Goal: Communication & Community: Answer question/provide support

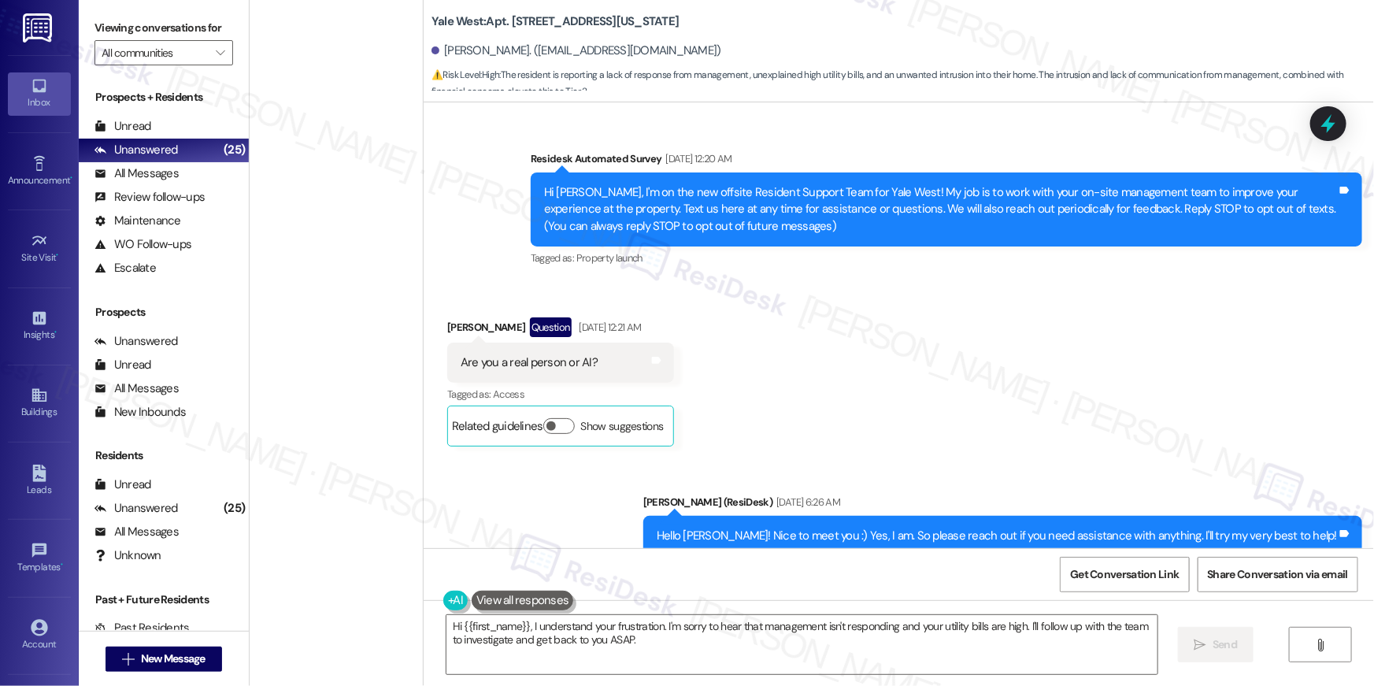
scroll to position [12009, 0]
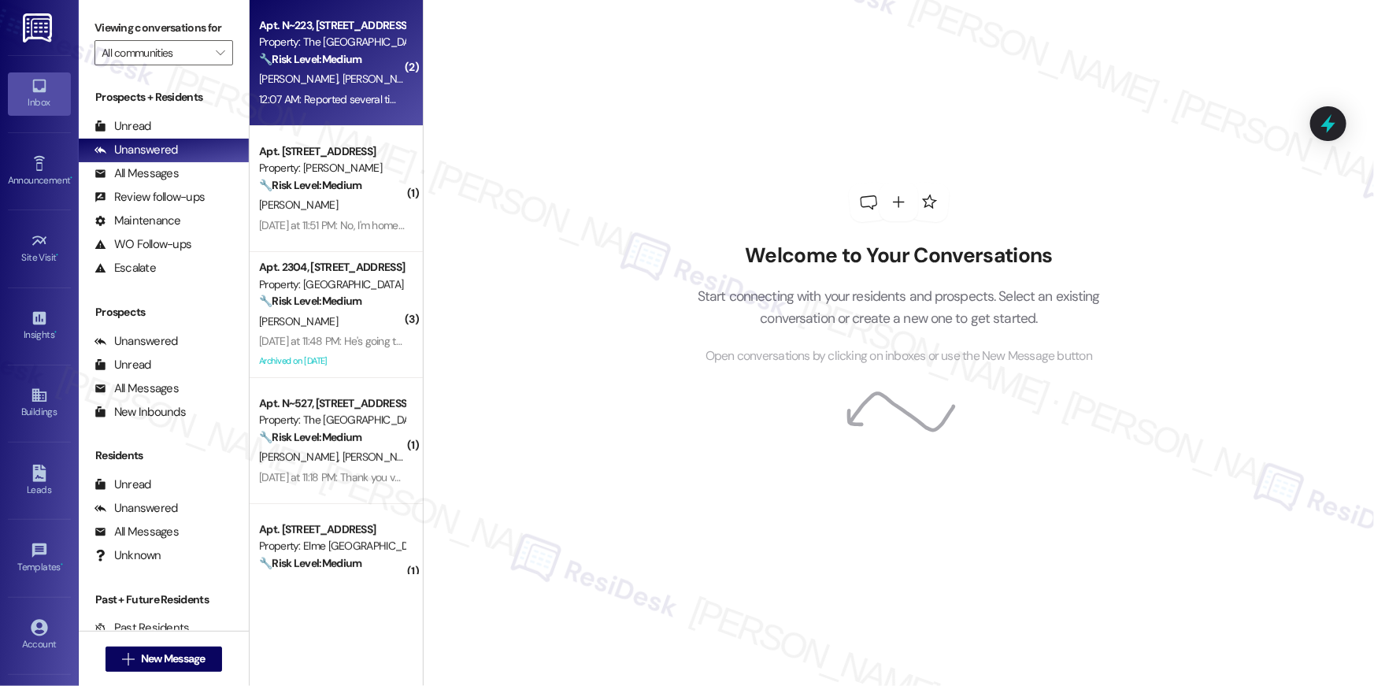
click at [319, 67] on div "🔧 Risk Level: Medium The resident is reporting ongoing parking and pet waste is…" at bounding box center [332, 59] width 146 height 17
click at [343, 83] on span "[PERSON_NAME]" at bounding box center [382, 79] width 79 height 14
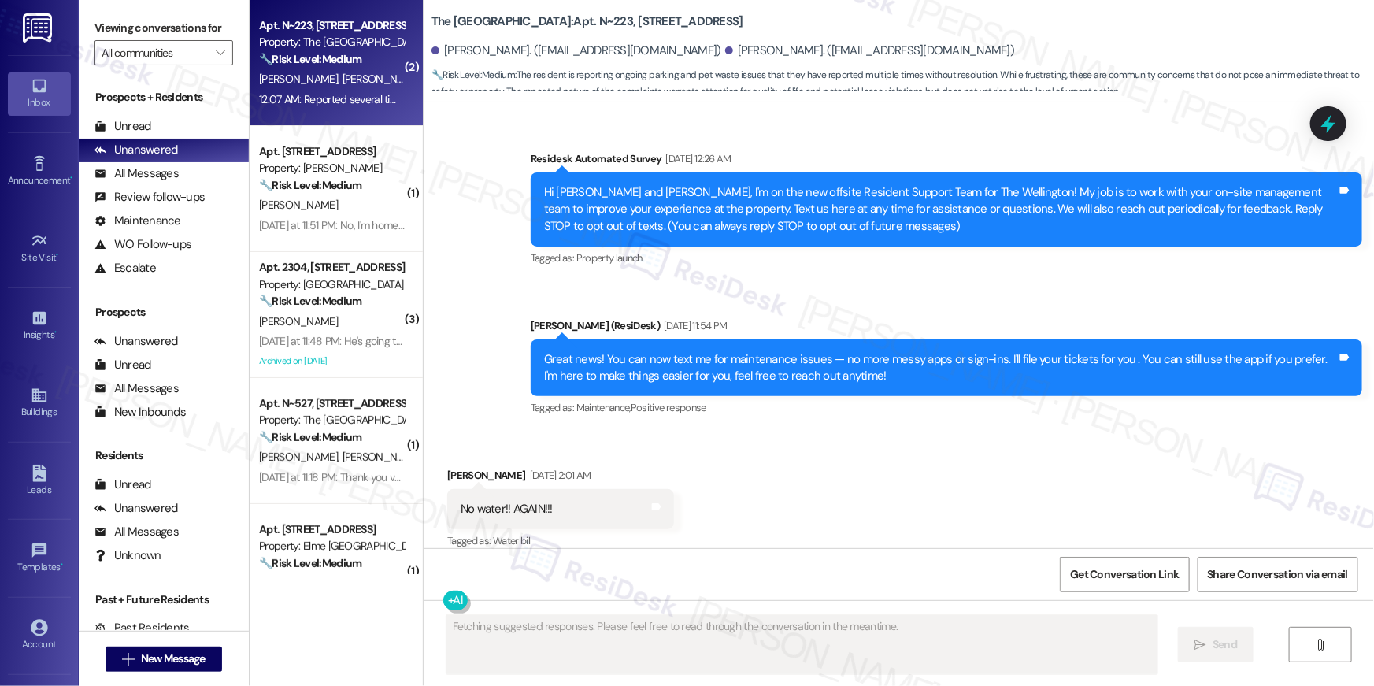
scroll to position [28207, 0]
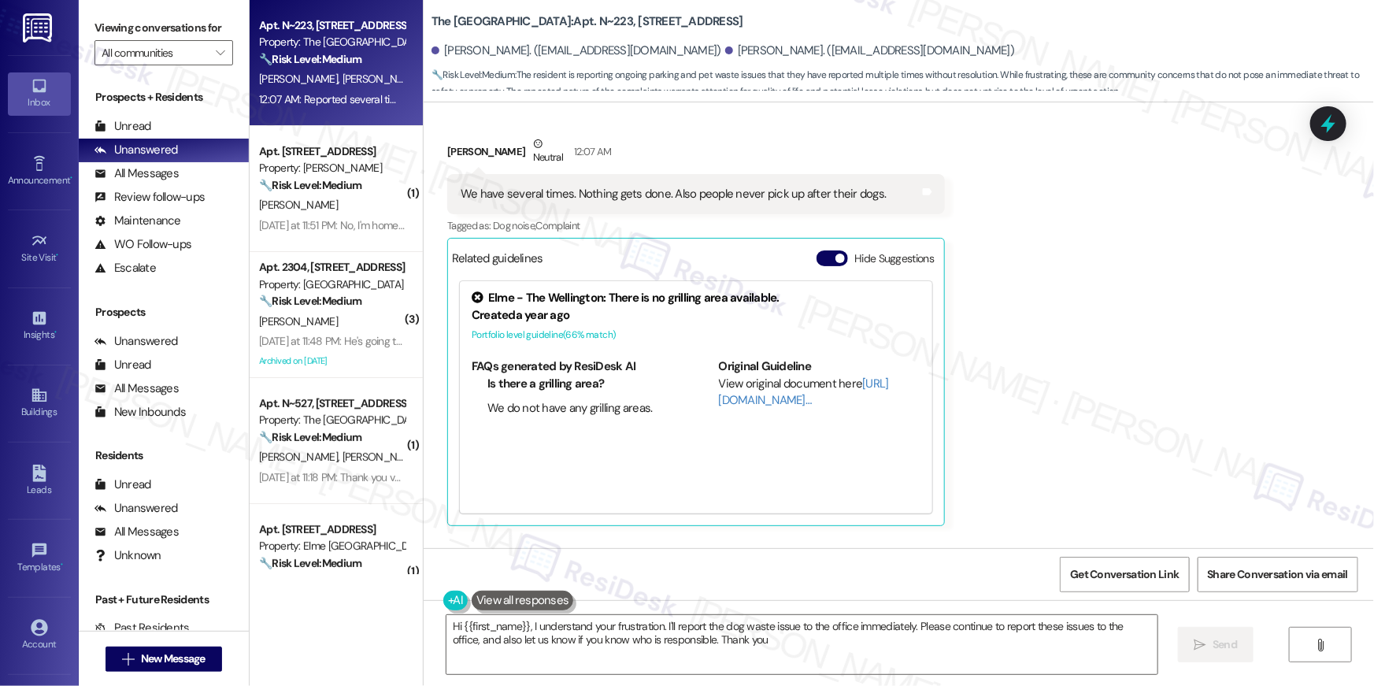
type textarea "Hi {{first_name}}, I understand your frustration. I'll report the dog waste iss…"
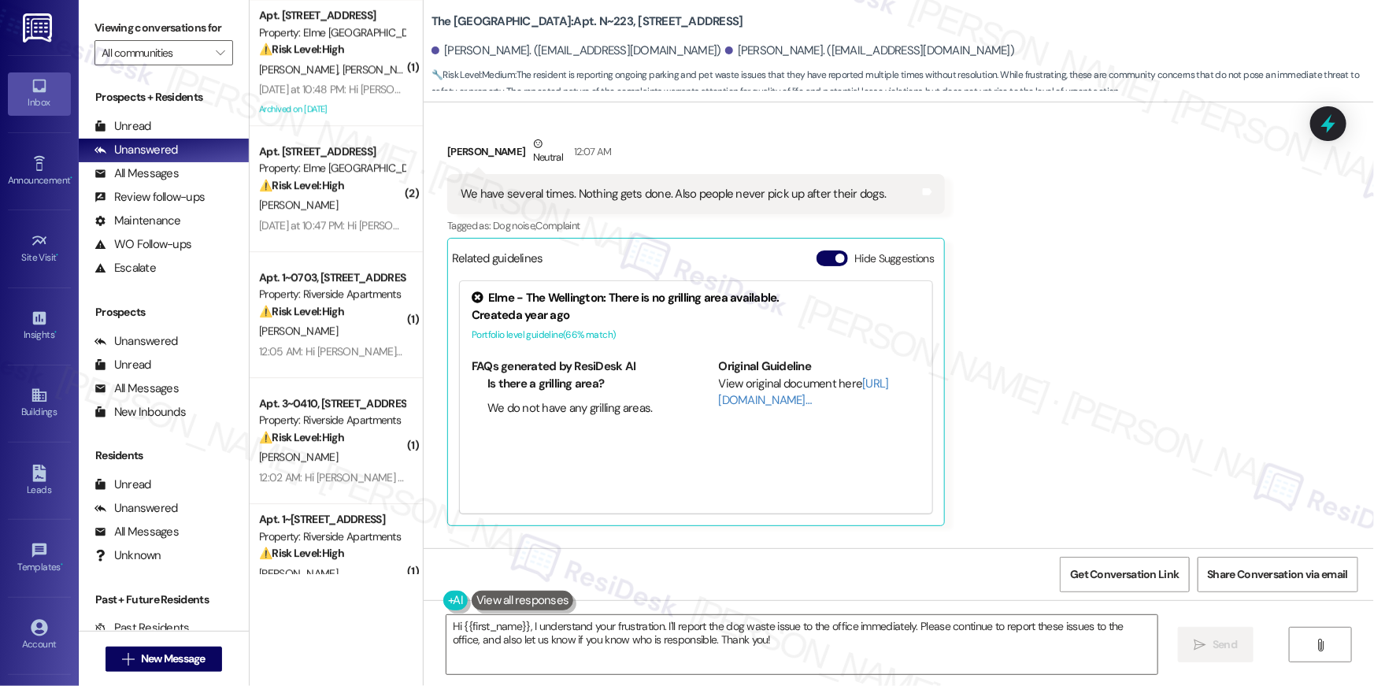
scroll to position [3205, 0]
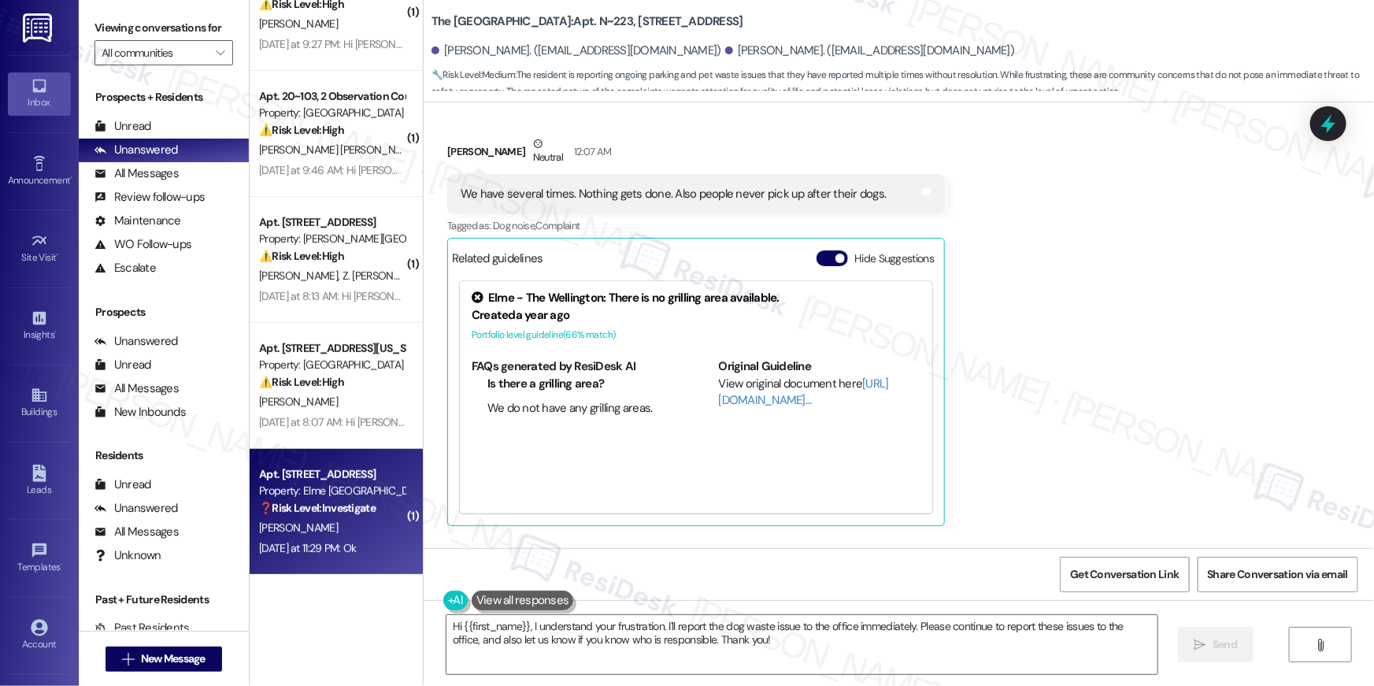
click at [367, 505] on strong "❓ Risk Level: Investigate" at bounding box center [317, 508] width 117 height 14
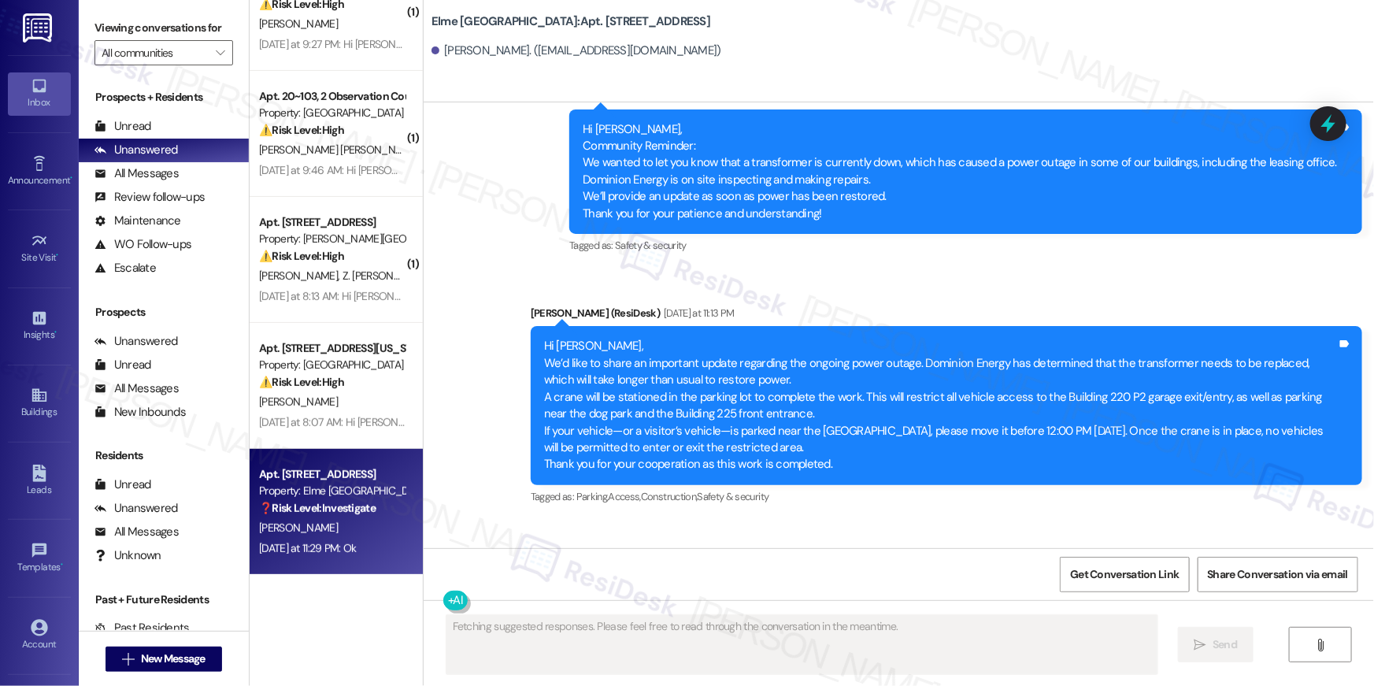
scroll to position [20095, 0]
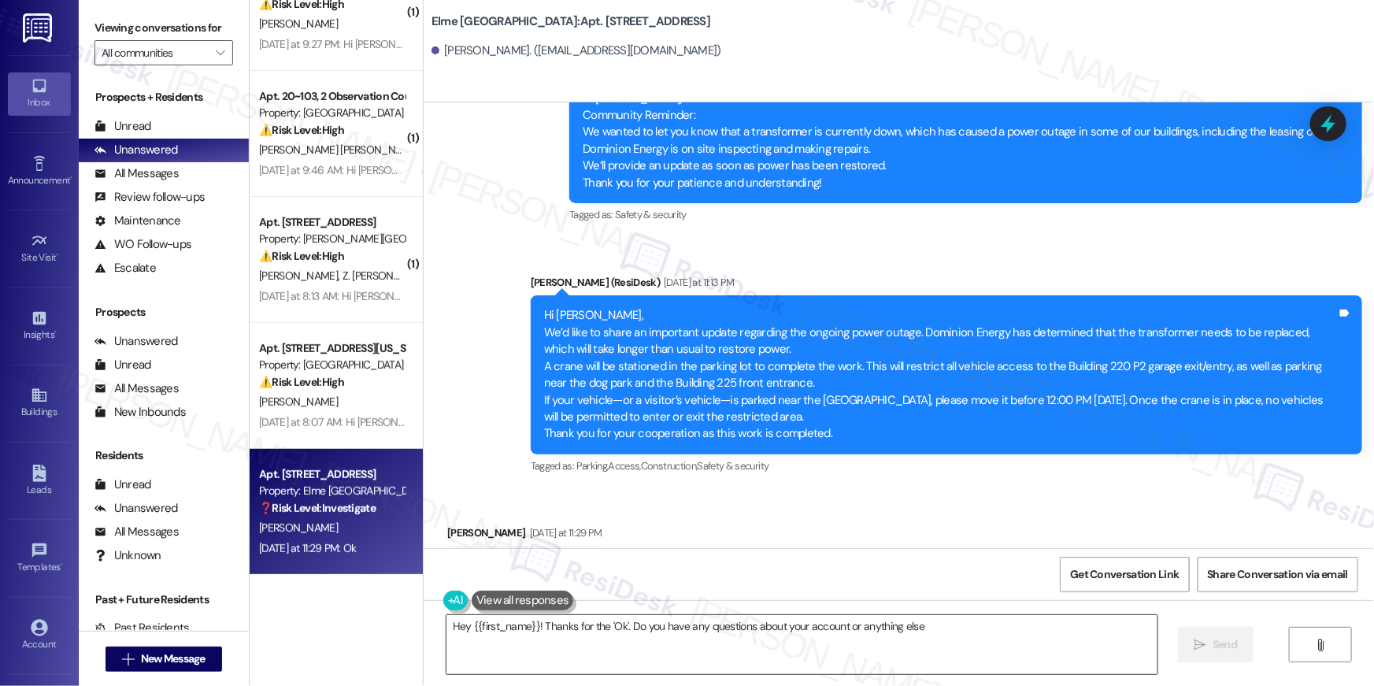
click at [746, 649] on textarea "Hey {{first_name}}! Thanks for the 'Ok'. Do you have any questions about your a…" at bounding box center [802, 644] width 711 height 59
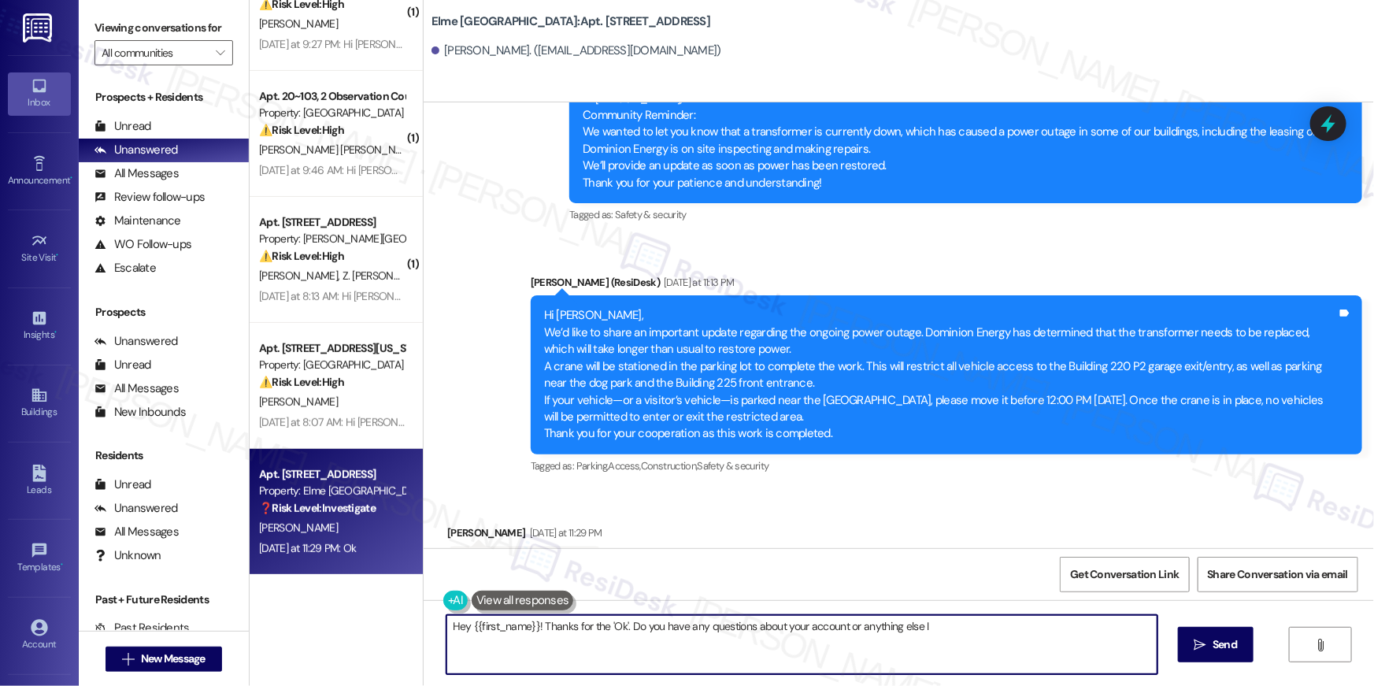
click at [746, 649] on textarea "Hey {{first_name}}! Thanks for the 'Ok'. Do you have any questions about your a…" at bounding box center [802, 644] width 711 height 59
click at [946, 631] on textarea "Hey {{first_name}}! Thanks for the 'Ok'. Do you have any questions about your a…" at bounding box center [802, 644] width 711 height 59
click at [1020, 638] on textarea "Hey {{first_name}}! Thanks for the 'Ok'. Do you have any questions about your a…" at bounding box center [798, 644] width 711 height 59
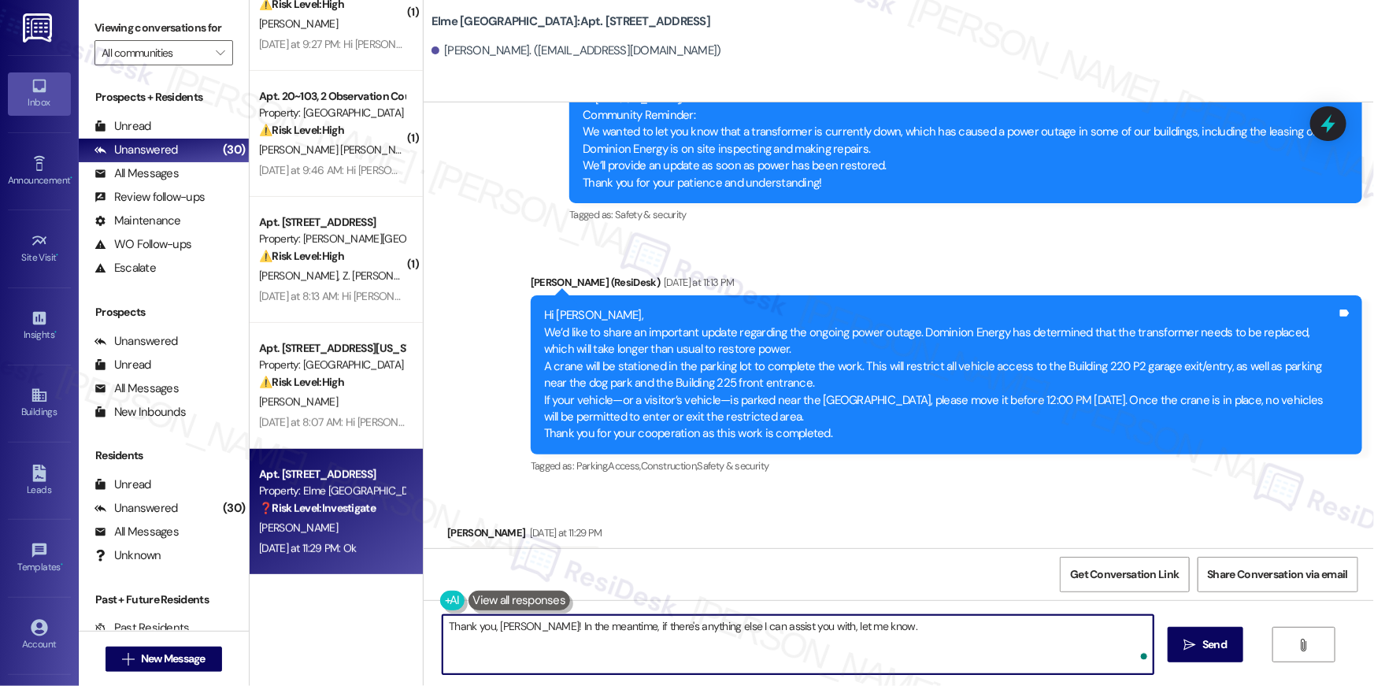
type textarea "Thank you, Jesus! In the meantime, if there's anything else I can assist you wi…"
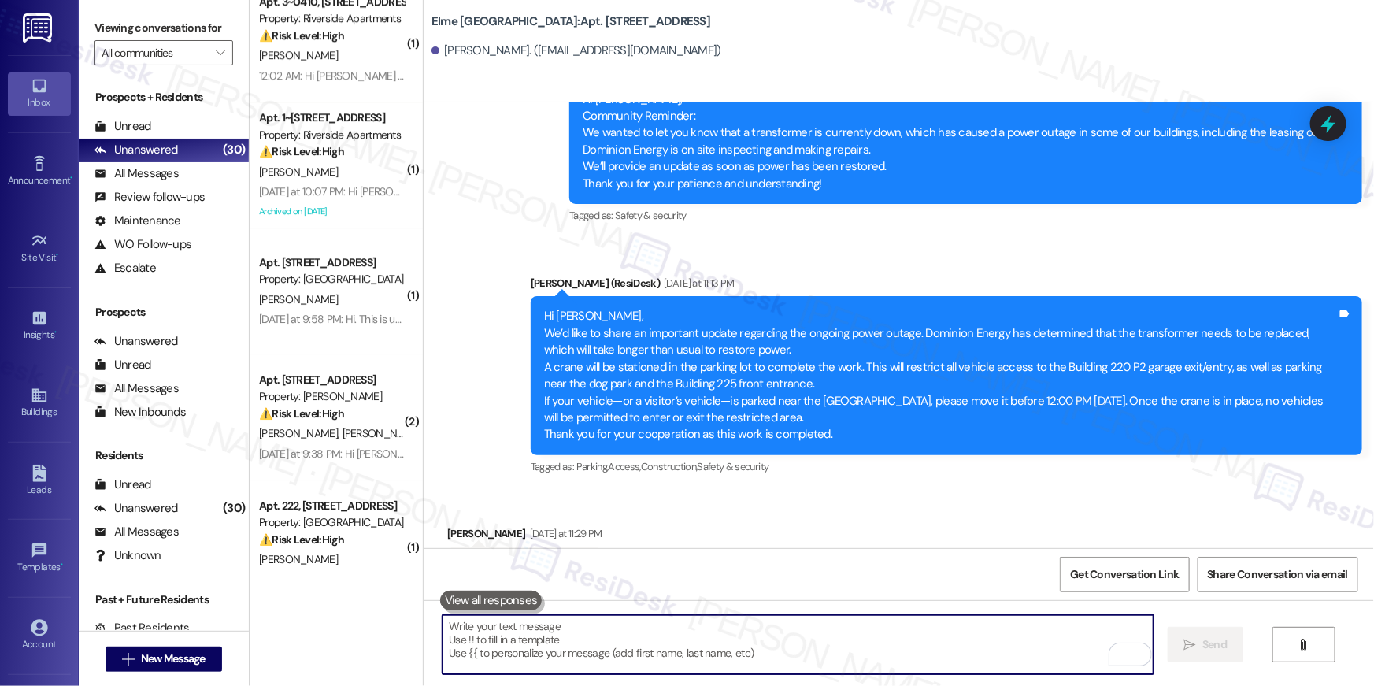
scroll to position [2320, 0]
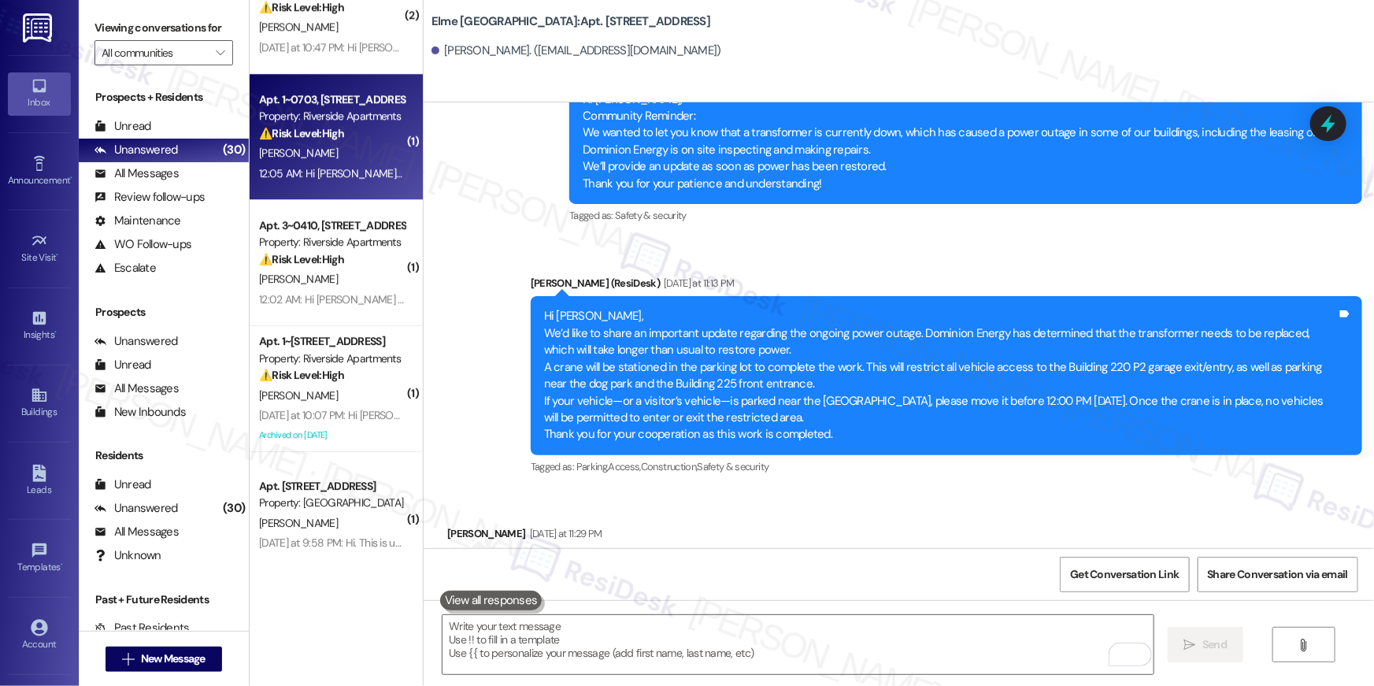
click at [309, 169] on div "12:05 AM: Hi Janice , thank you for bringing this important matter to our atten…" at bounding box center [785, 173] width 1052 height 14
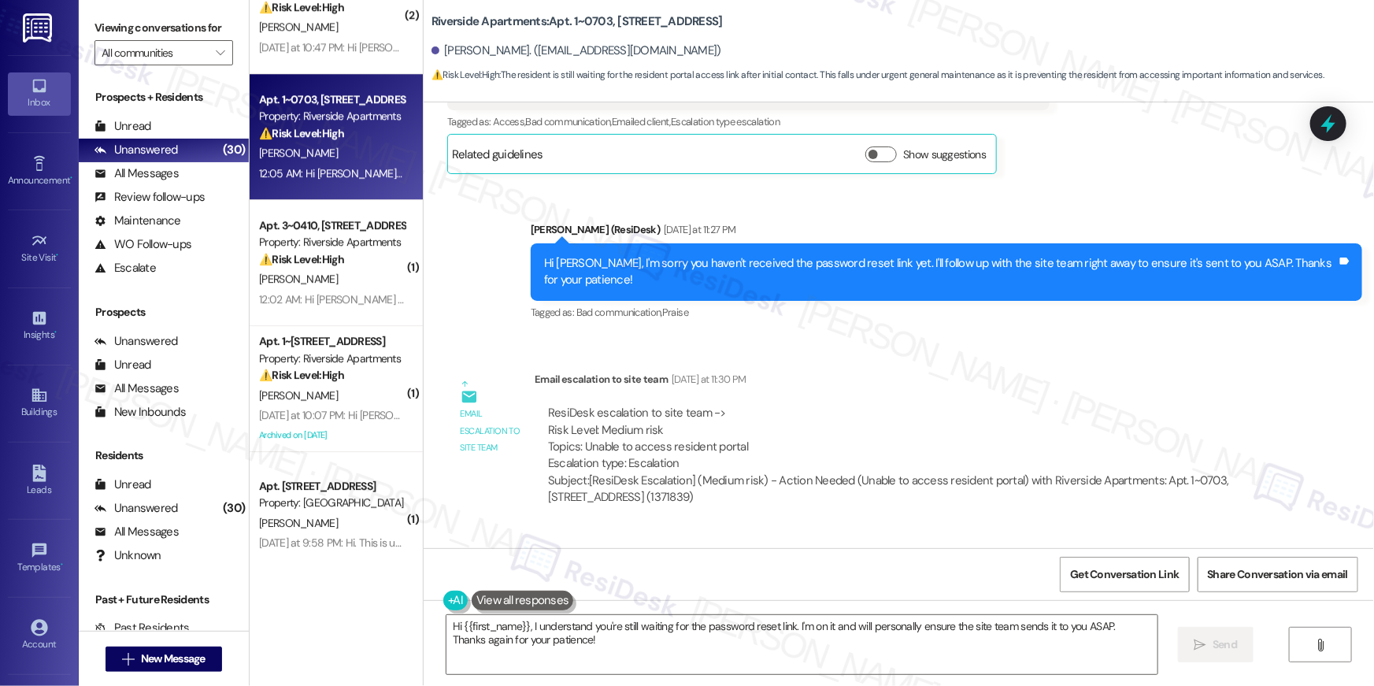
scroll to position [4601, 0]
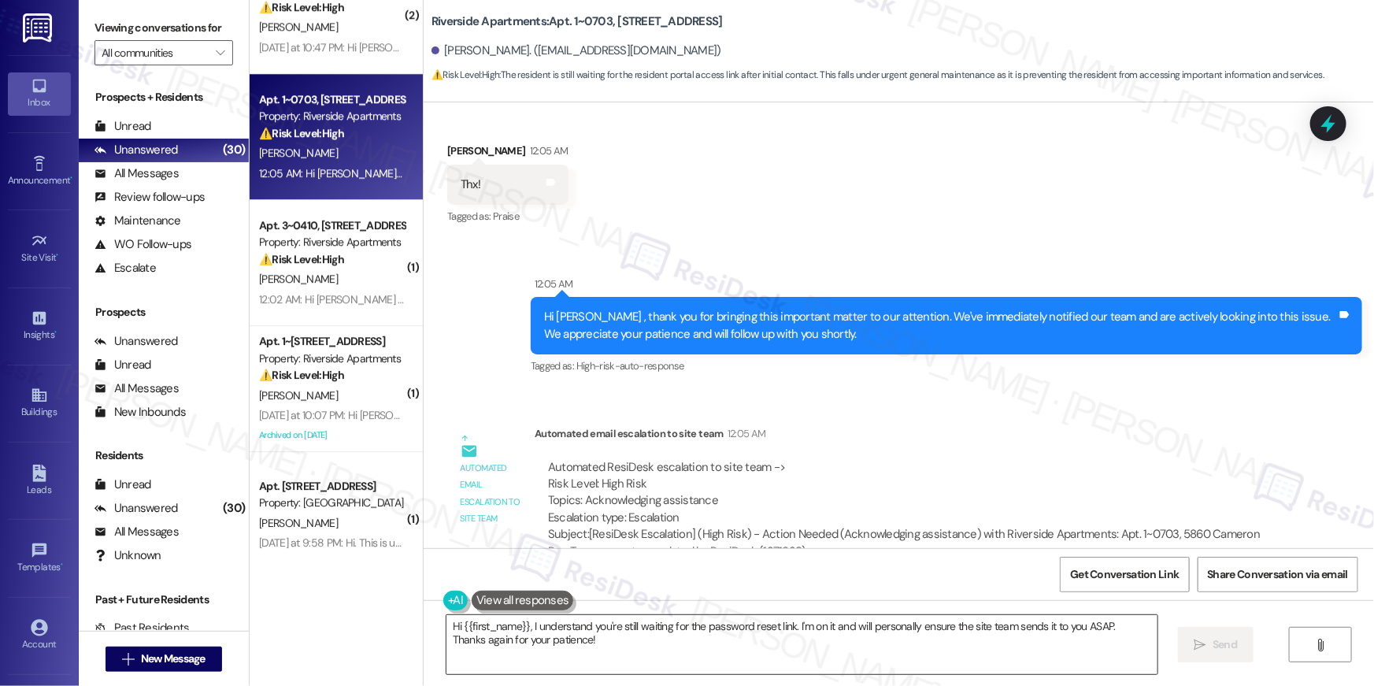
click at [622, 641] on textarea "Hi {{first_name}}, I understand you're still waiting for the password reset lin…" at bounding box center [802, 644] width 711 height 59
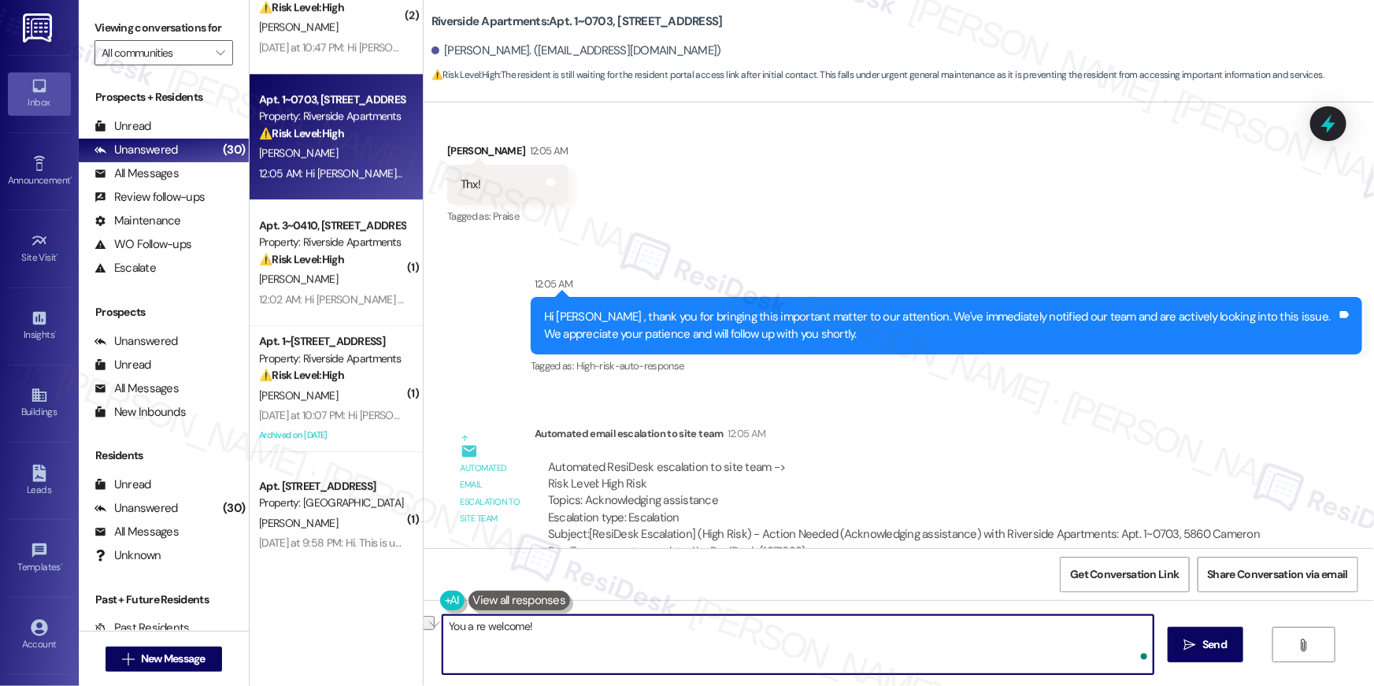
type textarea "o"
type textarea "You are welcome! You'll hear back from me soon!"
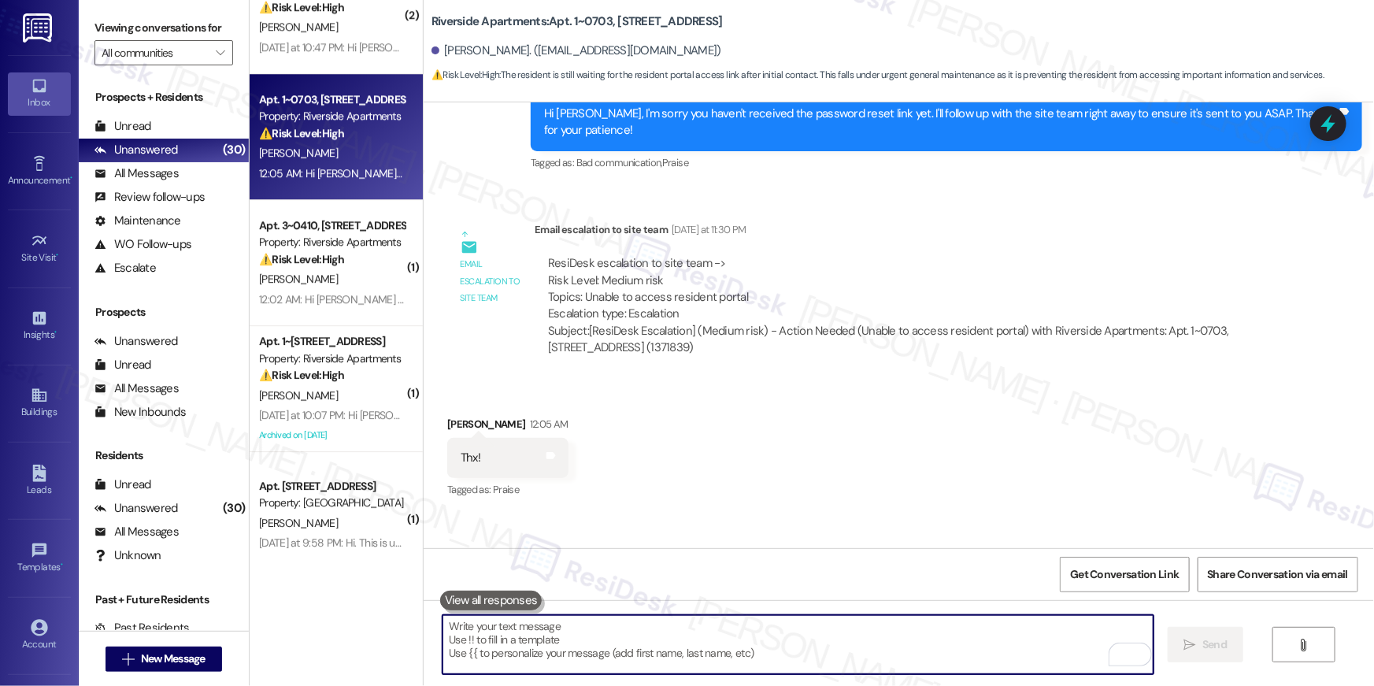
scroll to position [4257, 0]
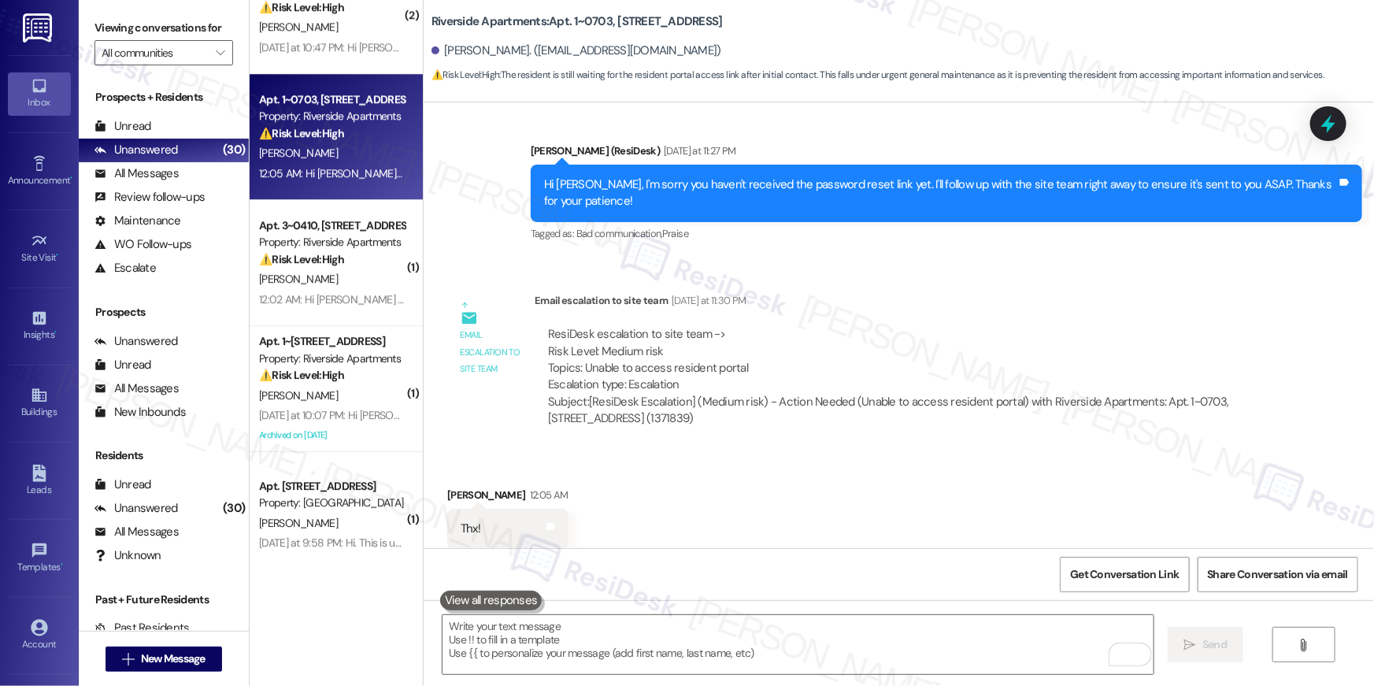
click at [323, 55] on div "Yesterday at 10:47 PM: Hi Peyton, Community Reminder: We wanted to let you know…" at bounding box center [332, 48] width 149 height 20
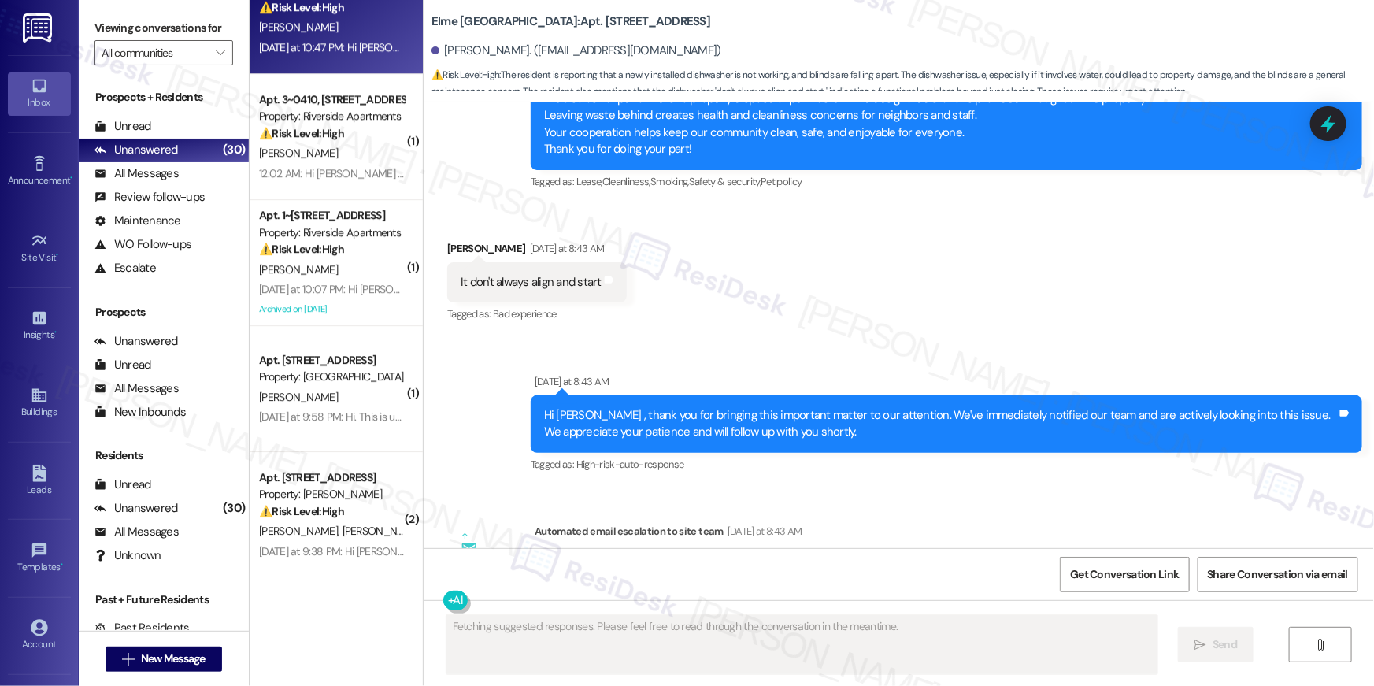
scroll to position [14265, 0]
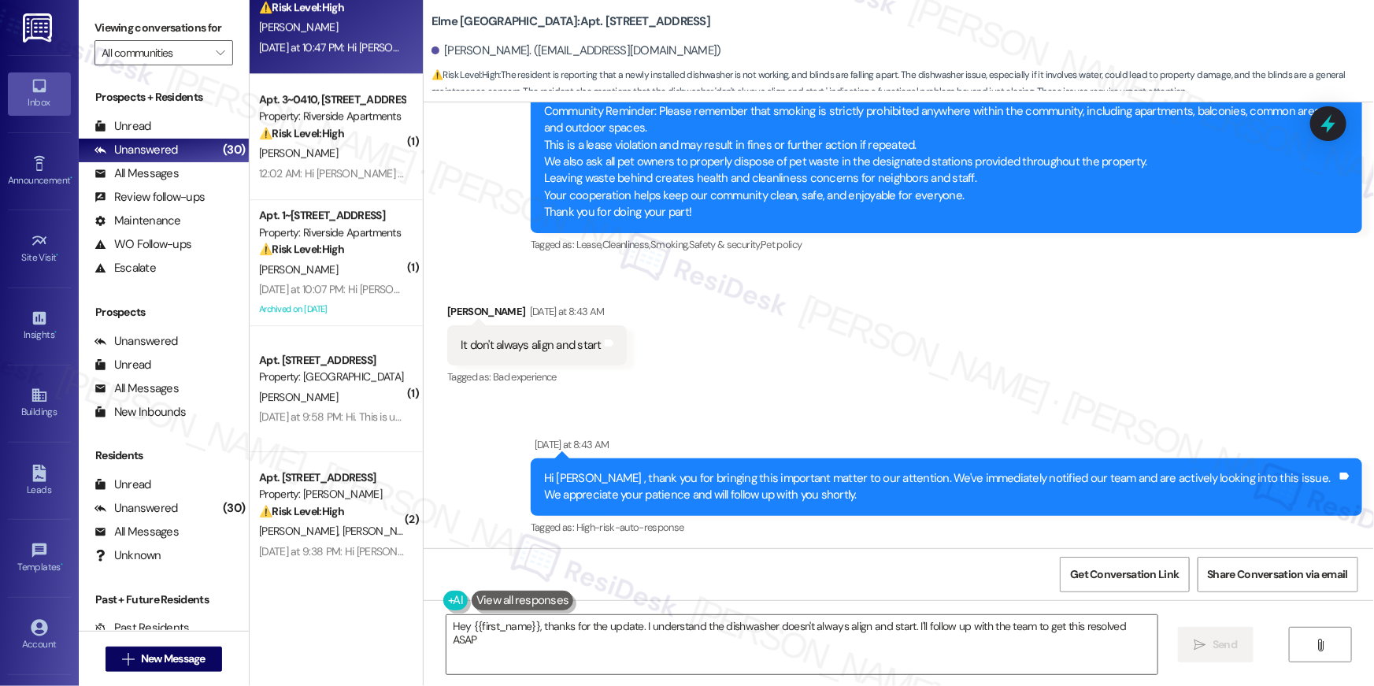
type textarea "Hey {{first_name}}, thanks for the update. I understand the dishwasher doesn't …"
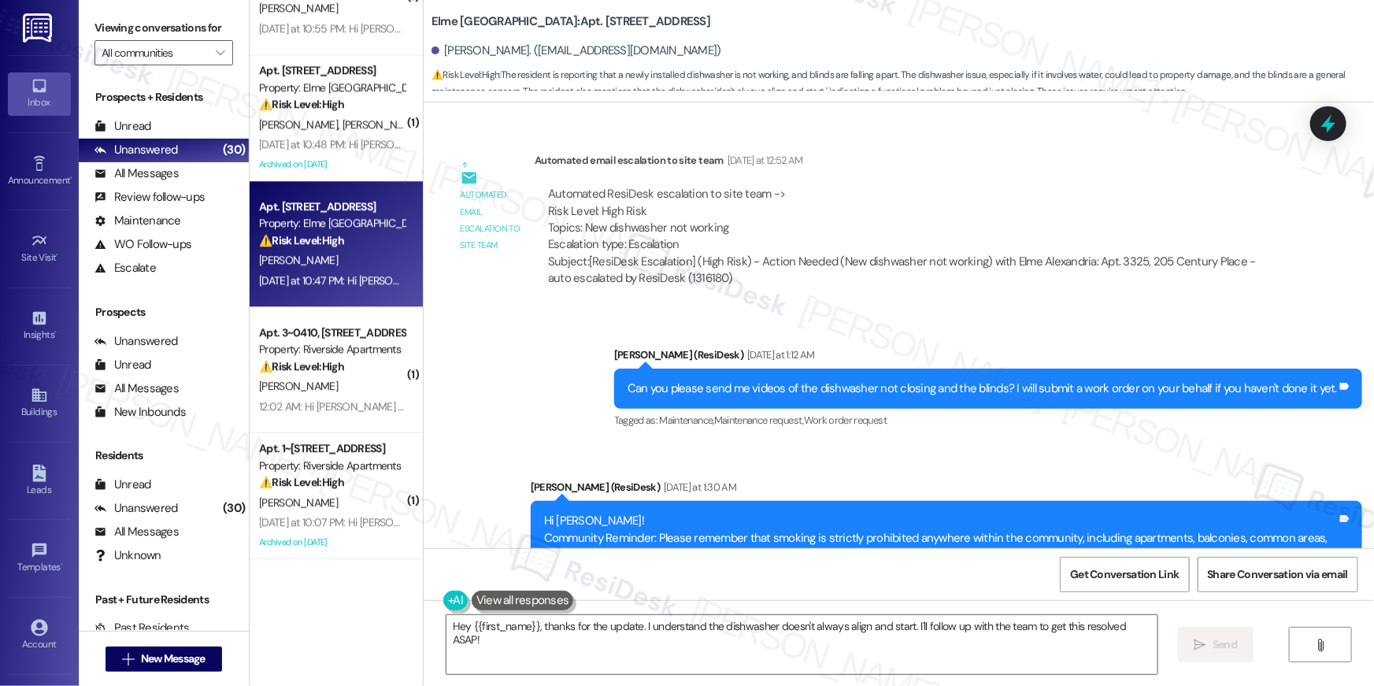
scroll to position [1996, 0]
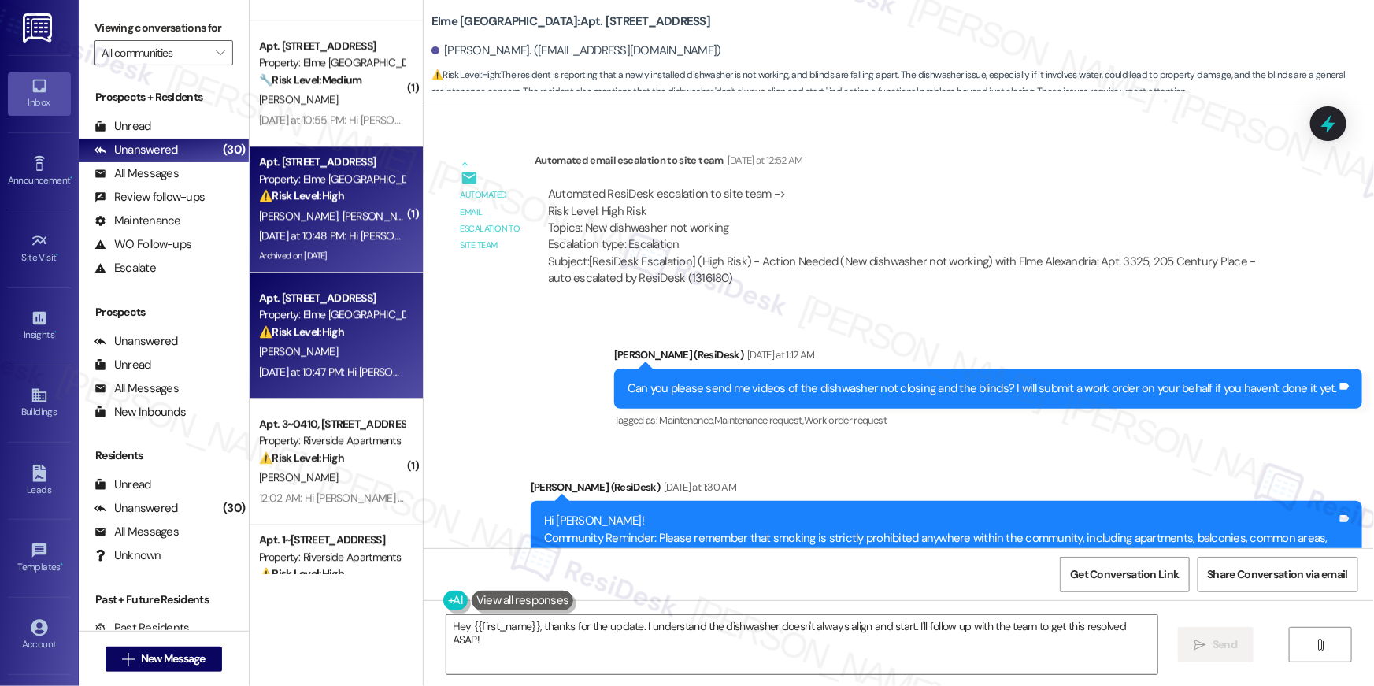
click at [332, 198] on strong "⚠️ Risk Level: High" at bounding box center [301, 195] width 85 height 14
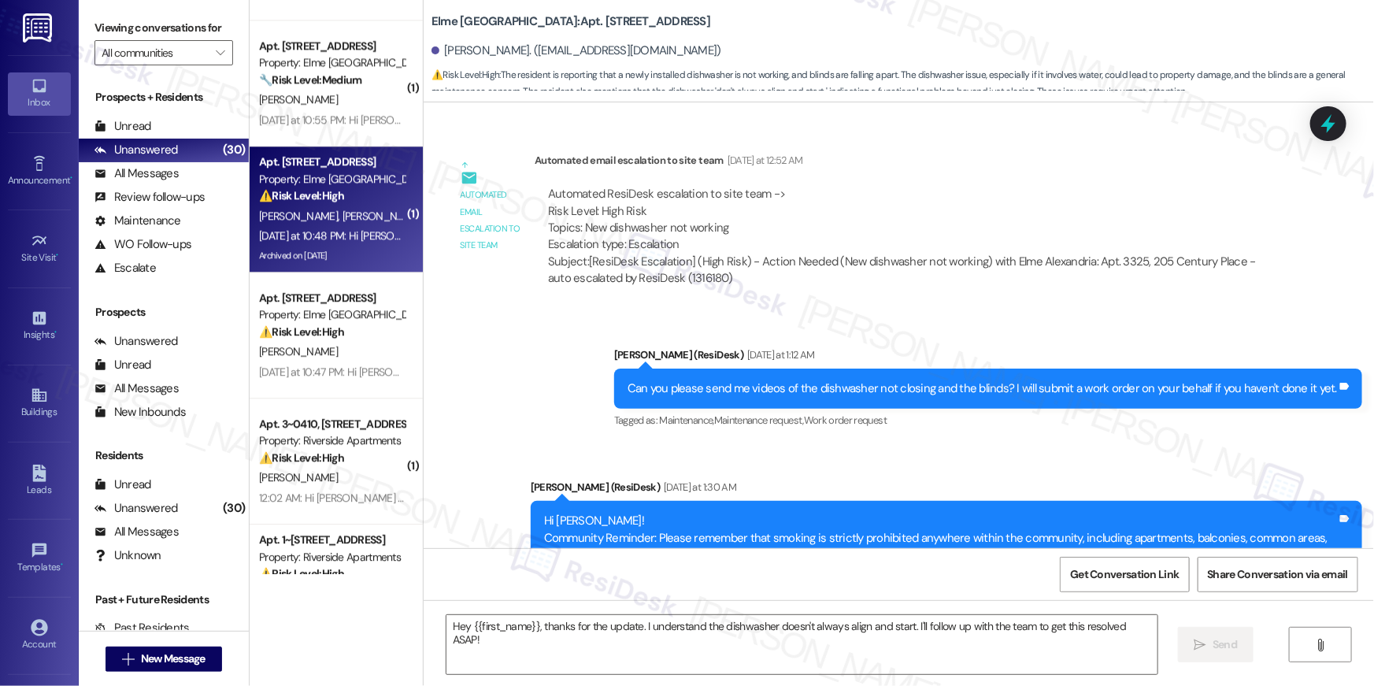
type textarea "Fetching suggested responses. Please feel free to read through the conversation…"
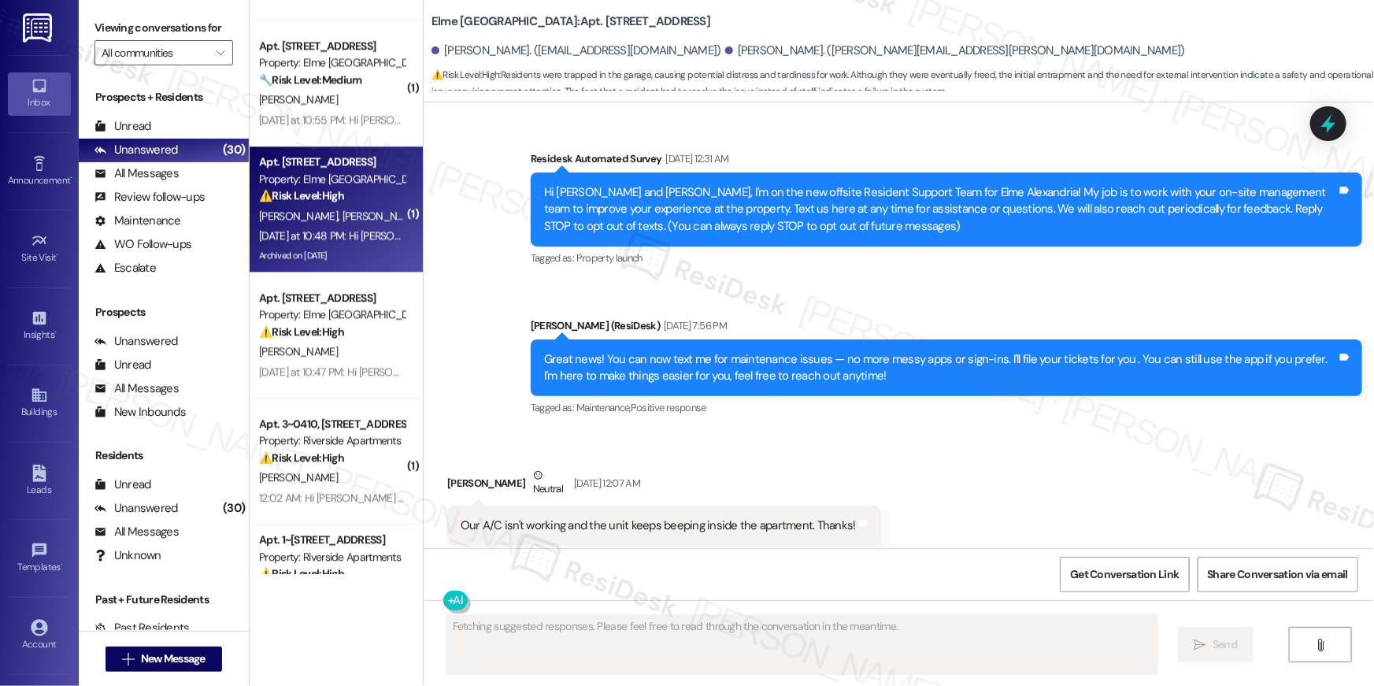
scroll to position [42107, 0]
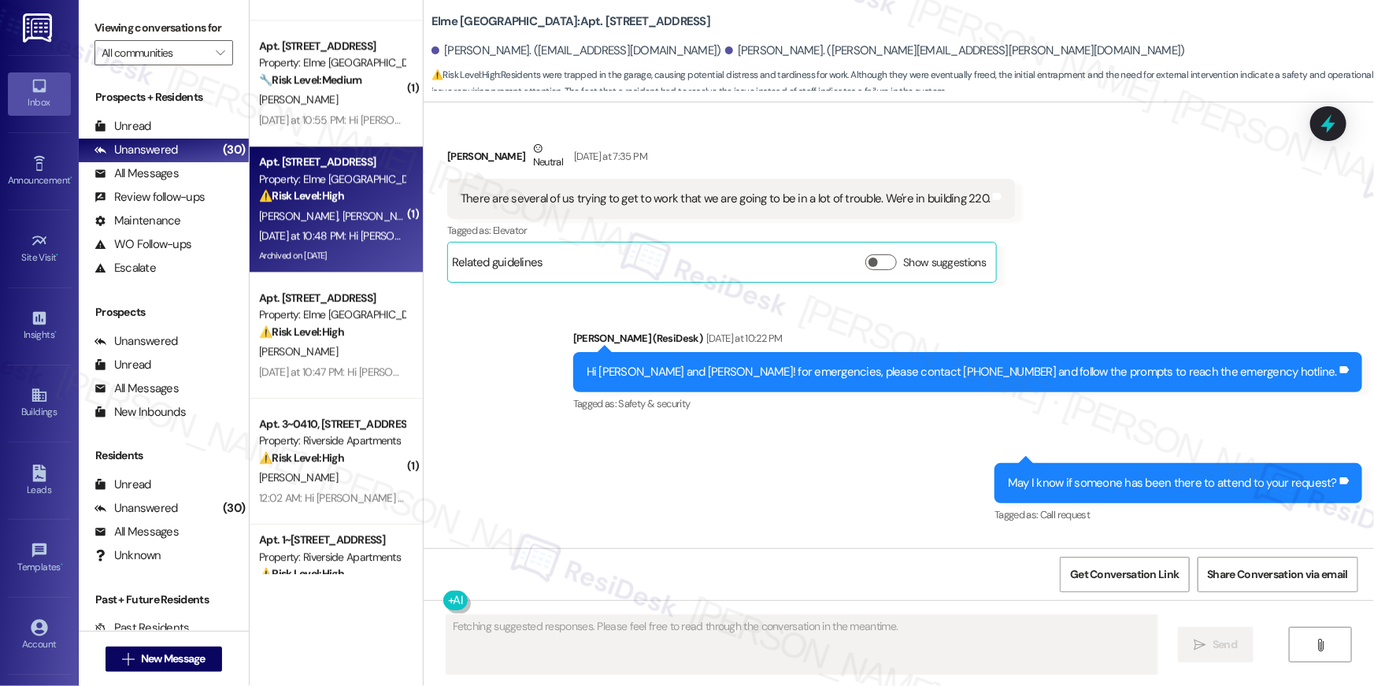
type textarea "Fetching suggested responses. Please feel free to read through the conversation…"
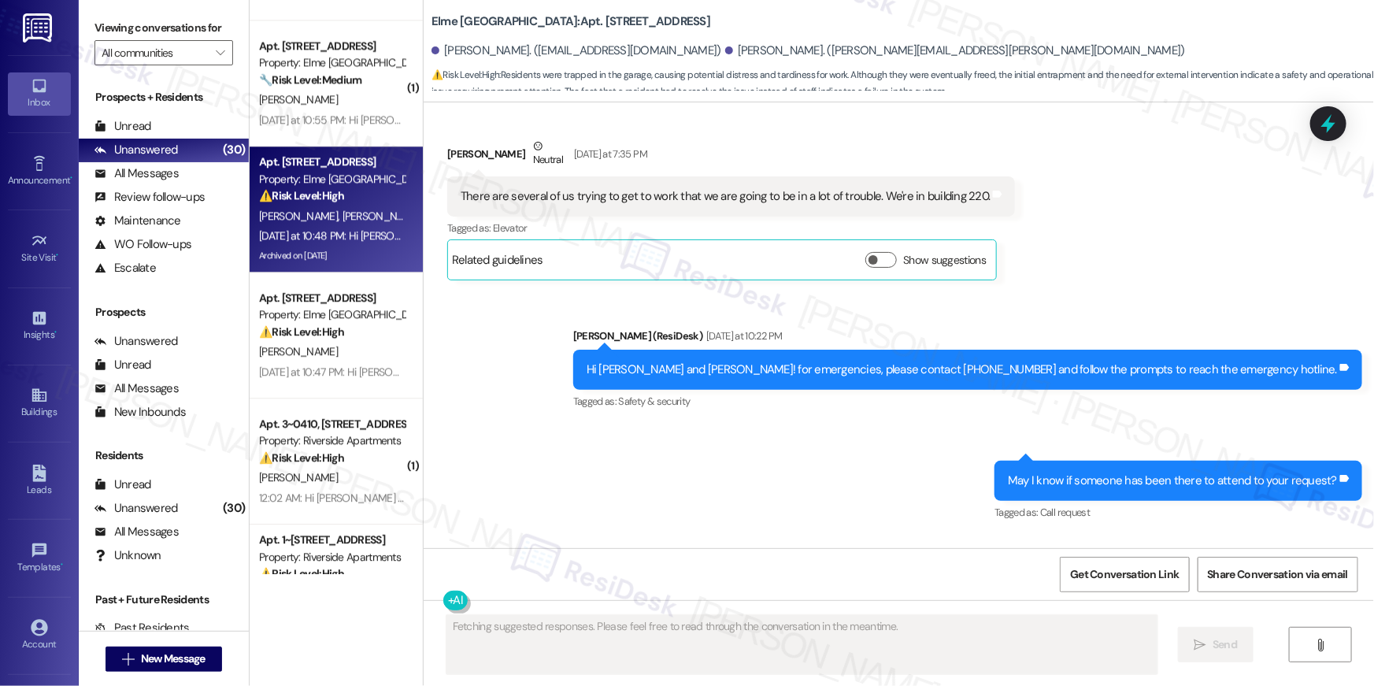
scroll to position [42112, 0]
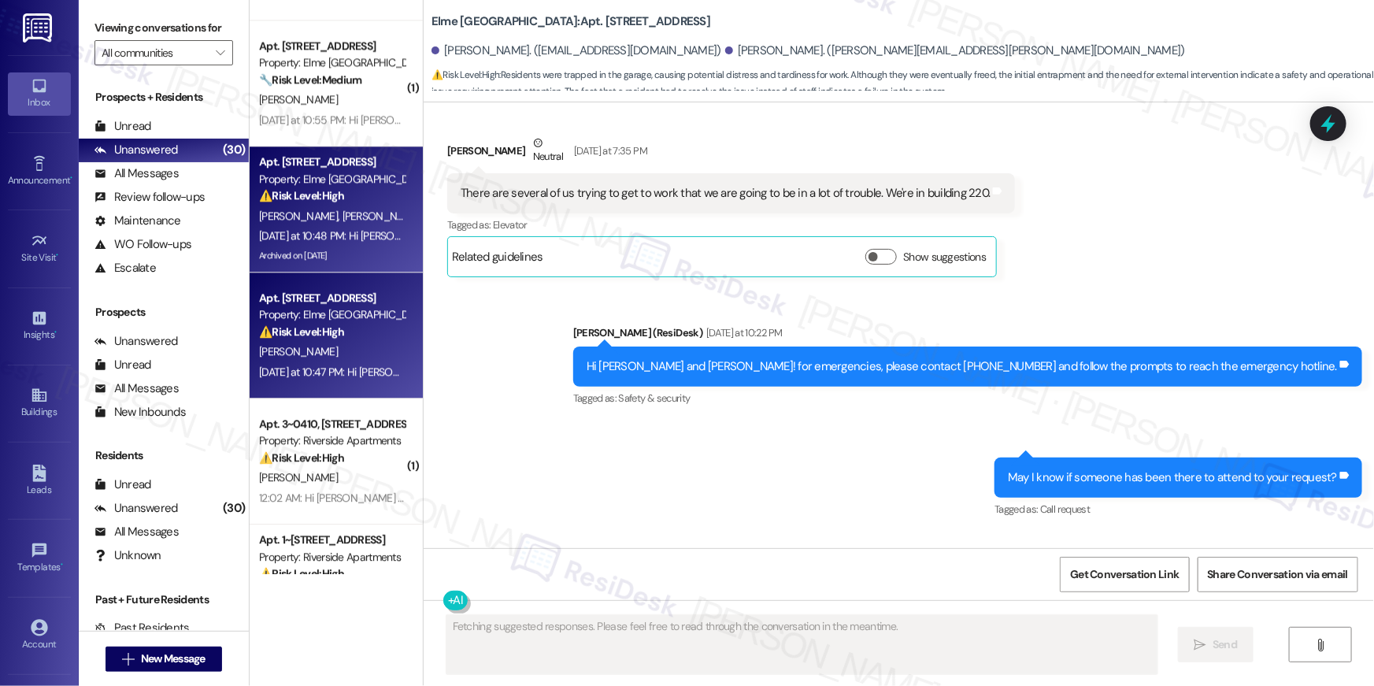
click at [341, 361] on div "P. Garcia" at bounding box center [332, 352] width 149 height 20
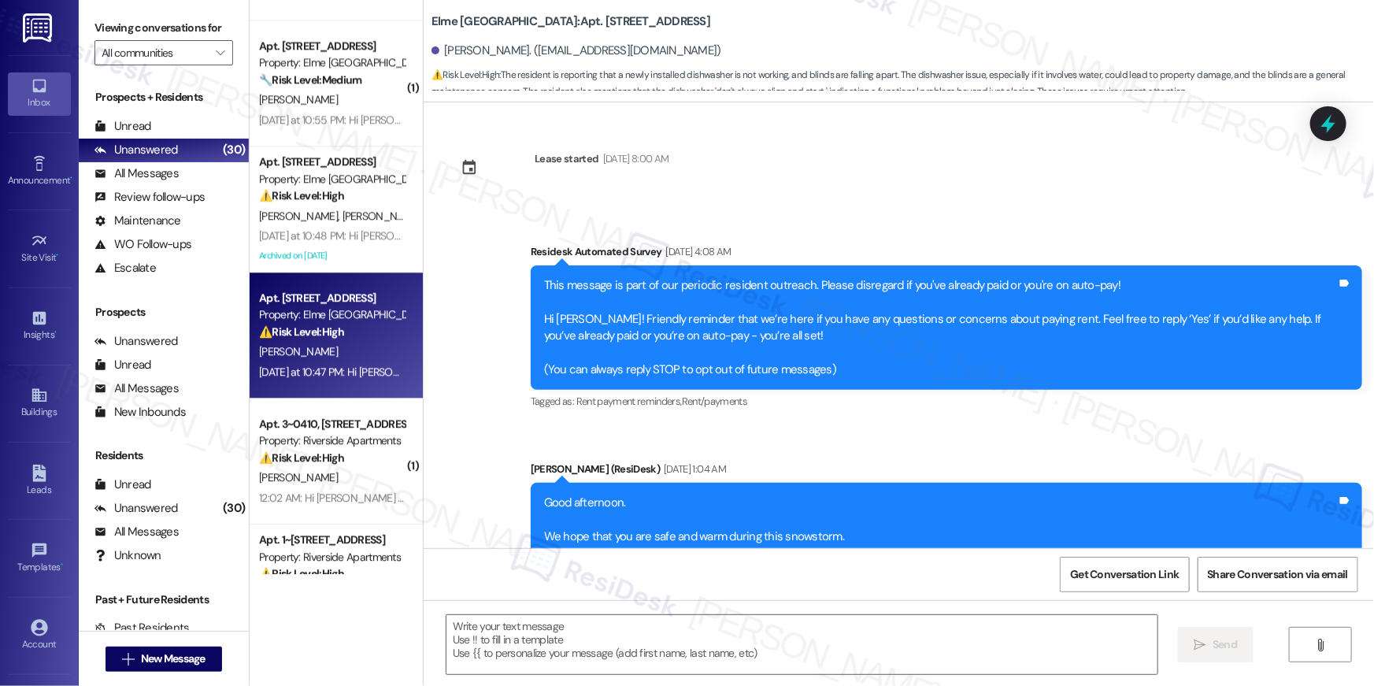
type textarea "Fetching suggested responses. Please feel free to read through the conversation…"
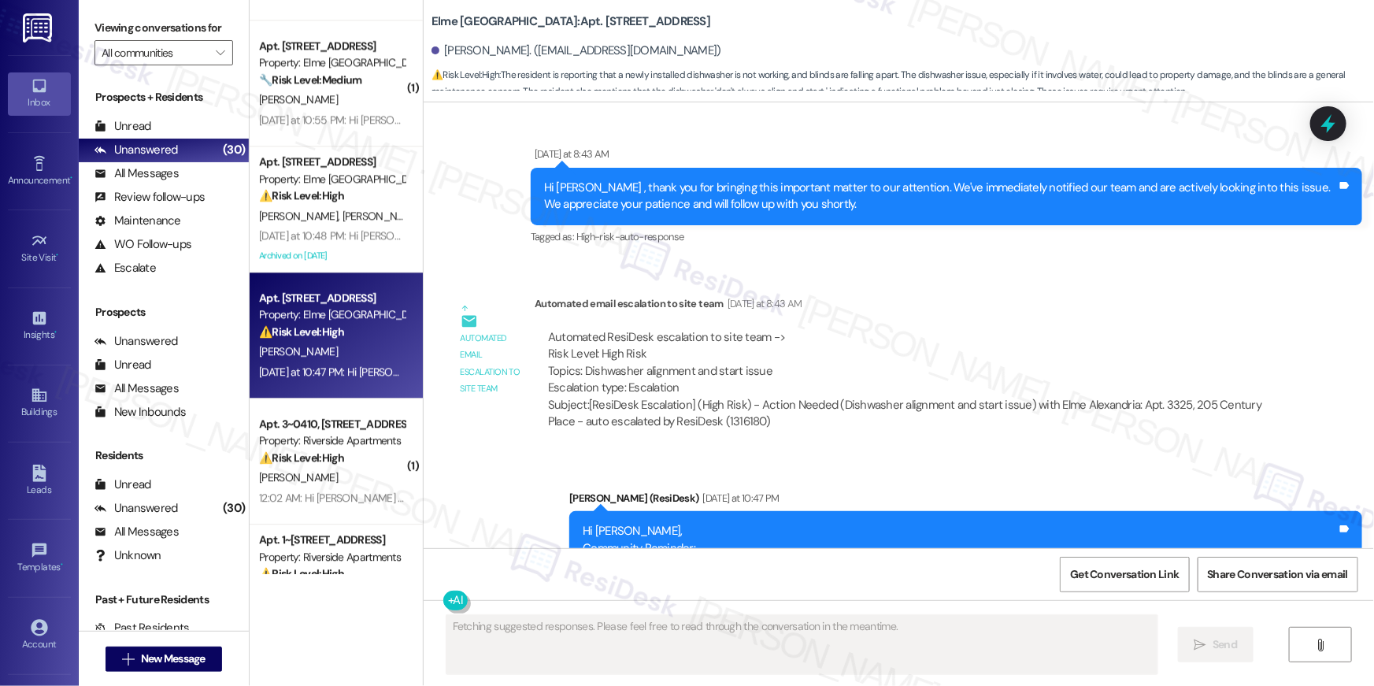
scroll to position [14623, 0]
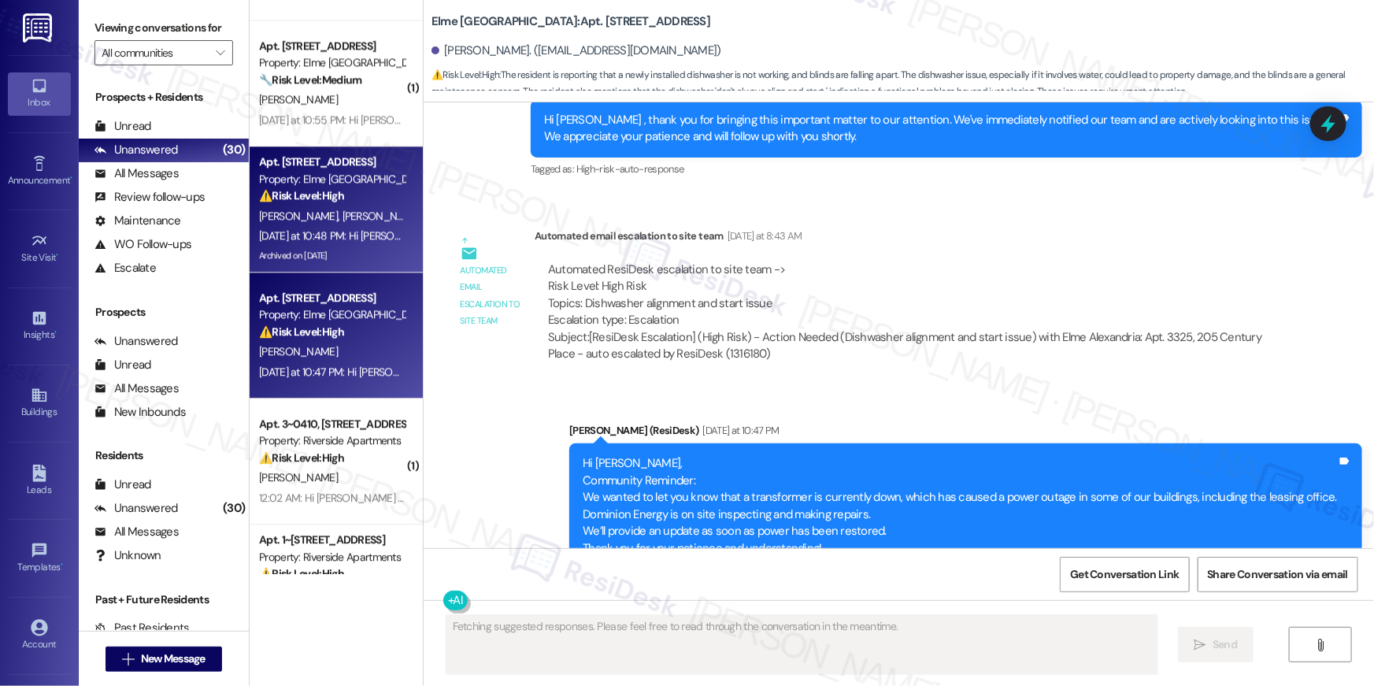
click at [318, 229] on div "Yesterday at 10:48 PM: Hi Christina and Shane, Community Reminder: We wanted to…" at bounding box center [1186, 235] width 1854 height 14
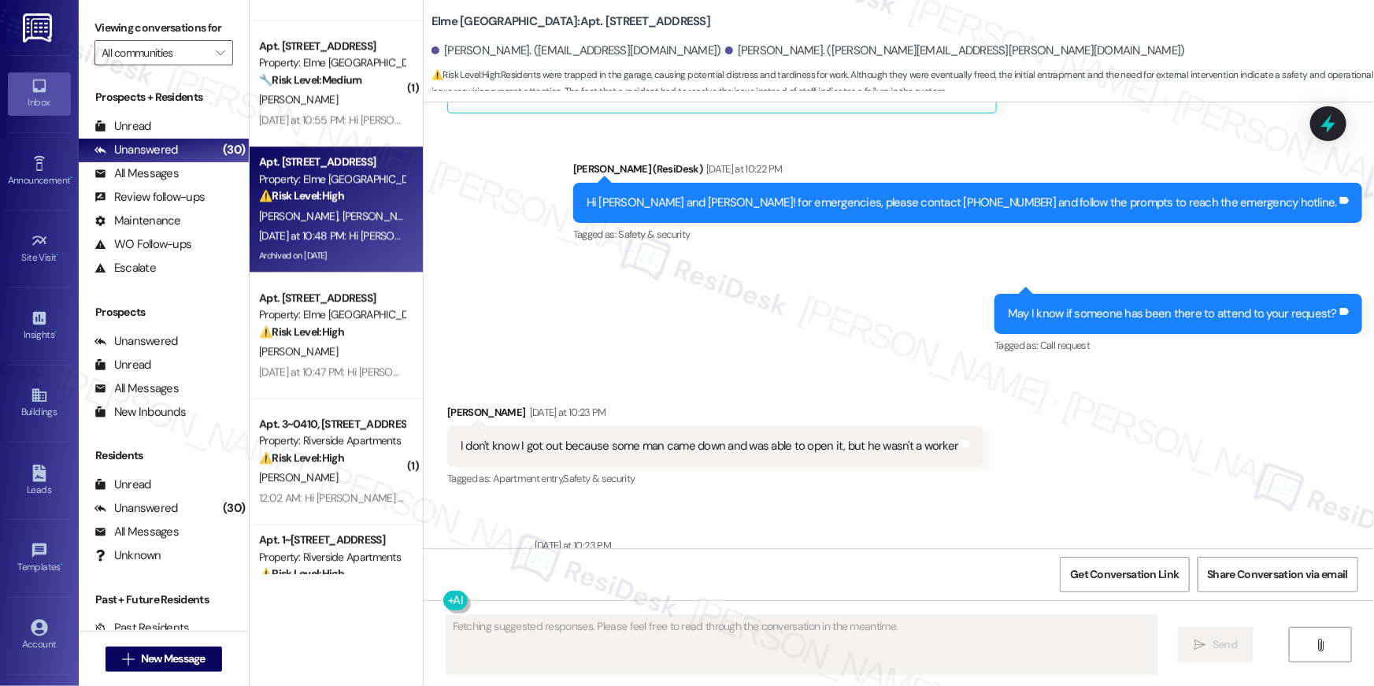
scroll to position [42160, 0]
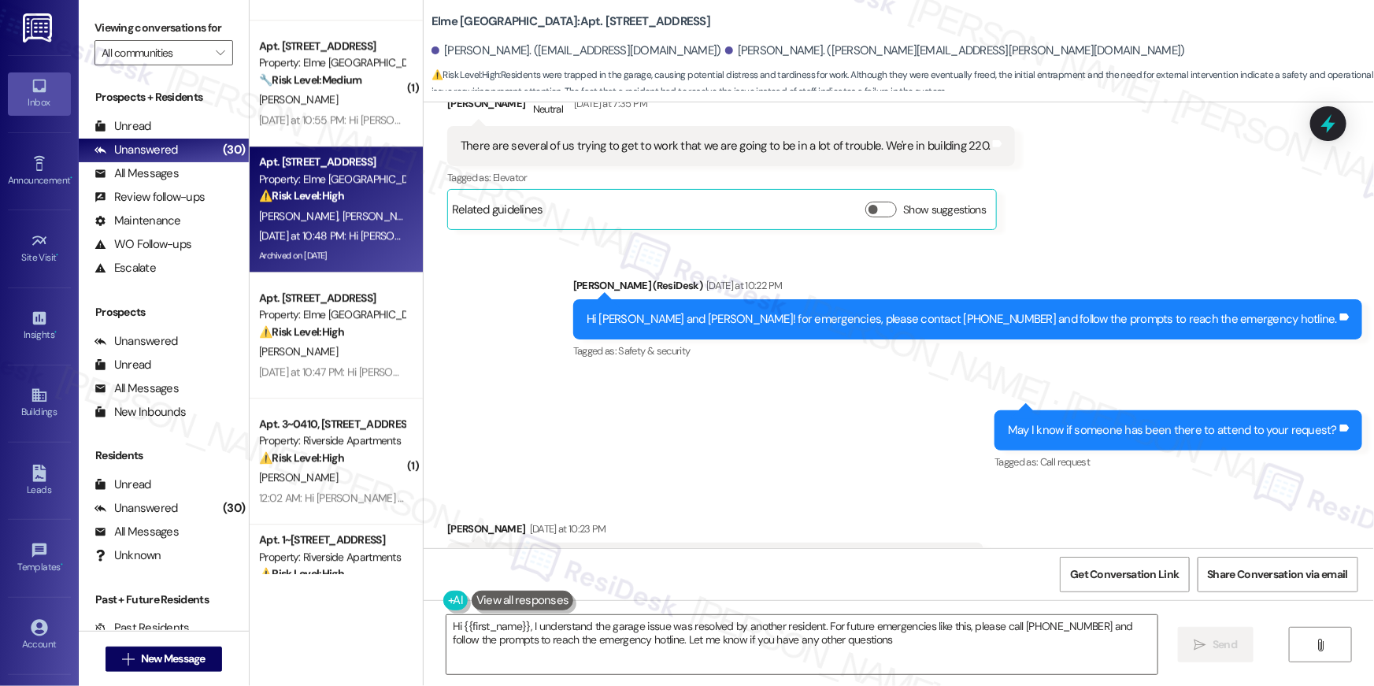
type textarea "Hi {{first_name}}, I understand the garage issue was resolved by another reside…"
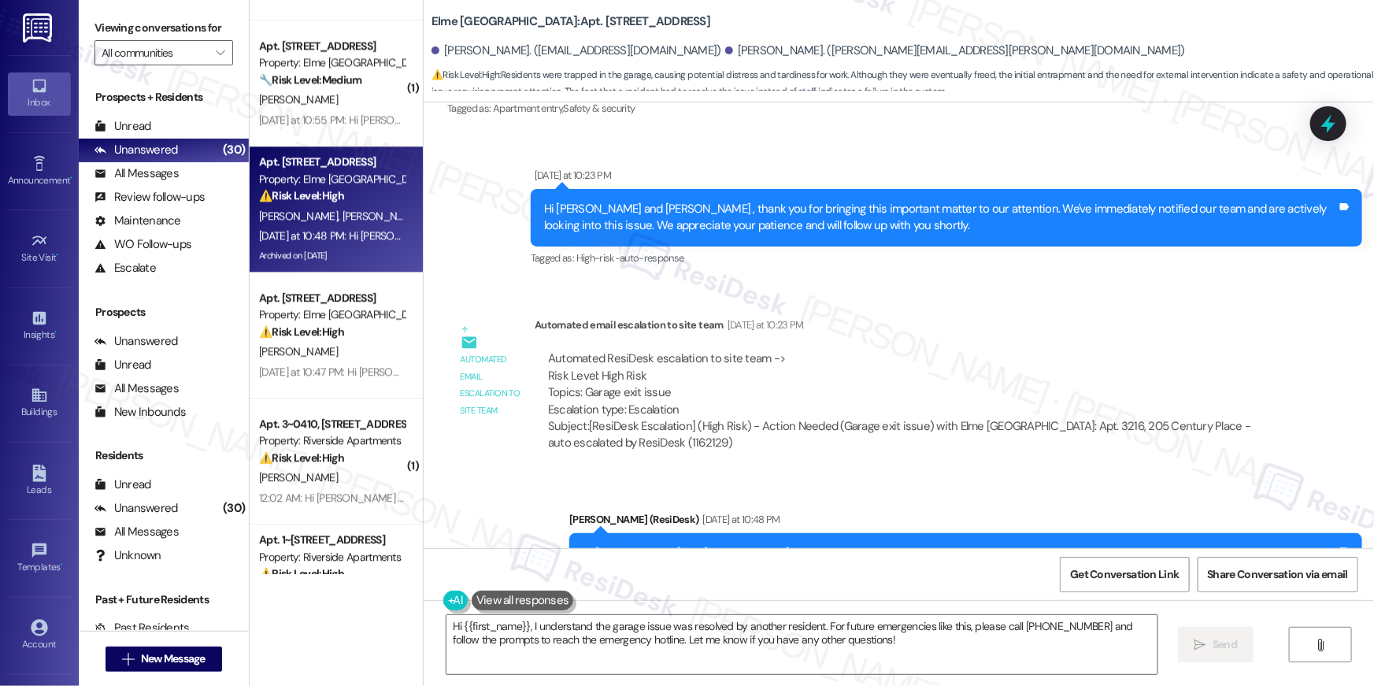
scroll to position [42668, 0]
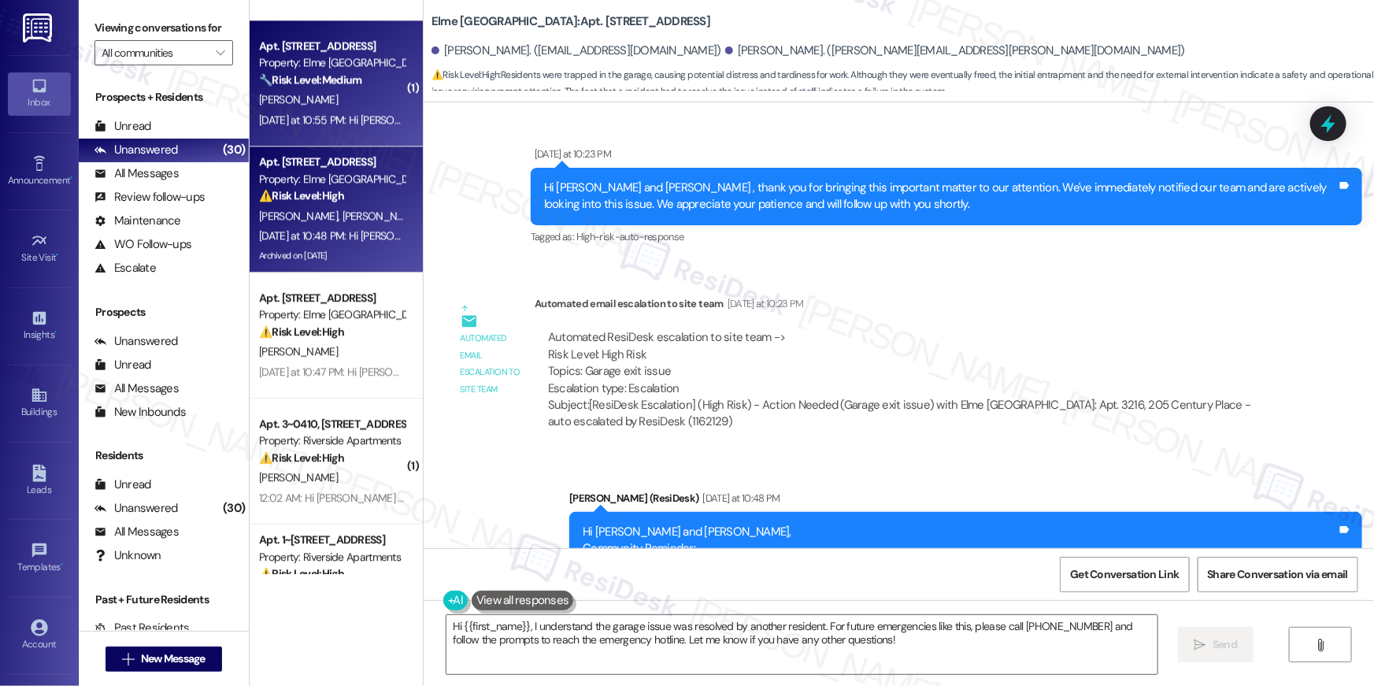
click at [324, 117] on div "Yesterday at 10:55 PM: Hi Ismelda, Community Reminder: We wanted to let you kno…" at bounding box center [1134, 120] width 1751 height 14
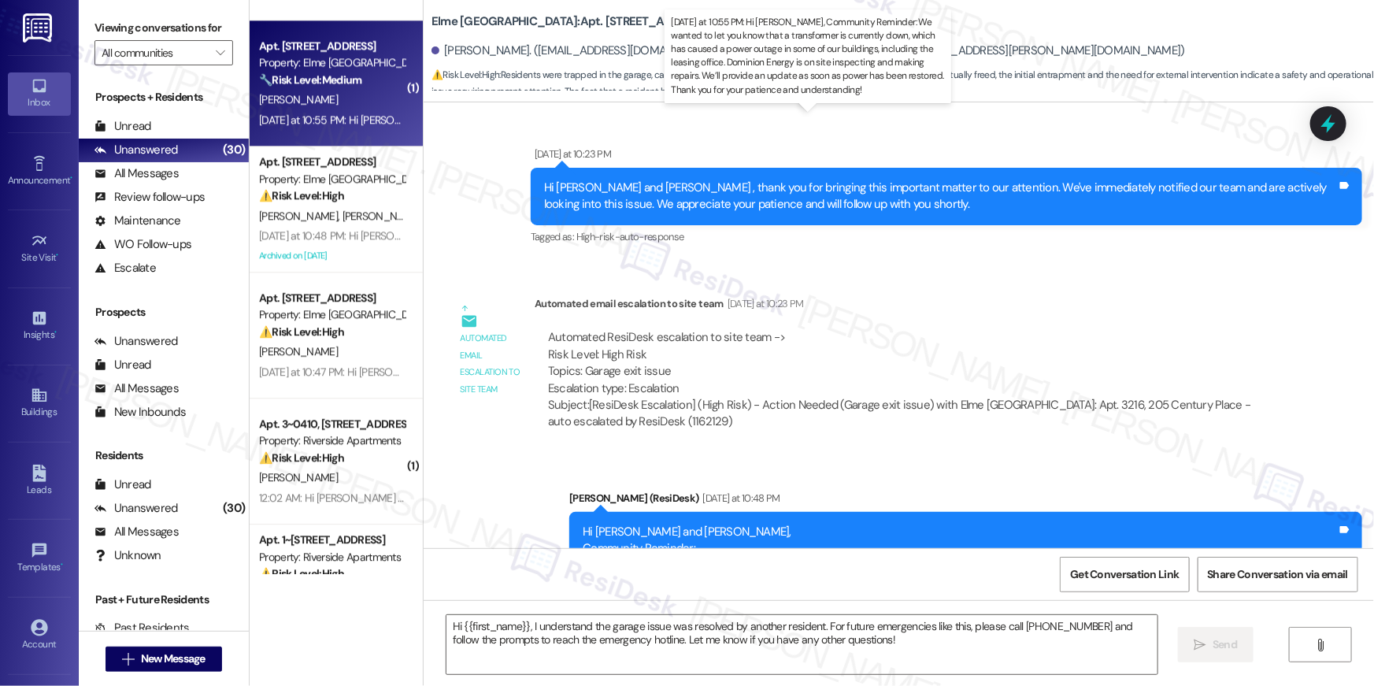
type textarea "Fetching suggested responses. Please feel free to read through the conversation…"
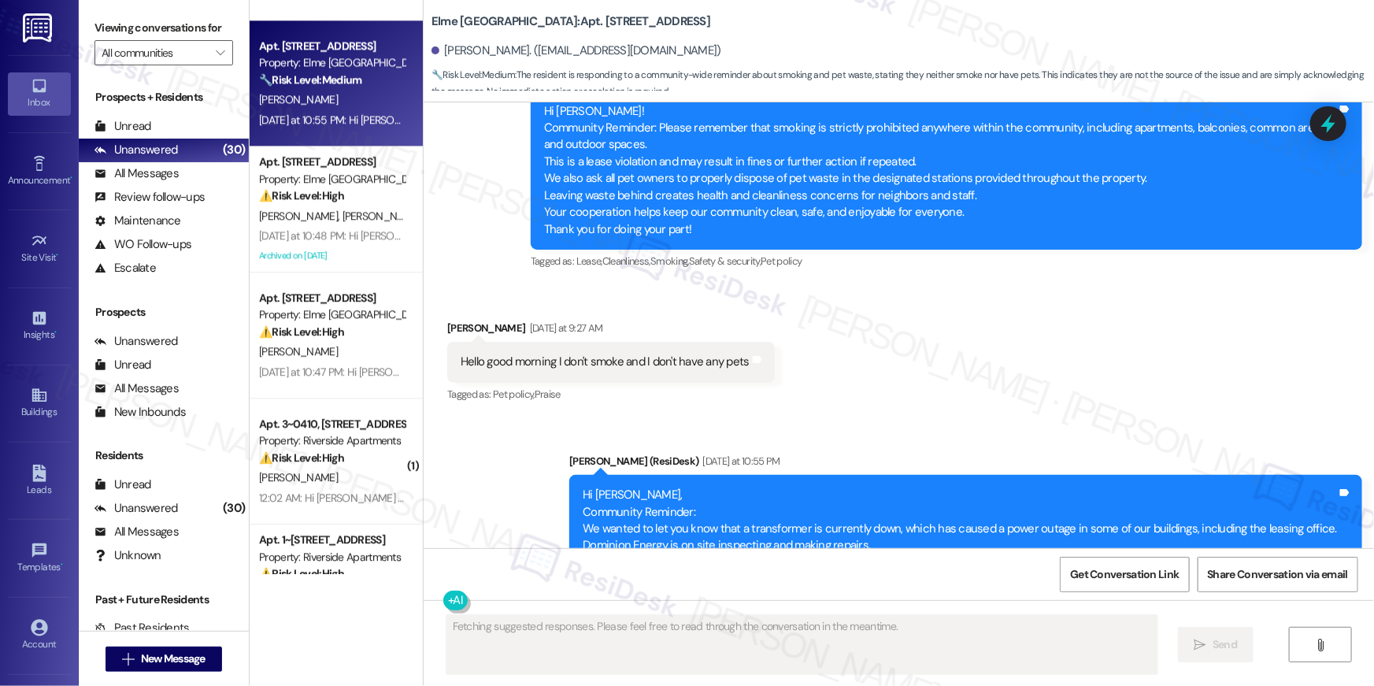
scroll to position [3618, 0]
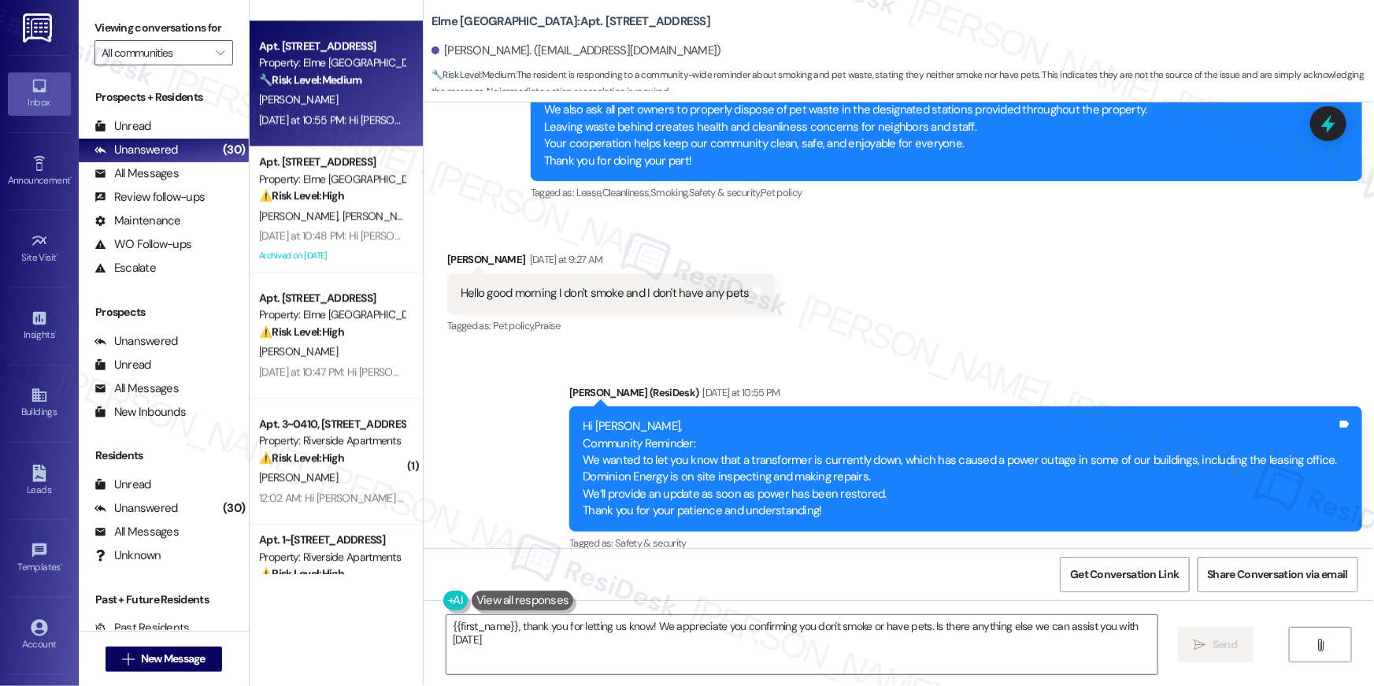
type textarea "{{first_name}}, thank you for letting us know! We appreciate you confirming you…"
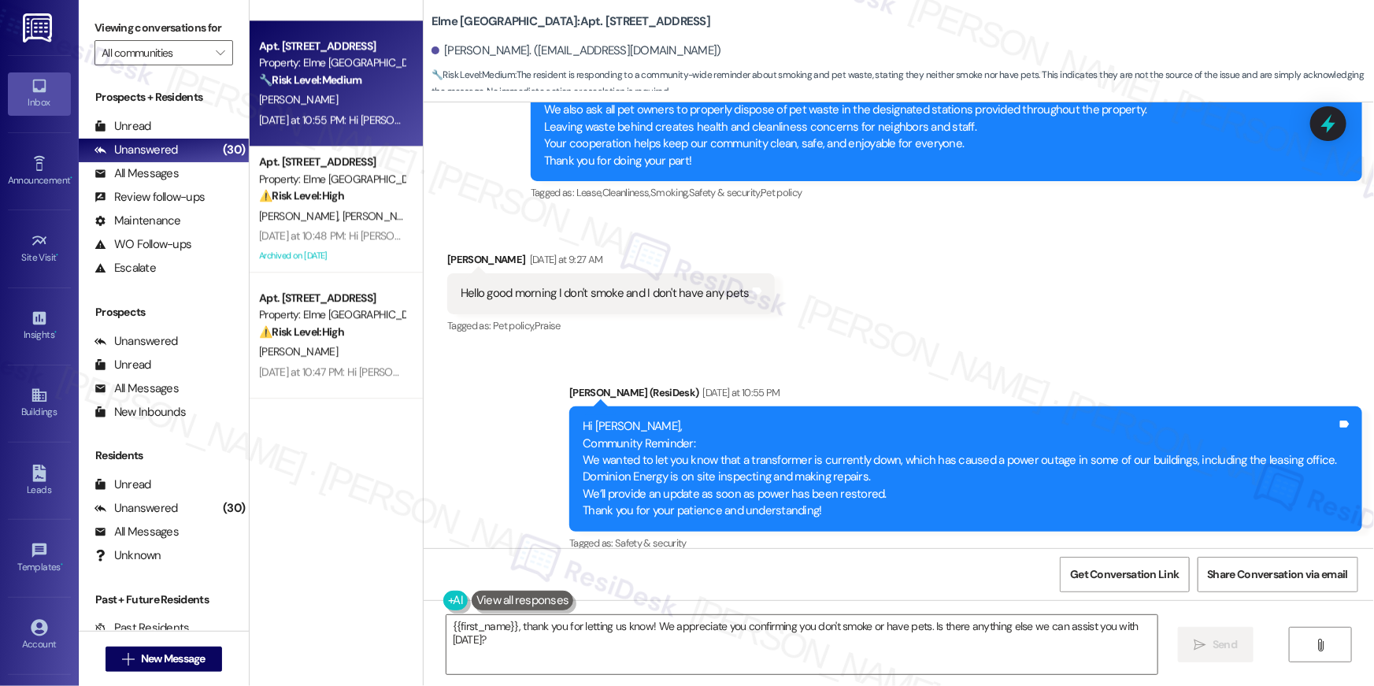
scroll to position [1556, 0]
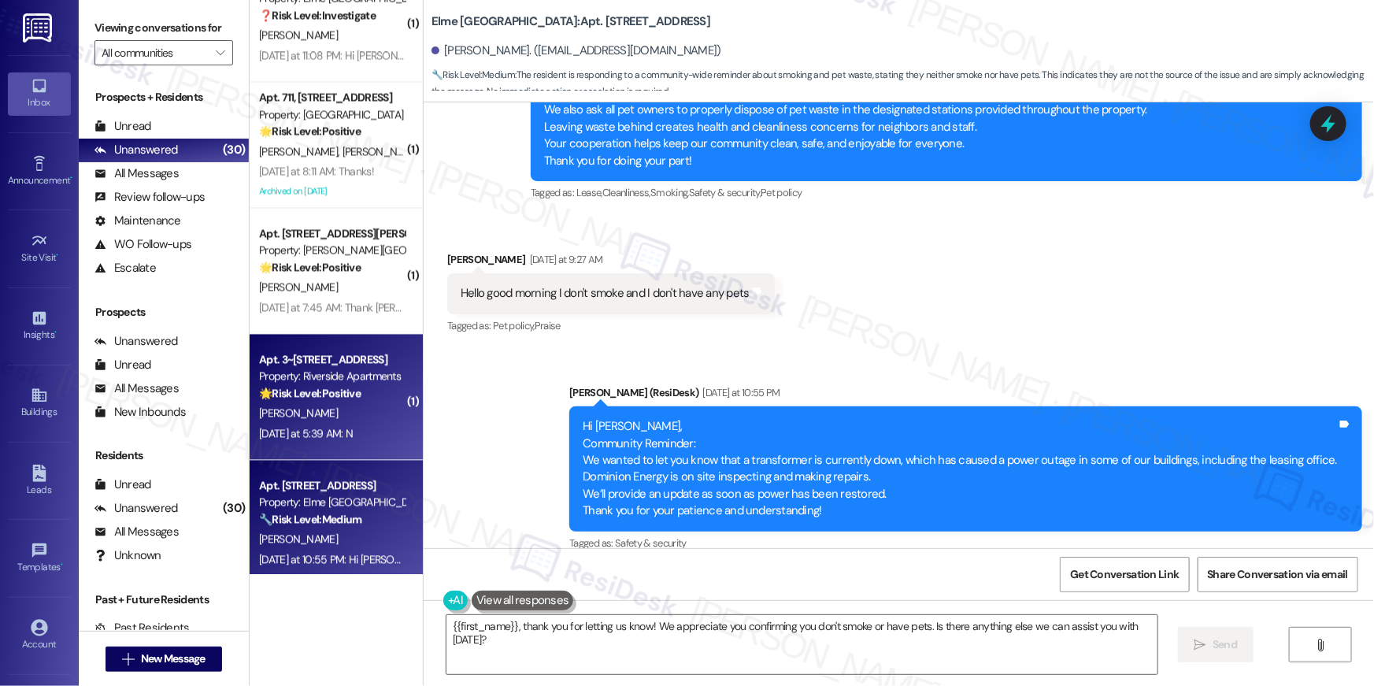
click at [342, 380] on div "Property: Riverside Apartments" at bounding box center [332, 376] width 146 height 17
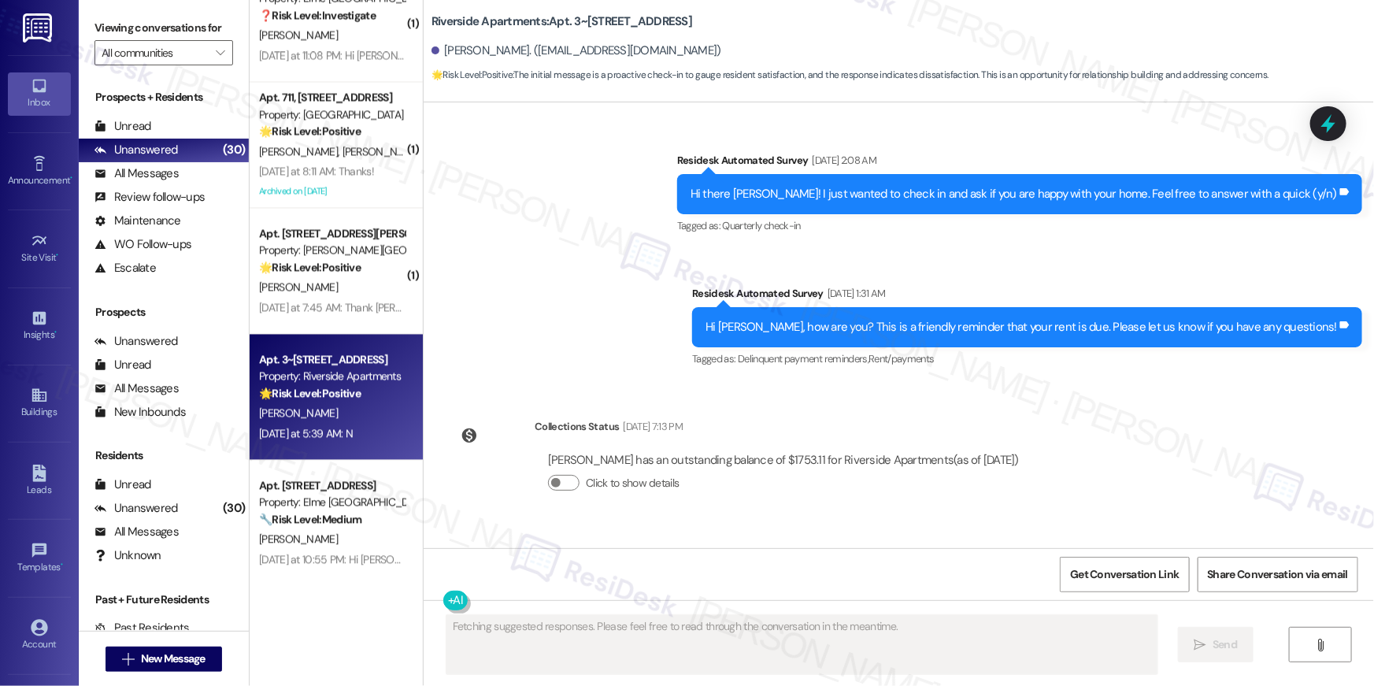
scroll to position [4000, 0]
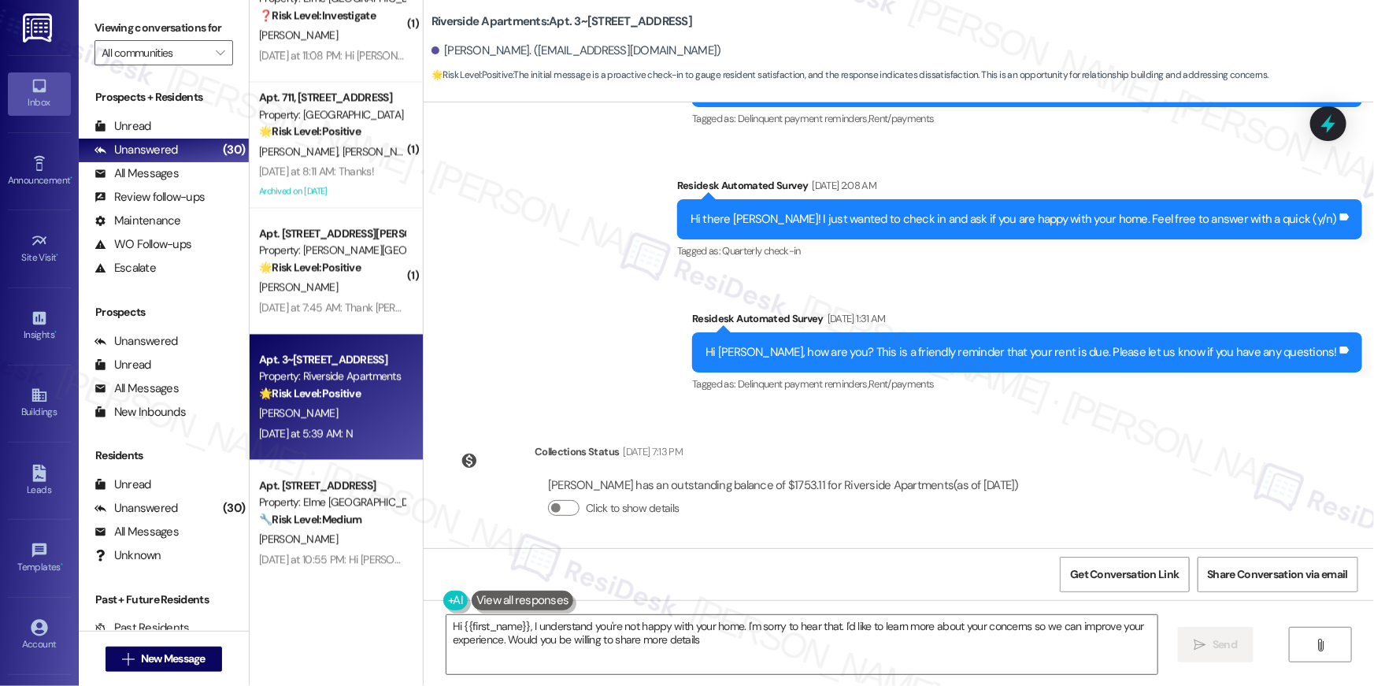
type textarea "Hi {{first_name}}, I understand you're not happy with your home. I'm sorry to h…"
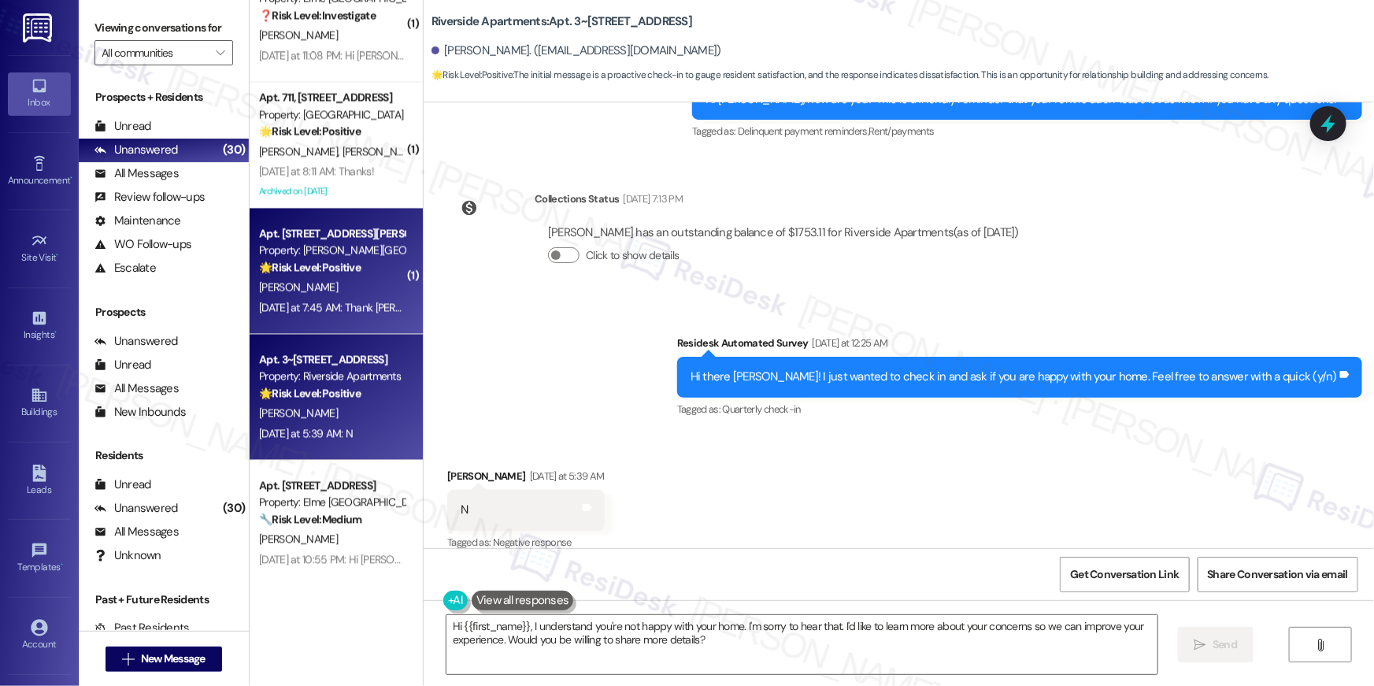
click at [373, 268] on div "🌟 Risk Level: Positive The resident is expressing gratitude, indicating positiv…" at bounding box center [332, 267] width 146 height 17
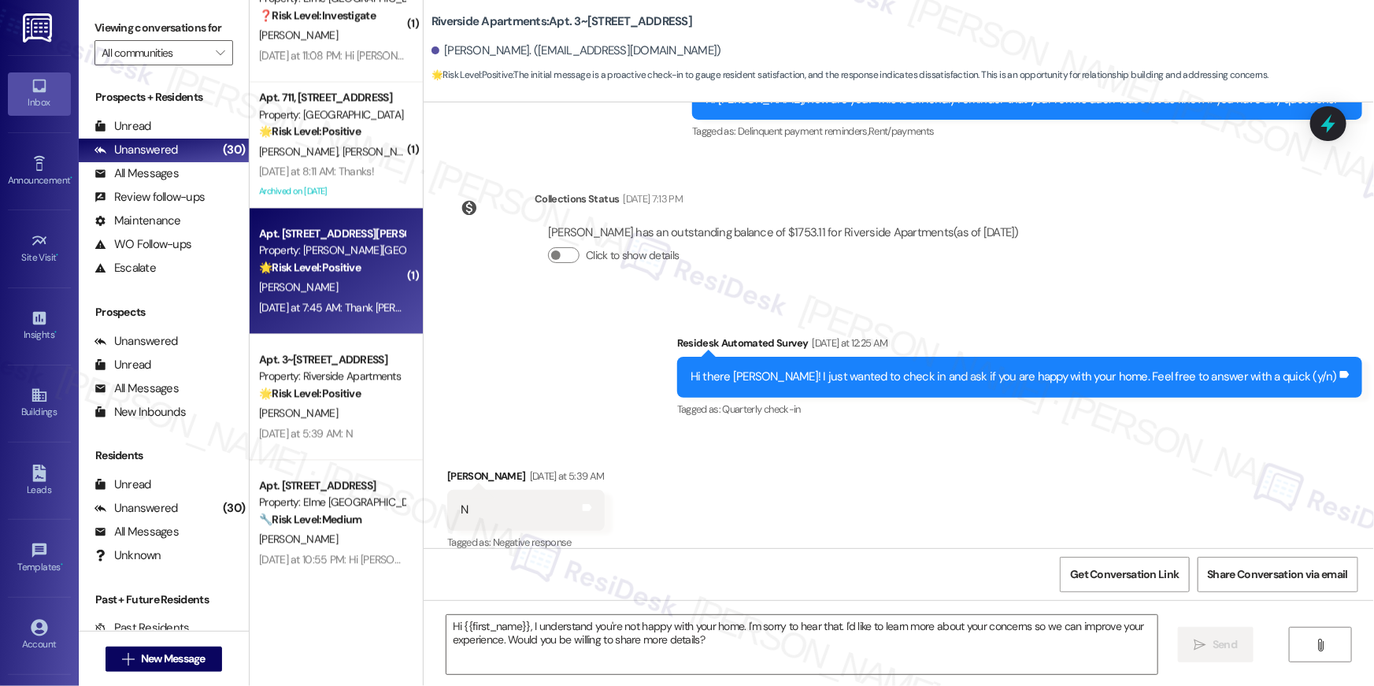
type textarea "Fetching suggested responses. Please feel free to read through the conversation…"
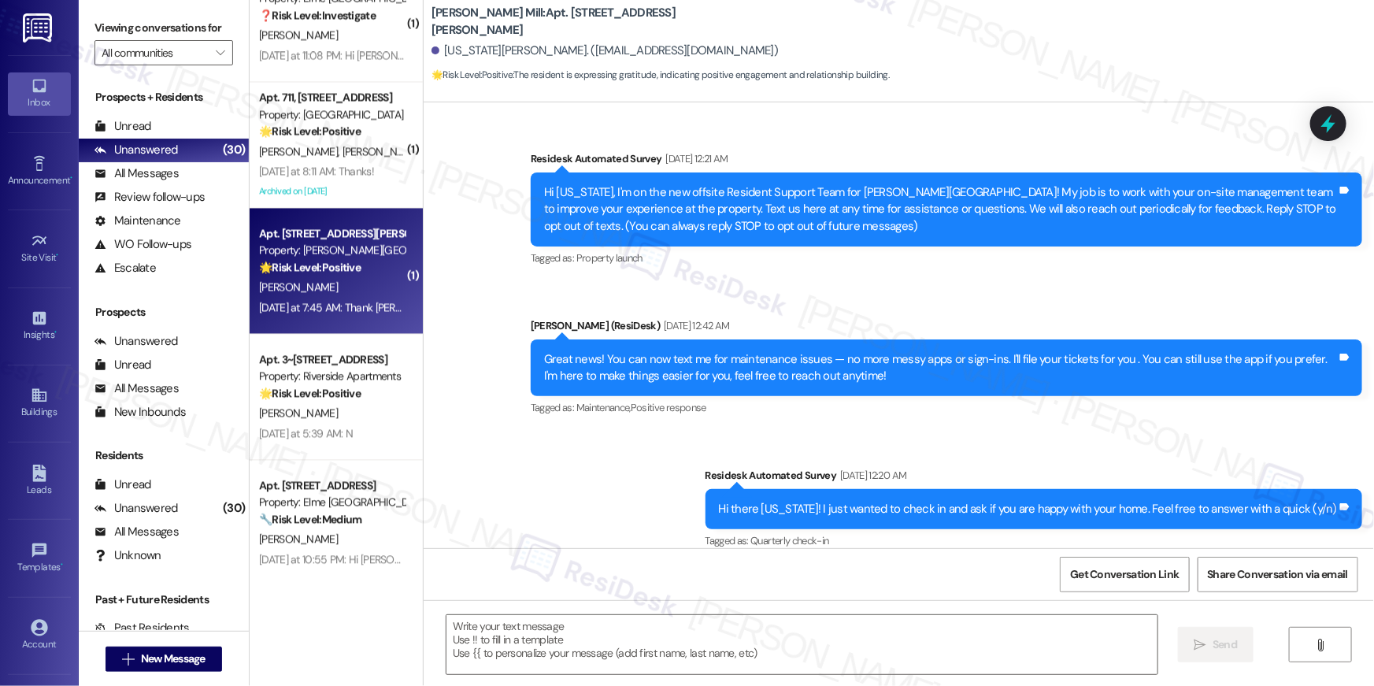
scroll to position [8105, 0]
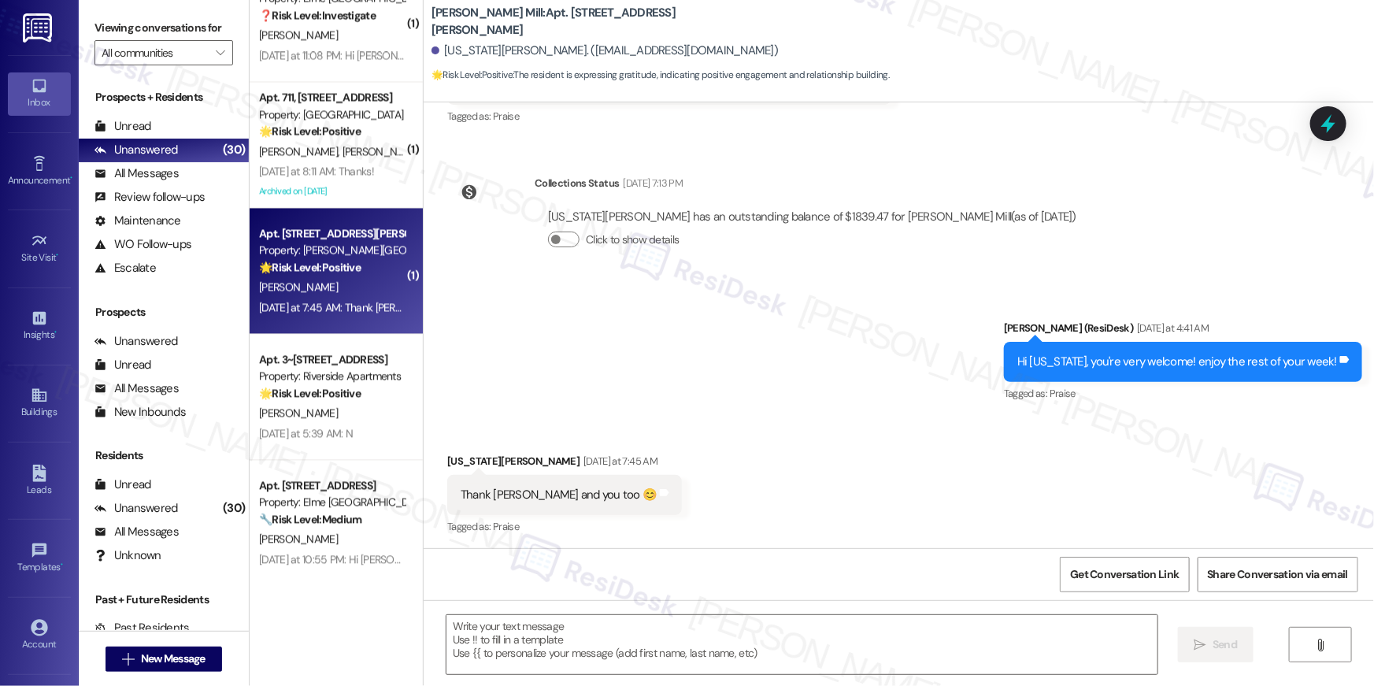
type textarea "Fetching suggested responses. Please feel free to read through the conversation…"
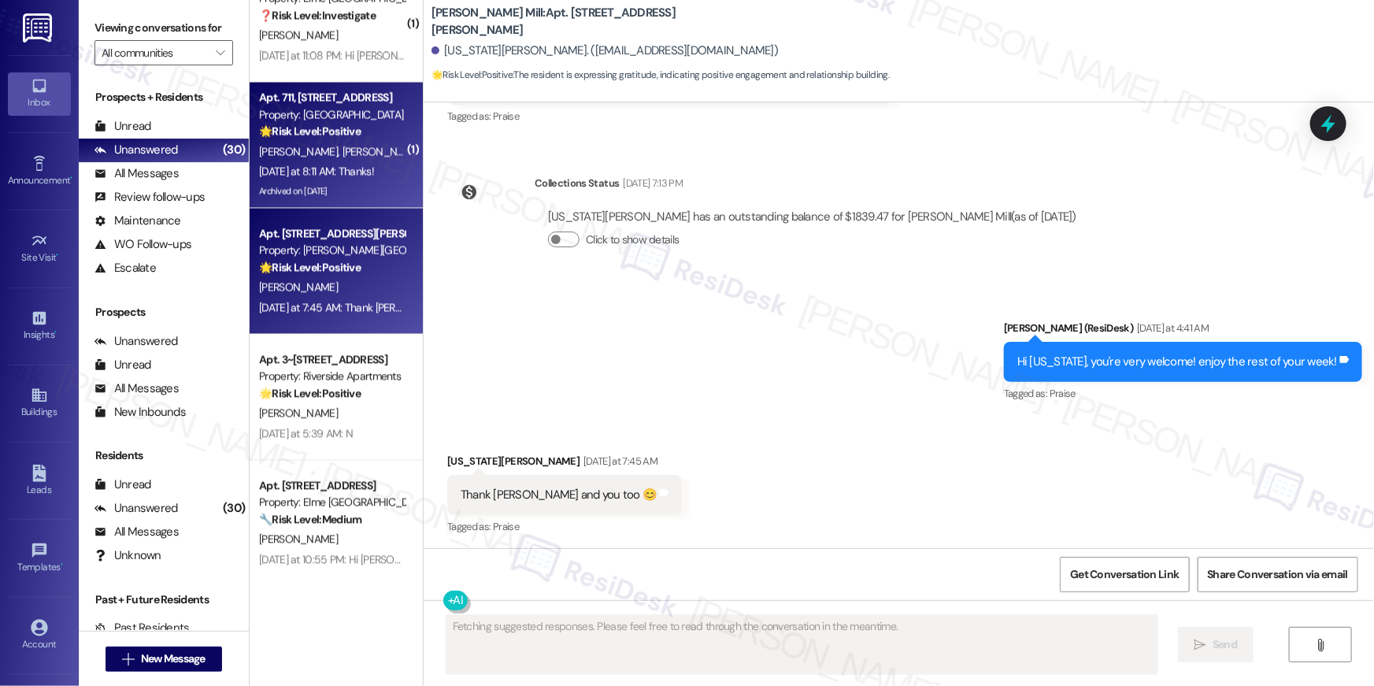
click at [313, 169] on div "Yesterday at 8:11 AM: Thanks! Yesterday at 8:11 AM: Thanks!" at bounding box center [316, 171] width 115 height 14
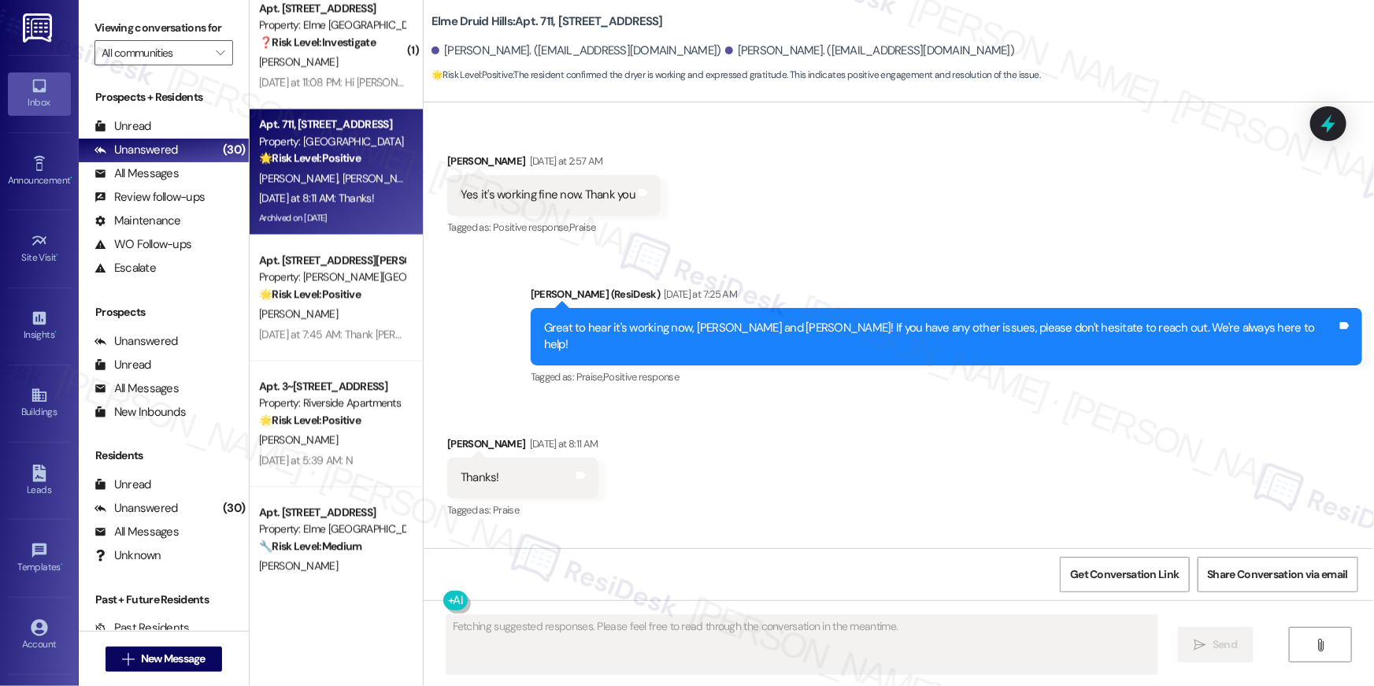
scroll to position [1361, 0]
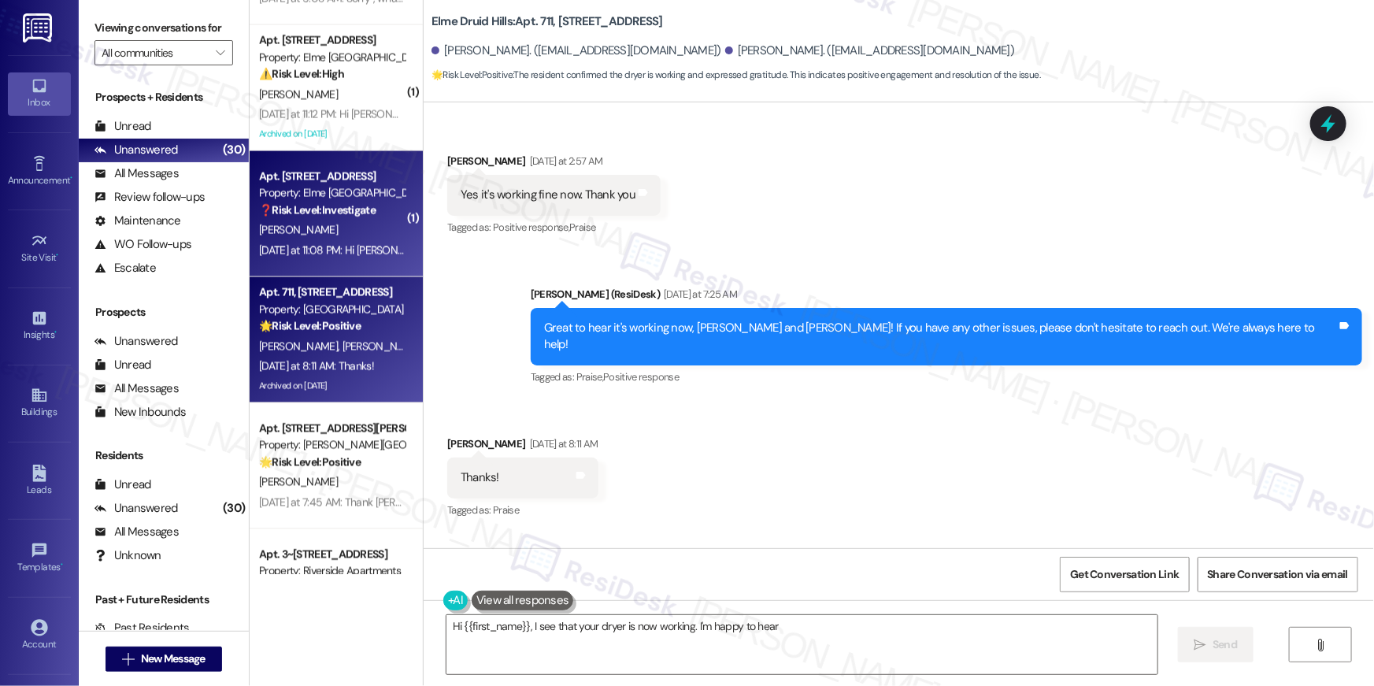
type textarea "Hi {{first_name}}, I see that your dryer is now working. I'm happy to hear"
click at [280, 219] on div "Apt. 6404, 205 Century Place Property: Elme Alexandria ❓ Risk Level: Investigate" at bounding box center [332, 194] width 149 height 54
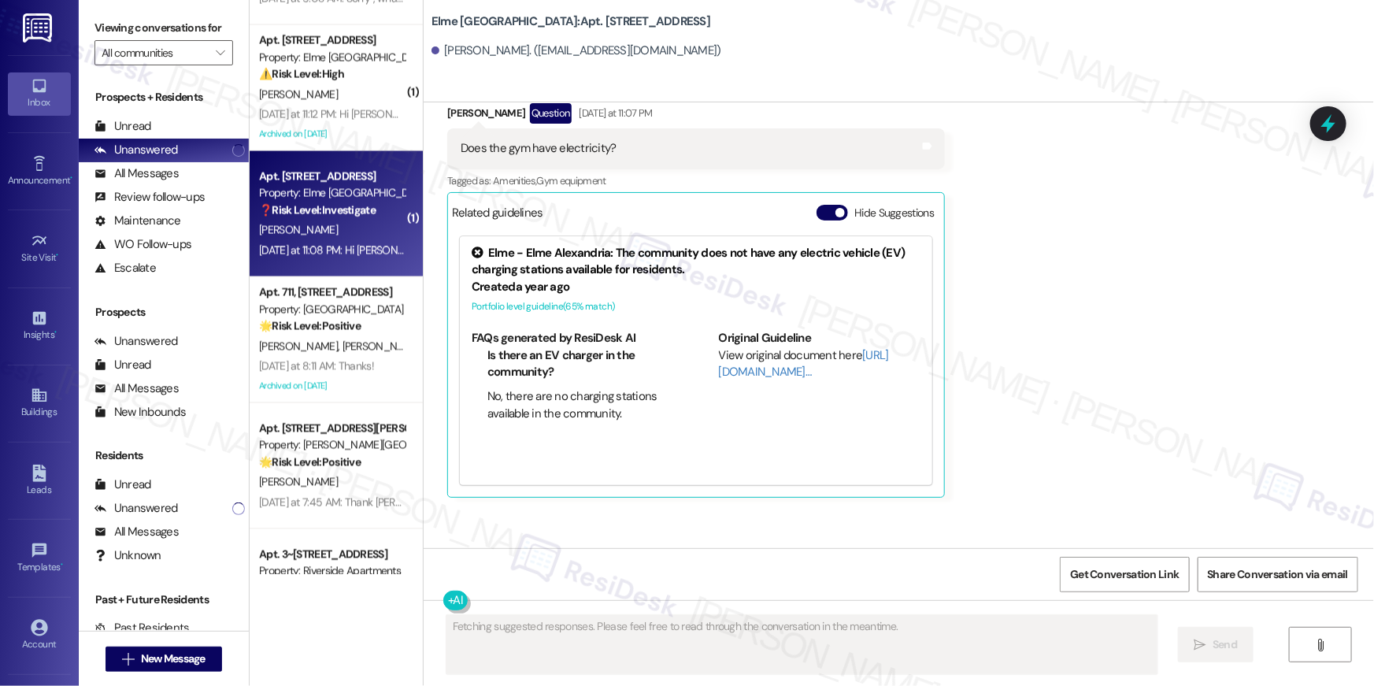
scroll to position [898, 0]
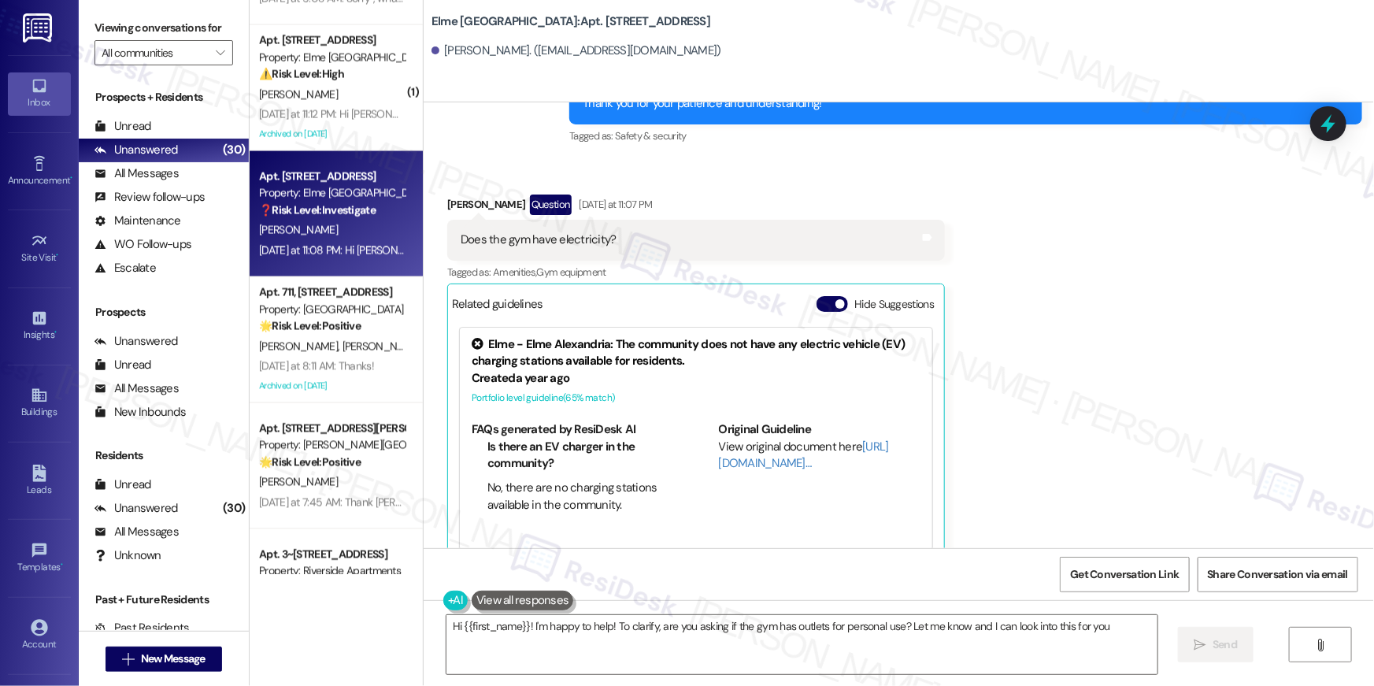
type textarea "Hi {{first_name}}! I'm happy to help! To clarify, are you asking if the gym has…"
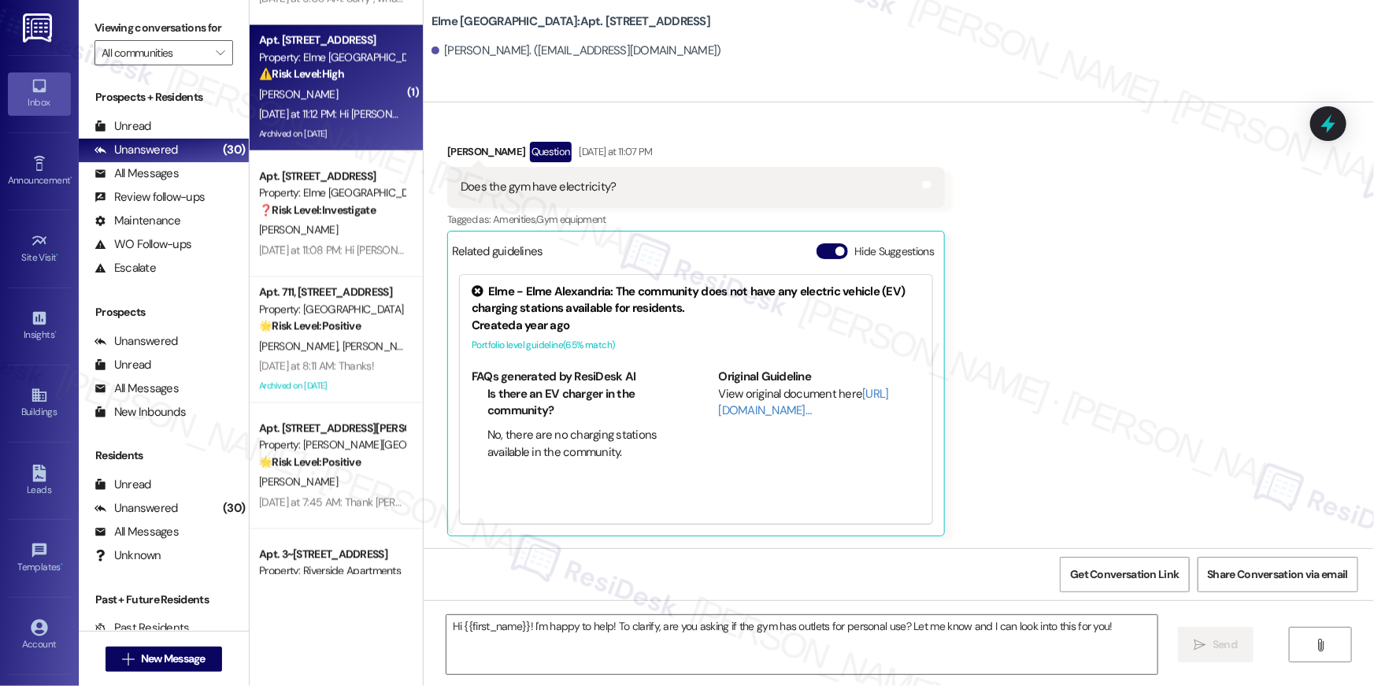
type textarea "Fetching suggested responses. Please feel free to read through the conversation…"
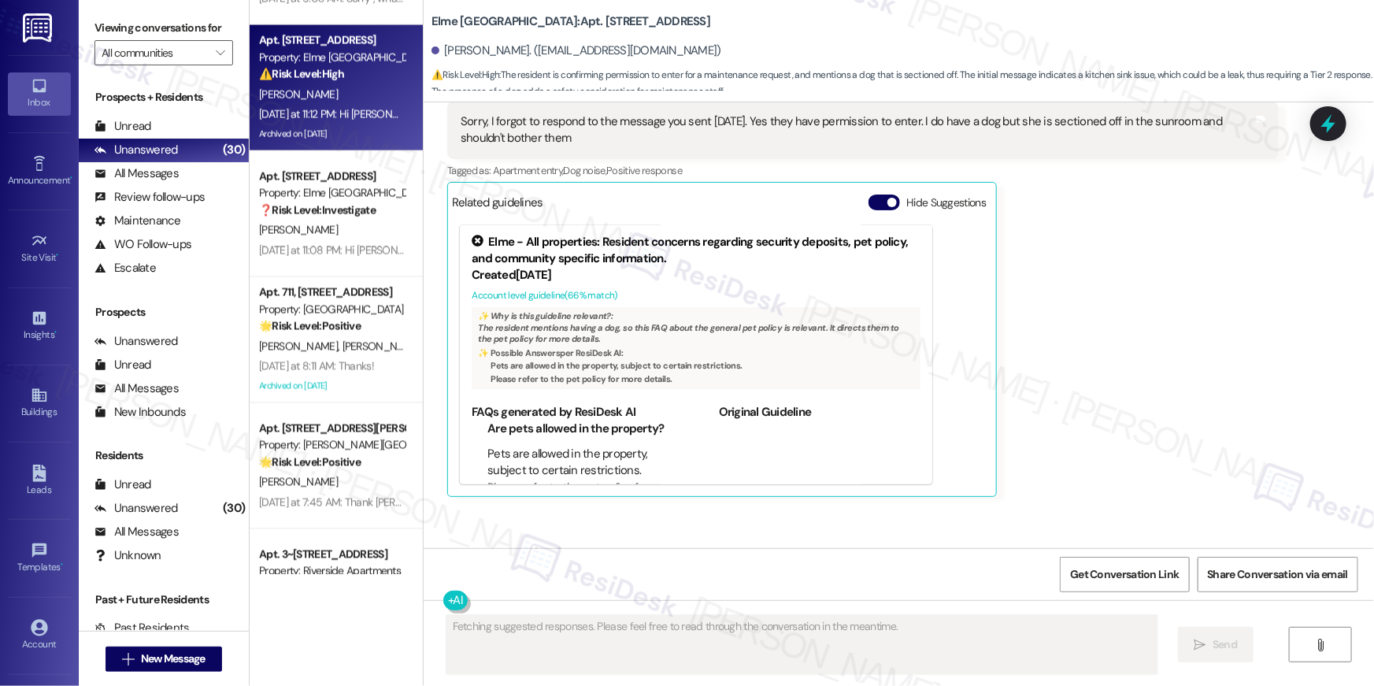
scroll to position [22475, 0]
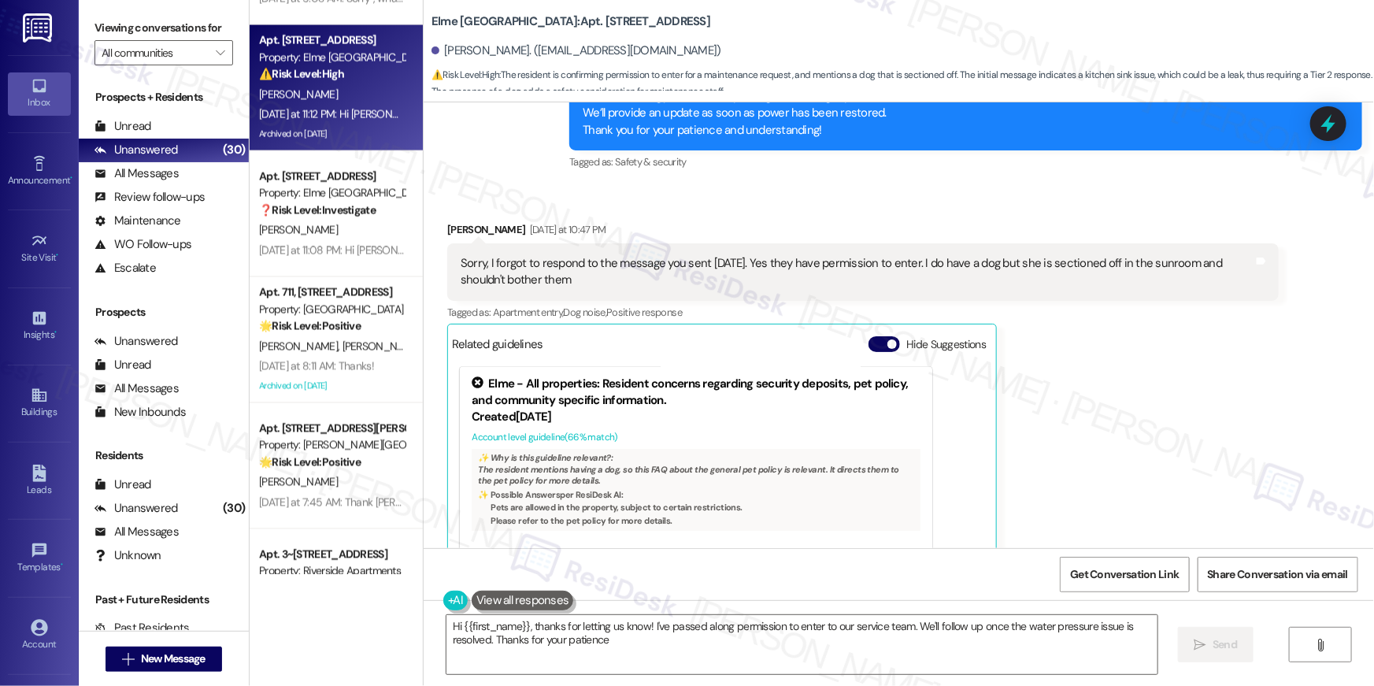
type textarea "Hi {{first_name}}, thanks for letting us know! I've passed along permission to …"
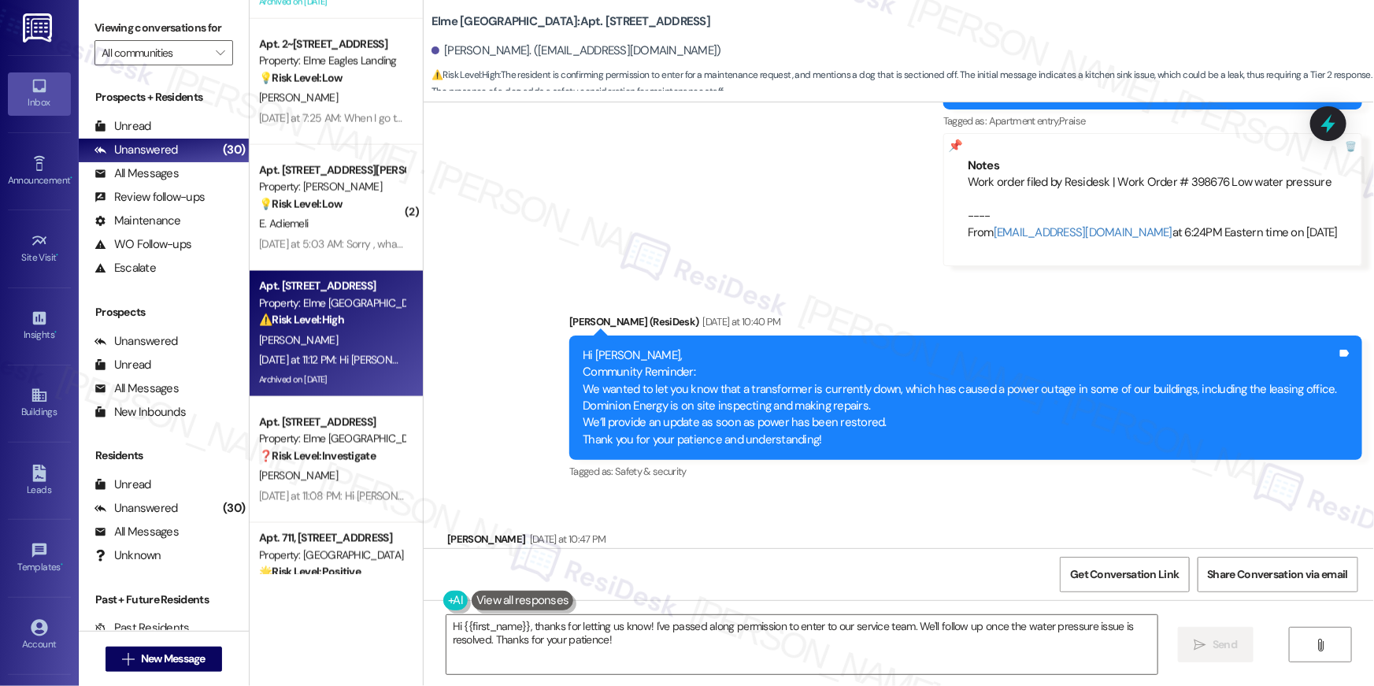
scroll to position [1062, 0]
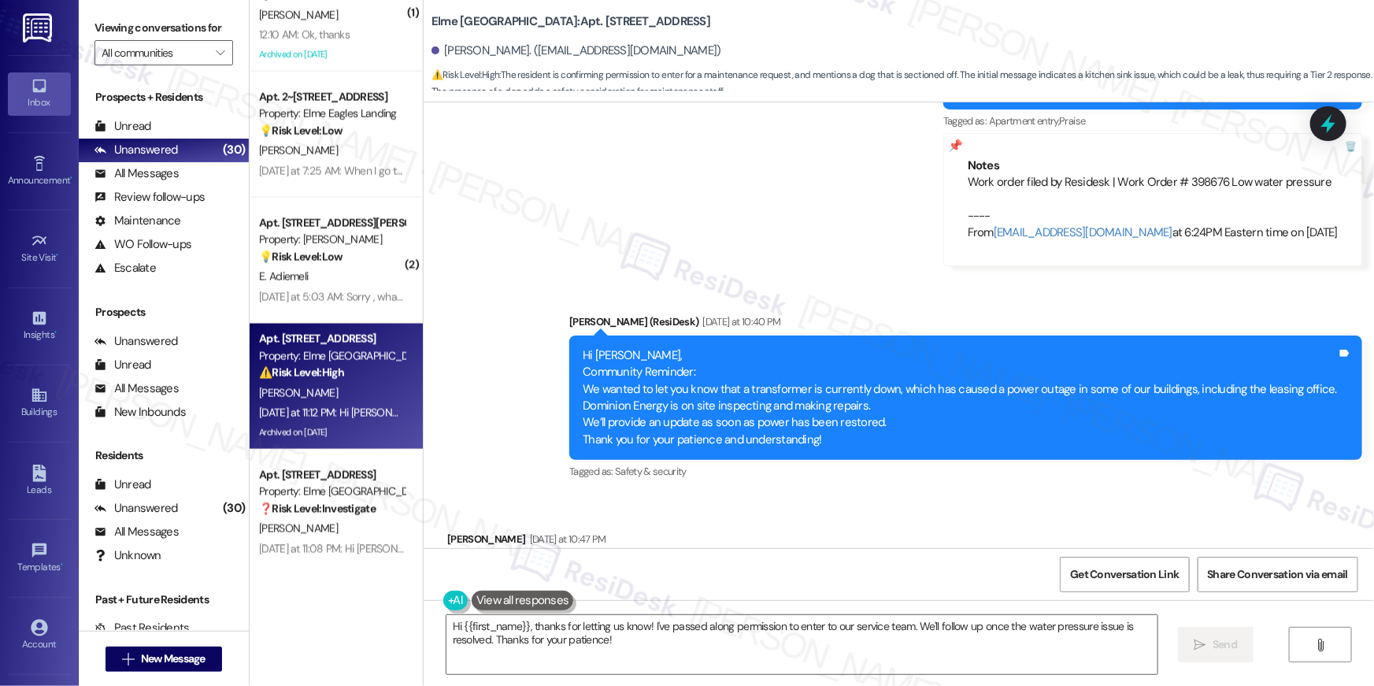
click at [349, 291] on div "Apt. 203, 1350 Beverly Road Property: The Ashby at McLean 🔧 Risk Level: Medium …" at bounding box center [336, 287] width 173 height 574
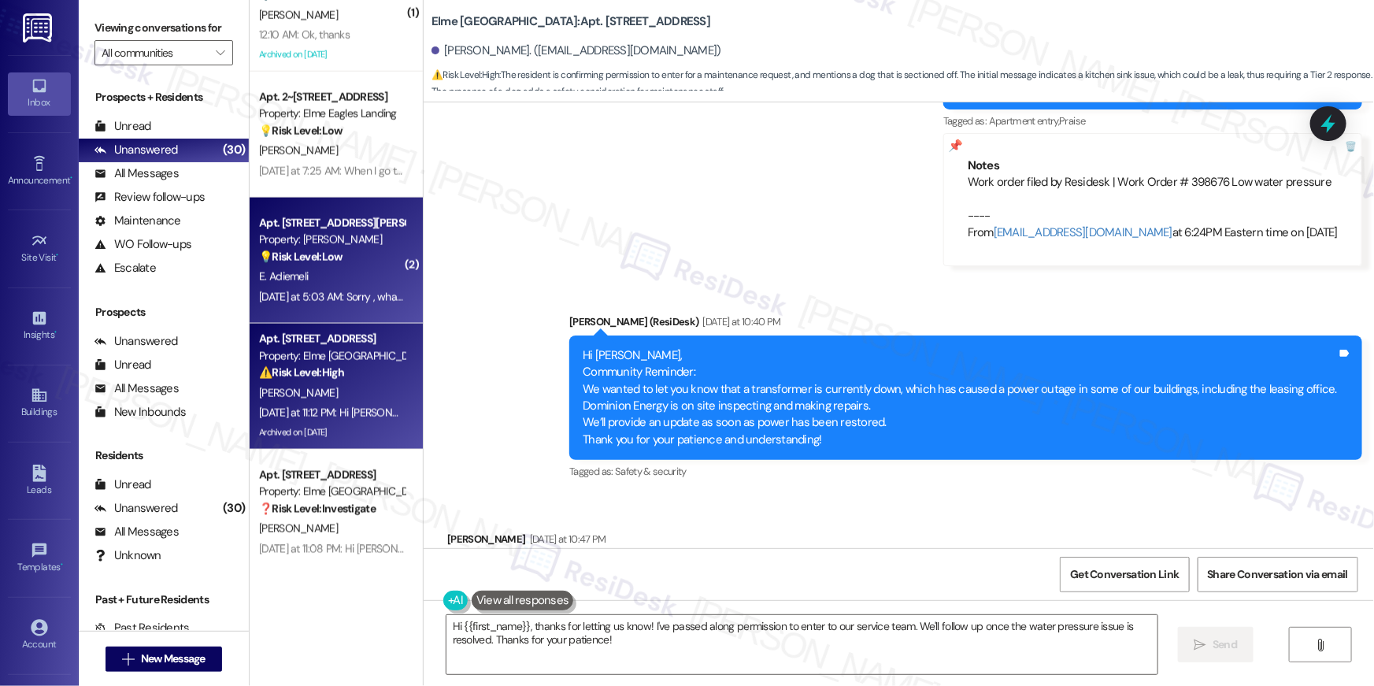
click at [345, 276] on div "E. Adiemeli" at bounding box center [332, 277] width 149 height 20
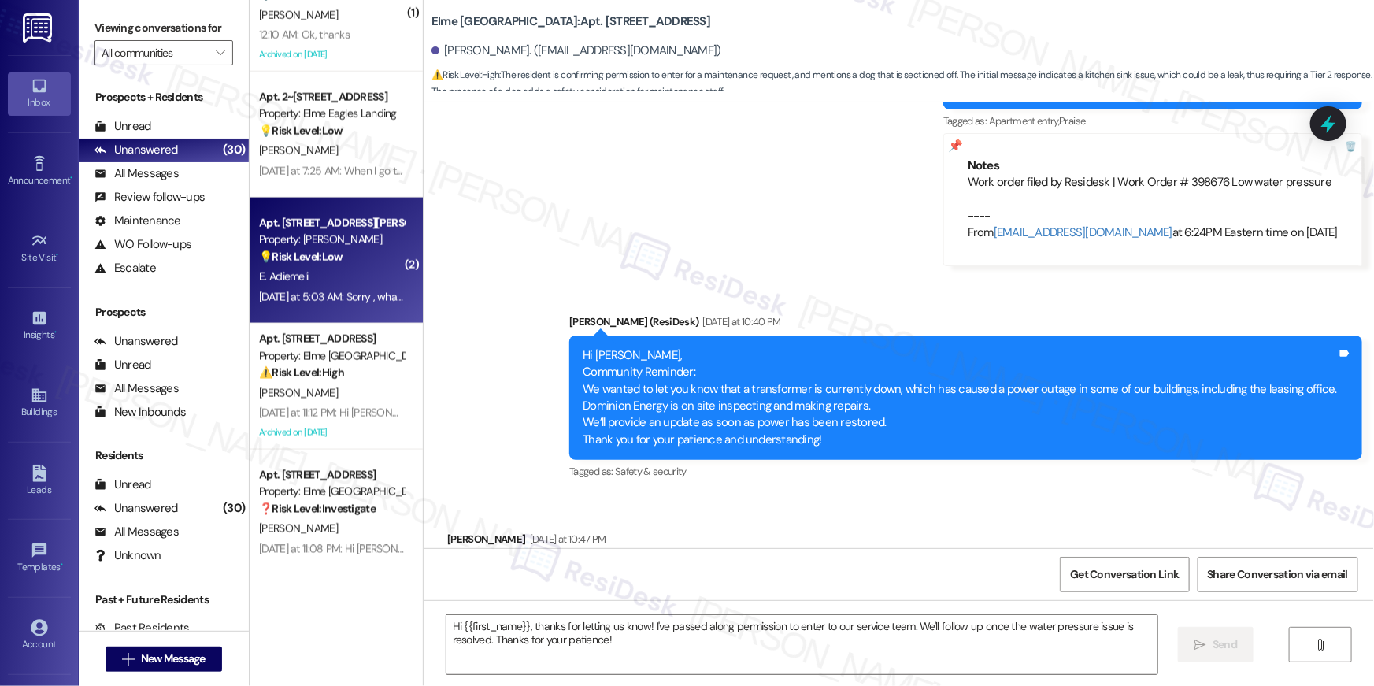
type textarea "Fetching suggested responses. Please feel free to read through the conversation…"
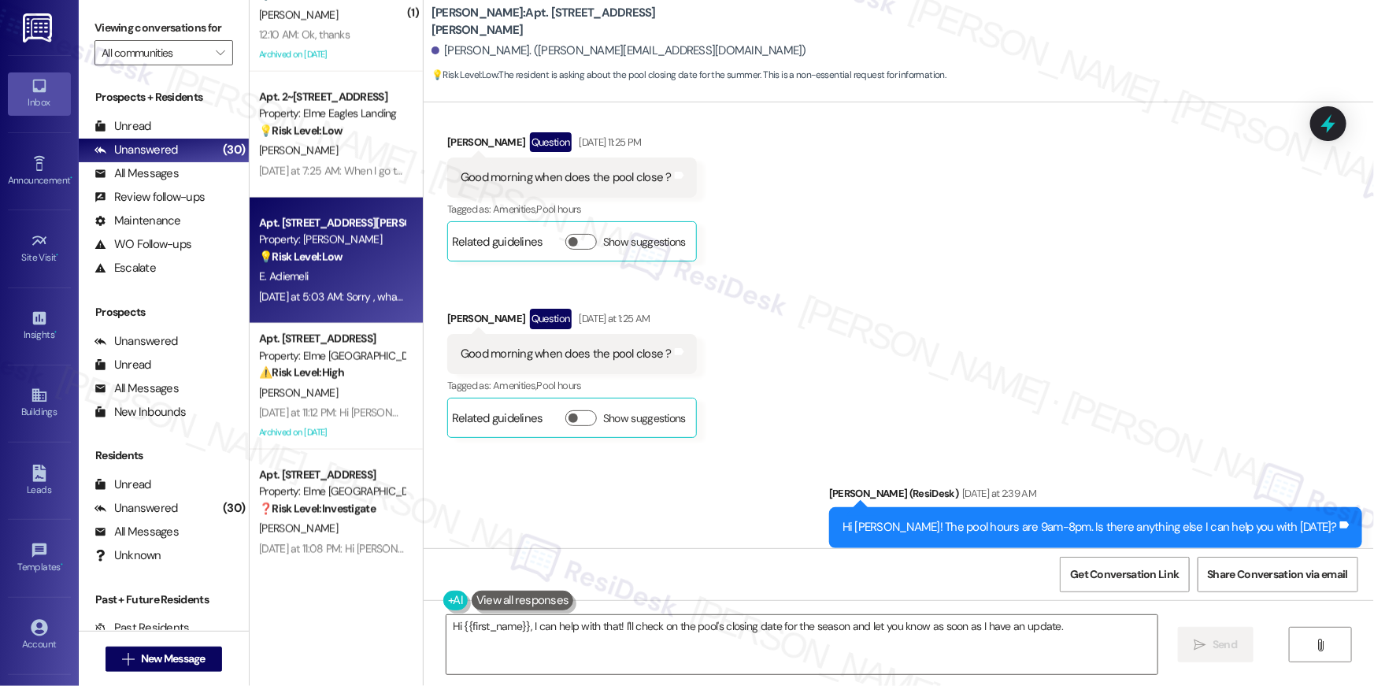
scroll to position [31445, 0]
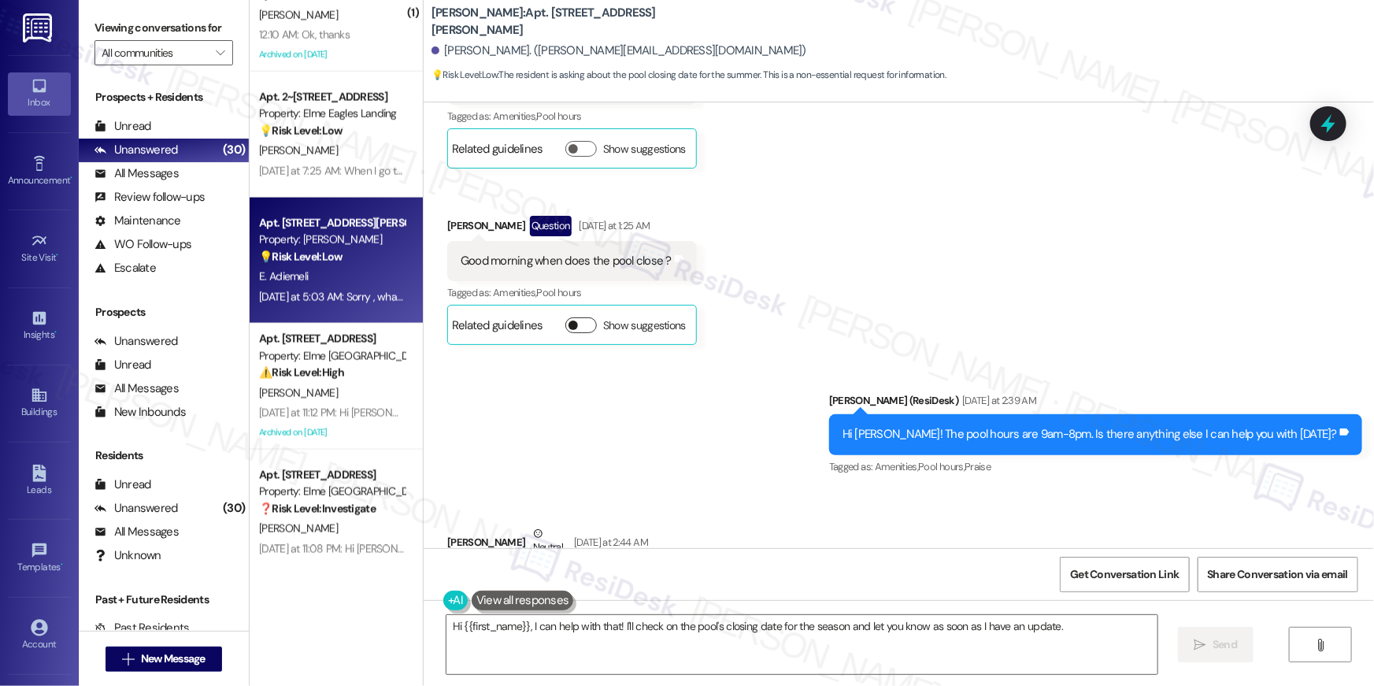
click at [569, 317] on button "Show suggestions" at bounding box center [581, 325] width 32 height 16
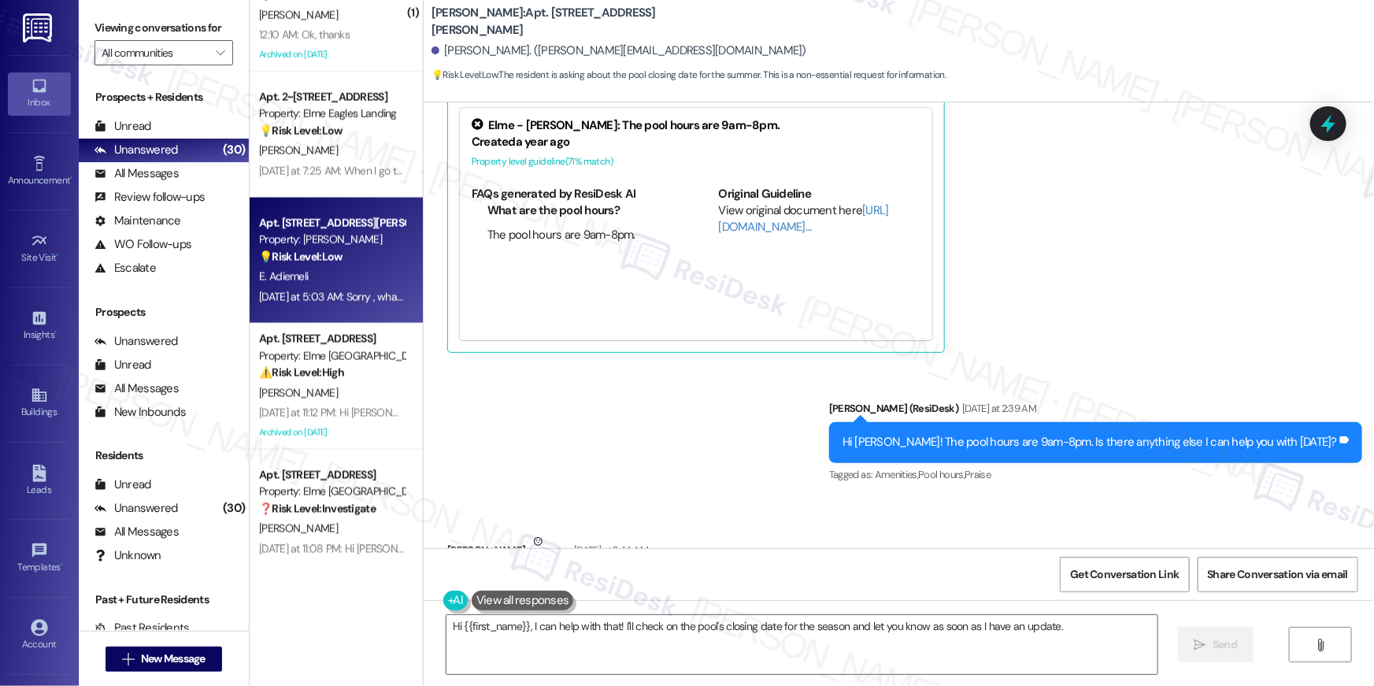
scroll to position [31653, 0]
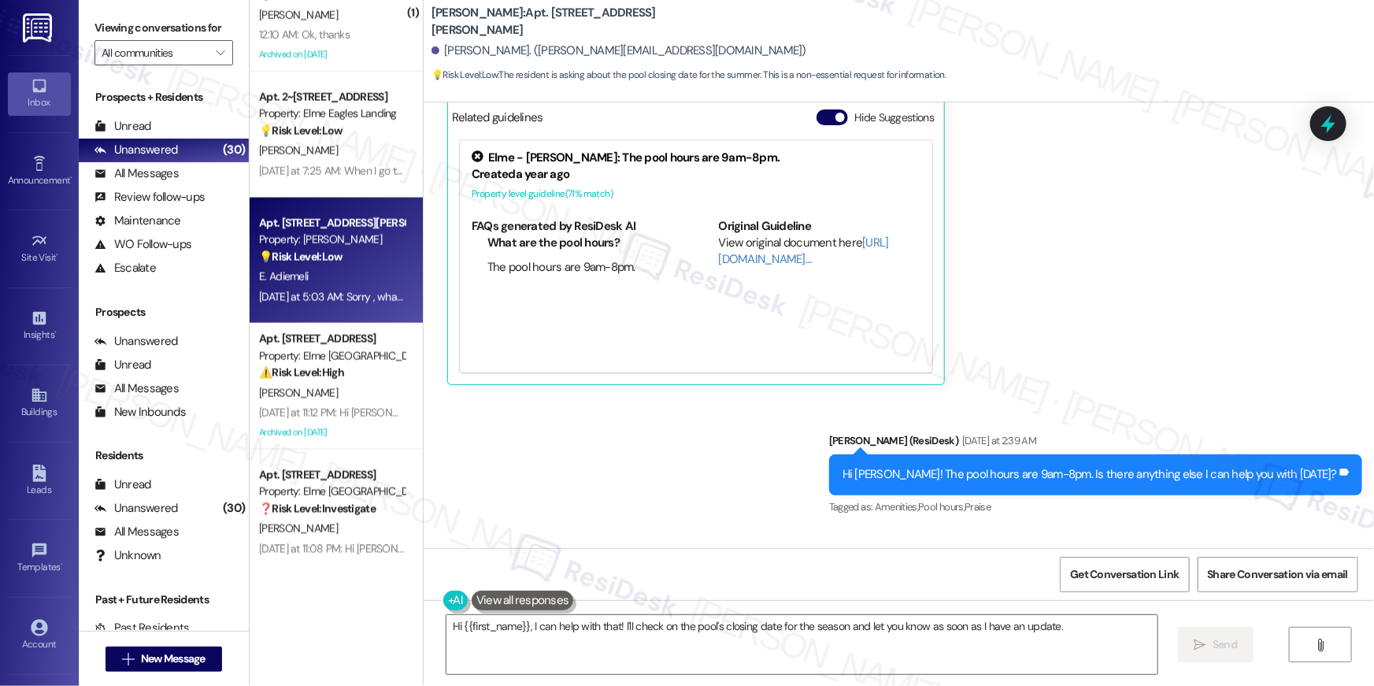
drag, startPoint x: 1070, startPoint y: 350, endPoint x: 1034, endPoint y: 356, distance: 36.6
click at [1070, 466] on div "Hi Emeka! The pool hours are 9am-8pm. Is there anything else I can help you wit…" at bounding box center [1090, 474] width 495 height 17
click at [1073, 466] on div "Hi Emeka! The pool hours are 9am-8pm. Is there anything else I can help you wit…" at bounding box center [1090, 474] width 495 height 17
drag, startPoint x: 1073, startPoint y: 351, endPoint x: 1063, endPoint y: 391, distance: 41.3
click at [1071, 466] on div "Hi Emeka! The pool hours are 9am-8pm. Is there anything else I can help you wit…" at bounding box center [1090, 474] width 495 height 17
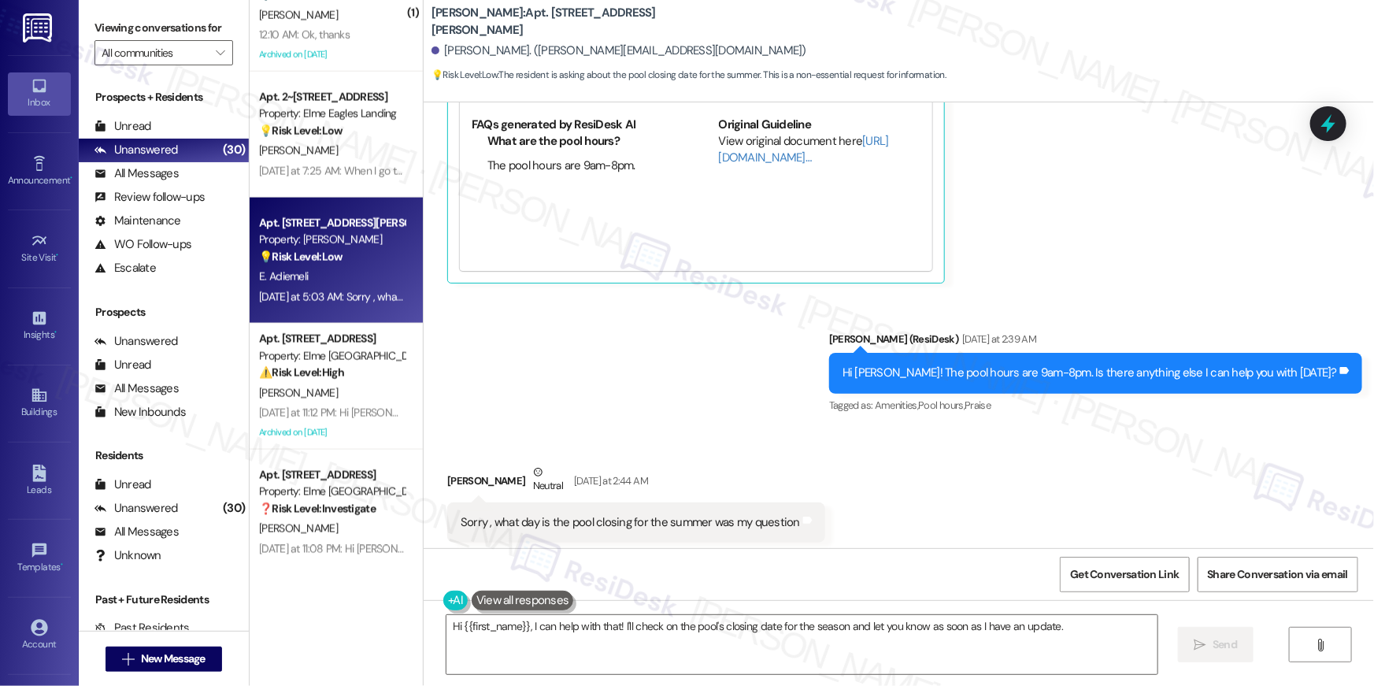
scroll to position [32279, 0]
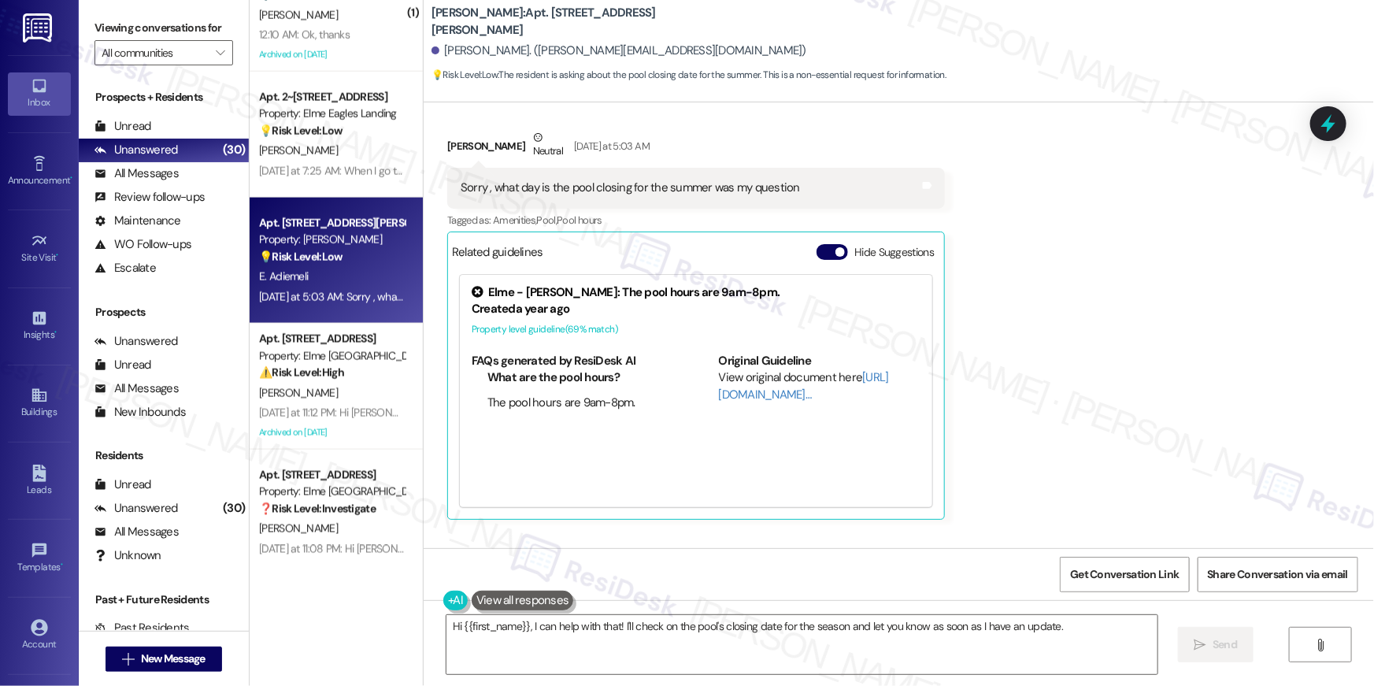
click at [1117, 359] on div "Received via SMS Emeka Adiemeli Neutral Yesterday at 2:44 AM Sorry , what day i…" at bounding box center [899, 218] width 951 height 628
click at [820, 639] on textarea "Hi {{first_name}}, I can help with that! I'll check on the pool's closing date …" at bounding box center [802, 644] width 711 height 59
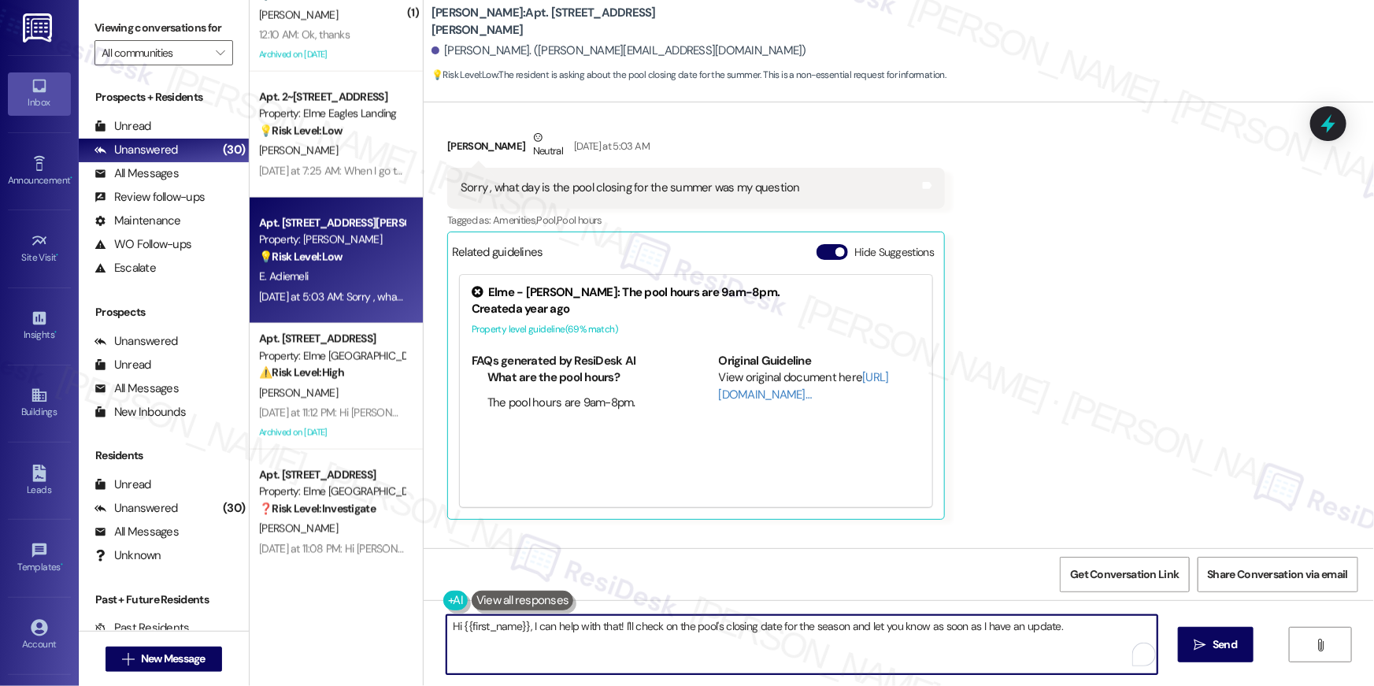
click at [825, 649] on textarea "Hi {{first_name}}, I can help with that! I'll check on the pool's closing date …" at bounding box center [802, 644] width 711 height 59
paste textarea "Emeka, thanks for clarifying that you'd like to know the pool closing schedule …"
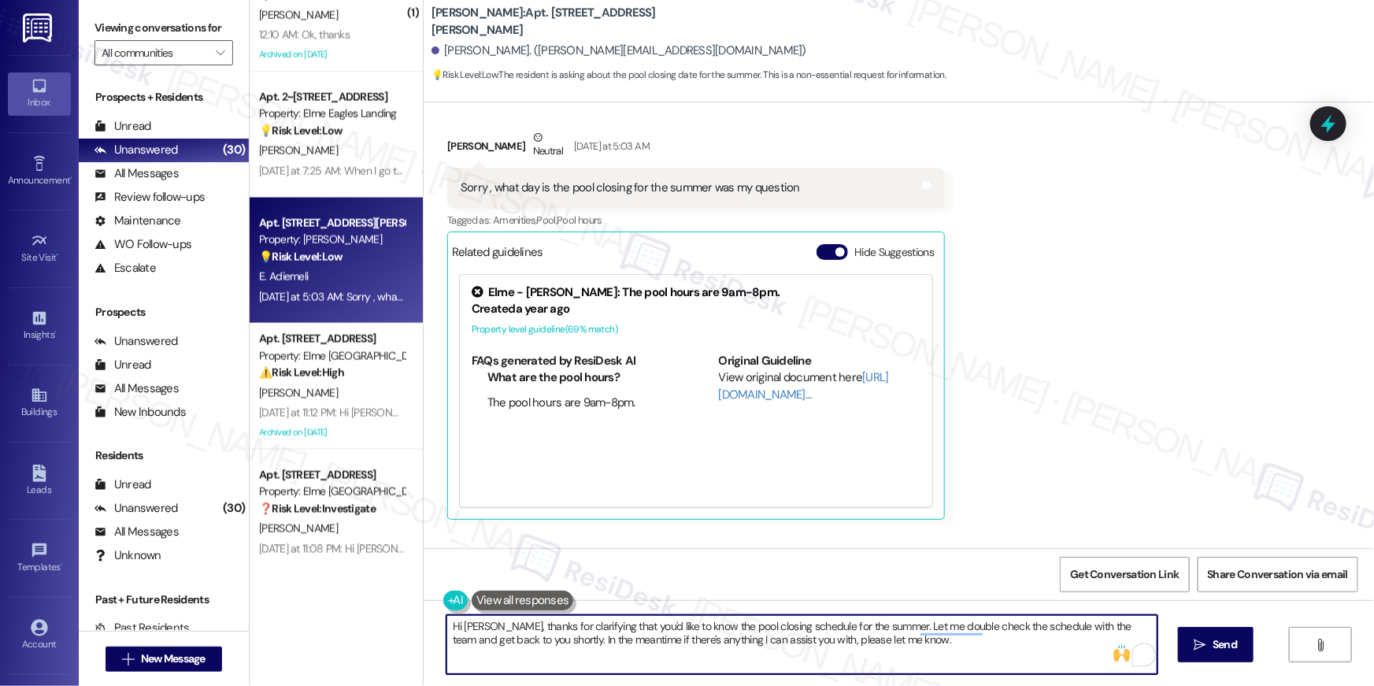
click at [610, 640] on textarea "Hi Emeka, thanks for clarifying that you'd like to know the pool closing schedu…" at bounding box center [802, 644] width 711 height 59
drag, startPoint x: 474, startPoint y: 631, endPoint x: 506, endPoint y: 631, distance: 31.5
click at [474, 631] on textarea "Hi Emeka, thanks for clarifying that you'd like to know the pool closing schedu…" at bounding box center [802, 644] width 711 height 59
click at [569, 631] on textarea "Hi Emeka, thanks for clarifying that you'd like to know the pool closing schedu…" at bounding box center [802, 644] width 711 height 59
click at [850, 631] on textarea "Hi Emeka, thanks for clarifying that you'd like to know the pool closing schedu…" at bounding box center [802, 644] width 711 height 59
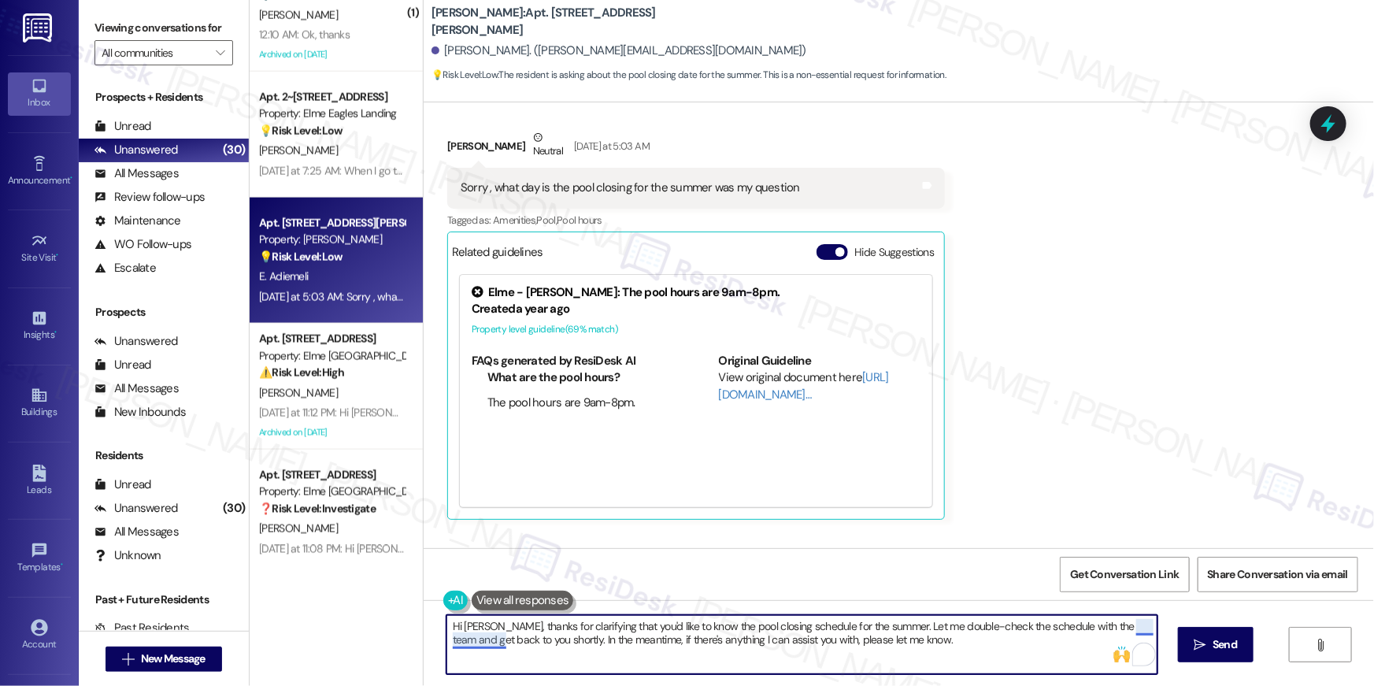
click at [1136, 628] on textarea "Hi Emeka, thanks for clarifying that you'd like to know the pool closing schedu…" at bounding box center [802, 644] width 711 height 59
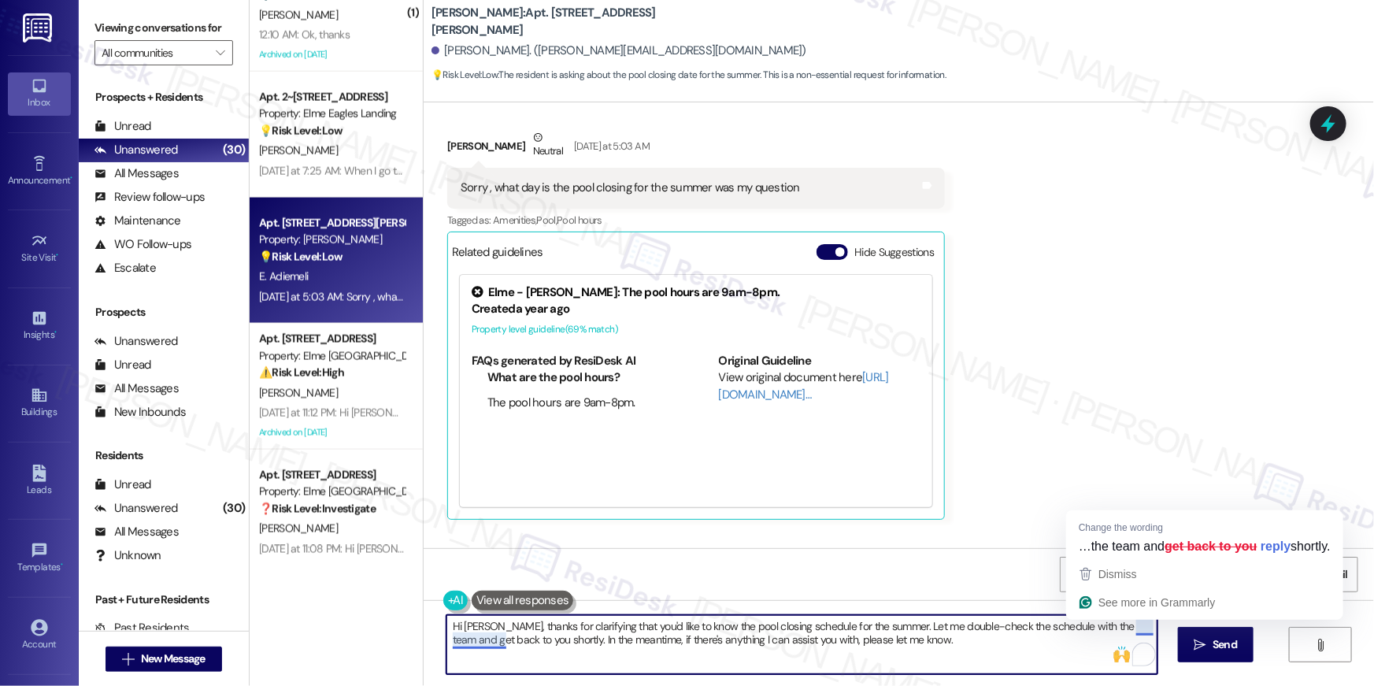
click at [1011, 652] on textarea "Hi Emeka, thanks for clarifying that you'd like to know the pool closing schedu…" at bounding box center [802, 644] width 711 height 59
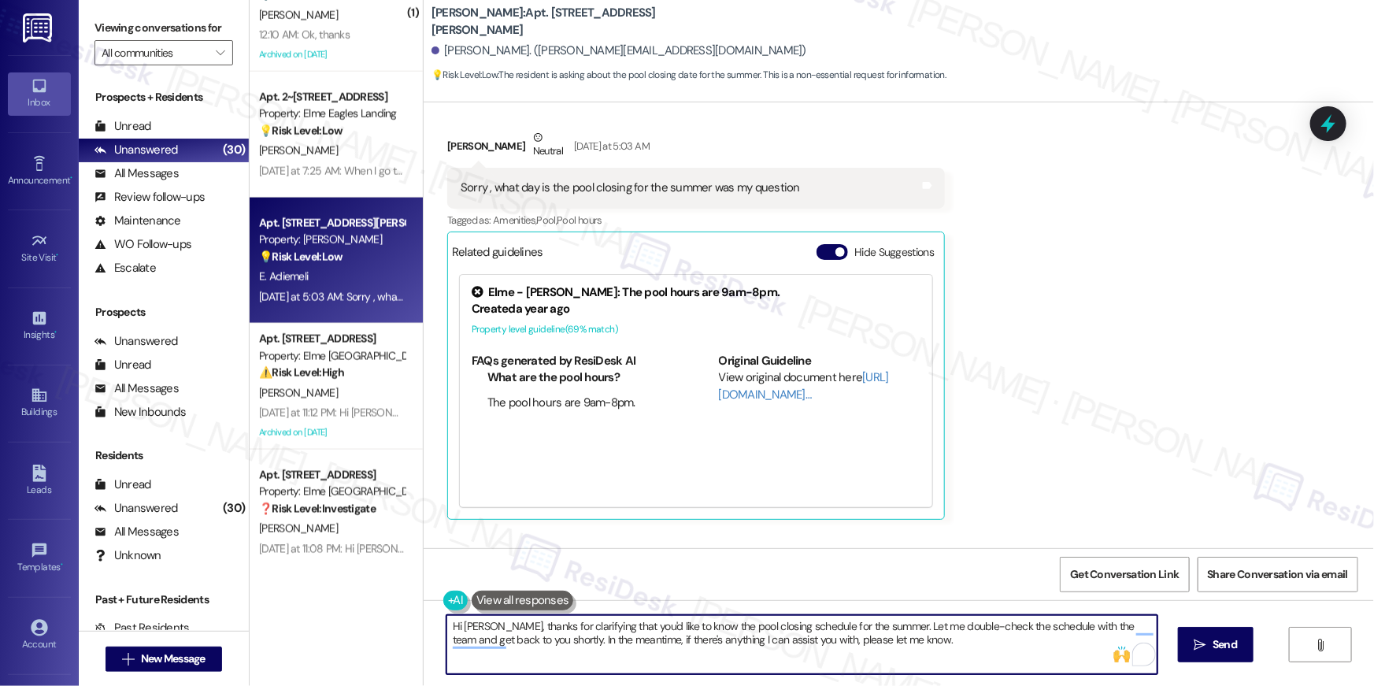
drag, startPoint x: 536, startPoint y: 644, endPoint x: 1019, endPoint y: 659, distance: 483.8
click at [1019, 659] on textarea "Hi Emeka, thanks for clarifying that you'd like to know the pool closing schedu…" at bounding box center [802, 644] width 711 height 59
click at [954, 644] on textarea "Hi Emeka, thanks for clarifying that you'd like to know the pool closing schedu…" at bounding box center [802, 644] width 711 height 59
drag, startPoint x: 899, startPoint y: 644, endPoint x: 534, endPoint y: 646, distance: 365.4
click at [534, 646] on textarea "Hi Emeka, thanks for clarifying that you'd like to know the pool closing schedu…" at bounding box center [802, 644] width 711 height 59
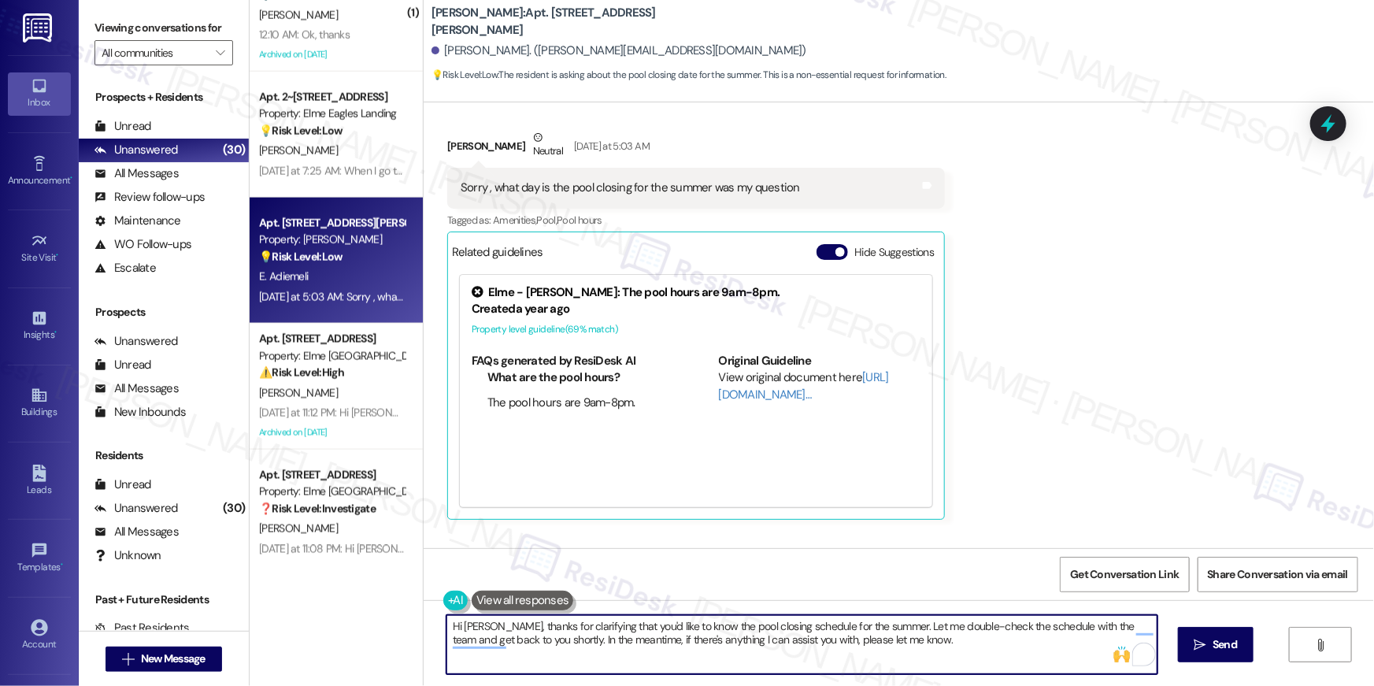
type textarea "Hi Emeka, thanks for clarifying that you'd like to know the pool closing schedu…"
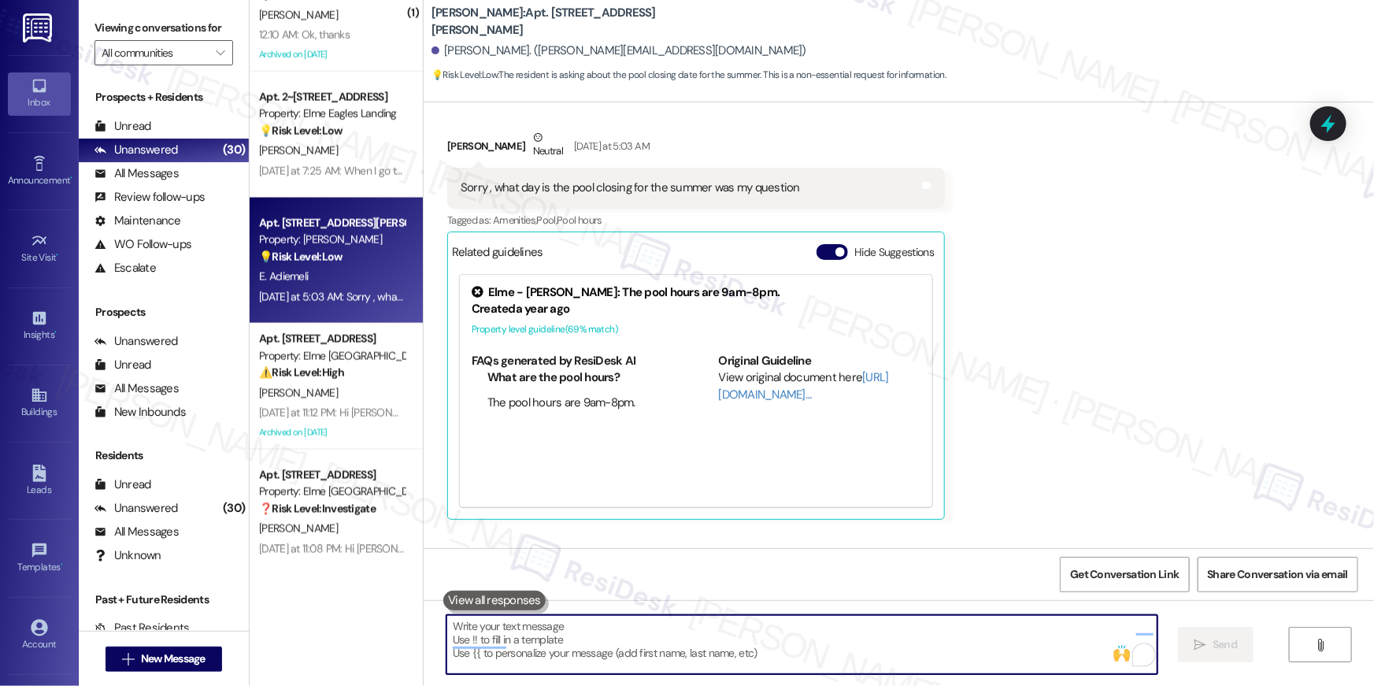
click at [762, 654] on textarea "To enrich screen reader interactions, please activate Accessibility in Grammarl…" at bounding box center [802, 644] width 711 height 59
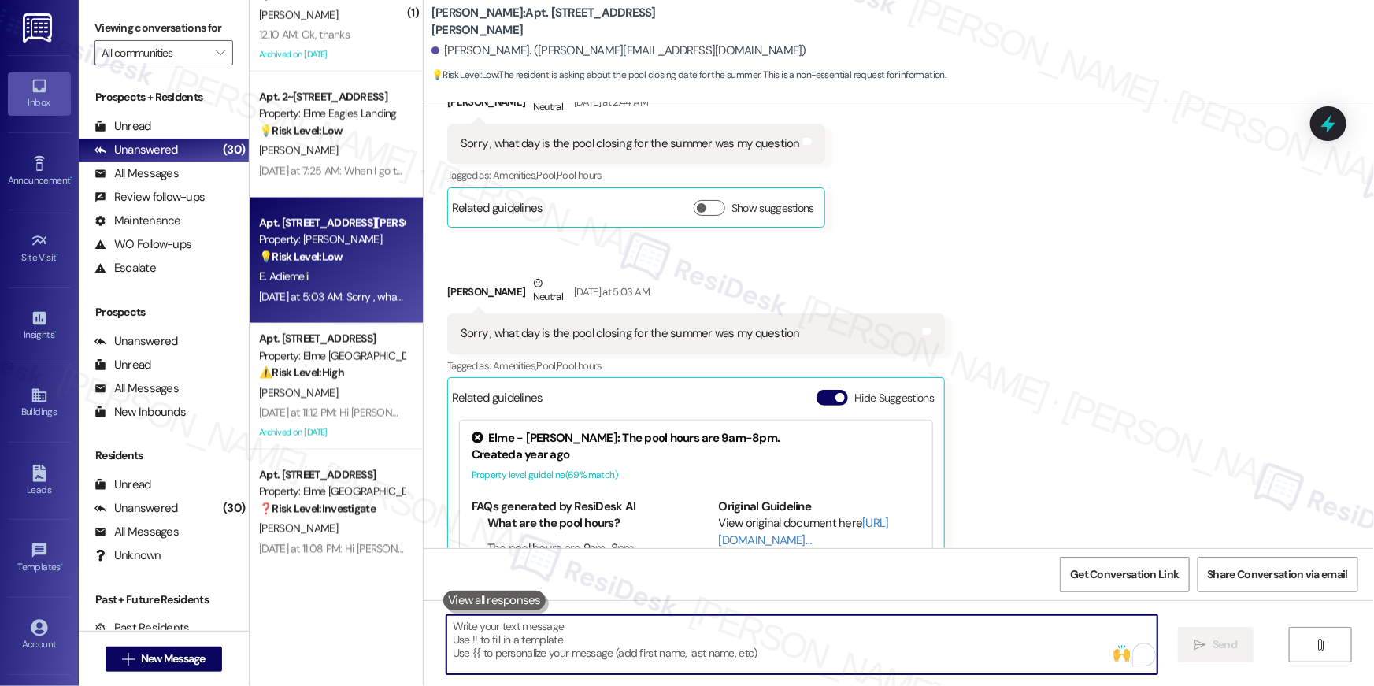
drag, startPoint x: 762, startPoint y: 654, endPoint x: 843, endPoint y: 626, distance: 86.7
click at [762, 654] on textarea "To enrich screen reader interactions, please activate Accessibility in Grammarl…" at bounding box center [802, 644] width 711 height 59
paste textarea "In the meantime, if there's anything I can assist you with, please let me know."
type textarea "In the meantime, if there's anything I can assist you with, please let me know."
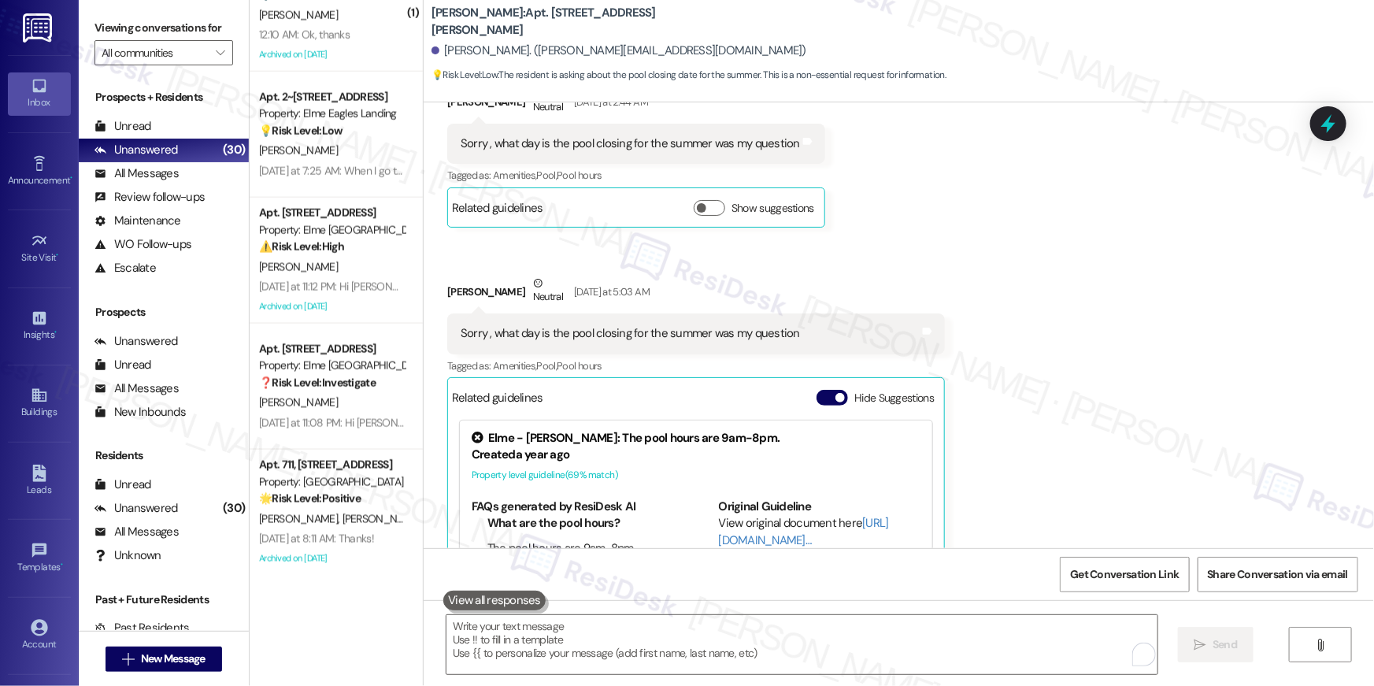
click at [1066, 397] on div "Received via SMS Emeka Adiemeli Neutral Yesterday at 2:44 AM Sorry , what day i…" at bounding box center [899, 364] width 951 height 628
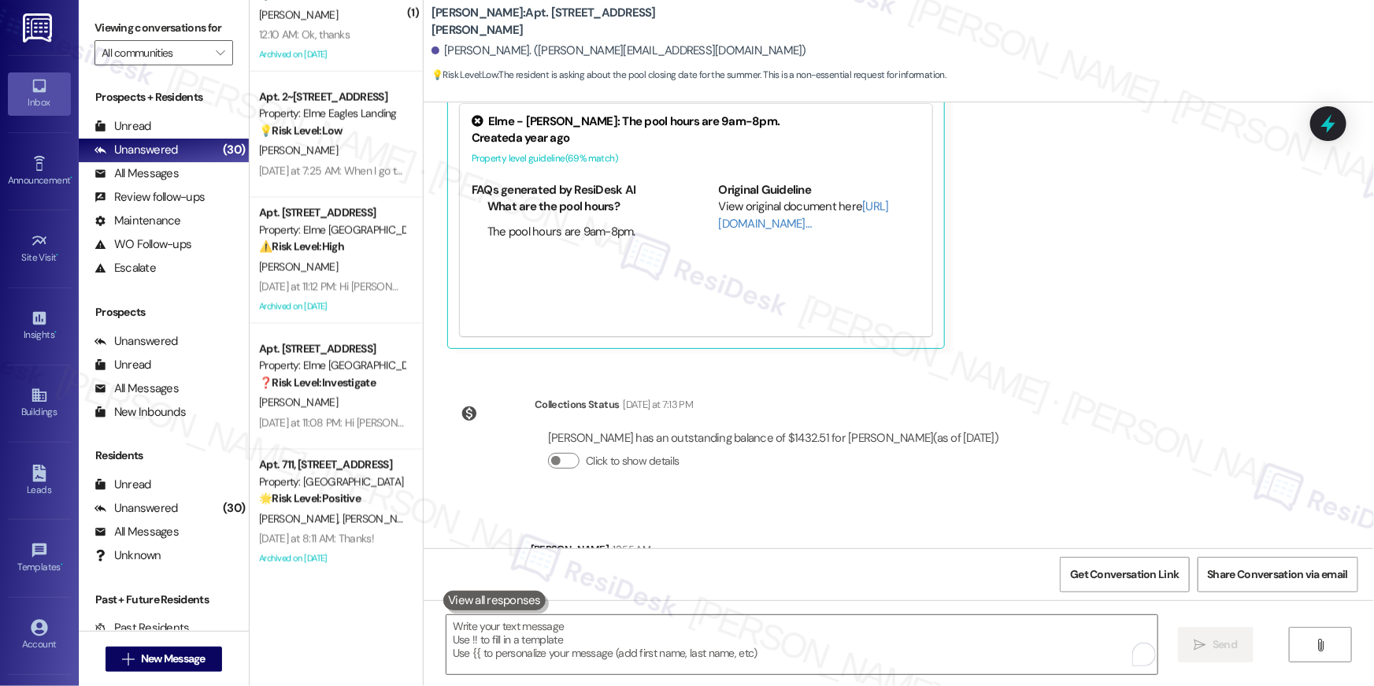
scroll to position [32515, 0]
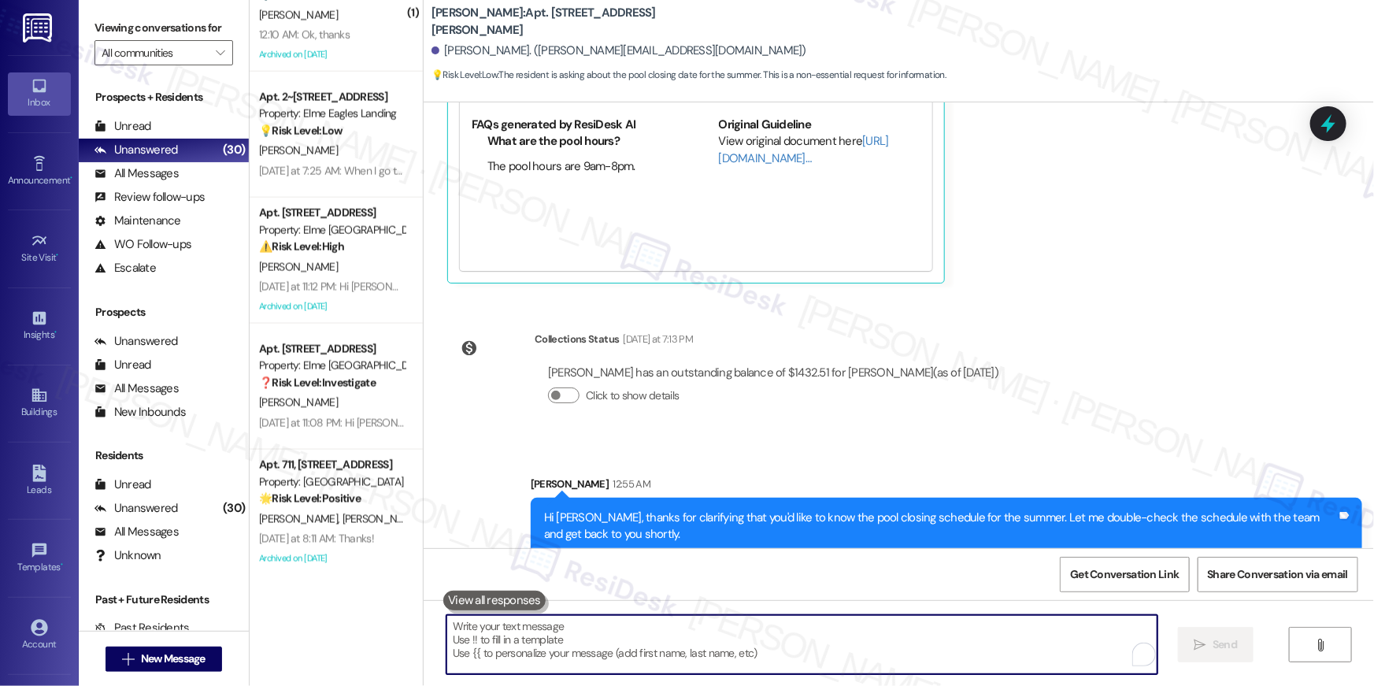
click at [958, 640] on textarea "To enrich screen reader interactions, please activate Accessibility in Grammarl…" at bounding box center [802, 644] width 711 height 59
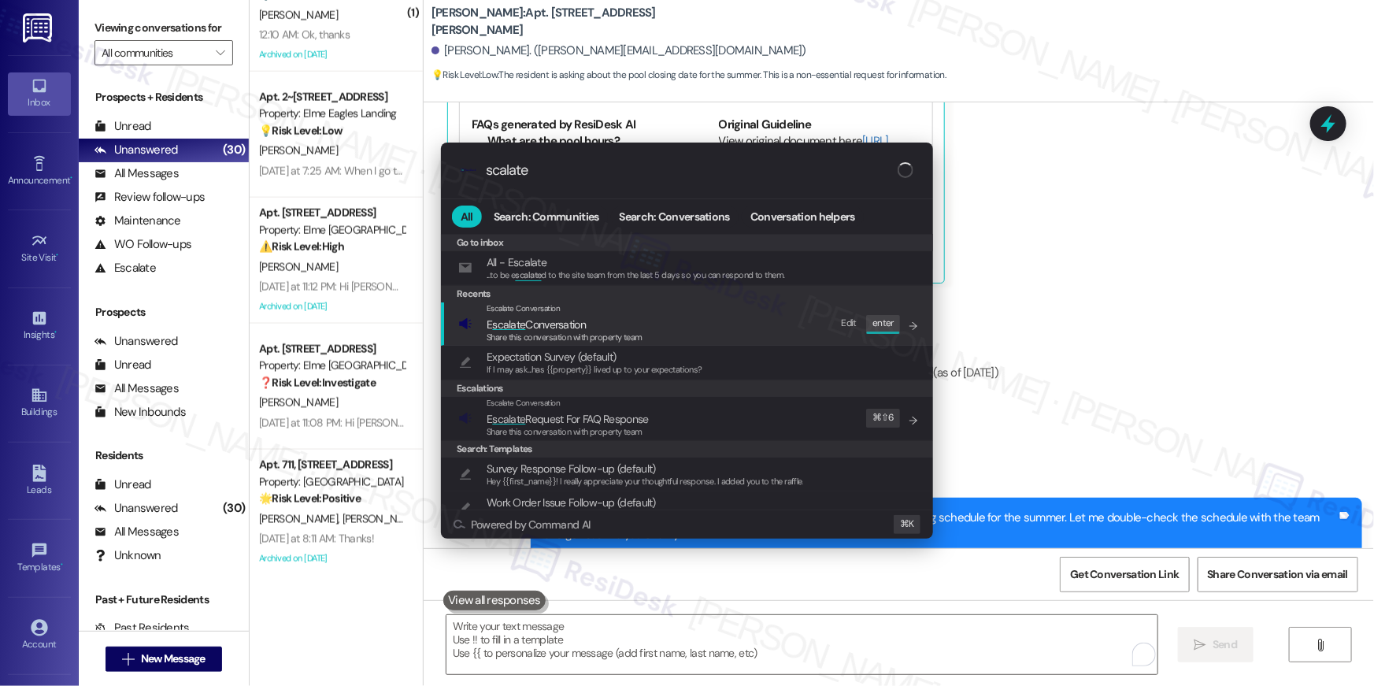
type input "scalate"
click at [558, 327] on span "E scalate Conversation" at bounding box center [536, 324] width 99 height 14
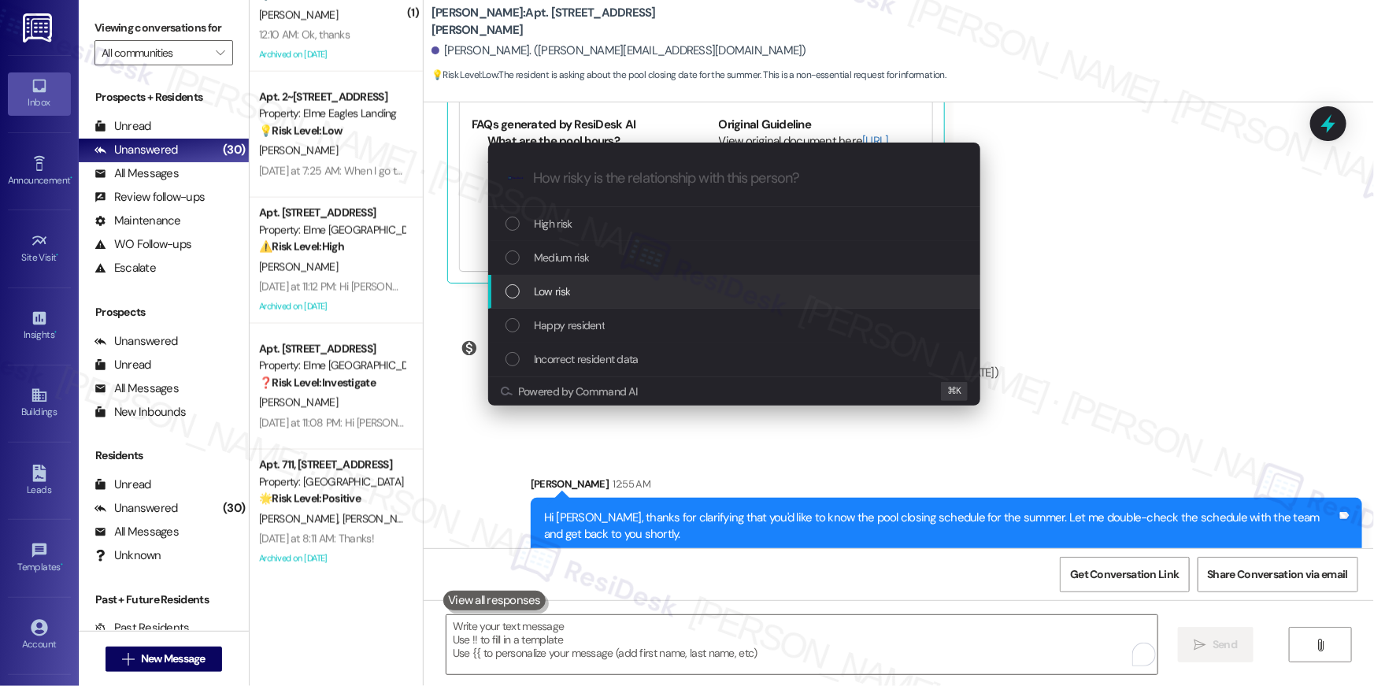
click at [592, 284] on div "Low risk" at bounding box center [736, 291] width 461 height 17
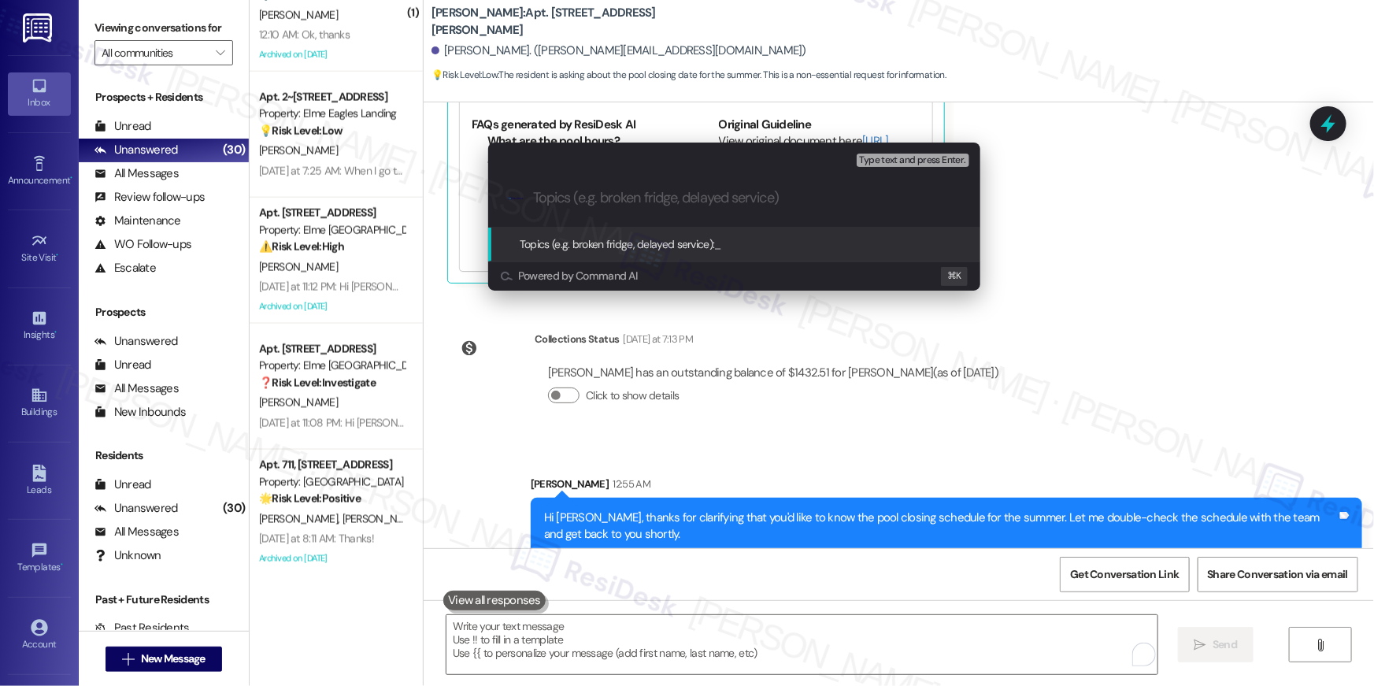
click at [639, 211] on div ".cls-1{fill:#0a055f;}.cls-2{fill:#0cc4c4;} resideskLogoBlueOrange" at bounding box center [734, 198] width 492 height 56
click at [728, 184] on div ".cls-1{fill:#0a055f;}.cls-2{fill:#0cc4c4;} resideskLogoBlueOrange" at bounding box center [734, 198] width 492 height 56
click at [728, 205] on input "Topics (e.g. broken fridge, delayed service)" at bounding box center [747, 198] width 428 height 17
click at [727, 205] on input "Topics (e.g. broken fridge, delayed service)" at bounding box center [747, 198] width 428 height 17
type input "Pool closing date for the summer"
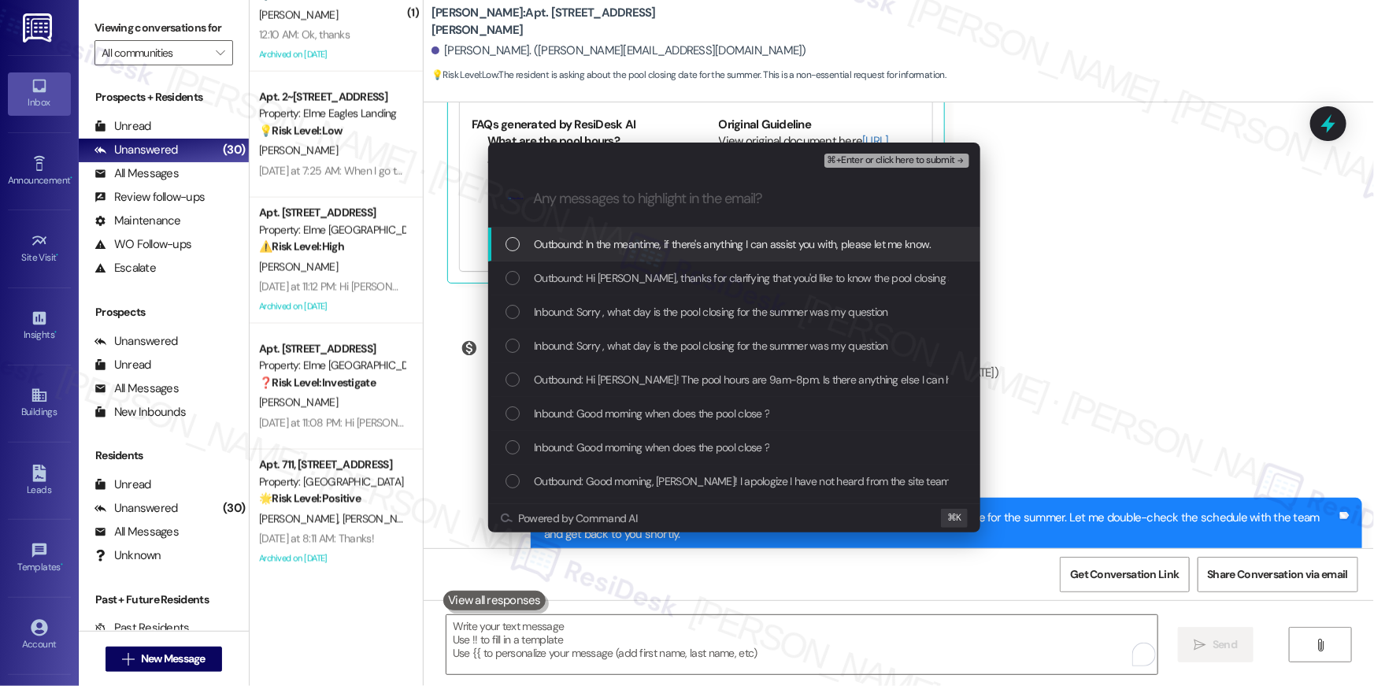
drag, startPoint x: 506, startPoint y: 251, endPoint x: 513, endPoint y: 277, distance: 26.9
click at [506, 251] on div "Outbound: In the meantime, if there's anything I can assist you with, please le…" at bounding box center [736, 243] width 461 height 17
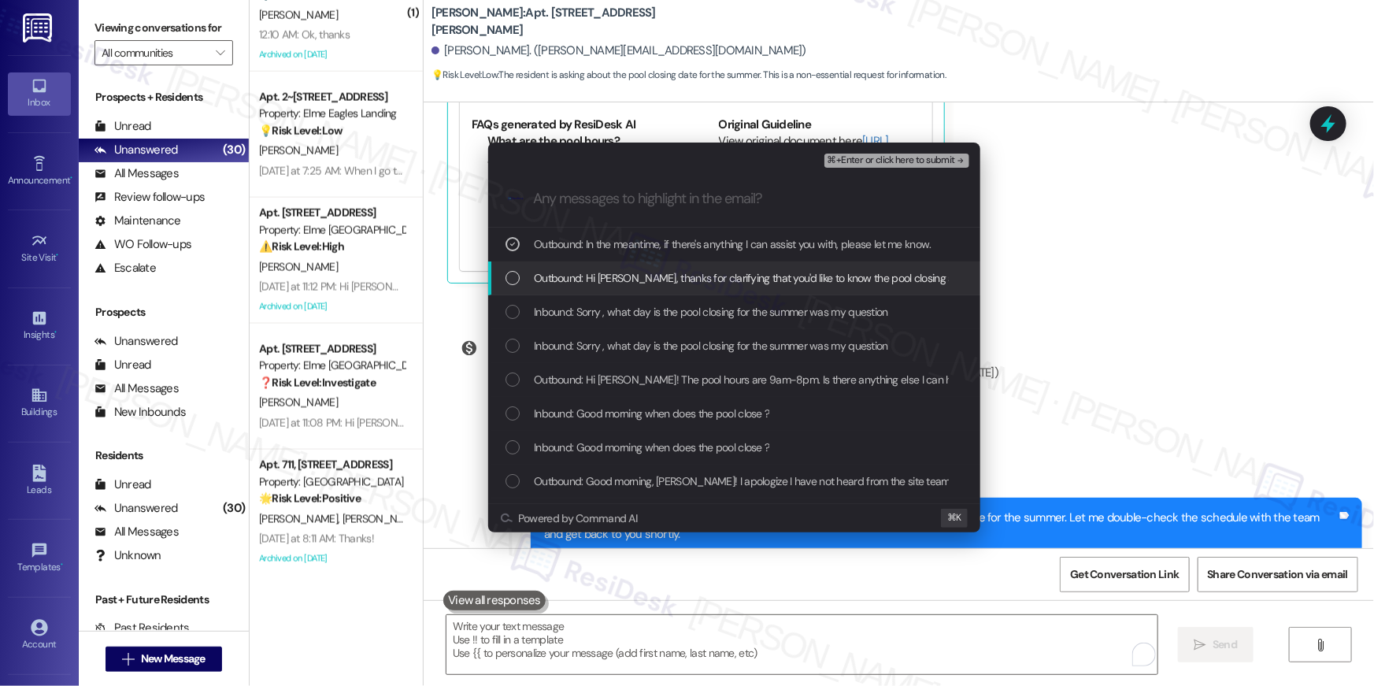
click at [513, 278] on div "List of options" at bounding box center [513, 278] width 14 height 14
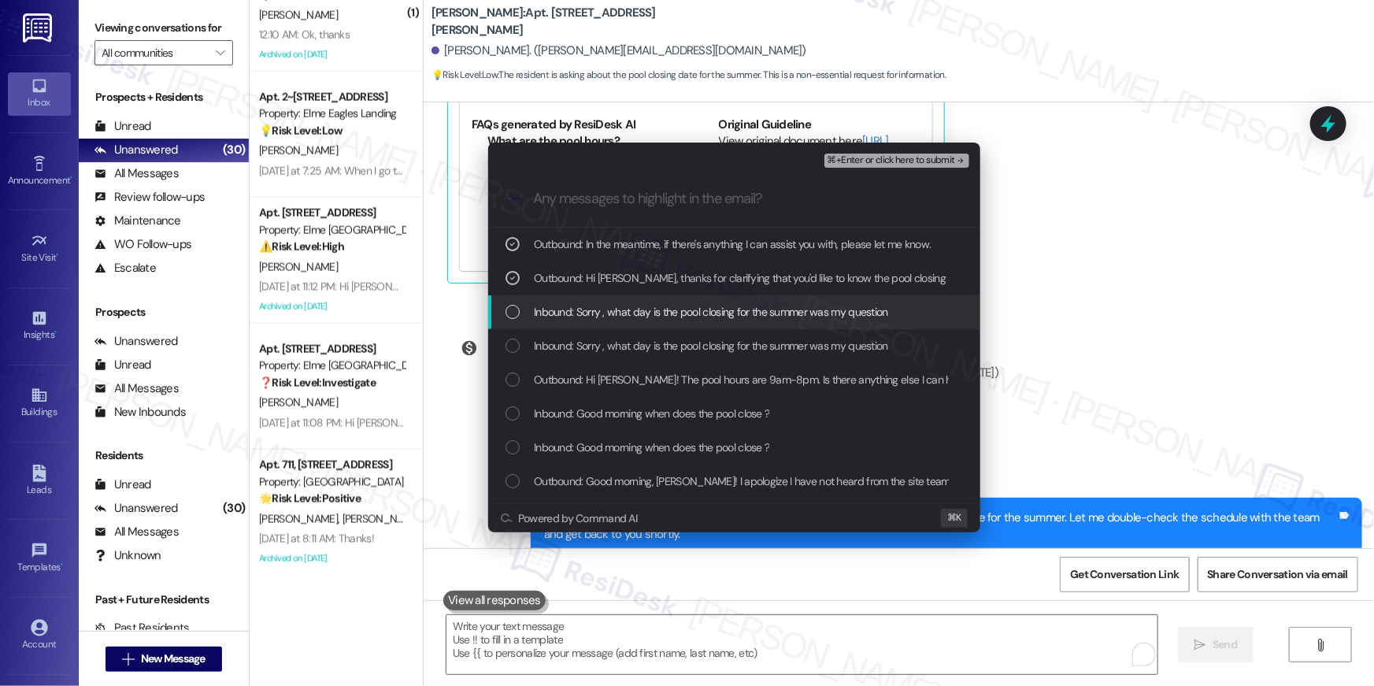
click at [510, 318] on div "List of options" at bounding box center [513, 312] width 14 height 14
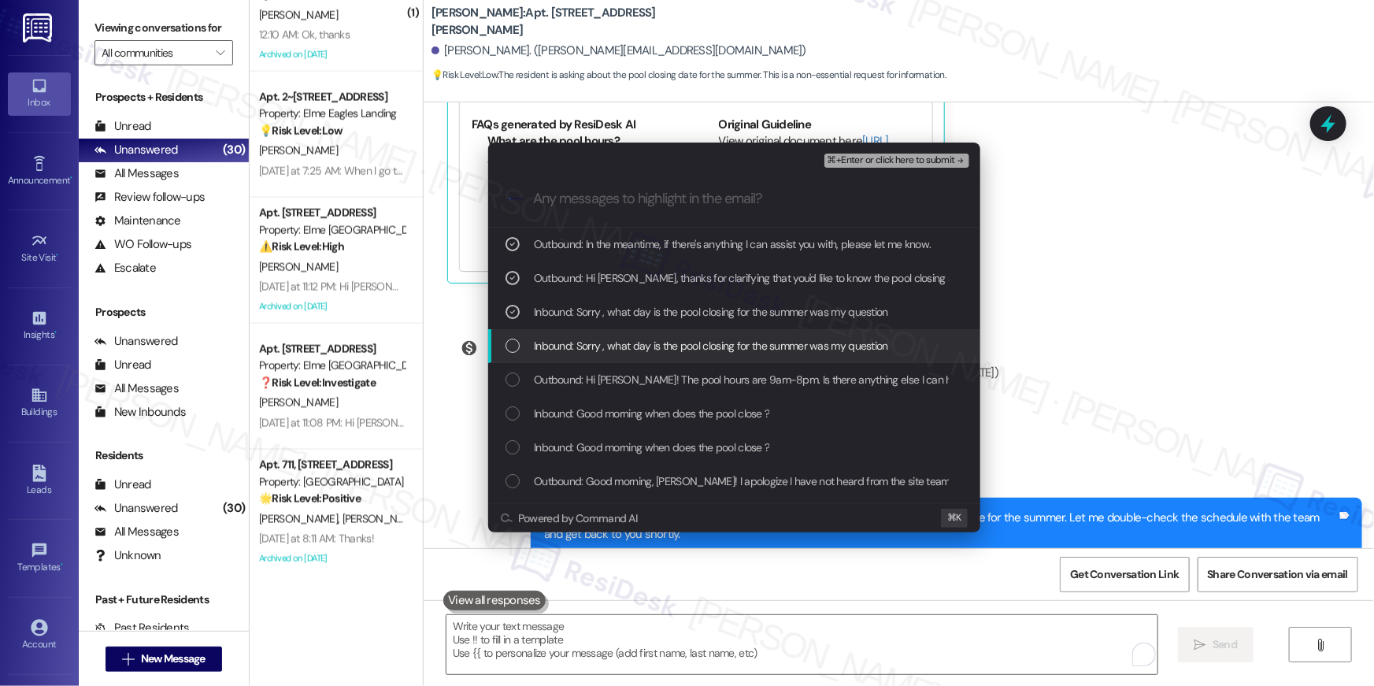
click at [513, 345] on div "List of options" at bounding box center [513, 346] width 14 height 14
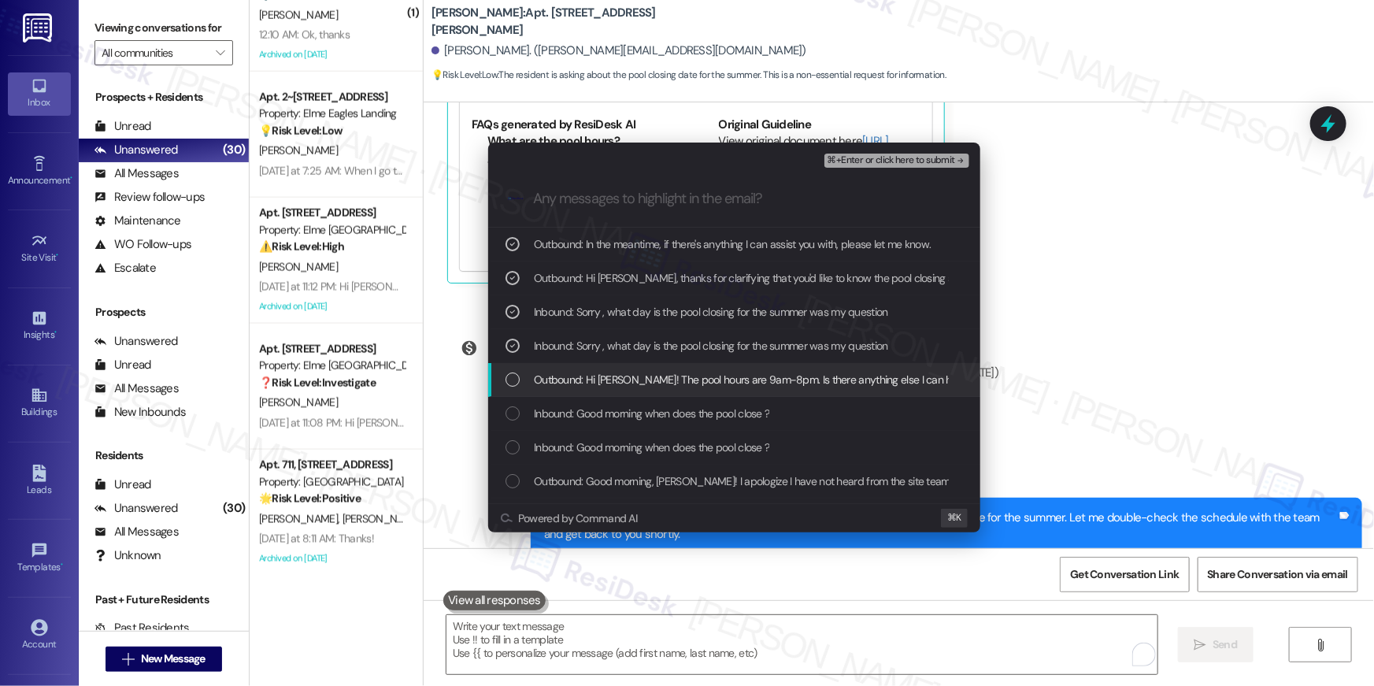
click at [514, 378] on div "List of options" at bounding box center [513, 379] width 14 height 14
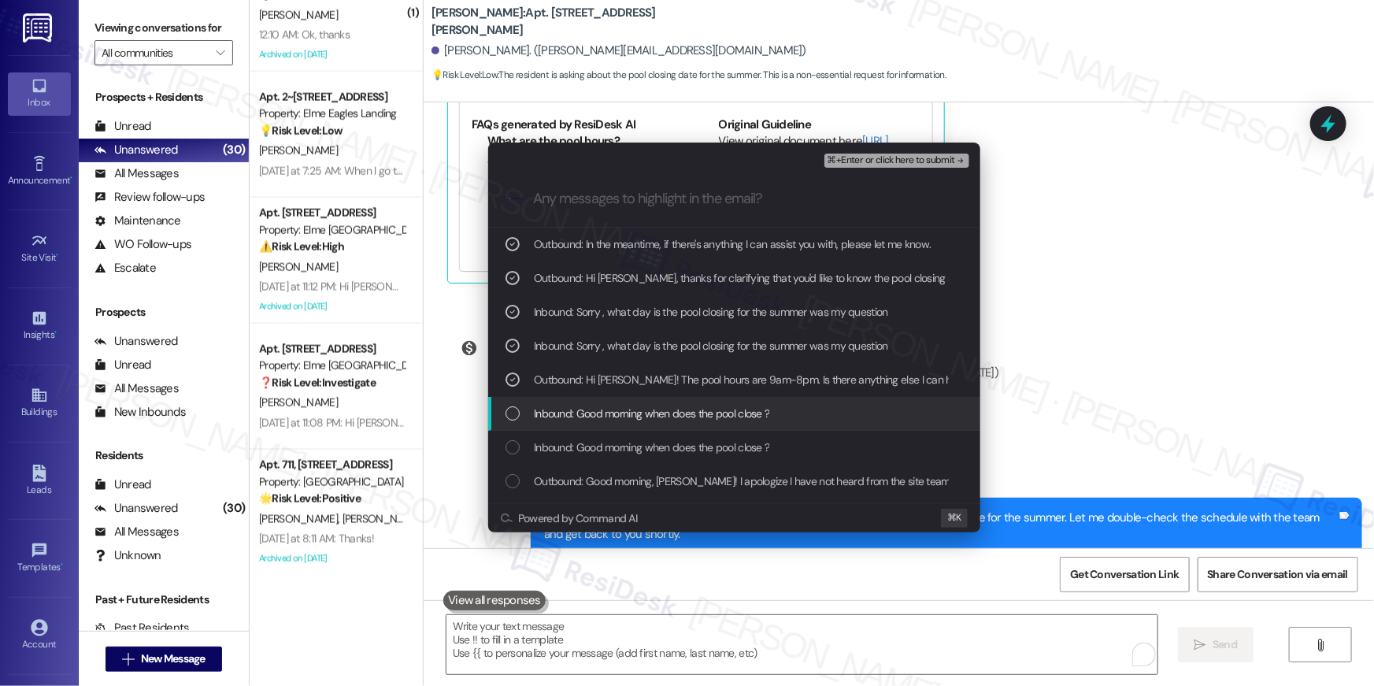
click at [512, 403] on div "Inbound: Good morning when does the pool close ?" at bounding box center [734, 414] width 492 height 34
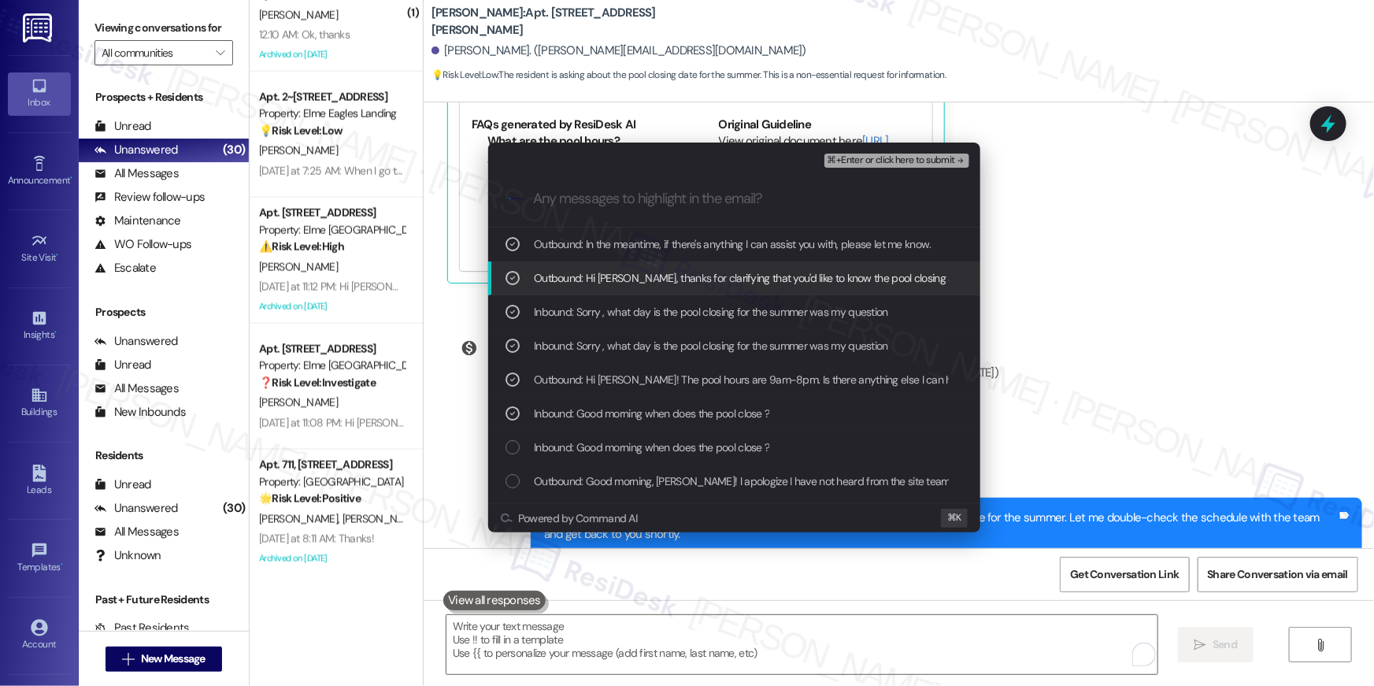
click at [895, 169] on div "⌘+Enter or click here to submit" at bounding box center [899, 160] width 148 height 20
click at [895, 165] on span "⌘+Enter or click here to submit" at bounding box center [892, 160] width 128 height 11
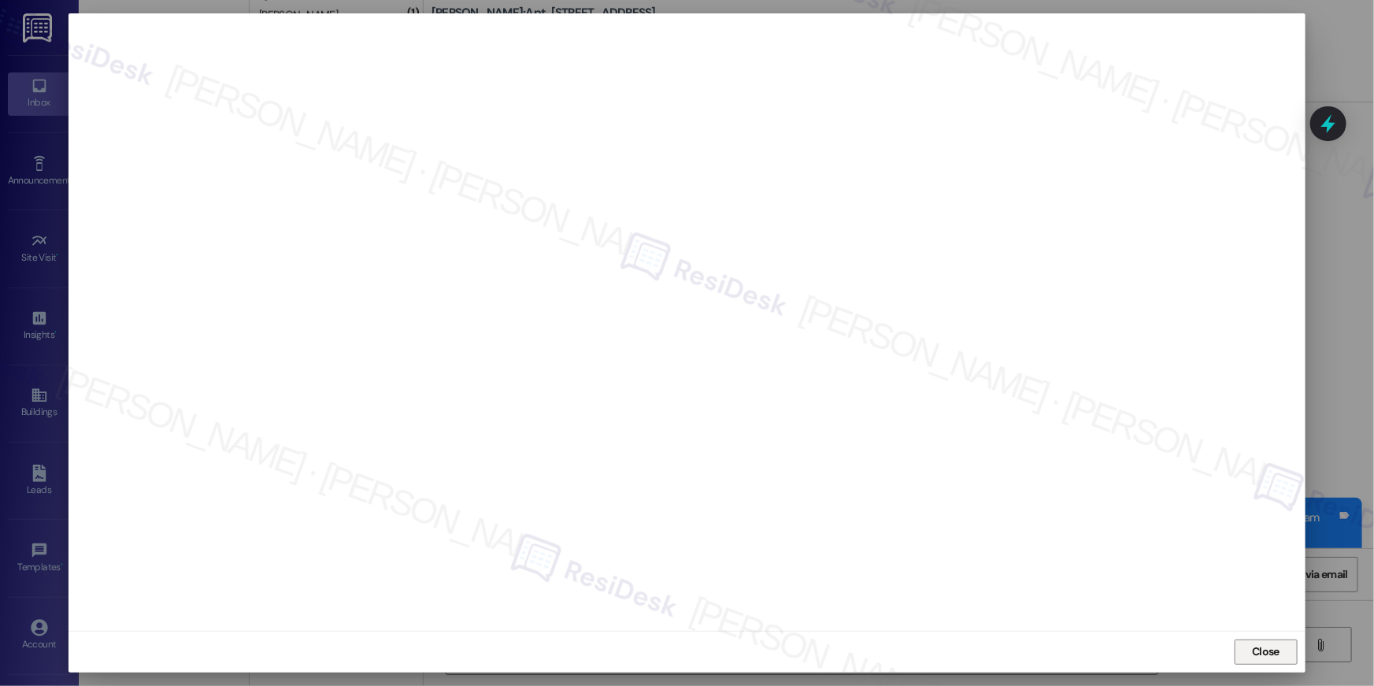
click at [1280, 661] on span "Close" at bounding box center [1266, 652] width 34 height 24
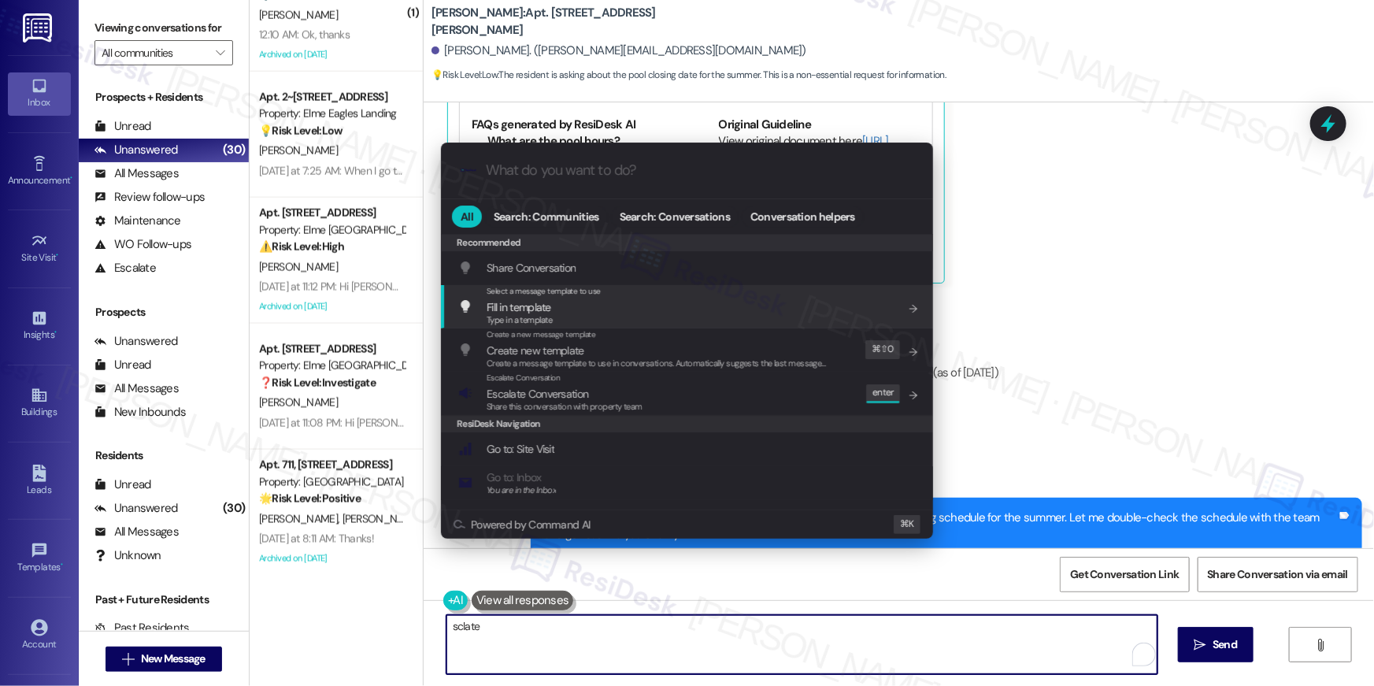
type textarea "sclate"
click at [712, 158] on div ".cls-1{fill:#0a055f;}.cls-2{fill:#0cc4c4;} resideskLogoBlueOrange" at bounding box center [687, 171] width 492 height 56
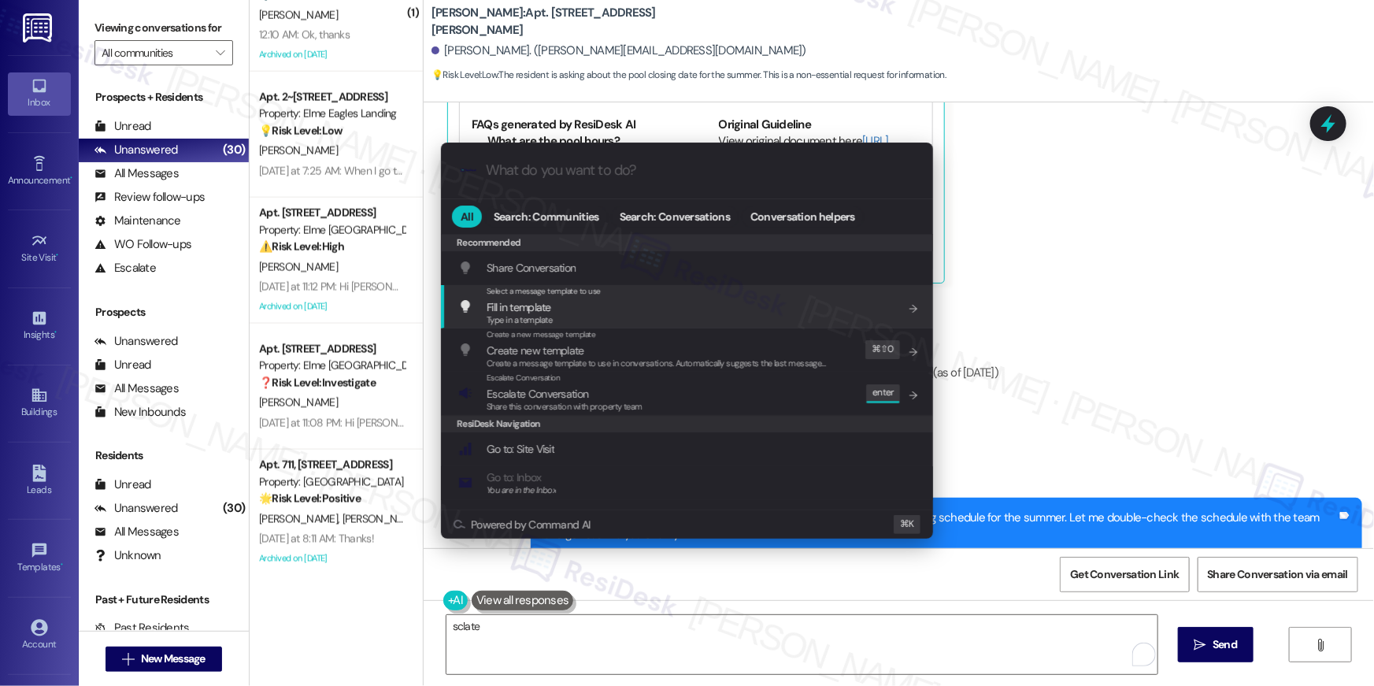
click at [712, 158] on div ".cls-1{fill:#0a055f;}.cls-2{fill:#0cc4c4;} resideskLogoBlueOrange" at bounding box center [687, 171] width 492 height 56
click at [706, 178] on input "What do you want to do?" at bounding box center [700, 170] width 428 height 17
click at [704, 179] on div ".cls-1{fill:#0a055f;}.cls-2{fill:#0cc4c4;} resideskLogoBlueOrange" at bounding box center [687, 171] width 492 height 56
drag, startPoint x: 529, startPoint y: 151, endPoint x: 536, endPoint y: 179, distance: 28.5
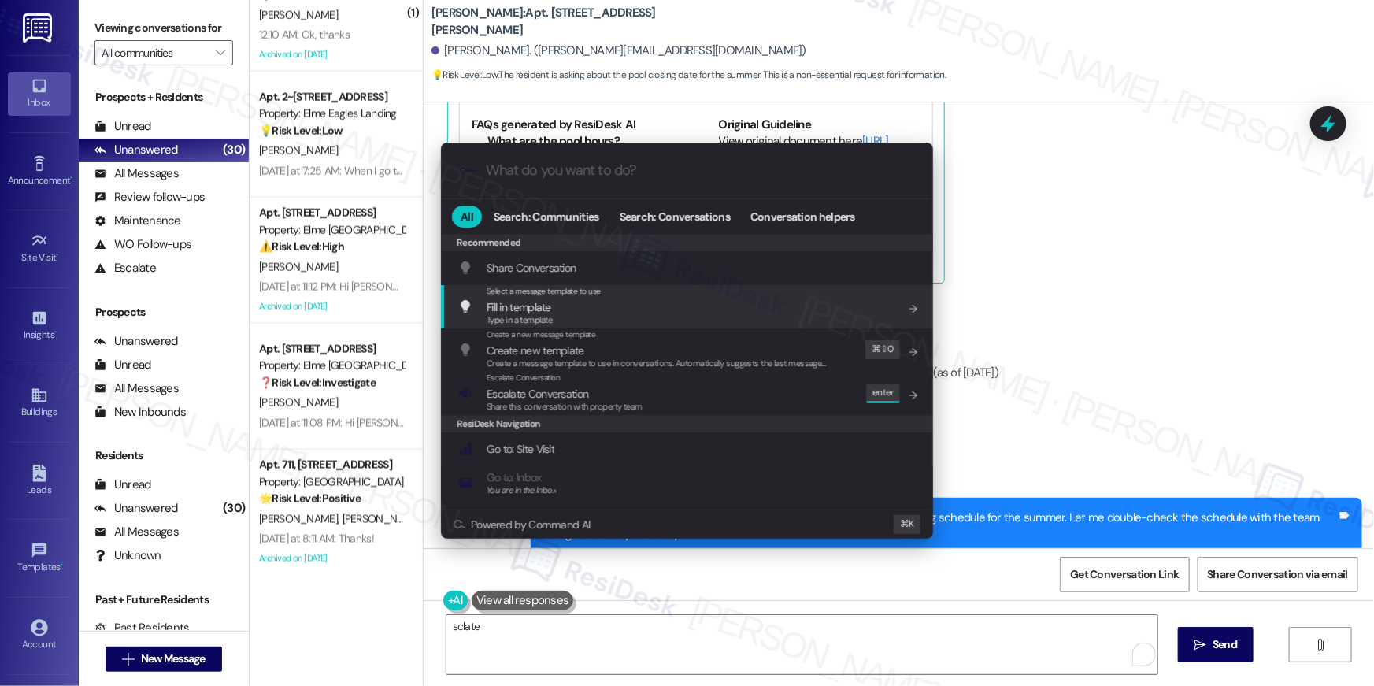
click at [529, 151] on div ".cls-1{fill:#0a055f;}.cls-2{fill:#0cc4c4;} resideskLogoBlueOrange" at bounding box center [687, 171] width 492 height 56
click at [537, 180] on div ".cls-1{fill:#0a055f;}.cls-2{fill:#0cc4c4;} resideskLogoBlueOrange" at bounding box center [687, 171] width 492 height 56
click at [512, 172] on input "What do you want to do?" at bounding box center [700, 170] width 428 height 17
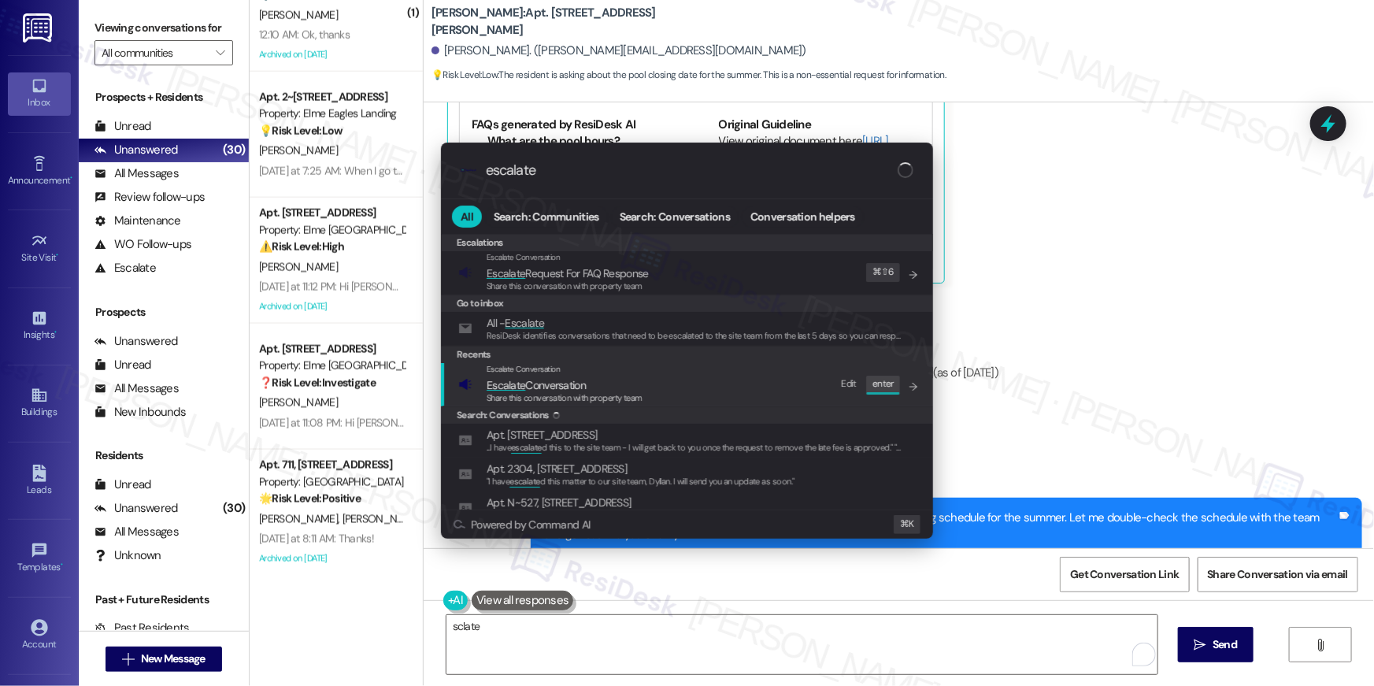
type input "escalate"
click at [605, 385] on span "Escalate Conversation" at bounding box center [565, 384] width 156 height 17
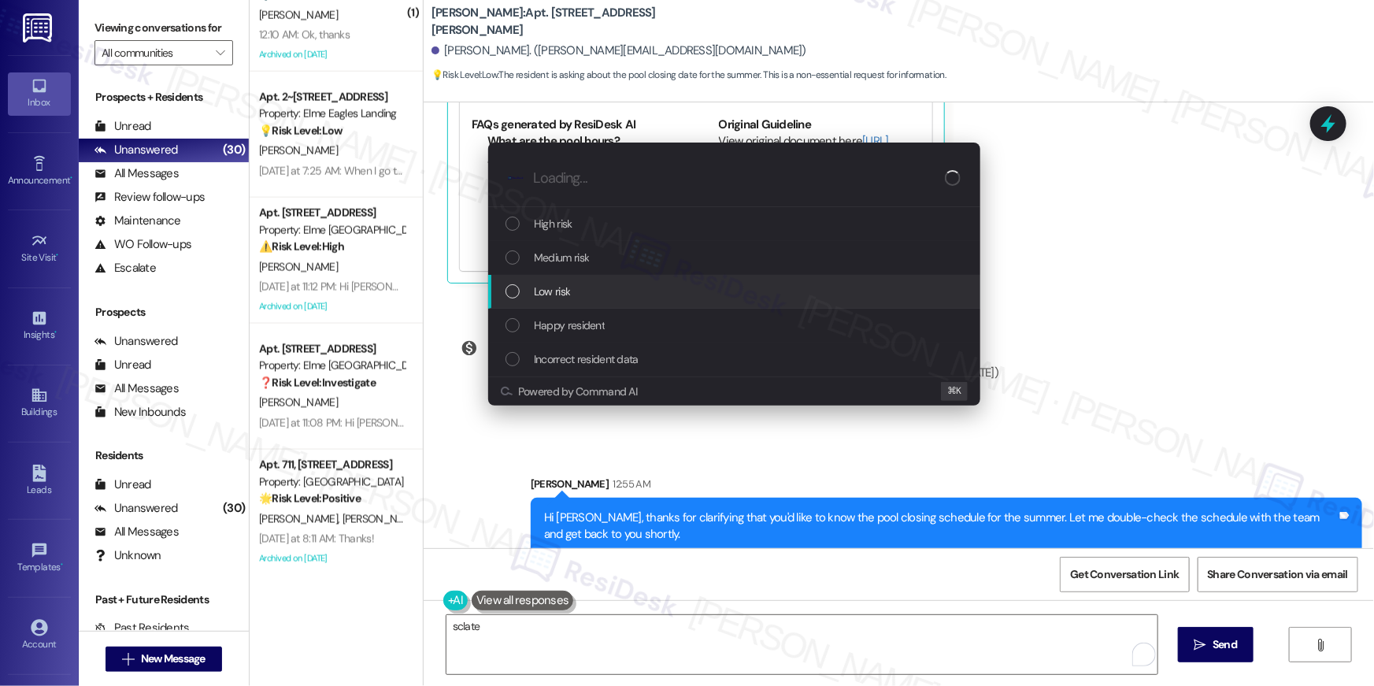
drag, startPoint x: 551, startPoint y: 262, endPoint x: 547, endPoint y: 299, distance: 37.3
click at [547, 299] on div "High risk Medium risk Low risk Happy resident Incorrect resident data" at bounding box center [734, 291] width 492 height 169
click at [547, 299] on span "Low risk" at bounding box center [552, 291] width 36 height 17
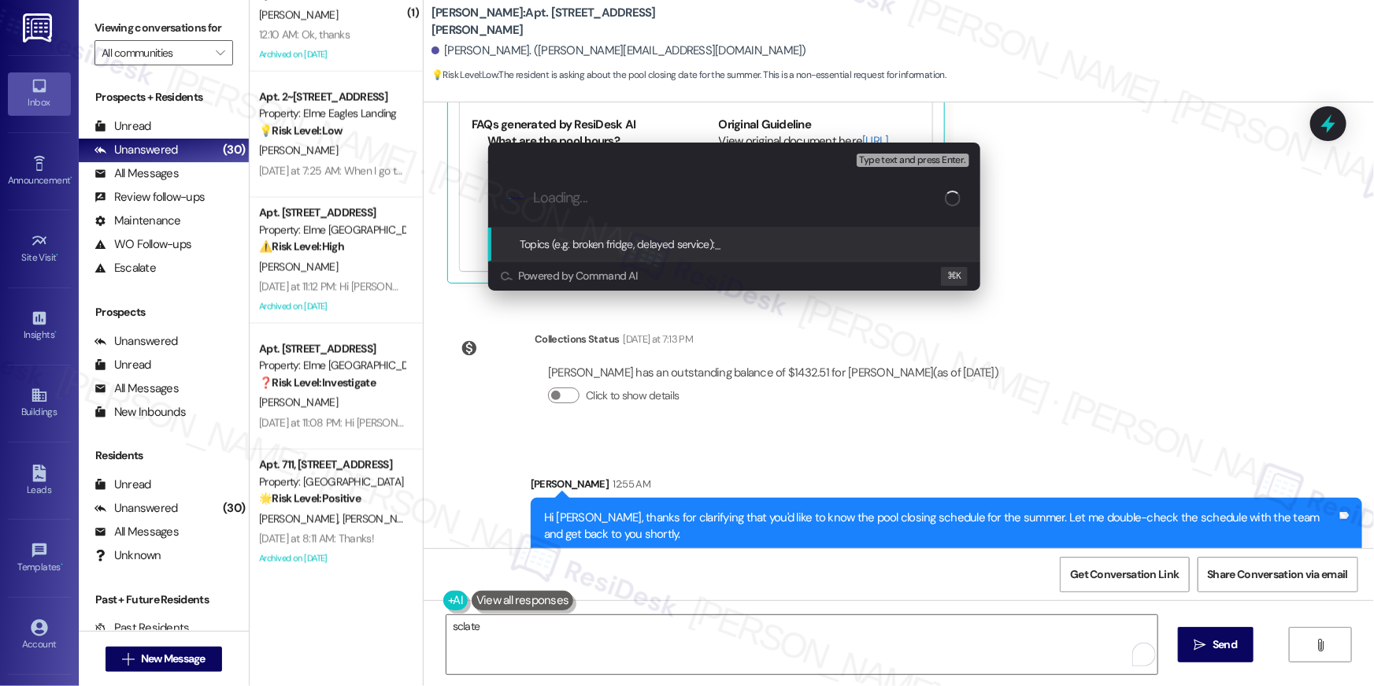
paste input "Pool closing date for the summer"
type input "Pool closing date for the summer"
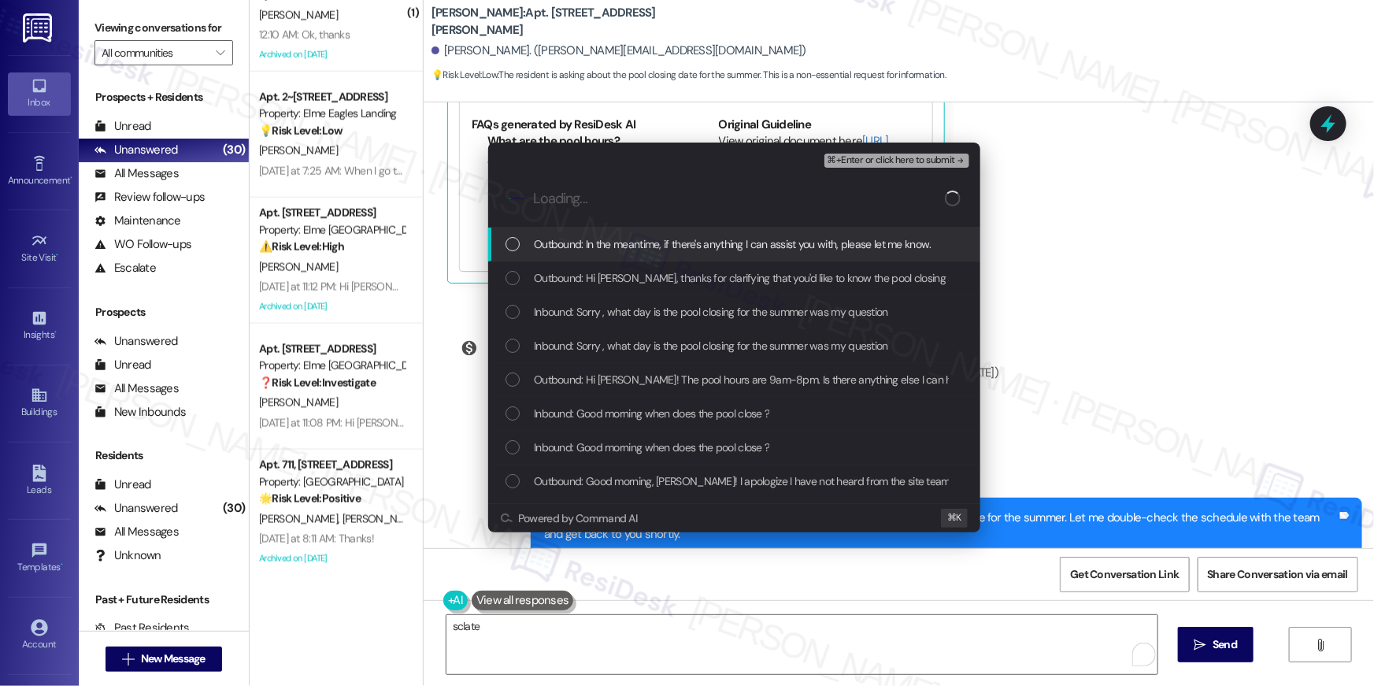
click at [623, 242] on span "Outbound: In the meantime, if there's anything I can assist you with, please le…" at bounding box center [733, 243] width 398 height 17
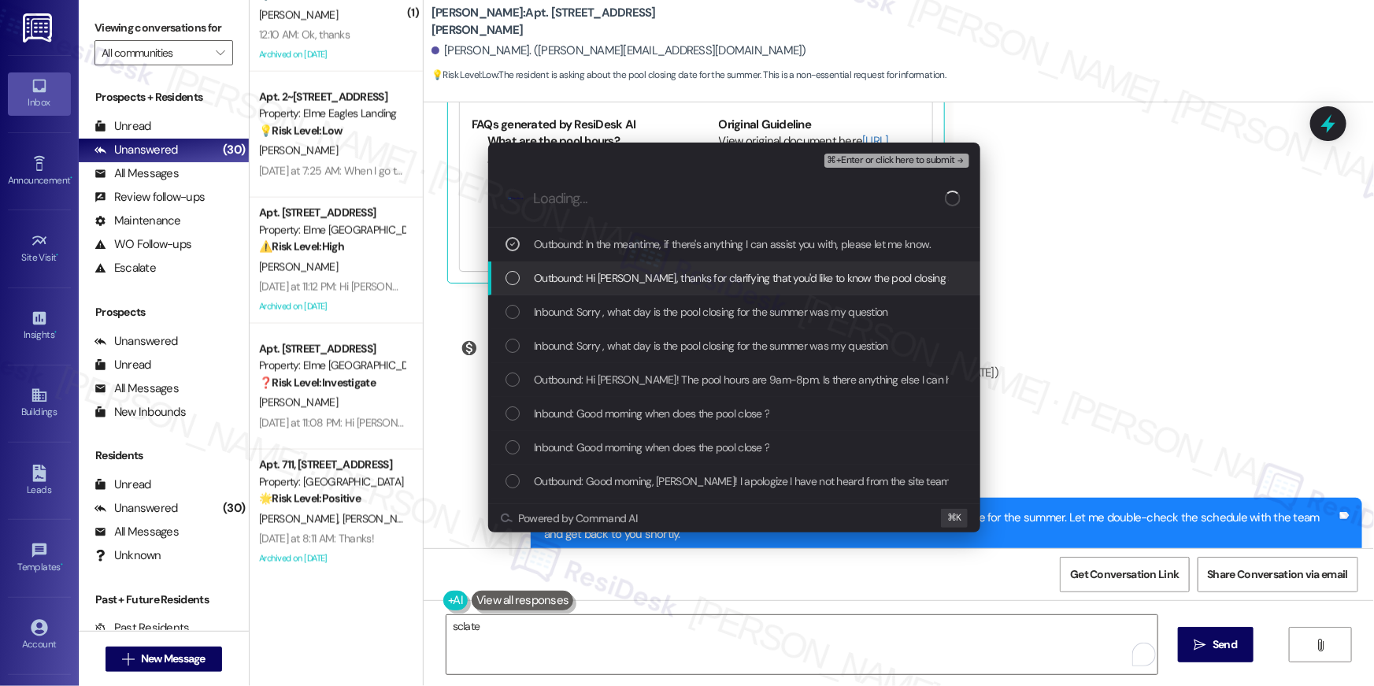
click at [590, 272] on span "Outbound: Hi Emeka, thanks for clarifying that you'd like to know the pool clos…" at bounding box center [978, 277] width 889 height 17
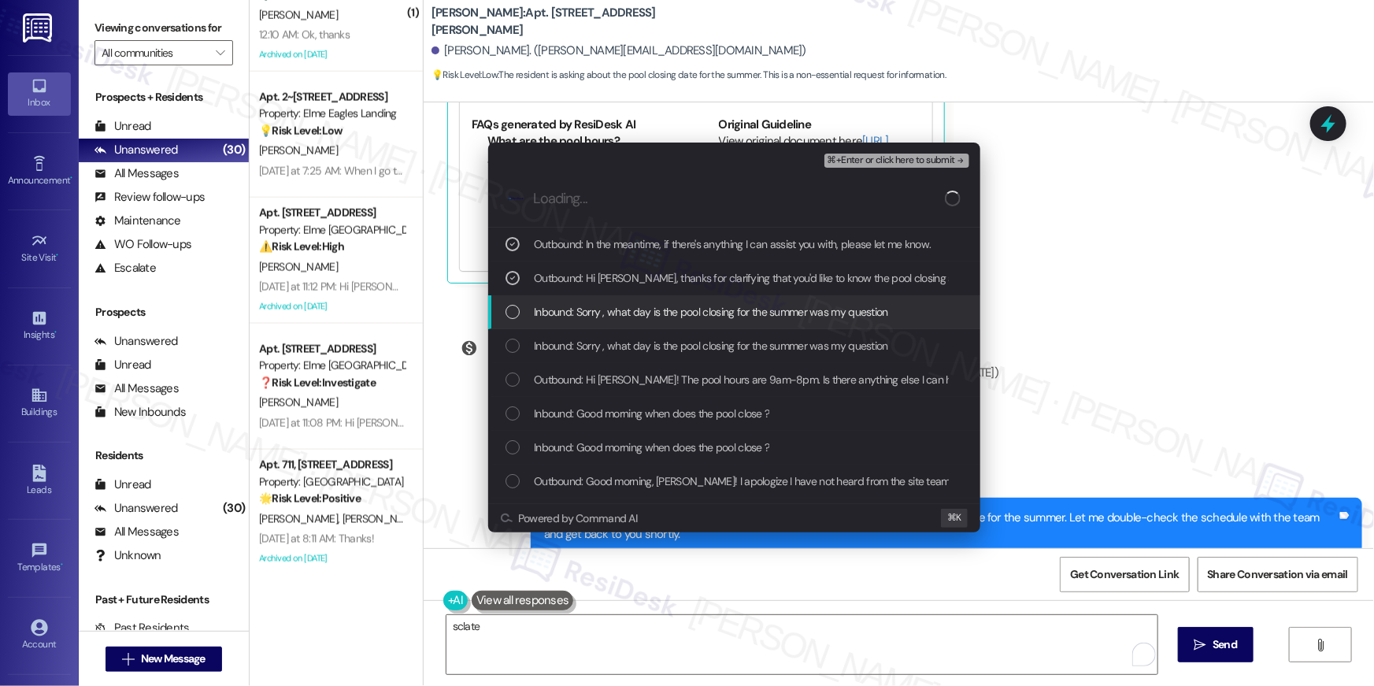
click at [563, 312] on span "Inbound: Sorry , what day is the pool closing for the summer was my question" at bounding box center [711, 311] width 354 height 17
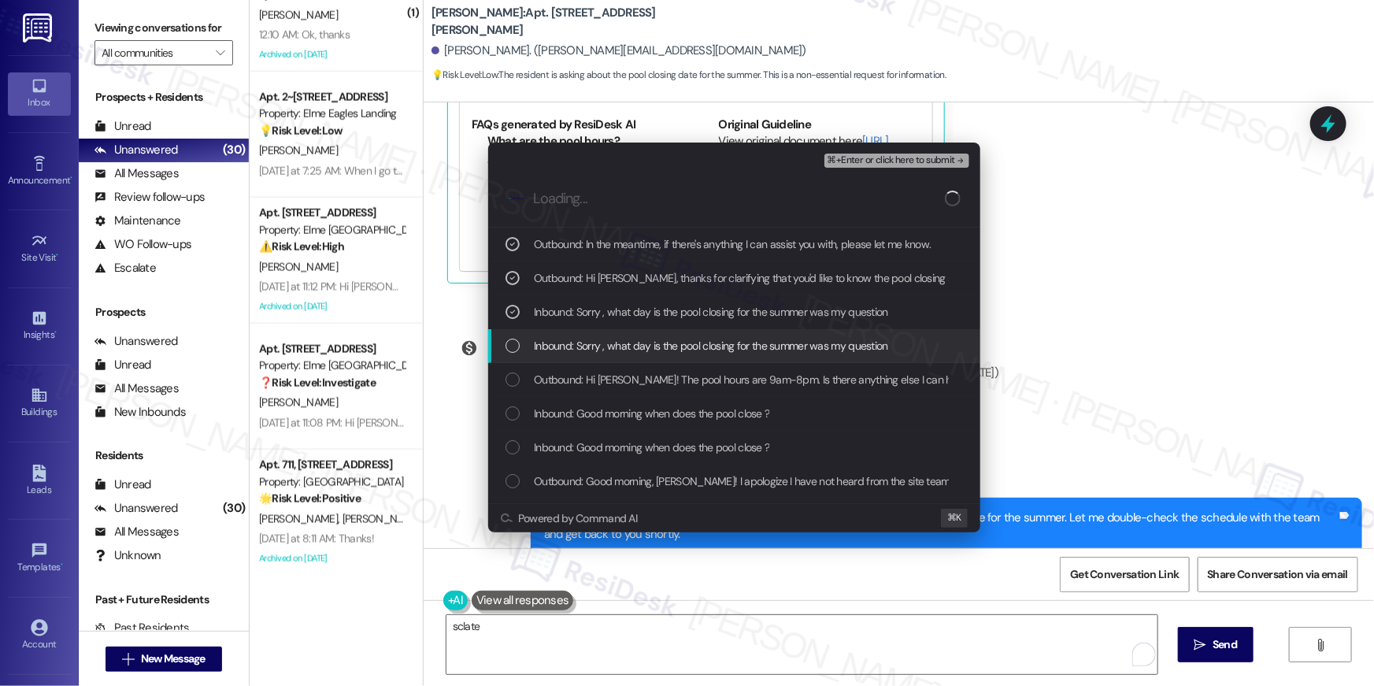
drag, startPoint x: 545, startPoint y: 349, endPoint x: 547, endPoint y: 365, distance: 16.6
click at [546, 352] on span "Inbound: Sorry , what day is the pool closing for the summer was my question" at bounding box center [711, 345] width 354 height 17
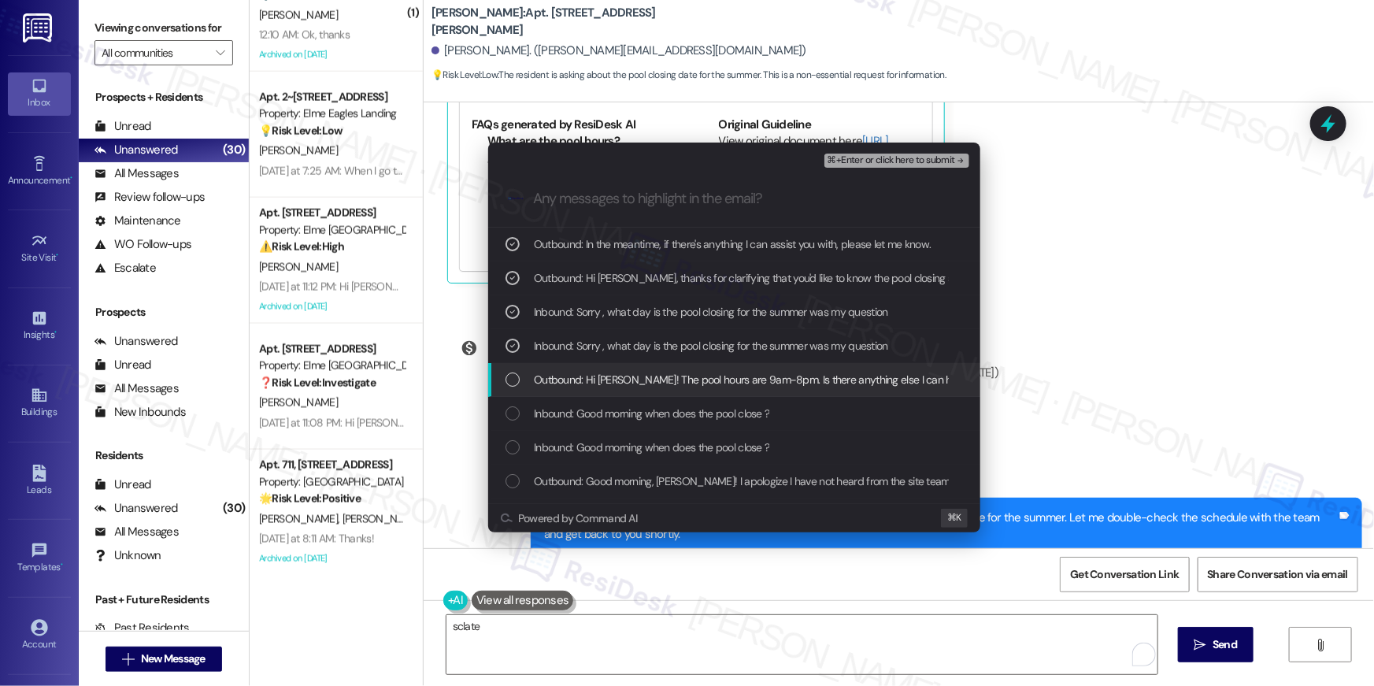
click at [547, 365] on div "Outbound: Hi Emeka! The pool hours are 9am-8pm. Is there anything else I can he…" at bounding box center [734, 380] width 492 height 34
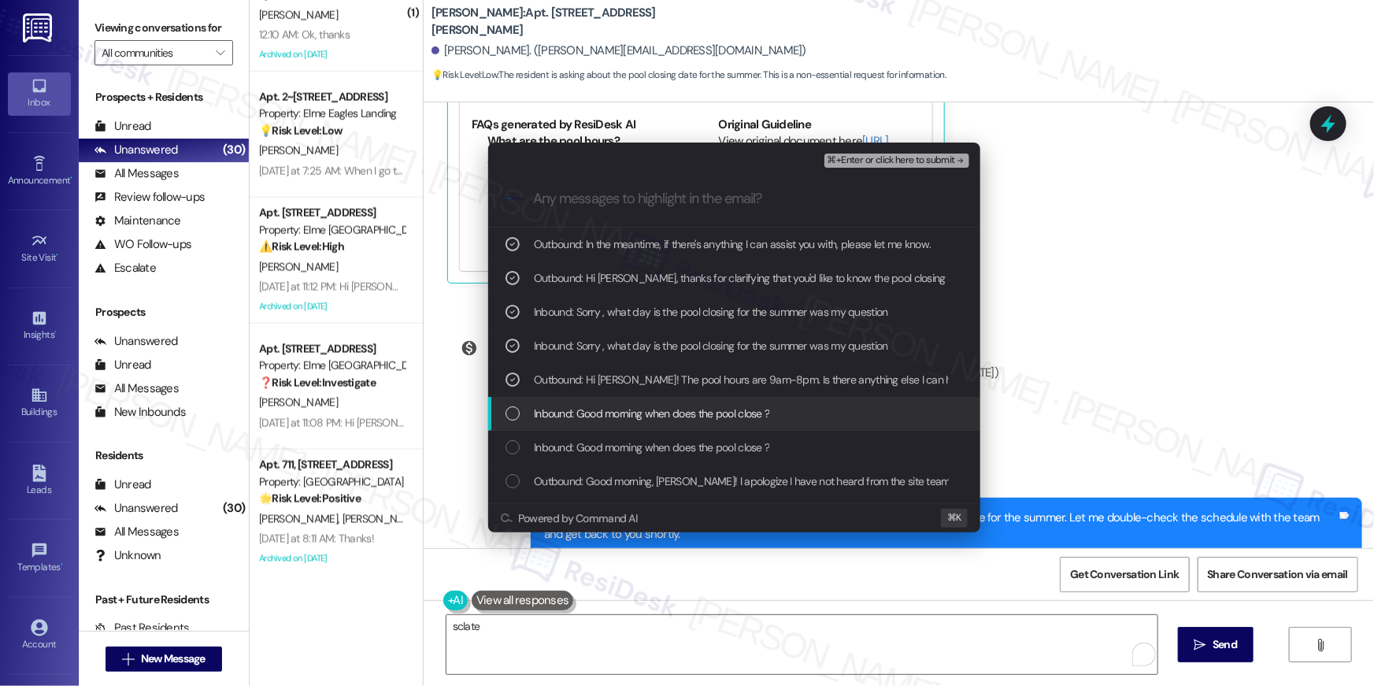
click at [565, 410] on span "Inbound: Good morning when does the pool close ?" at bounding box center [651, 413] width 235 height 17
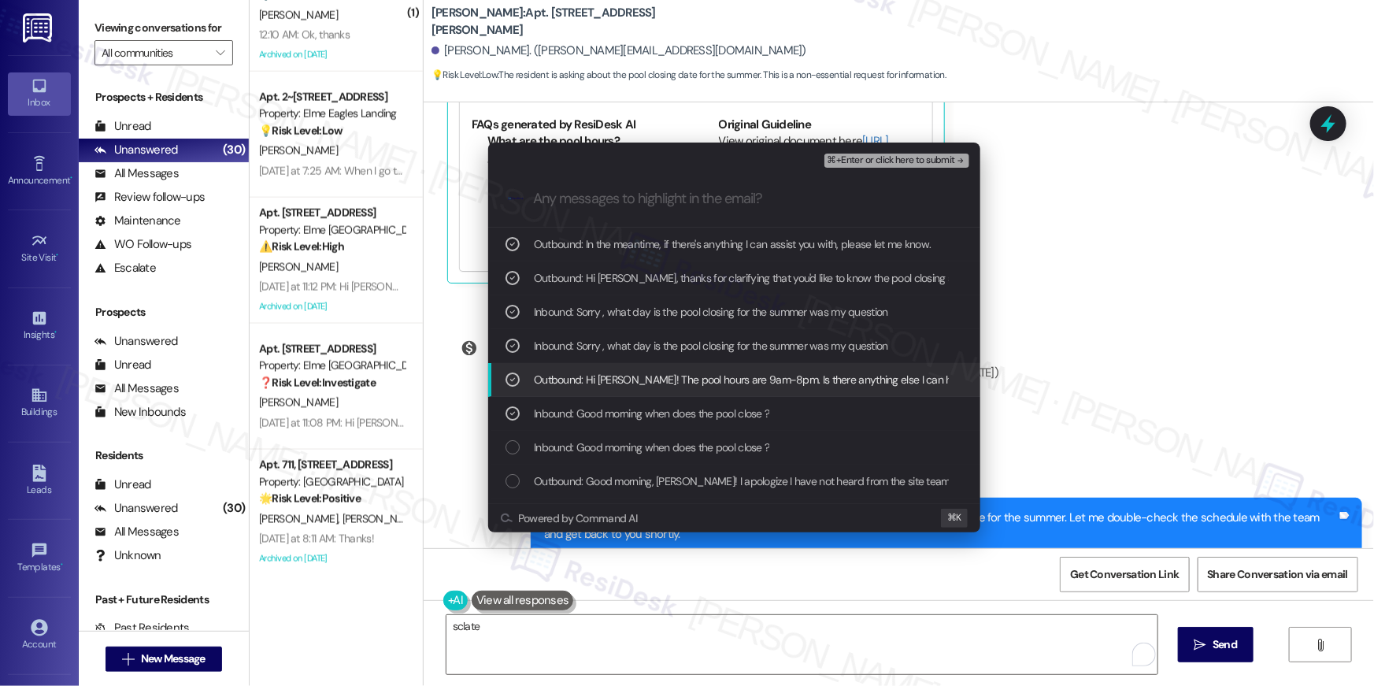
click at [864, 158] on span "⌘+Enter or click here to submit" at bounding box center [892, 160] width 128 height 11
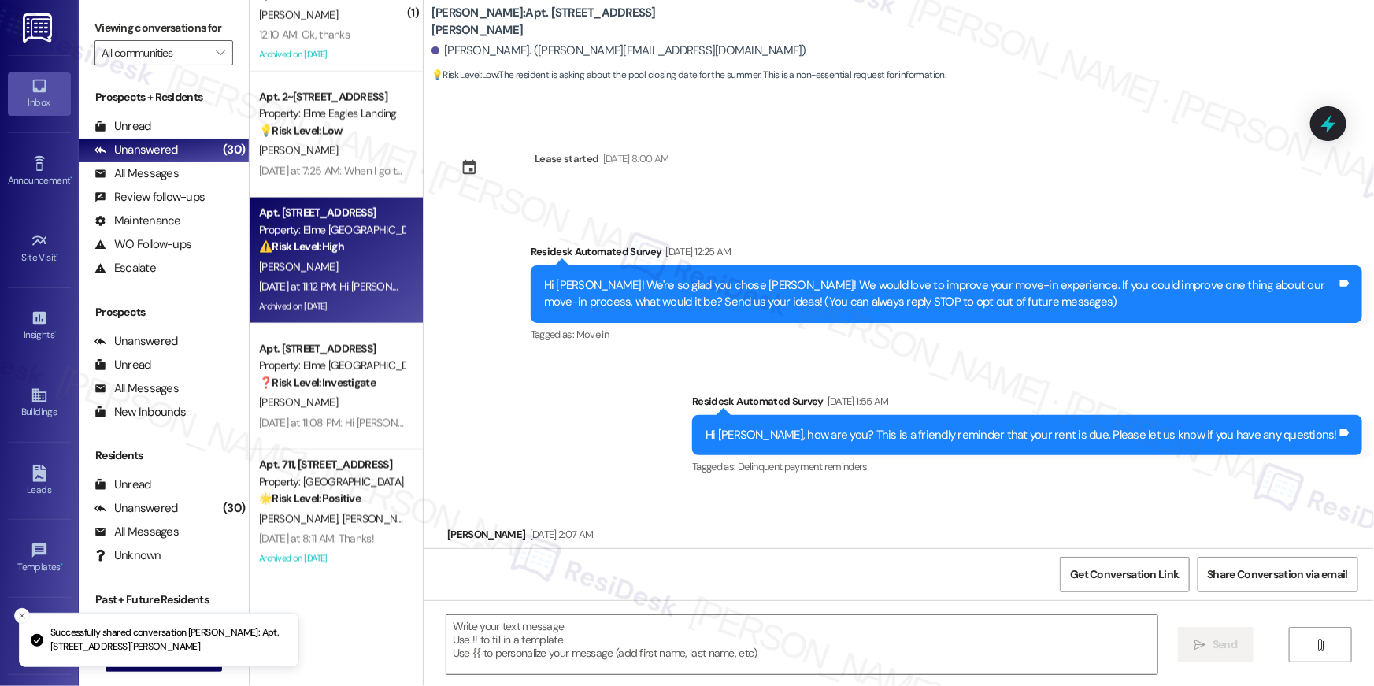
scroll to position [31885, 0]
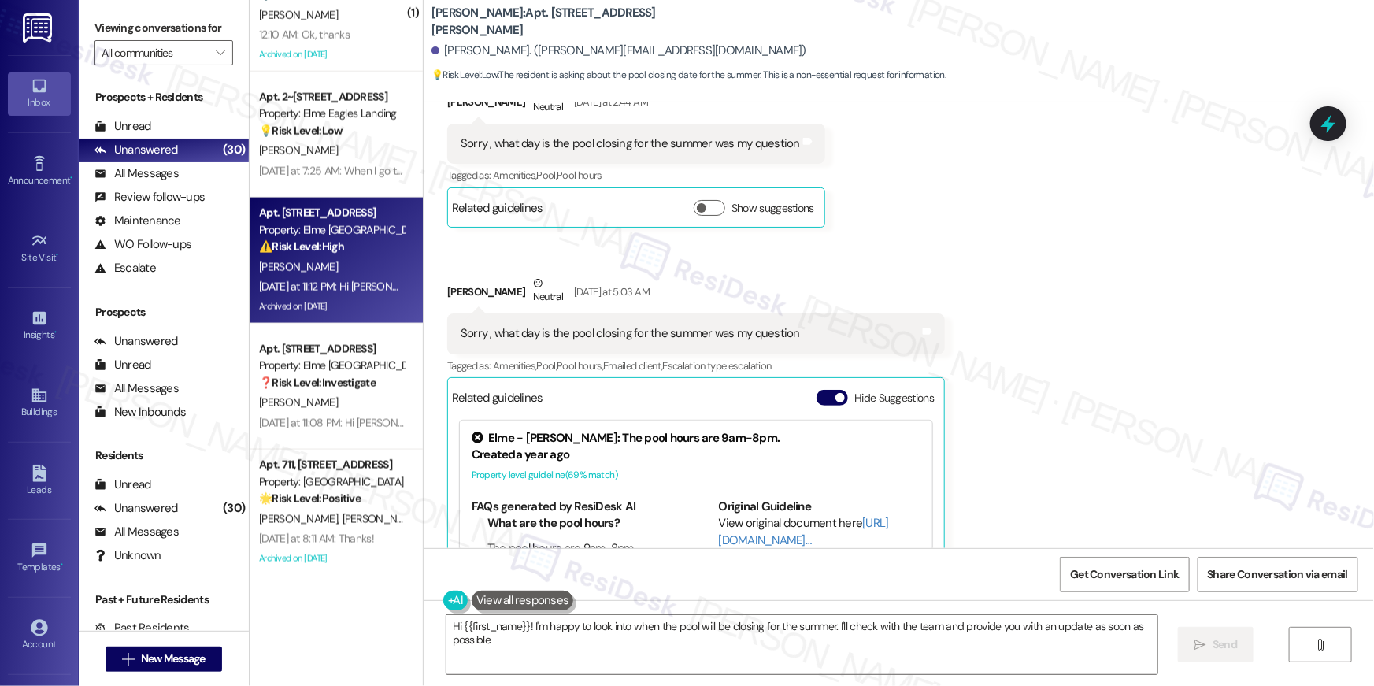
type textarea "Hi {{first_name}}! I'm happy to look into when the pool will be closing for the…"
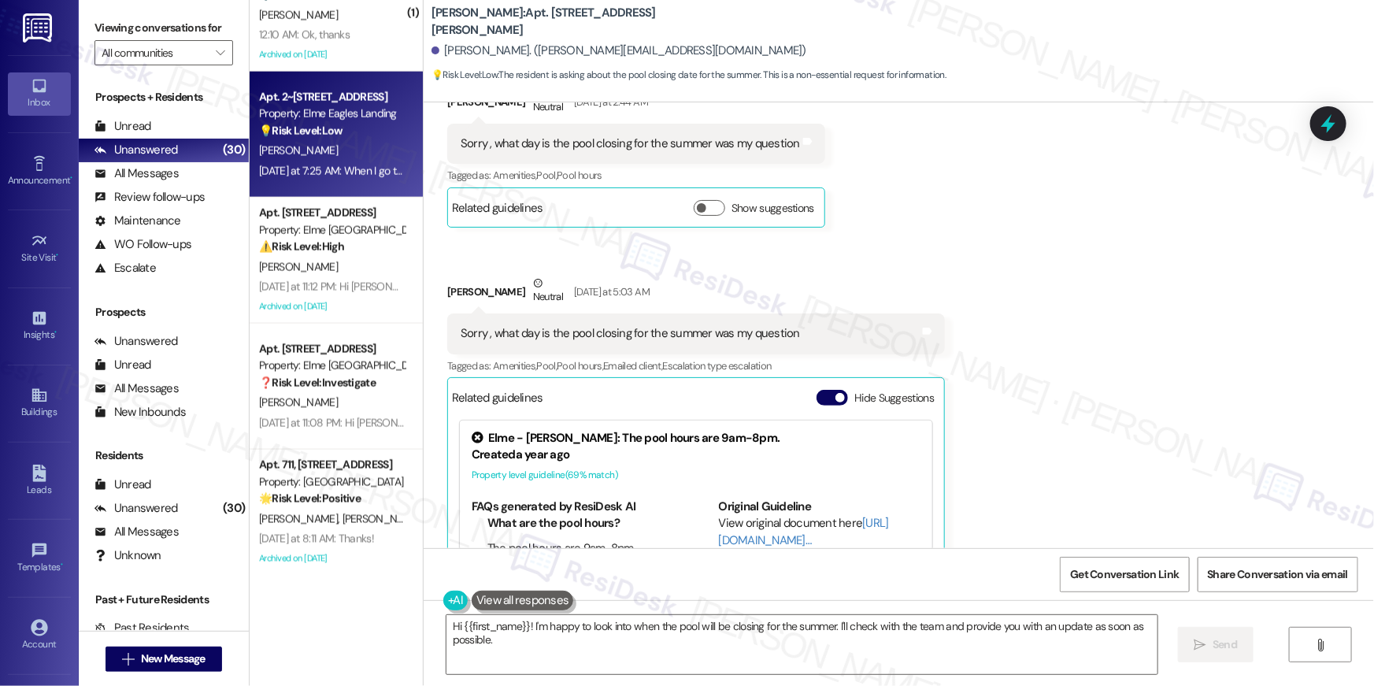
click at [321, 112] on div "Property: Elme Eagles Landing" at bounding box center [332, 114] width 146 height 17
type textarea "Fetching suggested responses. Please feel free to read through the conversation…"
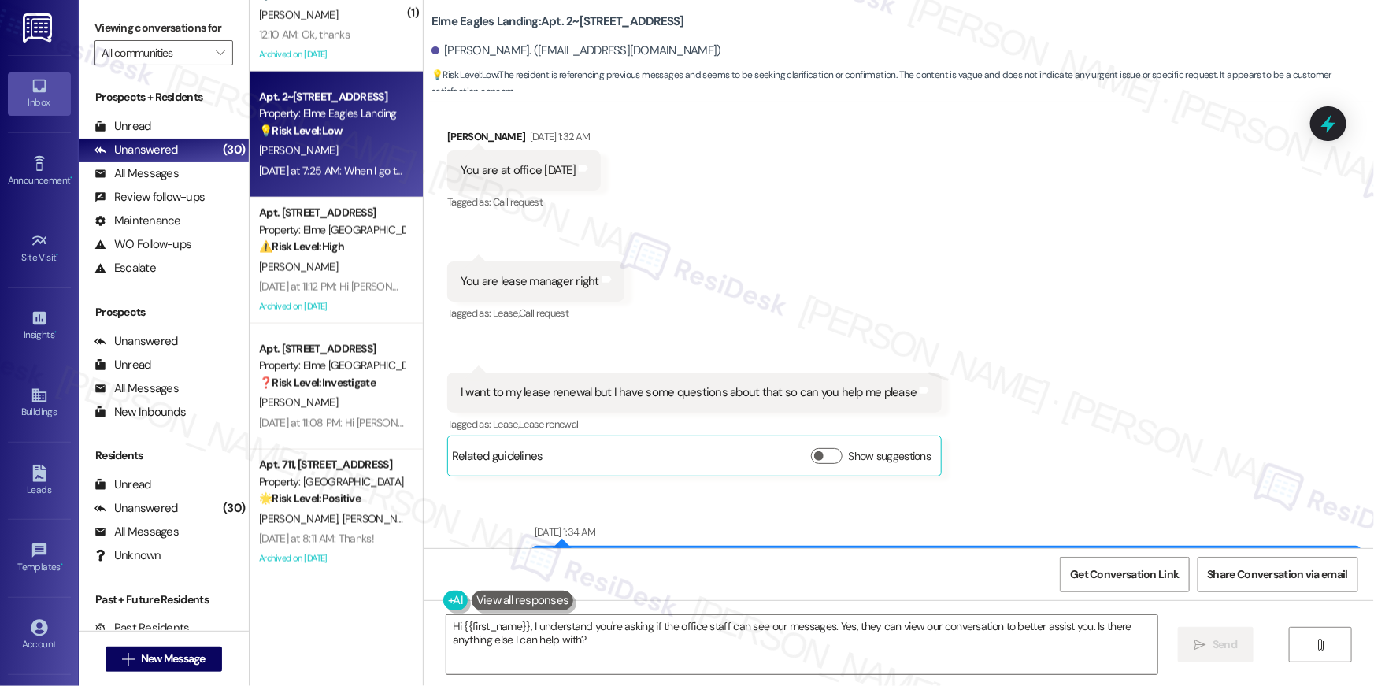
scroll to position [6237, 0]
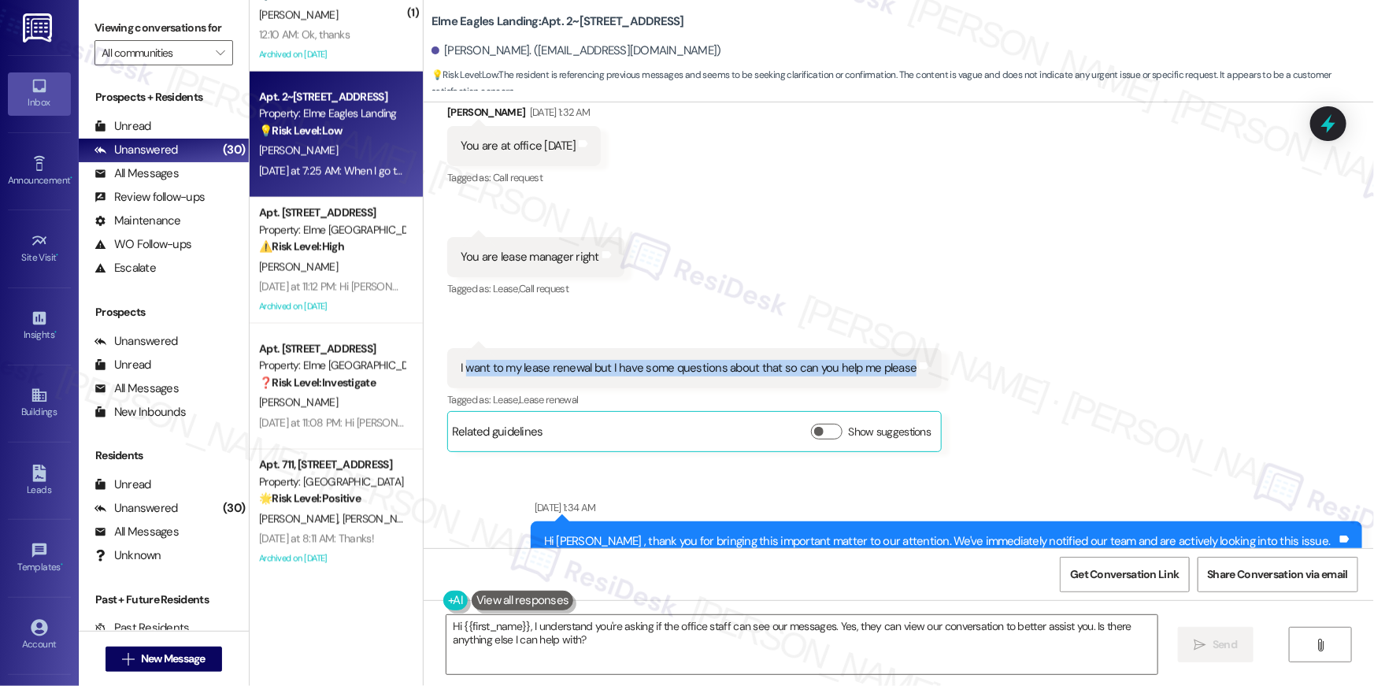
drag, startPoint x: 455, startPoint y: 367, endPoint x: 898, endPoint y: 370, distance: 442.6
click at [898, 370] on div "I want to my lease renewal but I have some questions about that so can you help…" at bounding box center [689, 368] width 456 height 17
click at [844, 231] on div "Received via SMS Maulik Patel Aug 27, 2025 at 1:32 AM You are at office today T…" at bounding box center [899, 266] width 951 height 395
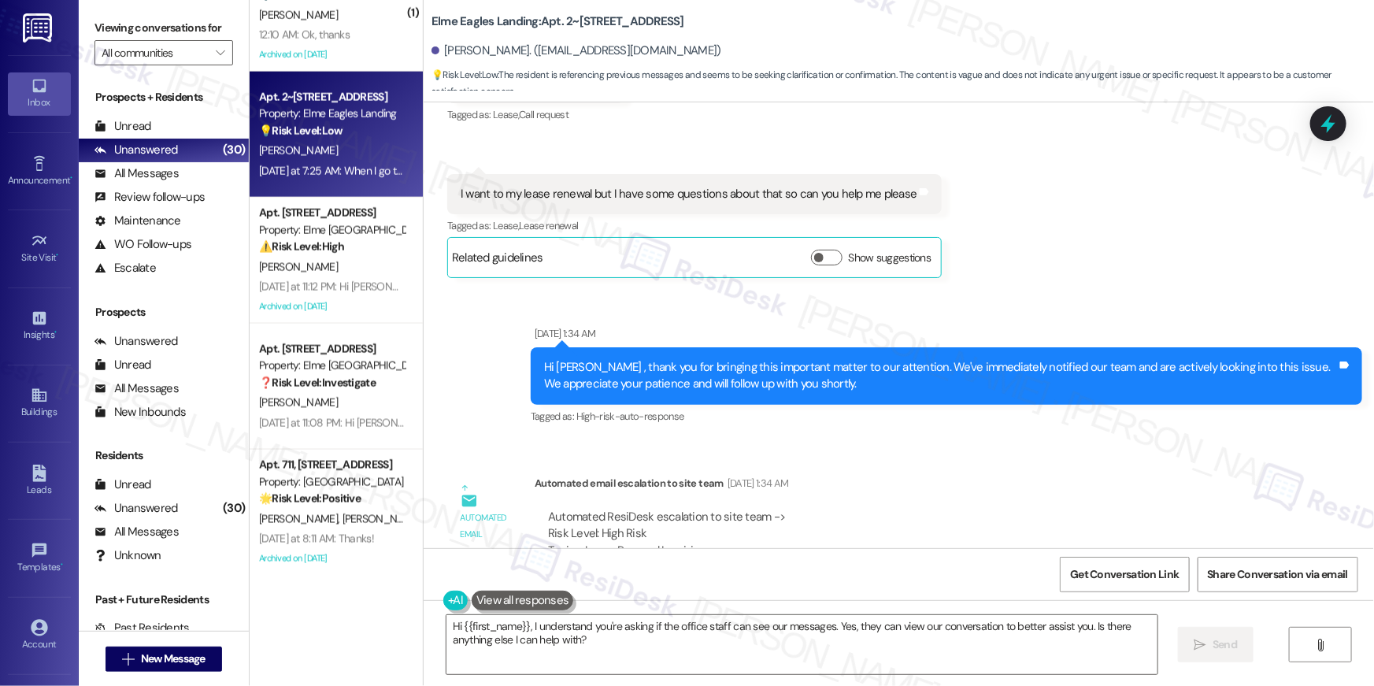
scroll to position [6412, 0]
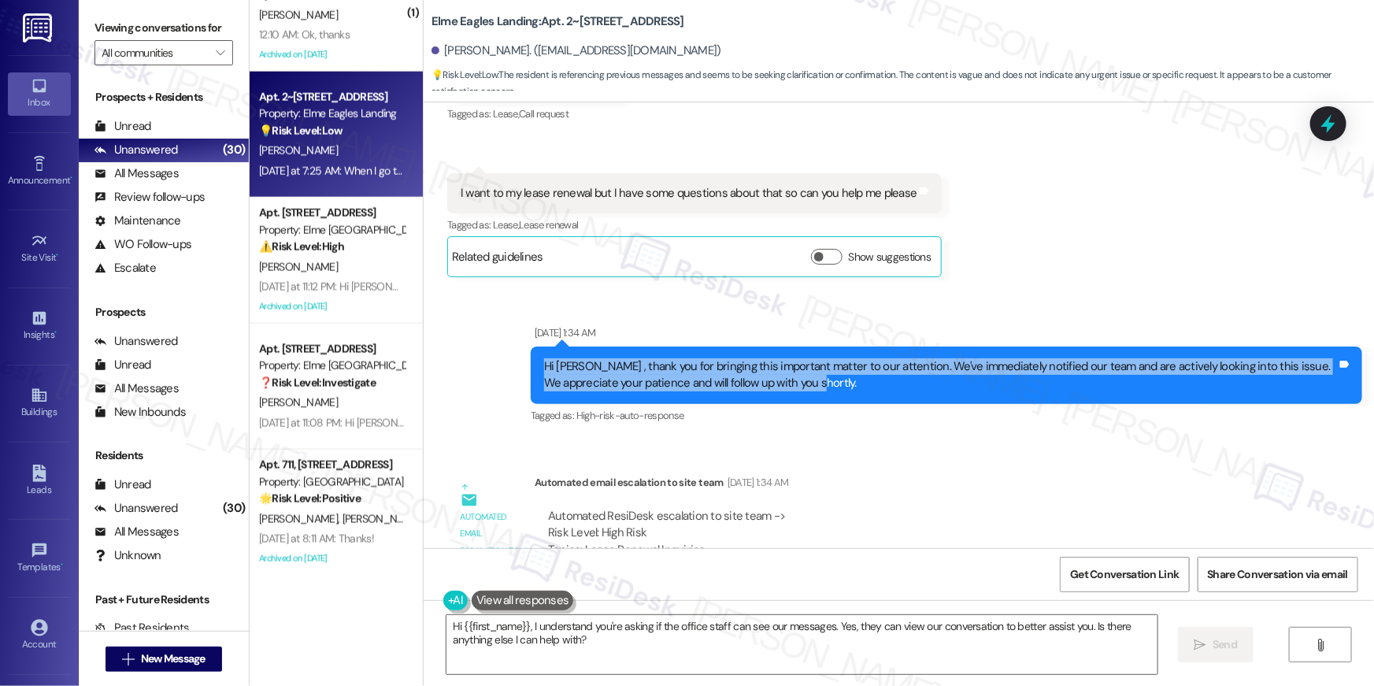
drag, startPoint x: 517, startPoint y: 357, endPoint x: 812, endPoint y: 384, distance: 296.5
click at [856, 386] on div "Sent via SMS Aug 27, 2025 at 1:34 AM Hi Maulik , thank you for bringing this im…" at bounding box center [946, 376] width 855 height 126
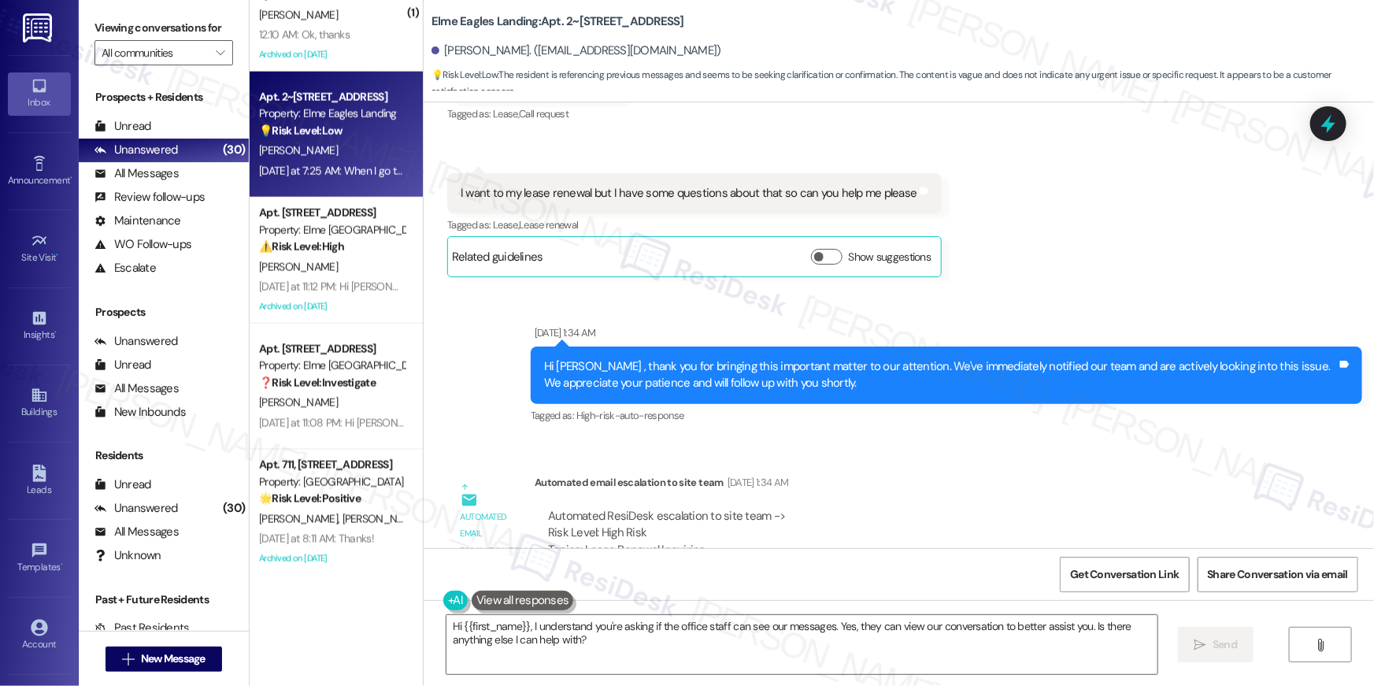
click at [812, 381] on div "Hi Maulik , thank you for bringing this important matter to our attention. We'v…" at bounding box center [940, 375] width 793 height 34
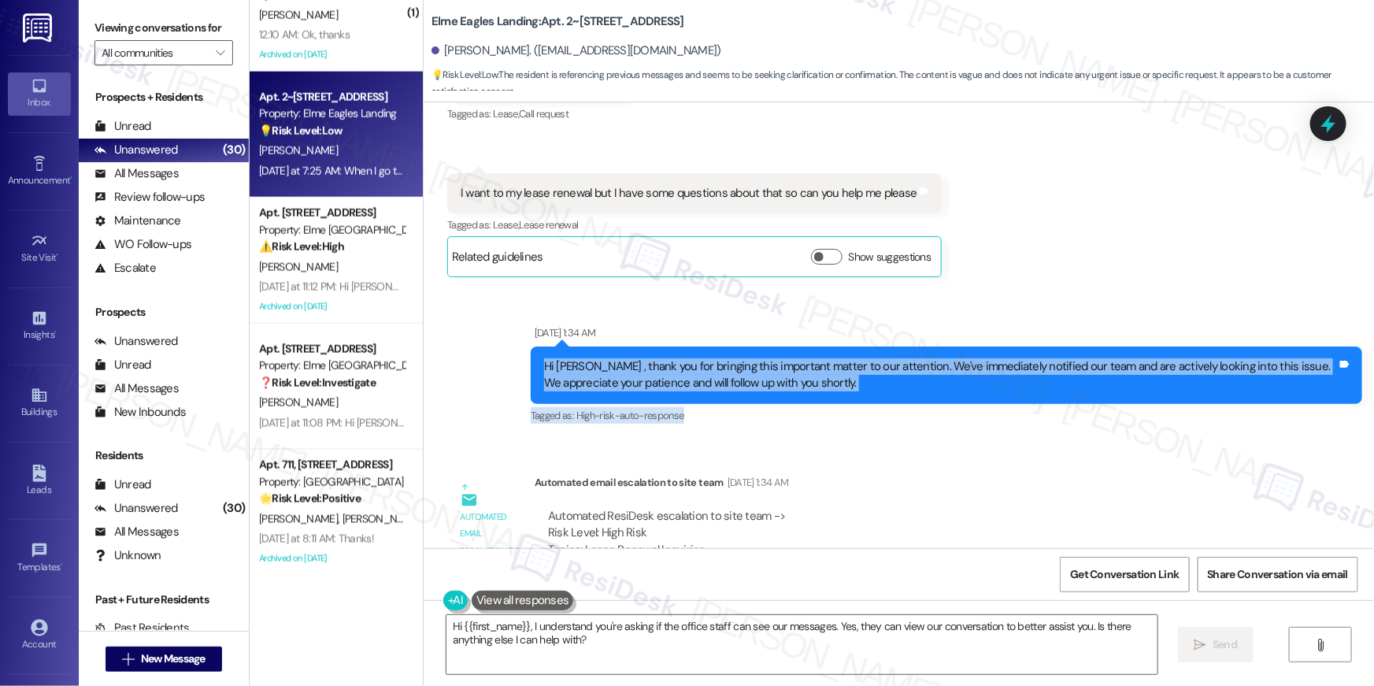
drag, startPoint x: 718, startPoint y: 421, endPoint x: 527, endPoint y: 349, distance: 204.3
click at [531, 349] on div "Aug 27, 2025 at 1:34 AM Hi Maulik , thank you for bringing this important matte…" at bounding box center [947, 375] width 832 height 102
click at [639, 358] on div "Hi Maulik , thank you for bringing this important matter to our attention. We'v…" at bounding box center [940, 375] width 793 height 34
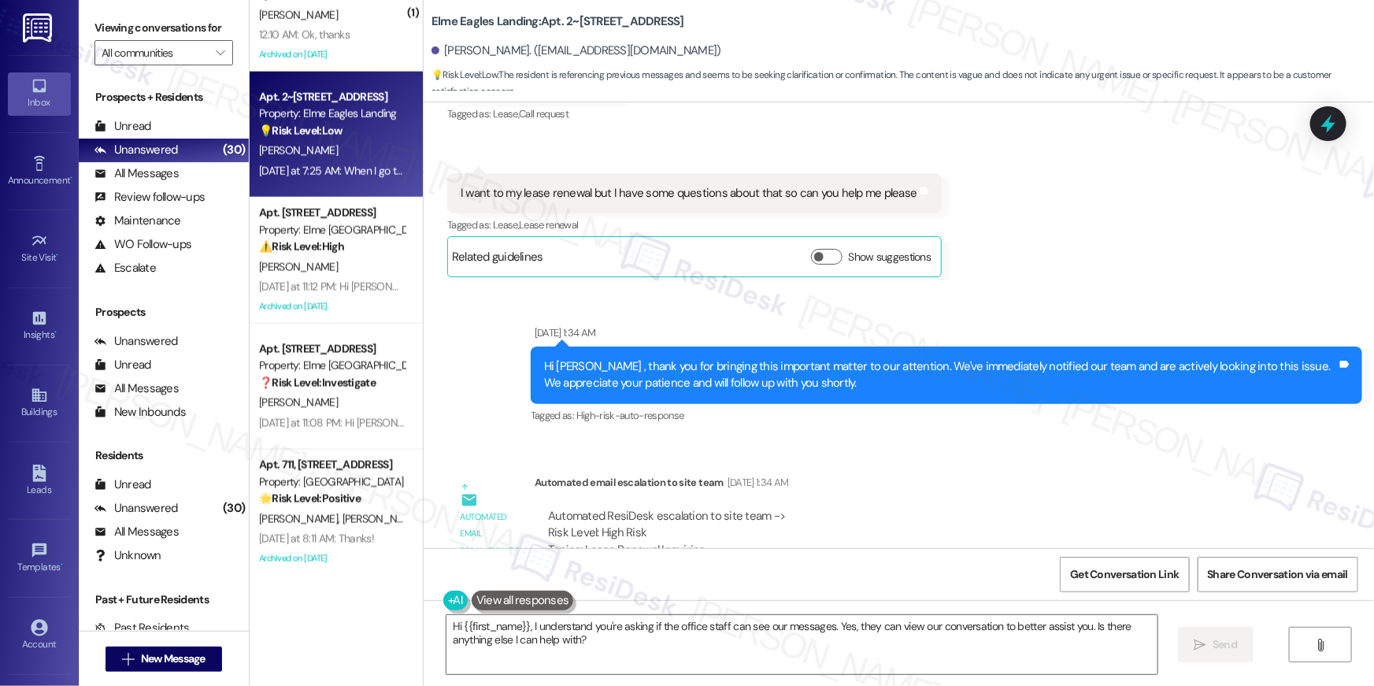
click at [788, 387] on div "Hi Maulik , thank you for bringing this important matter to our attention. We'v…" at bounding box center [940, 375] width 793 height 34
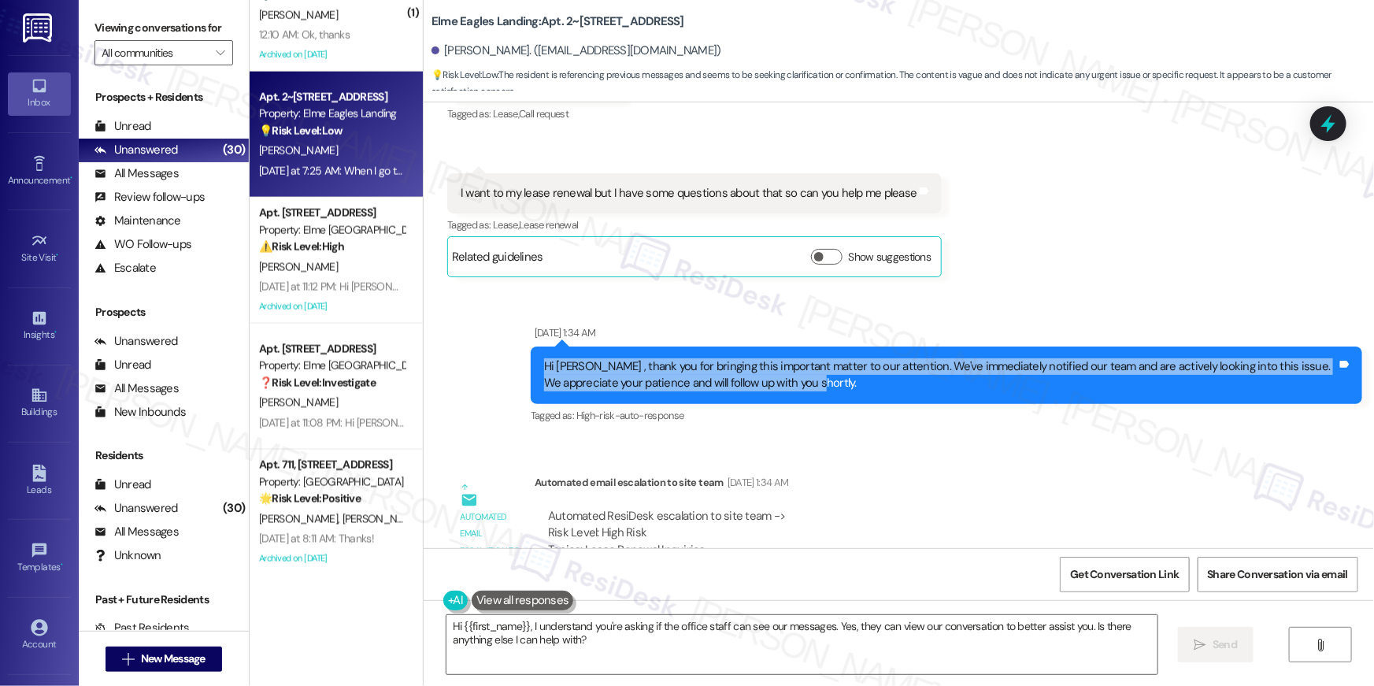
drag, startPoint x: 699, startPoint y: 391, endPoint x: 523, endPoint y: 361, distance: 179.1
click at [531, 360] on div "Hi Maulik , thank you for bringing this important matter to our attention. We'v…" at bounding box center [947, 375] width 832 height 57
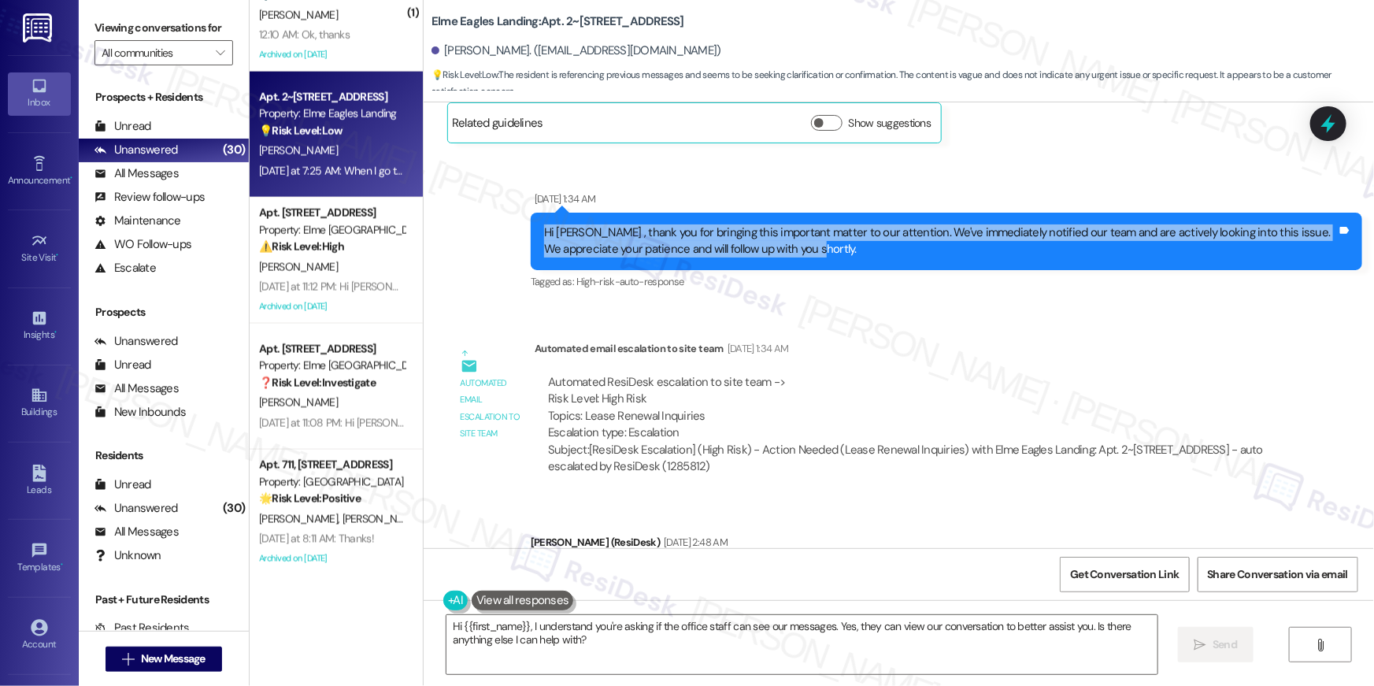
scroll to position [6570, 0]
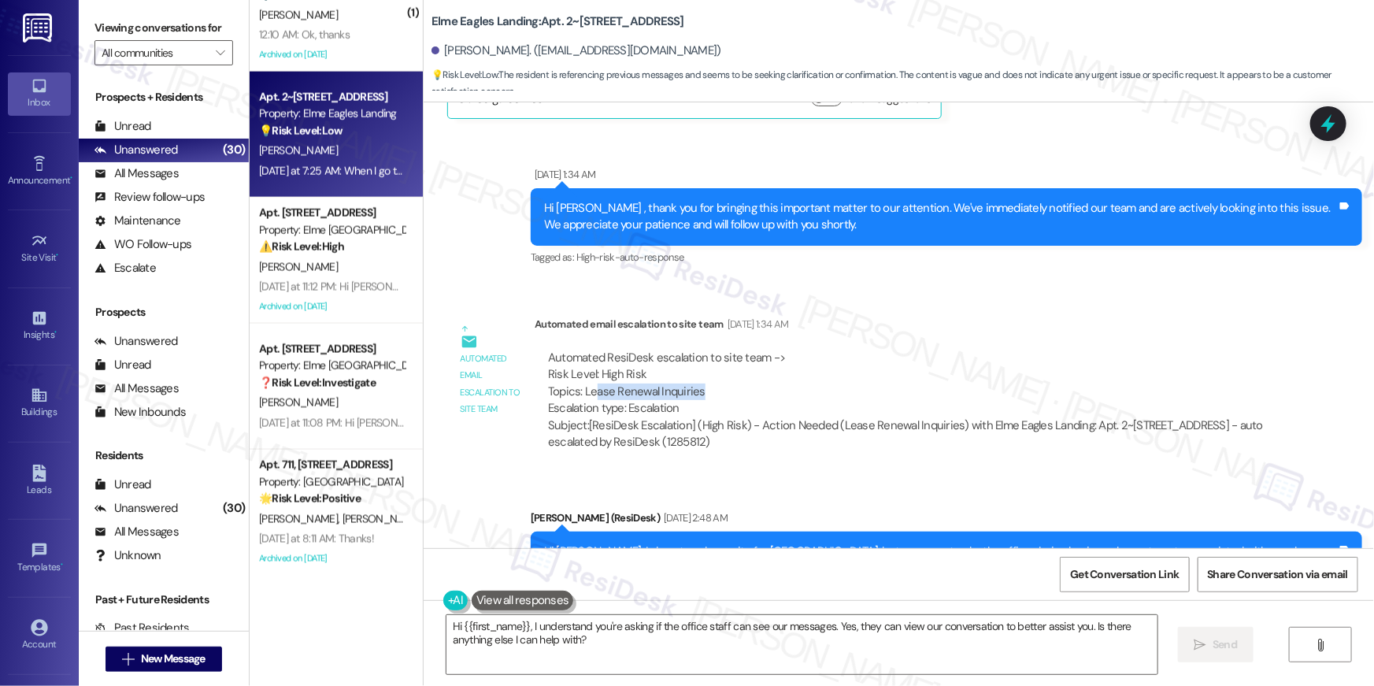
drag, startPoint x: 680, startPoint y: 389, endPoint x: 587, endPoint y: 387, distance: 92.9
click at [587, 387] on div "Automated ResiDesk escalation to site team -> Risk Level: High Risk Topics: Lea…" at bounding box center [906, 384] width 717 height 68
click at [841, 382] on div "Automated ResiDesk escalation to site team -> Risk Level: High Risk Topics: Lea…" at bounding box center [906, 384] width 717 height 68
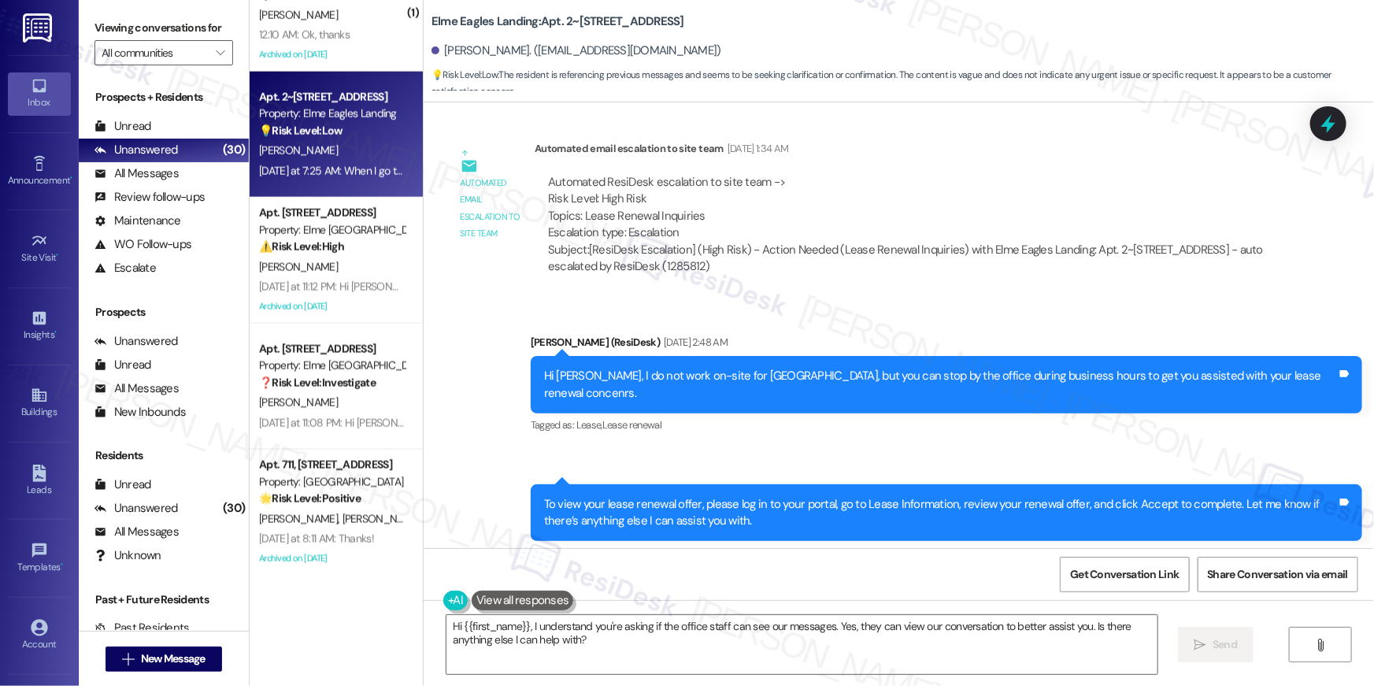
scroll to position [6752, 0]
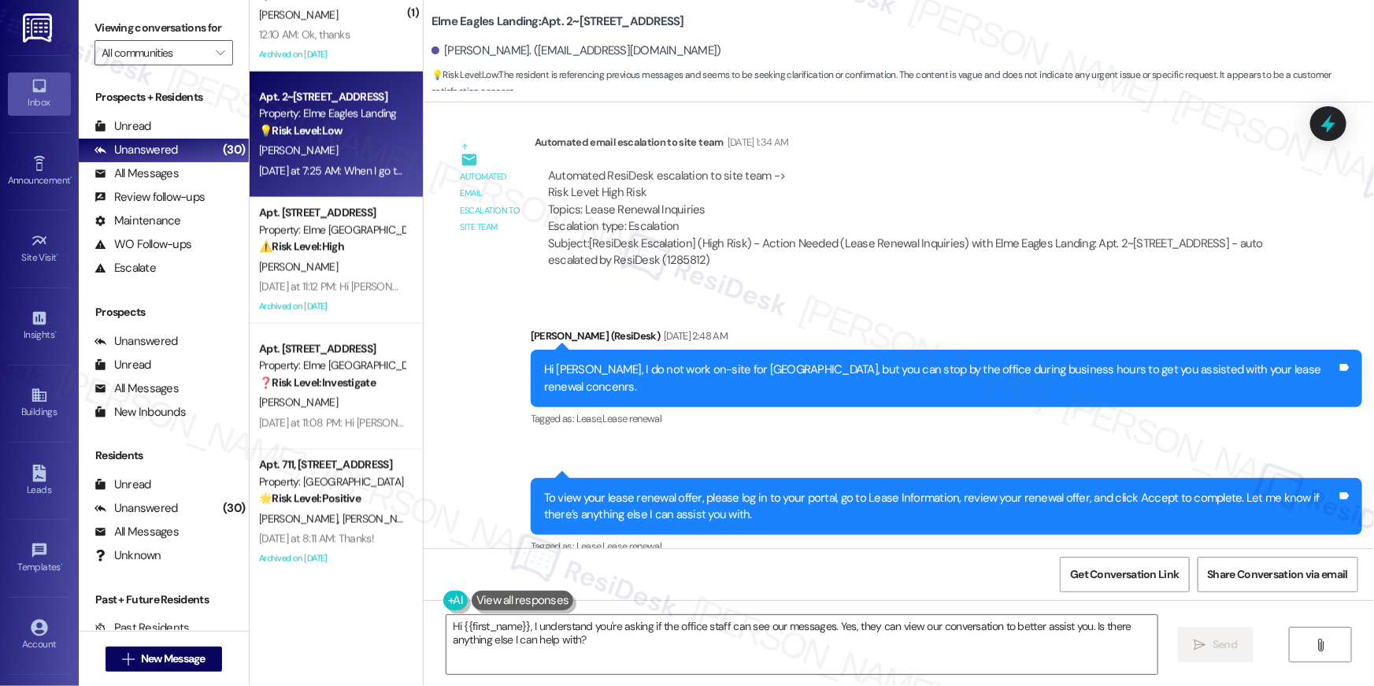
click at [856, 308] on div "Sent via SMS Ella (ResiDesk) Aug 27, 2025 at 2:48 AM Hi Maulik, I do not work o…" at bounding box center [899, 430] width 951 height 277
drag, startPoint x: 621, startPoint y: 365, endPoint x: 740, endPoint y: 366, distance: 119.7
click at [743, 364] on div "Hi Maulik, I do not work on-site for Elme, but you can stop by the office durin…" at bounding box center [940, 378] width 793 height 34
click at [730, 365] on div "Hi Maulik, I do not work on-site for Elme, but you can stop by the office durin…" at bounding box center [940, 378] width 793 height 34
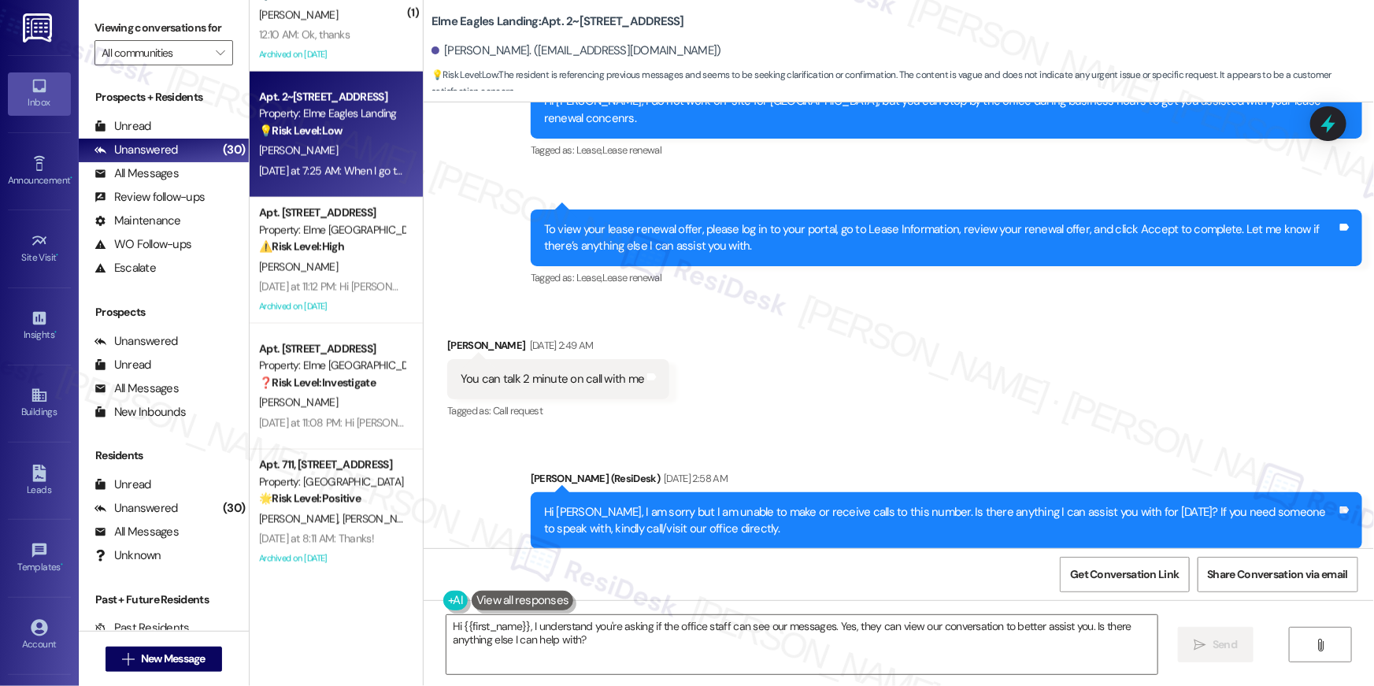
scroll to position [7024, 0]
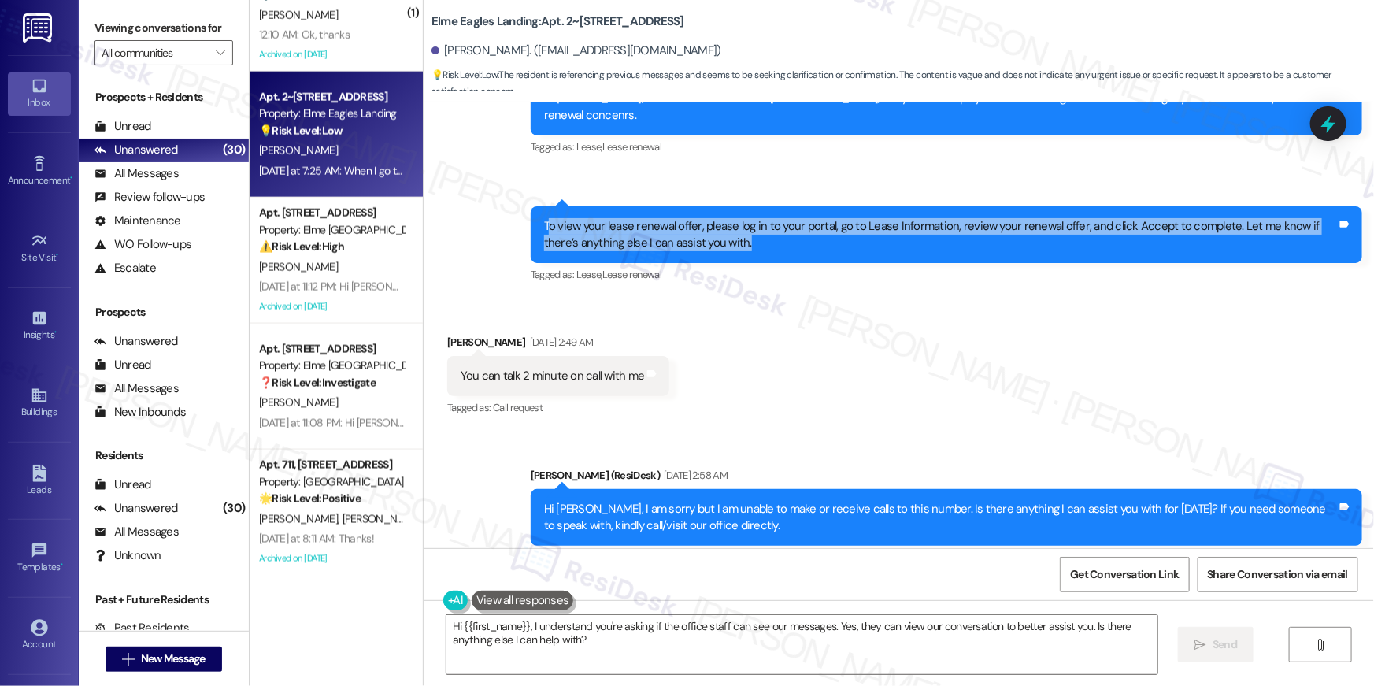
drag, startPoint x: 538, startPoint y: 207, endPoint x: 717, endPoint y: 229, distance: 180.1
click at [717, 234] on div "To view your lease renewal offer, please log in to your portal, go to Lease Inf…" at bounding box center [947, 234] width 832 height 57
click at [717, 229] on div "To view your lease renewal offer, please log in to your portal, go to Lease Inf…" at bounding box center [940, 235] width 793 height 34
drag, startPoint x: 704, startPoint y: 223, endPoint x: 536, endPoint y: 211, distance: 168.9
click at [544, 218] on div "To view your lease renewal offer, please log in to your portal, go to Lease Inf…" at bounding box center [940, 235] width 793 height 34
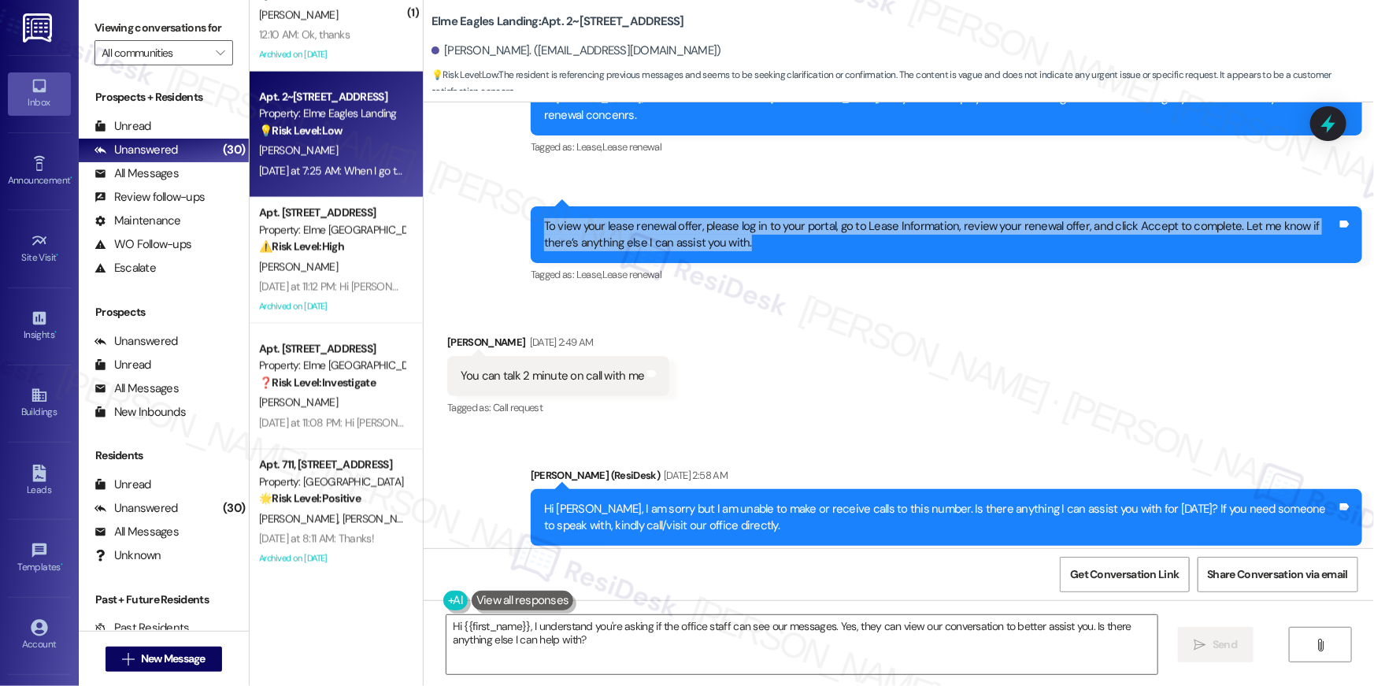
click at [586, 218] on div "To view your lease renewal offer, please log in to your portal, go to Lease Inf…" at bounding box center [940, 235] width 793 height 34
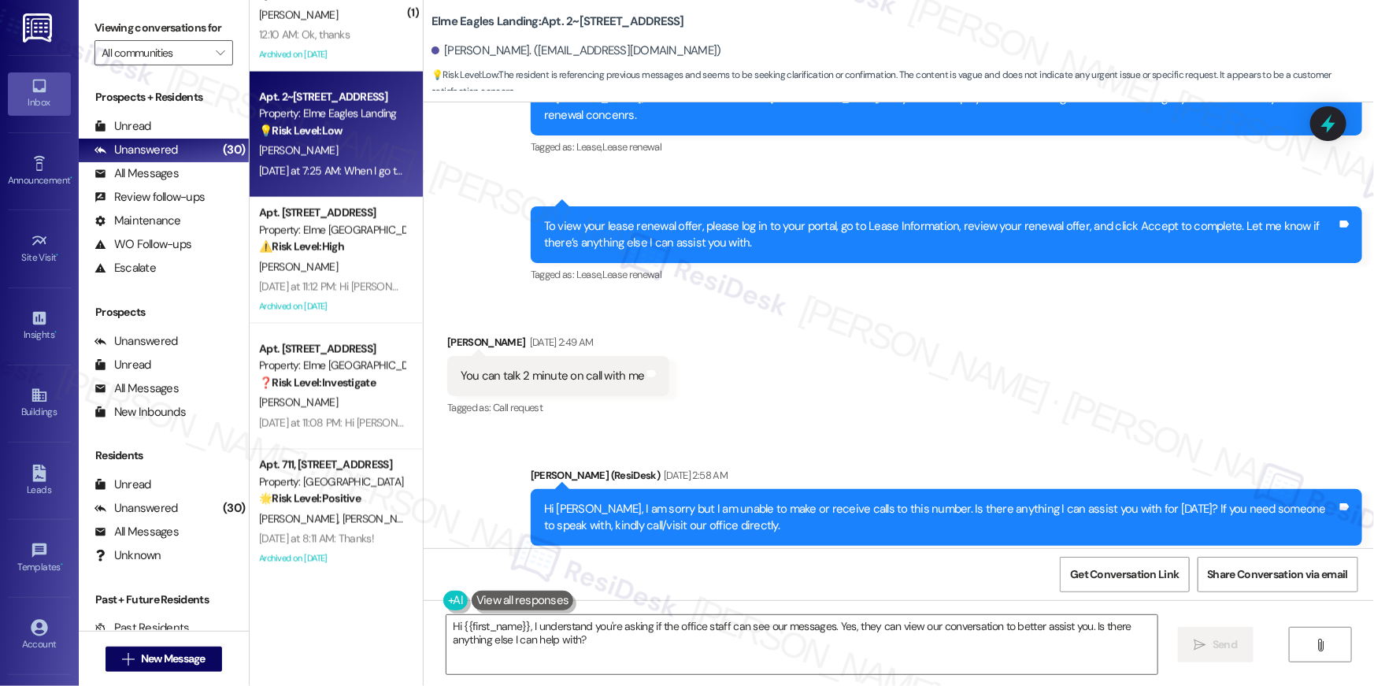
click at [711, 226] on div "To view your lease renewal offer, please log in to your portal, go to Lease Inf…" at bounding box center [940, 235] width 793 height 34
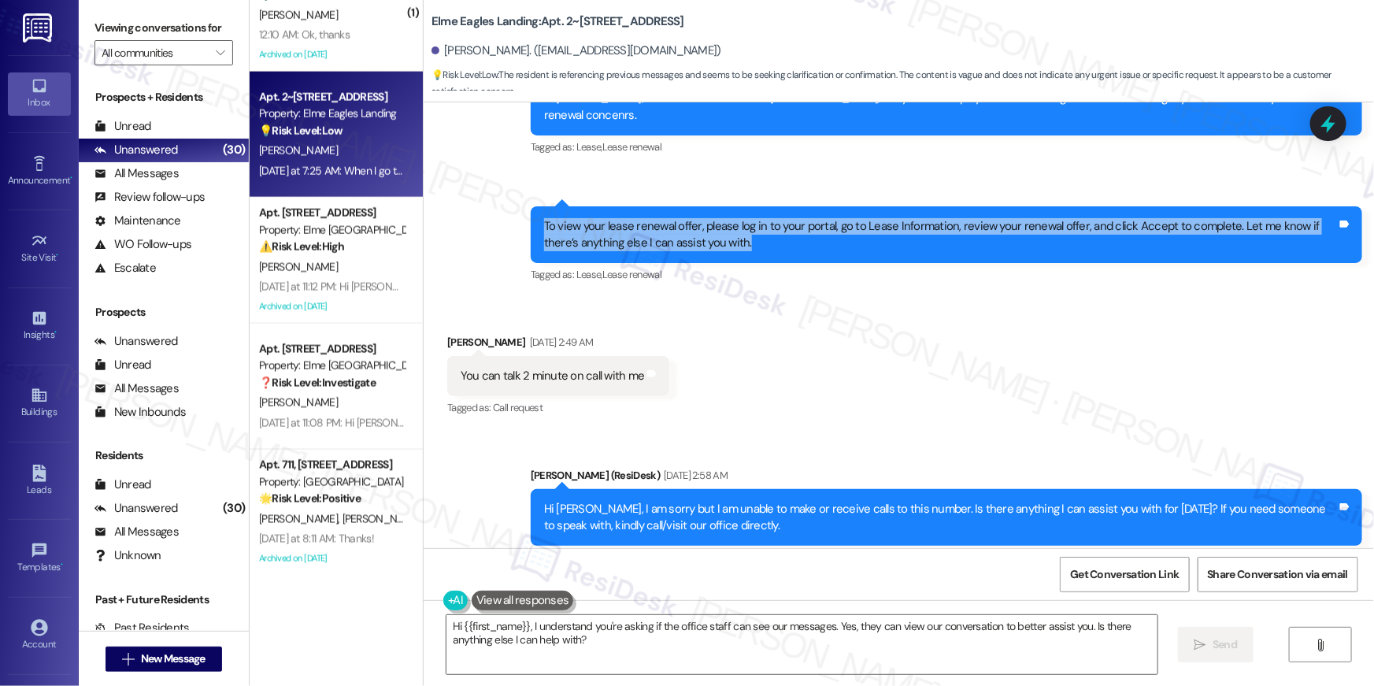
drag, startPoint x: 712, startPoint y: 226, endPoint x: 524, endPoint y: 209, distance: 188.2
click at [531, 209] on div "To view your lease renewal offer, please log in to your portal, go to Lease Inf…" at bounding box center [947, 234] width 832 height 57
click at [730, 230] on div "To view your lease renewal offer, please log in to your portal, go to Lease Inf…" at bounding box center [940, 235] width 793 height 34
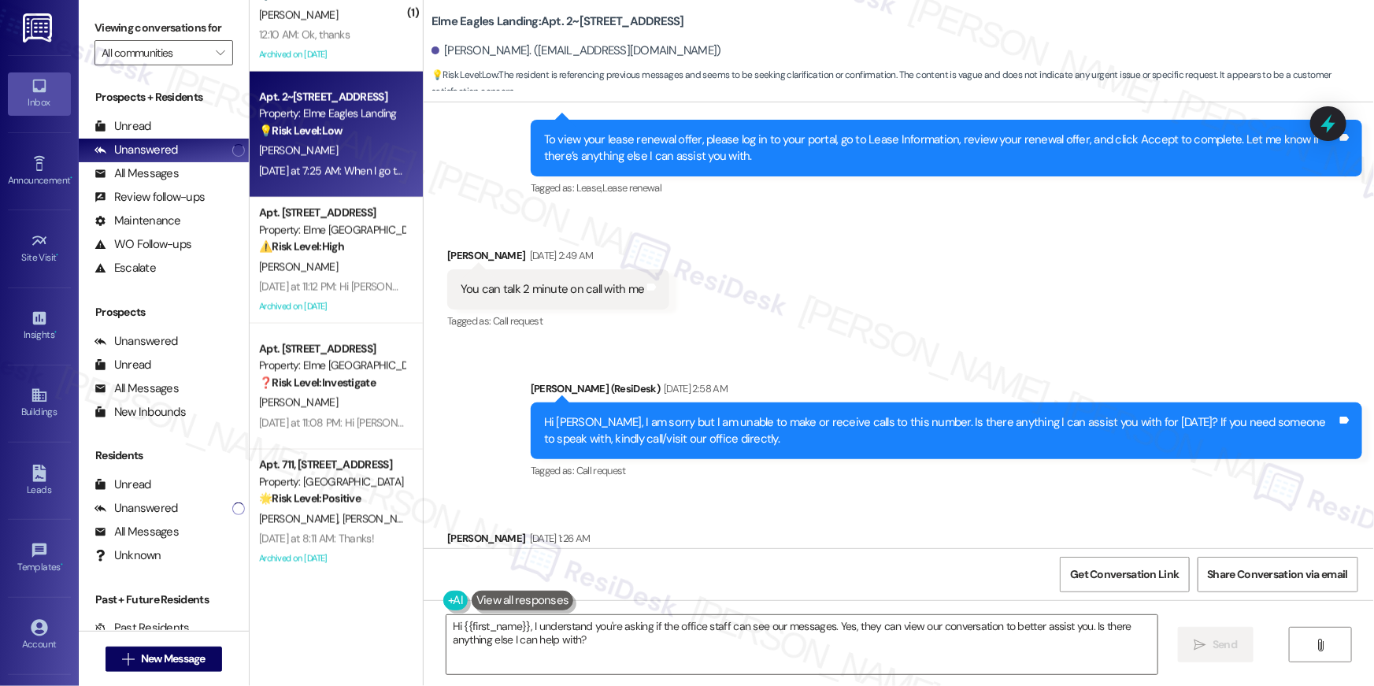
scroll to position [7125, 0]
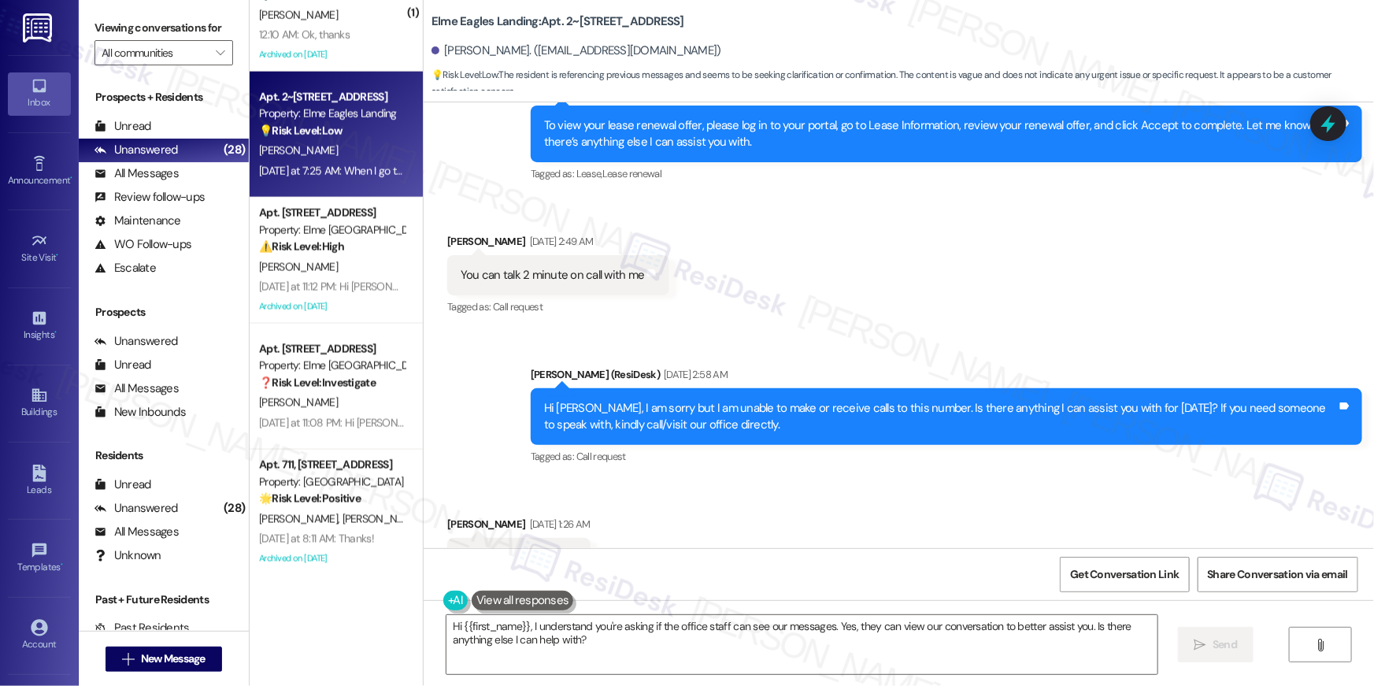
click at [607, 267] on div "You can talk 2 minute on call with me Tags and notes" at bounding box center [558, 275] width 222 height 40
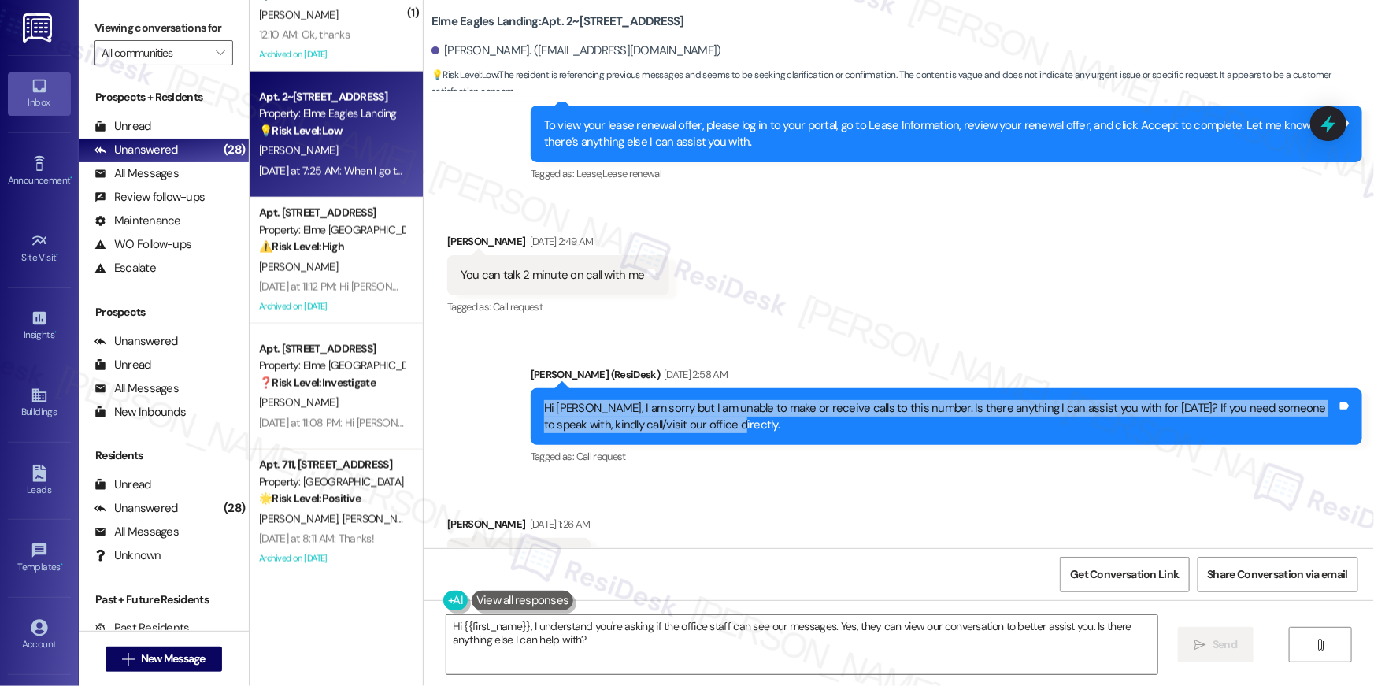
drag, startPoint x: 714, startPoint y: 403, endPoint x: 538, endPoint y: 391, distance: 176.8
click at [544, 400] on div "Hi Maulik, I am sorry but I am unable to make or receive calls to this number. …" at bounding box center [940, 417] width 793 height 34
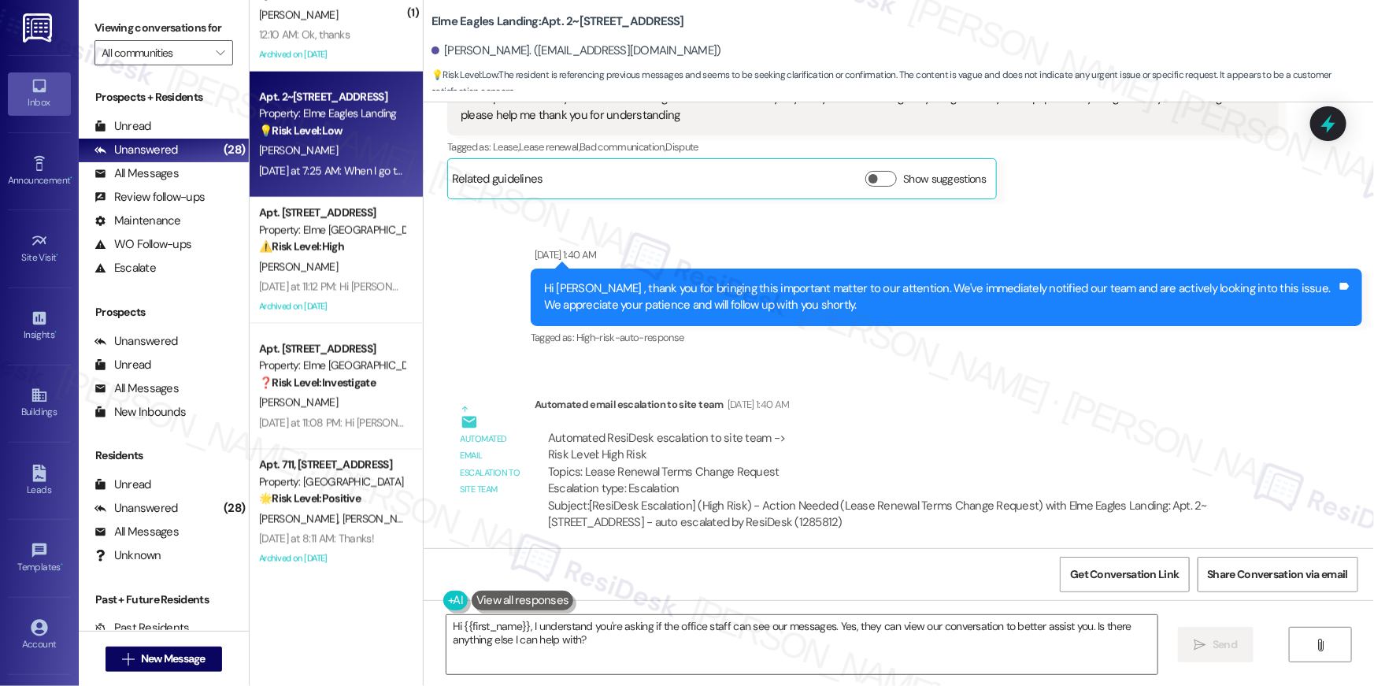
scroll to position [7700, 0]
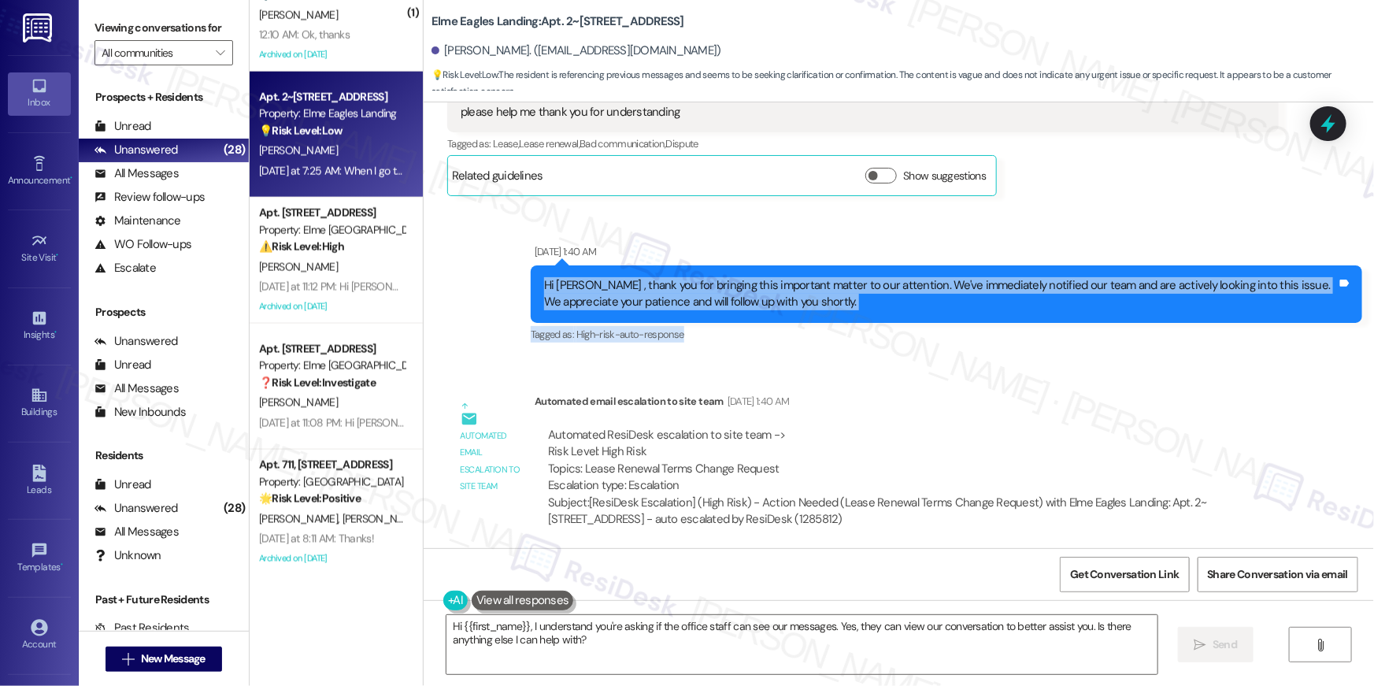
drag, startPoint x: 714, startPoint y: 318, endPoint x: 532, endPoint y: 255, distance: 192.5
click at [532, 254] on div "Aug 30, 2025 at 1:40 AM Hi Maulik , thank you for bringing this important matte…" at bounding box center [947, 294] width 832 height 102
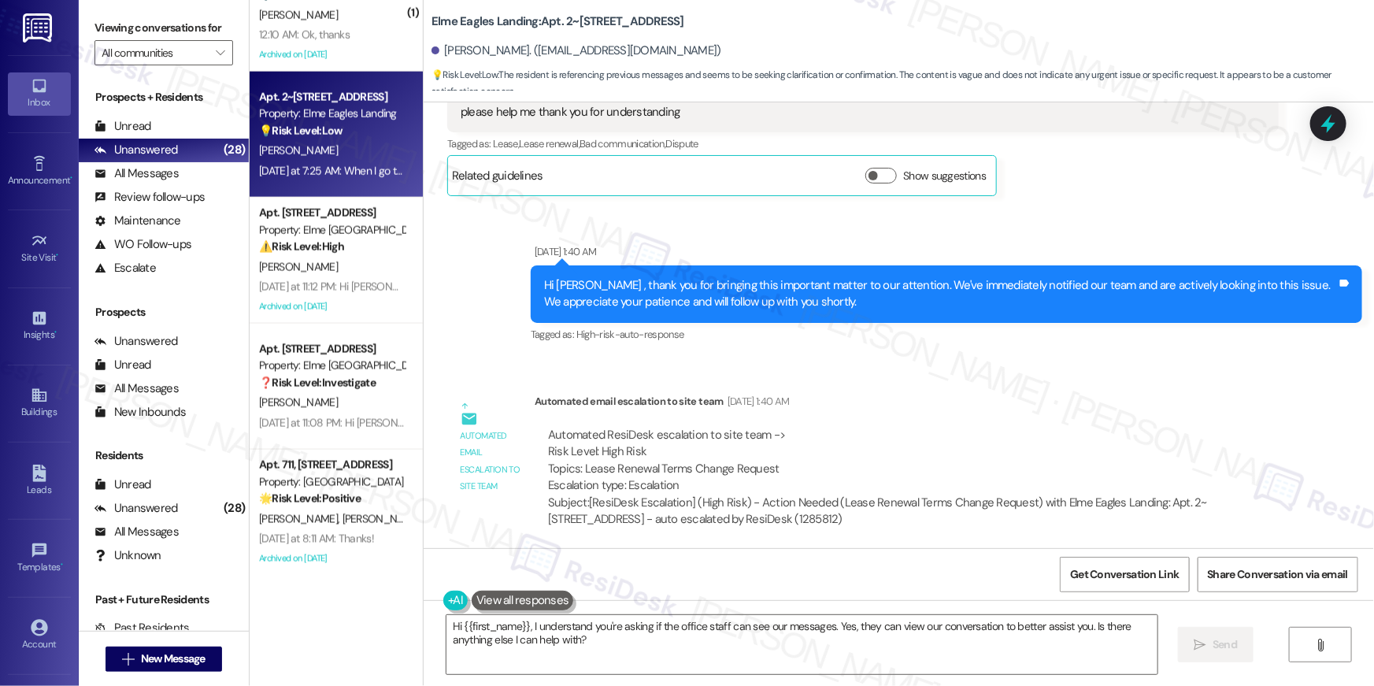
click at [826, 393] on div "Automated email escalation to site team Aug 30, 2025 at 1:40 AM" at bounding box center [907, 404] width 744 height 22
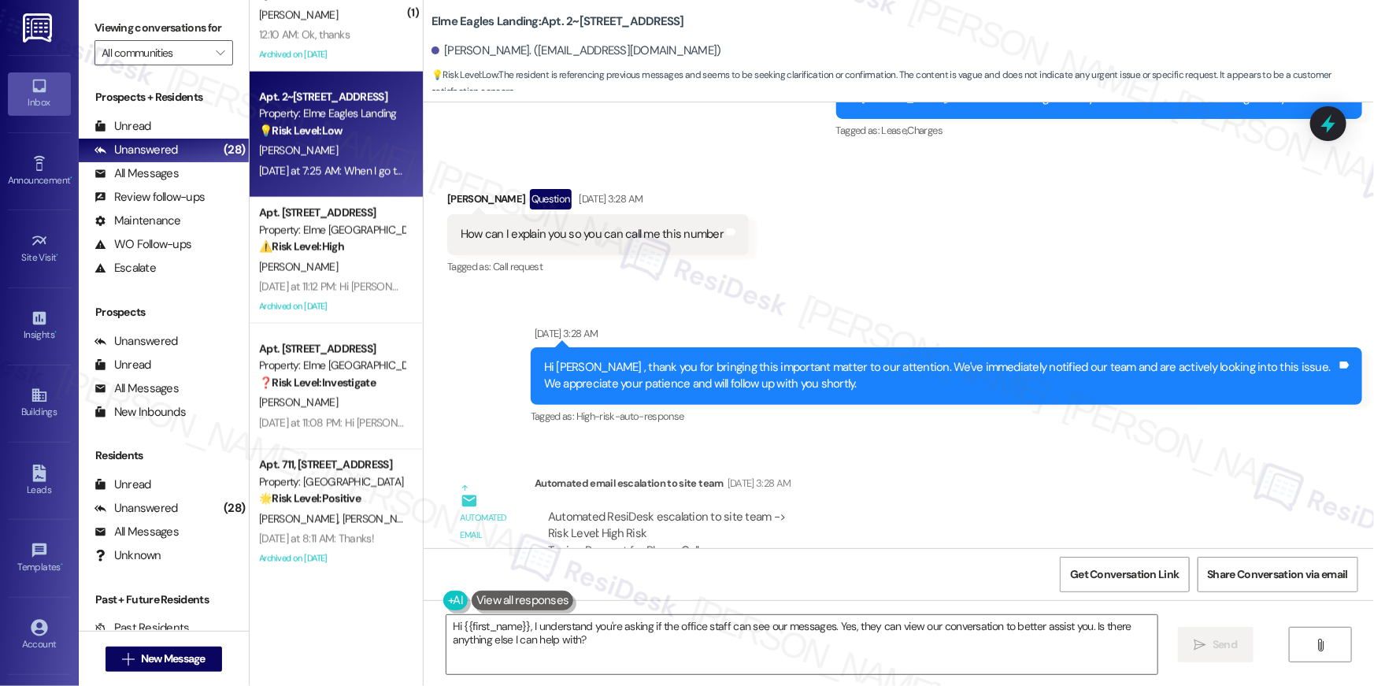
scroll to position [8163, 0]
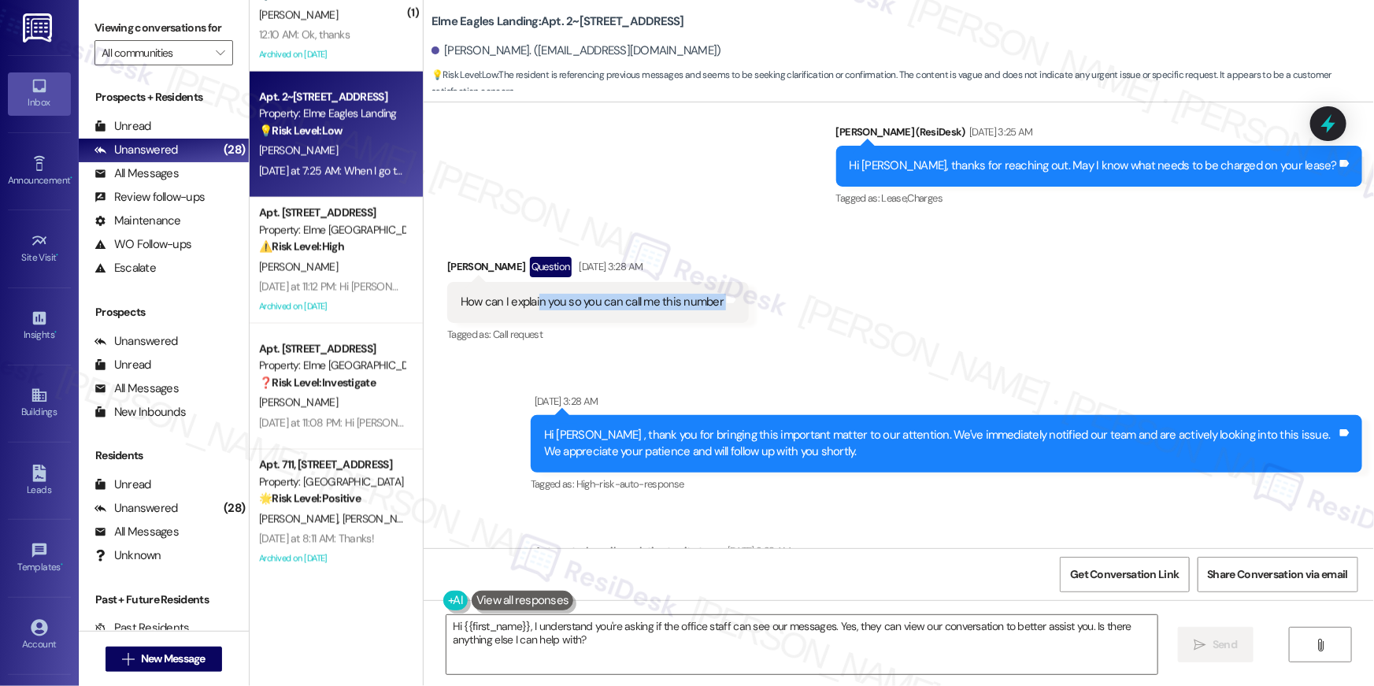
drag, startPoint x: 721, startPoint y: 280, endPoint x: 531, endPoint y: 276, distance: 189.8
click at [531, 282] on div "How can I explain you so you can call me this number Tags and notes" at bounding box center [598, 302] width 302 height 40
click at [754, 190] on div "Sent via SMS Ella (ResiDesk) Aug 30, 2025 at 3:25 AM Hi Maulik, thanks for reac…" at bounding box center [899, 154] width 951 height 133
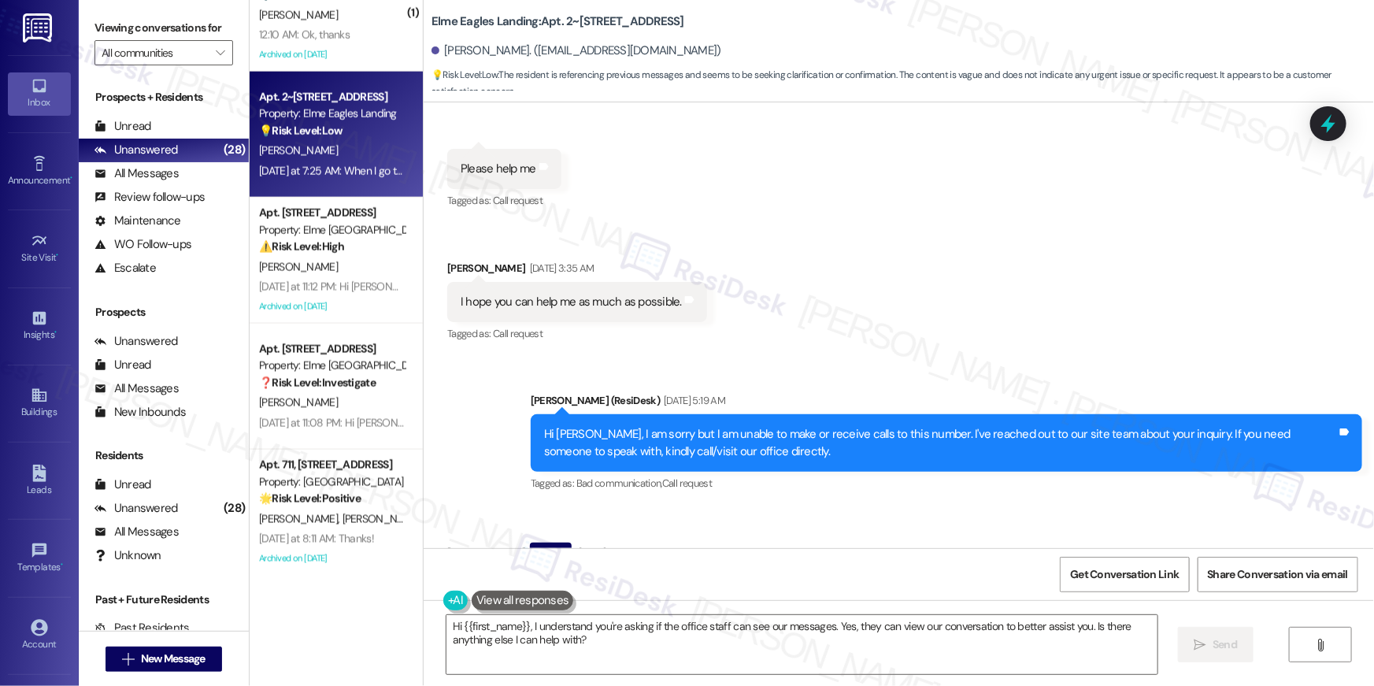
scroll to position [8994, 0]
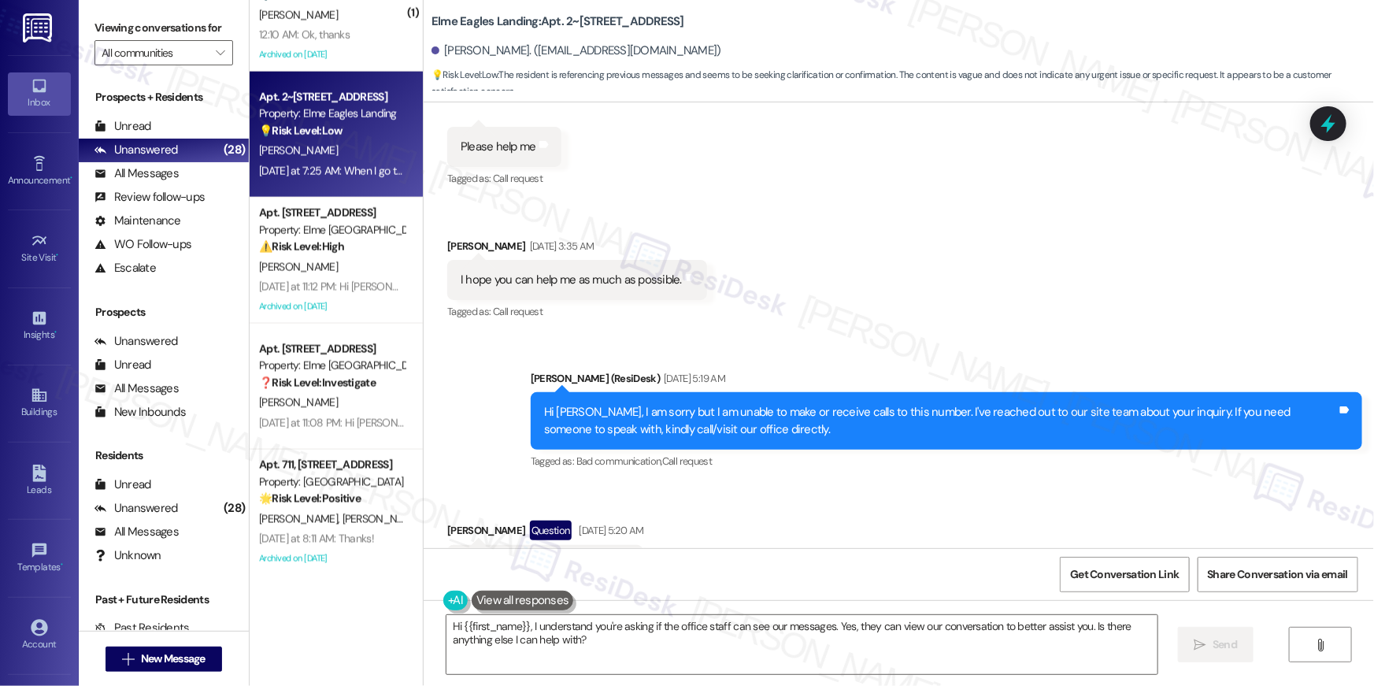
drag, startPoint x: 707, startPoint y: 254, endPoint x: 550, endPoint y: 280, distance: 158.7
click at [550, 280] on div "Received via SMS Maulik Patel Aug 30, 2025 at 3:28 AM So I can explain you Tags…" at bounding box center [899, 103] width 951 height 465
click at [802, 253] on div "Received via SMS Maulik Patel Aug 30, 2025 at 3:28 AM So I can explain you Tags…" at bounding box center [899, 103] width 951 height 465
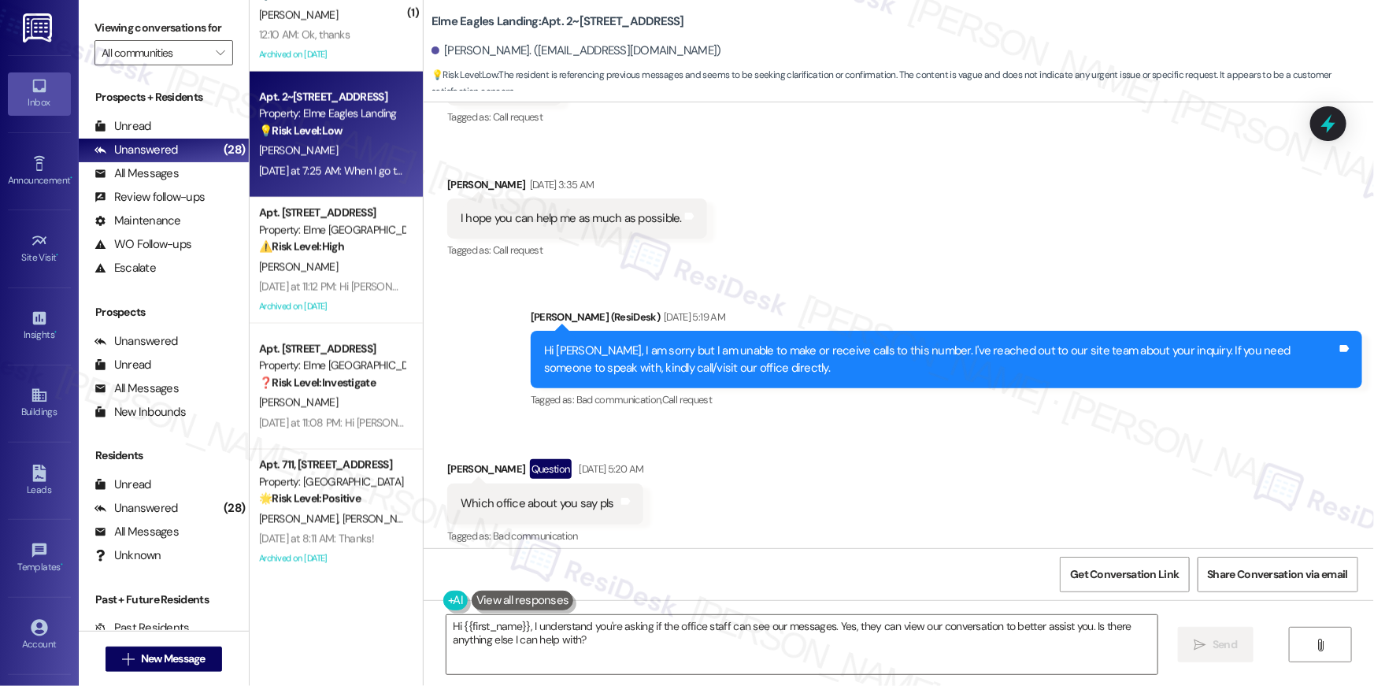
scroll to position [9059, 0]
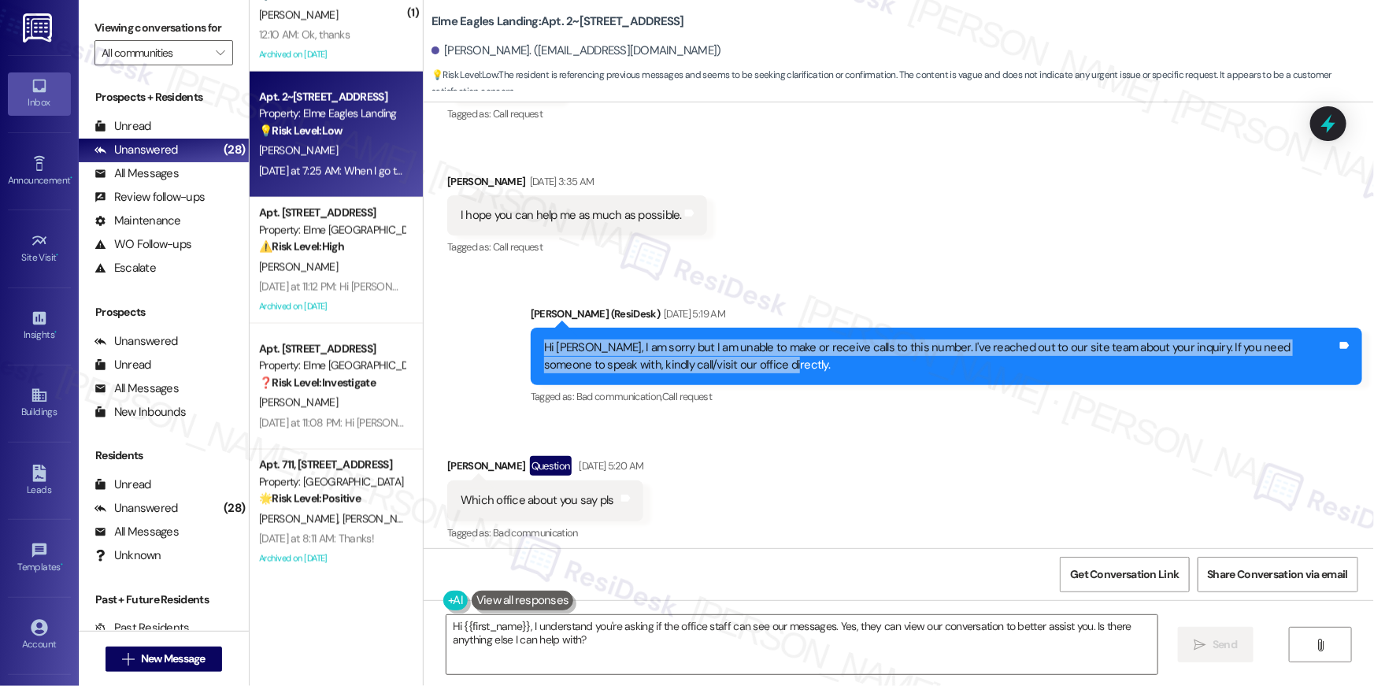
drag, startPoint x: 713, startPoint y: 341, endPoint x: 567, endPoint y: 320, distance: 148.0
click at [544, 339] on div "Hi Maulik, I am sorry but I am unable to make or receive calls to this number. …" at bounding box center [940, 356] width 793 height 34
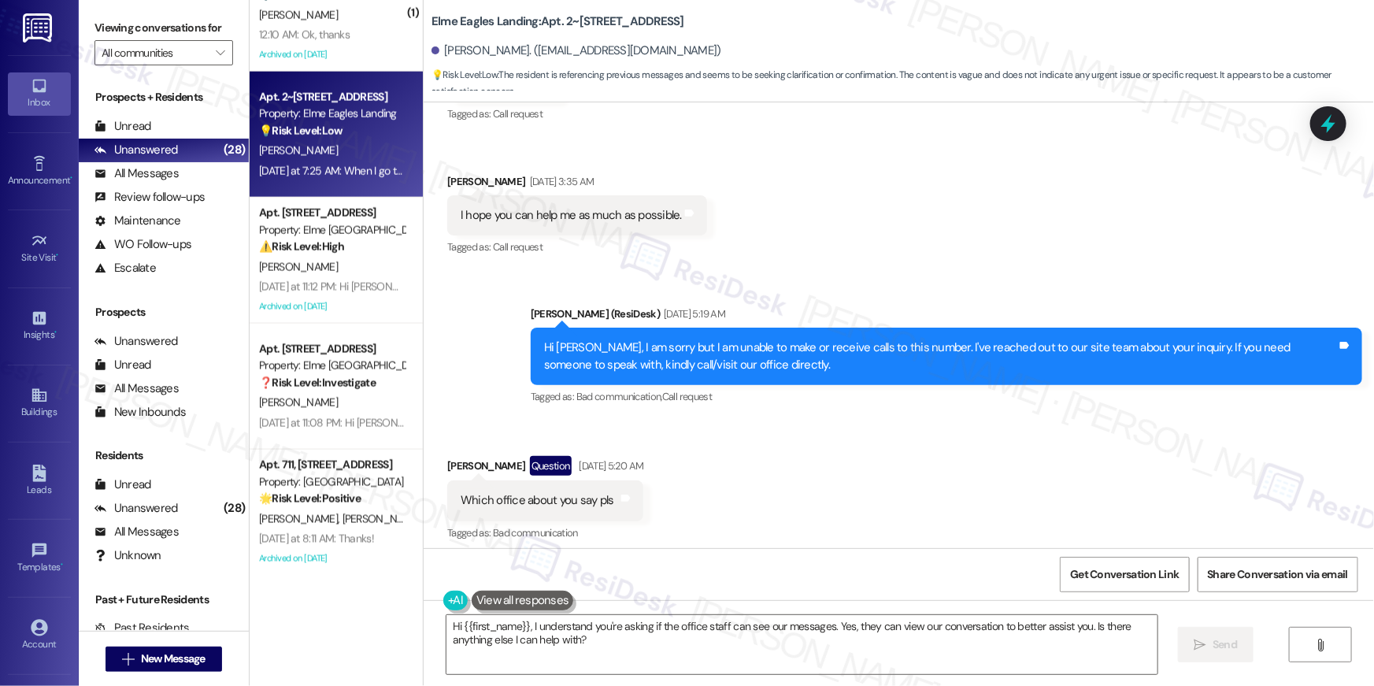
click at [870, 209] on div "Received via SMS Maulik Patel Aug 30, 2025 at 3:28 AM So I can explain you Tags…" at bounding box center [899, 38] width 951 height 465
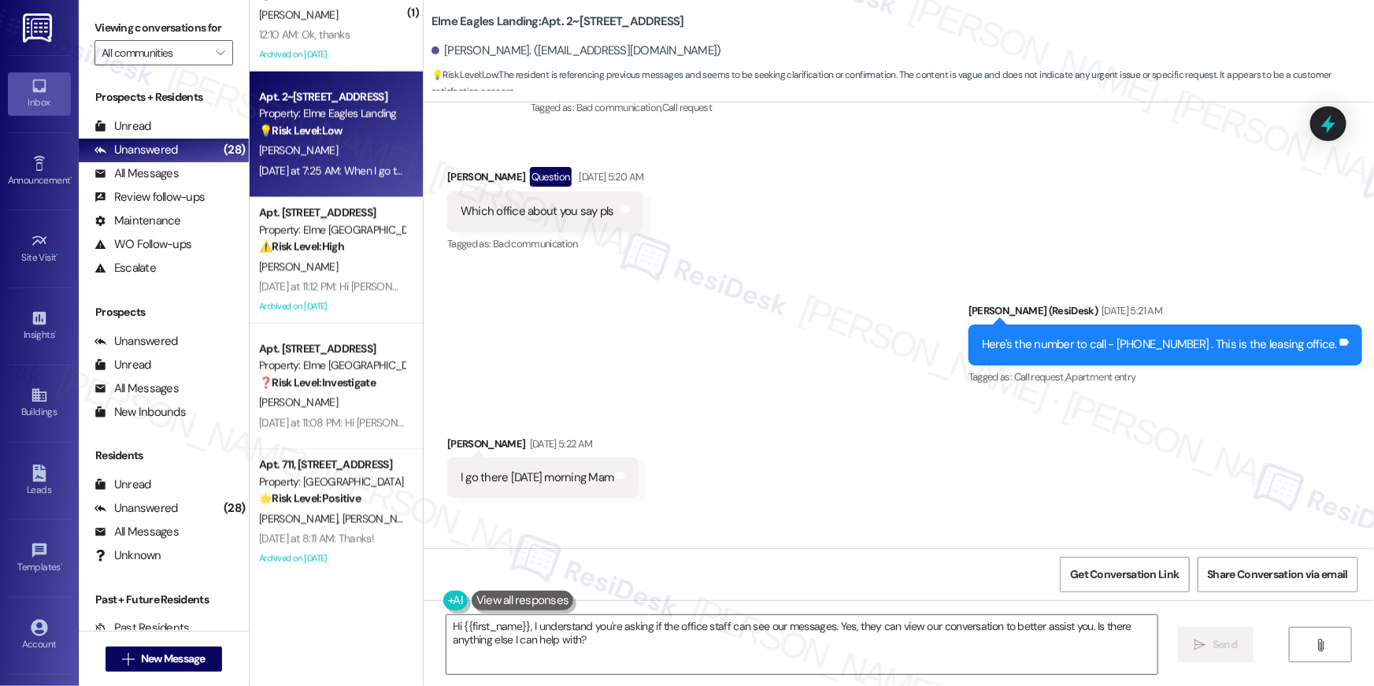
scroll to position [9328, 0]
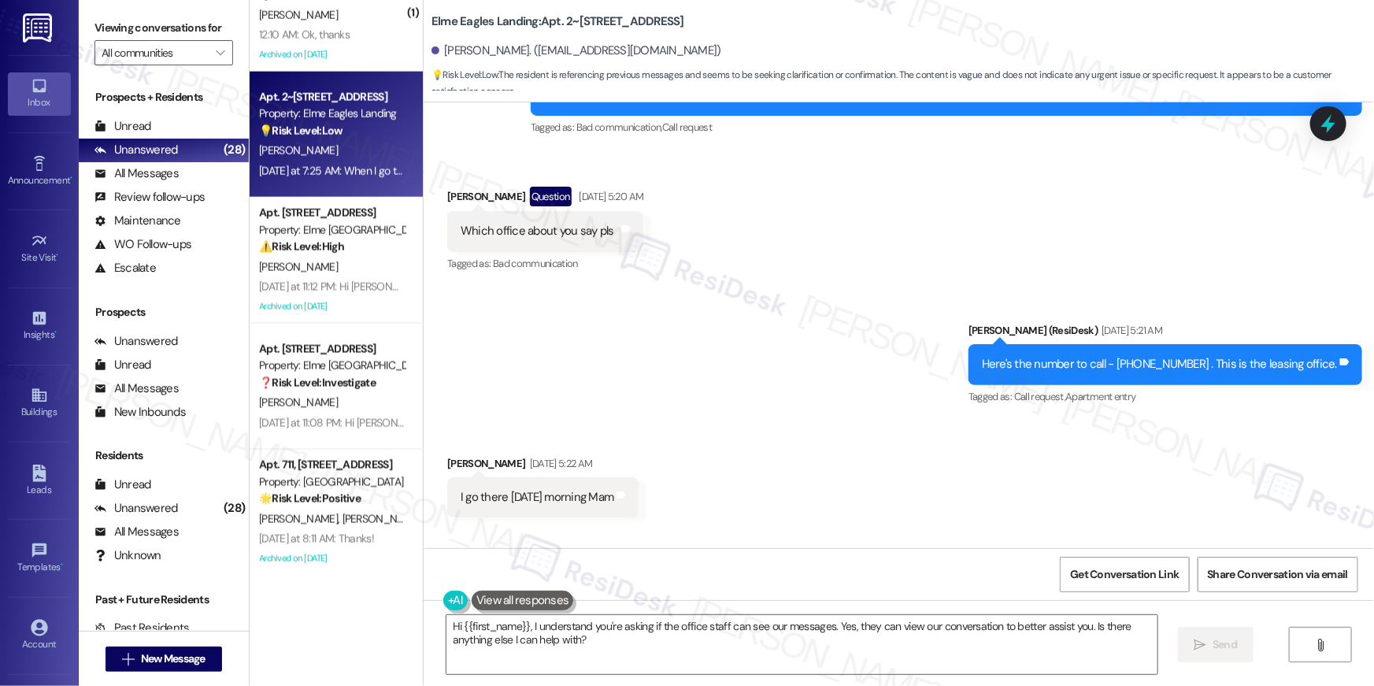
click at [736, 361] on div "Sent via SMS Ella (ResiDesk) Aug 30, 2025 at 5:21 AM Here's the number to call …" at bounding box center [899, 353] width 951 height 133
click at [684, 348] on div "Sent via SMS Ella (ResiDesk) Aug 30, 2025 at 5:21 AM Here's the number to call …" at bounding box center [899, 353] width 951 height 133
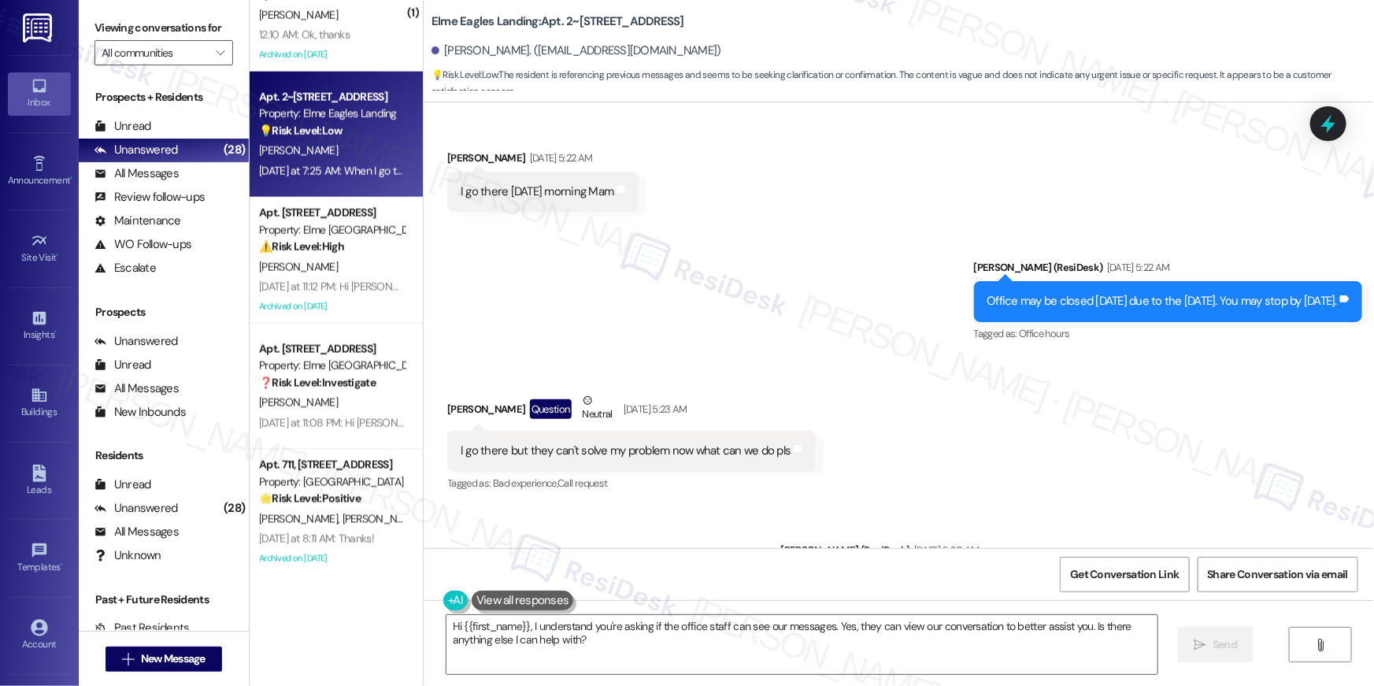
scroll to position [9647, 0]
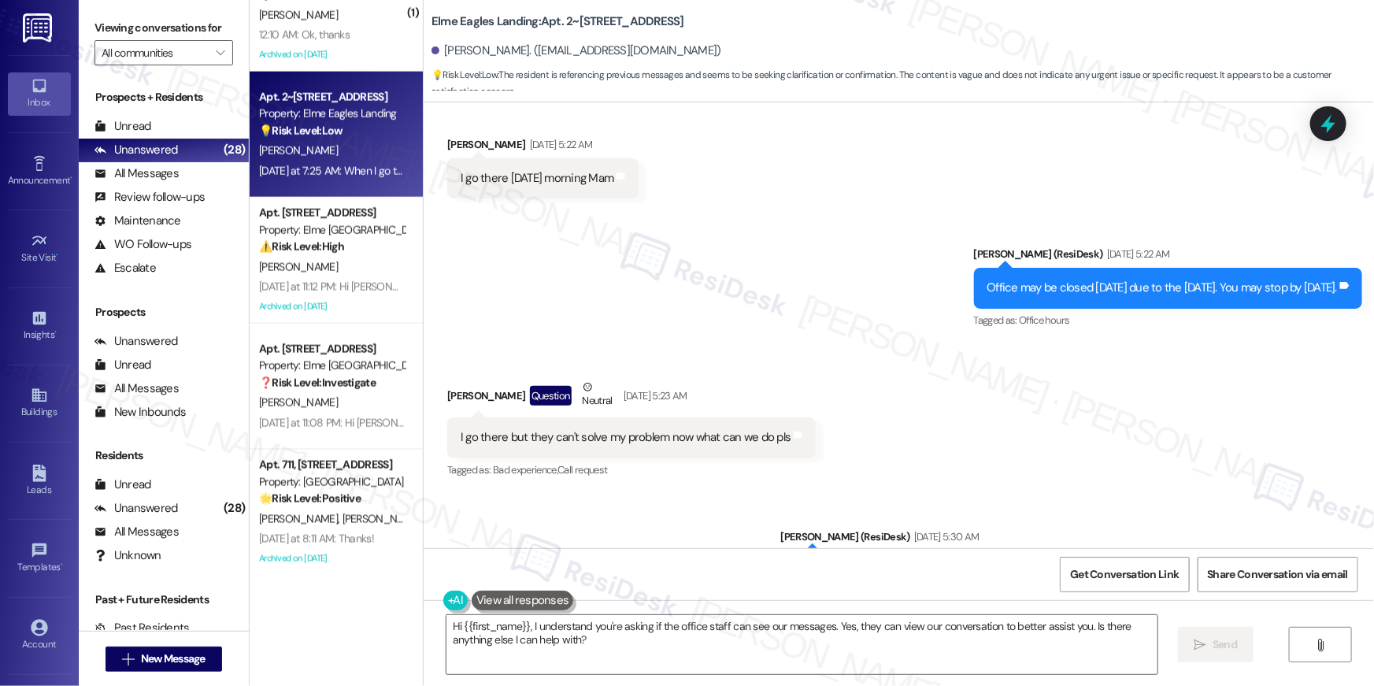
click at [1166, 280] on div "Office may be closed on Monday due to the Labor Day. You may stop by on Tuesday." at bounding box center [1163, 288] width 350 height 17
click at [671, 284] on div "Sent via SMS Ella (ResiDesk) Aug 30, 2025 at 5:22 AM Office may be closed on Mo…" at bounding box center [899, 276] width 951 height 133
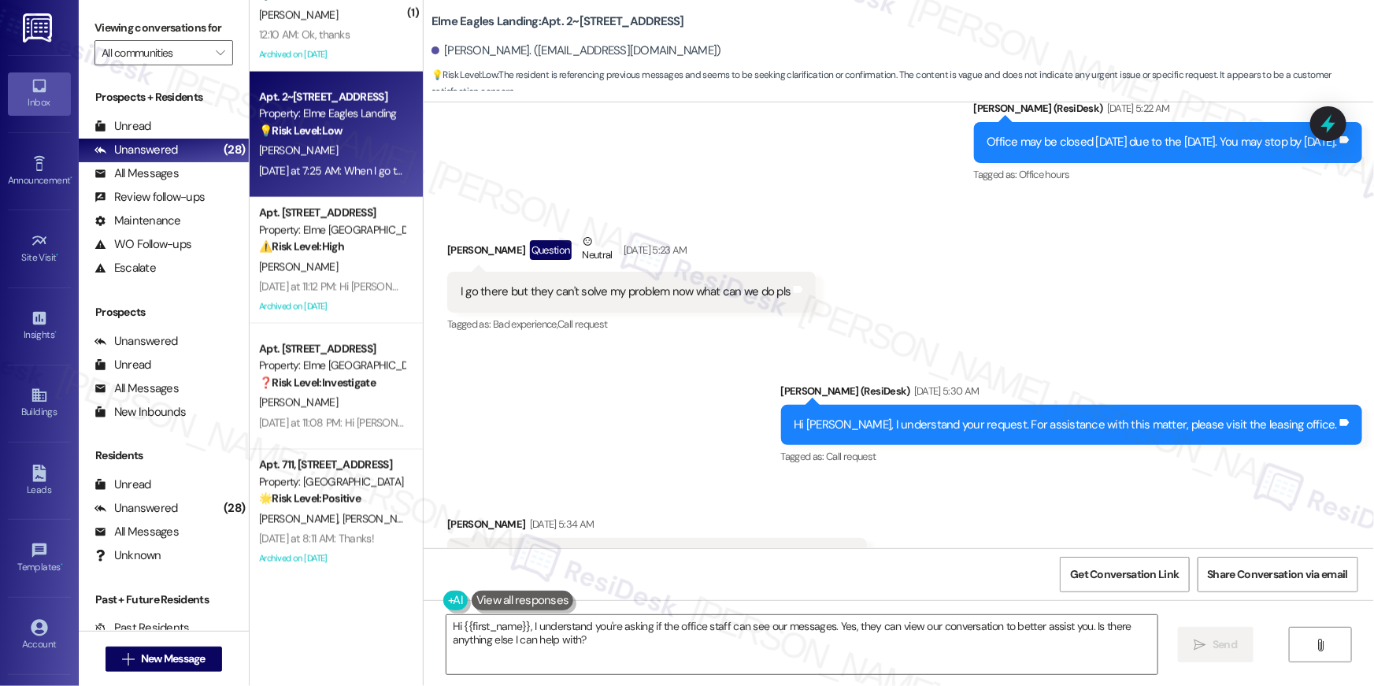
scroll to position [9835, 0]
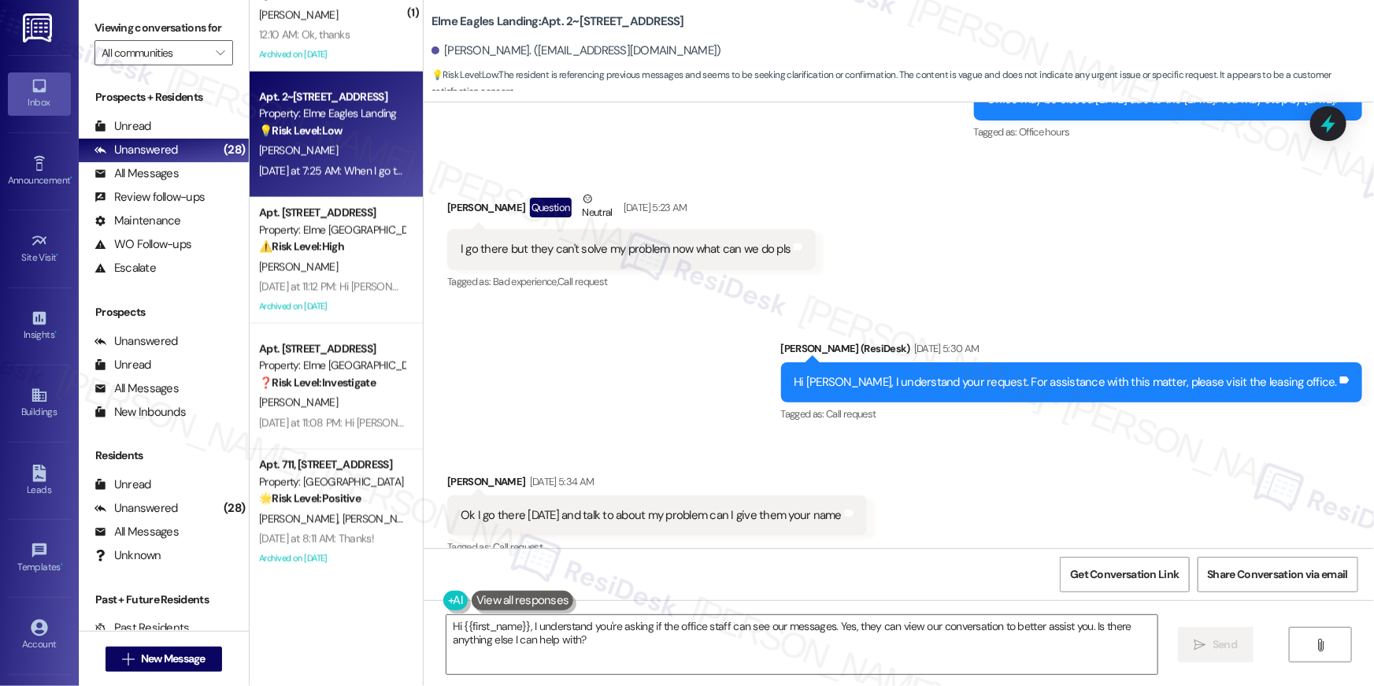
drag, startPoint x: 465, startPoint y: 232, endPoint x: 651, endPoint y: 231, distance: 186.6
click at [651, 241] on div "I go there but they can't solve my problem now what can we do pls" at bounding box center [626, 249] width 330 height 17
click at [925, 206] on div "Received via SMS Maulik Patel Question Neutral Aug 30, 2025 at 5:23 AM I go the…" at bounding box center [899, 230] width 951 height 150
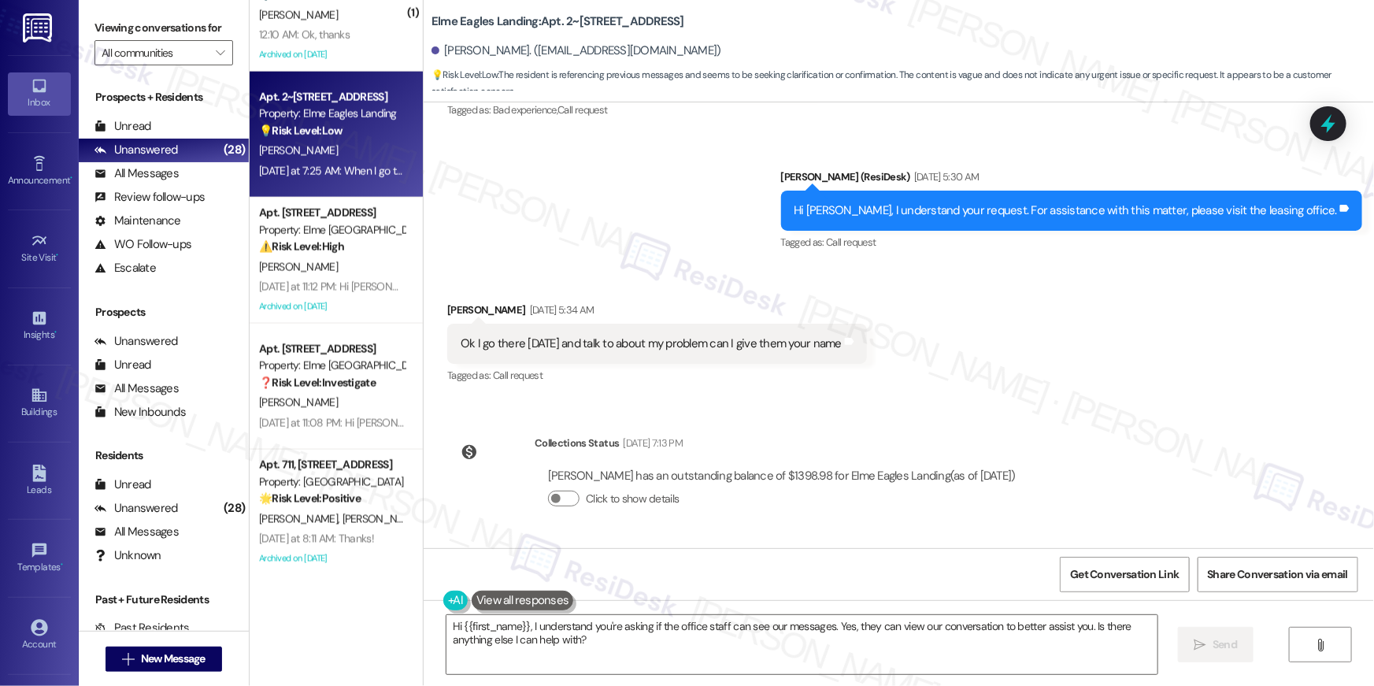
scroll to position [10009, 0]
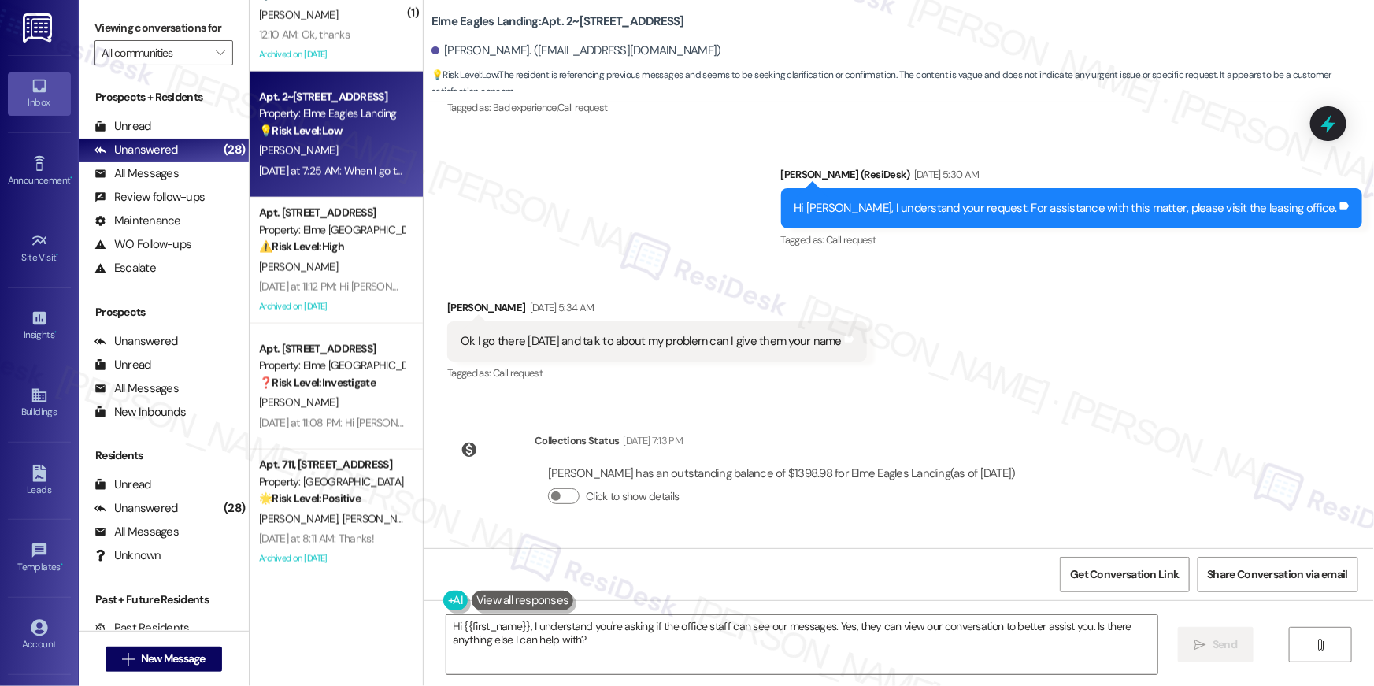
click at [789, 335] on div "Ok I go there Tuesday and talk to about my problem can I give them your name Ta…" at bounding box center [657, 341] width 420 height 40
click at [797, 330] on div "Ok I go there Tuesday and talk to about my problem can I give them your name Ta…" at bounding box center [657, 341] width 420 height 40
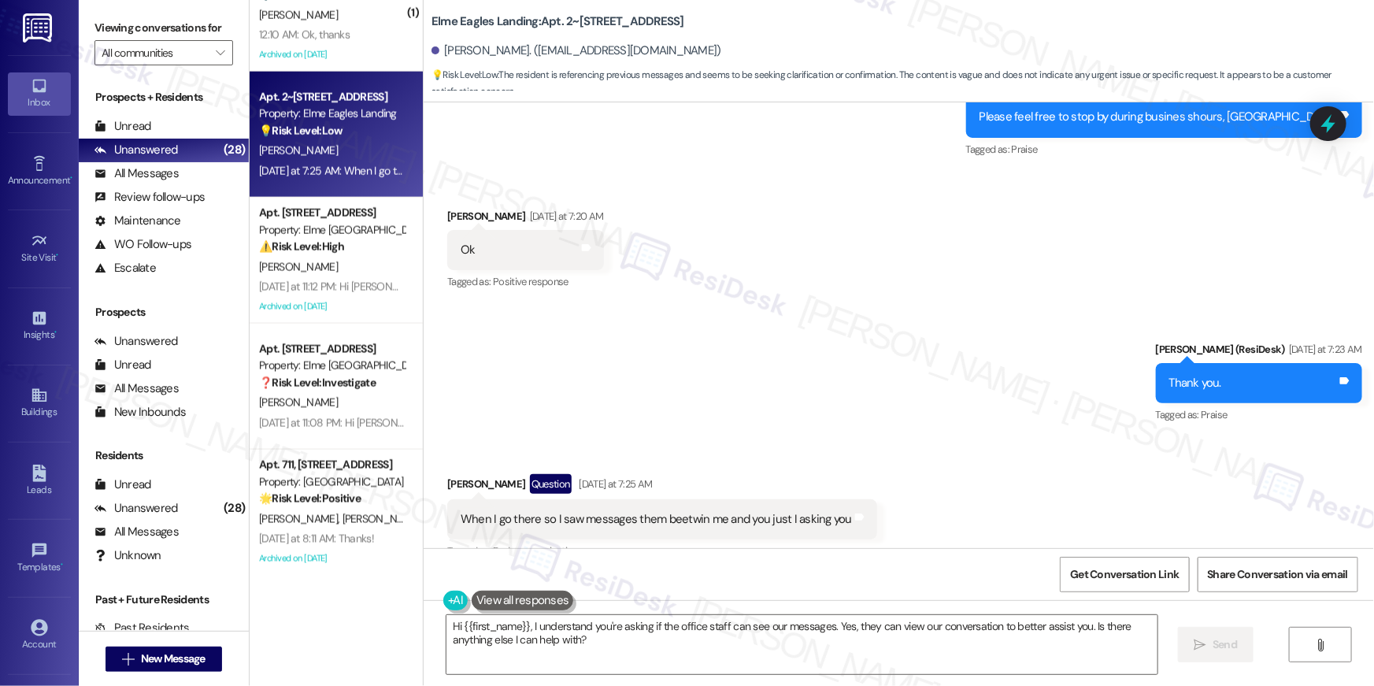
scroll to position [10760, 0]
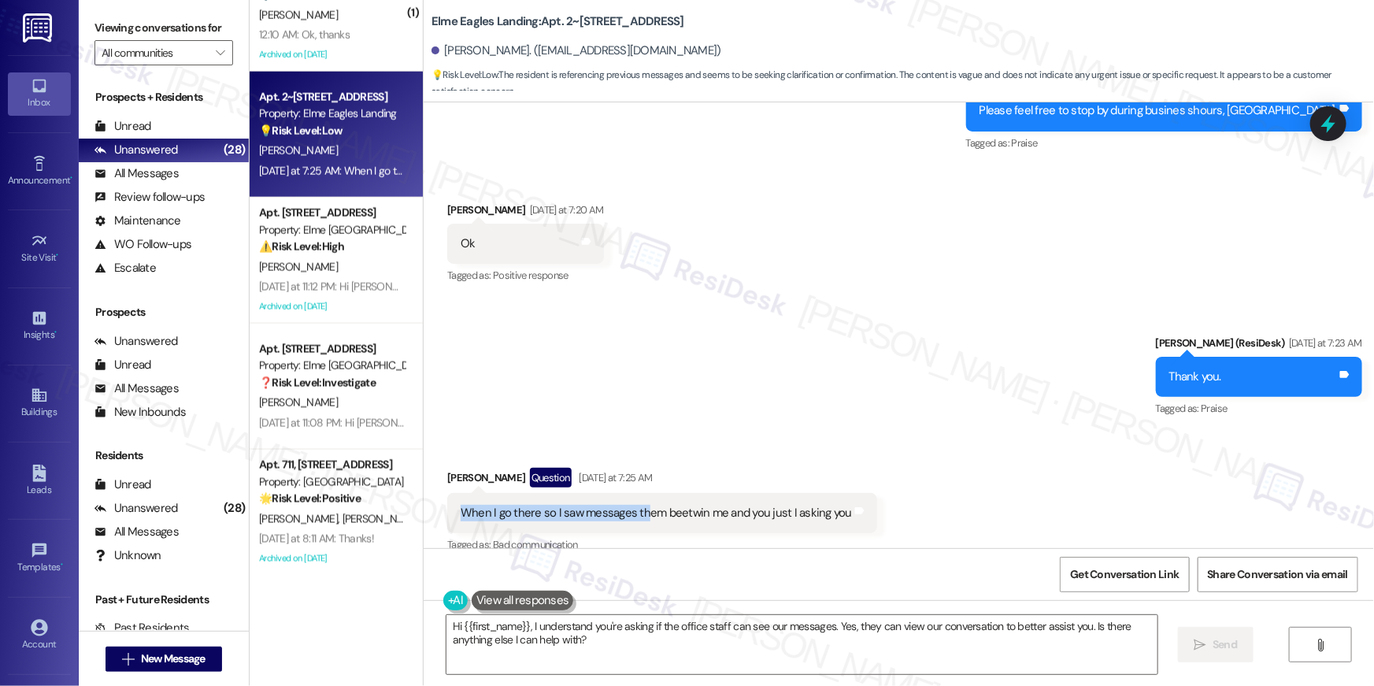
drag, startPoint x: 450, startPoint y: 489, endPoint x: 633, endPoint y: 492, distance: 182.7
click at [633, 505] on div "When I go there so I saw messages them beetwin me and you just I asking you" at bounding box center [656, 513] width 391 height 17
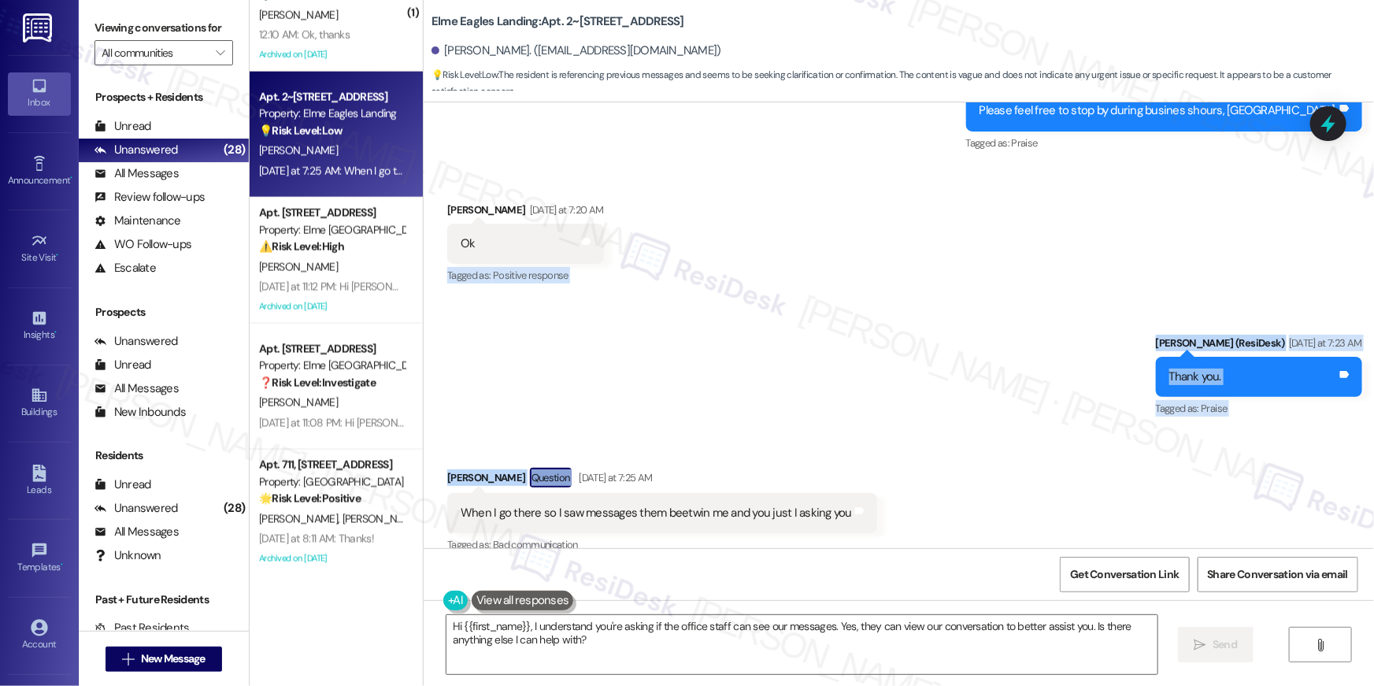
drag, startPoint x: 873, startPoint y: 229, endPoint x: 810, endPoint y: 293, distance: 90.2
click at [808, 381] on div "Lease started Oct 11, 2024 at 8:00 AM Survey, sent via SMS Residesk Automated S…" at bounding box center [899, 325] width 951 height 446
drag, startPoint x: 880, startPoint y: 244, endPoint x: 1043, endPoint y: 440, distance: 255.0
click at [1043, 440] on div "Lease started Oct 11, 2024 at 8:00 AM Survey, sent via SMS Residesk Automated S…" at bounding box center [899, 325] width 951 height 446
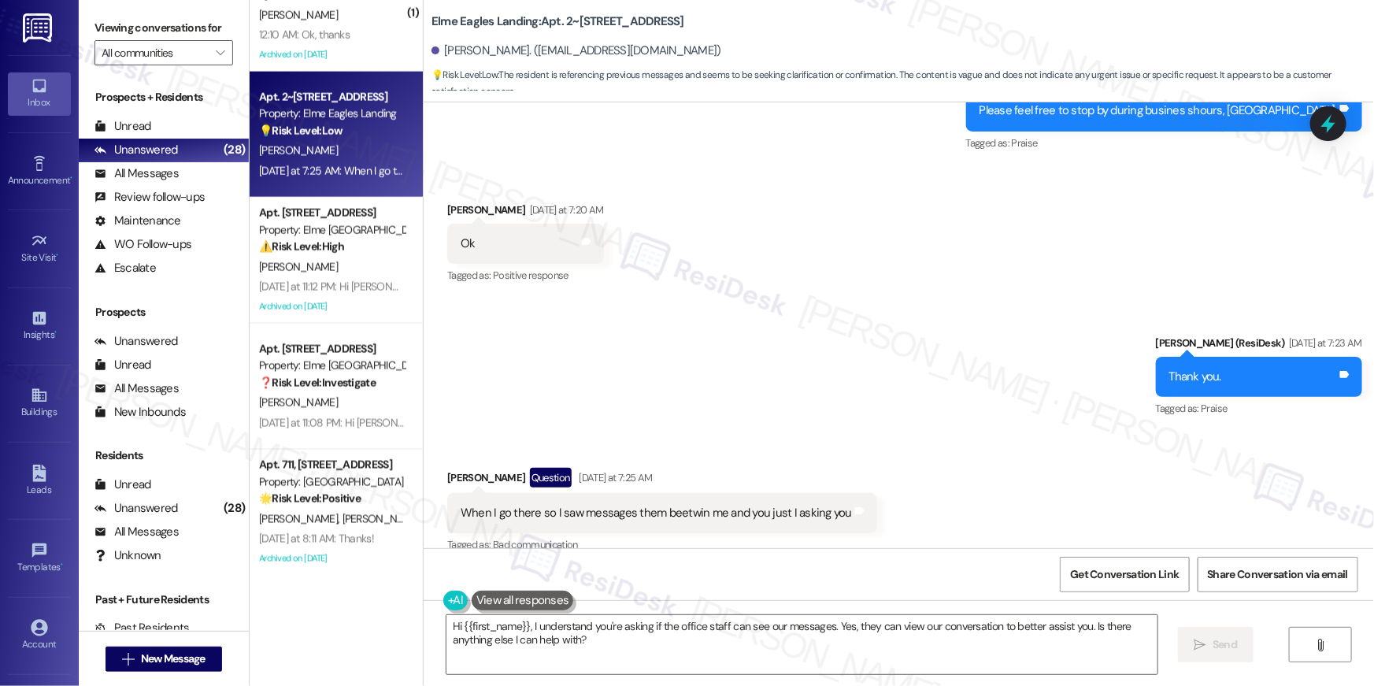
click at [947, 459] on div "Received via SMS Maulik Patel Question Yesterday at 7:25 AM When I go there so …" at bounding box center [899, 500] width 951 height 136
click at [892, 432] on div "Received via SMS Maulik Patel Question Yesterday at 7:25 AM When I go there so …" at bounding box center [899, 500] width 951 height 136
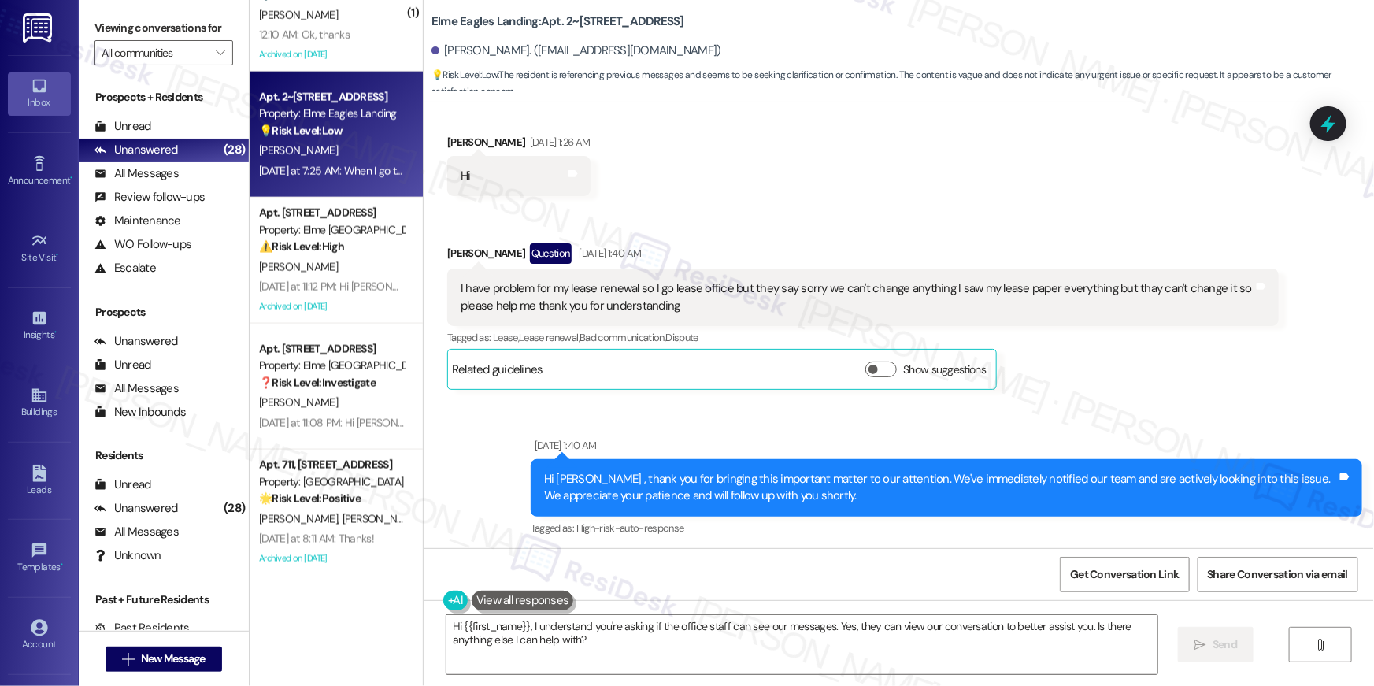
scroll to position [7506, 0]
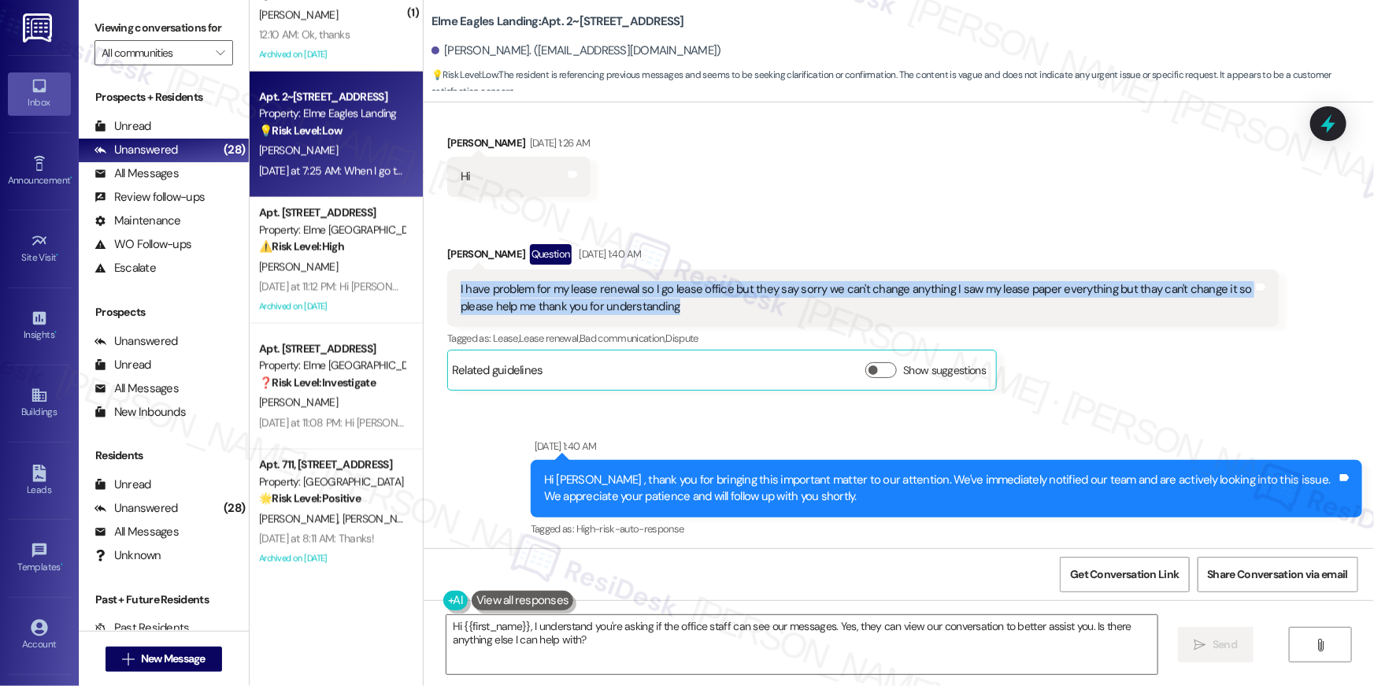
drag, startPoint x: 451, startPoint y: 270, endPoint x: 675, endPoint y: 286, distance: 224.2
click at [675, 286] on div "I have problem for my lease renewal so I go lease office but they say sorry we …" at bounding box center [857, 298] width 793 height 34
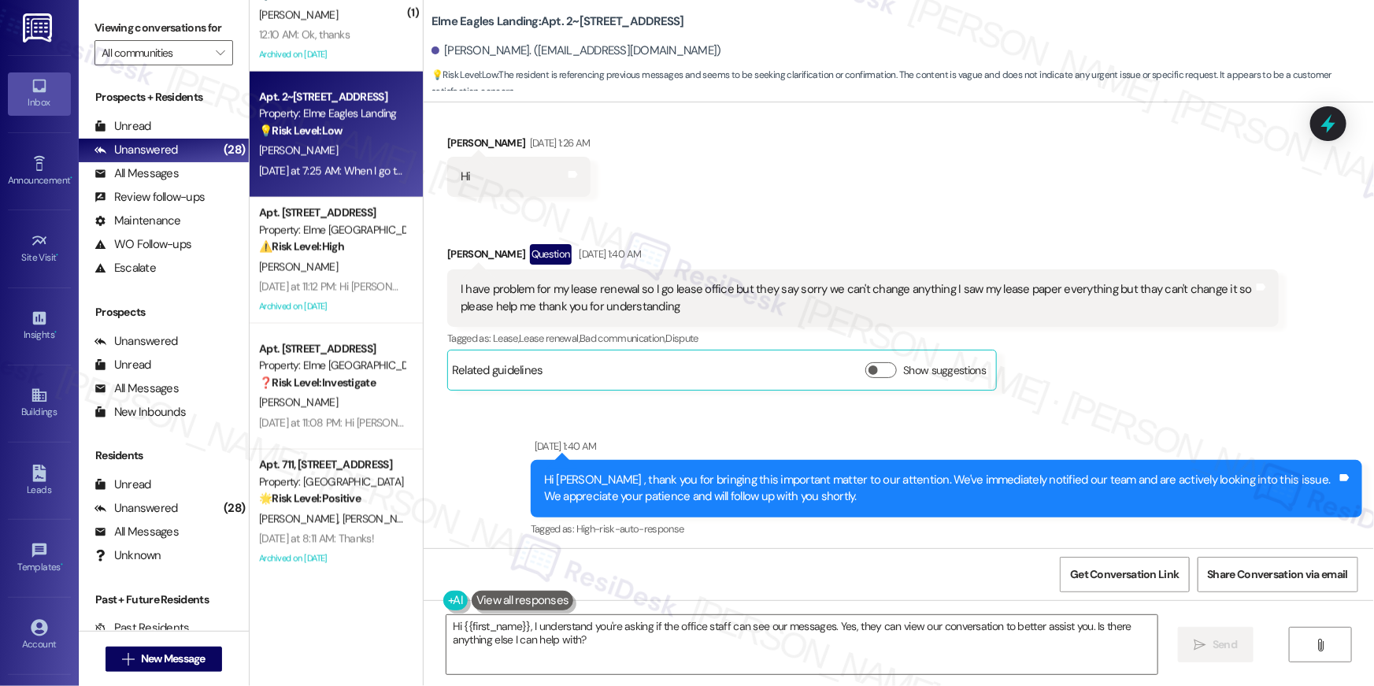
click at [1179, 353] on div "Maulik Patel Question Aug 30, 2025 at 1:40 AM I have problem for my lease renew…" at bounding box center [863, 317] width 832 height 146
click at [1152, 357] on div "Maulik Patel Question Aug 30, 2025 at 1:40 AM I have problem for my lease renew…" at bounding box center [863, 317] width 832 height 146
click at [1080, 381] on div "Received via SMS Maulik Patel Question Aug 30, 2025 at 1:40 AM I have problem f…" at bounding box center [862, 317] width 855 height 170
click at [907, 206] on div "Received via SMS Maulik Patel Aug 30, 2025 at 1:26 AM Hi Tags and notes Receive…" at bounding box center [899, 250] width 951 height 303
click at [1072, 361] on div "Maulik Patel Question Aug 30, 2025 at 1:40 AM I have problem for my lease renew…" at bounding box center [863, 317] width 832 height 146
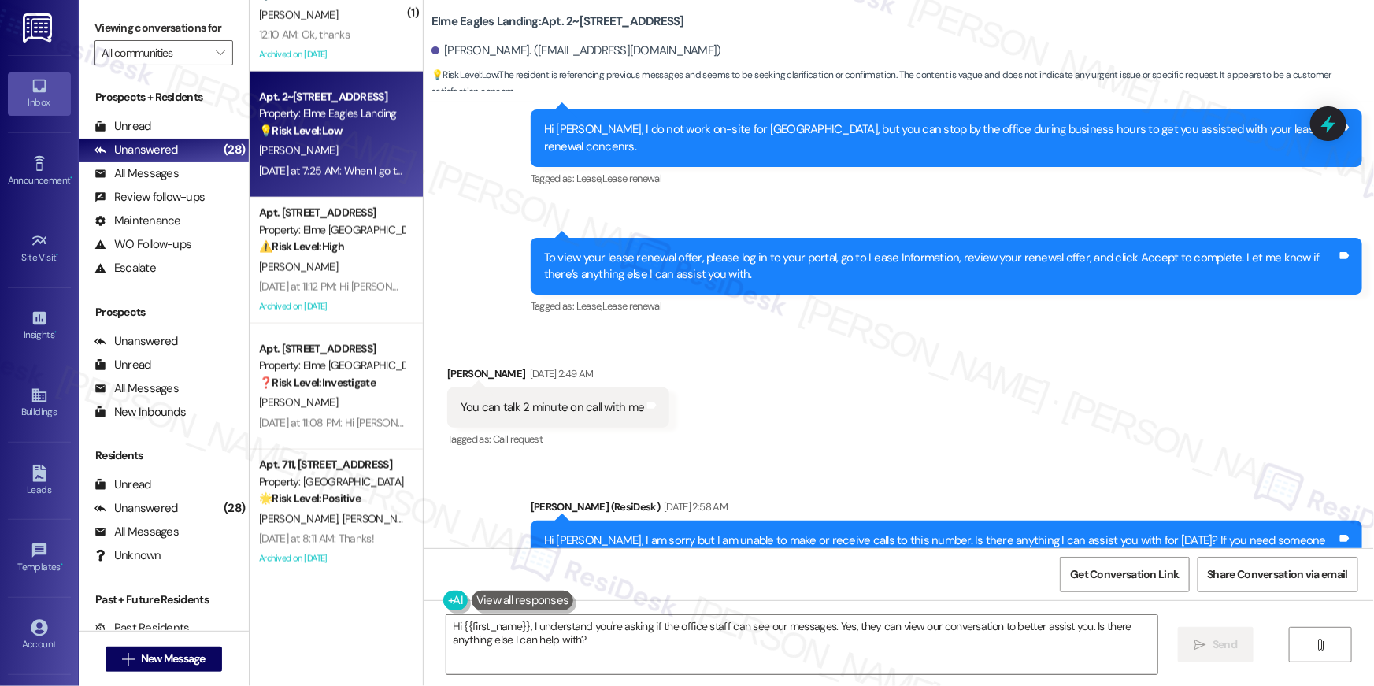
scroll to position [7036, 0]
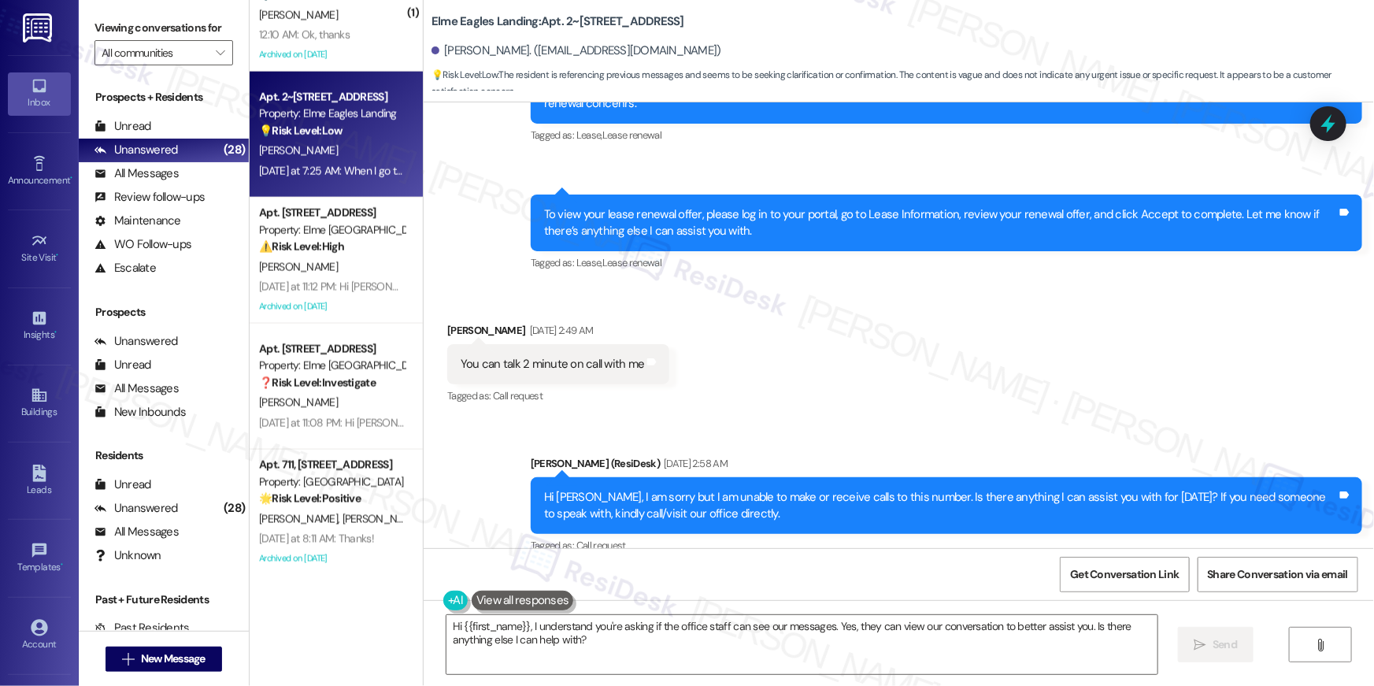
click at [838, 347] on div "Received via SMS Maulik Patel Aug 27, 2025 at 2:49 AM You can talk 2 minute on …" at bounding box center [899, 353] width 951 height 133
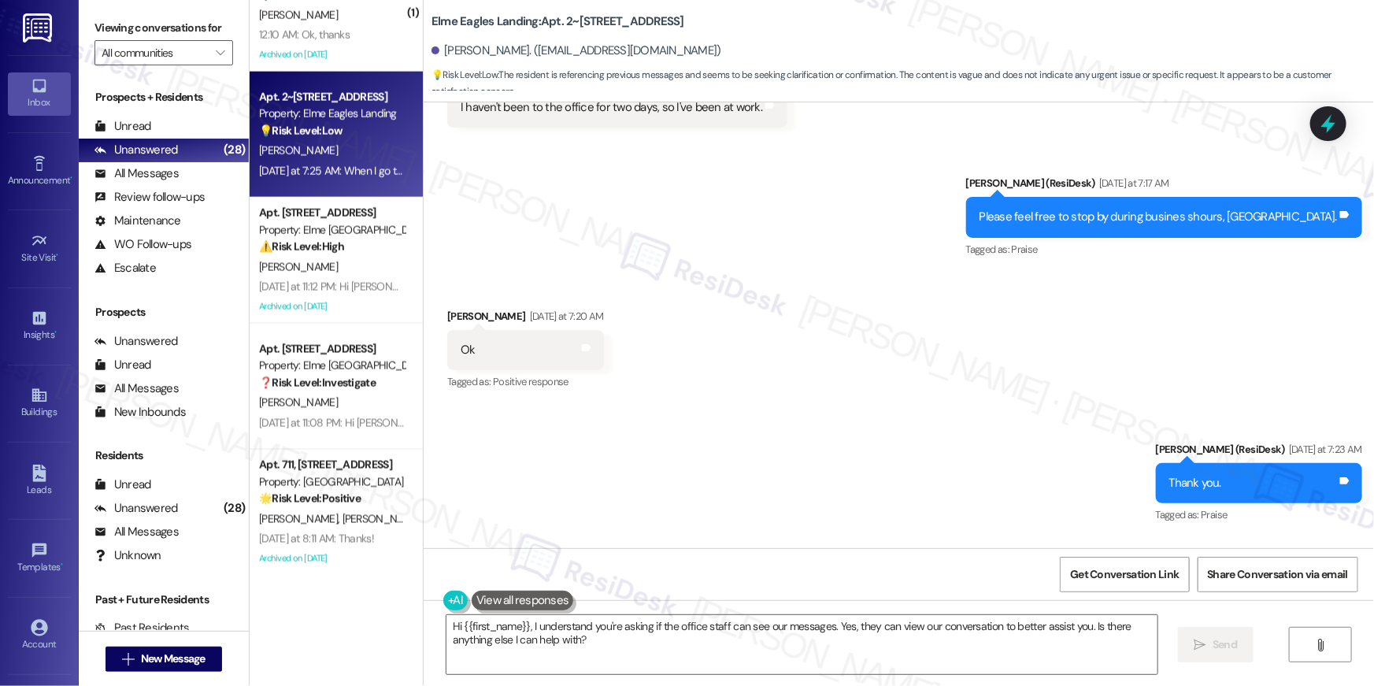
scroll to position [10760, 0]
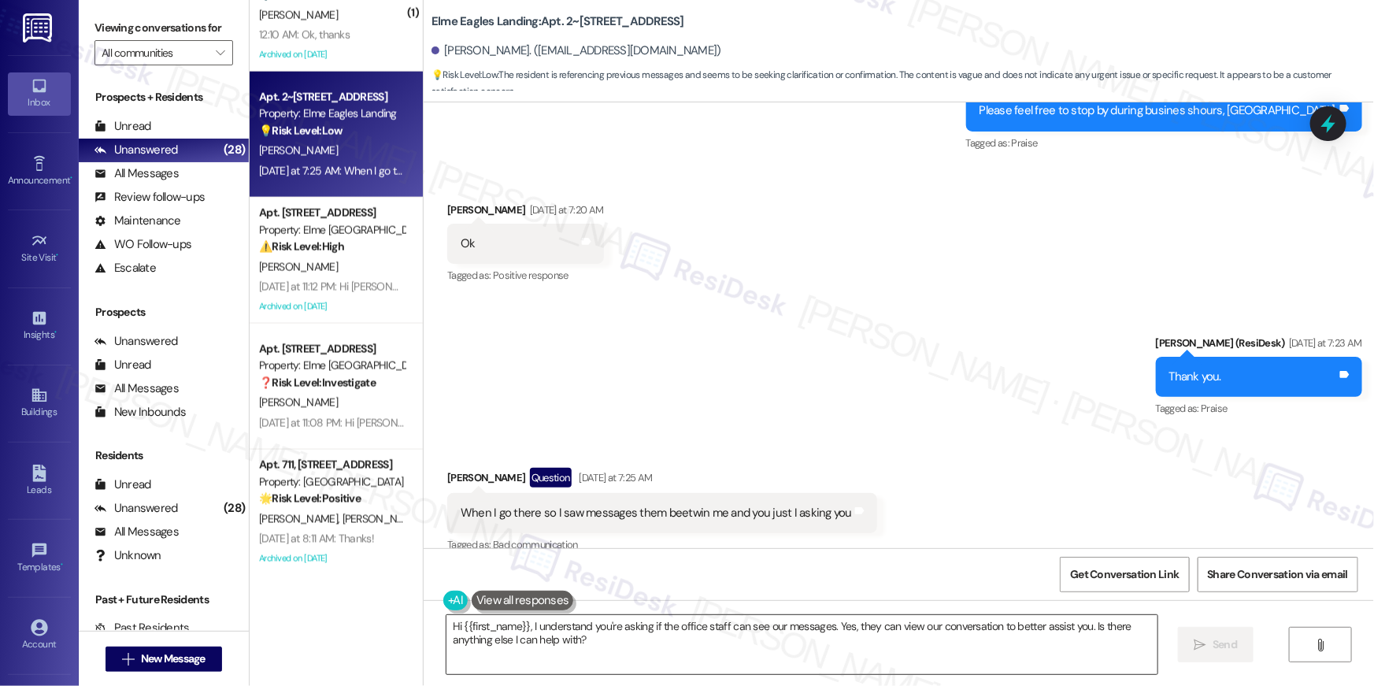
click at [848, 637] on textarea "Hi {{first_name}}, I understand you're asking if the office staff can see our m…" at bounding box center [802, 644] width 711 height 59
click at [846, 641] on textarea "Hi {{first_name}}, I understand you're asking if the office staff can see our m…" at bounding box center [802, 644] width 711 height 59
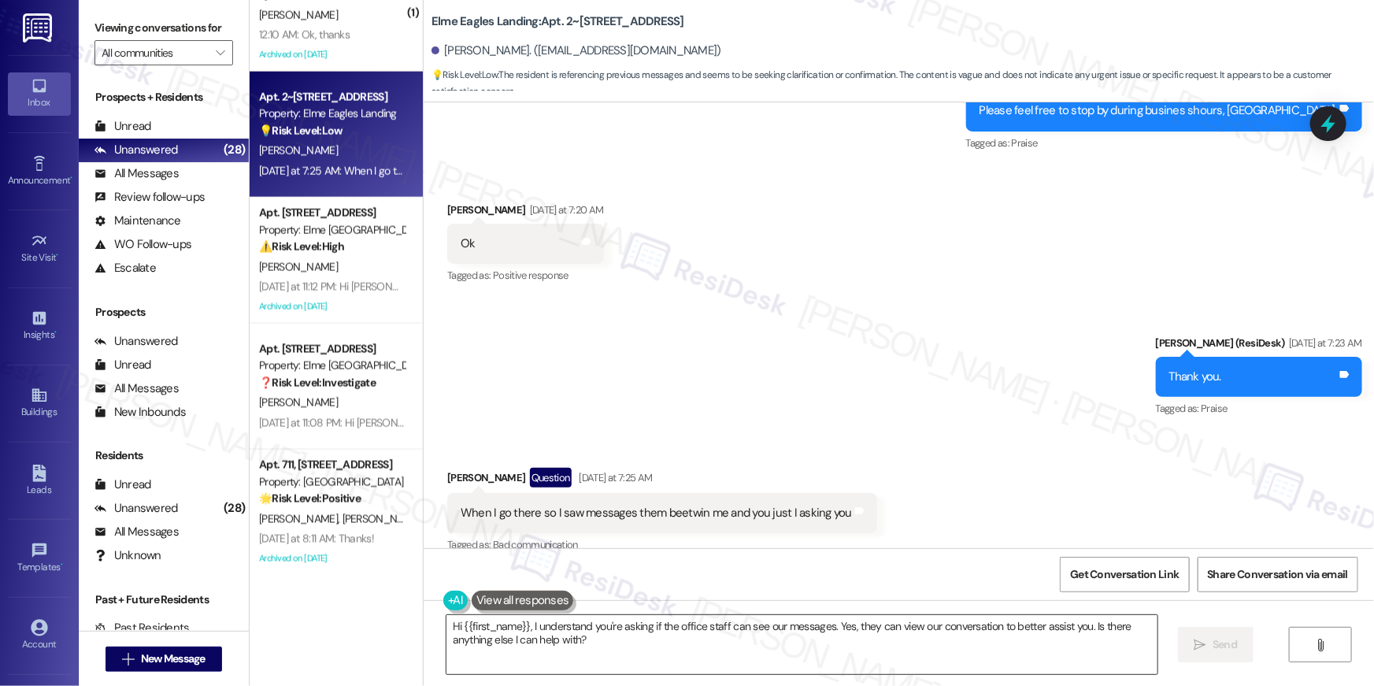
click at [846, 641] on textarea "Hi {{first_name}}, I understand you're asking if the office staff can see our m…" at bounding box center [802, 644] width 711 height 59
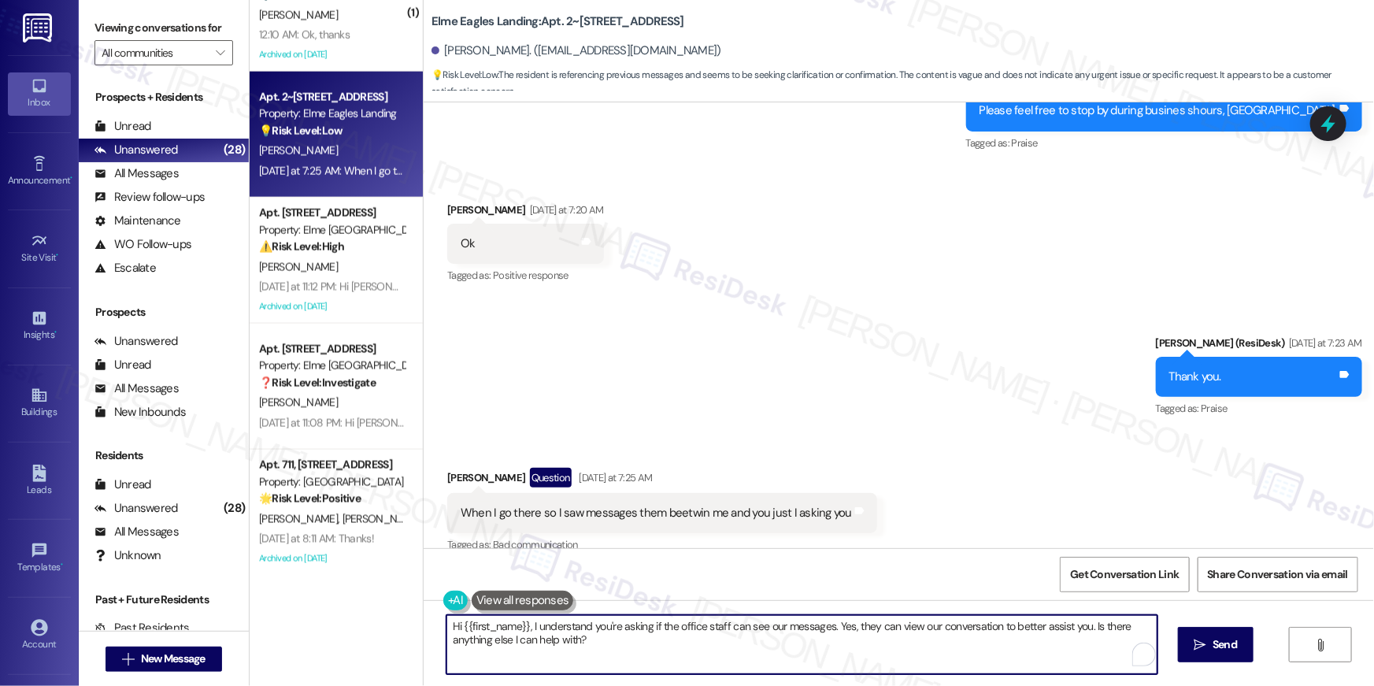
paste textarea "Hi Maulik, thank you for reaching out. I understand you’re asking if the office…"
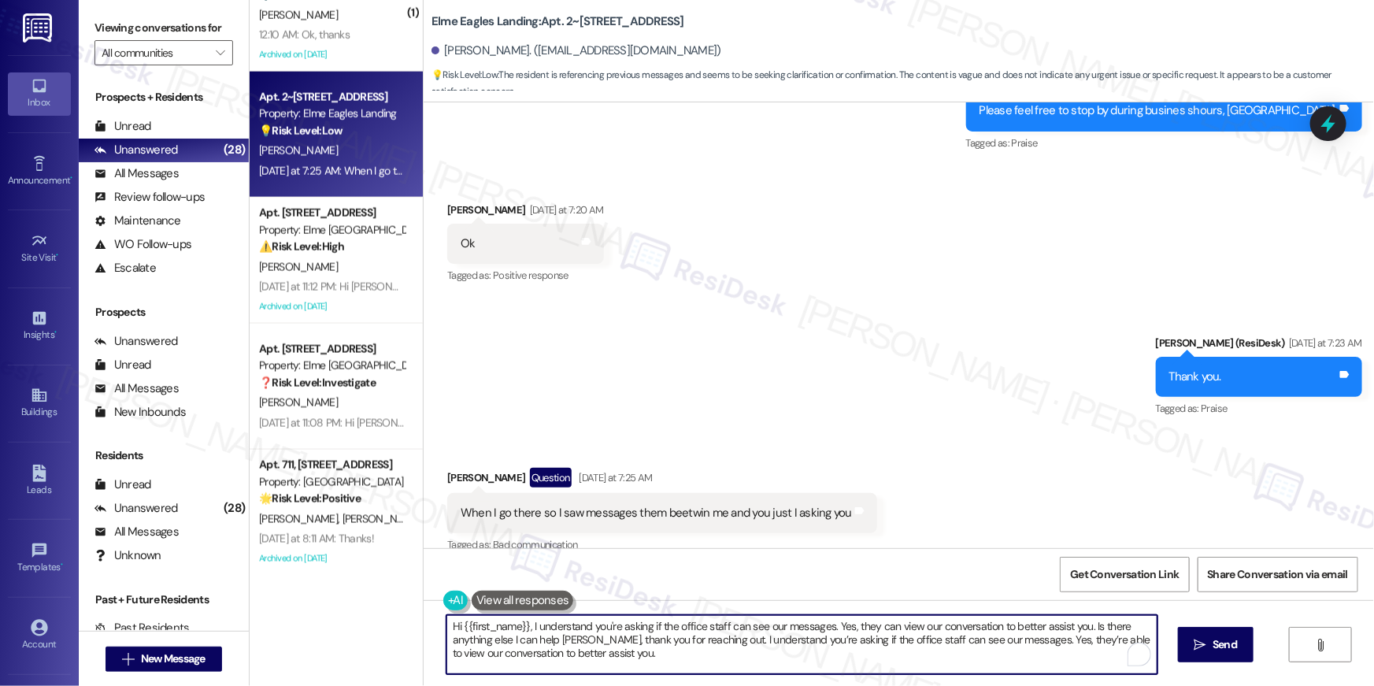
click at [846, 641] on textarea "Hi {{first_name}}, I understand you're asking if the office staff can see our m…" at bounding box center [802, 644] width 711 height 59
paste textarea "To enrich screen reader interactions, please activate Accessibility in Grammarl…"
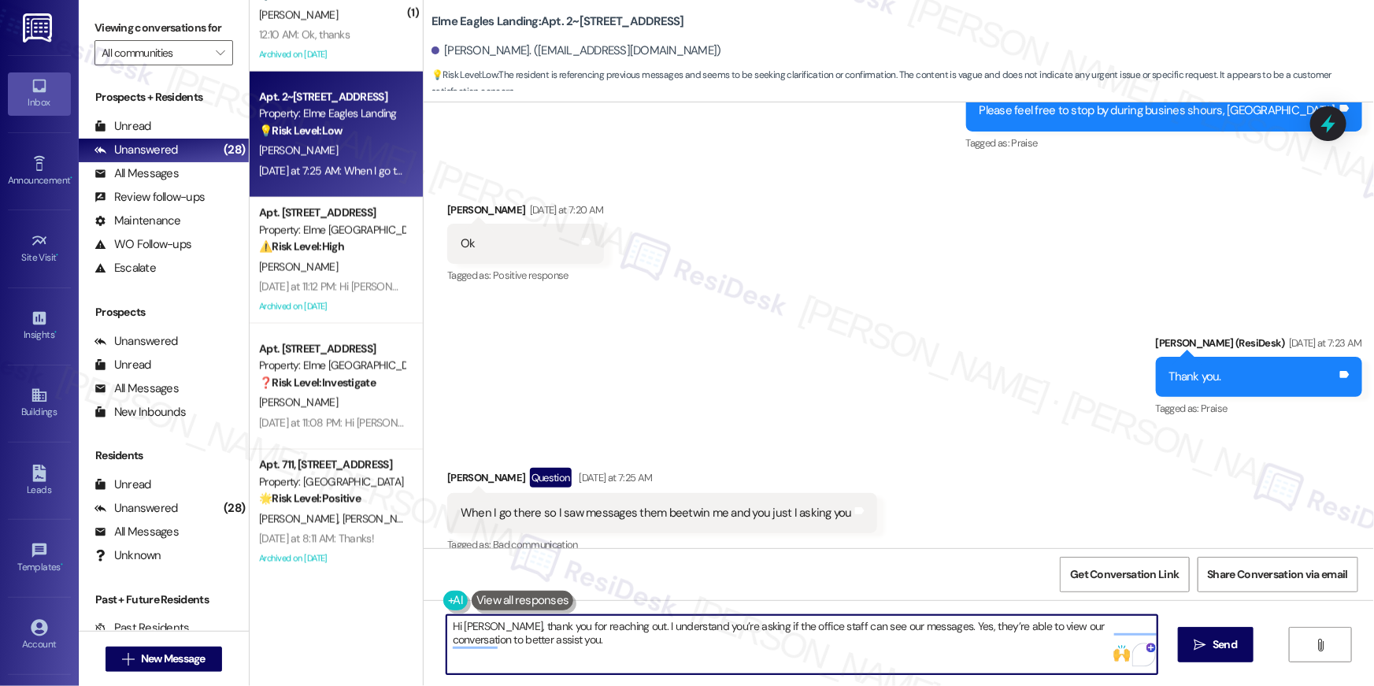
click at [1006, 648] on textarea "Hi Maulik, thank you for reaching out. I understand you’re asking if the office…" at bounding box center [802, 644] width 711 height 59
type textarea "Hi Maulik, thank you for reaching out. I understand you’re asking if the office…"
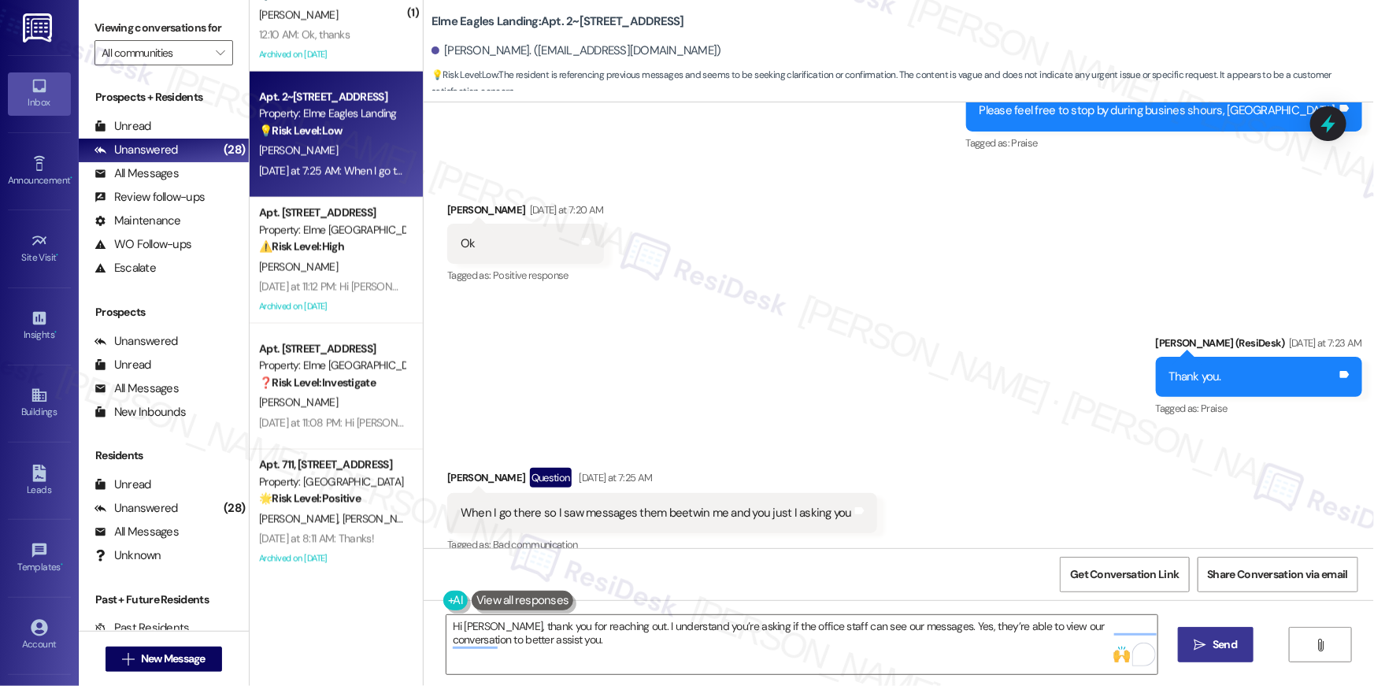
click at [1202, 643] on icon "" at bounding box center [1201, 645] width 12 height 13
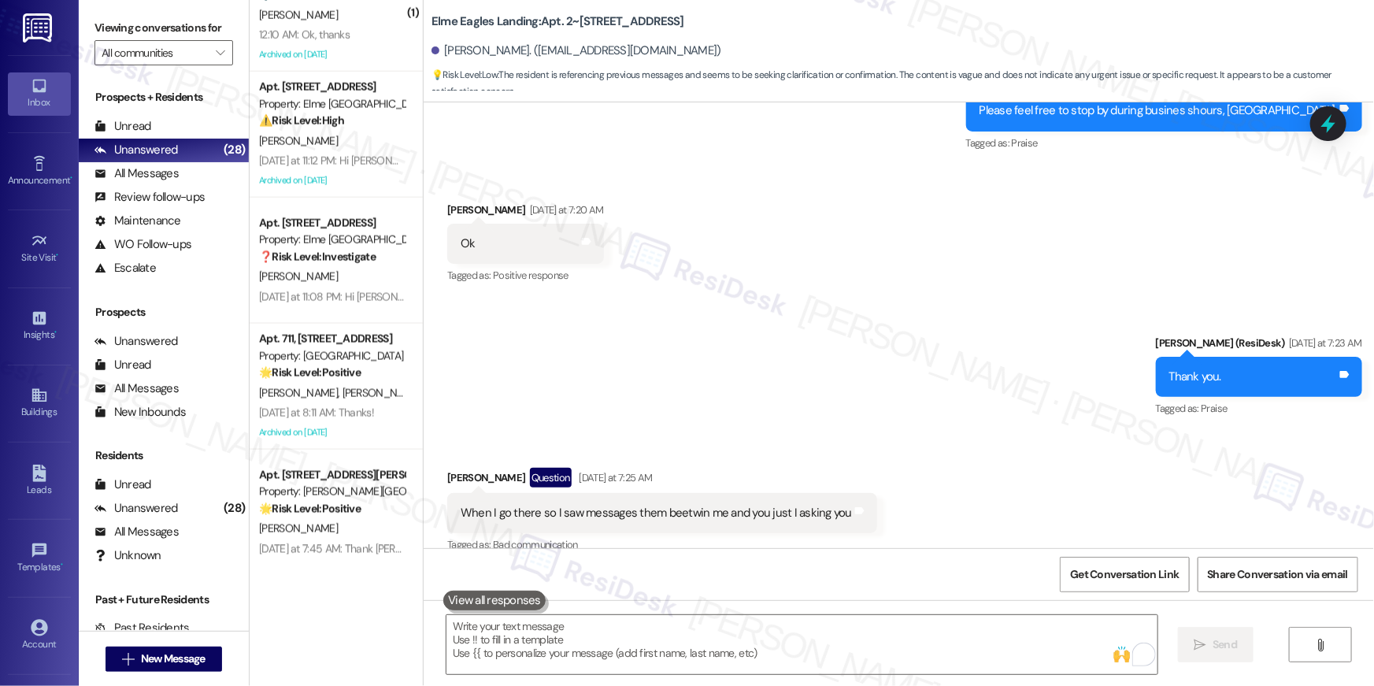
scroll to position [10759, 0]
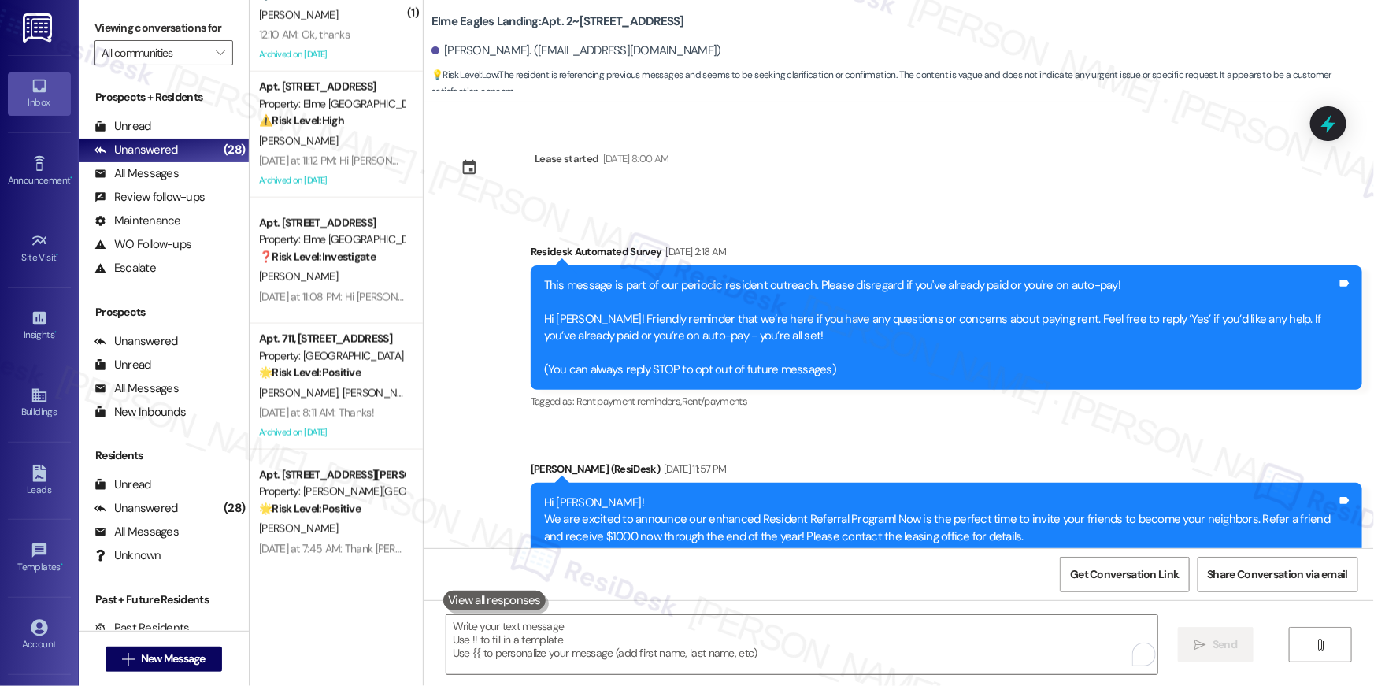
scroll to position [10759, 0]
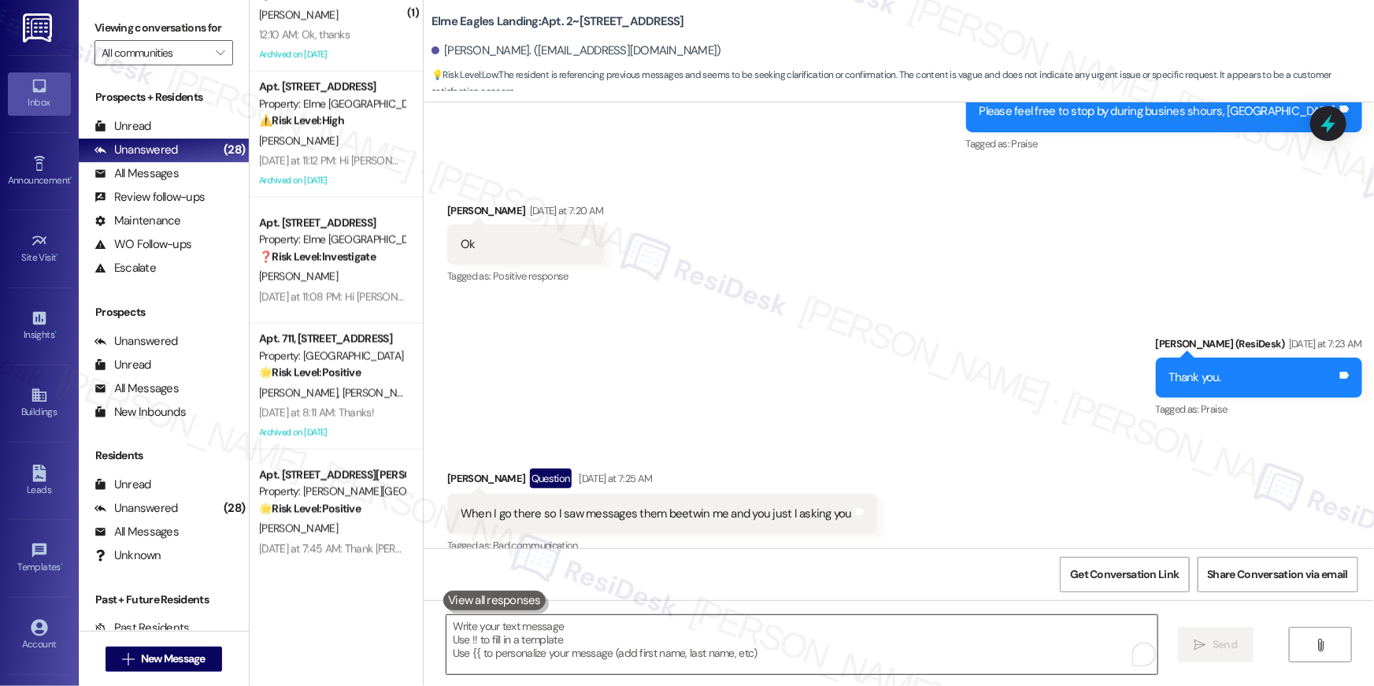
click at [987, 636] on textarea "To enrich screen reader interactions, please activate Accessibility in Grammarl…" at bounding box center [802, 644] width 711 height 59
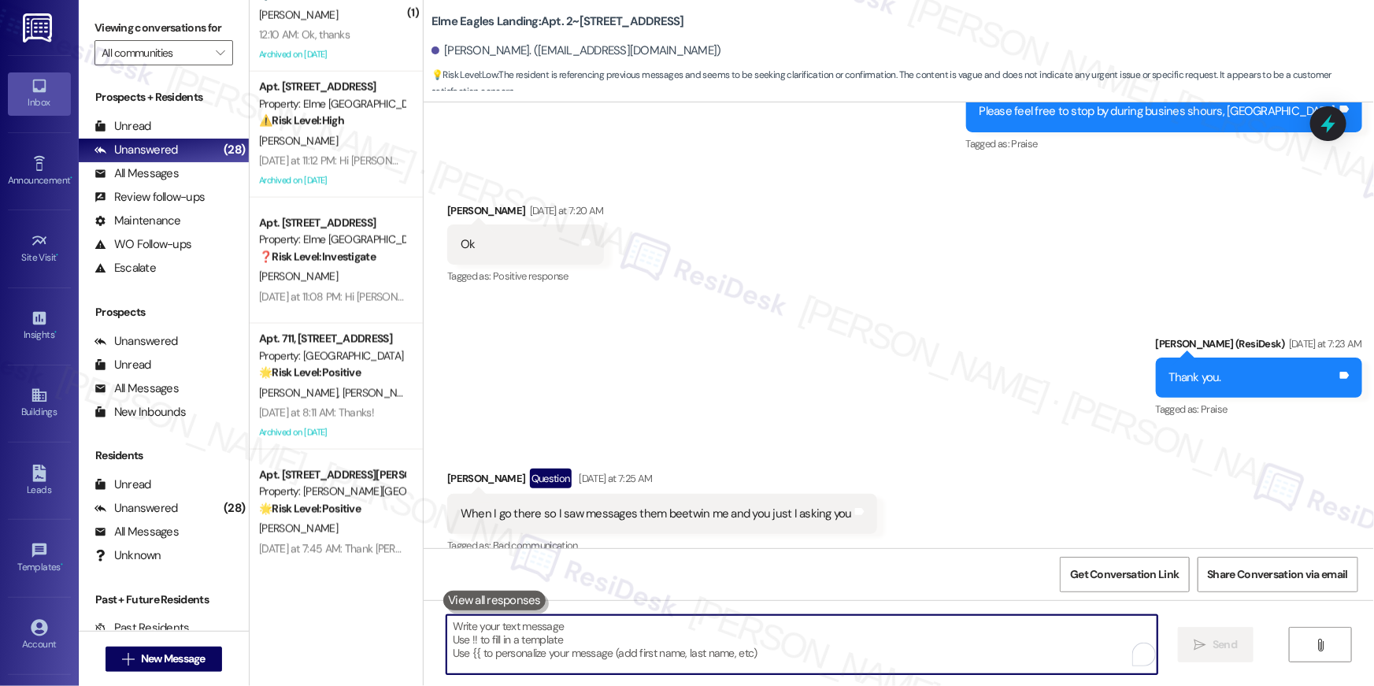
click at [987, 636] on textarea "To enrich screen reader interactions, please activate Accessibility in Grammarl…" at bounding box center [802, 644] width 711 height 59
paste textarea "Regarding your lease renewal, changes or edits can only be handled by our dedic…"
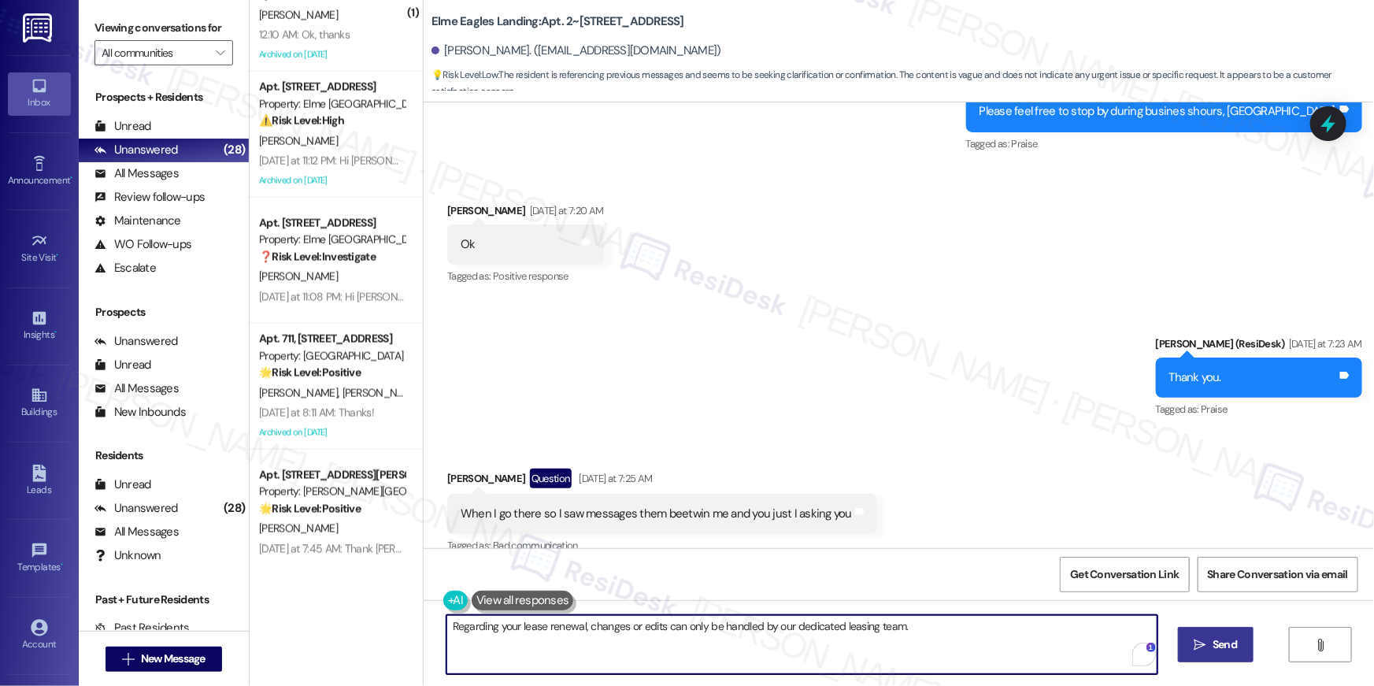
type textarea "Regarding your lease renewal, changes or edits can only be handled by our dedic…"
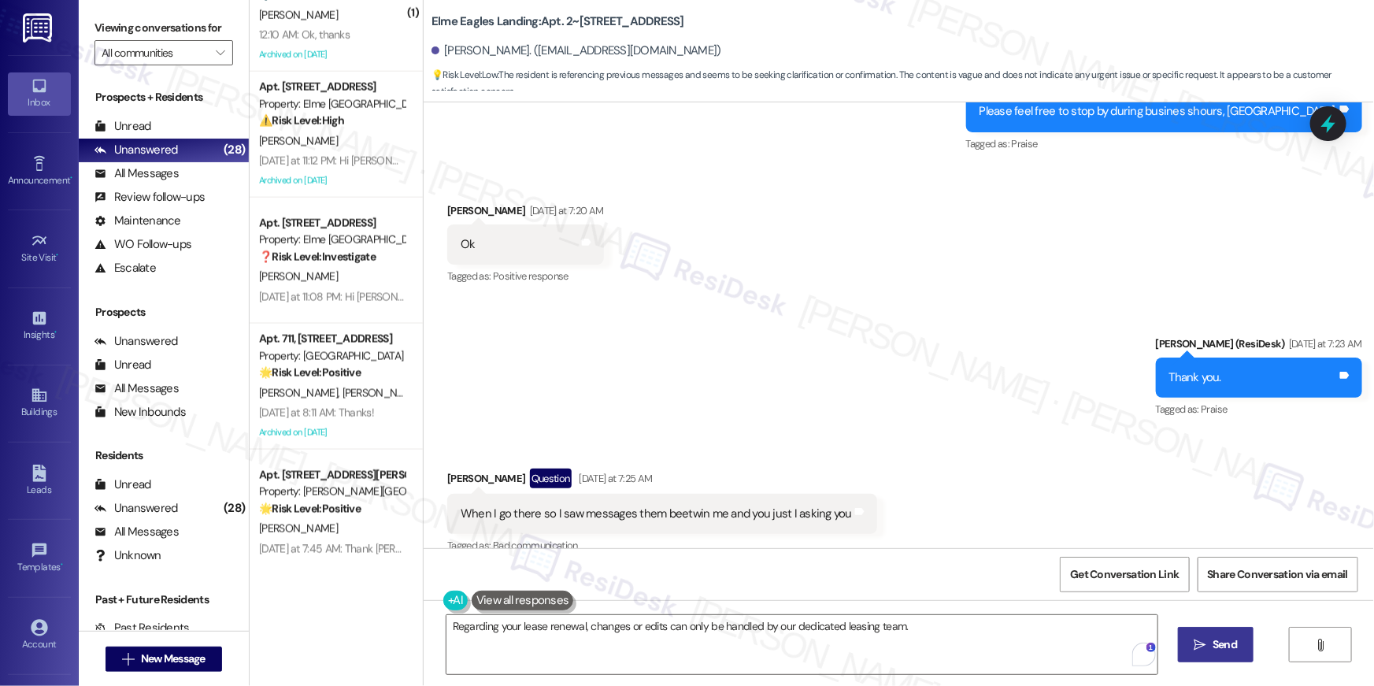
click at [1195, 649] on icon "" at bounding box center [1201, 645] width 12 height 13
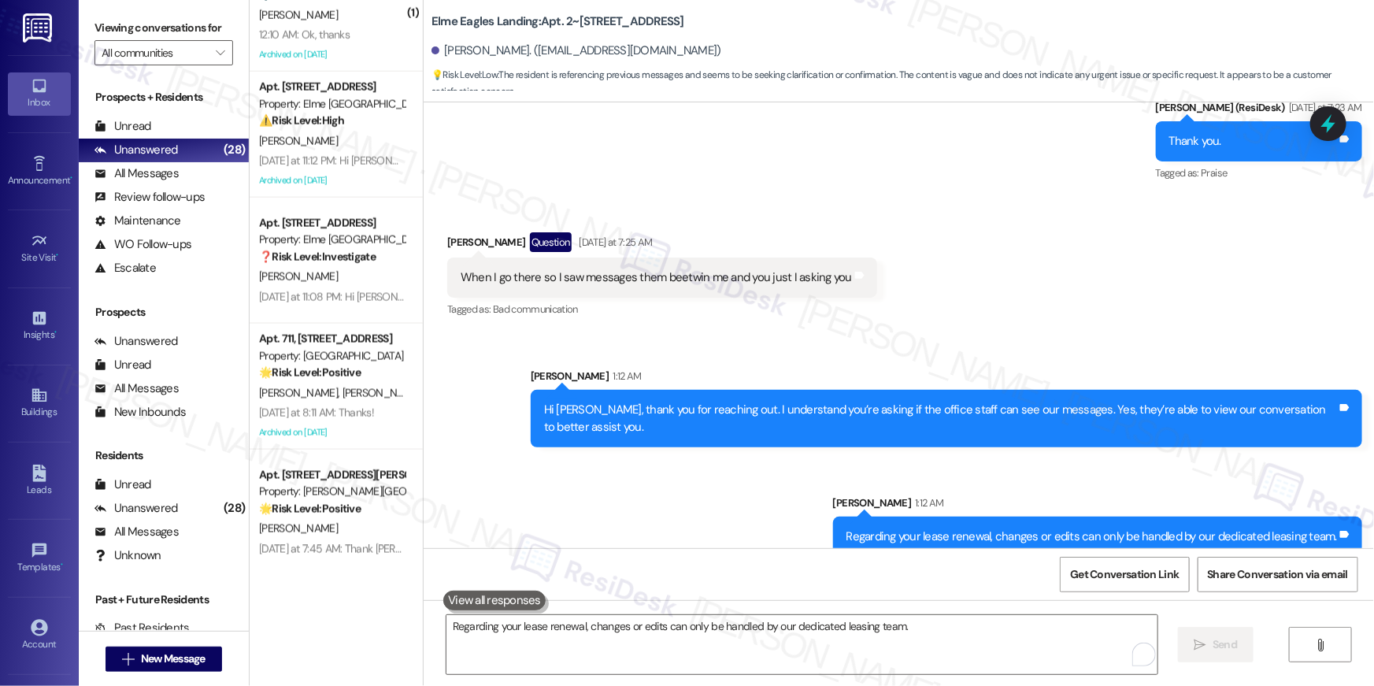
scroll to position [10996, 0]
click at [932, 638] on textarea "Regarding your lease renewal, changes or edits can only be handled by our dedic…" at bounding box center [802, 644] width 711 height 59
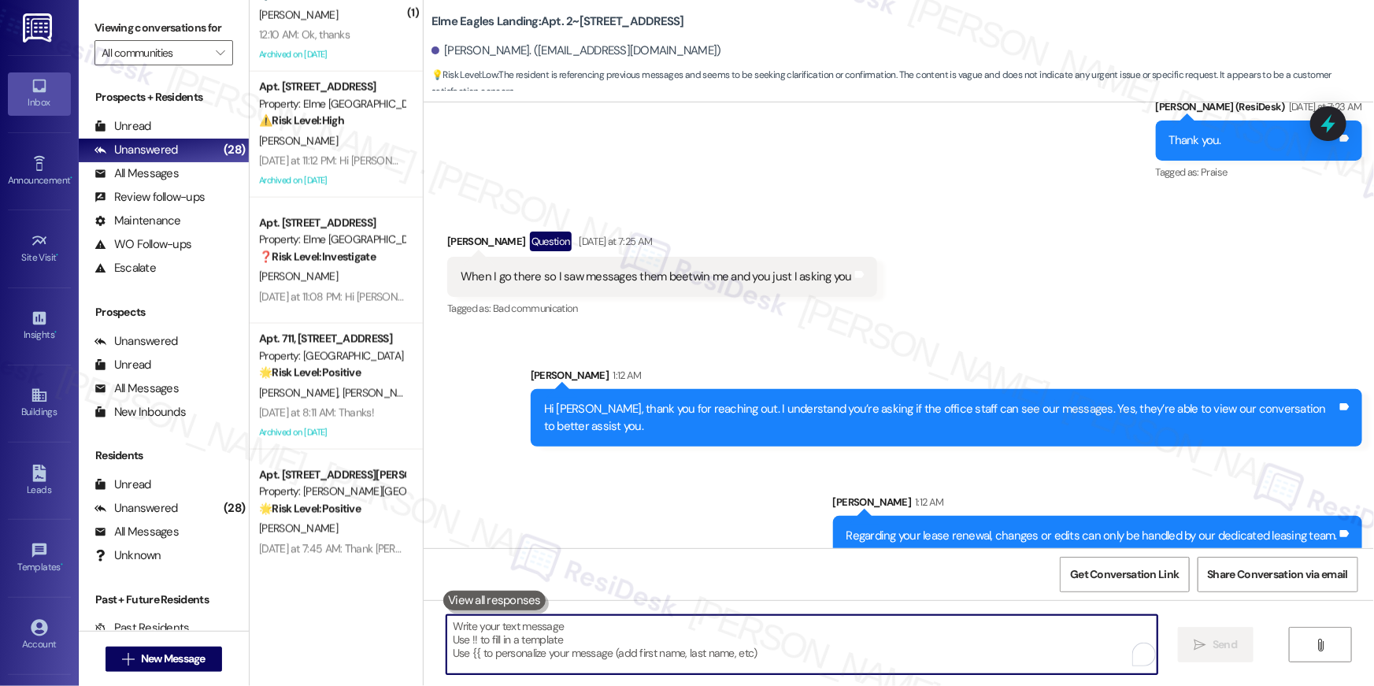
paste textarea "In the meantime, if there’s anything else I can assist you with, please feel fr…"
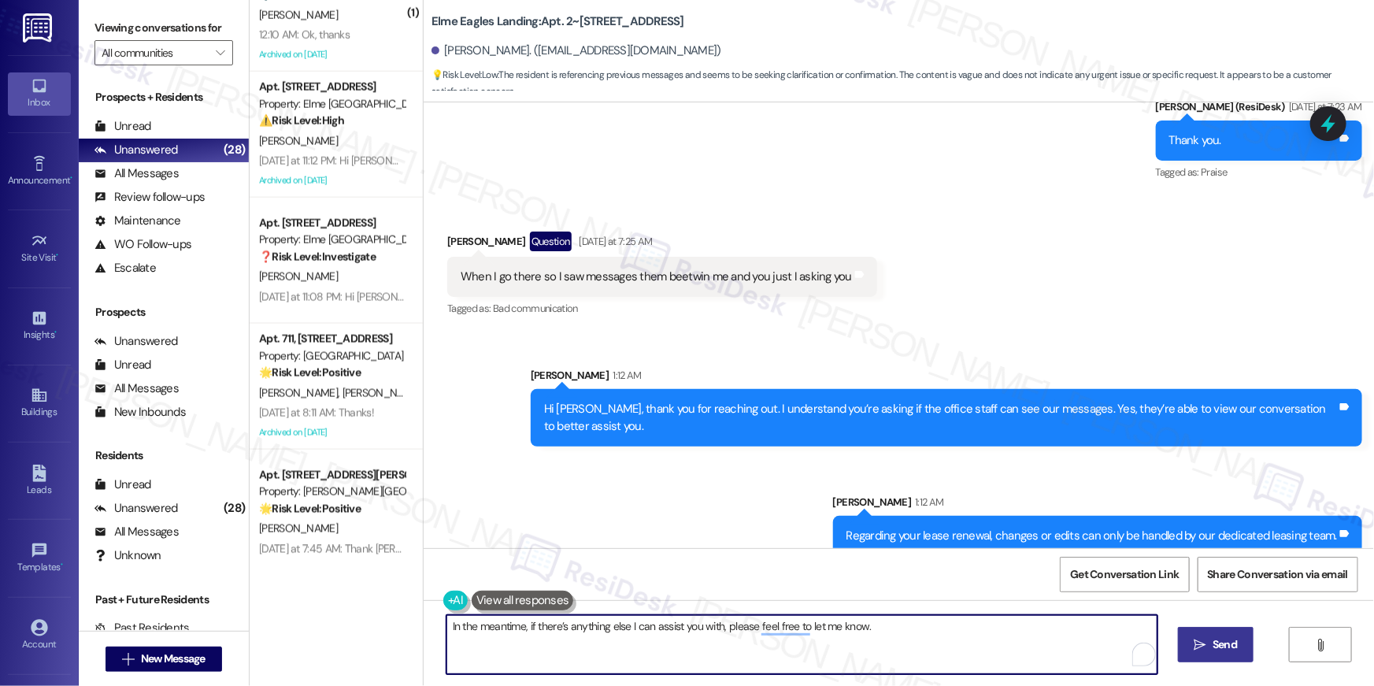
type textarea "In the meantime, if there’s anything else I can assist you with, please feel fr…"
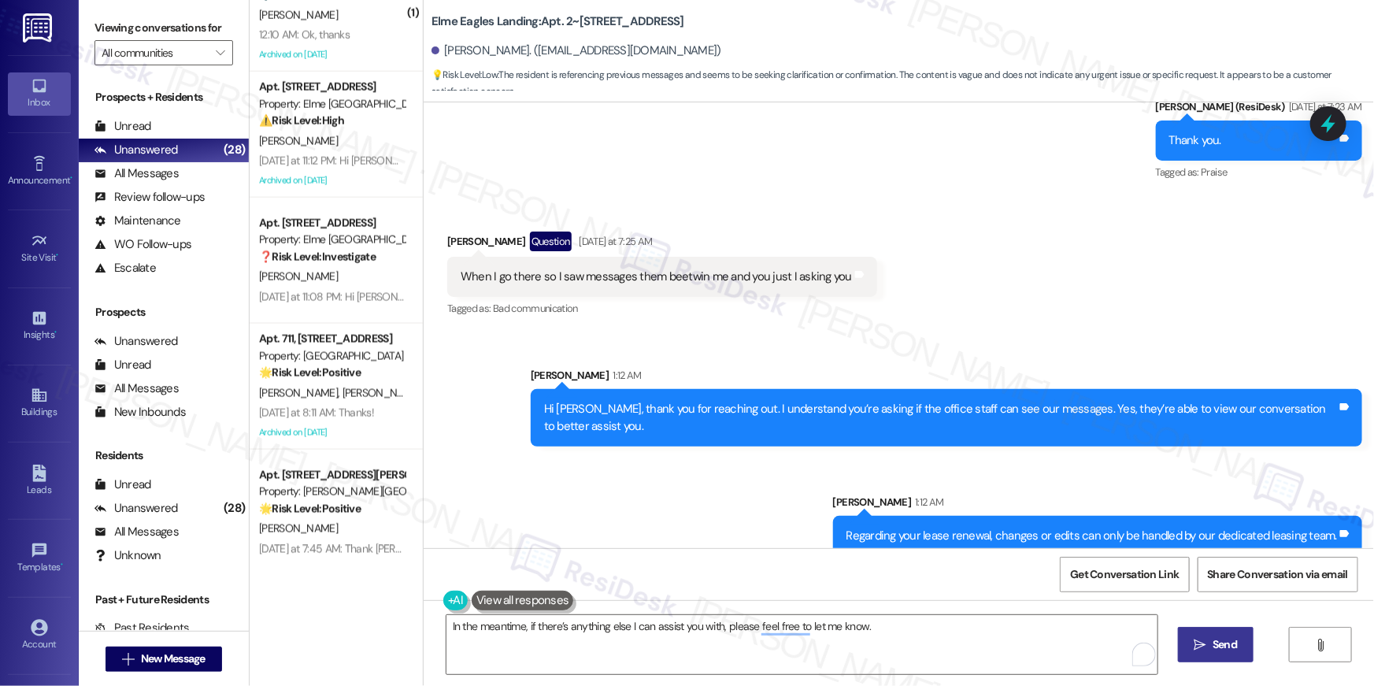
click at [1226, 645] on span "Send" at bounding box center [1225, 644] width 24 height 17
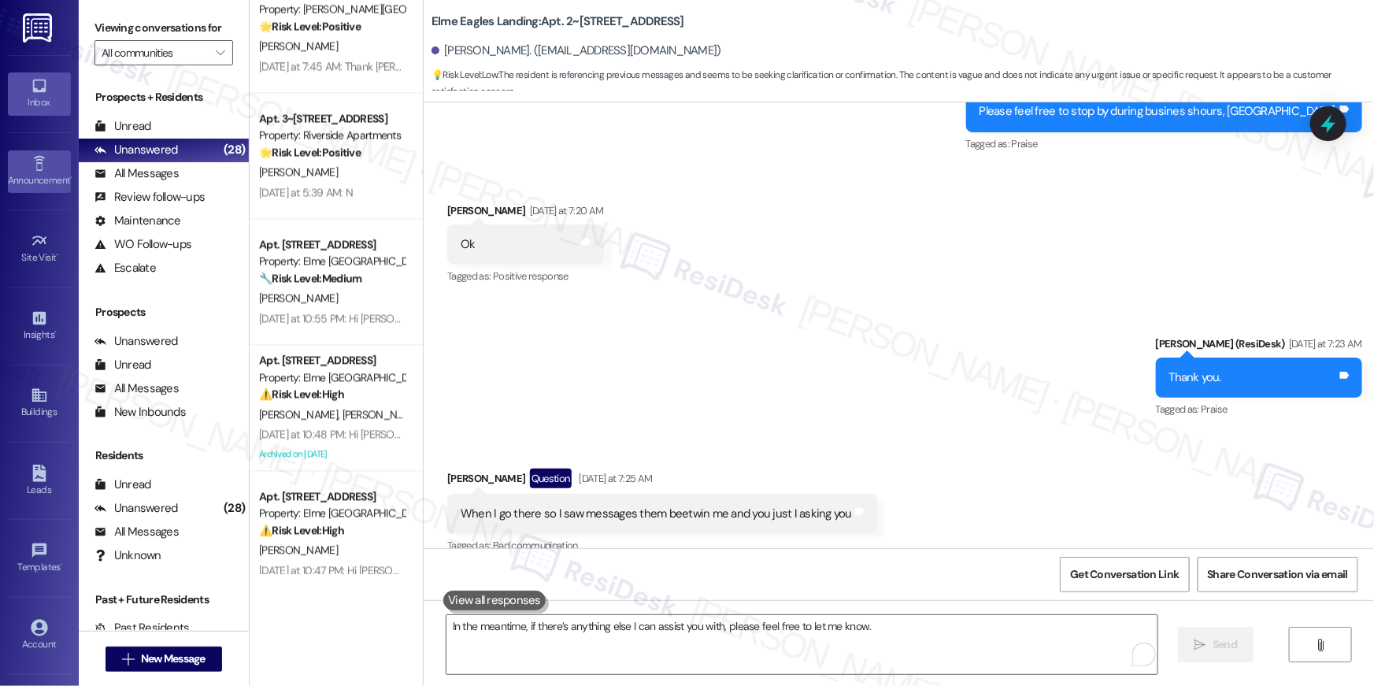
scroll to position [10759, 0]
click at [35, 161] on icon at bounding box center [38, 163] width 11 height 15
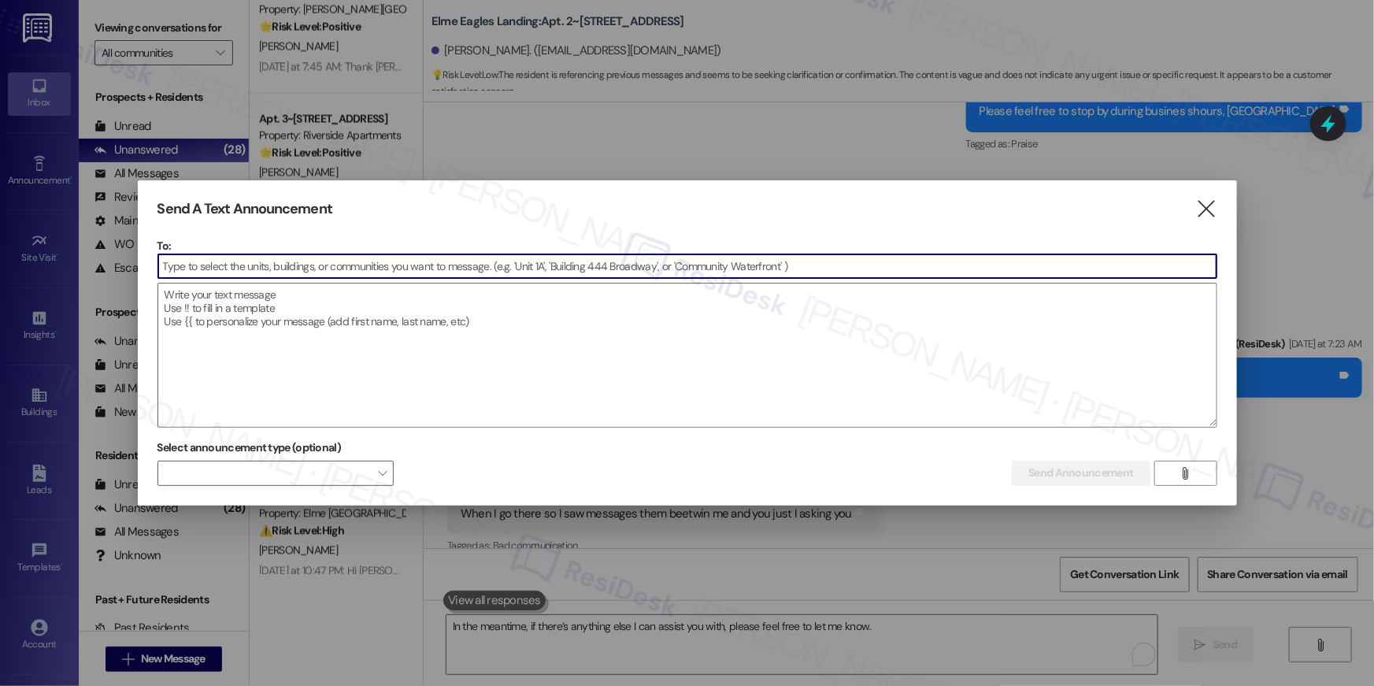
click at [980, 267] on input at bounding box center [687, 266] width 1058 height 24
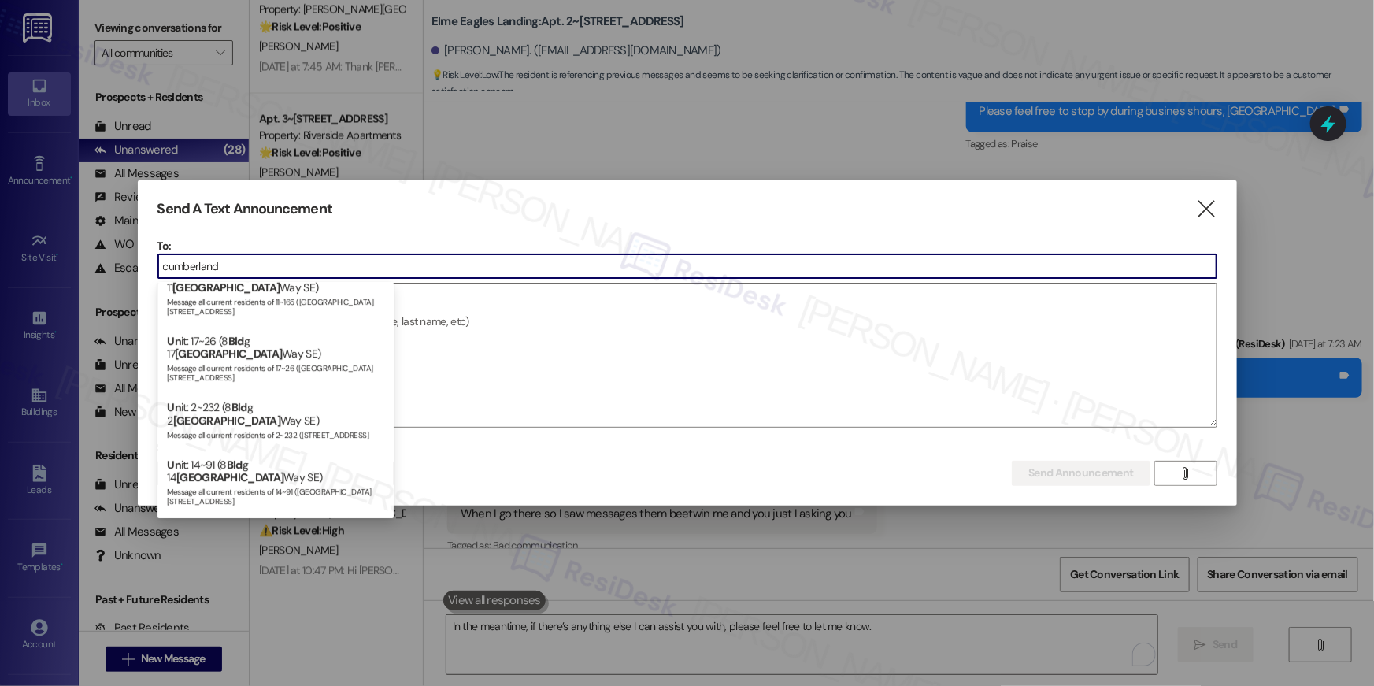
scroll to position [1158, 0]
type input "cumberland"
click at [539, 381] on textarea at bounding box center [687, 355] width 1058 height 143
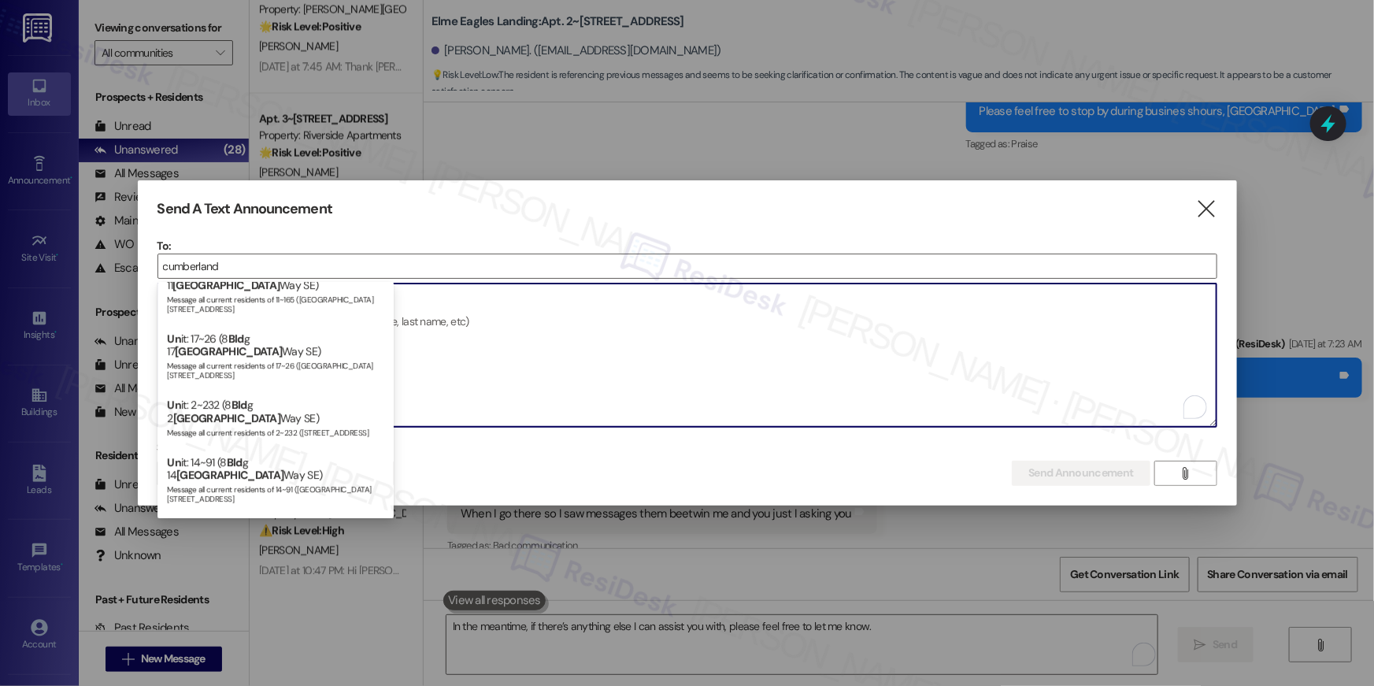
drag, startPoint x: 502, startPoint y: 345, endPoint x: 464, endPoint y: 323, distance: 43.8
click at [500, 345] on textarea "To enrich screen reader interactions, please activate Accessibility in Grammarl…" at bounding box center [687, 355] width 1058 height 143
click at [452, 321] on textarea "To enrich screen reader interactions, please activate Accessibility in Grammarl…" at bounding box center [687, 355] width 1058 height 143
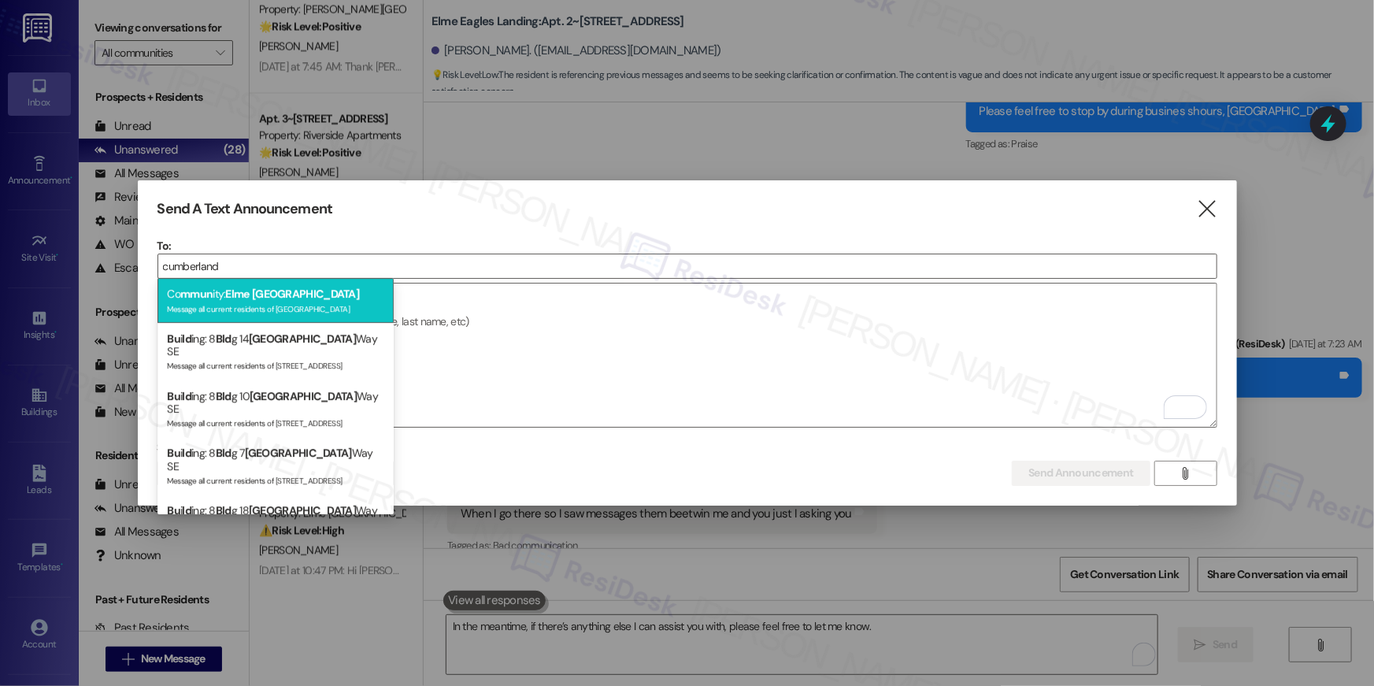
click at [291, 303] on div "Message all current residents of Elme Cumberland" at bounding box center [275, 307] width 217 height 13
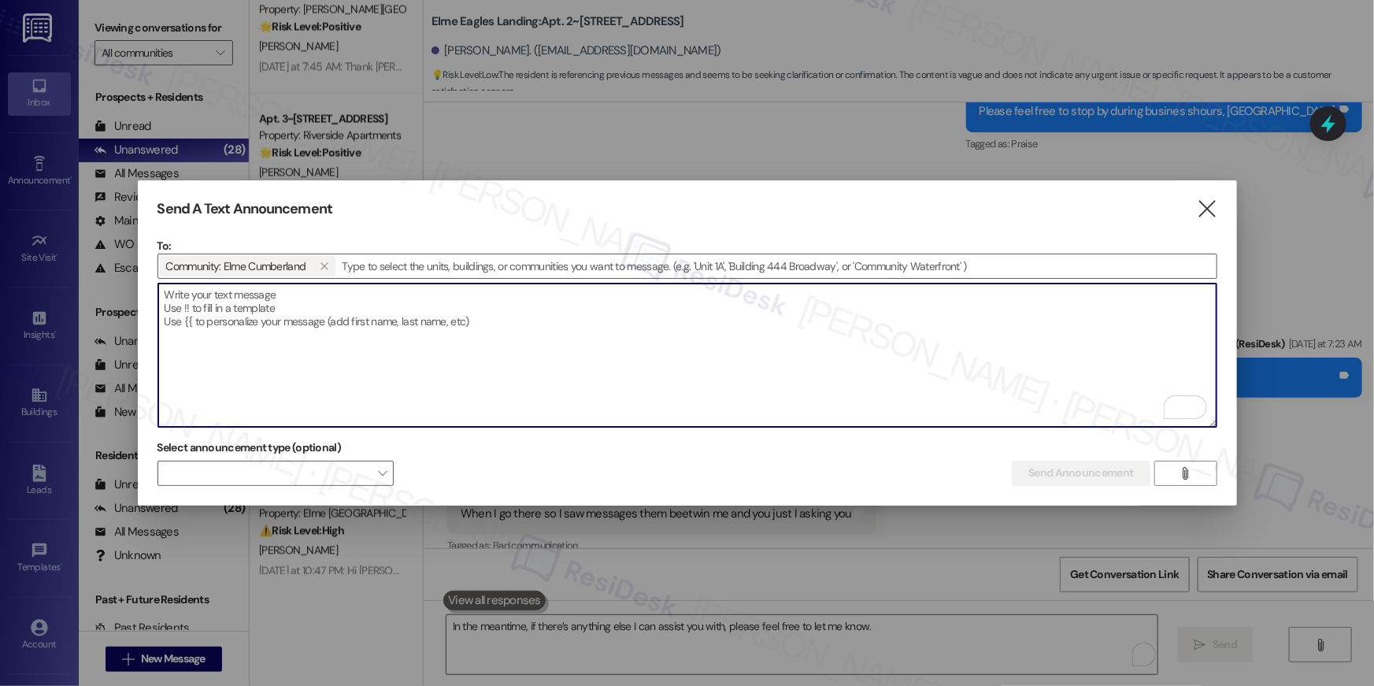
click at [422, 309] on textarea "To enrich screen reader interactions, please activate Accessibility in Grammarl…" at bounding box center [687, 355] width 1058 height 143
paste textarea "Hi {{first_name}}! Mandatory inspections for lower-level units are scheduled We…"
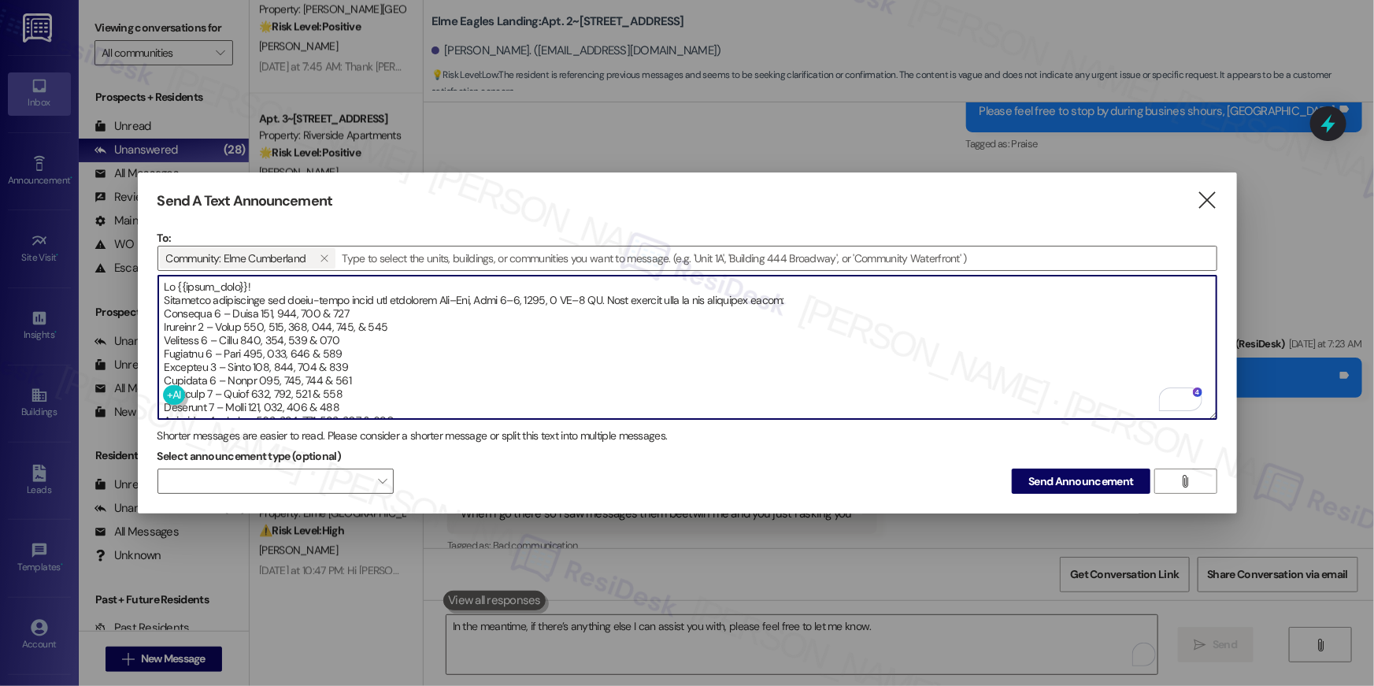
click at [257, 287] on textarea "To enrich screen reader interactions, please activate Accessibility in Grammarl…" at bounding box center [687, 347] width 1058 height 143
drag, startPoint x: 611, startPoint y: 293, endPoint x: 627, endPoint y: 295, distance: 15.9
click at [627, 295] on textarea "To enrich screen reader interactions, please activate Accessibility in Grammarl…" at bounding box center [687, 347] width 1058 height 143
click at [654, 294] on textarea "To enrich screen reader interactions, please activate Accessibility in Grammarl…" at bounding box center [687, 347] width 1058 height 143
click at [612, 296] on textarea "To enrich screen reader interactions, please activate Accessibility in Grammarl…" at bounding box center [687, 347] width 1058 height 143
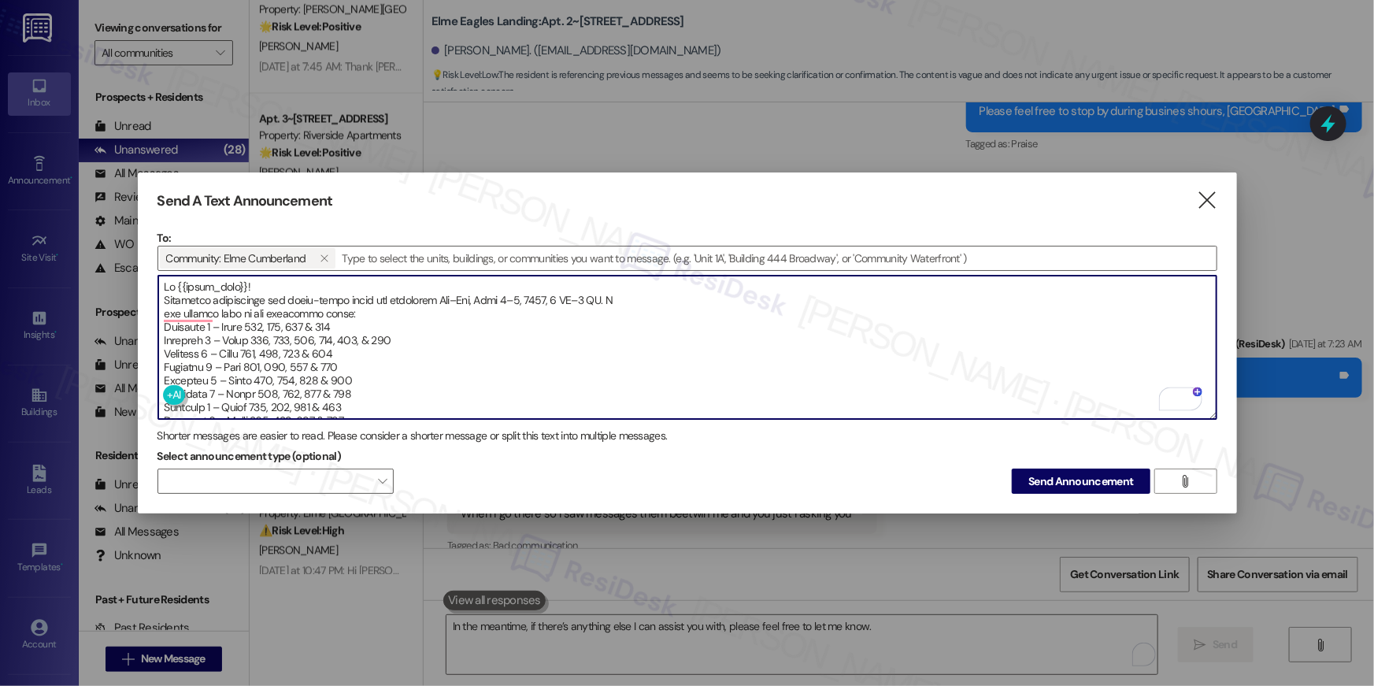
click at [649, 297] on textarea "To enrich screen reader interactions, please activate Accessibility in Grammarl…" at bounding box center [687, 347] width 1058 height 143
click at [169, 303] on textarea "To enrich screen reader interactions, please activate Accessibility in Grammarl…" at bounding box center [687, 347] width 1058 height 143
click at [373, 314] on textarea "To enrich screen reader interactions, please activate Accessibility in Grammarl…" at bounding box center [687, 347] width 1058 height 143
click at [644, 299] on textarea "To enrich screen reader interactions, please activate Accessibility in Grammarl…" at bounding box center [687, 347] width 1058 height 143
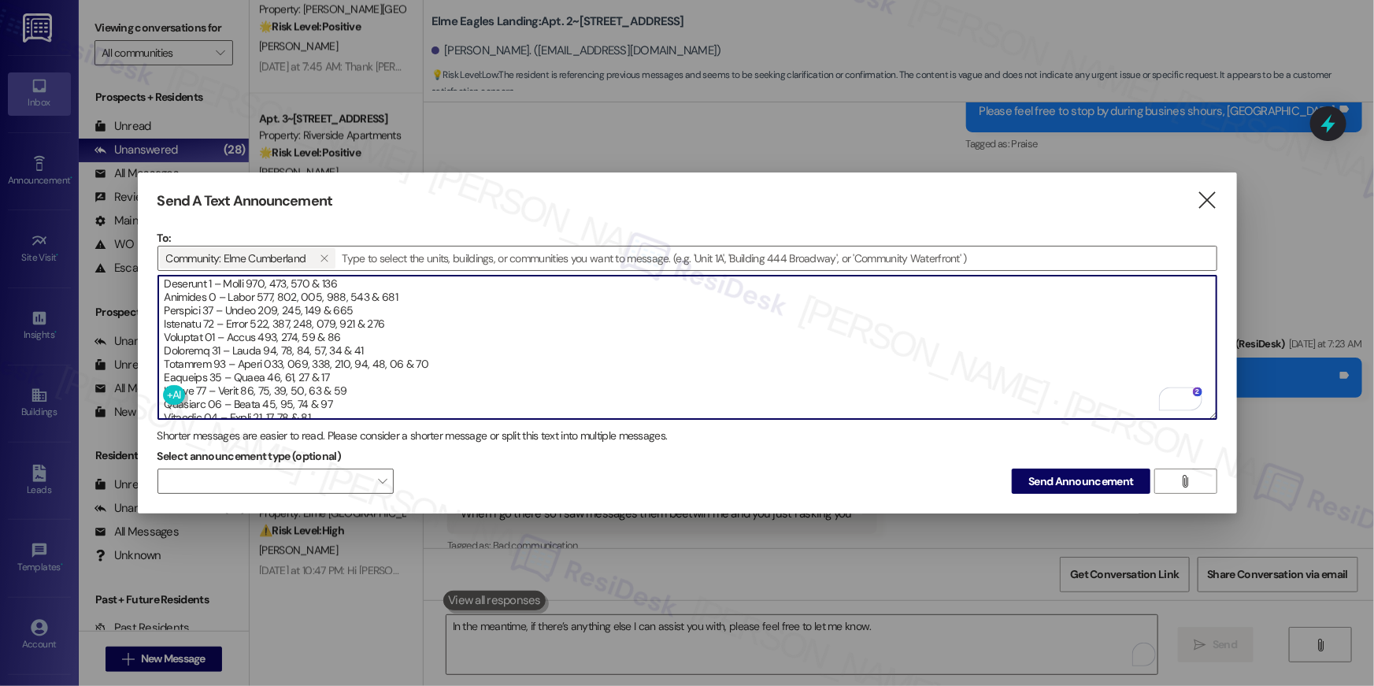
scroll to position [150, 0]
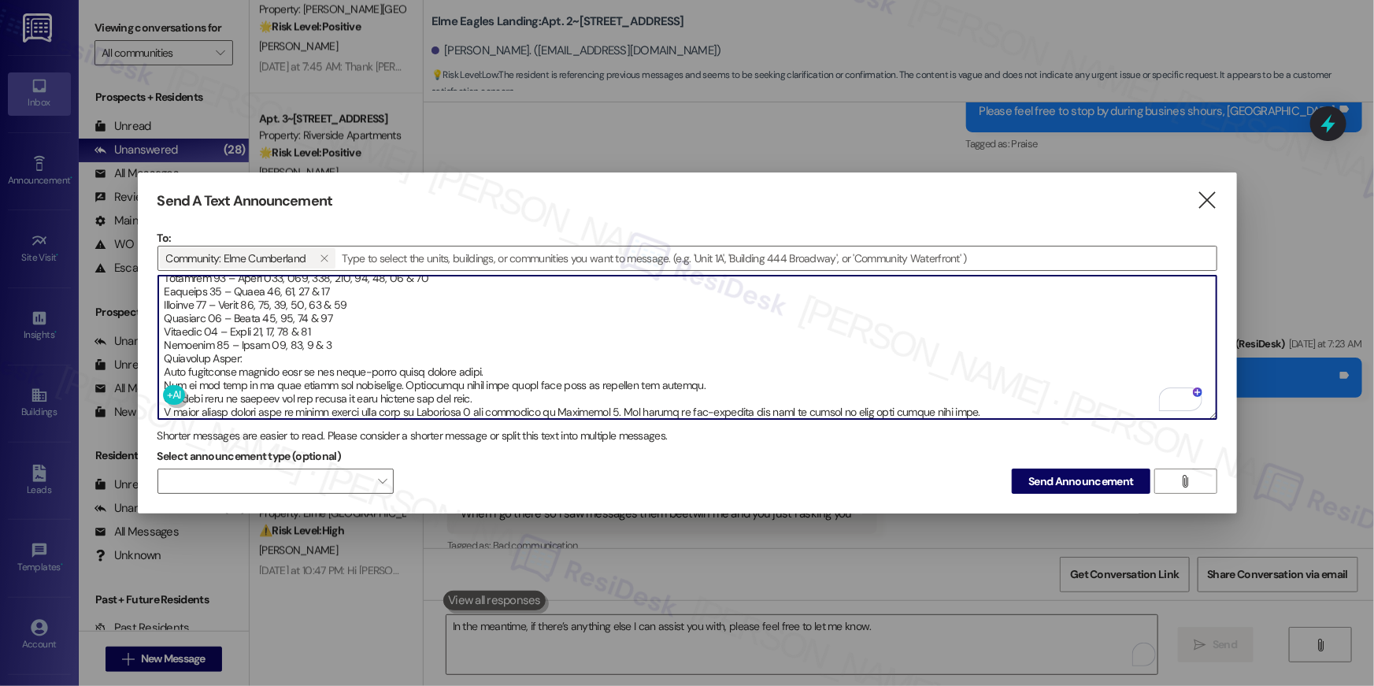
click at [165, 357] on textarea "To enrich screen reader interactions, please activate Accessibility in Grammarl…" at bounding box center [687, 347] width 1058 height 143
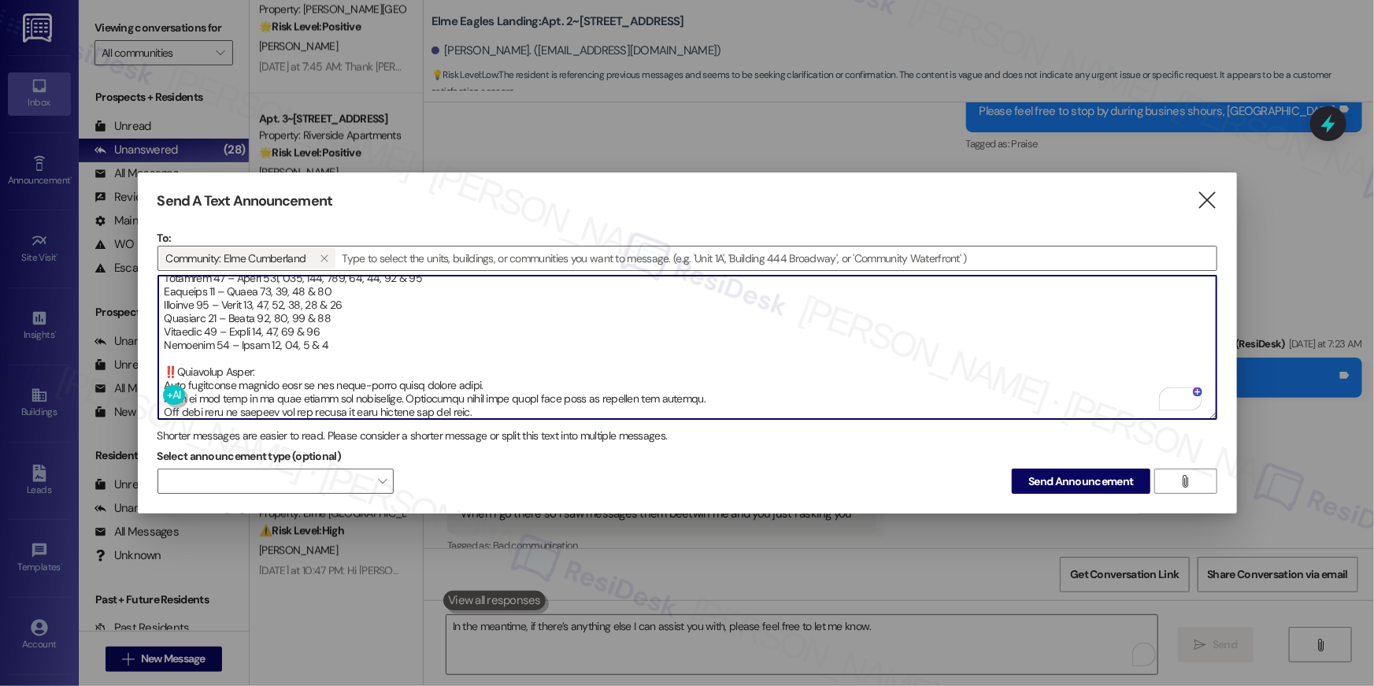
click at [287, 367] on textarea "To enrich screen reader interactions, please activate Accessibility in Grammarl…" at bounding box center [687, 347] width 1058 height 143
click at [258, 368] on textarea "To enrich screen reader interactions, please activate Accessibility in Grammarl…" at bounding box center [687, 347] width 1058 height 143
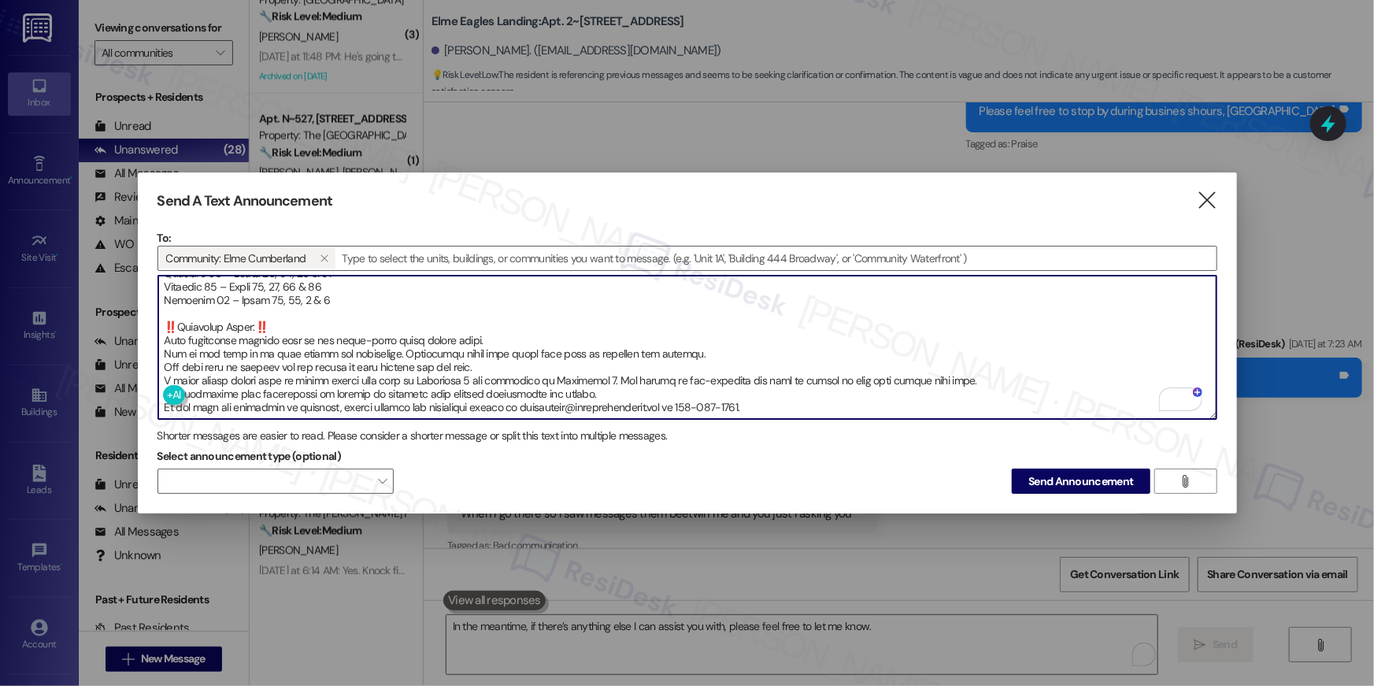
drag, startPoint x: 168, startPoint y: 329, endPoint x: 196, endPoint y: 329, distance: 28.4
click at [168, 329] on textarea "To enrich screen reader interactions, please activate Accessibility in Grammarl…" at bounding box center [687, 347] width 1058 height 143
drag, startPoint x: 163, startPoint y: 376, endPoint x: 206, endPoint y: 370, distance: 42.9
click at [163, 376] on textarea "To enrich screen reader interactions, please activate Accessibility in Grammarl…" at bounding box center [687, 347] width 1058 height 143
click at [425, 387] on textarea "To enrich screen reader interactions, please activate Accessibility in Grammarl…" at bounding box center [687, 347] width 1058 height 143
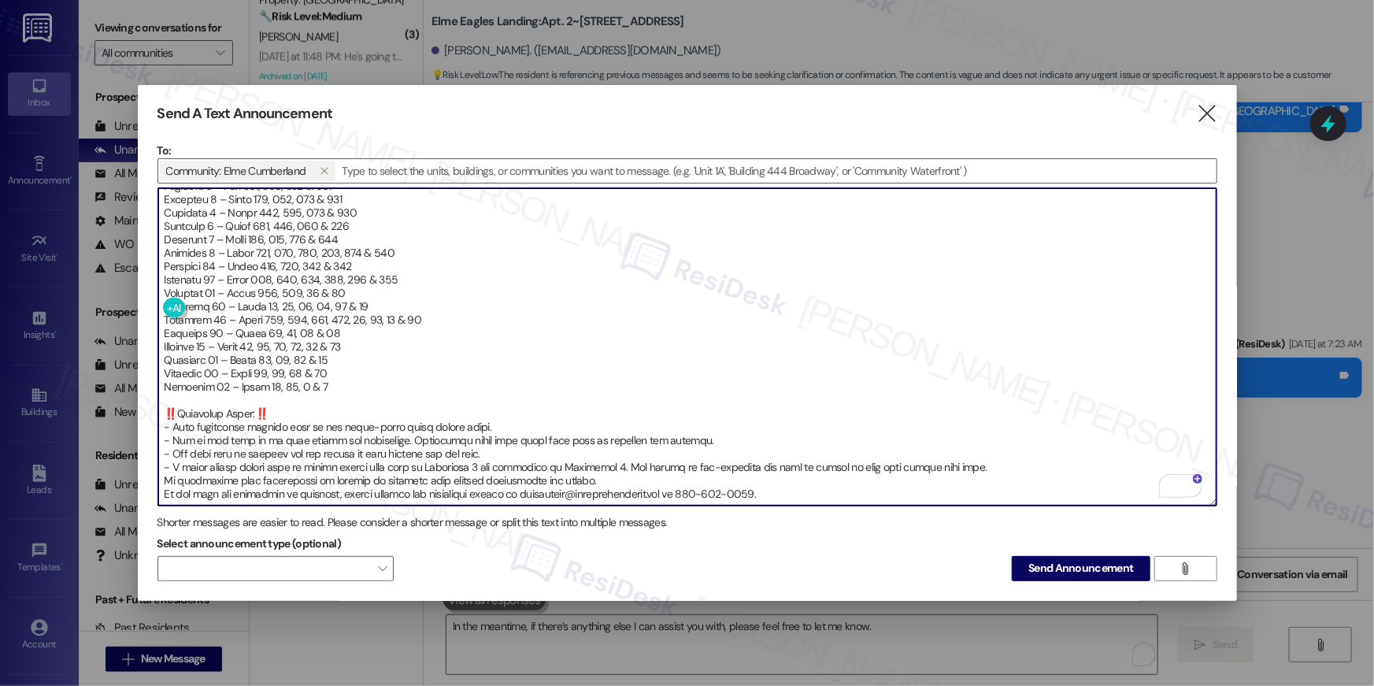
drag, startPoint x: 1214, startPoint y: 413, endPoint x: 1216, endPoint y: 588, distance: 175.6
click at [1216, 588] on div "Send A Text Announcement  To: Community: Elme Cumberland   Drop image file h…" at bounding box center [687, 343] width 1099 height 516
click at [164, 480] on textarea "To enrich screen reader interactions, please activate Accessibility in Grammarl…" at bounding box center [687, 346] width 1058 height 317
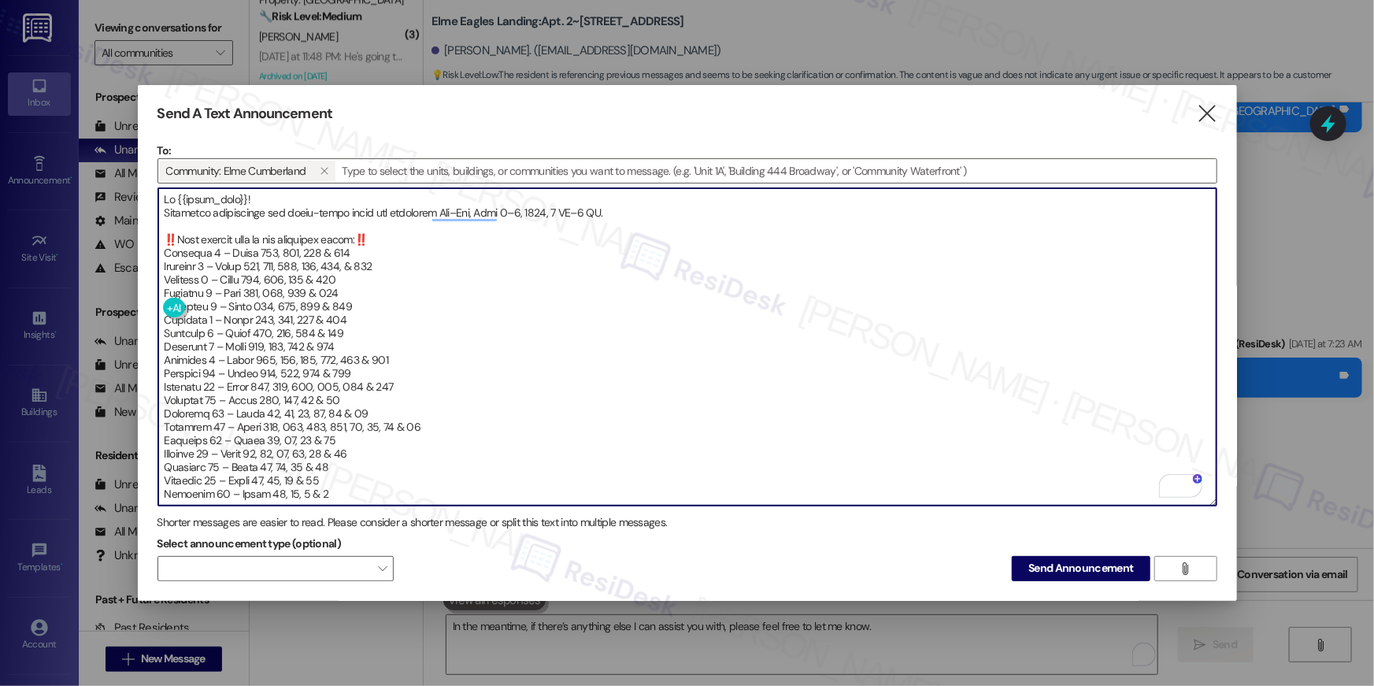
click at [264, 201] on textarea "To enrich screen reader interactions, please activate Accessibility in Grammarl…" at bounding box center [687, 346] width 1058 height 317
click at [264, 200] on textarea "To enrich screen reader interactions, please activate Accessibility in Grammarl…" at bounding box center [687, 346] width 1058 height 317
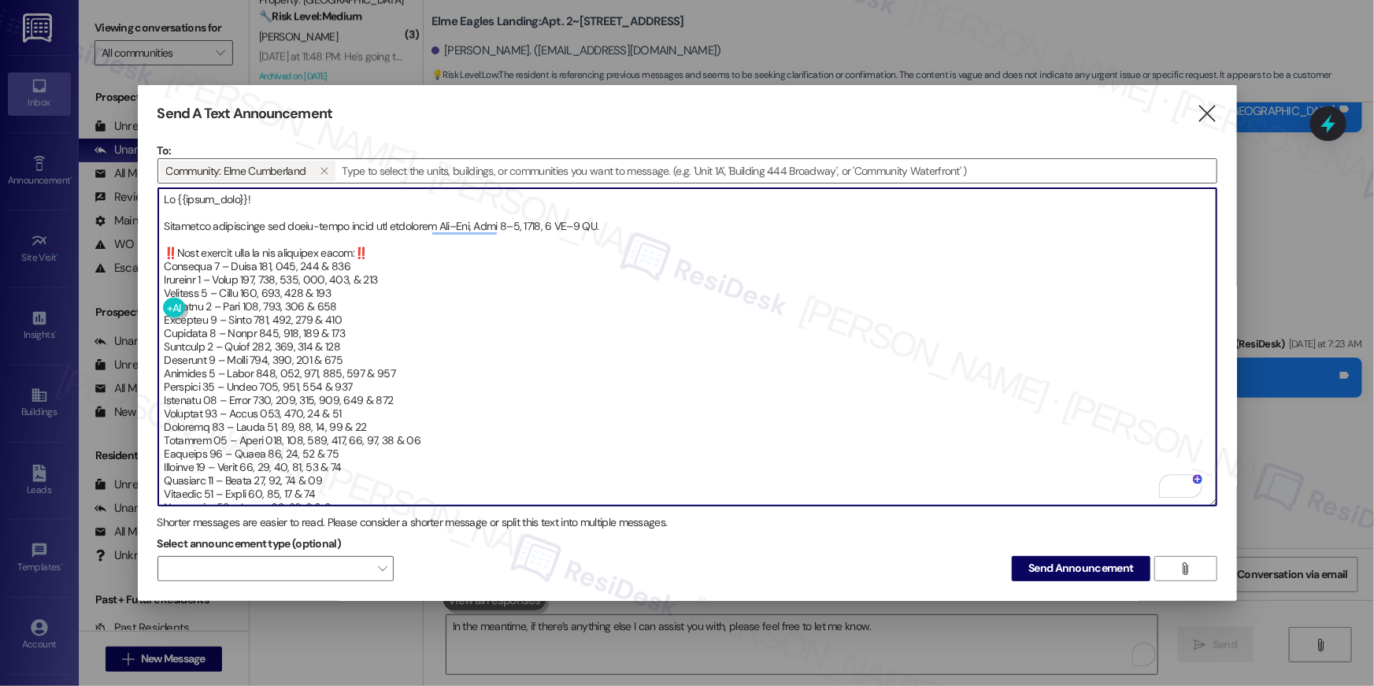
type textarea "Hi {{first_name}}! Mandatory inspections for lower-level units are scheduled We…"
click at [1087, 565] on span "Send Announcement" at bounding box center [1080, 568] width 105 height 17
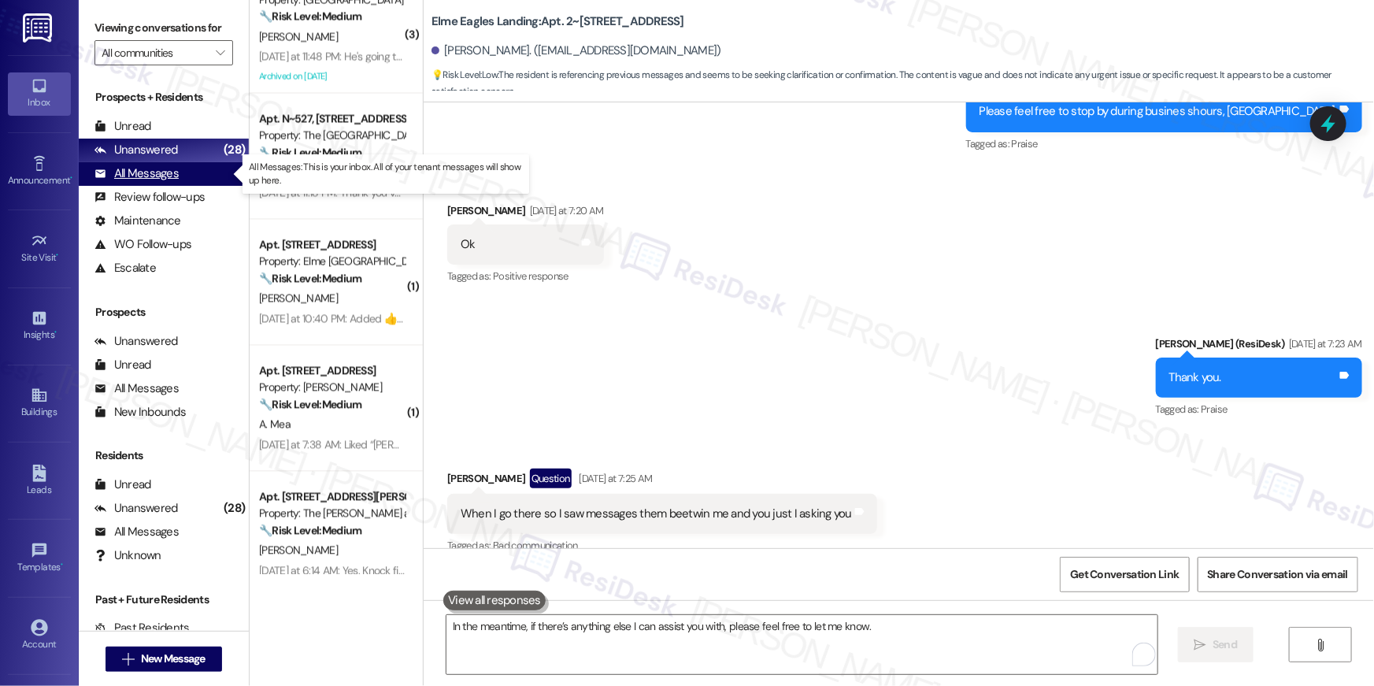
click at [153, 181] on div "All Messages" at bounding box center [137, 173] width 84 height 17
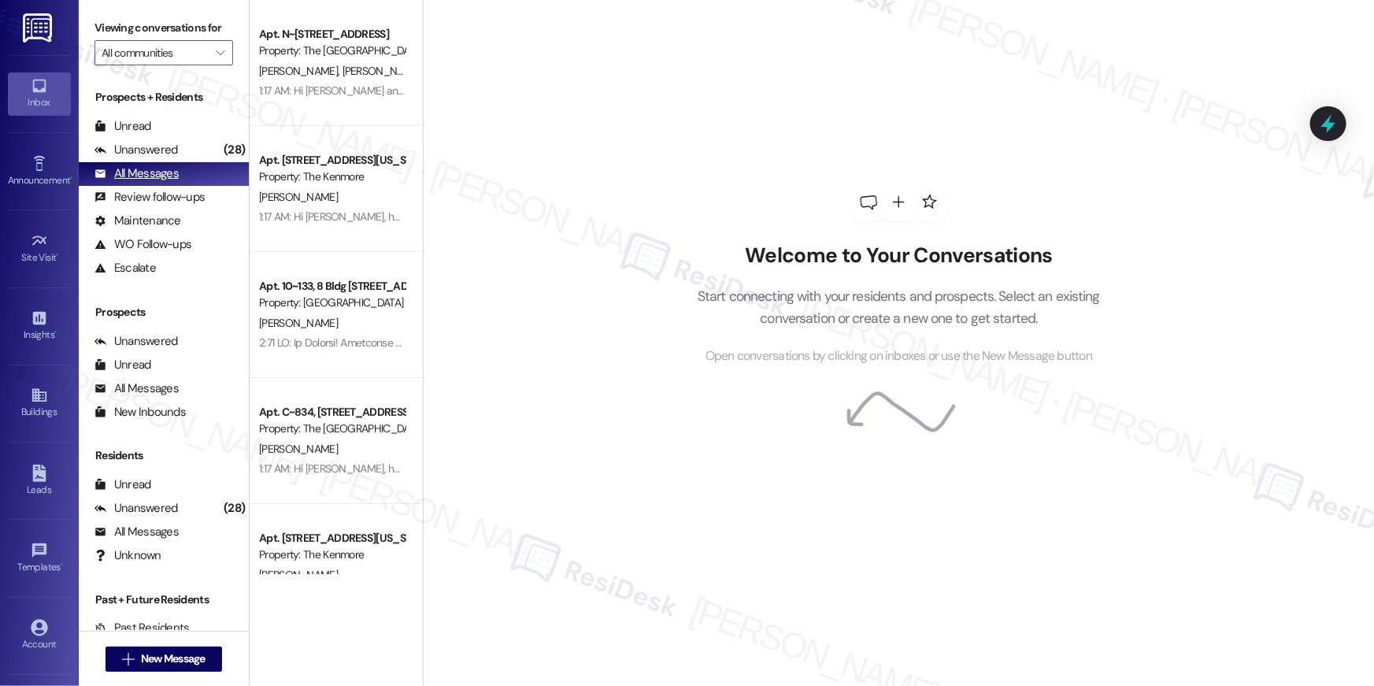
click at [153, 176] on div "All Messages" at bounding box center [137, 173] width 84 height 17
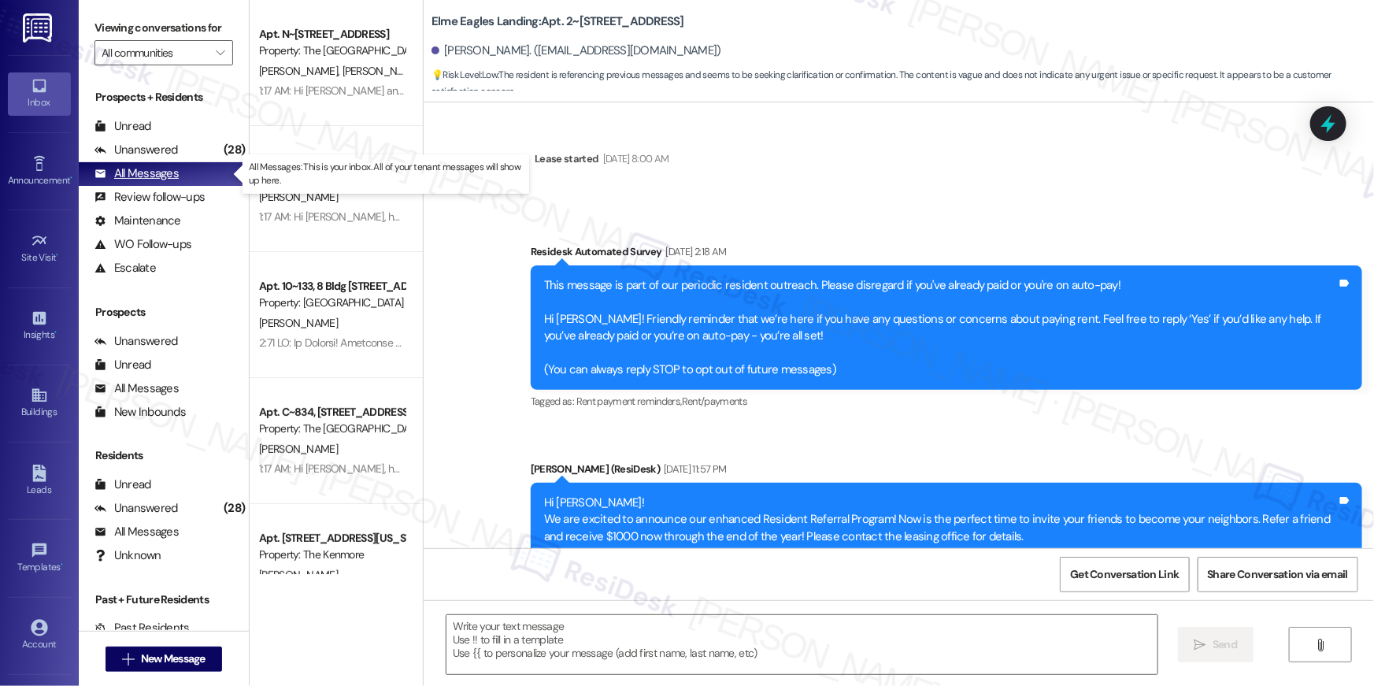
scroll to position [11131, 0]
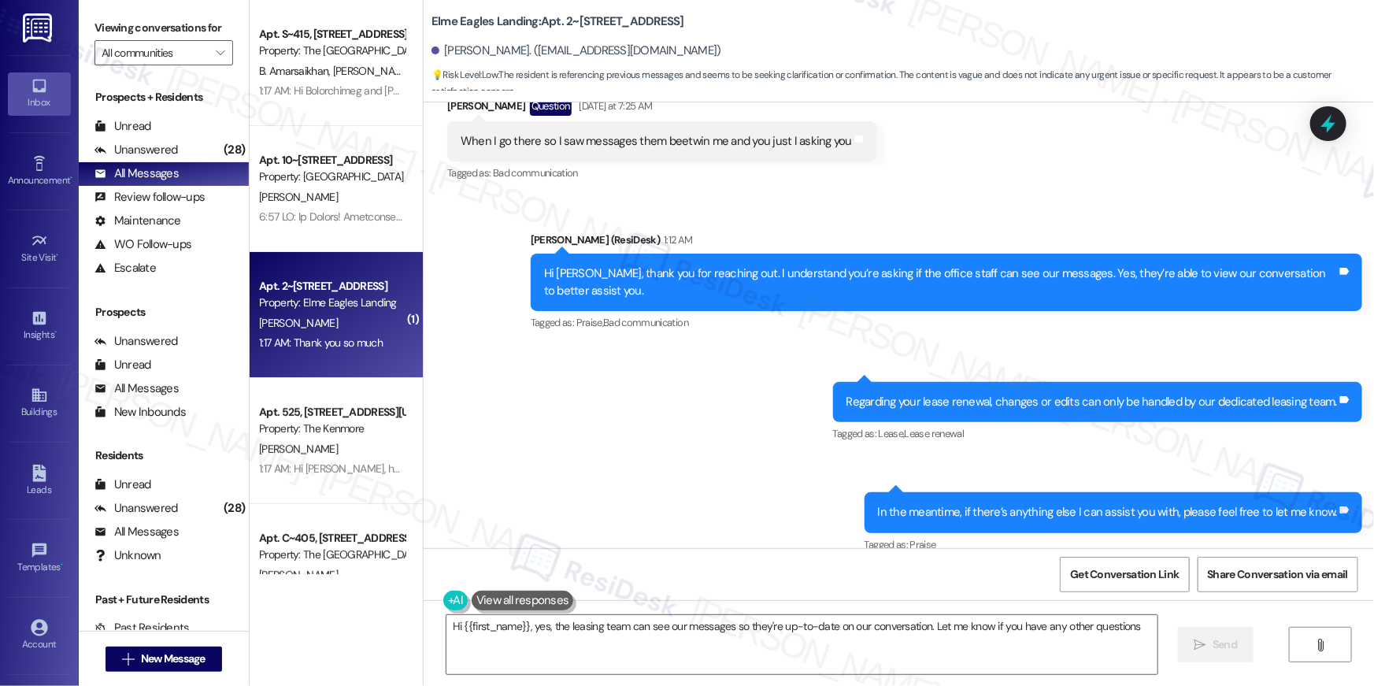
type textarea "Hi {{first_name}}, yes, the leasing team can see our messages so they're up-to-…"
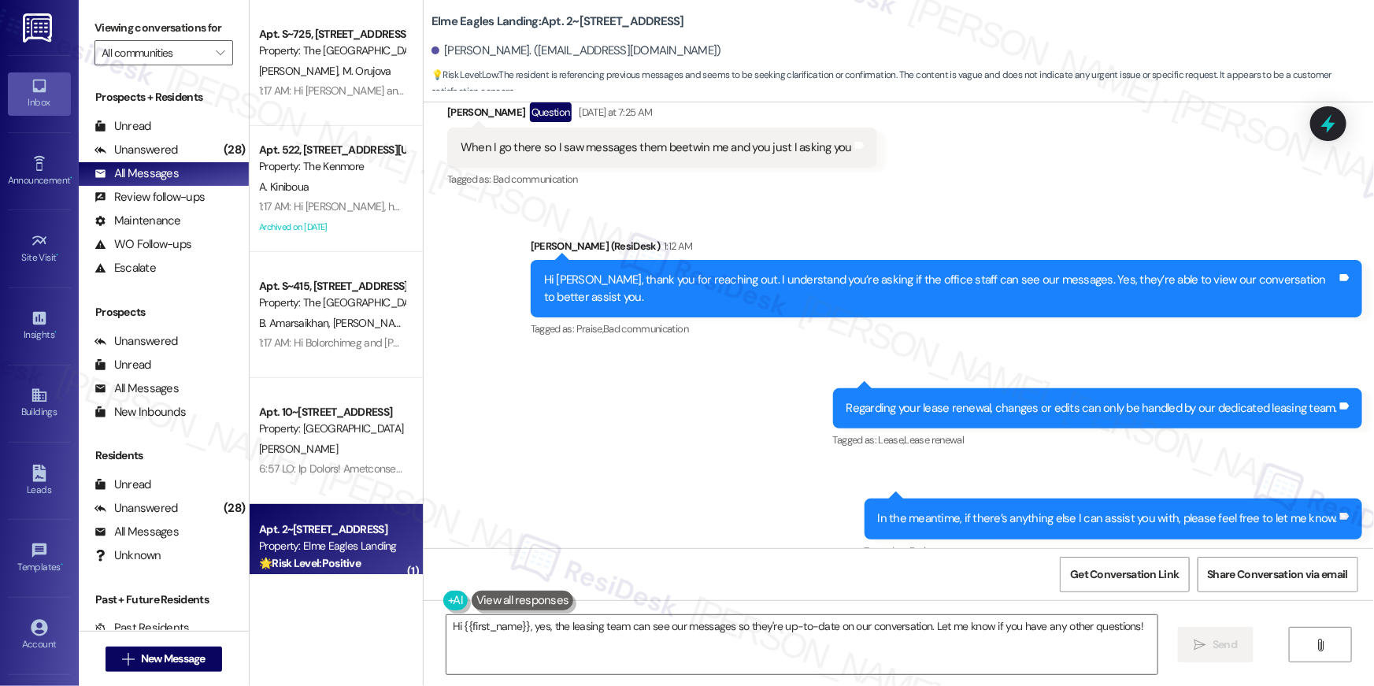
scroll to position [11240, 0]
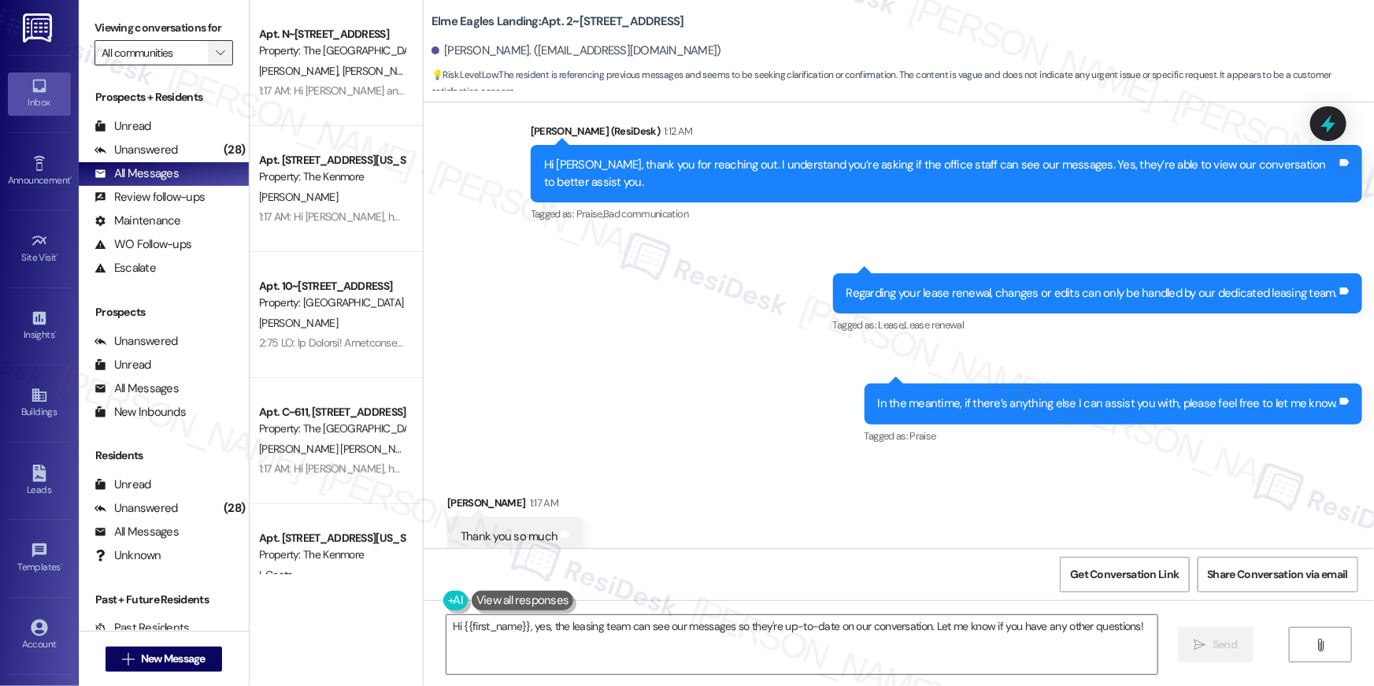
click at [213, 61] on span "" at bounding box center [220, 52] width 15 height 25
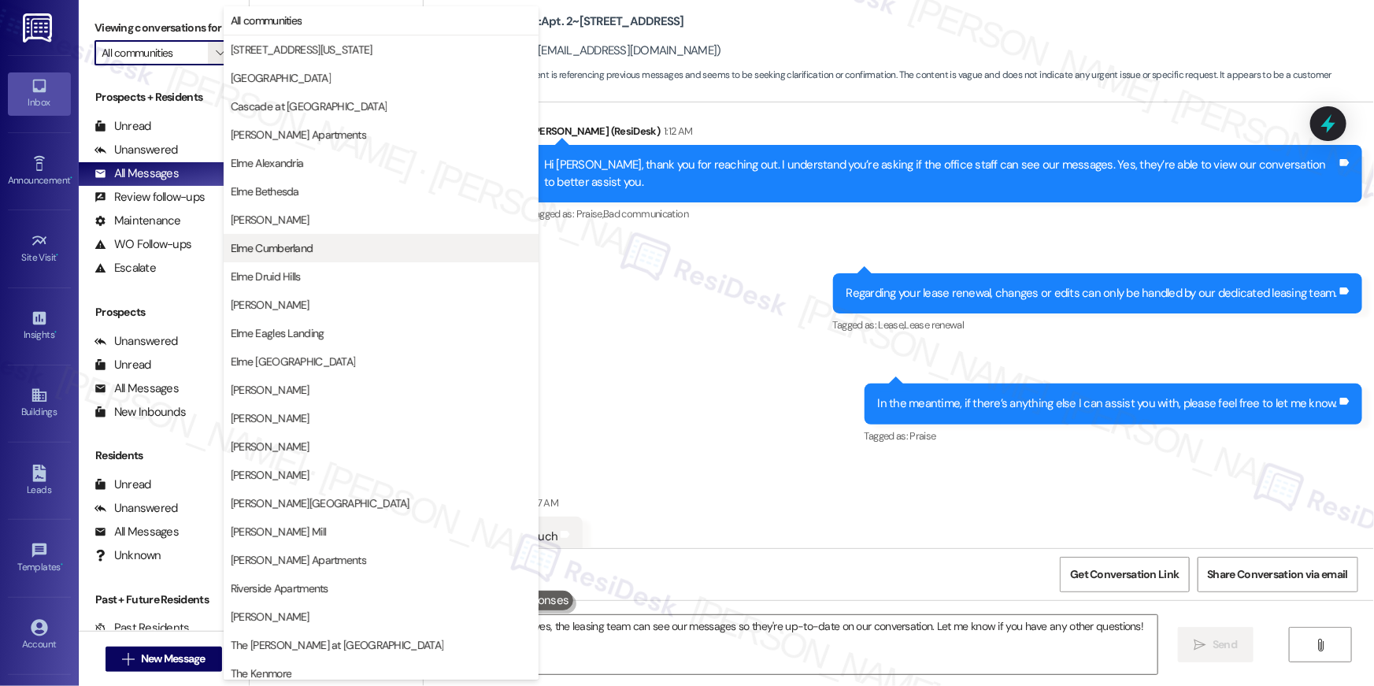
click at [315, 252] on span "Elme Cumberland" at bounding box center [381, 248] width 301 height 16
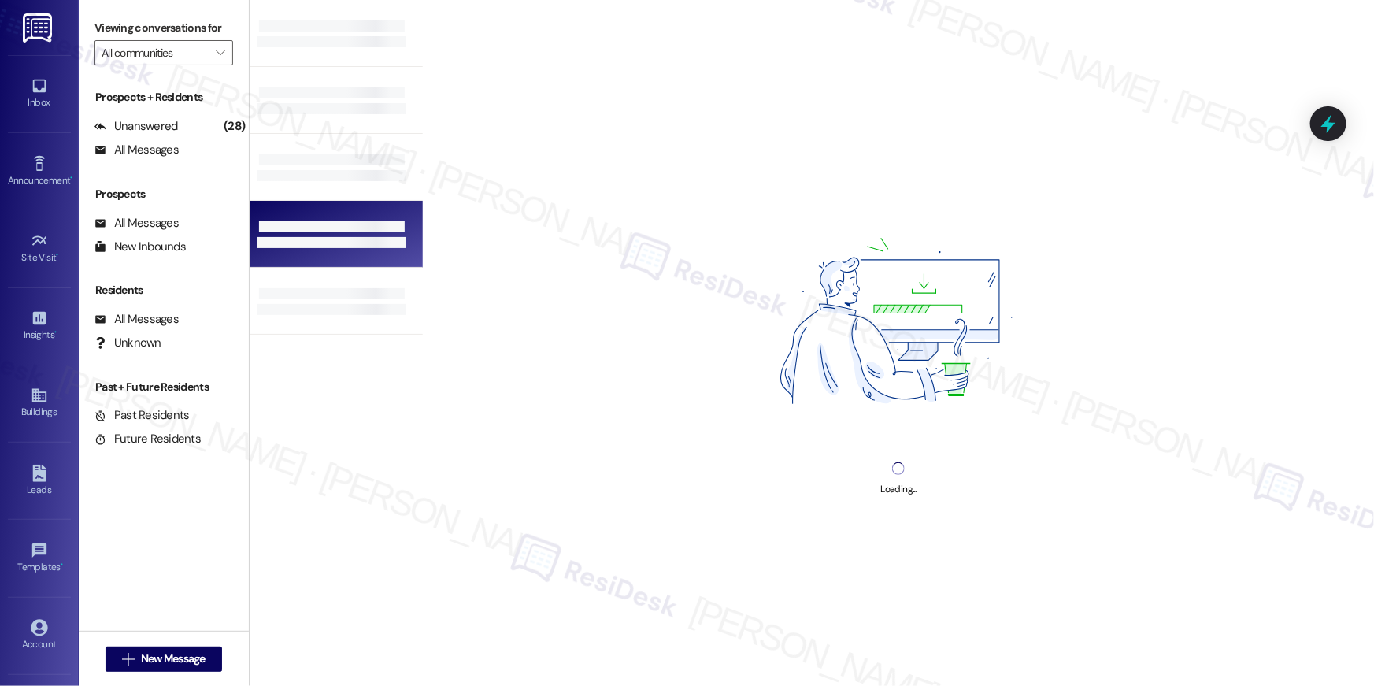
type input "Elme Cumberland"
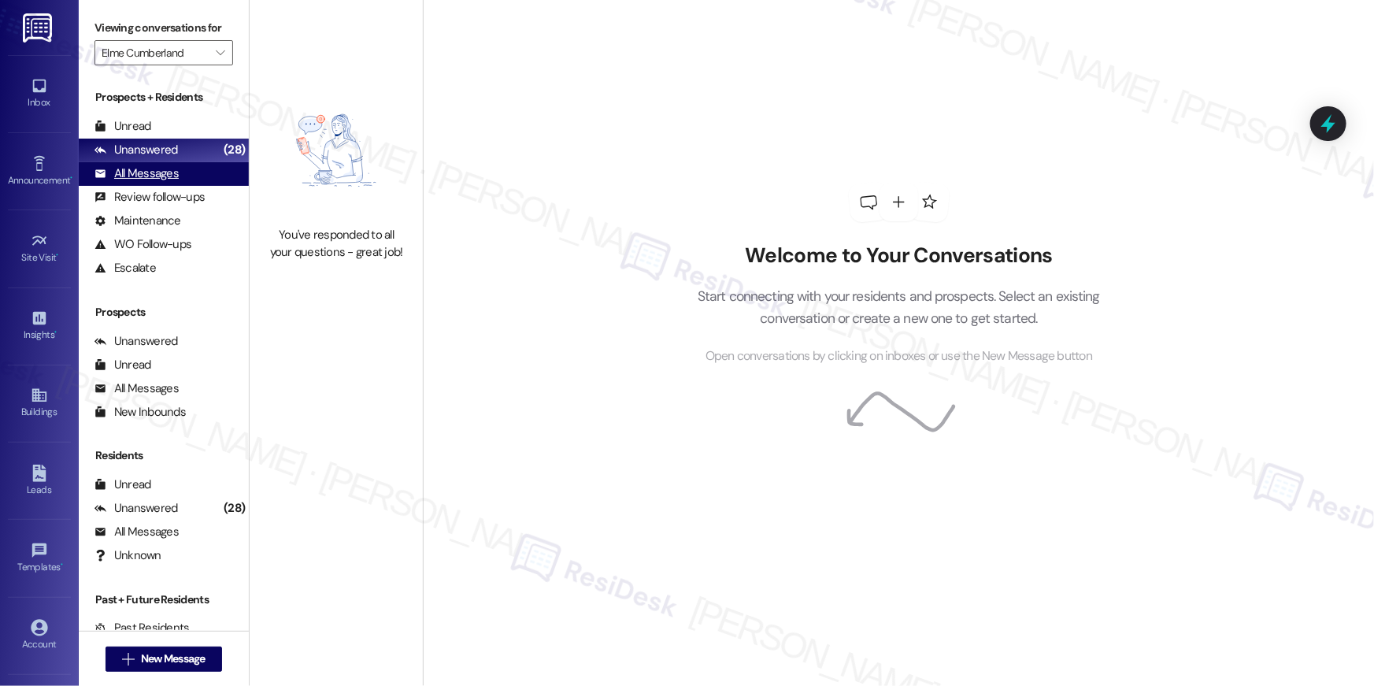
click at [146, 166] on div "All Messages" at bounding box center [137, 173] width 84 height 17
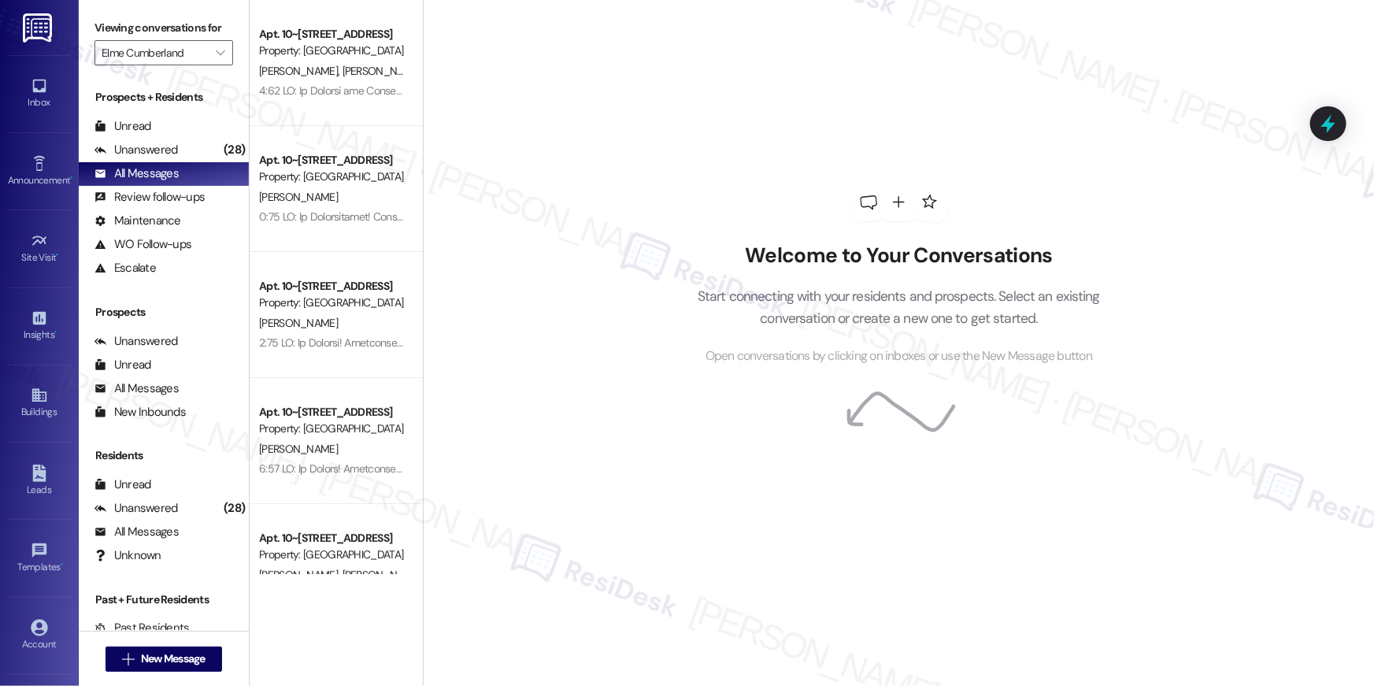
click at [278, 102] on div "Apt. 10~151, 8 Bldg 10 Cumberland Way SE Property: Elme Cumberland M. Smith K. …" at bounding box center [336, 63] width 173 height 126
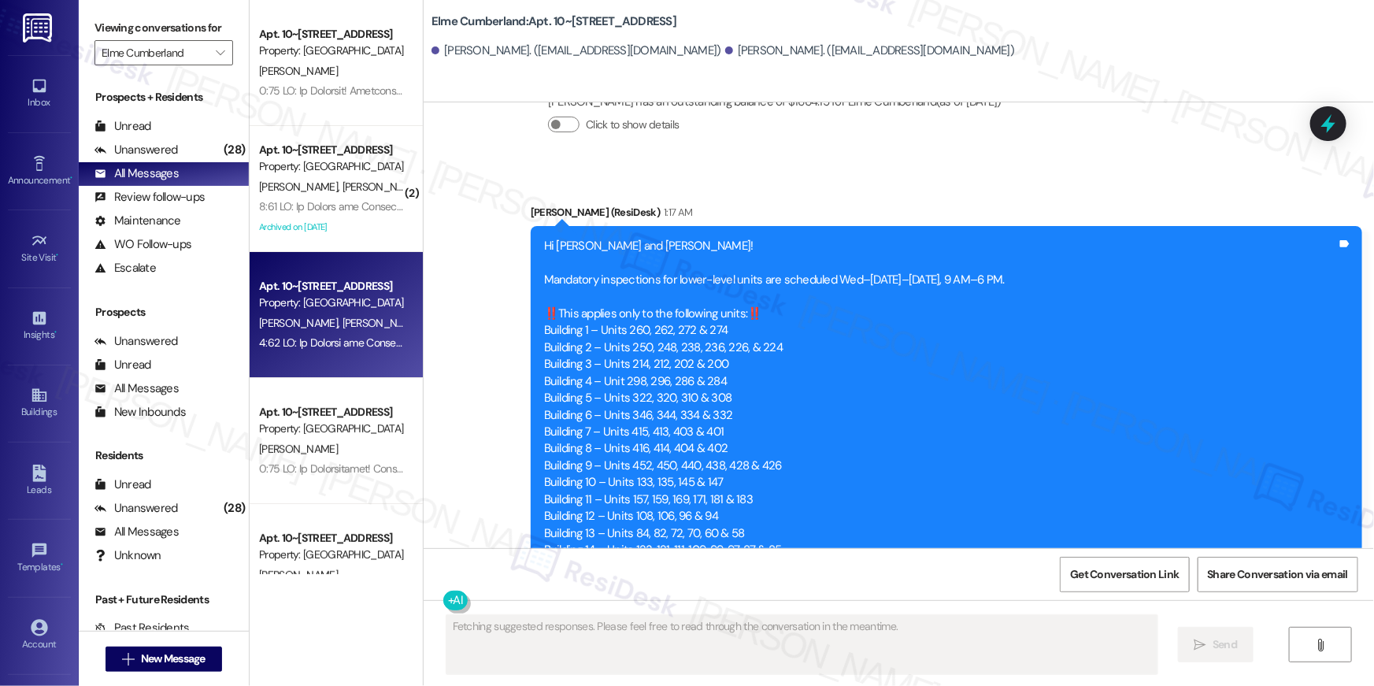
scroll to position [10766, 0]
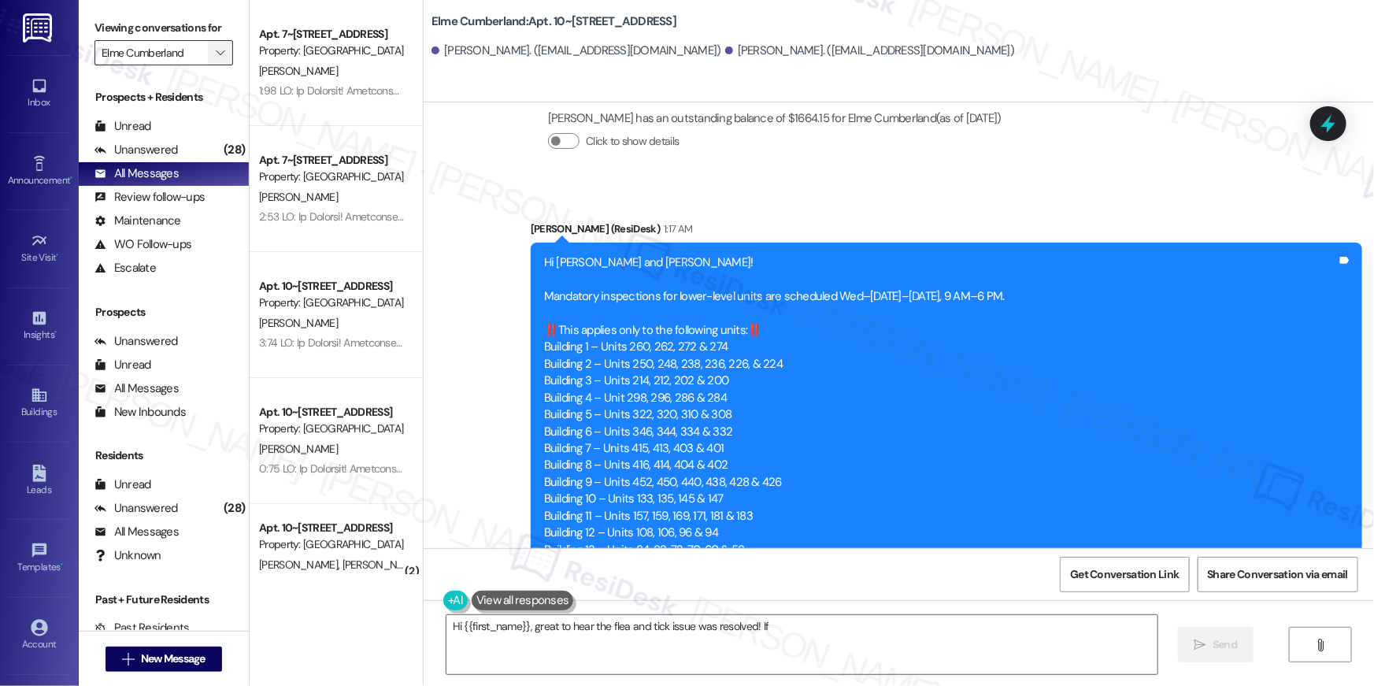
click at [216, 58] on span "" at bounding box center [220, 52] width 15 height 25
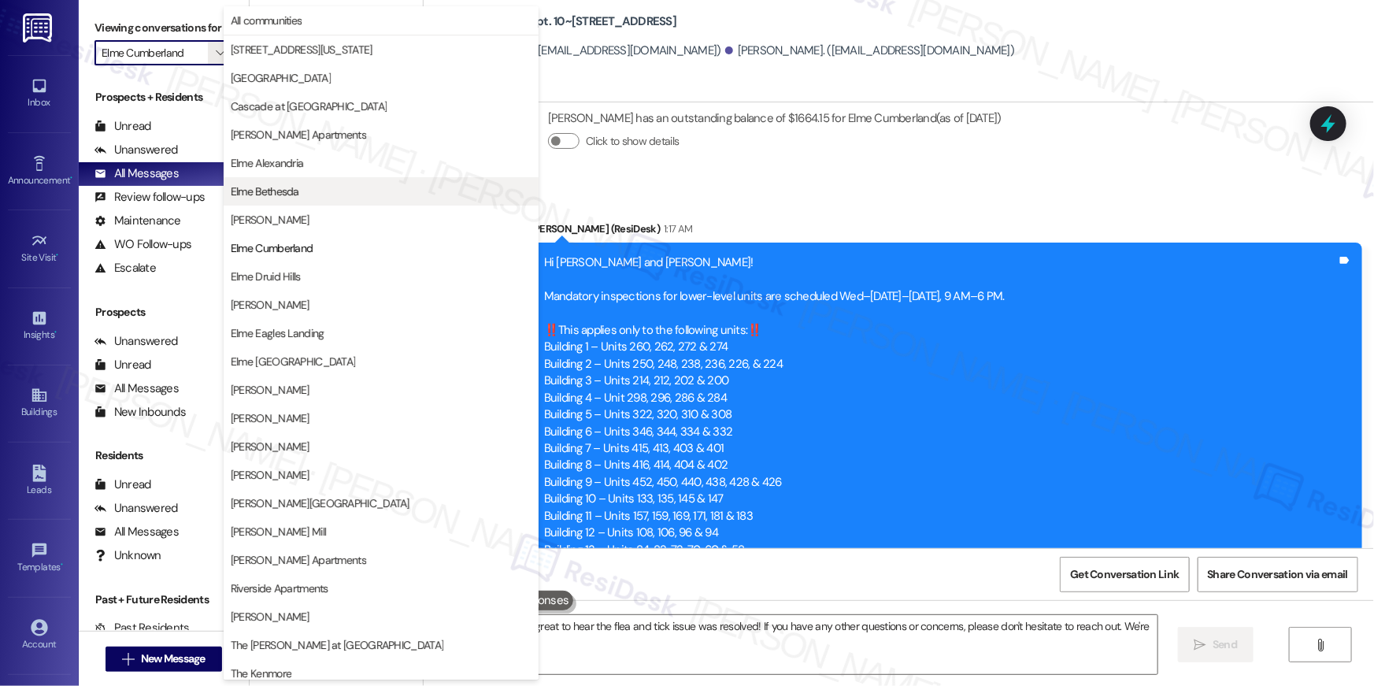
type textarea "Hi {{first_name}}, great to hear the flea and tick issue was resolved! If you h…"
click at [264, 24] on span "All communities" at bounding box center [267, 21] width 72 height 16
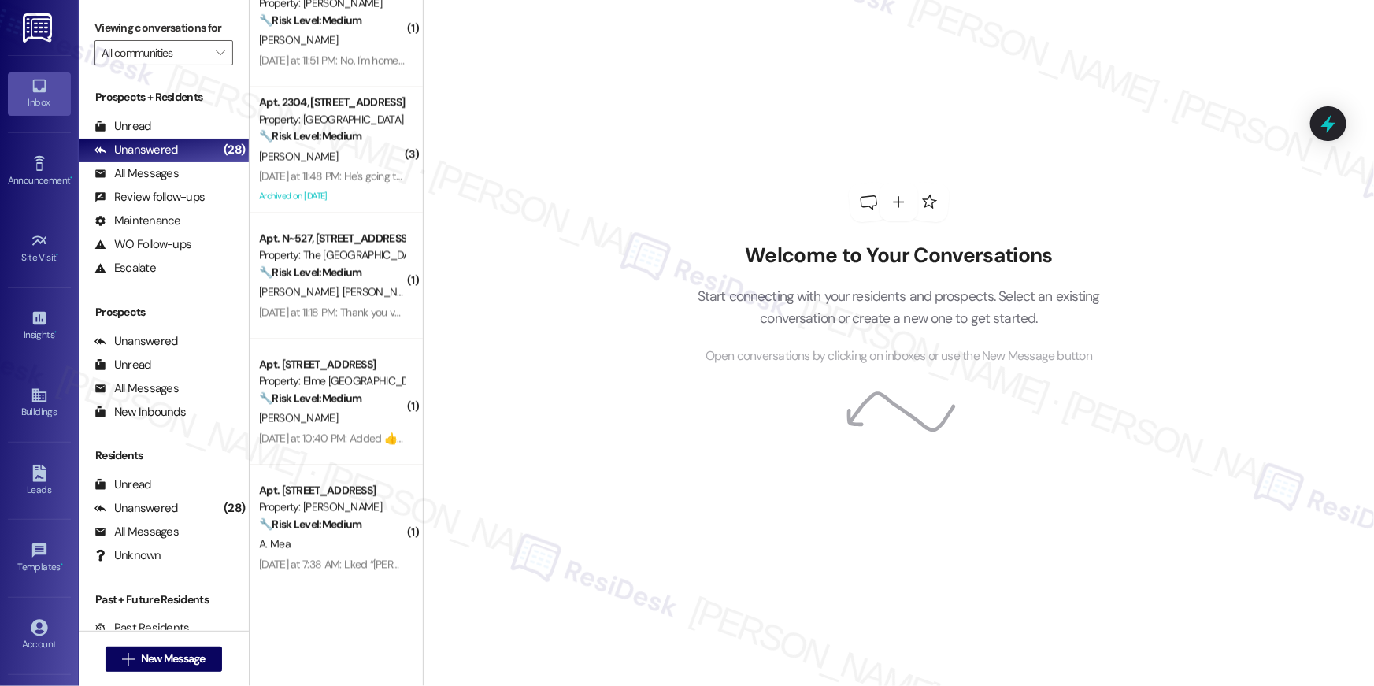
scroll to position [1421, 0]
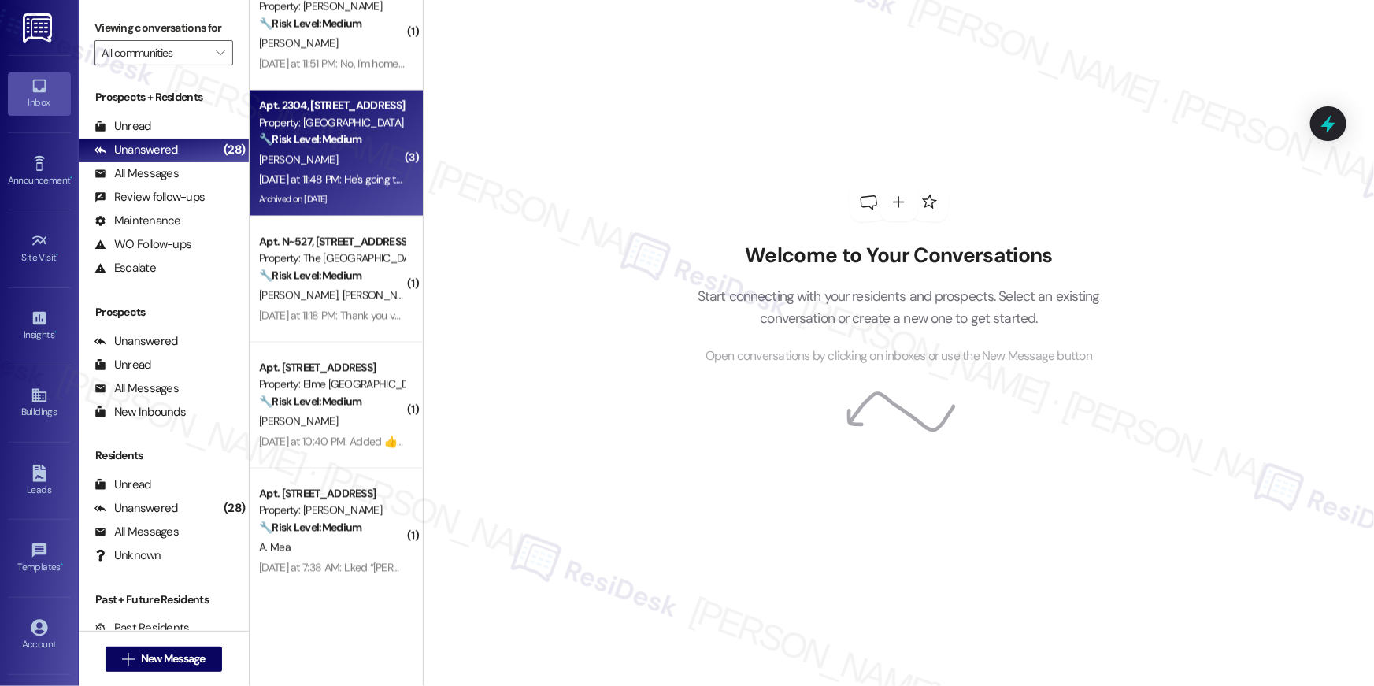
click at [333, 154] on div "D. Feste" at bounding box center [332, 160] width 149 height 20
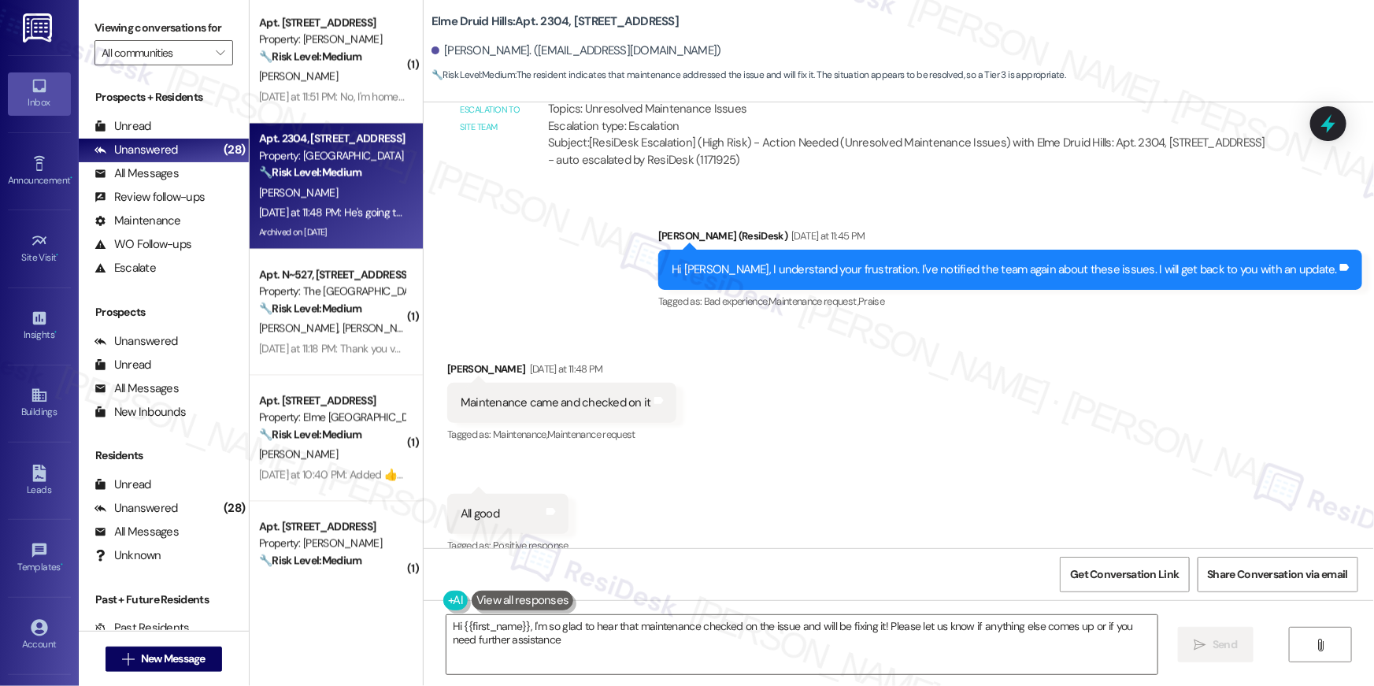
scroll to position [1248, 0]
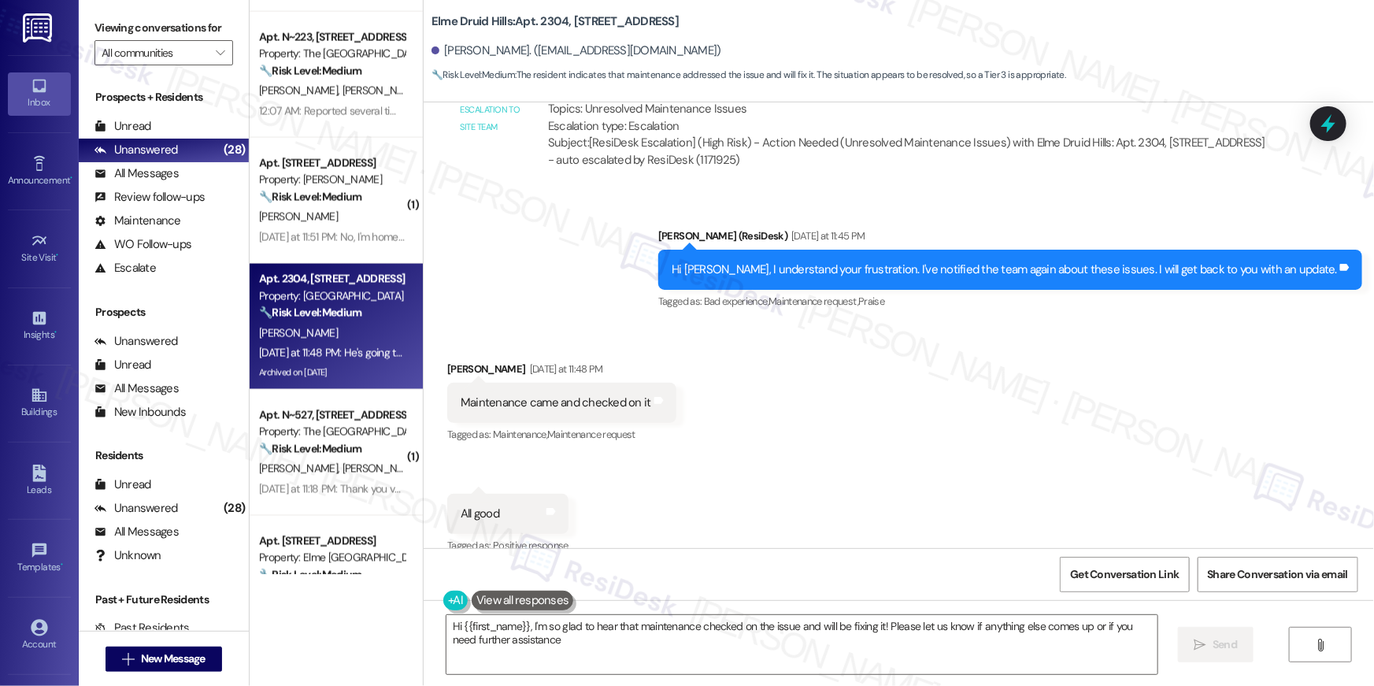
type textarea "Hi {{first_name}}, I'm so glad to hear that maintenance checked on the issue an…"
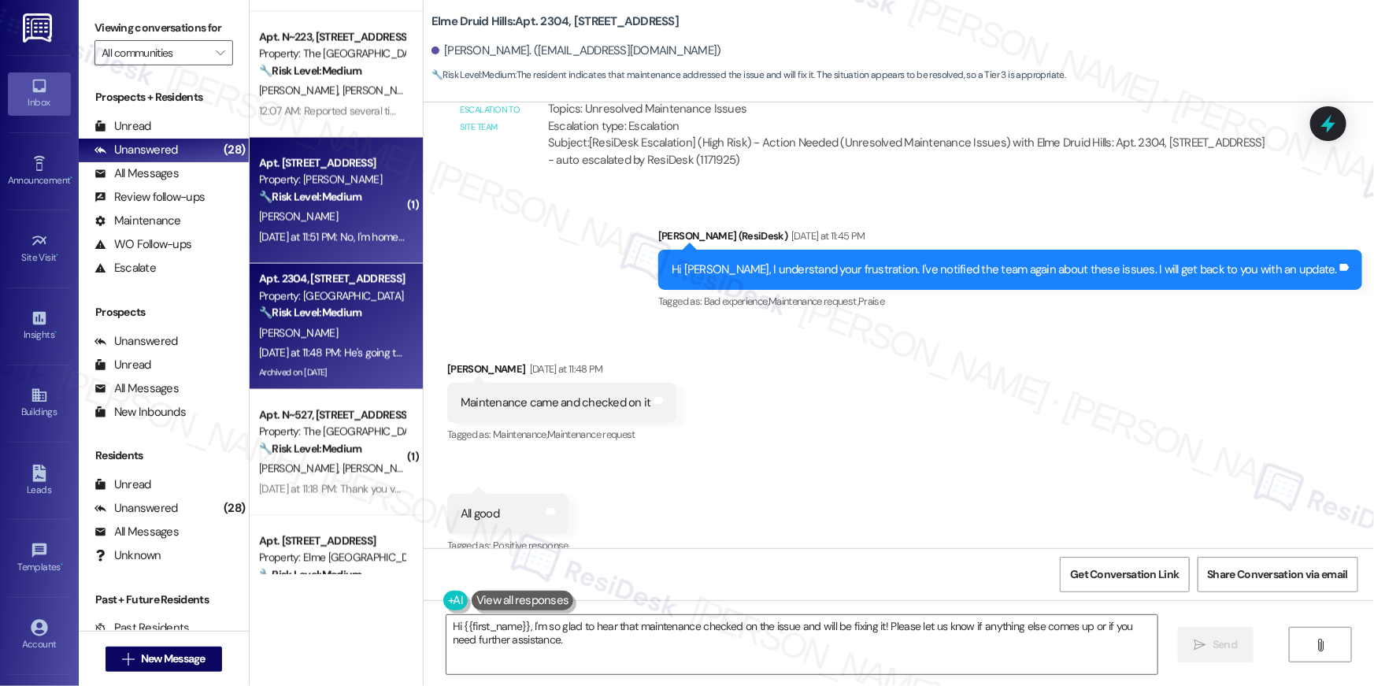
click at [250, 187] on div "Apt. 2924, 1113 Powers Ferry Place SE Property: Elme Marietta 🔧 Risk Level: Med…" at bounding box center [336, 201] width 173 height 126
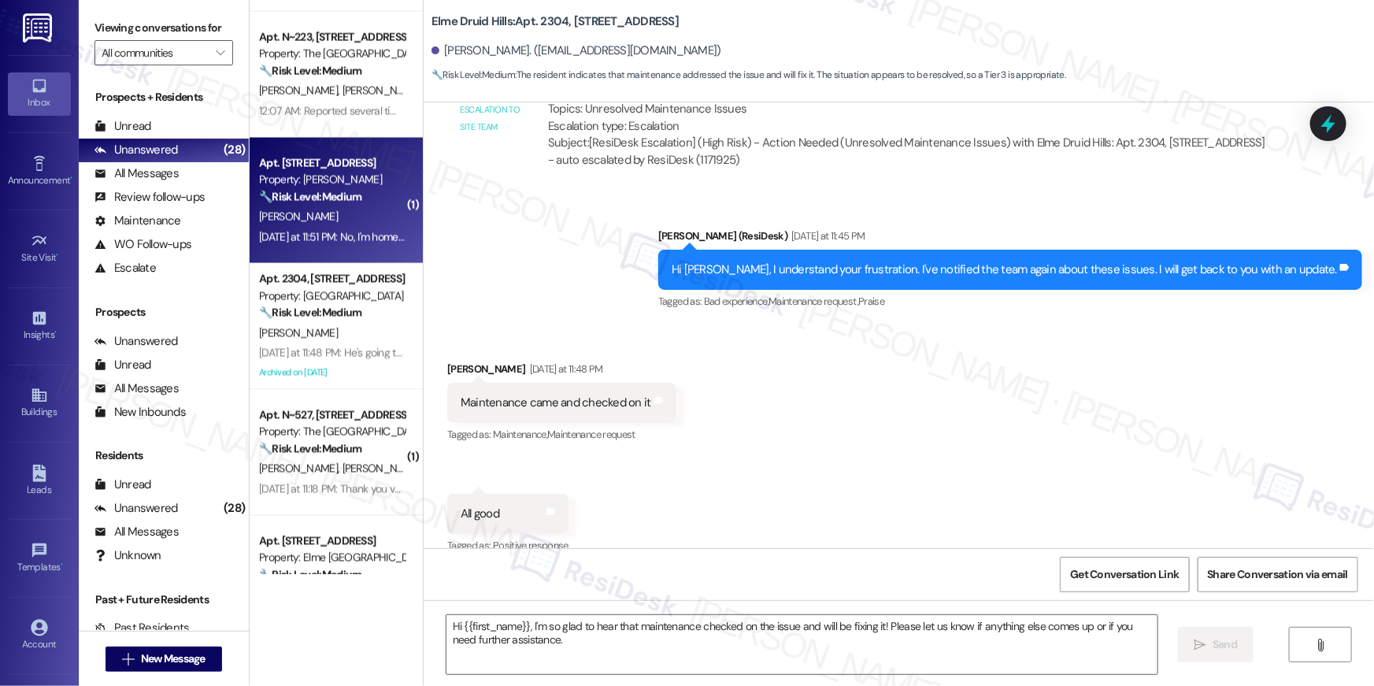
type textarea "Fetching suggested responses. Please feel free to read through the conversation…"
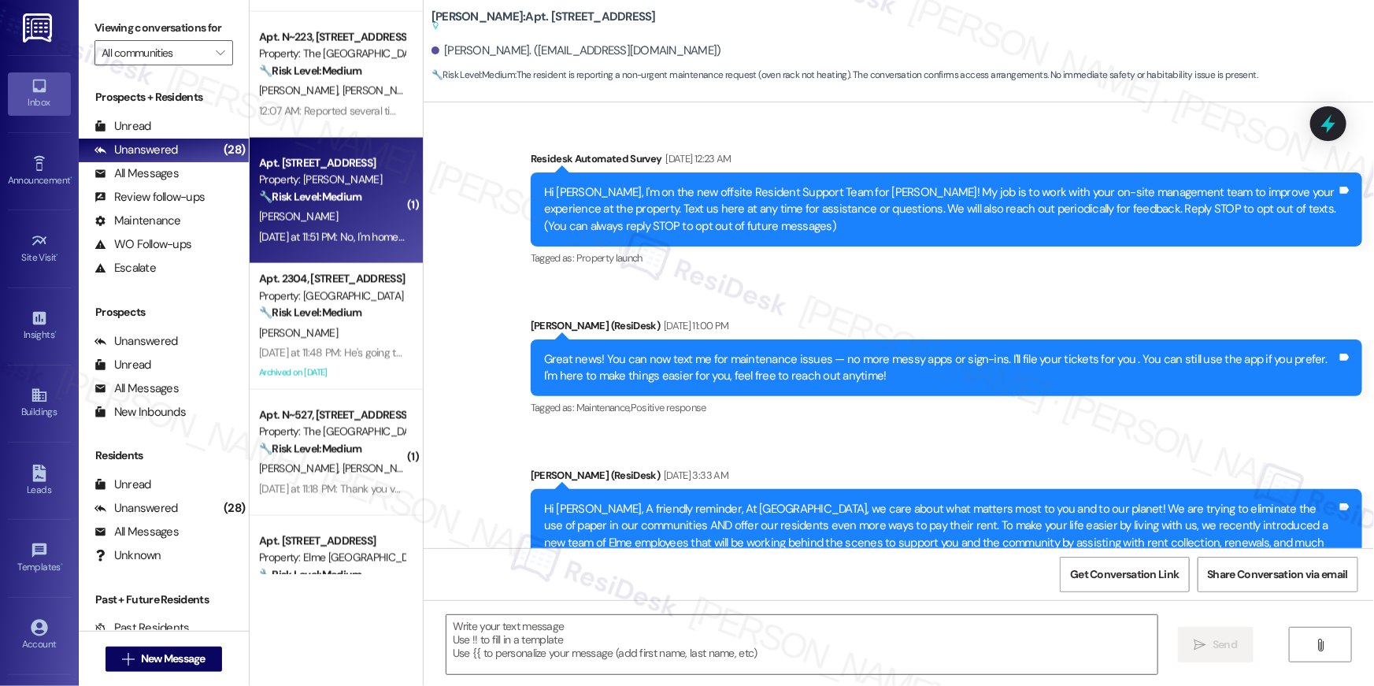
scroll to position [28164, 0]
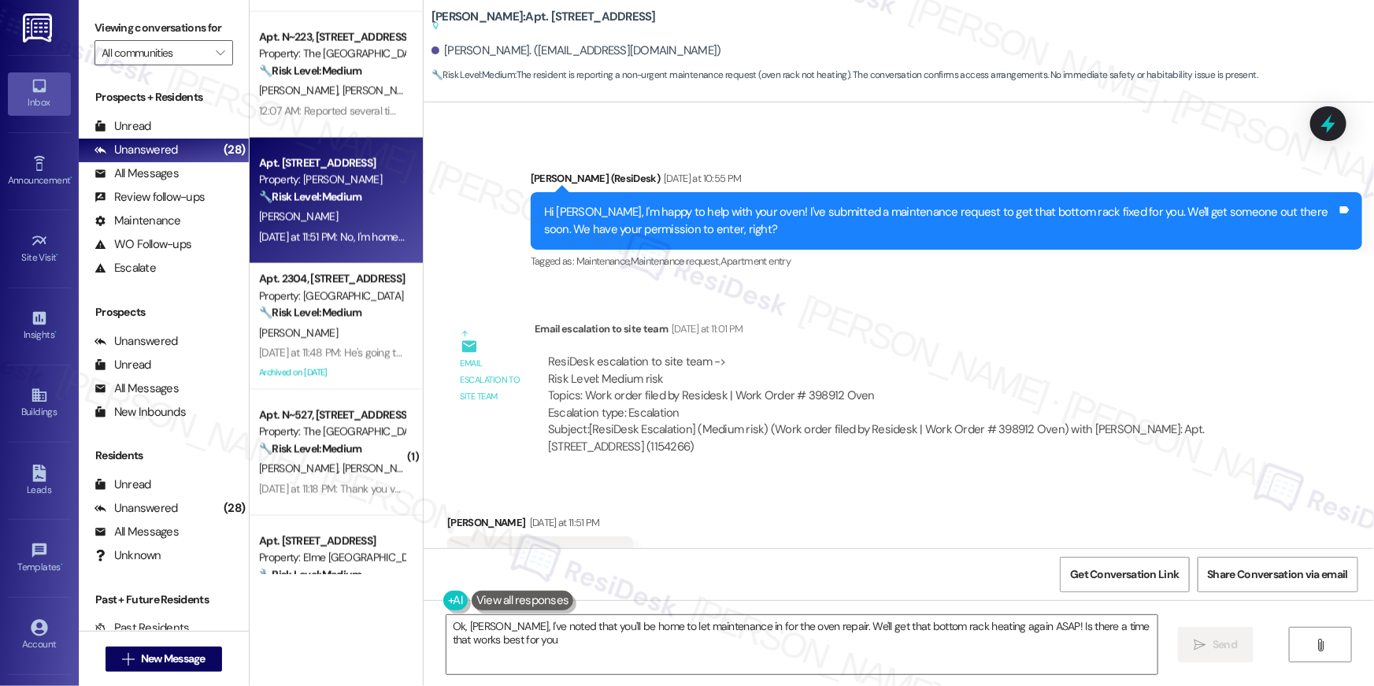
type textarea "Ok, Dannetta, I've noted that you'll be home to let maintenance in for the oven…"
click at [813, 354] on div "ResiDesk escalation to site team -> Risk Level: Medium risk Topics: Work order …" at bounding box center [906, 388] width 717 height 68
copy div "398912"
click at [569, 654] on textarea "Ok, Dannetta, I've noted that you'll be home to let maintenance in for the oven…" at bounding box center [802, 644] width 711 height 59
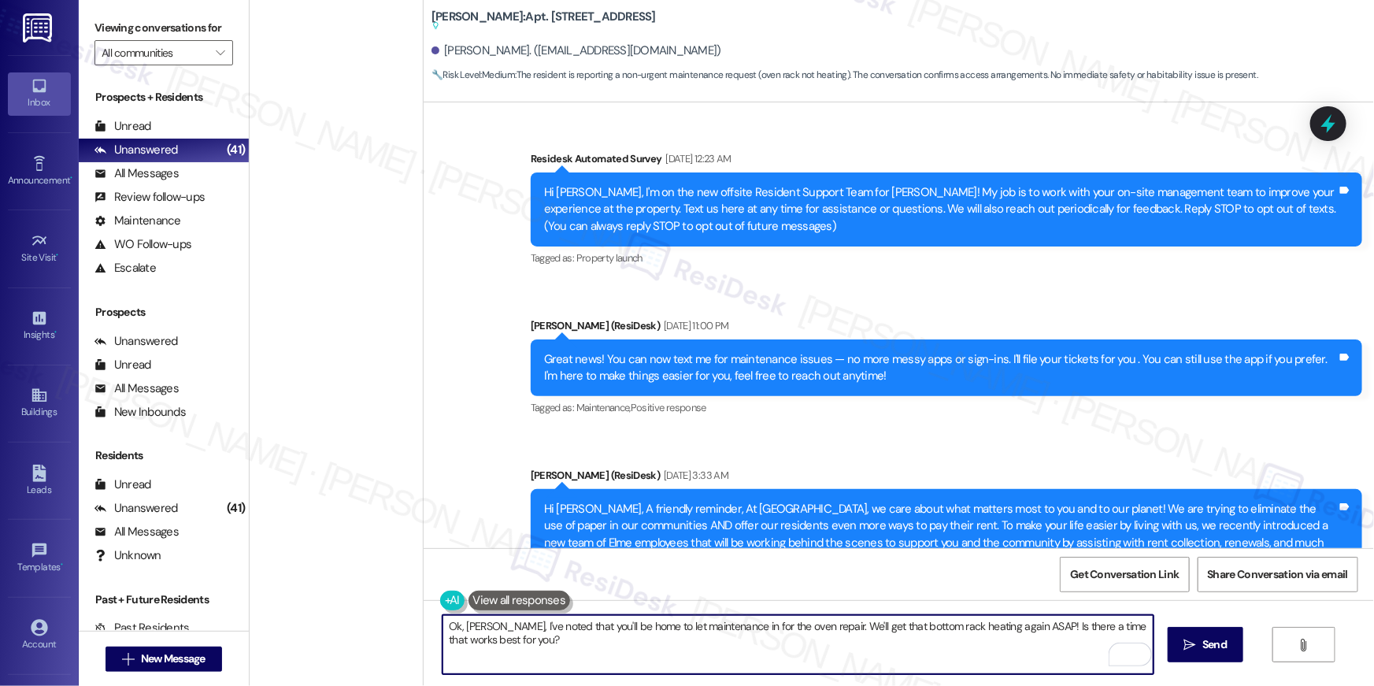
scroll to position [28164, 0]
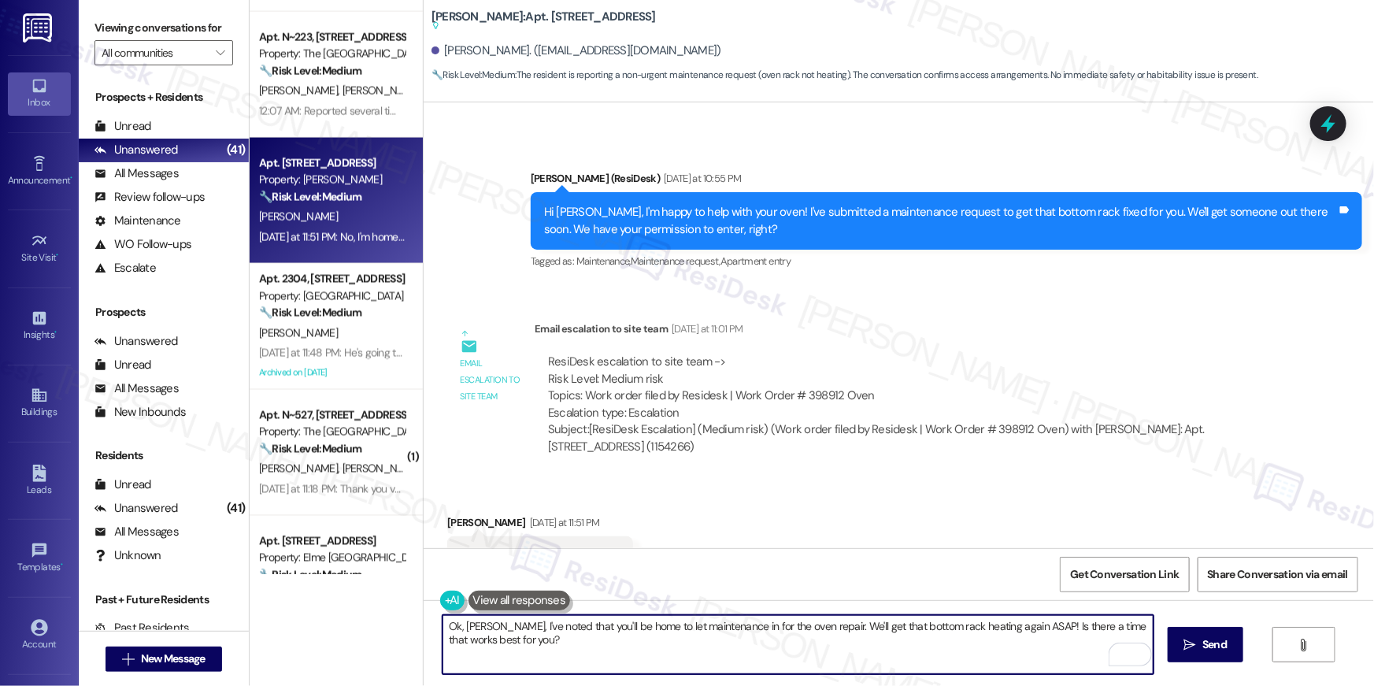
click at [551, 641] on textarea "Ok, Dannetta, I've noted that you'll be home to let maintenance in for the oven…" at bounding box center [798, 644] width 711 height 59
drag, startPoint x: 566, startPoint y: 645, endPoint x: 427, endPoint y: 626, distance: 140.7
click at [434, 626] on div "Ok, Dannetta, I've noted that you'll be home to let maintenance in for the oven…" at bounding box center [790, 644] width 713 height 61
click at [524, 638] on textarea "Ok, Dannetta, I've noted that you'll be home to let maintenance in for the oven…" at bounding box center [798, 644] width 711 height 59
click at [566, 647] on textarea "Ok, Dannetta, I've noted that you'll be home to let maintenance in for the oven…" at bounding box center [798, 644] width 711 height 59
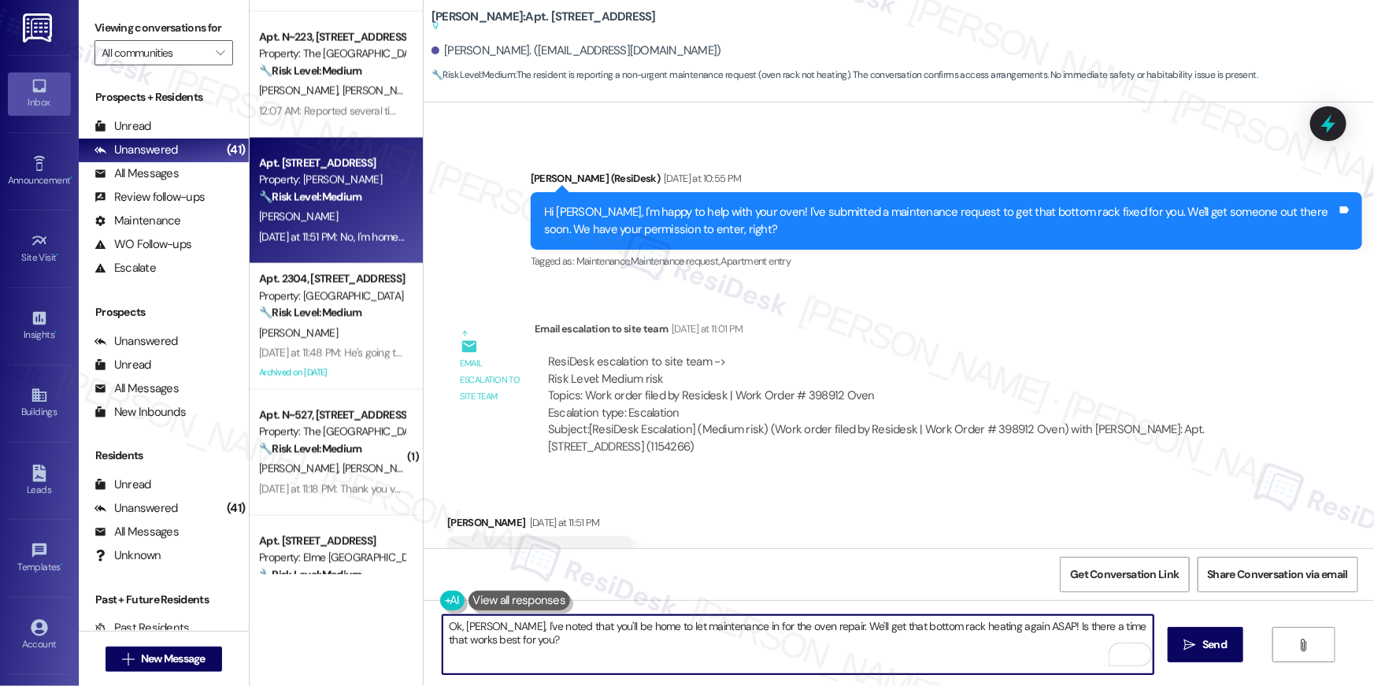
drag, startPoint x: 561, startPoint y: 647, endPoint x: 371, endPoint y: 623, distance: 192.1
click at [371, 623] on div "( 1 ) Apt. 924, 10519 Lariat Lane Property: Elme Manassas 🔧 Risk Level: Medium …" at bounding box center [812, 343] width 1125 height 686
type textarea "Thanks for letting me know. I have submitted the work order for you, Danetta. L…"
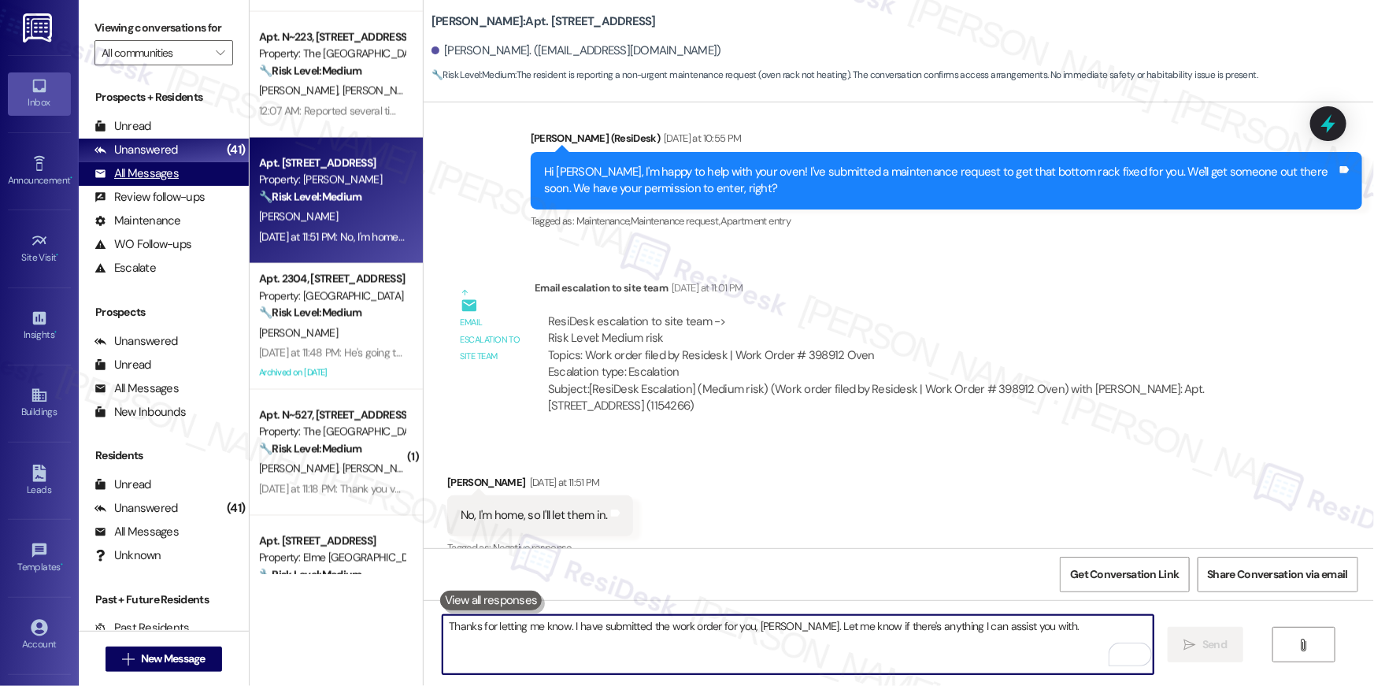
scroll to position [28123, 0]
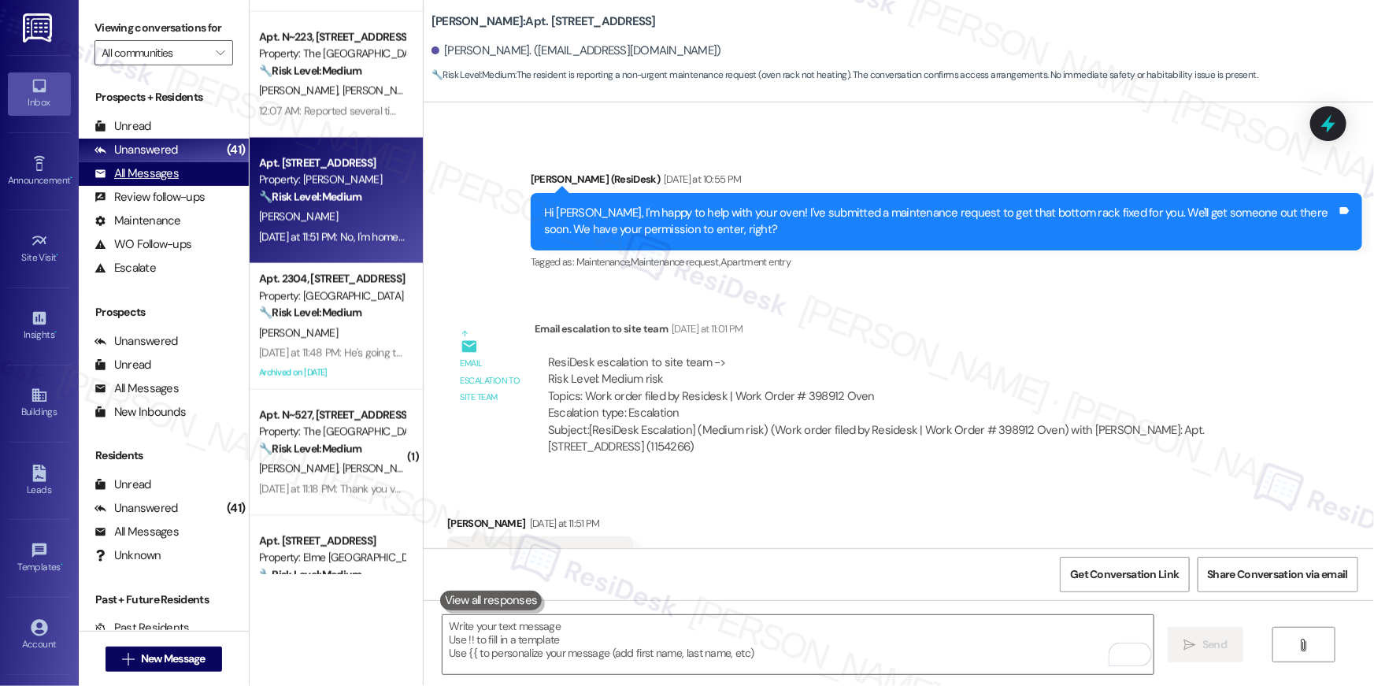
click at [179, 179] on div "All Messages (undefined)" at bounding box center [164, 174] width 170 height 24
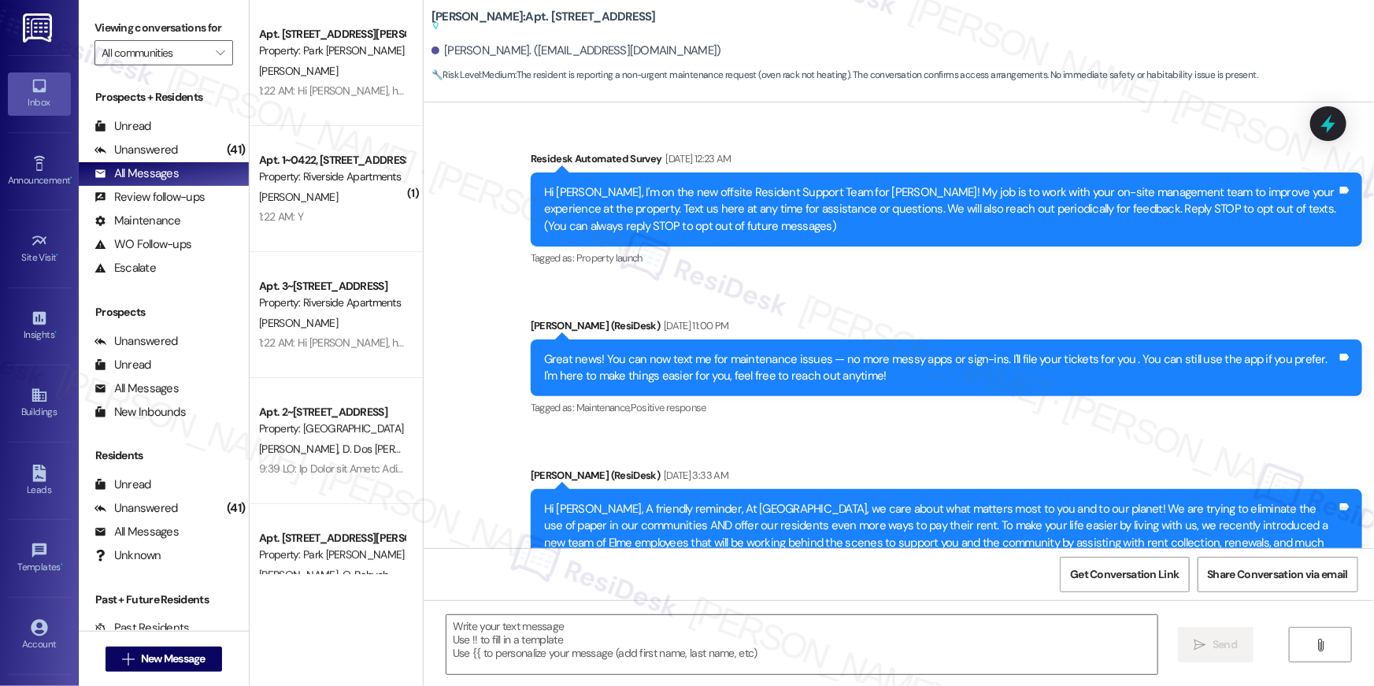
scroll to position [28163, 0]
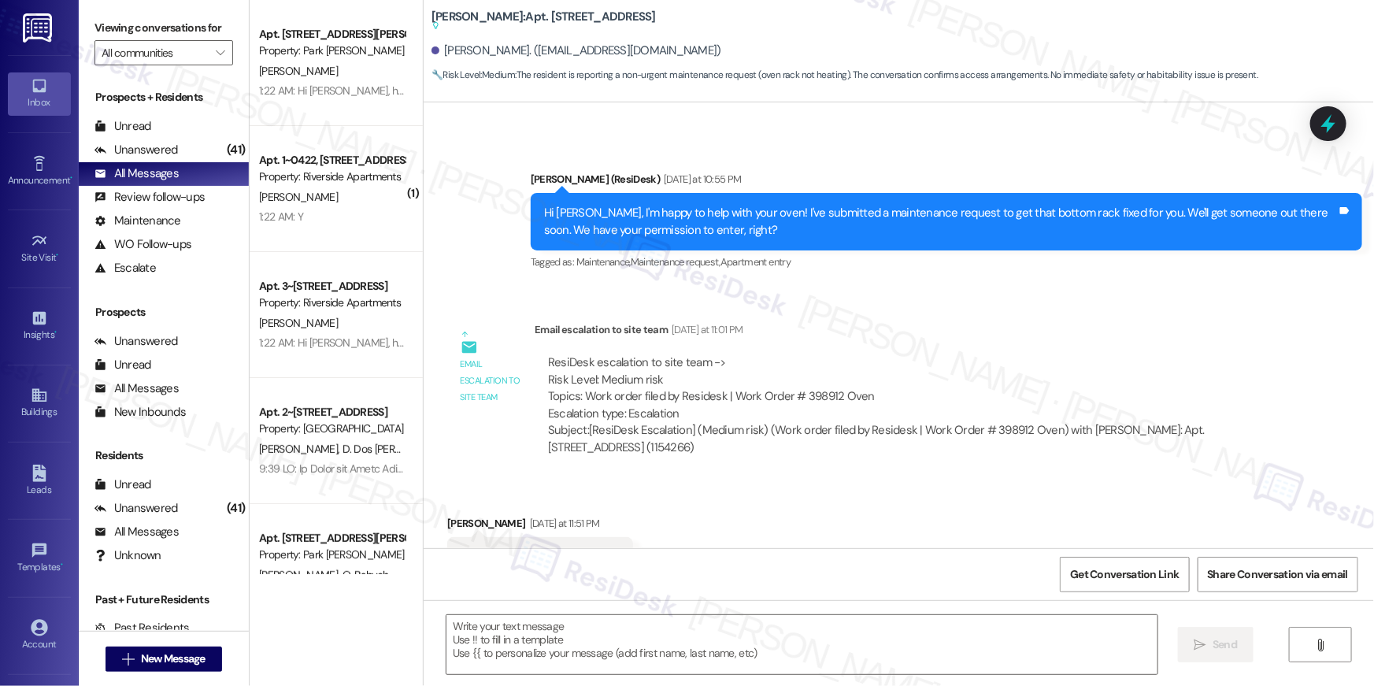
type textarea "Fetching suggested responses. Please feel free to read through the conversation…"
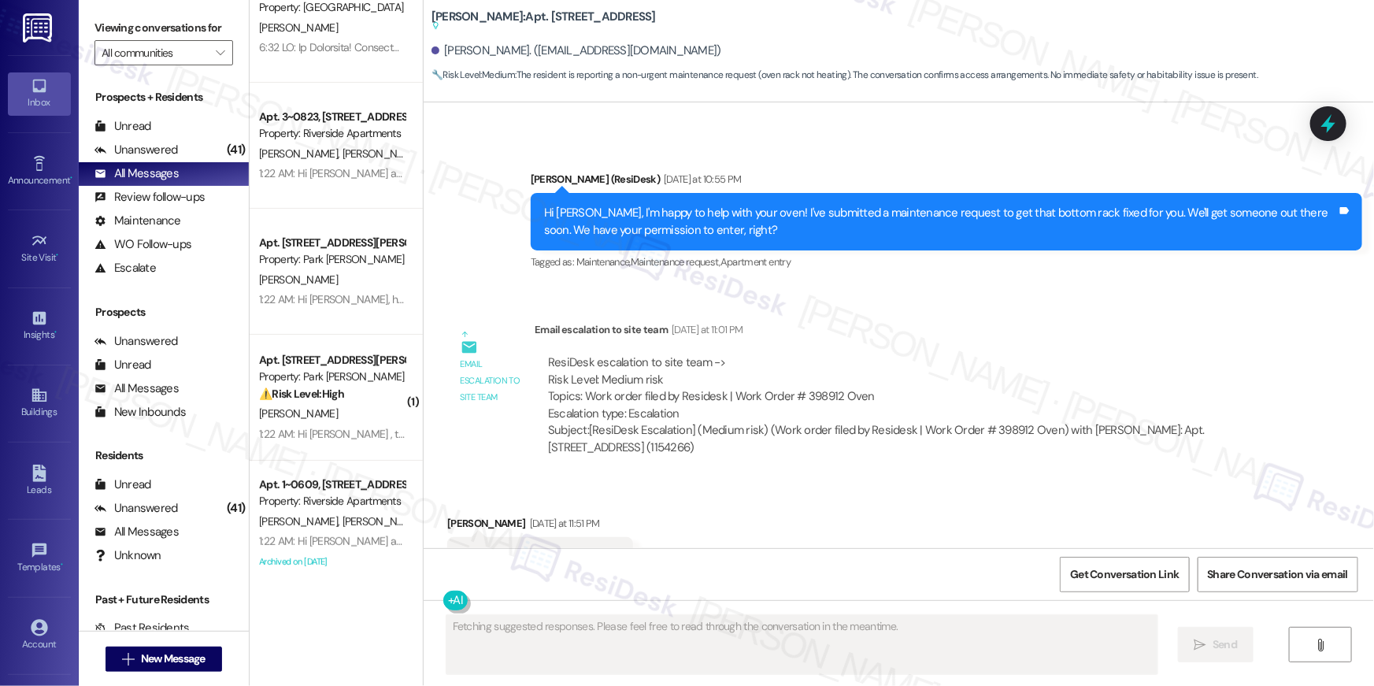
scroll to position [235, 0]
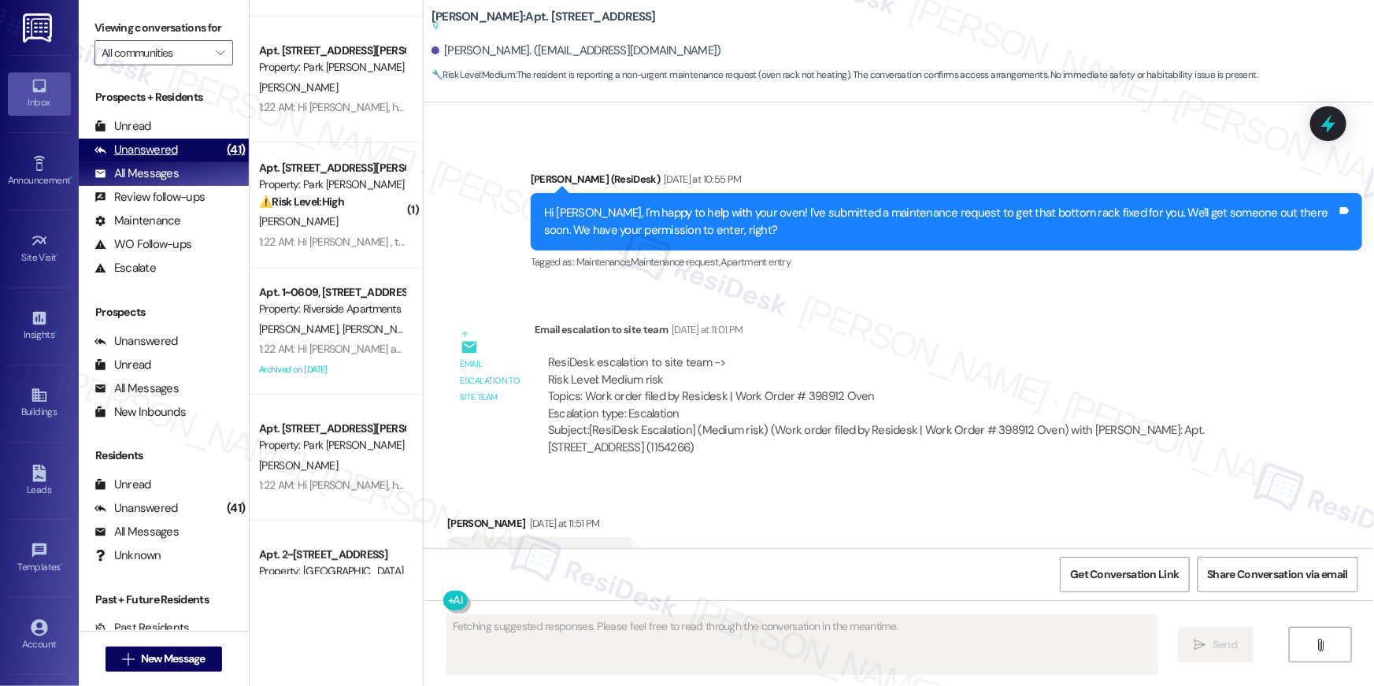
click at [195, 155] on div "Unanswered (41)" at bounding box center [164, 151] width 170 height 24
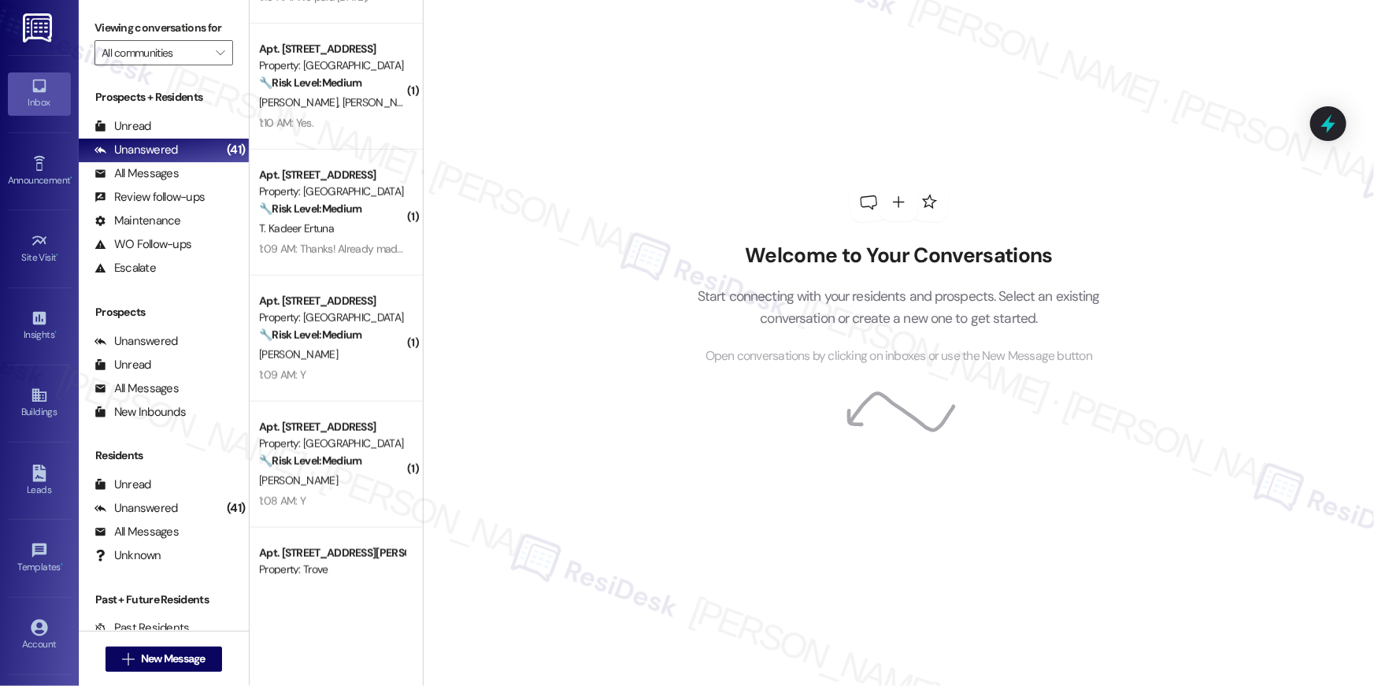
scroll to position [688, 0]
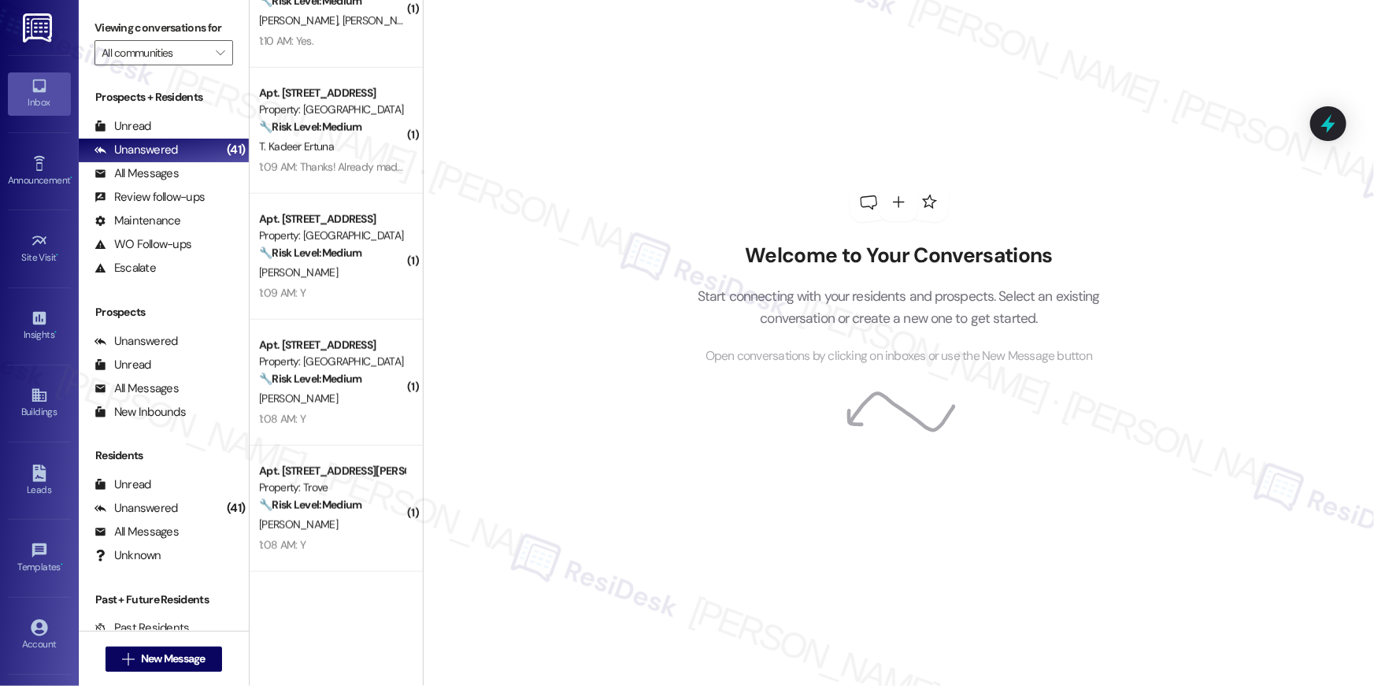
click at [308, 265] on div "L. Lane" at bounding box center [332, 273] width 149 height 20
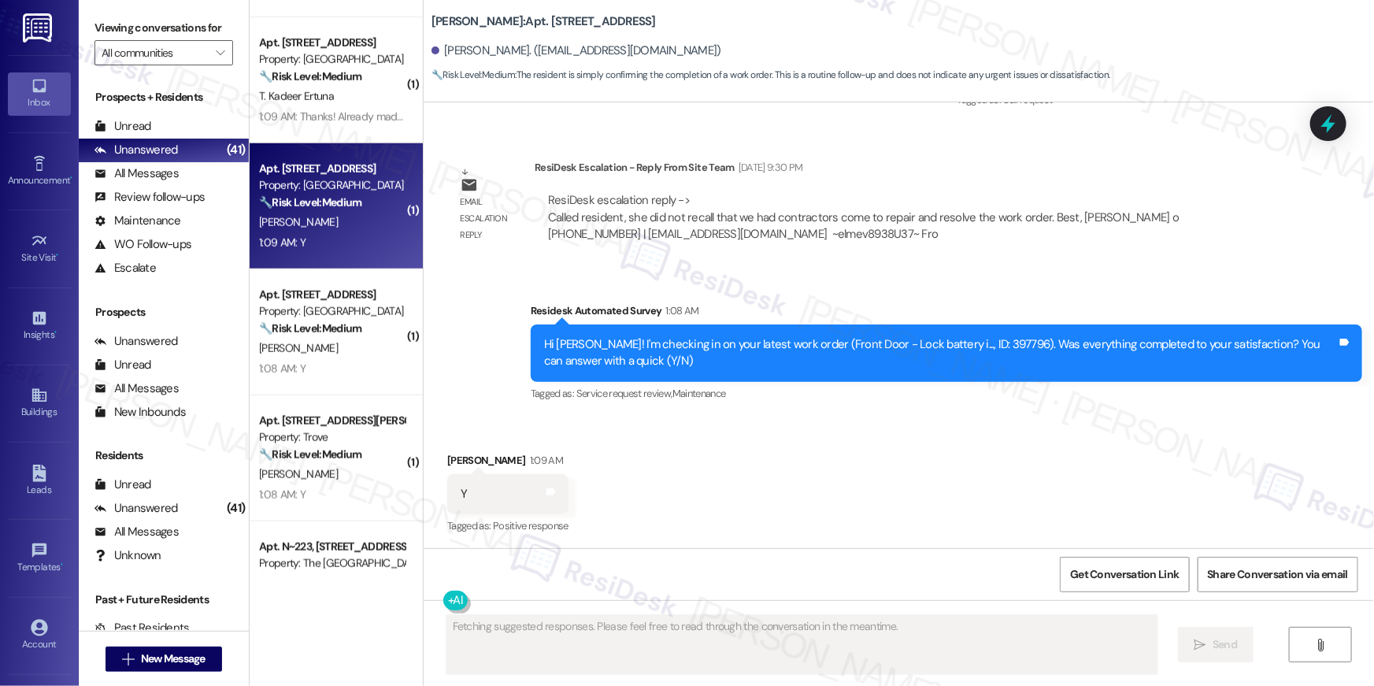
scroll to position [739, 0]
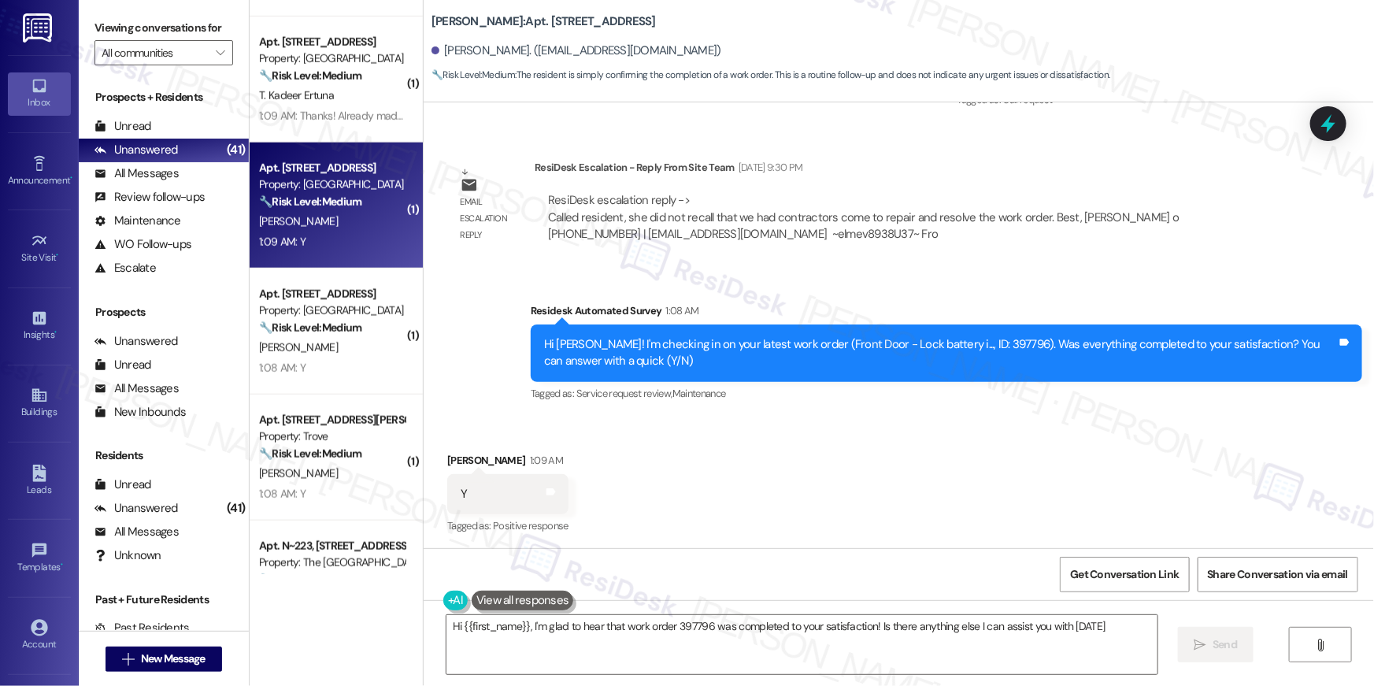
type textarea "Hi {{first_name}}, I'm glad to hear that work order 397796 was completed to you…"
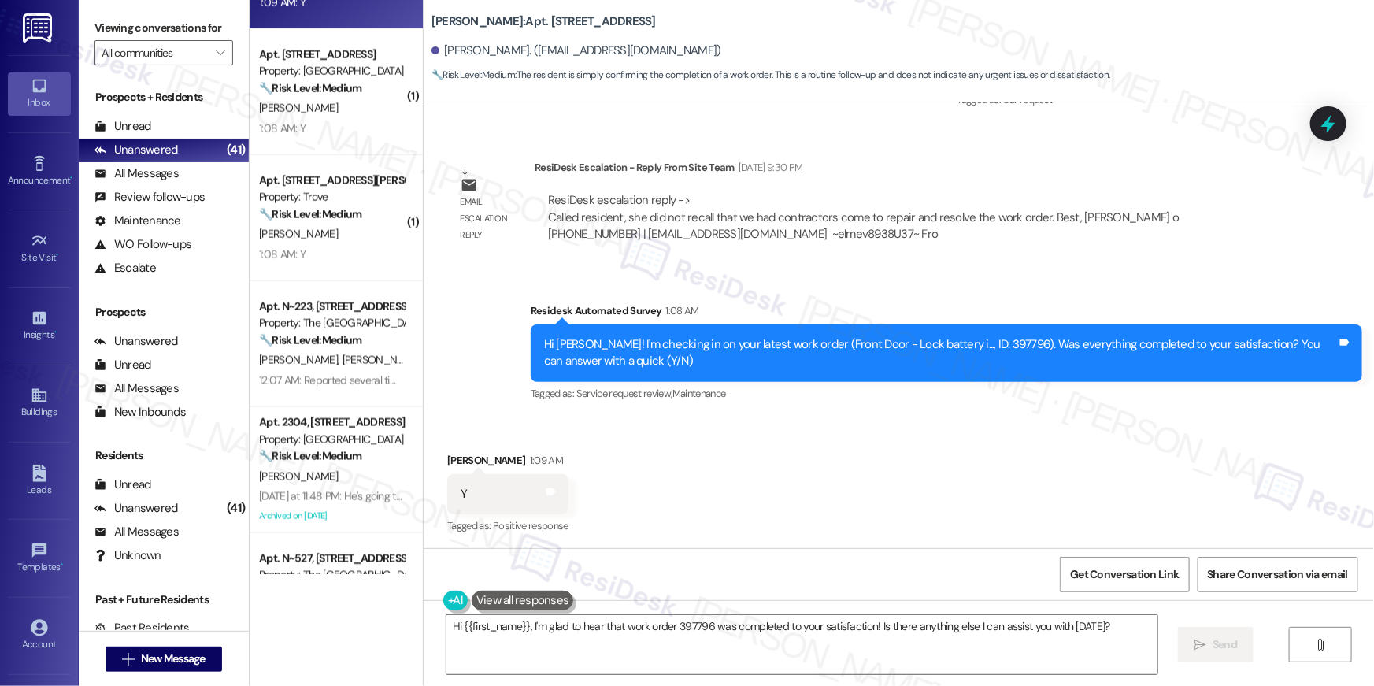
scroll to position [996, 0]
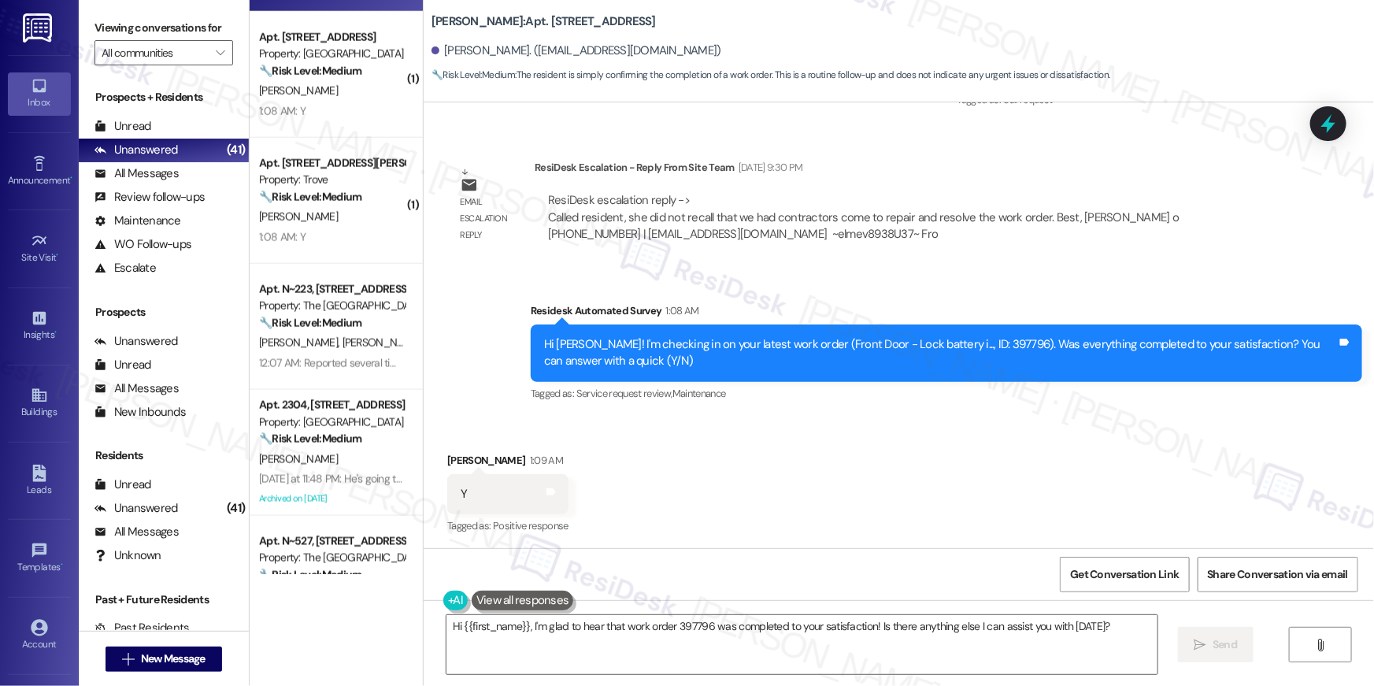
click at [373, 347] on div "C. Maschino D. Maschino" at bounding box center [332, 343] width 149 height 20
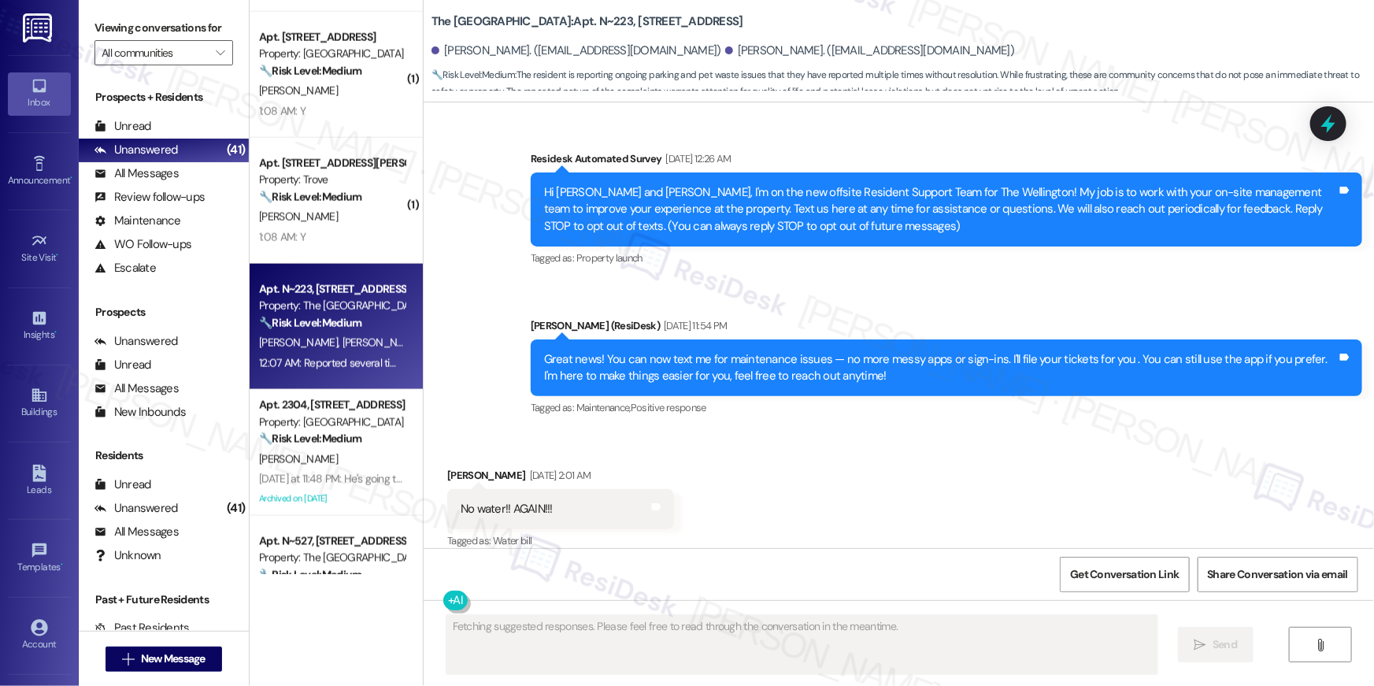
scroll to position [28207, 0]
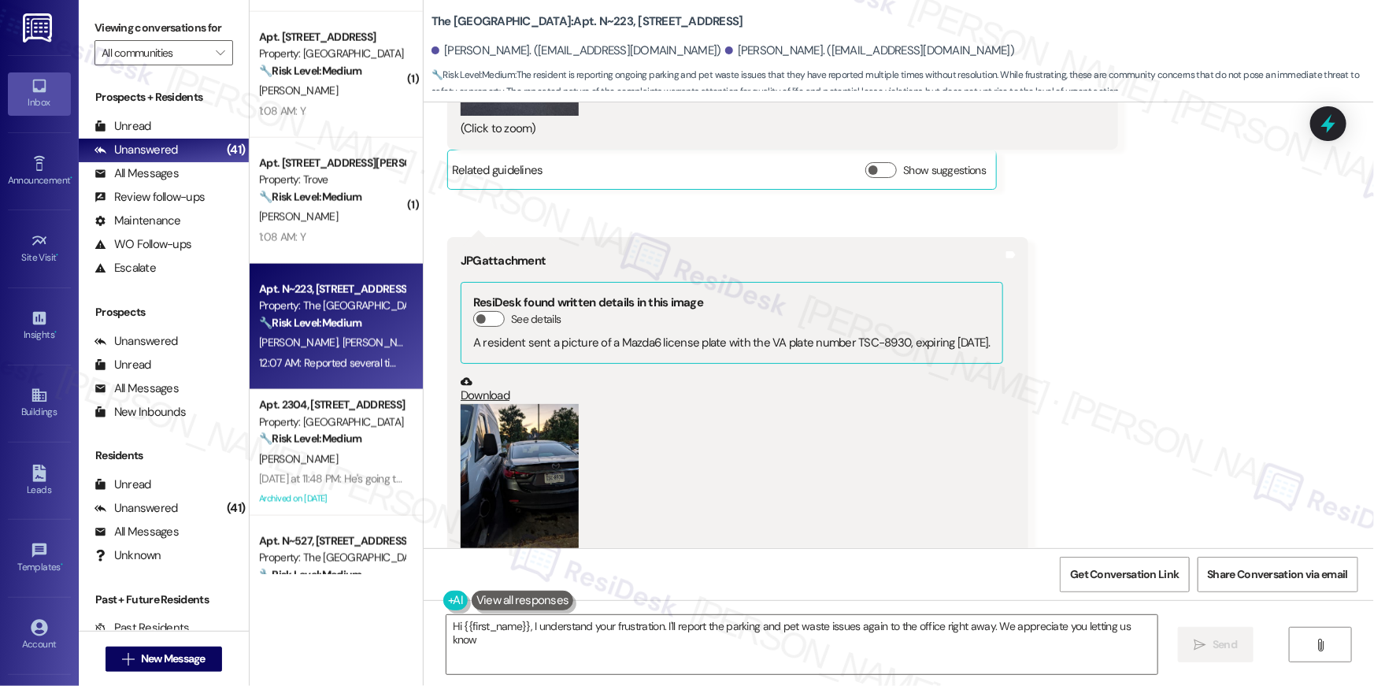
type textarea "Hi {{first_name}}, I understand your frustration. I'll report the parking and p…"
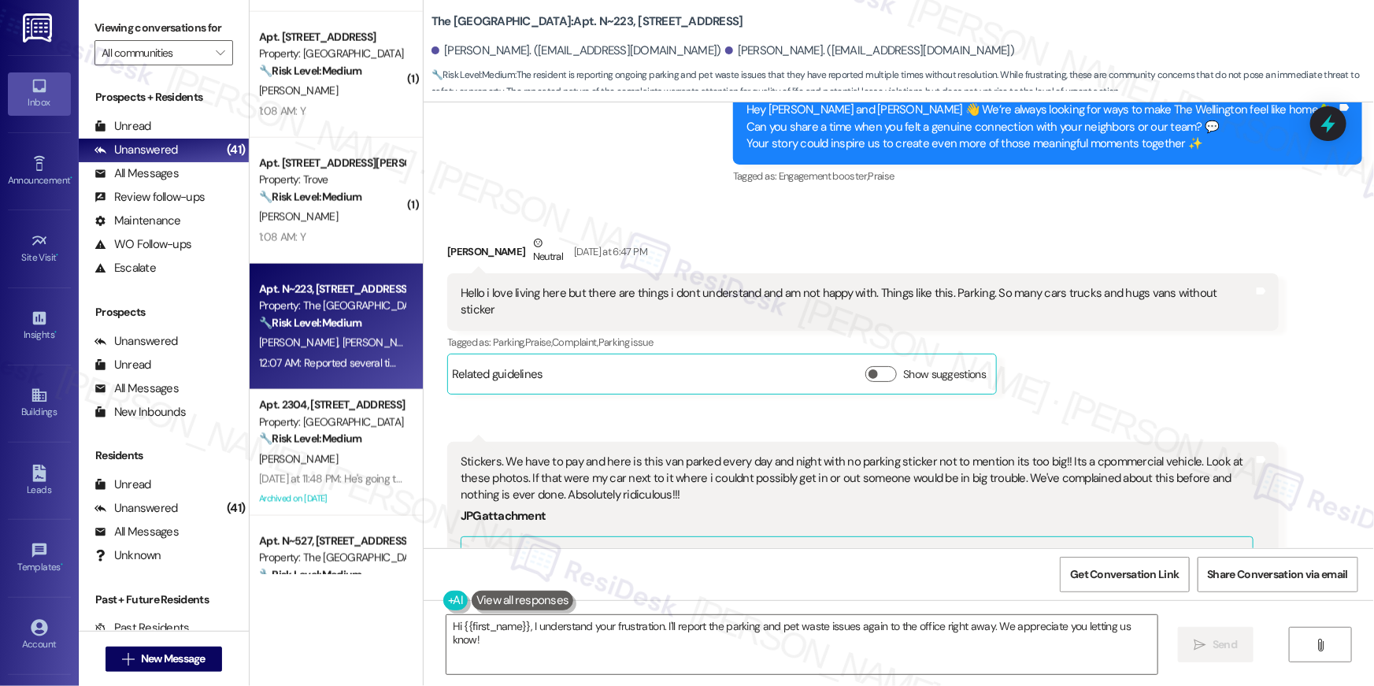
scroll to position [24786, 0]
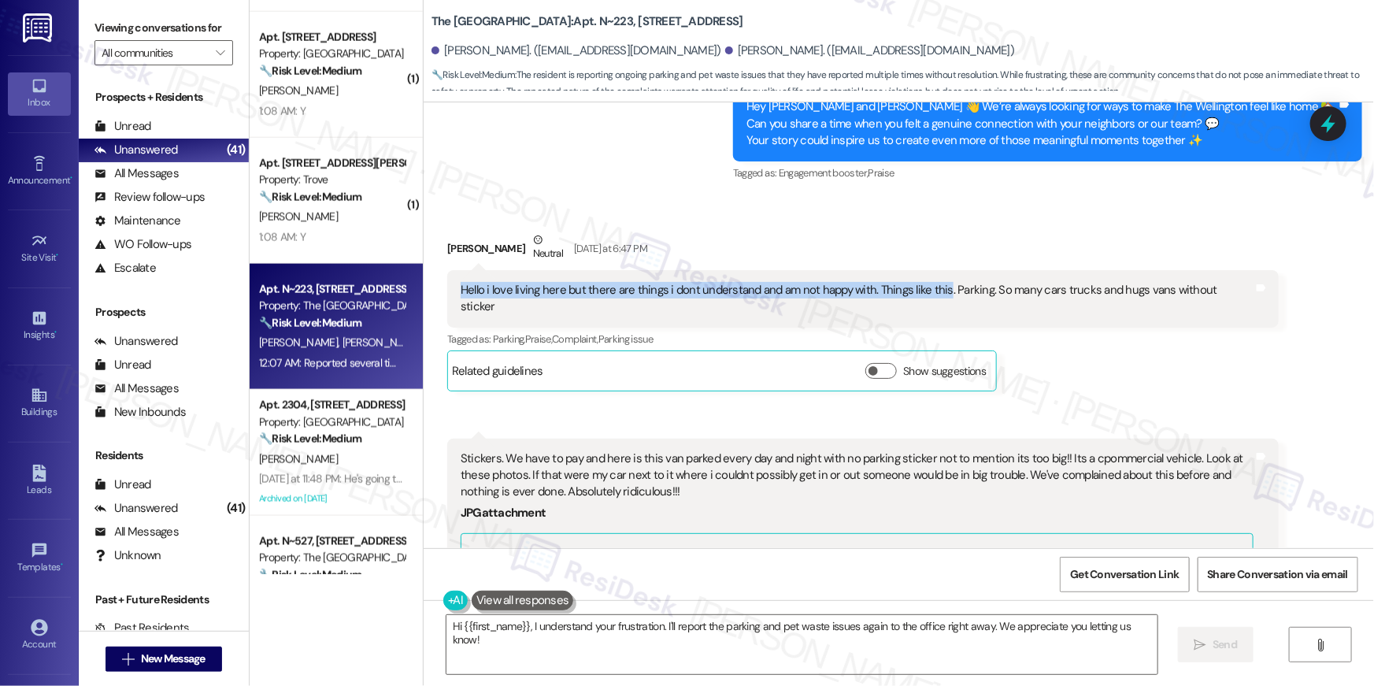
drag, startPoint x: 492, startPoint y: 213, endPoint x: 931, endPoint y: 208, distance: 438.7
click at [931, 270] on div "Hello i love living here but there are things i dont understand and am not happ…" at bounding box center [863, 298] width 832 height 57
click at [909, 232] on div "Cheryl Maschino Neutral Yesterday at 6:47 PM" at bounding box center [863, 251] width 832 height 39
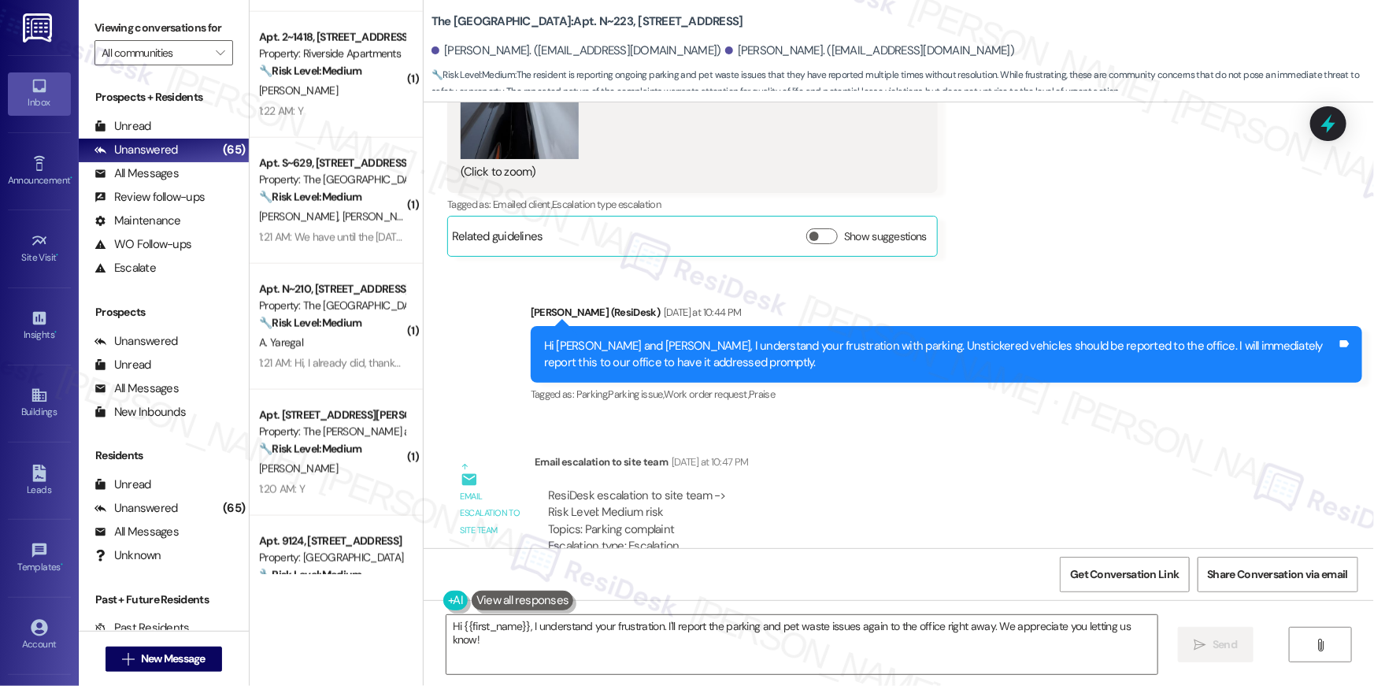
scroll to position [27725, 0]
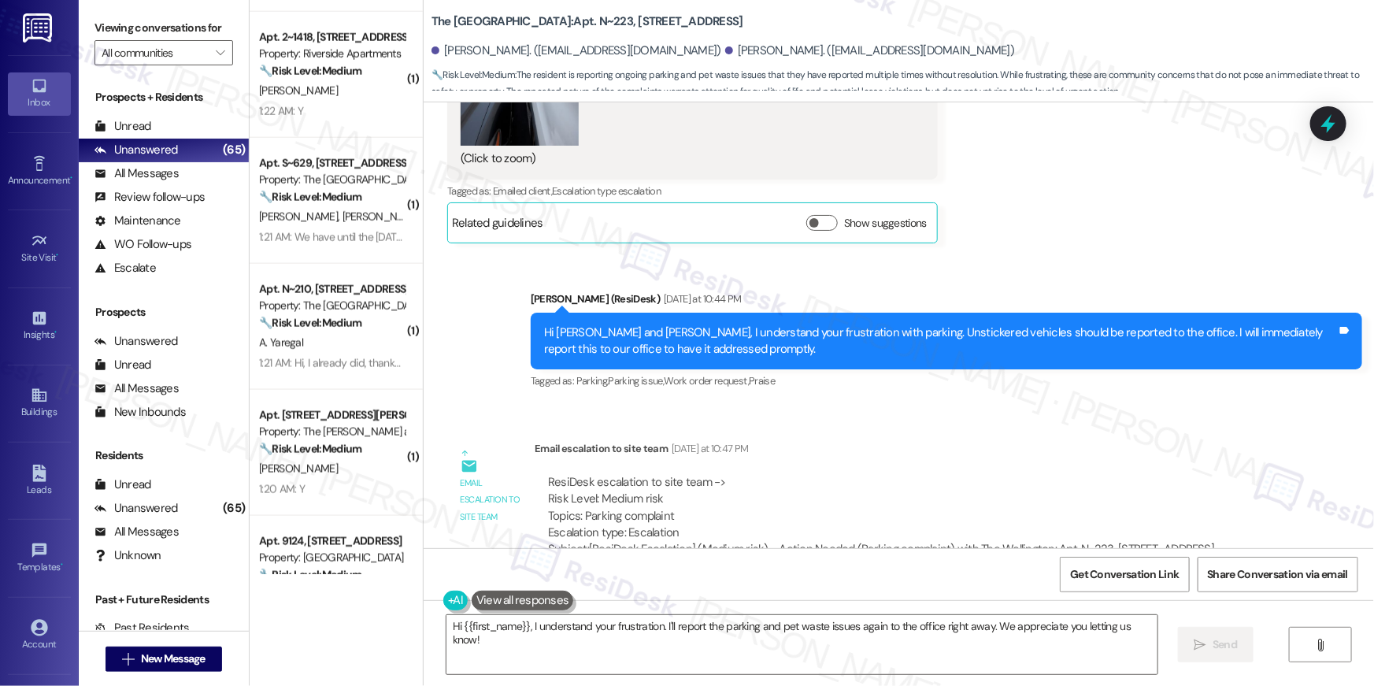
drag, startPoint x: 632, startPoint y: 396, endPoint x: 656, endPoint y: 412, distance: 28.4
click at [632, 474] on div "ResiDesk escalation to site team -> Risk Level: Medium risk Topics: Parking com…" at bounding box center [881, 508] width 666 height 68
drag, startPoint x: 672, startPoint y: 413, endPoint x: 576, endPoint y: 417, distance: 95.4
click at [576, 474] on div "ResiDesk escalation to site team -> Risk Level: Medium risk Topics: Parking com…" at bounding box center [881, 508] width 666 height 68
click at [842, 474] on div "ResiDesk escalation to site team -> Risk Level: Medium risk Topics: Parking com…" at bounding box center [881, 508] width 666 height 68
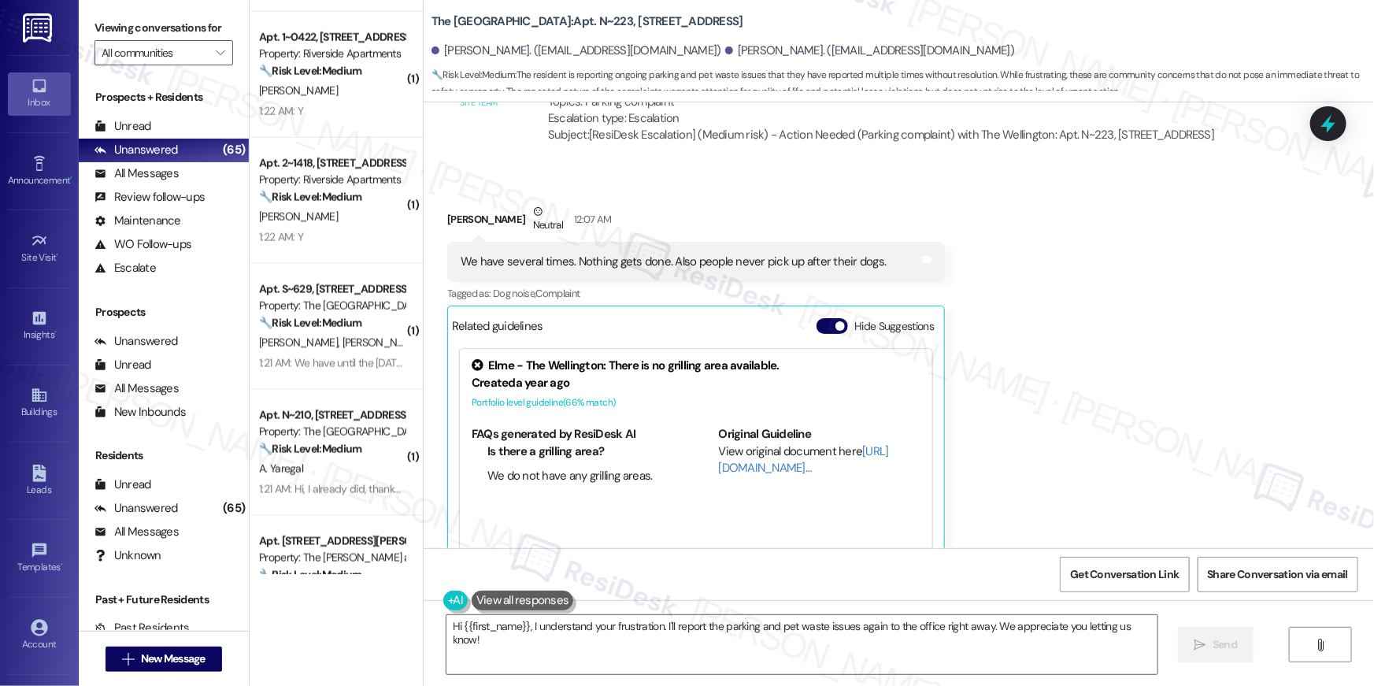
scroll to position [28142, 0]
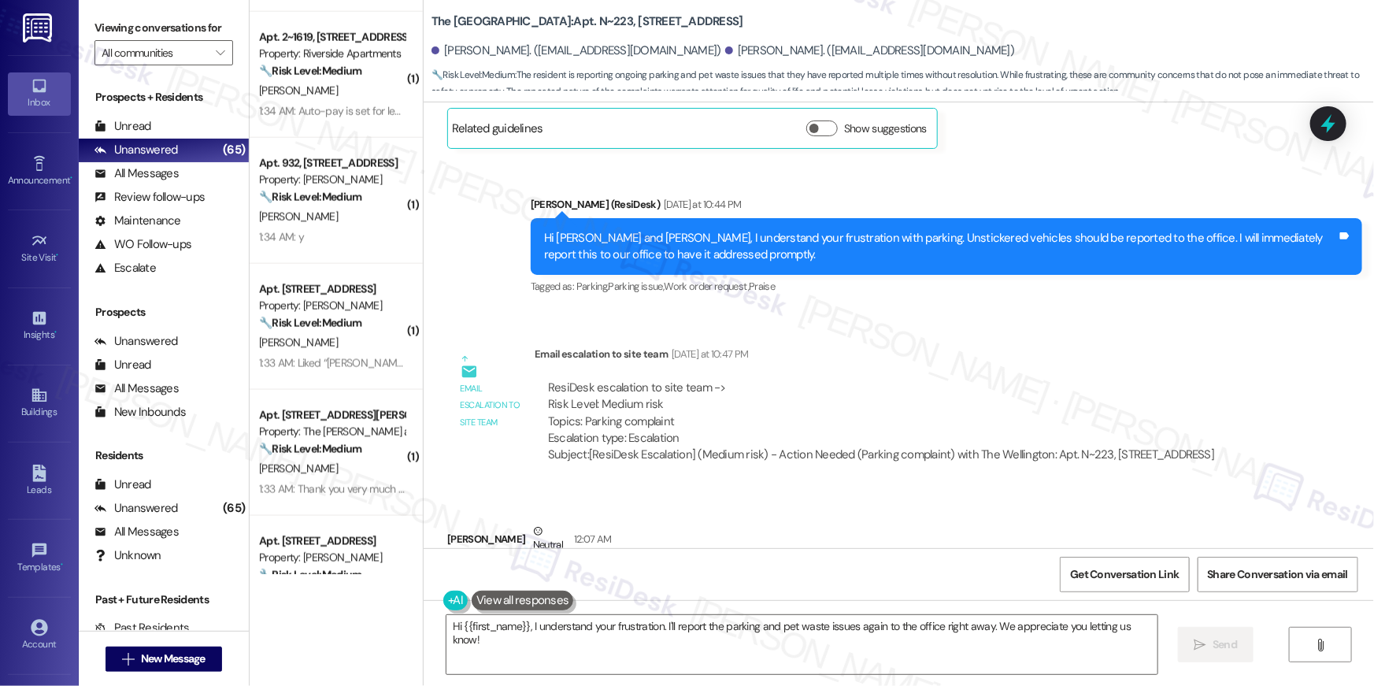
scroll to position [27922, 0]
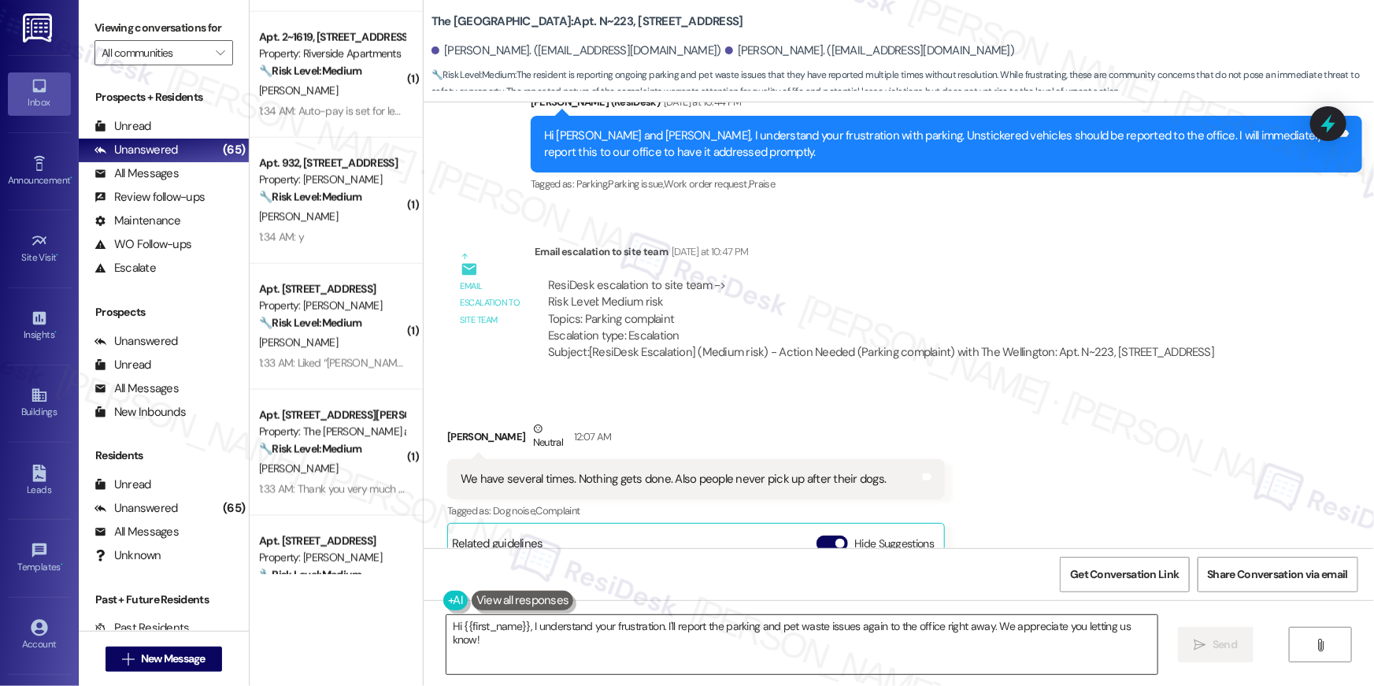
click at [498, 639] on textarea "Hi {{first_name}}, I understand your frustration. I'll report the parking and p…" at bounding box center [802, 644] width 711 height 59
click at [479, 636] on textarea "Hi {{first_name}}, I understand your frustration. I'll report the parking and p…" at bounding box center [802, 644] width 711 height 59
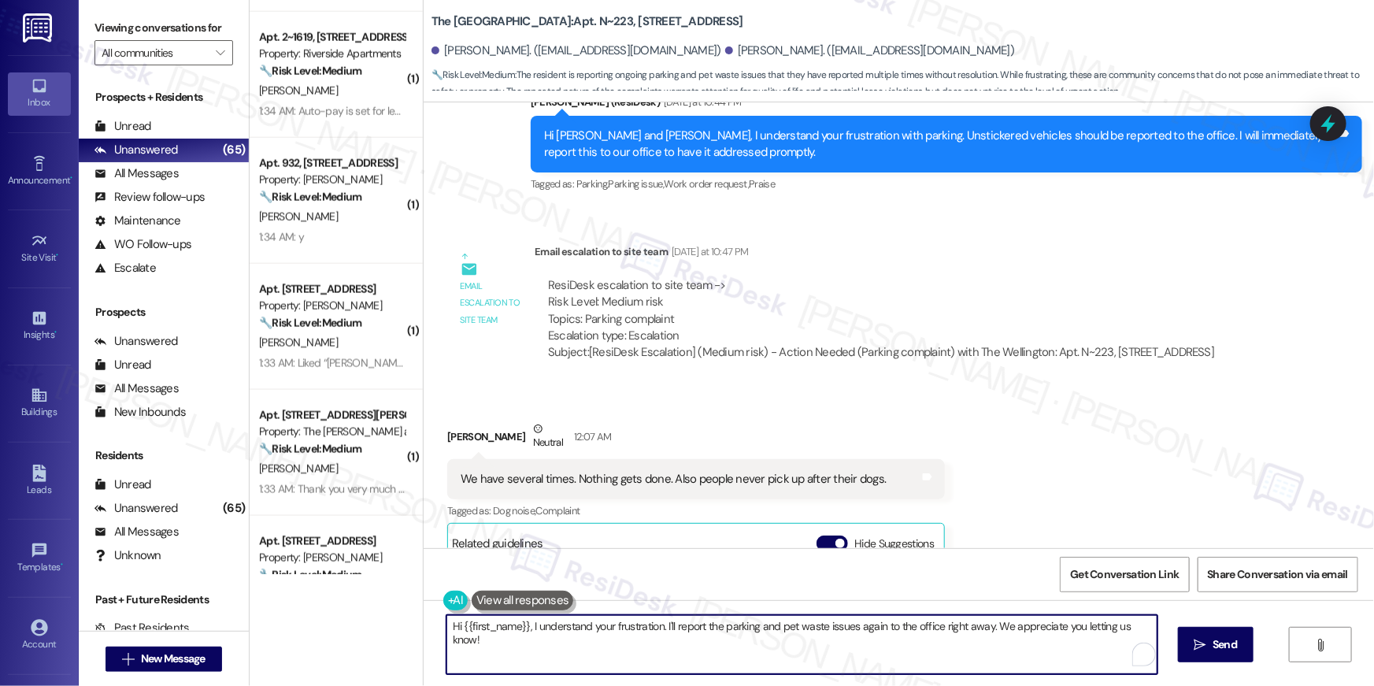
click at [525, 632] on textarea "Hi {{first_name}}, I understand your frustration. I'll report the parking and p…" at bounding box center [802, 644] width 711 height 59
click at [525, 630] on textarea "Hi {{first_name}}, I understand your frustration. I'll report the parking and p…" at bounding box center [802, 644] width 711 height 59
click at [532, 637] on textarea "Hi {{first_name}}, I understand your frustration. I'll report the parking and p…" at bounding box center [802, 644] width 711 height 59
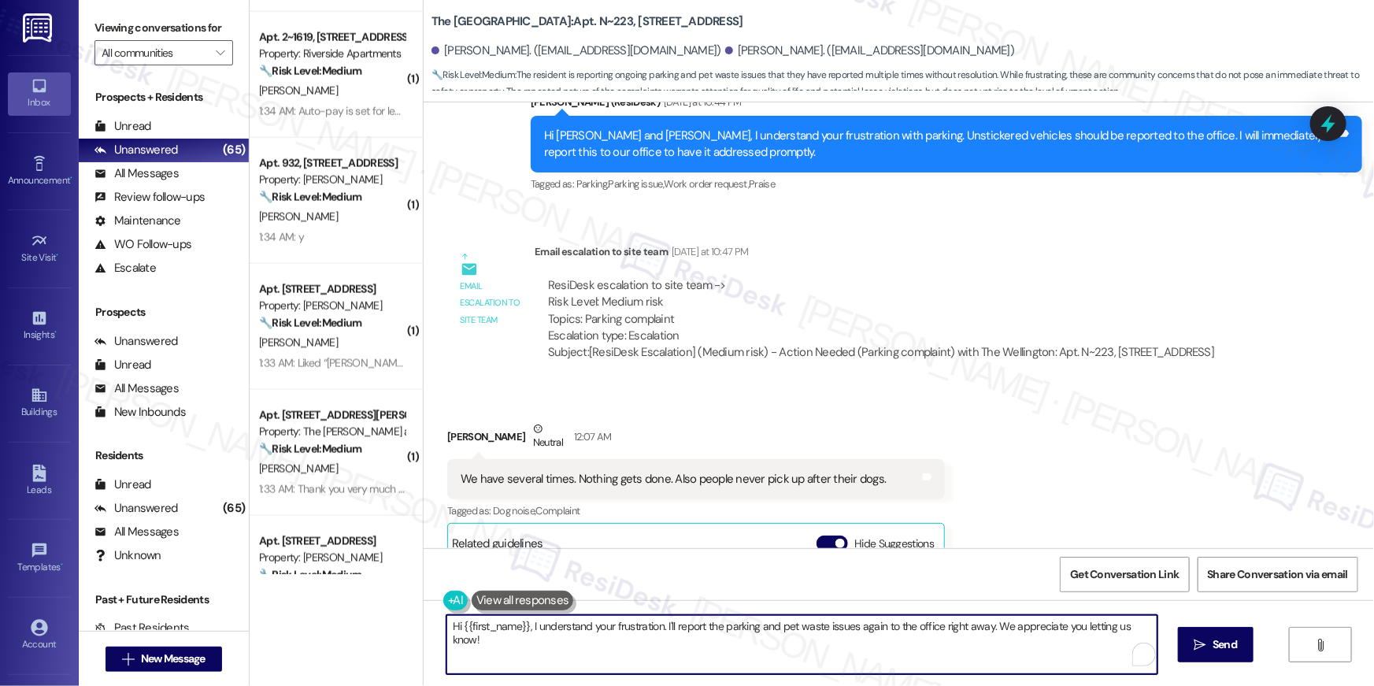
paste textarea "Thank you for letting me know. I’m so glad to hear that you enjoy living here,"
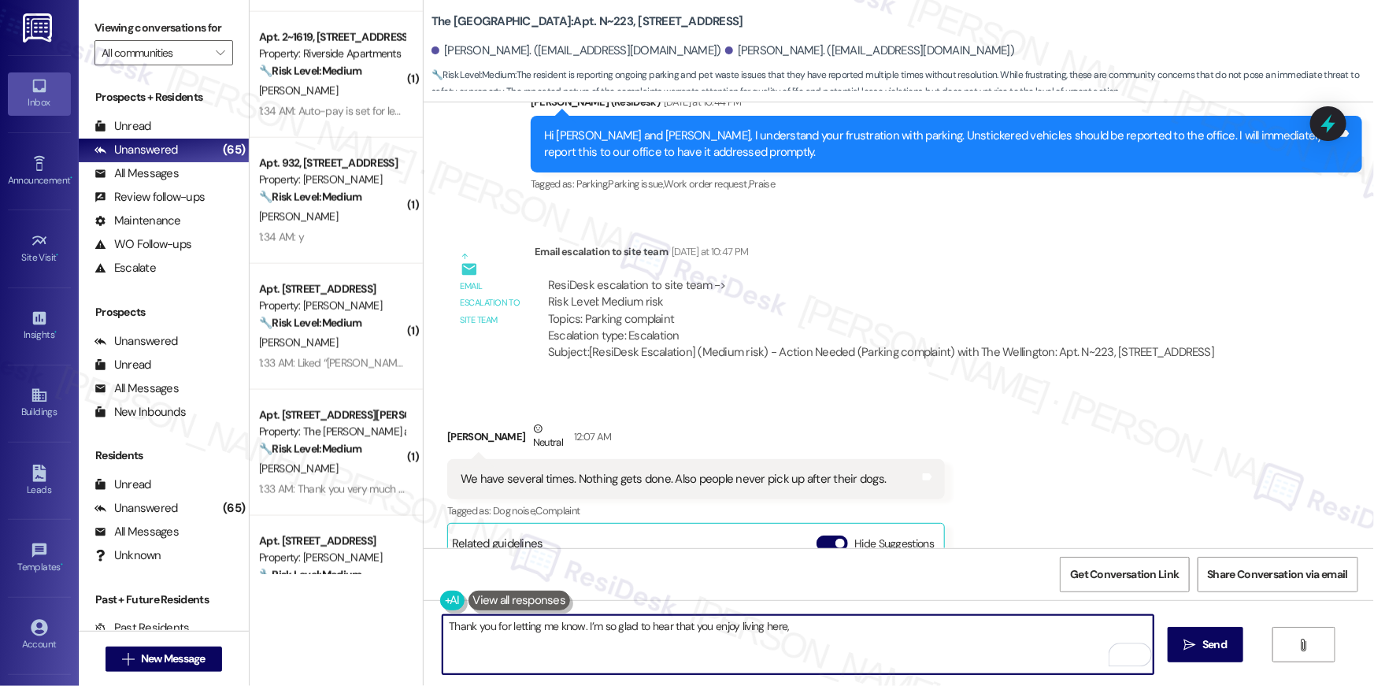
click at [579, 624] on textarea "Thank you for letting me know. I’m so glad to hear that you enjoy living here," at bounding box center [798, 644] width 711 height 59
click at [853, 628] on textarea "Thank you for letting me know, [PERSON_NAME]. I’m so glad to hear that you enjo…" at bounding box center [798, 644] width 711 height 59
type textarea "Thank you for letting me know, [PERSON_NAME]. I’m so glad to hear that you enjo…"
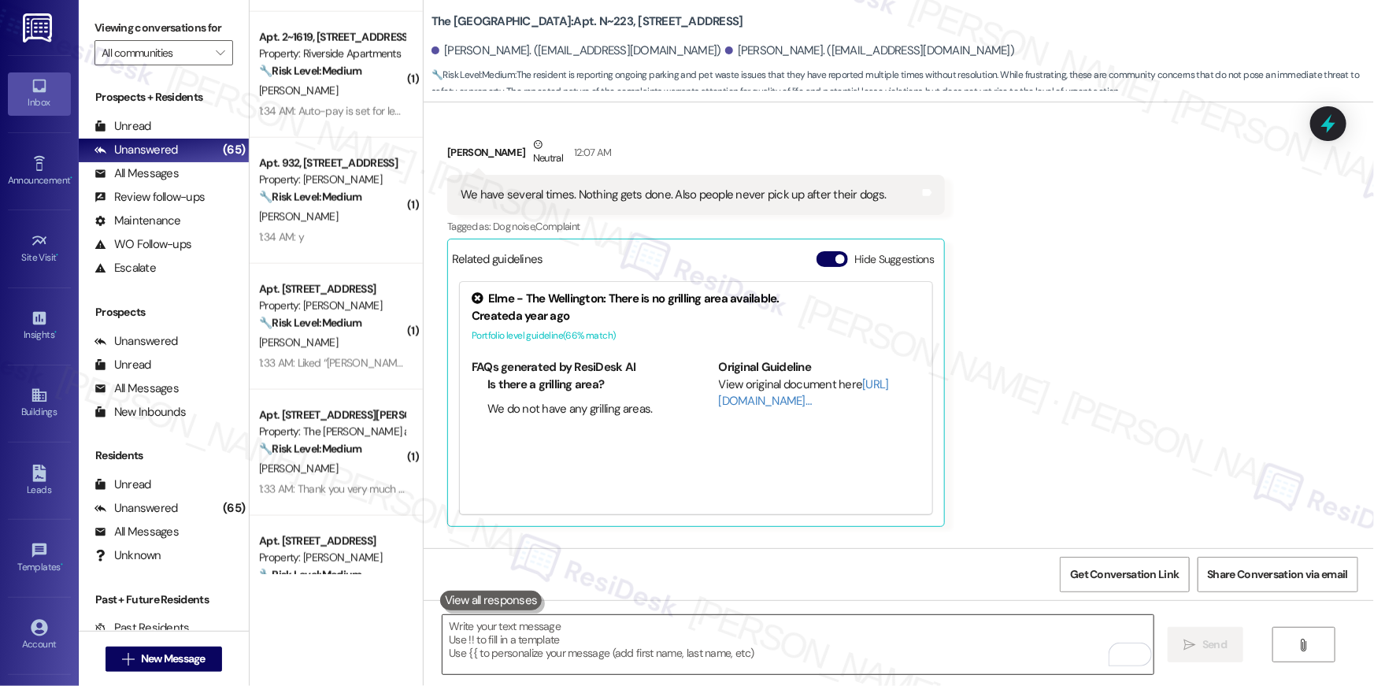
click at [910, 642] on textarea "To enrich screen reader interactions, please activate Accessibility in Grammarl…" at bounding box center [798, 644] width 711 height 59
click at [910, 643] on textarea "To enrich screen reader interactions, please activate Accessibility in Grammarl…" at bounding box center [798, 644] width 711 height 59
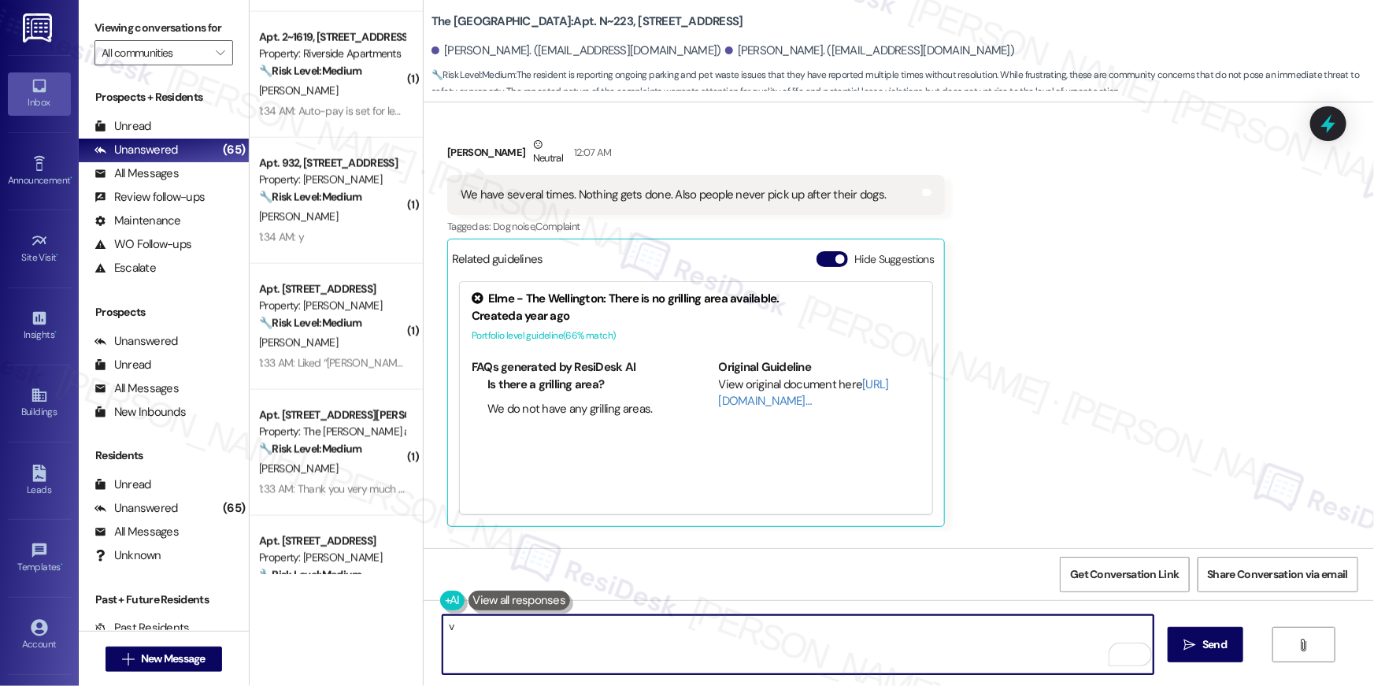
click at [891, 647] on textarea "v" at bounding box center [798, 644] width 711 height 59
paste textarea "I understand how frustrating it must be to deal with the parking issues and pet…"
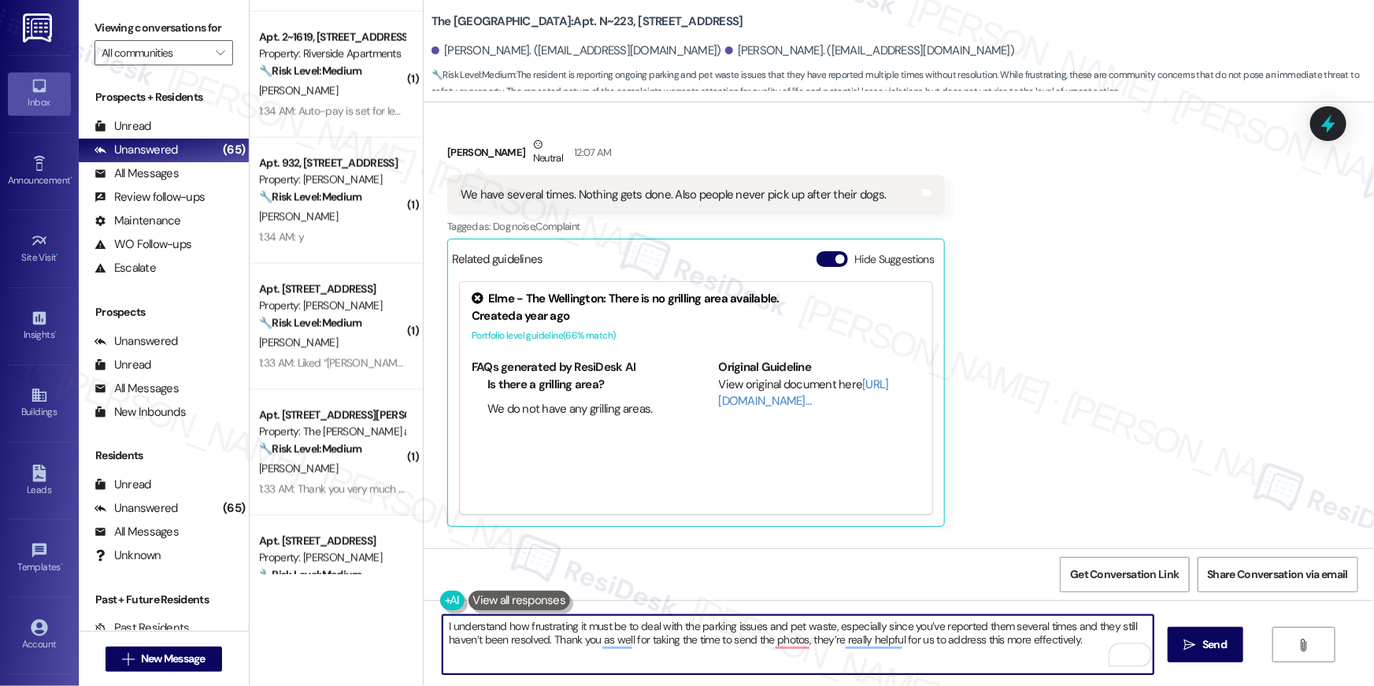
click at [743, 653] on textarea "I understand how frustrating it must be to deal with the parking issues and pet…" at bounding box center [798, 644] width 711 height 59
click at [799, 648] on textarea "I understand how frustrating it must be to deal with the parking issues and pet…" at bounding box center [798, 644] width 711 height 59
click at [891, 643] on textarea "I understand how frustrating it must be to deal with the parking issues and pet…" at bounding box center [798, 644] width 711 height 59
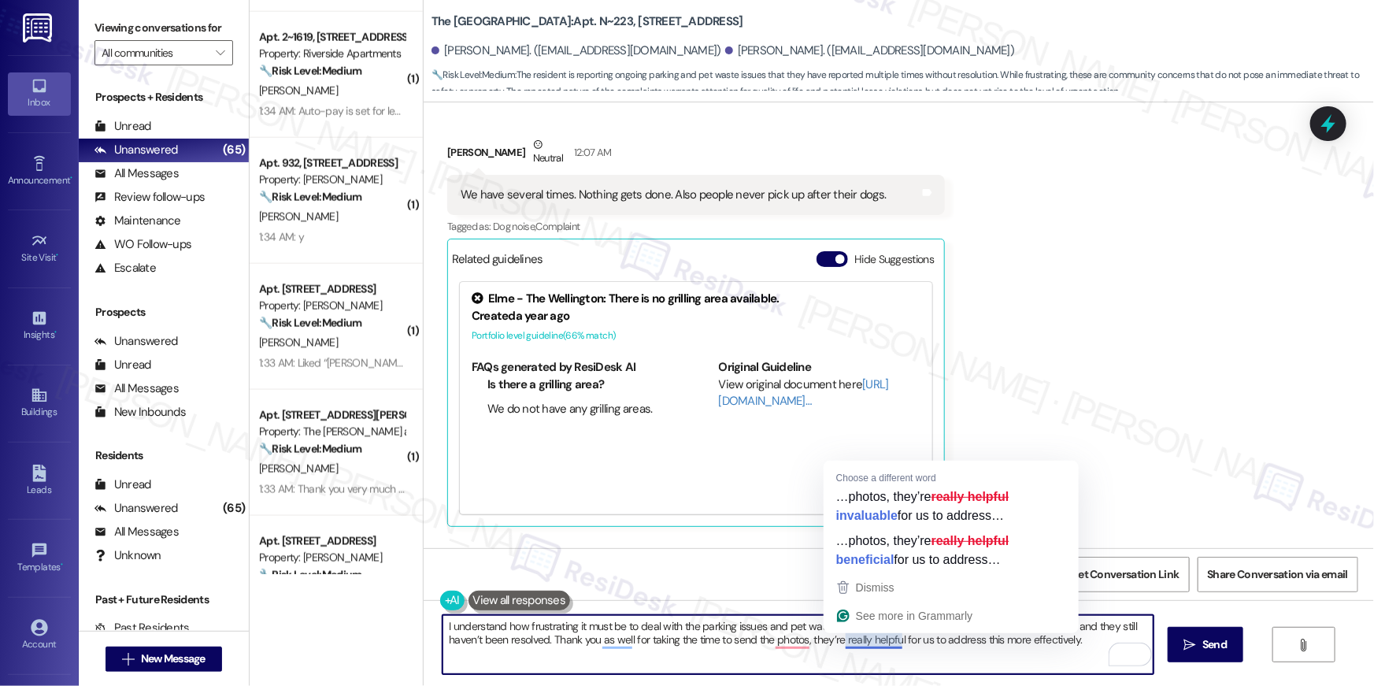
click at [977, 654] on textarea "I understand how frustrating it must be to deal with the parking issues and pet…" at bounding box center [798, 644] width 711 height 59
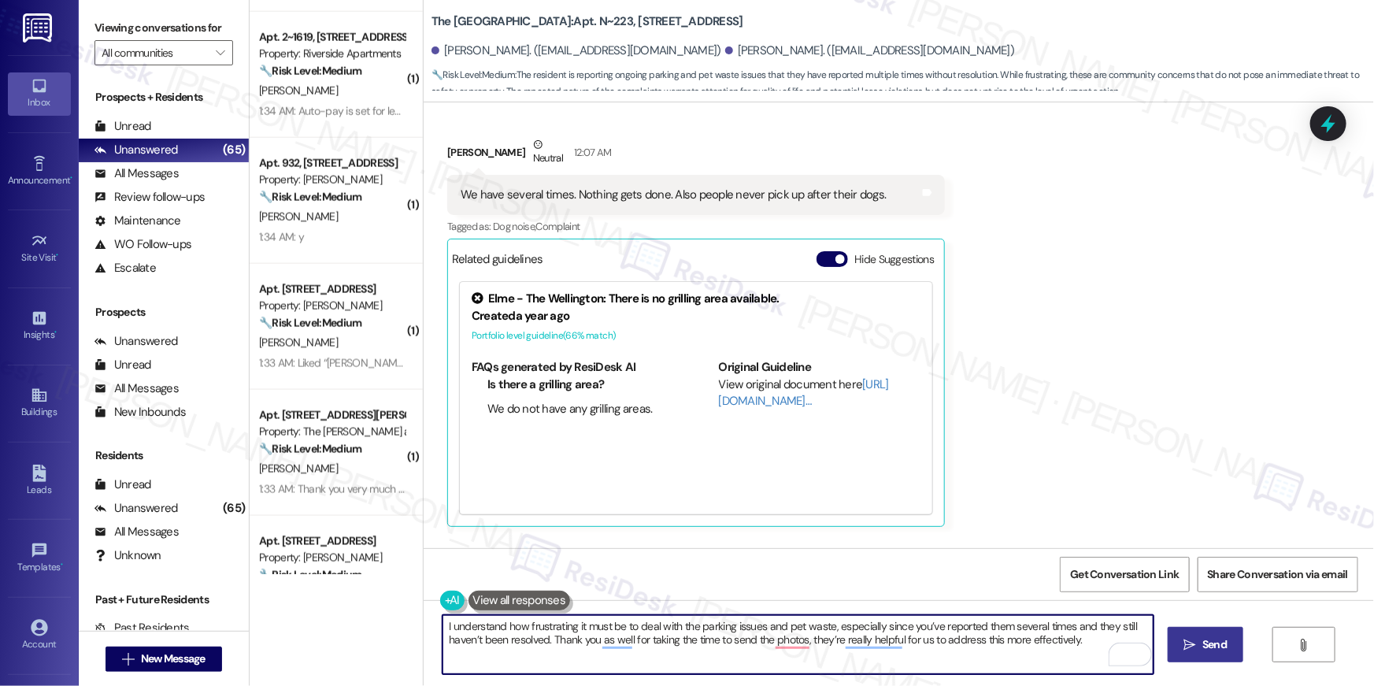
type textarea "I understand how frustrating it must be to deal with the parking issues and pet…"
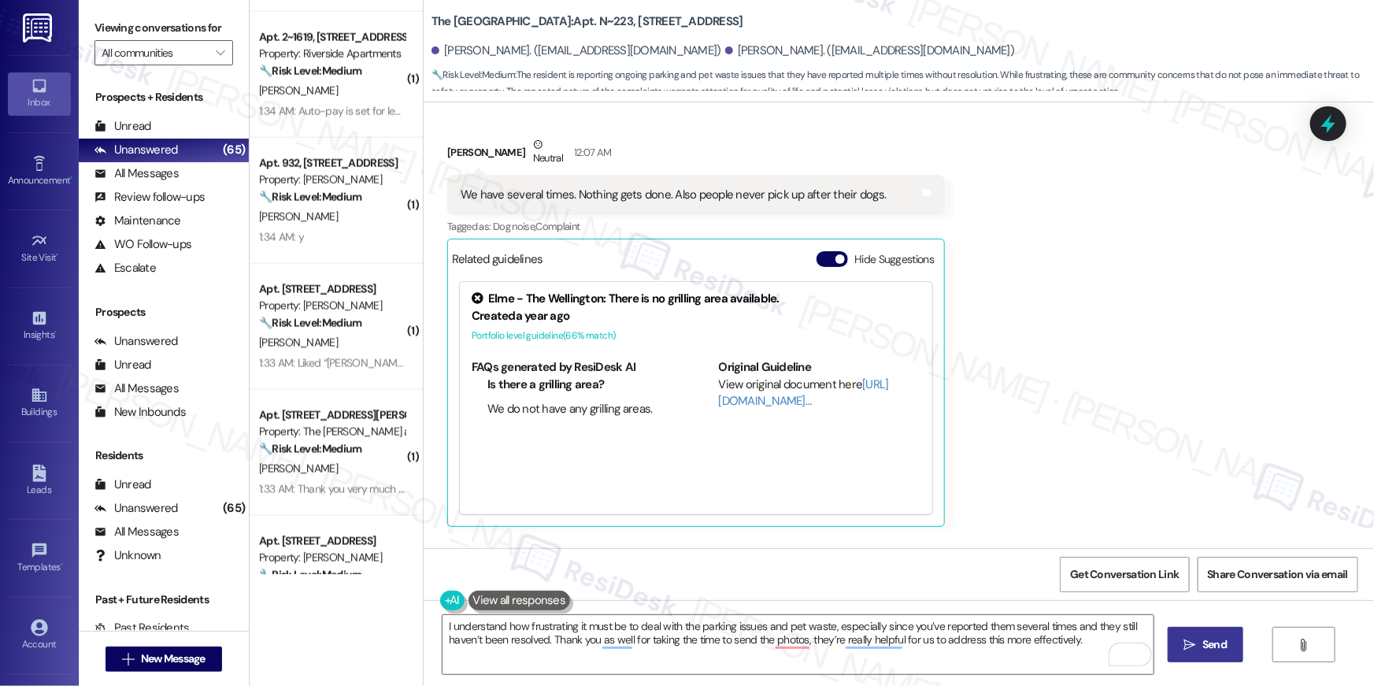
click at [1194, 654] on button " Send" at bounding box center [1206, 644] width 76 height 35
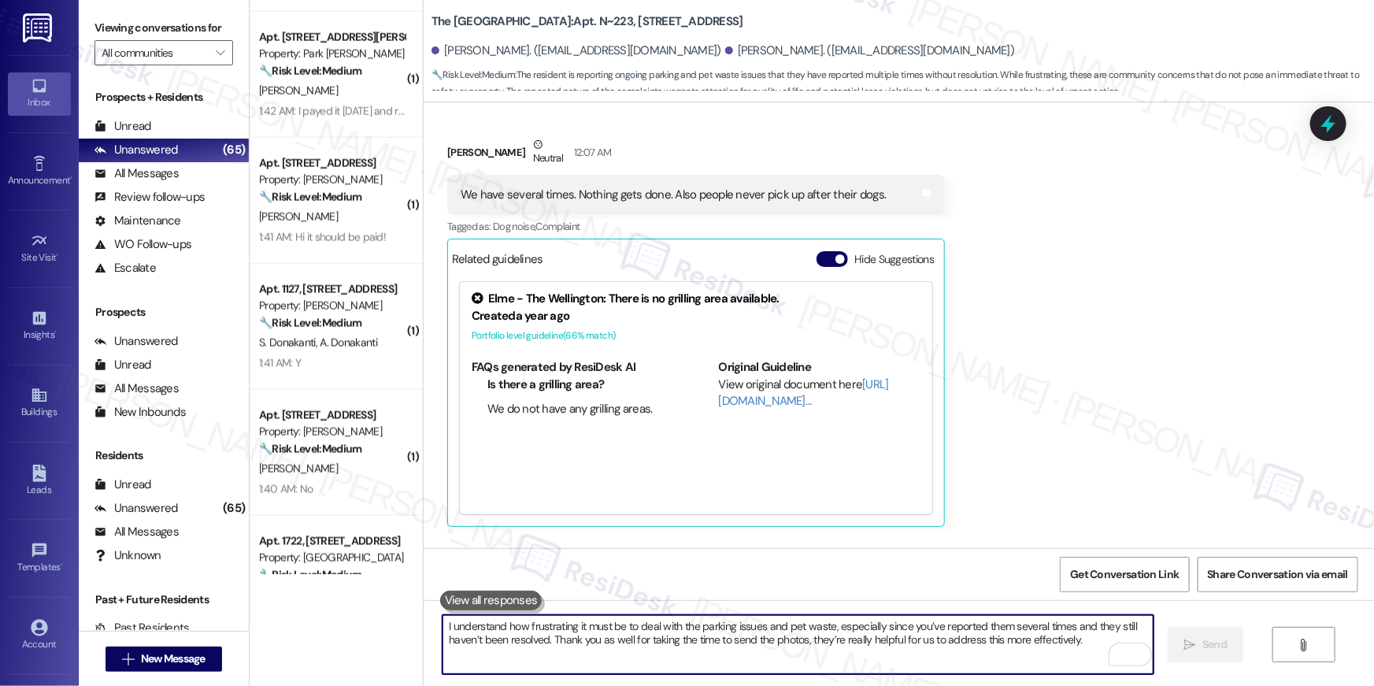
click at [695, 645] on textarea "I understand how frustrating it must be to deal with the parking issues and pet…" at bounding box center [798, 644] width 711 height 59
click at [696, 645] on textarea "I understand how frustrating it must be to deal with the parking issues and pet…" at bounding box center [798, 644] width 711 height 59
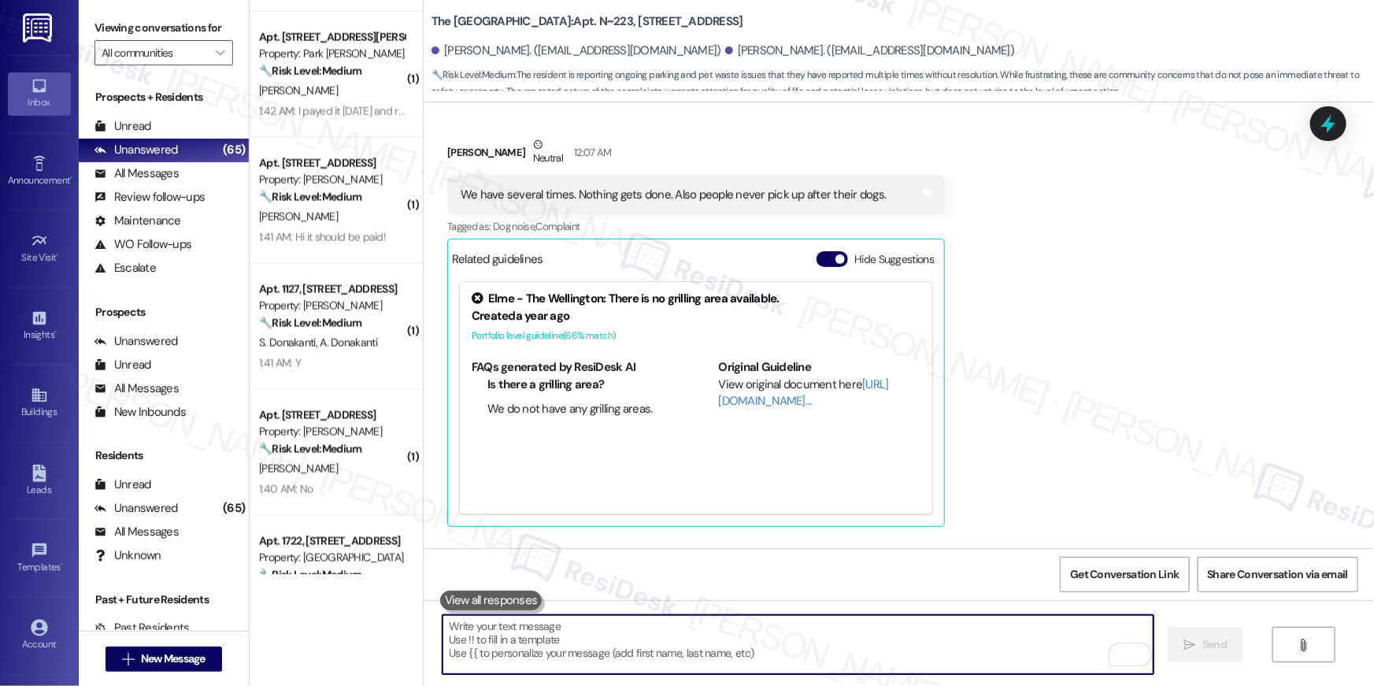
paste textarea "About the dog waste, have you noticed when and where it usually happens? Any de…"
type textarea "About the dog waste, have you noticed when and where it usually happens? Any de…"
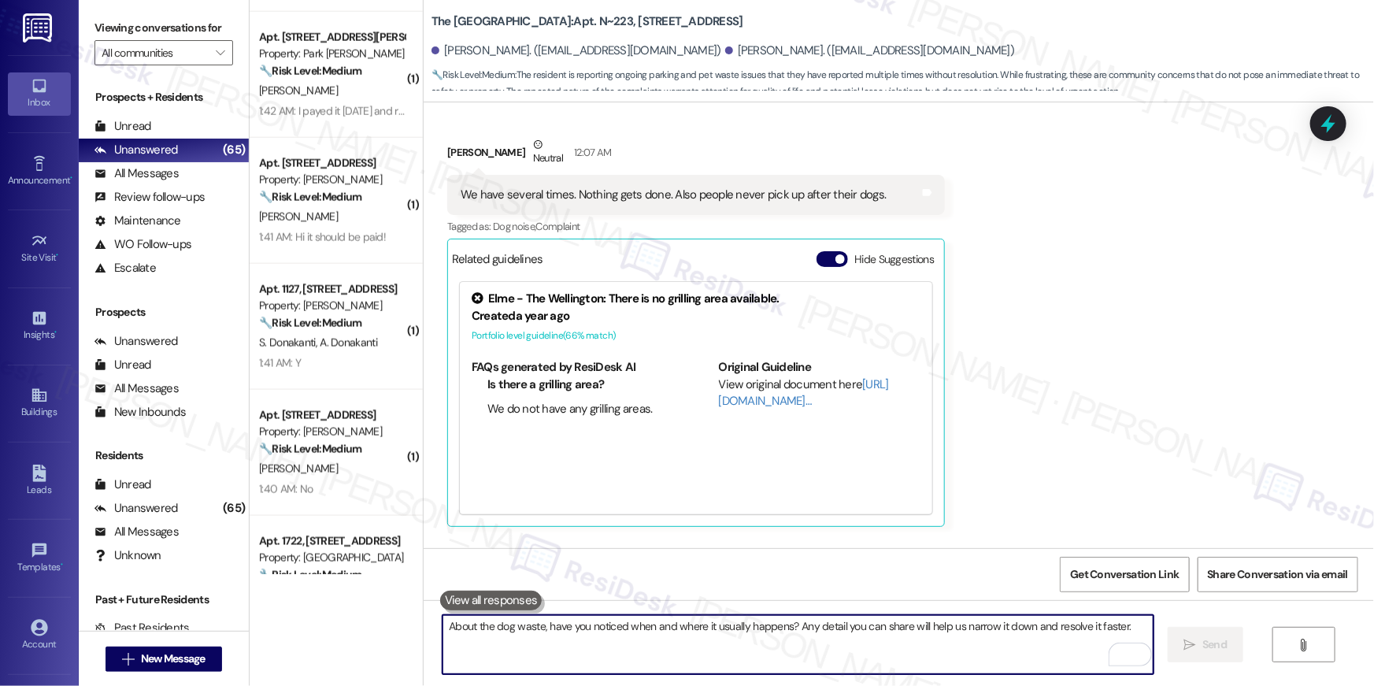
click at [649, 630] on textarea "About the dog waste, have you noticed when and where it usually happens? Any de…" at bounding box center [798, 644] width 711 height 59
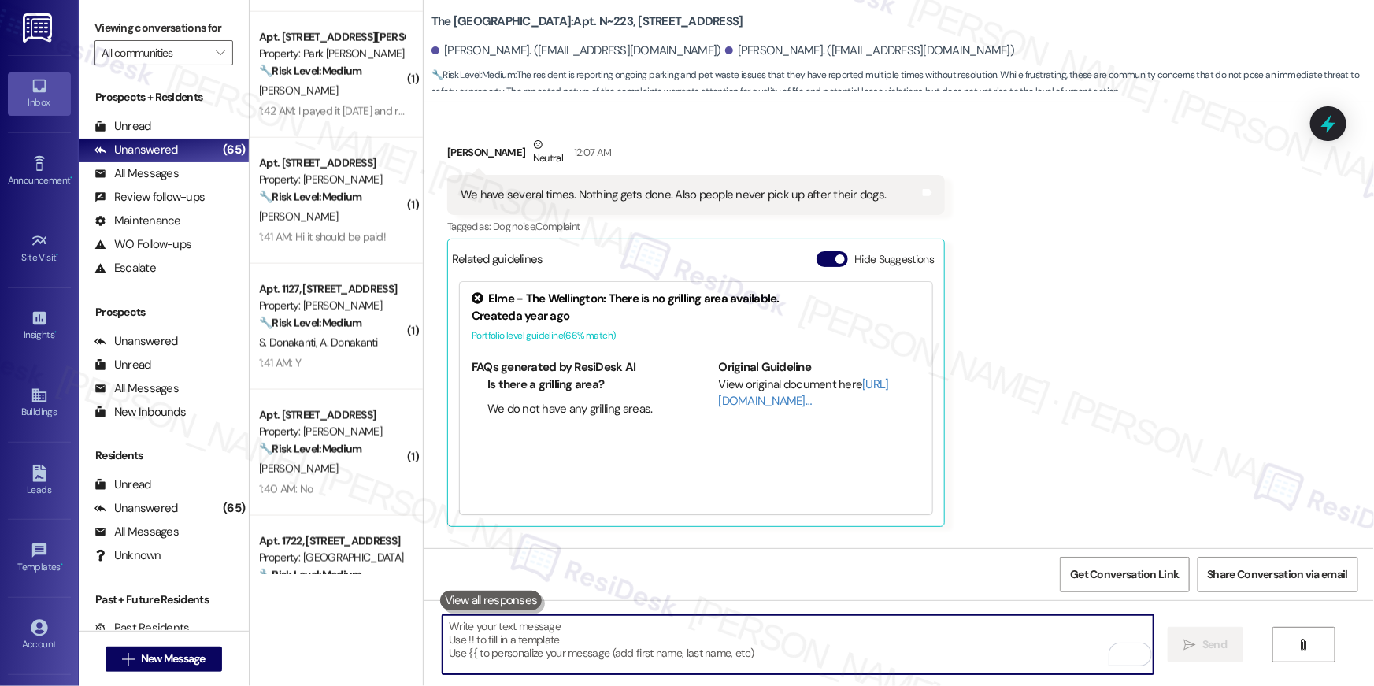
click at [649, 630] on textarea "To enrich screen reader interactions, please activate Accessibility in Grammarl…" at bounding box center [798, 644] width 711 height 59
paste textarea "We truly appreciate your patience with this. I’ll follow up with the team and m…"
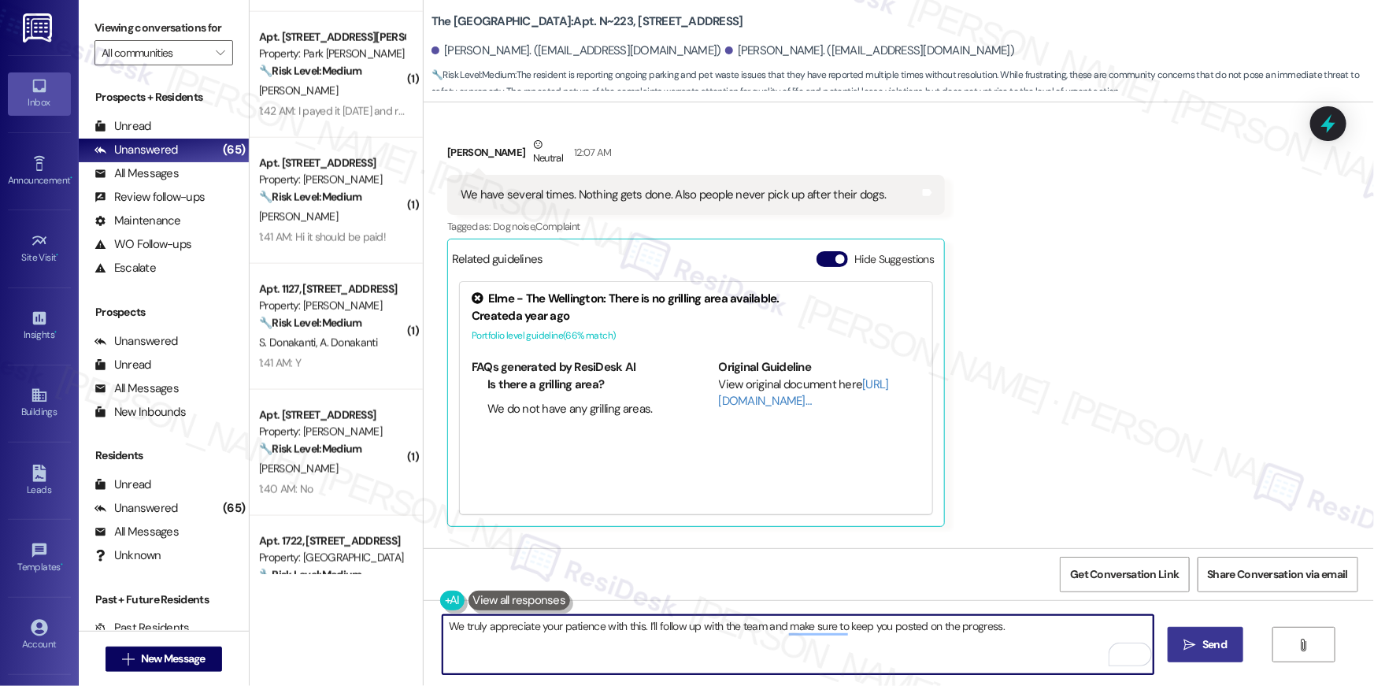
type textarea "We truly appreciate your patience with this. I’ll follow up with the team and m…"
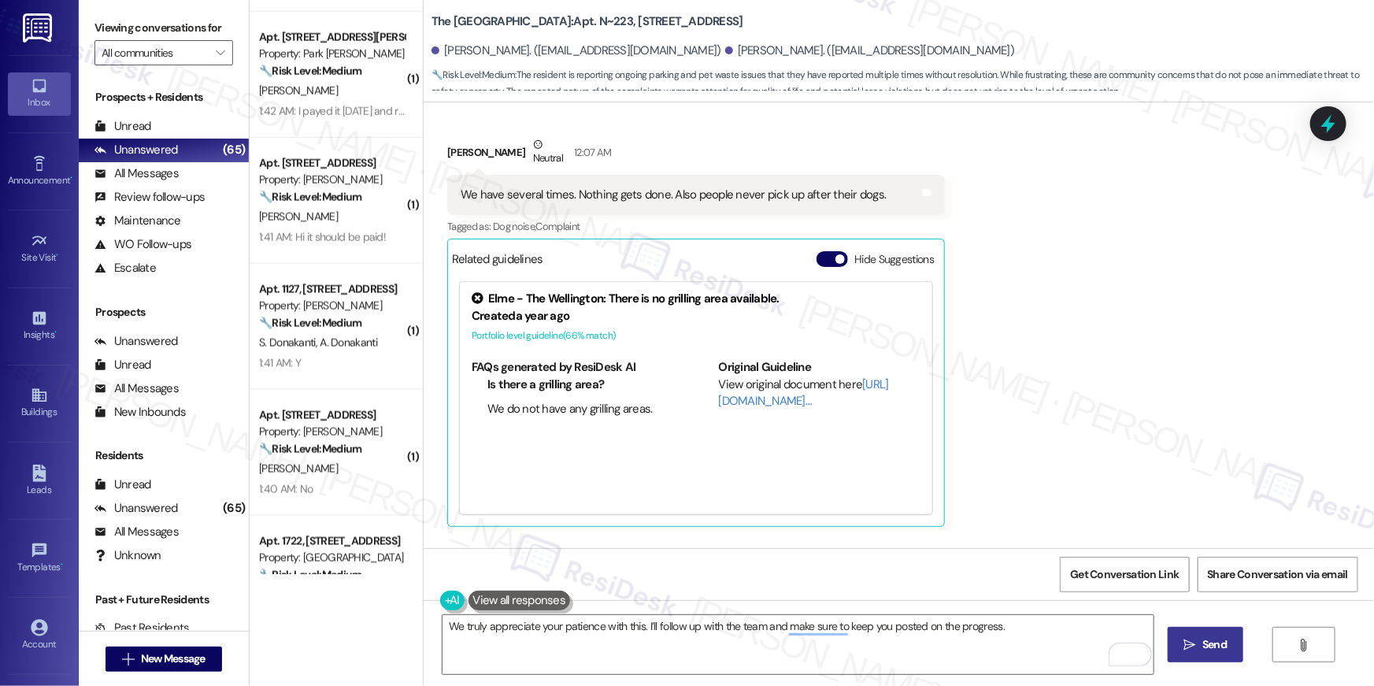
click at [1226, 646] on span "Send" at bounding box center [1214, 644] width 31 height 17
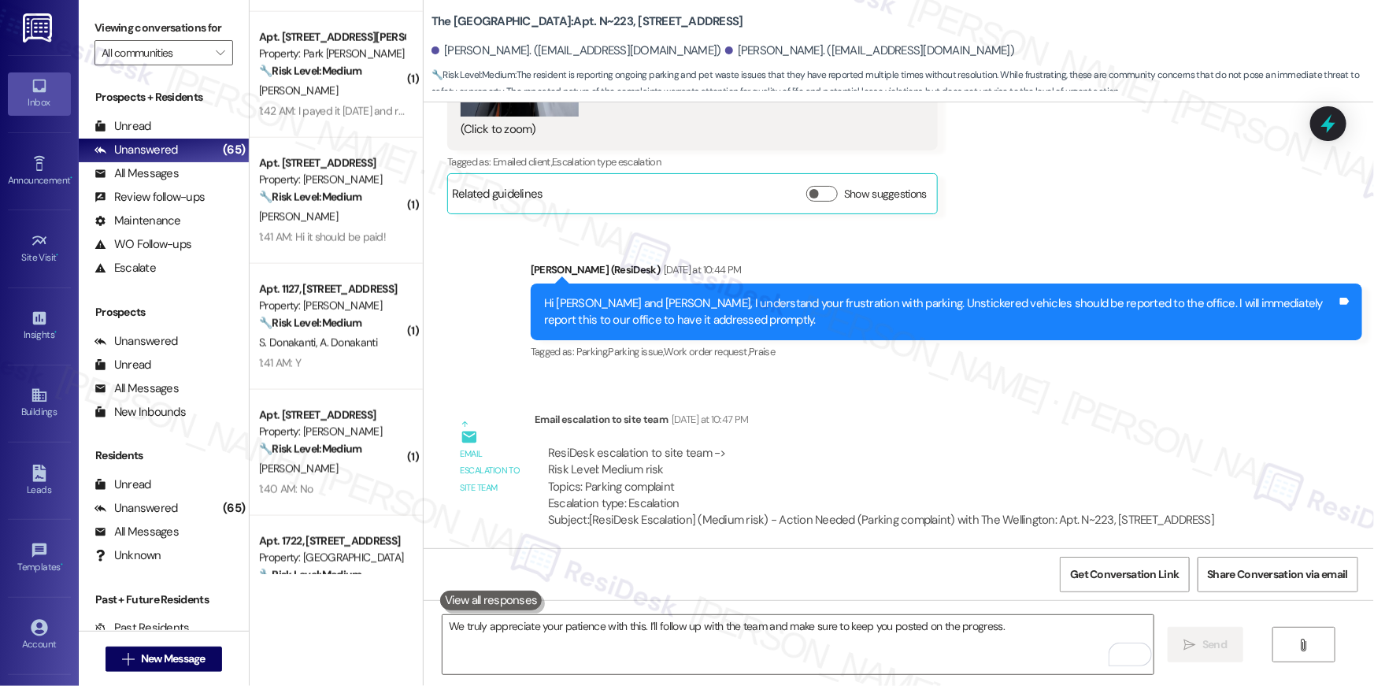
scroll to position [27697, 0]
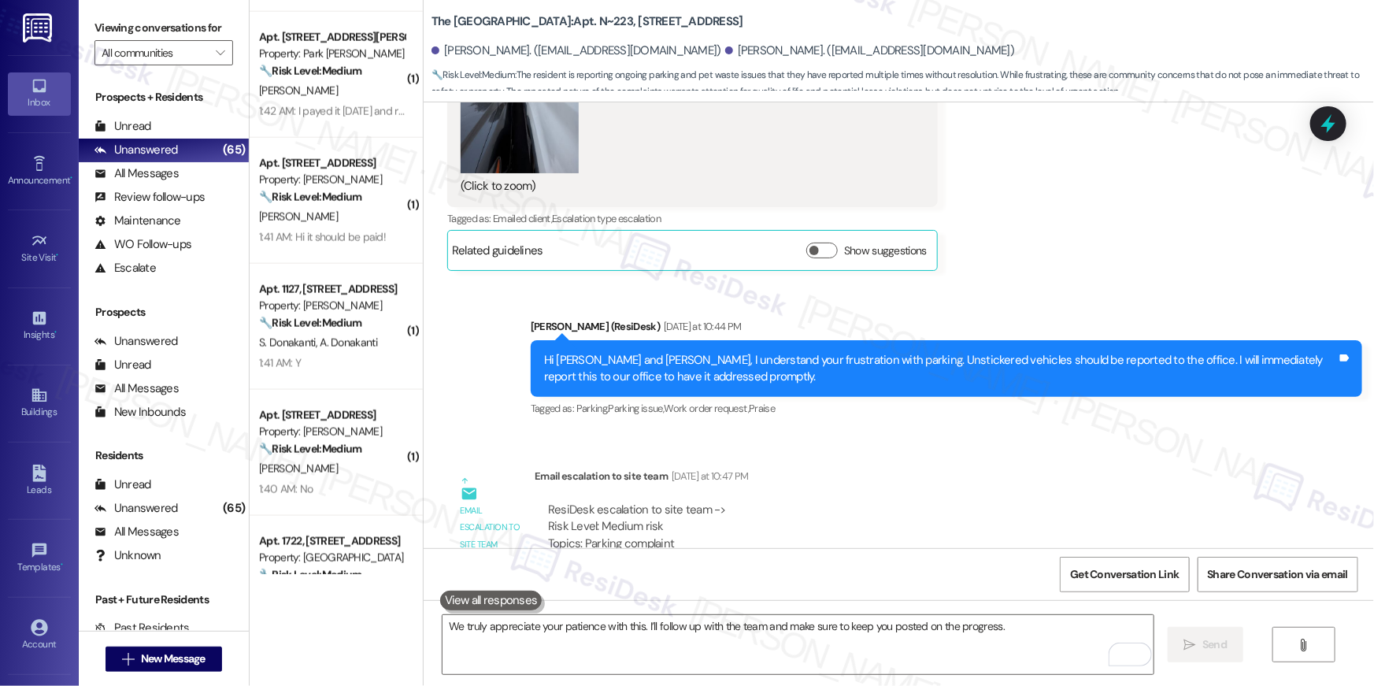
click at [535, 490] on div "ResiDesk escalation to site team -> Risk Level: Medium risk Topics: Parking com…" at bounding box center [881, 544] width 693 height 108
click at [548, 502] on div "ResiDesk escalation to site team -> Risk Level: Medium risk Topics: Parking com…" at bounding box center [881, 536] width 666 height 68
drag, startPoint x: 554, startPoint y: 421, endPoint x: 707, endPoint y: 443, distance: 155.0
click at [639, 502] on div "ResiDesk escalation to site team -> Risk Level: Medium risk Topics: Parking com…" at bounding box center [881, 536] width 666 height 68
click at [721, 502] on div "ResiDesk escalation to site team -> Risk Level: Medium risk Topics: Parking com…" at bounding box center [881, 536] width 666 height 68
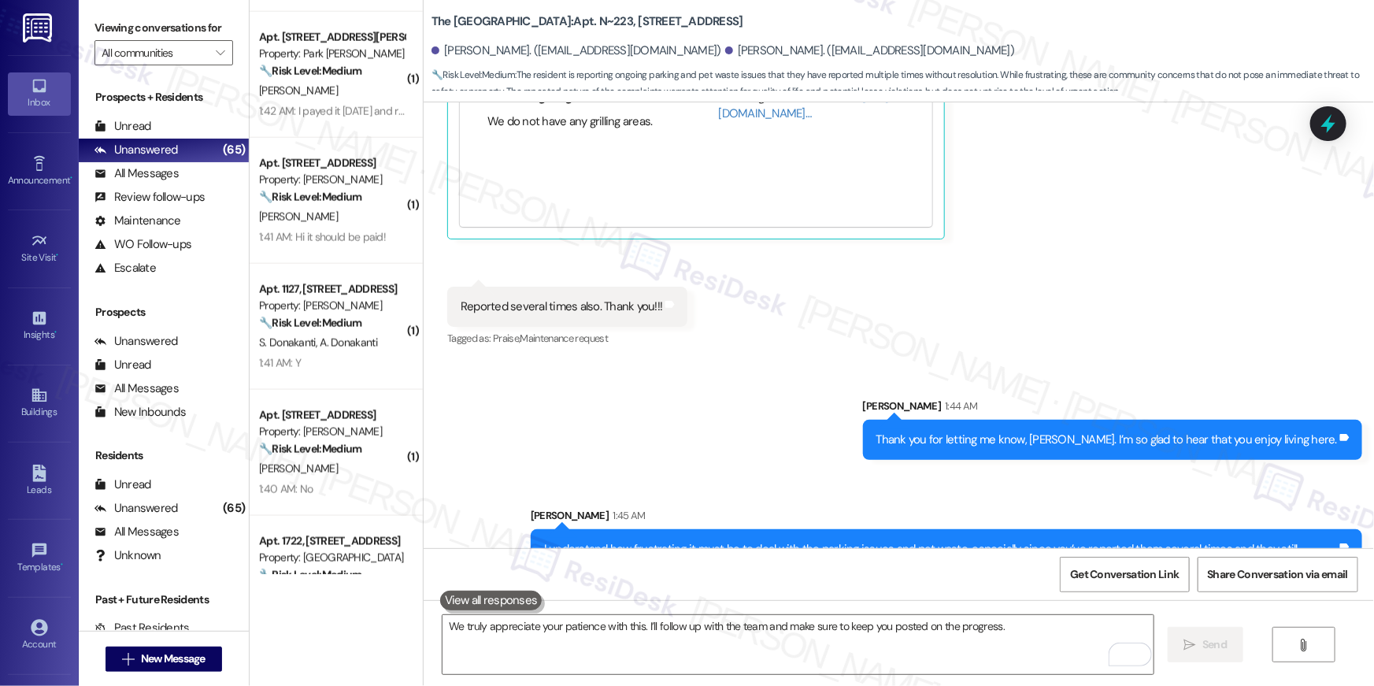
scroll to position [28663, 0]
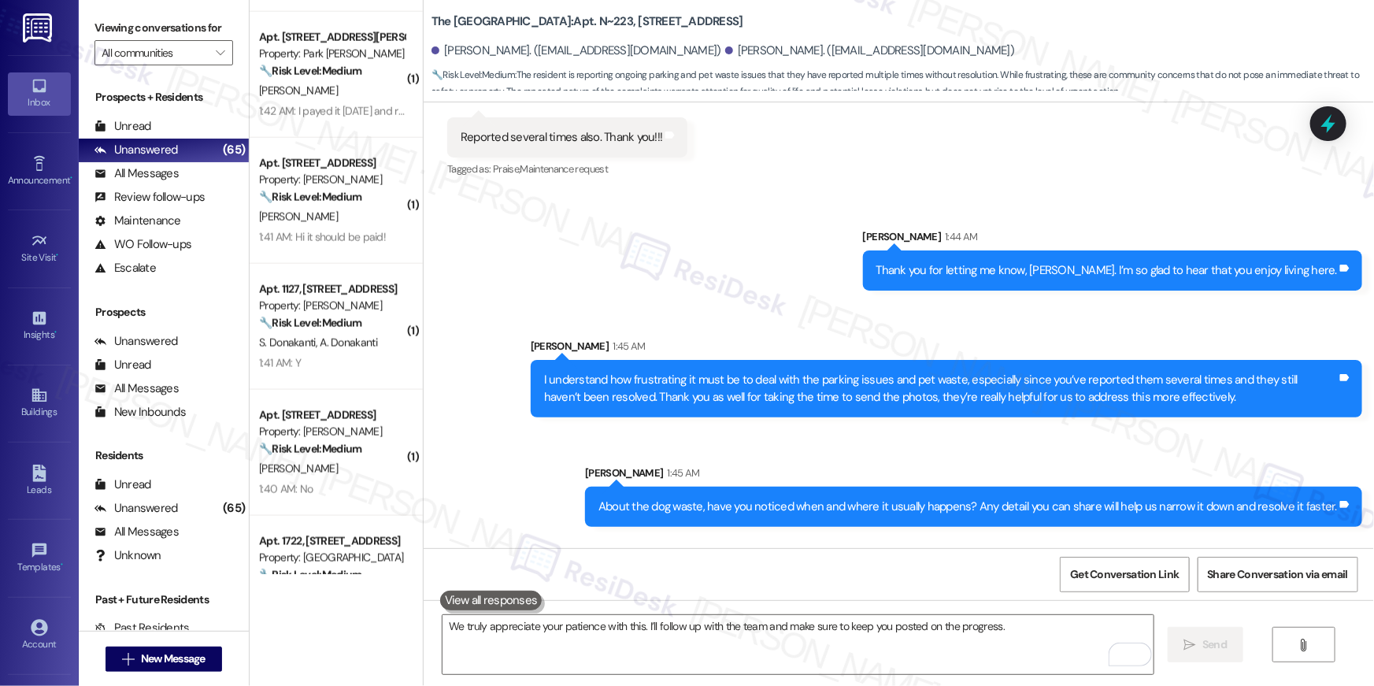
click at [1011, 684] on div "We truly appreciate your patience with this. I’ll follow up with the team and m…" at bounding box center [899, 659] width 951 height 118
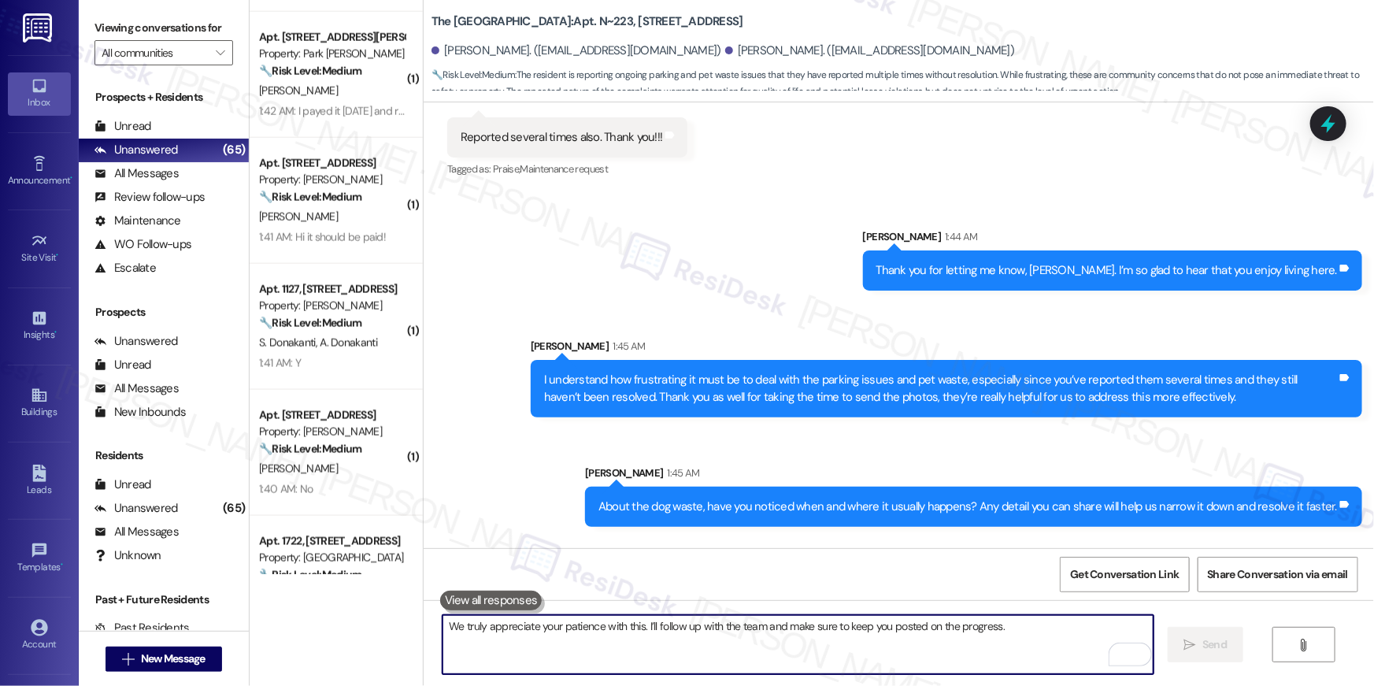
click at [1014, 657] on textarea "We truly appreciate your patience with this. I’ll follow up with the team and m…" at bounding box center [798, 644] width 711 height 59
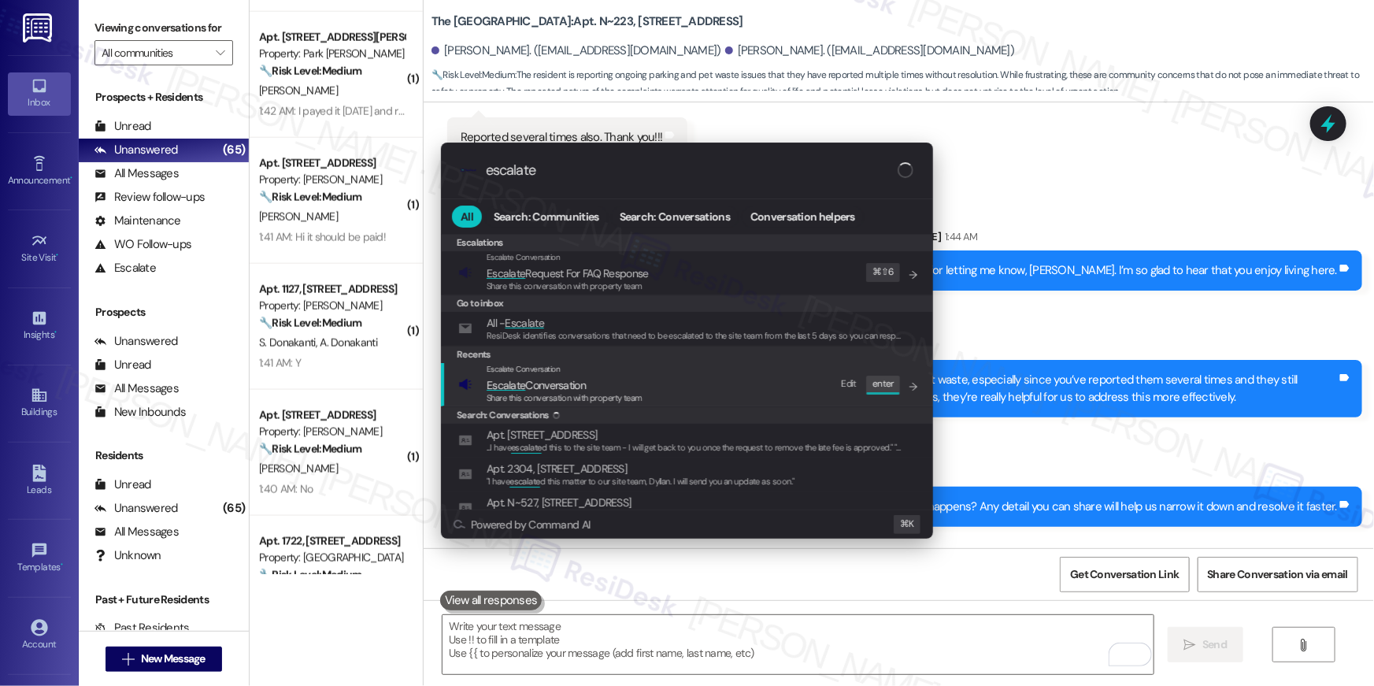
type input "escalate"
click at [634, 390] on span "Escalate Conversation" at bounding box center [565, 384] width 156 height 17
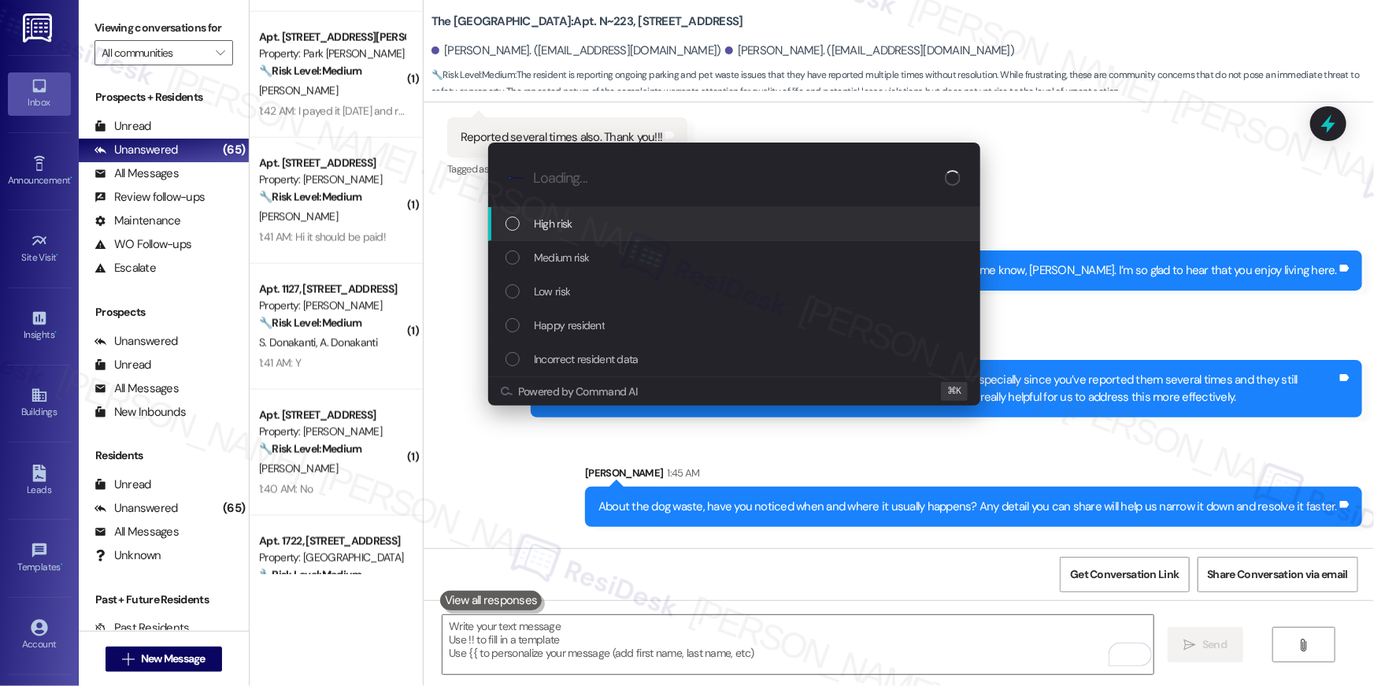
click at [587, 293] on div "Low risk" at bounding box center [736, 291] width 461 height 17
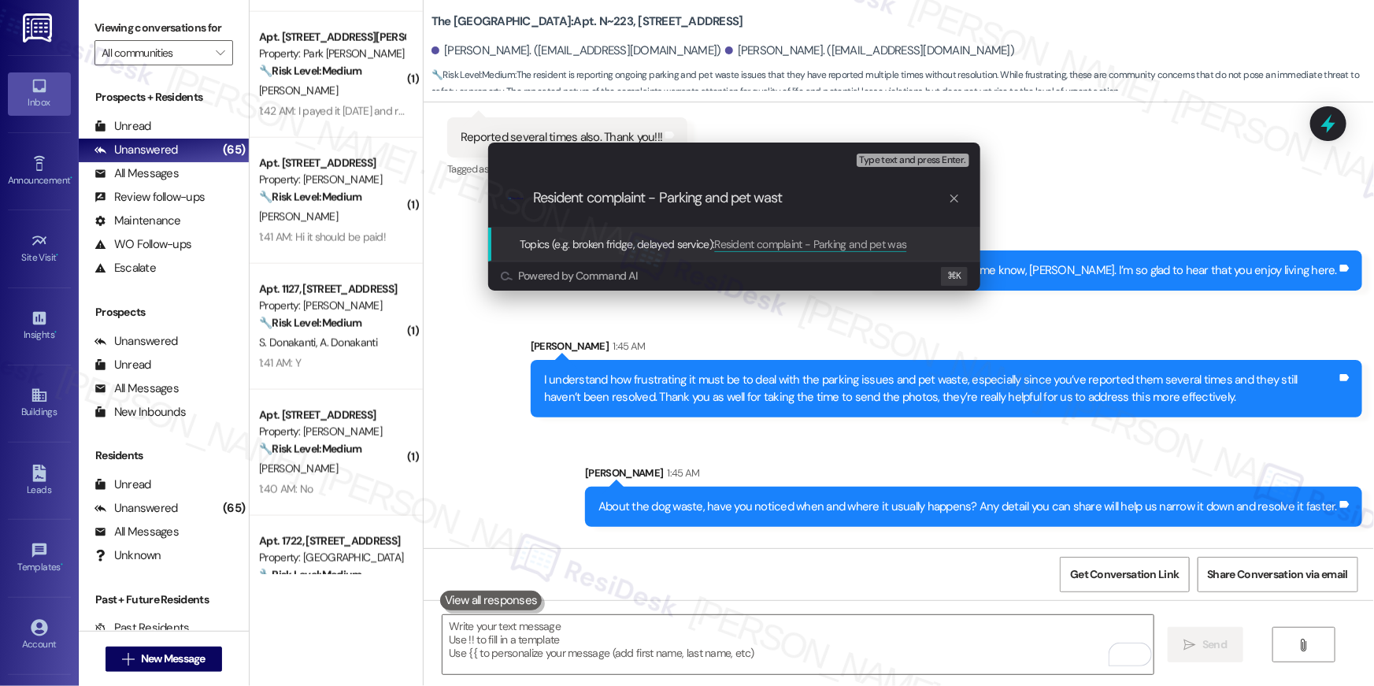
type input "Resident complaint - Parking and pet waste"
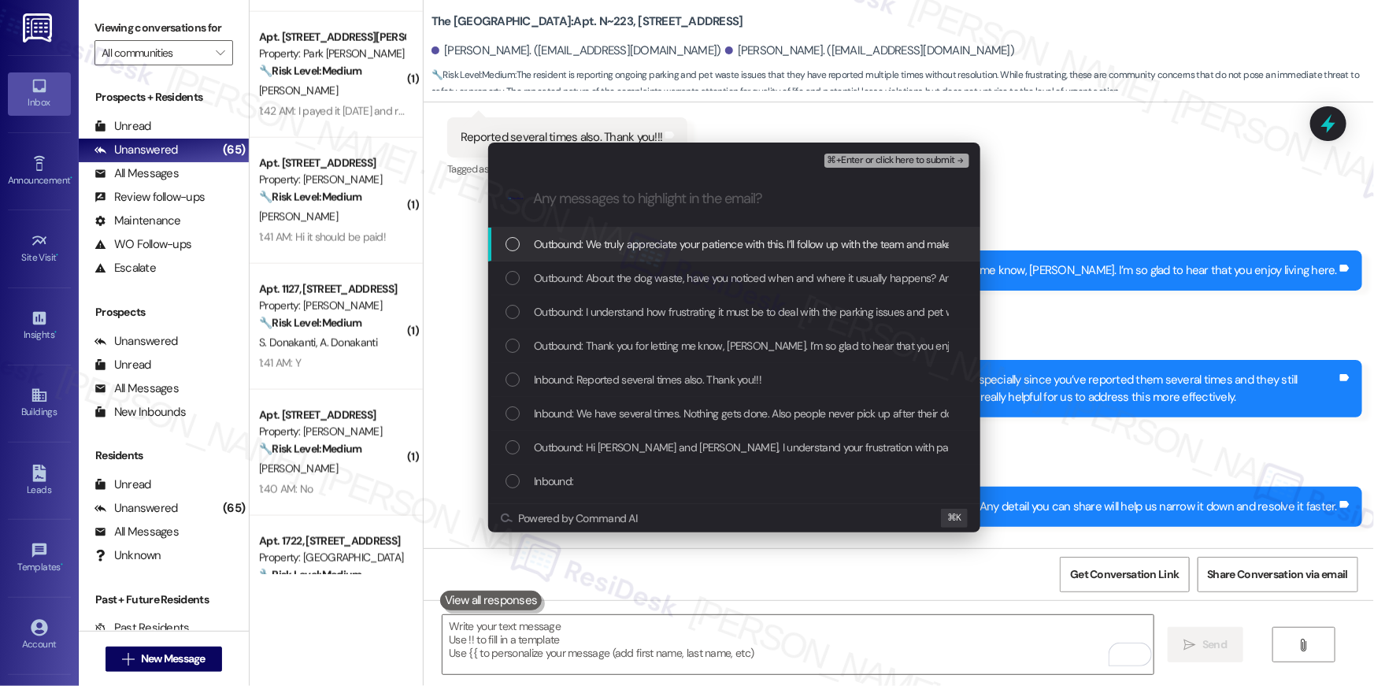
click at [509, 254] on div "Outbound: We truly appreciate your patience with this. I’ll follow up with the …" at bounding box center [734, 245] width 492 height 34
click at [517, 279] on div "List of options" at bounding box center [513, 278] width 14 height 14
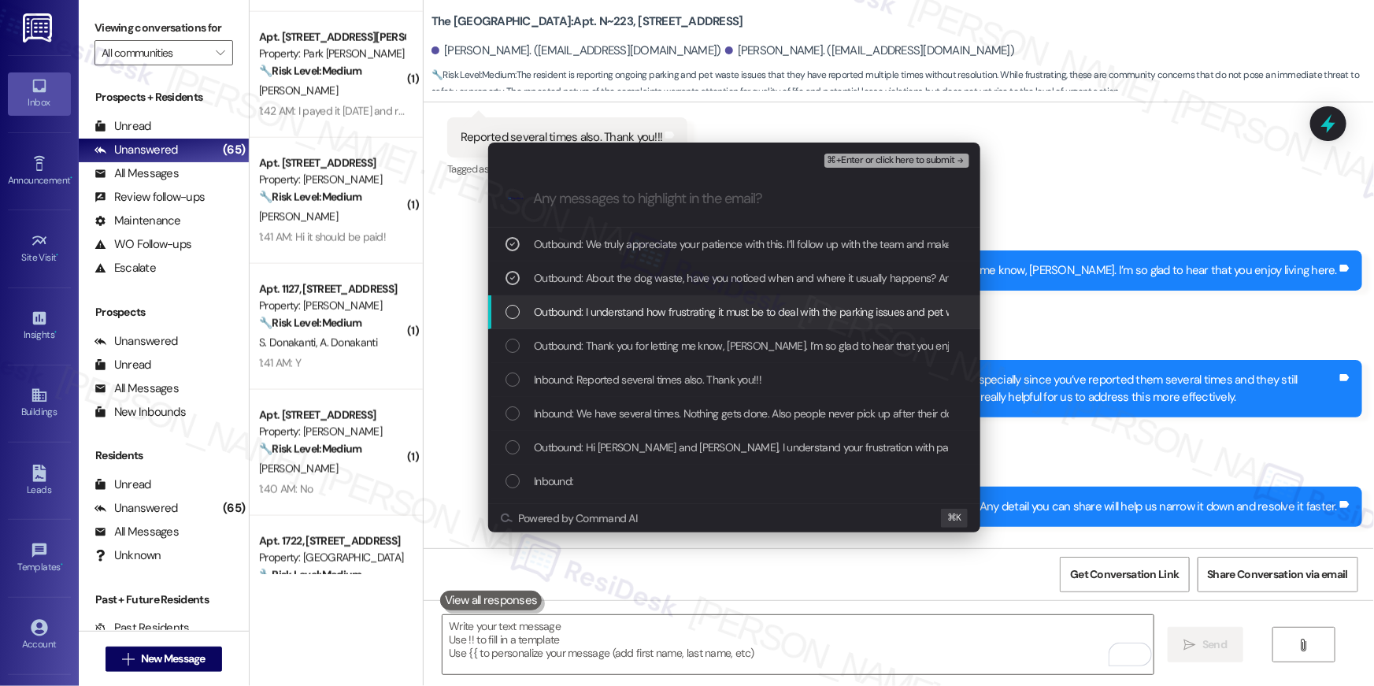
click at [510, 314] on div "List of options" at bounding box center [513, 312] width 14 height 14
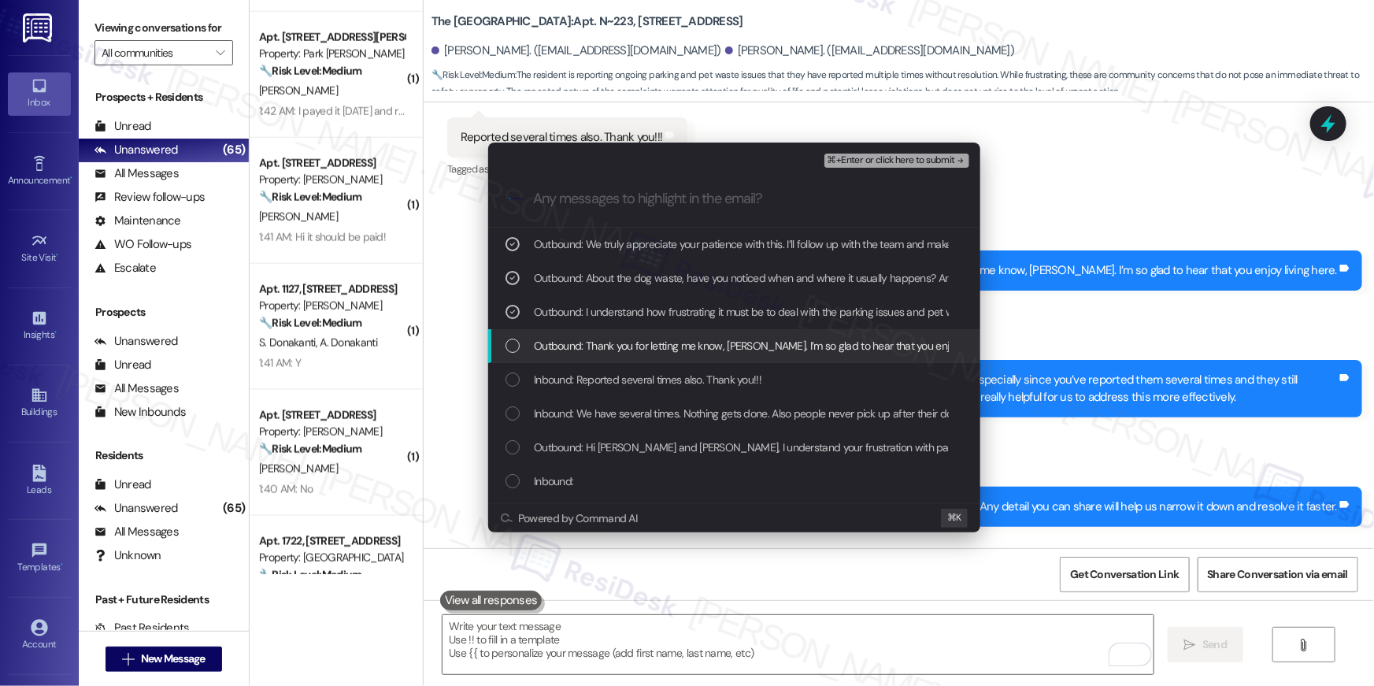
click at [512, 352] on div "List of options" at bounding box center [513, 346] width 14 height 14
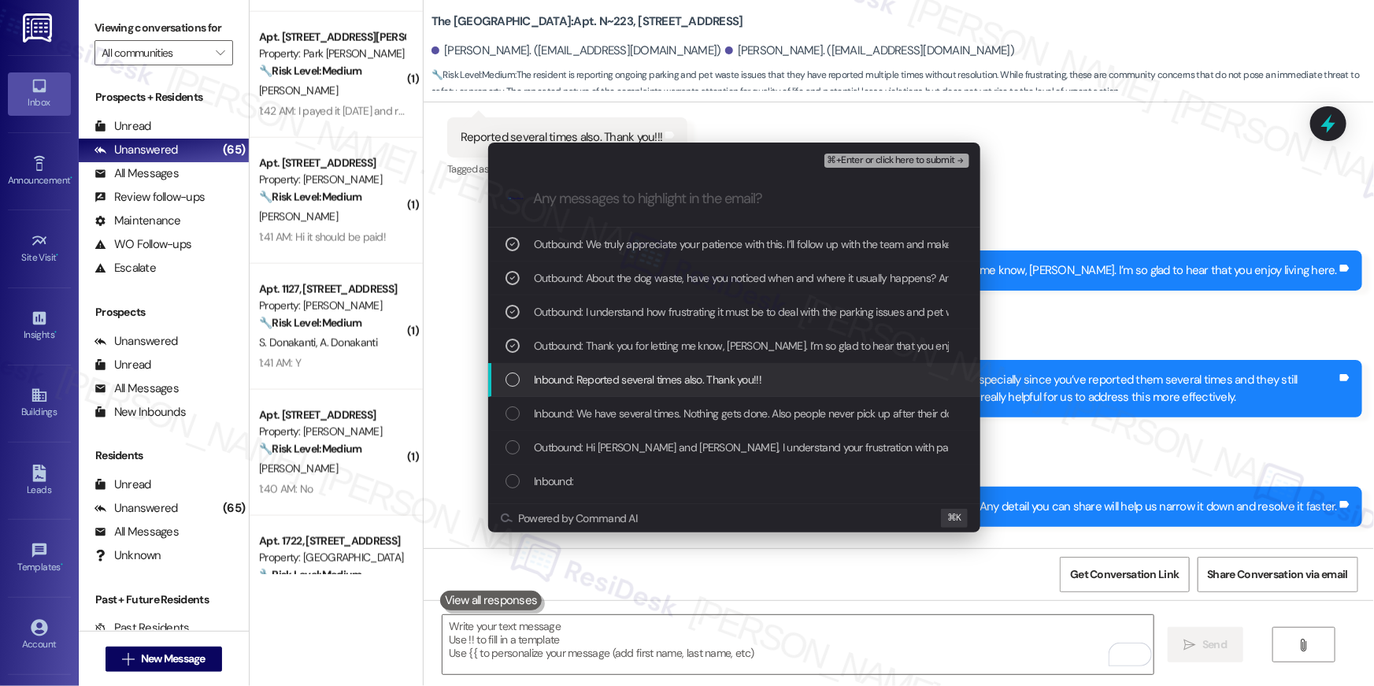
click at [514, 379] on div "List of options" at bounding box center [513, 379] width 14 height 14
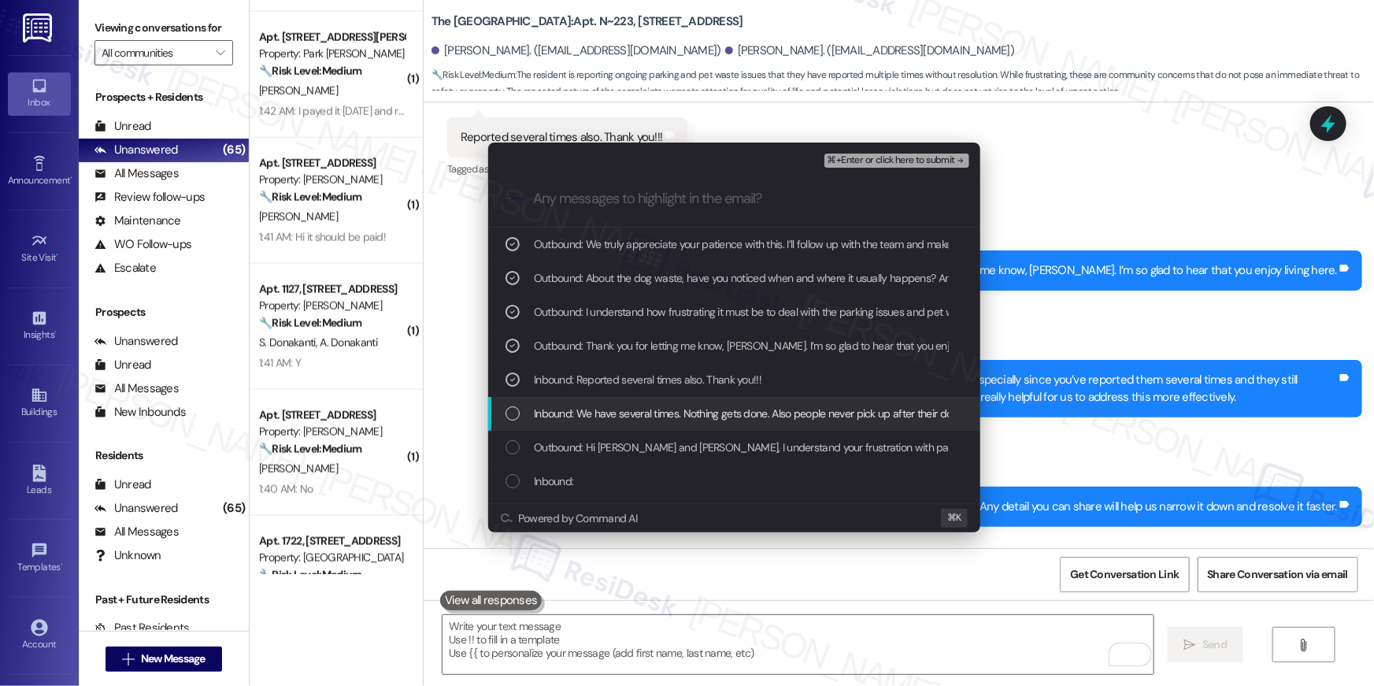
click at [516, 417] on div "List of options" at bounding box center [513, 413] width 14 height 14
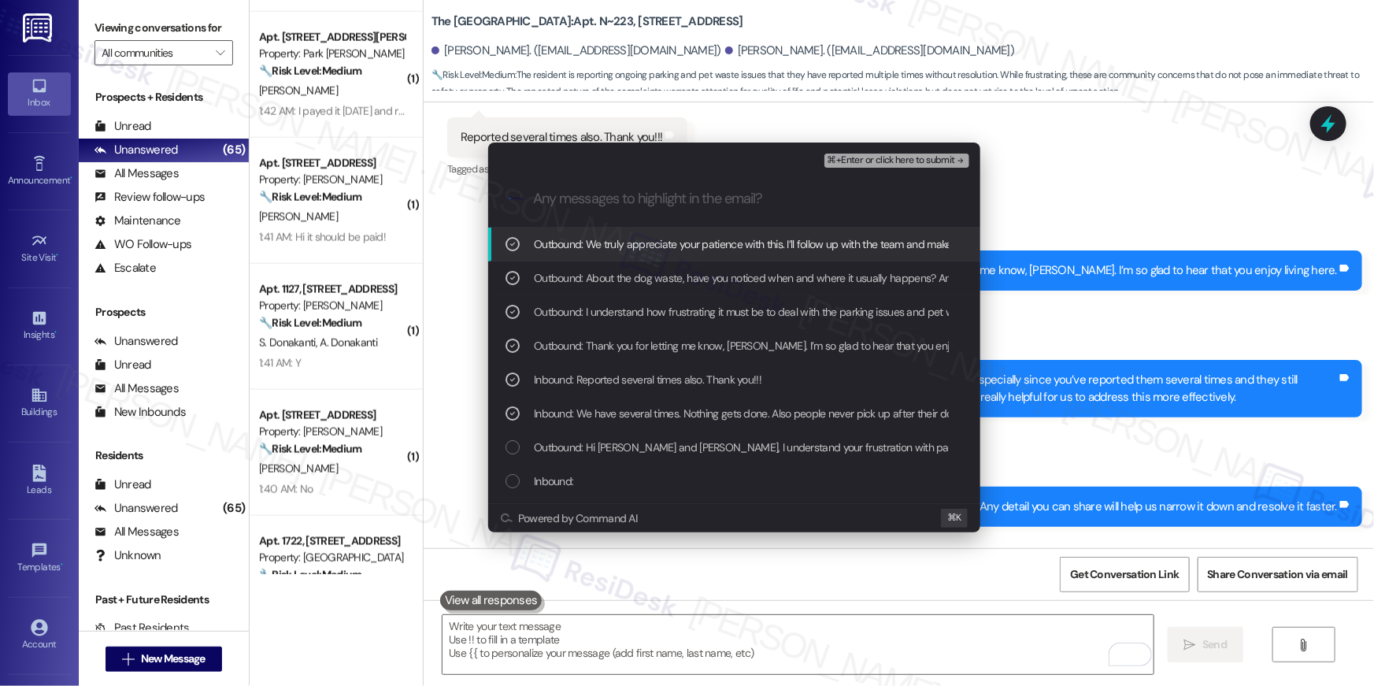
click at [514, 452] on div "List of options" at bounding box center [513, 447] width 14 height 14
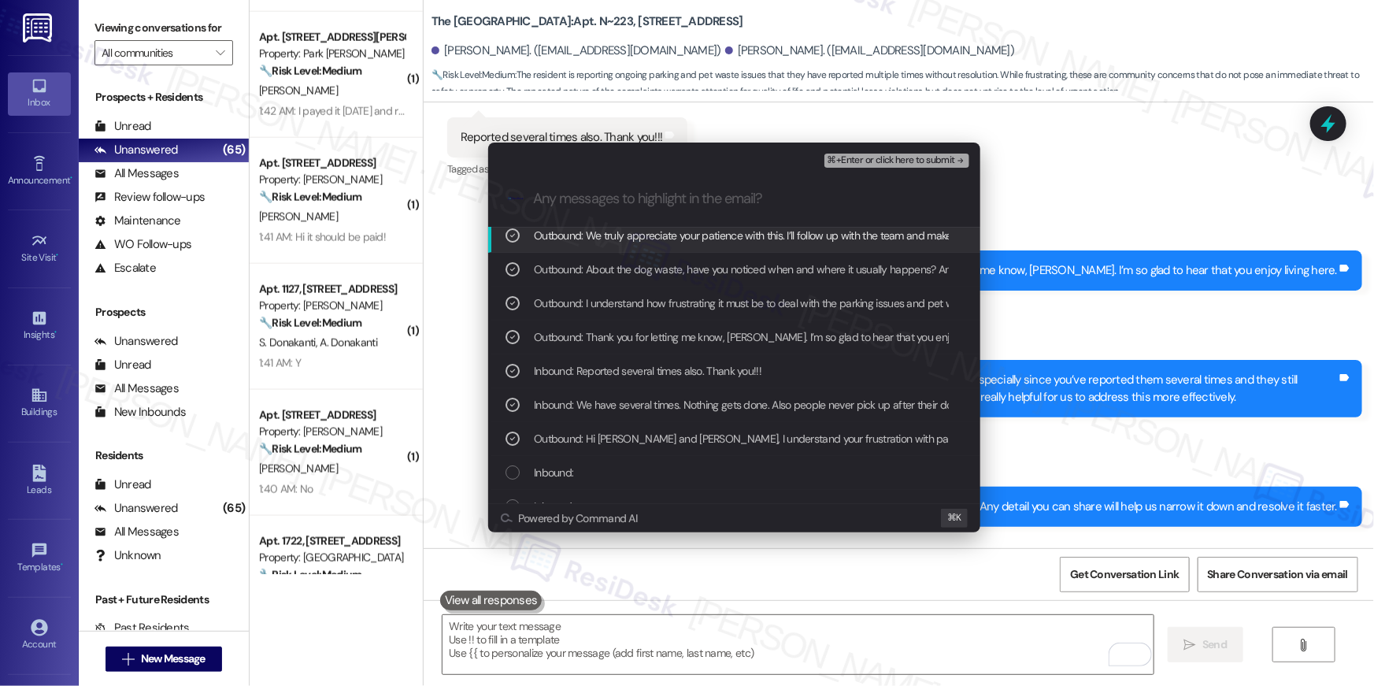
scroll to position [20, 0]
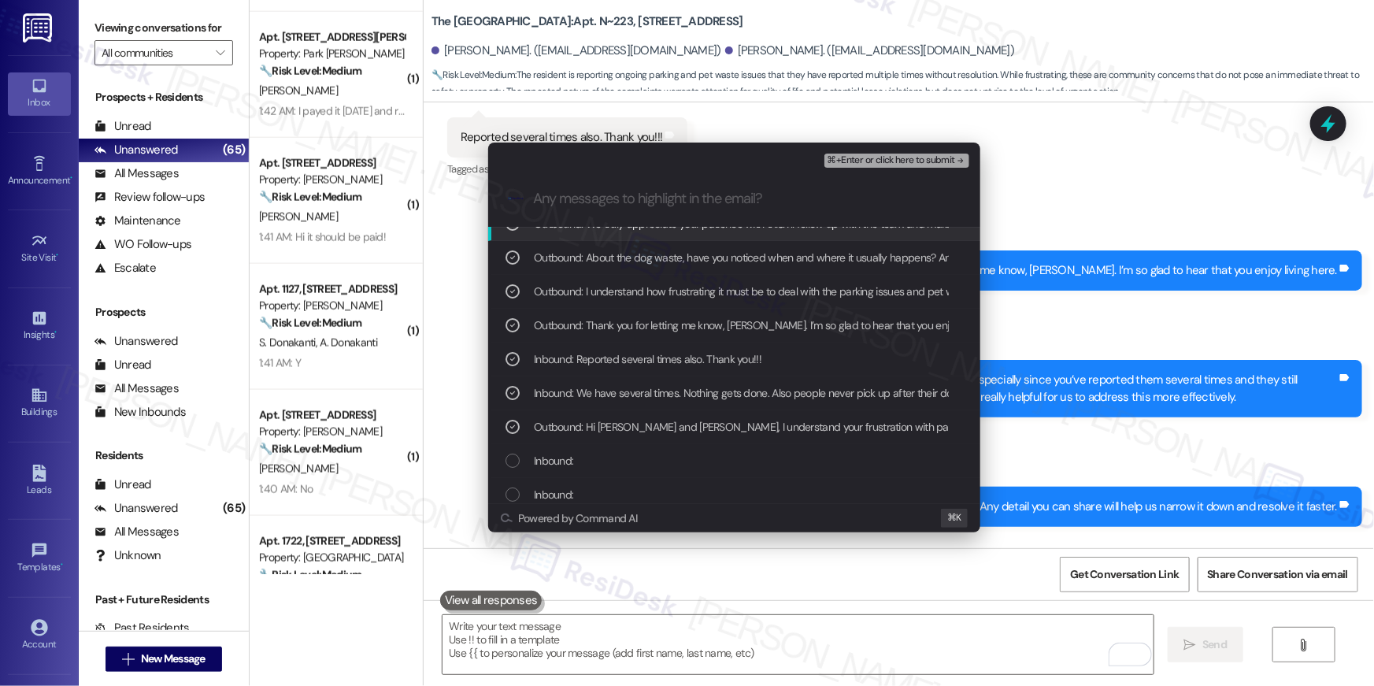
click at [514, 428] on icon "List of options" at bounding box center [512, 426] width 11 height 11
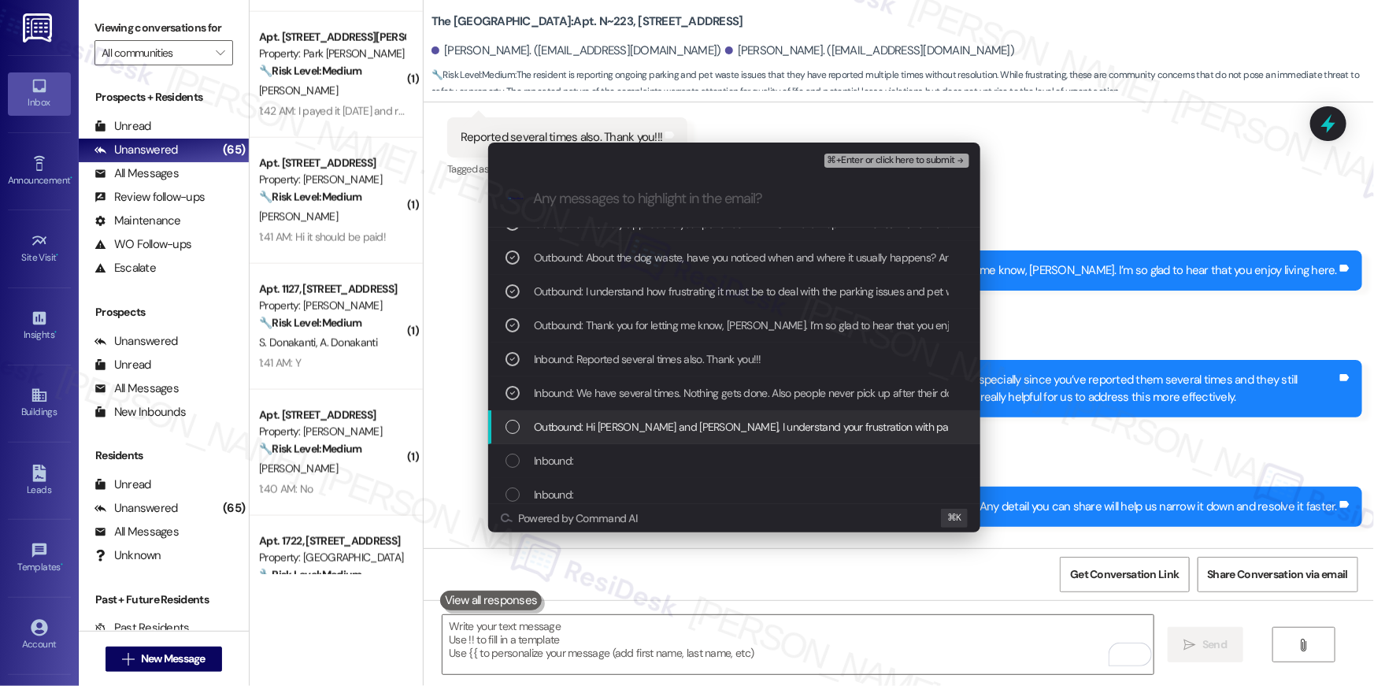
click at [518, 435] on div "Outbound: Hi Cheryl and David, I understand your frustration with parking. Unst…" at bounding box center [734, 427] width 492 height 34
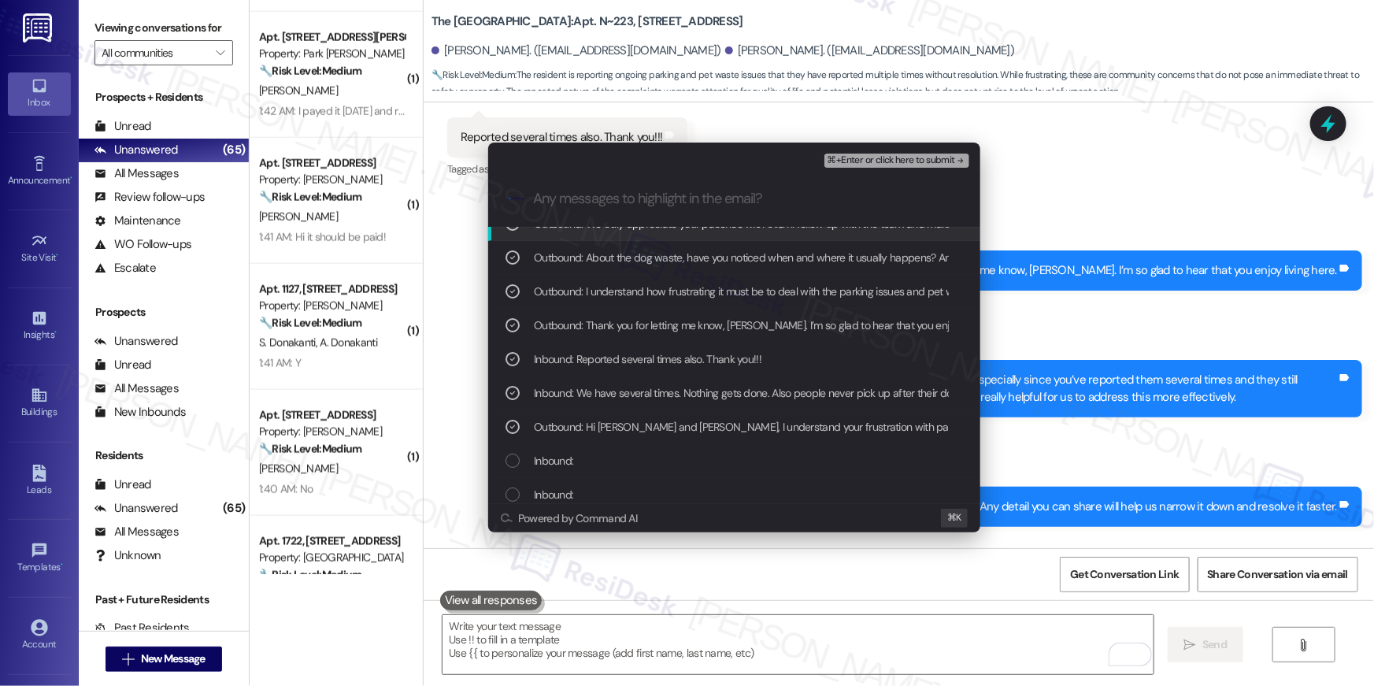
click at [887, 163] on span "⌘+Enter or click here to submit" at bounding box center [892, 160] width 128 height 11
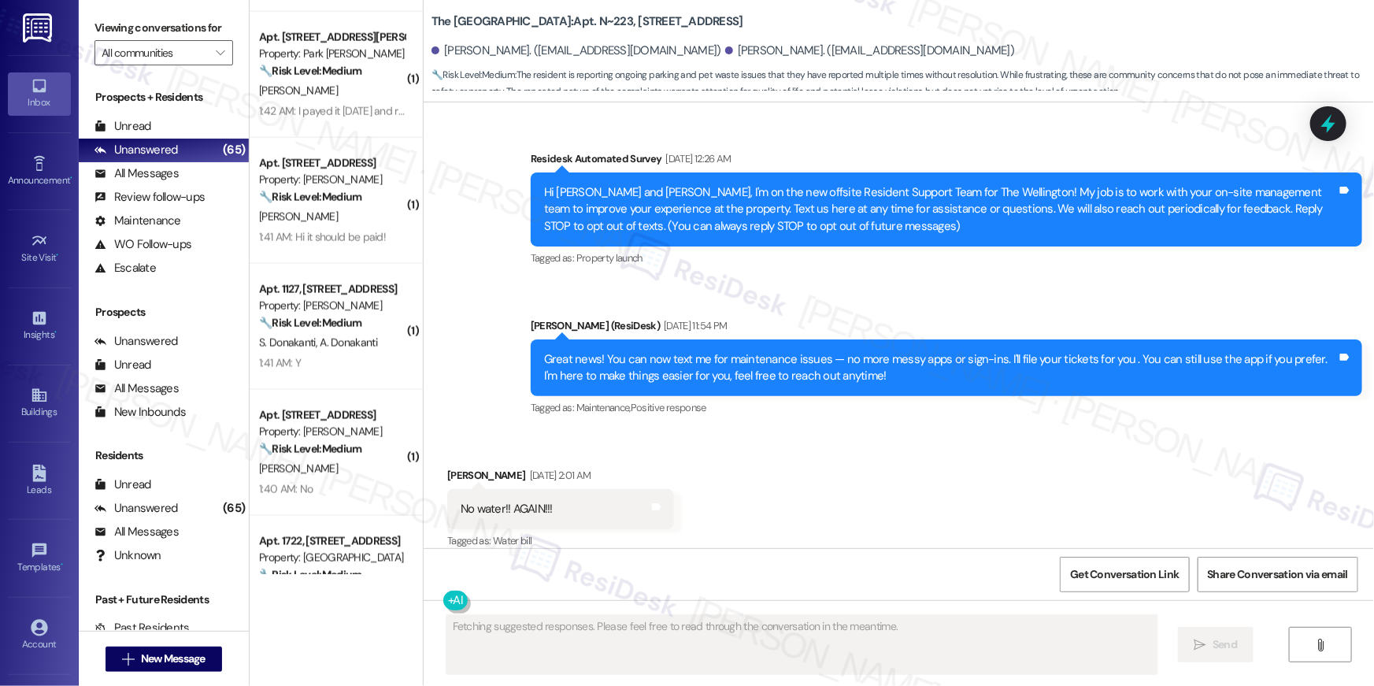
scroll to position [28206, 0]
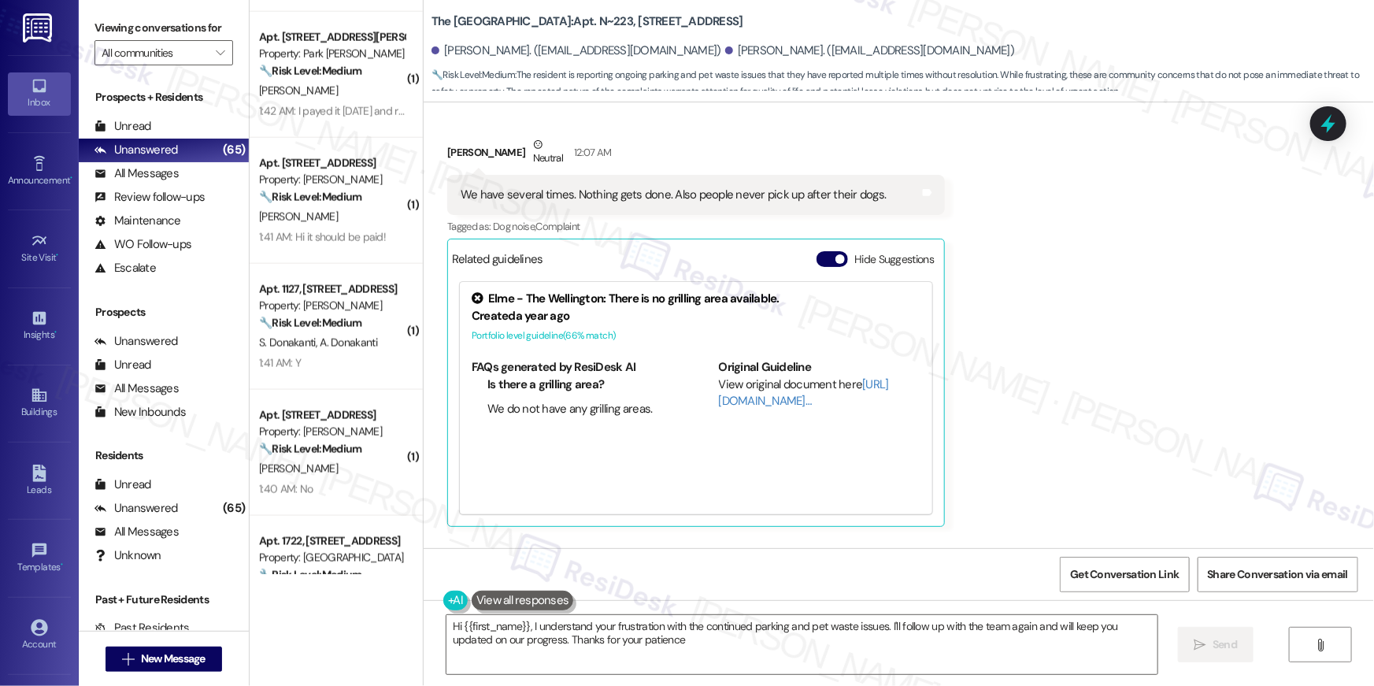
type textarea "Hi {{first_name}}, I understand your frustration with the continued parking and…"
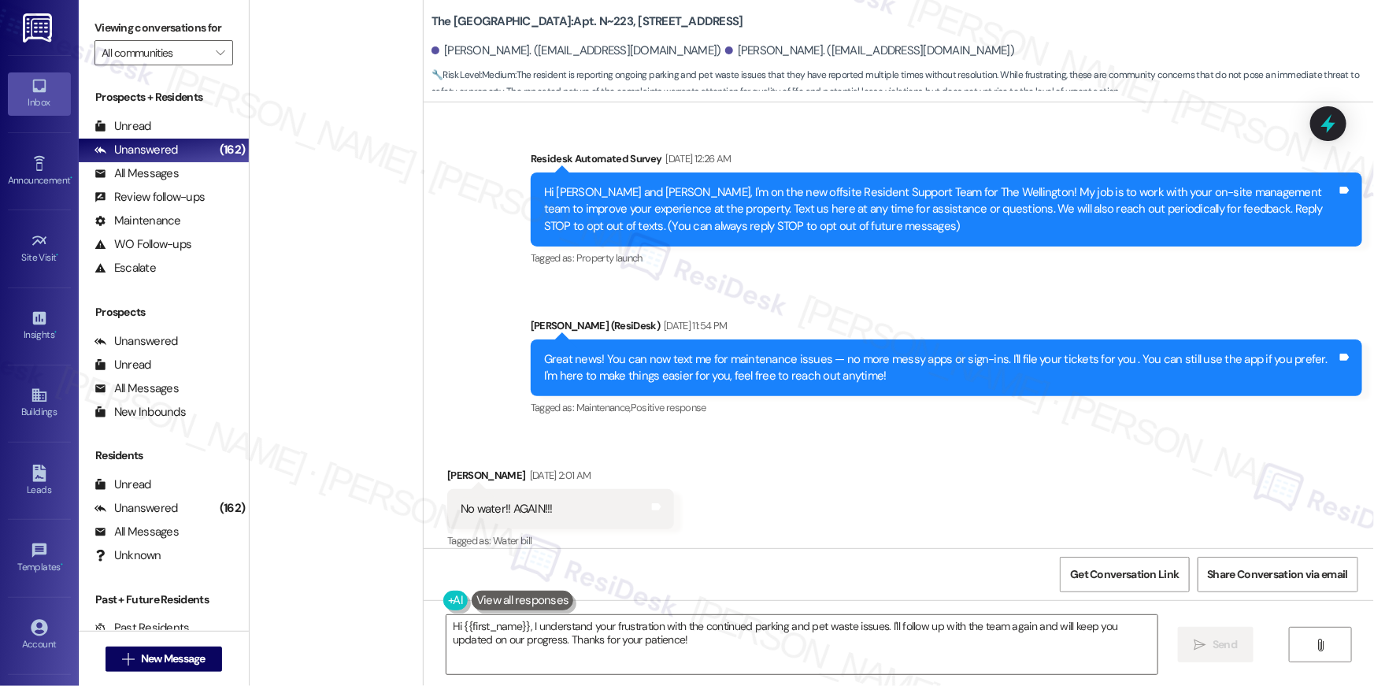
scroll to position [28206, 0]
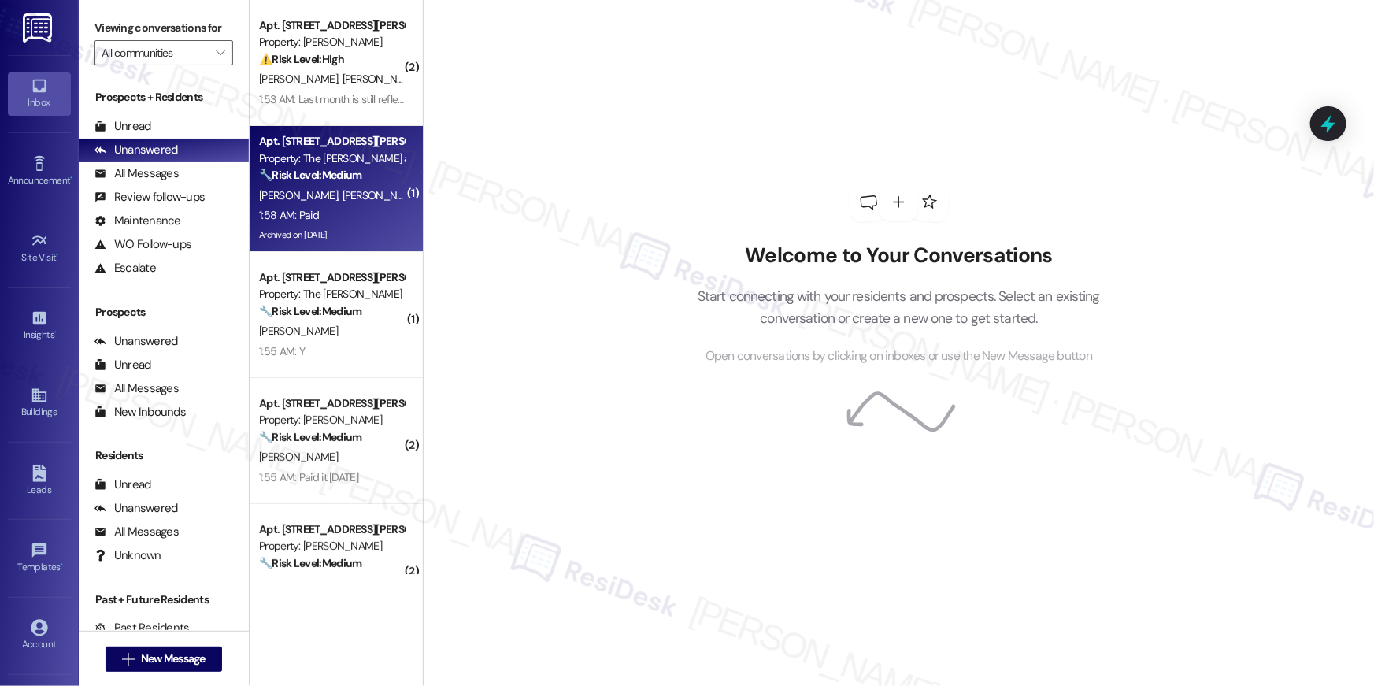
click at [321, 146] on div "Apt. [STREET_ADDRESS][PERSON_NAME]" at bounding box center [332, 141] width 146 height 17
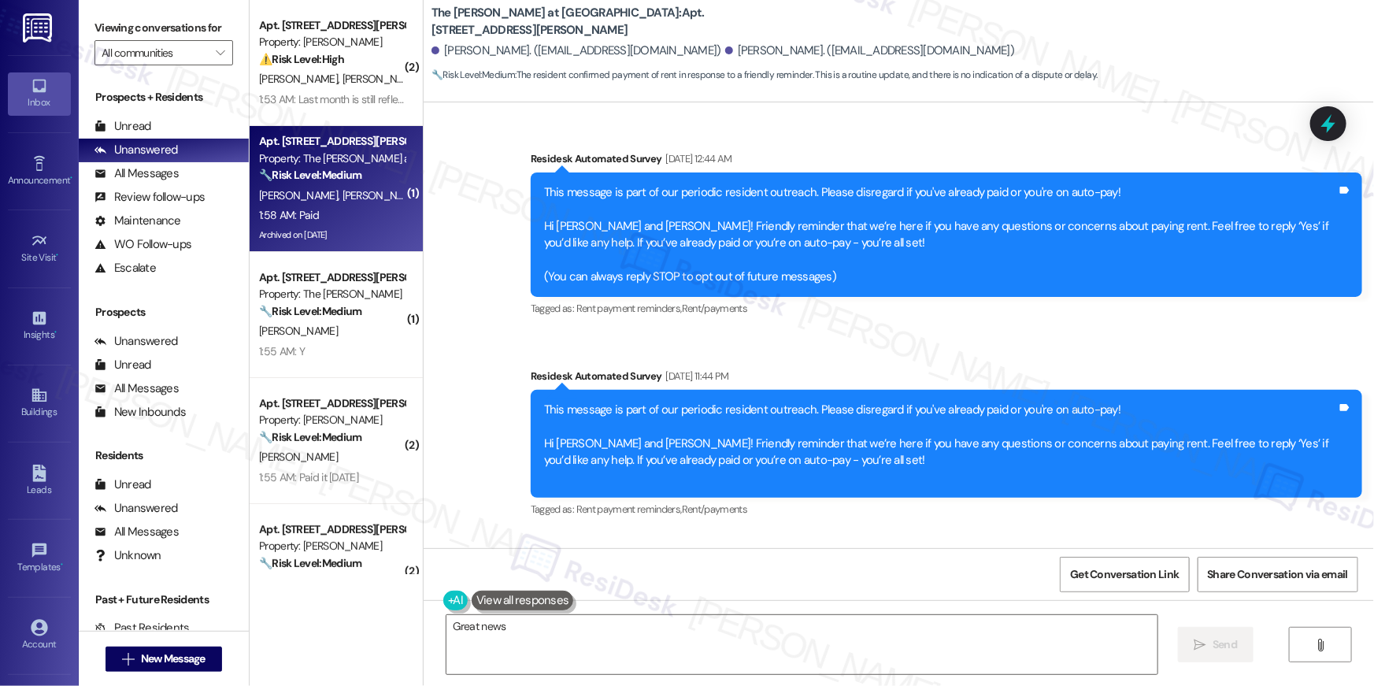
scroll to position [21841, 0]
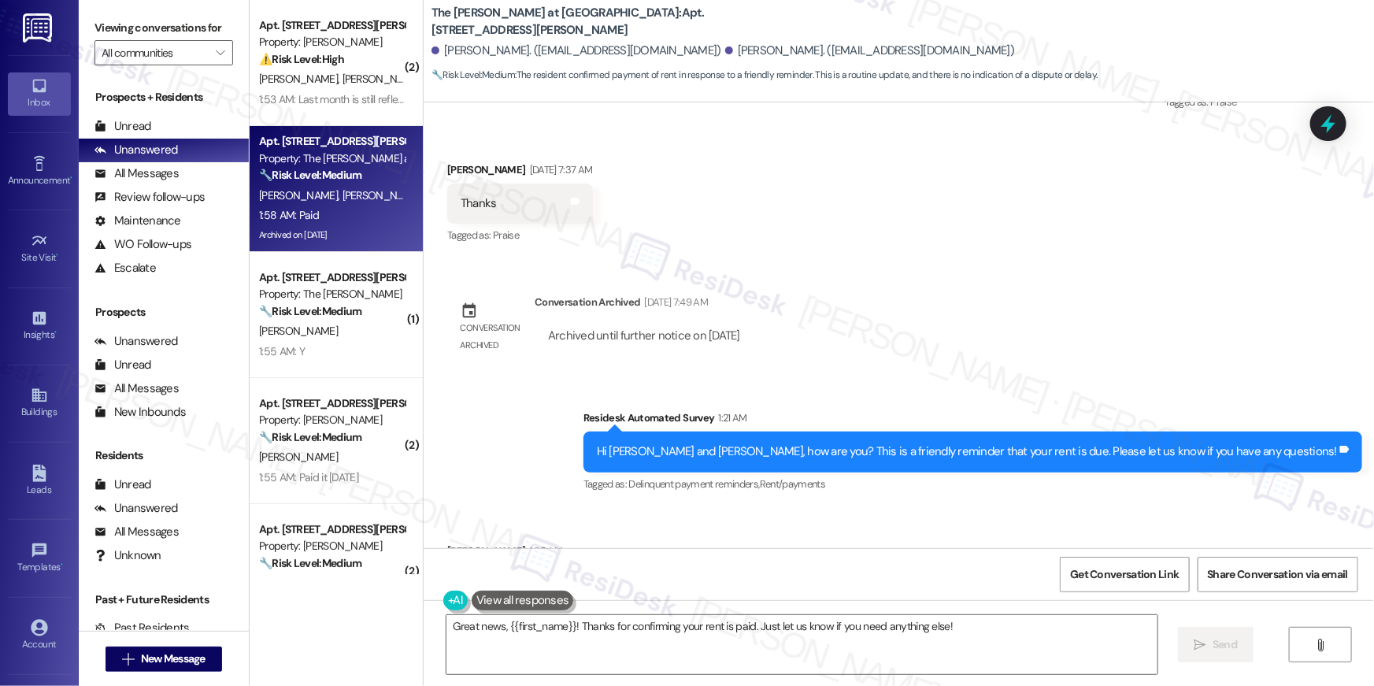
click at [765, 282] on div "Conversation archived Conversation Archived [DATE] 7:49 AM Archived until furth…" at bounding box center [600, 328] width 330 height 92
click at [843, 206] on div "Survey, sent via SMS Residesk Automated Survey [DATE] 12:44 AM This message is …" at bounding box center [899, 325] width 951 height 446
drag, startPoint x: 811, startPoint y: 406, endPoint x: 808, endPoint y: 397, distance: 10.0
click at [811, 406] on div "Survey, sent via SMS Residesk Automated Survey 1:21 AM Hi [PERSON_NAME] and [PE…" at bounding box center [973, 452] width 802 height 109
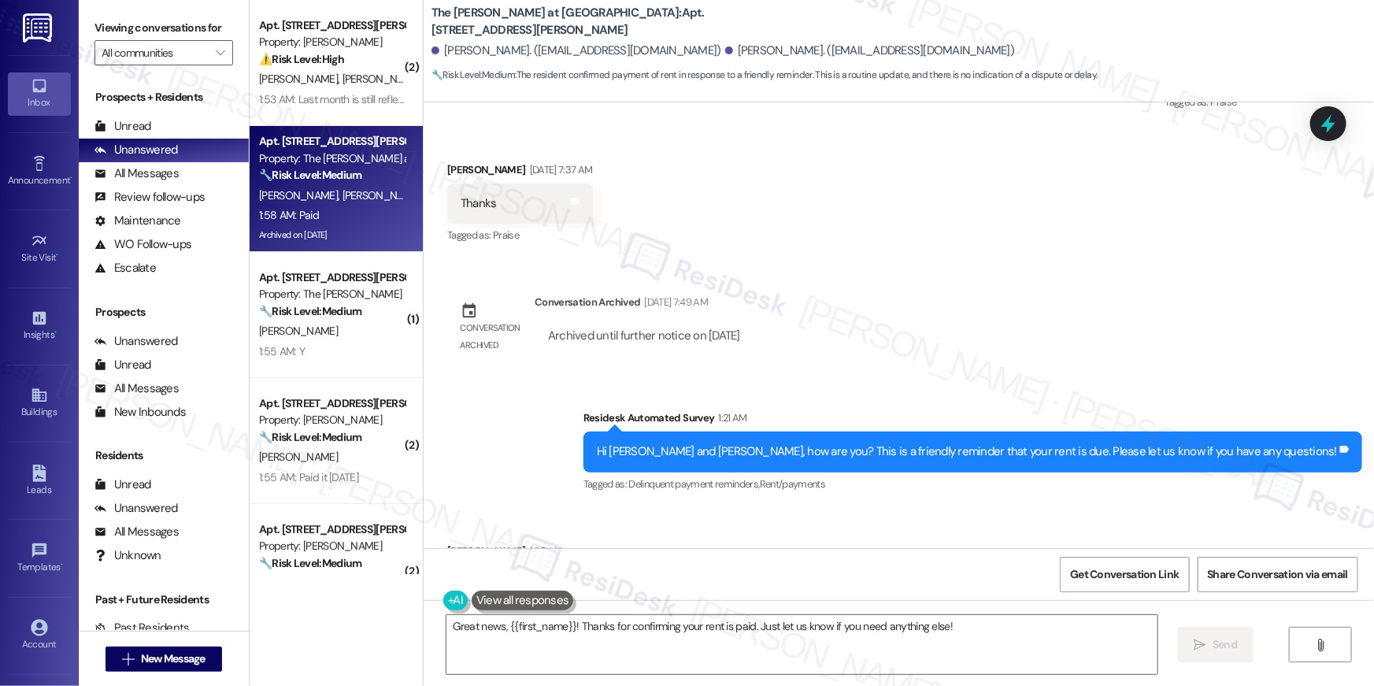
click at [628, 411] on div "Survey, sent via SMS Residesk Automated Survey 1:21 AM Hi [PERSON_NAME] and [PE…" at bounding box center [899, 440] width 951 height 133
drag, startPoint x: 474, startPoint y: 496, endPoint x: 439, endPoint y: 496, distance: 35.4
click at [447, 565] on div "Paid Tags and notes" at bounding box center [504, 585] width 115 height 40
click at [598, 394] on div "Survey, sent via SMS Residesk Automated Survey 1:21 AM Hi [PERSON_NAME] and [PE…" at bounding box center [899, 440] width 951 height 133
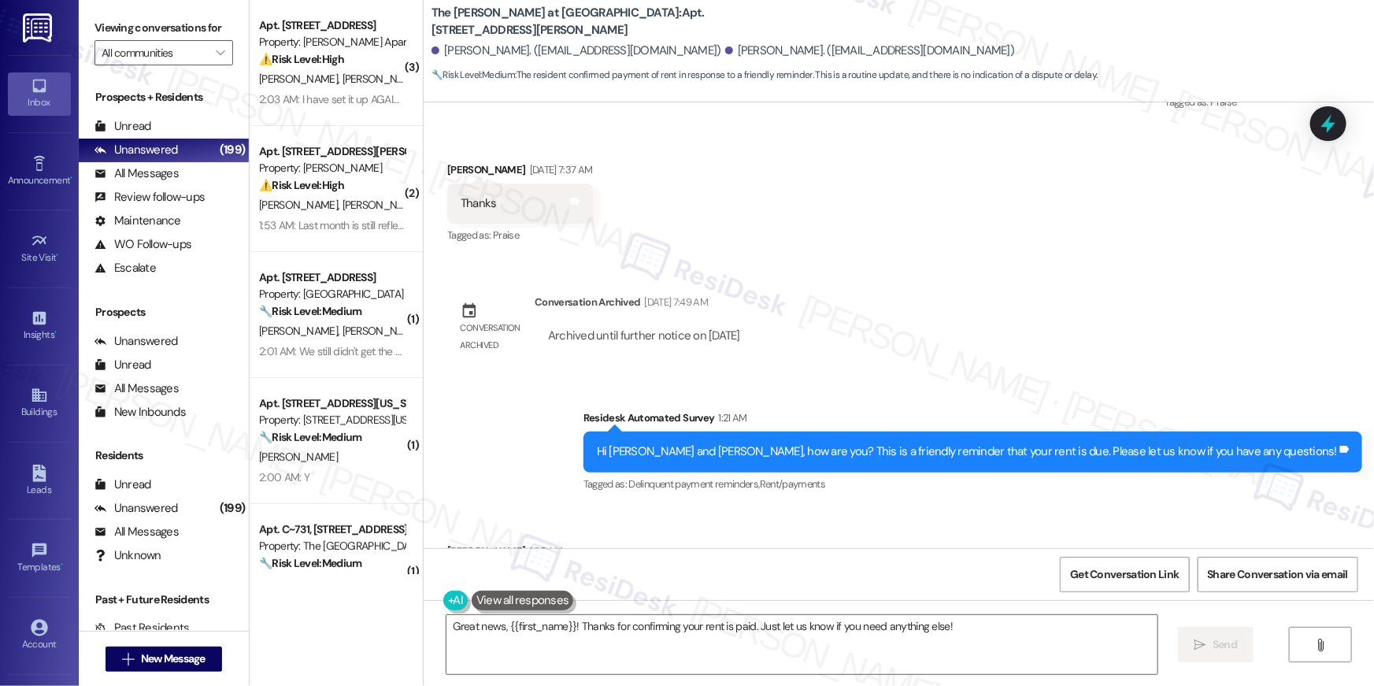
drag, startPoint x: 578, startPoint y: 435, endPoint x: 784, endPoint y: 432, distance: 205.6
click at [784, 507] on div "Received via SMS [PERSON_NAME] 1:58 AM Paid Tags and notes Tagged as: Rent/paym…" at bounding box center [899, 573] width 951 height 133
click at [726, 507] on div "Received via SMS [PERSON_NAME] 1:58 AM Paid Tags and notes Tagged as: Rent/paym…" at bounding box center [899, 573] width 951 height 133
drag, startPoint x: 624, startPoint y: 437, endPoint x: 791, endPoint y: 439, distance: 167.8
click at [805, 507] on div "Received via SMS [PERSON_NAME] 1:58 AM Paid Tags and notes Tagged as: Rent/paym…" at bounding box center [899, 573] width 951 height 133
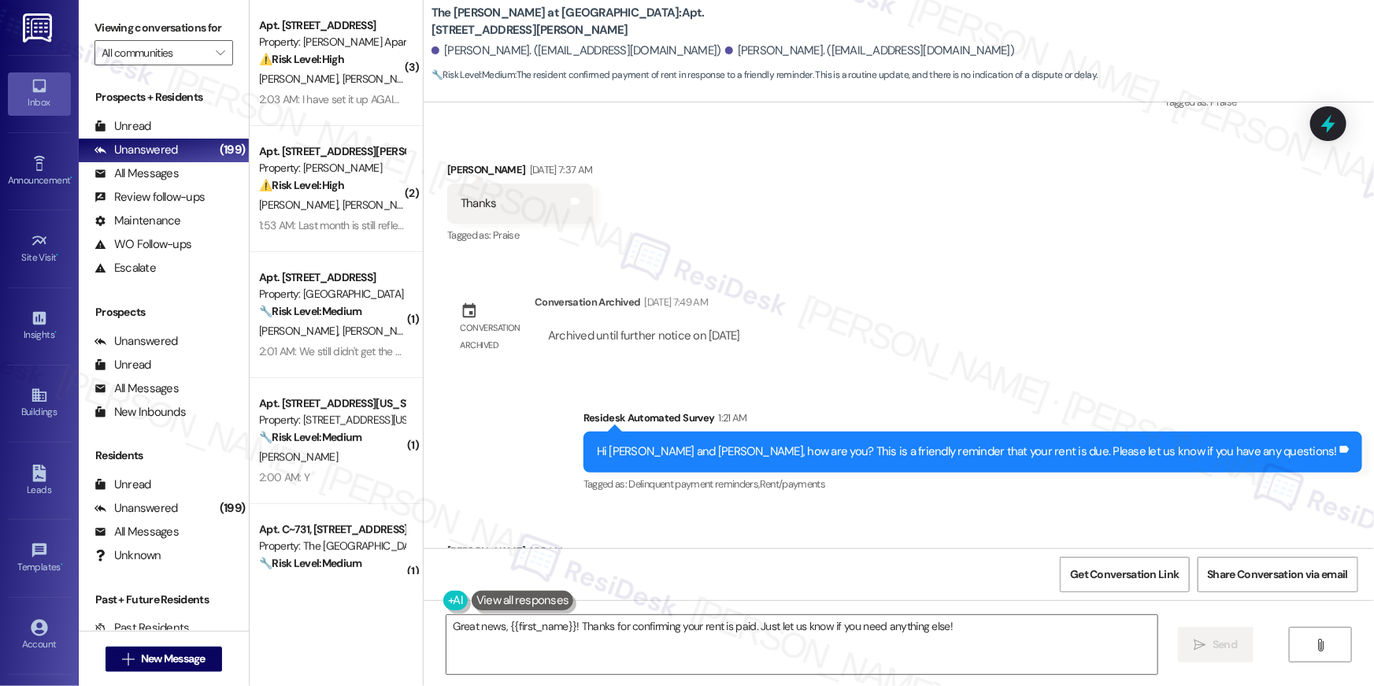
click at [527, 531] on div "Received via SMS [PERSON_NAME] 1:58 AM Paid Tags and notes Tagged as: Rent/paym…" at bounding box center [504, 585] width 139 height 109
drag, startPoint x: 597, startPoint y: 417, endPoint x: 856, endPoint y: 432, distance: 259.5
click at [856, 507] on div "Received via SMS [PERSON_NAME] 1:58 AM Paid Tags and notes Tagged as: Rent/paym…" at bounding box center [899, 573] width 951 height 133
click at [470, 507] on div "Received via SMS [PERSON_NAME] 1:58 AM Paid Tags and notes Tagged as: Rent/paym…" at bounding box center [899, 573] width 951 height 133
drag, startPoint x: 445, startPoint y: 421, endPoint x: 740, endPoint y: 424, distance: 295.3
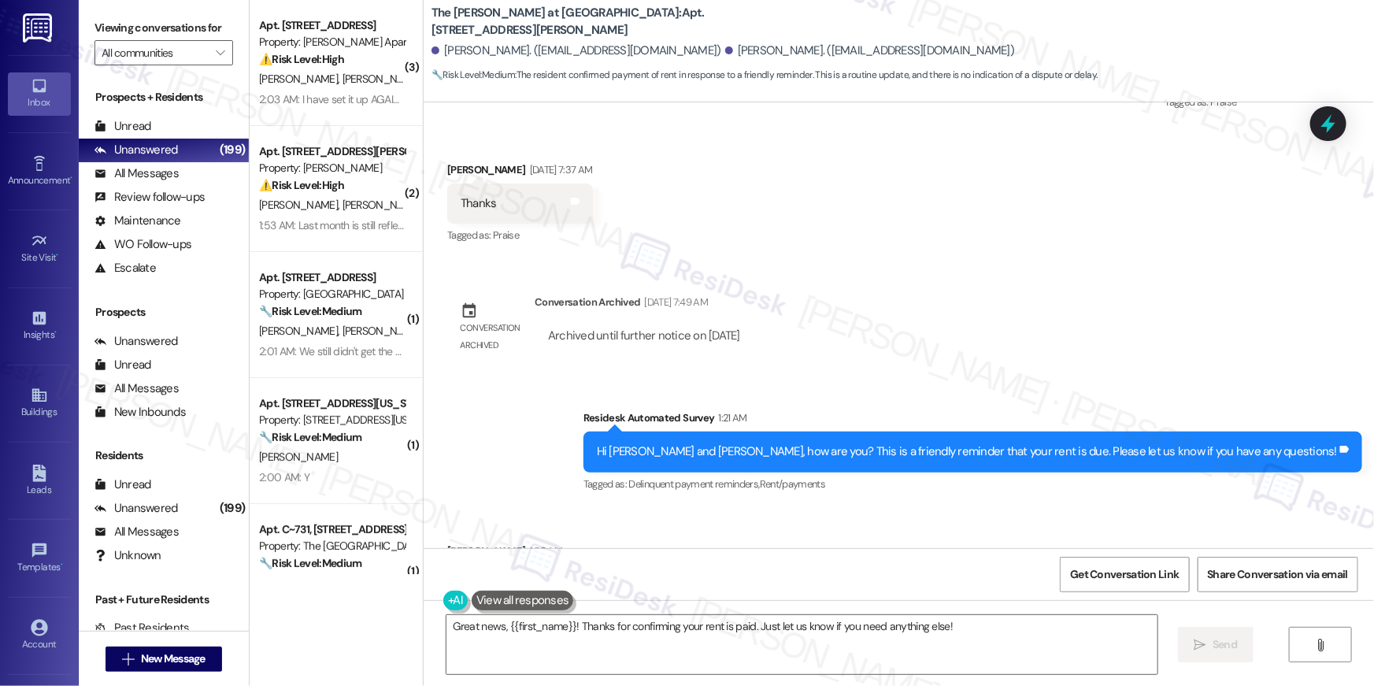
click at [727, 507] on div "Received via SMS [PERSON_NAME] 1:58 AM Paid Tags and notes Tagged as: Rent/paym…" at bounding box center [899, 573] width 951 height 133
click at [740, 507] on div "Received via SMS [PERSON_NAME] 1:58 AM Paid Tags and notes Tagged as: Rent/paym…" at bounding box center [899, 573] width 951 height 133
click at [860, 507] on div "Received via SMS [PERSON_NAME] 1:58 AM Paid Tags and notes Tagged as: Rent/paym…" at bounding box center [899, 573] width 951 height 133
click at [873, 507] on div "Received via SMS [PERSON_NAME] 1:58 AM Paid Tags and notes Tagged as: Rent/paym…" at bounding box center [899, 573] width 951 height 133
click at [974, 639] on textarea "Great news, {{first_name}}! Thanks for confirming your rent is paid. Just let u…" at bounding box center [802, 644] width 711 height 59
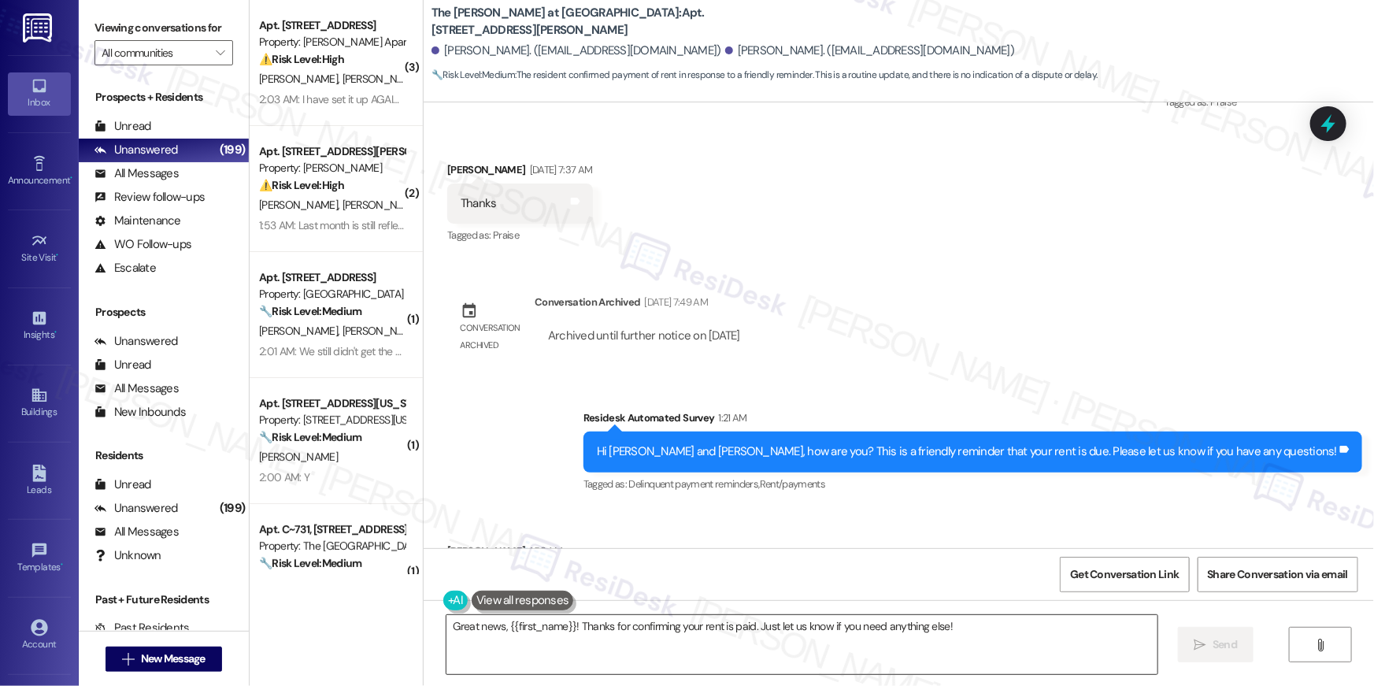
click at [974, 639] on textarea "Great news, {{first_name}}! Thanks for confirming your rent is paid. Just let u…" at bounding box center [802, 644] width 711 height 59
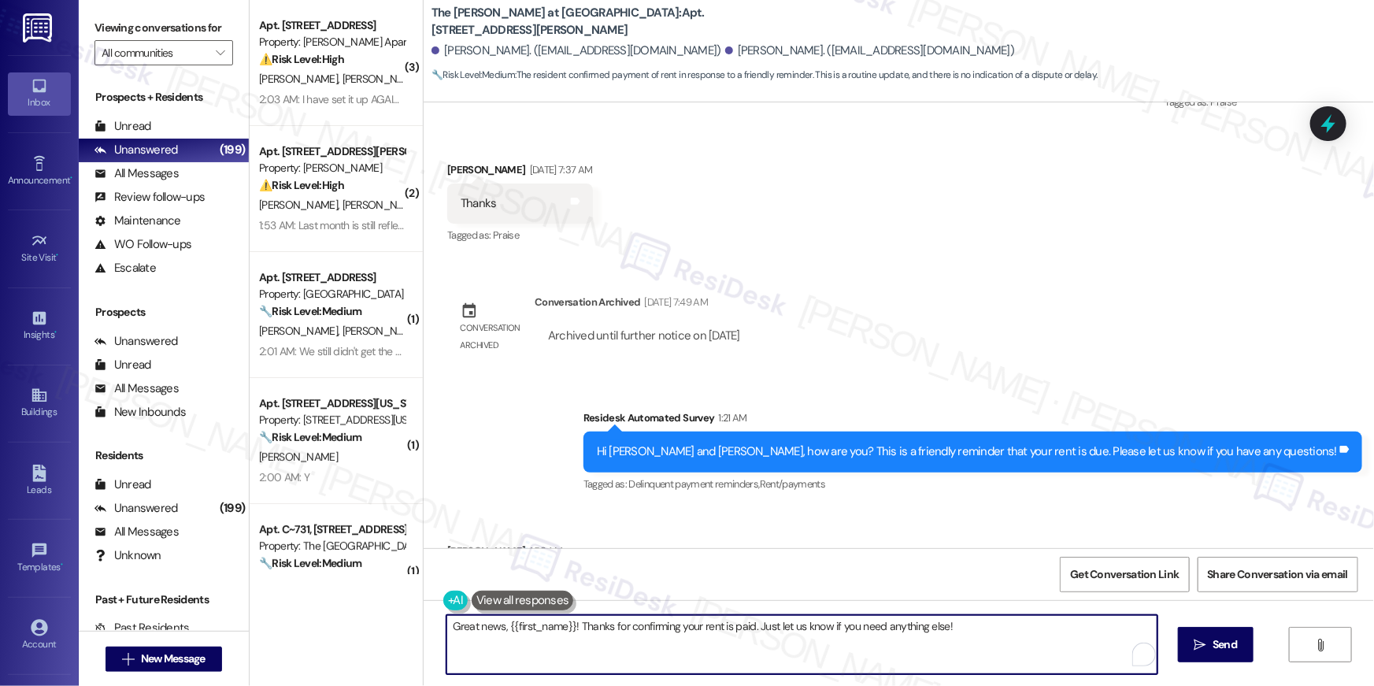
click at [939, 558] on div "Get Conversation Link Share Conversation via email" at bounding box center [899, 574] width 951 height 52
click at [998, 635] on textarea "Great news, {{first_name}}! Thanks for confirming your rent is paid. Just let u…" at bounding box center [798, 644] width 711 height 59
click at [980, 650] on textarea "Great news, {{first_name}}! Thanks for confirming your rent is paid. Just let u…" at bounding box center [798, 644] width 711 height 59
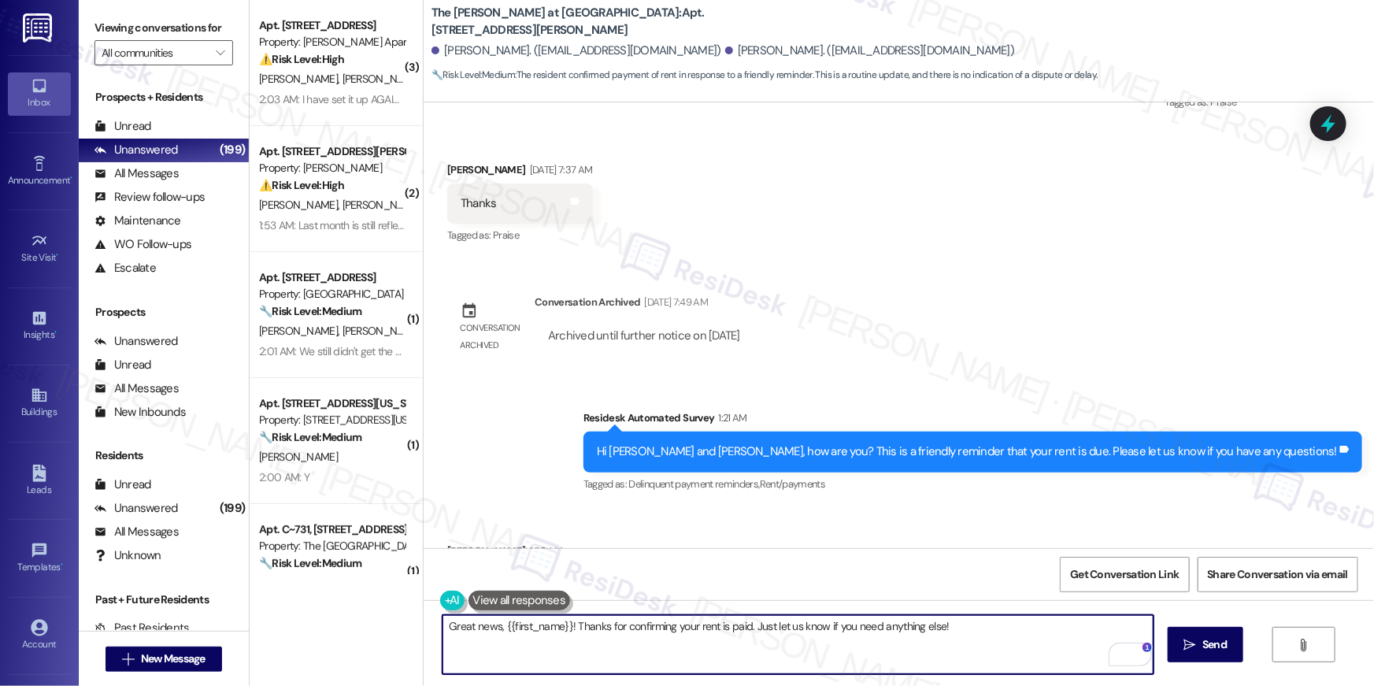
click at [743, 650] on textarea "Great news, {{first_name}}! Thanks for confirming your rent is paid. Just let u…" at bounding box center [798, 644] width 711 height 59
click at [988, 658] on textarea "Great news, {{first_name}}! Thanks for confirming your rent is paid. Just let u…" at bounding box center [798, 644] width 711 height 59
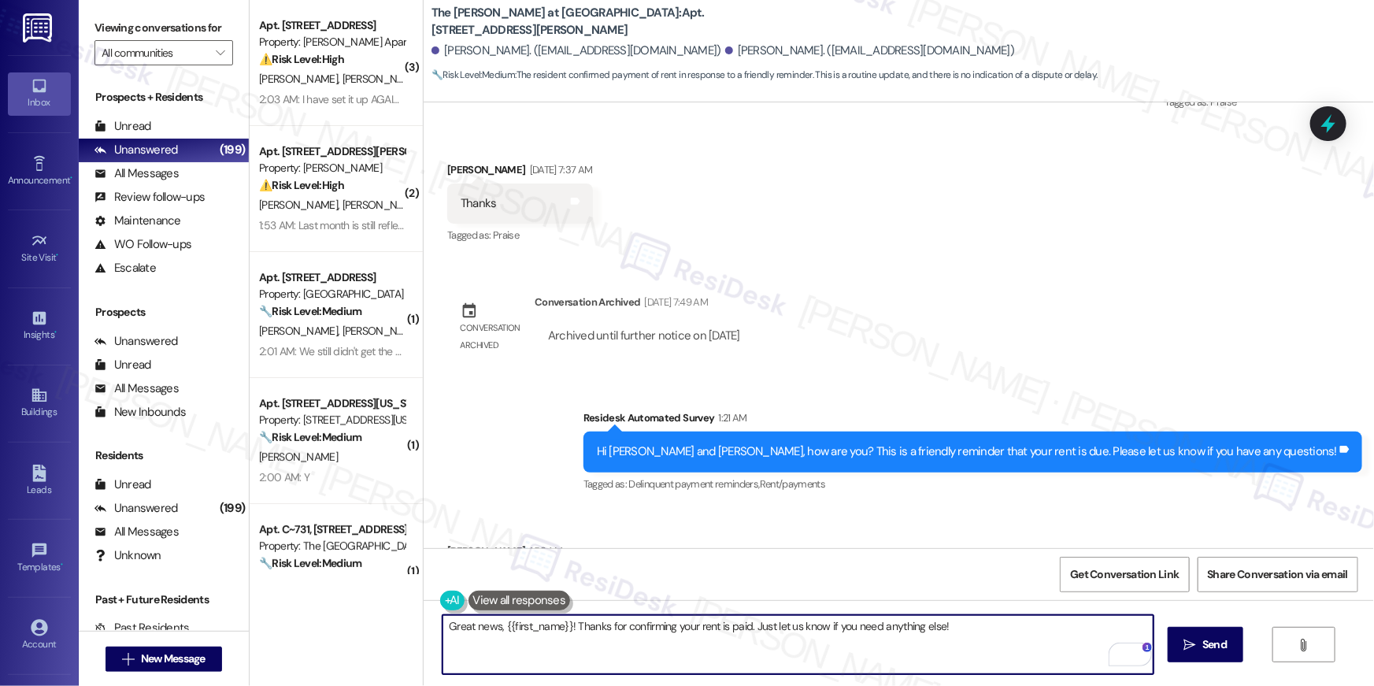
click at [988, 657] on textarea "Great news, {{first_name}}! Thanks for confirming your rent is paid. Just let u…" at bounding box center [798, 644] width 711 height 59
paste textarea "Thank you for your payment, Laurel! We appreciate you taking care of it so prom…"
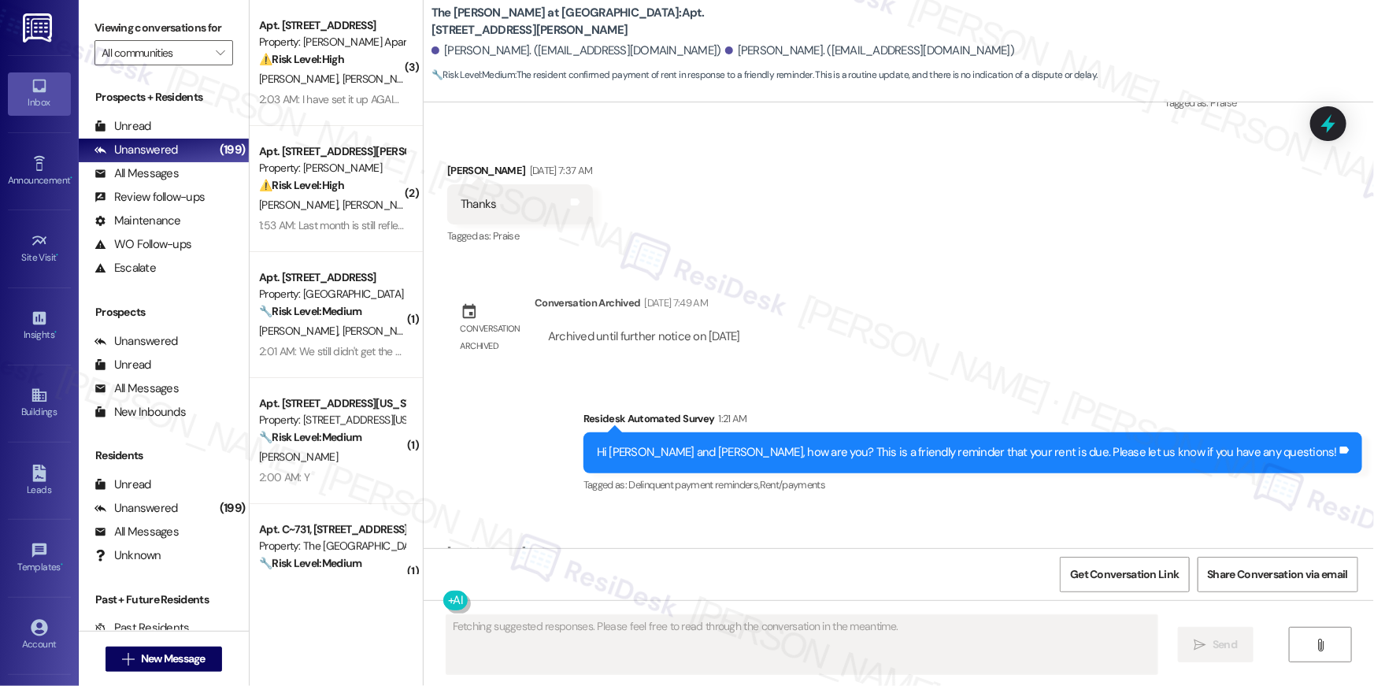
scroll to position [21950, 0]
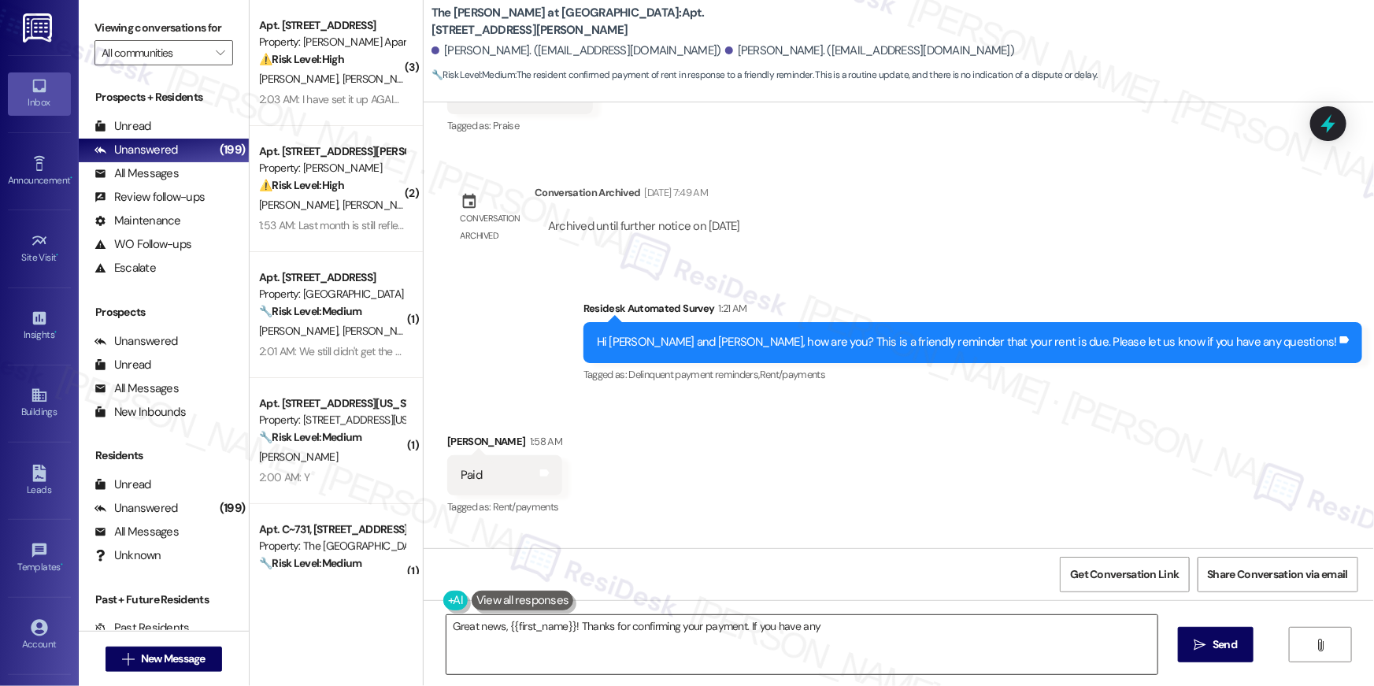
click at [754, 636] on textarea "Great news, {{first_name}}! Thanks for confirming your payment. If you have any" at bounding box center [802, 644] width 711 height 59
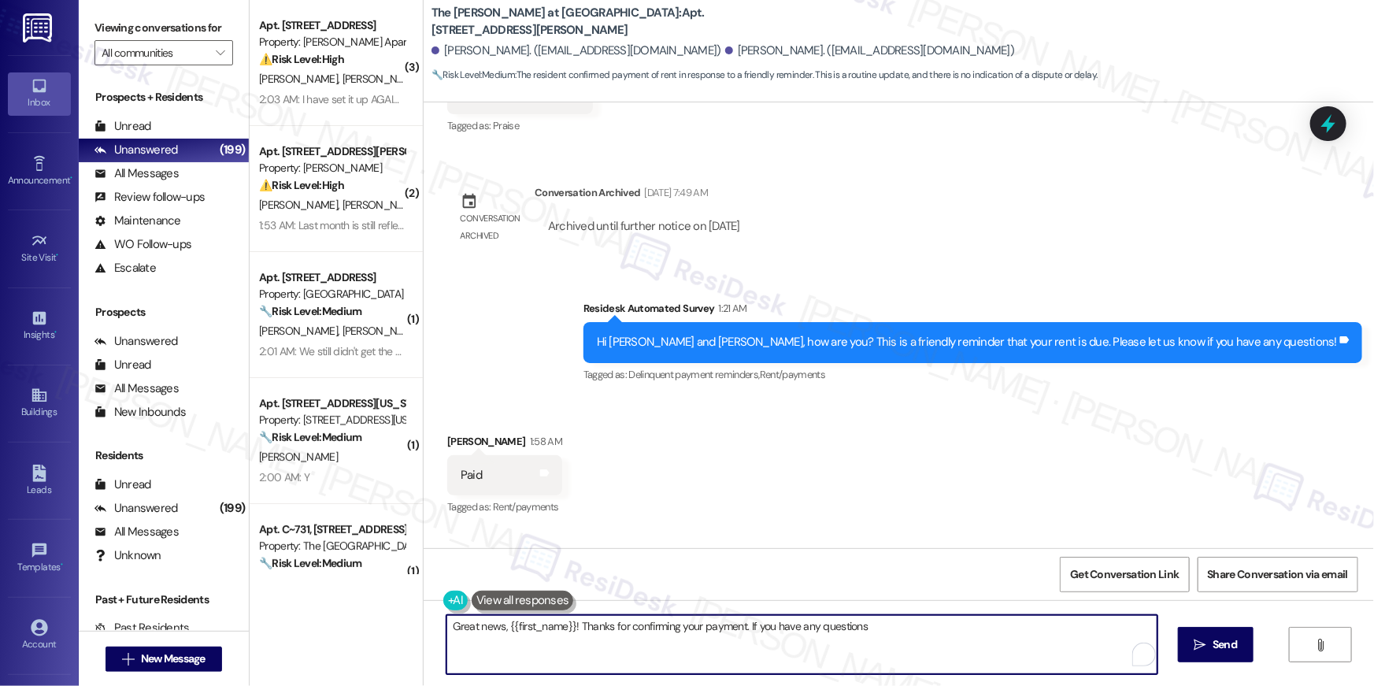
click at [750, 647] on textarea "Great news, {{first_name}}! Thanks for confirming your payment. If you have any…" at bounding box center [802, 644] width 711 height 59
click at [750, 647] on textarea "Great news, {{first_name}}! Thanks for confirming your payment. If you have any…" at bounding box center [798, 644] width 711 height 59
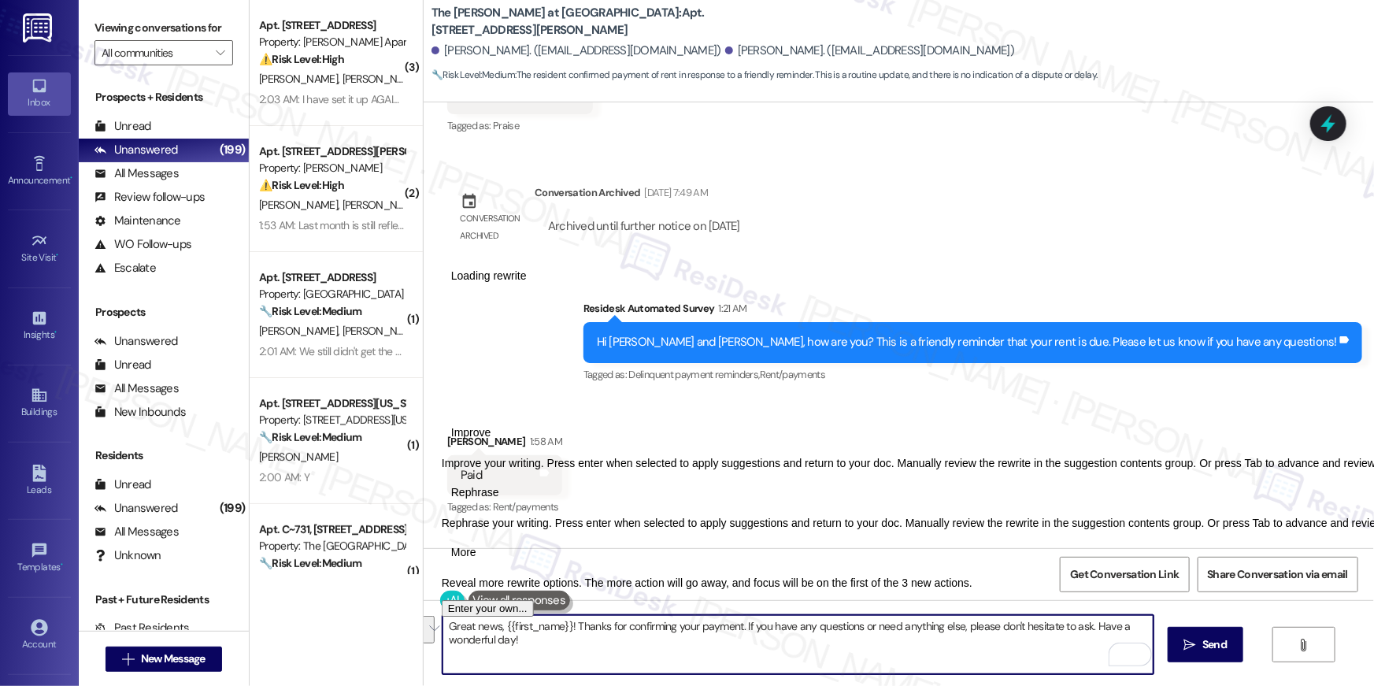
drag, startPoint x: 539, startPoint y: 652, endPoint x: 434, endPoint y: 626, distance: 107.9
click at [434, 626] on div "Great news, {{first_name}}! Thanks for confirming your payment. If you have any…" at bounding box center [899, 659] width 951 height 118
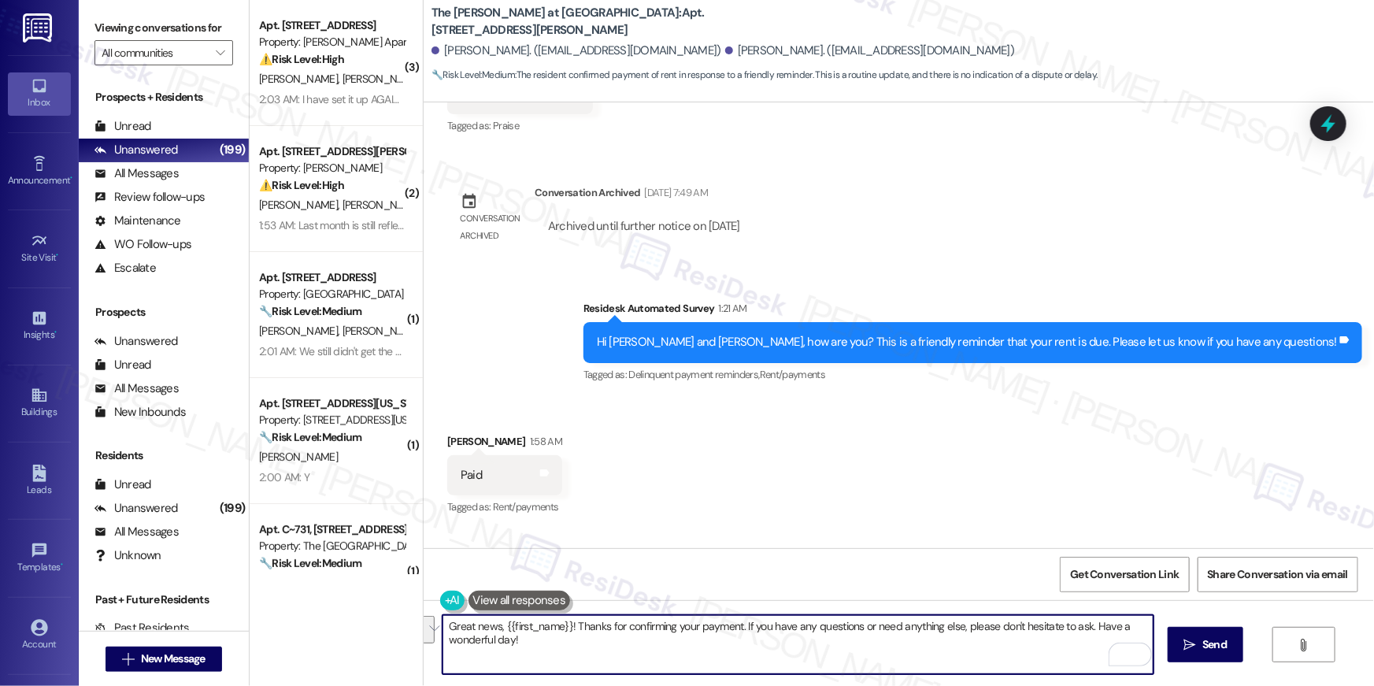
click at [521, 643] on textarea "Great news, {{first_name}}! Thanks for confirming your payment. If you have any…" at bounding box center [798, 644] width 711 height 59
drag, startPoint x: 541, startPoint y: 643, endPoint x: 410, endPoint y: 628, distance: 132.4
click at [410, 628] on div "( 3 ) Apt. 214, 820 South Columbus Street Property: Clayborne Apartments ⚠️ Ris…" at bounding box center [812, 343] width 1125 height 686
click at [571, 643] on textarea "Great news, {{first_name}}! Thanks for confirming your payment. If you have any…" at bounding box center [798, 644] width 711 height 59
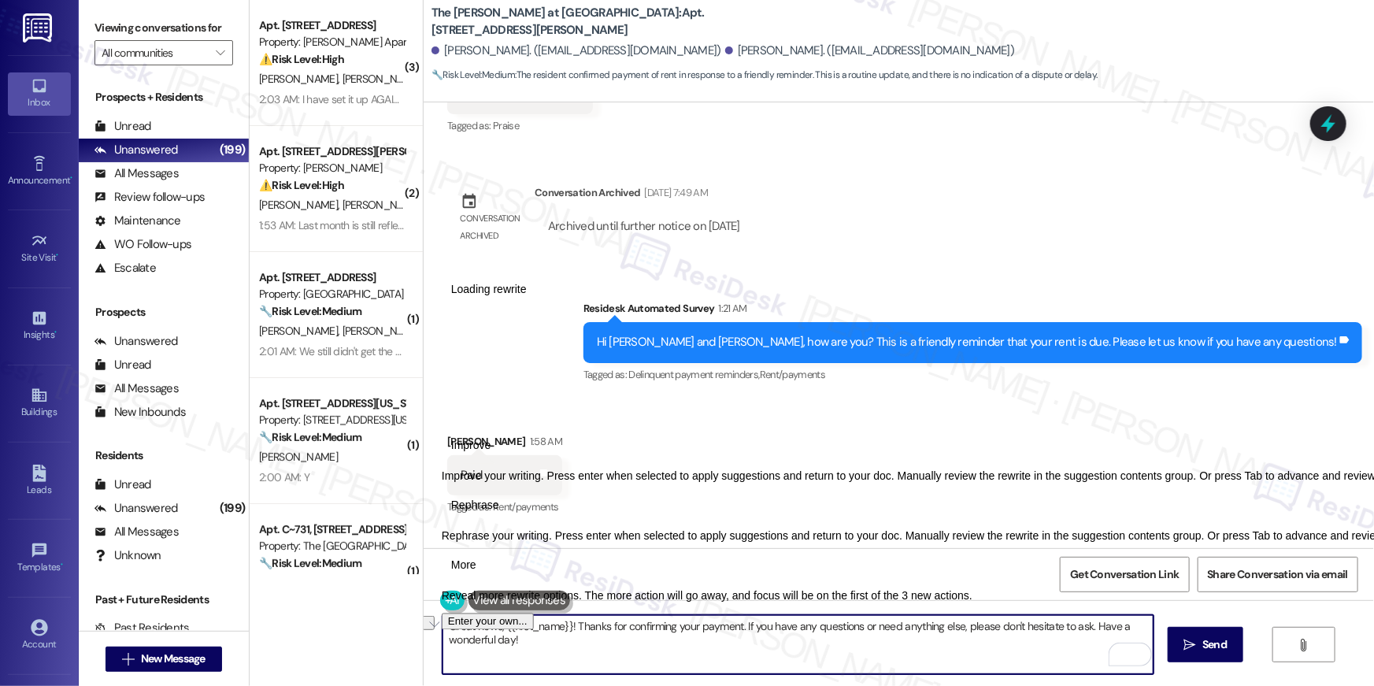
drag, startPoint x: 541, startPoint y: 651, endPoint x: 428, endPoint y: 628, distance: 114.9
click at [434, 628] on div "Great news, {{first_name}}! Thanks for confirming your payment. If you have any…" at bounding box center [790, 644] width 713 height 61
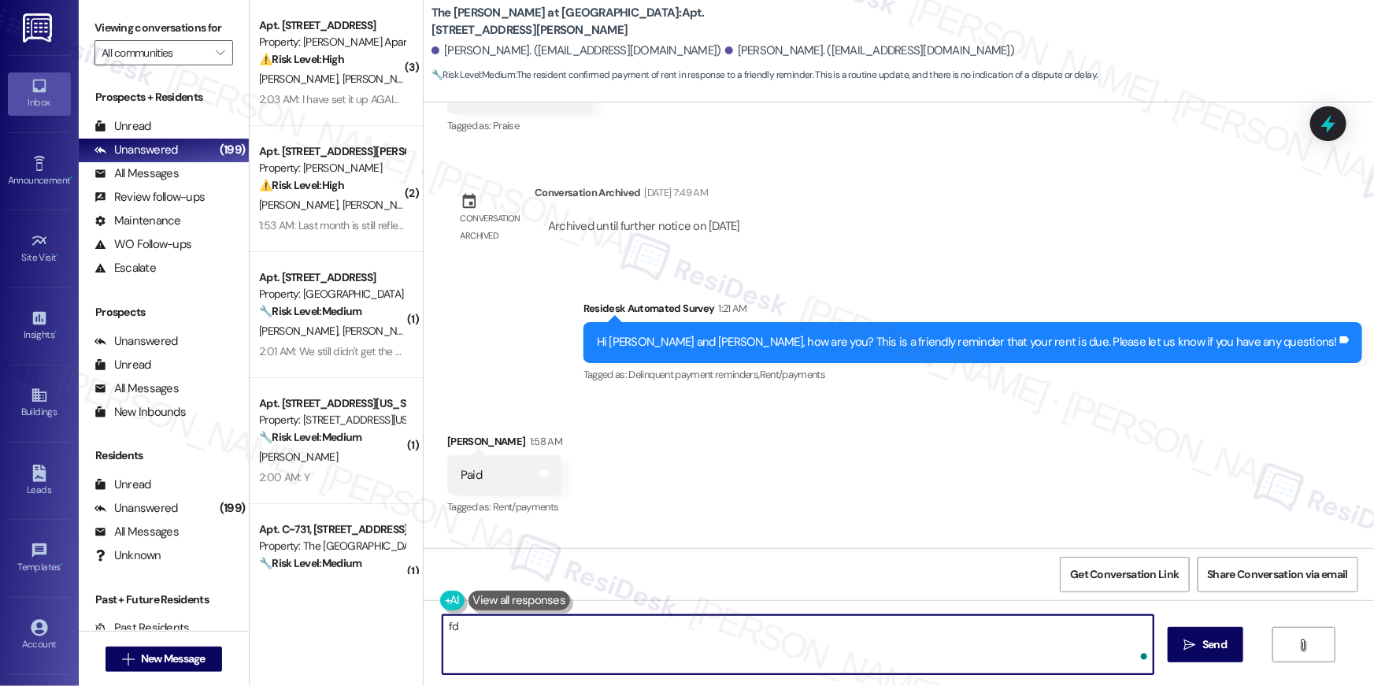
type textarea "f"
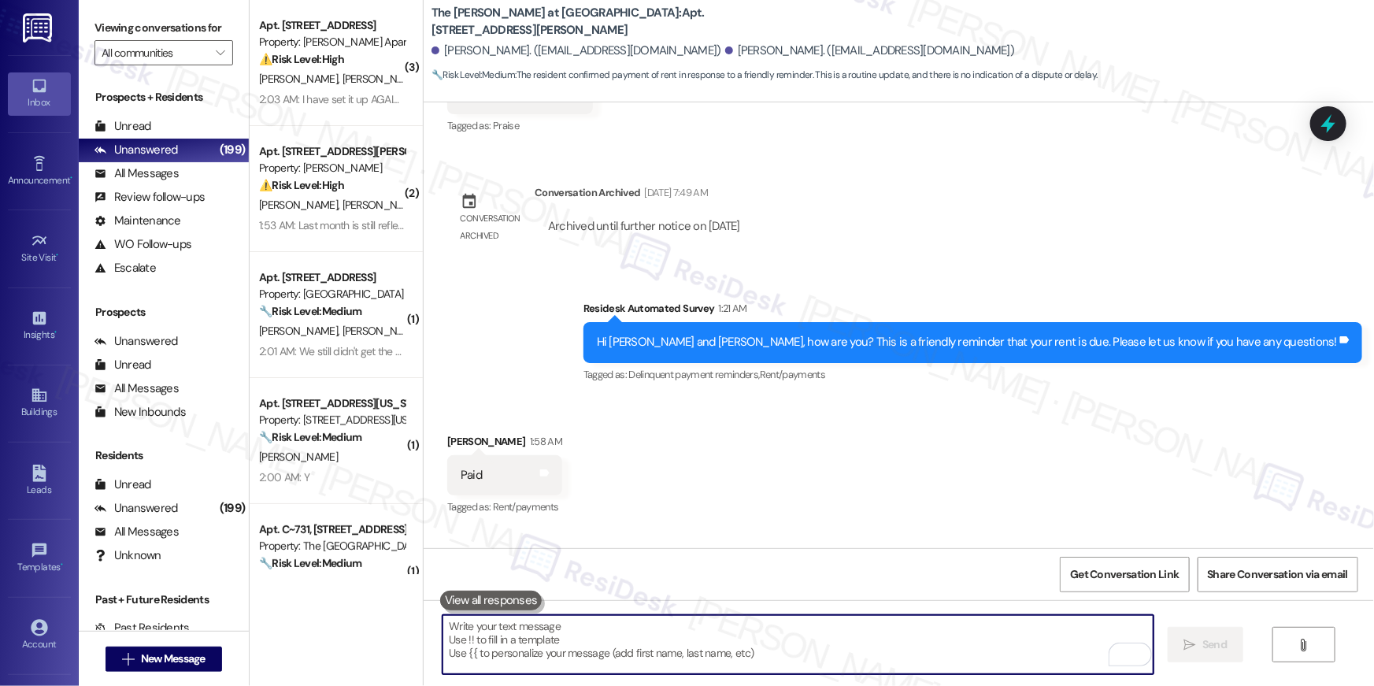
paste textarea "If you need anything else or have any questions, please don’t hesitate to reach…"
type textarea "If you need anything else or have any questions, please don’t hesitate to reach…"
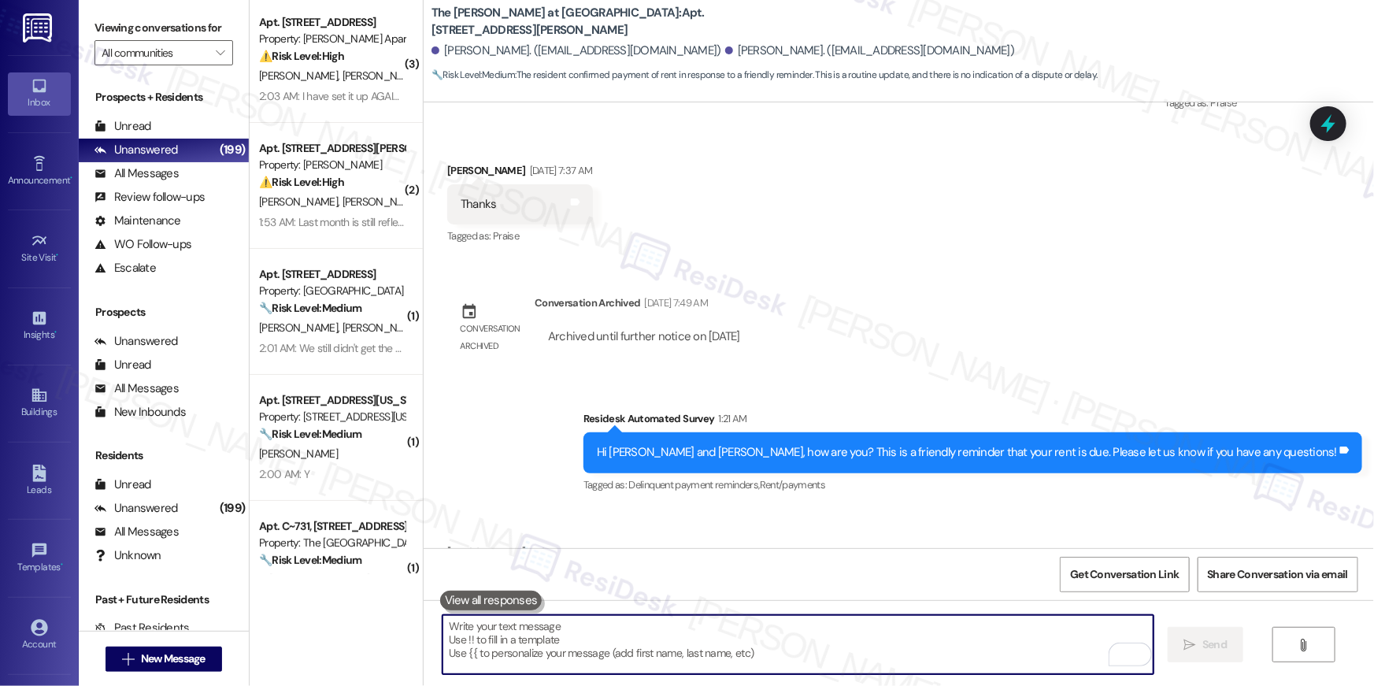
scroll to position [0, 0]
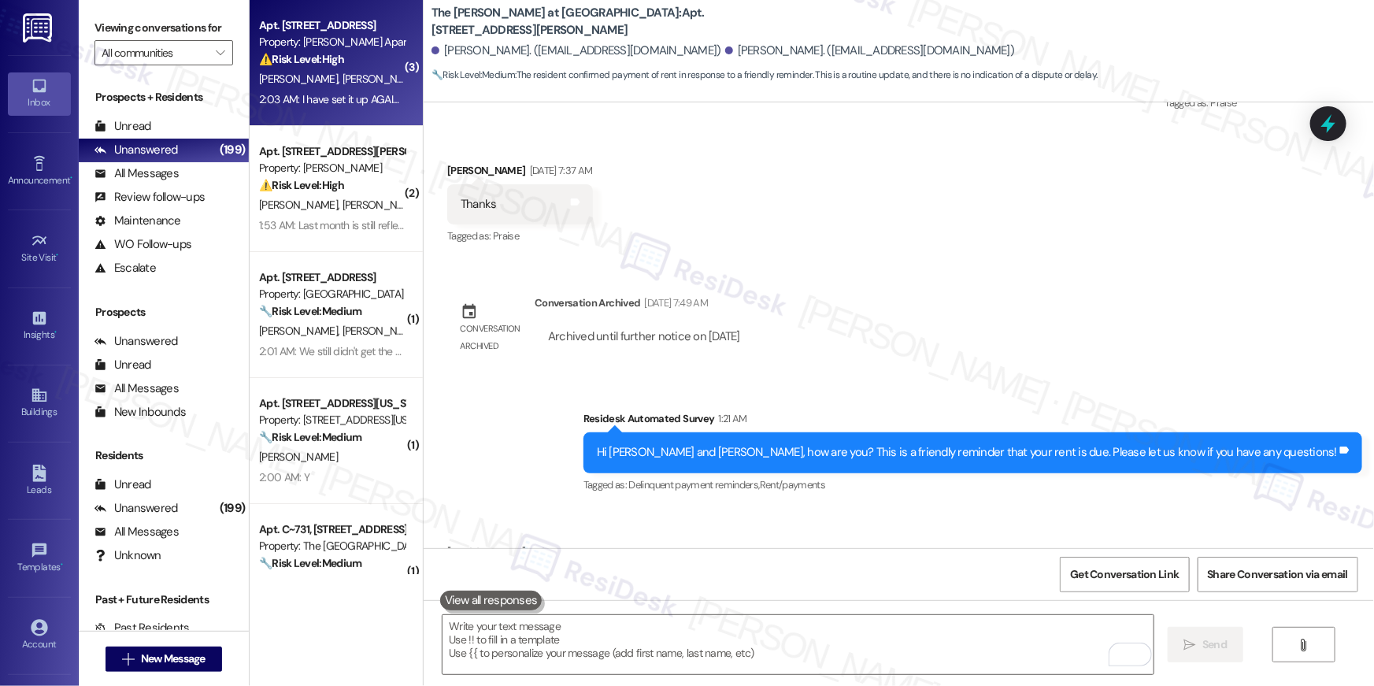
click at [296, 92] on div "2:03 AM: I have set it up AGAIN but it already had my banking info. I believe t…" at bounding box center [1035, 99] width 1552 height 14
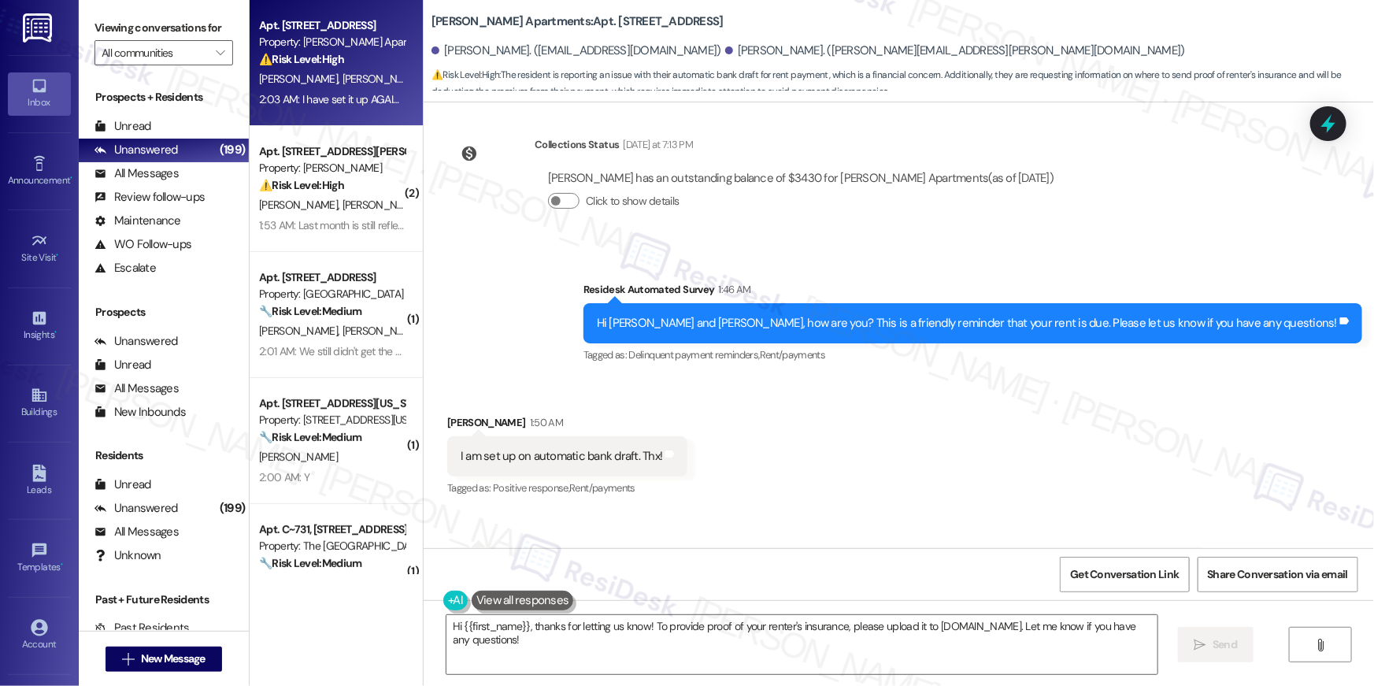
scroll to position [1580, 0]
drag, startPoint x: 517, startPoint y: 145, endPoint x: 647, endPoint y: 158, distance: 129.8
click at [647, 158] on div "Collections Status Yesterday at 7:13 PM Blair Ege has an outstanding balance of…" at bounding box center [756, 185] width 643 height 121
click at [743, 146] on div "Collections Status Yesterday at 7:13 PM" at bounding box center [801, 148] width 532 height 22
drag, startPoint x: 538, startPoint y: 180, endPoint x: 609, endPoint y: 181, distance: 70.9
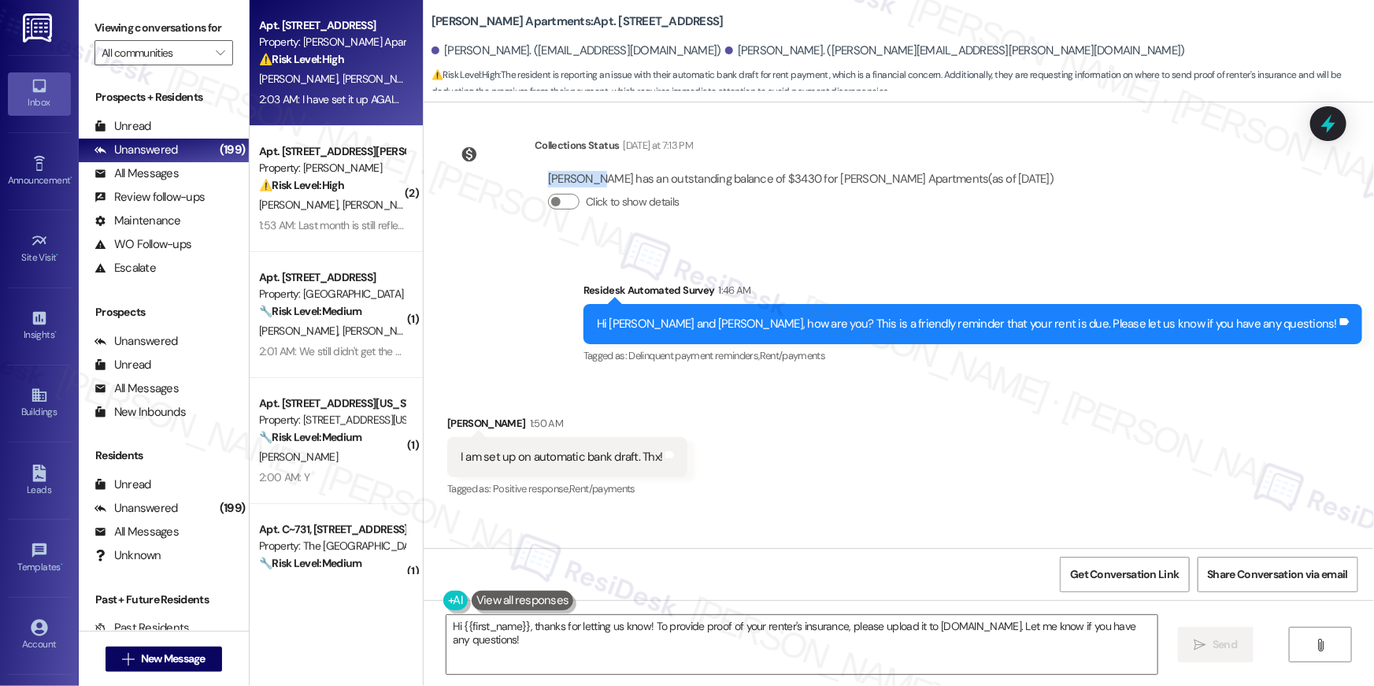
click at [581, 180] on div "Blair Ege has an outstanding balance of $3430 for Clayborne Apartments (as of S…" at bounding box center [801, 179] width 506 height 17
drag, startPoint x: 613, startPoint y: 180, endPoint x: 662, endPoint y: 179, distance: 48.9
click at [617, 180] on div "Blair Ege has an outstanding balance of $3430 for Clayborne Apartments (as of S…" at bounding box center [801, 179] width 506 height 17
drag, startPoint x: 663, startPoint y: 179, endPoint x: 704, endPoint y: 177, distance: 41.0
click at [666, 179] on div "Blair Ege has an outstanding balance of $3430 for Clayborne Apartments (as of S…" at bounding box center [801, 179] width 506 height 17
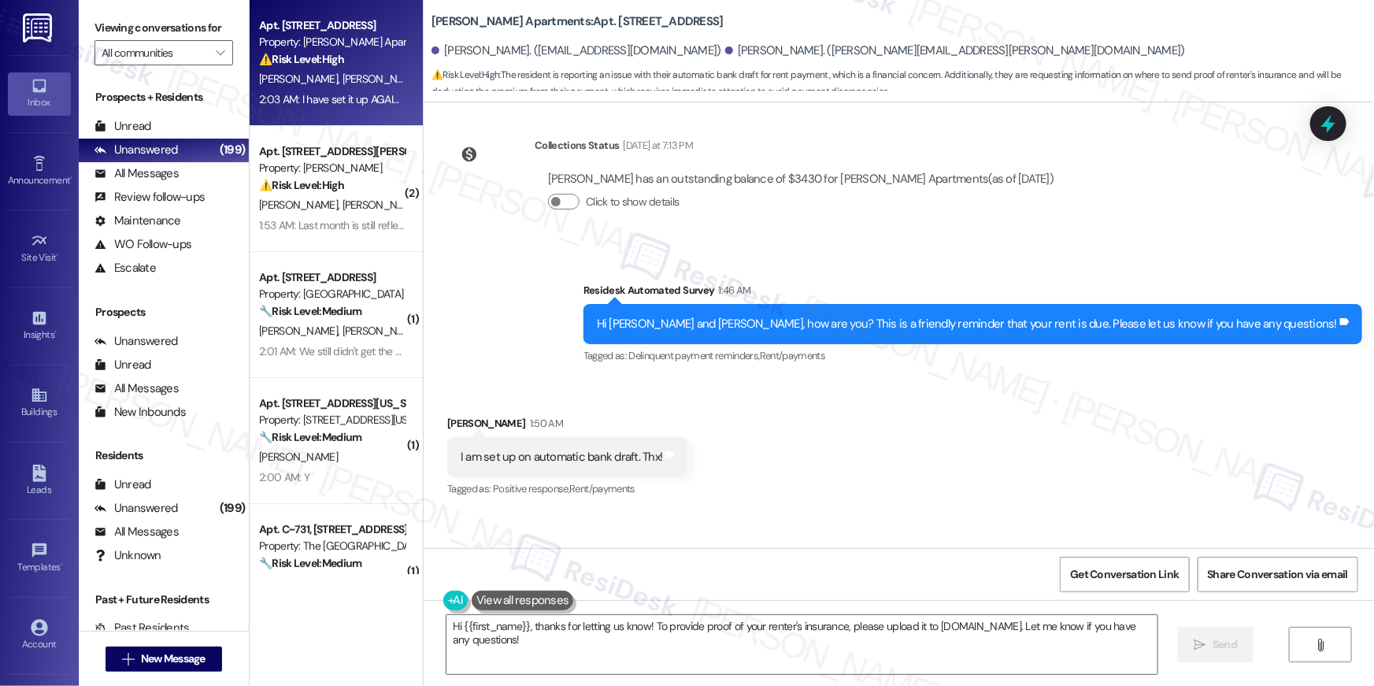
click at [708, 177] on div "Blair Ege has an outstanding balance of $3430 for Clayborne Apartments (as of S…" at bounding box center [801, 179] width 506 height 17
click at [750, 181] on div "Blair Ege has an outstanding balance of $3430 for Clayborne Apartments (as of S…" at bounding box center [801, 179] width 506 height 17
click at [754, 181] on div "Blair Ege has an outstanding balance of $3430 for Clayborne Apartments (as of S…" at bounding box center [801, 179] width 506 height 17
click at [1014, 197] on div "Collections Status Yesterday at 7:13 PM Blair Ege has an outstanding balance of…" at bounding box center [756, 185] width 643 height 121
click at [965, 183] on div "Blair Ege has an outstanding balance of $3430 for Clayborne Apartments (as of S…" at bounding box center [801, 179] width 506 height 17
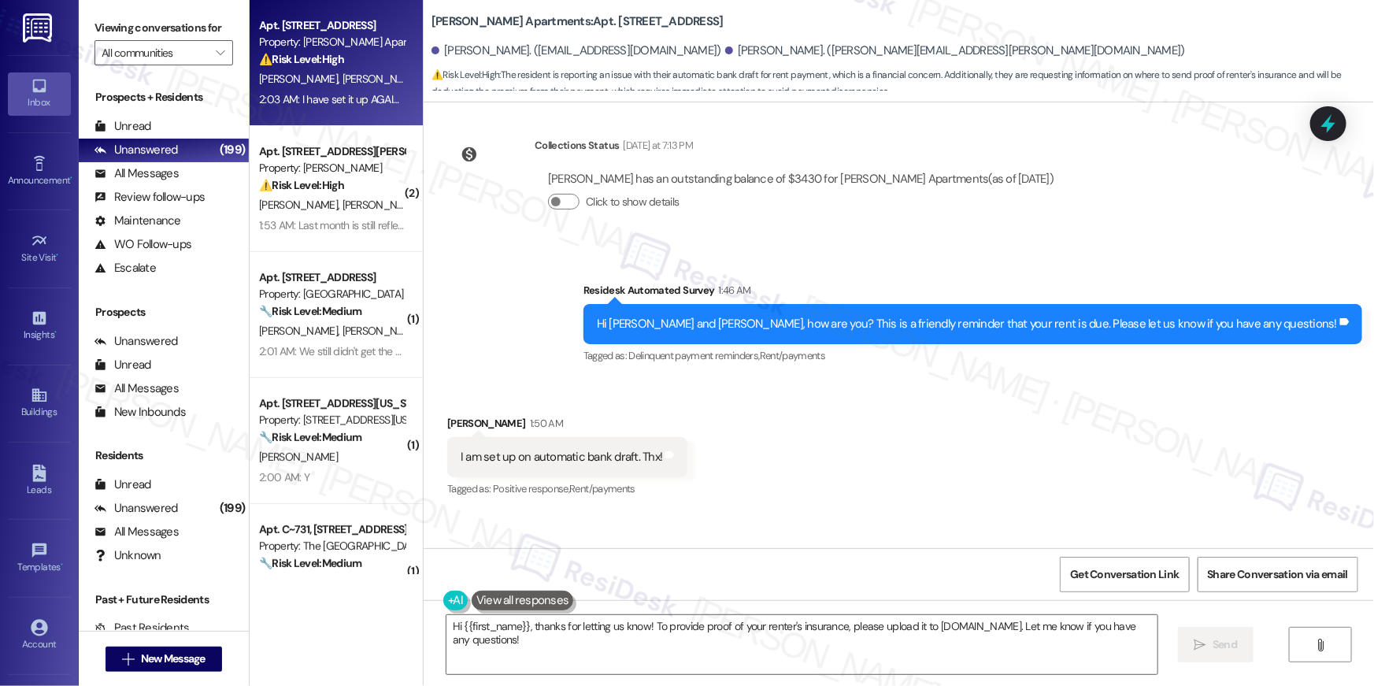
drag, startPoint x: 1001, startPoint y: 177, endPoint x: 782, endPoint y: 187, distance: 219.2
click at [780, 186] on div "Blair Ege has an outstanding balance of $3430 for Clayborne Apartments (as of S…" at bounding box center [801, 197] width 532 height 76
drag, startPoint x: 867, startPoint y: 187, endPoint x: 843, endPoint y: 183, distance: 24.7
click at [866, 188] on div "Click to show details" at bounding box center [801, 205] width 506 height 35
drag, startPoint x: 765, startPoint y: 176, endPoint x: 736, endPoint y: 181, distance: 29.5
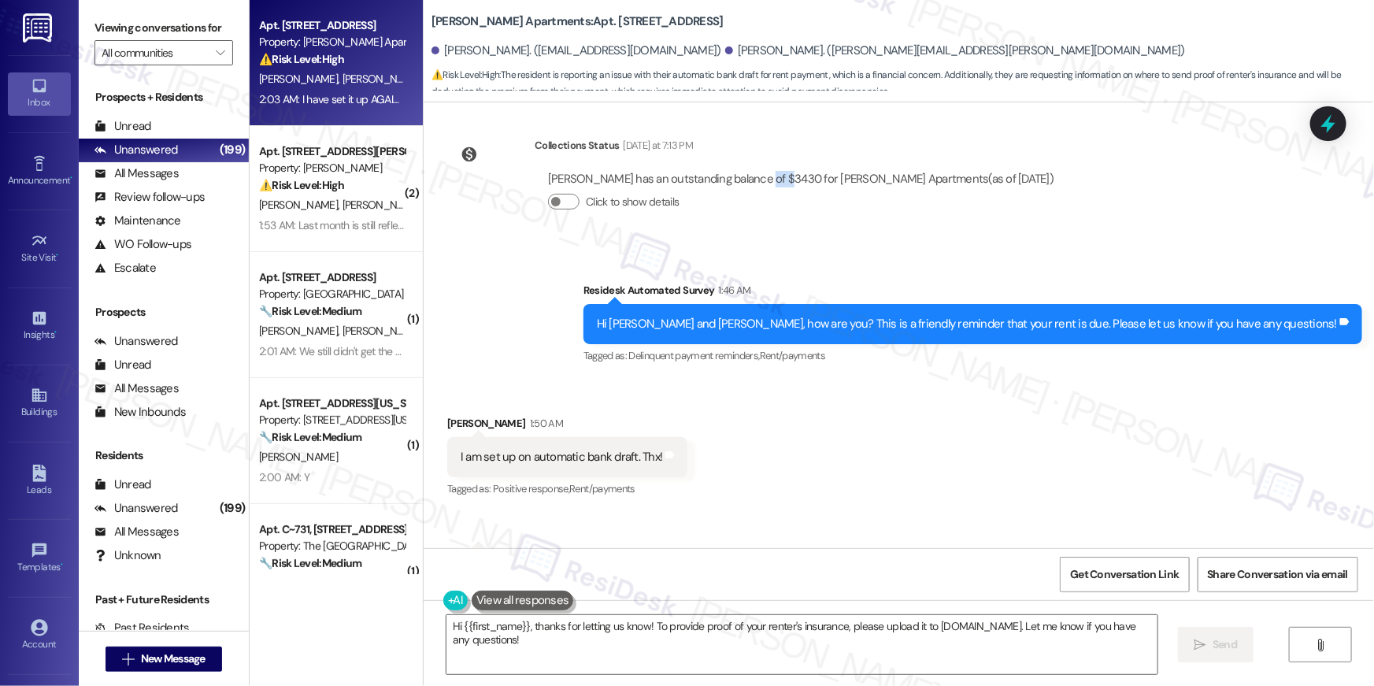
click at [736, 181] on div "Blair Ege has an outstanding balance of $3430 for Clayborne Apartments (as of S…" at bounding box center [801, 179] width 506 height 17
click at [751, 179] on div "Blair Ege has an outstanding balance of $3430 for Clayborne Apartments (as of S…" at bounding box center [801, 179] width 506 height 17
click at [753, 180] on div "Blair Ege has an outstanding balance of $3430 for Clayborne Apartments (as of S…" at bounding box center [801, 179] width 506 height 17
drag, startPoint x: 762, startPoint y: 181, endPoint x: 737, endPoint y: 184, distance: 25.4
click at [736, 184] on div "Blair Ege has an outstanding balance of $3430 for Clayborne Apartments (as of S…" at bounding box center [801, 179] width 506 height 17
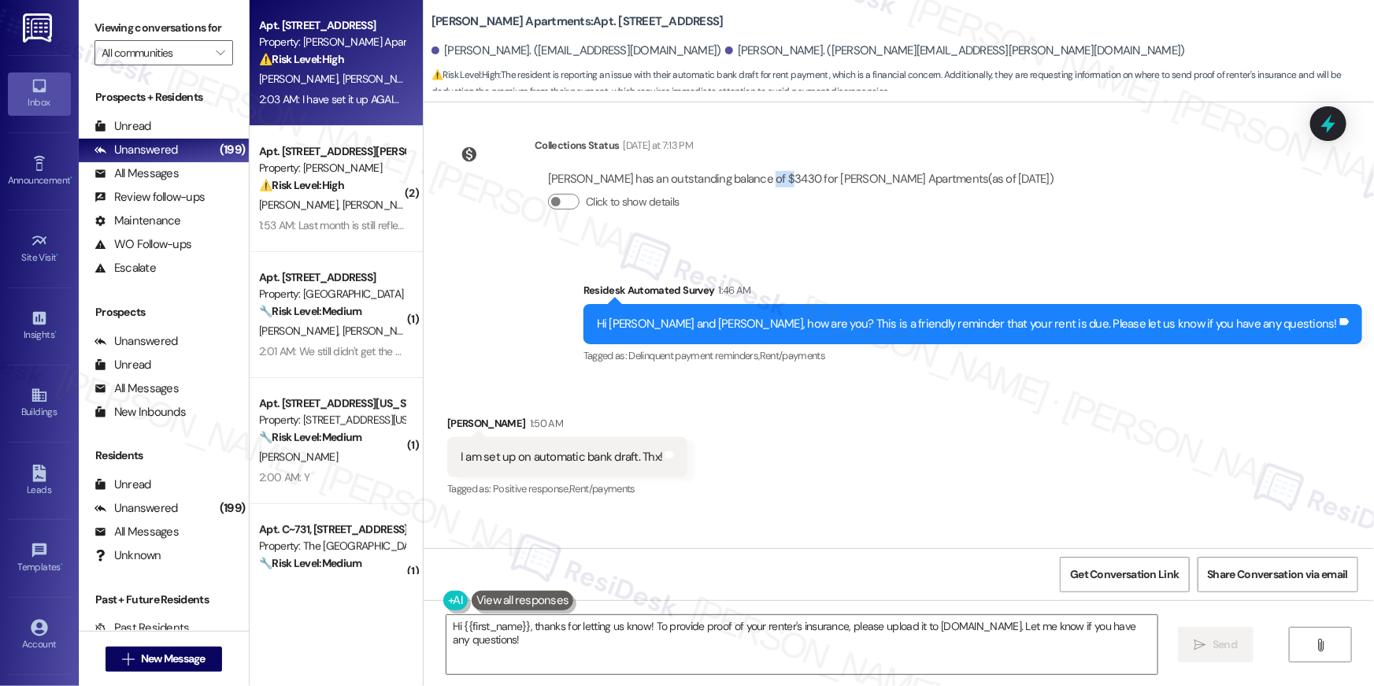
click at [749, 177] on div "Blair Ege has an outstanding balance of $3430 for Clayborne Apartments (as of S…" at bounding box center [801, 179] width 506 height 17
click at [834, 235] on div "Collections Status Yesterday at 7:13 PM Blair Ege has an outstanding balance of…" at bounding box center [756, 185] width 643 height 121
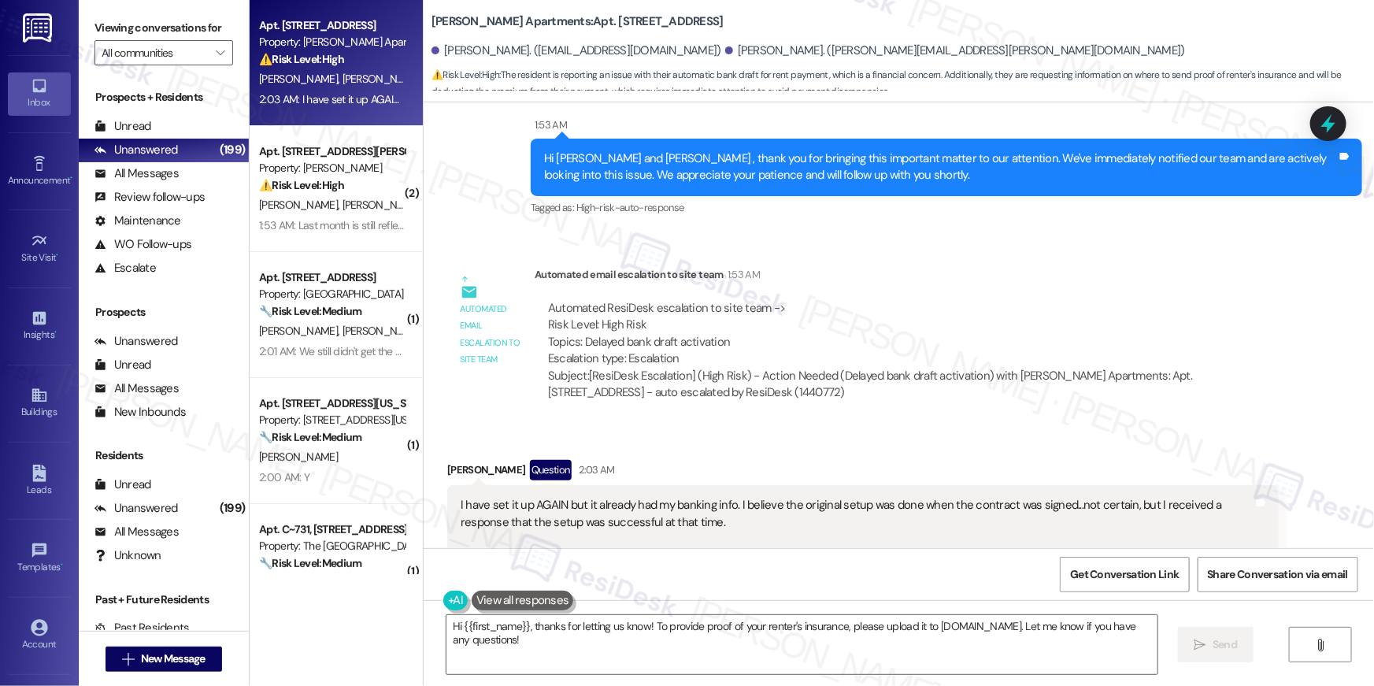
scroll to position [2192, 0]
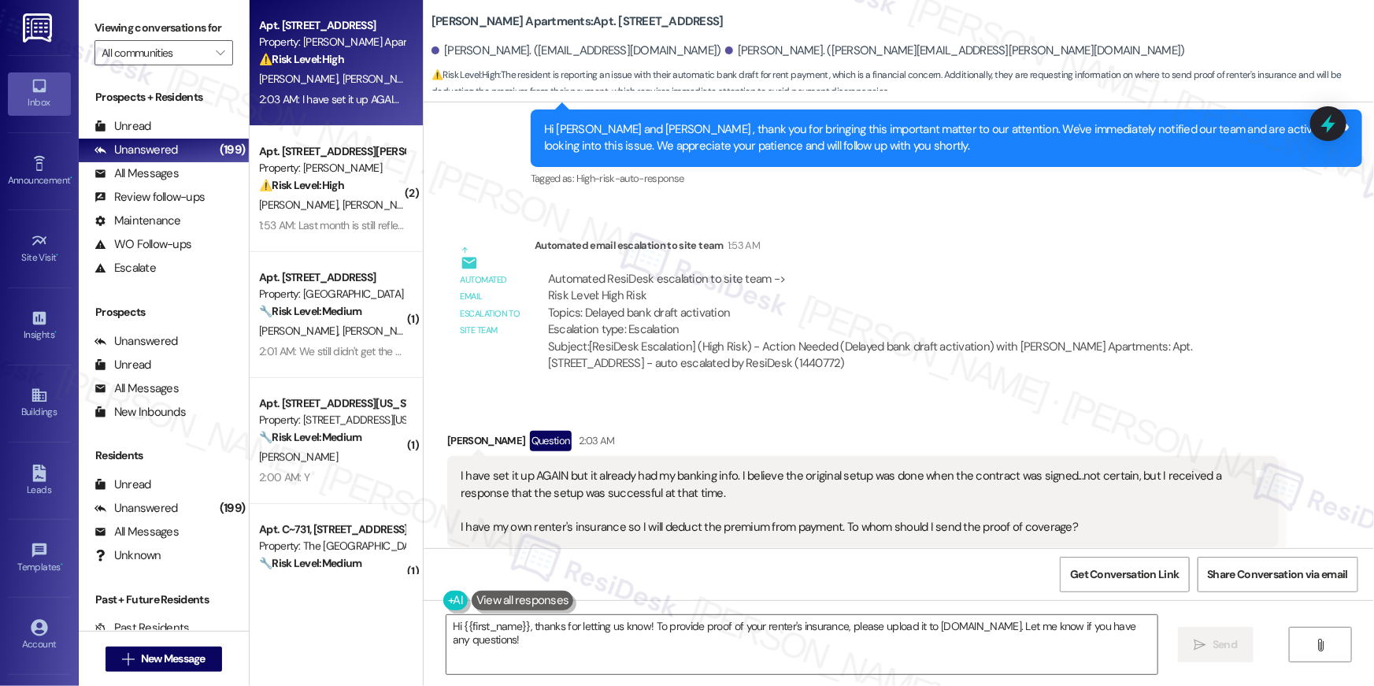
click at [654, 309] on div "Automated ResiDesk escalation to site team -> Risk Level: High Risk Topics: Del…" at bounding box center [906, 305] width 717 height 68
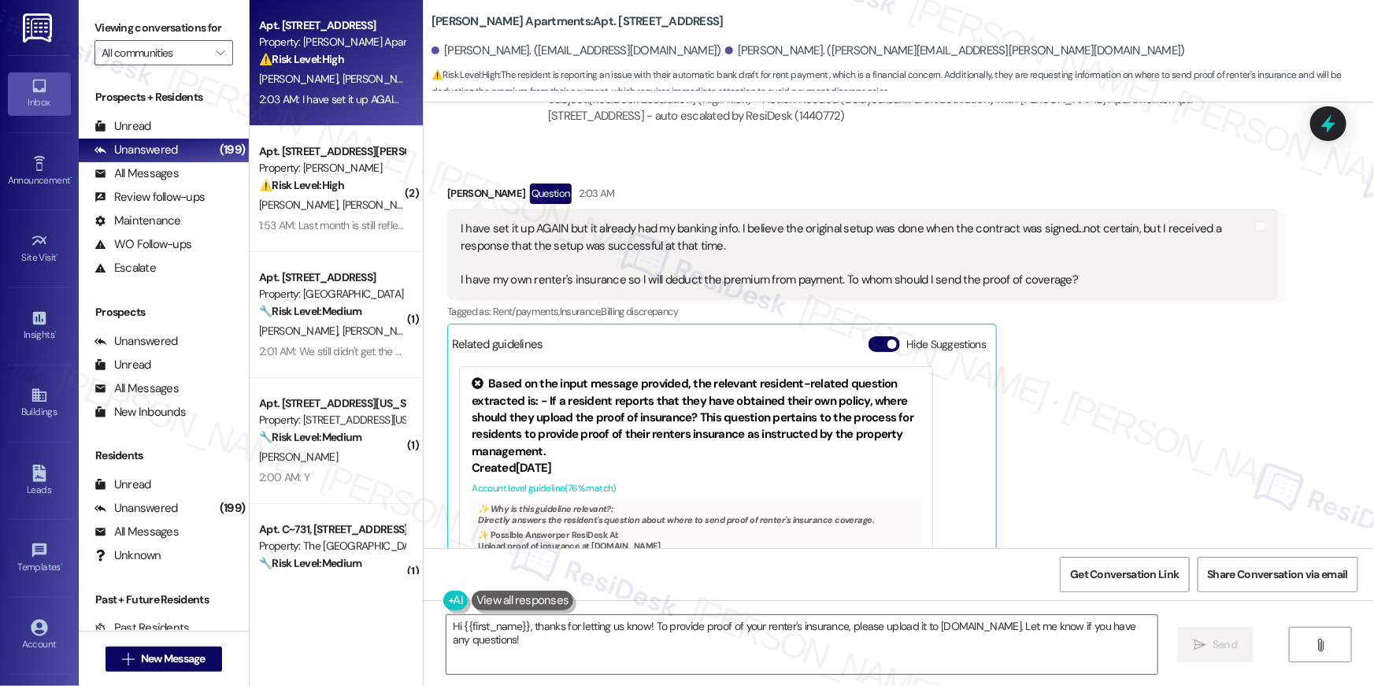
scroll to position [2473, 0]
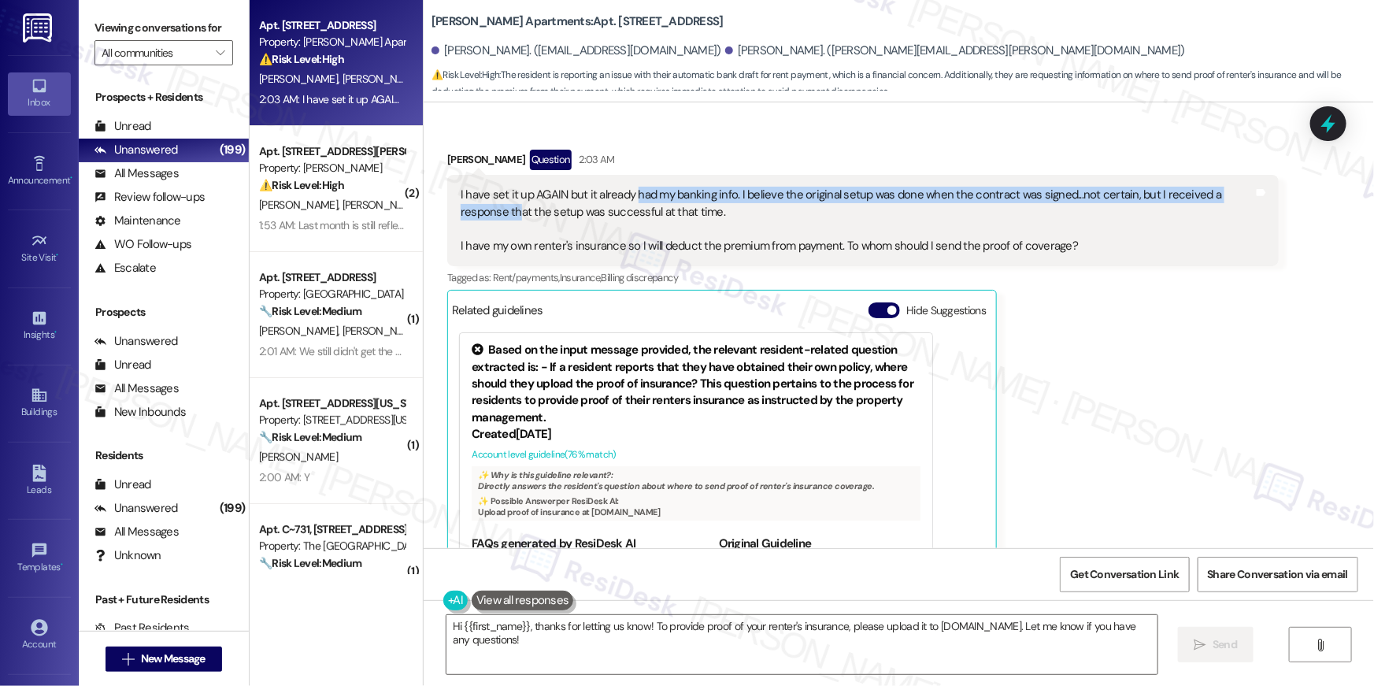
drag, startPoint x: 458, startPoint y: 202, endPoint x: 629, endPoint y: 201, distance: 170.9
click at [629, 201] on div "I have set it up AGAIN but it already had my banking info. I believe the origin…" at bounding box center [857, 221] width 793 height 68
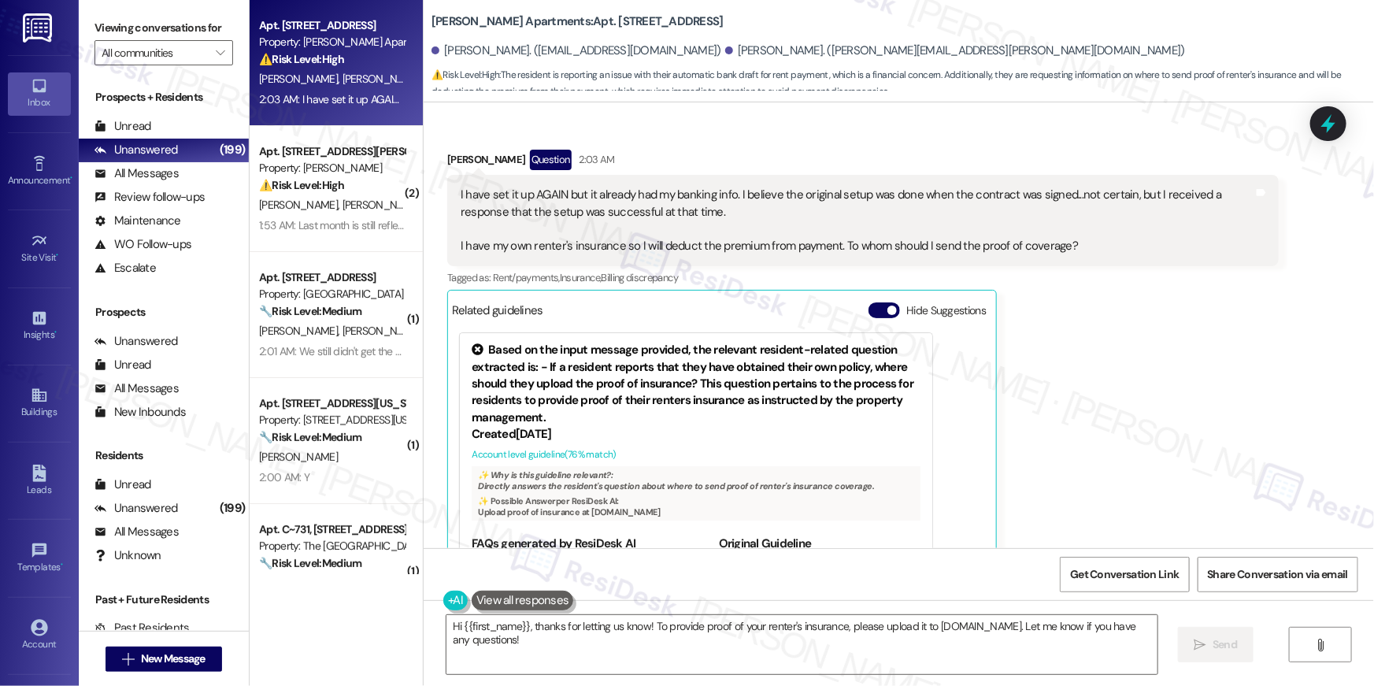
click at [745, 210] on div "I have set it up AGAIN but it already had my banking info. I believe the origin…" at bounding box center [857, 221] width 793 height 68
click at [672, 213] on div "I have set it up AGAIN but it already had my banking info. I believe the origin…" at bounding box center [857, 221] width 793 height 68
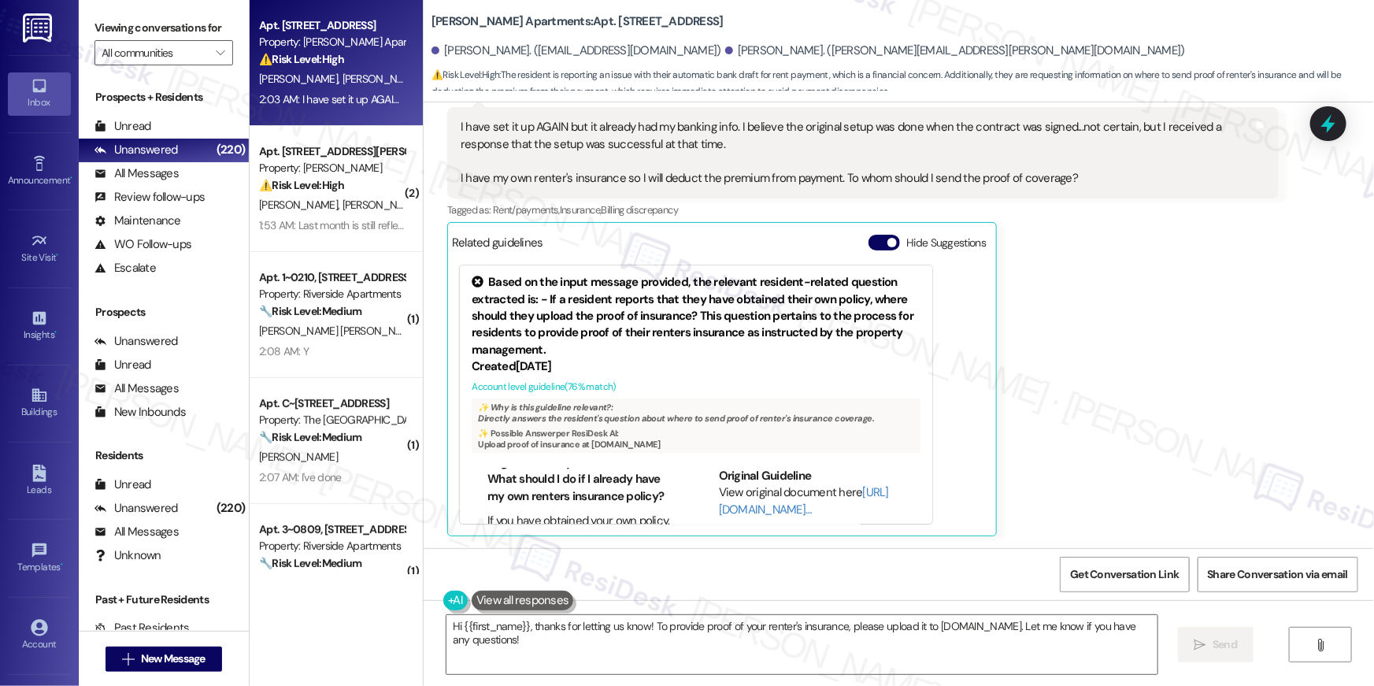
scroll to position [14, 0]
drag, startPoint x: 537, startPoint y: 175, endPoint x: 1065, endPoint y: 160, distance: 527.8
click at [1065, 160] on div "I have set it up AGAIN but it already had my banking info. I believe the origin…" at bounding box center [857, 153] width 793 height 68
click at [1047, 172] on div "I have set it up AGAIN but it already had my banking info. I believe the origin…" at bounding box center [857, 153] width 793 height 68
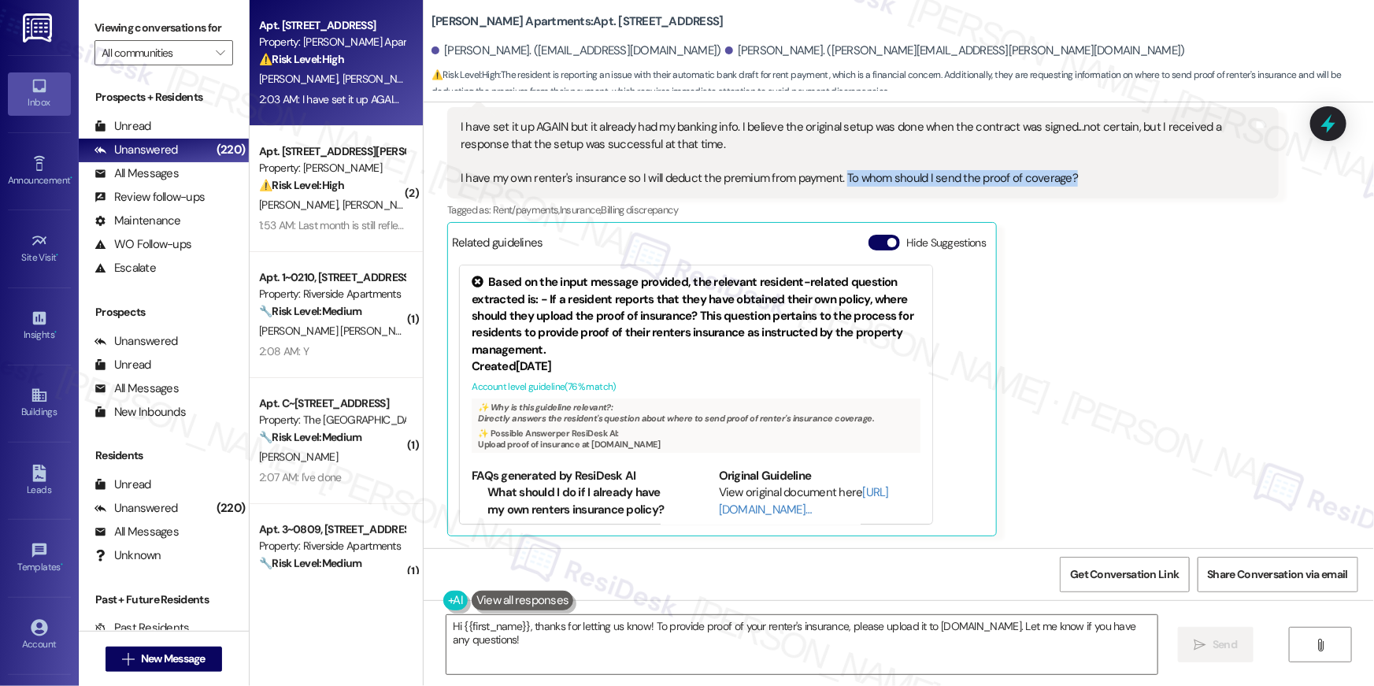
drag, startPoint x: 1081, startPoint y: 182, endPoint x: 828, endPoint y: 180, distance: 252.8
click at [828, 180] on div "I have set it up AGAIN but it already had my banking info. I believe the origin…" at bounding box center [857, 153] width 793 height 68
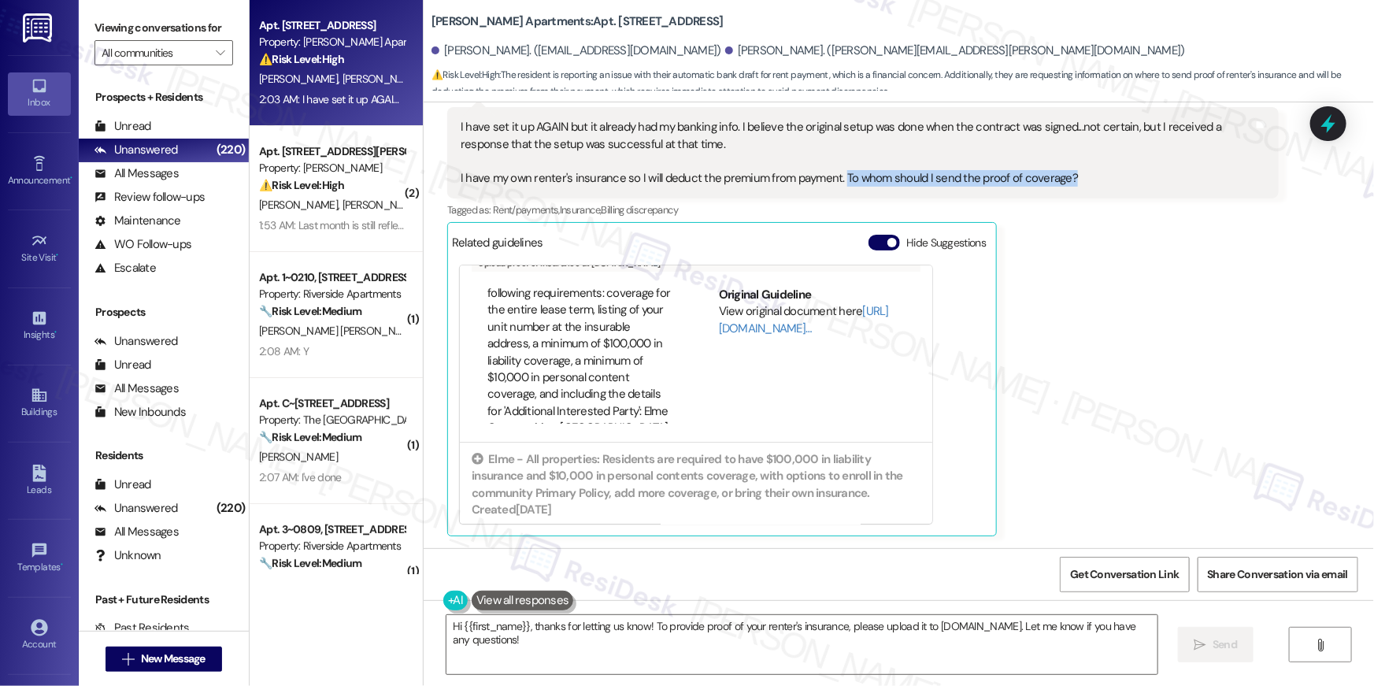
scroll to position [198, 0]
drag, startPoint x: 650, startPoint y: 402, endPoint x: 565, endPoint y: 344, distance: 103.8
click at [565, 344] on div "FAQs generated by ResiDesk AI What should I do if I already have my own renters…" at bounding box center [573, 355] width 202 height 137
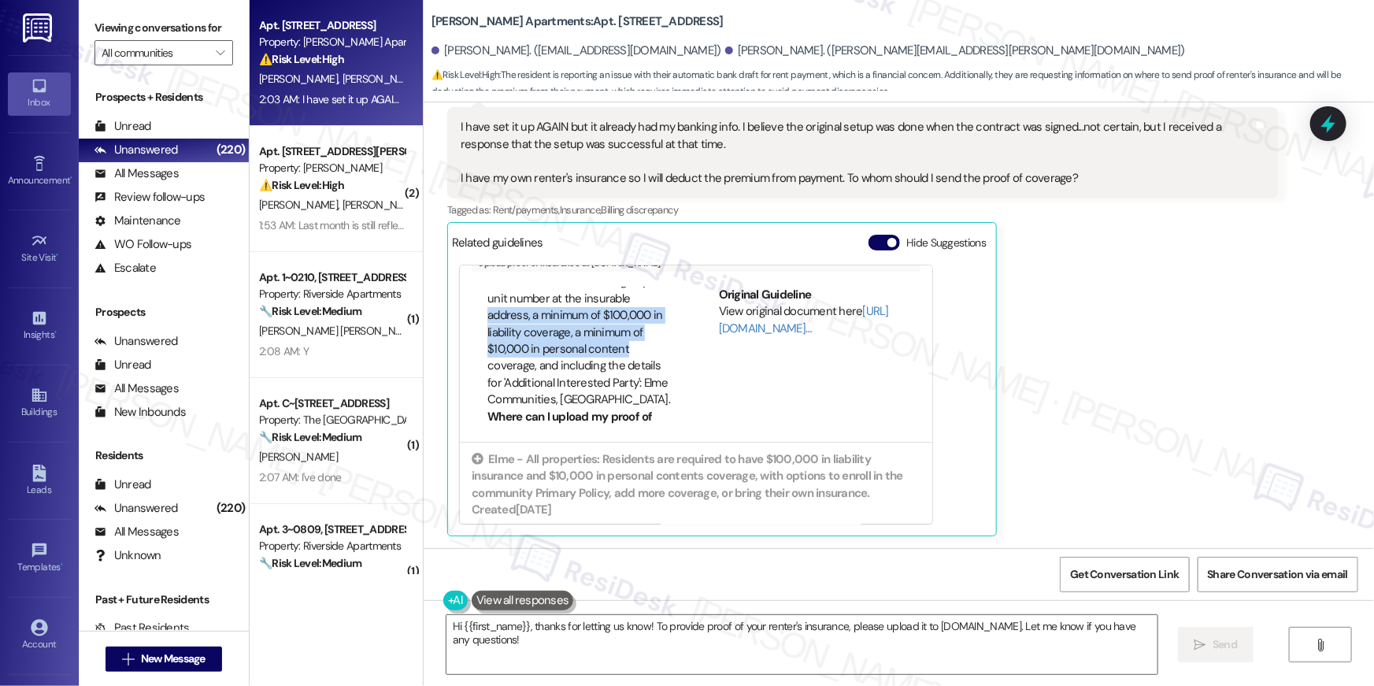
drag, startPoint x: 653, startPoint y: 369, endPoint x: 654, endPoint y: 335, distance: 34.7
click at [654, 322] on li "Proof of insurance must meet the following requirements: coverage for the entir…" at bounding box center [580, 323] width 187 height 169
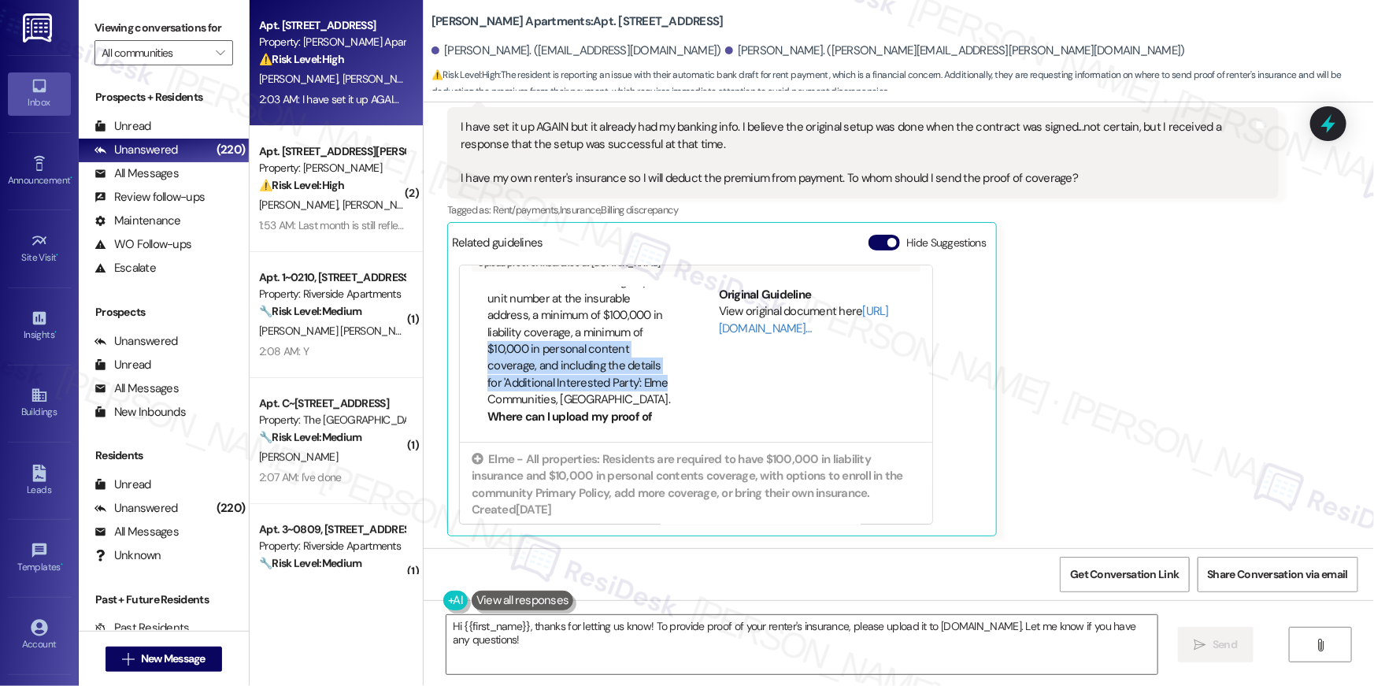
drag, startPoint x: 654, startPoint y: 347, endPoint x: 664, endPoint y: 382, distance: 36.1
click at [664, 402] on div "FAQs generated by ResiDesk AI What should I do if I already have my own renters…" at bounding box center [696, 355] width 449 height 137
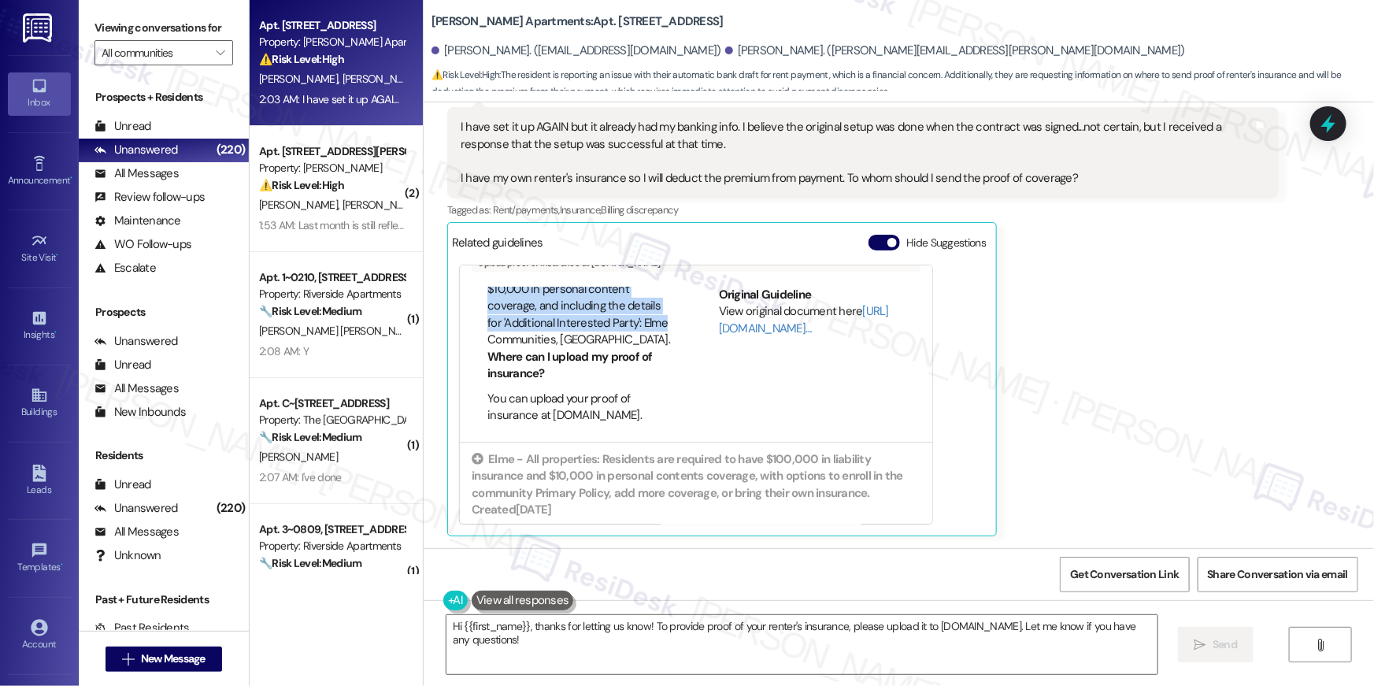
scroll to position [315, 0]
click at [606, 410] on li "You can upload your proof of insurance at [DOMAIN_NAME]." at bounding box center [580, 408] width 187 height 34
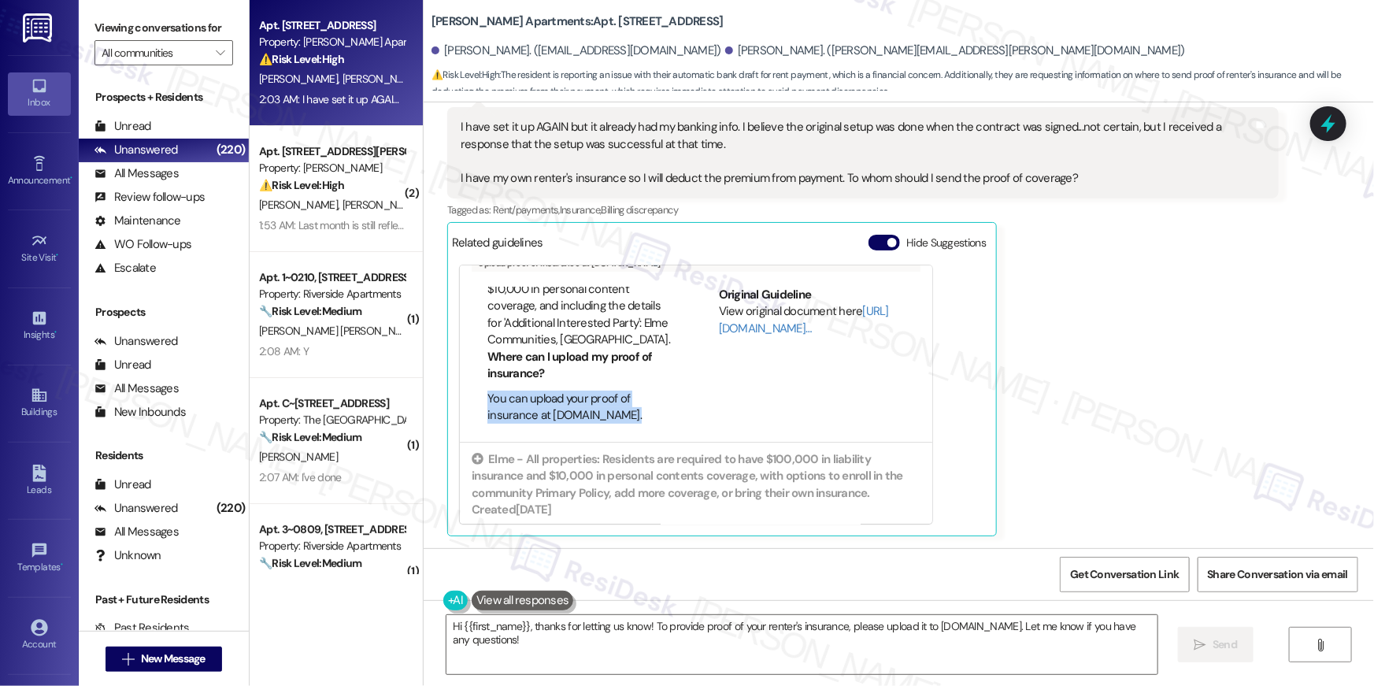
click at [606, 410] on li "You can upload your proof of insurance at [DOMAIN_NAME]." at bounding box center [580, 408] width 187 height 34
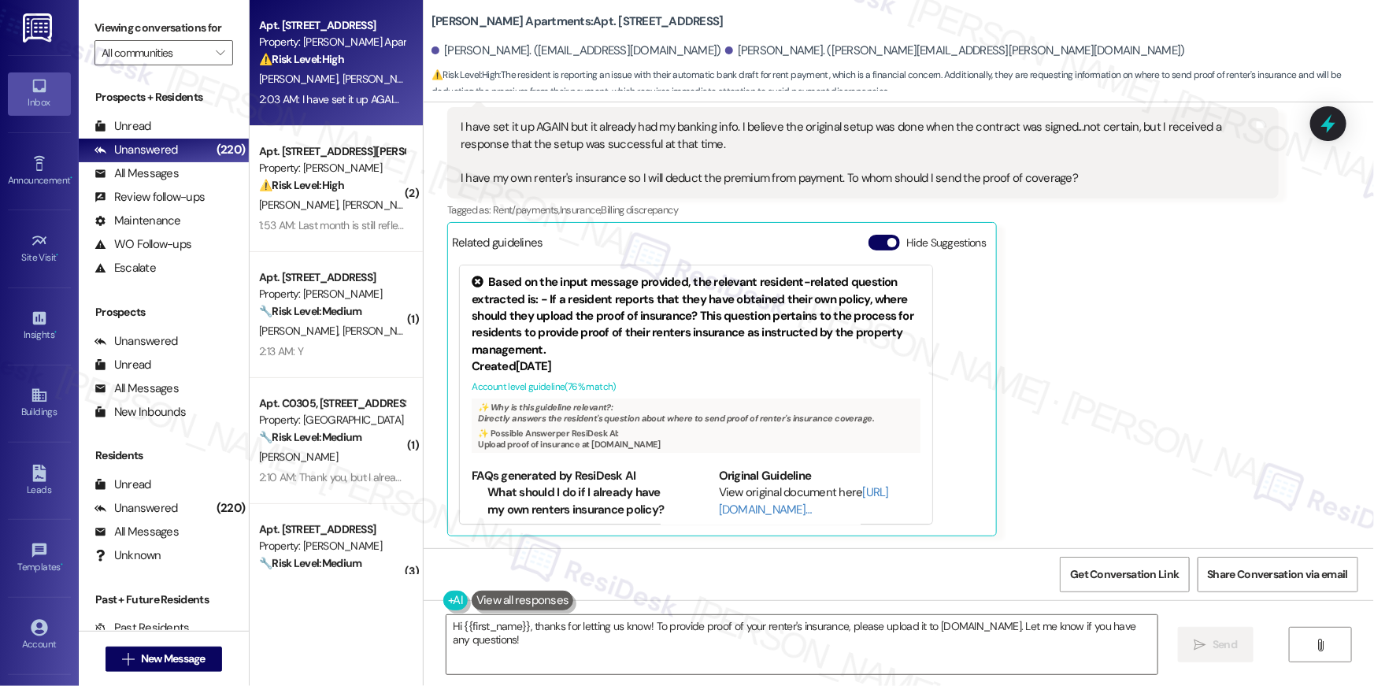
click at [1162, 284] on div "Blair Ege Question 2:03 AM I have set it up AGAIN but it already had my banking…" at bounding box center [863, 309] width 832 height 454
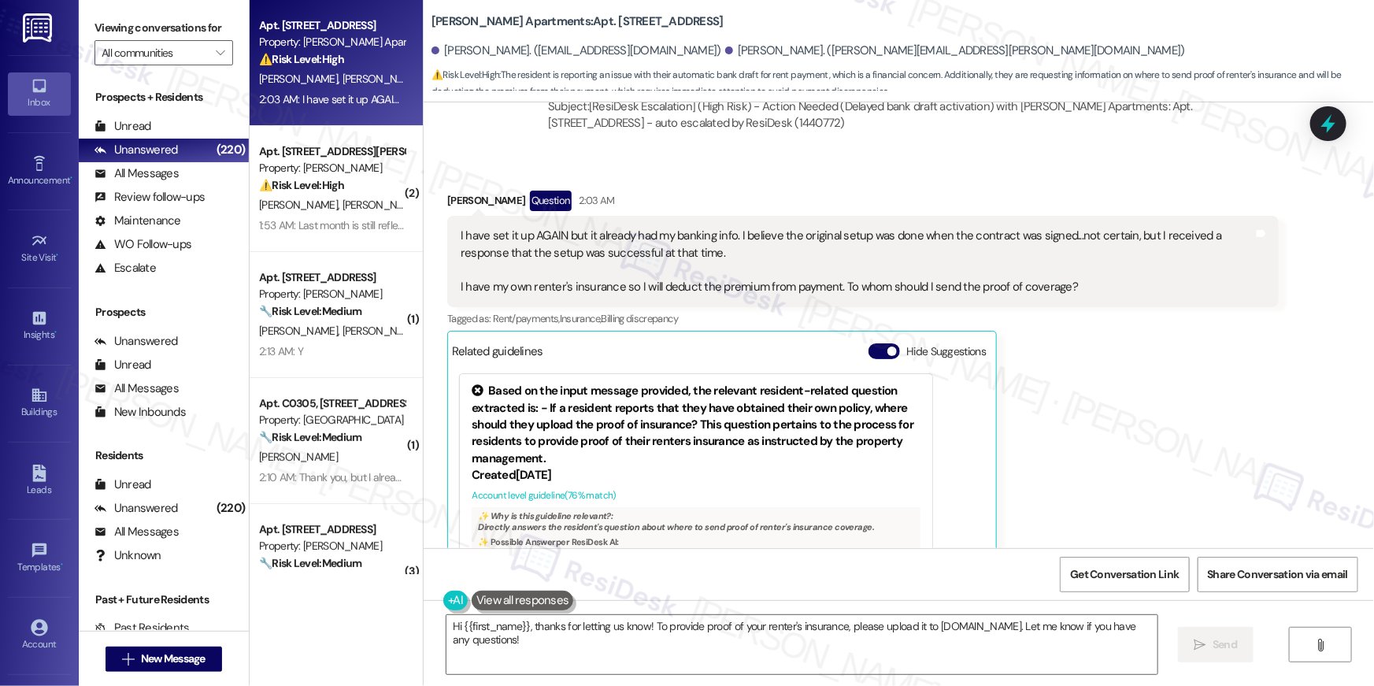
scroll to position [2371, 0]
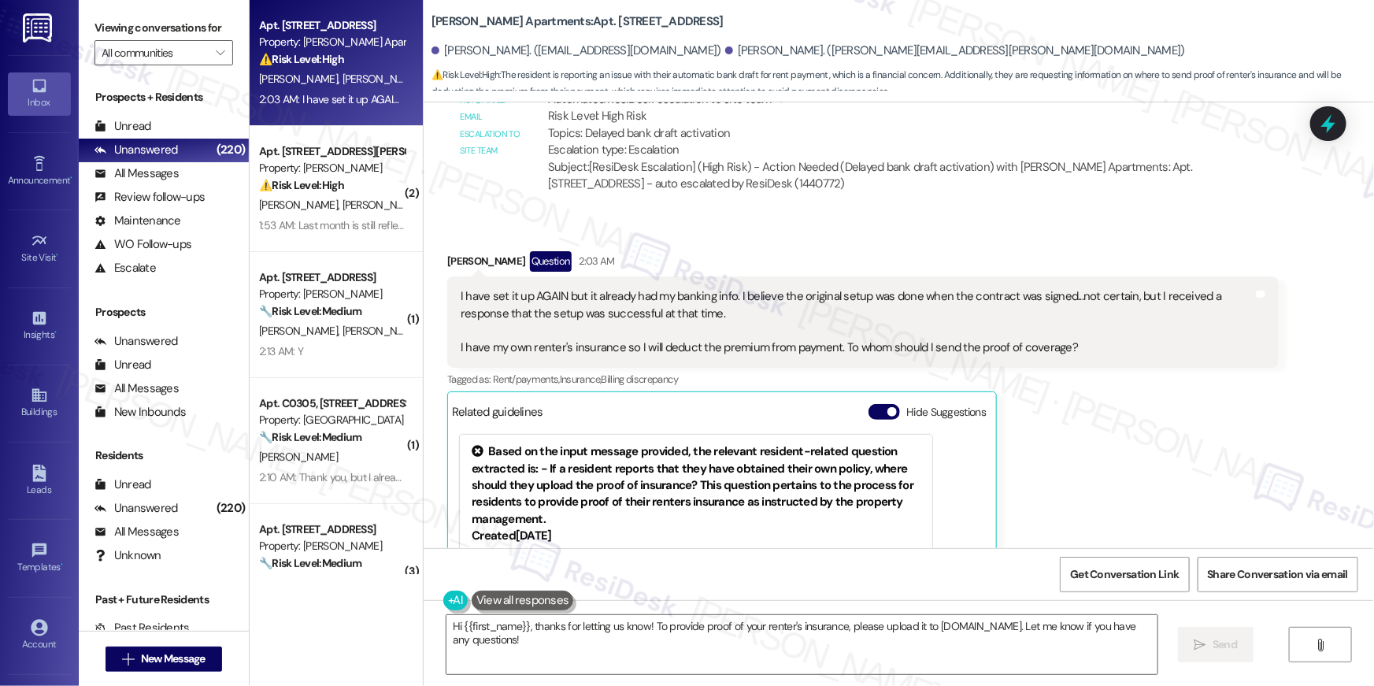
click at [447, 263] on div "Blair Ege Question 2:03 AM" at bounding box center [863, 263] width 832 height 25
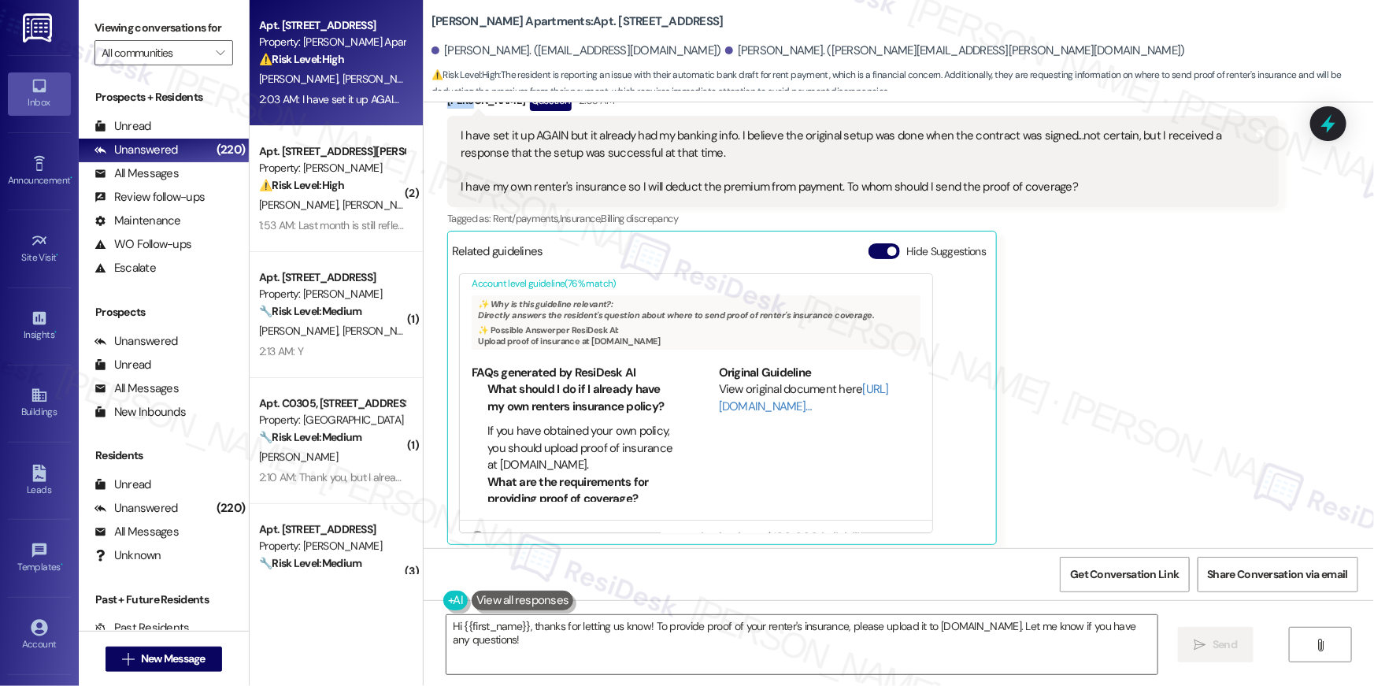
scroll to position [0, 0]
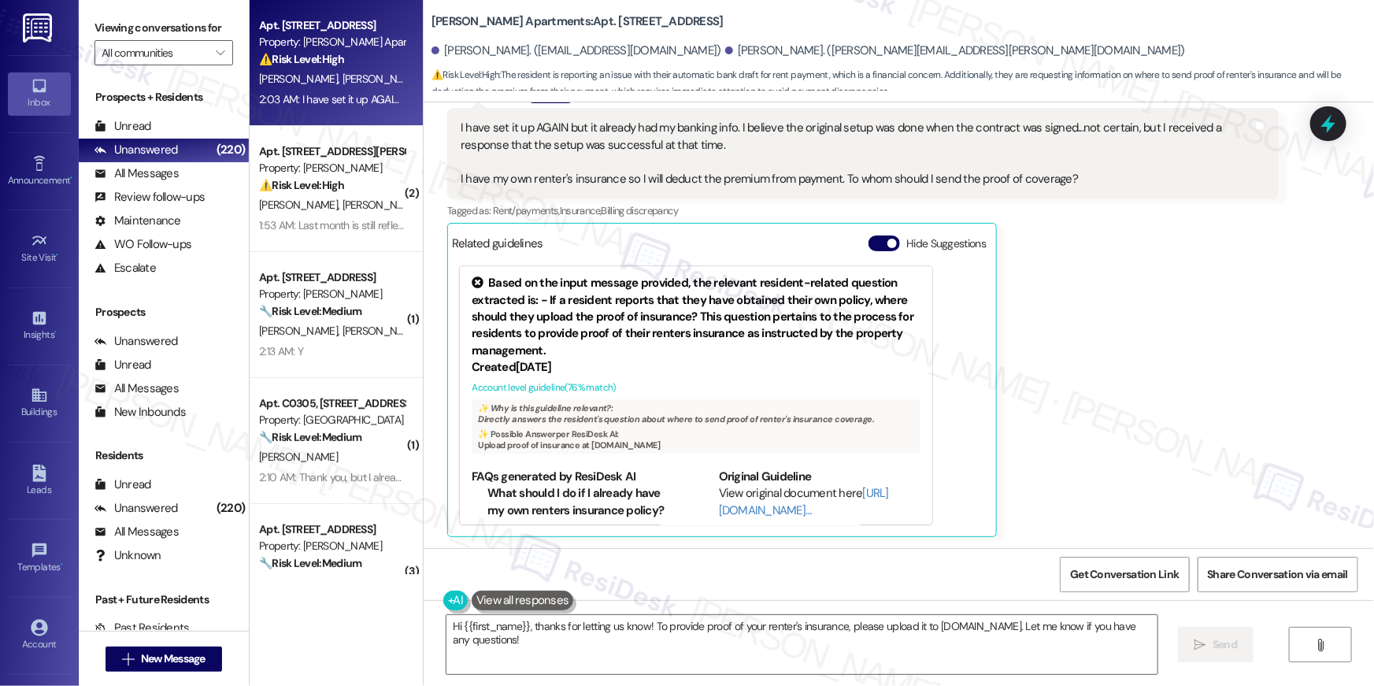
drag, startPoint x: 919, startPoint y: 427, endPoint x: 922, endPoint y: 284, distance: 142.6
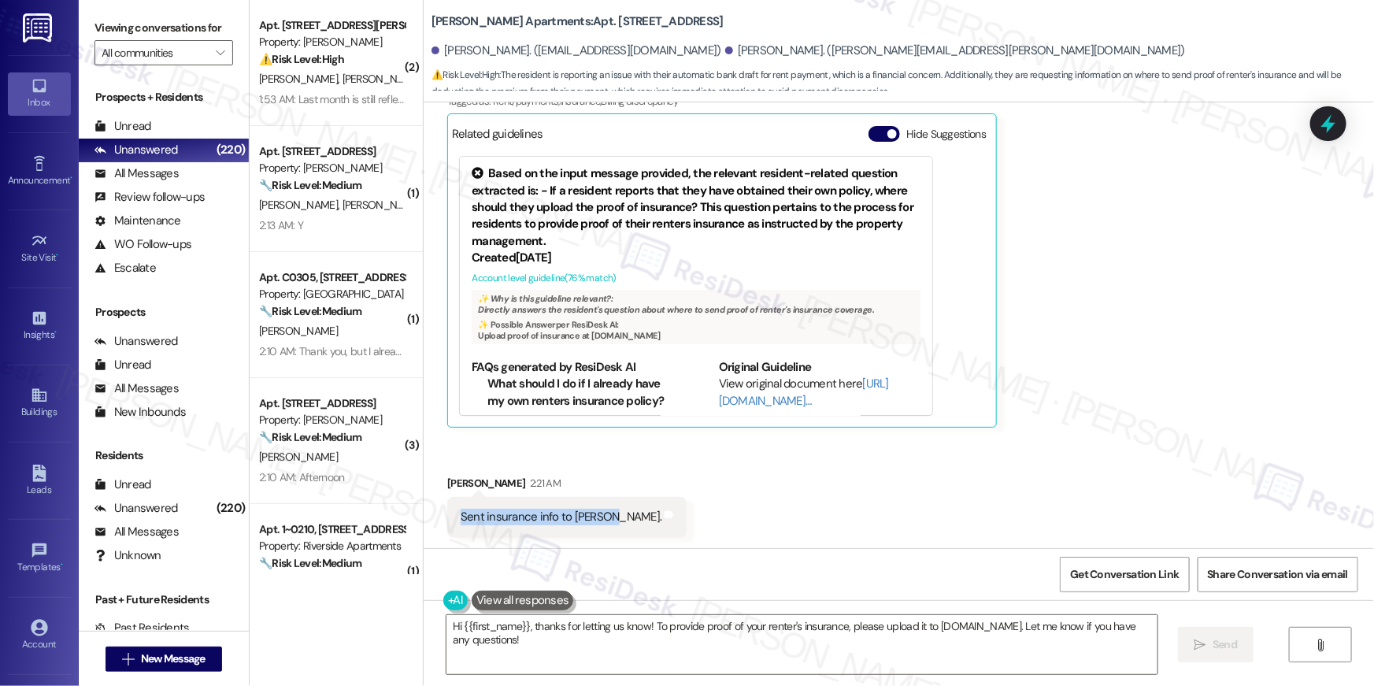
drag, startPoint x: 461, startPoint y: 521, endPoint x: 600, endPoint y: 524, distance: 139.4
click at [600, 524] on div "Sent insurance info to Jessyca. Tags and notes" at bounding box center [566, 517] width 239 height 40
click at [869, 483] on div "Received via SMS Blair Ege Question 2:03 AM I have set it up AGAIN but it alrea…" at bounding box center [899, 243] width 951 height 611
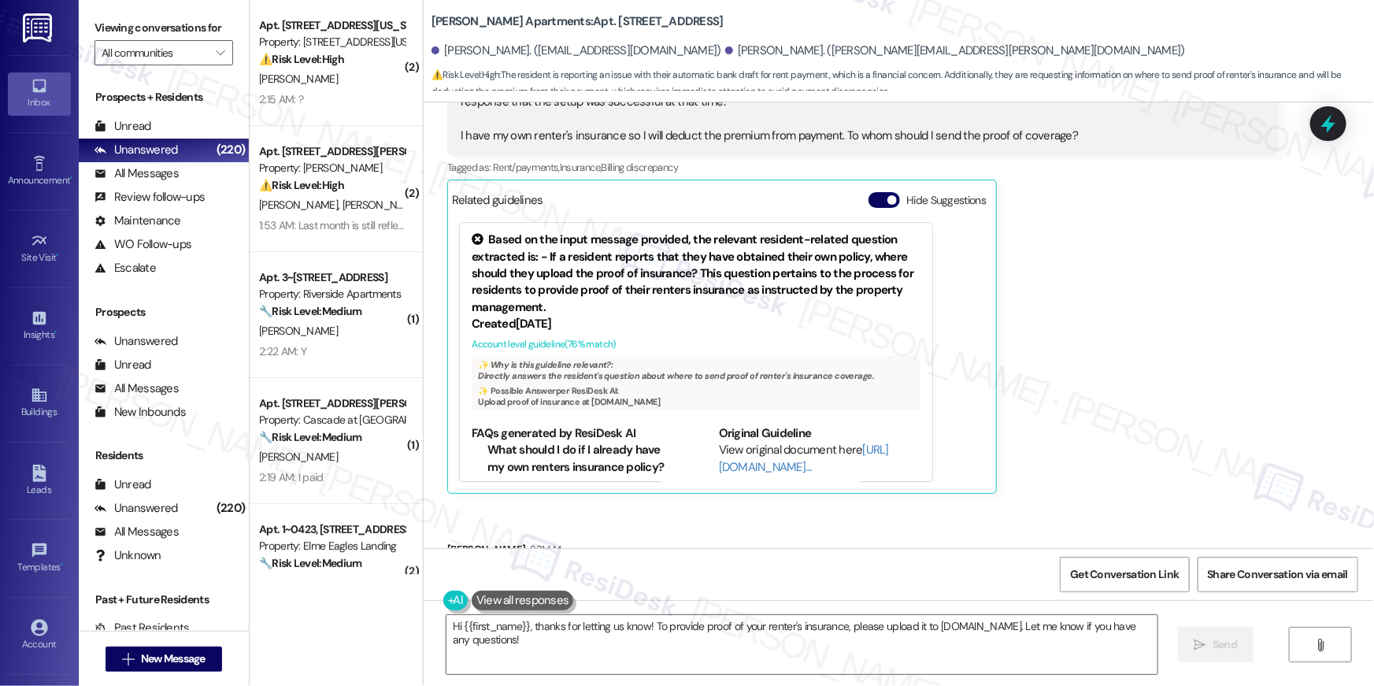
scroll to position [2777, 0]
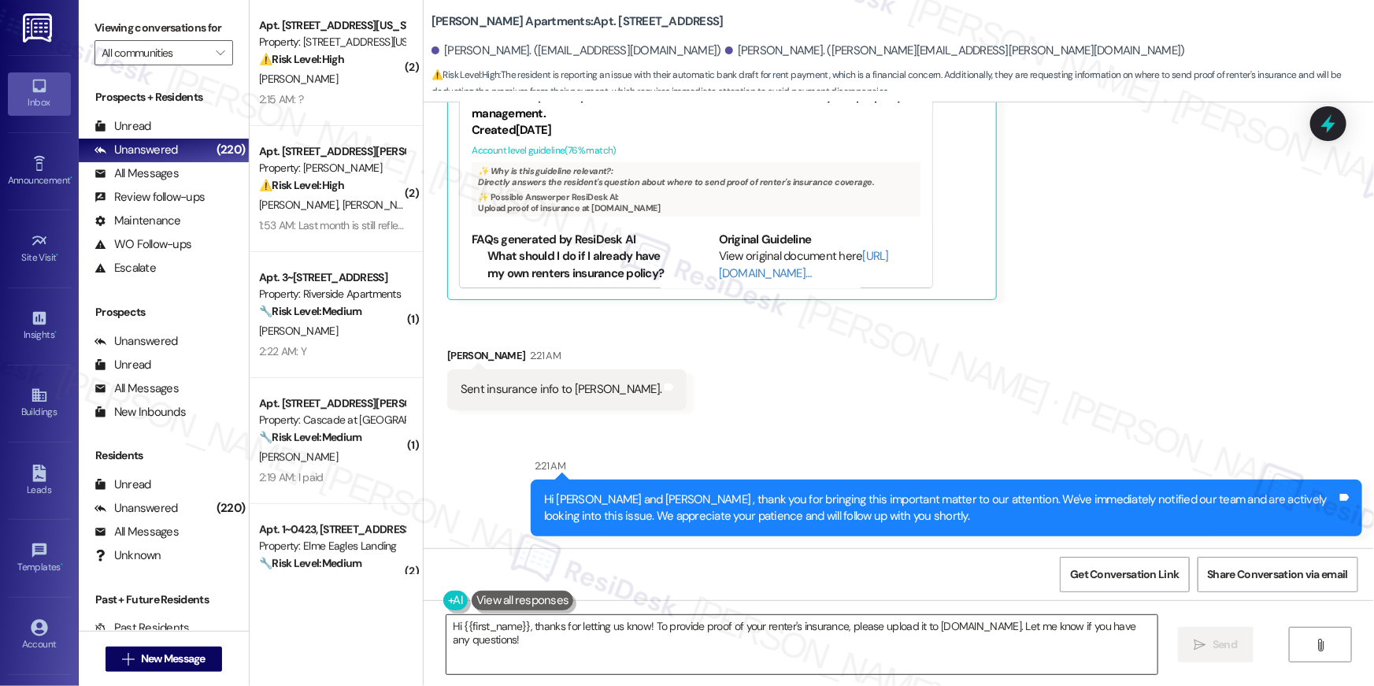
click at [627, 648] on textarea "Hi {{first_name}}, thanks for letting us know! To provide proof of your renter'…" at bounding box center [802, 644] width 711 height 59
drag, startPoint x: 626, startPoint y: 649, endPoint x: 557, endPoint y: 407, distance: 251.5
click at [627, 648] on textarea "Hi {{first_name}}, thanks for letting us know! To provide proof of your renter'…" at bounding box center [802, 644] width 711 height 59
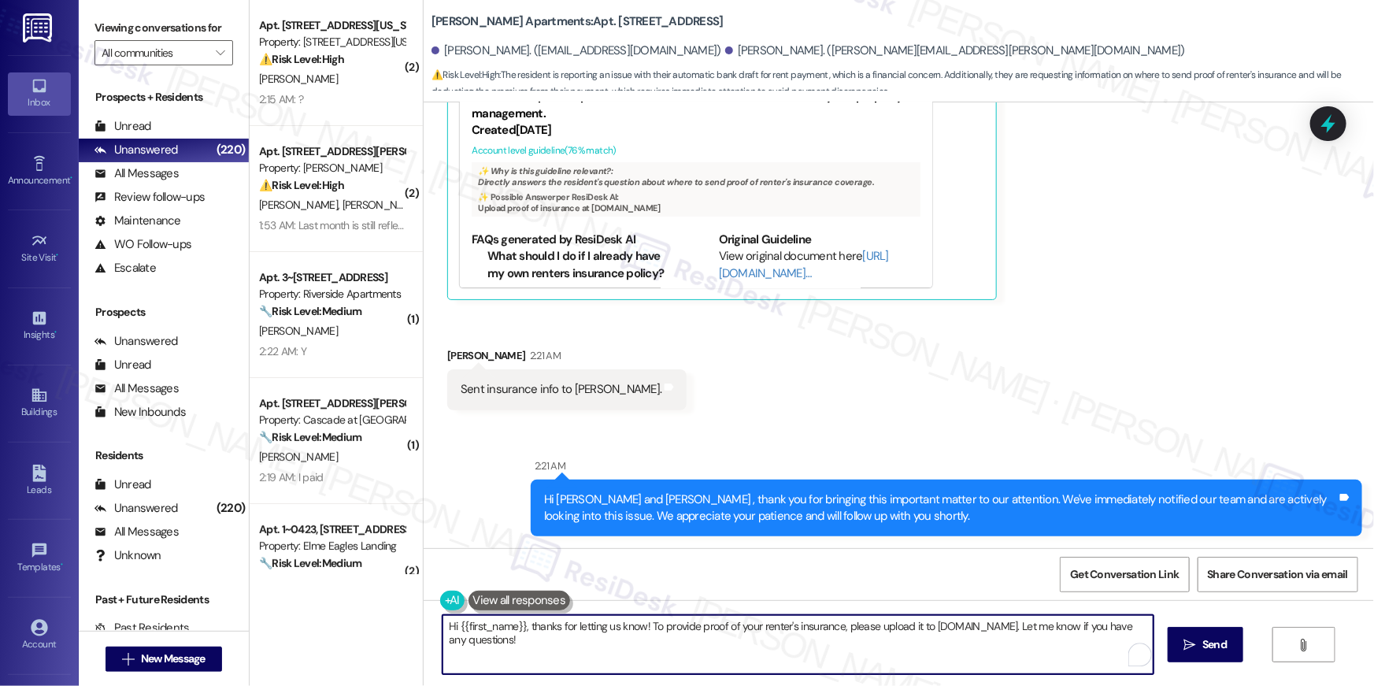
click at [900, 646] on textarea "Hi {{first_name}}, thanks for letting us know! To provide proof of your renter'…" at bounding box center [798, 644] width 711 height 59
click at [899, 646] on textarea "Hi {{first_name}}, thanks for letting us know! To provide proof of your renter'…" at bounding box center [798, 644] width 711 height 59
click at [899, 647] on textarea "Hi {{first_name}}, thanks for letting us know! To provide proof of your renter'…" at bounding box center [798, 644] width 711 height 59
paste textarea "Blair, Thank you for setting it up again. I don't see the update on my end, but…"
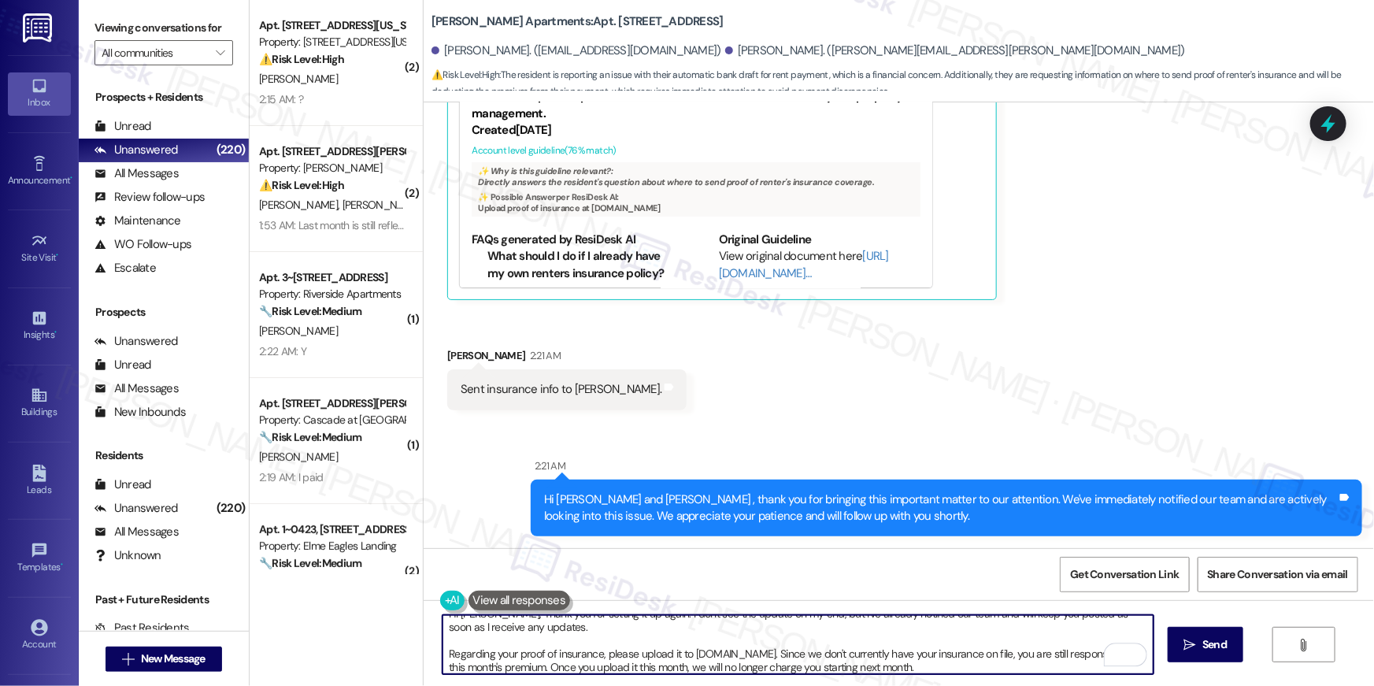
scroll to position [13, 0]
drag, startPoint x: 579, startPoint y: 640, endPoint x: 555, endPoint y: 640, distance: 23.6
click at [579, 640] on textarea "Hi Blair, Thank you for setting it up again. I don't see the update on my end, …" at bounding box center [798, 644] width 711 height 59
drag, startPoint x: 531, startPoint y: 649, endPoint x: 543, endPoint y: 685, distance: 38.4
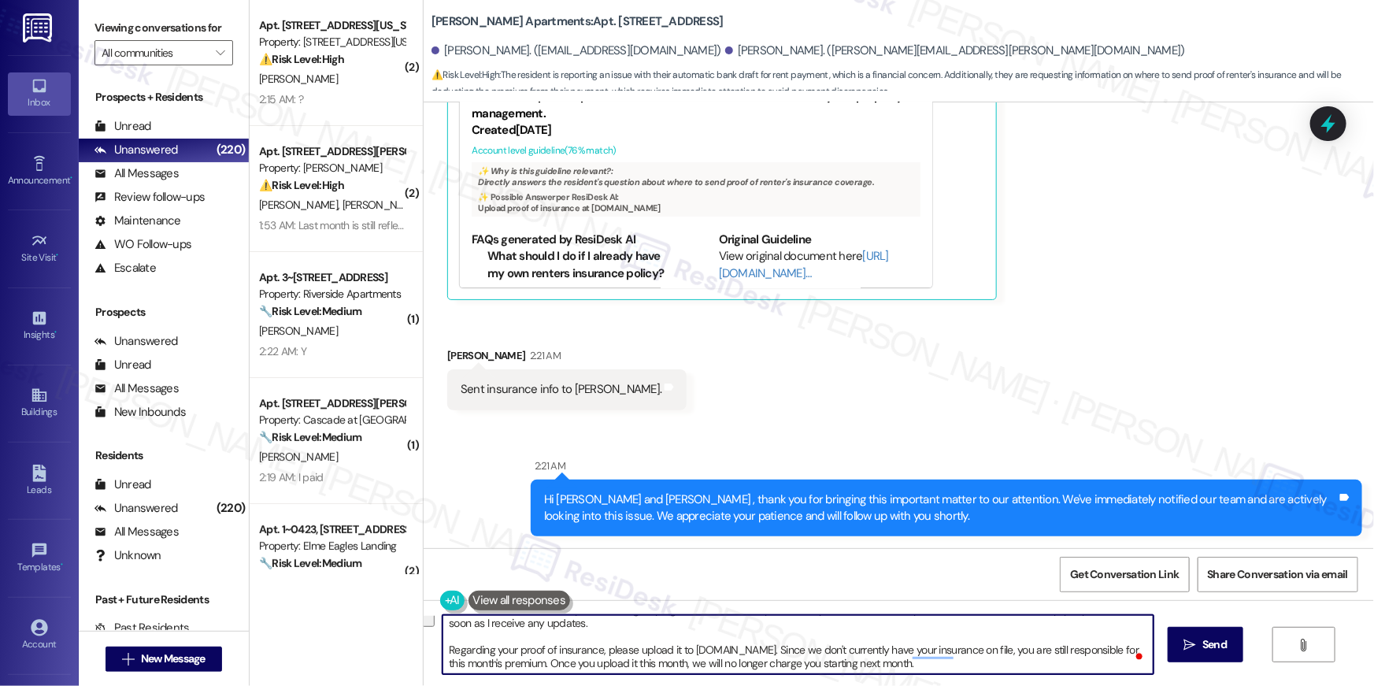
click at [543, 685] on div "Hi Blair, Thank you for setting it up again. I don't see the update on my end, …" at bounding box center [899, 659] width 951 height 118
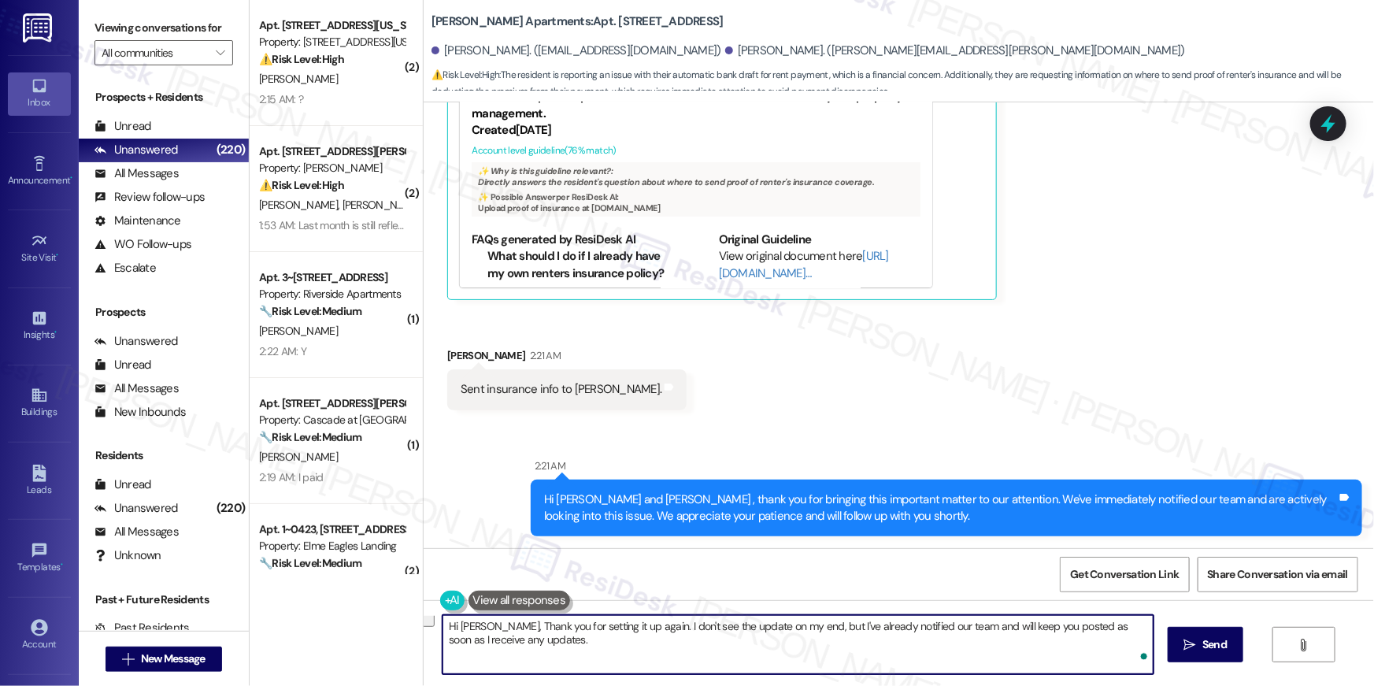
scroll to position [0, 0]
click at [595, 629] on textarea "Hi Blair, Thank you for setting it up again. I don't see the update on my end, …" at bounding box center [798, 644] width 711 height 59
click at [578, 628] on textarea "Hi Blair, Thank you for setting it up again. I don't see the update on my end, …" at bounding box center [798, 644] width 711 height 59
click at [643, 630] on textarea "Hi Blair, Thank you for setting it up again. I don't see the update on my end, …" at bounding box center [798, 644] width 711 height 59
click at [794, 654] on textarea "Hi Blair, Thank you for setting it up again. I don't see the update on my end, …" at bounding box center [798, 644] width 711 height 59
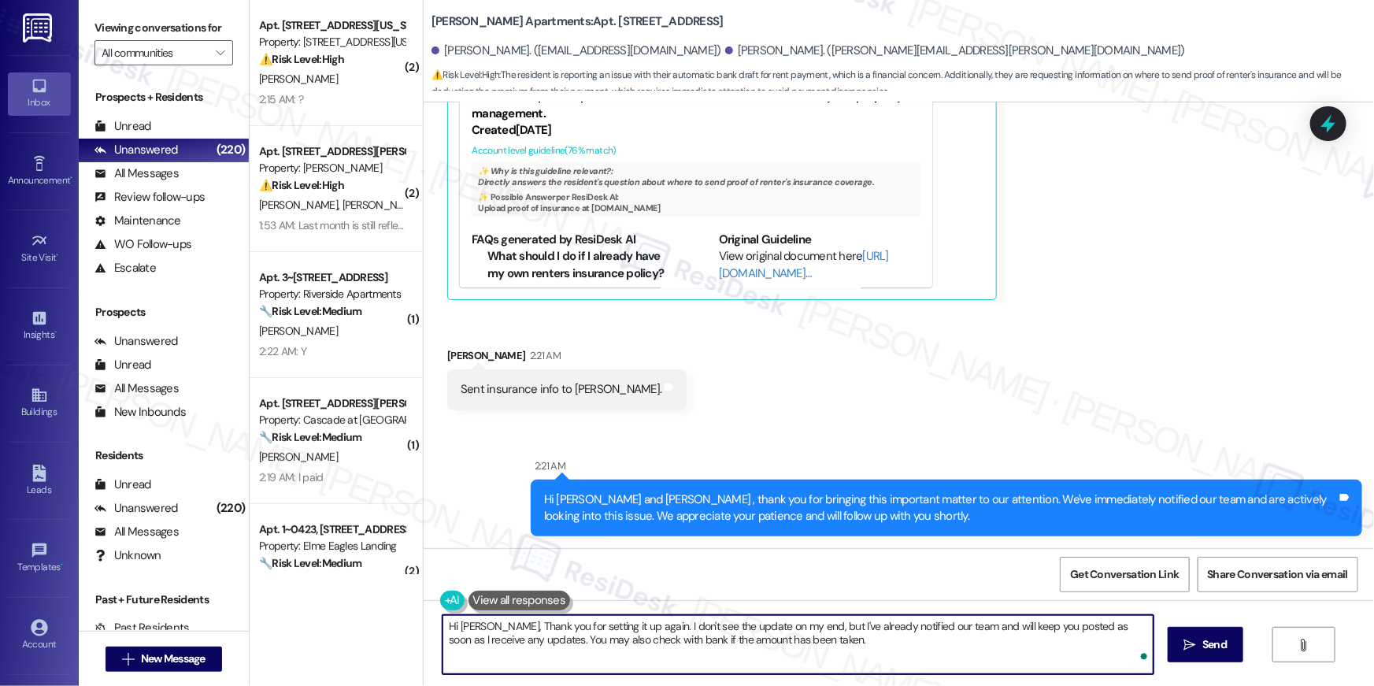
type textarea "Hi [PERSON_NAME], Thank you for setting it up again. I don't see the update on …"
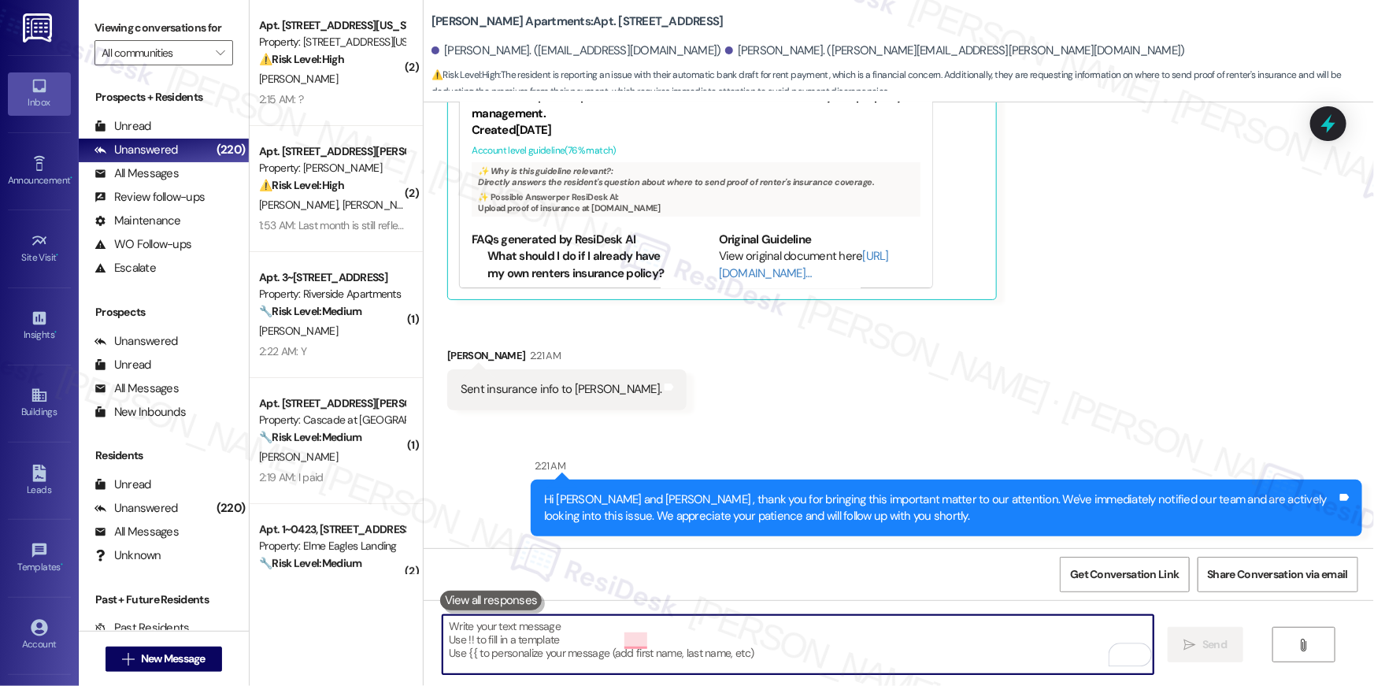
scroll to position [2649, 0]
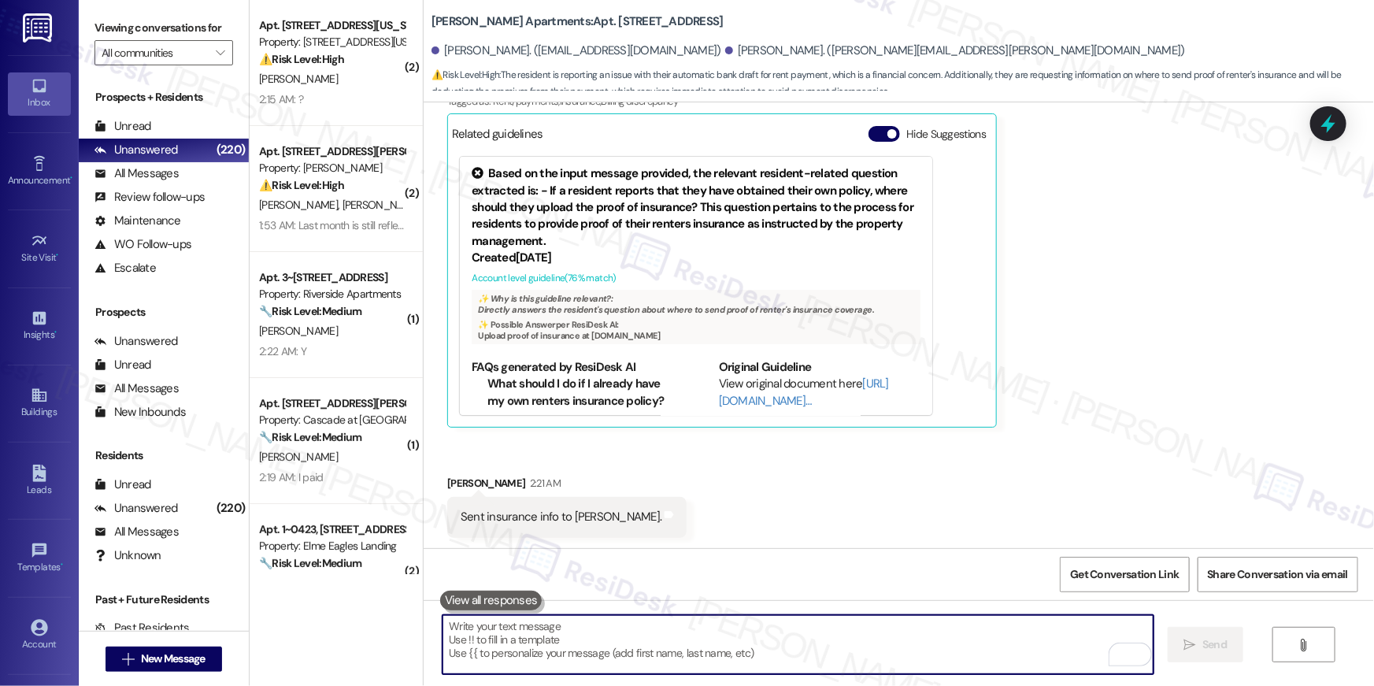
click at [742, 635] on textarea "To enrich screen reader interactions, please activate Accessibility in Grammarl…" at bounding box center [798, 644] width 711 height 59
paste textarea "Regarding your proof of insurance, please upload it to elmecommunities.policyve…"
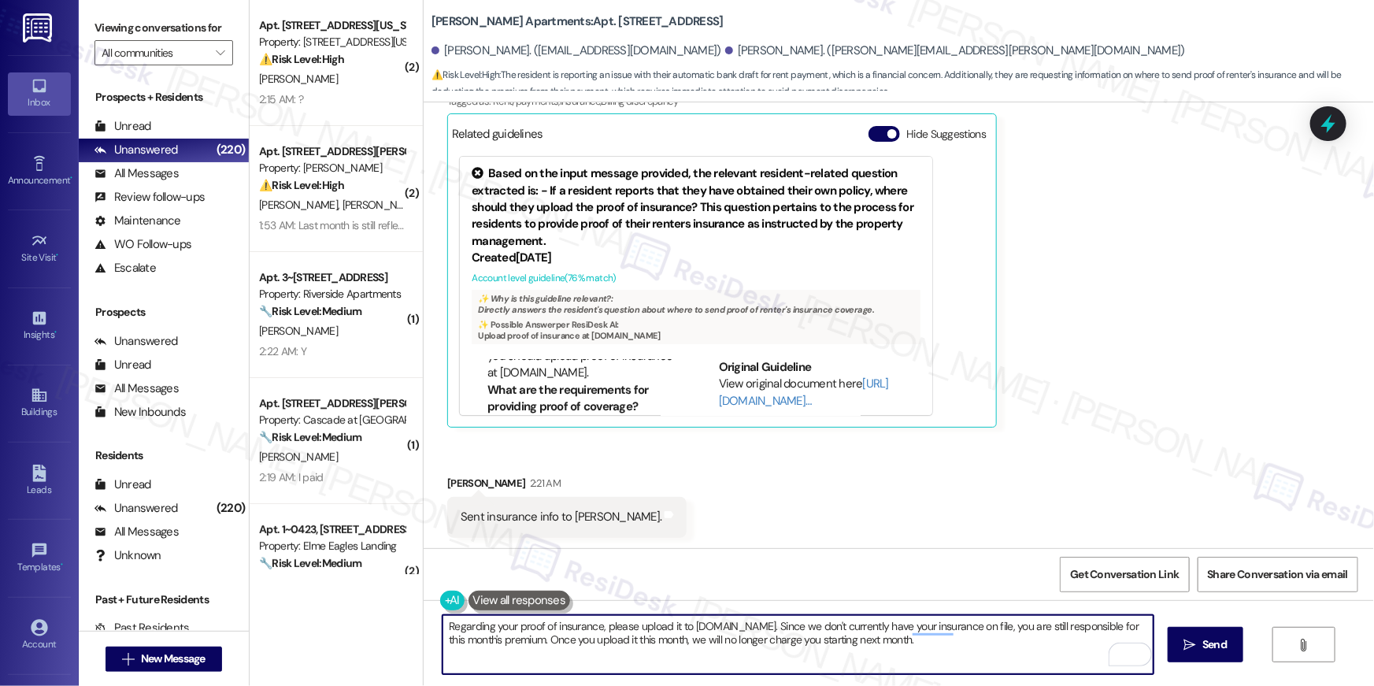
scroll to position [92, 0]
type textarea "Regarding your proof of insurance, please upload it to elmecommunities.policyve…"
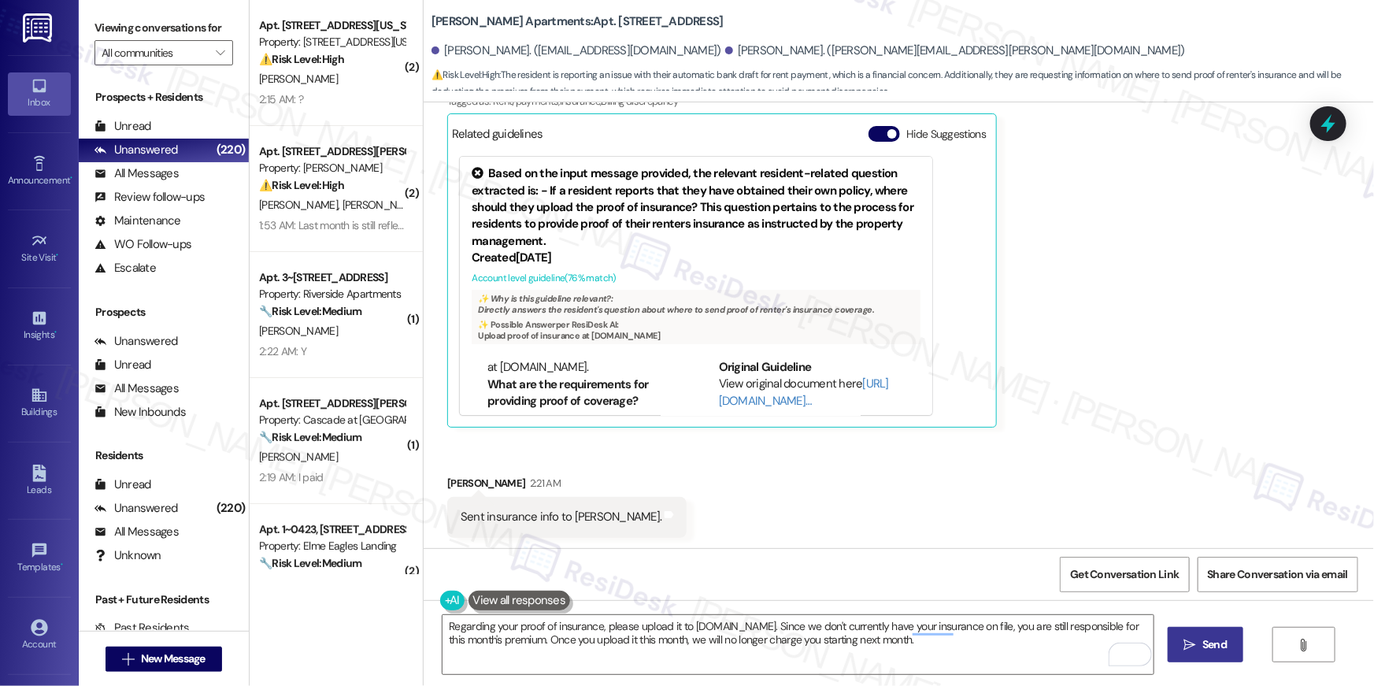
click at [1199, 644] on span "Send" at bounding box center [1214, 644] width 31 height 17
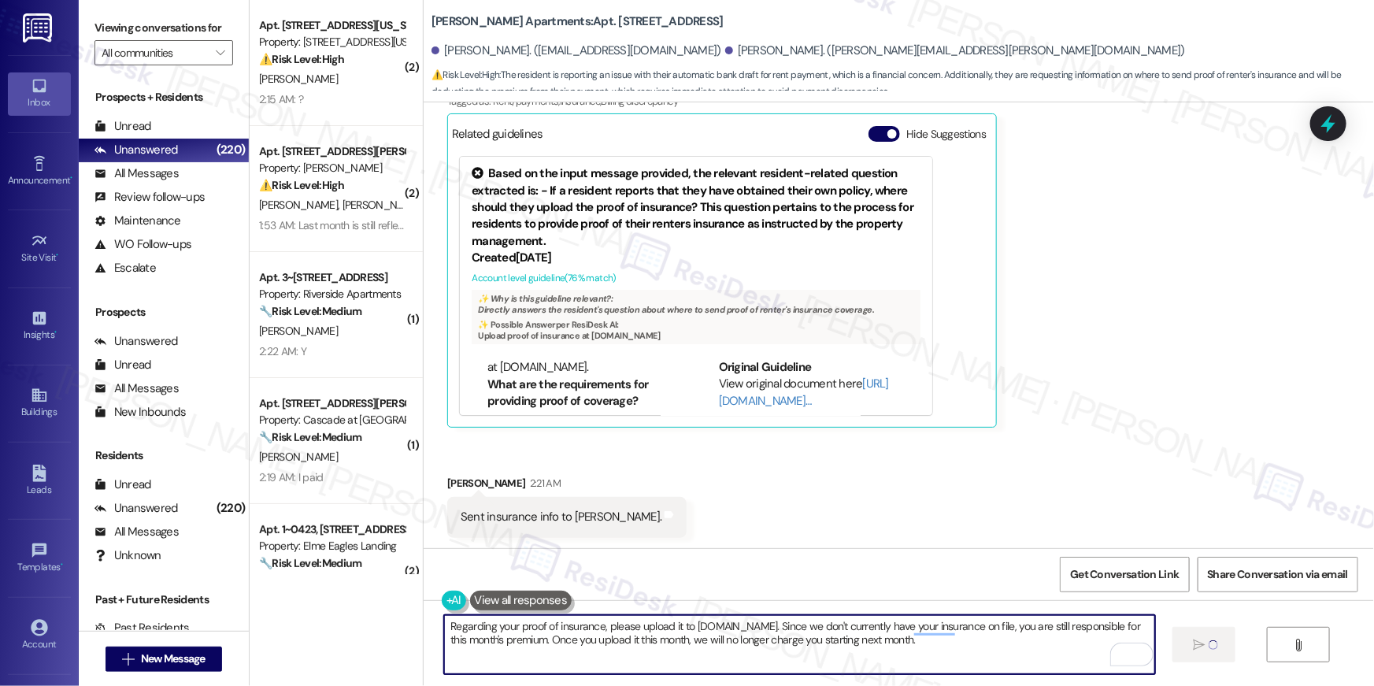
click at [706, 650] on textarea "Regarding your proof of insurance, please upload it to elmecommunities.policyve…" at bounding box center [799, 644] width 711 height 59
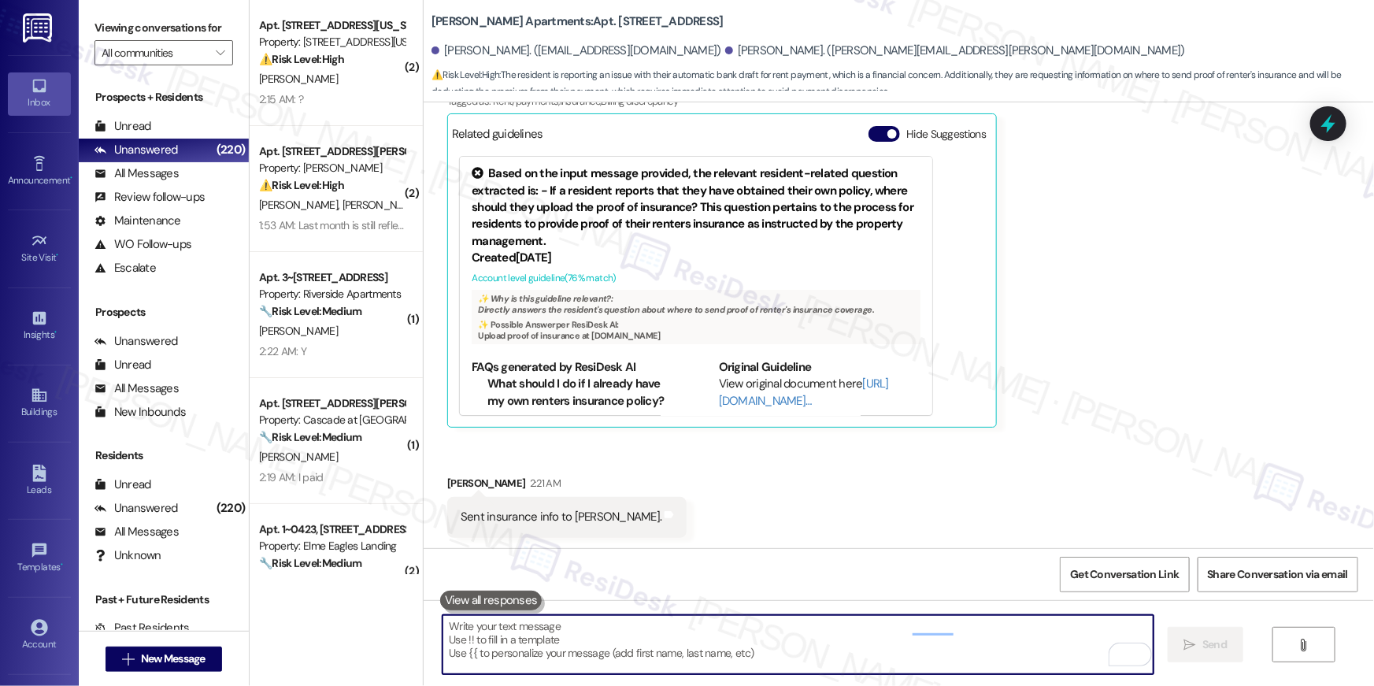
click at [706, 650] on textarea "To enrich screen reader interactions, please activate Accessibility in Grammarl…" at bounding box center [798, 644] width 711 height 59
drag, startPoint x: 707, startPoint y: 650, endPoint x: 733, endPoint y: 638, distance: 28.5
click at [708, 648] on textarea "To enrich screen reader interactions, please activate Accessibility in Grammarl…" at bounding box center [798, 644] width 711 height 59
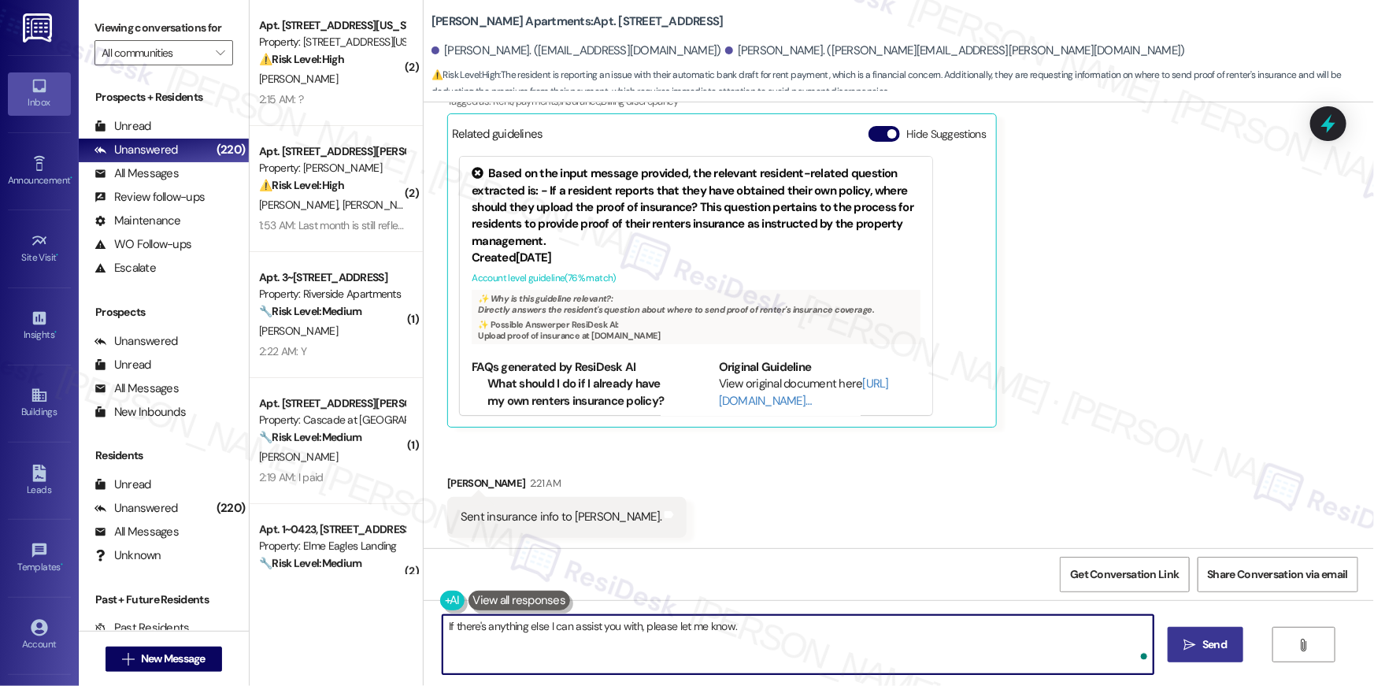
type textarea "If there's anything else I can assist you with, please let me know."
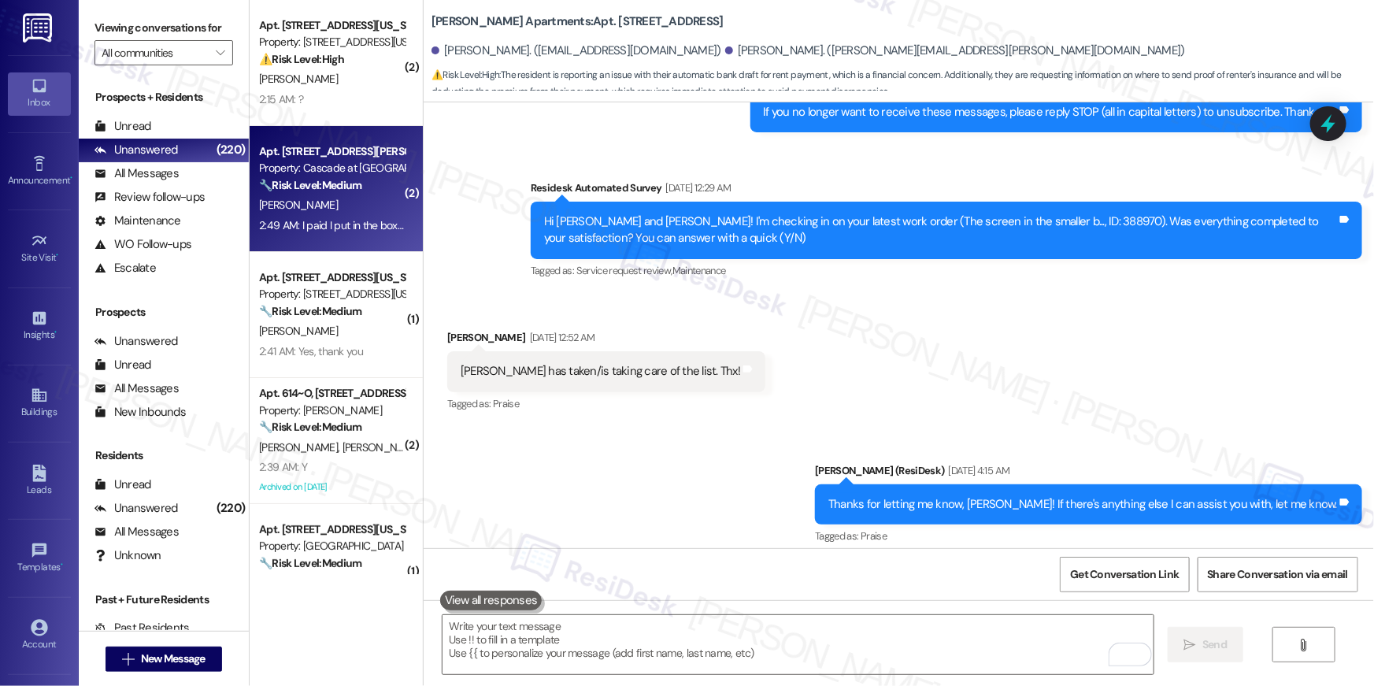
scroll to position [258, 0]
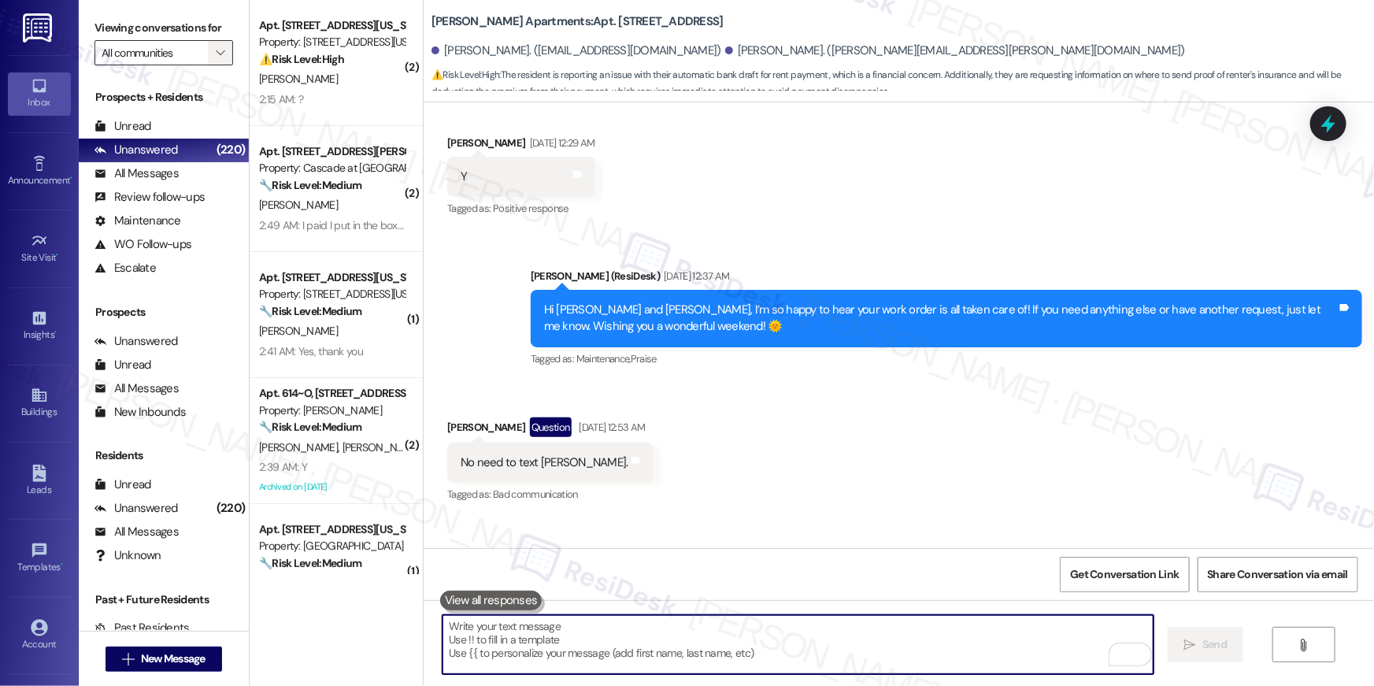
click at [216, 53] on icon "" at bounding box center [220, 52] width 9 height 13
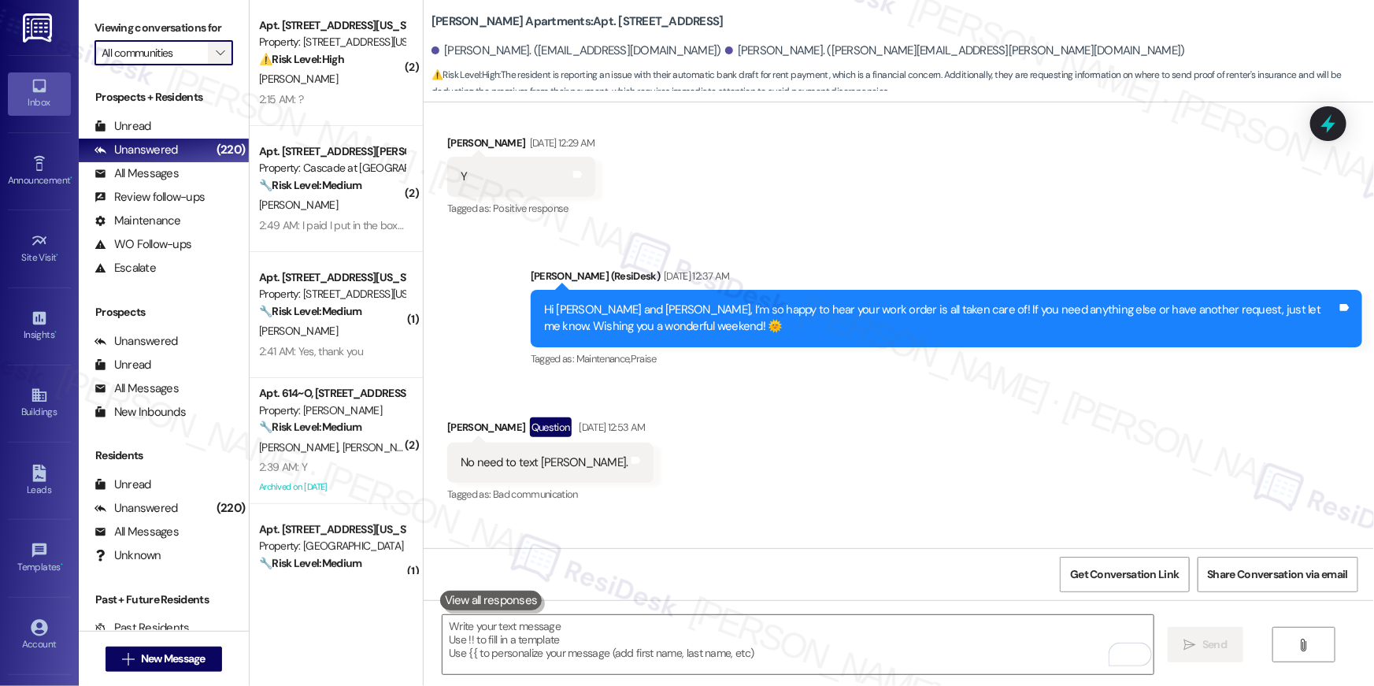
click at [215, 54] on span "" at bounding box center [220, 52] width 15 height 25
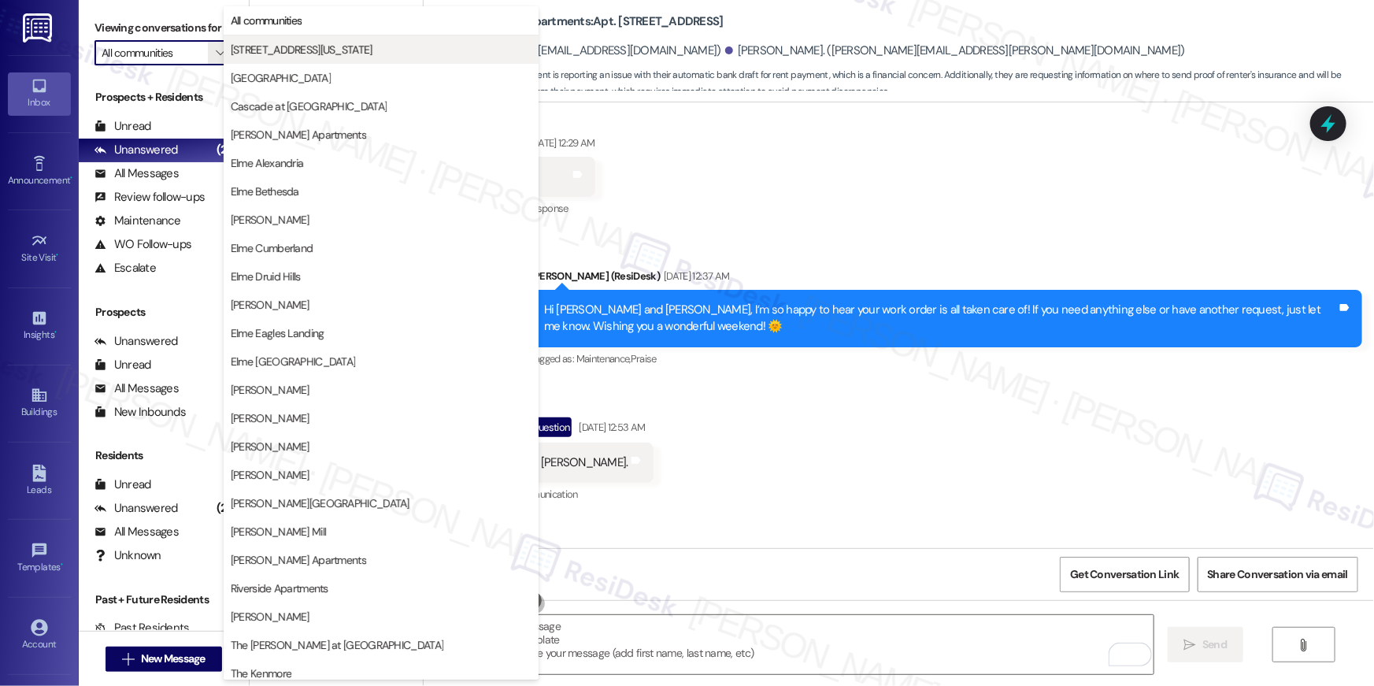
click at [287, 47] on span "3801 Connecticut Avenue" at bounding box center [302, 50] width 142 height 16
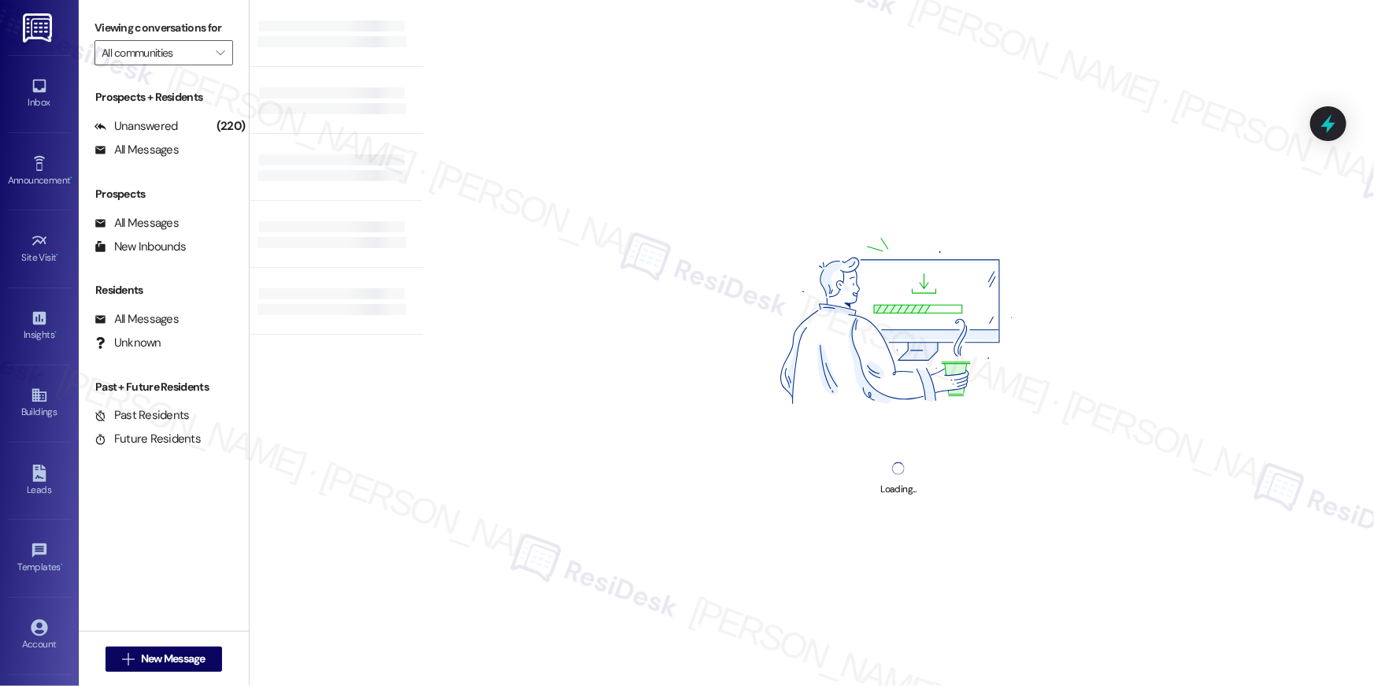
type input "3801 Connecticut Avenue"
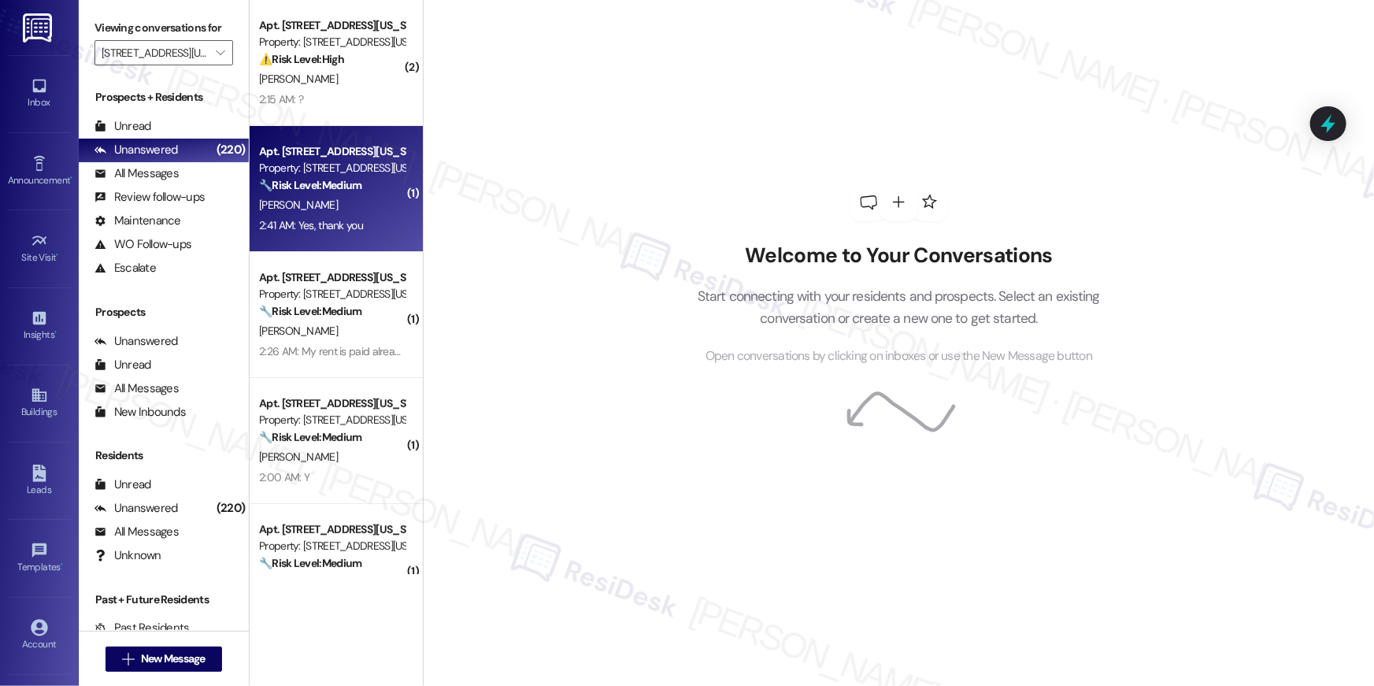
click at [286, 130] on div "Apt. 325, 3801 Connecticut Avenue, NW Property: 3801 Connecticut Avenue 🔧 Risk …" at bounding box center [336, 189] width 173 height 126
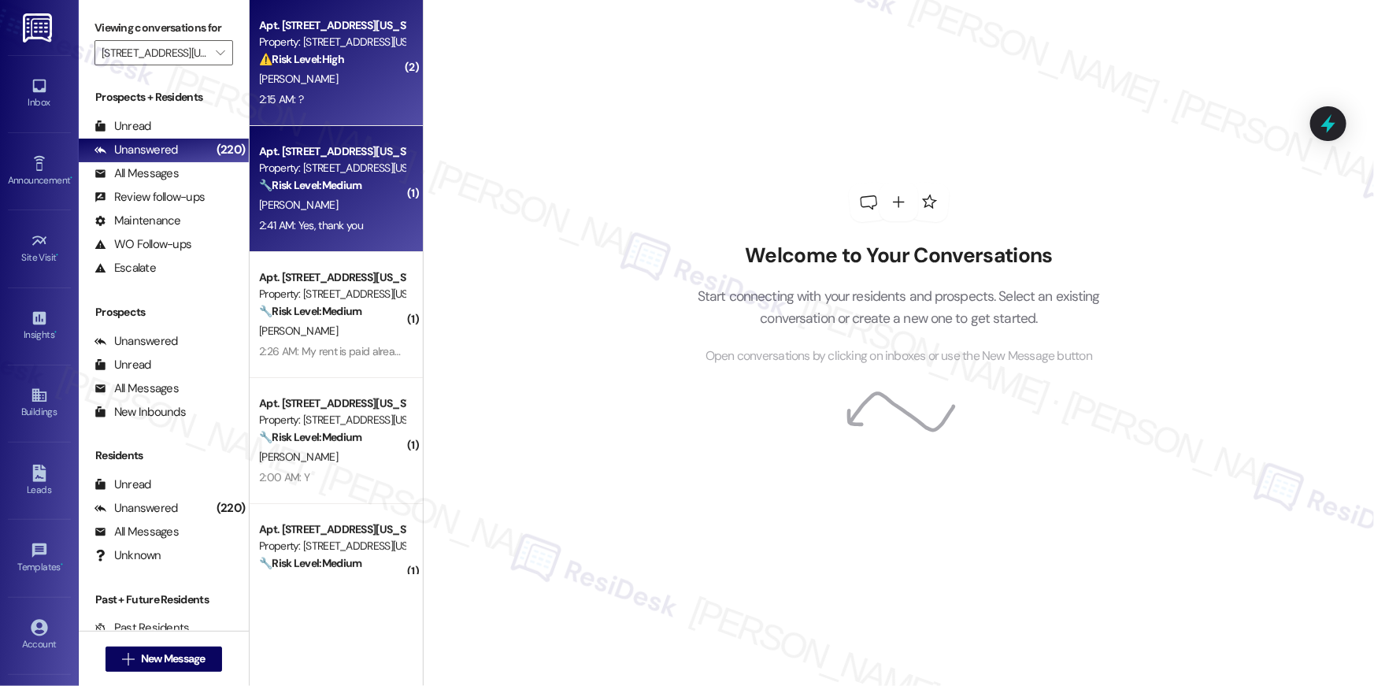
click at [298, 99] on div "2:15 AM: ? 2:15 AM: ?" at bounding box center [332, 100] width 149 height 20
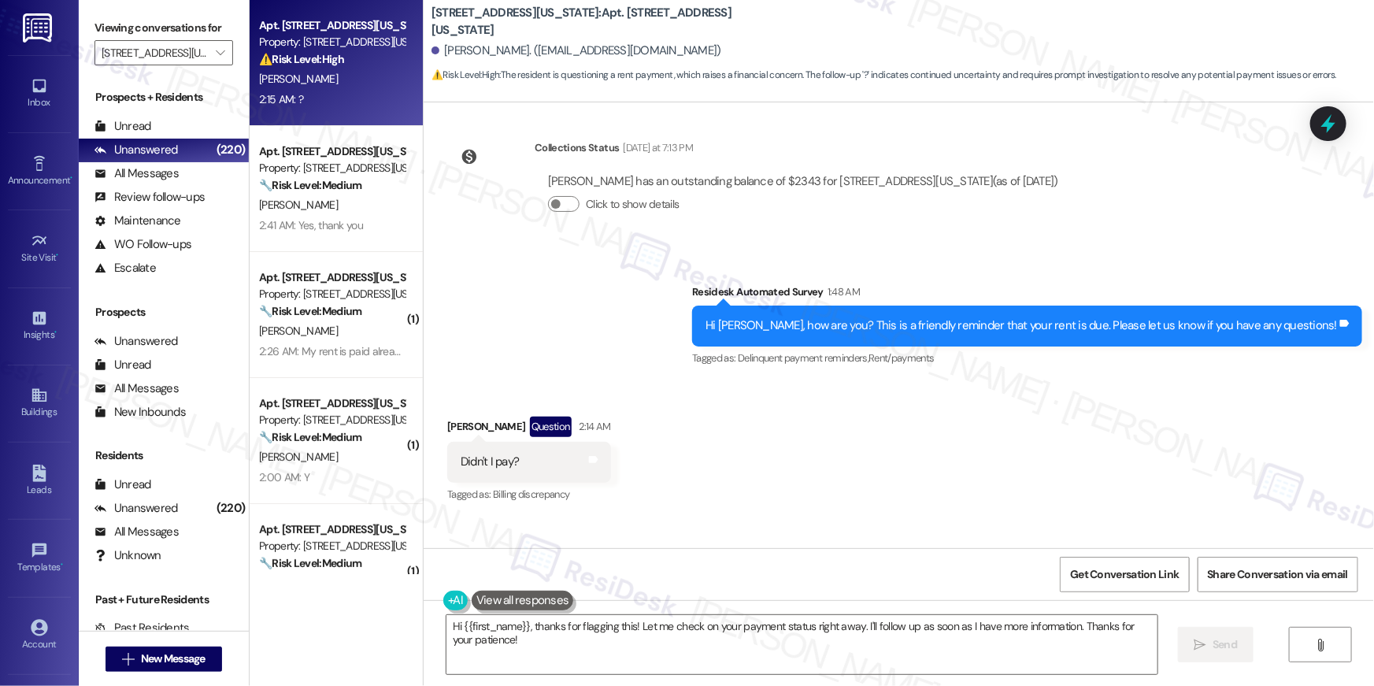
scroll to position [15777, 0]
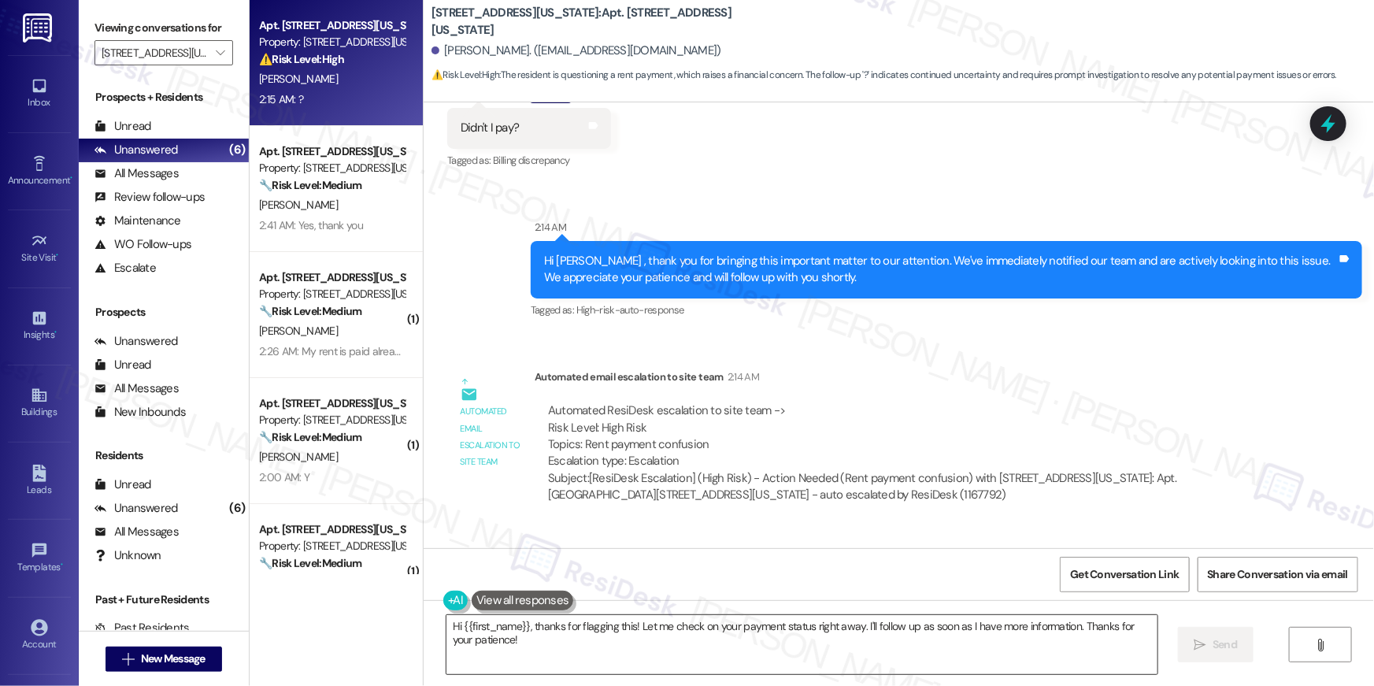
click at [899, 638] on textarea "Hi {{first_name}}, thanks for flagging this! Let me check on your payment statu…" at bounding box center [802, 644] width 711 height 59
click at [899, 639] on textarea "Hi {{first_name}}, thanks for flagging this! Let me check on your payment statu…" at bounding box center [802, 644] width 711 height 59
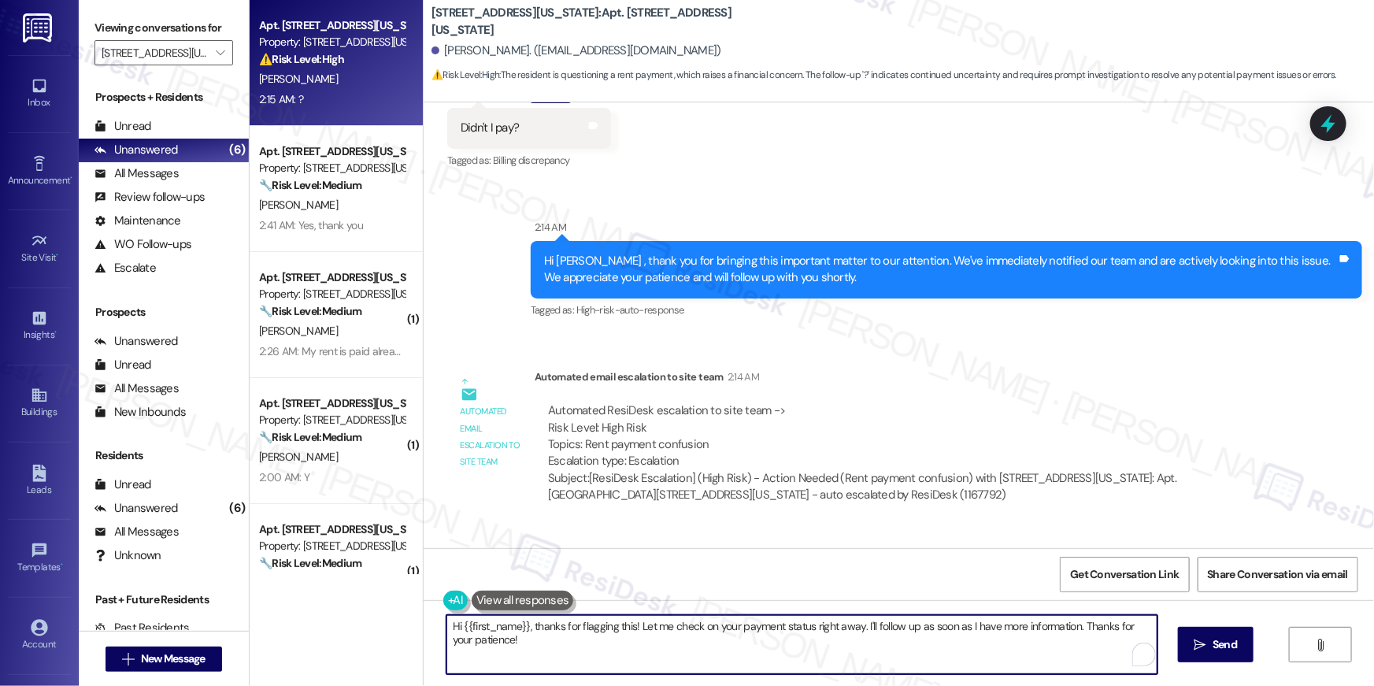
click at [896, 645] on textarea "Hi {{first_name}}, thanks for flagging this! Let me check on your payment statu…" at bounding box center [802, 644] width 711 height 59
paste textarea "Thank you so much for your payment, {{first_name}}! I’m sorry if the rent remin…"
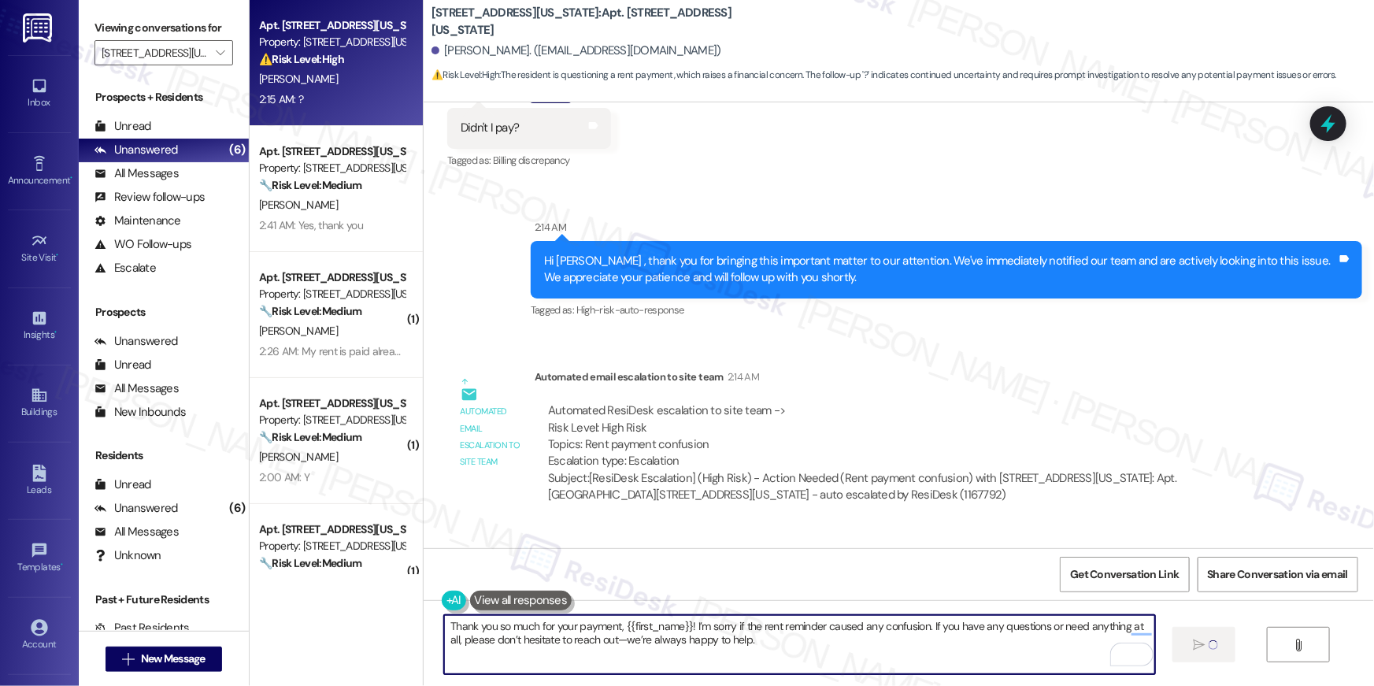
type textarea "Thank you so much for your payment, {{first_name}}! I’m sorry if the rent remin…"
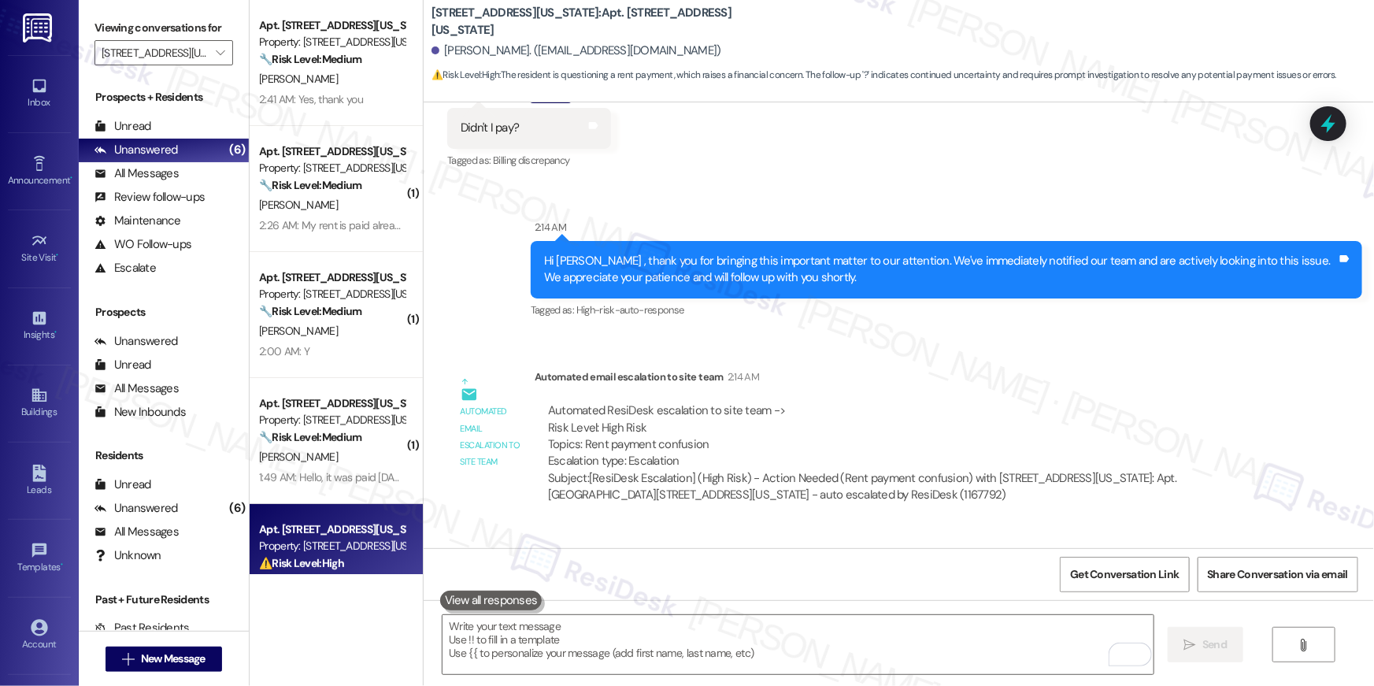
scroll to position [15776, 0]
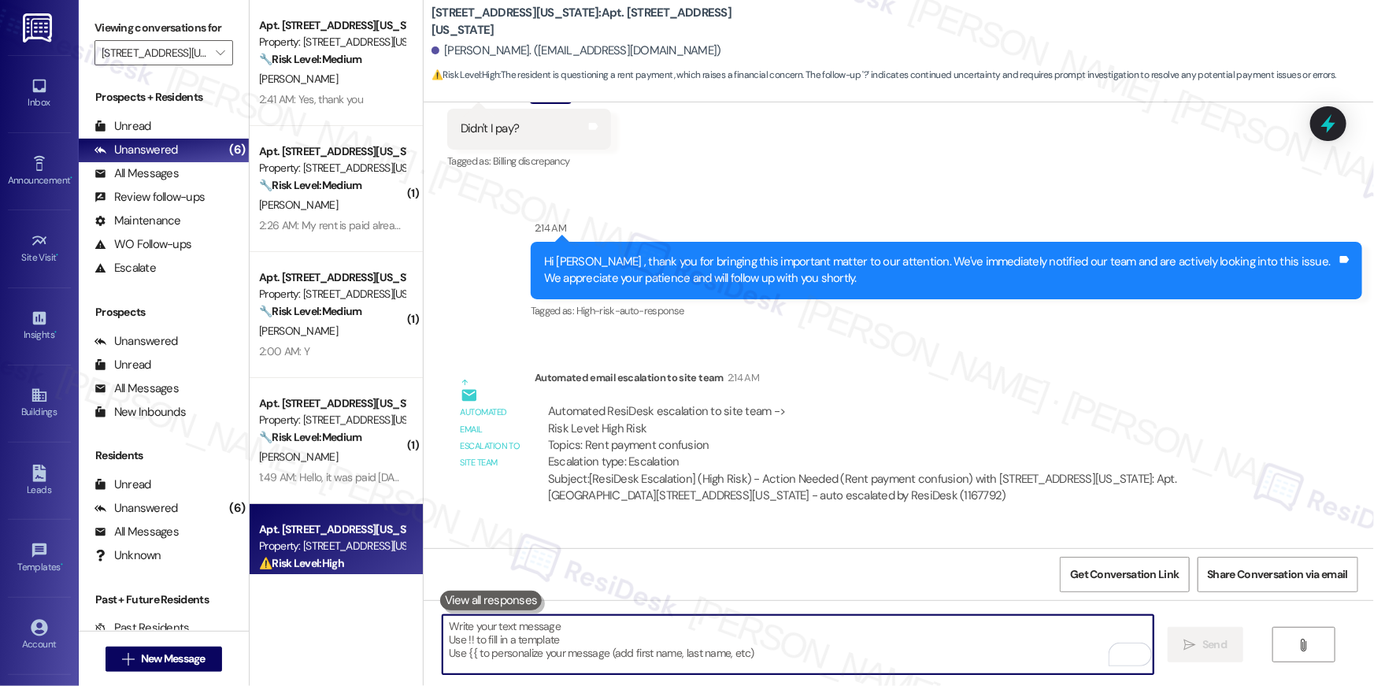
click at [369, 106] on div "2:41 AM: Yes, thank you 2:41 AM: Yes, thank you" at bounding box center [332, 100] width 149 height 20
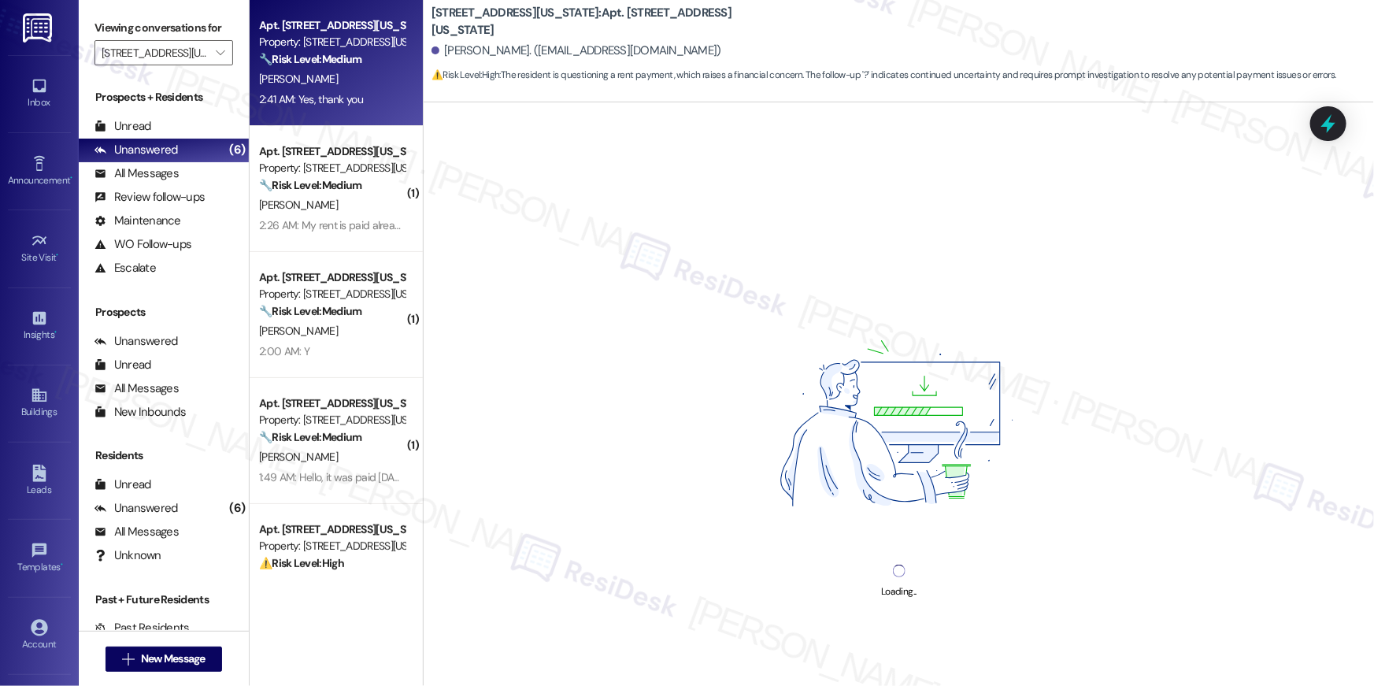
click at [369, 106] on div "2:41 AM: Yes, thank you 2:41 AM: Yes, thank you" at bounding box center [332, 100] width 149 height 20
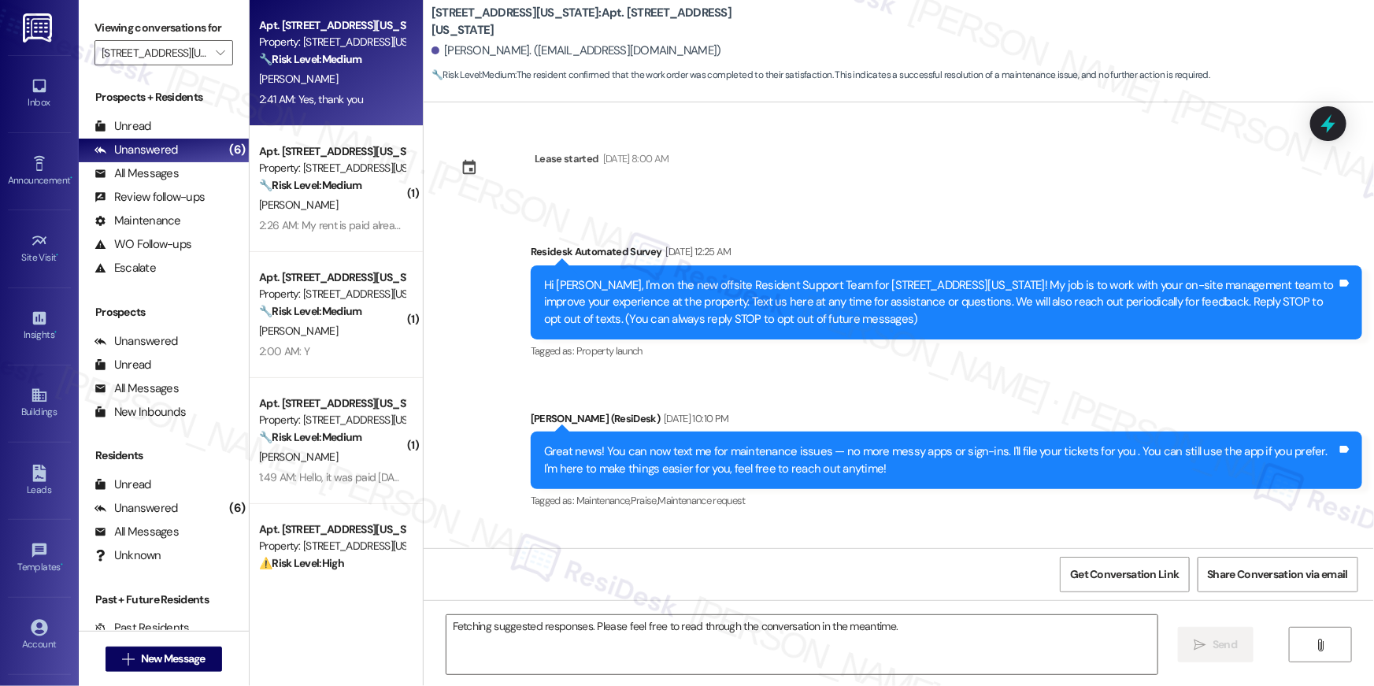
scroll to position [7281, 0]
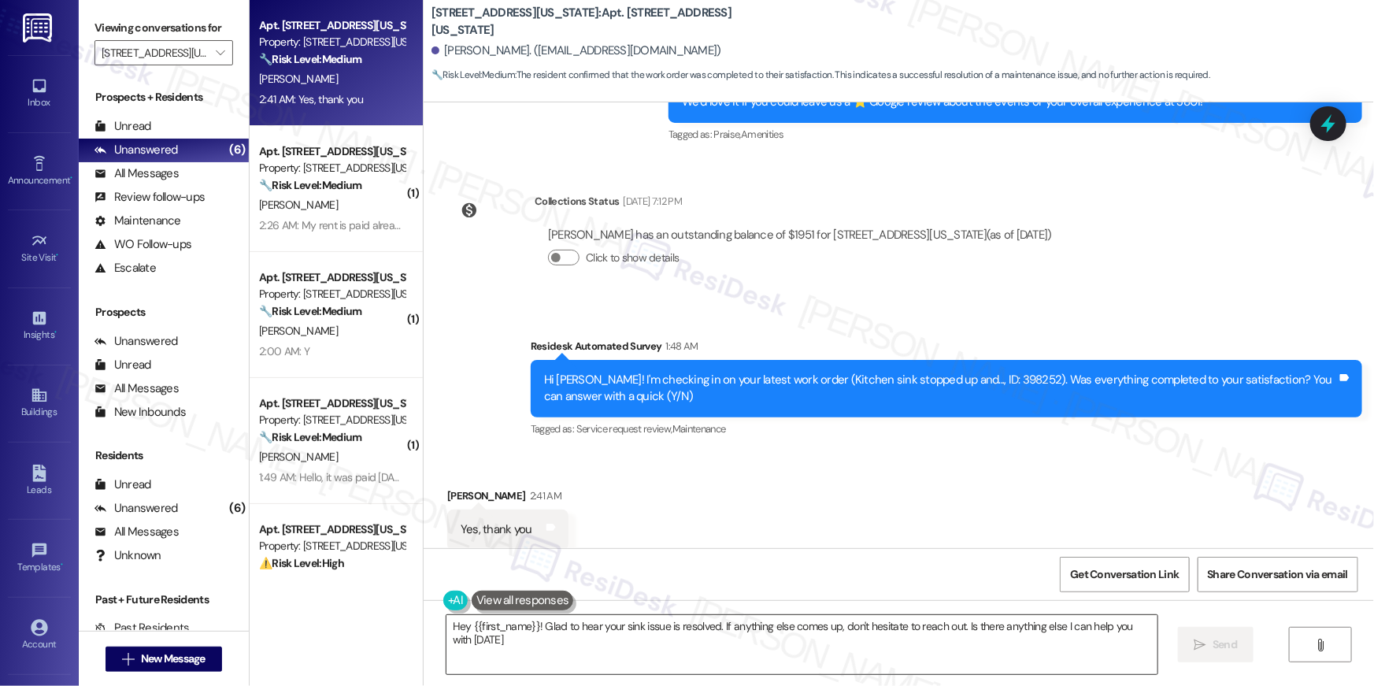
type textarea "Hey {{first_name}}! Glad to hear your sink issue is resolved. If anything else …"
click at [794, 656] on textarea "Hey {{first_name}}! Glad to hear your sink issue is resolved. If anything else …" at bounding box center [802, 644] width 711 height 59
click at [1192, 643] on icon "" at bounding box center [1190, 645] width 12 height 13
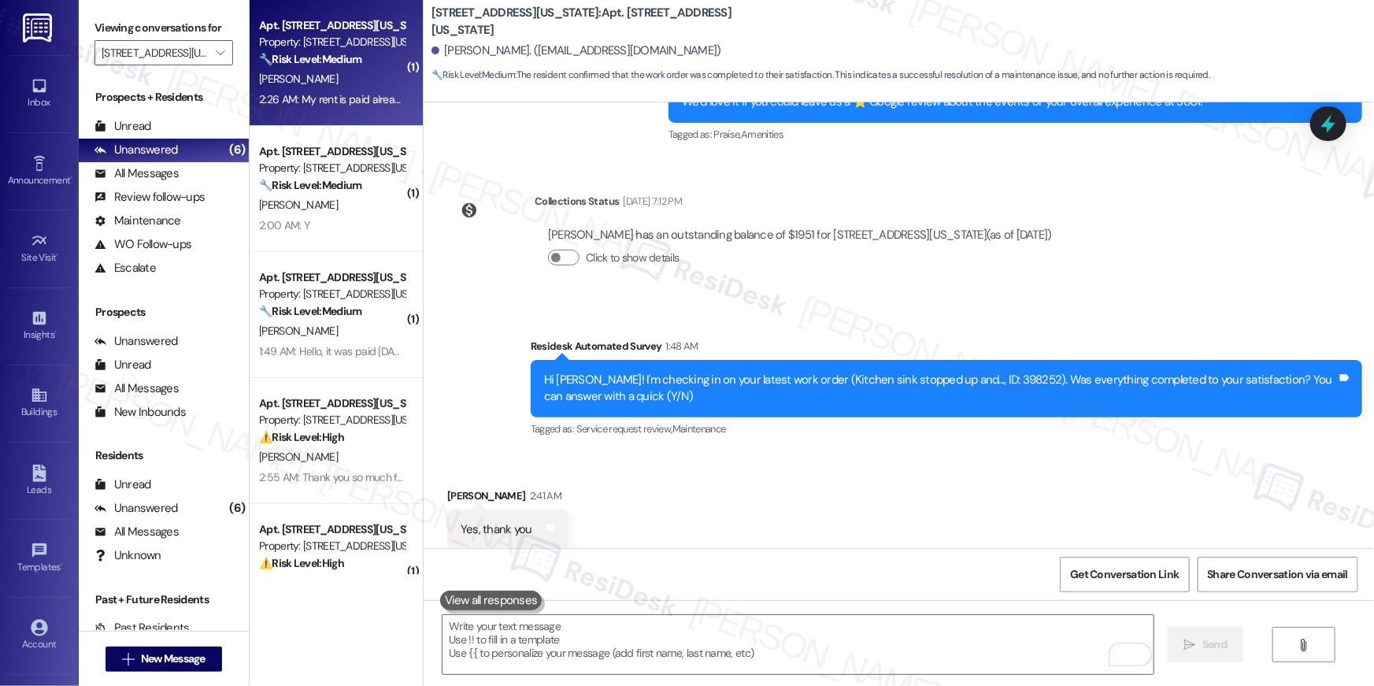
click at [361, 106] on div "2:26 AM: My rent is paid already 2:26 AM: My rent is paid already" at bounding box center [333, 99] width 148 height 14
type textarea "Fetching suggested responses. Please feel free to read through the conversation…"
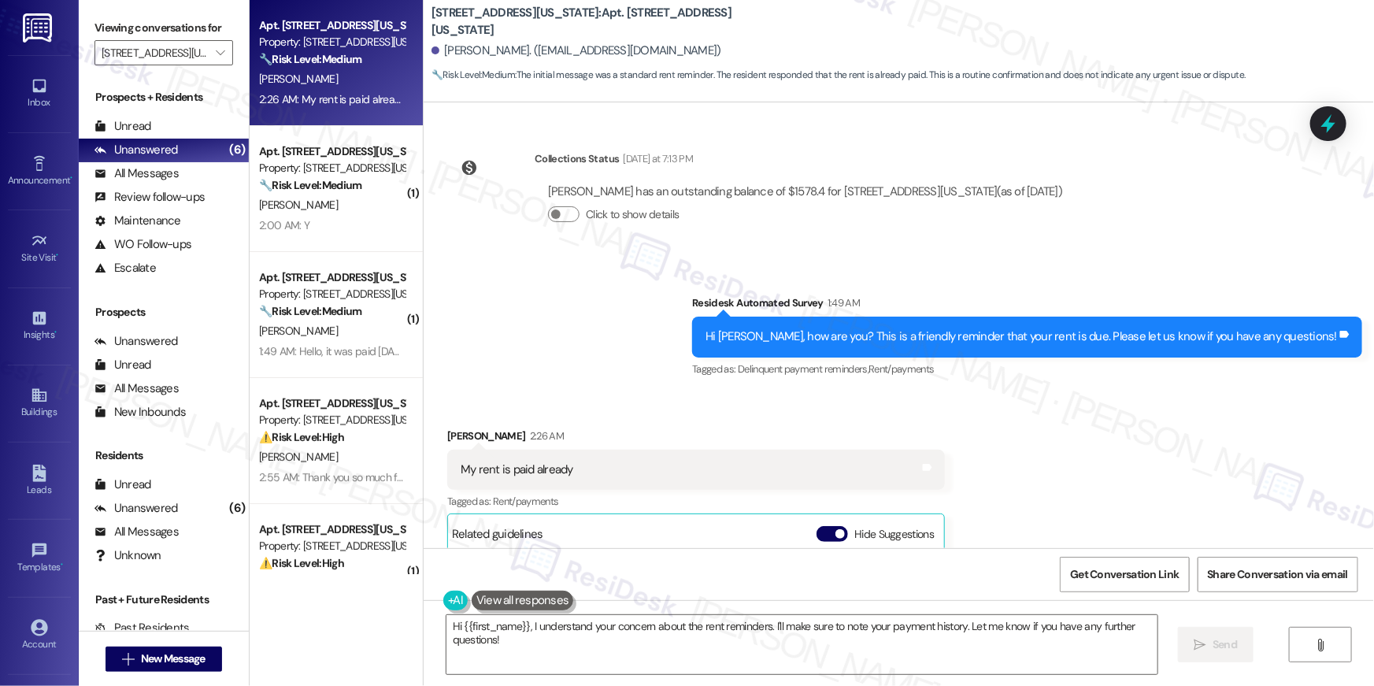
scroll to position [4106, 0]
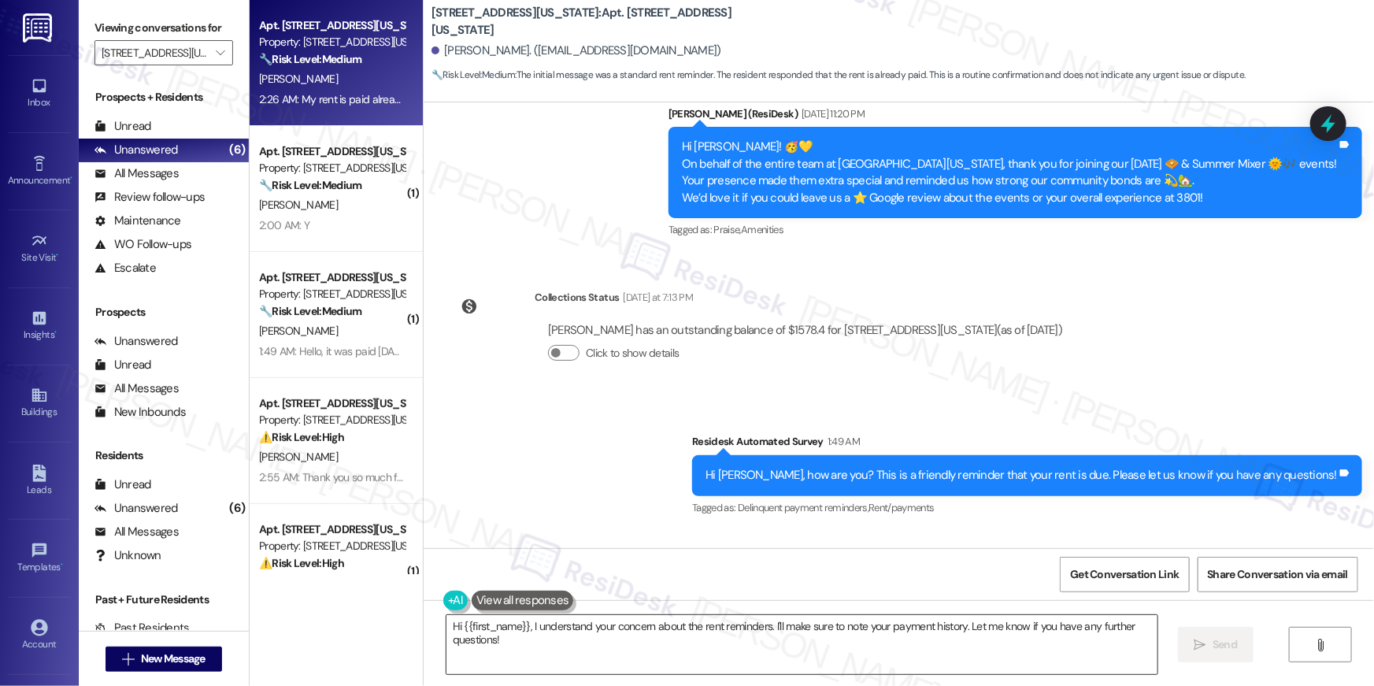
click at [1022, 647] on textarea "Hi {{first_name}}, I understand your concern about the rent reminders. I'll mak…" at bounding box center [802, 644] width 711 height 59
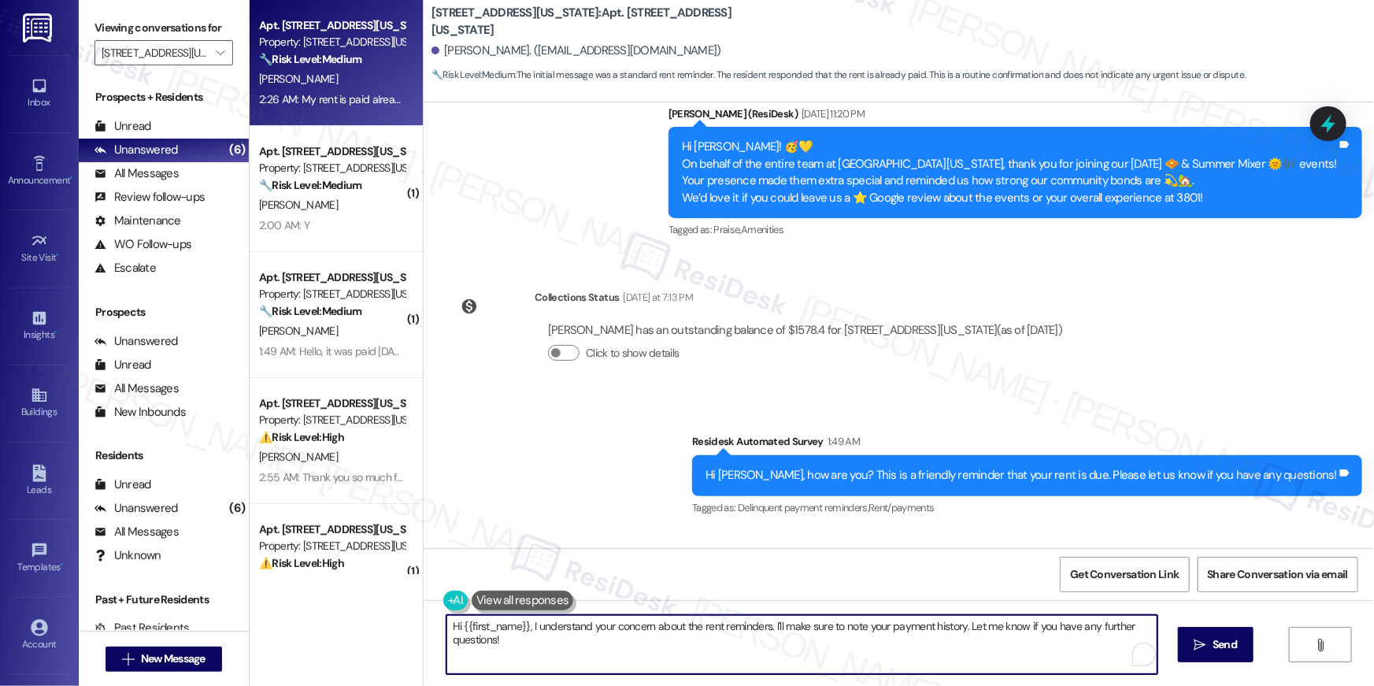
paste textarea "Thank you so much for your payment, {{first_name}}! I’m sorry if the rent remin…"
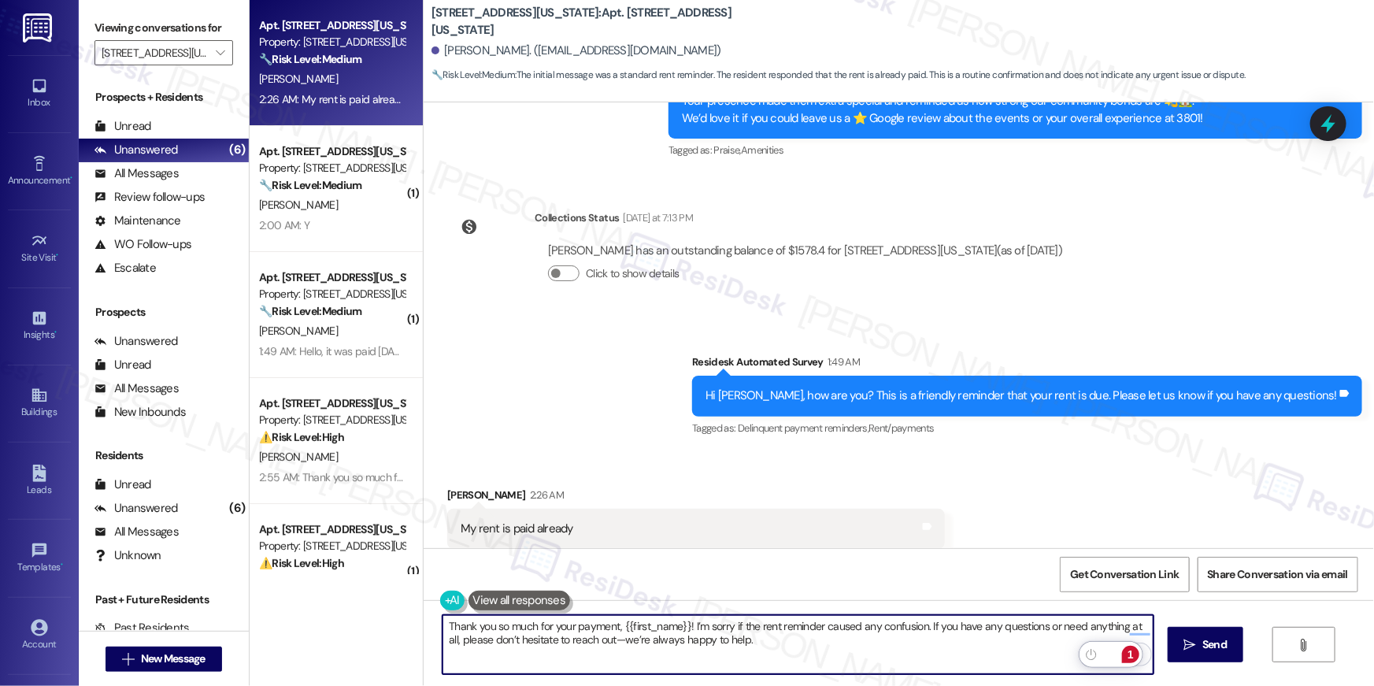
scroll to position [4238, 0]
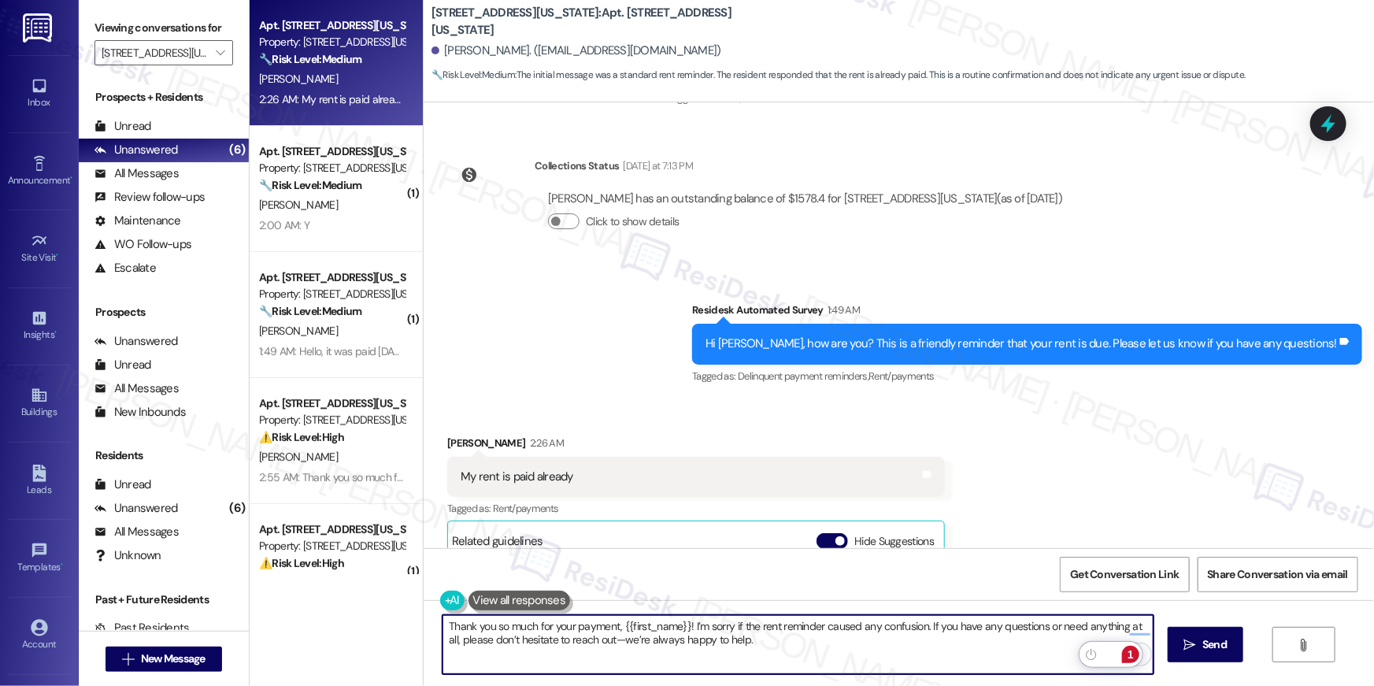
click at [914, 659] on textarea "Thank you so much for your payment, {{first_name}}! I’m sorry if the rent remin…" at bounding box center [798, 644] width 711 height 59
click at [786, 653] on textarea "Thank you so much for your payment, {{first_name}}! I’m sorry if the rent remin…" at bounding box center [798, 644] width 711 height 59
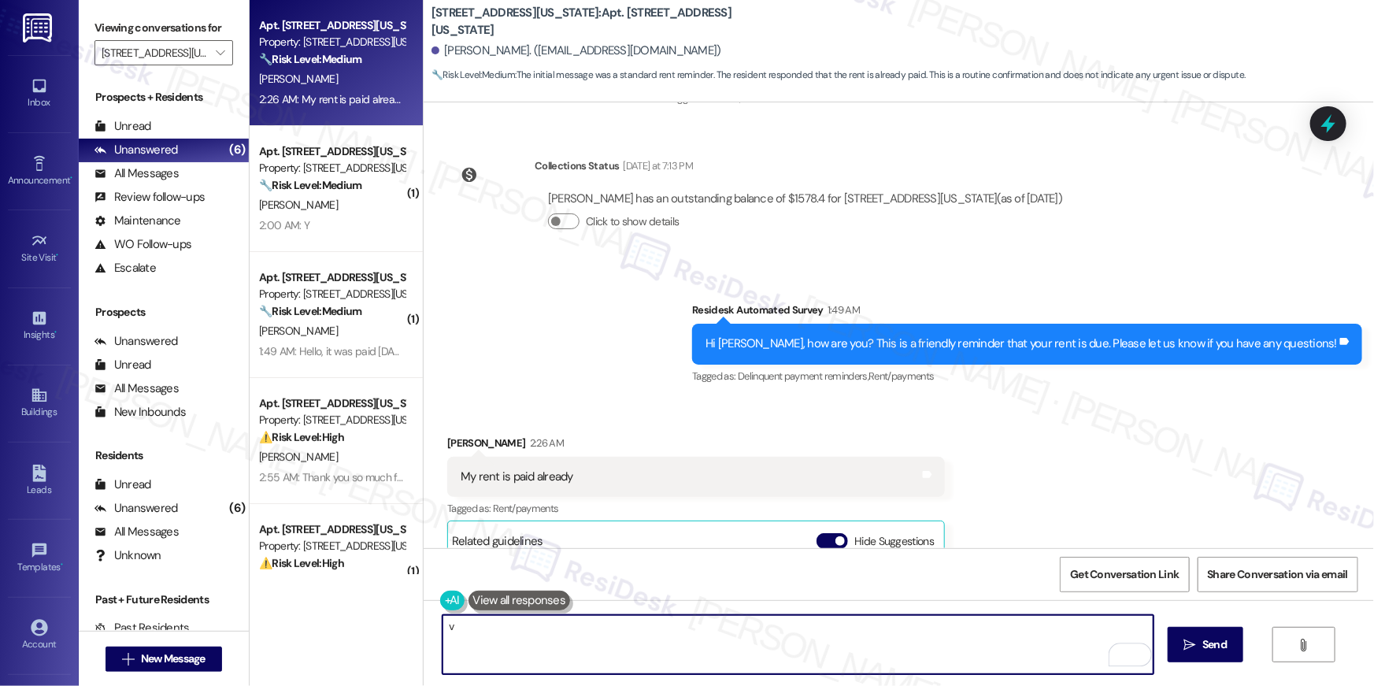
click at [872, 650] on textarea "v" at bounding box center [798, 644] width 711 height 59
paste textarea "Thank you, {{first_name}}, for your rent payment, we truly appreciate it! If yo…"
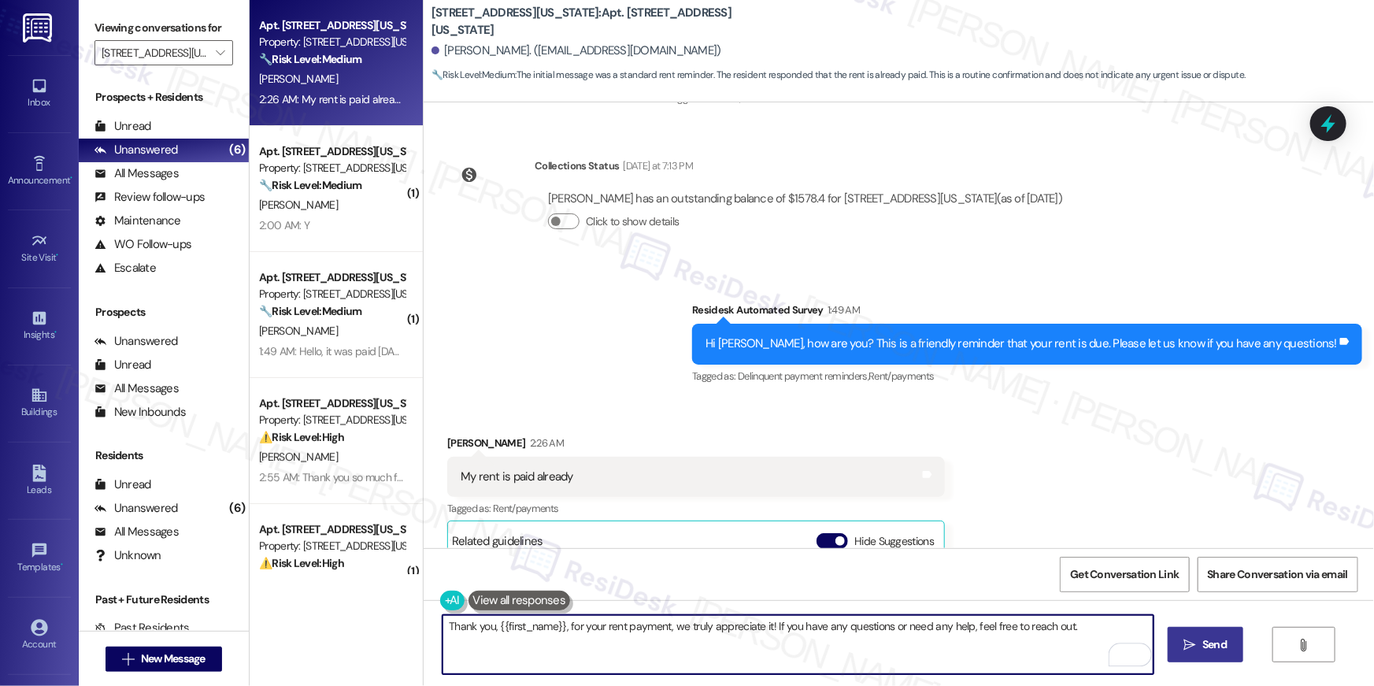
type textarea "Thank you, {{first_name}}, for your rent payment, we truly appreciate it! If yo…"
click at [1195, 645] on span " Send" at bounding box center [1206, 644] width 50 height 17
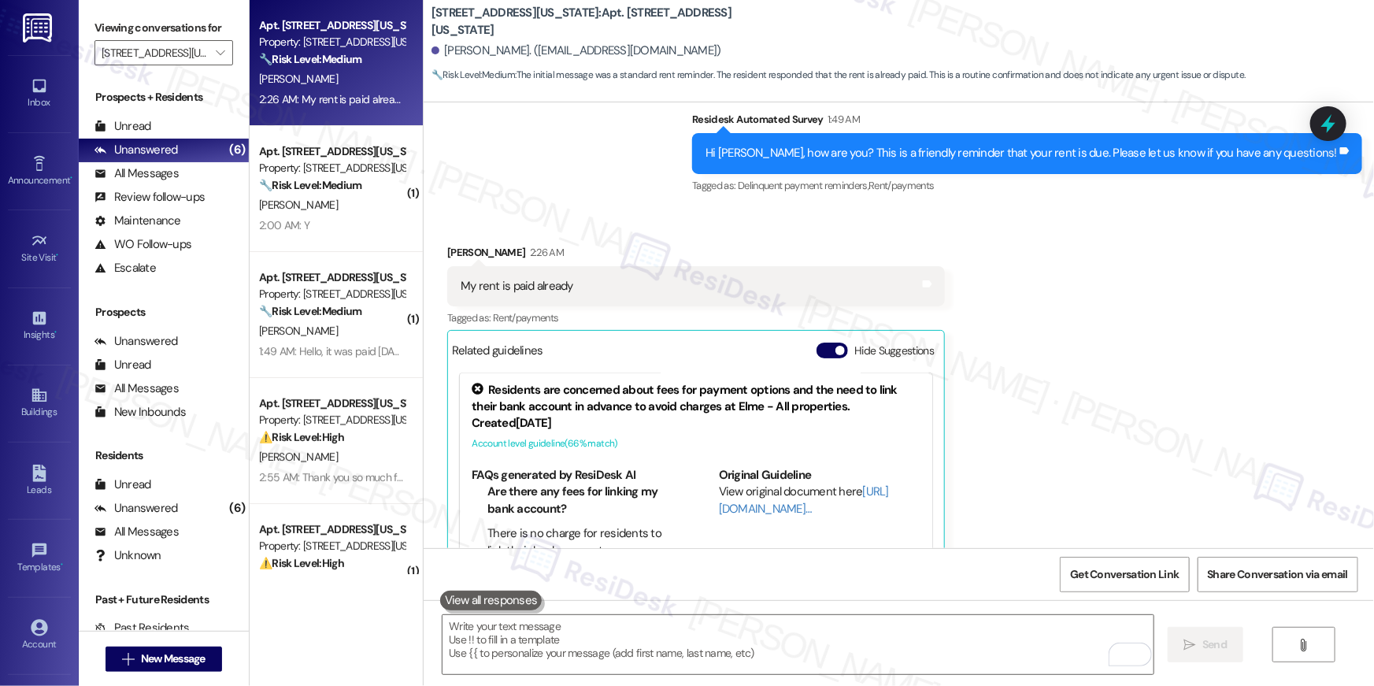
scroll to position [4518, 0]
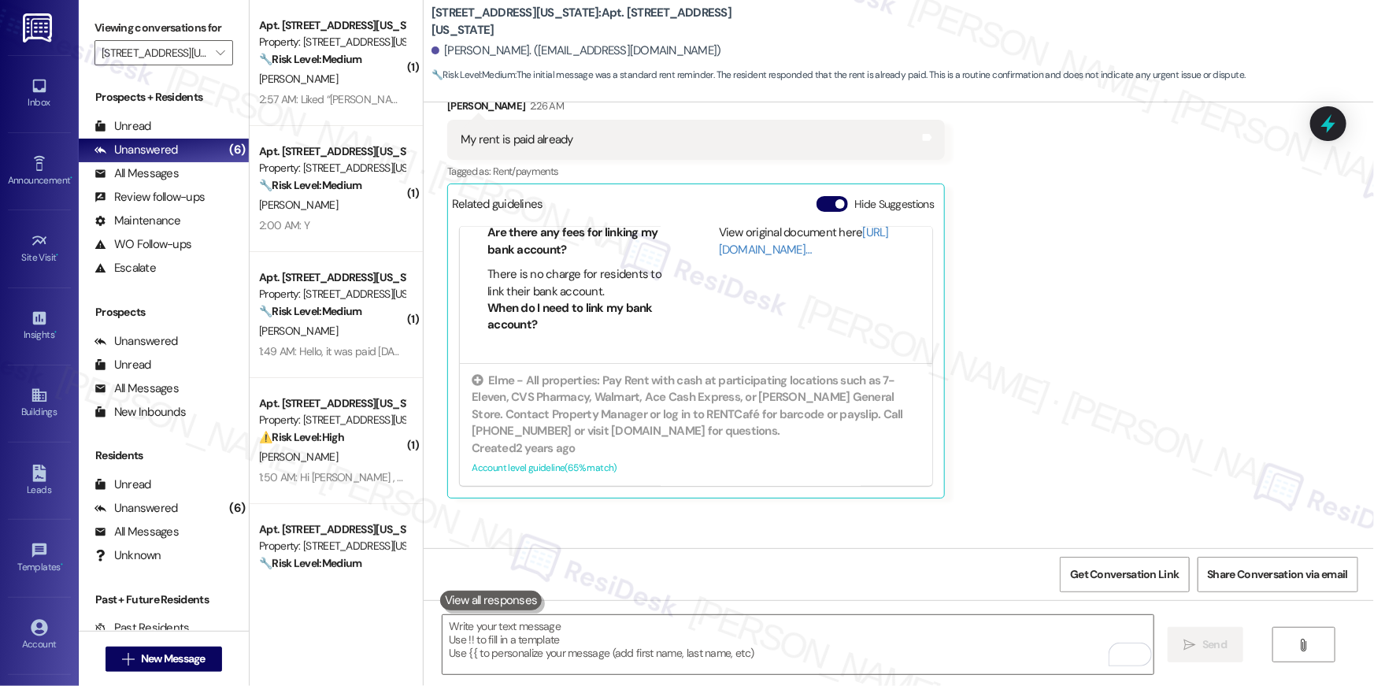
scroll to position [4628, 0]
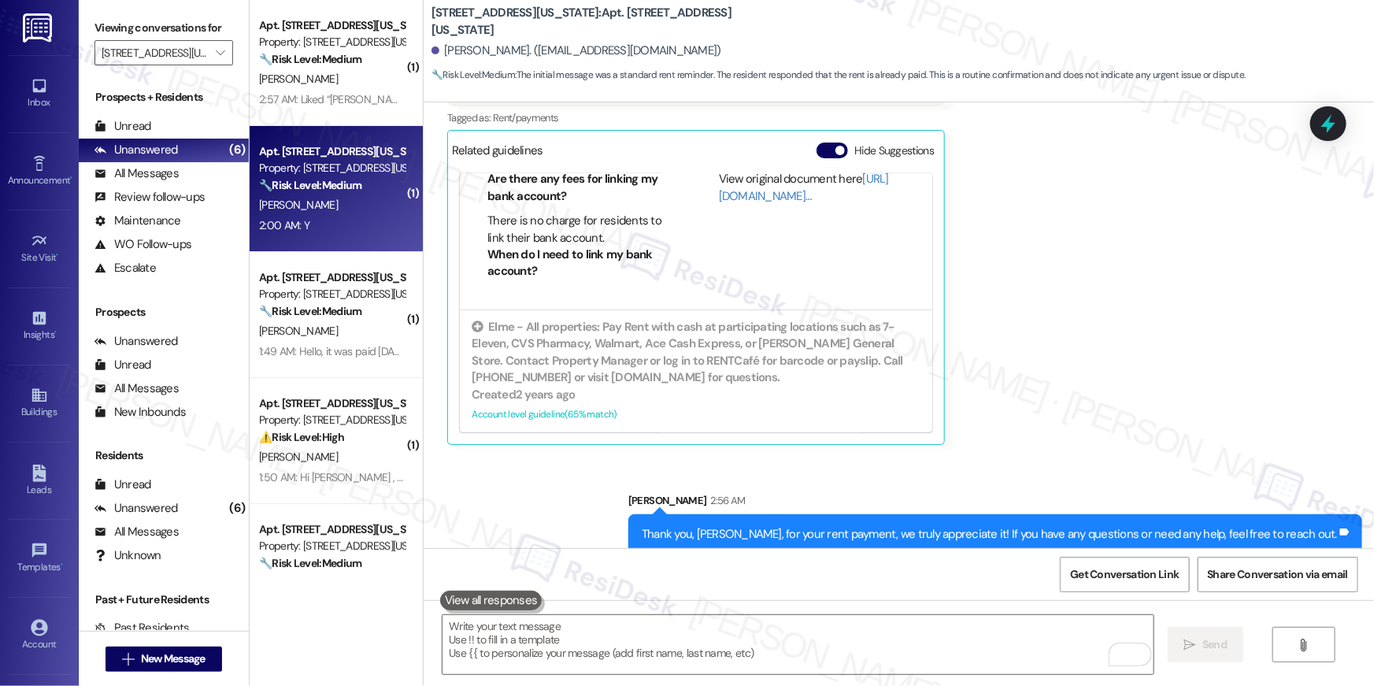
click at [315, 167] on div "Property: [STREET_ADDRESS][US_STATE]" at bounding box center [332, 168] width 146 height 17
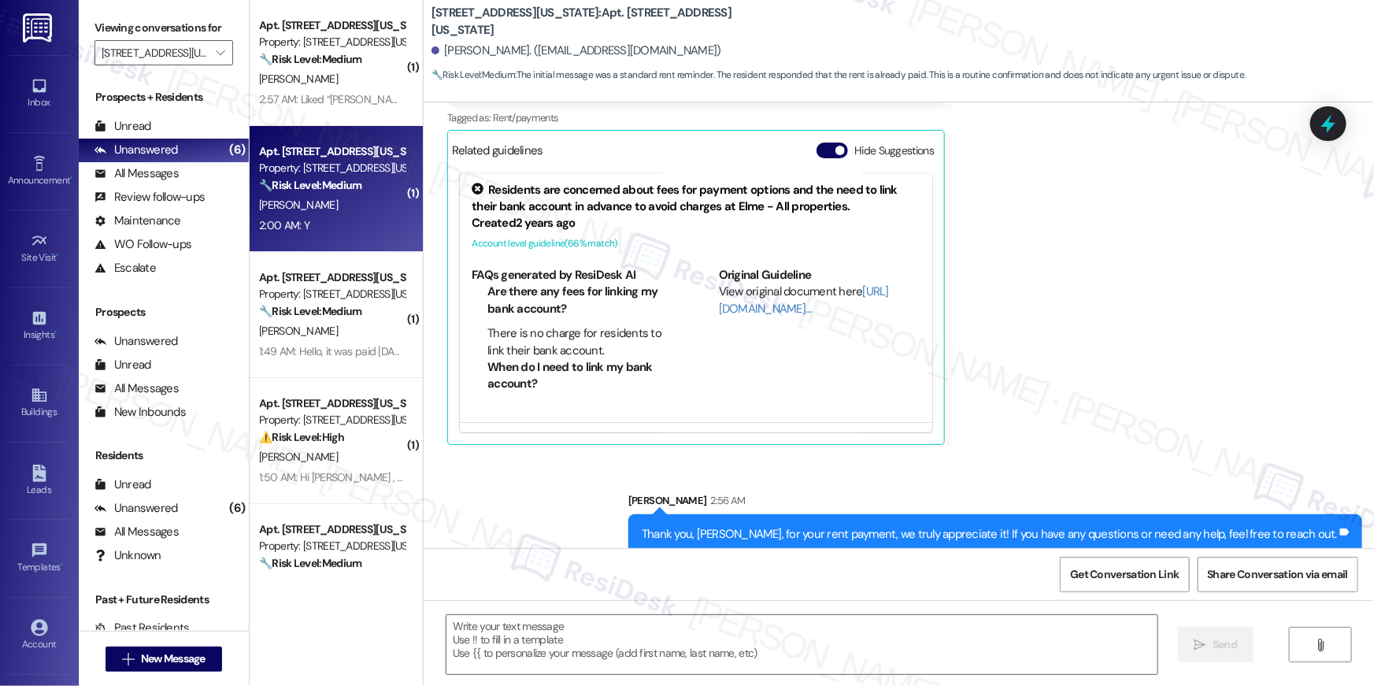
type textarea "Fetching suggested responses. Please feel free to read through the conversation…"
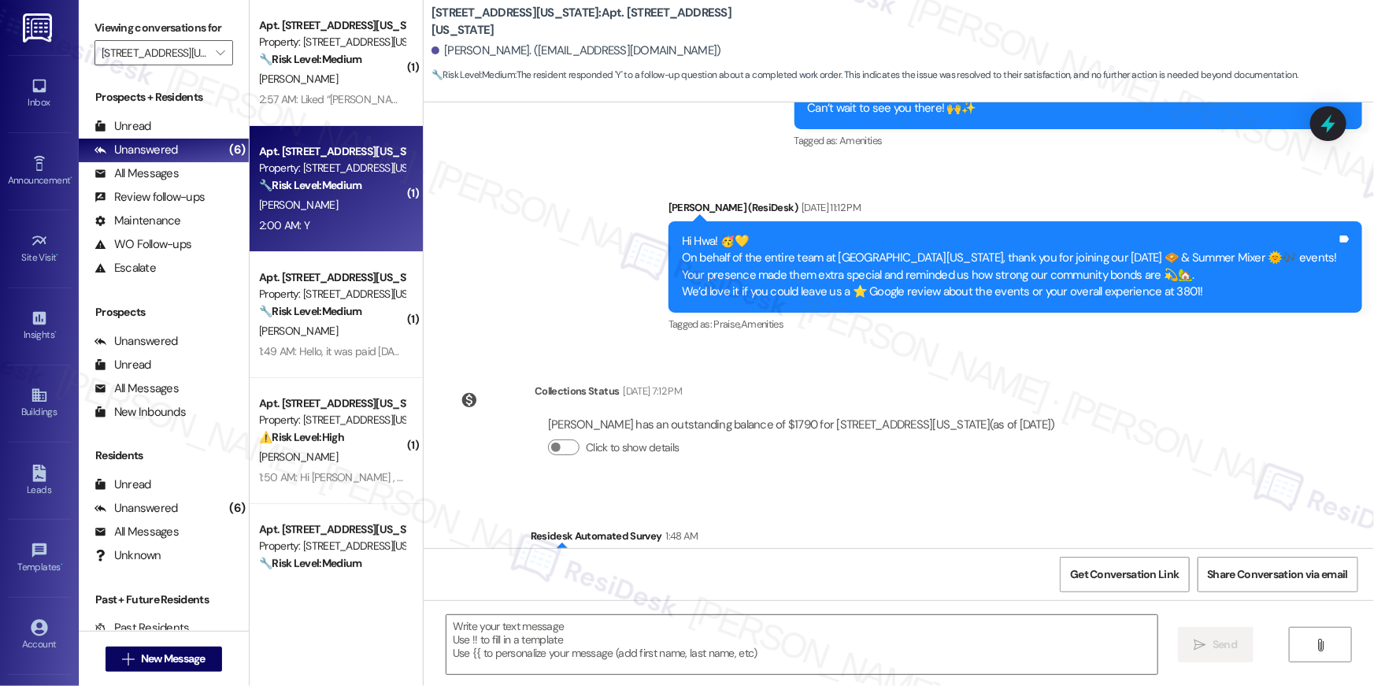
type textarea "Fetching suggested responses. Please feel free to read through the conversation…"
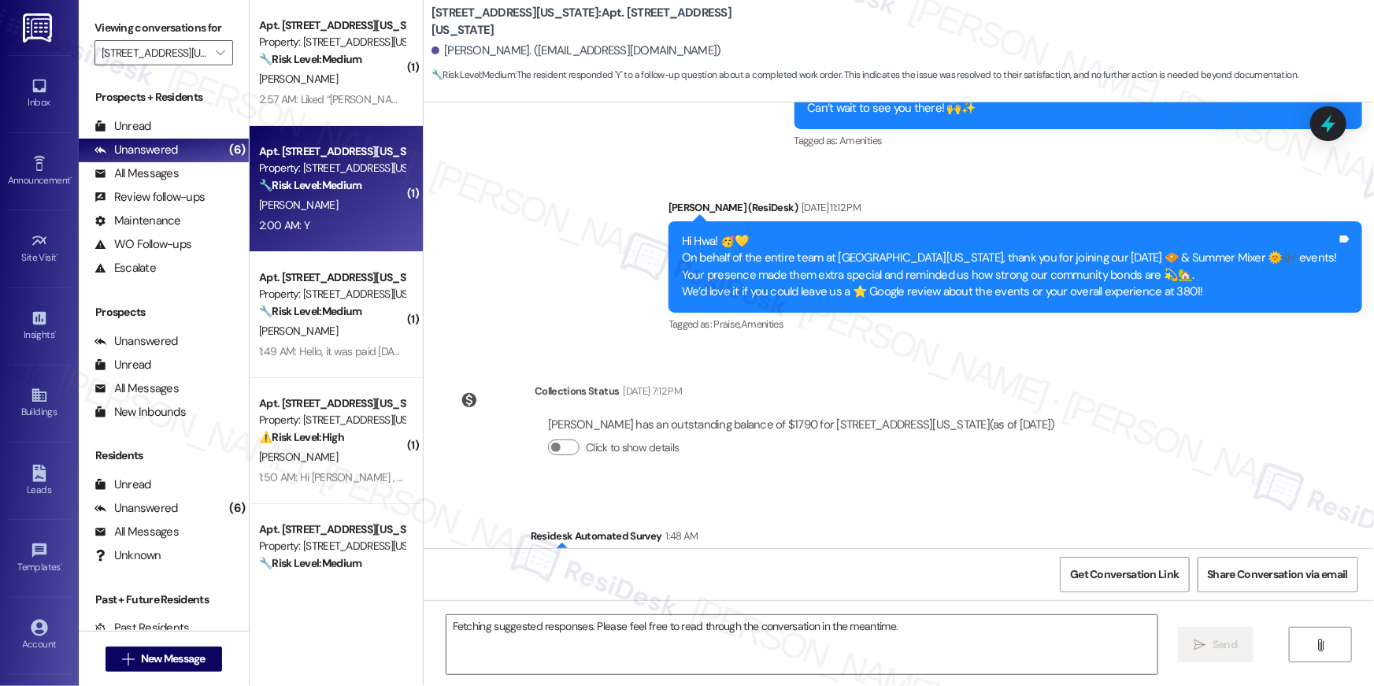
scroll to position [9978, 0]
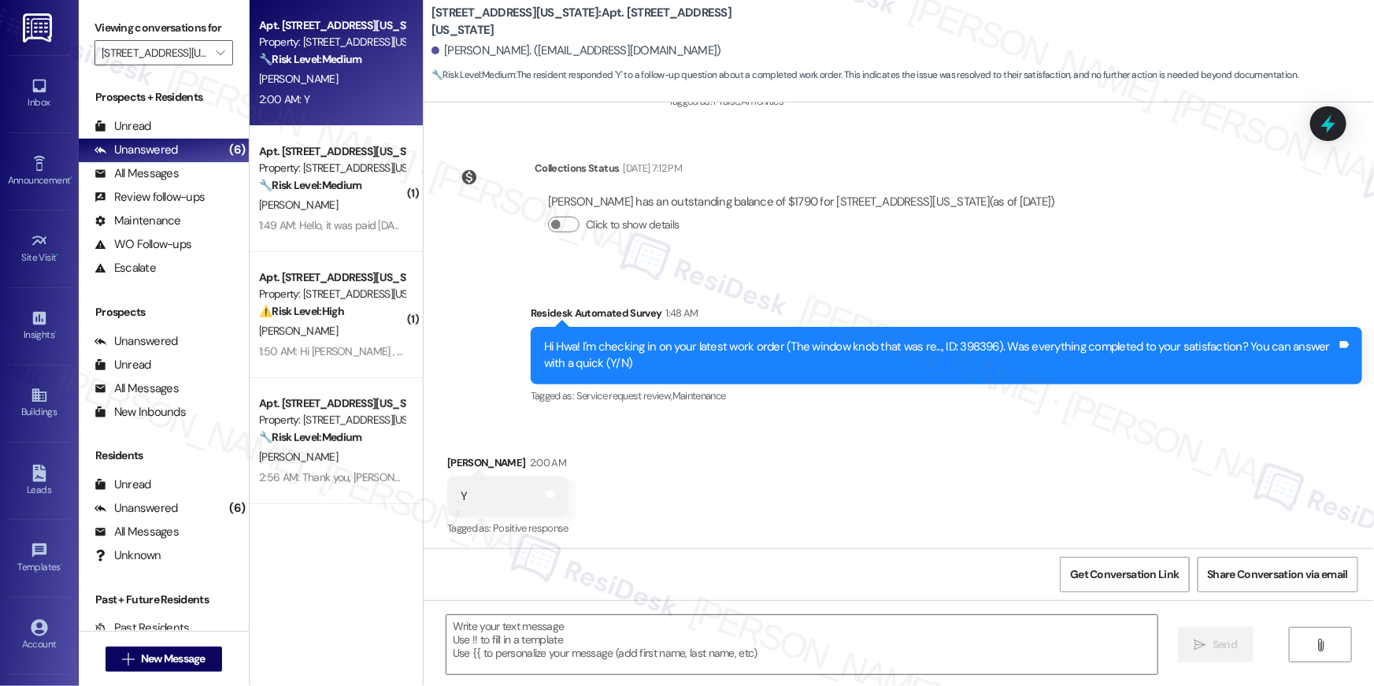
click at [810, 464] on div "Received via SMS Hwa Yu 2:00 AM Y Tags and notes Tagged as: Positive response C…" at bounding box center [899, 485] width 951 height 133
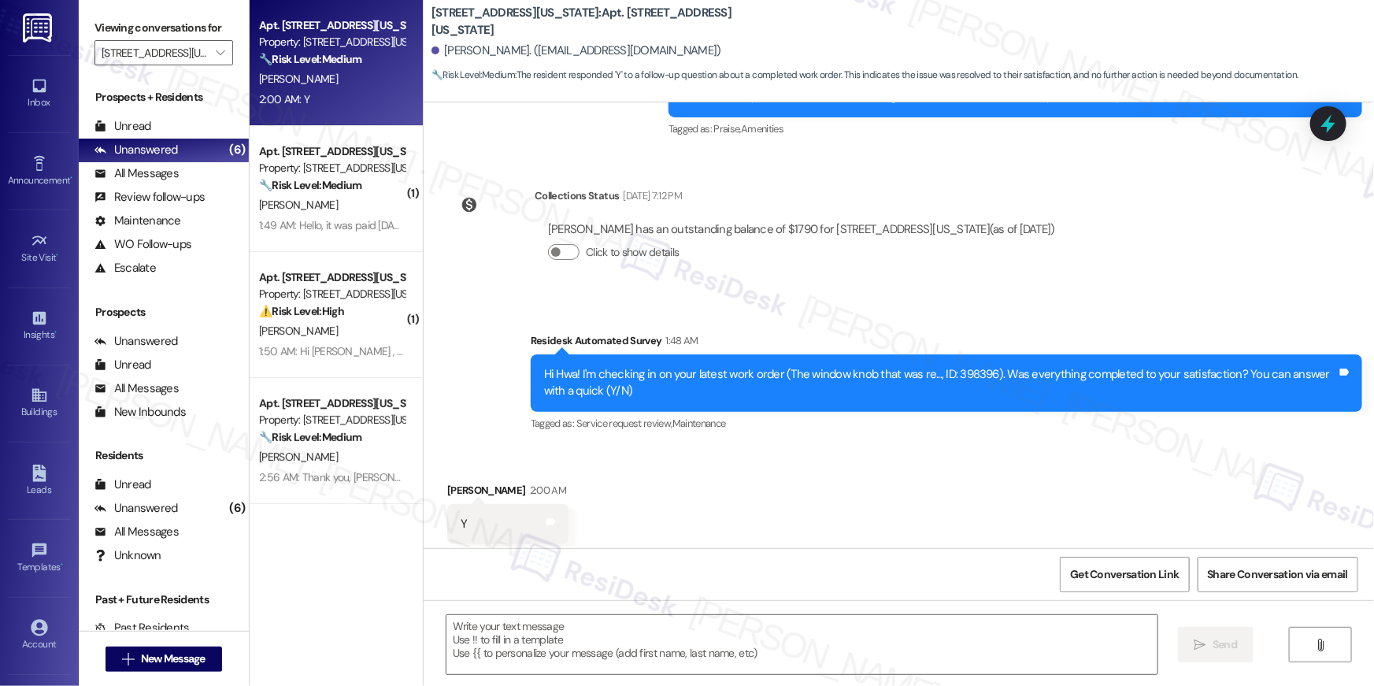
scroll to position [9948, 0]
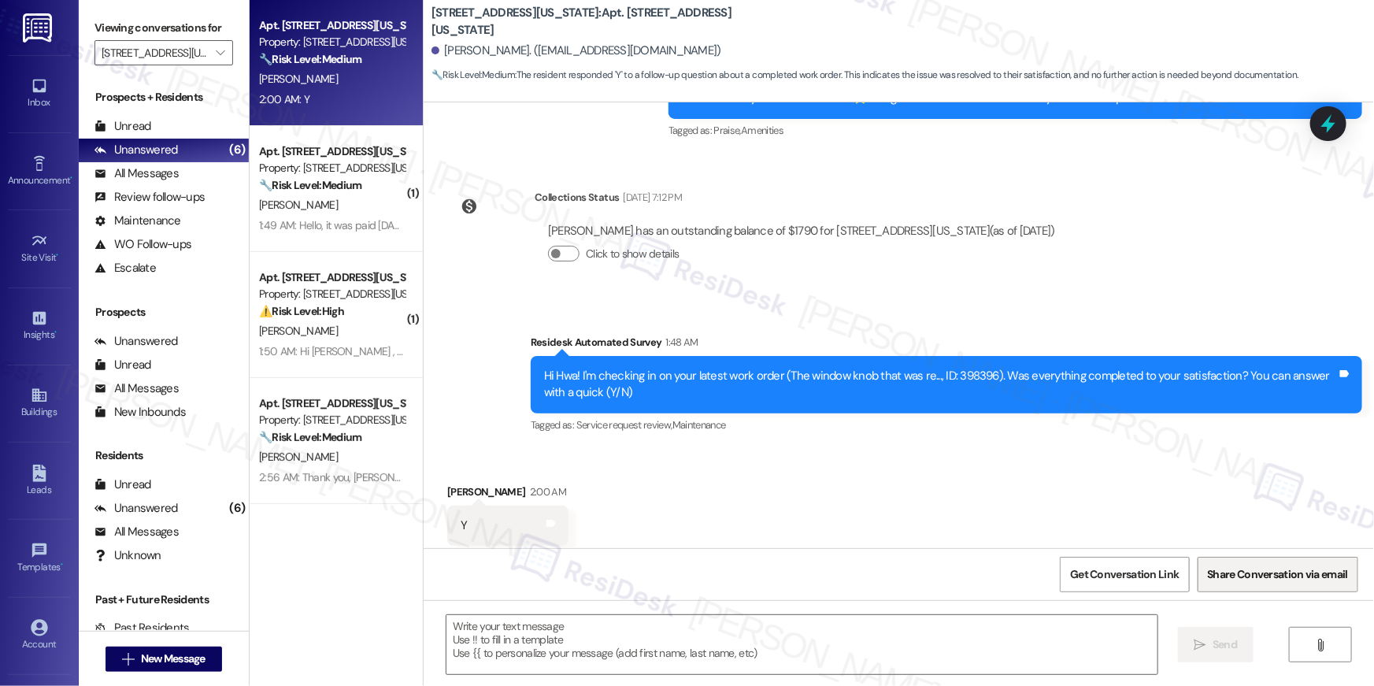
click at [912, 625] on textarea at bounding box center [802, 644] width 711 height 59
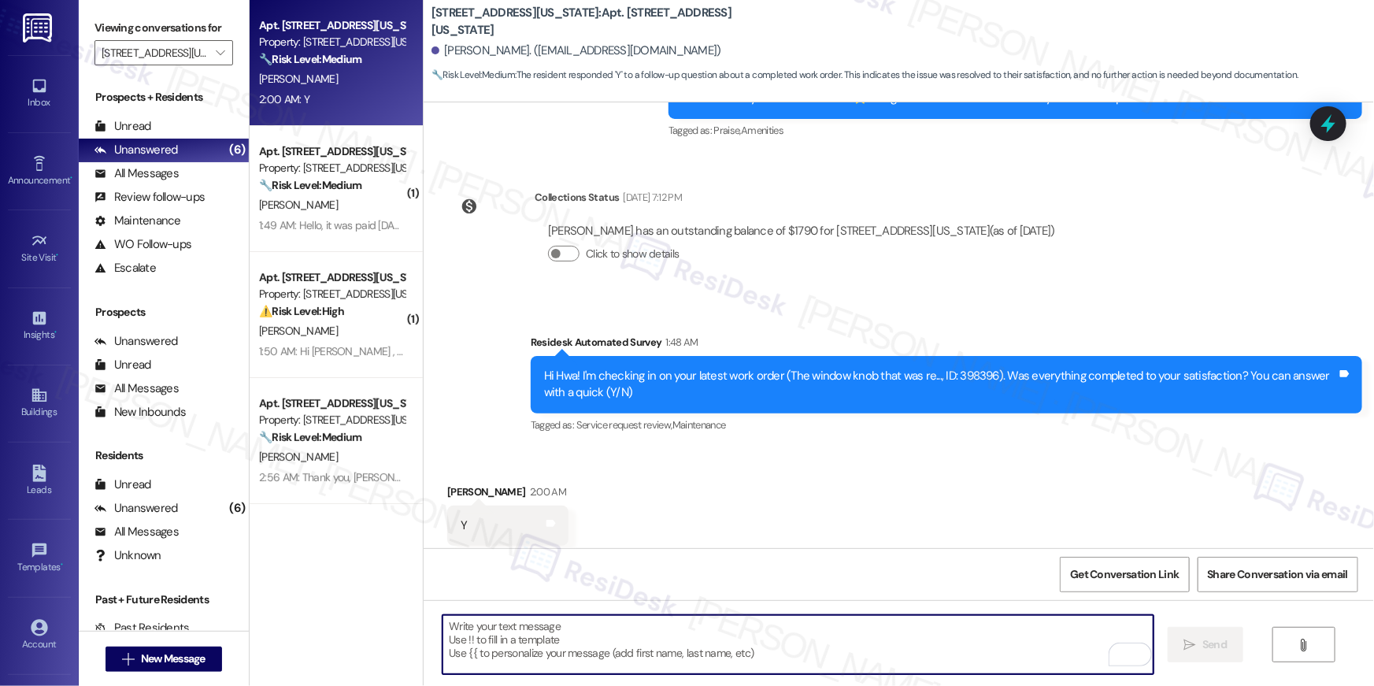
click at [1042, 630] on textarea "To enrich screen reader interactions, please activate Accessibility in Grammarl…" at bounding box center [798, 644] width 711 height 59
paste textarea "Hi {{first_name}}, I’m glad to hear your work order was successfully completed!…"
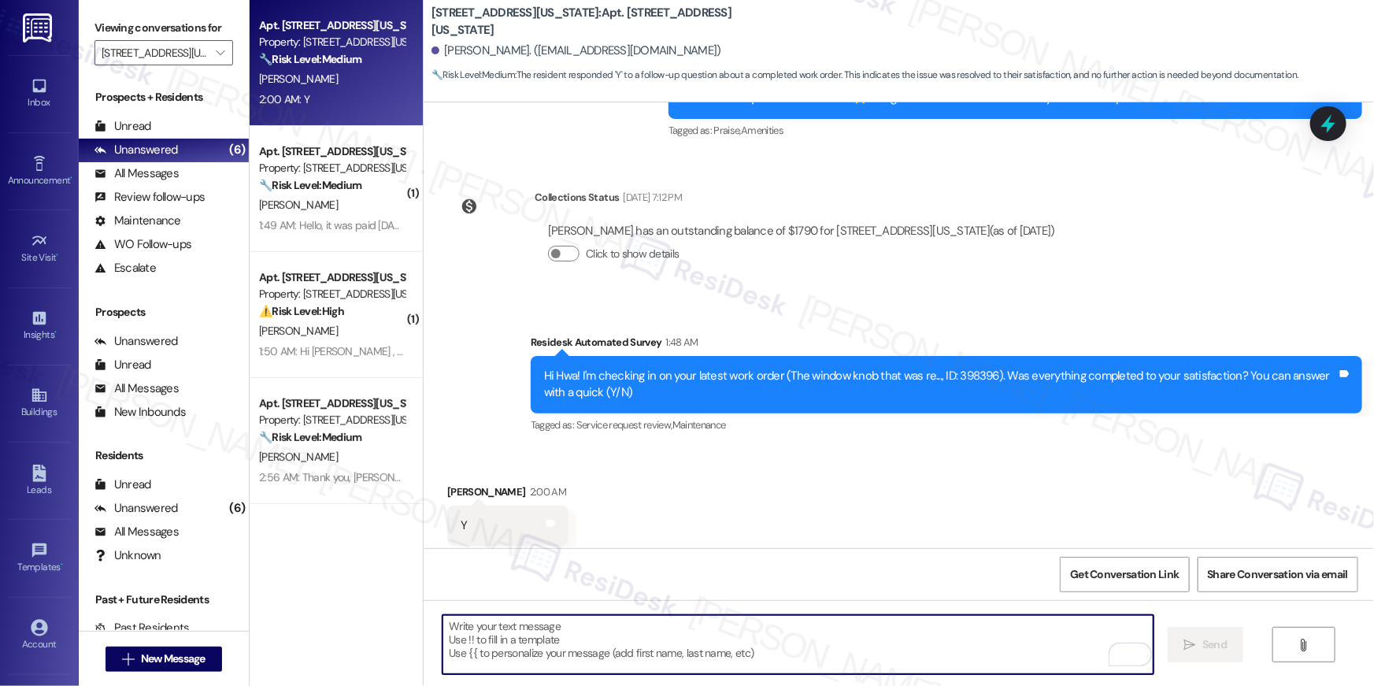
click at [1042, 630] on textarea "To enrich screen reader interactions, please activate Accessibility in Grammarl…" at bounding box center [798, 644] width 711 height 59
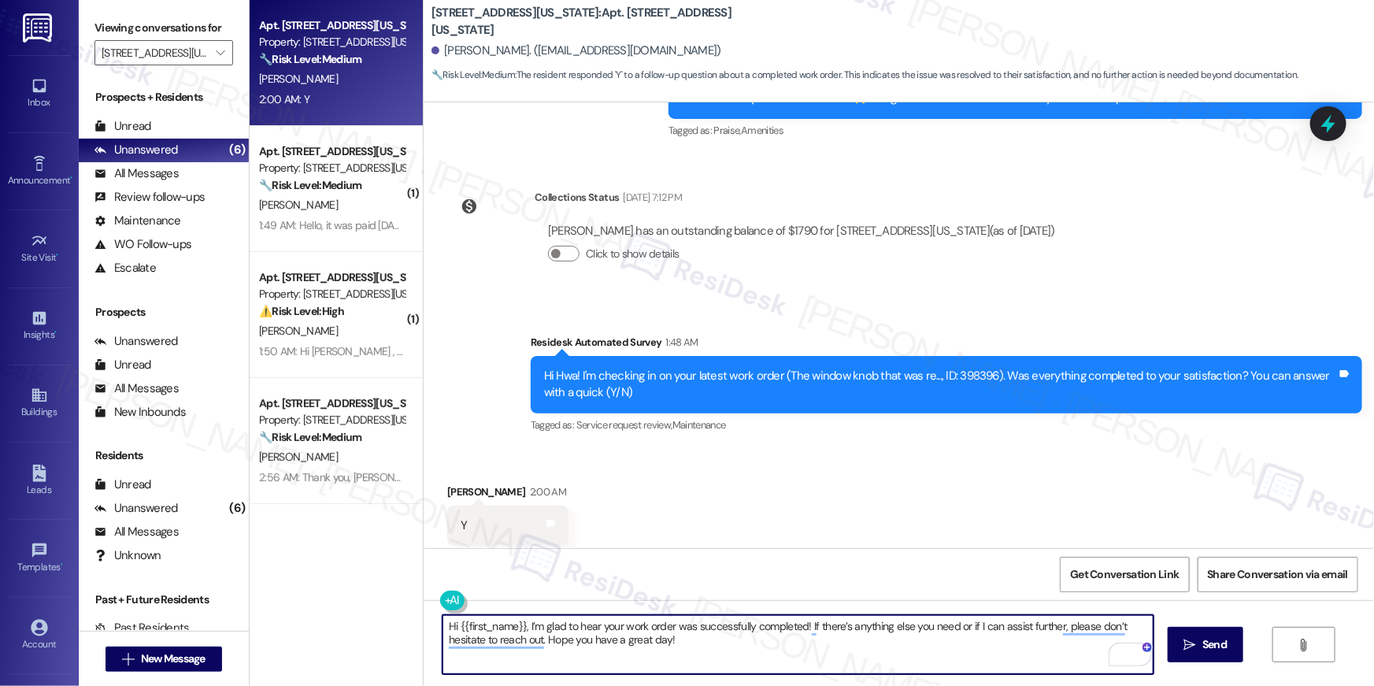
click at [821, 647] on textarea "Hi {{first_name}}, I’m glad to hear your work order was successfully completed!…" at bounding box center [798, 644] width 711 height 59
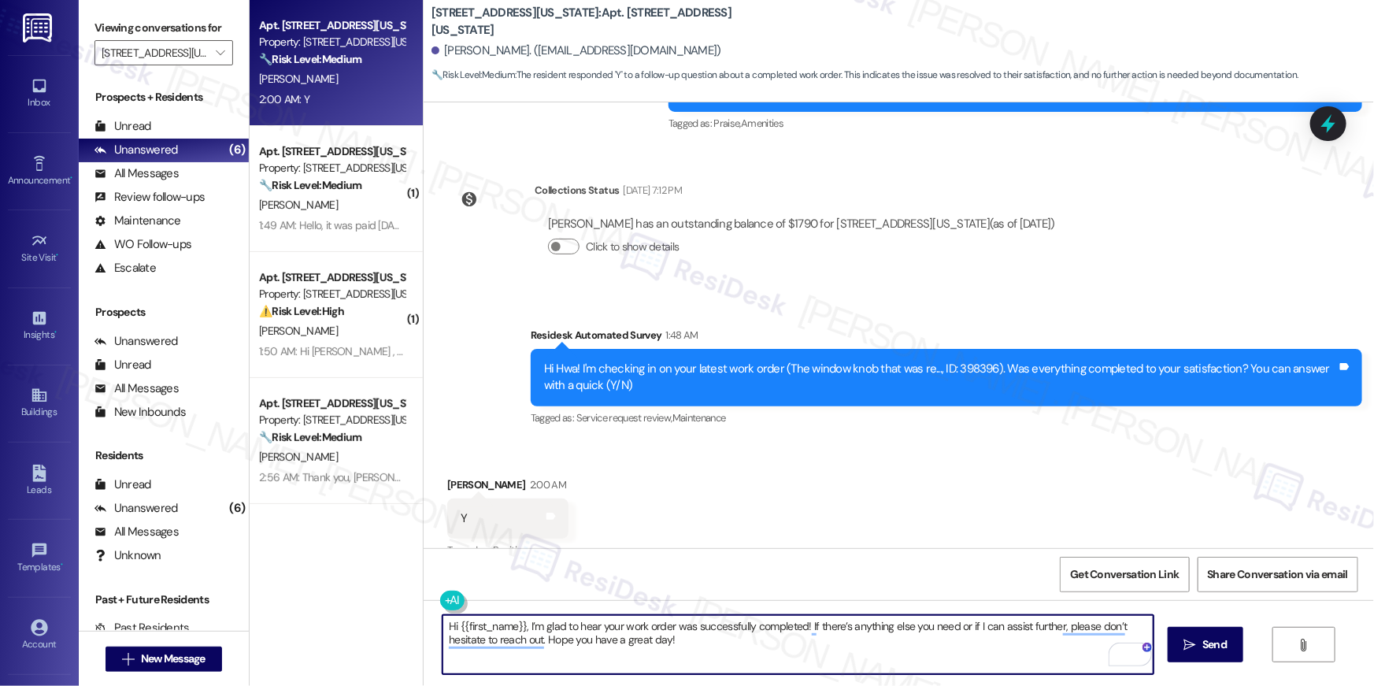
scroll to position [9978, 0]
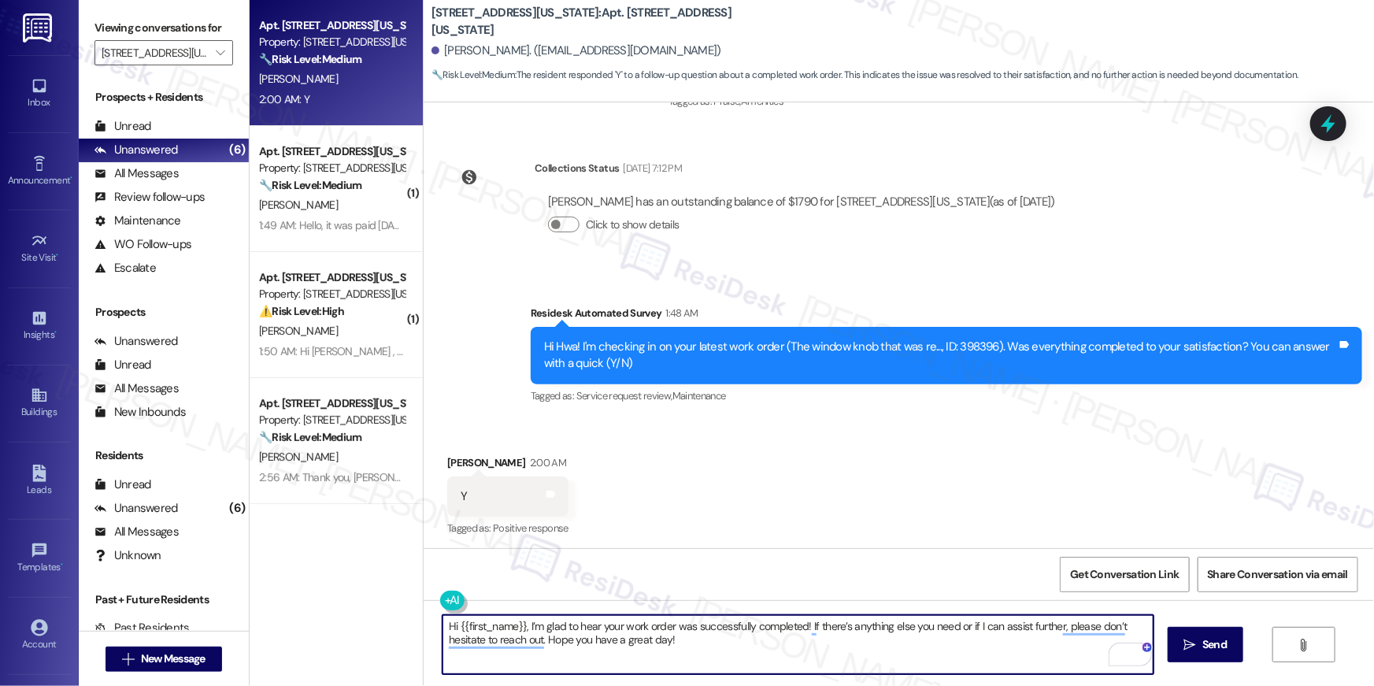
click at [925, 643] on textarea "Hi {{first_name}}, I’m glad to hear your work order was successfully completed!…" at bounding box center [798, 644] width 711 height 59
type textarea "Hi {{first_name}}, I’m glad to hear your work order was successfully completed!…"
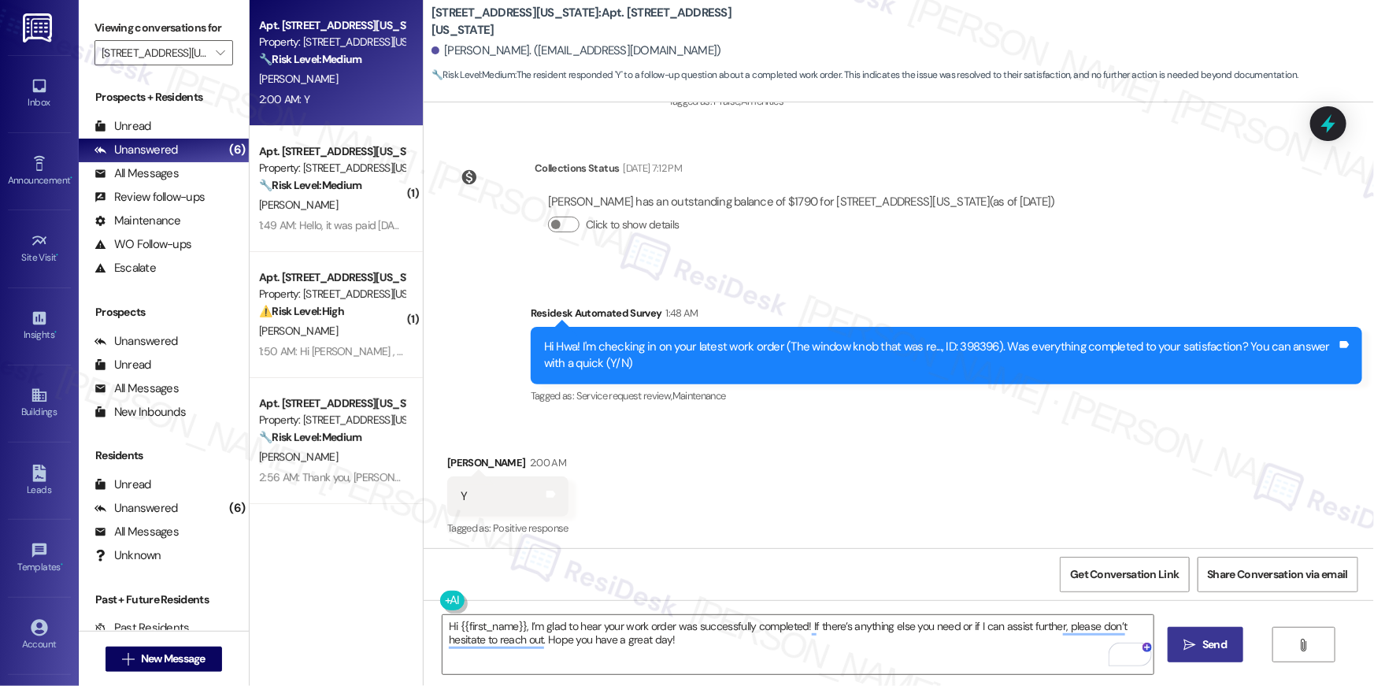
click at [1222, 652] on span "Send" at bounding box center [1215, 644] width 24 height 17
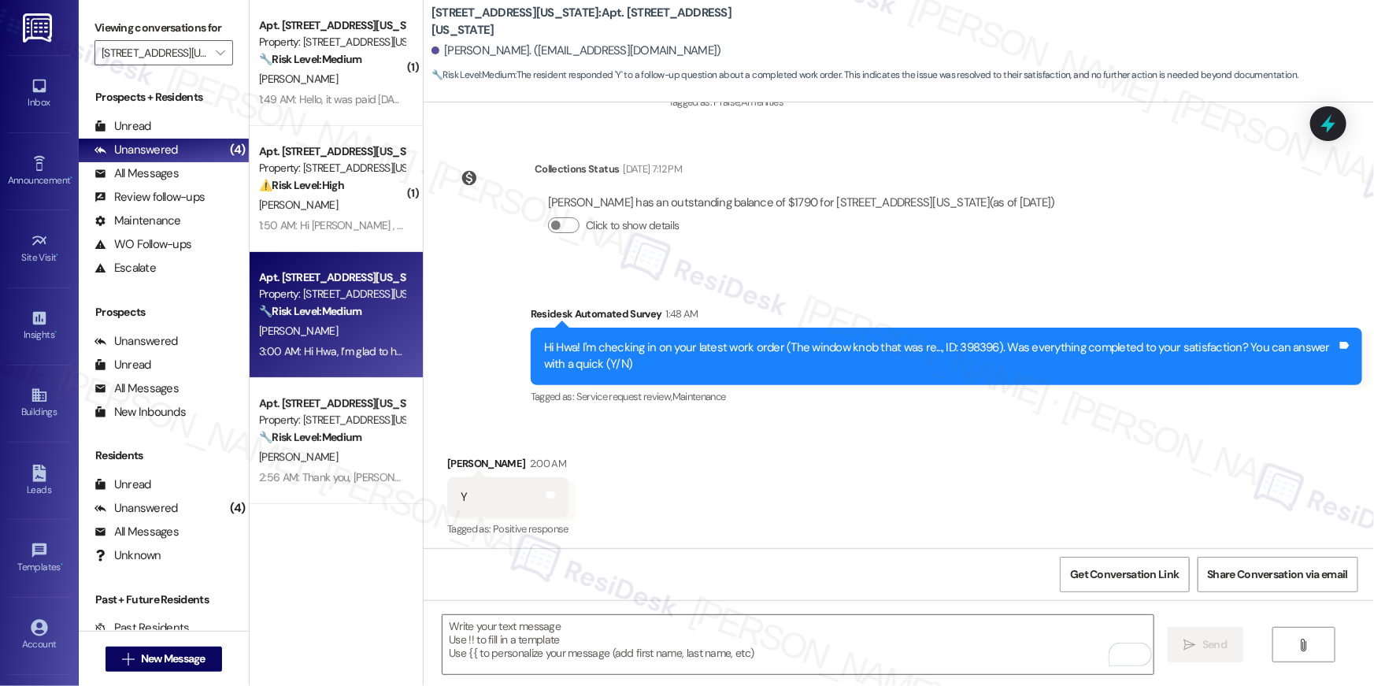
scroll to position [10104, 0]
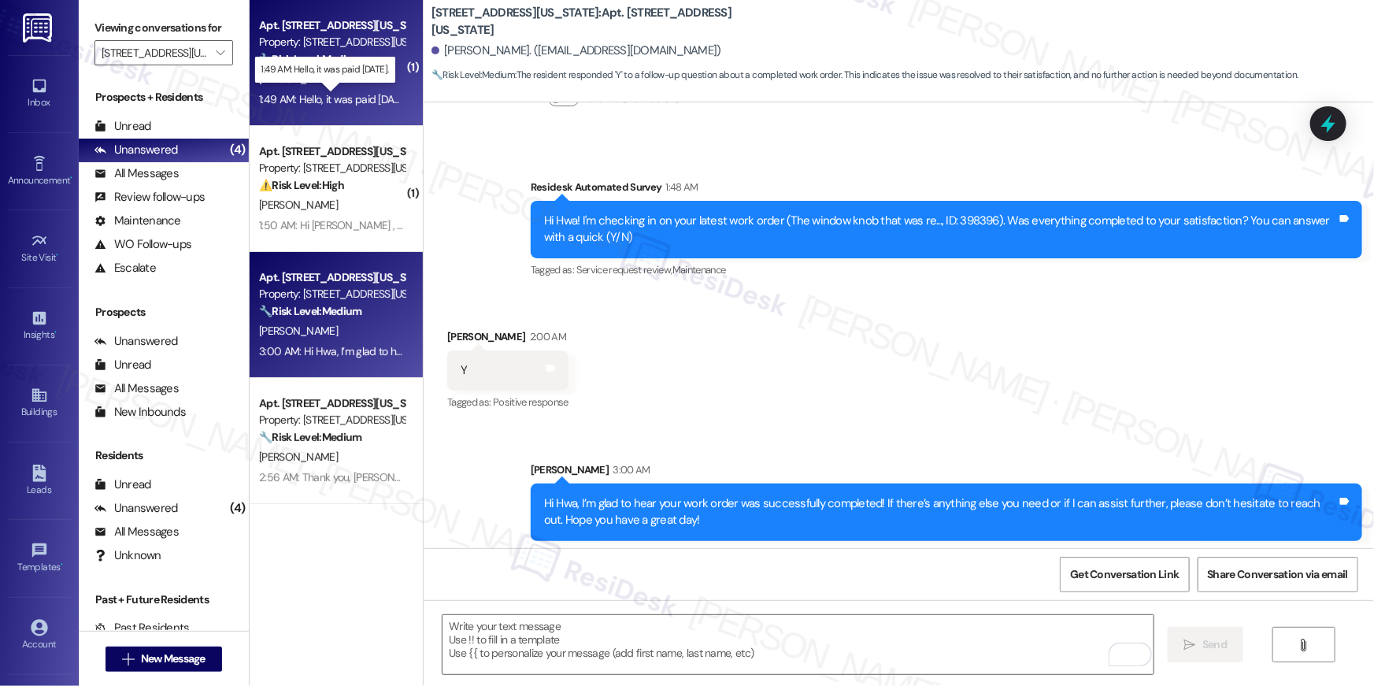
click at [366, 101] on div "1:49 AM: Hello, it was paid yesterday. 1:49 AM: Hello, it was paid yesterday." at bounding box center [334, 99] width 150 height 14
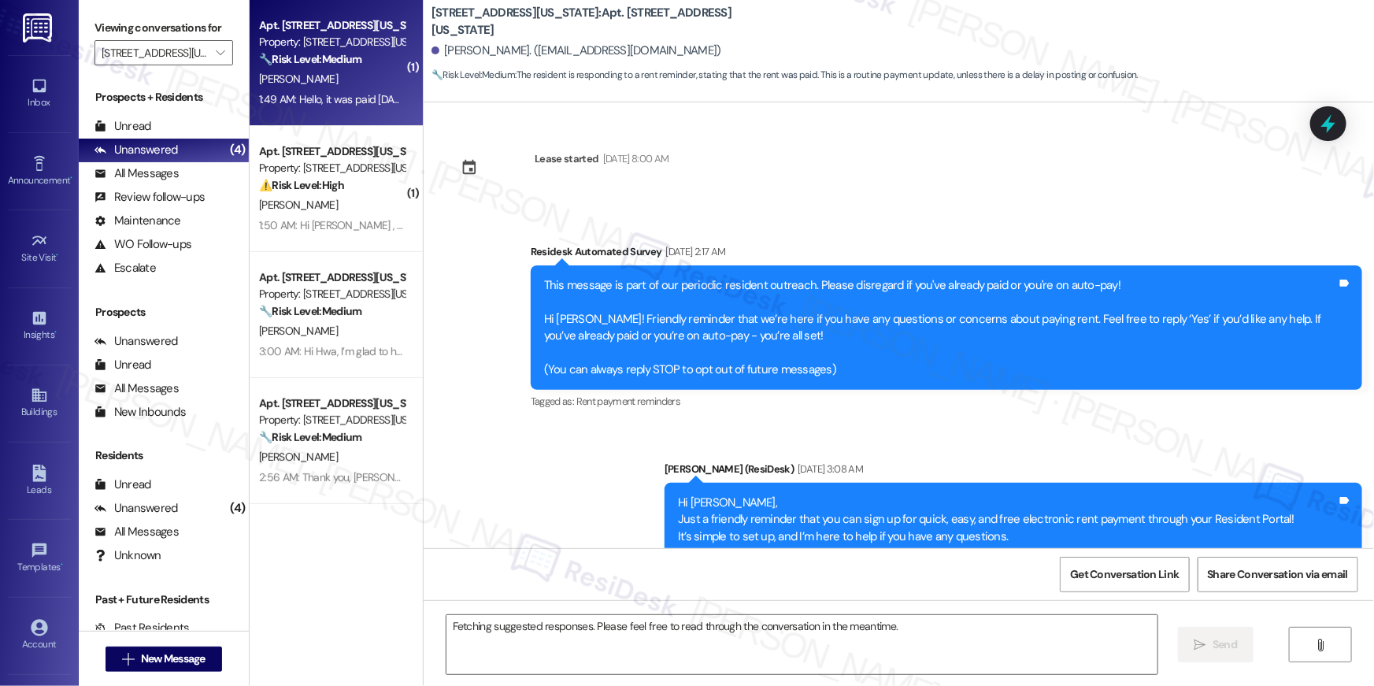
scroll to position [7316, 0]
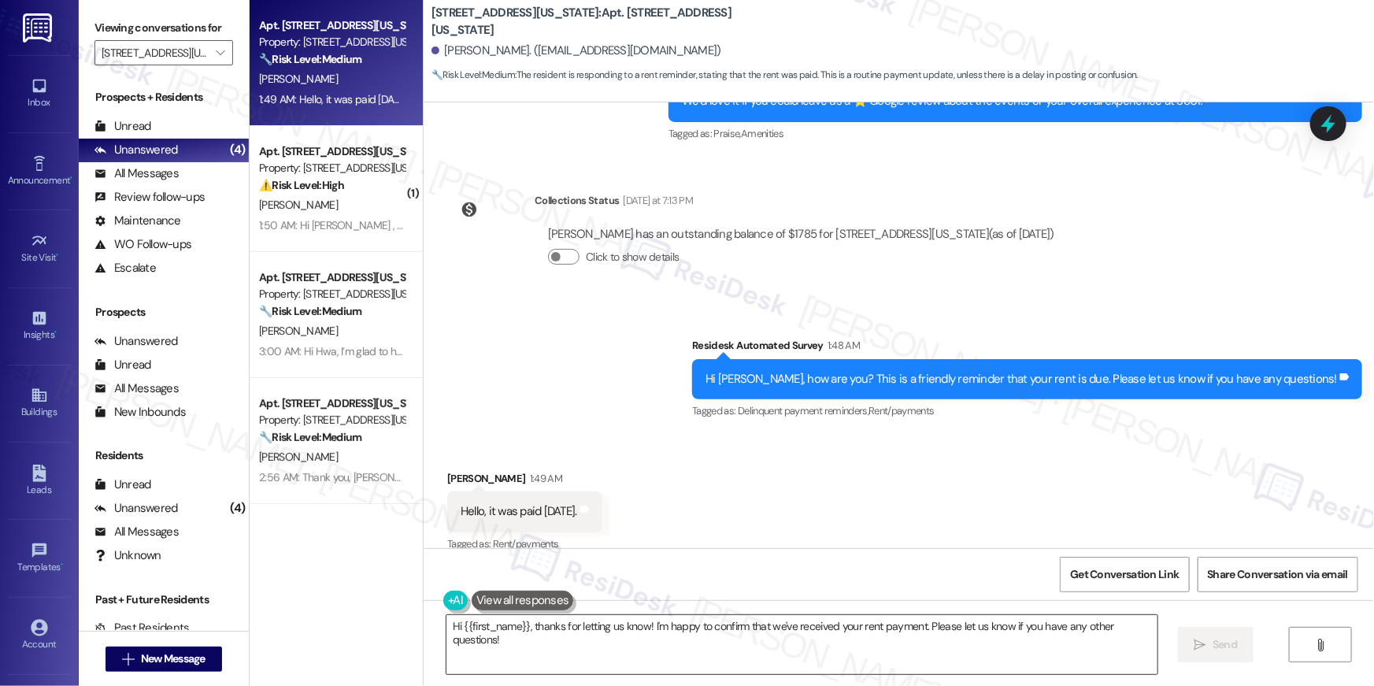
click at [852, 662] on textarea "Hi {{first_name}}, thanks for letting us know! I'm happy to confirm that we've …" at bounding box center [802, 644] width 711 height 59
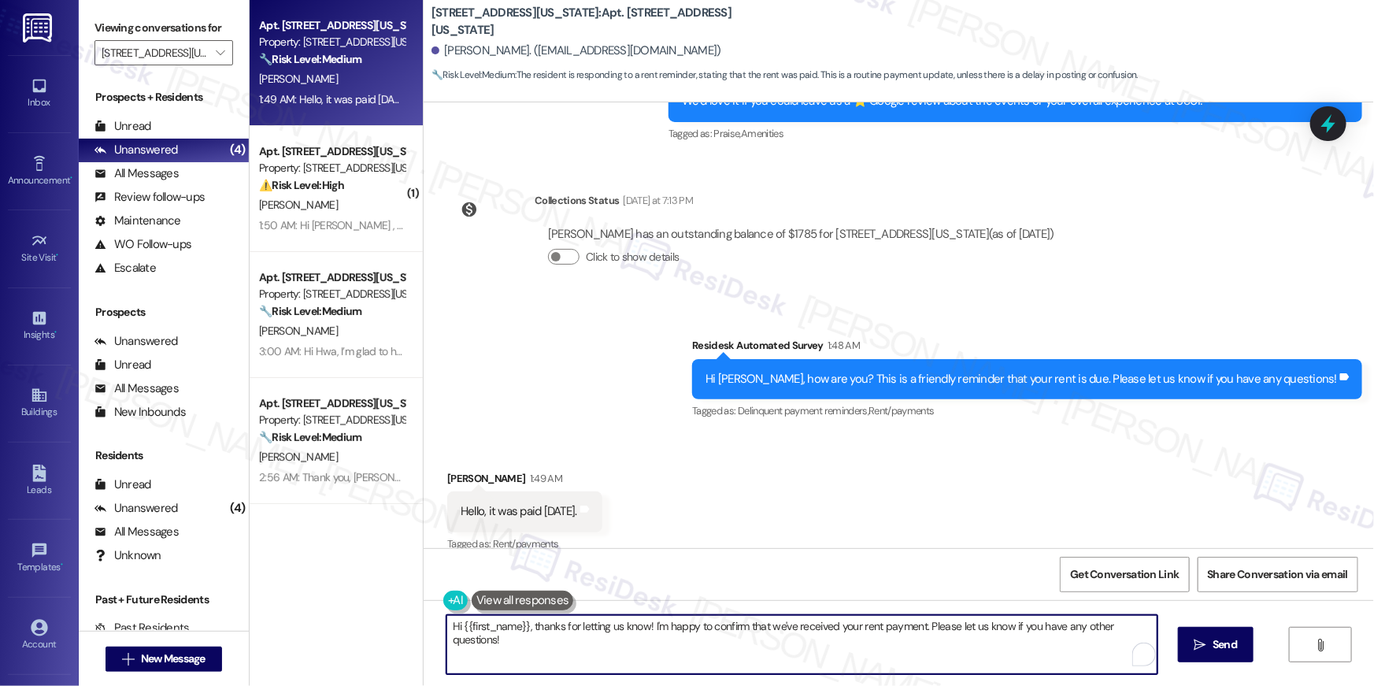
paste textarea "Thank you, {{first_name}}, for your rent payment, we truly appreciate it! If yo…"
type textarea "Thank you, {{first_name}}, for your rent payment, we truly appreciate it! If yo…"
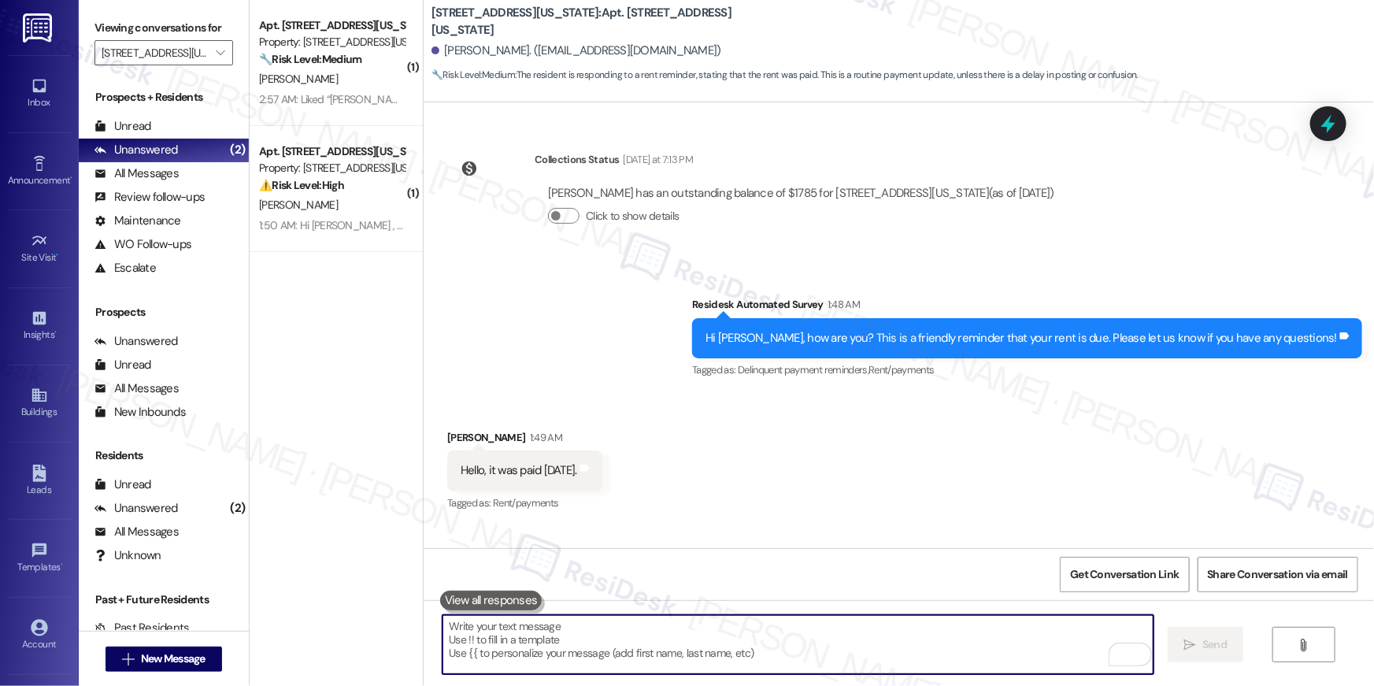
scroll to position [7426, 0]
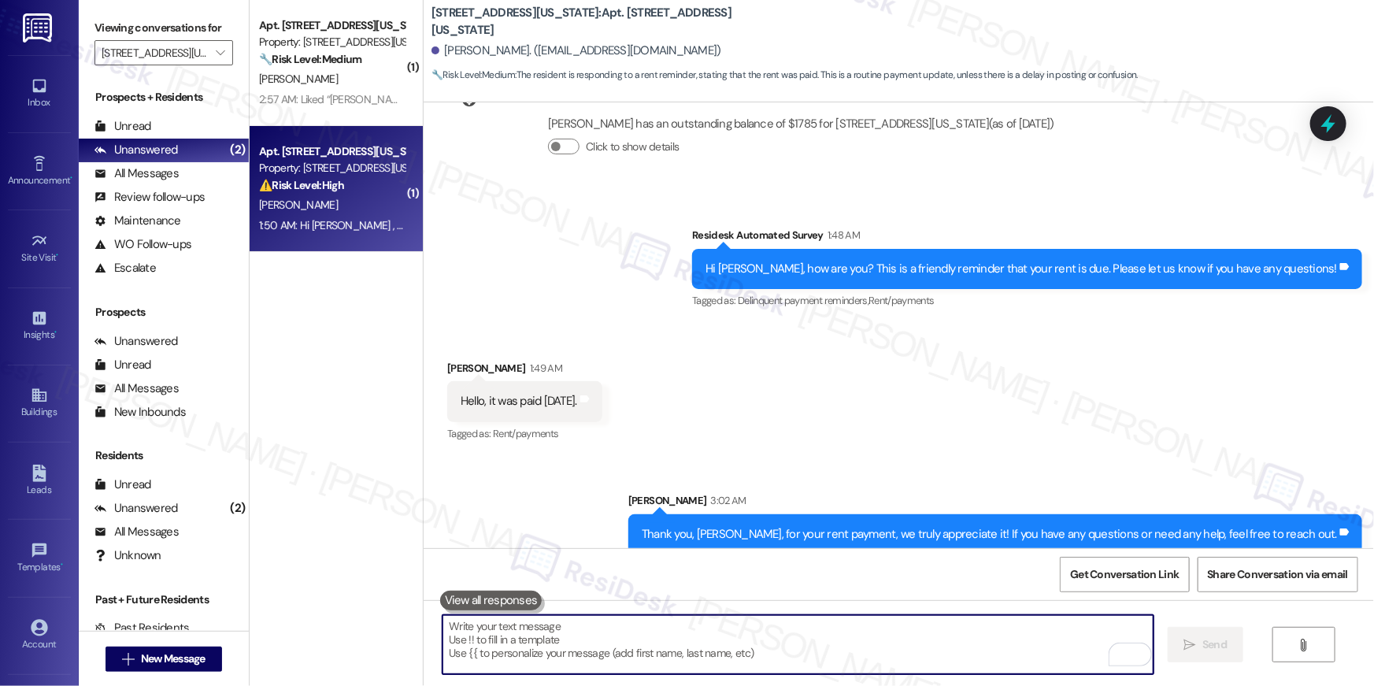
click at [317, 132] on div "Apt. 329, 3801 Connecticut Avenue, NW Property: 3801 Connecticut Avenue ⚠️ Risk…" at bounding box center [336, 189] width 173 height 126
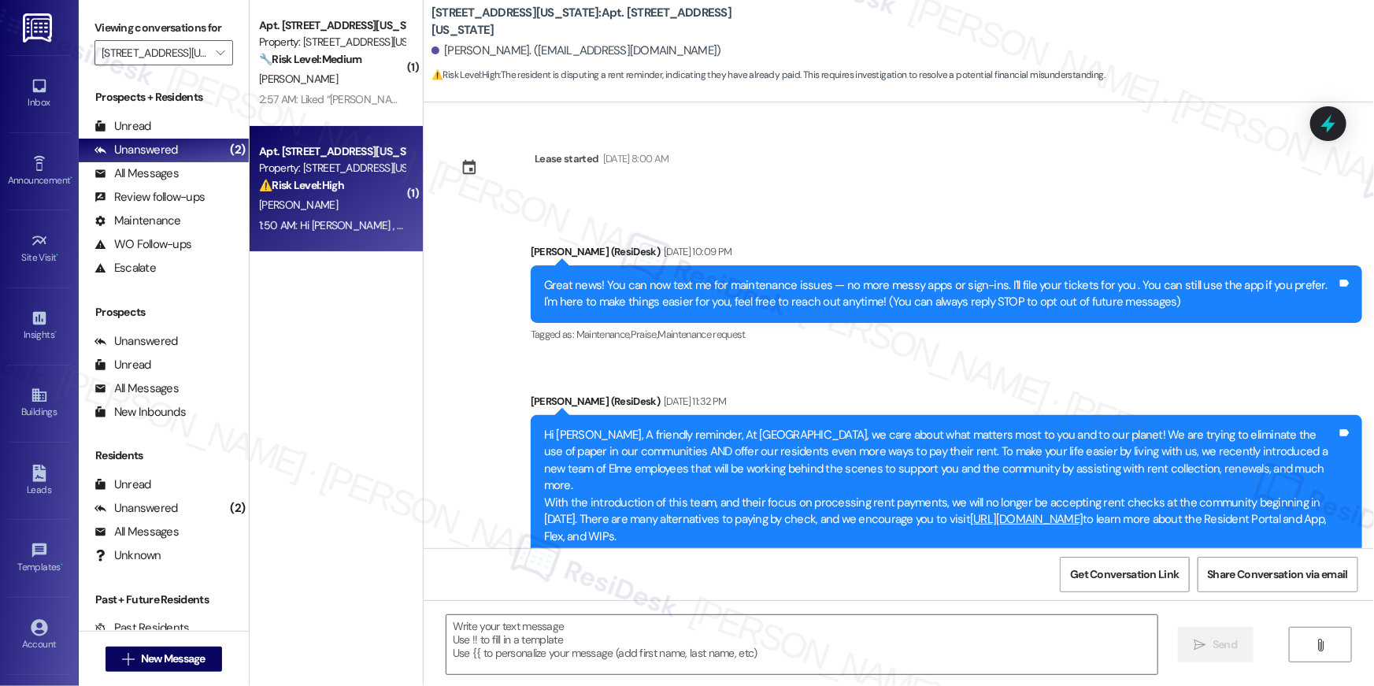
scroll to position [8799, 0]
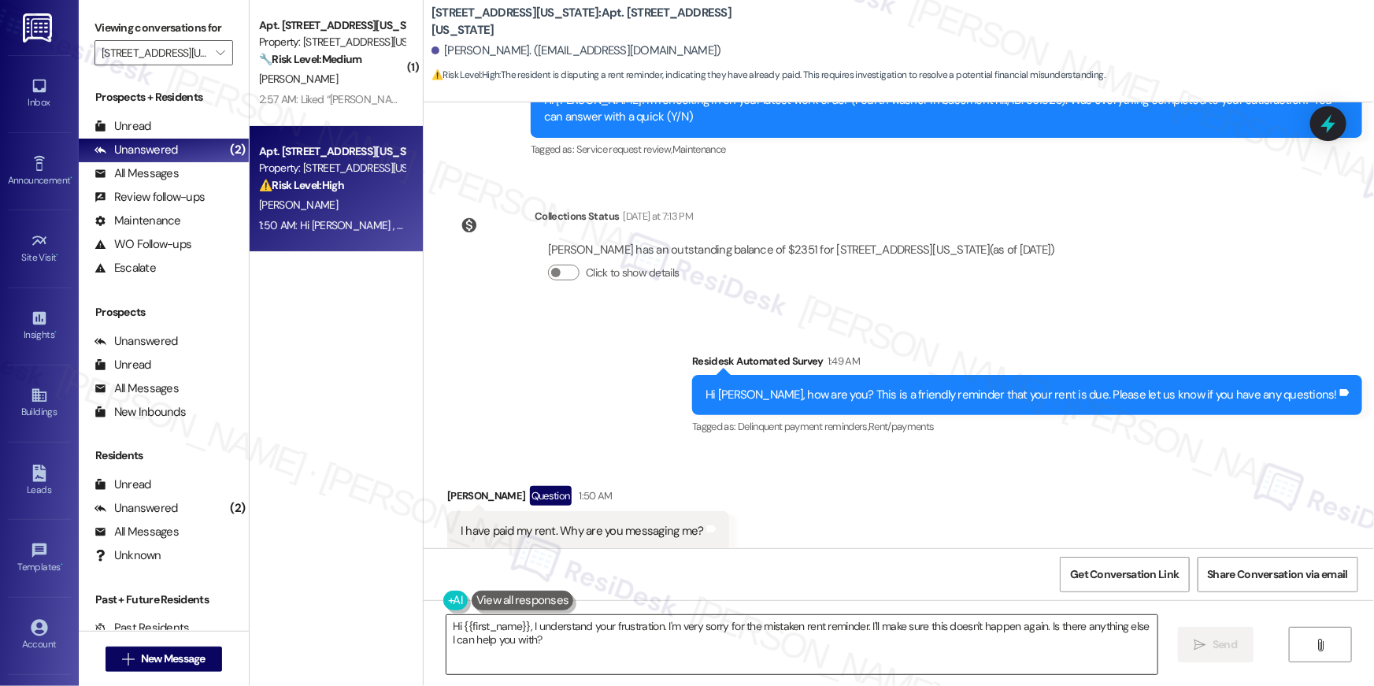
click at [784, 639] on textarea "Hi {{first_name}}, I understand your frustration. I'm very sorry for the mistak…" at bounding box center [802, 644] width 711 height 59
click at [967, 649] on textarea "Hi {{first_name}}, I understand your frustration. I'm very sorry for the mistak…" at bounding box center [798, 644] width 711 height 59
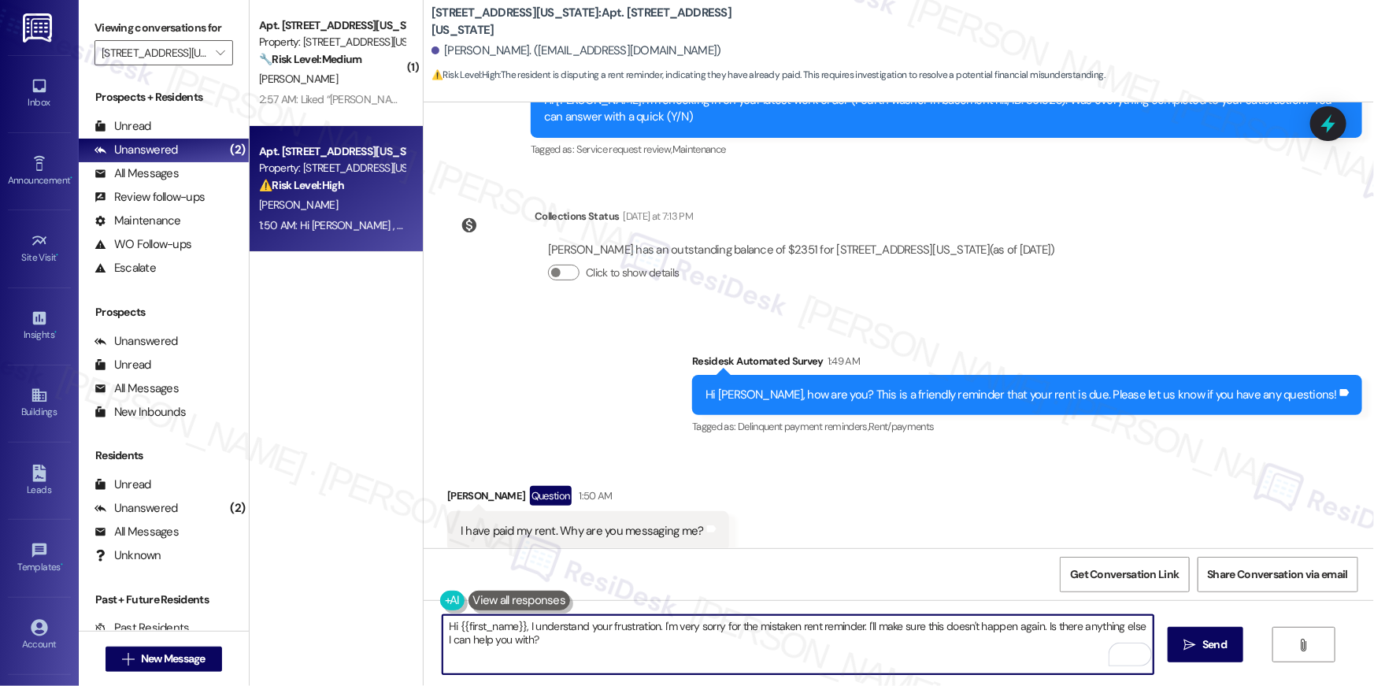
click at [967, 649] on textarea "Hi {{first_name}}, I understand your frustration. I'm very sorry for the mistak…" at bounding box center [798, 644] width 711 height 59
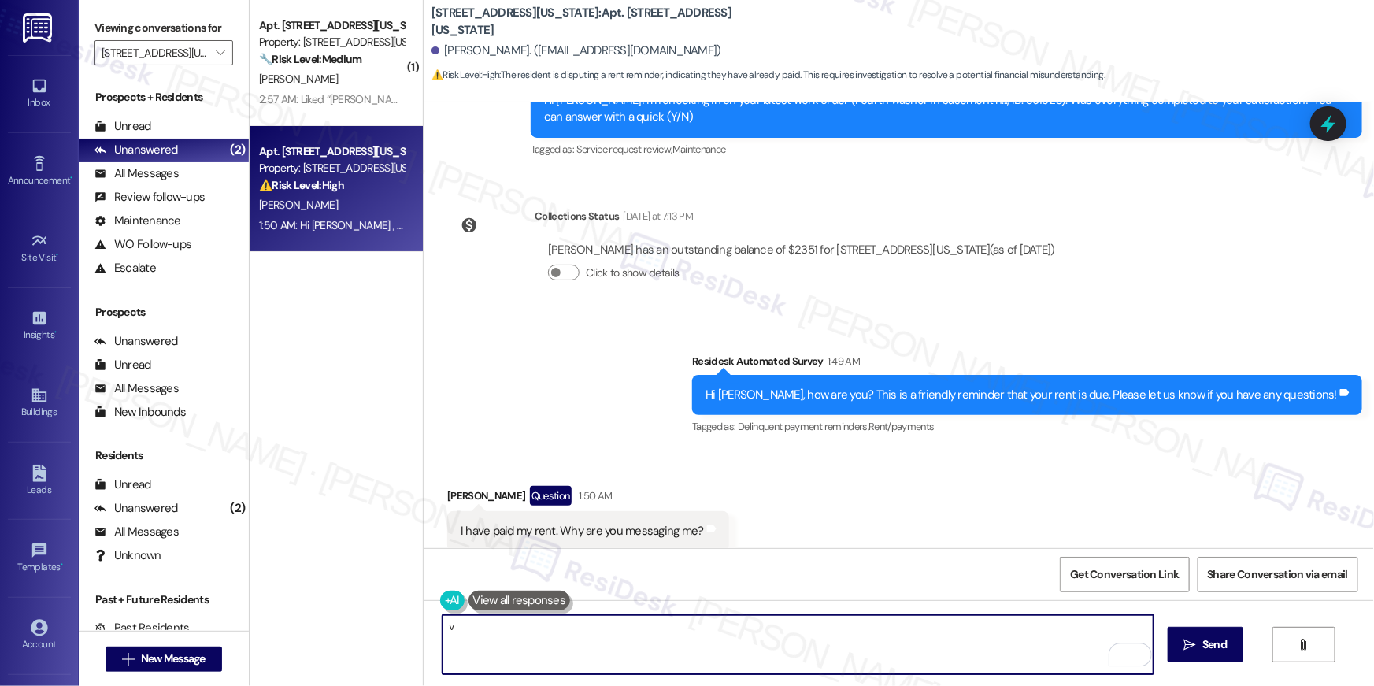
click at [936, 658] on textarea "v" at bounding box center [798, 644] width 711 height 59
paste textarea "Thank you so much for your payment, {{first_name}}! I’m sorry if the rent remin…"
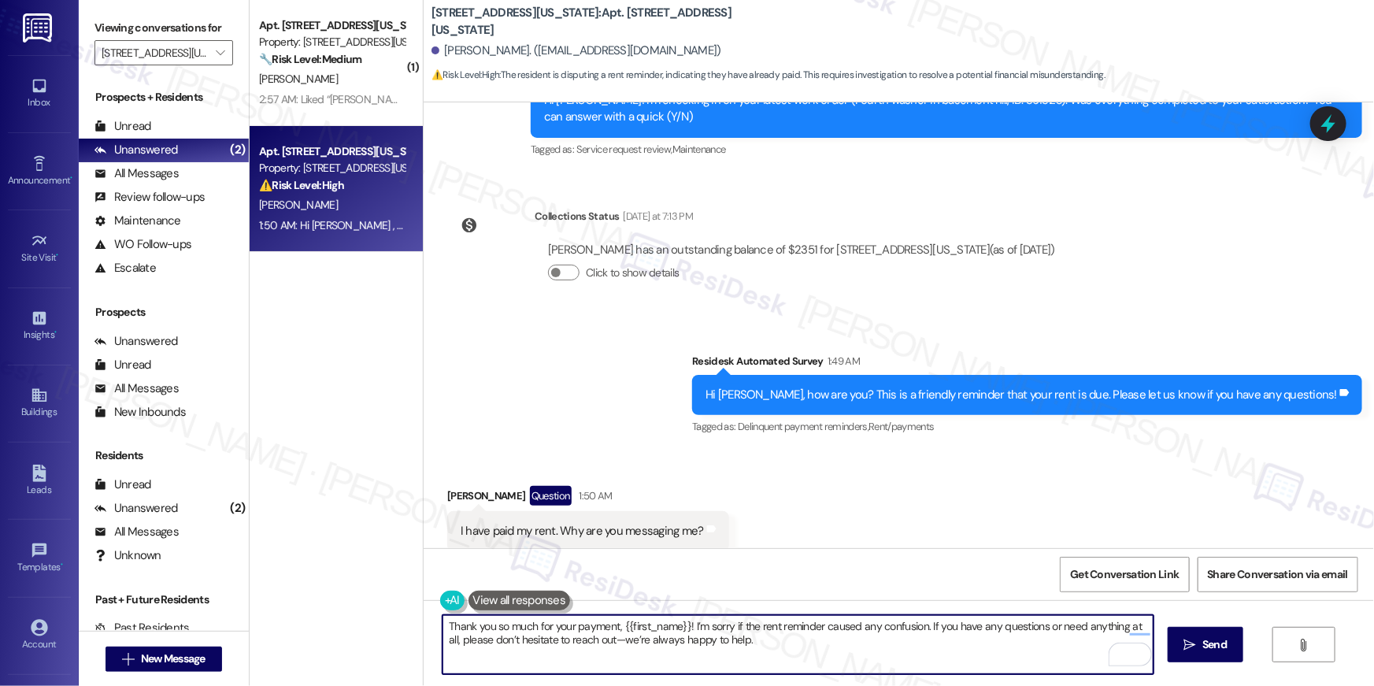
click at [957, 660] on textarea "Thank you so much for your payment, {{first_name}}! I’m sorry if the rent remin…" at bounding box center [798, 644] width 711 height 59
type textarea "Thank you so much for your payment, {{first_name}}! I’m sorry if the rent remin…"
click at [1182, 659] on button " Send" at bounding box center [1206, 644] width 76 height 35
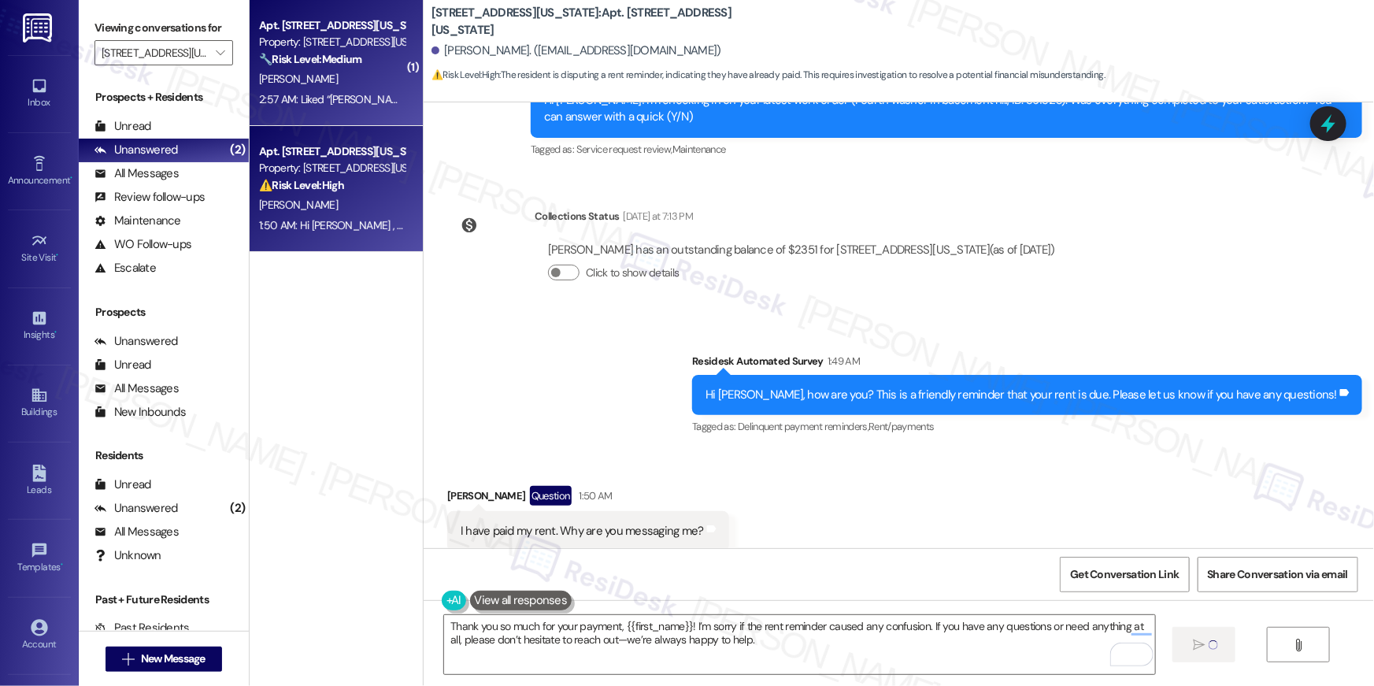
click at [316, 110] on div "Apt. 720, 3801 Connecticut Avenue, NW Property: 3801 Connecticut Avenue 🔧 Risk …" at bounding box center [336, 63] width 173 height 126
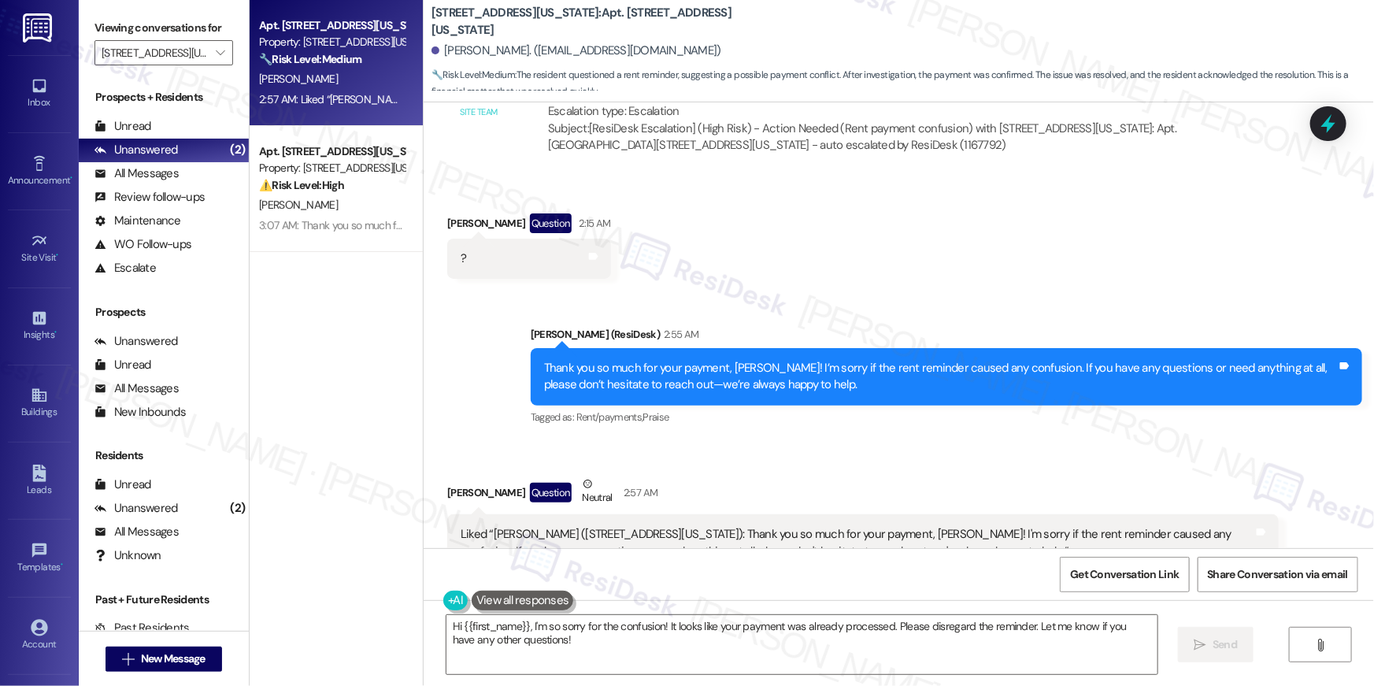
scroll to position [16408, 0]
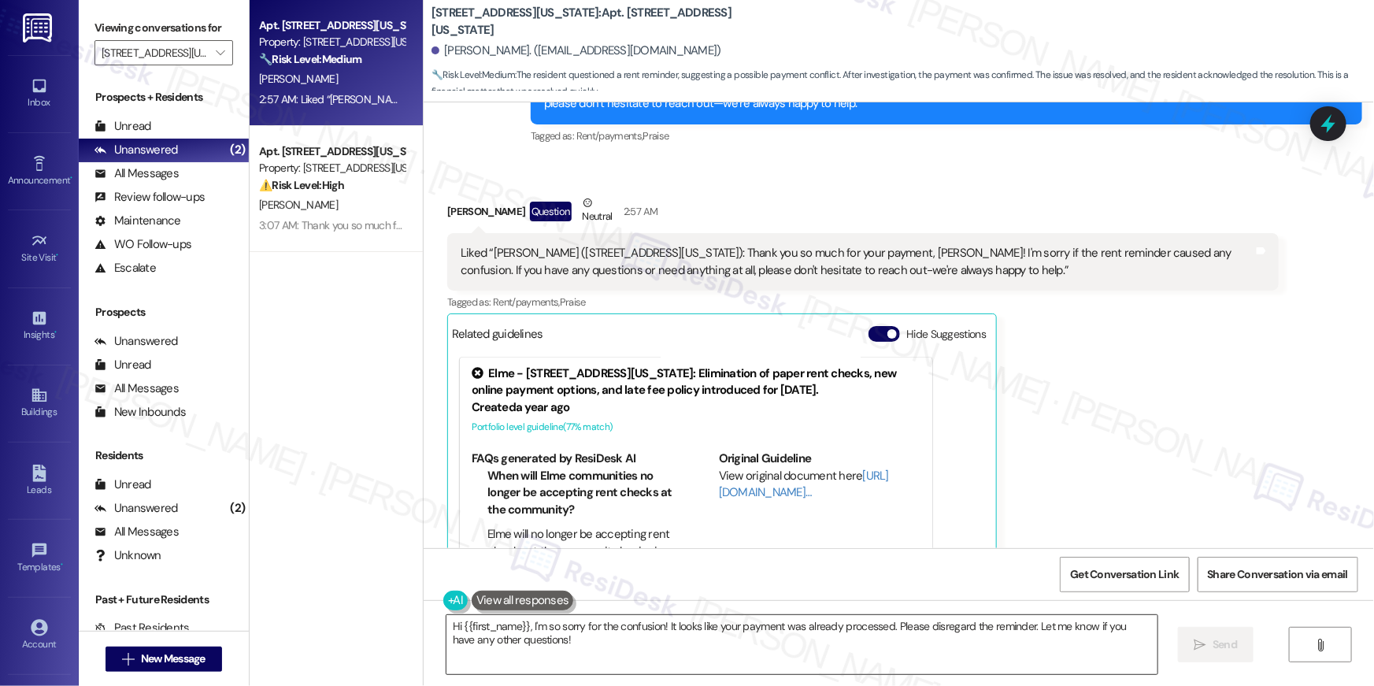
click at [813, 657] on textarea "Hi {{first_name}}, I'm so sorry for the confusion! It looks like your payment w…" at bounding box center [802, 644] width 711 height 59
click at [813, 656] on textarea "Hi {{first_name}}, I'm so sorry for the confusion! It looks like your payment w…" at bounding box center [802, 644] width 711 height 59
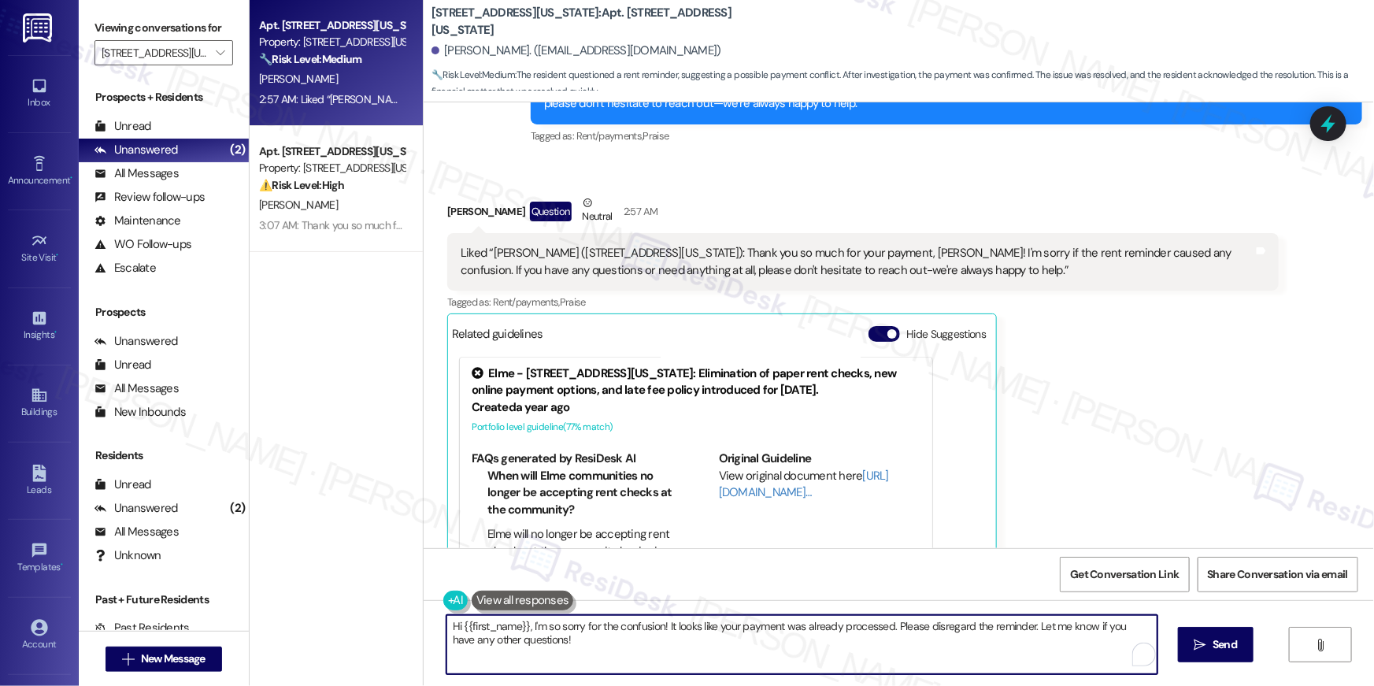
click at [813, 656] on textarea "Hi {{first_name}}, I'm so sorry for the confusion! It looks like your payment w…" at bounding box center [802, 644] width 711 height 59
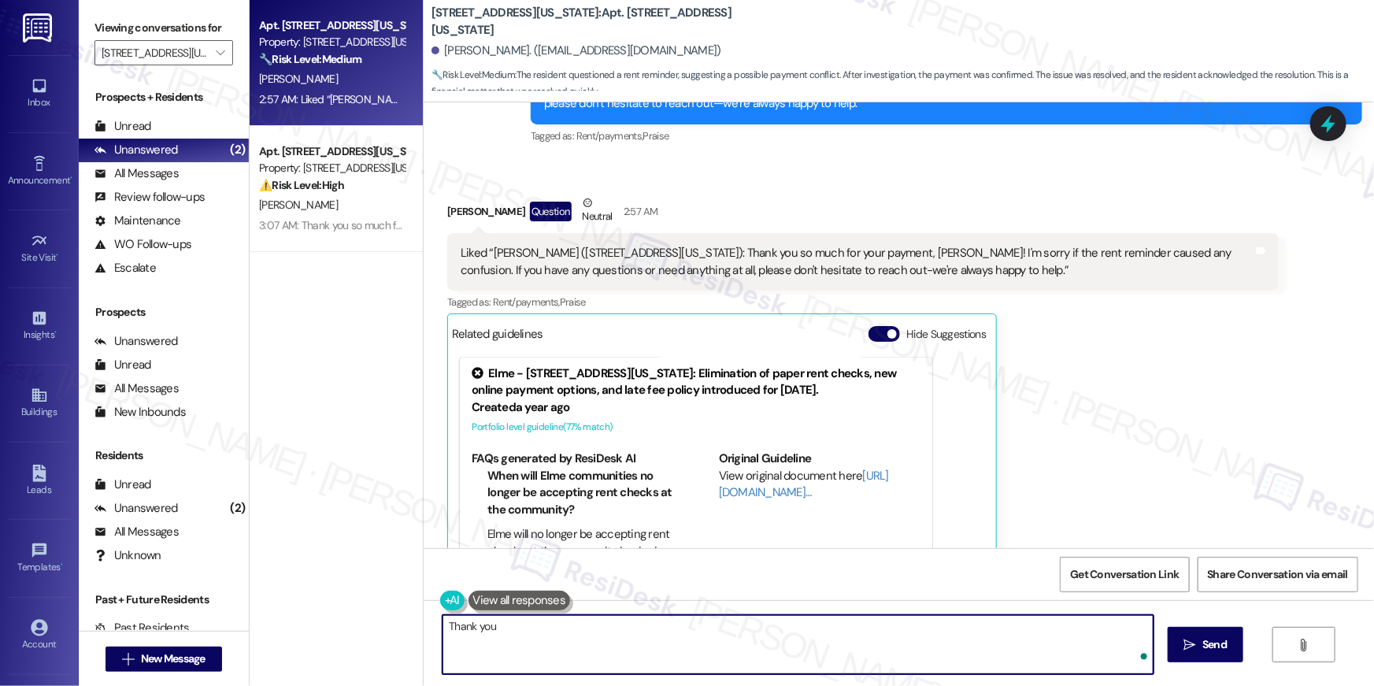
type textarea "Thank you!"
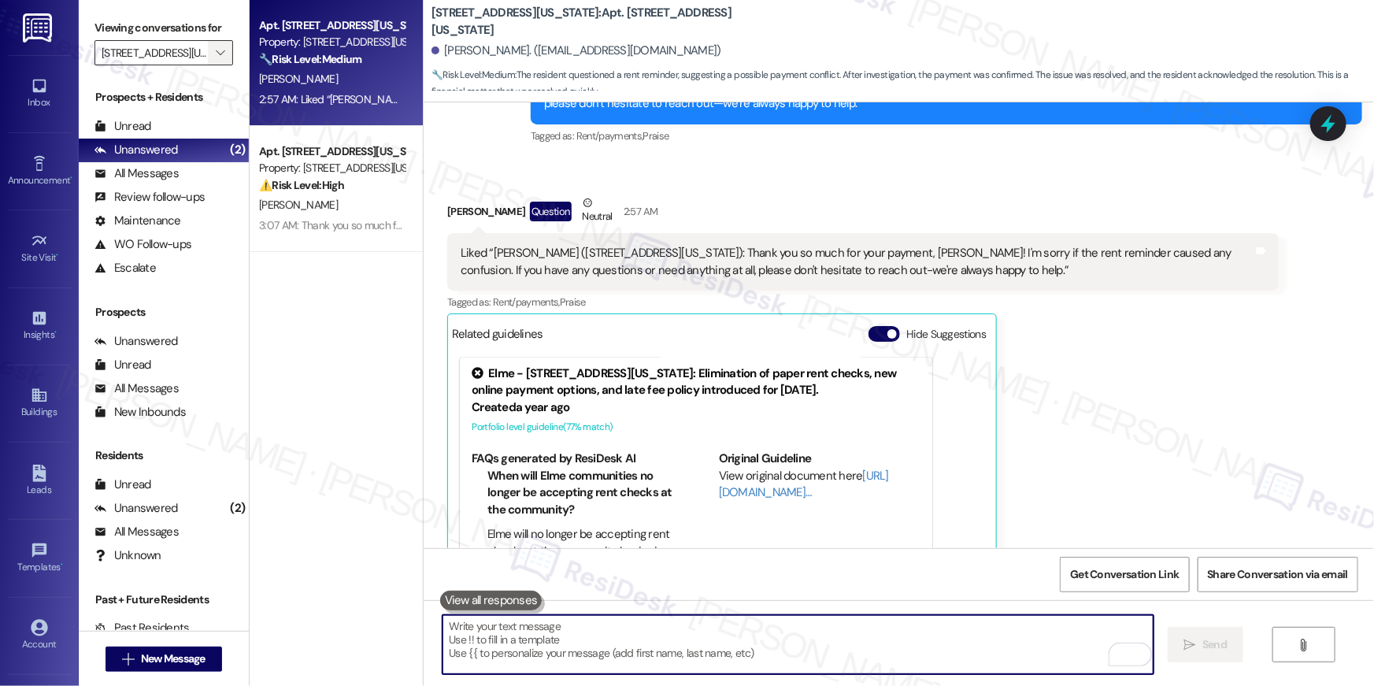
scroll to position [16407, 0]
click at [213, 61] on span "" at bounding box center [220, 52] width 15 height 25
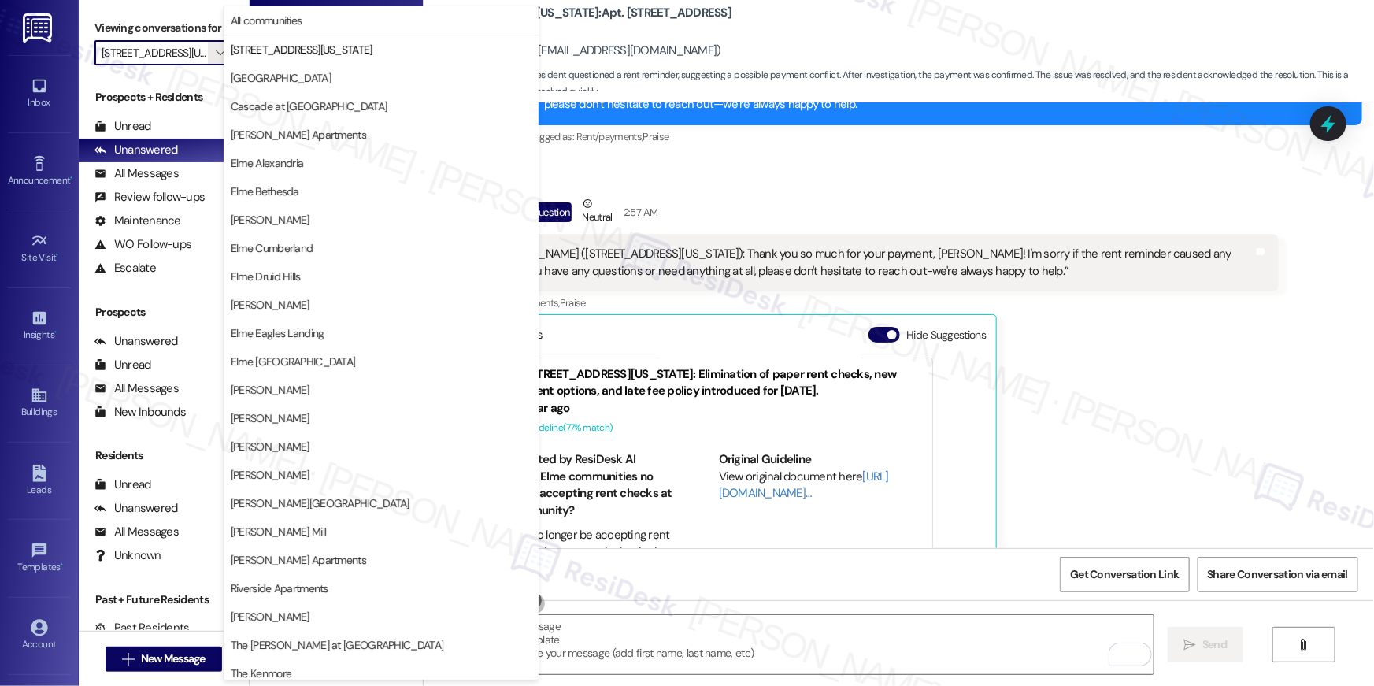
scroll to position [0, 21]
click at [269, 77] on span "[GEOGRAPHIC_DATA]" at bounding box center [281, 78] width 100 height 16
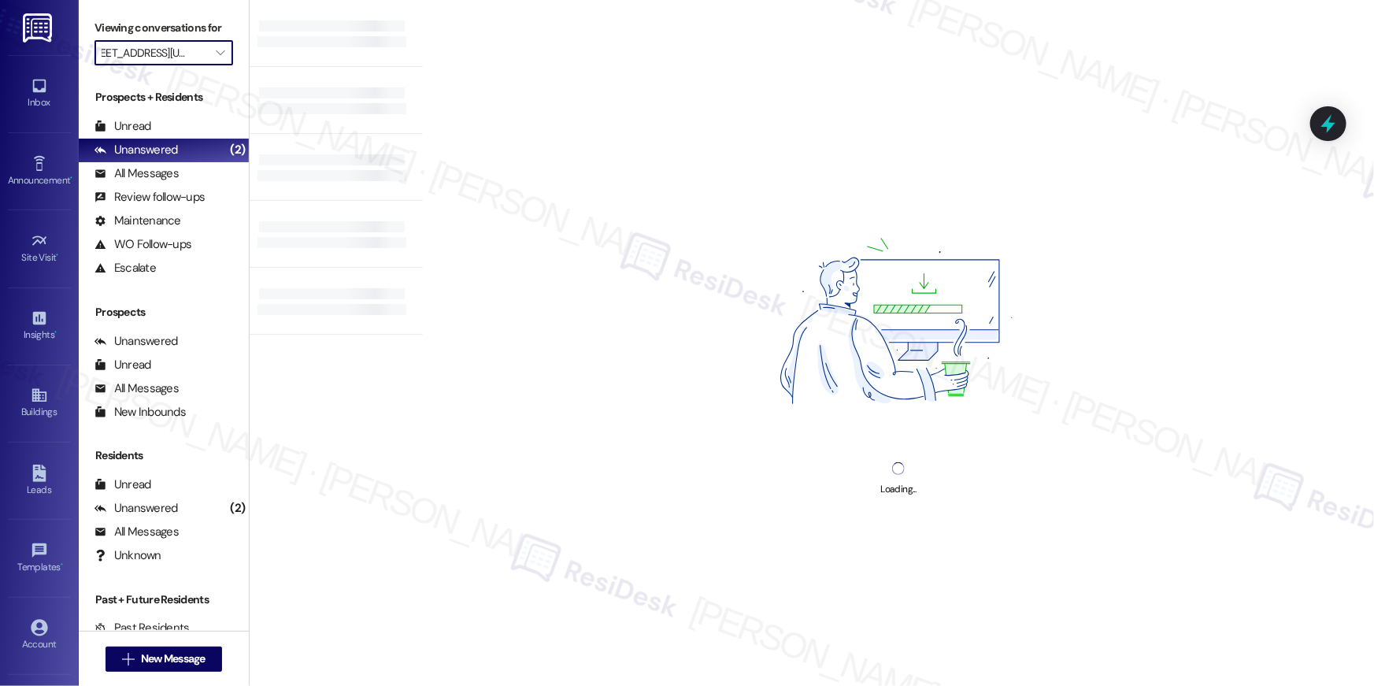
type input "[GEOGRAPHIC_DATA]"
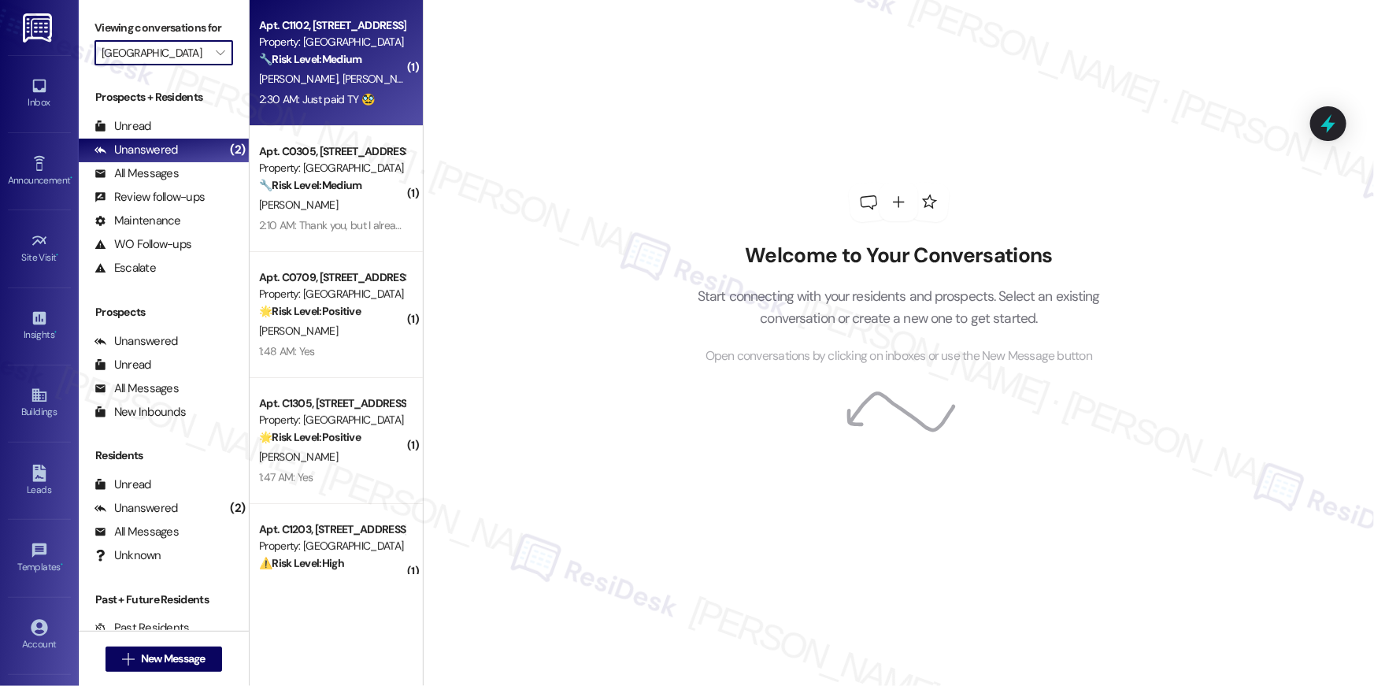
click at [374, 117] on div "Apt. C1102, 1601 North Clarendon Boulevard Property: Bennett Park 🔧 Risk Level:…" at bounding box center [336, 63] width 173 height 126
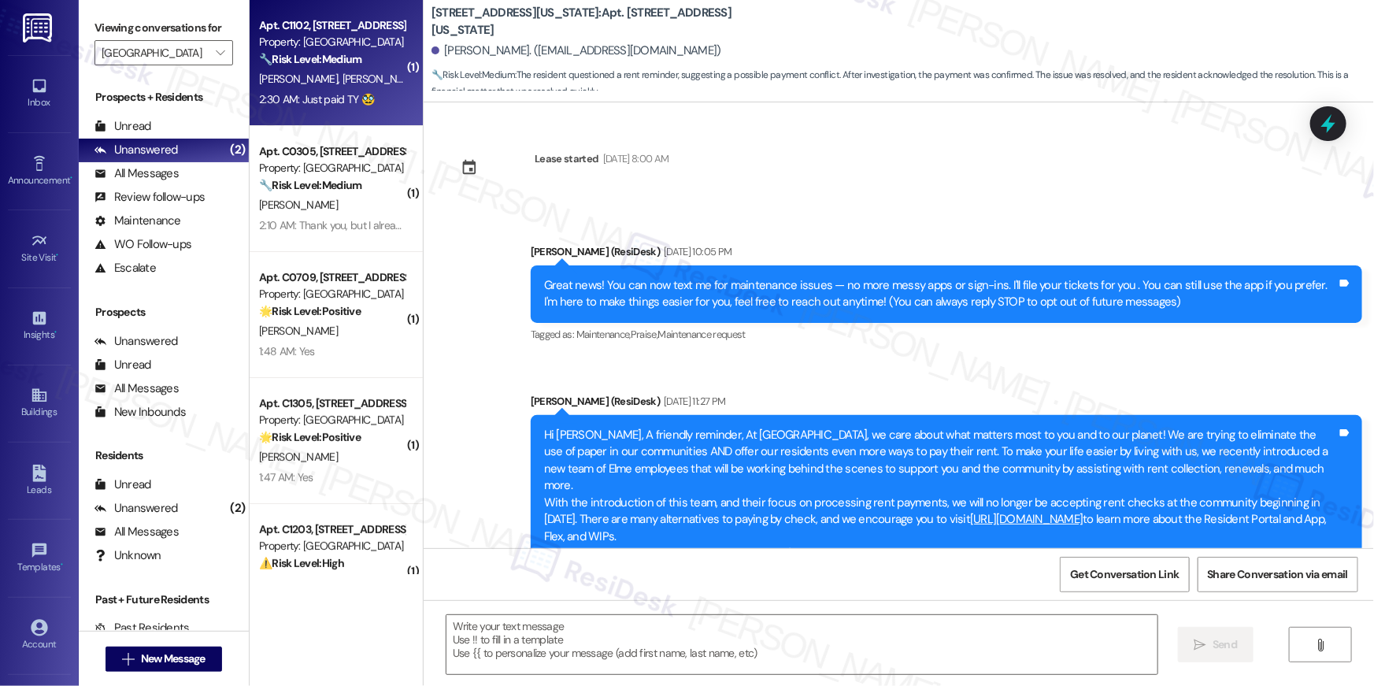
scroll to position [16407, 0]
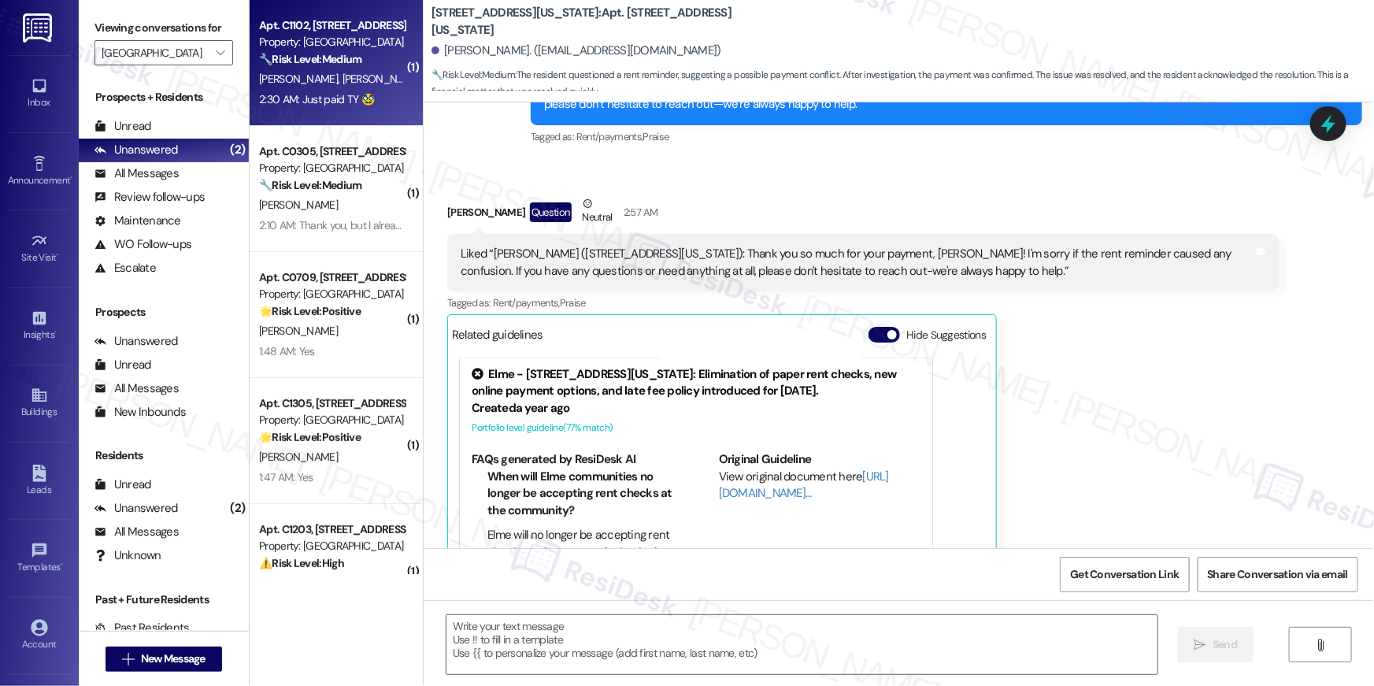
type textarea "Fetching suggested responses. Please feel free to read through the conversation…"
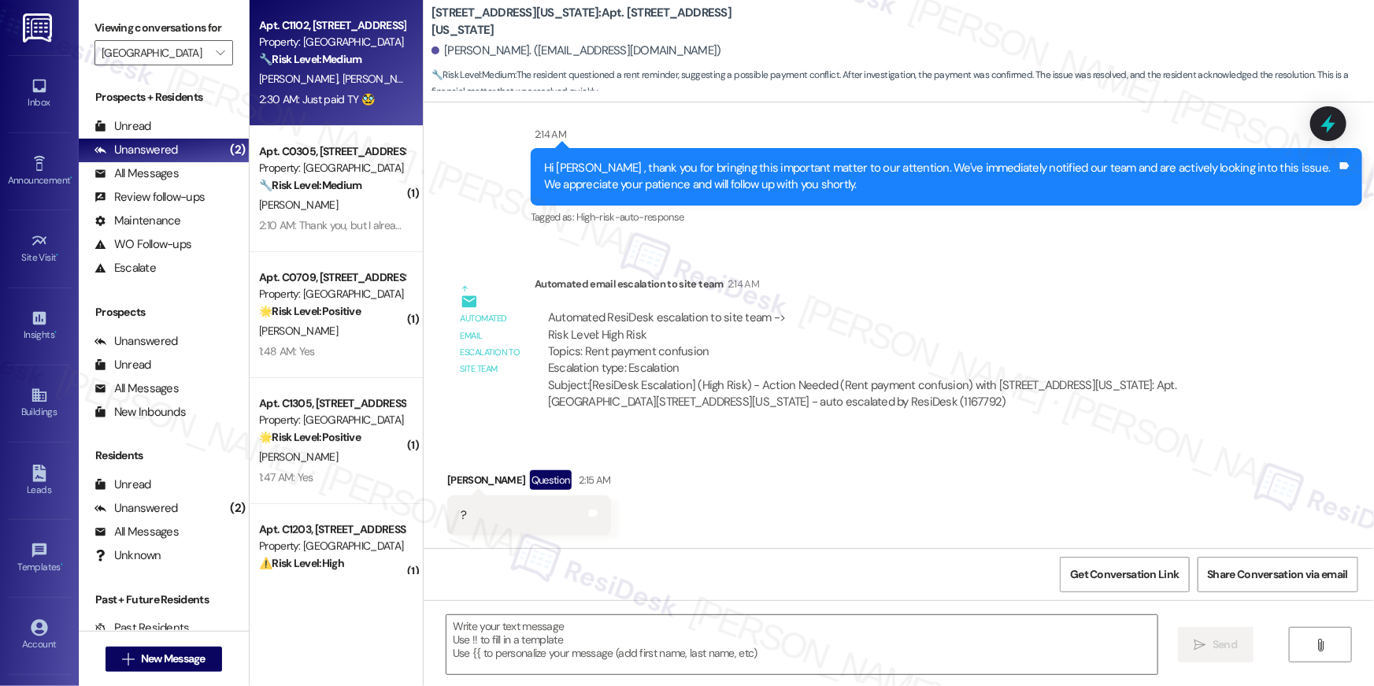
scroll to position [16540, 0]
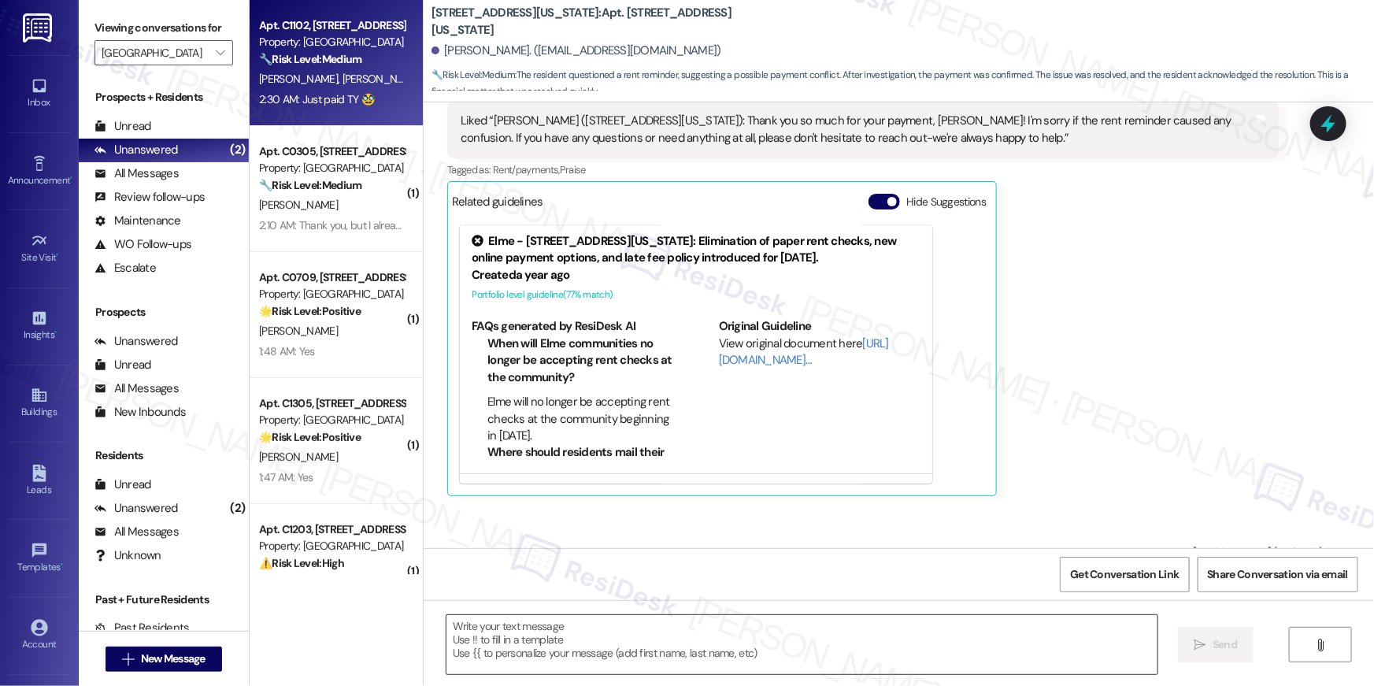
click at [857, 632] on textarea at bounding box center [802, 644] width 711 height 59
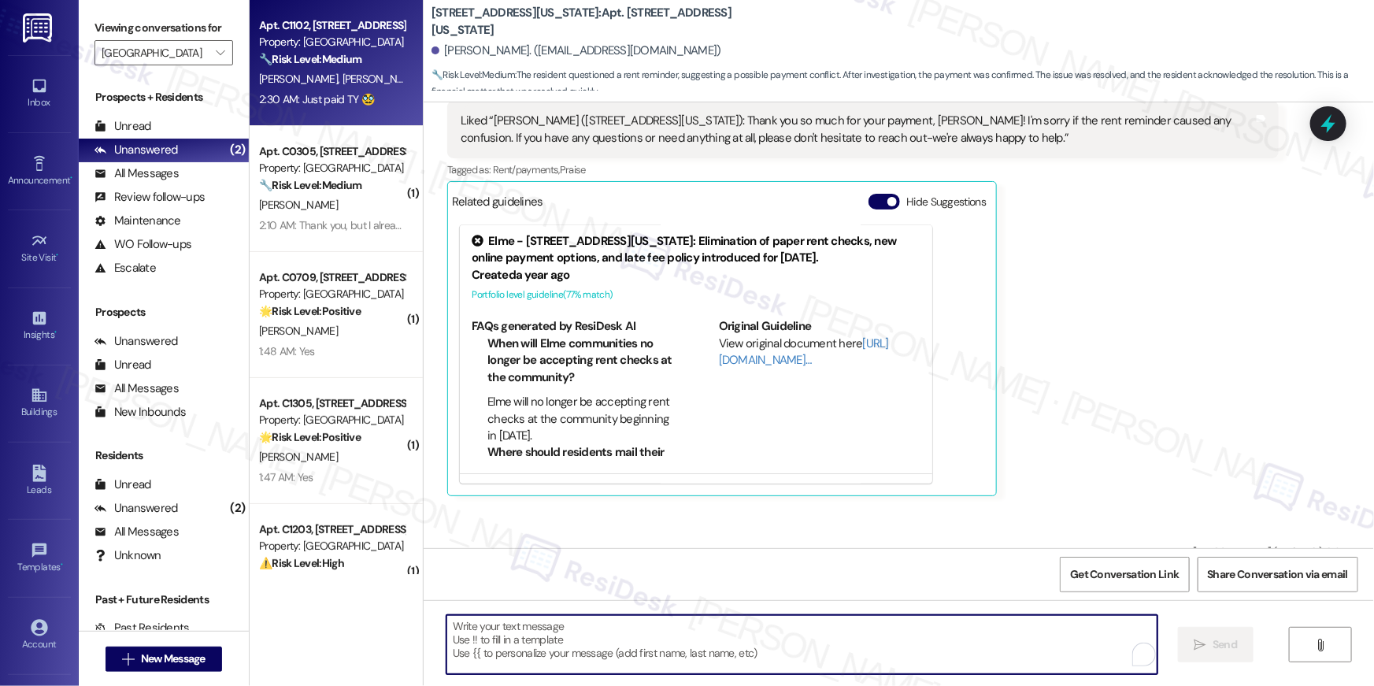
click at [857, 632] on textarea "To enrich screen reader interactions, please activate Accessibility in Grammarl…" at bounding box center [802, 644] width 711 height 59
paste textarea "Thank you, {{first_name}}, for your rent payment, we truly appreciate it! If yo…"
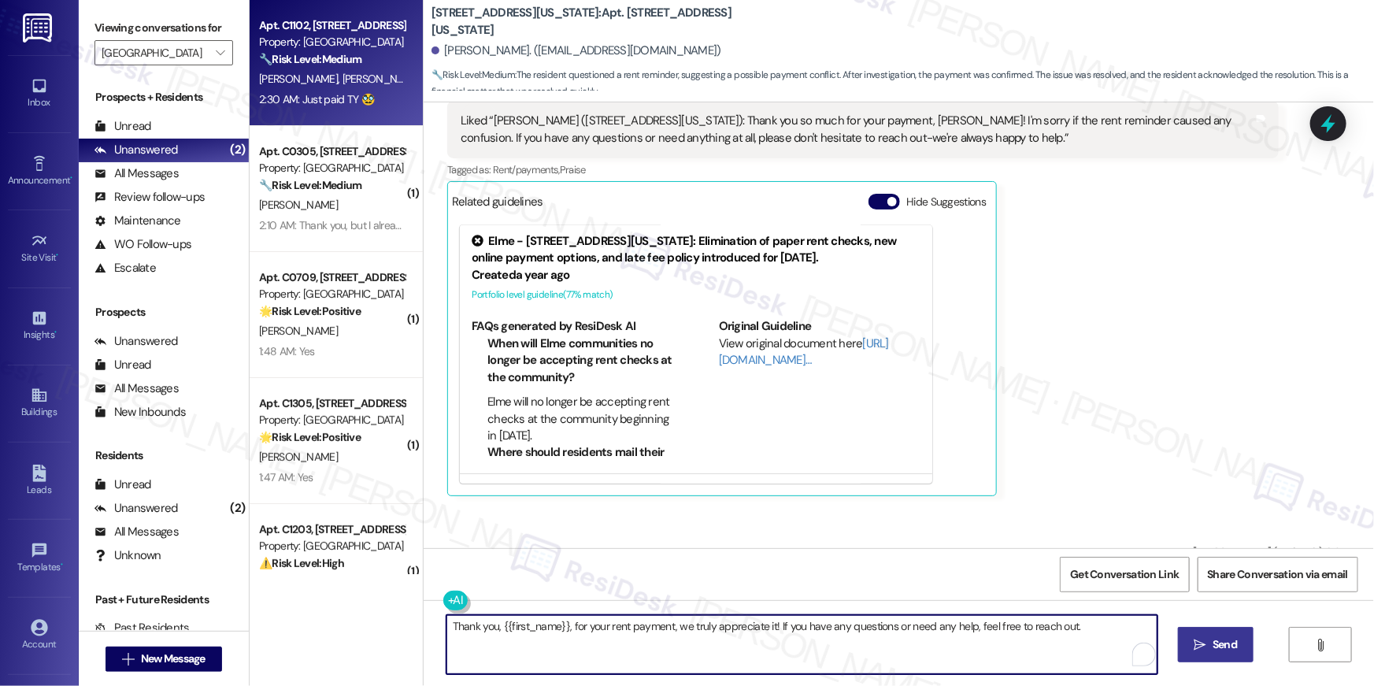
type textarea "Thank you, {{first_name}}, for your rent payment, we truly appreciate it! If yo…"
drag, startPoint x: 1197, startPoint y: 647, endPoint x: 1172, endPoint y: 651, distance: 25.5
click at [1197, 647] on span " Send" at bounding box center [1216, 644] width 50 height 17
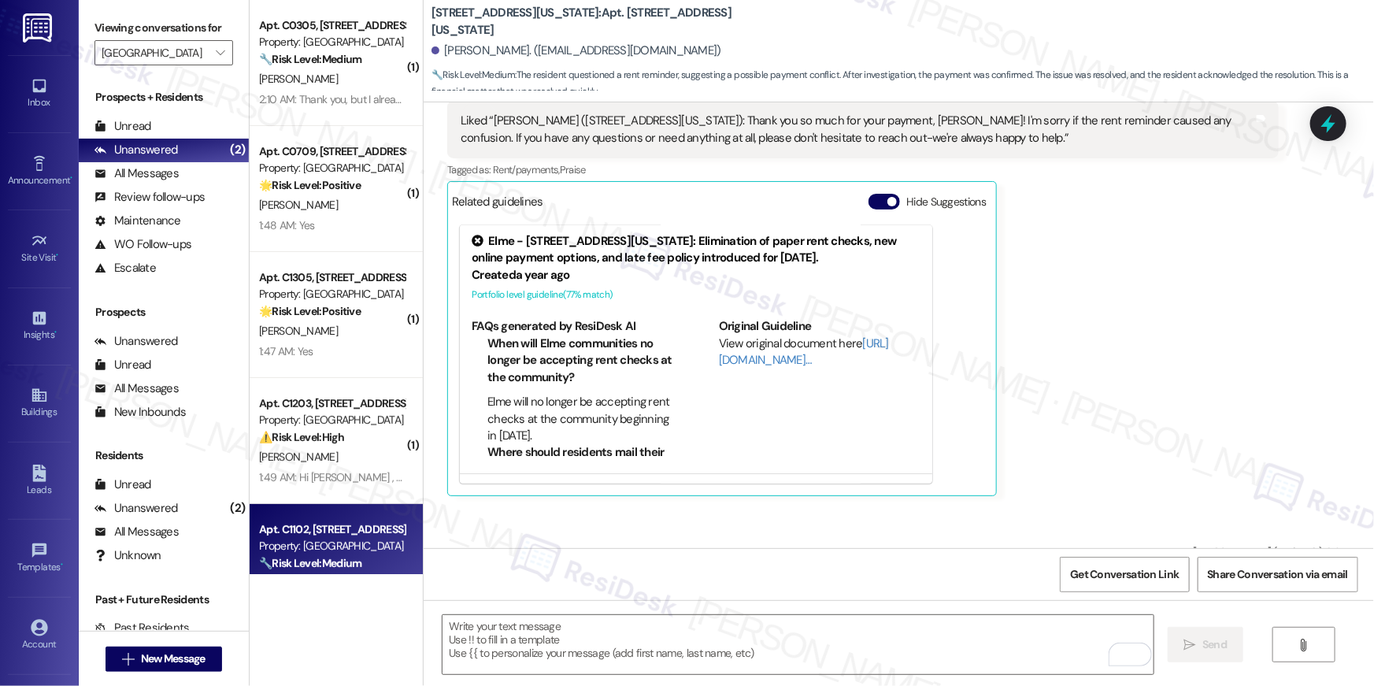
click at [333, 83] on div "[PERSON_NAME]" at bounding box center [332, 79] width 149 height 20
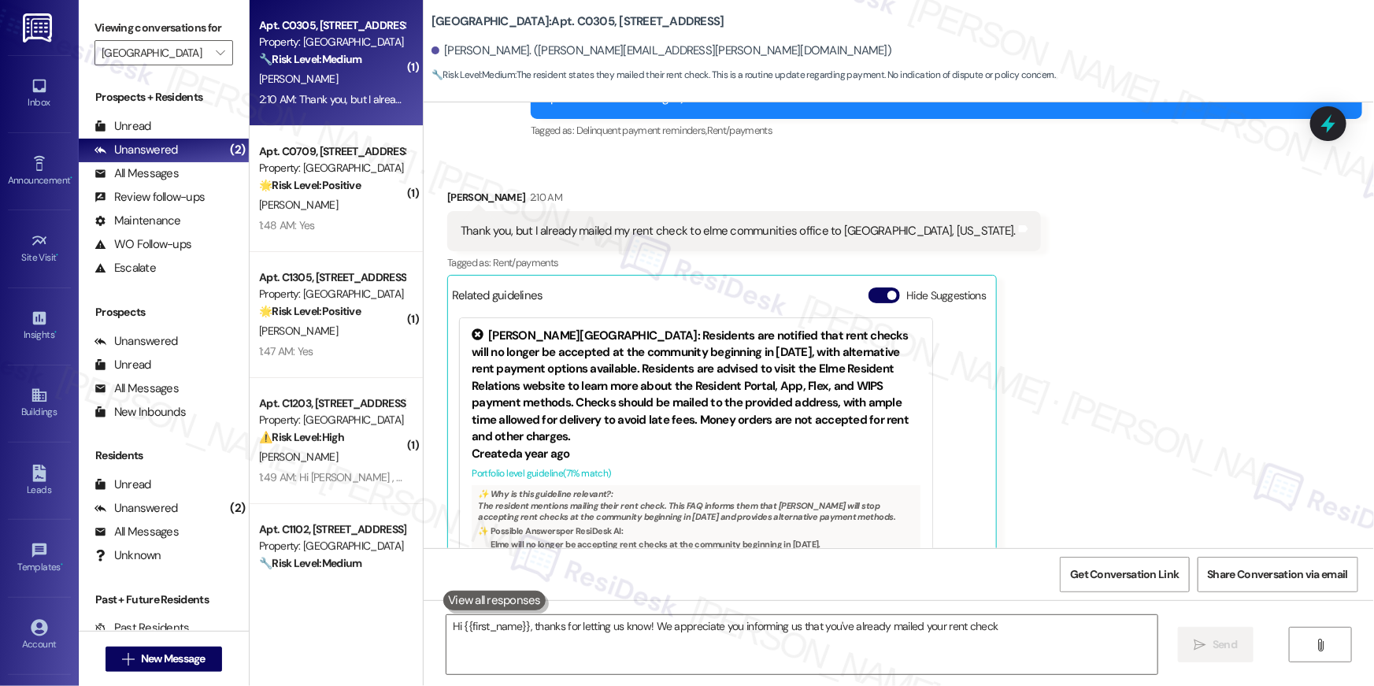
scroll to position [257, 0]
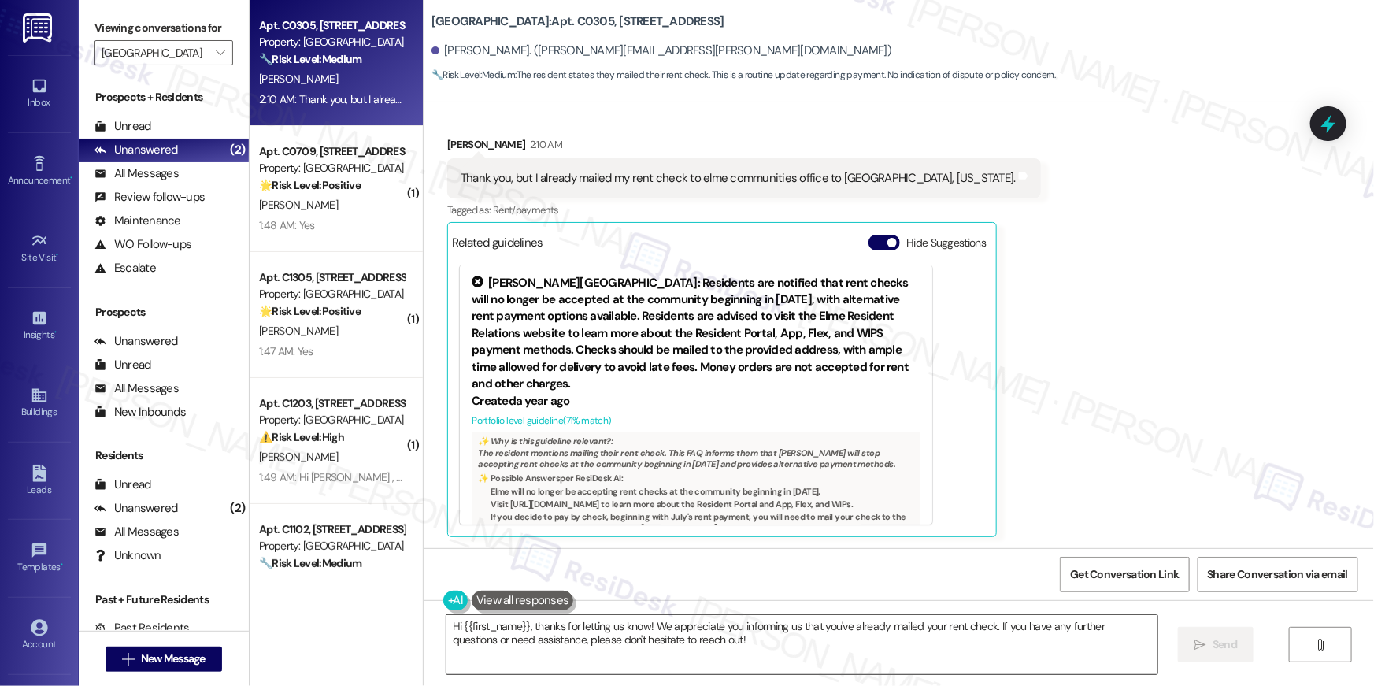
click at [726, 654] on textarea "Hi {{first_name}}, thanks for letting us know! We appreciate you informing us t…" at bounding box center [802, 644] width 711 height 59
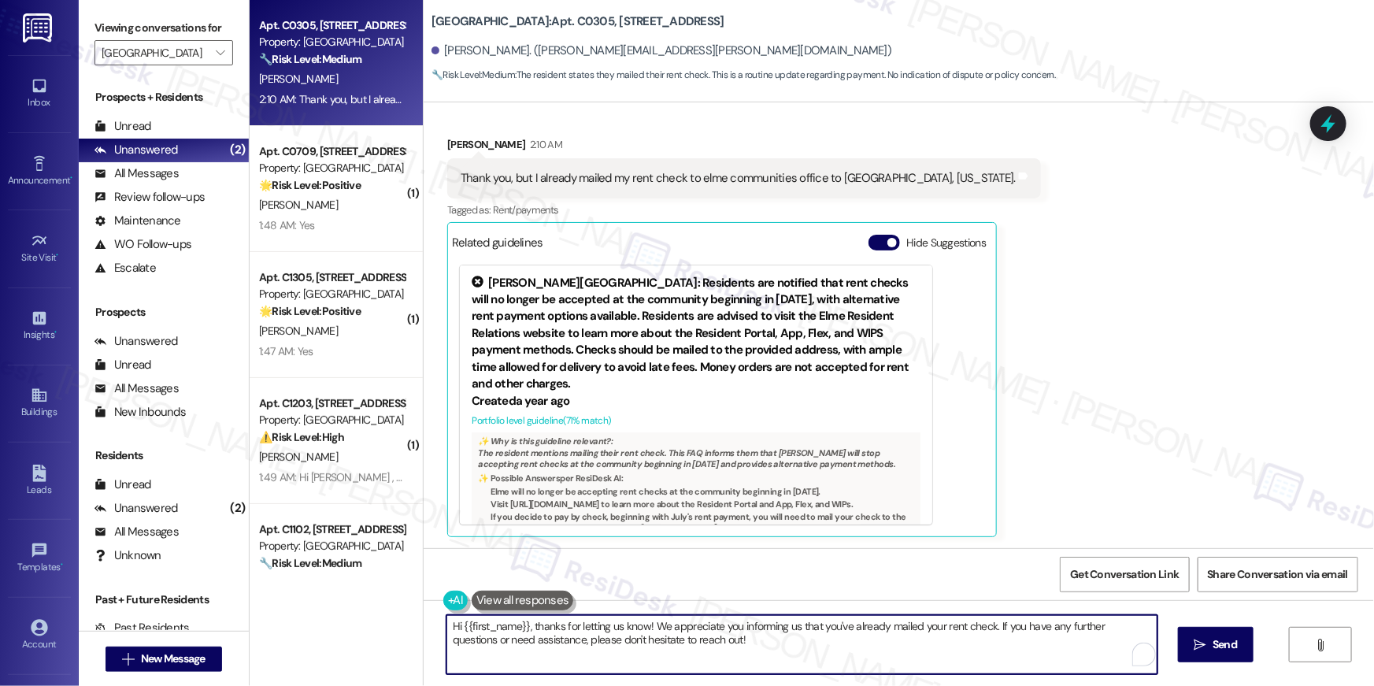
click at [726, 653] on textarea "Hi {{first_name}}, thanks for letting us know! We appreciate you informing us t…" at bounding box center [802, 644] width 711 height 59
click at [863, 647] on textarea "Hi {{first_name}}, thanks for letting us know! We appreciate you informing us t…" at bounding box center [798, 644] width 711 height 59
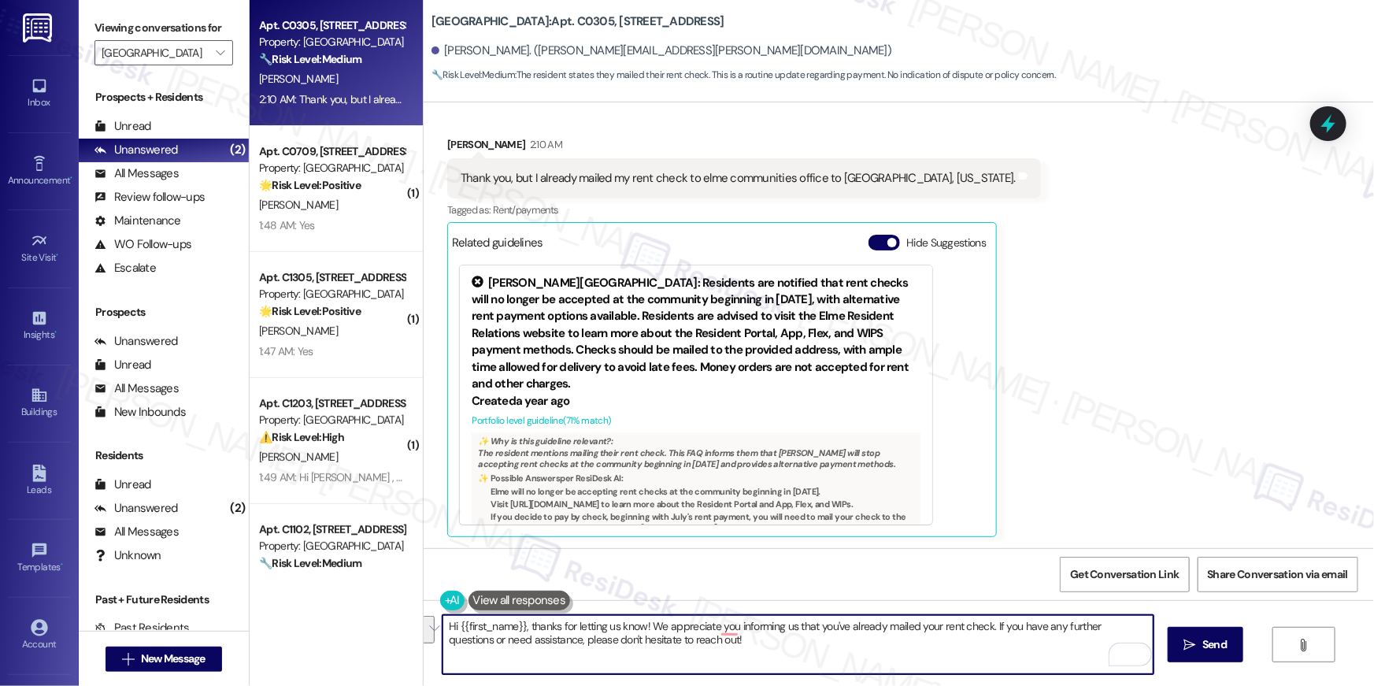
paste textarea "Thank you, {{first_name}}, for your payment! If you paid by money order / cashi…"
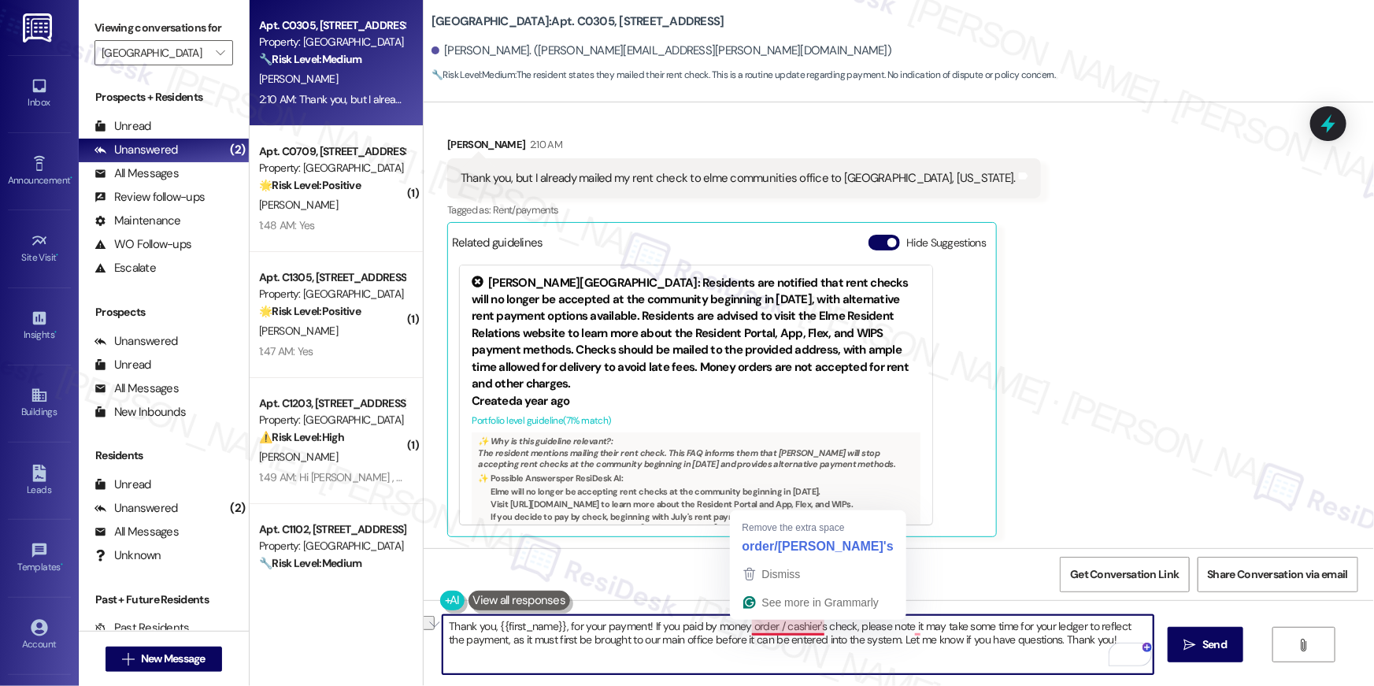
drag, startPoint x: 844, startPoint y: 628, endPoint x: 765, endPoint y: 630, distance: 78.8
click at [765, 630] on textarea "Thank you, {{first_name}}, for your payment! If you paid by money order / cashi…" at bounding box center [798, 644] width 711 height 59
type textarea "Thank you, {{first_name}}, for your payment! If you paid by money order, please…"
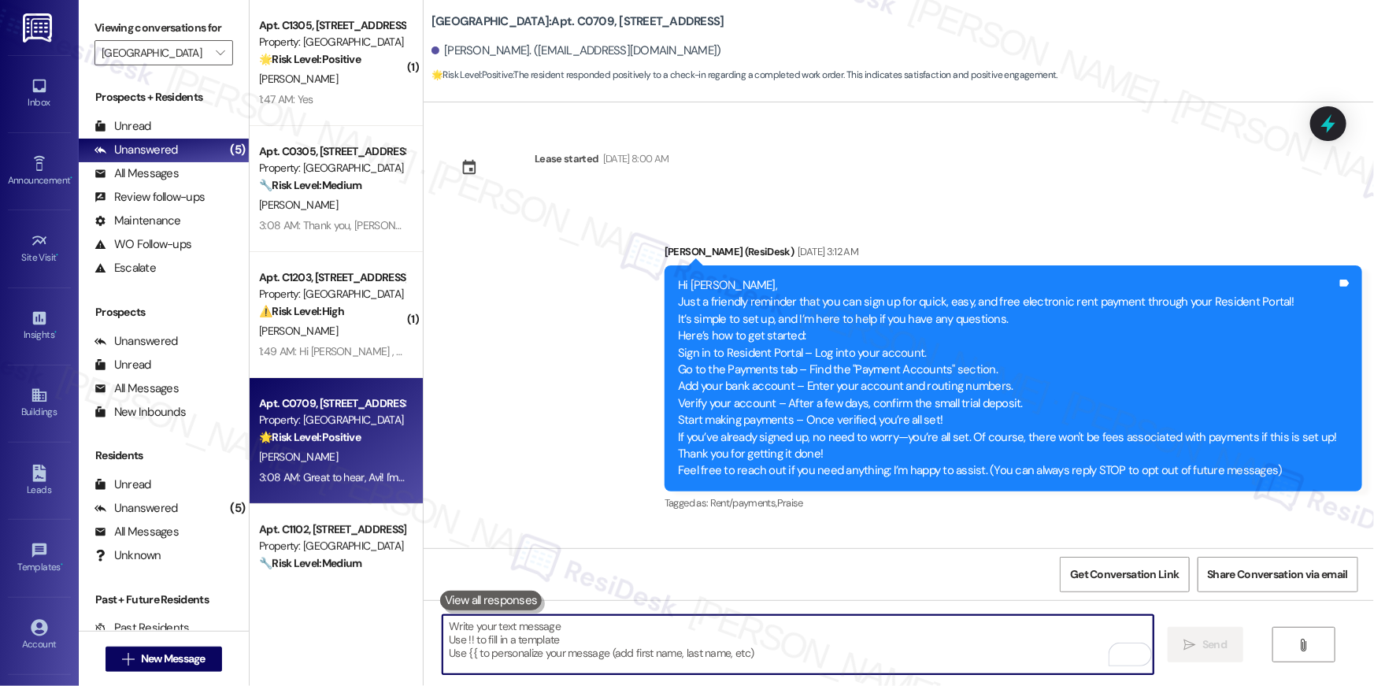
scroll to position [4247, 0]
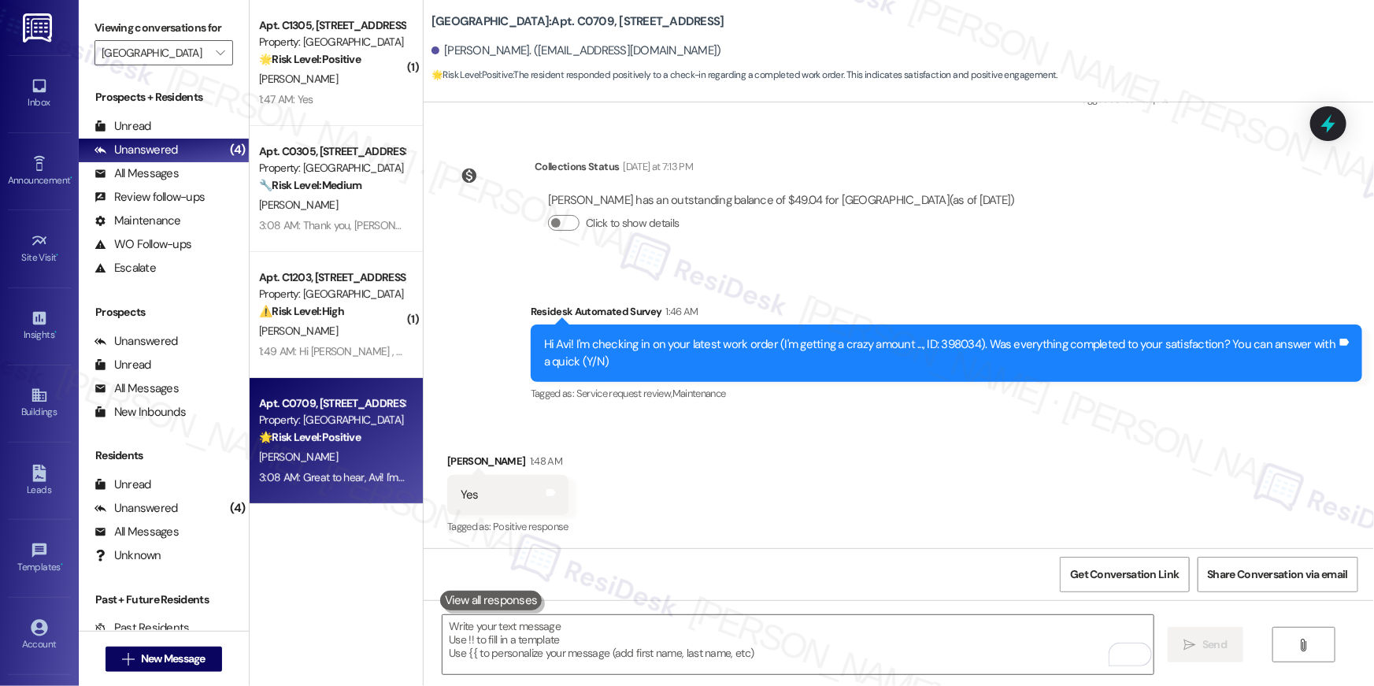
click at [866, 465] on div "Received via SMS [PERSON_NAME] 1:48 AM Yes Tags and notes Tagged as: Positive r…" at bounding box center [899, 483] width 951 height 133
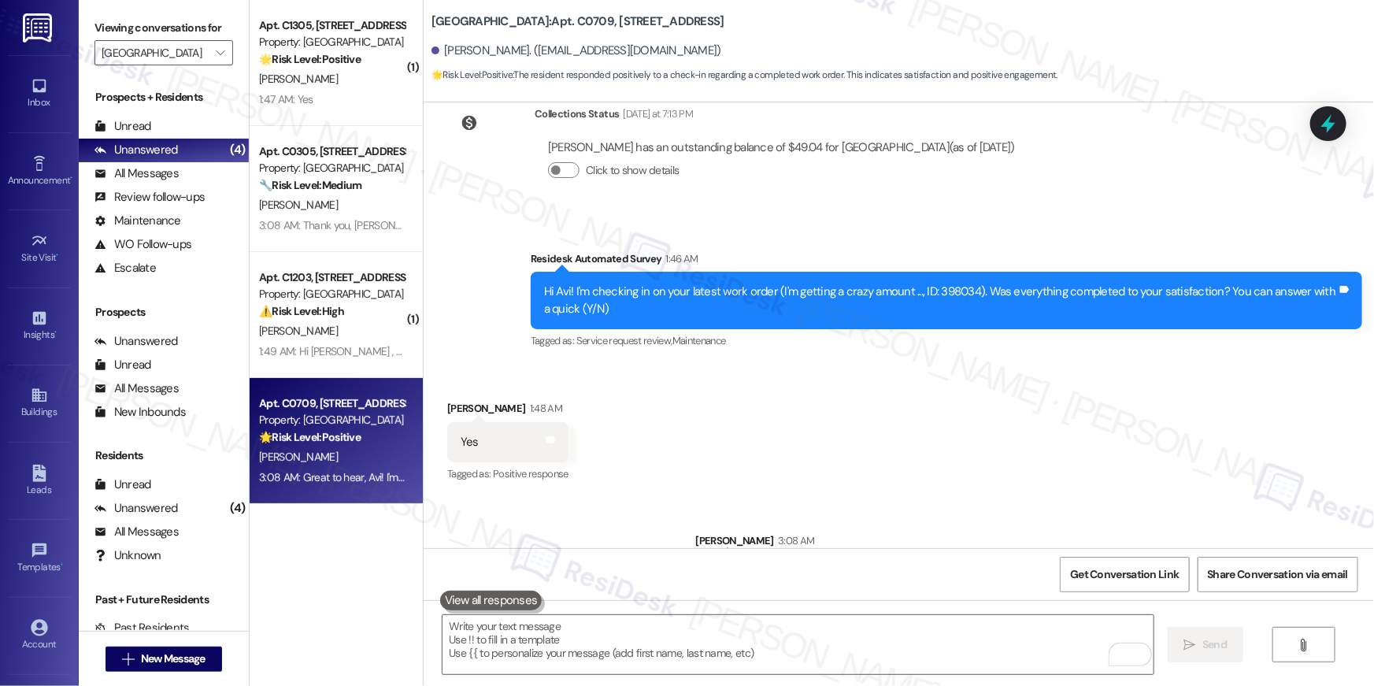
scroll to position [4357, 0]
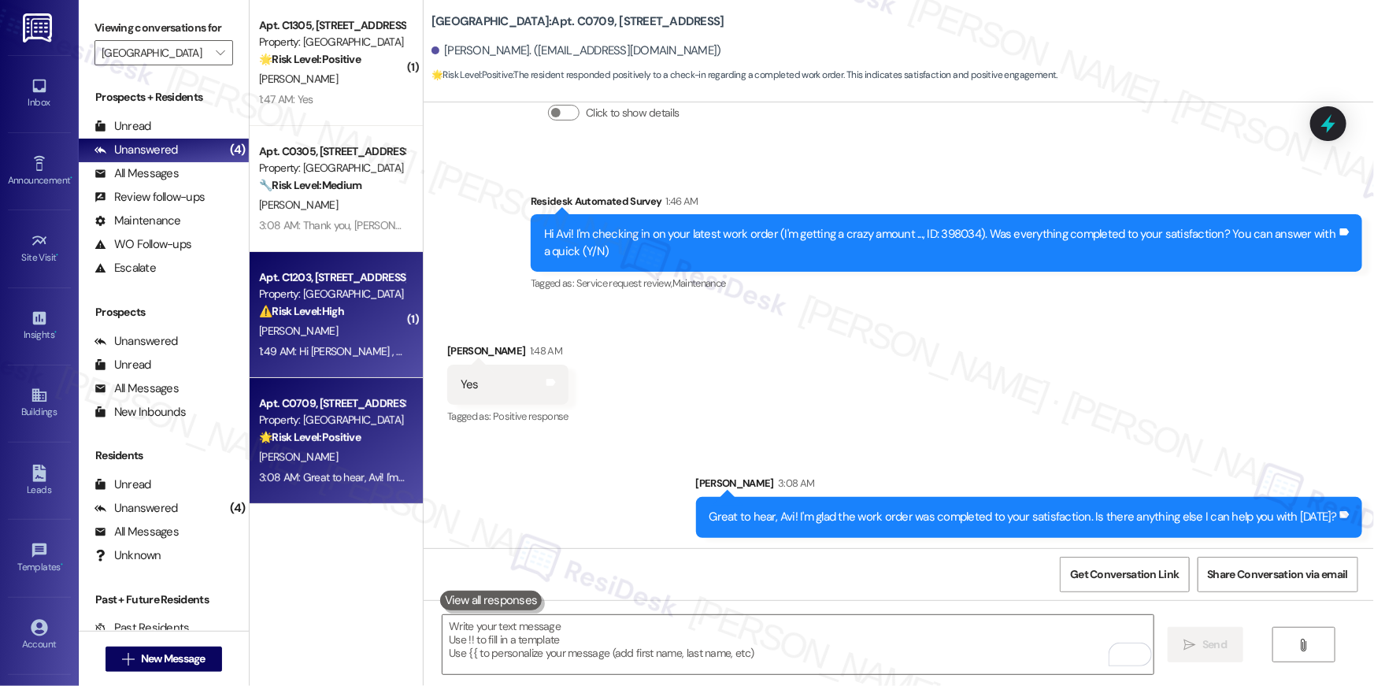
click at [383, 337] on div "[PERSON_NAME]" at bounding box center [332, 331] width 149 height 20
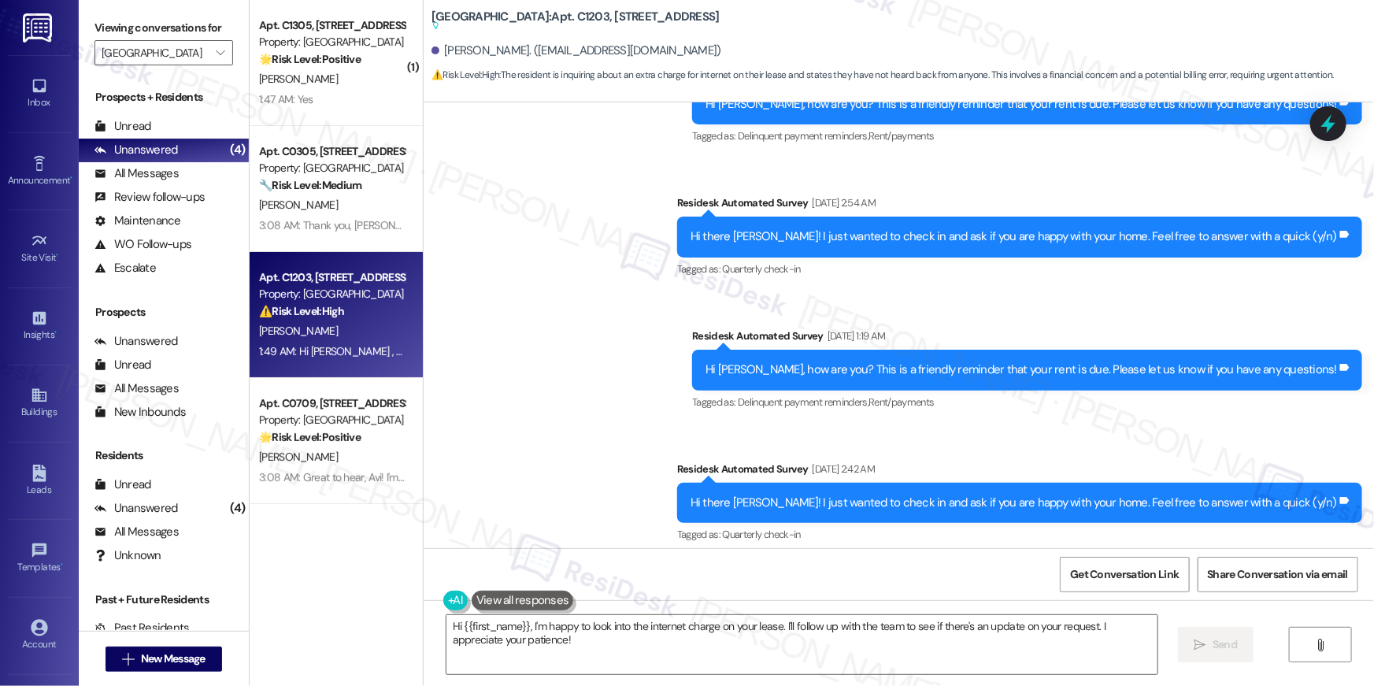
scroll to position [5535, 0]
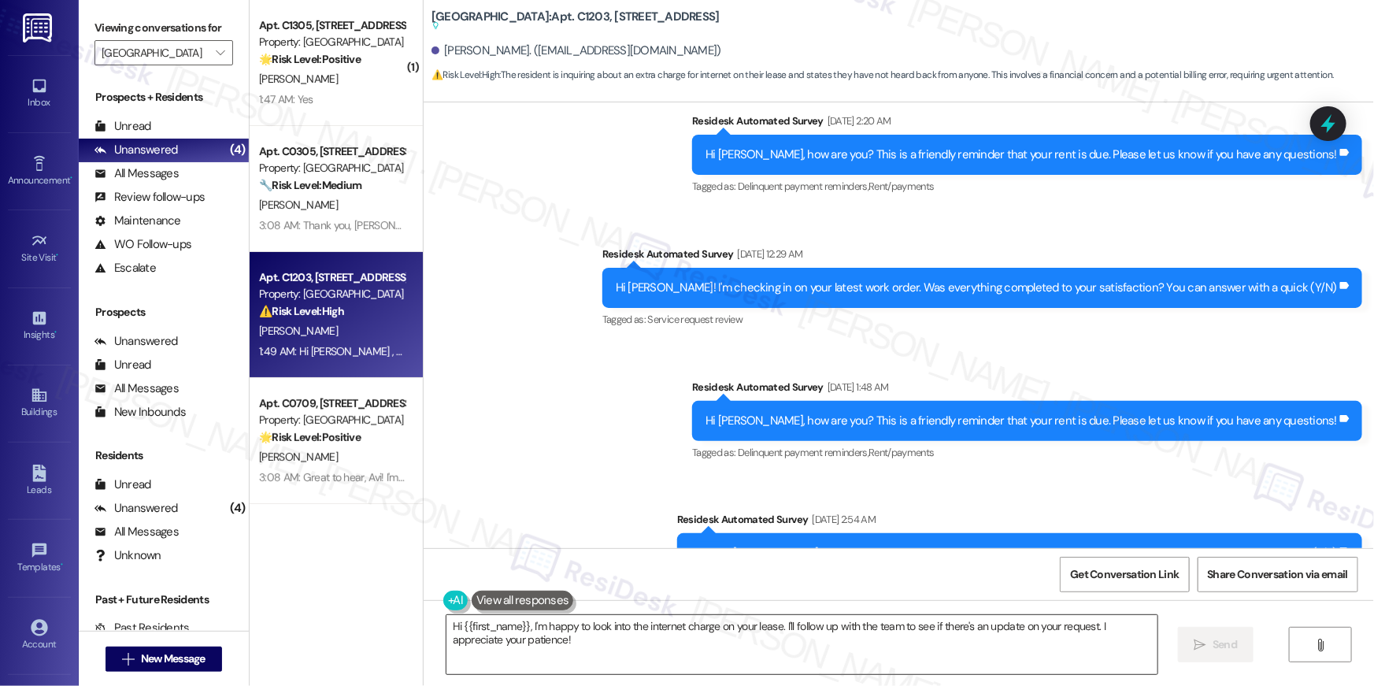
click at [612, 639] on textarea "Hi {{first_name}}, I'm happy to look into the internet charge on your lease. I'…" at bounding box center [802, 644] width 711 height 59
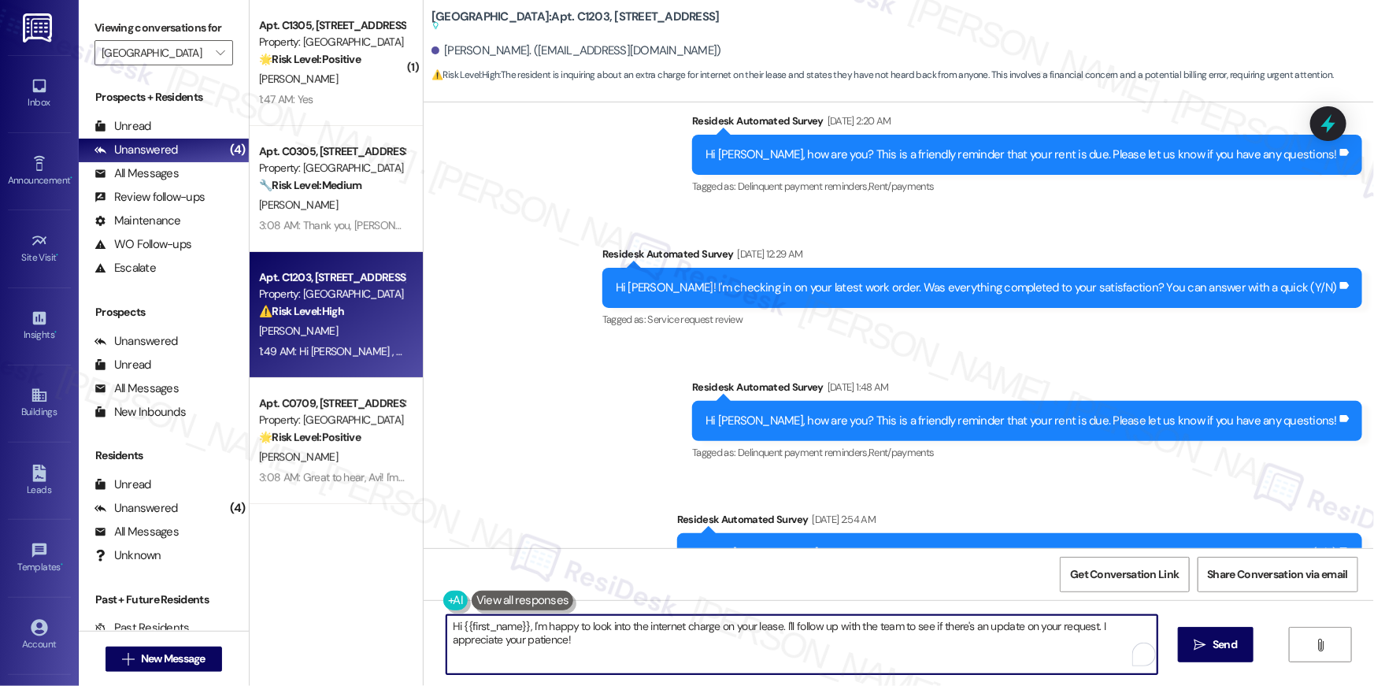
click at [630, 653] on textarea "Hi {{first_name}}, I'm happy to look into the internet charge on your lease. I'…" at bounding box center [802, 644] width 711 height 59
click at [556, 662] on textarea "Hi {{first_name}}, I'm happy to look into the internet charge on your lease. I'…" at bounding box center [802, 644] width 711 height 59
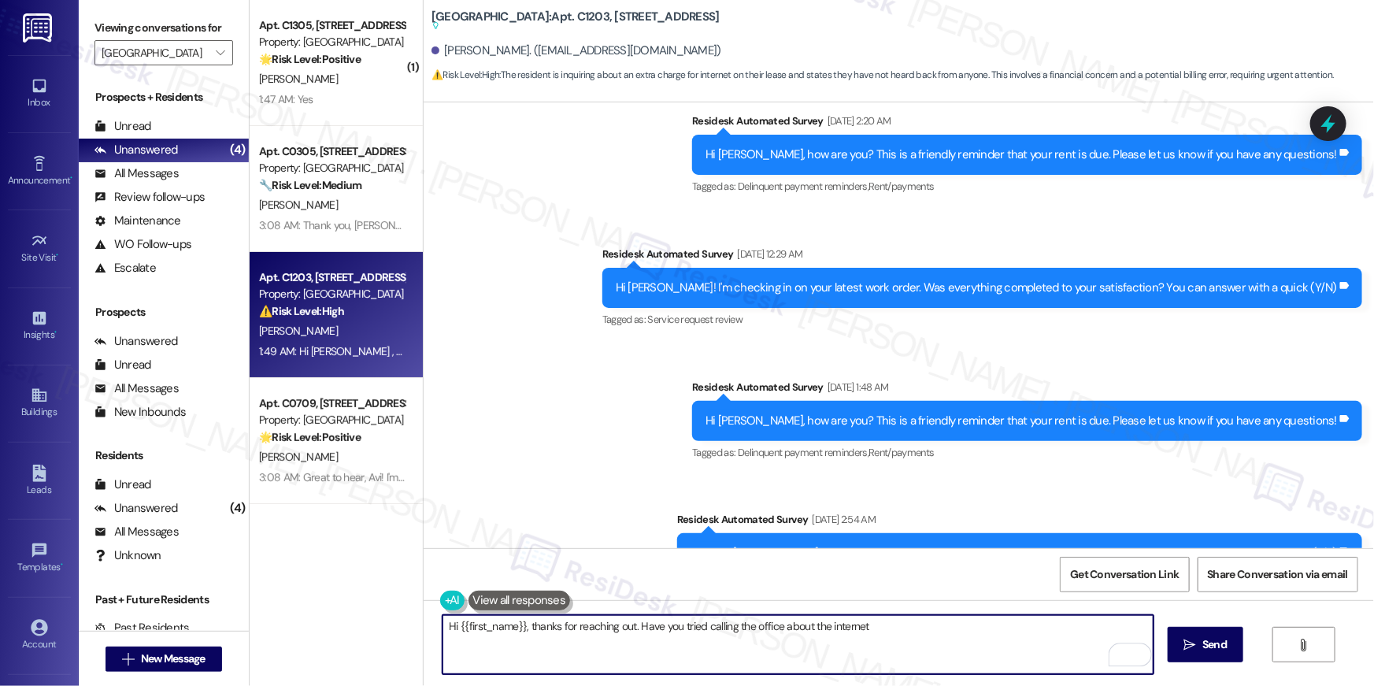
click at [632, 632] on textarea "Hi {{first_name}}, thanks for reaching out. Have you tried calling the office a…" at bounding box center [798, 644] width 711 height 59
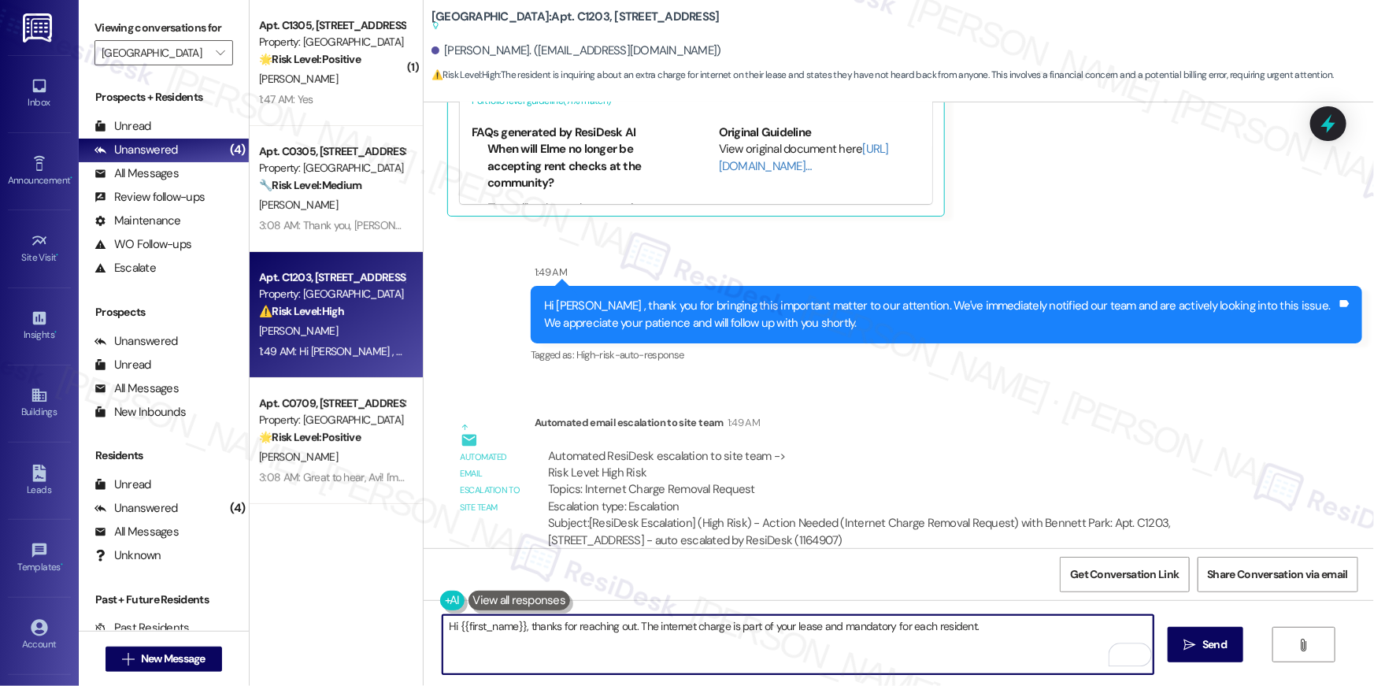
scroll to position [7078, 0]
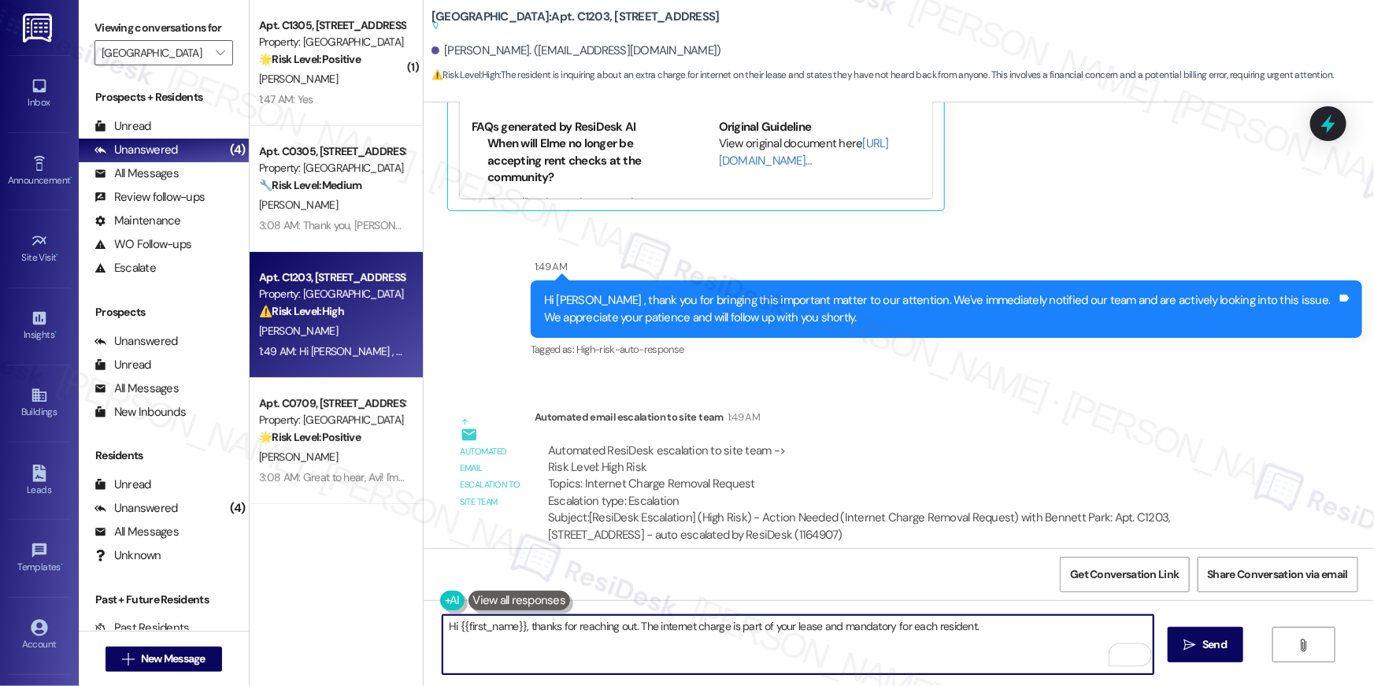
click at [1002, 631] on textarea "Hi {{first_name}}, thanks for reaching out. The internet charge is part of your…" at bounding box center [798, 644] width 711 height 59
type textarea "Hi {{first_name}}, thanks for reaching out. The internet charge is part of your…"
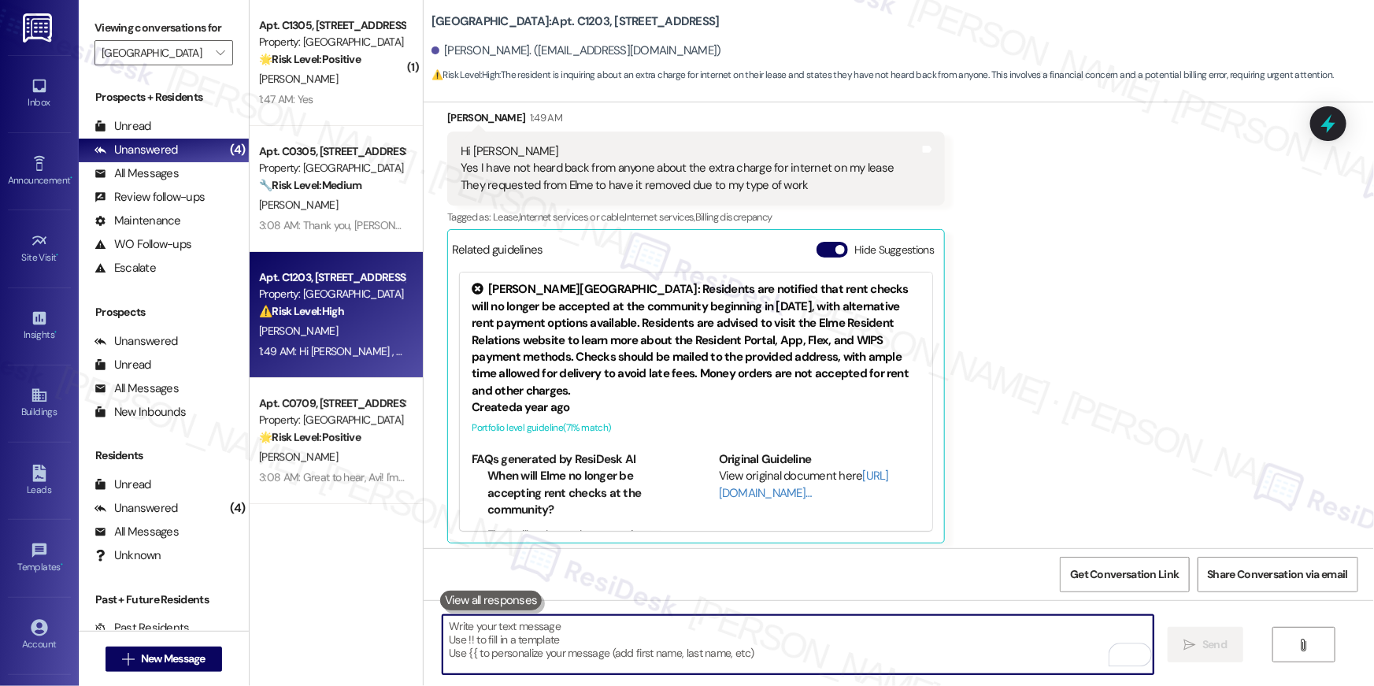
scroll to position [6733, 0]
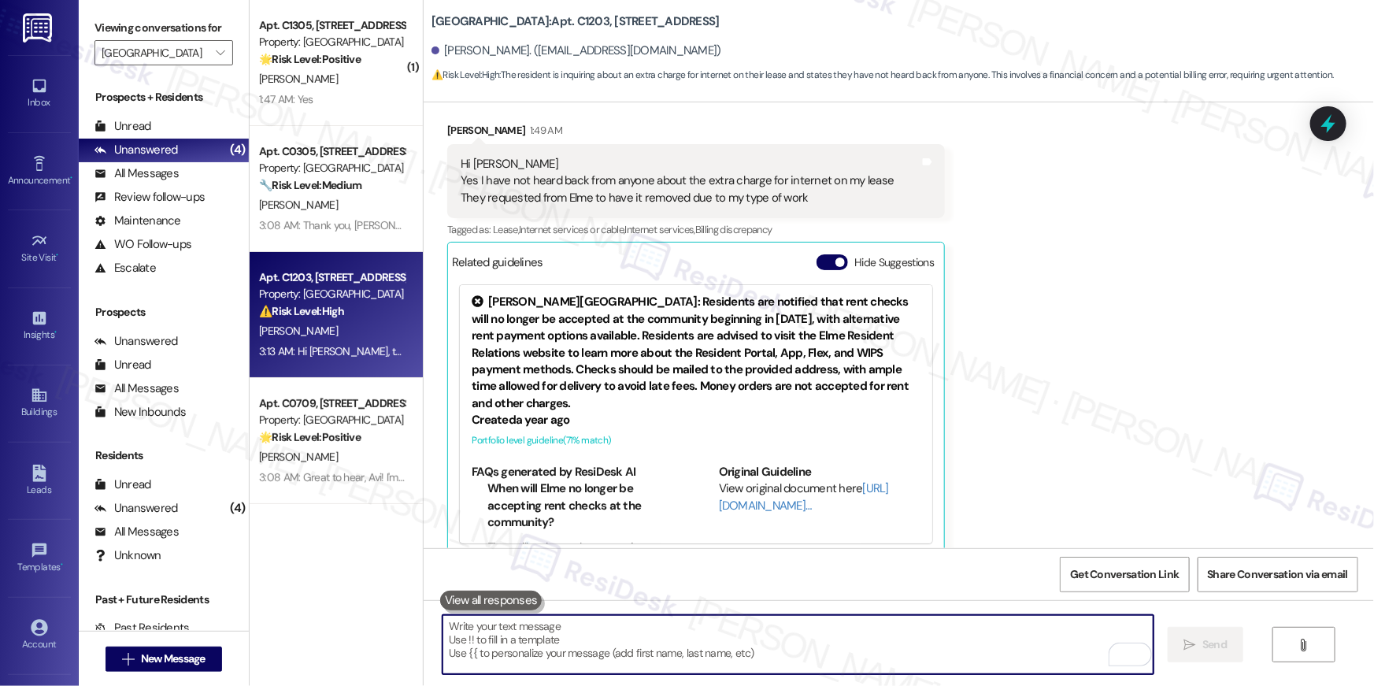
click at [312, 112] on div "Apt. C1305, [STREET_ADDRESS] Property: [GEOGRAPHIC_DATA] 🌟 Risk Level: Positive…" at bounding box center [336, 63] width 173 height 126
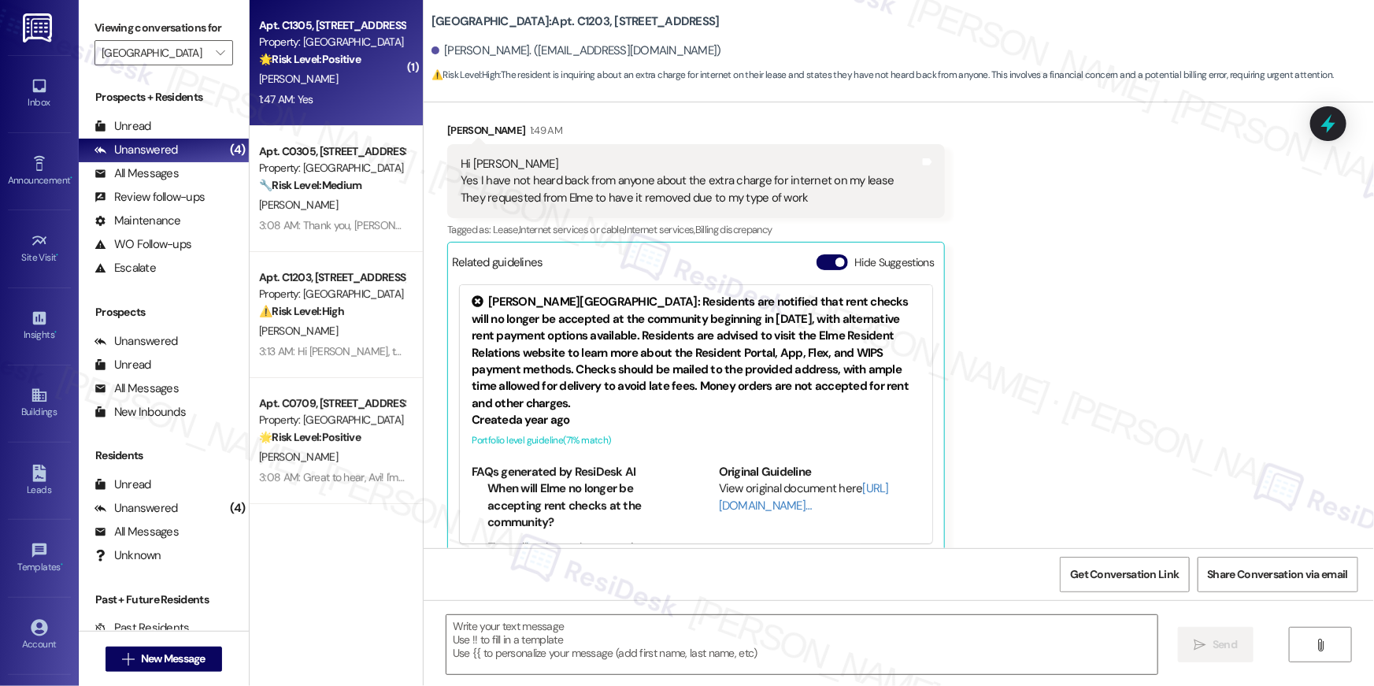
type textarea "Fetching suggested responses. Please feel free to read through the conversation…"
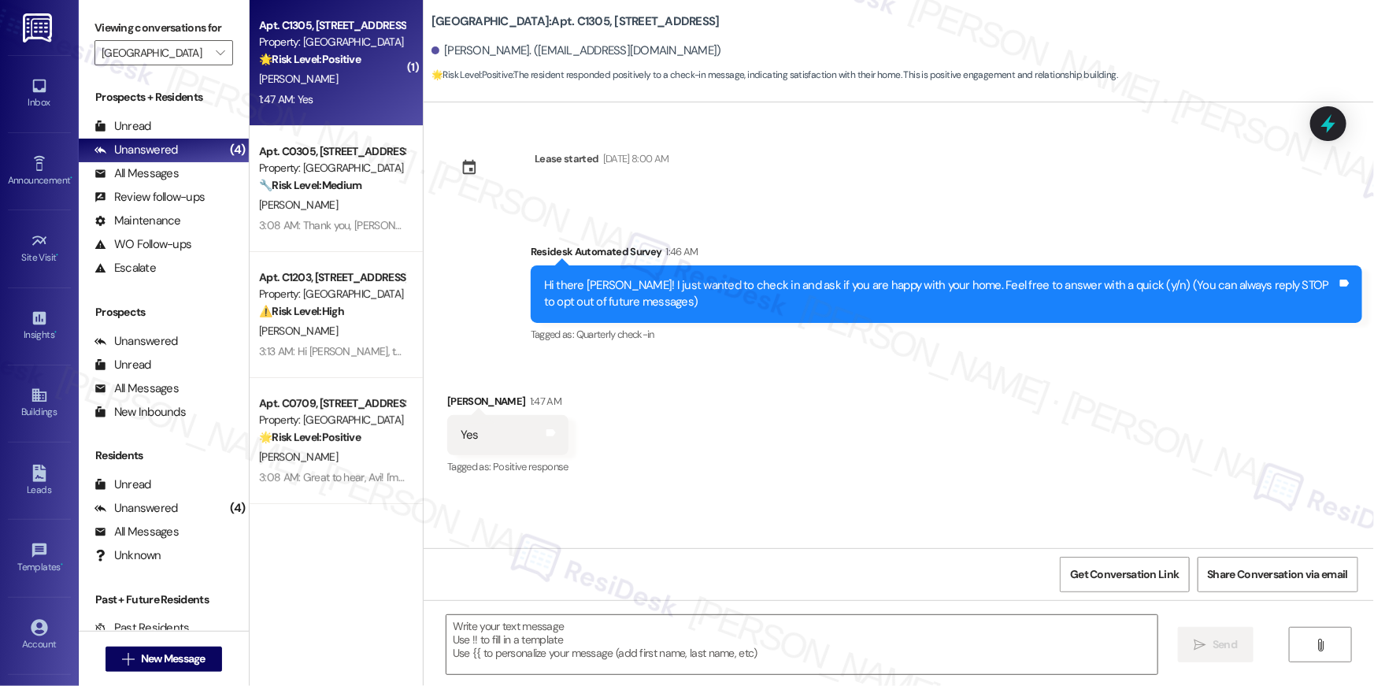
type textarea "Fetching suggested responses. Please feel free to read through the conversation…"
click at [819, 378] on div "Received via SMS [PERSON_NAME] 1:47 AM Yes Tags and notes Tagged as: Positive r…" at bounding box center [899, 424] width 951 height 133
click at [837, 435] on div "Received via SMS [PERSON_NAME] 1:47 AM Yes Tags and notes Tagged as: Positive r…" at bounding box center [899, 424] width 951 height 133
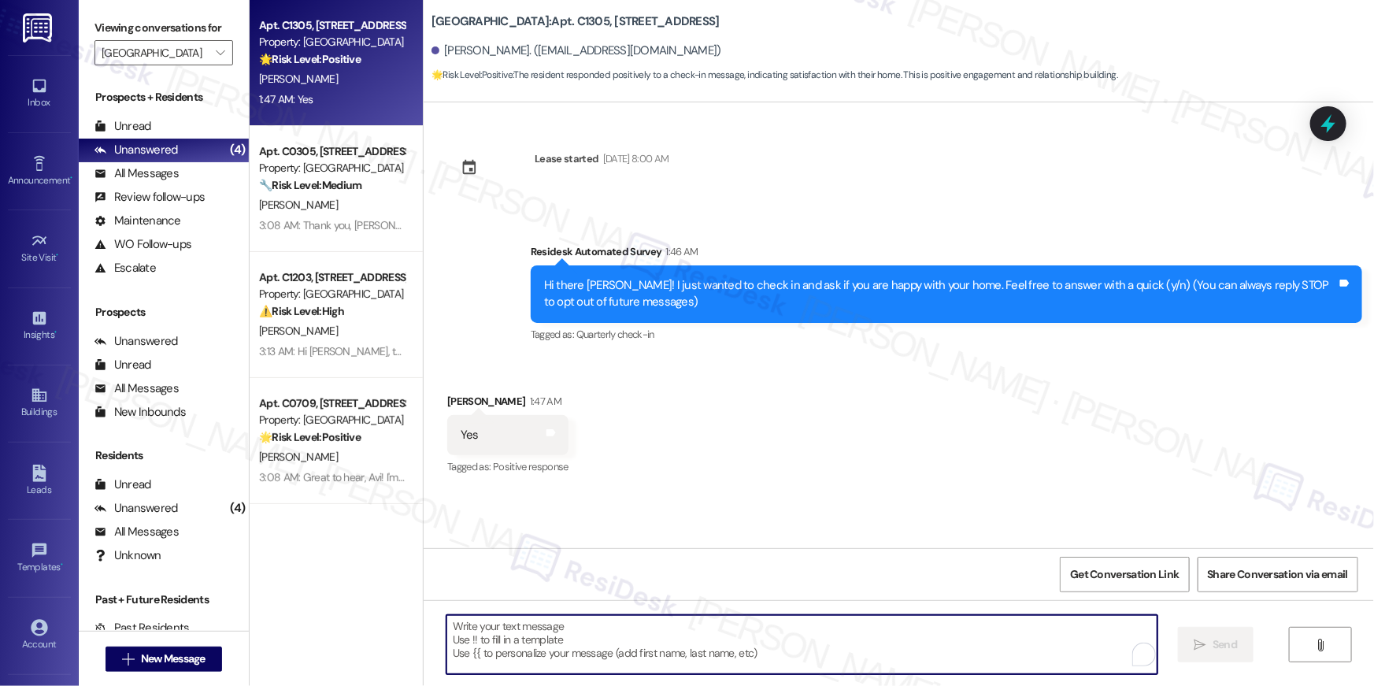
click at [747, 629] on textarea "To enrich screen reader interactions, please activate Accessibility in Grammarl…" at bounding box center [802, 644] width 711 height 59
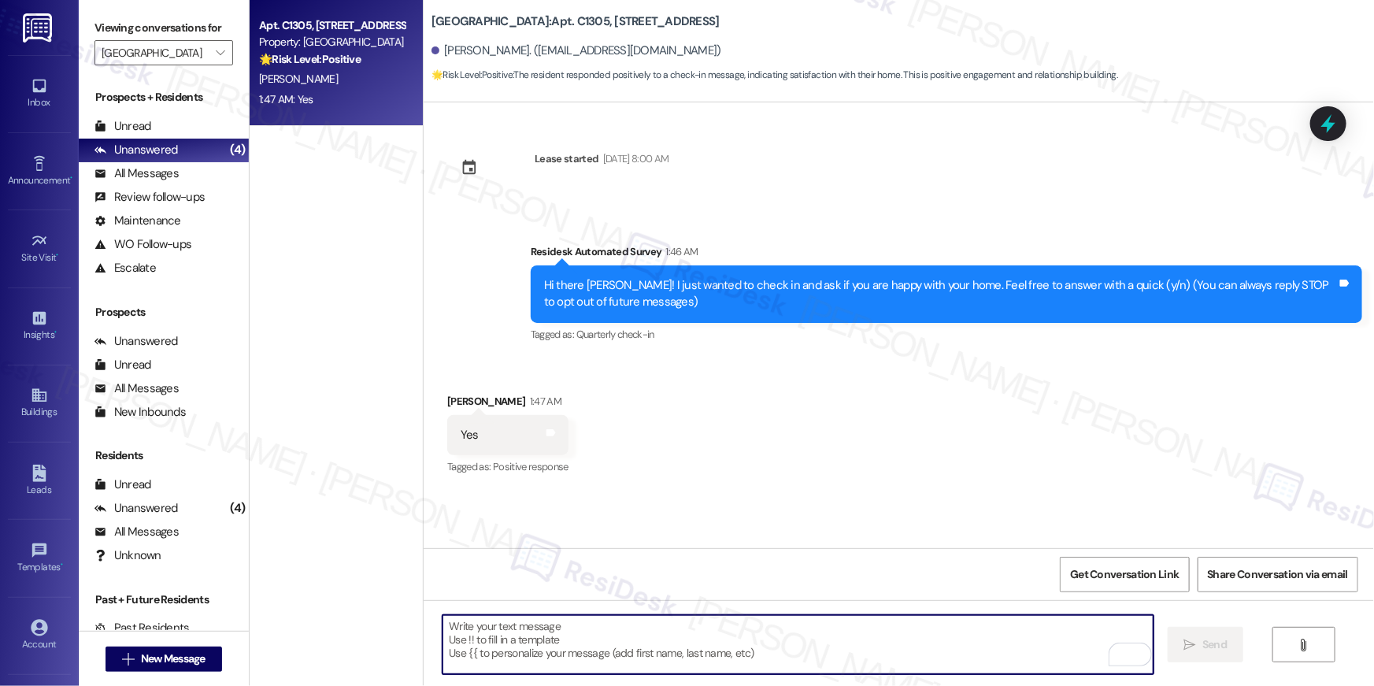
click at [867, 648] on textarea "To enrich screen reader interactions, please activate Accessibility in Grammarl…" at bounding box center [798, 644] width 711 height 59
paste textarea "Thank you so much, {{first_name}}! It means a lot to hear that you’re enjoying …"
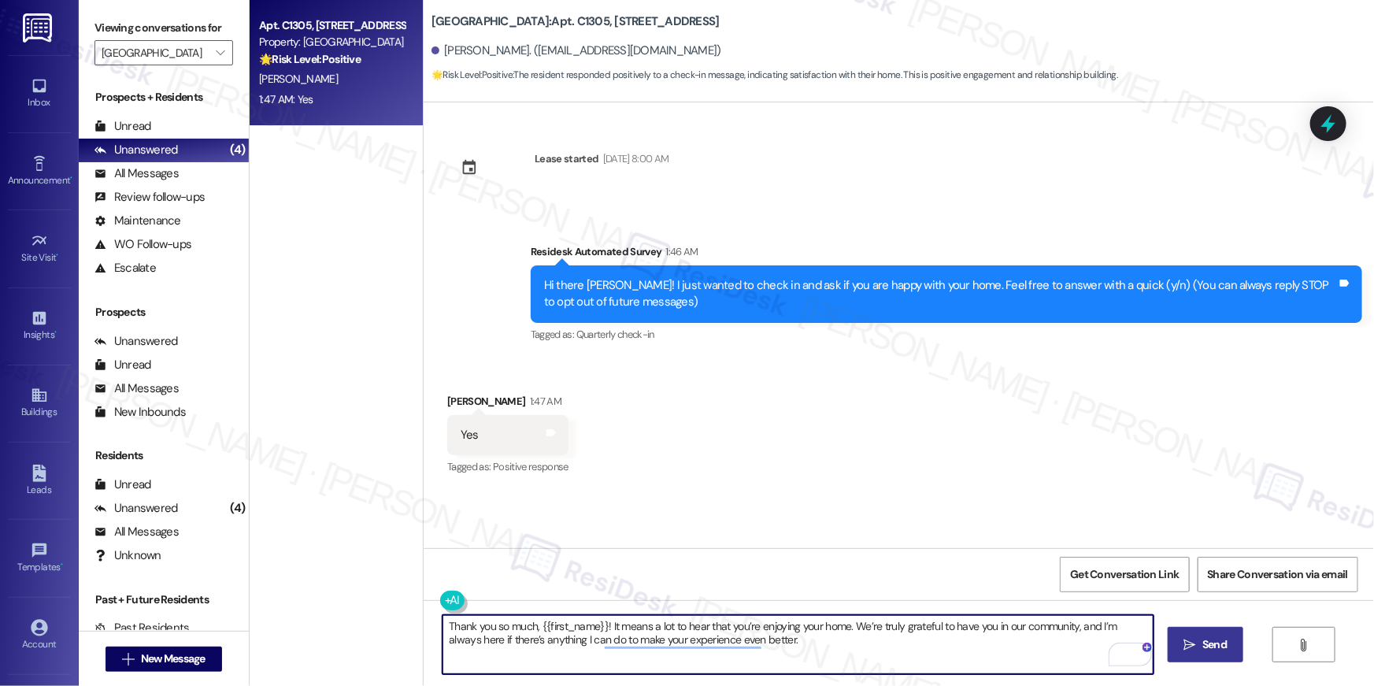
type textarea "Thank you so much, {{first_name}}! It means a lot to hear that you’re enjoying …"
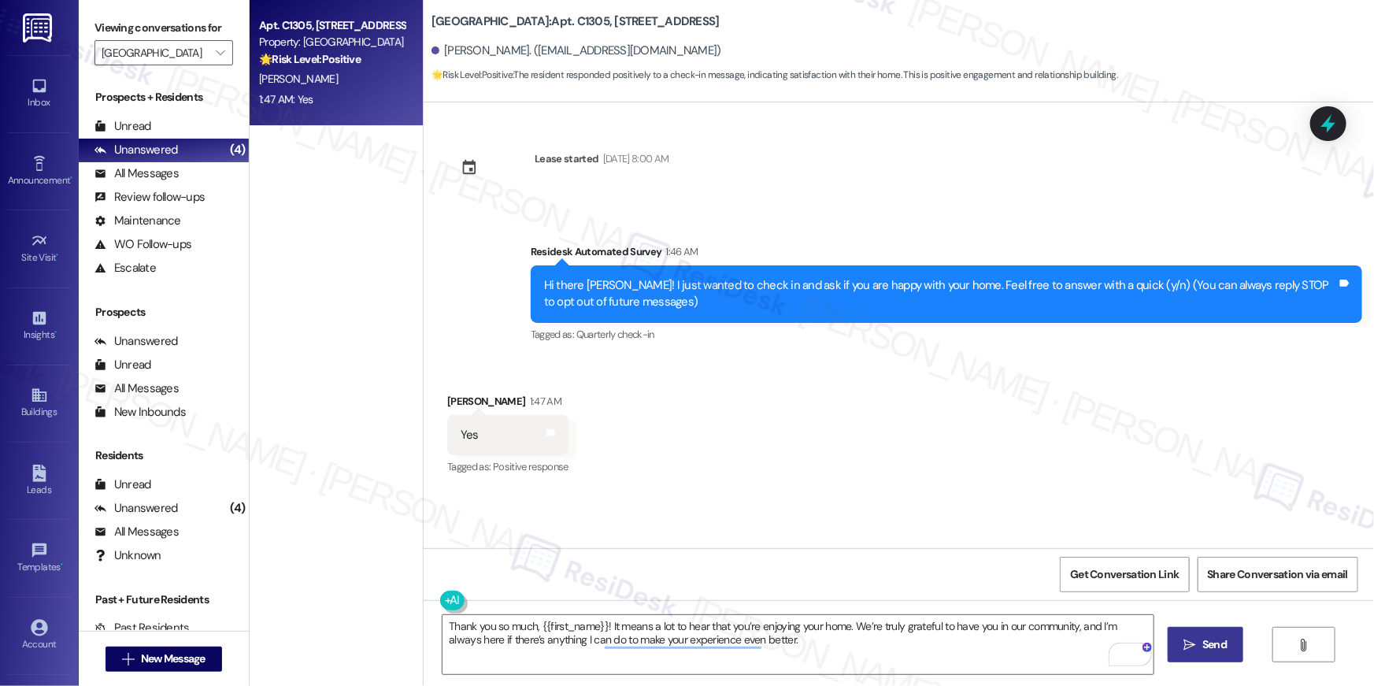
click at [1187, 648] on icon "" at bounding box center [1190, 645] width 12 height 13
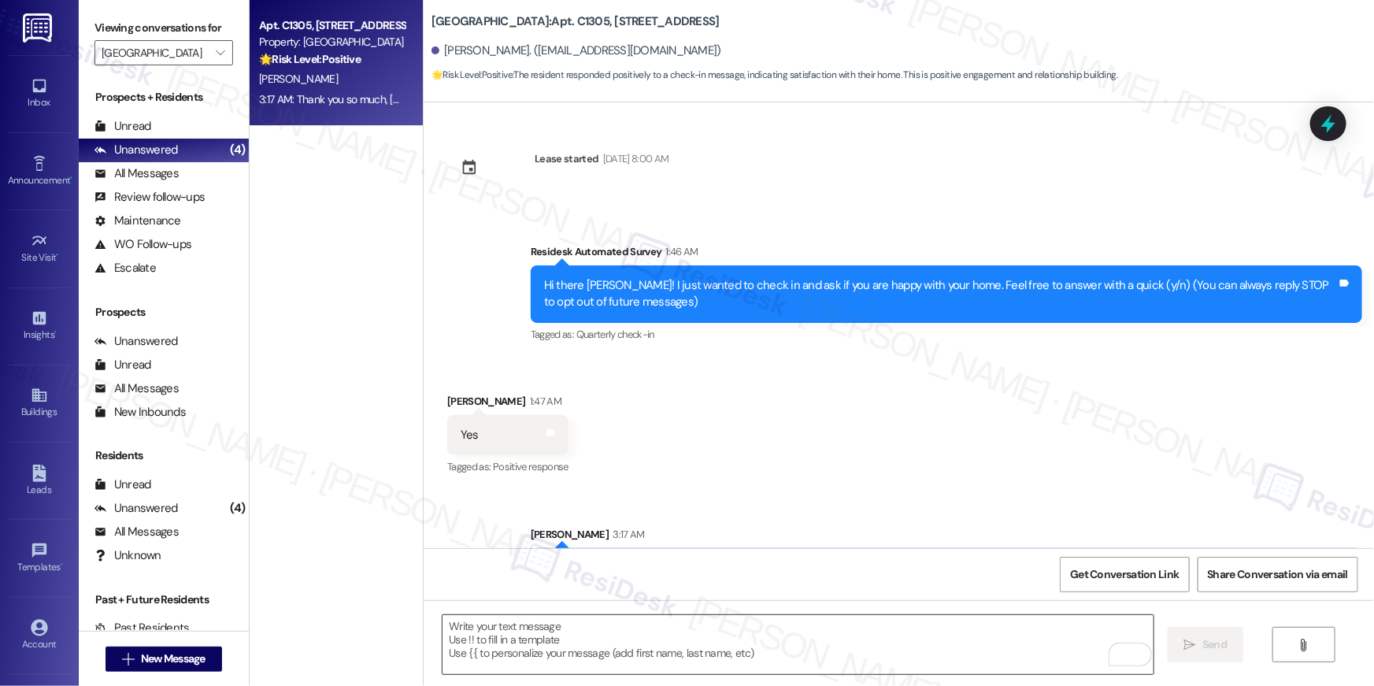
click at [927, 647] on textarea "To enrich screen reader interactions, please activate Accessibility in Grammarl…" at bounding box center [798, 644] width 711 height 59
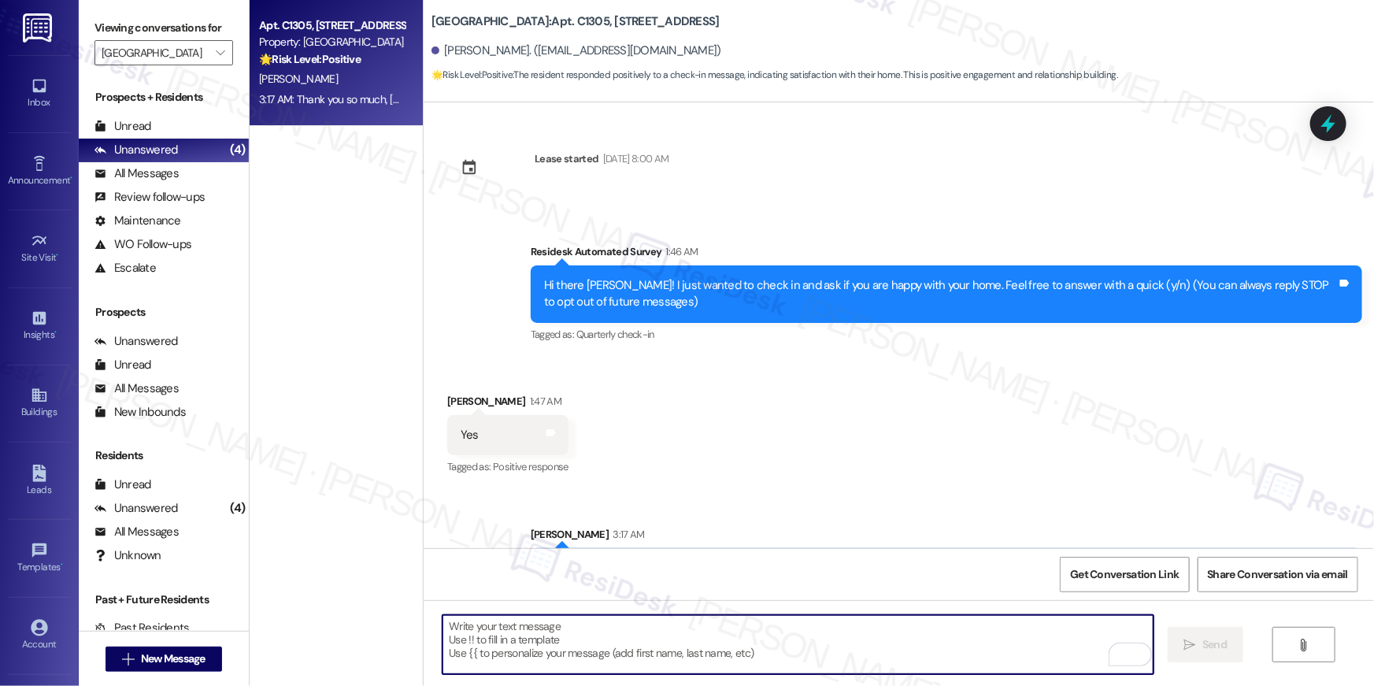
paste textarea "I hope you don’t mind me asking a quick favor—would you be willing to leave us …"
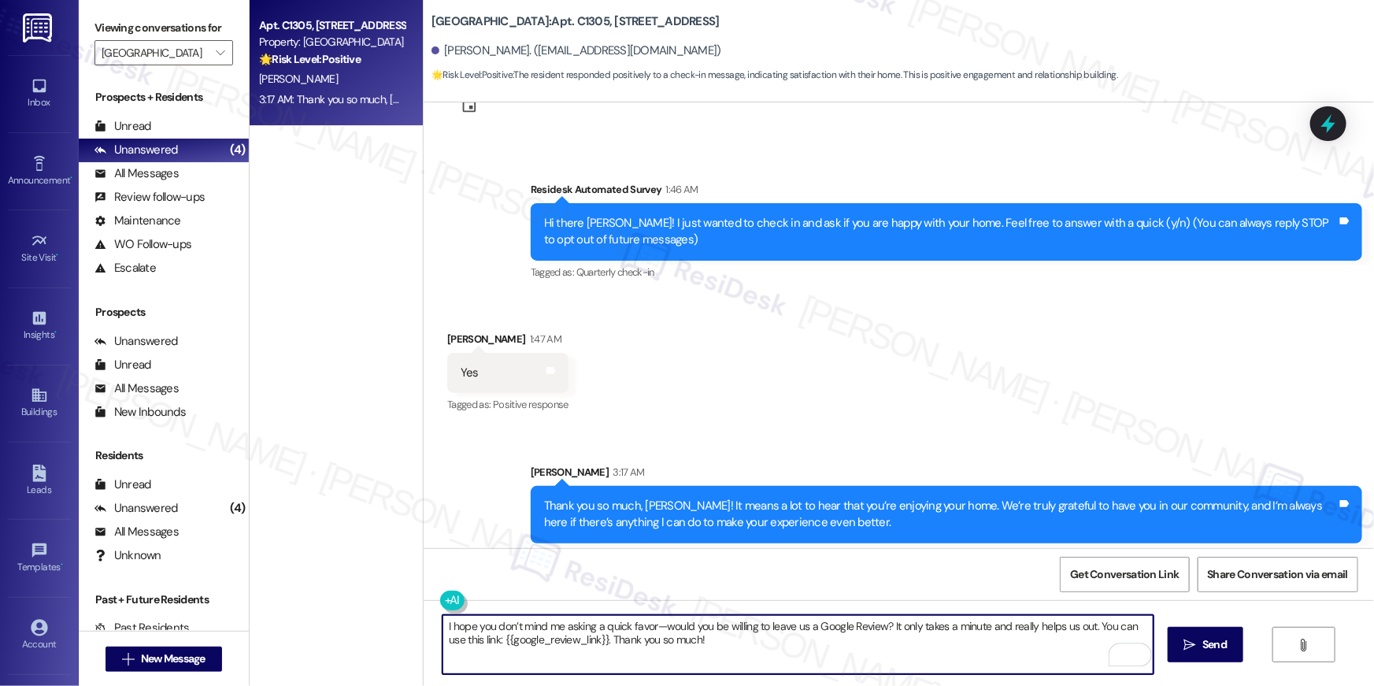
scroll to position [69, 0]
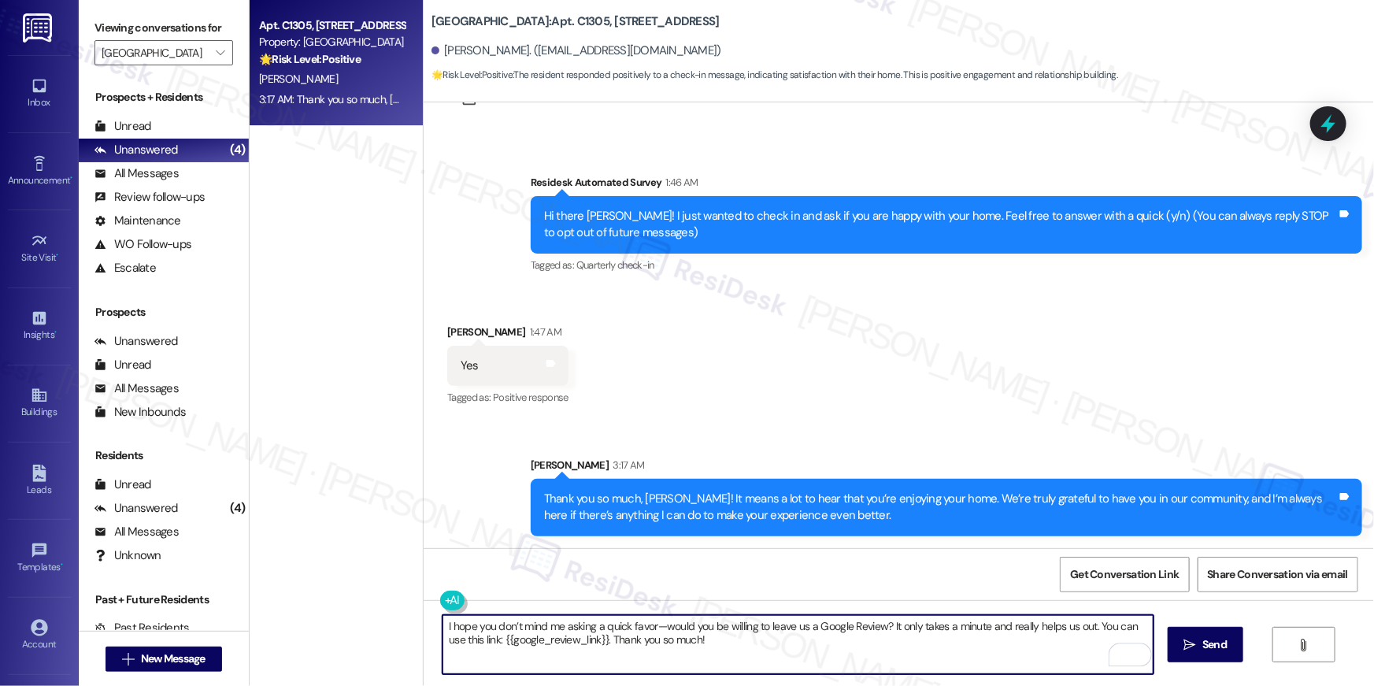
type textarea "I hope you don’t mind me asking a quick favor—would you be willing to leave us …"
click at [1232, 664] on div "I hope you don’t mind me asking a quick favor—would you be willing to leave us …" at bounding box center [899, 659] width 951 height 118
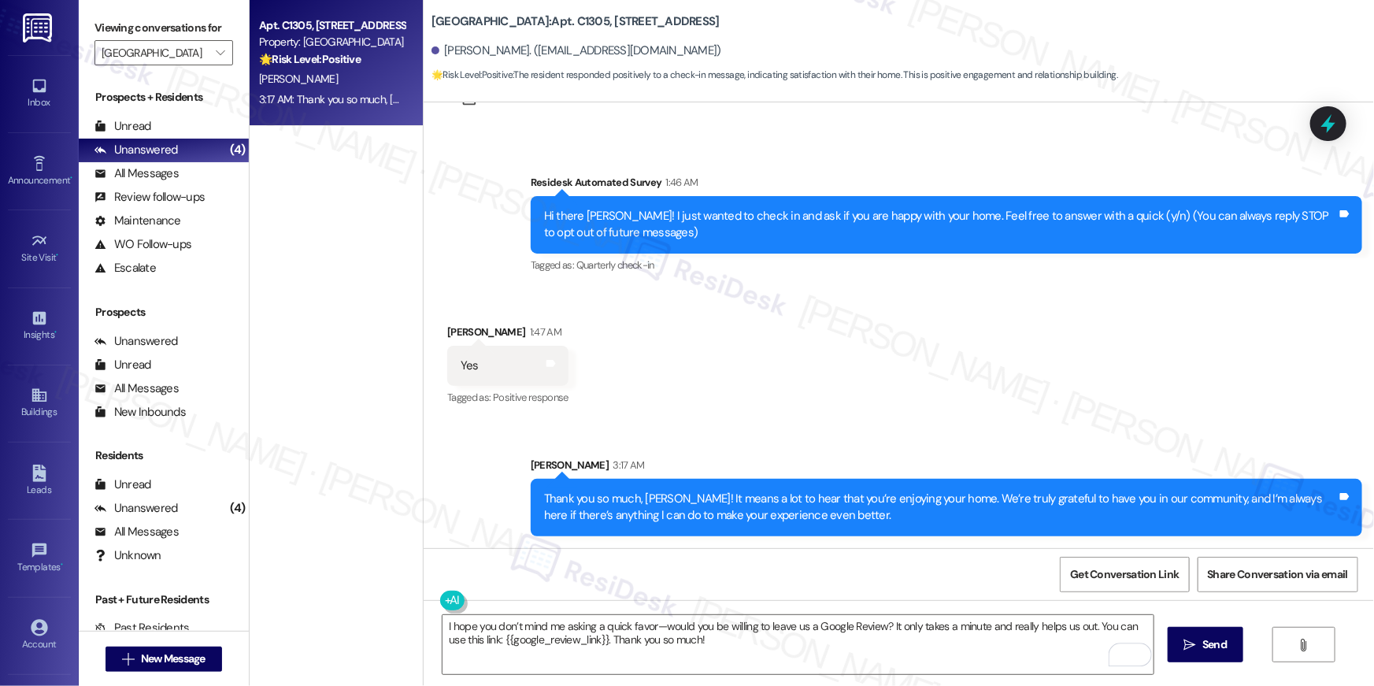
drag, startPoint x: 1217, startPoint y: 629, endPoint x: 1224, endPoint y: 552, distance: 77.4
click at [1219, 627] on button " Send" at bounding box center [1206, 644] width 76 height 35
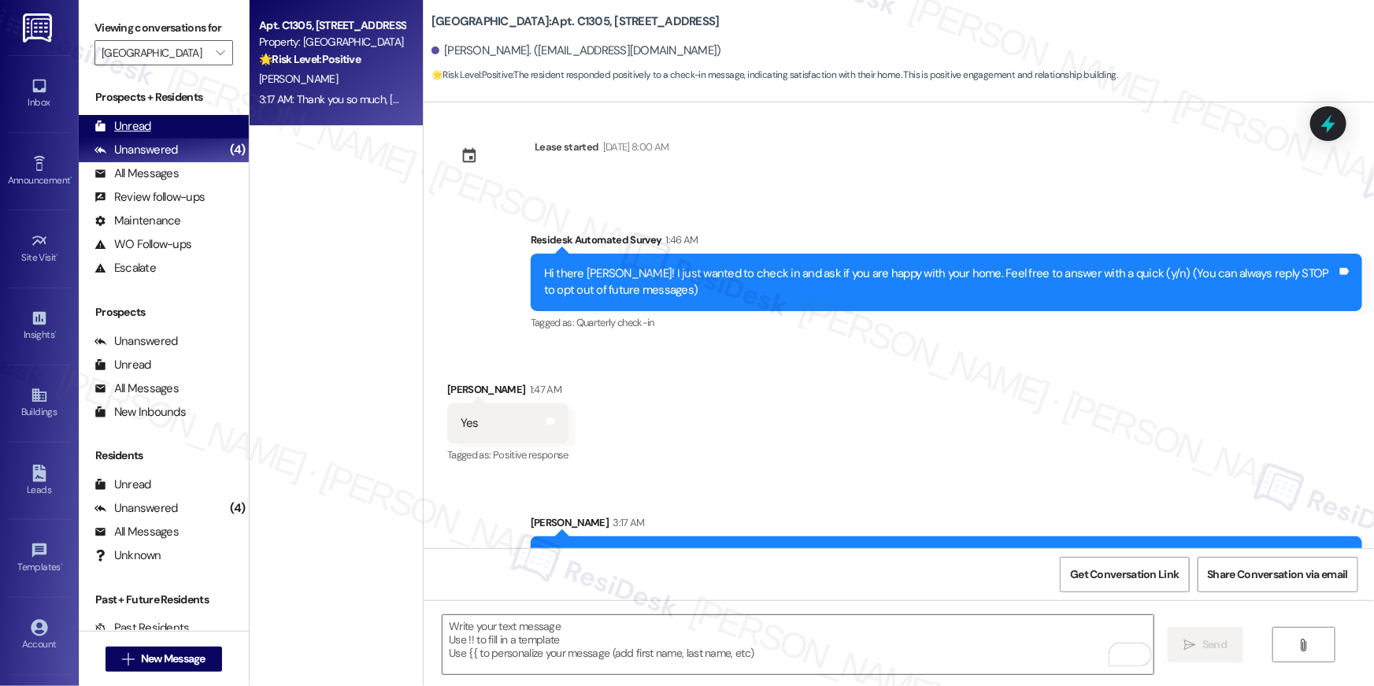
scroll to position [0, 0]
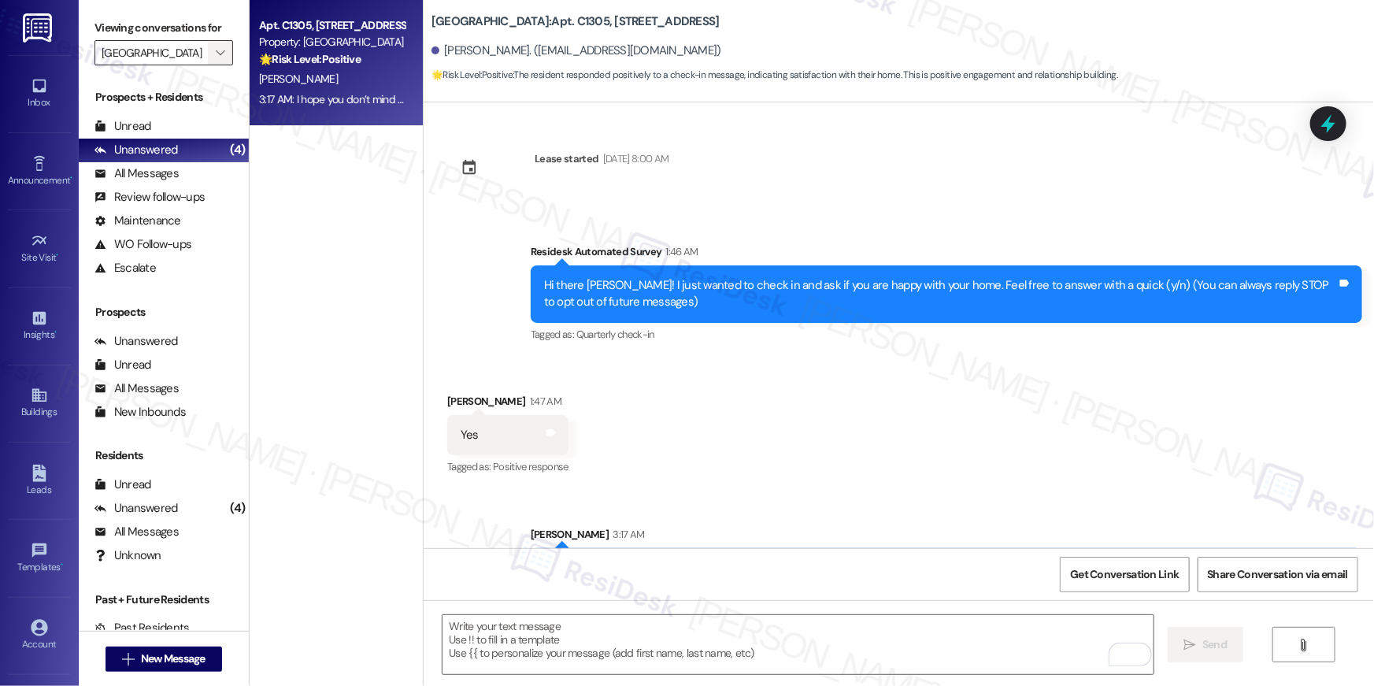
click at [213, 49] on span "" at bounding box center [220, 52] width 15 height 25
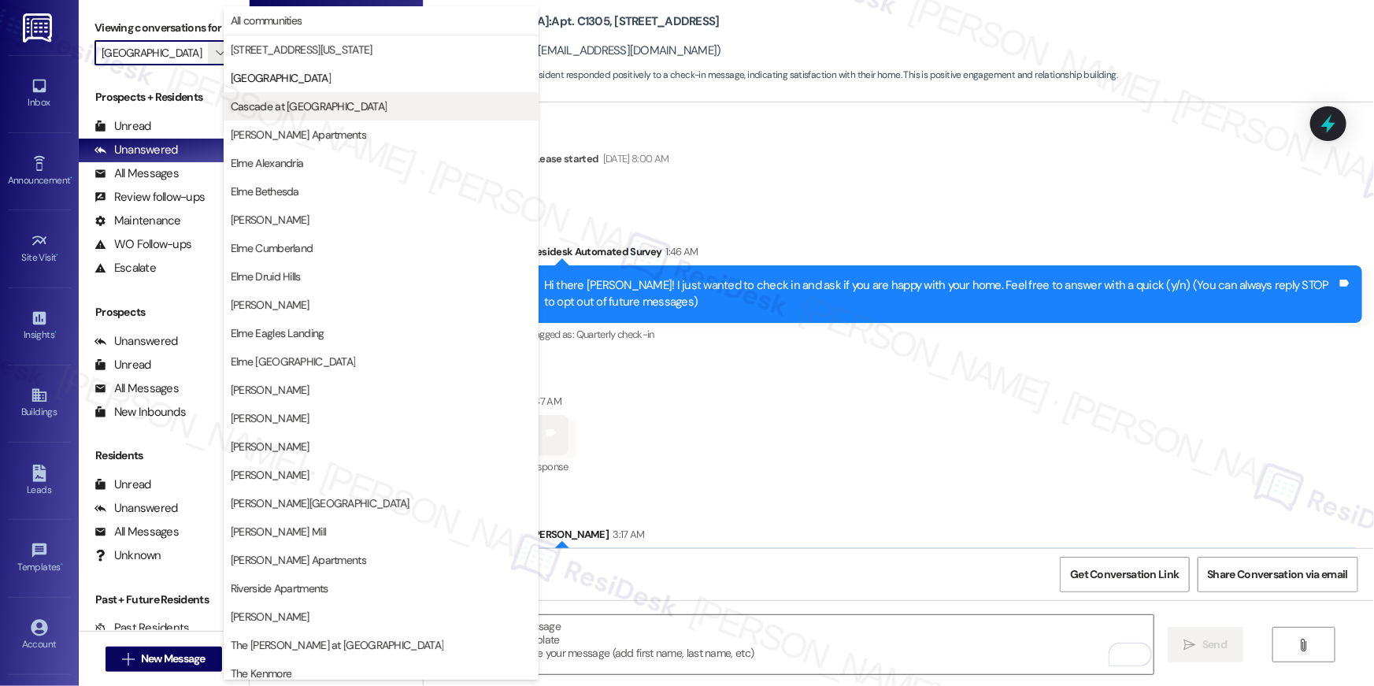
click at [283, 98] on span "Cascade at [GEOGRAPHIC_DATA]" at bounding box center [309, 106] width 156 height 16
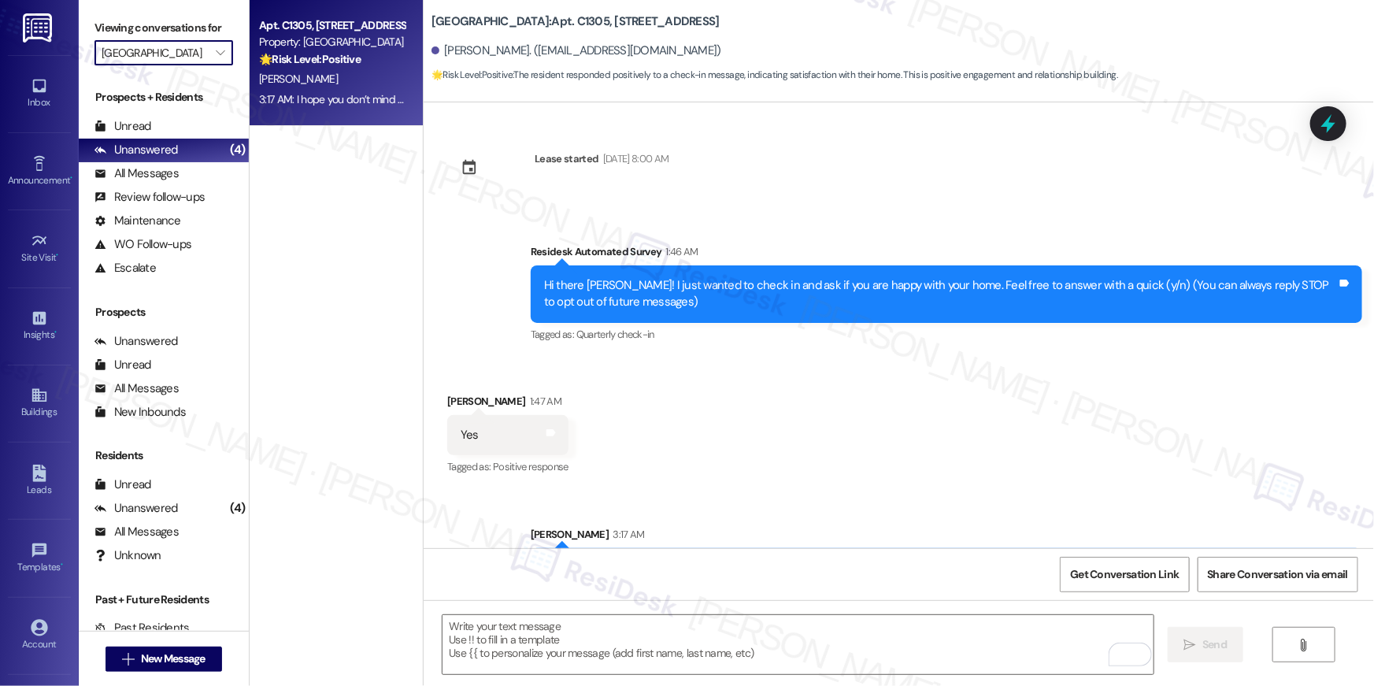
type input "Cascade at [GEOGRAPHIC_DATA]"
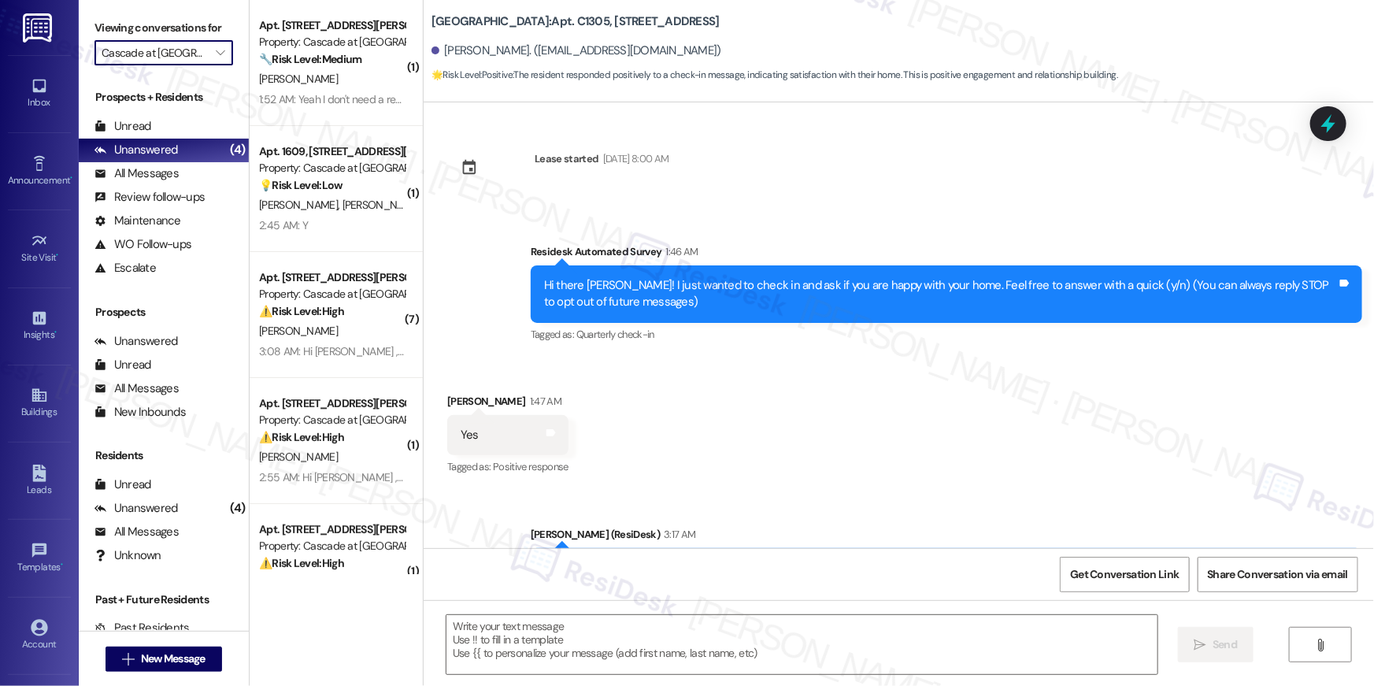
type textarea "Fetching suggested responses. Please feel free to read through the conversation…"
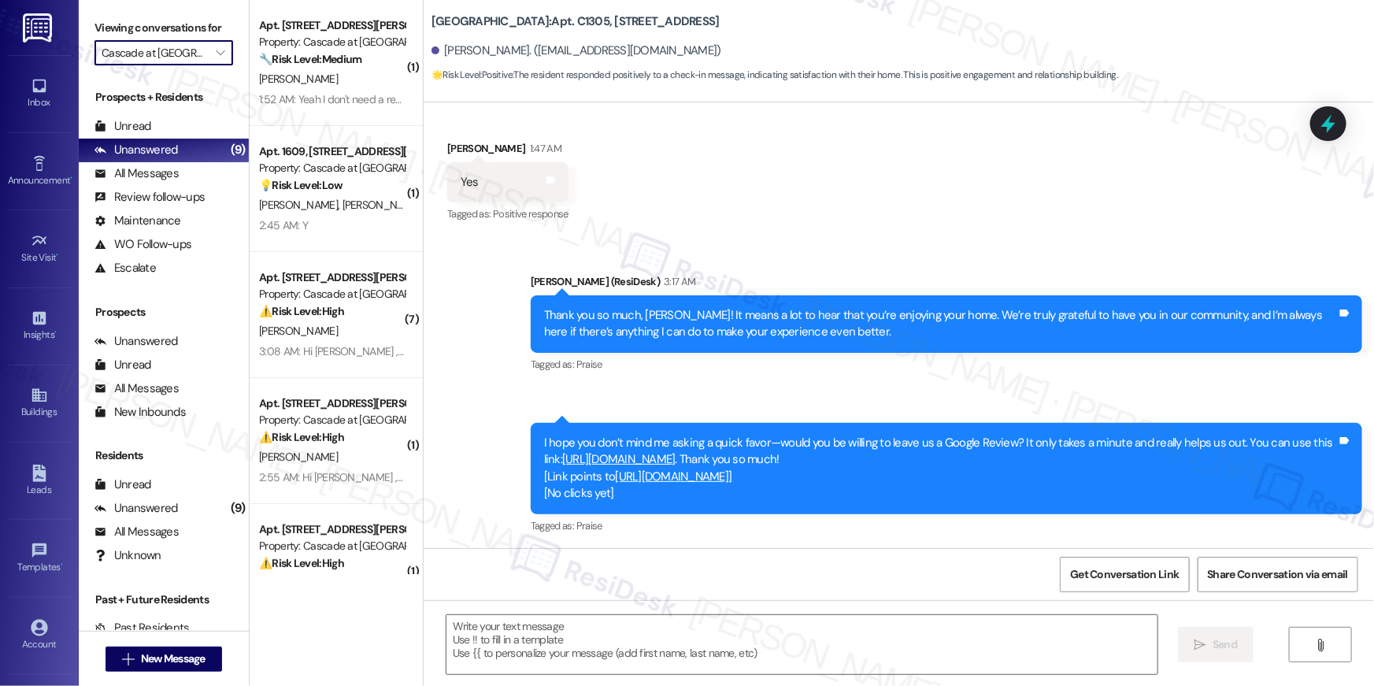
scroll to position [254, 0]
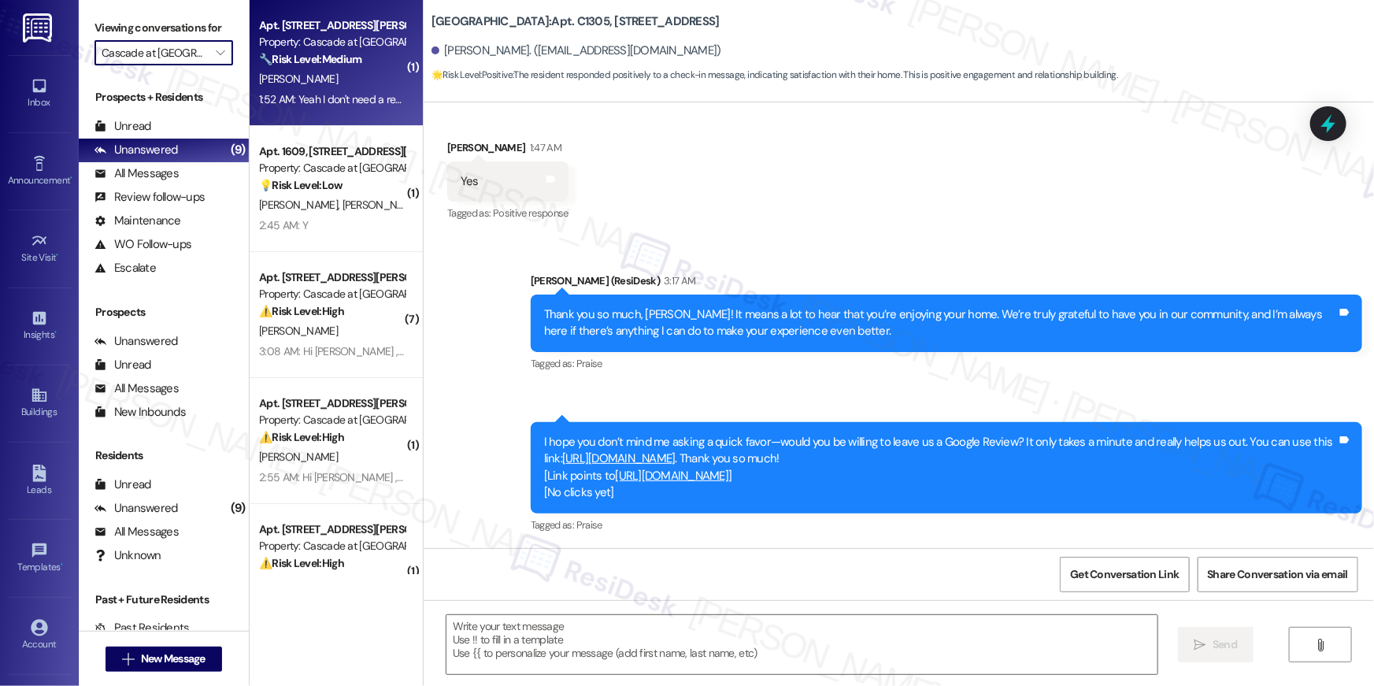
click at [347, 103] on div "1:52 AM: Yeah I don't need a reminder. The rent's being paid [DATE] because tha…" at bounding box center [519, 99] width 521 height 14
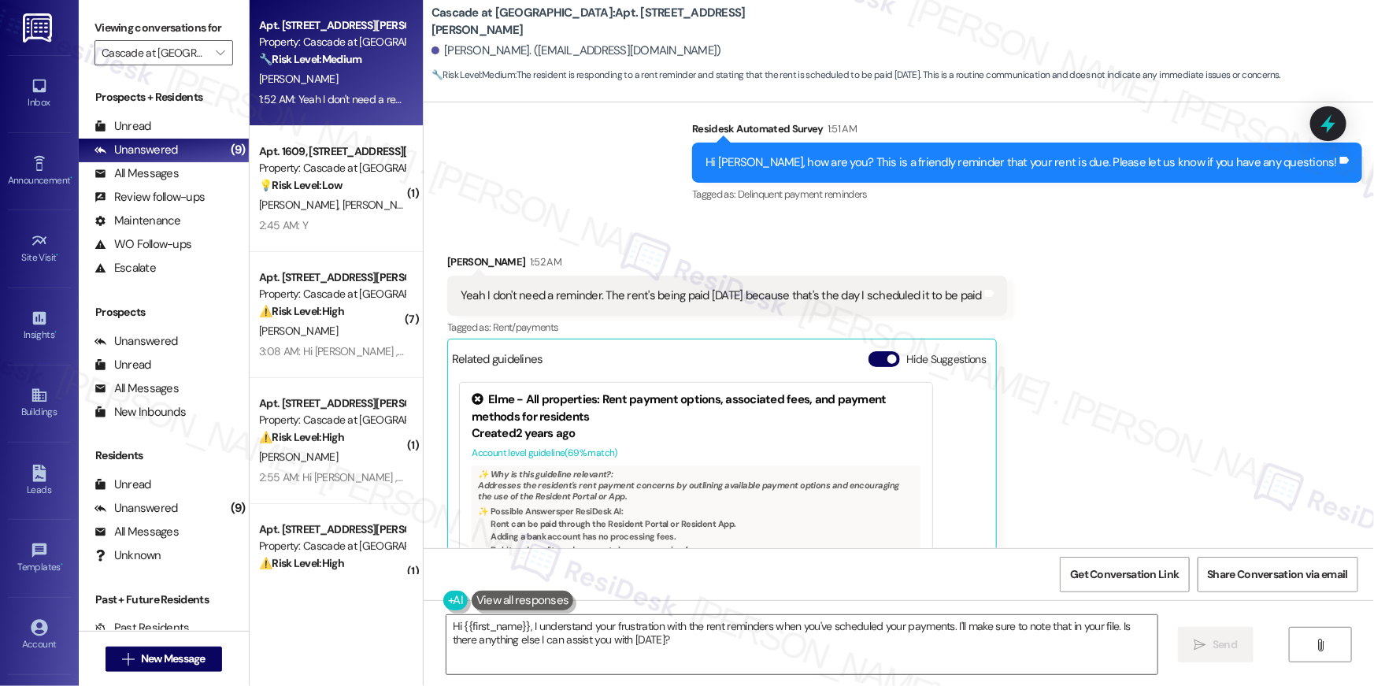
scroll to position [3928, 0]
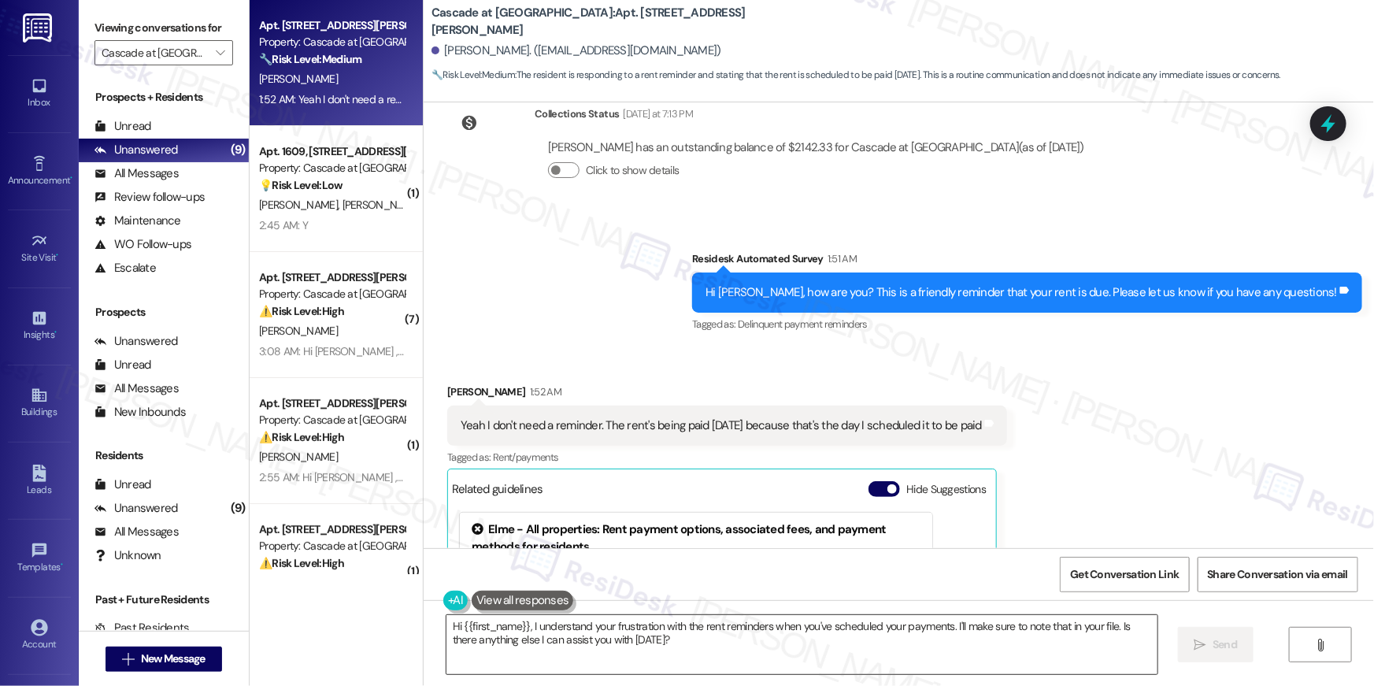
click at [938, 653] on textarea "Hi {{first_name}}, I understand your frustration with the rent reminders when y…" at bounding box center [802, 644] width 711 height 59
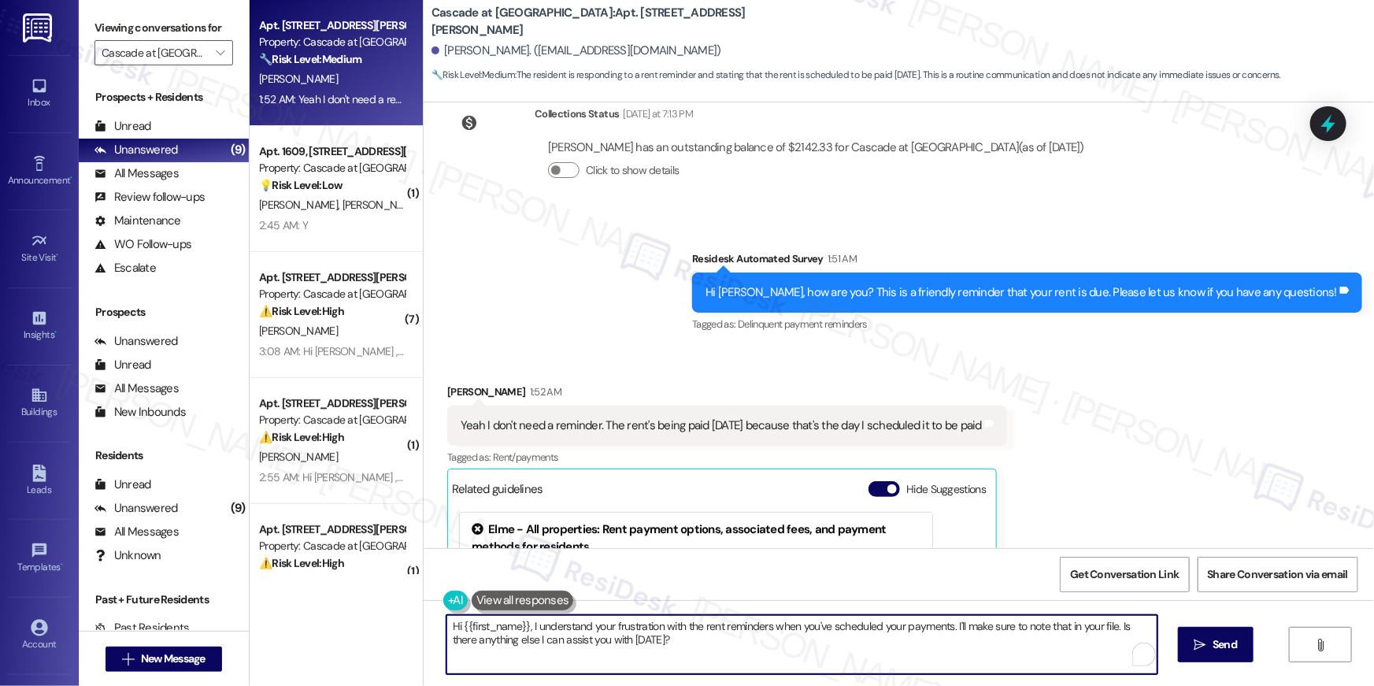
paste textarea "Thank you so much for your payment, {{first_name}}! I’m sorry if the rent remin…"
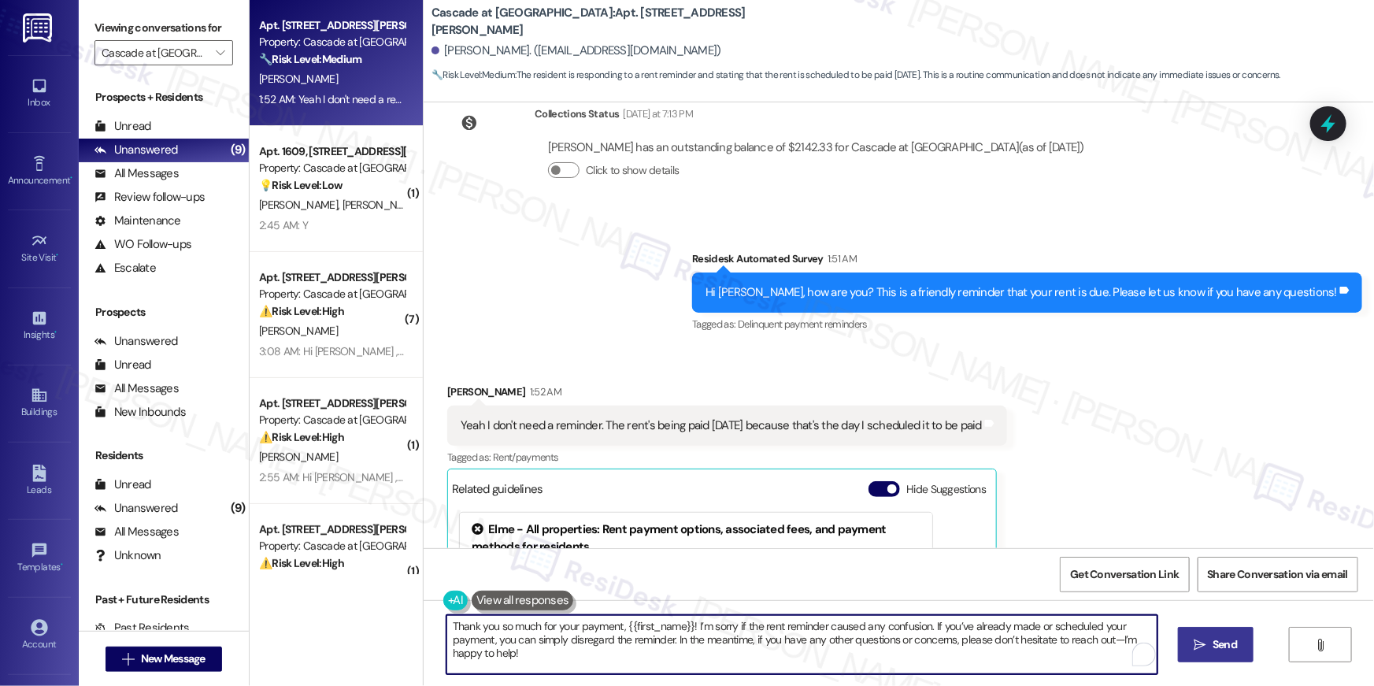
type textarea "Thank you so much for your payment, {{first_name}}! I’m sorry if the rent remin…"
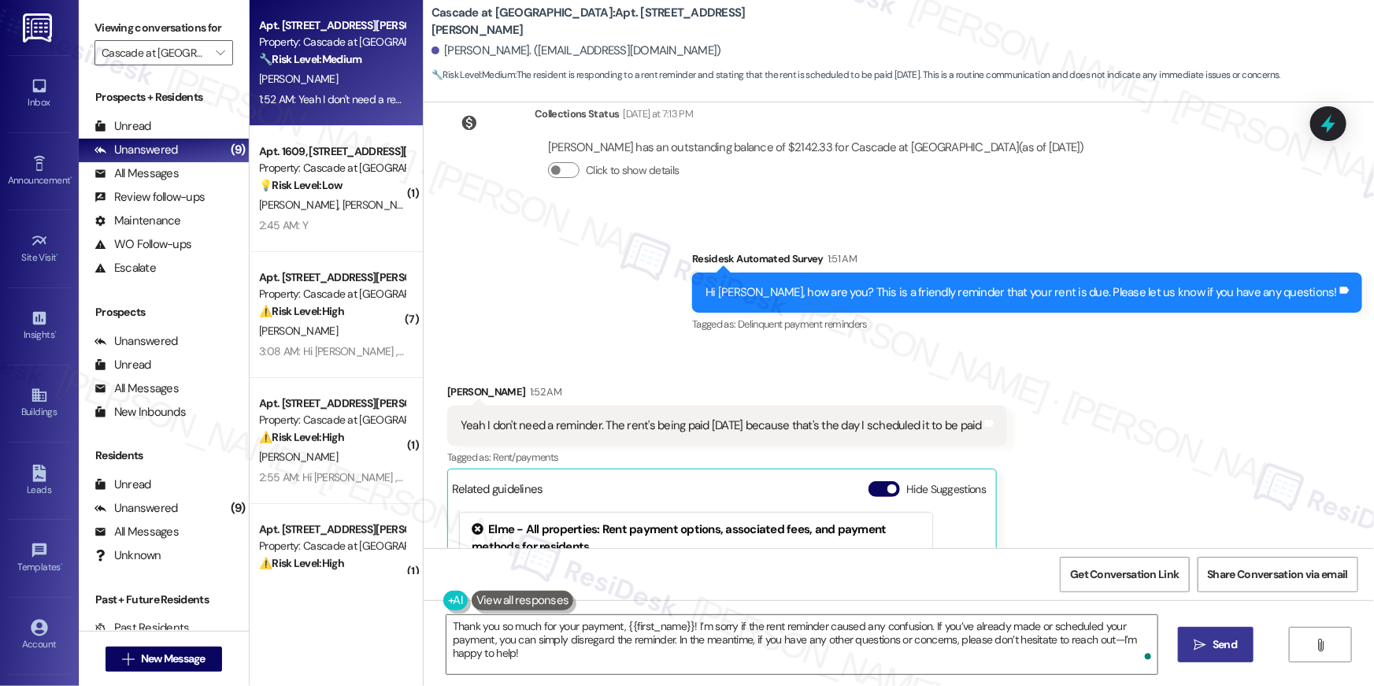
click at [1196, 639] on icon "" at bounding box center [1201, 645] width 12 height 13
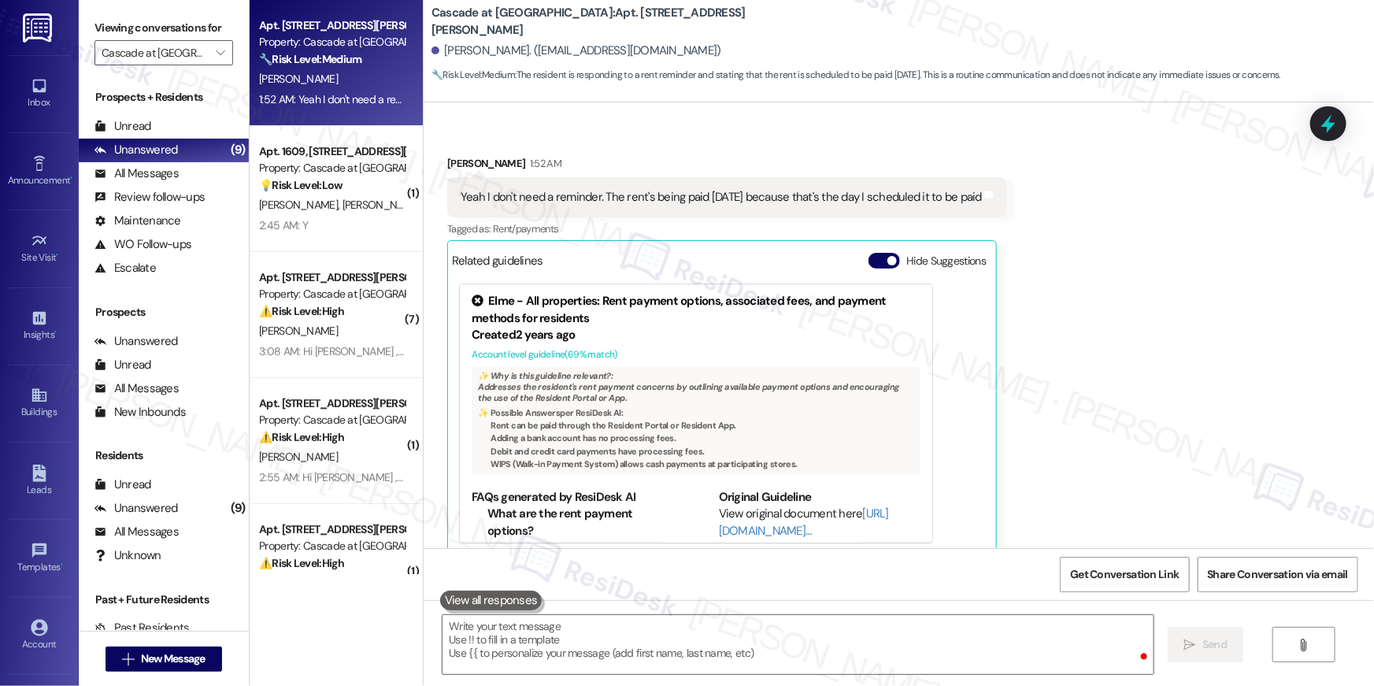
scroll to position [4158, 0]
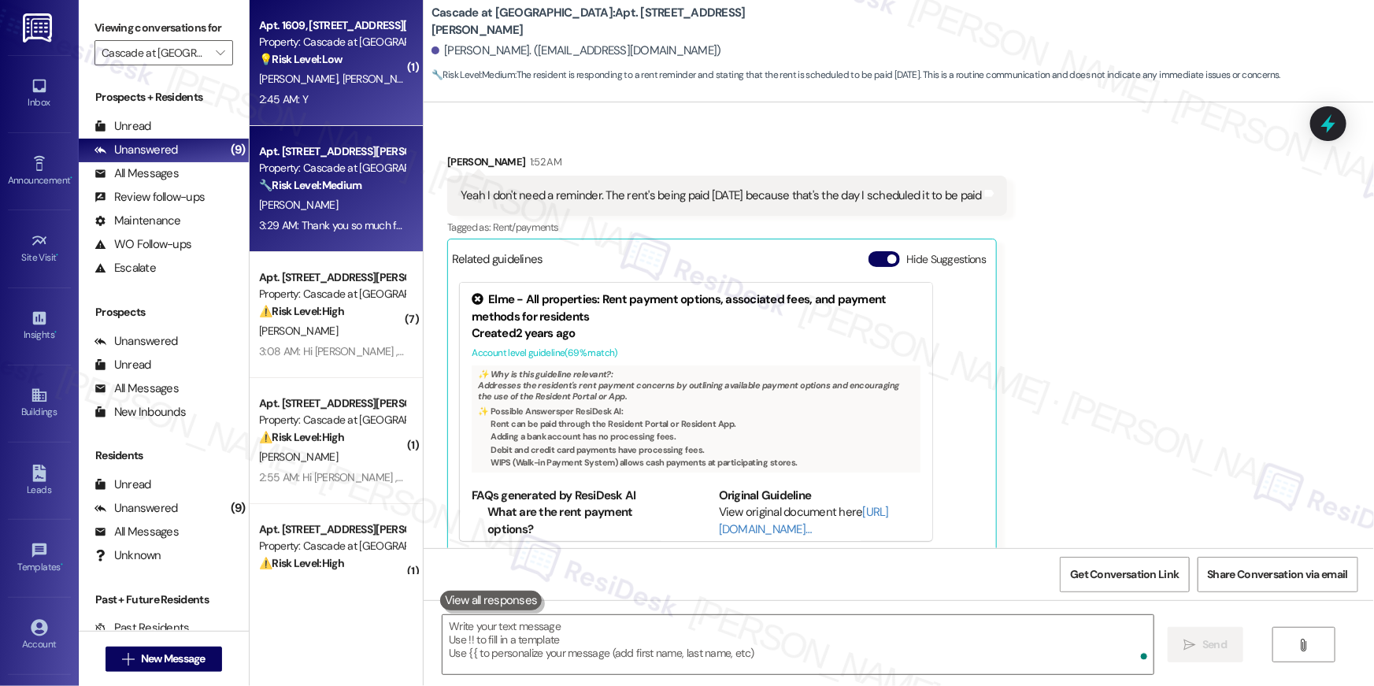
click at [329, 101] on div "2:45 AM: Y 2:45 AM: Y" at bounding box center [332, 100] width 149 height 20
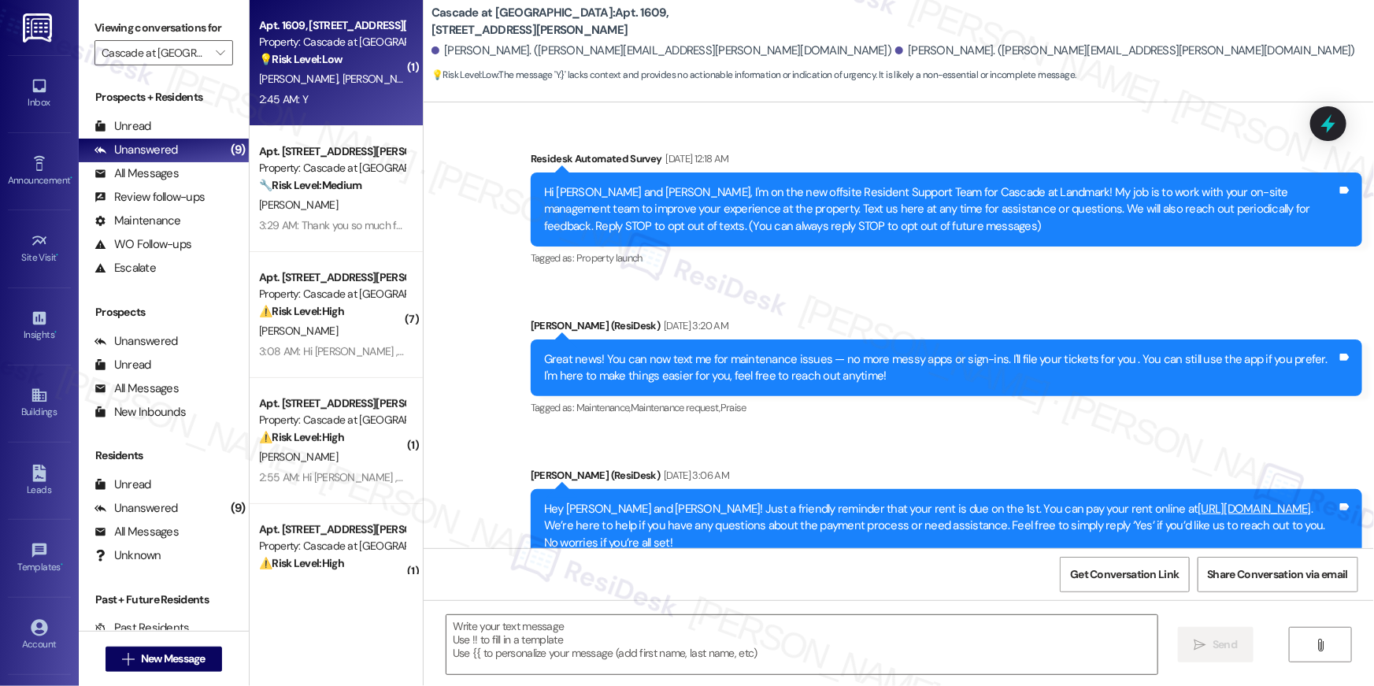
scroll to position [4862, 0]
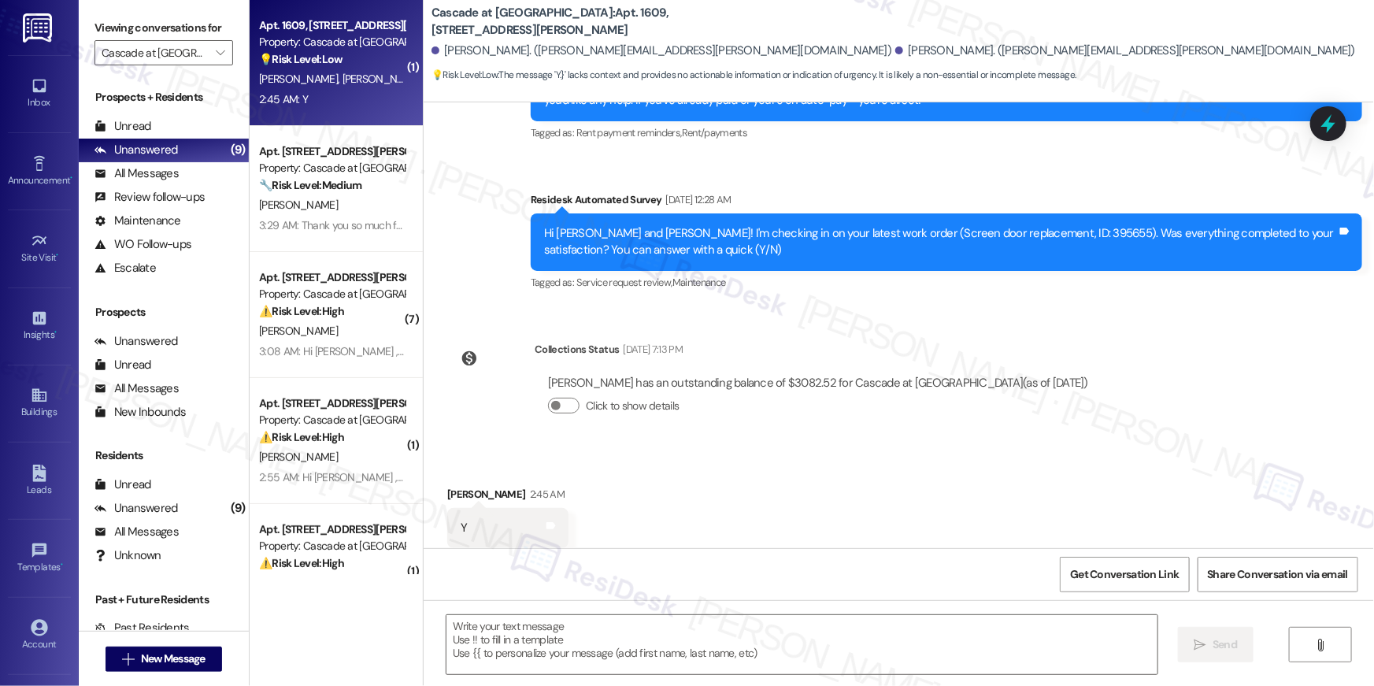
type textarea "Fetching suggested responses. Please feel free to read through the conversation…"
click at [779, 631] on textarea at bounding box center [802, 644] width 711 height 59
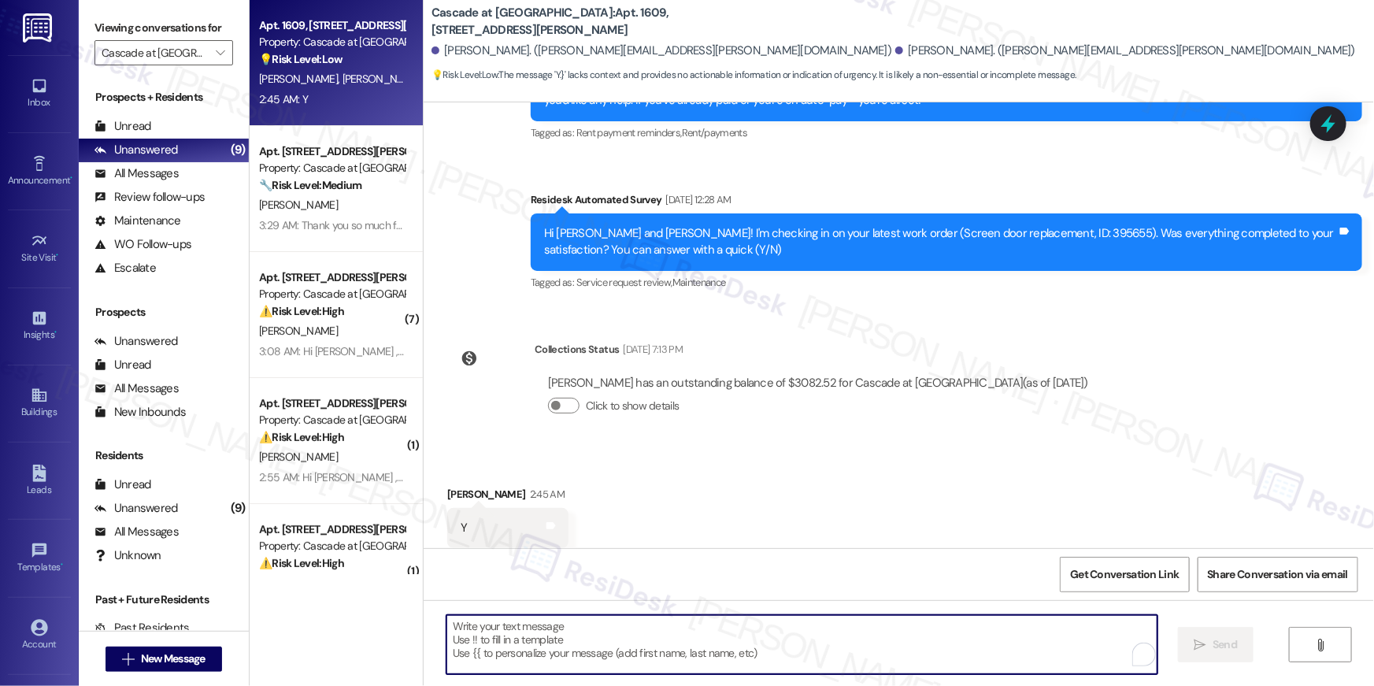
paste textarea "Hi {{first_name}}, I’m happy to hear your work order has been completed! If you…"
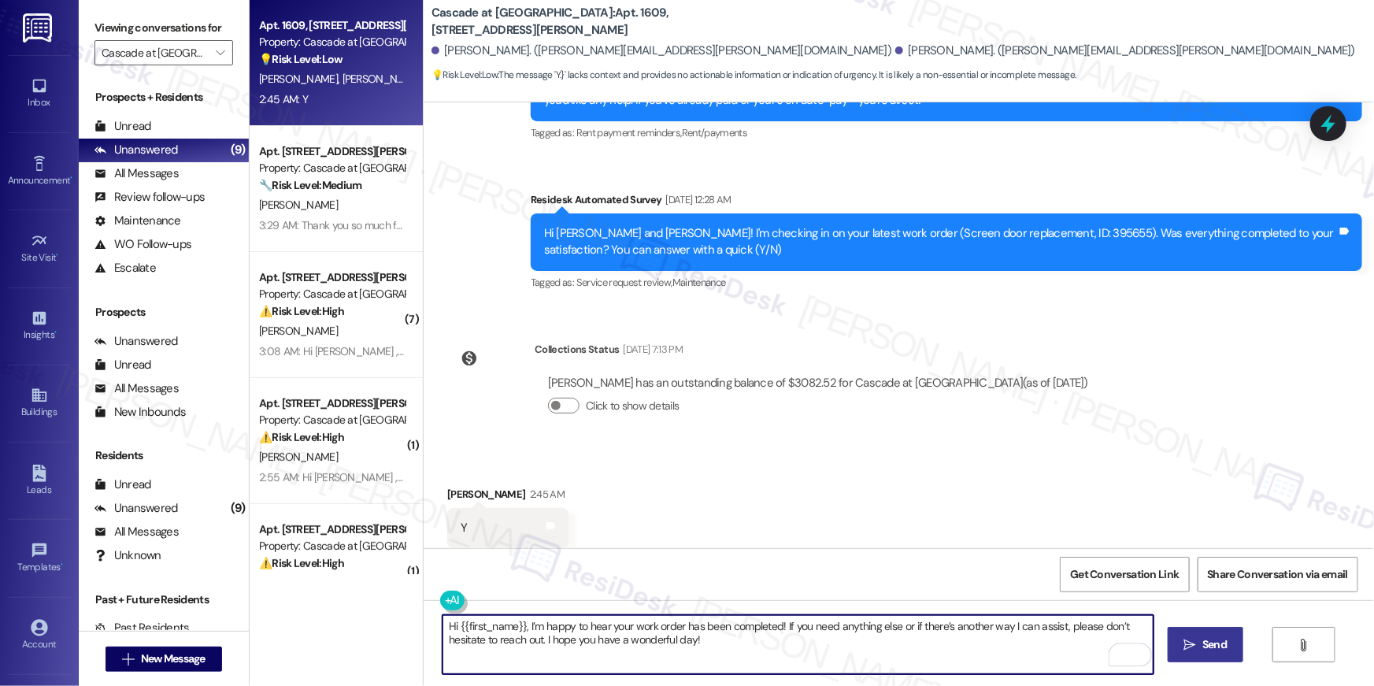
type textarea "Hi {{first_name}}, I’m happy to hear your work order has been completed! If you…"
click at [1207, 641] on span "Send" at bounding box center [1215, 644] width 24 height 17
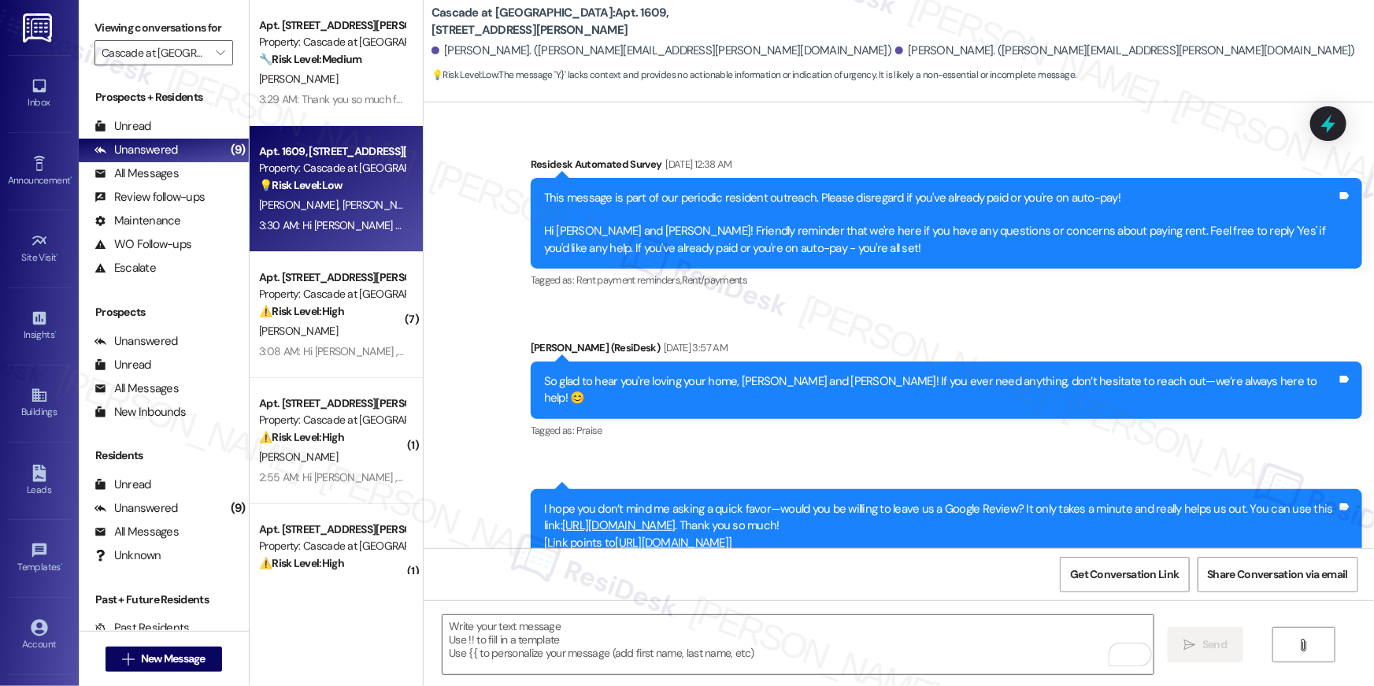
scroll to position [4192, 0]
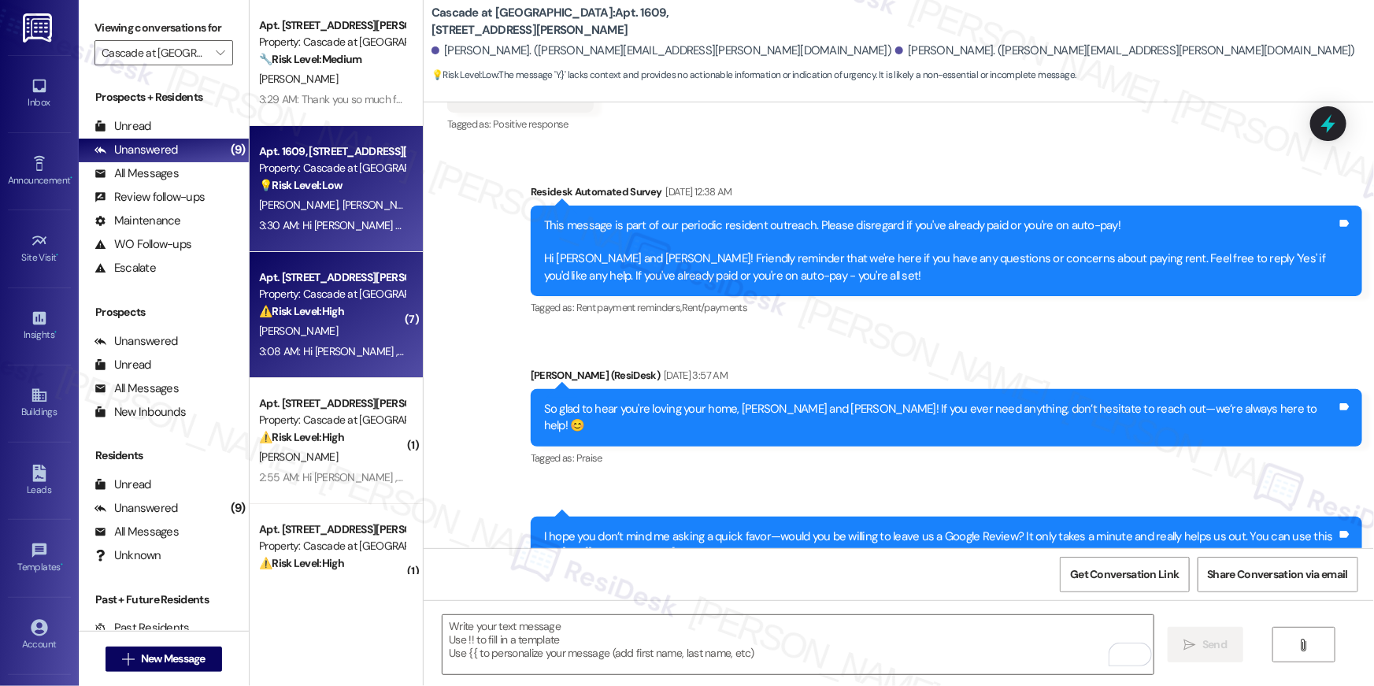
click at [309, 295] on div "Property: Cascade at [GEOGRAPHIC_DATA]" at bounding box center [332, 294] width 146 height 17
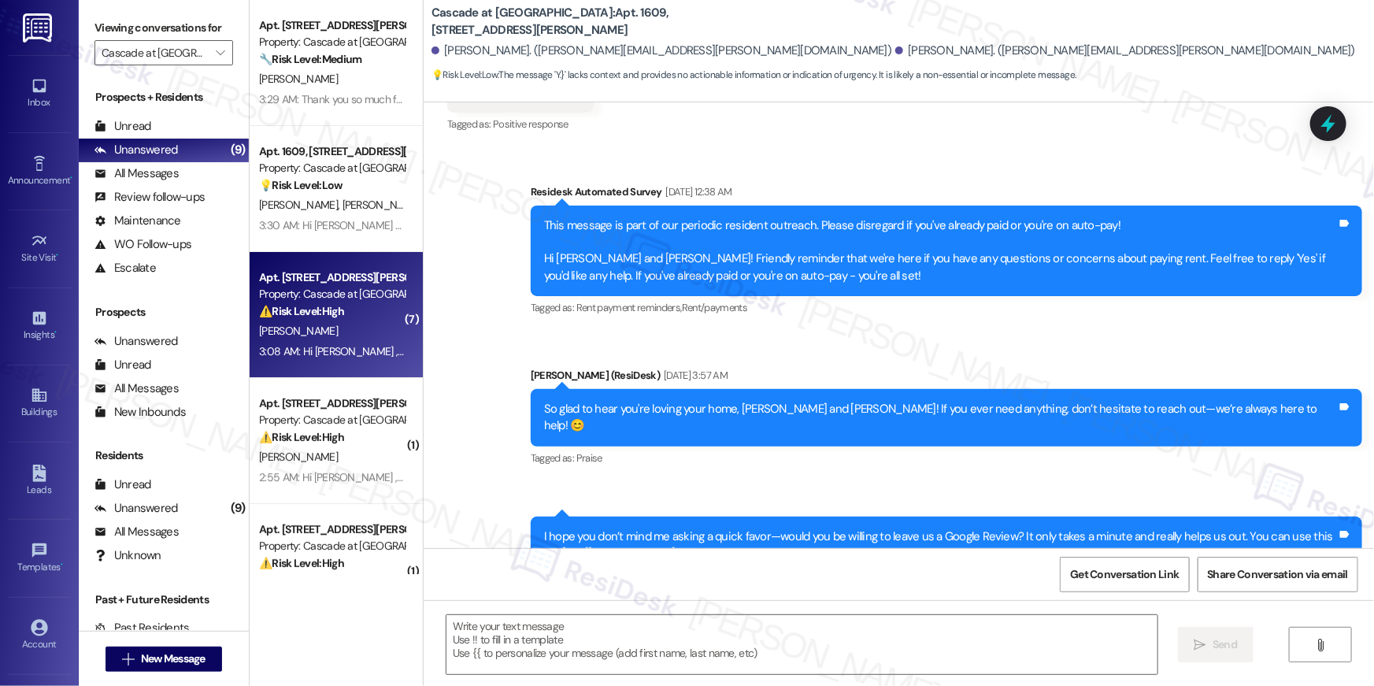
type textarea "Fetching suggested responses. Please feel free to read through the conversation…"
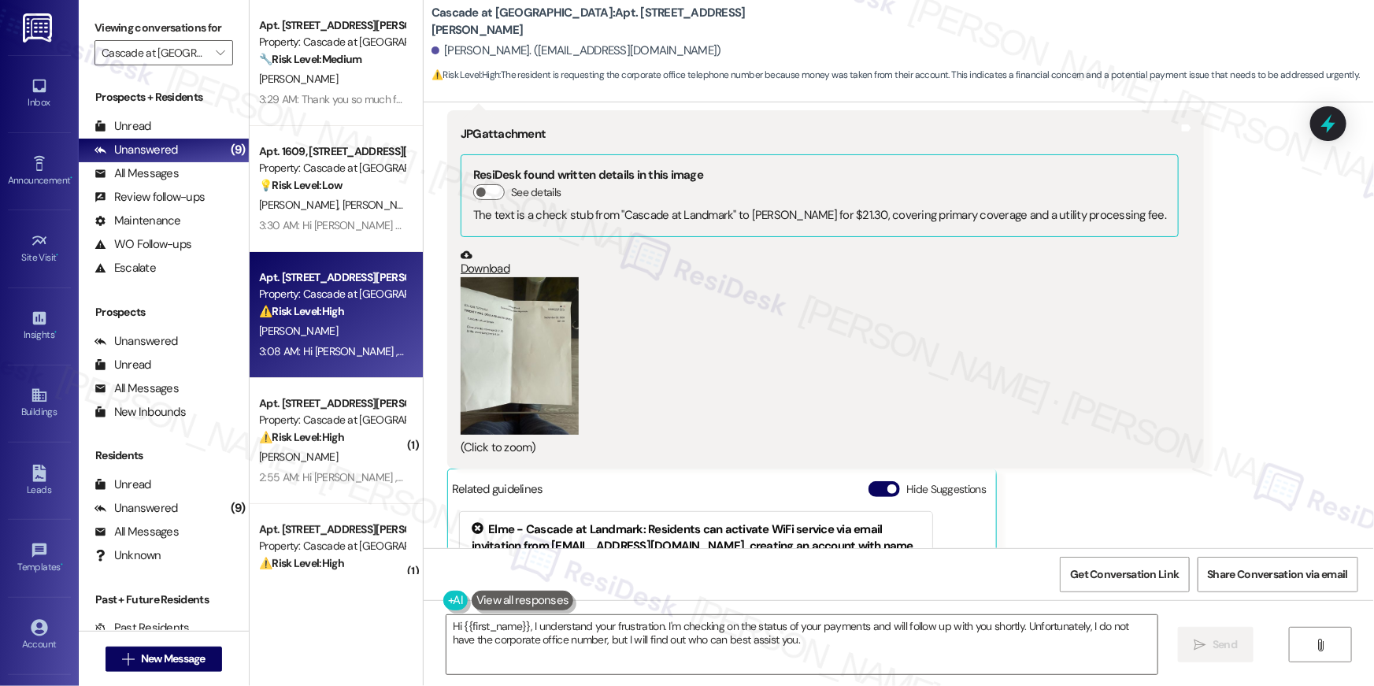
scroll to position [6239, 0]
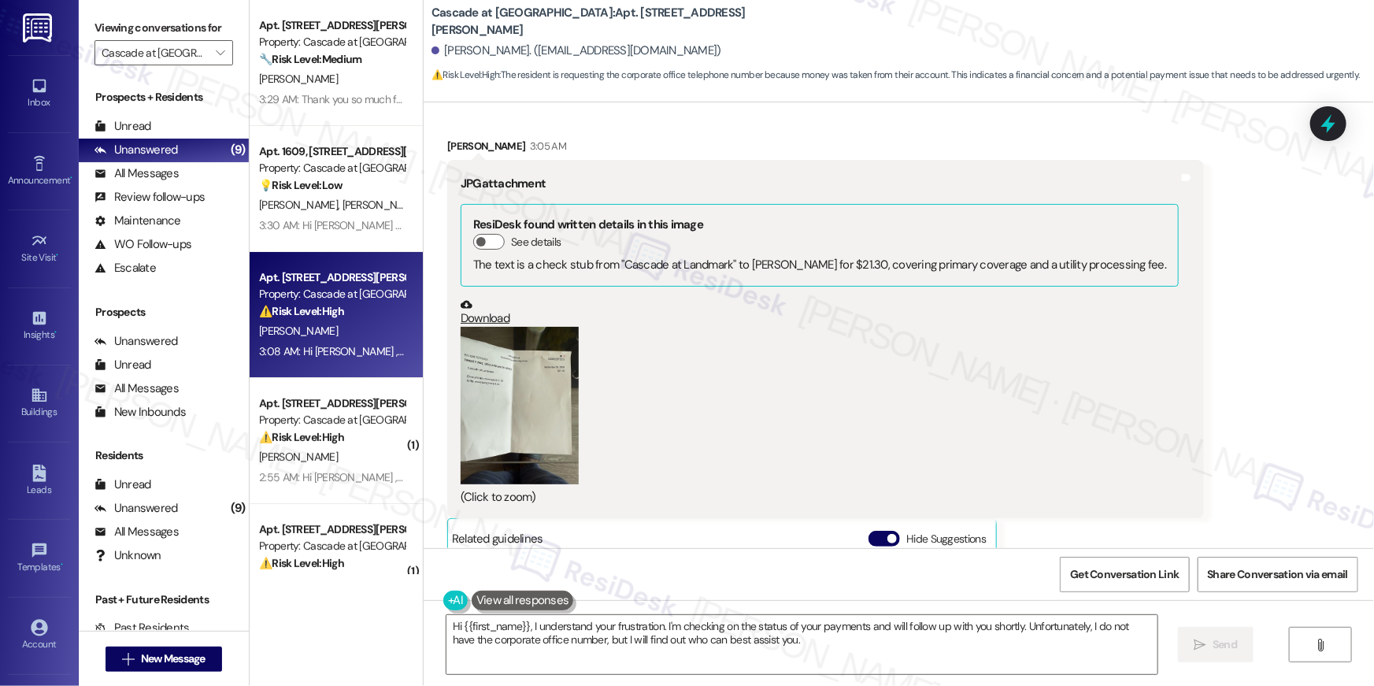
click at [544, 380] on button "Zoom image" at bounding box center [520, 406] width 118 height 158
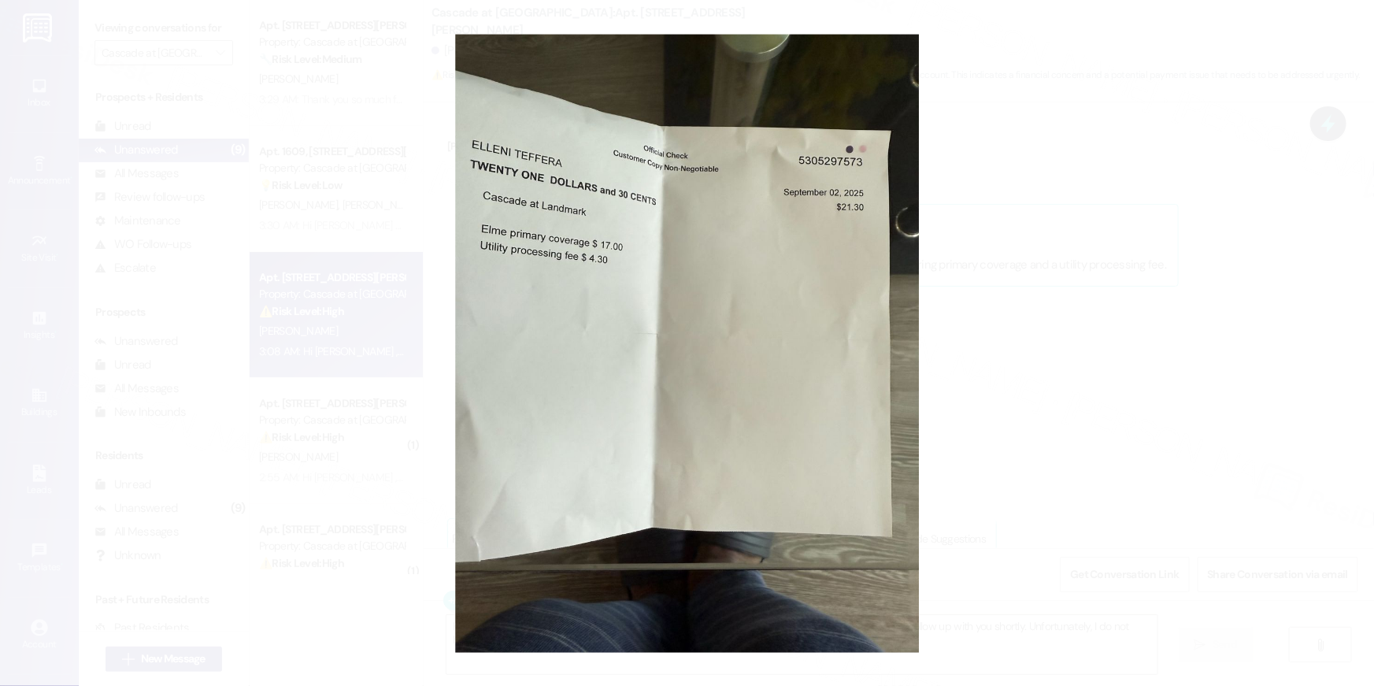
click at [1078, 408] on button "Unzoom image" at bounding box center [687, 343] width 1374 height 686
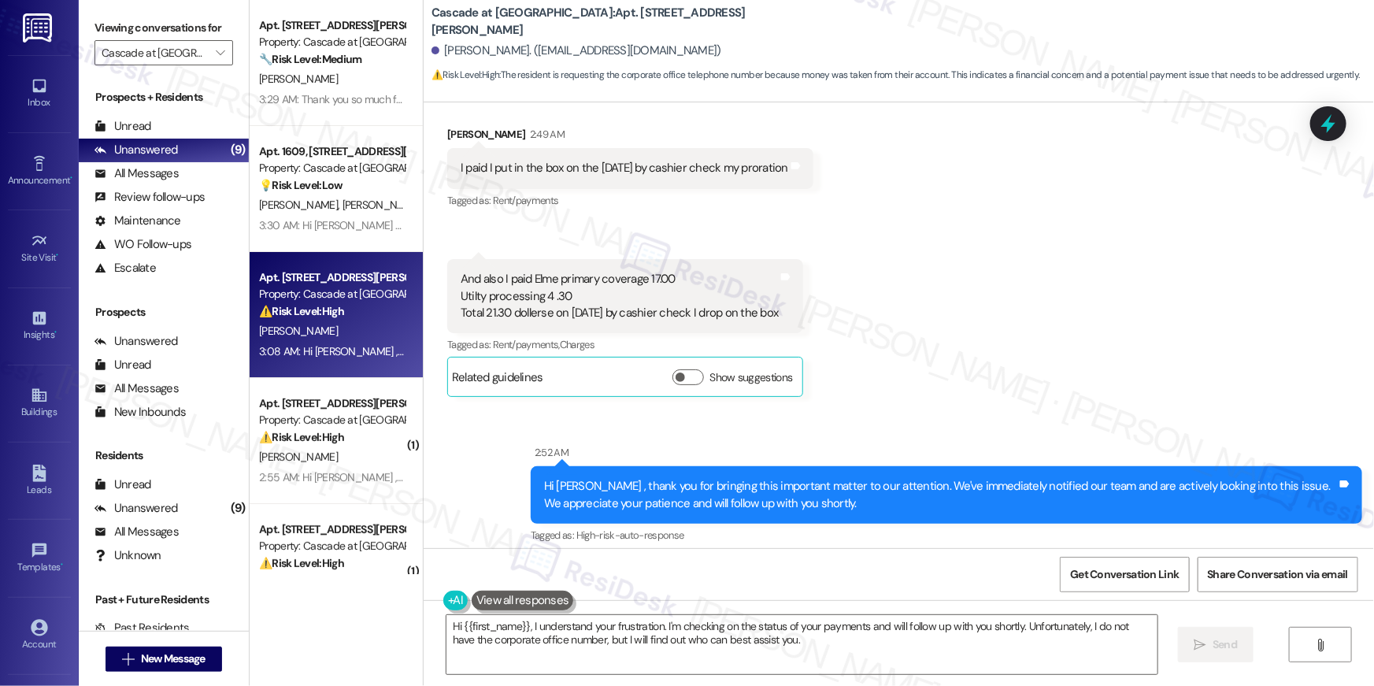
scroll to position [4298, 0]
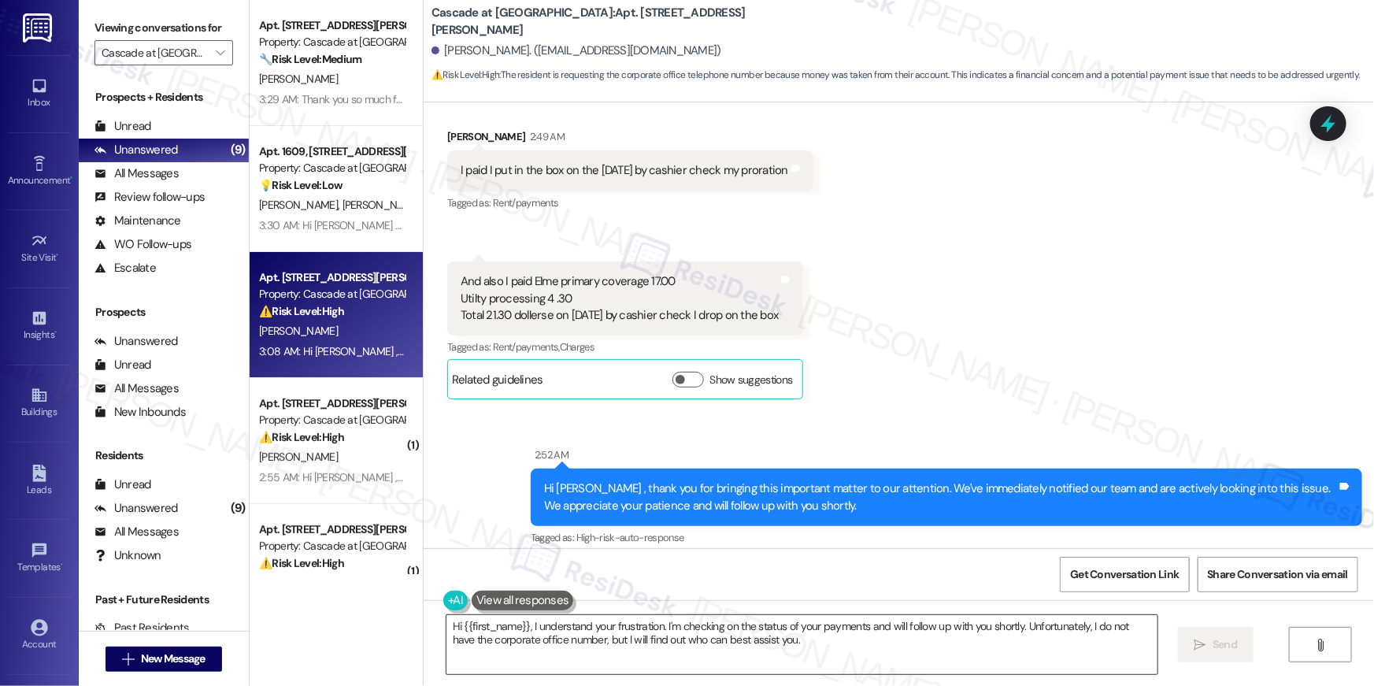
click at [793, 630] on textarea "Hi {{first_name}}, I understand your frustration. I'm checking on the status of…" at bounding box center [802, 644] width 711 height 59
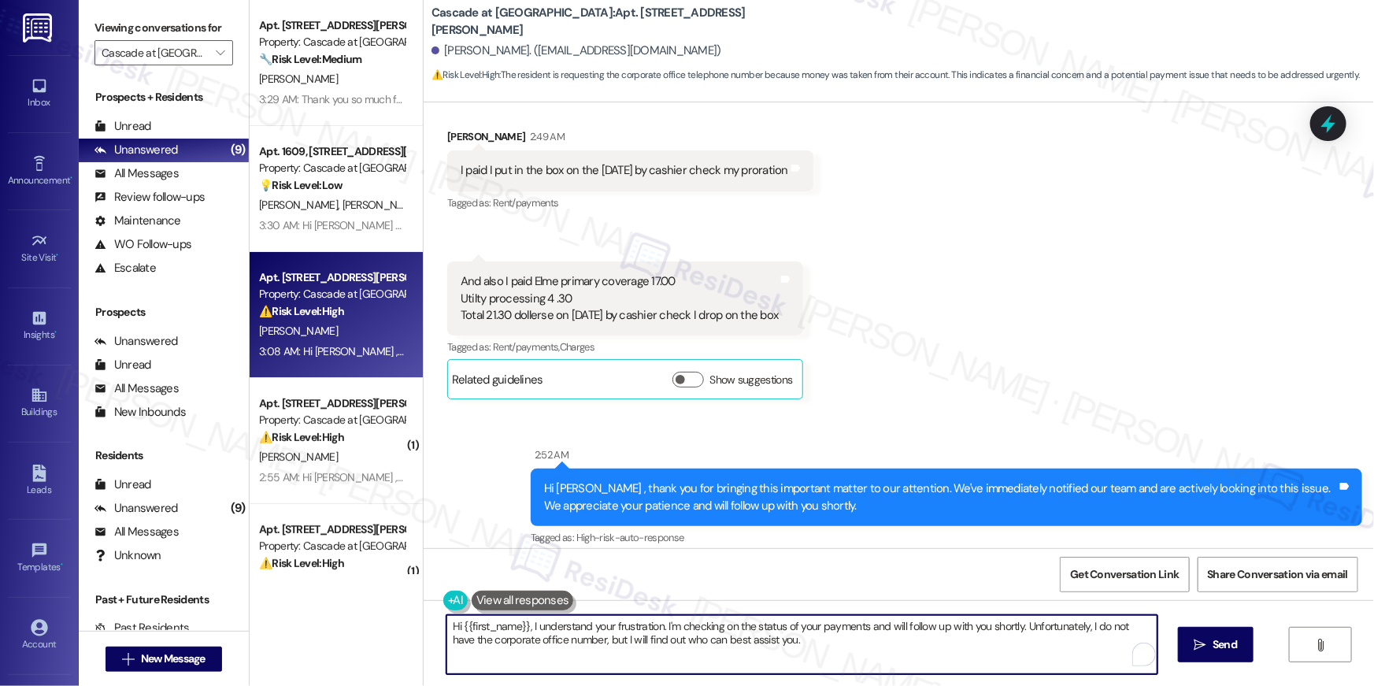
paste textarea "Thank you, {{first_name}}, for your payment! If you paid by money order / cashi…"
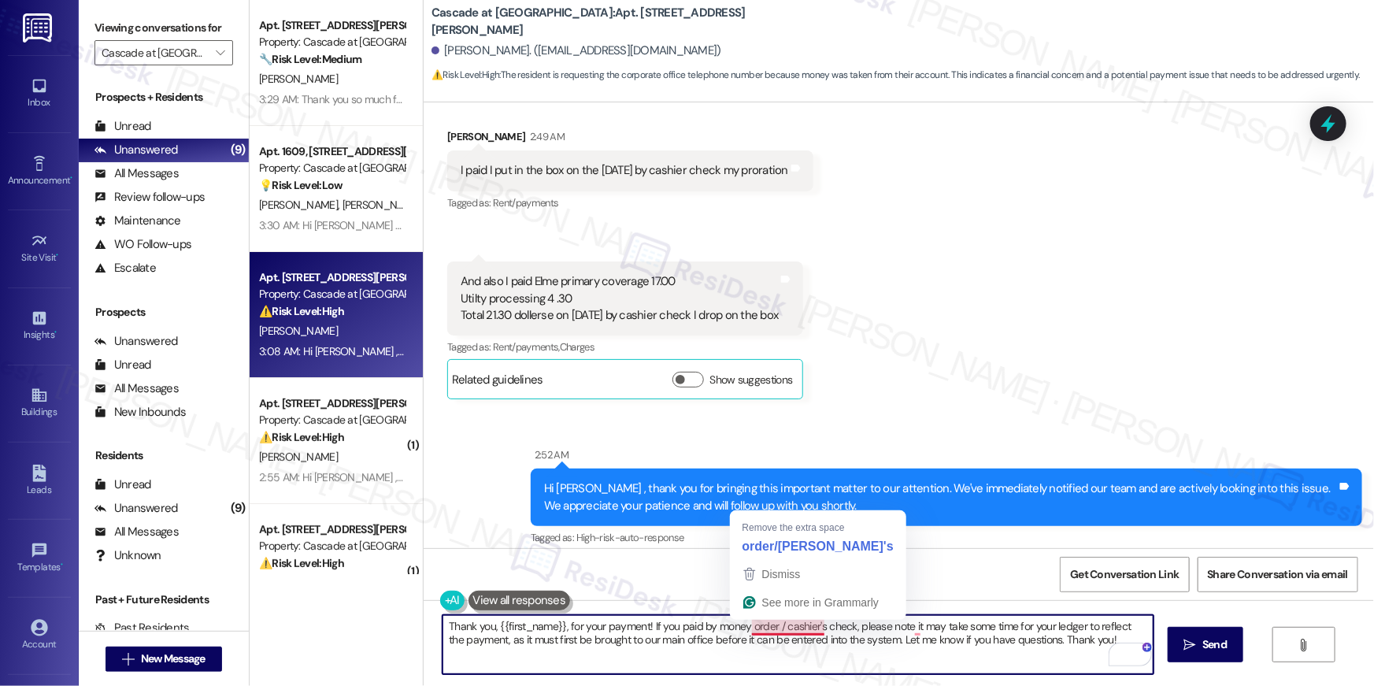
drag, startPoint x: 773, startPoint y: 628, endPoint x: 788, endPoint y: 631, distance: 16.1
click at [788, 631] on textarea "Thank you, {{first_name}}, for your payment! If you paid by money order / cashi…" at bounding box center [798, 644] width 711 height 59
click at [780, 631] on textarea "Thank you, {{first_name}}, for your payment! If you paid by money order / cashi…" at bounding box center [798, 644] width 711 height 59
click at [763, 624] on textarea "Thank you, {{first_name}}, for your payment! If you paid by money order / cashi…" at bounding box center [798, 644] width 711 height 59
drag, startPoint x: 777, startPoint y: 630, endPoint x: 707, endPoint y: 628, distance: 70.1
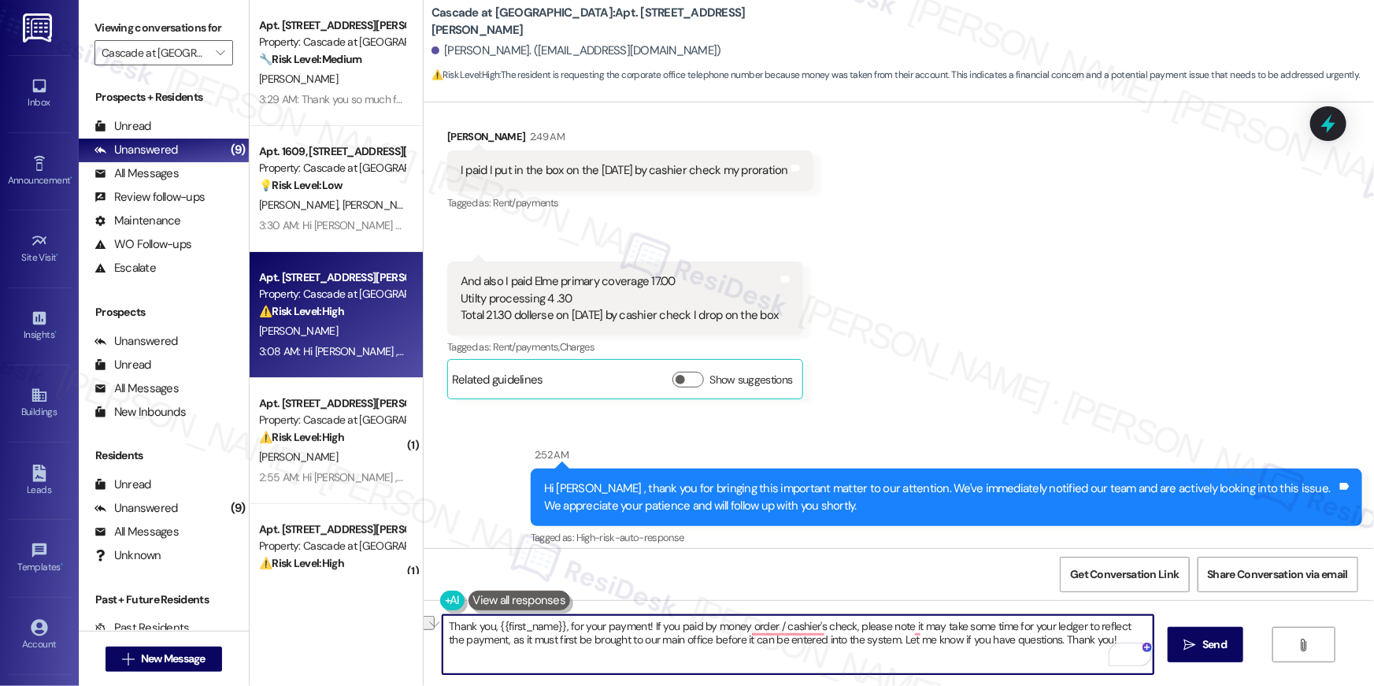
click at [707, 628] on textarea "Thank you, {{first_name}}, for your payment! If you paid by money order / cashi…" at bounding box center [798, 644] width 711 height 59
type textarea "Thank you, {{first_name}}, for your payment! If you paid by cashier's check, pl…"
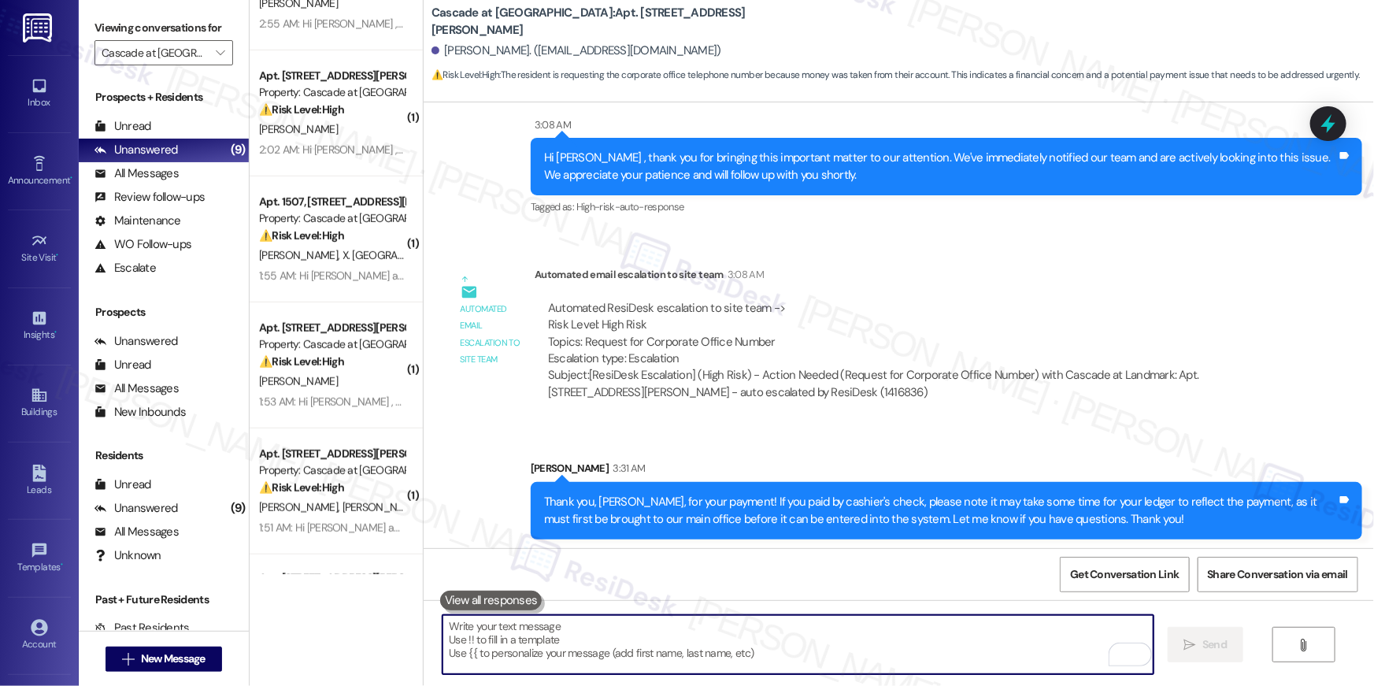
scroll to position [559, 0]
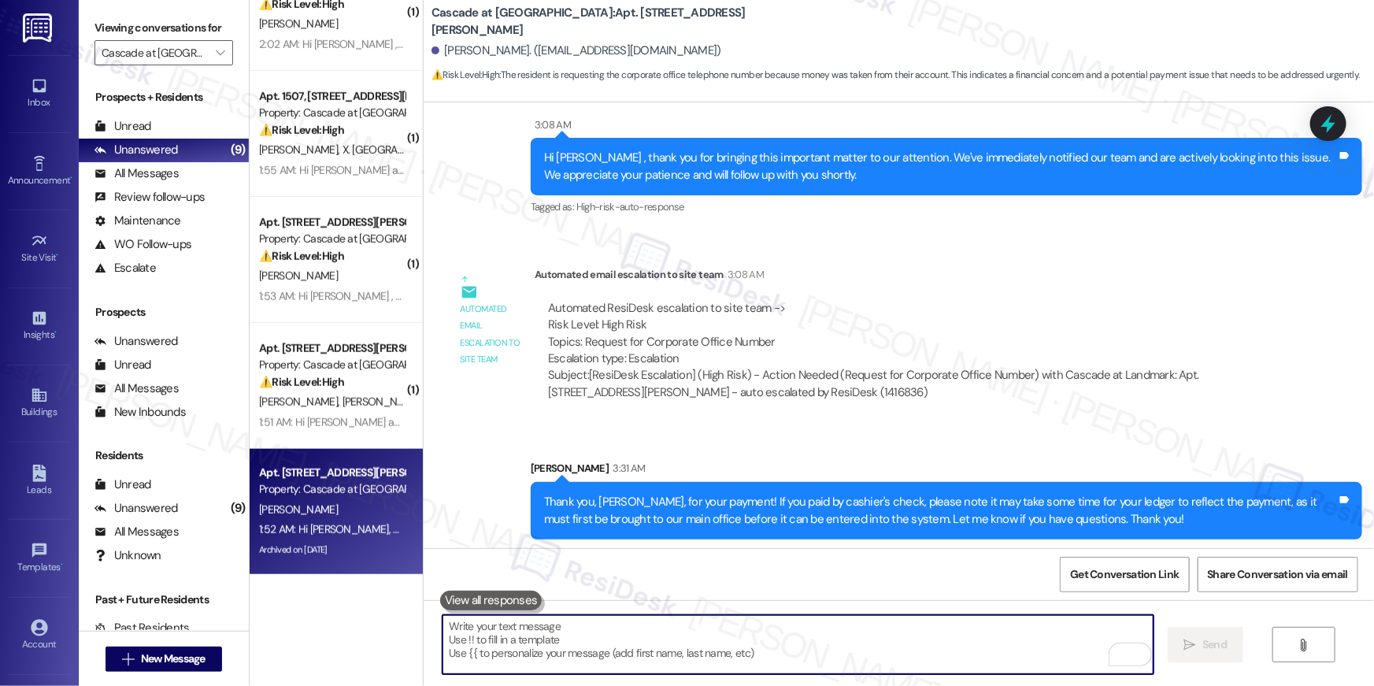
click at [343, 496] on div "Property: Cascade at [GEOGRAPHIC_DATA]" at bounding box center [332, 489] width 146 height 17
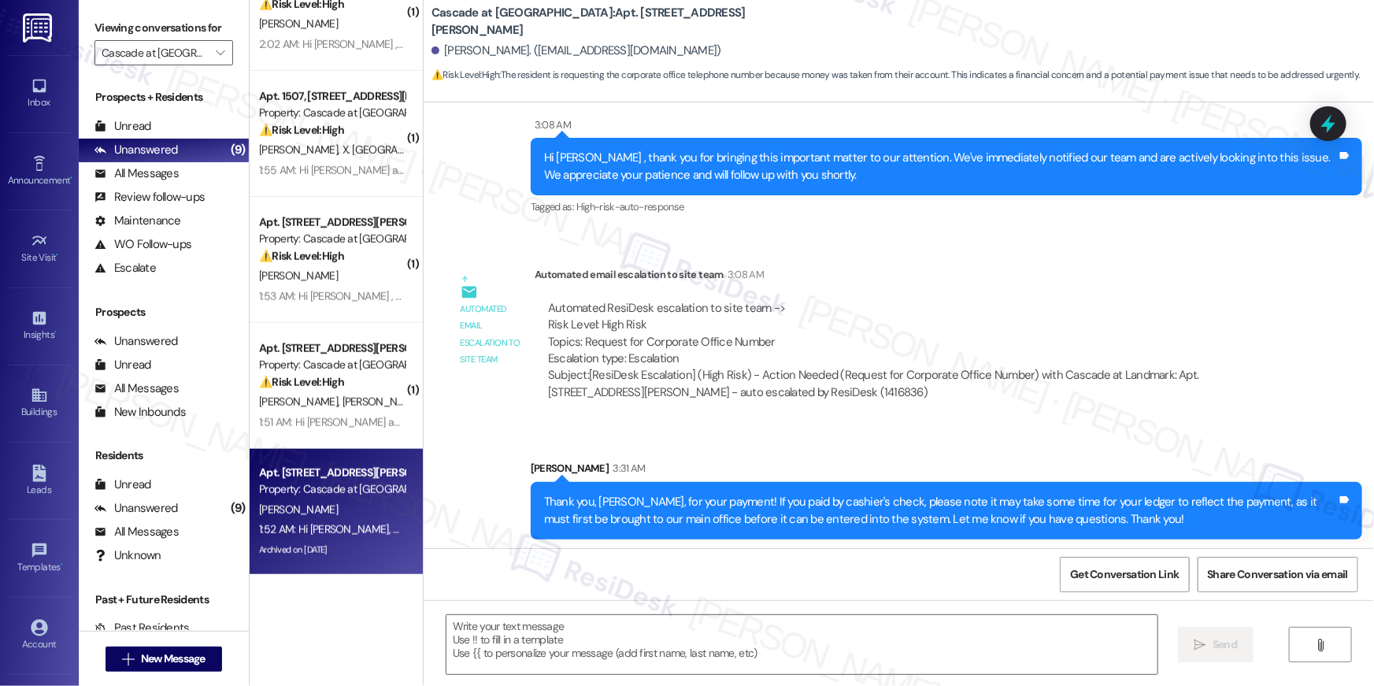
type textarea "Fetching suggested responses. Please feel free to read through the conversation…"
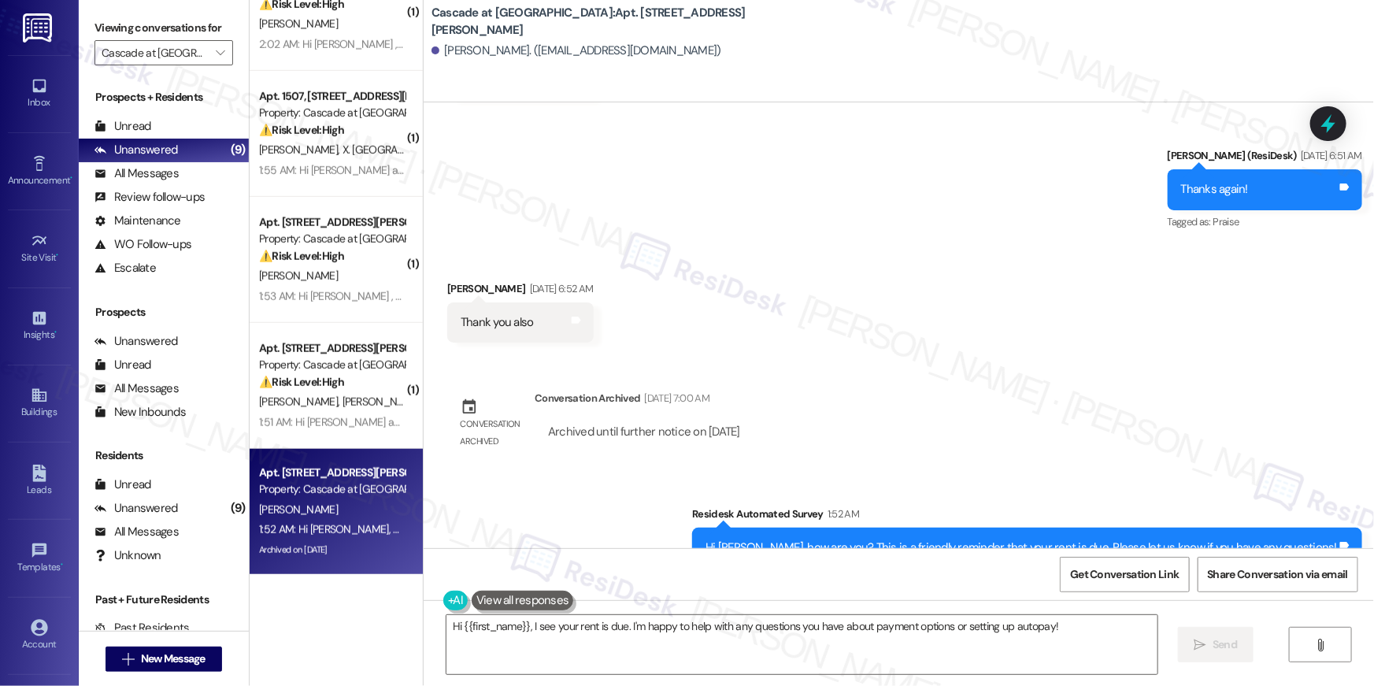
scroll to position [7178, 0]
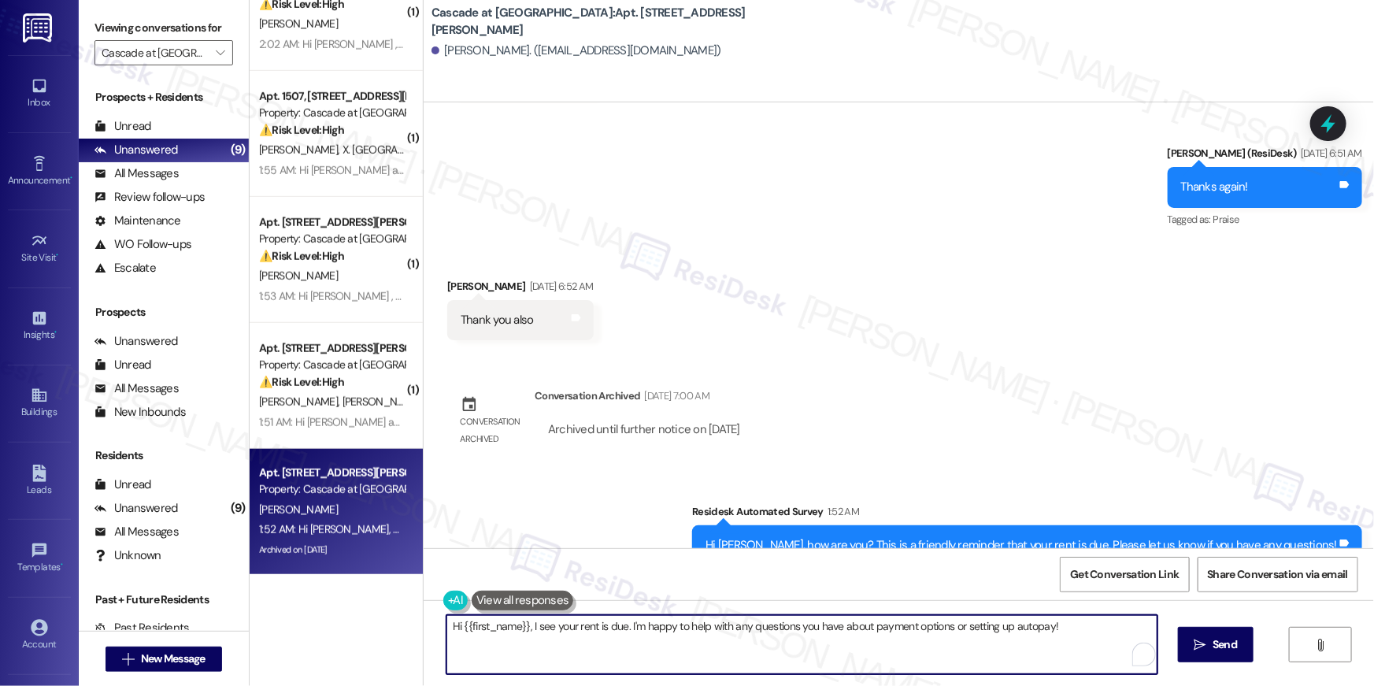
click at [753, 647] on textarea "Hi {{first_name}}, I see your rent is due. I'm happy to help with any questions…" at bounding box center [802, 644] width 711 height 59
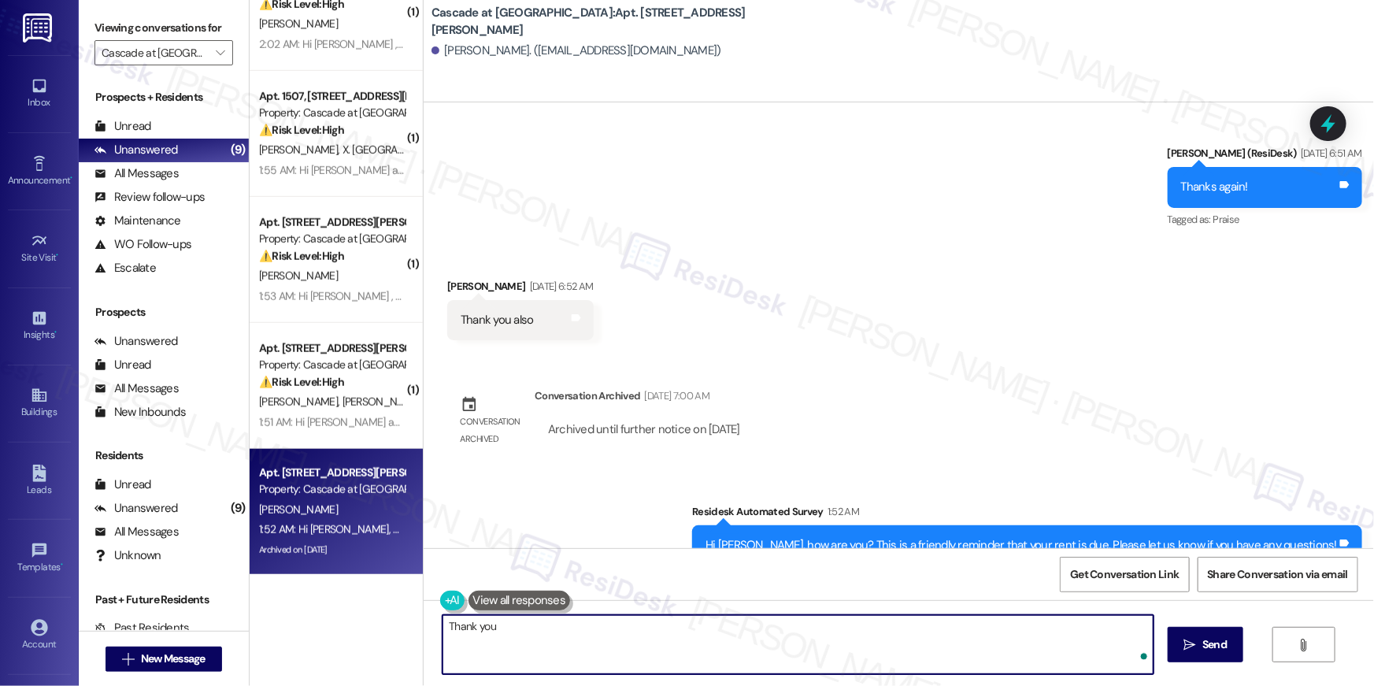
type textarea "Thank you!"
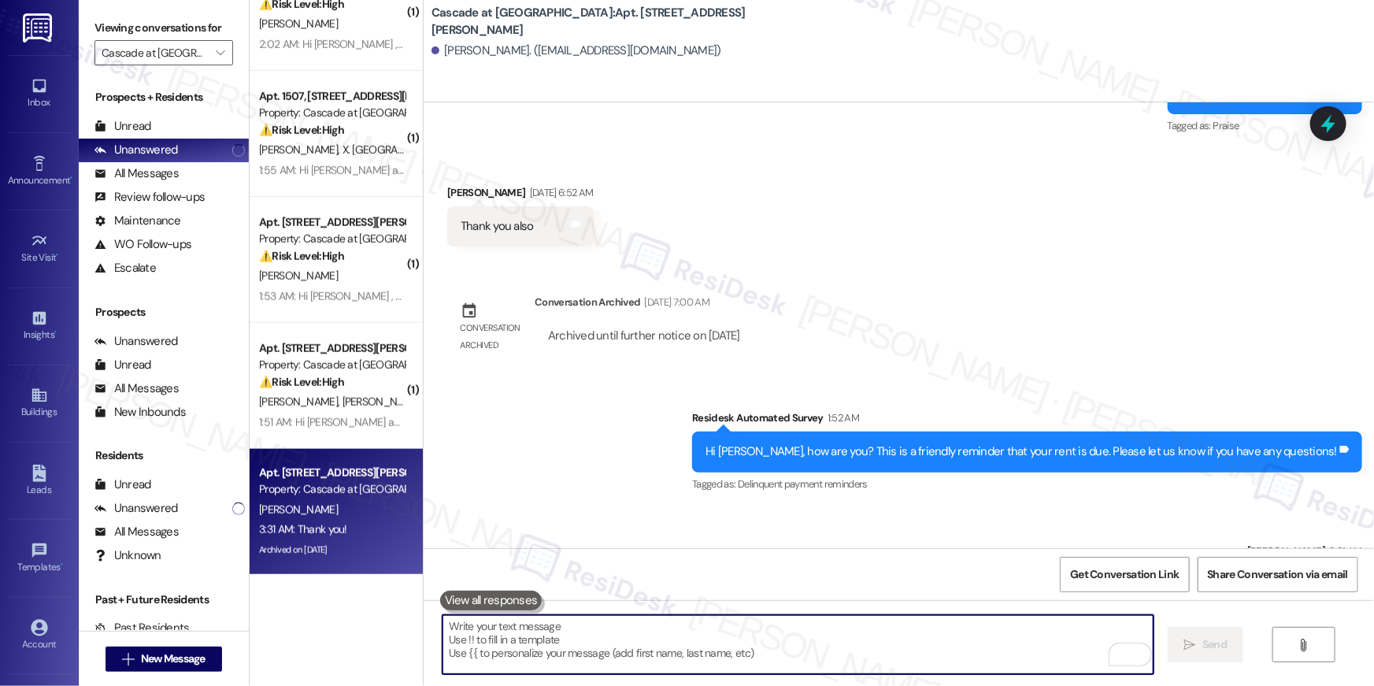
scroll to position [7288, 0]
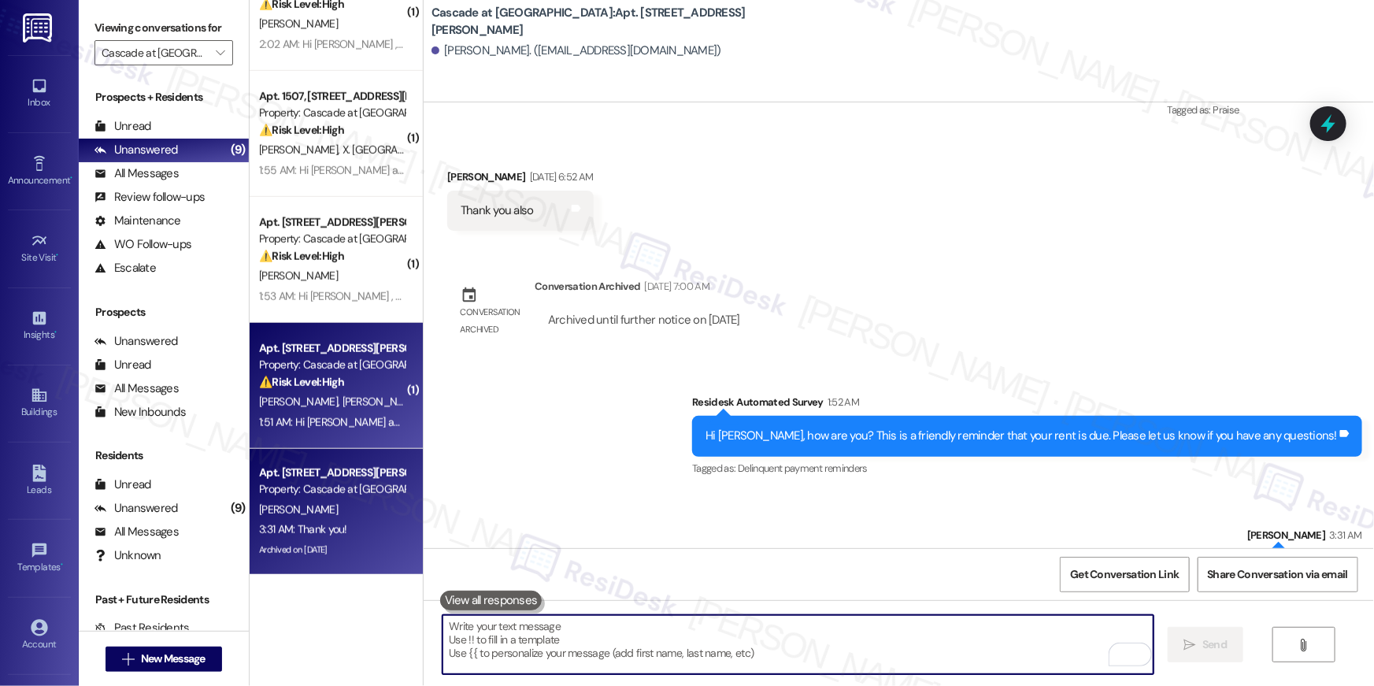
click at [343, 398] on span "[PERSON_NAME]" at bounding box center [382, 402] width 79 height 14
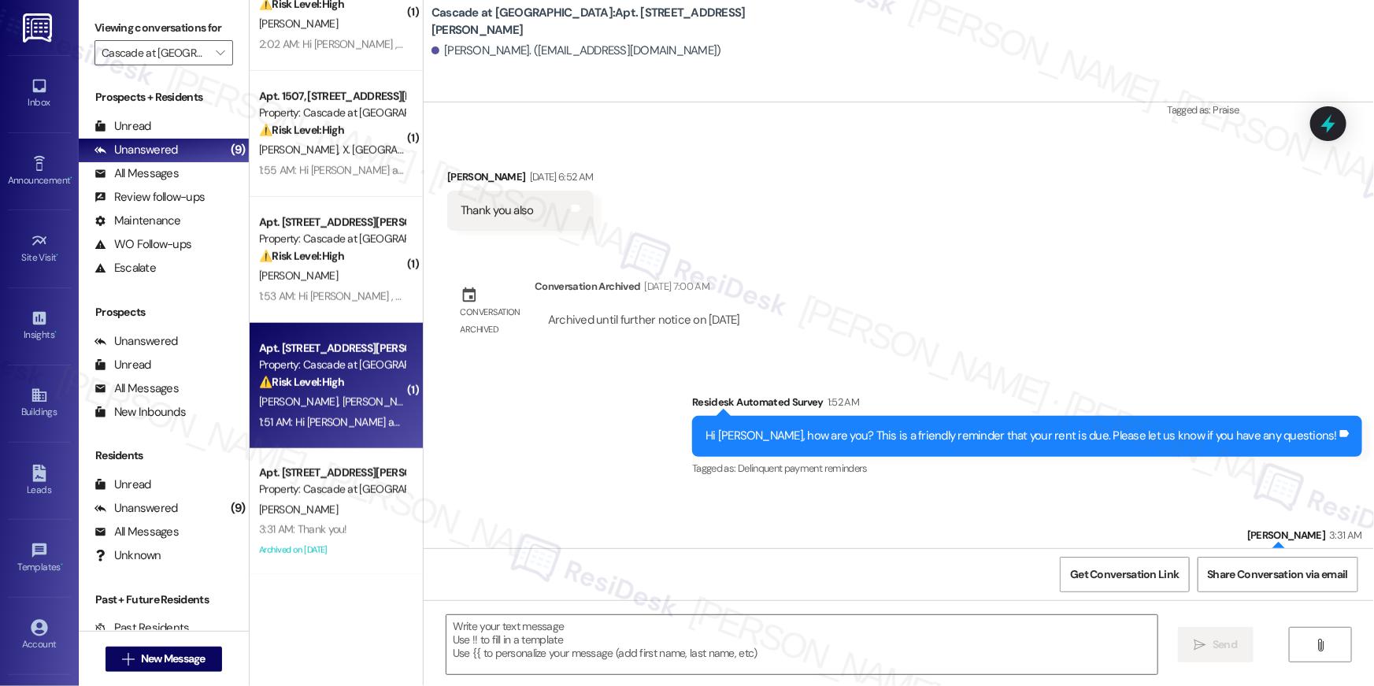
type textarea "Fetching suggested responses. Please feel free to read through the conversation…"
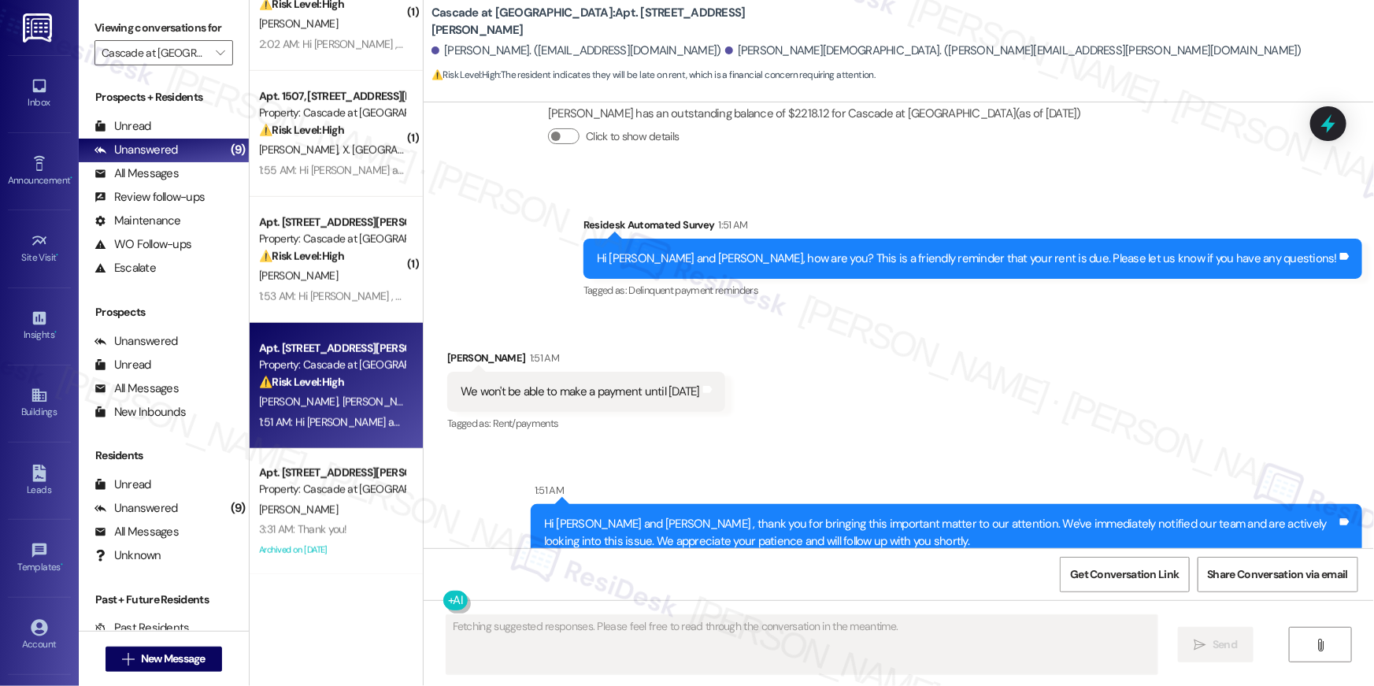
scroll to position [16761, 0]
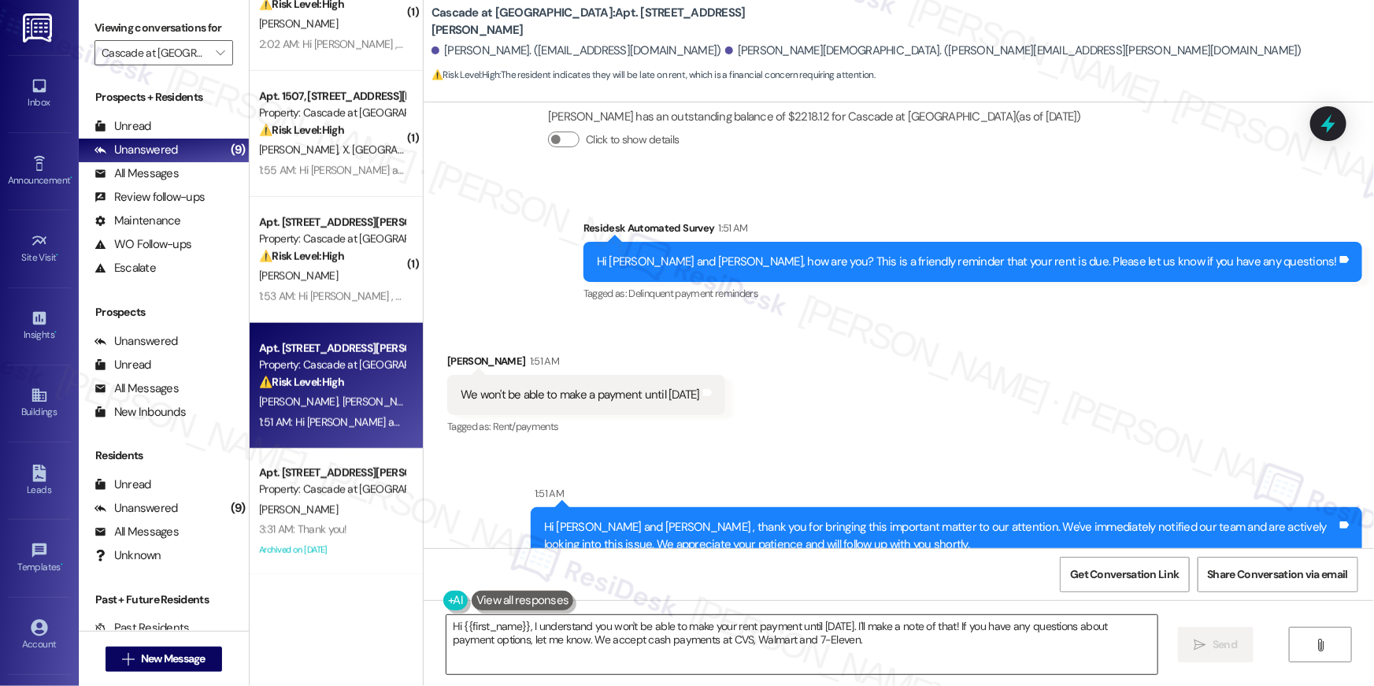
click at [954, 647] on textarea "Hi {{first_name}}, I understand you won't be able to make your rent payment unt…" at bounding box center [802, 644] width 711 height 59
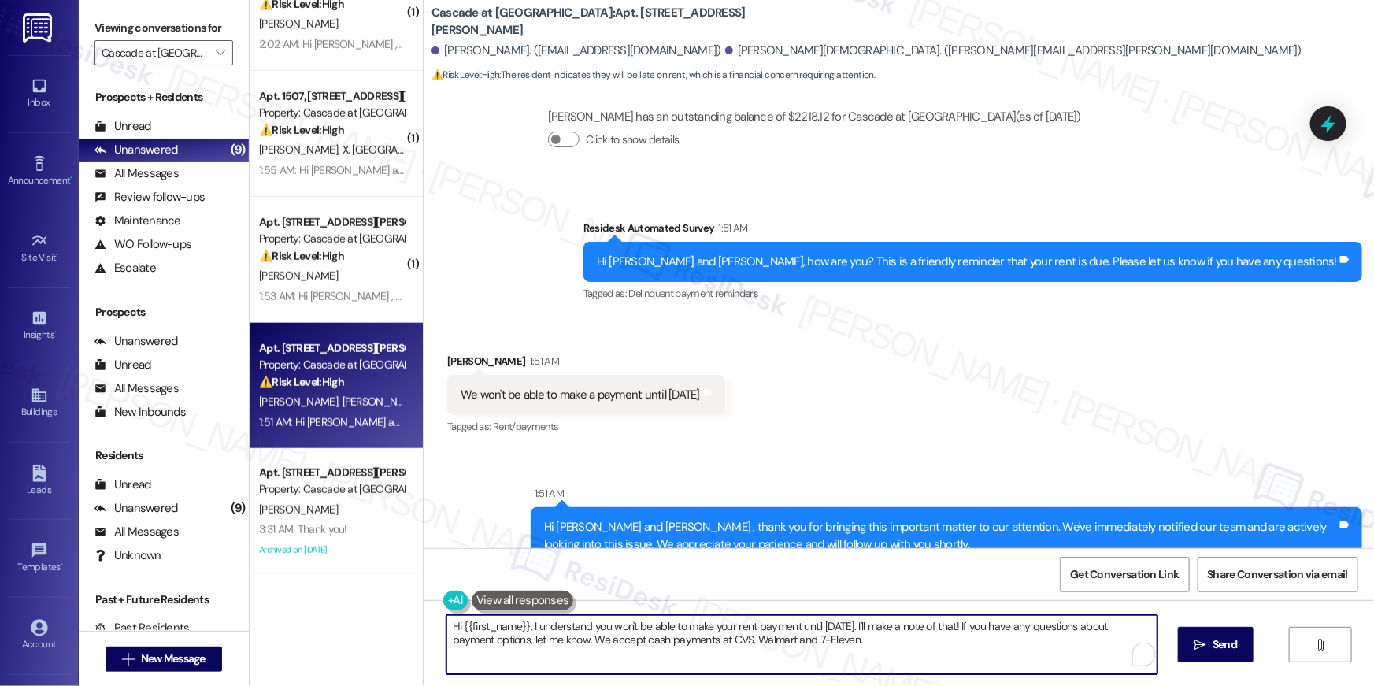
paste textarea "Thanks for letting me know, {{first_name}}! Please note that any payment made a…"
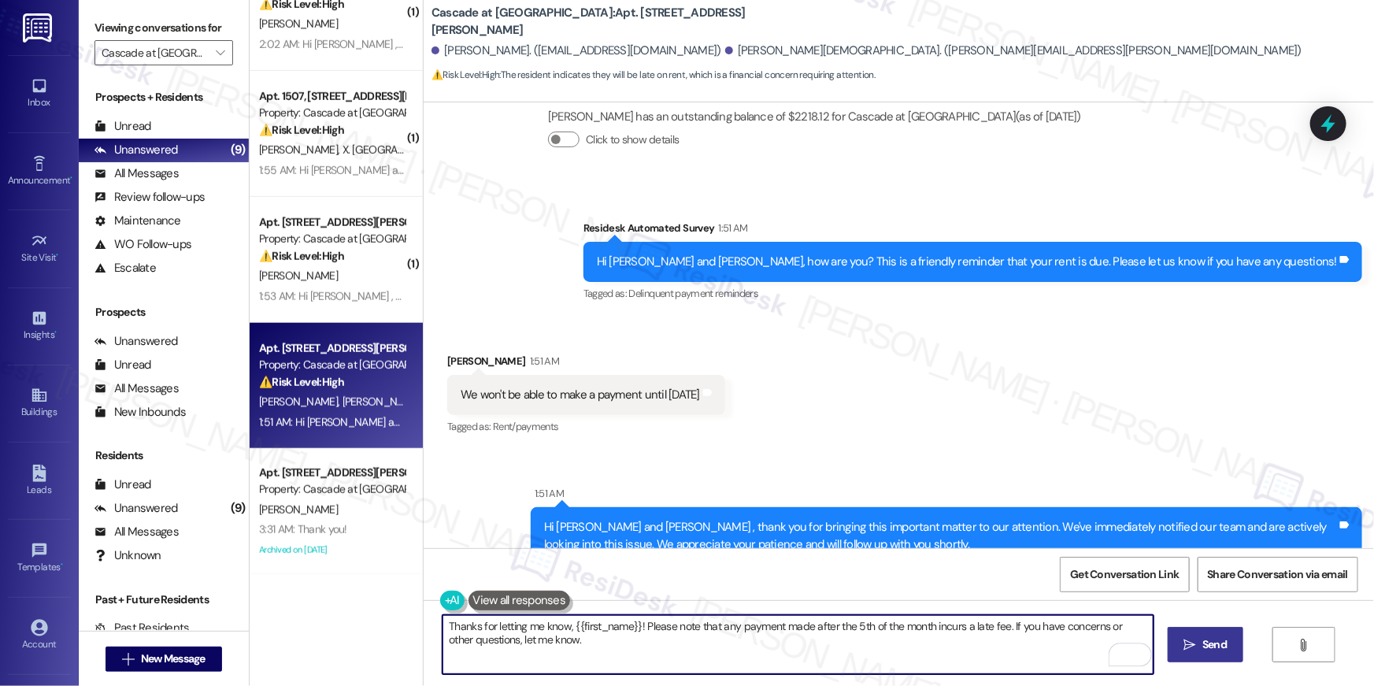
type textarea "Thanks for letting me know, {{first_name}}! Please note that any payment made a…"
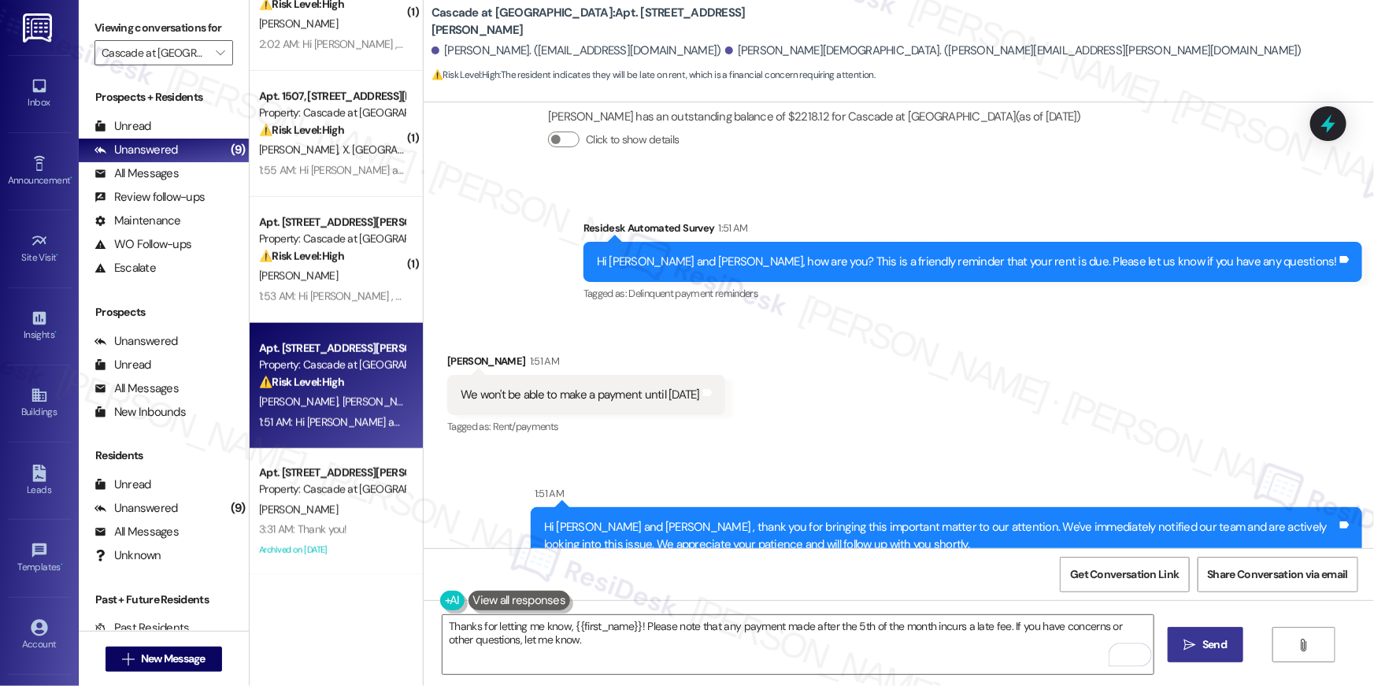
click at [1203, 636] on button " Send" at bounding box center [1206, 644] width 76 height 35
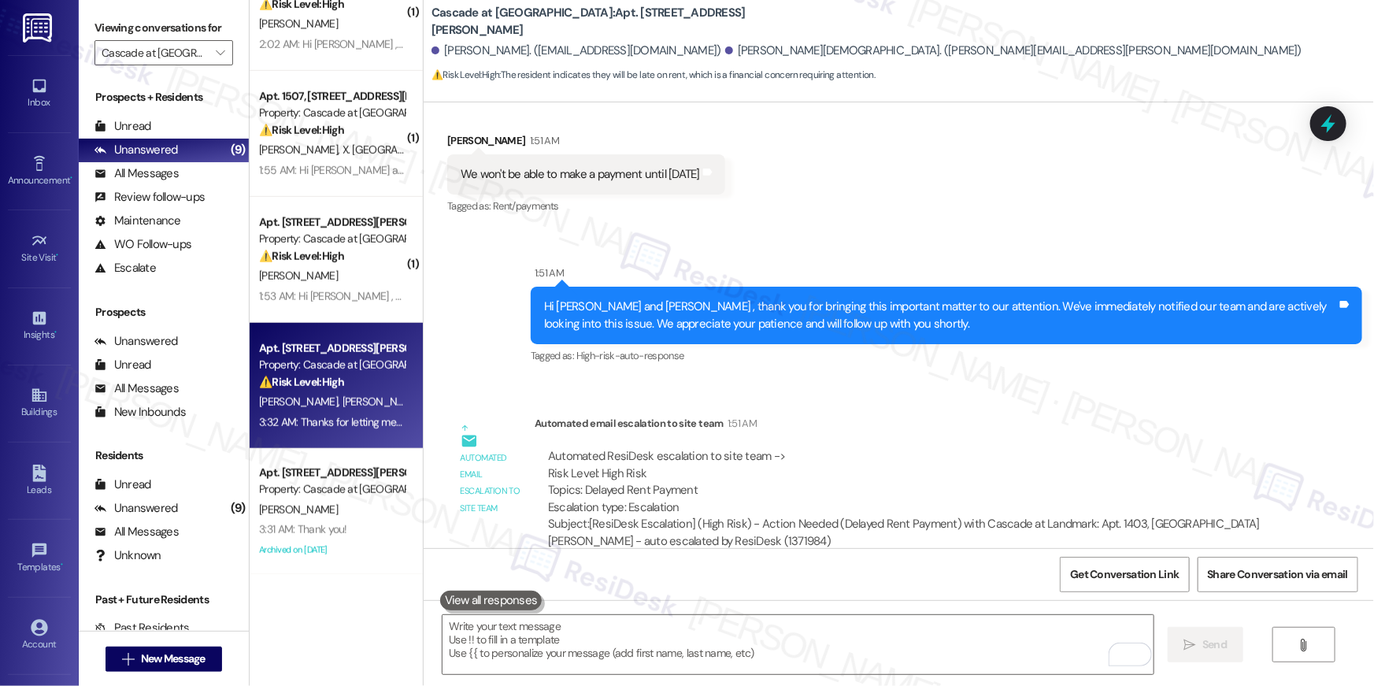
scroll to position [17042, 0]
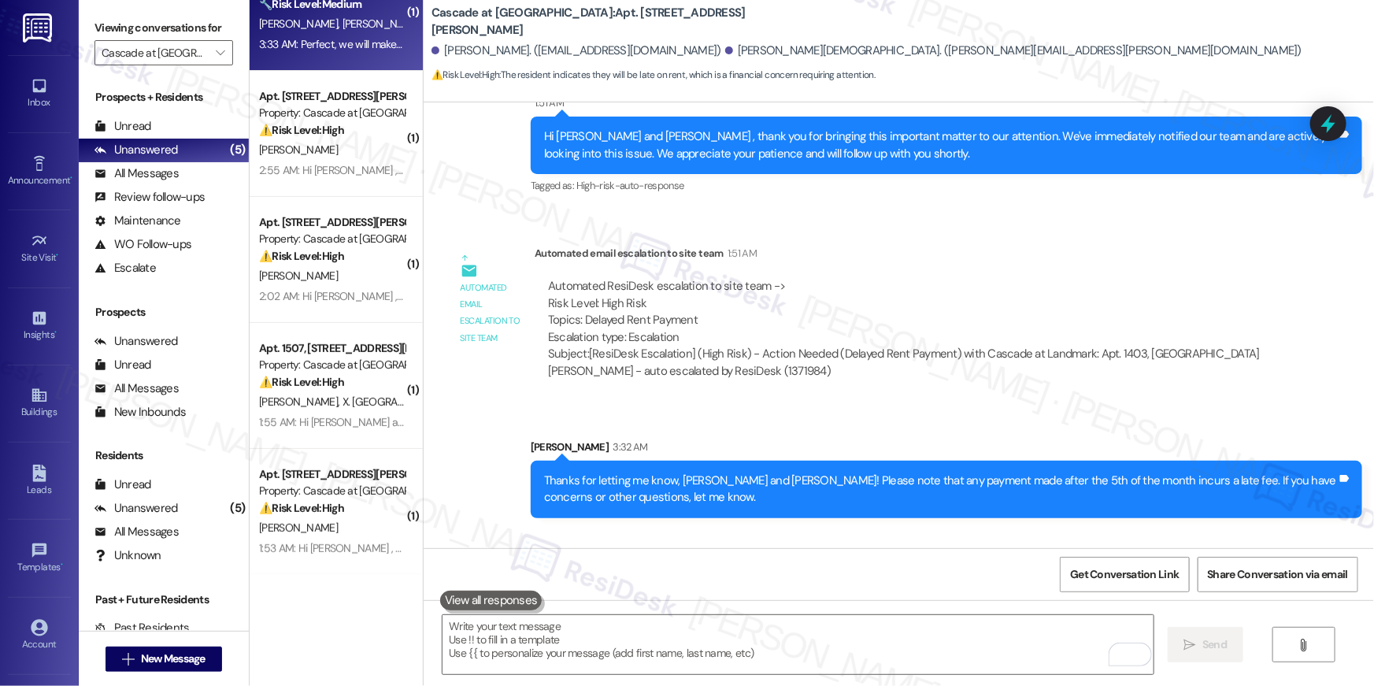
scroll to position [17152, 0]
click at [822, 626] on textarea "To enrich screen reader interactions, please activate Accessibility in Grammarl…" at bounding box center [798, 644] width 711 height 59
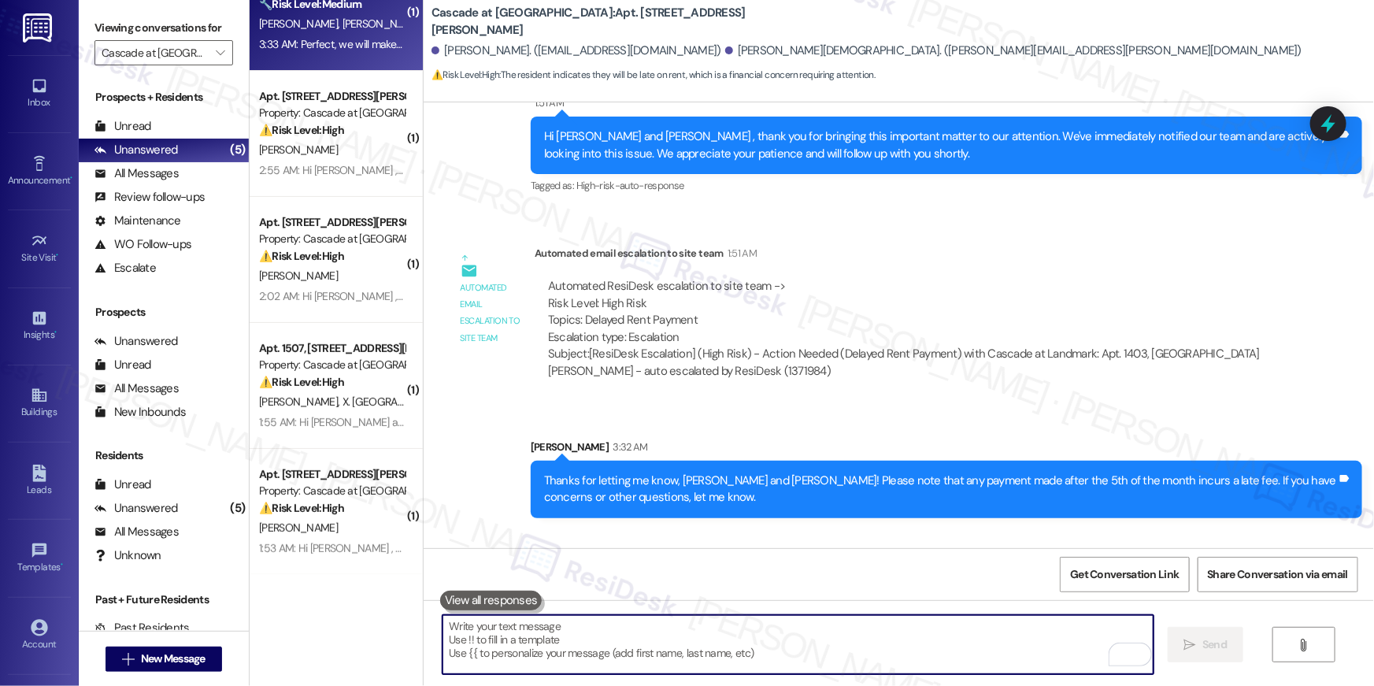
click at [817, 627] on textarea "To enrich screen reader interactions, please activate Accessibility in Grammarl…" at bounding box center [798, 644] width 711 height 59
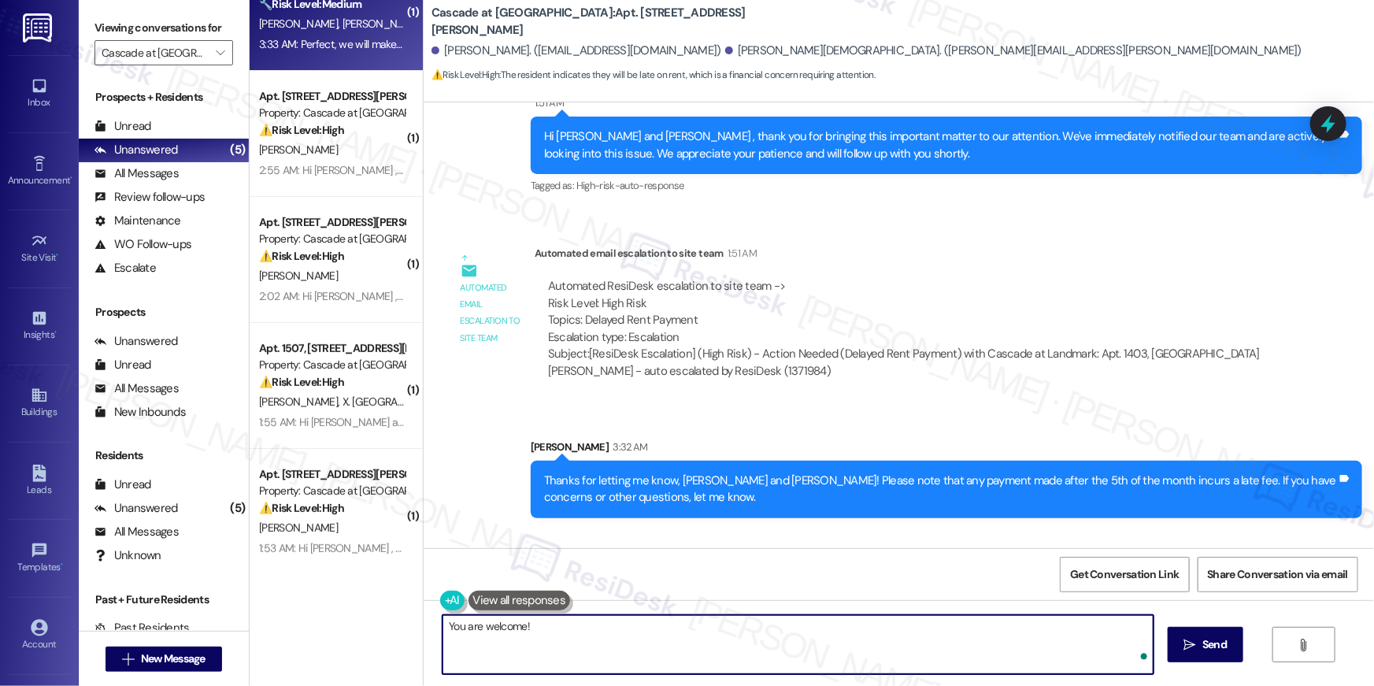
type textarea "You are welcome!"
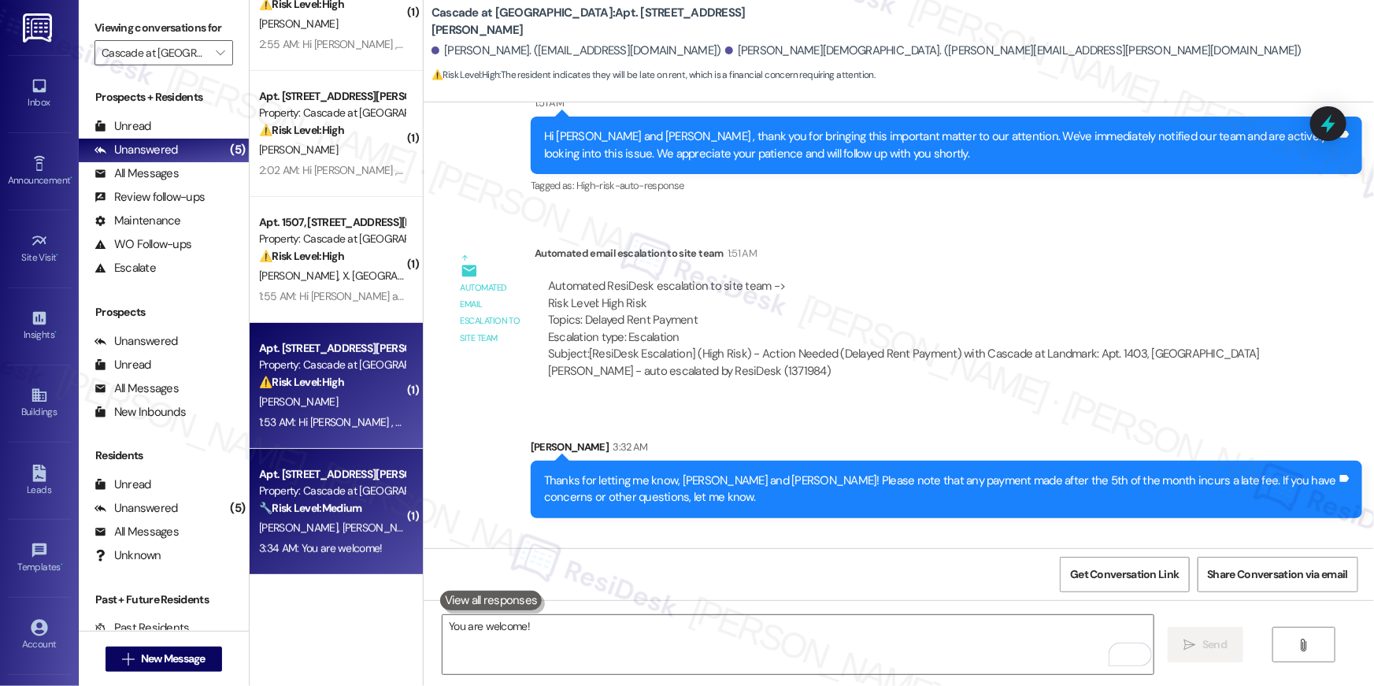
click at [340, 413] on div "1:53 AM: Hi [PERSON_NAME] , thank you for bringing this important matter to our…" at bounding box center [332, 423] width 149 height 20
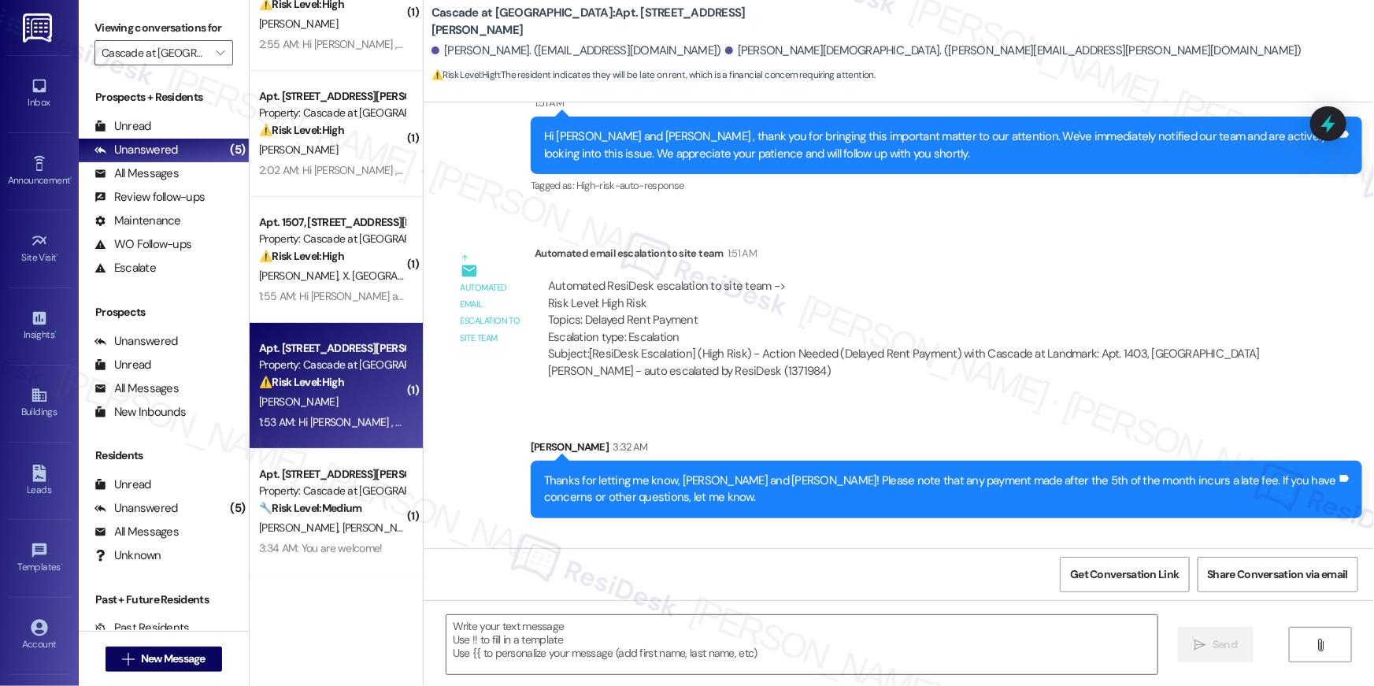
type textarea "Fetching suggested responses. Please feel free to read through the conversation…"
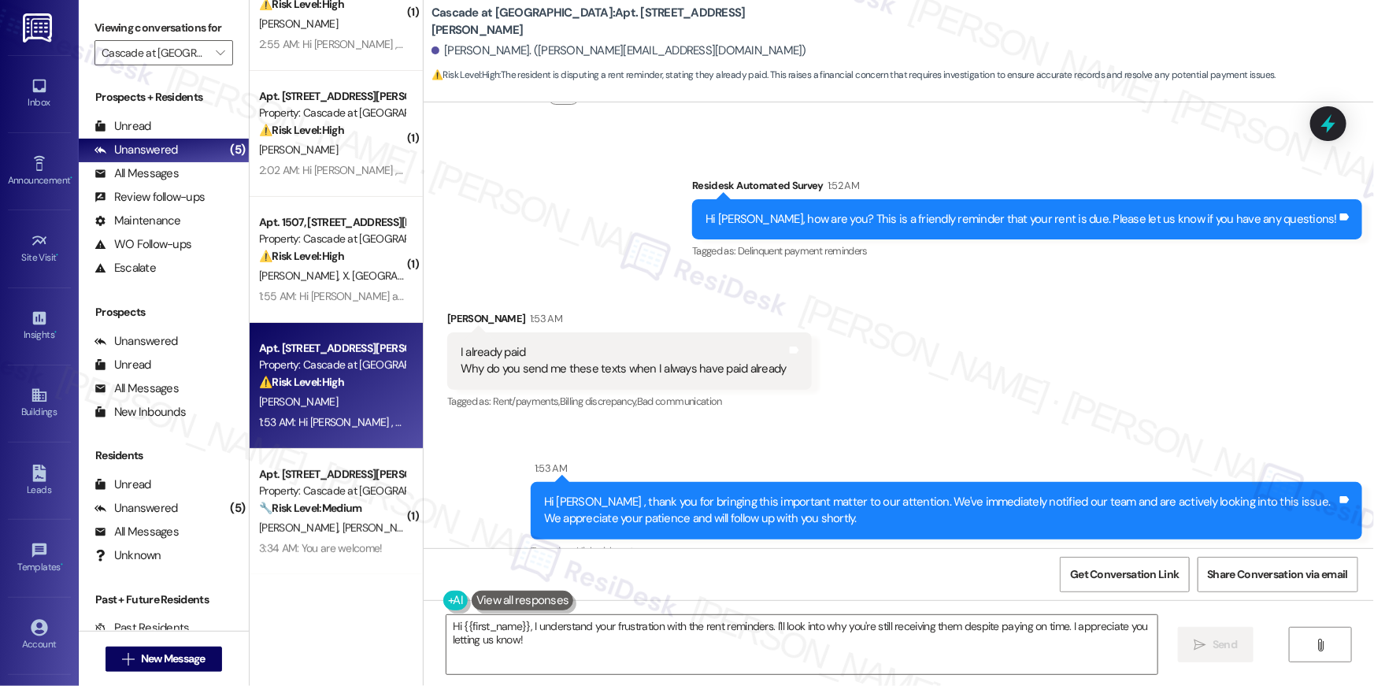
scroll to position [19143, 0]
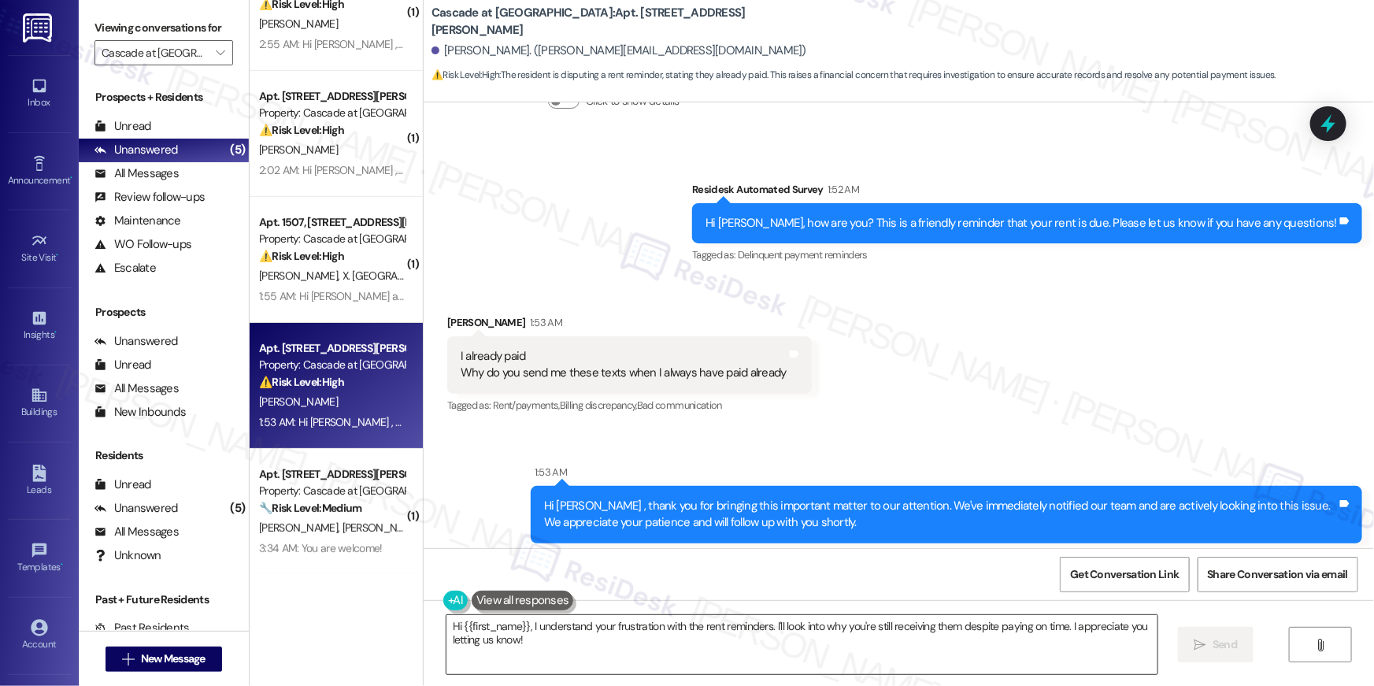
click at [747, 652] on textarea "Hi {{first_name}}, I understand your frustration with the rent reminders. I'll …" at bounding box center [802, 644] width 711 height 59
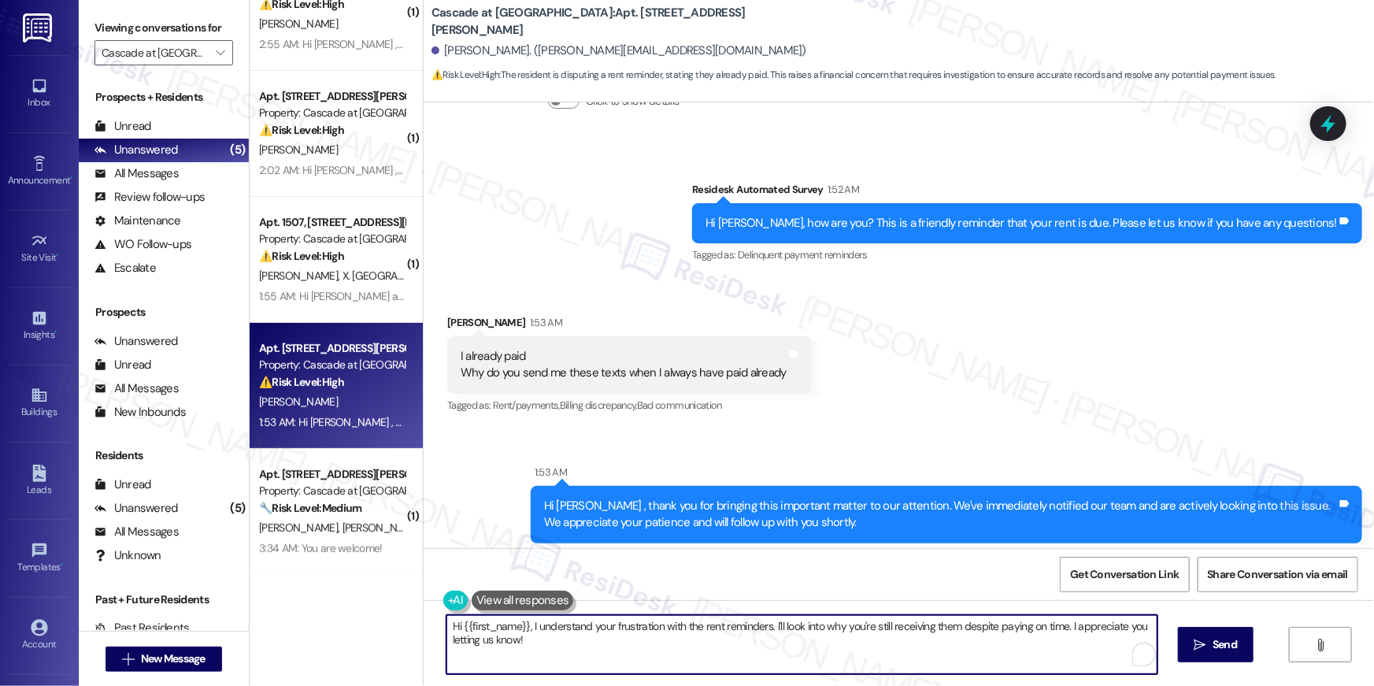
paste textarea "Thank you so much for your payment, {{first_name}}! I’m sorry if the rent remin…"
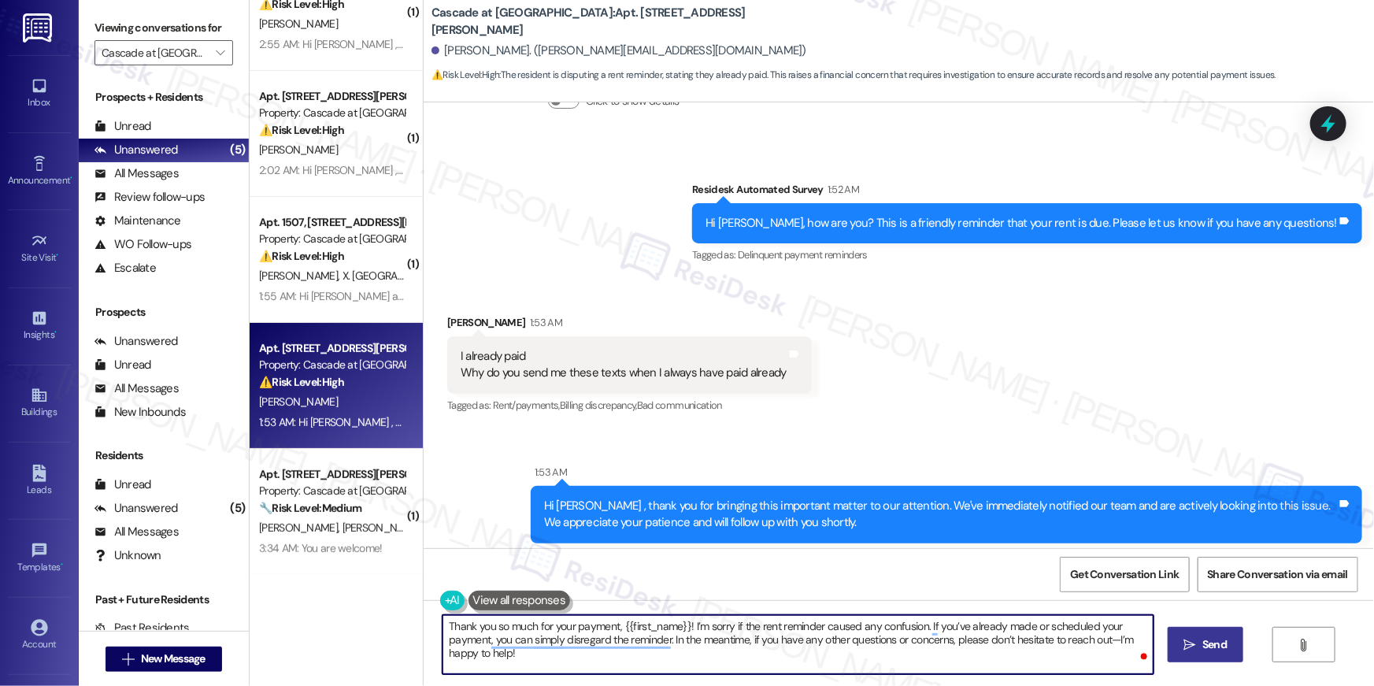
type textarea "Thank you so much for your payment, {{first_name}}! I’m sorry if the rent remin…"
click at [1187, 654] on button " Send" at bounding box center [1206, 644] width 76 height 35
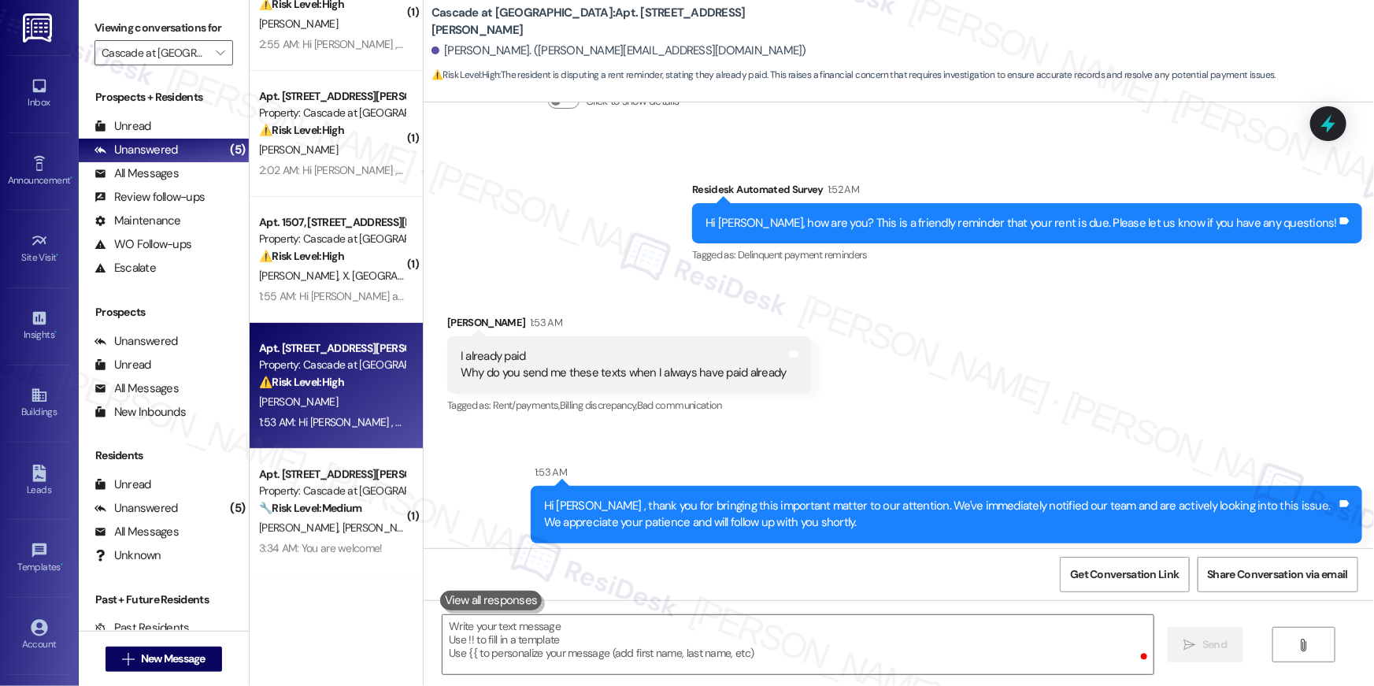
scroll to position [19016, 0]
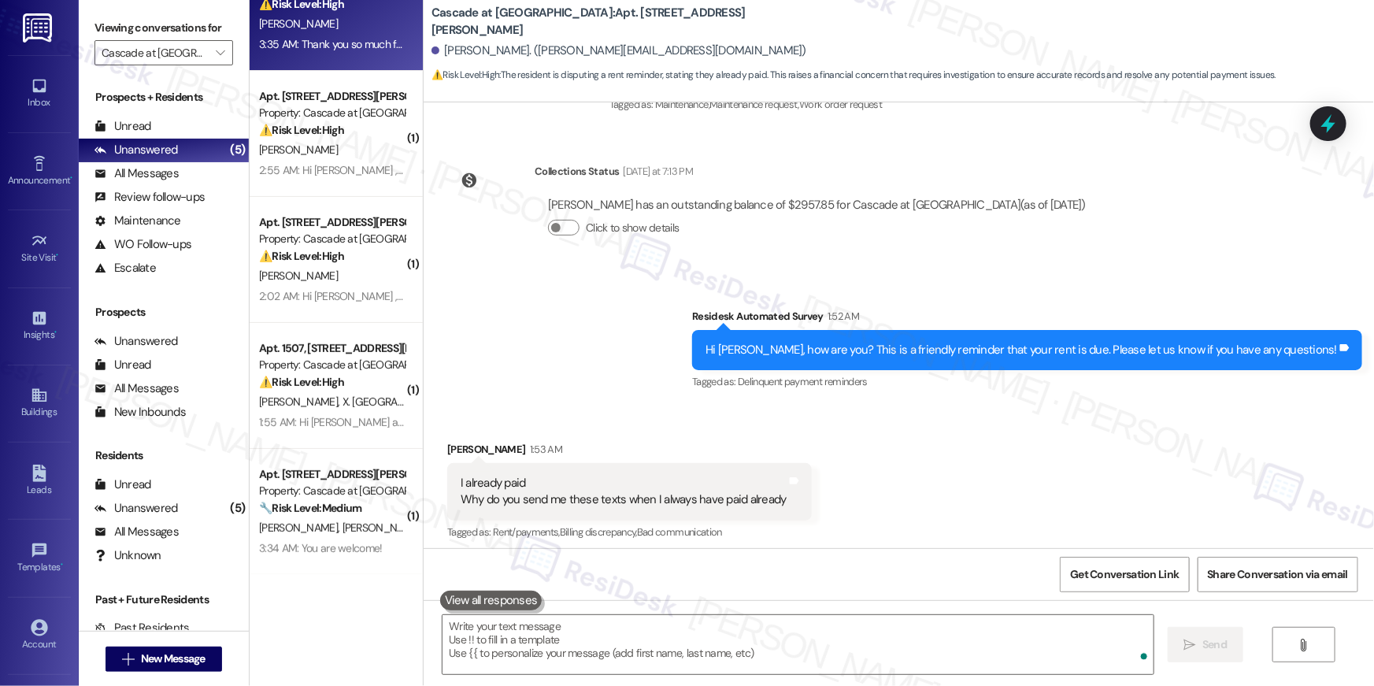
click at [332, 281] on div "[PERSON_NAME]" at bounding box center [332, 276] width 149 height 20
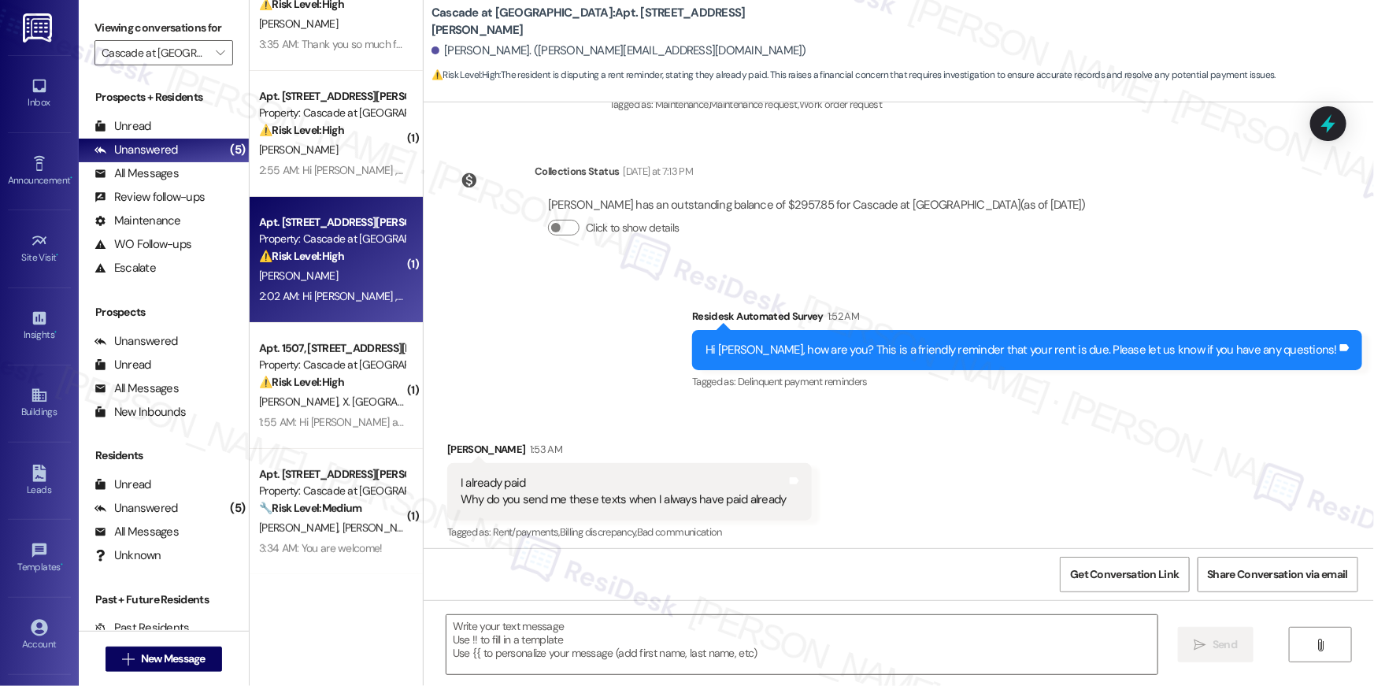
type textarea "Fetching suggested responses. Please feel free to read through the conversation…"
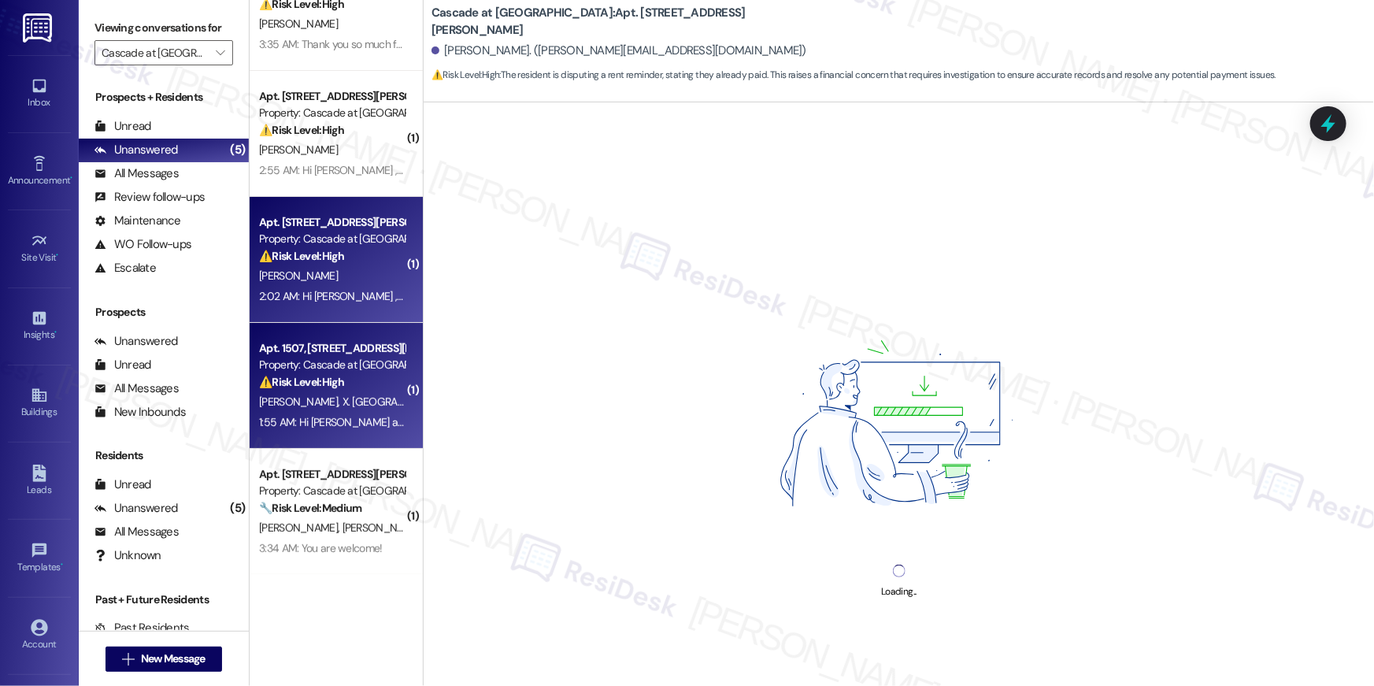
click at [332, 358] on div "Property: Cascade at [GEOGRAPHIC_DATA]" at bounding box center [332, 365] width 146 height 17
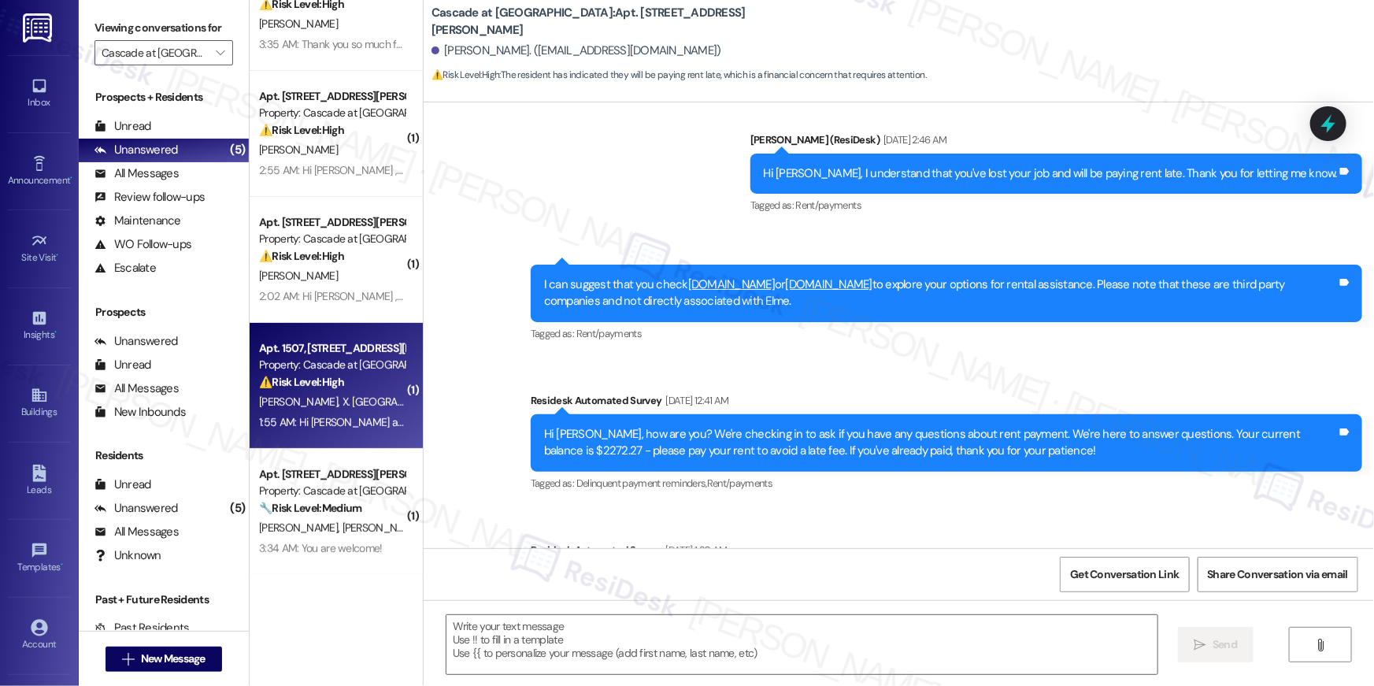
type textarea "Fetching suggested responses. Please feel free to read through the conversation…"
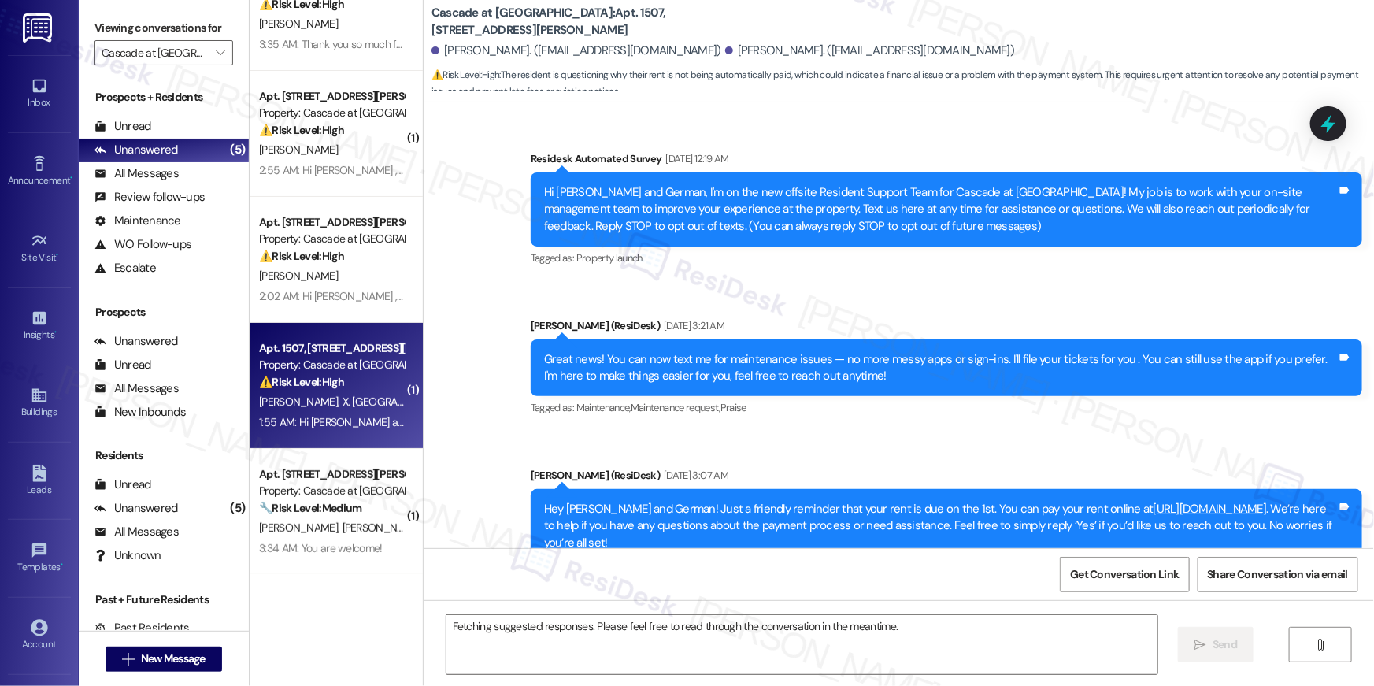
scroll to position [9118, 0]
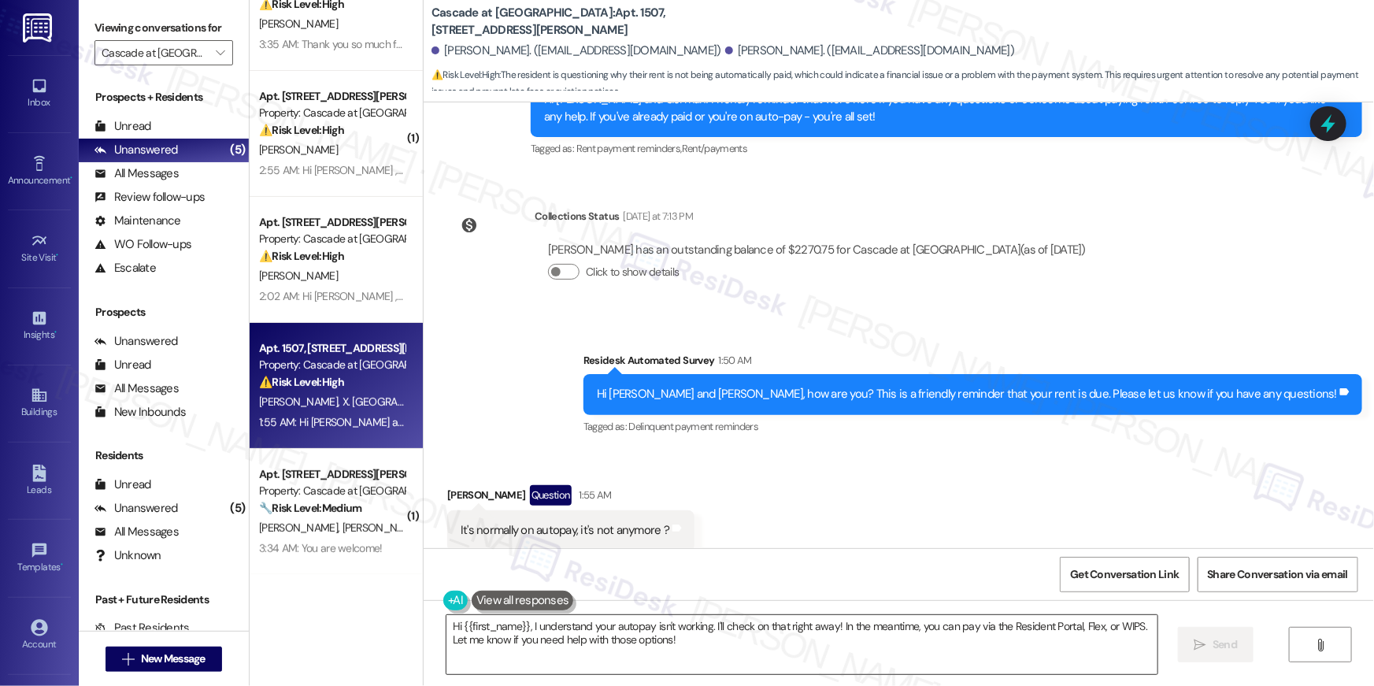
click at [946, 668] on textarea "Hi {{first_name}}, I understand your autopay isn't working. I'll check on that …" at bounding box center [802, 644] width 711 height 59
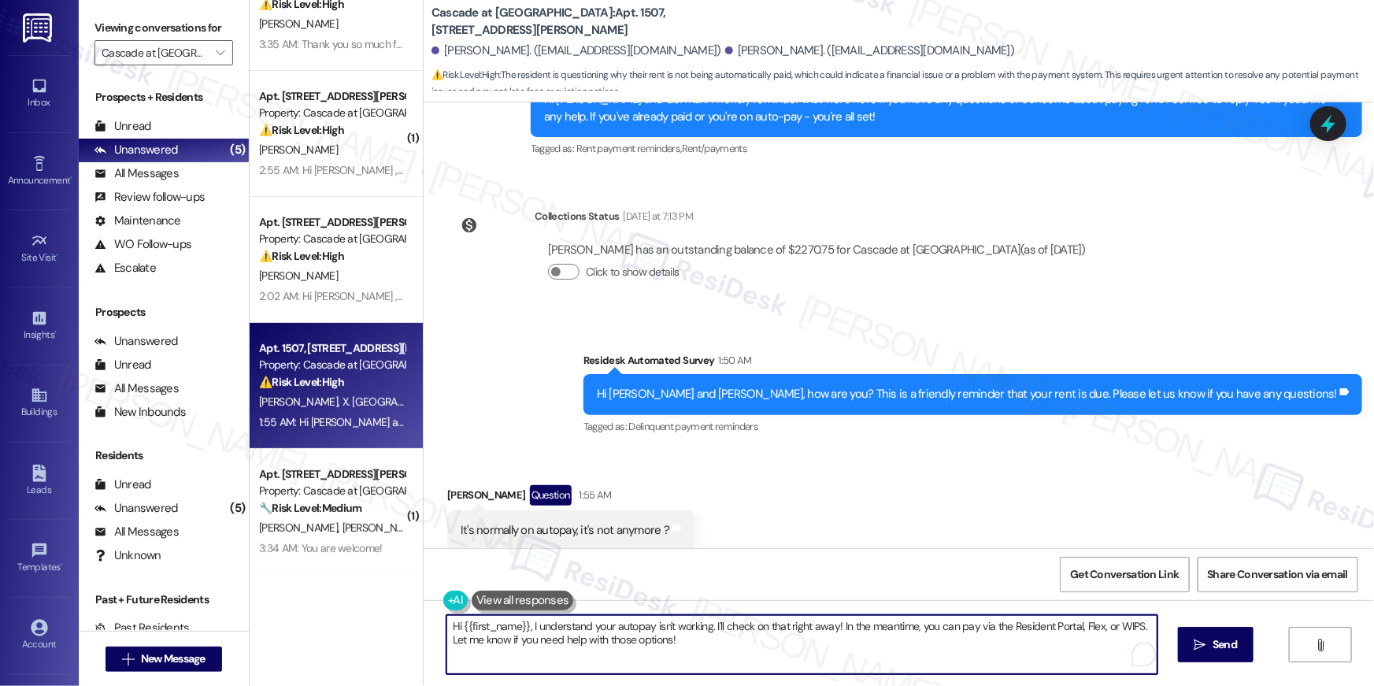
click at [946, 668] on textarea "Hi {{first_name}}, I understand your autopay isn't working. I'll check on that …" at bounding box center [802, 644] width 711 height 59
paste textarea "Thank you so much for your payment, {{first_name}}! I’m sorry if the rent remin…"
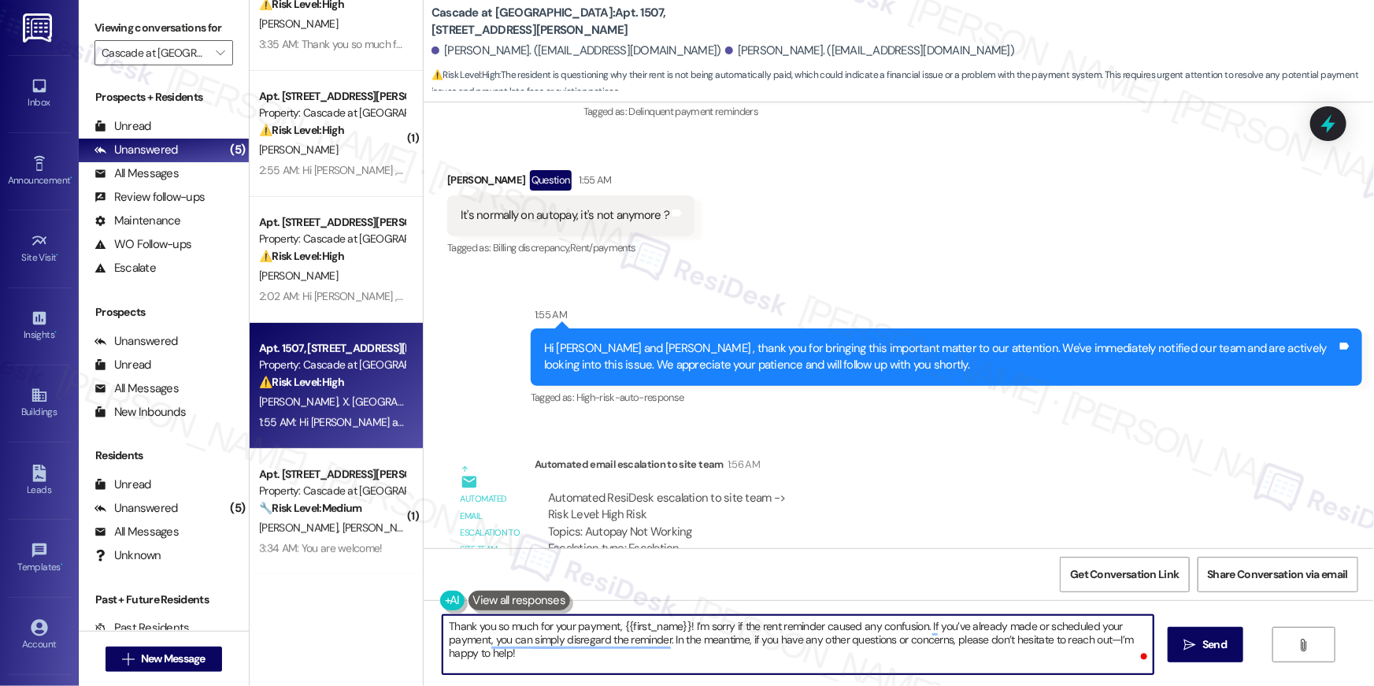
scroll to position [9462, 0]
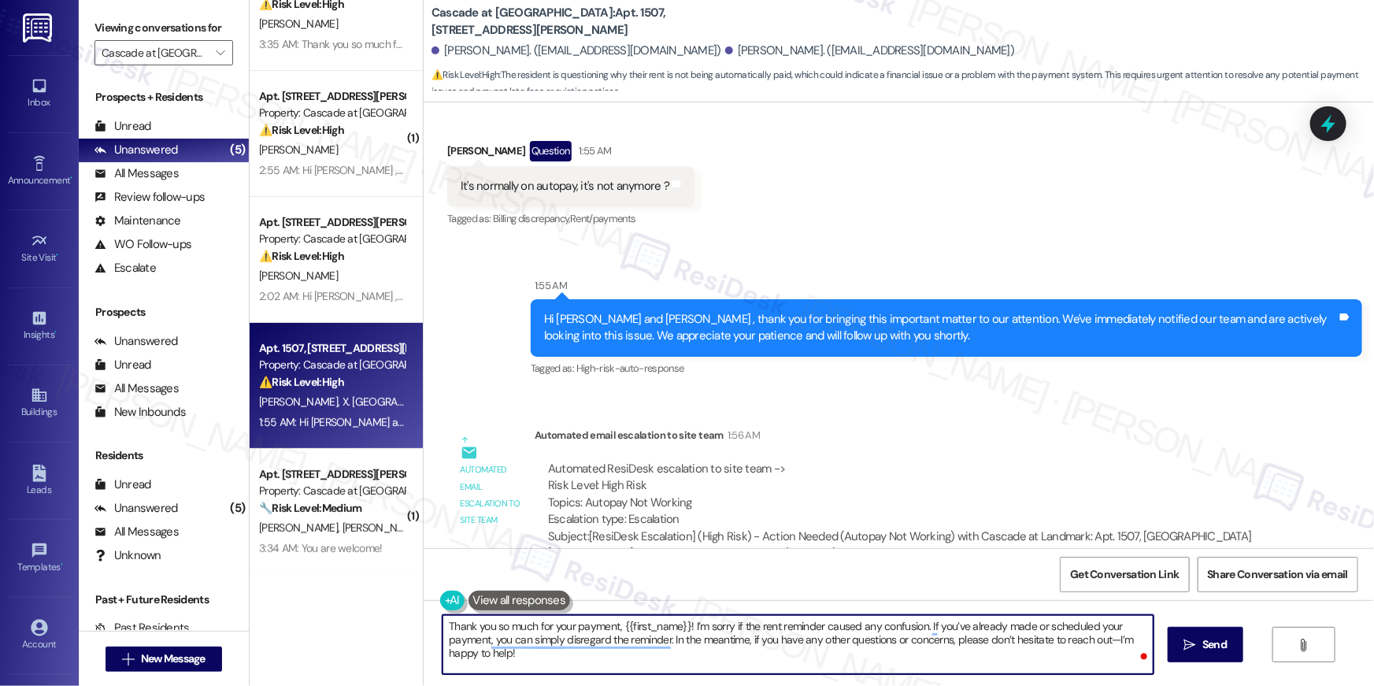
click at [936, 647] on textarea "Thank you so much for your payment, {{first_name}}! I’m sorry if the rent remin…" at bounding box center [798, 644] width 711 height 59
click at [764, 666] on textarea "Thank you so much for your payment, {{first_name}}! I’m sorry if the rent remin…" at bounding box center [798, 644] width 711 height 59
type textarea "Thank you so much for your payment, {{first_name}}! I’m sorry if the rent remin…"
click at [1184, 640] on icon "" at bounding box center [1190, 645] width 12 height 13
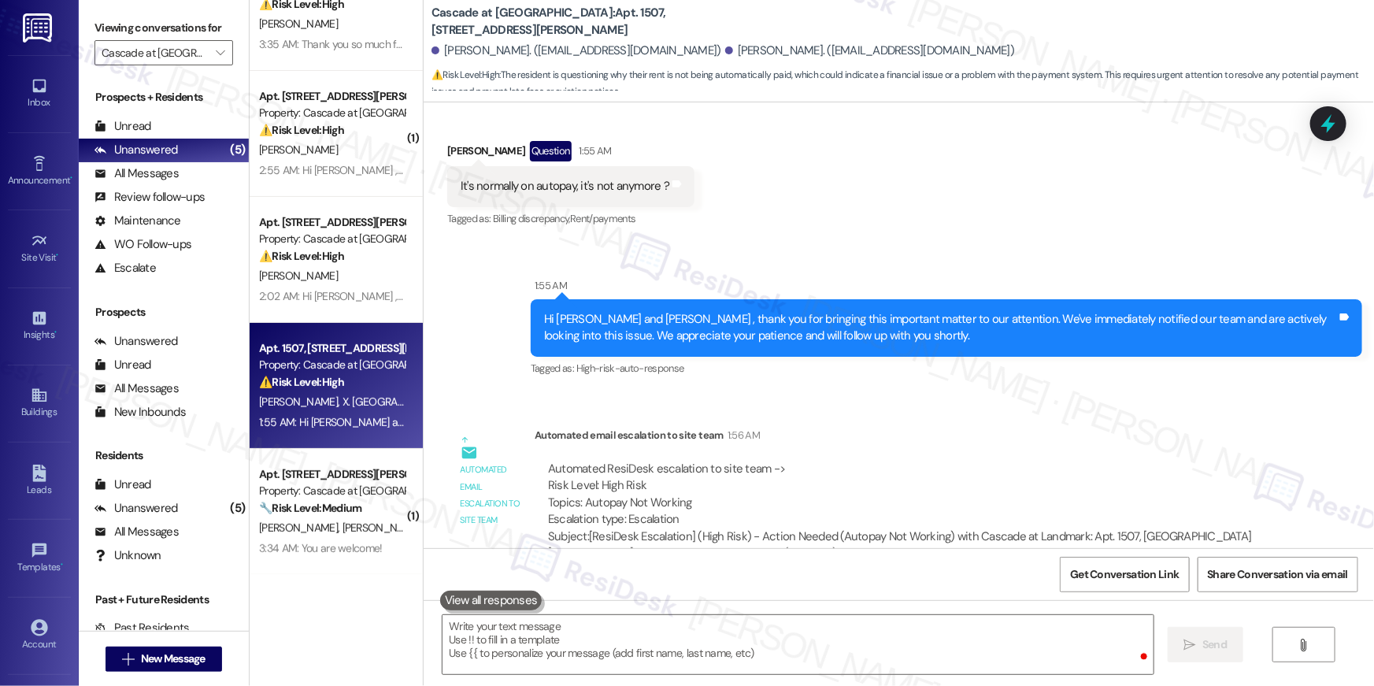
scroll to position [9118, 0]
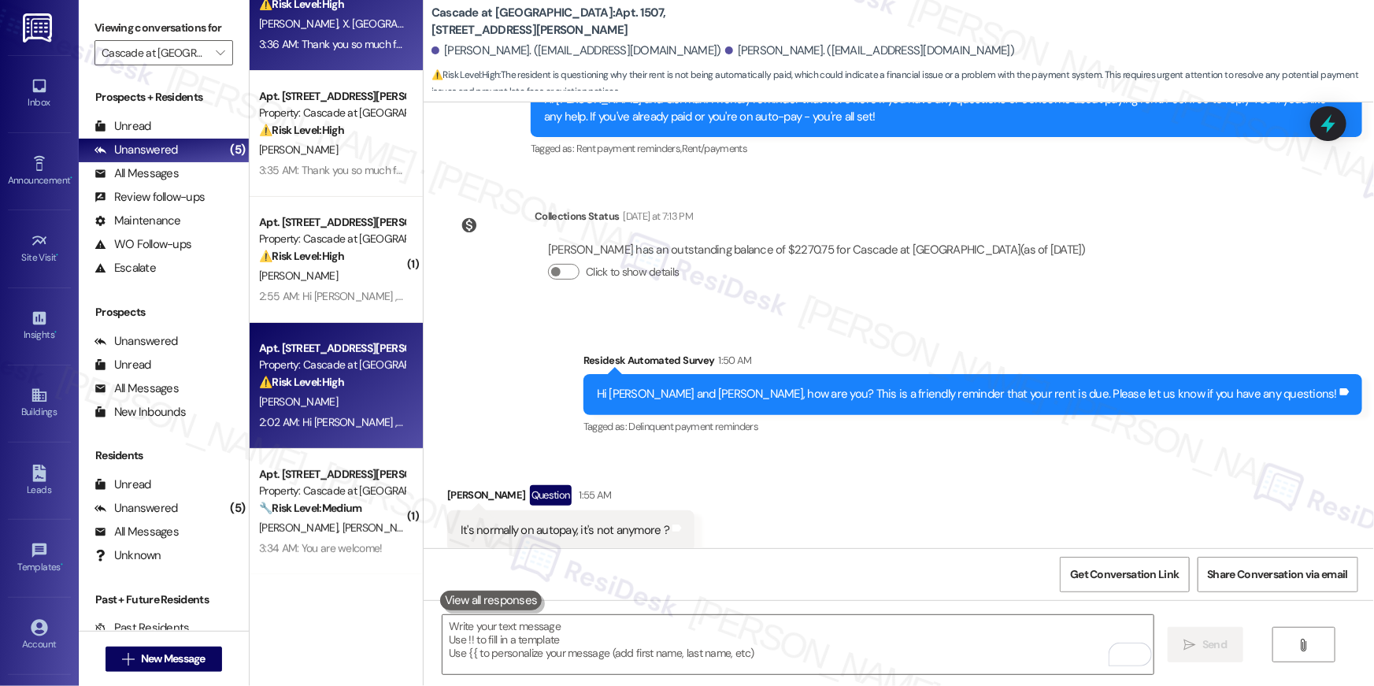
click at [359, 405] on div "[PERSON_NAME]" at bounding box center [332, 402] width 149 height 20
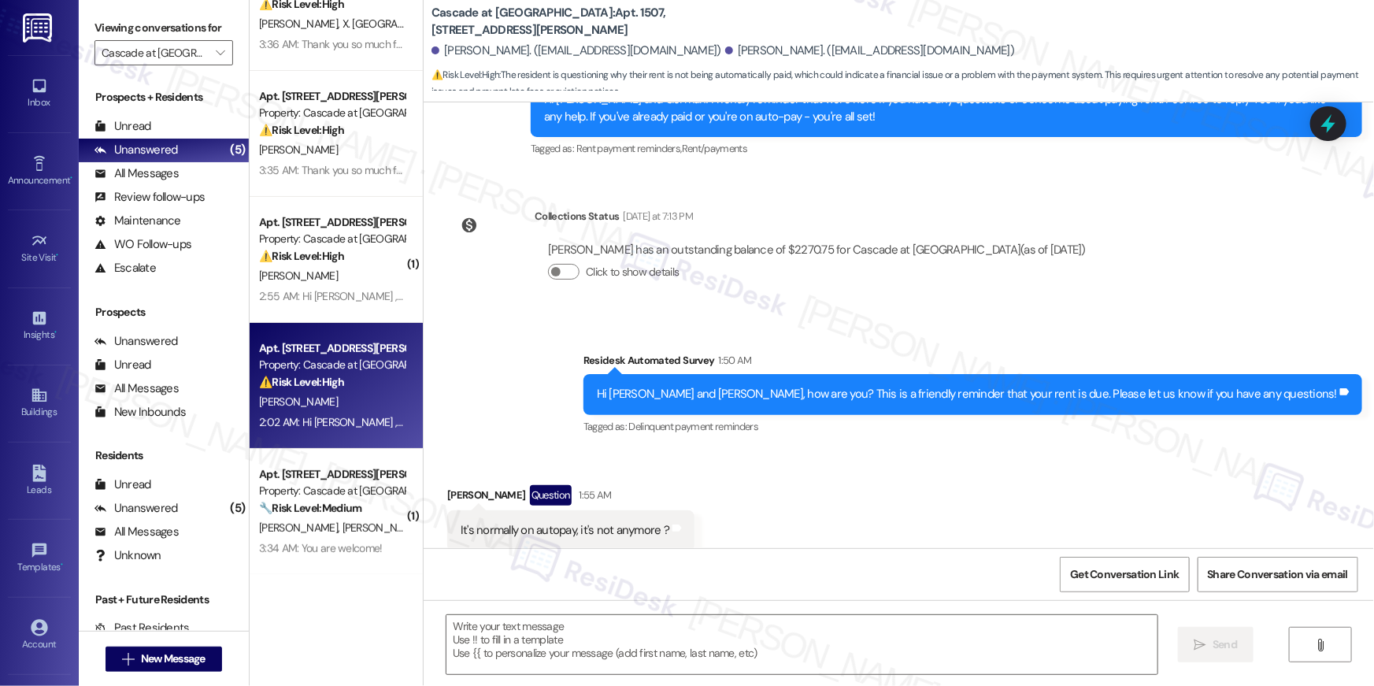
type textarea "Fetching suggested responses. Please feel free to read through the conversation…"
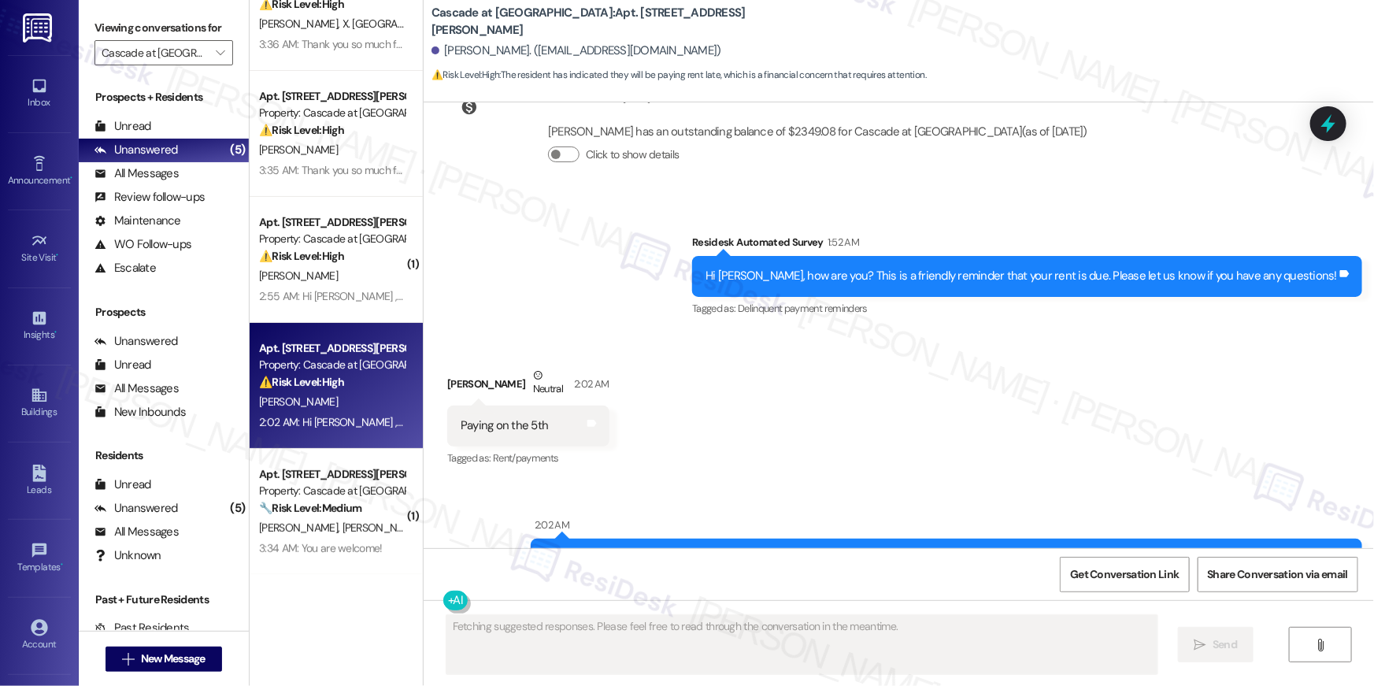
scroll to position [6554, 0]
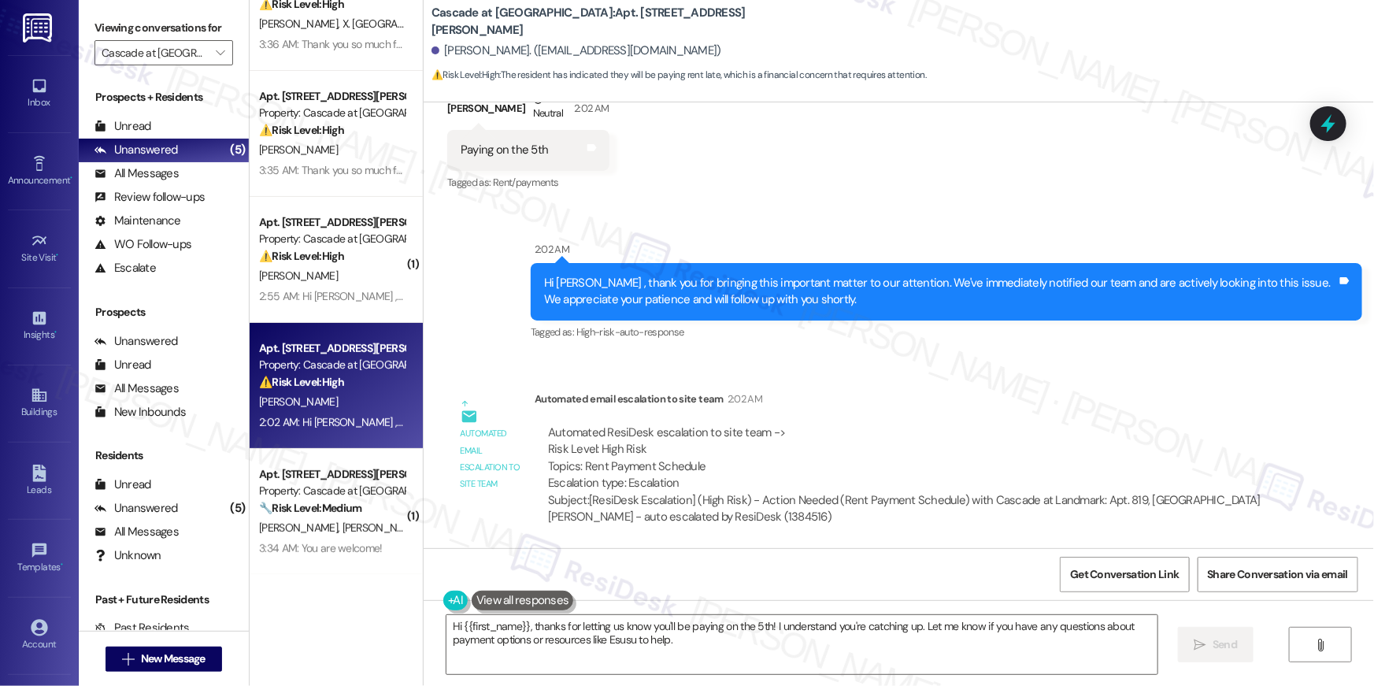
click at [1078, 384] on div "Automated email escalation to site team Automated email escalation to site team…" at bounding box center [862, 464] width 855 height 170
click at [1124, 413] on div "Automated ResiDesk escalation to site team -> Risk Level: High Risk Topics: Ren…" at bounding box center [907, 475] width 744 height 125
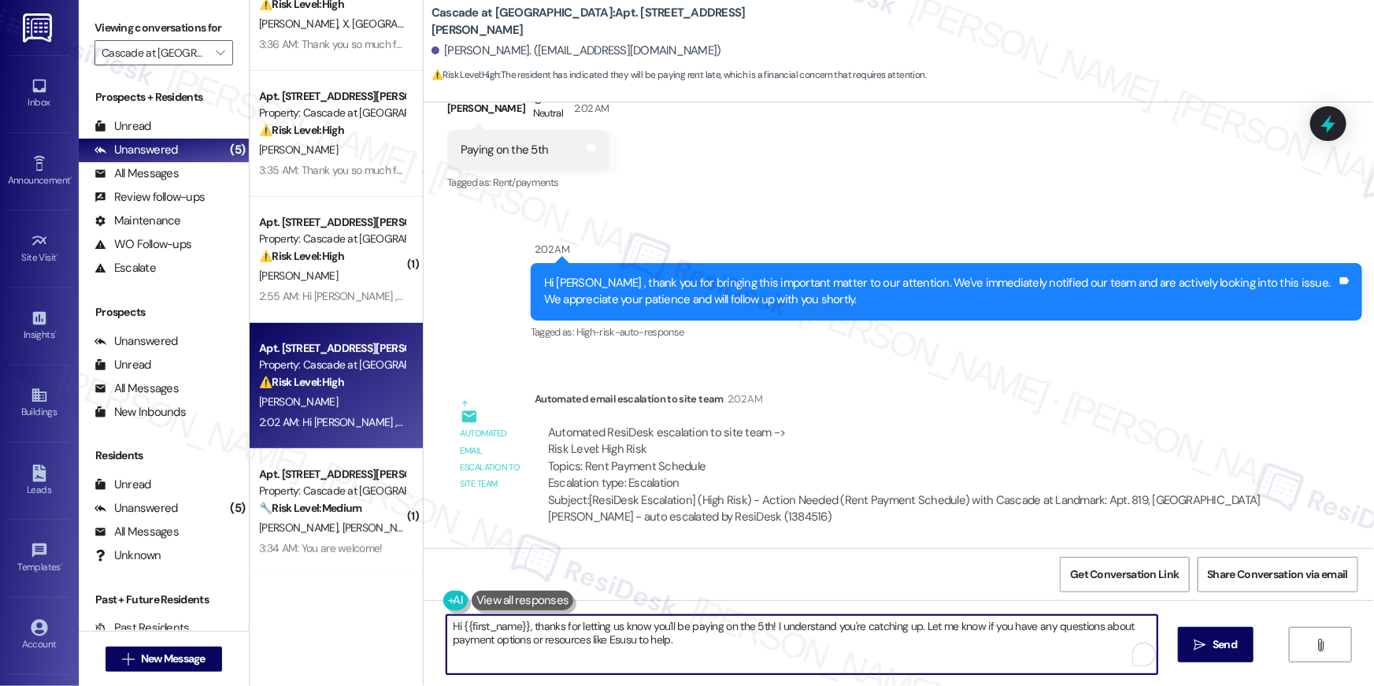
click at [676, 647] on textarea "Hi {{first_name}}, thanks for letting us know you'll be paying on the 5th! I un…" at bounding box center [802, 644] width 711 height 59
drag, startPoint x: 730, startPoint y: 643, endPoint x: 770, endPoint y: 629, distance: 42.3
click at [770, 629] on textarea "Hi {{first_name}}, thanks for letting us know you'll be paying on the 5th! I un…" at bounding box center [798, 644] width 711 height 59
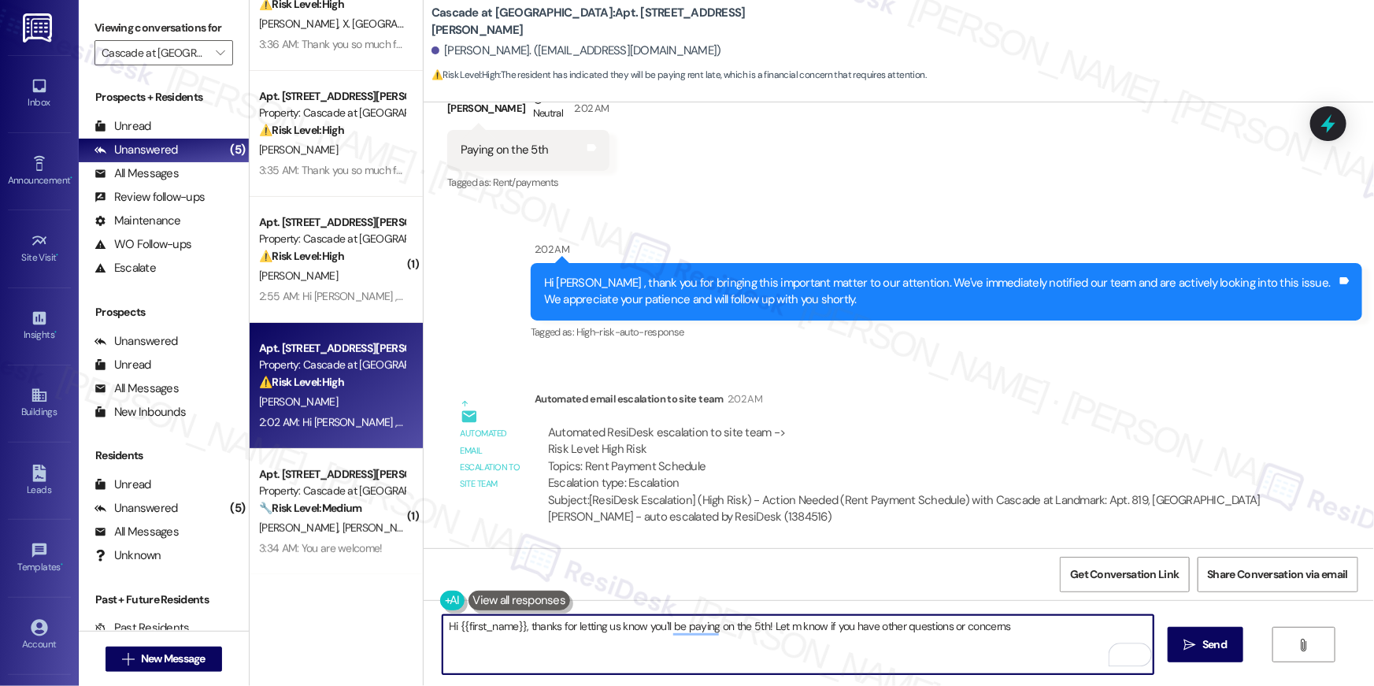
type textarea "Hi {{first_name}}, thanks for letting us know you'll be paying on the 5th! Let …"
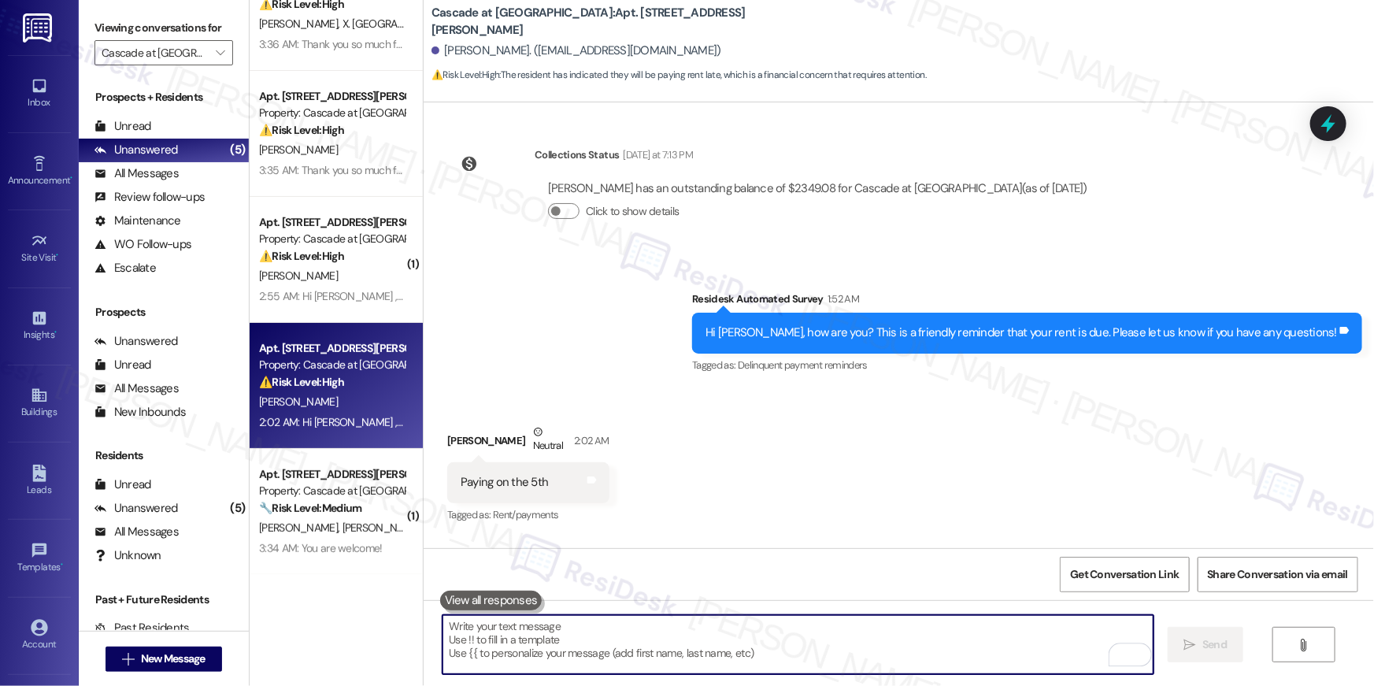
scroll to position [6209, 0]
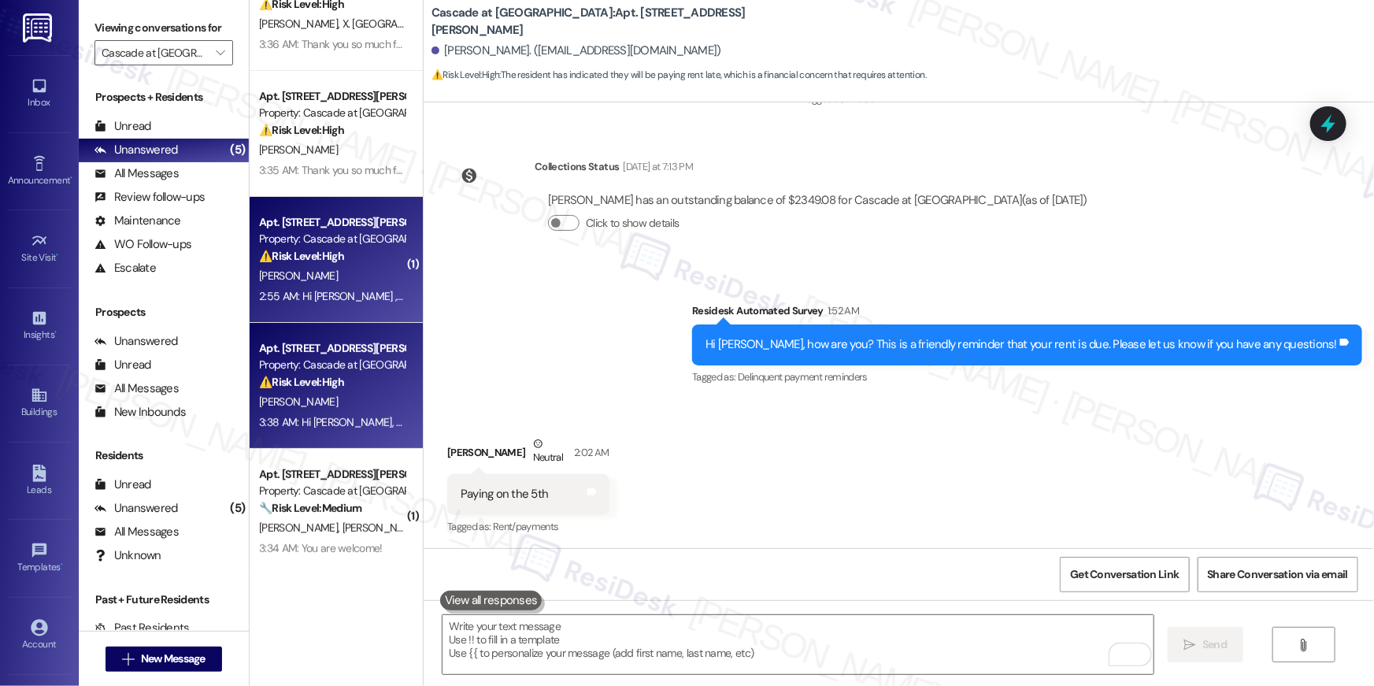
click at [324, 308] on div "Apt. 710, [GEOGRAPHIC_DATA][PERSON_NAME] Property: Cascade at Landmark ⚠️ Risk …" at bounding box center [336, 260] width 173 height 126
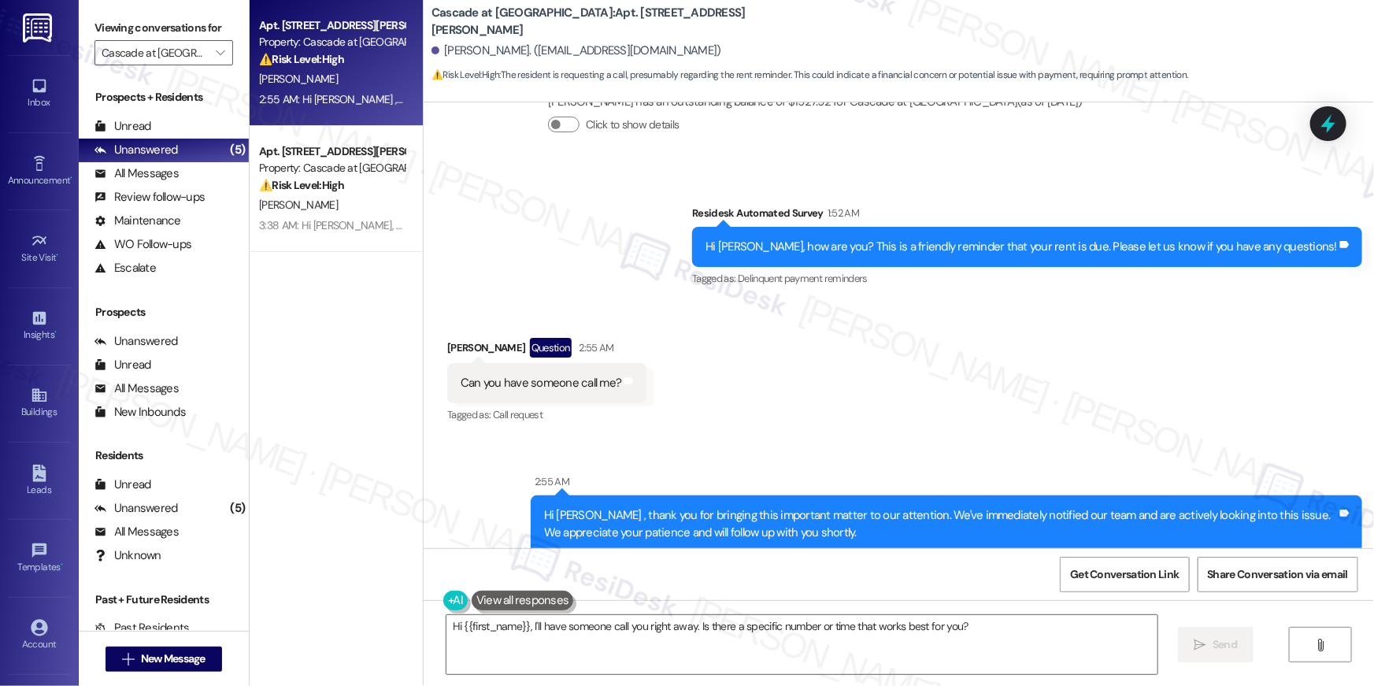
scroll to position [5959, 0]
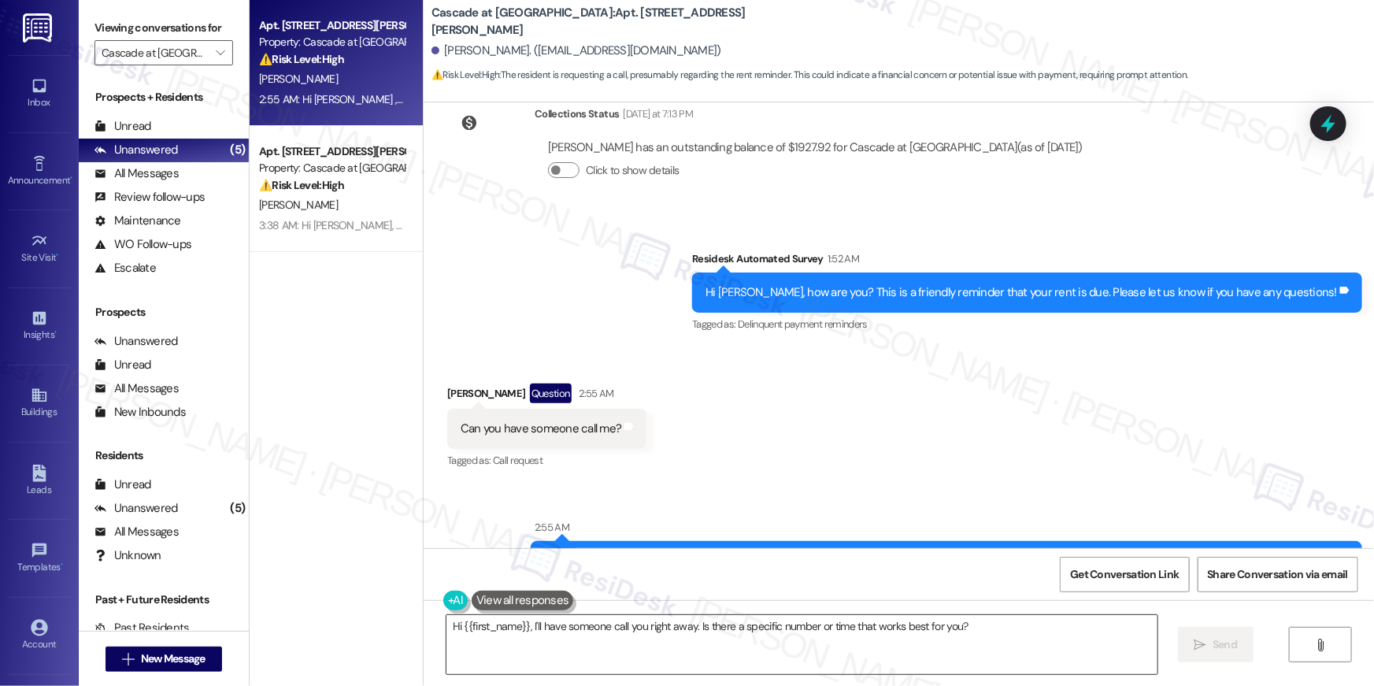
click at [632, 632] on textarea "Hi {{first_name}}, I'll have someone call you right away. Is there a specific n…" at bounding box center [802, 644] width 711 height 59
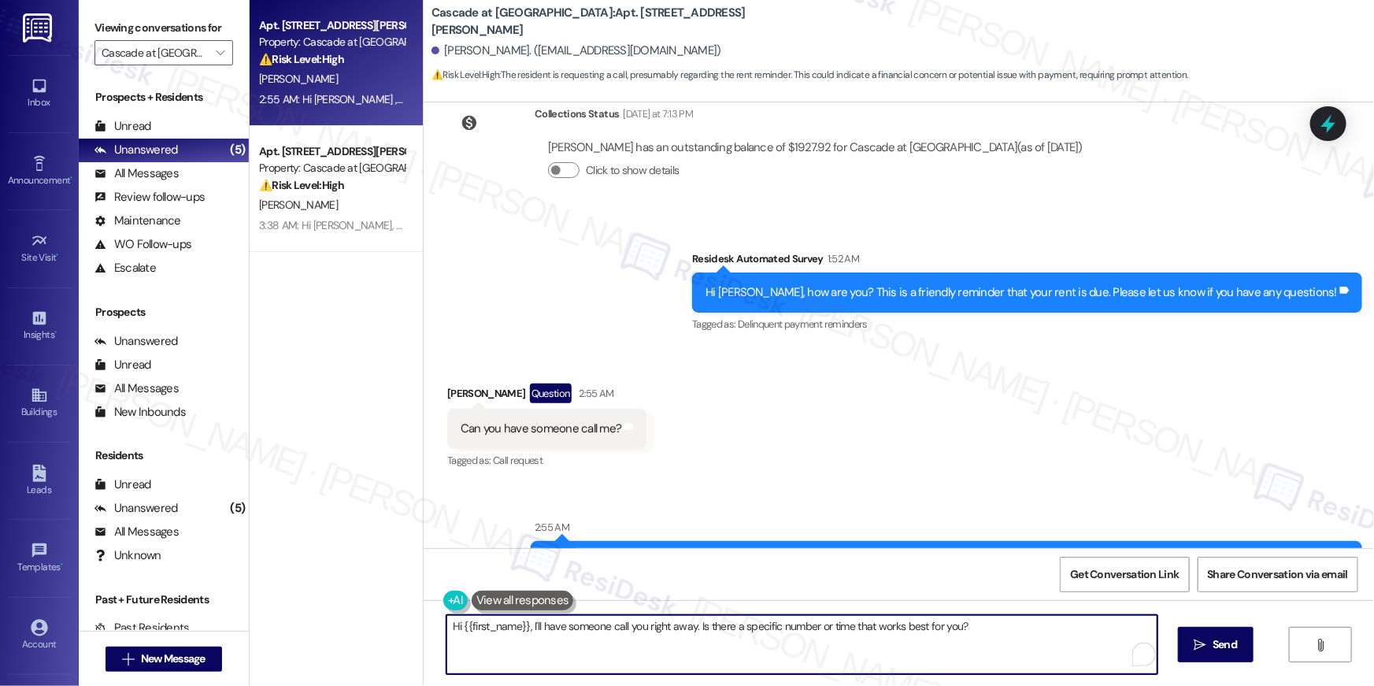
click at [780, 631] on textarea "Hi {{first_name}}, I'll have someone call you right away. Is there a specific n…" at bounding box center [802, 644] width 711 height 59
drag, startPoint x: 984, startPoint y: 618, endPoint x: 653, endPoint y: 628, distance: 331.7
click at [653, 628] on textarea "Hi {{first_name}}, I'll have someone call you right away. Is there a specific n…" at bounding box center [798, 644] width 711 height 59
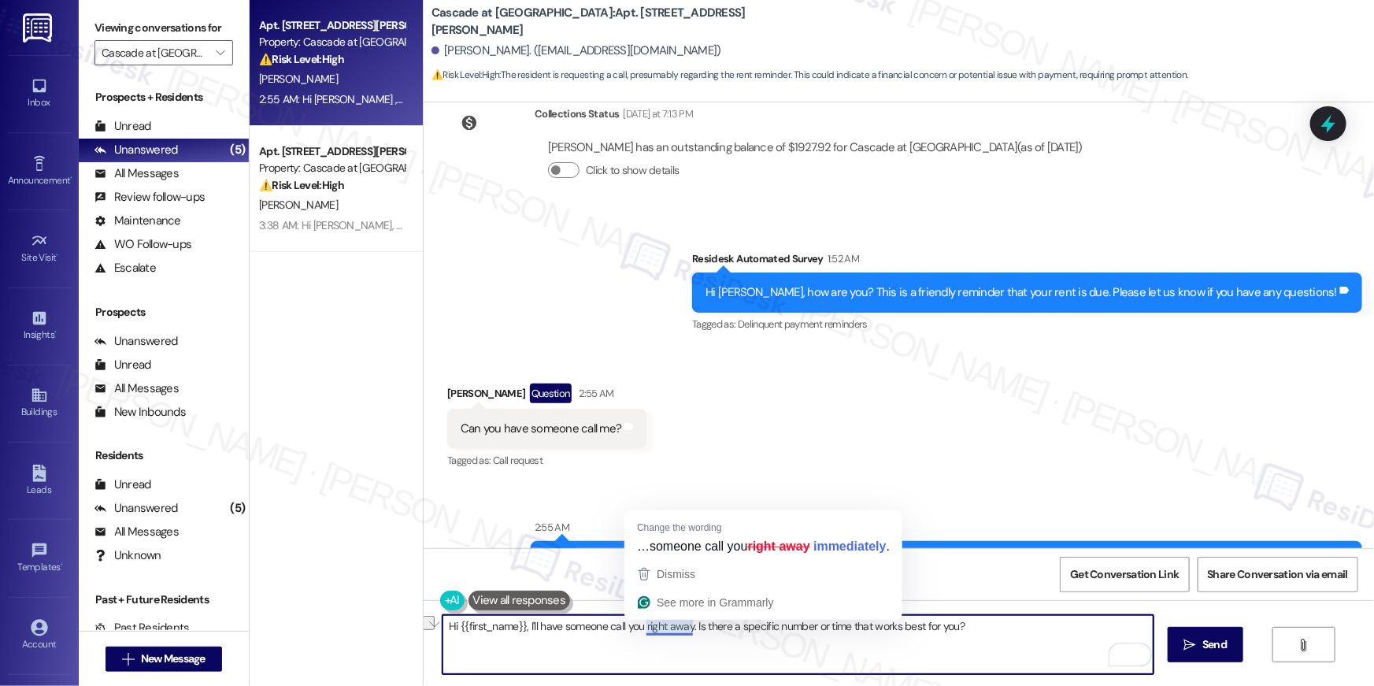
click at [628, 624] on textarea "Hi {{first_name}}, I'll have someone call you right away. Is there a specific n…" at bounding box center [798, 644] width 711 height 59
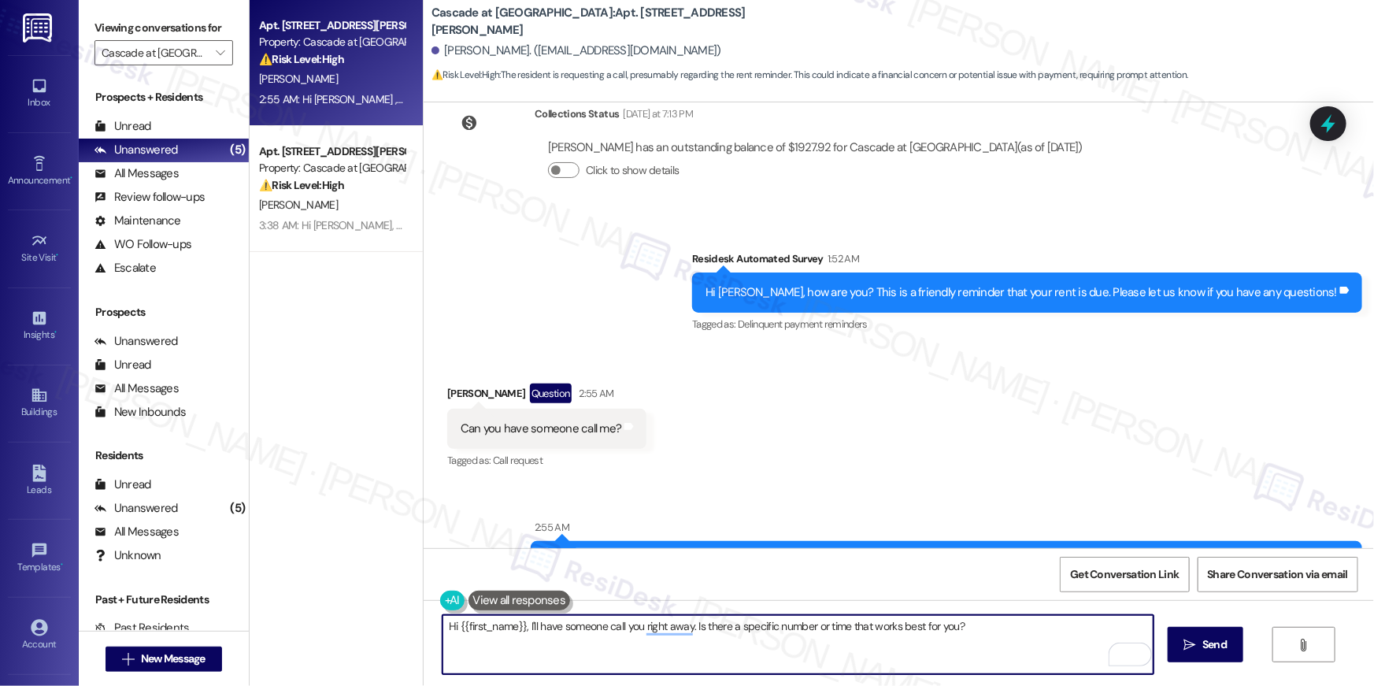
click at [554, 630] on textarea "Hi {{first_name}}, I'll have someone call you right away. Is there a specific n…" at bounding box center [798, 644] width 711 height 59
drag, startPoint x: 524, startPoint y: 628, endPoint x: 1028, endPoint y: 636, distance: 503.3
click at [1028, 636] on textarea "Hi {{first_name}}, I'll have someone call you right away. Is there a specific n…" at bounding box center [798, 644] width 711 height 59
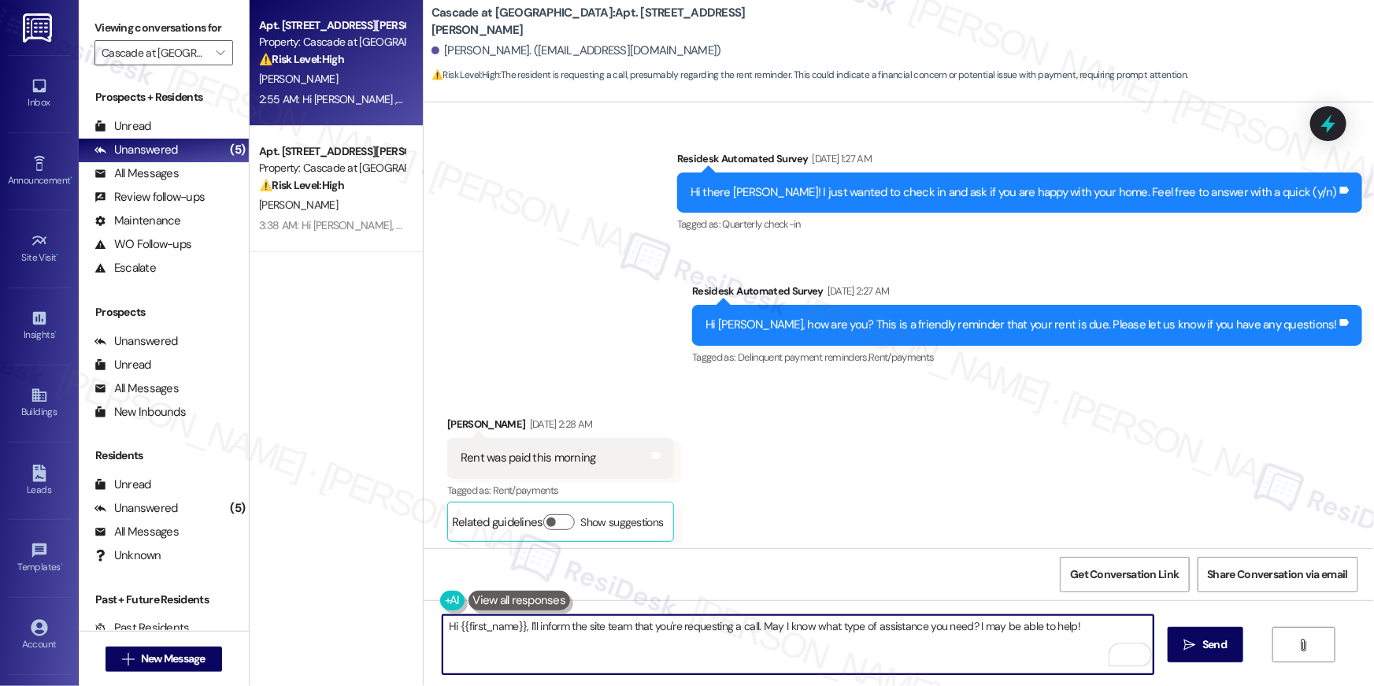
scroll to position [4282, 0]
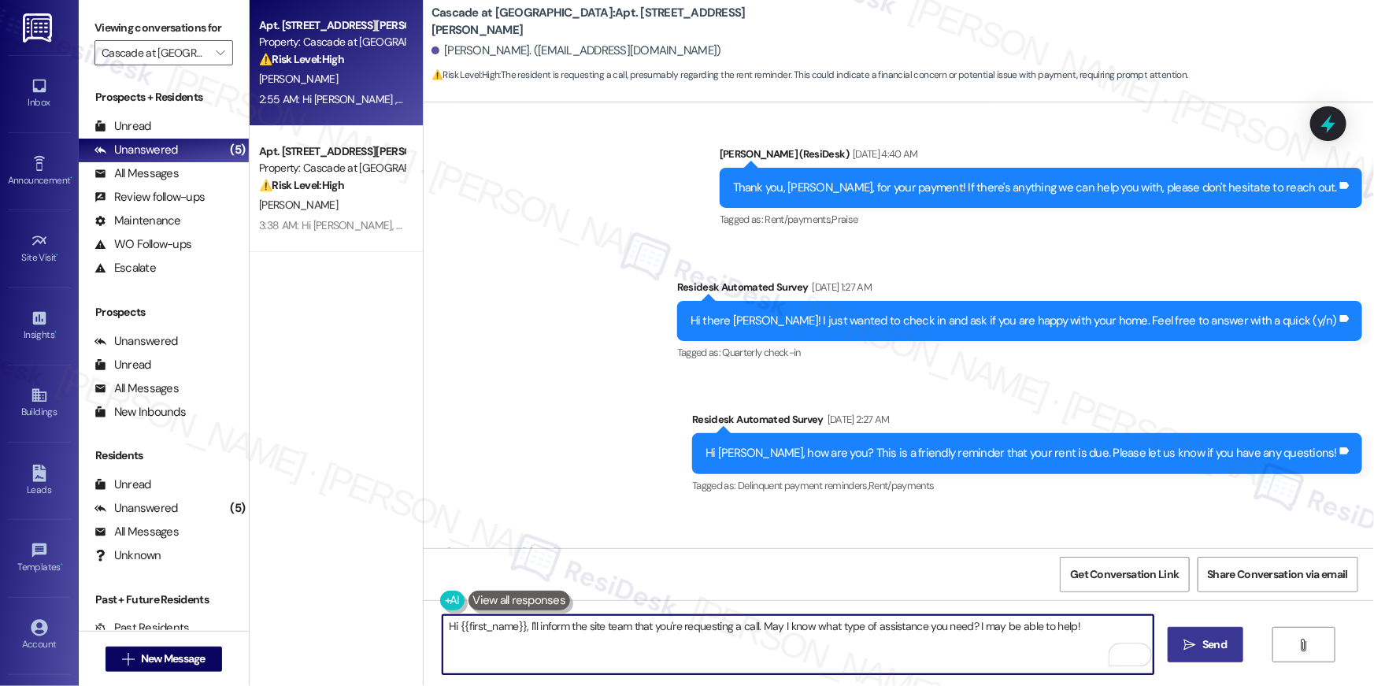
type textarea "Hi {{first_name}}, I'll inform the site team that you're requesting a call. May…"
click at [1195, 654] on button " Send" at bounding box center [1206, 644] width 76 height 35
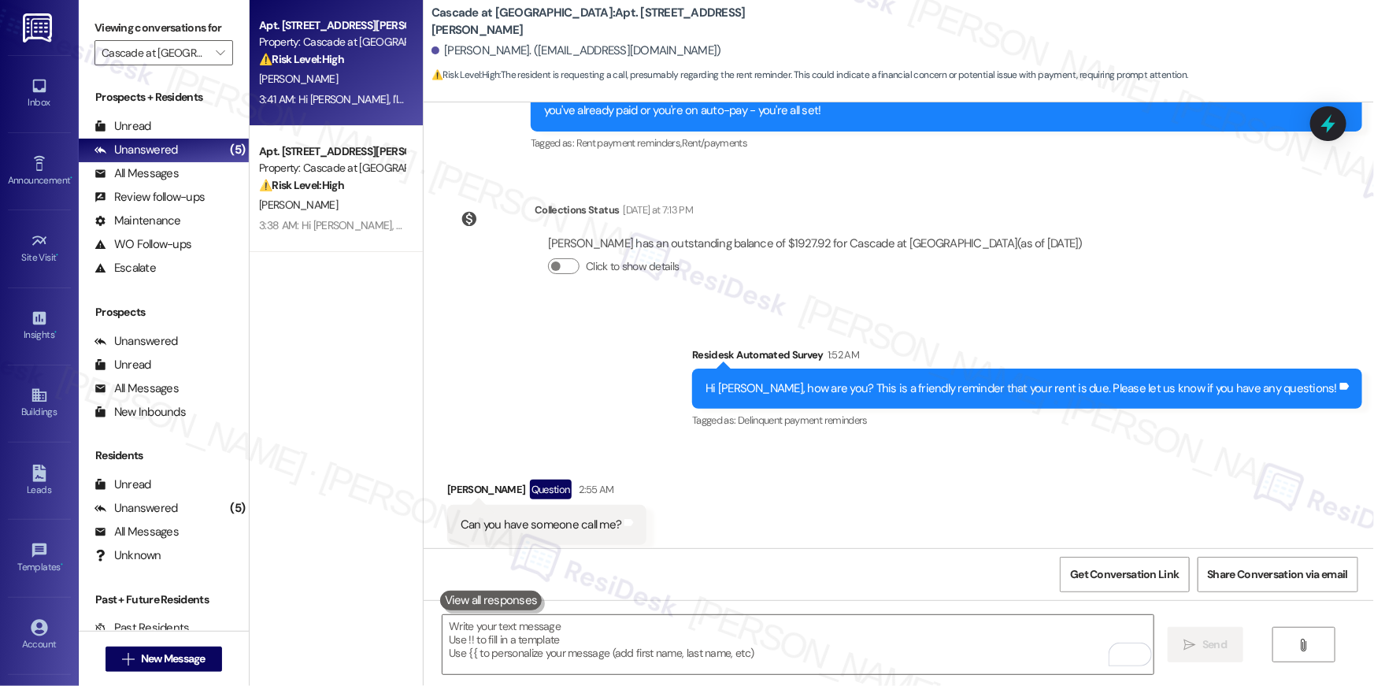
scroll to position [5892, 0]
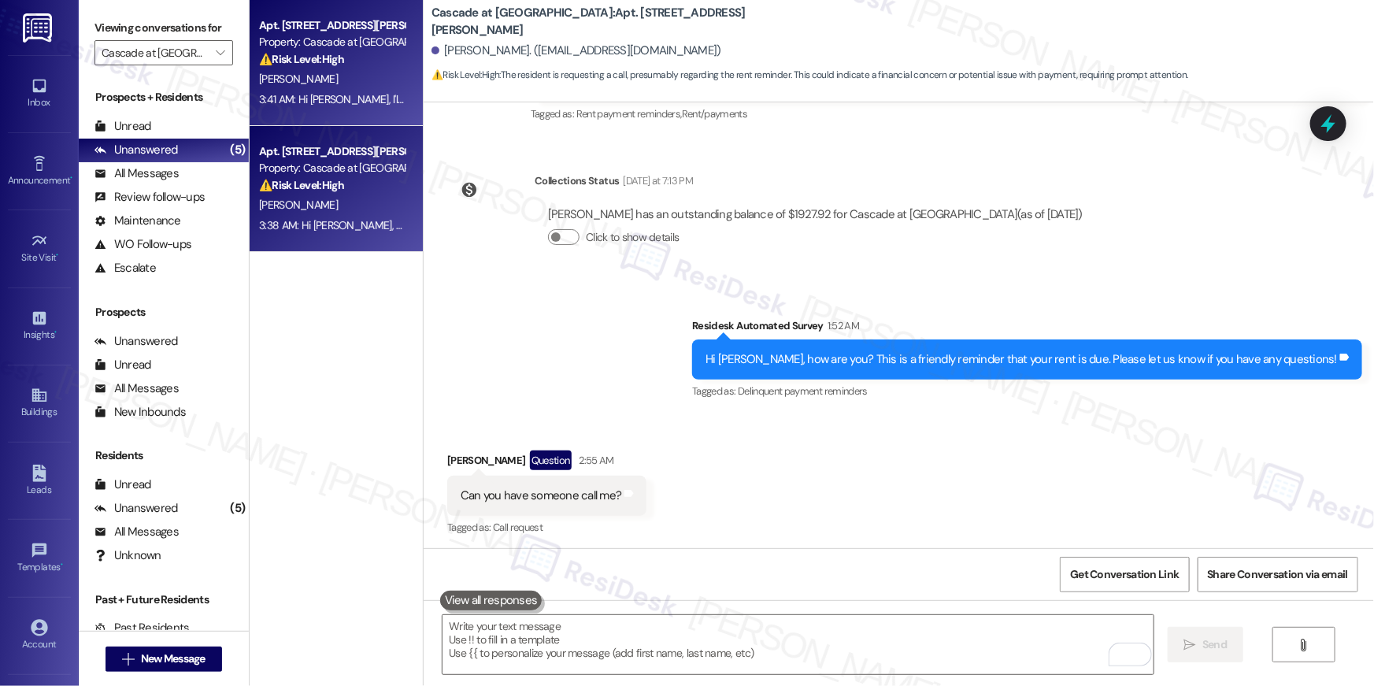
click at [328, 162] on div "Property: Cascade at [GEOGRAPHIC_DATA]" at bounding box center [332, 168] width 146 height 17
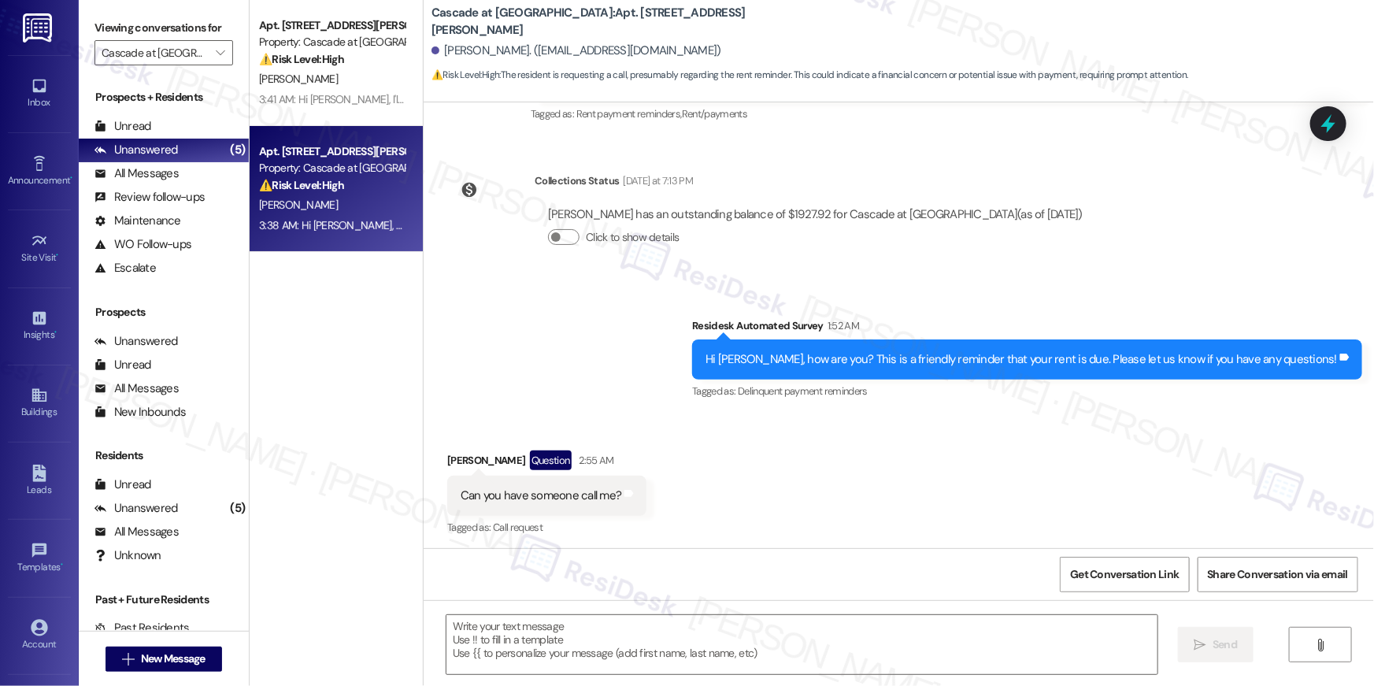
type textarea "Fetching suggested responses. Please feel free to read through the conversation…"
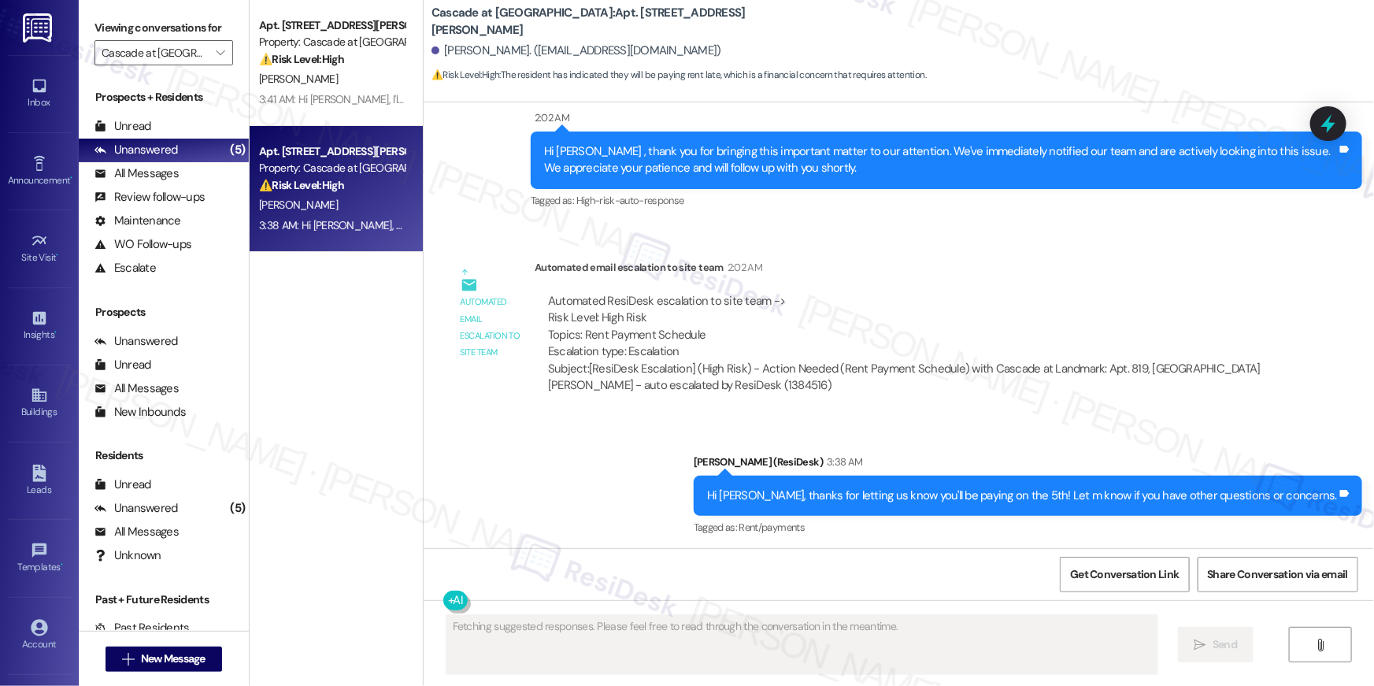
scroll to position [6687, 0]
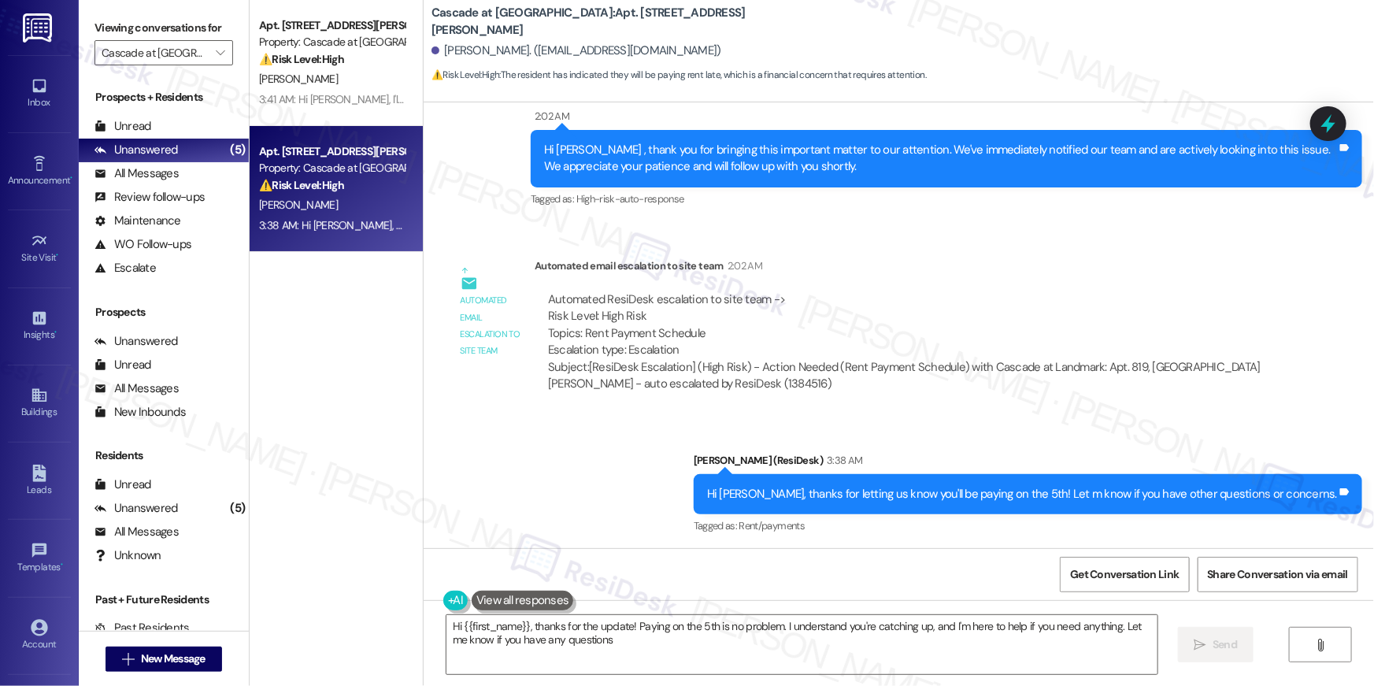
type textarea "Hi {{first_name}}, thanks for the update! Paying on the 5th is no problem. I un…"
click at [183, 50] on input "Cascade at [GEOGRAPHIC_DATA]" at bounding box center [155, 52] width 106 height 25
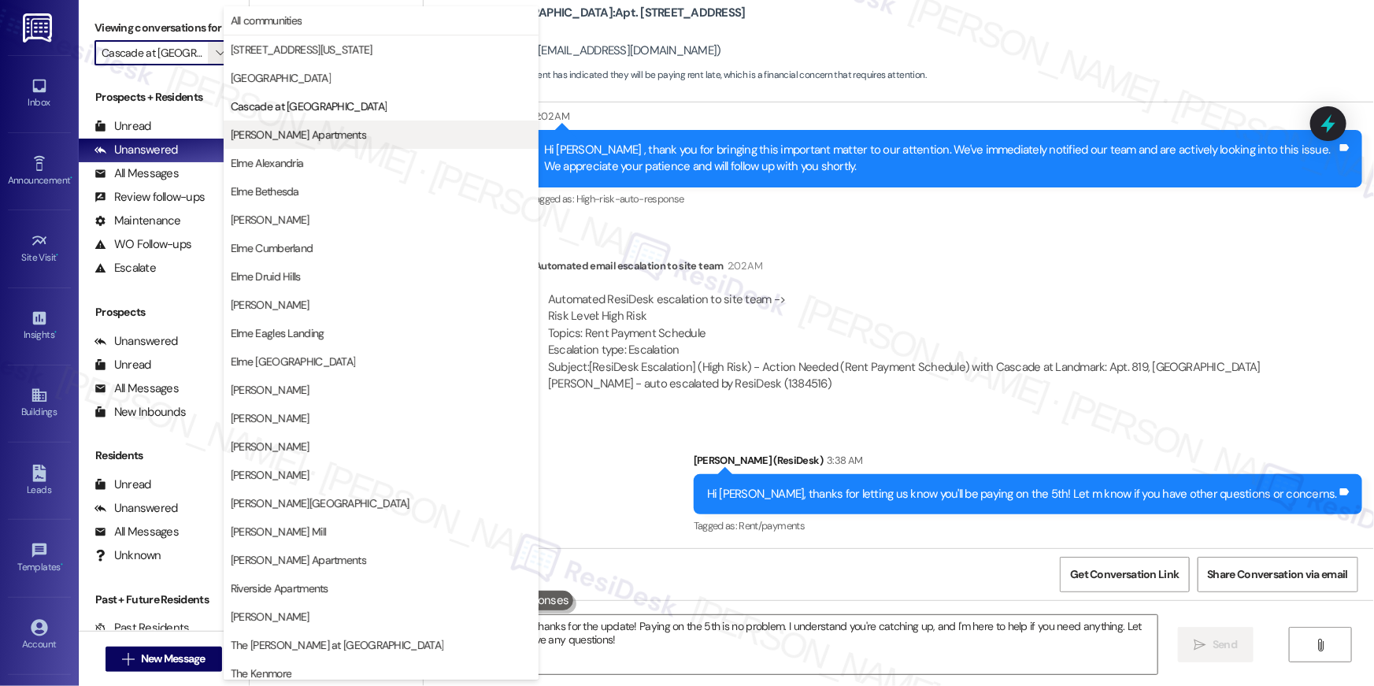
click at [292, 139] on span "[PERSON_NAME] Apartments" at bounding box center [298, 135] width 135 height 16
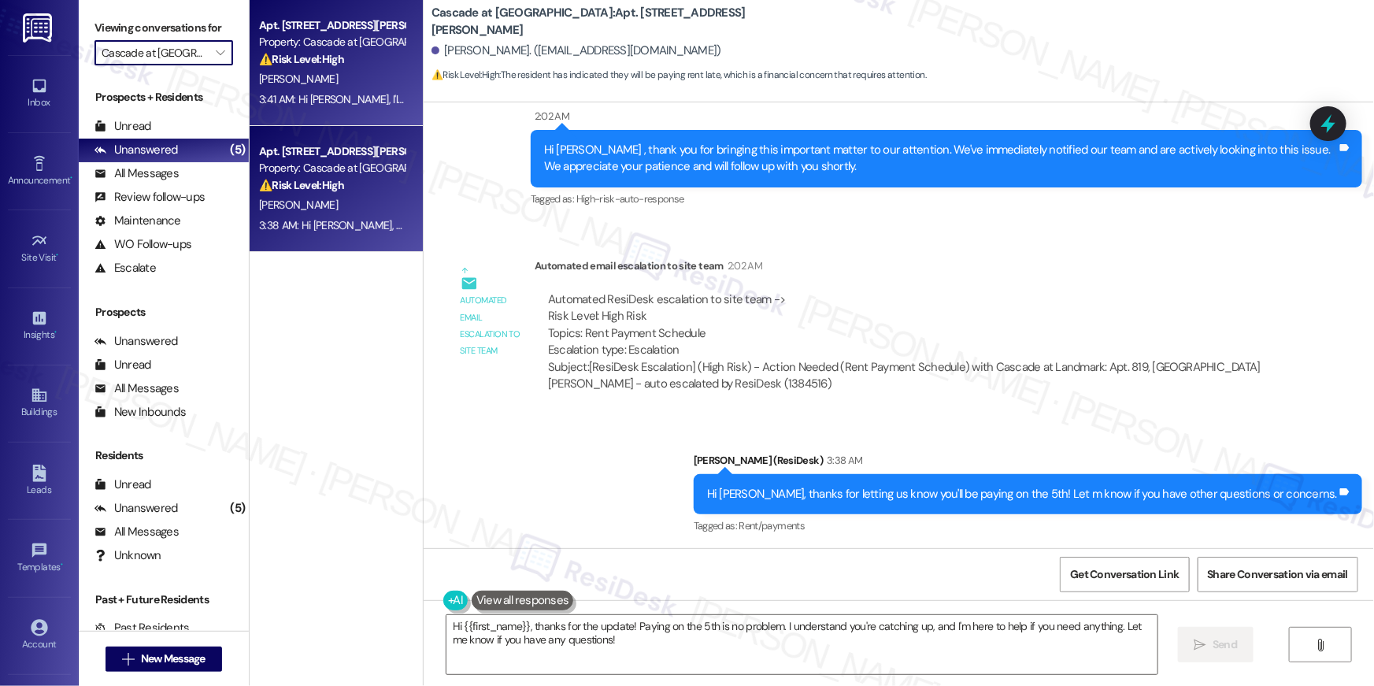
type input "[PERSON_NAME] Apartments"
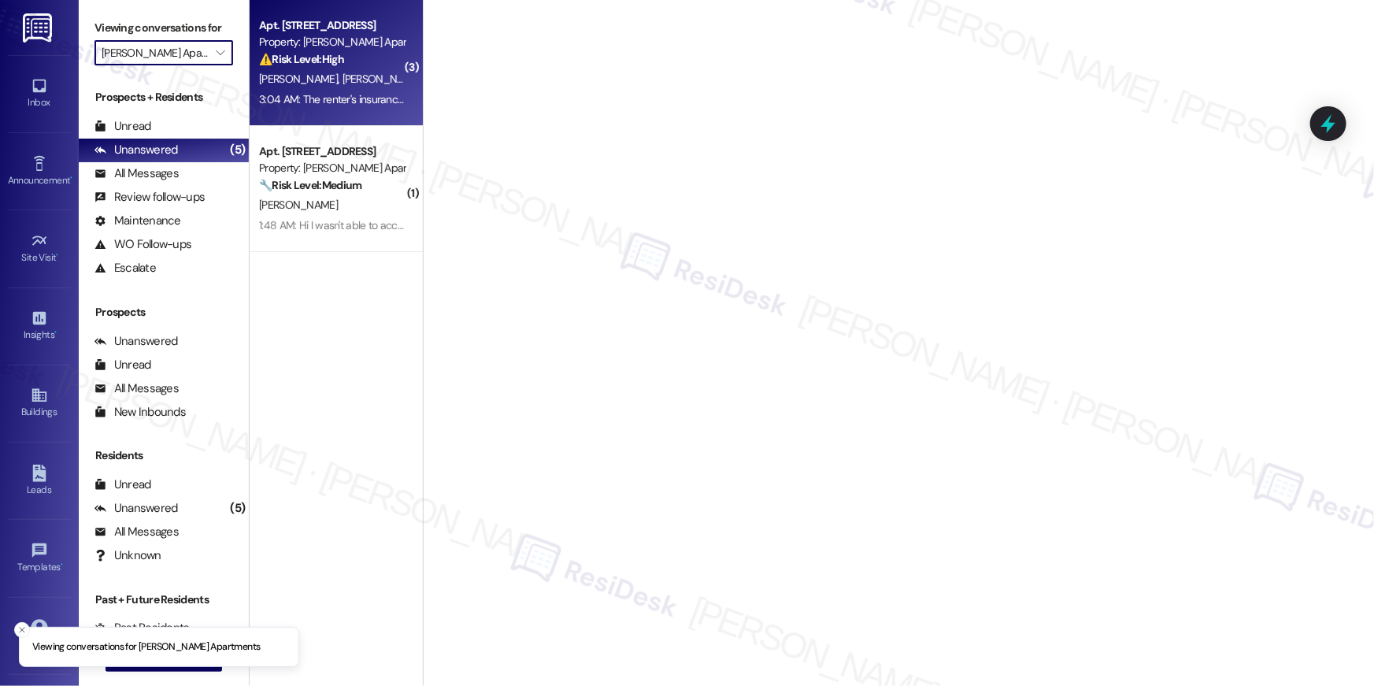
click at [342, 107] on div "3:04 AM: The renter's insurance info has been completed as instructed. Thx! 3:0…" at bounding box center [332, 100] width 149 height 20
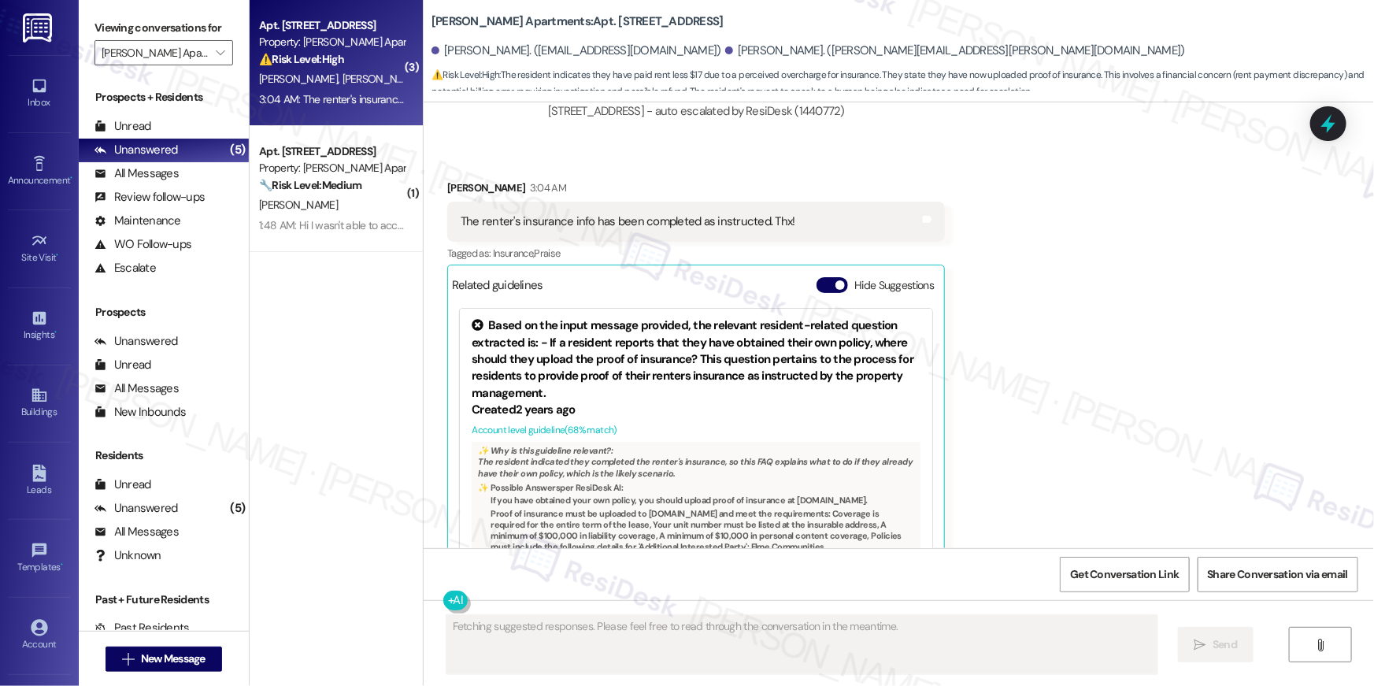
scroll to position [4162, 0]
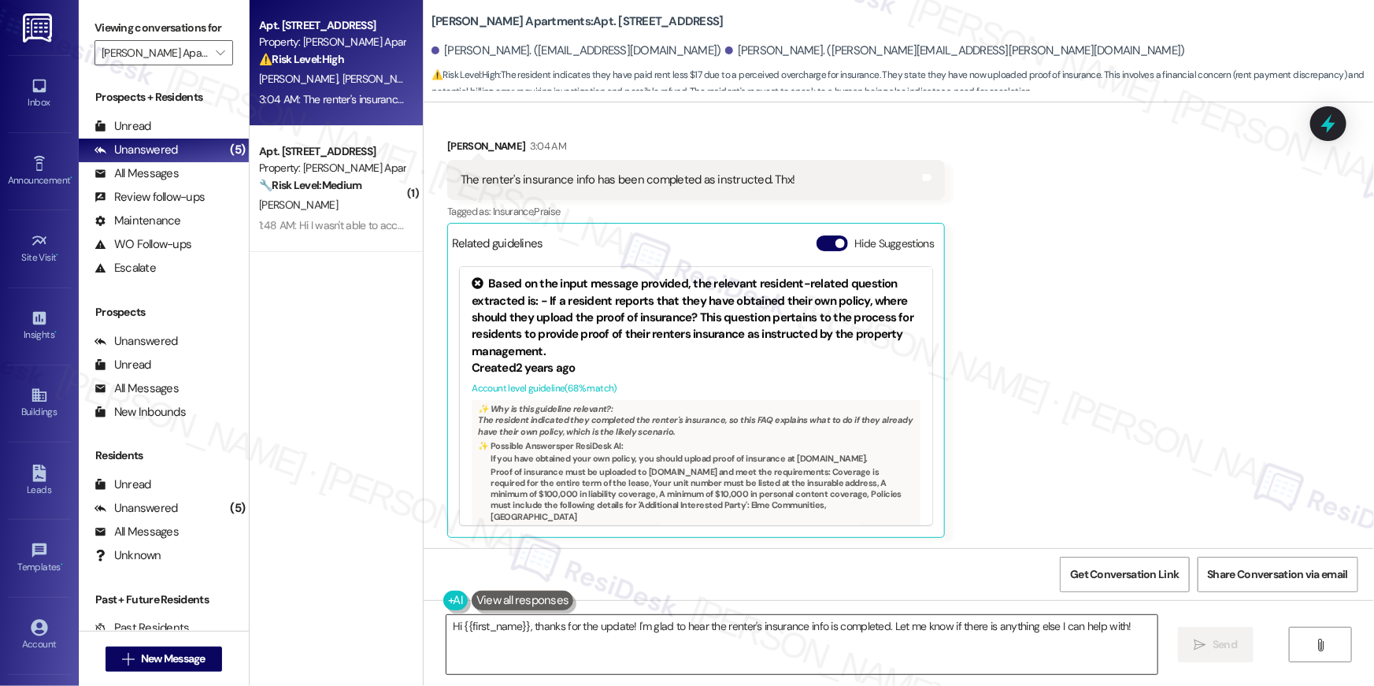
click at [709, 628] on textarea "Hi {{first_name}}, thanks for the update! I'm glad to hear the renter's insuran…" at bounding box center [802, 644] width 711 height 59
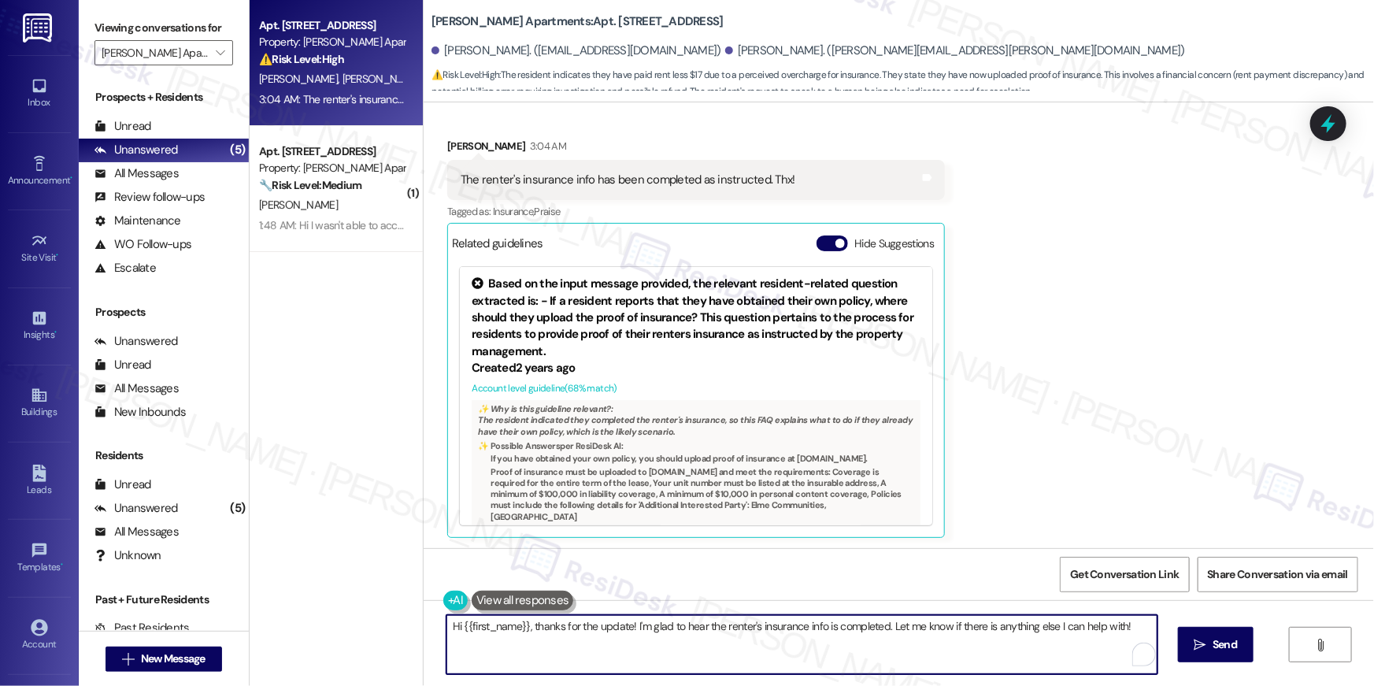
click at [709, 628] on textarea "Hi {{first_name}}, thanks for the update! I'm glad to hear the renter's insuran…" at bounding box center [802, 644] width 711 height 59
type textarea "Thanks for doing that, Blair! I am a real person, but I've also forwarded your …"
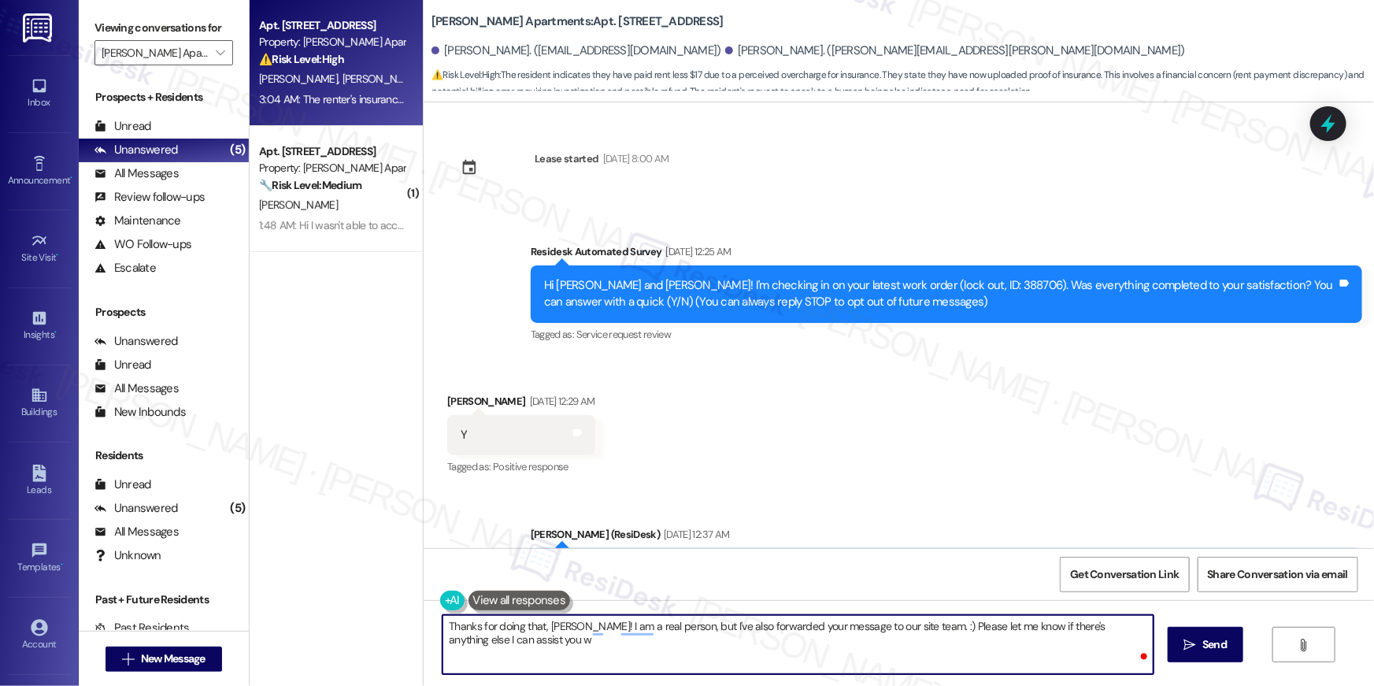
scroll to position [4162, 0]
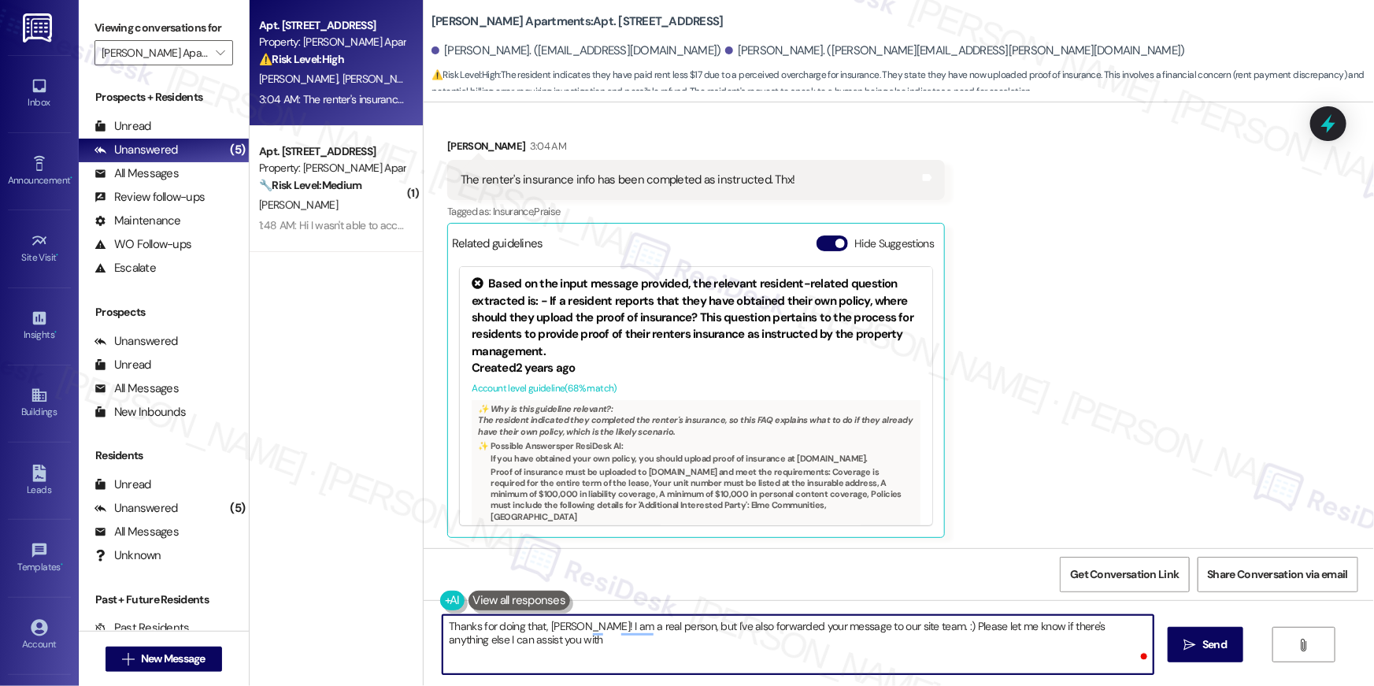
type textarea "Thanks for doing that, [PERSON_NAME]! I am a real person, but I've also forward…"
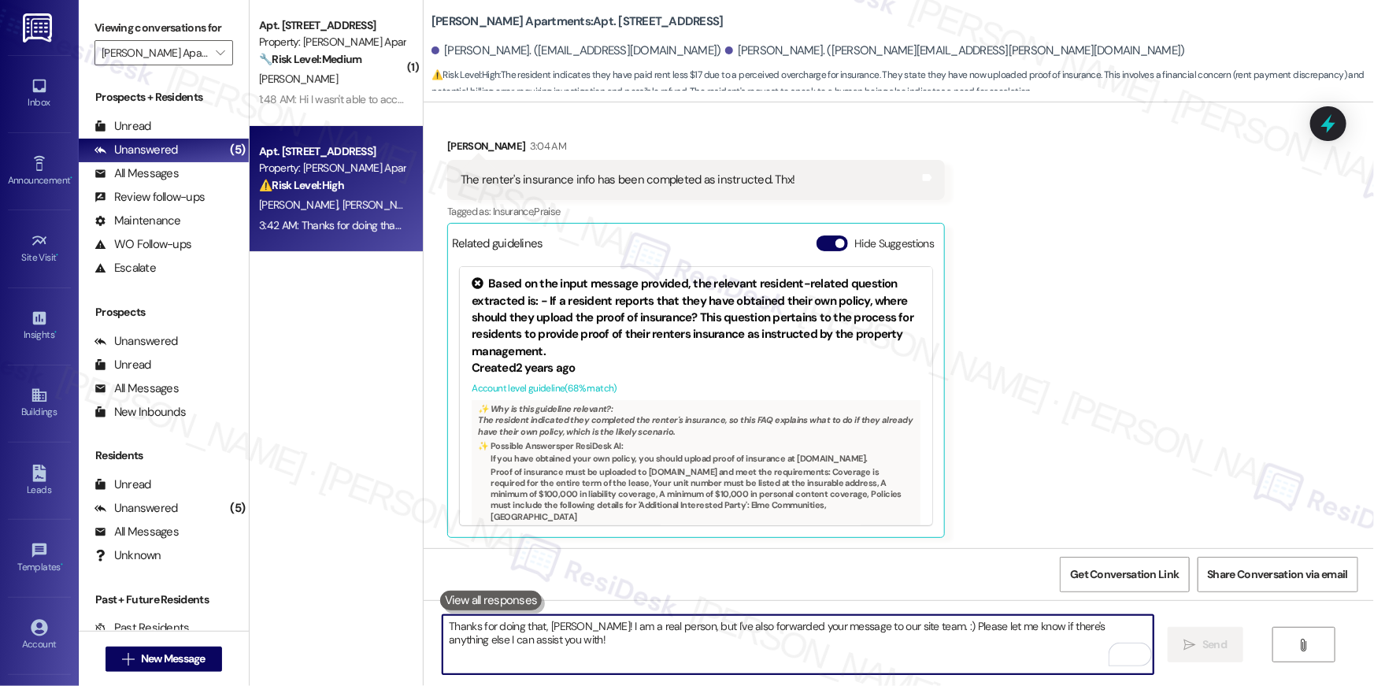
scroll to position [3845, 0]
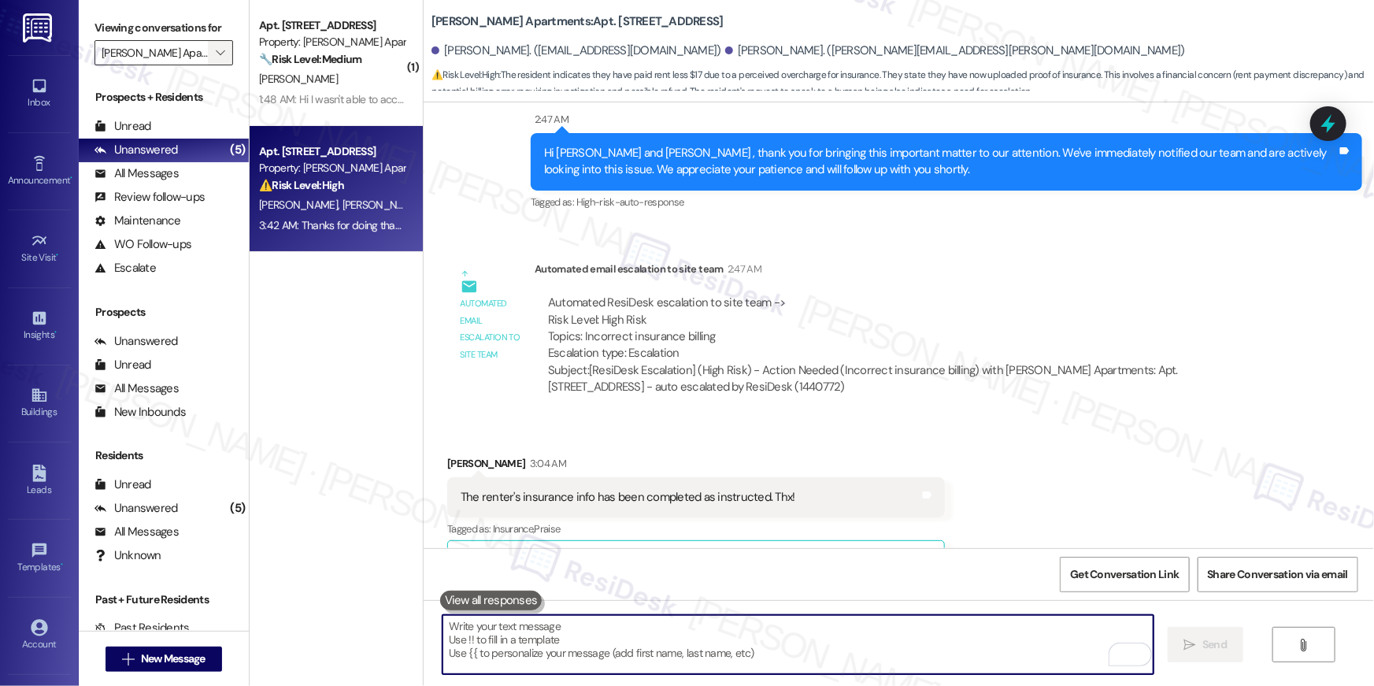
click at [217, 55] on span "" at bounding box center [220, 52] width 15 height 25
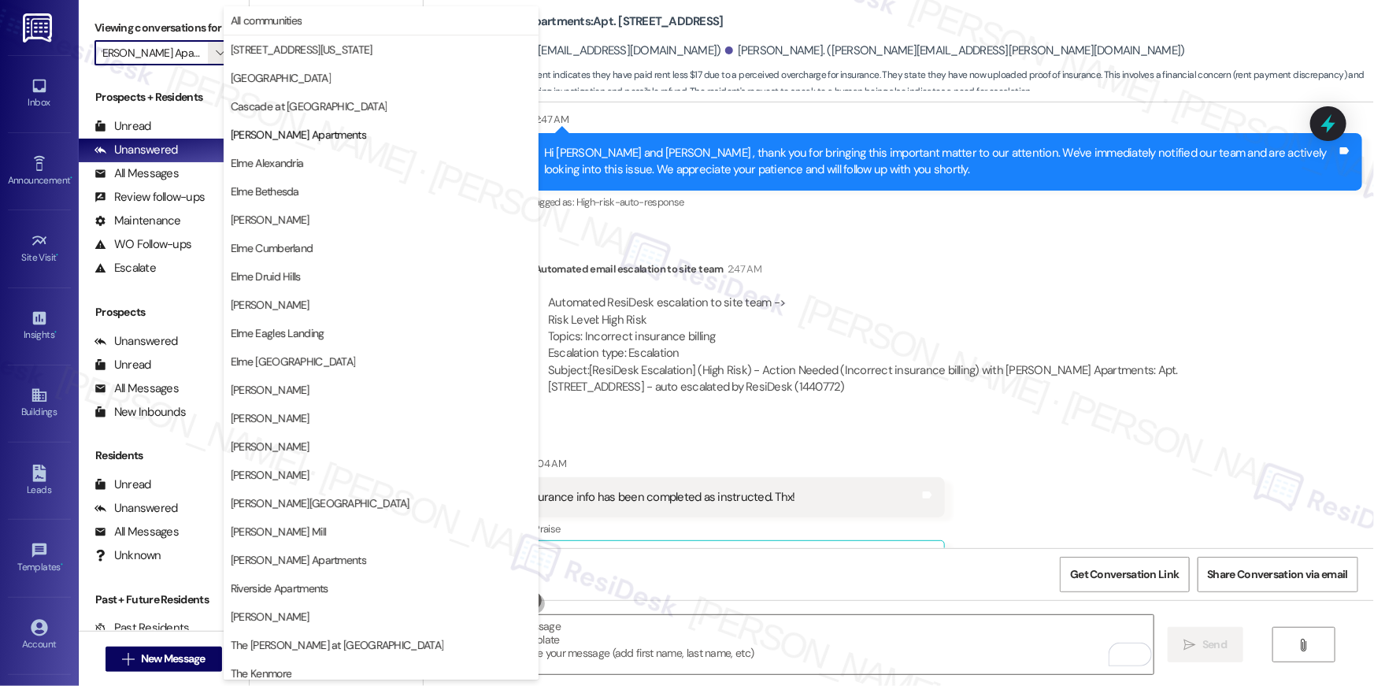
scroll to position [0, 0]
drag, startPoint x: 754, startPoint y: 281, endPoint x: 730, endPoint y: 268, distance: 27.8
click at [754, 283] on div "Automated ResiDesk escalation to site team -> Risk Level: High Risk Topics: Inc…" at bounding box center [907, 345] width 744 height 125
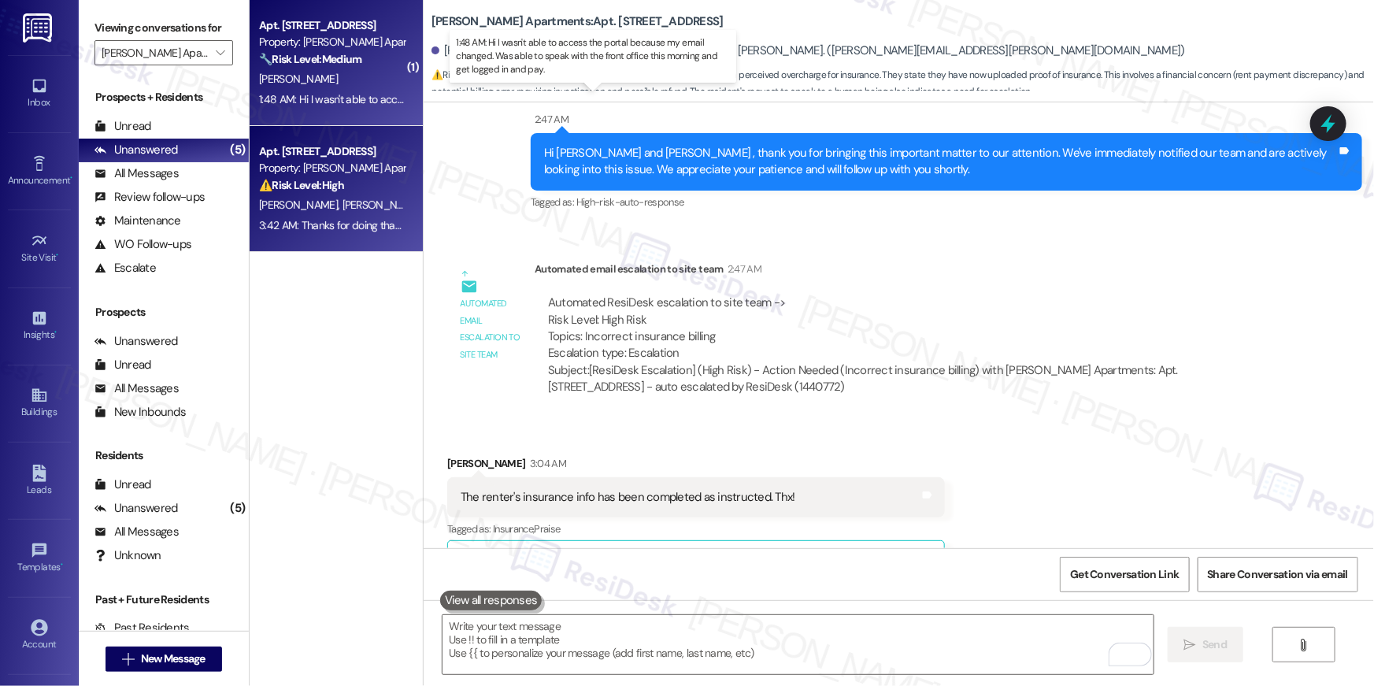
click at [327, 101] on div "1:48 AM: Hi I wasn't able to access the portal because my email changed. Was ab…" at bounding box center [606, 99] width 695 height 14
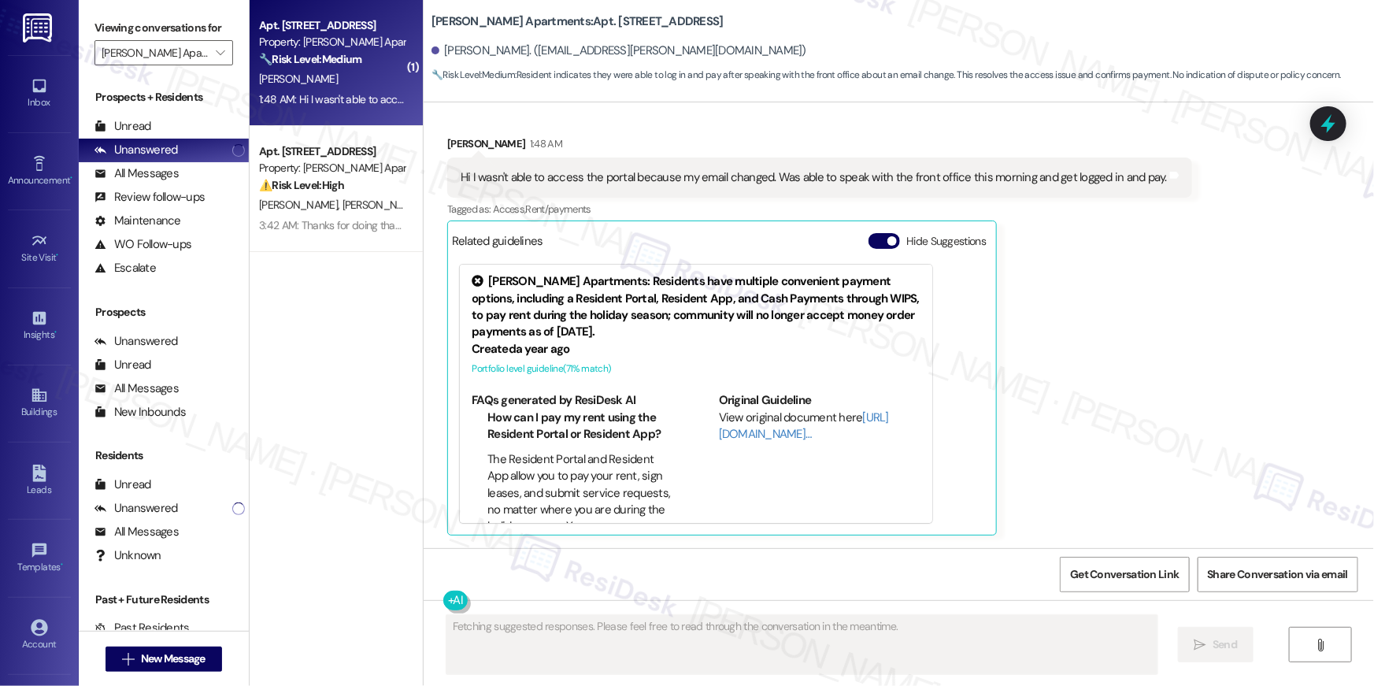
scroll to position [2871, 0]
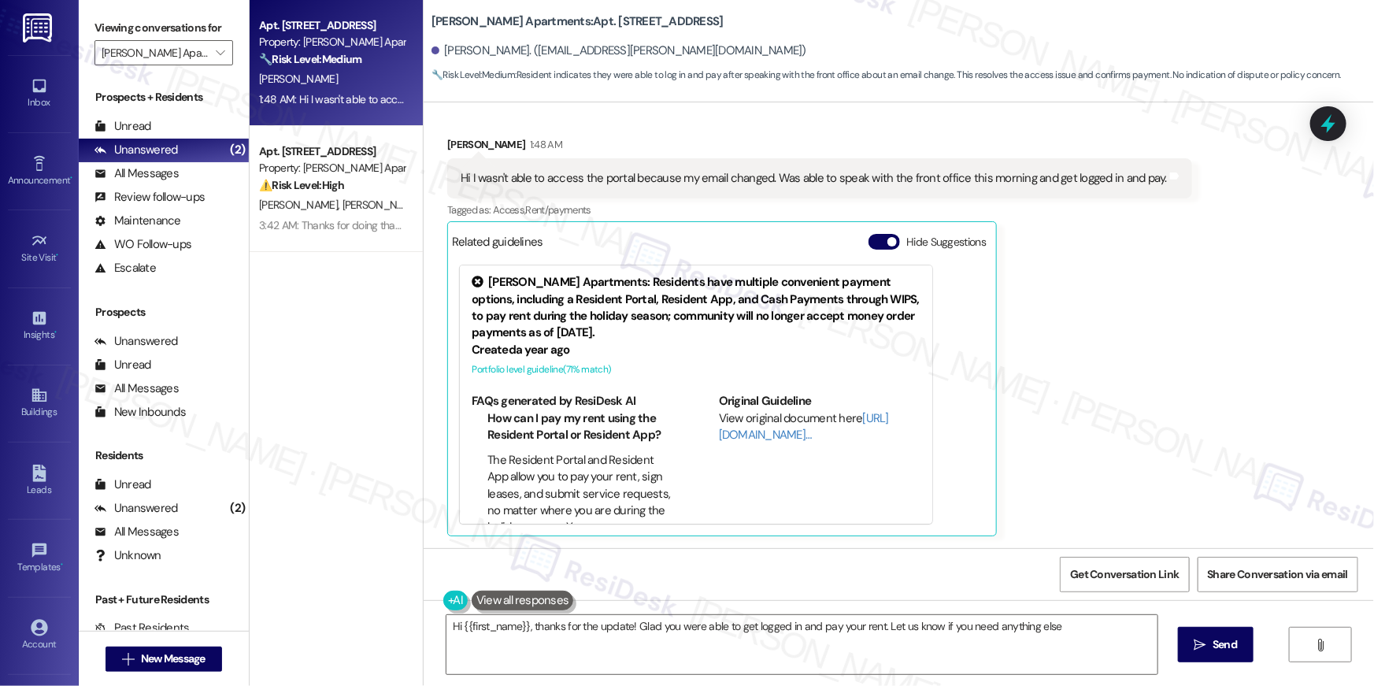
type textarea "Hi {{first_name}}, thanks for the update! Glad you were able to get logged in a…"
click at [841, 652] on textarea "Hi {{first_name}}, thanks for the update! Glad you were able to get logged in a…" at bounding box center [802, 644] width 711 height 59
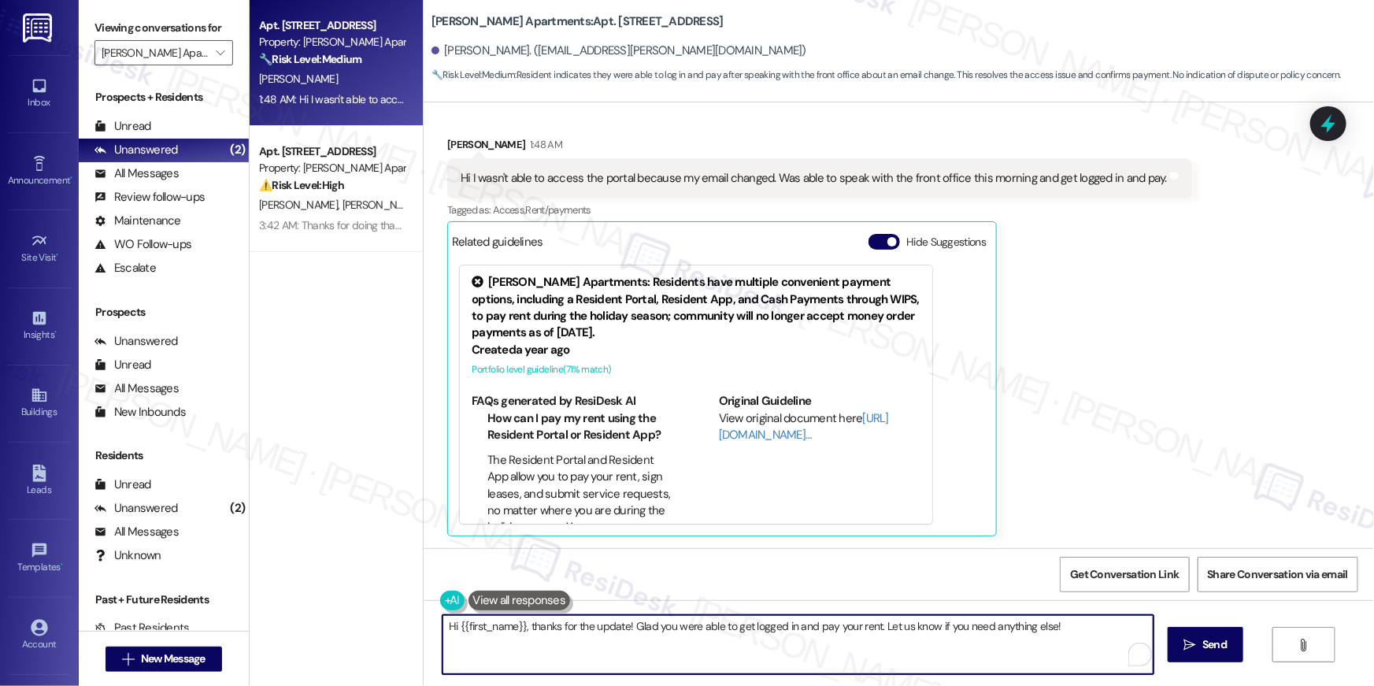
click at [947, 644] on textarea "Hi {{first_name}}, thanks for the update! Glad you were able to get logged in a…" at bounding box center [798, 644] width 711 height 59
click at [1203, 644] on span "Send" at bounding box center [1215, 644] width 24 height 17
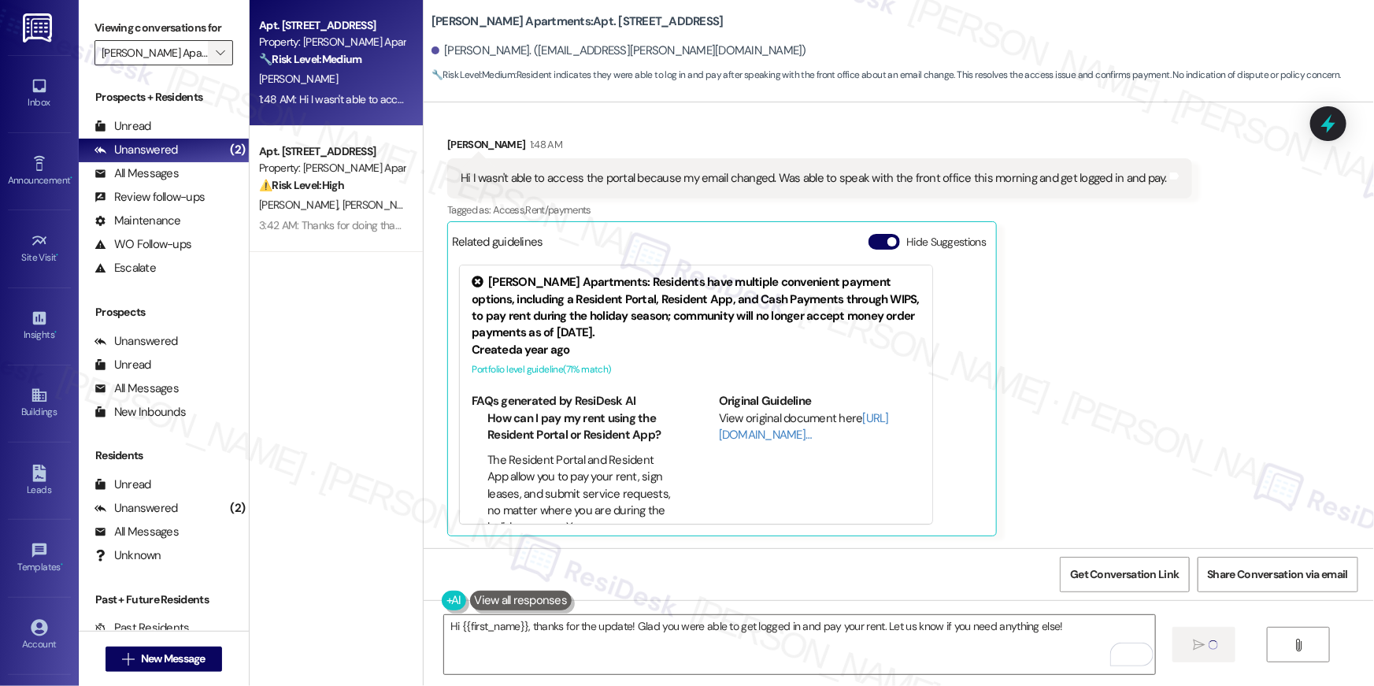
click at [216, 52] on icon "" at bounding box center [220, 52] width 9 height 13
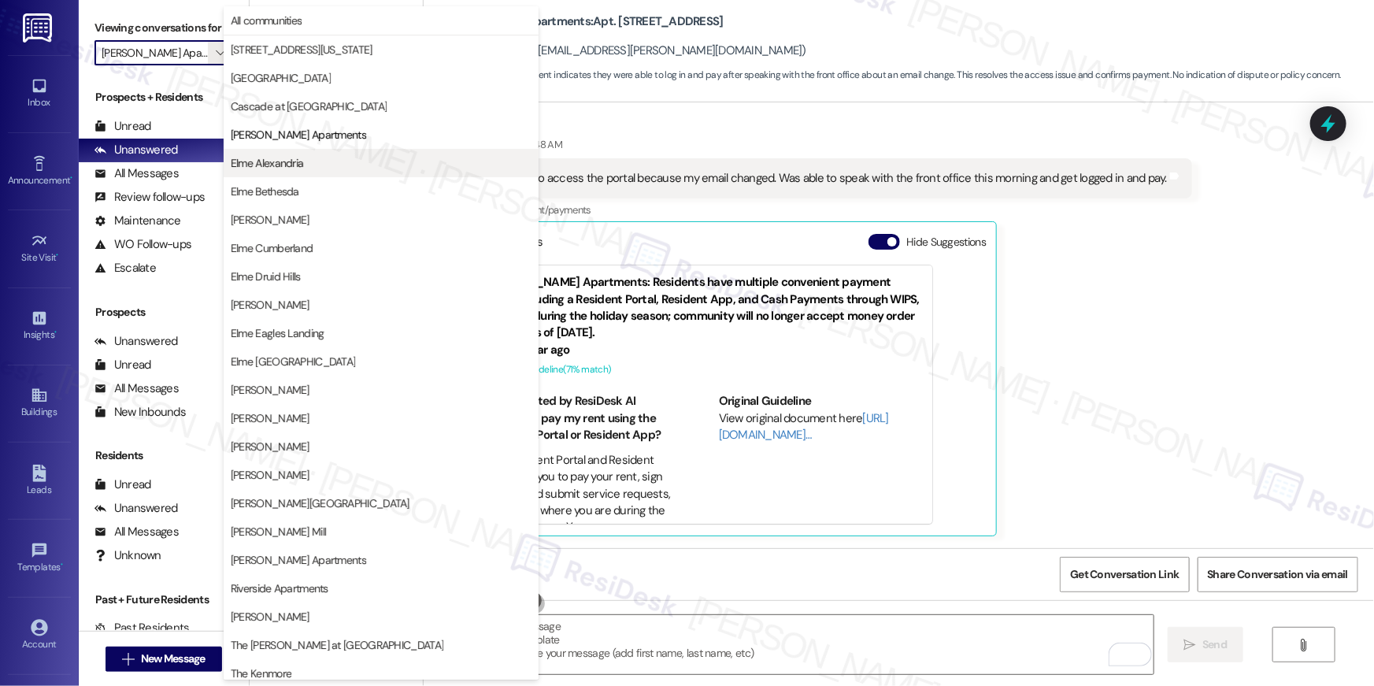
click at [296, 153] on button "Elme Alexandria" at bounding box center [381, 163] width 315 height 28
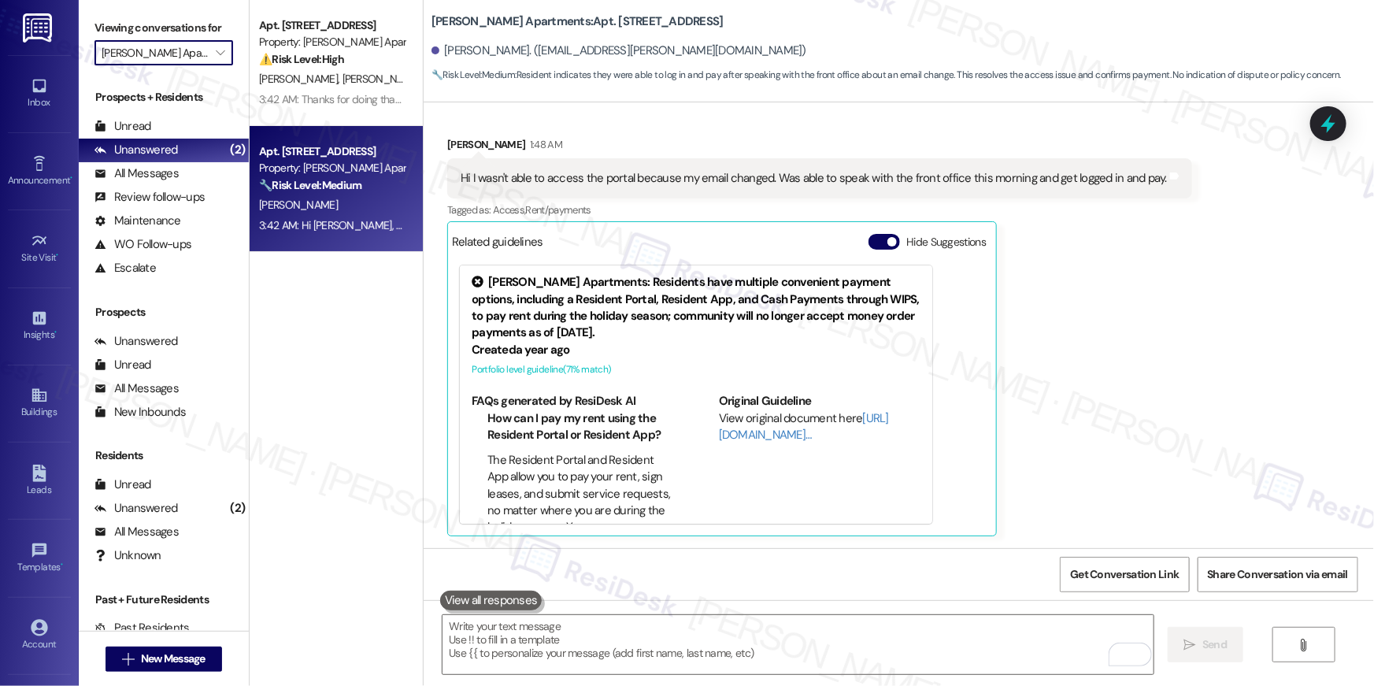
type input "Elme Alexandria"
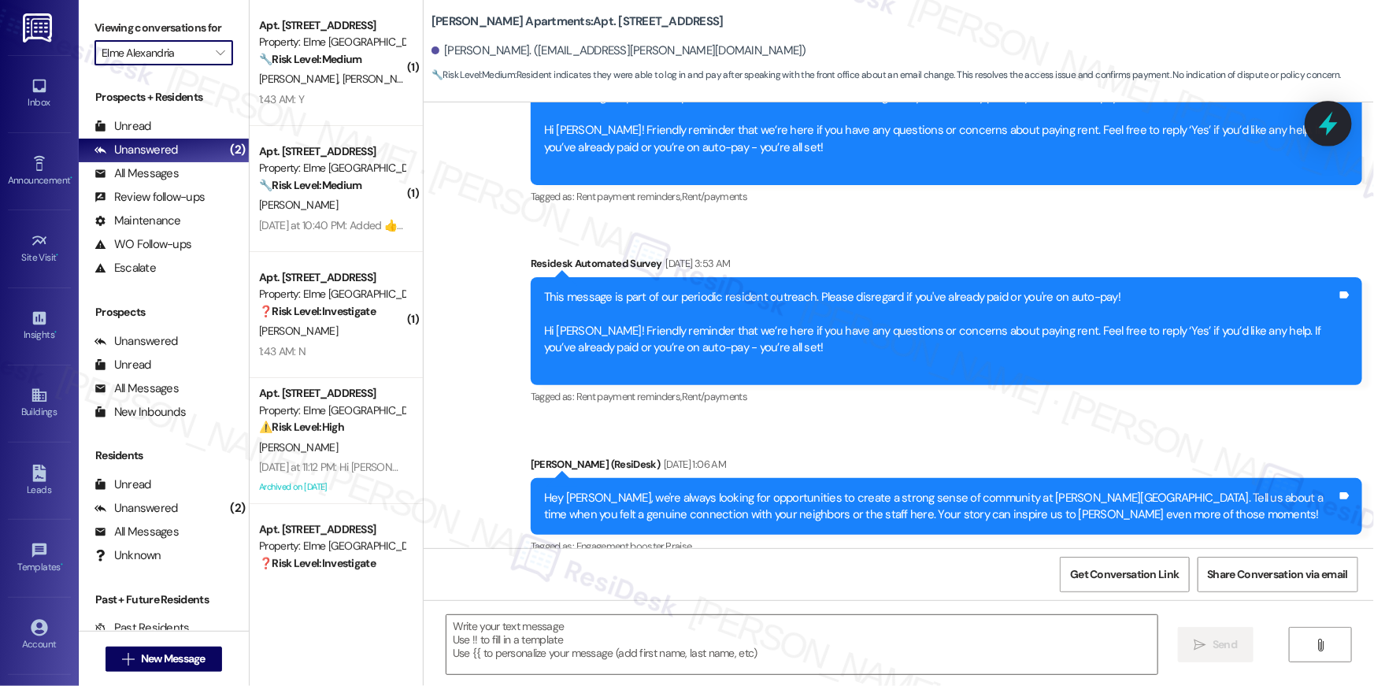
type textarea "Fetching suggested responses. Please feel free to read through the conversation…"
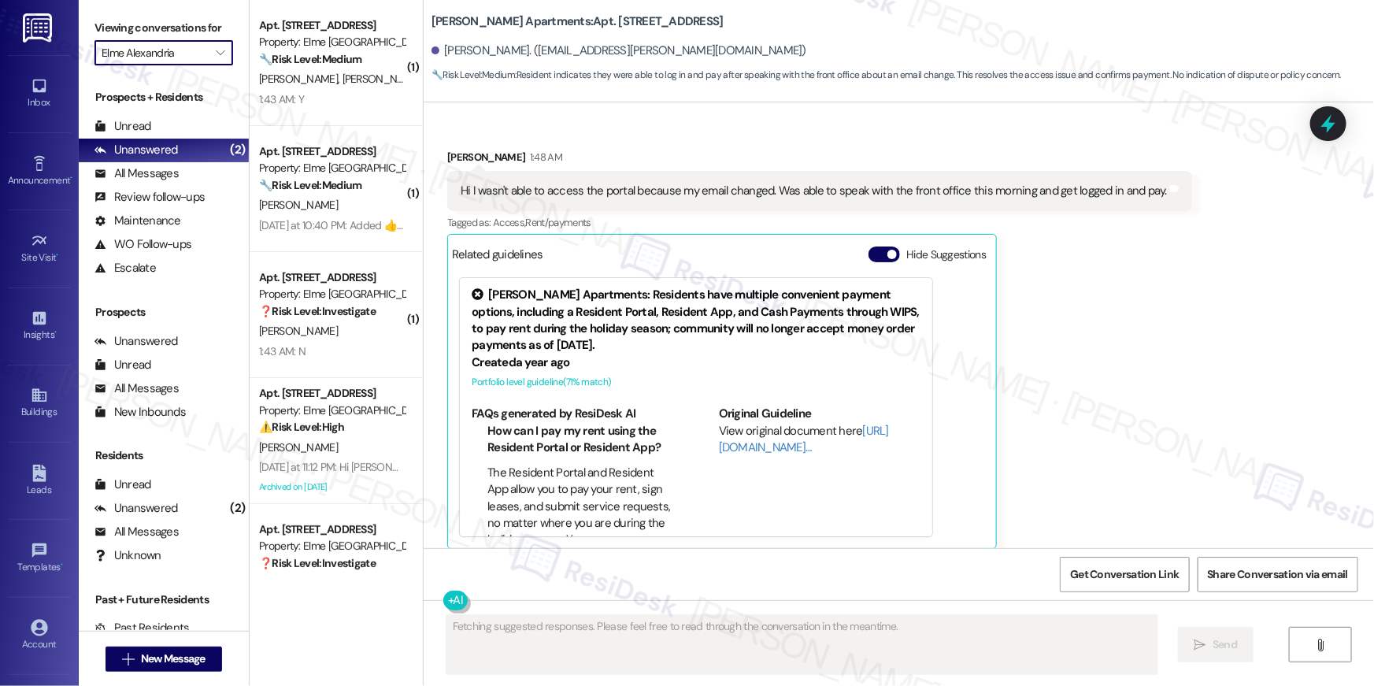
scroll to position [2870, 0]
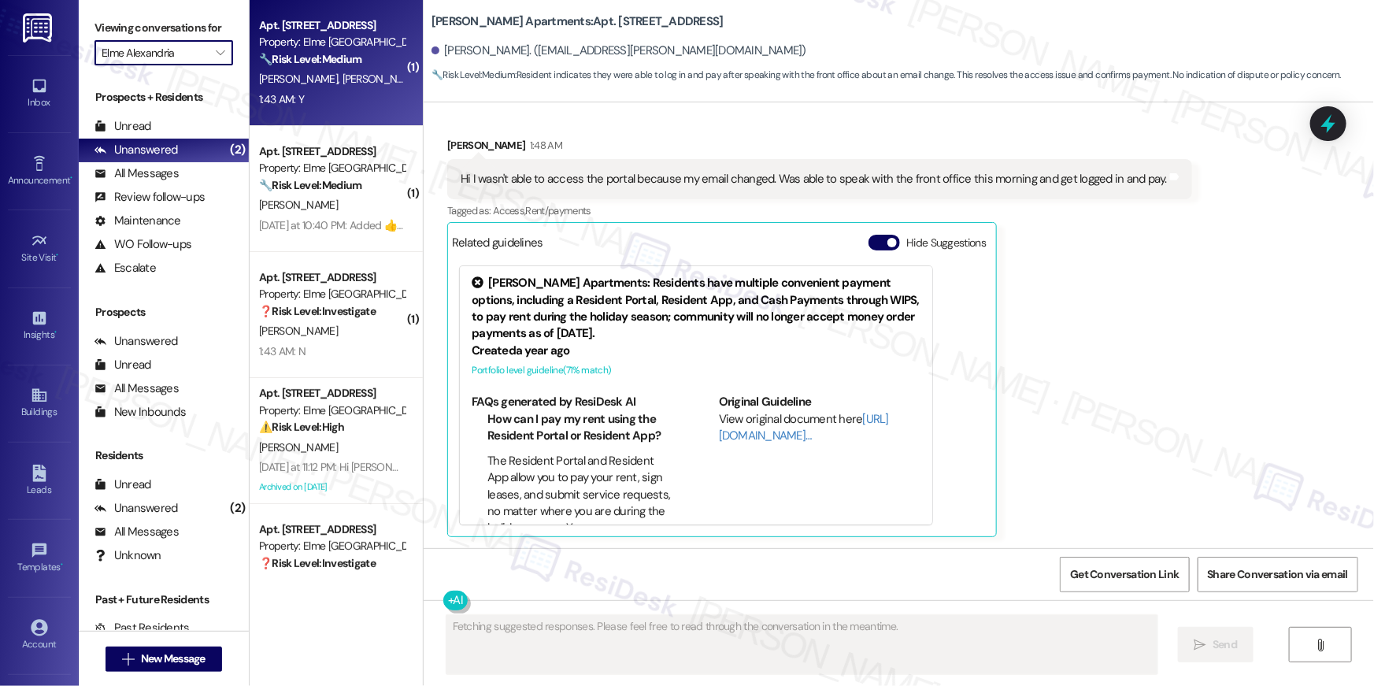
click at [298, 95] on div "1:43 AM: Y 1:43 AM: Y" at bounding box center [332, 100] width 149 height 20
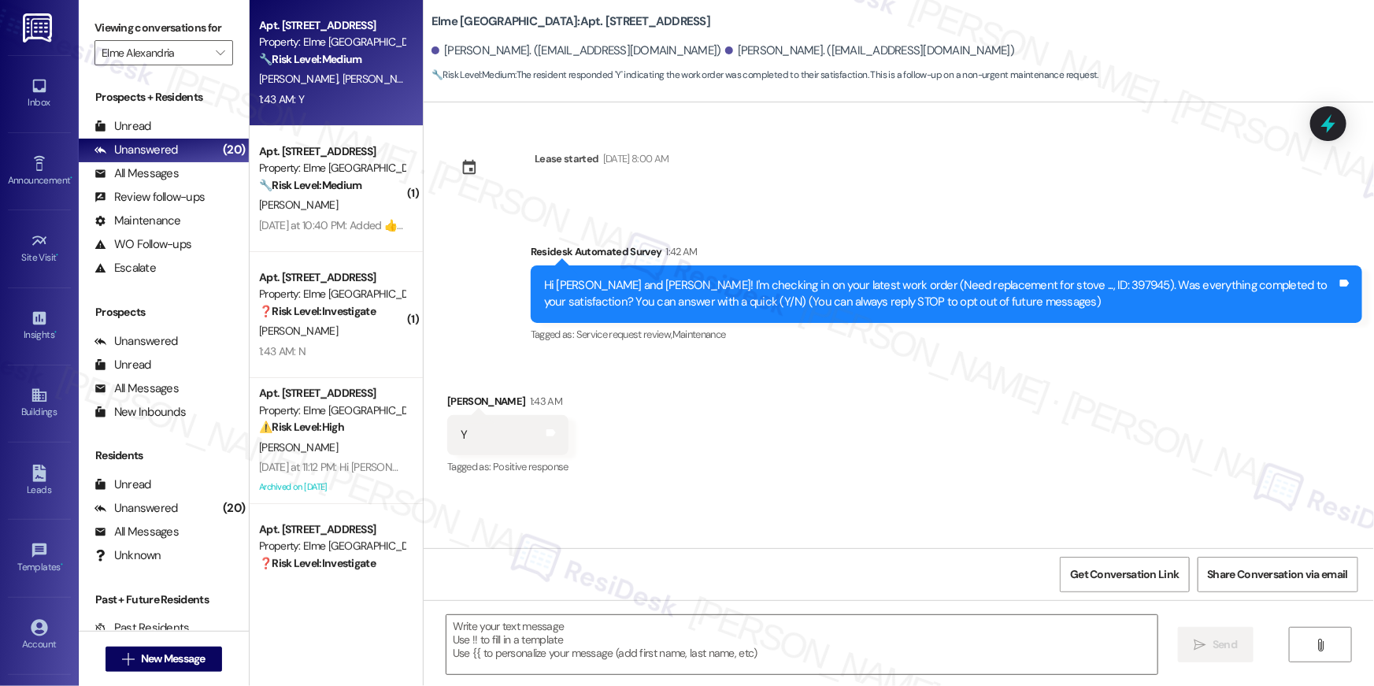
click at [878, 447] on div "Received via SMS Iain Moore 1:43 AM Y Tags and notes Tagged as: Positive respon…" at bounding box center [899, 424] width 951 height 133
click at [763, 640] on textarea at bounding box center [802, 644] width 711 height 59
type textarea "v"
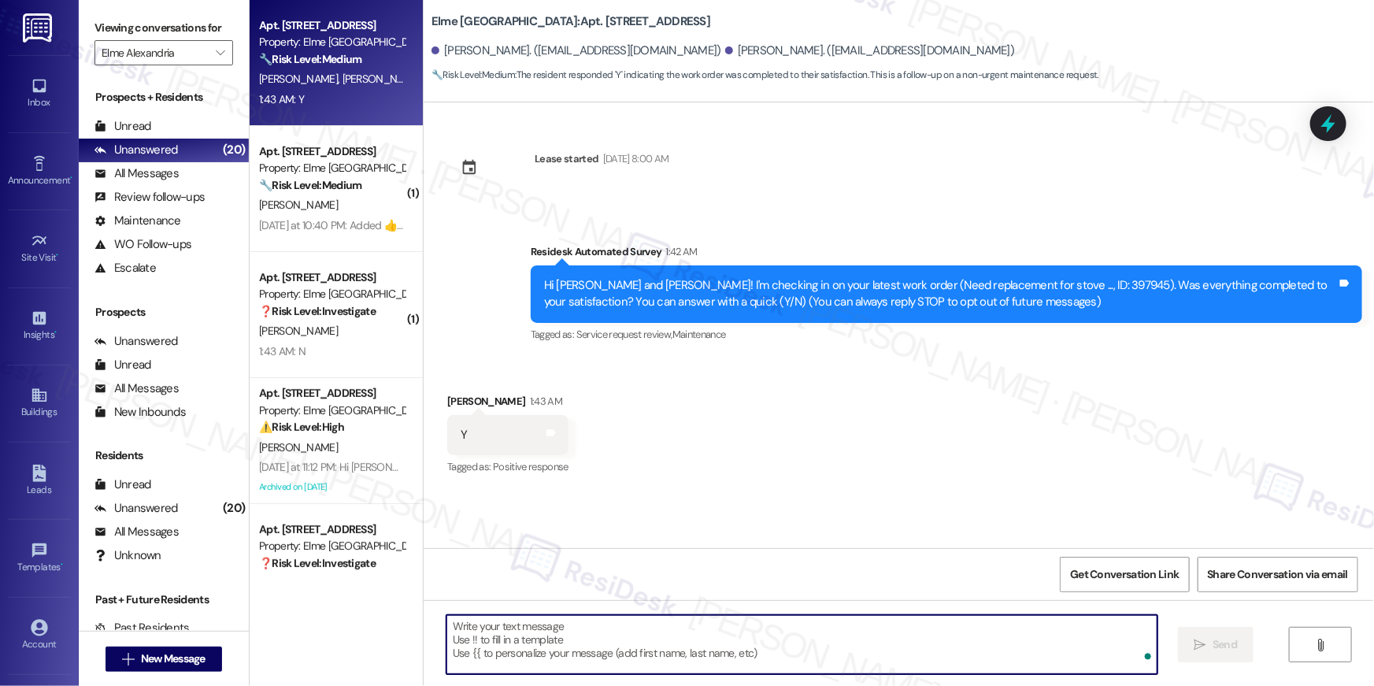
paste textarea "Hi {{first_name}}, I’m happy to hear your work order has been completed! If you…"
type textarea "Hi {{first_name}}, I’m happy to hear your work order has been completed! If you…"
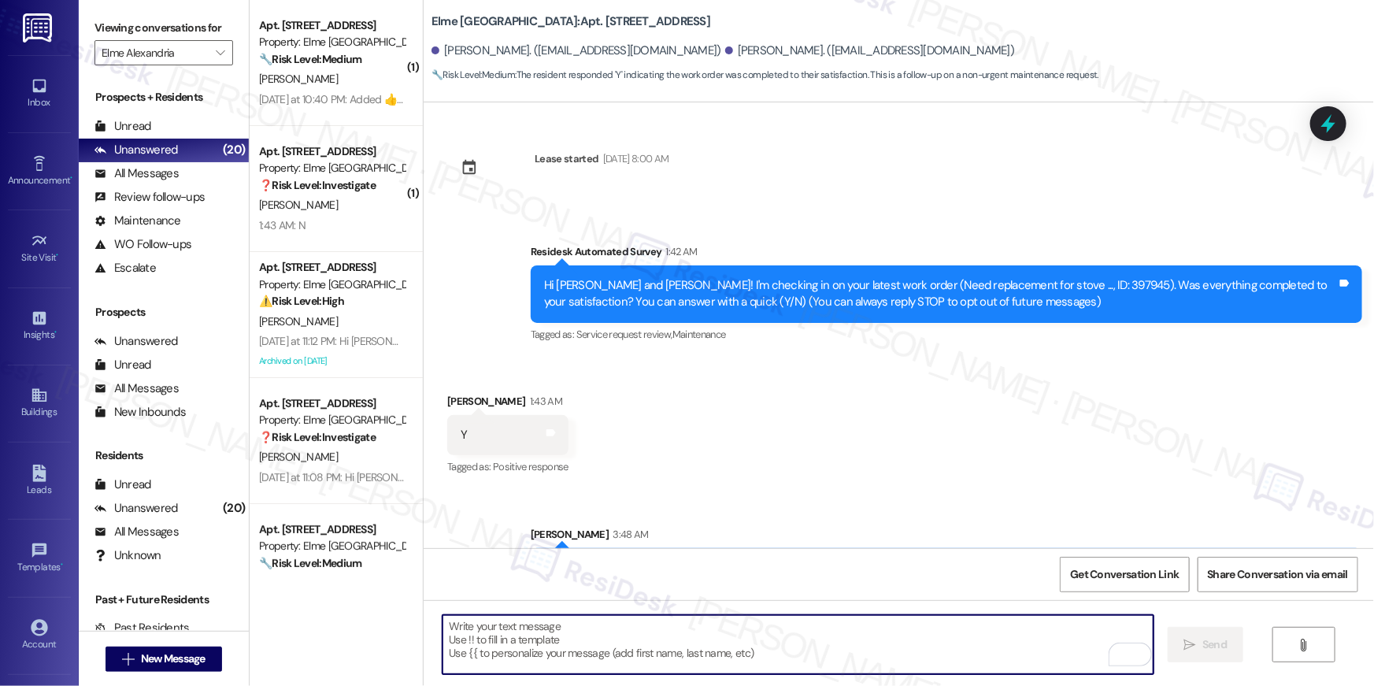
click at [1106, 410] on div "Received via SMS Iain Moore 1:43 AM Y Tags and notes Tagged as: Positive respon…" at bounding box center [899, 424] width 951 height 133
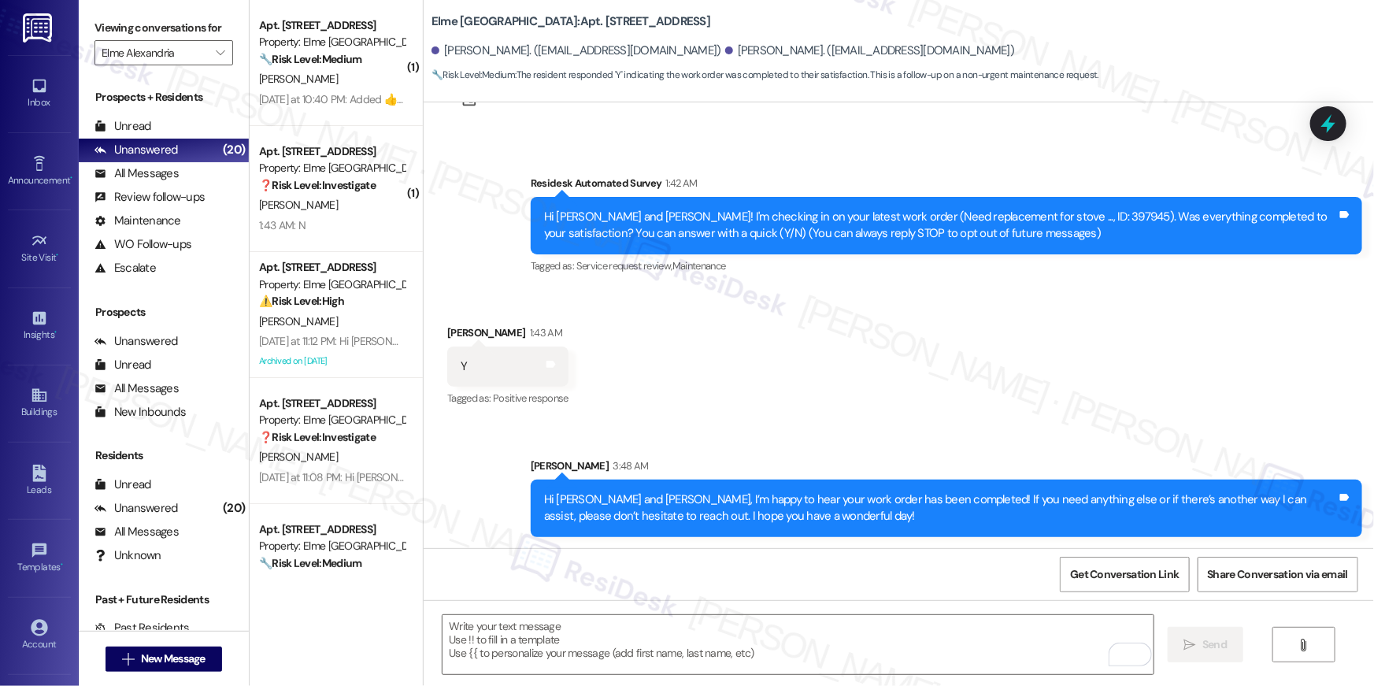
scroll to position [69, 0]
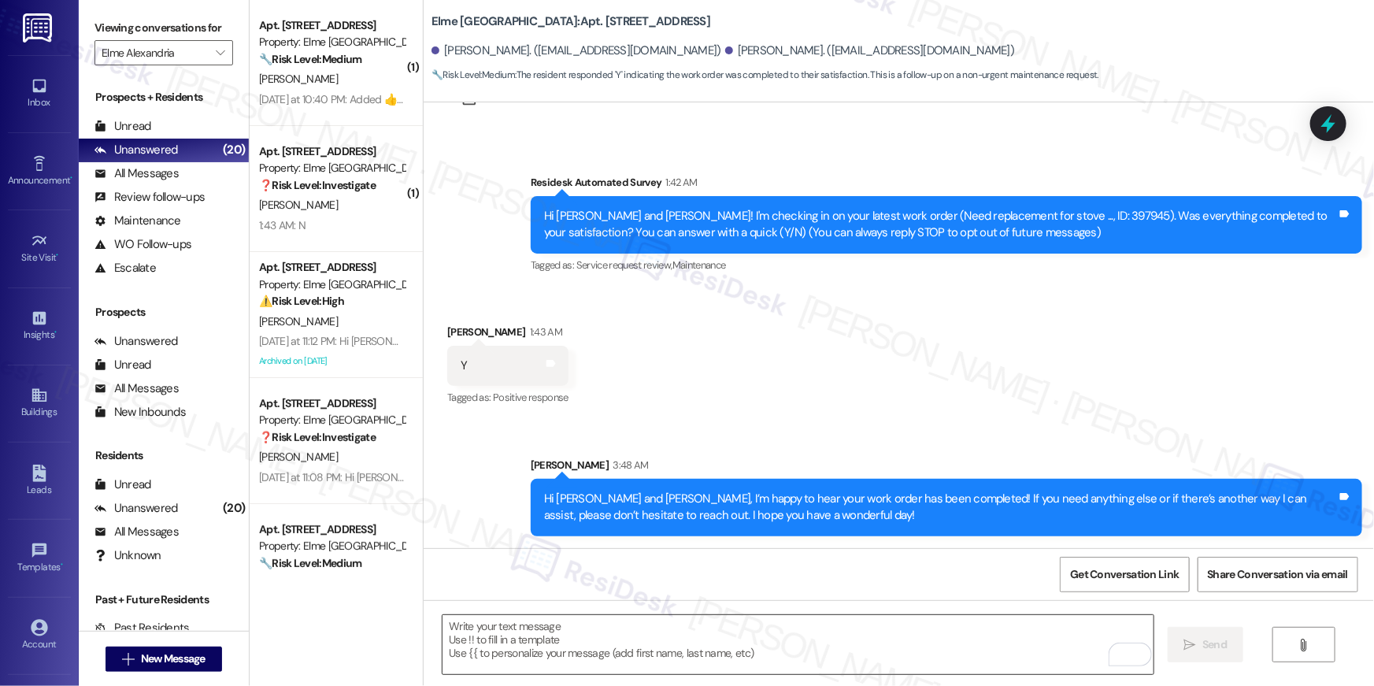
click at [881, 633] on textarea "To enrich screen reader interactions, please activate Accessibility in Grammarl…" at bounding box center [798, 644] width 711 height 59
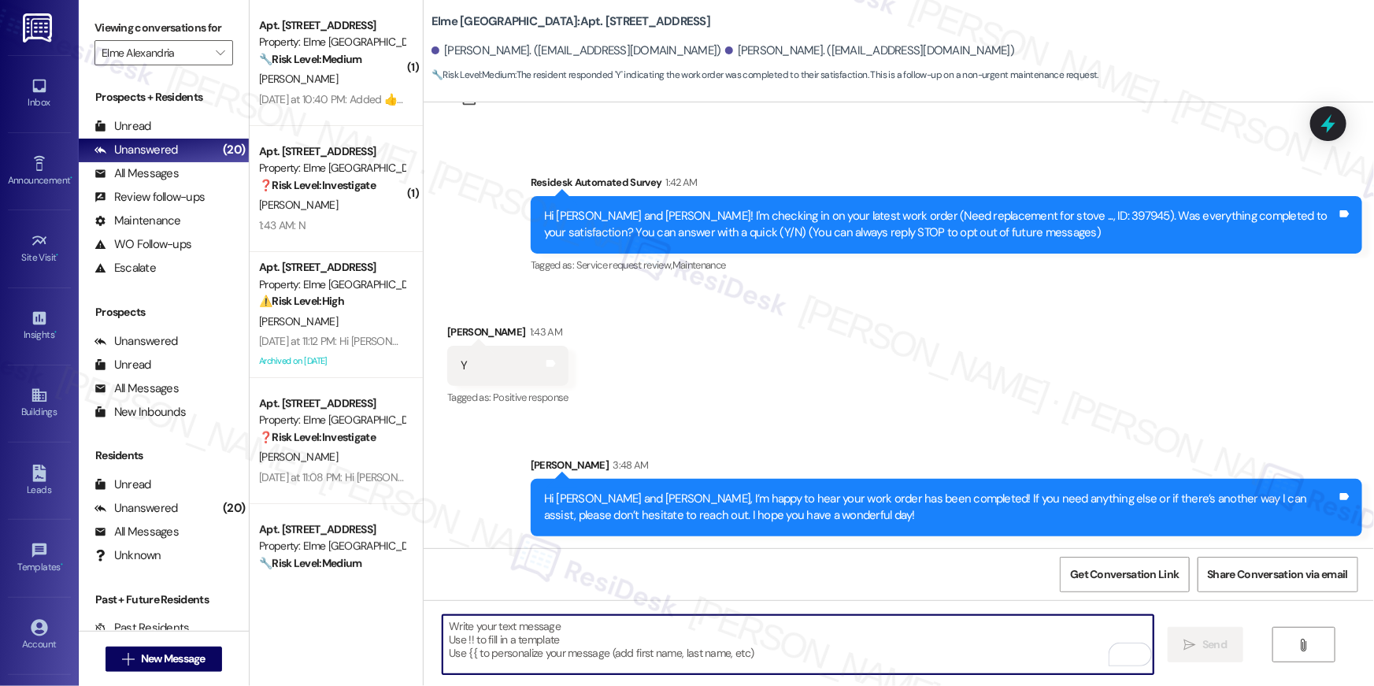
click at [883, 632] on textarea "To enrich screen reader interactions, please activate Accessibility in Grammarl…" at bounding box center [798, 644] width 711 height 59
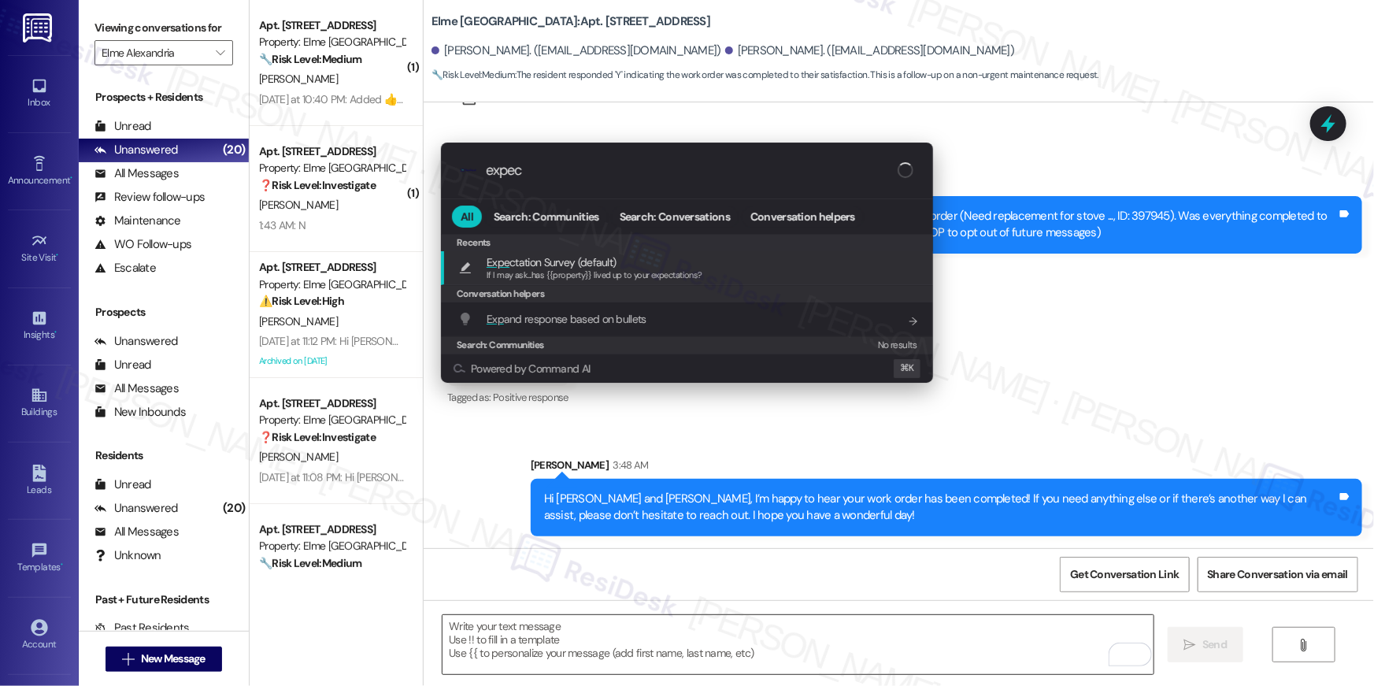
type input "expect"
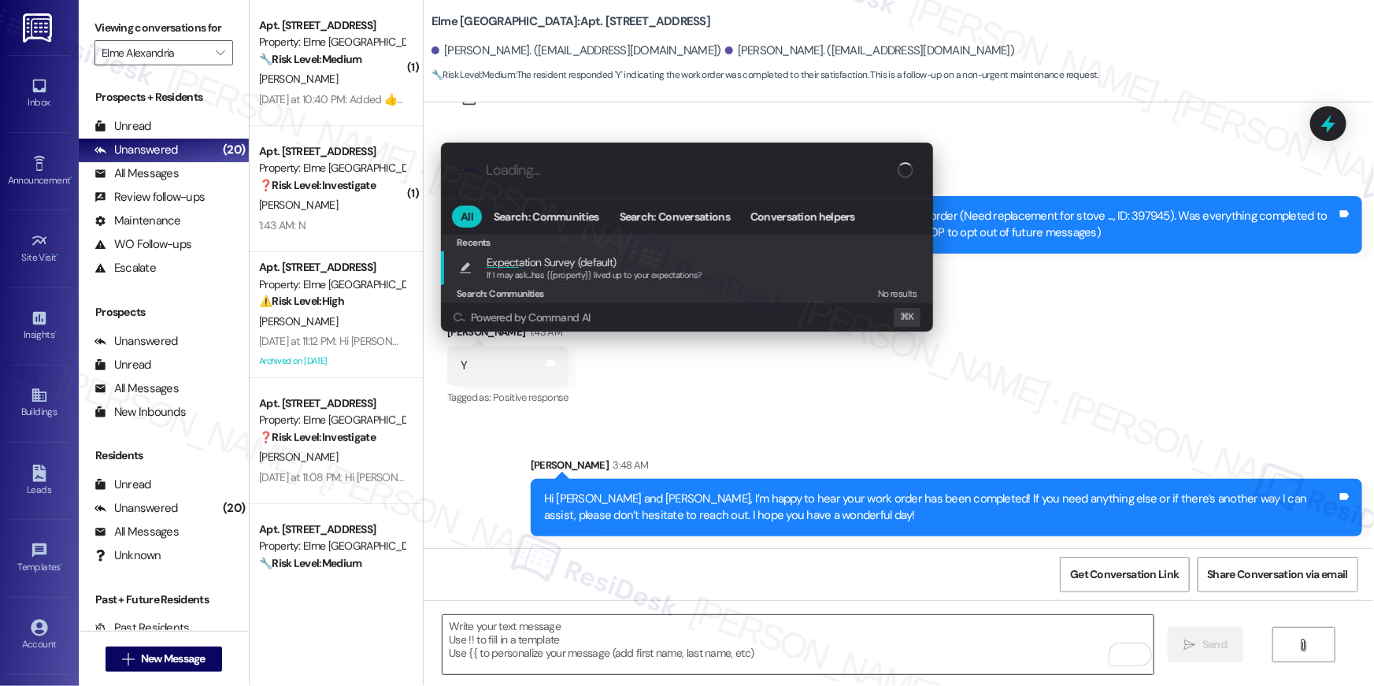
type textarea "If I may ask...has {{property}} lived up to your expectations?"
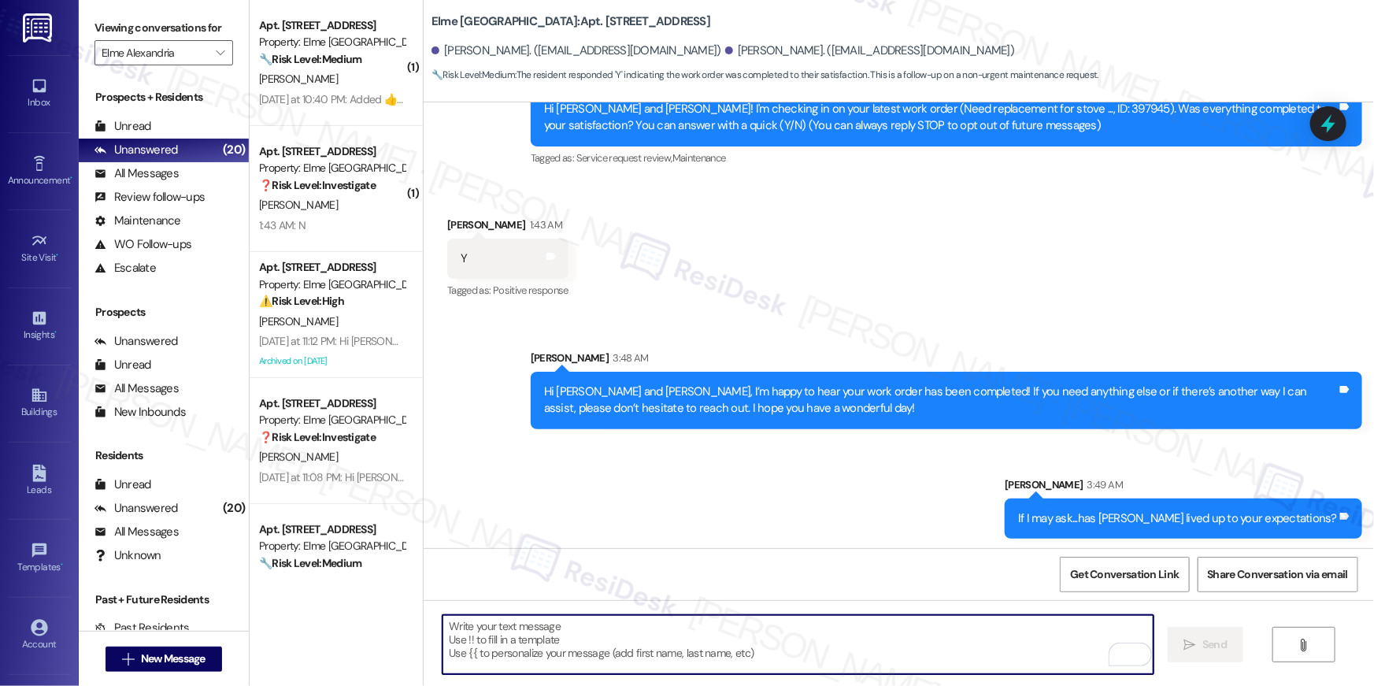
scroll to position [179, 0]
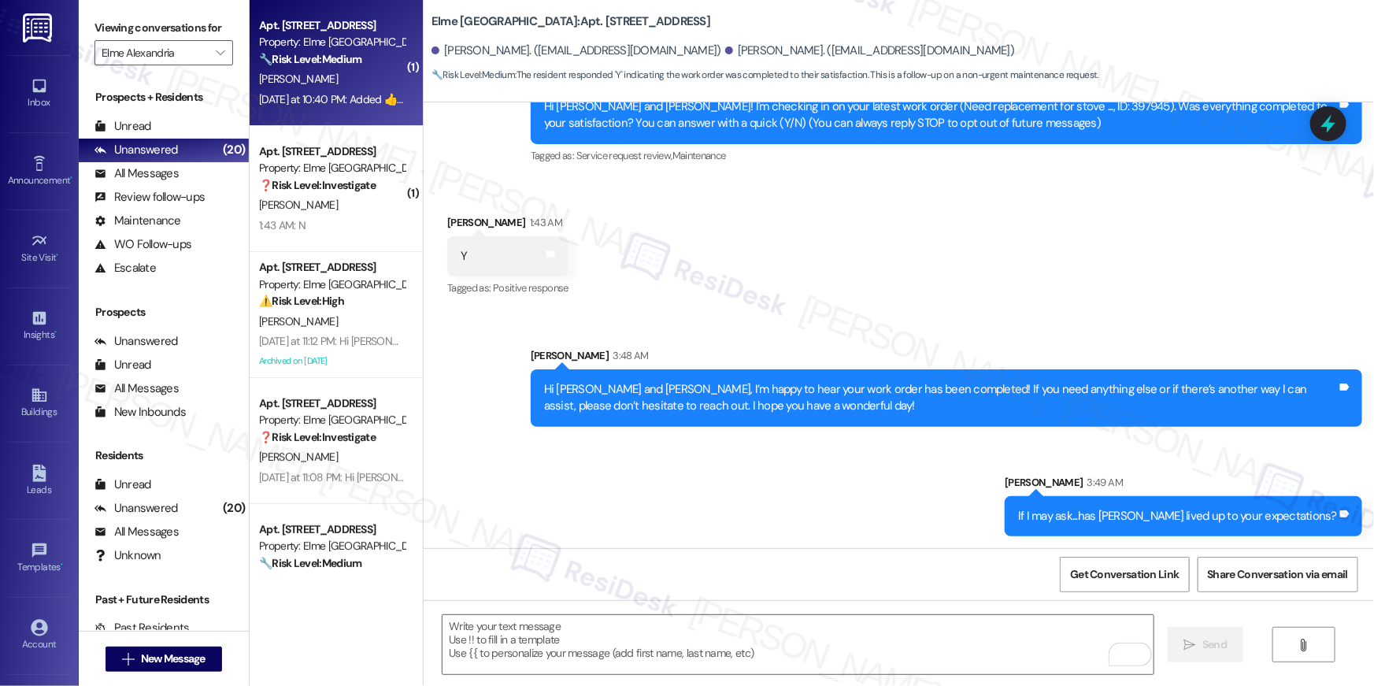
click at [344, 90] on div "Yesterday at 10:40 PM: Added 👍 to “Ella (Elme...” message Yesterday at 10:40 PM…" at bounding box center [332, 100] width 149 height 20
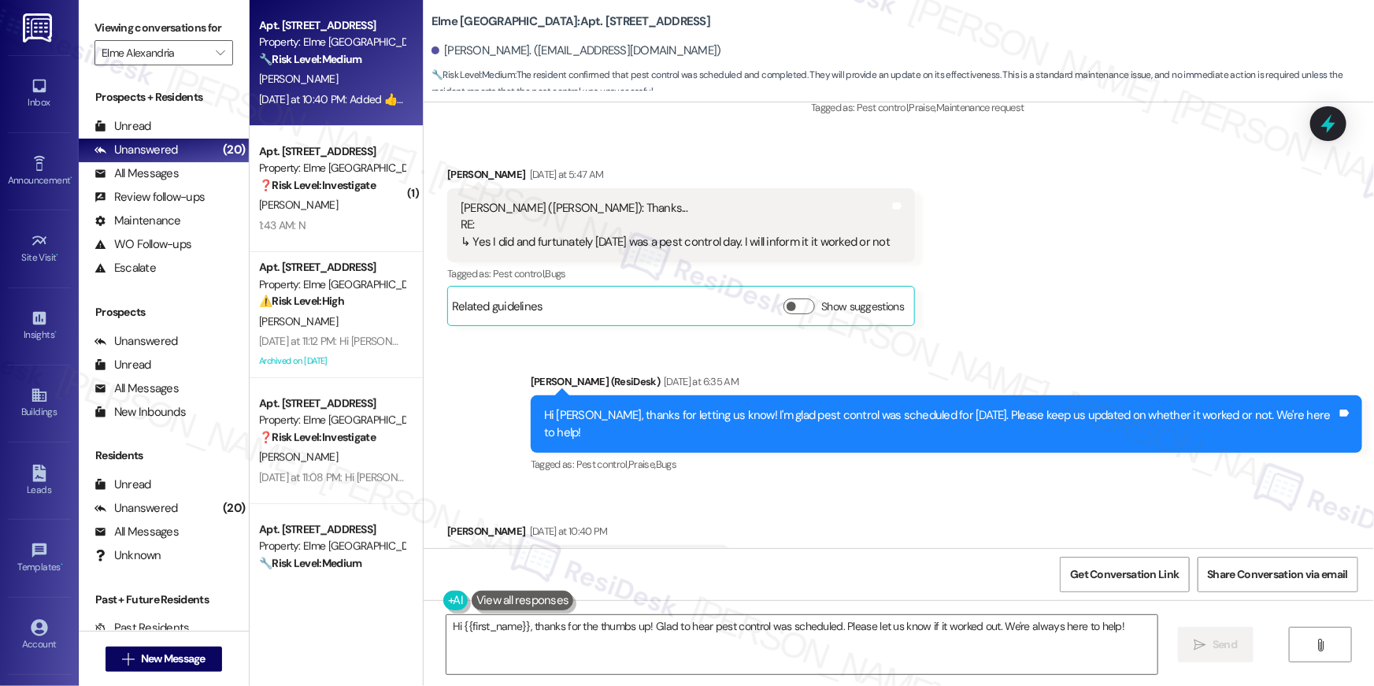
scroll to position [7625, 0]
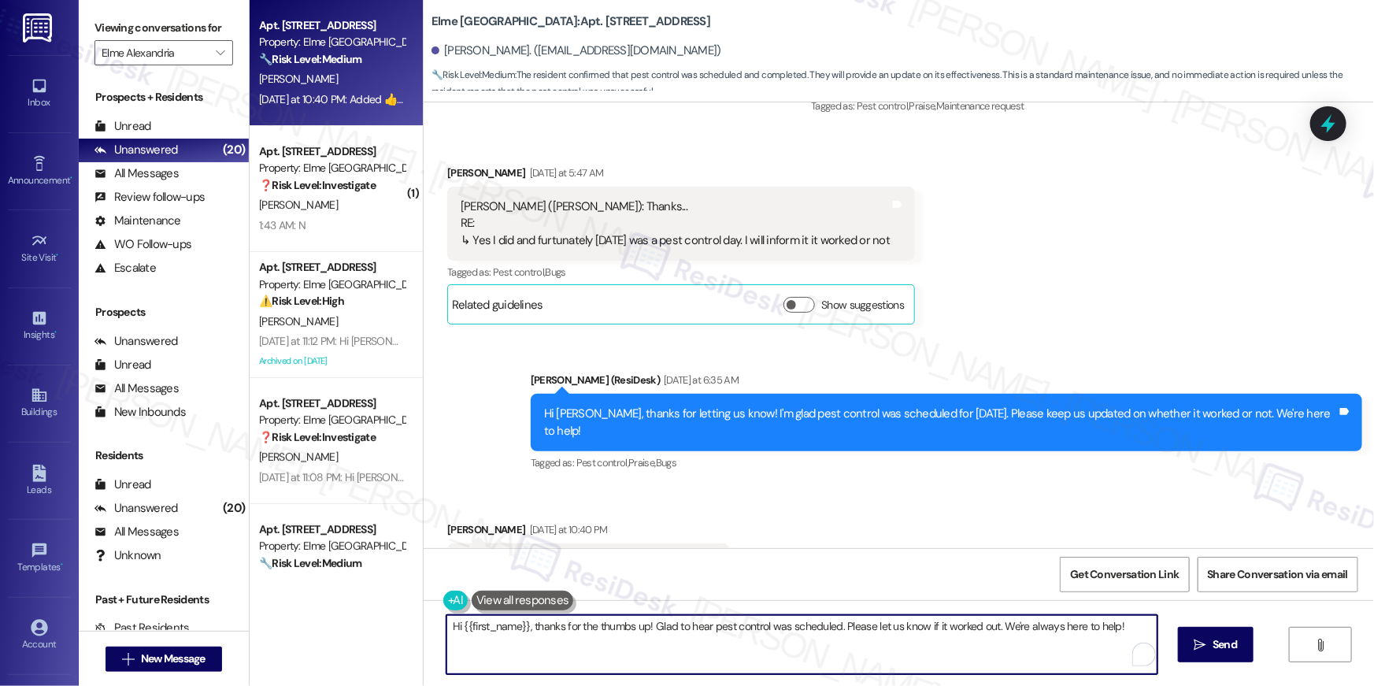
click at [846, 669] on textarea "Hi {{first_name}}, thanks for the thumbs up! Glad to hear pest control was sche…" at bounding box center [802, 644] width 711 height 59
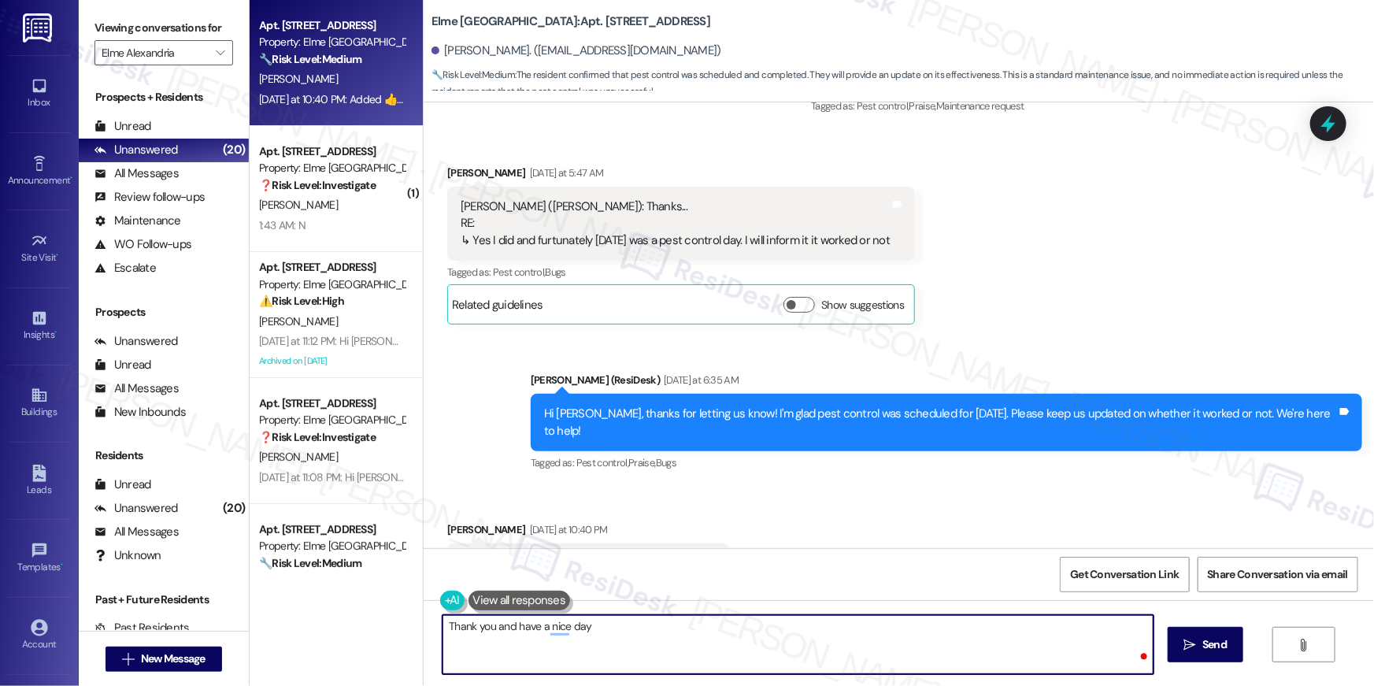
type textarea "Thank you and have a nice day!"
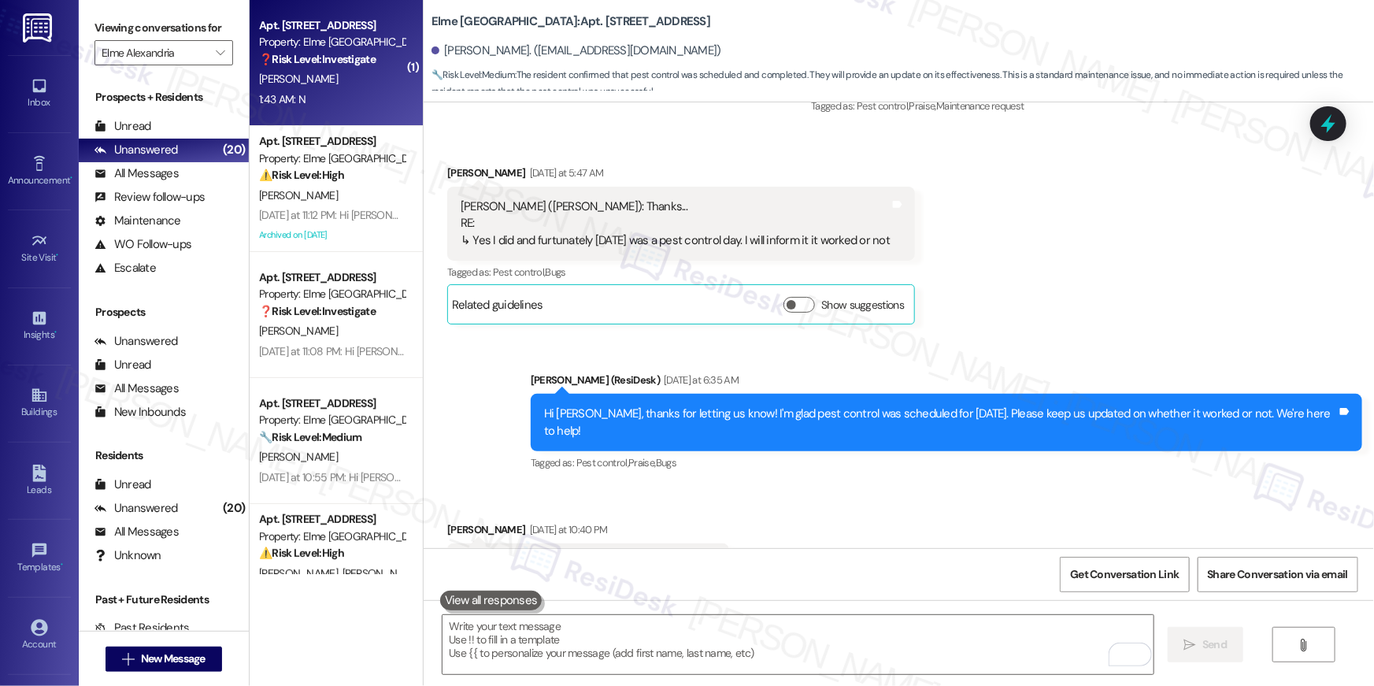
click at [337, 113] on div "Apt. 4105, 205 Century Place Property: Elme Alexandria ❓ Risk Level: Investigat…" at bounding box center [336, 63] width 173 height 126
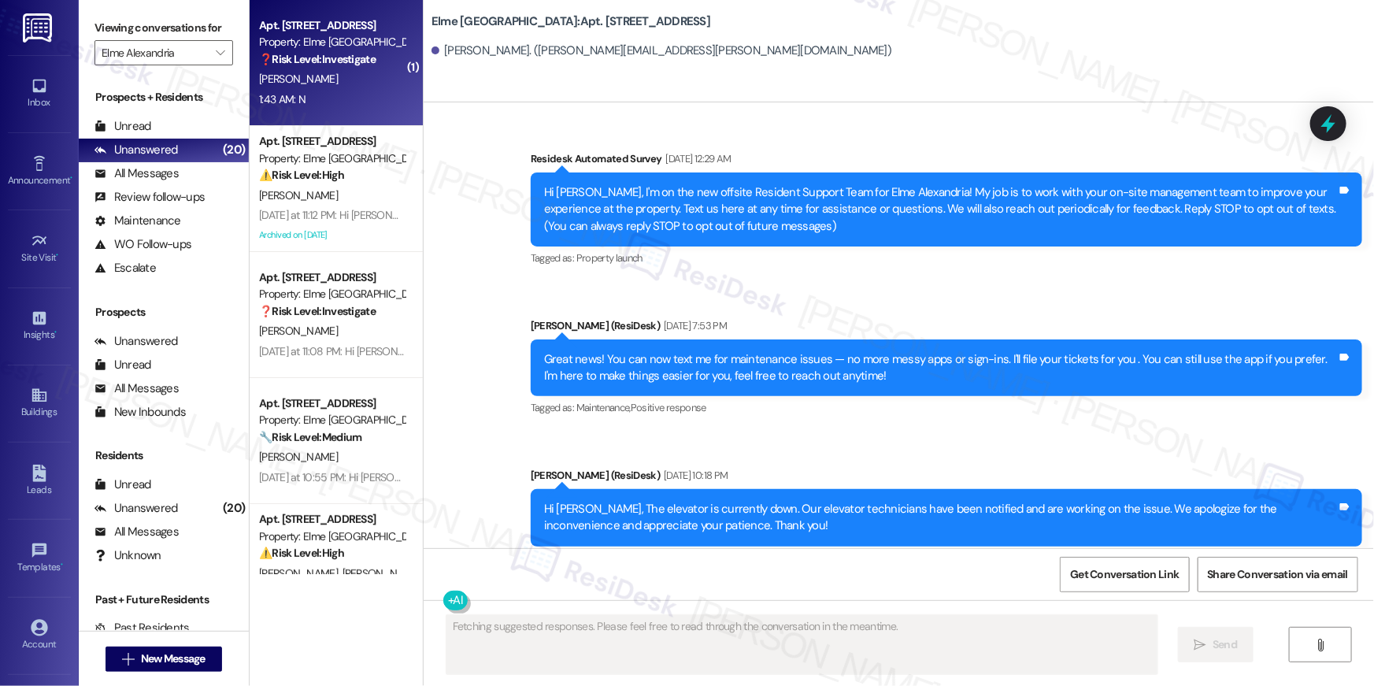
scroll to position [19720, 0]
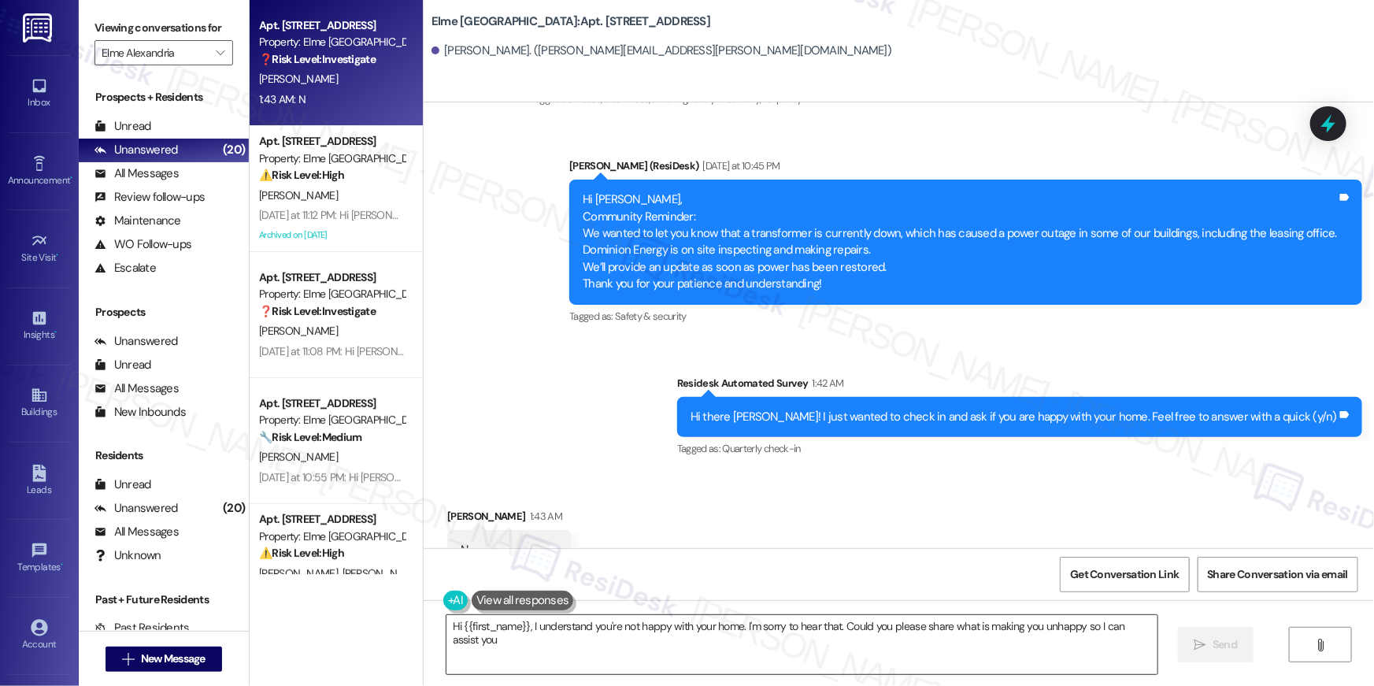
type textarea "Hi {{first_name}}, I understand you're not happy with your home. I'm sorry to h…"
click at [758, 657] on textarea "Hi {{first_name}}, I understand you're not happy with your home. I'm sorry to h…" at bounding box center [802, 644] width 711 height 59
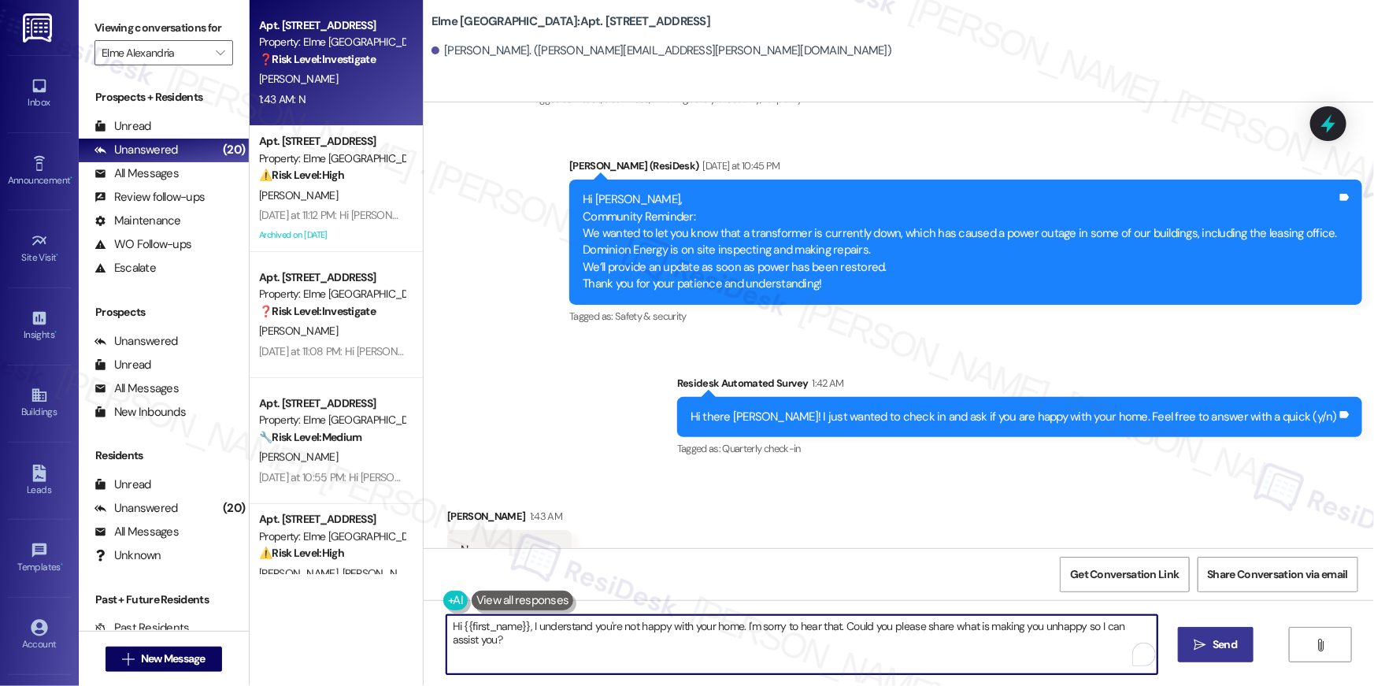
click at [1221, 639] on span "Send" at bounding box center [1225, 644] width 24 height 17
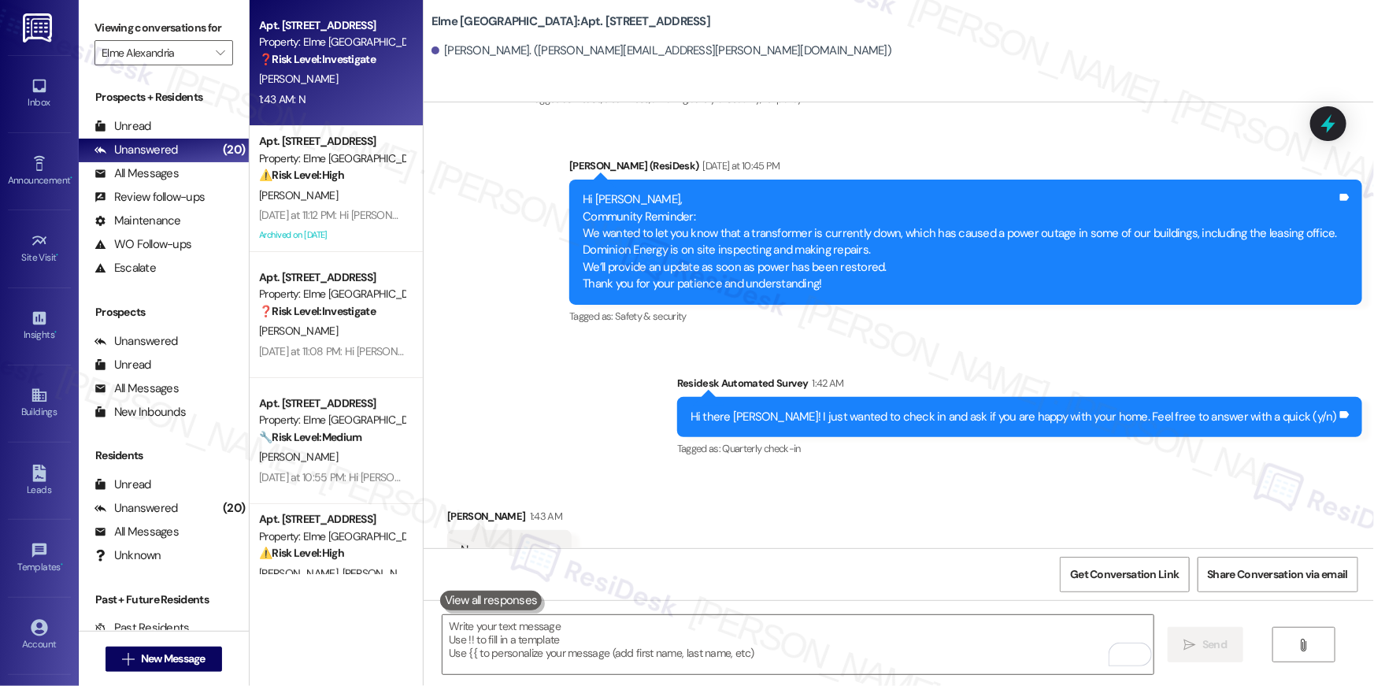
scroll to position [19719, 0]
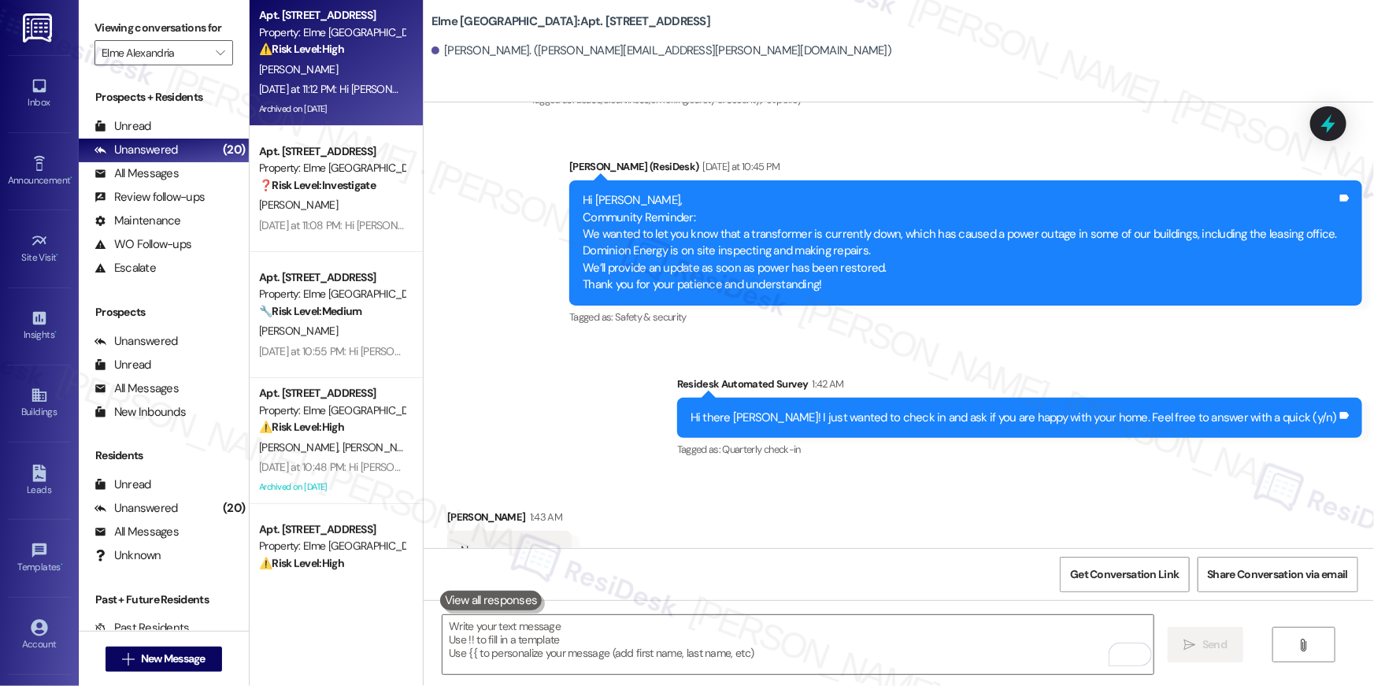
click at [335, 110] on div "Archived on [DATE]" at bounding box center [332, 109] width 149 height 20
type textarea "Fetching suggested responses. Please feel free to read through the conversation…"
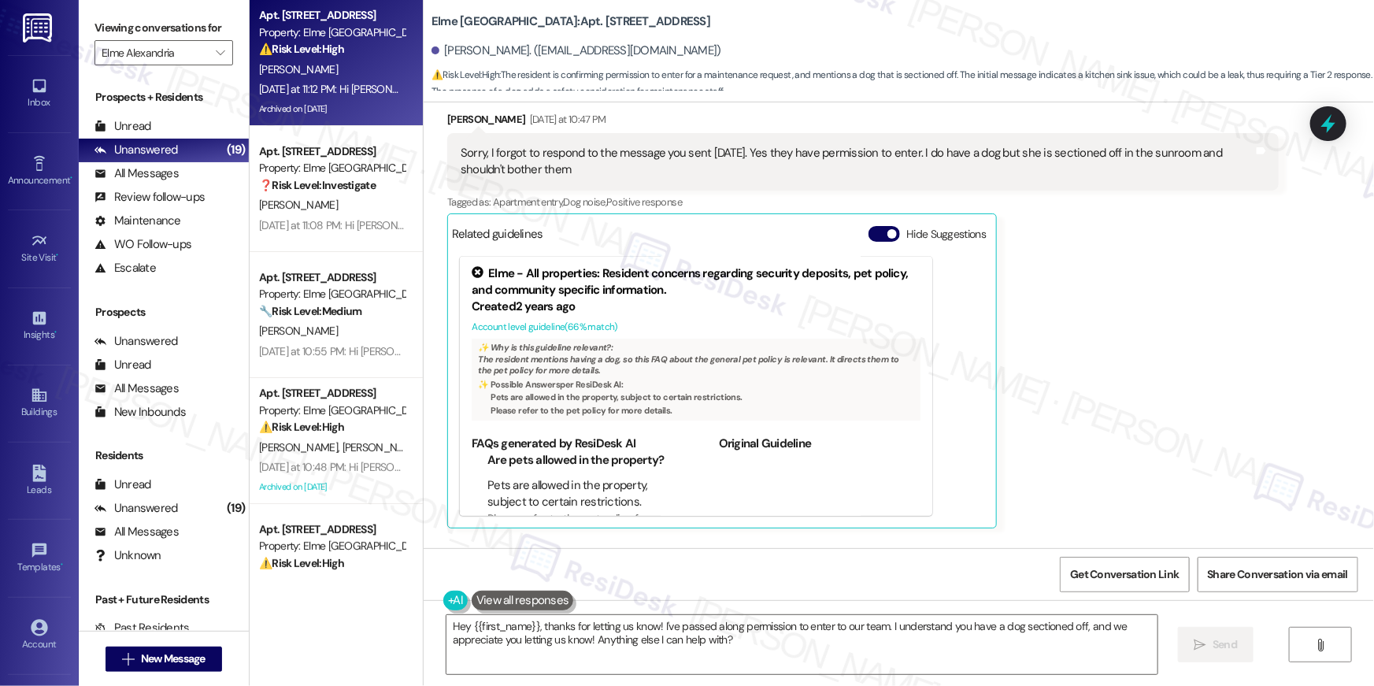
scroll to position [22950, 0]
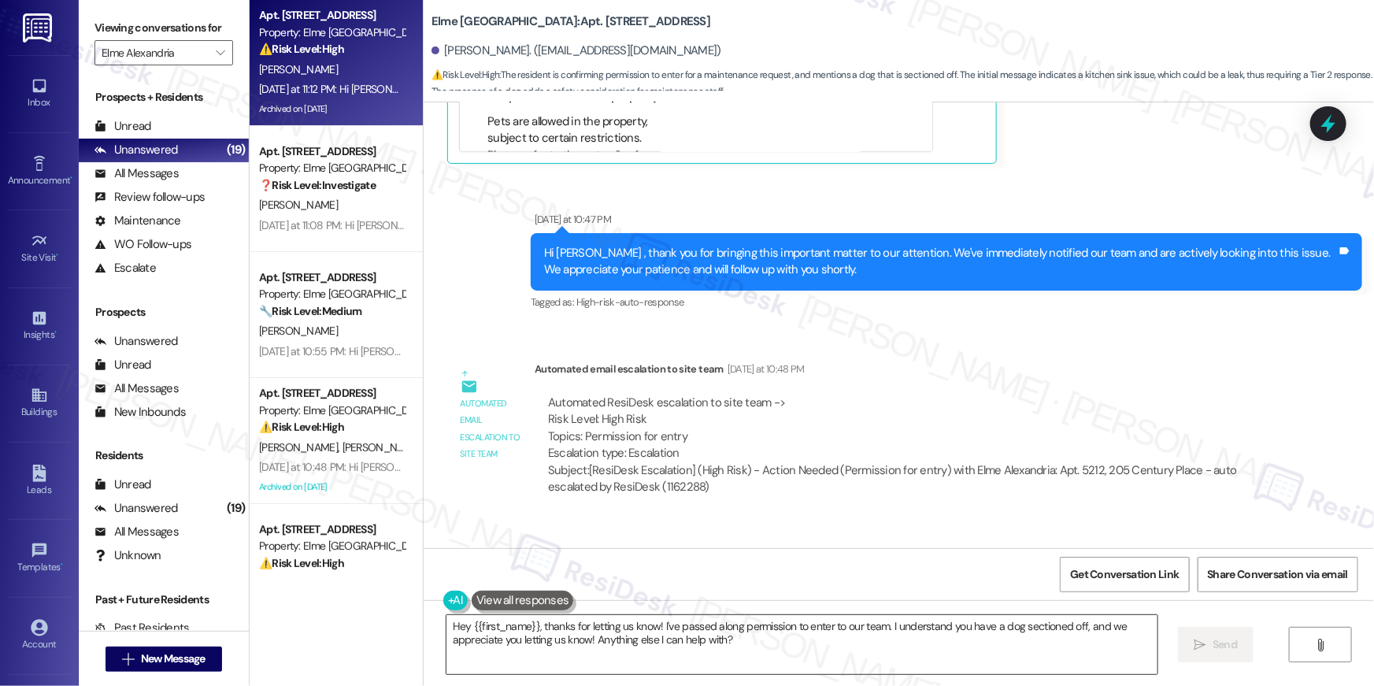
click at [1058, 663] on textarea "Hey {{first_name}}, thanks for letting us know! I've passed along permission to…" at bounding box center [802, 644] width 711 height 59
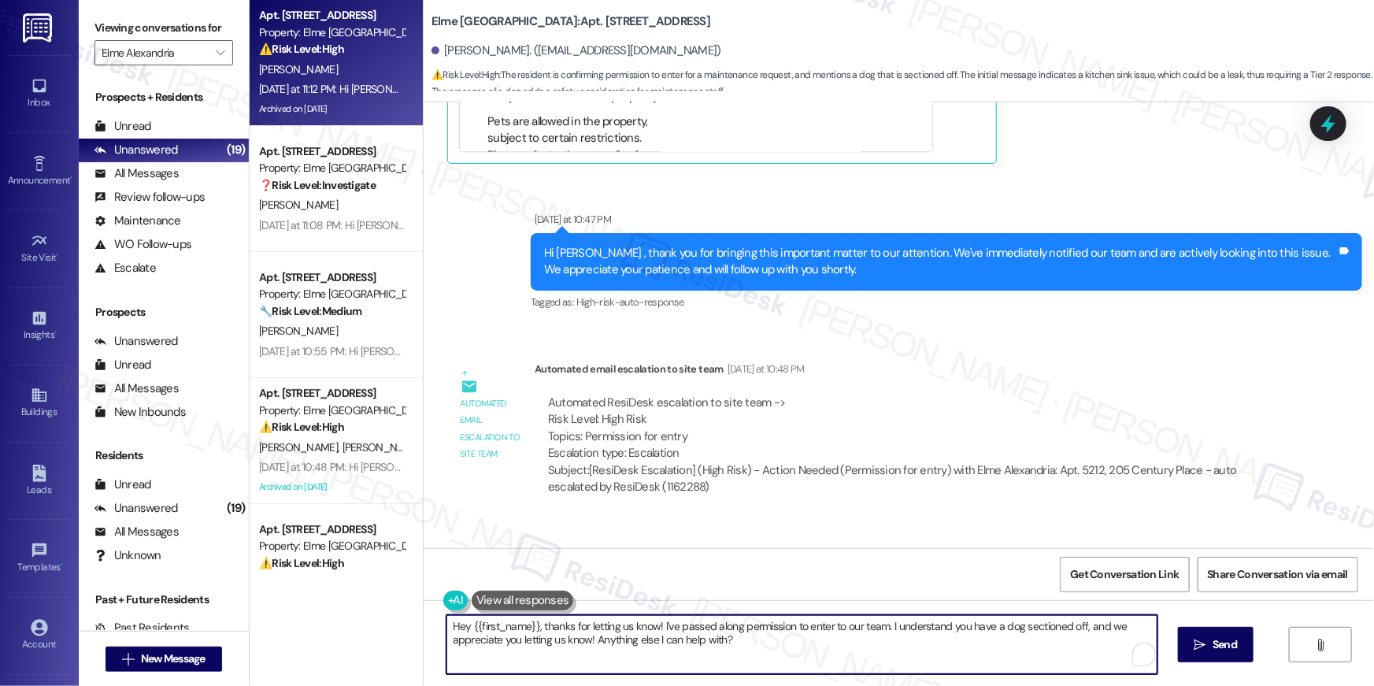
paste textarea "Thank you, {{first_name}}! I’ve submitted your request, and our maintenance tea…"
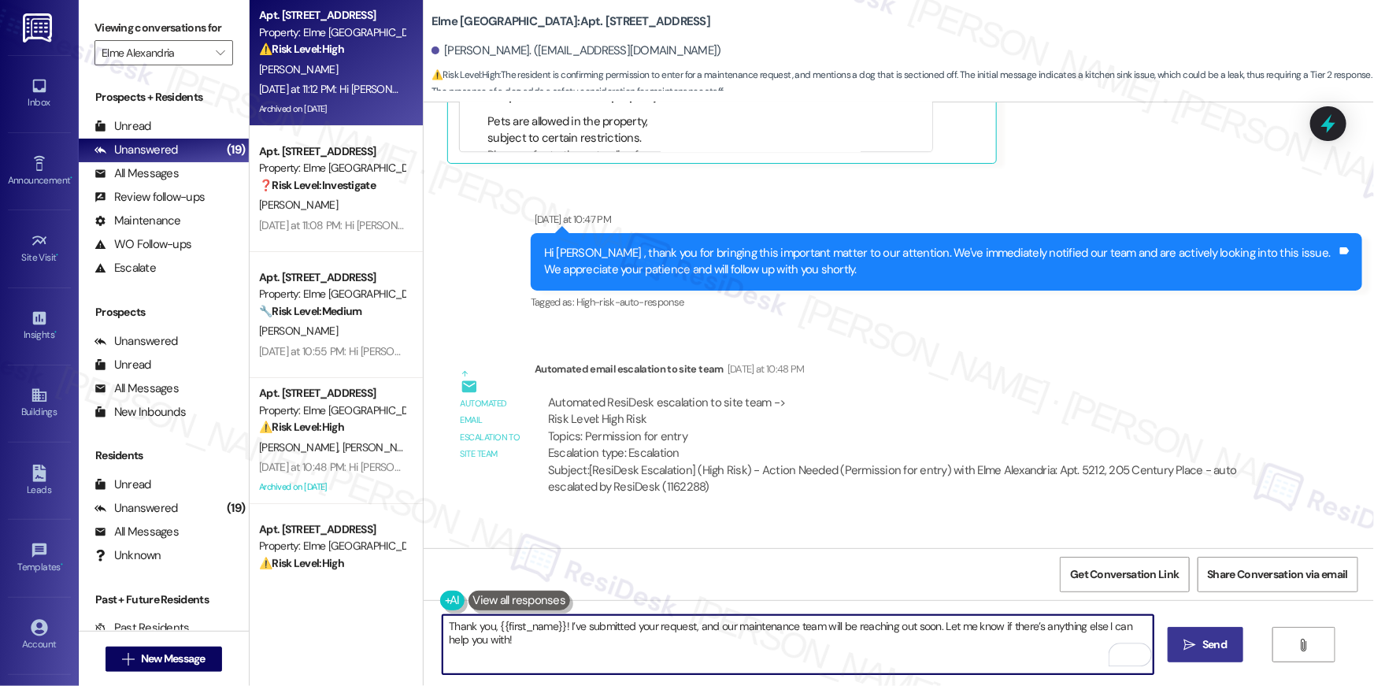
type textarea "Thank you, {{first_name}}! I’ve submitted your request, and our maintenance tea…"
click at [1225, 643] on span "Send" at bounding box center [1215, 644] width 24 height 17
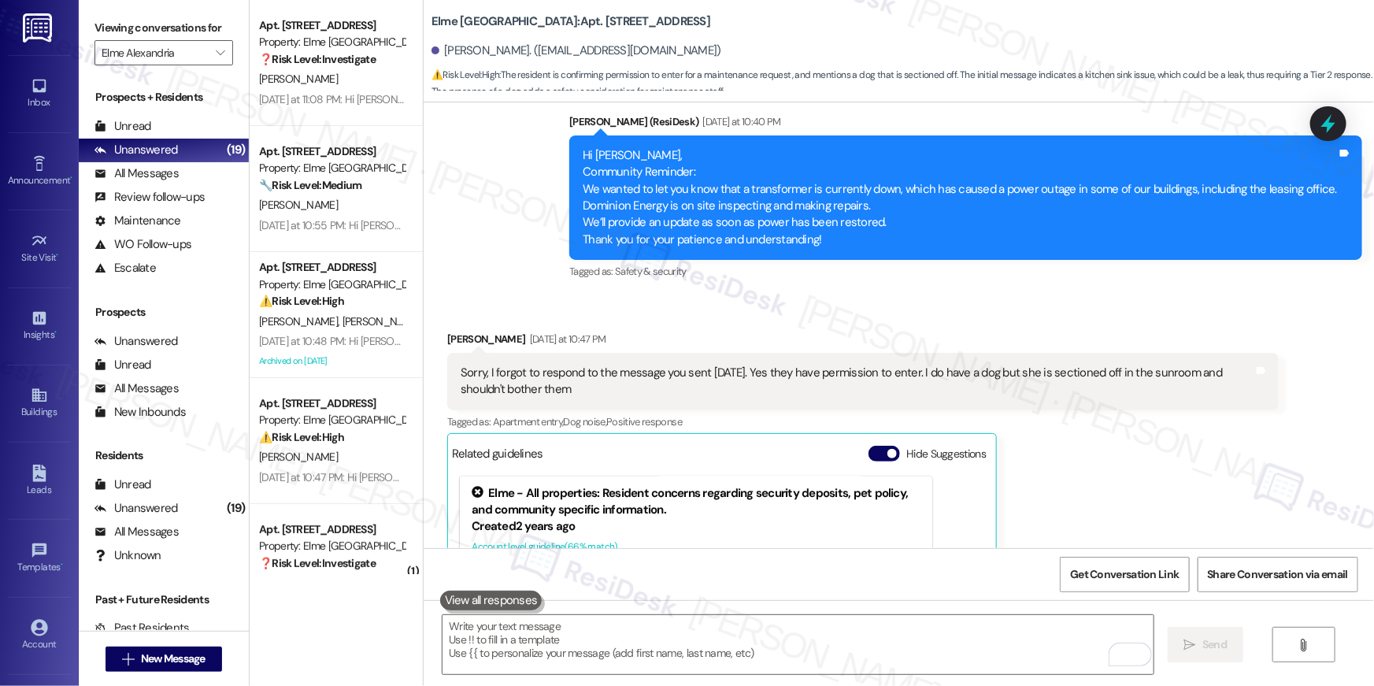
scroll to position [22085, 0]
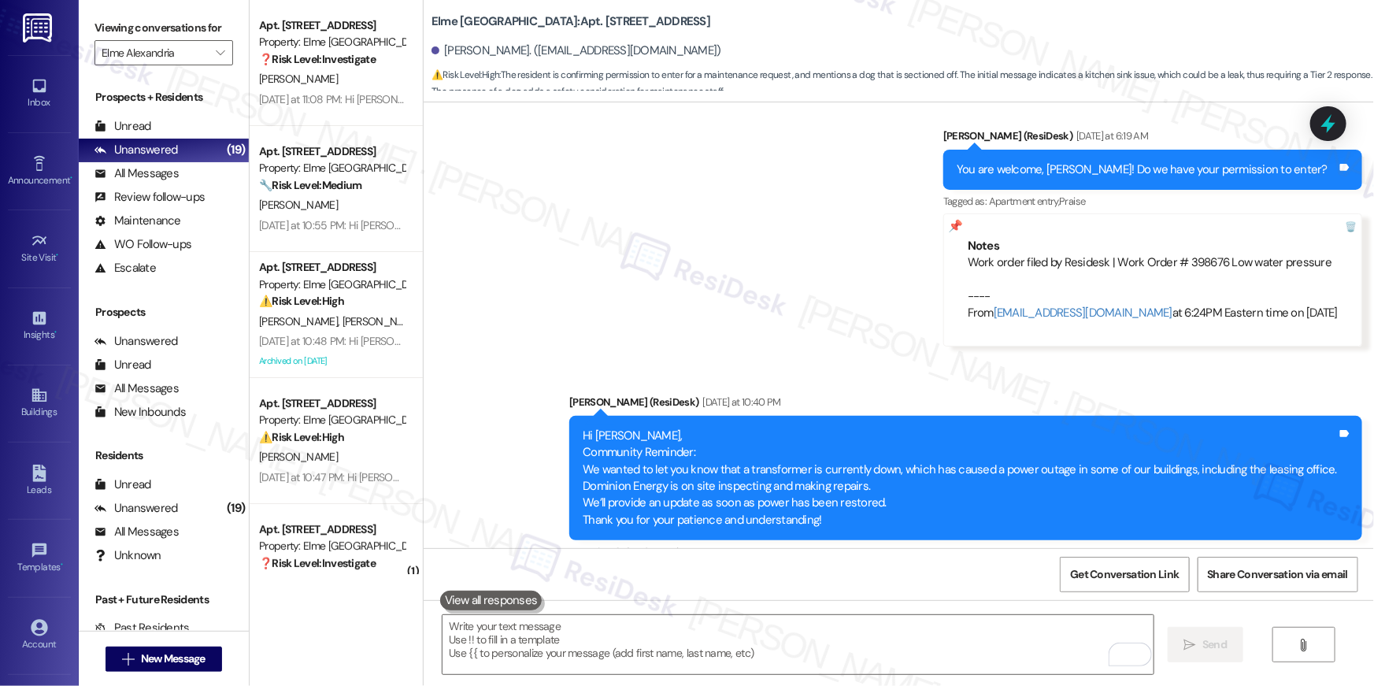
click at [1095, 254] on div "Work order filed by Residesk | Work Order # 398676 Low water pressure ---- From…" at bounding box center [1153, 288] width 370 height 68
copy div "398676"
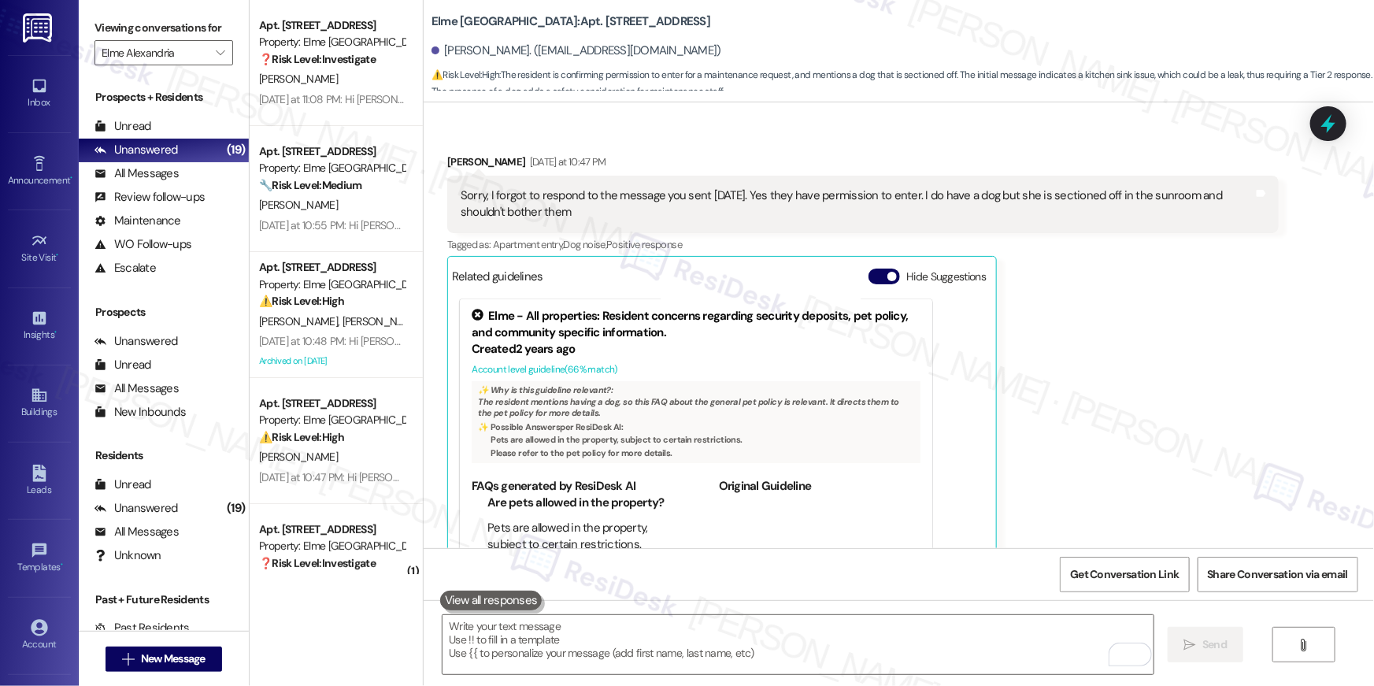
scroll to position [22406, 0]
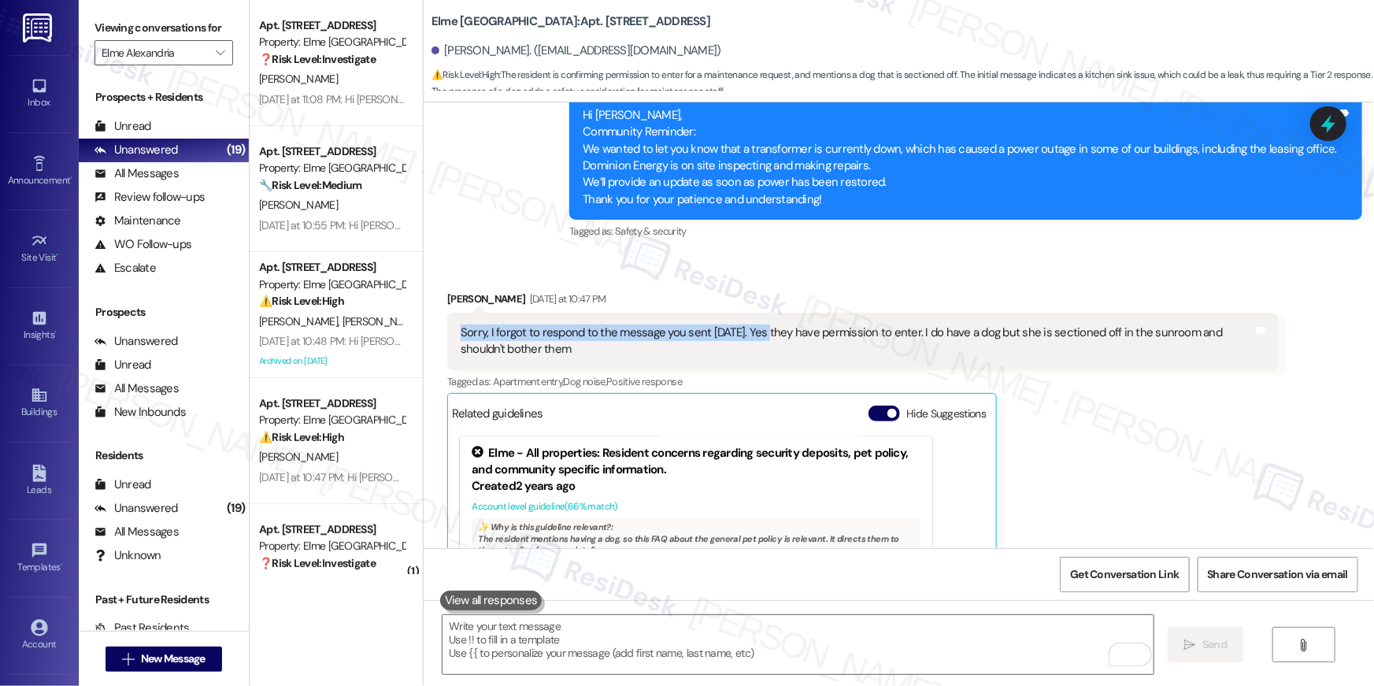
drag, startPoint x: 753, startPoint y: 231, endPoint x: 755, endPoint y: 242, distance: 11.3
click at [755, 324] on div "Sorry, I forgot to respond to the message you sent yesterday. Yes they have per…" at bounding box center [857, 341] width 793 height 34
click at [754, 324] on div "Sorry, I forgot to respond to the message you sent yesterday. Yes they have per…" at bounding box center [857, 341] width 793 height 34
drag, startPoint x: 751, startPoint y: 239, endPoint x: 1160, endPoint y: 248, distance: 408.8
click at [1160, 324] on div "Sorry, I forgot to respond to the message you sent yesterday. Yes they have per…" at bounding box center [857, 341] width 793 height 34
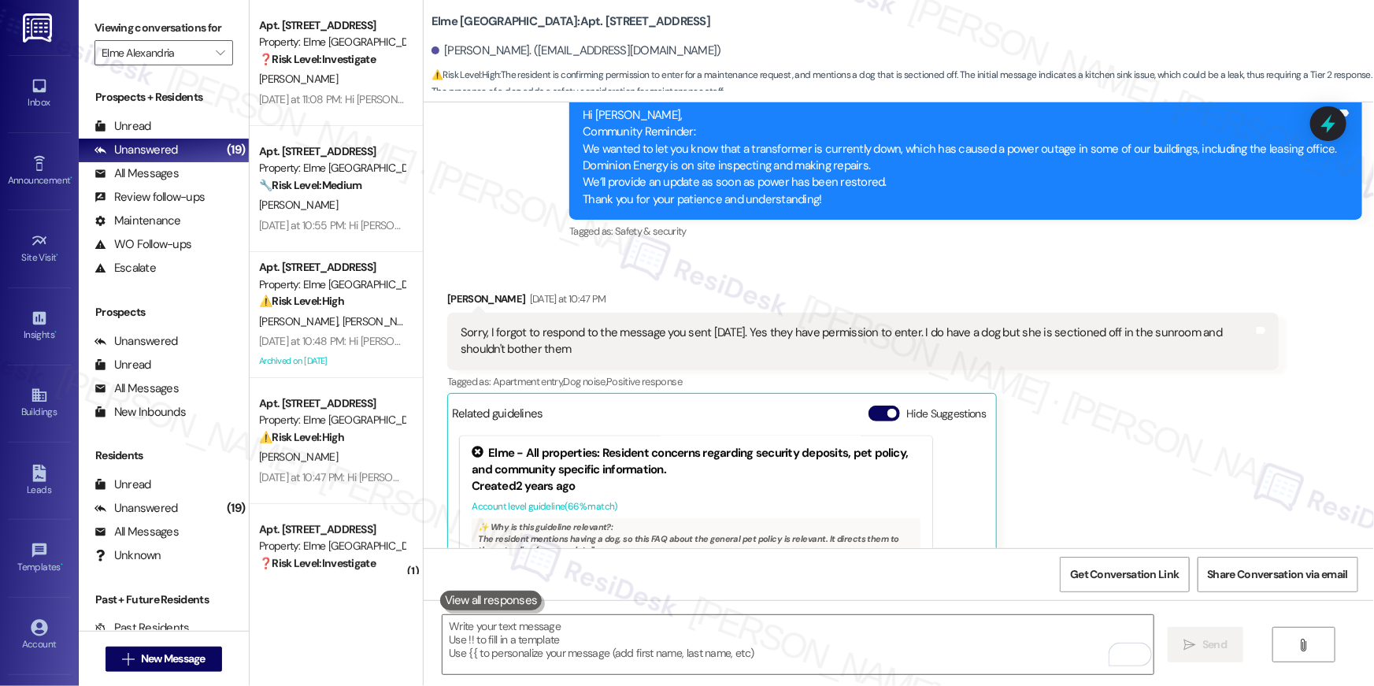
click at [1178, 324] on div "Sorry, I forgot to respond to the message you sent yesterday. Yes they have per…" at bounding box center [857, 341] width 793 height 34
drag, startPoint x: 1188, startPoint y: 241, endPoint x: 764, endPoint y: 241, distance: 423.7
click at [764, 324] on div "Sorry, I forgot to respond to the message you sent yesterday. Yes they have per…" at bounding box center [857, 341] width 793 height 34
click at [754, 324] on div "Sorry, I forgot to respond to the message you sent yesterday. Yes they have per…" at bounding box center [857, 341] width 793 height 34
drag, startPoint x: 752, startPoint y: 239, endPoint x: 754, endPoint y: 254, distance: 15.0
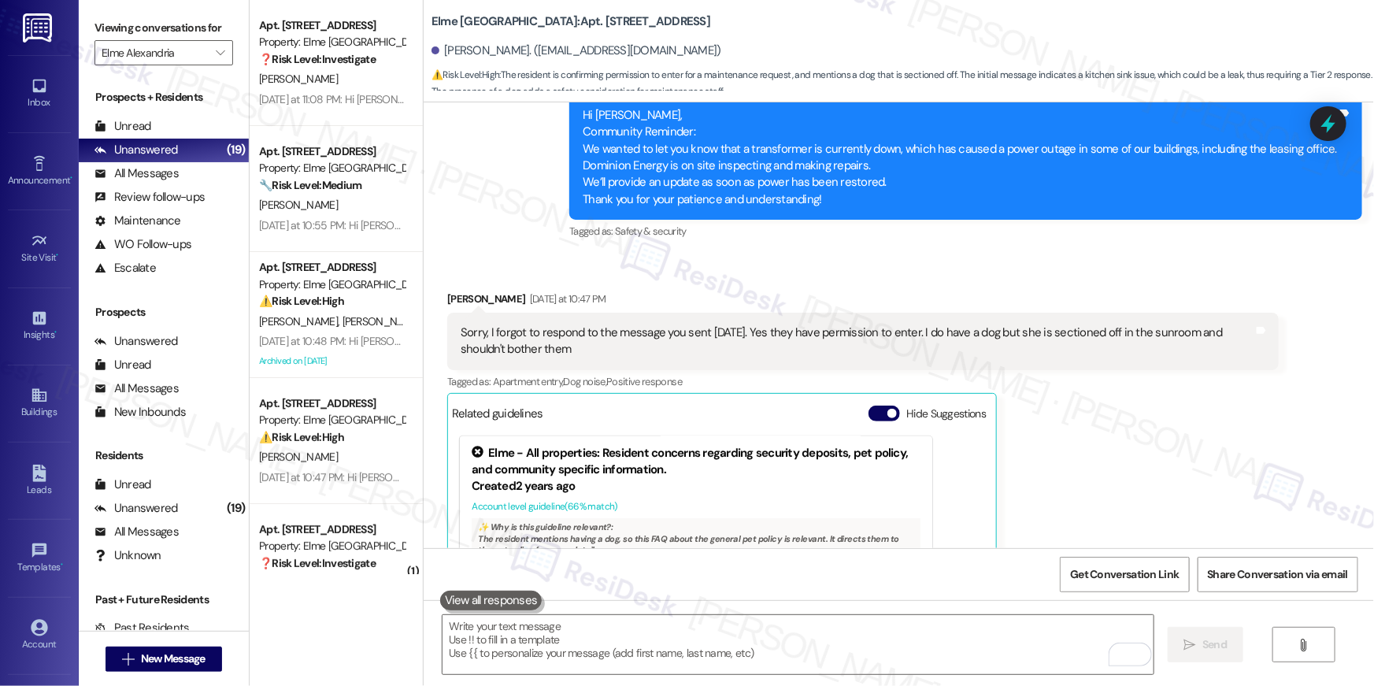
click at [754, 324] on div "Sorry, I forgot to respond to the message you sent yesterday. Yes they have per…" at bounding box center [857, 341] width 793 height 34
copy div "es they have permission to enter. I do have a dog but she is sectioned off in t…"
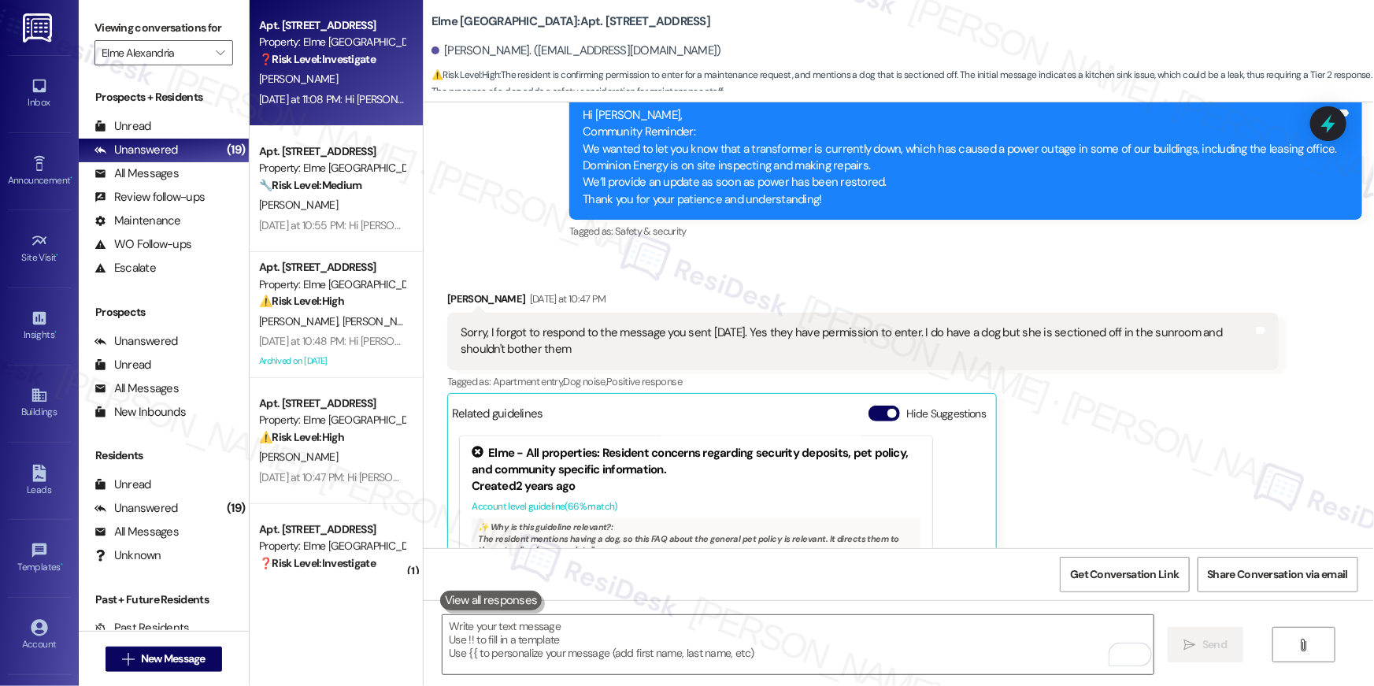
click at [364, 65] on strong "❓ Risk Level: Investigate" at bounding box center [317, 59] width 117 height 14
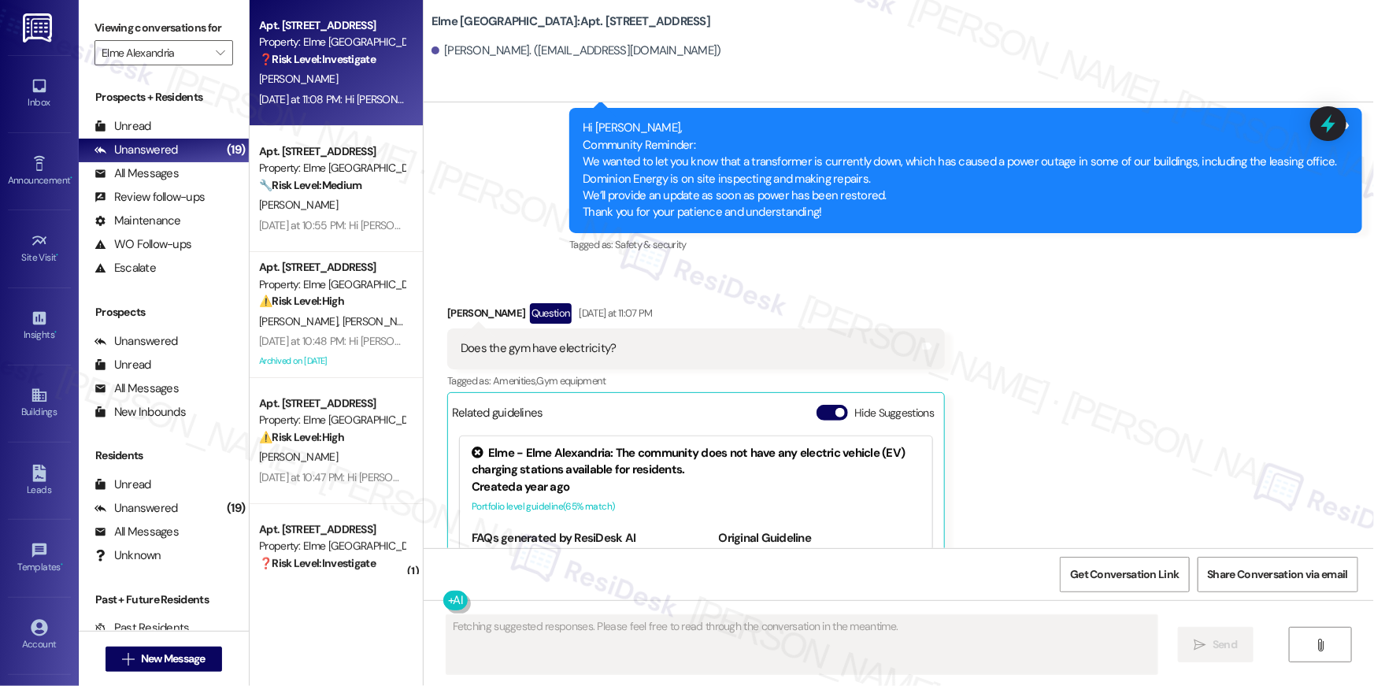
scroll to position [898, 0]
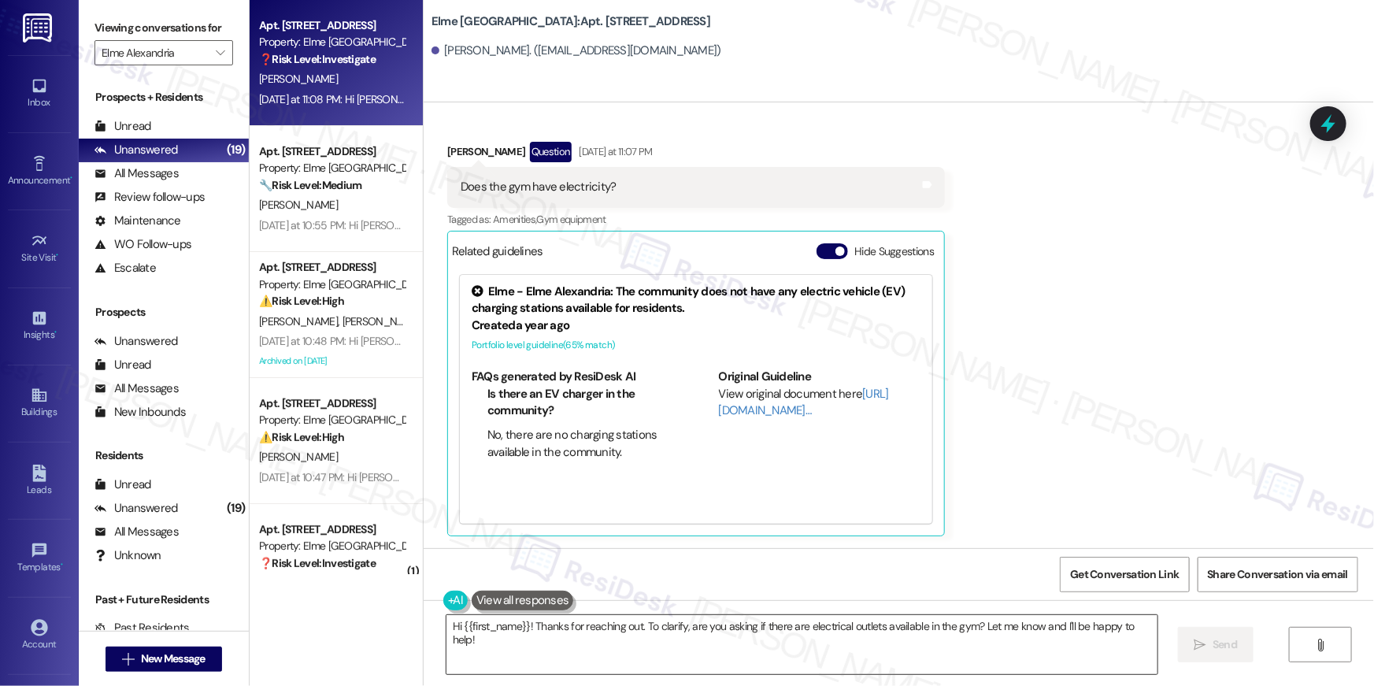
click at [788, 644] on textarea "Hi {{first_name}}! Thanks for reaching out. To clarify, are you asking if there…" at bounding box center [802, 644] width 711 height 59
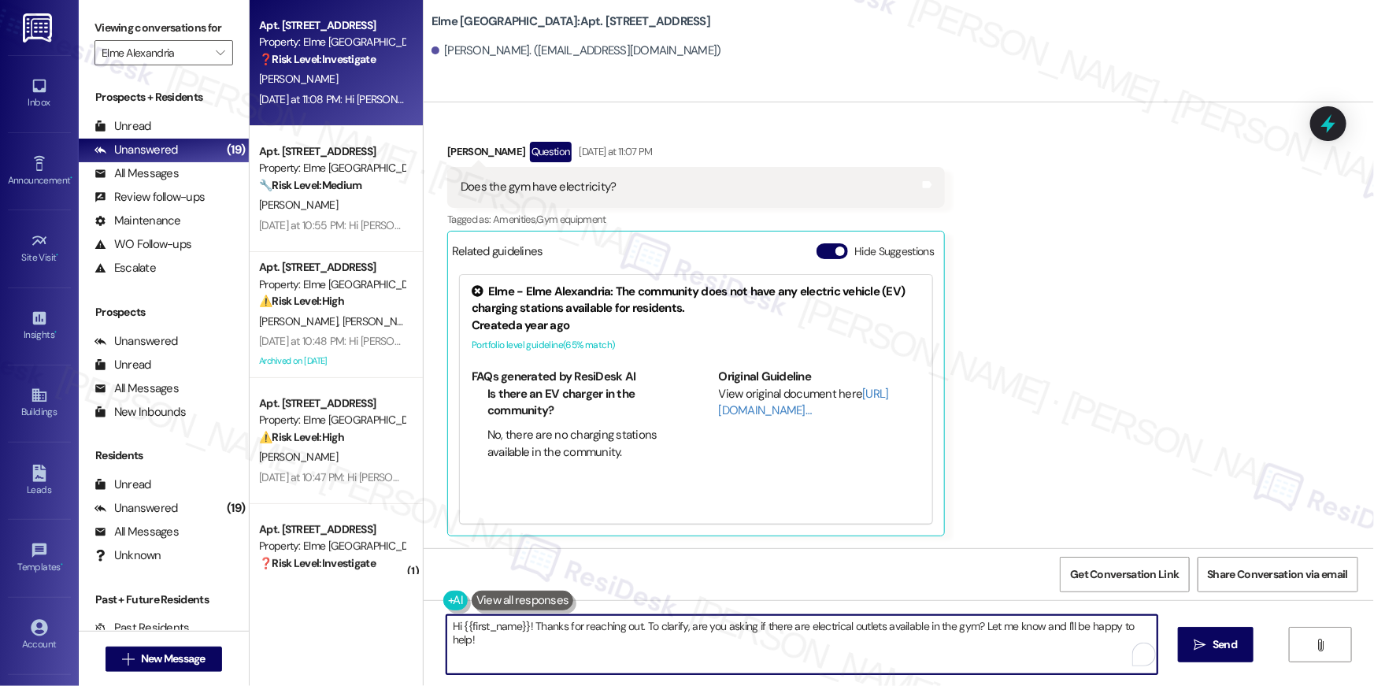
click at [688, 629] on textarea "Hi {{first_name}}! Thanks for reaching out. To clarify, are you asking if there…" at bounding box center [802, 644] width 711 height 59
drag, startPoint x: 638, startPoint y: 619, endPoint x: 663, endPoint y: 654, distance: 43.5
click at [663, 654] on textarea "Hi {{first_name}}! Thanks for reaching out. To clarify, are you asking if there…" at bounding box center [798, 644] width 711 height 59
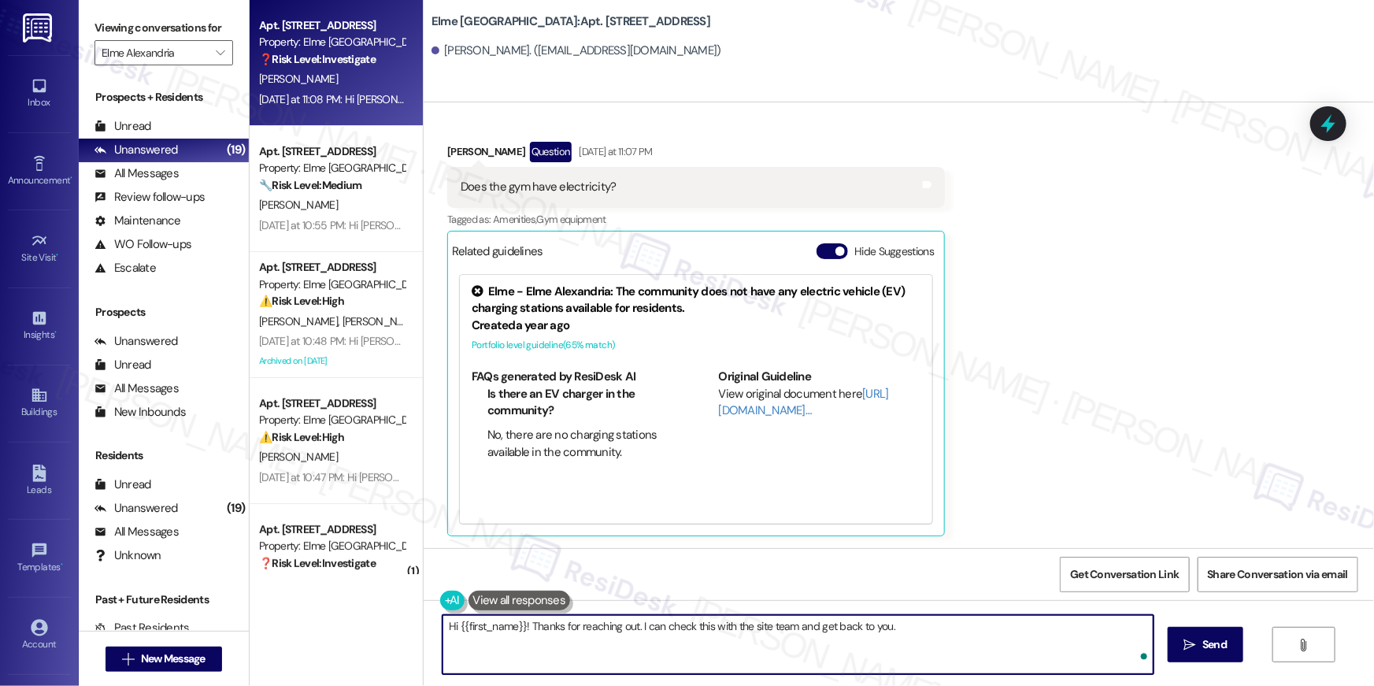
type textarea "Hi {{first_name}}! Thanks for reaching out. I can check this with the site team…"
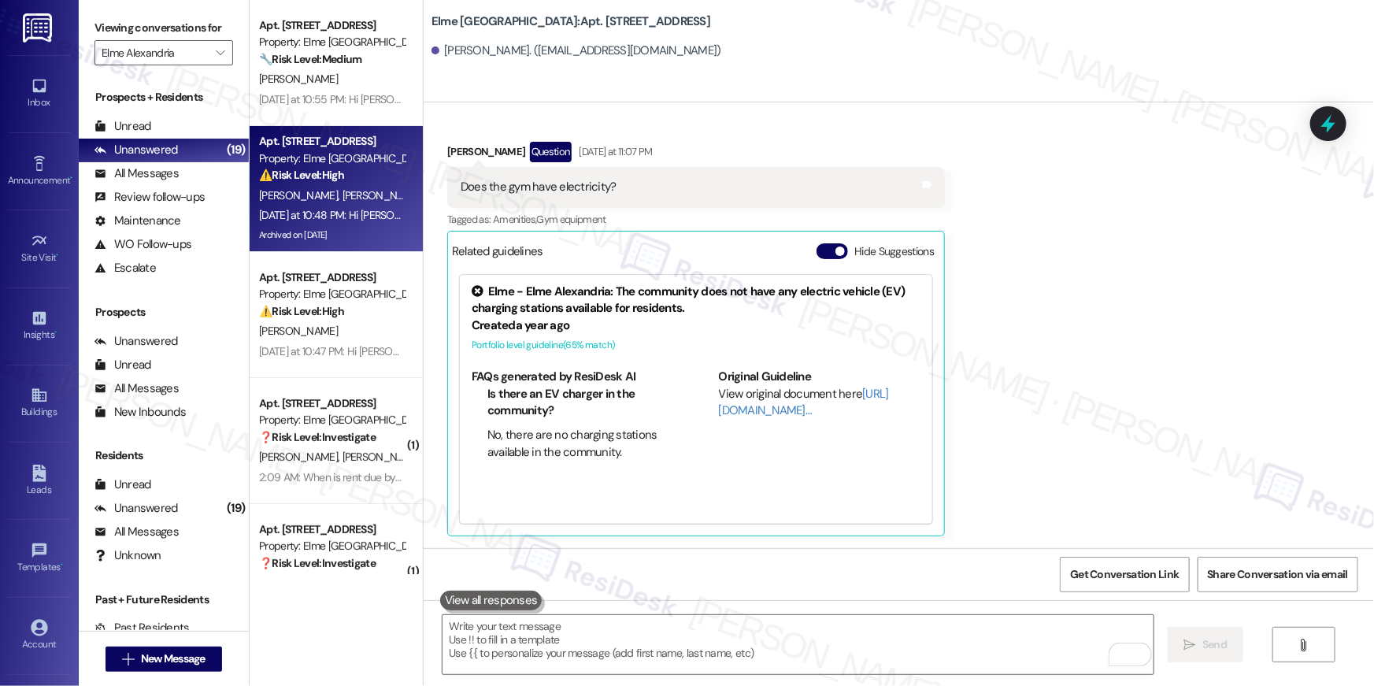
click at [302, 169] on strong "⚠️ Risk Level: High" at bounding box center [301, 175] width 85 height 14
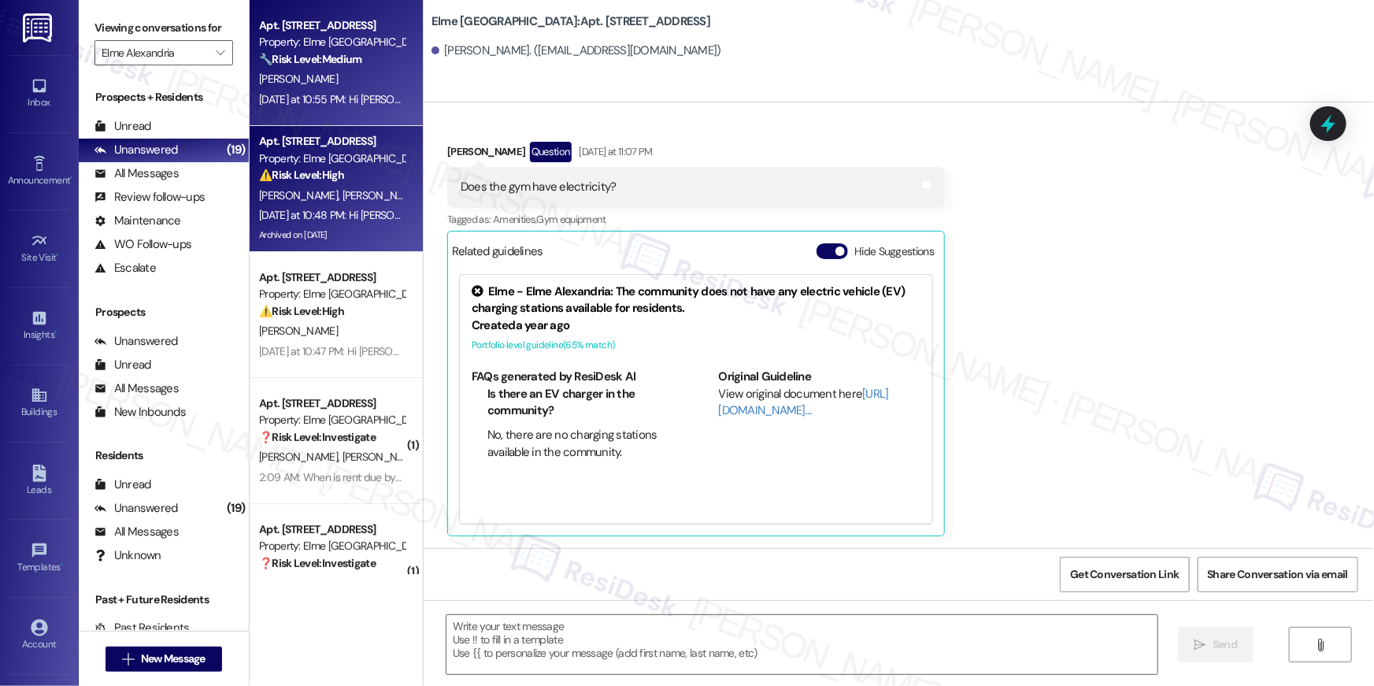
type textarea "Fetching suggested responses. Please feel free to read through the conversation…"
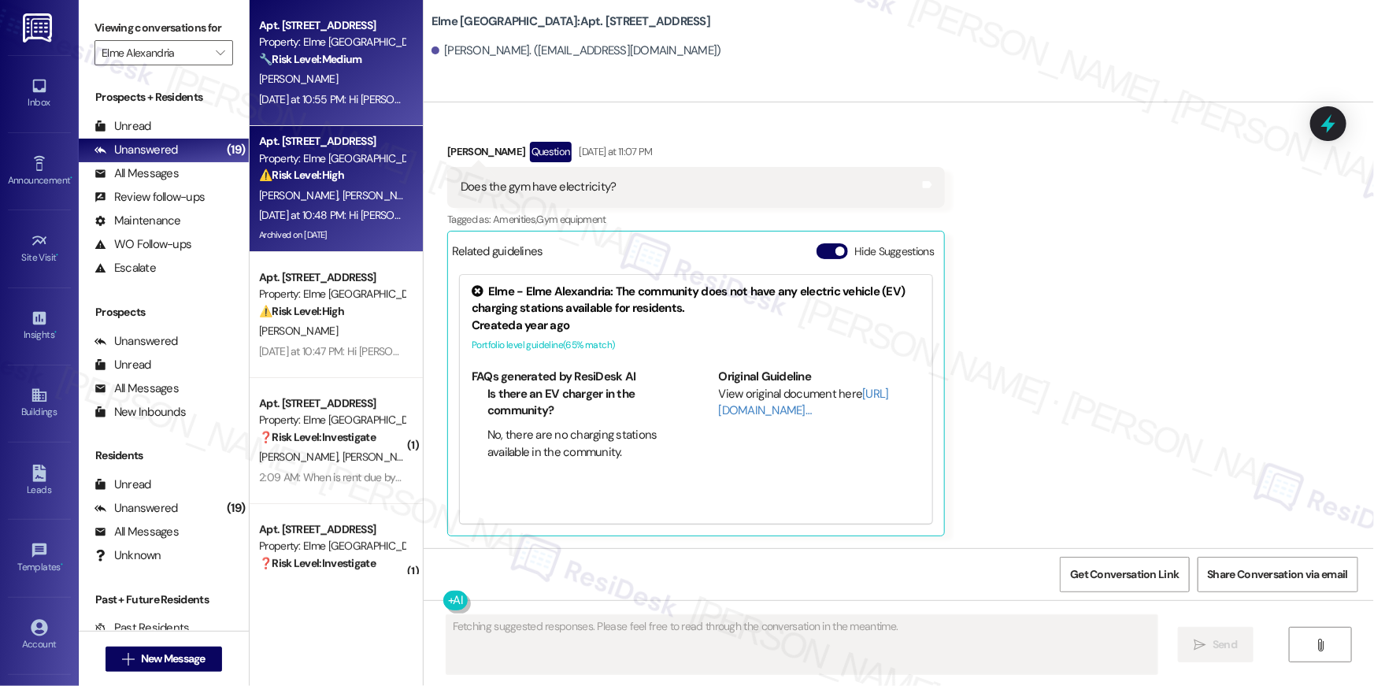
click at [317, 98] on div "Yesterday at 10:55 PM: Hi Ismelda, Community Reminder: We wanted to let you kno…" at bounding box center [1134, 99] width 1751 height 14
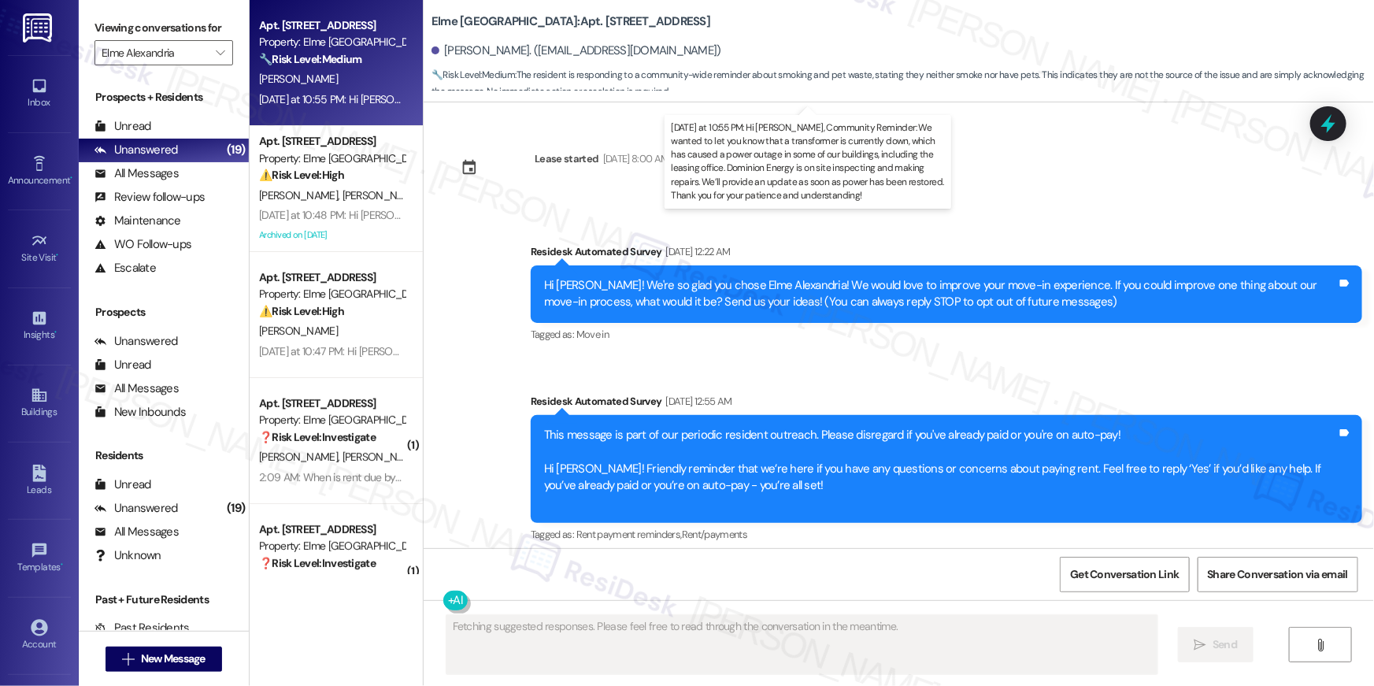
scroll to position [3618, 0]
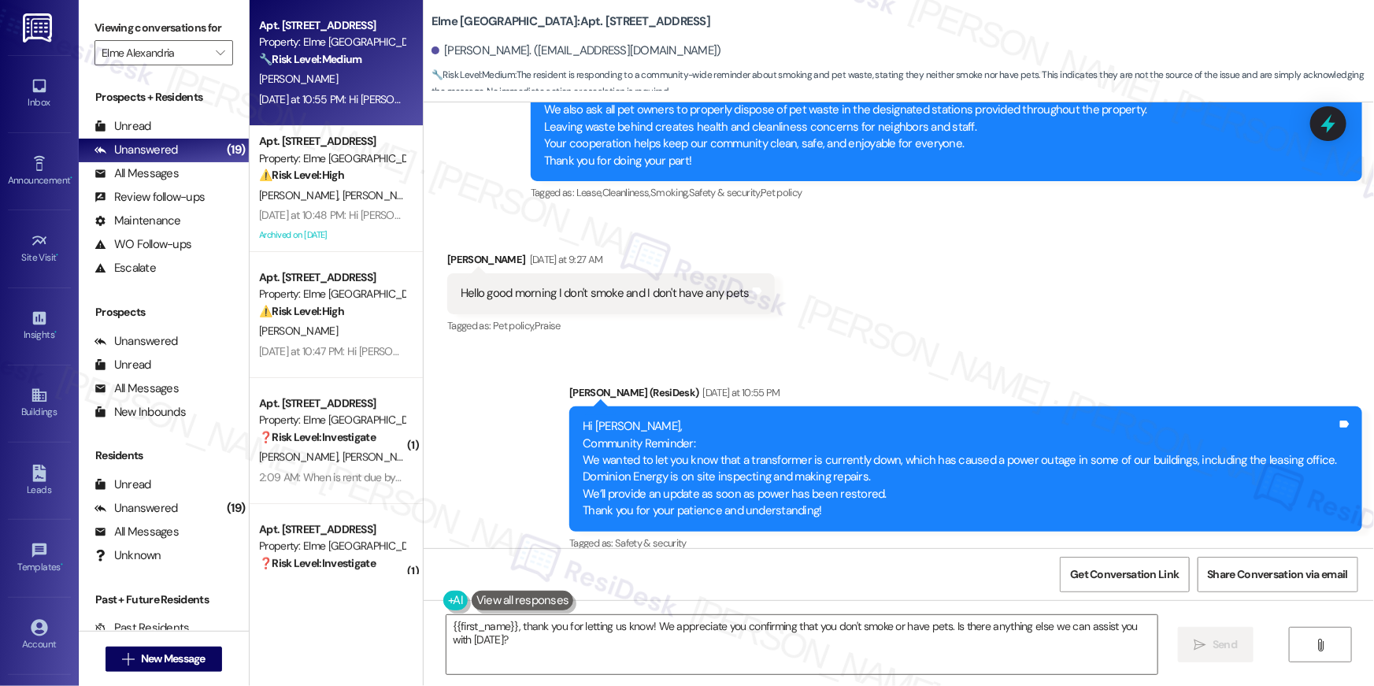
click at [1017, 349] on div "Announcement, sent via SMS Ella (ResiDesk) Yesterday at 10:55 PM Hi Ismelda, Co…" at bounding box center [899, 457] width 951 height 217
click at [1018, 349] on div "Announcement, sent via SMS Ella (ResiDesk) Yesterday at 10:55 PM Hi Ismelda, Co…" at bounding box center [899, 457] width 951 height 217
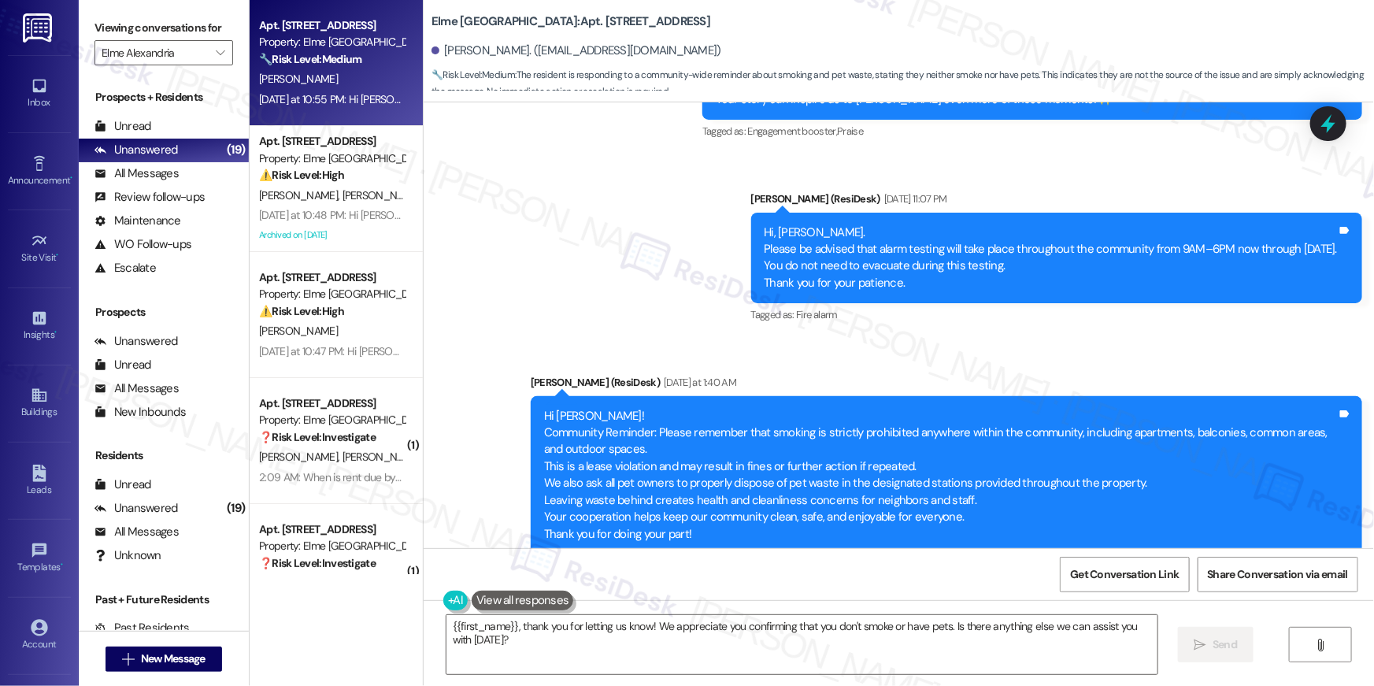
scroll to position [3188, 0]
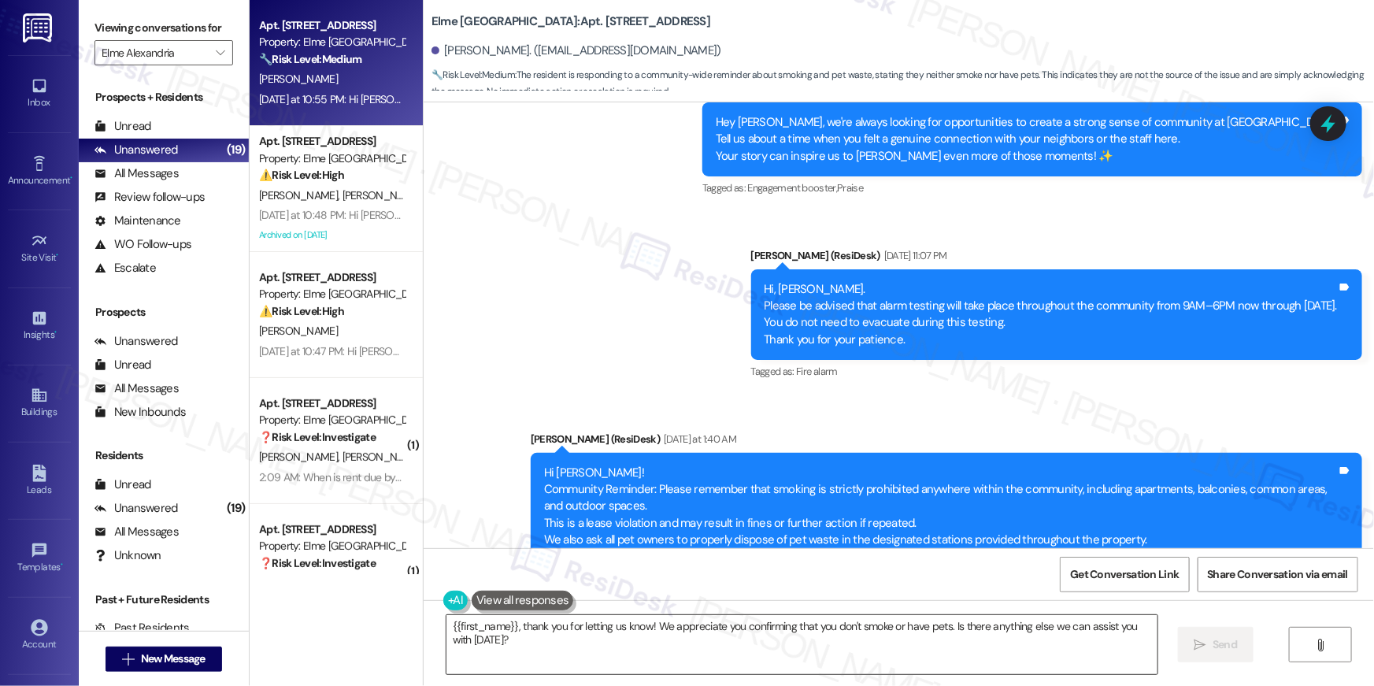
click at [560, 652] on textarea "{{first_name}}, thank you for letting us know! We appreciate you confirming tha…" at bounding box center [802, 644] width 711 height 59
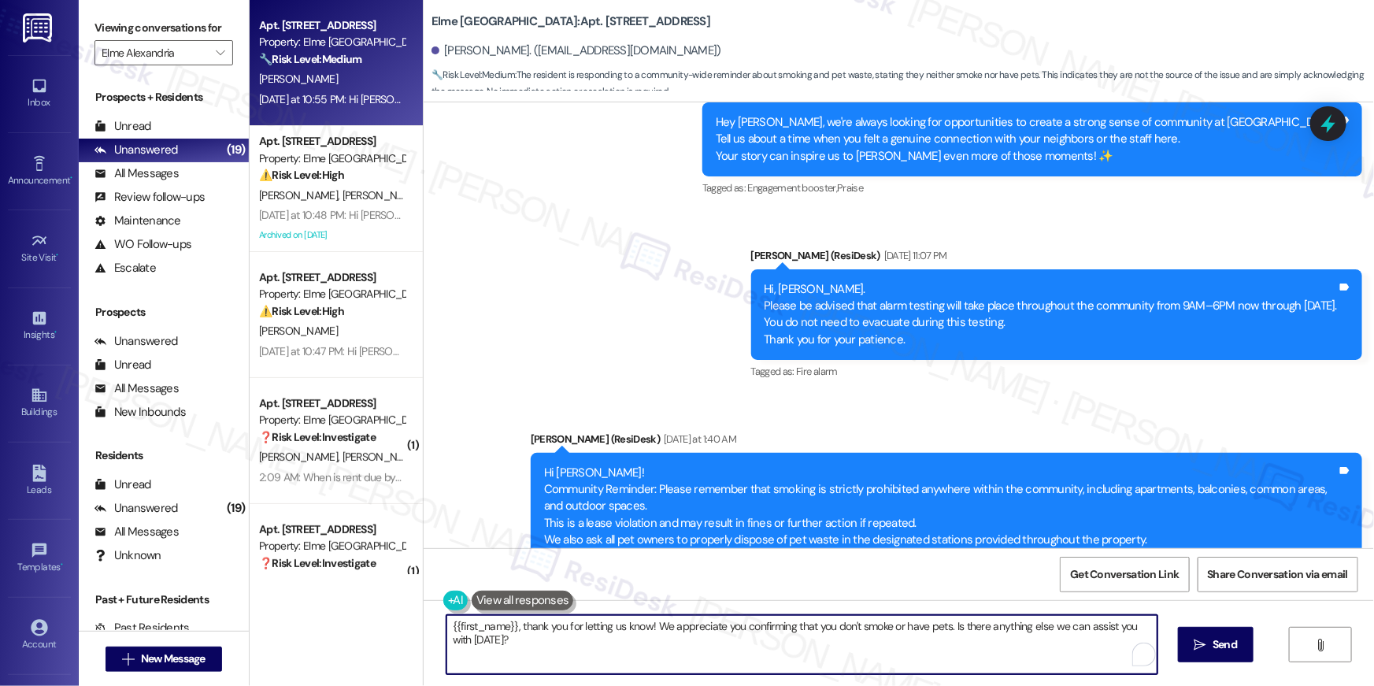
paste textarea "Thank you for letting me know! I just wanted to clarify that the previous messa…"
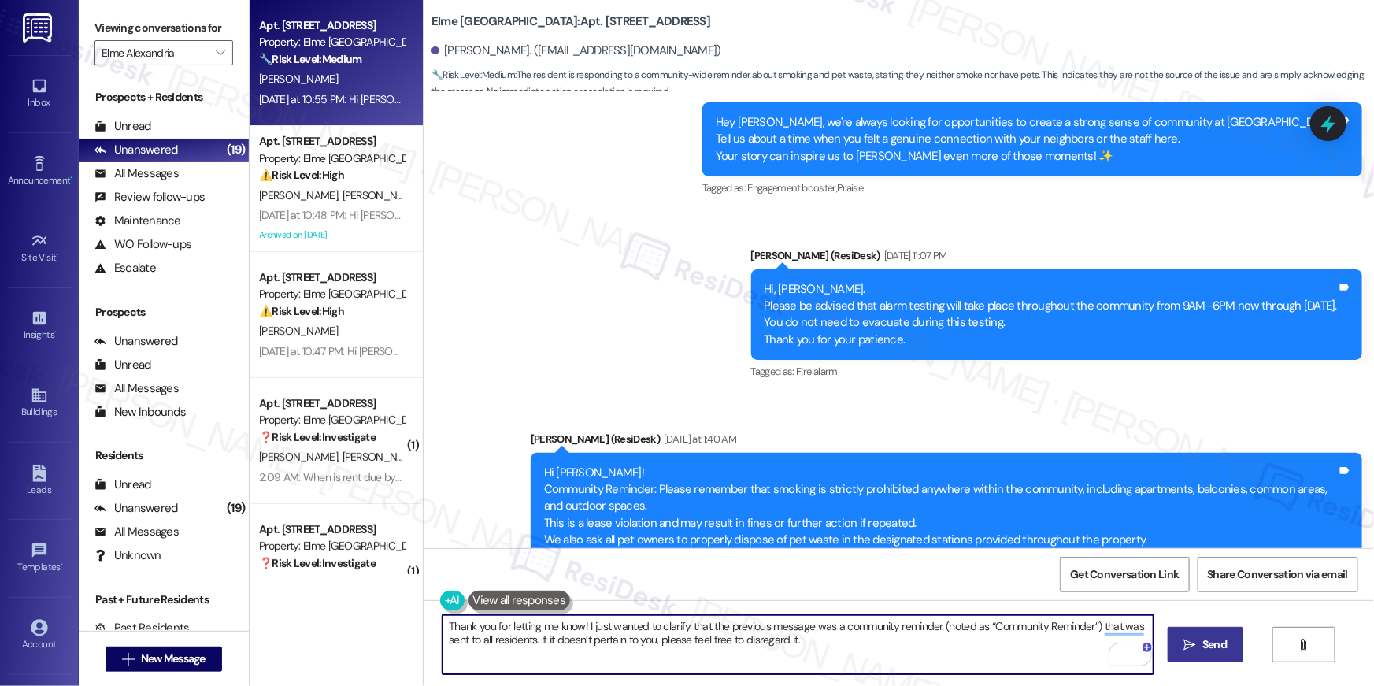
type textarea "Thank you for letting me know! I just wanted to clarify that the previous messa…"
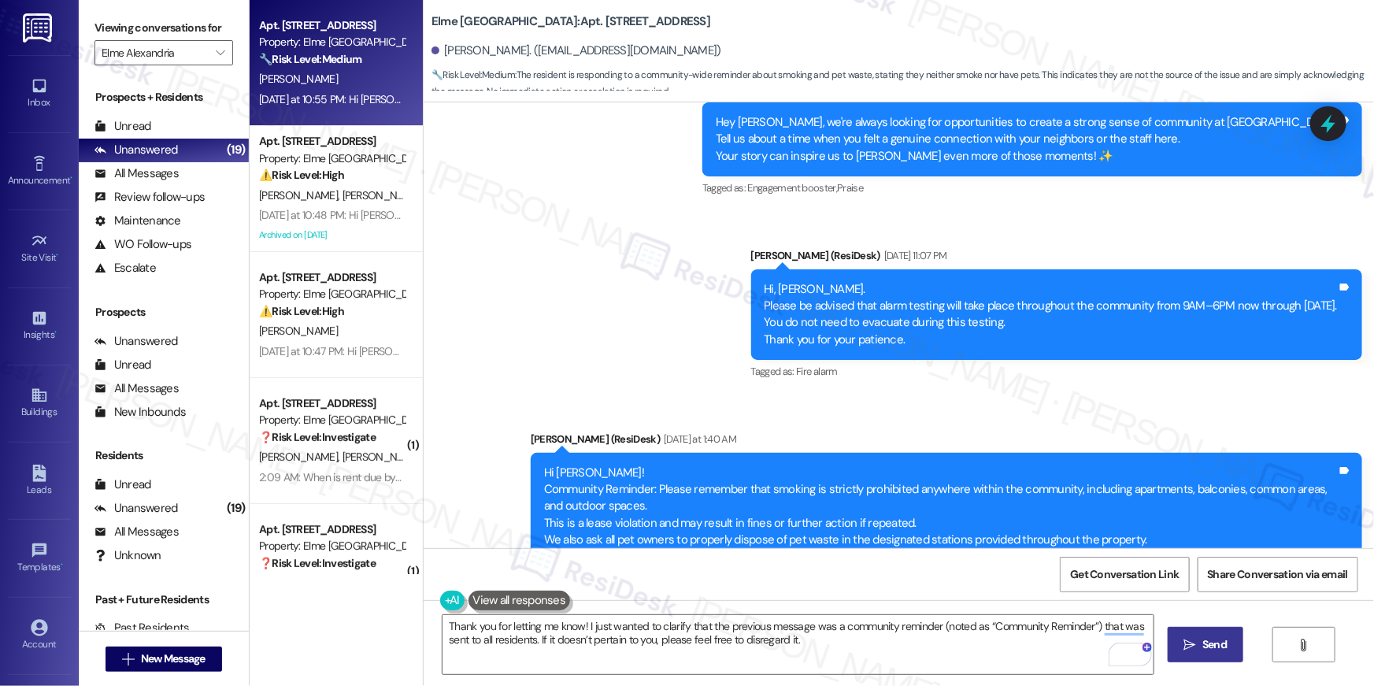
click at [1230, 650] on button " Send" at bounding box center [1206, 644] width 76 height 35
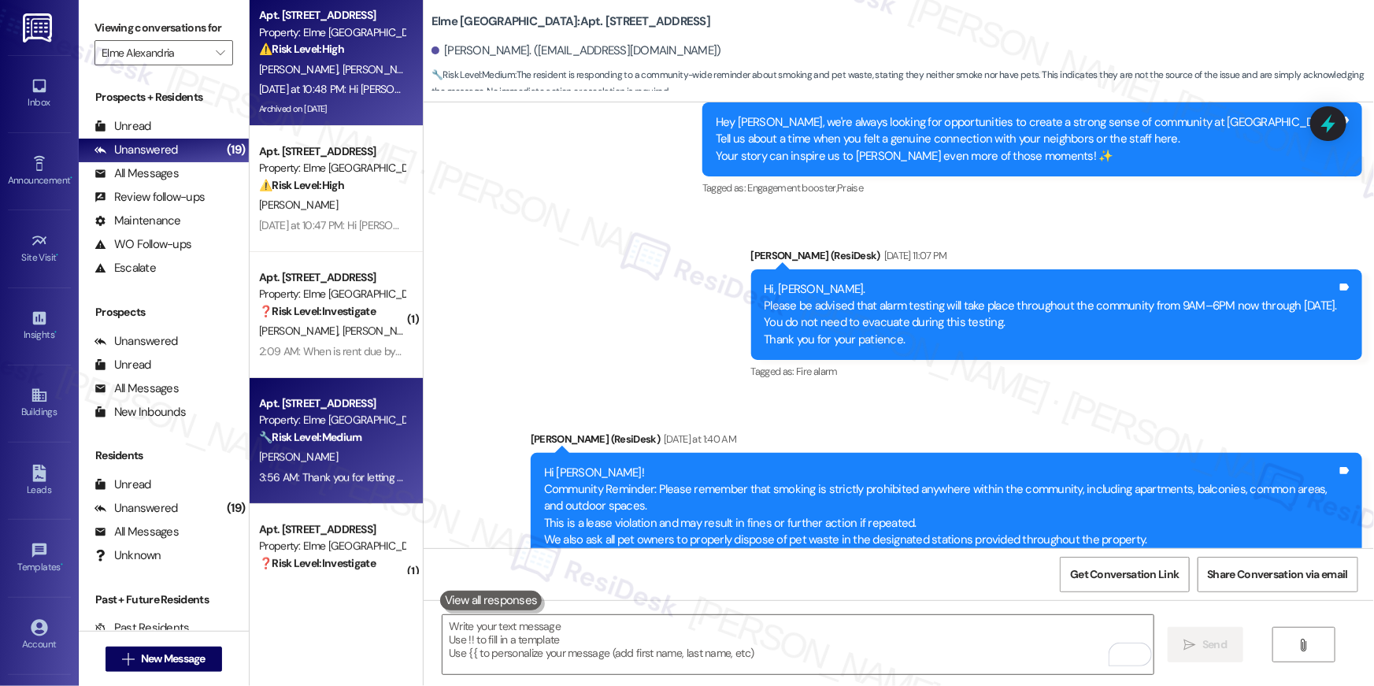
click at [328, 102] on div "Archived on 05/28/2024" at bounding box center [332, 109] width 149 height 20
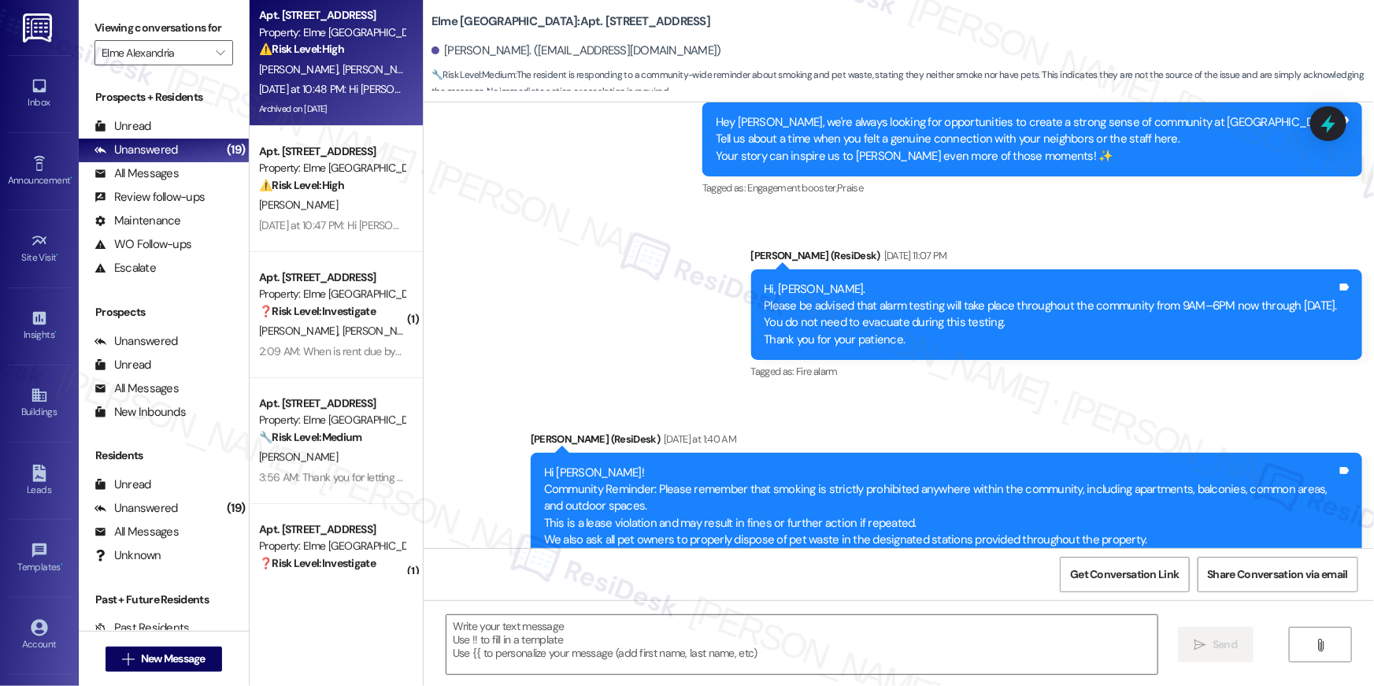
type textarea "Fetching suggested responses. Please feel free to read through the conversation…"
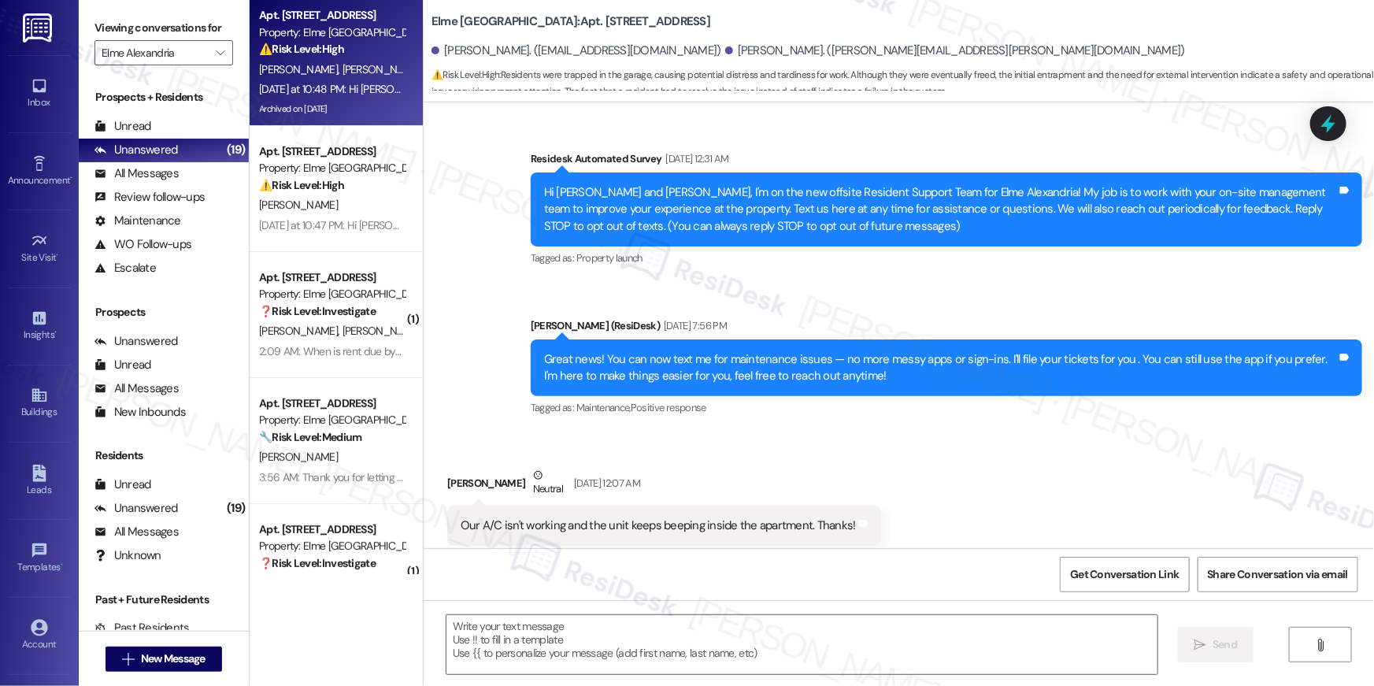
scroll to position [42405, 0]
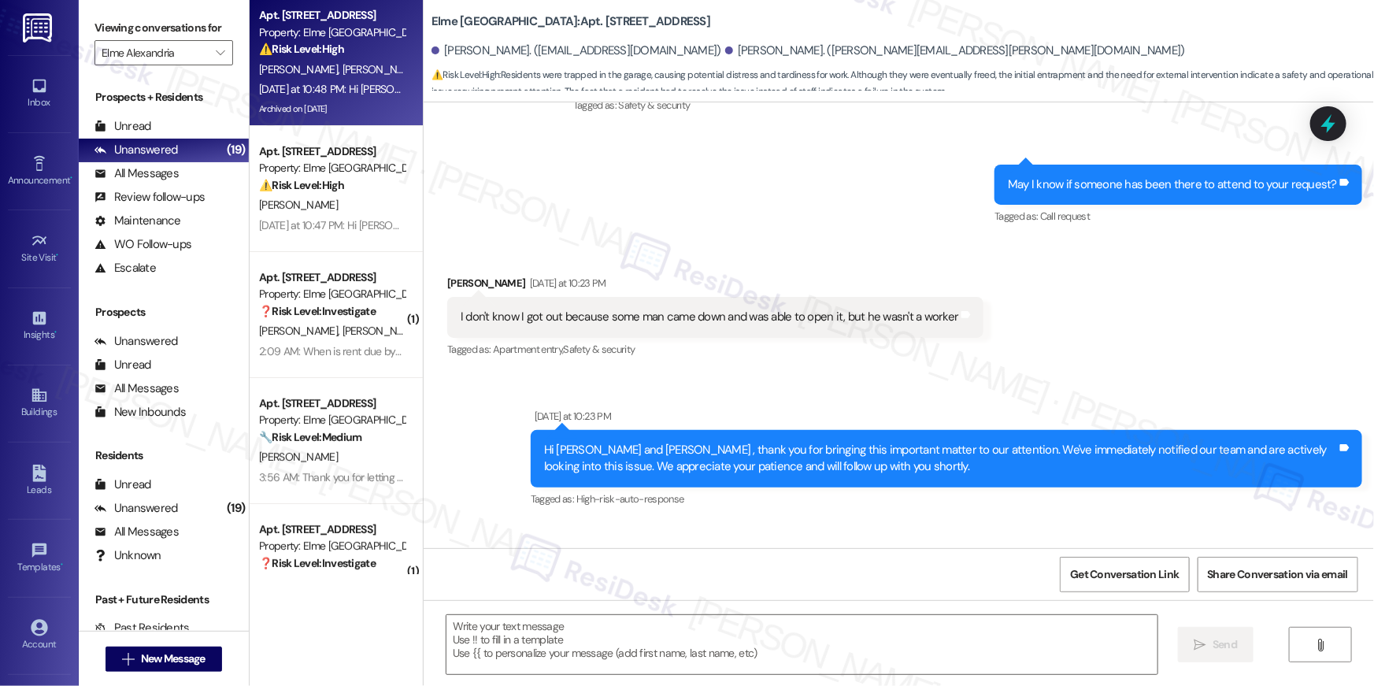
type textarea "Fetching suggested responses. Please feel free to read through the conversation…"
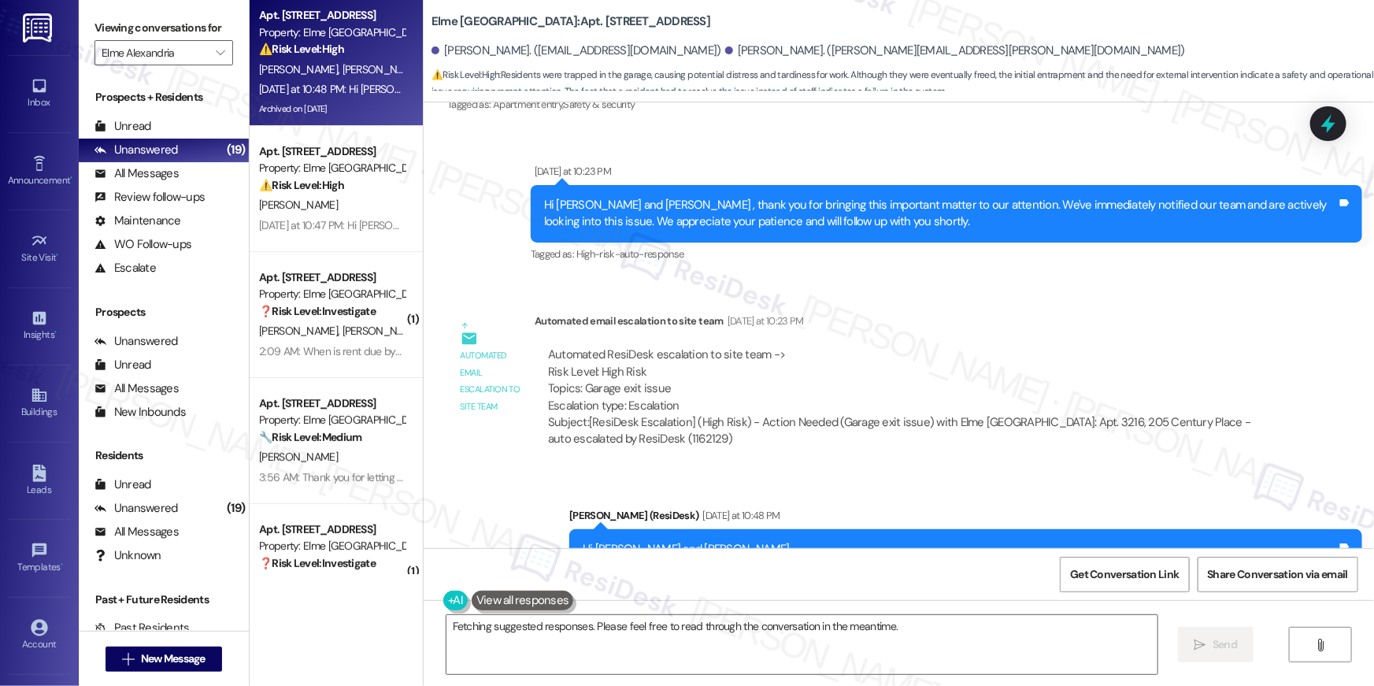
scroll to position [42668, 0]
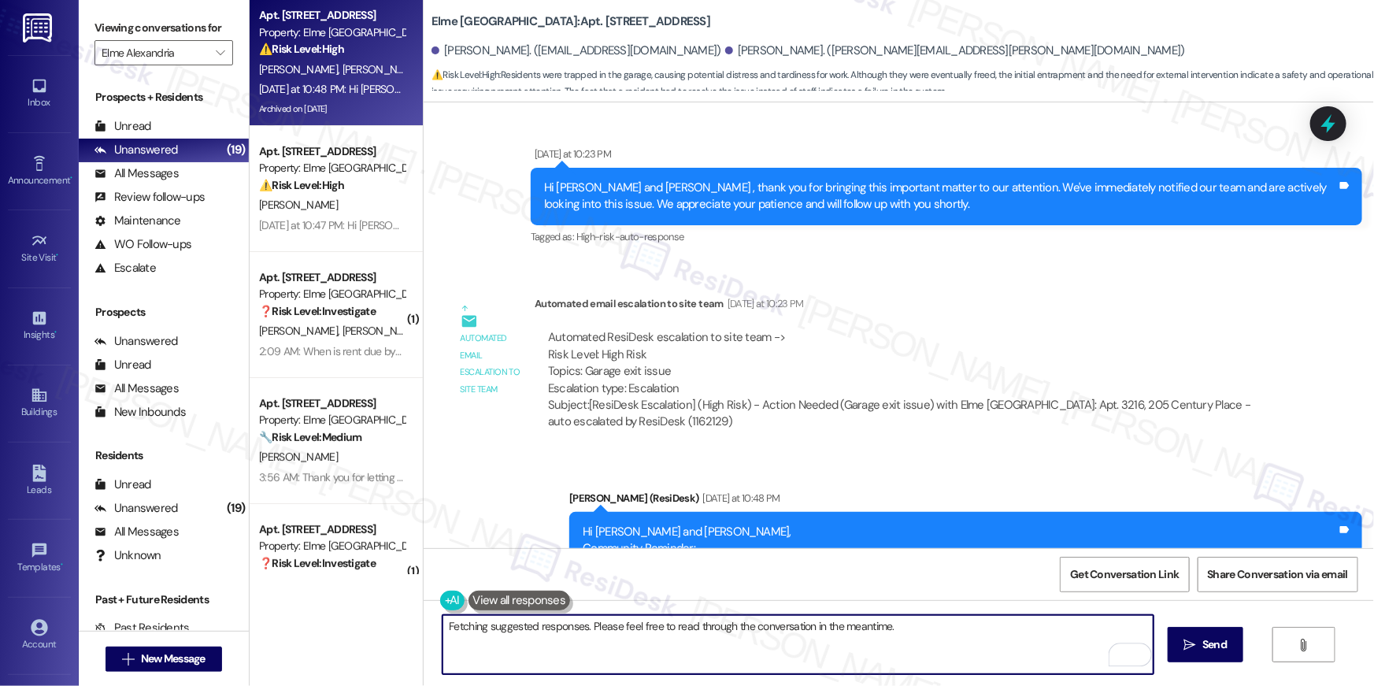
click at [510, 627] on textarea "Hi {{first_name}}, I'm so sorry to hear about the garage door malfunction. For …" at bounding box center [798, 644] width 711 height 59
type textarea "T"
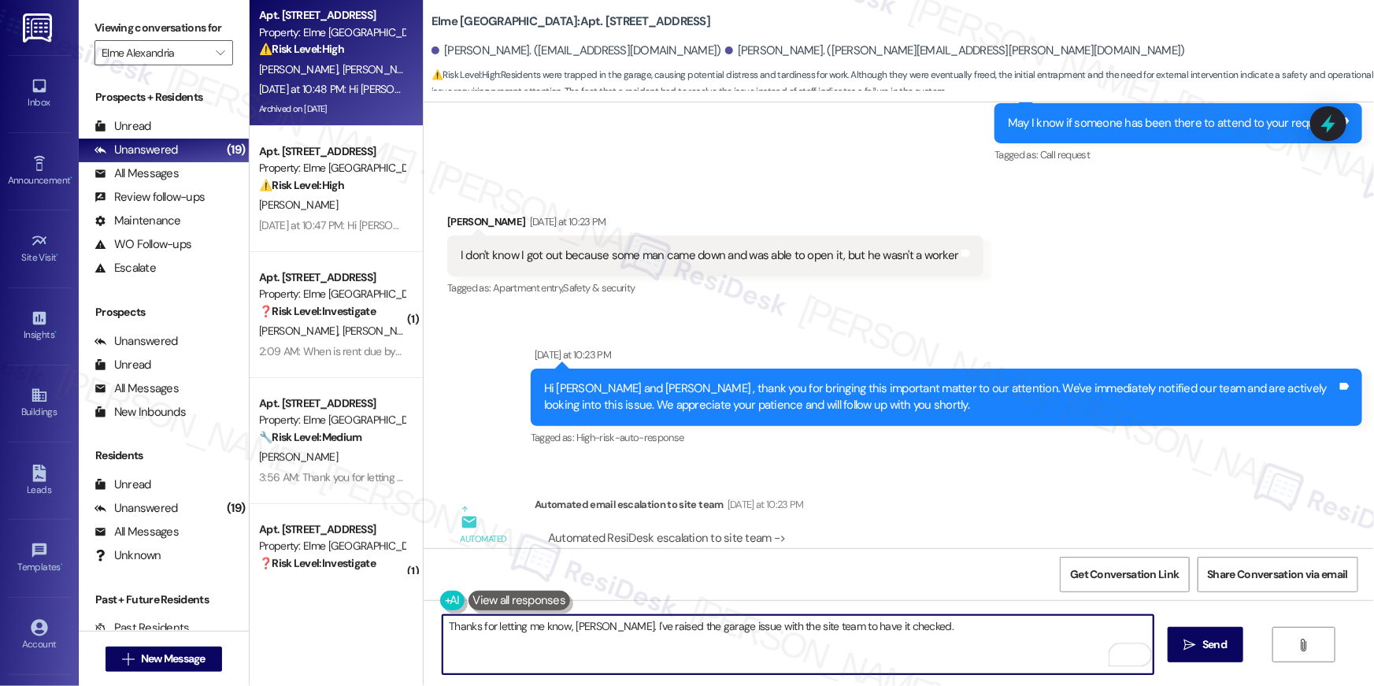
scroll to position [42423, 0]
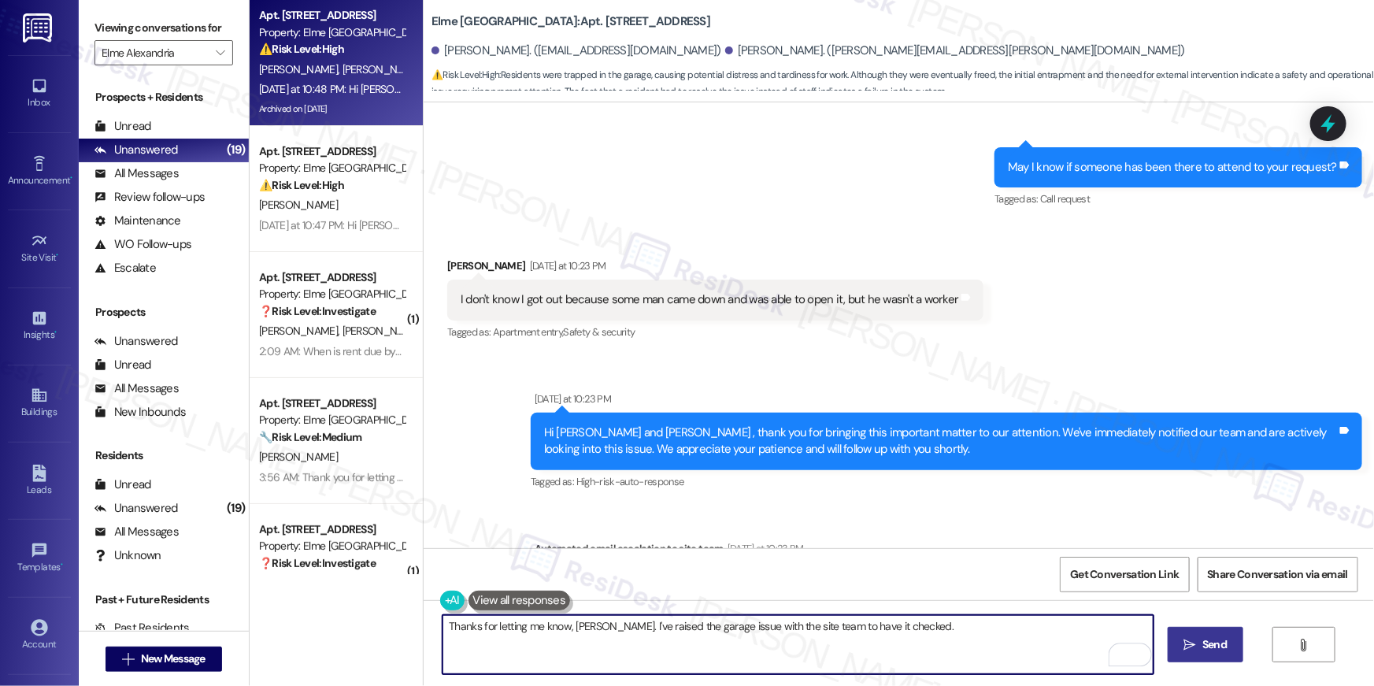
type textarea "Thanks for letting me know, [PERSON_NAME]. I've raised the garage issue with th…"
click at [1168, 651] on button " Send" at bounding box center [1206, 644] width 76 height 35
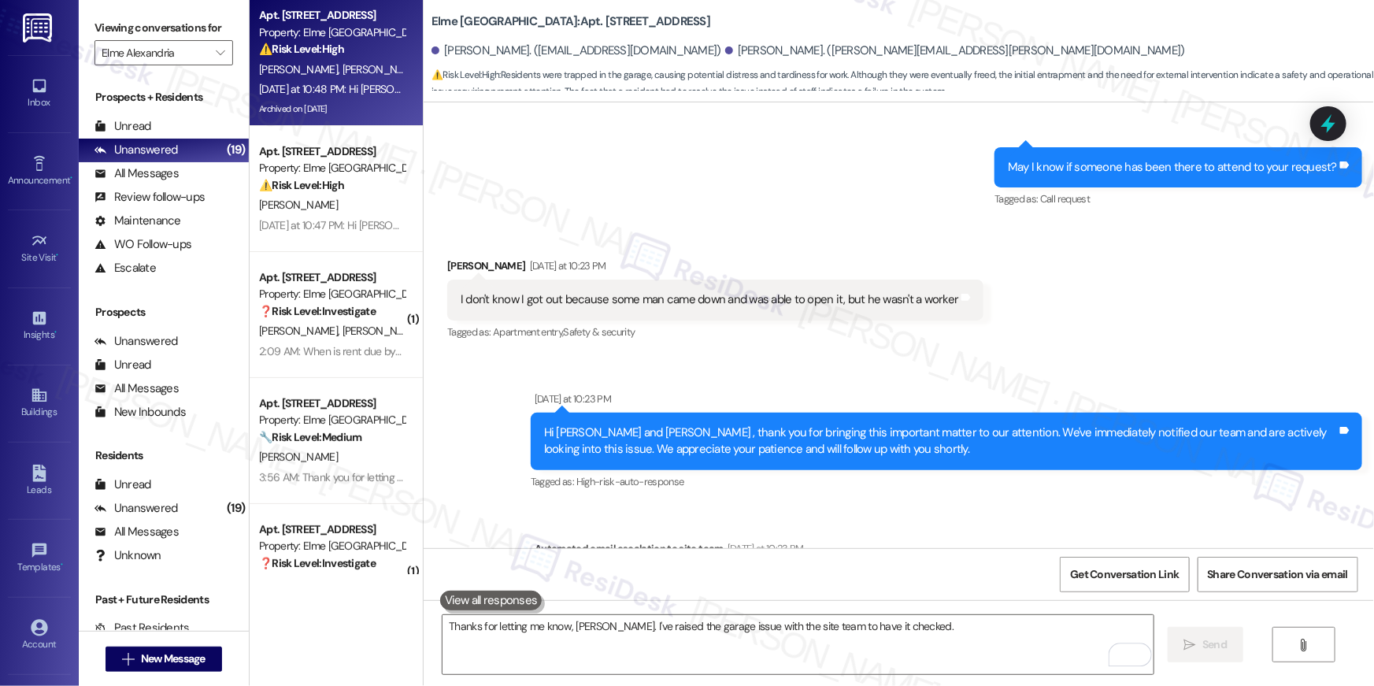
scroll to position [42107, 0]
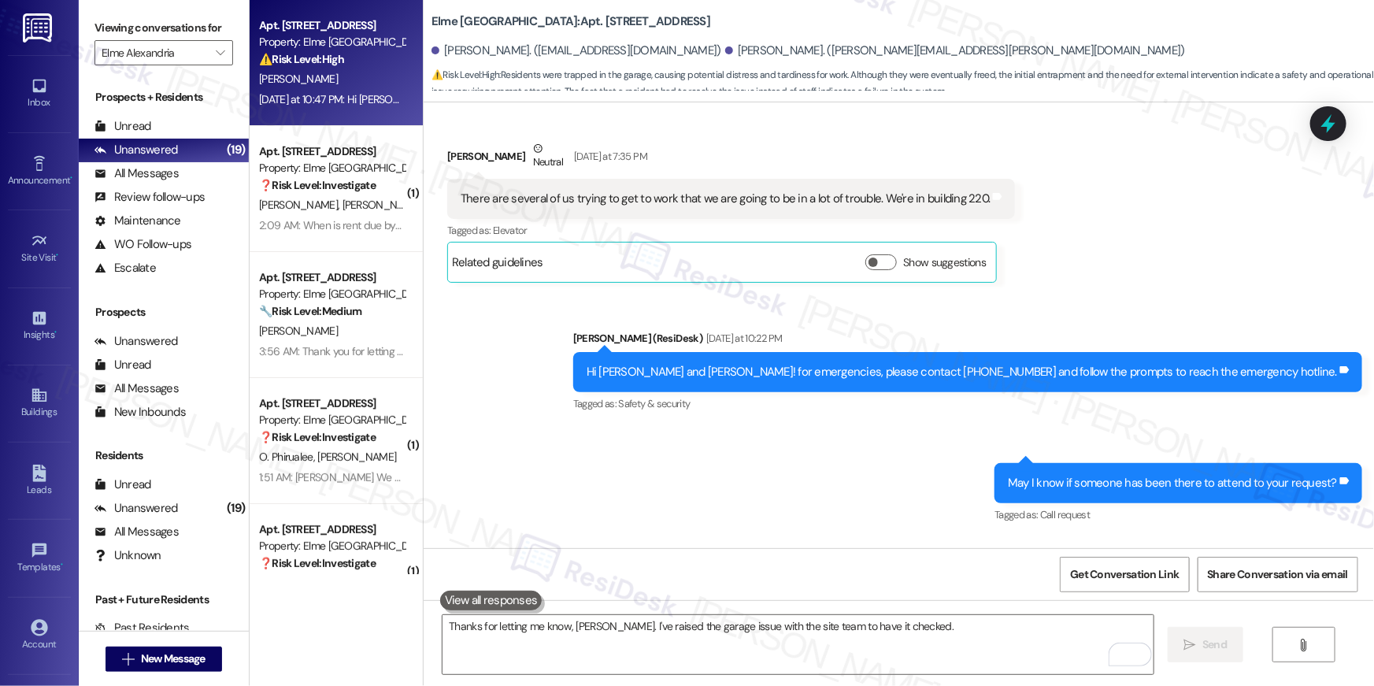
click at [308, 81] on div "[PERSON_NAME]" at bounding box center [332, 79] width 149 height 20
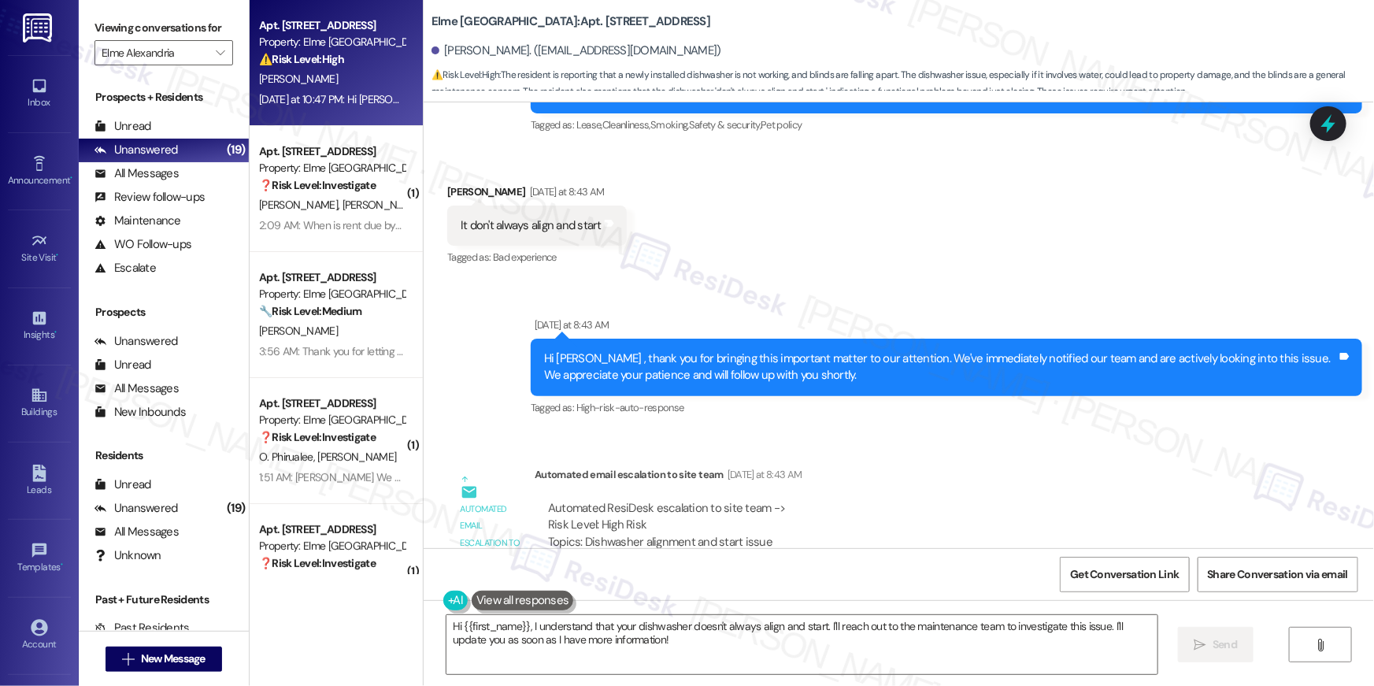
scroll to position [14623, 0]
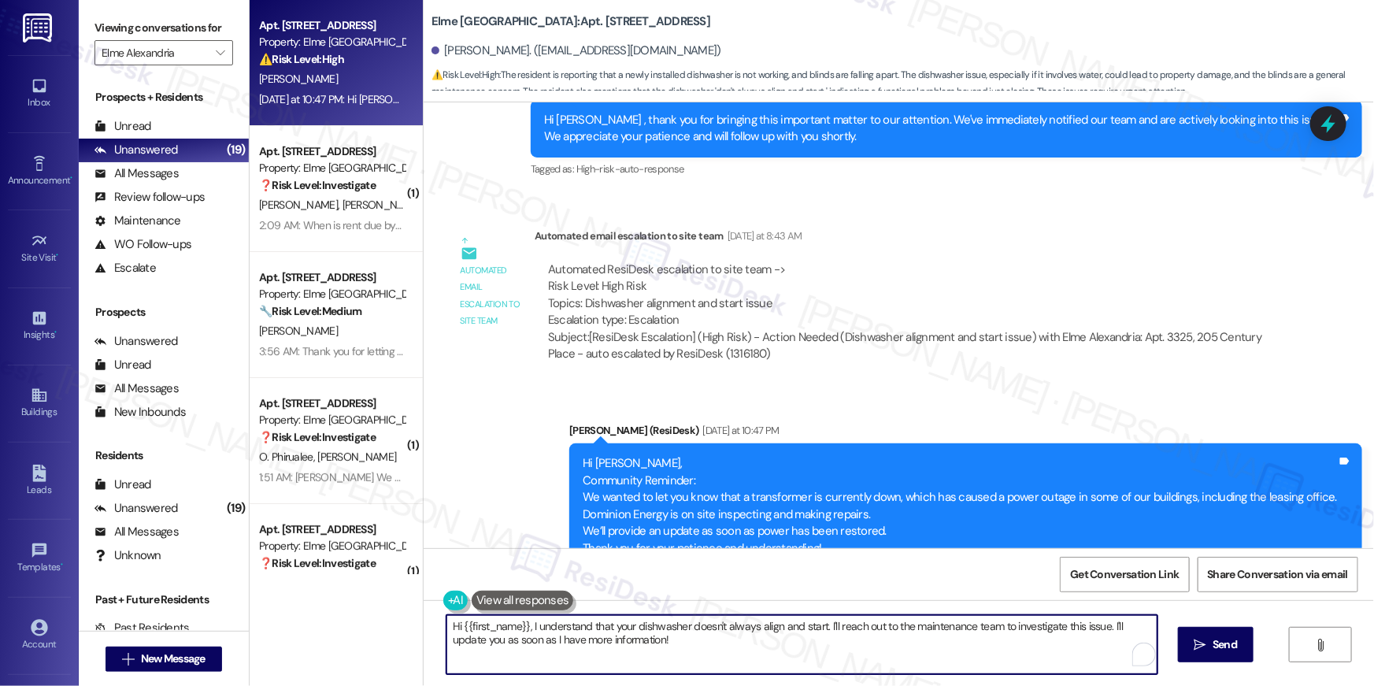
click at [652, 658] on textarea "Hi {{first_name}}, I understand that your dishwasher doesn't always align and s…" at bounding box center [802, 644] width 711 height 59
drag, startPoint x: 676, startPoint y: 646, endPoint x: 543, endPoint y: 628, distance: 135.0
click at [543, 628] on textarea "Hi {{first_name}}, I understand that your dishwasher doesn't always align and s…" at bounding box center [802, 644] width 711 height 59
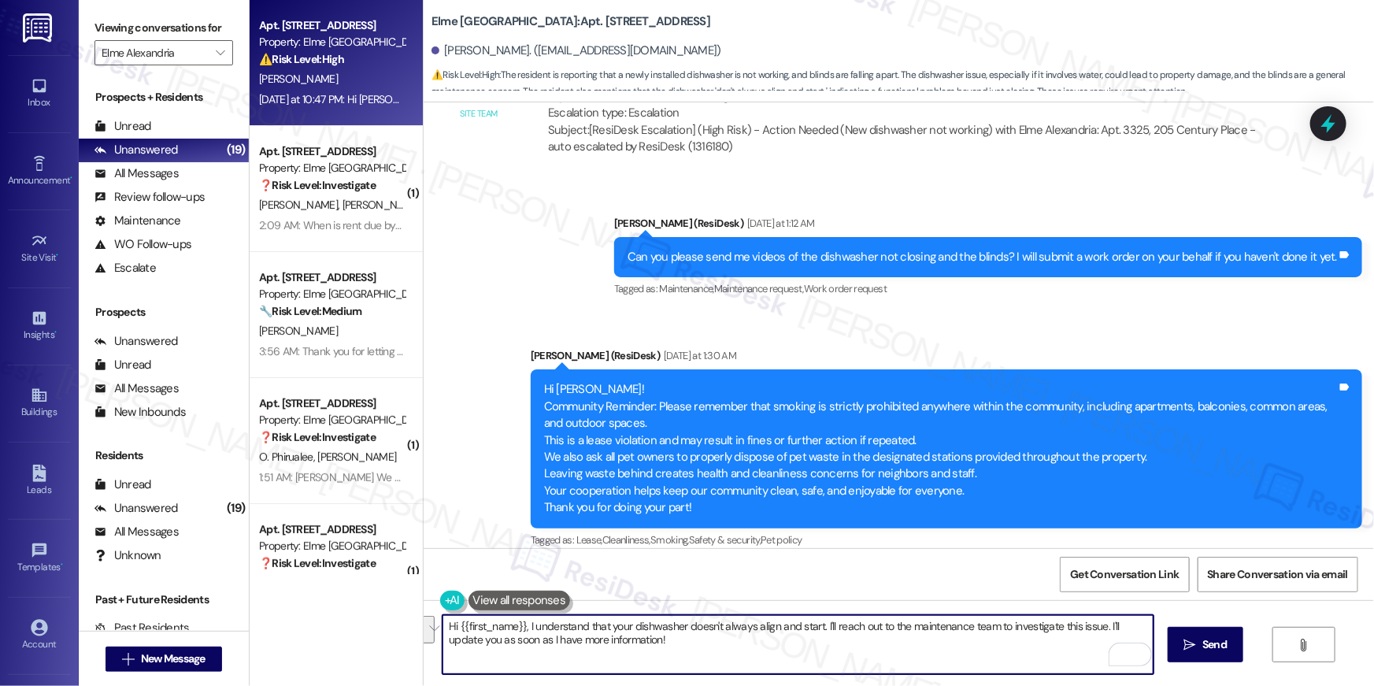
scroll to position [13930, 0]
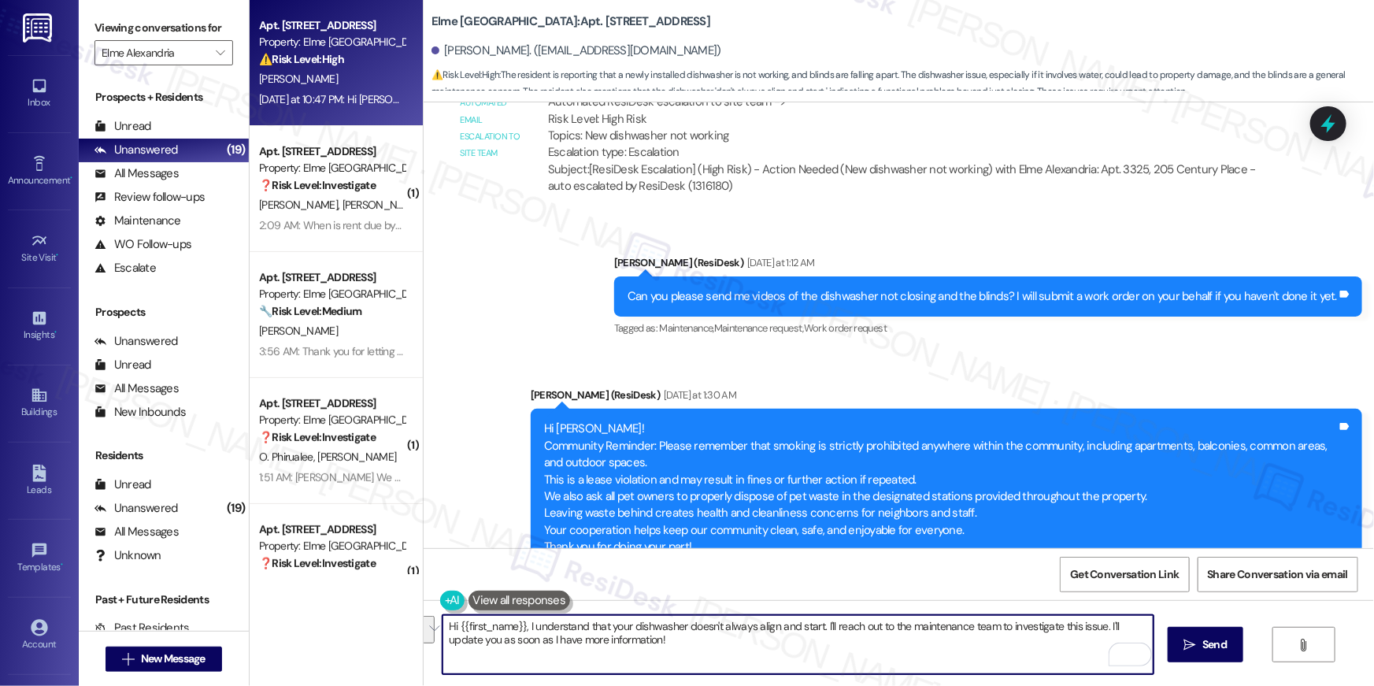
click at [665, 643] on textarea "Hi {{first_name}}, I understand that your dishwasher doesn't always align and s…" at bounding box center [798, 644] width 711 height 59
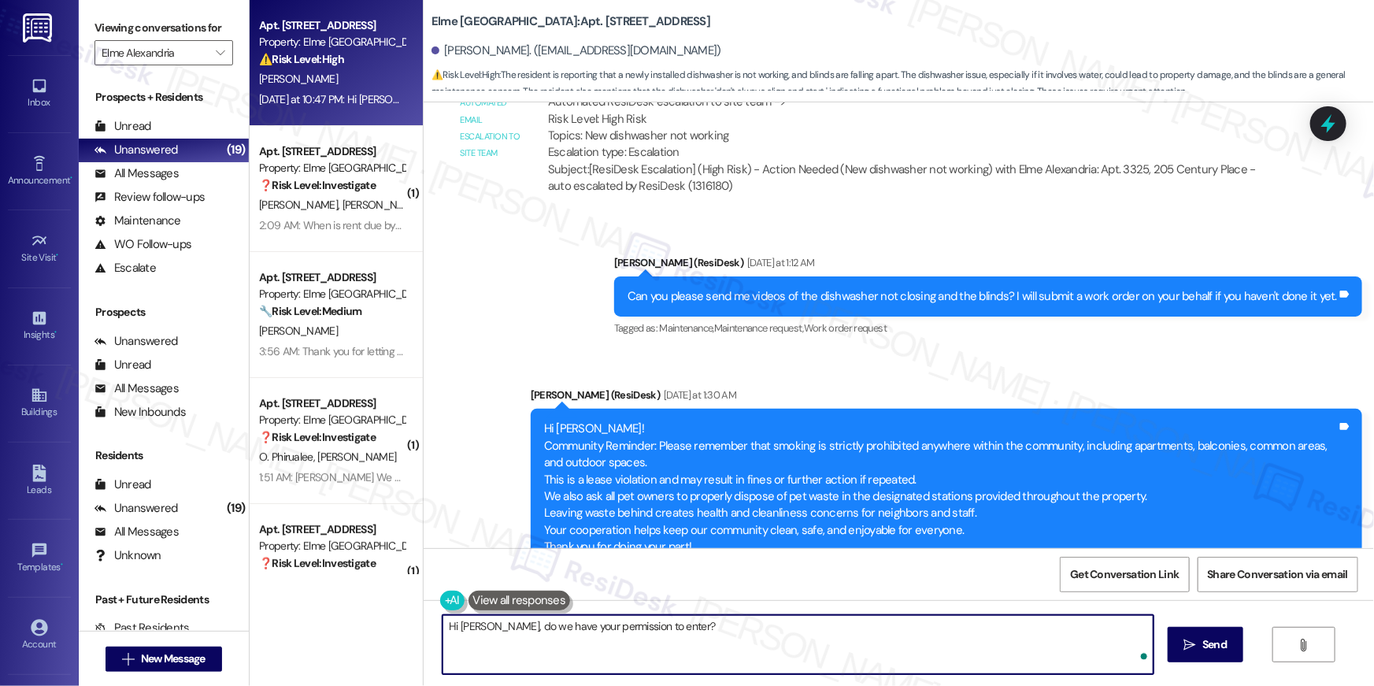
type textarea "Hi [PERSON_NAME], do we have your permission to enter?"
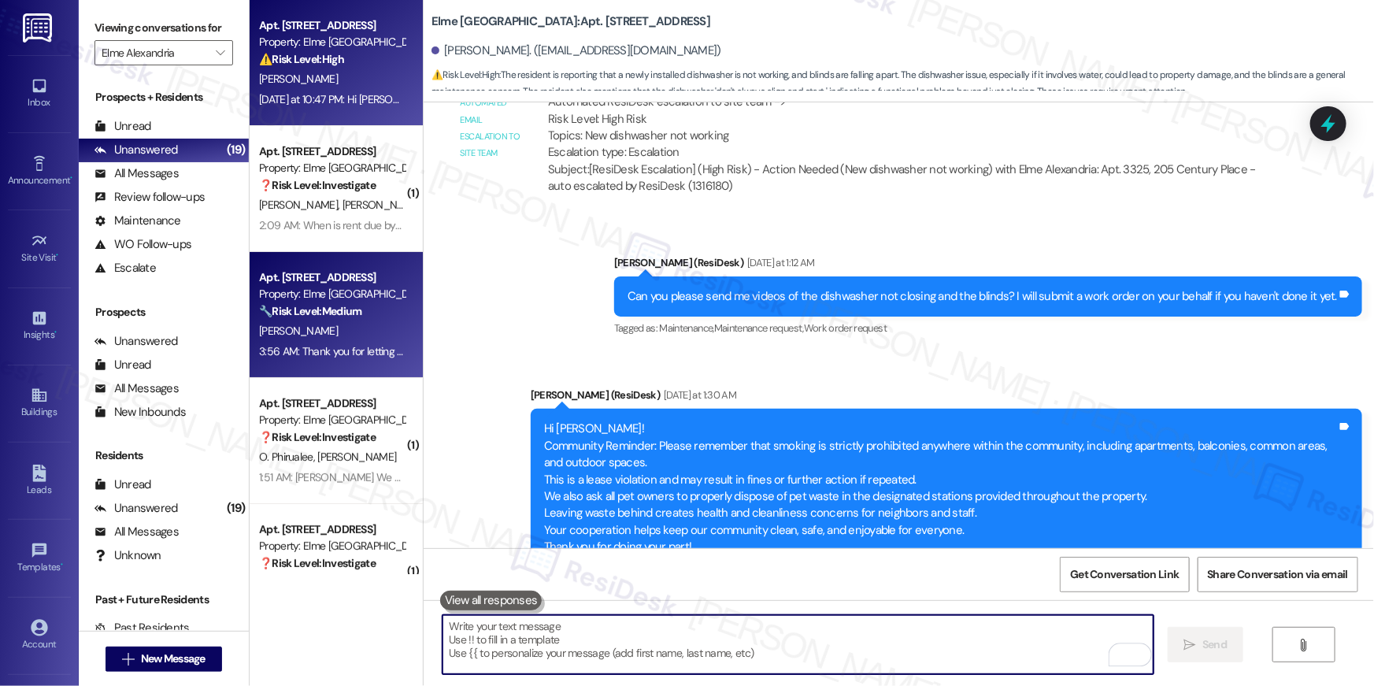
scroll to position [14062, 0]
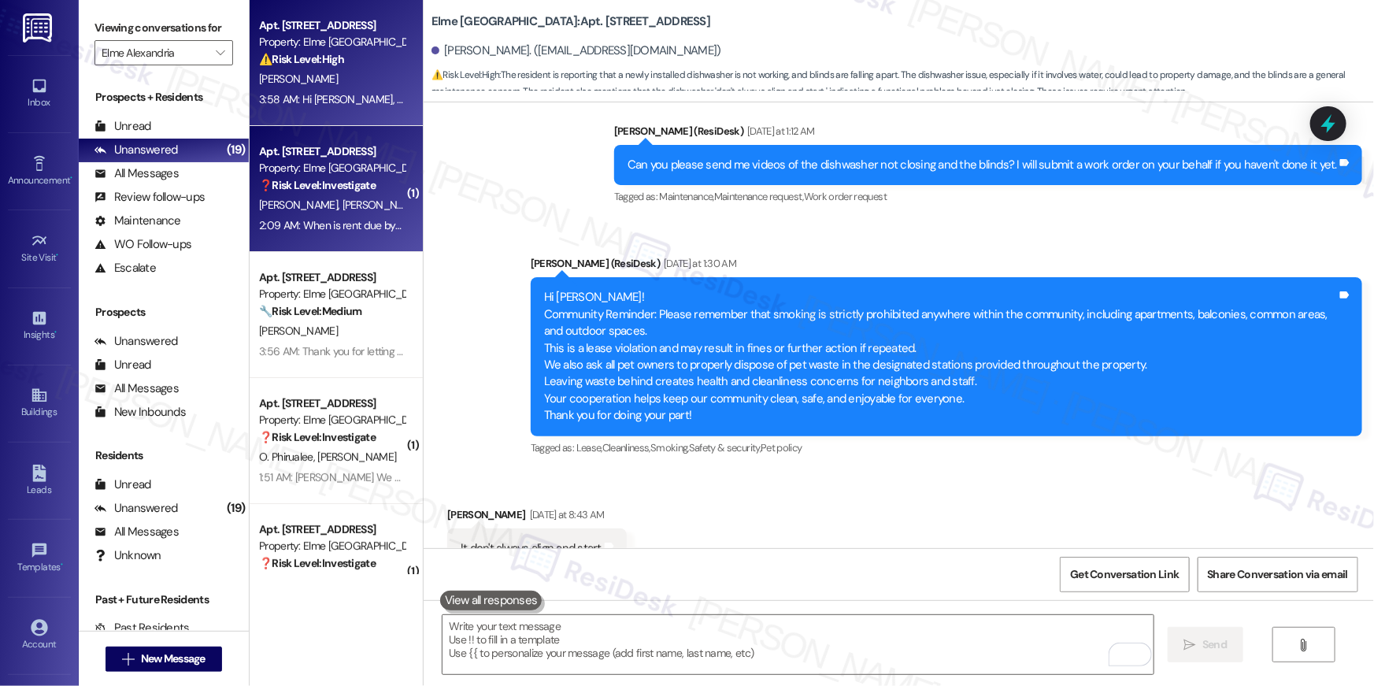
click at [349, 213] on div "[PERSON_NAME] [PERSON_NAME]" at bounding box center [332, 205] width 149 height 20
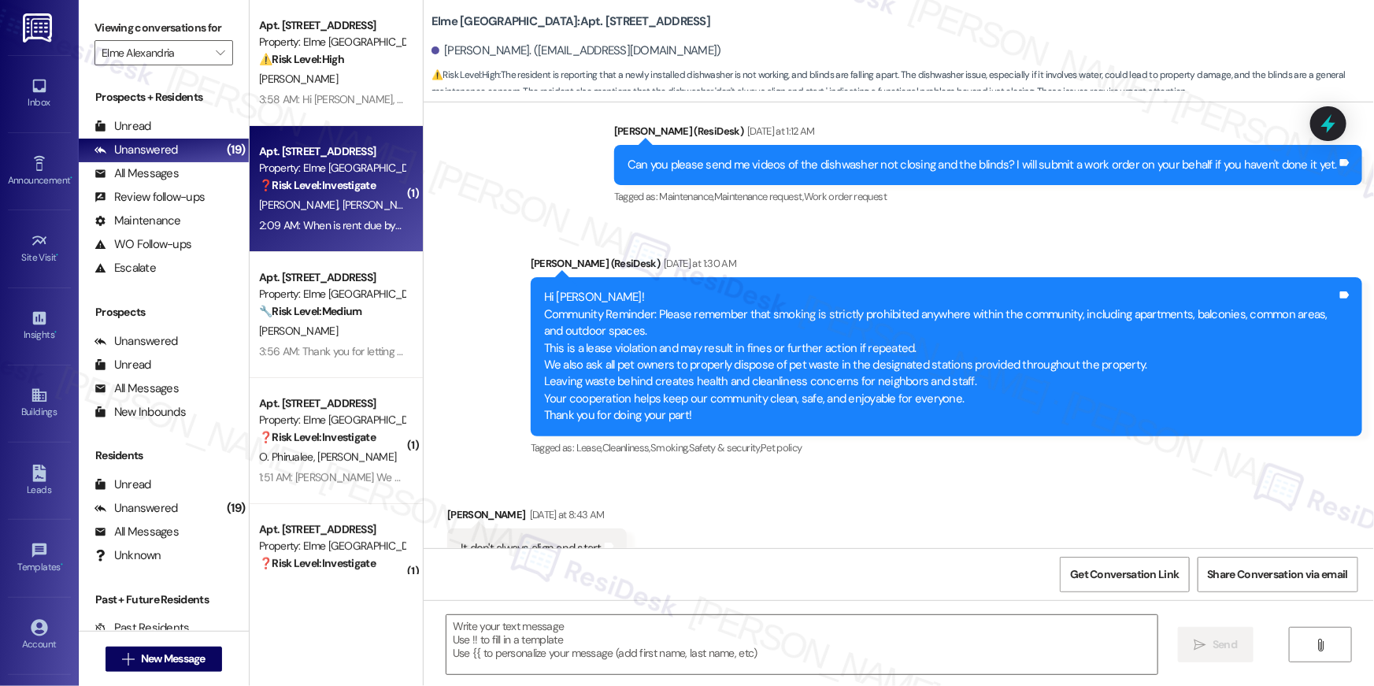
type textarea "Fetching suggested responses. Please feel free to read through the conversation…"
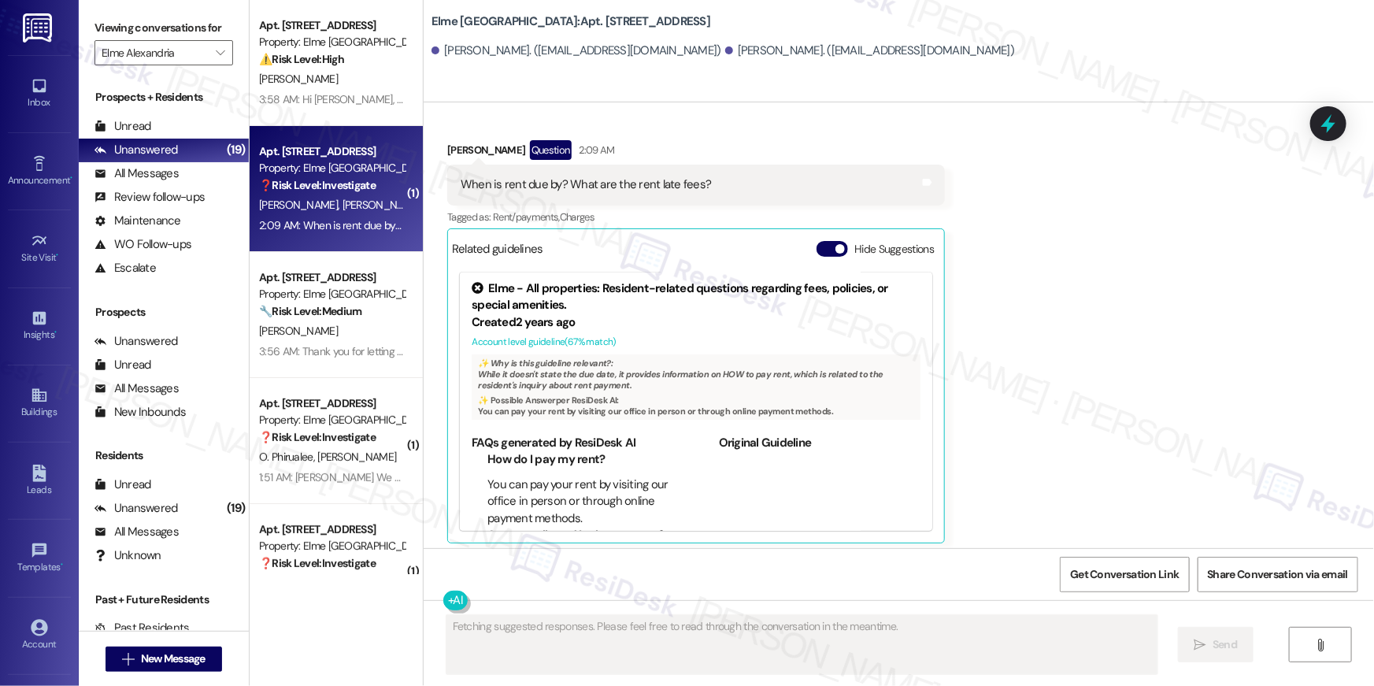
scroll to position [1423, 0]
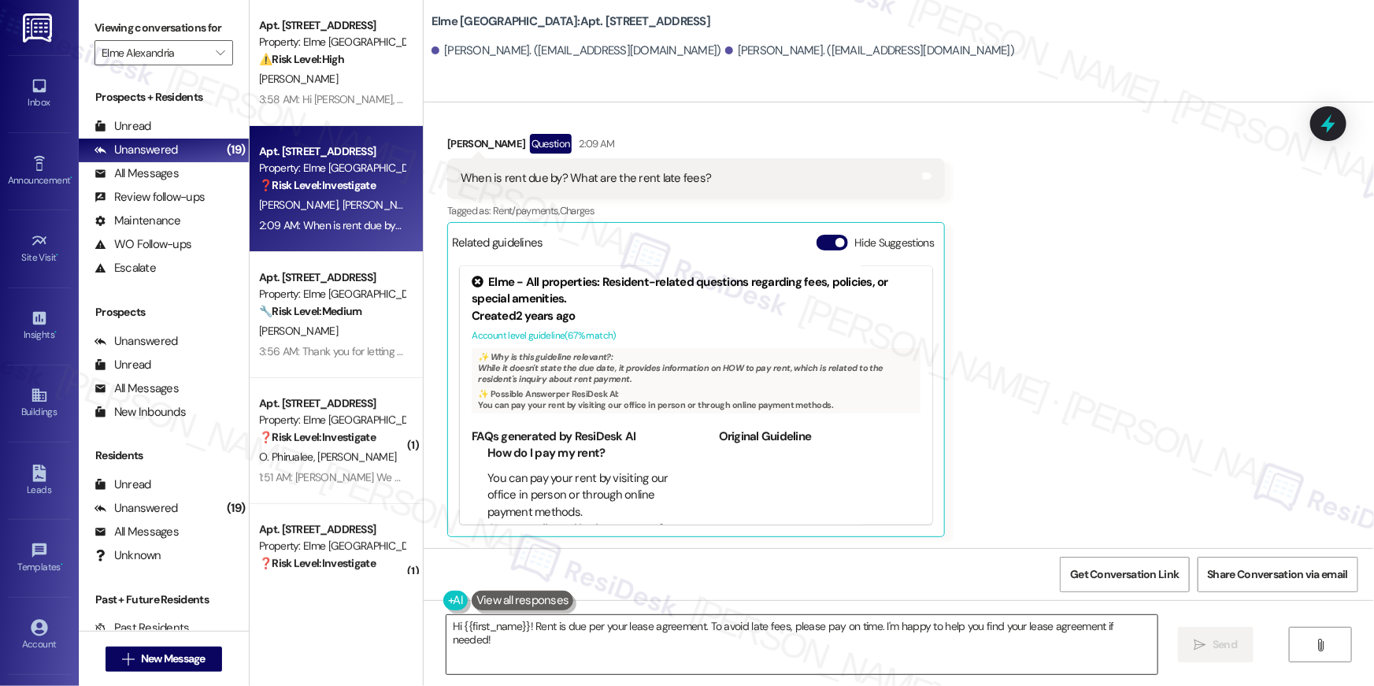
click at [784, 632] on textarea "Hi {{first_name}}! Rent is due per your lease agreement. To avoid late fees, pl…" at bounding box center [802, 644] width 711 height 59
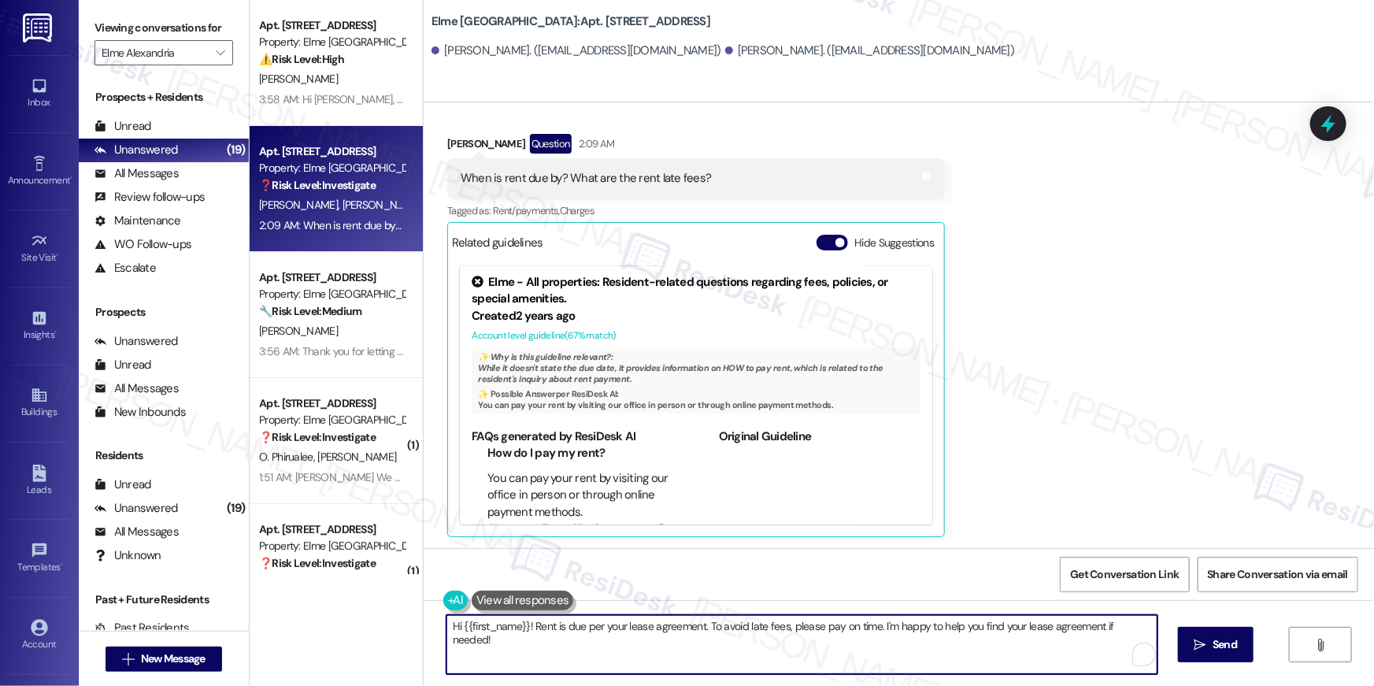
click at [784, 632] on textarea "Hi {{first_name}}! Rent is due per your lease agreement. To avoid late fees, pl…" at bounding box center [802, 644] width 711 height 59
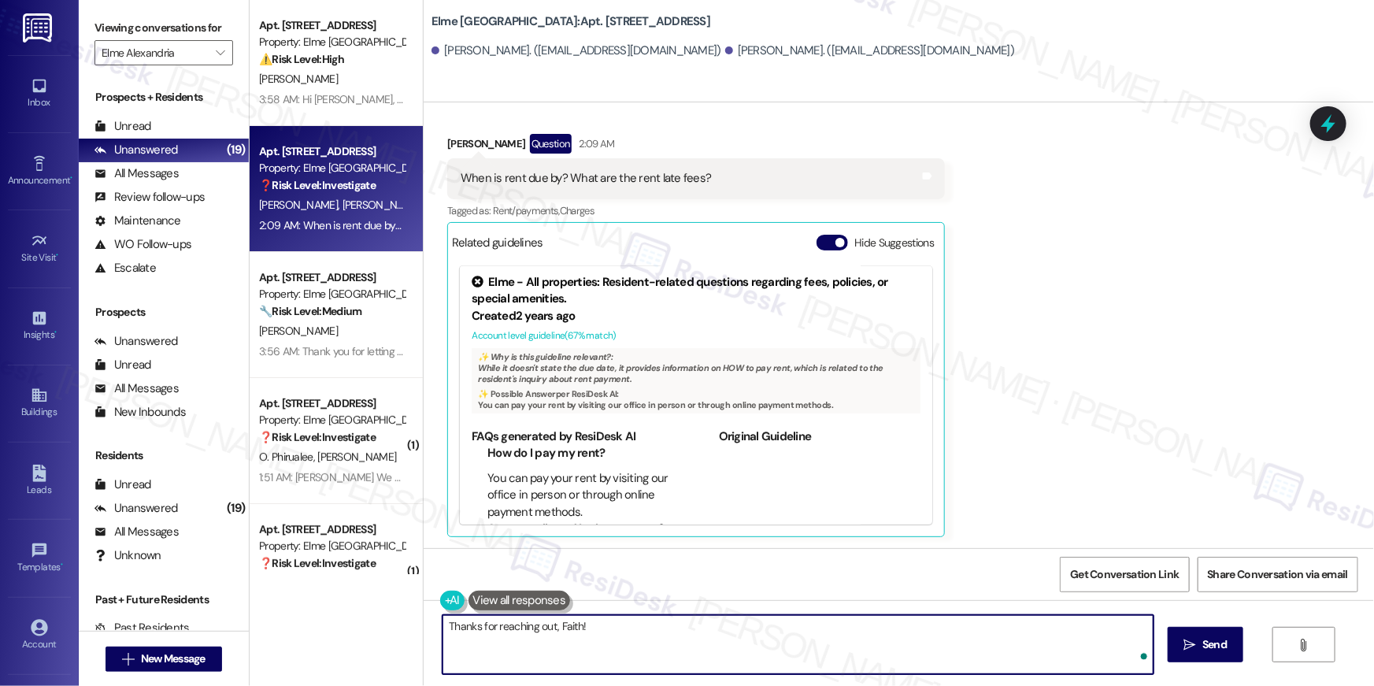
paste textarea "Please note that any payment made after the 5th of the month incurs a late fee.…"
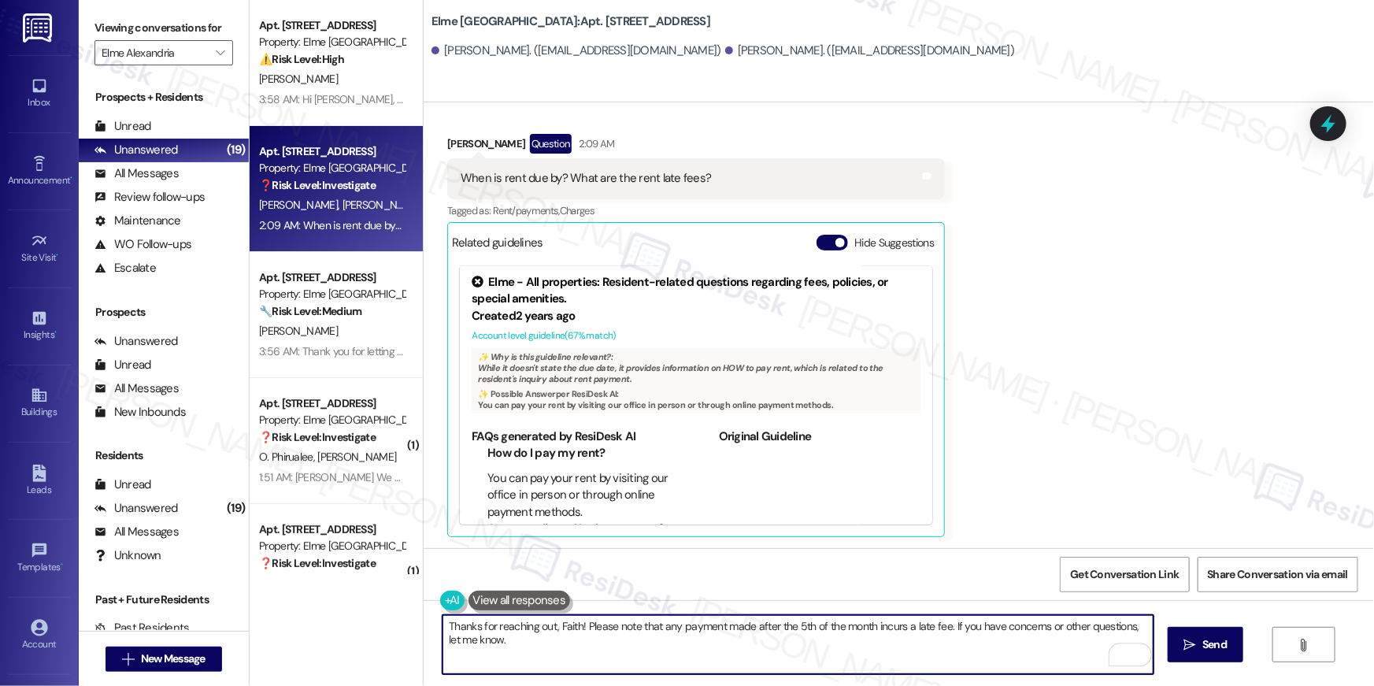
click at [783, 642] on textarea "Thanks for reaching out, Faith! Please note that any payment made after the 5th…" at bounding box center [798, 644] width 711 height 59
click at [850, 650] on textarea "Thanks for reaching out, Faith! Please note that any payment made after the 5th…" at bounding box center [798, 644] width 711 height 59
paste textarea "Hi, {{first_name}}! the rent is due on the 1st of each month. Payments made aft…"
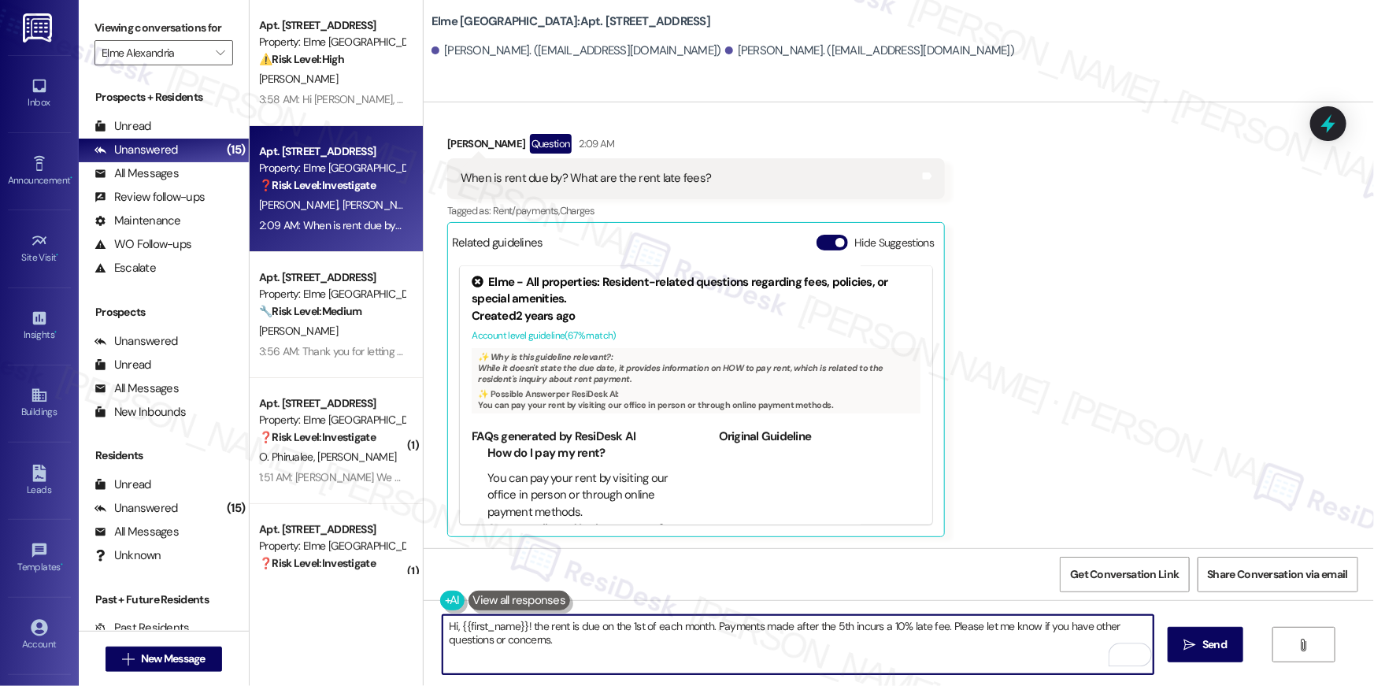
scroll to position [1424, 0]
type textarea "Hi, {{first_name}}! the rent is due on the 1st of each month. Payments made aft…"
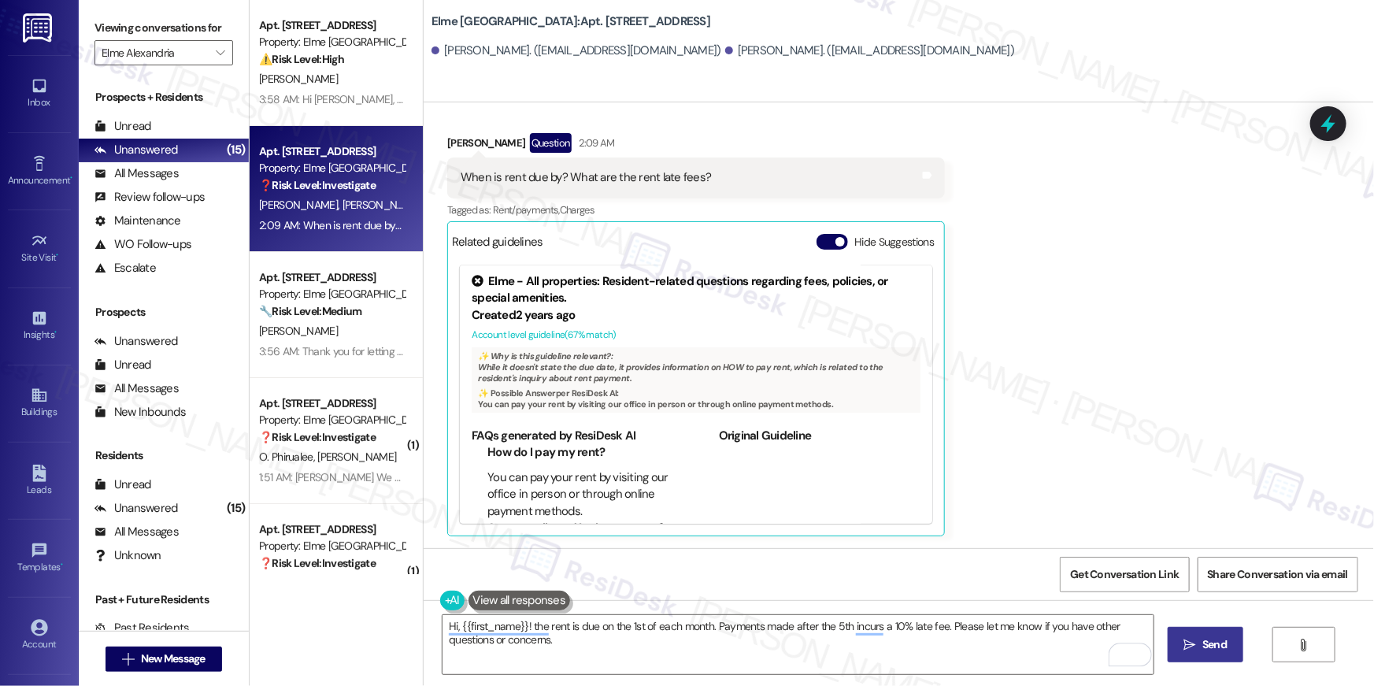
click at [1185, 632] on button " Send" at bounding box center [1206, 644] width 76 height 35
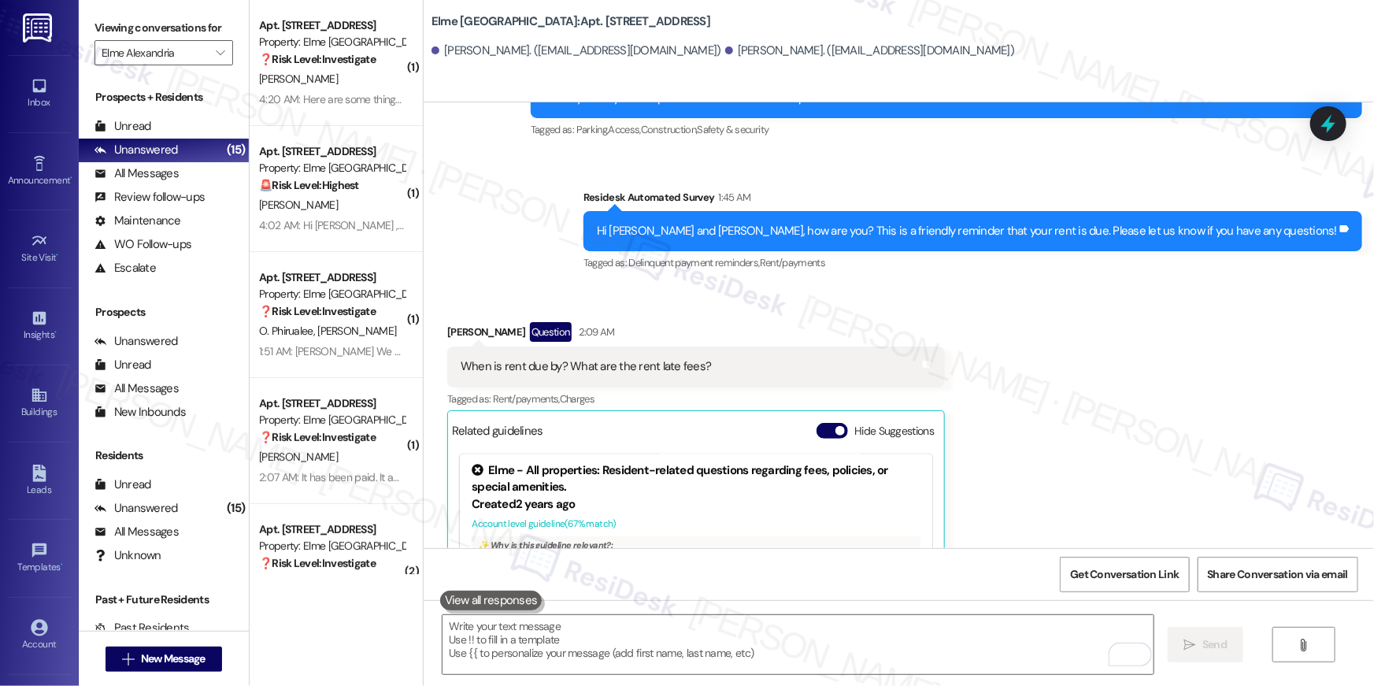
scroll to position [1173, 0]
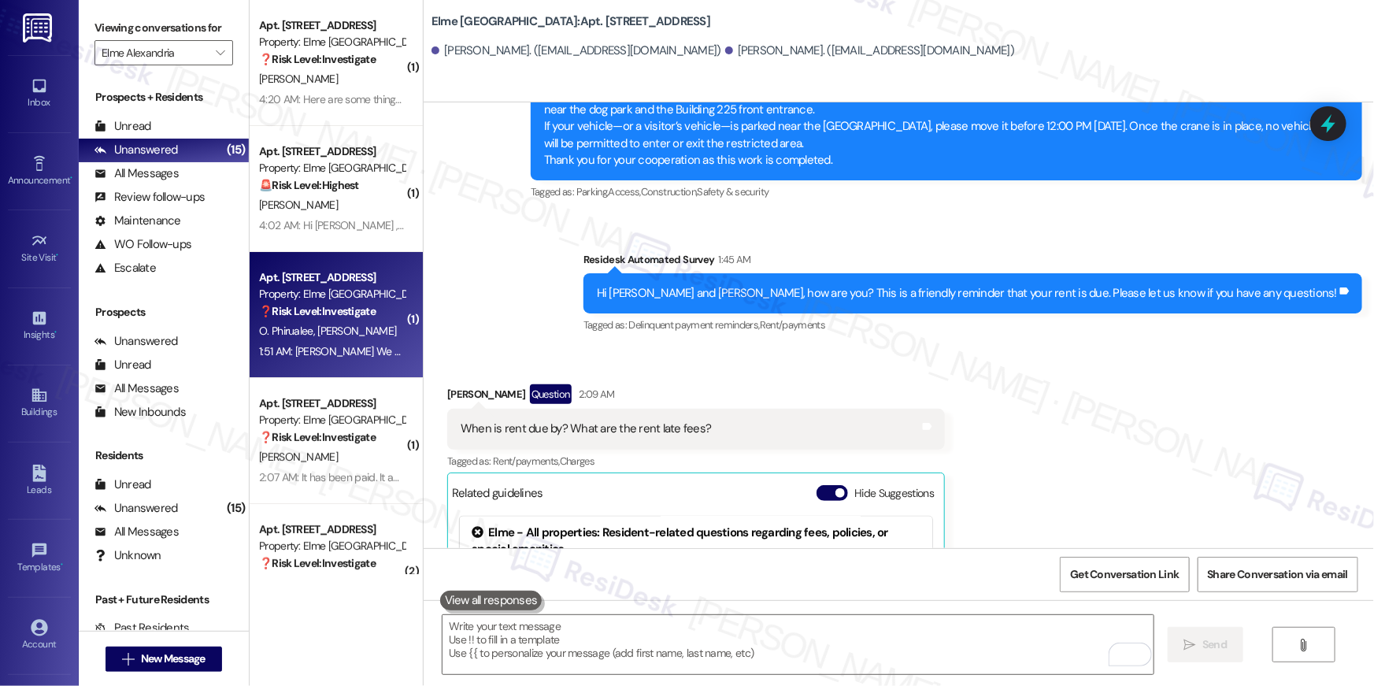
click at [362, 314] on strong "❓ Risk Level: Investigate" at bounding box center [317, 311] width 117 height 14
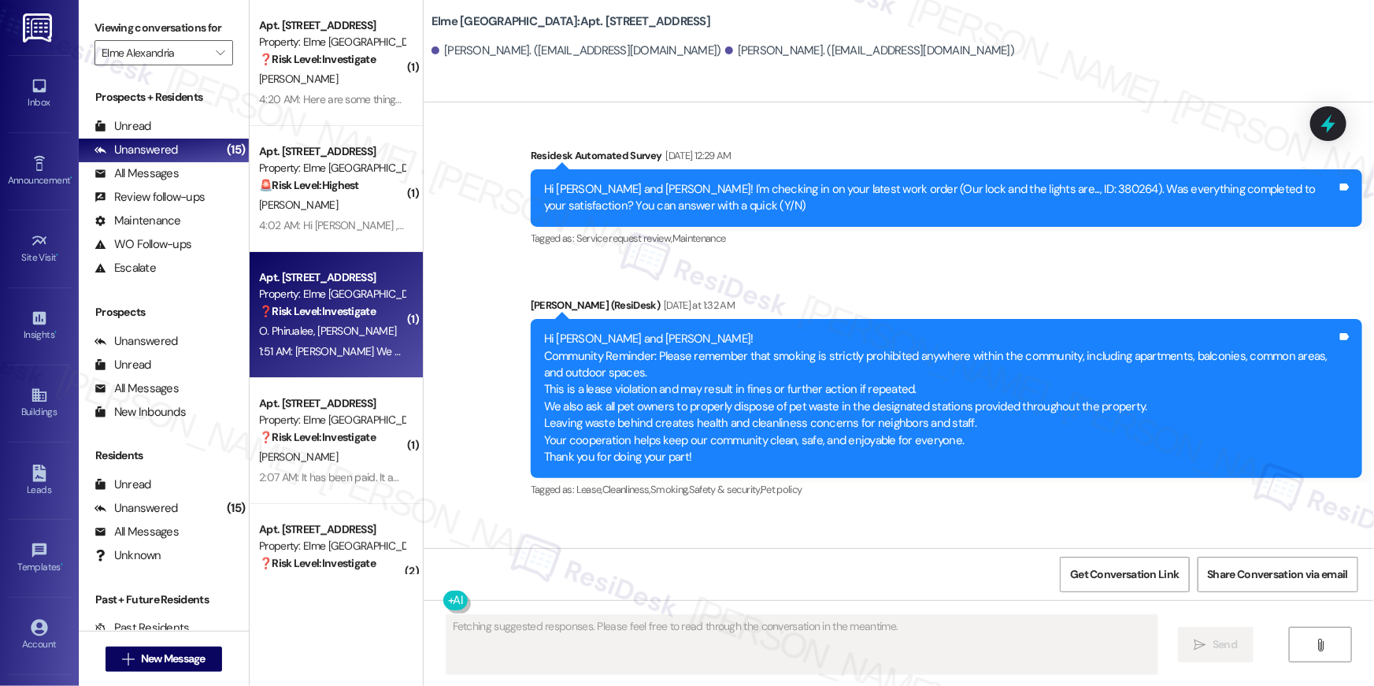
scroll to position [20940, 0]
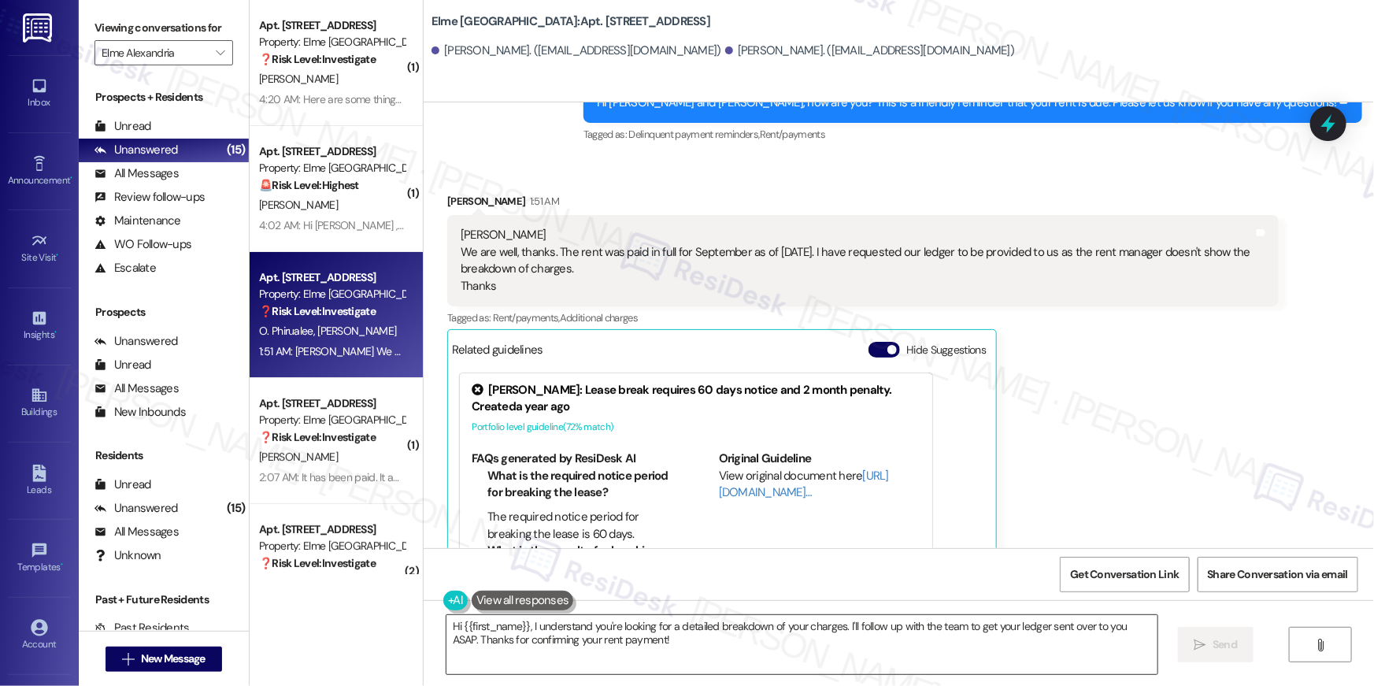
click at [770, 650] on textarea "Hi {{first_name}}, I understand you're looking for a detailed breakdown of your…" at bounding box center [802, 644] width 711 height 59
paste textarea "Thank you so much for your payment, {{first_name}}! I’m sorry if the rent remin…"
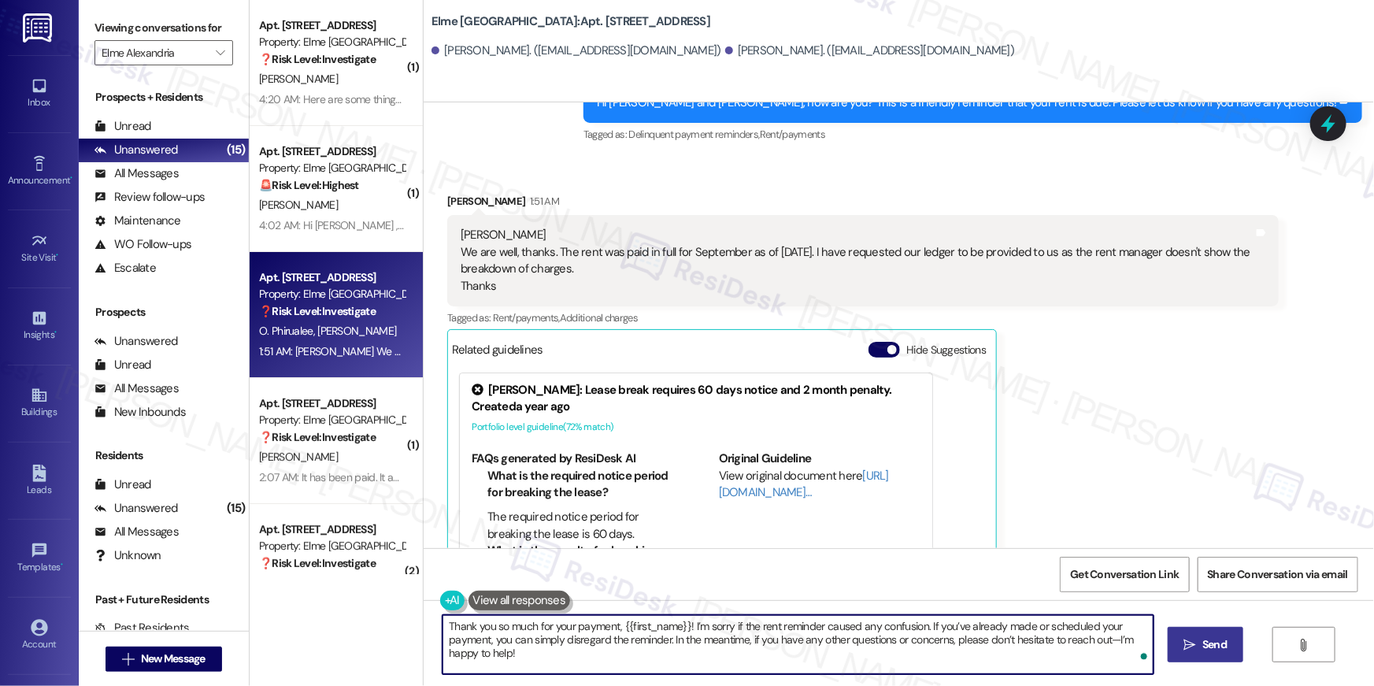
type textarea "Thank you so much for your payment, {{first_name}}! I’m sorry if the rent remin…"
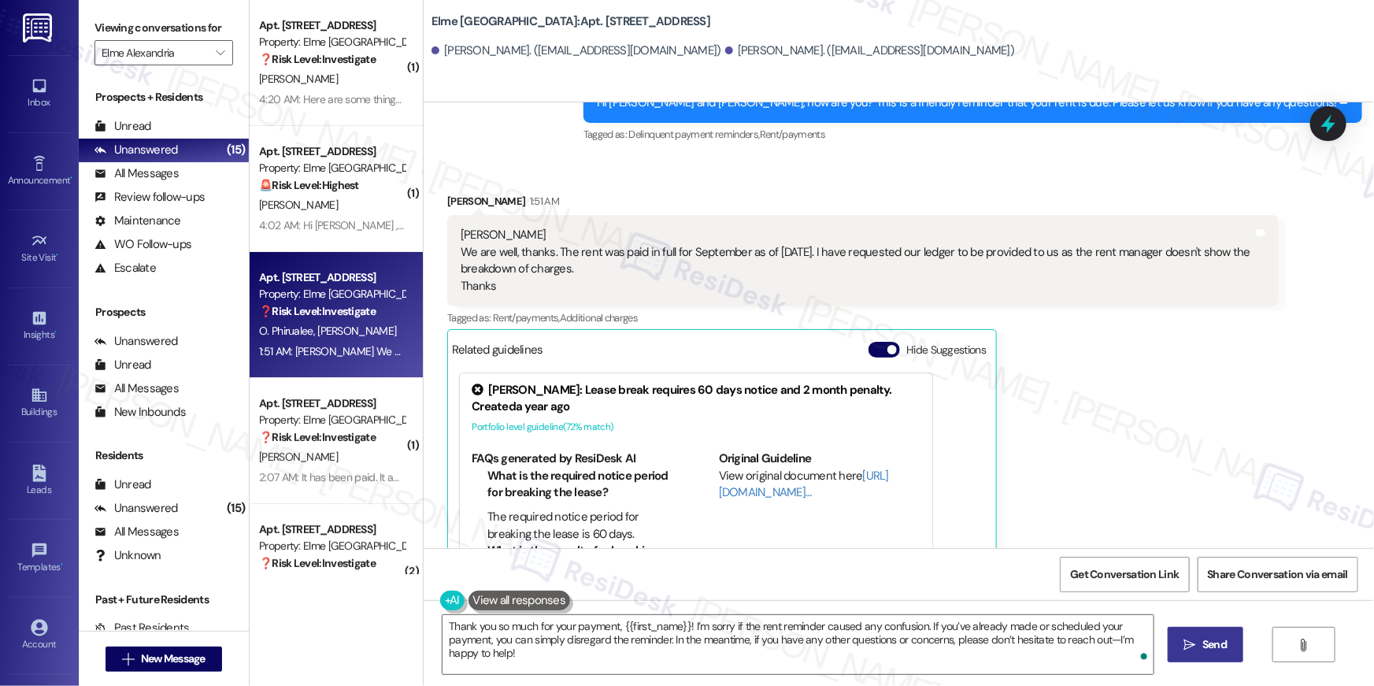
click at [1177, 649] on button " Send" at bounding box center [1206, 644] width 76 height 35
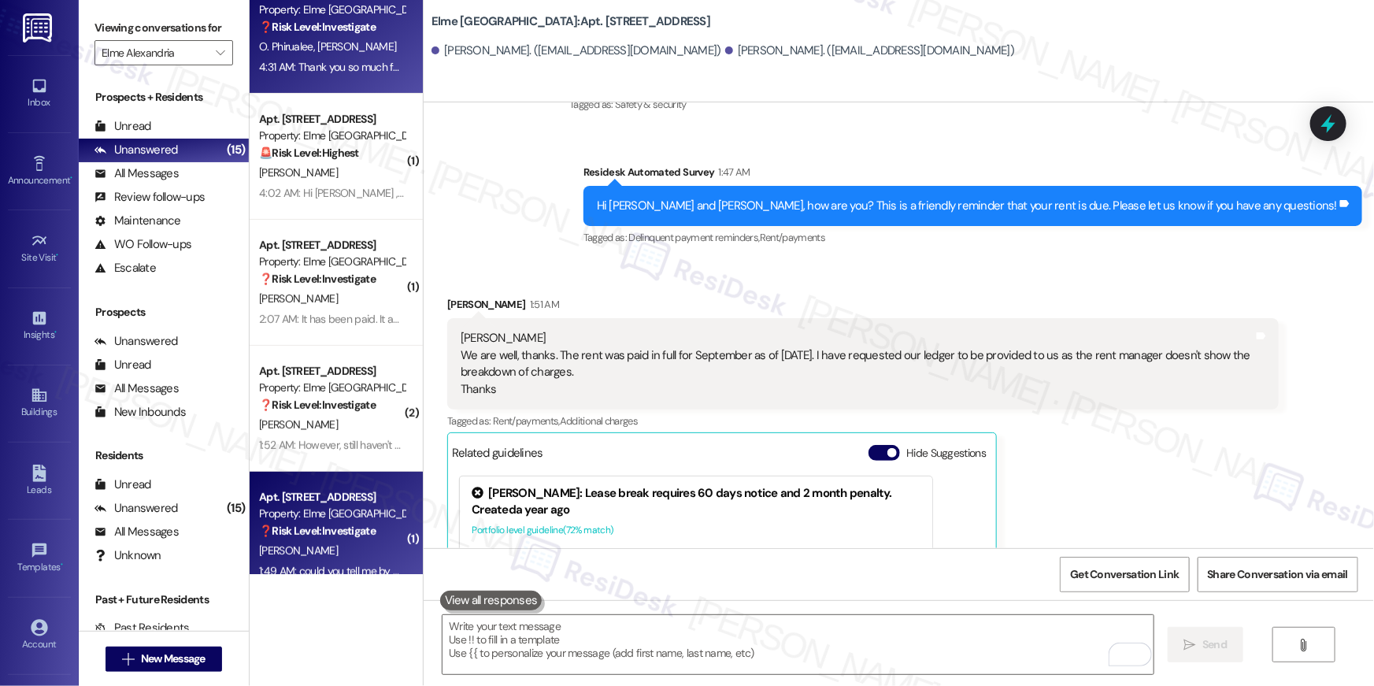
scroll to position [278, 0]
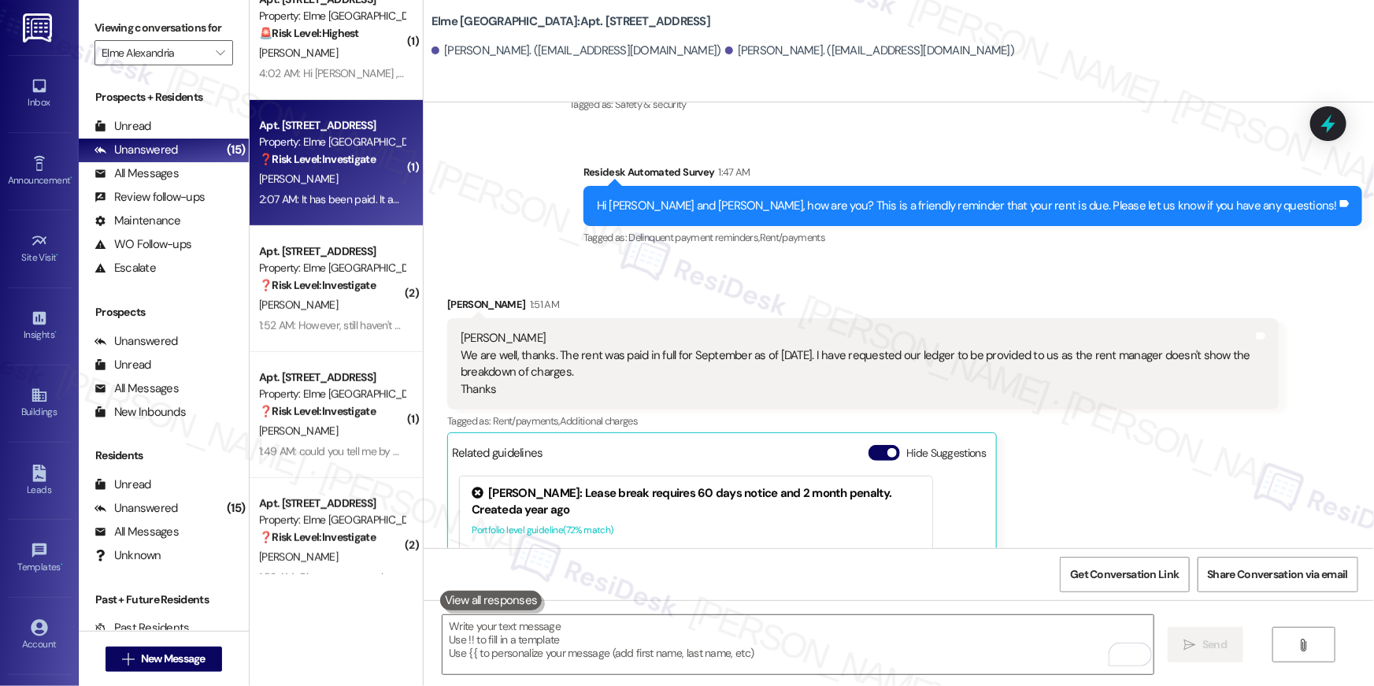
click at [340, 179] on div "[PERSON_NAME]" at bounding box center [332, 179] width 149 height 20
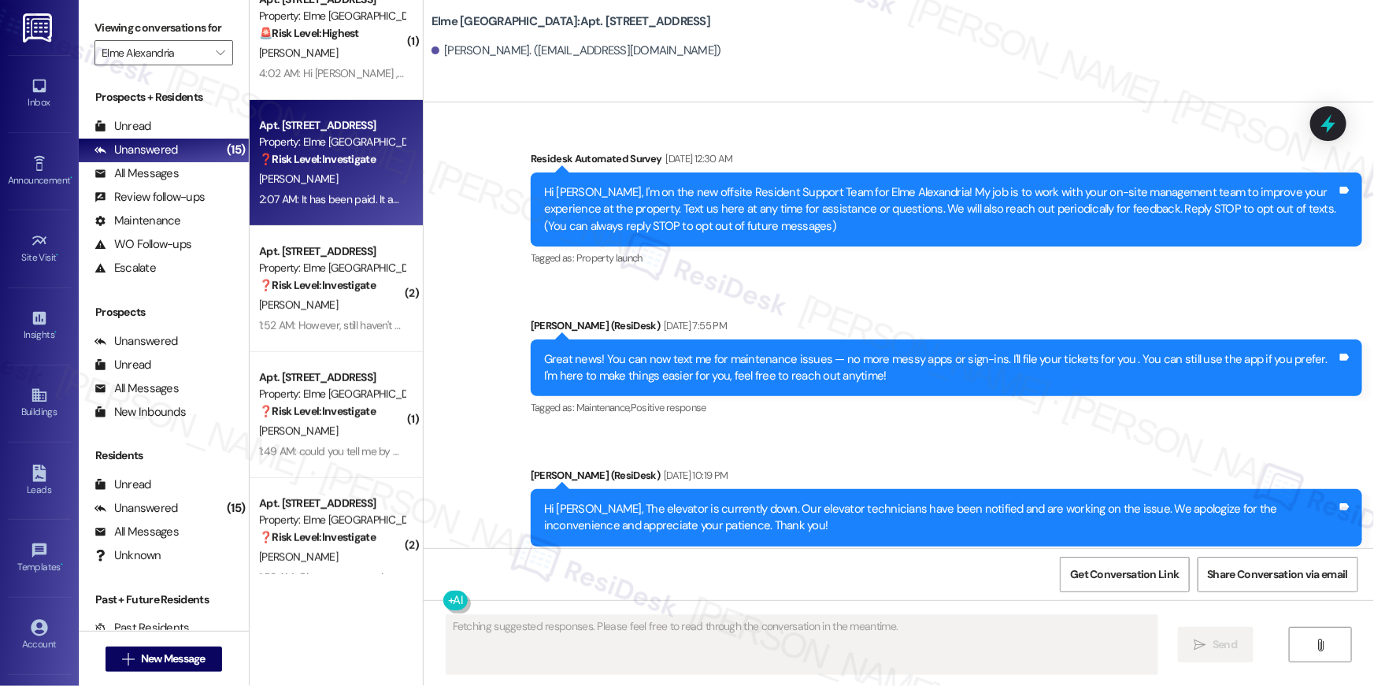
scroll to position [24288, 0]
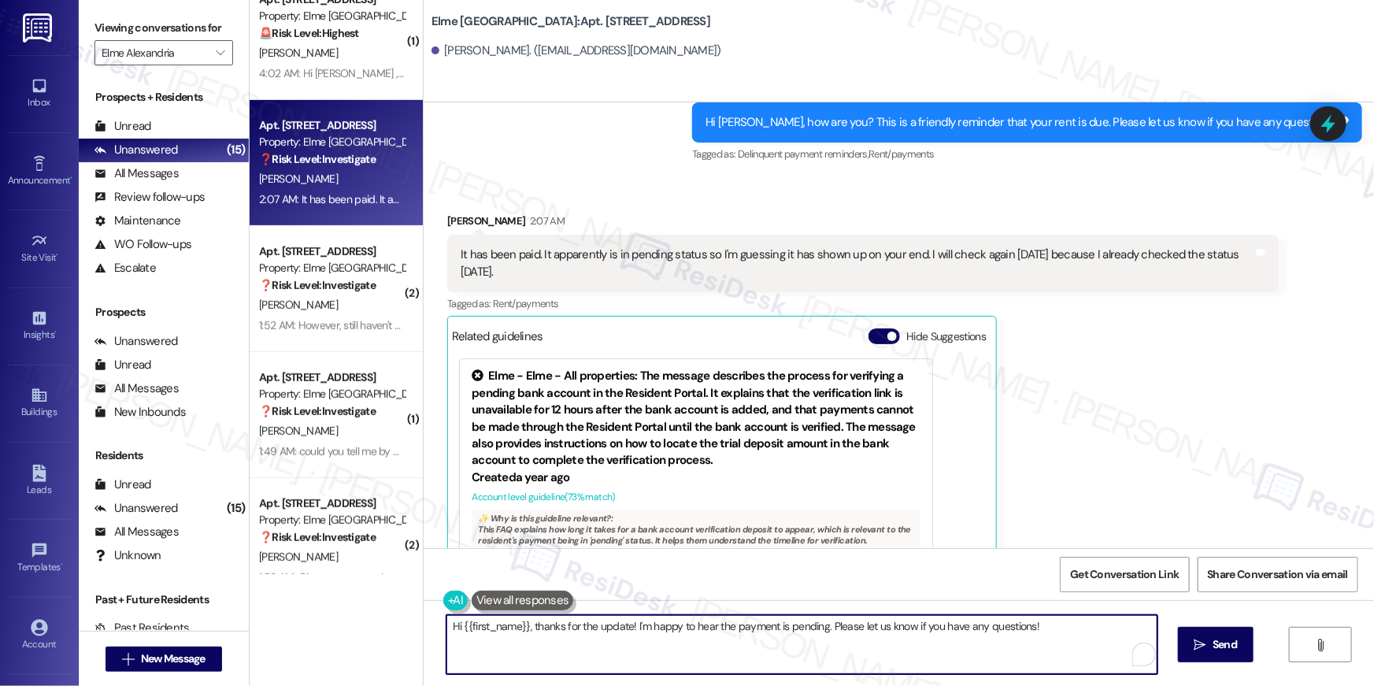
click at [980, 669] on textarea "Hi {{first_name}}, thanks for the update! I'm happy to hear the payment is pend…" at bounding box center [802, 644] width 711 height 59
paste textarea "Thank you so much for your payment, {{first_name}}! I’m sorry if the rent remin…"
type textarea "Thank you so much for your payment, {{first_name}}! I’m sorry if the rent remin…"
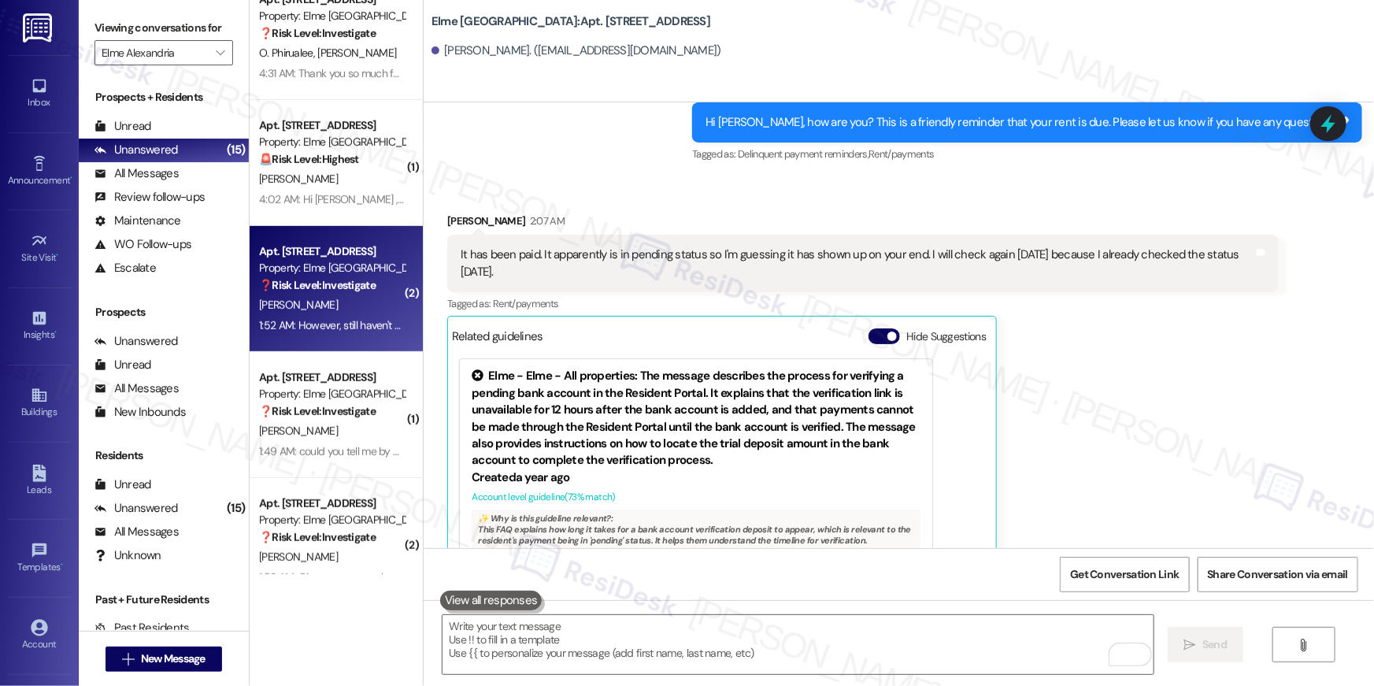
click at [325, 278] on strong "❓ Risk Level: Investigate" at bounding box center [317, 285] width 117 height 14
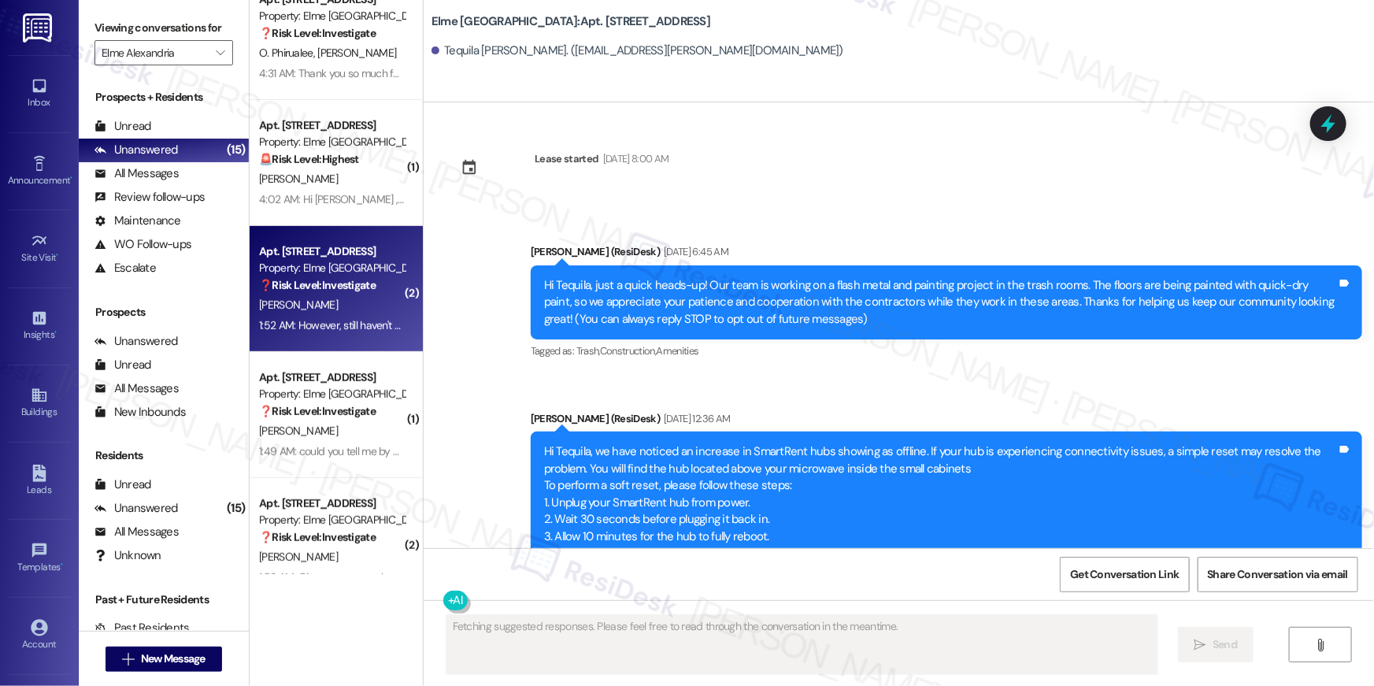
scroll to position [22230, 0]
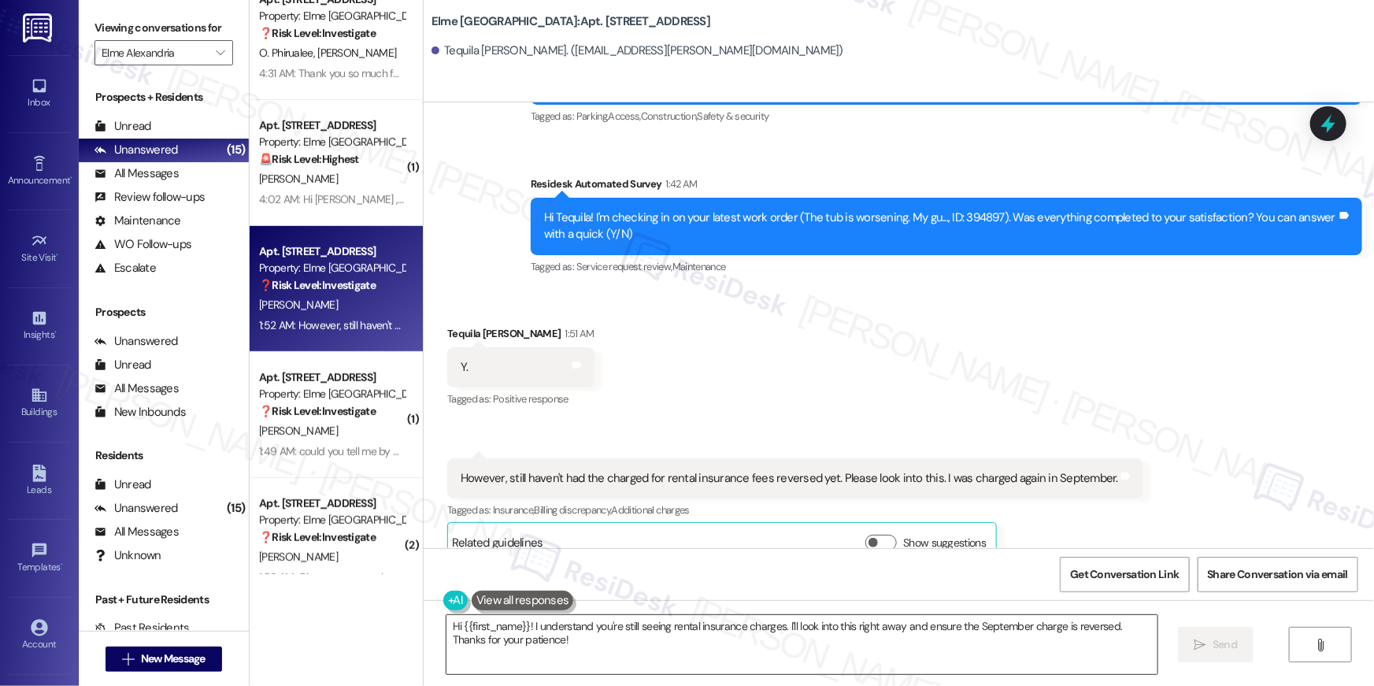
click at [682, 632] on textarea "Hi {{first_name}}! I understand you're still seeing rental insurance charges. I…" at bounding box center [802, 644] width 711 height 59
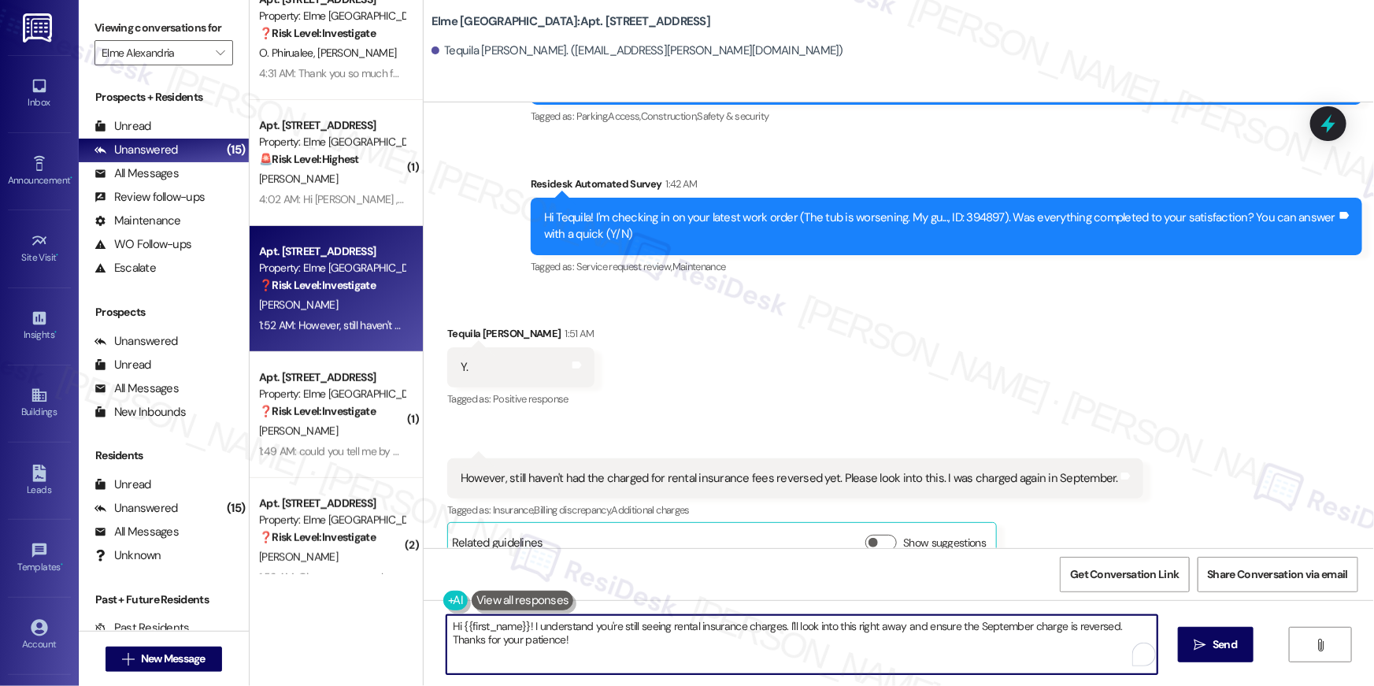
paste textarea ", I’m happy to hear your work order has been completed! If you need anything el…"
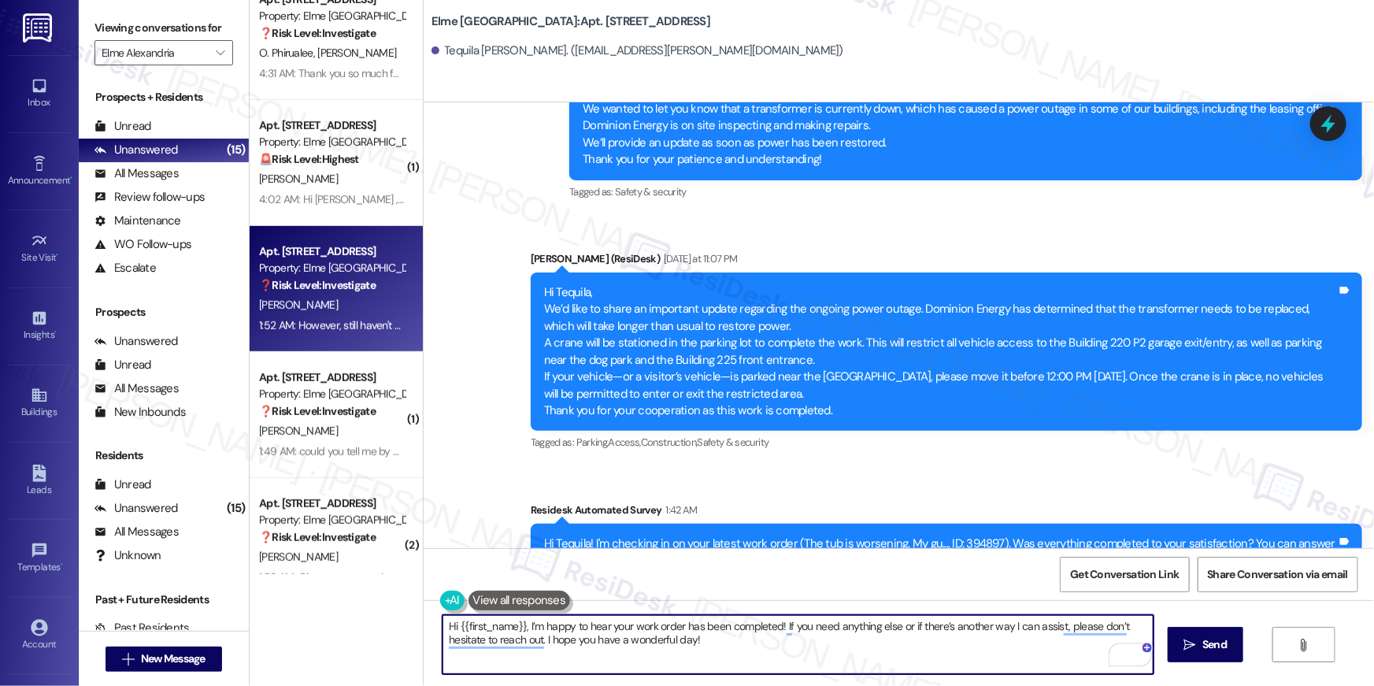
scroll to position [20818, 0]
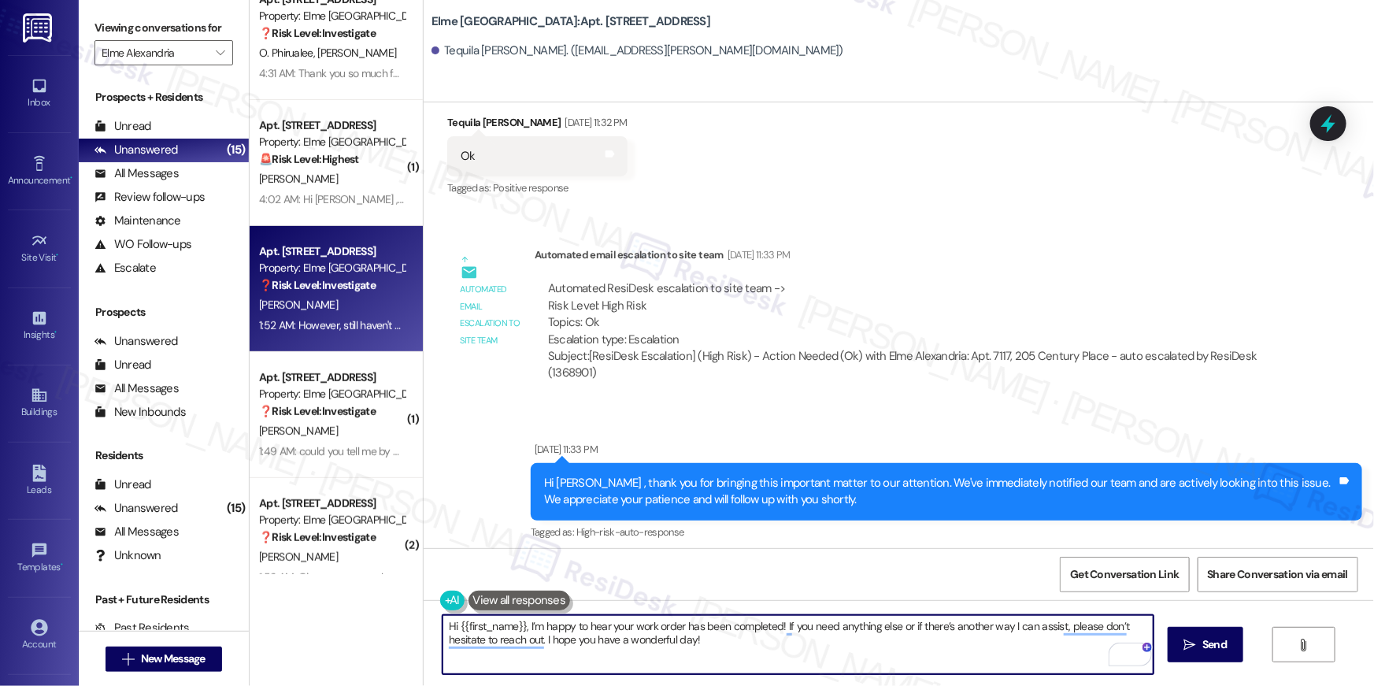
click at [775, 658] on textarea "Hi {{first_name}}, I’m happy to hear your work order has been completed! If you…" at bounding box center [798, 644] width 711 height 59
type textarea "Hi {{first_name}}, I’m happy to hear your work order has been completed! If you…"
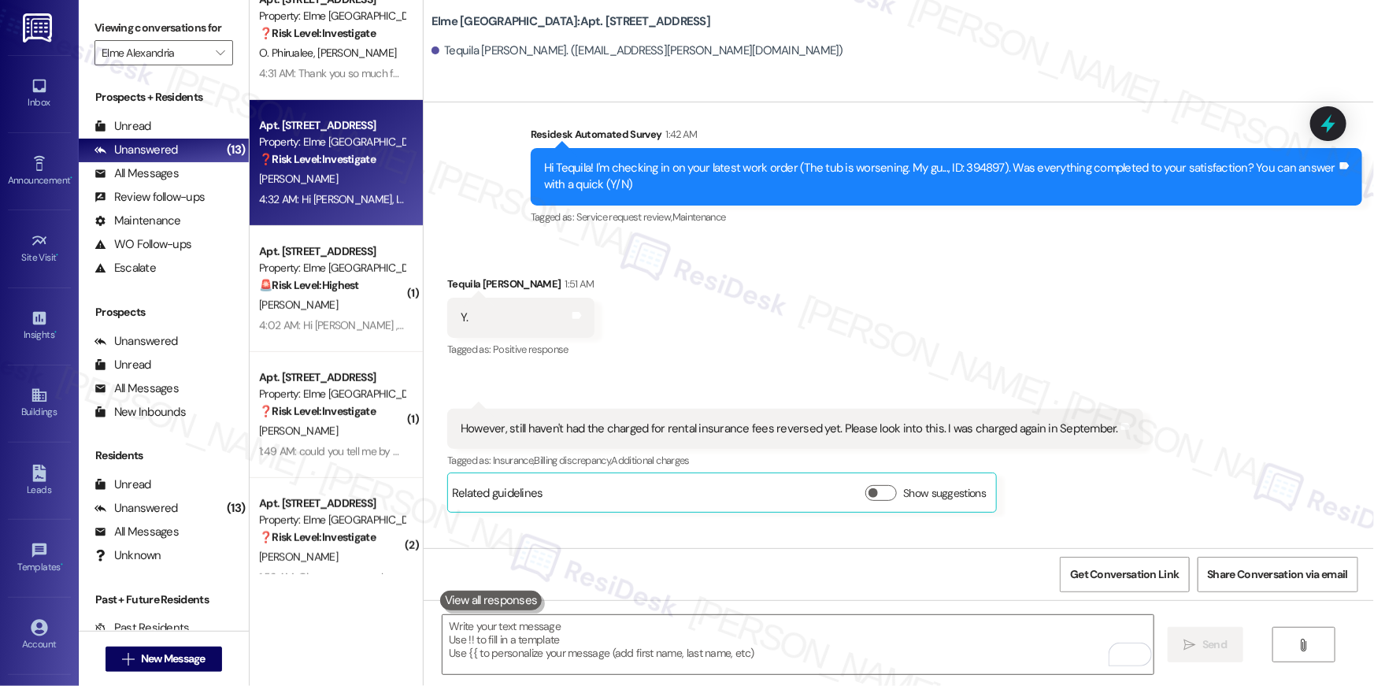
scroll to position [22356, 0]
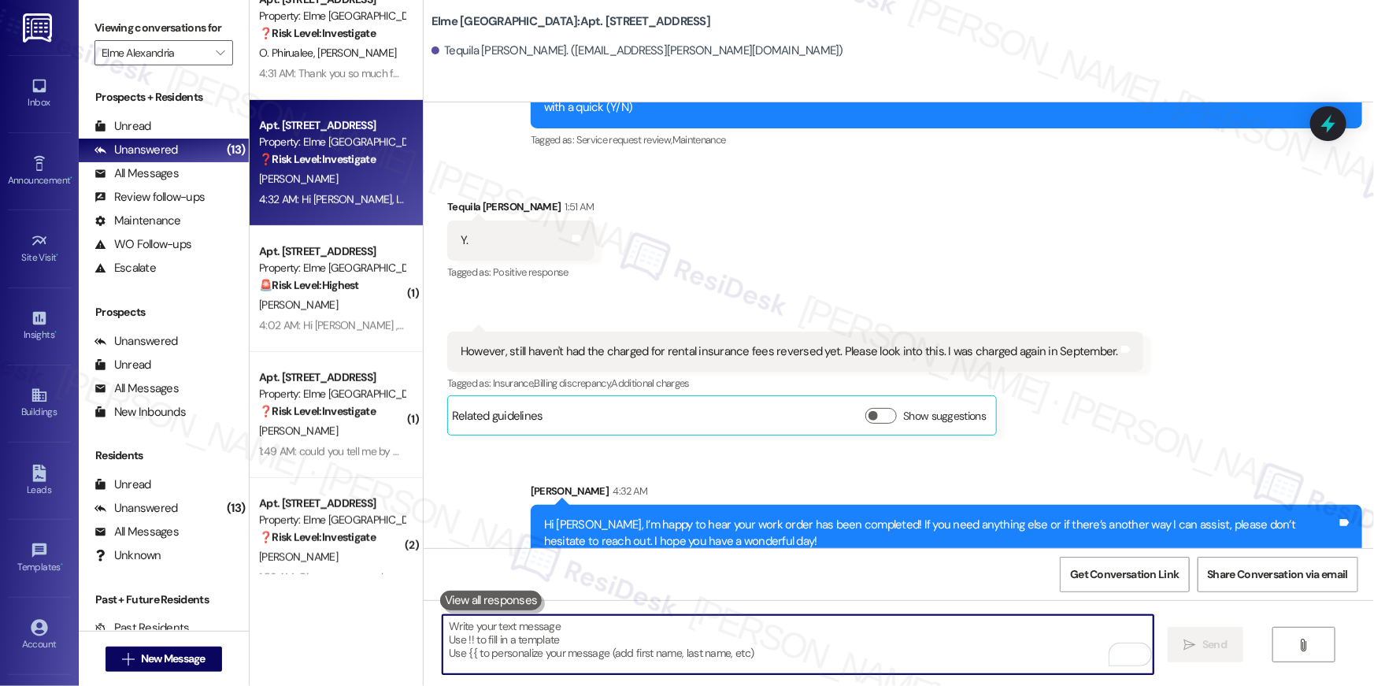
paste textarea "Hi {{first_name}}, Your insurance policy needs to be uploaded and approved via …"
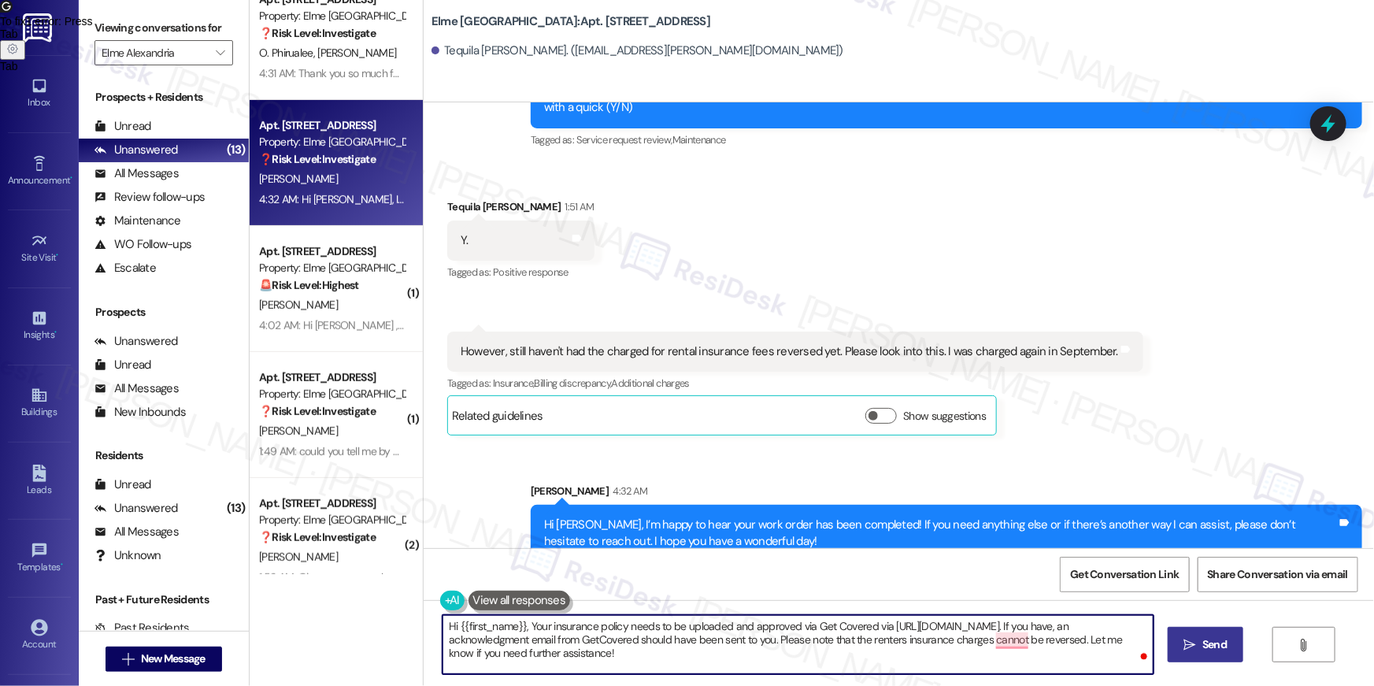
type textarea "Hi {{first_name}}, Your insurance policy needs to be uploaded and approved via …"
click at [1219, 634] on button " Send" at bounding box center [1206, 644] width 76 height 35
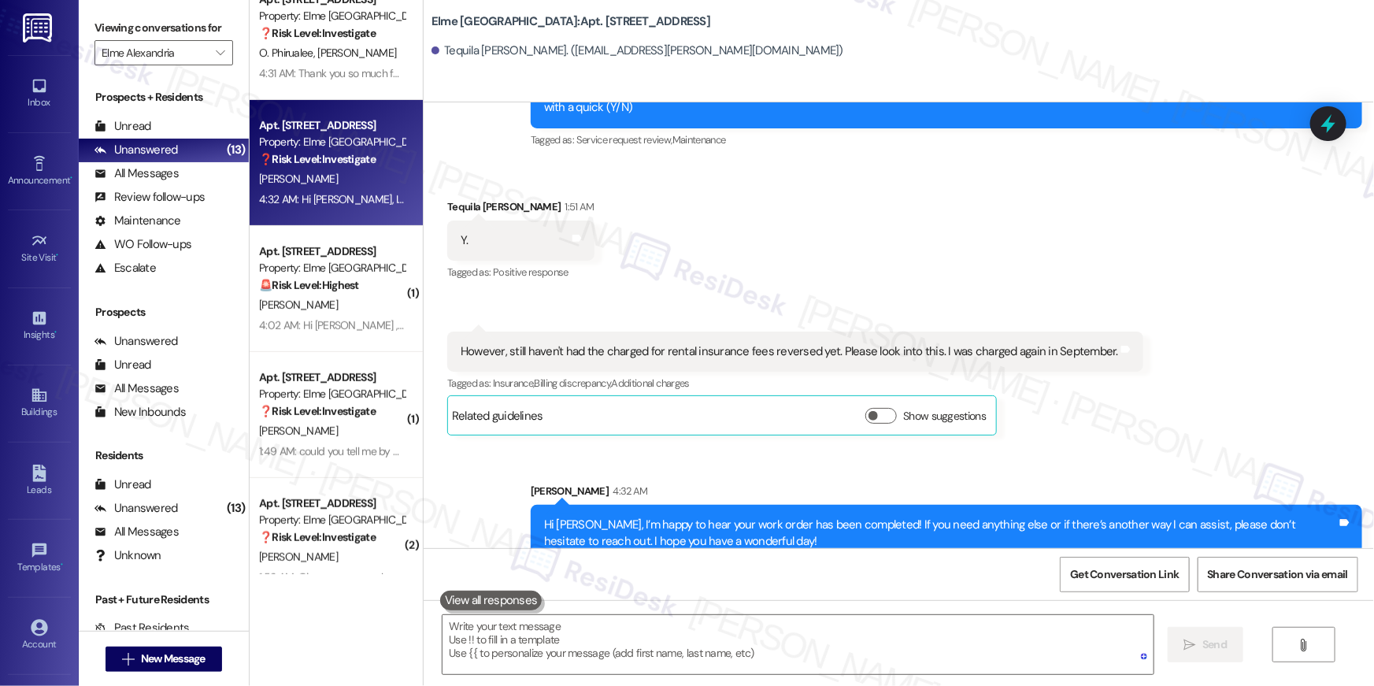
scroll to position [22230, 0]
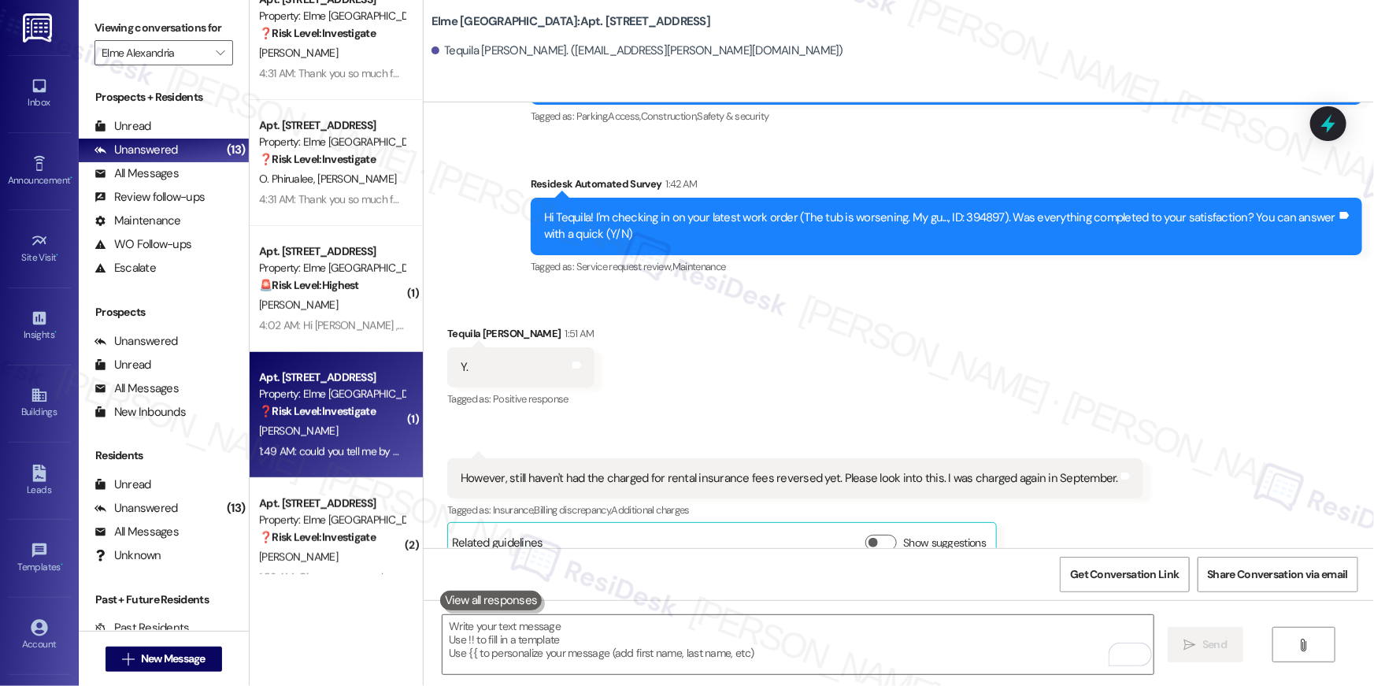
click at [369, 404] on strong "❓ Risk Level: Investigate" at bounding box center [317, 411] width 117 height 14
type textarea "Fetching suggested responses. Please feel free to read through the conversation…"
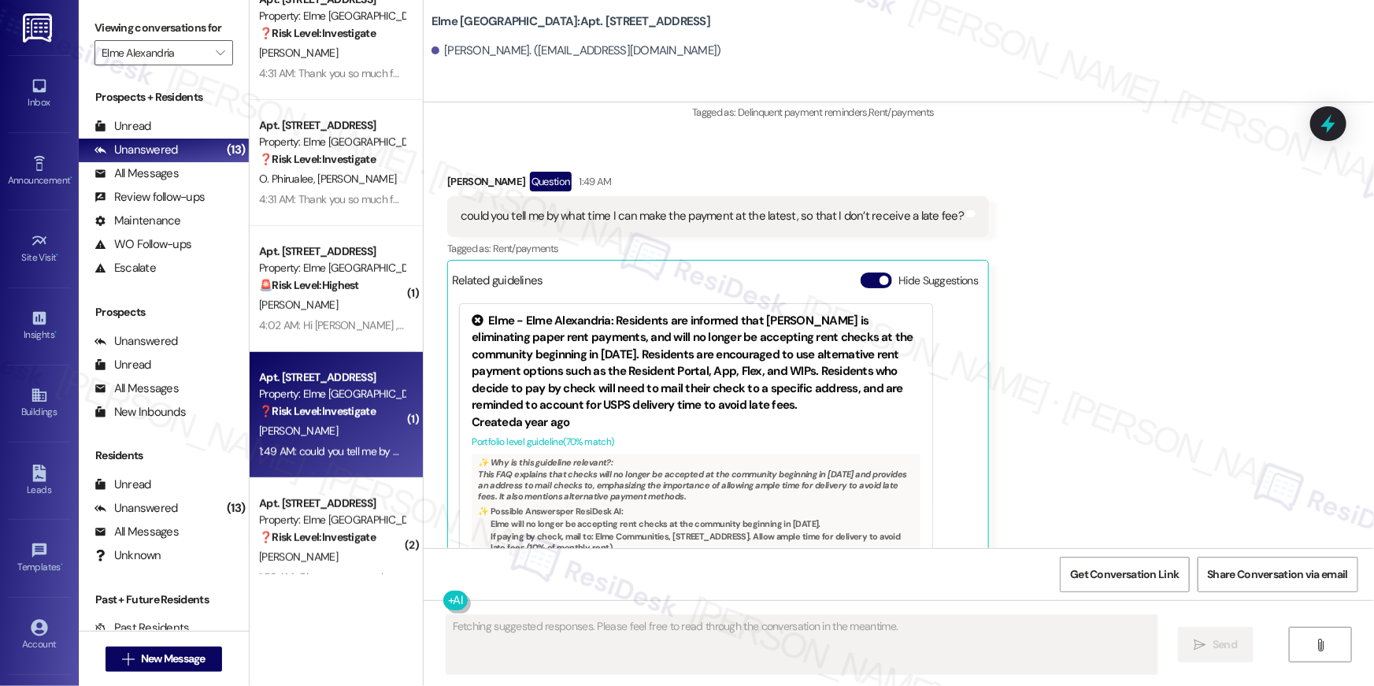
scroll to position [2191, 0]
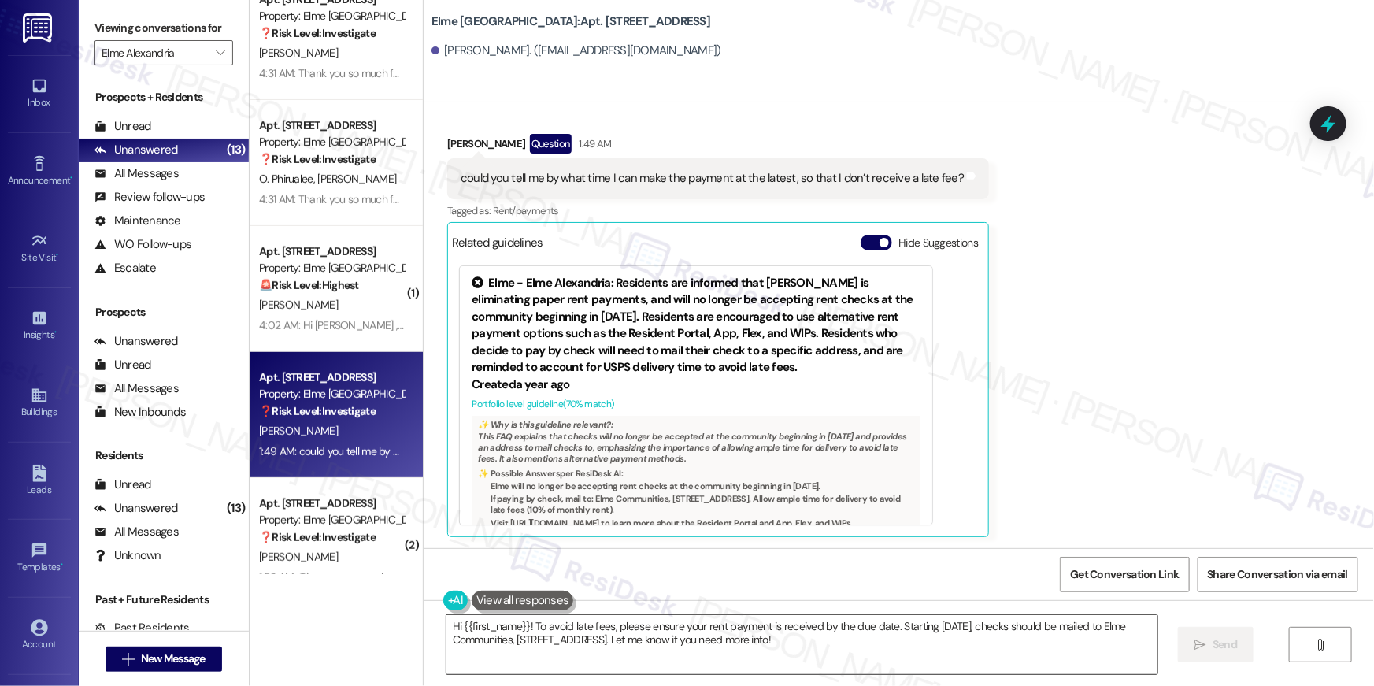
click at [884, 637] on textarea "Hi {{first_name}}! To avoid late fees, please ensure your rent payment is recei…" at bounding box center [802, 644] width 711 height 59
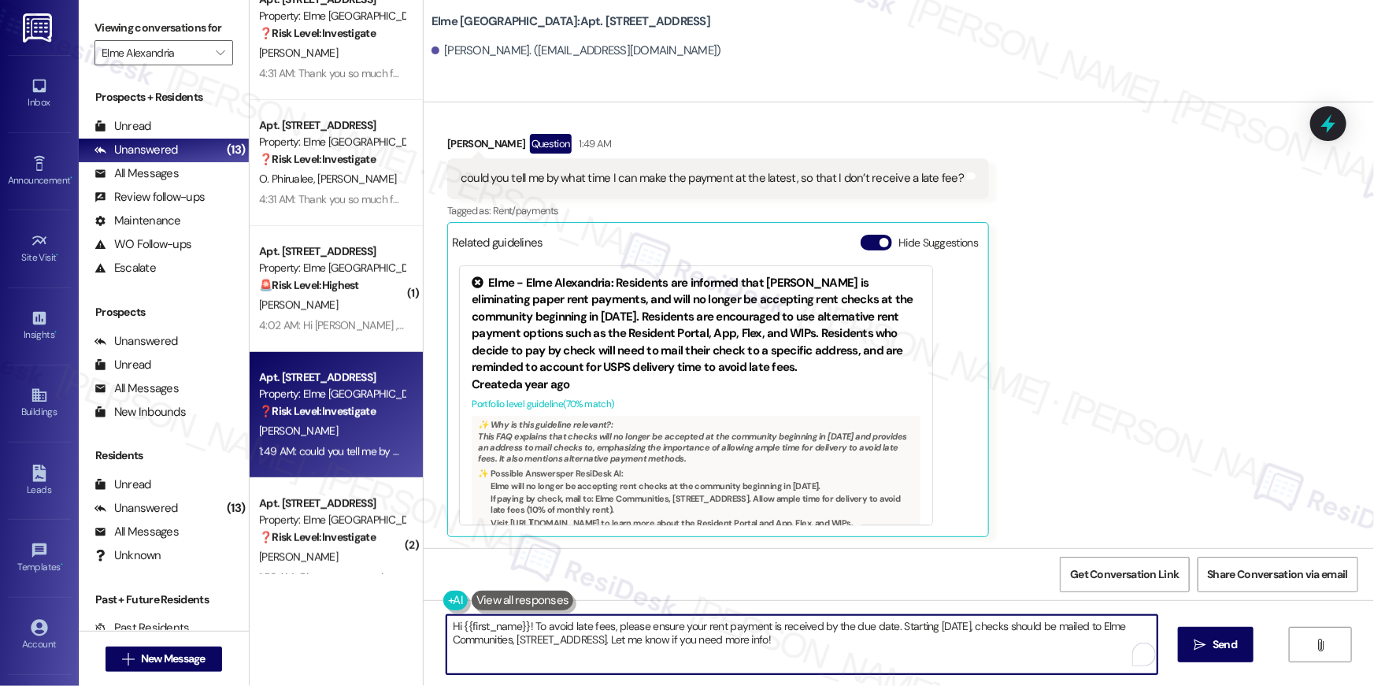
click at [884, 637] on textarea "Hi {{first_name}}! To avoid late fees, please ensure your rent payment is recei…" at bounding box center [802, 644] width 711 height 59
paste textarea ", {{first_name}}! the rent is due on the 1st of each month. Payments made after…"
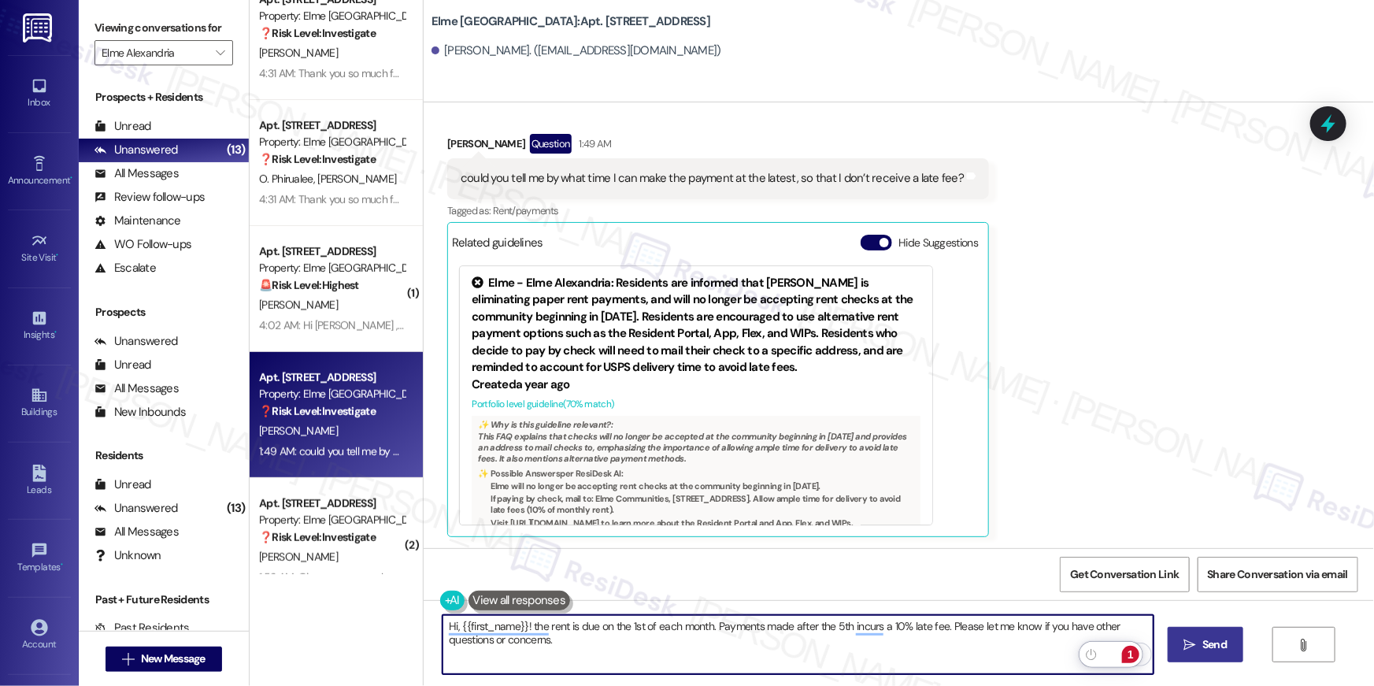
type textarea "Hi, {{first_name}}! the rent is due on the 1st of each month. Payments made aft…"
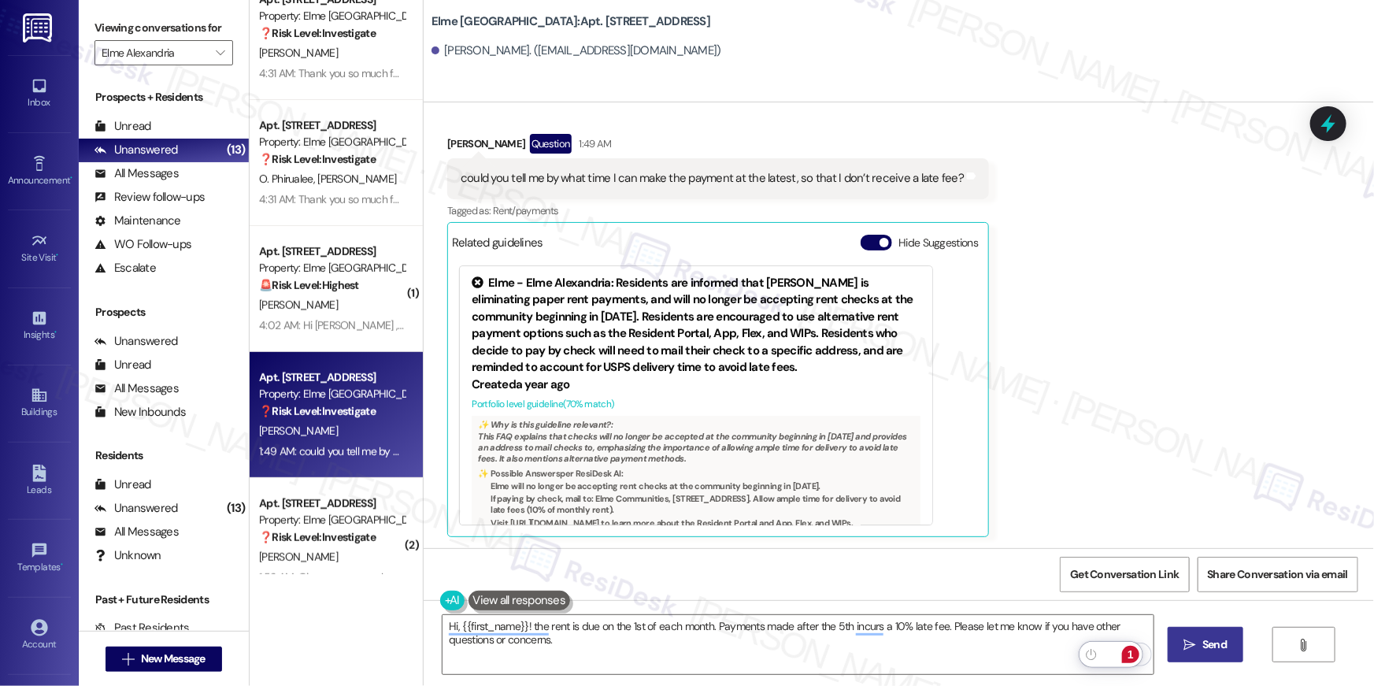
click at [1230, 656] on button " Send" at bounding box center [1206, 644] width 76 height 35
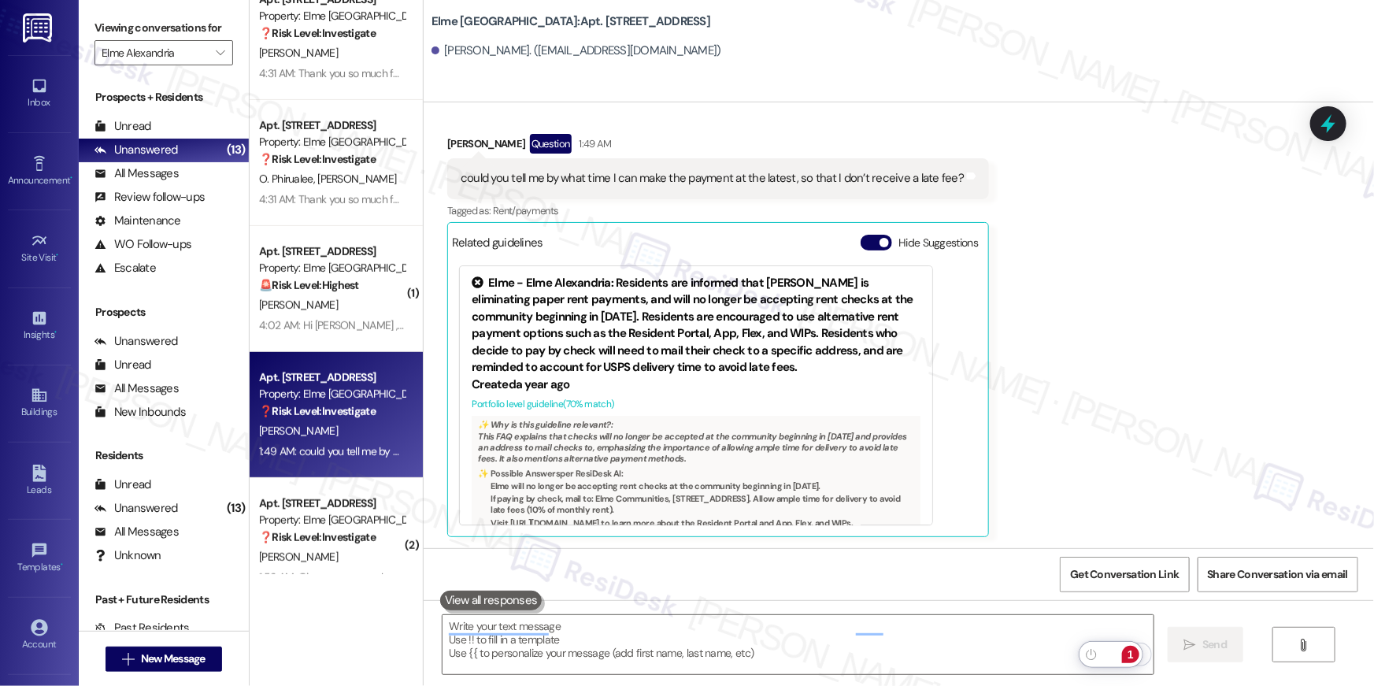
scroll to position [472, 0]
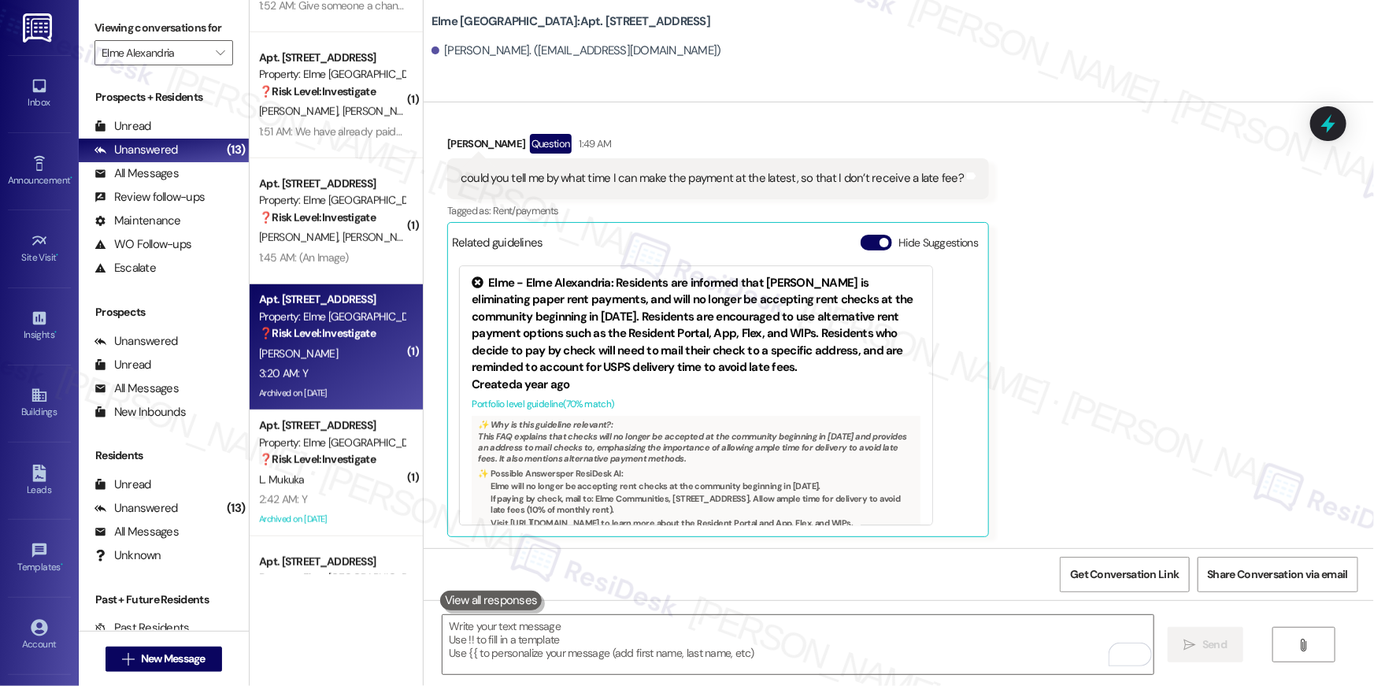
click at [320, 313] on div "Property: Elme [GEOGRAPHIC_DATA]" at bounding box center [332, 317] width 146 height 17
type textarea "Fetching suggested responses. Please feel free to read through the conversation…"
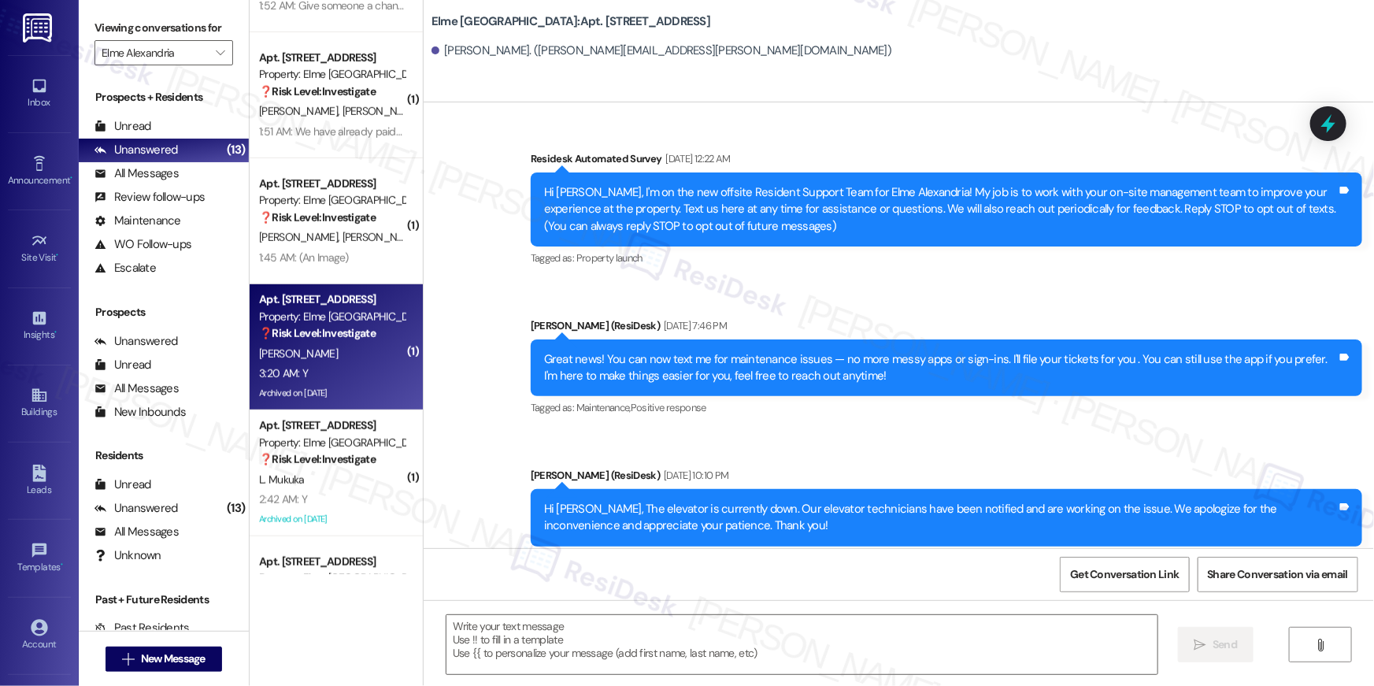
type textarea "Fetching suggested responses. Please feel free to read through the conversation…"
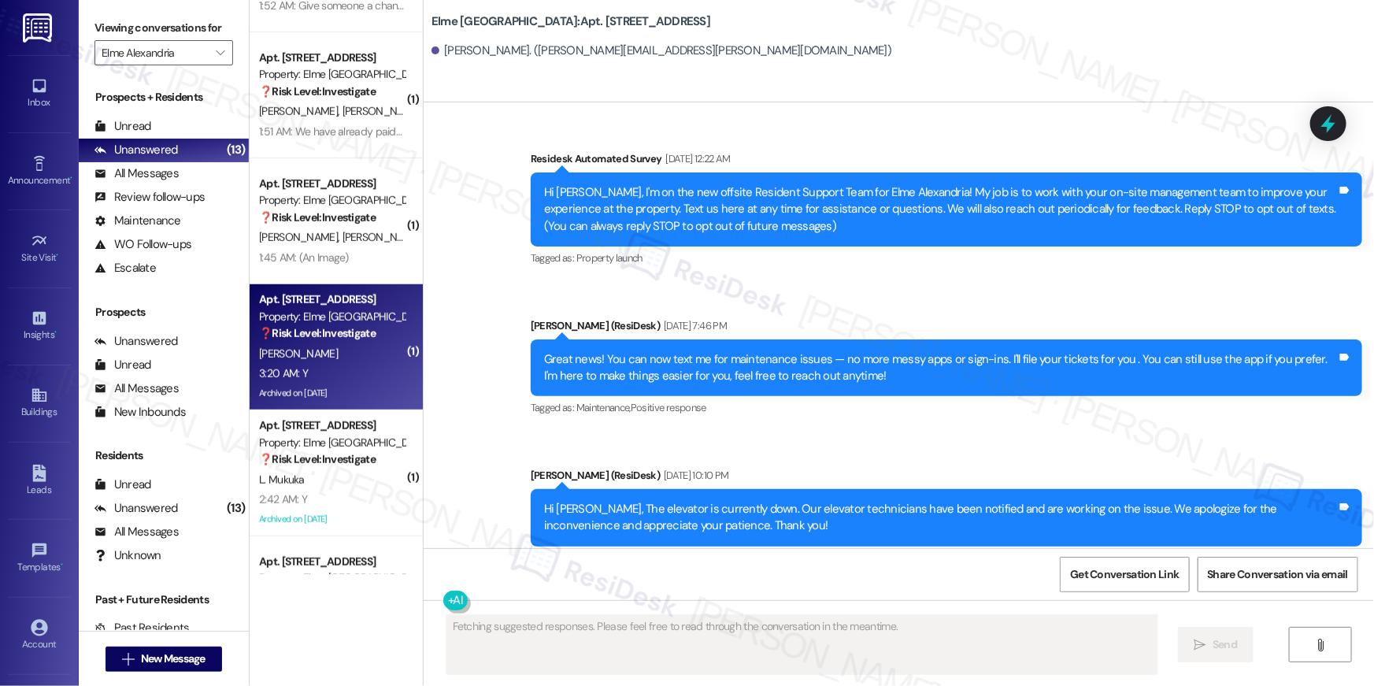
scroll to position [20700, 0]
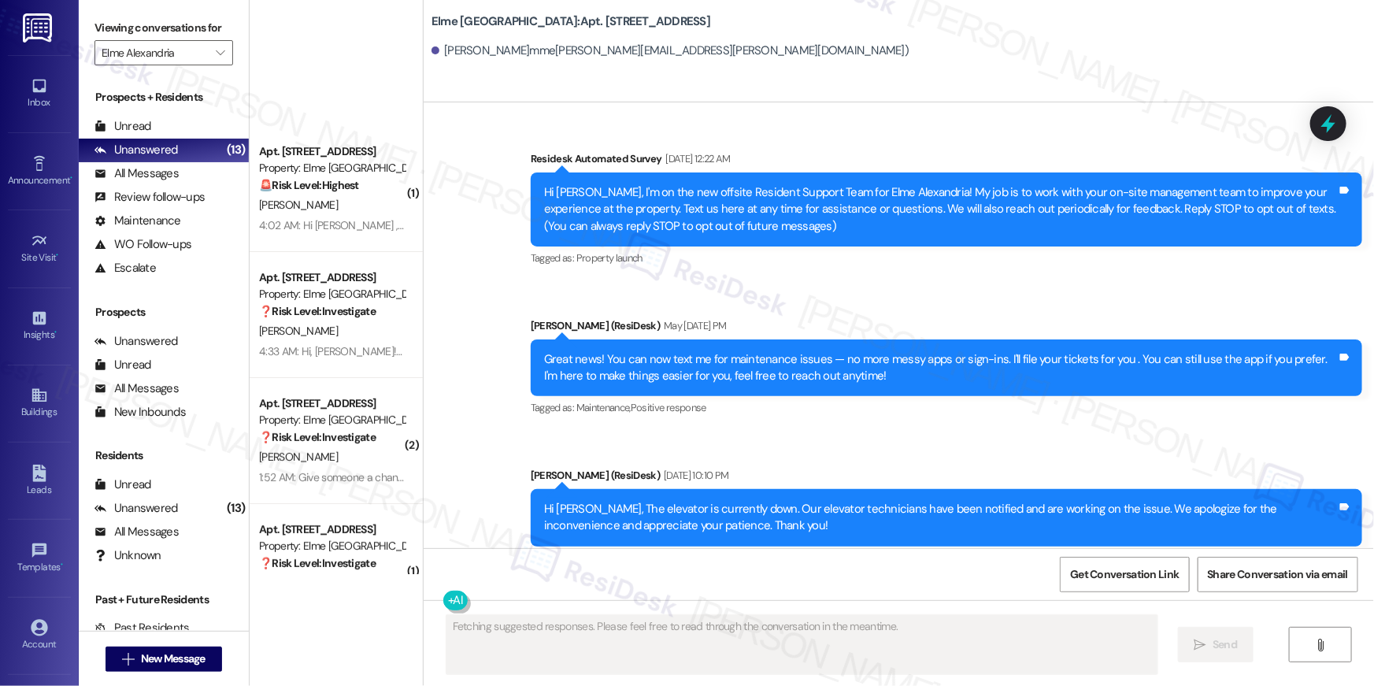
scroll to position [20700, 0]
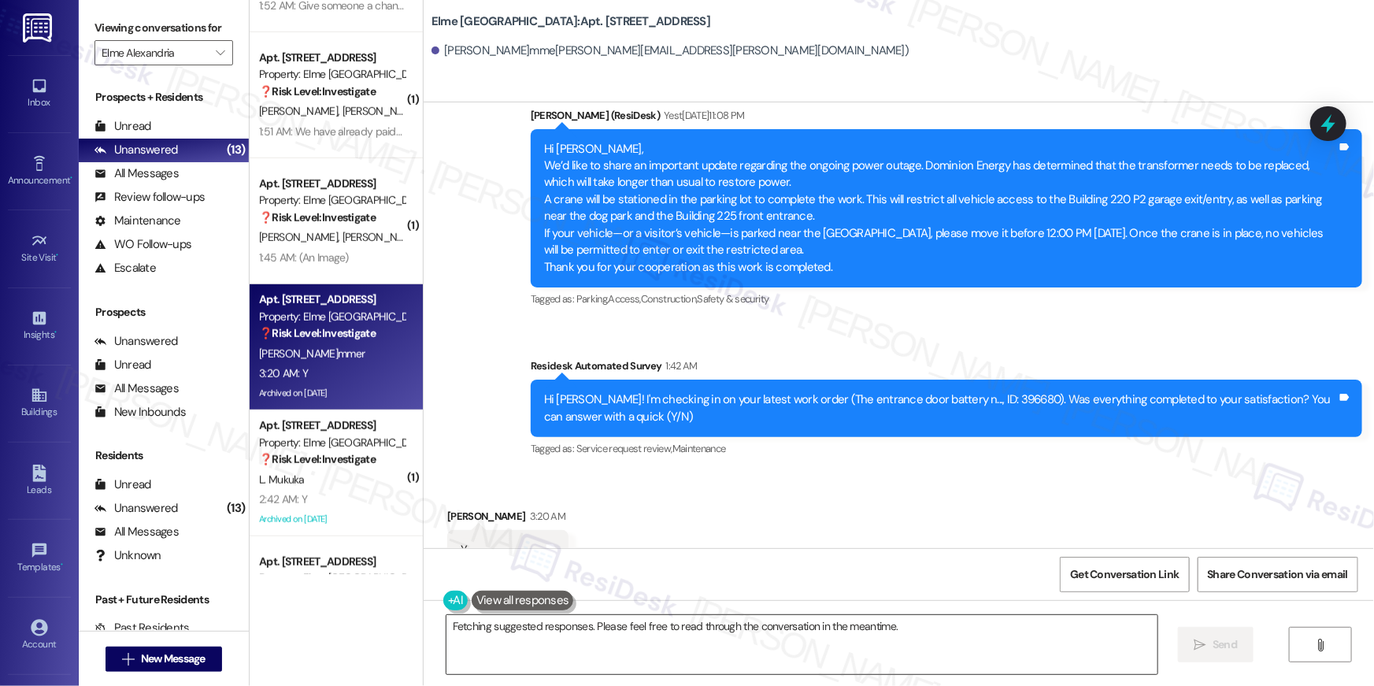
click at [970, 652] on textarea "Hi {{first_name}}! I'm so glad to hear that the entrance door battery work orde…" at bounding box center [802, 644] width 711 height 59
click at [1206, 642] on span "Send" at bounding box center [1215, 644] width 24 height 17
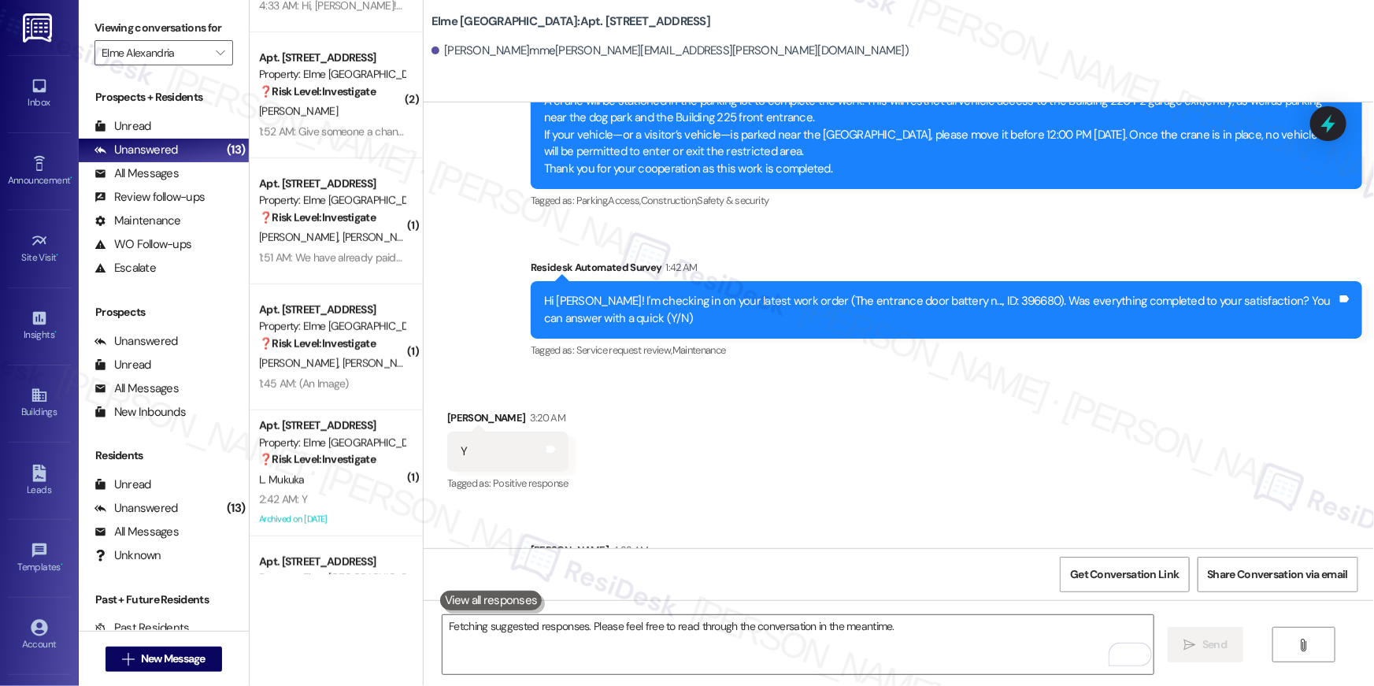
scroll to position [20827, 0]
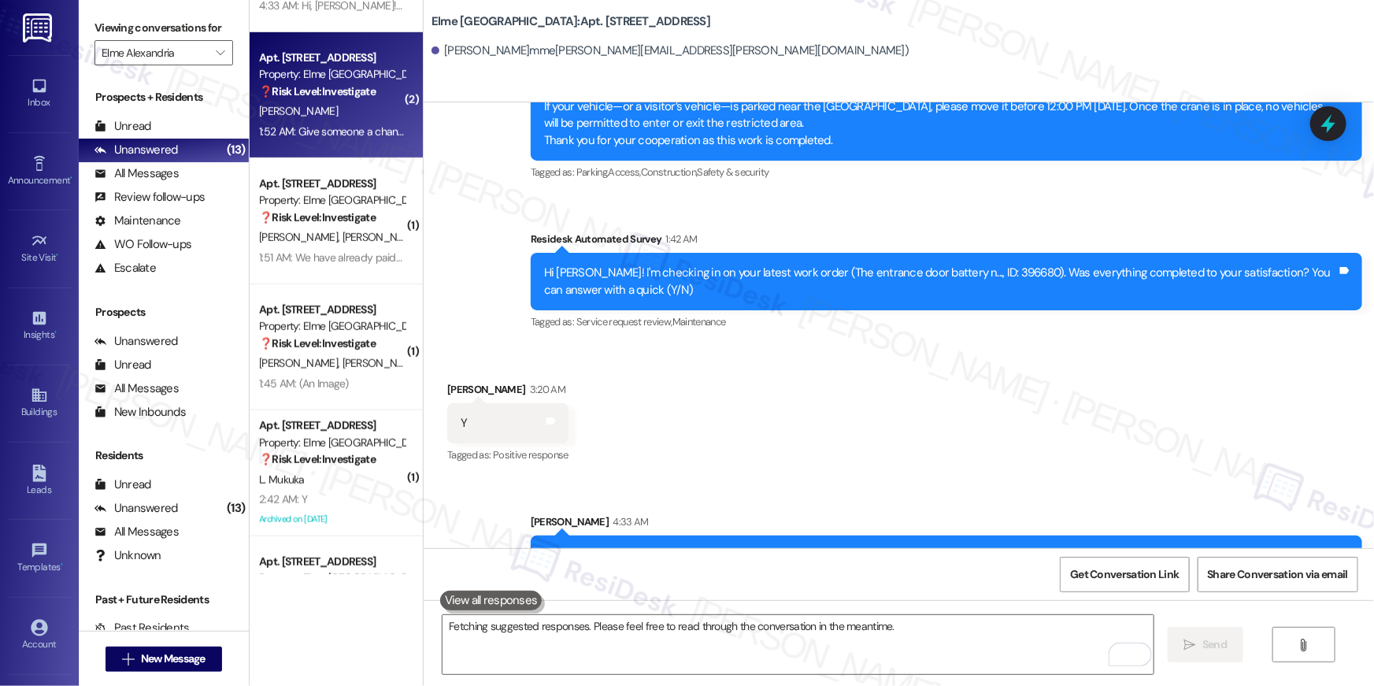
click at [357, 114] on div "L. Aleshire" at bounding box center [332, 112] width 149 height 20
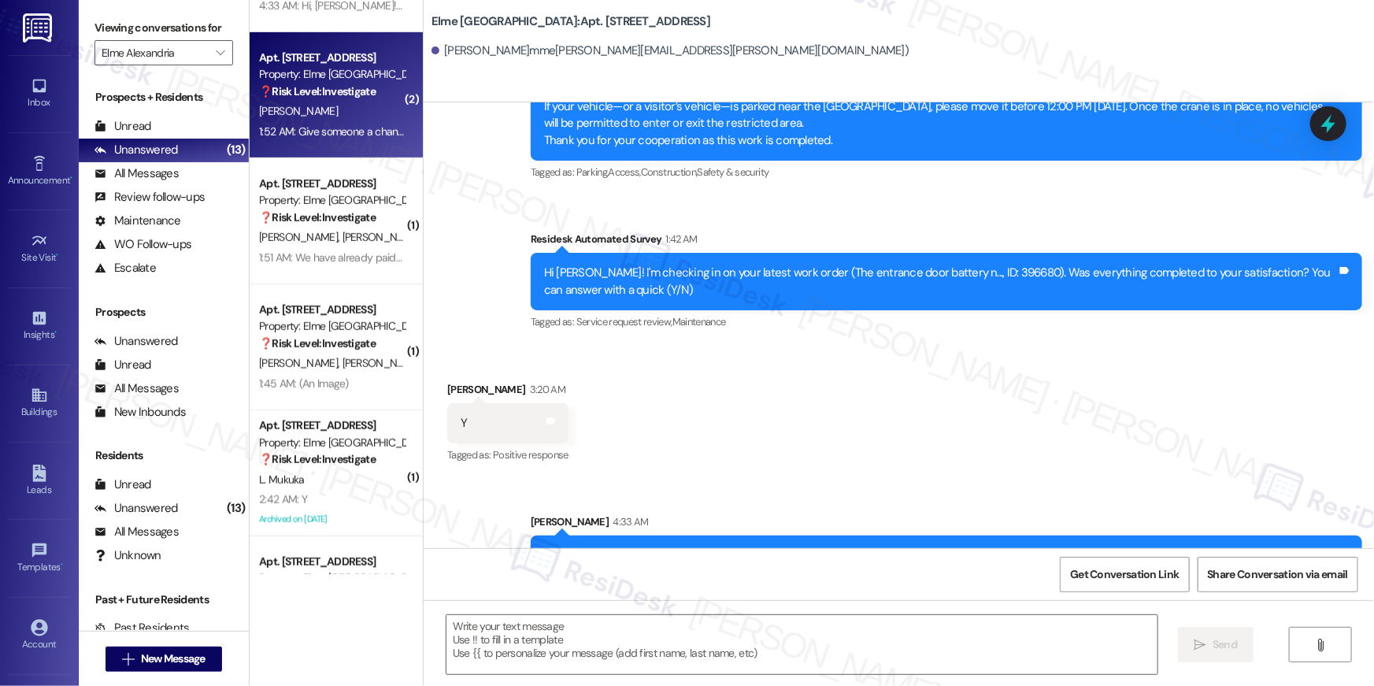
type textarea "Fetching suggested responses. Please feel free to read through the conversation…"
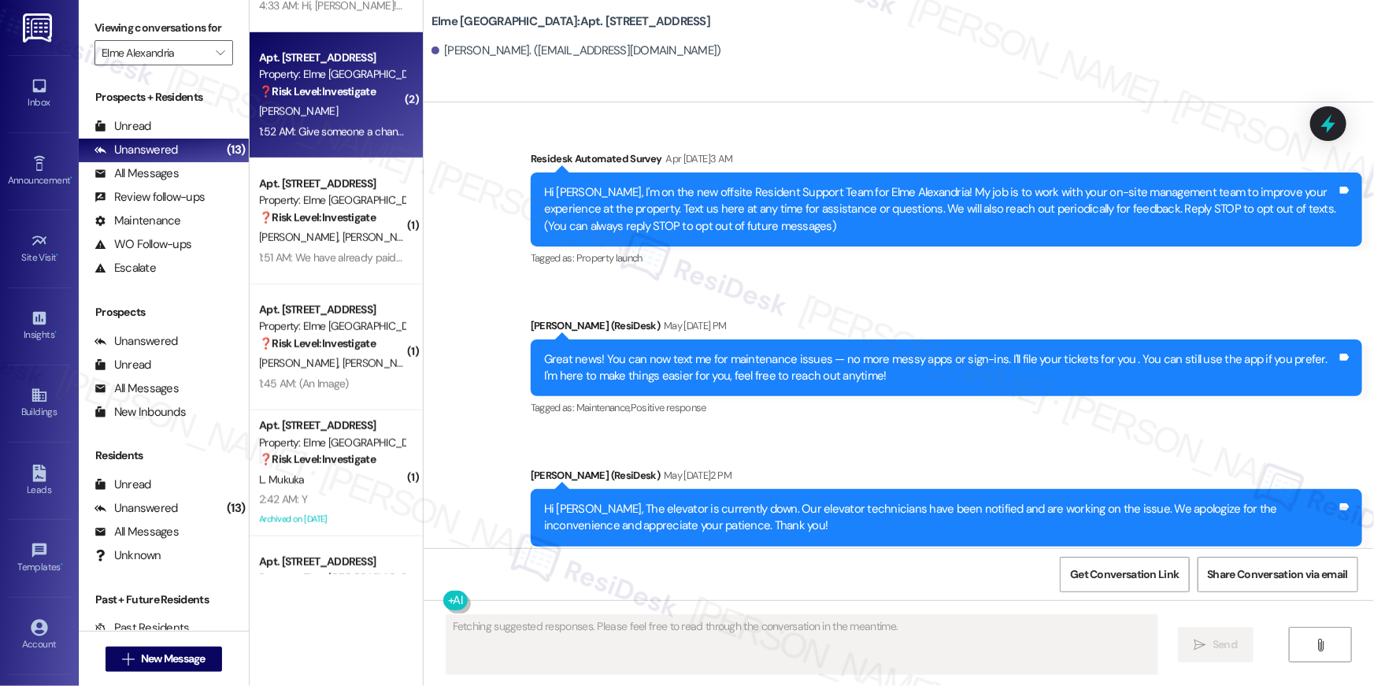
scroll to position [25372, 0]
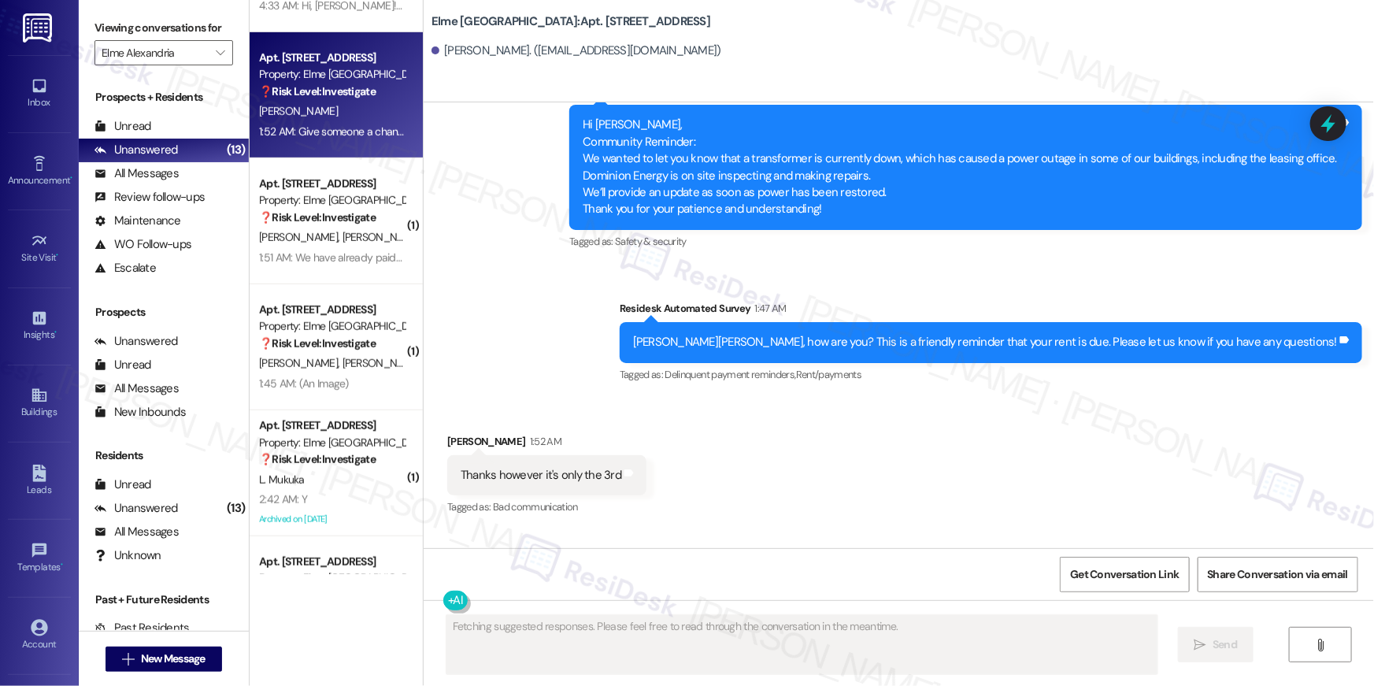
click at [955, 398] on div "Received via SMS Lisa Aleshire 1:52 AM Thanks however it's only the 3rd Tags an…" at bounding box center [899, 520] width 951 height 244
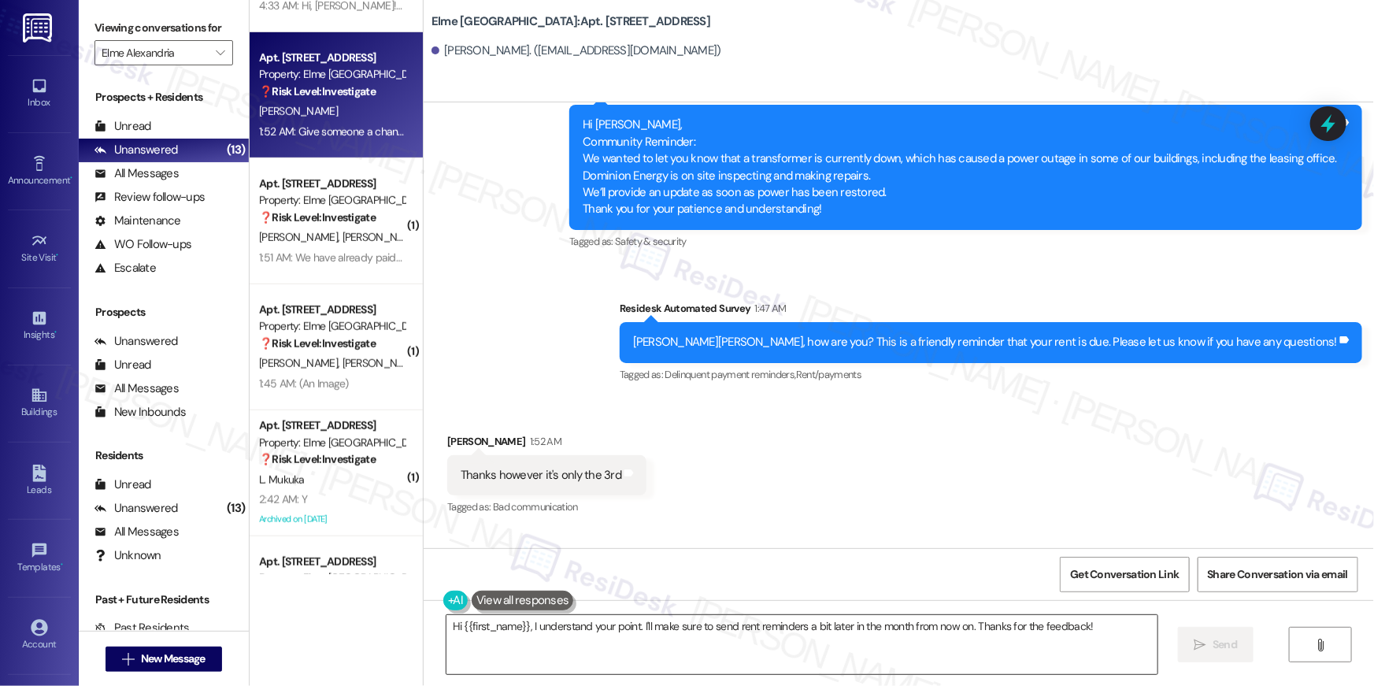
click at [849, 654] on textarea "Hi {{first_name}}, I understand your point. I'll make sure to send rent reminde…" at bounding box center [802, 644] width 711 height 59
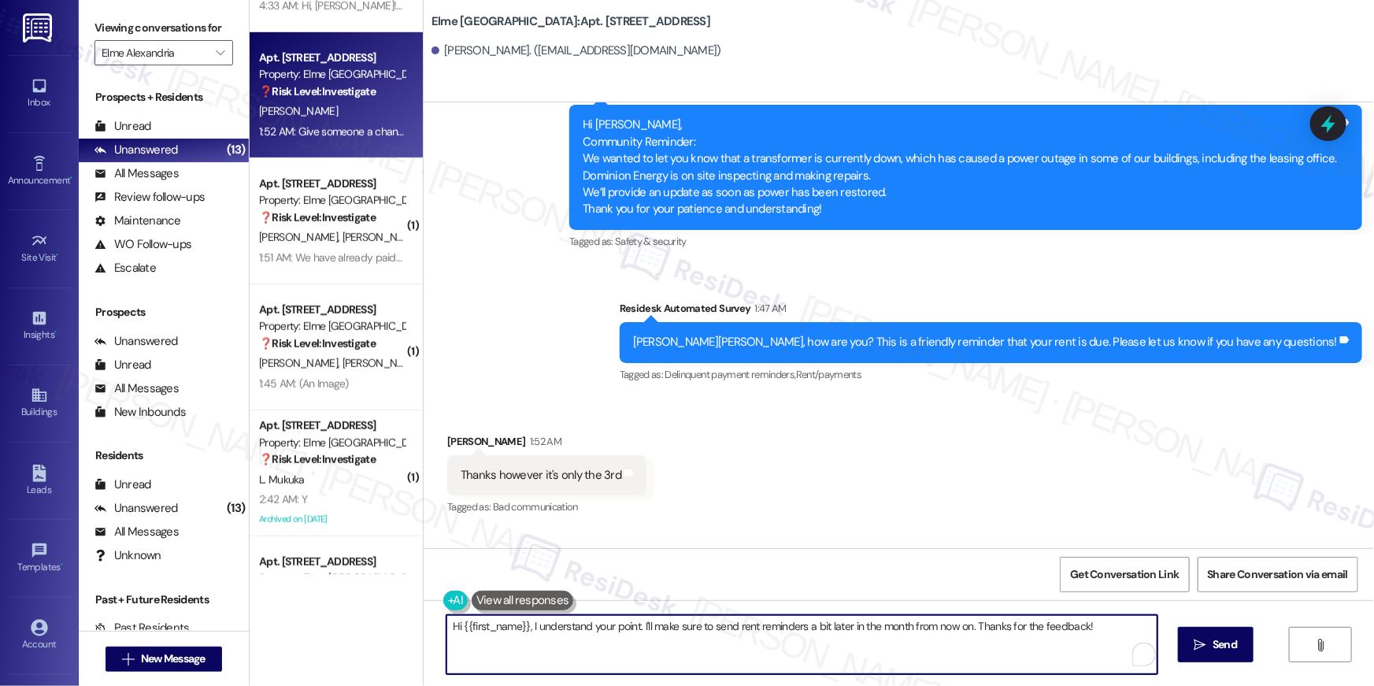
click at [849, 654] on textarea "Hi {{first_name}}, I understand your point. I'll make sure to send rent reminde…" at bounding box center [802, 644] width 711 height 59
paste textarea ", {{first_name}}! the rent is due on the 1st of each month. Payments made after…"
type textarea "Hi, {{first_name}}! the rent is due on the 1st of each month. Payments made aft…"
click at [1196, 654] on button " Send" at bounding box center [1206, 644] width 76 height 35
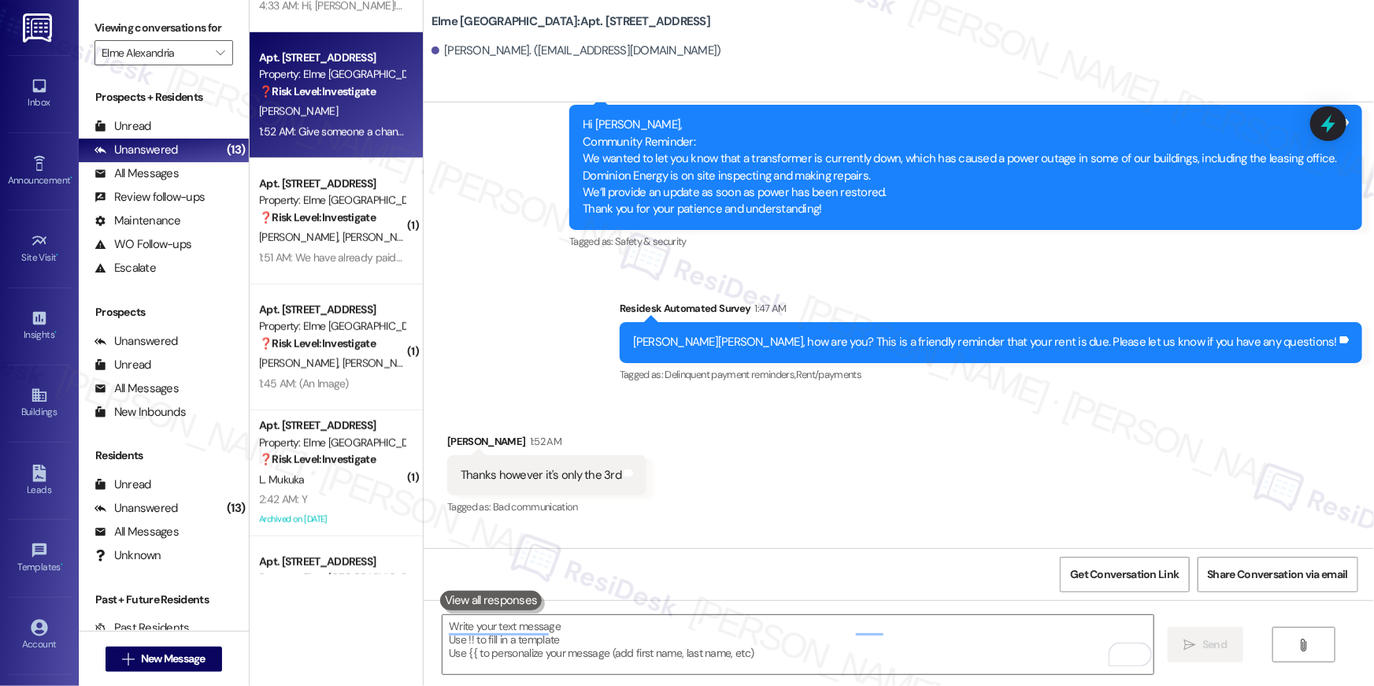
scroll to position [25371, 0]
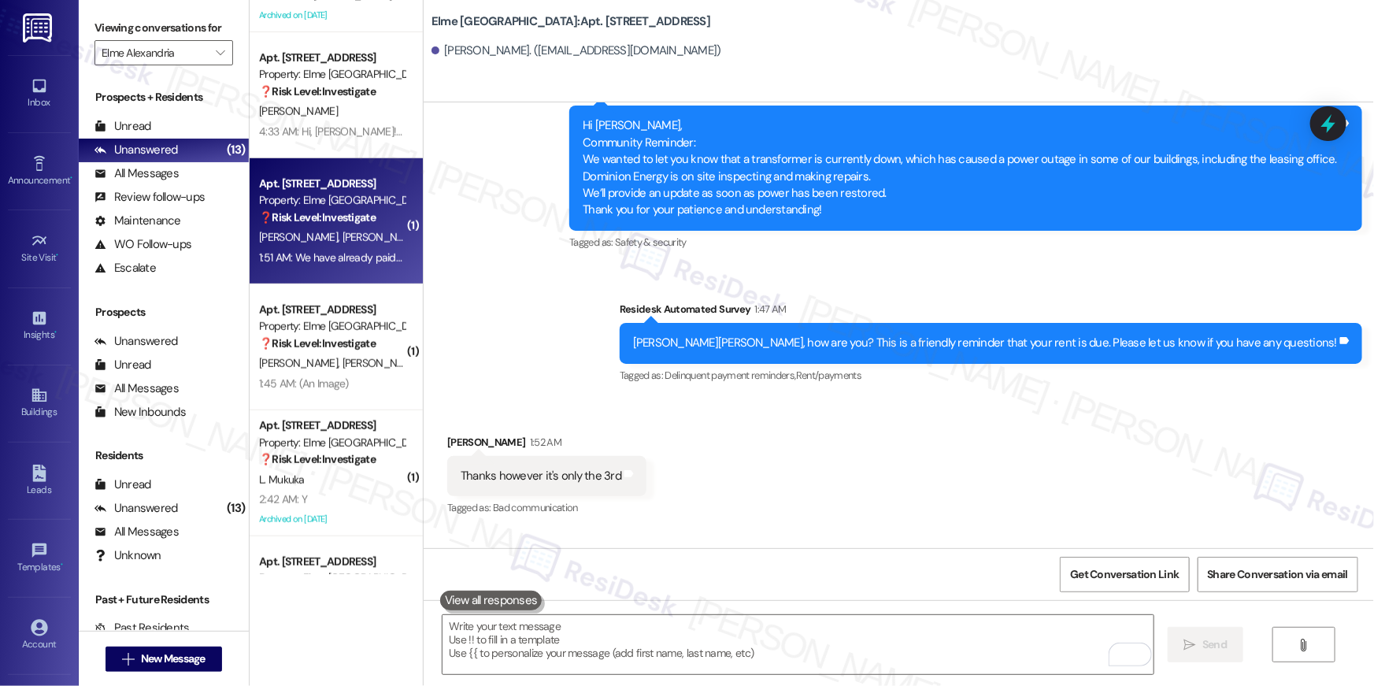
click at [323, 209] on div "❓ Risk Level: Investigate" at bounding box center [332, 217] width 146 height 17
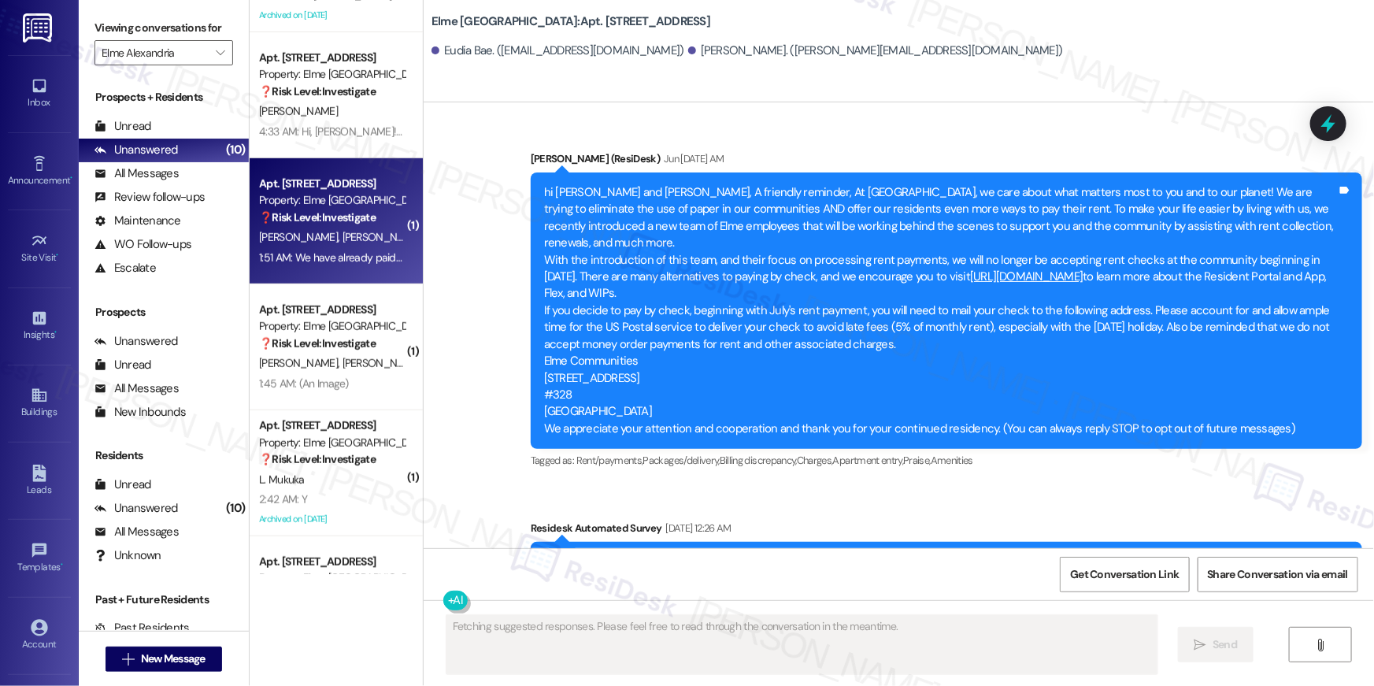
scroll to position [16651, 0]
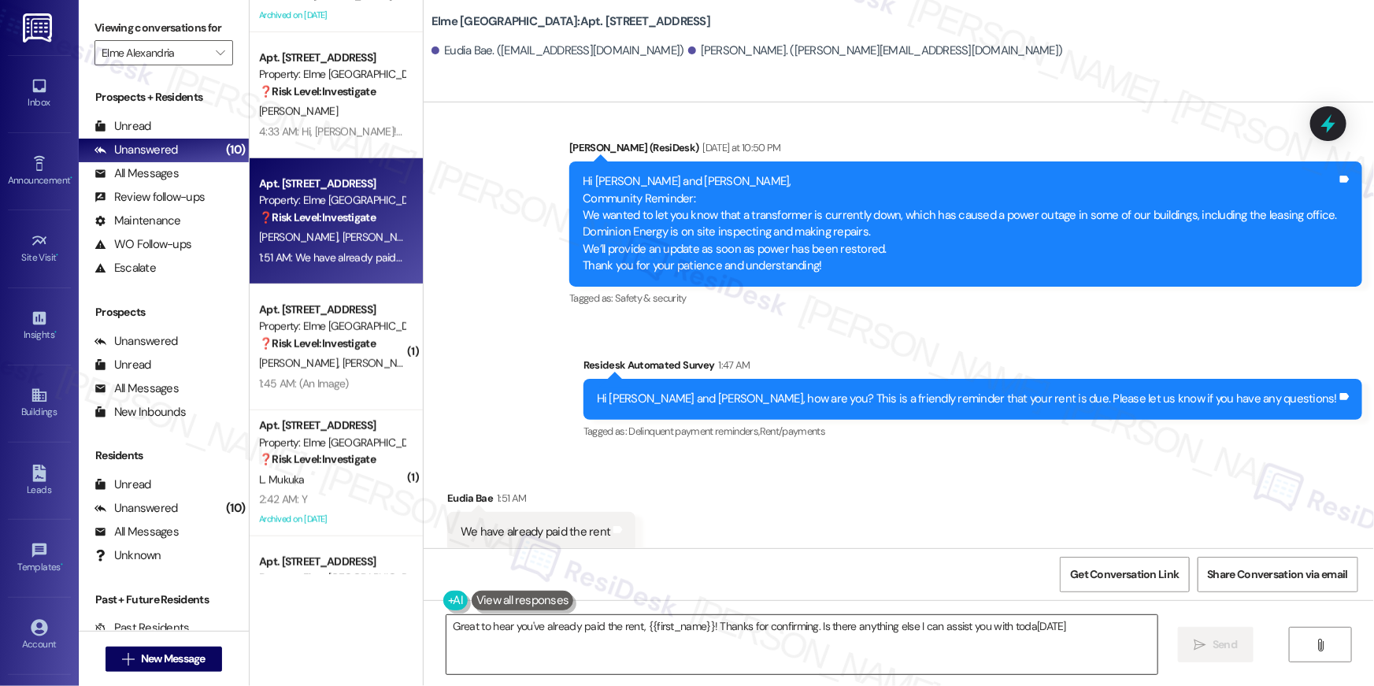
click at [776, 655] on textarea "Great to hear you've already paid the rent, {{first_name}}! Thanks for confirmi…" at bounding box center [802, 644] width 711 height 59
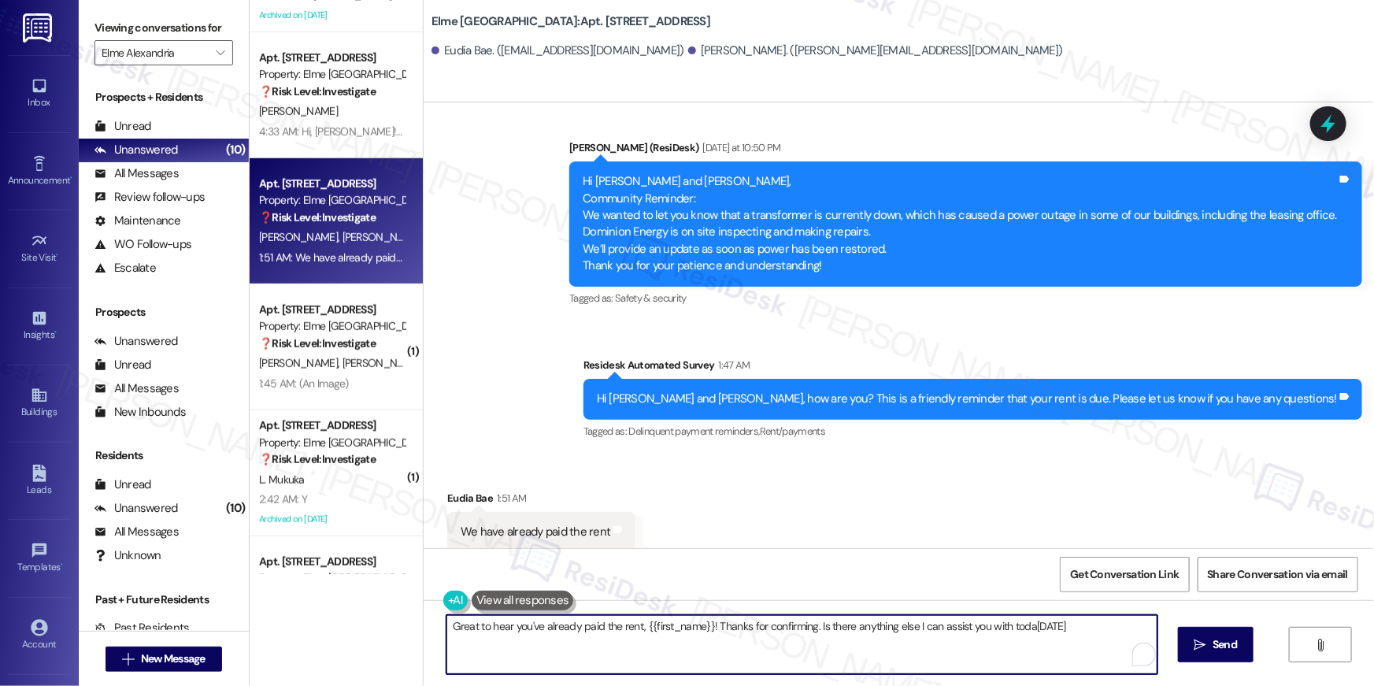
paste textarea "Thank you so much for your payment, {{first_name}}! I’m sorry if the rent remin…"
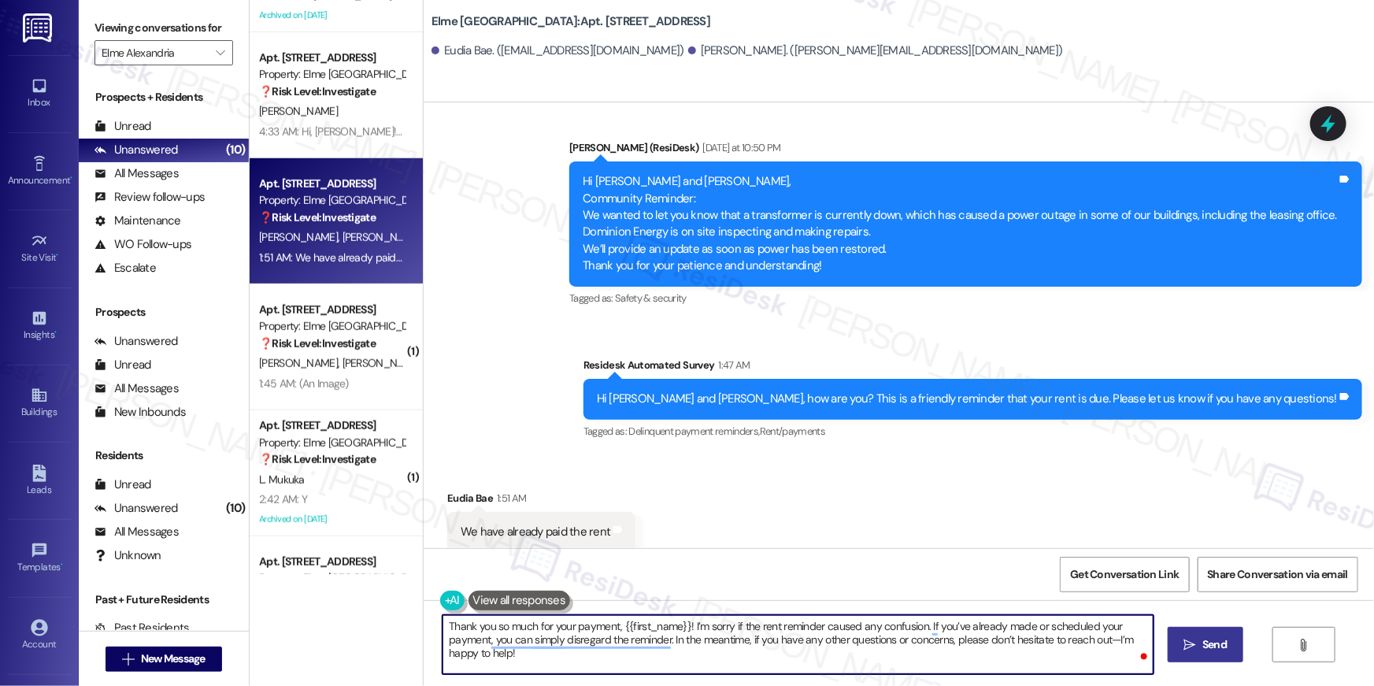
type textarea "Thank you so much for your payment, {{first_name}}! I’m sorry if the rent remin…"
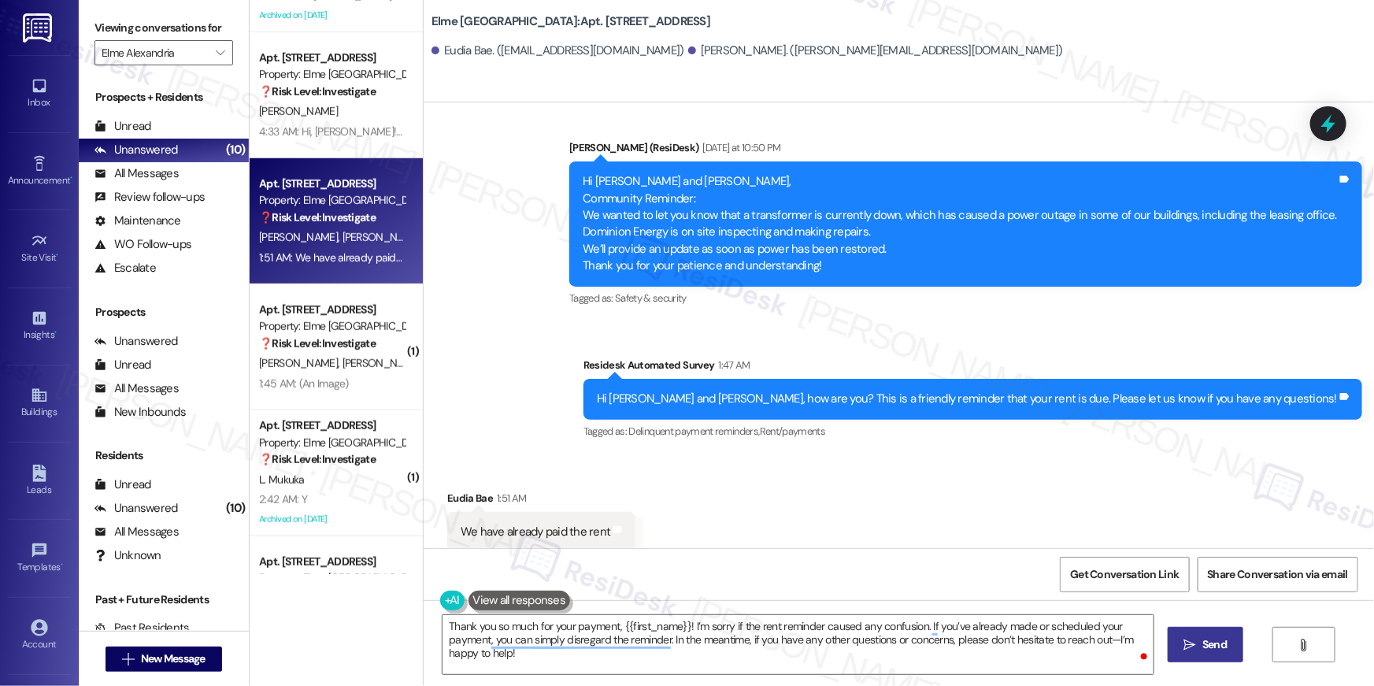
click at [1191, 642] on icon "" at bounding box center [1190, 645] width 12 height 13
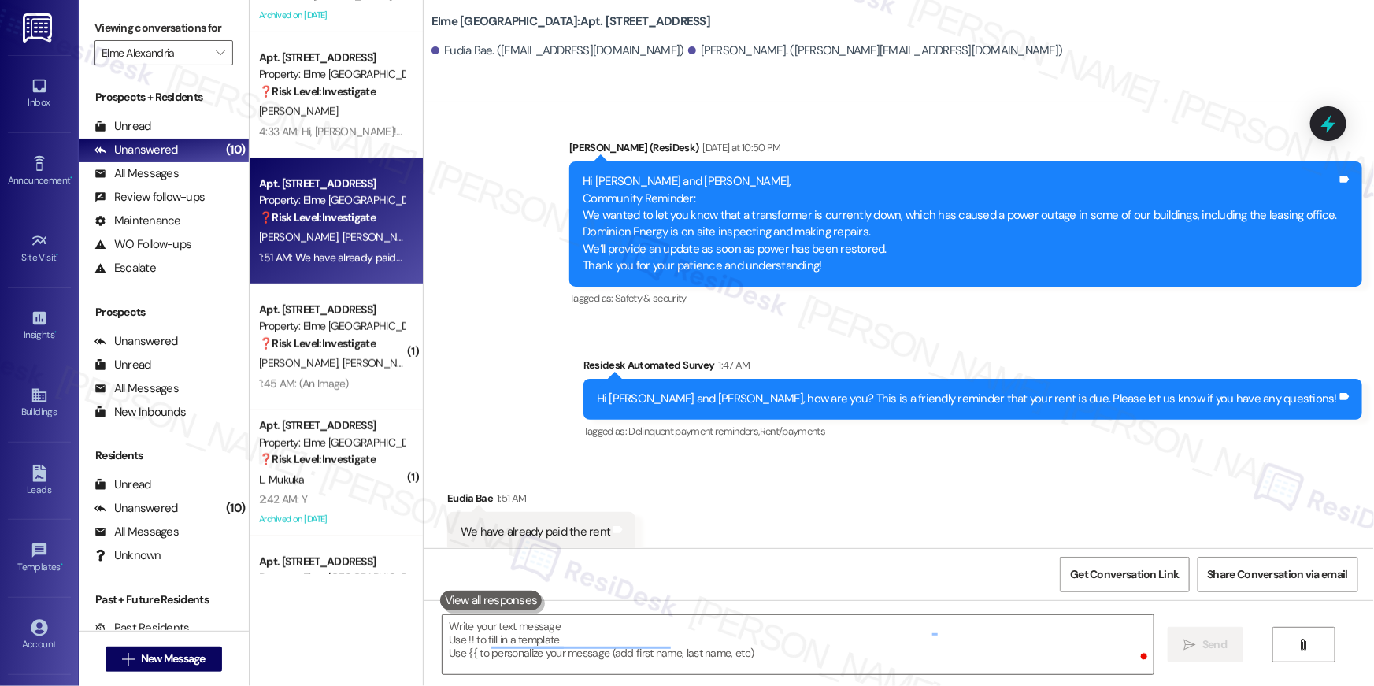
scroll to position [16650, 0]
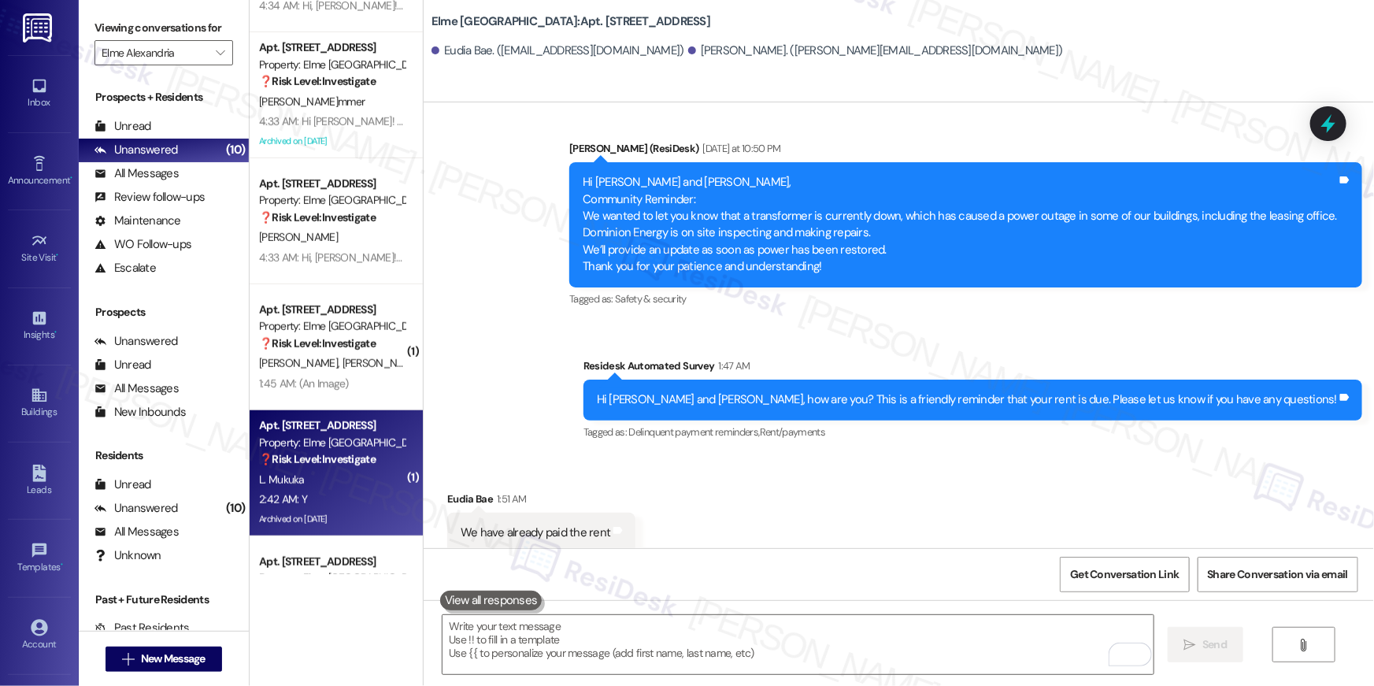
click at [353, 443] on div "Property: Elme Alexandria" at bounding box center [332, 443] width 146 height 17
type textarea "Fetching suggested responses. Please feel free to read through the conversation…"
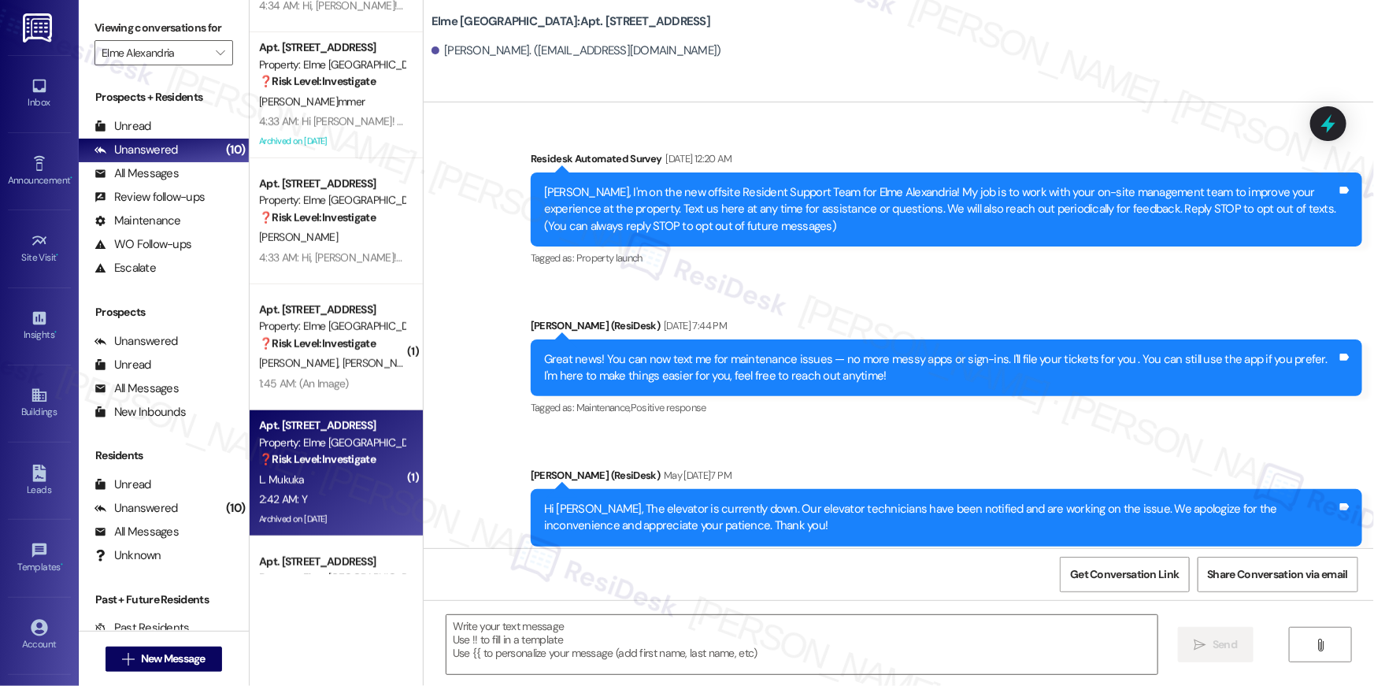
scroll to position [18264, 0]
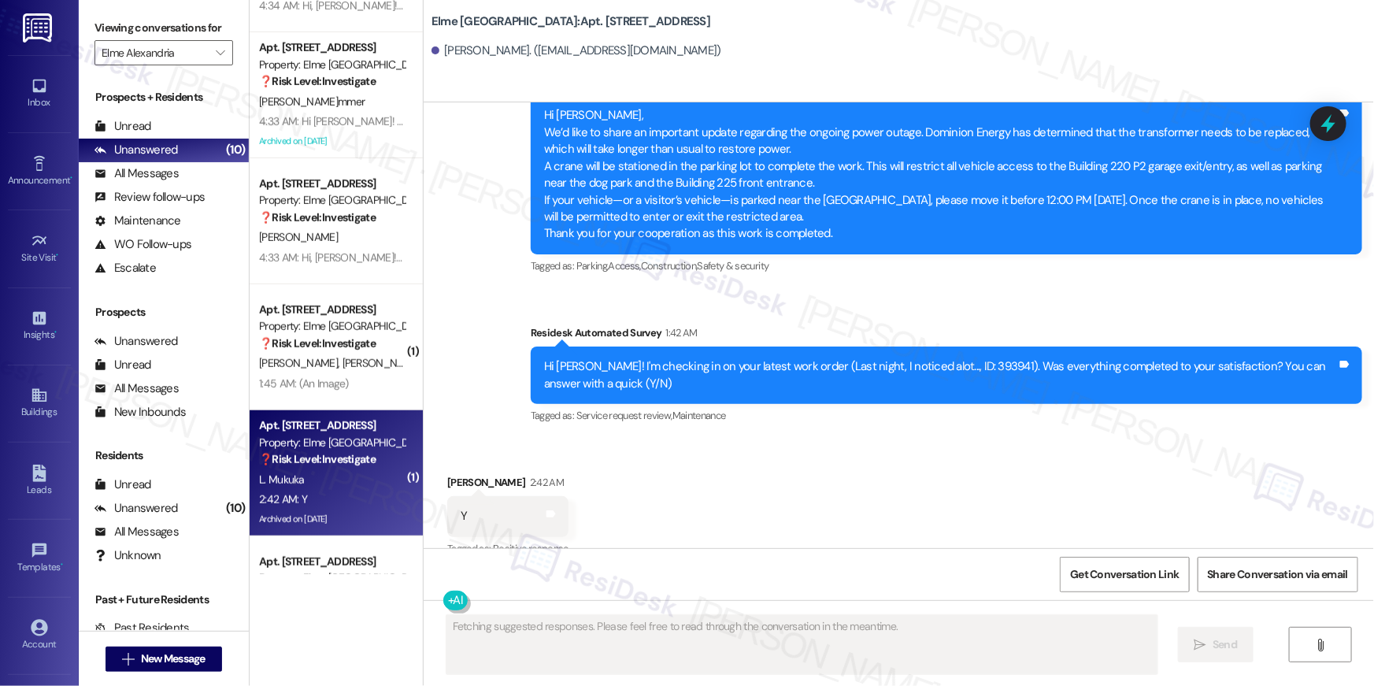
type textarea "Fetching suggested responses. Please feel free to read through the conversation…"
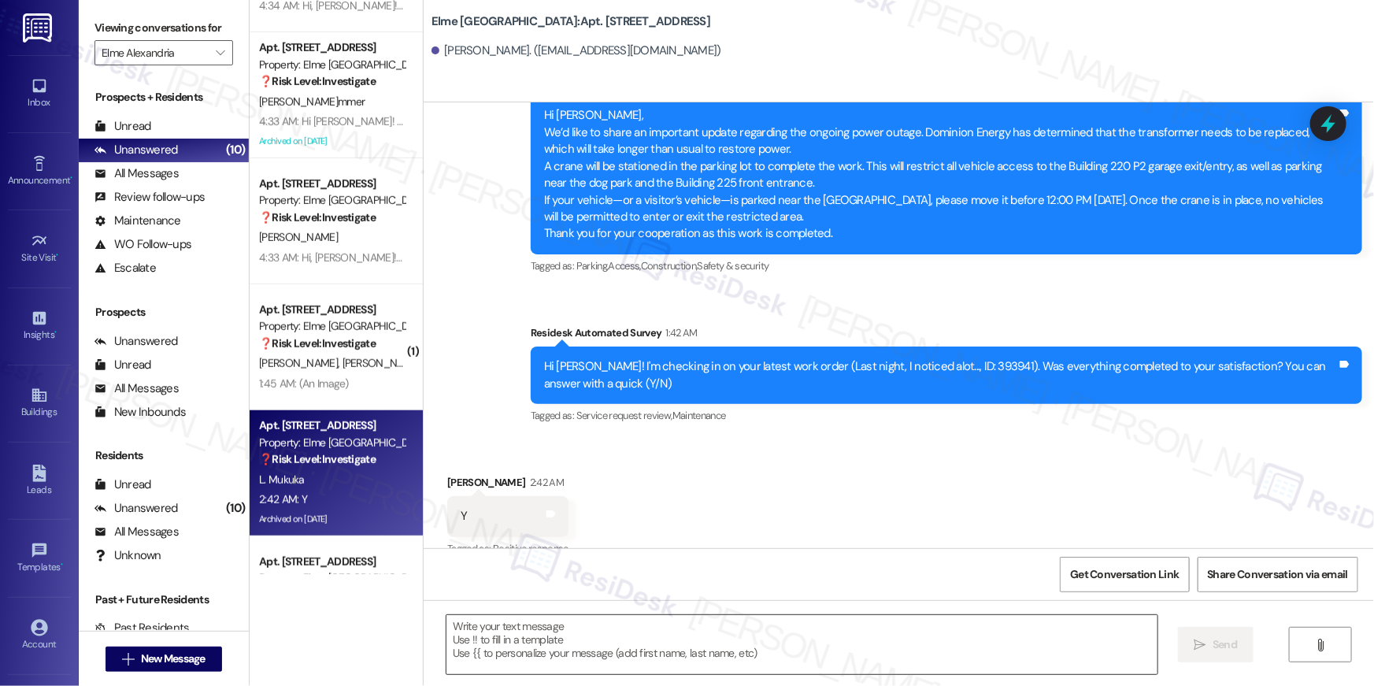
click at [835, 624] on textarea at bounding box center [802, 644] width 711 height 59
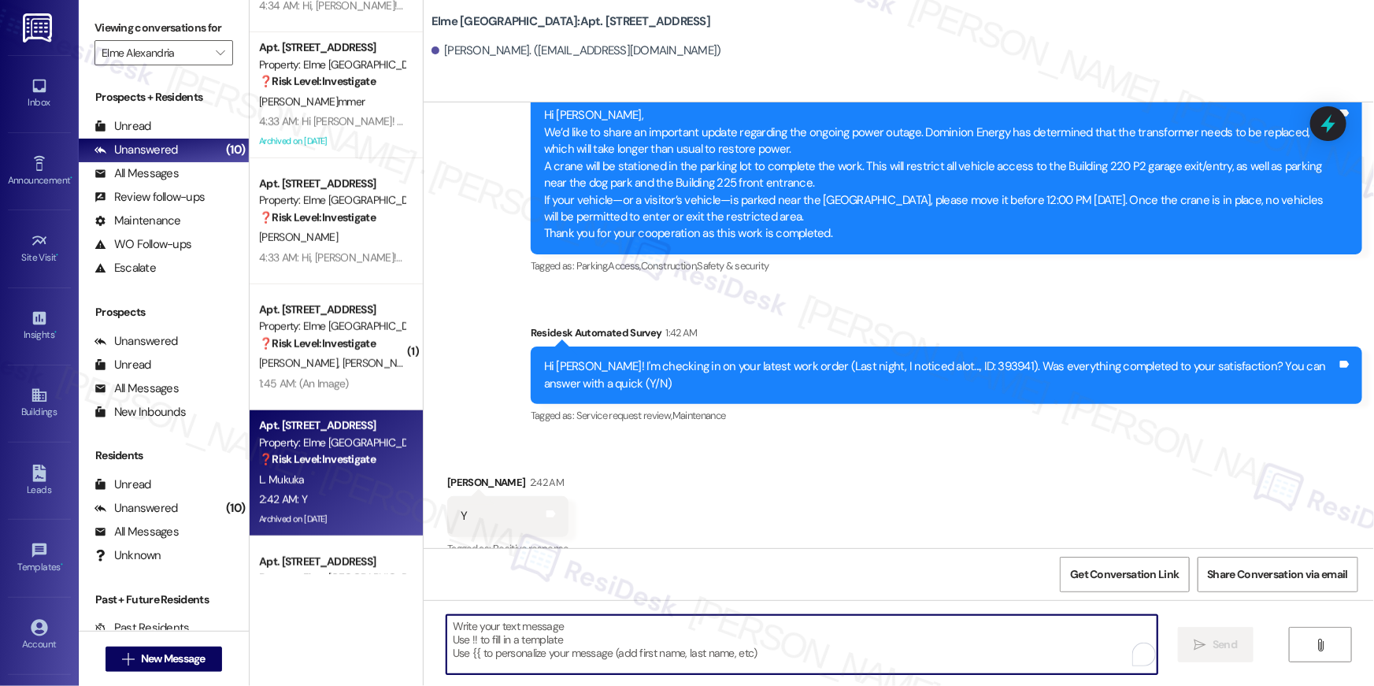
click at [836, 627] on textarea "To enrich screen reader interactions, please activate Accessibility in Grammarl…" at bounding box center [802, 644] width 711 height 59
paste textarea "Hi {{first_name}}, I’m happy to hear your work order has been completed! If you…"
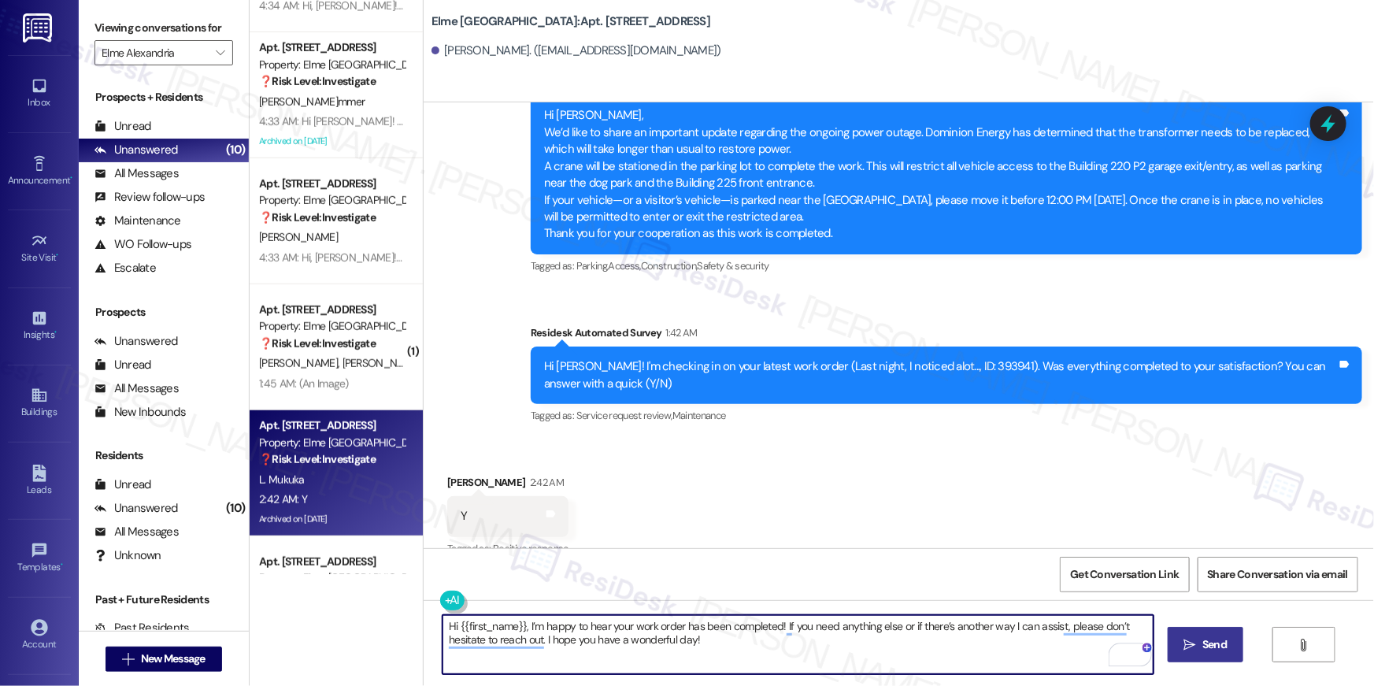
type textarea "Hi {{first_name}}, I’m happy to hear your work order has been completed! If you…"
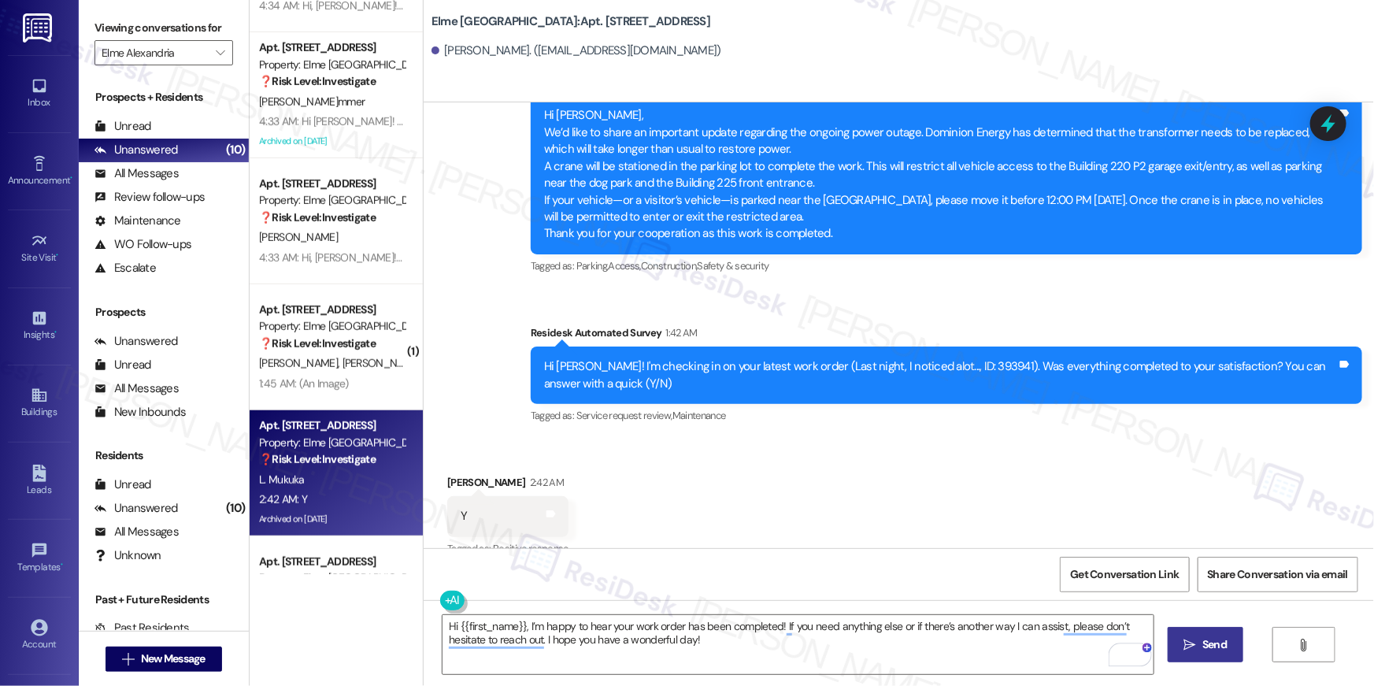
click at [1192, 653] on button " Send" at bounding box center [1206, 644] width 76 height 35
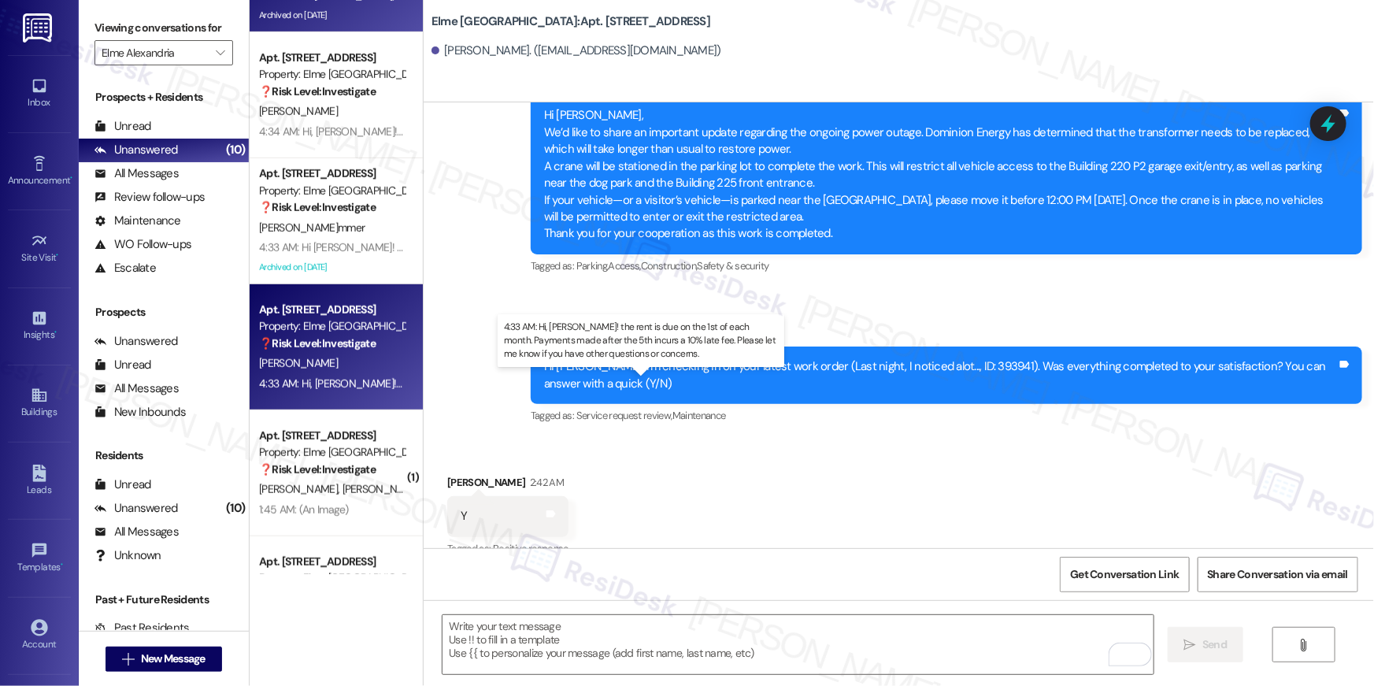
click at [331, 384] on div "4:33 AM: Hi, Teymur! the rent is due on the 1st of each month. Payments made af…" at bounding box center [675, 383] width 832 height 14
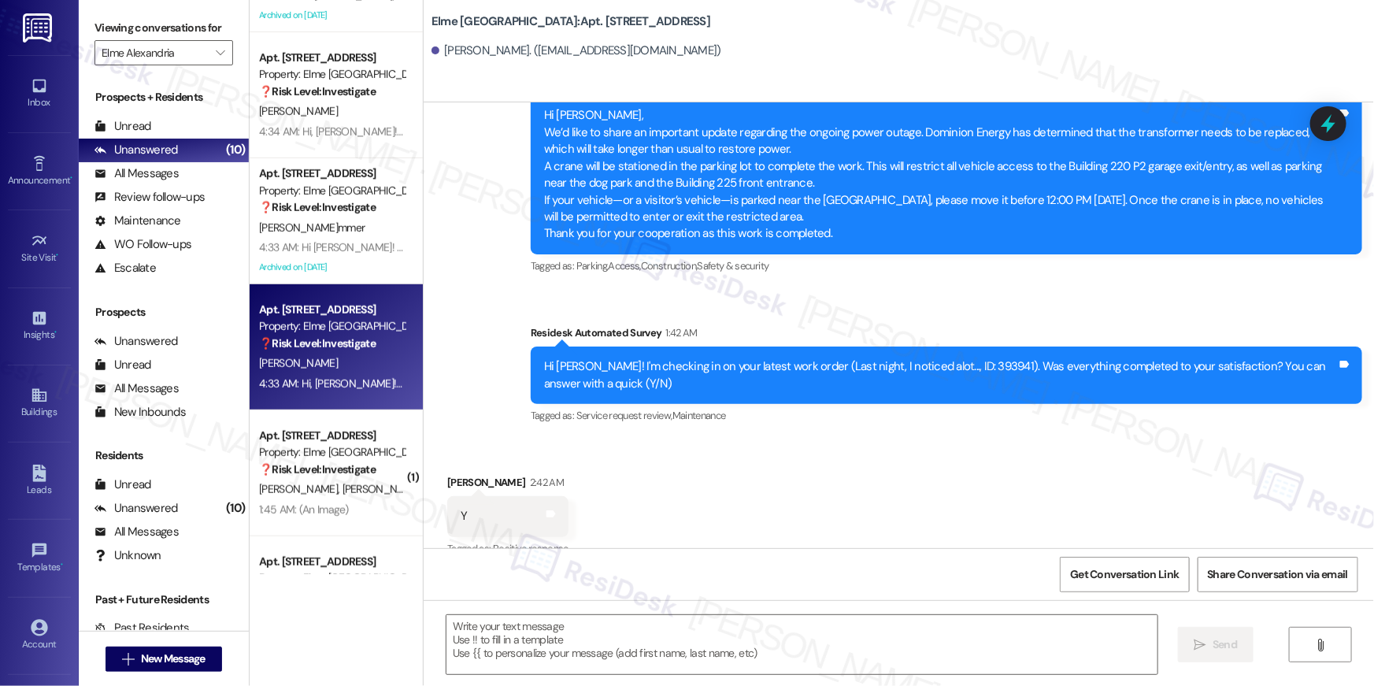
type textarea "Fetching suggested responses. Please feel free to read through the conversation…"
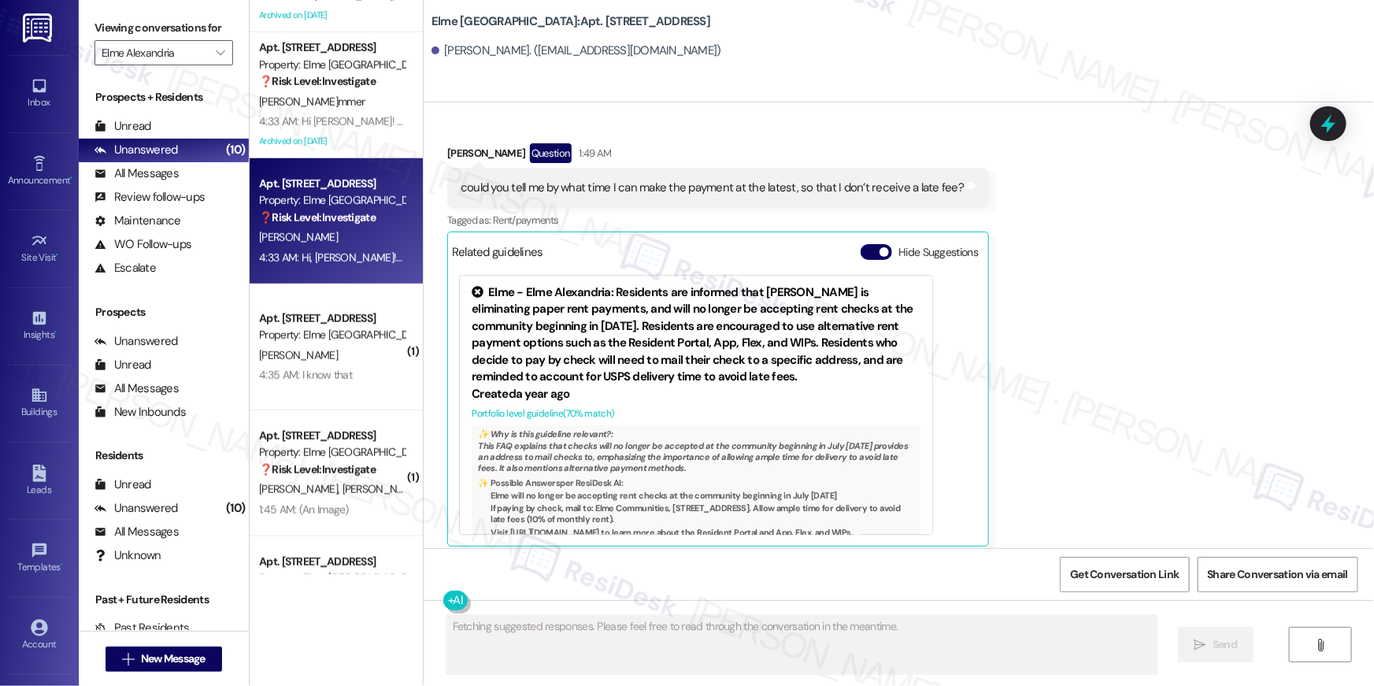
scroll to position [2191, 0]
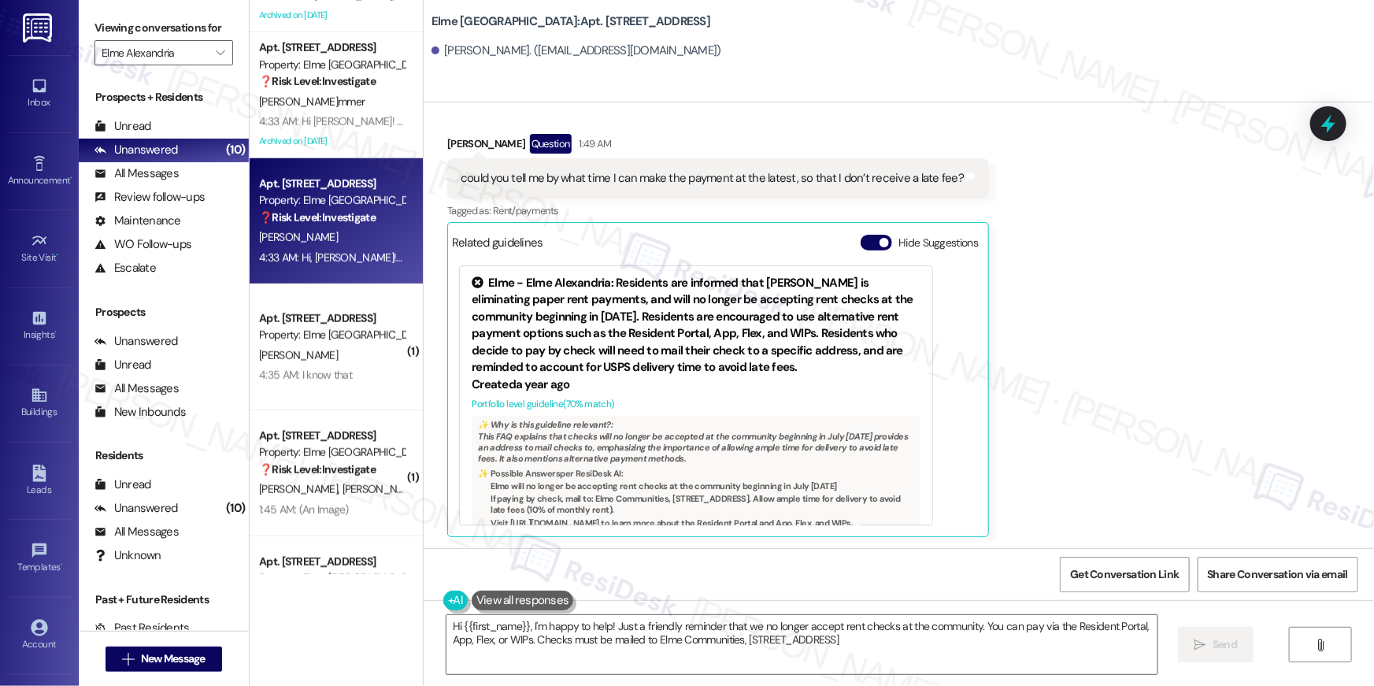
type textarea "Hi {{first_name}}, I'm happy to help! Just a friendly reminder that we no longe…"
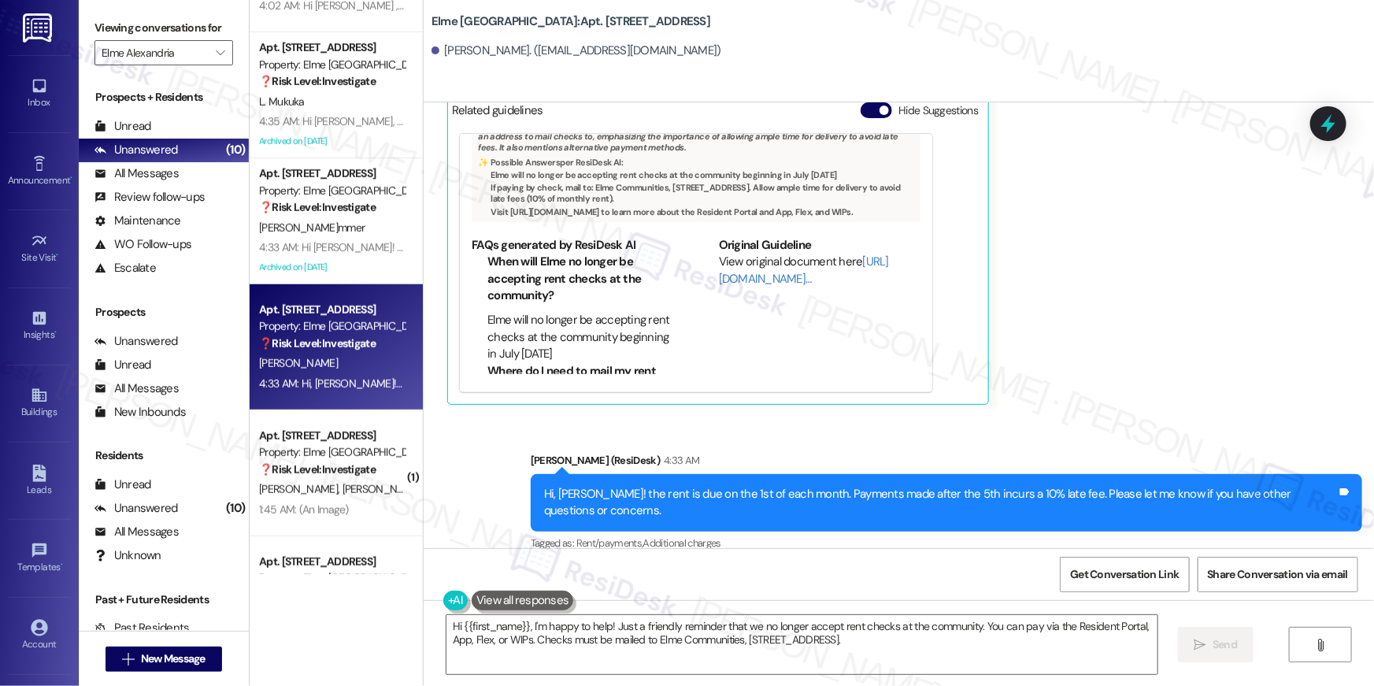
scroll to position [2324, 0]
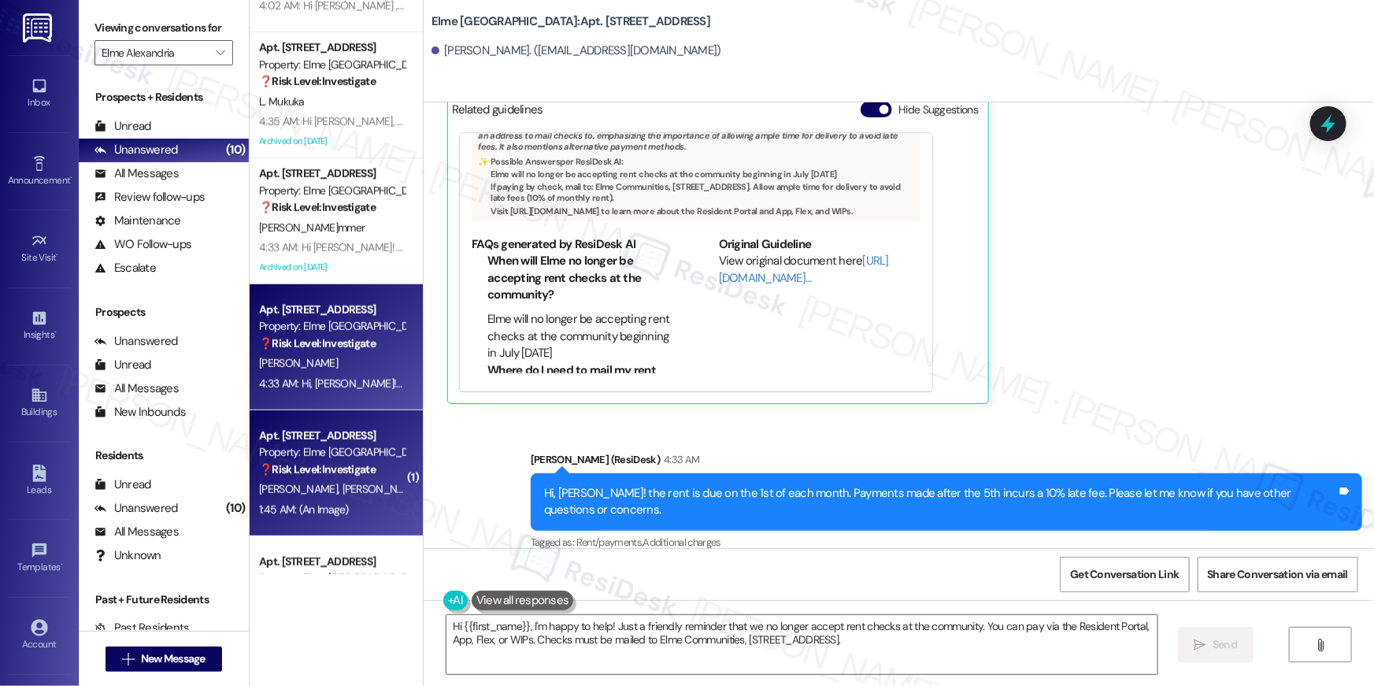
click at [350, 479] on div "Apt. 6304, 205 Century Place Property: Elme Alexandria ❓ Risk Level: Investigate" at bounding box center [332, 453] width 149 height 54
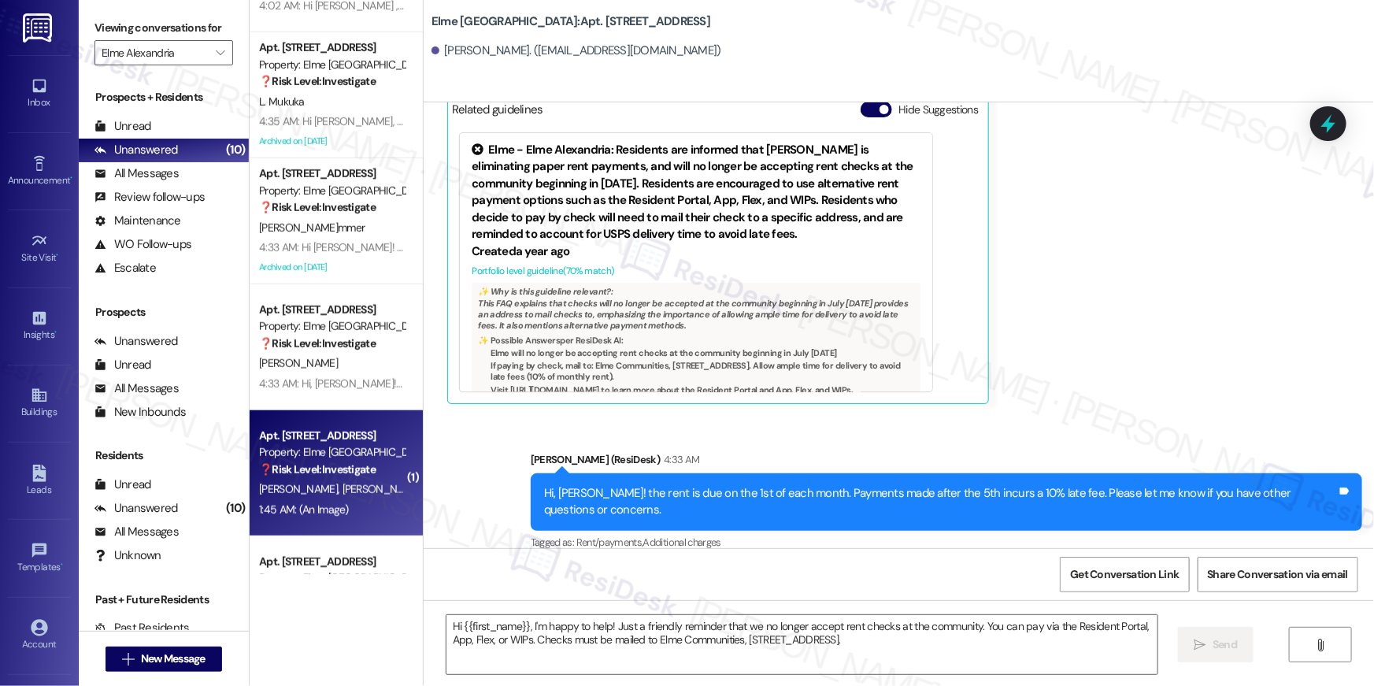
type textarea "Fetching suggested responses. Please feel free to read through the conversation…"
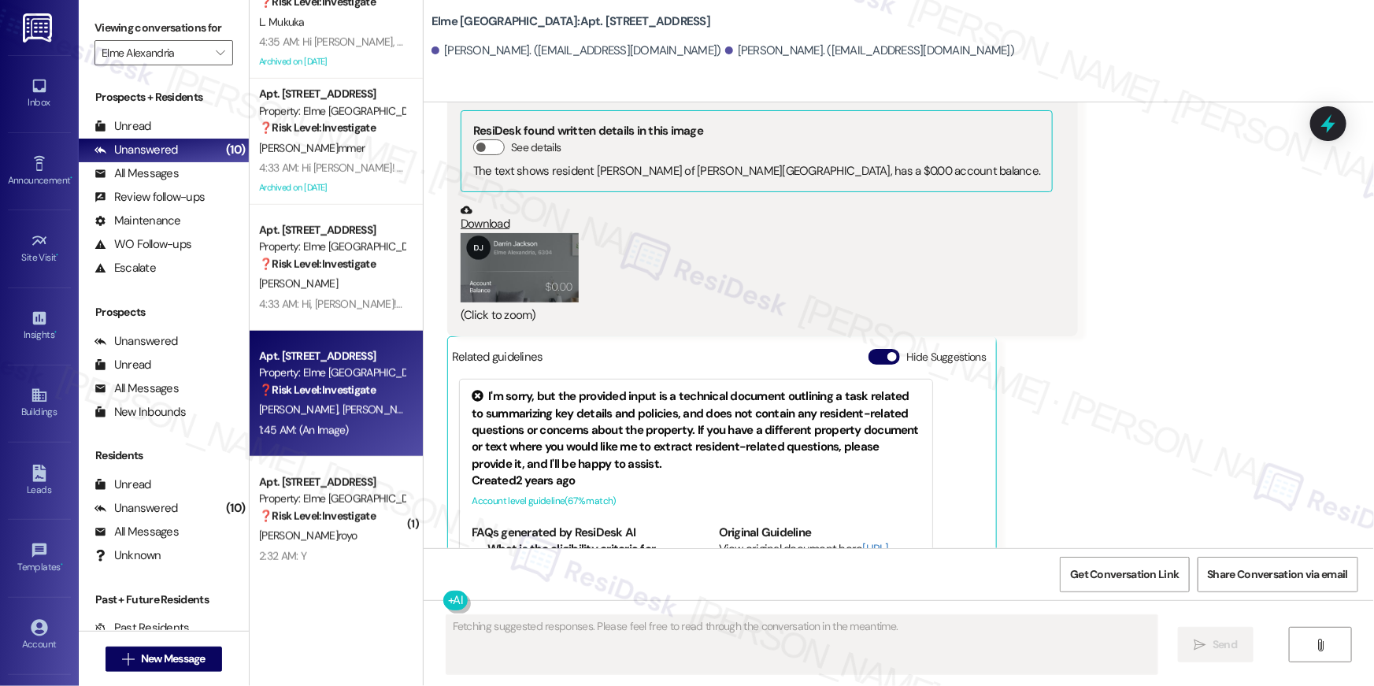
scroll to position [27261, 0]
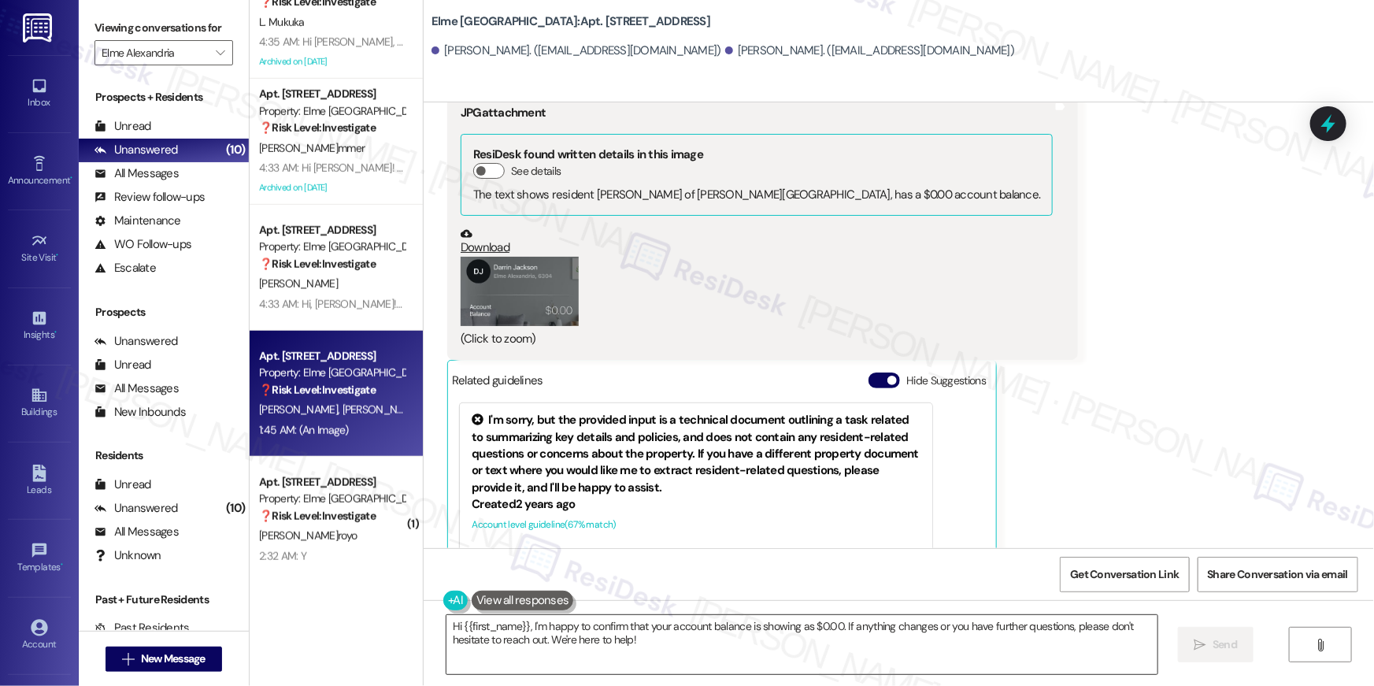
click at [744, 657] on textarea "Hi {{first_name}}, I'm happy to confirm that your account balance is showing as…" at bounding box center [802, 644] width 711 height 59
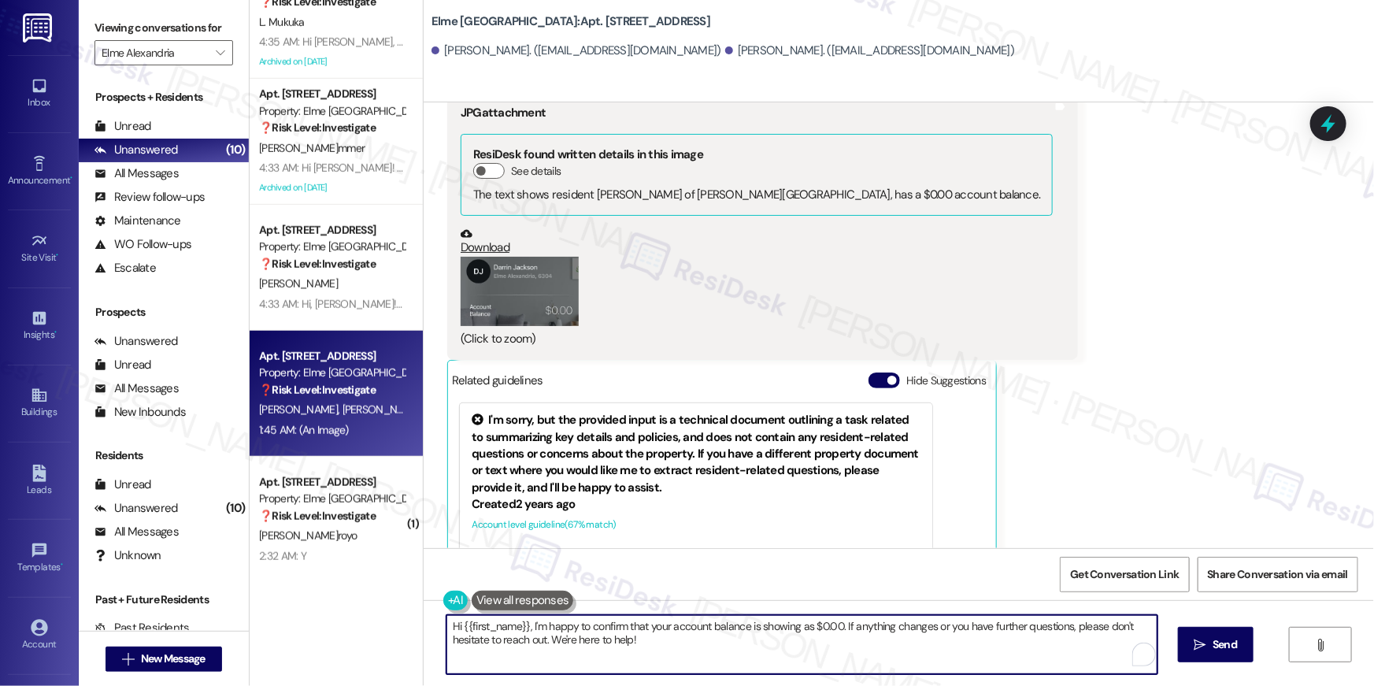
click at [744, 657] on textarea "Hi {{first_name}}, I'm happy to confirm that your account balance is showing as…" at bounding box center [802, 644] width 711 height 59
paste textarea "Thank you so much for your payment, {{first_name}}! I’m sorry if the rent remin…"
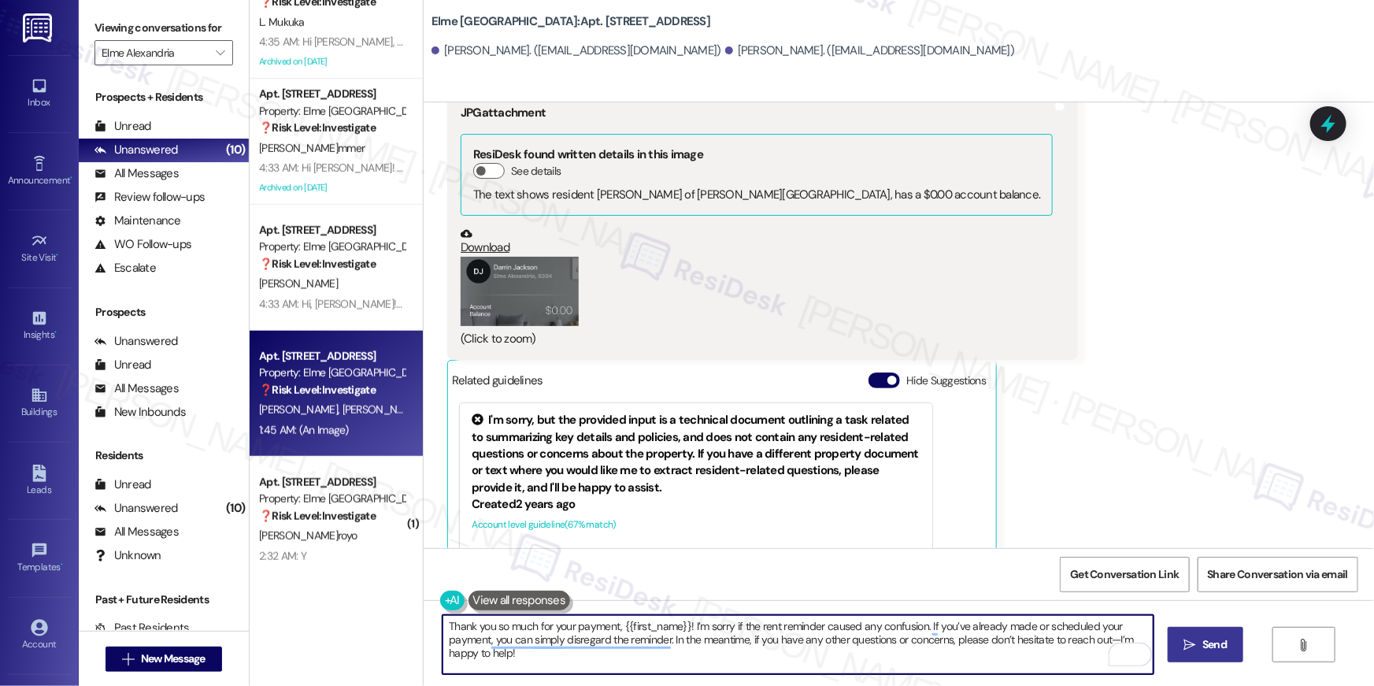
type textarea "Thank you so much for your payment, {{first_name}}! I’m sorry if the rent remin…"
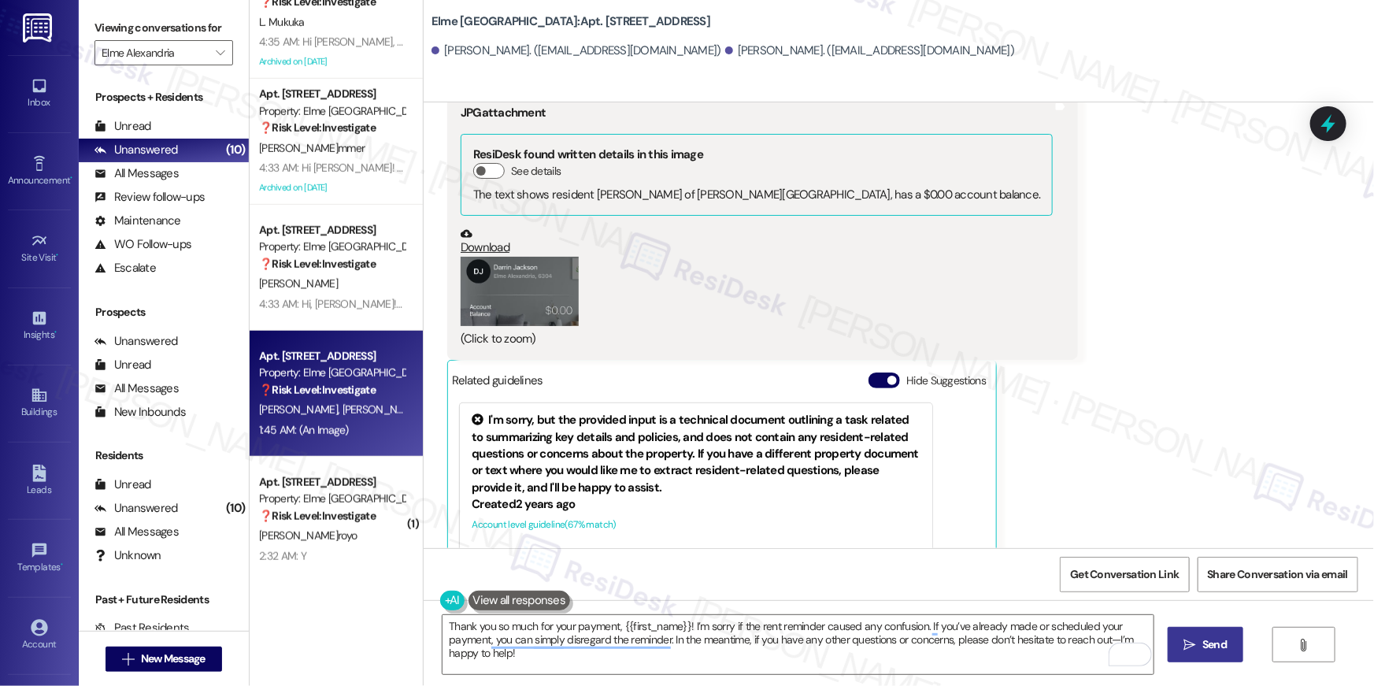
click at [1214, 656] on button " Send" at bounding box center [1206, 644] width 76 height 35
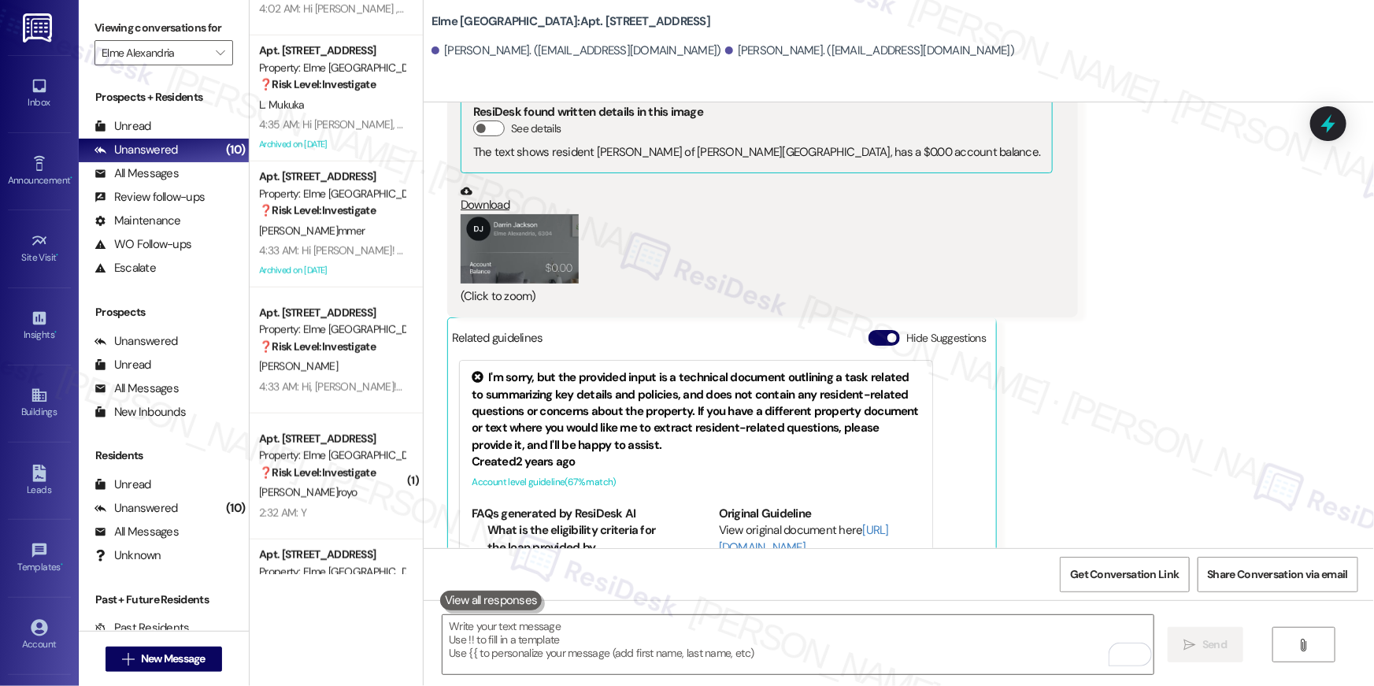
scroll to position [685, 0]
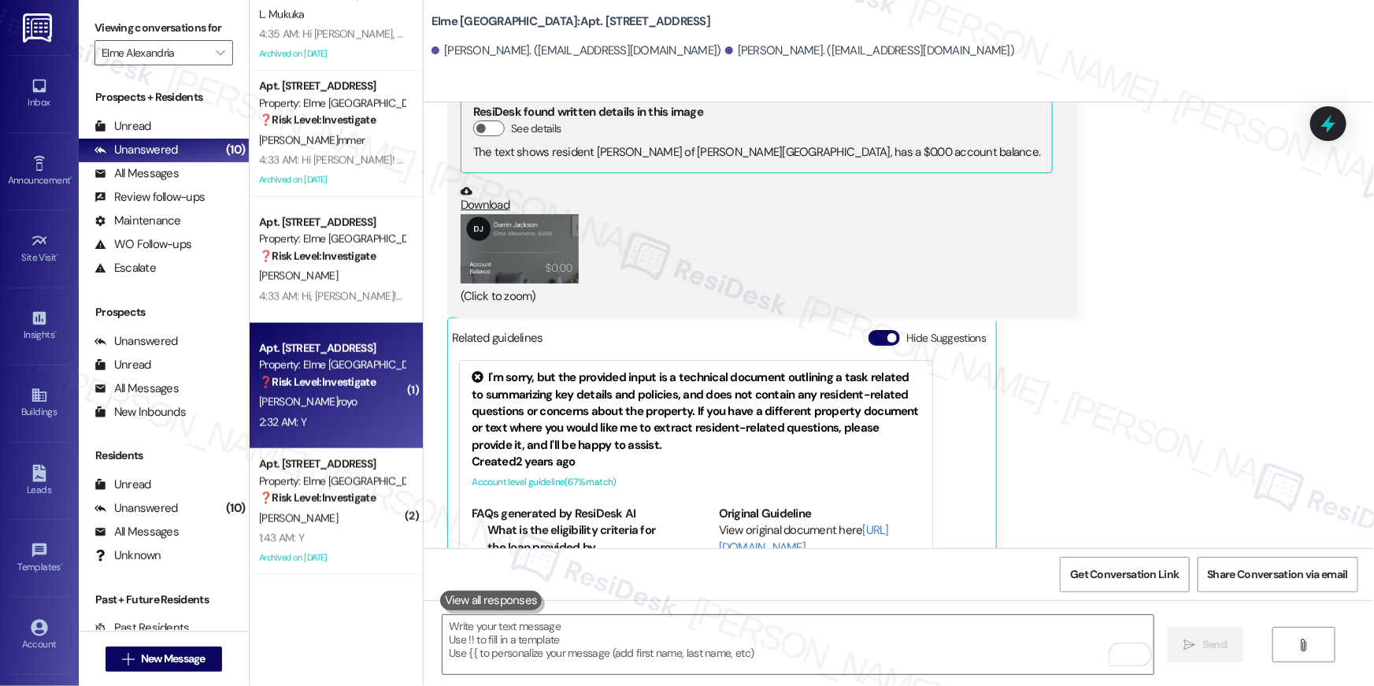
click at [329, 364] on div "Property: Elme Alexandria" at bounding box center [332, 365] width 146 height 17
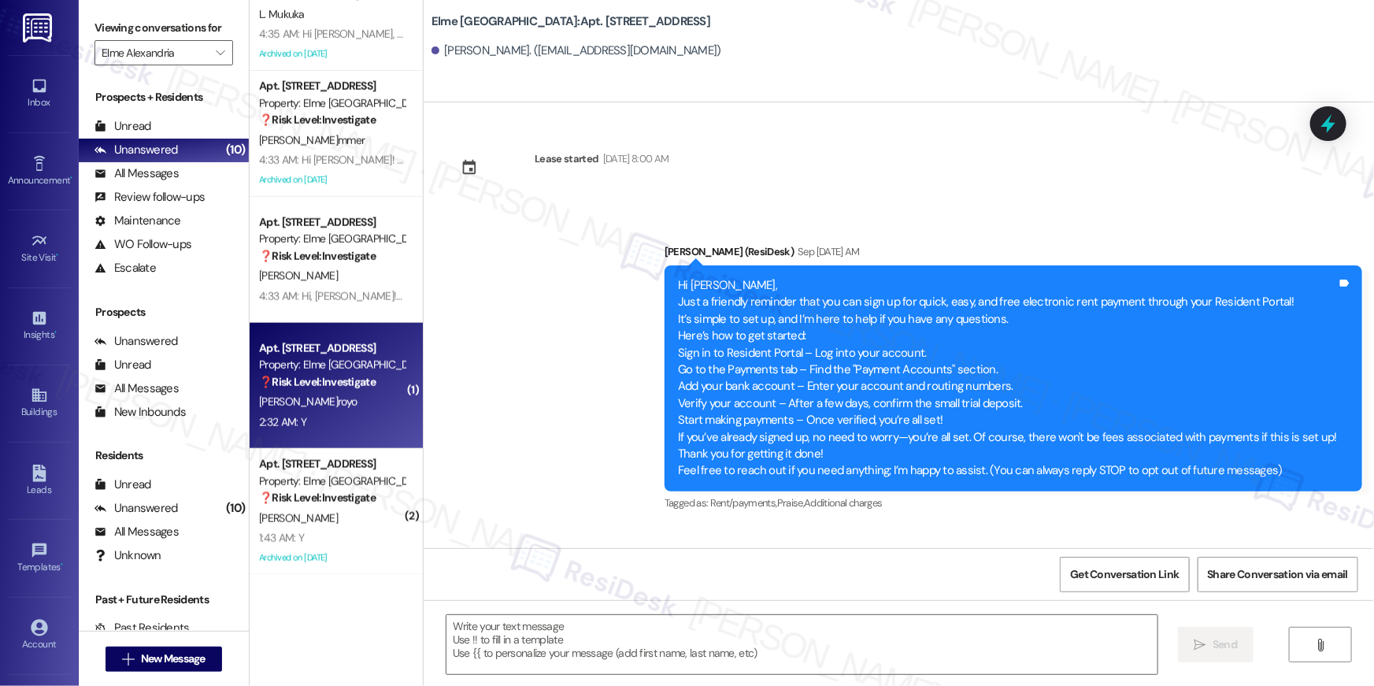
scroll to position [14917, 0]
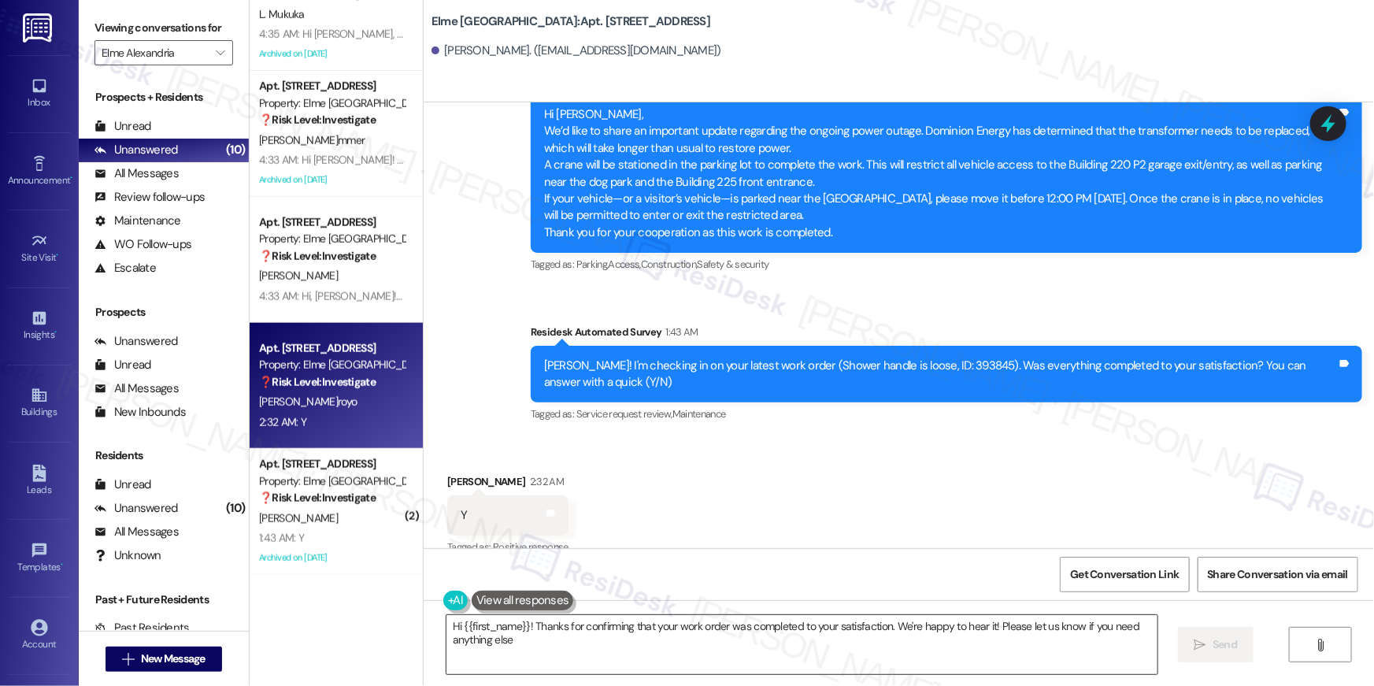
type textarea "Hi {{first_name}}! Thanks for confirming that your work order was completed to …"
click at [914, 648] on textarea "Hi {{first_name}}! Thanks for confirming that your work order was completed to …" at bounding box center [802, 644] width 711 height 59
click at [1204, 658] on button " Send" at bounding box center [1216, 644] width 76 height 35
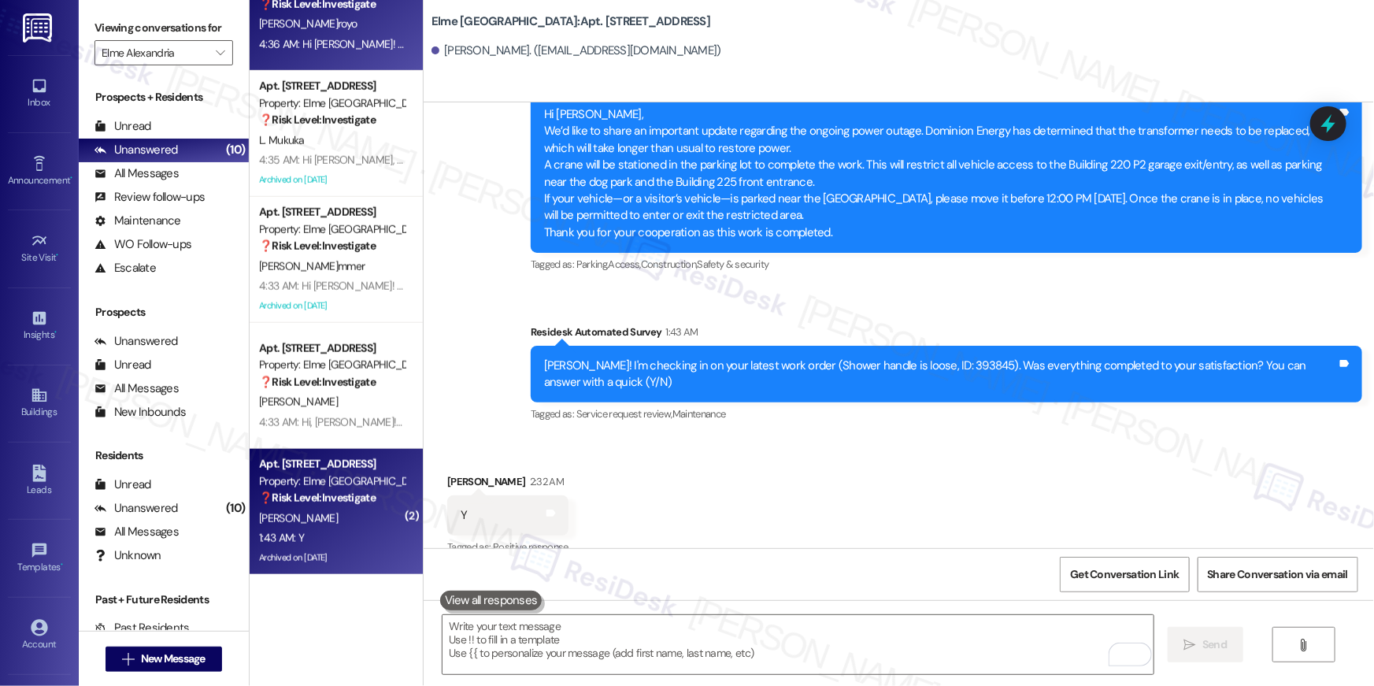
click at [309, 518] on div "D. Franklin" at bounding box center [332, 519] width 149 height 20
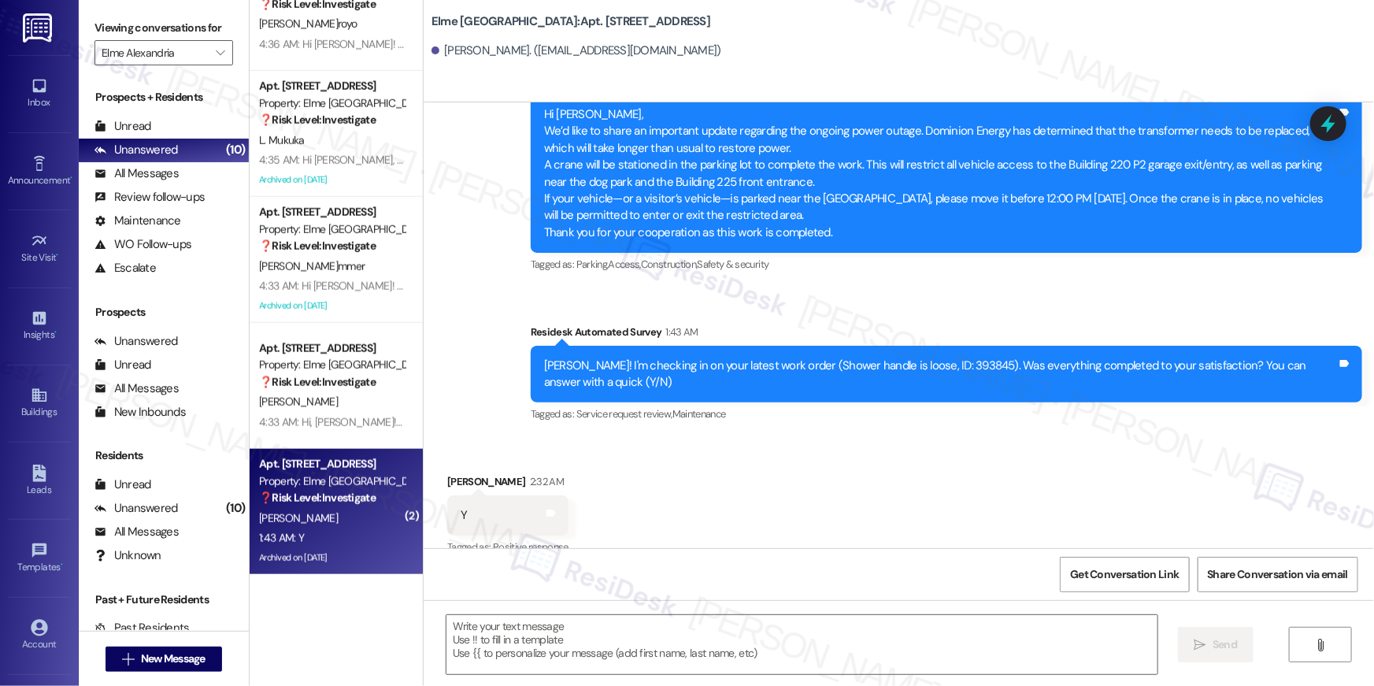
type textarea "Fetching suggested responses. Please feel free to read through the conversation…"
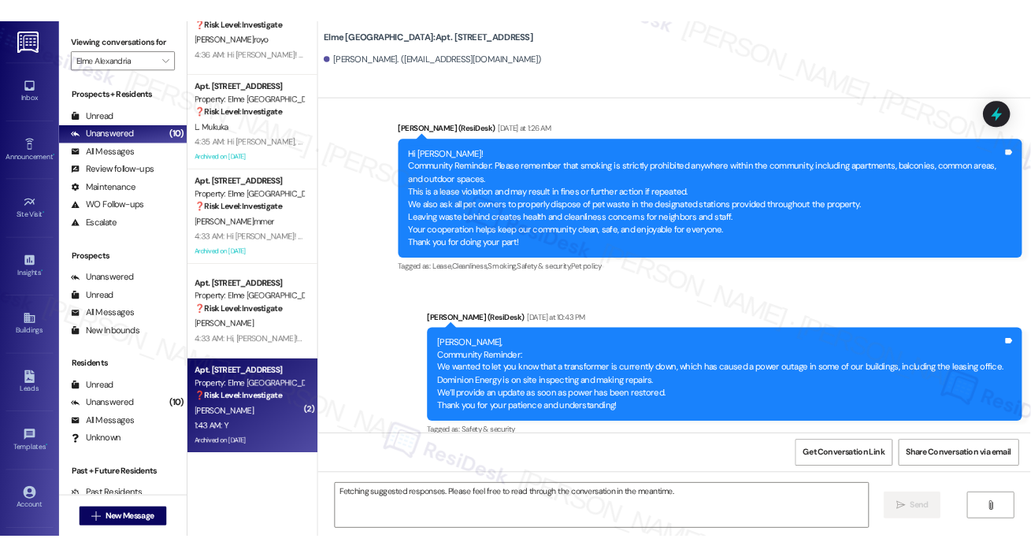
scroll to position [19151, 0]
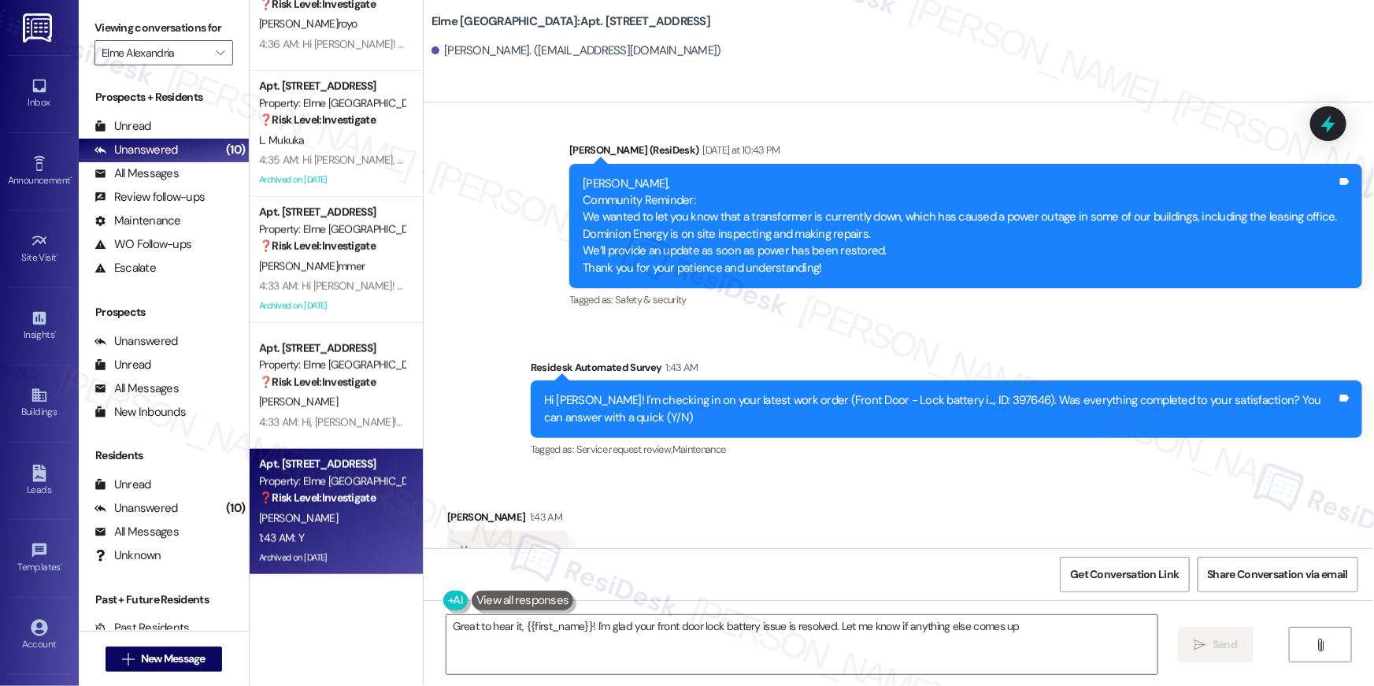
type textarea "Great to hear it, {{first_name}}! I'm glad your front door lock battery issue i…"
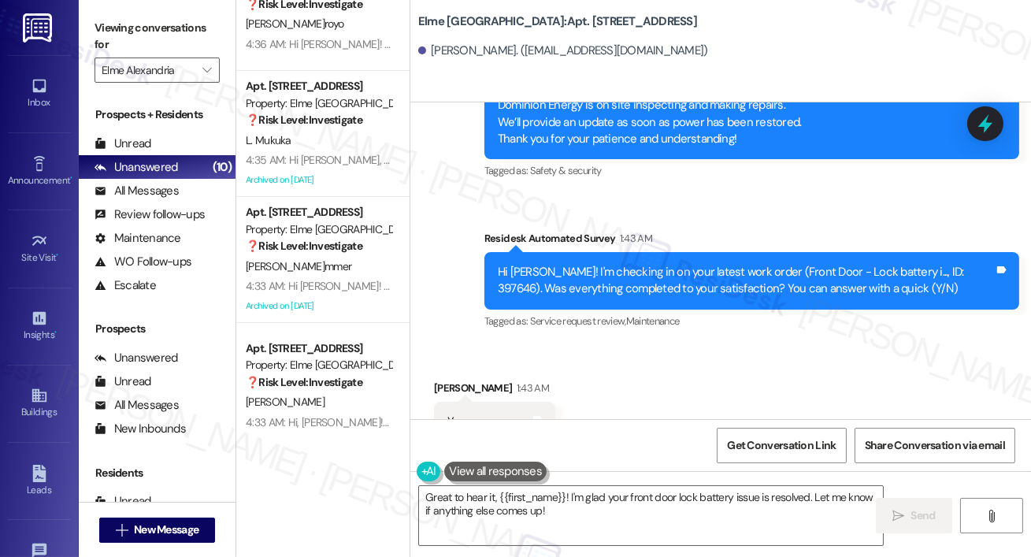
scroll to position [20630, 0]
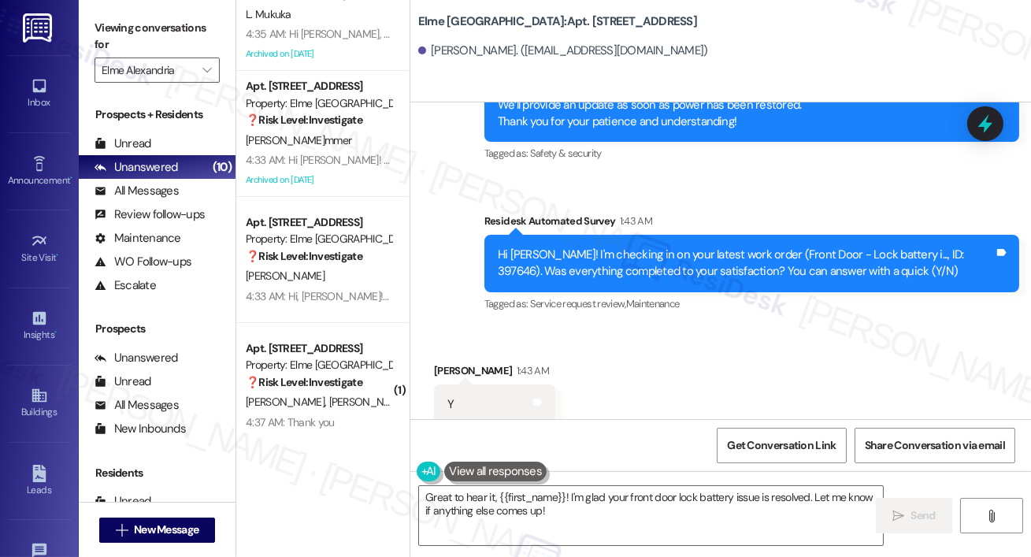
click at [752, 538] on textarea "Great to hear it, {{first_name}}! I'm glad your front door lock battery issue i…" at bounding box center [651, 515] width 464 height 59
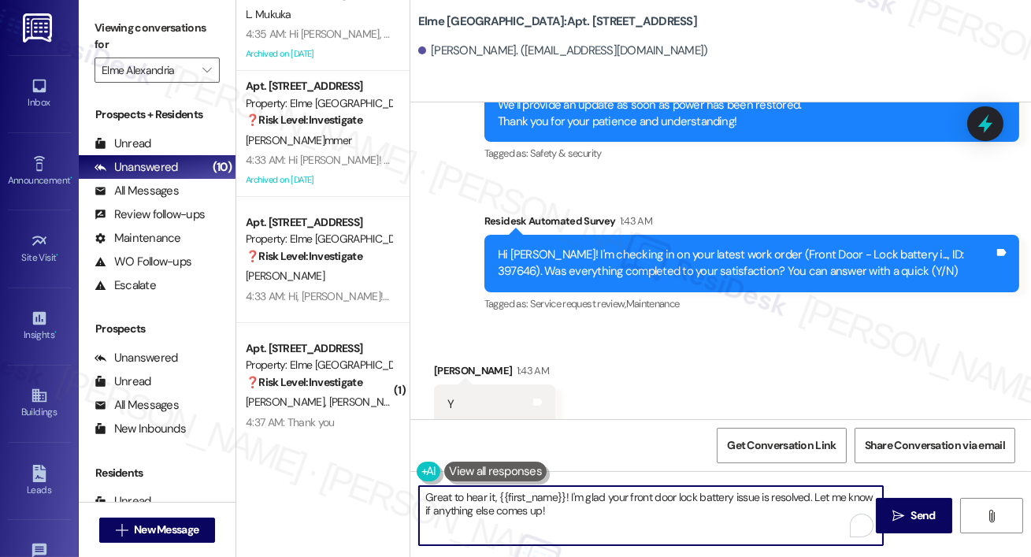
click at [788, 514] on textarea "Great to hear it, {{first_name}}! I'm glad your front door lock battery issue i…" at bounding box center [651, 515] width 464 height 59
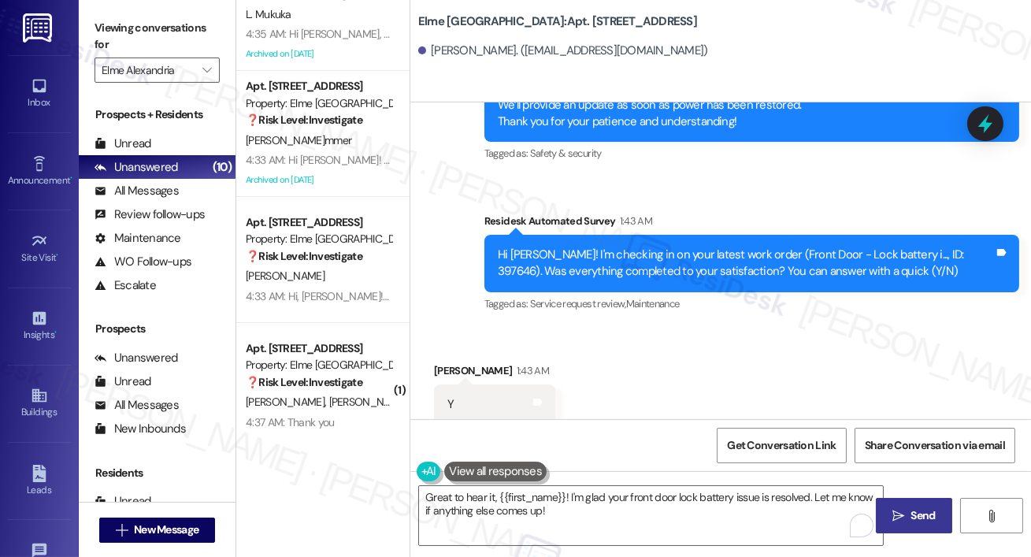
click at [897, 510] on icon "" at bounding box center [898, 516] width 12 height 13
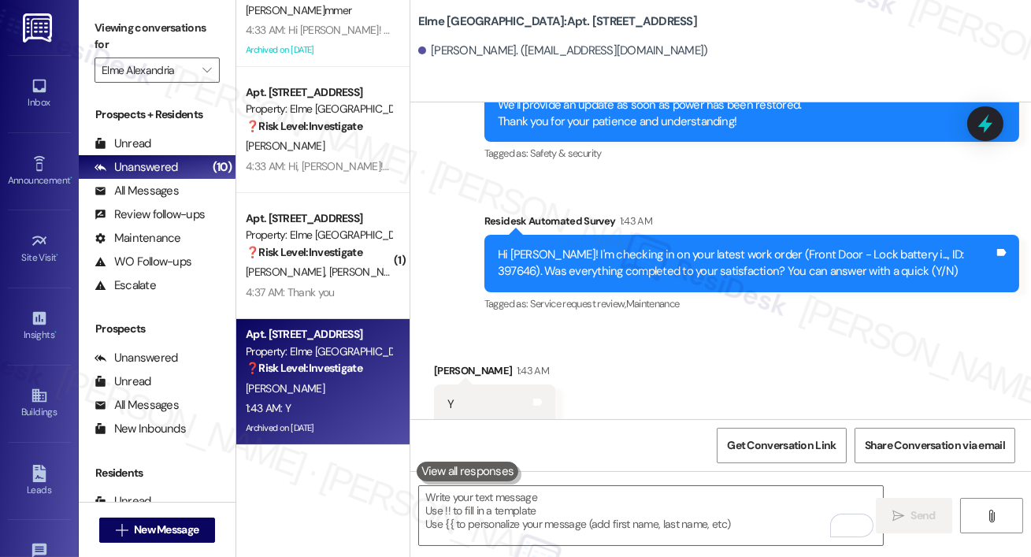
scroll to position [20629, 0]
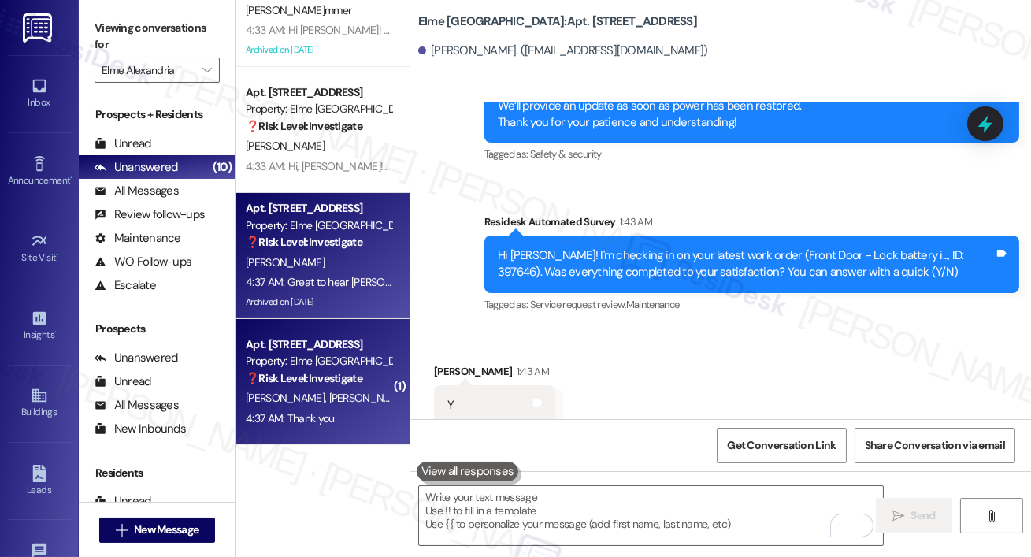
click at [354, 364] on div "Property: Elme Alexandria" at bounding box center [319, 361] width 146 height 17
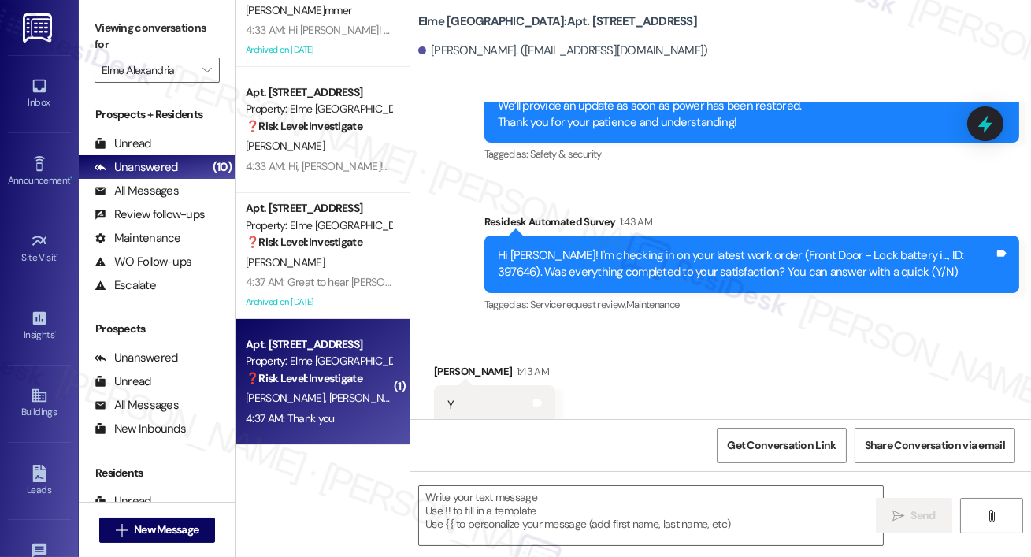
type textarea "Fetching suggested responses. Please feel free to read through the conversation…"
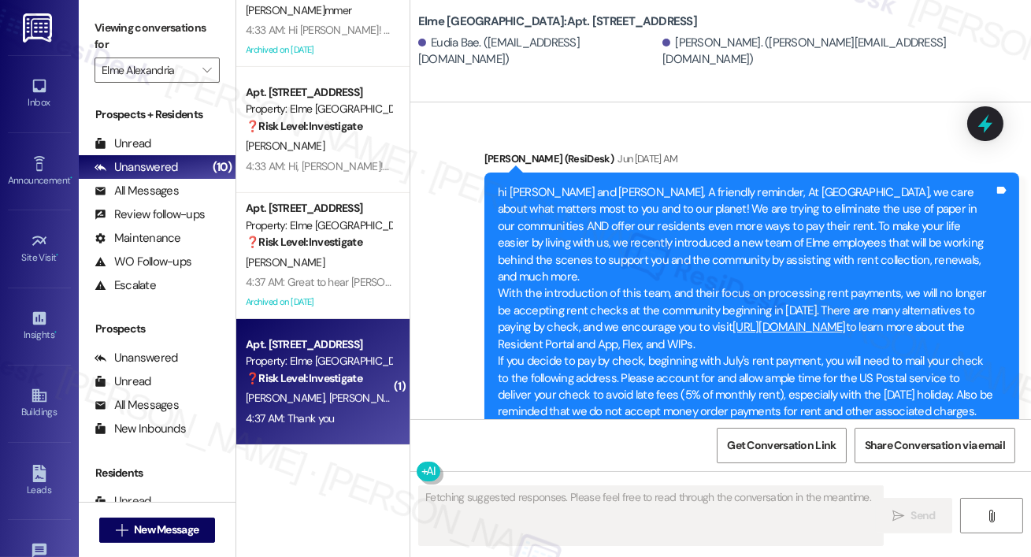
scroll to position [18413, 0]
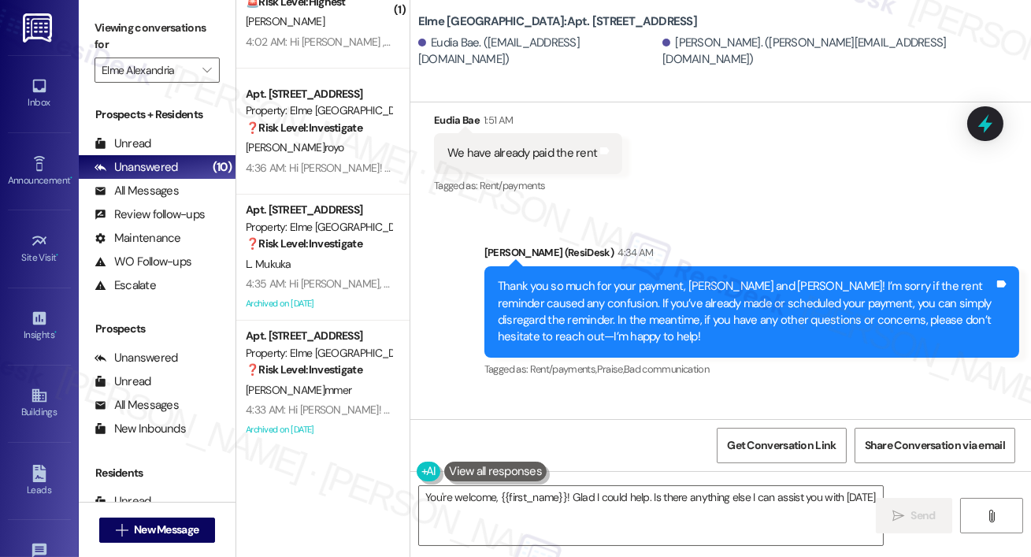
type textarea "You're welcome, {{first_name}}! Glad I could help. Is there anything else I can…"
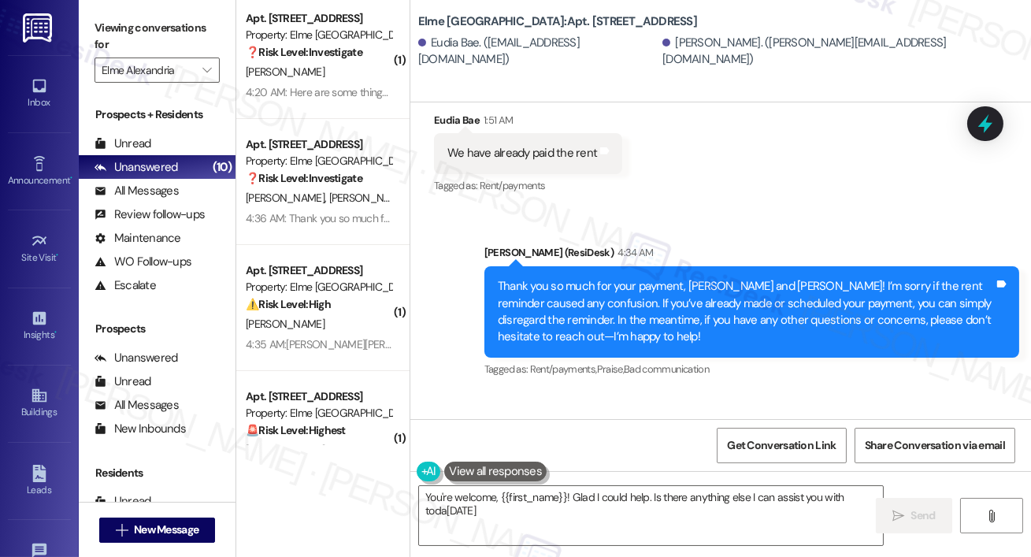
scroll to position [0, 0]
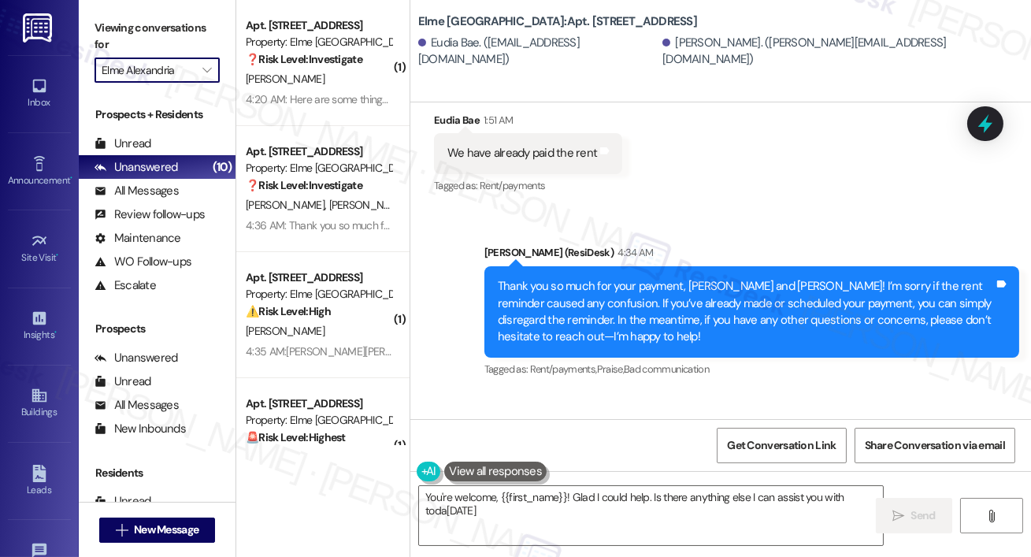
click at [183, 75] on input "Elme Alexandria" at bounding box center [148, 69] width 93 height 25
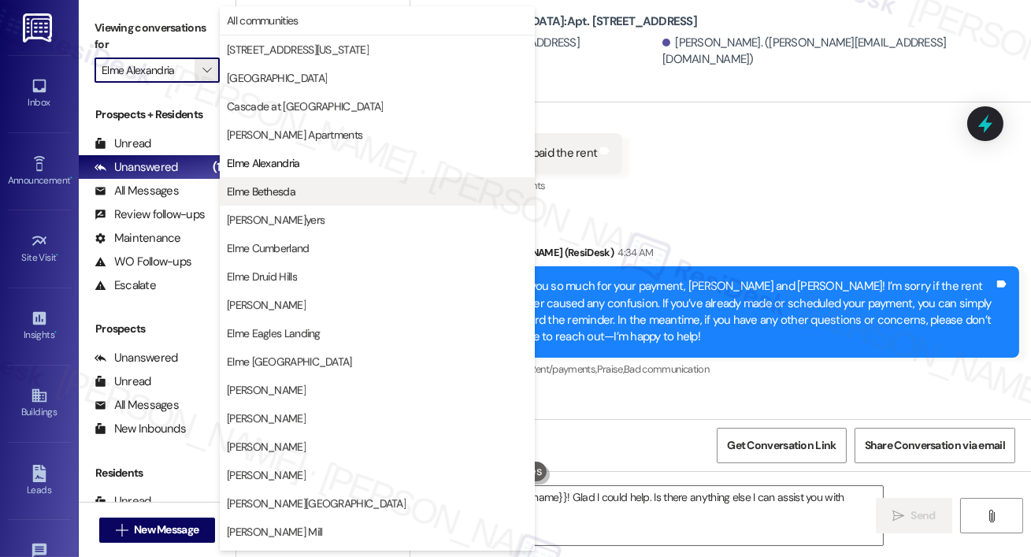
click at [280, 194] on span "Elme Bethesda" at bounding box center [261, 191] width 69 height 16
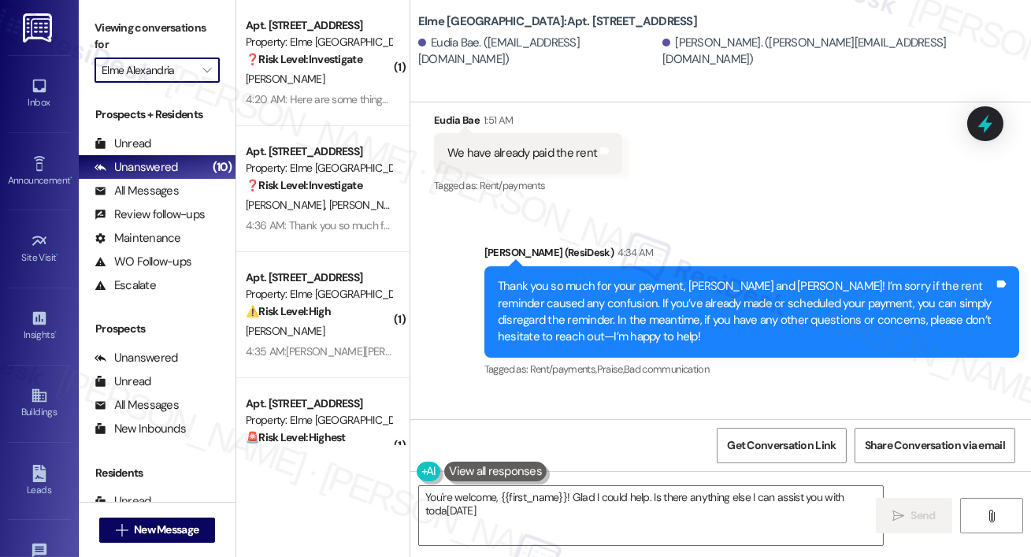
type input "Elme Bethesda"
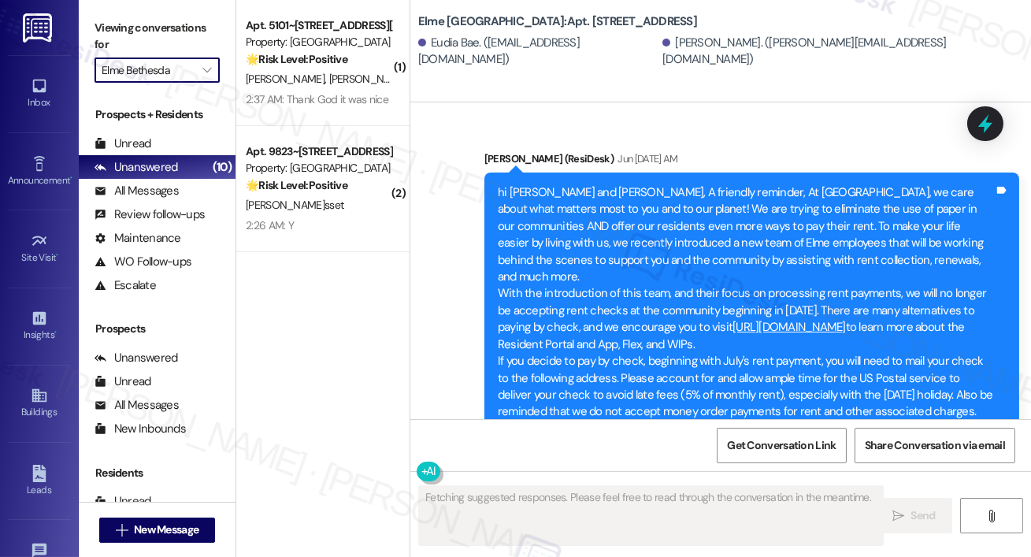
type textarea "Fetching suggested responses. Please feel free to read through the conversation…"
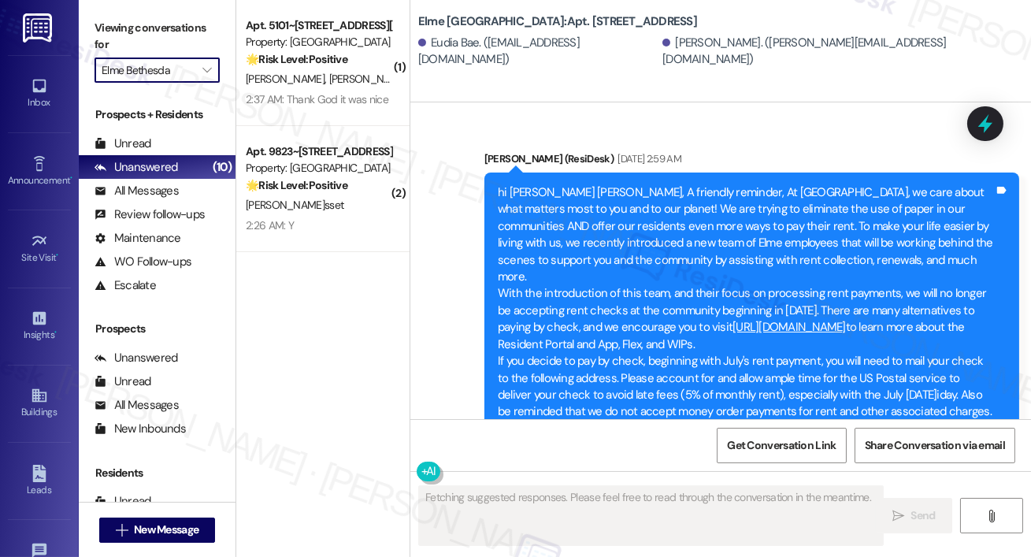
scroll to position [18413, 0]
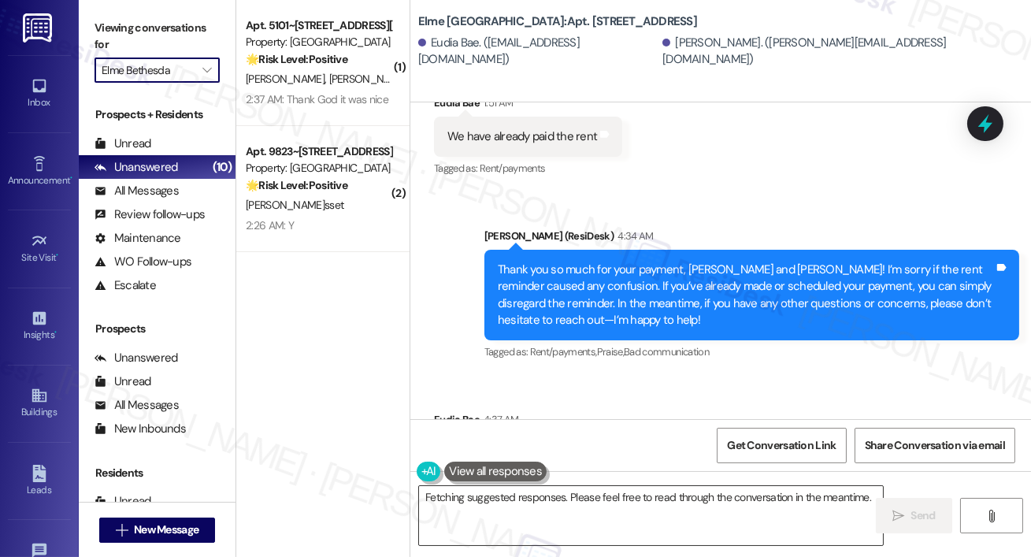
click at [539, 516] on textarea "You're welcome, {{first_name}}! Glad I could assist. If anything else comes up,…" at bounding box center [651, 515] width 464 height 59
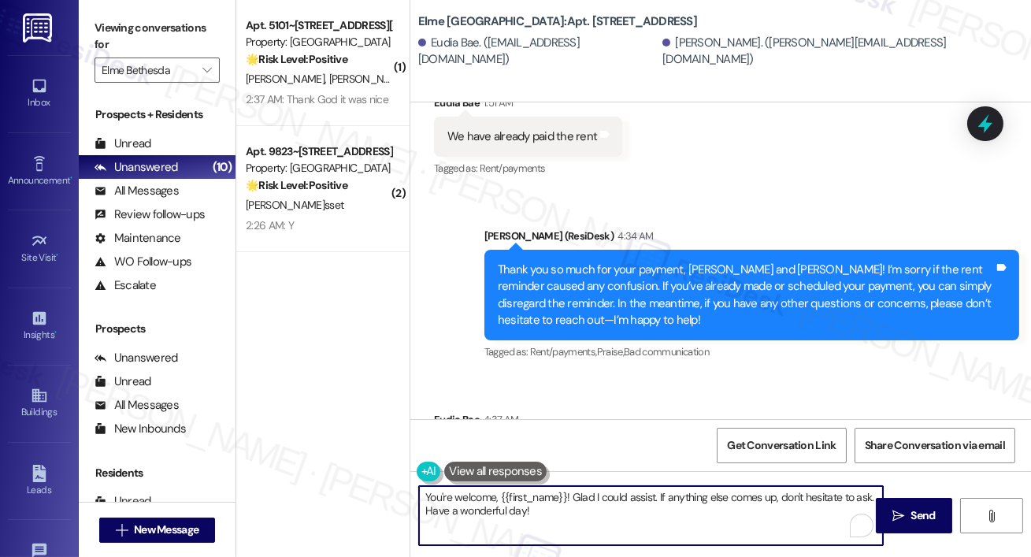
click at [497, 502] on textarea "You're welcome, {{first_name}}! Glad I could assist. If anything else comes up,…" at bounding box center [651, 515] width 464 height 59
type textarea "You're welcome! Have a wonderful day!"
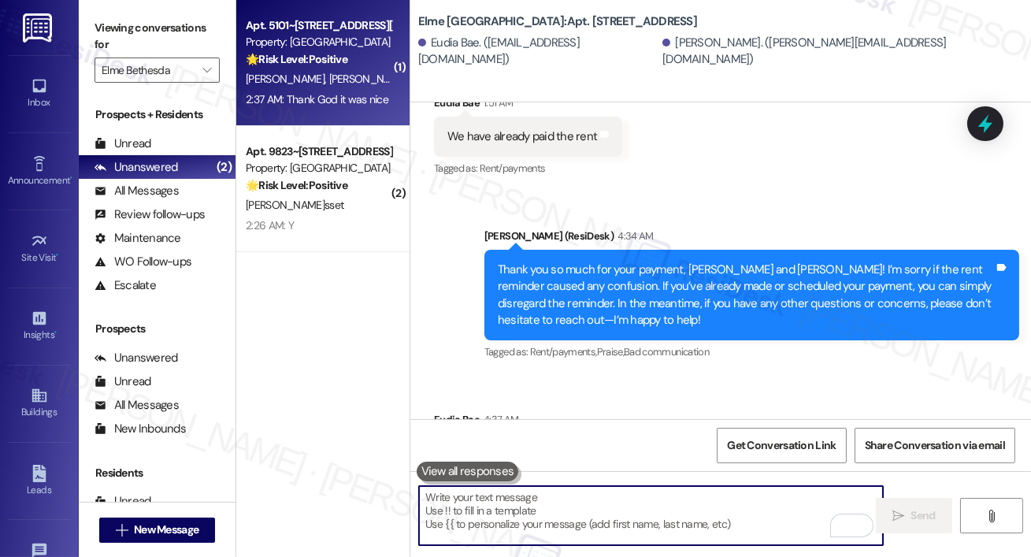
click at [365, 104] on div "2:37 AM: Thank God it was nice 2:37 AM: Thank God it was nice" at bounding box center [317, 99] width 143 height 14
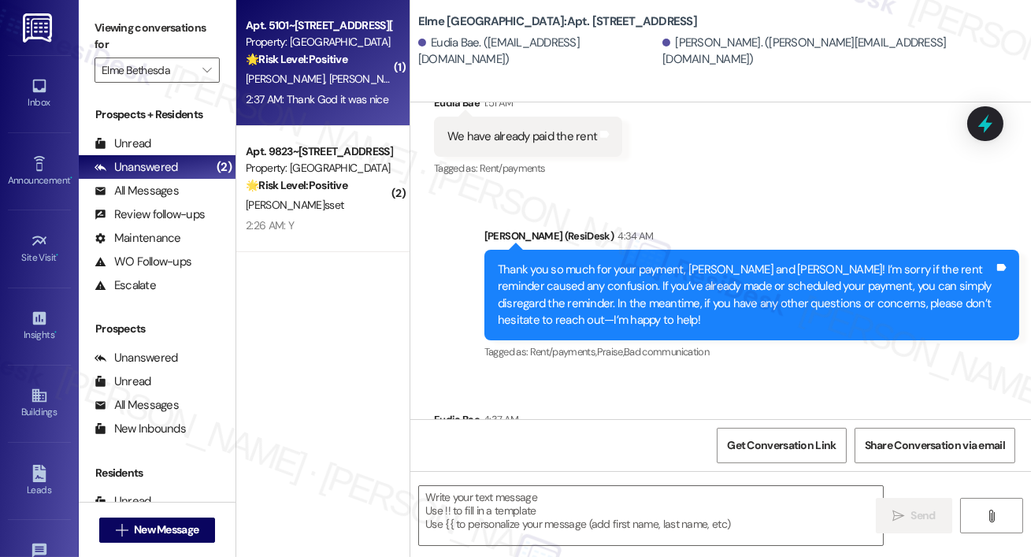
type textarea "Fetching suggested responses. Please feel free to read through the conversation…"
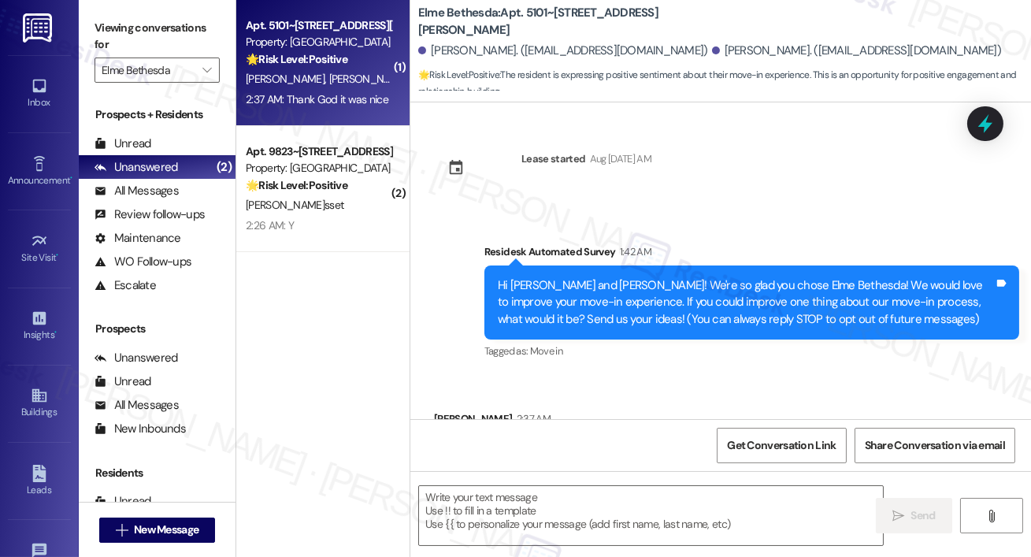
scroll to position [88, 0]
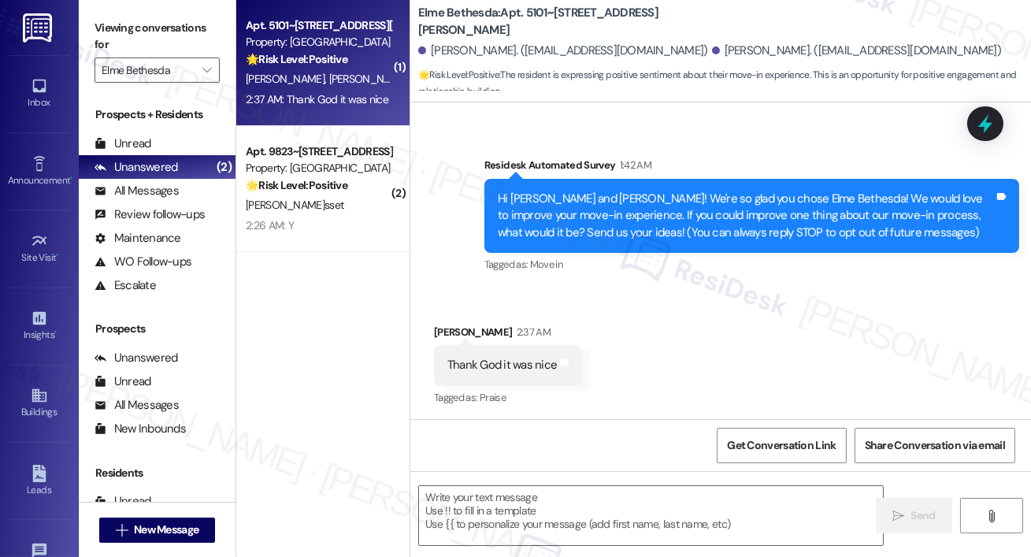
type textarea "Fetching suggested responses. Please feel free to read through the conversation…"
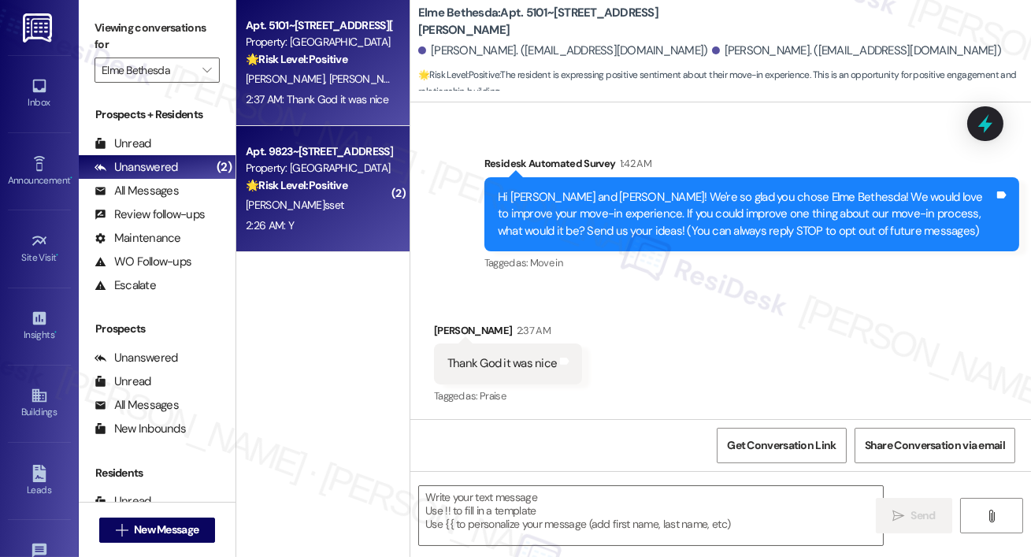
click at [398, 240] on div "Apt. 9823~103, [STREET_ADDRESS][PERSON_NAME] Property: Elme Bethesda 🌟 Risk Lev…" at bounding box center [322, 189] width 173 height 126
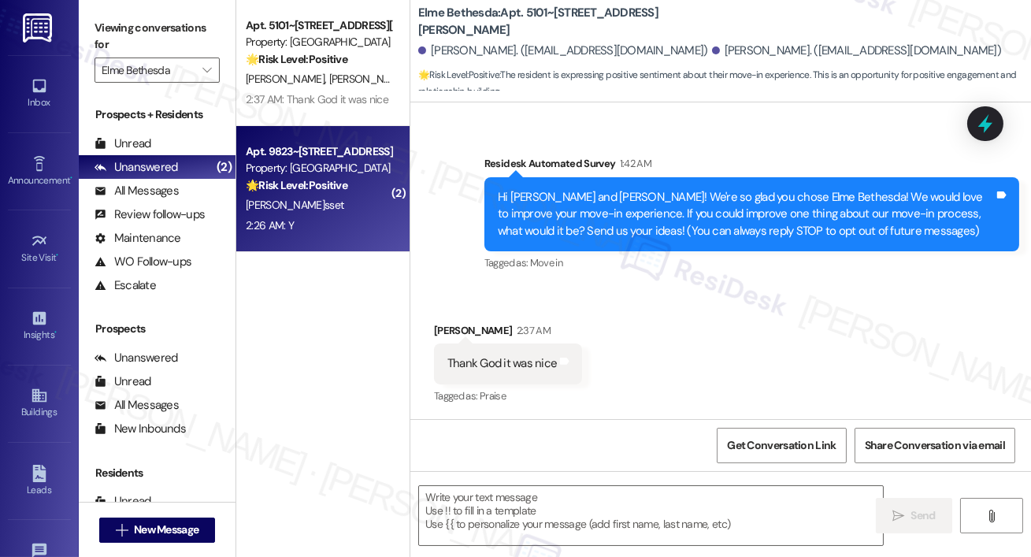
type textarea "Fetching suggested responses. Please feel free to read through the conversation…"
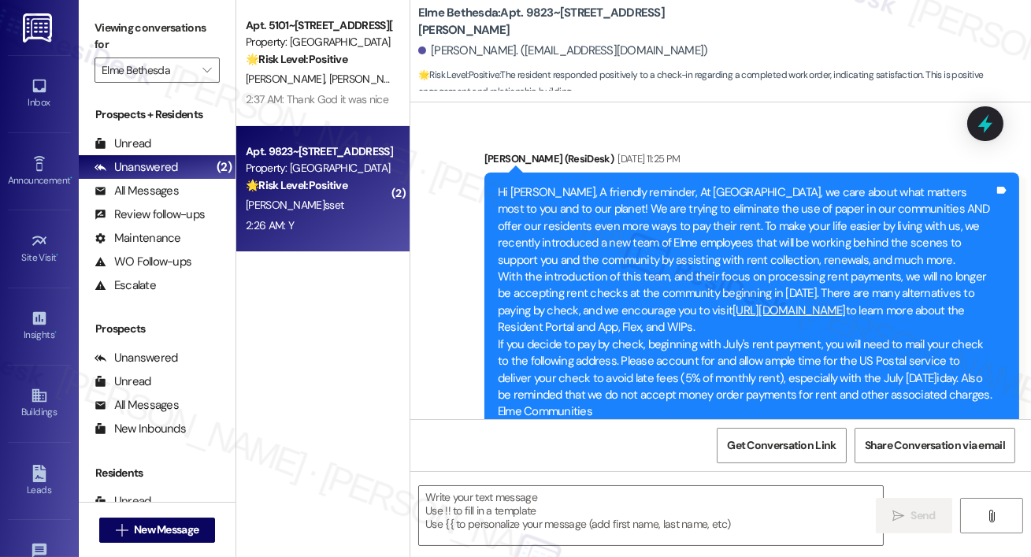
scroll to position [9027, 0]
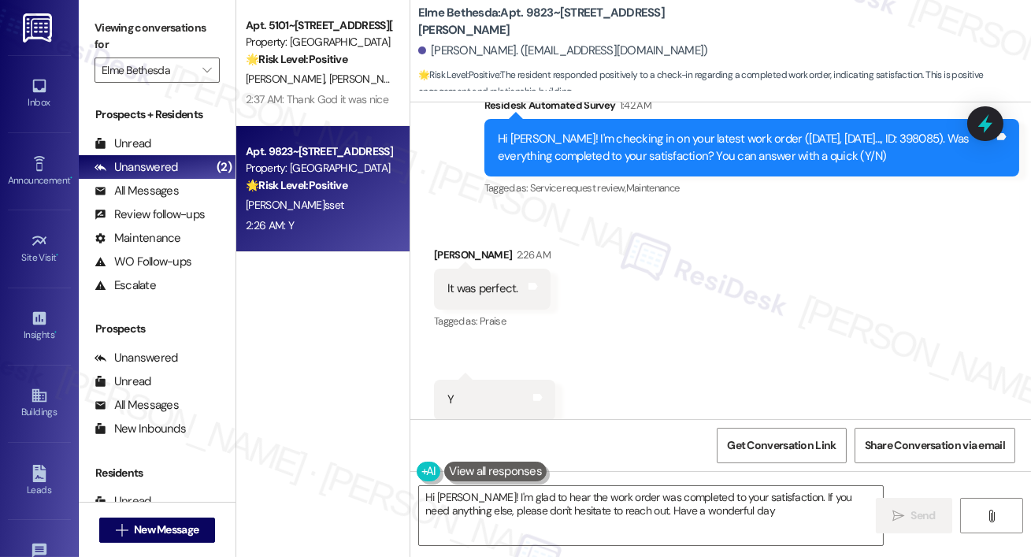
type textarea "Hi [PERSON_NAME]! I'm glad to hear the work order was completed to your satisfa…"
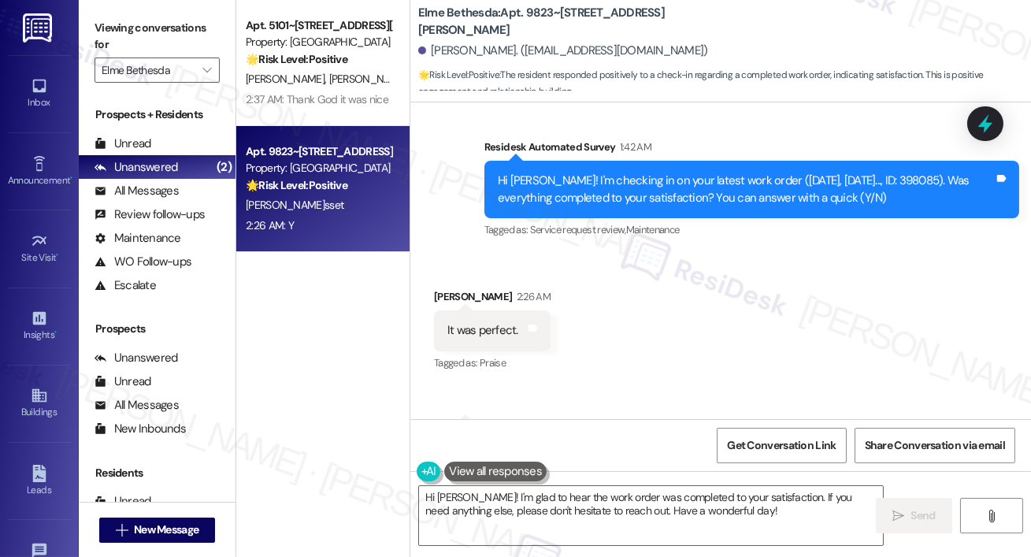
scroll to position [9028, 0]
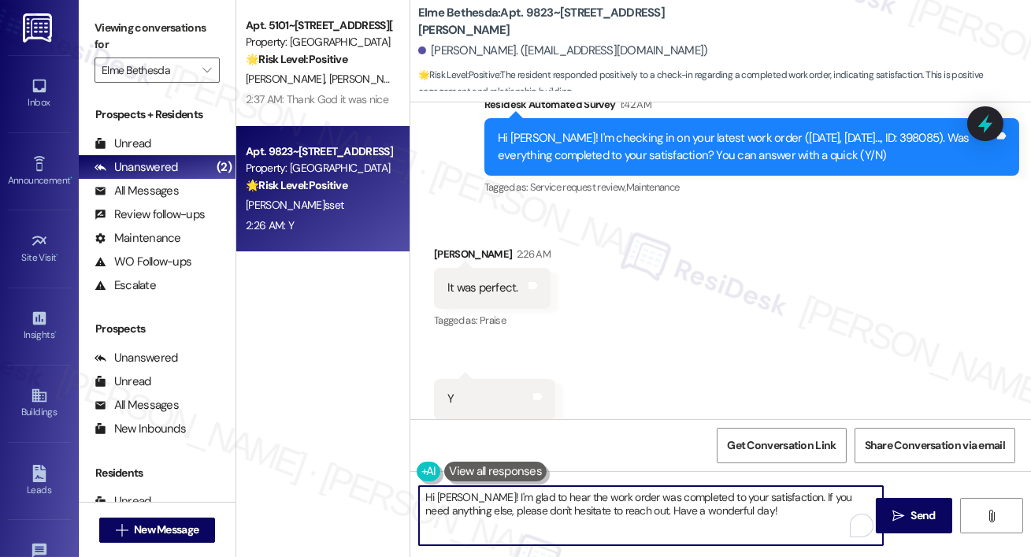
click at [739, 531] on textarea "Hi [PERSON_NAME]! I'm glad to hear the work order was completed to your satisfa…" at bounding box center [651, 515] width 464 height 59
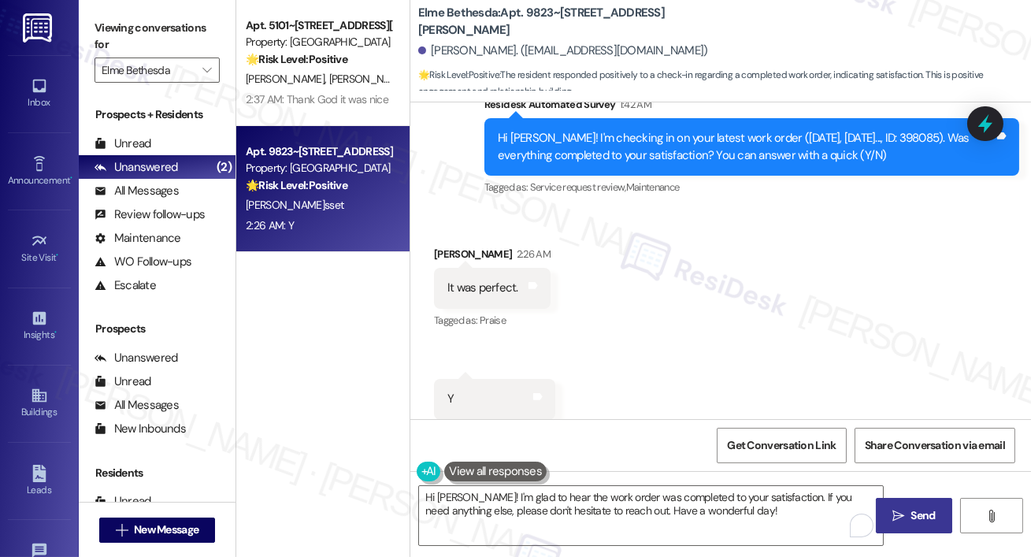
click at [880, 521] on button " Send" at bounding box center [914, 515] width 76 height 35
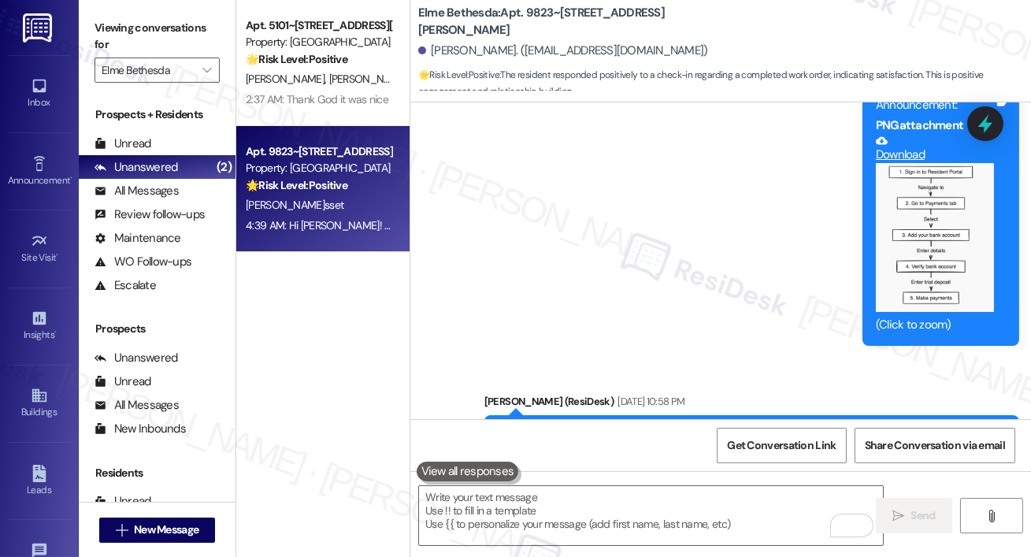
scroll to position [1566, 0]
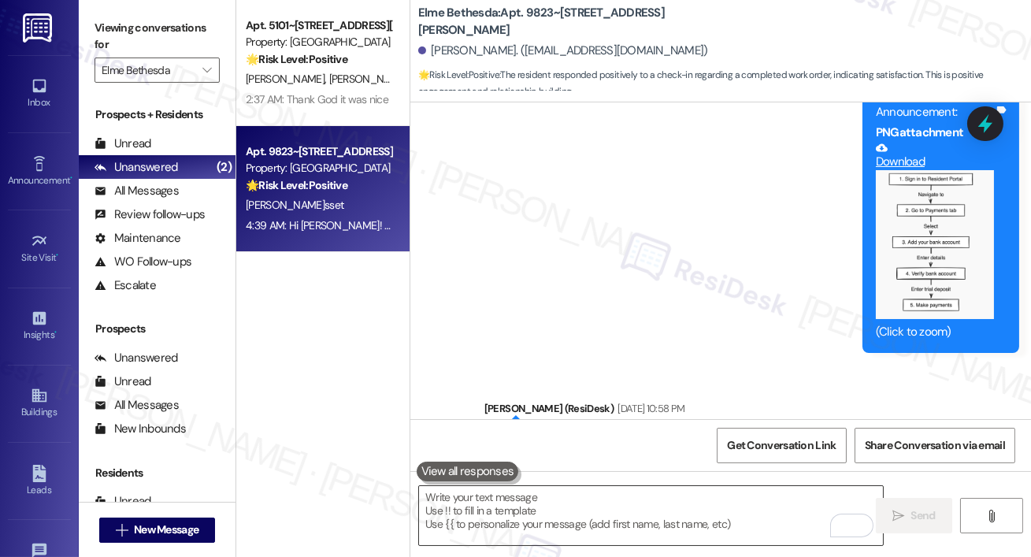
click at [506, 506] on textarea "To enrich screen reader interactions, please activate Accessibility in Grammarl…" at bounding box center [651, 515] width 464 height 59
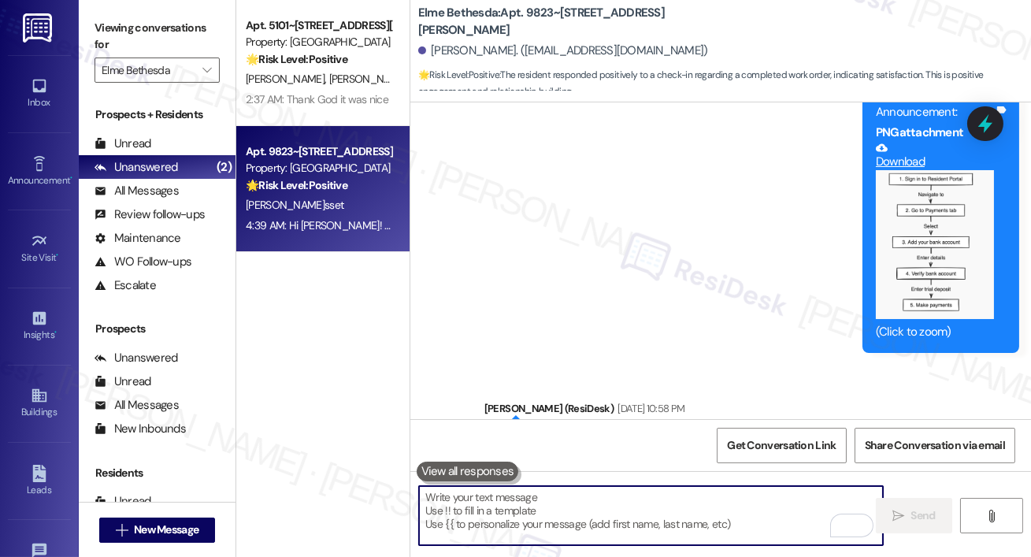
paste textarea "I hope you don’t mind me asking a quick favor—would you be willing to leave us …"
type textarea "I hope you don’t mind me asking a quick favor—would you be willing to leave us …"
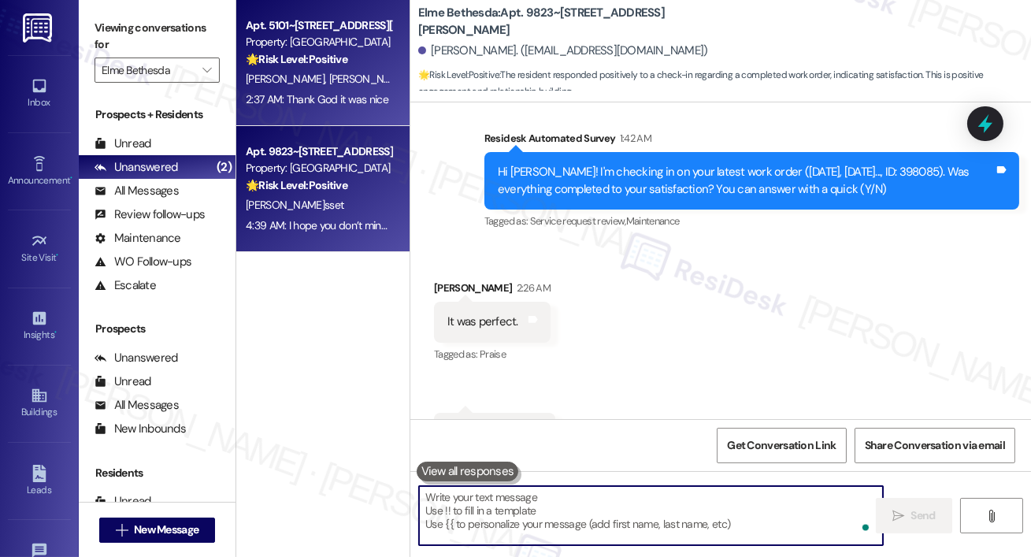
drag, startPoint x: 347, startPoint y: 37, endPoint x: 343, endPoint y: 65, distance: 27.7
click at [343, 65] on strong "🌟 Risk Level: Positive" at bounding box center [297, 59] width 102 height 14
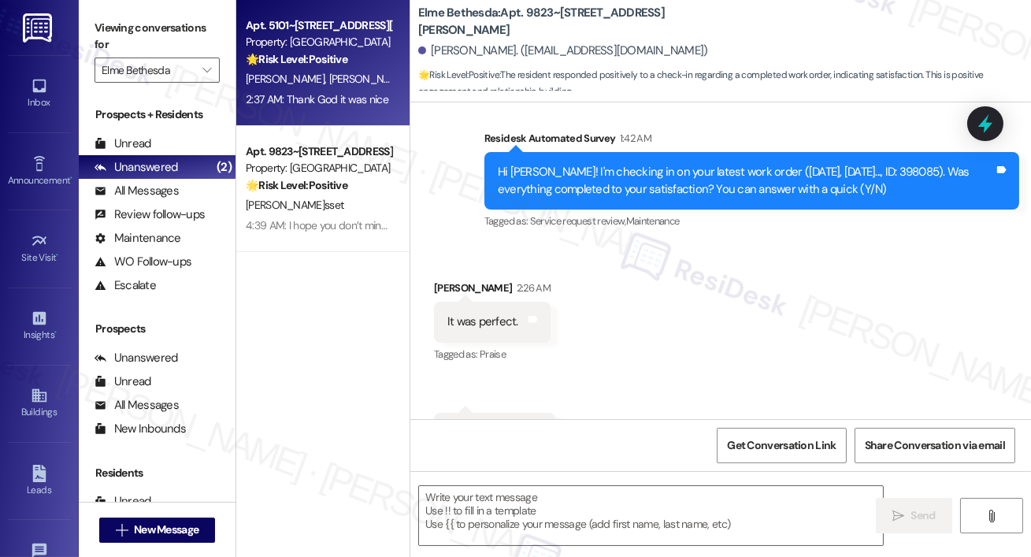
scroll to position [9027, 0]
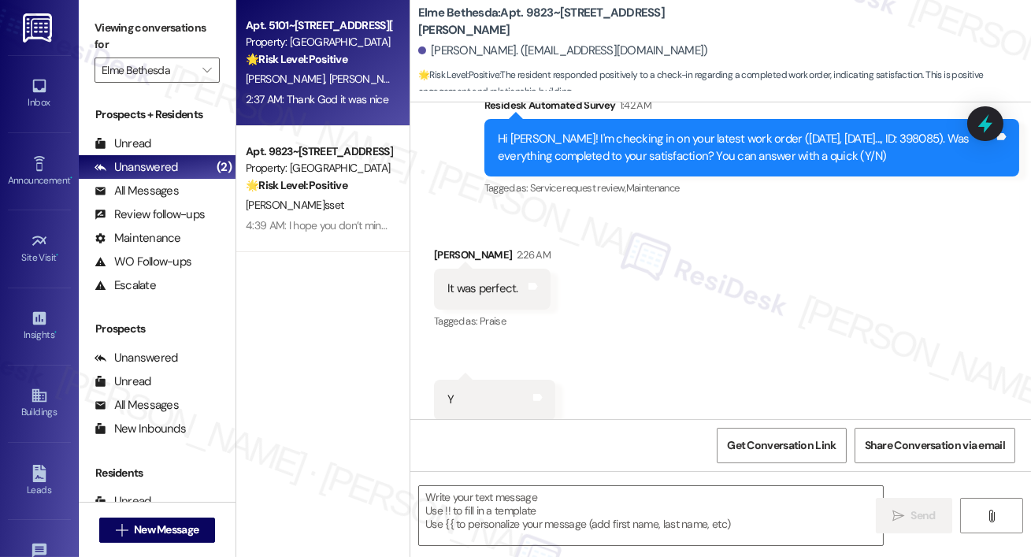
type textarea "Fetching suggested responses. Please feel free to read through the conversation…"
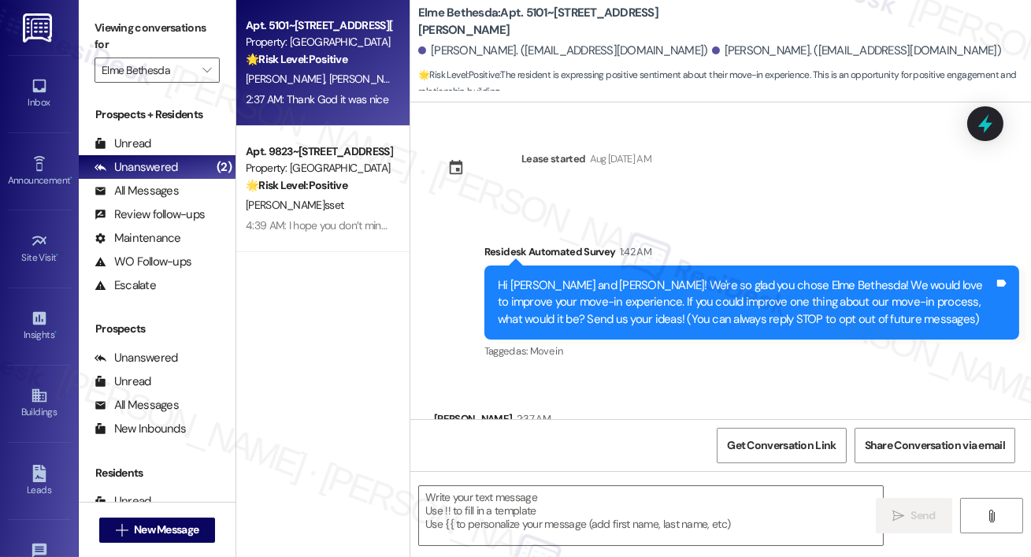
scroll to position [88, 0]
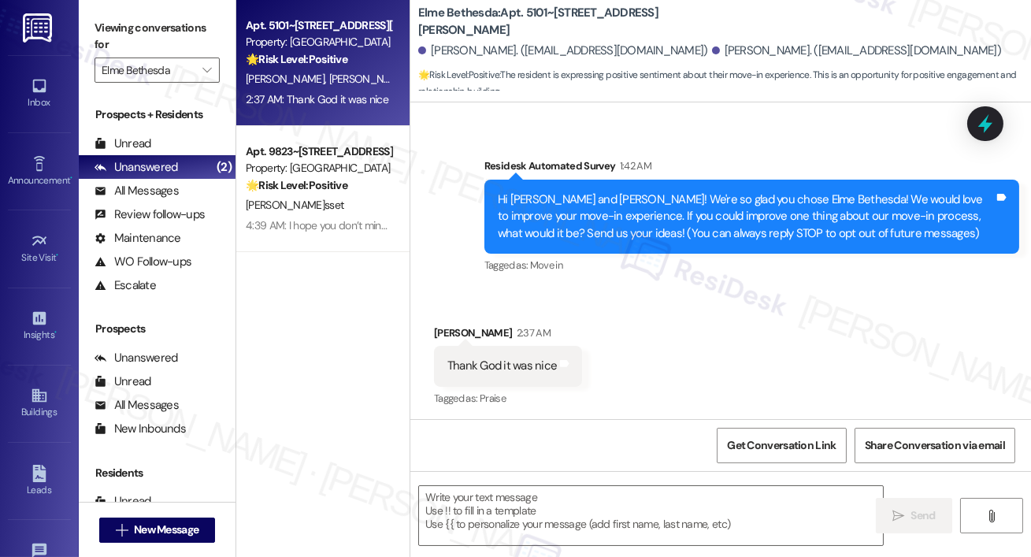
type textarea "Fetching suggested responses. Please feel free to read through the conversation…"
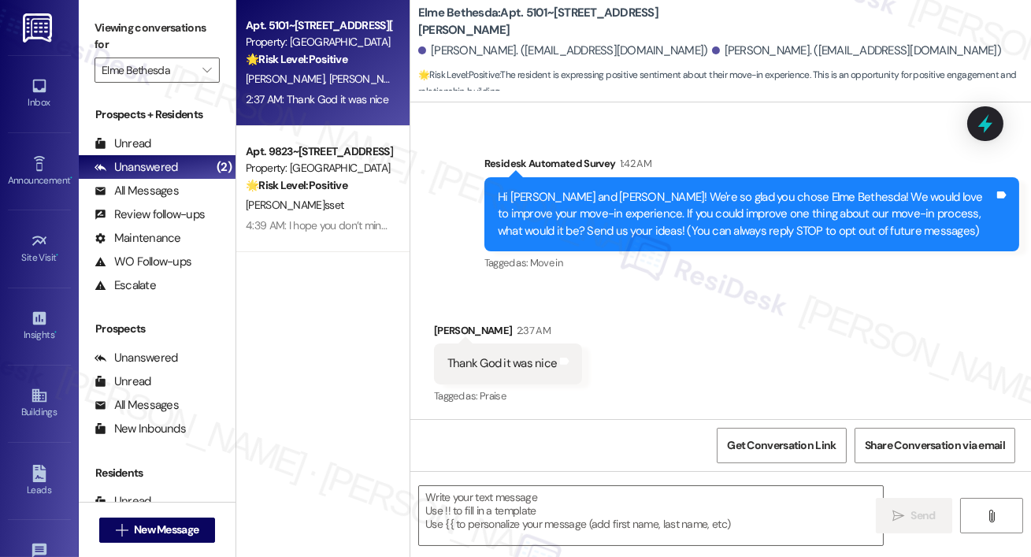
scroll to position [89, 0]
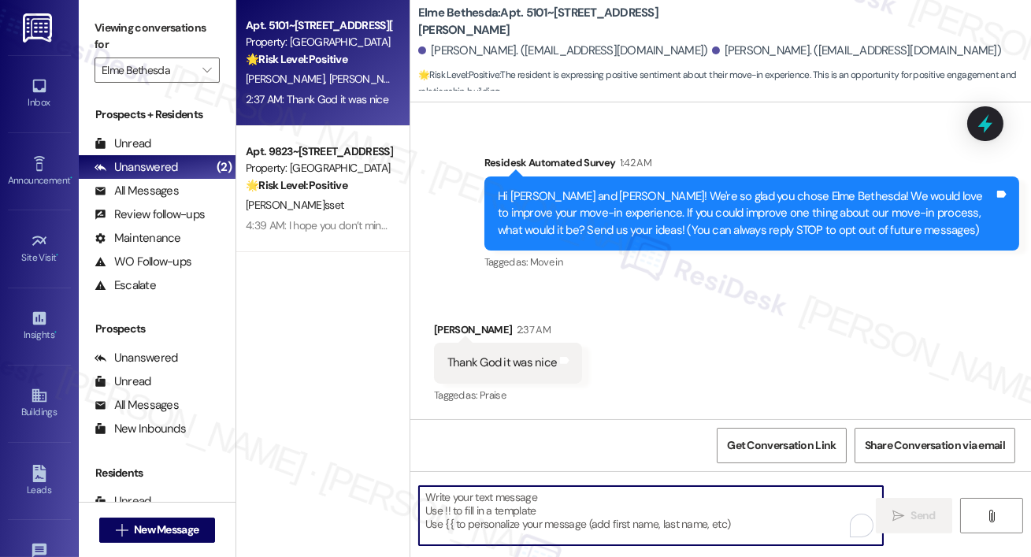
click at [524, 524] on textarea "To enrich screen reader interactions, please activate Accessibility in Grammarl…" at bounding box center [651, 515] width 464 height 59
click at [509, 496] on textarea "To enrich screen reader interactions, please activate Accessibility in Grammarl…" at bounding box center [651, 515] width 464 height 59
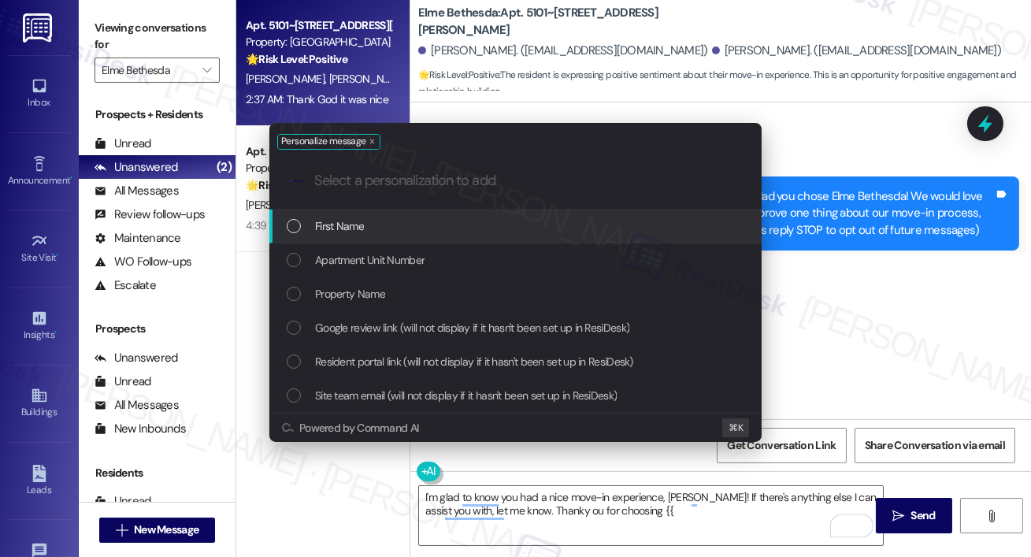
click at [385, 291] on div "Property Name" at bounding box center [517, 293] width 461 height 17
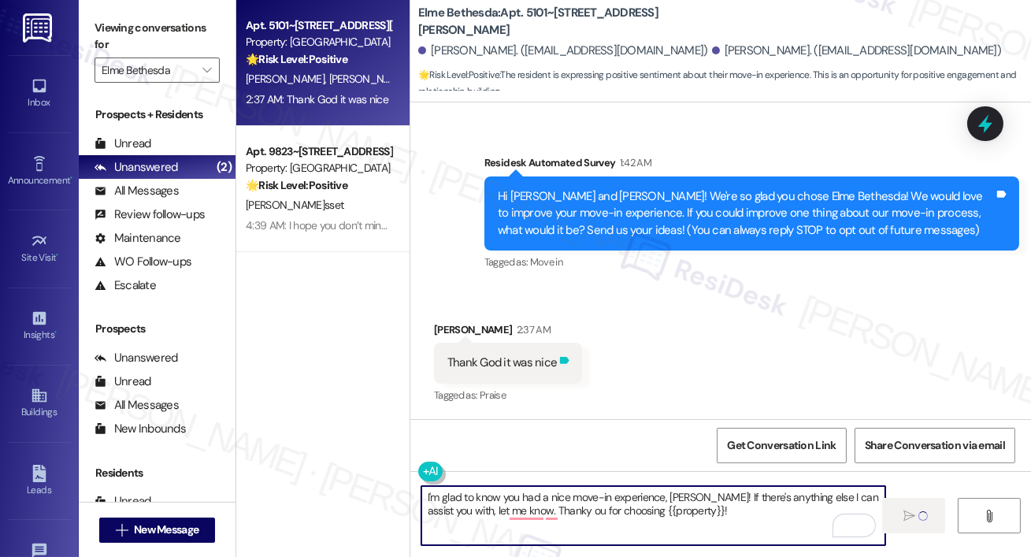
type textarea "I'm glad to know you had a nice move-in experience, Eleni! If there's anything …"
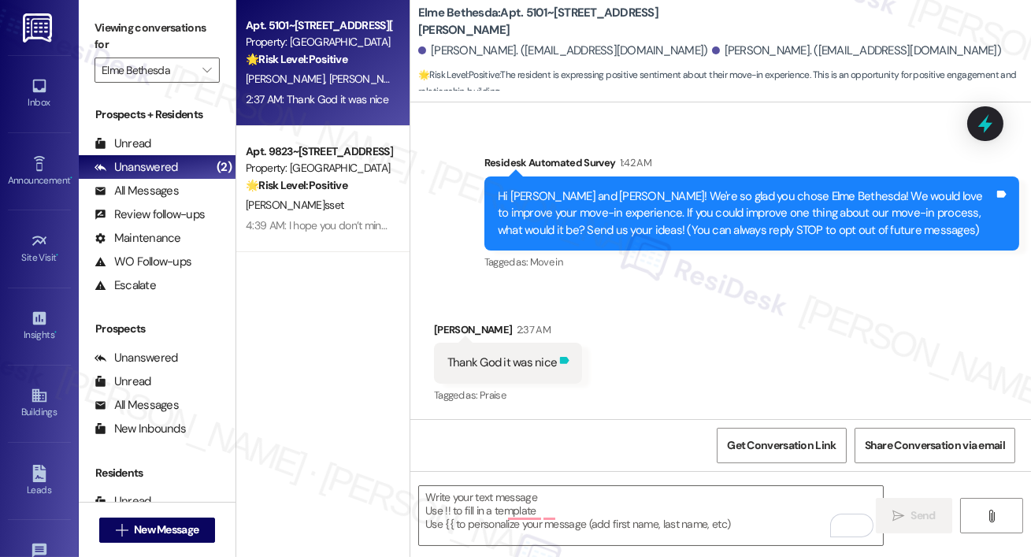
scroll to position [88, 0]
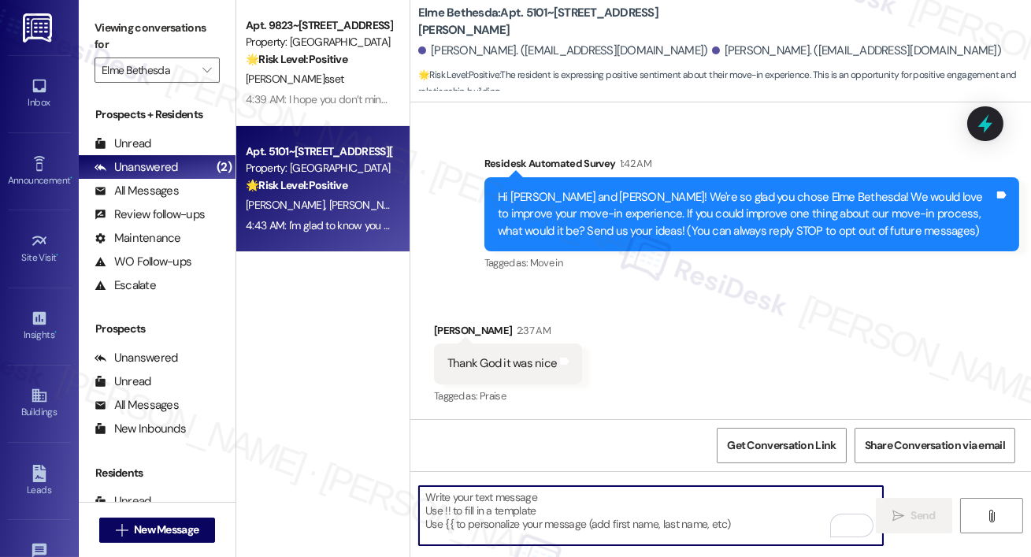
click at [514, 522] on textarea "To enrich screen reader interactions, please activate Accessibility in Grammarl…" at bounding box center [651, 515] width 464 height 59
paste textarea "I hope you don’t mind me asking a quick favor—would you be willing to leave us …"
type textarea "I hope you don’t mind me asking a quick favor—would you be willing to leave us …"
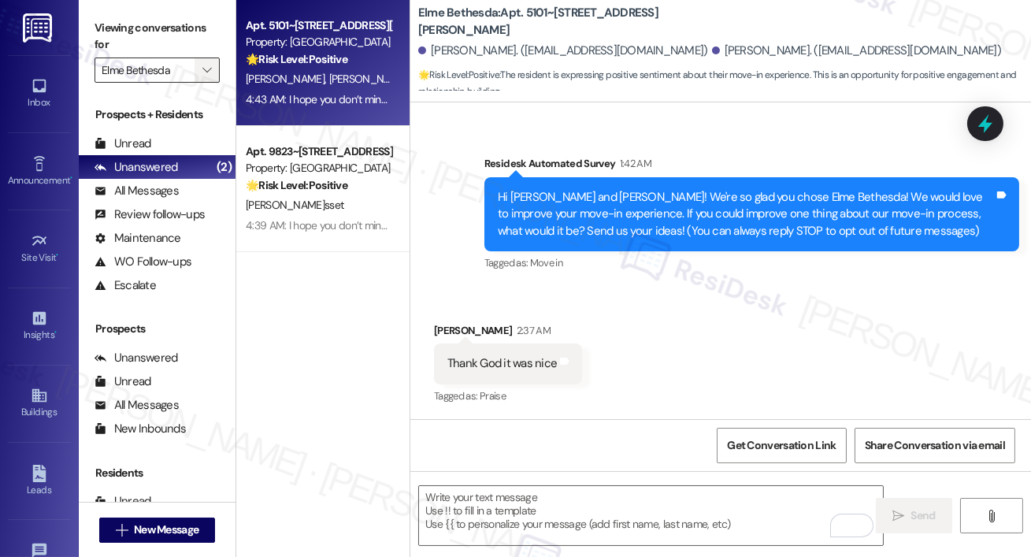
click at [211, 71] on icon "" at bounding box center [206, 70] width 9 height 13
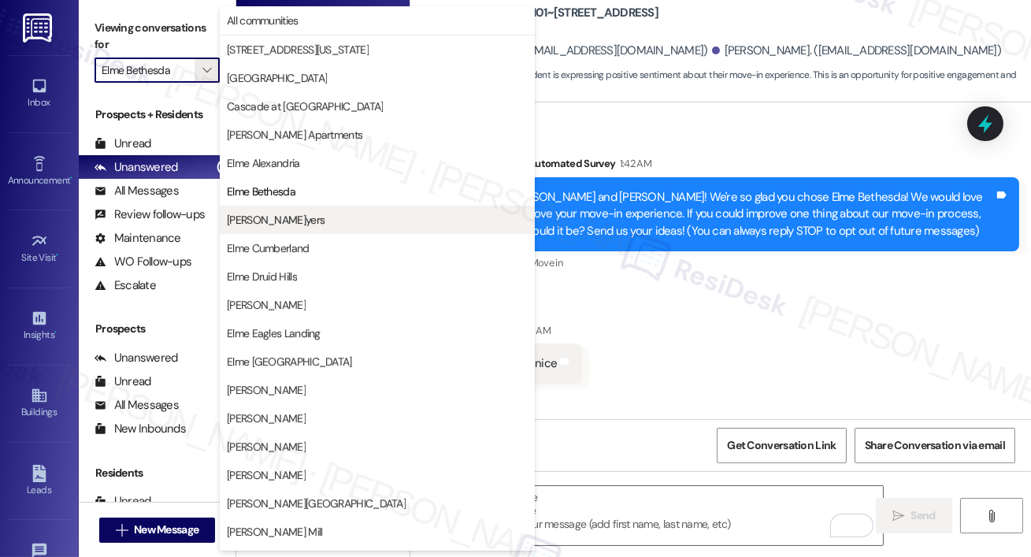
click at [255, 221] on span "[PERSON_NAME]" at bounding box center [276, 220] width 98 height 16
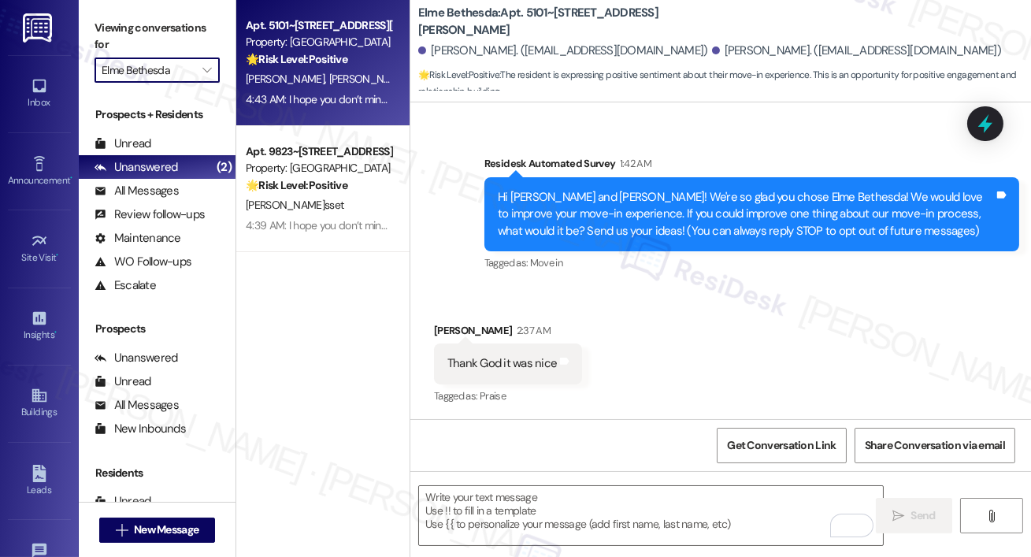
type input "[PERSON_NAME]"
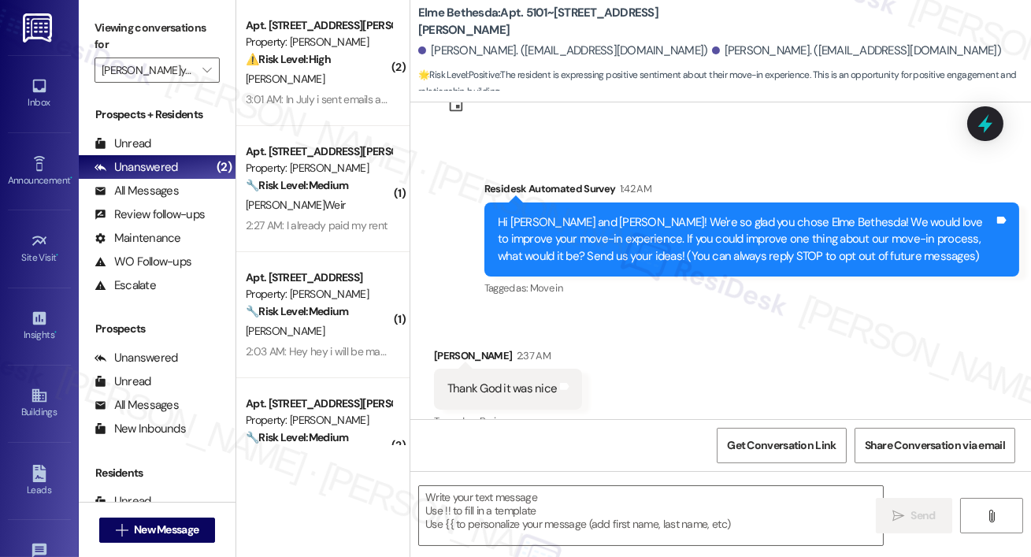
scroll to position [88, 0]
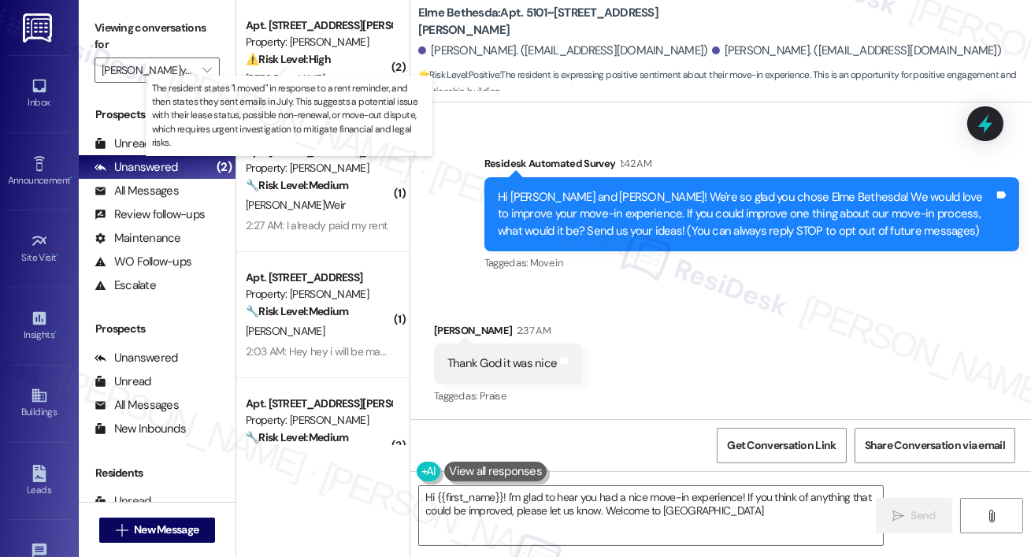
type textarea "Hi {{first_name}}! I'm glad to hear you had a nice move-in experience! If you t…"
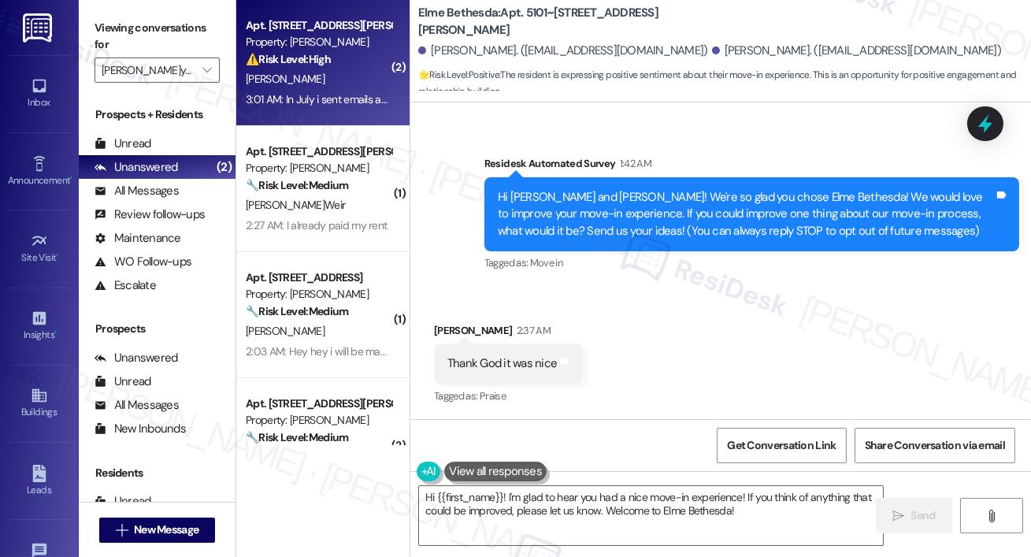
click at [312, 109] on div "Apt. 730, 50 Greenleaf Road Property: Elme Conyers ⚠️ Risk Level: High The resi…" at bounding box center [322, 63] width 173 height 126
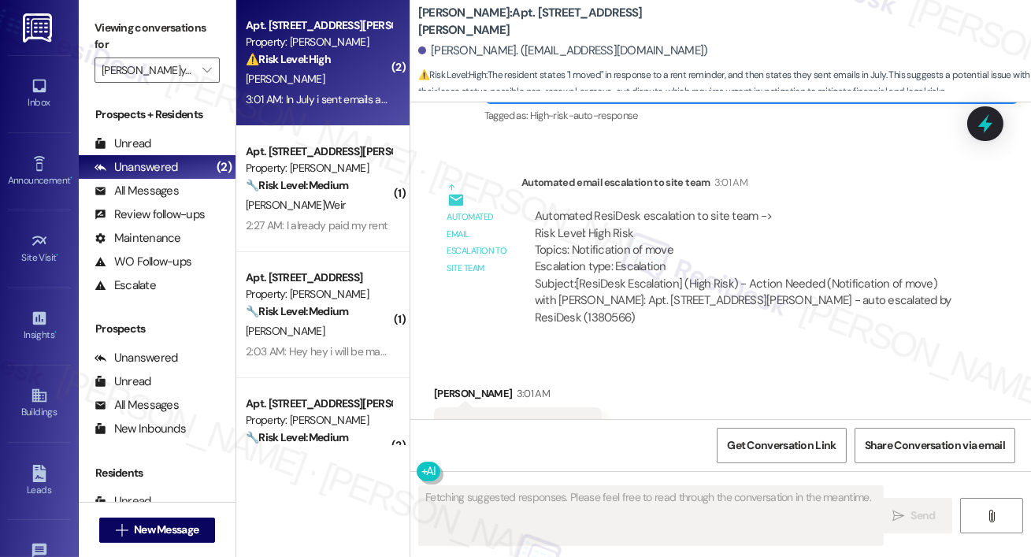
scroll to position [1615, 0]
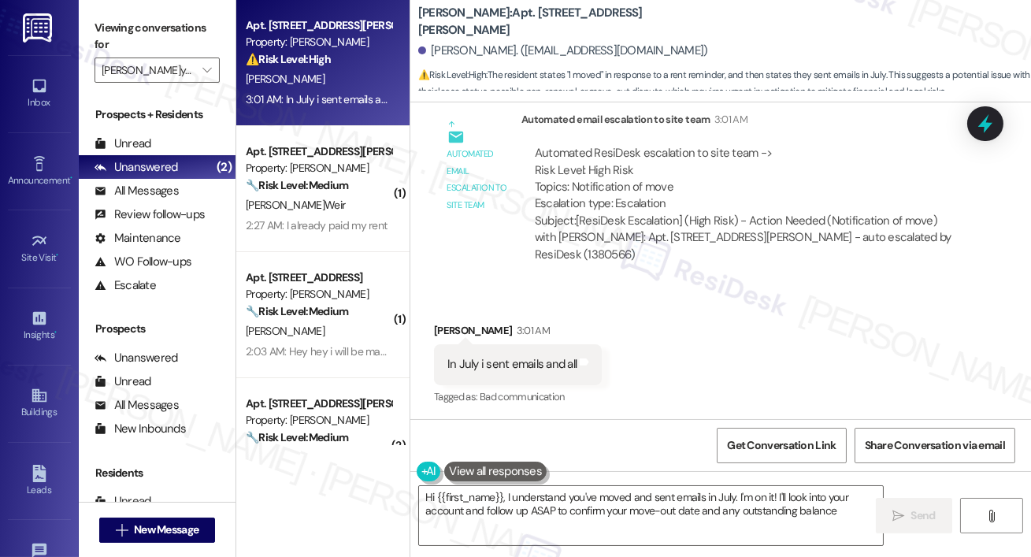
type textarea "Hi {{first_name}}, I understand you've moved and sent emails in July. I'm on it…"
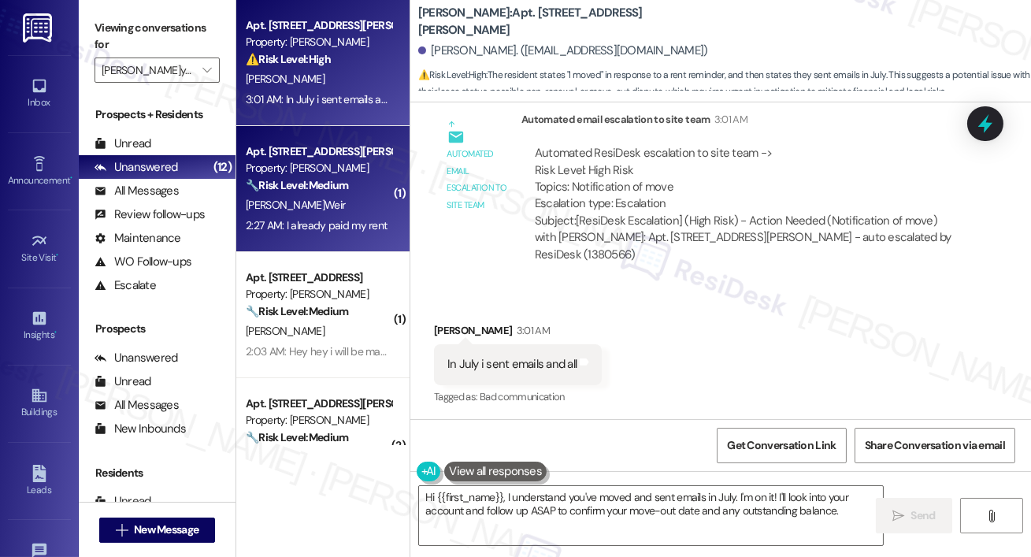
click at [281, 233] on div "2:27 AM: I already paid my rent 2:27 AM: I already paid my rent" at bounding box center [318, 226] width 149 height 20
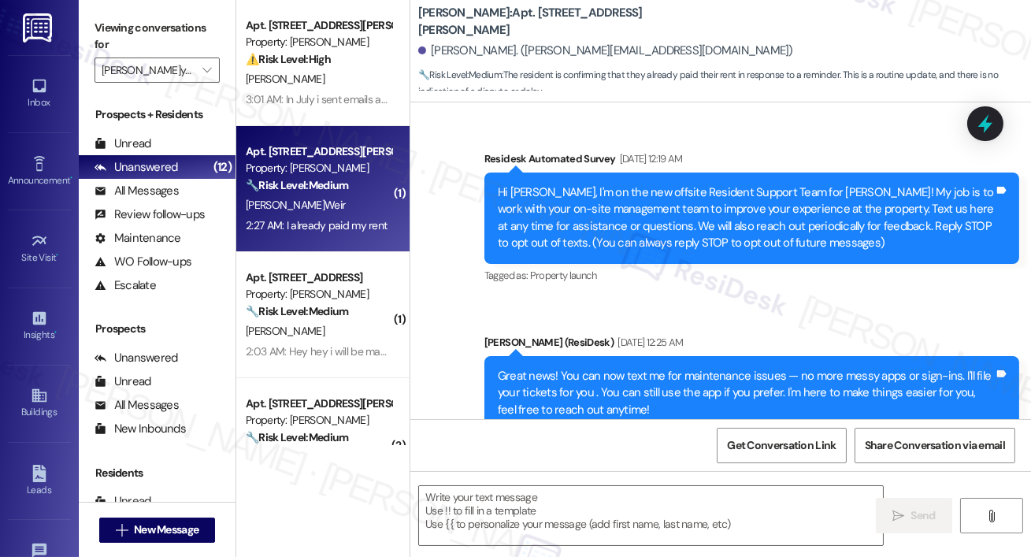
scroll to position [9989, 0]
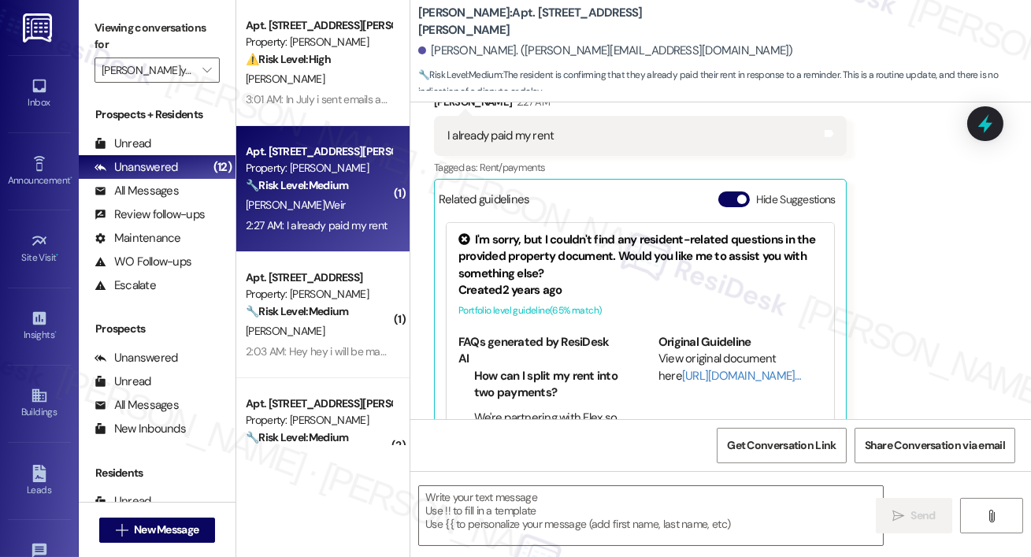
type textarea "Fetching suggested responses. Please feel free to read through the conversation…"
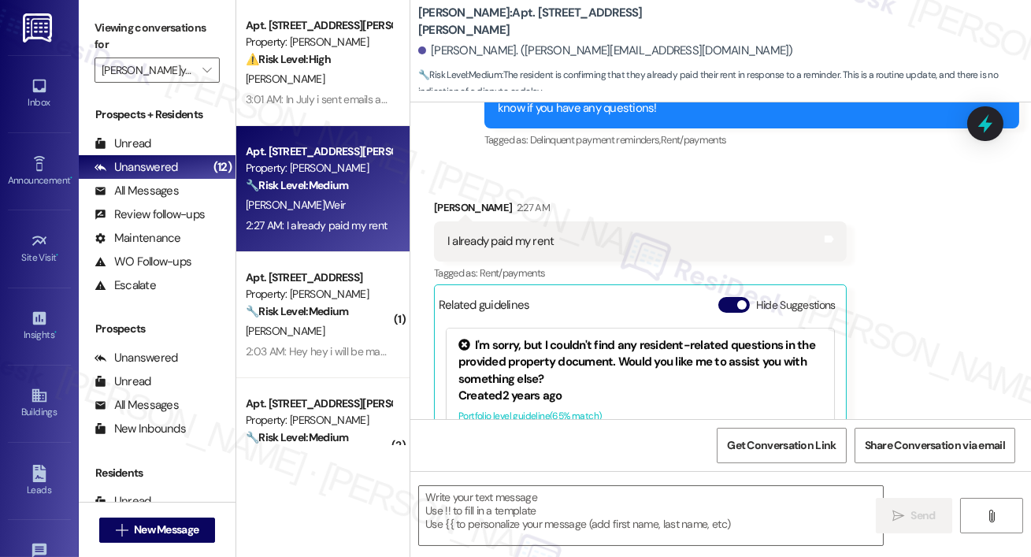
scroll to position [9879, 0]
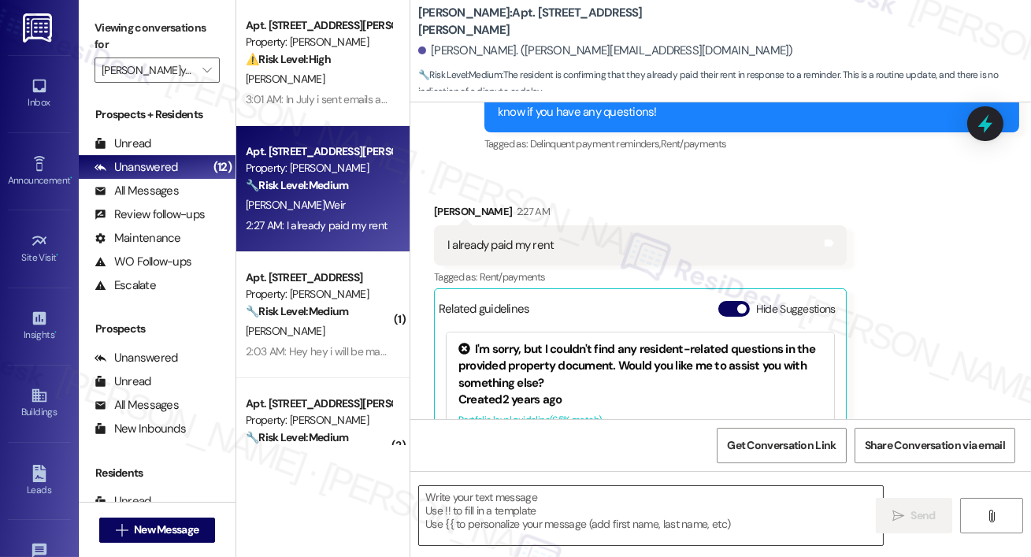
click at [493, 499] on textarea at bounding box center [651, 515] width 464 height 59
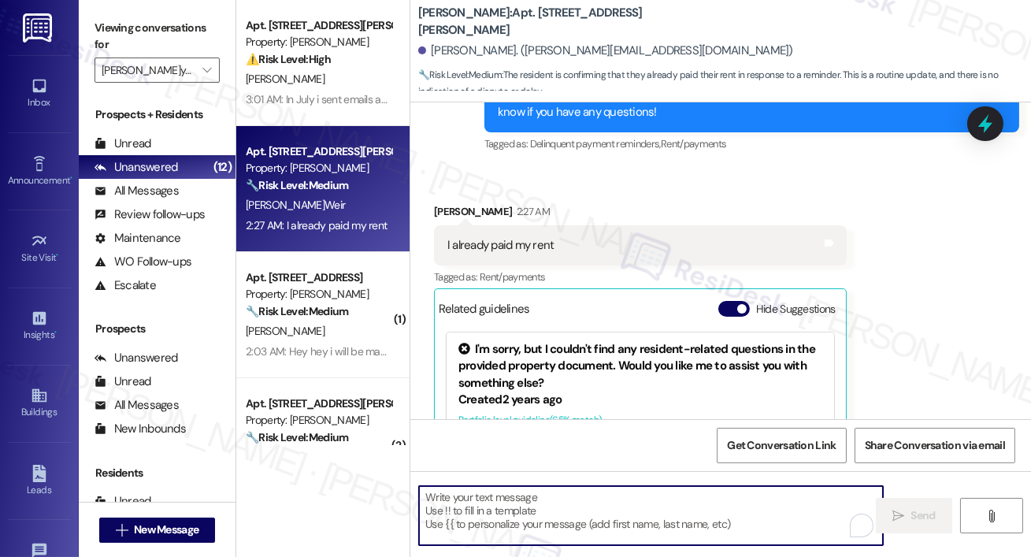
paste textarea "Thank you so much for your payment, {{first_name}}! I’m sorry if the rent remin…"
type textarea "Thank you so much for your payment, {{first_name}}! I’m sorry if the rent remin…"
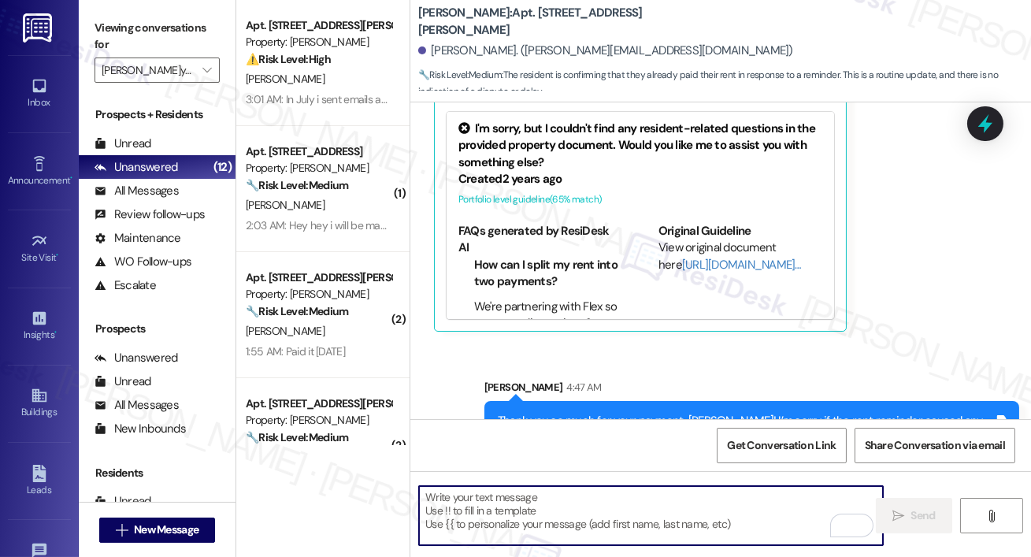
scroll to position [10149, 0]
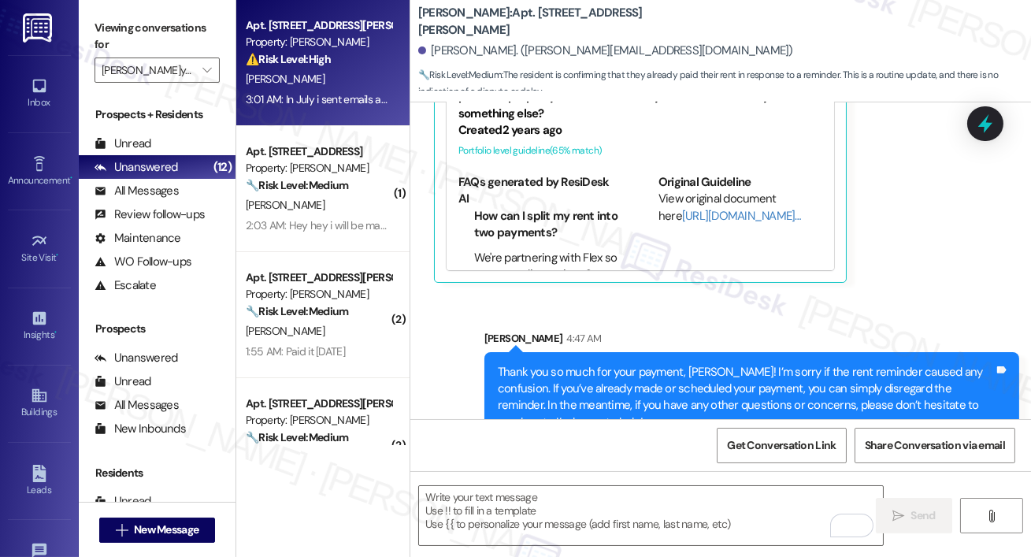
click at [359, 106] on div "3:01 AM: In July i sent emails and all 3:01 AM: In July i sent emails and all" at bounding box center [325, 99] width 159 height 14
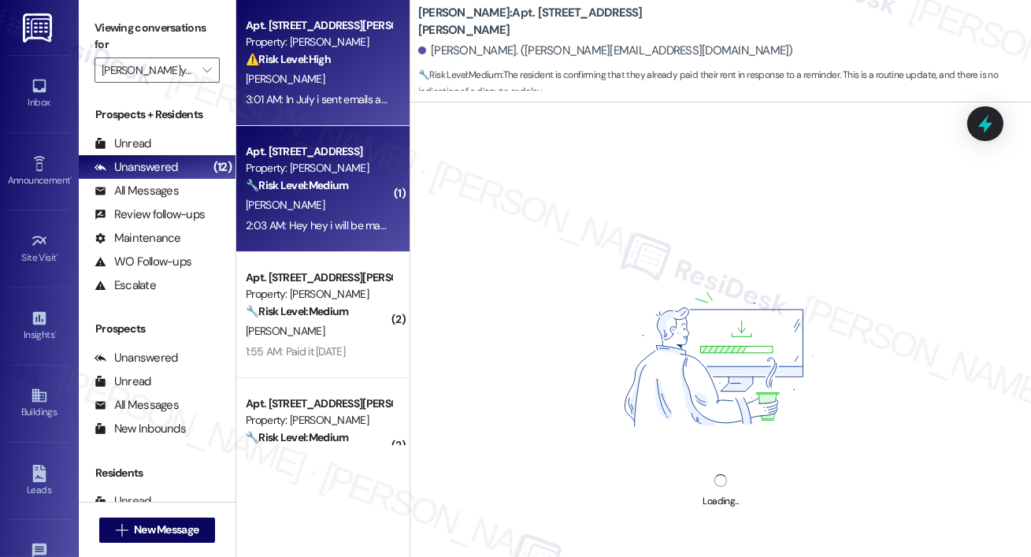
click at [350, 157] on div "Apt. 710, 50 Greenleaf Road" at bounding box center [319, 151] width 146 height 17
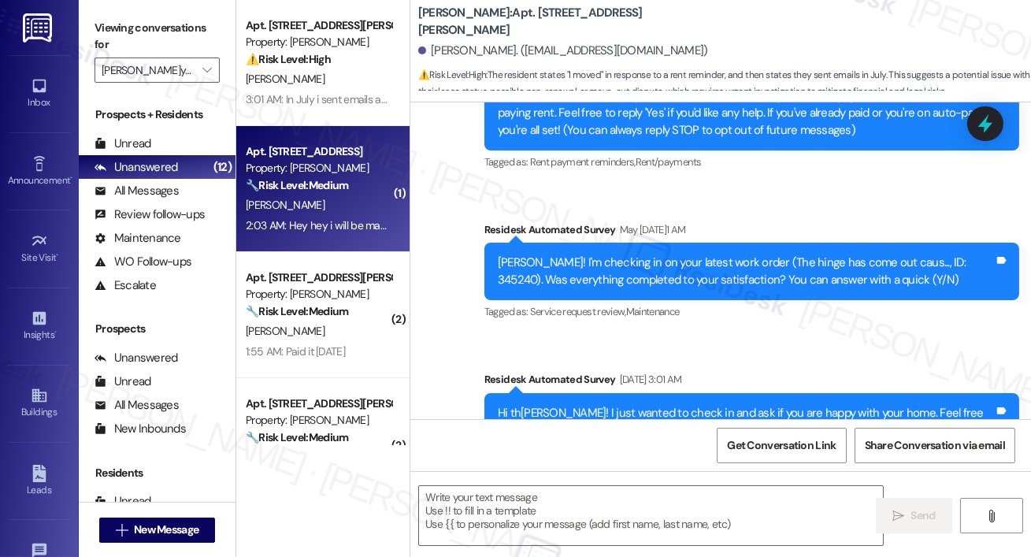
type textarea "Fetching suggested responses. Please feel free to read through the conversation…"
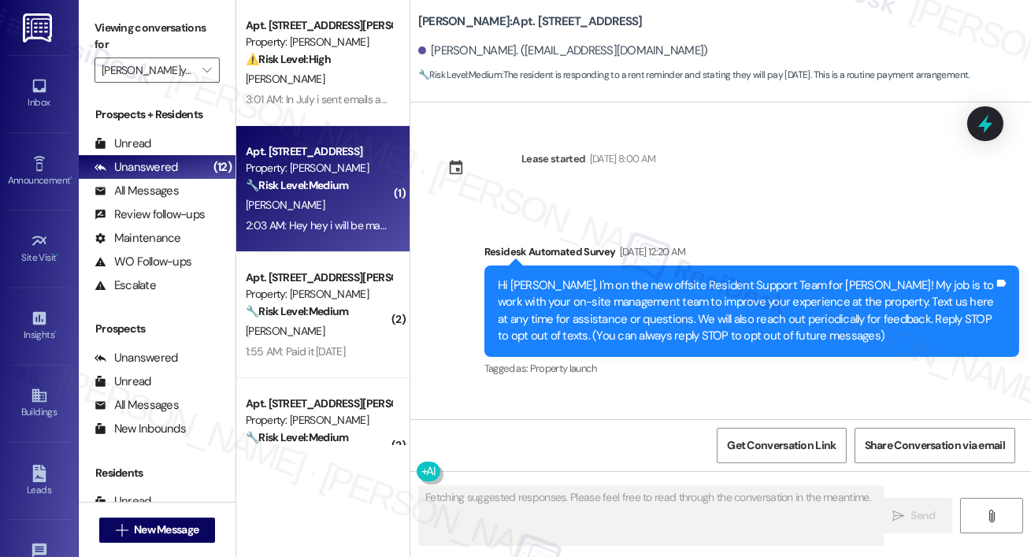
scroll to position [31124, 0]
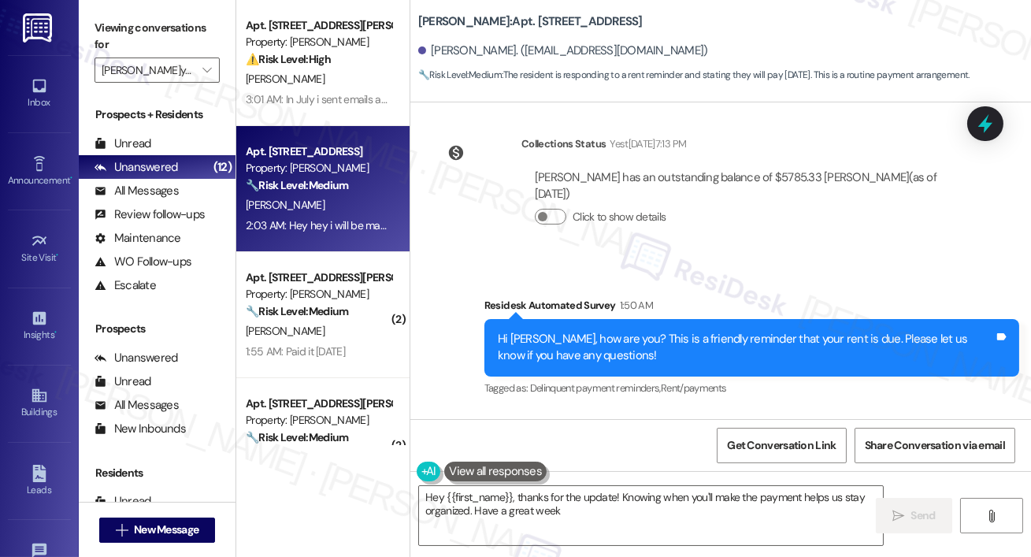
type textarea "Hey {{first_name}}, thanks for the update! Knowing when you'll make the payment…"
click at [478, 511] on textarea "Hey {{first_name}}, thanks for the update! Knowing when you'll make the payment…" at bounding box center [651, 515] width 464 height 59
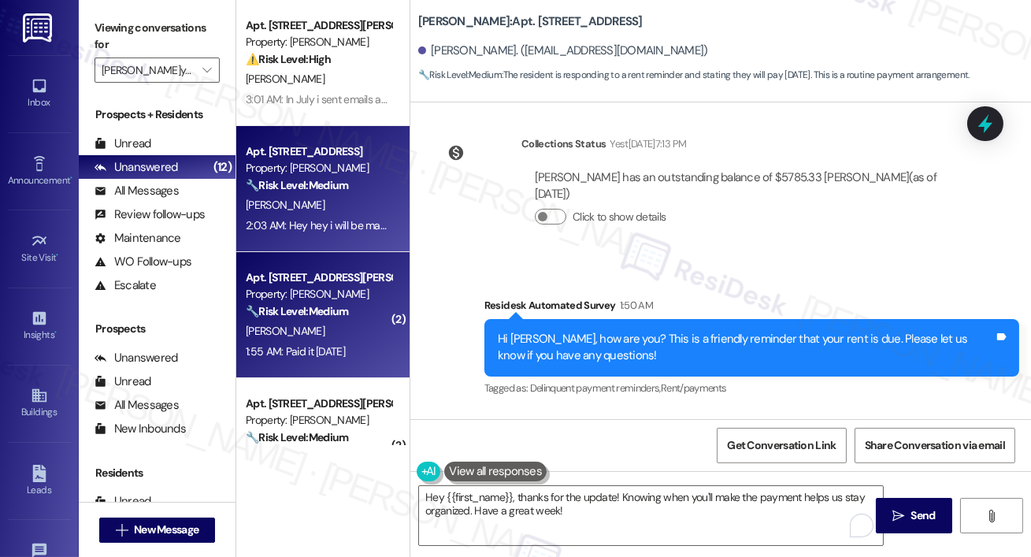
drag, startPoint x: 478, startPoint y: 511, endPoint x: 386, endPoint y: 369, distance: 169.1
click at [386, 369] on div "Apt. 415, 50 Greenleaf Road Property: Elme Conyers 🔧 Risk Level: Medium The res…" at bounding box center [322, 315] width 173 height 126
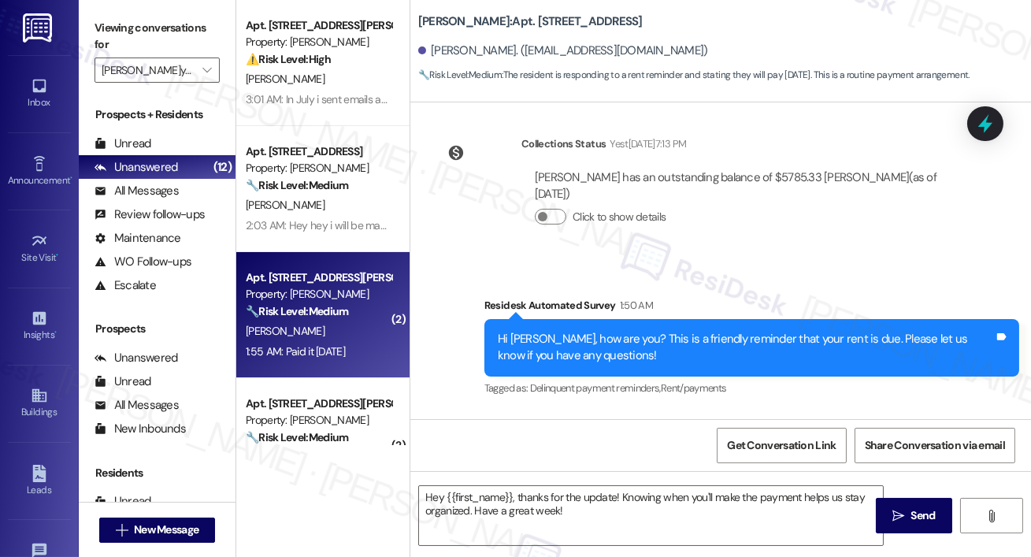
type textarea "Fetching suggested responses. Please feel free to read through the conversation…"
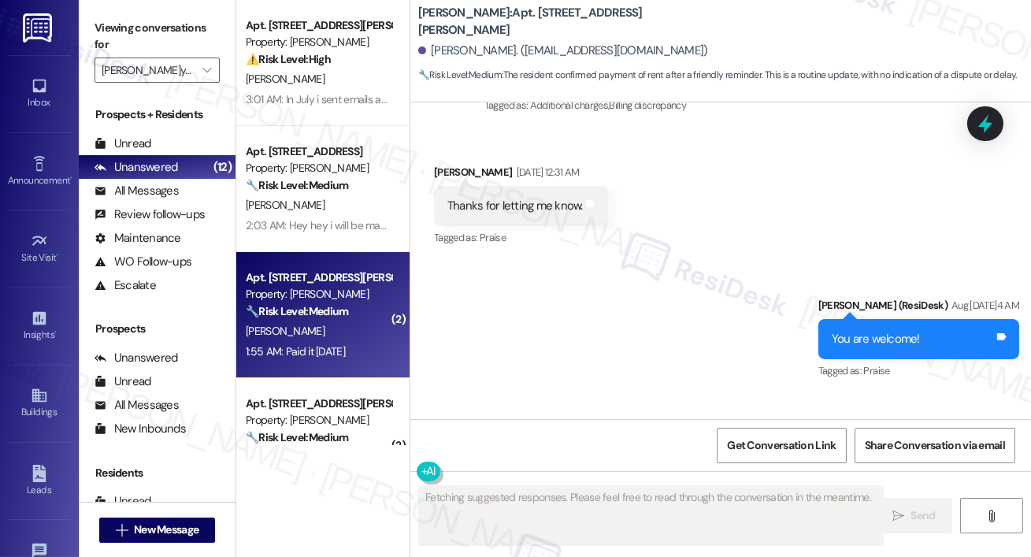
scroll to position [9494, 0]
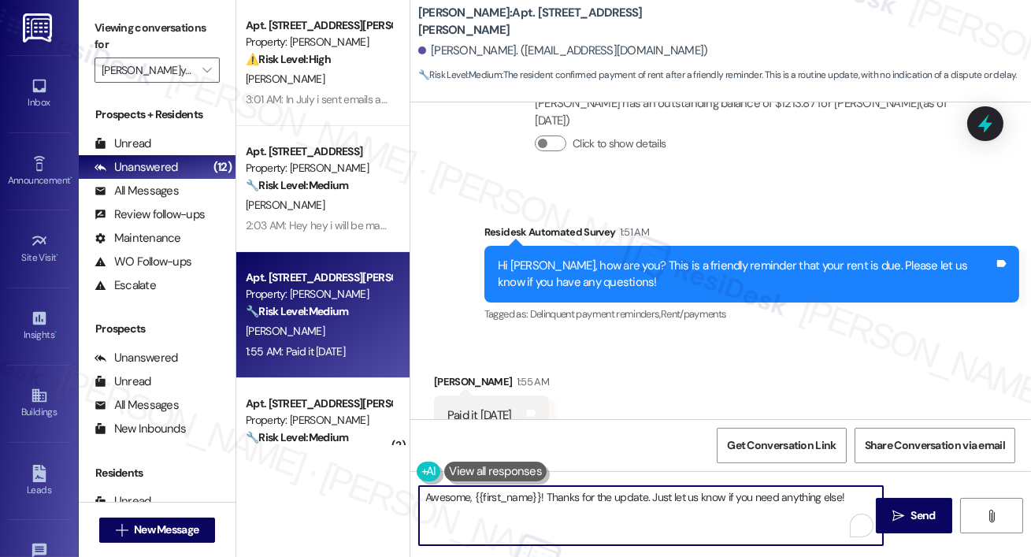
drag, startPoint x: 386, startPoint y: 369, endPoint x: 539, endPoint y: 525, distance: 218.3
click at [539, 525] on textarea "Awesome, {{first_name}}! Thanks for the update. Just let us know if you need an…" at bounding box center [651, 515] width 464 height 59
paste textarea "Thank you so much for your payment, {{first_name}}! I’m sorry if the rent remin…"
type textarea "Thank you so much for your payment, {{first_name}}! I’m sorry if the rent remin…"
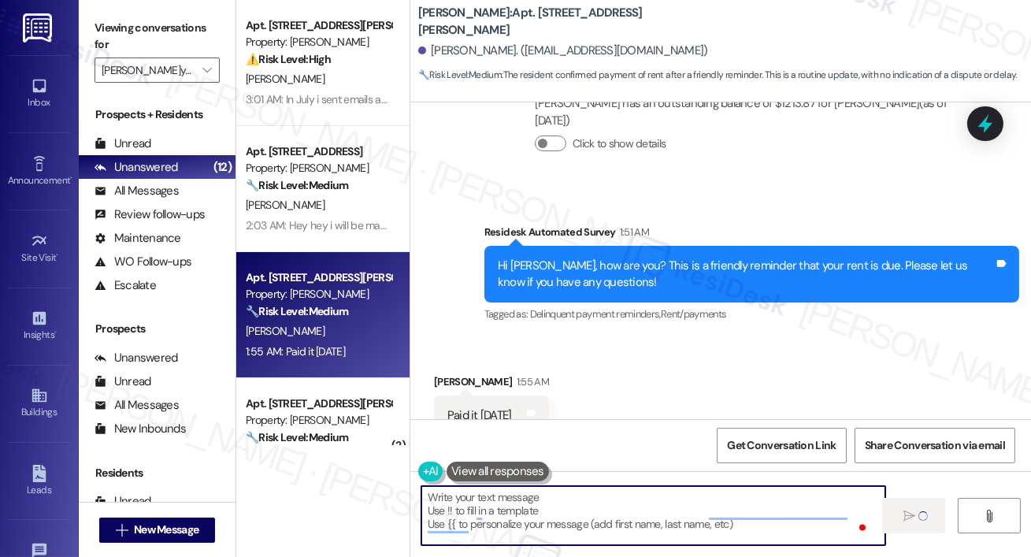
scroll to position [9493, 0]
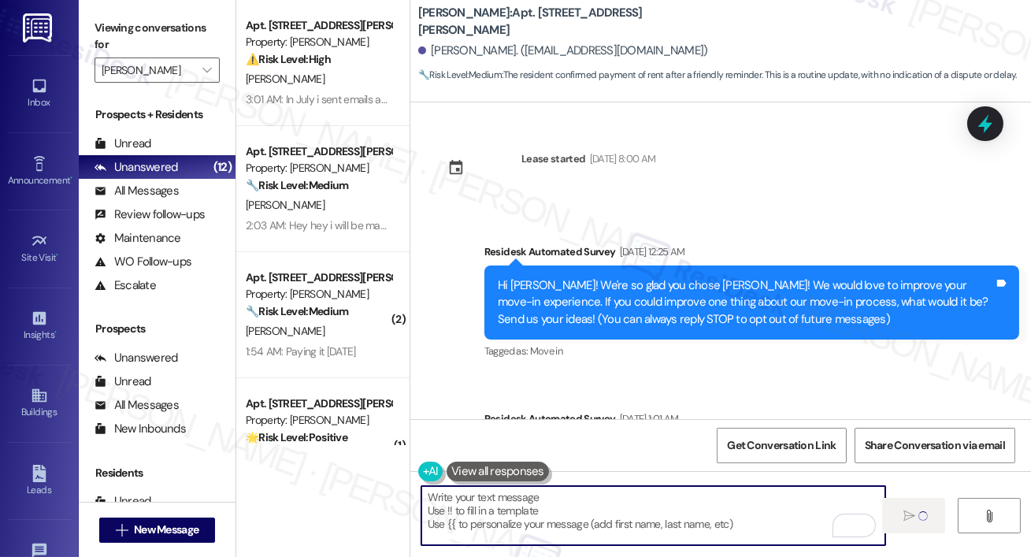
scroll to position [9493, 0]
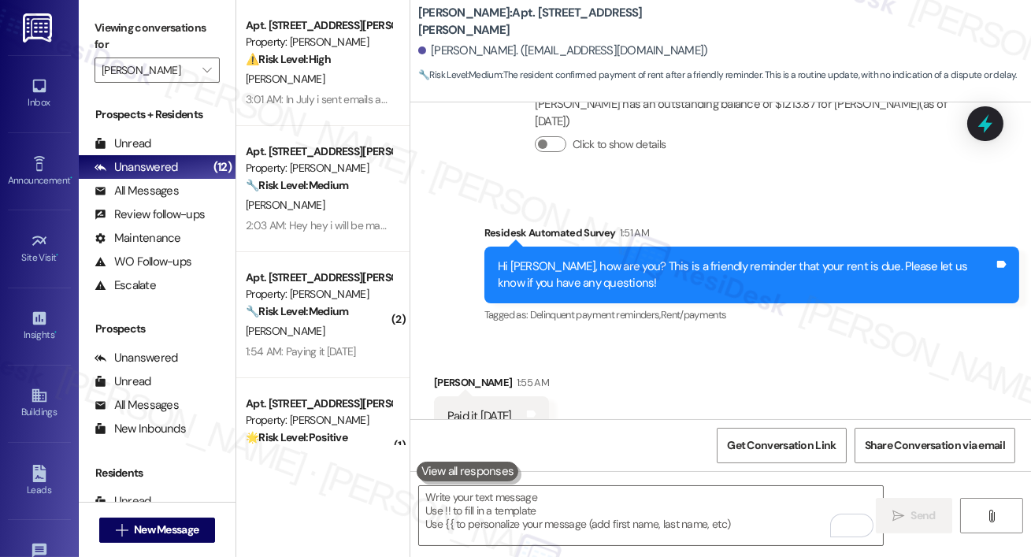
click at [697, 402] on div "Received via SMS [PERSON_NAME] 1:55 AM Paid it [DATE] Tags and notes Tagged as:…" at bounding box center [720, 405] width 621 height 133
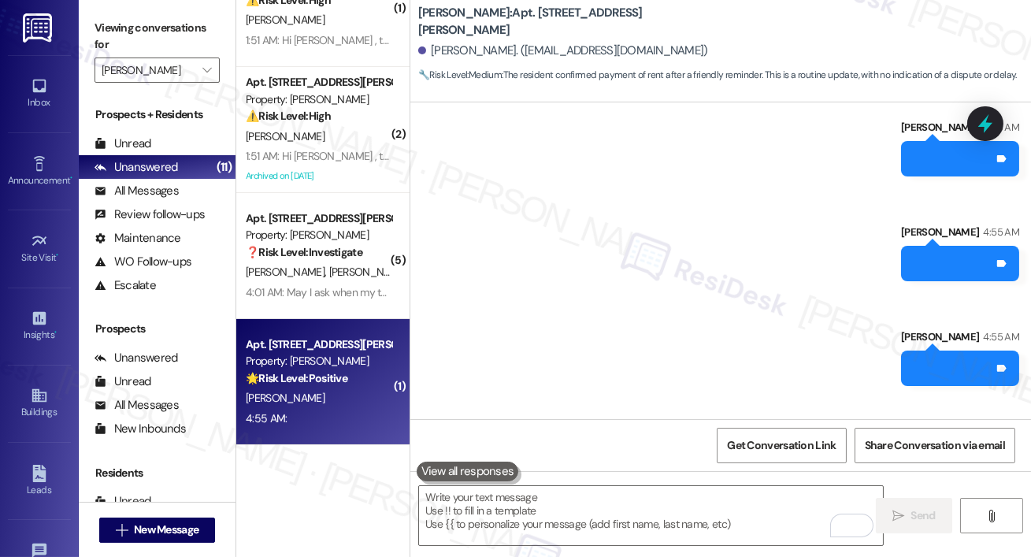
scroll to position [48305, 0]
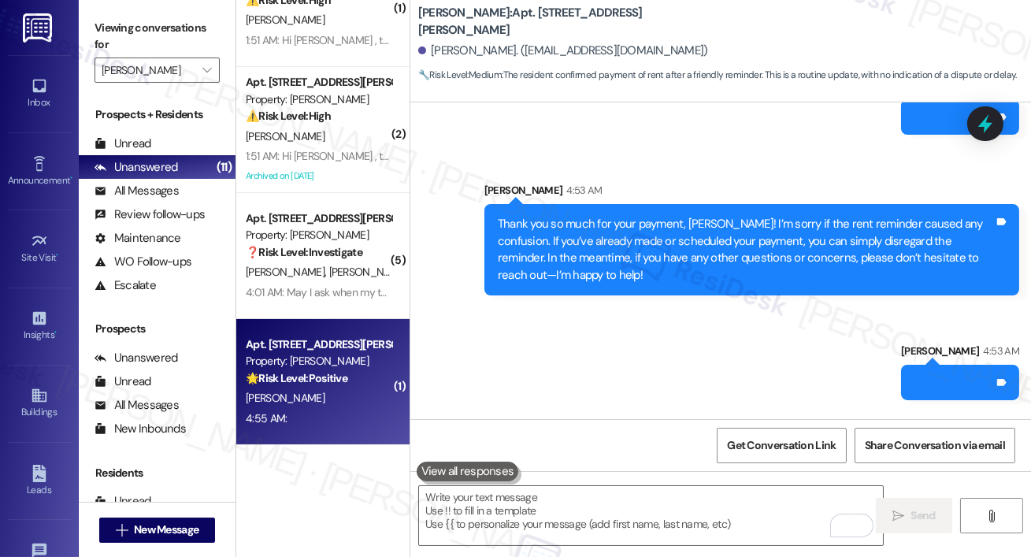
scroll to position [17159, 0]
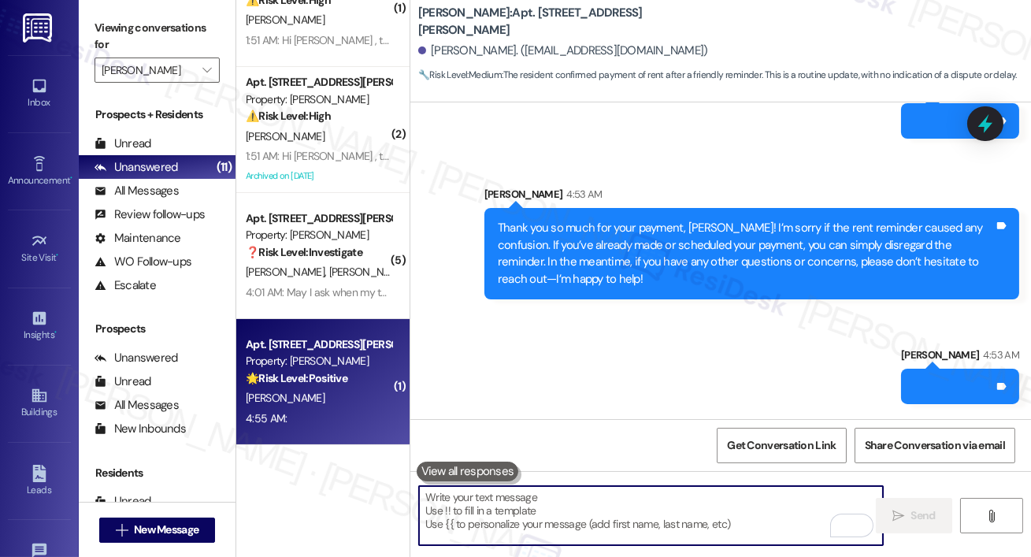
click at [444, 524] on textarea "To enrich screen reader interactions, please activate Accessibility in Grammarl…" at bounding box center [651, 515] width 464 height 59
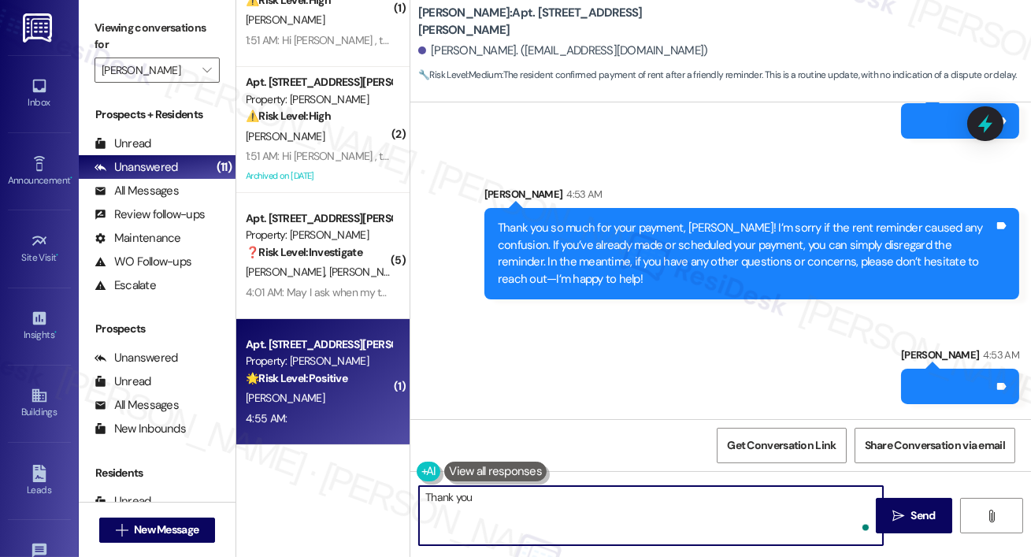
type textarea "Thank you."
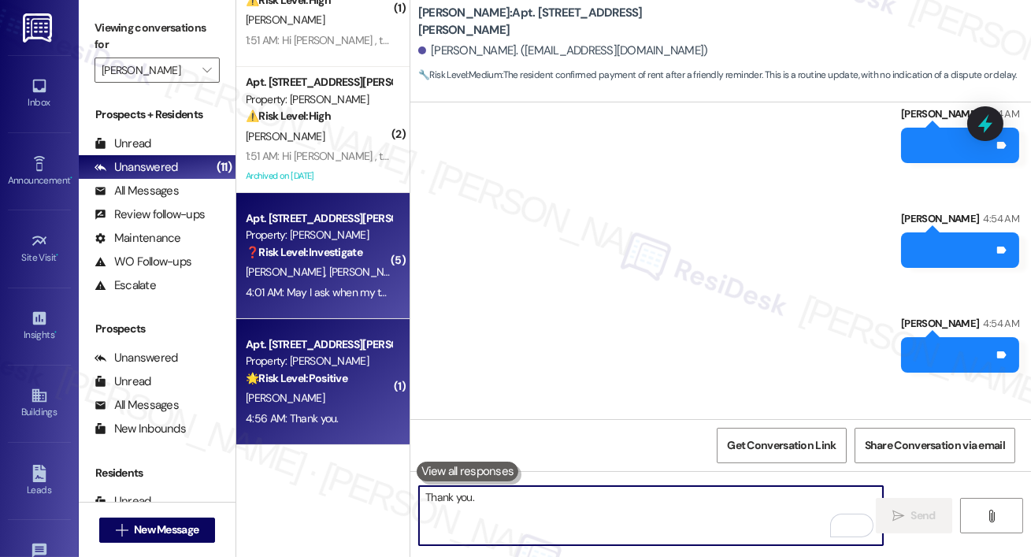
scroll to position [43907, 0]
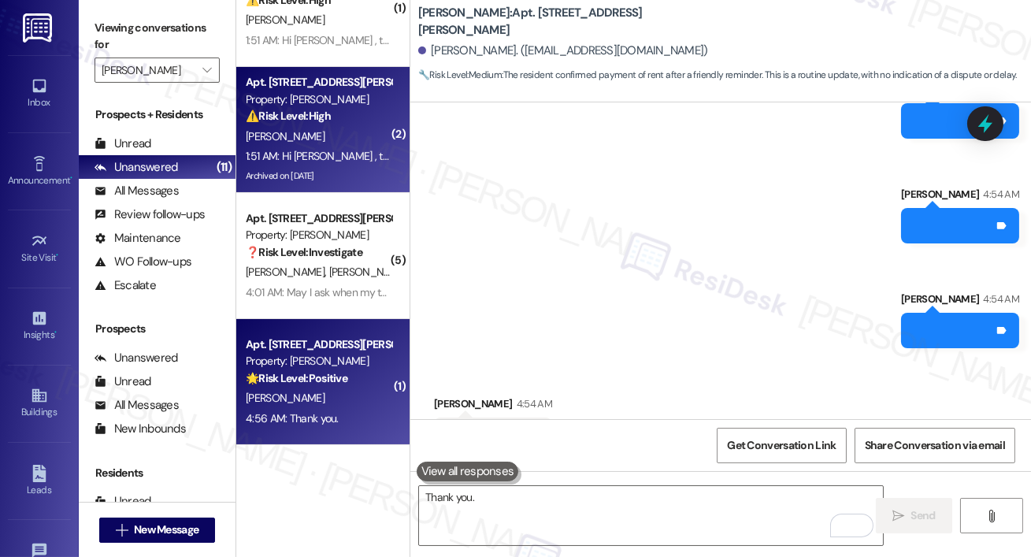
click at [380, 190] on div "Apt. [STREET_ADDRESS][PERSON_NAME] Property: [PERSON_NAME] ⚠️ Risk Level: High …" at bounding box center [322, 130] width 173 height 126
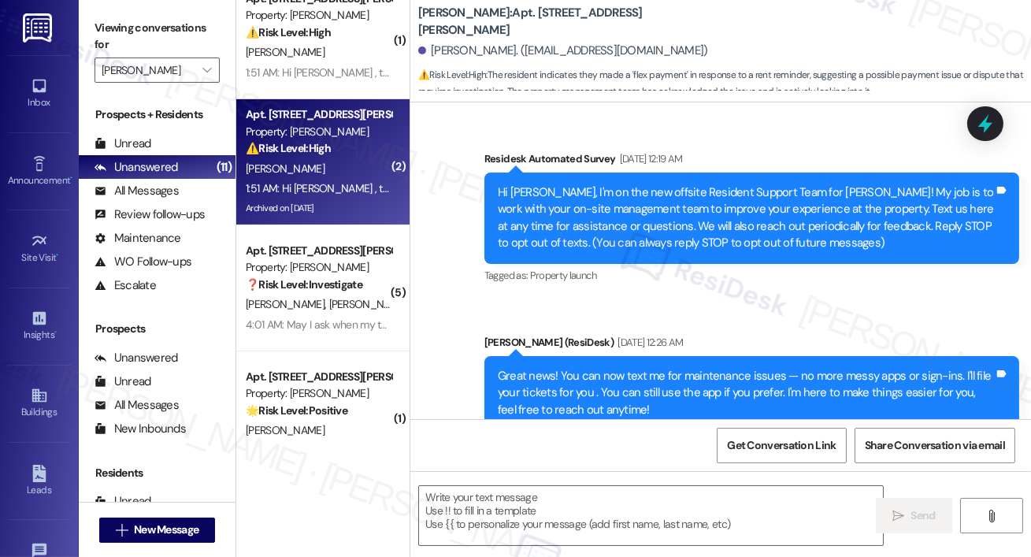
scroll to position [31847, 0]
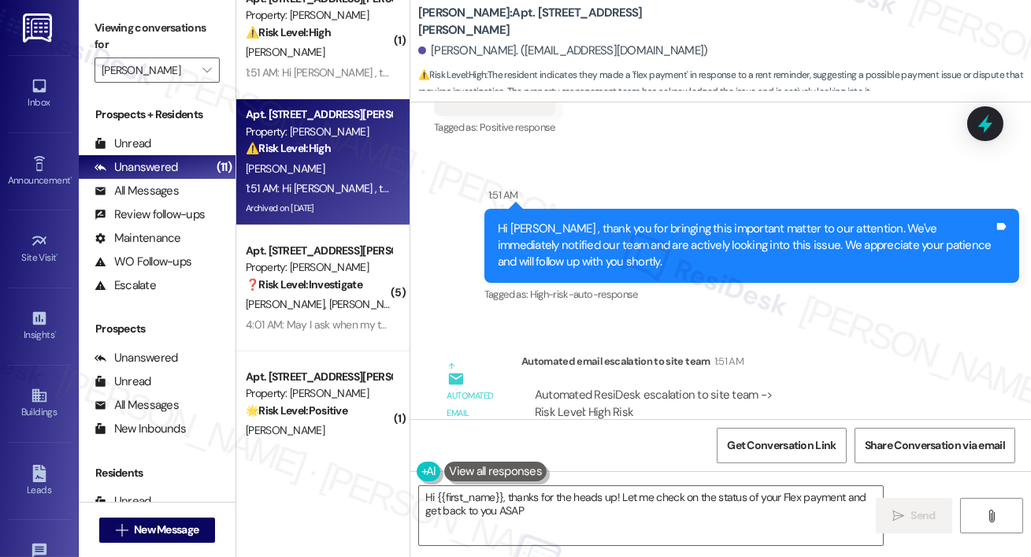
type textarea "Hi {{first_name}}, thanks for the heads up! Let me check on the status of your …"
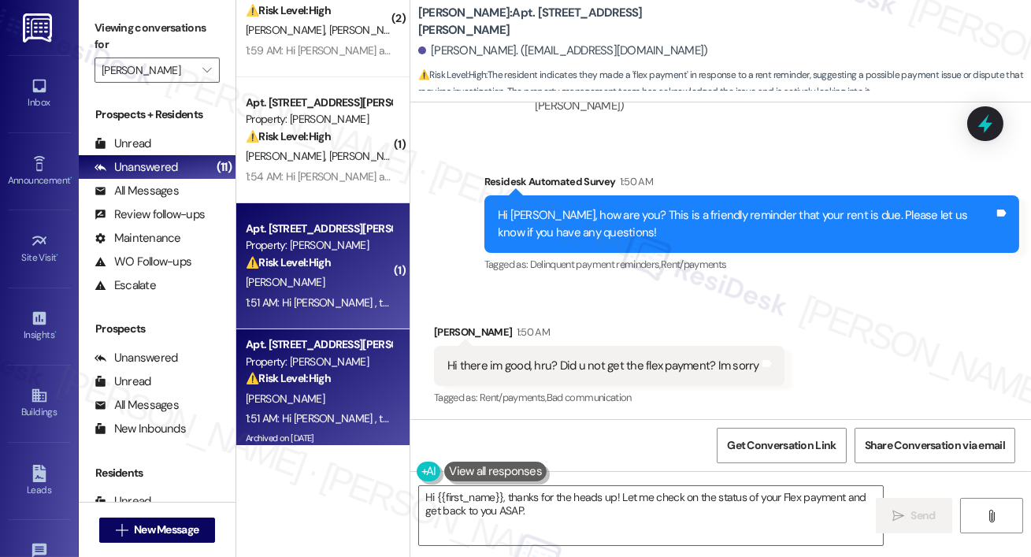
scroll to position [673, 0]
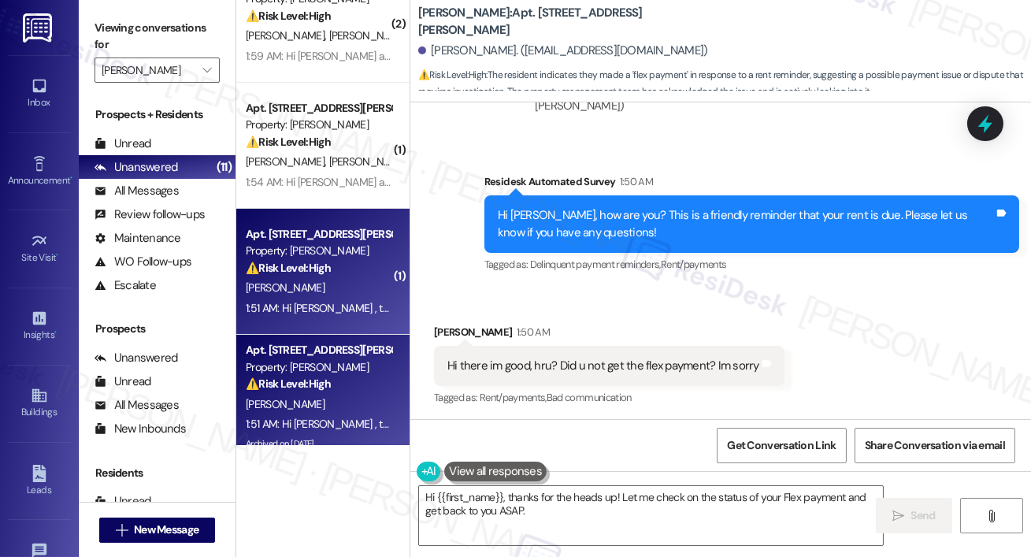
click at [304, 246] on div "Property: [PERSON_NAME]" at bounding box center [319, 251] width 146 height 17
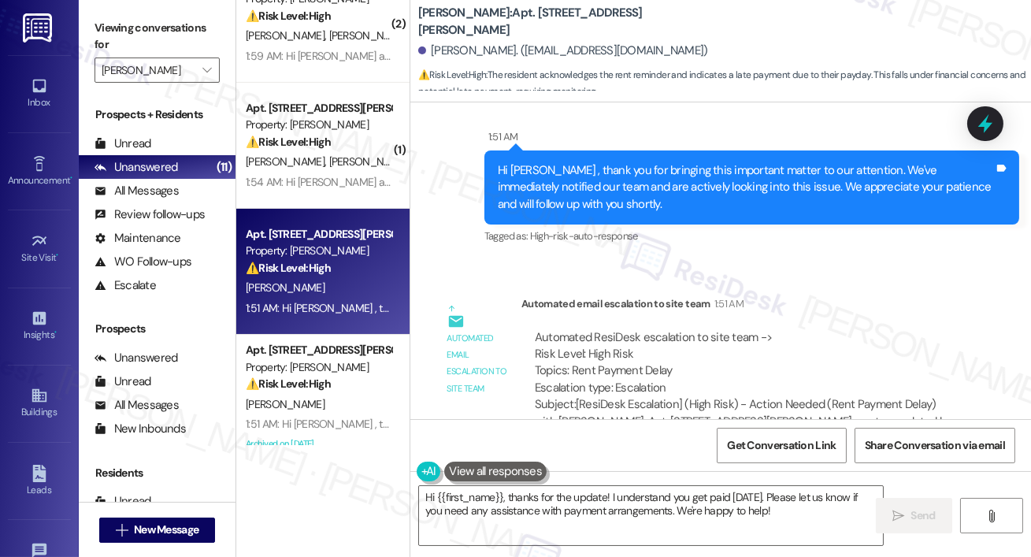
scroll to position [1906, 0]
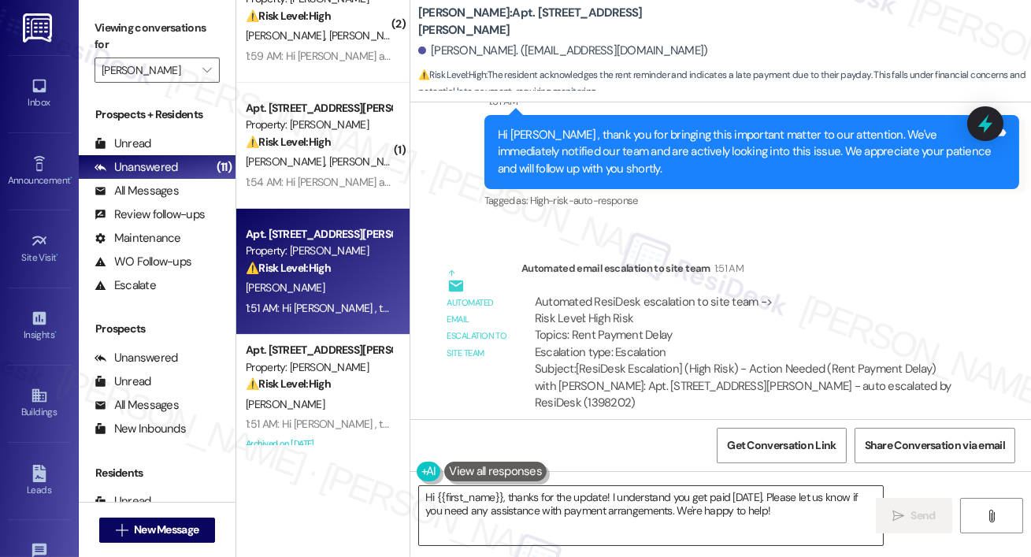
click at [457, 527] on textarea "Hi {{first_name}}, thanks for the update! I understand you get paid [DATE]. Ple…" at bounding box center [651, 515] width 464 height 59
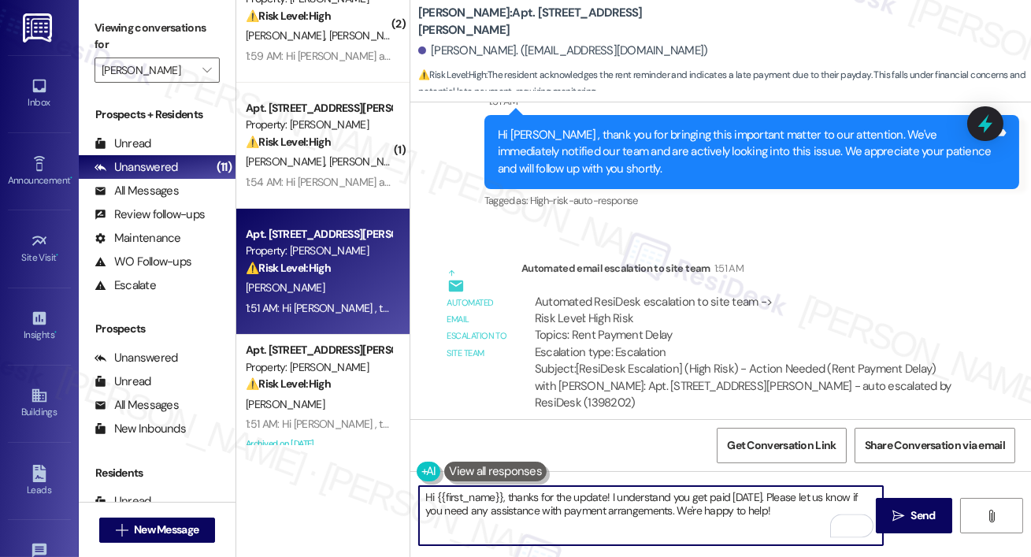
paste textarea "Thank you so much for your payment, {{first_name}}! I’m sorry if the rent remin…"
type textarea "Thank you so much for your payment, {{first_name}}! I’m sorry if the rent remin…"
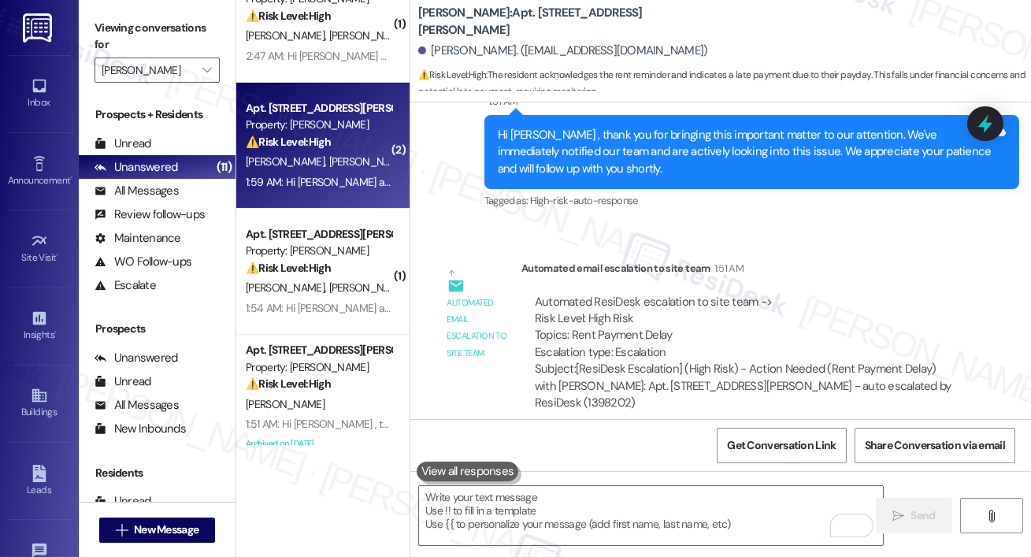
click at [354, 192] on div "Apt. [STREET_ADDRESS][PERSON_NAME] Property: [PERSON_NAME] ⚠️ Risk Level: High …" at bounding box center [322, 146] width 173 height 126
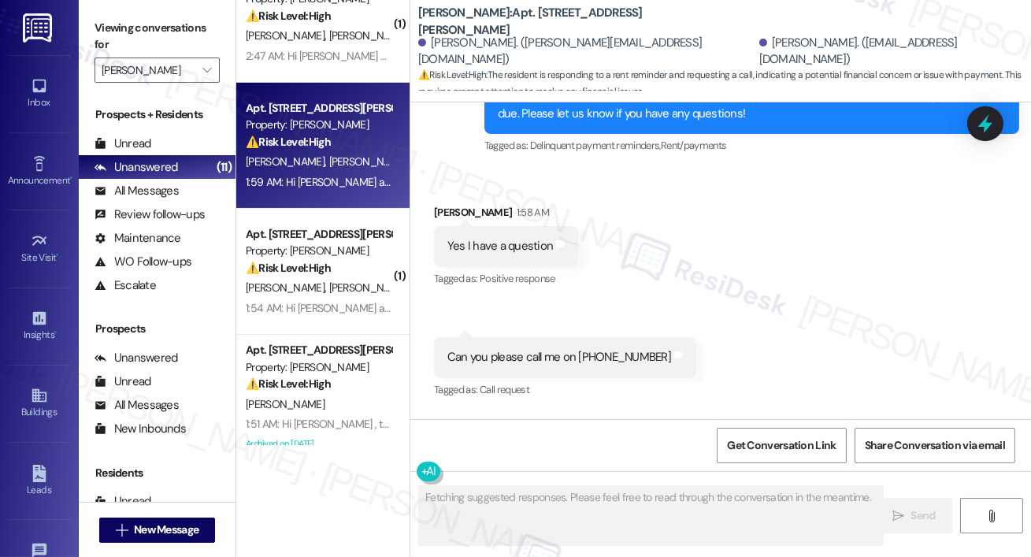
scroll to position [1360, 0]
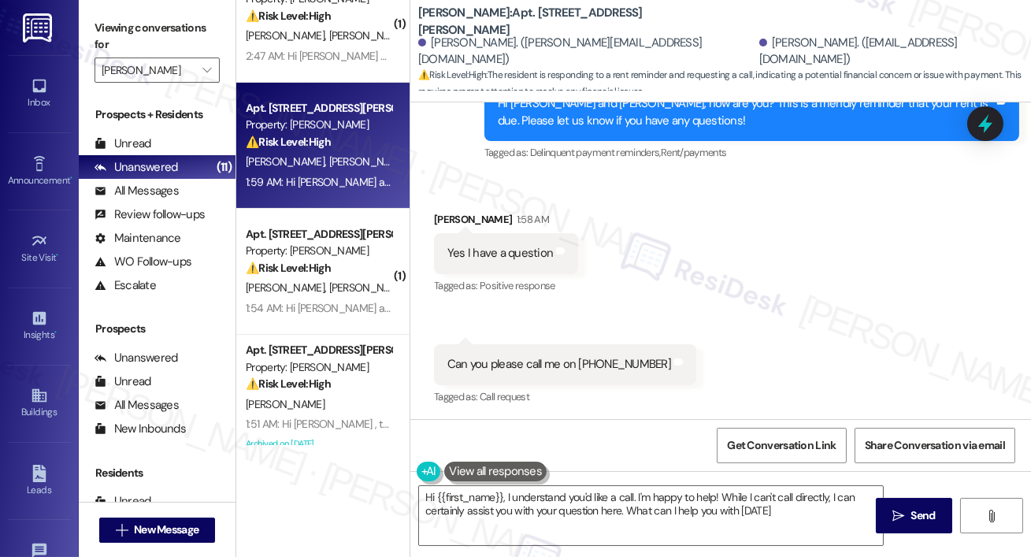
type textarea "Hi {{first_name}}, I understand you'd like a call. I'm happy to help! While I c…"
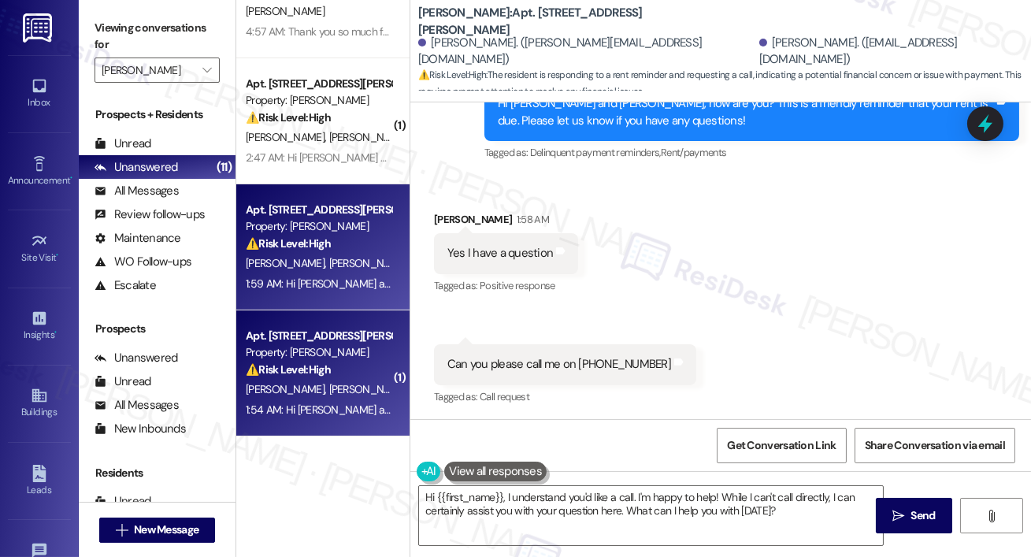
scroll to position [571, 0]
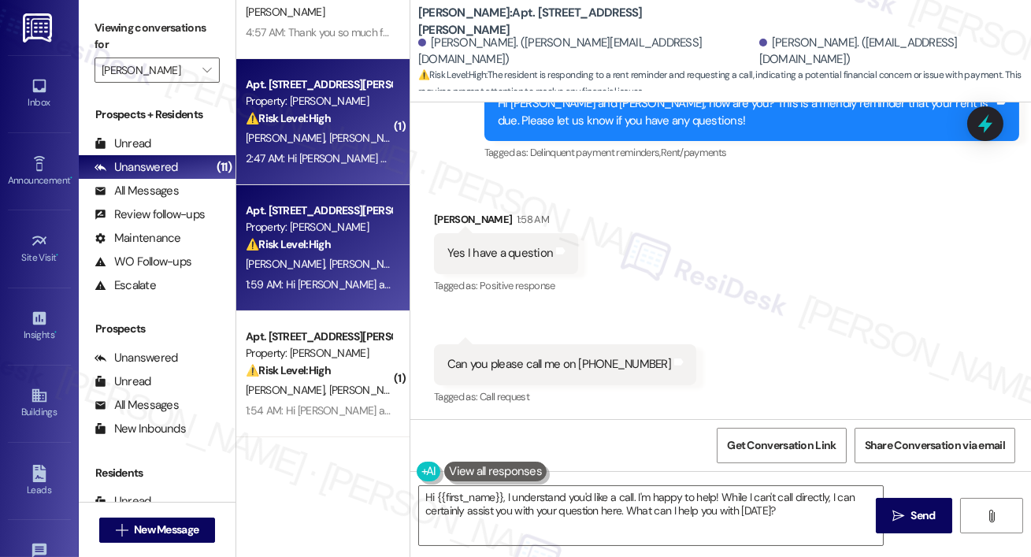
click at [317, 177] on div "Apt. [STREET_ADDRESS][PERSON_NAME] Property: [PERSON_NAME] ⚠️ Risk Level: High …" at bounding box center [322, 122] width 173 height 126
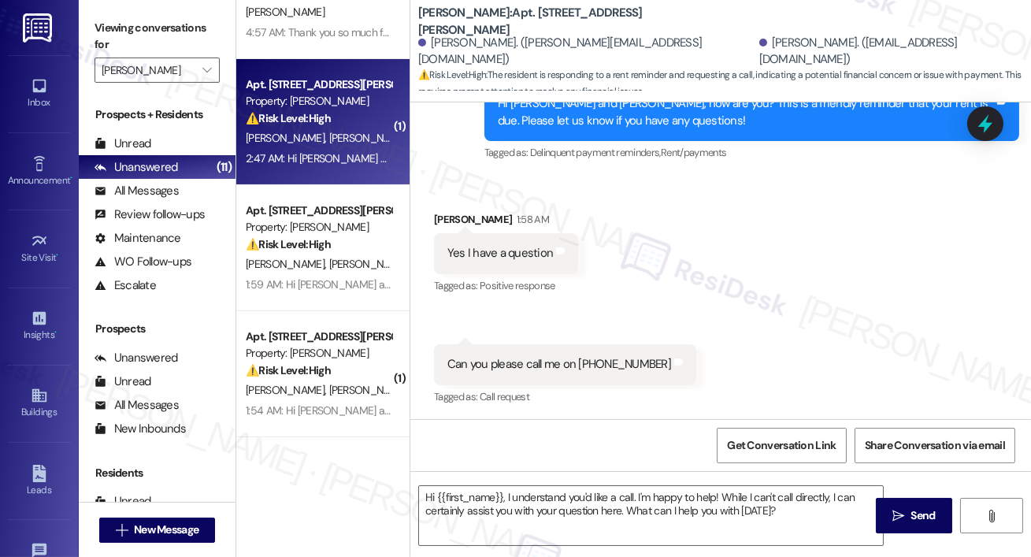
type textarea "Fetching suggested responses. Please feel free to read through the conversation…"
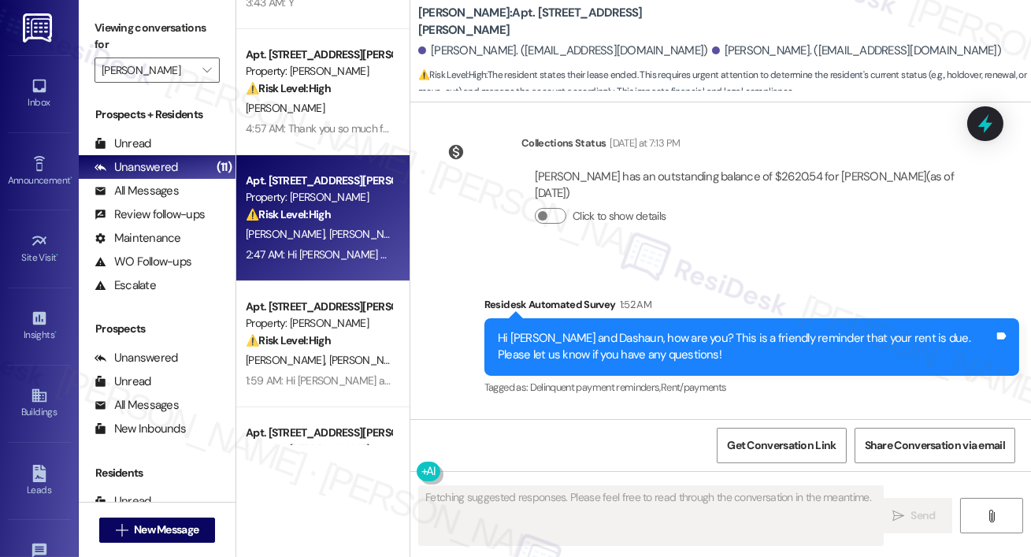
scroll to position [9731, 0]
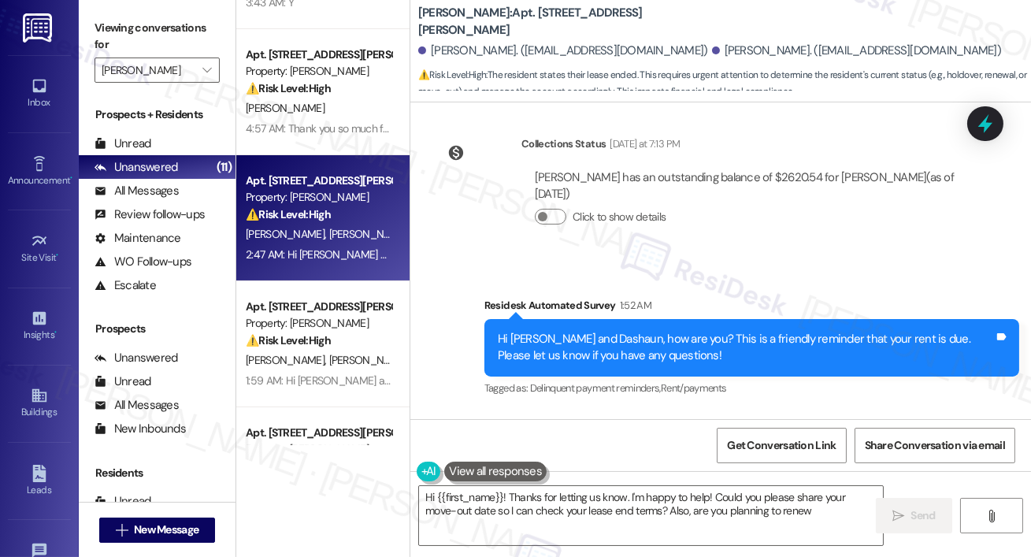
type textarea "Hi {{first_name}}! Thanks for letting us know. I'm happy to help! Could you ple…"
click at [358, 156] on div "Apt. [STREET_ADDRESS][PERSON_NAME] Property: [PERSON_NAME] ⚠️ Risk Level: High …" at bounding box center [322, 218] width 173 height 126
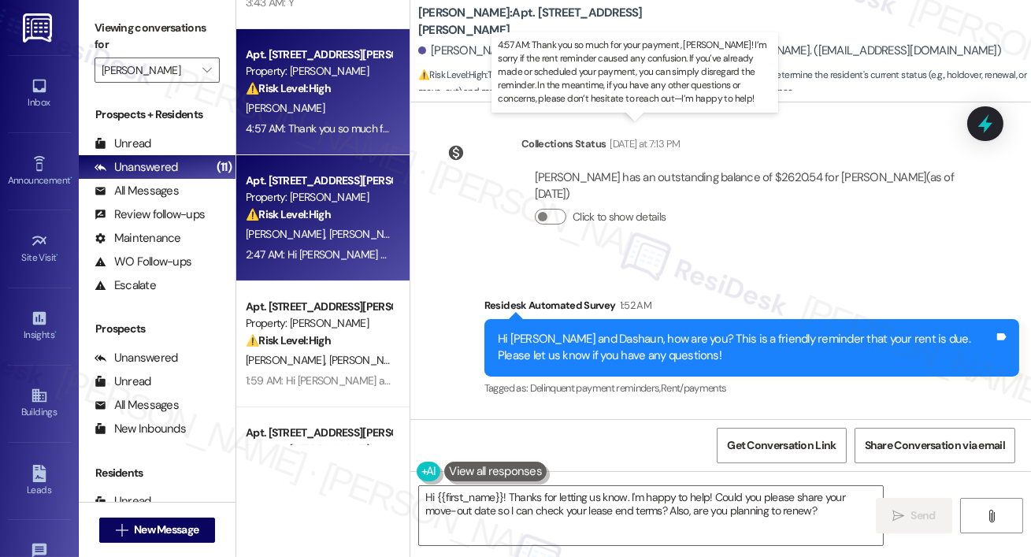
click at [364, 129] on div "4:57 AM: Thank you so much for your payment, [PERSON_NAME]! I’m sorry if the re…" at bounding box center [988, 128] width 1484 height 14
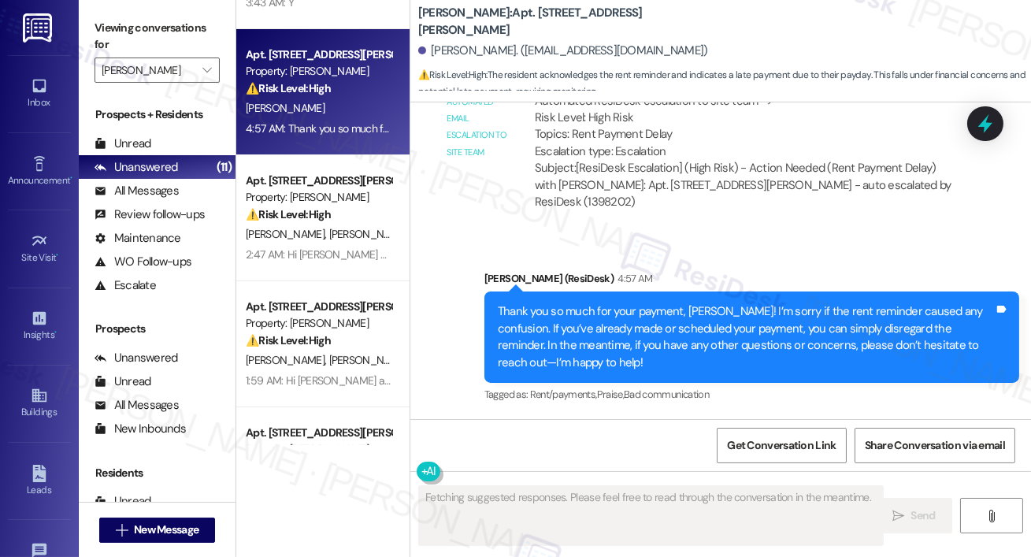
scroll to position [2089, 0]
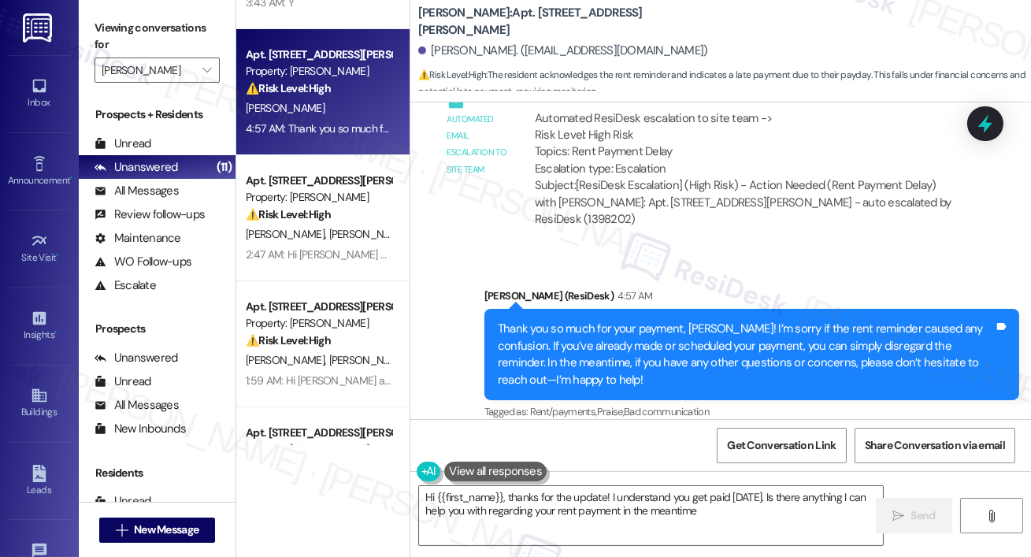
type textarea "Hi {{first_name}}, thanks for the update! I understand you get paid [DATE]. Is …"
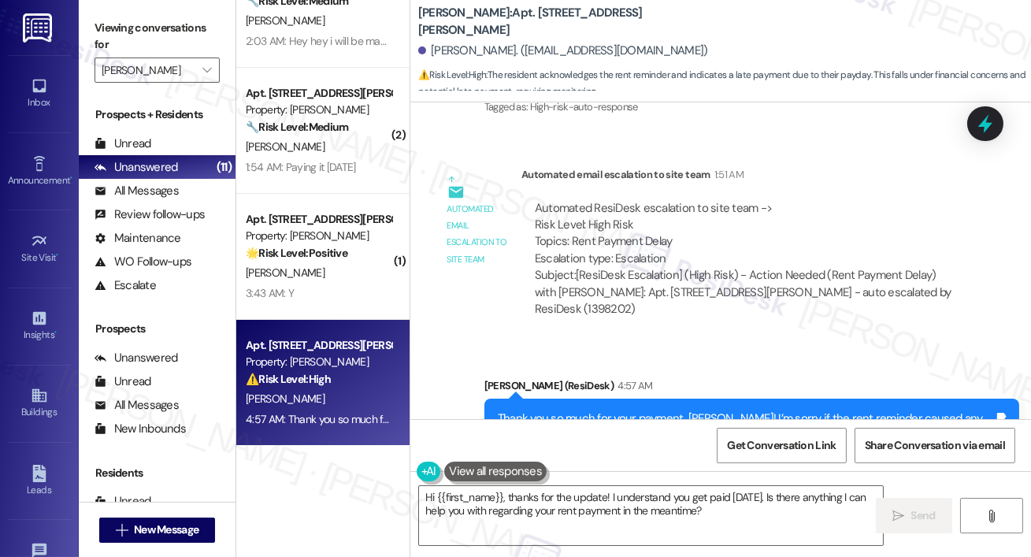
scroll to position [203, 0]
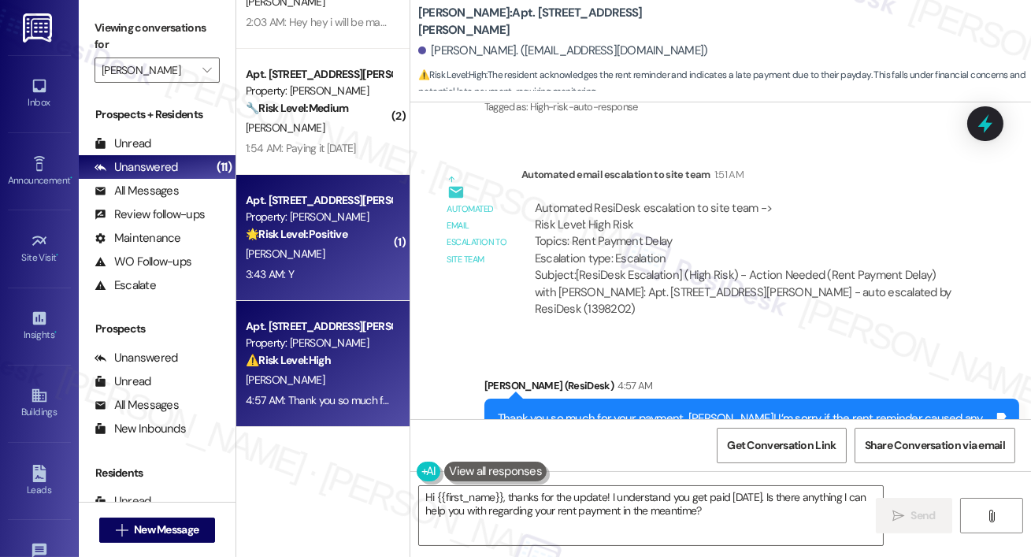
click at [293, 231] on strong "🌟 Risk Level: Positive" at bounding box center [297, 234] width 102 height 14
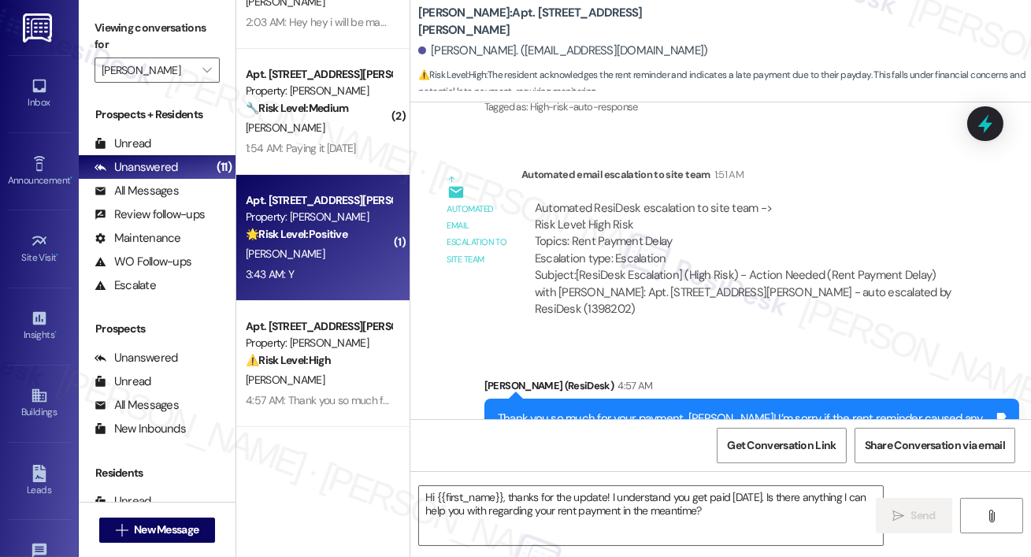
type textarea "Fetching suggested responses. Please feel free to read through the conversation…"
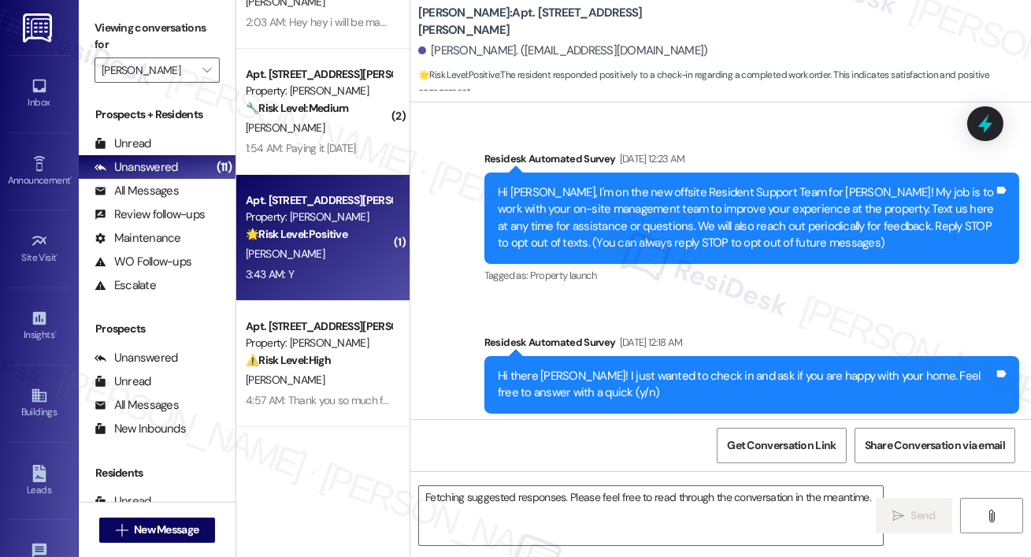
scroll to position [5813, 0]
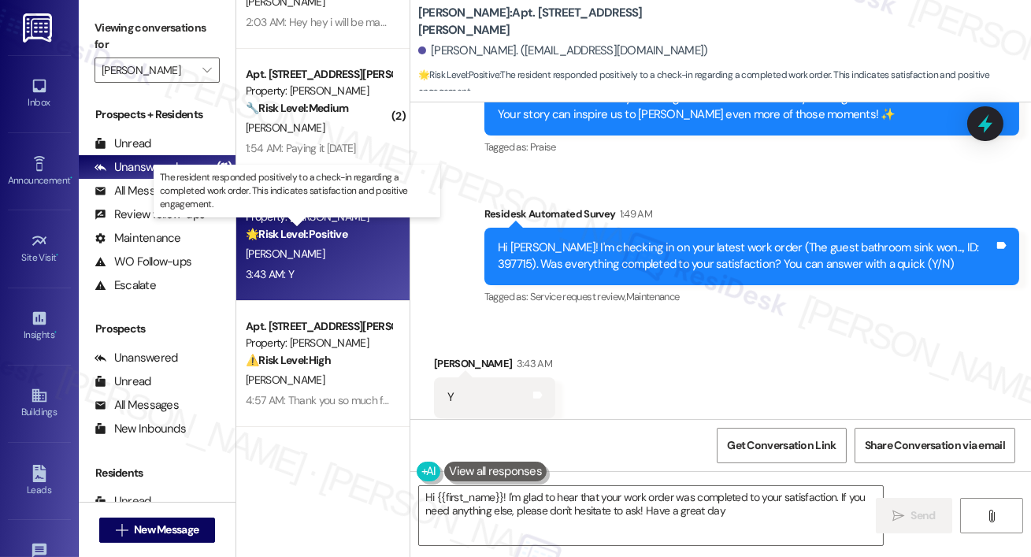
type textarea "Hi {{first_name}}! I'm glad to hear that your work order was completed to your …"
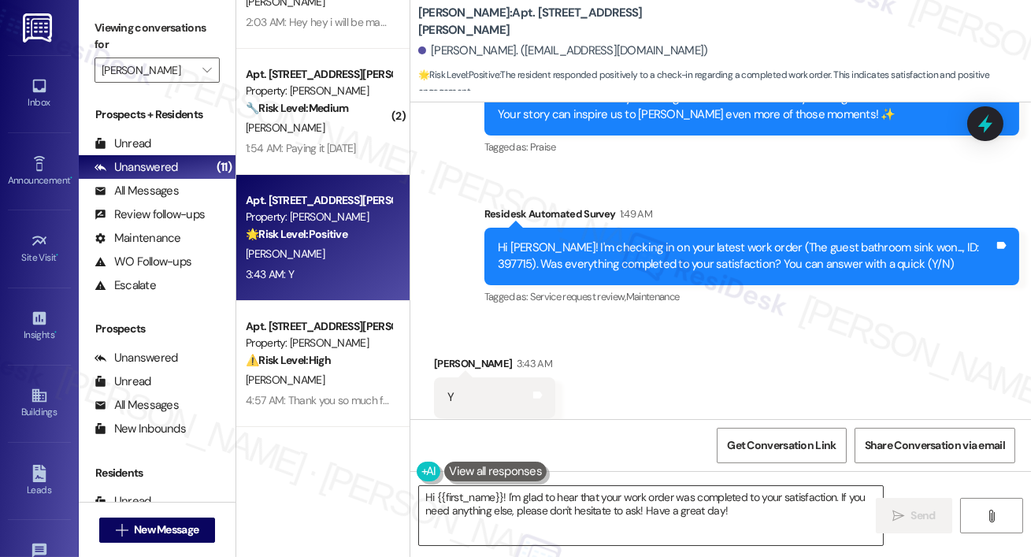
click at [772, 519] on textarea "Hi {{first_name}}! I'm glad to hear that your work order was completed to your …" at bounding box center [651, 515] width 464 height 59
click at [916, 510] on span "Send" at bounding box center [923, 515] width 24 height 17
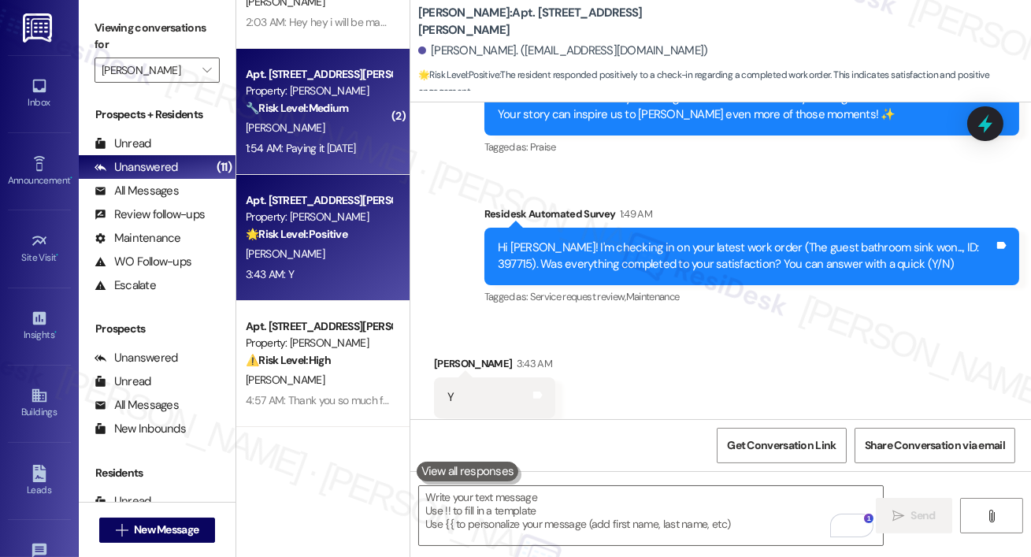
scroll to position [5812, 0]
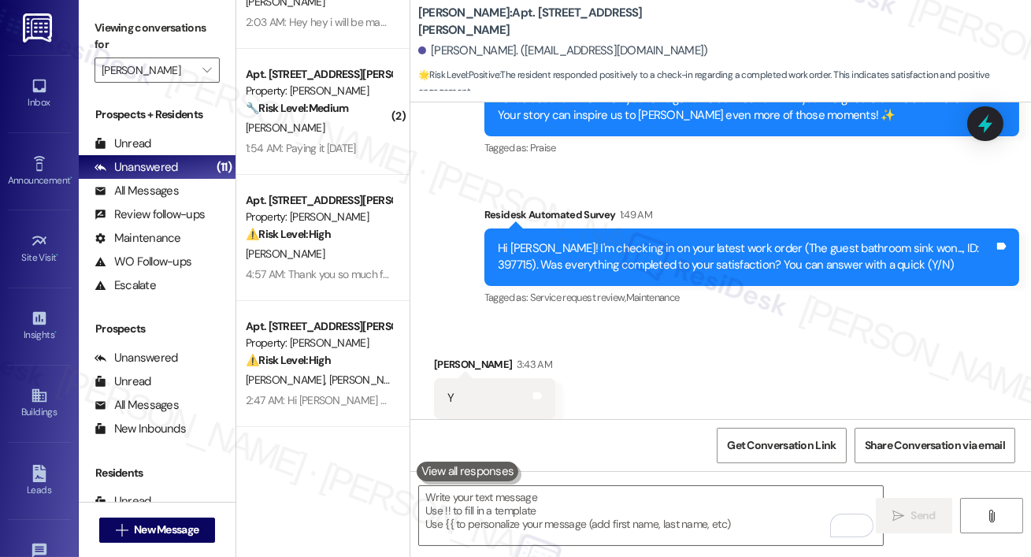
click at [393, 157] on div "Apt. [STREET_ADDRESS][PERSON_NAME] Property: [PERSON_NAME] 🔧 Risk Level: Medium…" at bounding box center [322, 112] width 173 height 126
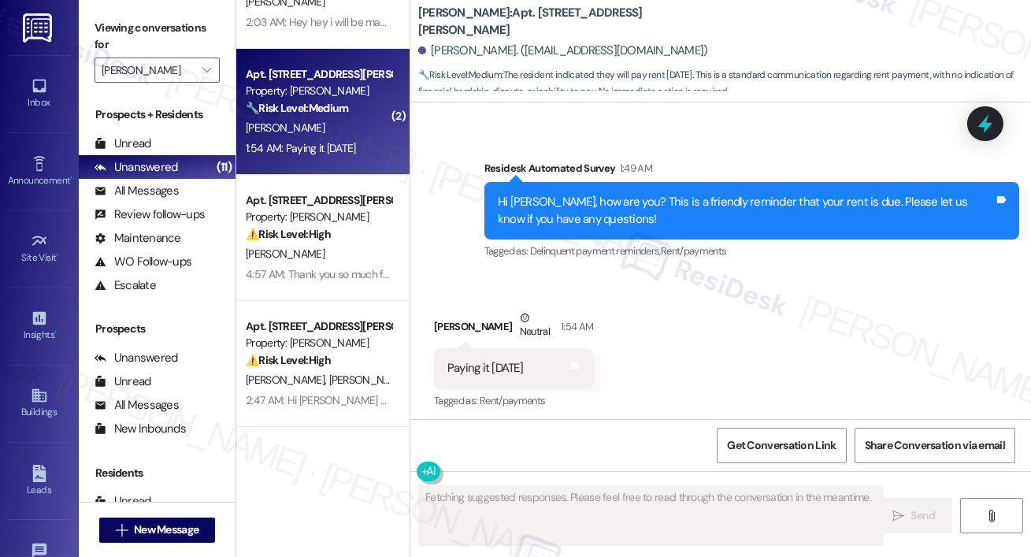
scroll to position [1532, 0]
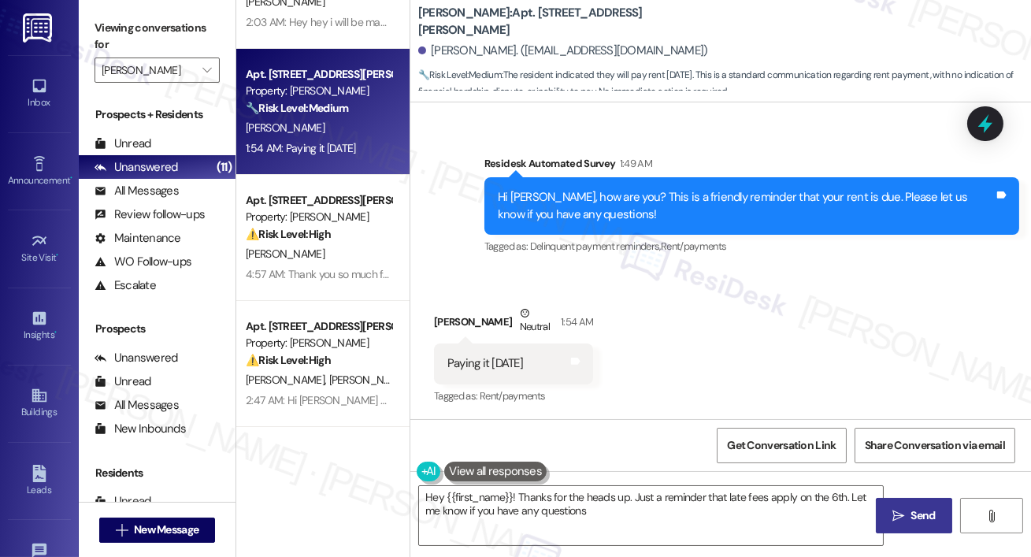
type textarea "Hey {{first_name}}! Thanks for the heads up. Just a reminder that late fees app…"
click at [393, 157] on div "Apt. [STREET_ADDRESS][PERSON_NAME] Property: [PERSON_NAME] 🔧 Risk Level: Medium…" at bounding box center [322, 112] width 173 height 126
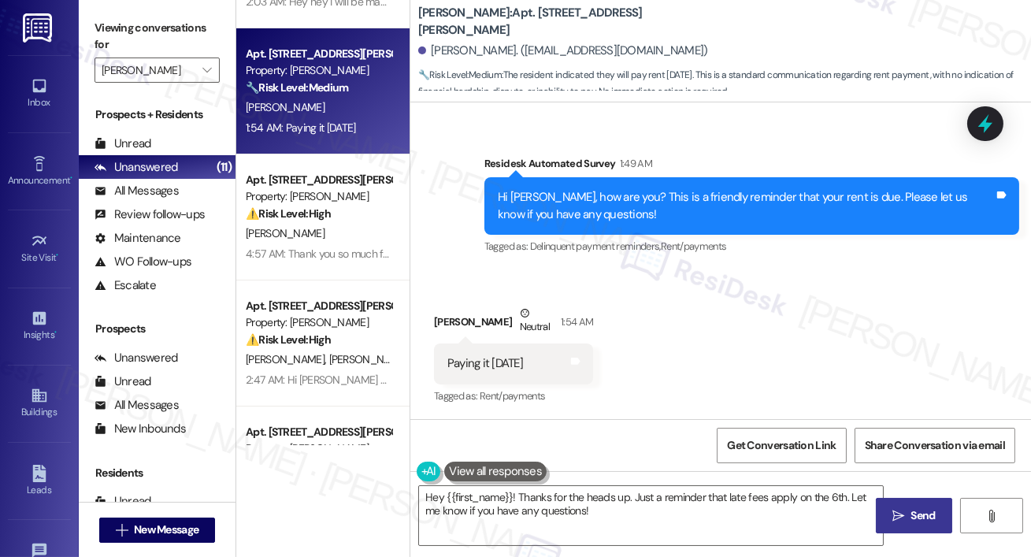
scroll to position [1533, 0]
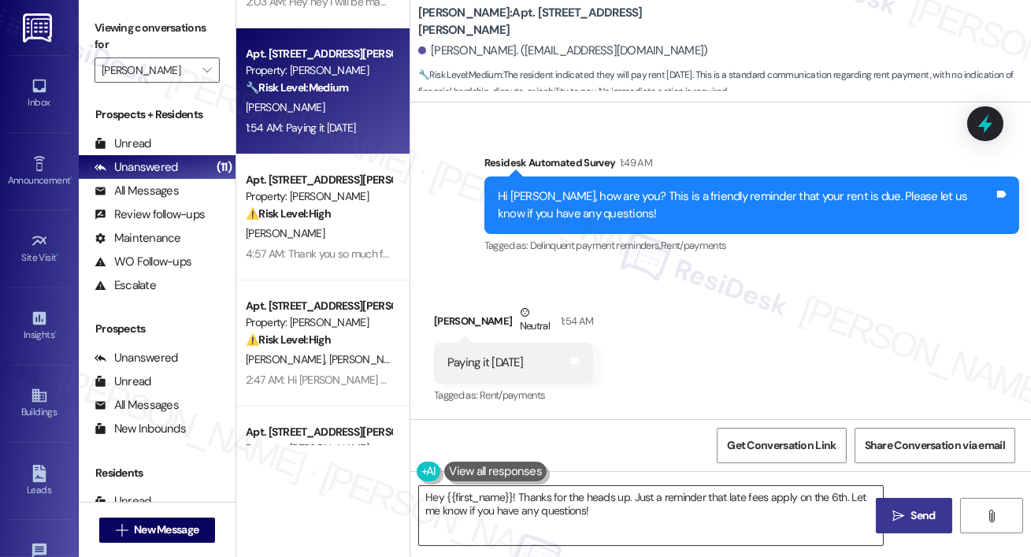
click at [633, 528] on textarea "Hey {{first_name}}! Thanks for the heads up. Just a reminder that late fees app…" at bounding box center [651, 515] width 464 height 59
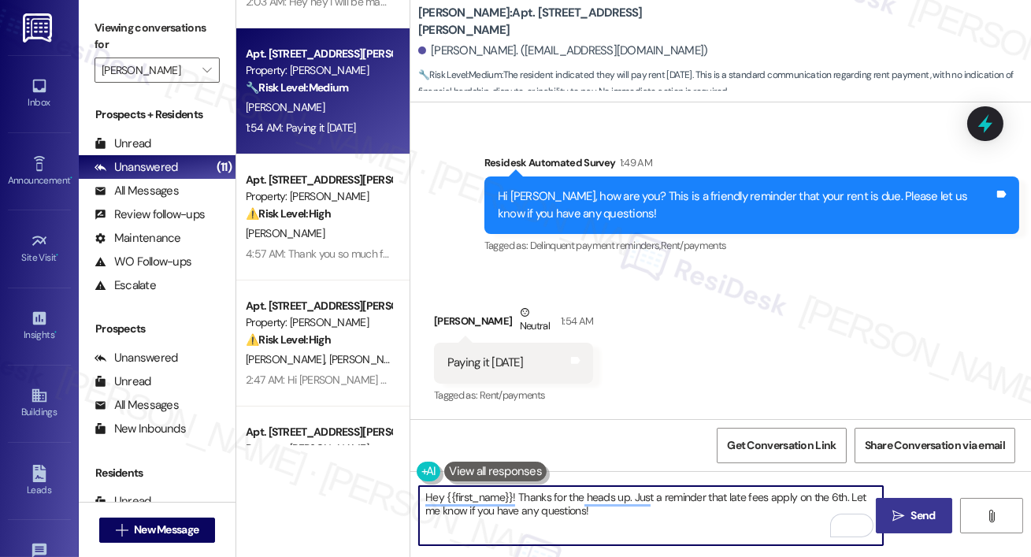
click at [900, 513] on icon "" at bounding box center [898, 516] width 12 height 13
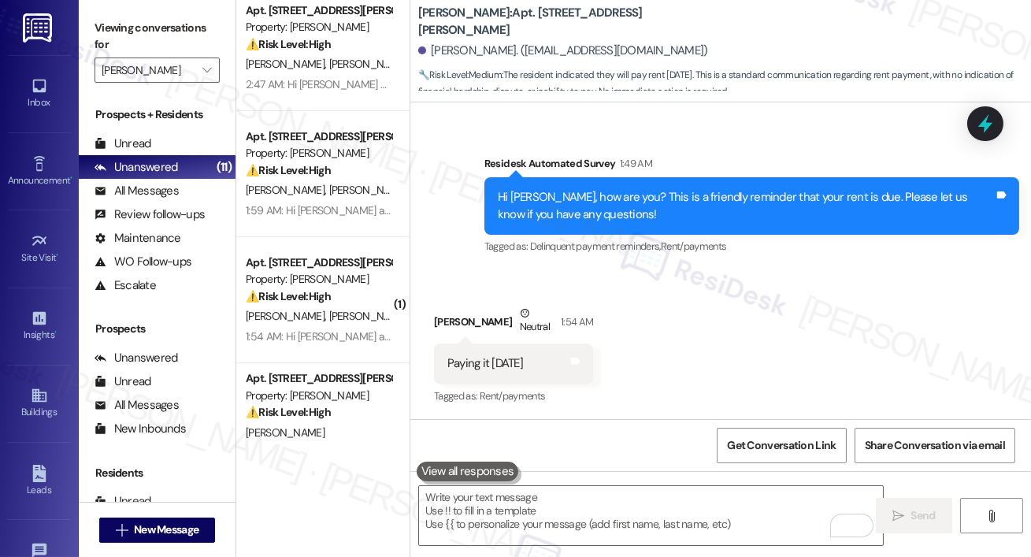
scroll to position [454, 0]
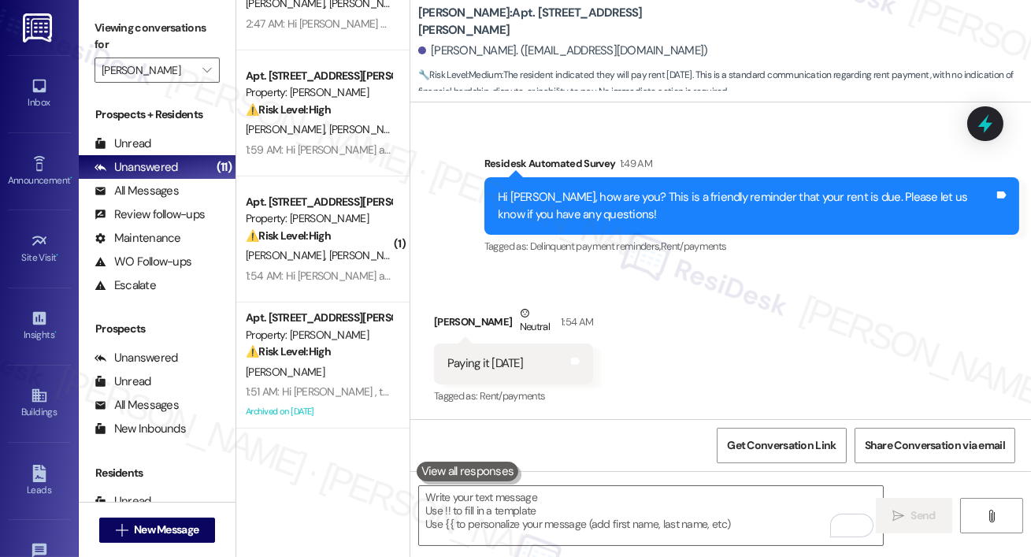
click at [183, 84] on div "Viewing conversations for [PERSON_NAME] " at bounding box center [157, 49] width 157 height 98
click at [173, 53] on label "Viewing conversations for" at bounding box center [157, 37] width 125 height 42
click at [169, 73] on input "[PERSON_NAME]" at bounding box center [148, 69] width 93 height 25
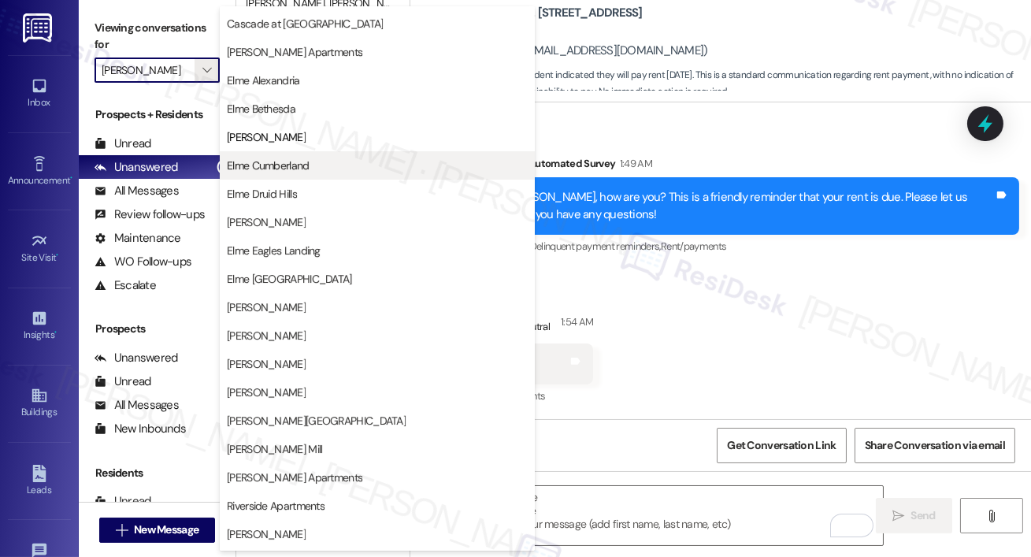
scroll to position [92, 0]
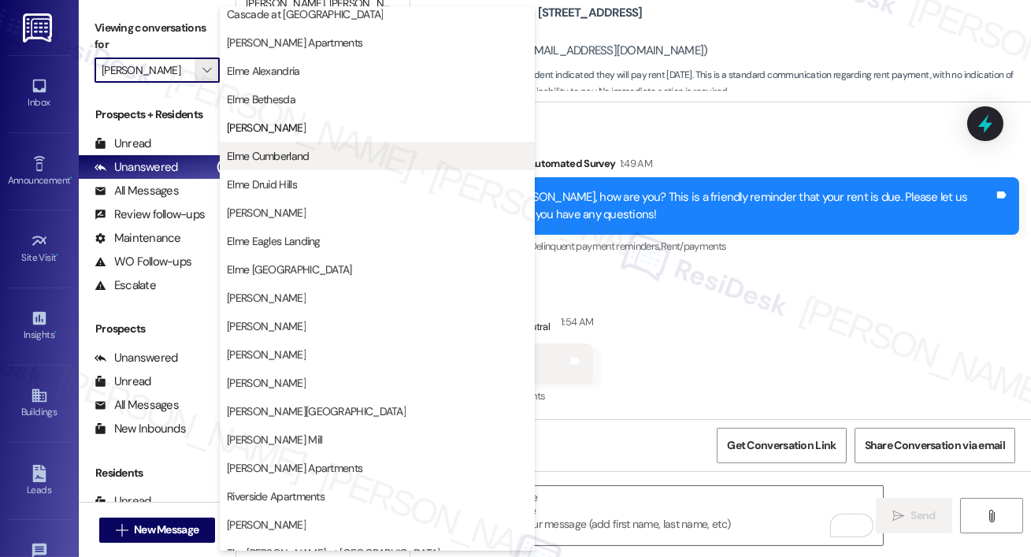
click at [321, 154] on span "Elme Cumberland" at bounding box center [377, 156] width 301 height 16
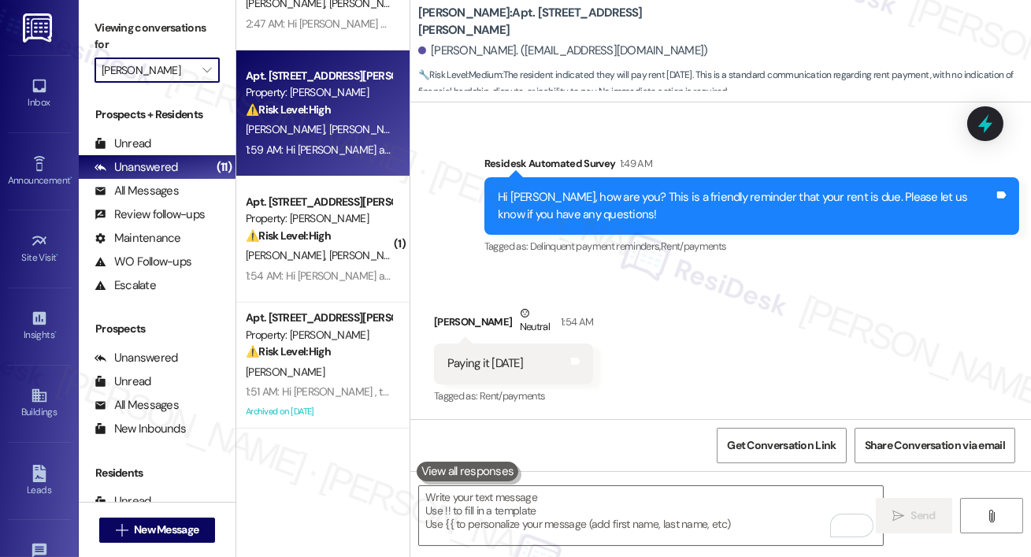
type input "Elme Cumberland"
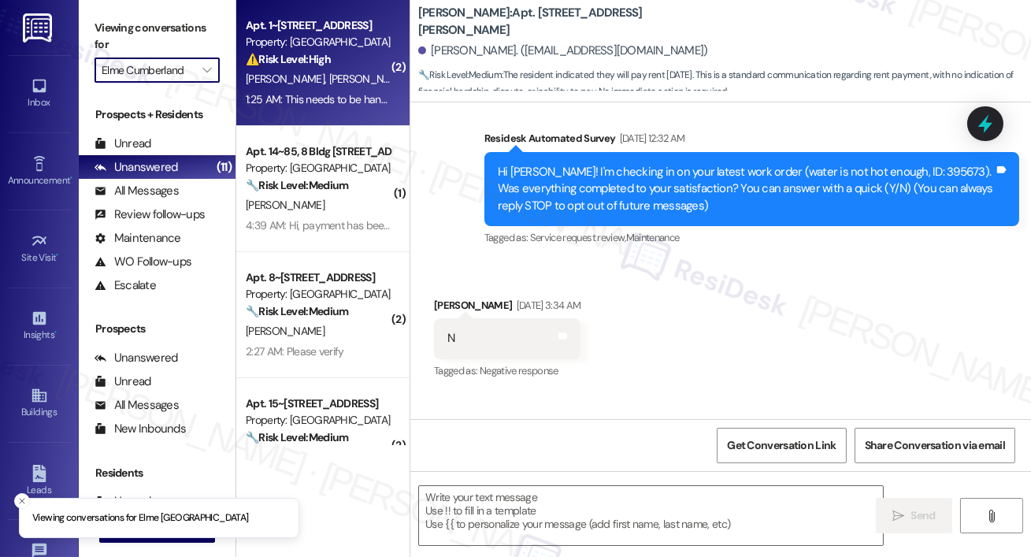
click at [365, 88] on div "[PERSON_NAME] [PERSON_NAME]" at bounding box center [318, 79] width 149 height 20
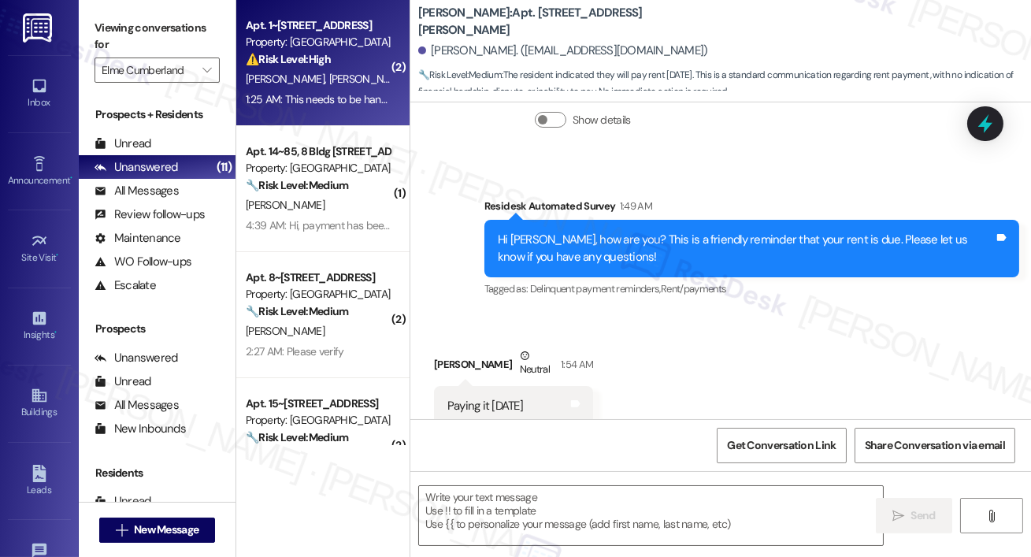
type textarea "Fetching suggested responses. Please feel free to read through the conversation…"
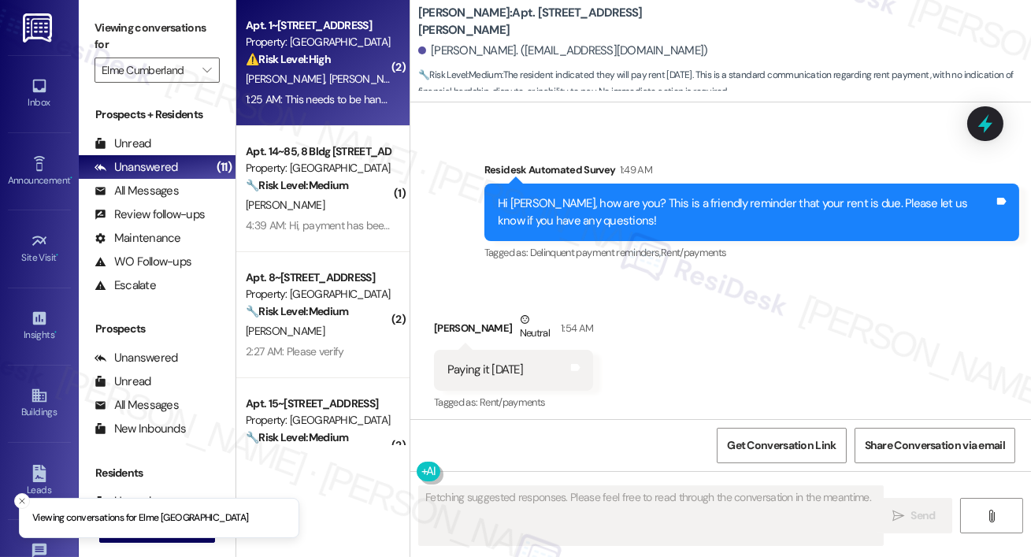
scroll to position [1532, 0]
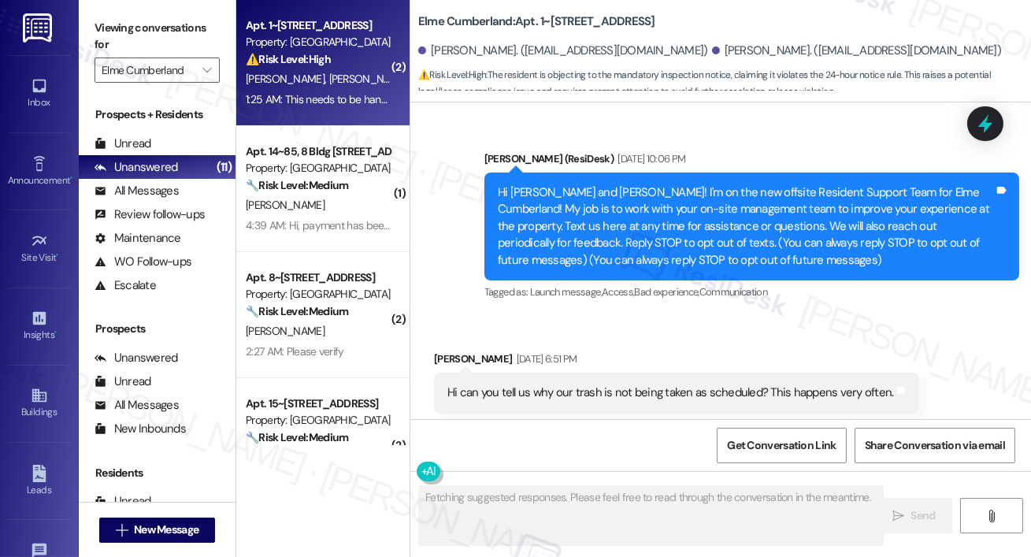
type textarea "Fetching suggested responses. Please feel free to read through the conversation…"
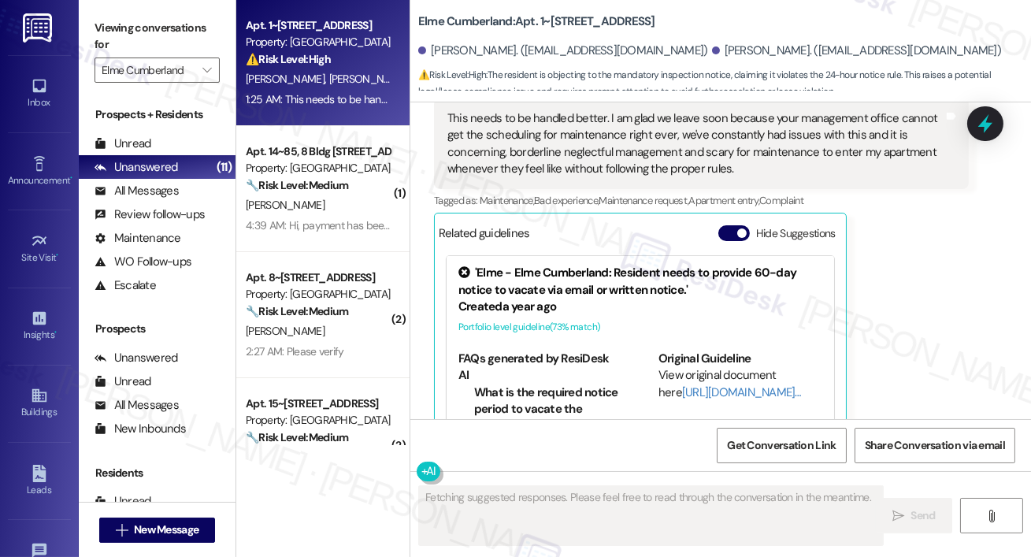
click at [332, 184] on strong "🔧 Risk Level: Medium" at bounding box center [297, 185] width 102 height 14
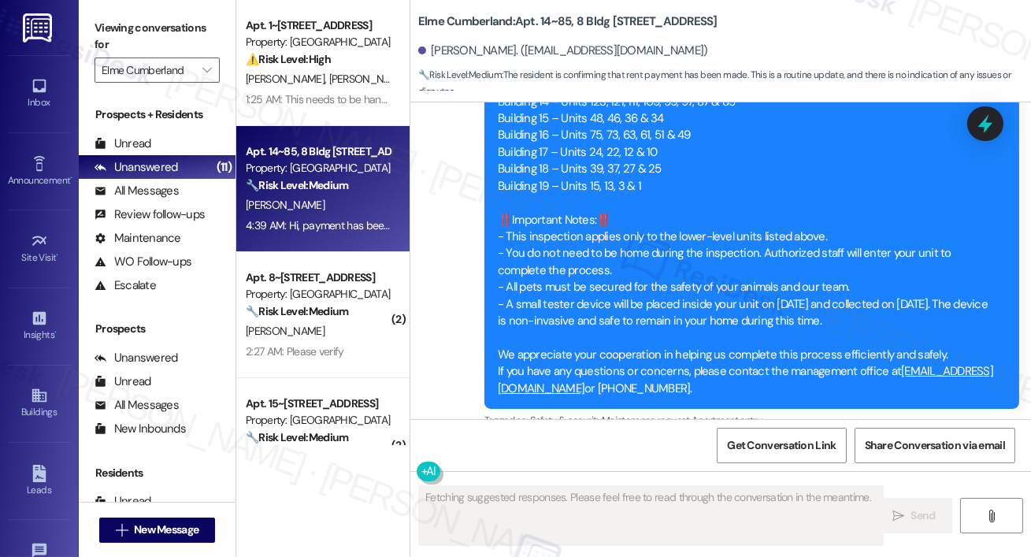
scroll to position [9396, 0]
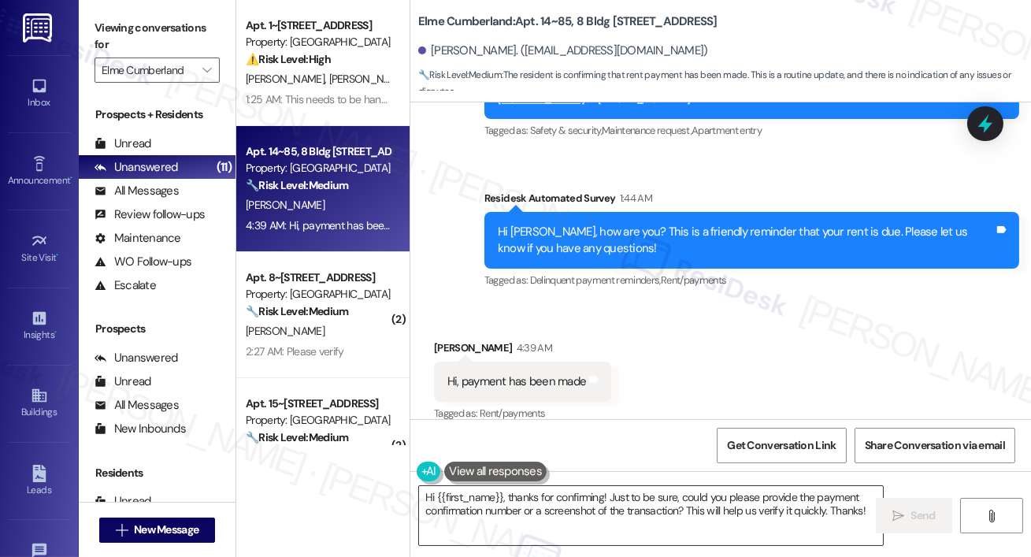
click at [669, 526] on textarea "Hi {{first_name}}, thanks for confirming! Just to be sure, could you please pro…" at bounding box center [651, 515] width 464 height 59
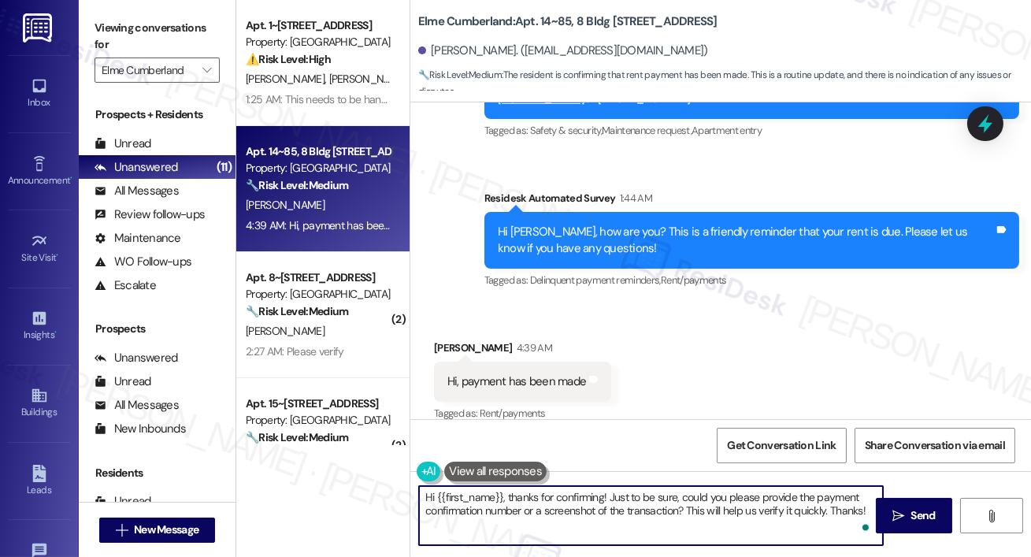
paste textarea "Thank you so much for your payment, {{first_name}}! I’m sorry if the rent remin…"
type textarea "Thank you so much for your payment, {{first_name}}! I’m sorry if the rent remin…"
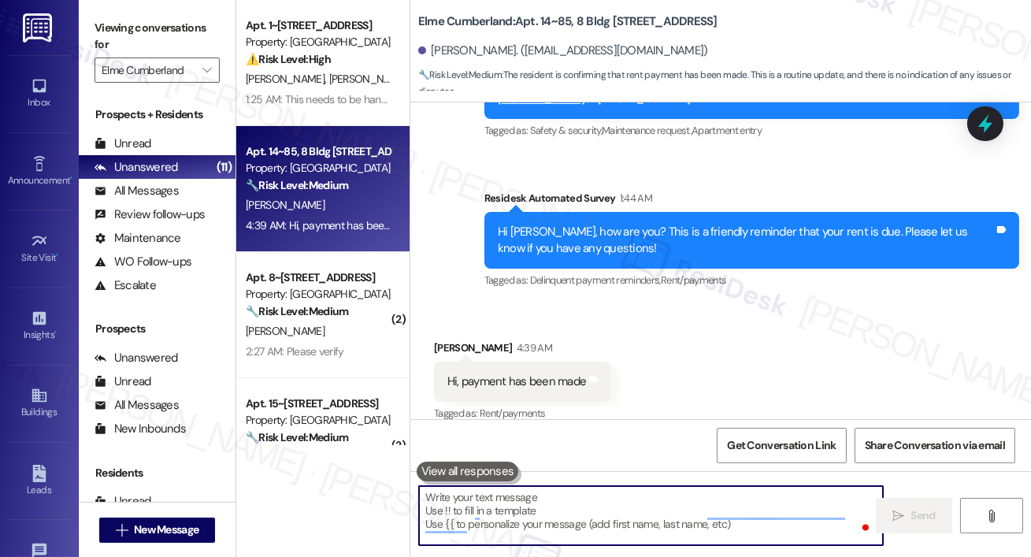
scroll to position [9396, 0]
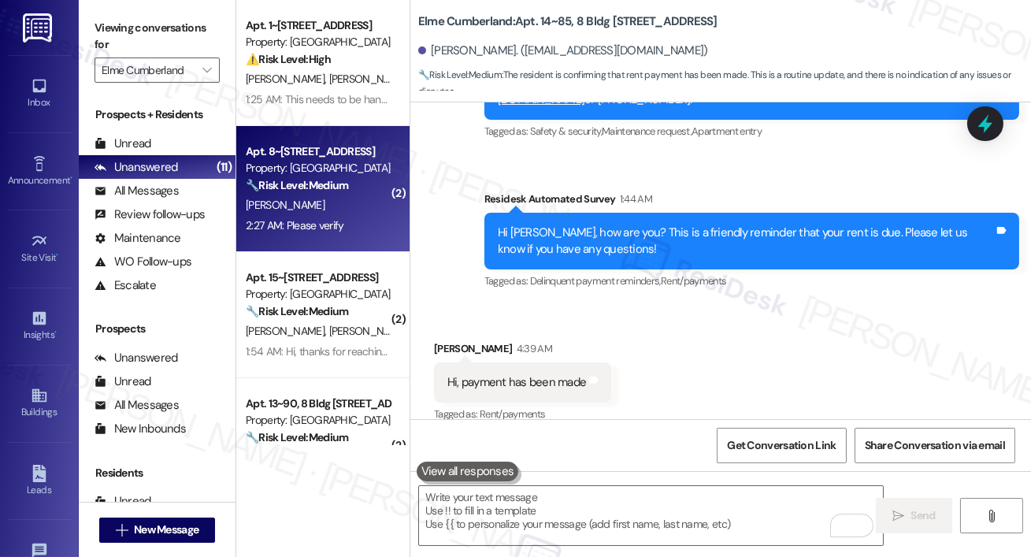
click at [365, 187] on div "🔧 Risk Level: Medium The resident is responding to a rent reminder, stating the…" at bounding box center [319, 185] width 146 height 17
type textarea "Fetching suggested responses. Please feel free to read through the conversation…"
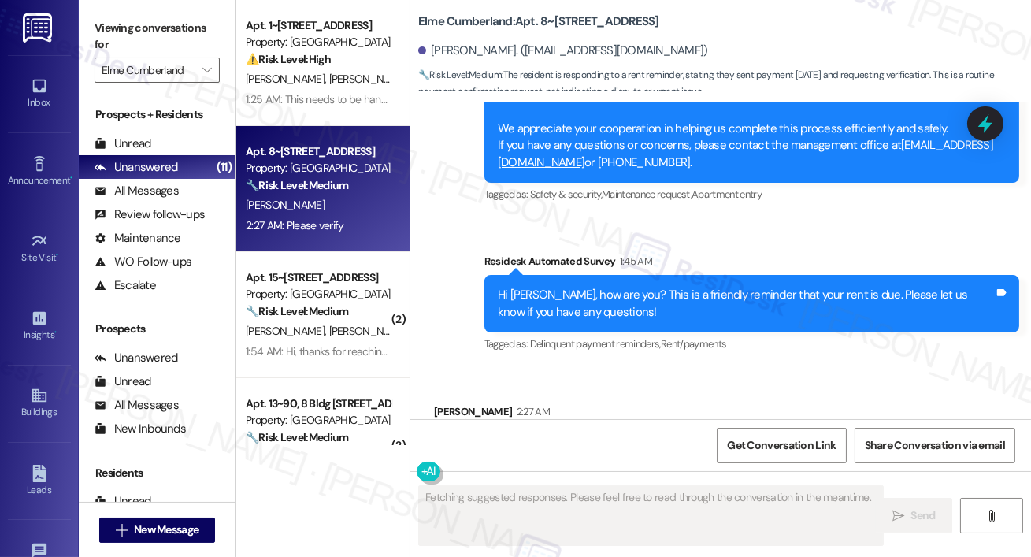
scroll to position [4687, 0]
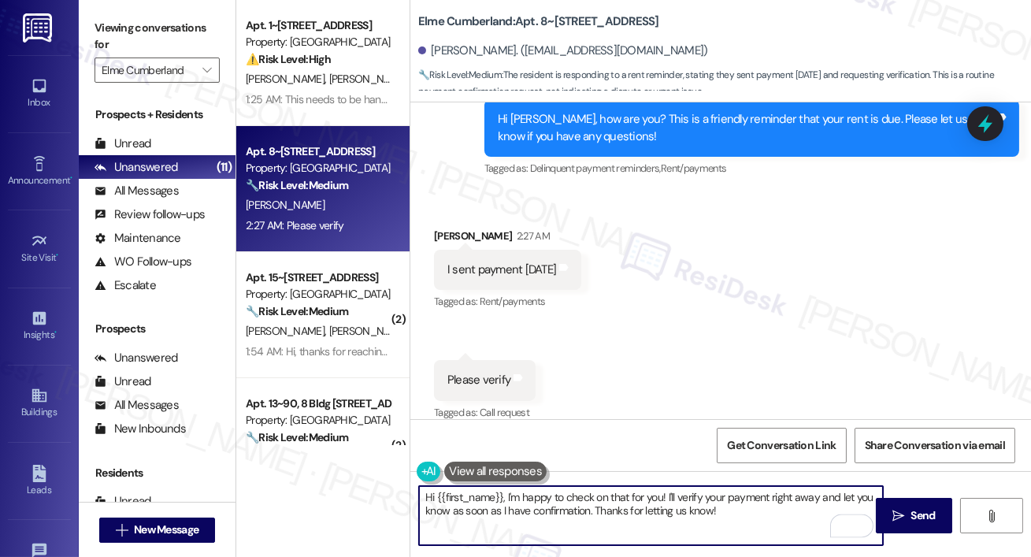
paste textarea "Thank you so much for your payment, {{first_name}}! I’m sorry if the rent remin…"
type textarea "Thank you so much for your payment, {{first_name}}! I’m sorry if the rent remin…"
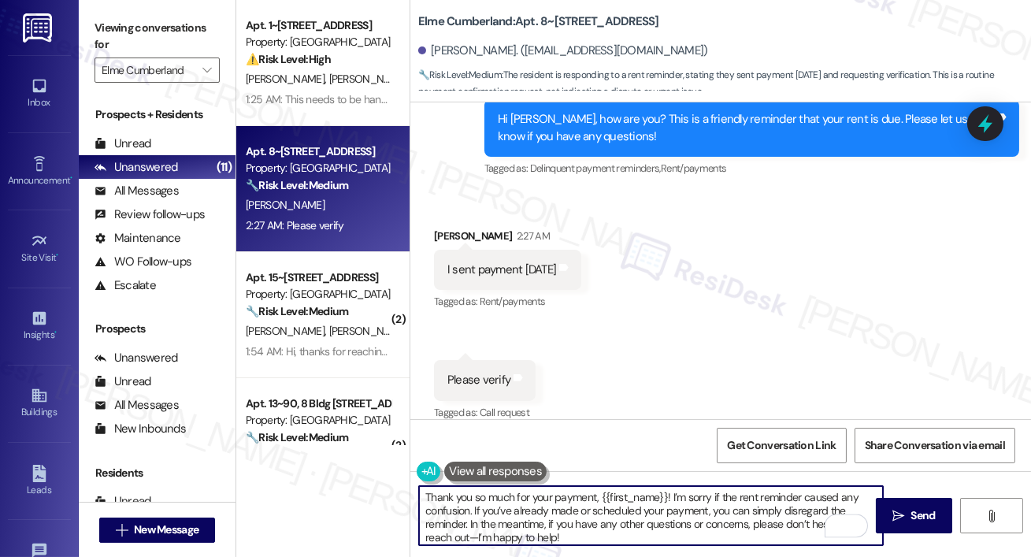
click at [510, 528] on textarea "Thank you so much for your payment, {{first_name}}! I’m sorry if the rent remin…" at bounding box center [651, 515] width 464 height 59
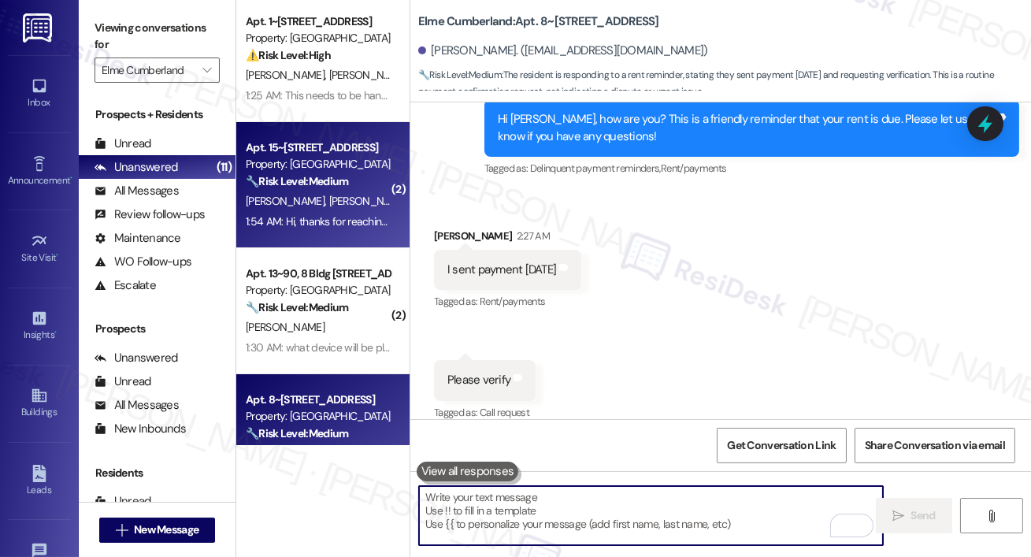
scroll to position [0, 0]
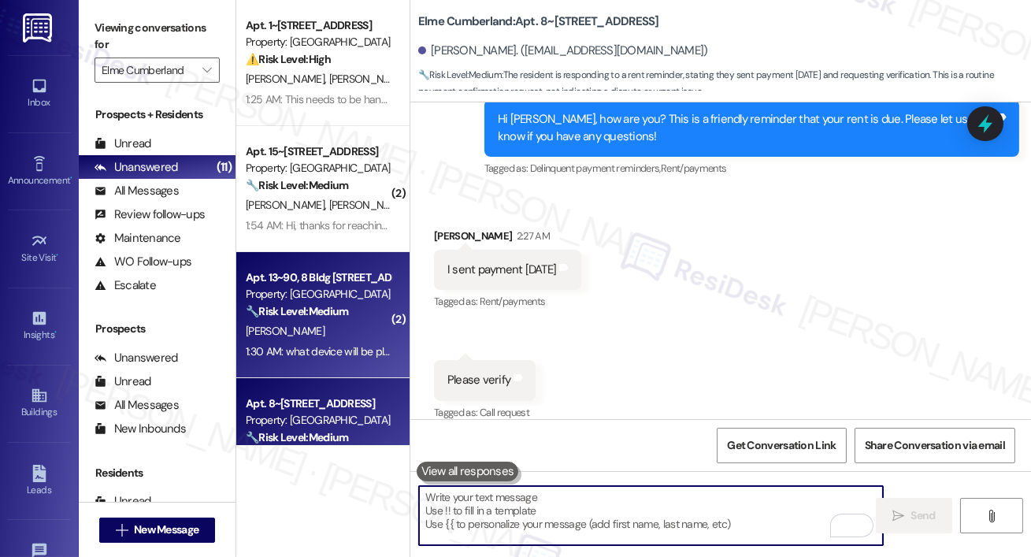
click at [304, 295] on div "Property: [GEOGRAPHIC_DATA]" at bounding box center [319, 294] width 146 height 17
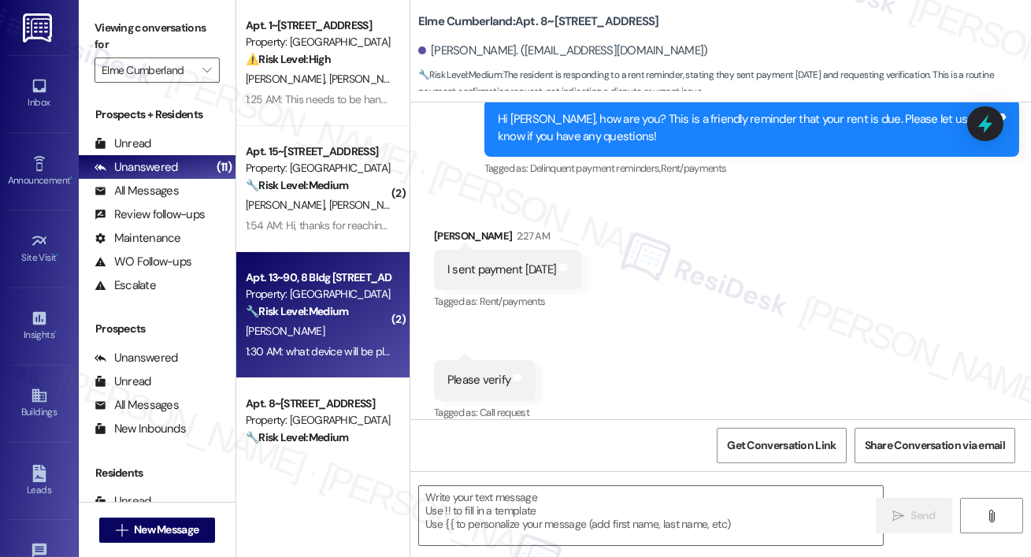
type textarea "Fetching suggested responses. Please feel free to read through the conversation…"
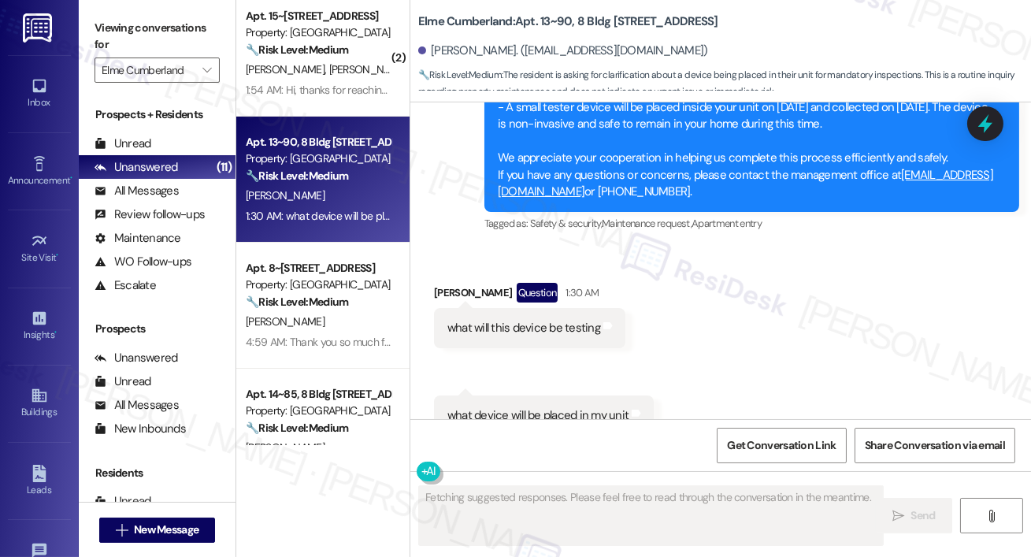
scroll to position [138, 0]
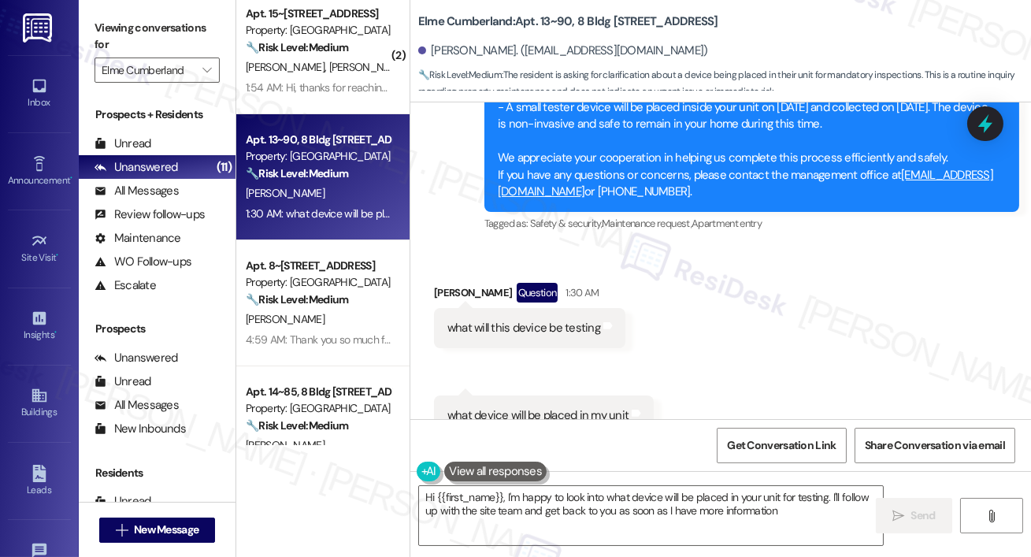
type textarea "Hi {{first_name}}, I'm happy to look into what device will be placed in your un…"
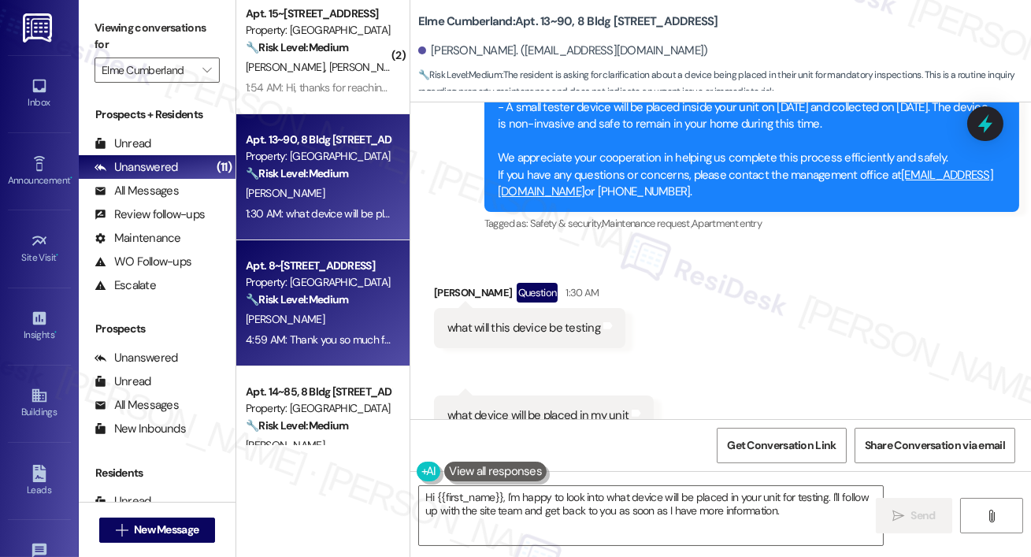
click at [365, 327] on div "[PERSON_NAME]" at bounding box center [318, 319] width 149 height 20
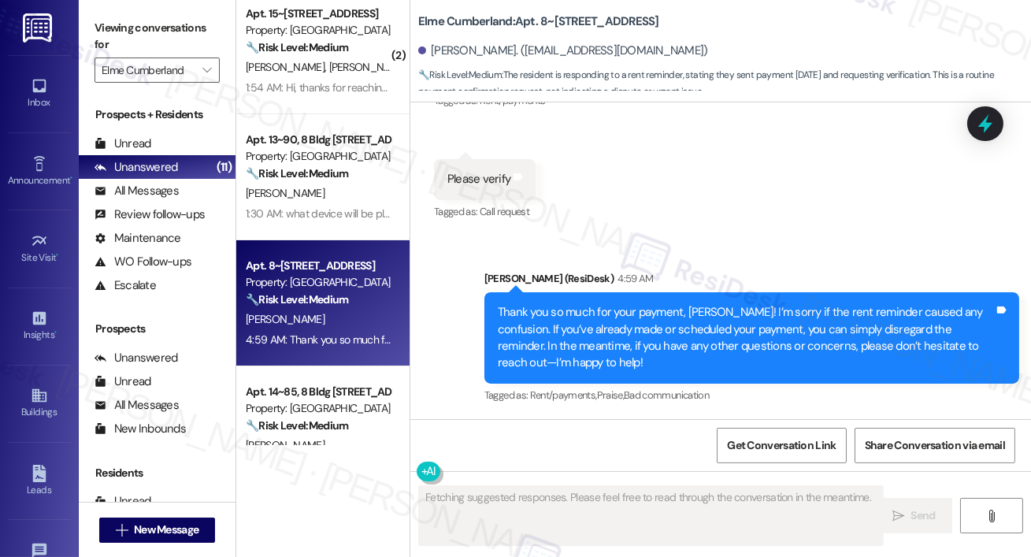
scroll to position [4871, 0]
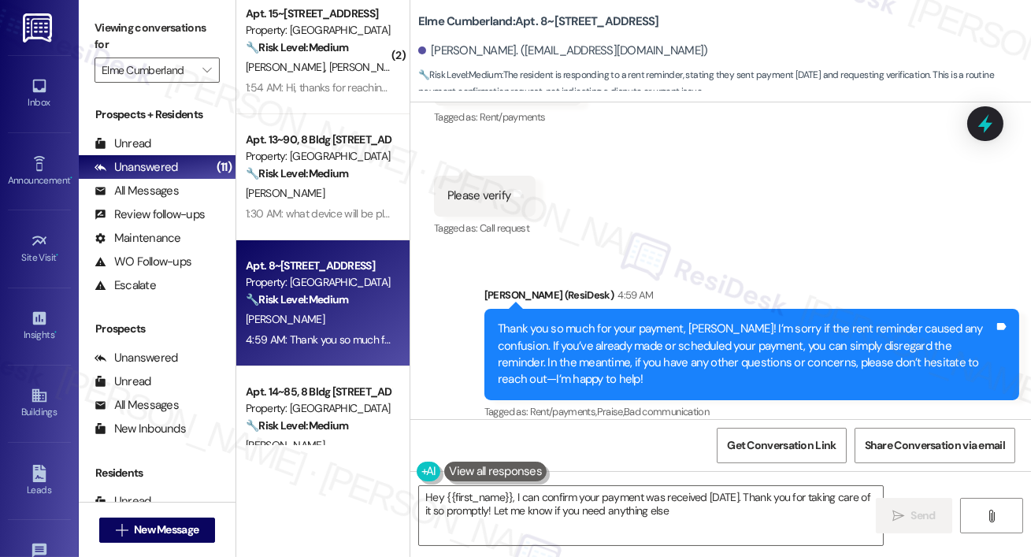
type textarea "Hey {{first_name}}, I can confirm your payment was received [DATE]. Thank you f…"
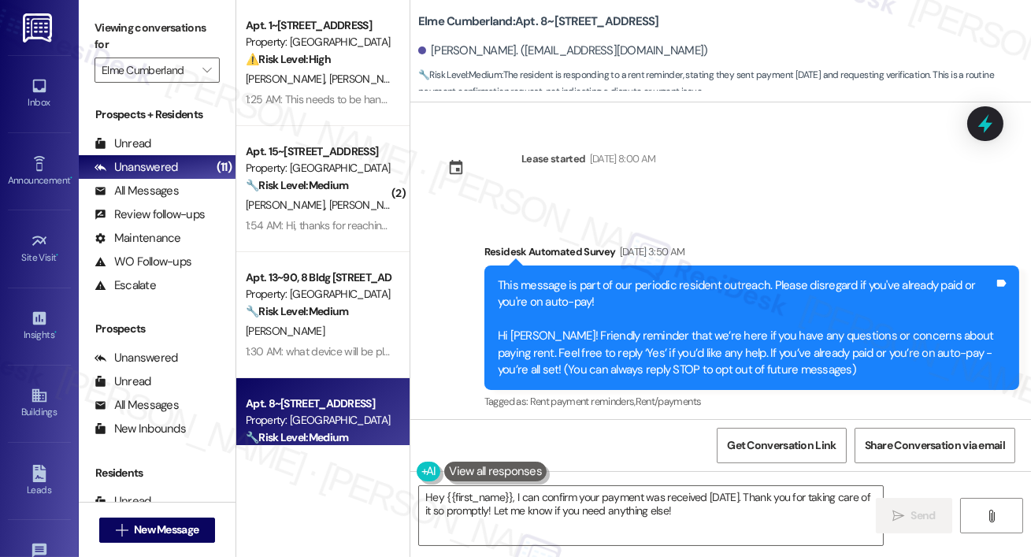
scroll to position [4871, 0]
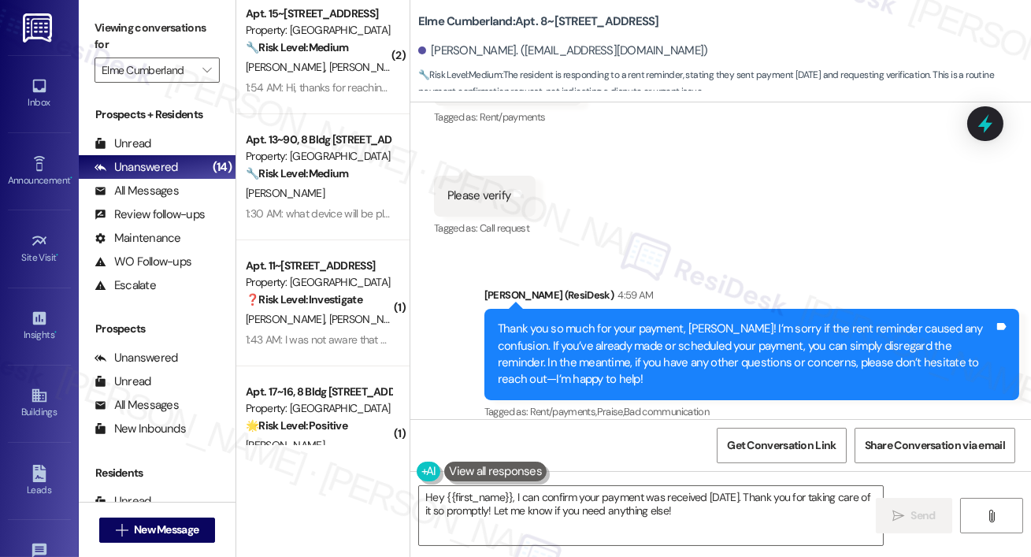
click at [628, 206] on div "Received via SMS [PERSON_NAME] 2:27 AM I sent payment [DATE] Tags and notes Tag…" at bounding box center [720, 130] width 621 height 244
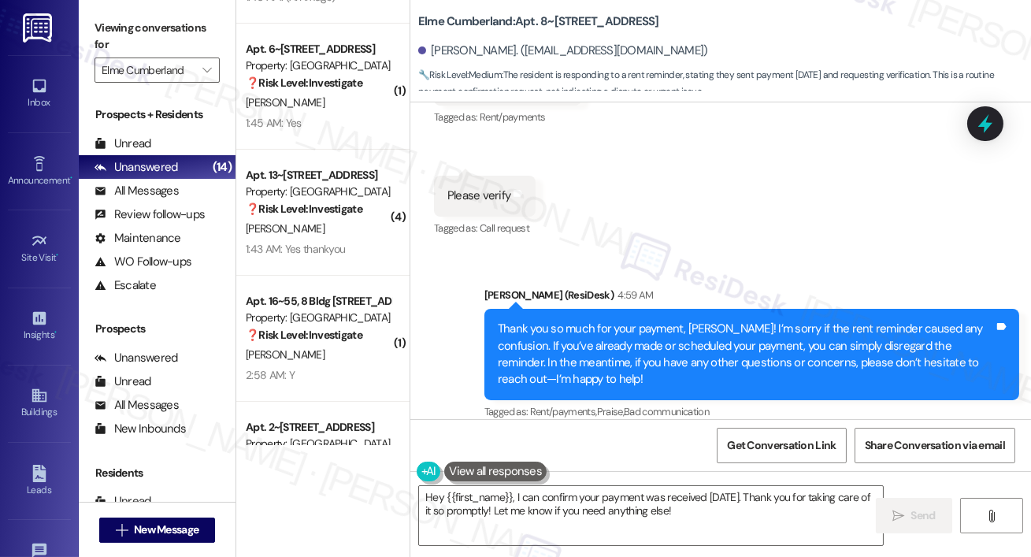
scroll to position [1067, 0]
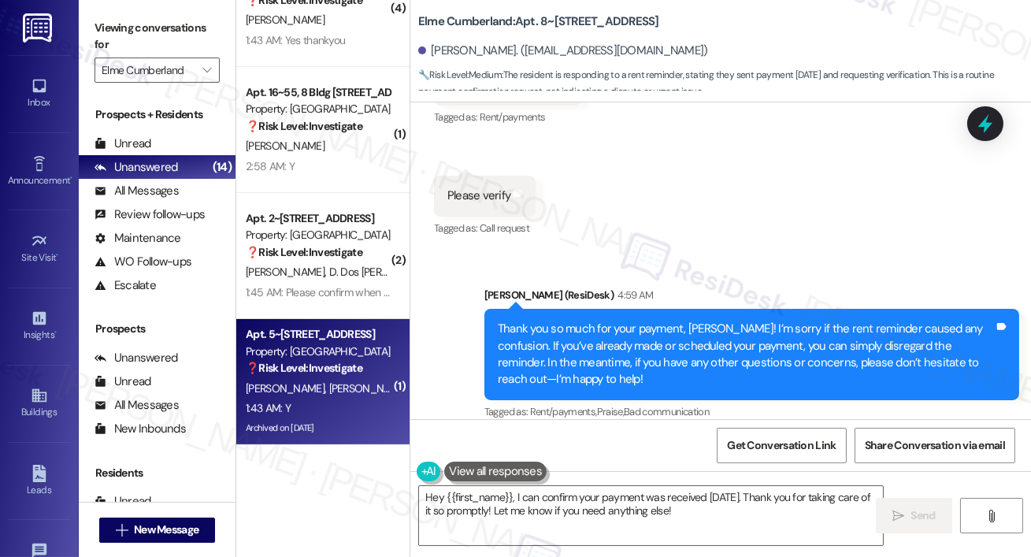
click at [327, 369] on strong "❓ Risk Level: Investigate" at bounding box center [304, 368] width 117 height 14
type textarea "Fetching suggested responses. Please feel free to read through the conversation…"
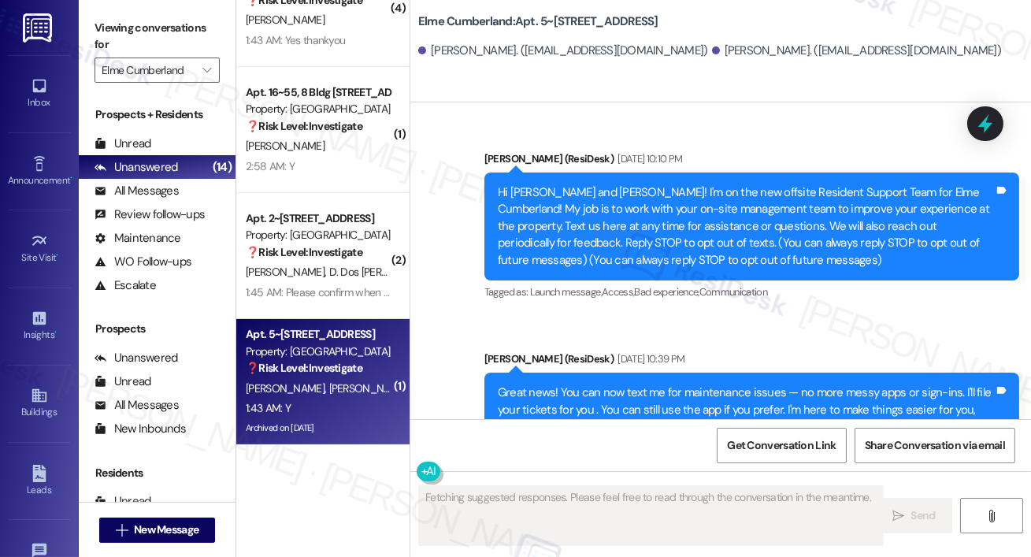
type textarea "Fetching suggested responses. Please feel free to read through the conversation…"
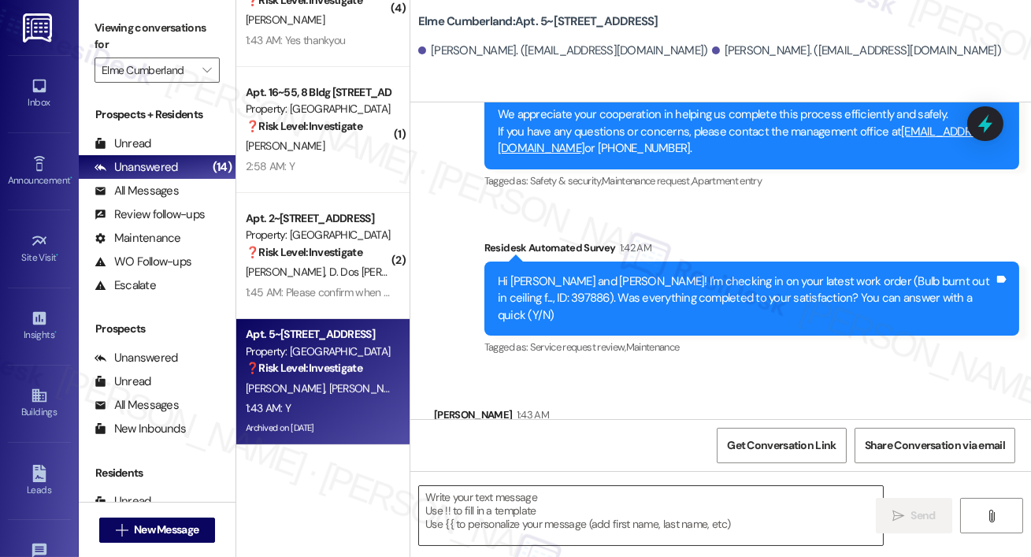
click at [554, 502] on textarea at bounding box center [651, 515] width 464 height 59
paste textarea "Hi {{first_name}}, I’m happy to hear your work order has been completed! If you…"
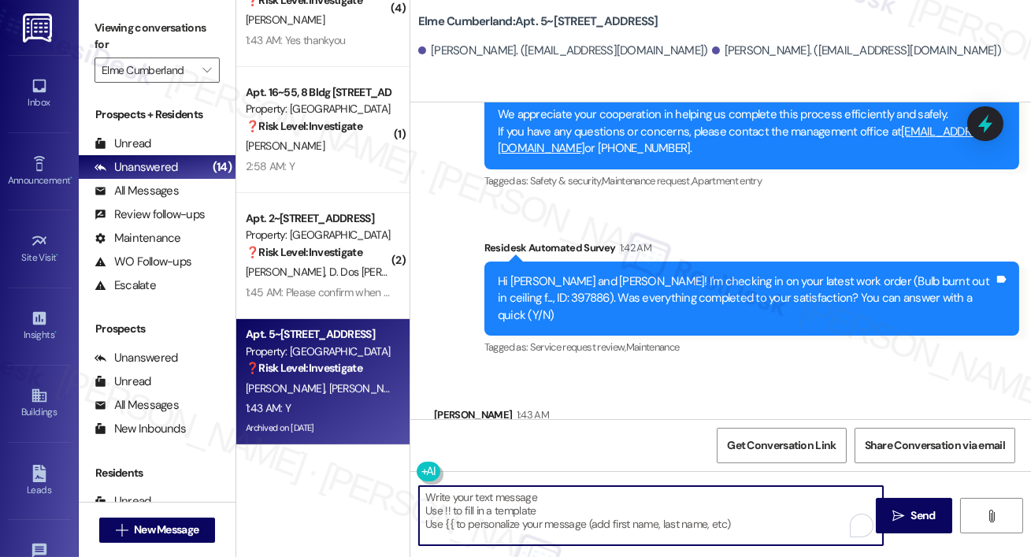
type textarea "Hi {{first_name}}, I’m happy to hear your work order has been completed! If you…"
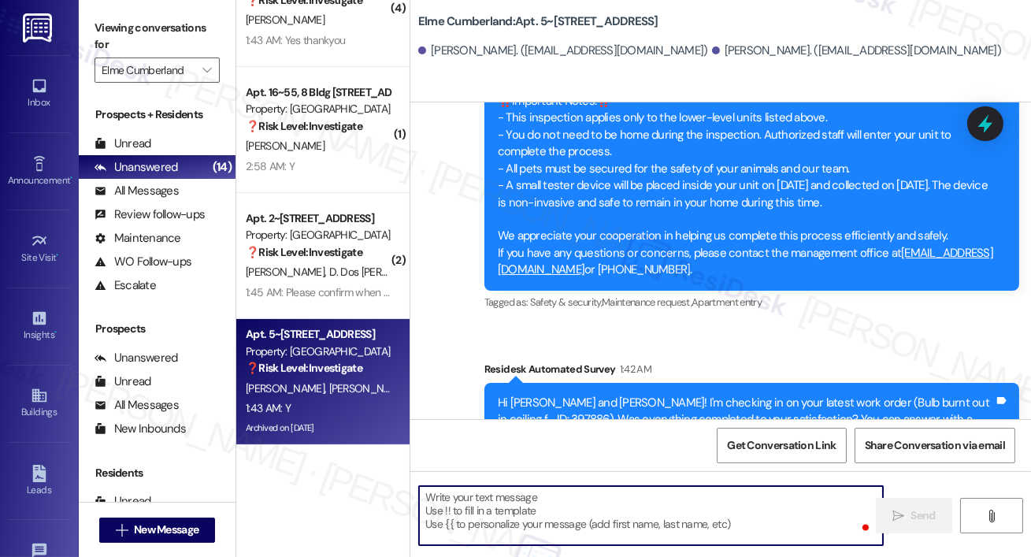
scroll to position [11794, 0]
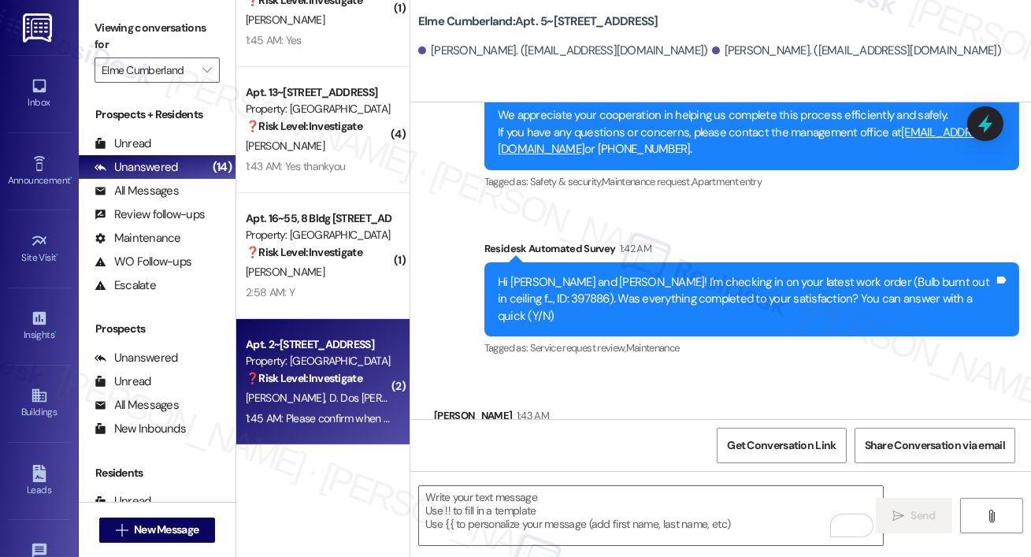
click at [334, 320] on div "Apt. 2~238, [GEOGRAPHIC_DATA] Property: Elme Cumberland ❓ Risk Level: Investiga…" at bounding box center [322, 382] width 173 height 126
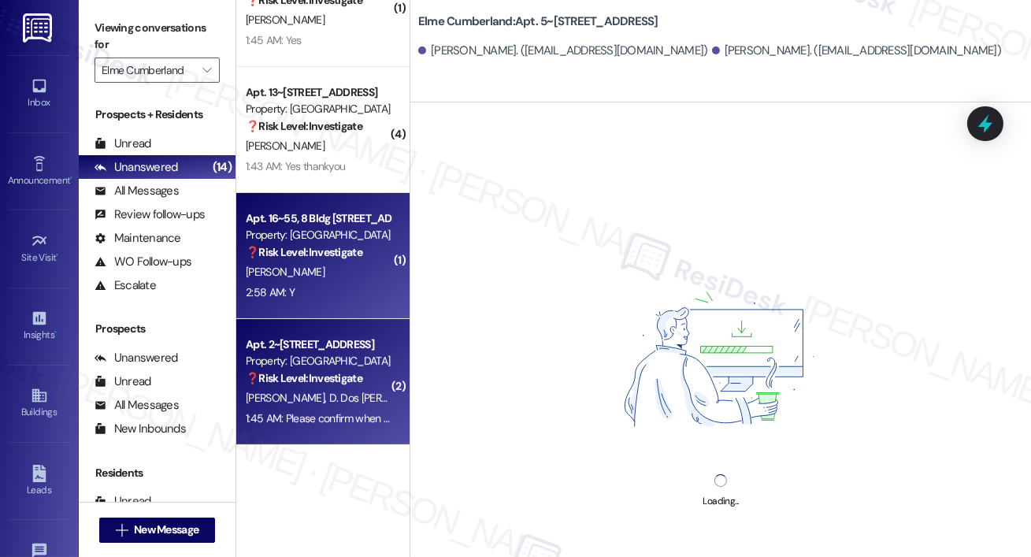
click at [331, 304] on div "Apt. 16~55, [GEOGRAPHIC_DATA][STREET_ADDRESS] Property: Elme Cumberland ❓ Risk …" at bounding box center [322, 256] width 173 height 126
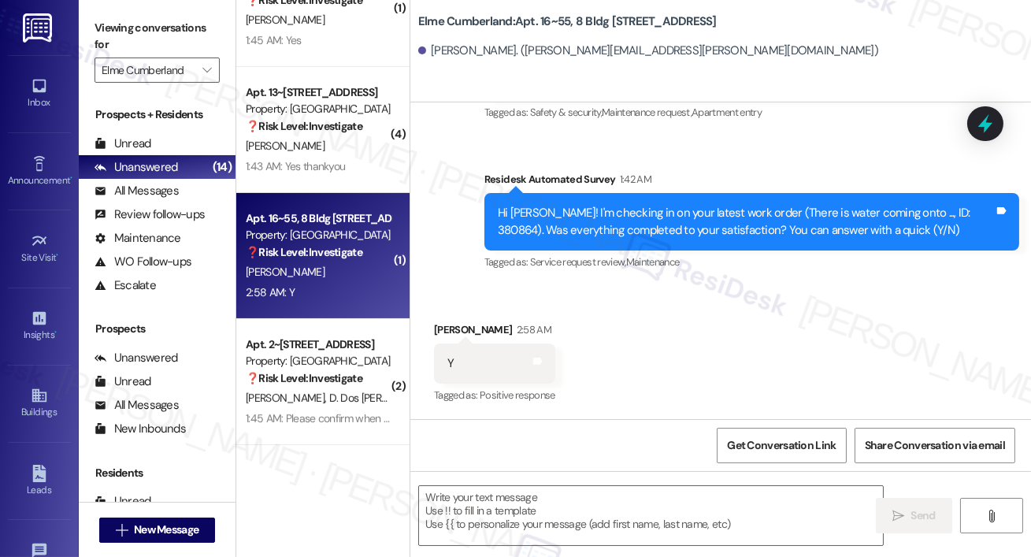
type textarea "Fetching suggested responses. Please feel free to read through the conversation…"
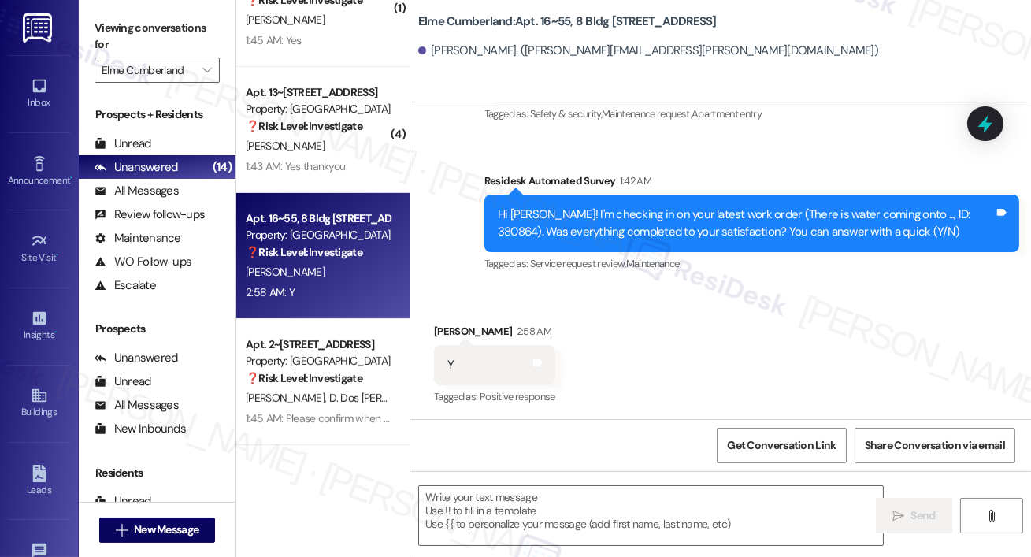
scroll to position [10528, 0]
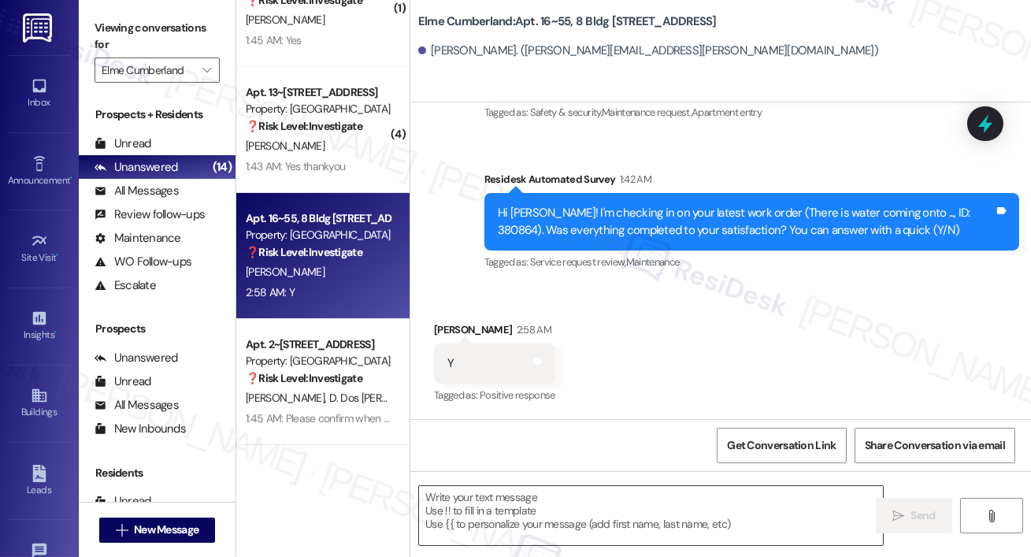
click at [583, 520] on textarea at bounding box center [651, 515] width 464 height 59
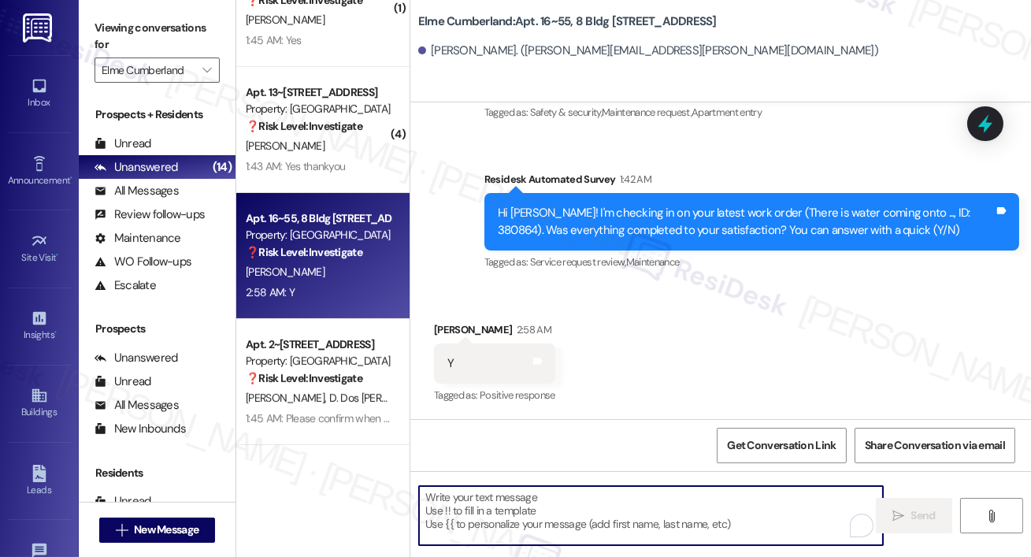
paste textarea "Hi {{first_name}}, I’m happy to hear your work order has been completed! If you…"
type textarea "Hi {{first_name}}, I’m happy to hear your work order has been completed! If you…"
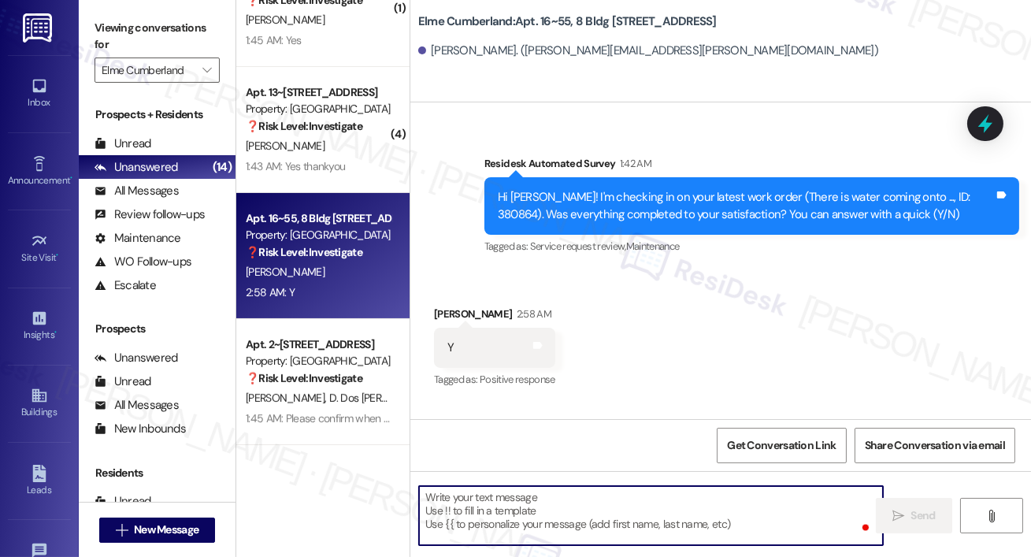
scroll to position [10527, 0]
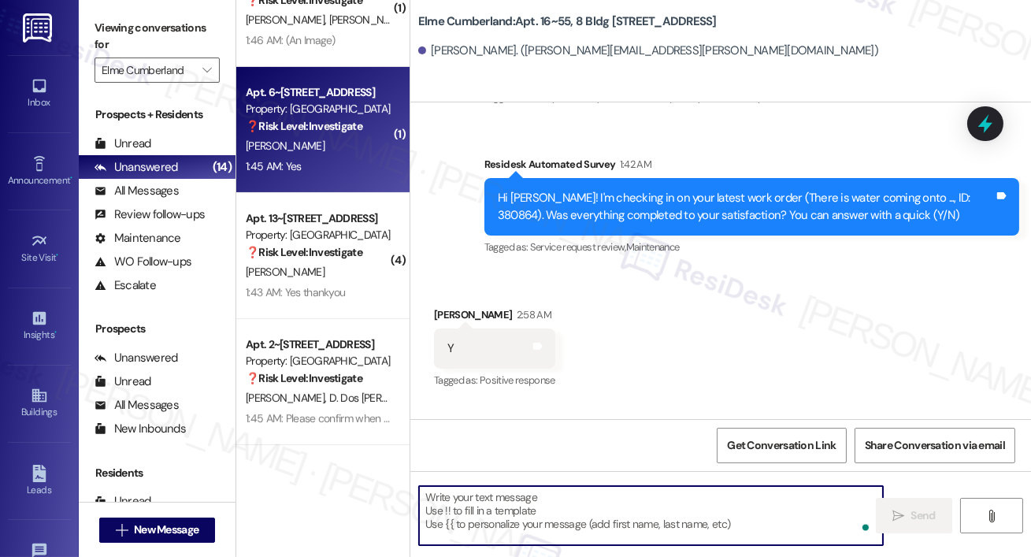
click at [389, 149] on div "Apt. 6~338, [GEOGRAPHIC_DATA] Property: Elme Cumberland ❓ Risk Level: Investiga…" at bounding box center [322, 130] width 173 height 126
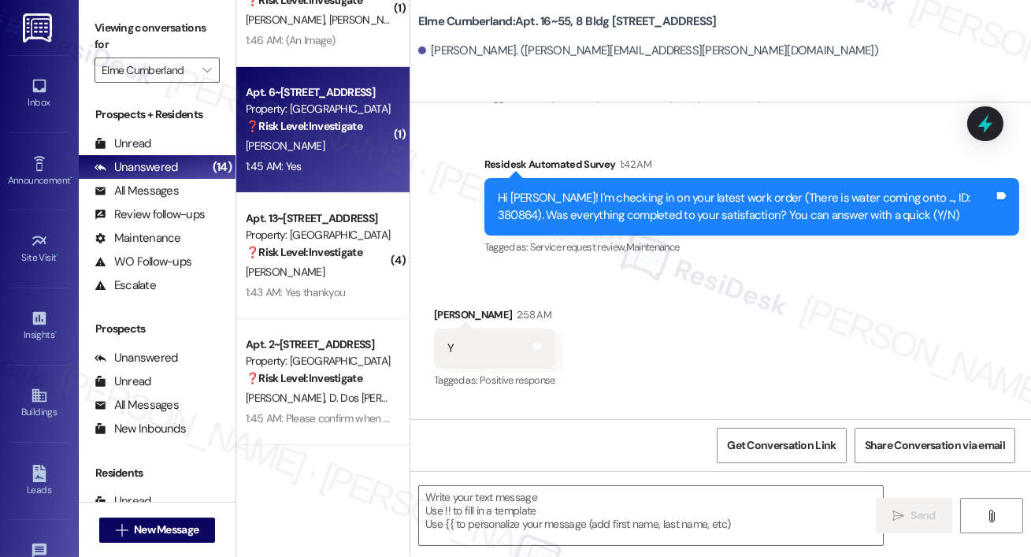
type textarea "Fetching suggested responses. Please feel free to read through the conversation…"
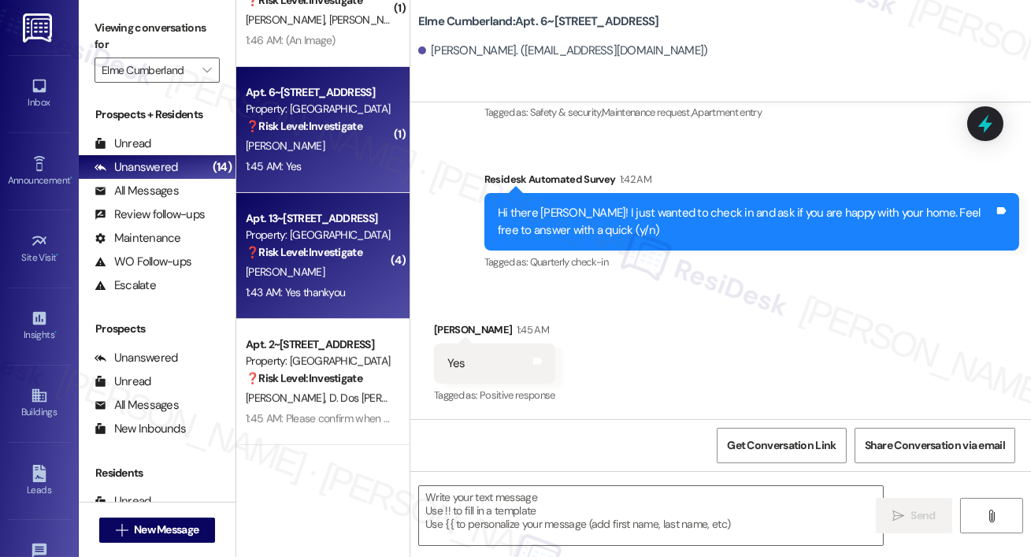
type textarea "Fetching suggested responses. Please feel free to read through the conversation…"
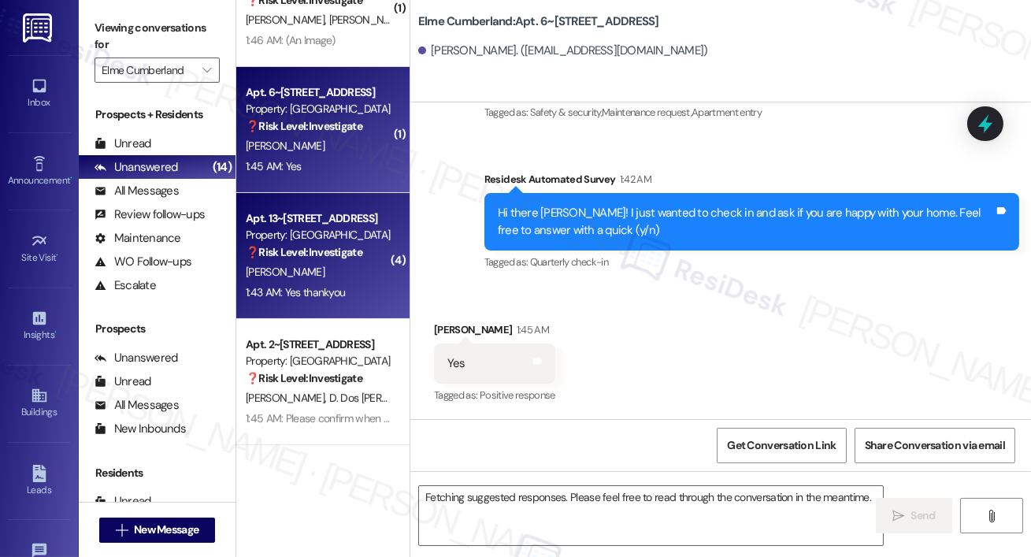
scroll to position [811, 0]
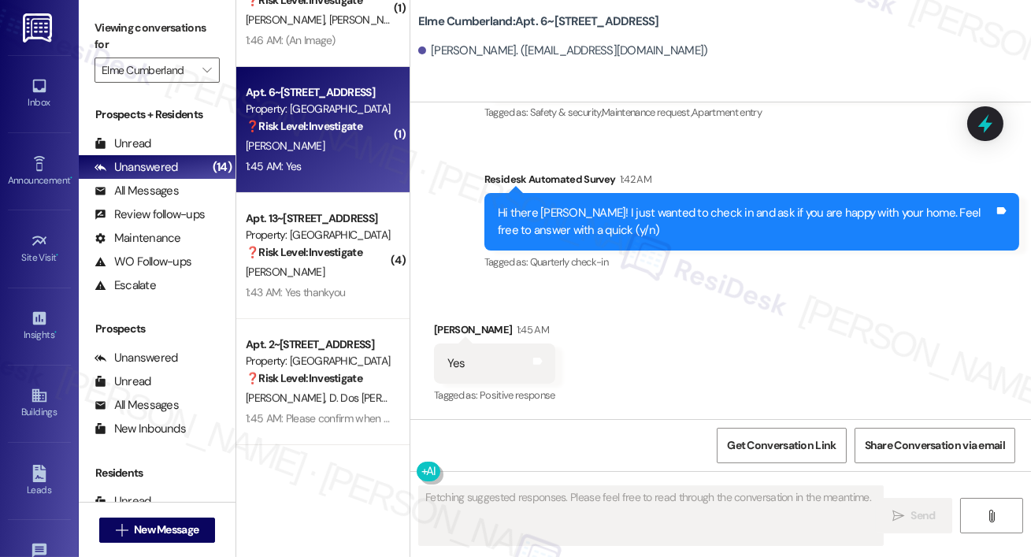
click at [364, 250] on div "❓ Risk Level: Investigate" at bounding box center [319, 252] width 146 height 17
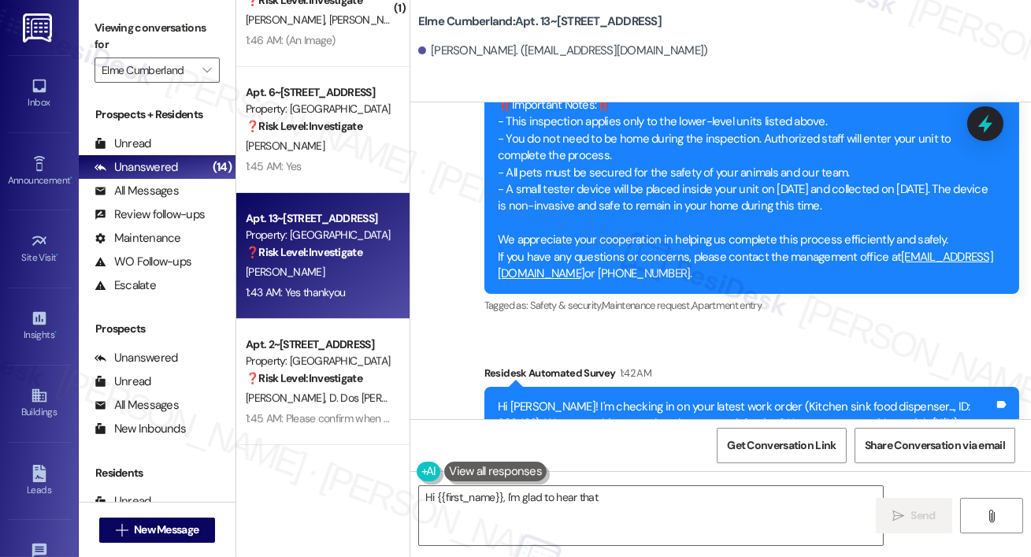
scroll to position [8993, 0]
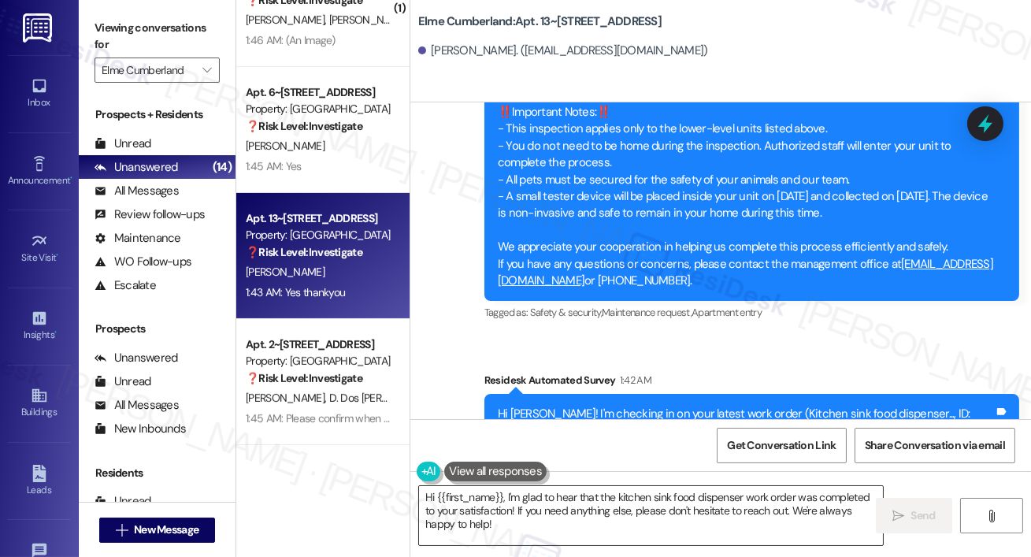
click at [573, 510] on textarea "Hi {{first_name}}, I'm glad to hear that the kitchen sink food dispenser work o…" at bounding box center [651, 515] width 464 height 59
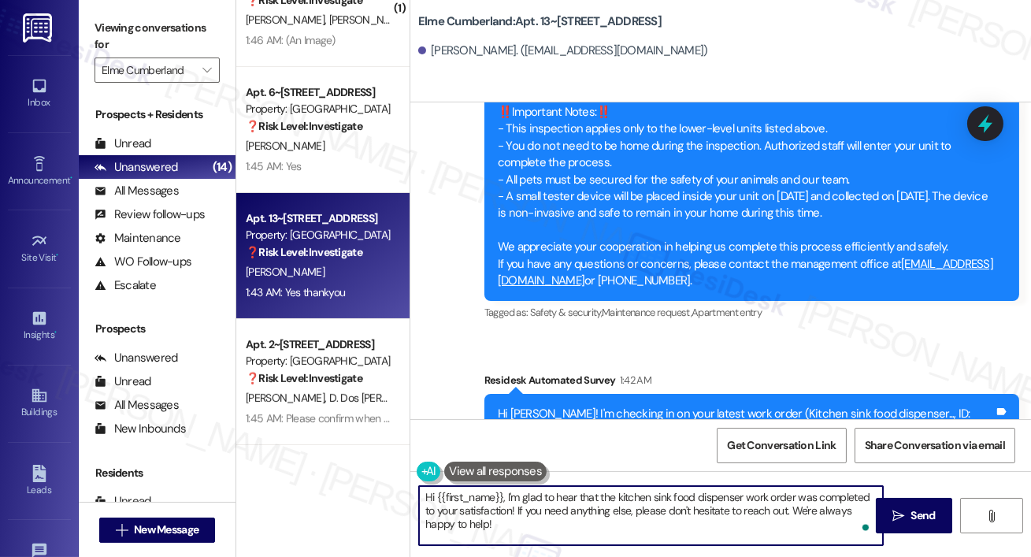
paste textarea "’m happy to hear your work order has been completed! If you need anything else …"
type textarea "Hi {{first_name}}, I’m happy to hear your work order has been completed! If you…"
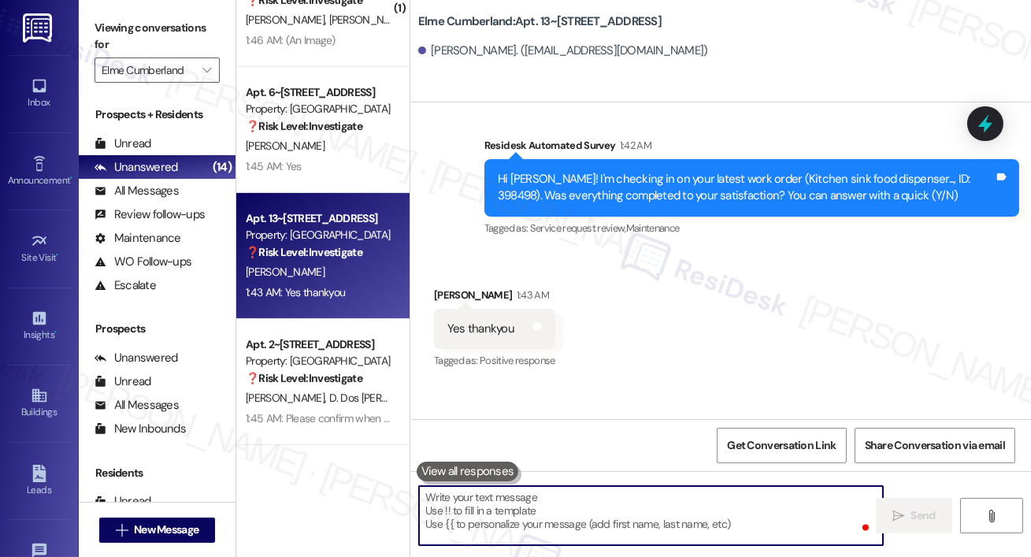
scroll to position [9235, 0]
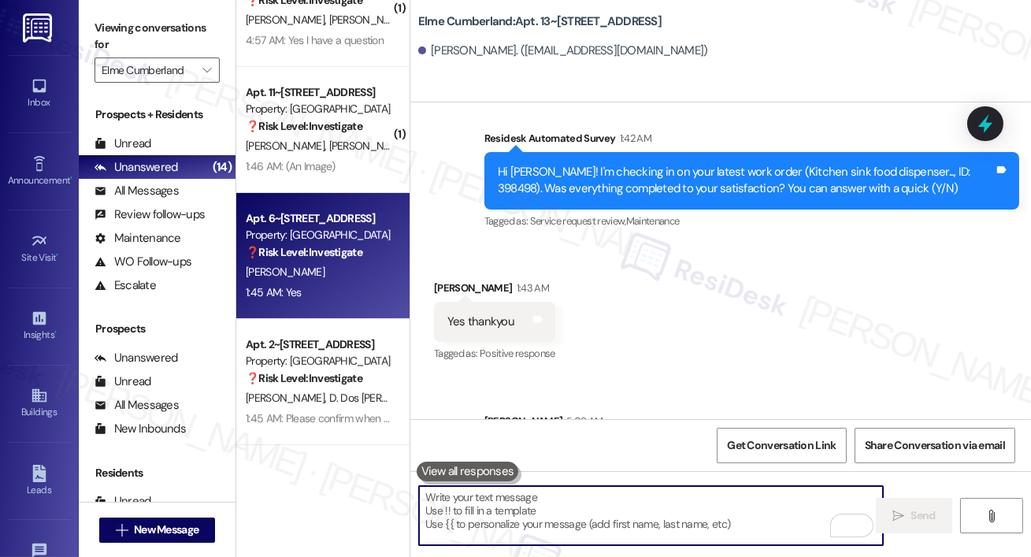
click at [343, 298] on div "1:45 AM: Yes 1:45 AM: Yes" at bounding box center [318, 293] width 149 height 20
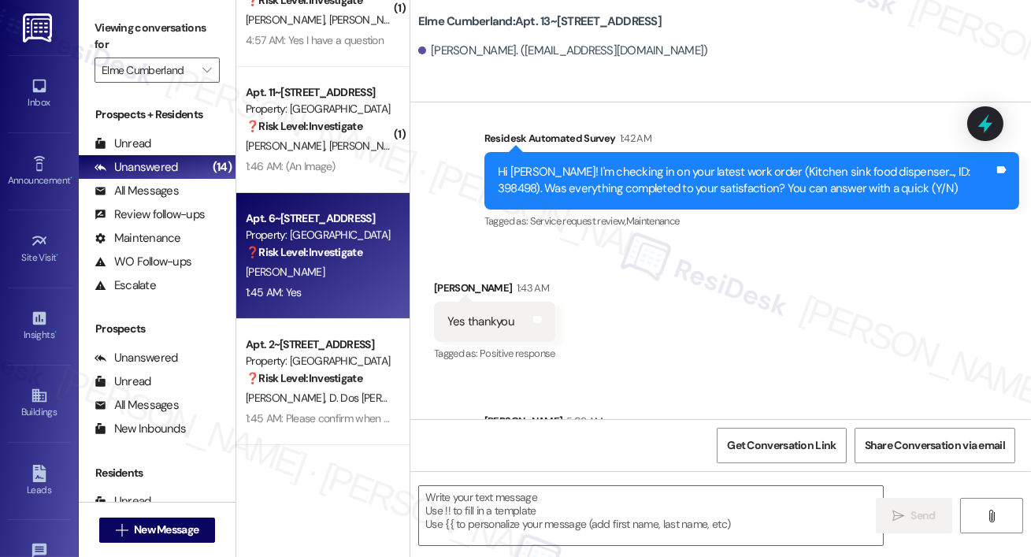
type textarea "Fetching suggested responses. Please feel free to read through the conversation…"
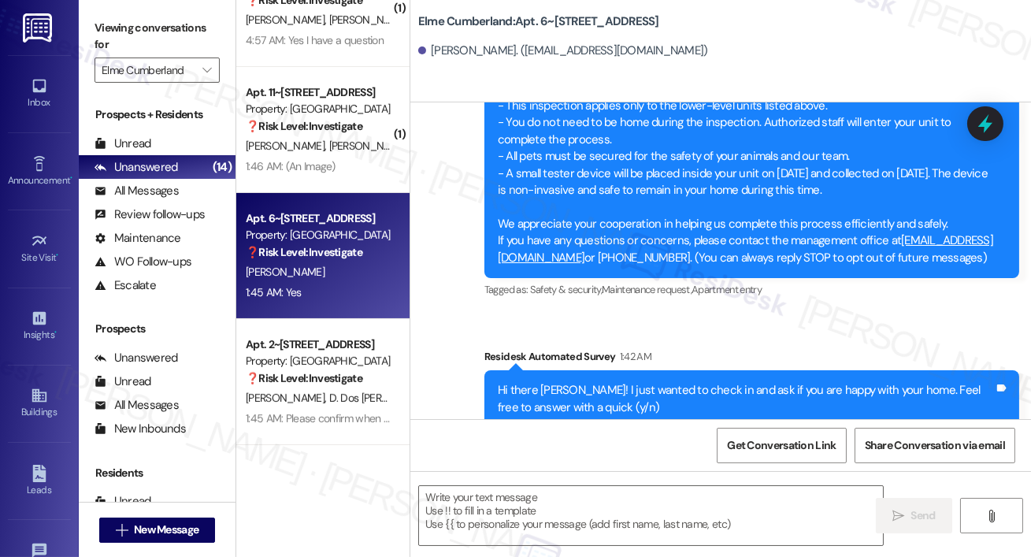
scroll to position [812, 0]
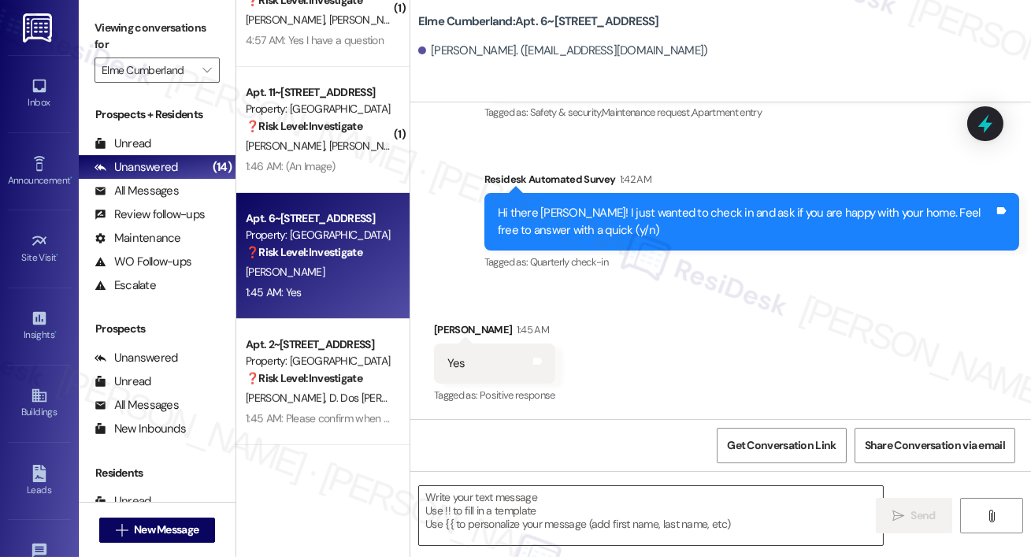
click at [525, 491] on textarea at bounding box center [651, 515] width 464 height 59
paste textarea "Thank you so much, {{first_name}}! It means a lot to hear that you’re enjoying …"
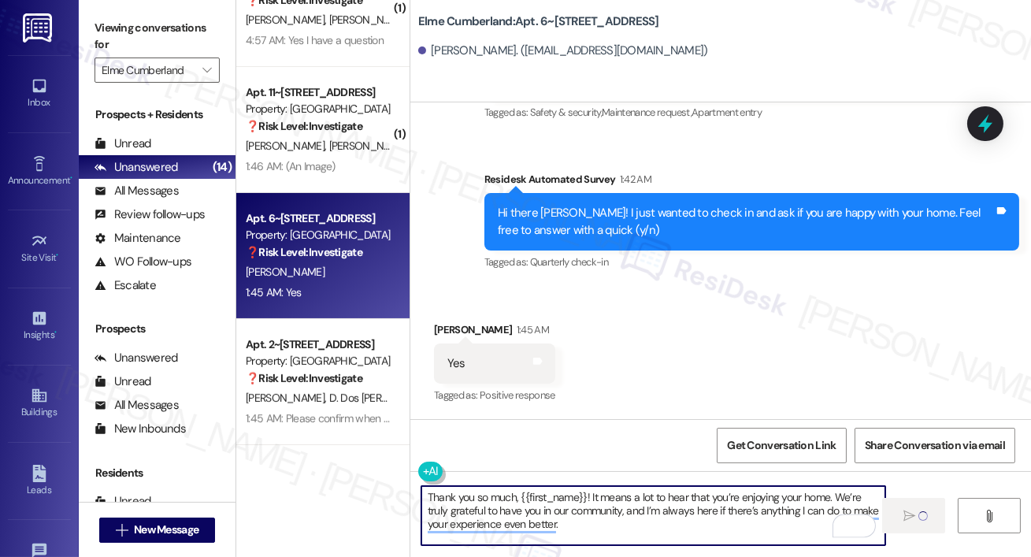
type textarea "Thank you so much, {{first_name}}! It means a lot to hear that you’re enjoying …"
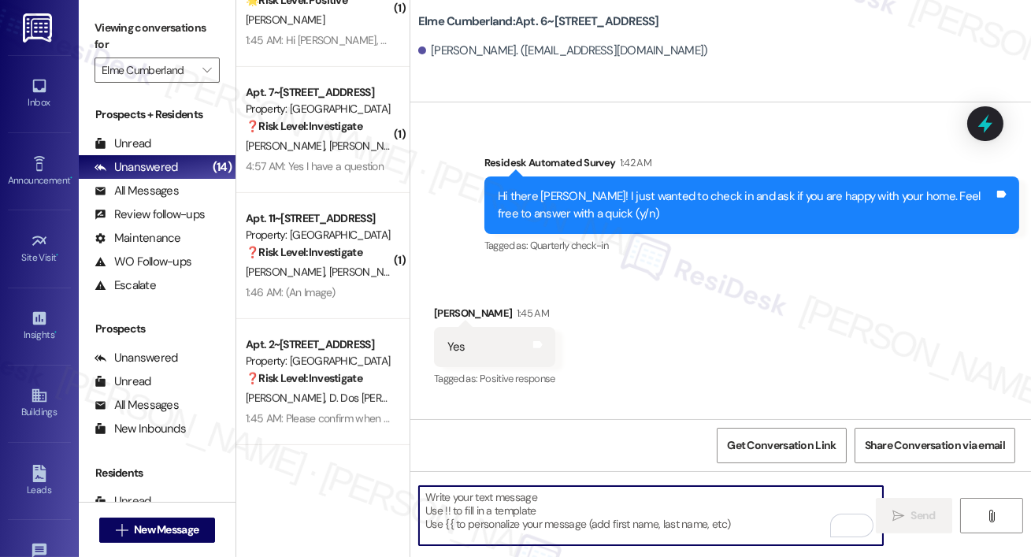
click at [536, 510] on textarea "To enrich screen reader interactions, please activate Accessibility in Grammarl…" at bounding box center [651, 515] width 464 height 59
paste textarea "I hope you don’t mind me asking a quick favor—would you be willing to leave us …"
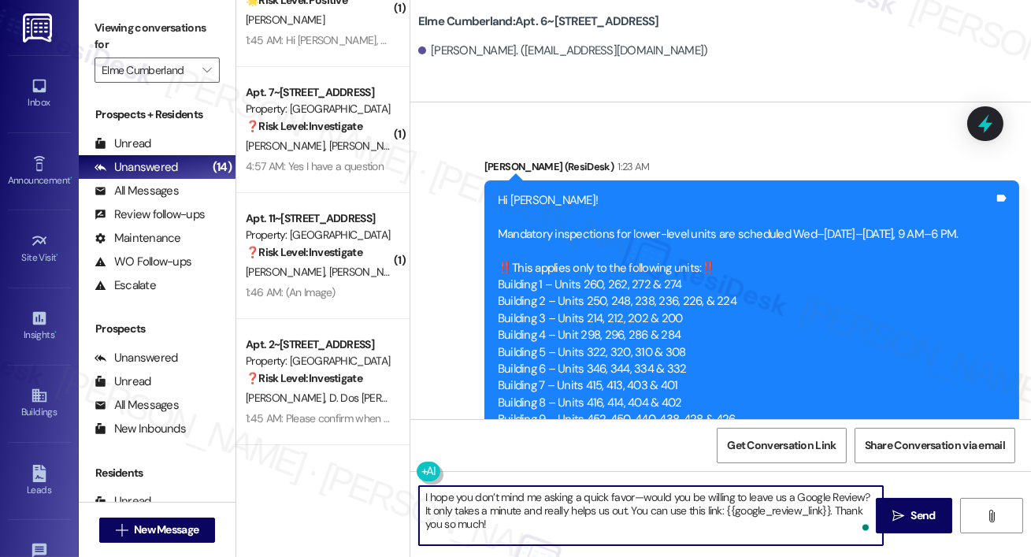
scroll to position [0, 0]
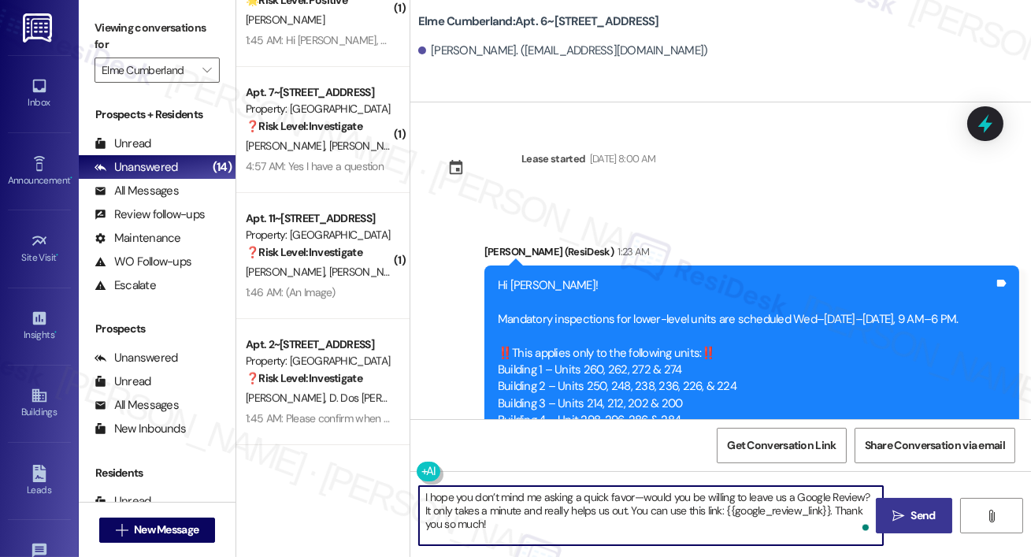
type textarea "I hope you don’t mind me asking a quick favor—would you be willing to leave us …"
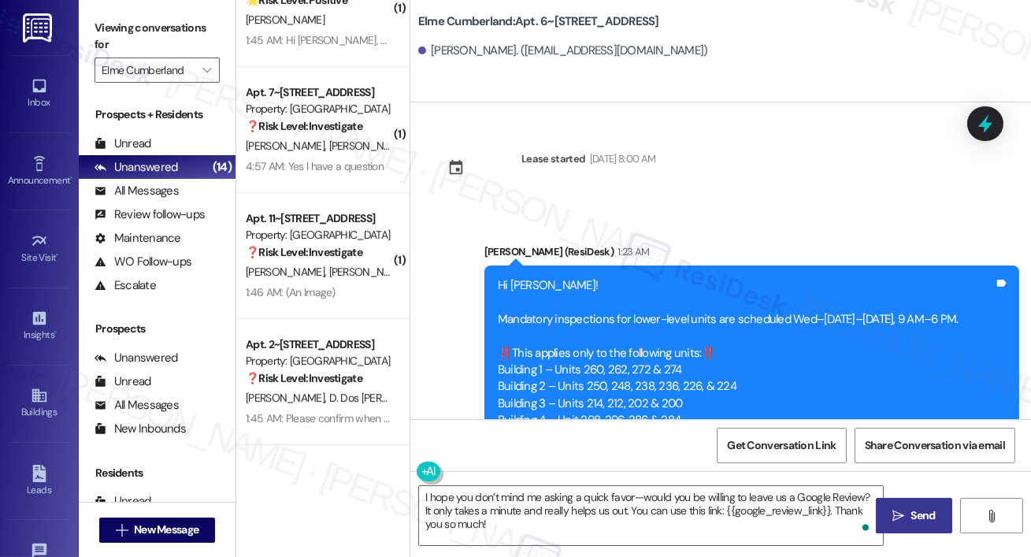
click at [895, 510] on icon "" at bounding box center [898, 516] width 12 height 13
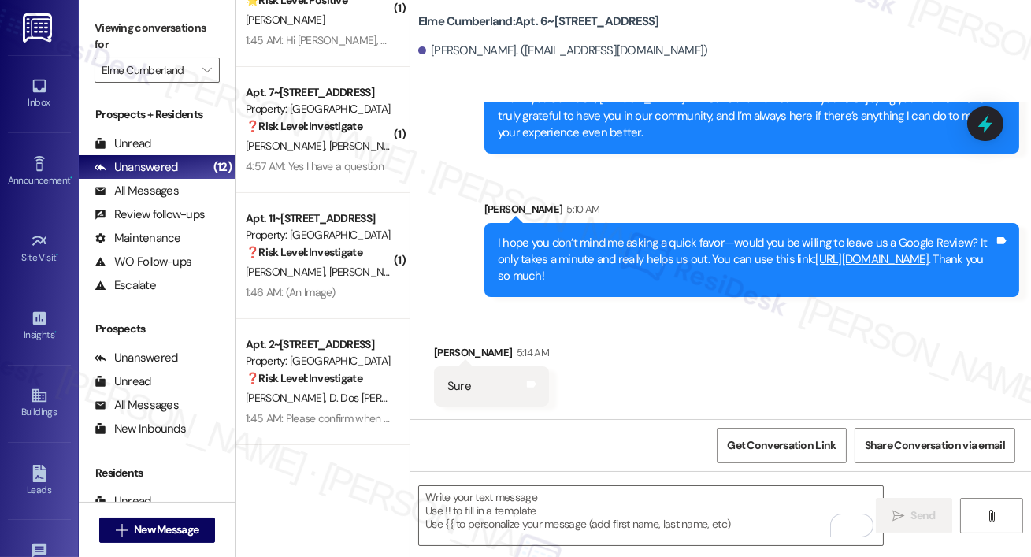
scroll to position [1209, 0]
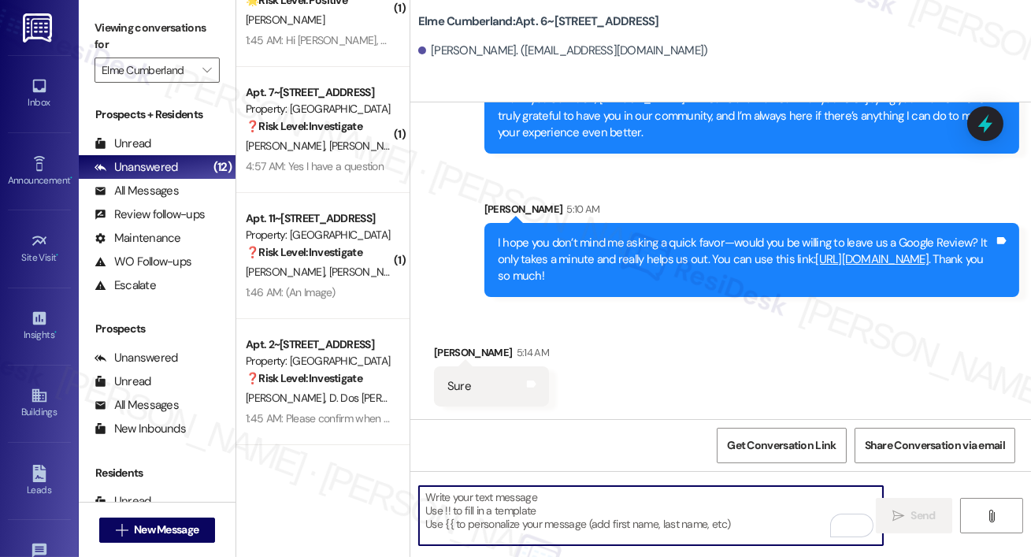
click at [540, 495] on textarea "To enrich screen reader interactions, please activate Accessibility in Grammarl…" at bounding box center [651, 515] width 464 height 59
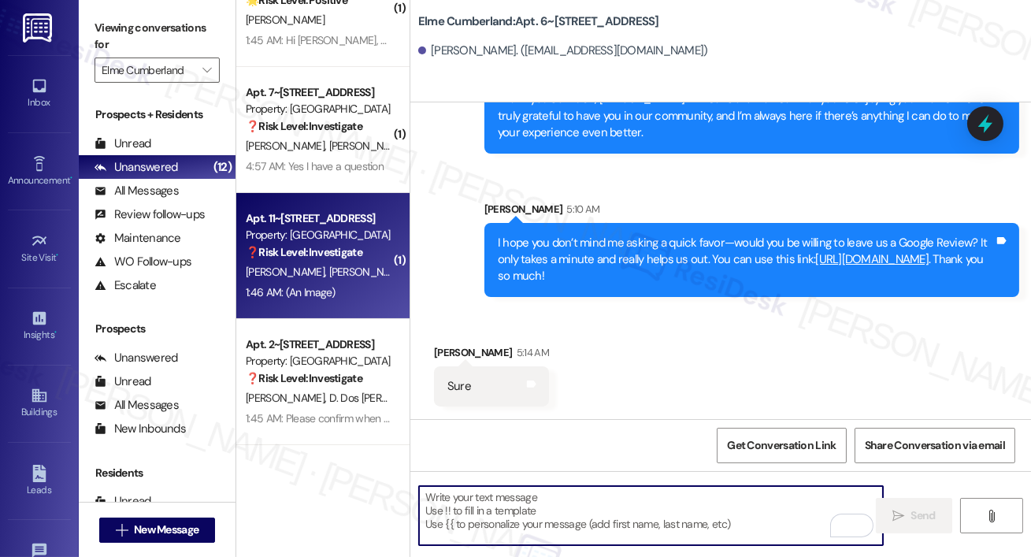
click at [345, 222] on div "Apt. 11~[STREET_ADDRESS]" at bounding box center [319, 218] width 146 height 17
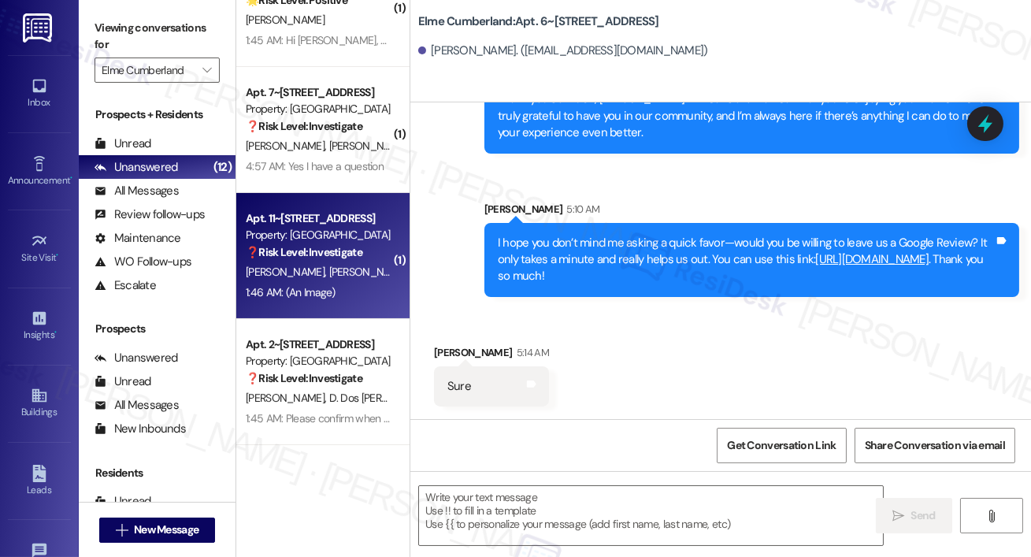
type textarea "Fetching suggested responses. Please feel free to read through the conversation…"
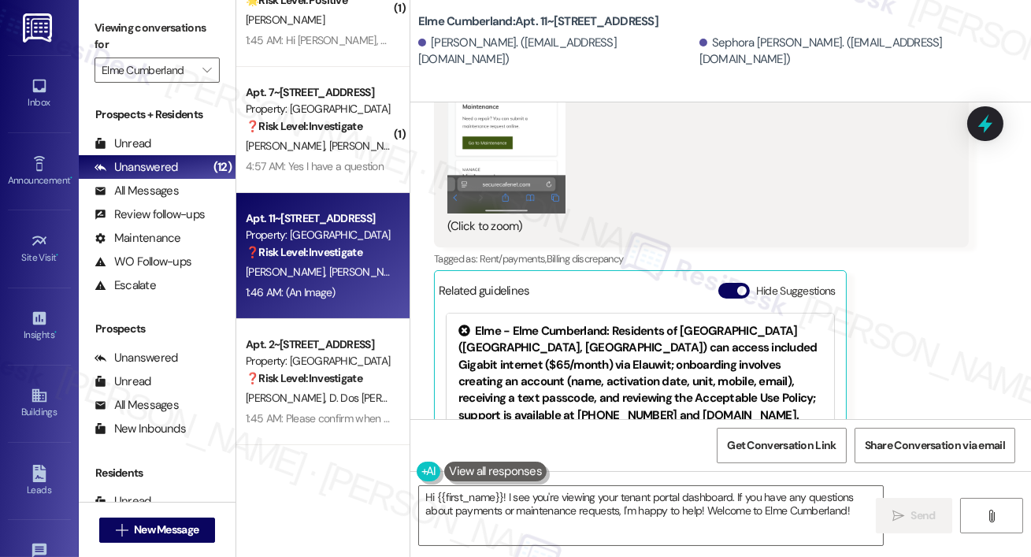
scroll to position [3889, 0]
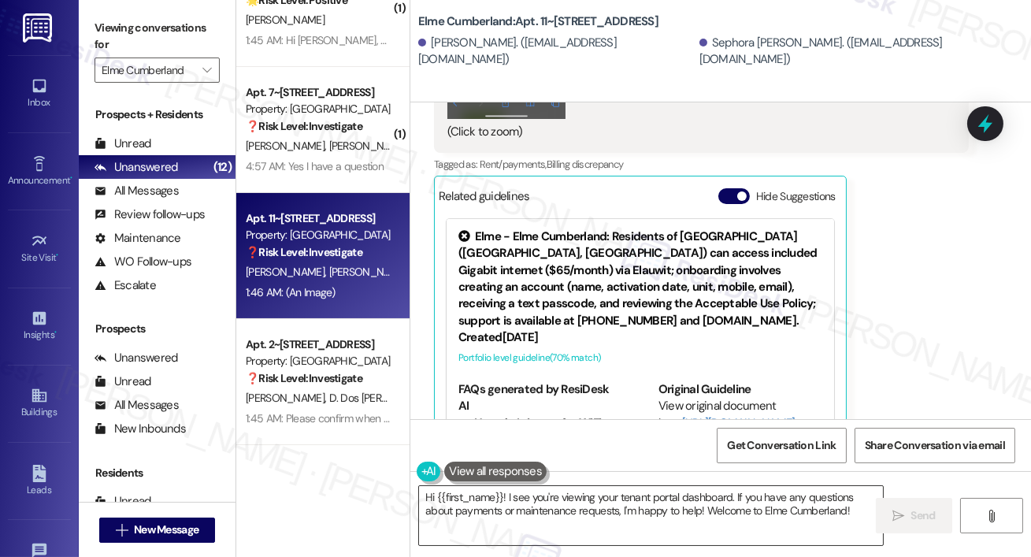
click at [487, 508] on textarea "Hi {{first_name}}! I see you're viewing your tenant portal dashboard. If you ha…" at bounding box center [651, 515] width 464 height 59
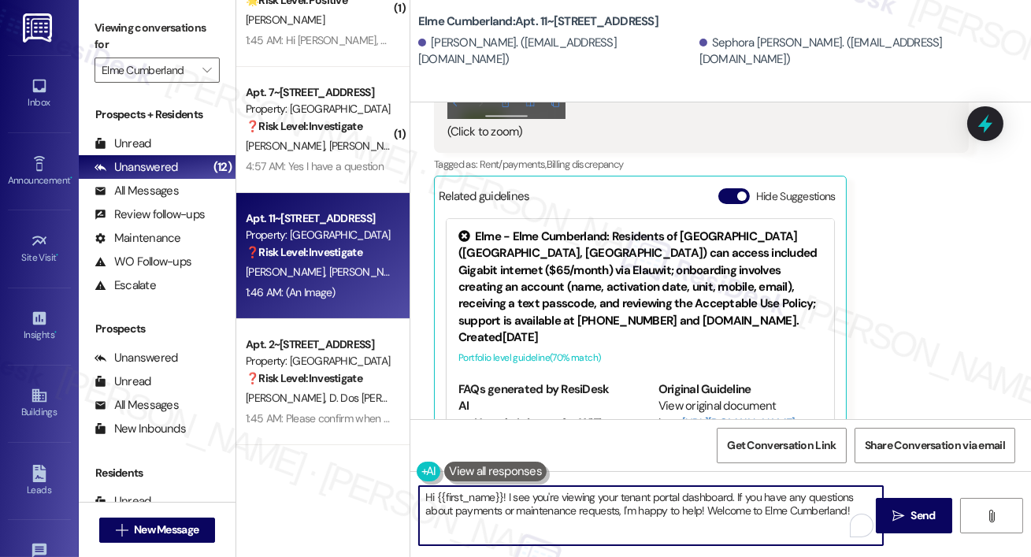
paste textarea "Thank you so much for your payment, {{first_name}}! I’m sorry if the rent remin…"
type textarea "Thank you so much for your payment, {{first_name}}! I’m sorry if the rent remin…"
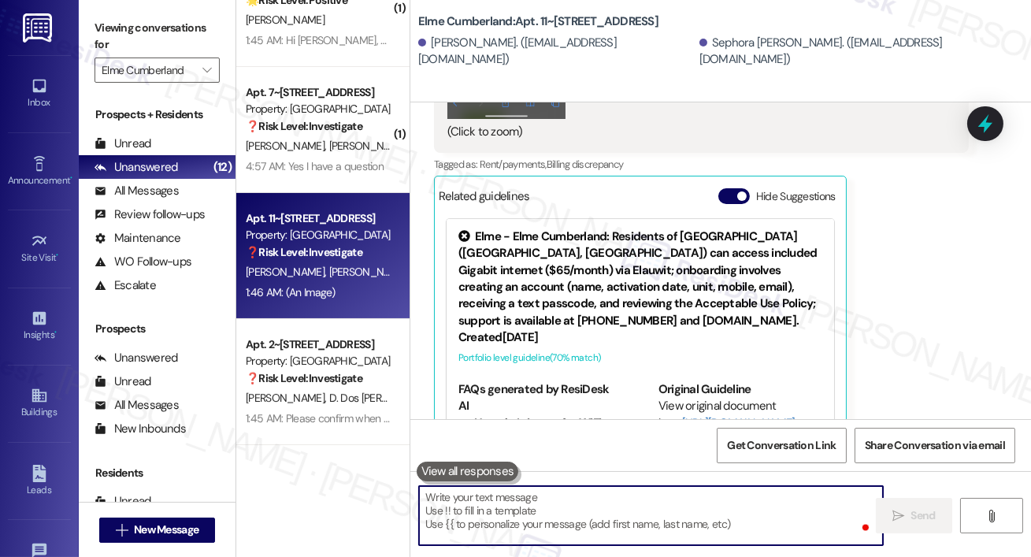
scroll to position [3902, 0]
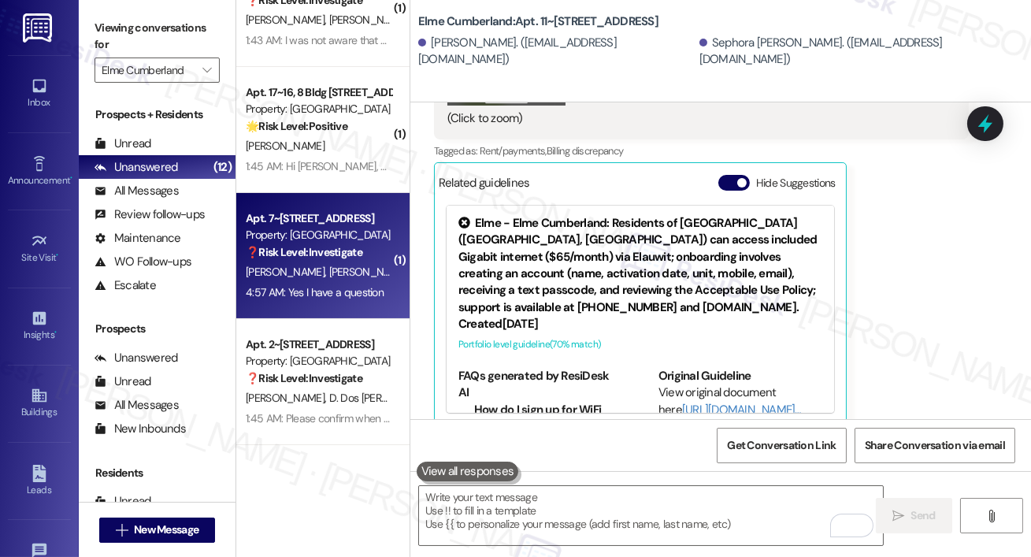
click at [312, 221] on div "Apt. 7~[STREET_ADDRESS]" at bounding box center [319, 218] width 146 height 17
type textarea "Fetching suggested responses. Please feel free to read through the conversation…"
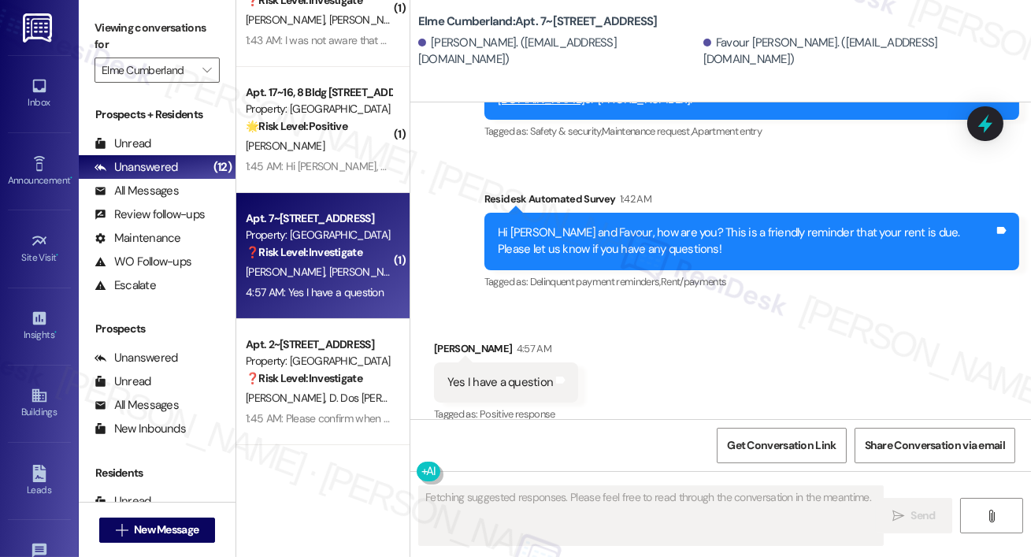
scroll to position [1922, 0]
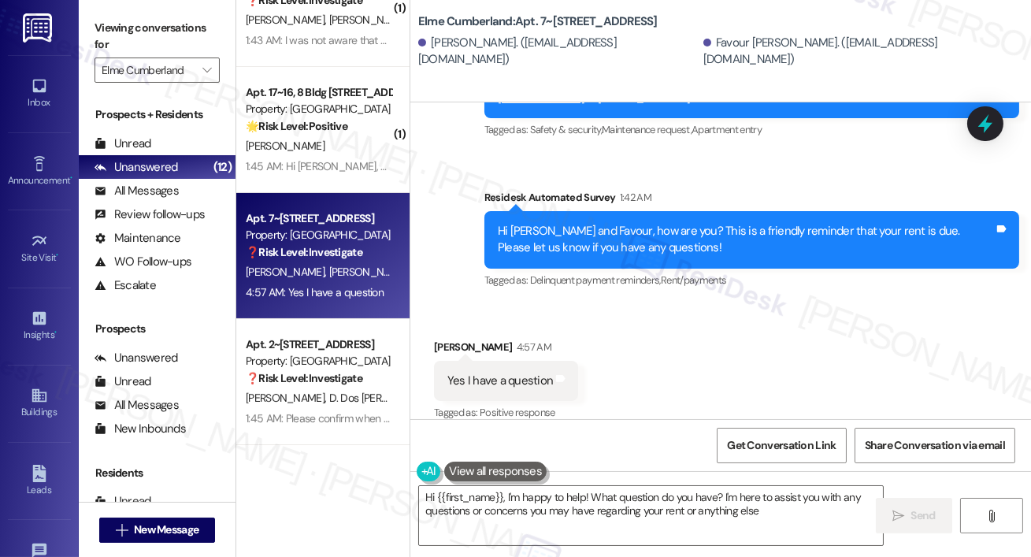
type textarea "Hi {{first_name}}, I'm happy to help! What question do you have? I'm here to as…"
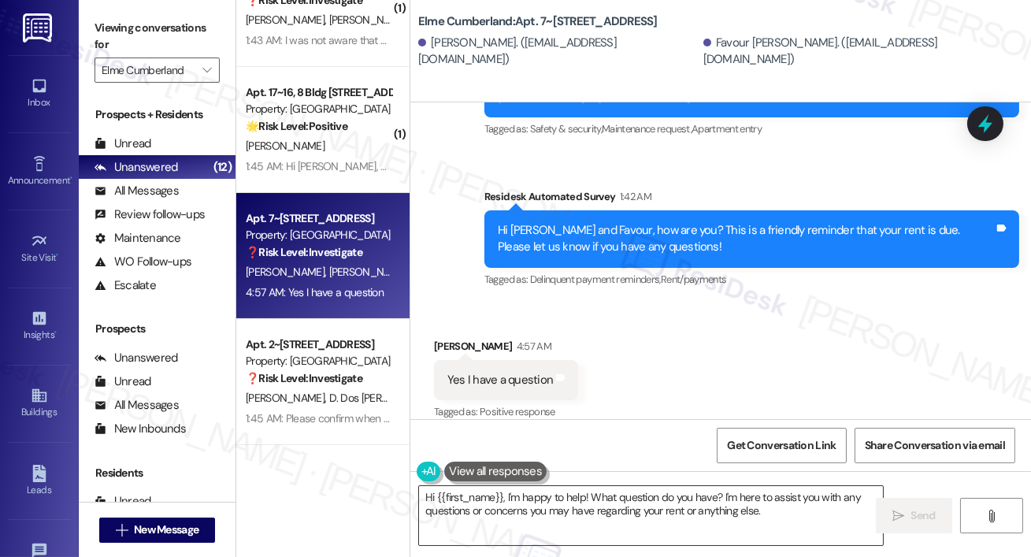
click at [634, 517] on textarea "Hi {{first_name}}, I'm happy to help! What question do you have? I'm here to as…" at bounding box center [651, 515] width 464 height 59
click at [1026, 513] on div "Hi {{first_name}}, I'm happy to help! What question do you have? I'm here to as…" at bounding box center [720, 530] width 621 height 118
click at [1030, 484] on div "Hi {{first_name}}, I'm happy to help! What question do you have? I'm here to as…" at bounding box center [720, 530] width 621 height 118
click at [927, 506] on button " Send" at bounding box center [914, 515] width 76 height 35
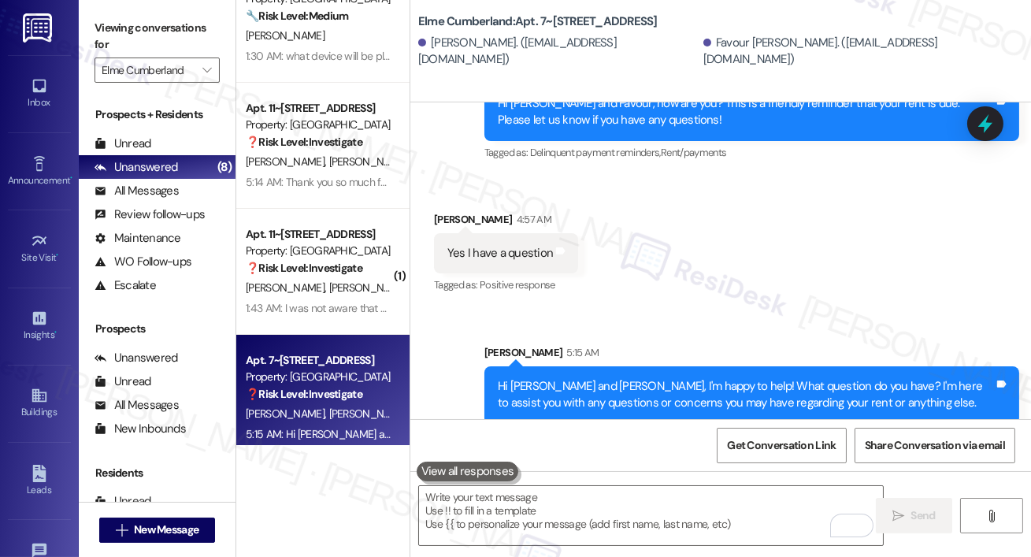
scroll to position [292, 0]
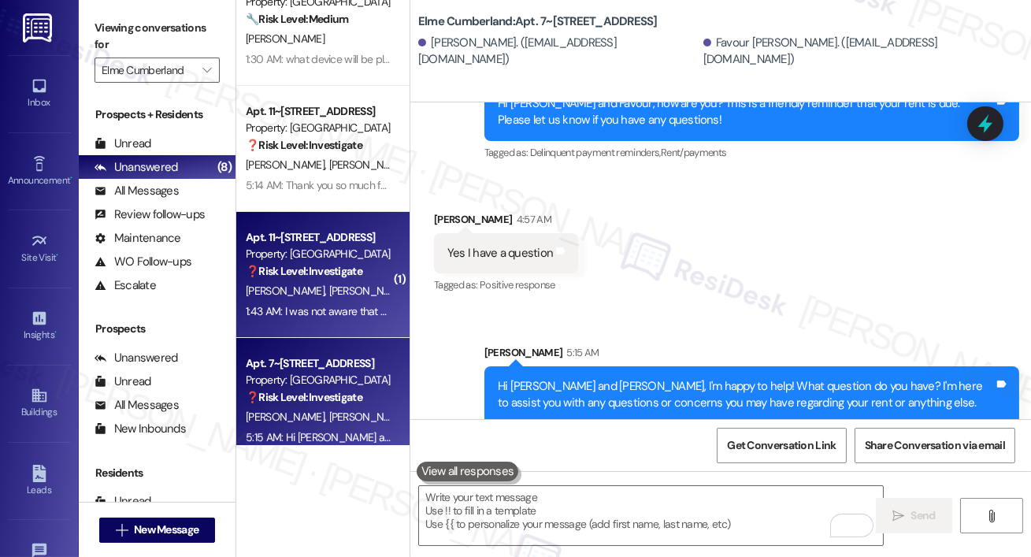
click at [309, 231] on div "Apt. 11~[STREET_ADDRESS]" at bounding box center [319, 237] width 146 height 17
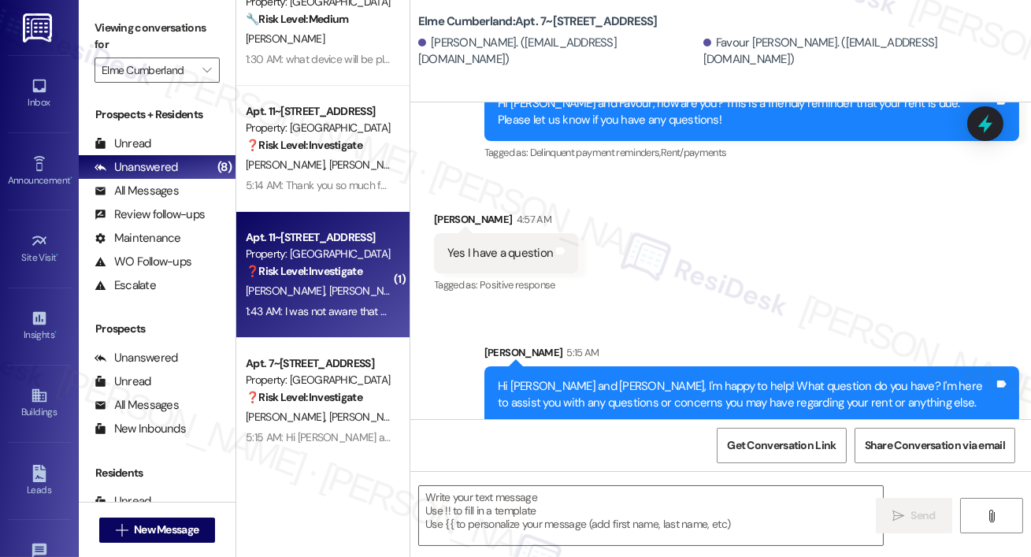
type textarea "Fetching suggested responses. Please feel free to read through the conversation…"
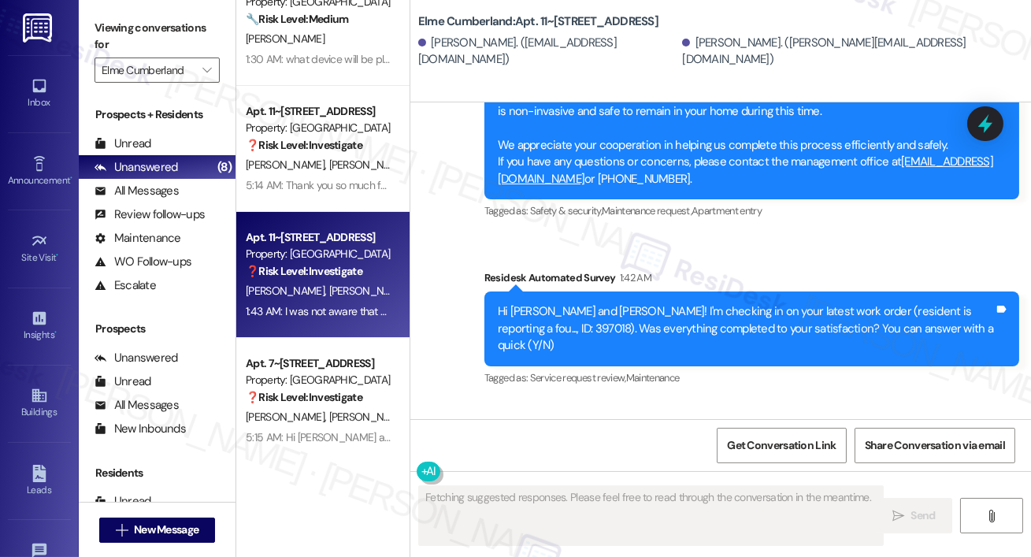
scroll to position [6280, 0]
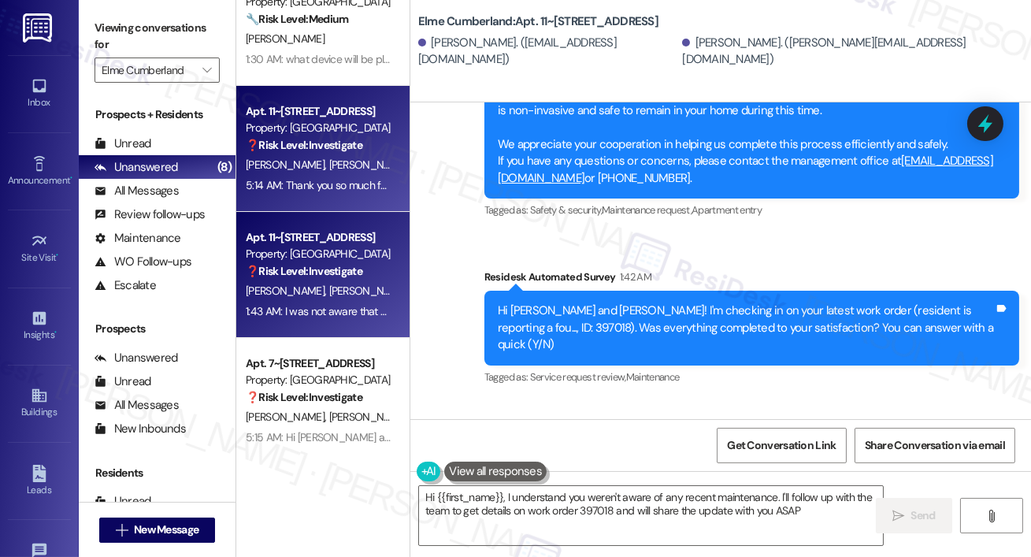
type textarea "Hi {{first_name}}, I understand you weren't aware of any recent maintenance. I'…"
click at [329, 159] on span "[PERSON_NAME]" at bounding box center [368, 165] width 79 height 14
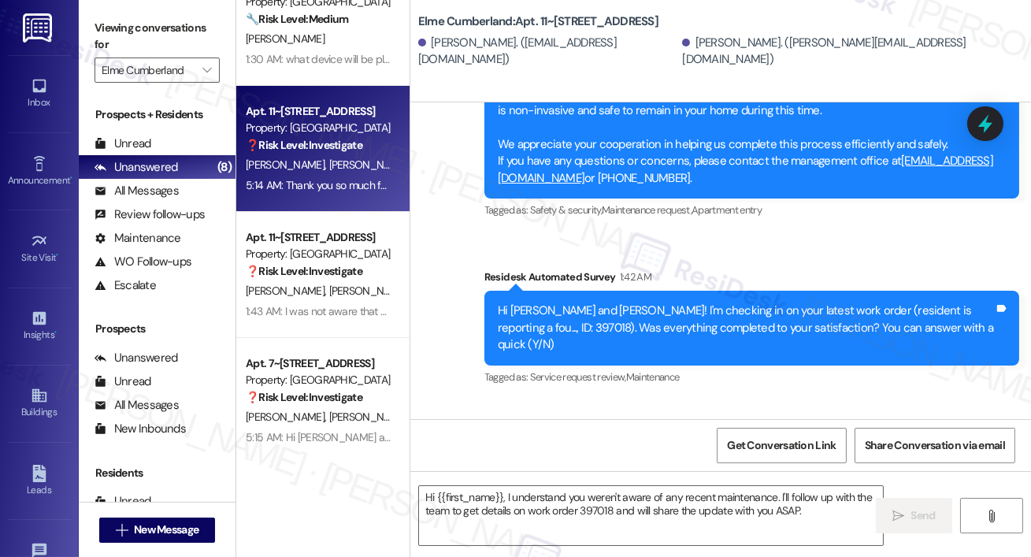
type textarea "Fetching suggested responses. Please feel free to read through the conversation…"
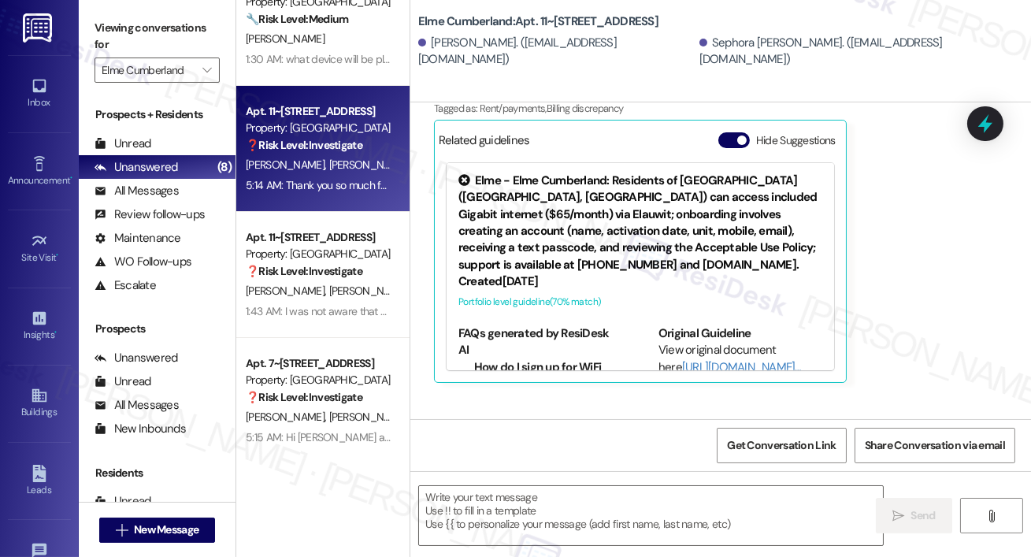
type textarea "Fetching suggested responses. Please feel free to read through the conversation…"
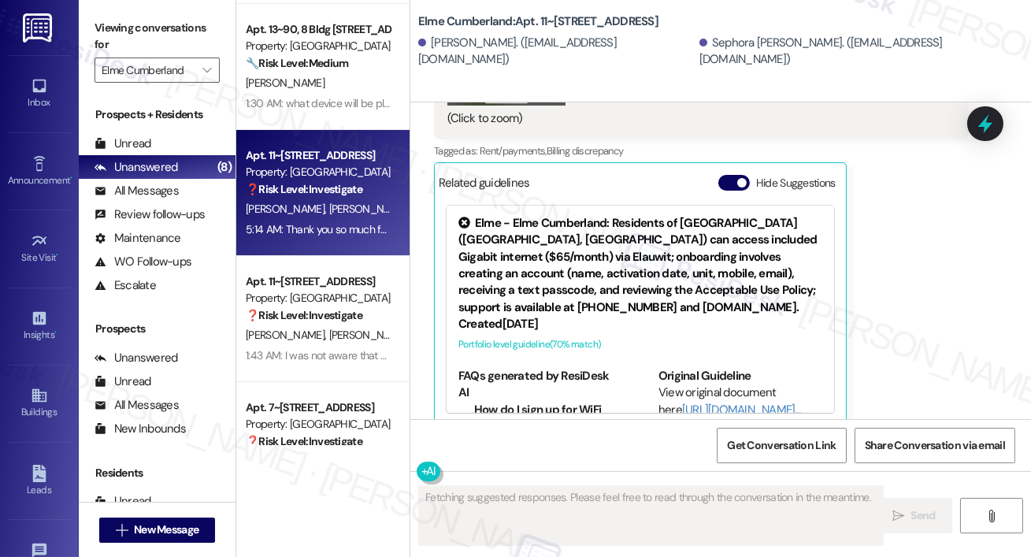
scroll to position [245, 0]
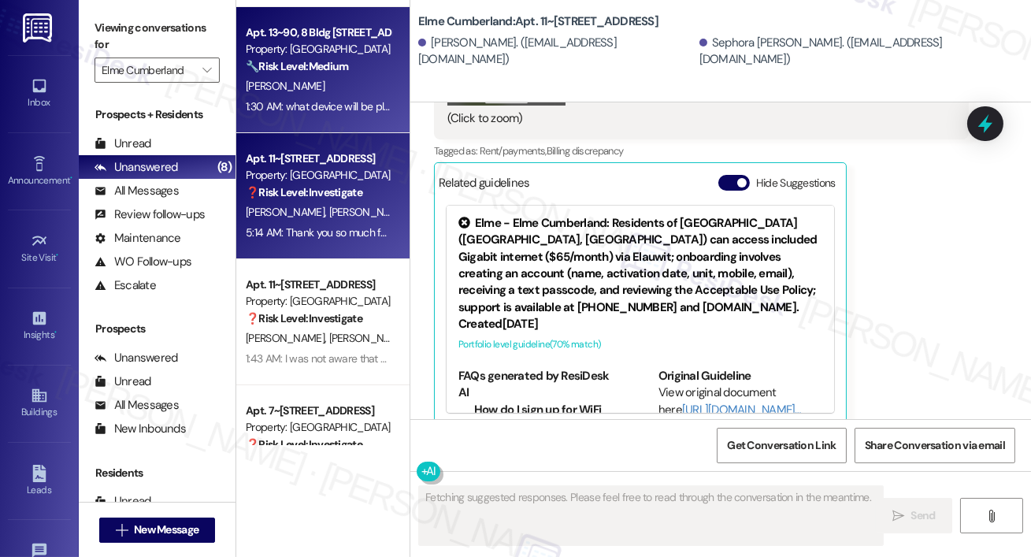
click at [300, 83] on div "[PERSON_NAME]" at bounding box center [318, 86] width 149 height 20
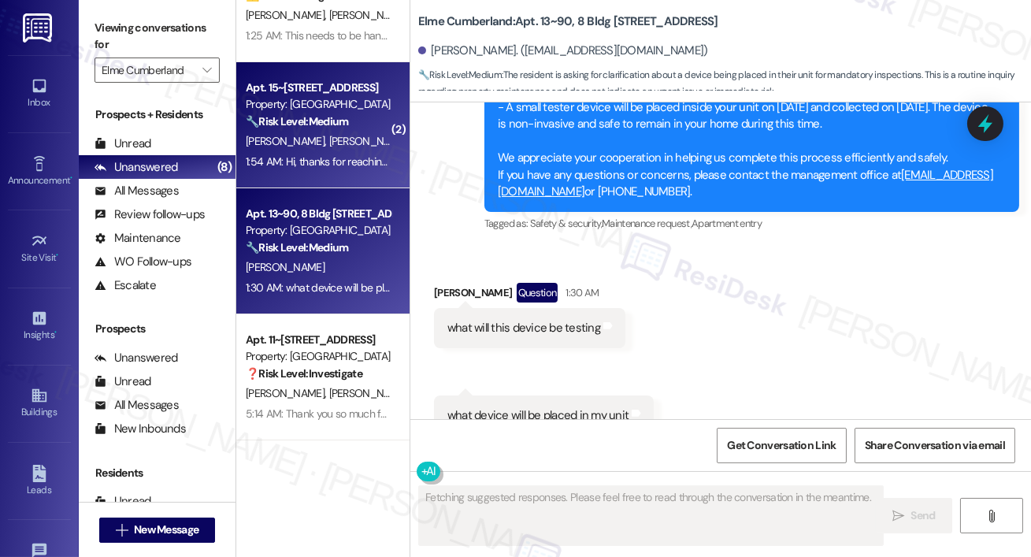
scroll to position [0, 0]
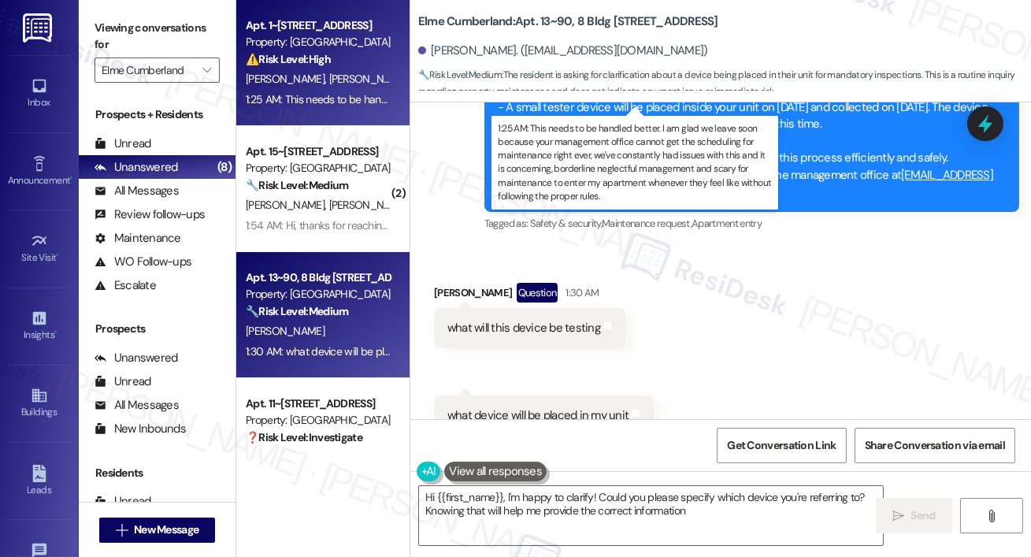
type textarea "Hi {{first_name}}, I'm happy to clarify! Could you please specify which device …"
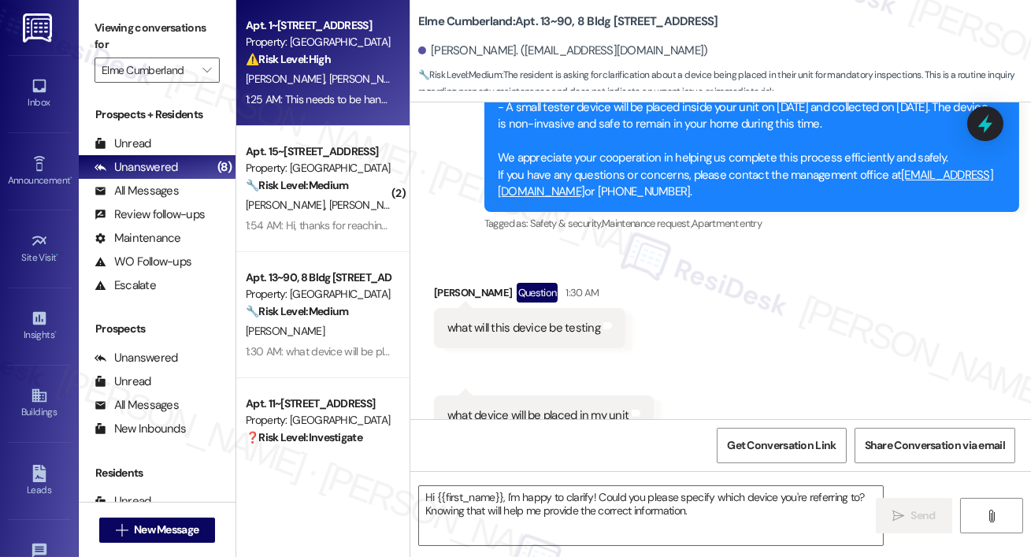
type textarea "Fetching suggested responses. Please feel free to read through the conversation…"
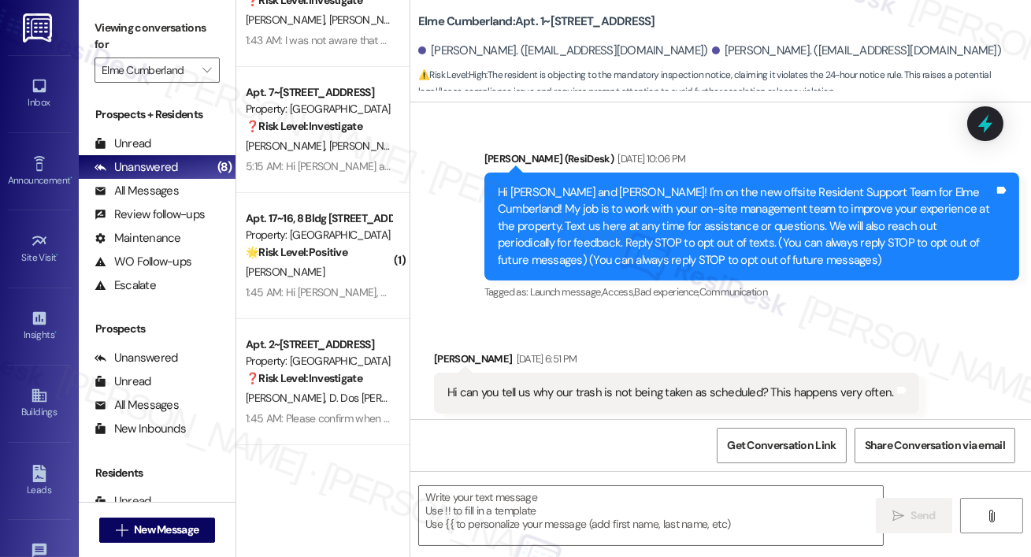
scroll to position [16815, 0]
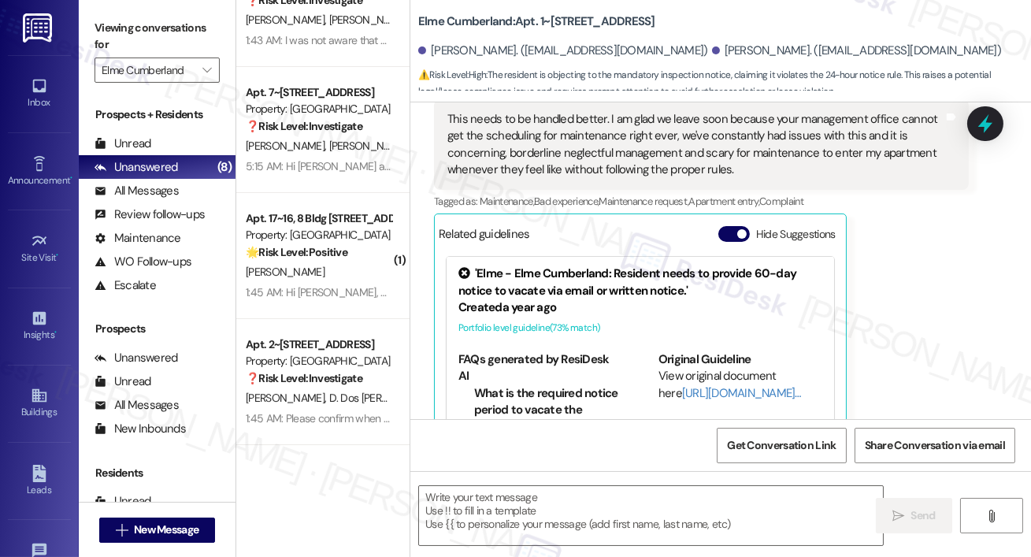
type textarea "Fetching suggested responses. Please feel free to read through the conversation…"
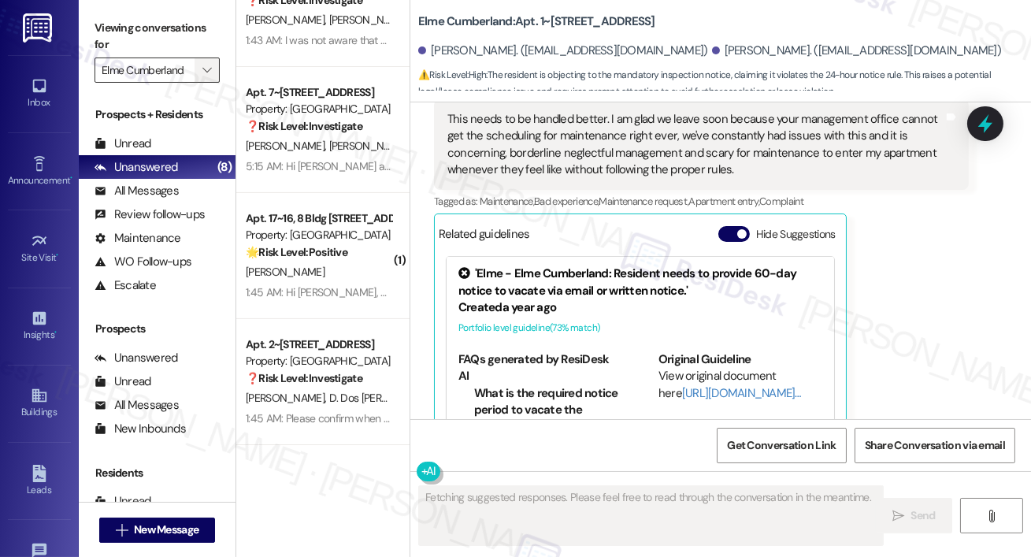
click at [215, 71] on button "" at bounding box center [207, 69] width 25 height 25
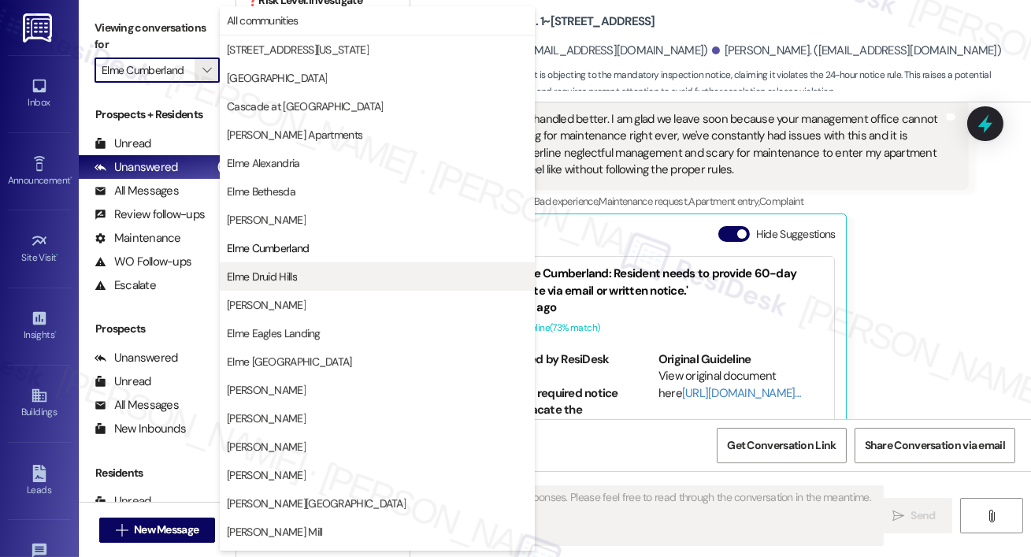
click at [288, 280] on span "Elme Druid Hills" at bounding box center [262, 277] width 70 height 16
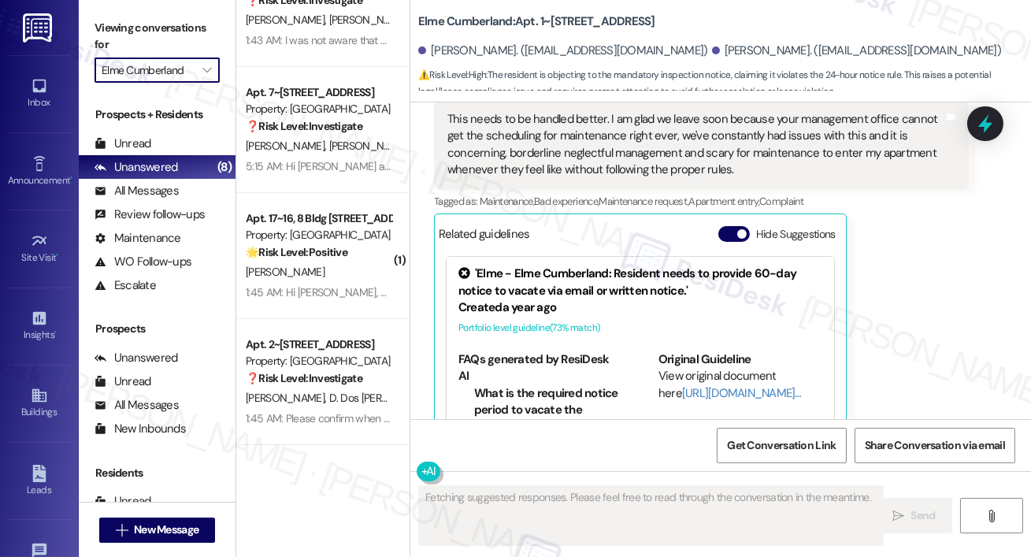
type input "Elme Druid Hills"
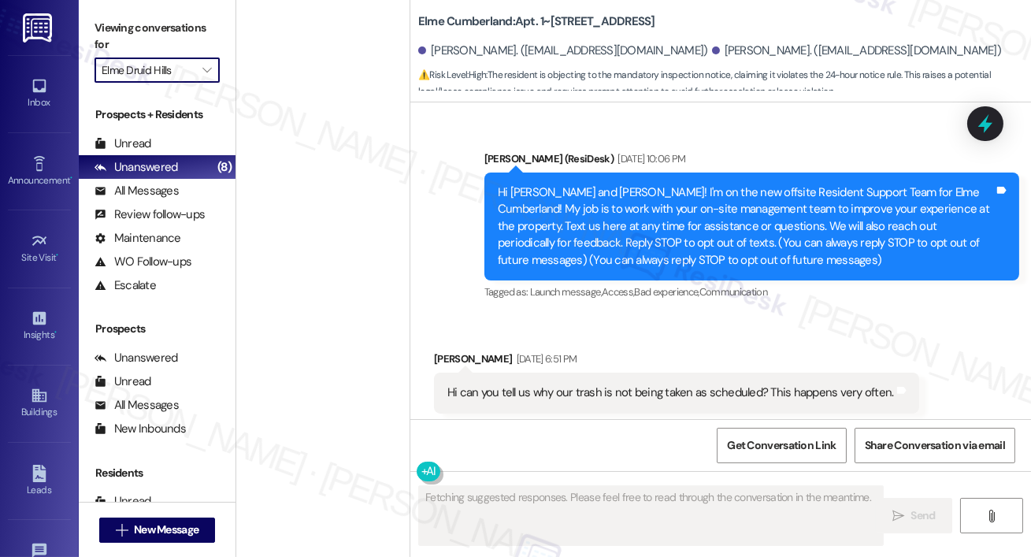
scroll to position [16815, 0]
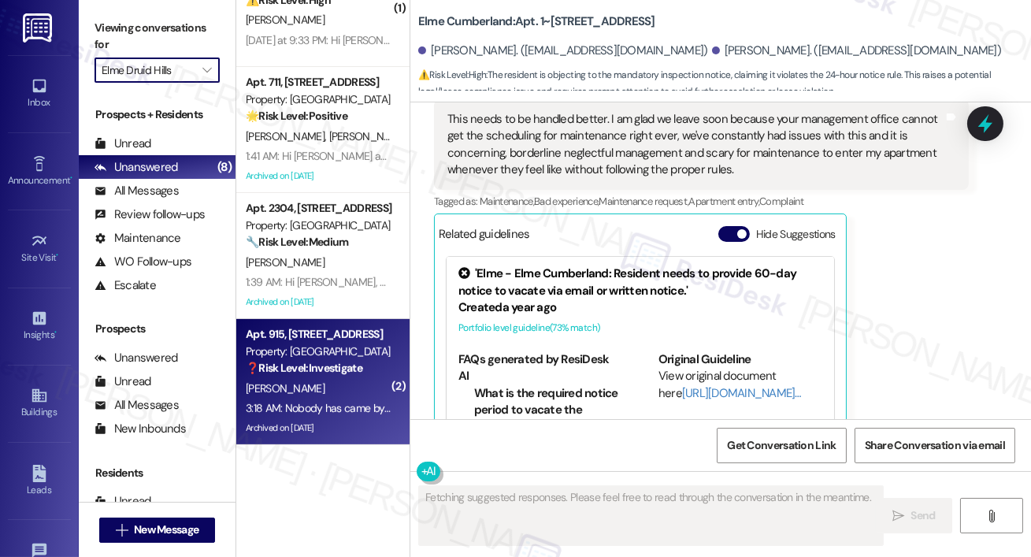
click at [354, 360] on div "❓ Risk Level: Investigate" at bounding box center [319, 368] width 146 height 17
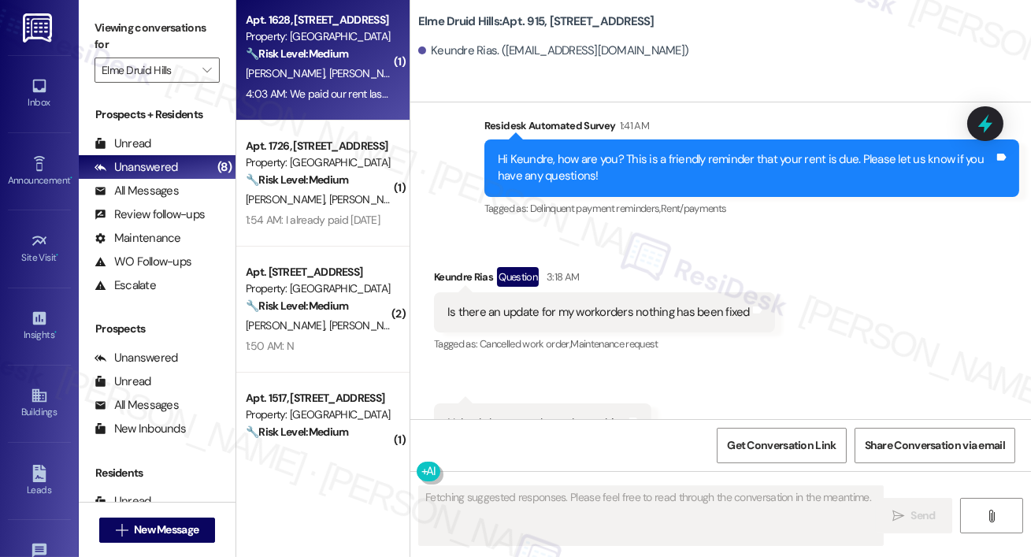
scroll to position [13, 0]
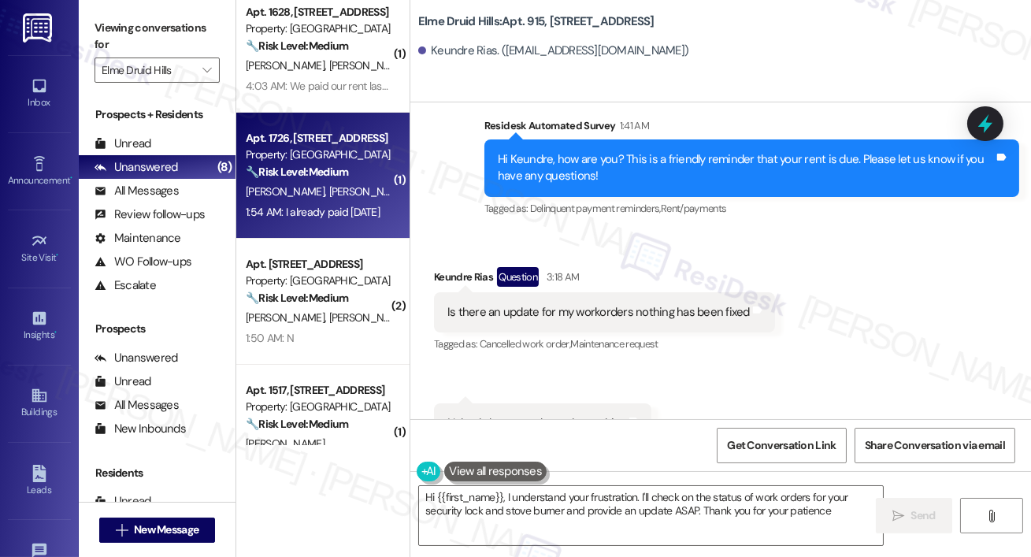
type textarea "Hi {{first_name}}, I understand your frustration. I'll check on the status of w…"
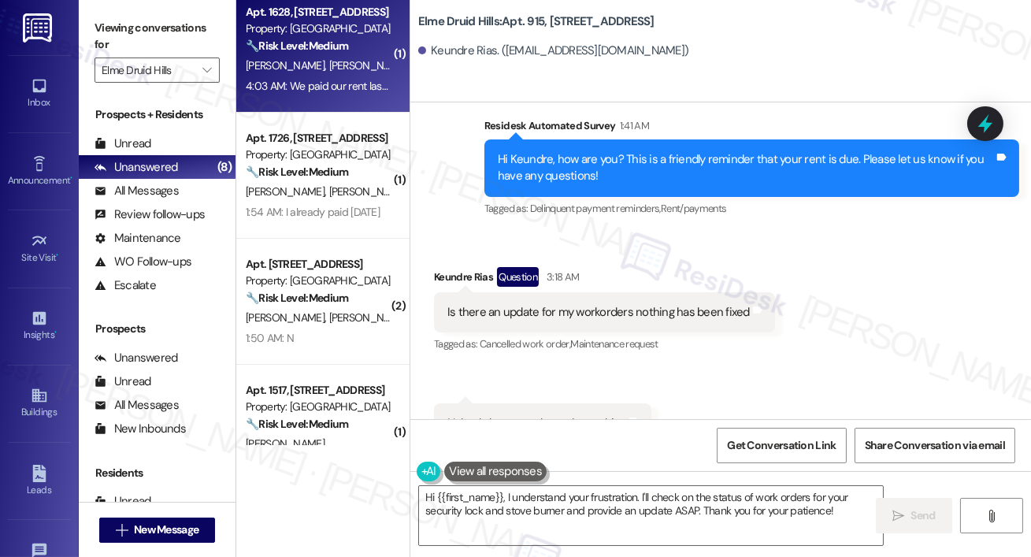
click at [369, 85] on div "4:03 AM: We paid our rent last night 4:03 AM: We paid our rent last night" at bounding box center [328, 86] width 165 height 14
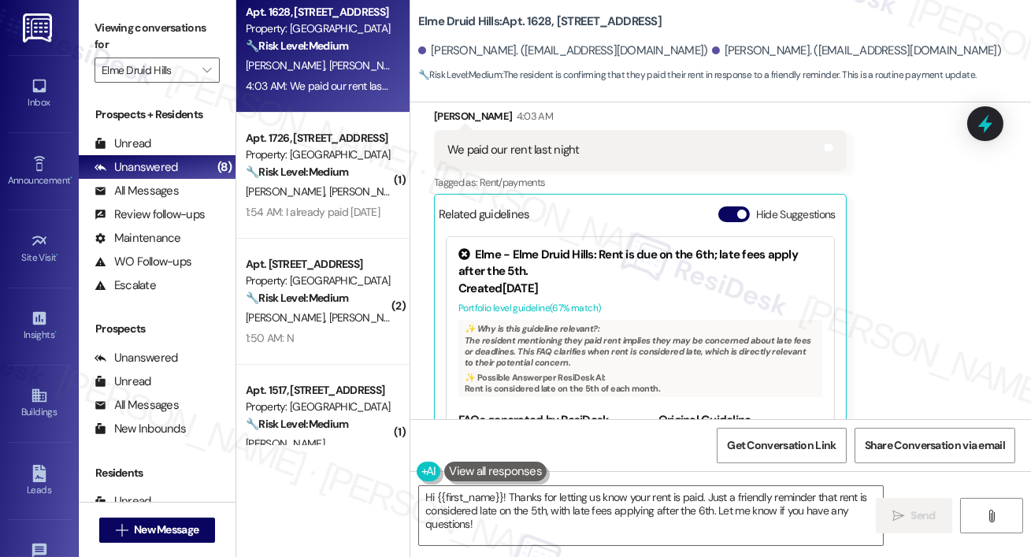
scroll to position [96, 0]
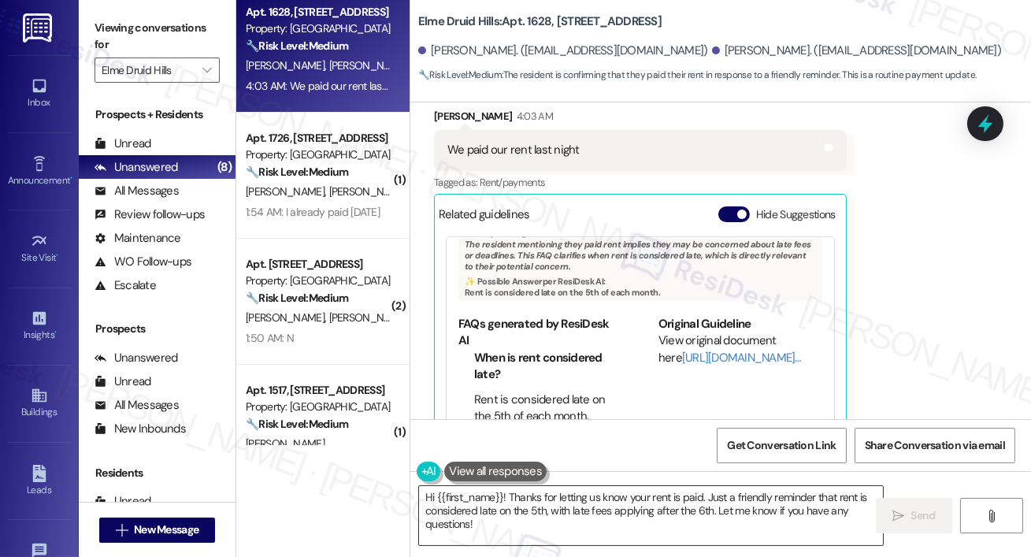
click at [569, 517] on textarea "Hi {{first_name}}! Thanks for letting us know your rent is paid. Just a friendl…" at bounding box center [651, 515] width 464 height 59
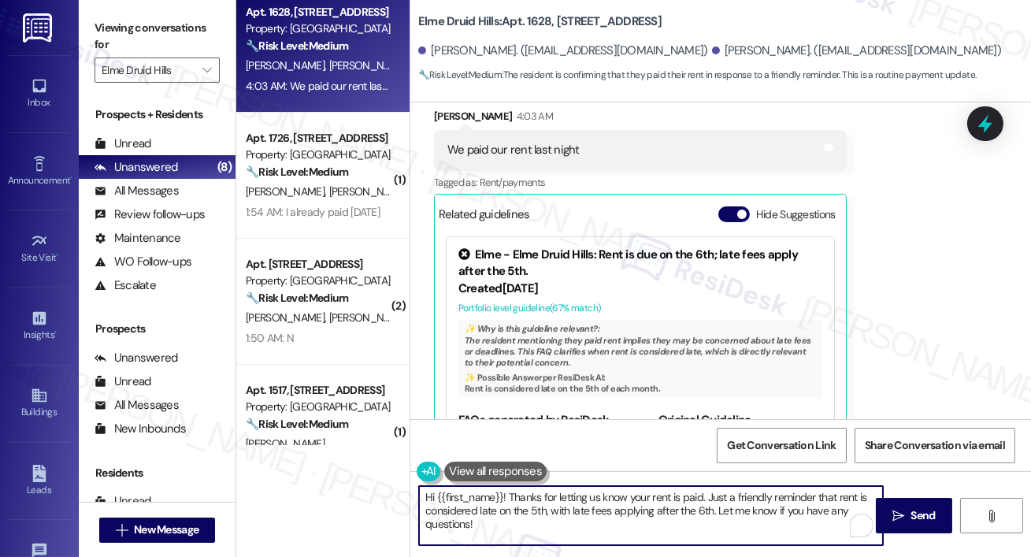
paste textarea "Thank you so much for your payment, {{first_name}}! I’m sorry if the rent remin…"
type textarea "Thank you so much for your payment, {{first_name}}! I’m sorry if the rent remin…"
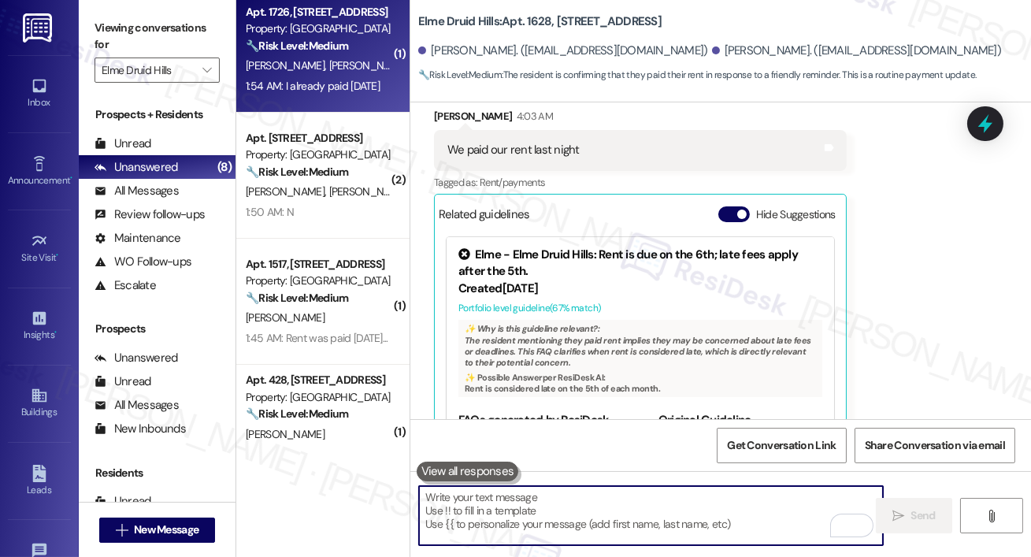
click at [373, 90] on div "1:54 AM: I already paid [DATE] 1:54 AM: I already paid [DATE]" at bounding box center [313, 86] width 134 height 14
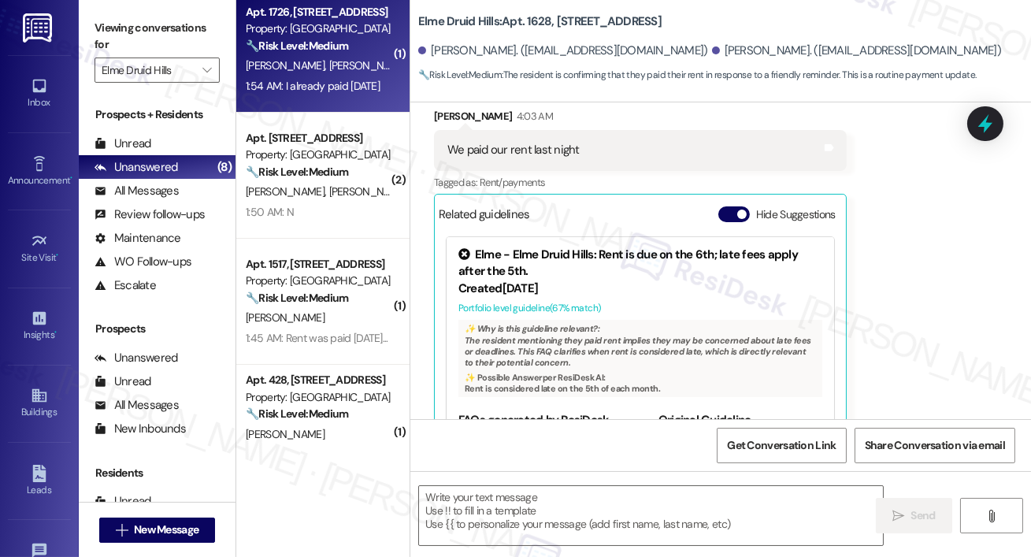
type textarea "Fetching suggested responses. Please feel free to read through the conversation…"
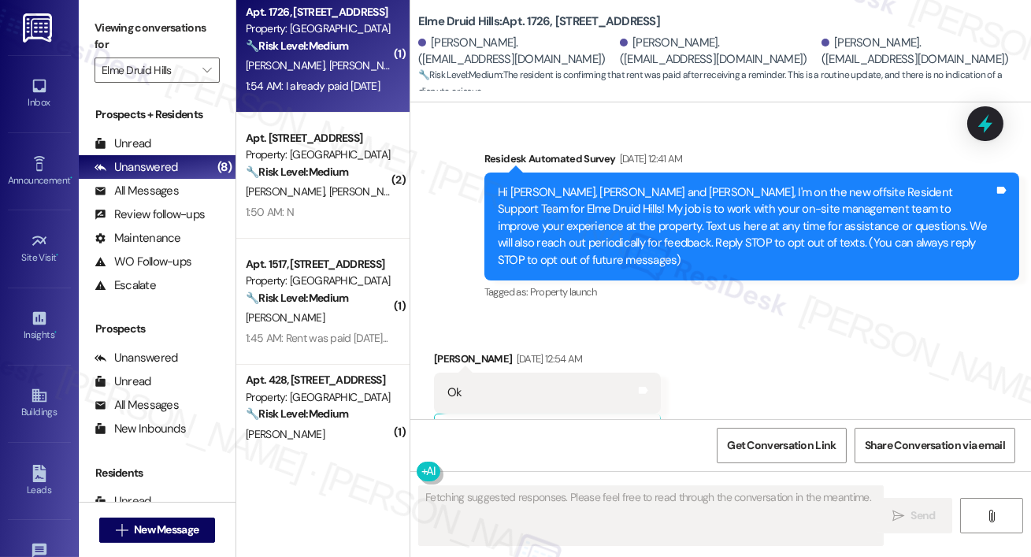
scroll to position [36764, 0]
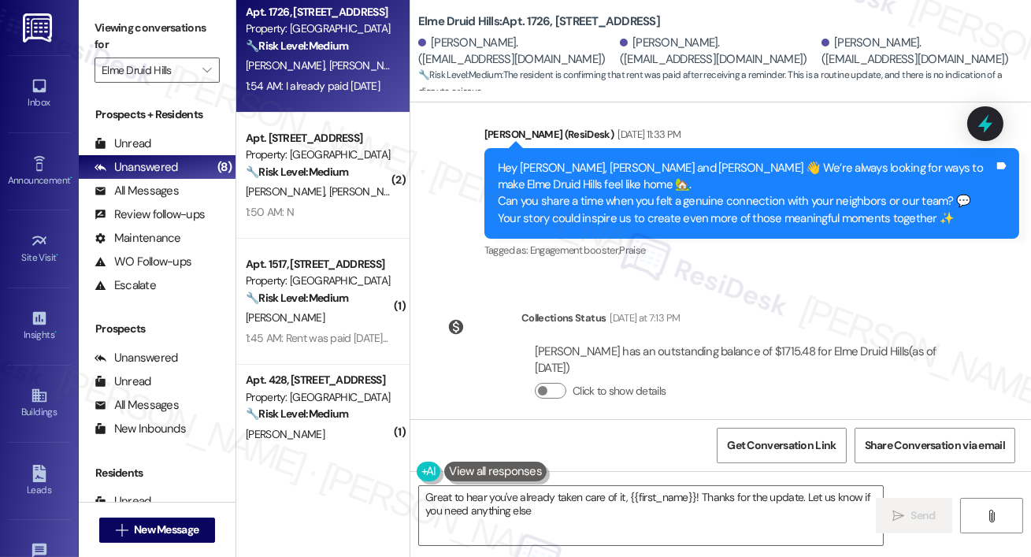
type textarea "Great to hear you've already taken care of it, {{first_name}}! Thanks for the u…"
drag, startPoint x: 575, startPoint y: 332, endPoint x: 577, endPoint y: 357, distance: 24.5
click at [677, 508] on textarea "Great to hear you've already taken care of it, {{first_name}}! Thanks for the u…" at bounding box center [651, 515] width 464 height 59
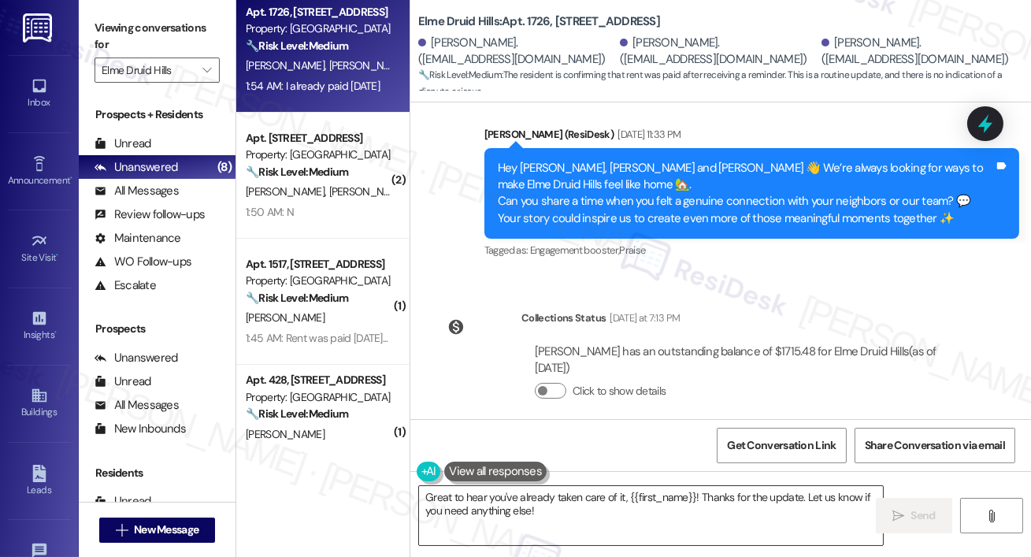
click at [677, 508] on textarea "Great to hear you've already taken care of it, {{first_name}}! Thanks for the u…" at bounding box center [651, 515] width 464 height 59
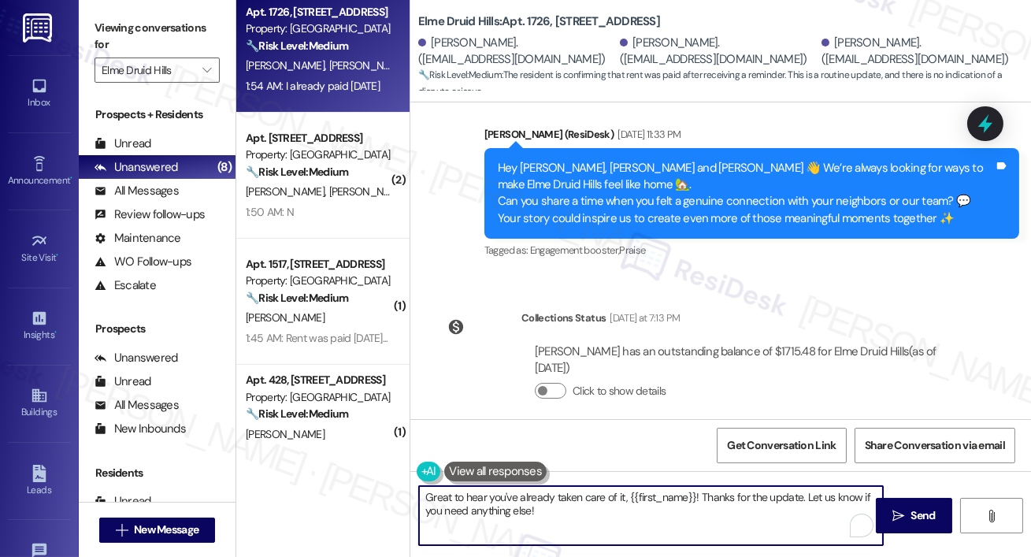
click at [677, 508] on textarea "Great to hear you've already taken care of it, {{first_name}}! Thanks for the u…" at bounding box center [651, 515] width 464 height 59
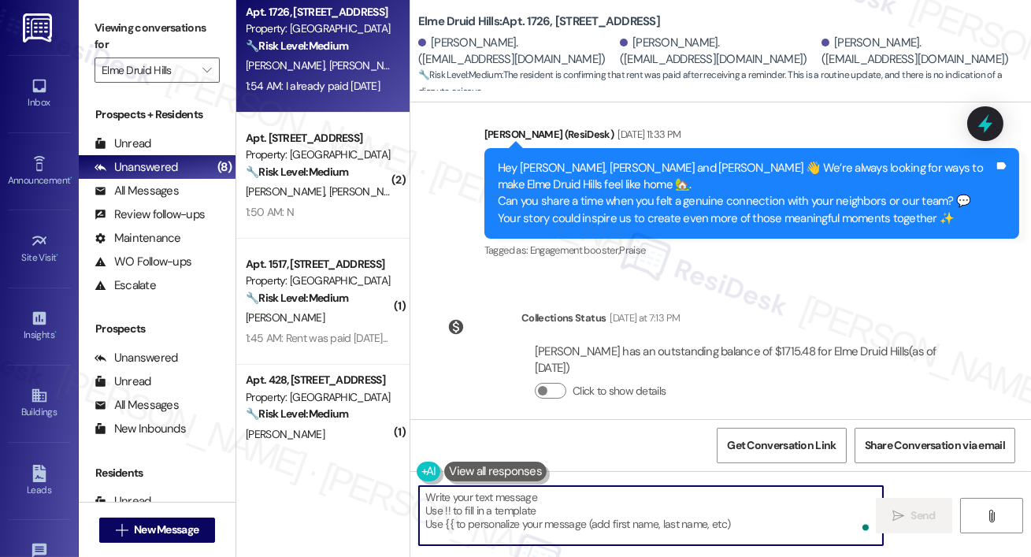
type textarea "v"
paste textarea "Thank you so much for your payment, {{first_name}}! I’m sorry if the rent remin…"
type textarea "Thank you so much for your payment, {{first_name}}! I’m sorry if the rent remin…"
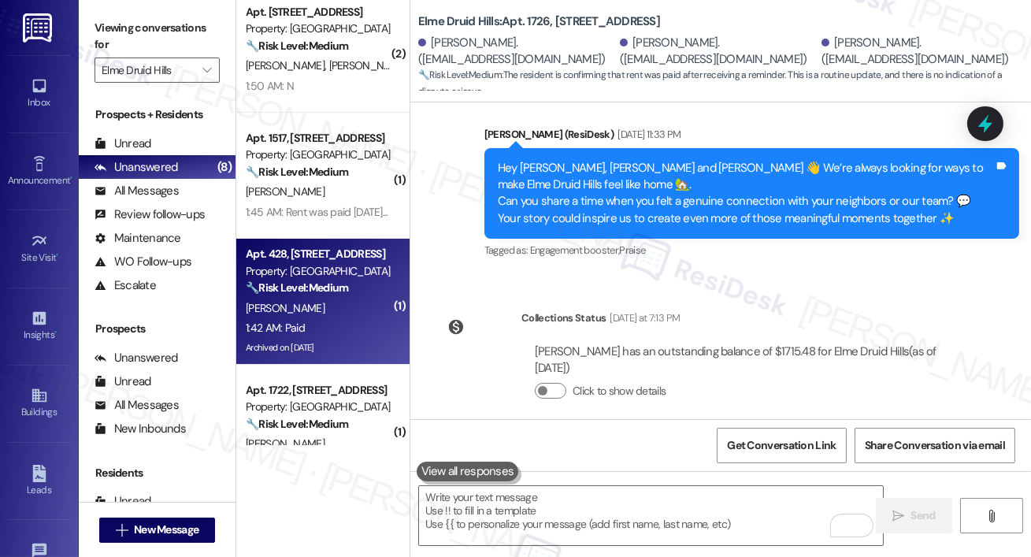
click at [327, 326] on div "1:42 AM: Paid 1:42 AM: Paid" at bounding box center [318, 328] width 149 height 20
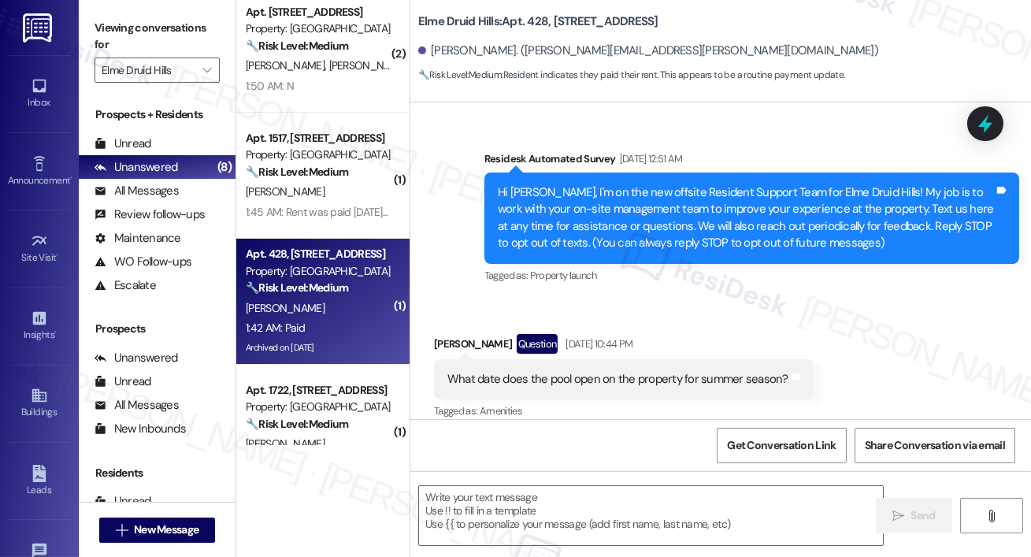
scroll to position [41661, 0]
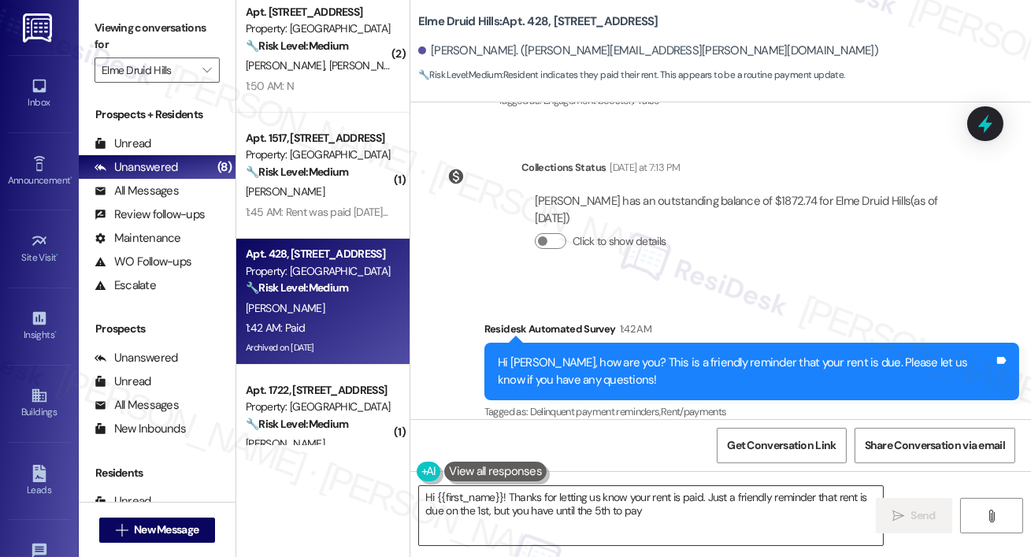
click at [524, 511] on textarea "Hi {{first_name}}! Thanks for letting us know your rent is paid. Just a friendl…" at bounding box center [651, 515] width 464 height 59
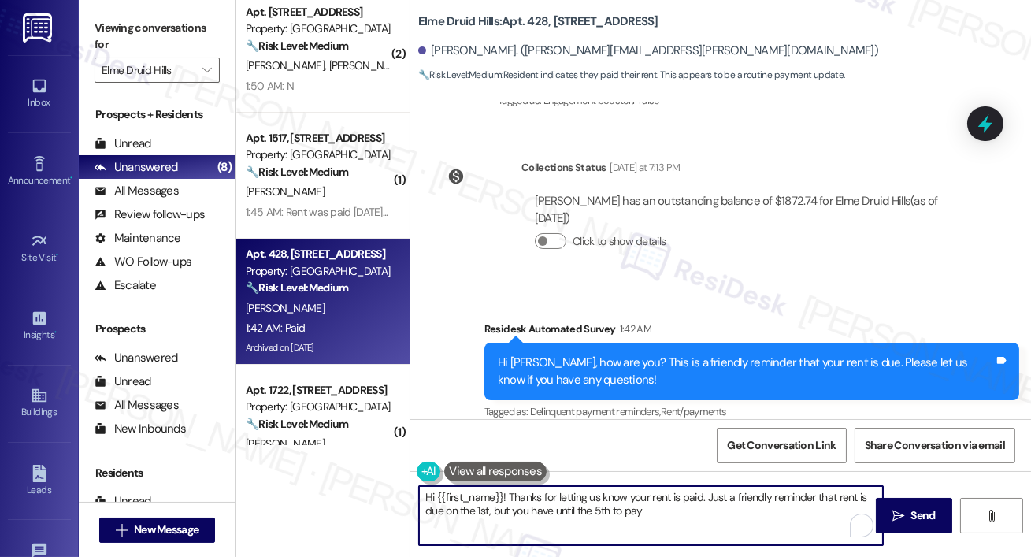
paste textarea "Thank you so much for your payment, {{first_name}}! I’m sorry if the rent remin…"
type textarea "Thank you so much for your payment, {{first_name}}! I’m sorry if the rent remin…"
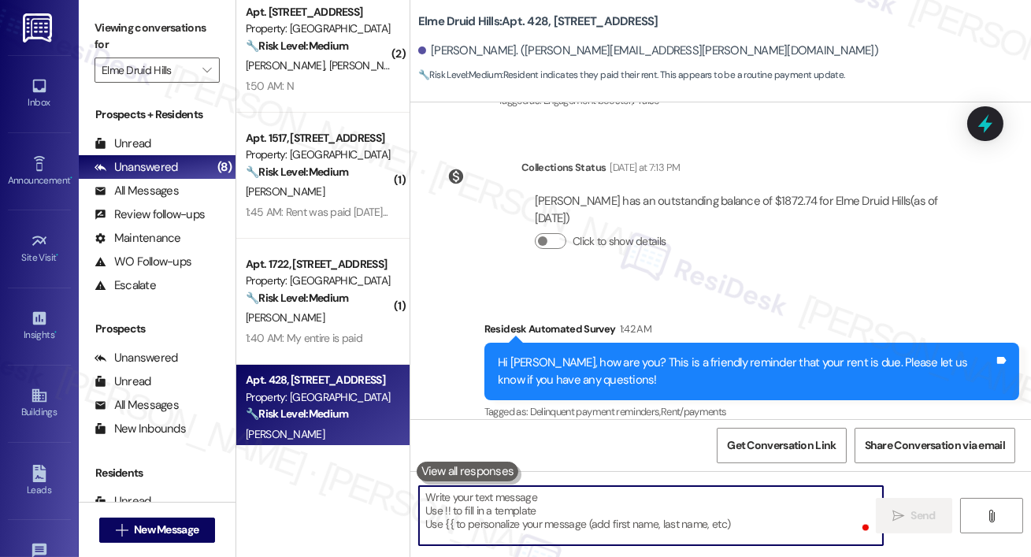
scroll to position [41660, 0]
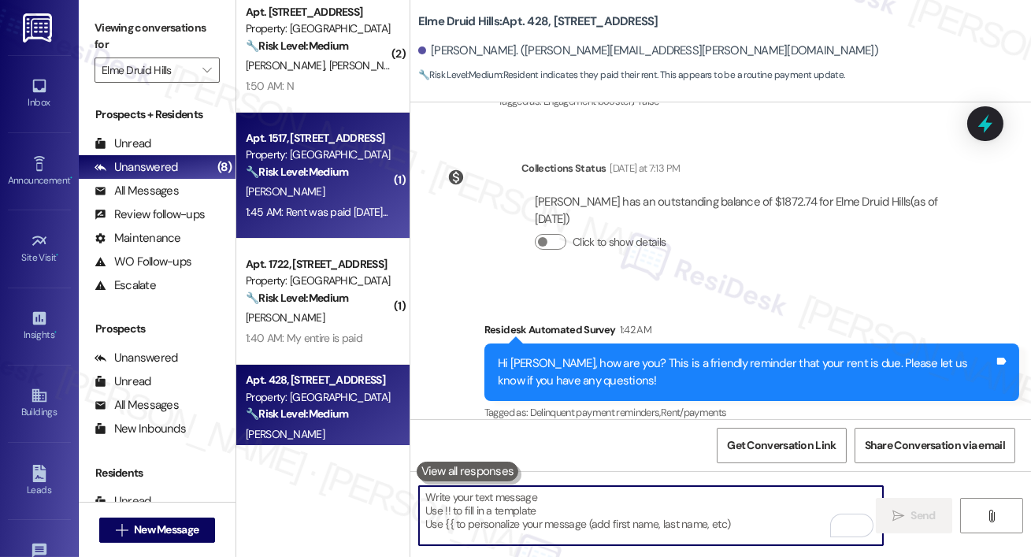
click at [349, 197] on div "S. Woodson" at bounding box center [318, 192] width 149 height 20
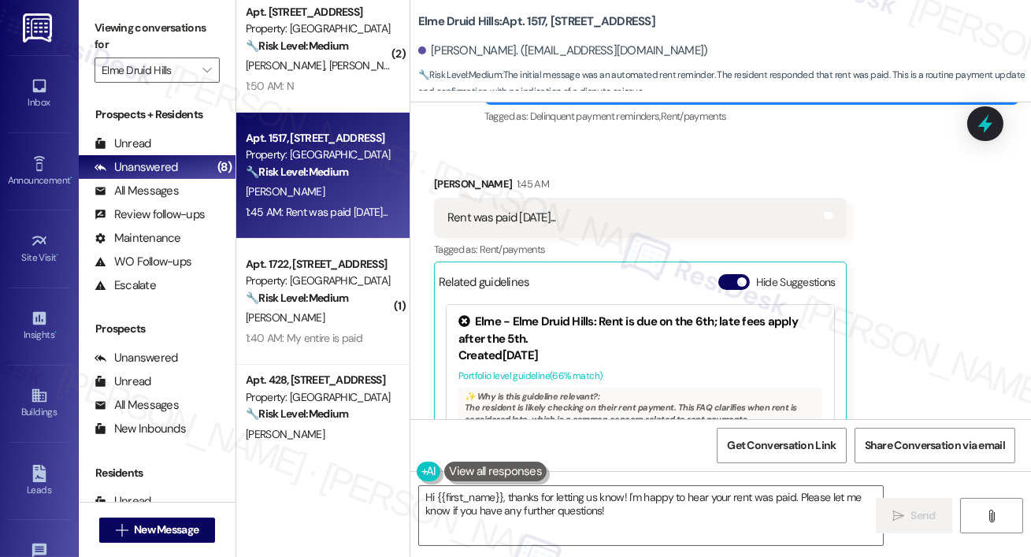
scroll to position [15104, 0]
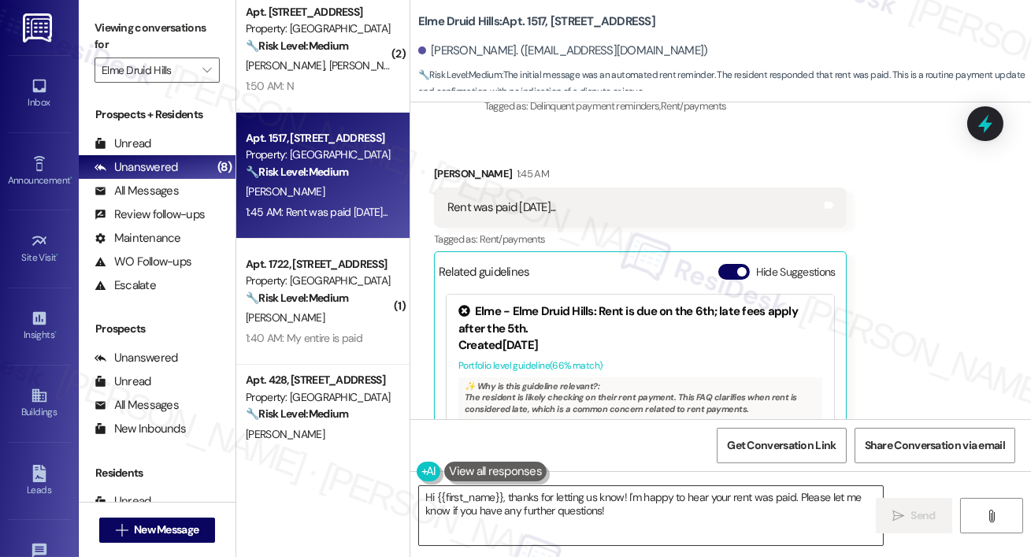
click at [525, 517] on textarea "Hi {{first_name}}, thanks for letting us know! I'm happy to hear your rent was …" at bounding box center [651, 515] width 464 height 59
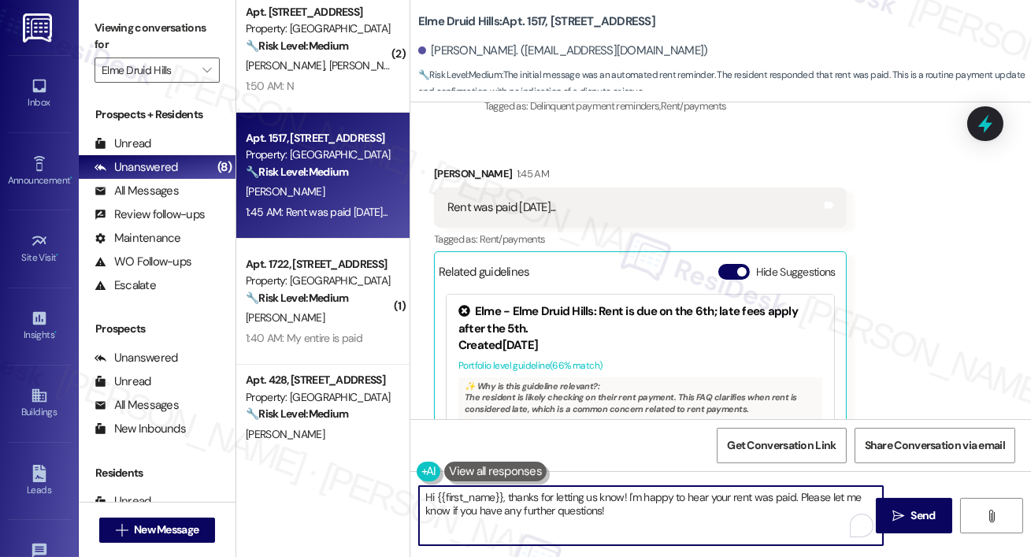
paste textarea "Thank you so much for your payment, {{first_name}}! I’m sorry if the rent remin…"
type textarea "Thank you so much for your payment, {{first_name}}! I’m sorry if the rent remin…"
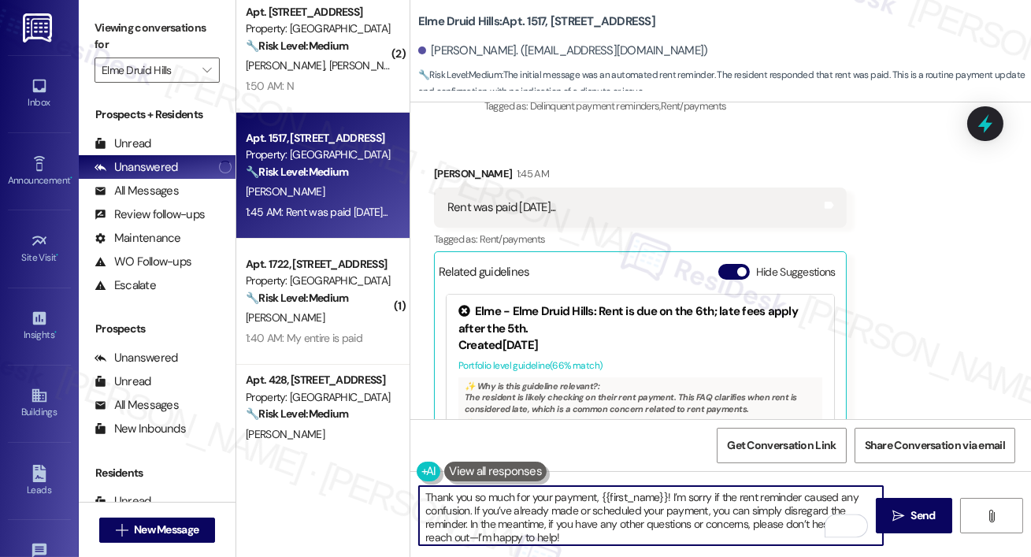
paste textarea "To enrich screen reader interactions, please activate Accessibility in Grammarl…"
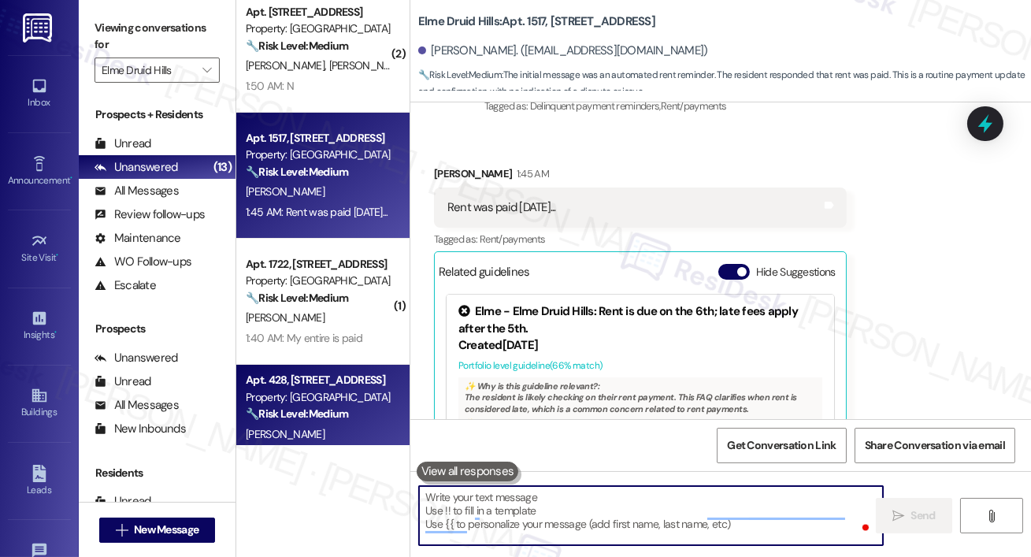
scroll to position [15103, 0]
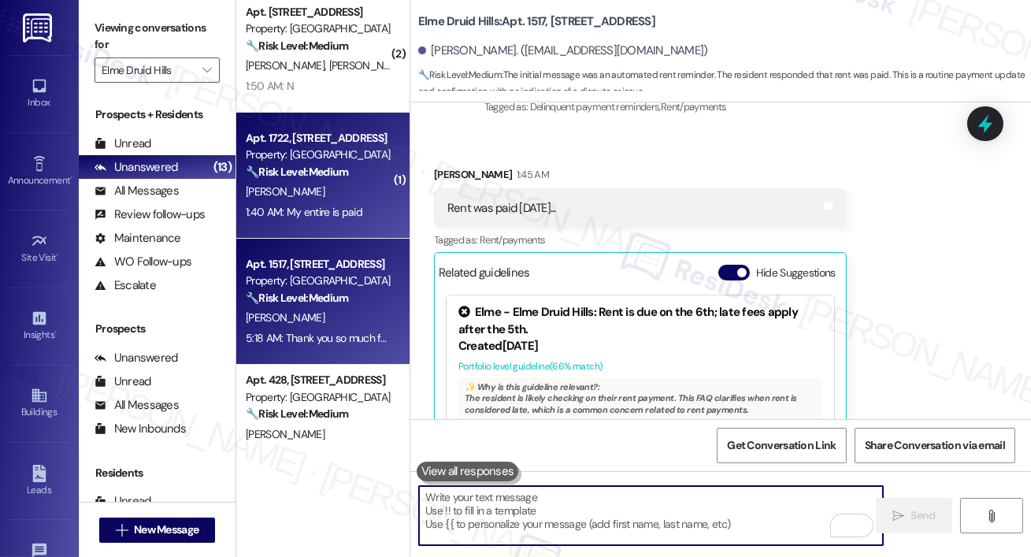
click at [351, 224] on div "Apt. 1722, 2696 N Druid Hills Rd Property: Elme Druid Hills 🔧 Risk Level: Mediu…" at bounding box center [322, 176] width 173 height 126
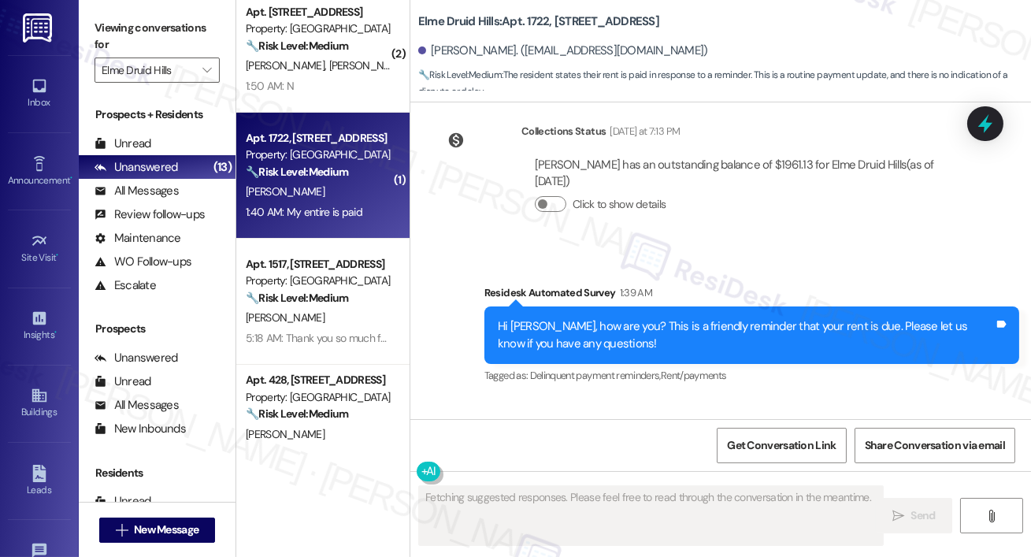
scroll to position [35019, 0]
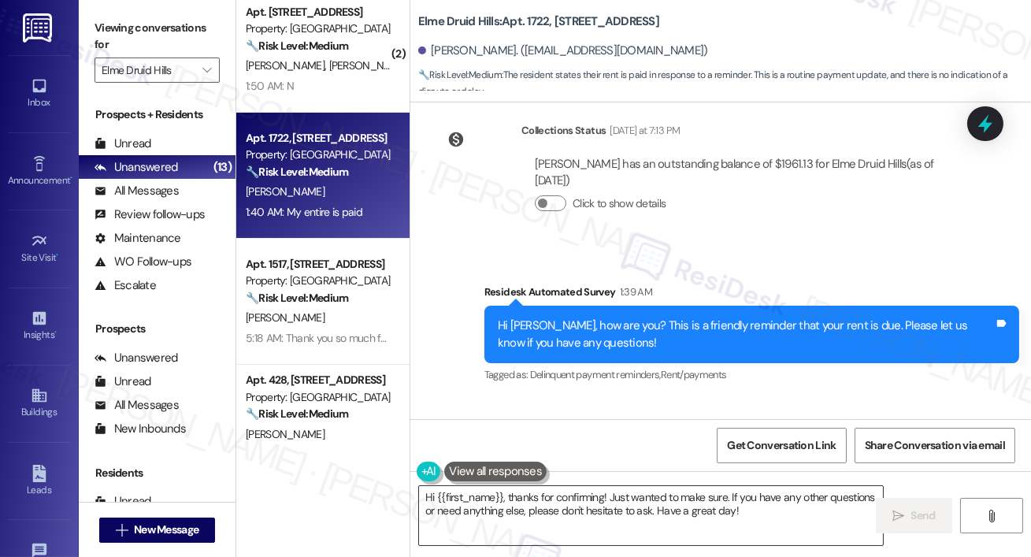
click at [713, 518] on textarea "Hi {{first_name}}, thanks for confirming! Just wanted to make sure. If you have…" at bounding box center [651, 515] width 464 height 59
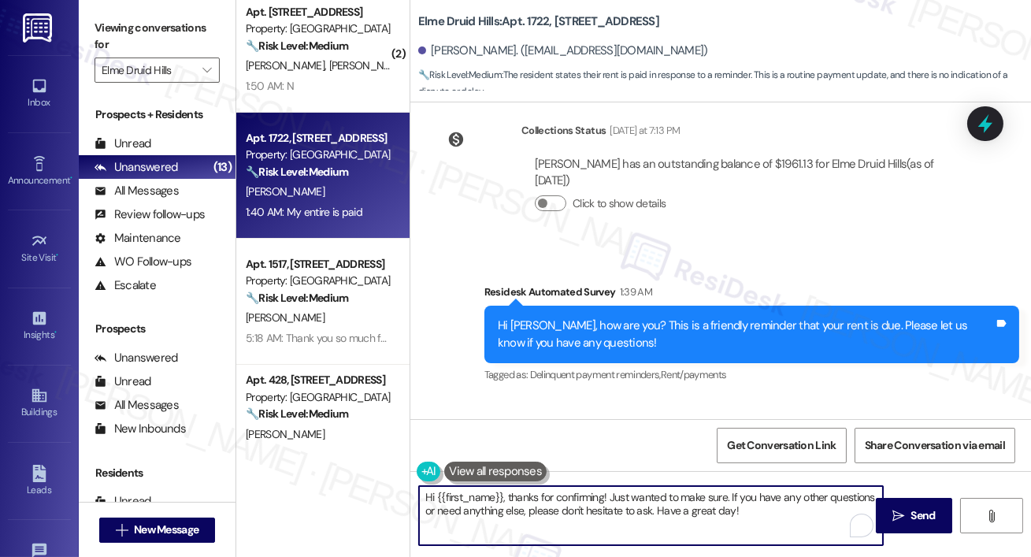
paste textarea "Thank you so much for your payment, {{first_name}}! I’m sorry if the rent remin…"
type textarea "Thank you so much for your payment, {{first_name}}! I’m sorry if the rent remin…"
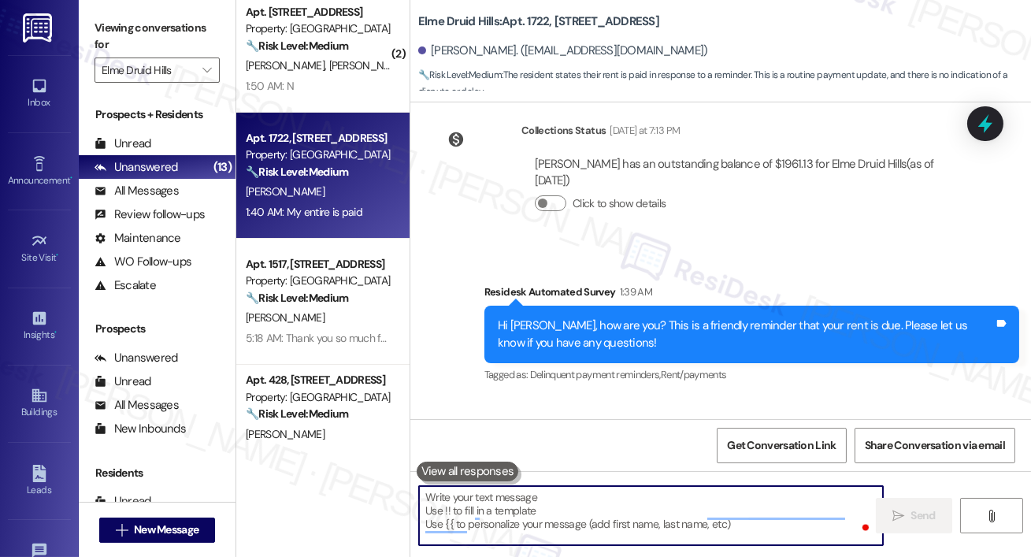
scroll to position [35019, 0]
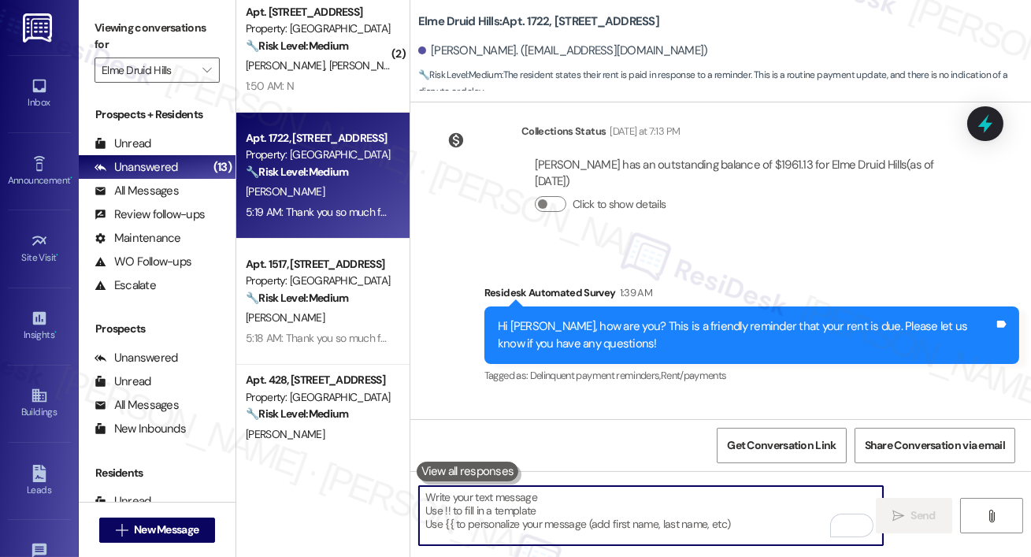
click at [326, 220] on div "5:19 AM: Thank you so much for your payment, Jocelyn! I’m sorry if the rent rem…" at bounding box center [318, 212] width 149 height 20
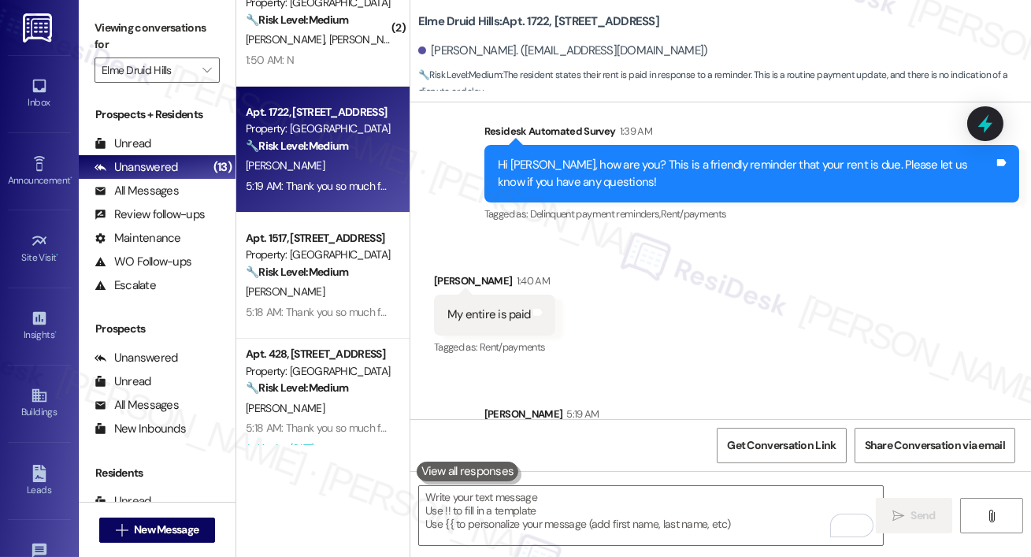
scroll to position [43, 0]
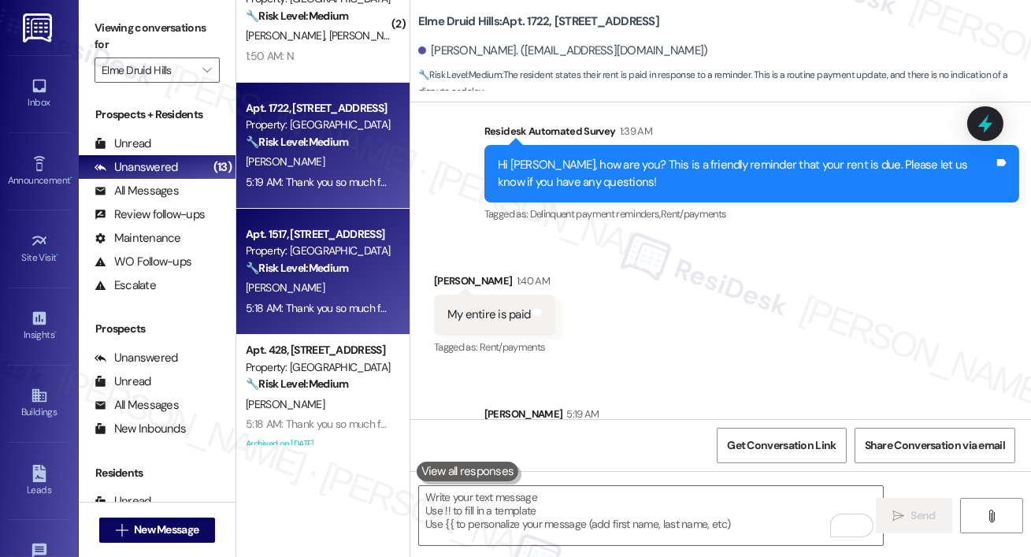
click at [343, 223] on div "Apt. 1517, 2696 N Druid Hills Rd Property: Elme Druid Hills 🔧 Risk Level: Mediu…" at bounding box center [322, 272] width 173 height 126
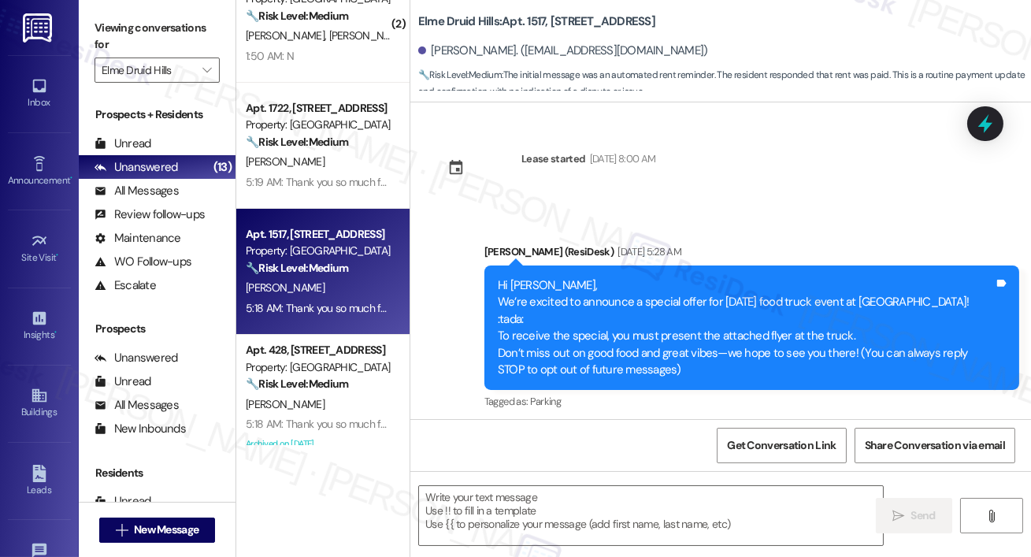
scroll to position [53, 0]
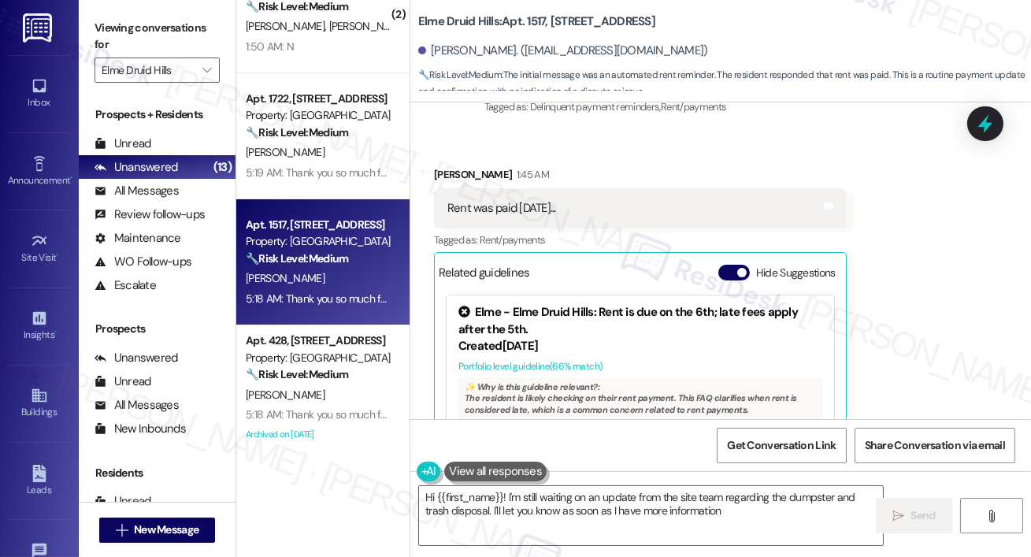
type textarea "Hi {{first_name}}! I'm still waiting on an update from the site team regarding …"
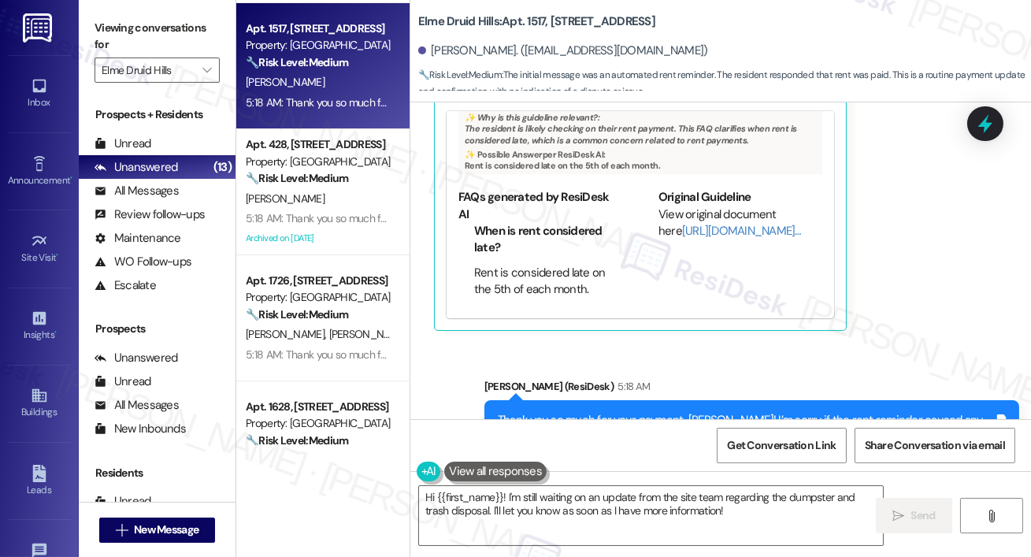
scroll to position [0, 0]
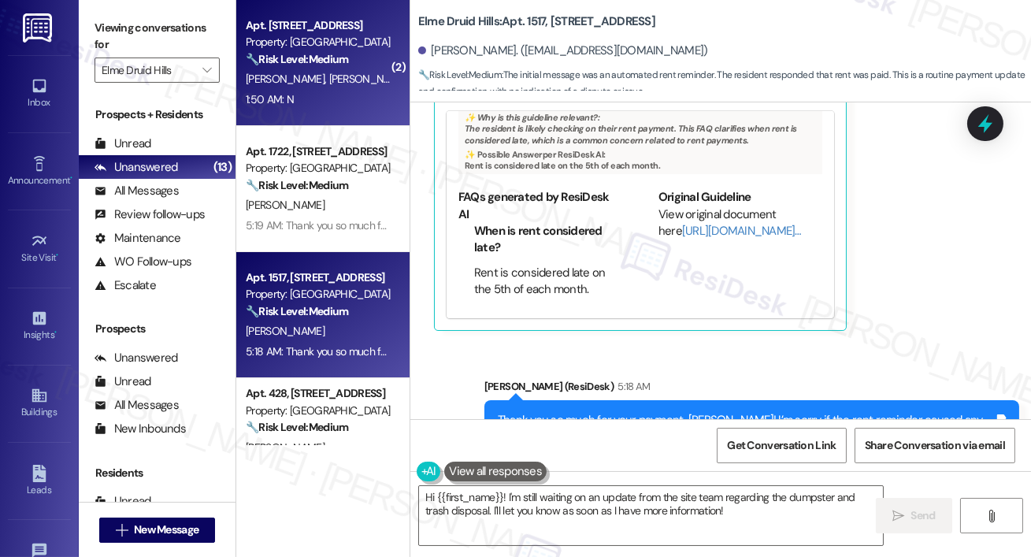
click at [333, 80] on span "M. Andrada" at bounding box center [368, 79] width 79 height 14
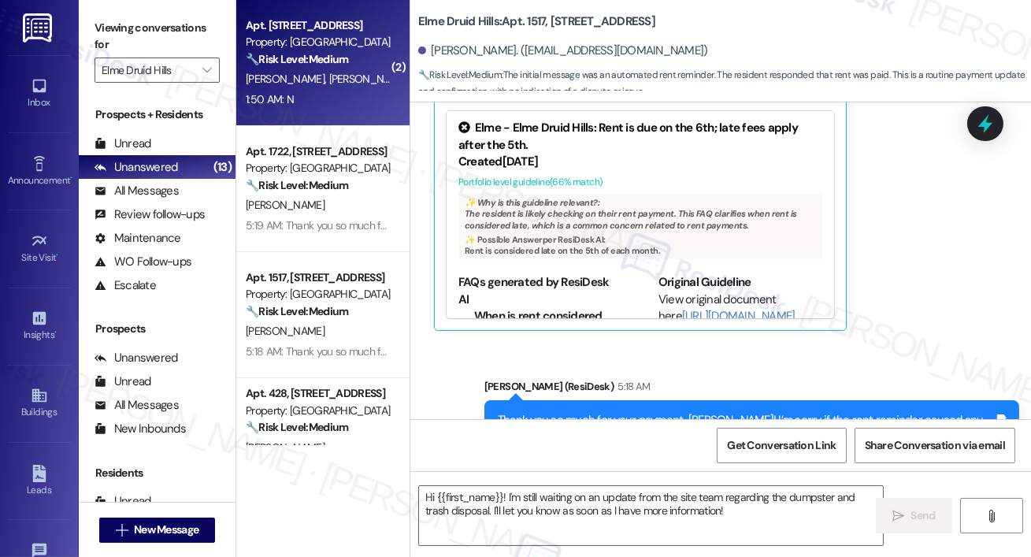
type textarea "Fetching suggested responses. Please feel free to read through the conversation…"
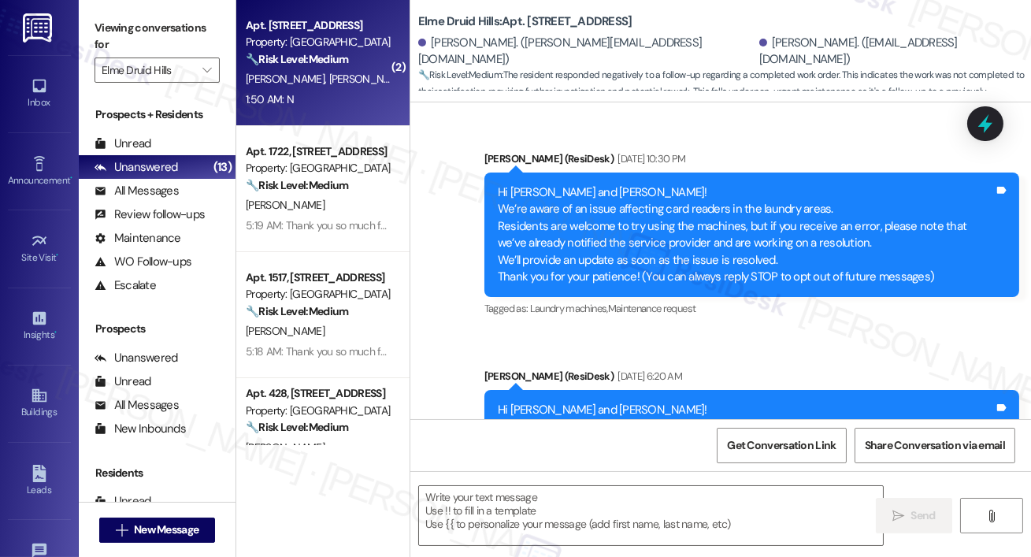
scroll to position [11633, 0]
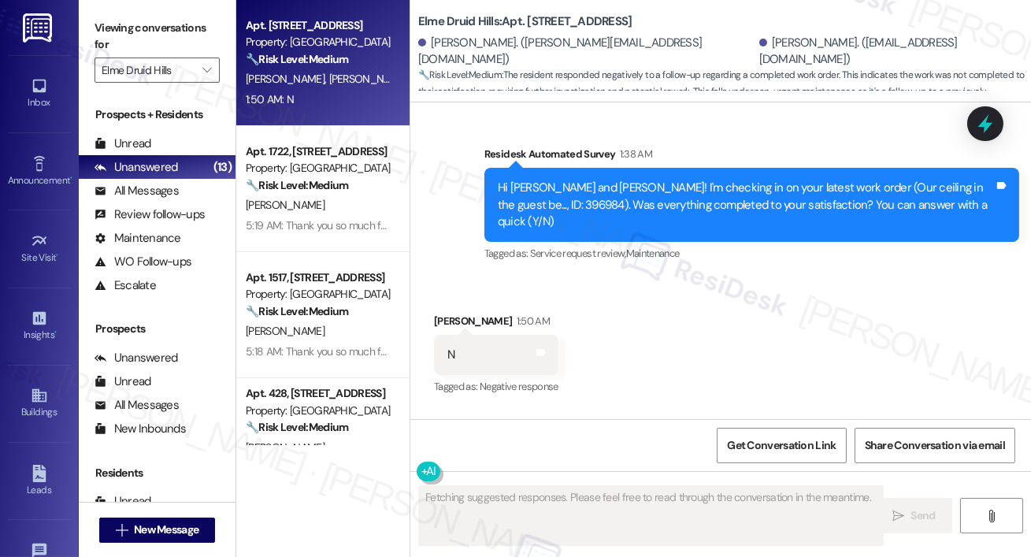
click at [620, 277] on div "Received via SMS Darwin Andrada 1:50 AM N Tags and notes Tagged as: Negative re…" at bounding box center [720, 410] width 621 height 266
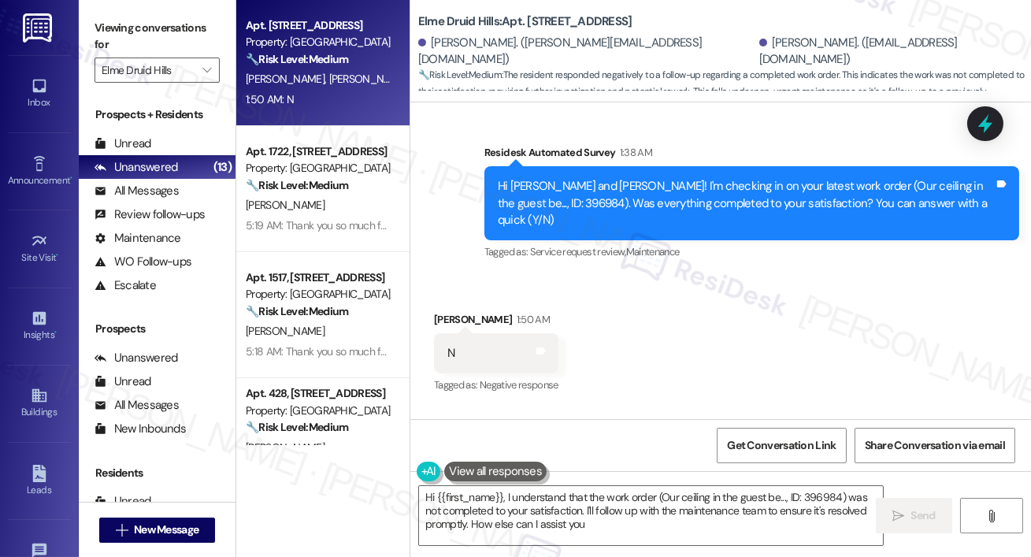
type textarea "Hi {{first_name}}, I understand that the work order (Our ceiling in the guest b…"
click at [620, 276] on div "Received via SMS Darwin Andrada 1:50 AM N Tags and notes Tagged as: Negative re…" at bounding box center [720, 409] width 621 height 266
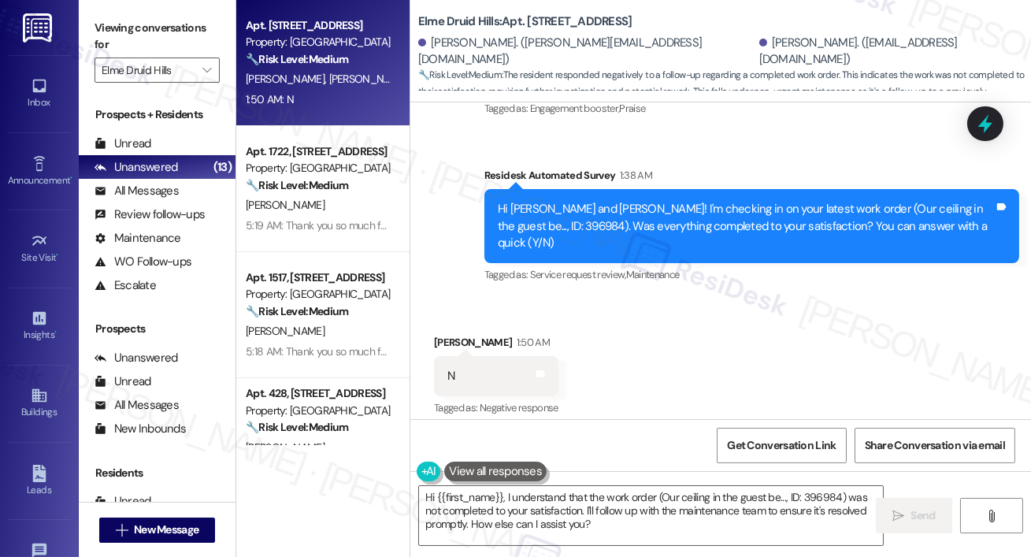
scroll to position [11611, 0]
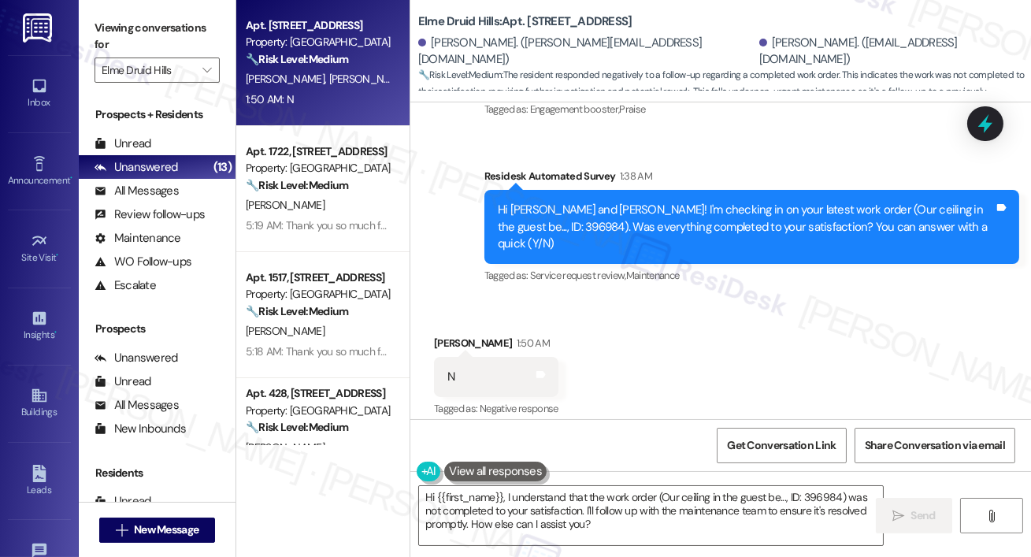
click at [326, 121] on div "Apt. 2621, 2696 N Druid Hills Rd Property: Elme Druid Hills 🔧 Risk Level: Mediu…" at bounding box center [322, 63] width 173 height 126
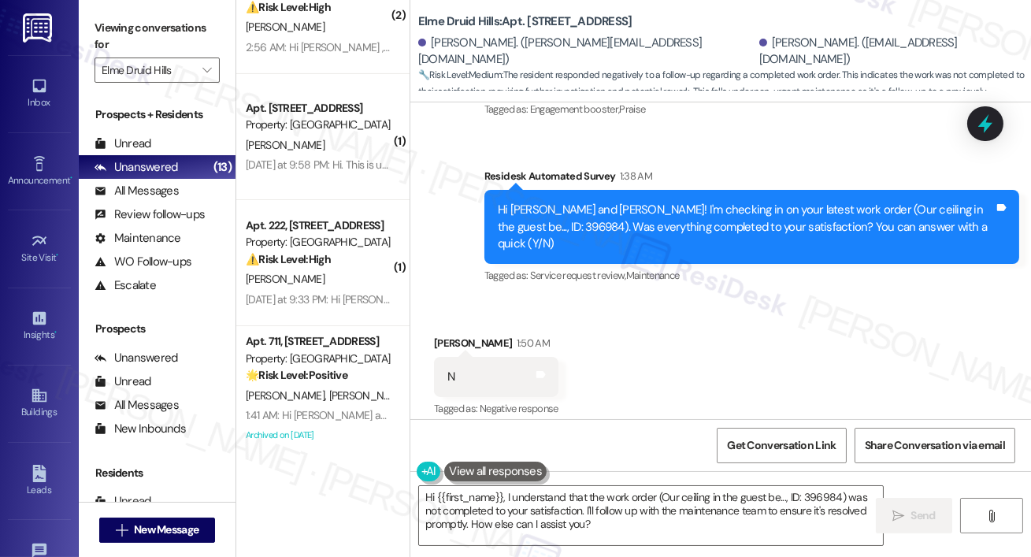
scroll to position [1193, 0]
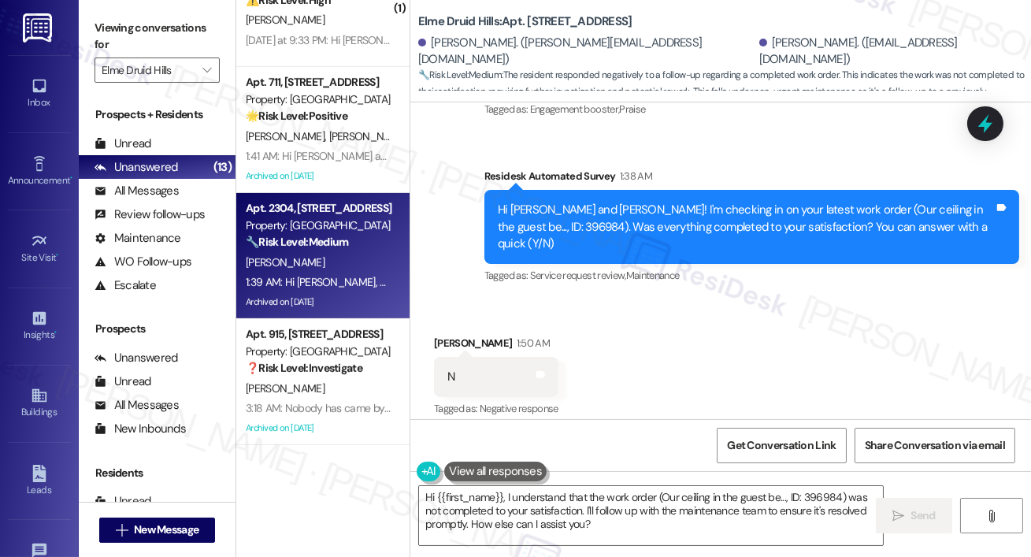
click at [328, 276] on div "1:39 AM: Hi Dyllan, how are you? This is a friendly reminder that your rent is …" at bounding box center [555, 282] width 618 height 14
type textarea "Fetching suggested responses. Please feel free to read through the conversation…"
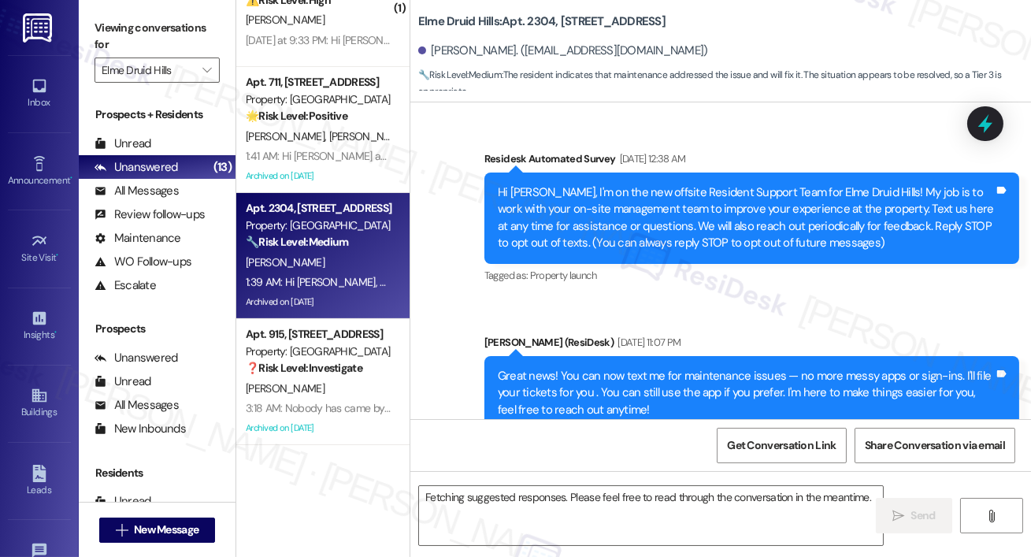
scroll to position [38810, 0]
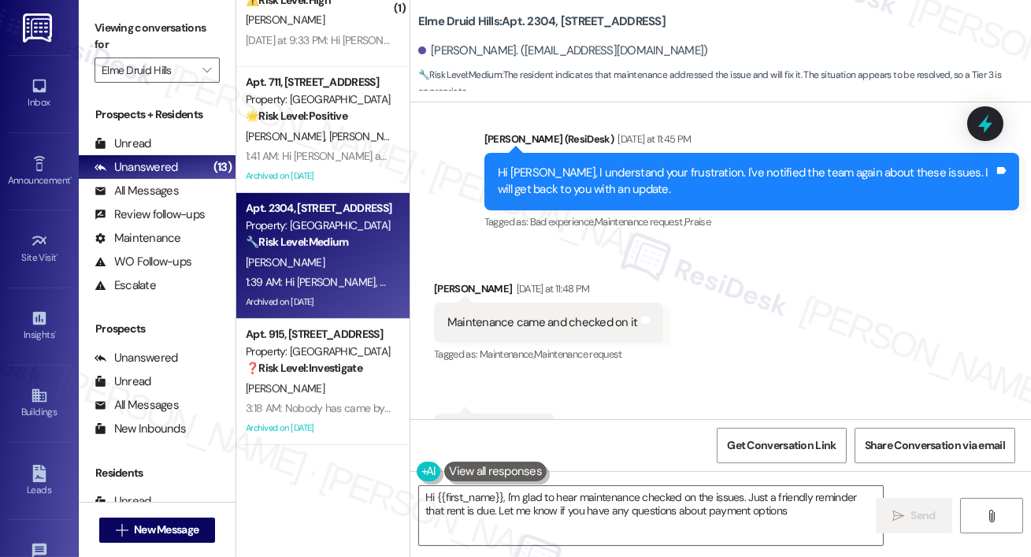
type textarea "Hi {{first_name}}, I'm glad to hear maintenance checked on the issues. Just a f…"
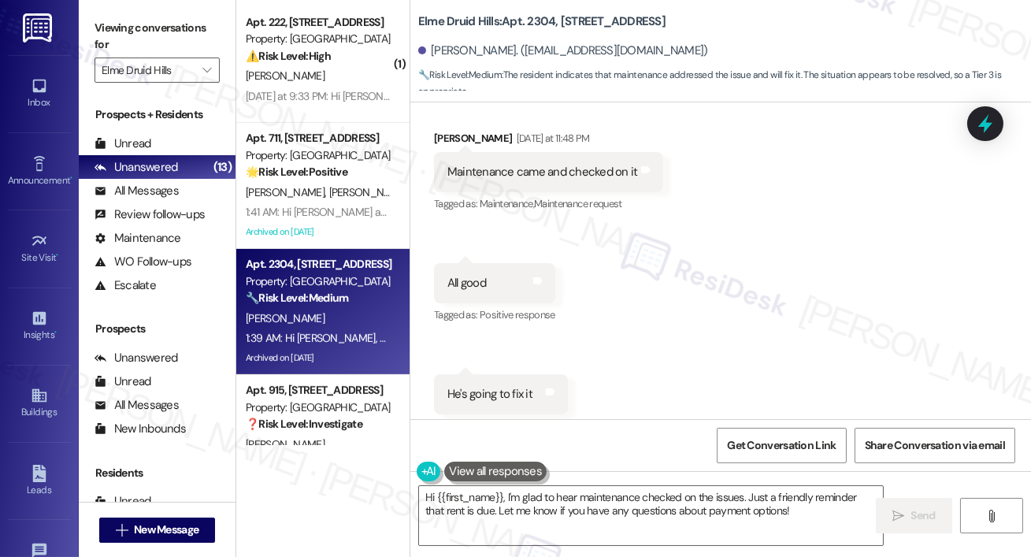
scroll to position [1131, 0]
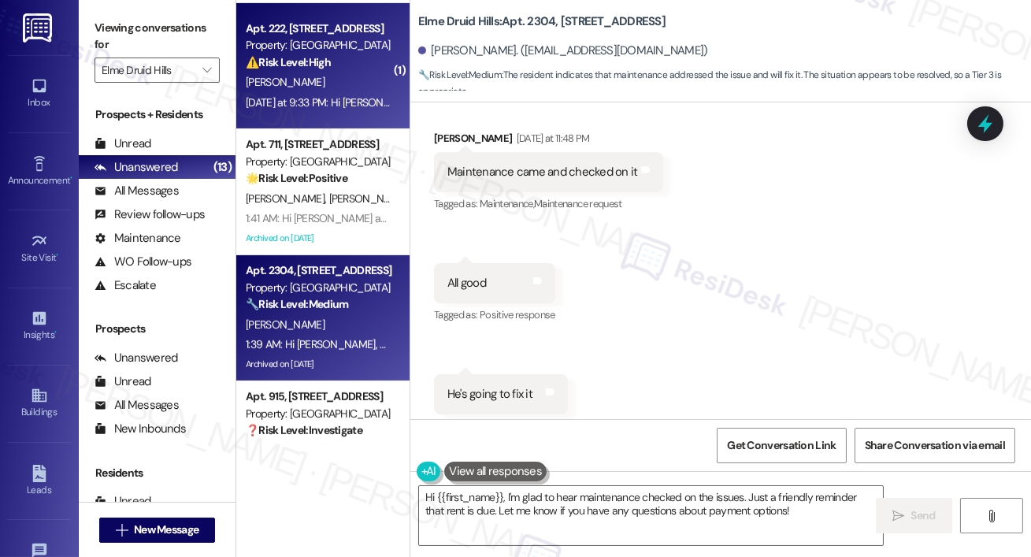
click at [306, 84] on div "S. Priest" at bounding box center [318, 82] width 149 height 20
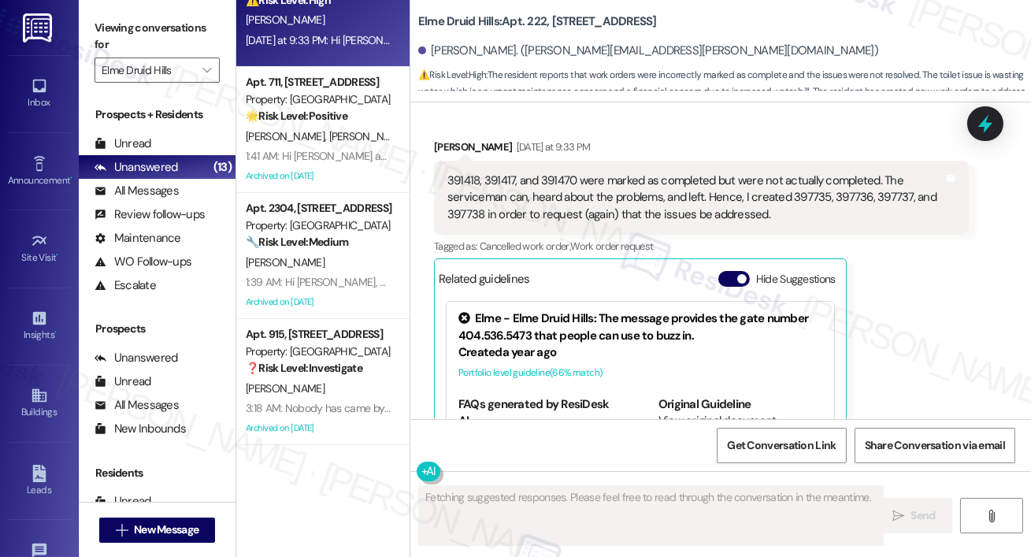
scroll to position [2540, 0]
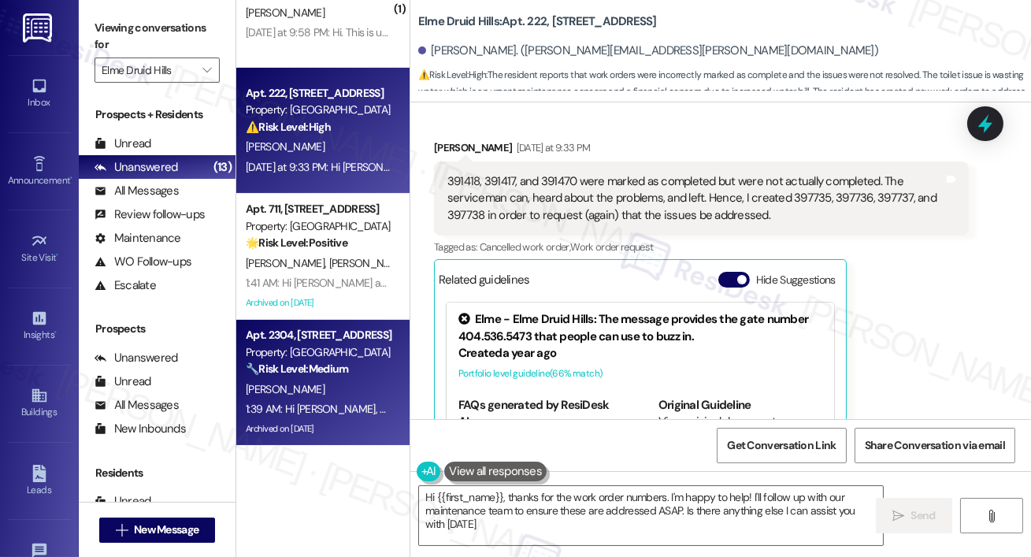
type textarea "Hi {{first_name}}, thanks for the work order numbers. I'm happy to help! I'll f…"
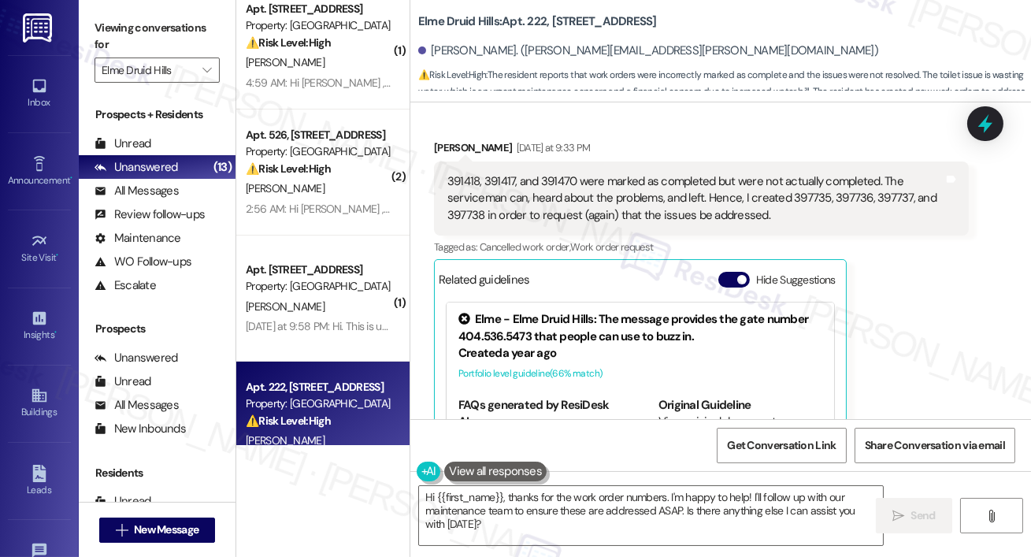
scroll to position [242, 0]
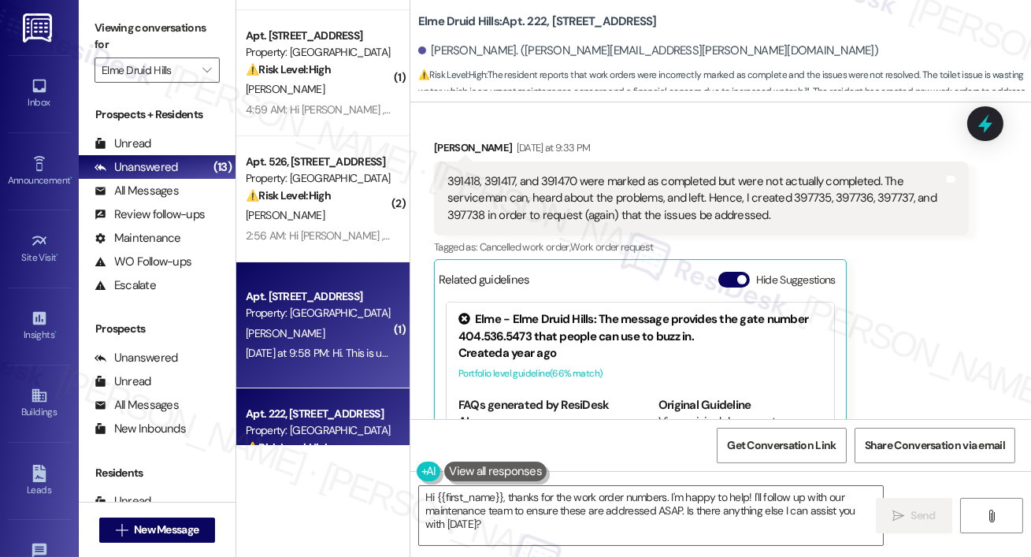
click at [334, 301] on div "Apt. 818, 2696 N Druid Hills Rd" at bounding box center [319, 296] width 146 height 17
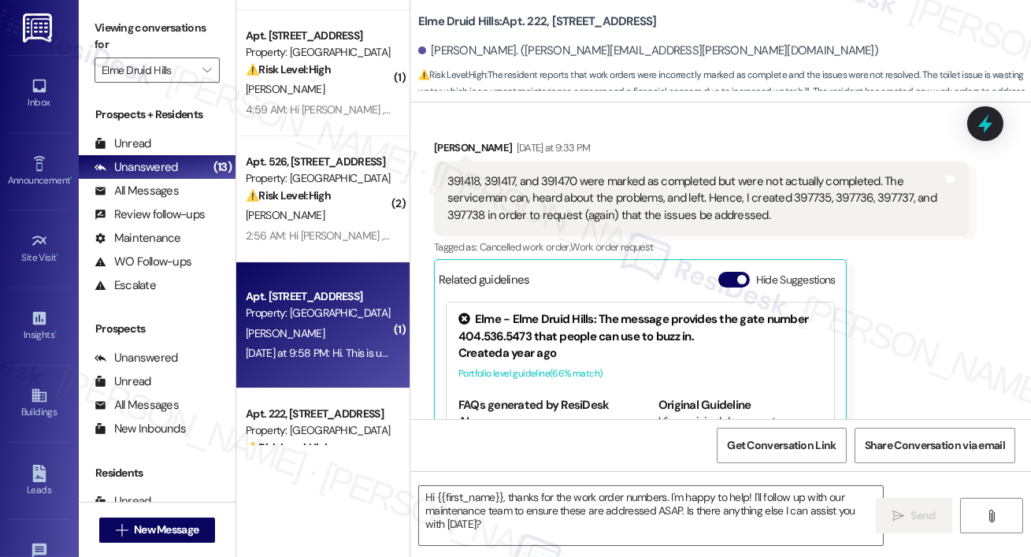
type textarea "Fetching suggested responses. Please feel free to read through the conversation…"
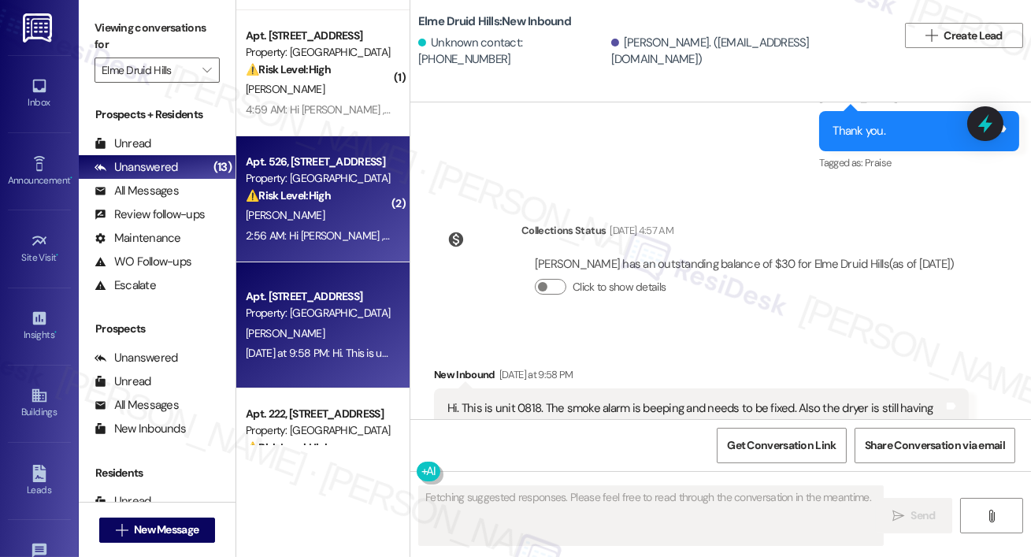
scroll to position [0, 0]
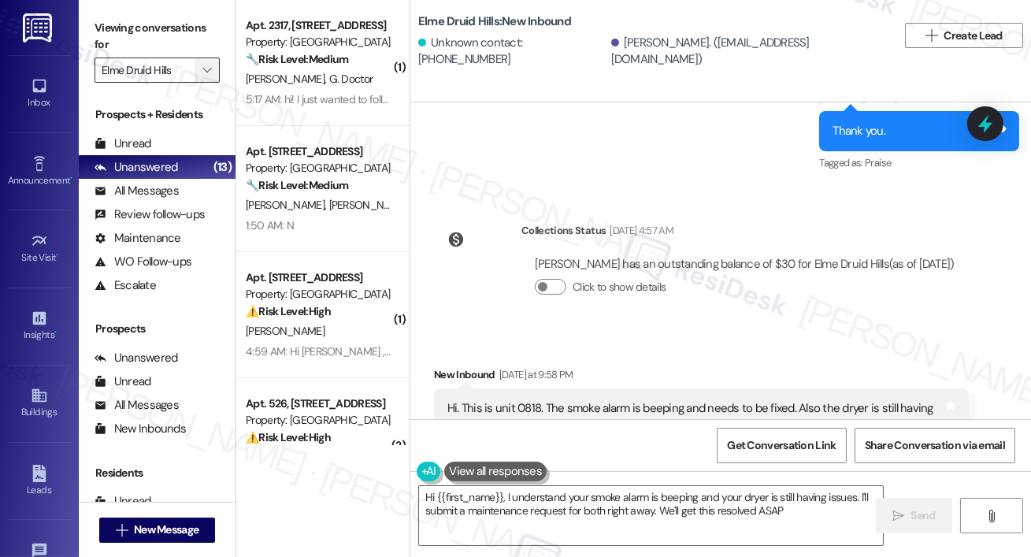
type textarea "Hi {{first_name}}, I understand your smoke alarm is beeping and your dryer is s…"
click at [198, 72] on button "" at bounding box center [207, 69] width 25 height 25
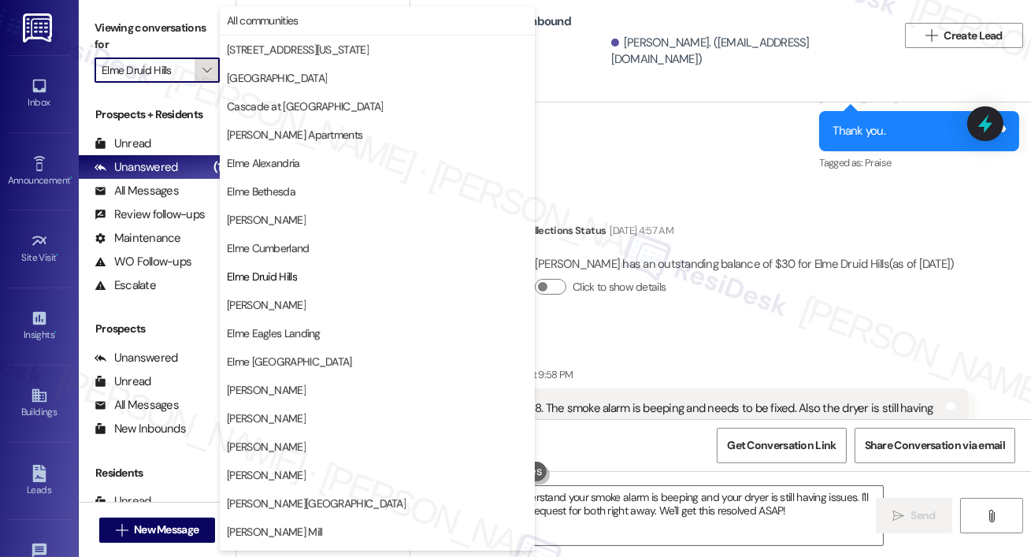
scroll to position [256, 0]
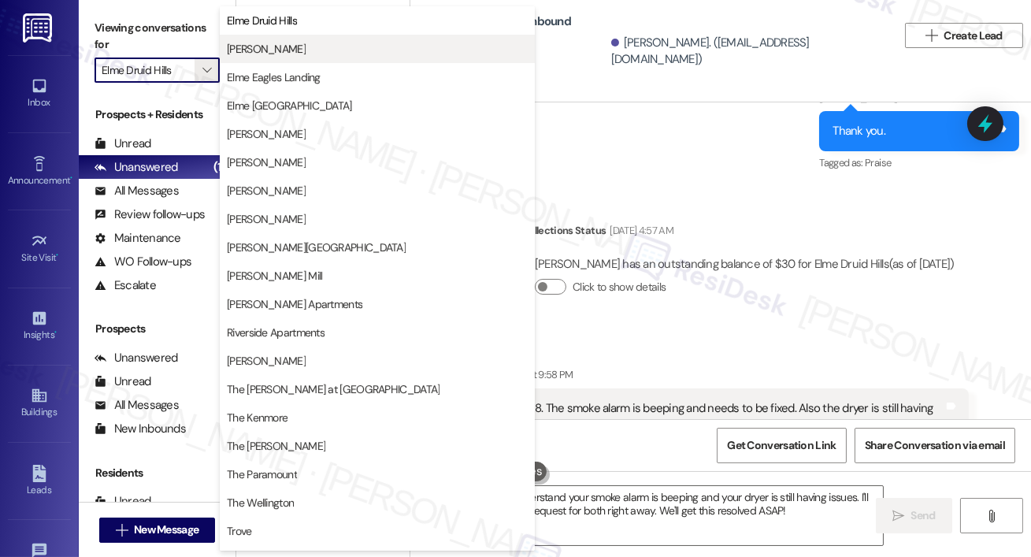
click at [326, 44] on span "Elme Dulles" at bounding box center [377, 49] width 301 height 16
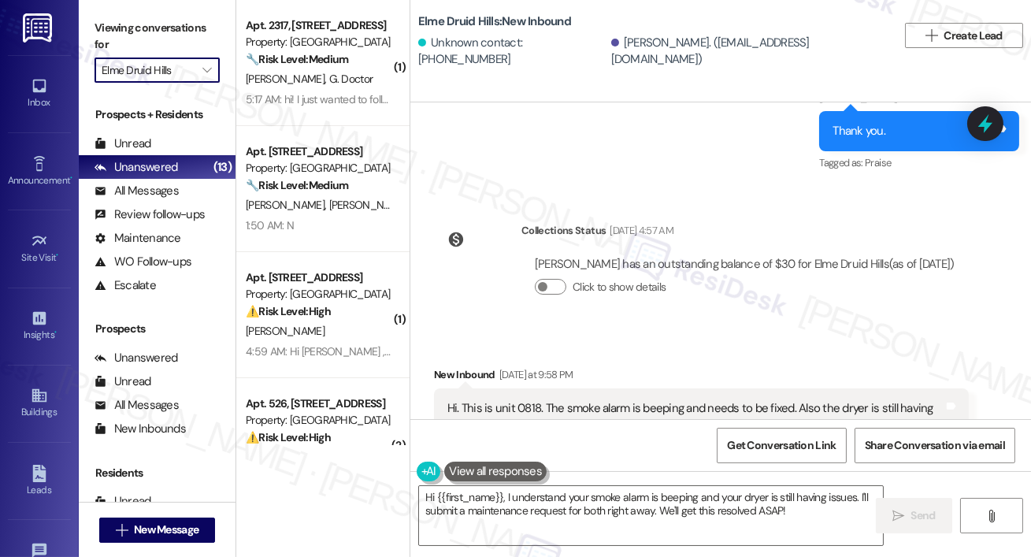
type input "Elme Dulles"
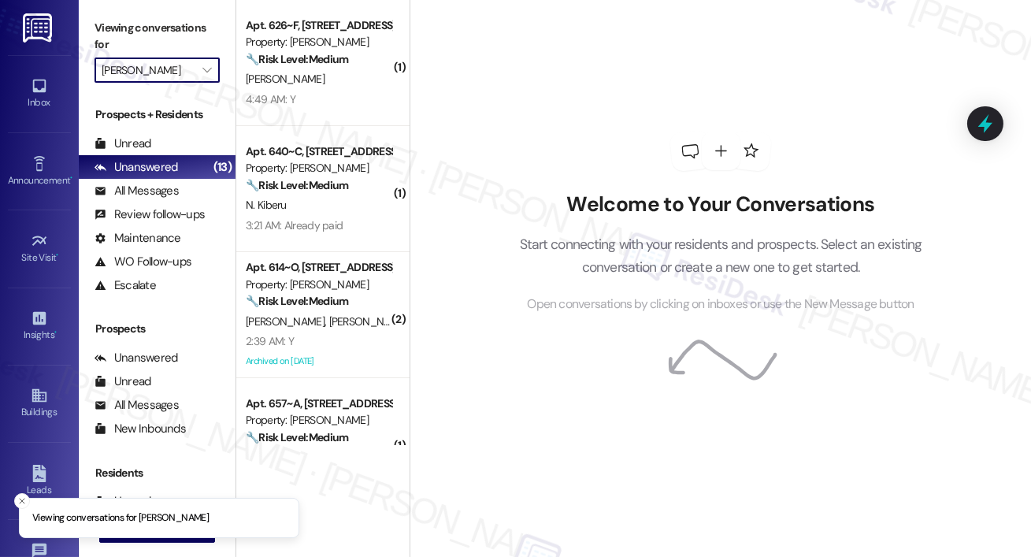
click at [326, 44] on div "Property: [PERSON_NAME]" at bounding box center [319, 42] width 146 height 17
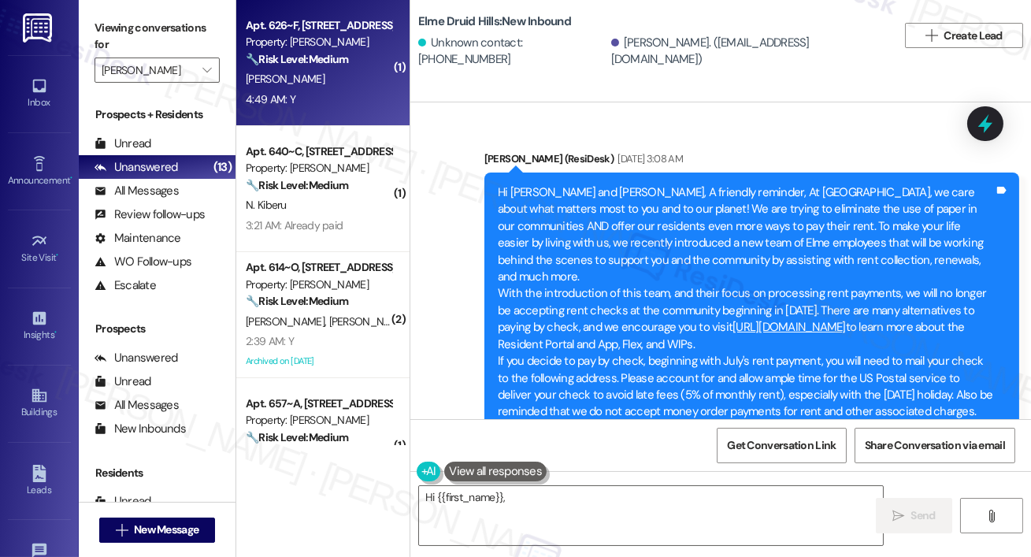
scroll to position [18065, 0]
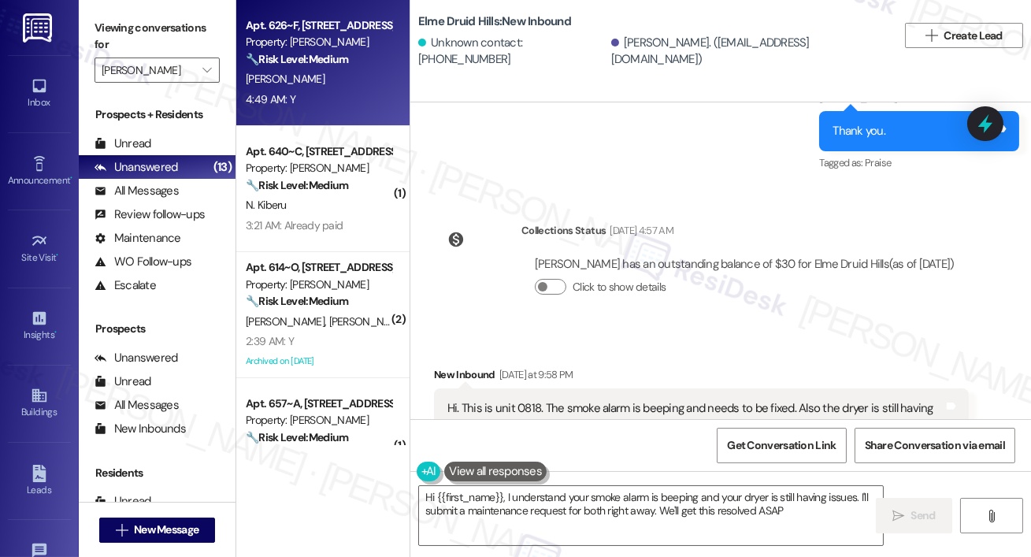
type textarea "Hi {{first_name}}, I understand your smoke alarm is beeping and your dryer is s…"
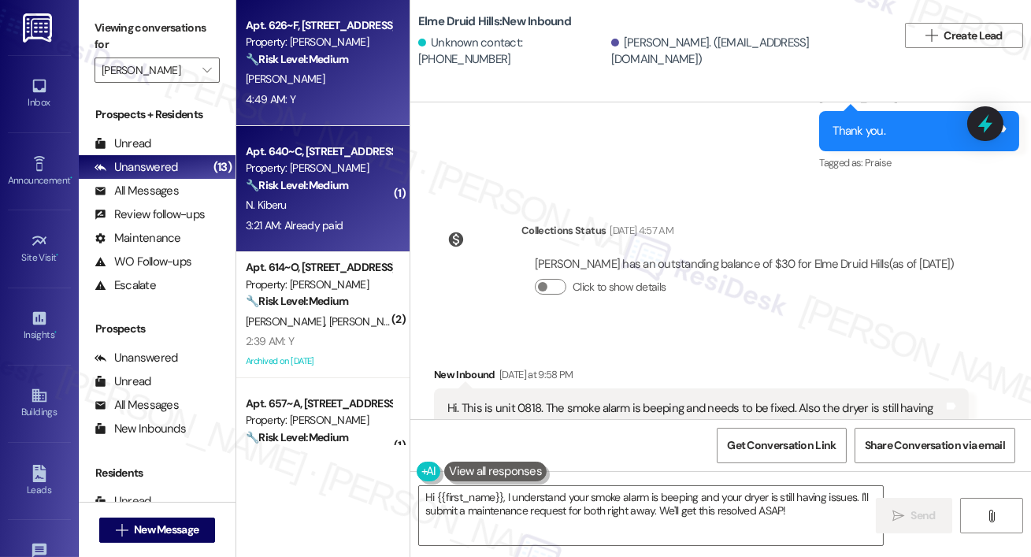
click at [237, 137] on div "Apt. 640~C, 13690 Legacy Circle Property: Elme Dulles 🔧 Risk Level: Medium The …" at bounding box center [322, 189] width 173 height 126
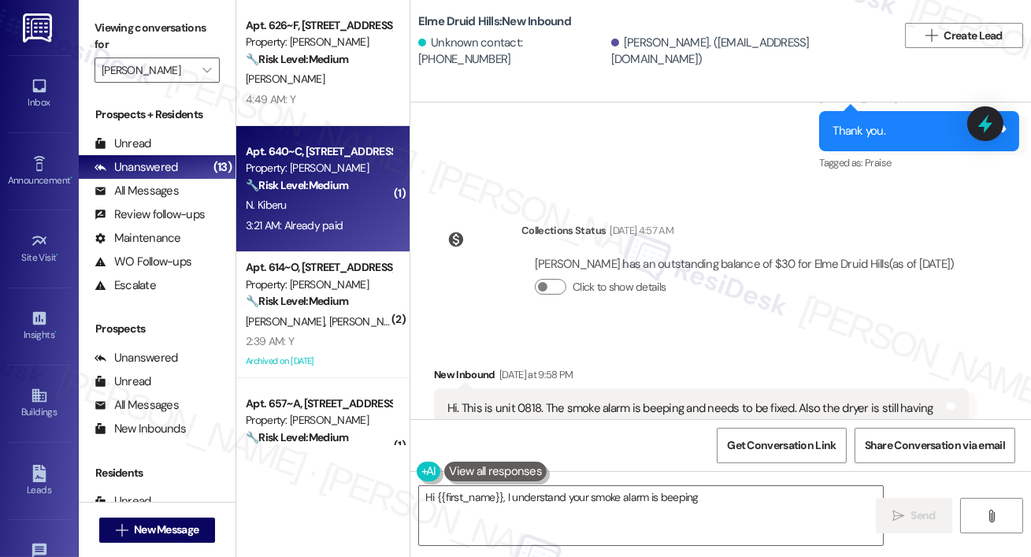
type textarea "Hi {{first_name}}, I understand your smoke alarm is beeping and"
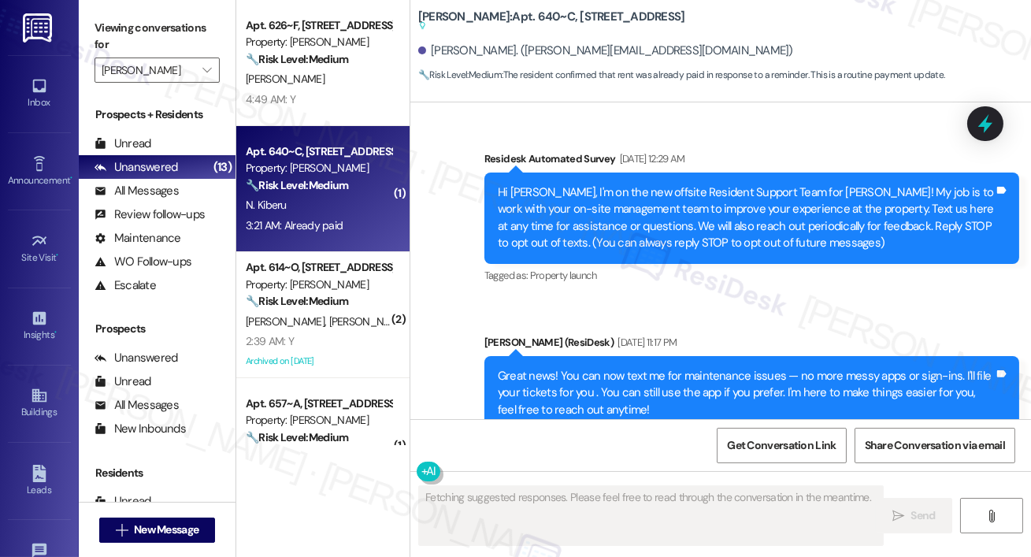
scroll to position [16604, 0]
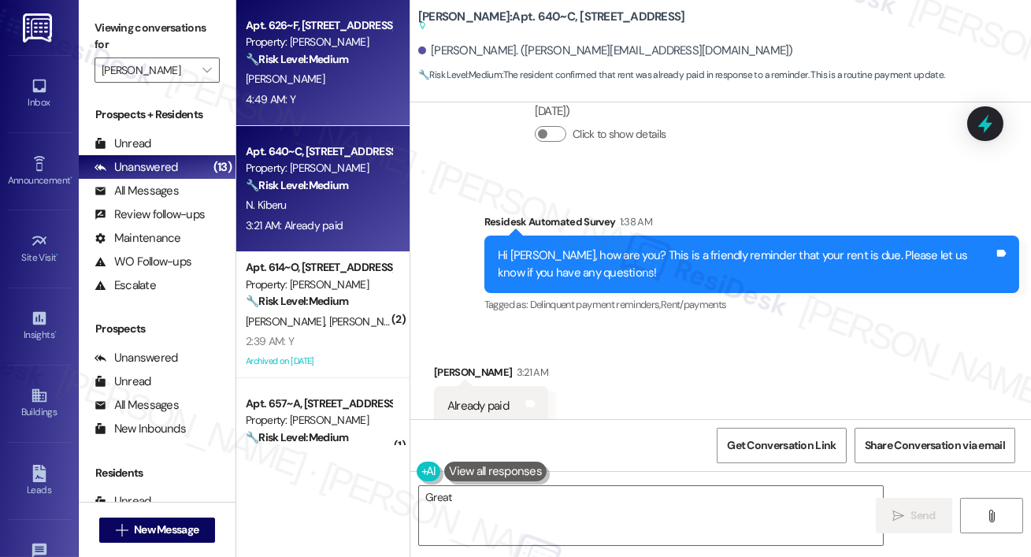
type textarea "Great news"
click at [343, 79] on div "M. Wallace" at bounding box center [318, 79] width 149 height 20
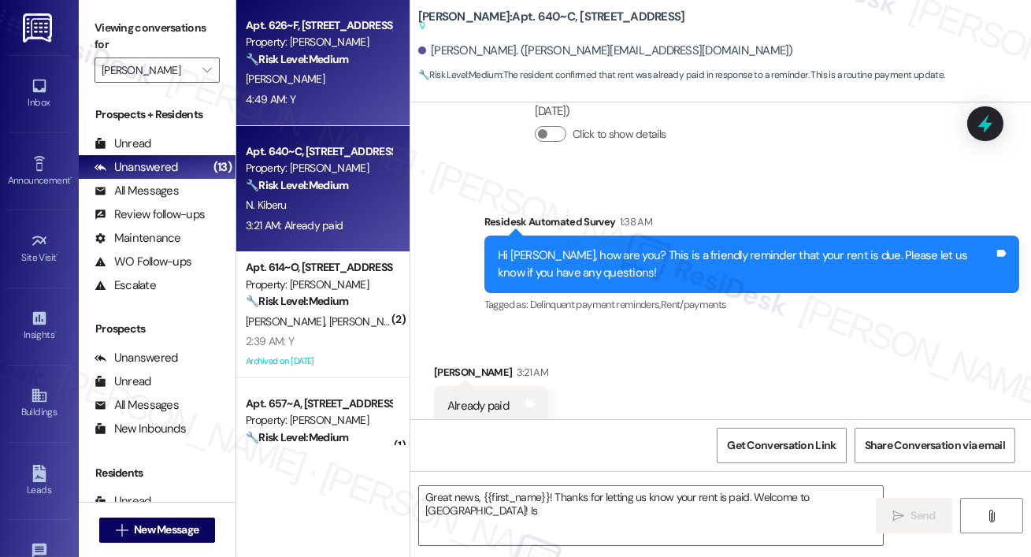
type textarea "Great news, {{first_name}}! Thanks for letting us know your rent is paid. Welco…"
click at [365, 182] on div "🔧 Risk Level: Medium The resident confirmed that rent was already paid in respo…" at bounding box center [319, 185] width 146 height 17
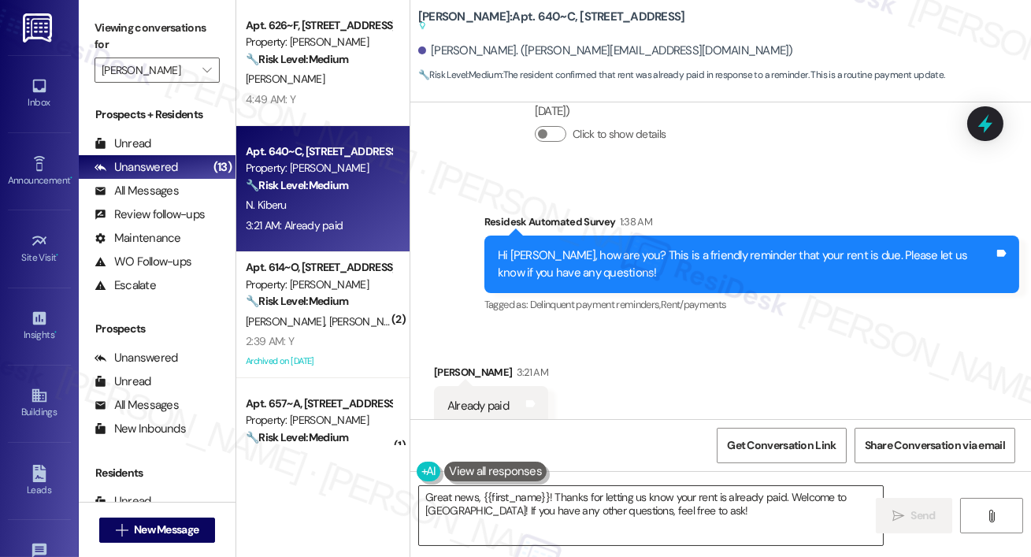
click at [533, 504] on textarea "Great news, {{first_name}}! Thanks for letting us know your rent is already pai…" at bounding box center [651, 515] width 464 height 59
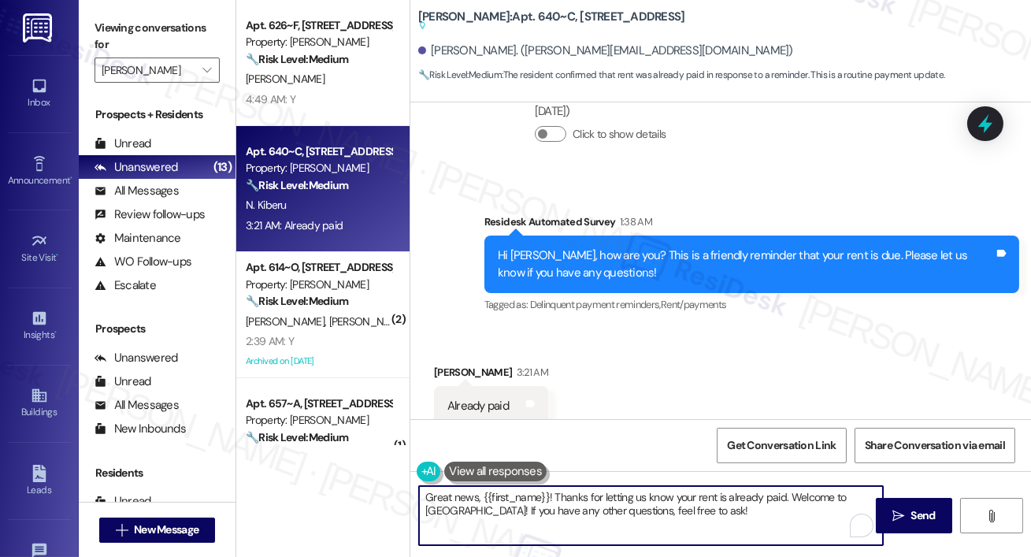
paste textarea "Thank you so much for your payment, {{first_name}}! I’m sorry if the rent remin…"
type textarea "Thank you so much for your payment, {{first_name}}! I’m sorry if the rent remin…"
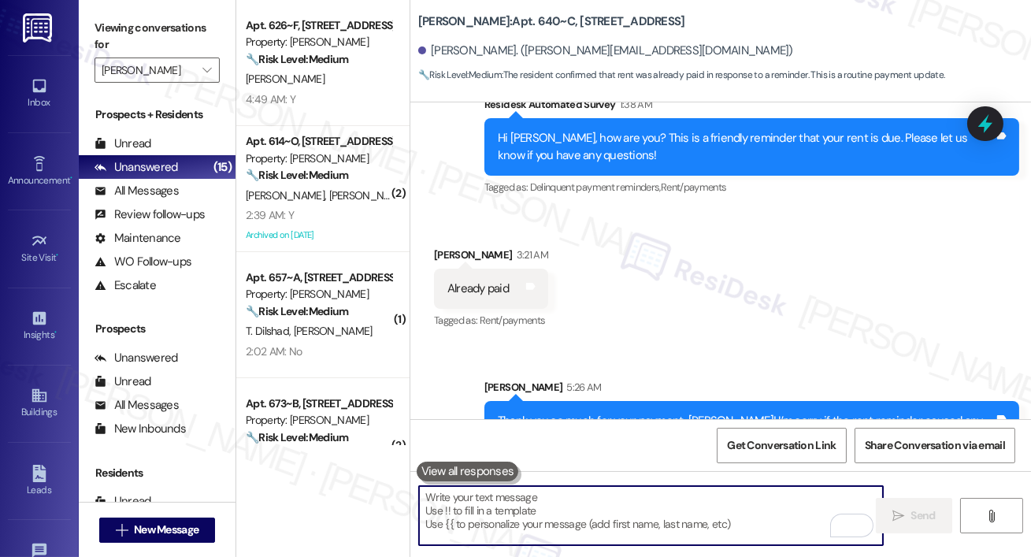
scroll to position [16765, 0]
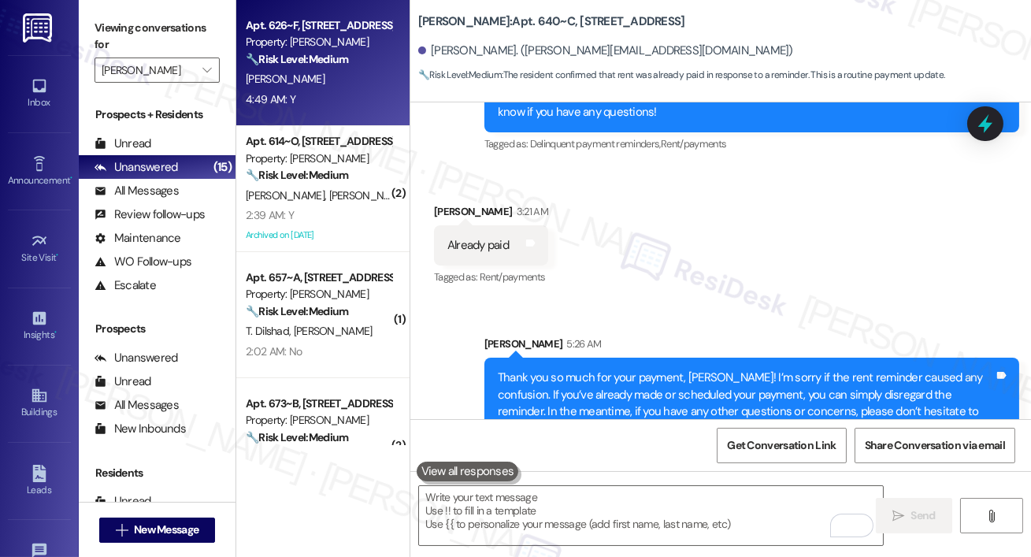
click at [395, 110] on div "Apt. 626~F, 13690 Legacy Circle Property: Elme Dulles 🔧 Risk Level: Medium The …" at bounding box center [322, 63] width 173 height 126
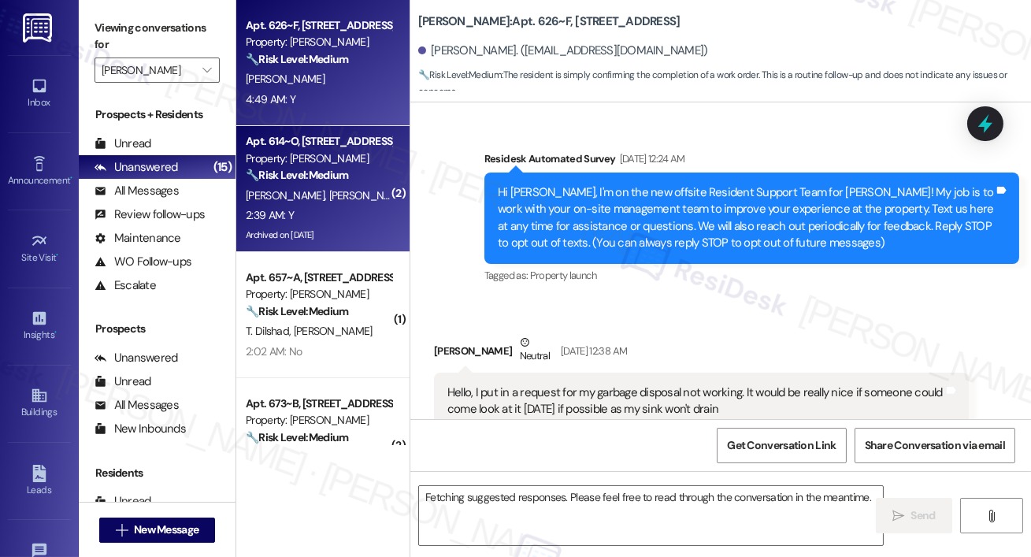
scroll to position [8232, 0]
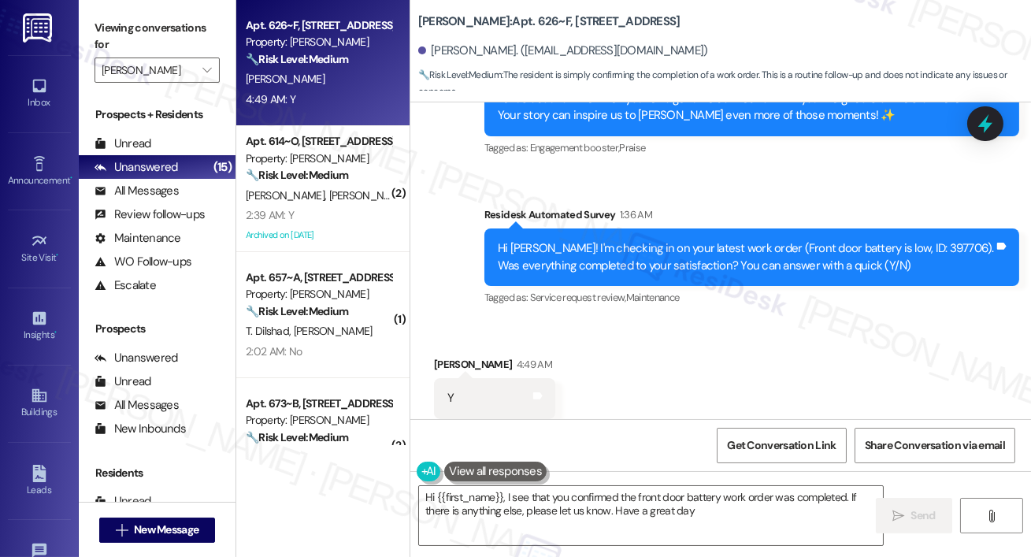
type textarea "Hi {{first_name}}, I see that you confirmed the front door battery work order w…"
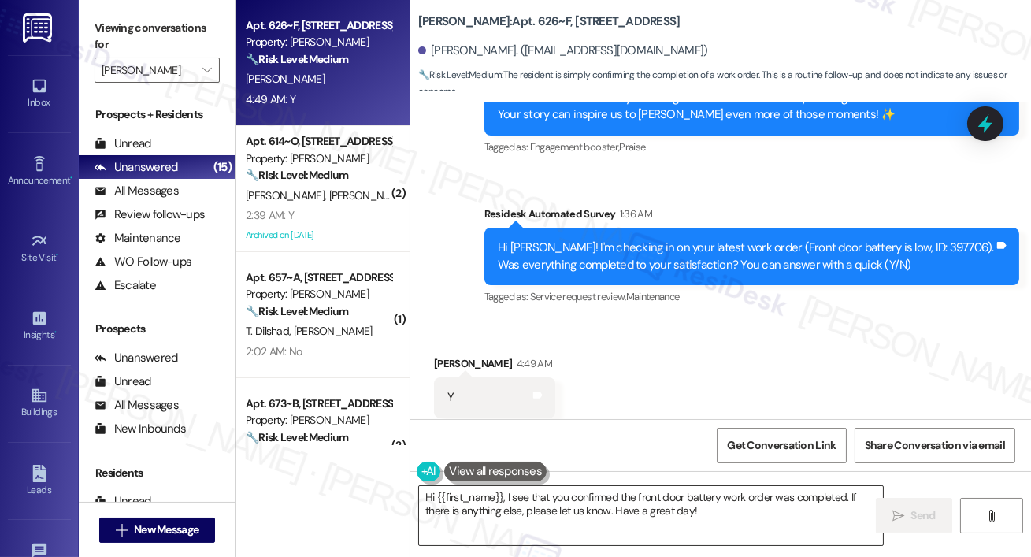
click at [696, 506] on textarea "Hi {{first_name}}, I see that you confirmed the front door battery work order w…" at bounding box center [651, 515] width 464 height 59
click at [914, 515] on span "Send" at bounding box center [923, 515] width 24 height 17
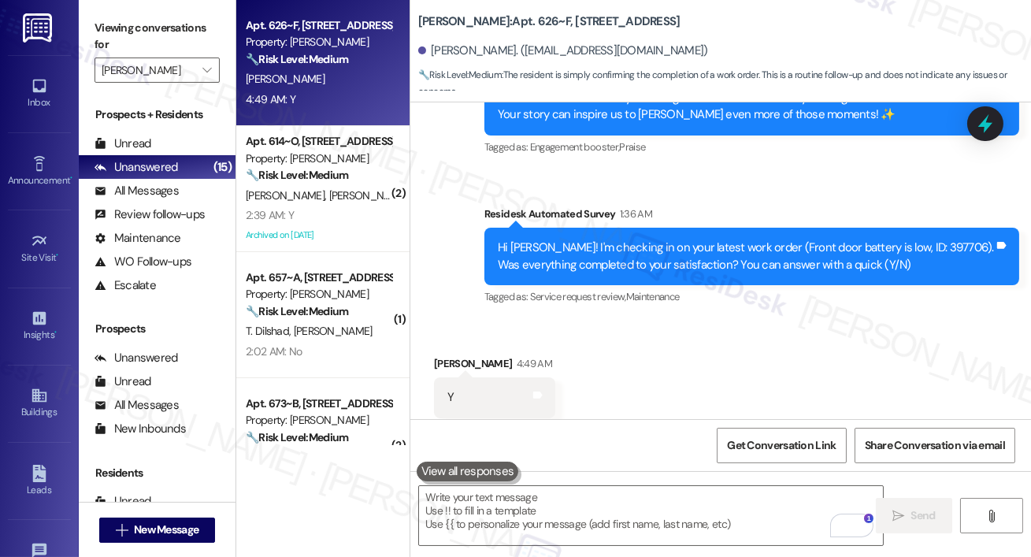
scroll to position [8232, 0]
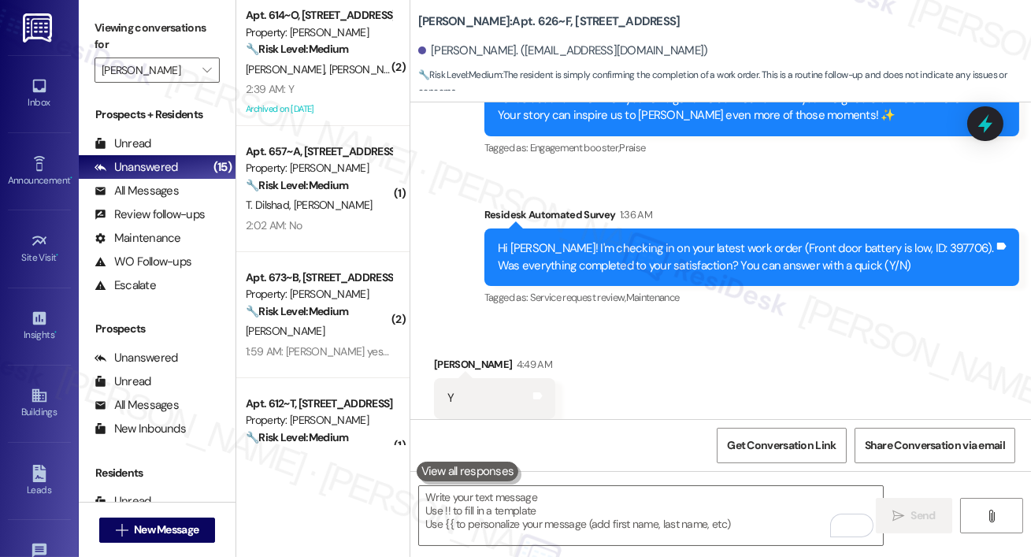
click at [328, 88] on div "2:39 AM: Y 2:39 AM: Y" at bounding box center [318, 90] width 149 height 20
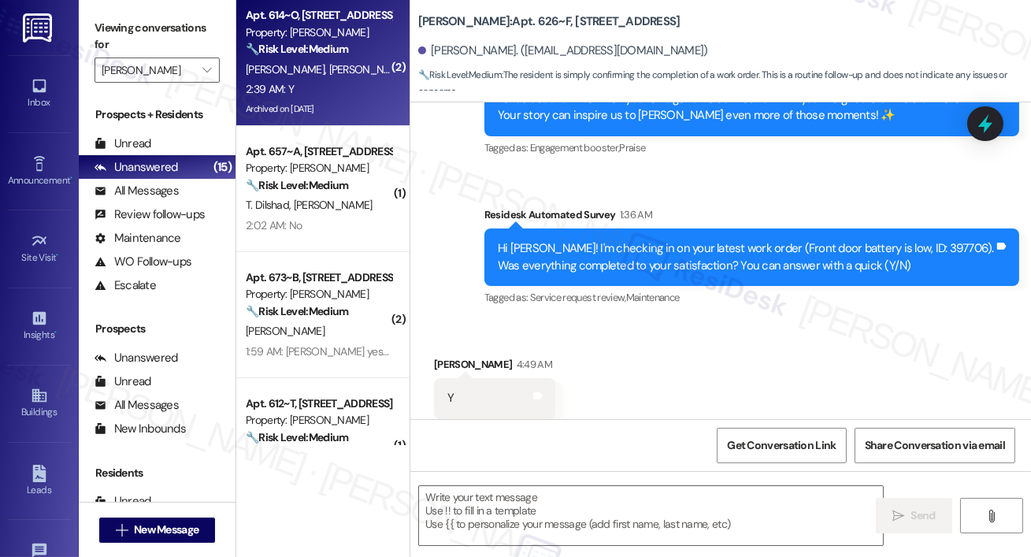
type textarea "Fetching suggested responses. Please feel free to read through the conversation…"
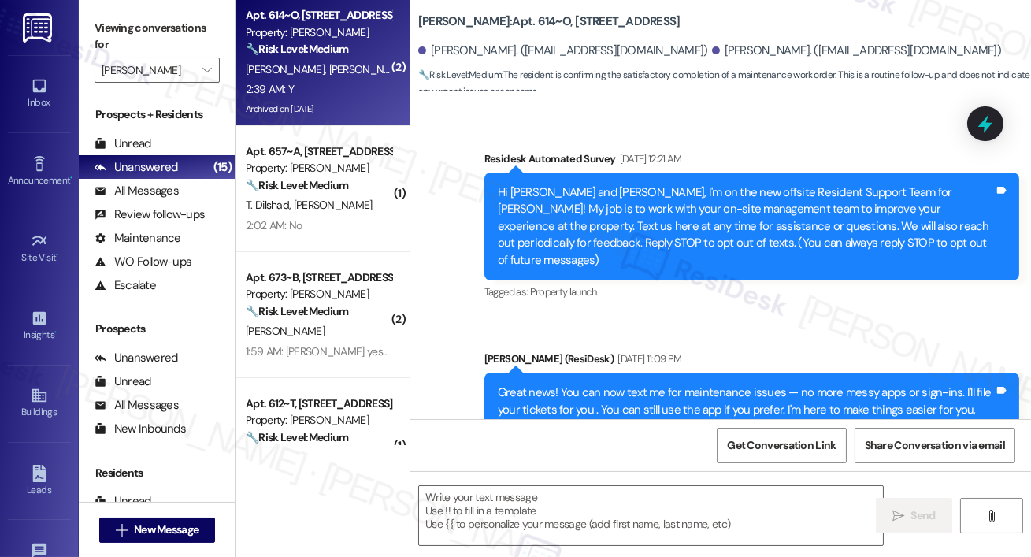
type textarea "Fetching suggested responses. Please feel free to read through the conversation…"
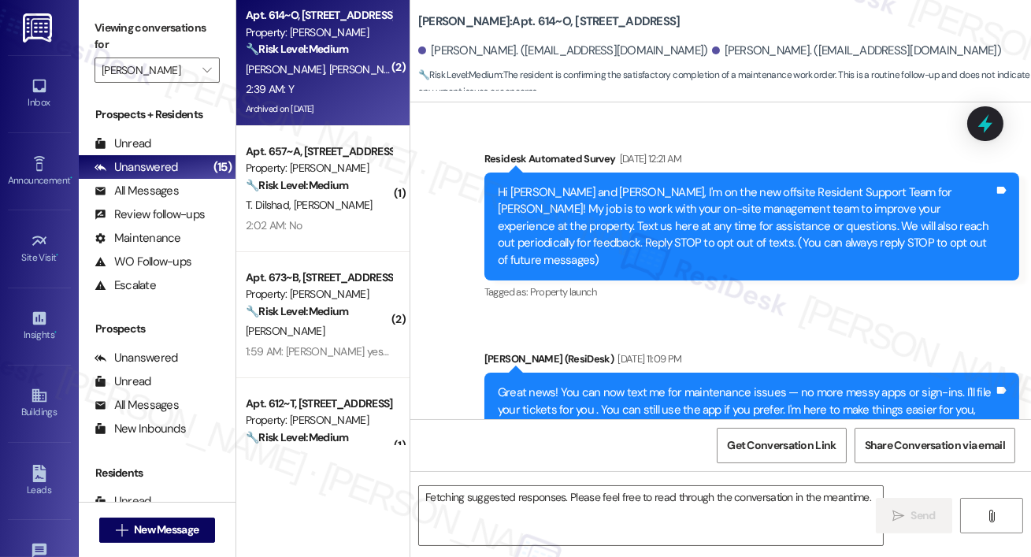
scroll to position [15360, 0]
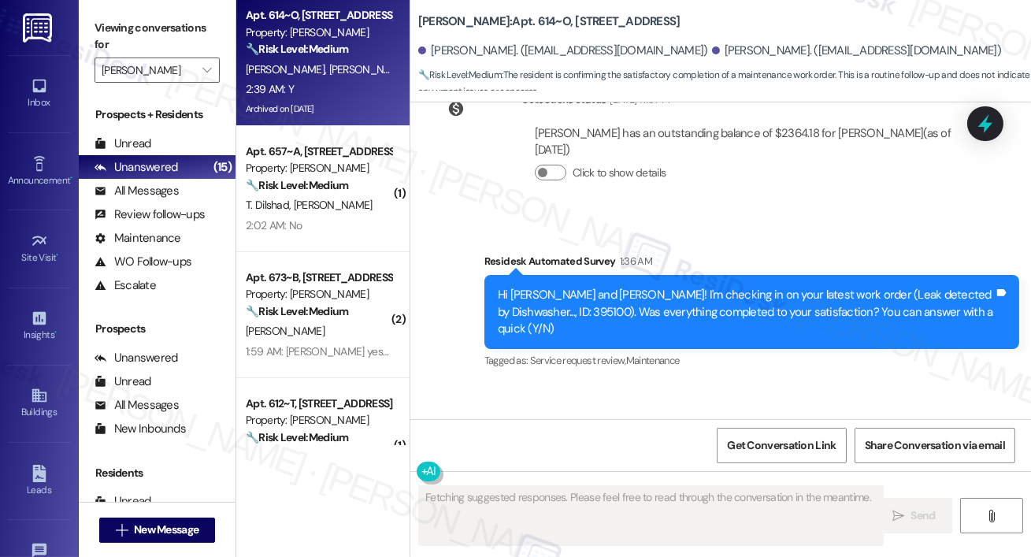
scroll to position [15505, 0]
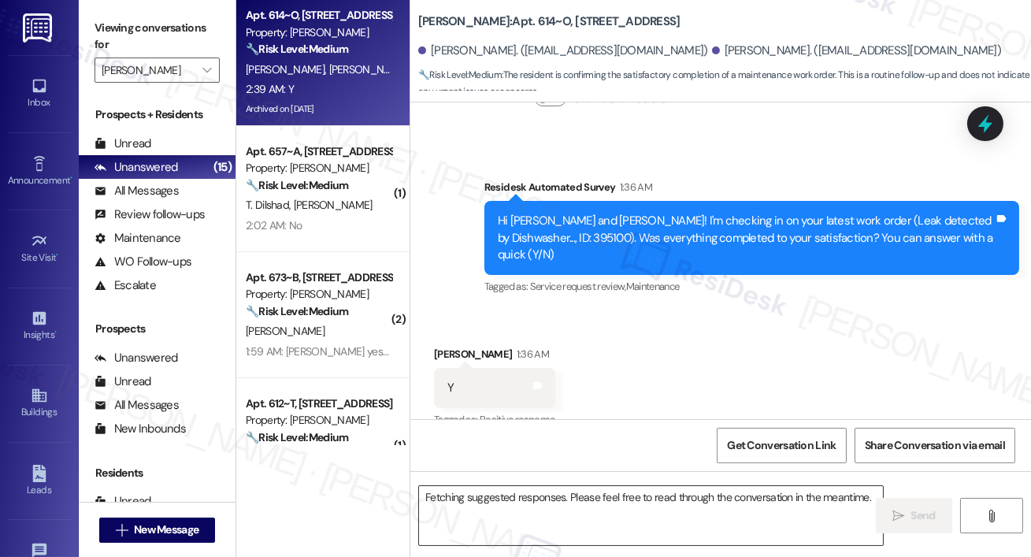
click at [558, 502] on textarea "Fetching suggested responses. Please feel free to read through the conversation…" at bounding box center [651, 515] width 464 height 59
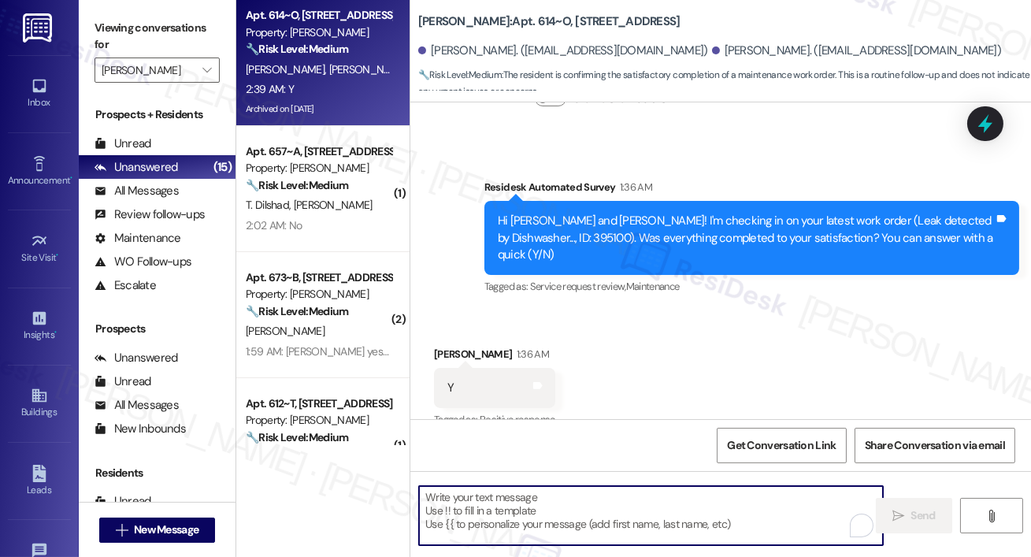
paste textarea "Hi {{first_name}}, I’m happy to hear your work order has been completed! If you…"
type textarea "Hi {{first_name}}, I’m happy to hear your work order has been completed! If you…"
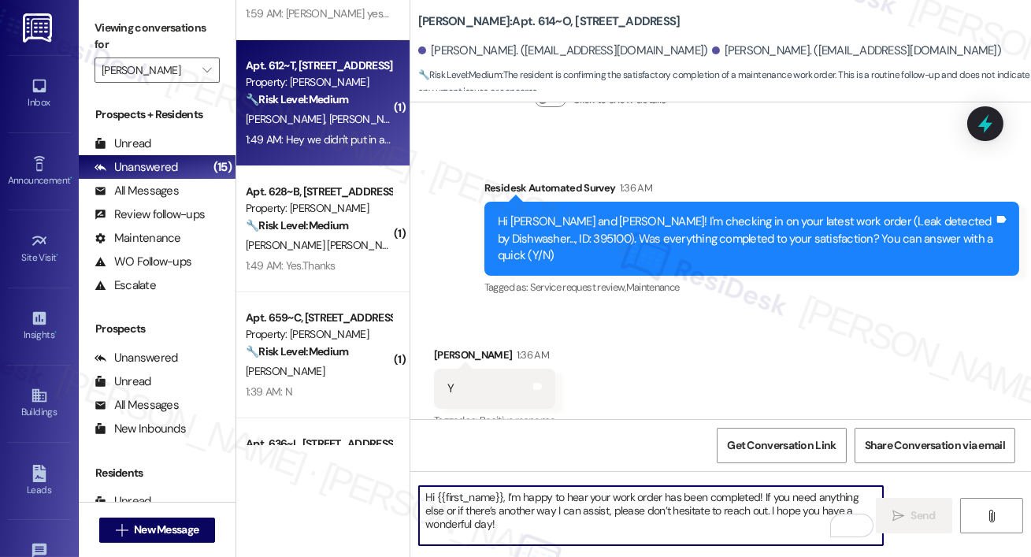
scroll to position [221, 0]
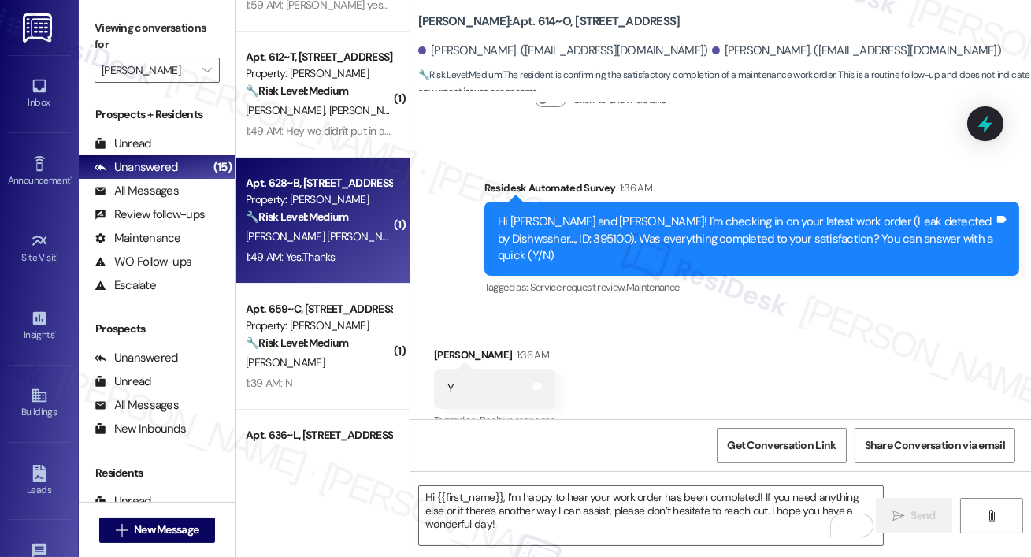
click at [286, 247] on div "1:49 AM: Yes.Thanks 1:49 AM: Yes.Thanks" at bounding box center [318, 257] width 149 height 20
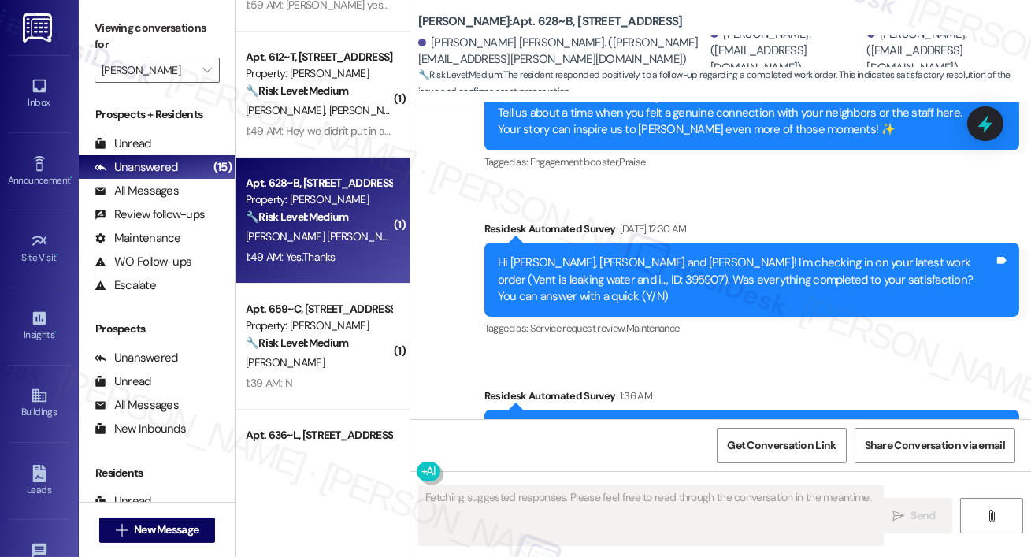
scroll to position [1483, 0]
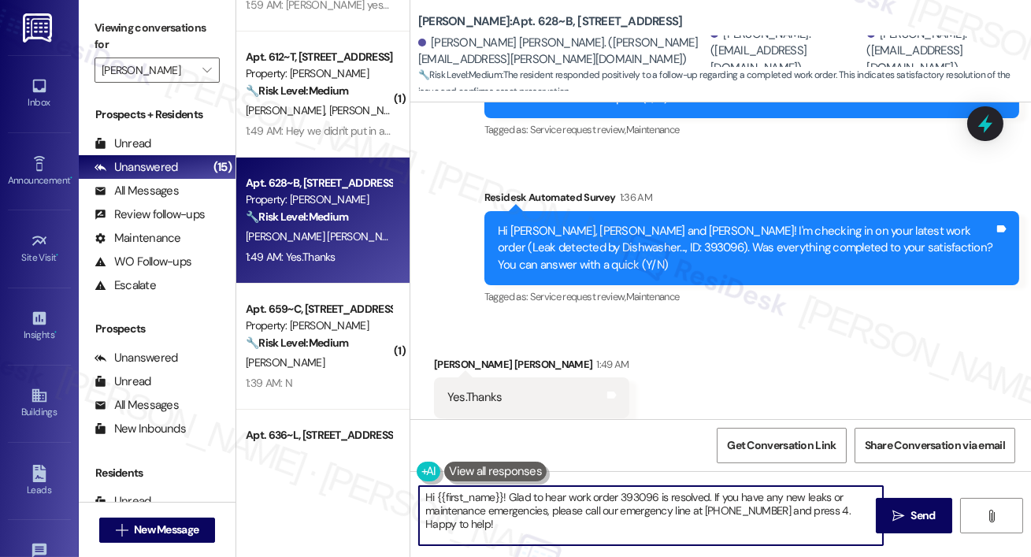
click at [732, 508] on textarea "Hi {{first_name}}! Glad to hear work order 393096 is resolved. If you have any …" at bounding box center [651, 515] width 464 height 59
paste textarea ", I’m happy to hear your work order has been completed! If you need anything el…"
type textarea "Hi {{first_name}}, I’m happy to hear your work order has been completed! If you…"
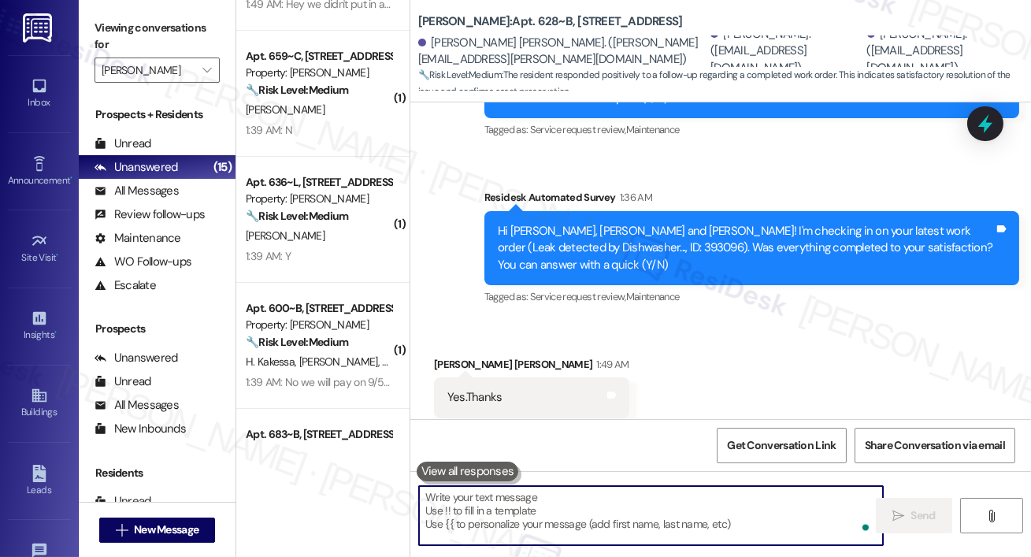
scroll to position [436, 0]
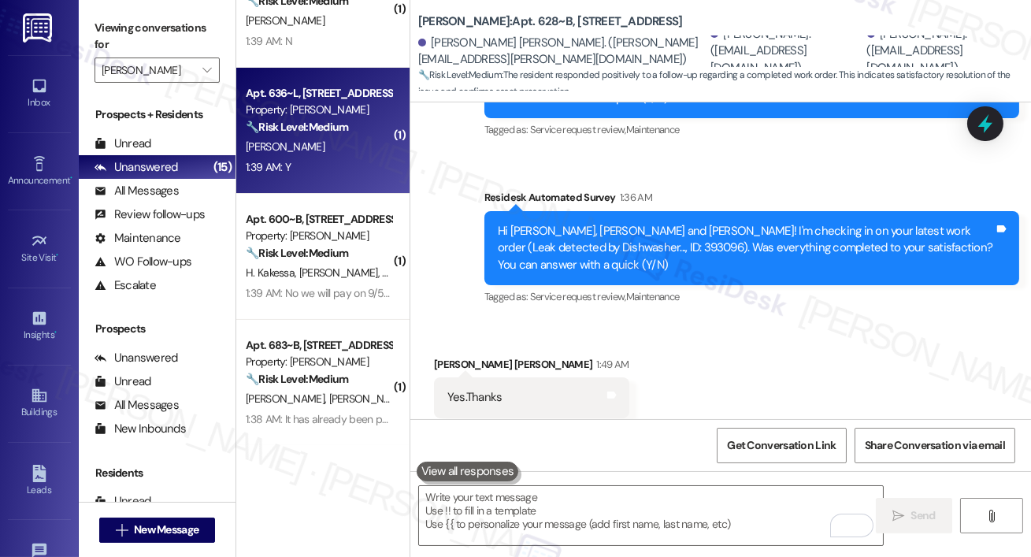
click at [350, 144] on div "[PERSON_NAME]" at bounding box center [318, 147] width 149 height 20
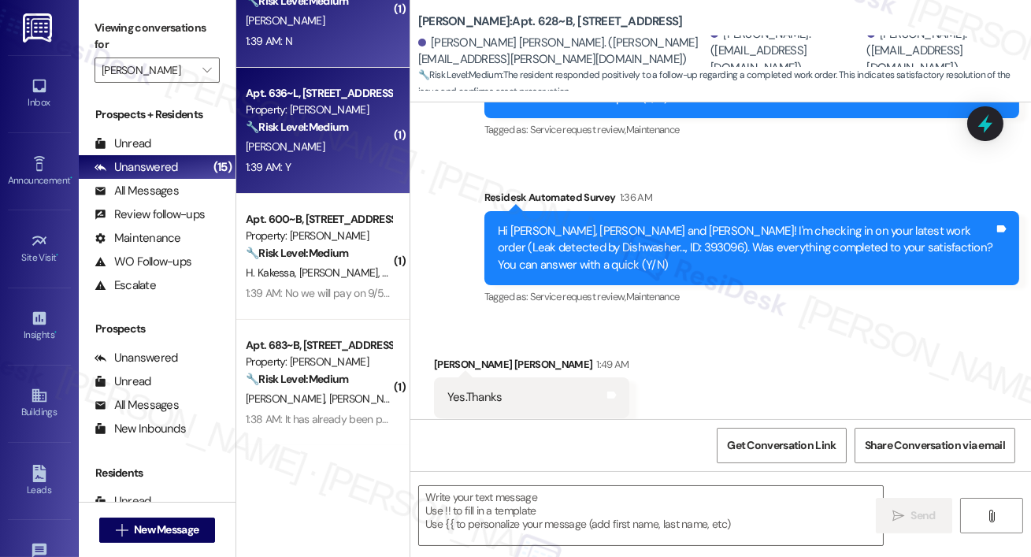
type textarea "Fetching suggested responses. Please feel free to read through the conversation…"
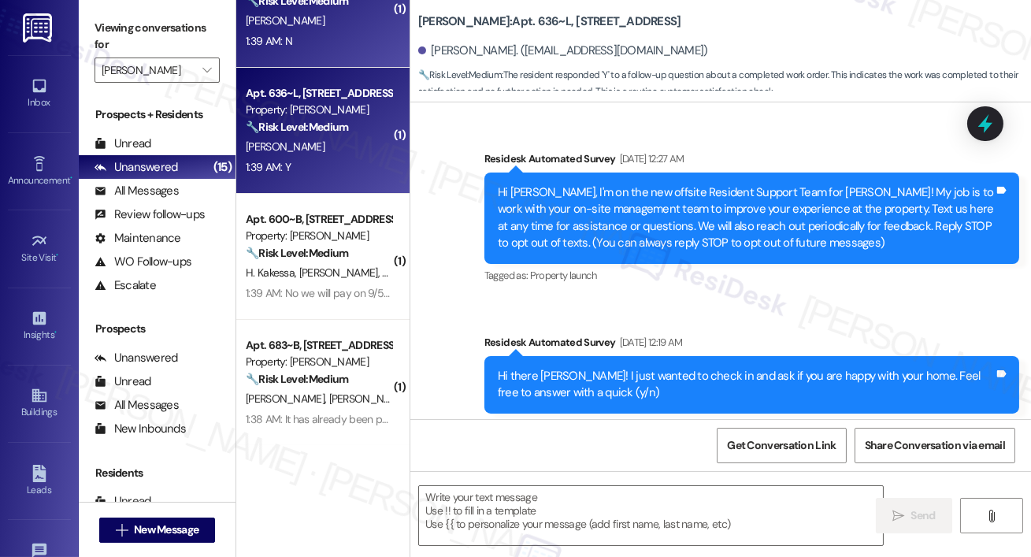
scroll to position [6005, 0]
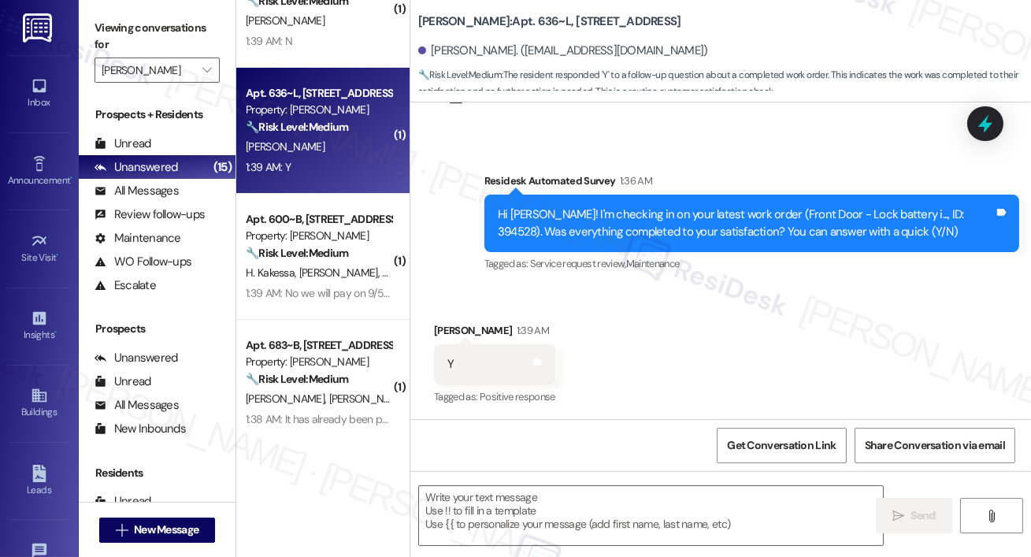
type textarea "Fetching suggested responses. Please feel free to read through the conversation…"
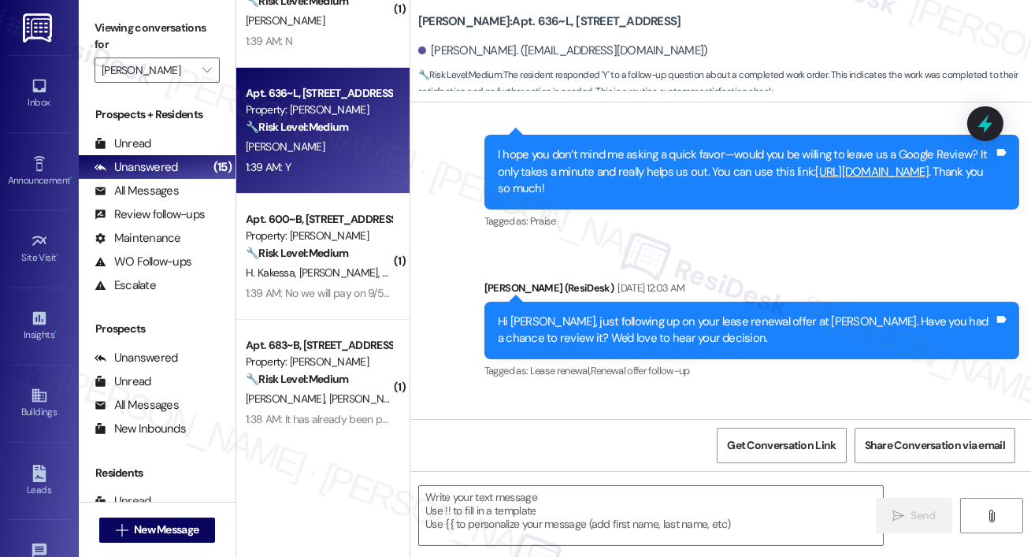
scroll to position [4990, 0]
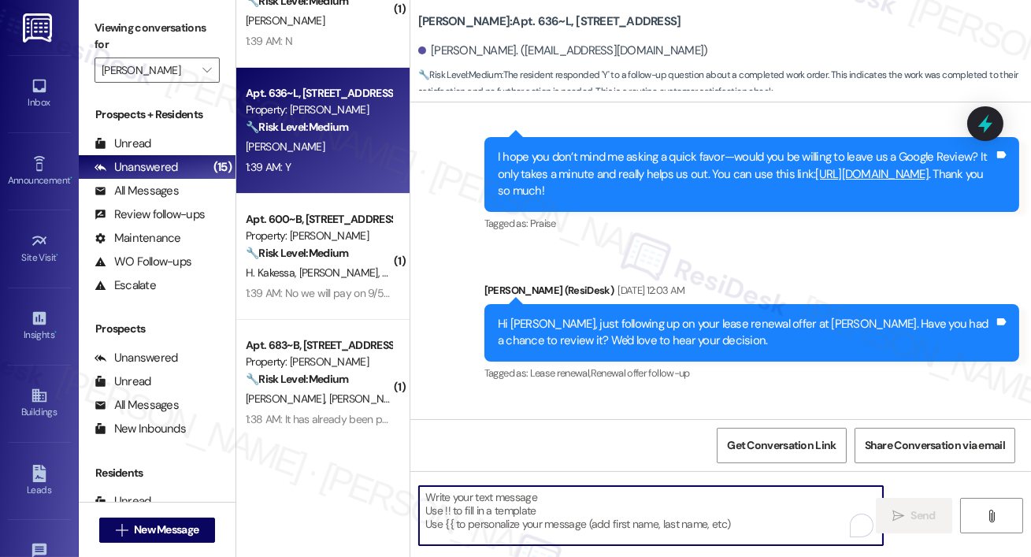
click at [462, 517] on textarea "To enrich screen reader interactions, please activate Accessibility in Grammarl…" at bounding box center [651, 515] width 464 height 59
paste textarea "Hi {{first_name}}, I’m happy to hear your work order has been completed! If you…"
type textarea "Hi {{first_name}}, I’m happy to hear your work order has been completed! If you…"
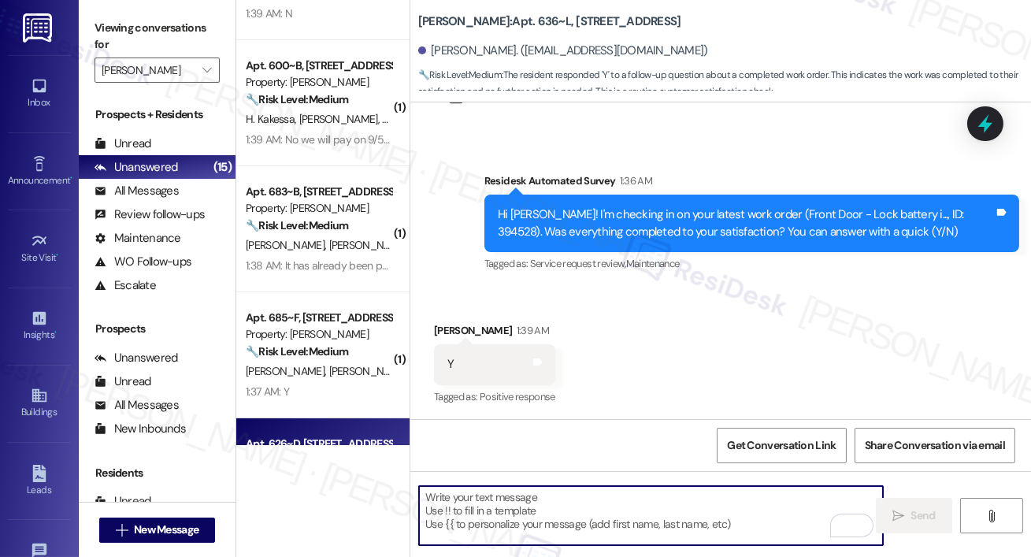
scroll to position [522, 0]
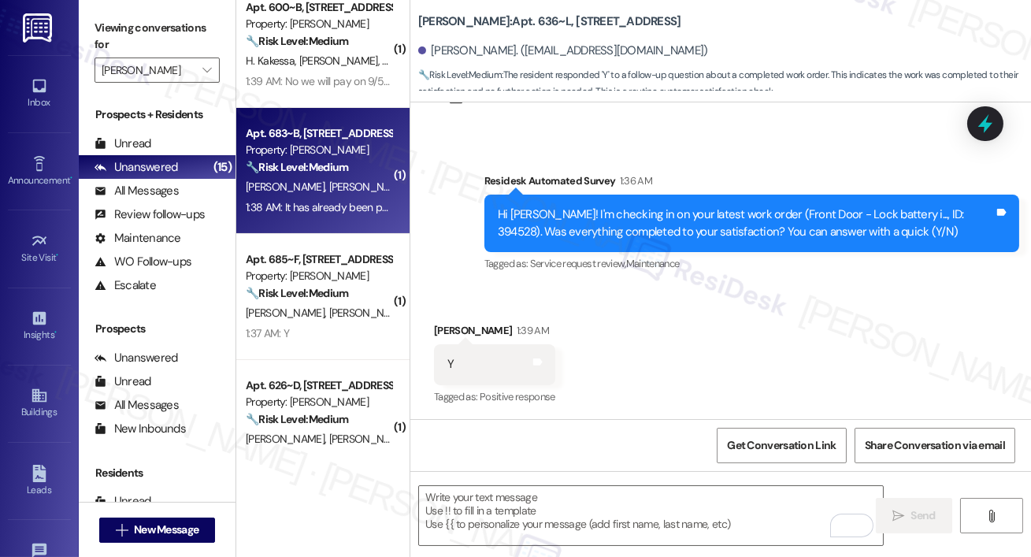
click at [276, 156] on div "Property: [PERSON_NAME]" at bounding box center [319, 150] width 146 height 17
type textarea "Fetching suggested responses. Please feel free to read through the conversation…"
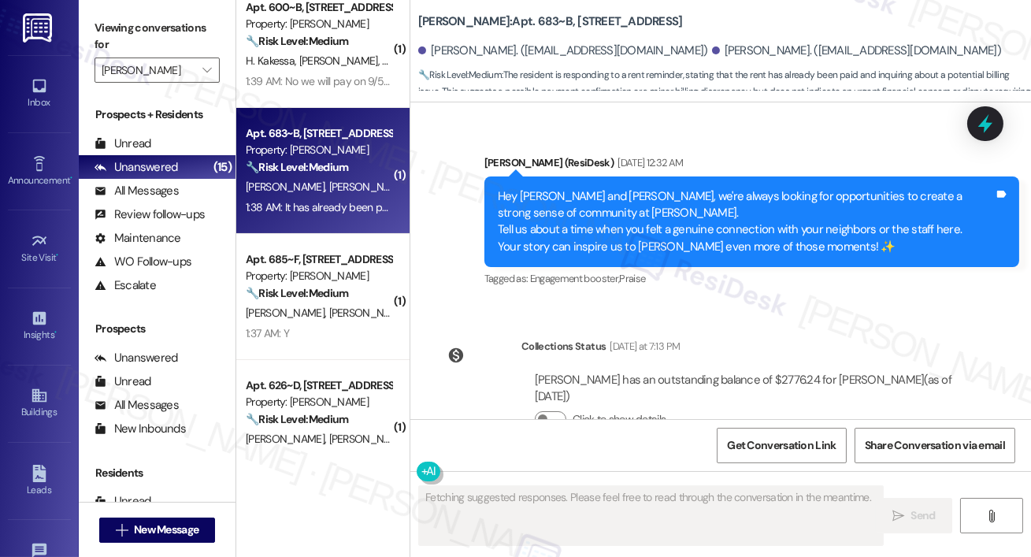
scroll to position [10140, 0]
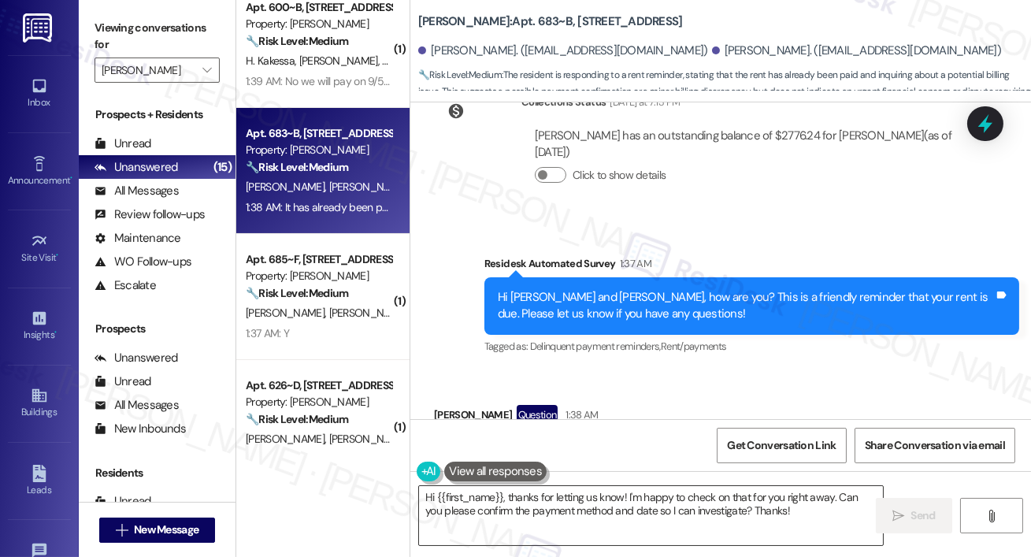
click at [460, 520] on textarea "Hi {{first_name}}, thanks for letting us know! I'm happy to check on that for y…" at bounding box center [651, 515] width 464 height 59
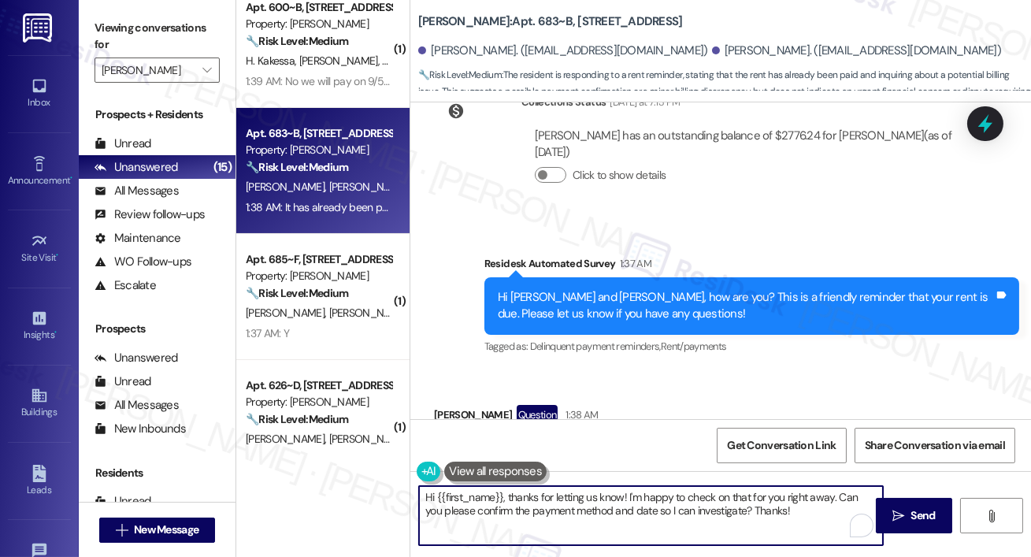
paste textarea "Thank you so much for your payment, {{first_name}}! I’m sorry if the rent remin…"
type textarea "Thank you so much for your payment, {{first_name}}! I’m sorry if the rent remin…"
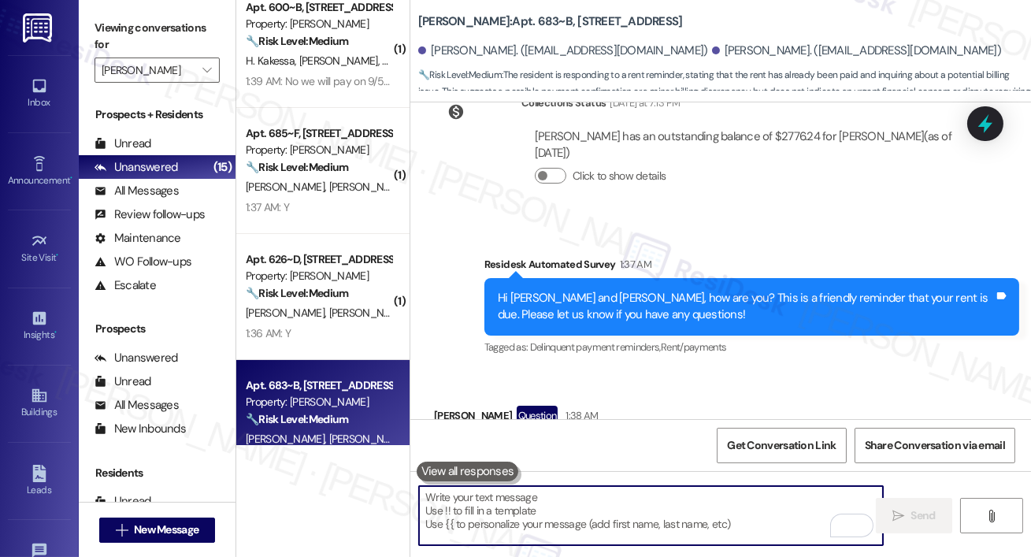
scroll to position [10301, 0]
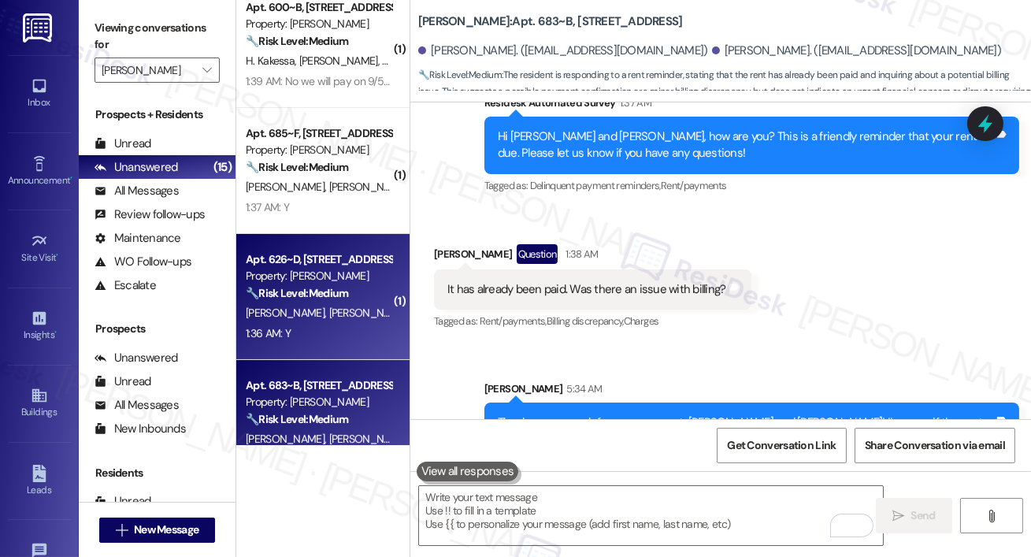
click at [377, 328] on div "1:36 AM: Y 1:36 AM: Y" at bounding box center [318, 334] width 149 height 20
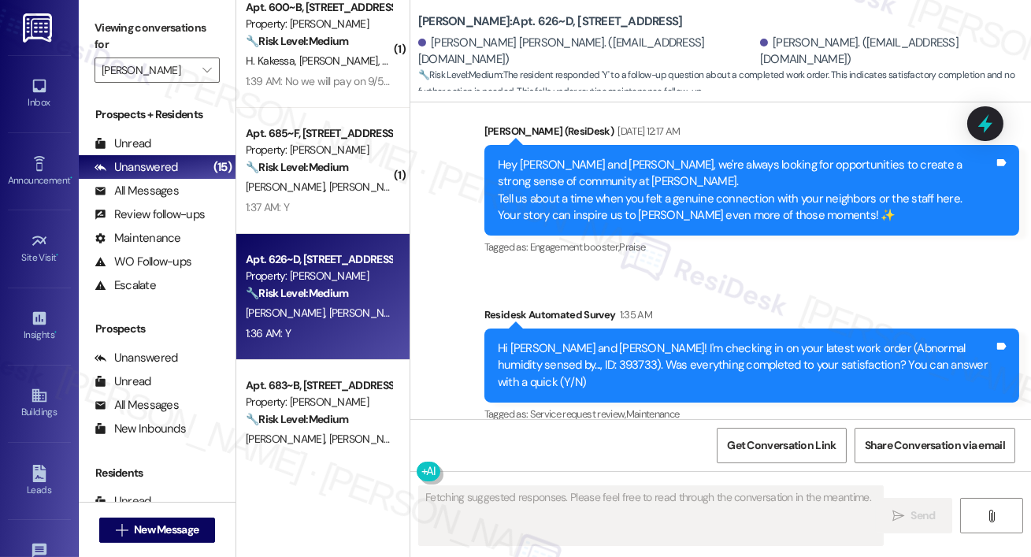
scroll to position [2049, 0]
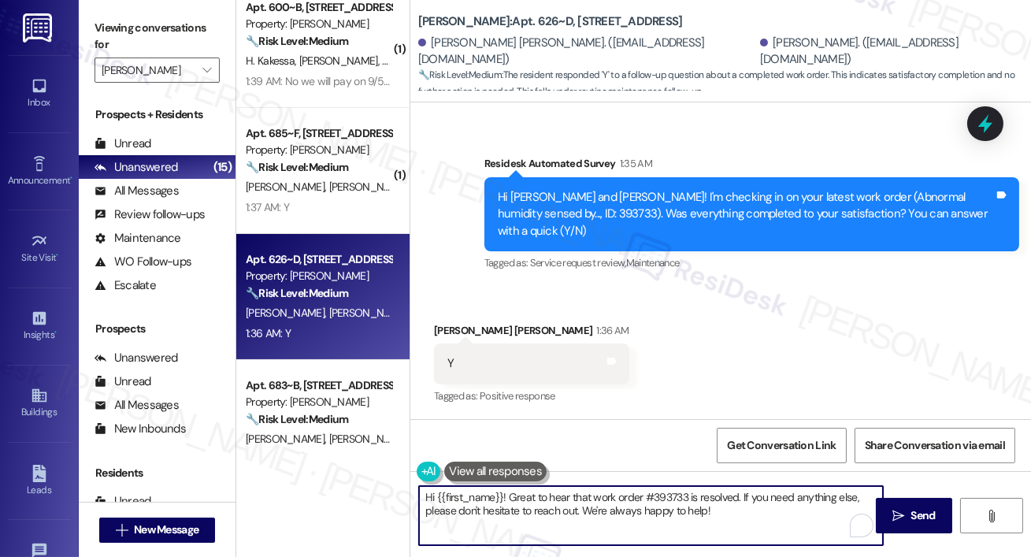
click at [596, 498] on textarea "Hi {{first_name}}! Great to hear that work order #393733 is resolved. If you ne…" at bounding box center [651, 515] width 464 height 59
click at [674, 495] on textarea "Hi {{first_name}}! Great to hear that the work order #393733 is resolved. If yo…" at bounding box center [651, 515] width 464 height 59
type textarea "Hi {{first_name}}! Great to hear that the work order is resolved. If you need a…"
click at [698, 527] on textarea "Hi {{first_name}}! Great to hear that the work order is resolved. If you need a…" at bounding box center [651, 515] width 464 height 59
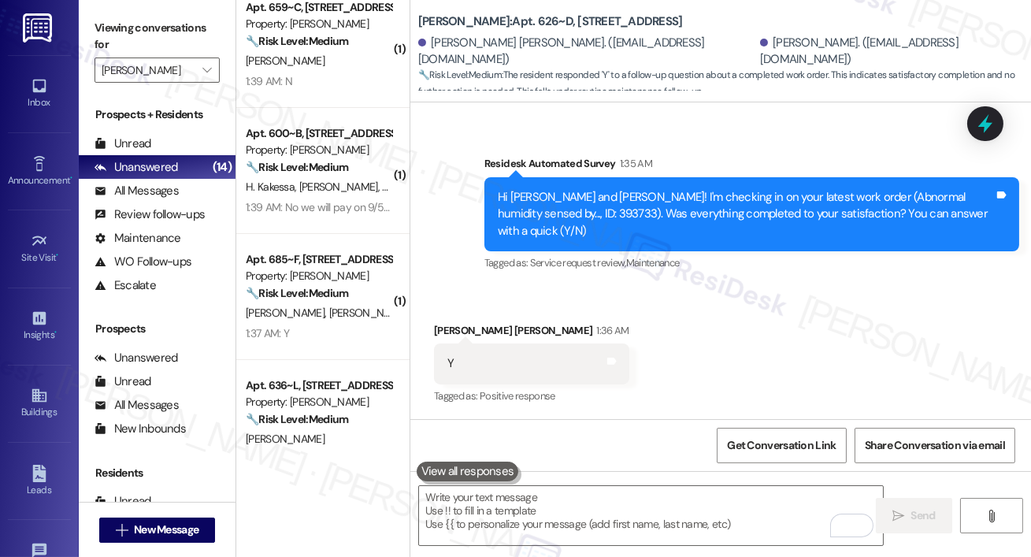
scroll to position [2177, 0]
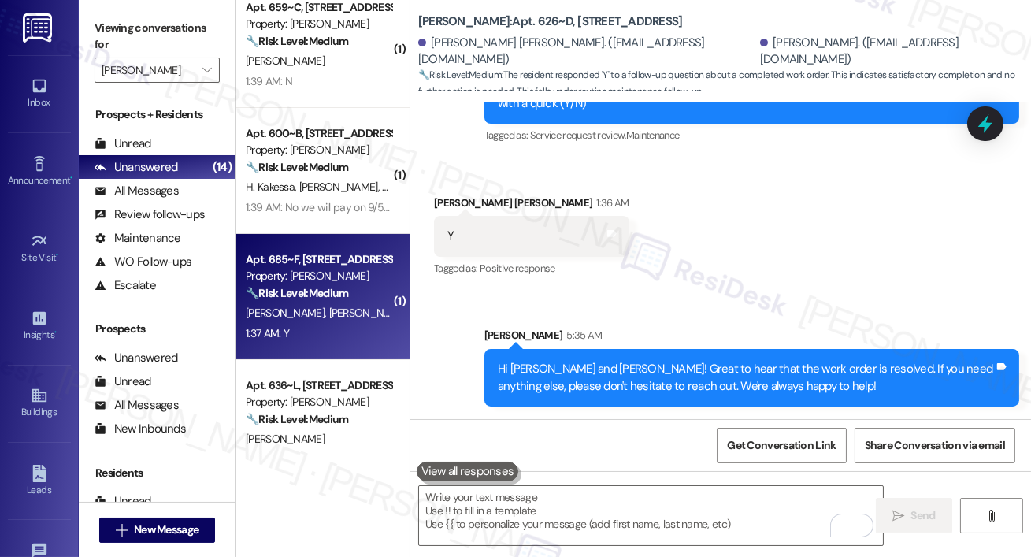
click at [347, 321] on div "M. Avendano B. Clemenson" at bounding box center [318, 313] width 149 height 20
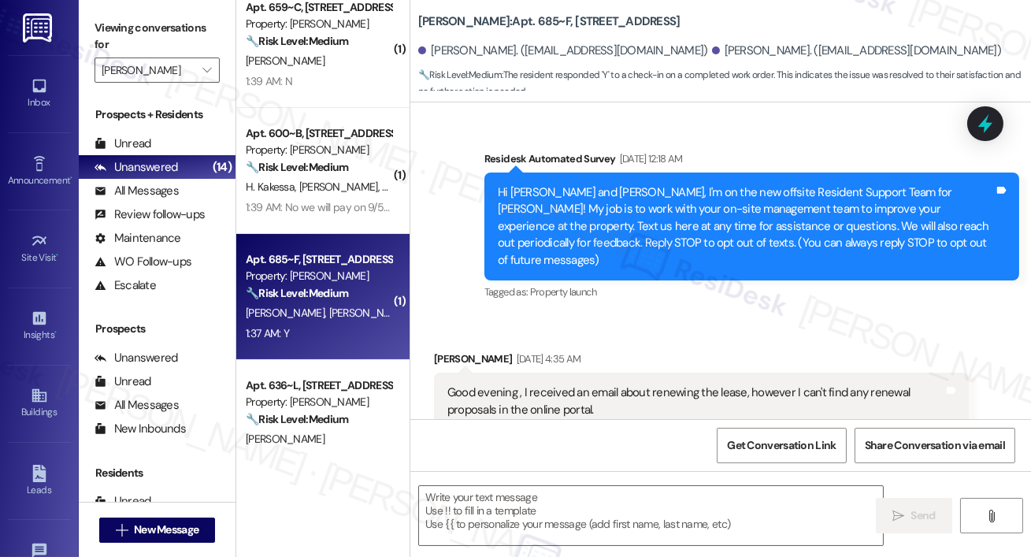
scroll to position [6977, 0]
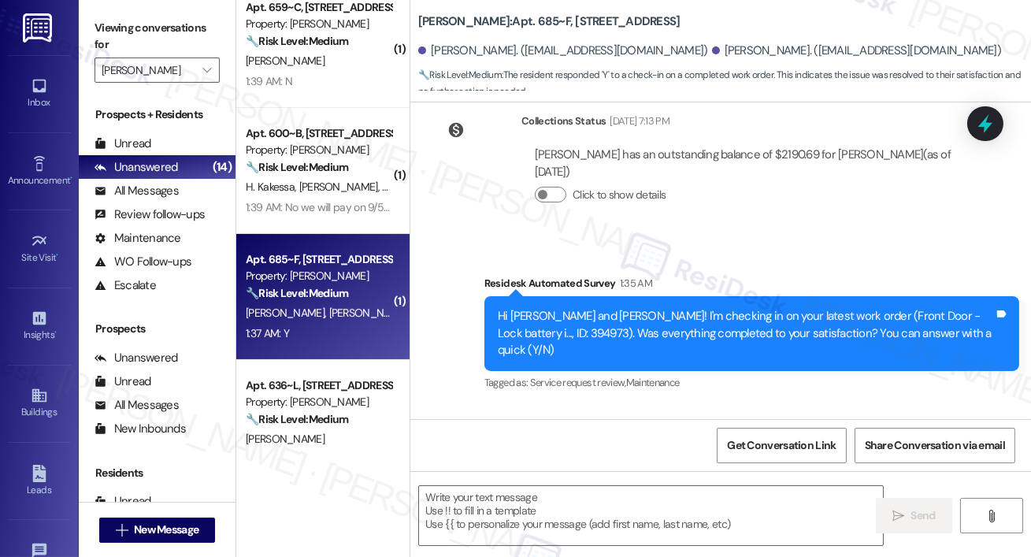
type textarea "Fetching suggested responses. Please feel free to read through the conversation…"
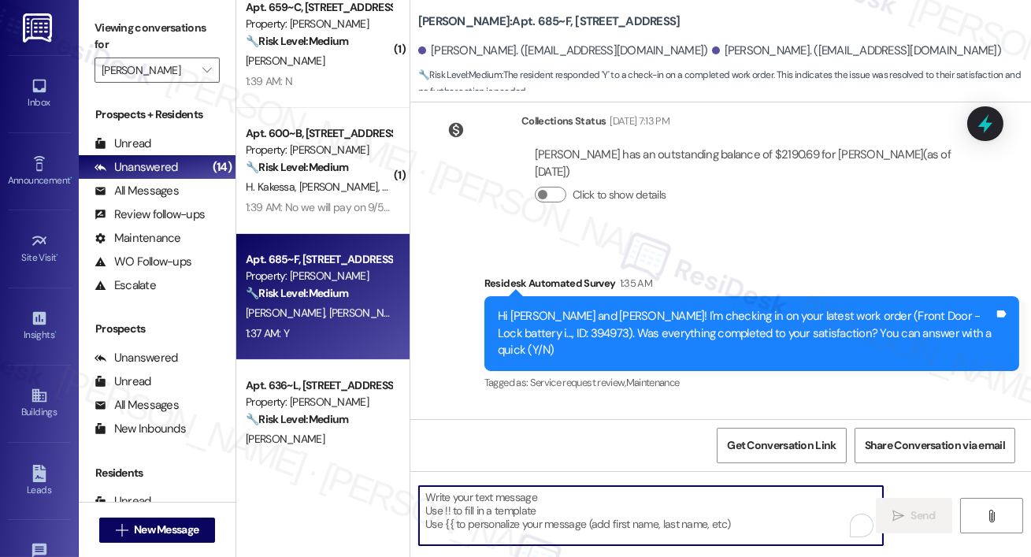
click at [510, 522] on textarea "To enrich screen reader interactions, please activate Accessibility in Grammarl…" at bounding box center [651, 515] width 464 height 59
click at [514, 510] on textarea "To enrich screen reader interactions, please activate Accessibility in Grammarl…" at bounding box center [651, 515] width 464 height 59
click at [674, 526] on textarea "To enrich screen reader interactions, please activate Accessibility in Grammarl…" at bounding box center [651, 515] width 464 height 59
paste textarea "Hi {{first_name}}, I’m happy to hear your work order has been completed! If you…"
type textarea "Hi {{first_name}}, I’m happy to hear your work order has been completed! If you…"
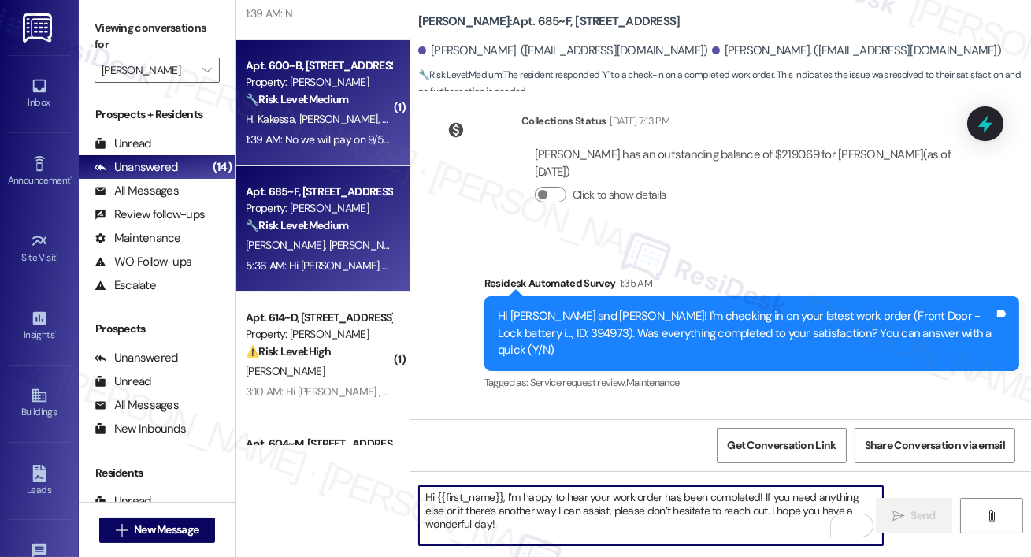
scroll to position [613, 0]
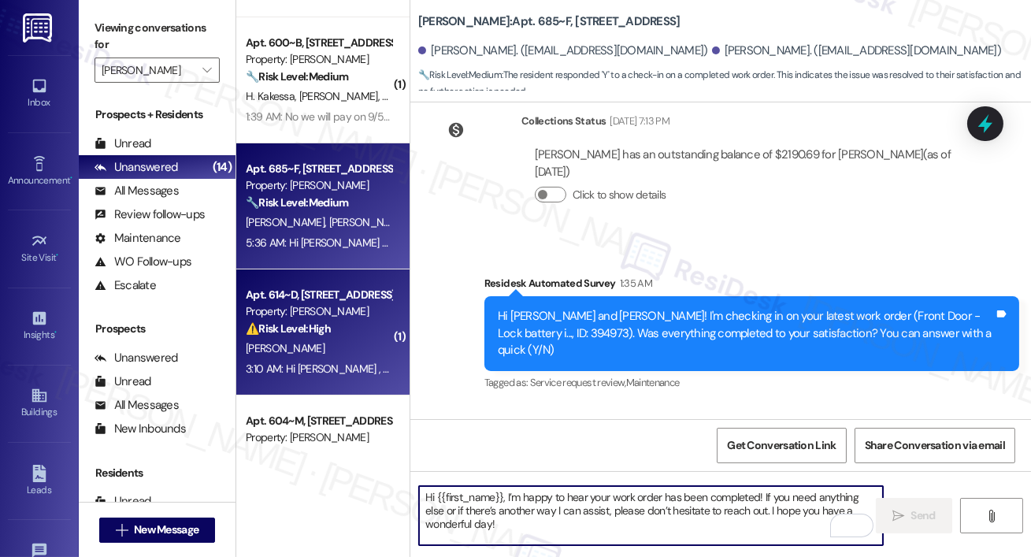
click at [334, 280] on div "Apt. 614~D, [STREET_ADDRESS] Property: [PERSON_NAME] ⚠️ Risk Level: High The re…" at bounding box center [322, 332] width 173 height 126
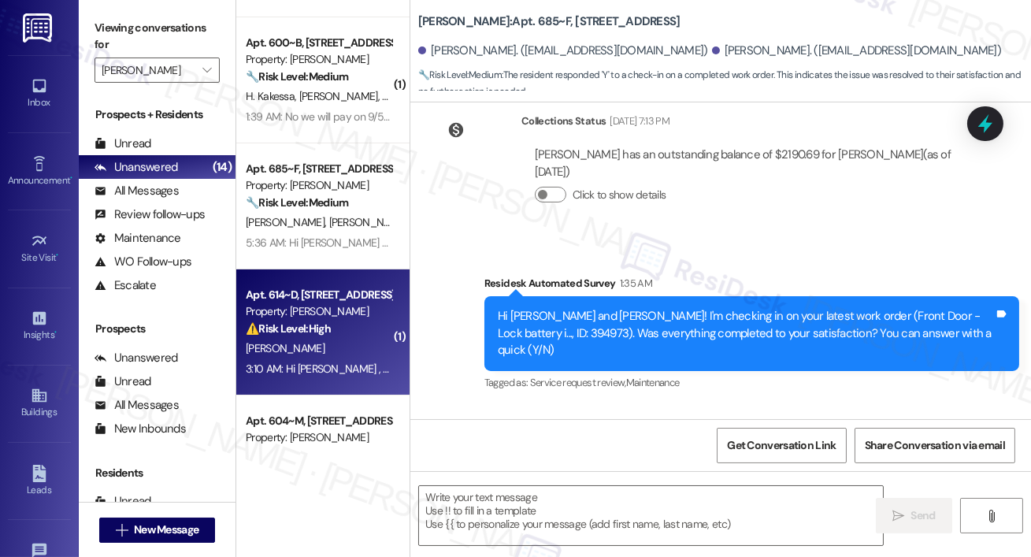
type textarea "Fetching suggested responses. Please feel free to read through the conversation…"
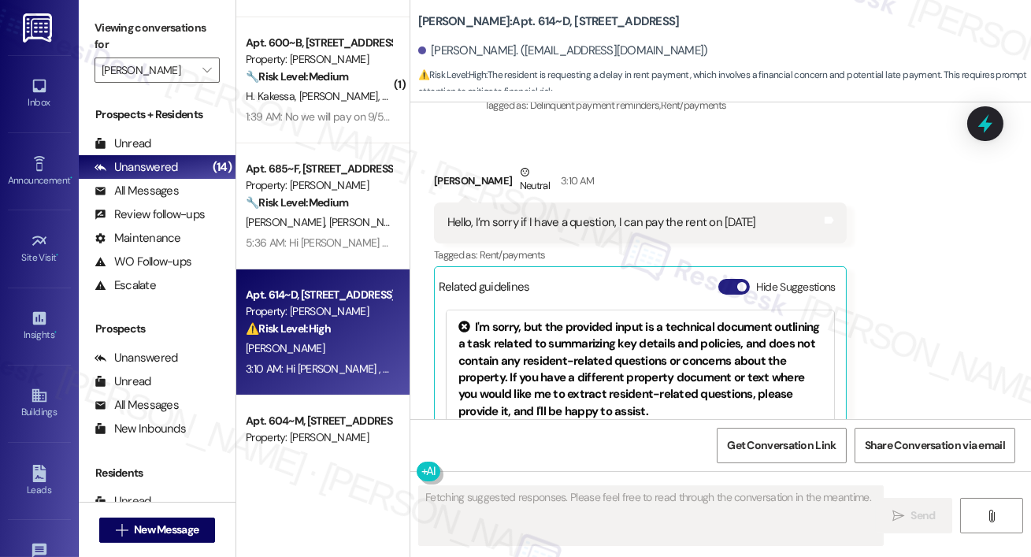
scroll to position [1036, 0]
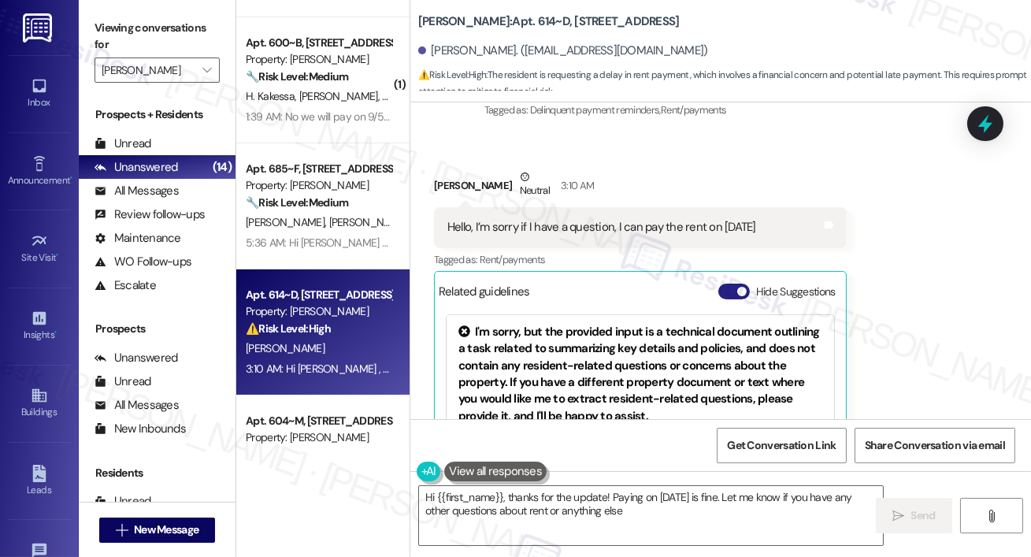
type textarea "Hi {{first_name}}, thanks for the update! Paying on [DATE] is fine. Let me know…"
click at [736, 510] on textarea "Hi {{first_name}}, thanks for the update! Paying on [DATE] is fine. Let me know…" at bounding box center [651, 515] width 464 height 59
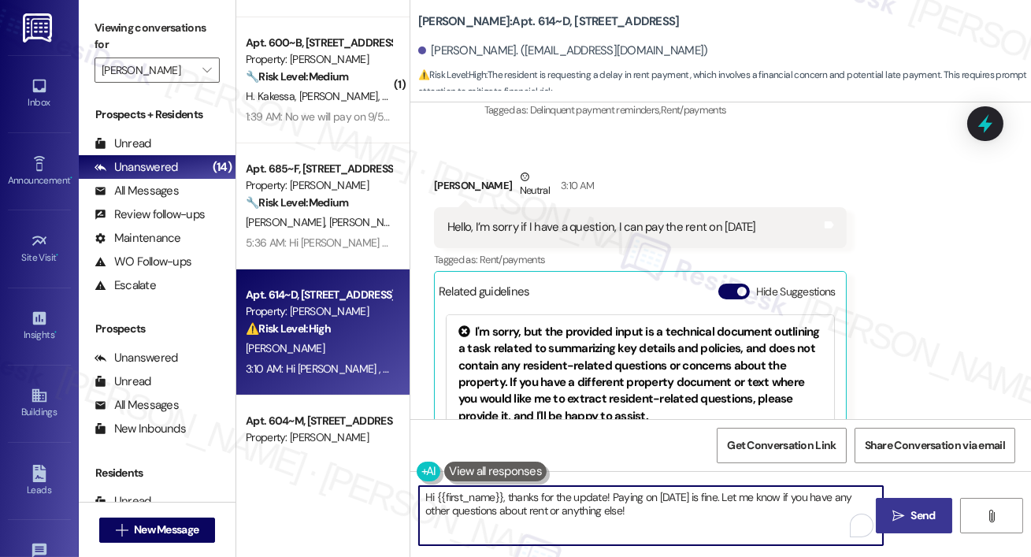
click at [908, 508] on span "Send" at bounding box center [923, 515] width 31 height 17
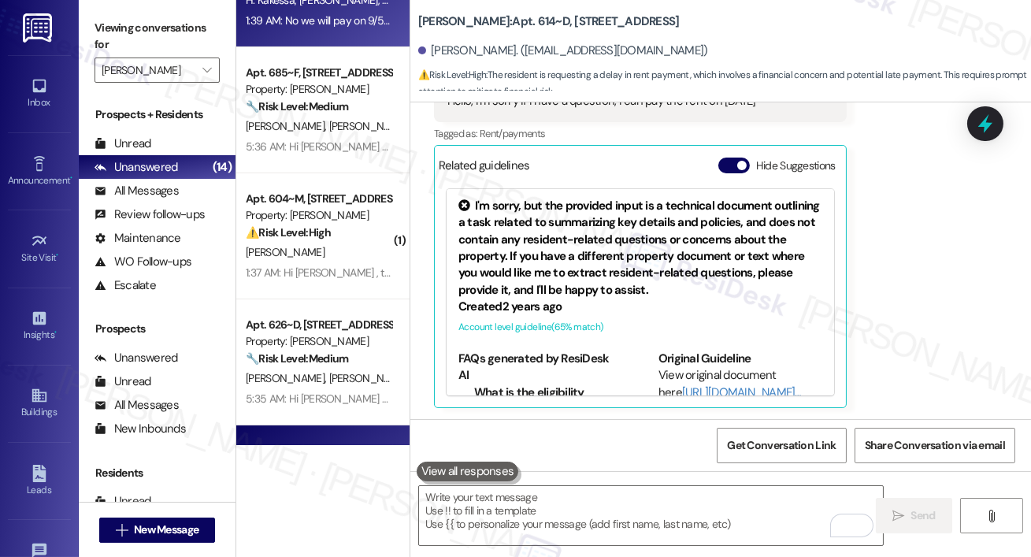
scroll to position [815, 0]
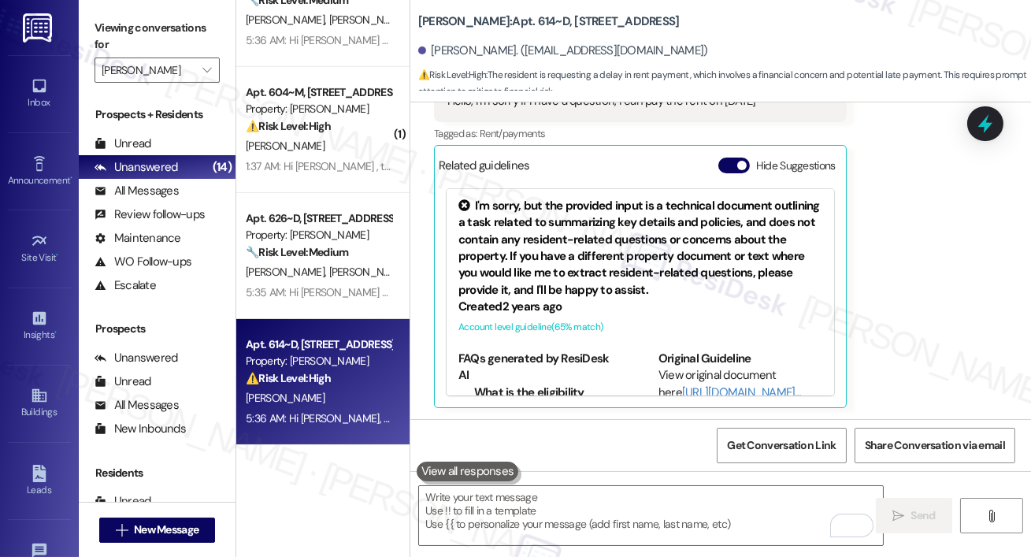
click at [198, 51] on label "Viewing conversations for" at bounding box center [157, 37] width 125 height 42
click at [206, 62] on span "" at bounding box center [206, 69] width 15 height 25
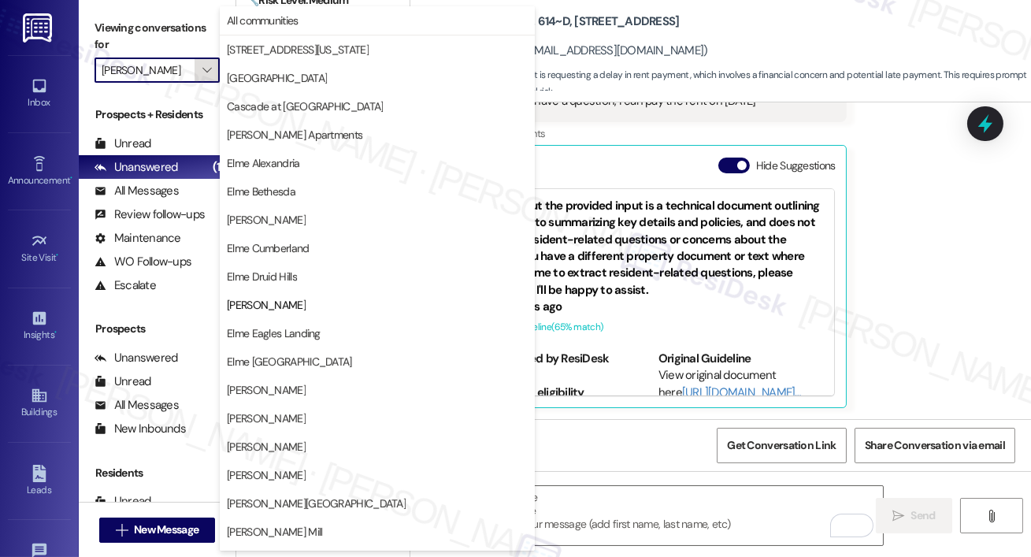
scroll to position [256, 0]
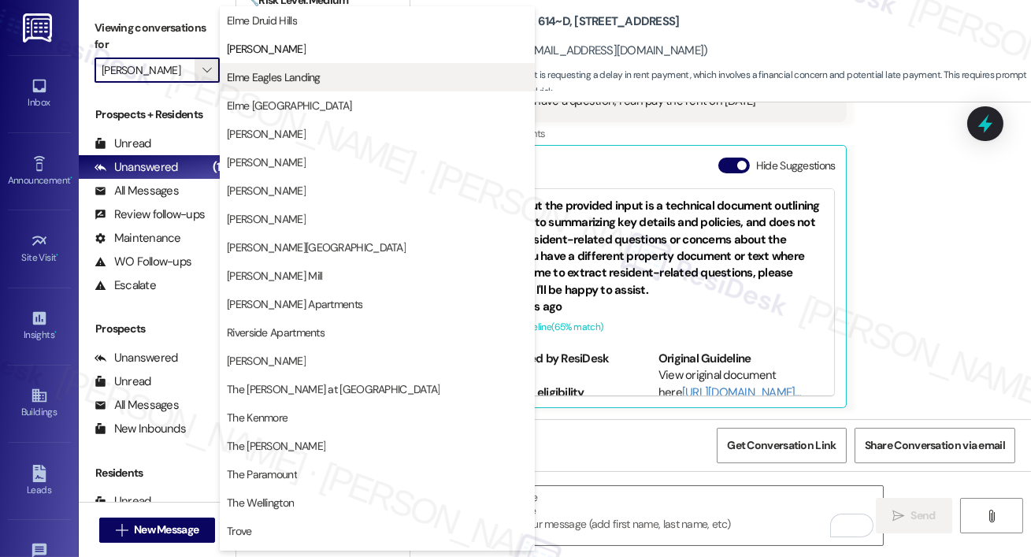
click at [264, 80] on span "Elme Eagles Landing" at bounding box center [274, 77] width 94 height 16
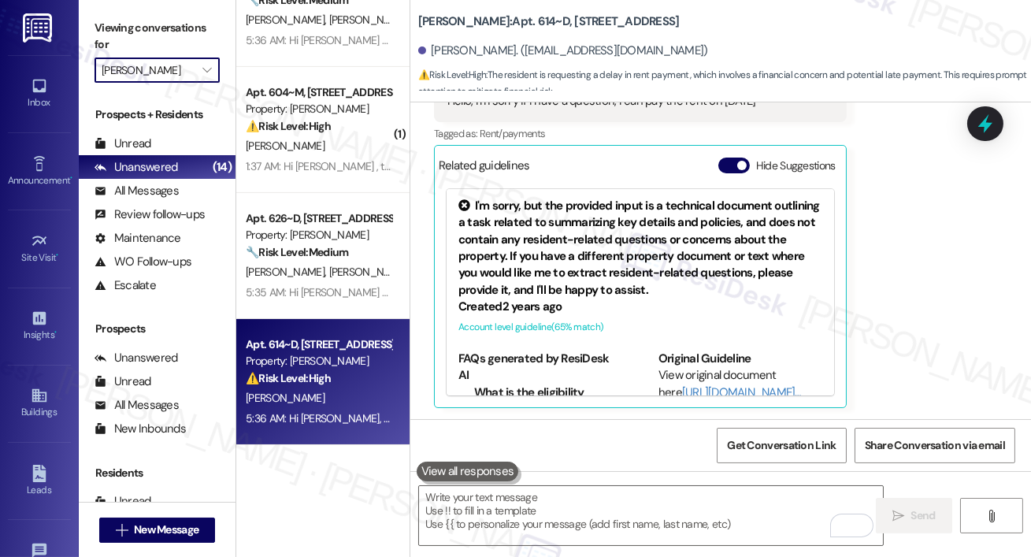
type input "Elme Eagles Landing"
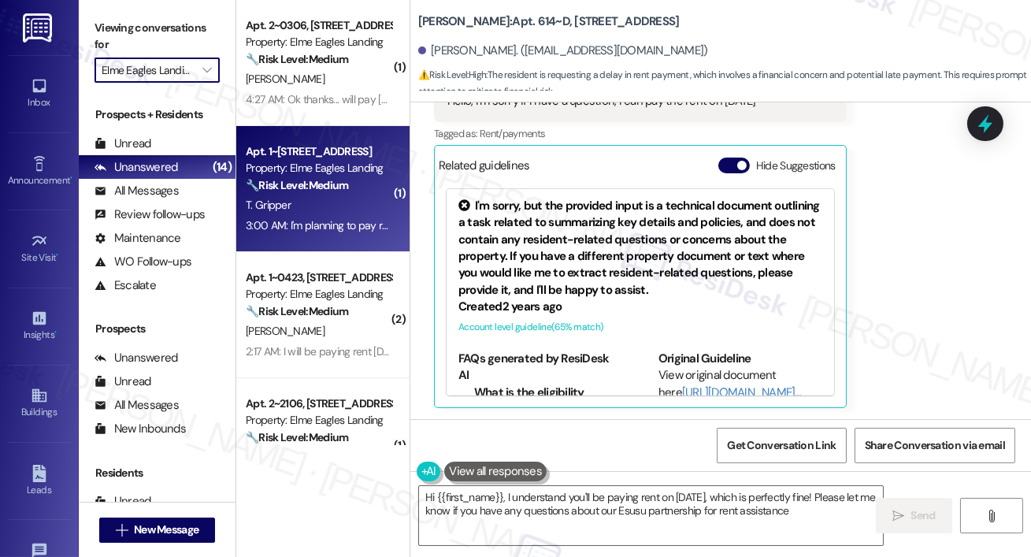
type textarea "Hi {{first_name}}, I understand you'll be paying rent on [DATE], which is perfe…"
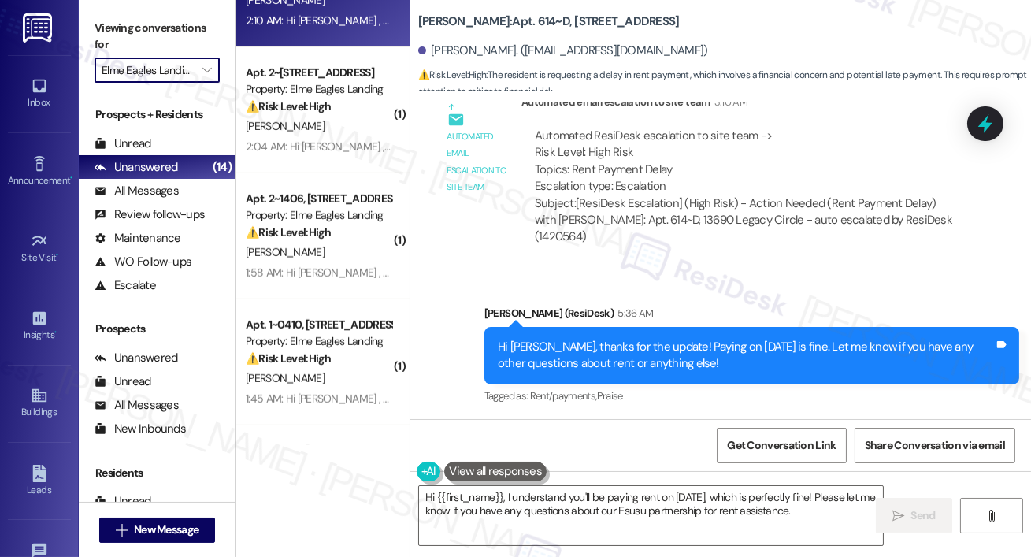
scroll to position [2075, 0]
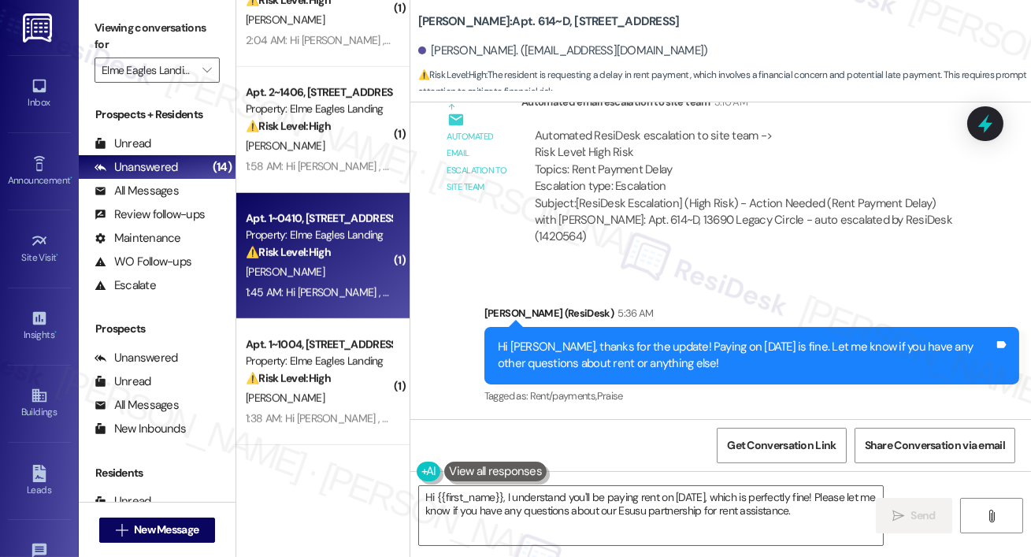
click at [335, 269] on div "[PERSON_NAME]" at bounding box center [318, 272] width 149 height 20
type textarea "Fetching suggested responses. Please feel free to read through the conversation…"
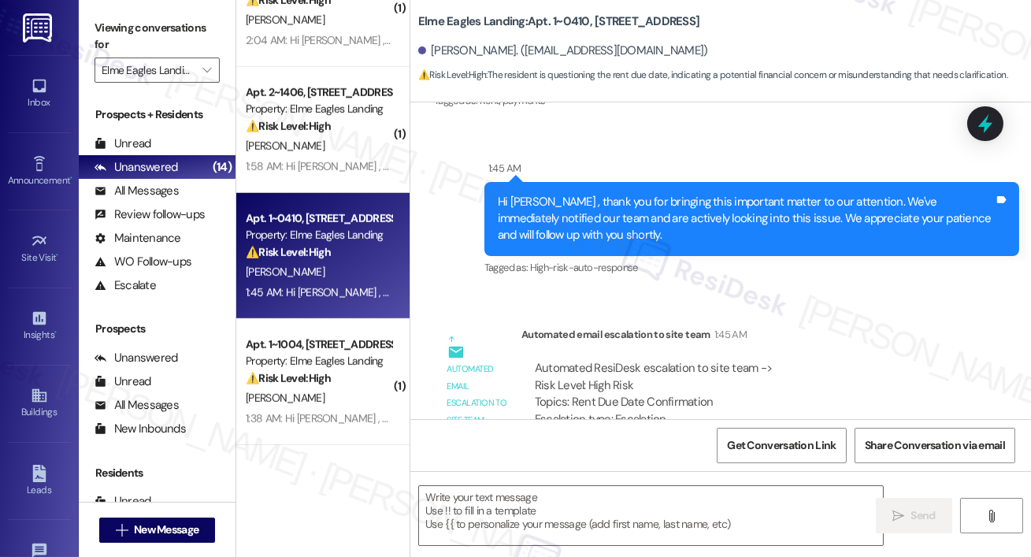
scroll to position [947, 0]
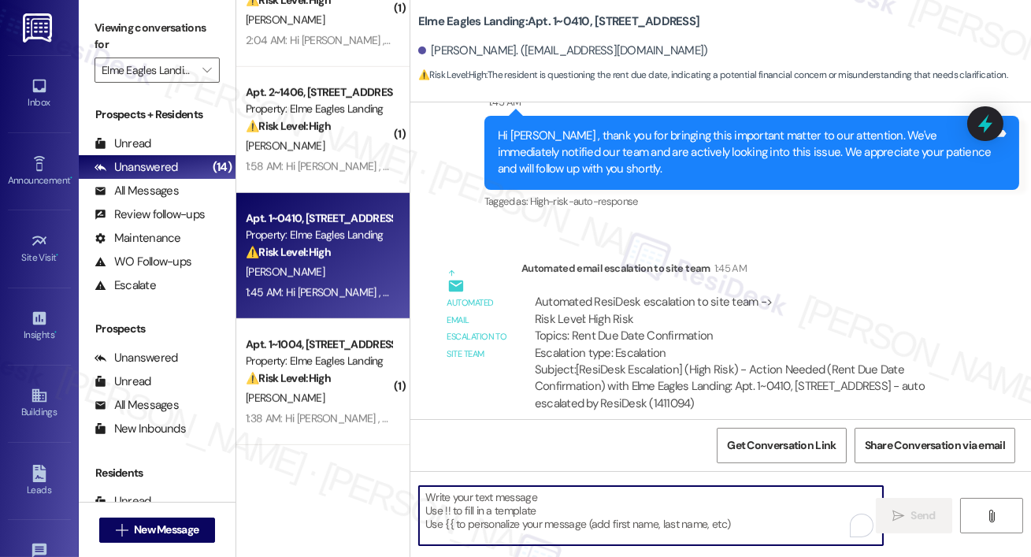
click at [513, 527] on textarea "To enrich screen reader interactions, please activate Accessibility in Grammarl…" at bounding box center [651, 515] width 464 height 59
paste textarea "Hi, {{first_name}}! the rent is due on the 1st of each month. Payments made aft…"
type textarea "Hi, {{first_name}}! the rent is due on the 1st of each month. Payments made aft…"
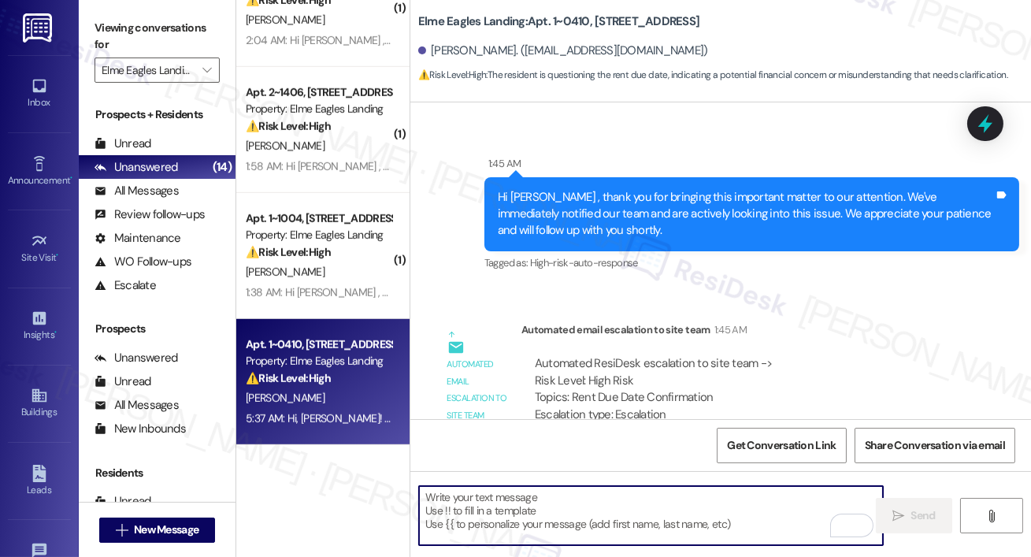
scroll to position [1074, 0]
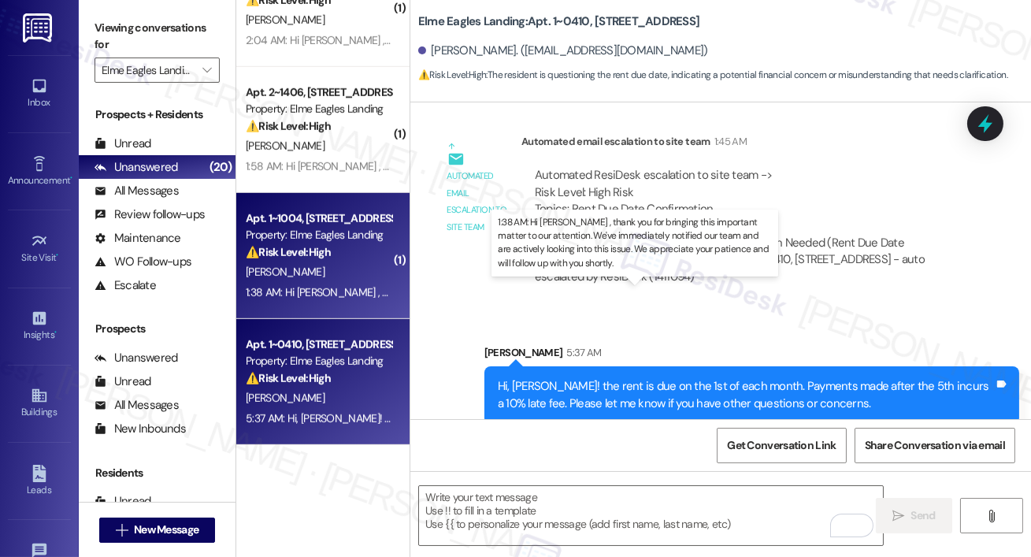
click at [335, 299] on div "1:38 AM: Hi [PERSON_NAME] , thank you for bringing this important matter to our…" at bounding box center [768, 292] width 1045 height 14
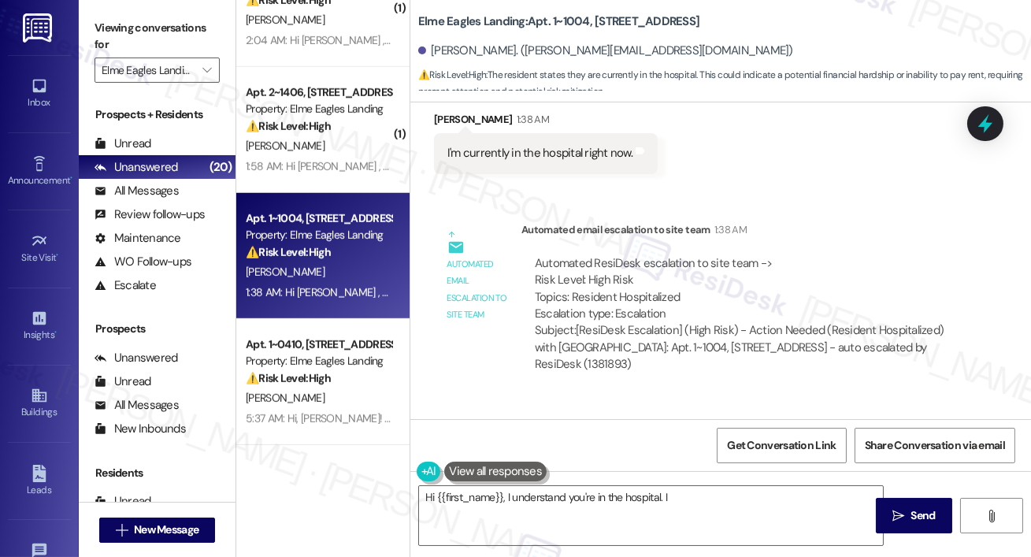
scroll to position [1305, 0]
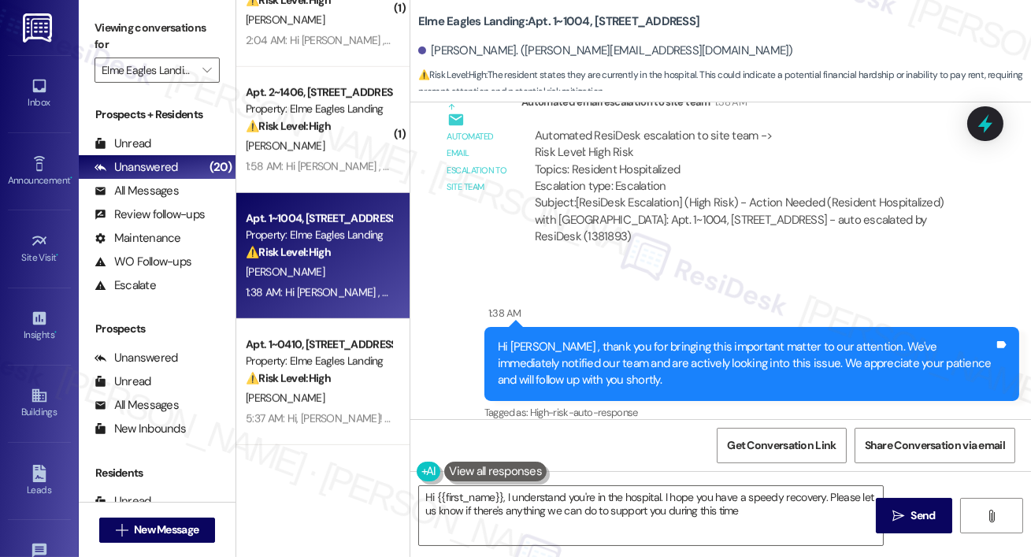
type textarea "Hi {{first_name}}, I understand you're in the hospital. I hope you have a speed…"
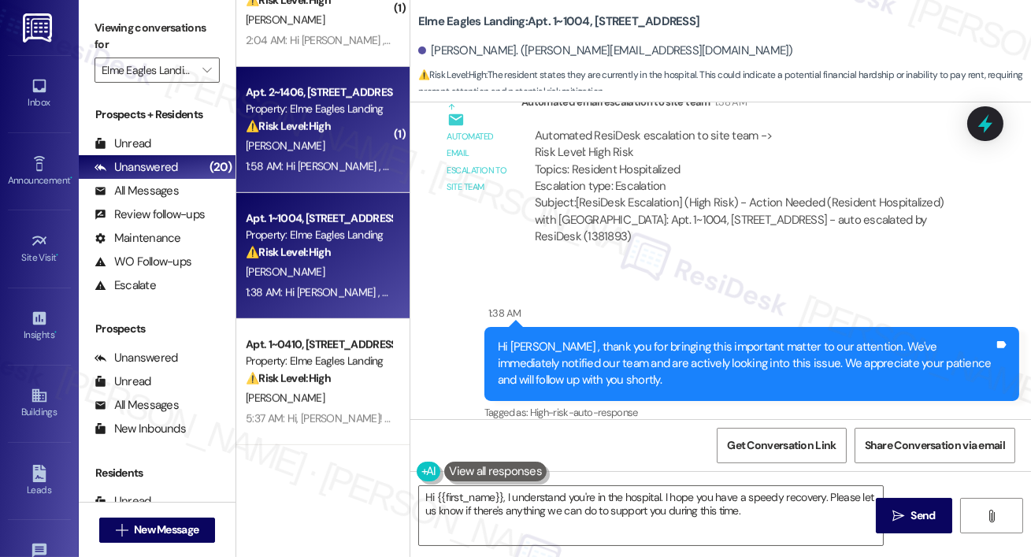
click at [265, 142] on span "[PERSON_NAME]" at bounding box center [285, 146] width 79 height 14
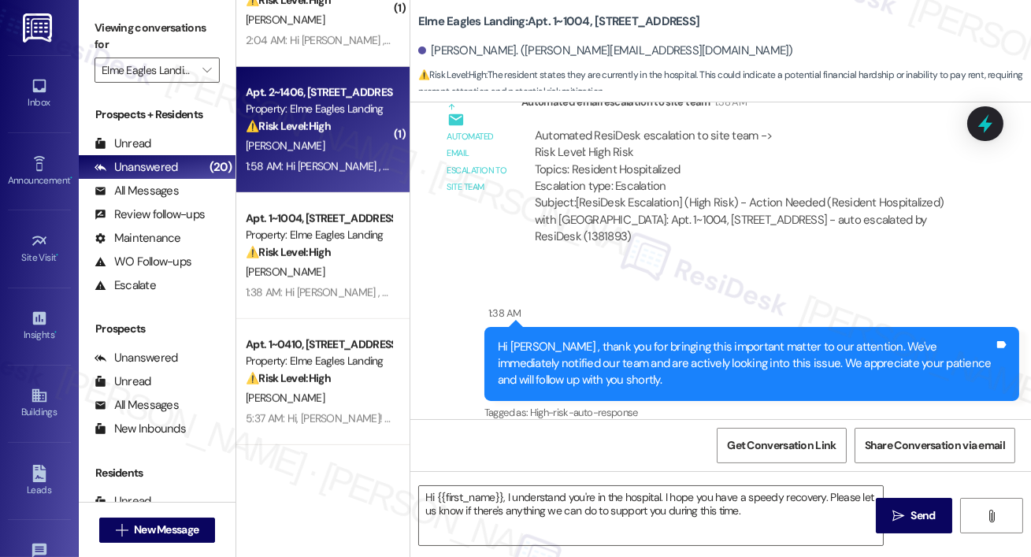
type textarea "Fetching suggested responses. Please feel free to read through the conversation…"
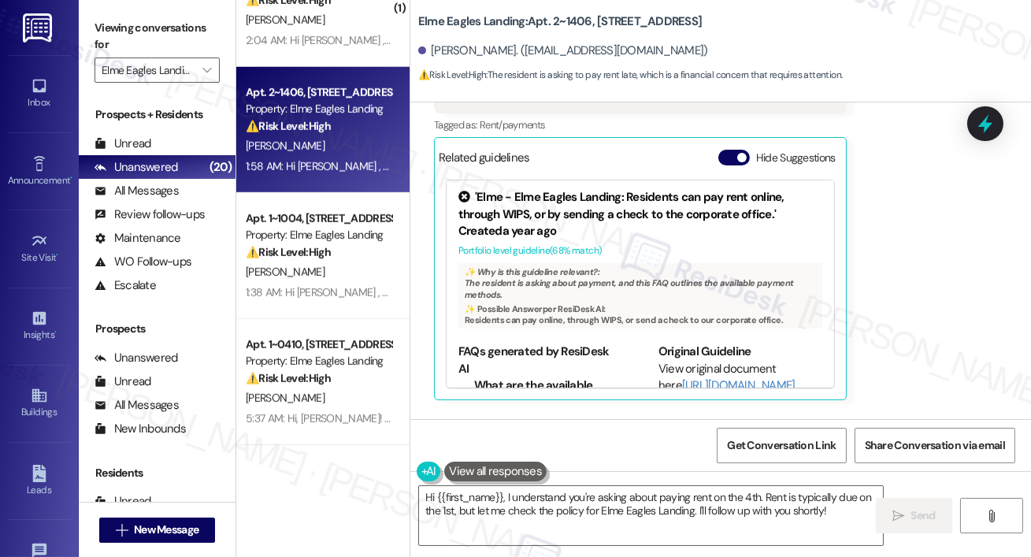
scroll to position [10874, 0]
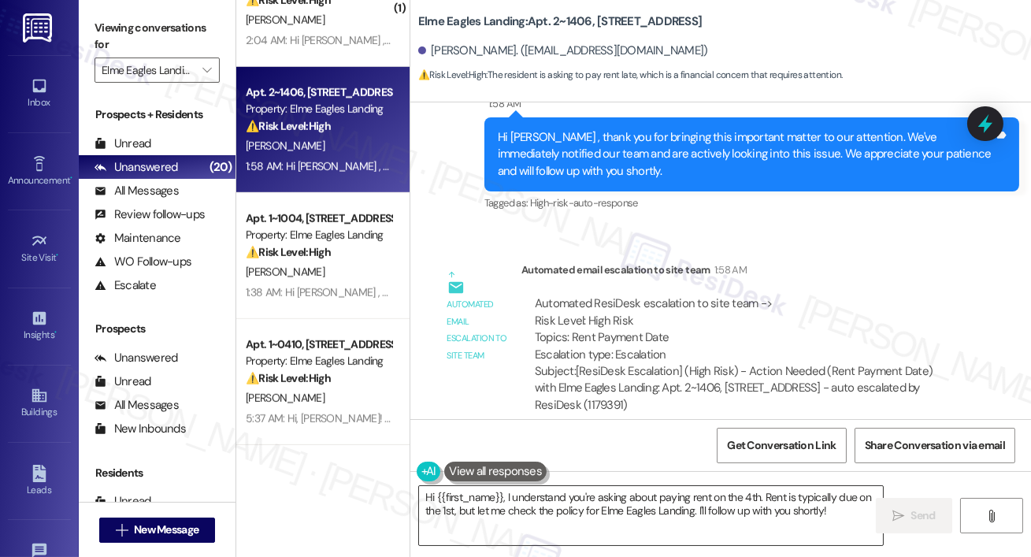
click at [550, 513] on textarea "Hi {{first_name}}, I understand you're asking about paying rent on the 4th. Ren…" at bounding box center [651, 515] width 464 height 59
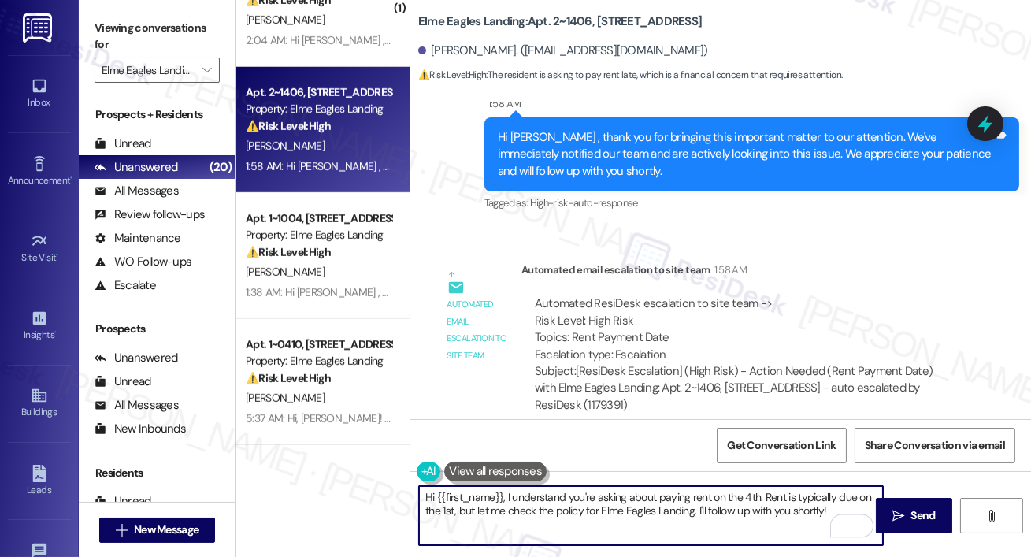
paste textarea ", {{first_name}}! the rent is due on the 1st of each month. Payments made after…"
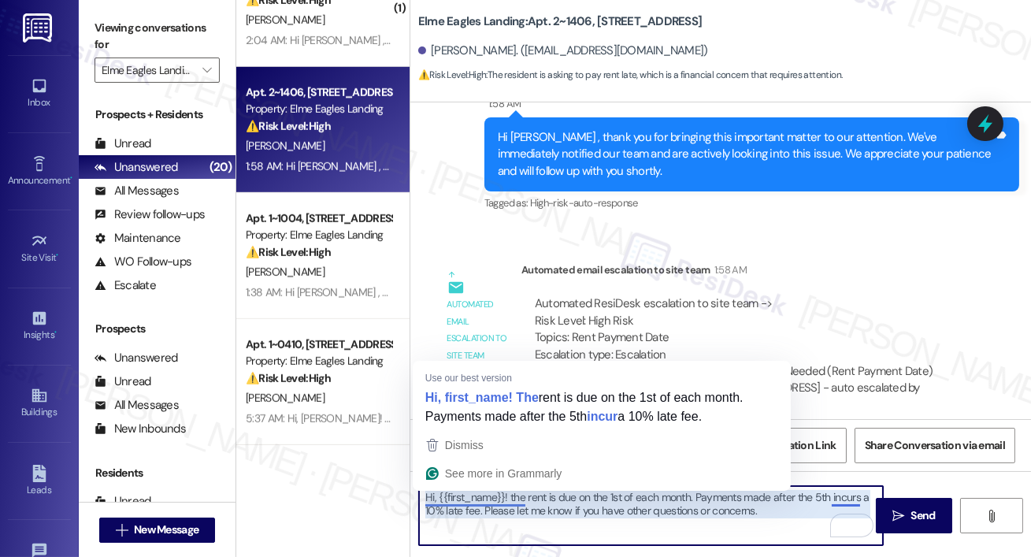
click at [510, 500] on textarea "Hi, {{first_name}}! the rent is due on the 1st of each month. Payments made aft…" at bounding box center [651, 515] width 464 height 59
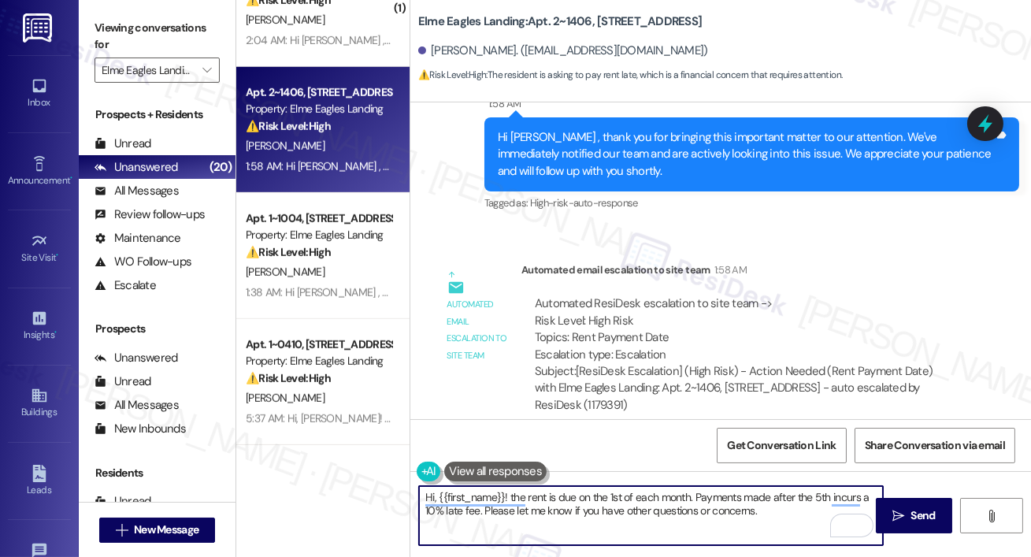
click at [690, 502] on textarea "Hi, {{first_name}}! the rent is due on the 1st of each month. Payments made aft…" at bounding box center [651, 515] width 464 height 59
click at [565, 497] on textarea "Hi, {{first_name}}! that is fine. Payments made after the 5th incurs a 10% late…" at bounding box center [651, 515] width 464 height 59
type textarea "Hi, {{first_name}}! that is fine. Just please note that payments made after the…"
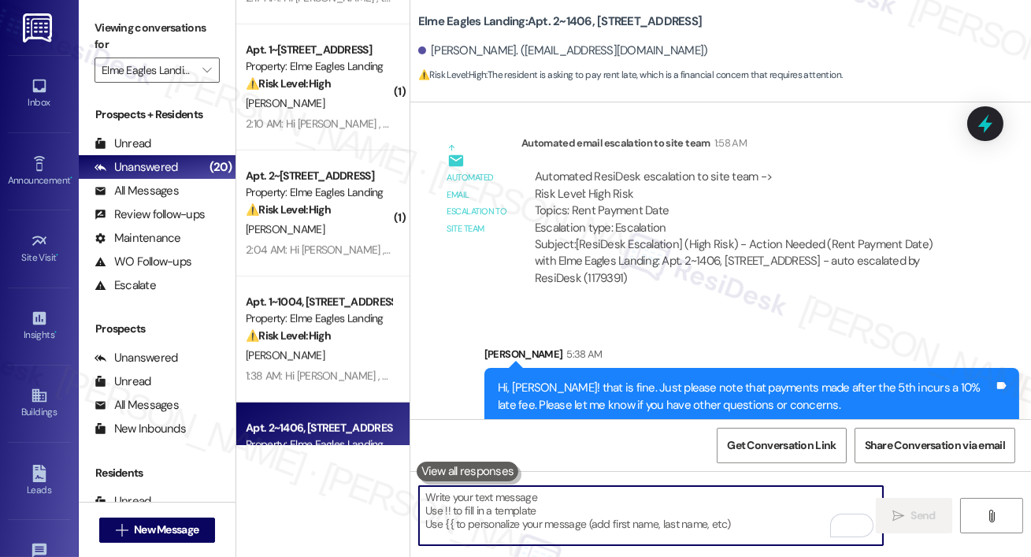
scroll to position [1847, 0]
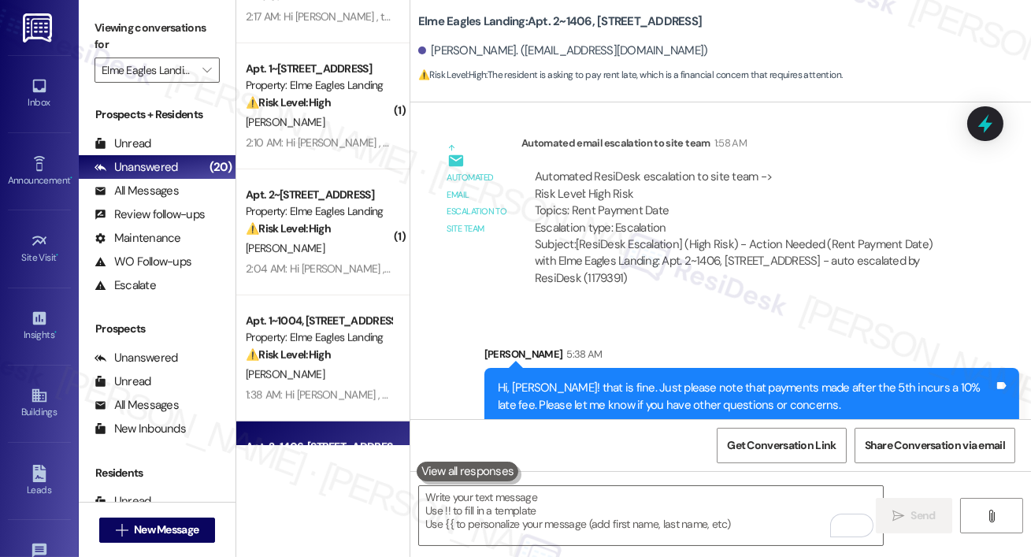
click at [327, 348] on strong "⚠️ Risk Level: High" at bounding box center [288, 354] width 85 height 14
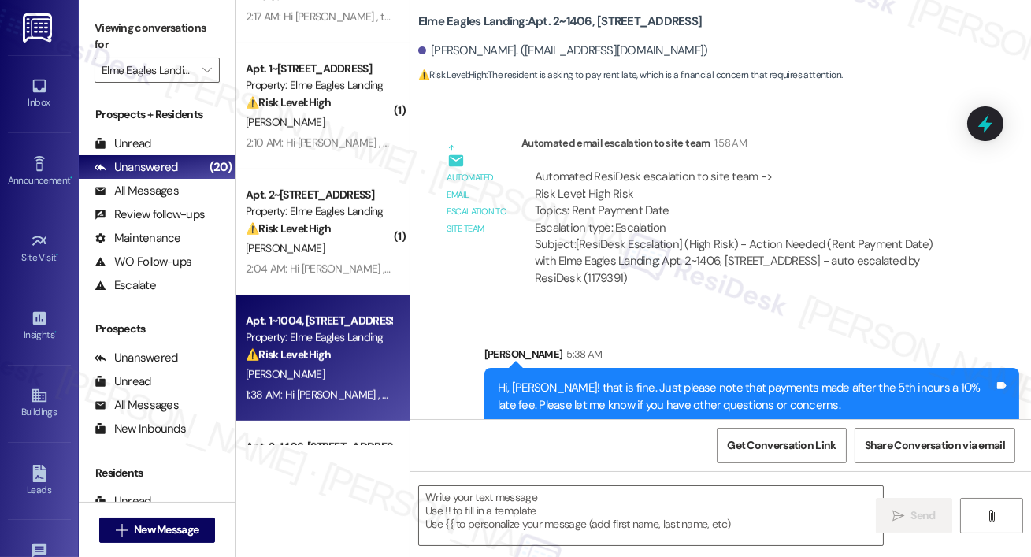
type textarea "Fetching suggested responses. Please feel free to read through the conversation…"
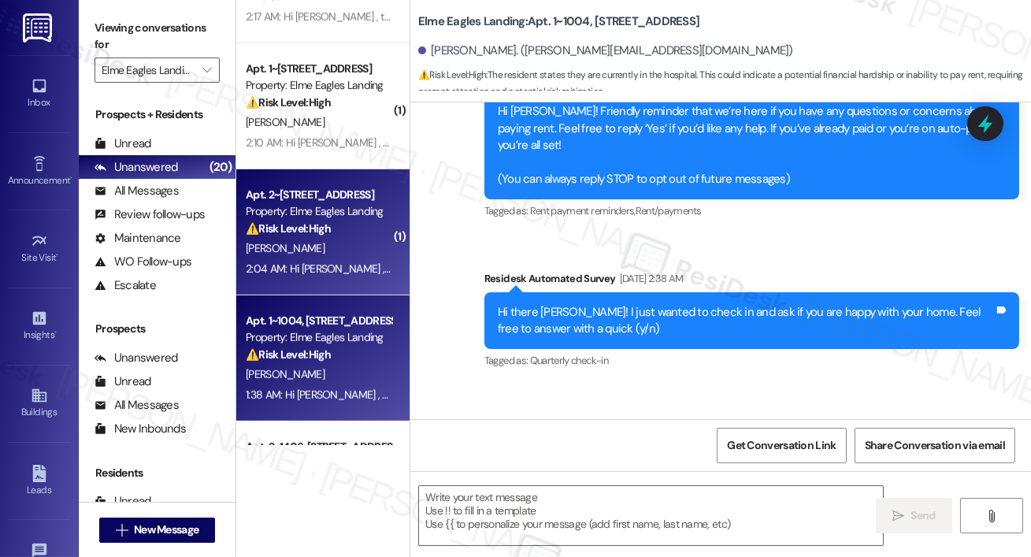
type textarea "Fetching suggested responses. Please feel free to read through the conversation…"
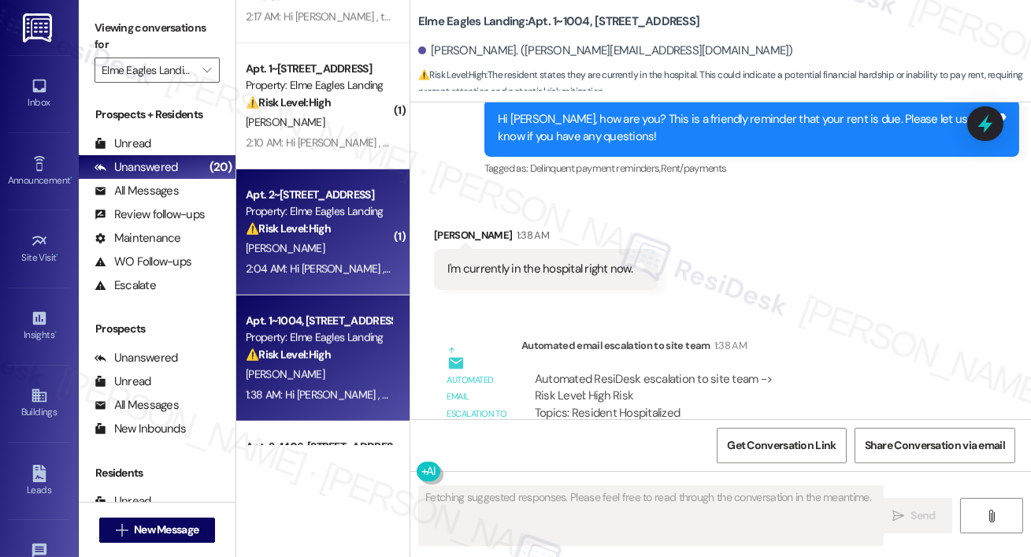
scroll to position [1064, 0]
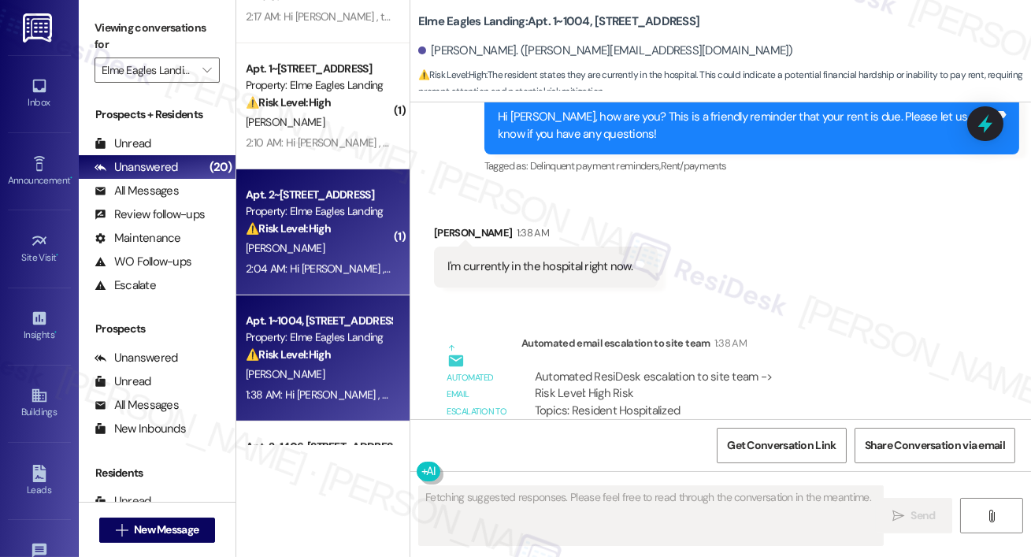
click at [320, 242] on div "K. Chaney" at bounding box center [318, 249] width 149 height 20
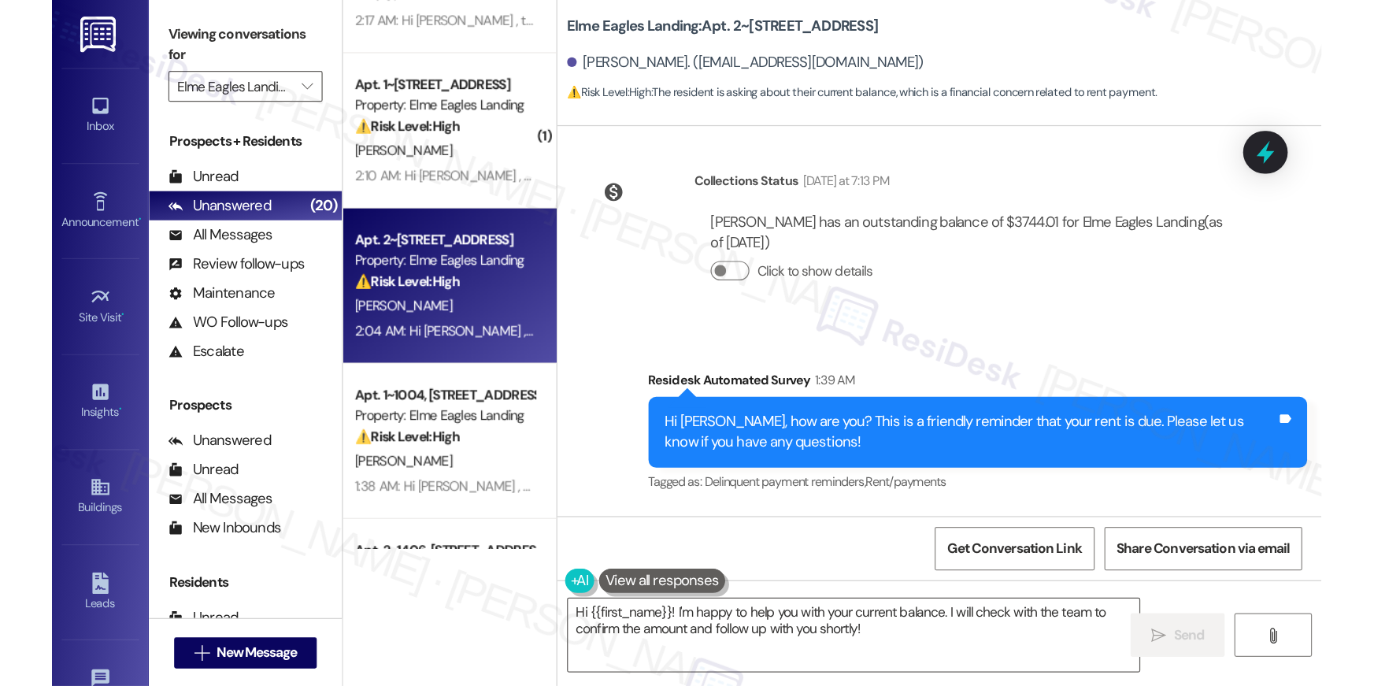
scroll to position [9432, 0]
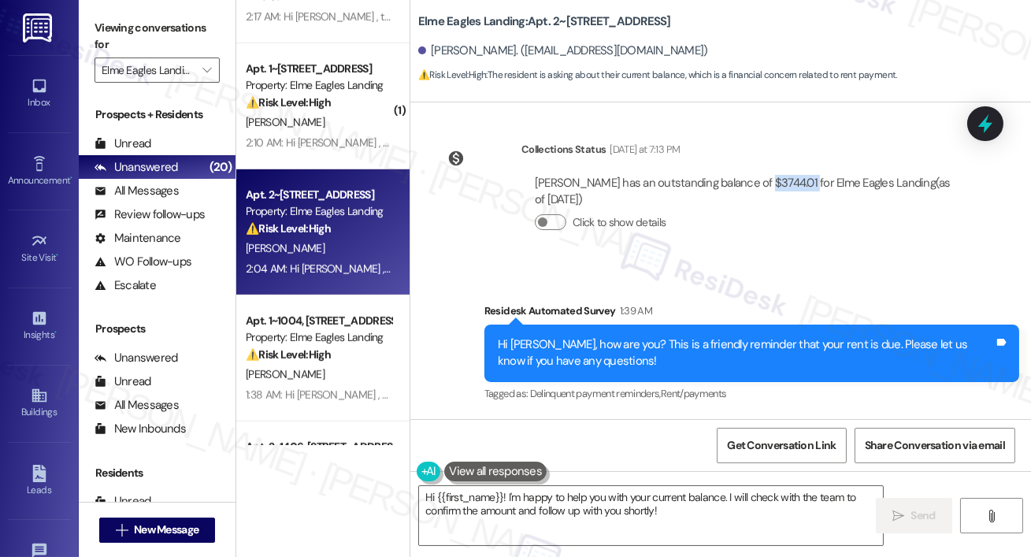
drag, startPoint x: 801, startPoint y: 167, endPoint x: 754, endPoint y: 172, distance: 46.7
click at [754, 175] on div "Kelsie Chaney has an outstanding balance of $3744.01 for Elme Eagles Landing (a…" at bounding box center [745, 192] width 421 height 34
copy div "$3744.01"
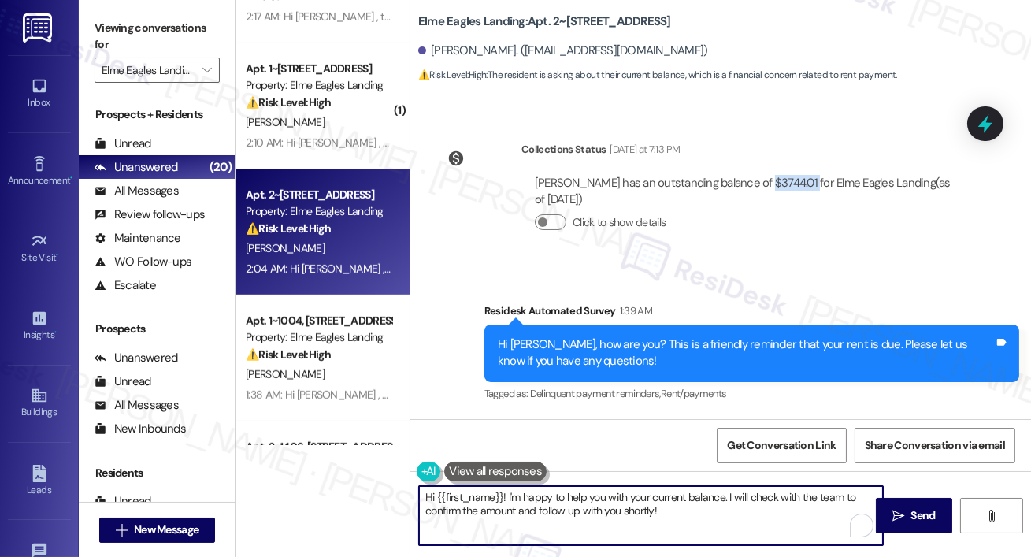
click at [681, 521] on textarea "Hi {{first_name}}! I'm happy to help you with your current balance. I will chec…" at bounding box center [651, 515] width 464 height 59
click at [506, 501] on textarea "Hi {{first_name}}! I'm happy to help you with your current balance. I will chec…" at bounding box center [651, 515] width 464 height 59
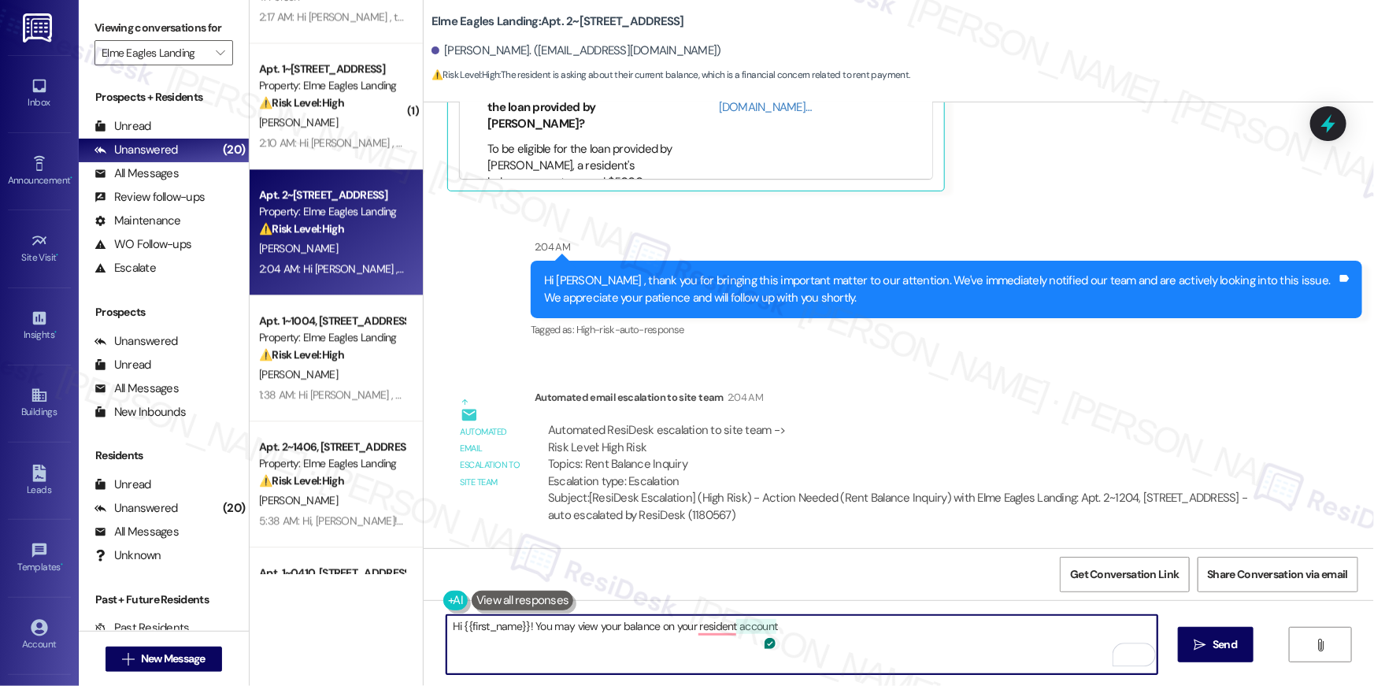
scroll to position [1847, 0]
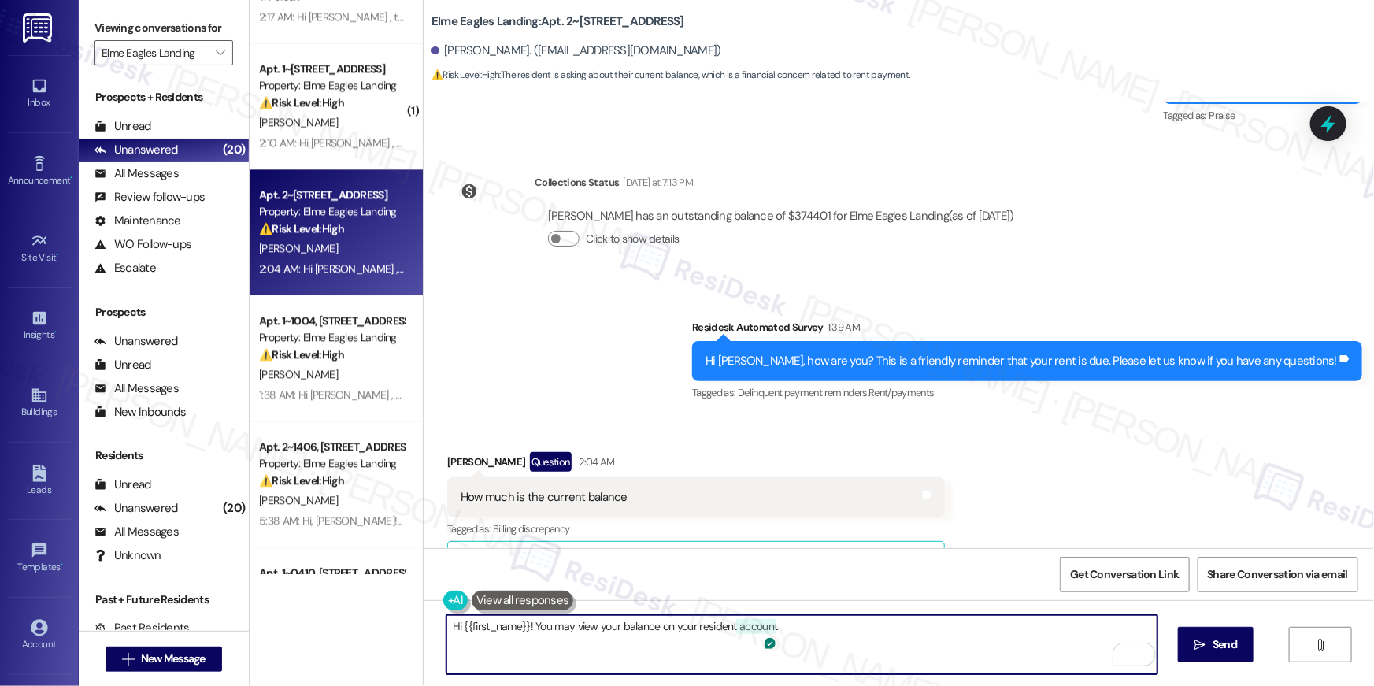
type textarea "Hi {{first_name}}! You may view your balance on your resident account"
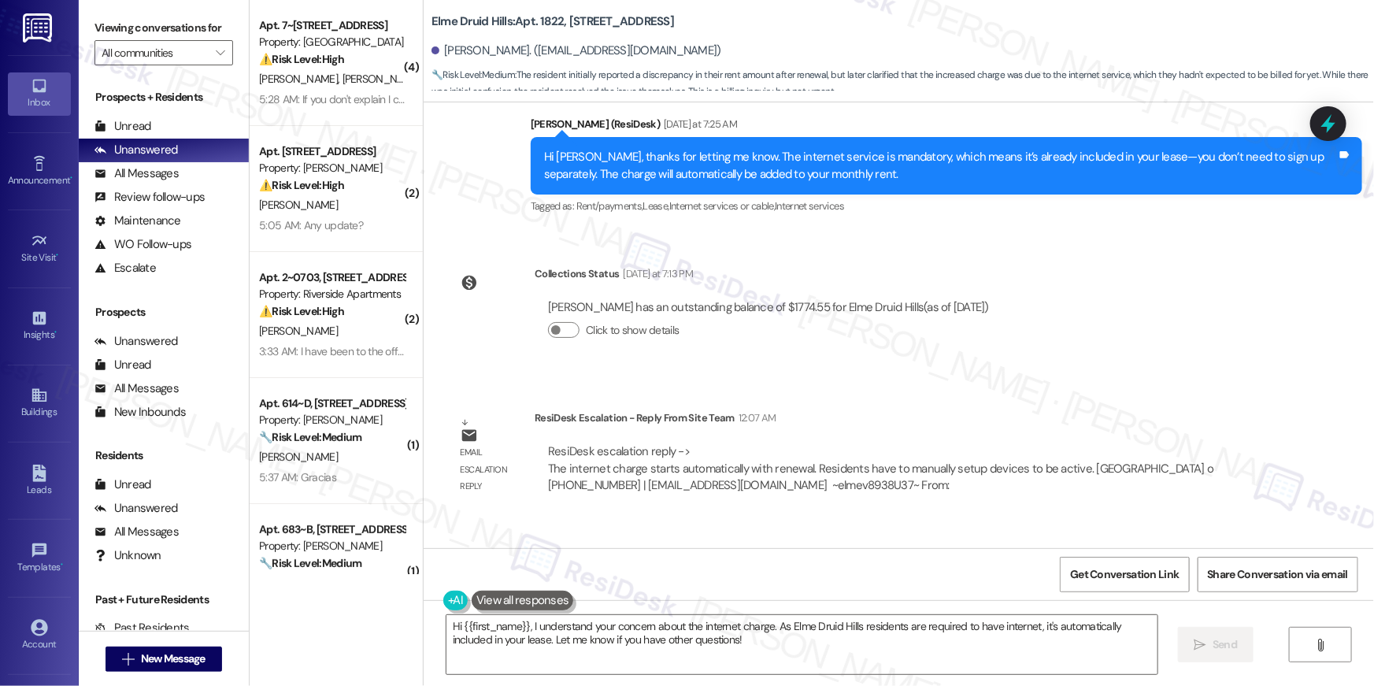
scroll to position [39225, 0]
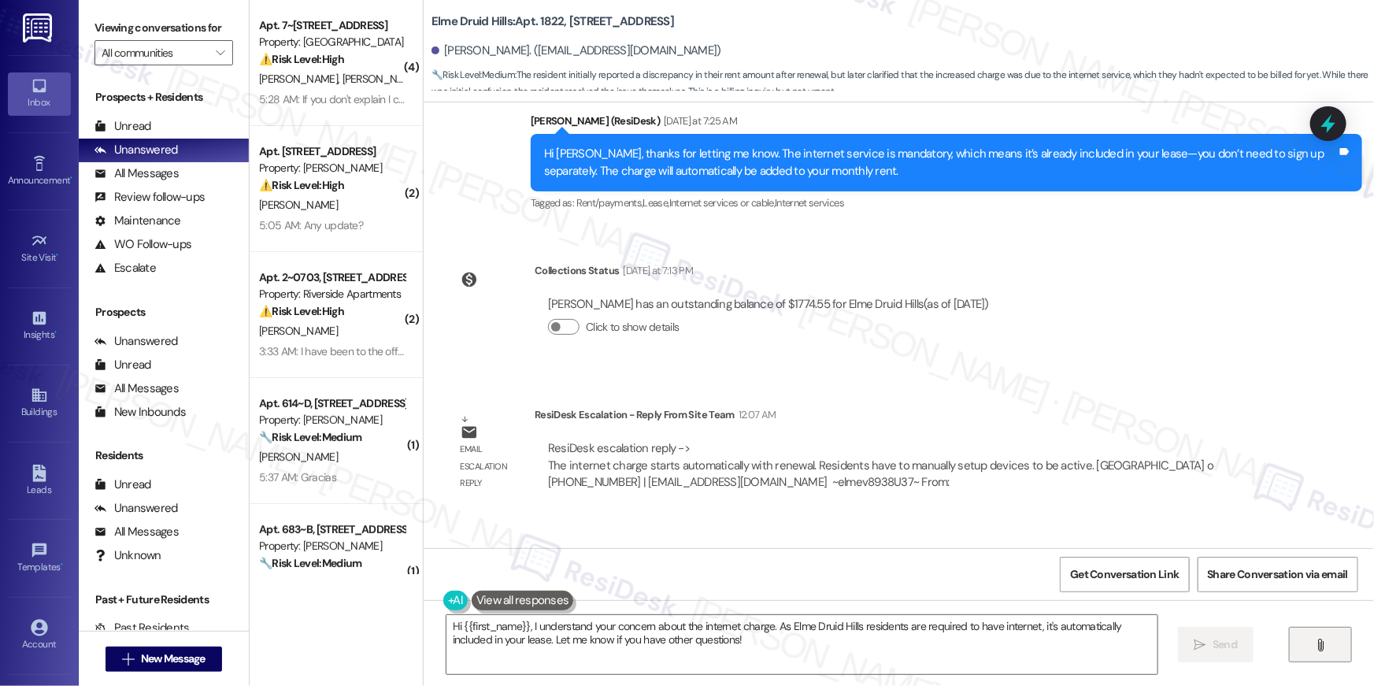
click at [1309, 646] on button "" at bounding box center [1320, 644] width 63 height 35
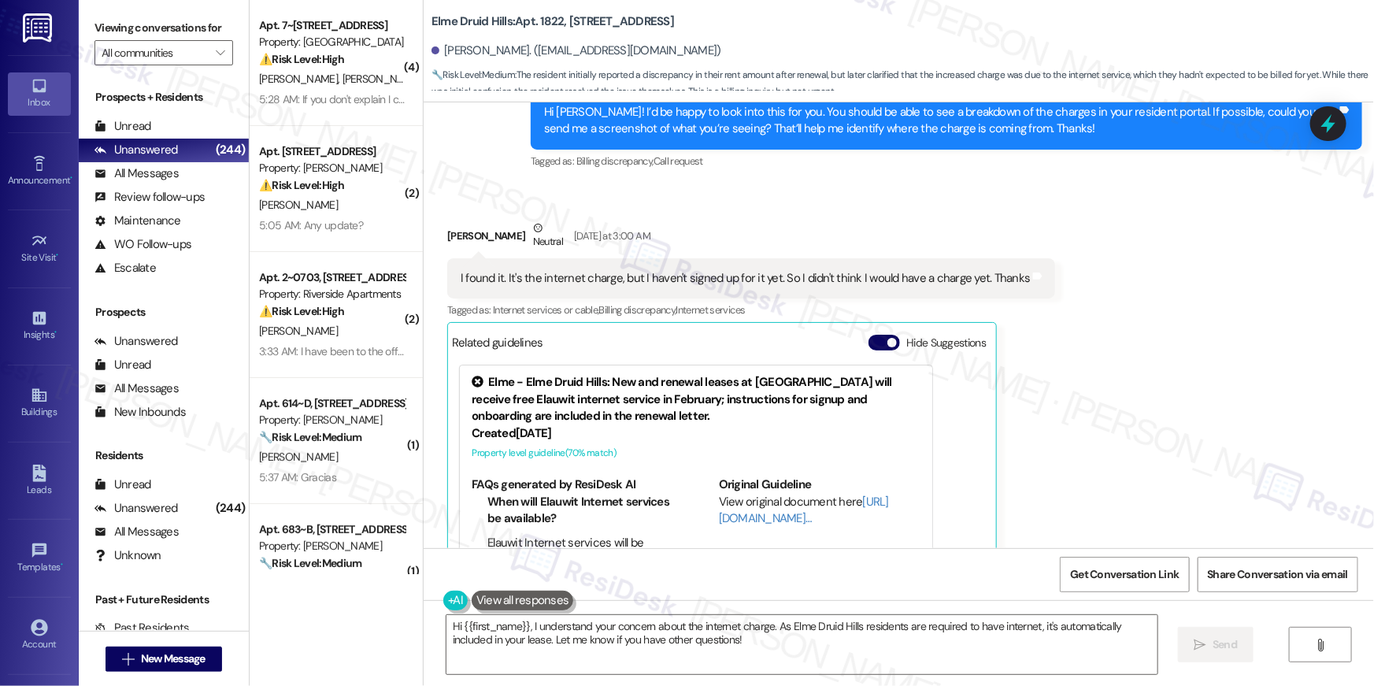
click at [1082, 374] on div "Received via SMS Sheila Keller Malibala Neutral Yesterday at 3:00 AM I found it…" at bounding box center [899, 416] width 951 height 465
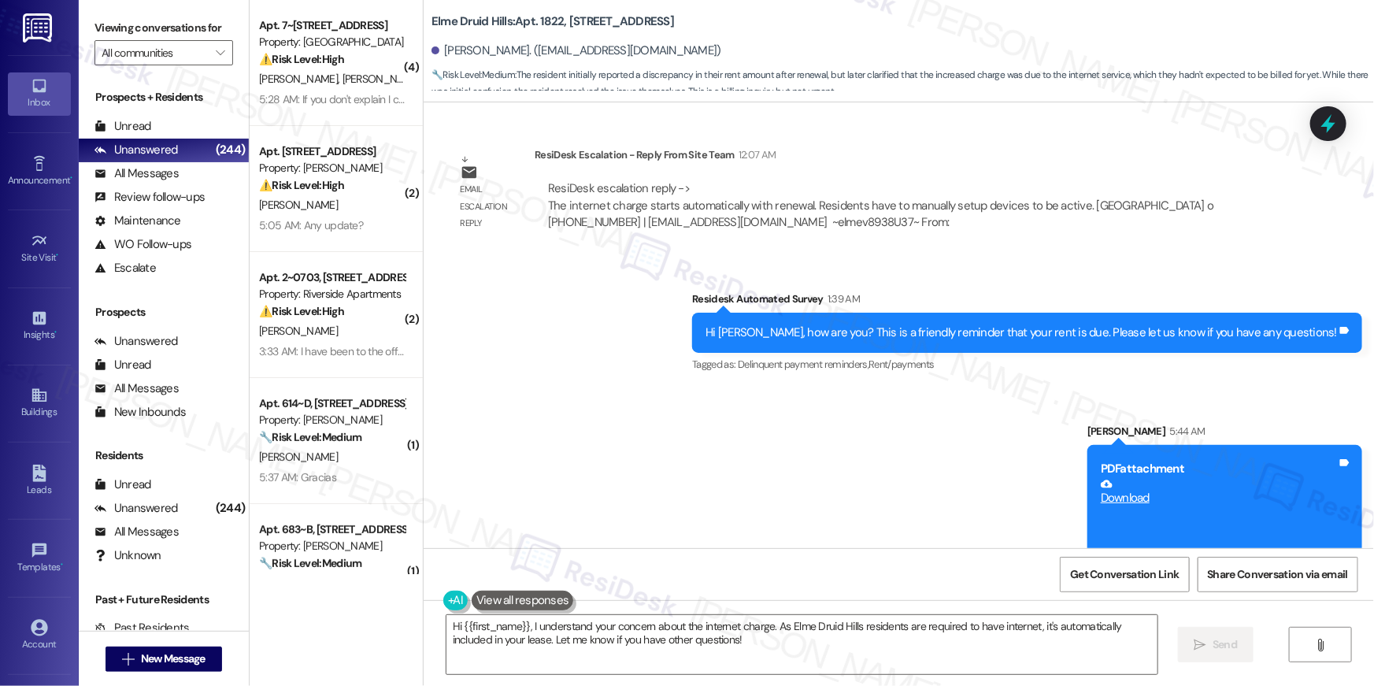
scroll to position [39485, 0]
click at [799, 652] on textarea "Hi {{first_name}}, I understand your concern about the internet charge. As Elme…" at bounding box center [802, 644] width 711 height 59
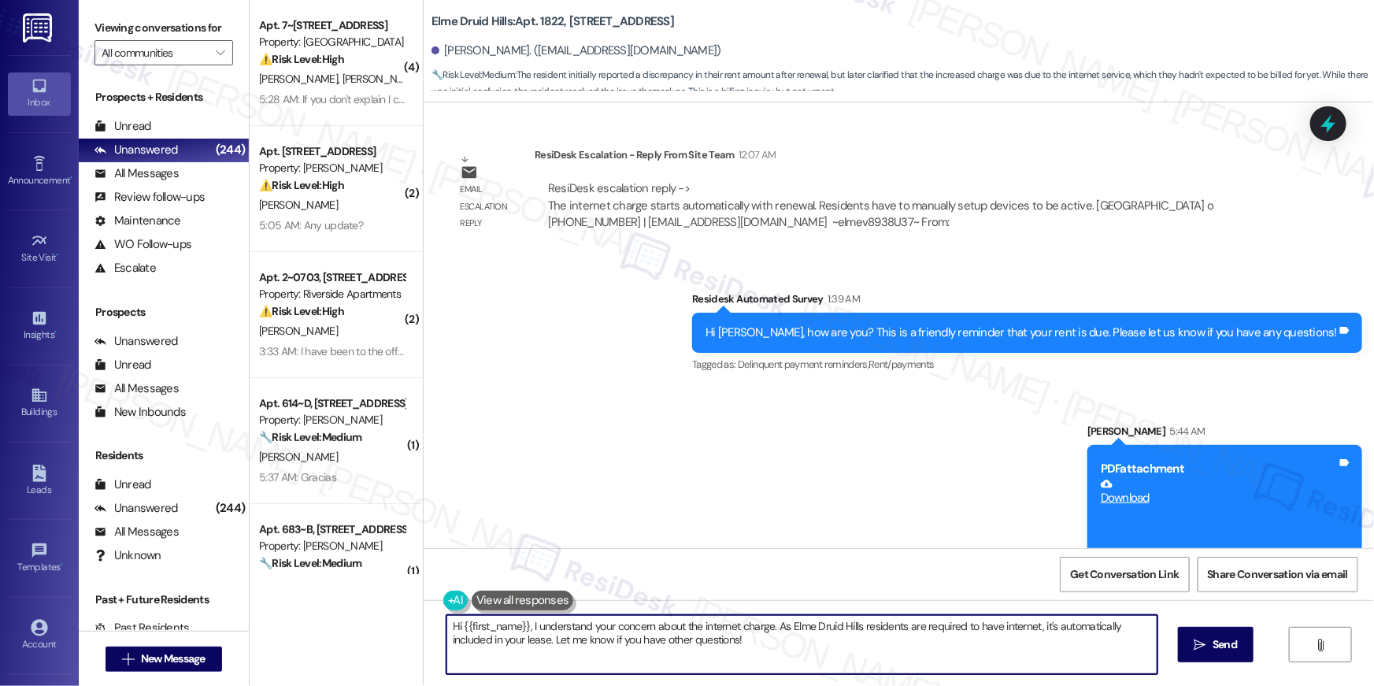
paste textarea "I received an update from our site team. They said the internet charge starts a…"
type textarea "I received an update from our site team. They said the internet charge starts a…"
click at [1218, 641] on span "Send" at bounding box center [1225, 644] width 24 height 17
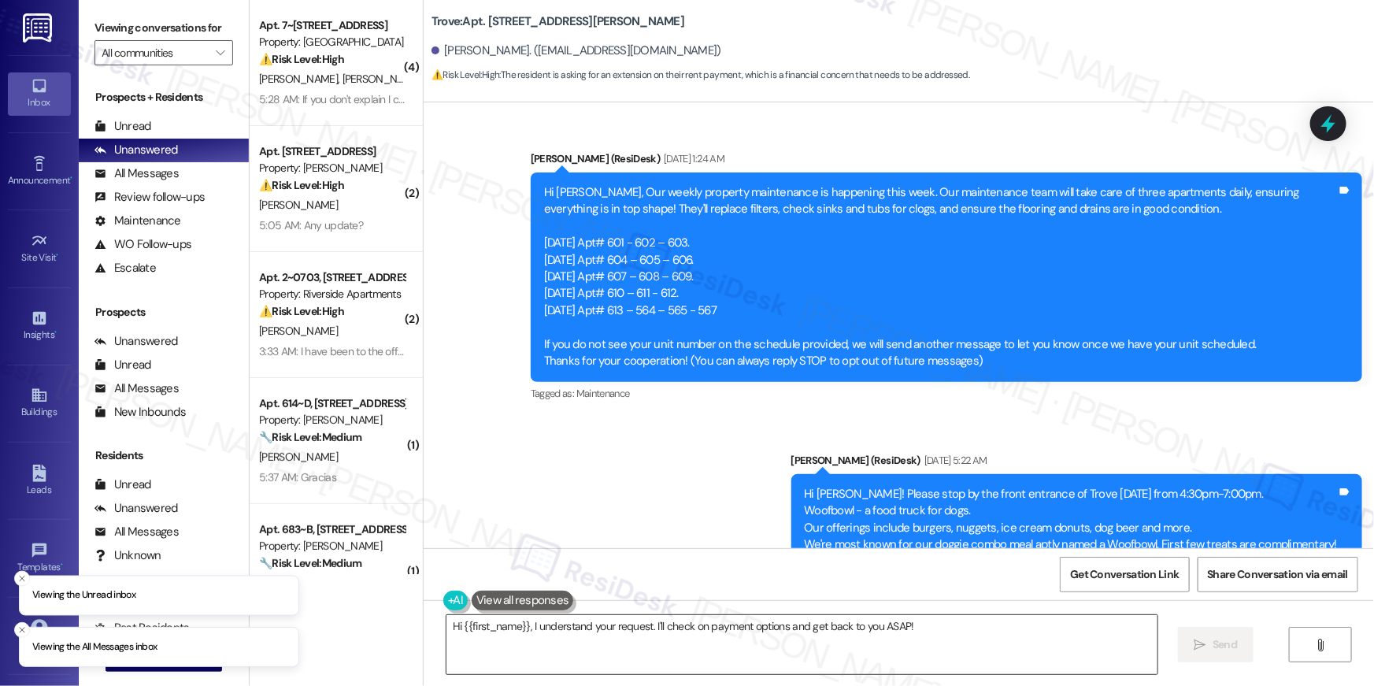
scroll to position [4683, 0]
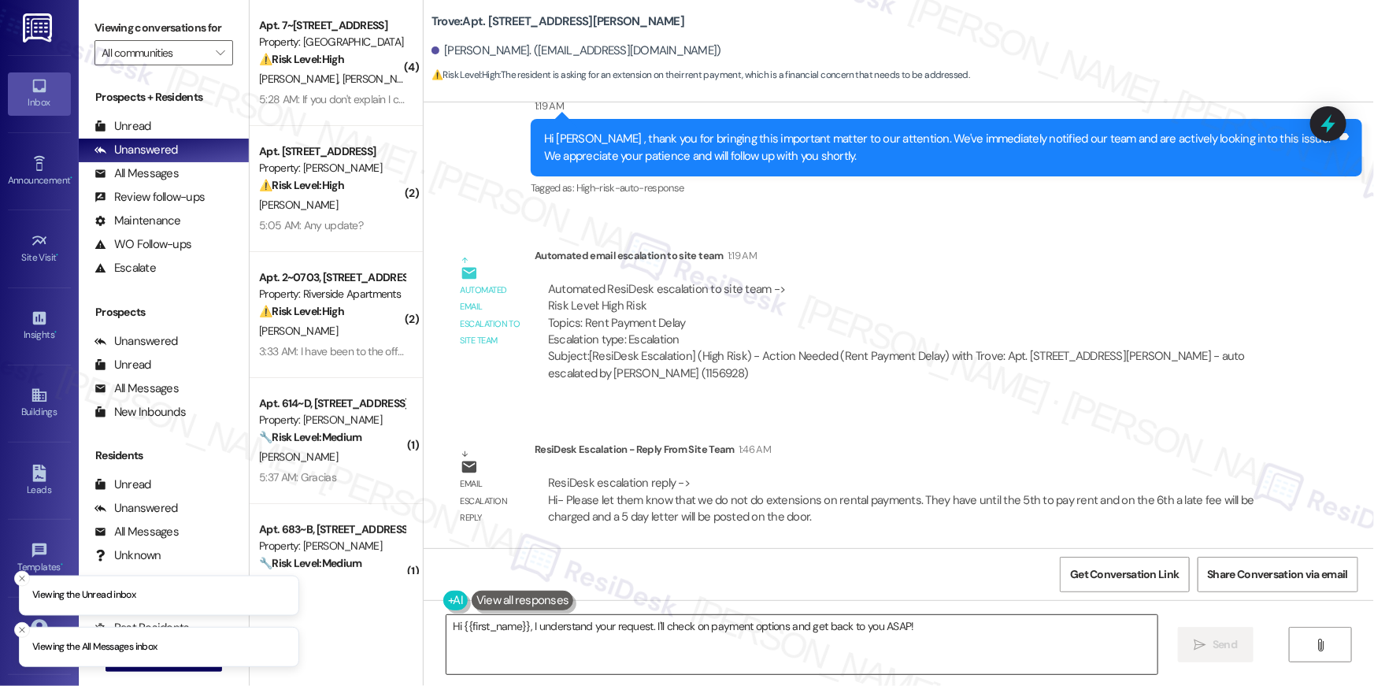
click at [742, 634] on textarea "Hi {{first_name}}, I understand your request. I'll check on payment options and…" at bounding box center [802, 644] width 711 height 59
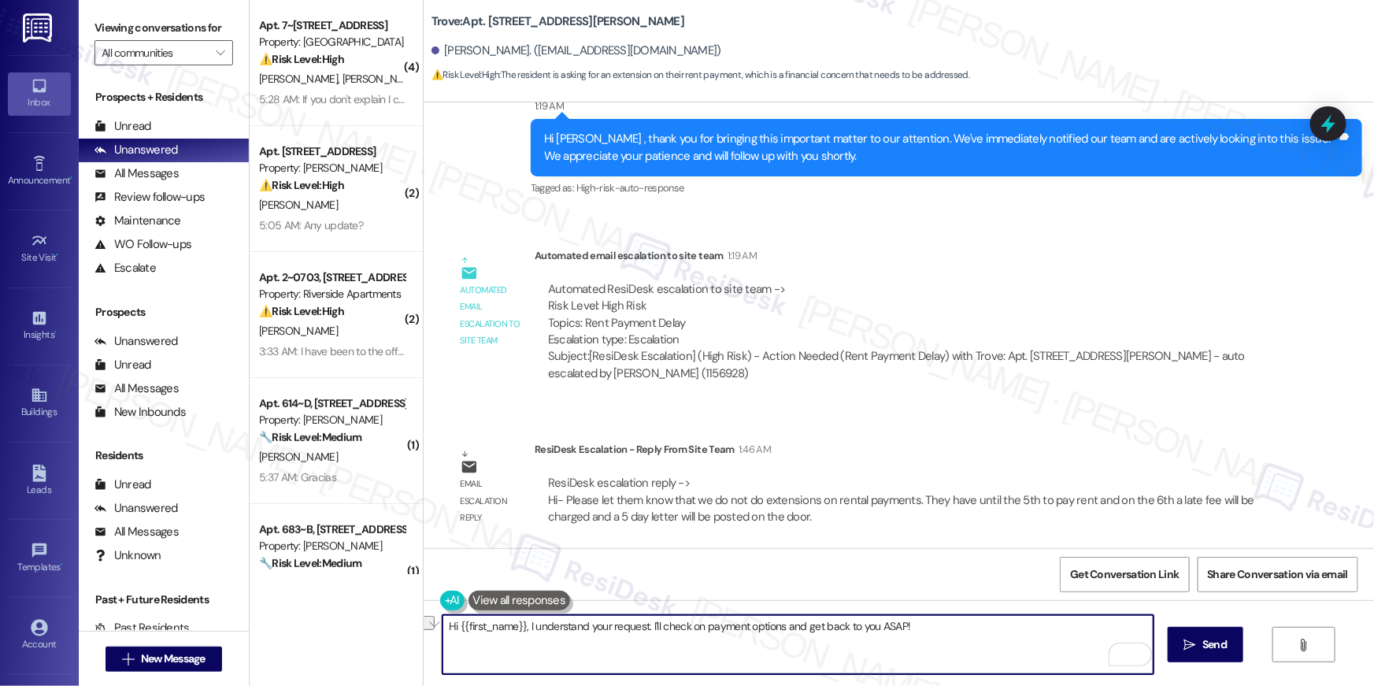
drag, startPoint x: 889, startPoint y: 631, endPoint x: 523, endPoint y: 622, distance: 366.3
click at [523, 622] on textarea "Hi {{first_name}}, I understand your request. I'll check on payment options and…" at bounding box center [798, 644] width 711 height 59
paste textarea "I received an update from our site team. They said we are not able to grant ext…"
type textarea "Hi {{first_name}}, I received an update from our site team. They said we are no…"
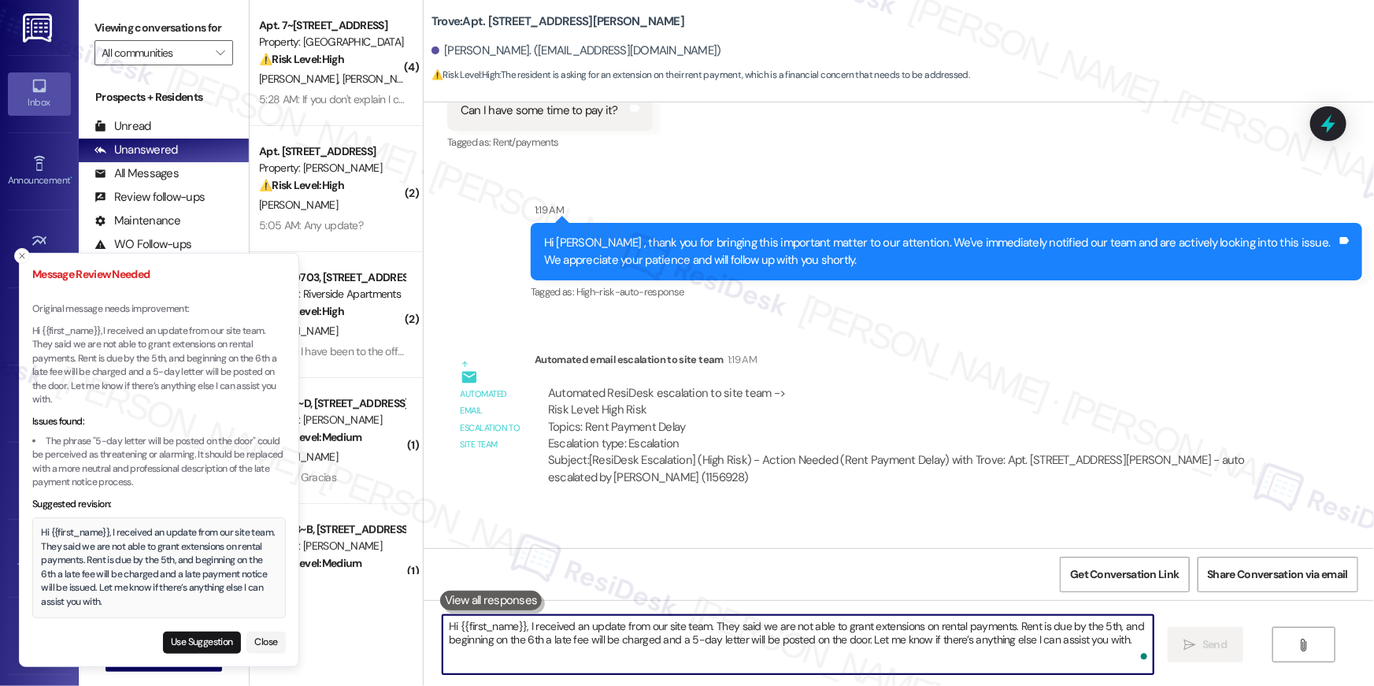
scroll to position [4447, 0]
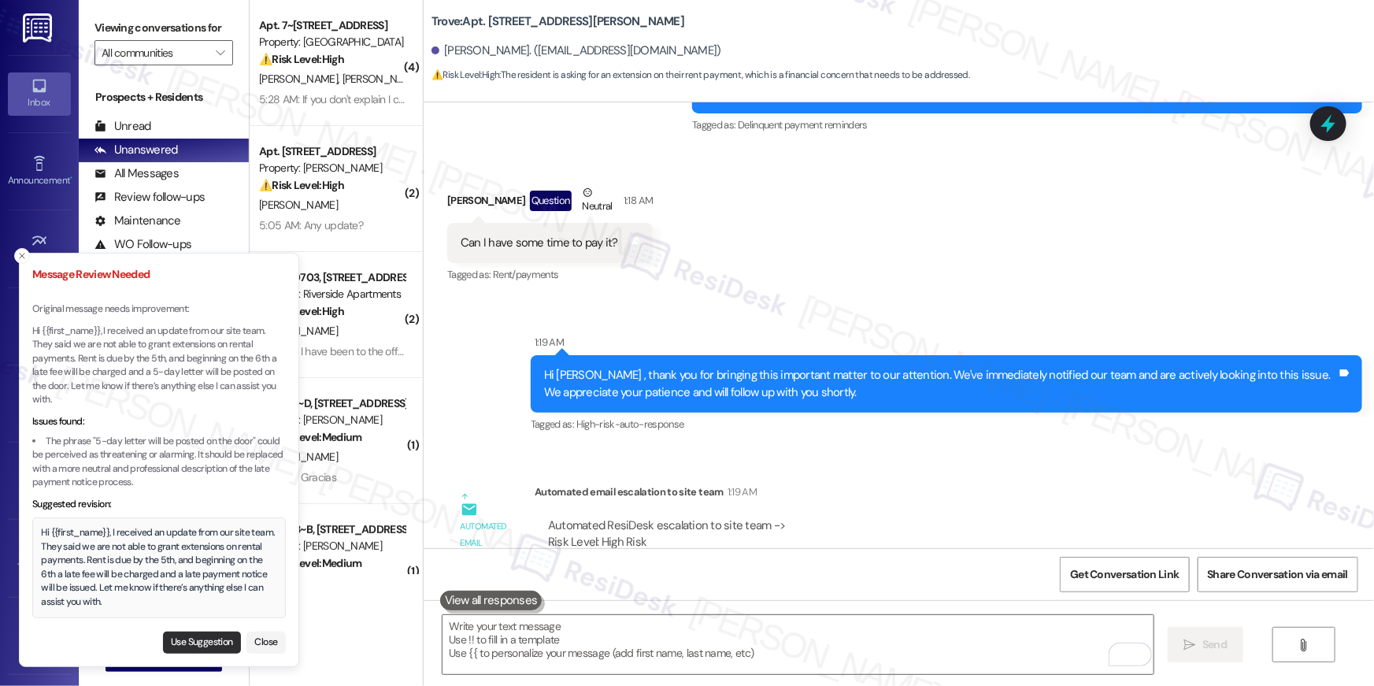
click at [213, 645] on button "Use Suggestion" at bounding box center [202, 643] width 78 height 22
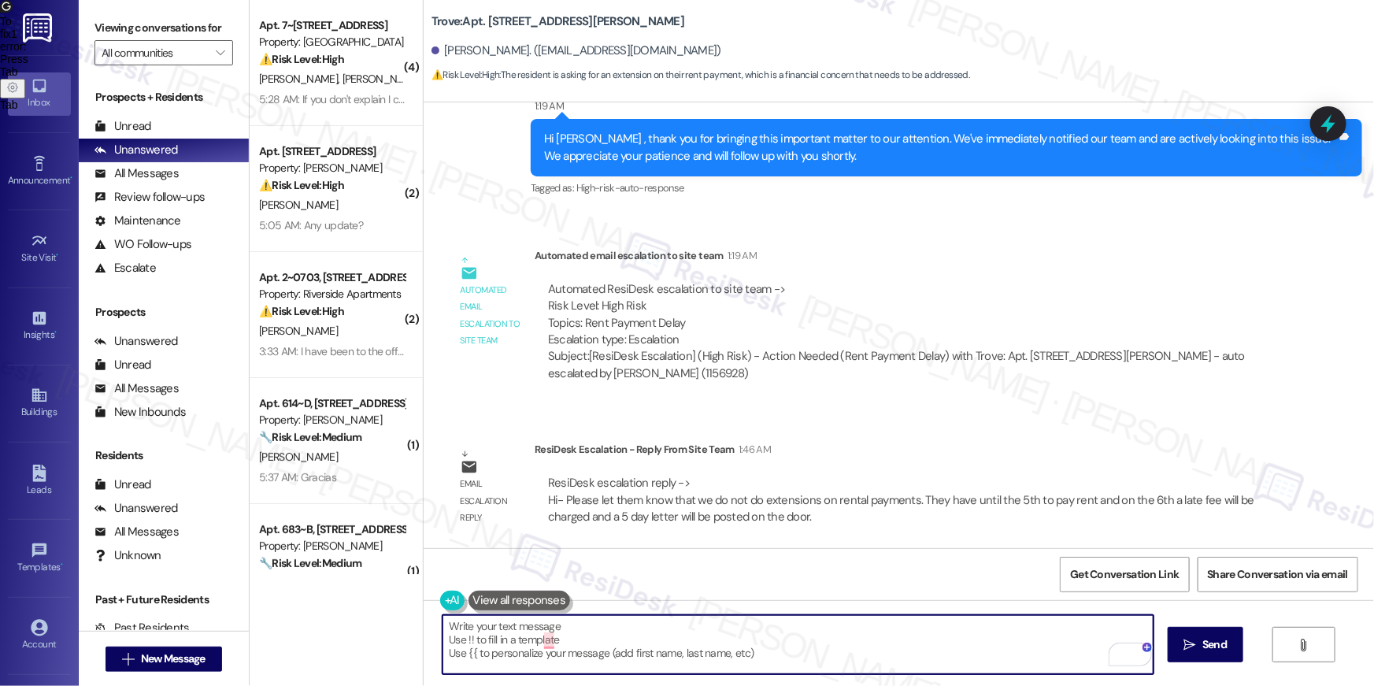
scroll to position [4680, 0]
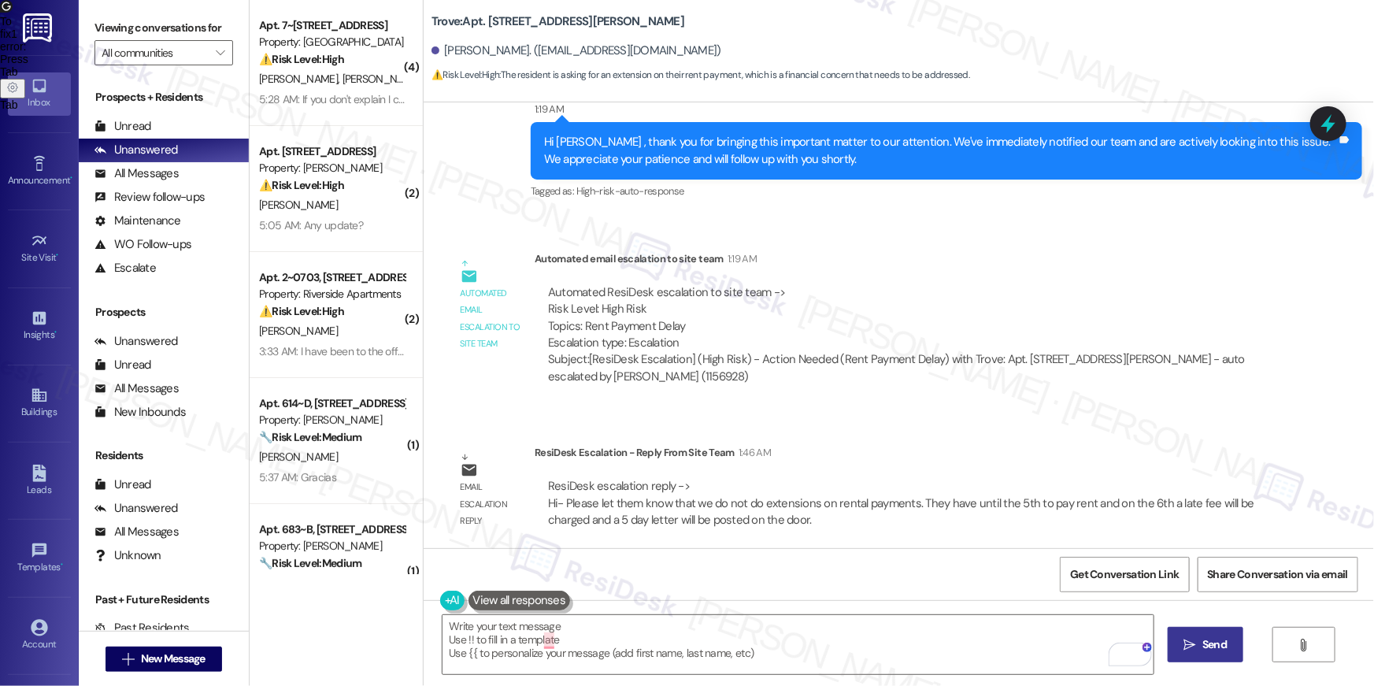
click at [1188, 641] on icon "" at bounding box center [1190, 645] width 12 height 13
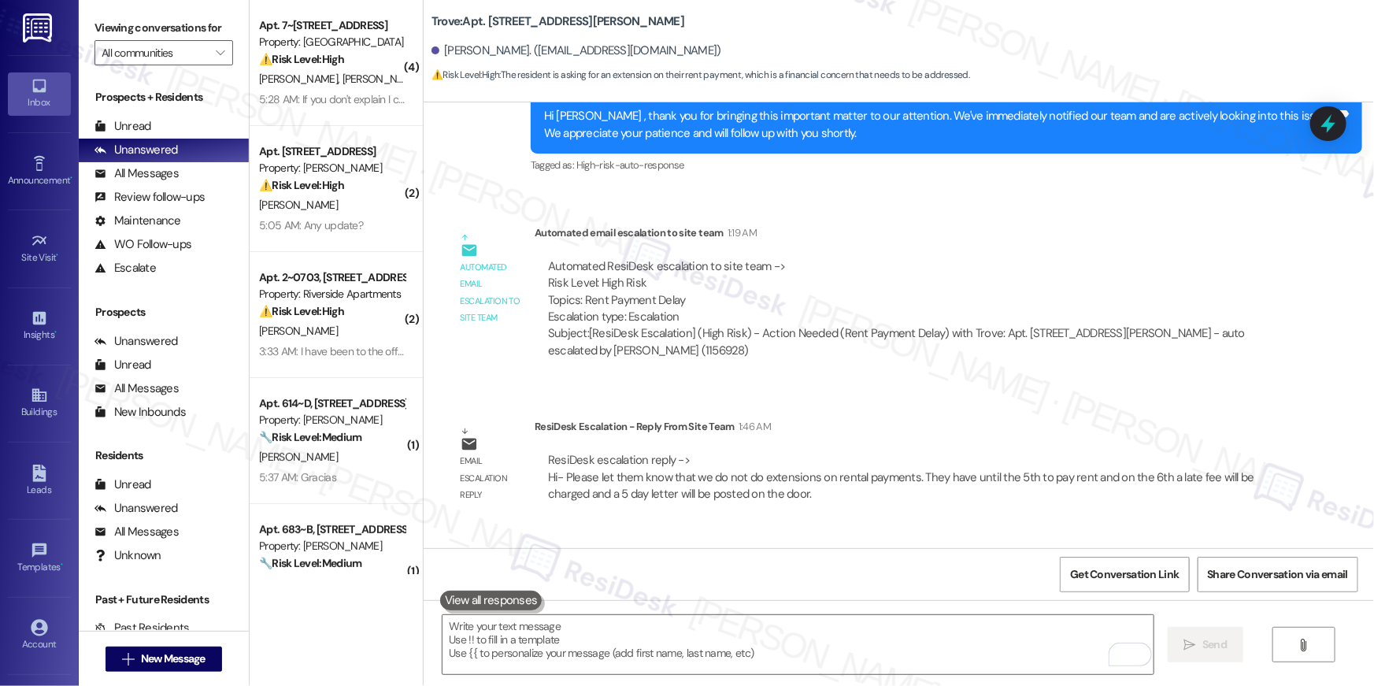
scroll to position [4809, 0]
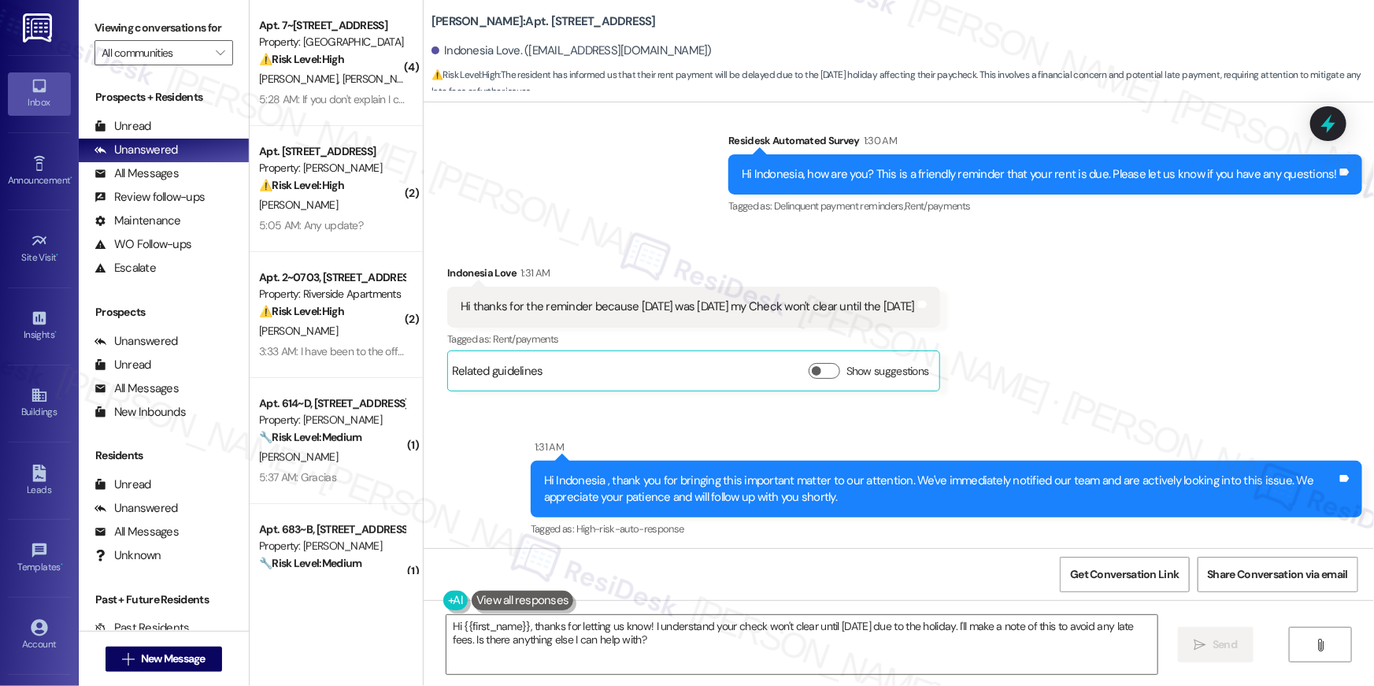
scroll to position [512, 0]
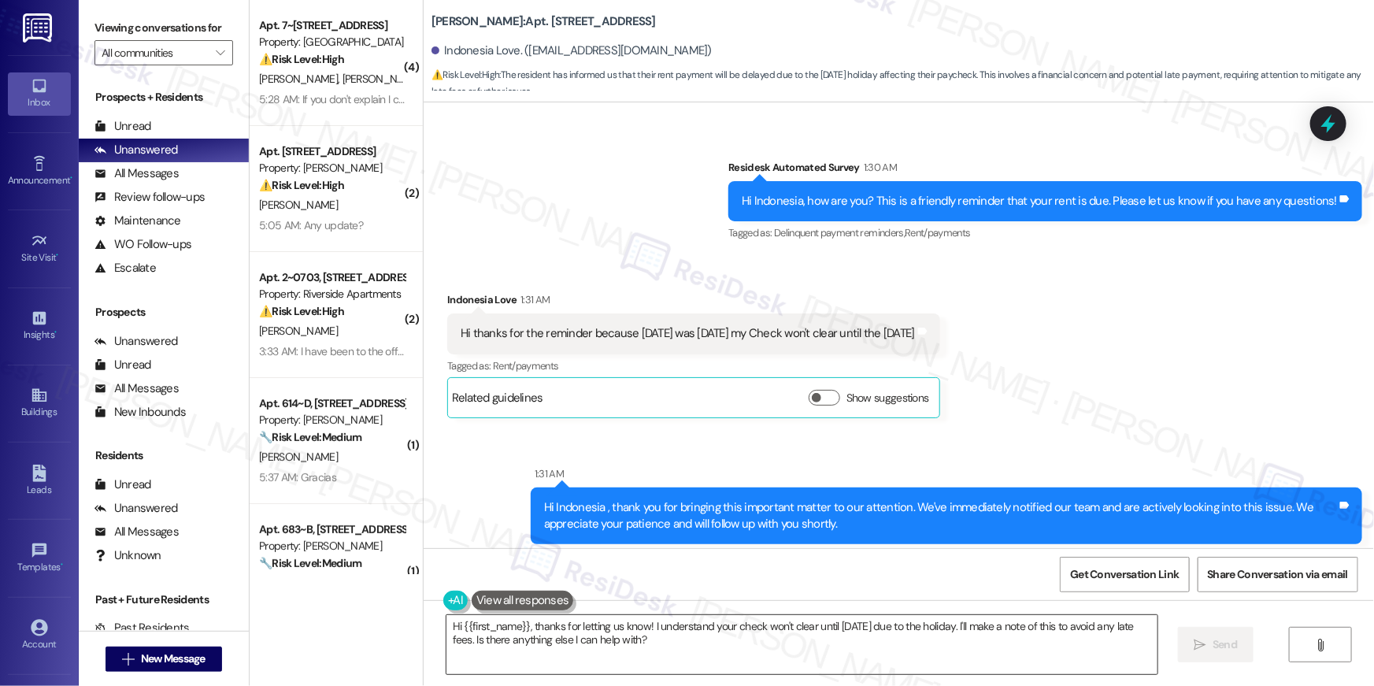
click at [1007, 650] on textarea "Hi {{first_name}}, thanks for letting us know! I understand your check won't cl…" at bounding box center [802, 644] width 711 height 59
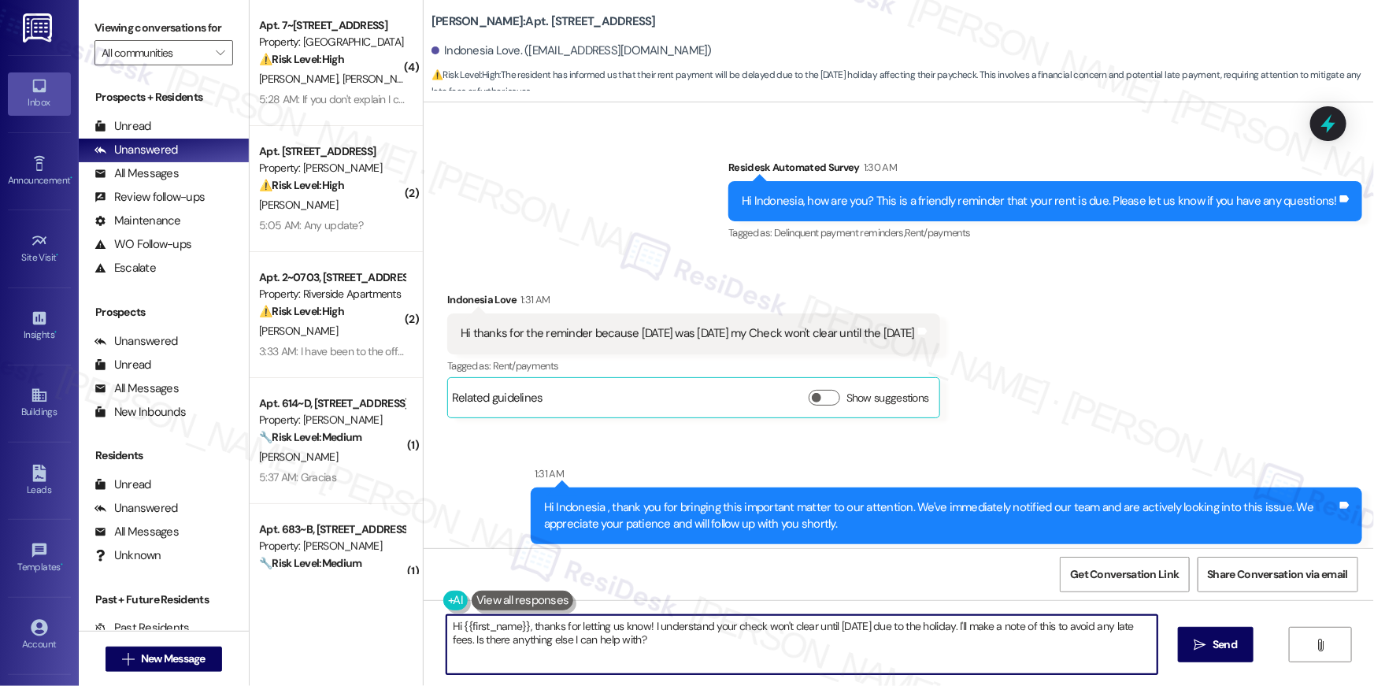
paste textarea "Thanks for letting me know, {{first_name}}! Please note that any payment made a…"
type textarea "Thanks for letting me know, {{first_name}}! Please note that any payment made a…"
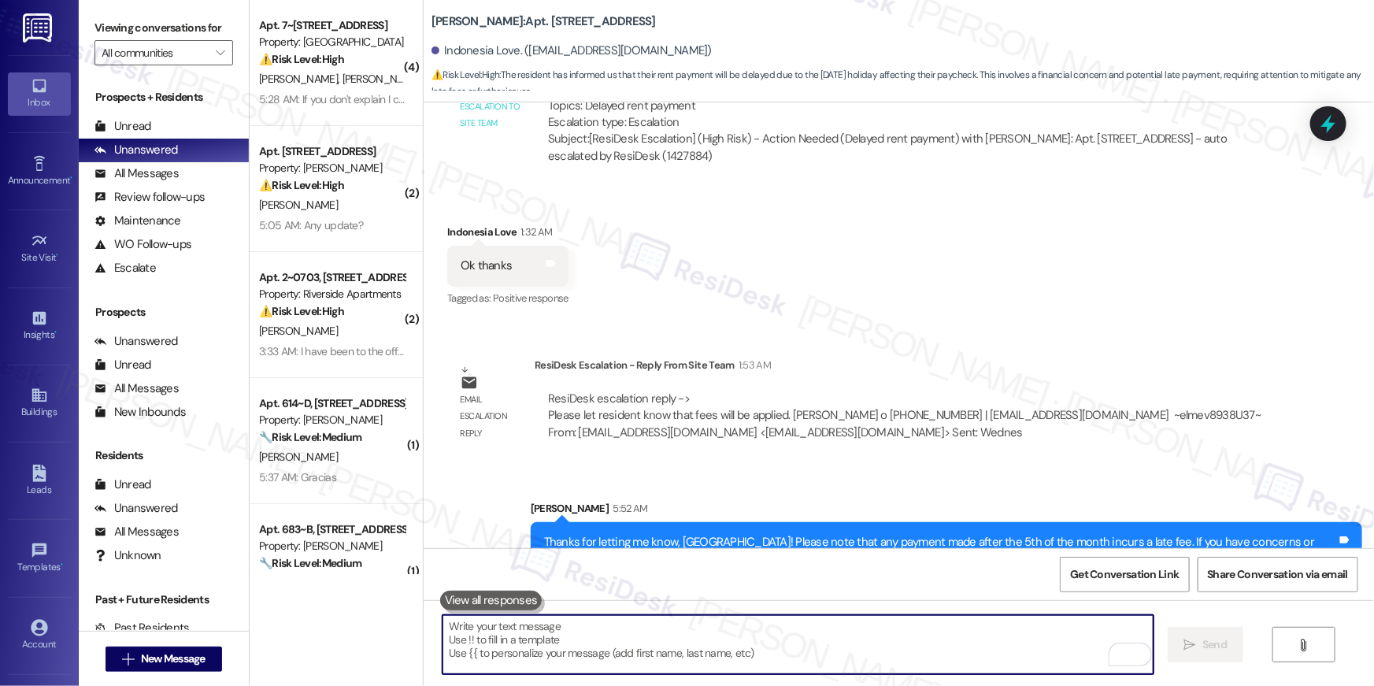
scroll to position [1140, 0]
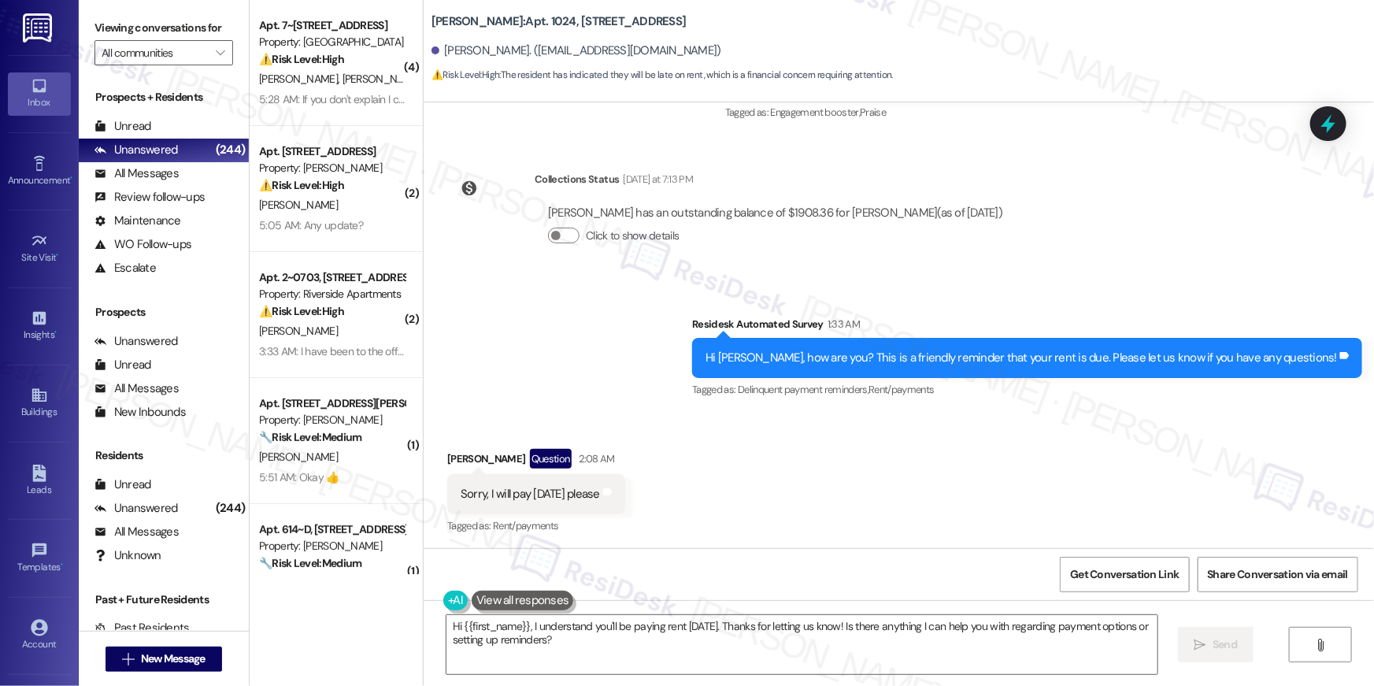
scroll to position [3588, 0]
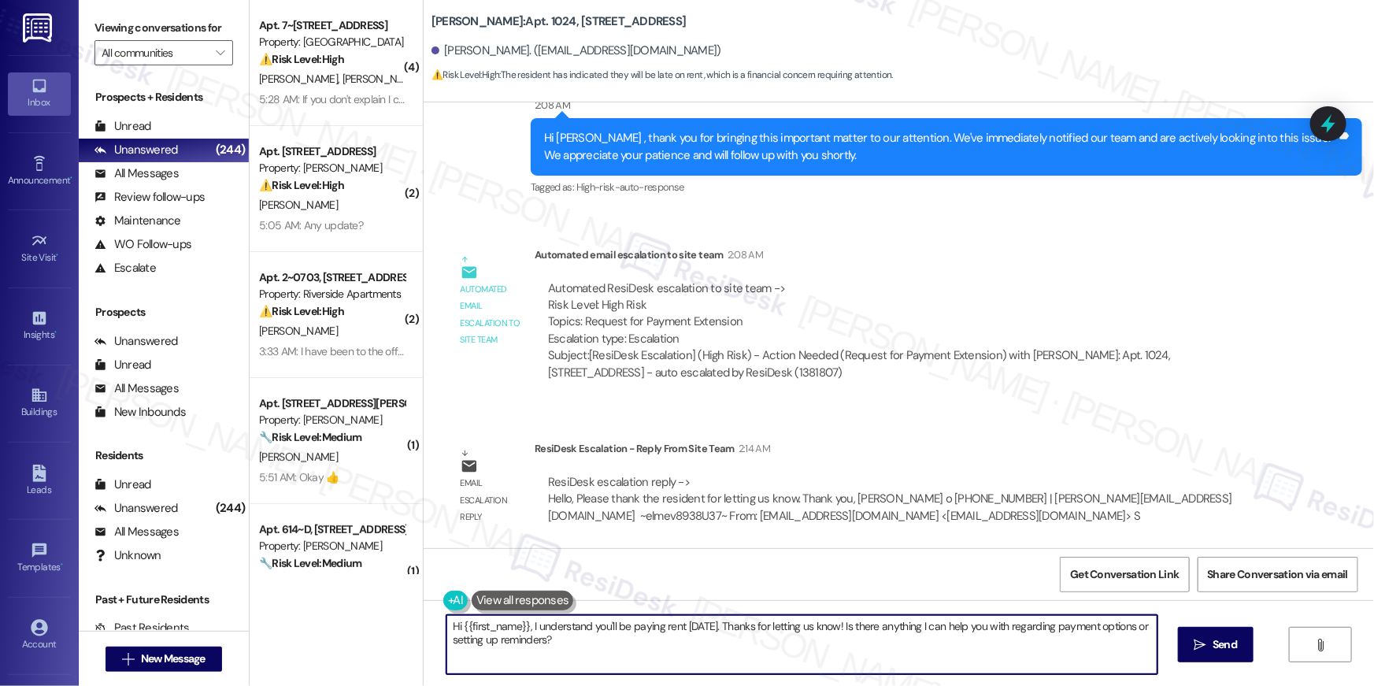
click at [665, 649] on textarea "Hi {{first_name}}, I understand you'll be paying rent on Friday. Thanks for let…" at bounding box center [802, 644] width 711 height 59
click at [793, 655] on textarea "Hi {{first_name}}, I understand you'll be paying rent on Friday. Thanks for let…" at bounding box center [802, 644] width 711 height 59
click at [1022, 647] on textarea "Hi {{first_name}}, I understand you'll be paying rent on Friday. Thanks for let…" at bounding box center [802, 644] width 711 height 59
drag, startPoint x: 843, startPoint y: 630, endPoint x: 852, endPoint y: 654, distance: 26.2
click at [852, 654] on textarea "Hi {{first_name}}, I understand you'll be paying rent on Friday. Thanks for let…" at bounding box center [798, 644] width 711 height 59
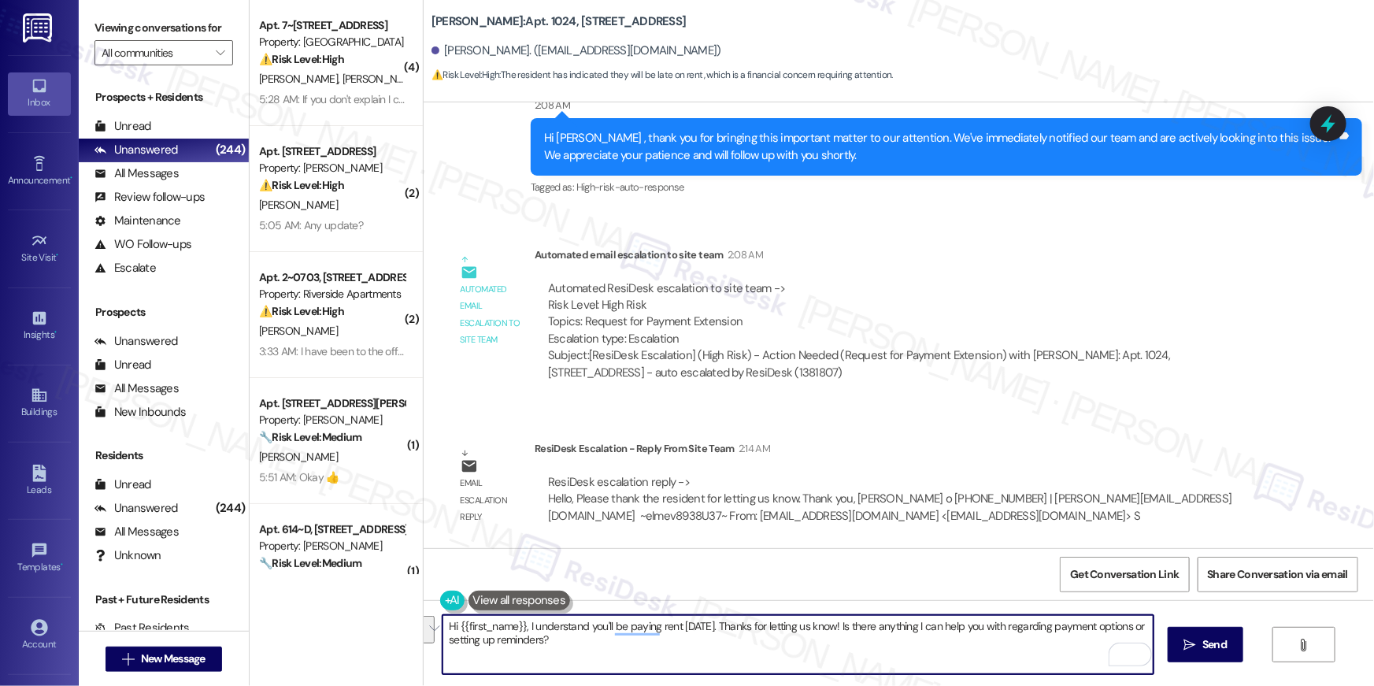
type textarea "Hi {{first_name}}, I understand you'll be paying rent on Friday. Thanks for let…"
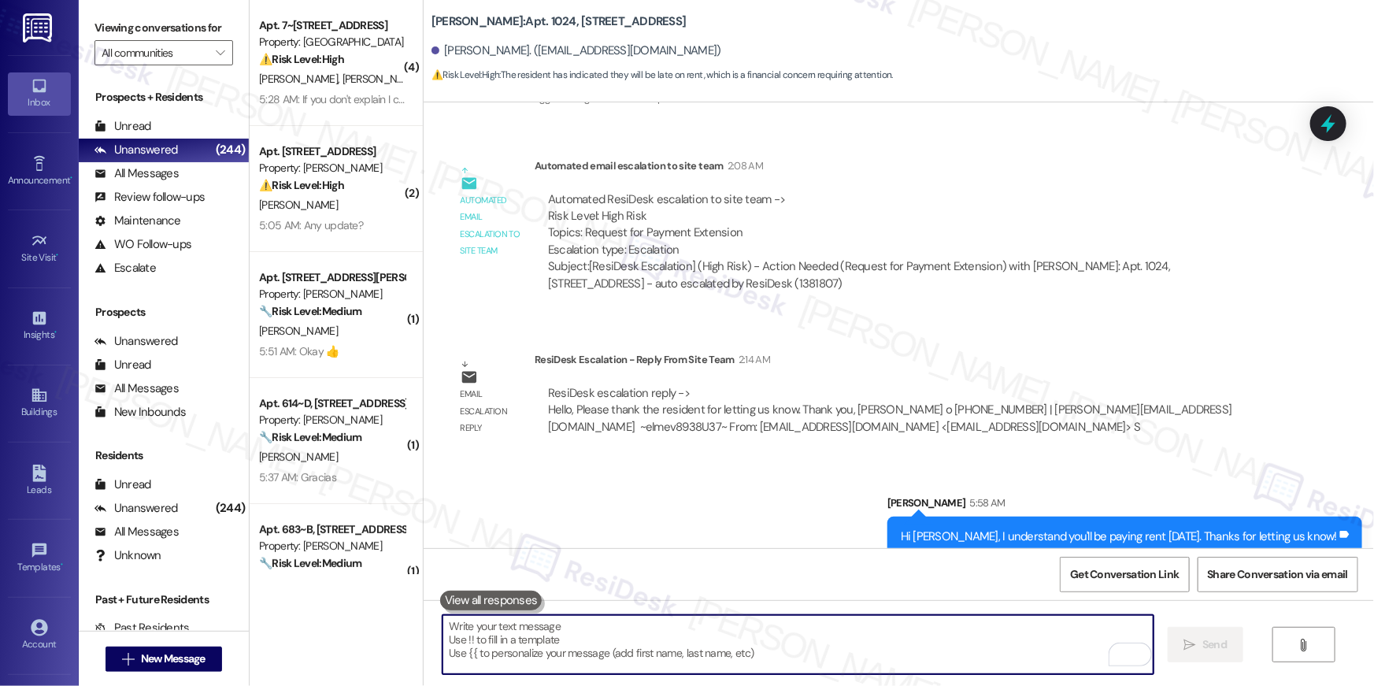
scroll to position [3697, 0]
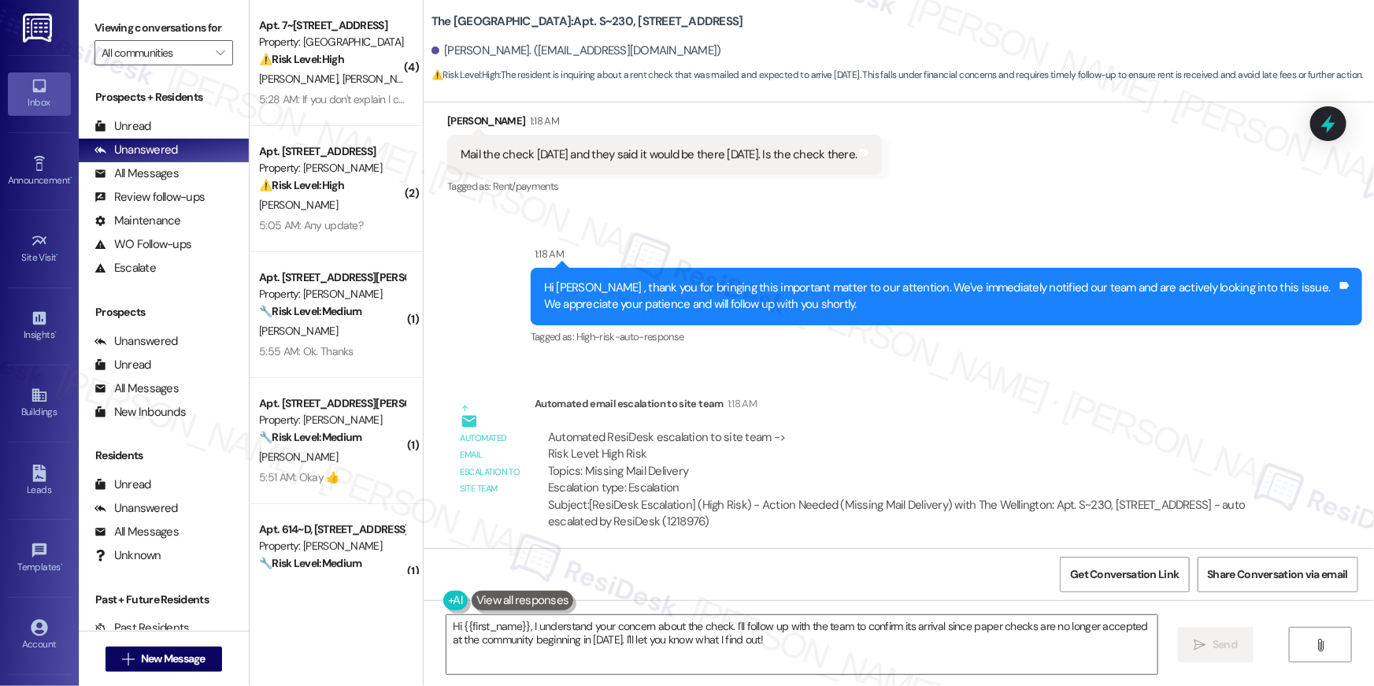
scroll to position [15289, 0]
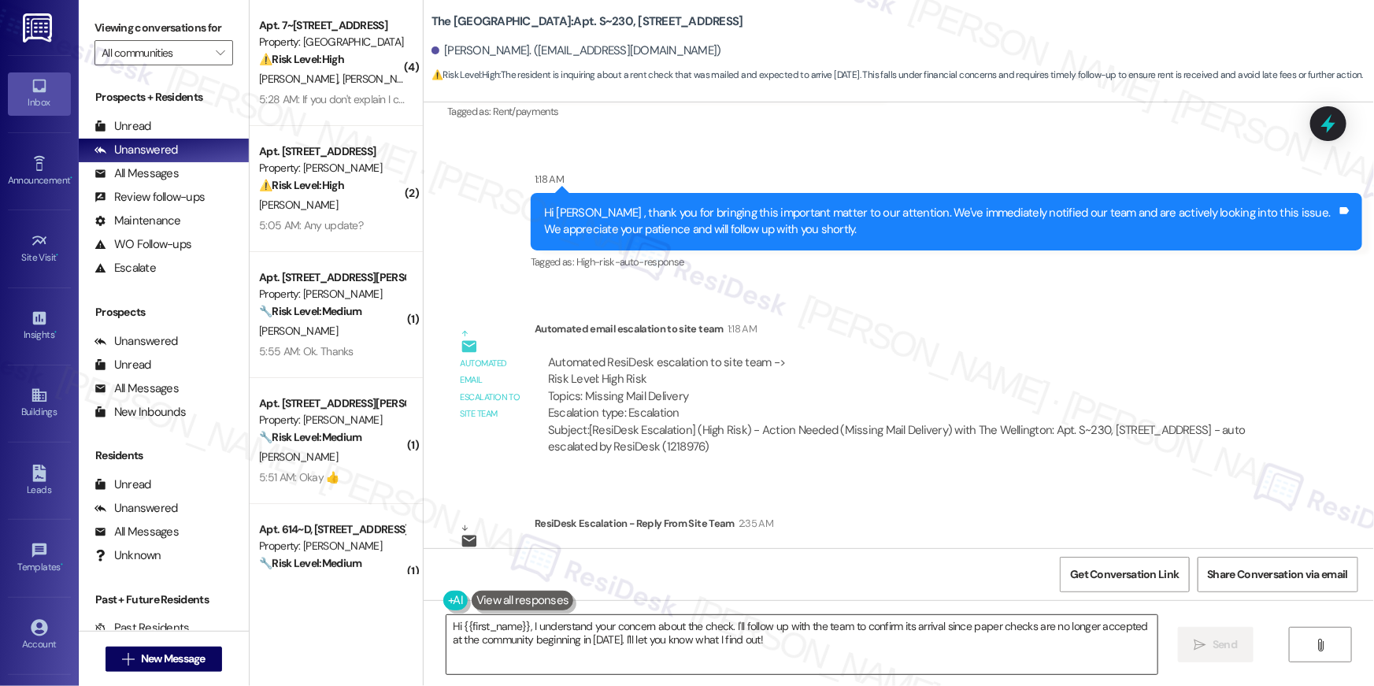
click at [820, 638] on textarea "Hi {{first_name}}, I understand your concern about the check. I'll follow up wi…" at bounding box center [802, 644] width 711 height 59
click at [965, 656] on textarea "Hi {{first_name}}, I understand your concern about the check. I'll follow up wi…" at bounding box center [798, 644] width 711 height 59
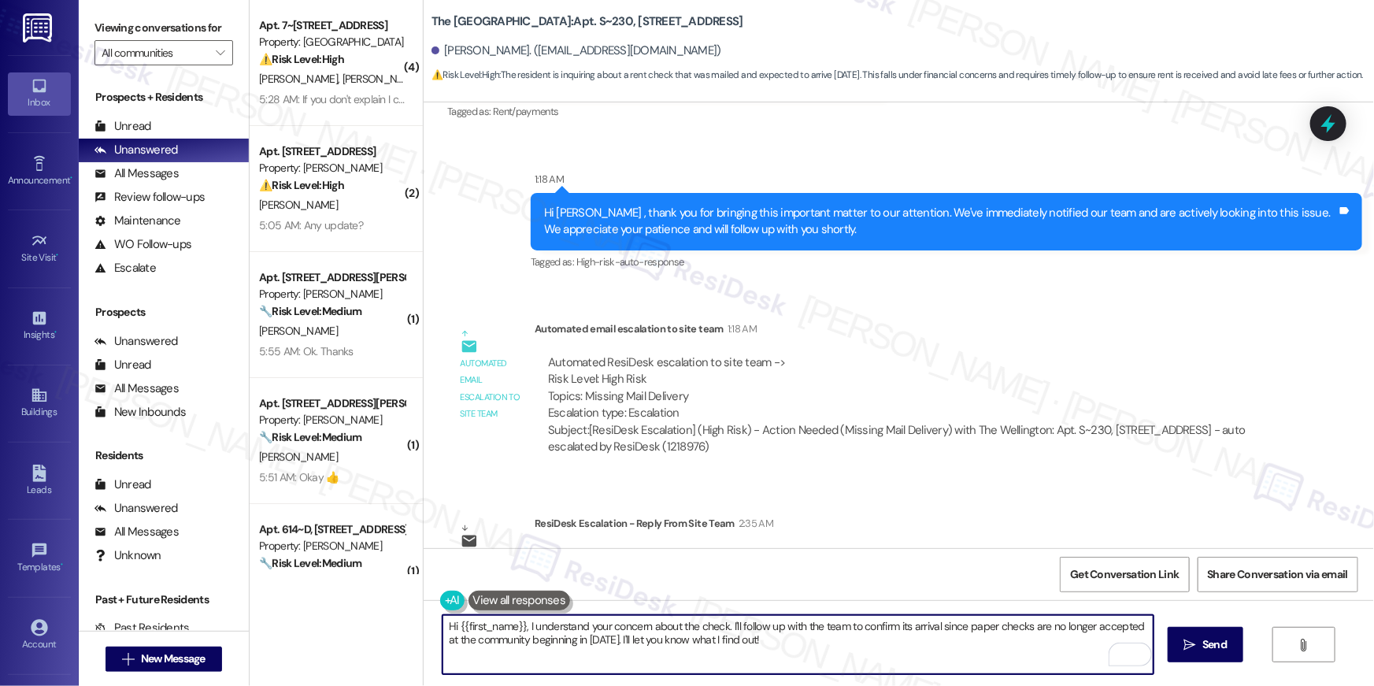
click at [965, 656] on textarea "Hi {{first_name}}, I understand your concern about the check. I'll follow up wi…" at bounding box center [798, 644] width 711 height 59
paste textarea "thanks for letting me know that you mailed your payment. As soon as it's receiv…"
click at [636, 643] on textarea "Hi {{first_name}}, thanks for letting me know that you mailed your payment. As …" at bounding box center [798, 644] width 711 height 59
click at [695, 646] on textarea "Hi {{first_name}}, thanks for letting me know that you mailed your payment. As …" at bounding box center [798, 644] width 711 height 59
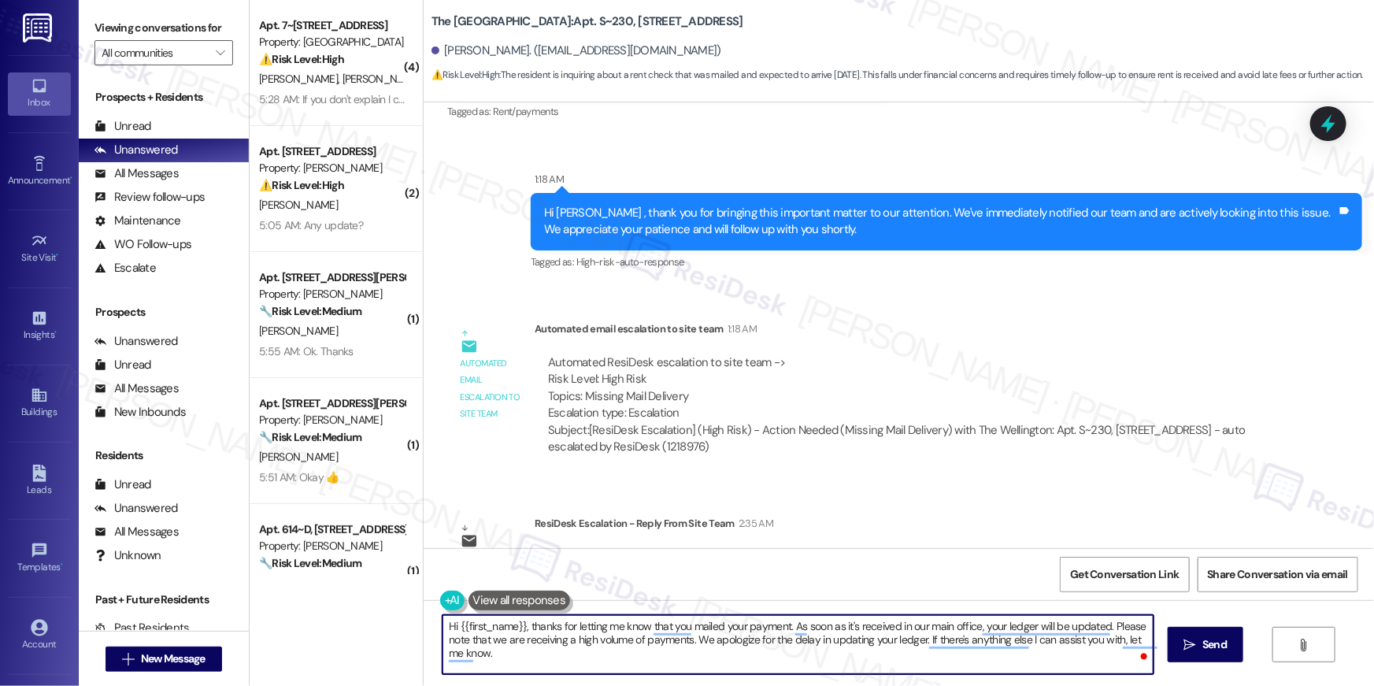
click at [815, 665] on textarea "Hi {{first_name}}, thanks for letting me know that you mailed your payment. As …" at bounding box center [798, 644] width 711 height 59
type textarea "Hi {{first_name}}, thanks for letting me know that you mailed your payment. As …"
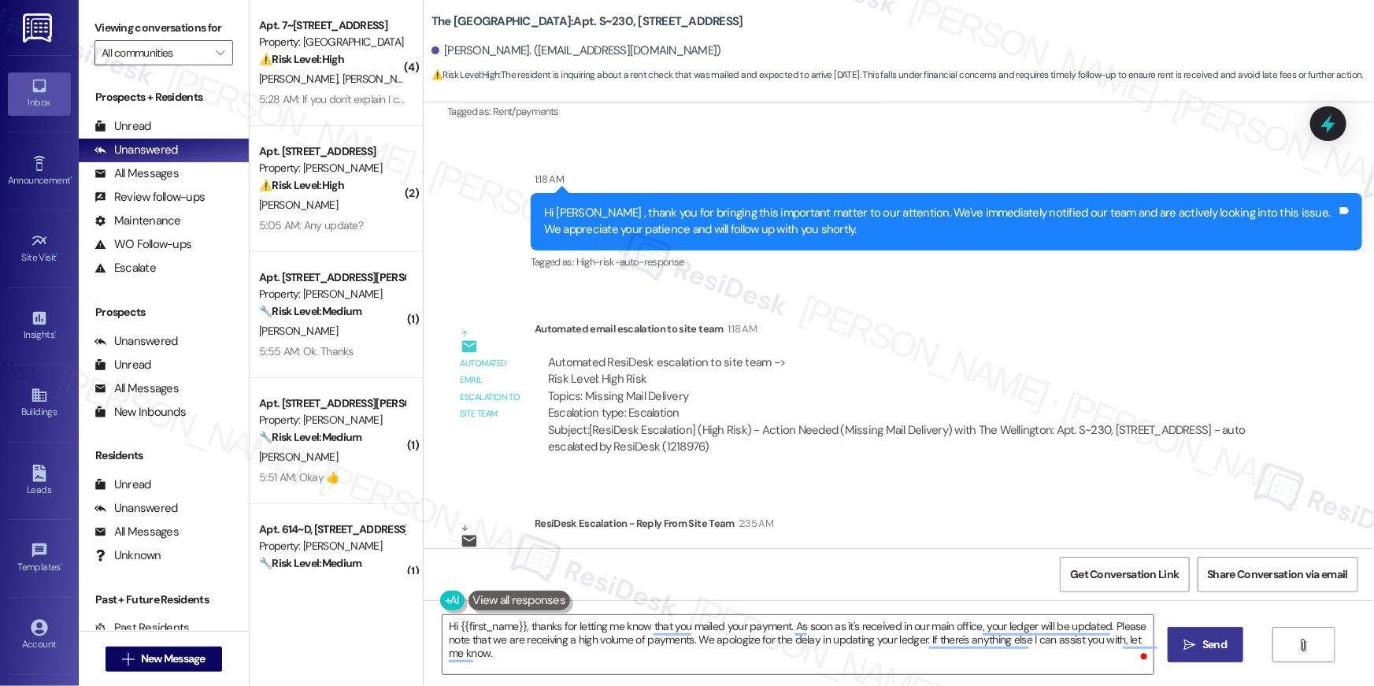
click at [1197, 650] on span " Send" at bounding box center [1206, 644] width 50 height 17
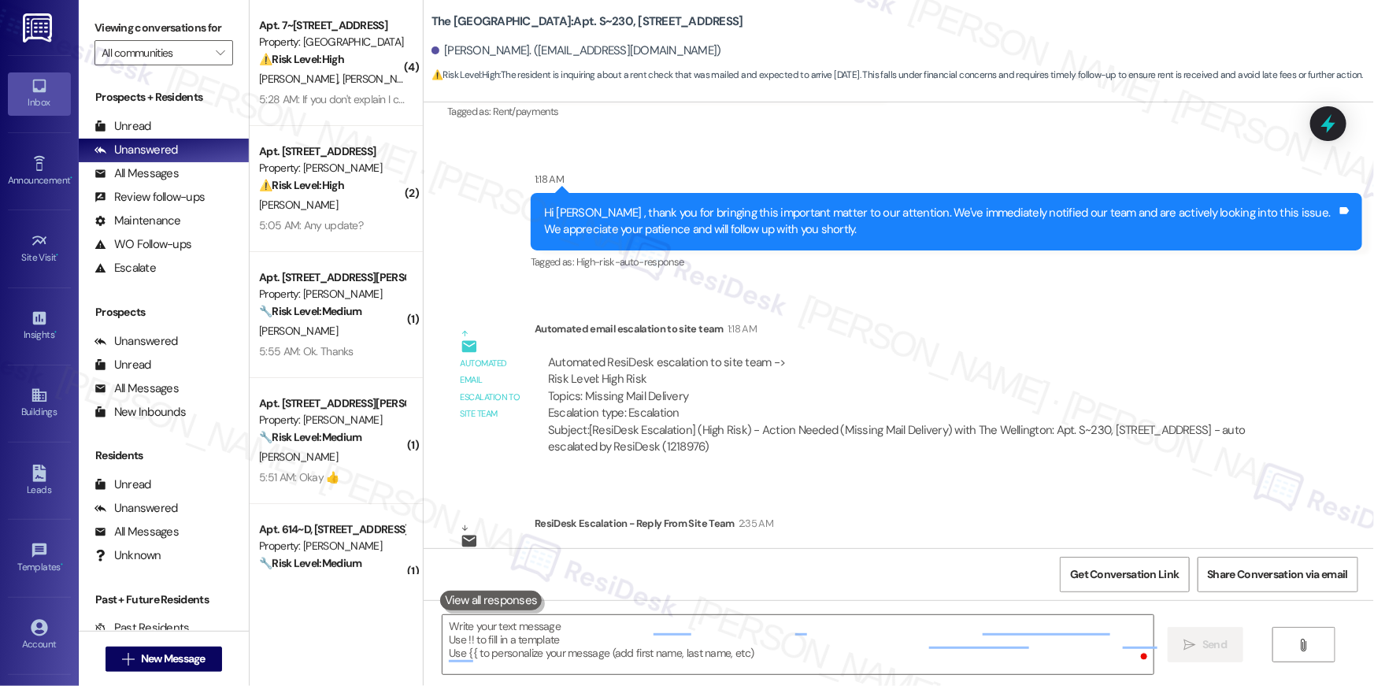
scroll to position [14801, 0]
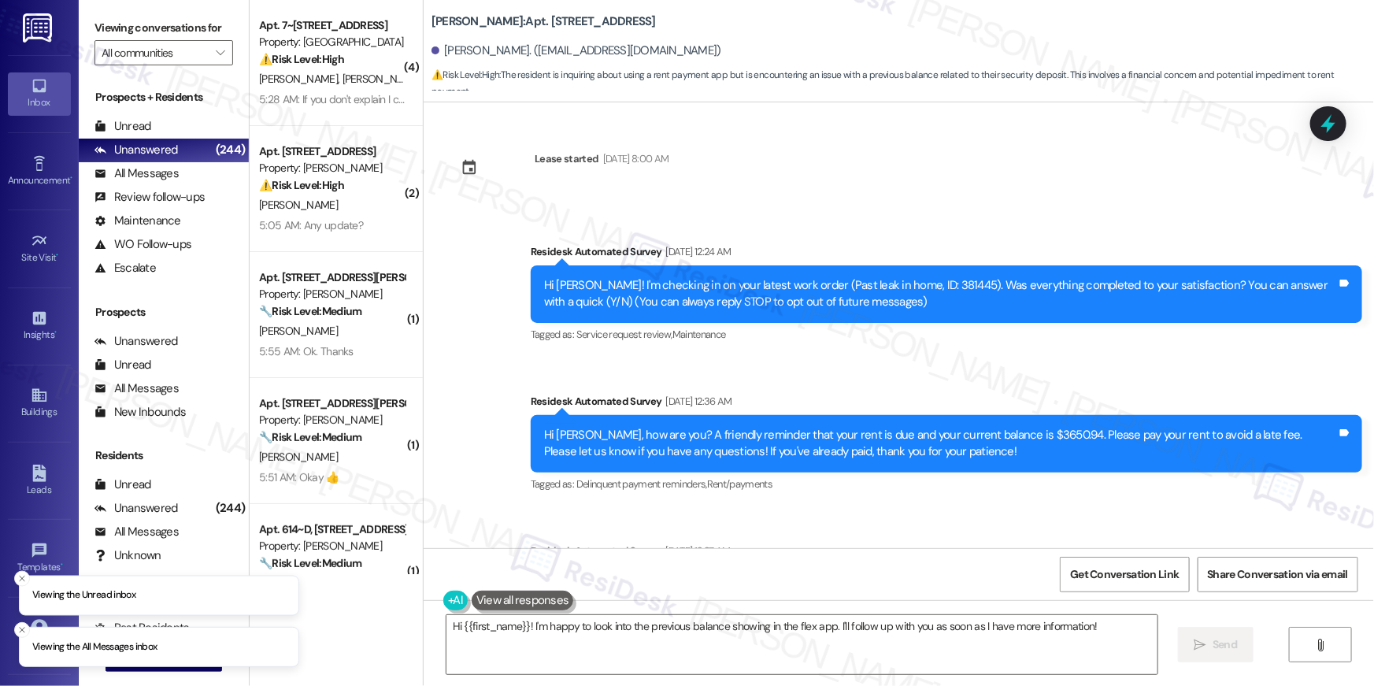
scroll to position [1320, 0]
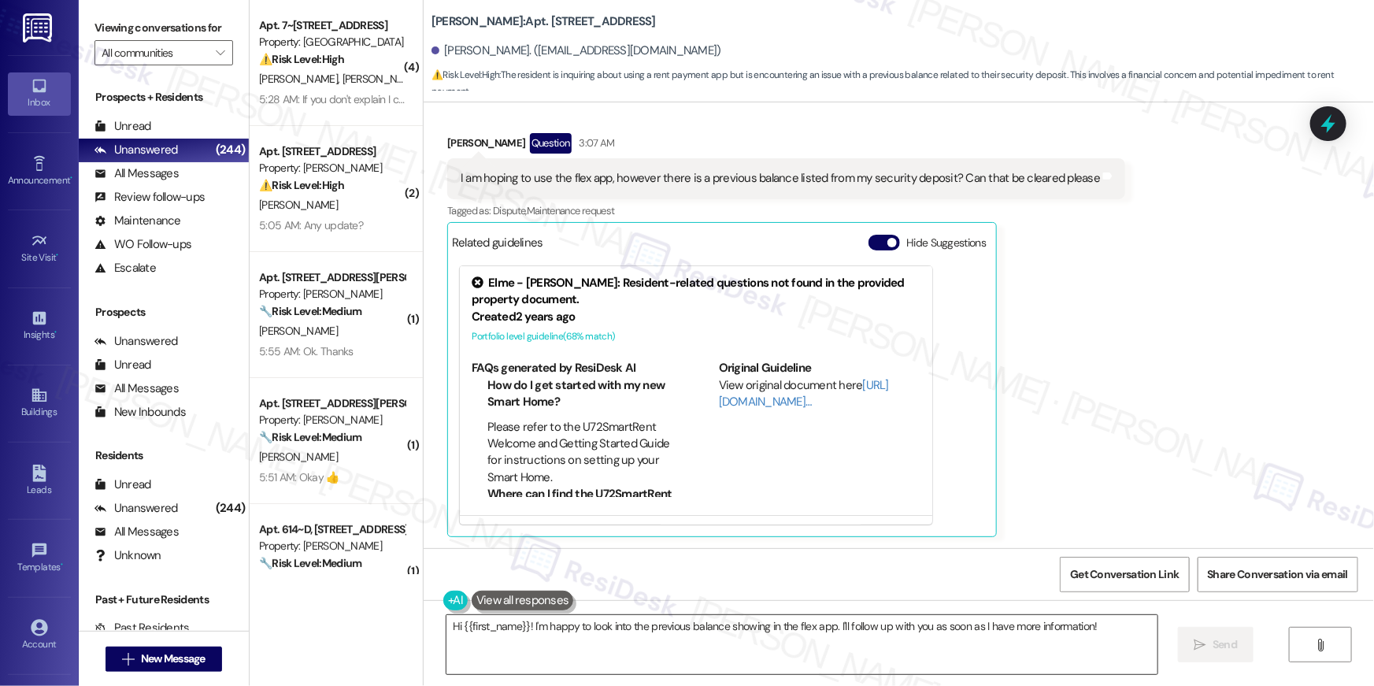
click at [639, 634] on textarea "Hi {{first_name}}! I'm happy to look into the previous balance showing in the f…" at bounding box center [802, 644] width 711 height 59
click at [716, 639] on textarea "Hi {{first_name}}! I'm happy to look into the previous balance showing in the f…" at bounding box center [802, 644] width 711 height 59
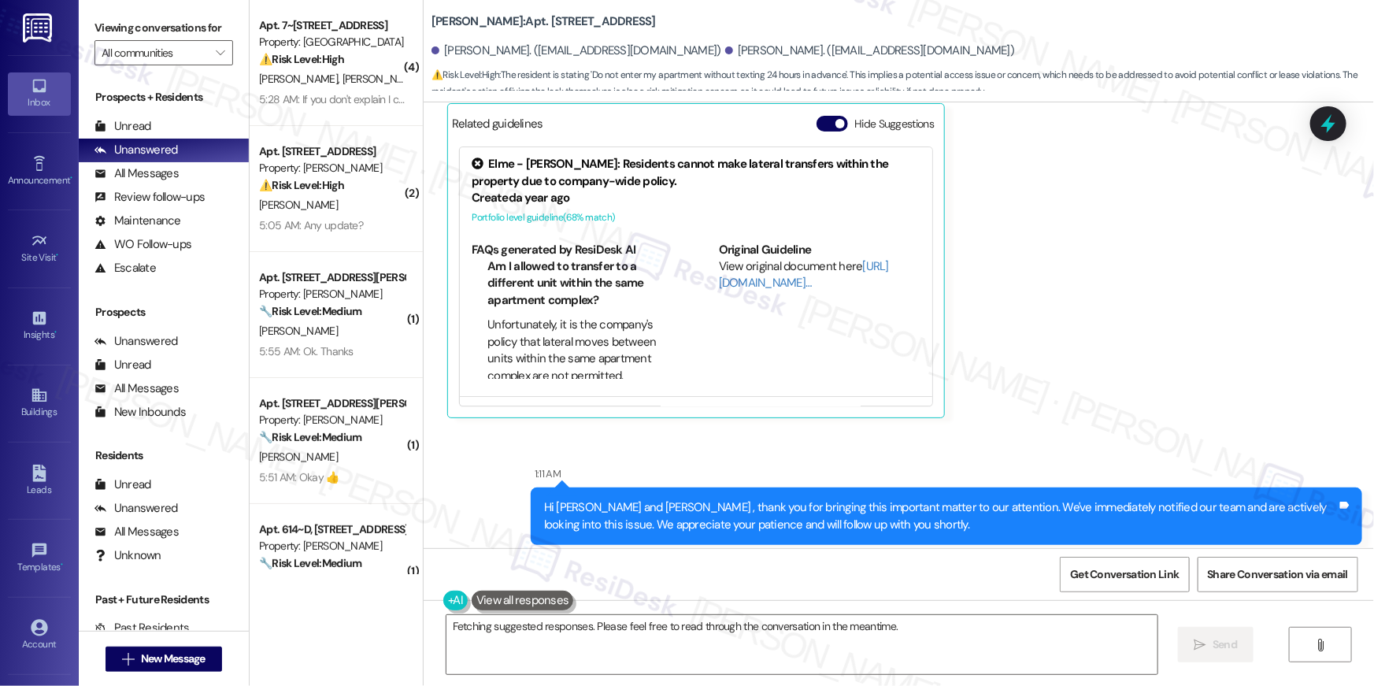
scroll to position [14505, 0]
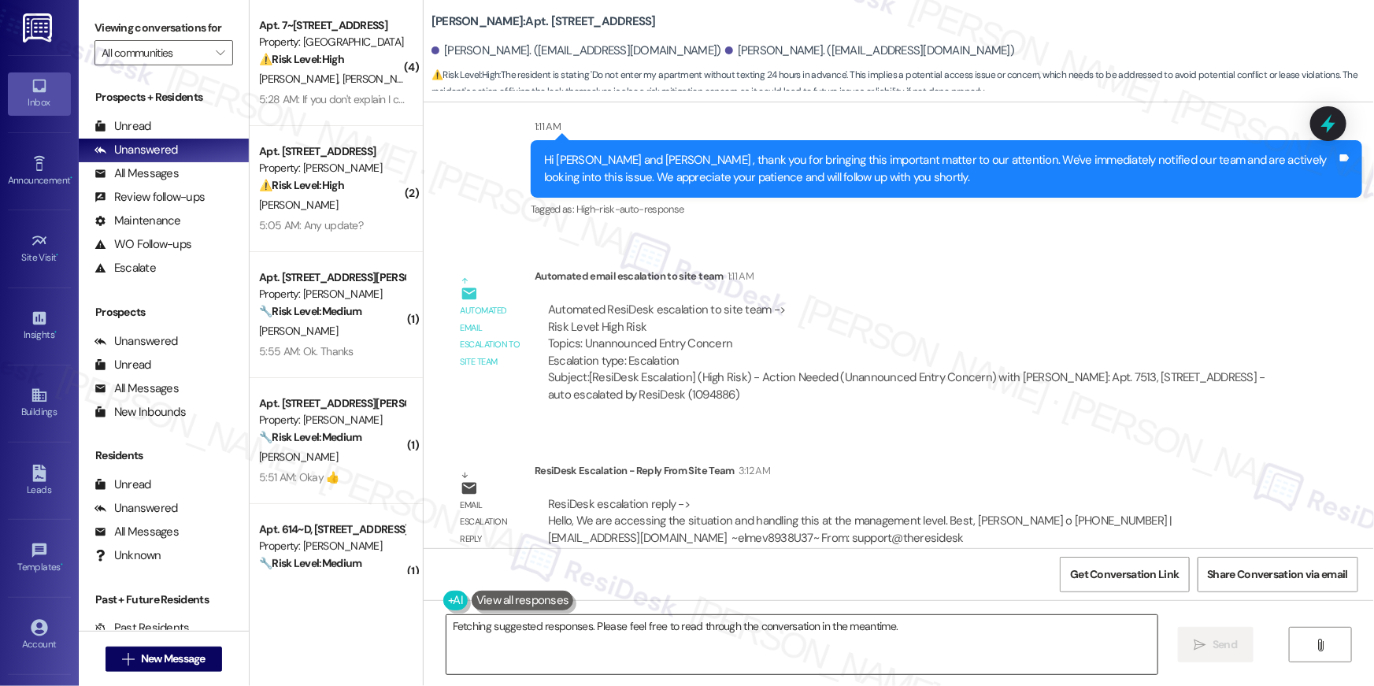
click at [833, 658] on textarea "Hi {{first_name}}, I understand your concern about entry without notice. I'll e…" at bounding box center [802, 644] width 711 height 59
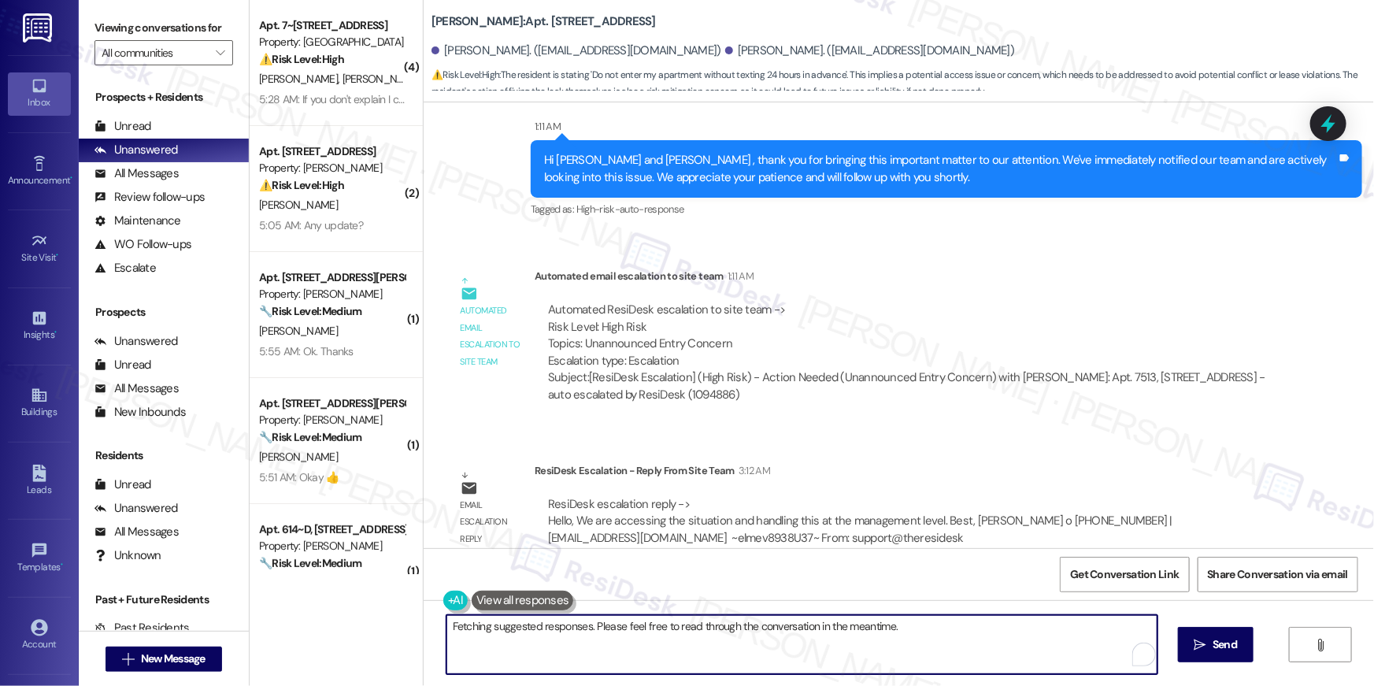
type textarea "Hi {{first_name}}, I understand your concern about entry without notice. I'll e…"
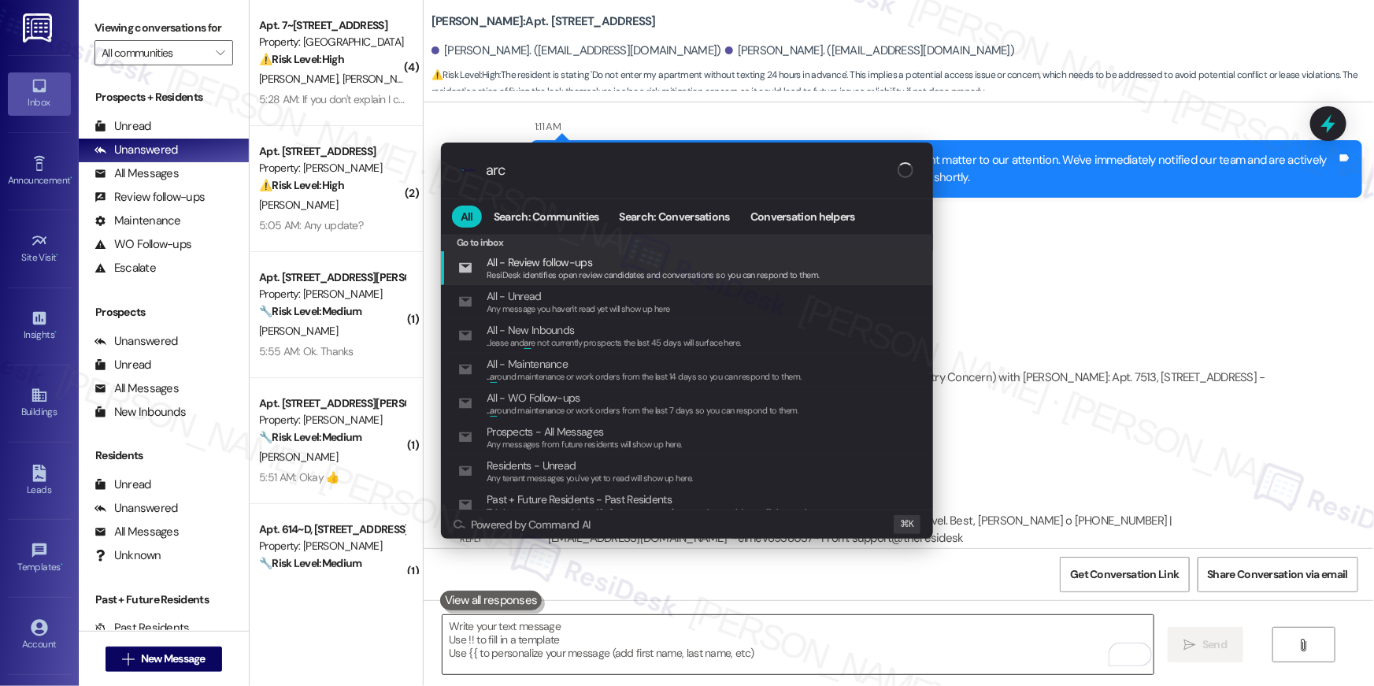
type input "arch"
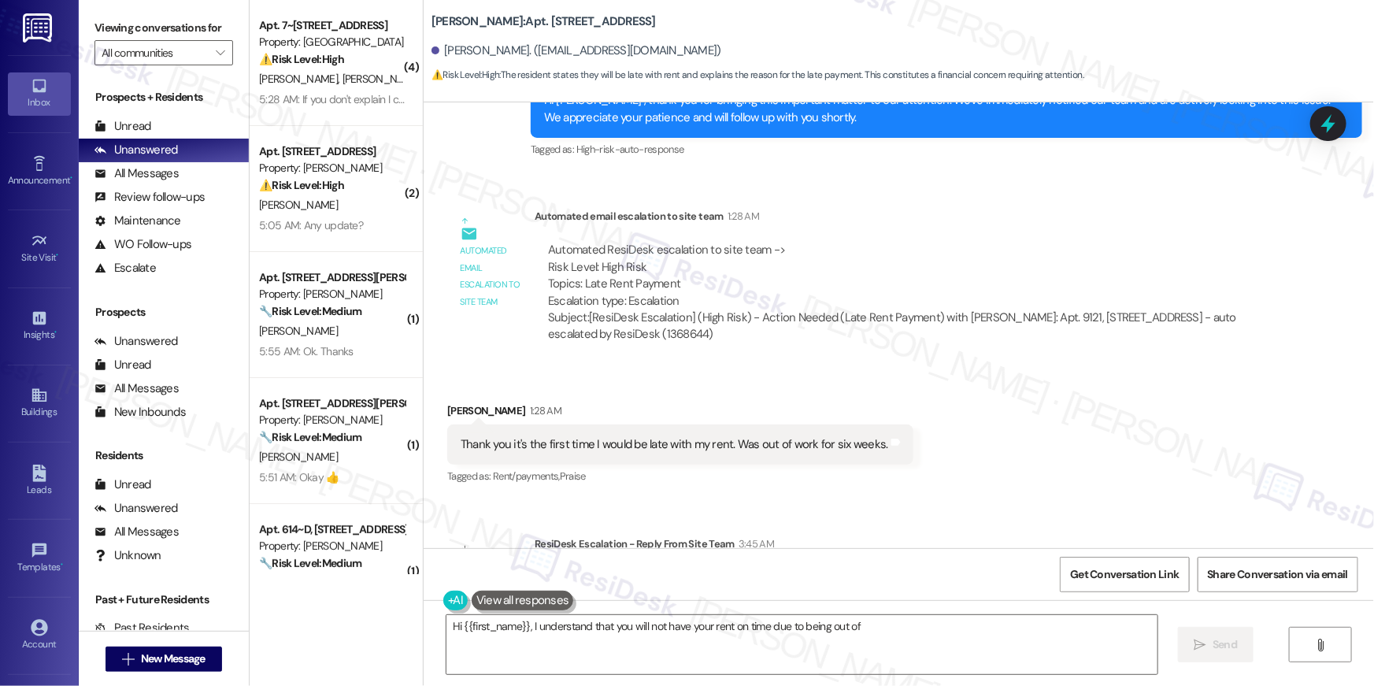
scroll to position [4957, 0]
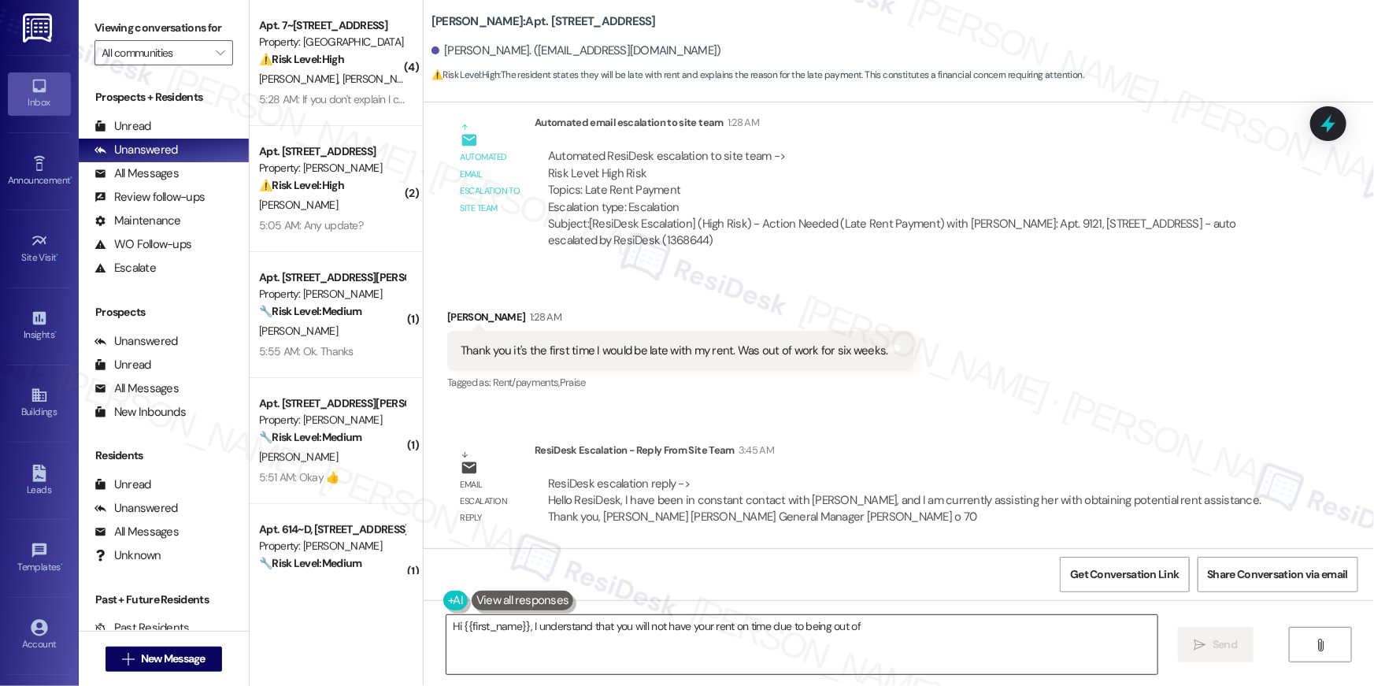
click at [902, 632] on textarea "Hi {{first_name}}, I understand that you will not have your rent on time due to…" at bounding box center [802, 644] width 711 height 59
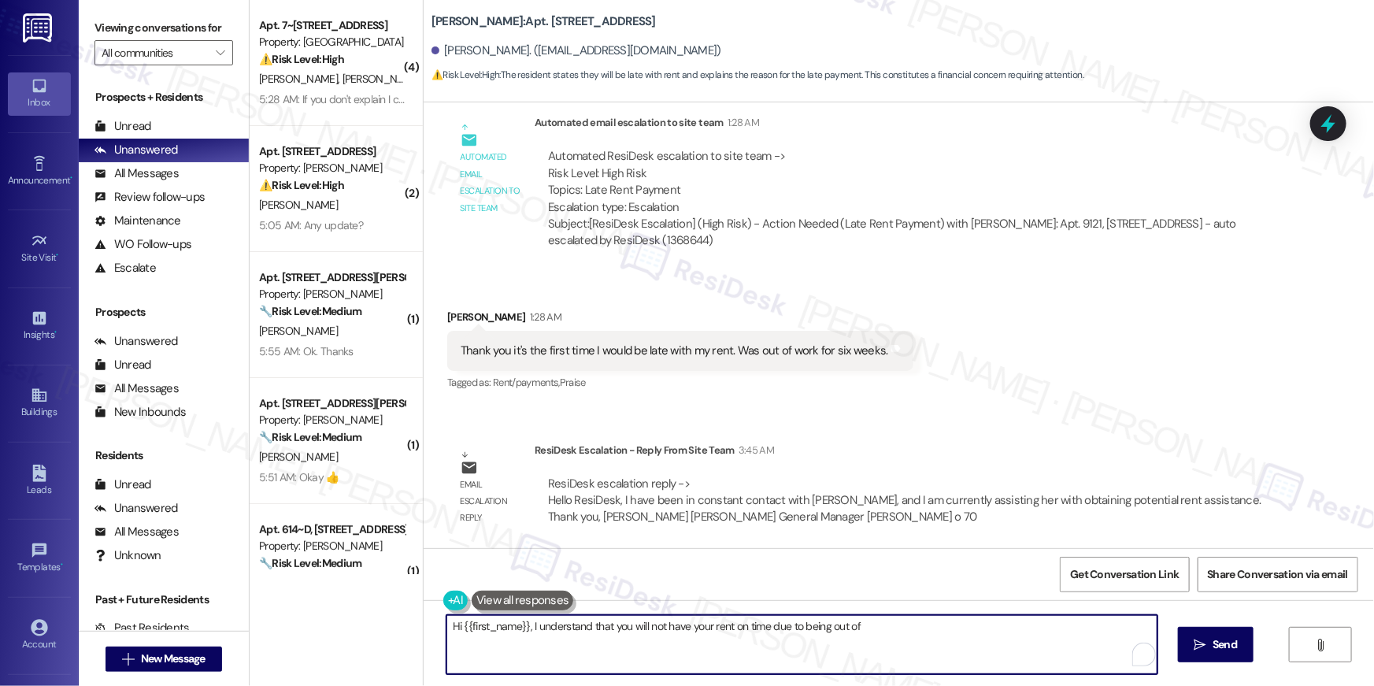
click at [902, 632] on textarea "Hi {{first_name}}, I understand that you will not have your rent on time due to…" at bounding box center [802, 644] width 711 height 59
type textarea "Hi {{first_name}}, I understand that you will not have your rent on time due to…"
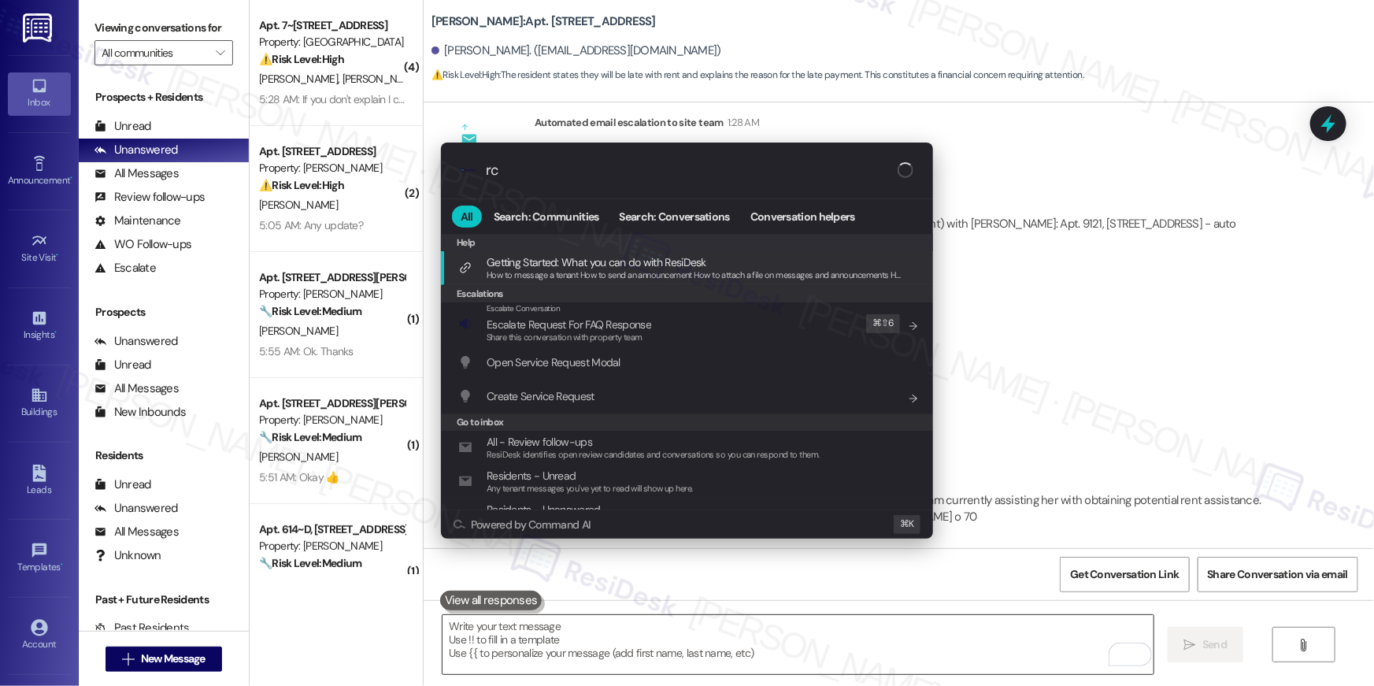
type input "rch"
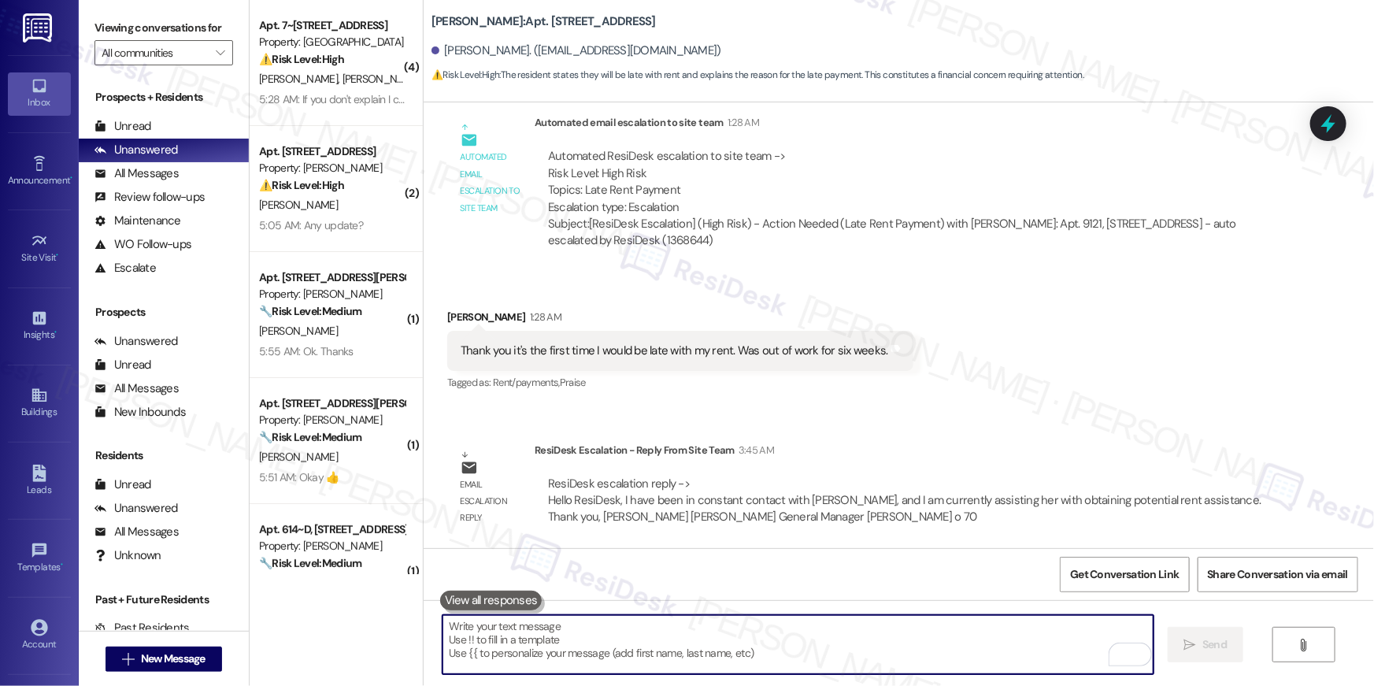
click at [801, 629] on textarea "To enrich screen reader interactions, please activate Accessibility in Grammarl…" at bounding box center [798, 644] width 711 height 59
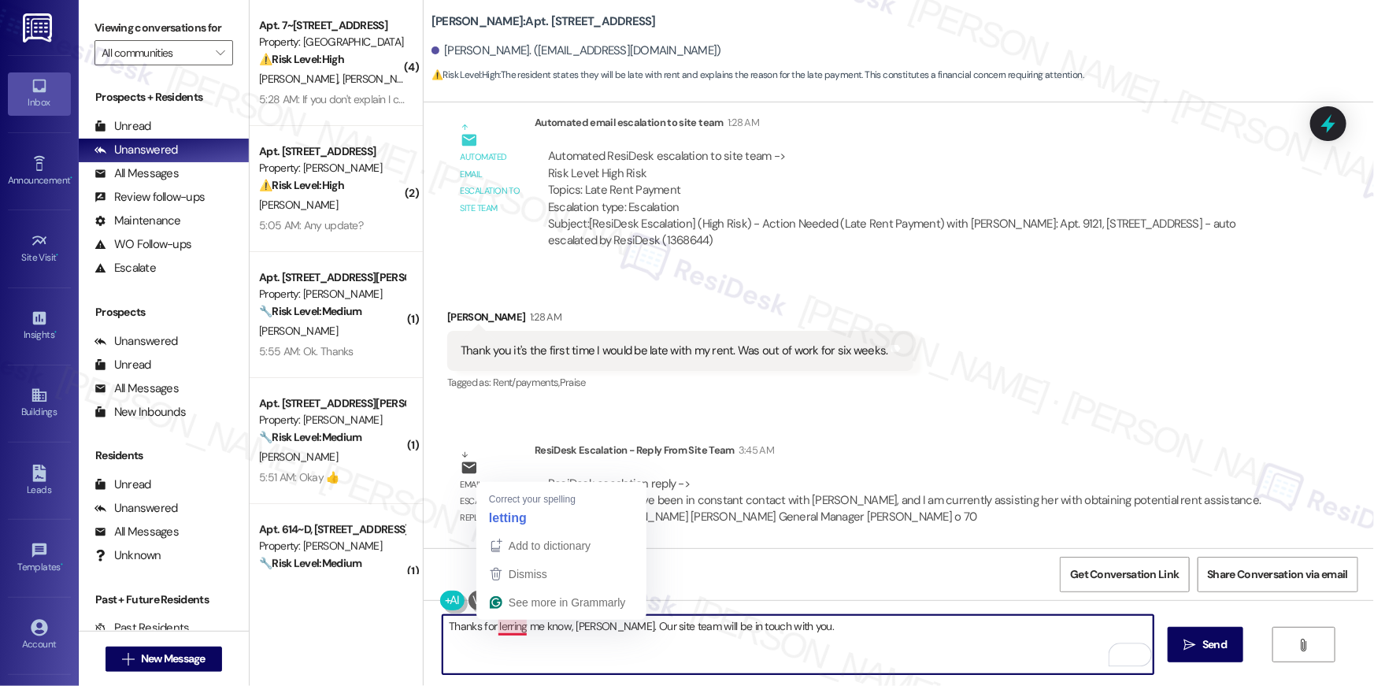
click at [501, 630] on textarea "Thanks for lerring me know, Belinda. Our site team will be in touch with you." at bounding box center [798, 644] width 711 height 59
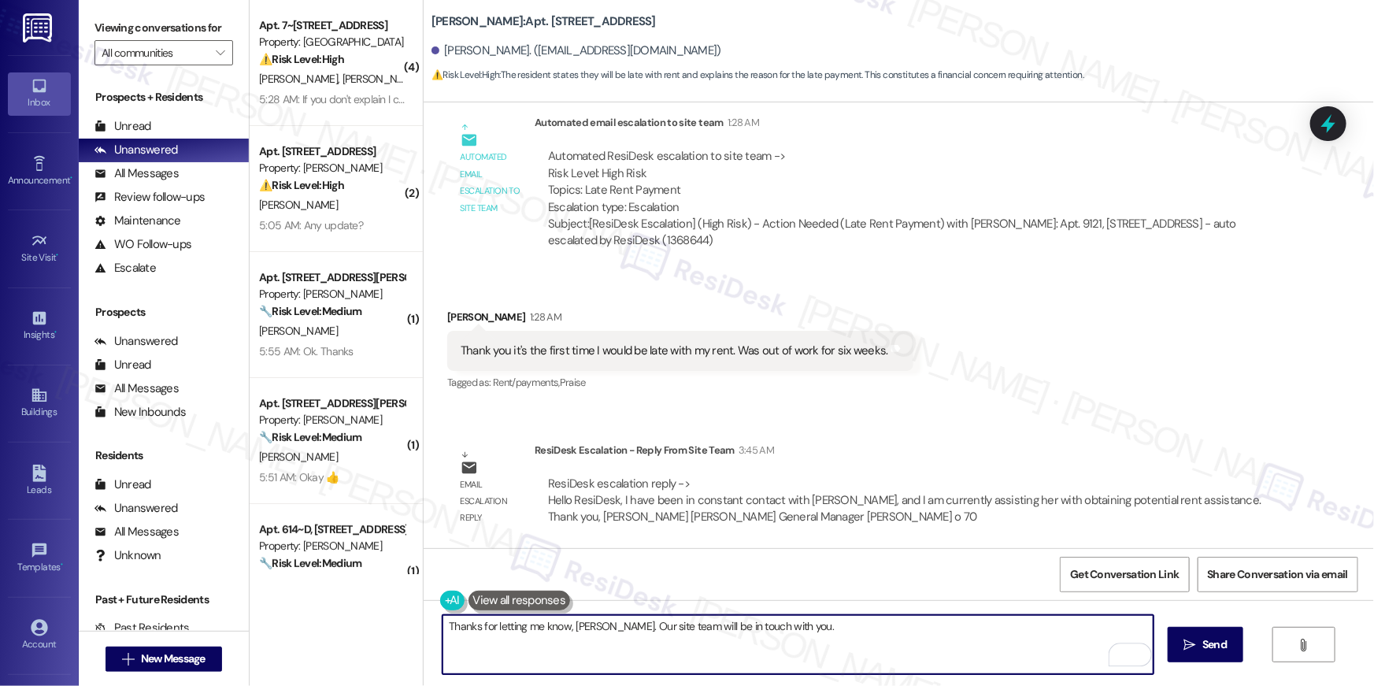
click at [873, 636] on textarea "Thanks for letting me know, Belinda. Our site team will be in touch with you." at bounding box center [798, 644] width 711 height 59
type textarea "Thanks for letting me know, Belinda. Our site team will be in touch with you."
click at [1200, 647] on span "Send" at bounding box center [1214, 644] width 31 height 17
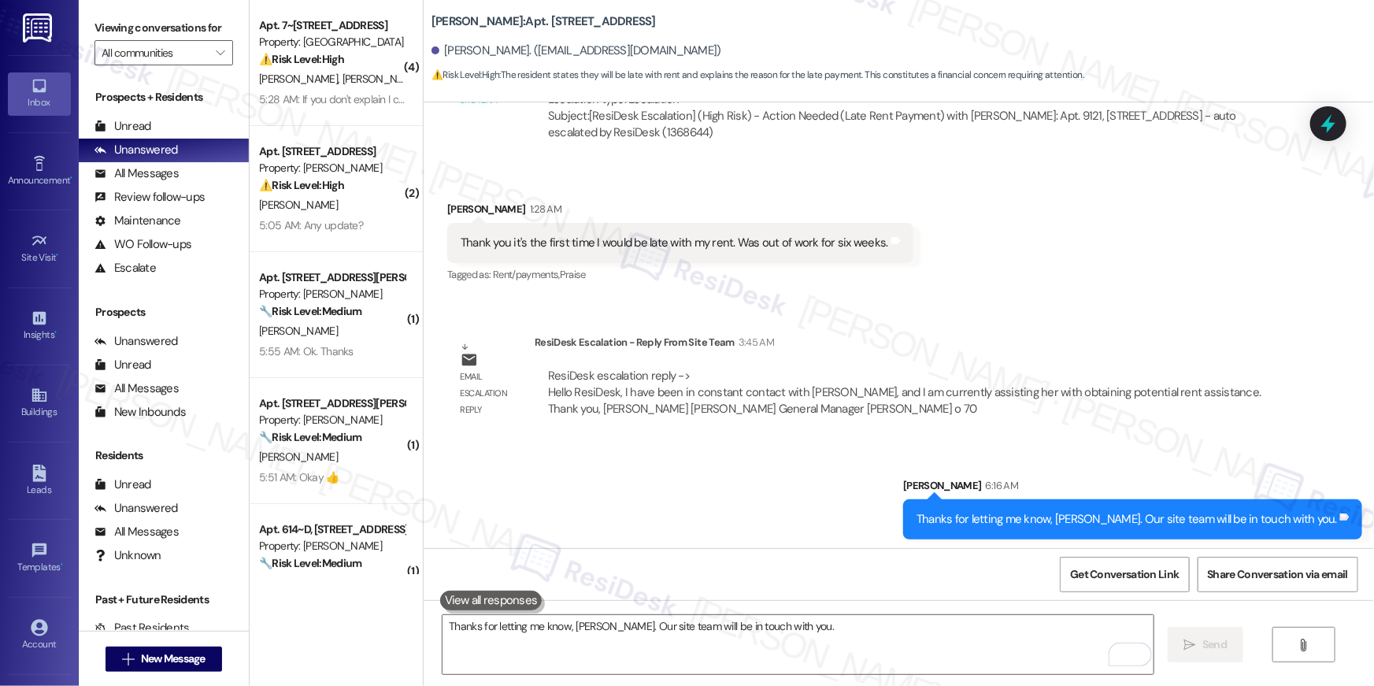
scroll to position [5067, 0]
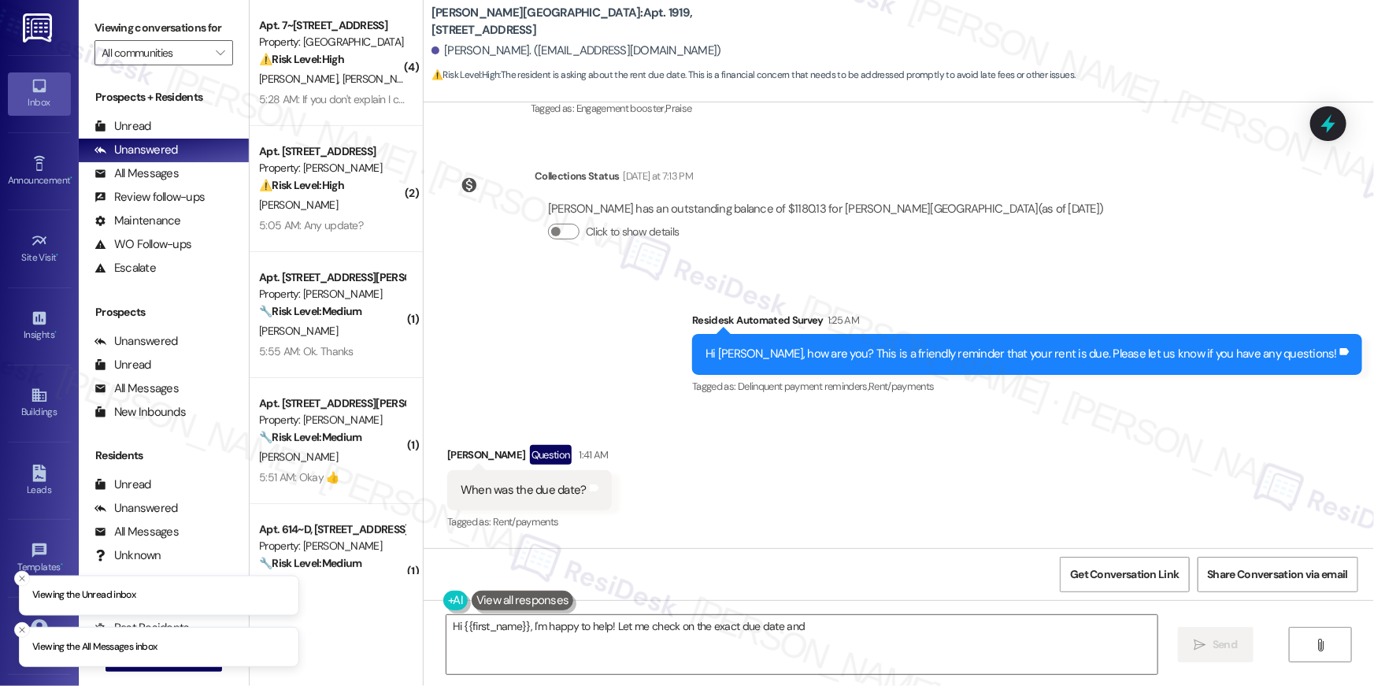
scroll to position [2309, 0]
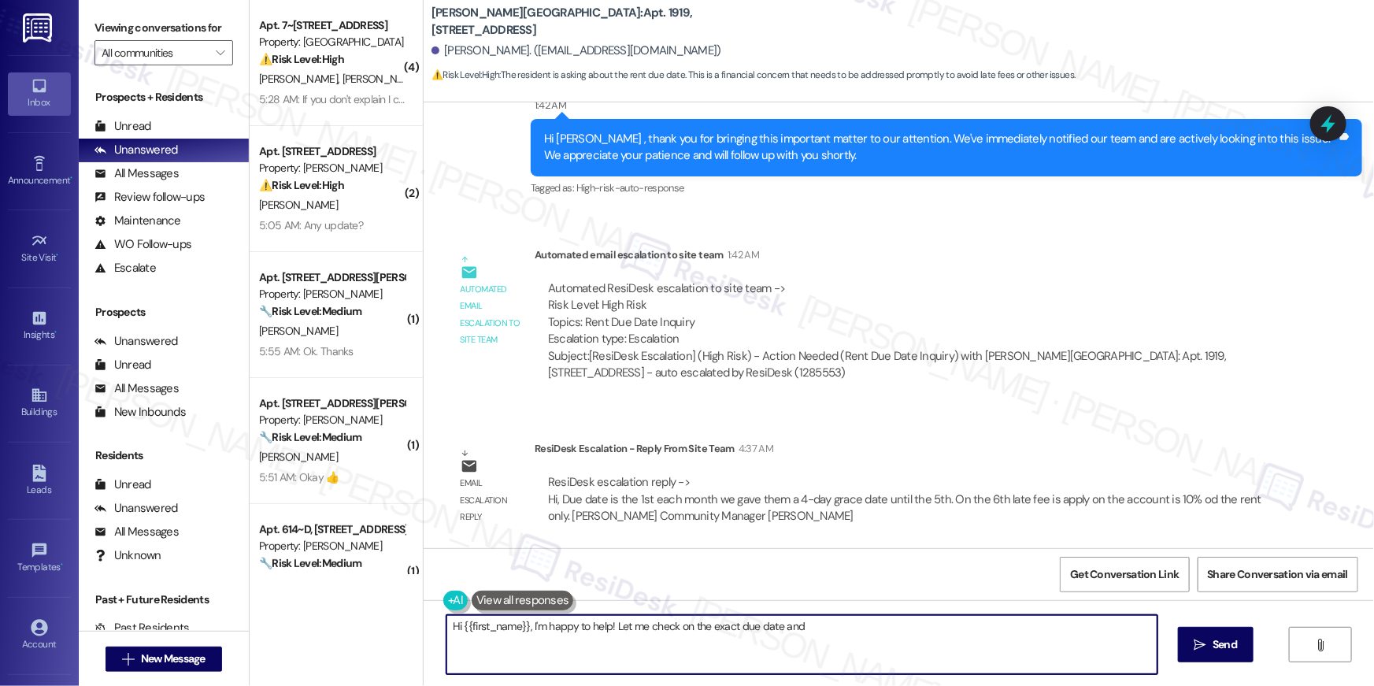
click at [991, 640] on textarea "Hi {{first_name}}, I'm happy to help! Let me check on the exact due date and I'…" at bounding box center [802, 644] width 711 height 59
paste textarea ", {{first_name}}! the rent is due on the 1st of each month. Payments made after…"
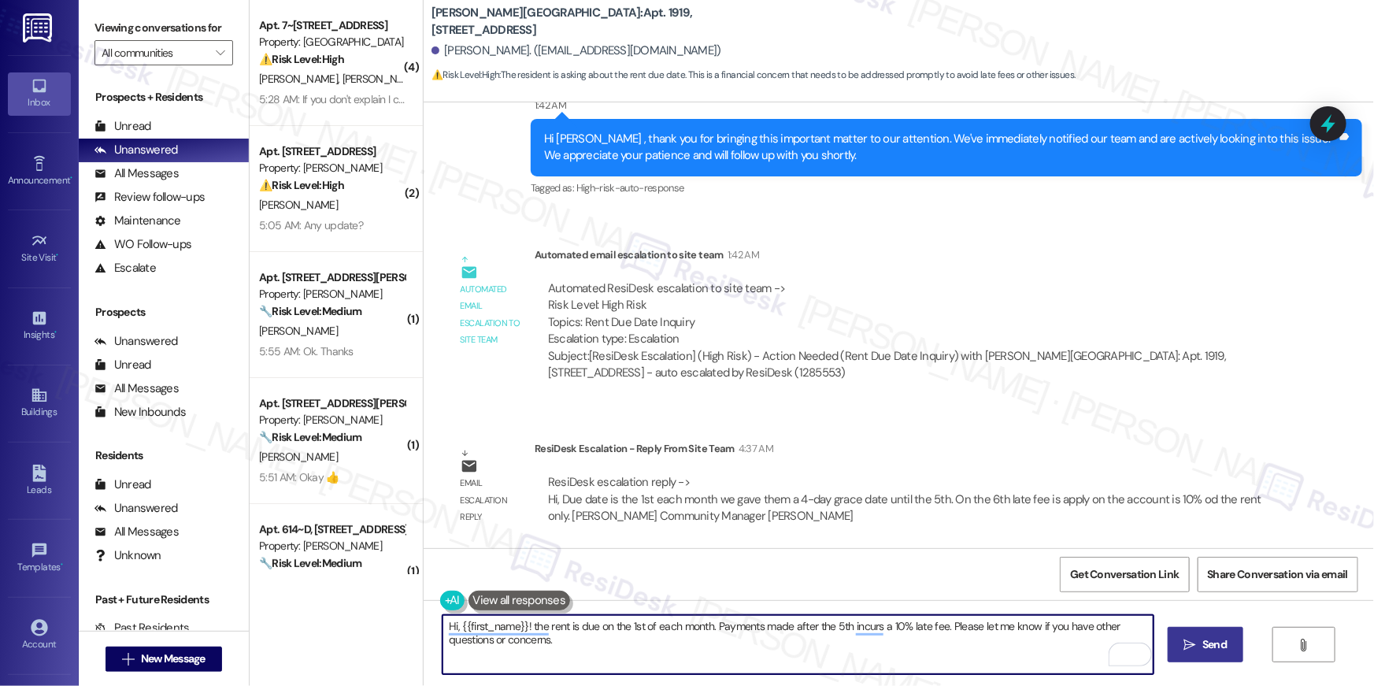
type textarea "Hi, {{first_name}}! the rent is due on the 1st of each month. Payments made aft…"
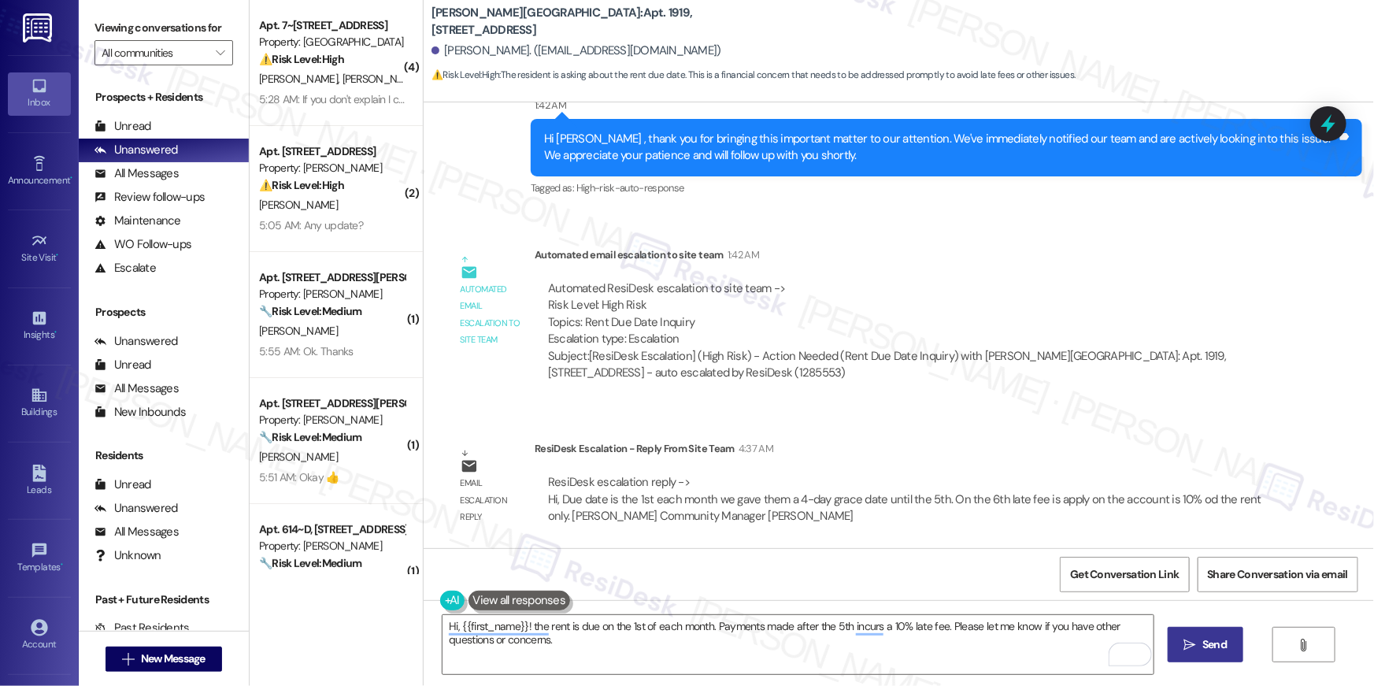
click at [1205, 649] on span "Send" at bounding box center [1215, 644] width 24 height 17
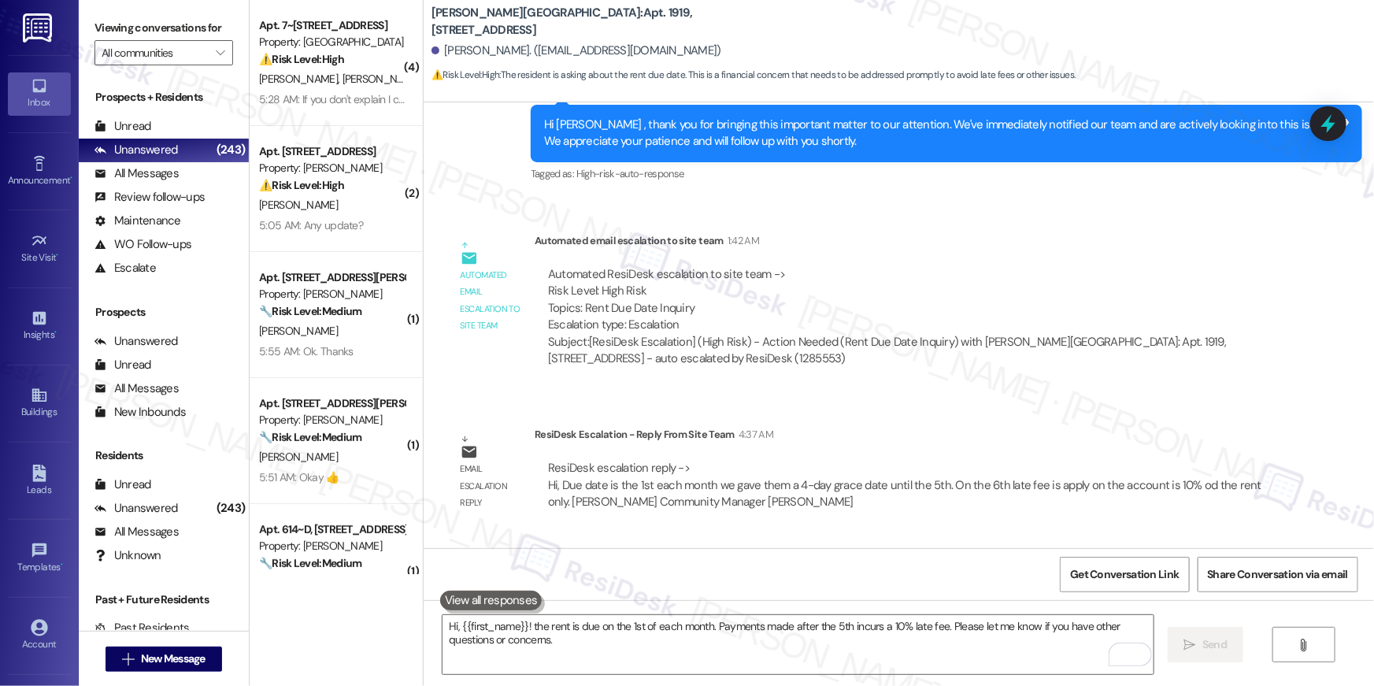
scroll to position [2418, 0]
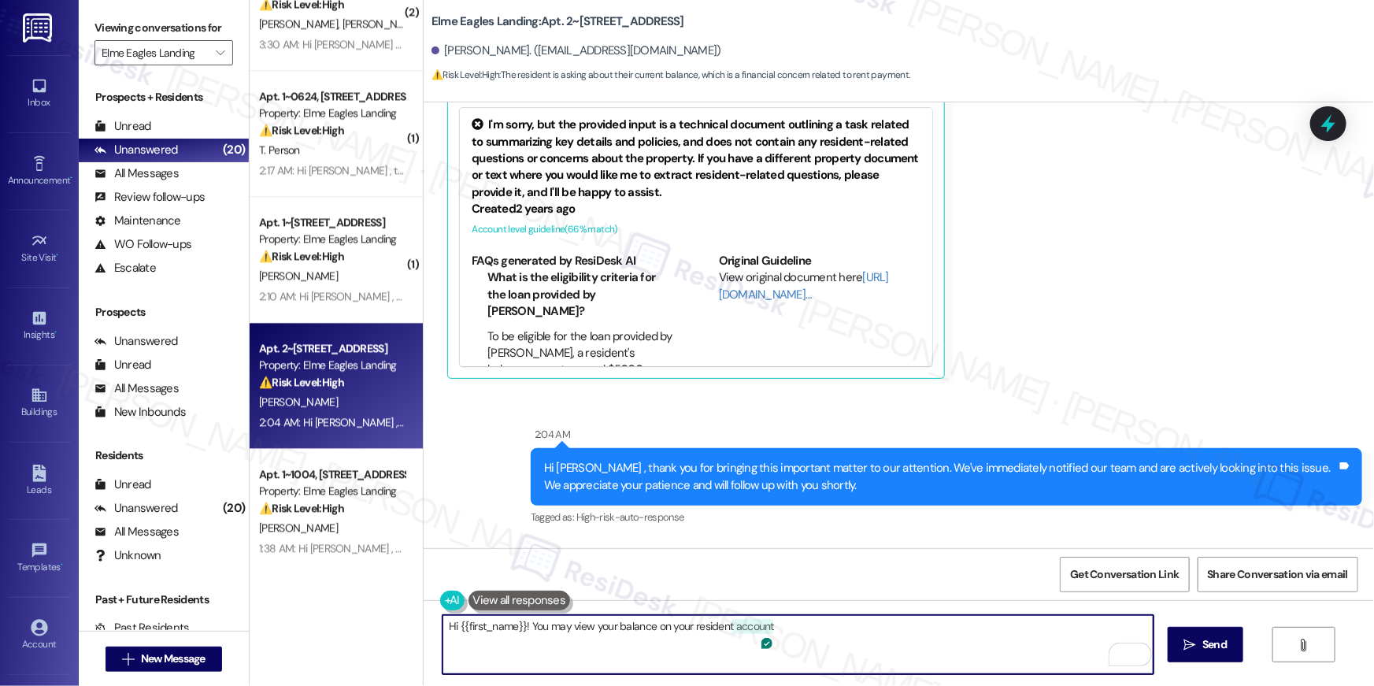
scroll to position [9182, 0]
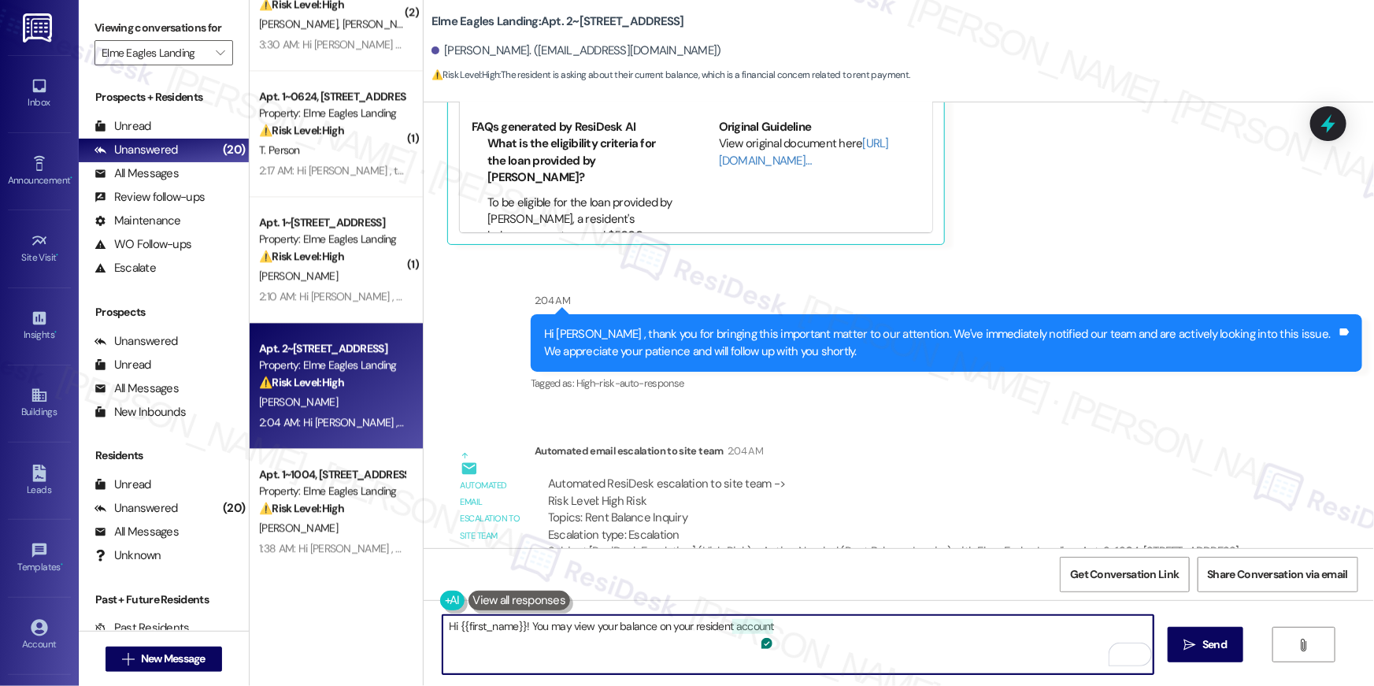
click at [815, 642] on textarea "Hi {{first_name}}! You may view your balance on your resident account" at bounding box center [798, 644] width 711 height 59
drag, startPoint x: 817, startPoint y: 639, endPoint x: 716, endPoint y: 628, distance: 101.5
click at [714, 628] on textarea "Hi {{first_name}}! You may view your balance on your resident account" at bounding box center [798, 644] width 711 height 59
click at [780, 629] on textarea "Hi {{first_name}}! You may view your balance on your resident account" at bounding box center [798, 644] width 711 height 59
drag, startPoint x: 793, startPoint y: 628, endPoint x: 728, endPoint y: 626, distance: 65.4
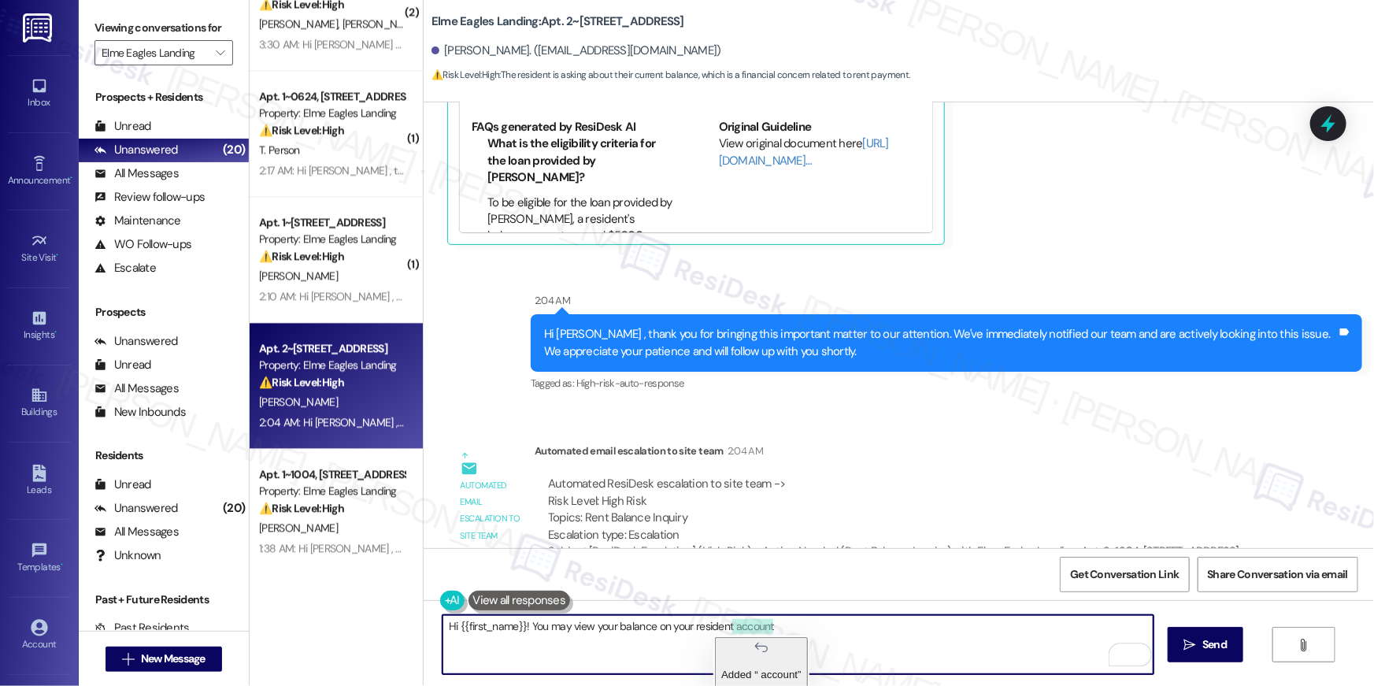
click at [728, 626] on textarea "Hi {{first_name}}! You may view your balance on your resident account" at bounding box center [798, 644] width 711 height 59
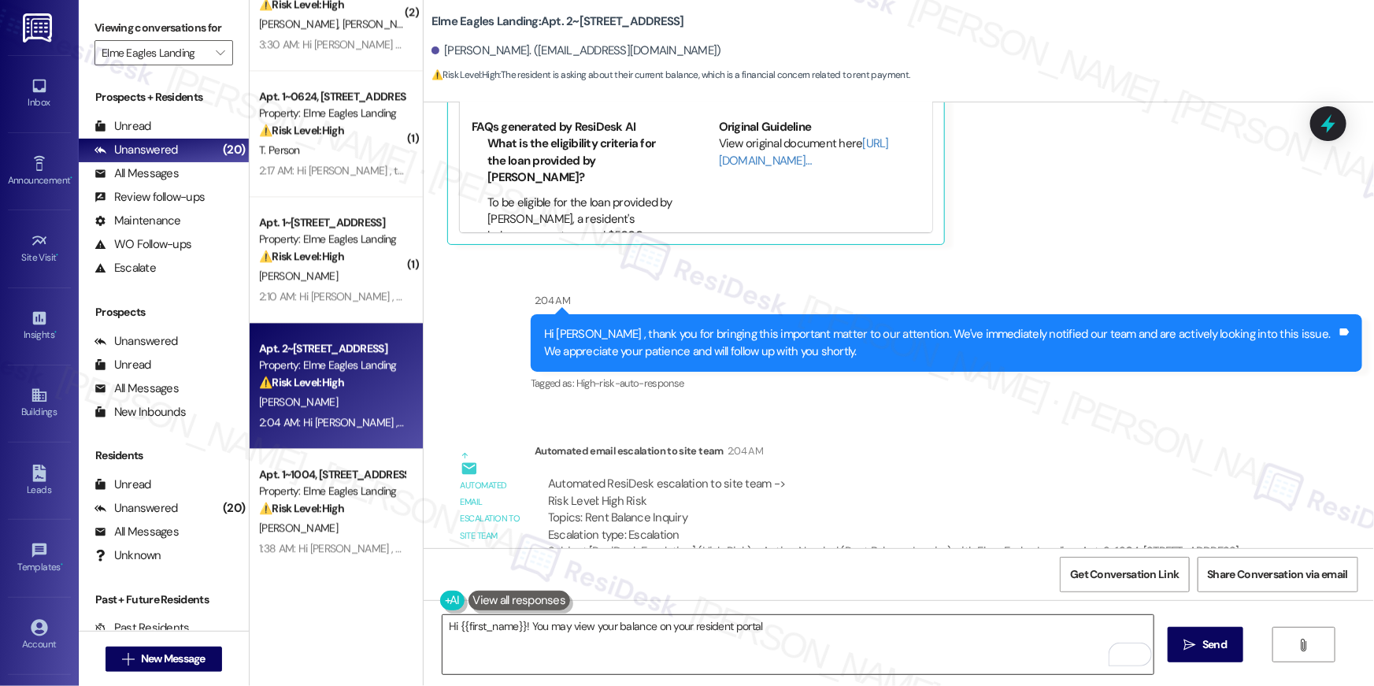
click at [706, 655] on textarea "Hi {{first_name}}! You may view your balance on your resident portal" at bounding box center [798, 644] width 711 height 59
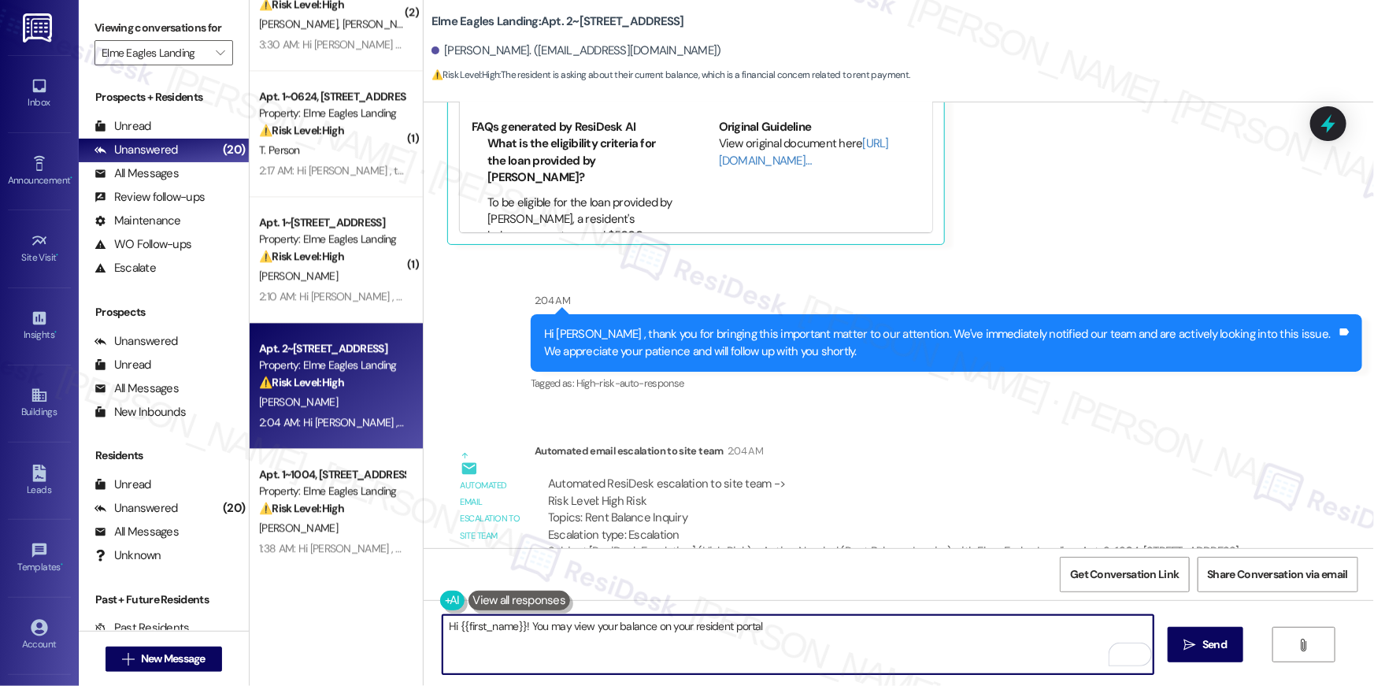
click at [705, 655] on textarea "Hi {{first_name}}! You may view your balance on your resident portal" at bounding box center [798, 644] width 711 height 59
paste textarea ", I’m only able to view the total balance on my end. For a detailed breakdown o…"
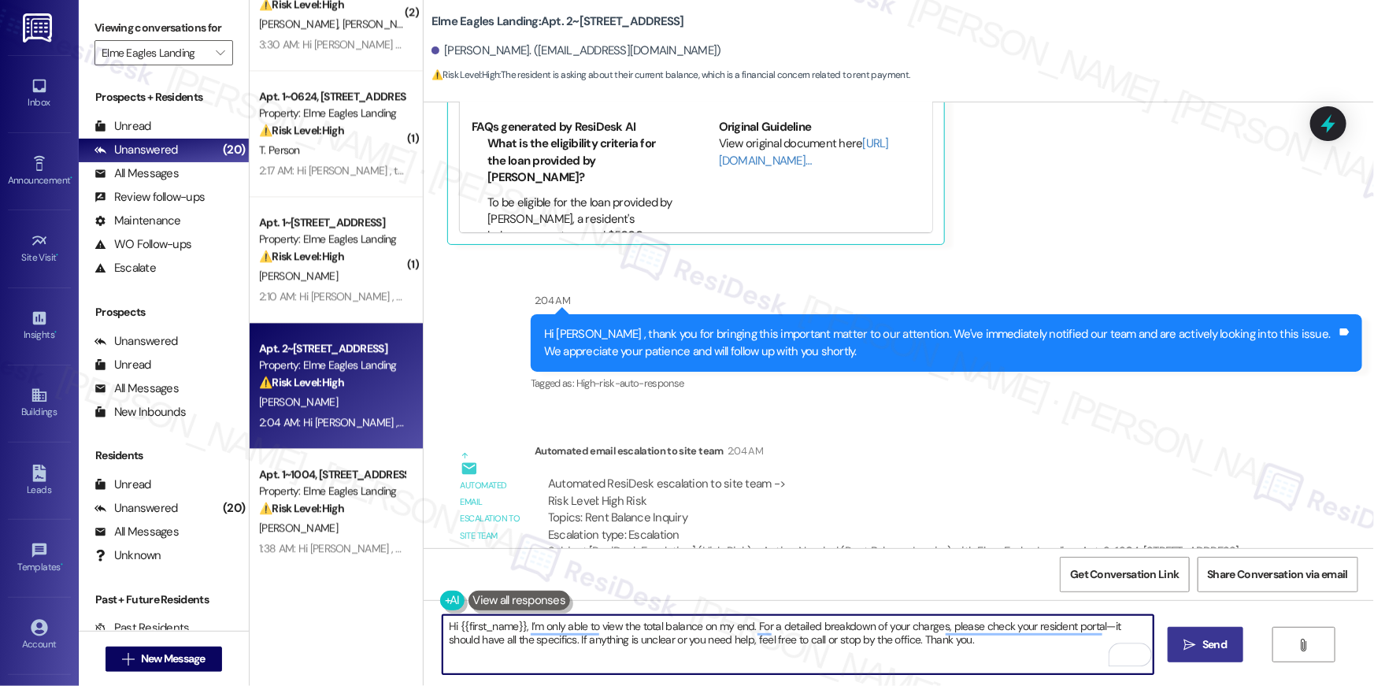
type textarea "Hi {{first_name}}, I’m only able to view the total balance on my end. For a det…"
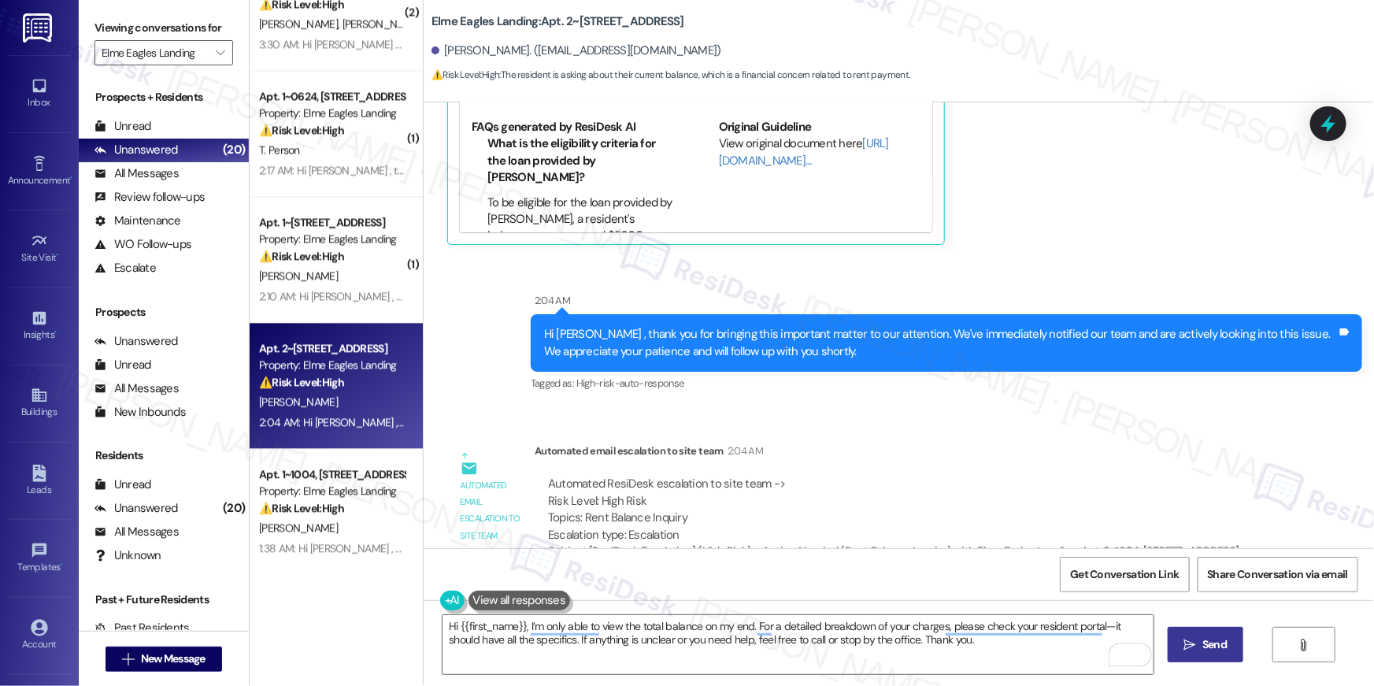
click at [1216, 639] on span "Send" at bounding box center [1215, 644] width 24 height 17
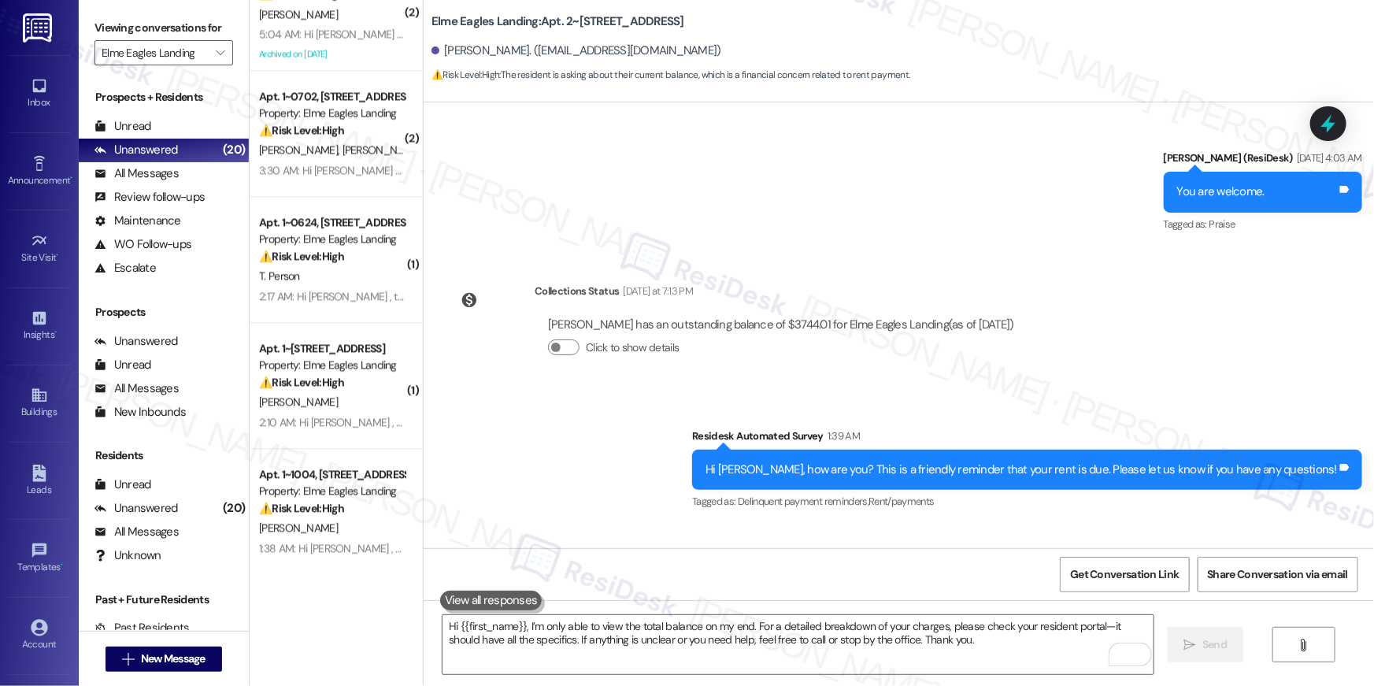
scroll to position [8445, 0]
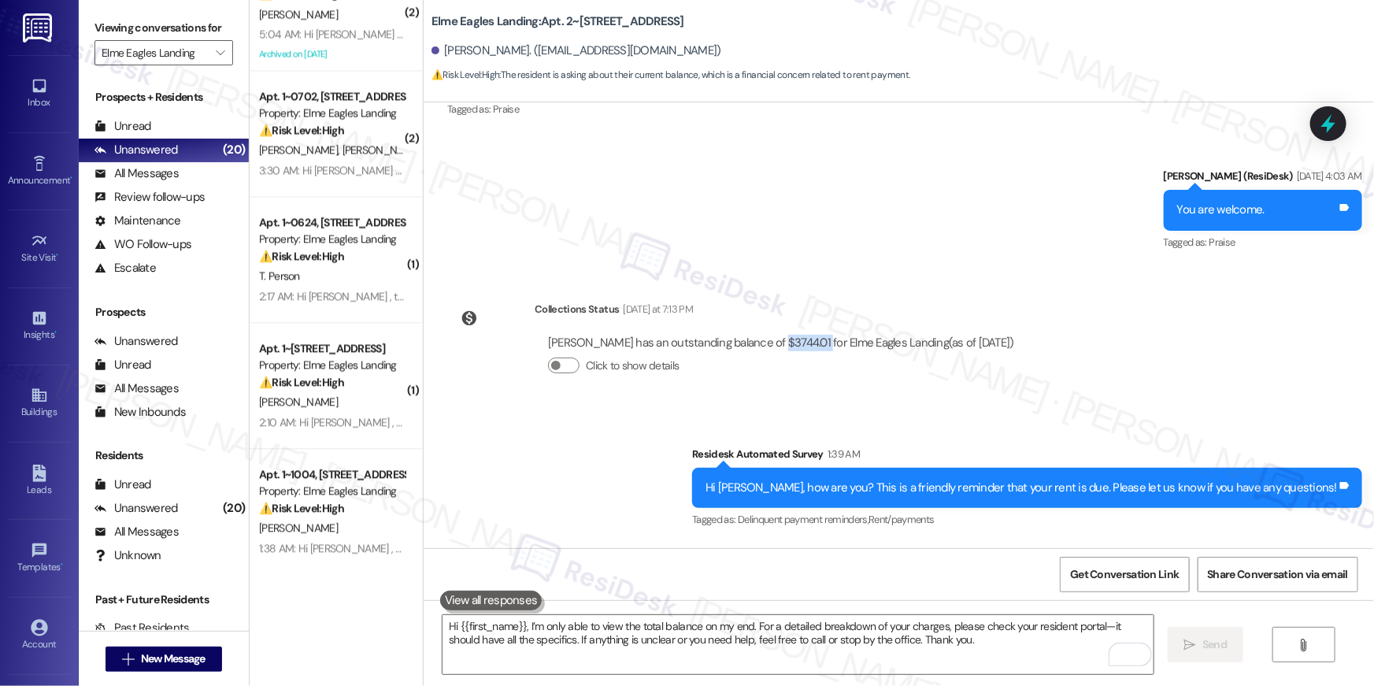
drag, startPoint x: 762, startPoint y: 290, endPoint x: 804, endPoint y: 291, distance: 42.5
click at [804, 335] on div "Kelsie Chaney has an outstanding balance of $3744.01 for Elme Eagles Landing (a…" at bounding box center [781, 343] width 466 height 17
copy div "$3744.01"
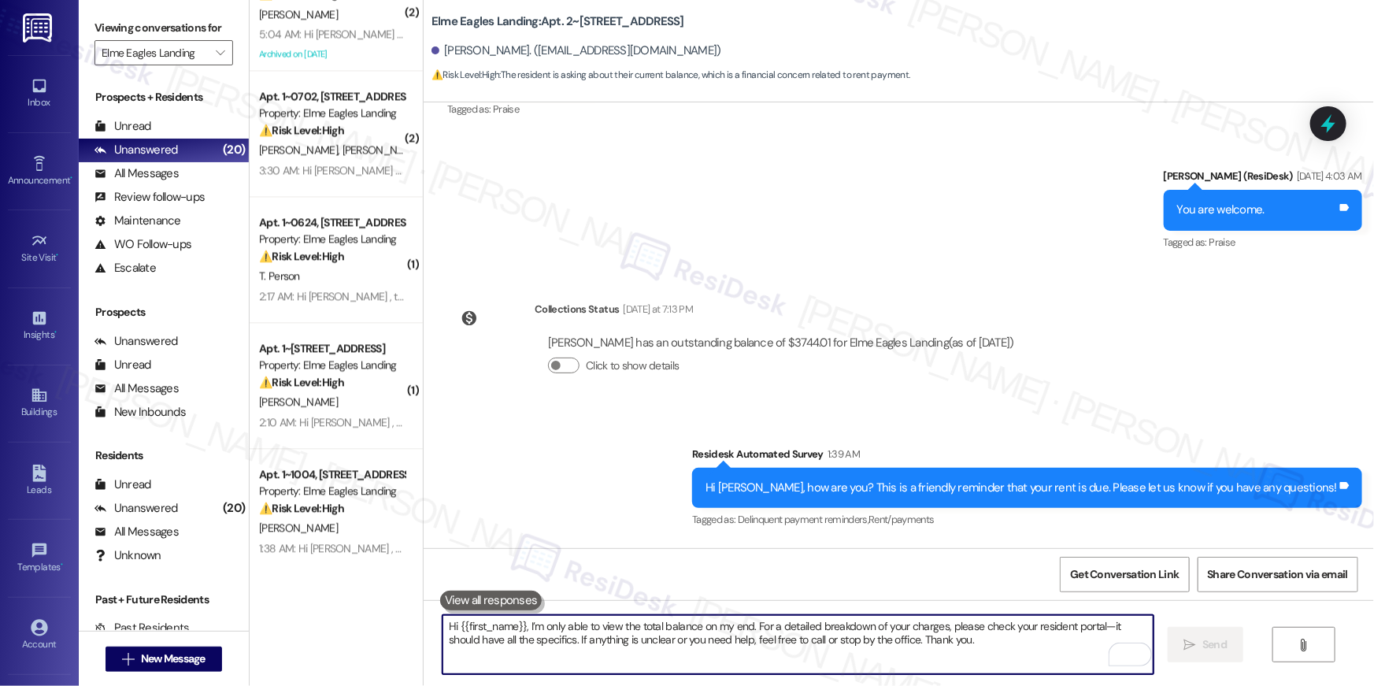
click at [759, 648] on textarea "Hi {{first_name}}, I’m only able to view the total balance on my end. For a det…" at bounding box center [798, 644] width 711 height 59
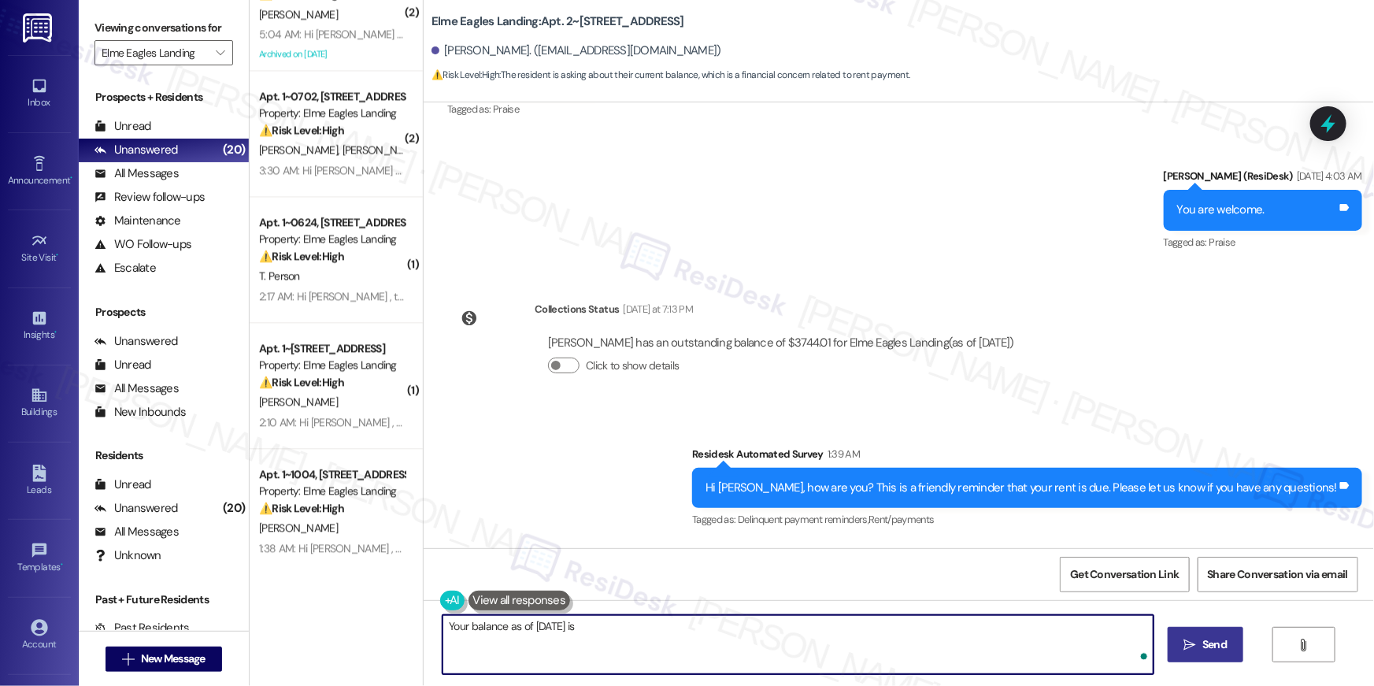
paste textarea "$3744.01"
type textarea "Your balance as of Sep 03, 2025 is $3744.01. Please let me know if you have oth…"
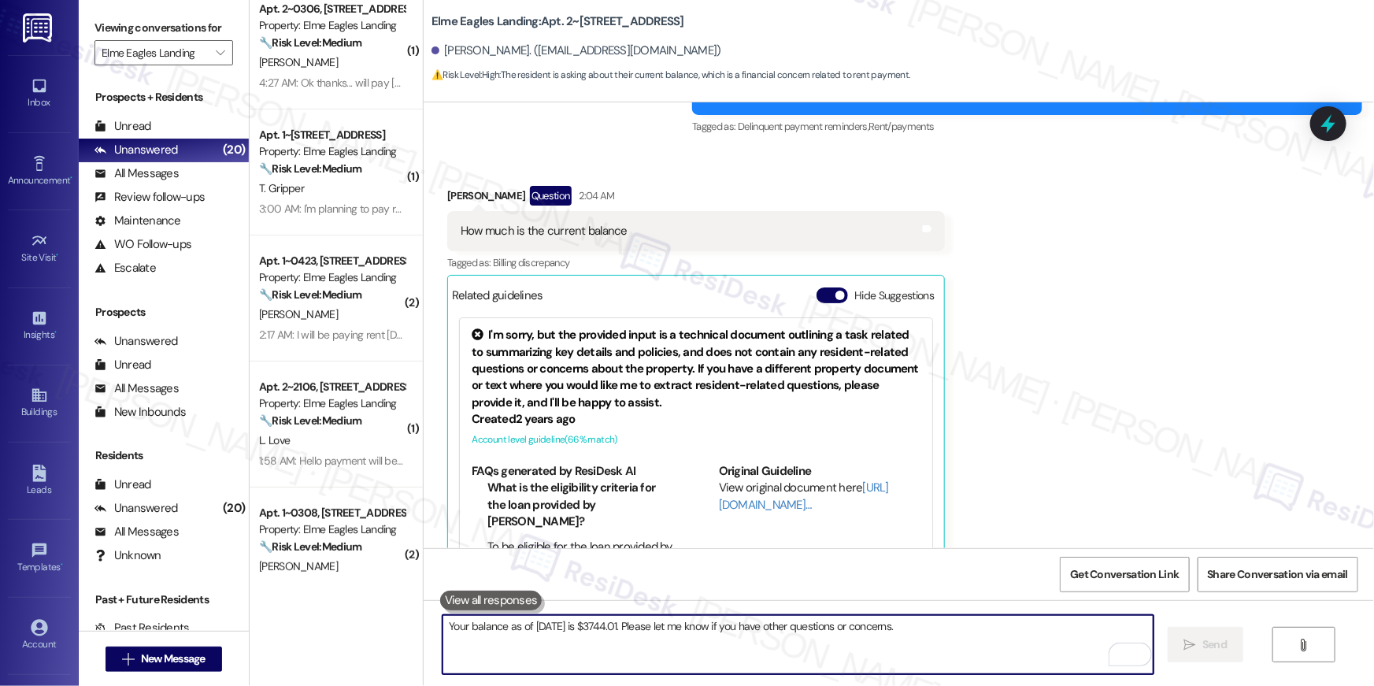
scroll to position [43, 0]
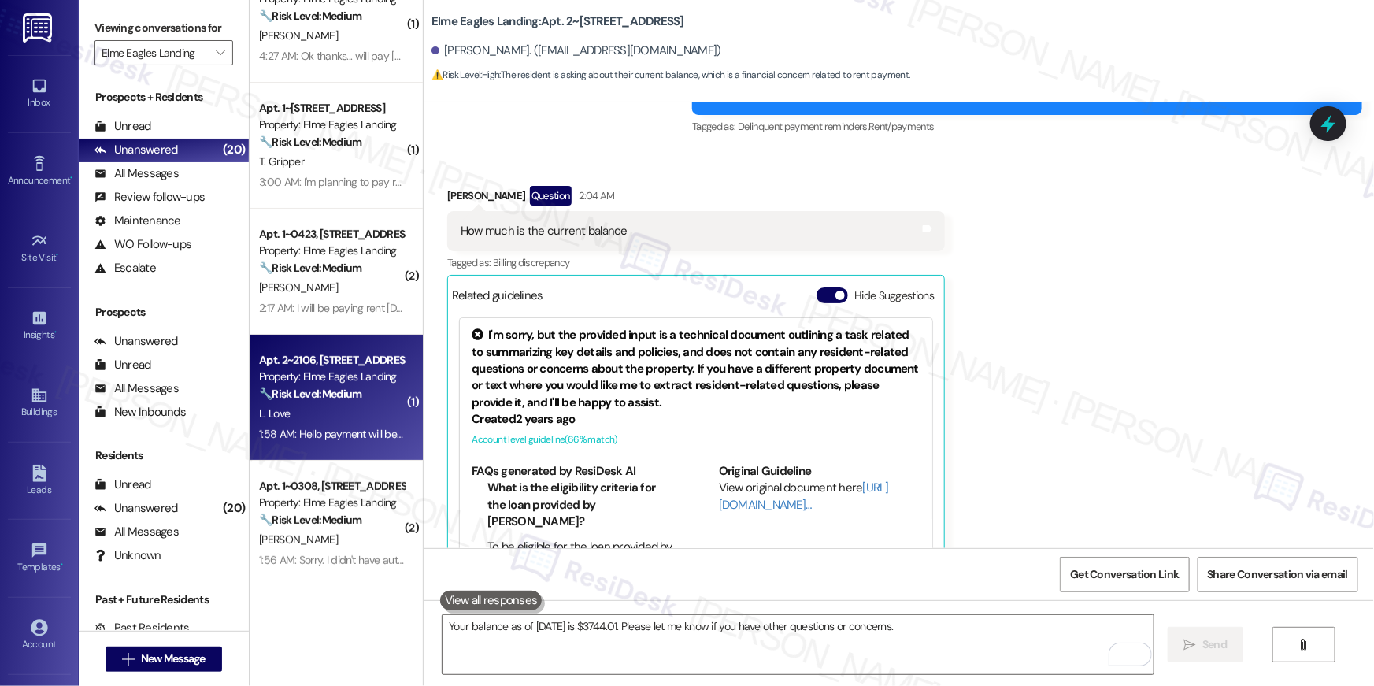
click at [346, 399] on strong "🔧 Risk Level: Medium" at bounding box center [310, 394] width 102 height 14
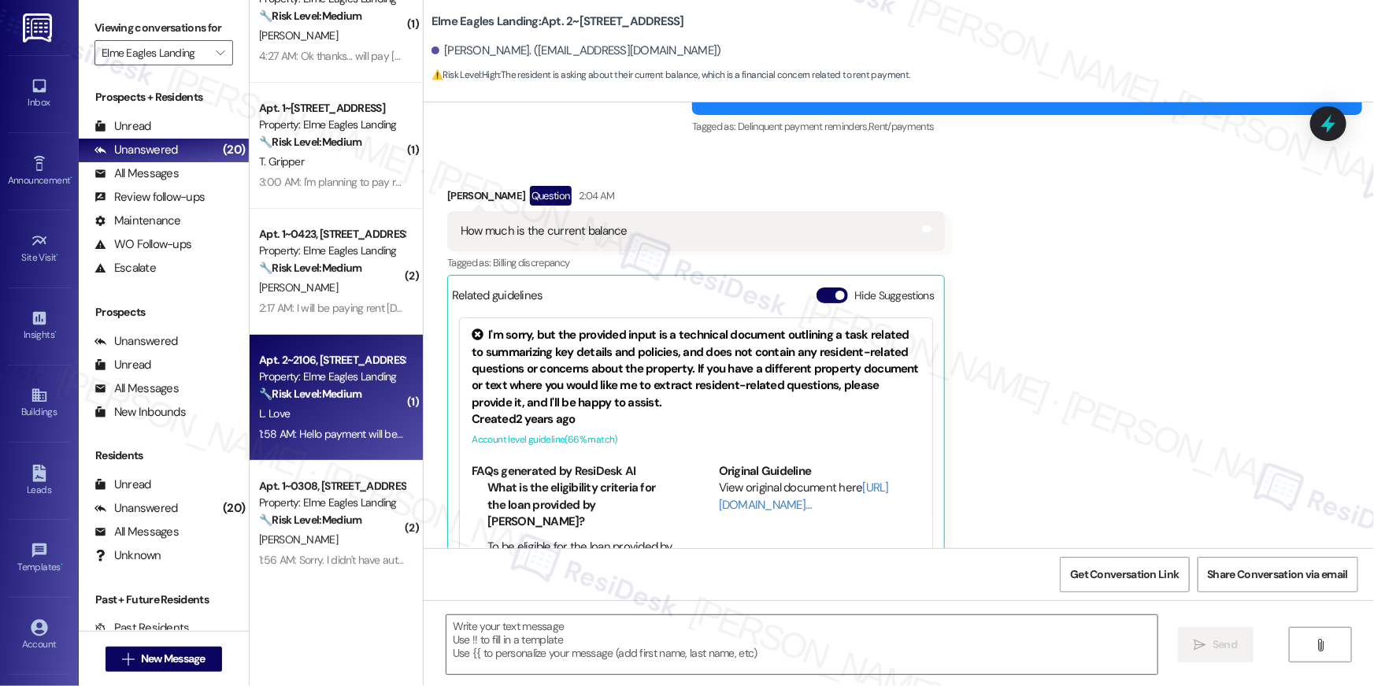
type textarea "Fetching suggested responses. Please feel free to read through the conversation…"
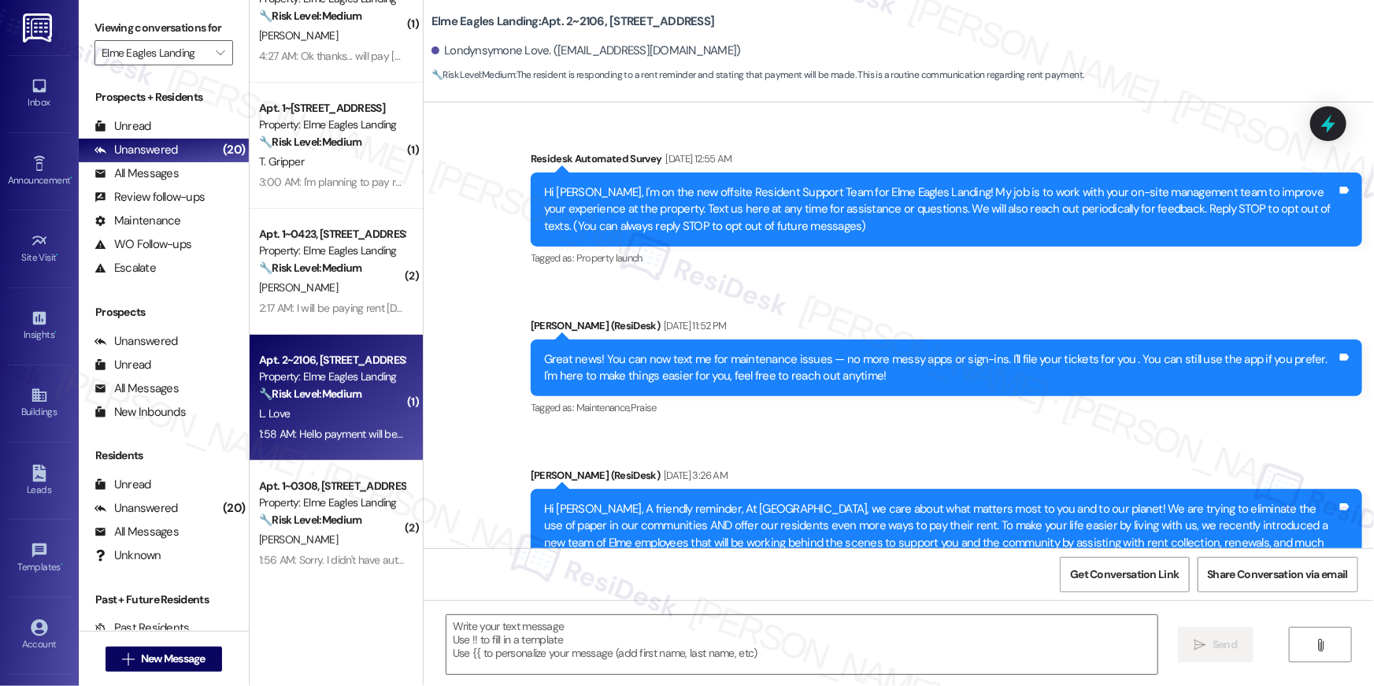
scroll to position [9437, 0]
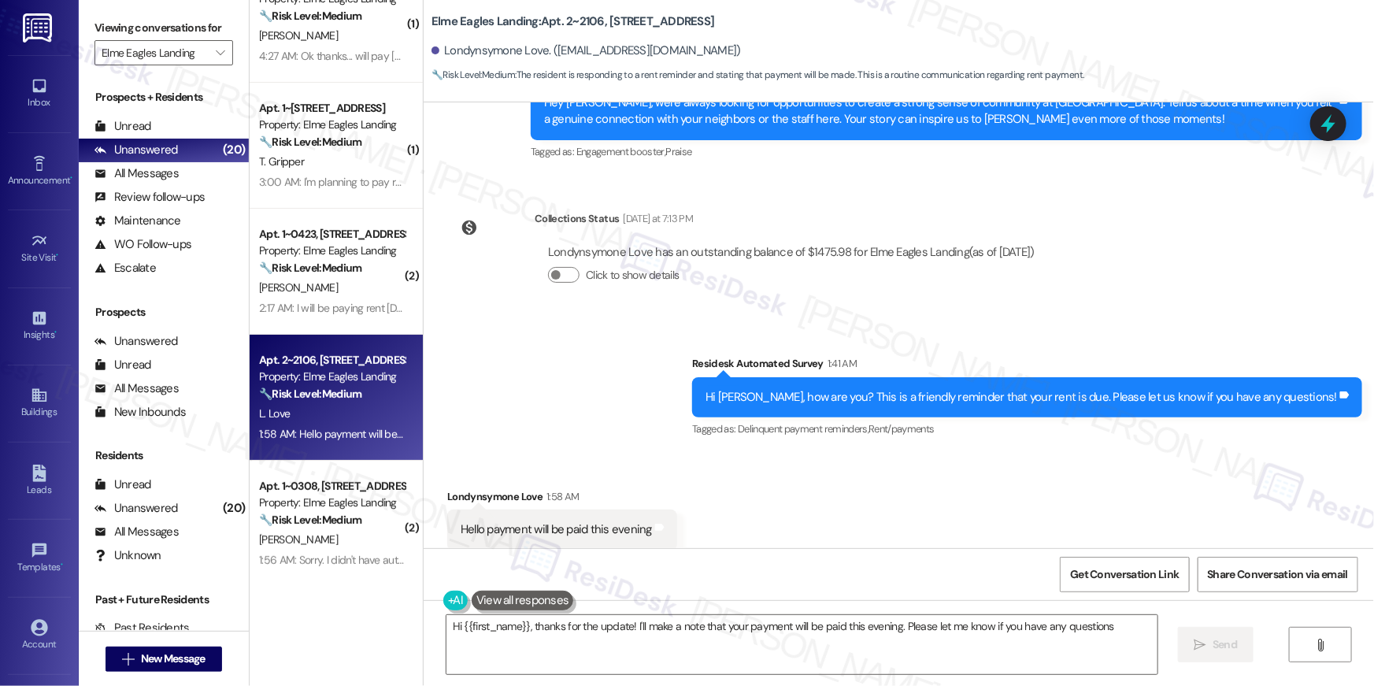
type textarea "Hi {{first_name}}, thanks for the update! I'll make a note that your payment wi…"
drag, startPoint x: 706, startPoint y: 632, endPoint x: 971, endPoint y: 643, distance: 264.8
click at [706, 632] on textarea "Hi {{first_name}}, thanks for the update! I'll make a note that your payment wi…" at bounding box center [802, 644] width 711 height 59
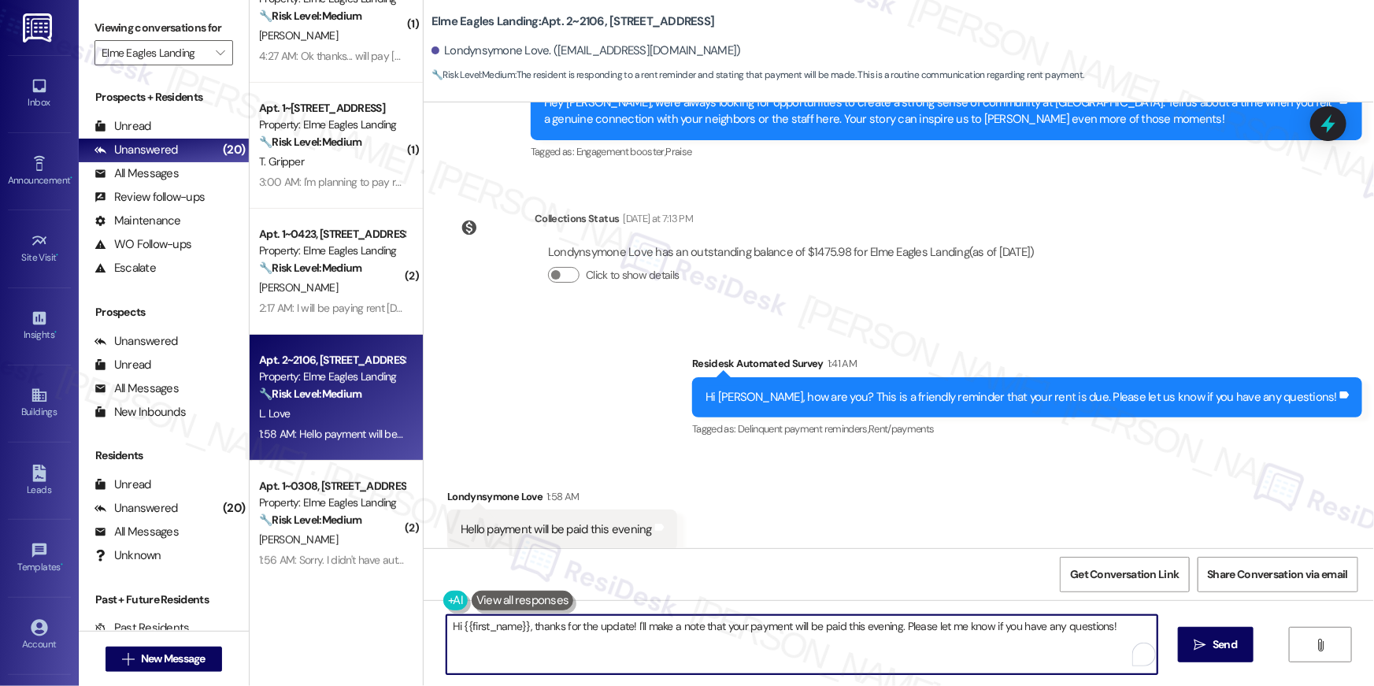
click at [994, 643] on textarea "Hi {{first_name}}, thanks for the update! I'll make a note that your payment wi…" at bounding box center [802, 644] width 711 height 59
click at [1201, 639] on icon "" at bounding box center [1201, 645] width 12 height 13
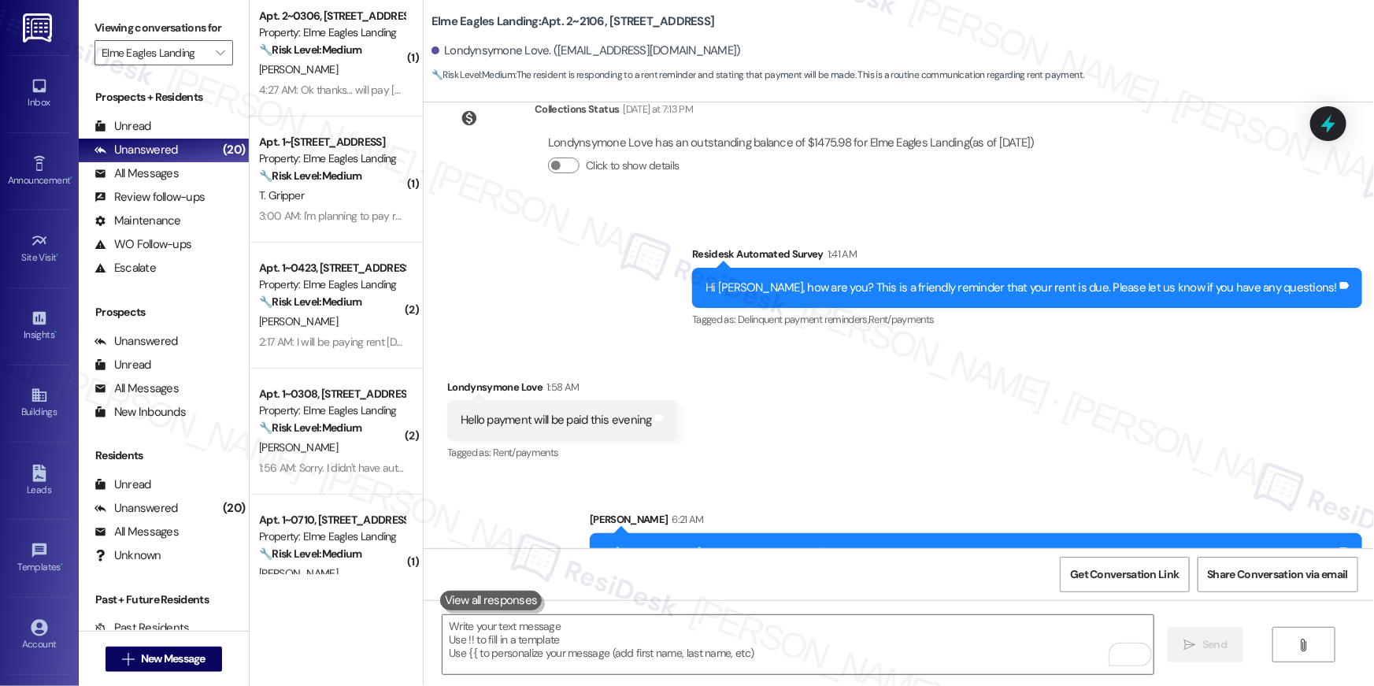
scroll to position [0, 0]
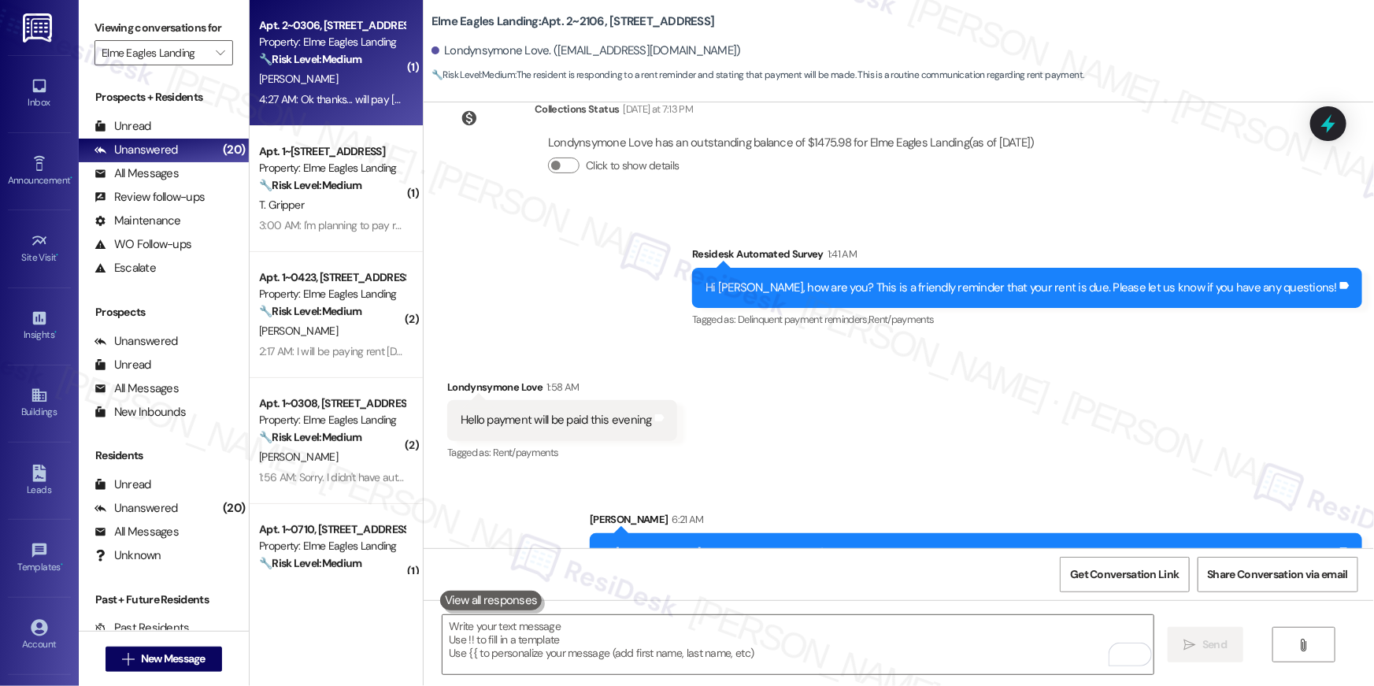
click at [324, 76] on div "[PERSON_NAME]" at bounding box center [332, 79] width 149 height 20
type textarea "Fetching suggested responses. Please feel free to read through the conversation…"
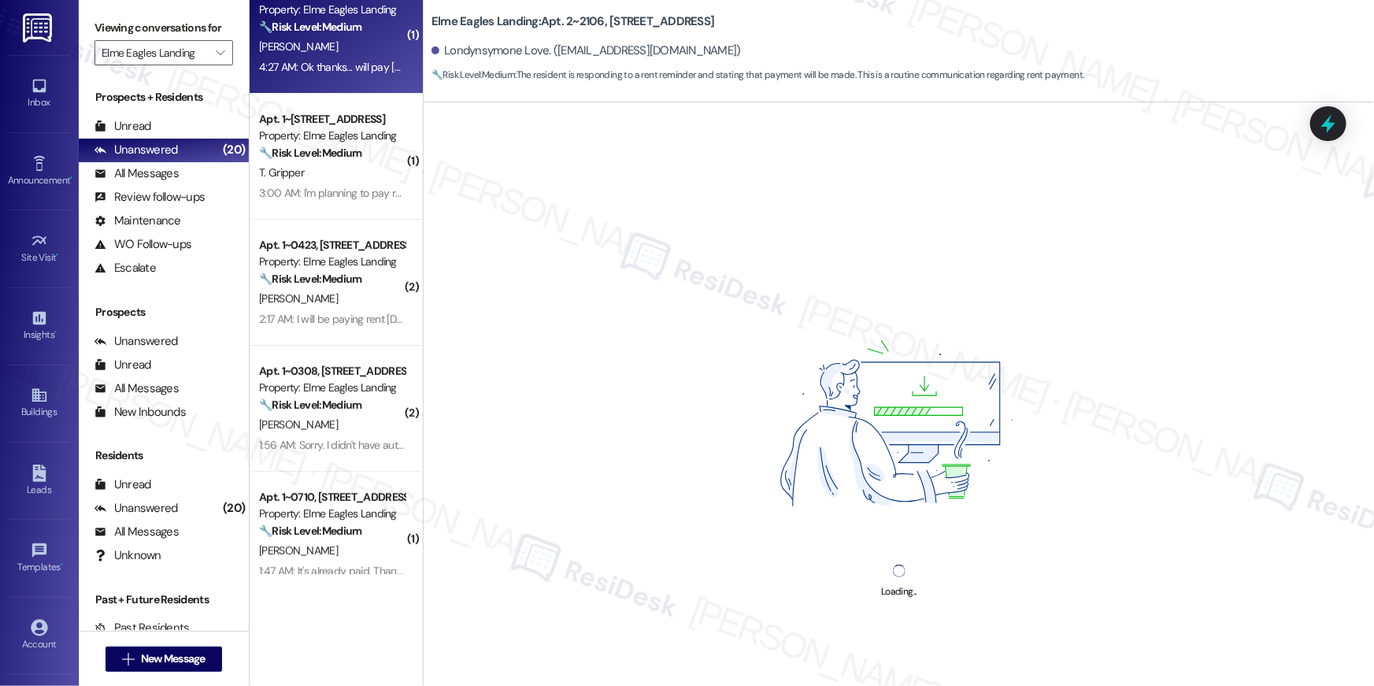
scroll to position [189, 0]
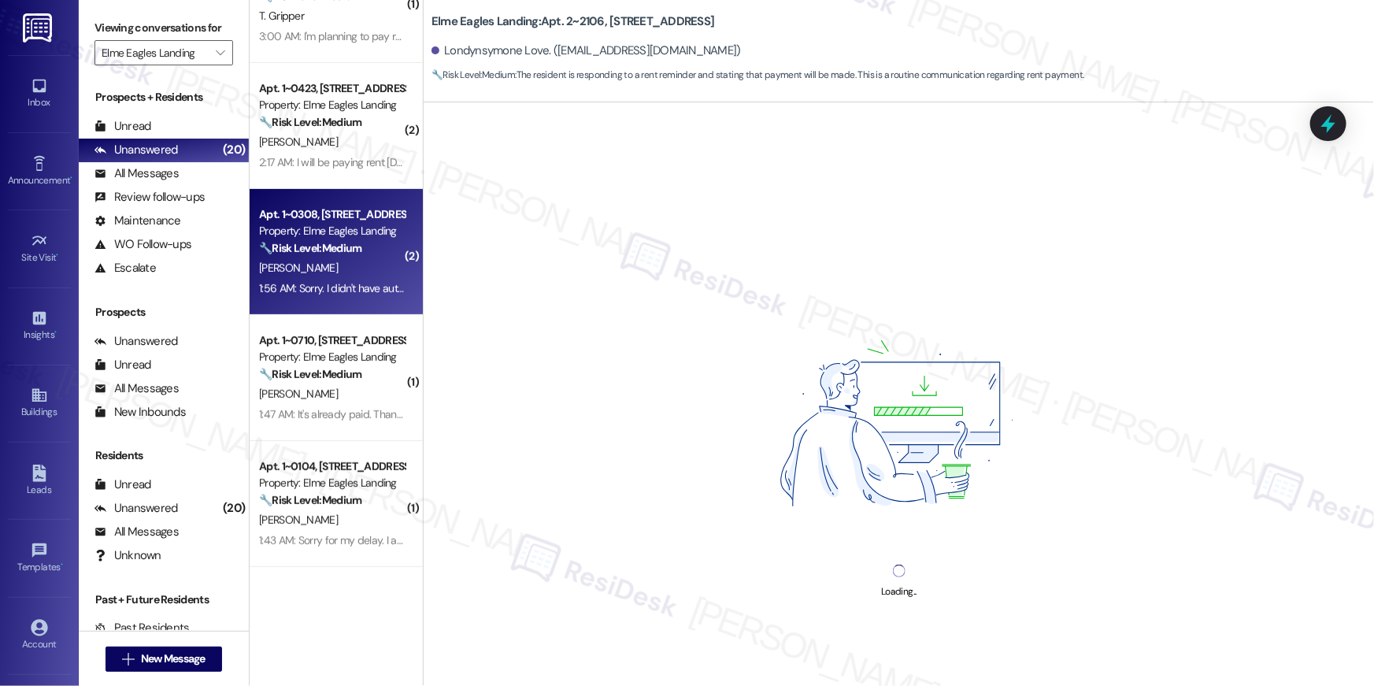
click at [331, 246] on strong "🔧 Risk Level: Medium" at bounding box center [310, 248] width 102 height 14
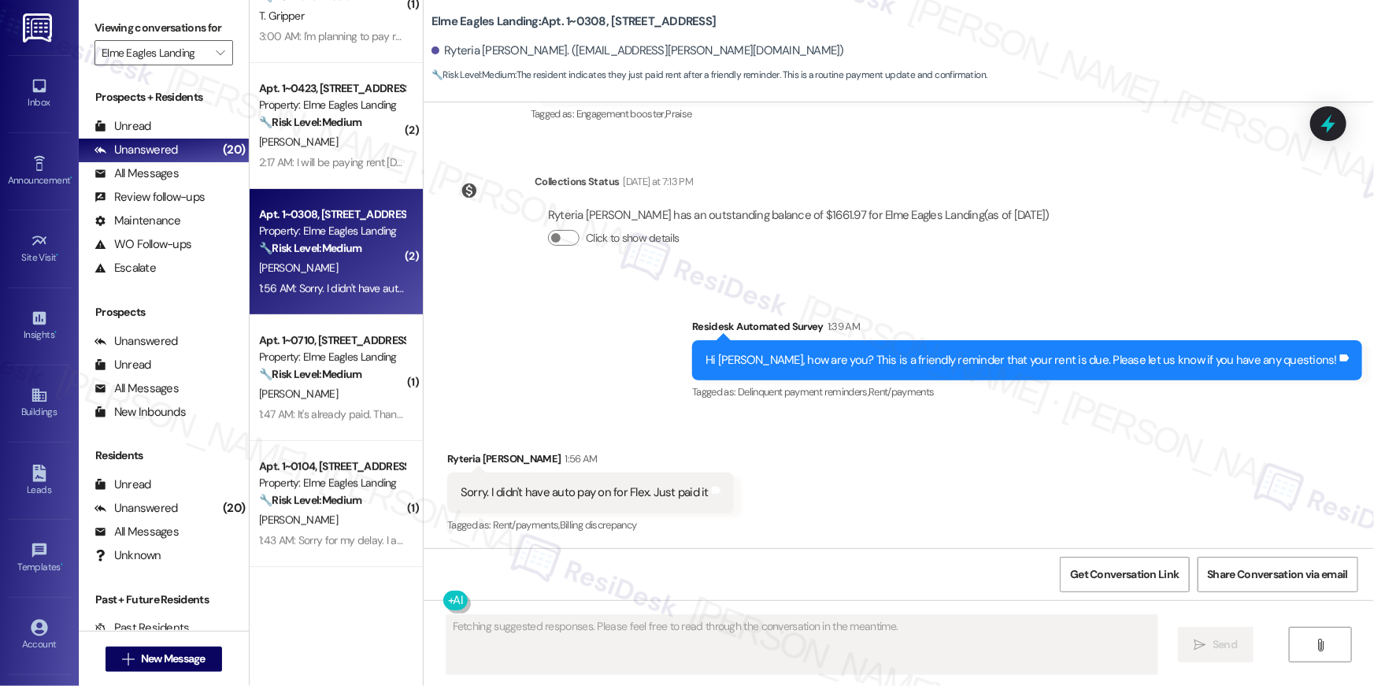
scroll to position [2005, 0]
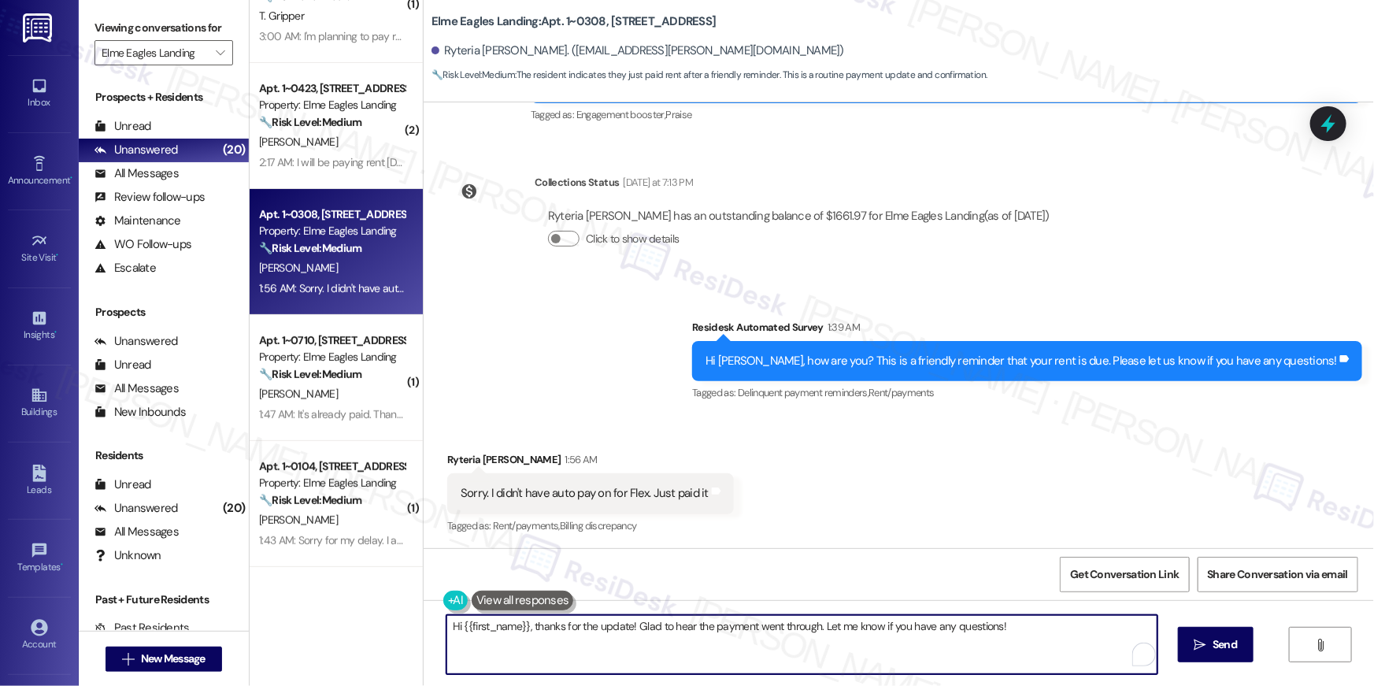
click at [756, 642] on textarea "Hi {{first_name}}, thanks for the update! Glad to hear the payment went through…" at bounding box center [802, 644] width 711 height 59
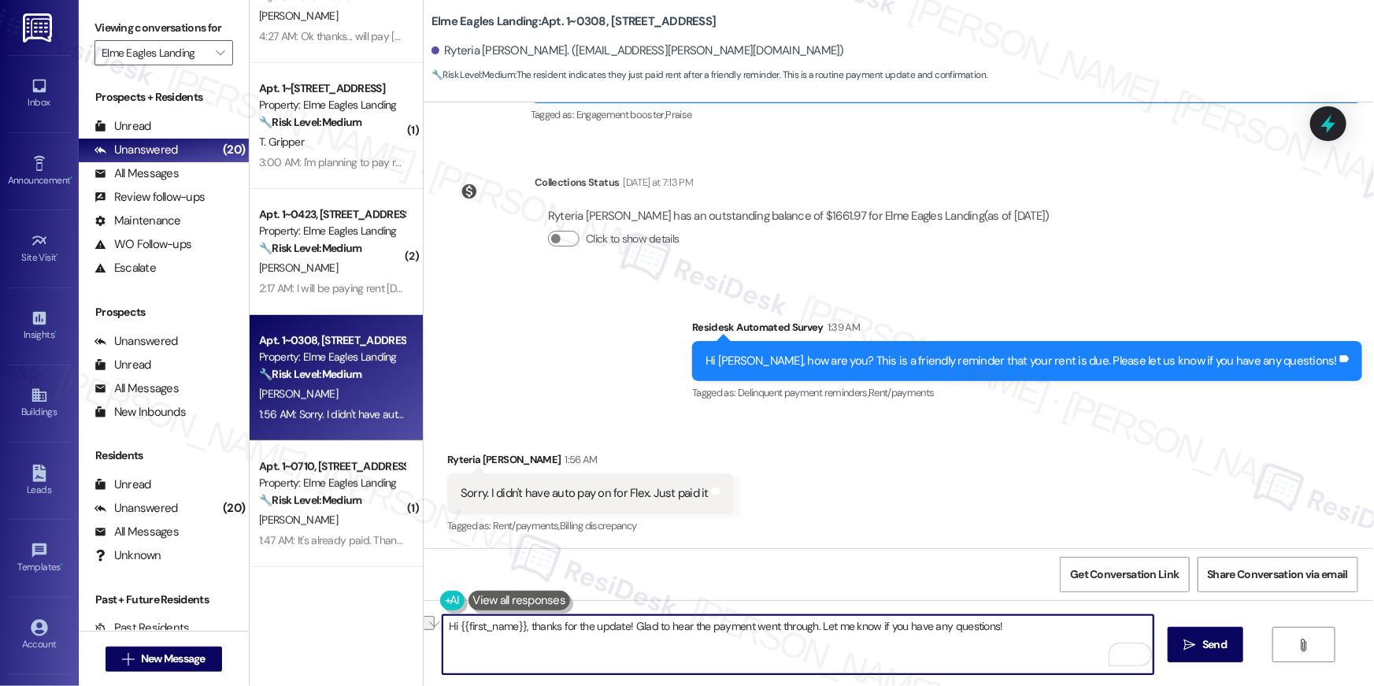
drag, startPoint x: 628, startPoint y: 627, endPoint x: 806, endPoint y: 624, distance: 178.8
click at [806, 624] on textarea "Hi {{first_name}}, thanks for the update! Glad to hear the payment went through…" at bounding box center [798, 644] width 711 height 59
type textarea "Hi {{first_name}}, thanks for the update! Let me know if you have any questions!"
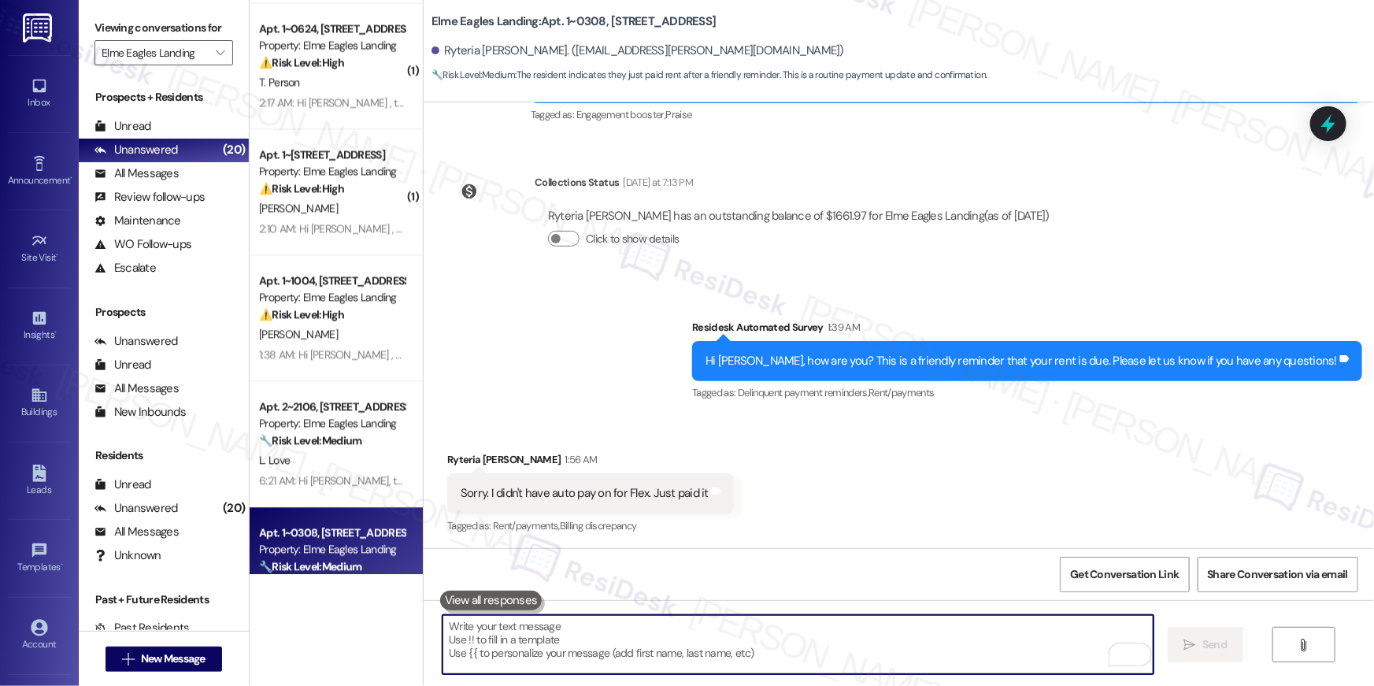
scroll to position [1693, 0]
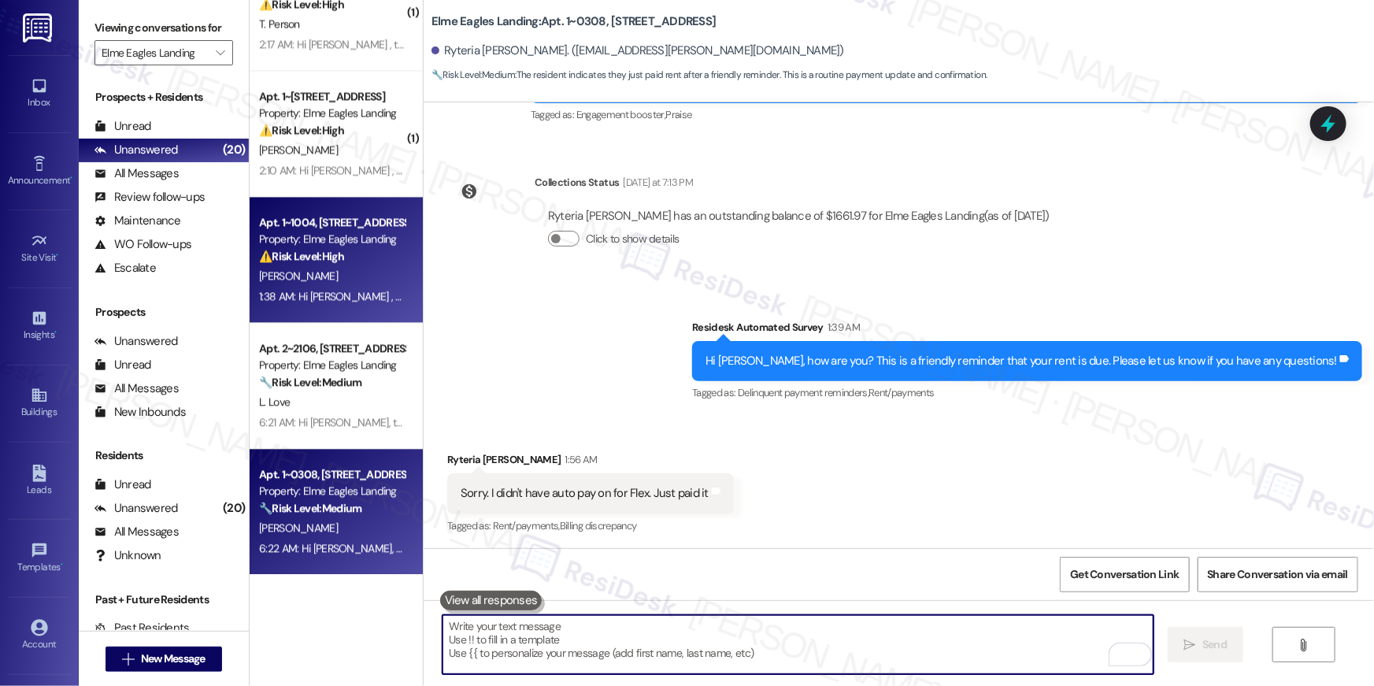
click at [340, 294] on div "1:38 AM: Hi Angela , thank you for bringing this important matter to our attent…" at bounding box center [781, 296] width 1045 height 14
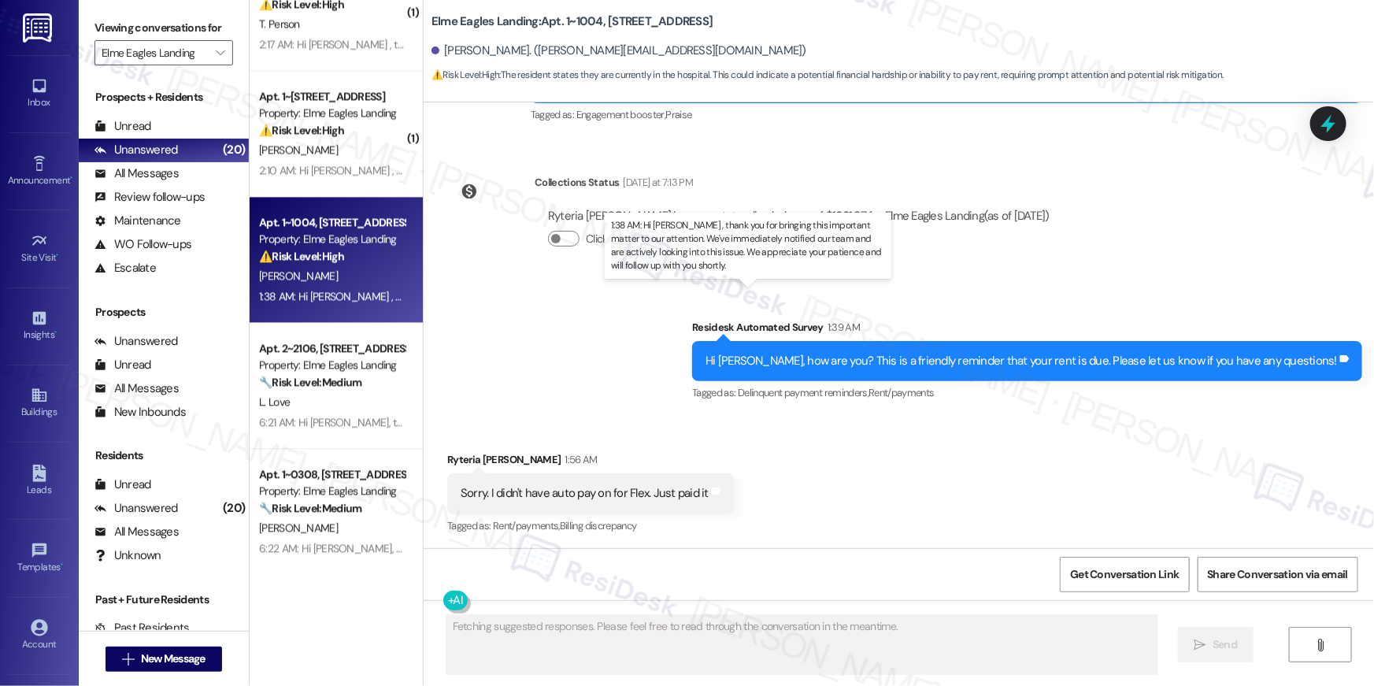
scroll to position [1024, 0]
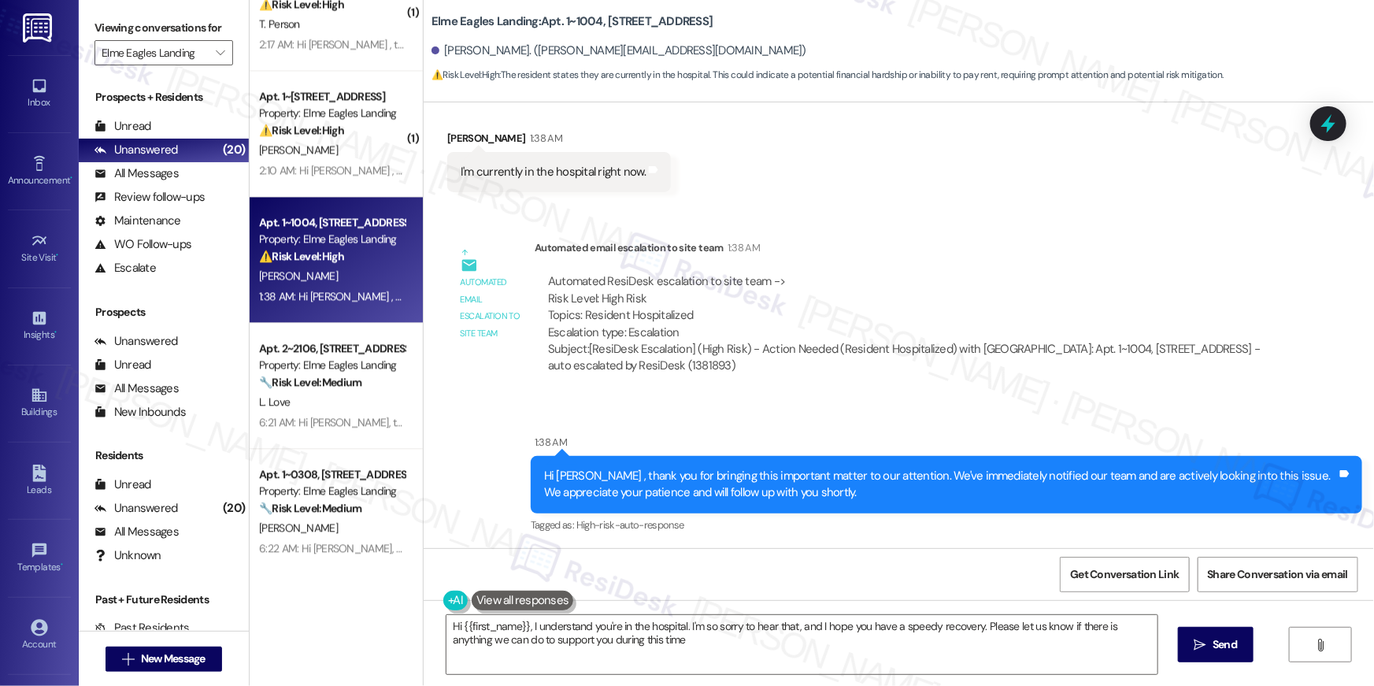
type textarea "Hi {{first_name}}, I understand you're in the hospital. I'm so sorry to hear th…"
click at [873, 652] on textarea "Hi {{first_name}}, I understand you're in the hospital. I'm so sorry to hear th…" at bounding box center [802, 644] width 711 height 59
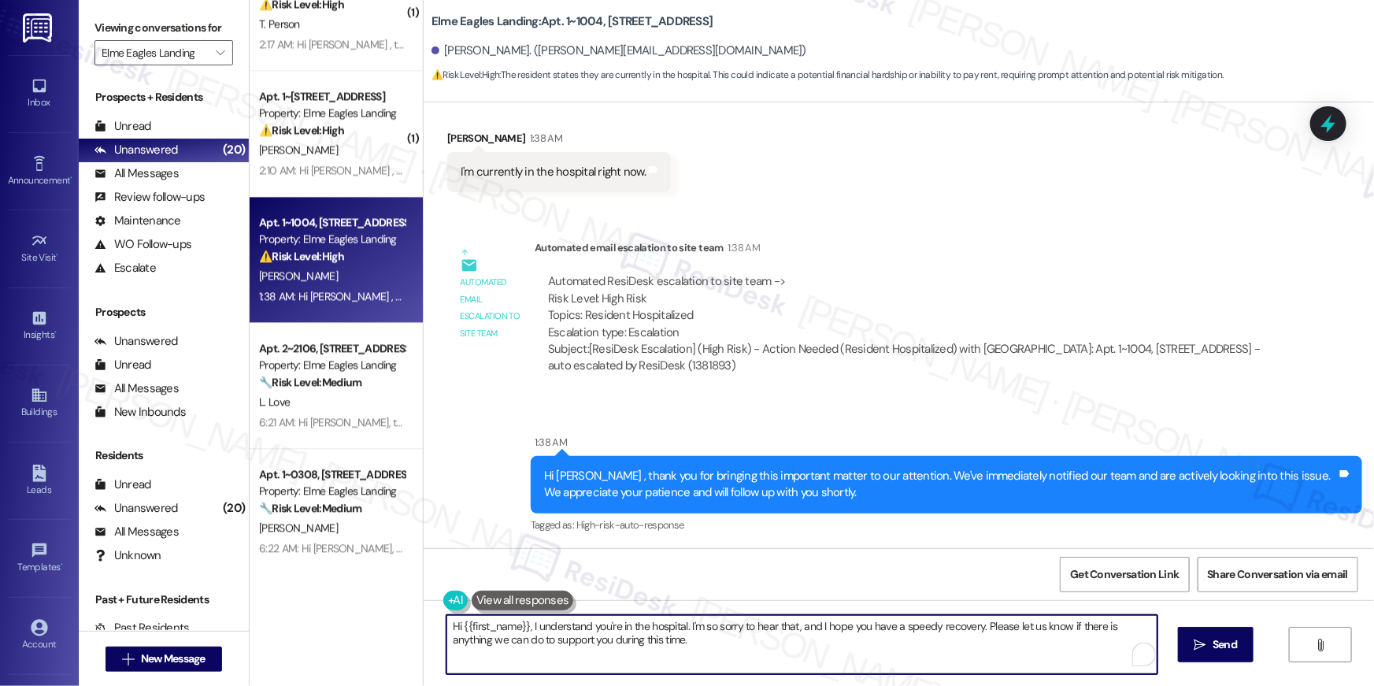
click at [978, 636] on textarea "Hi {{first_name}}, I understand you're in the hospital. I'm so sorry to hear th…" at bounding box center [802, 644] width 711 height 59
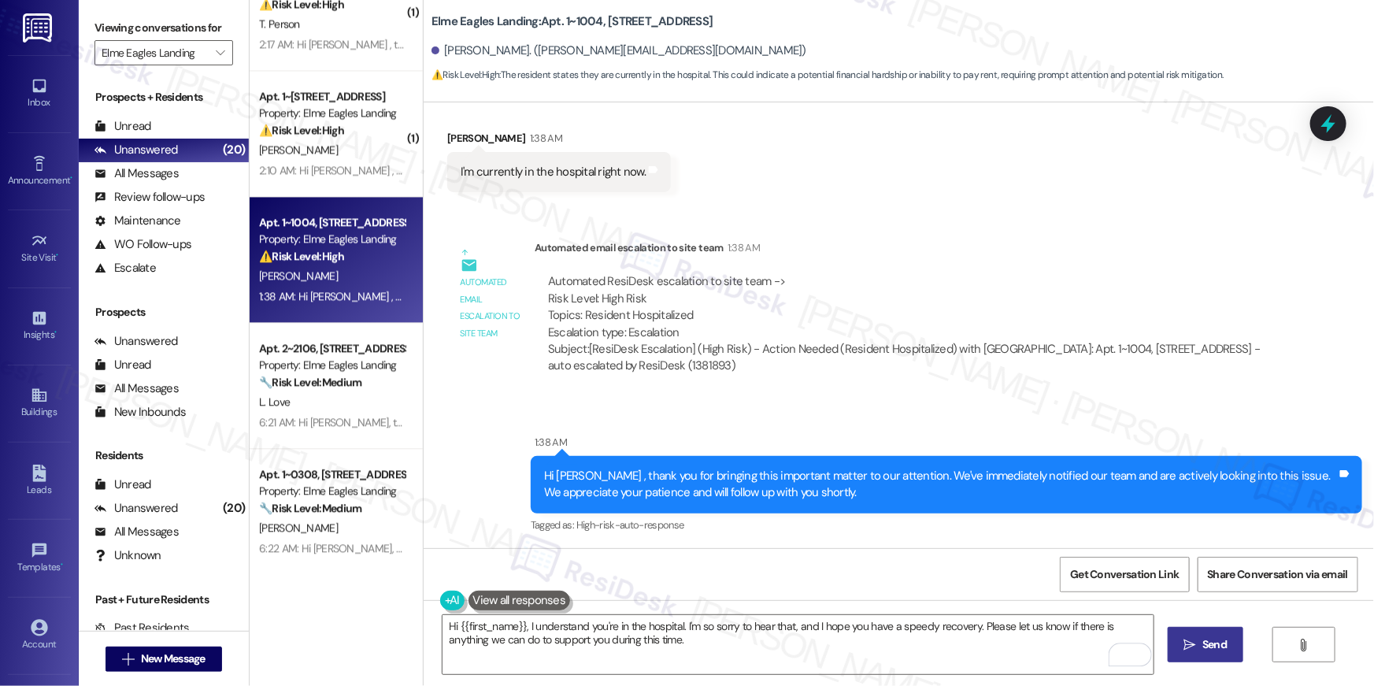
click at [1215, 645] on span "Send" at bounding box center [1215, 644] width 24 height 17
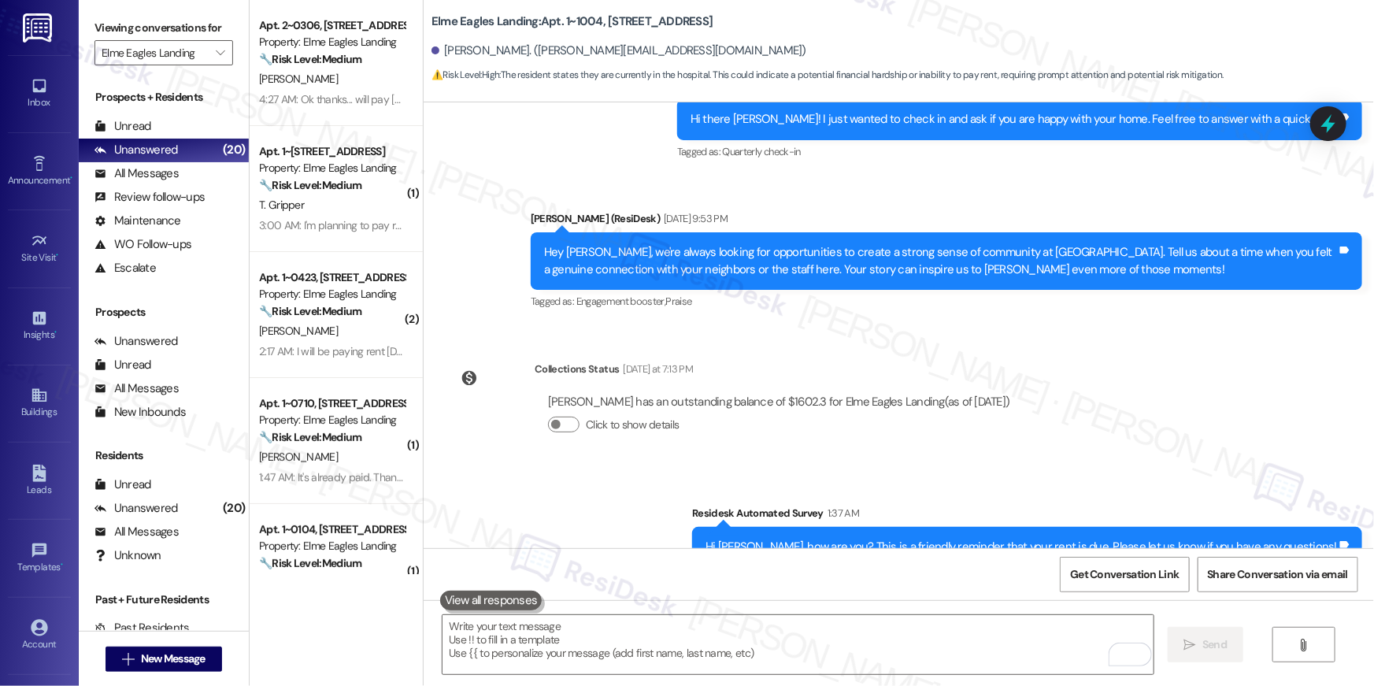
scroll to position [2, 0]
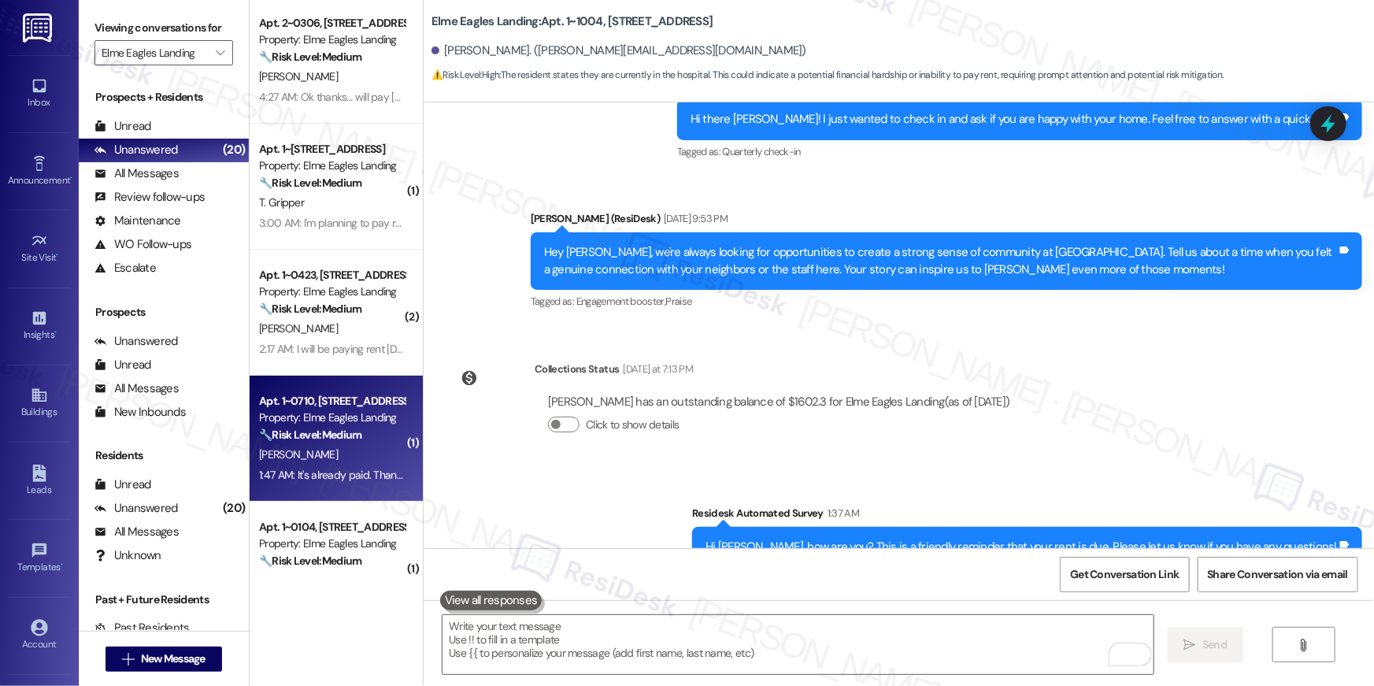
click at [349, 408] on div "Apt. 1~0710, [STREET_ADDRESS]" at bounding box center [332, 401] width 146 height 17
type textarea "Fetching suggested responses. Please feel free to read through the conversation…"
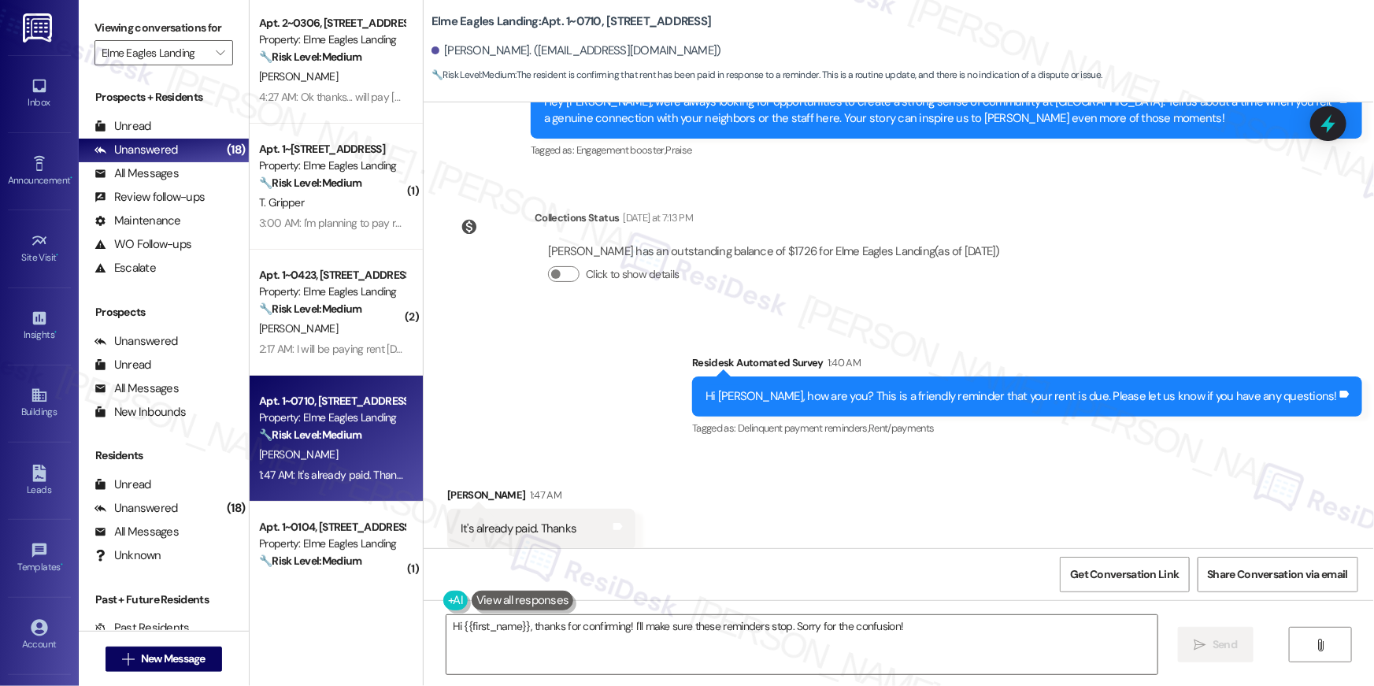
scroll to position [6761, 0]
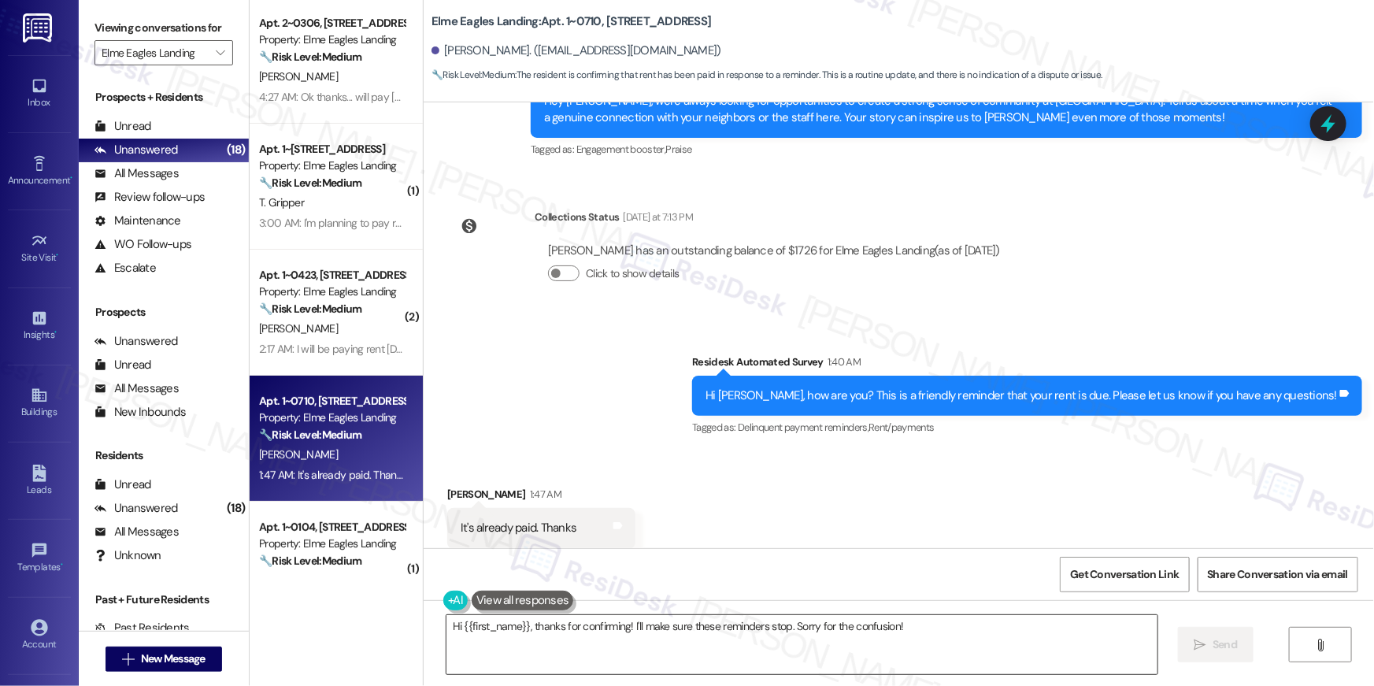
click at [1006, 648] on textarea "Hi {{first_name}}, thanks for confirming! I'll make sure these reminders stop. …" at bounding box center [802, 644] width 711 height 59
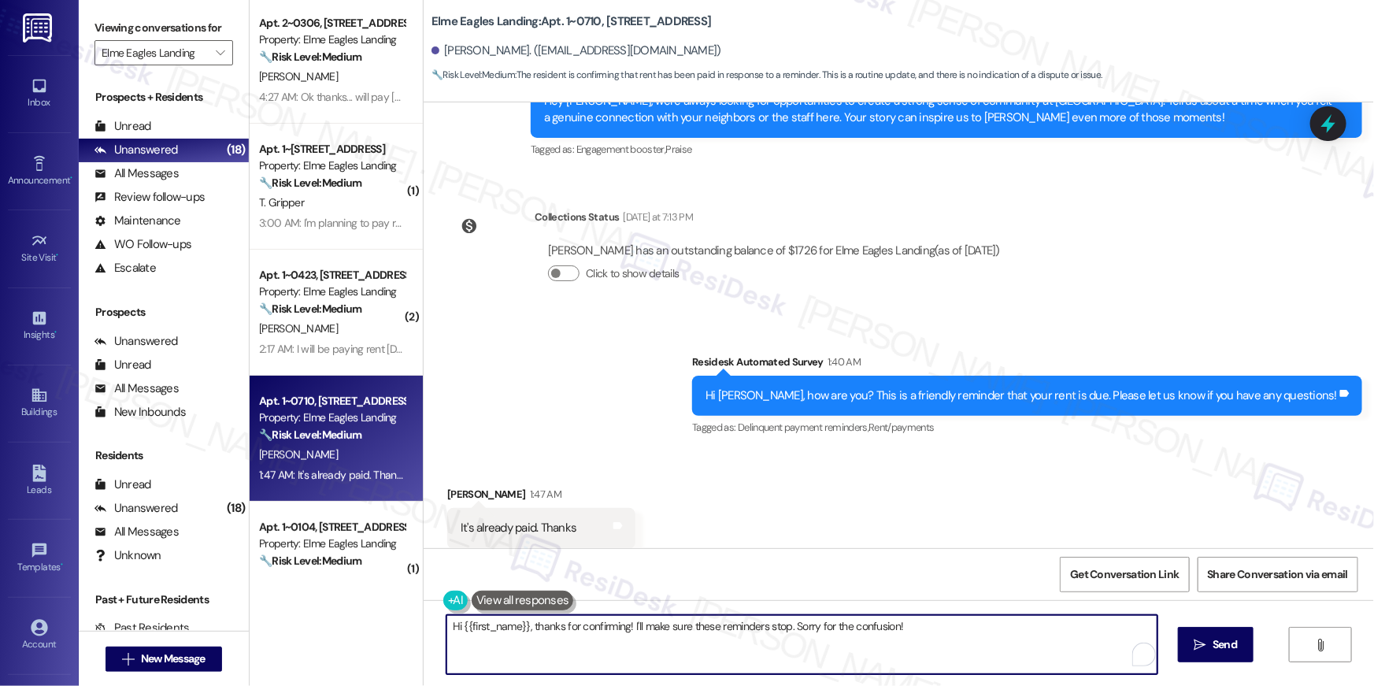
paste textarea "Thank you so much for your payment, {{first_name}}! I’m sorry if the rent remin…"
type textarea "Thank you so much for your payment, {{first_name}}! I’m sorry if the rent remin…"
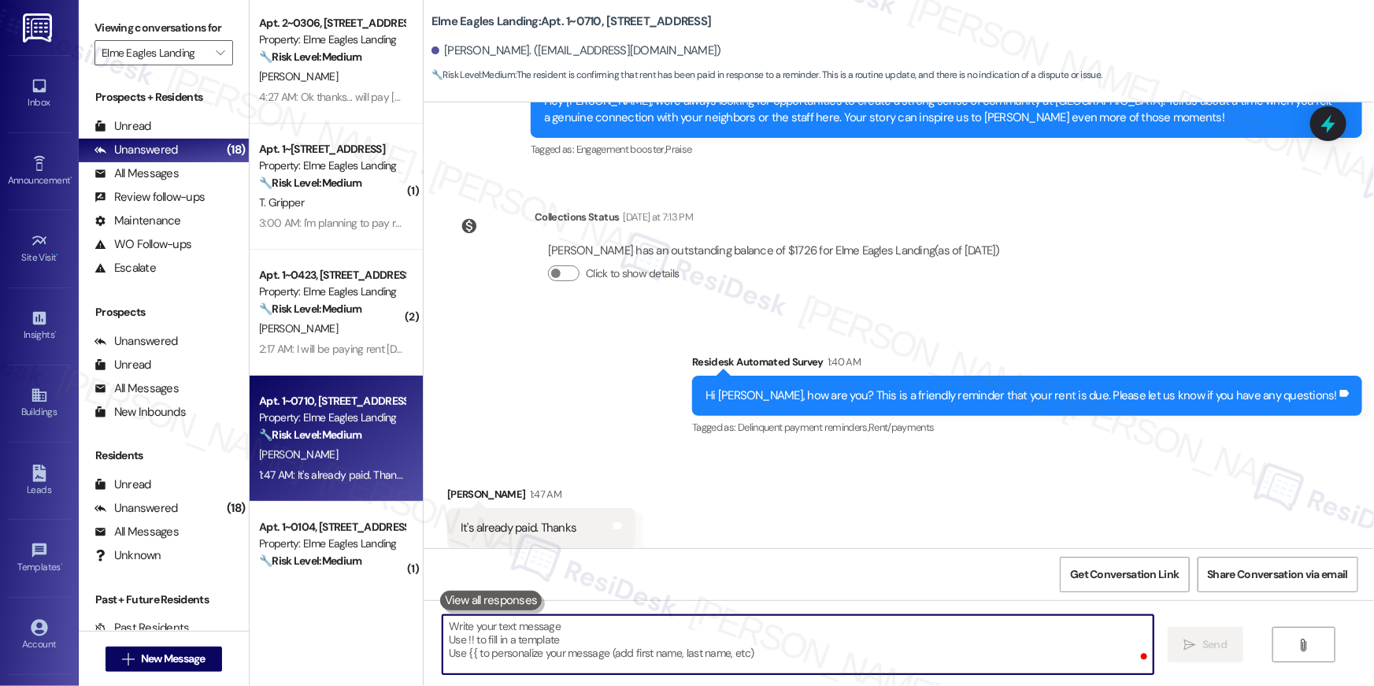
scroll to position [6761, 0]
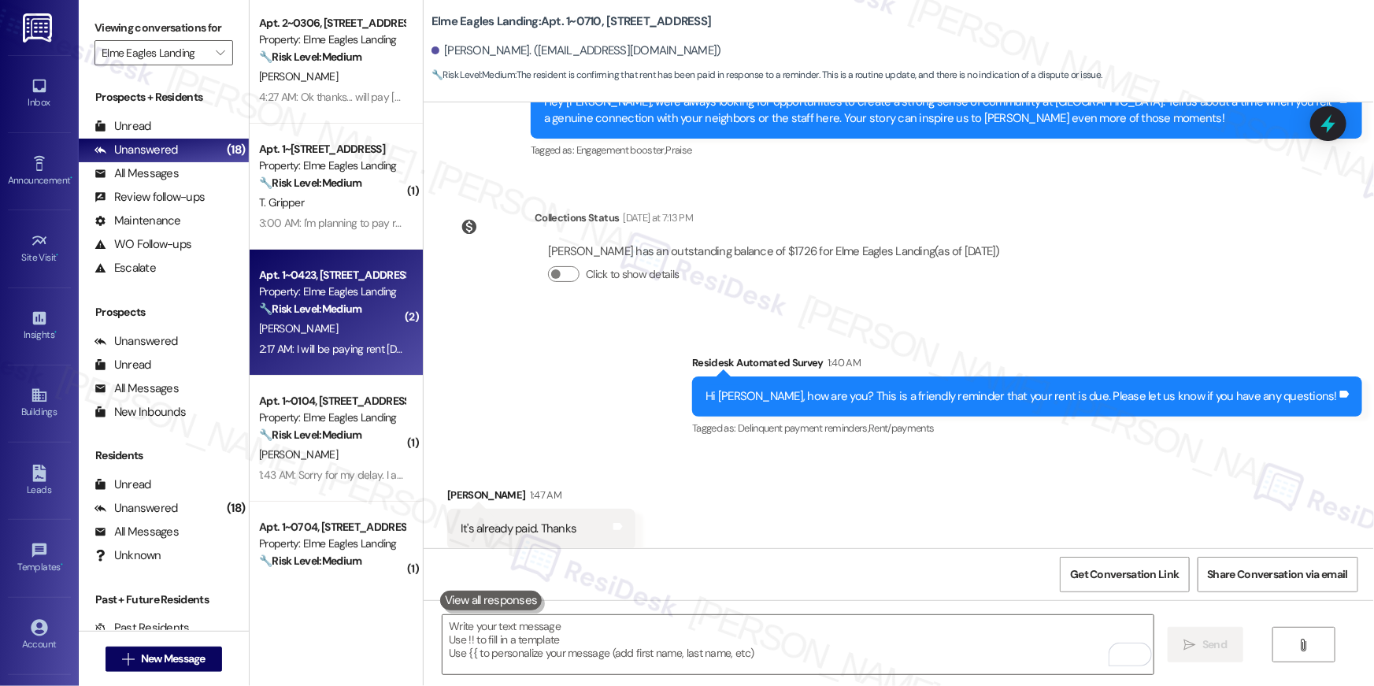
click at [358, 304] on div "🔧 Risk Level: Medium The resident is responding to a rent reminder and indicati…" at bounding box center [332, 309] width 146 height 17
type textarea "Fetching suggested responses. Please feel free to read through the conversation…"
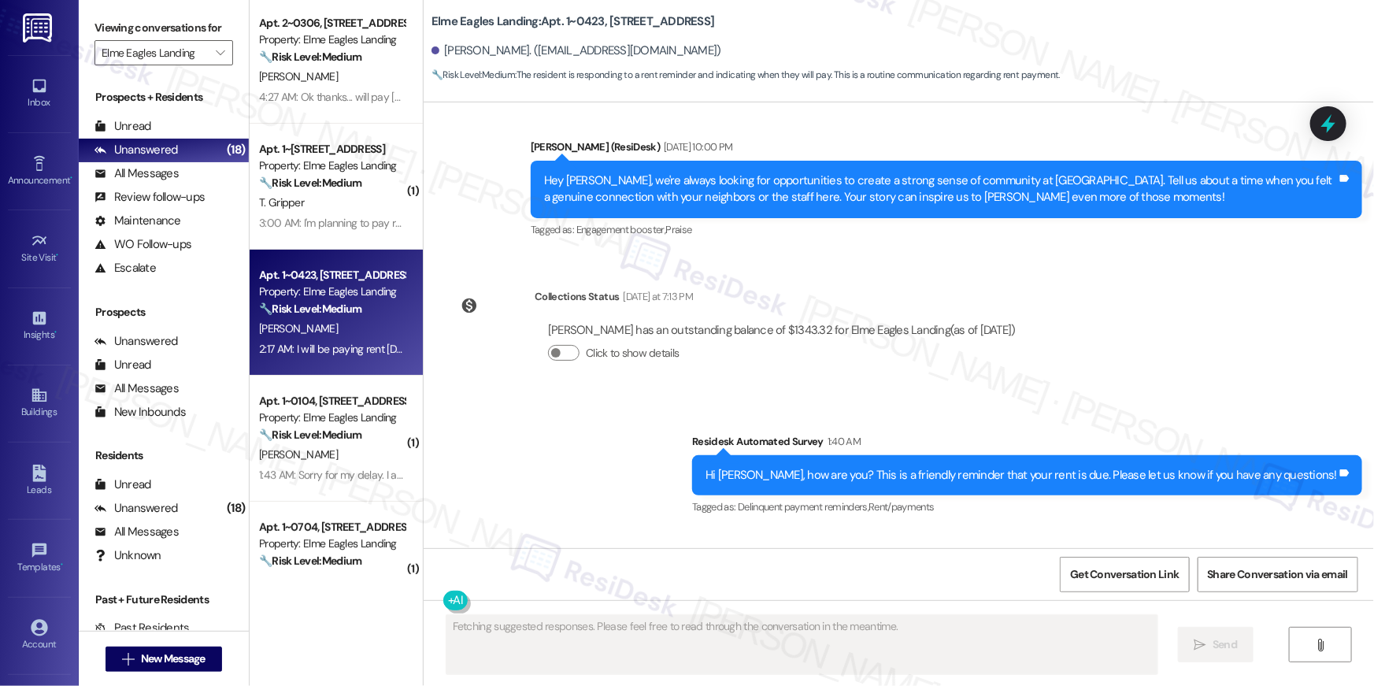
scroll to position [6237, 0]
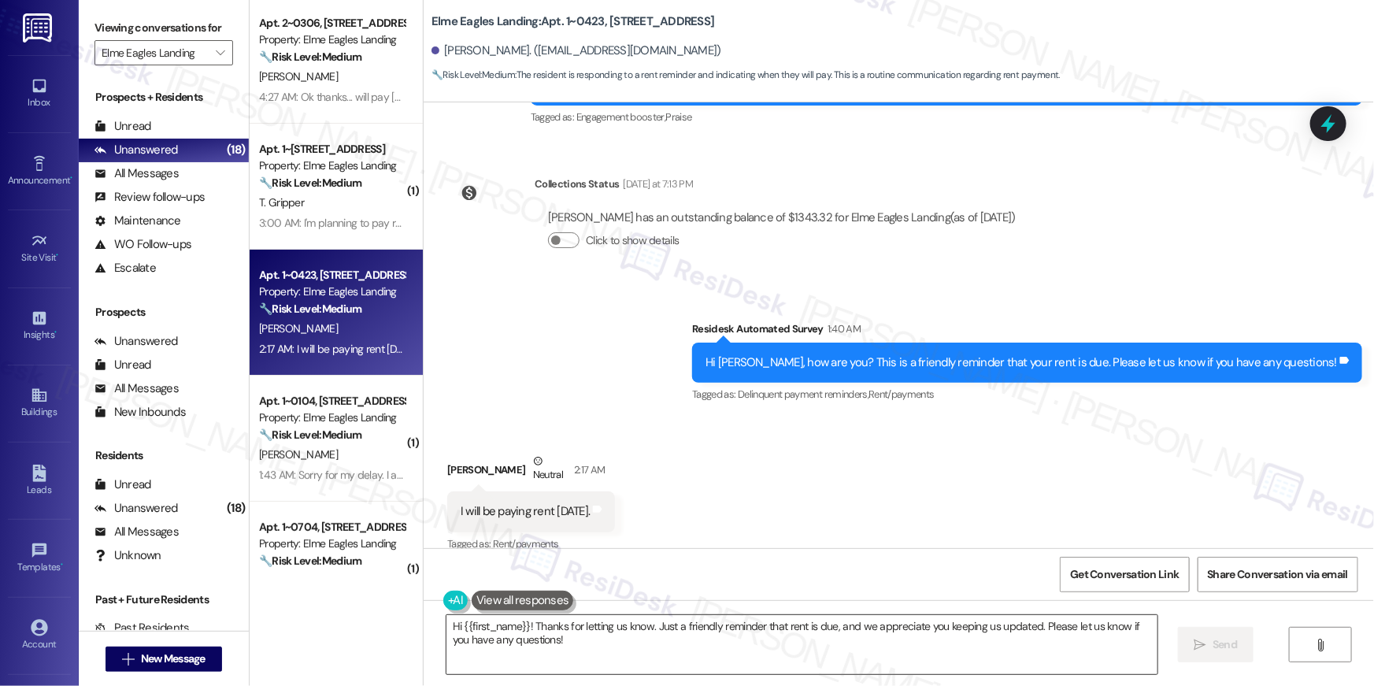
click at [743, 650] on textarea "Hi {{first_name}}! Thanks for letting us know. Just a friendly reminder that re…" at bounding box center [802, 644] width 711 height 59
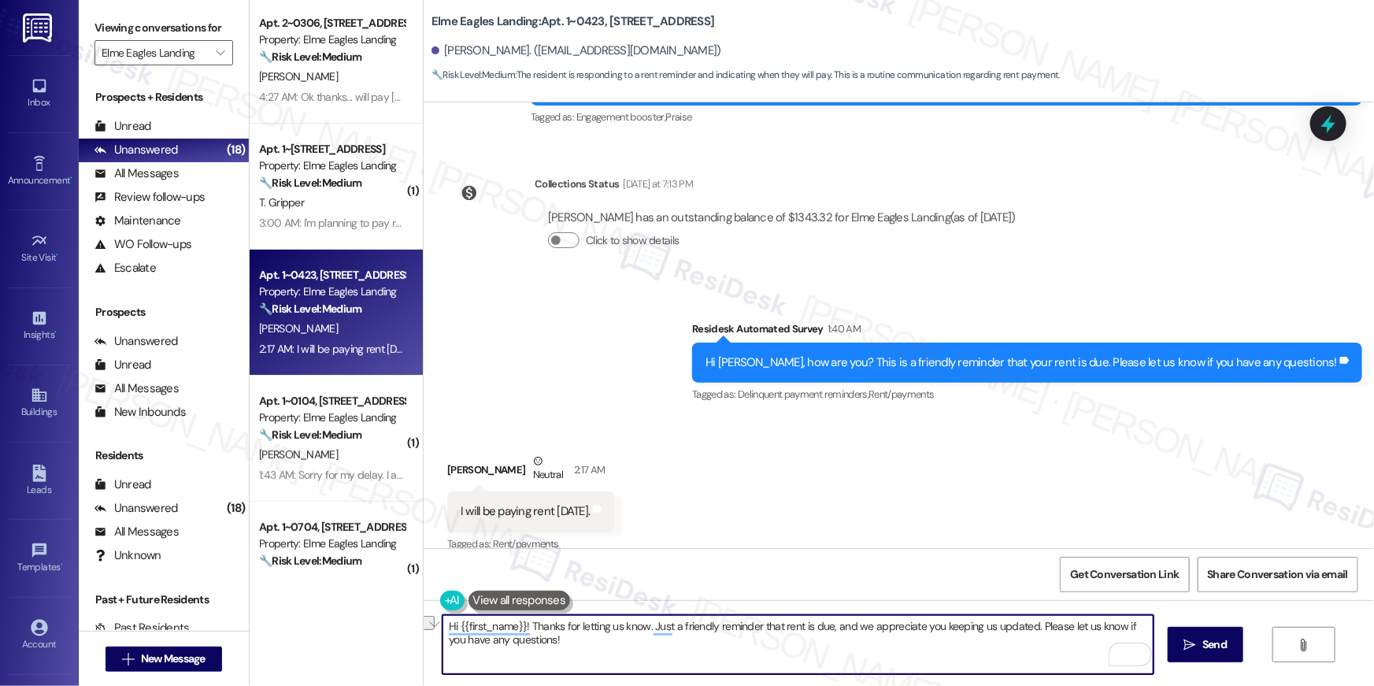
drag, startPoint x: 646, startPoint y: 629, endPoint x: 1029, endPoint y: 626, distance: 383.5
click at [1029, 626] on textarea "Hi {{first_name}}! Thanks for letting us know. Just a friendly reminder that re…" at bounding box center [798, 644] width 711 height 59
type textarea "Hi {{first_name}}! Thanks for letting us know. Please let us know if you have a…"
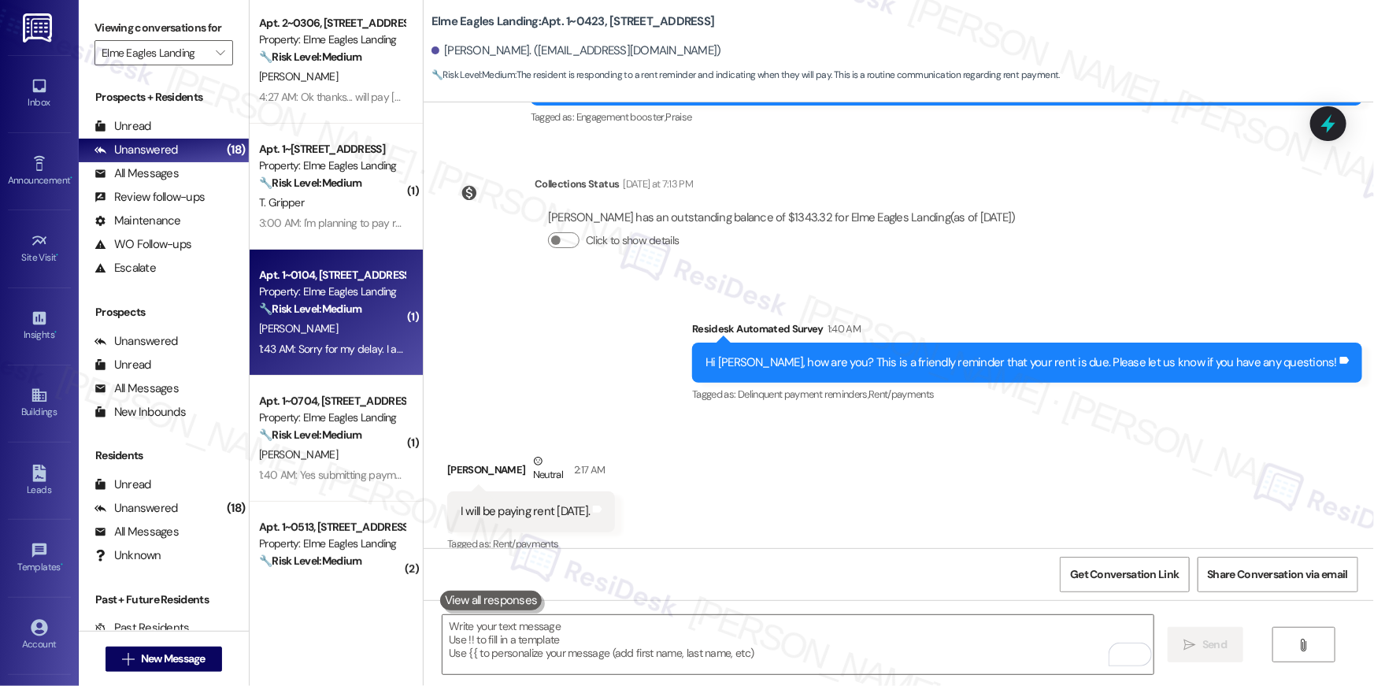
click at [301, 321] on span "D. Matthews" at bounding box center [298, 328] width 79 height 14
type textarea "Fetching suggested responses. Please feel free to read through the conversation…"
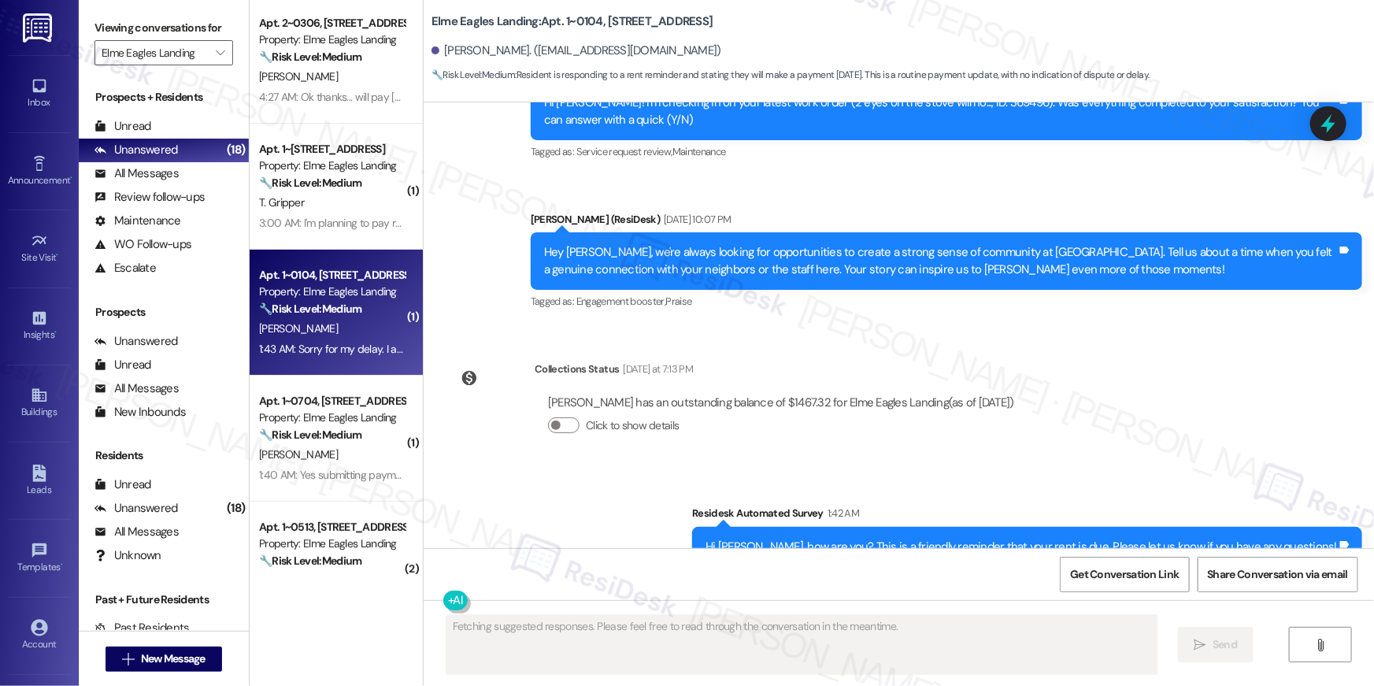
scroll to position [1420, 0]
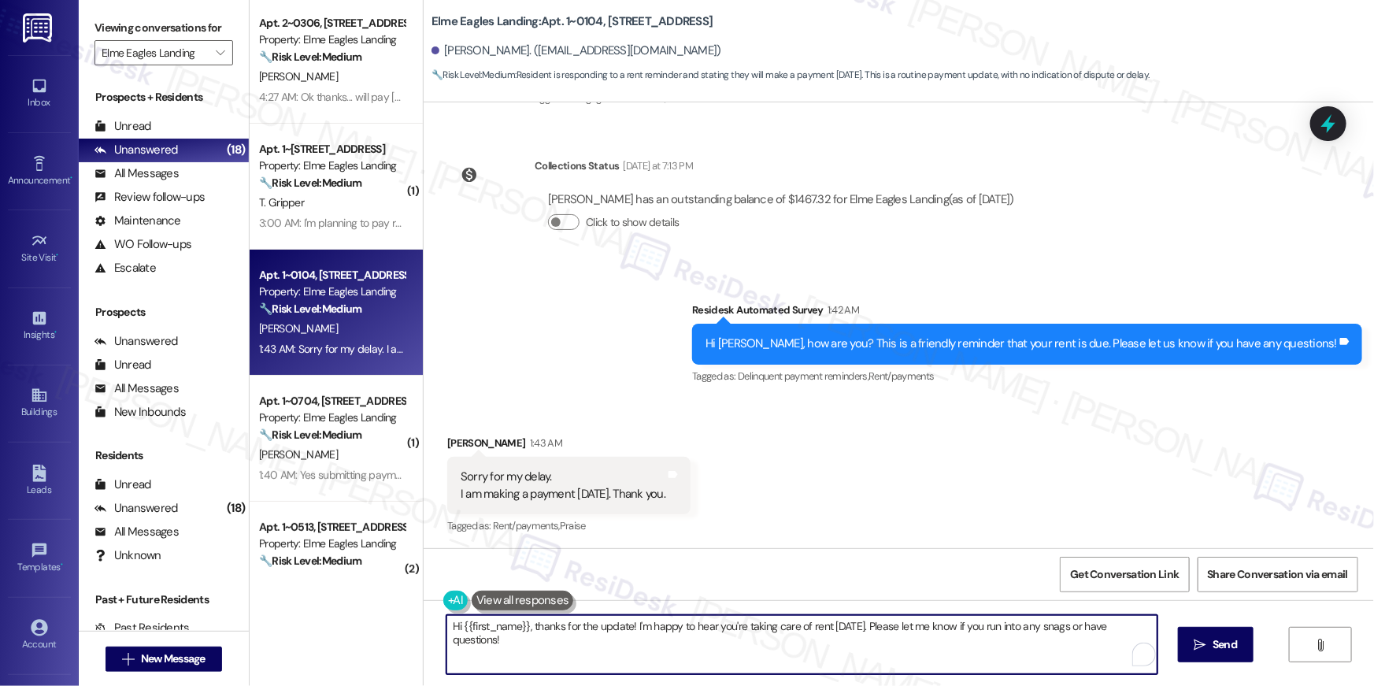
click at [676, 668] on textarea "Hi {{first_name}}, thanks for the update! I'm happy to hear you're taking care …" at bounding box center [802, 644] width 711 height 59
drag, startPoint x: 853, startPoint y: 628, endPoint x: 623, endPoint y: 624, distance: 230.0
click at [623, 624] on textarea "Hi {{first_name}}, thanks for the update! I'm happy to hear you're taking care …" at bounding box center [798, 644] width 711 height 59
type textarea "Hi {{first_name}}, thanks for the update! Please let me know if you run into an…"
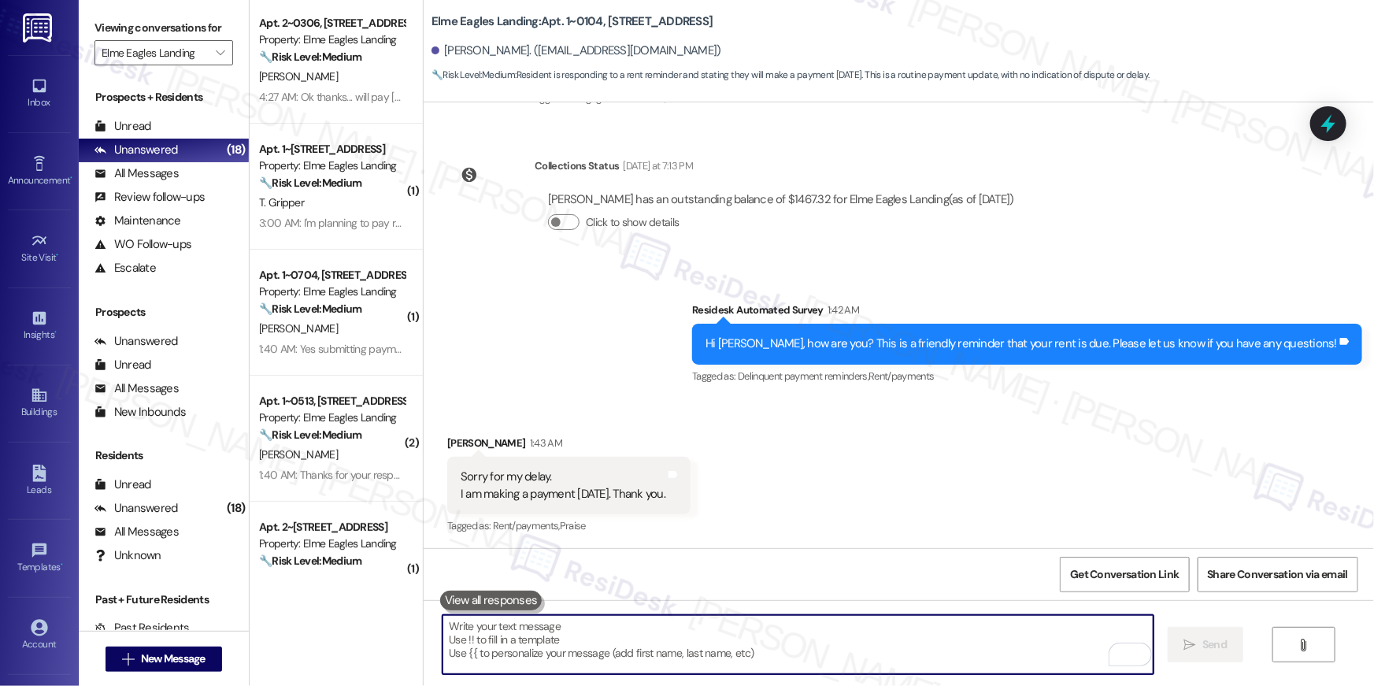
scroll to position [1530, 0]
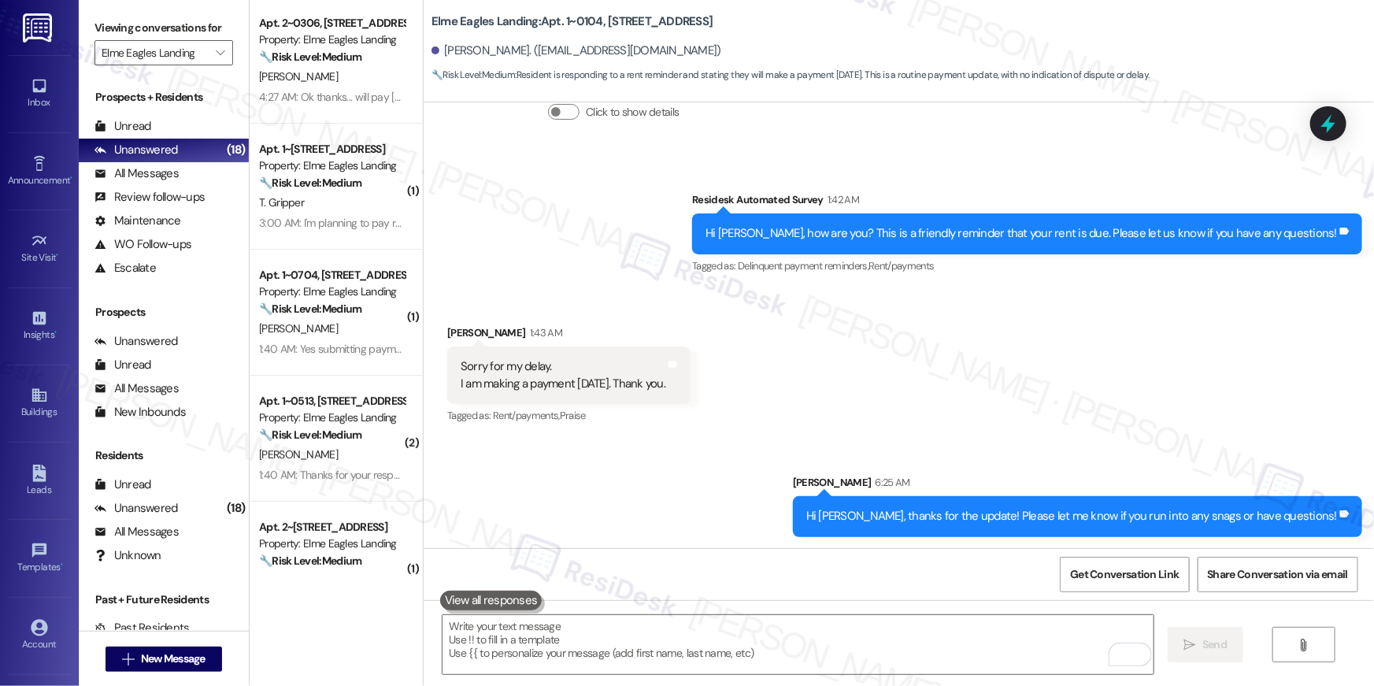
click at [1032, 403] on div "Received via SMS Debora Matthews 1:43 AM Sorry for my delay. I am making a paym…" at bounding box center [899, 364] width 951 height 150
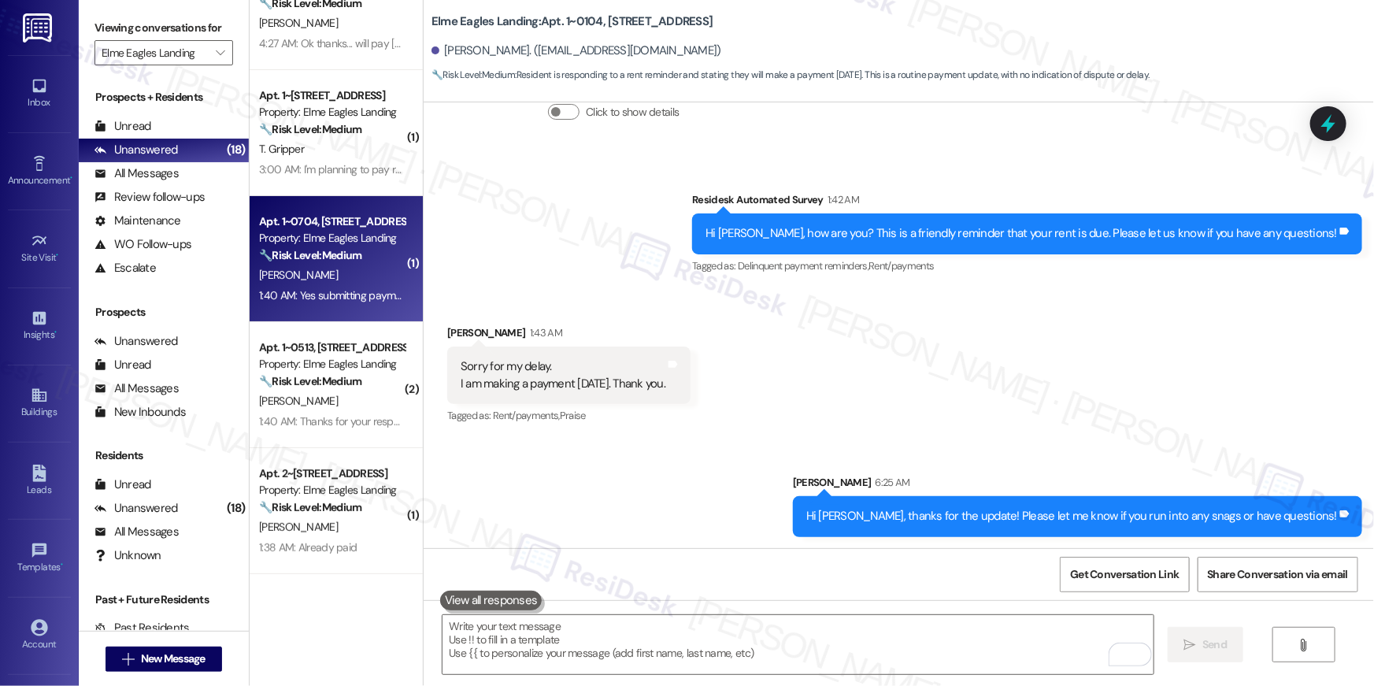
click at [326, 250] on strong "🔧 Risk Level: Medium" at bounding box center [310, 255] width 102 height 14
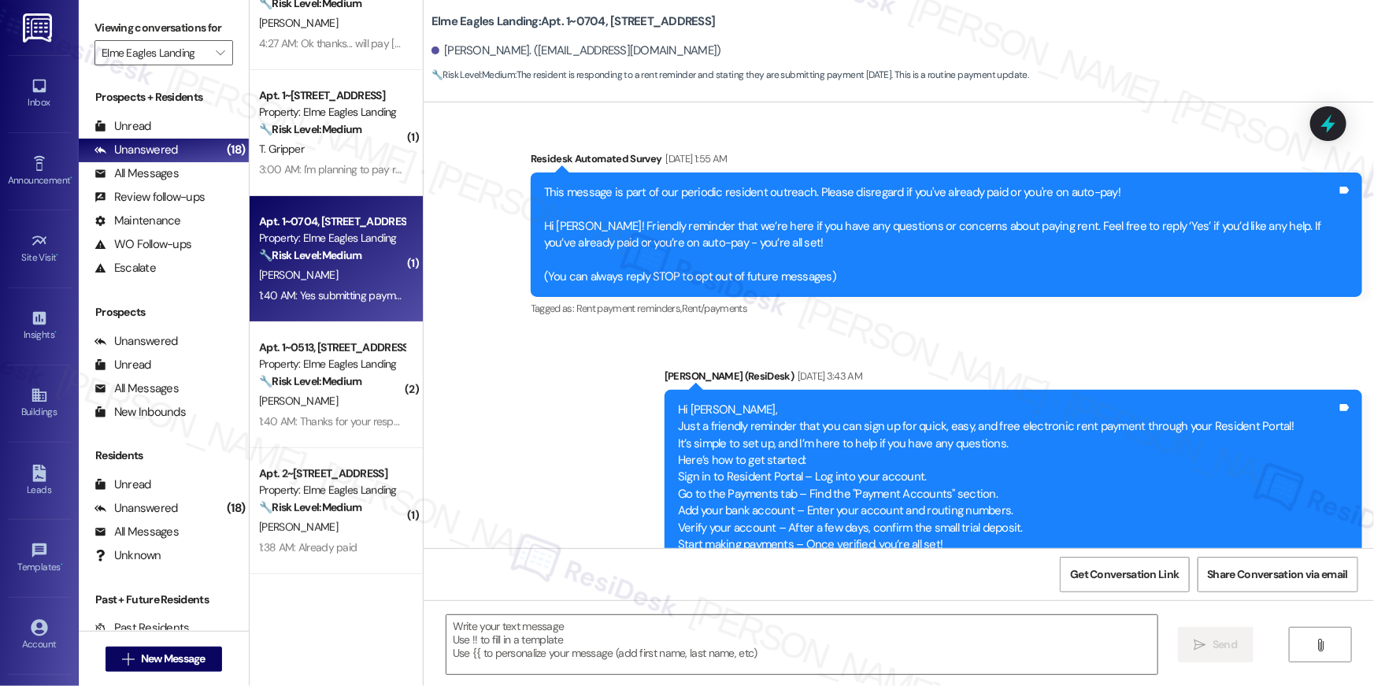
type textarea "Fetching suggested responses. Please feel free to read through the conversation…"
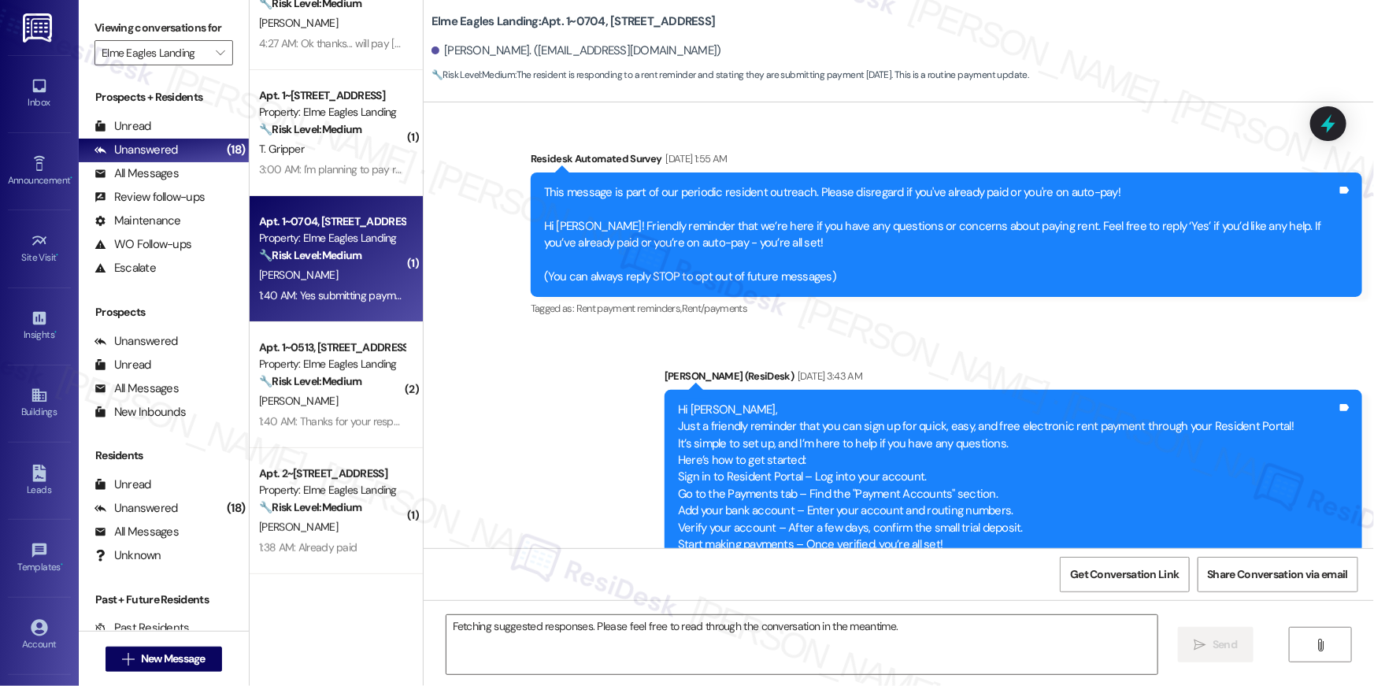
scroll to position [6212, 0]
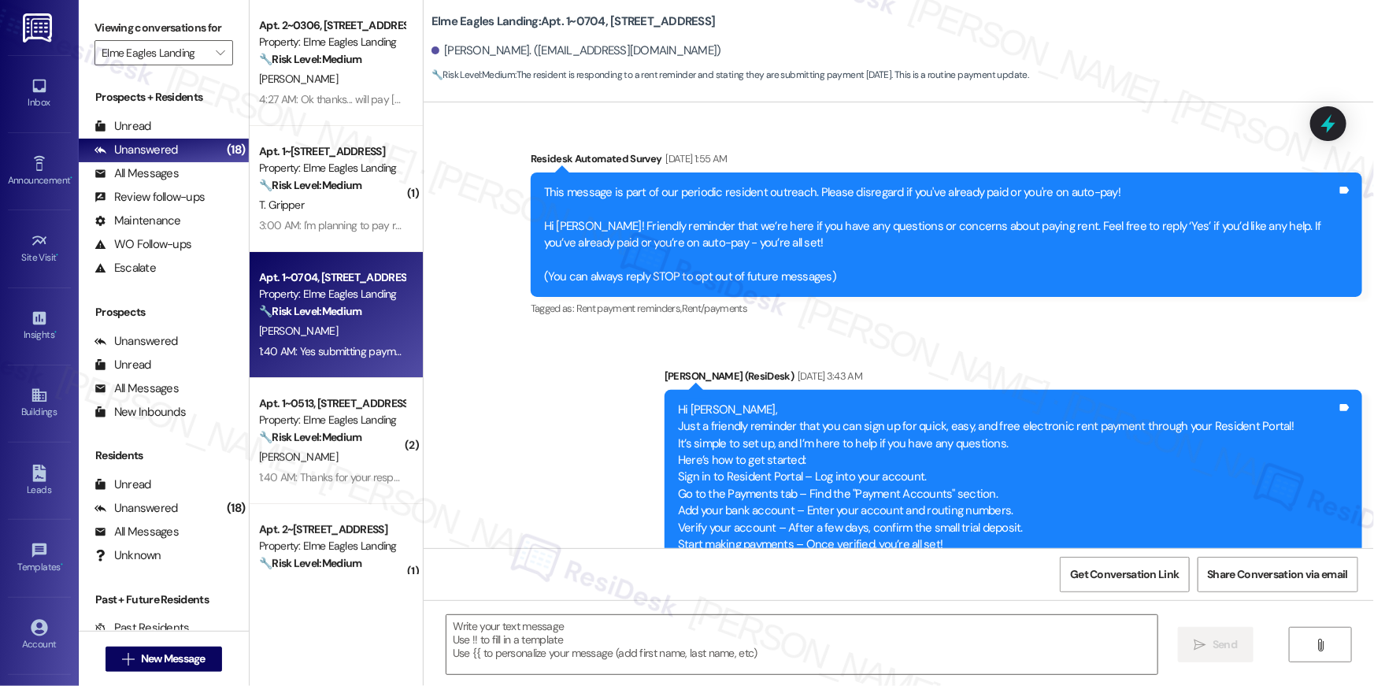
scroll to position [6212, 0]
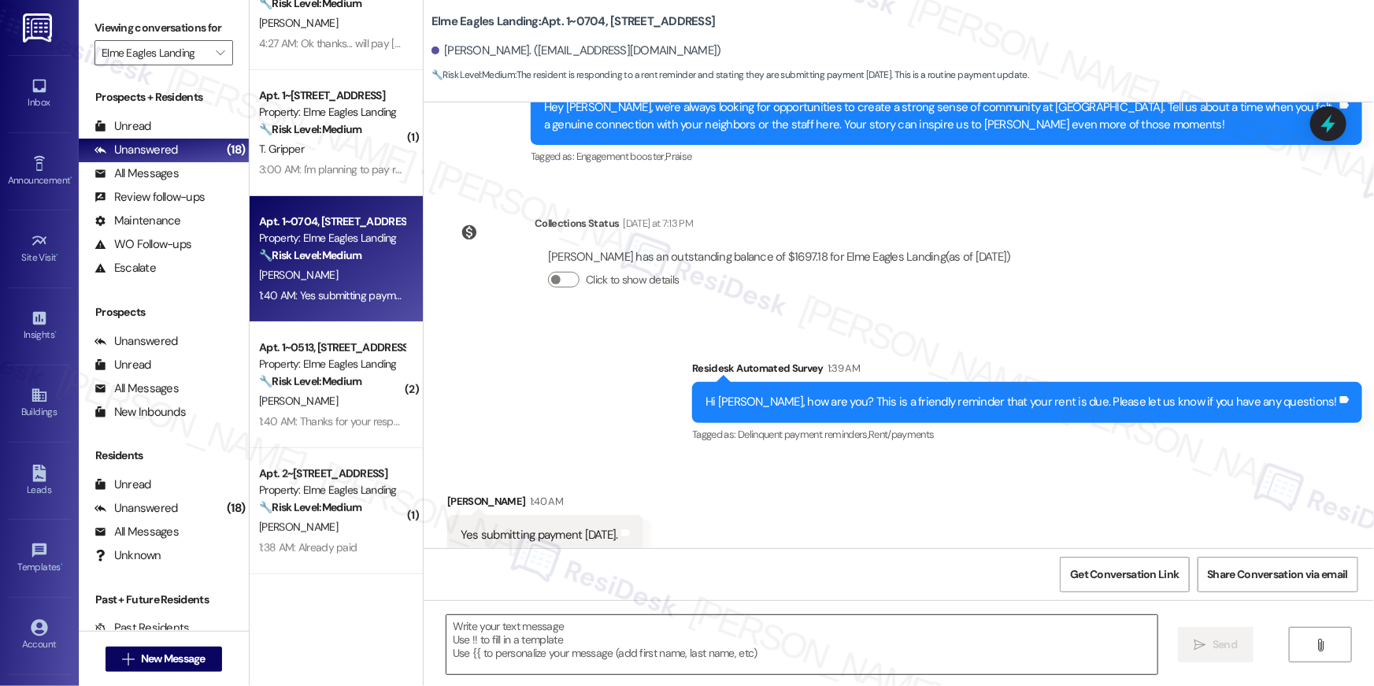
drag, startPoint x: 0, startPoint y: 0, endPoint x: 790, endPoint y: 629, distance: 1009.8
click at [788, 639] on textarea at bounding box center [802, 644] width 711 height 59
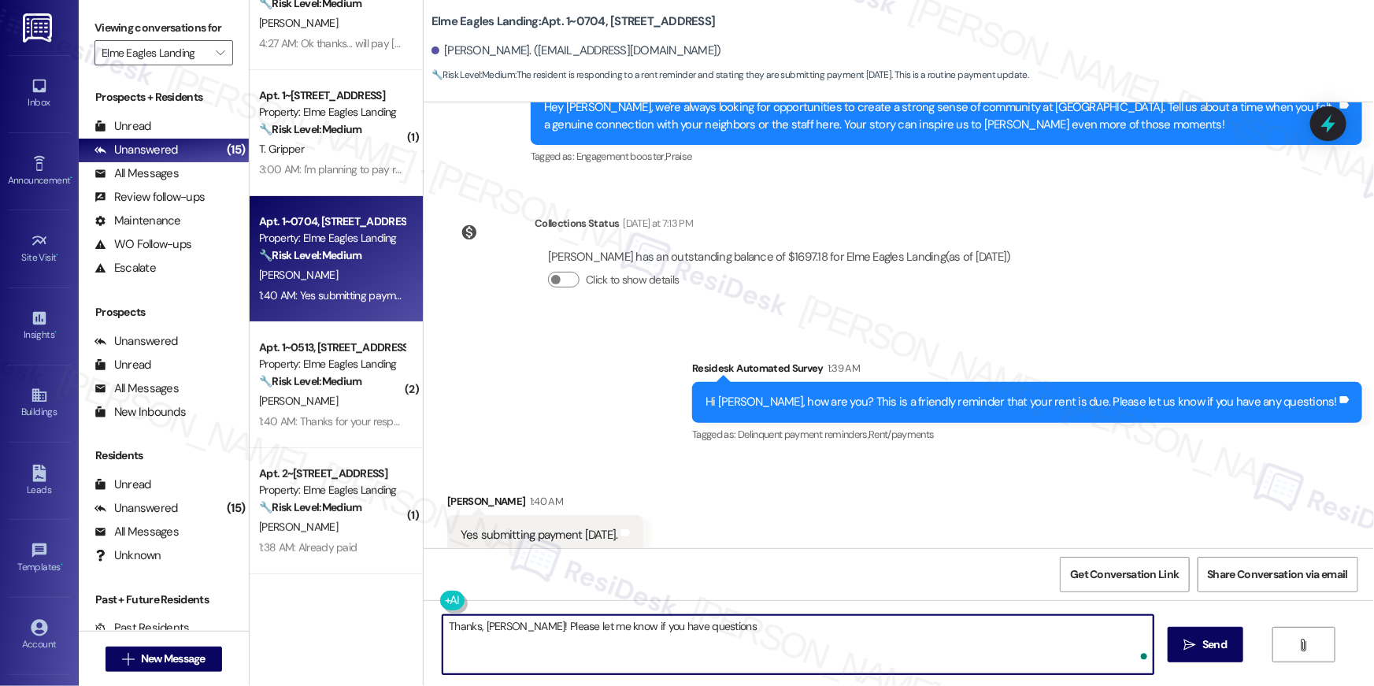
type textarea "Thanks, [PERSON_NAME]! Please let me know if you have questions!"
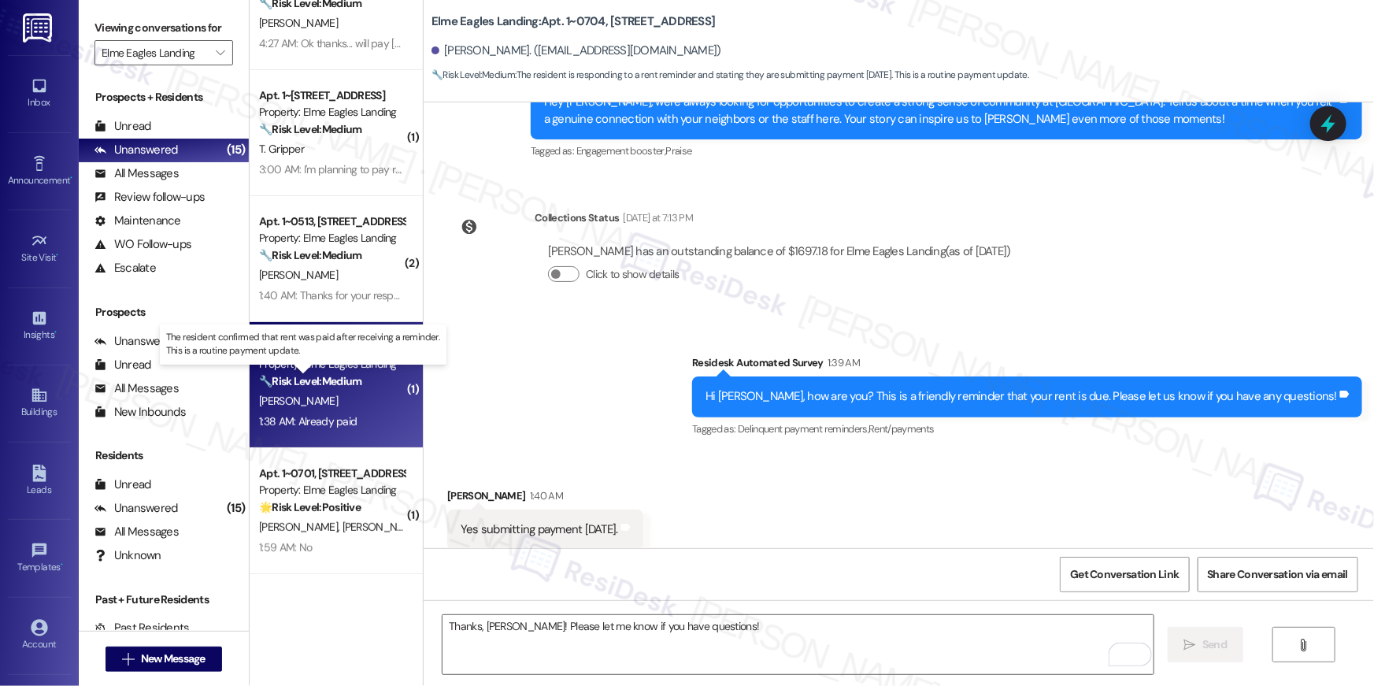
click at [329, 386] on strong "🔧 Risk Level: Medium" at bounding box center [310, 381] width 102 height 14
type textarea "Fetching suggested responses. Please feel free to read through the conversation…"
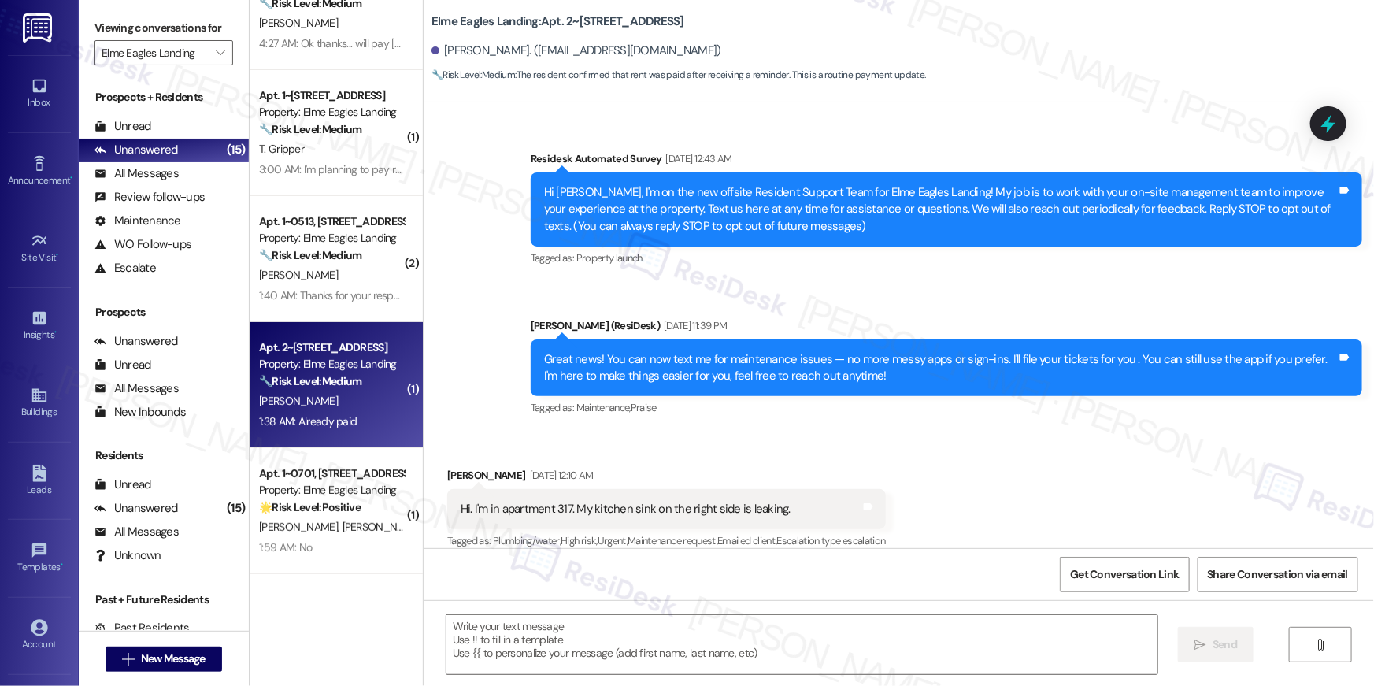
scroll to position [8666, 0]
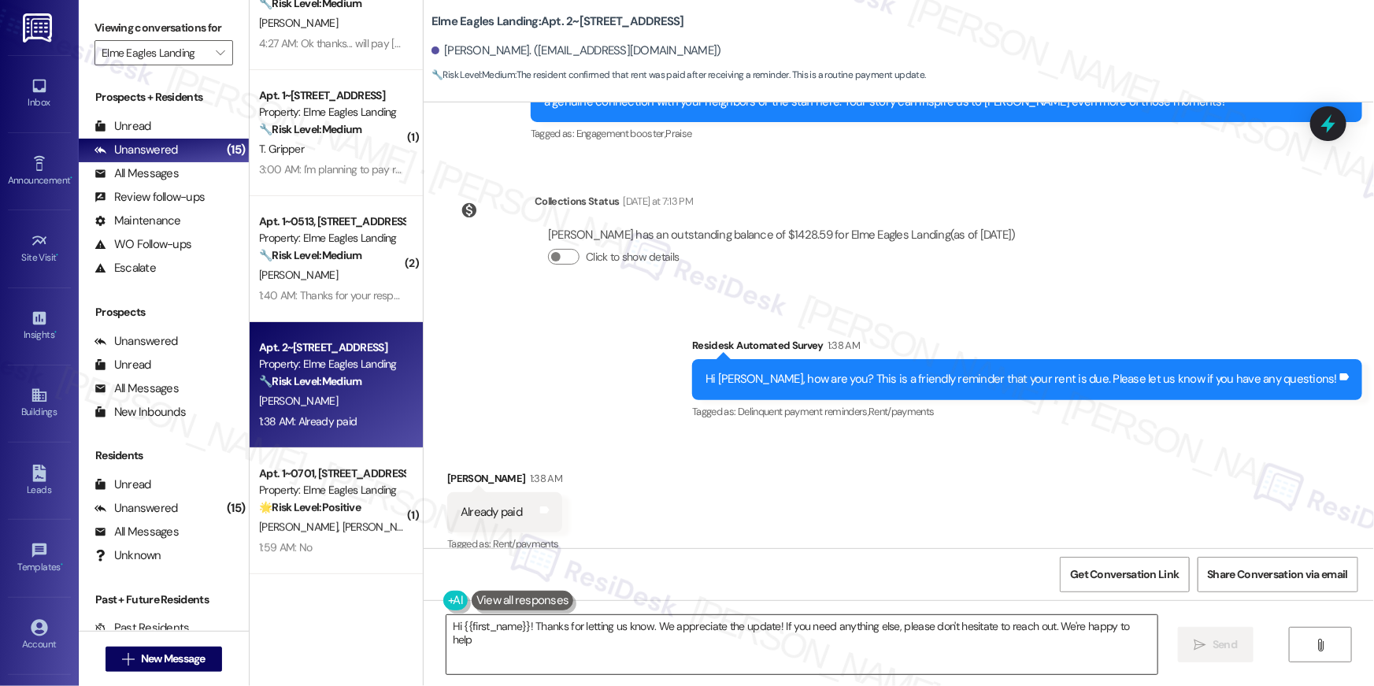
type textarea "Hi {{first_name}}! Thanks for letting us know. We appreciate the update! If you…"
click at [744, 661] on textarea "Hi {{first_name}}! Thanks for letting us know. We appreciate the update! If you…" at bounding box center [802, 644] width 711 height 59
click at [1195, 658] on button " Send" at bounding box center [1216, 644] width 76 height 35
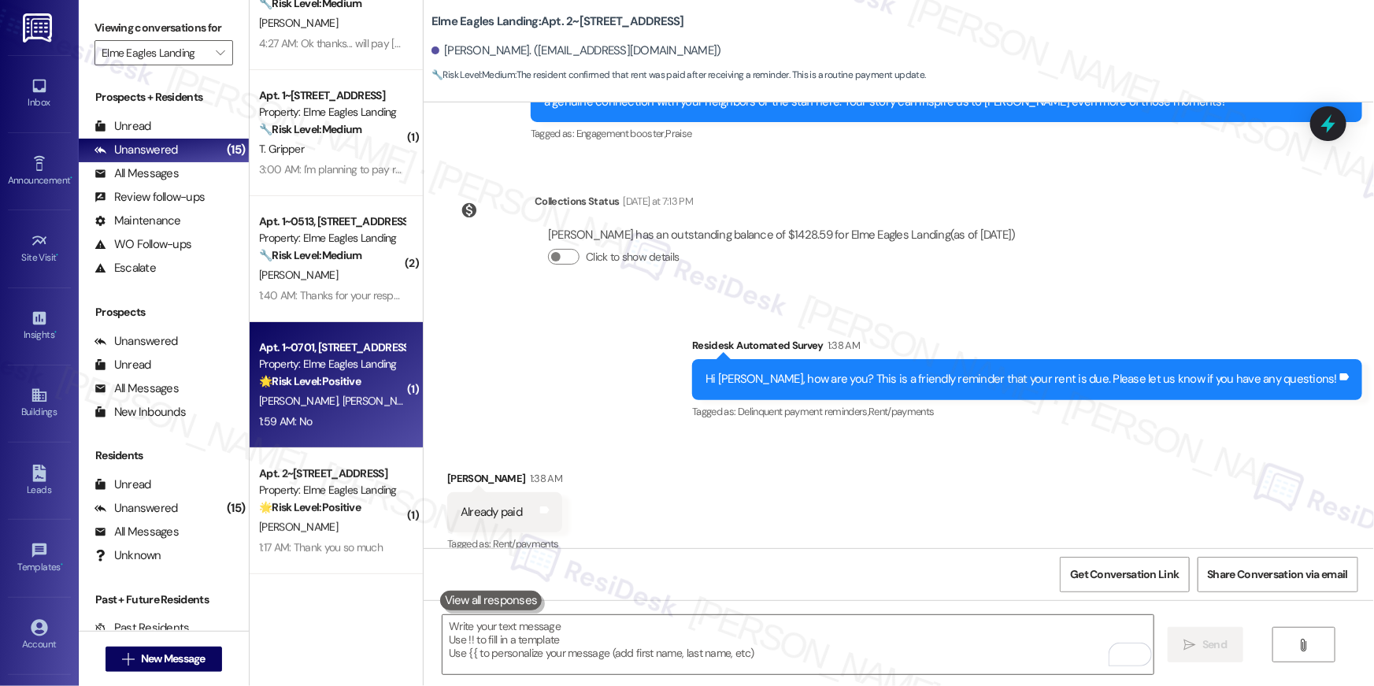
click at [336, 395] on div "[PERSON_NAME] [PERSON_NAME]" at bounding box center [332, 401] width 149 height 20
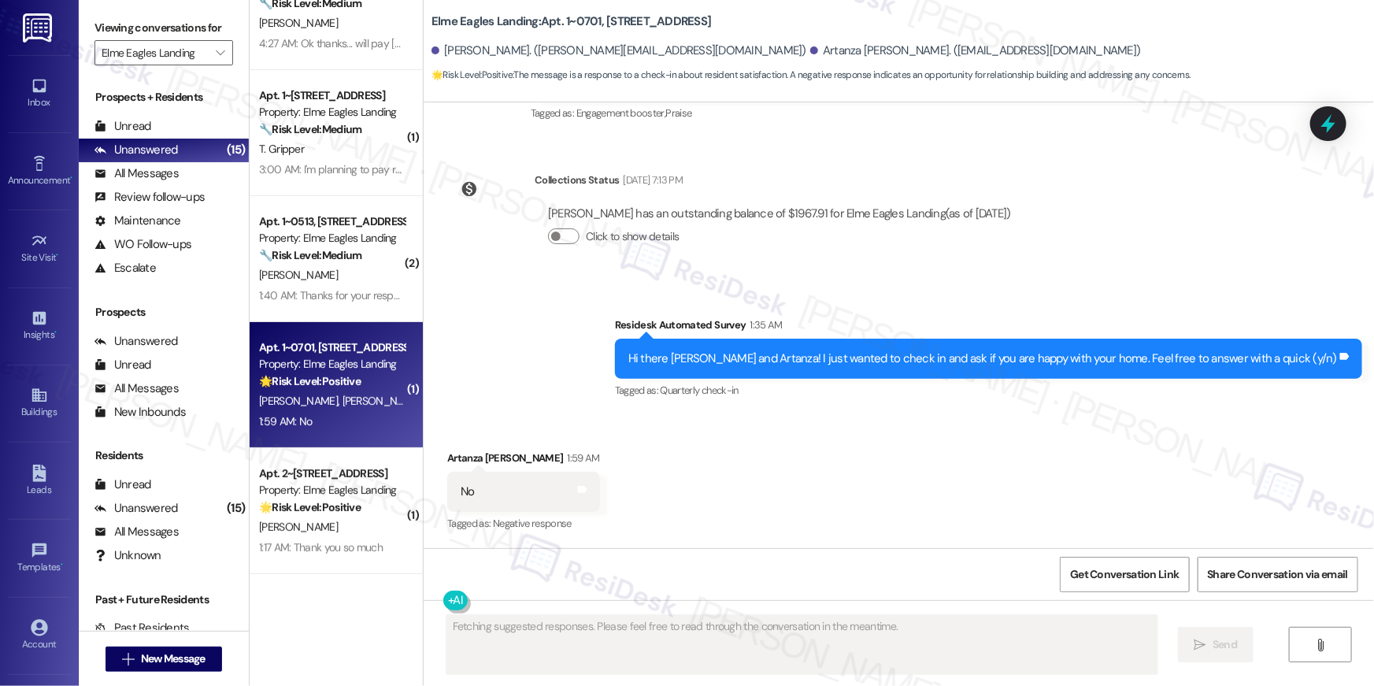
scroll to position [370, 0]
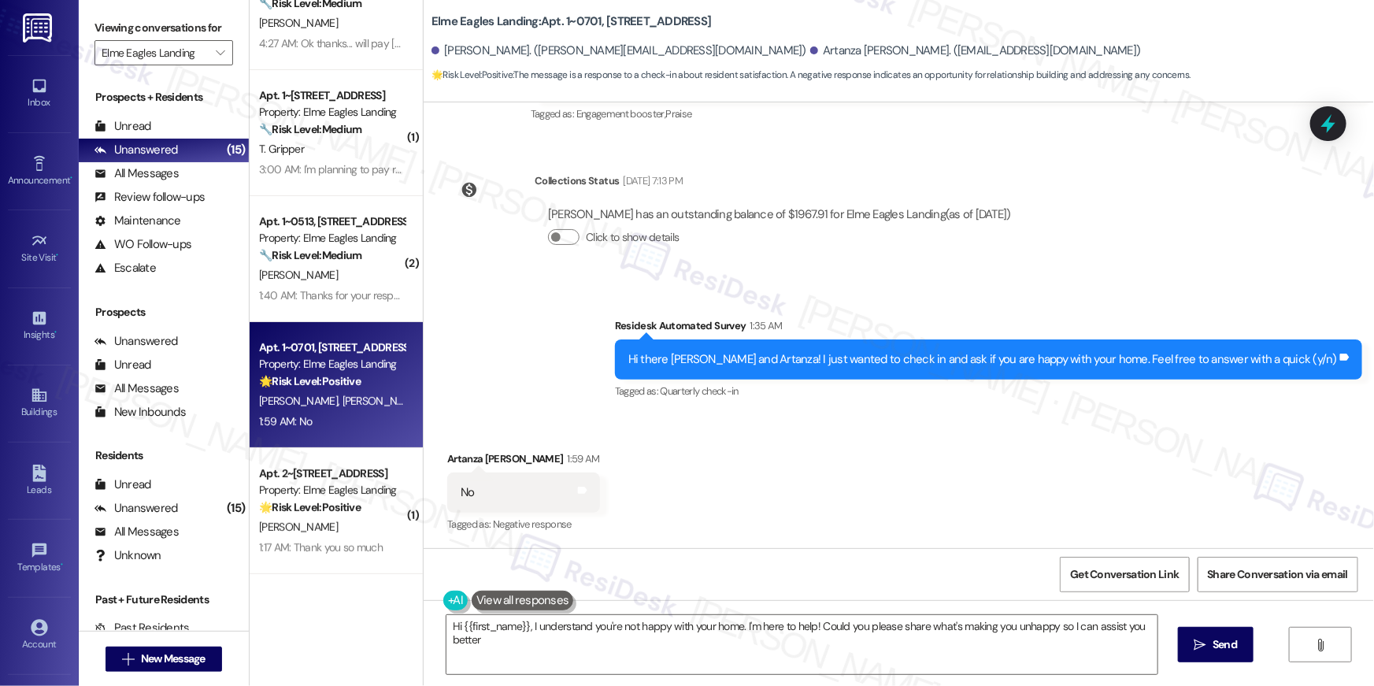
type textarea "Hi {{first_name}}, I understand you're not happy with your home. I'm here to he…"
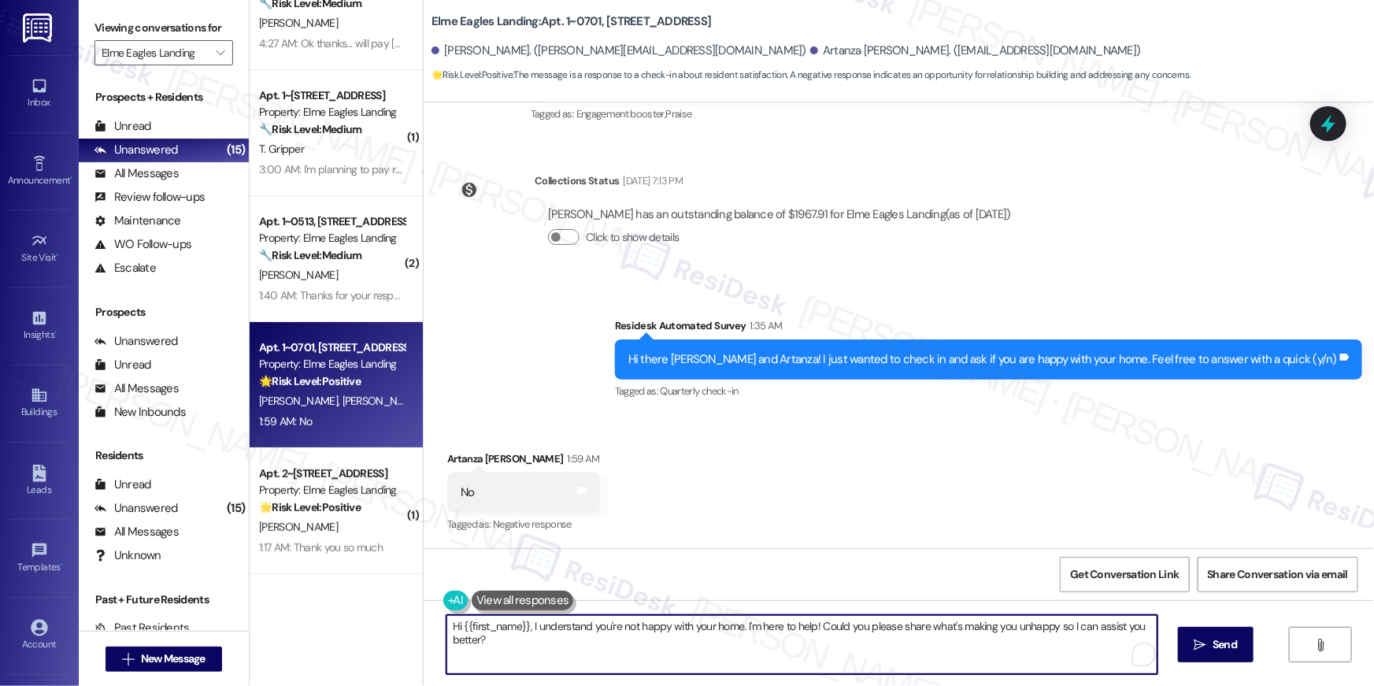
click at [892, 654] on textarea "Hi {{first_name}}, I understand you're not happy with your home. I'm here to he…" at bounding box center [802, 644] width 711 height 59
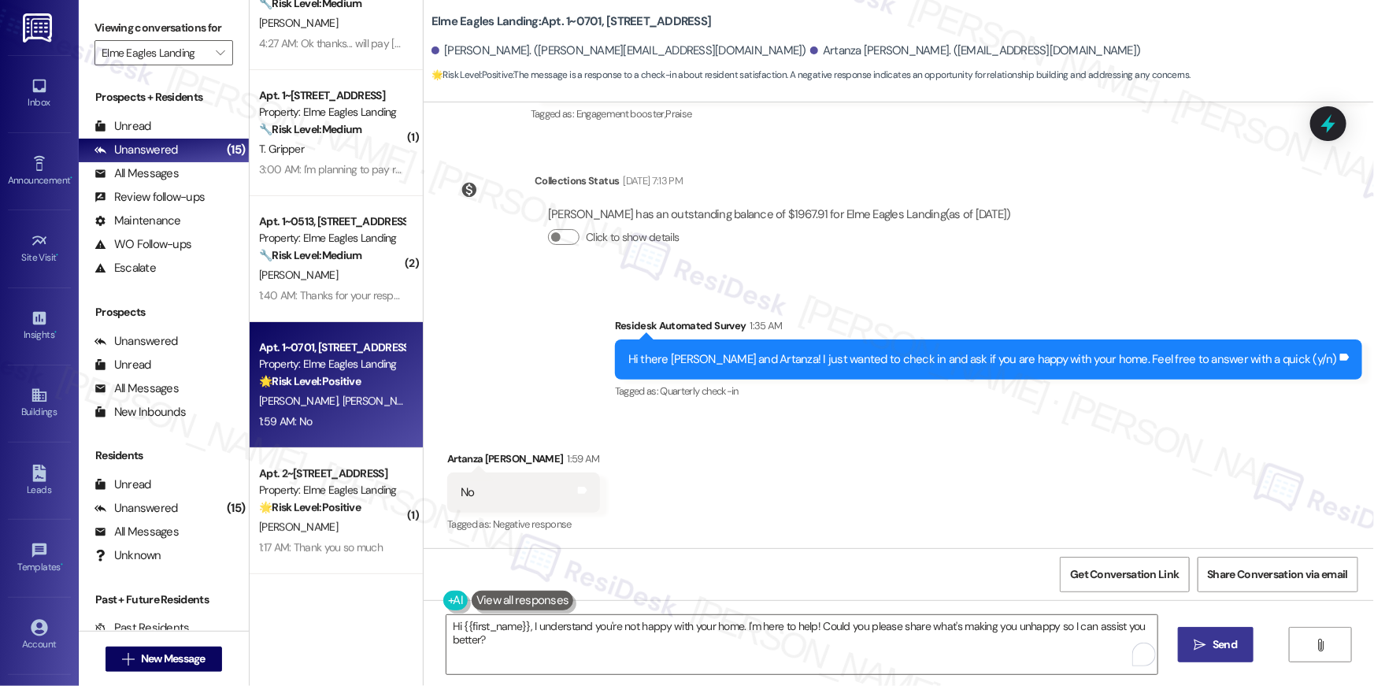
click at [1210, 645] on span "Send" at bounding box center [1225, 644] width 31 height 17
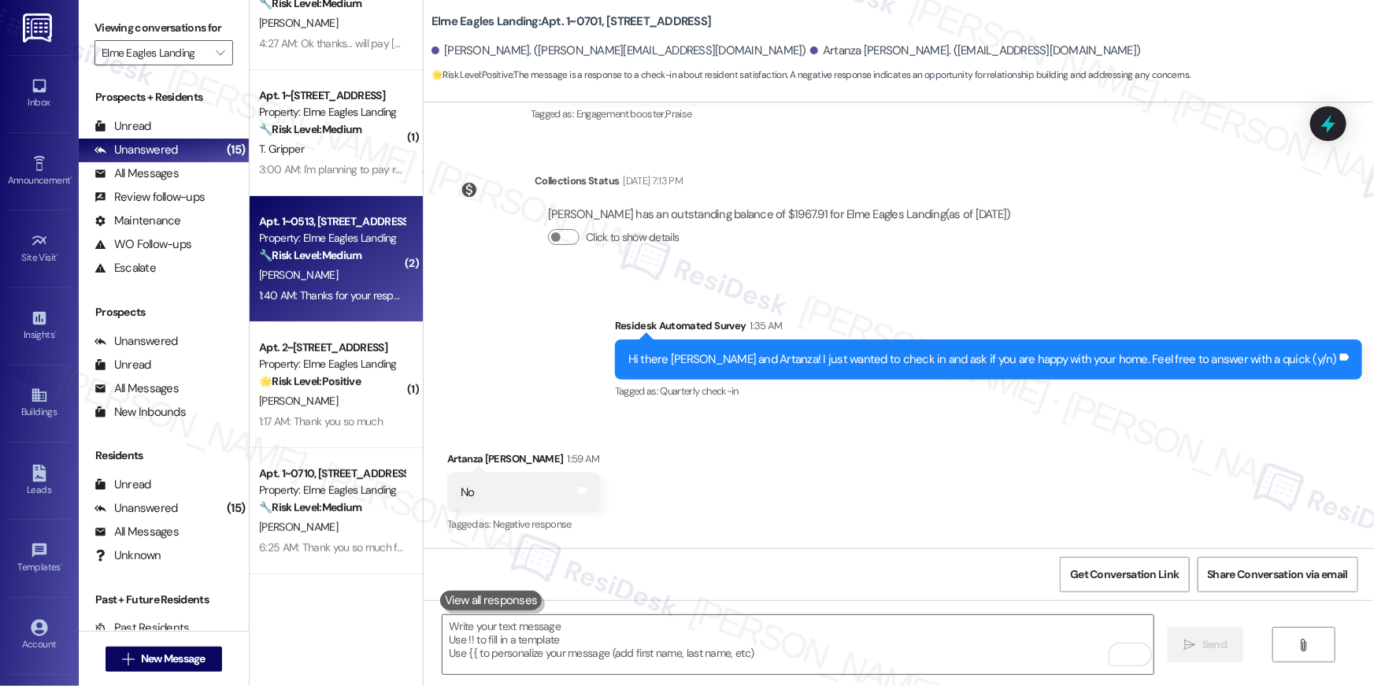
click at [338, 307] on div "Apt. 1~0513, [STREET_ADDRESS] Property: Elme Eagles Landing 🔧 Risk Level: Mediu…" at bounding box center [336, 259] width 173 height 126
type textarea "Fetching suggested responses. Please feel free to read through the conversation…"
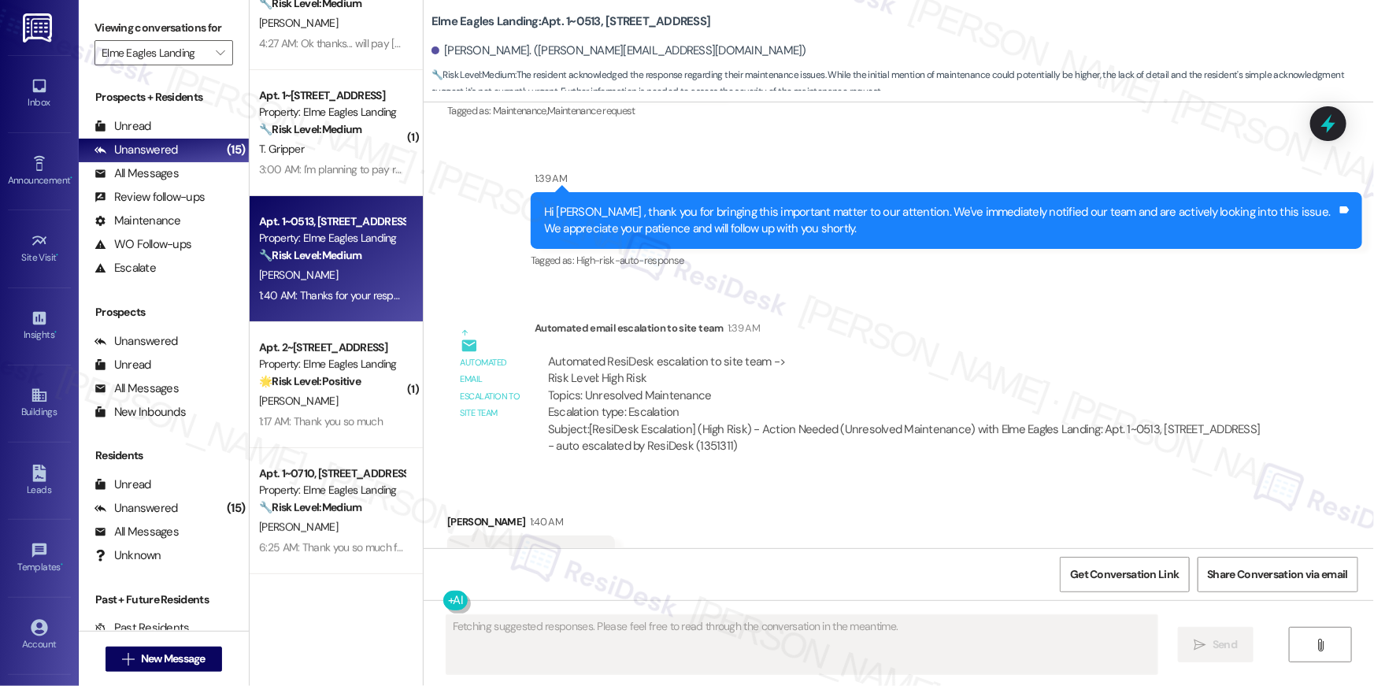
scroll to position [4386, 0]
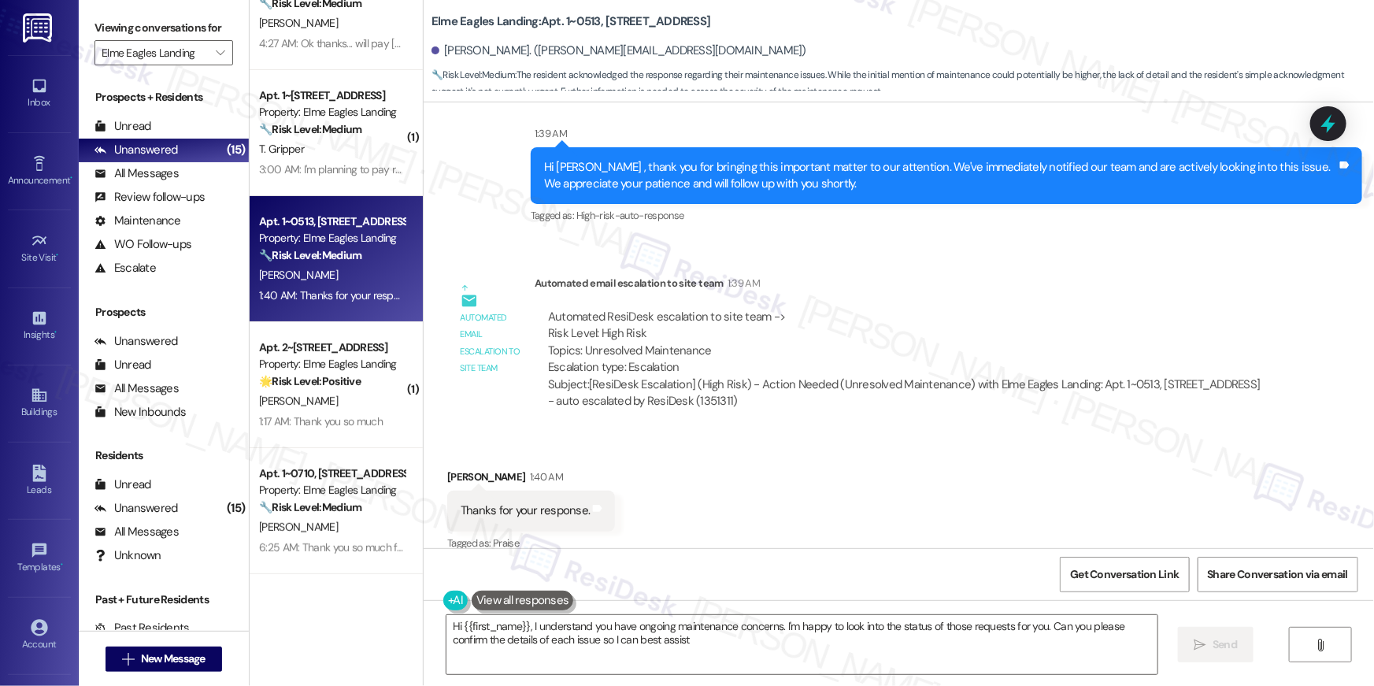
type textarea "Hi {{first_name}}, I understand you have ongoing maintenance concerns. I'm happ…"
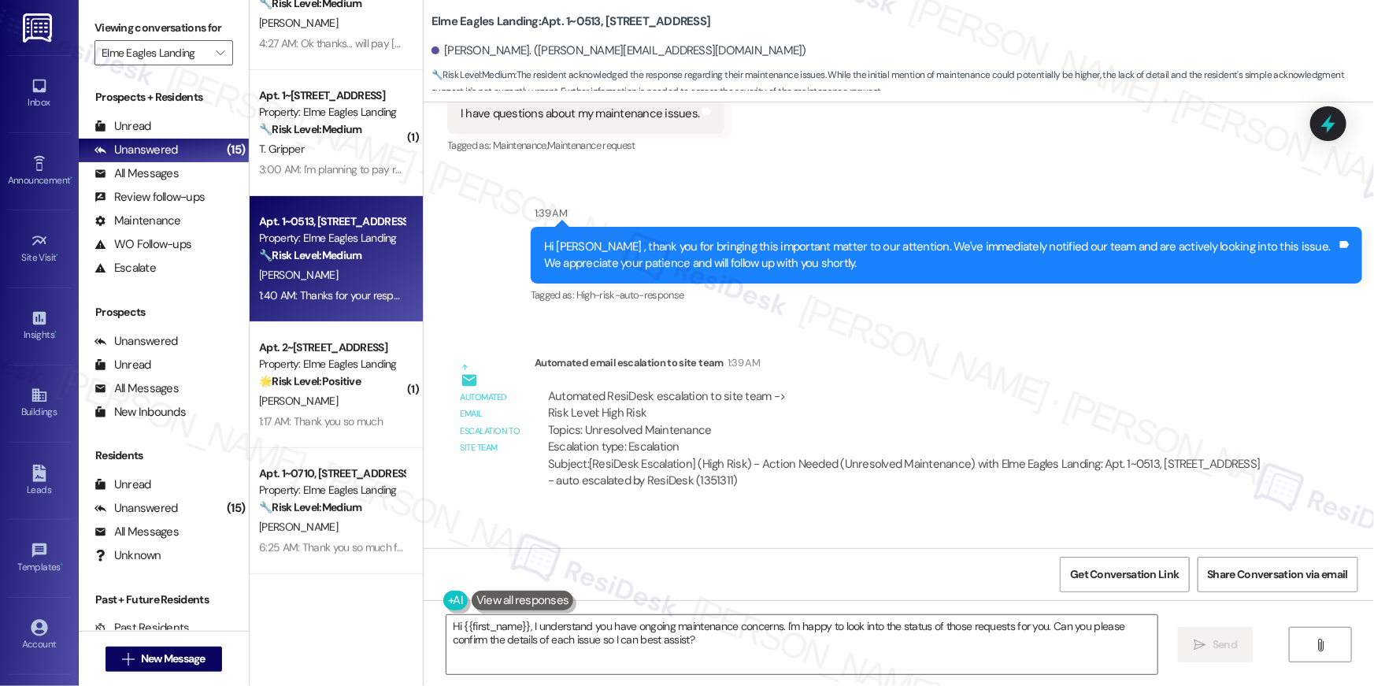
scroll to position [4386, 0]
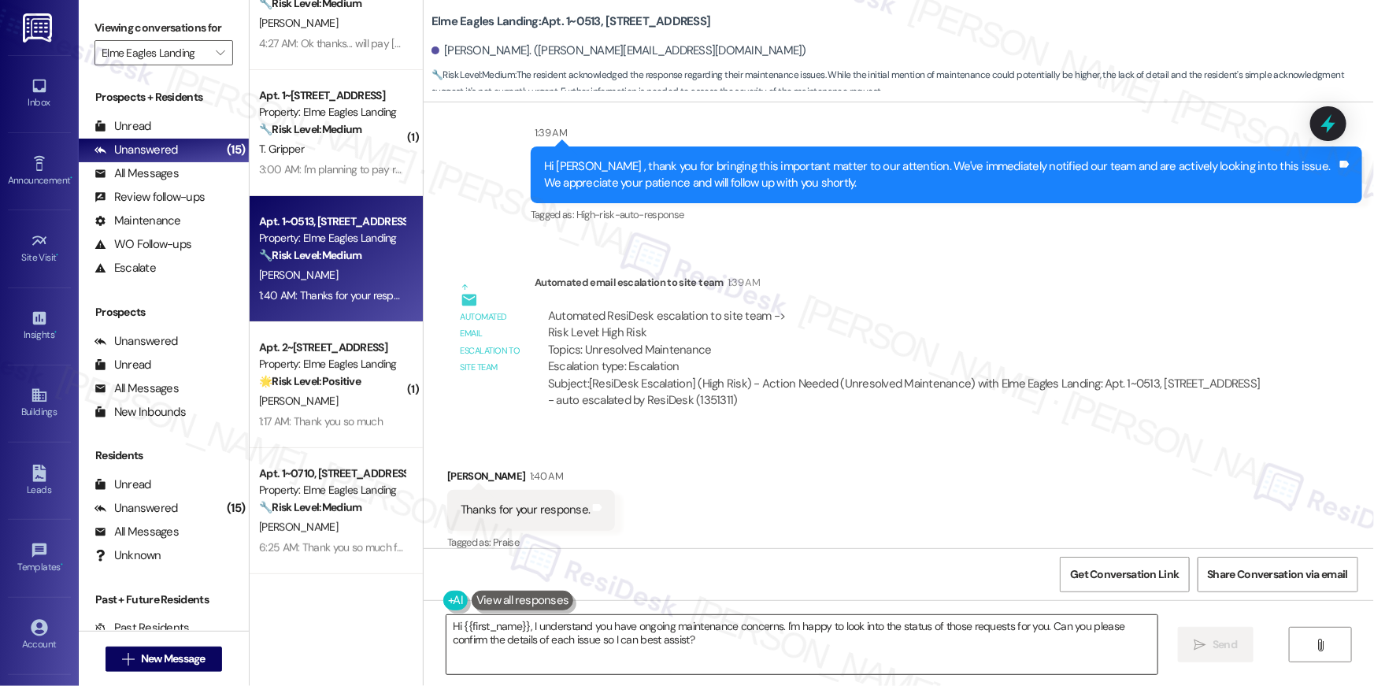
drag, startPoint x: 687, startPoint y: 649, endPoint x: 725, endPoint y: 647, distance: 38.6
click at [687, 649] on textarea "Hi {{first_name}}, I understand you have ongoing maintenance concerns. I'm happ…" at bounding box center [802, 644] width 711 height 59
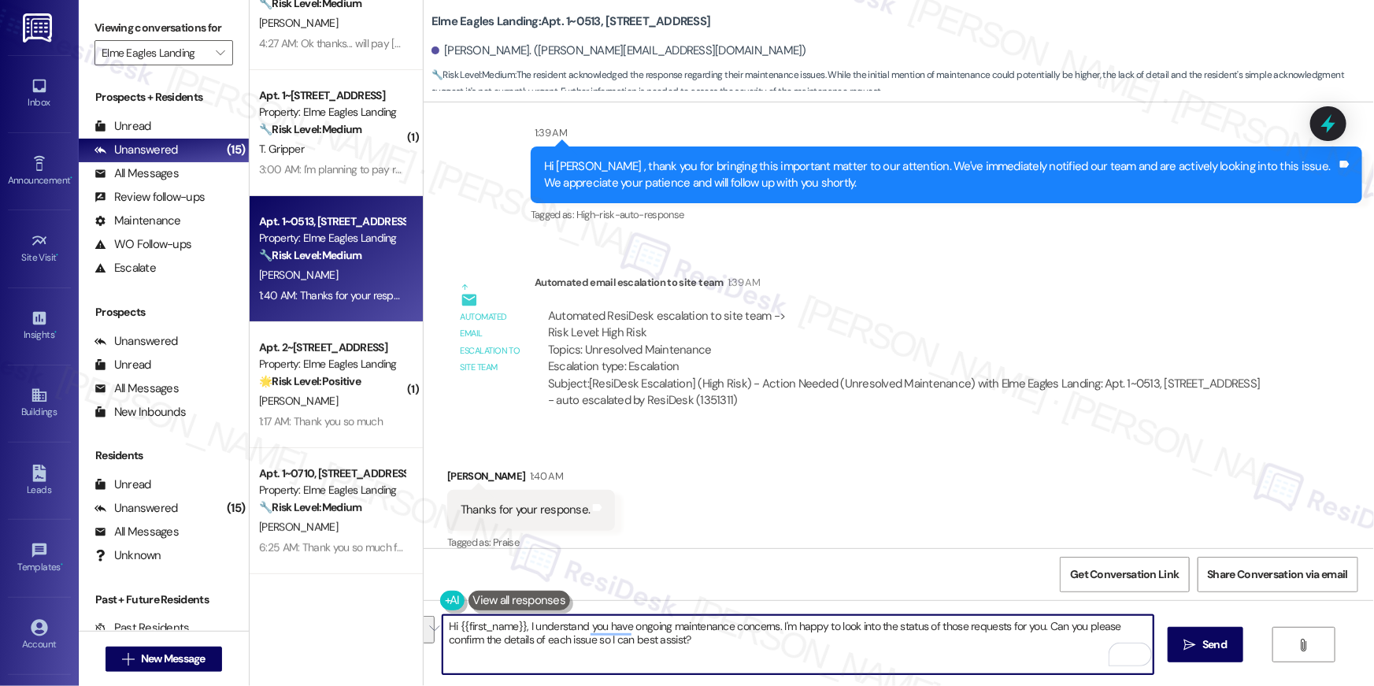
drag, startPoint x: 777, startPoint y: 643, endPoint x: 780, endPoint y: 628, distance: 15.3
click at [780, 628] on textarea "Hi {{first_name}}, I understand you have ongoing maintenance concerns. I'm happ…" at bounding box center [798, 644] width 711 height 59
click at [757, 653] on textarea "Hi {{first_name}}, I understand you have ongoing maintenance concerns. I'm happ…" at bounding box center [798, 644] width 711 height 59
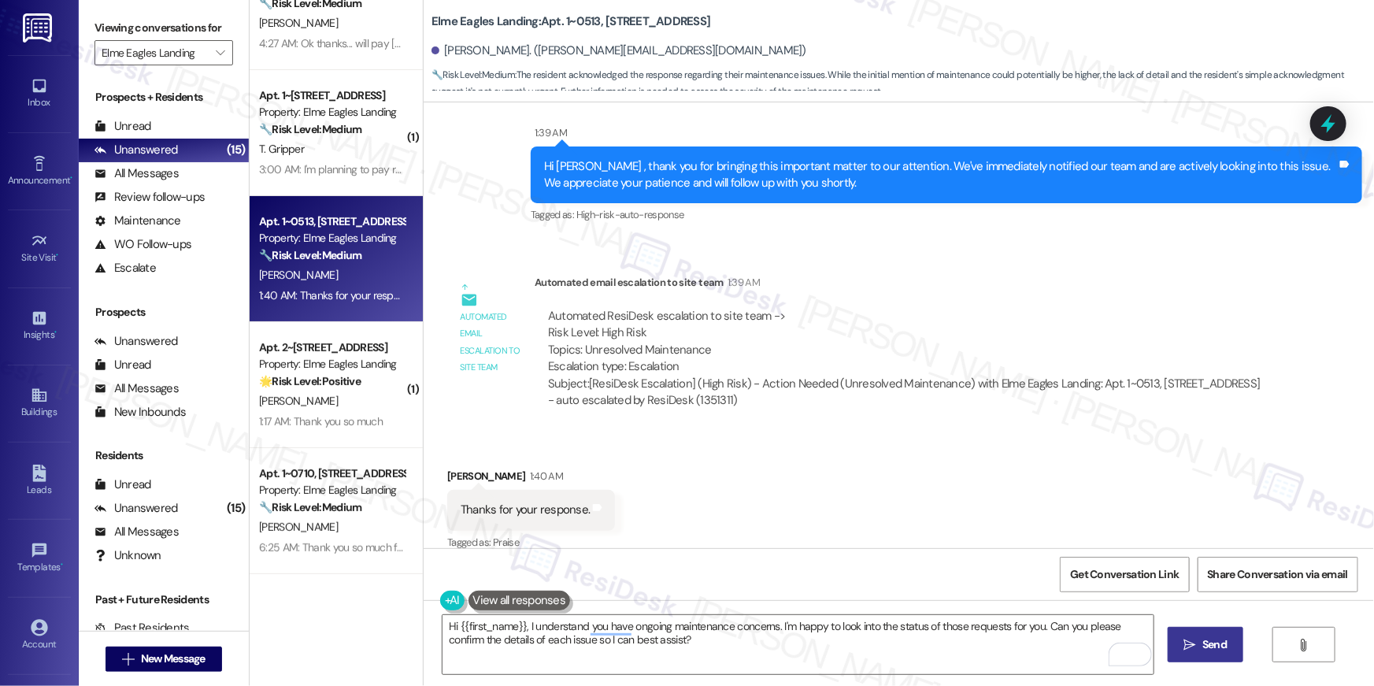
click at [1226, 649] on span "Send" at bounding box center [1214, 644] width 31 height 17
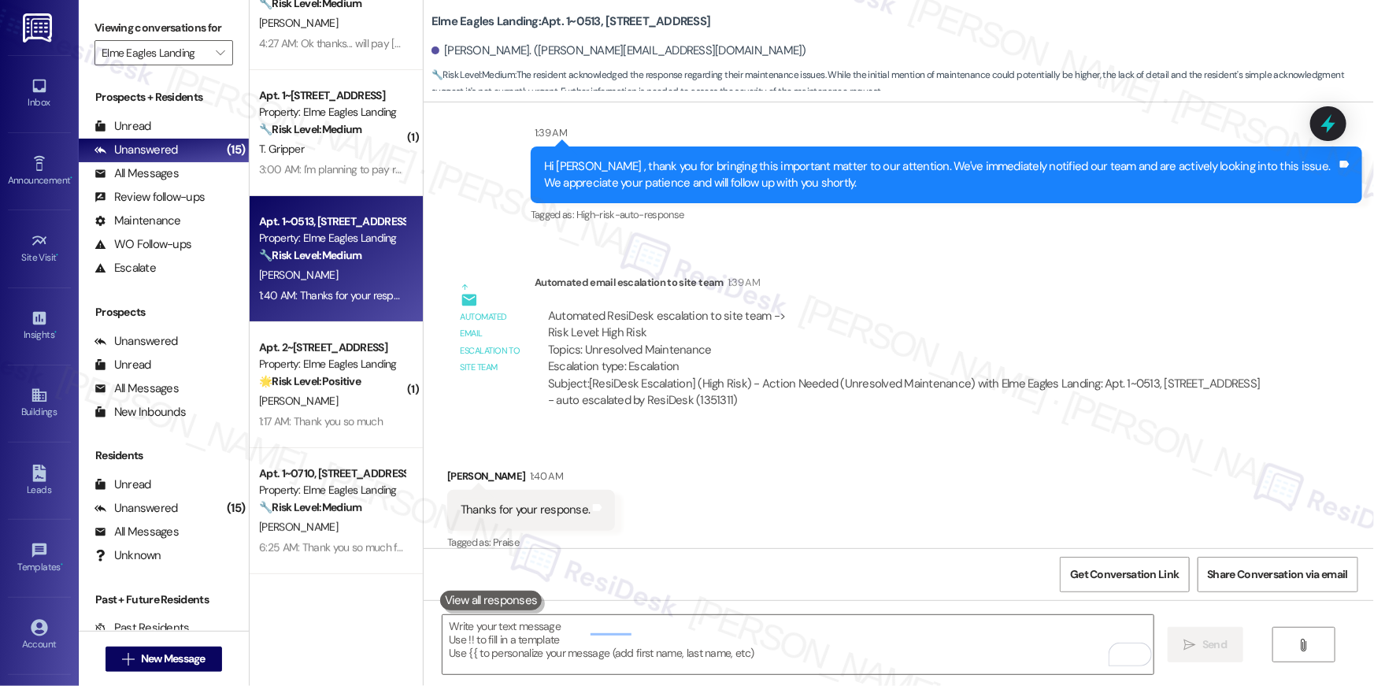
scroll to position [4386, 0]
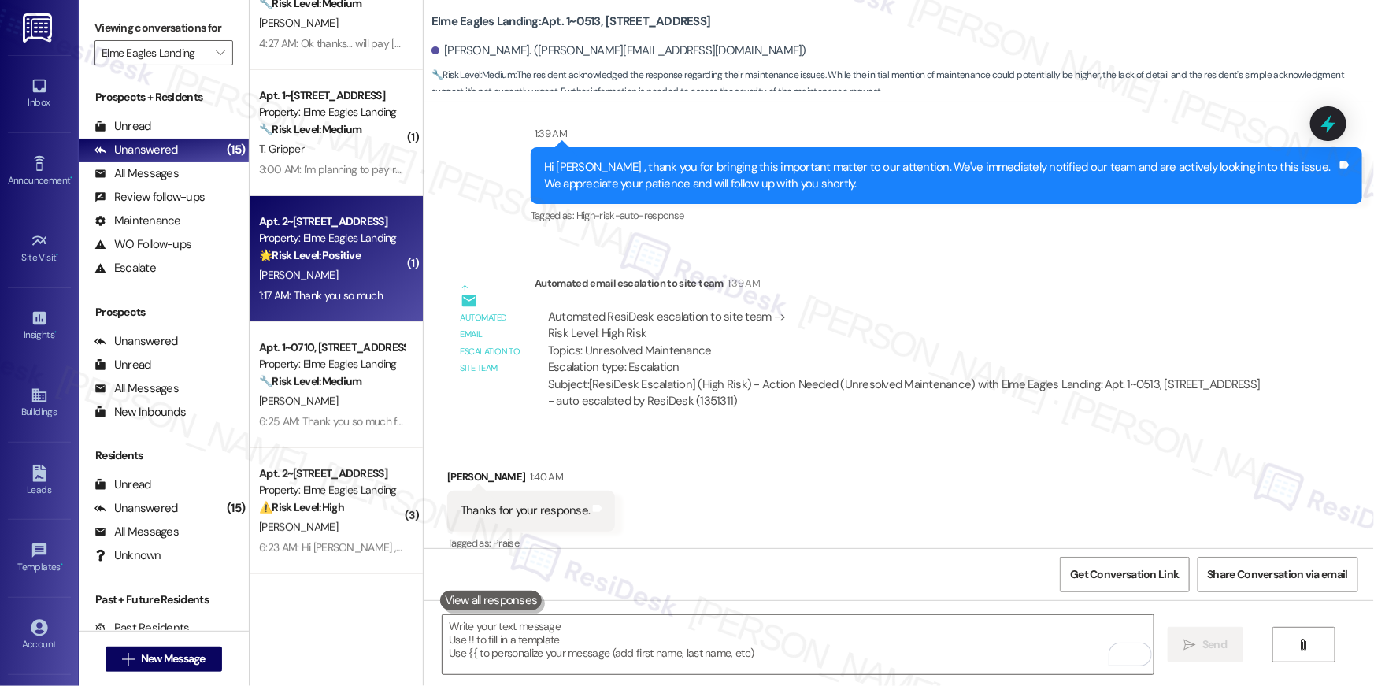
click at [346, 271] on div "[PERSON_NAME]" at bounding box center [332, 275] width 149 height 20
type textarea "Fetching suggested responses. Please feel free to read through the conversation…"
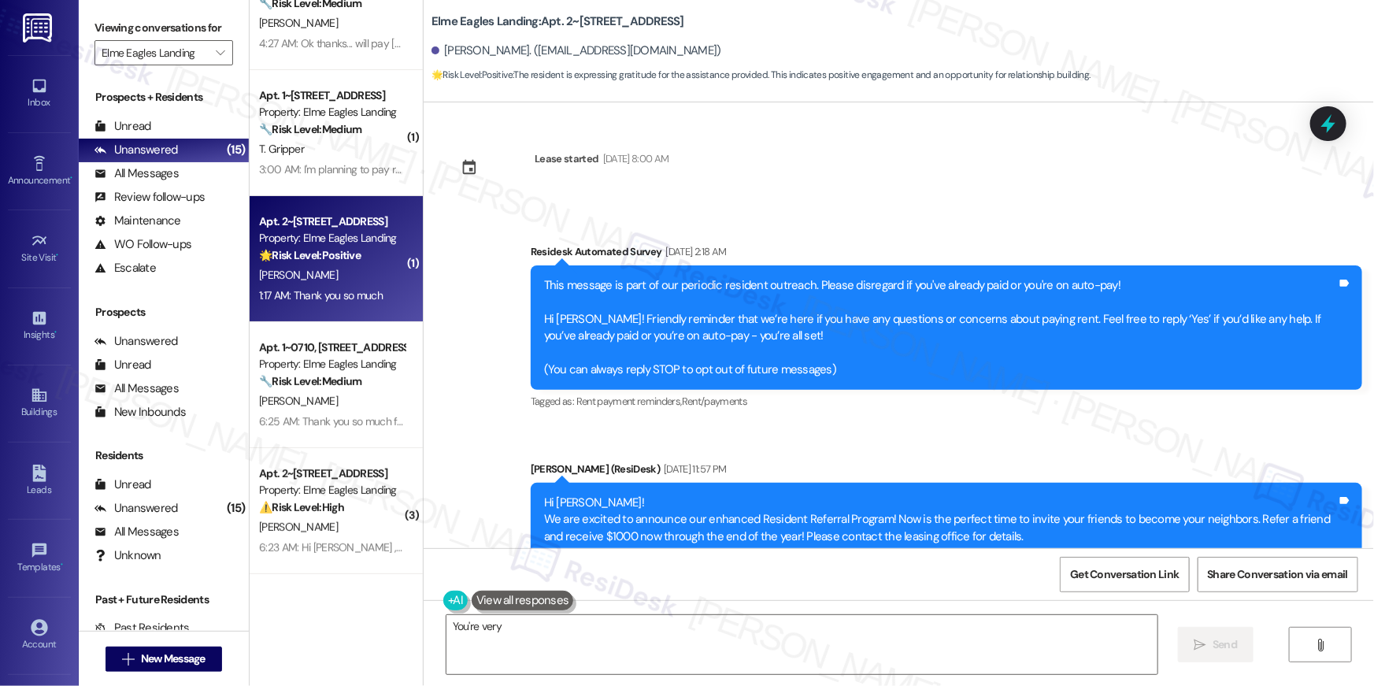
scroll to position [11264, 0]
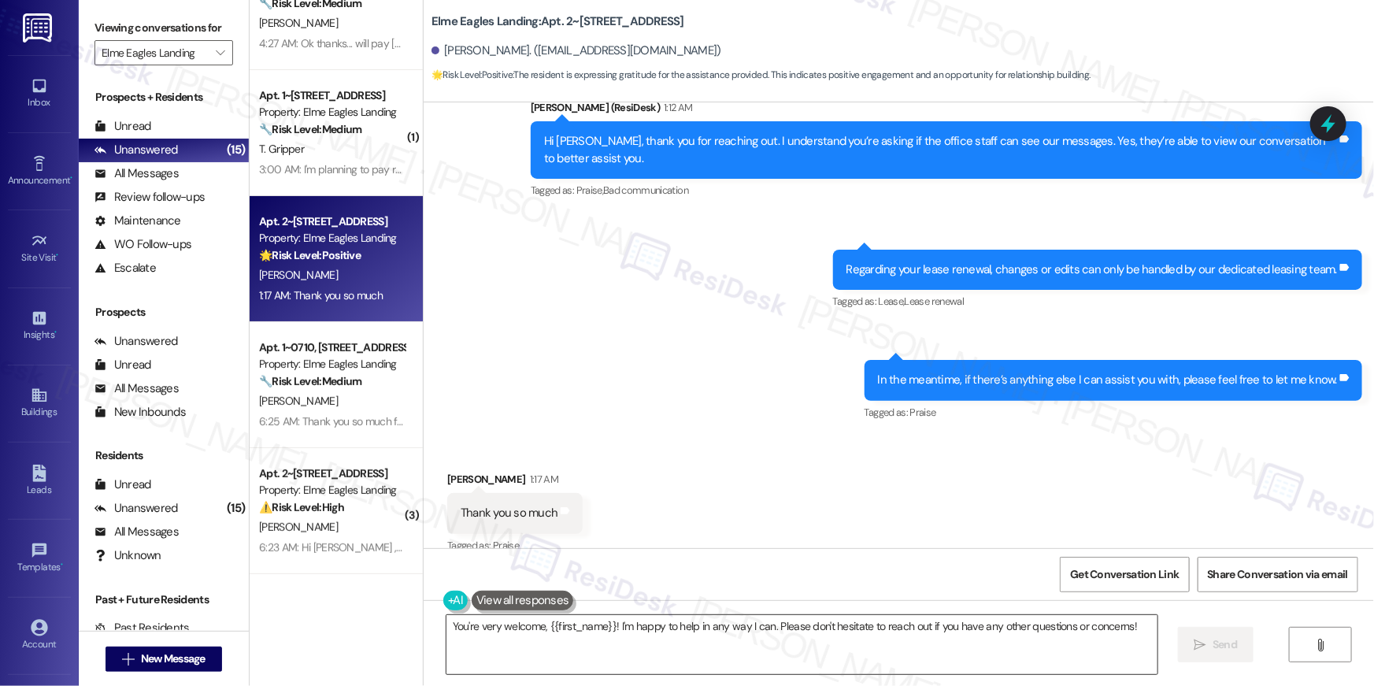
click at [658, 636] on textarea "You're very welcome, {{first_name}}! I'm happy to help in any way I can. Please…" at bounding box center [802, 644] width 711 height 59
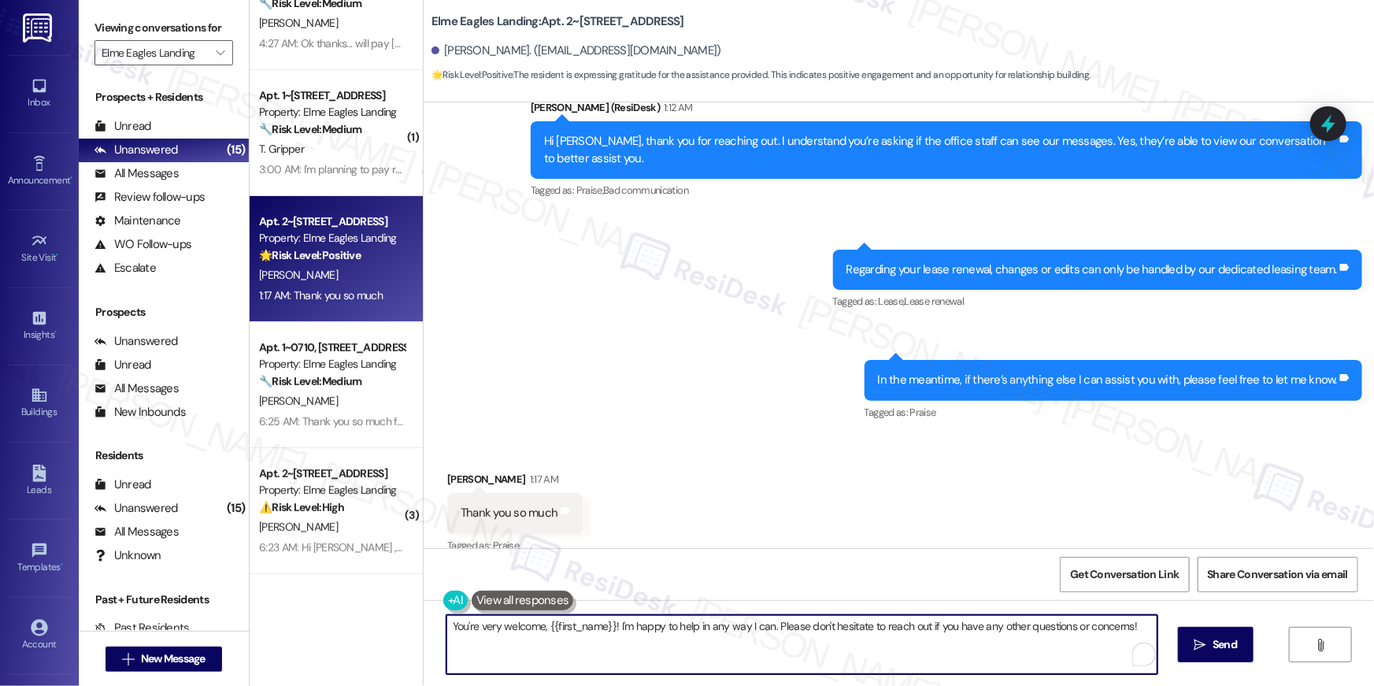
click at [658, 636] on textarea "You're very welcome, {{first_name}}! I'm happy to help in any way I can. Please…" at bounding box center [802, 644] width 711 height 59
type textarea "o"
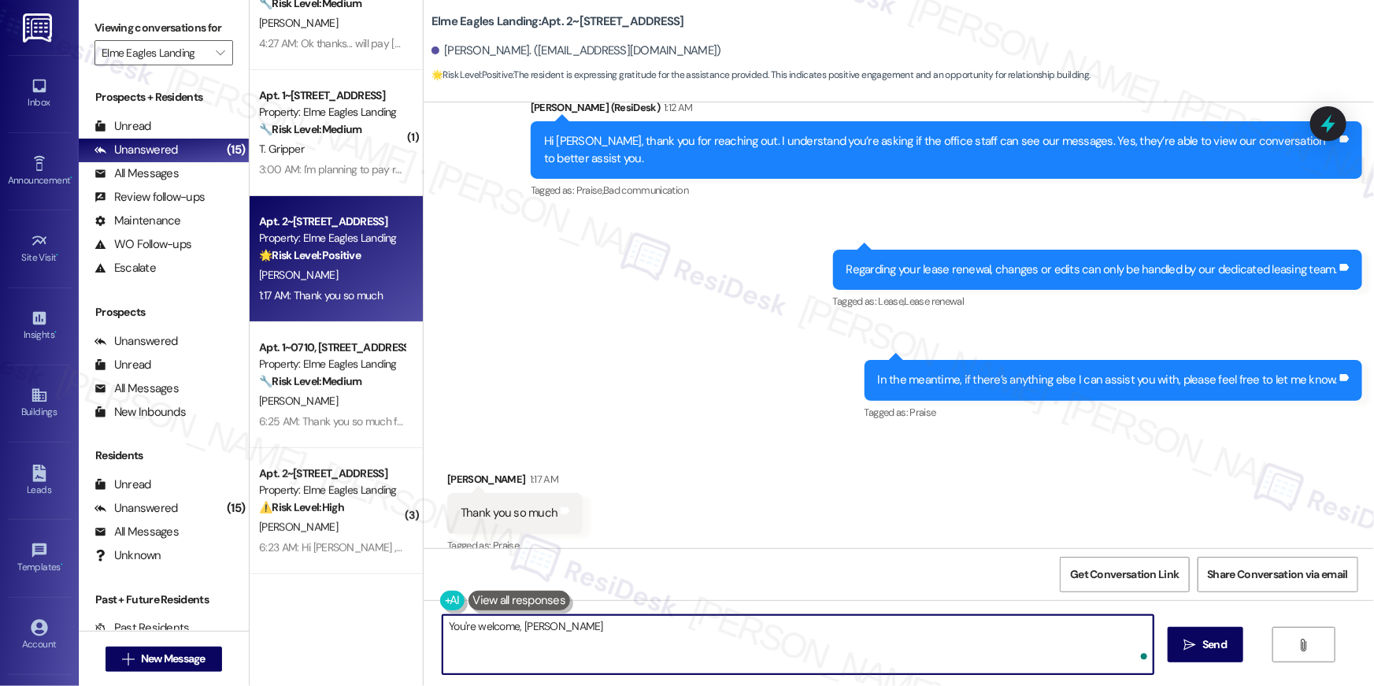
type textarea "You're welcome, [PERSON_NAME]"
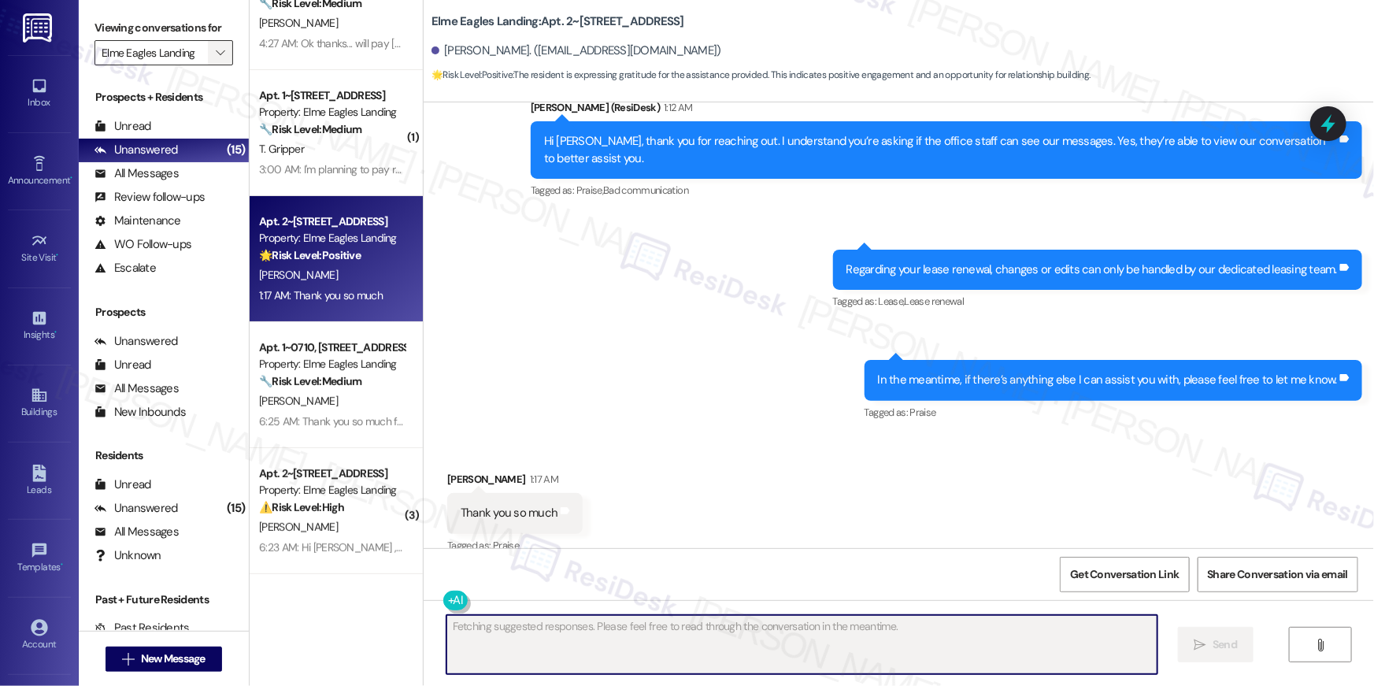
click at [216, 55] on icon "" at bounding box center [220, 52] width 9 height 13
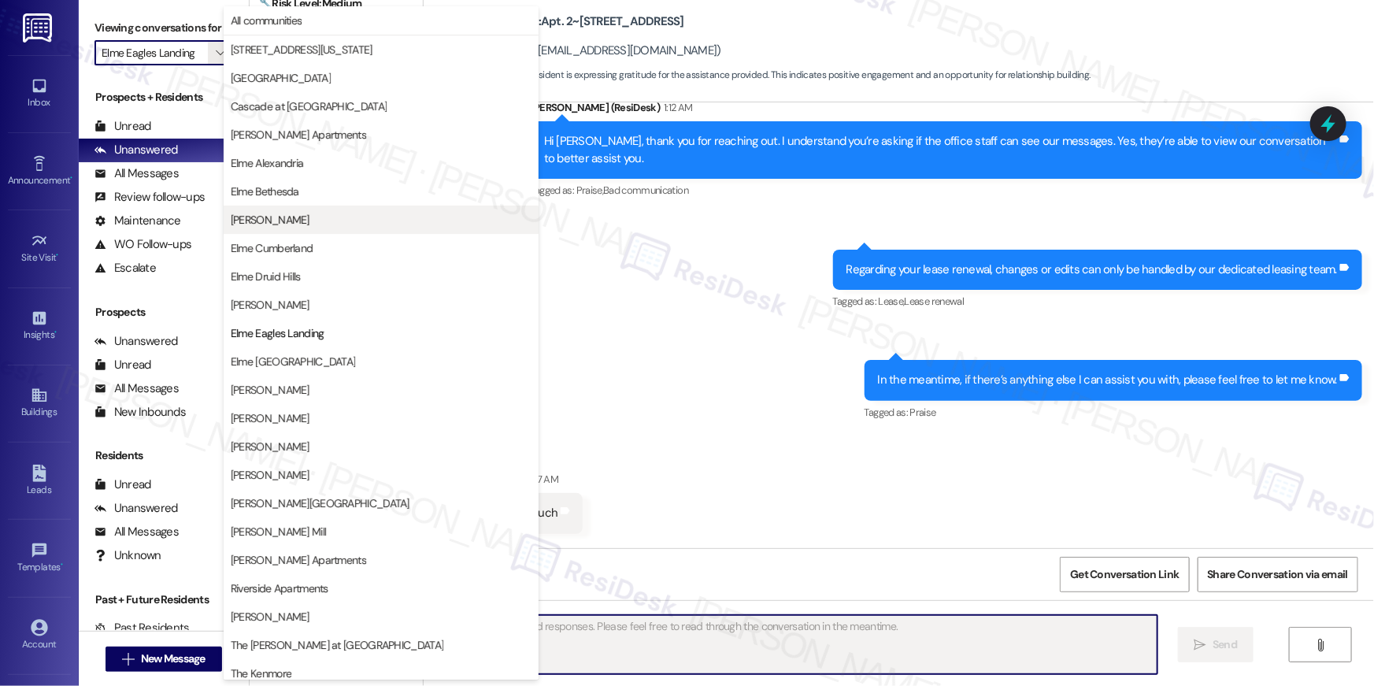
scroll to position [149, 0]
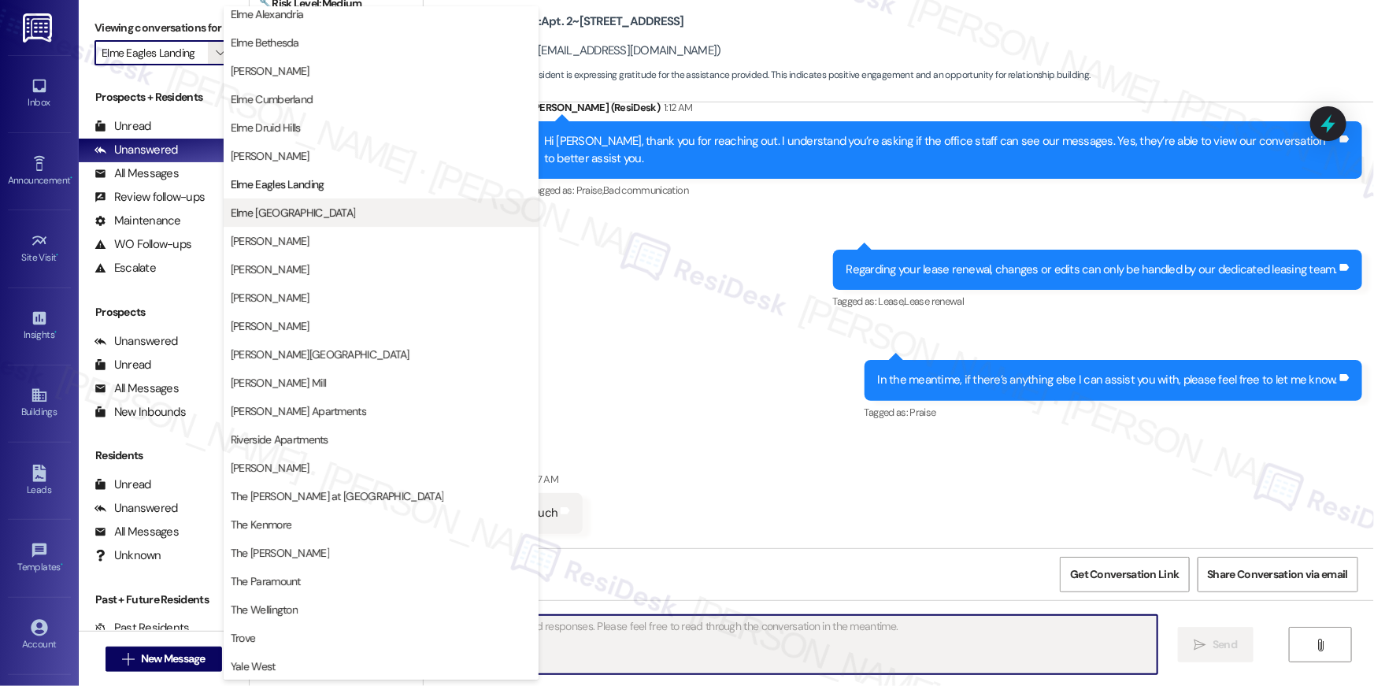
click at [329, 202] on button "Elme [GEOGRAPHIC_DATA]" at bounding box center [381, 212] width 315 height 28
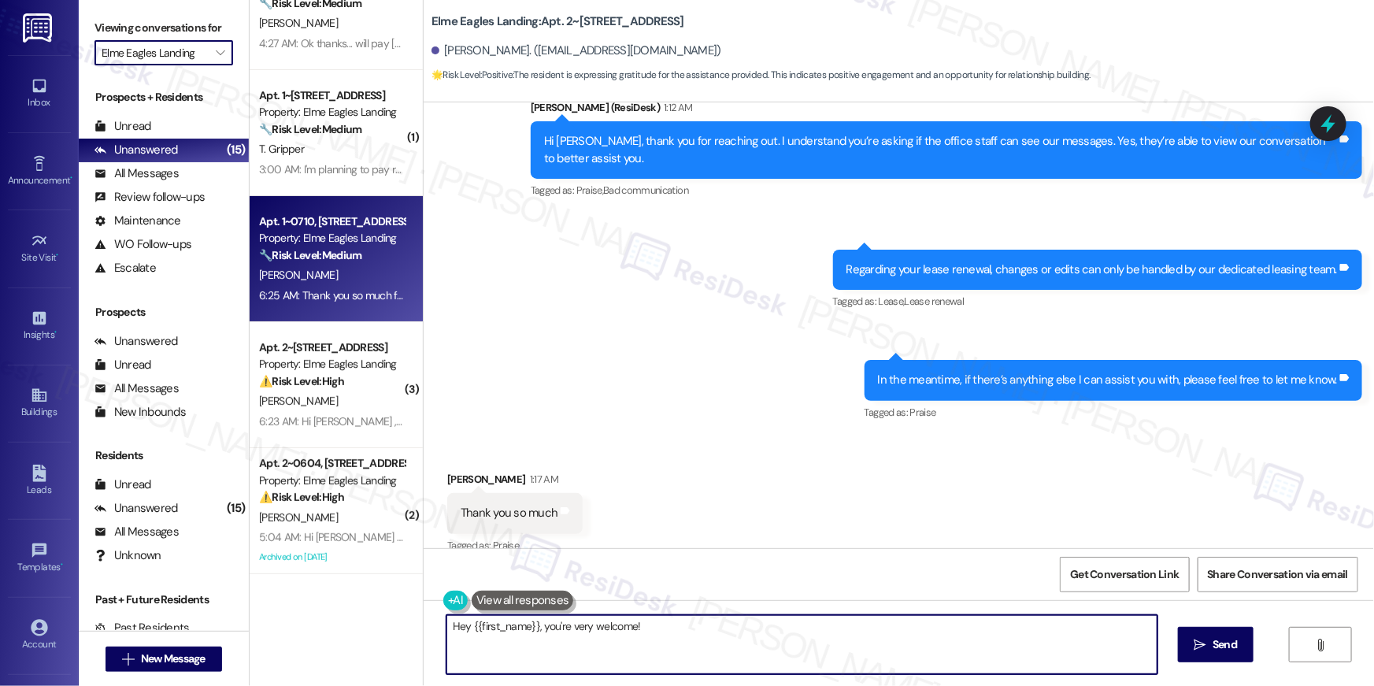
type textarea "Hey {{first_name}}, you're very welcome! I'm"
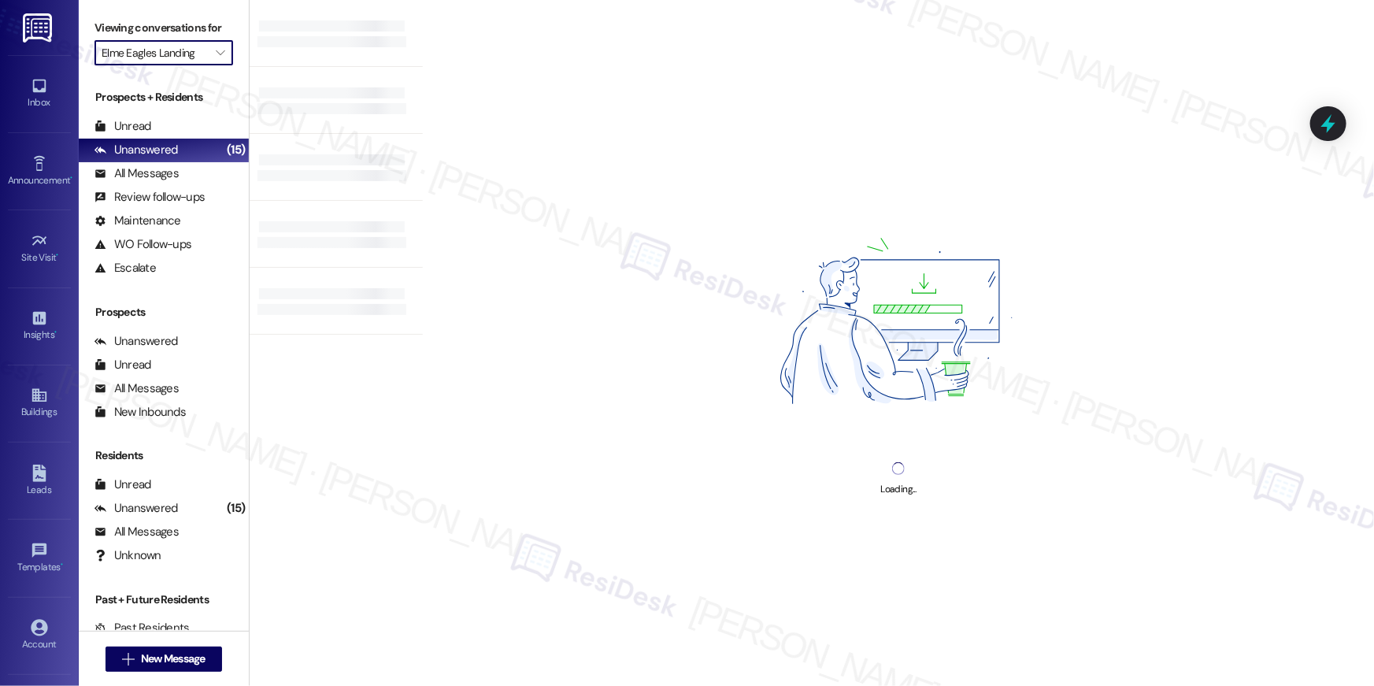
type input "Elme [GEOGRAPHIC_DATA]"
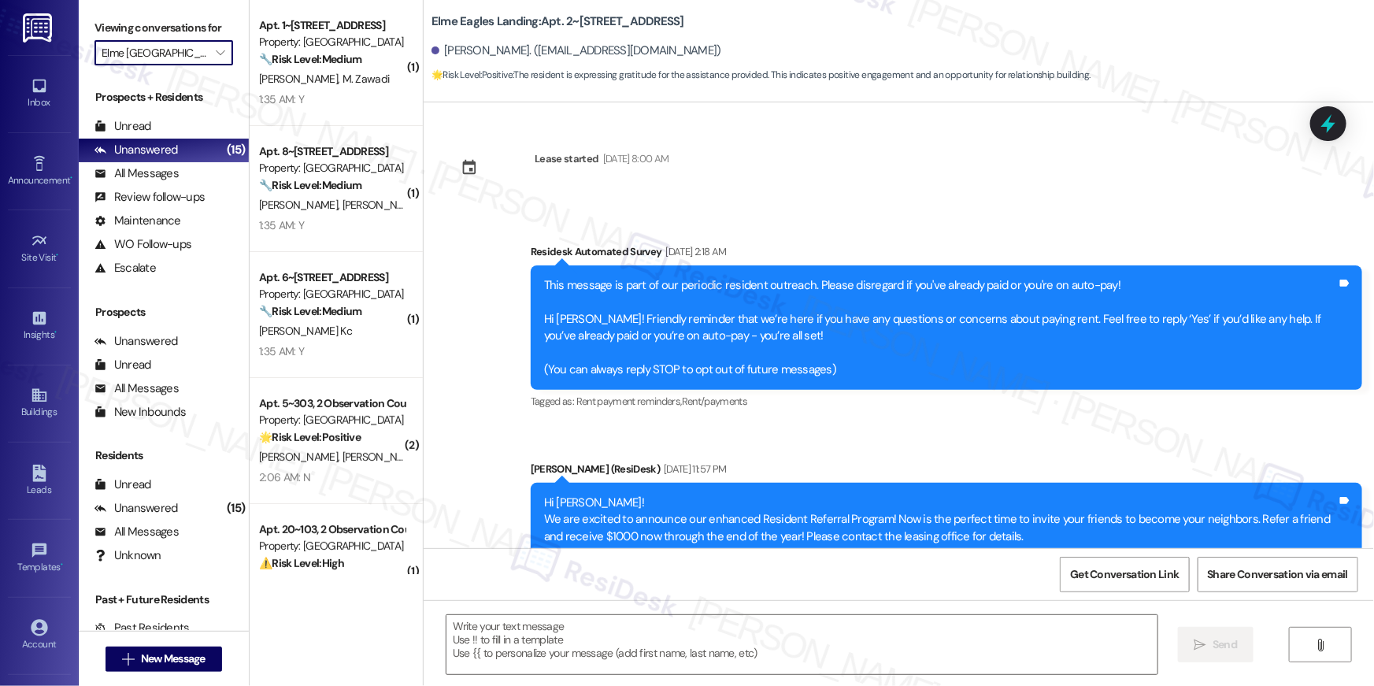
scroll to position [11264, 0]
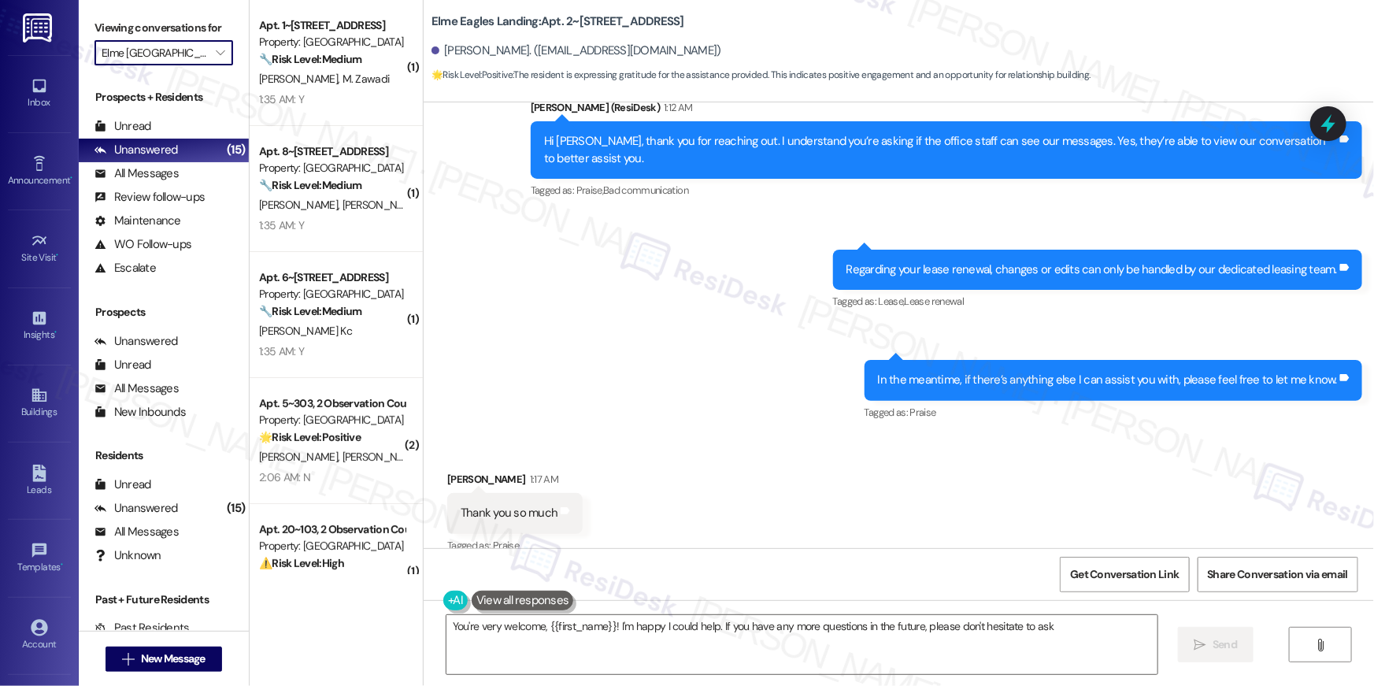
type textarea "You're very welcome, {{first_name}}! I'm happy I could help. If you have any mo…"
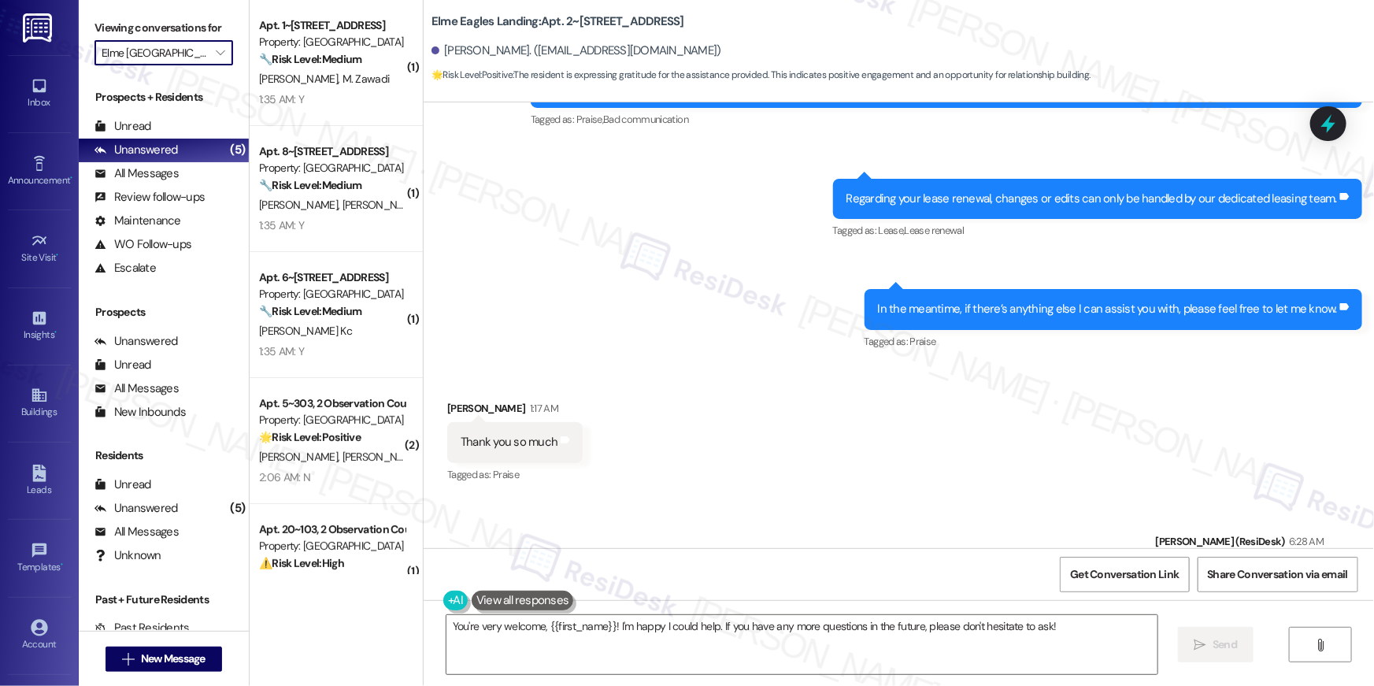
scroll to position [11397, 0]
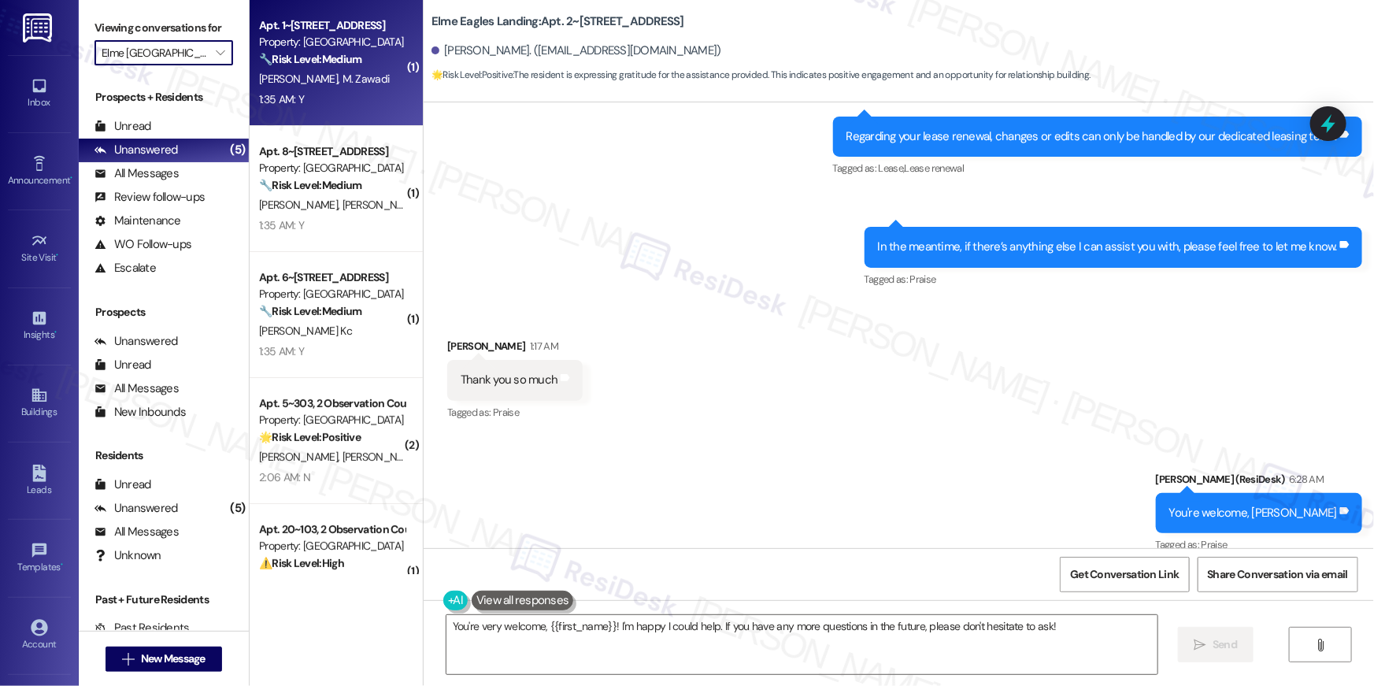
click at [288, 87] on div "[PERSON_NAME] [PERSON_NAME]" at bounding box center [332, 79] width 149 height 20
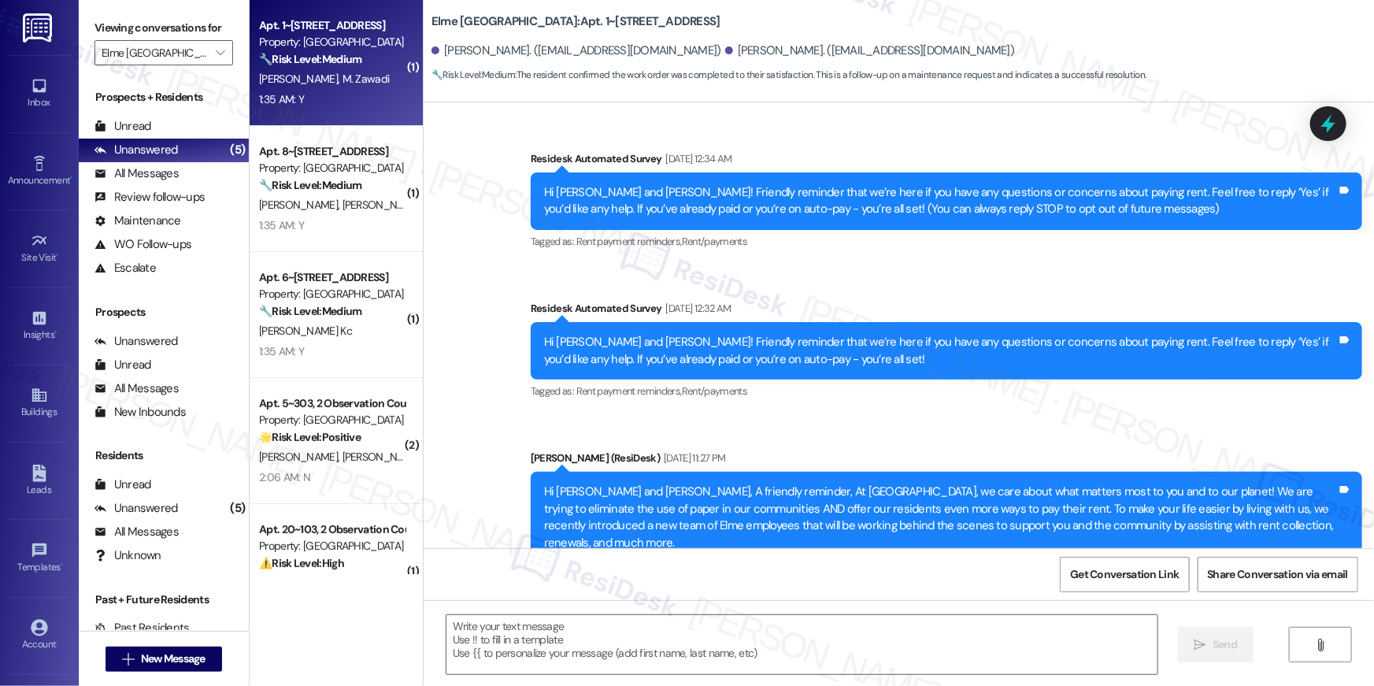
scroll to position [3978, 0]
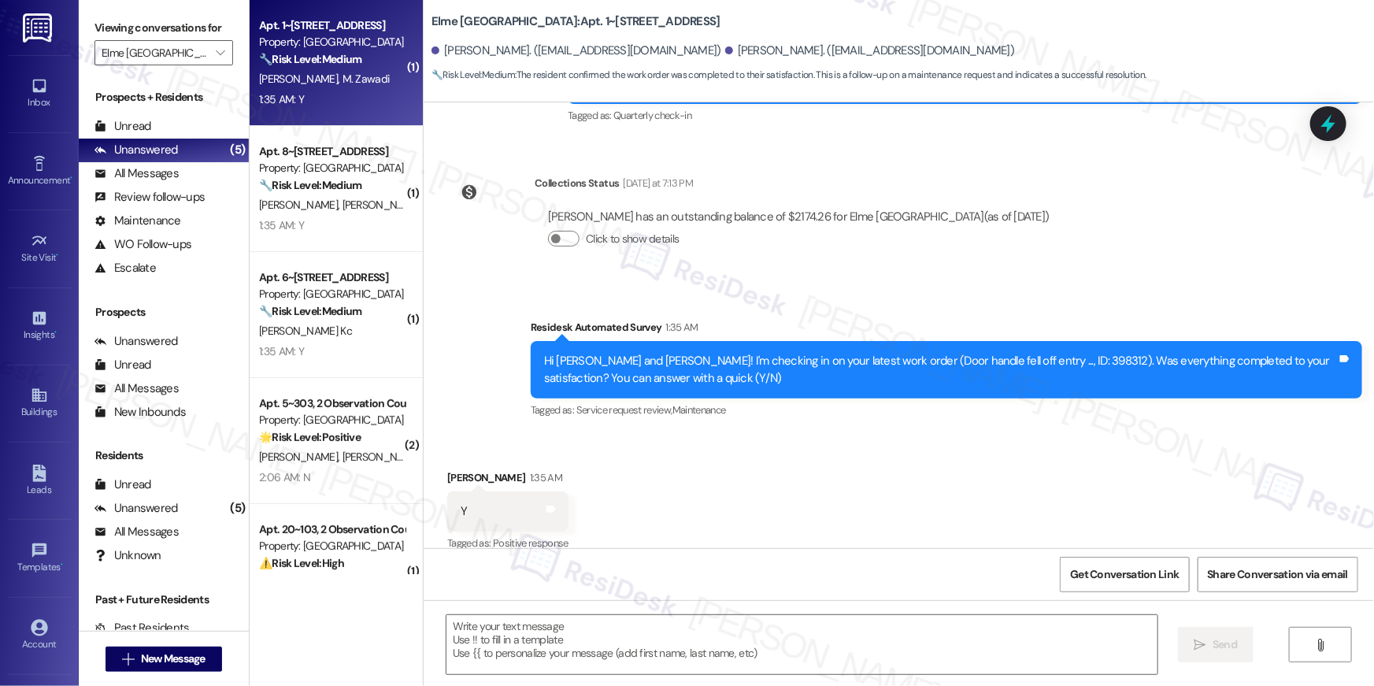
type textarea "Fetching suggested responses. Please feel free to read through the conversation…"
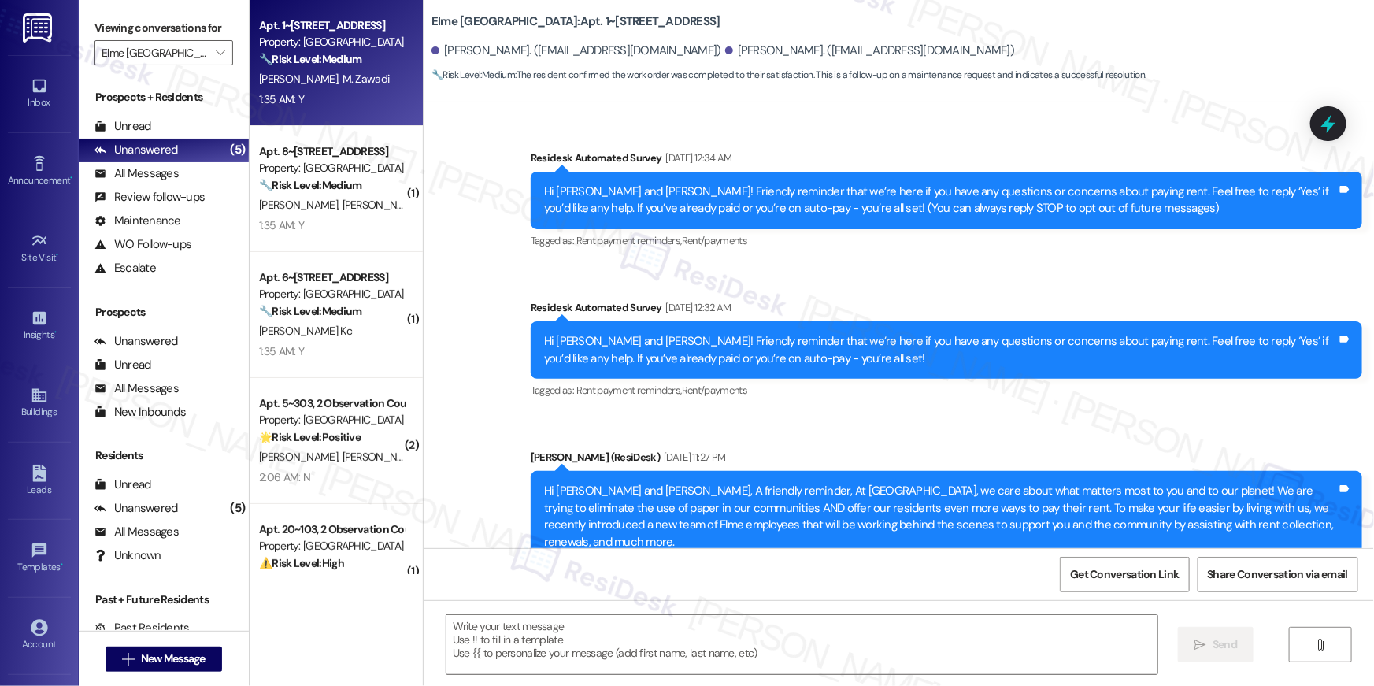
scroll to position [0, 0]
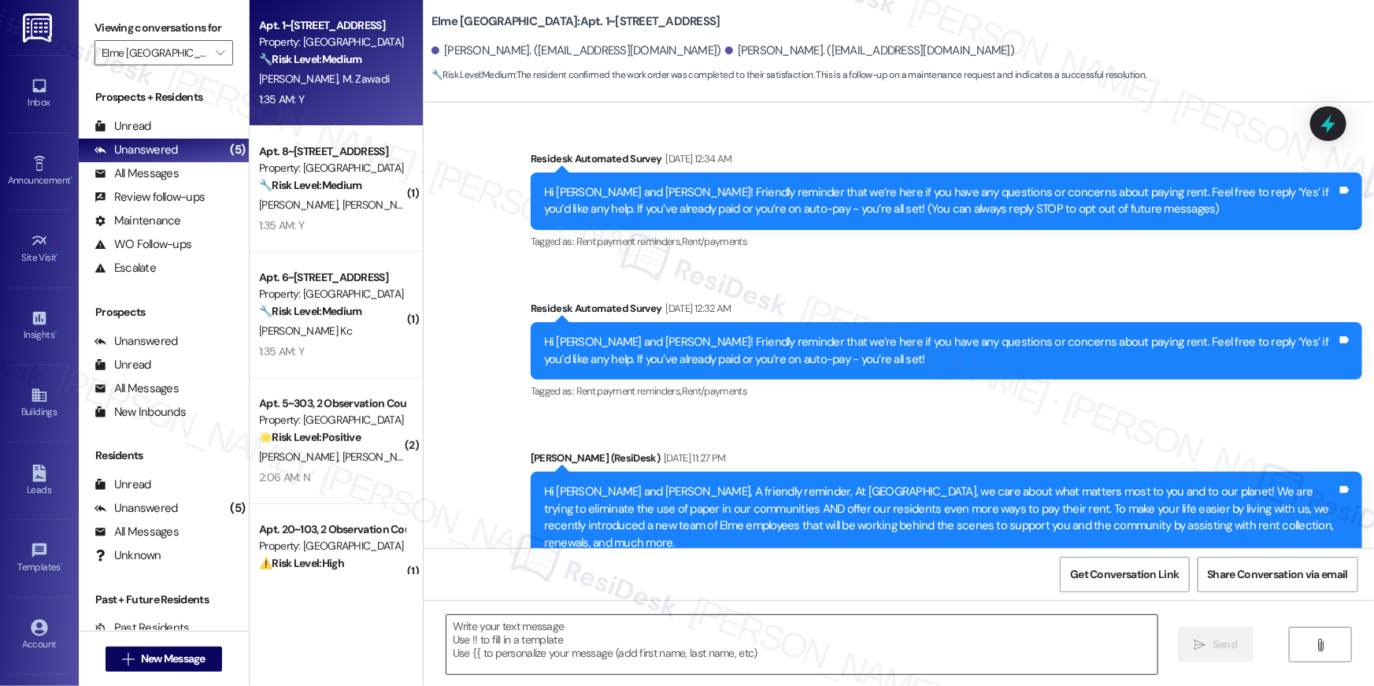
click at [839, 659] on textarea at bounding box center [802, 644] width 711 height 59
paste textarea "Hi {{first_name}}, I’m happy to hear your work order has been completed! If you…"
type textarea "Hi {{first_name}}, I’m happy to hear your work order has been completed! If you…"
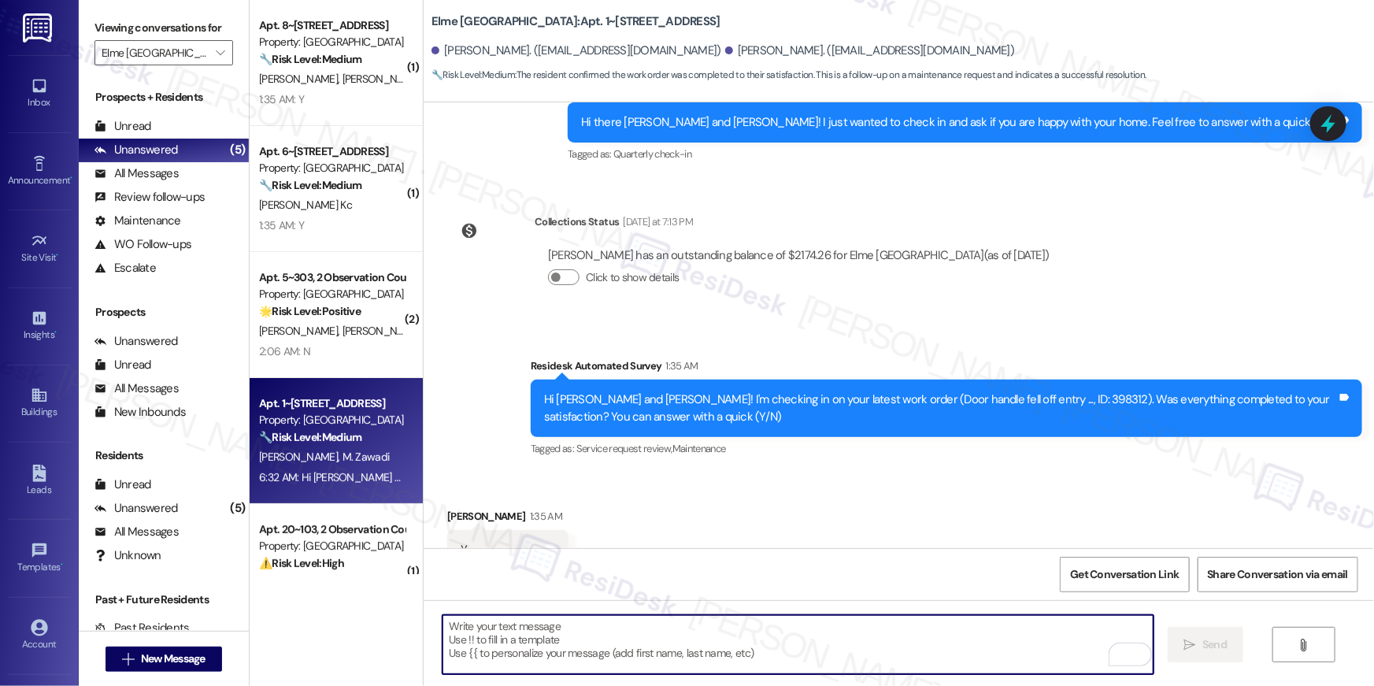
scroll to position [3978, 0]
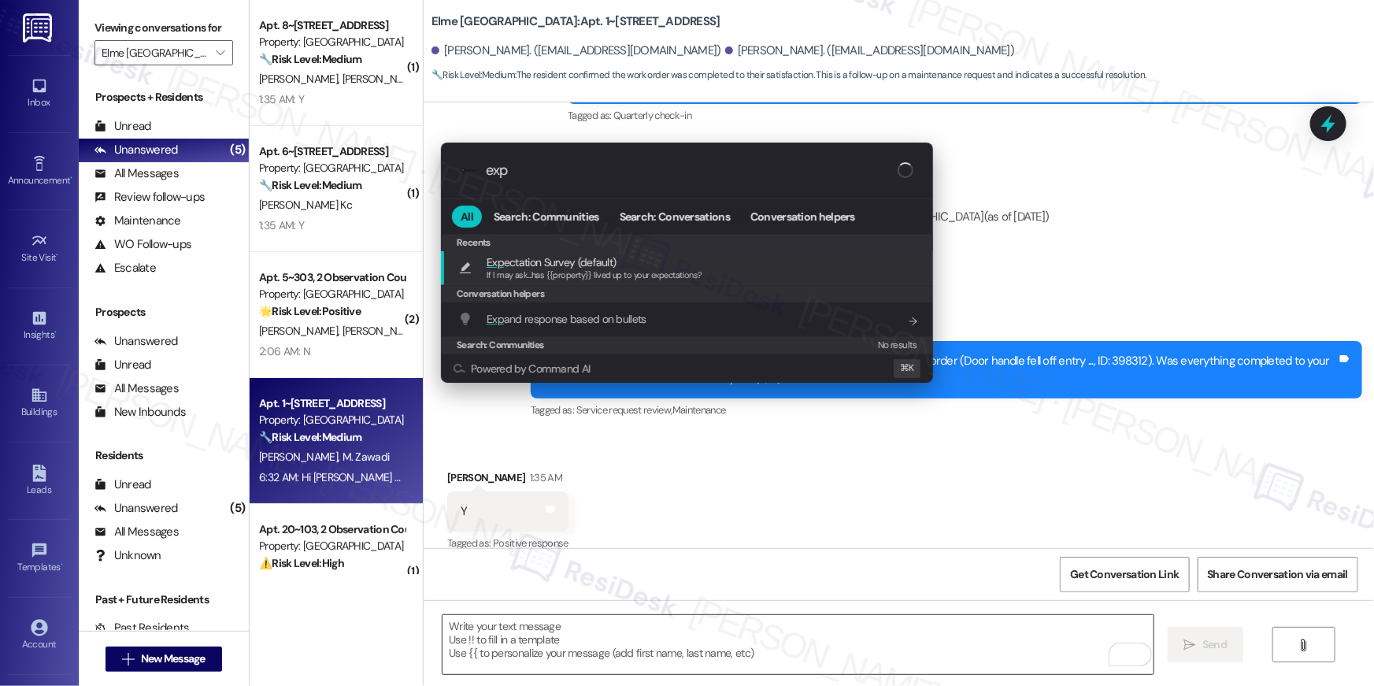
type input "expe"
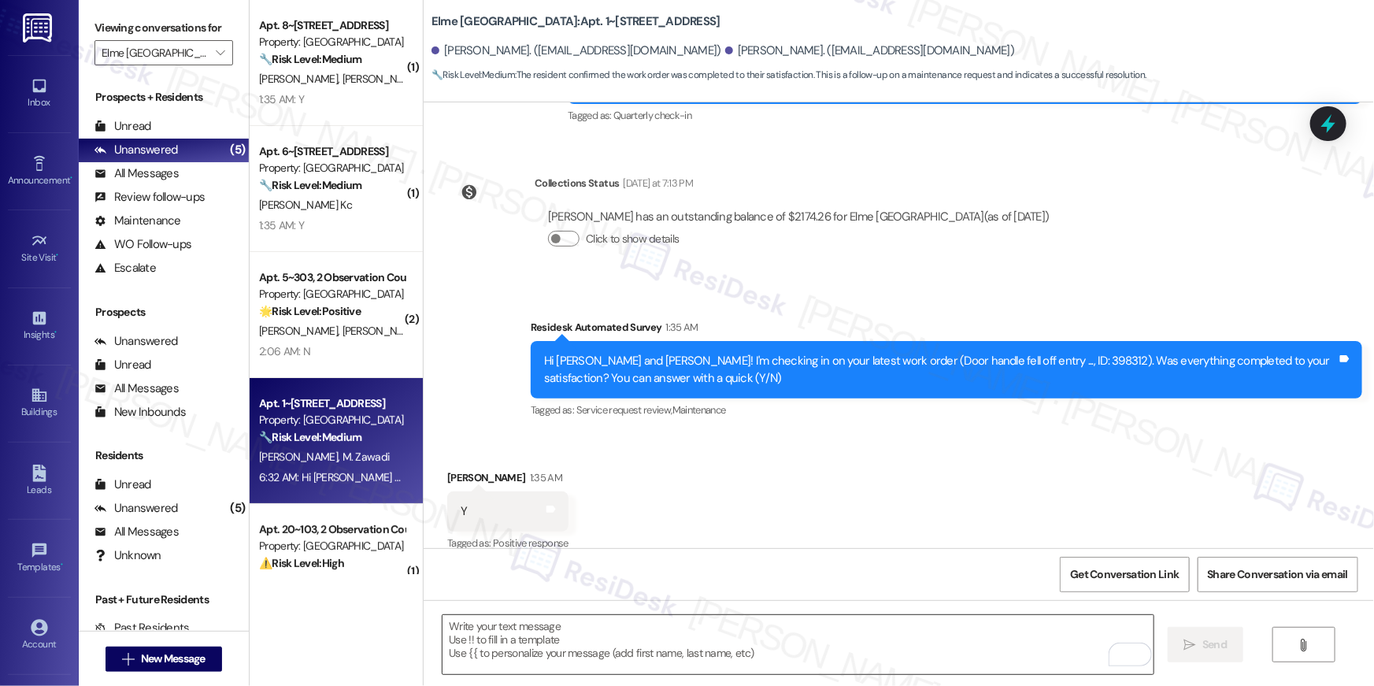
type textarea "If I may ask...has {{property}} lived up to your expectations?"
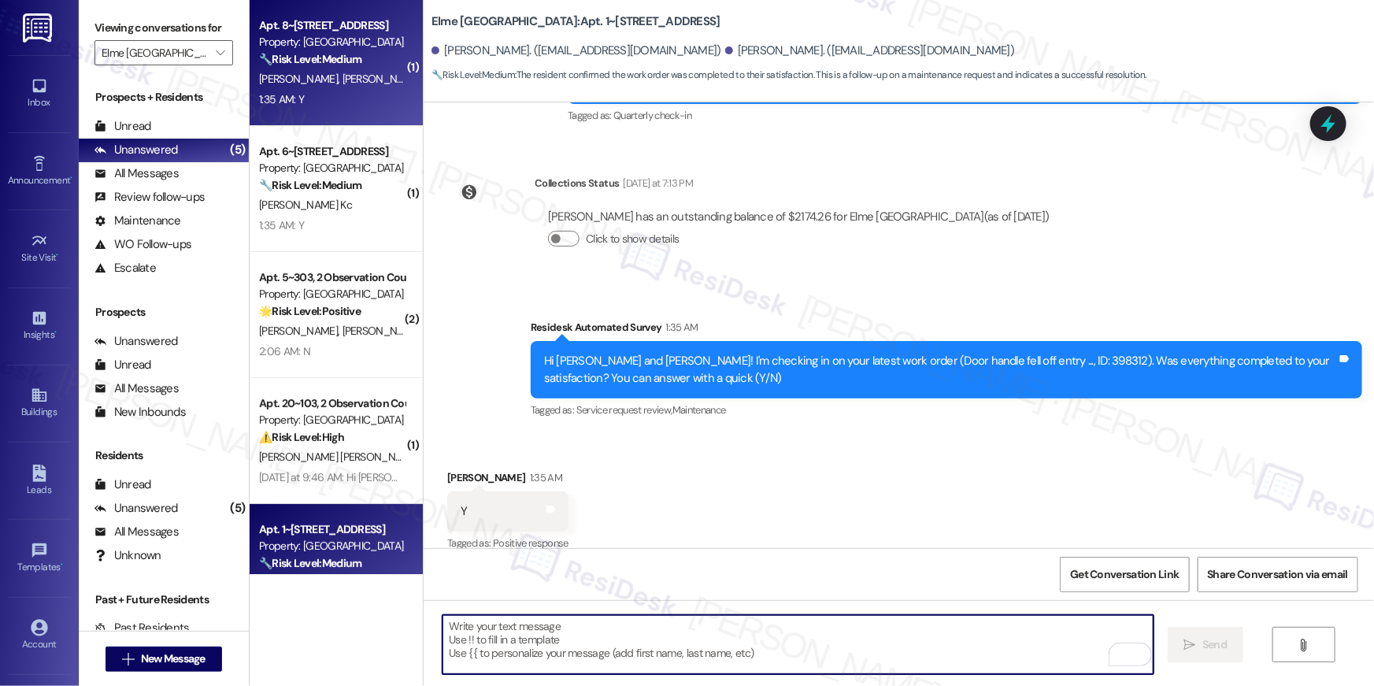
click at [337, 93] on div "1:35 AM: Y 1:35 AM: Y" at bounding box center [332, 100] width 149 height 20
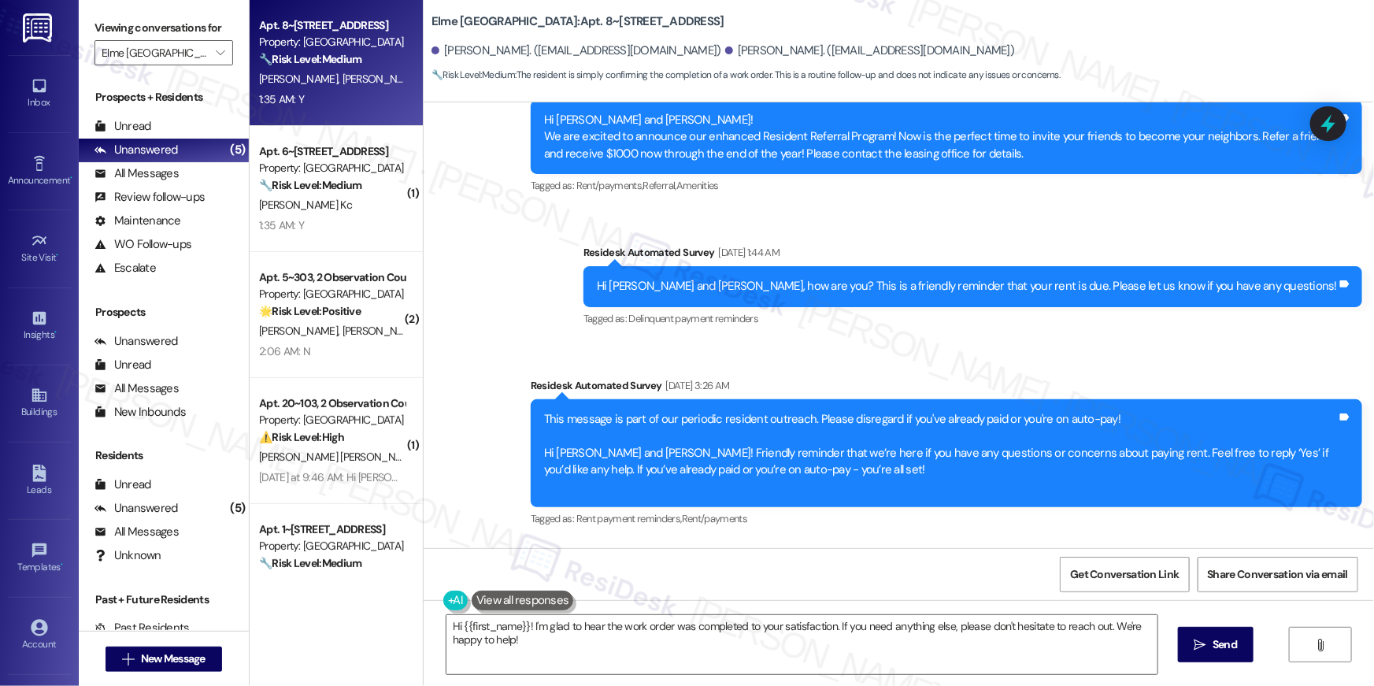
scroll to position [35, 0]
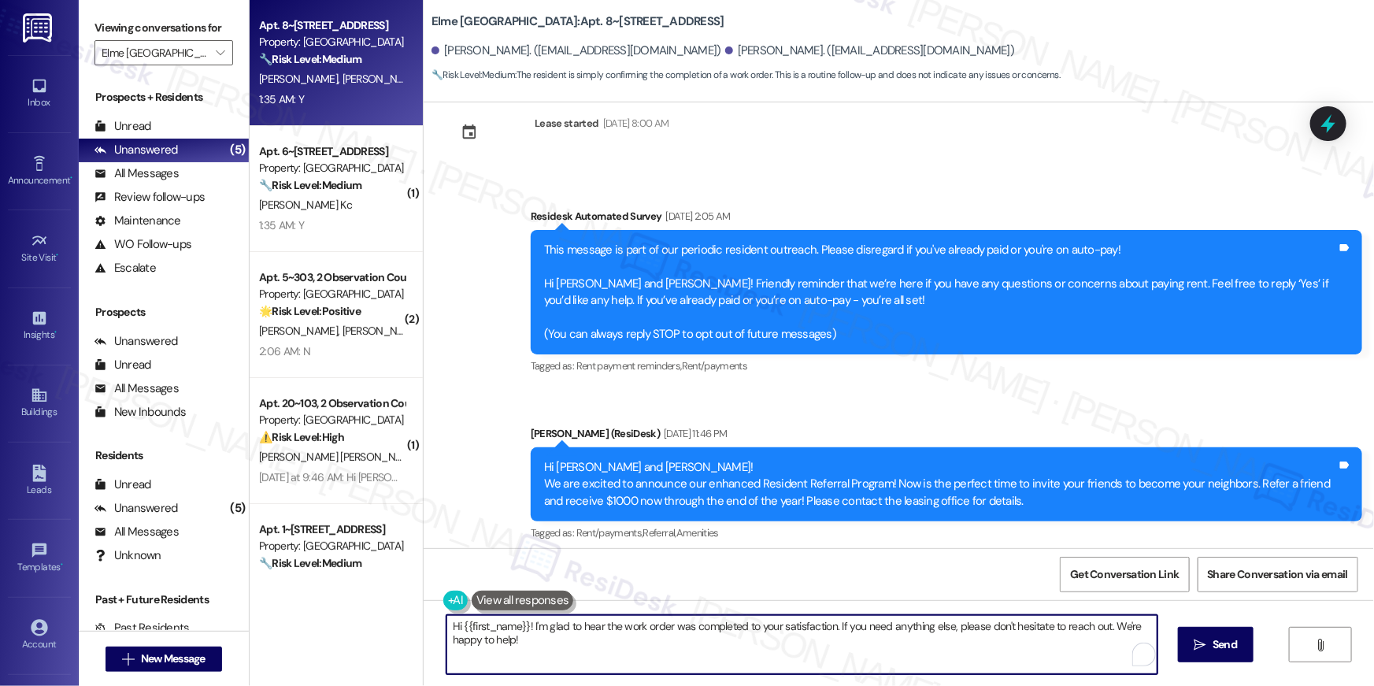
click at [826, 644] on textarea "Hi {{first_name}}! I'm glad to hear the work order was completed to your satisf…" at bounding box center [802, 644] width 711 height 59
paste textarea ", I’m happy to hear your work order has been completed! If you need anything el…"
type textarea "Hi {{first_name}}, I’m happy to hear your work order has been completed! If you…"
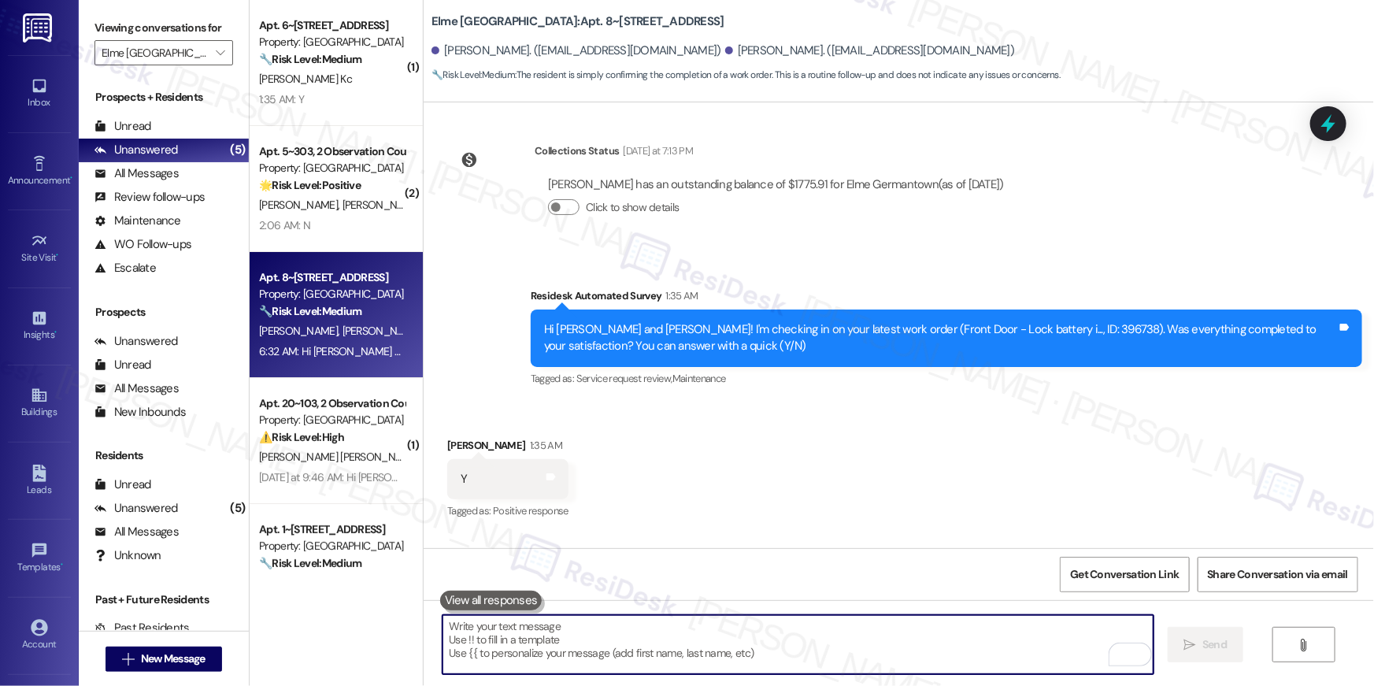
scroll to position [2556, 0]
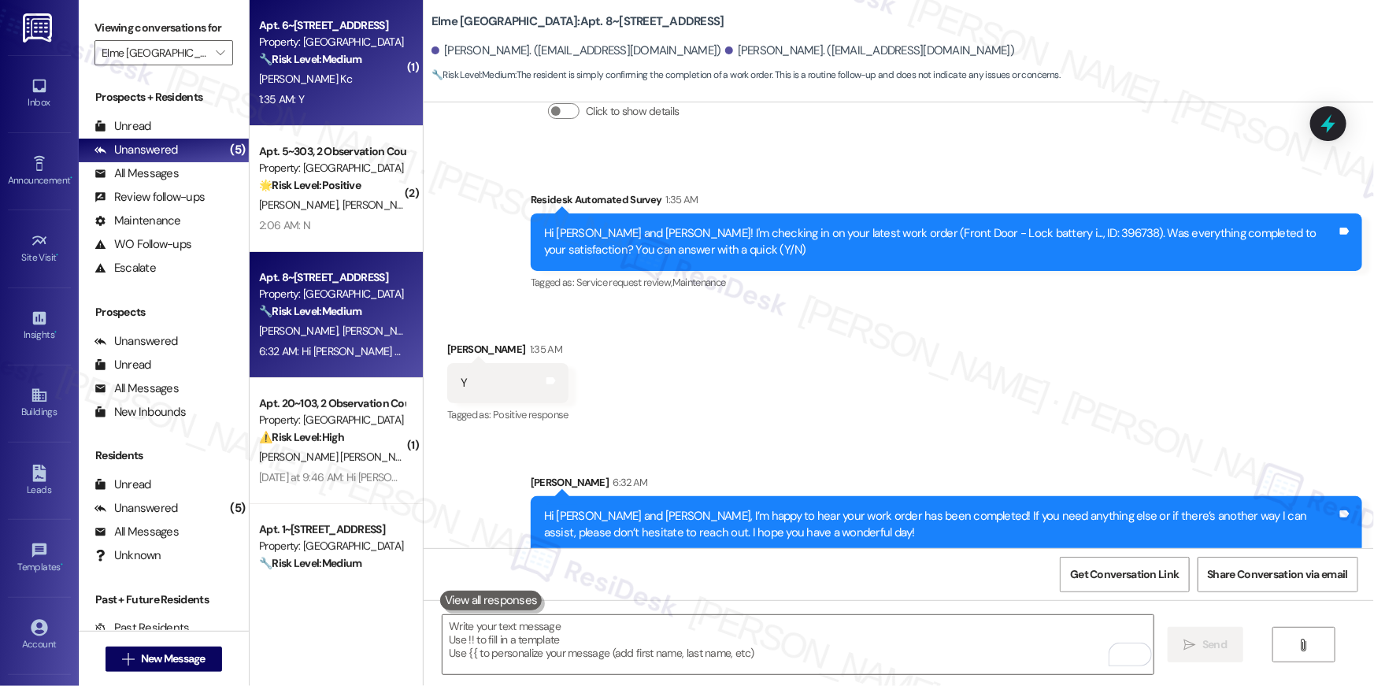
click at [314, 45] on div "Property: [GEOGRAPHIC_DATA]" at bounding box center [332, 42] width 146 height 17
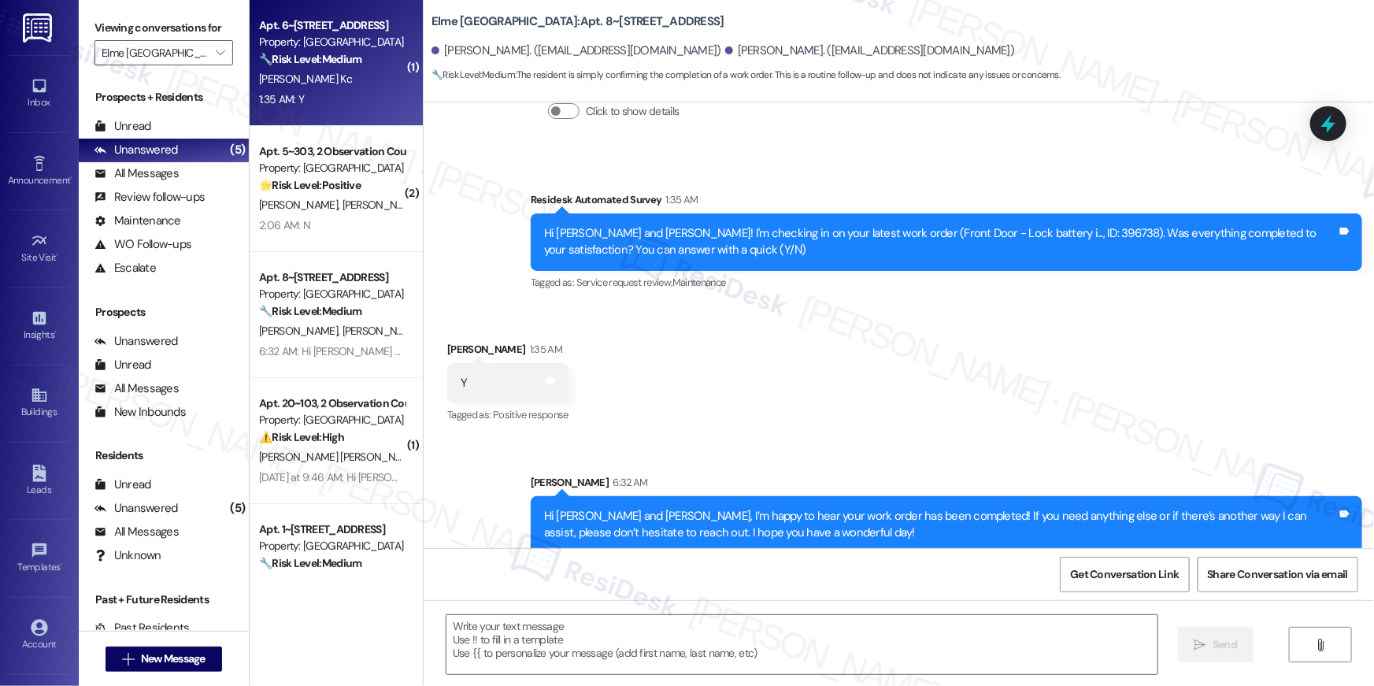
type textarea "Fetching suggested responses. Please feel free to read through the conversation…"
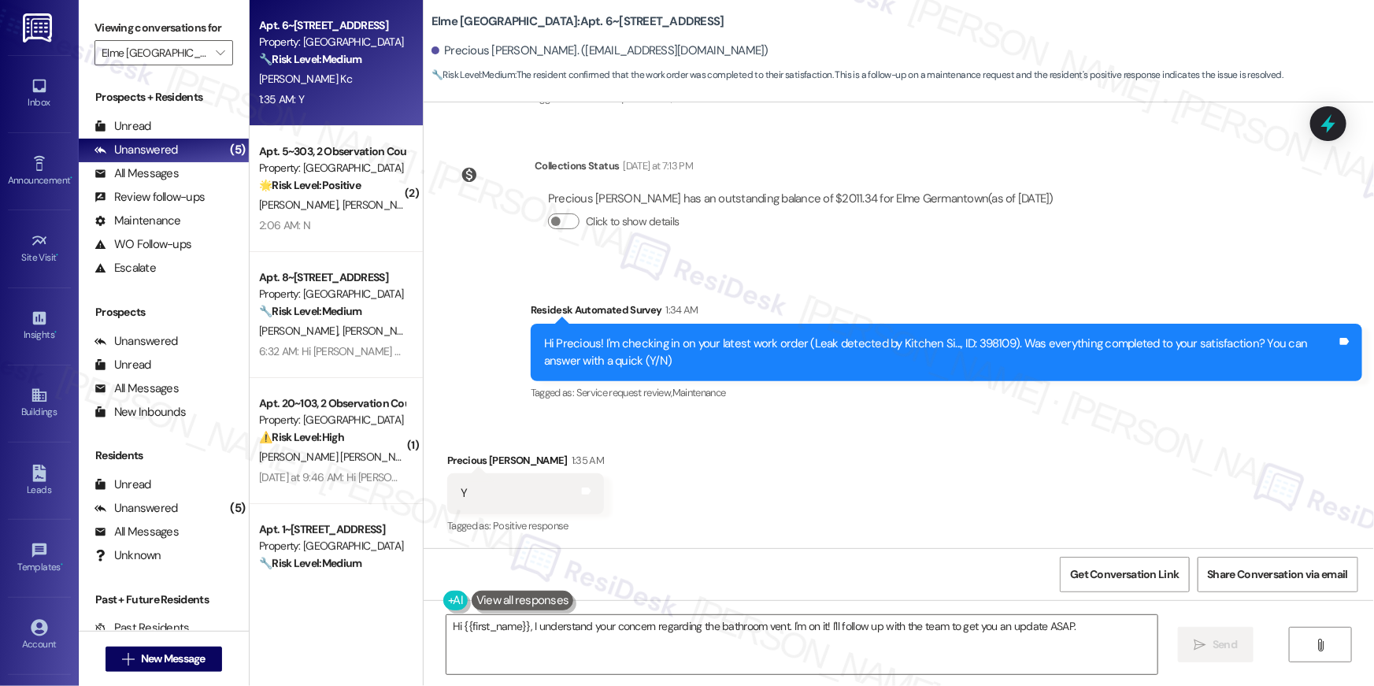
scroll to position [2201, 0]
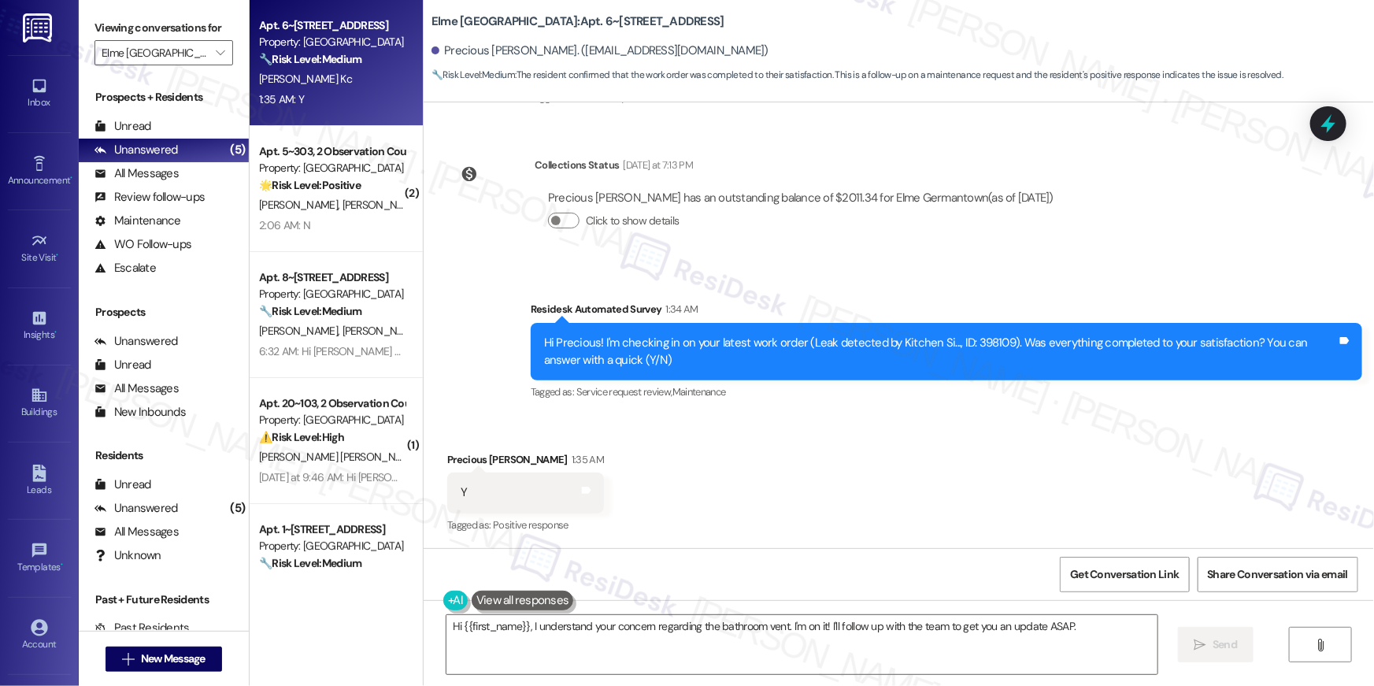
click at [1088, 461] on div "Received via SMS Precious Khatri Kc 1:35 AM Y Tags and notes Tagged as: Positiv…" at bounding box center [899, 482] width 951 height 133
click at [912, 650] on textarea "Hi {{first_name}}, I understand your concern regarding the bathroom vent. I'm o…" at bounding box center [802, 644] width 711 height 59
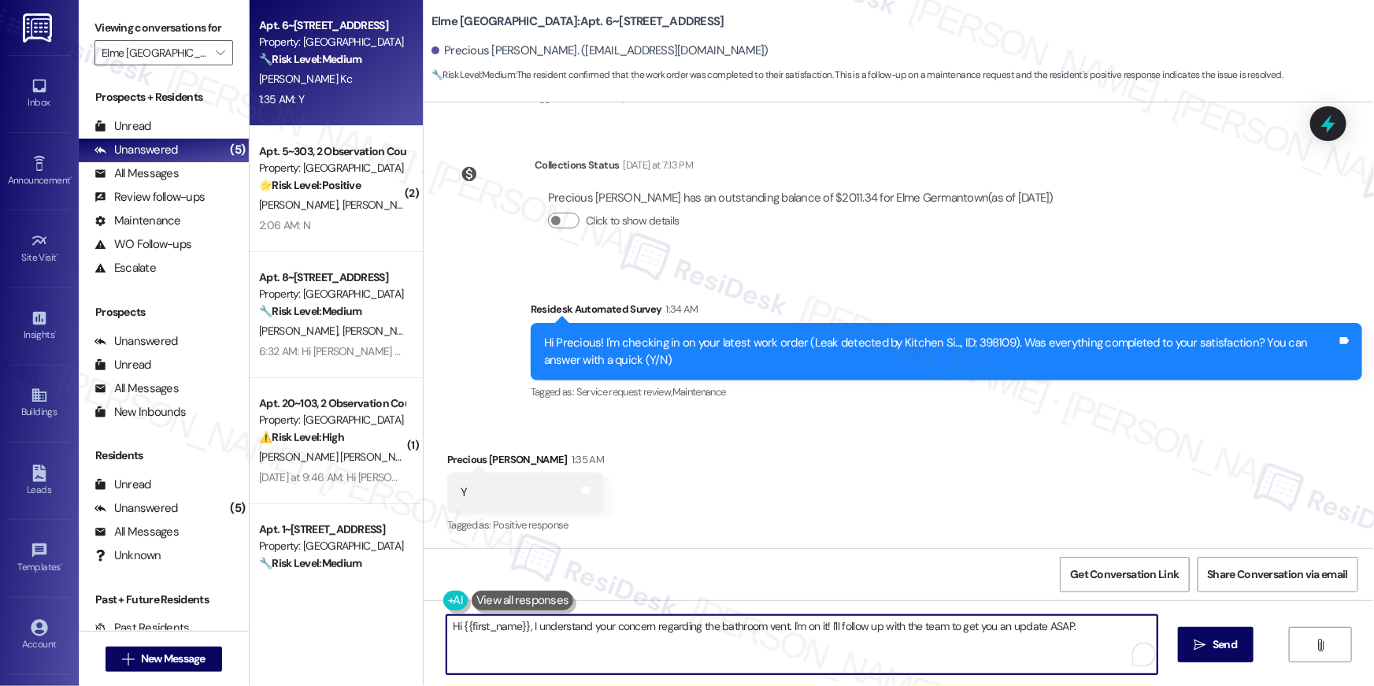
click at [912, 650] on textarea "Hi {{first_name}}, I understand your concern regarding the bathroom vent. I'm o…" at bounding box center [802, 644] width 711 height 59
paste textarea "’m happy to hear your work order has been completed! If you need anything else …"
type textarea "Hi {{first_name}}, I’m happy to hear your work order has been completed! If you…"
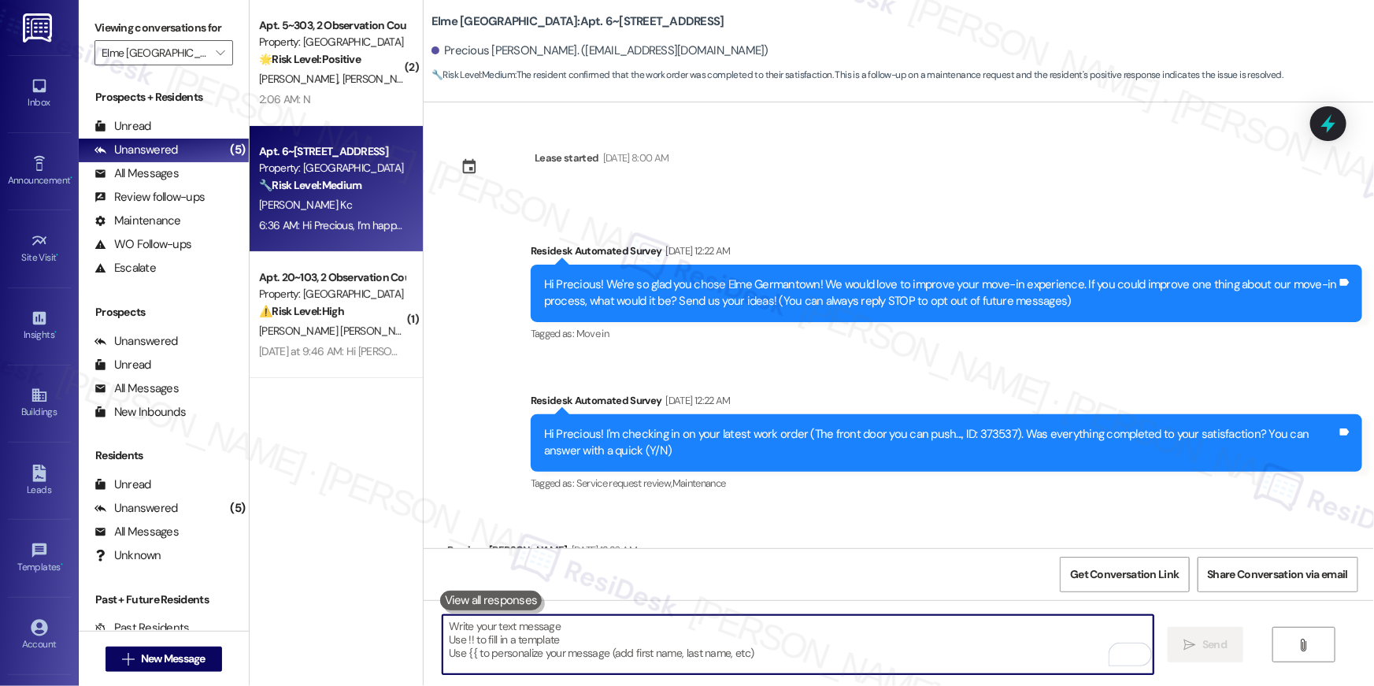
scroll to position [0, 0]
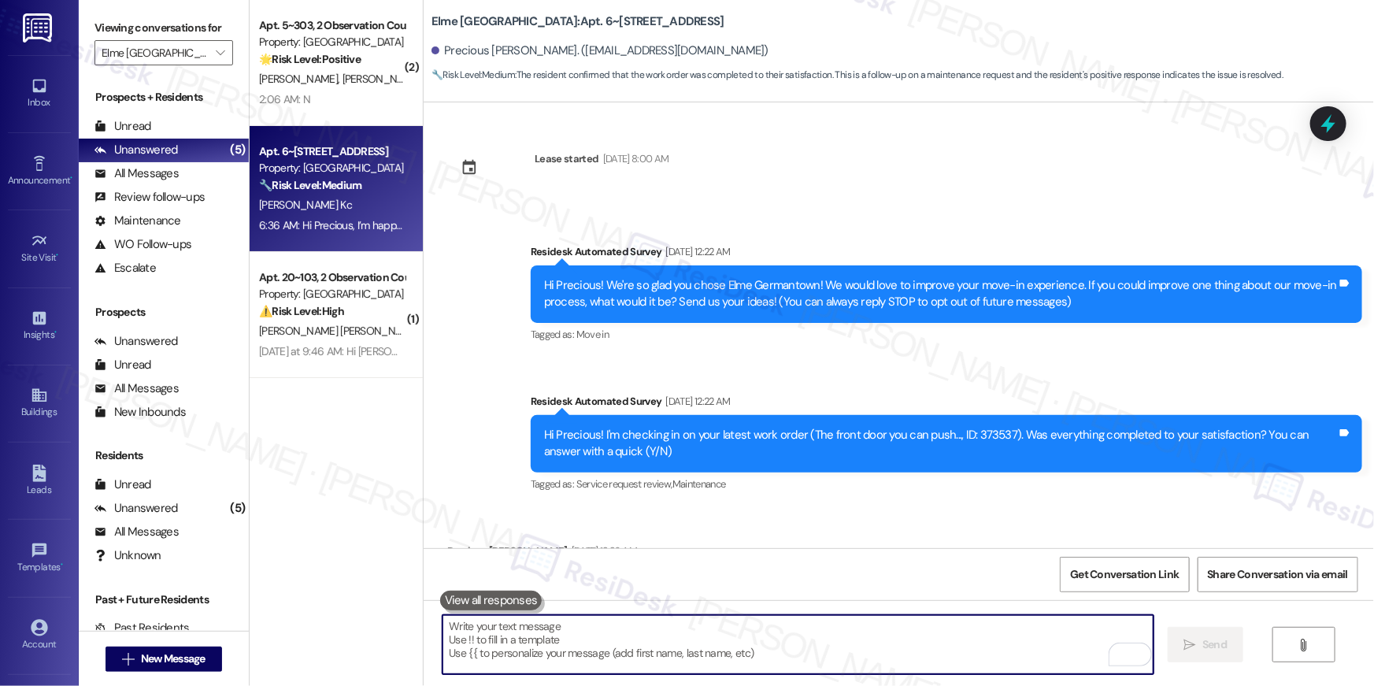
click at [984, 653] on textarea "To enrich screen reader interactions, please activate Accessibility in Grammarl…" at bounding box center [798, 644] width 711 height 59
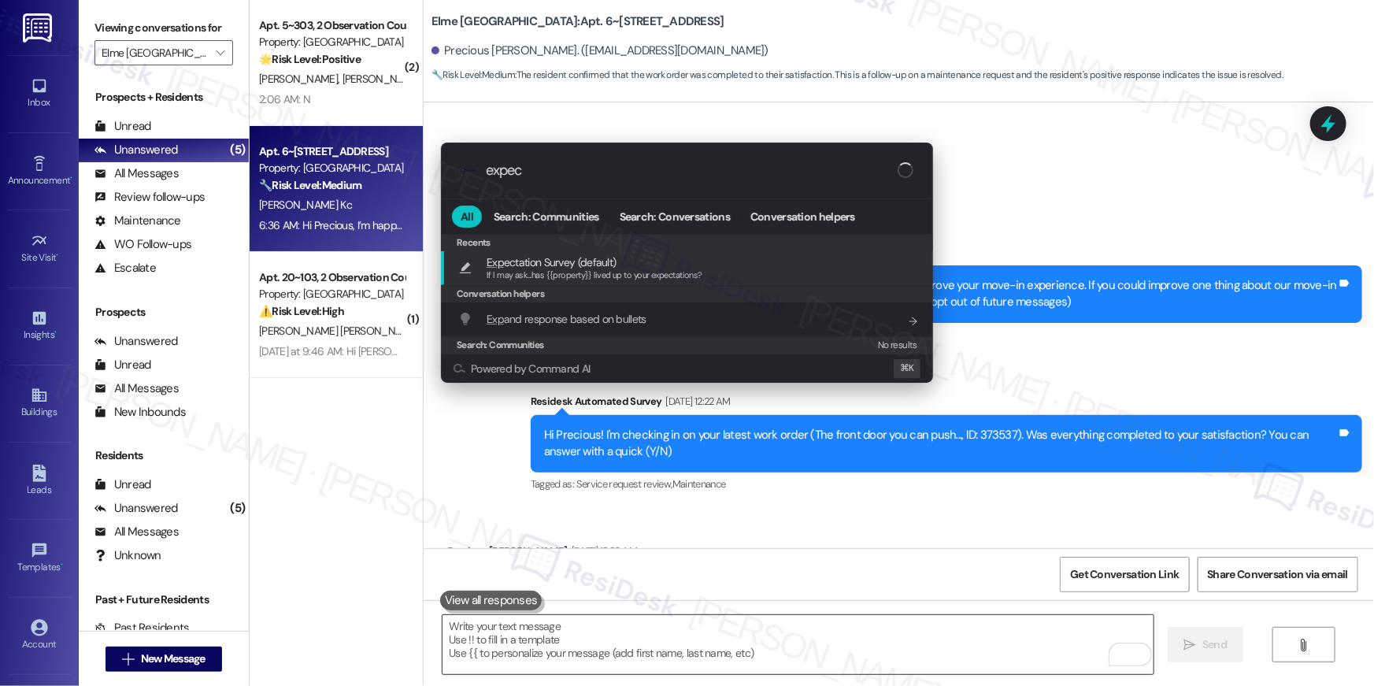
type input "expect"
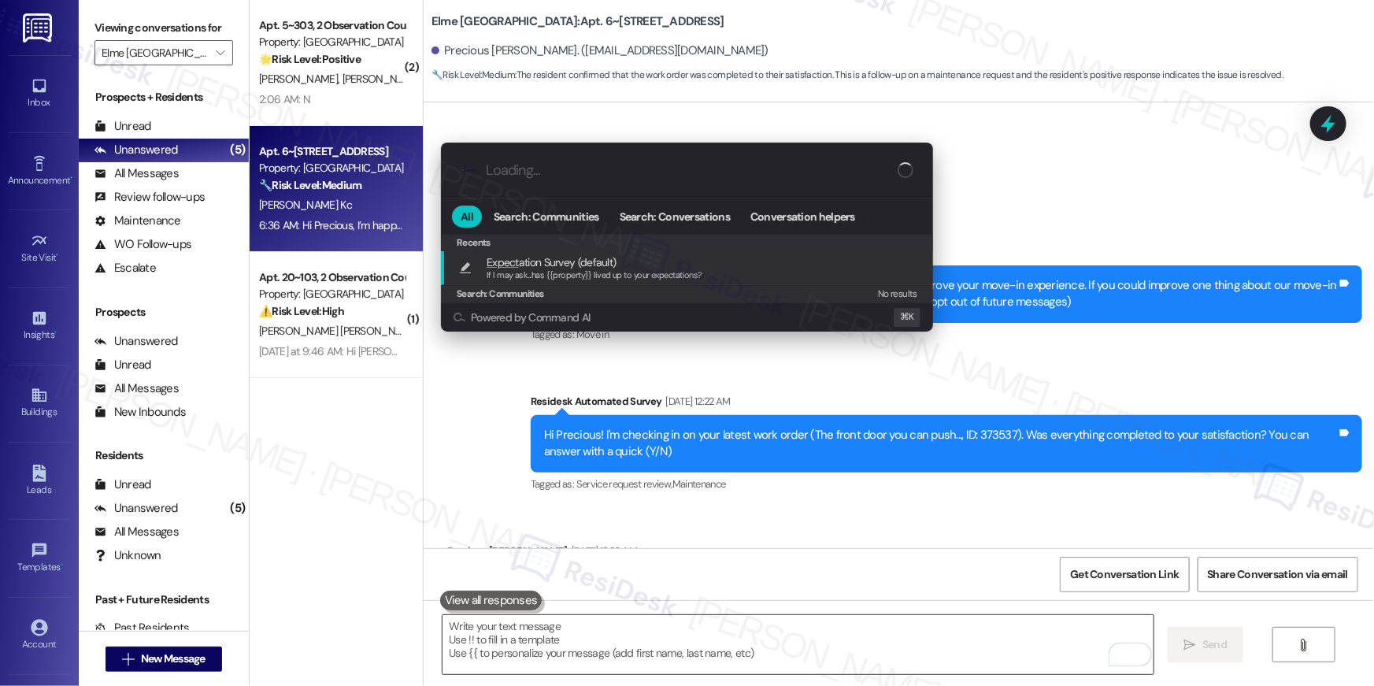
type textarea "If I may ask...has {{property}} lived up to your expectations?"
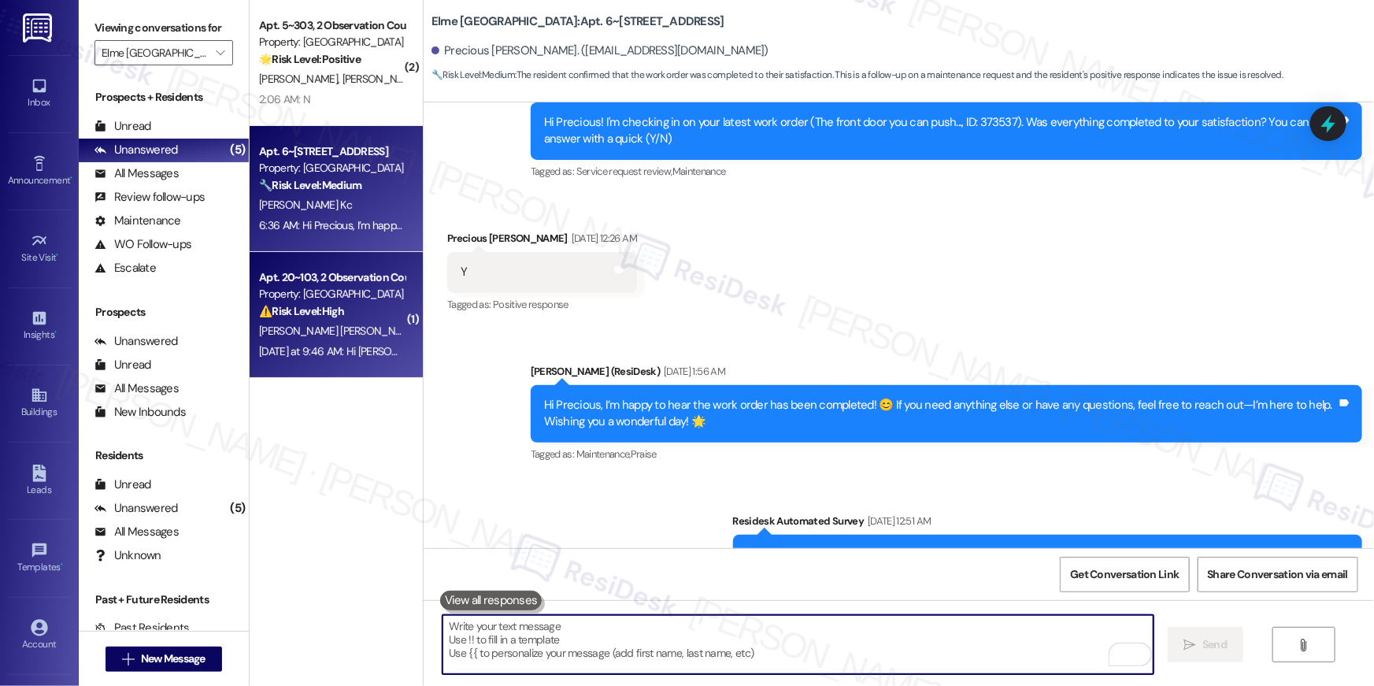
scroll to position [834, 0]
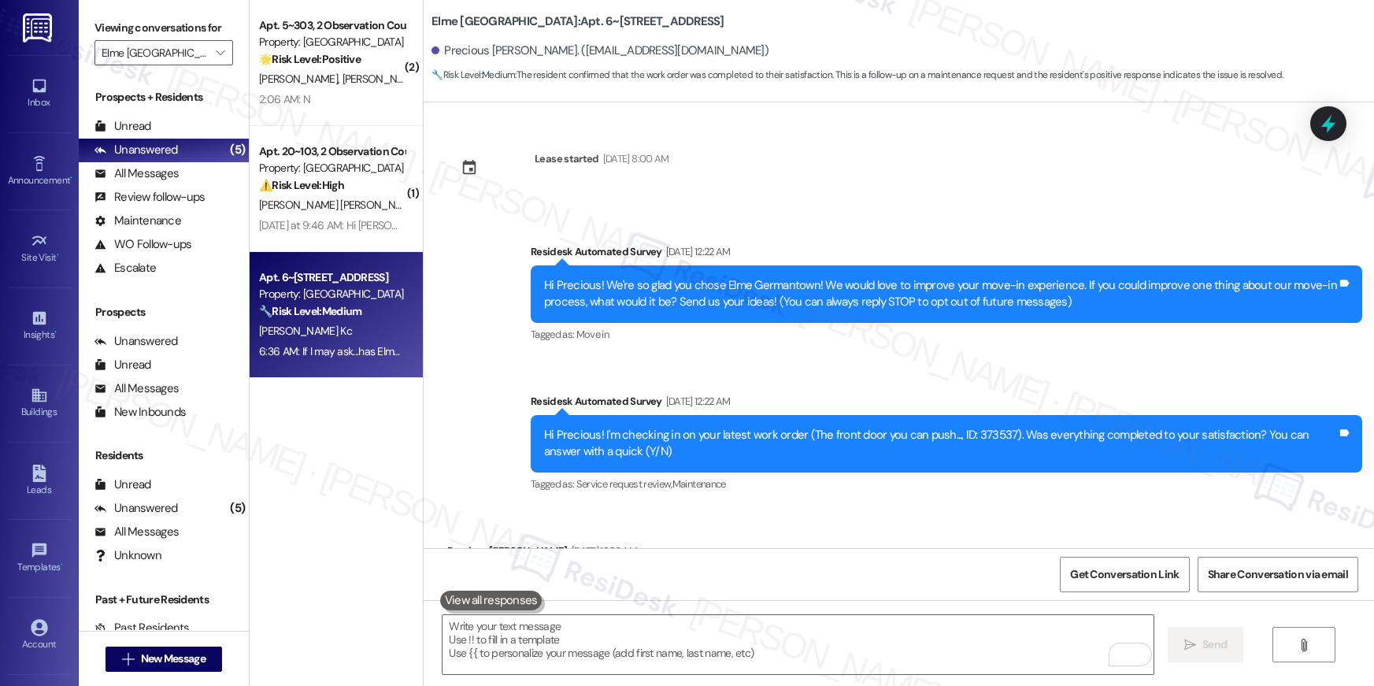
click at [314, 52] on strong "🌟 Risk Level: Positive" at bounding box center [310, 59] width 102 height 14
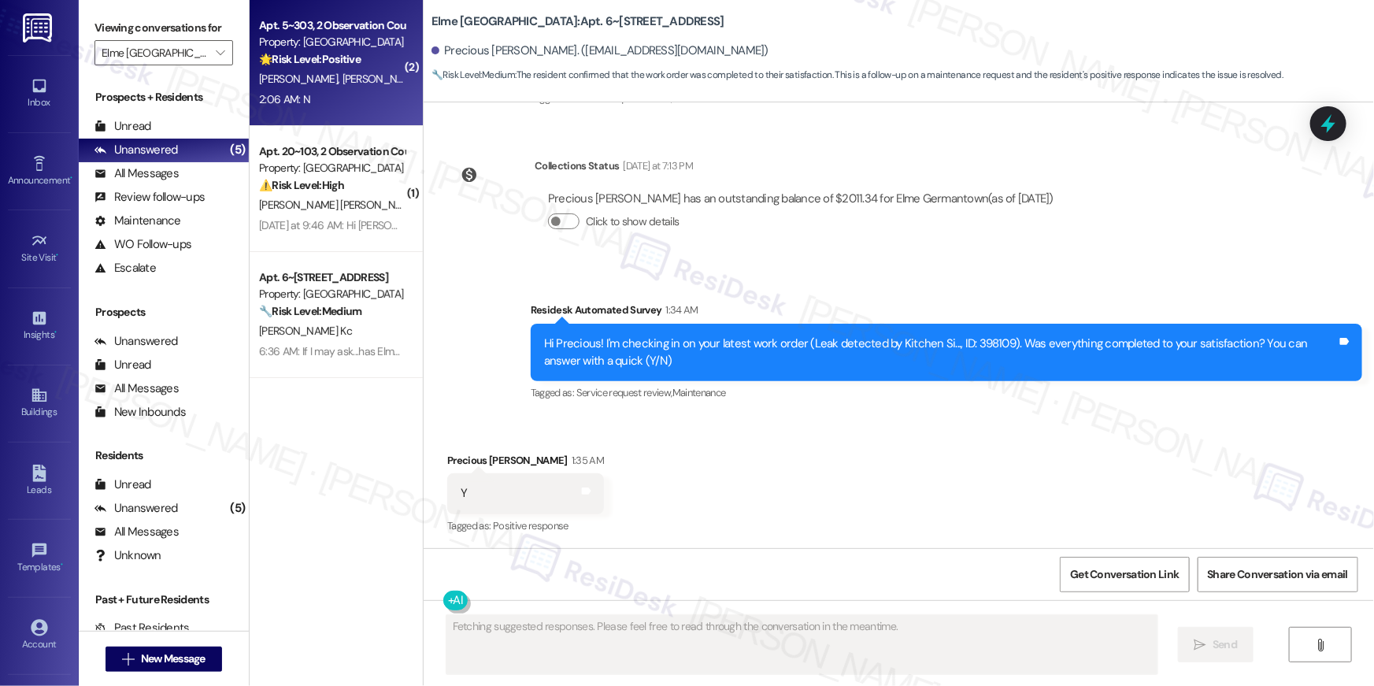
click at [314, 52] on strong "🌟 Risk Level: Positive" at bounding box center [310, 59] width 102 height 14
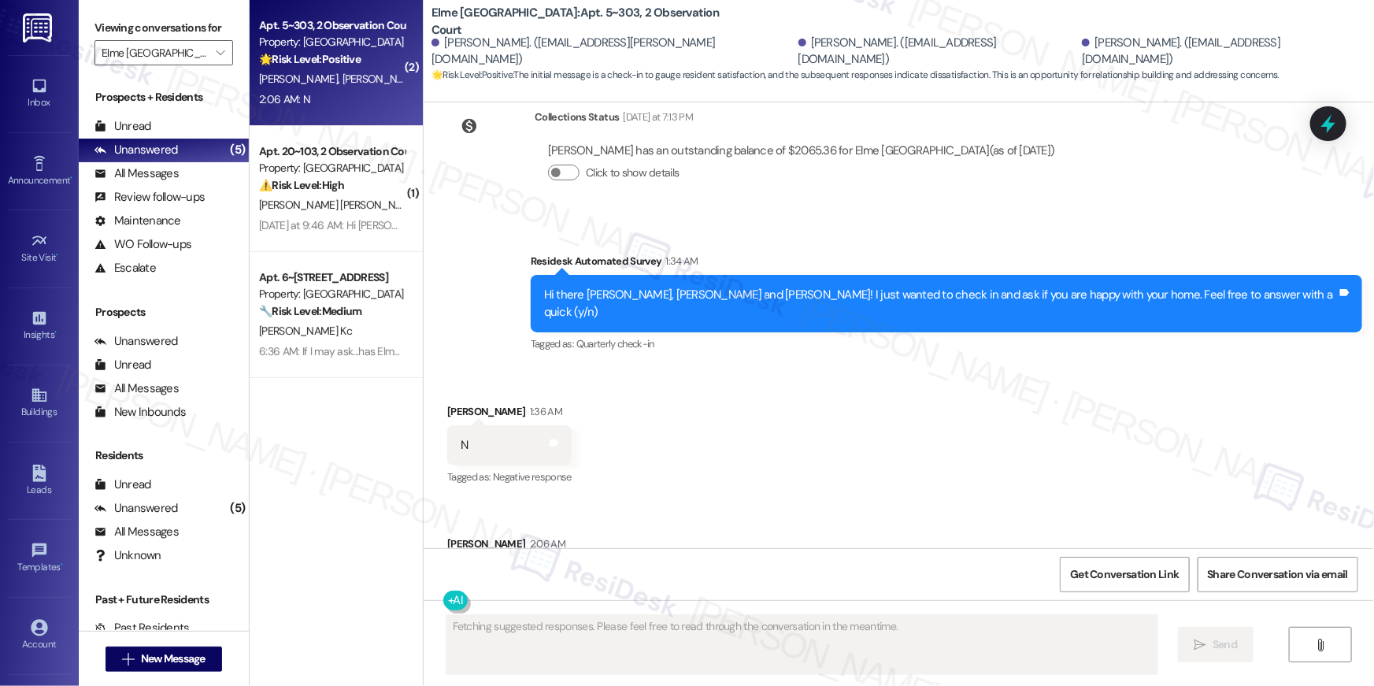
scroll to position [2870, 0]
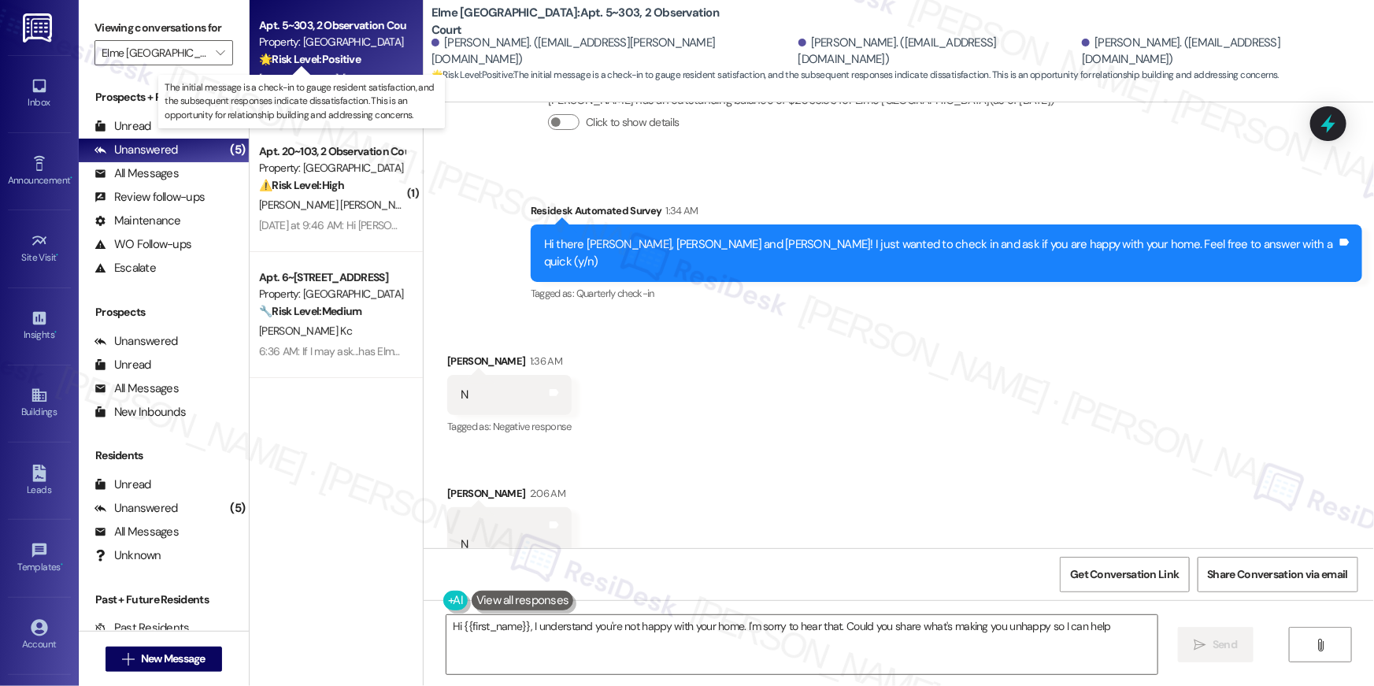
type textarea "Hi {{first_name}}, I understand you're not happy with your home. I'm sorry to h…"
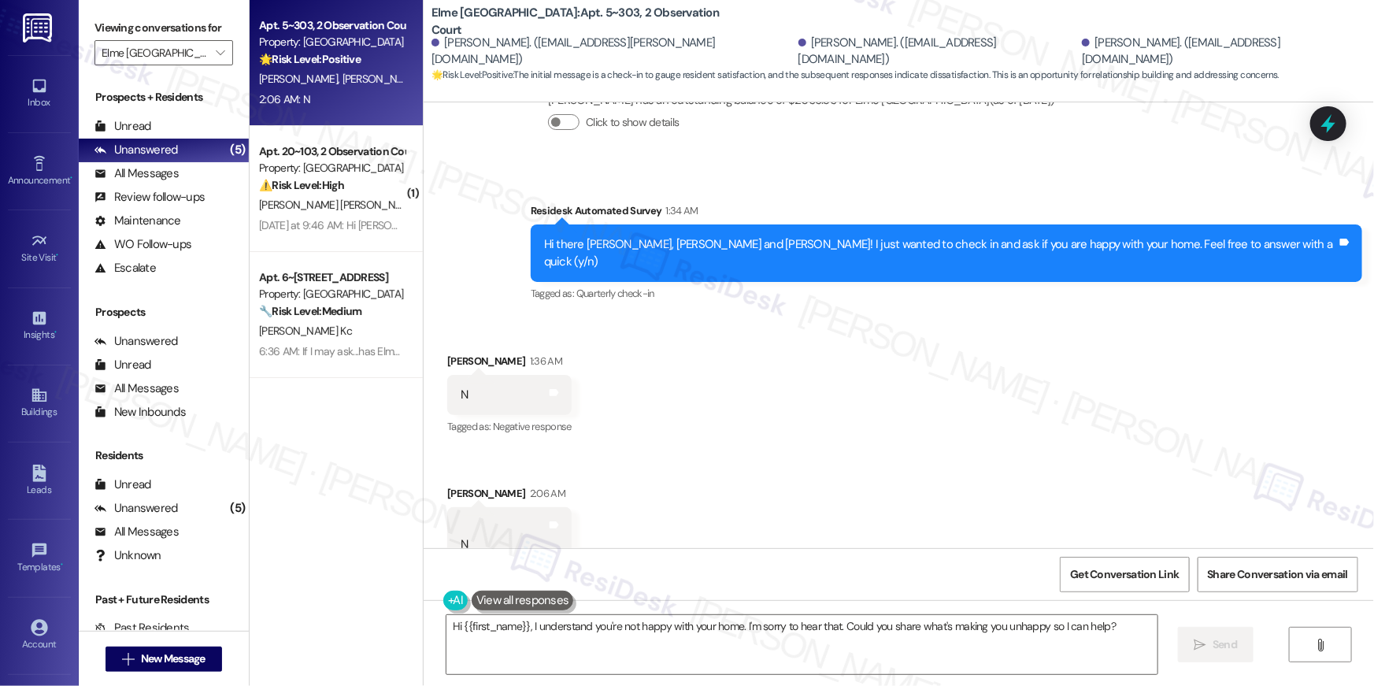
click at [646, 361] on div "Received via SMS [PERSON_NAME] 1:36 AM N Tags and notes Tagged as: Negative res…" at bounding box center [899, 458] width 951 height 283
click at [1050, 651] on textarea "Hi {{first_name}}, I understand you're not happy with your home. I'm sorry to h…" at bounding box center [802, 644] width 711 height 59
click at [1254, 639] on div "Hi {{first_name}}, I understand you're not happy with your home. I'm sorry to h…" at bounding box center [899, 659] width 951 height 118
click at [1056, 648] on textarea "Hi {{first_name}}, I understand you're not happy with your home. I'm sorry to h…" at bounding box center [798, 644] width 711 height 59
click at [1213, 644] on span "Send" at bounding box center [1215, 644] width 24 height 17
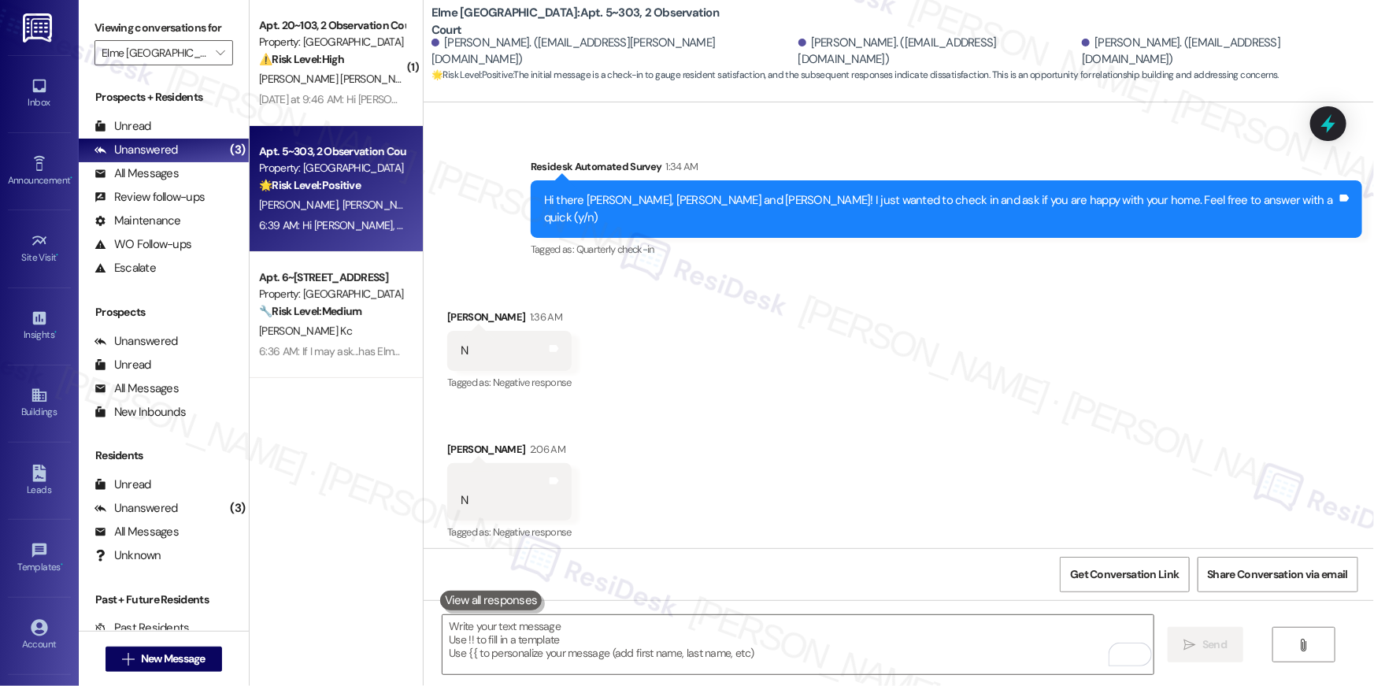
scroll to position [2980, 0]
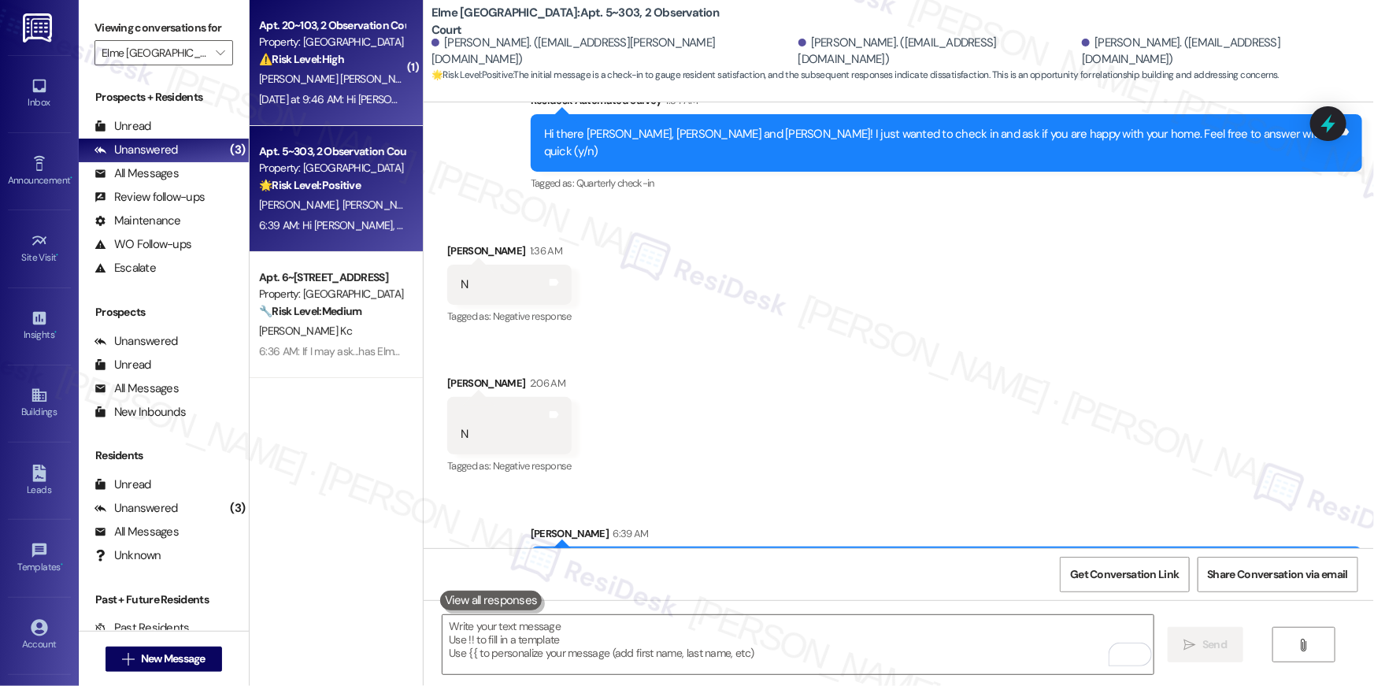
click at [289, 87] on div "[PERSON_NAME] [PERSON_NAME] [PERSON_NAME] [PERSON_NAME]" at bounding box center [332, 79] width 149 height 20
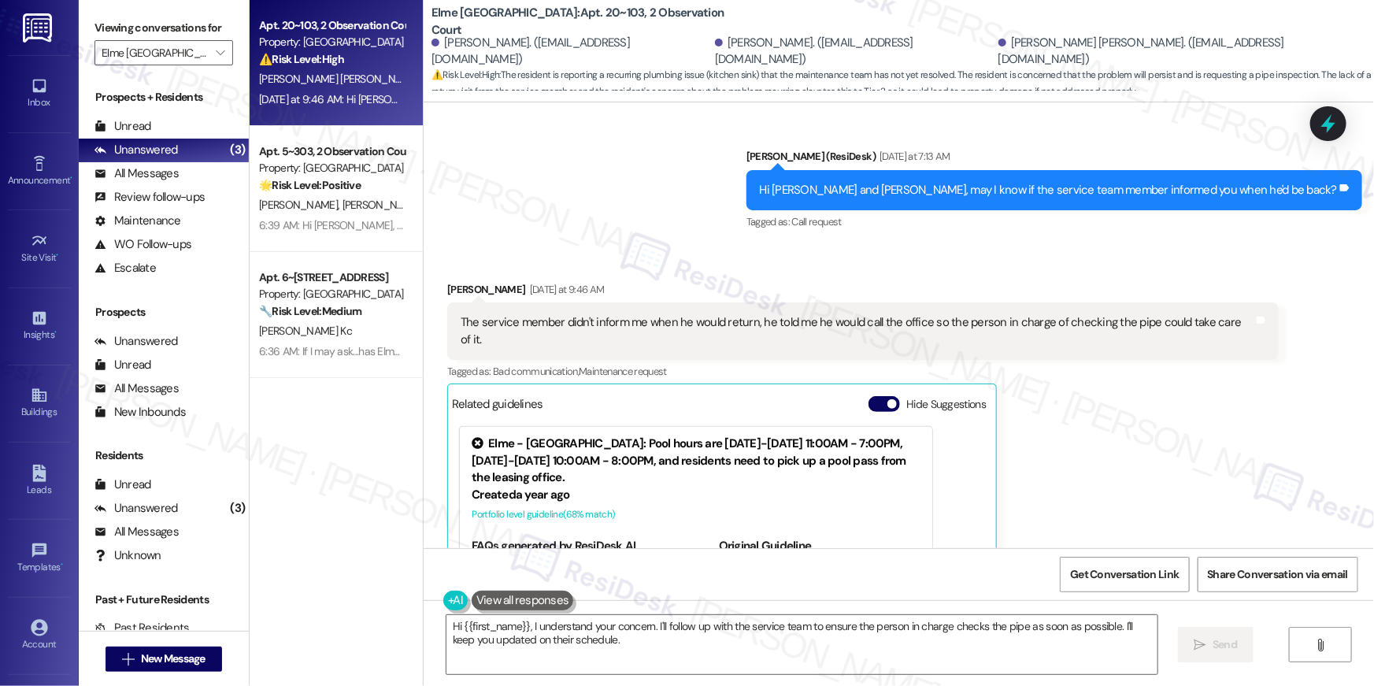
scroll to position [23871, 0]
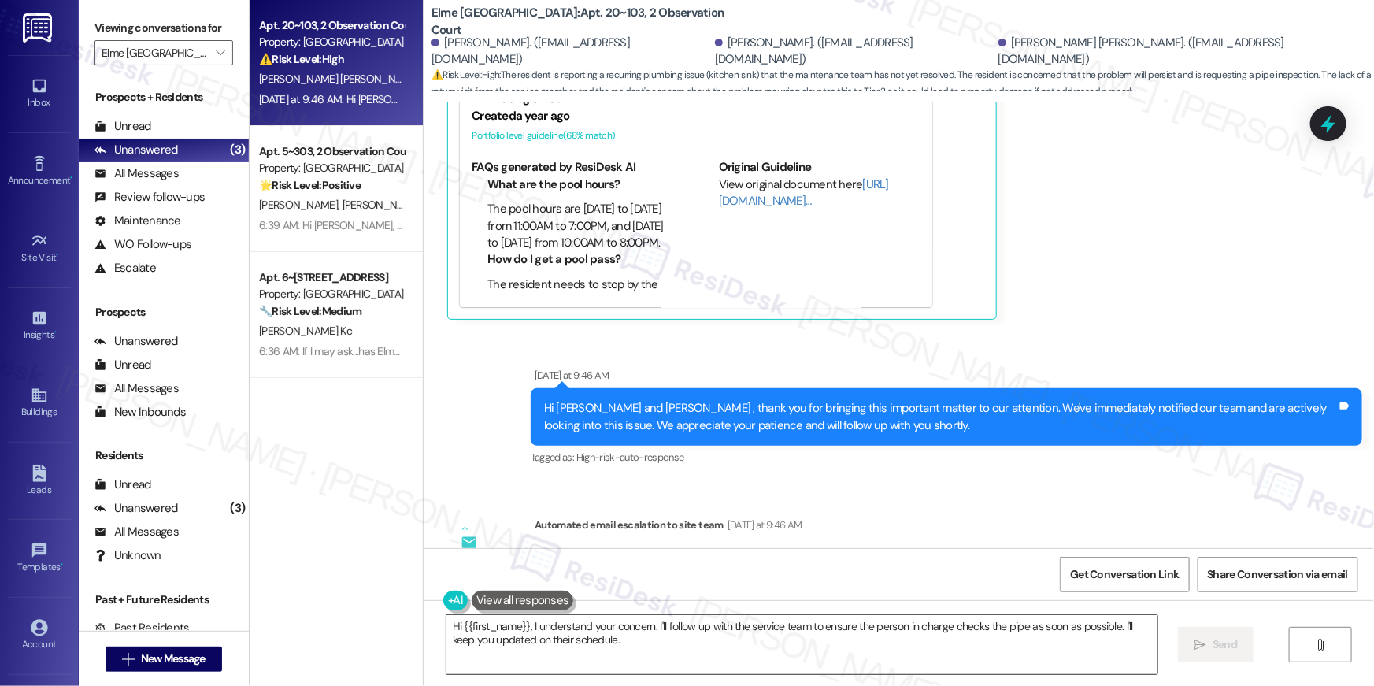
click at [698, 644] on textarea "Hi {{first_name}}, I understand your concern. I'll follow up with the service t…" at bounding box center [802, 644] width 711 height 59
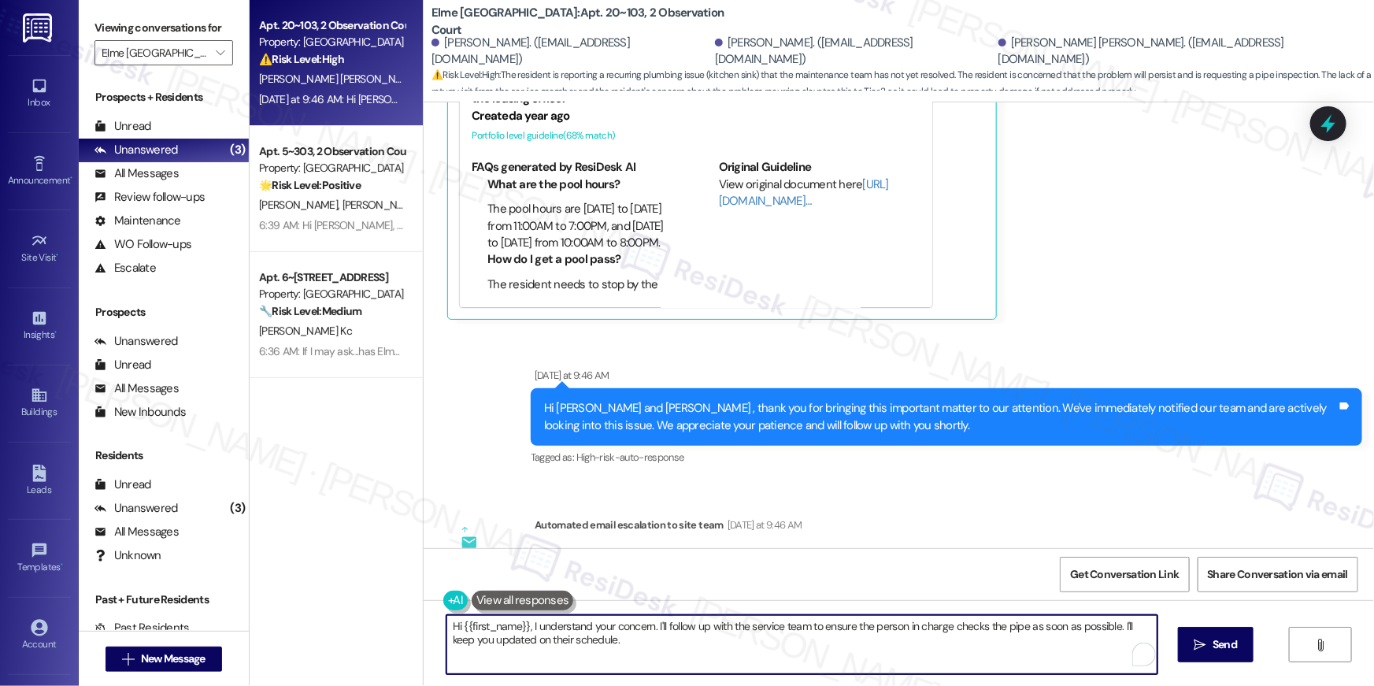
click at [587, 639] on textarea "Hi {{first_name}}, I understand your concern. I'll follow up with the service t…" at bounding box center [802, 644] width 711 height 59
drag, startPoint x: 621, startPoint y: 644, endPoint x: 554, endPoint y: 632, distance: 68.0
click at [524, 628] on textarea "Hi {{first_name}}, I understand your concern. I'll follow up with the service t…" at bounding box center [802, 644] width 711 height 59
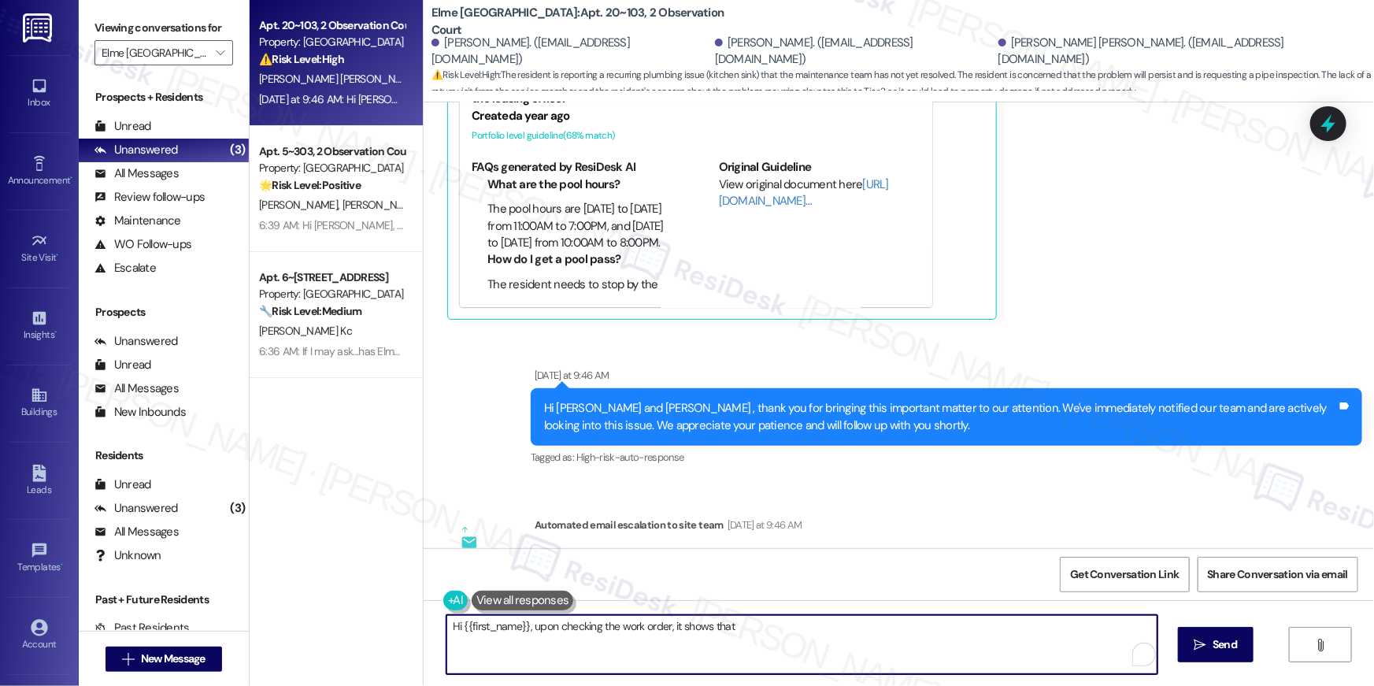
click at [838, 638] on textarea "Hi {{first_name}}, upon checking the work order, it shows that" at bounding box center [802, 644] width 711 height 59
type textarea "Hi {{first_name}}, upon checking the work order, it shows that it is still open…"
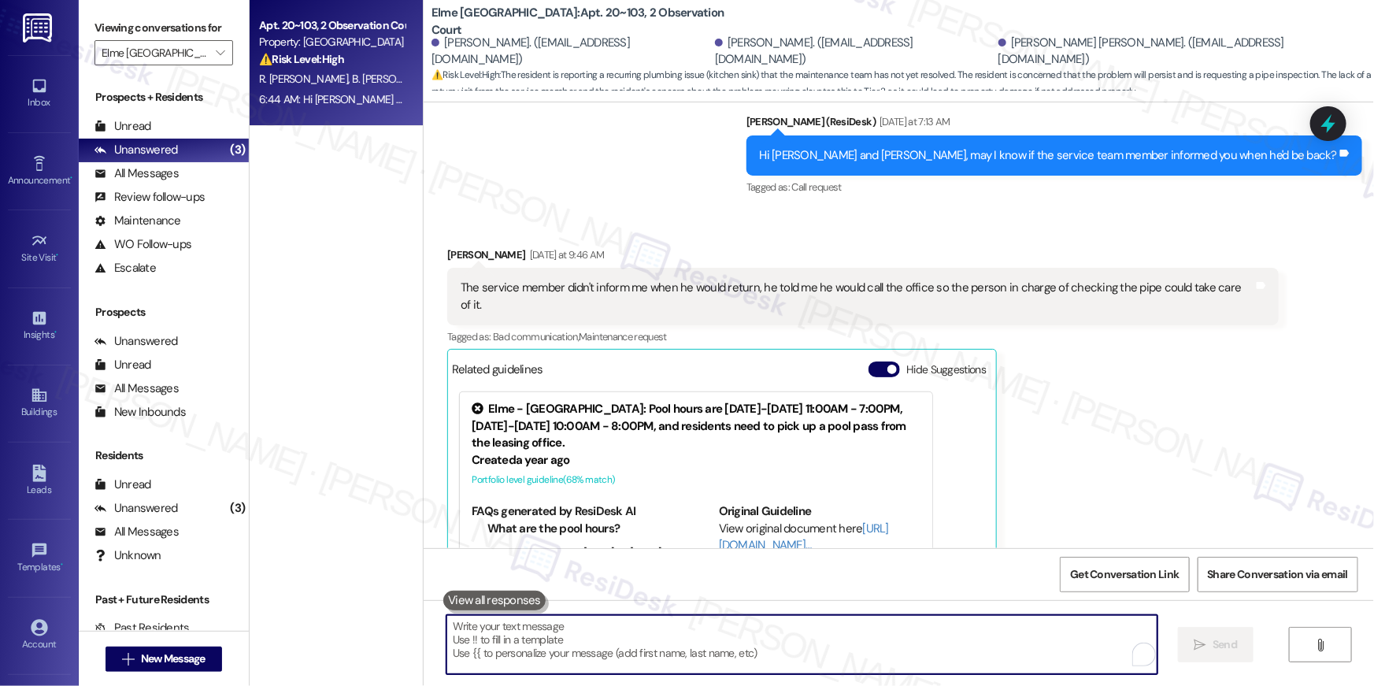
scroll to position [23980, 0]
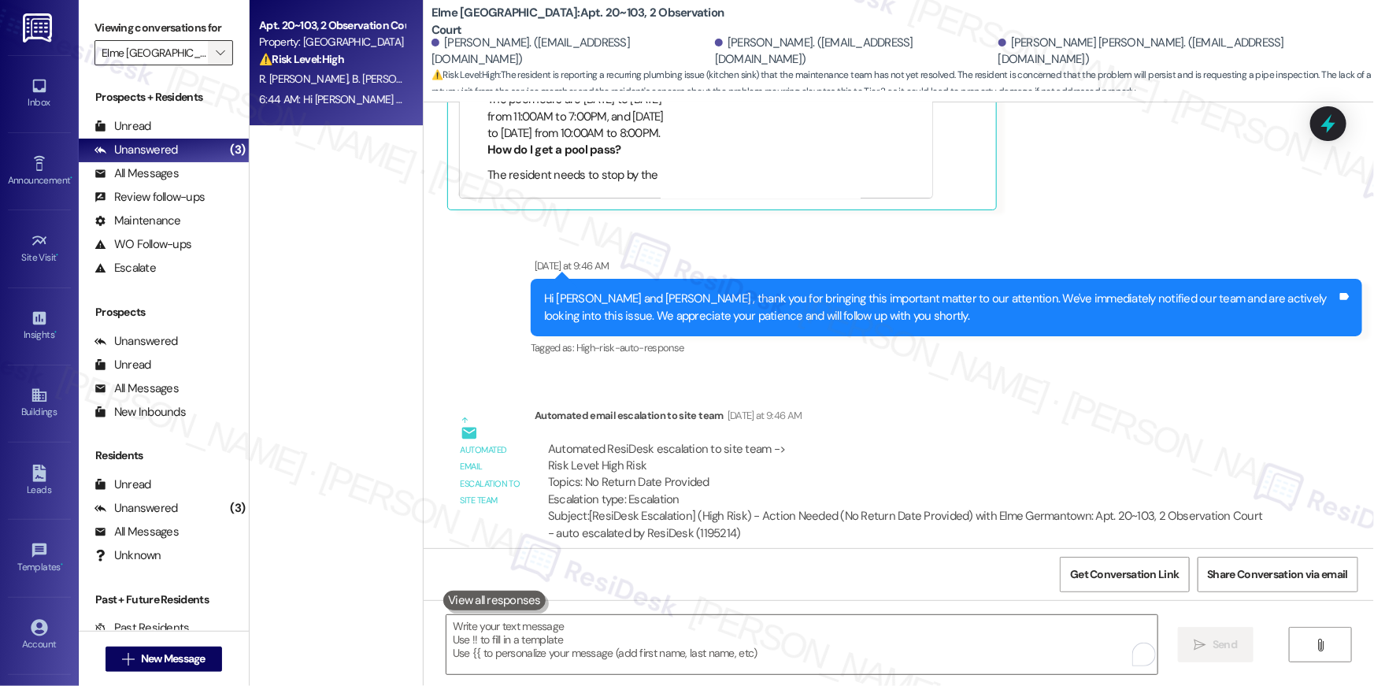
click at [213, 63] on span "" at bounding box center [220, 52] width 15 height 25
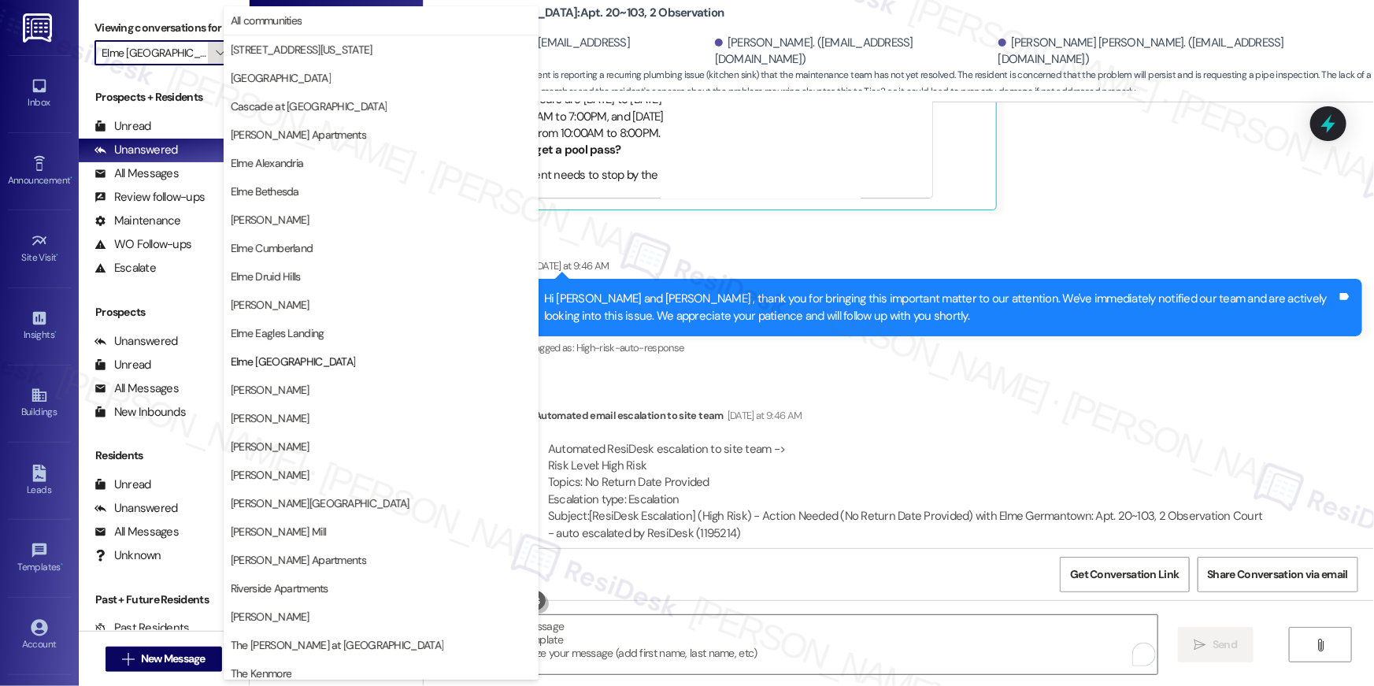
scroll to position [149, 0]
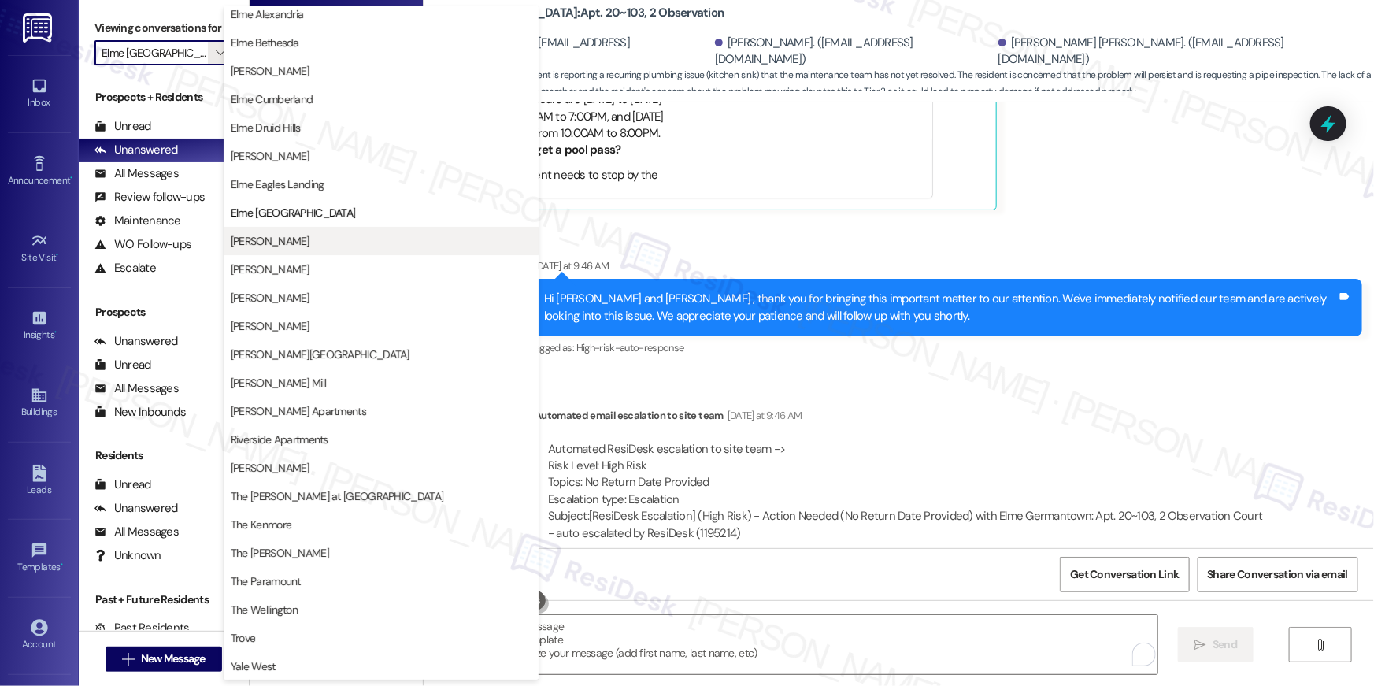
click at [338, 240] on span "[PERSON_NAME]" at bounding box center [381, 241] width 301 height 16
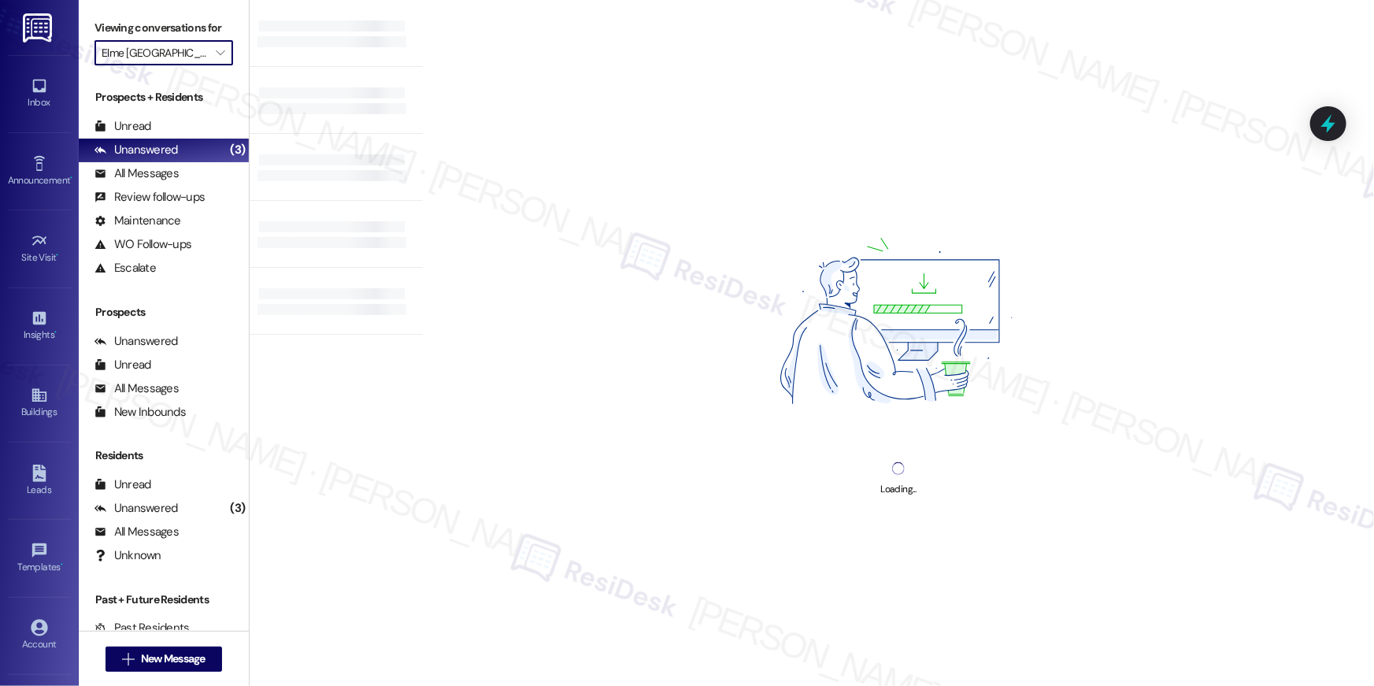
type input "[PERSON_NAME]"
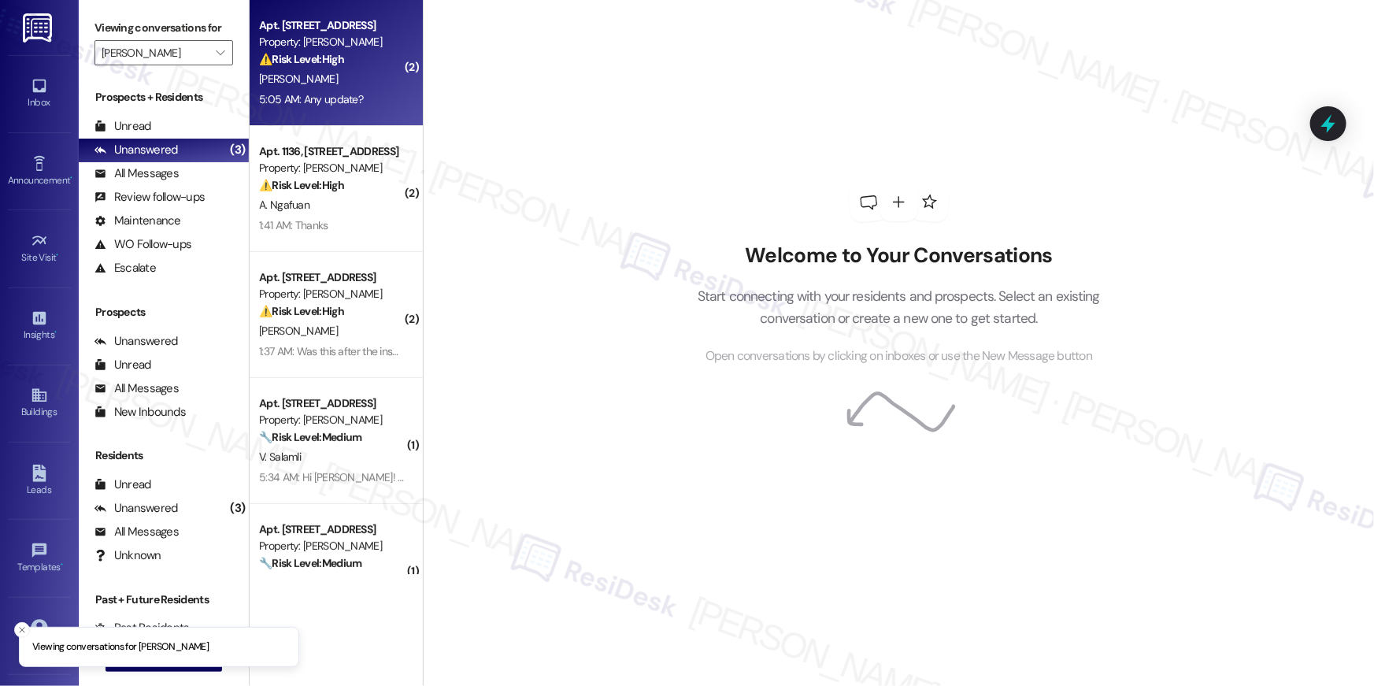
click at [337, 61] on strong "⚠️ Risk Level: High" at bounding box center [301, 59] width 85 height 14
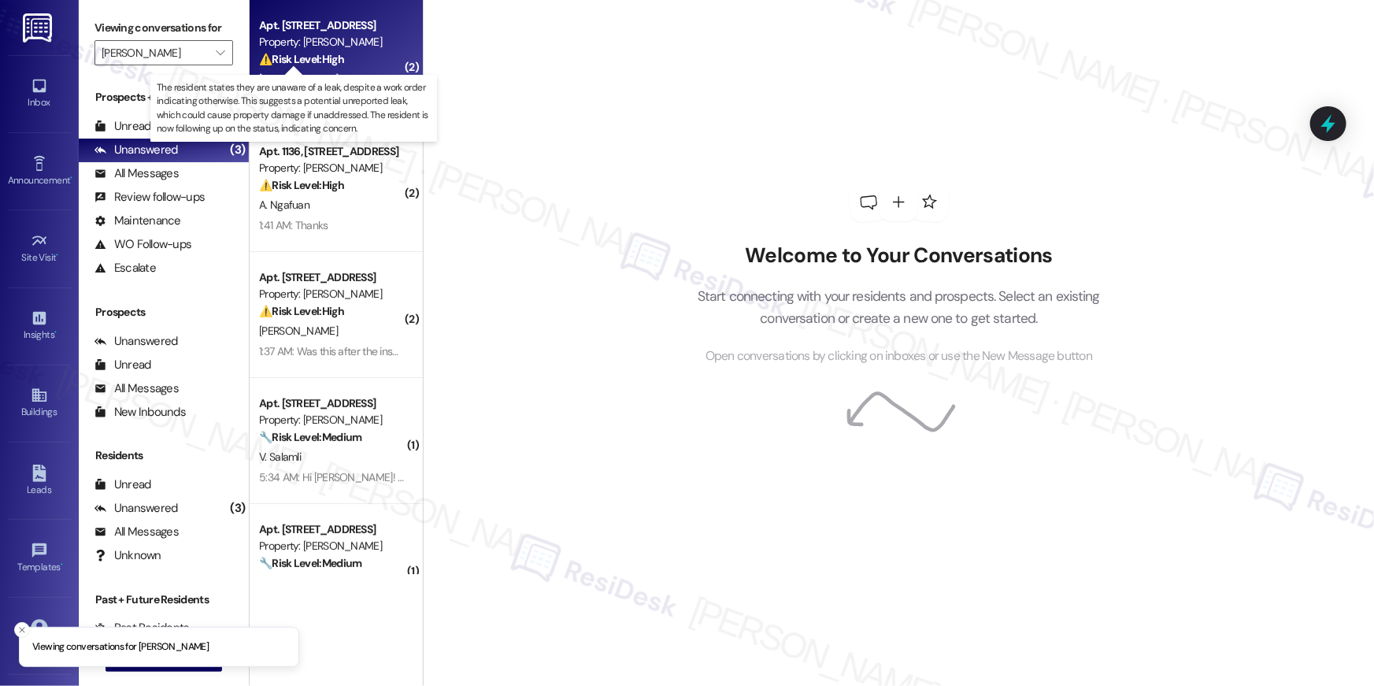
click at [337, 61] on strong "⚠️ Risk Level: High" at bounding box center [301, 59] width 85 height 14
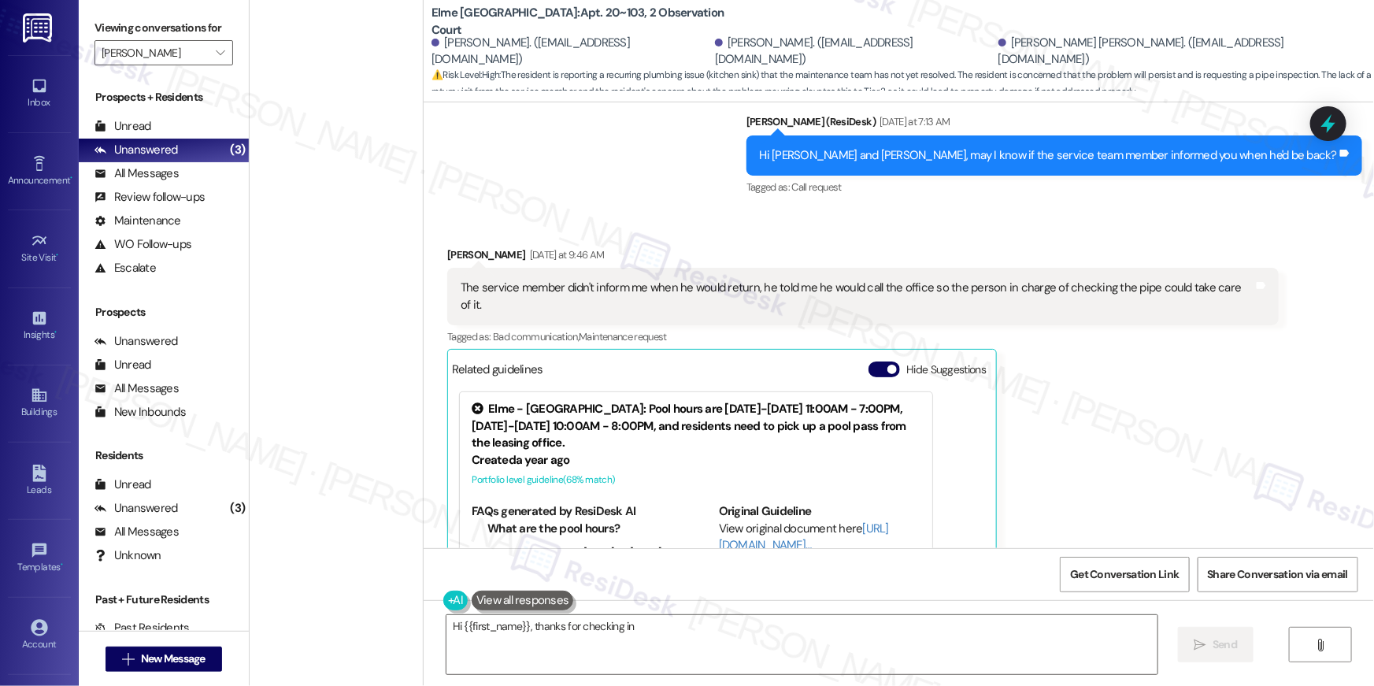
scroll to position [1945, 0]
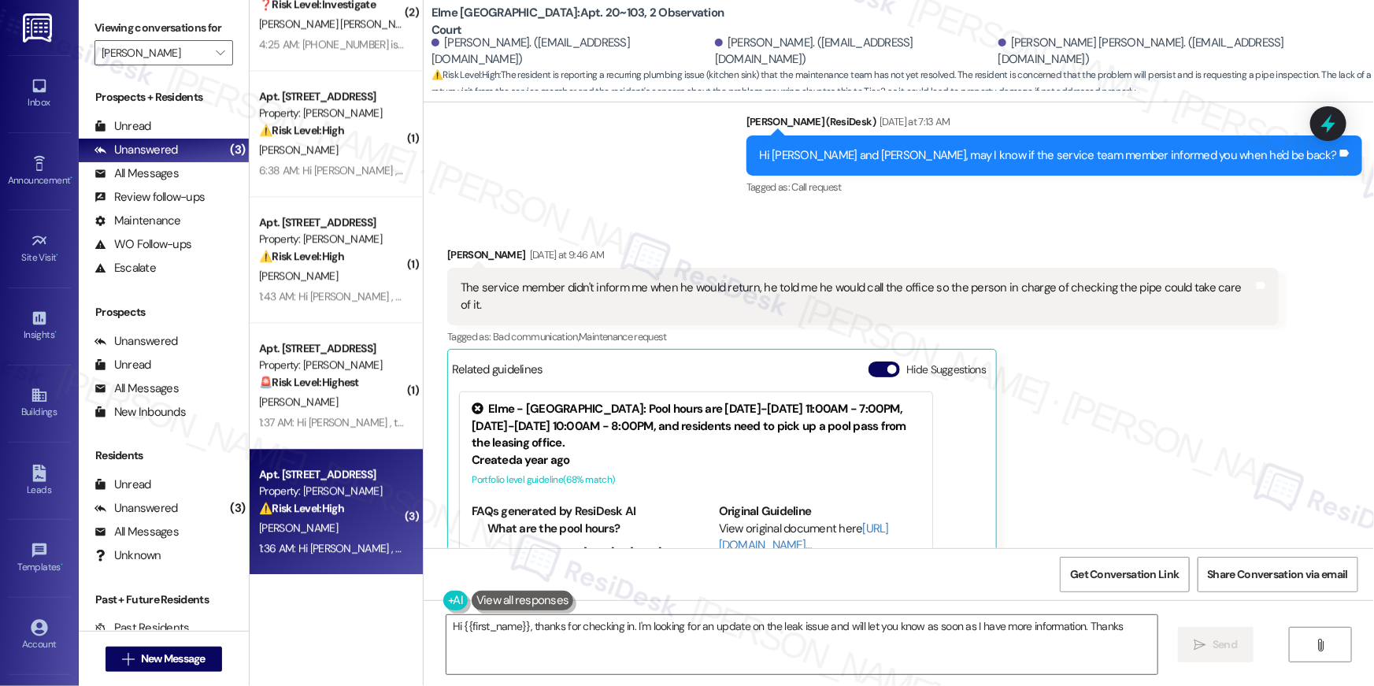
type textarea "Hi {{first_name}}, thanks for checking in. I'm looking for an update on the lea…"
click at [346, 502] on div "⚠️ Risk Level: High The resident indicates that the flooring work was not compl…" at bounding box center [332, 508] width 146 height 17
type textarea "Hi {{first_name}}, thanks for checking in. I'm looking for an update on the lea…"
click at [346, 502] on div "⚠️ Risk Level: High The resident indicates that the flooring work was not compl…" at bounding box center [332, 508] width 146 height 17
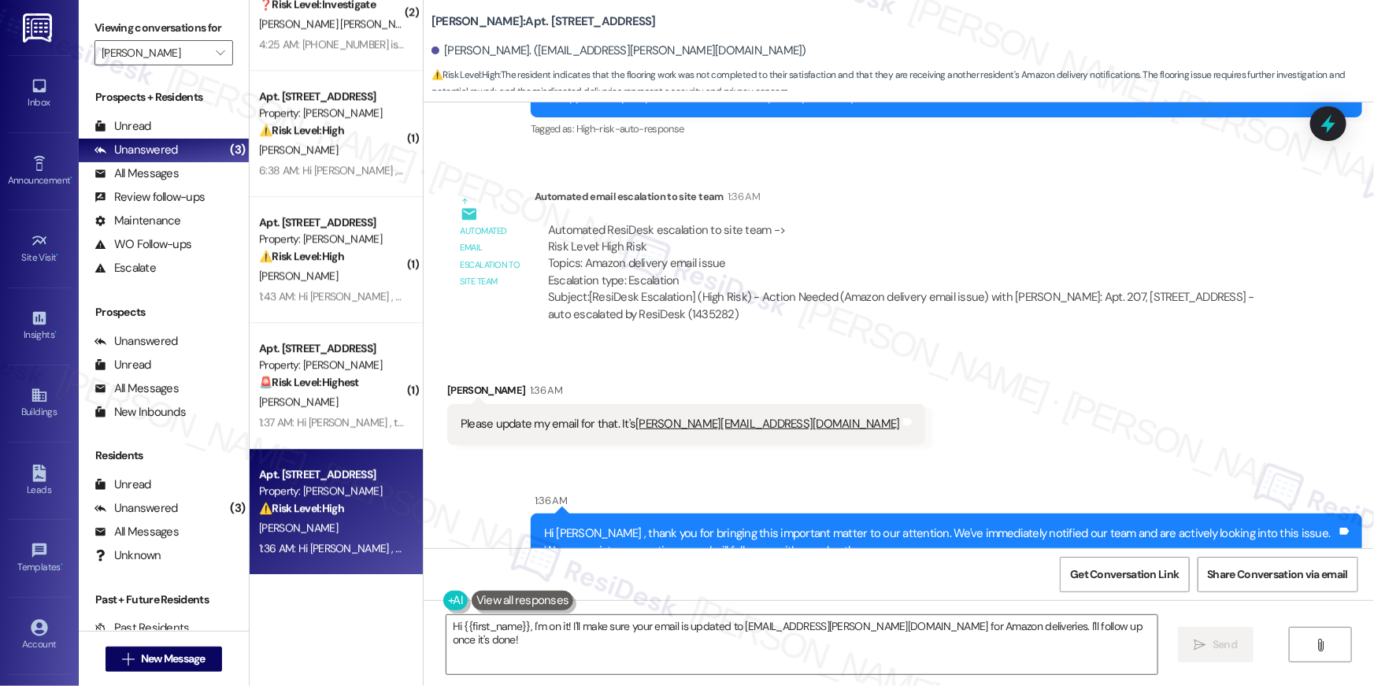
scroll to position [3609, 0]
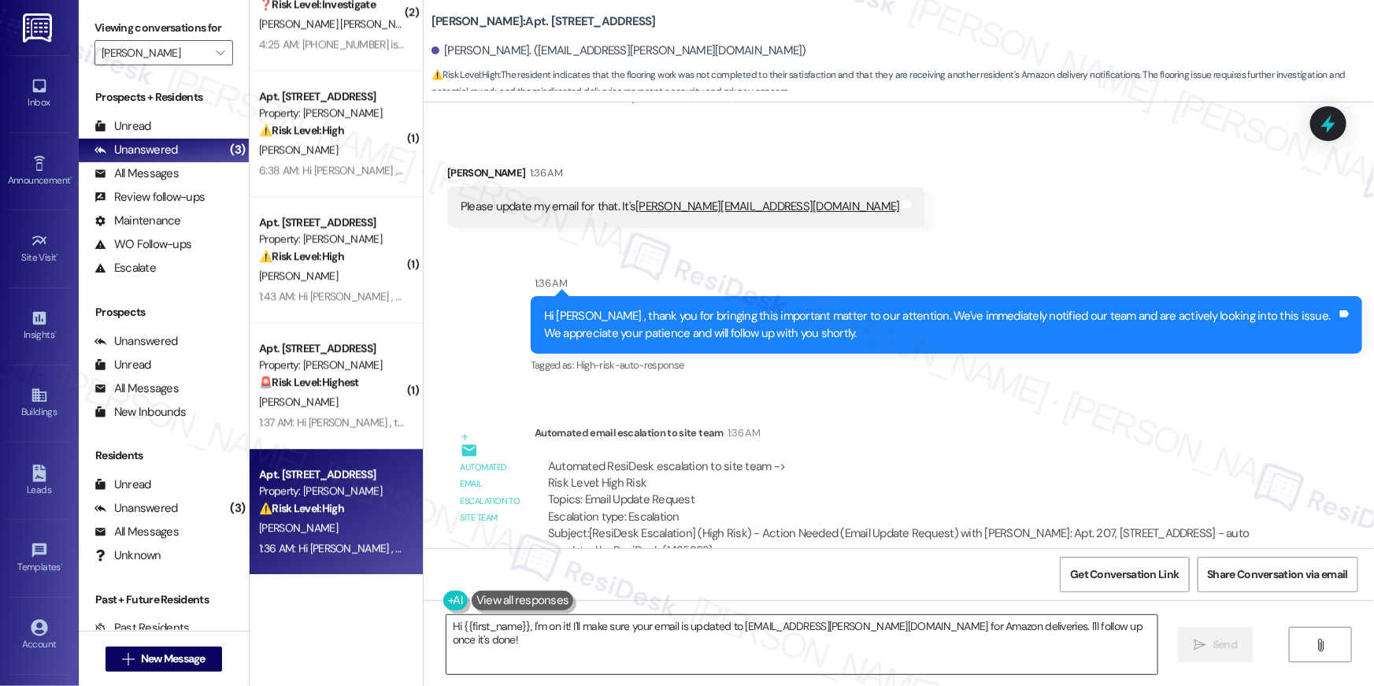
click at [702, 654] on textarea "Hi {{first_name}}, I'm on it! I'll make sure your email is updated to malik.ric…" at bounding box center [802, 644] width 711 height 59
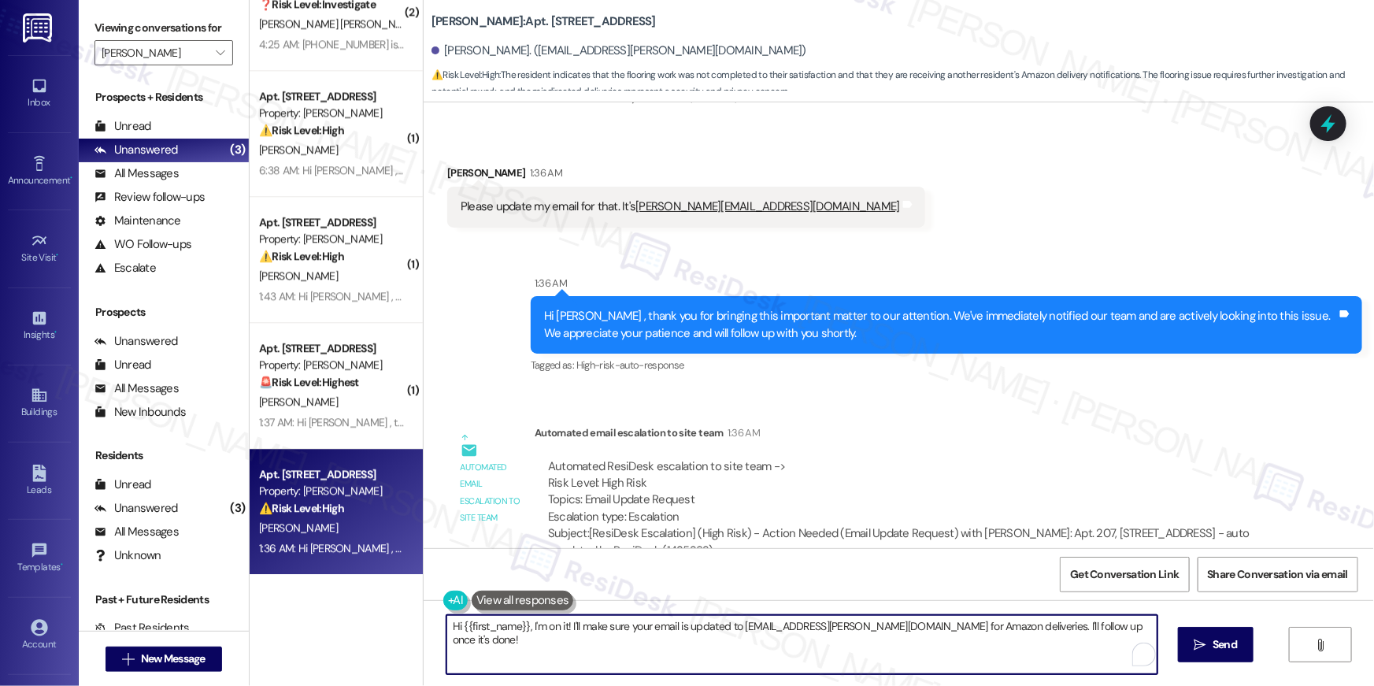
click at [722, 649] on textarea "Hi {{first_name}}, I'm on it! I'll make sure your email is updated to malik.ric…" at bounding box center [802, 644] width 711 height 59
drag, startPoint x: 523, startPoint y: 625, endPoint x: 1088, endPoint y: 623, distance: 565.4
click at [1088, 623] on textarea "Hi {{first_name}}, I'm on it! I'll make sure your email is updated to malik.ric…" at bounding box center [798, 644] width 711 height 59
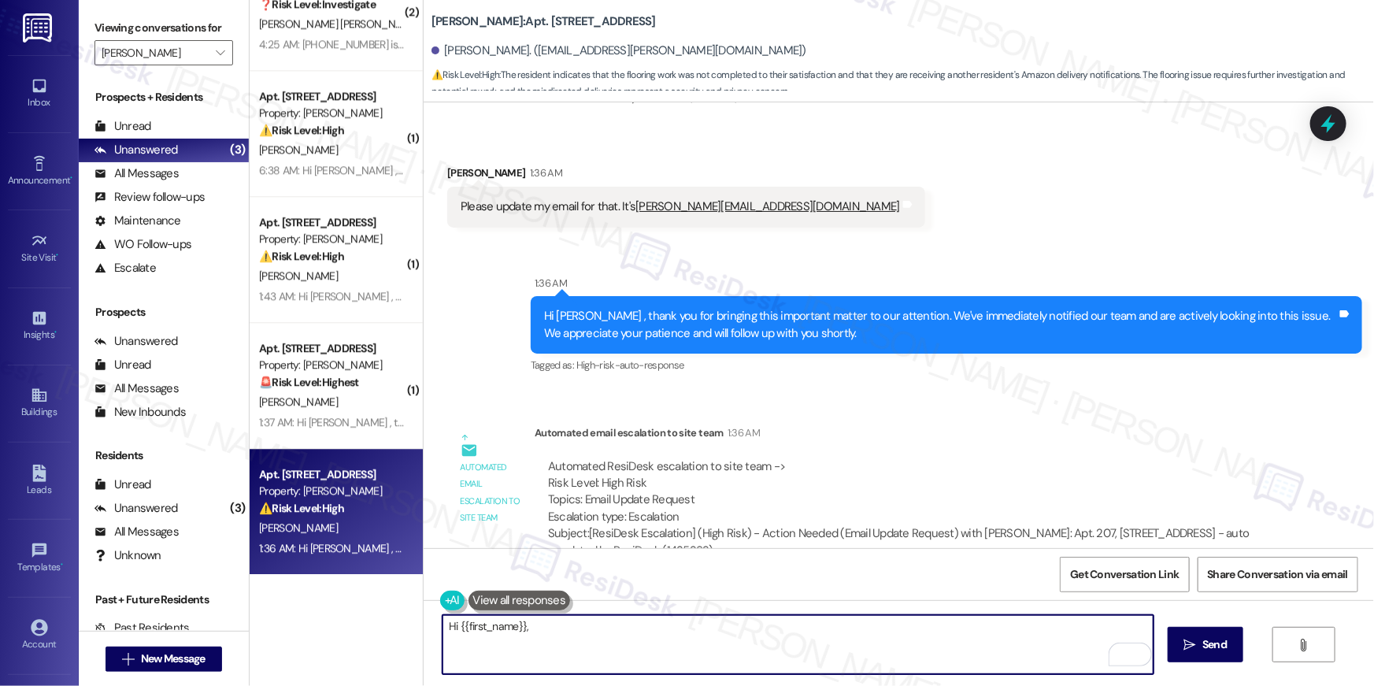
click at [641, 640] on textarea "Hi {{first_name}}," at bounding box center [798, 644] width 711 height 59
click at [614, 632] on textarea "Hi {{first_name}}, thanks for bringing thhis to my attention. I've raised this …" at bounding box center [798, 644] width 711 height 59
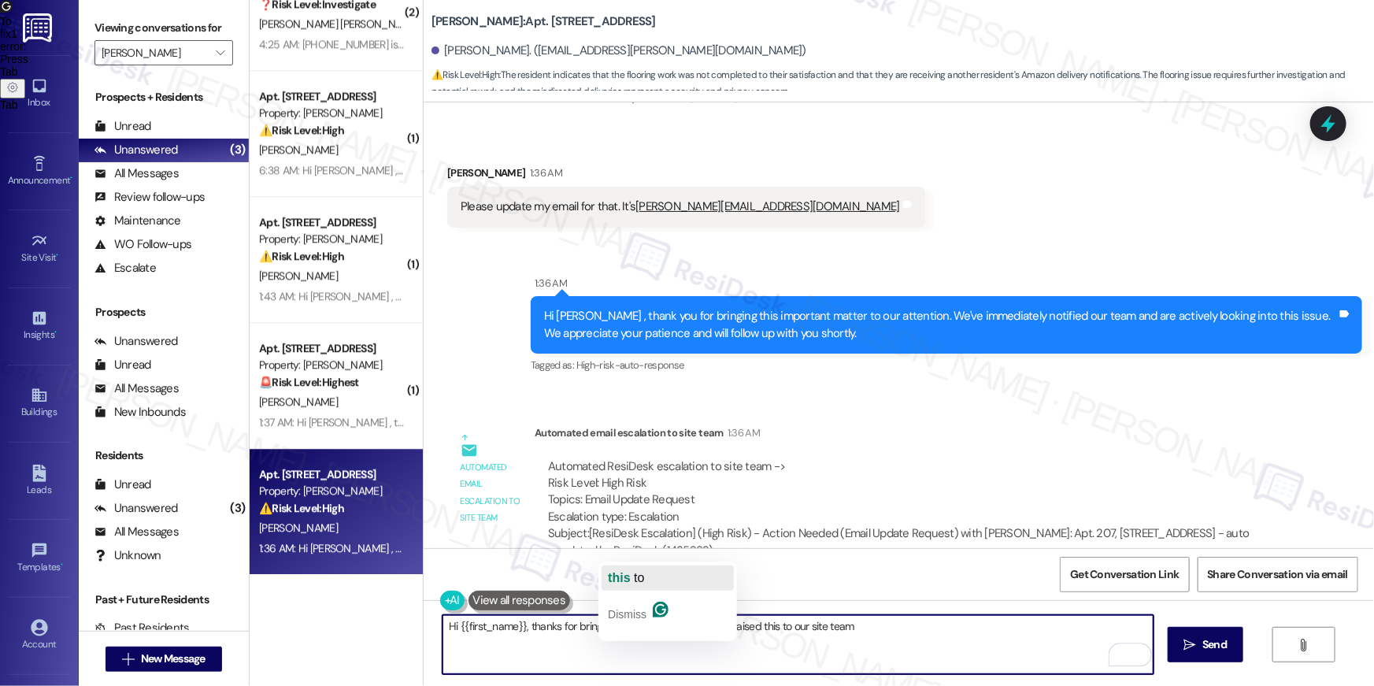
click at [636, 580] on span "to" at bounding box center [639, 577] width 10 height 13
click at [958, 643] on textarea "Hi {{first_name}}, thanks for bringing this to my attention. I've raised this t…" at bounding box center [798, 644] width 711 height 59
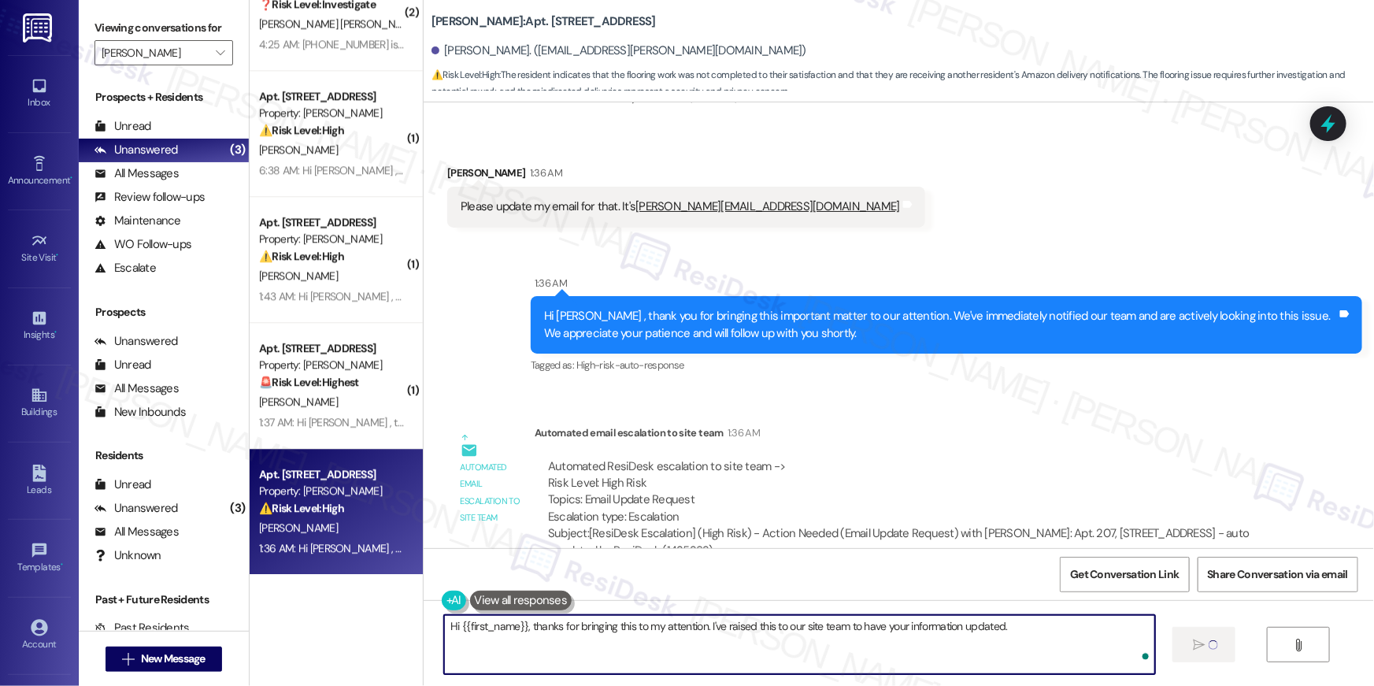
type textarea "Hi {{first_name}}, thanks for bringing this to my attention. I've raised this t…"
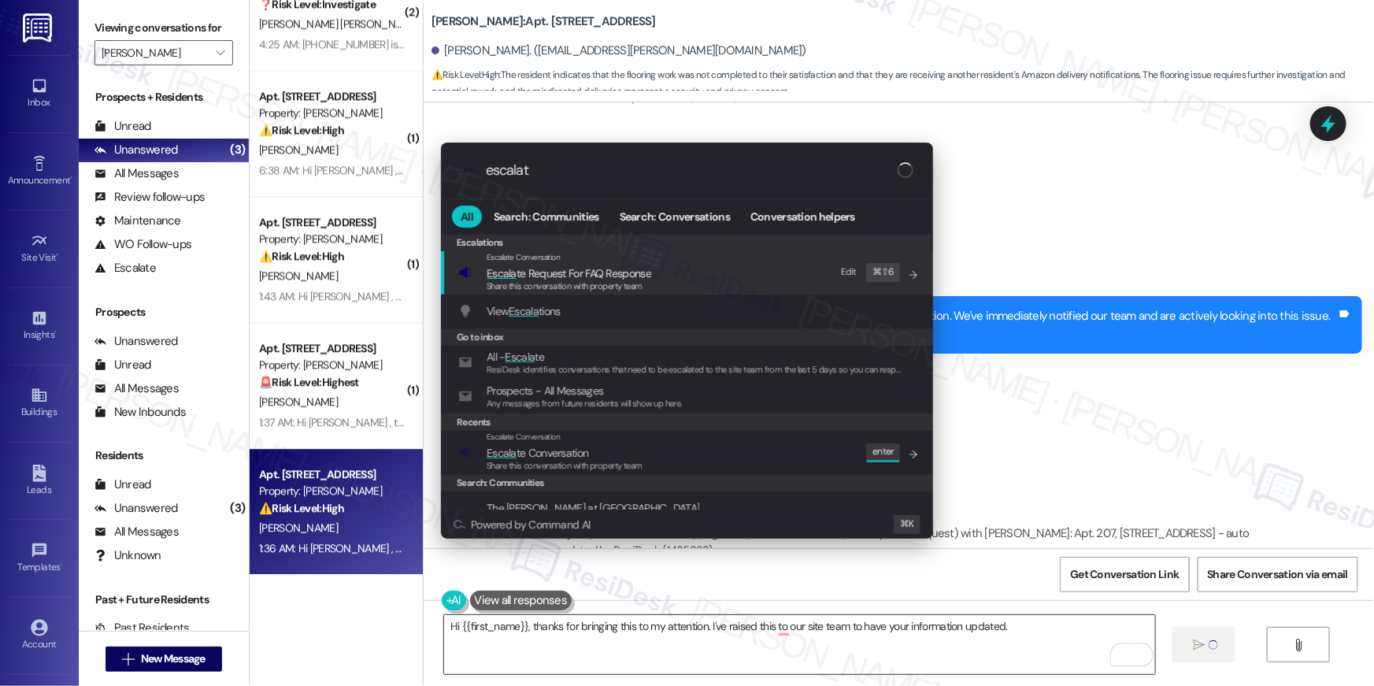
type input "escalate"
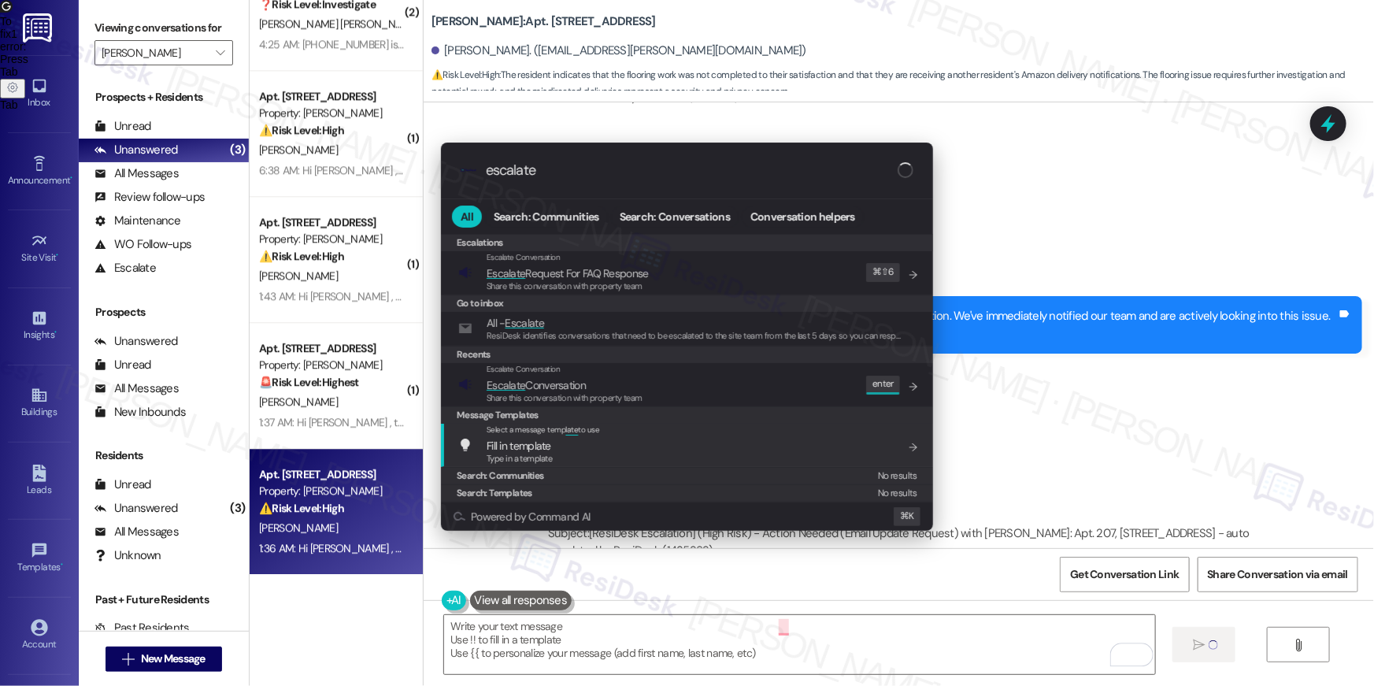
type input "escalate"
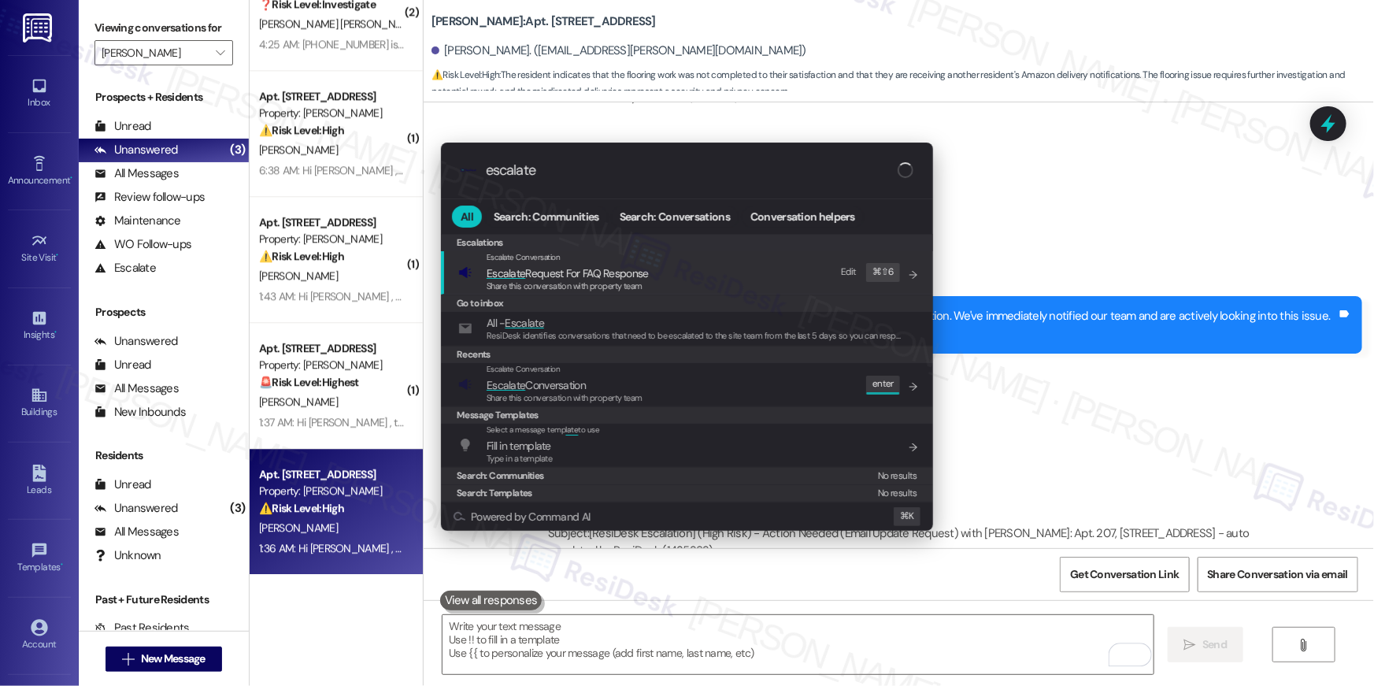
click at [680, 406] on div "Message Templates" at bounding box center [687, 414] width 492 height 17
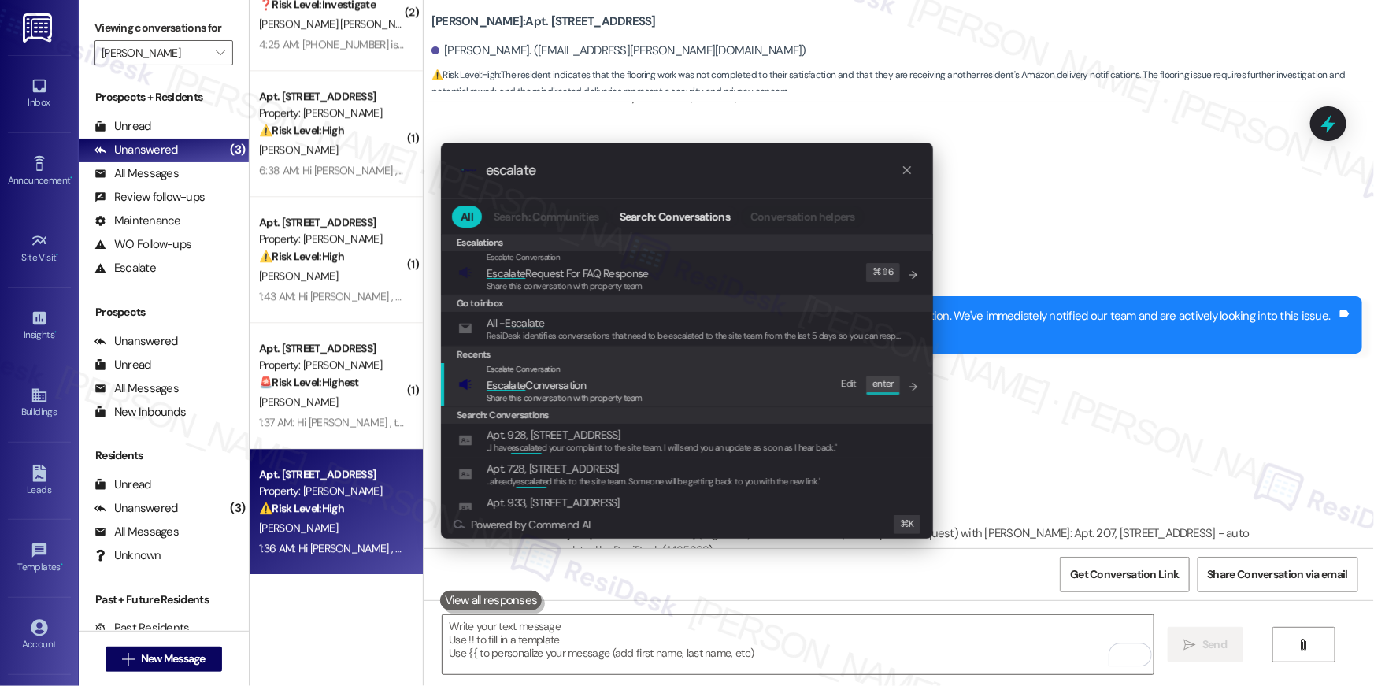
click at [688, 386] on div "Escalate Conversation Escalate Conversation Share this conversation with proper…" at bounding box center [688, 384] width 461 height 43
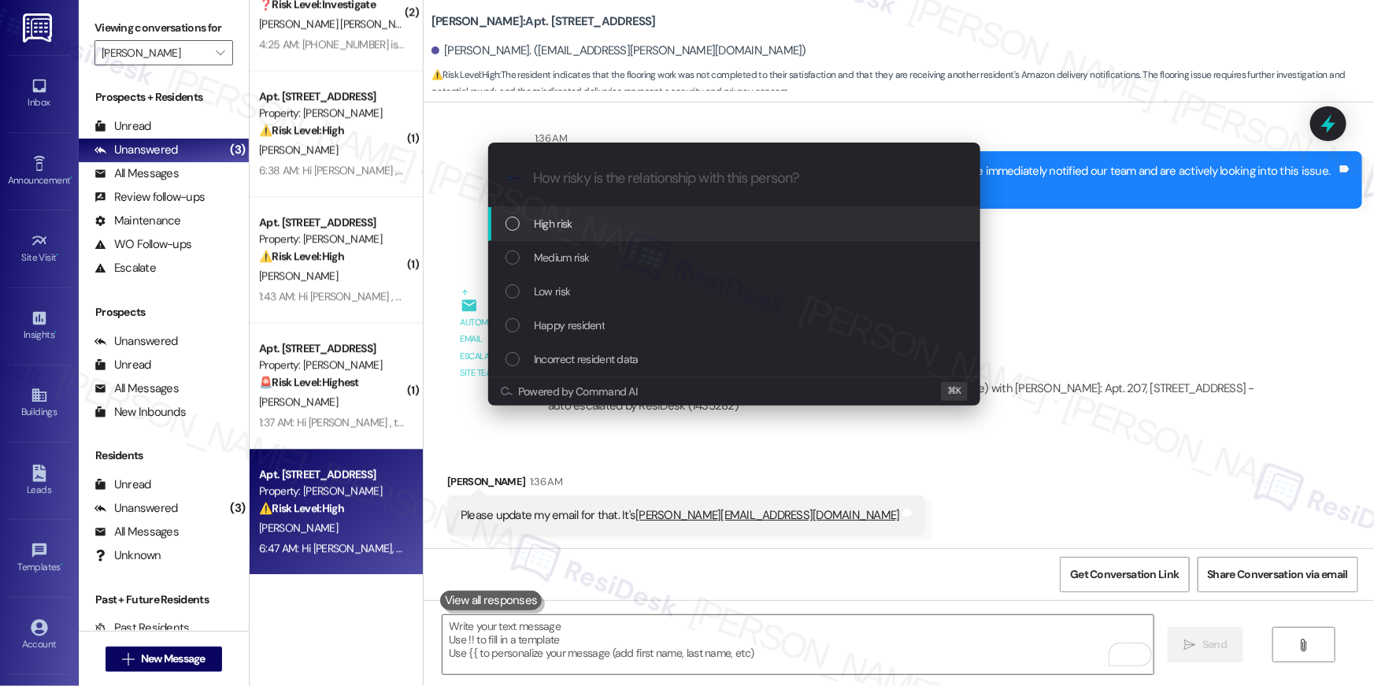
scroll to position [3266, 0]
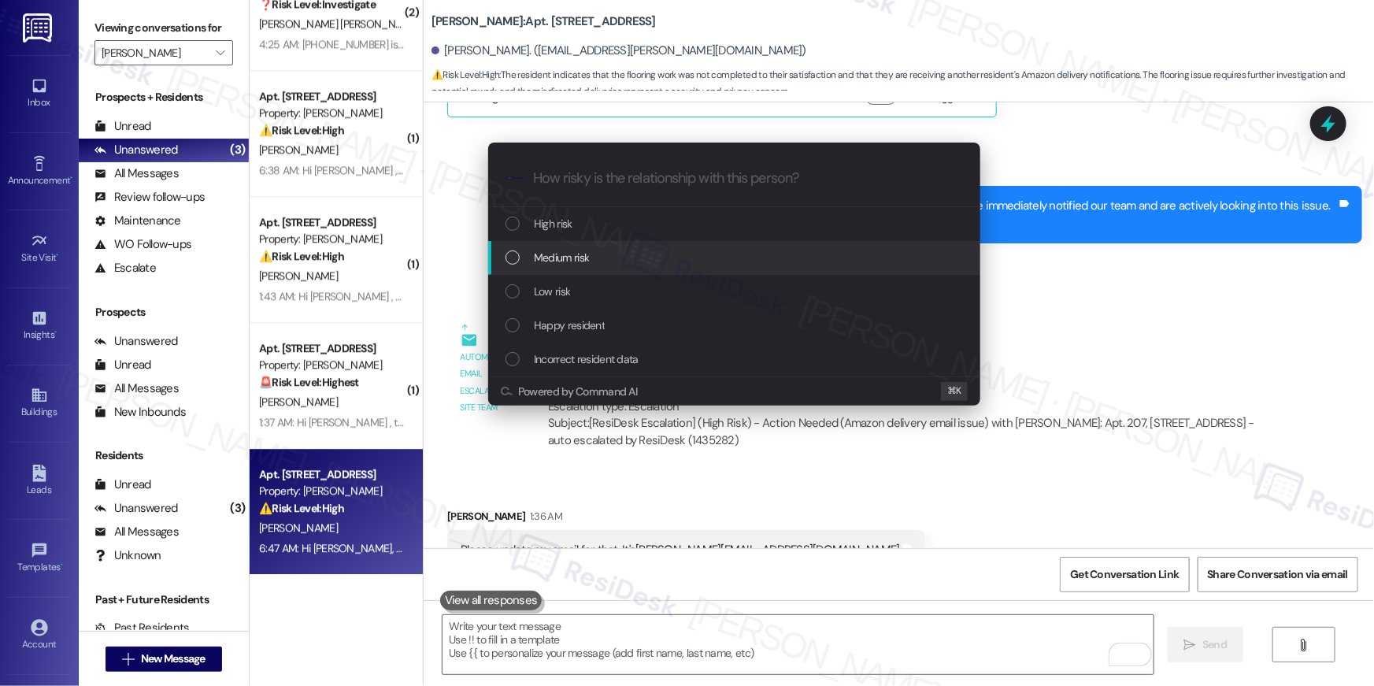
click at [554, 265] on span "Medium risk" at bounding box center [561, 257] width 55 height 17
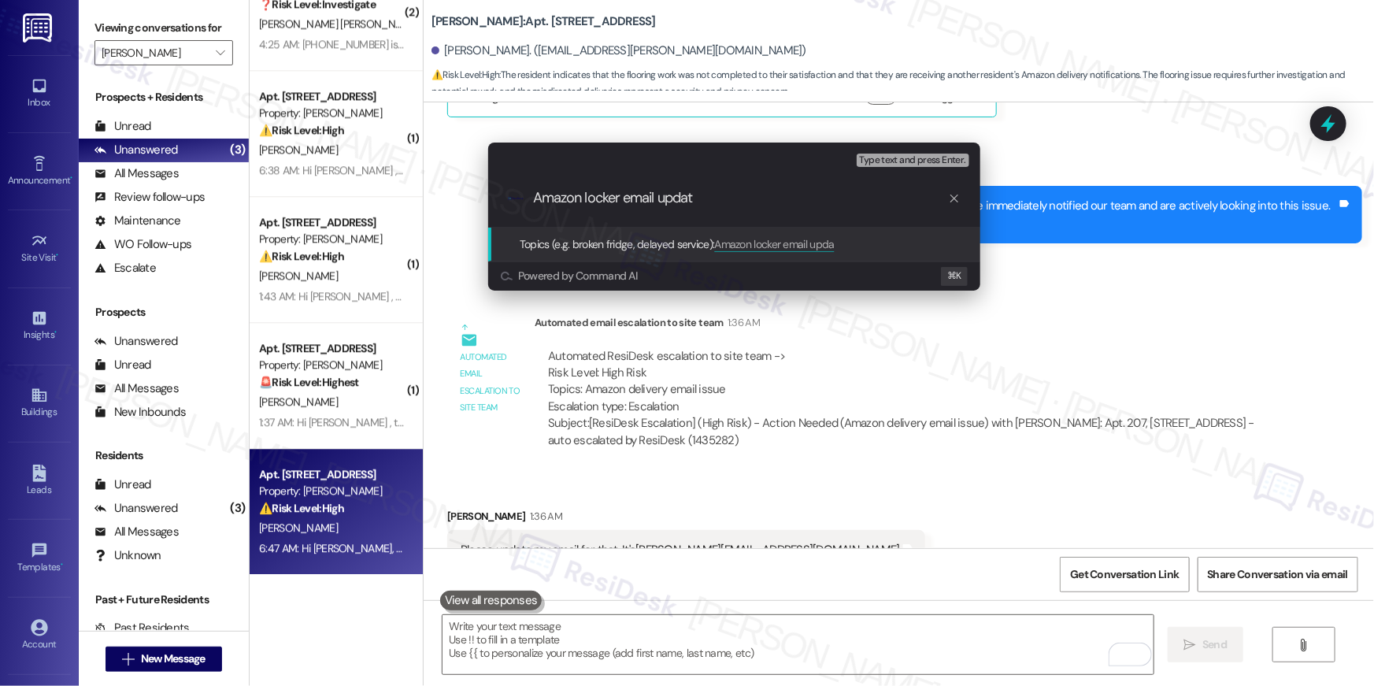
type input "Amazon locker email update"
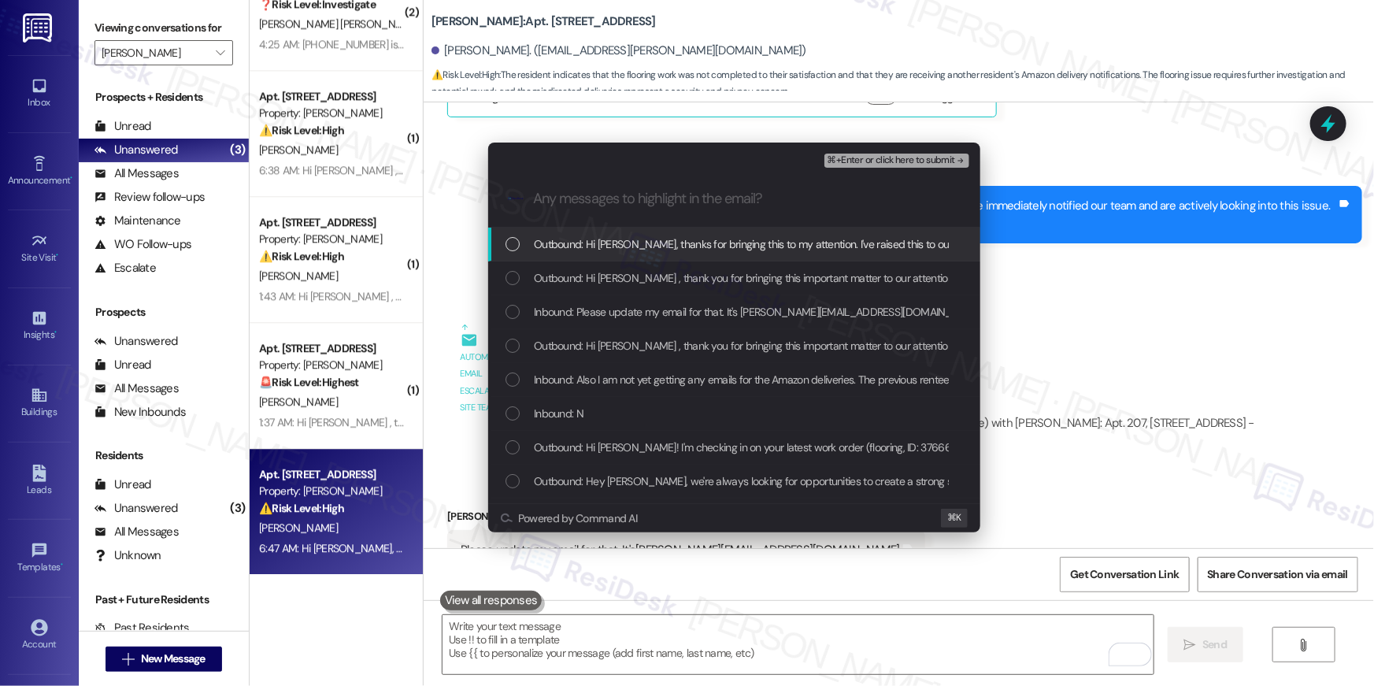
click at [573, 255] on div "Outbound: Hi Richa, thanks for bringing this to my attention. I've raised this …" at bounding box center [734, 245] width 492 height 34
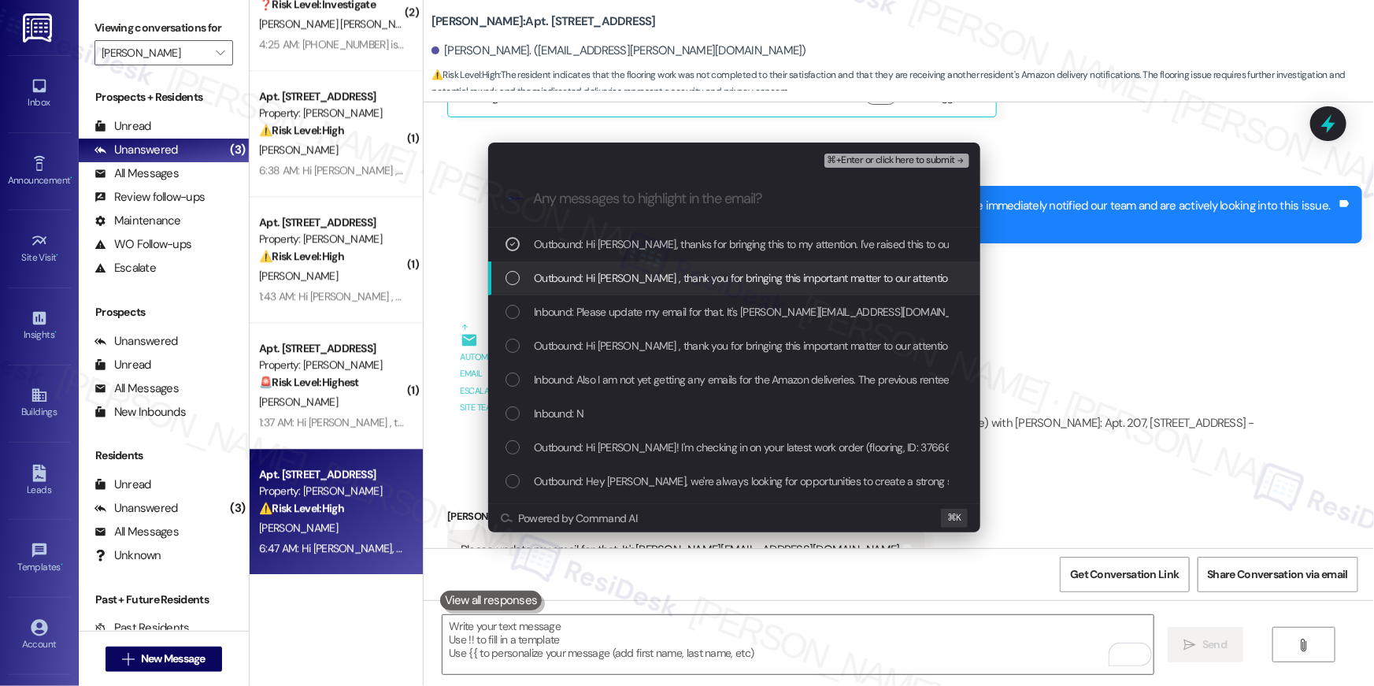
click at [573, 276] on span "Outbound: Hi Richa , thank you for bringing this important matter to our attent…" at bounding box center [1063, 277] width 1058 height 17
click at [583, 292] on div "Outbound: Hi Richa , thank you for bringing this important matter to our attent…" at bounding box center [734, 278] width 492 height 34
click at [617, 280] on span "Outbound: Hi Richa , thank you for bringing this important matter to our attent…" at bounding box center [1063, 277] width 1058 height 17
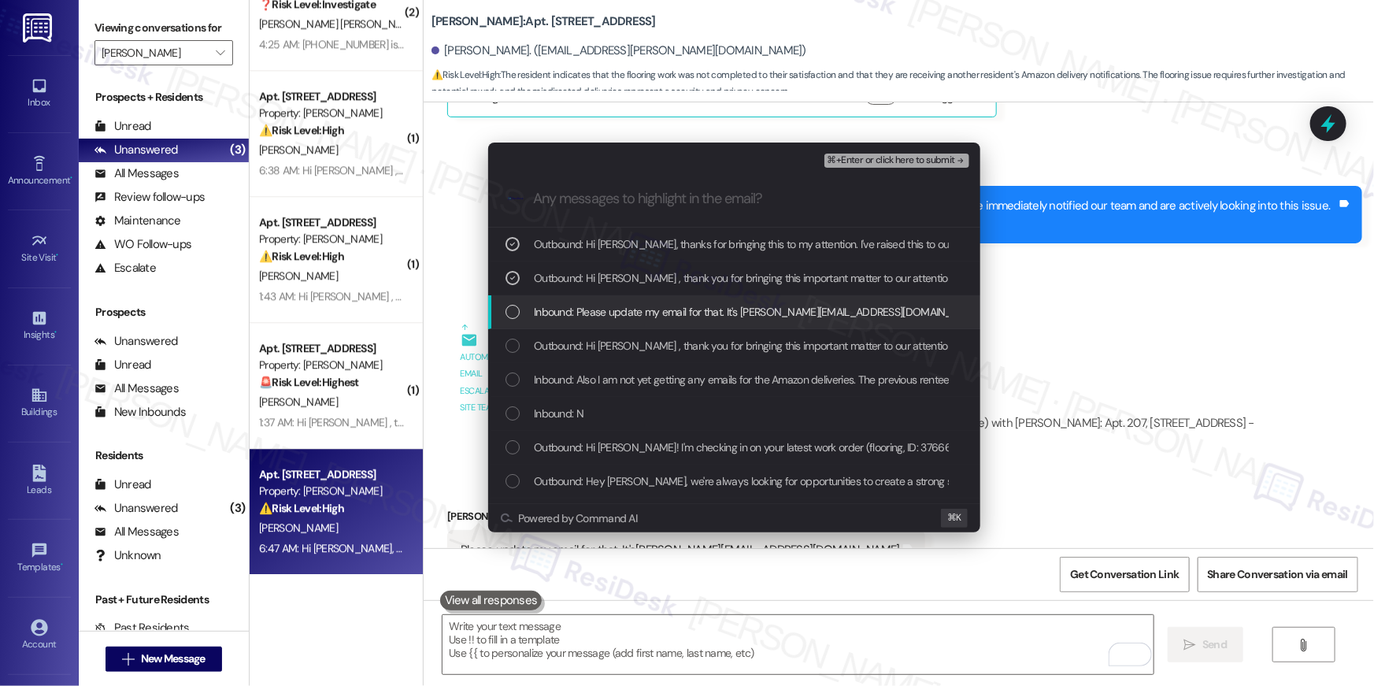
click at [617, 305] on span "Inbound: Please update my email for that. It's Malik.richa@gmail.com" at bounding box center [758, 311] width 449 height 17
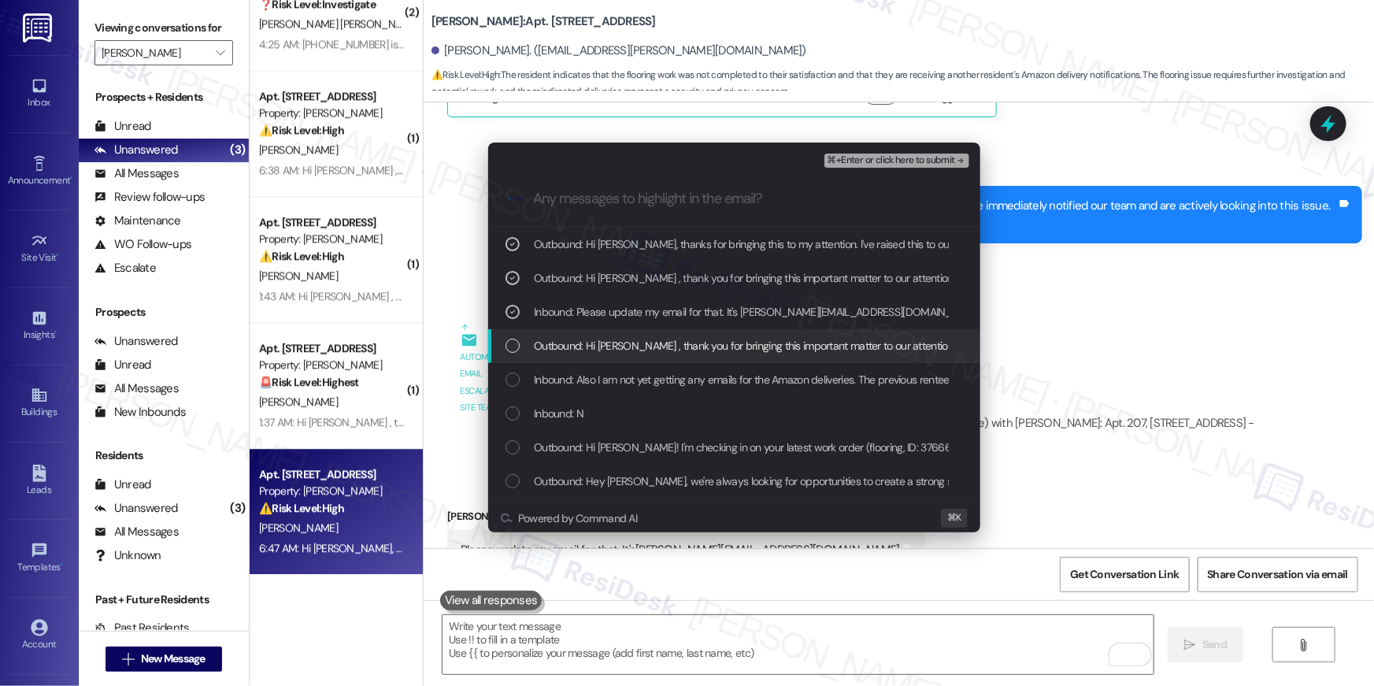
drag, startPoint x: 632, startPoint y: 357, endPoint x: 643, endPoint y: 358, distance: 11.8
click at [632, 358] on div "Outbound: Hi Richa , thank you for bringing this important matter to our attent…" at bounding box center [734, 346] width 492 height 34
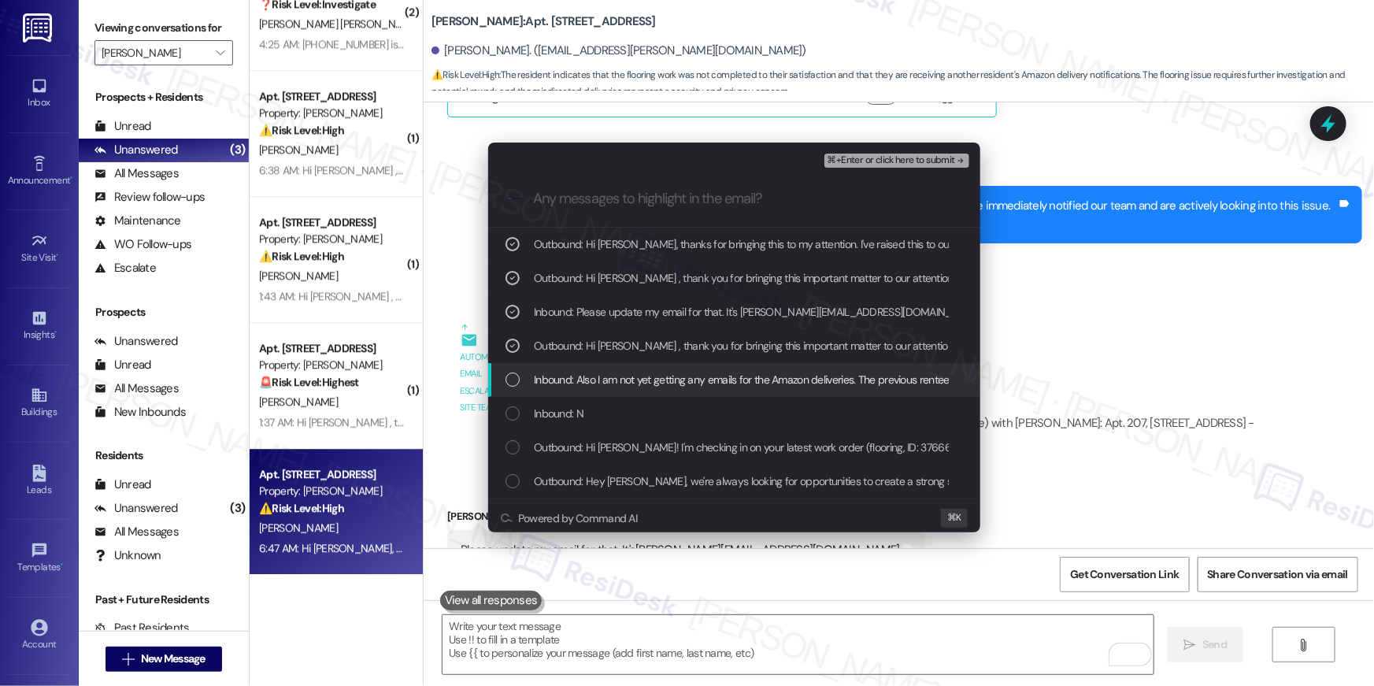
click at [798, 380] on span "Inbound: Also I am not yet getting any emails for the Amazon deliveries. The pr…" at bounding box center [903, 379] width 739 height 17
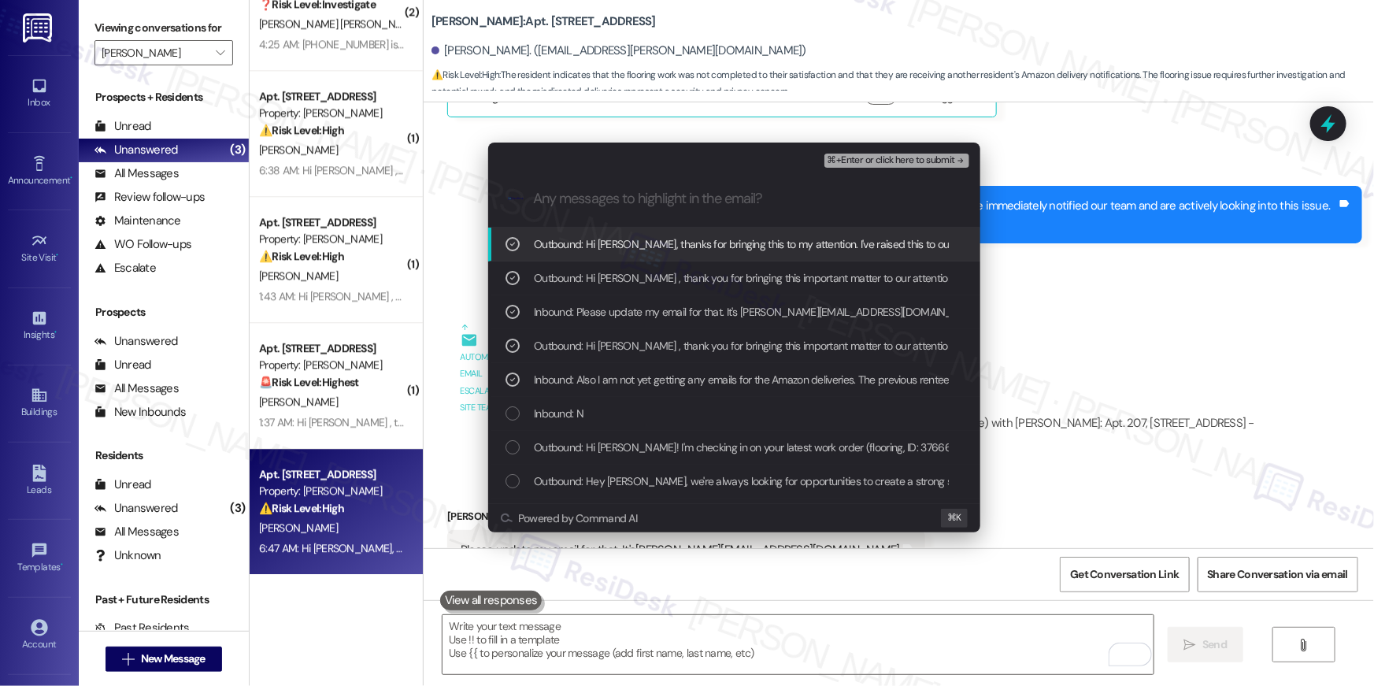
click at [923, 152] on div "⌘+Enter or click here to submit" at bounding box center [899, 160] width 148 height 20
click at [917, 164] on span "⌘+Enter or click here to submit" at bounding box center [892, 160] width 128 height 11
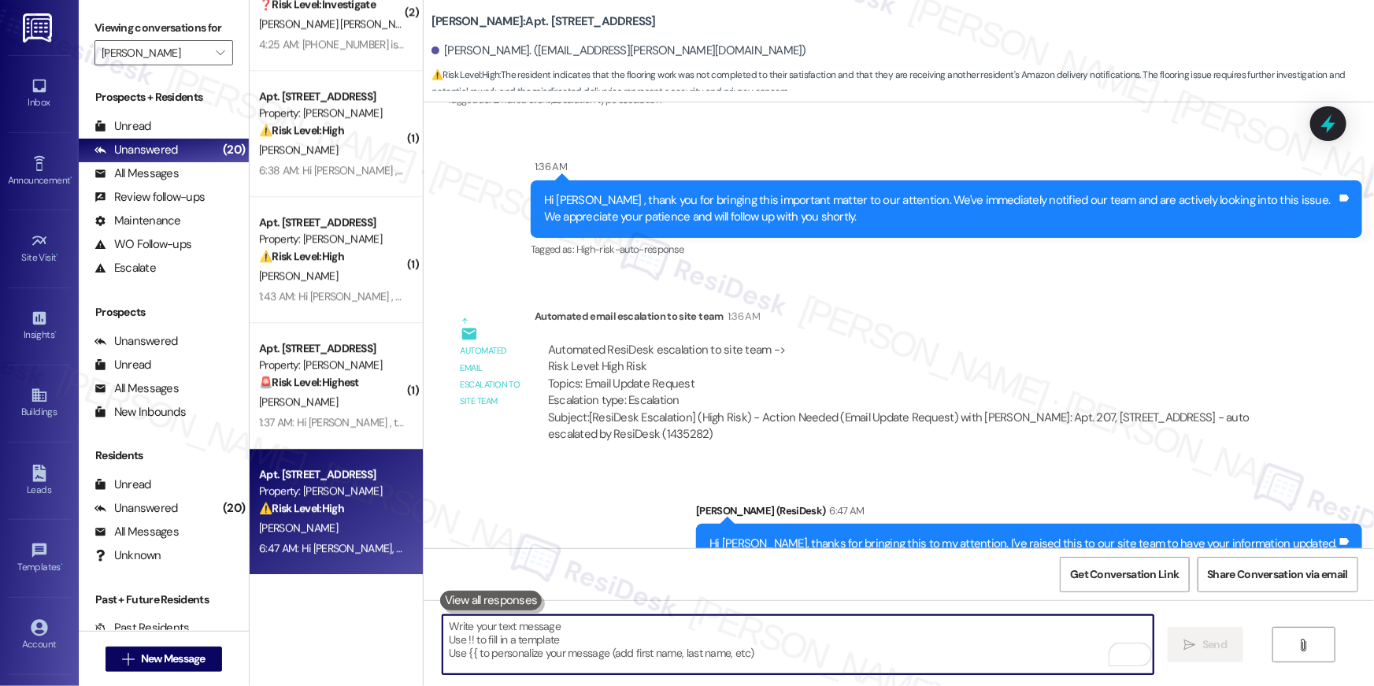
scroll to position [3765, 0]
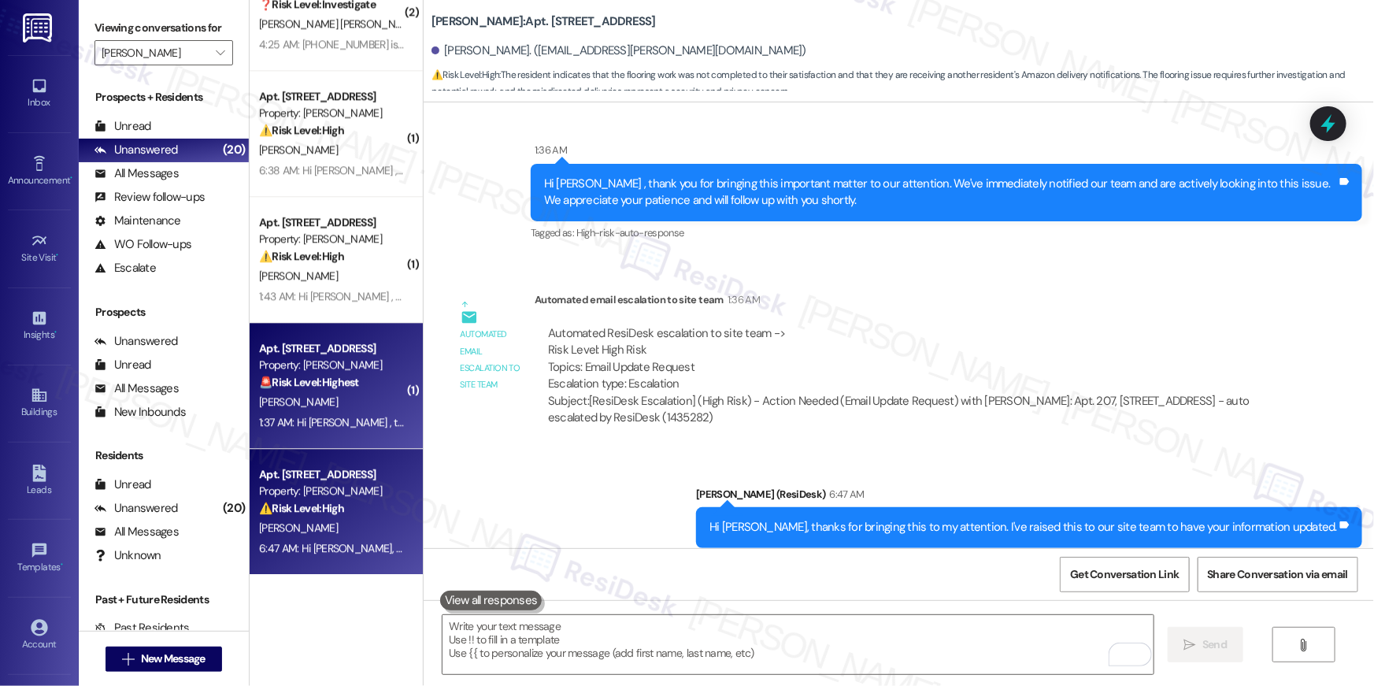
click at [357, 383] on div "🚨 Risk Level: Highest The resident states they submitted a notice to vacate and…" at bounding box center [332, 382] width 146 height 17
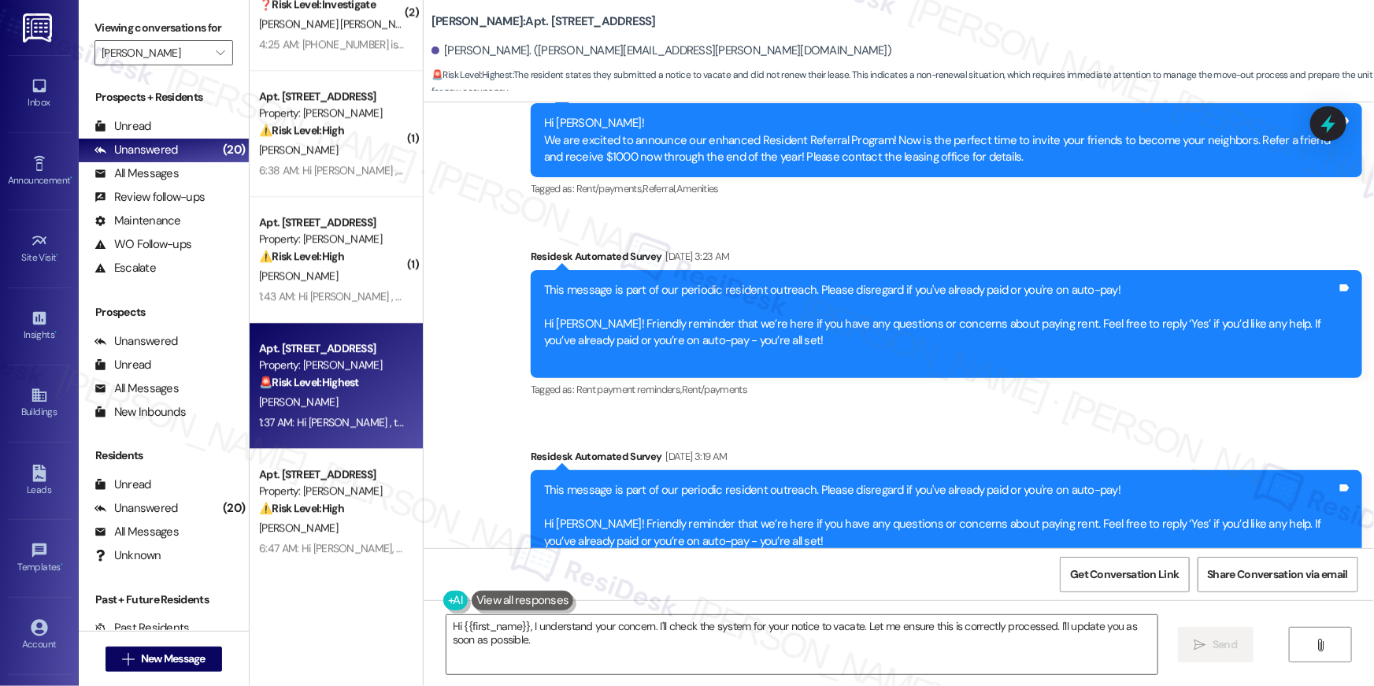
scroll to position [1651, 0]
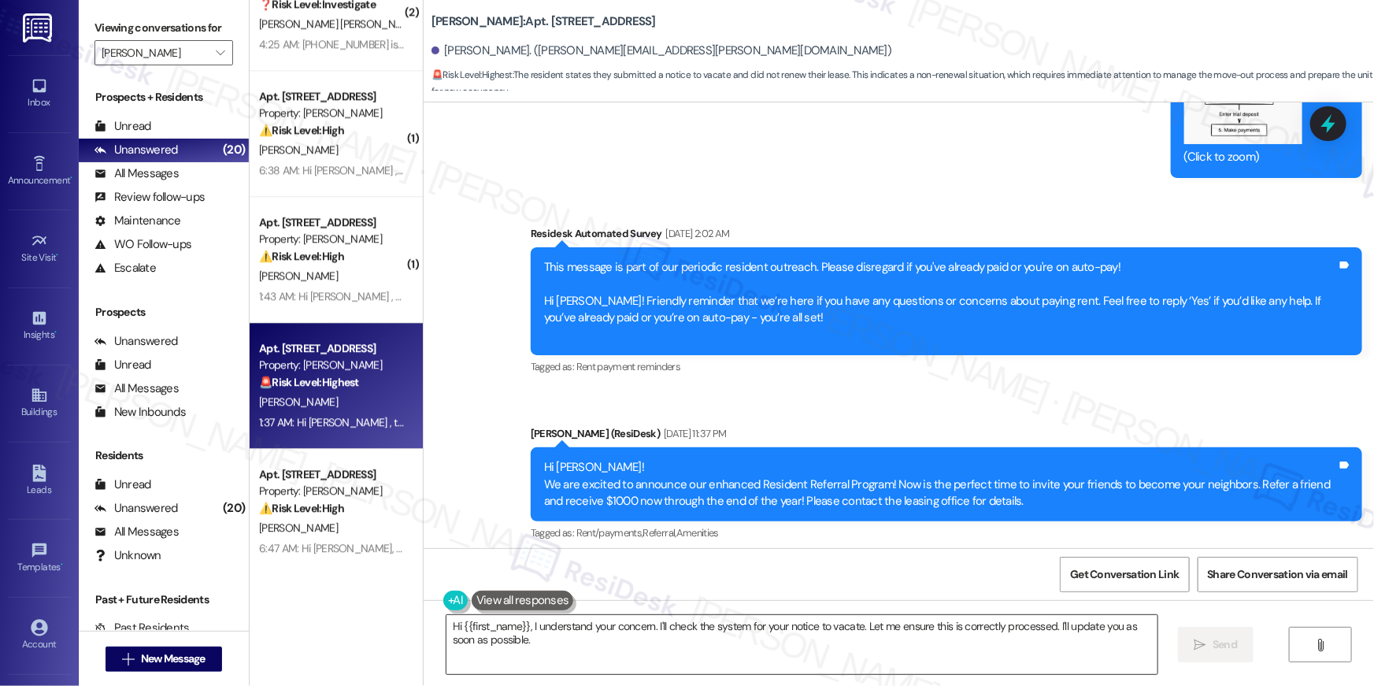
click at [662, 652] on textarea "Hi {{first_name}}, I understand your concern. I'll check the system for your no…" at bounding box center [802, 644] width 711 height 59
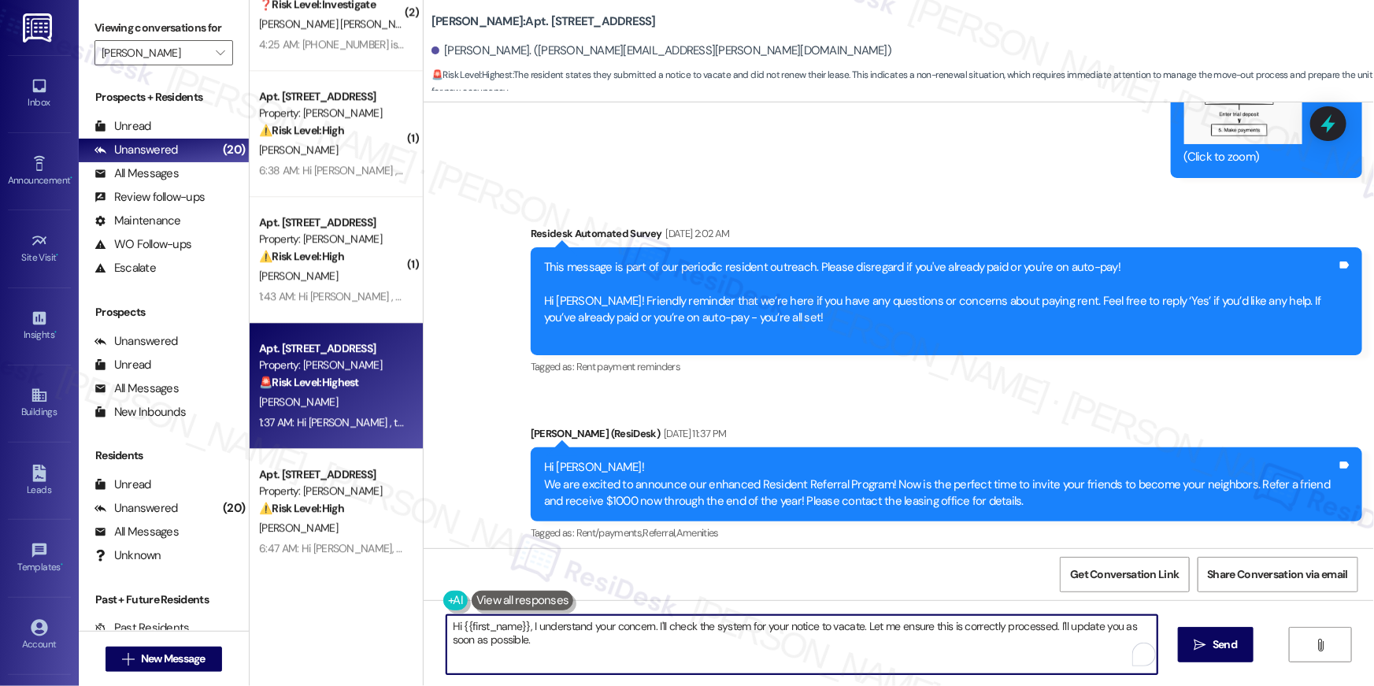
click at [669, 652] on textarea "Hi {{first_name}}, I understand your concern. I'll check the system for your no…" at bounding box center [802, 644] width 711 height 59
click at [665, 639] on textarea "Hi {{first_name}}, I understand your concern. I'll check the system for your no…" at bounding box center [798, 644] width 711 height 59
drag, startPoint x: 599, startPoint y: 648, endPoint x: 521, endPoint y: 628, distance: 80.6
click at [521, 628] on textarea "Hi {{first_name}}, I understand your concern. I'll check the system for your no…" at bounding box center [798, 644] width 711 height 59
type textarea "Hi {{first_name}}, thank you for letting me know. Did you receive an acknowledg…"
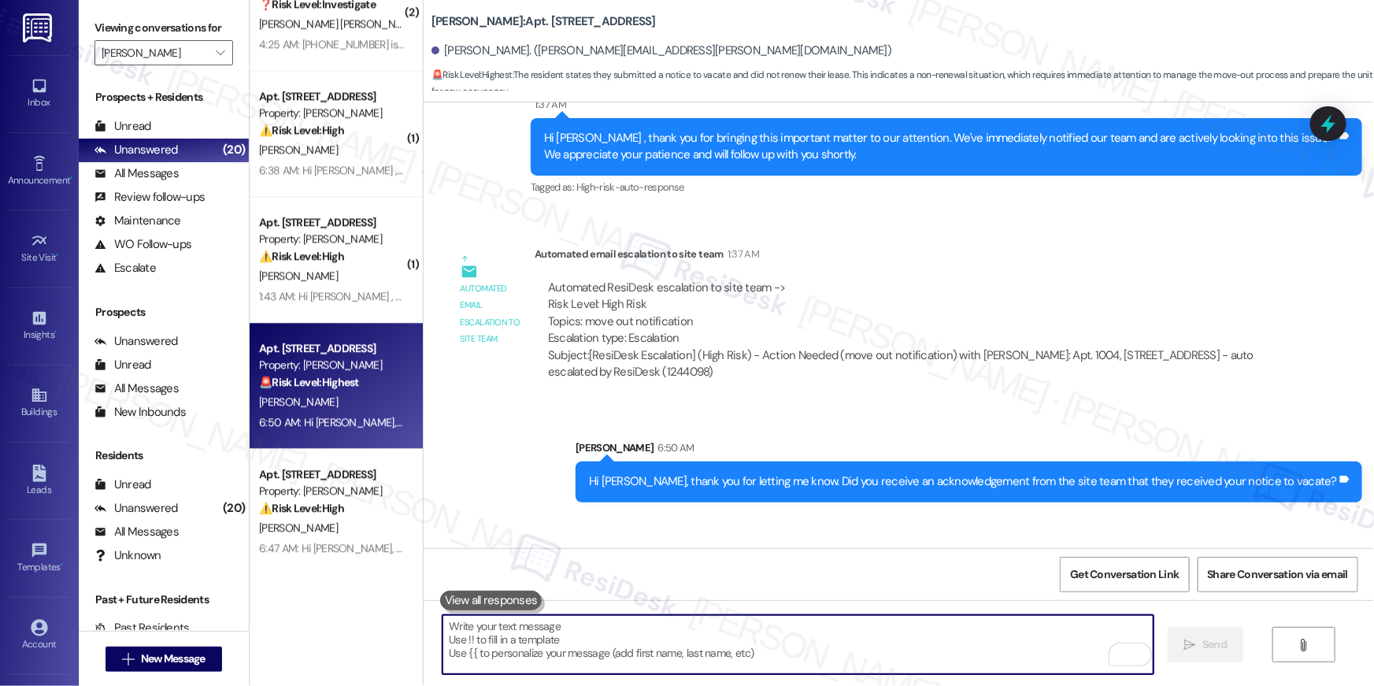
scroll to position [4763, 0]
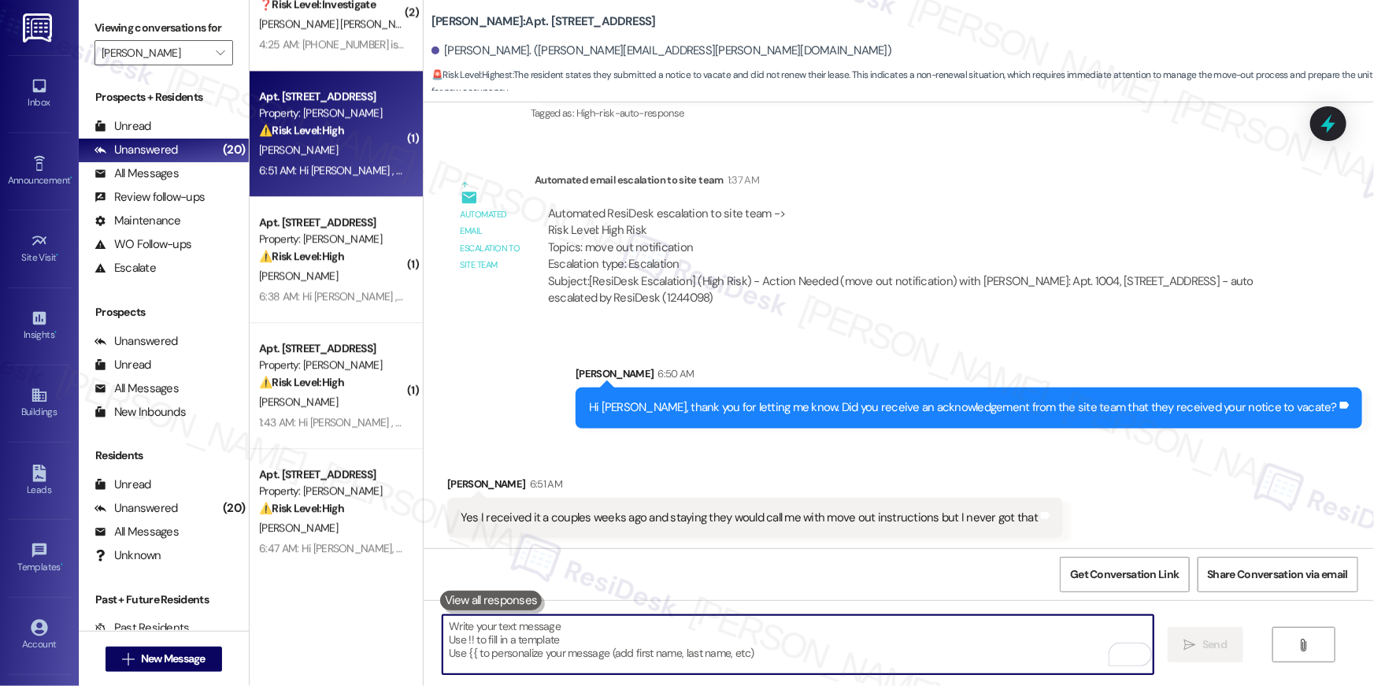
click at [914, 640] on textarea "To enrich screen reader interactions, please activate Accessibility in Grammarl…" at bounding box center [798, 644] width 711 height 59
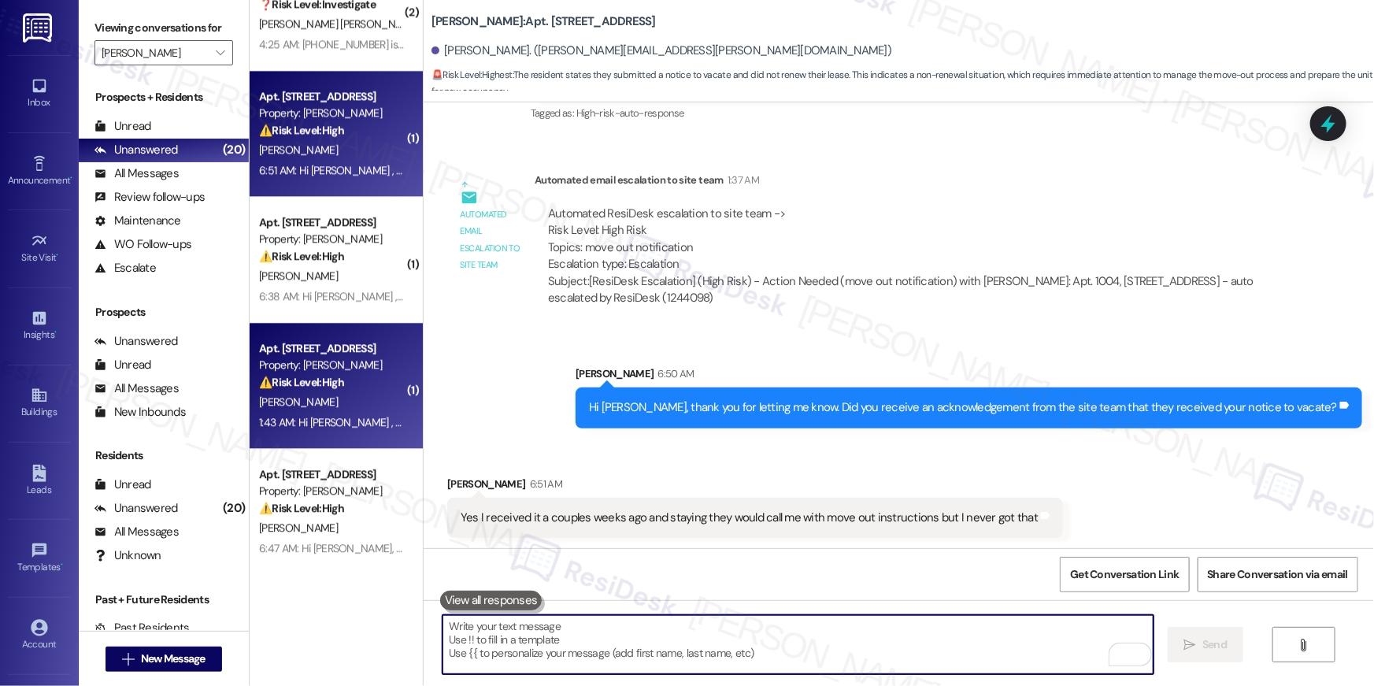
click at [365, 425] on div "1:43 AM: Hi Etsegenet , thank you for bringing this important matter to our att…" at bounding box center [781, 422] width 1045 height 14
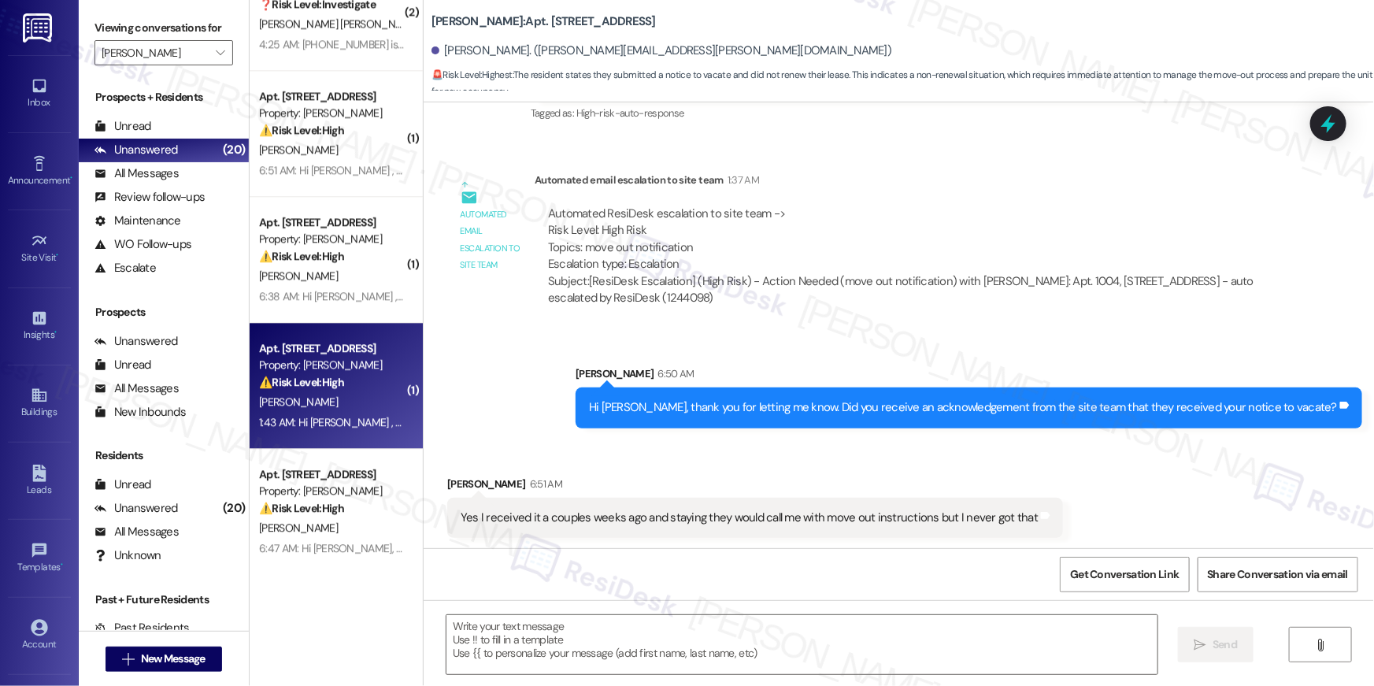
type textarea "Fetching suggested responses. Please feel free to read through the conversation…"
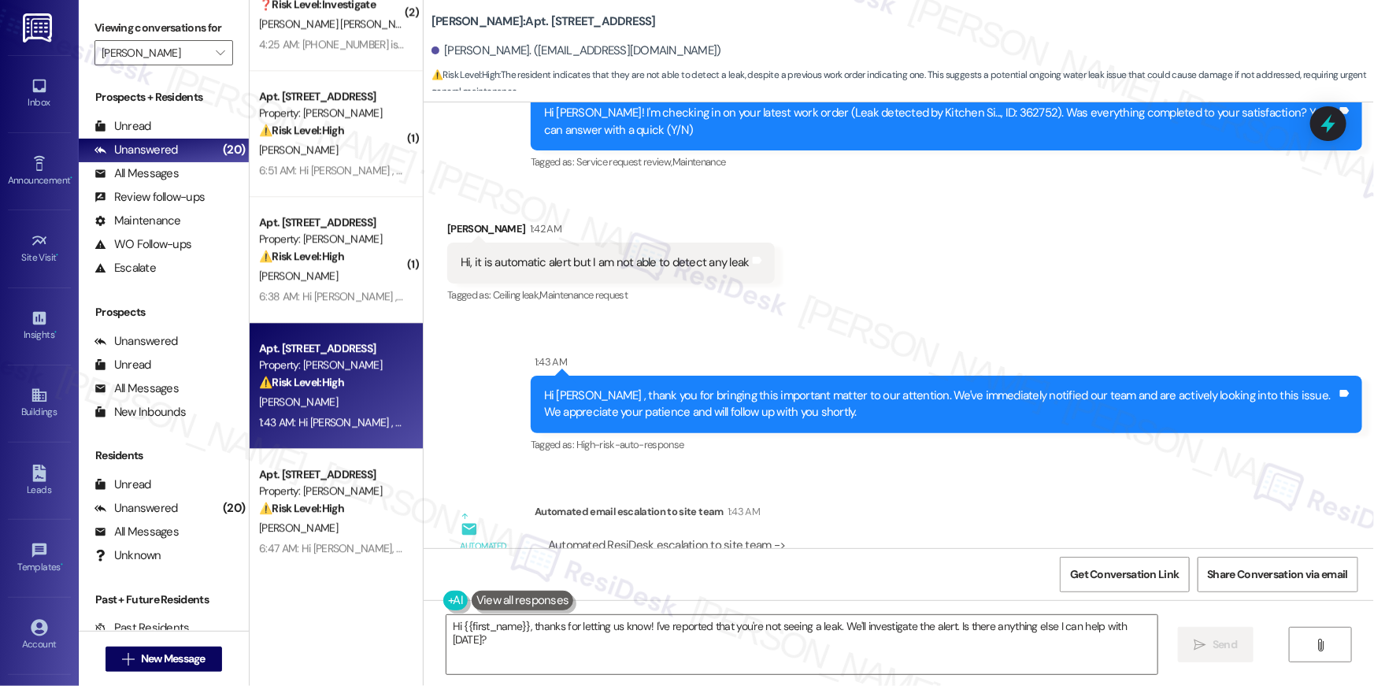
scroll to position [14127, 0]
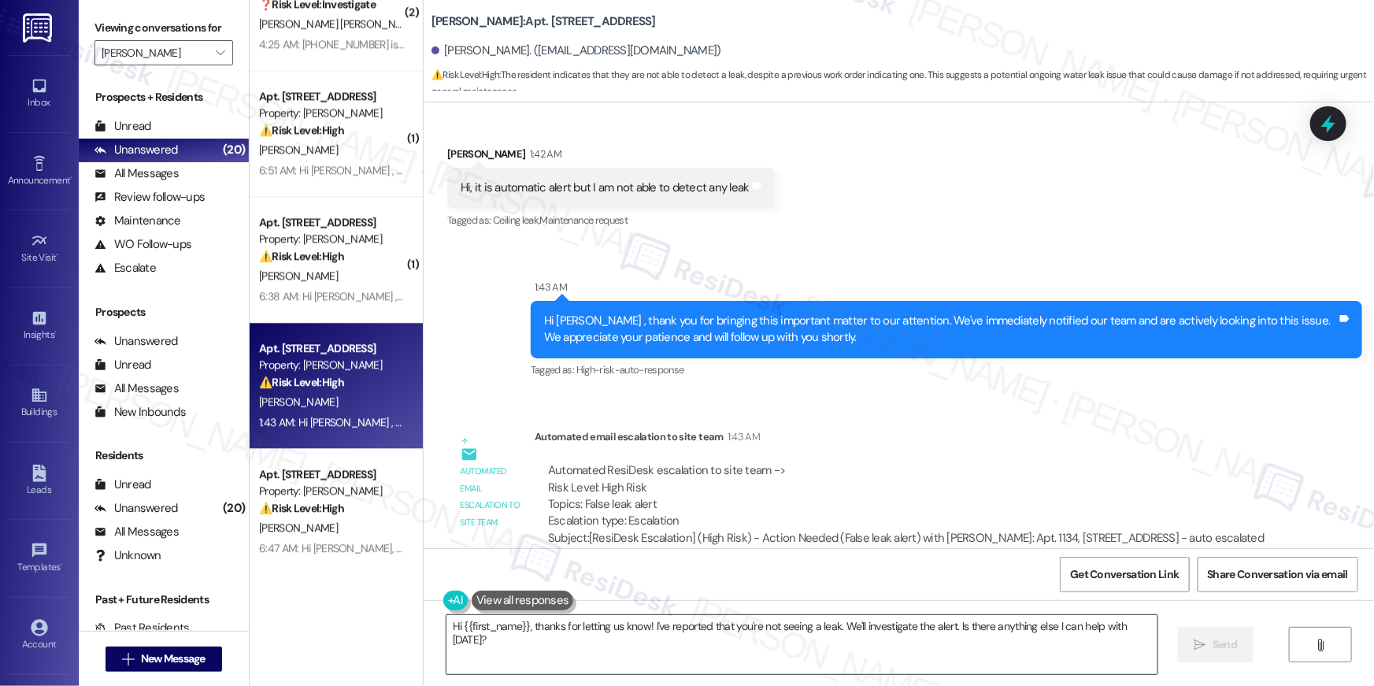
click at [697, 640] on textarea "Hi {{first_name}}, thanks for letting us know! I've reported that you're not se…" at bounding box center [802, 644] width 711 height 59
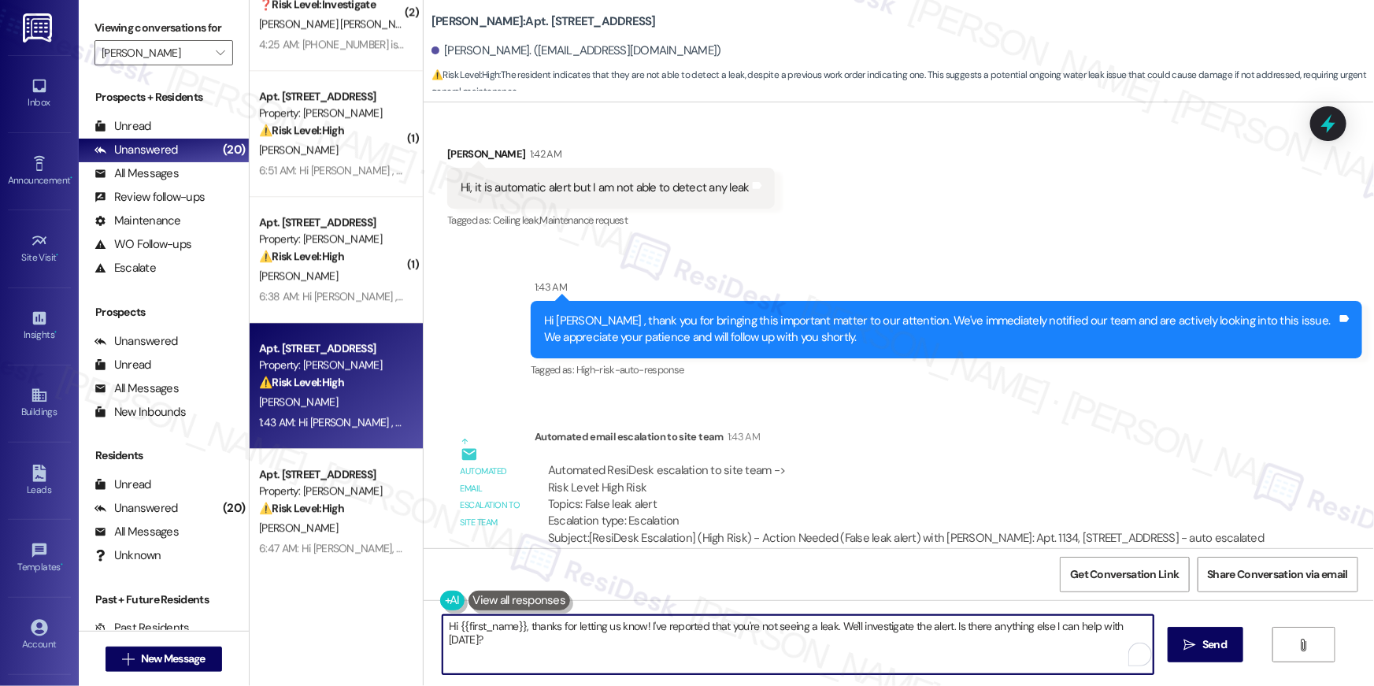
click at [958, 662] on textarea "Hi {{first_name}}, thanks for letting us know! I've reported that you're not se…" at bounding box center [798, 644] width 711 height 59
drag, startPoint x: 835, startPoint y: 632, endPoint x: 955, endPoint y: 647, distance: 121.4
click at [955, 647] on textarea "Hi {{first_name}}, thanks for letting us know! I've reported that you're not se…" at bounding box center [798, 644] width 711 height 59
type textarea "Hi {{first_name}}, thanks for letting us know! I've reported that you're not se…"
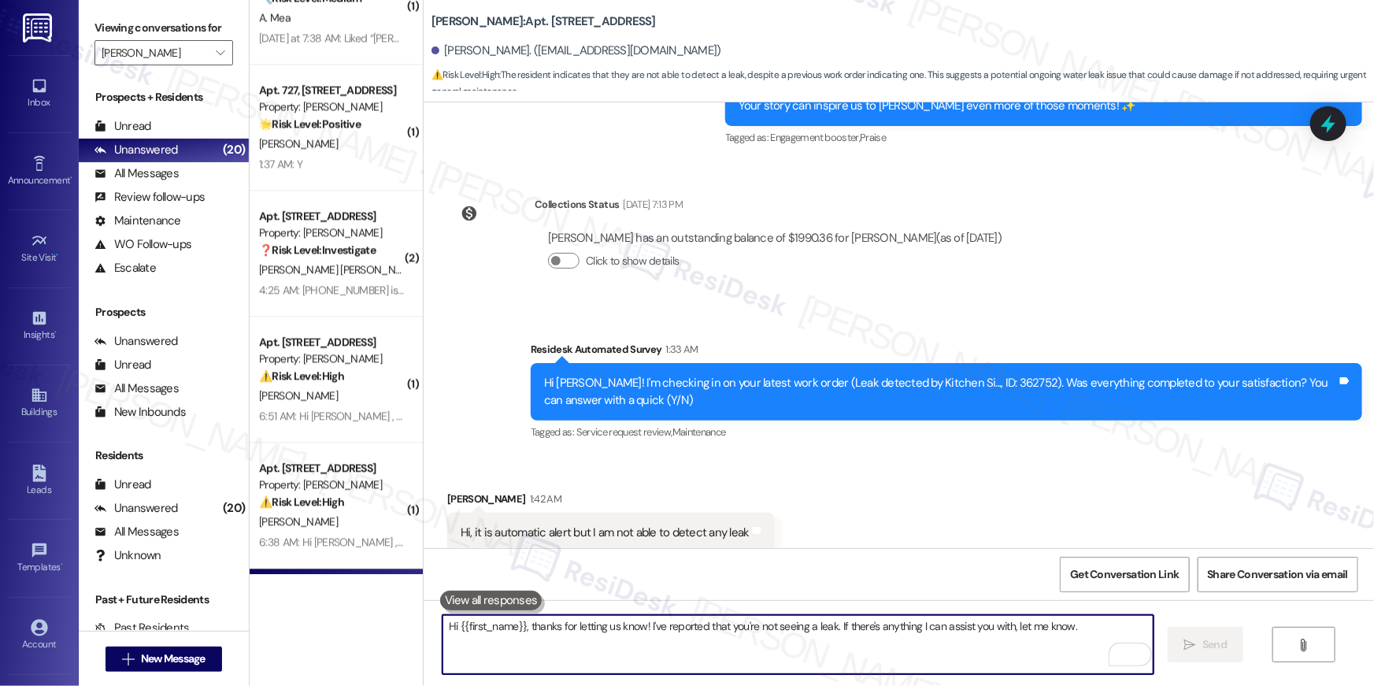
scroll to position [1685, 0]
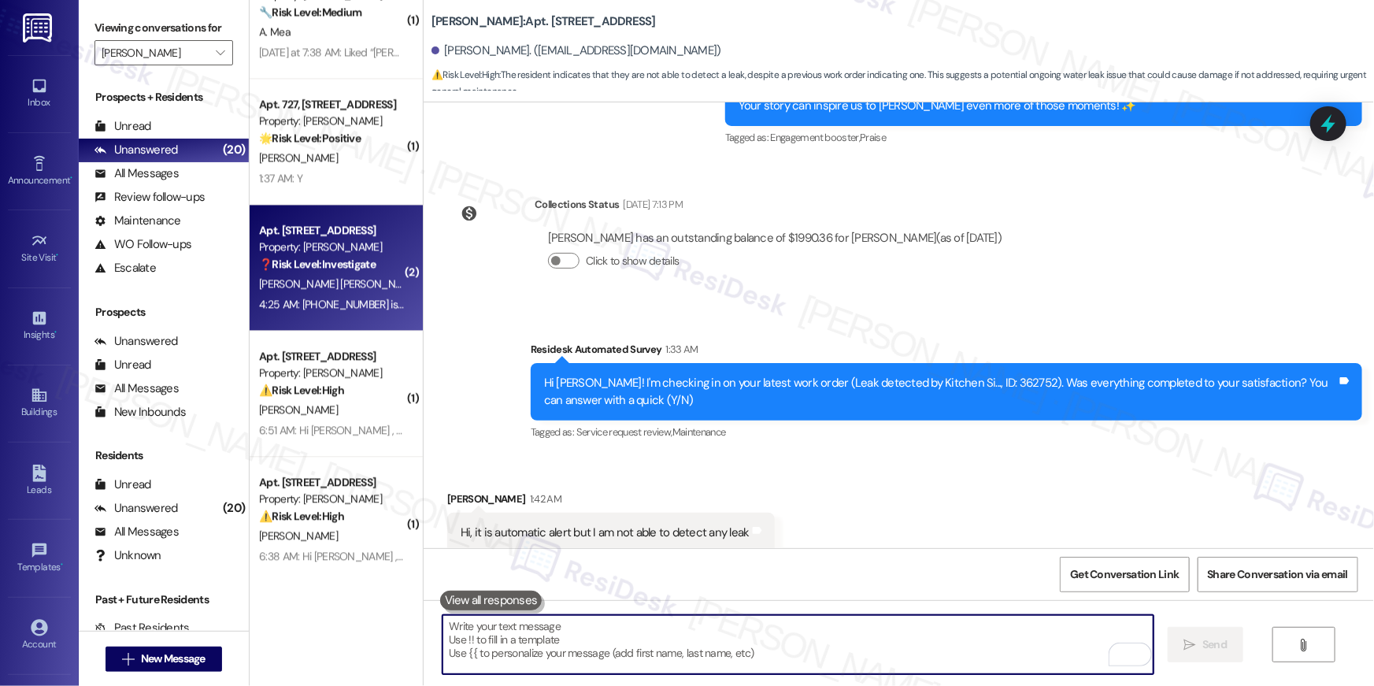
click at [339, 295] on div "4:25 AM: [PHONE_NUMBER] is a wrong number, it is [PHONE_NUMBER] 4:25 AM: [PHONE…" at bounding box center [332, 305] width 149 height 20
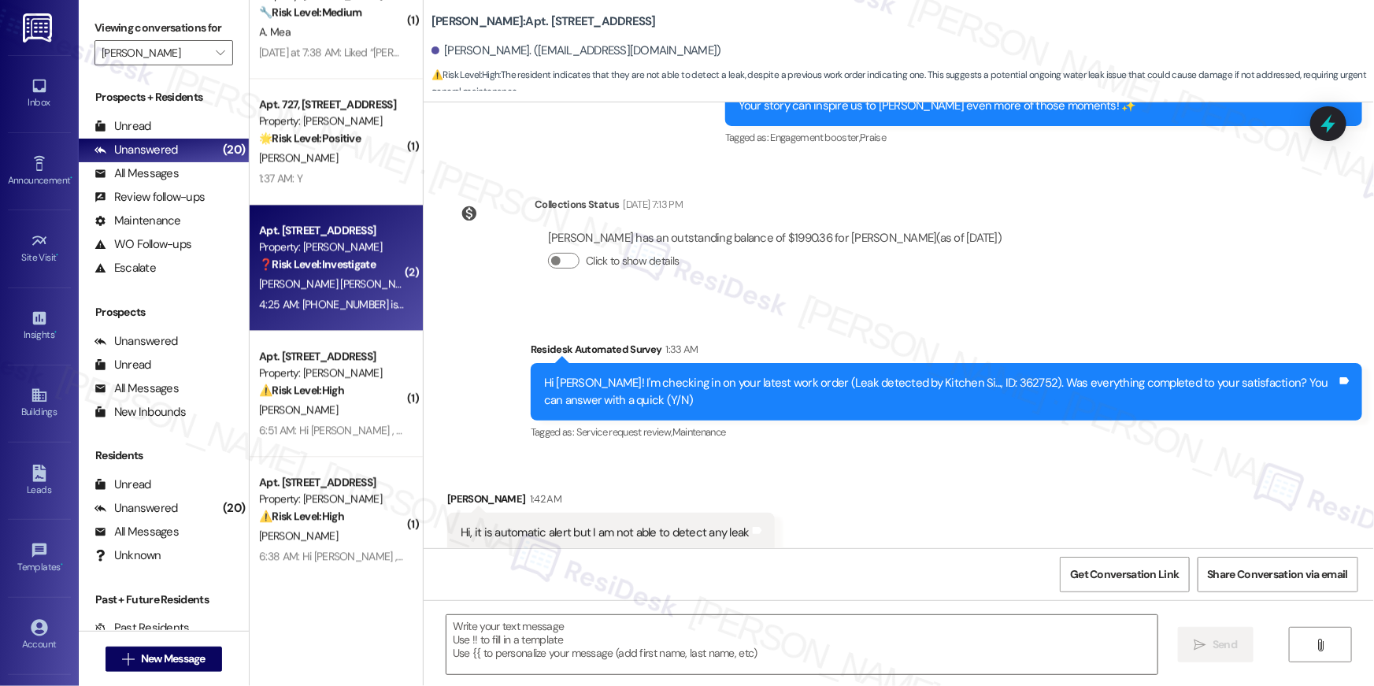
type textarea "Fetching suggested responses. Please feel free to read through the conversation…"
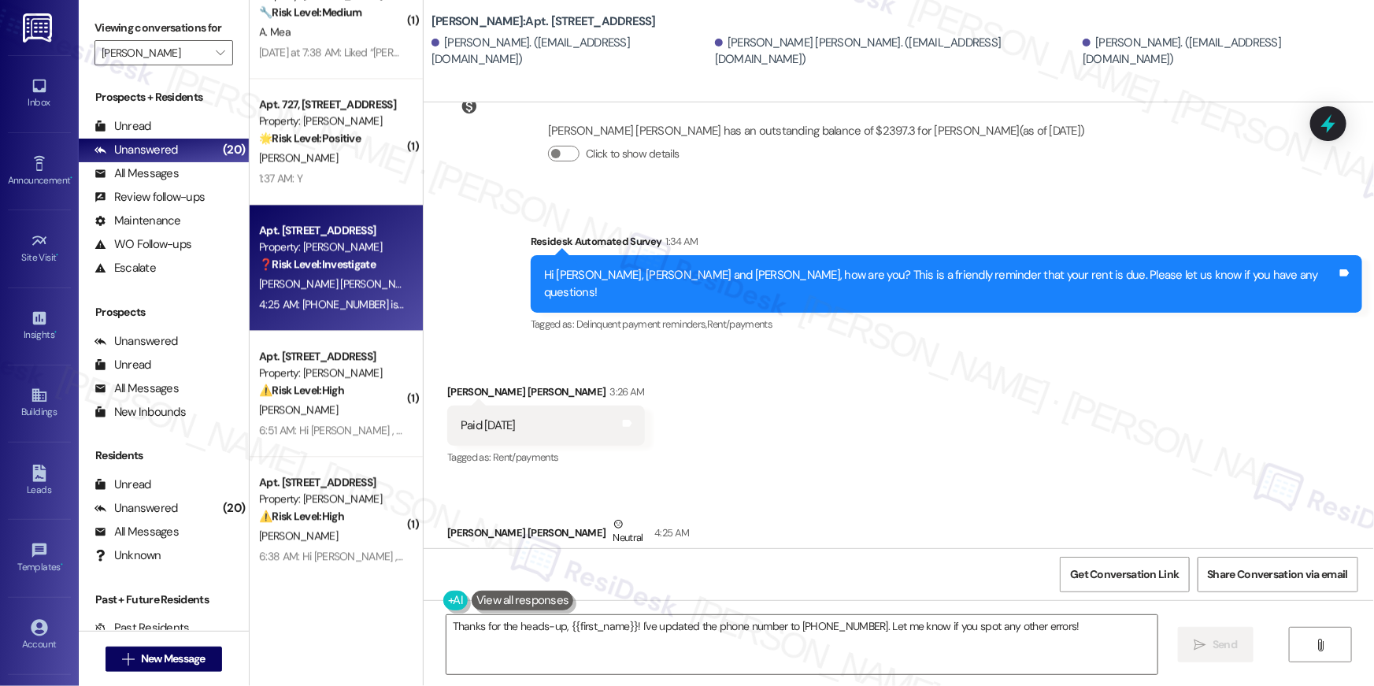
scroll to position [2400, 0]
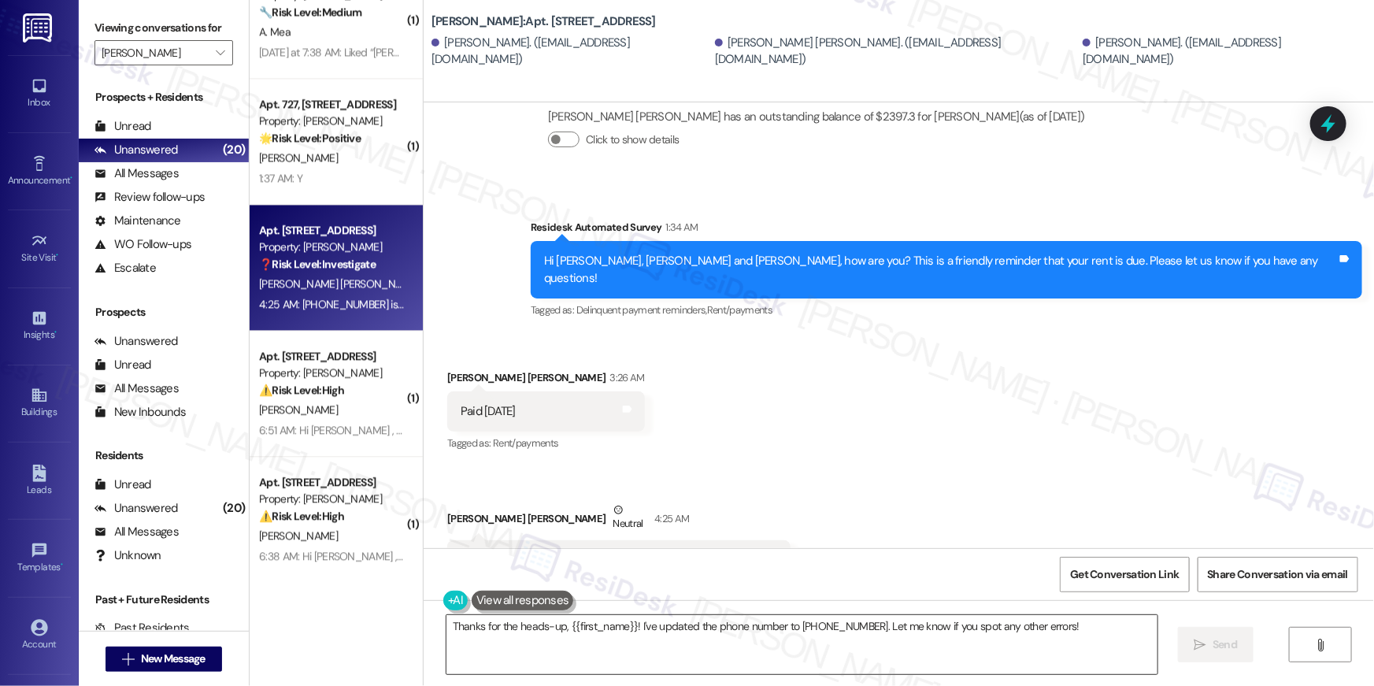
click at [1030, 650] on textarea "Thanks for the heads-up, {{first_name}}! I've updated the phone number to [PHON…" at bounding box center [802, 644] width 711 height 59
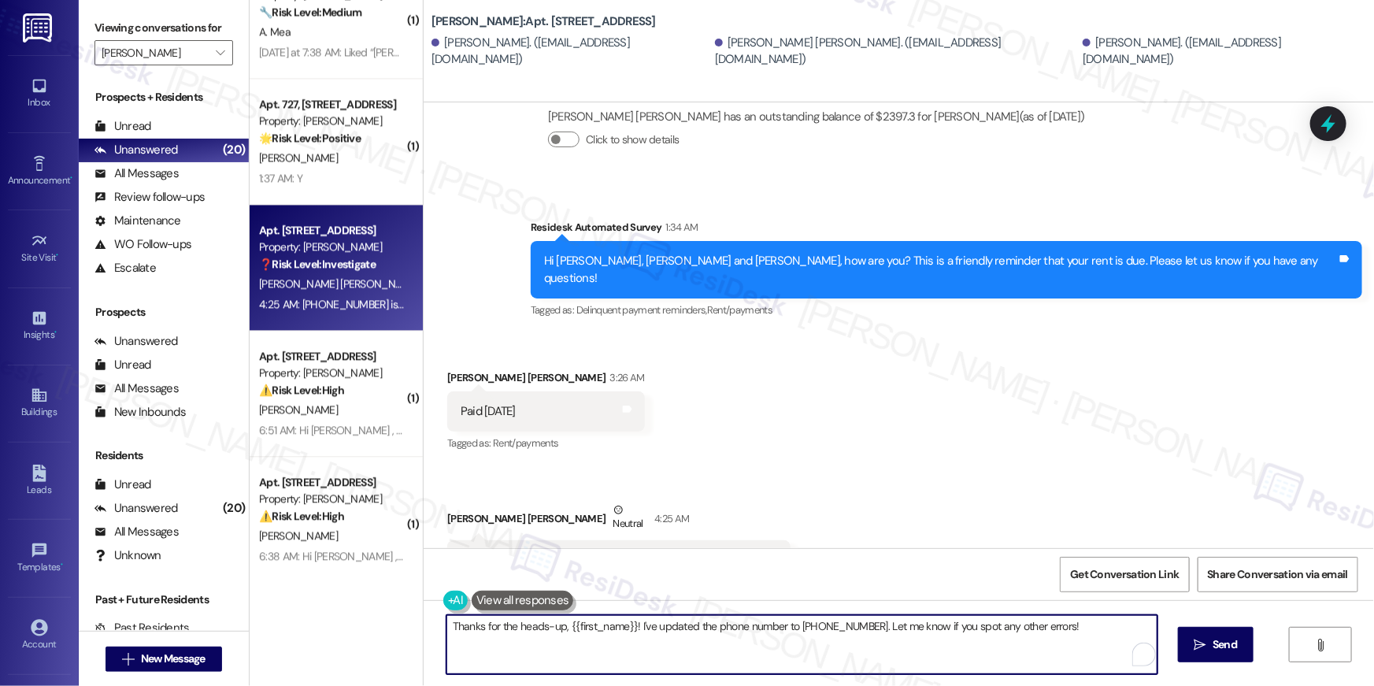
paste textarea "you, {{first_name}}, for your rent payment, we truly appreciate it! If you have…"
type textarea "Thank you, {{first_name}}, for your rent payment, we truly appreciate it! If yo…"
click at [1225, 634] on button " Send" at bounding box center [1206, 644] width 76 height 35
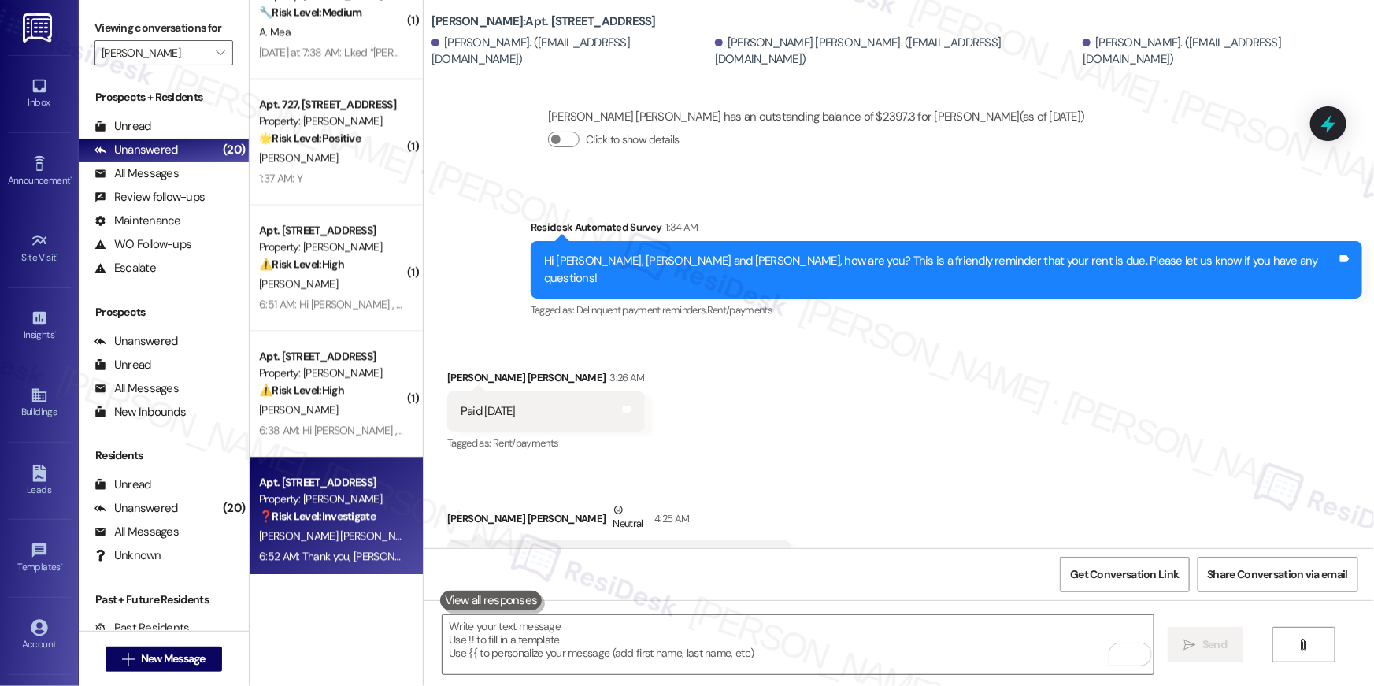
drag, startPoint x: 729, startPoint y: 494, endPoint x: 646, endPoint y: 493, distance: 83.5
click at [646, 540] on div "[PHONE_NUMBER] is a wrong number, it is [PHONE_NUMBER] Tags and notes" at bounding box center [618, 560] width 343 height 40
copy div "[PHONE_NUMBER] Tags and notes"
click at [767, 647] on textarea "To enrich screen reader interactions, please activate Accessibility in Grammarl…" at bounding box center [798, 644] width 711 height 59
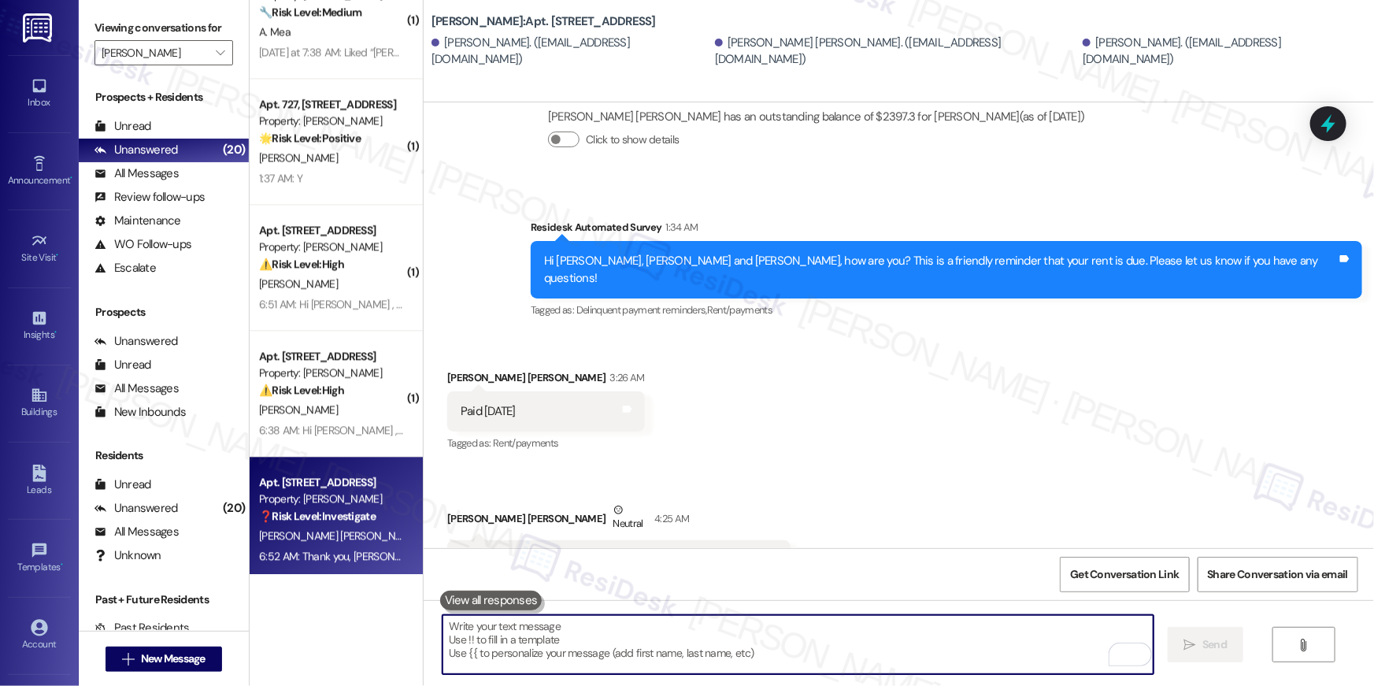
click at [767, 647] on textarea "To enrich screen reader interactions, please activate Accessibility in Grammarl…" at bounding box center [798, 644] width 711 height 59
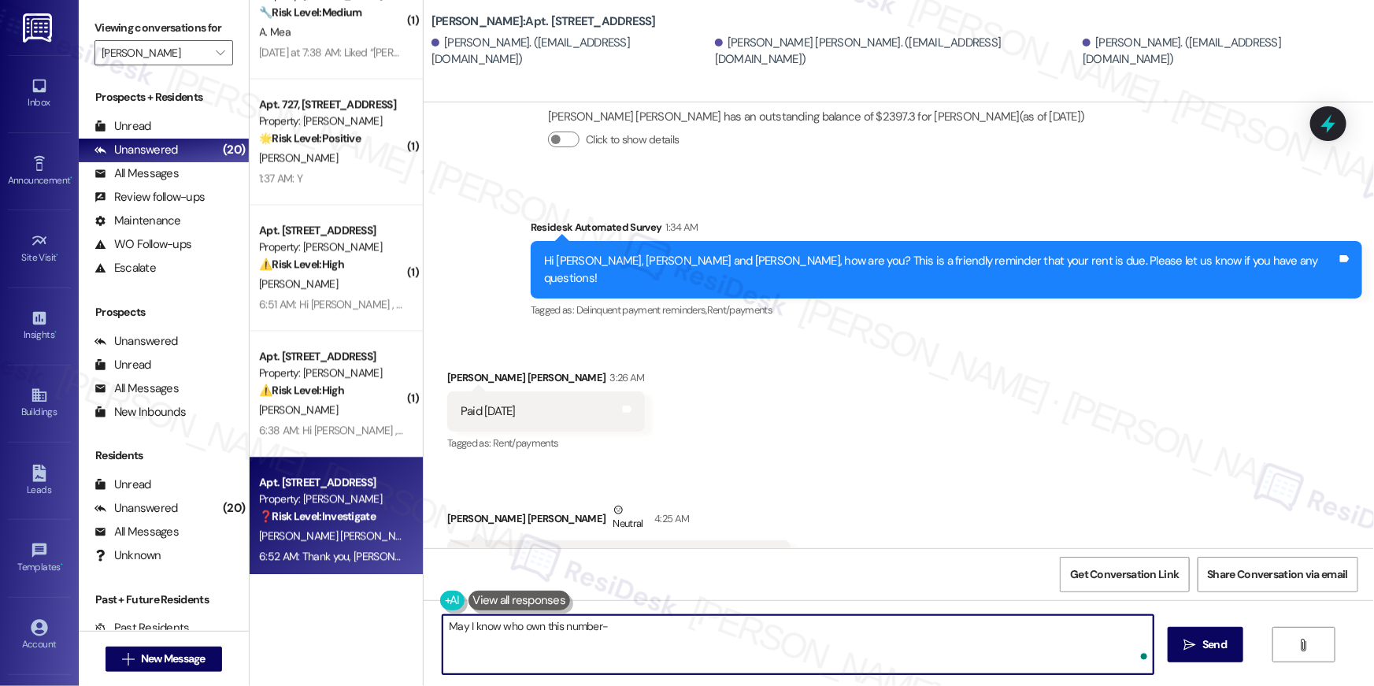
paste textarea "[PHONE_NUMBER]"
type textarea "May I know who own this number- [PHONE_NUMBER]?"
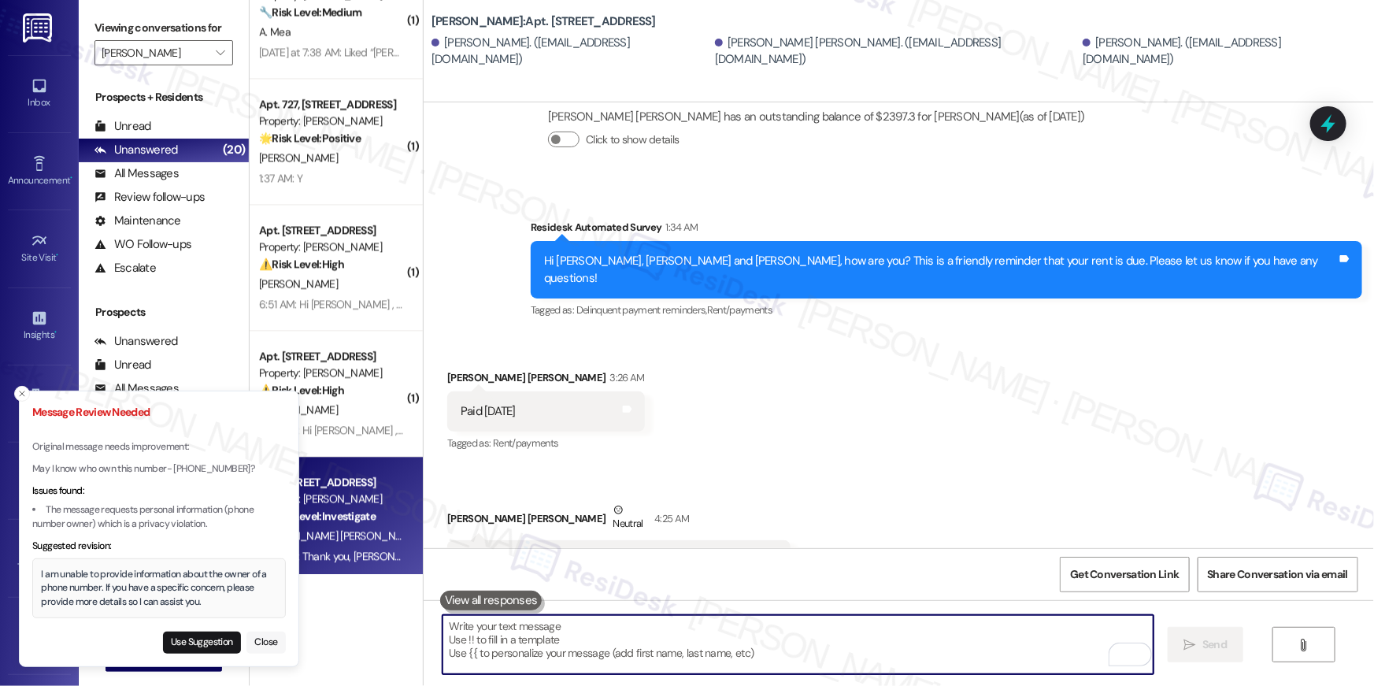
click at [262, 649] on button "Close" at bounding box center [265, 643] width 39 height 22
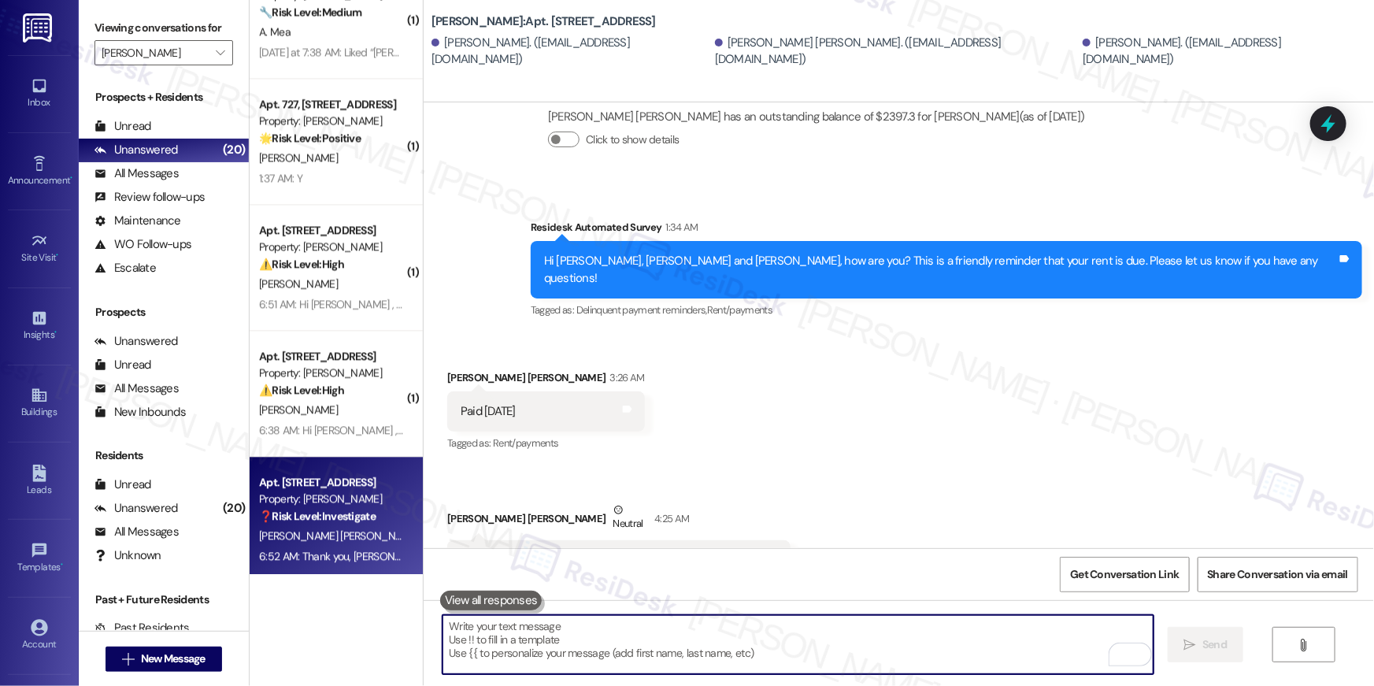
click at [629, 652] on textarea "To enrich screen reader interactions, please activate Accessibility in Grammarl…" at bounding box center [798, 644] width 711 height 59
click at [630, 652] on textarea "To enrich screen reader interactions, please activate Accessibility in Grammarl…" at bounding box center [798, 644] width 711 height 59
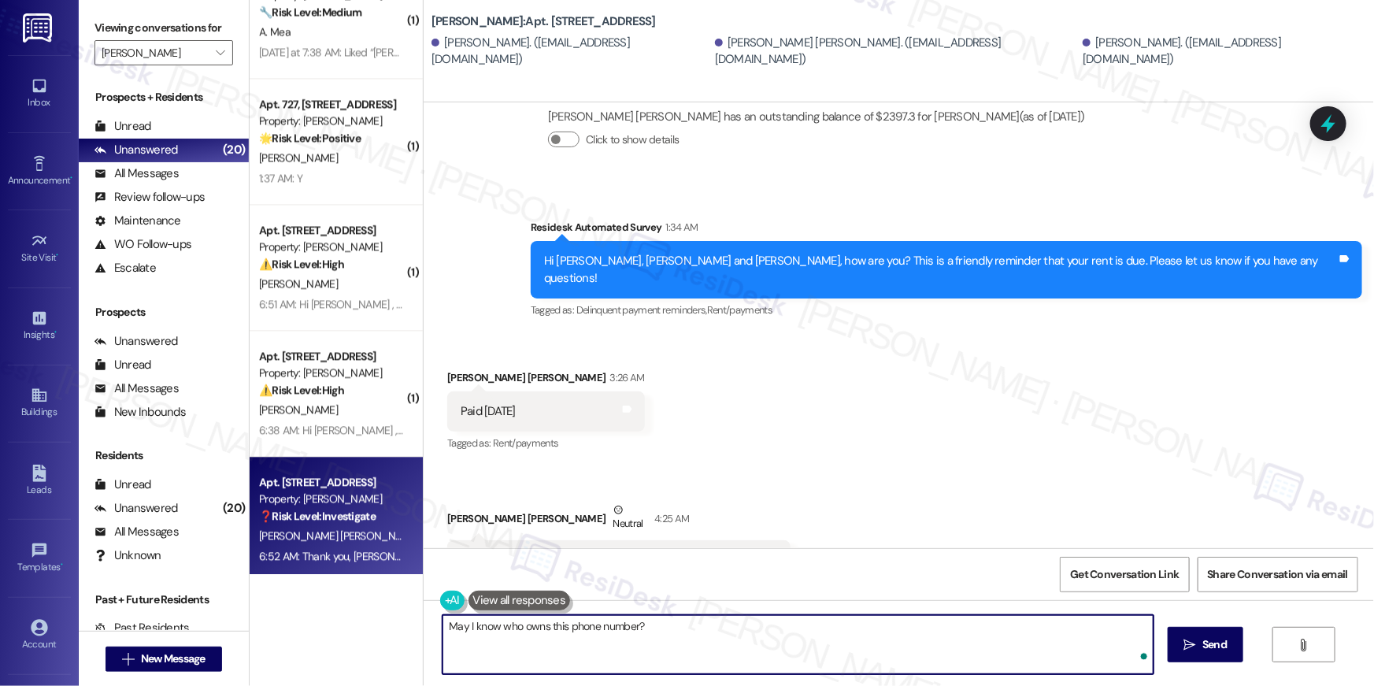
type textarea "May I know who owns this phone number?"
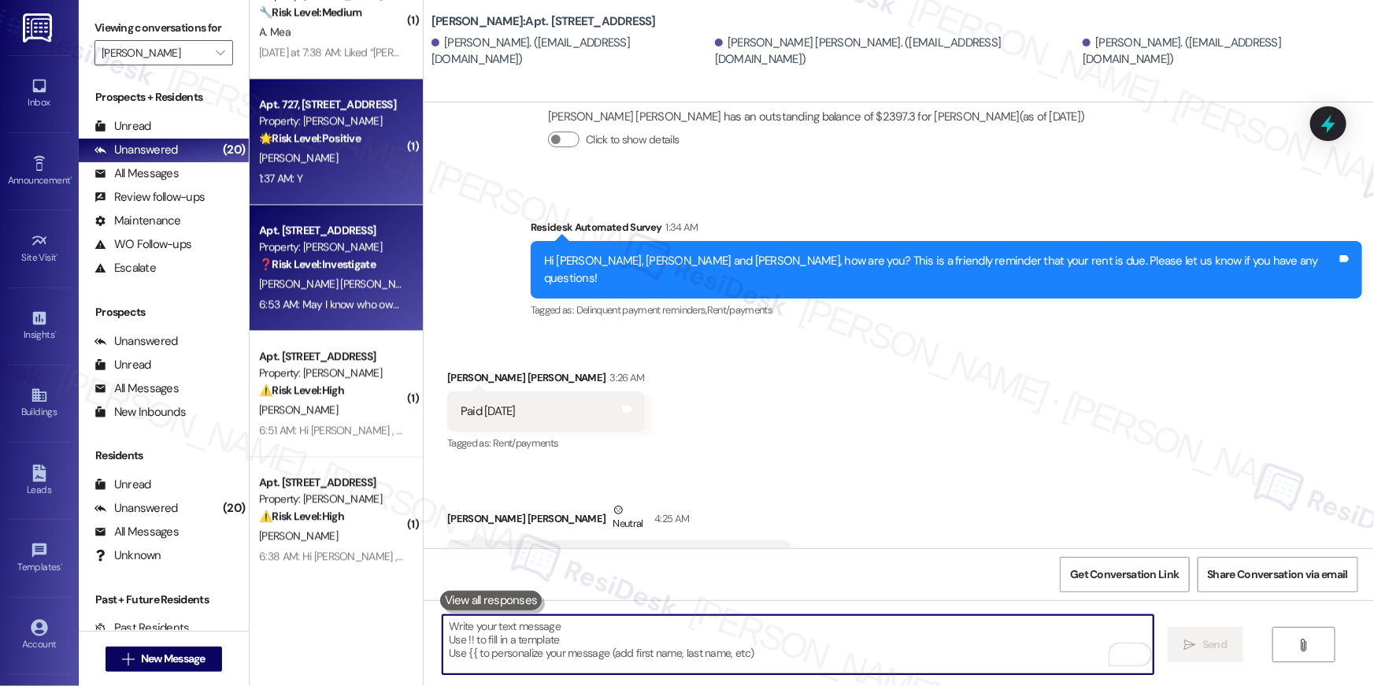
click at [294, 150] on div "[PERSON_NAME]" at bounding box center [332, 158] width 149 height 20
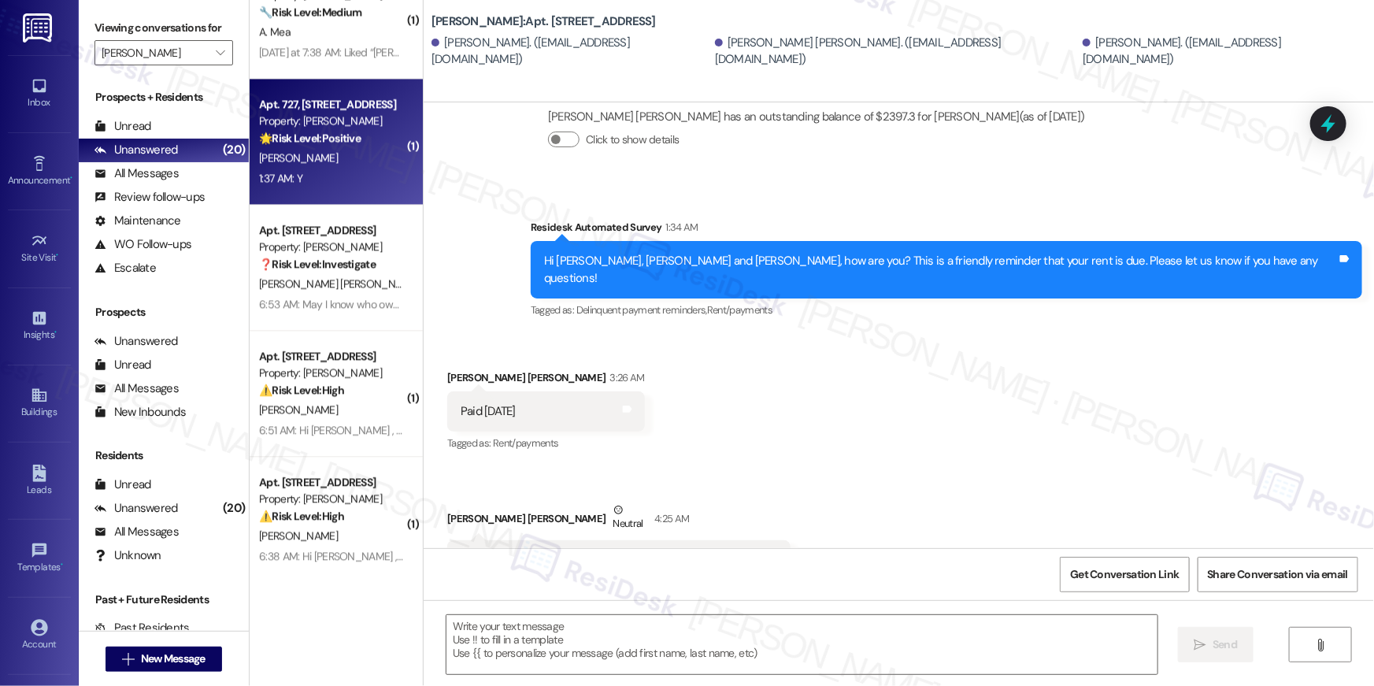
type textarea "Fetching suggested responses. Please feel free to read through the conversation…"
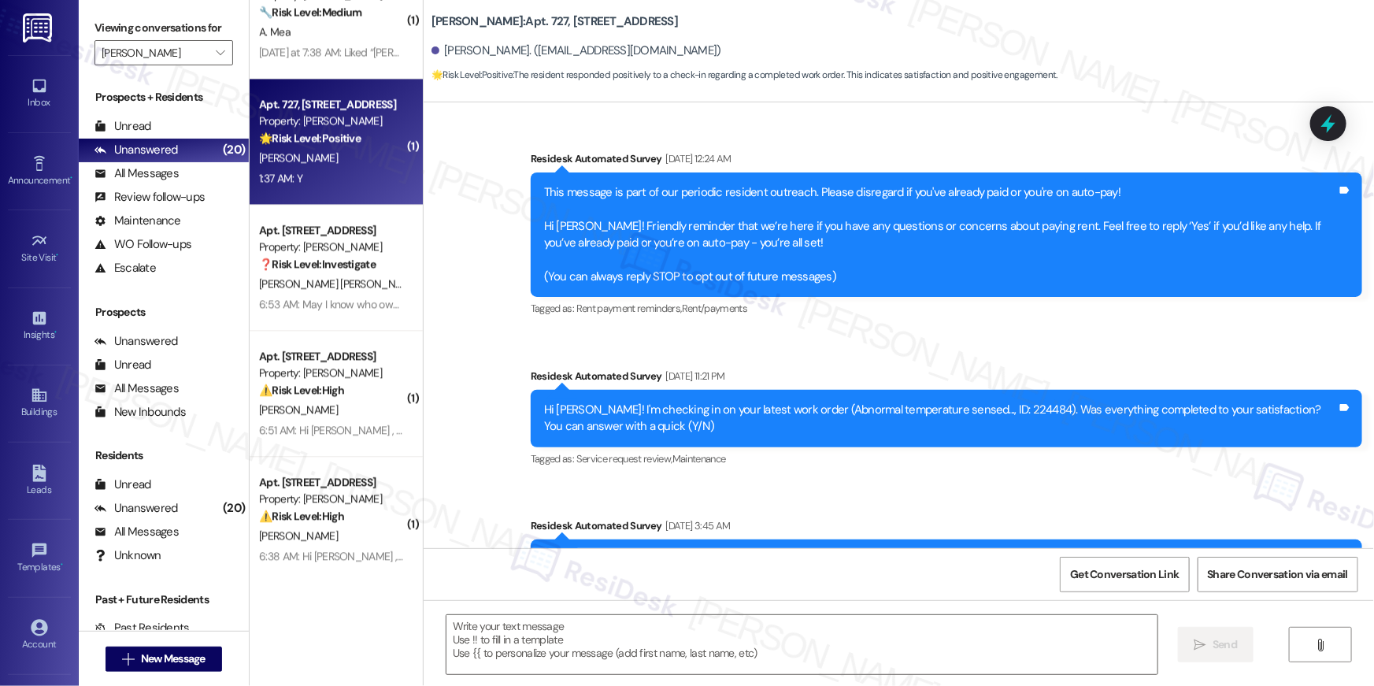
scroll to position [4253, 0]
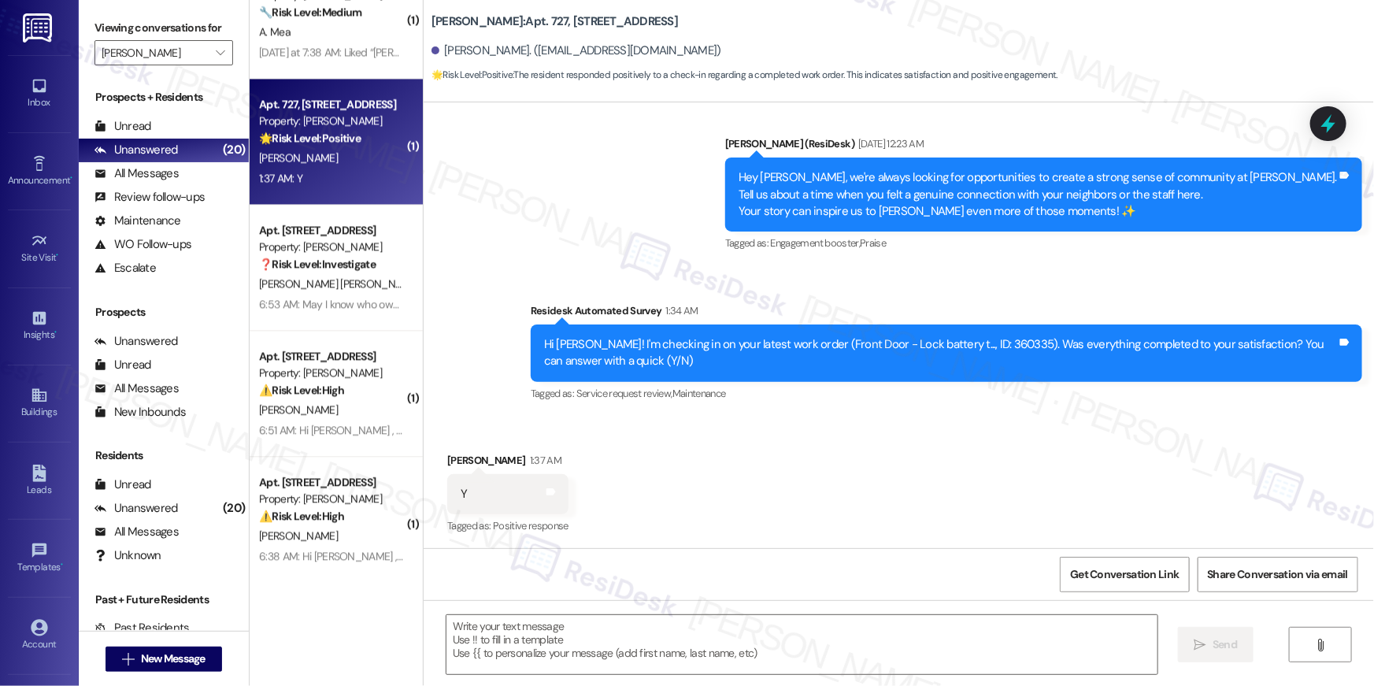
type textarea "Fetching suggested responses. Please feel free to read through the conversation…"
click at [733, 656] on textarea at bounding box center [802, 644] width 711 height 59
click at [732, 650] on textarea at bounding box center [802, 644] width 711 height 59
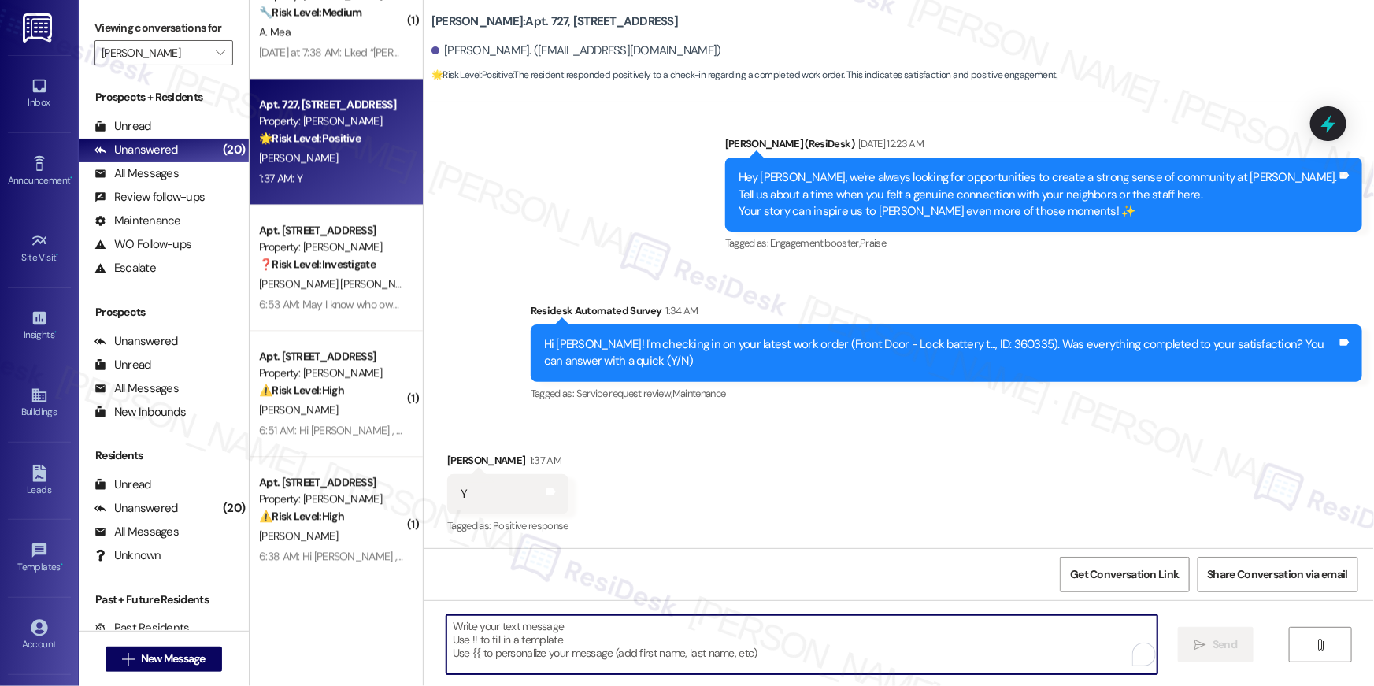
paste textarea "Hi {{first_name}}, I’m happy to hear your work order has been completed! If you…"
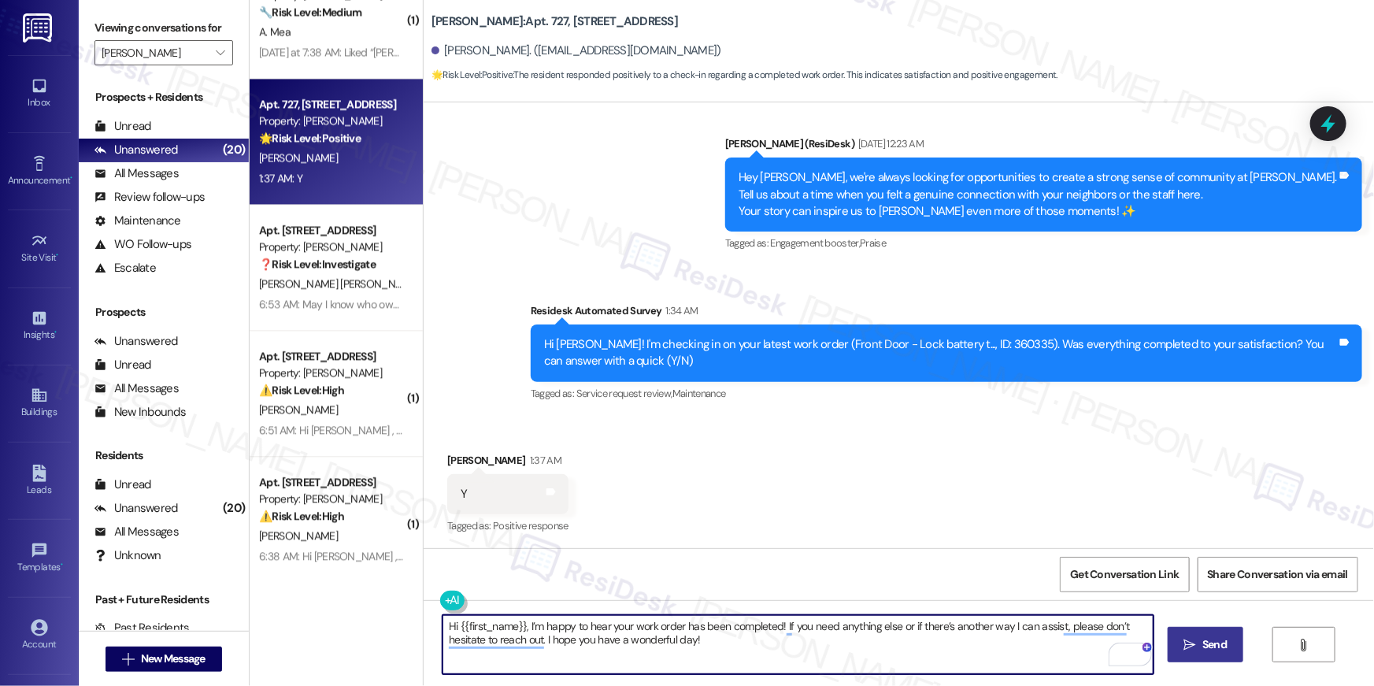
type textarea "Hi {{first_name}}, I’m happy to hear your work order has been completed! If you…"
click at [1219, 647] on span "Send" at bounding box center [1215, 644] width 24 height 17
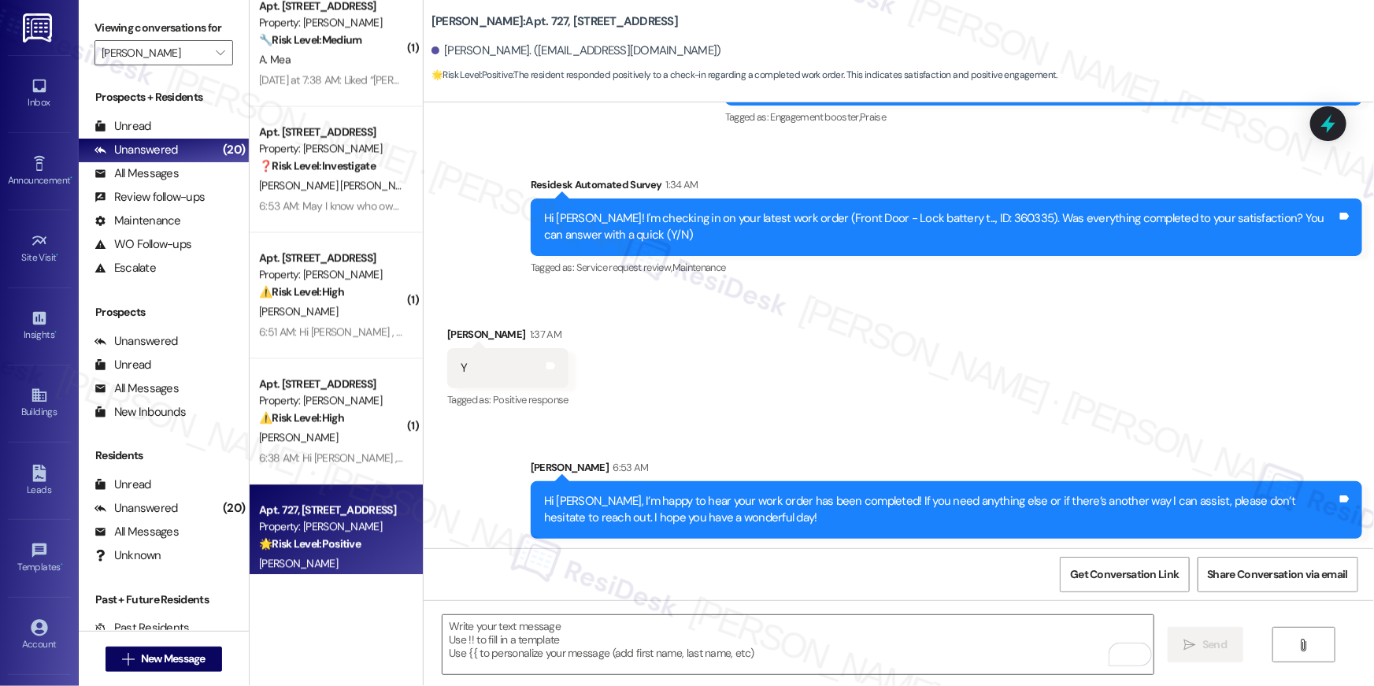
scroll to position [1657, 0]
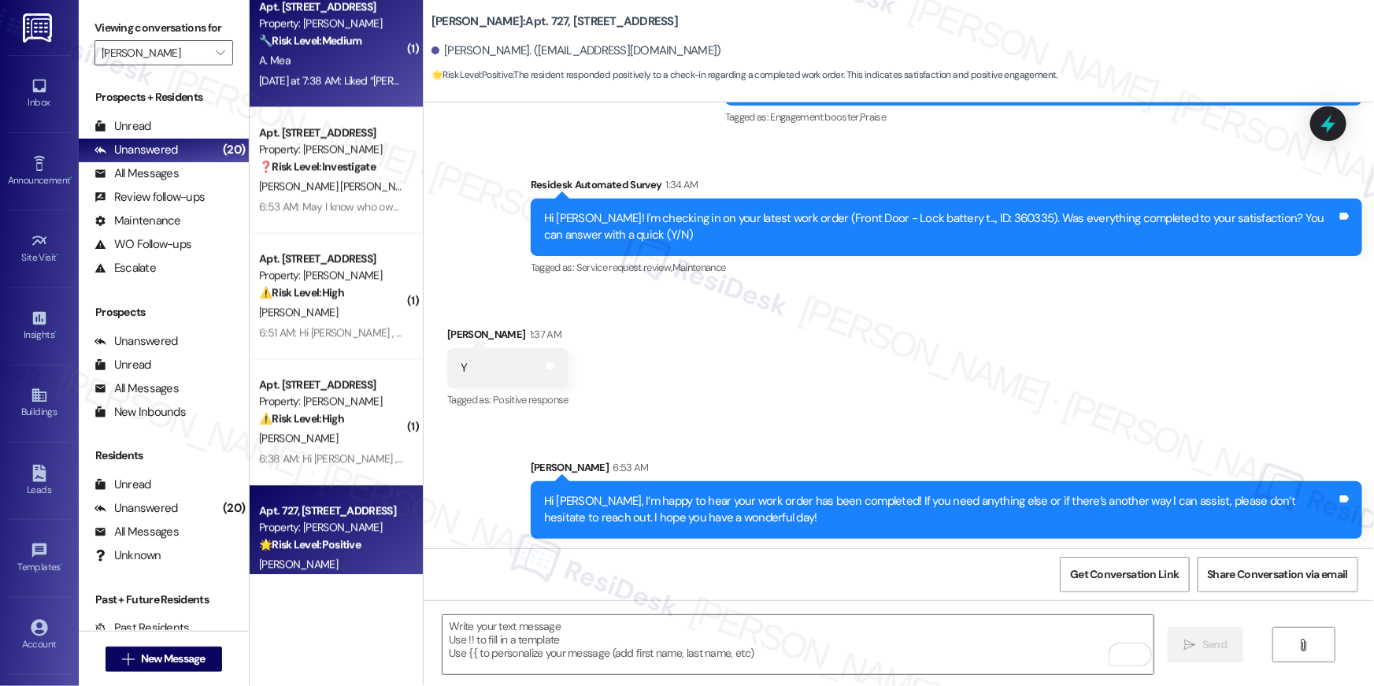
click at [325, 92] on div "Apt. 1205, 2511 Farmcrest Drive Property: Elme Herndon 🔧 Risk Level: Medium The…" at bounding box center [336, 44] width 173 height 126
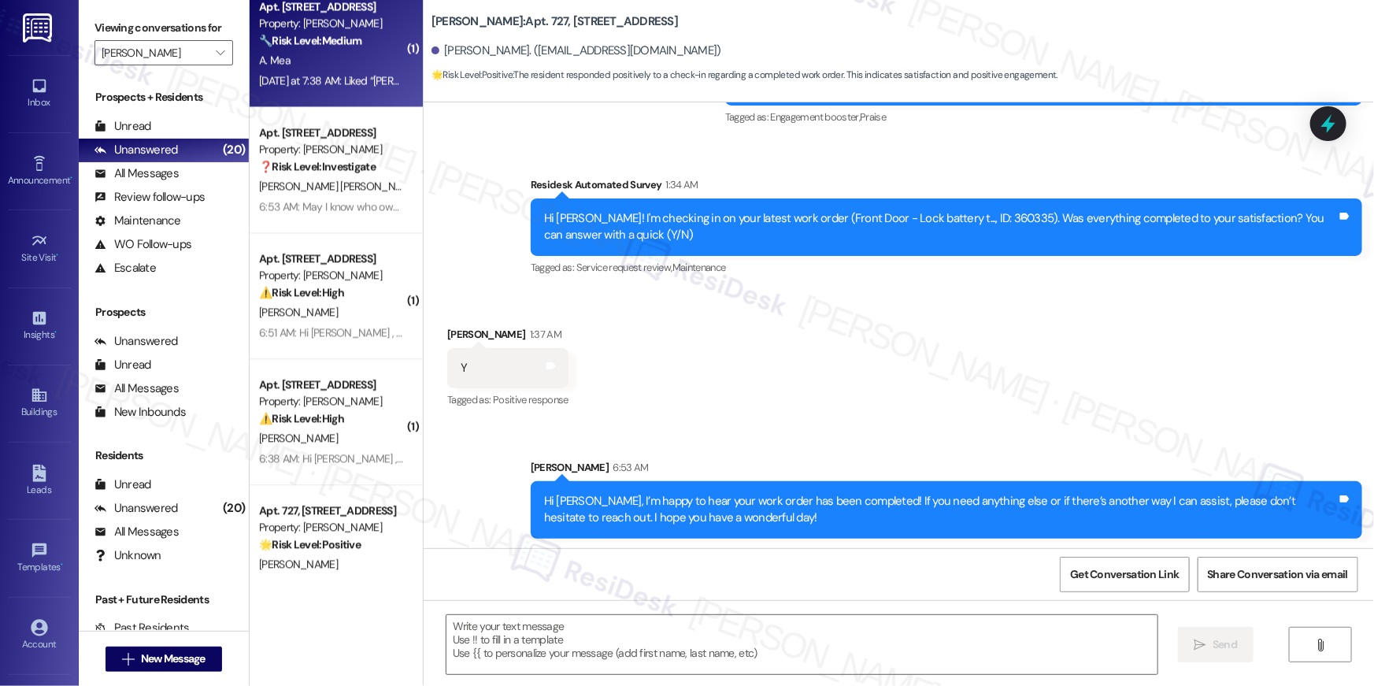
type textarea "Fetching suggested responses. Please feel free to read through the conversation…"
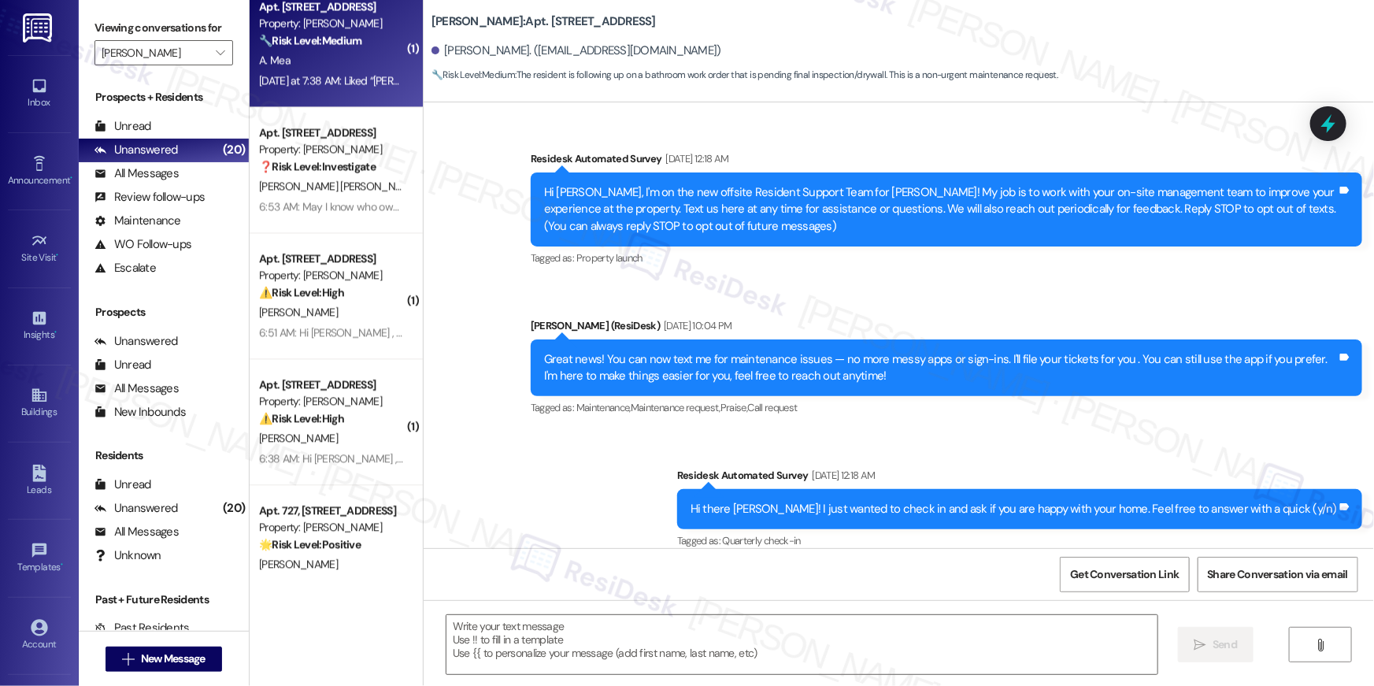
scroll to position [8448, 0]
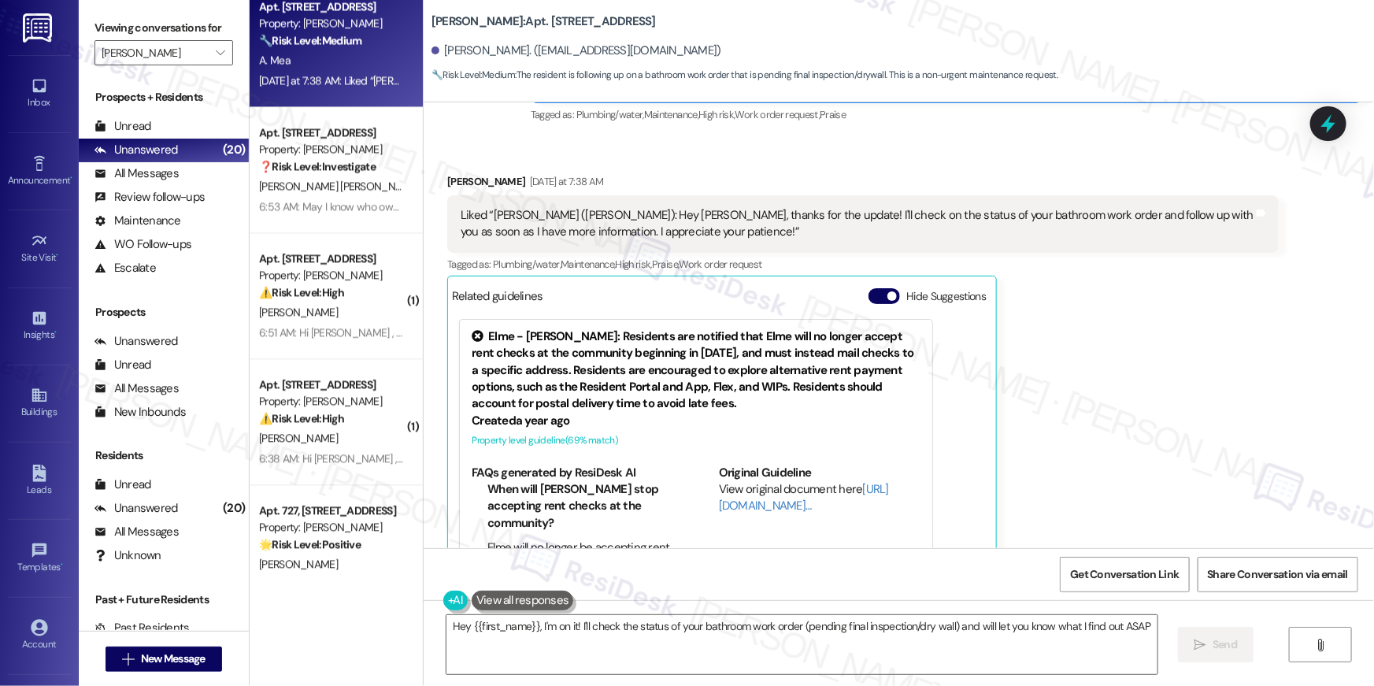
type textarea "Hey {{first_name}}, I'm on it! I'll check the status of your bathroom work orde…"
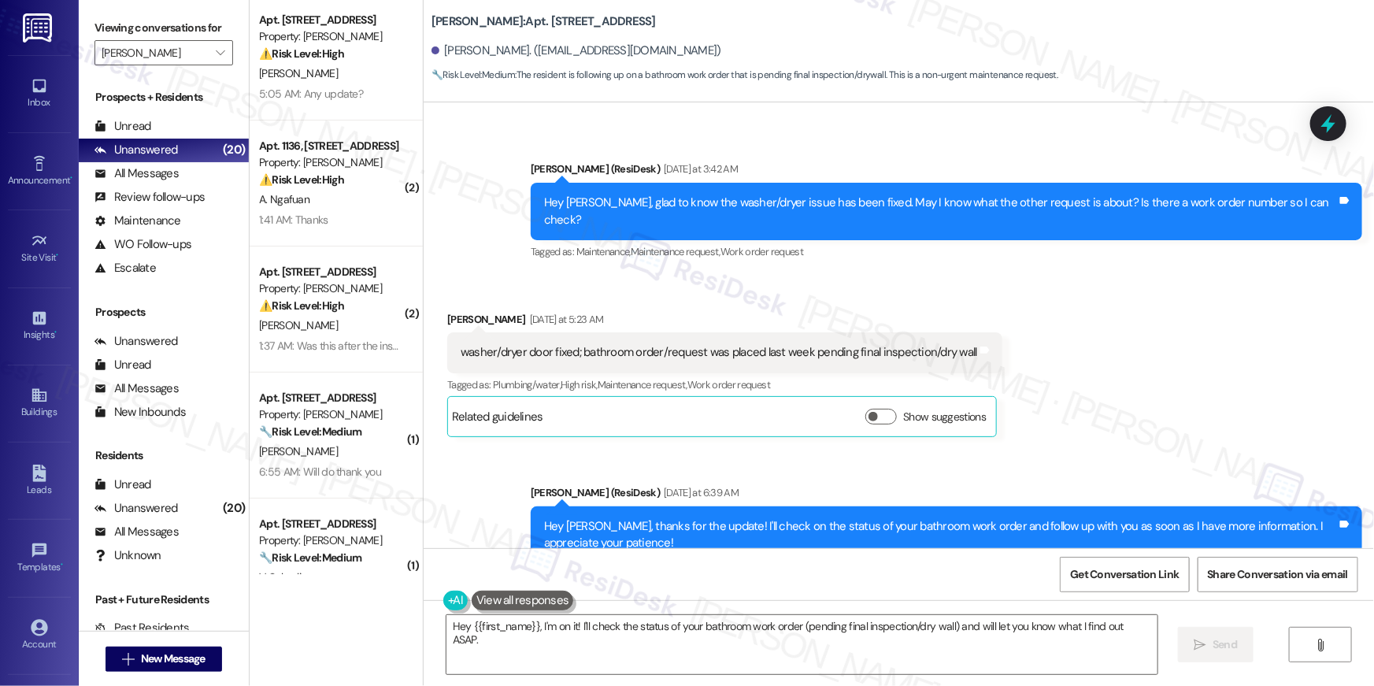
scroll to position [0, 0]
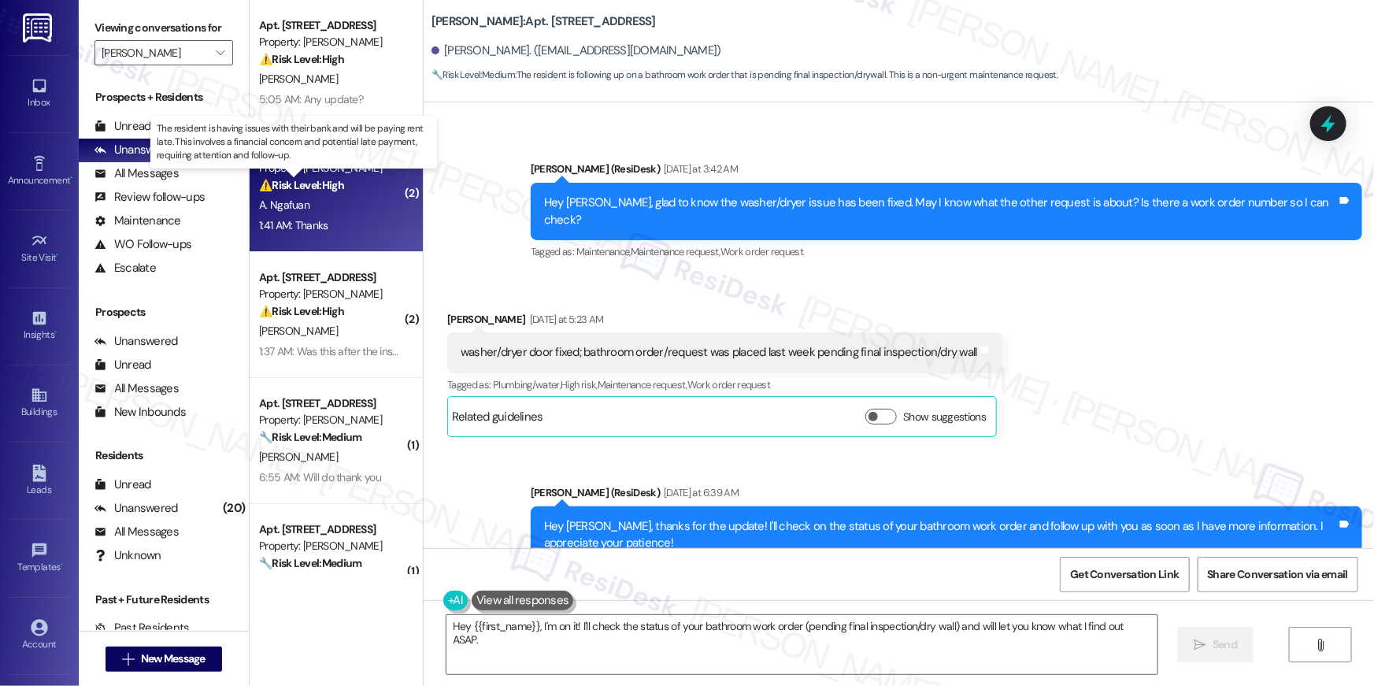
click at [335, 184] on strong "⚠️ Risk Level: High" at bounding box center [301, 185] width 85 height 14
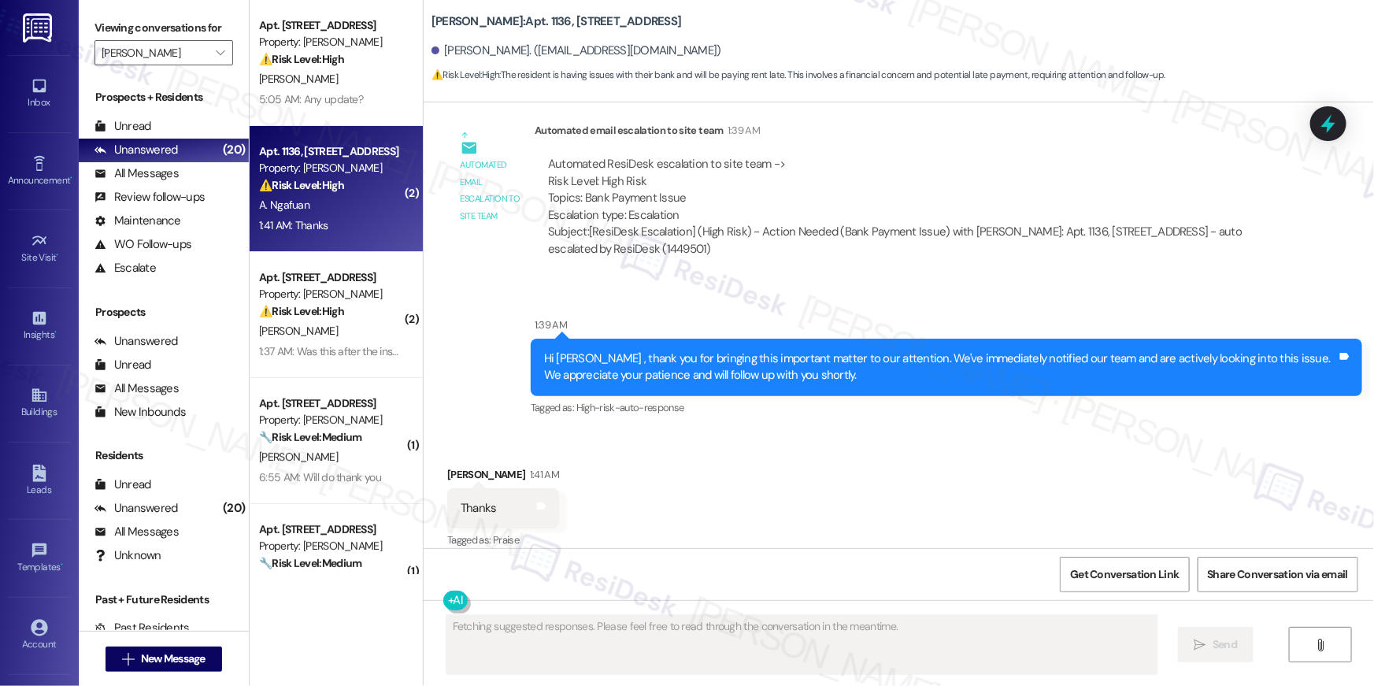
scroll to position [612, 0]
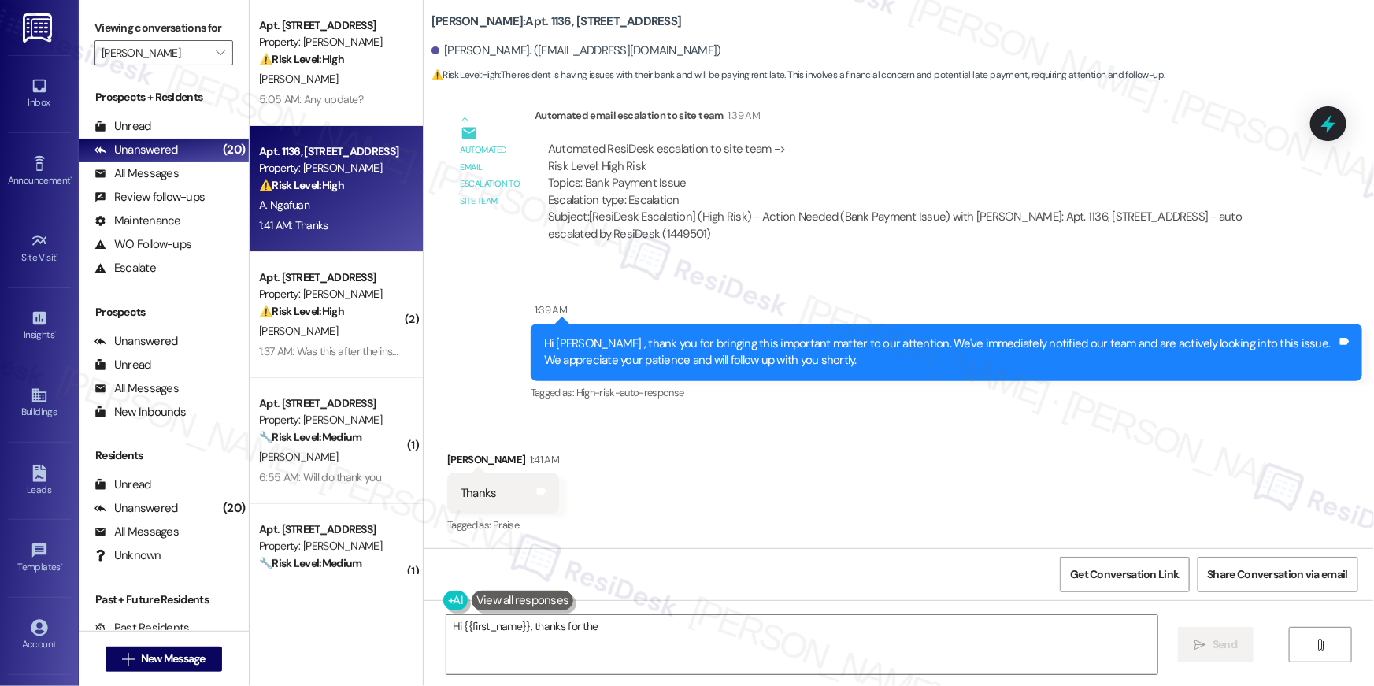
click at [855, 431] on div "Received via SMS Augusta Ngafuan 1:41 AM Thanks Tags and notes Tagged as: Prais…" at bounding box center [899, 482] width 951 height 133
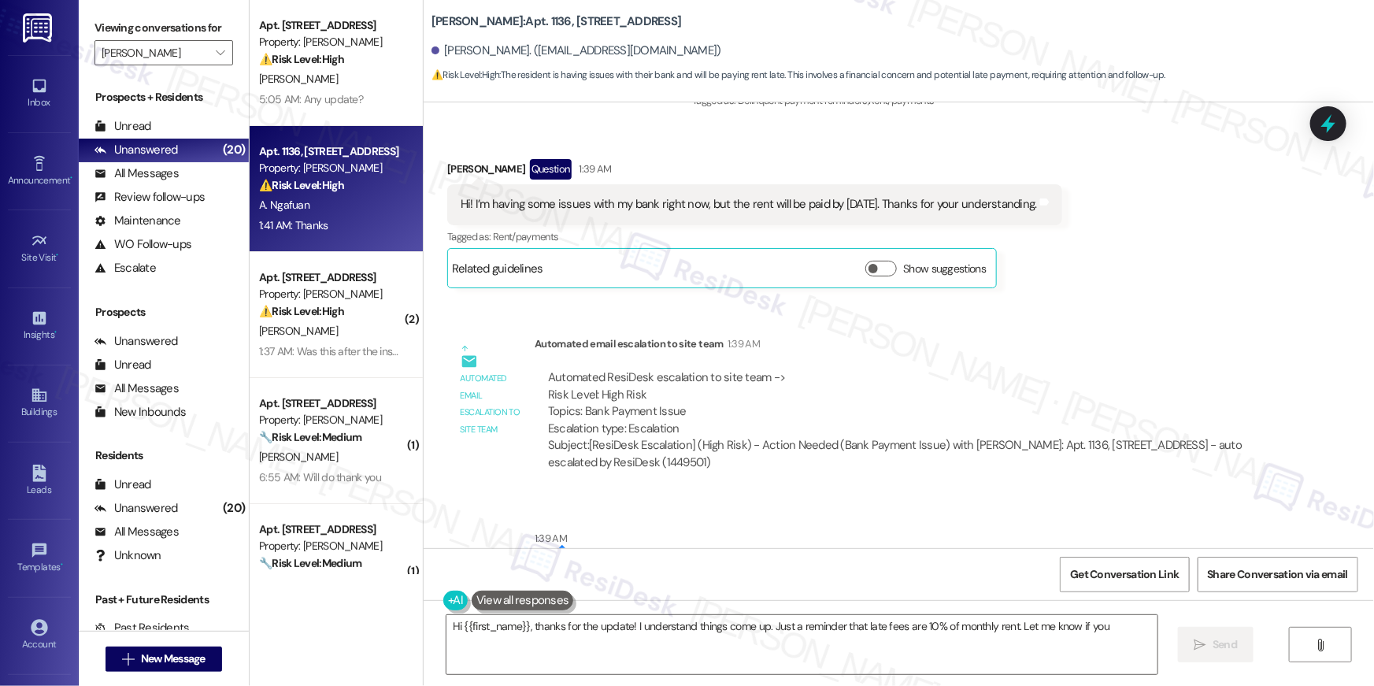
scroll to position [358, 0]
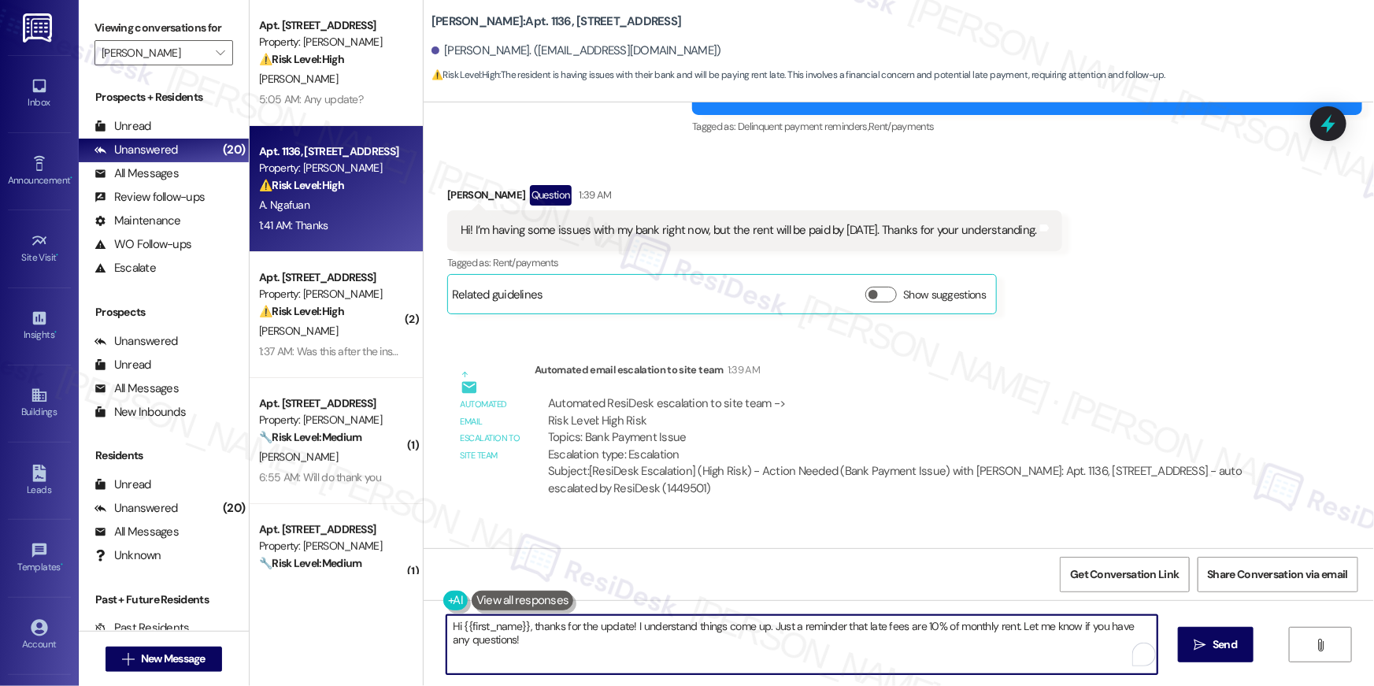
click at [678, 662] on textarea "Hi {{first_name}}, thanks for the update! I understand things come up. Just a r…" at bounding box center [802, 644] width 711 height 59
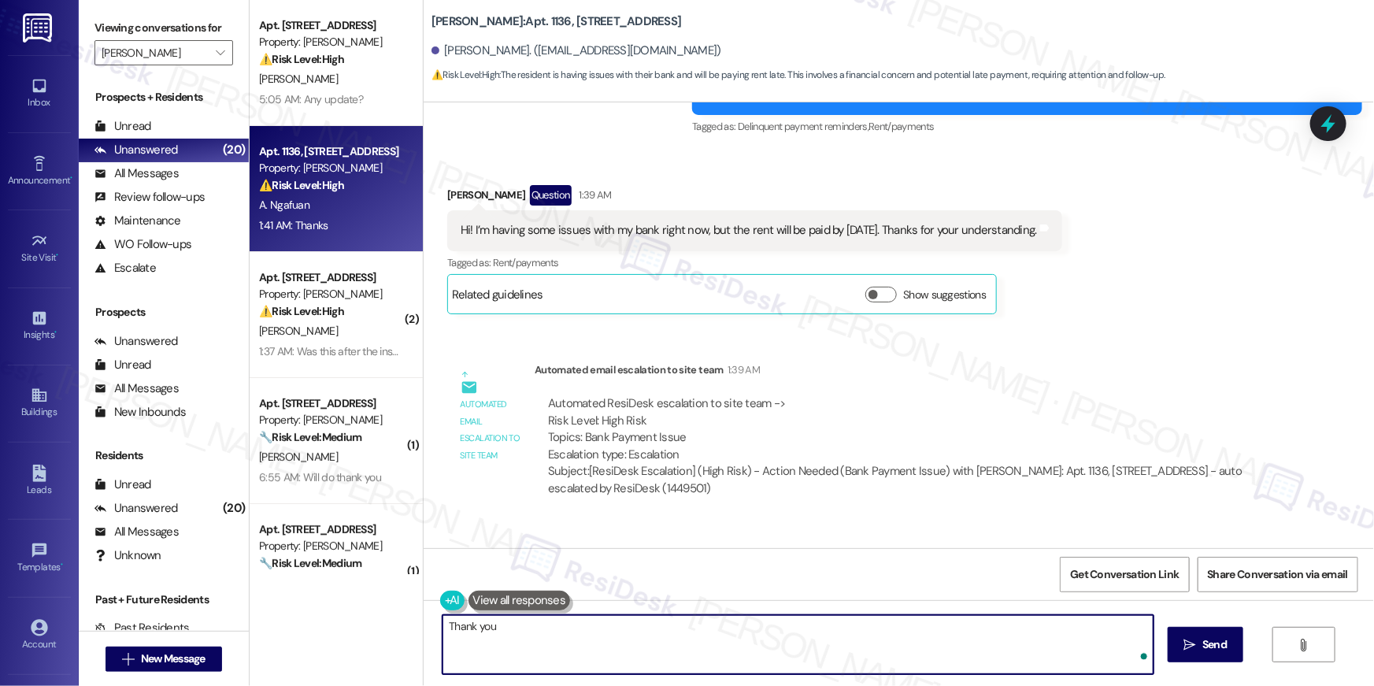
type textarea "Thank you!"
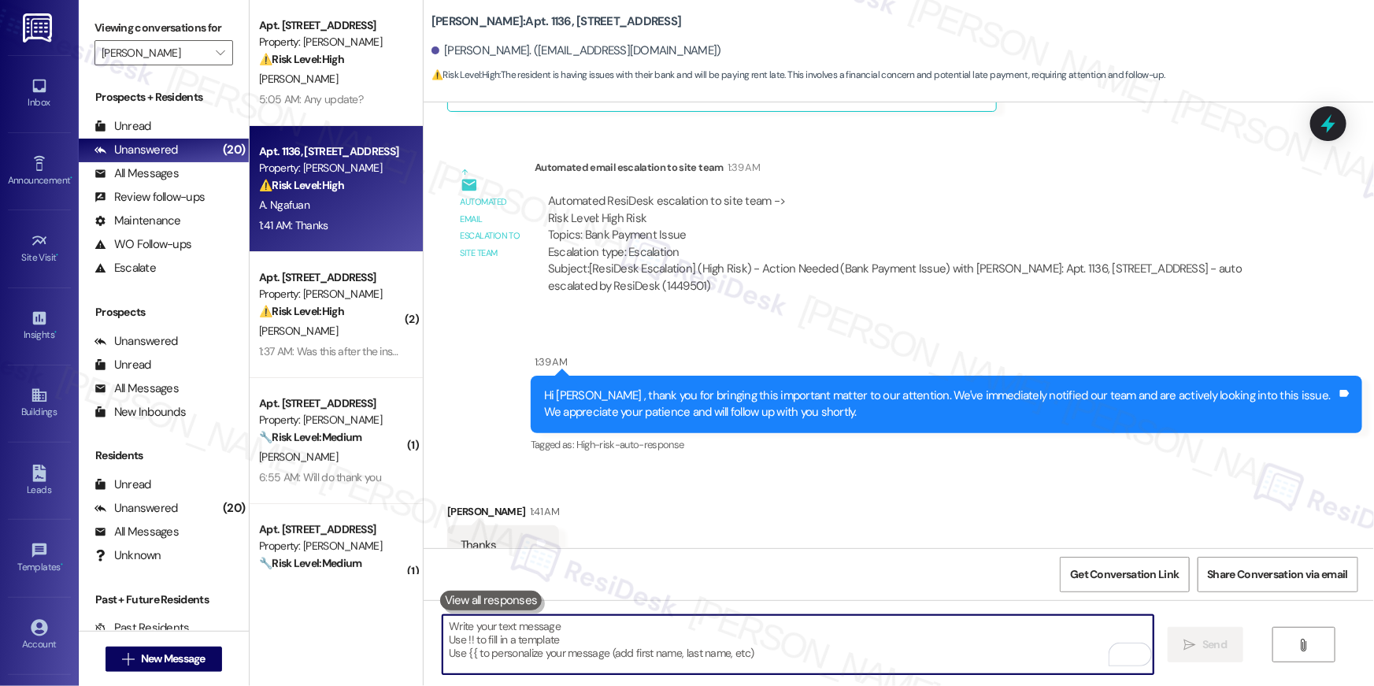
scroll to position [612, 0]
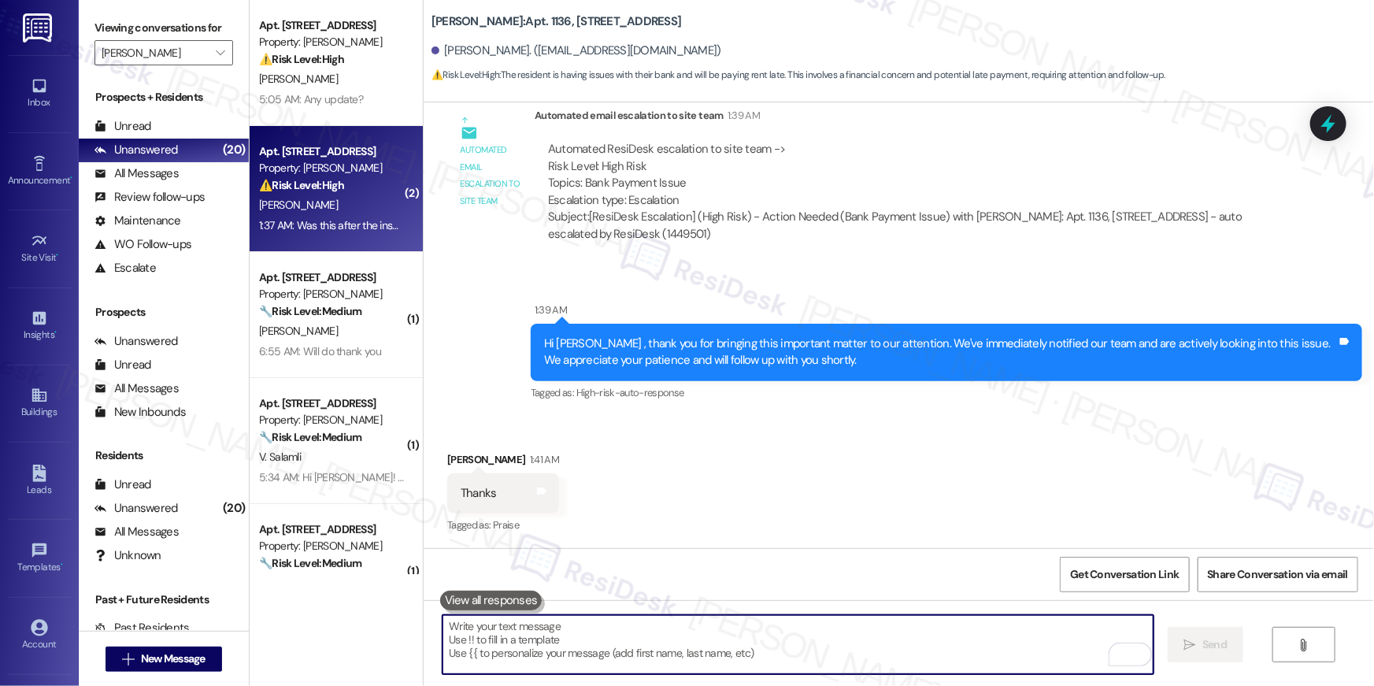
click at [324, 206] on div "[PERSON_NAME]" at bounding box center [332, 205] width 149 height 20
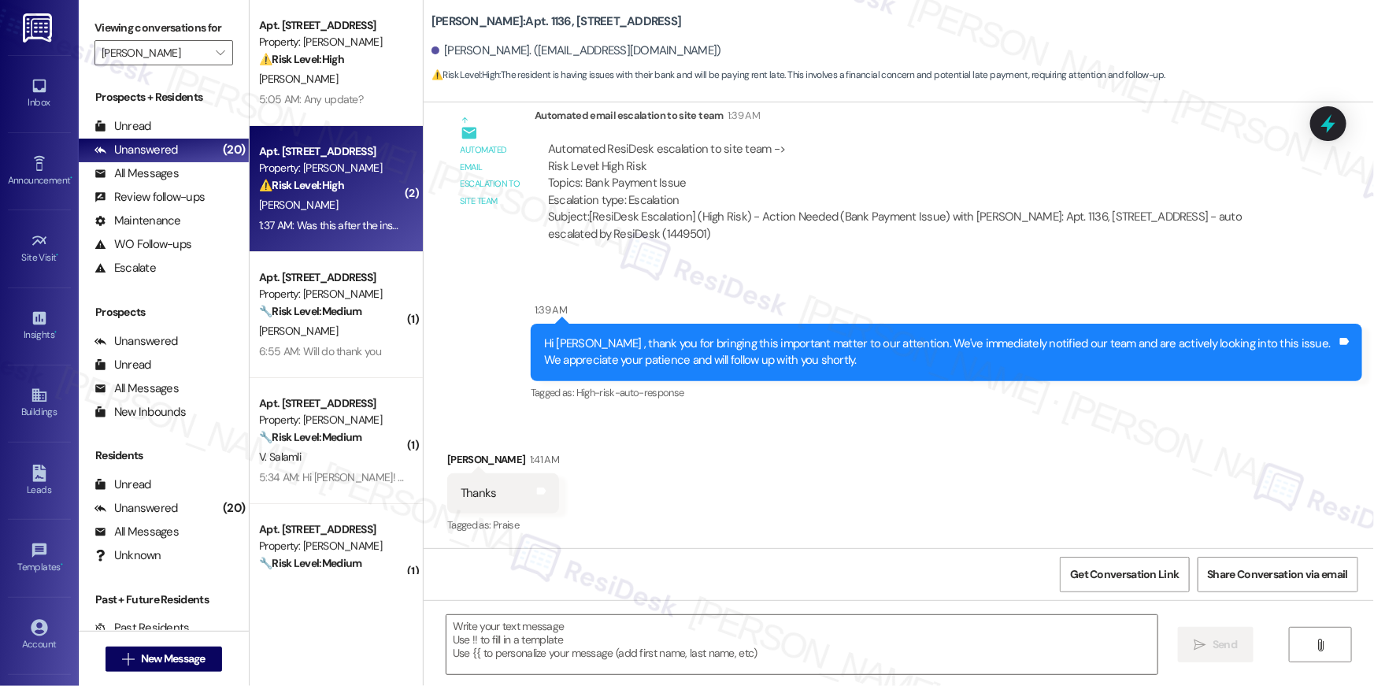
type textarea "Fetching suggested responses. Please feel free to read through the conversation…"
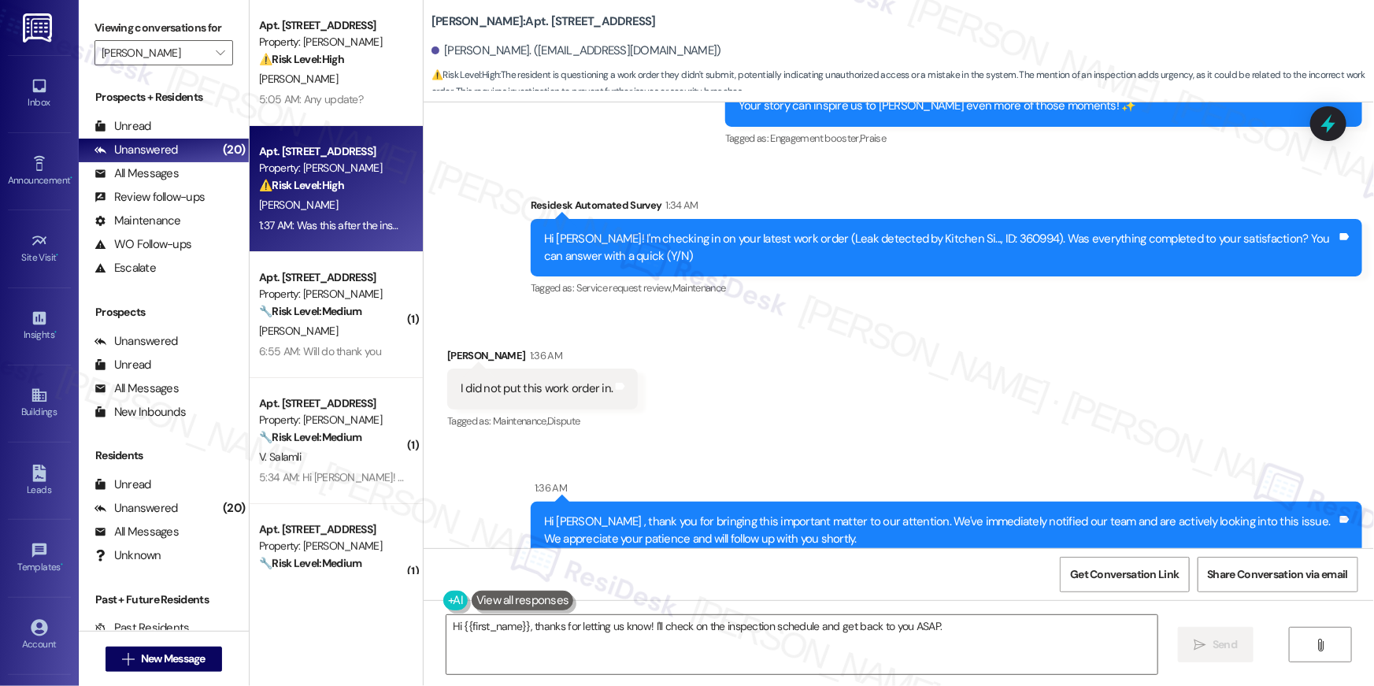
scroll to position [2324, 0]
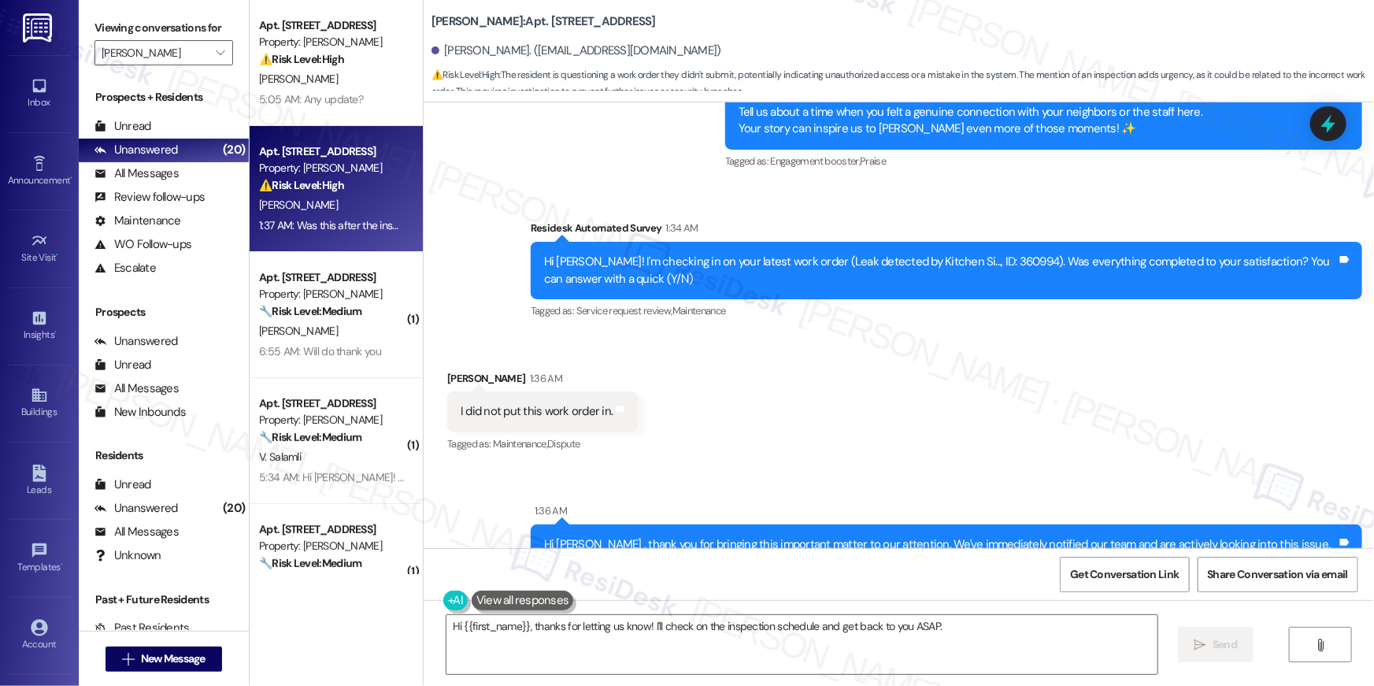
click at [988, 260] on div "Hi Donovan! I'm checking in on your latest work order (Leak detected by Kitchen…" at bounding box center [940, 271] width 793 height 34
click at [650, 654] on textarea "Hi {{first_name}}, thanks for letting us know! I'll check on the inspection sch…" at bounding box center [802, 644] width 711 height 59
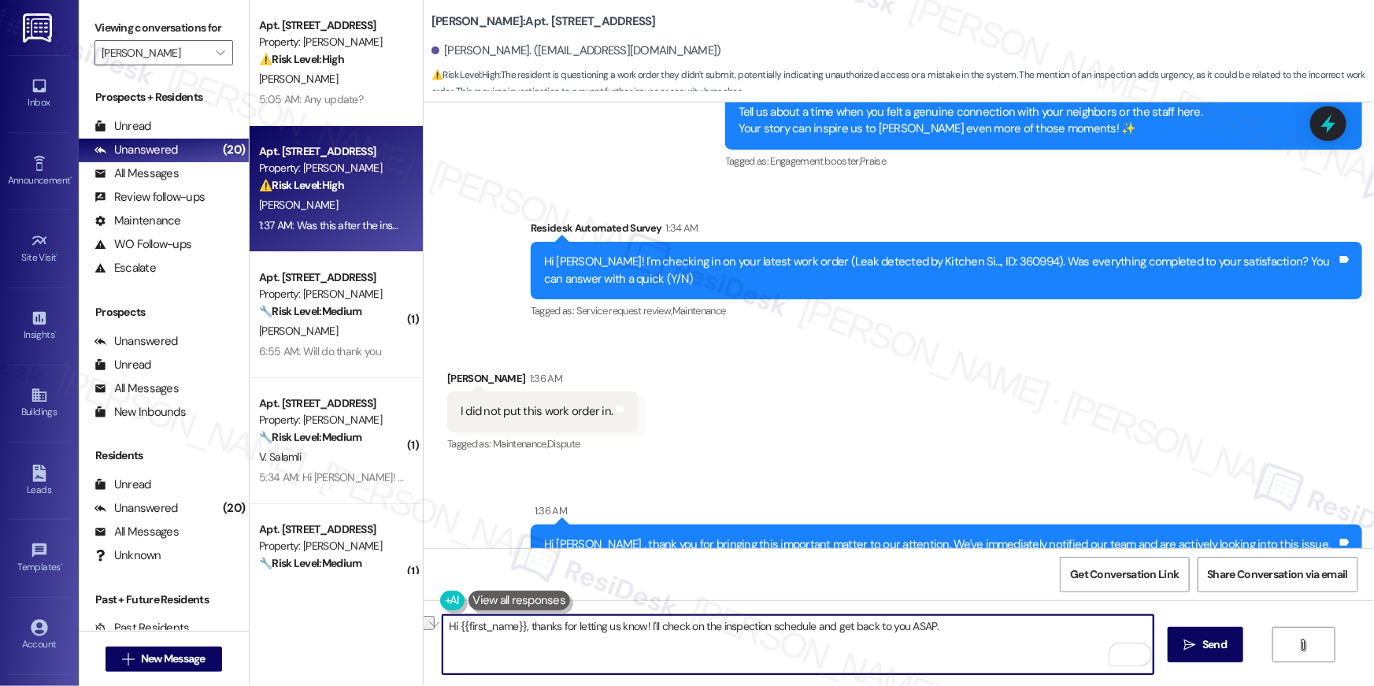
drag, startPoint x: 939, startPoint y: 636, endPoint x: 523, endPoint y: 629, distance: 416.6
click at [523, 629] on textarea "Hi {{first_name}}, thanks for letting us know! I'll check on the inspection sch…" at bounding box center [798, 644] width 711 height 59
type textarea "Hi {{first_name}}, smart detector detected a leak in your home. It automaticall…"
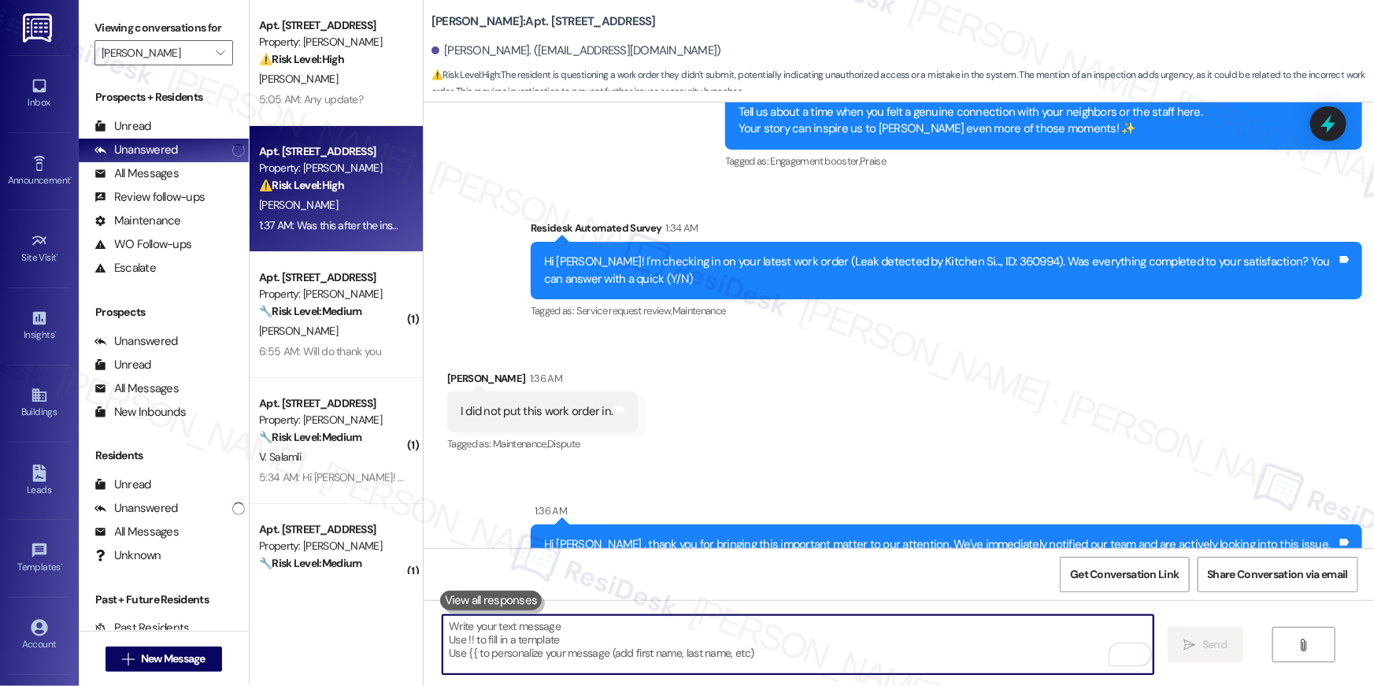
click at [790, 632] on textarea "To enrich screen reader interactions, please activate Accessibility in Grammarl…" at bounding box center [798, 644] width 711 height 59
paste textarea "Hi {{first_name}}, the smart detector flagged a possible leak under your kitche…"
type textarea "Hi {{first_name}}, the smart detector flagged a possible leak under your kitche…"
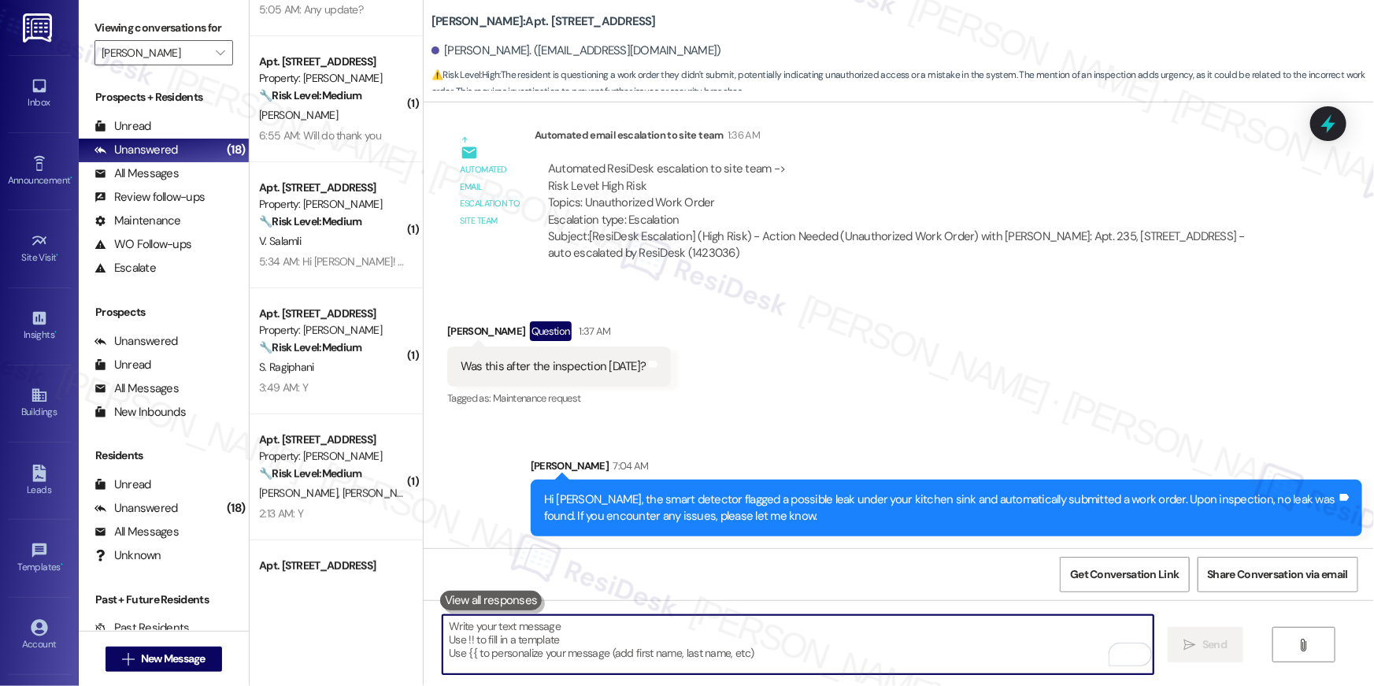
scroll to position [97, 0]
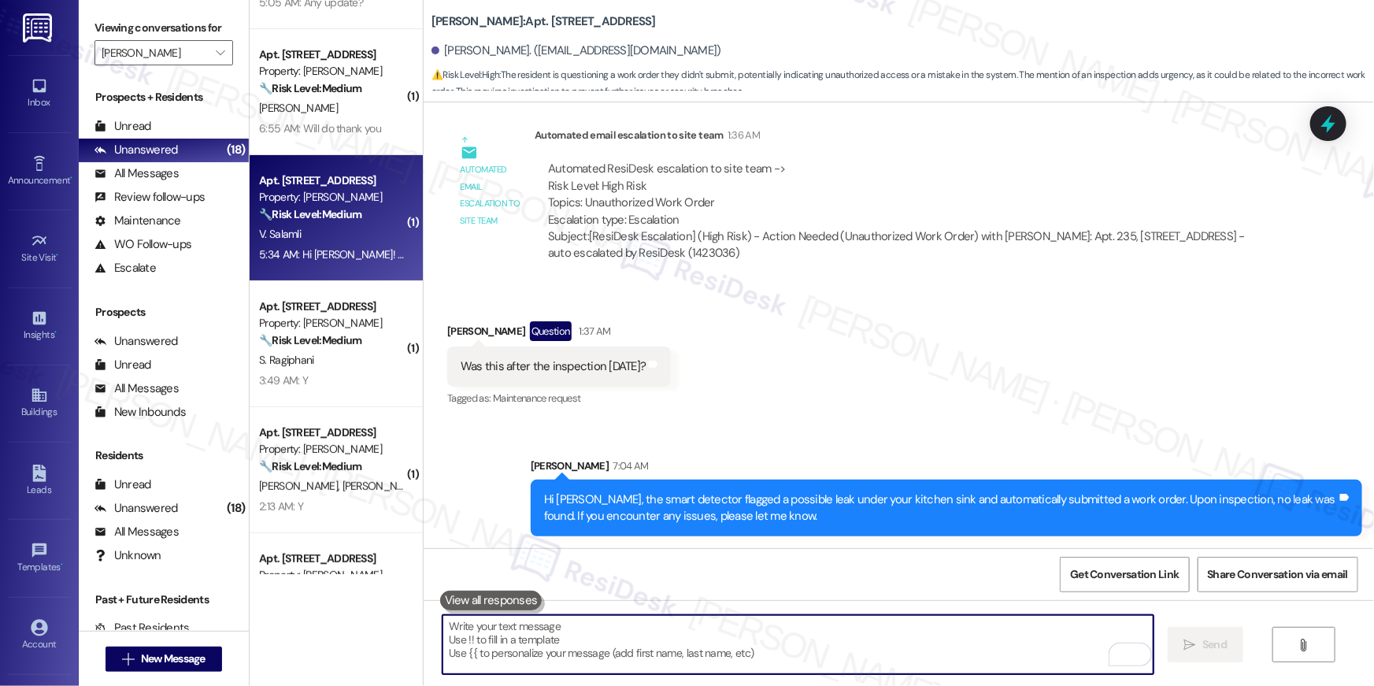
click at [324, 254] on div "5:34 AM: Hi Ella! I did the payment this morning. Please let me know if there i…" at bounding box center [487, 254] width 456 height 14
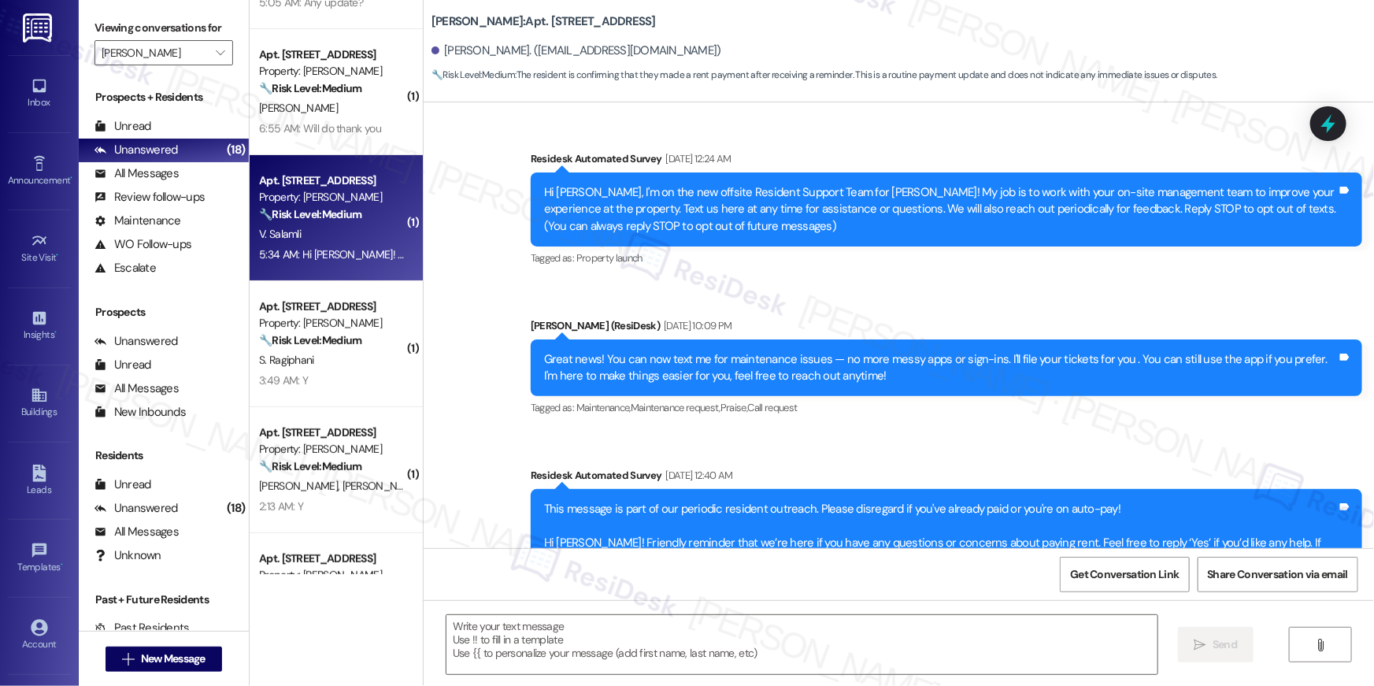
scroll to position [3806, 0]
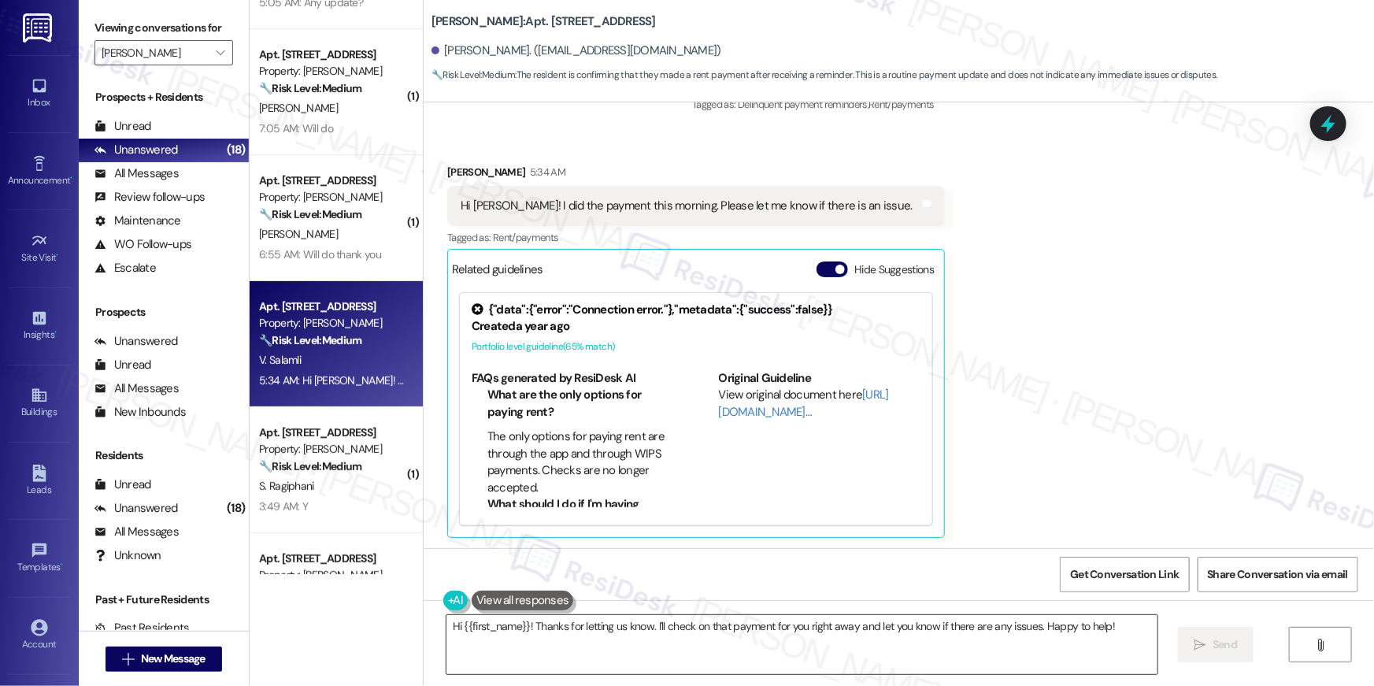
click at [930, 654] on textarea "Hi {{first_name}}! Thanks for letting us know. I'll check on that payment for y…" at bounding box center [802, 644] width 711 height 59
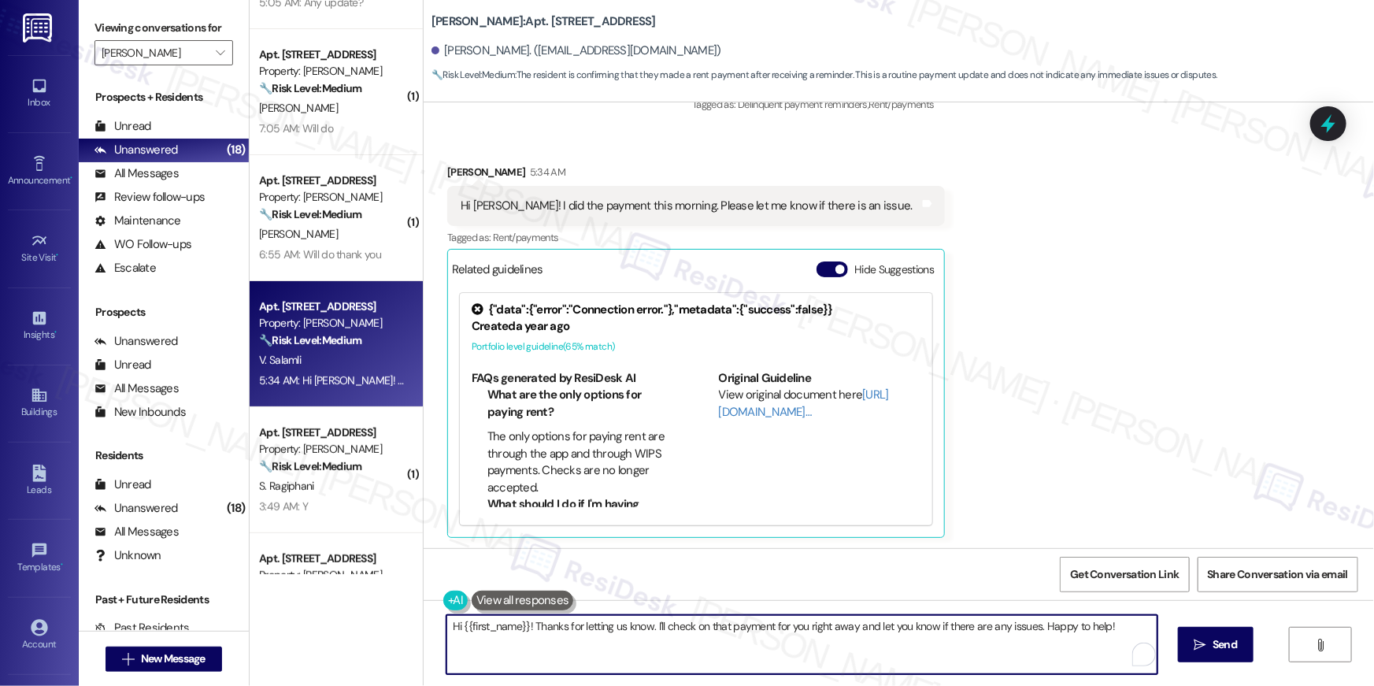
paste textarea "Thank you so much for your payment, {{first_name}}! I’m sorry if the rent remin…"
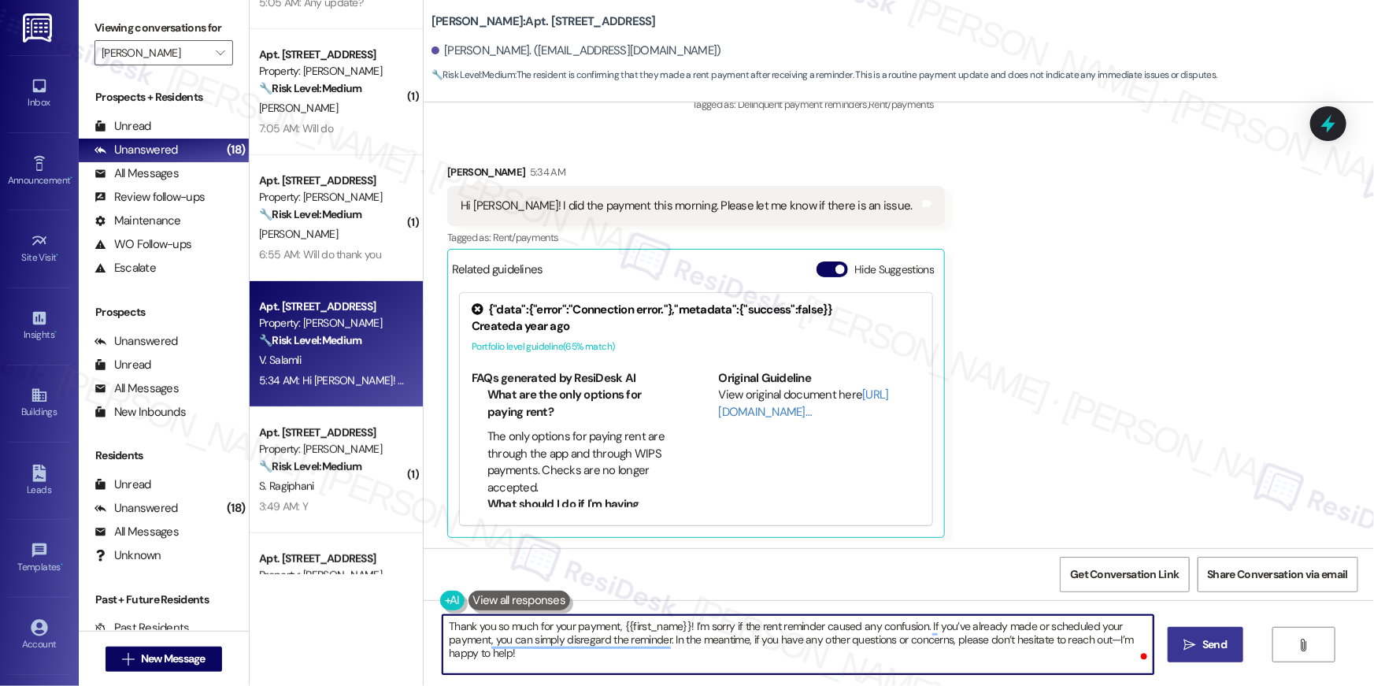
type textarea "Thank you so much for your payment, {{first_name}}! I’m sorry if the rent remin…"
click at [1209, 643] on span "Send" at bounding box center [1215, 644] width 24 height 17
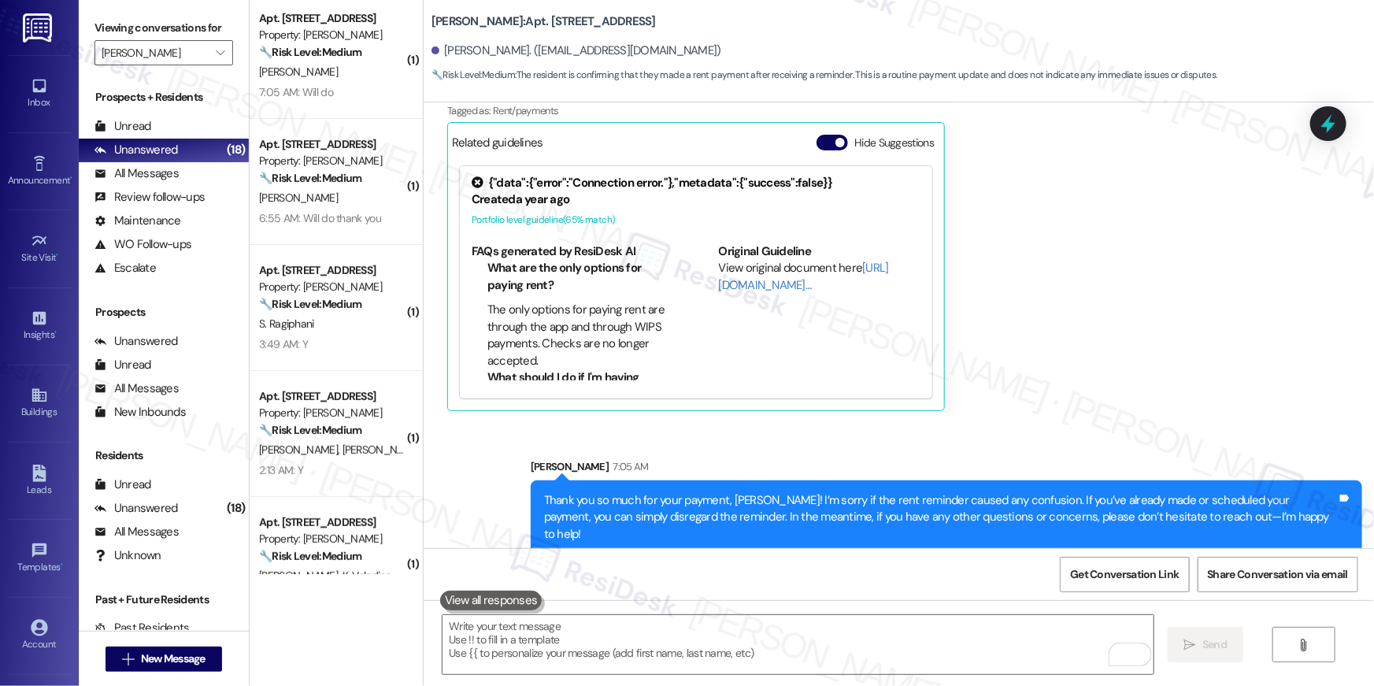
scroll to position [165, 0]
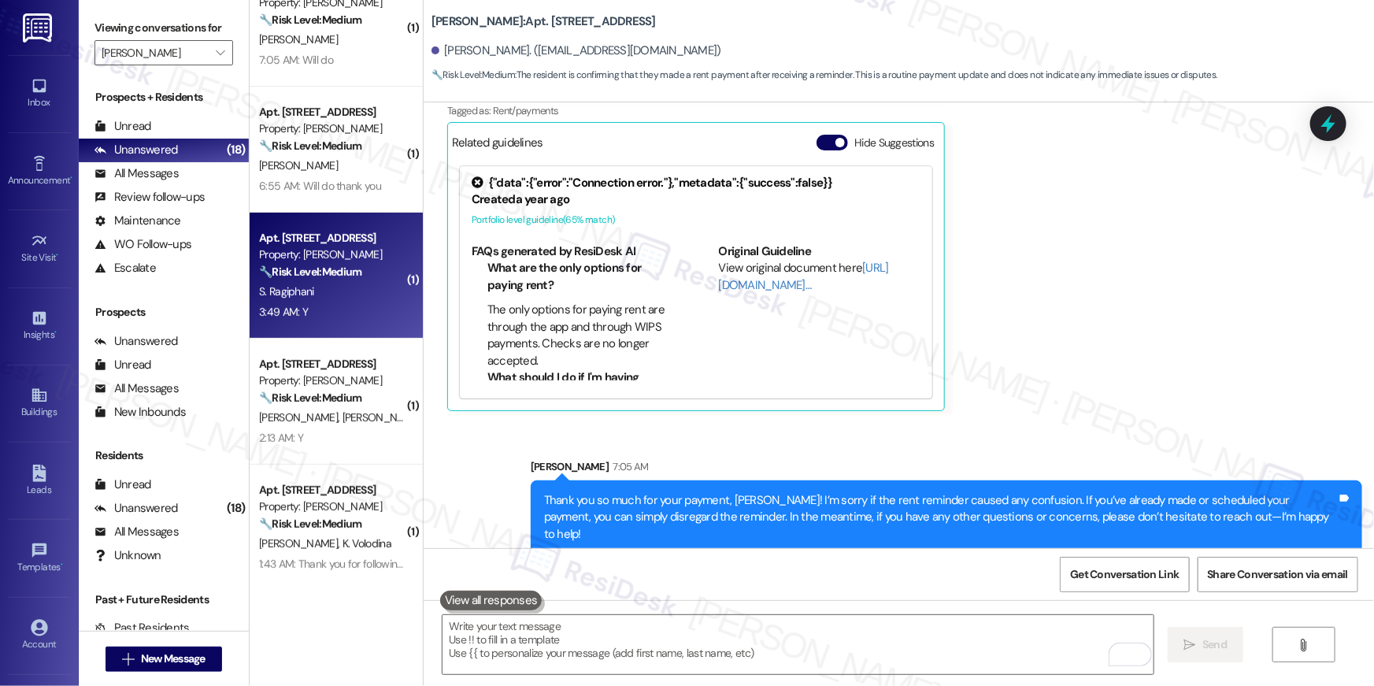
click at [349, 286] on div "S. Ragiphani" at bounding box center [332, 292] width 149 height 20
type textarea "Fetching suggested responses. Please feel free to read through the conversation…"
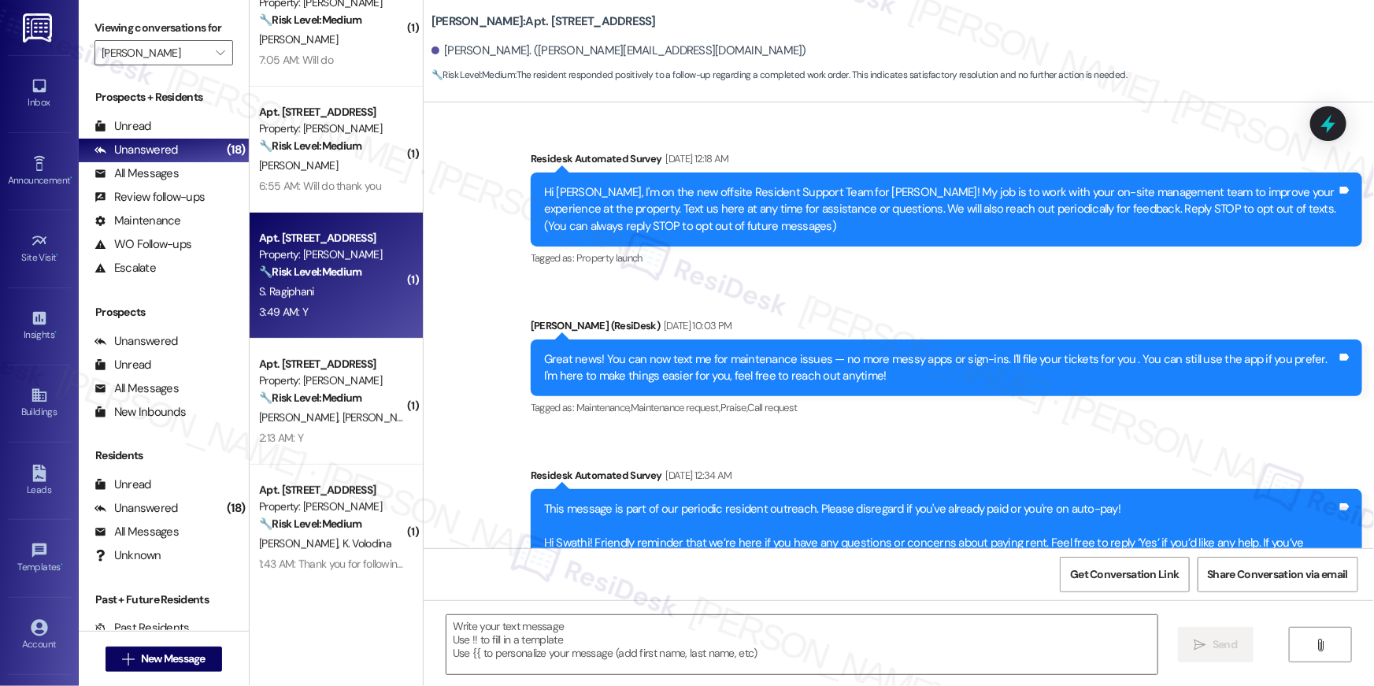
scroll to position [5109, 0]
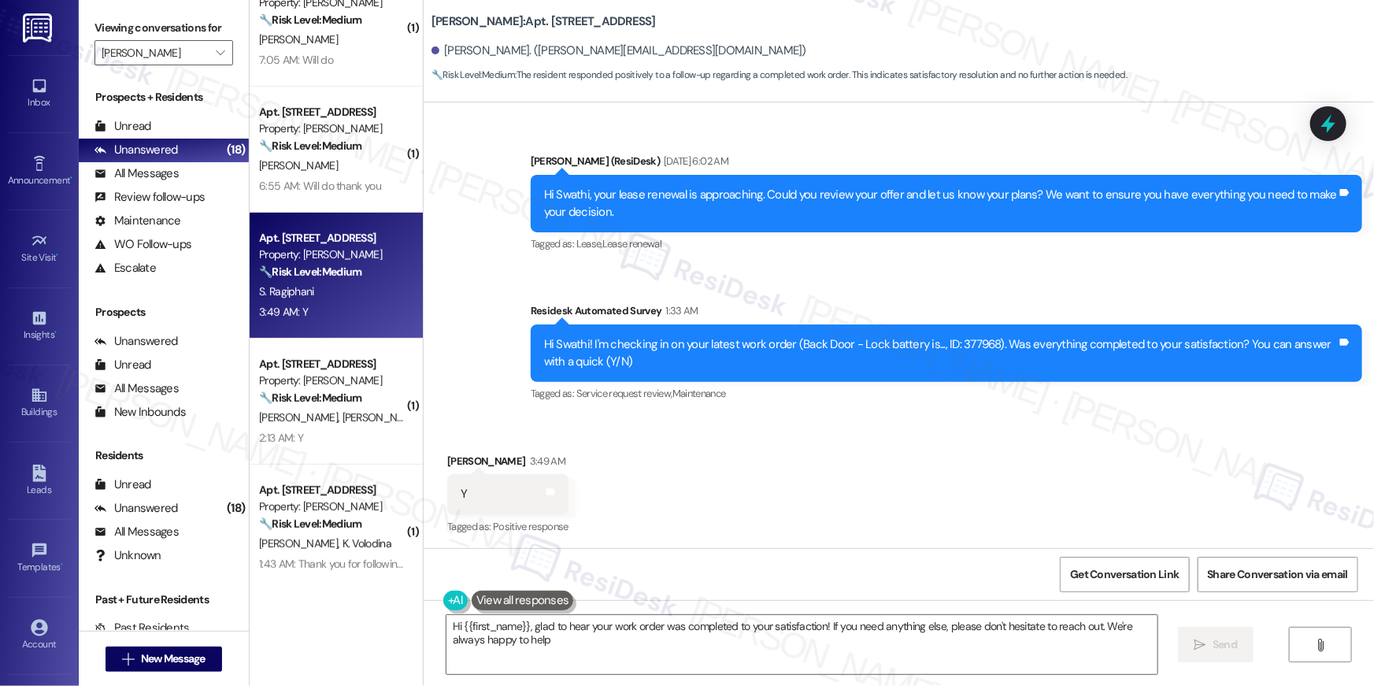
type textarea "Hi {{first_name}}, glad to hear your work order was completed to your satisfact…"
click at [937, 656] on textarea "Hi {{first_name}}, glad to hear your work order was completed to your satisfact…" at bounding box center [802, 644] width 711 height 59
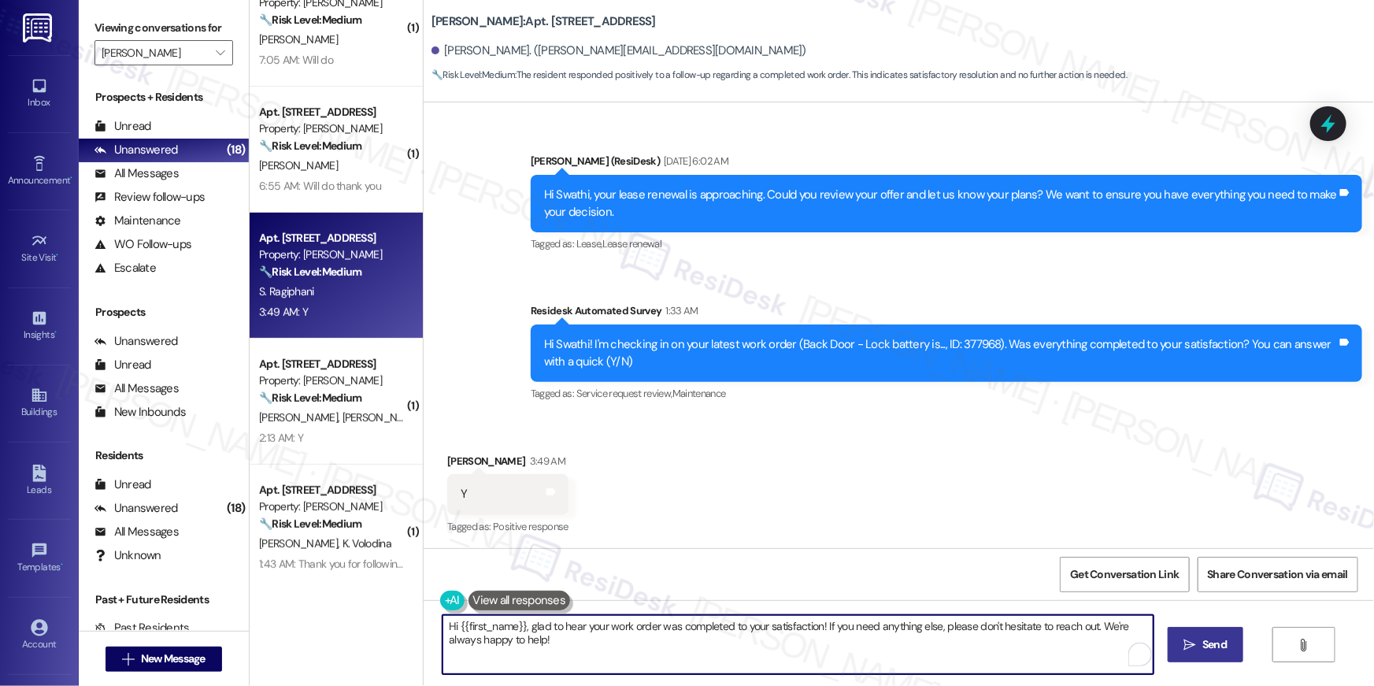
click at [1177, 629] on button " Send" at bounding box center [1206, 644] width 76 height 35
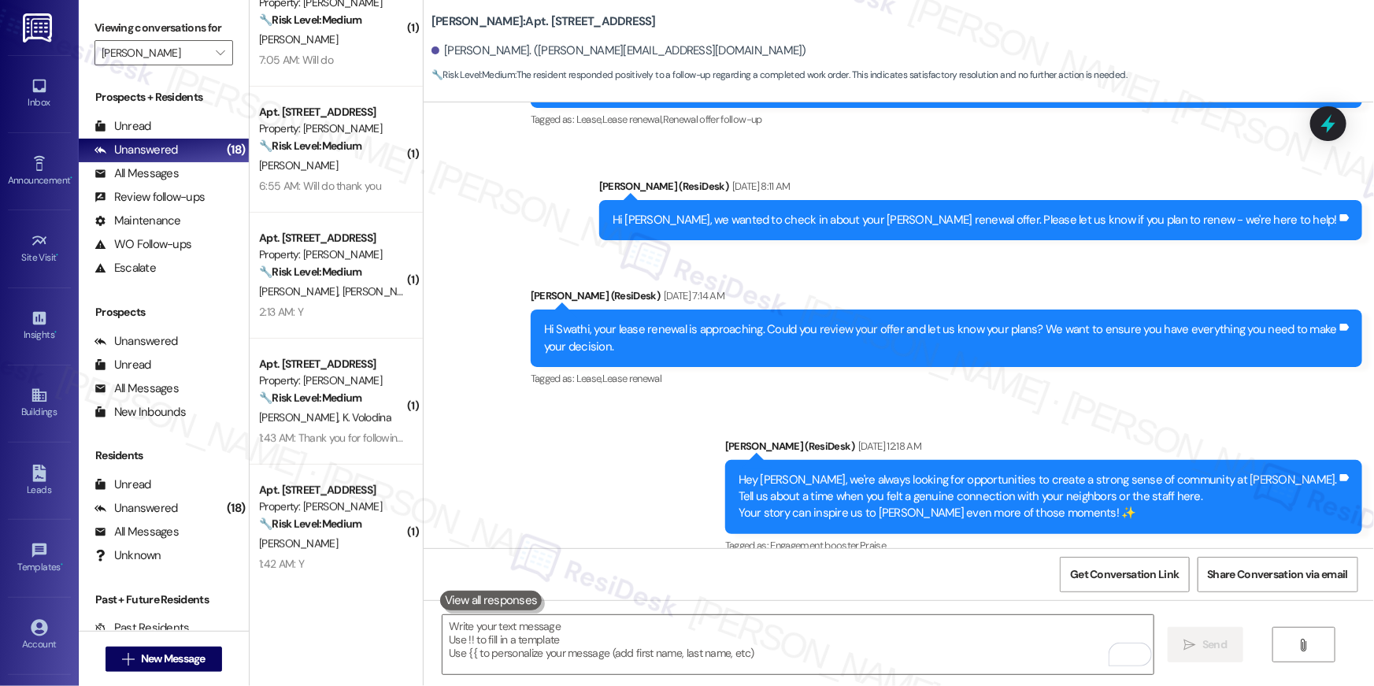
scroll to position [4430, 0]
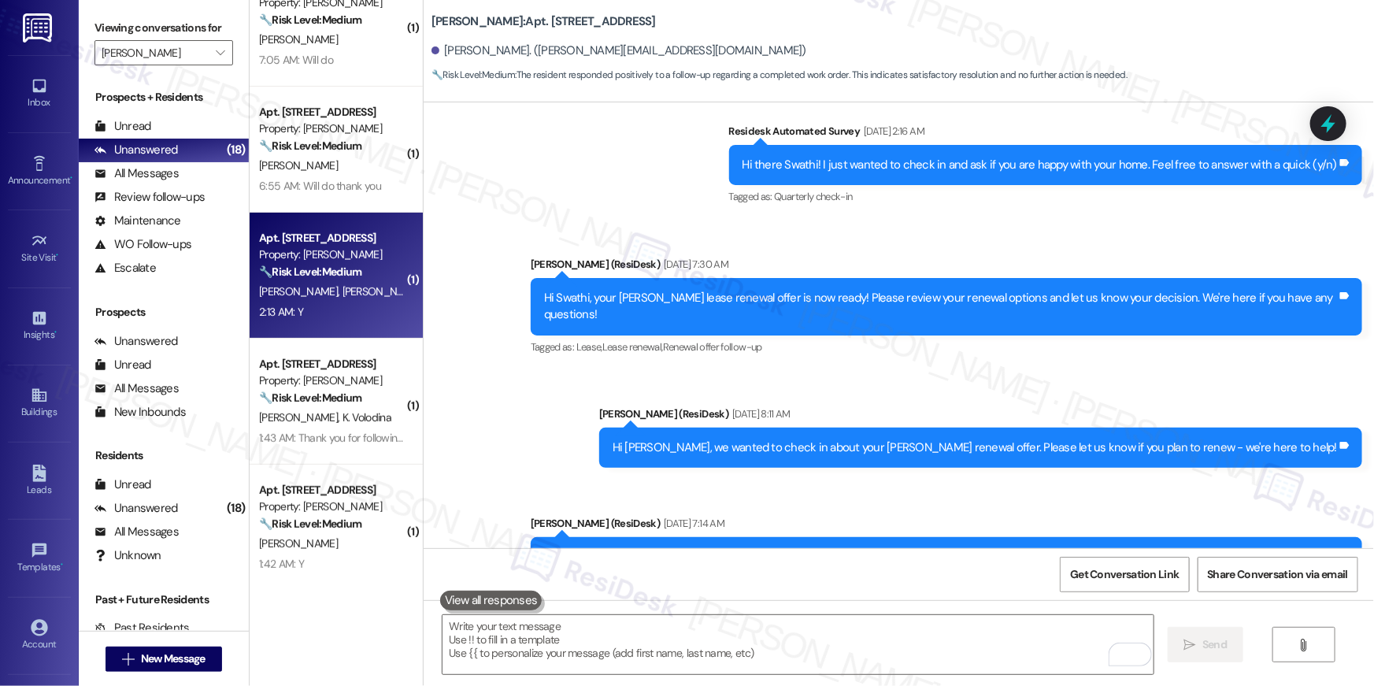
click at [343, 284] on span "J. Serrano Lopez" at bounding box center [423, 291] width 160 height 14
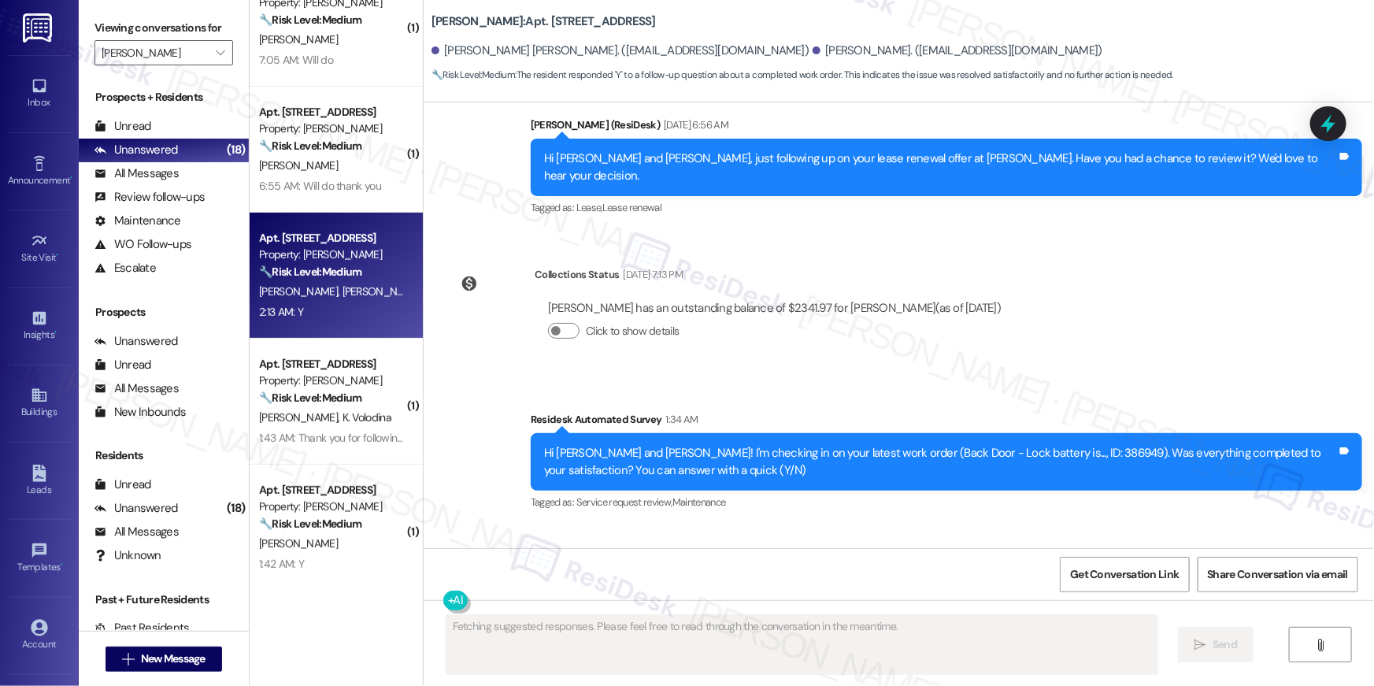
scroll to position [4096, 0]
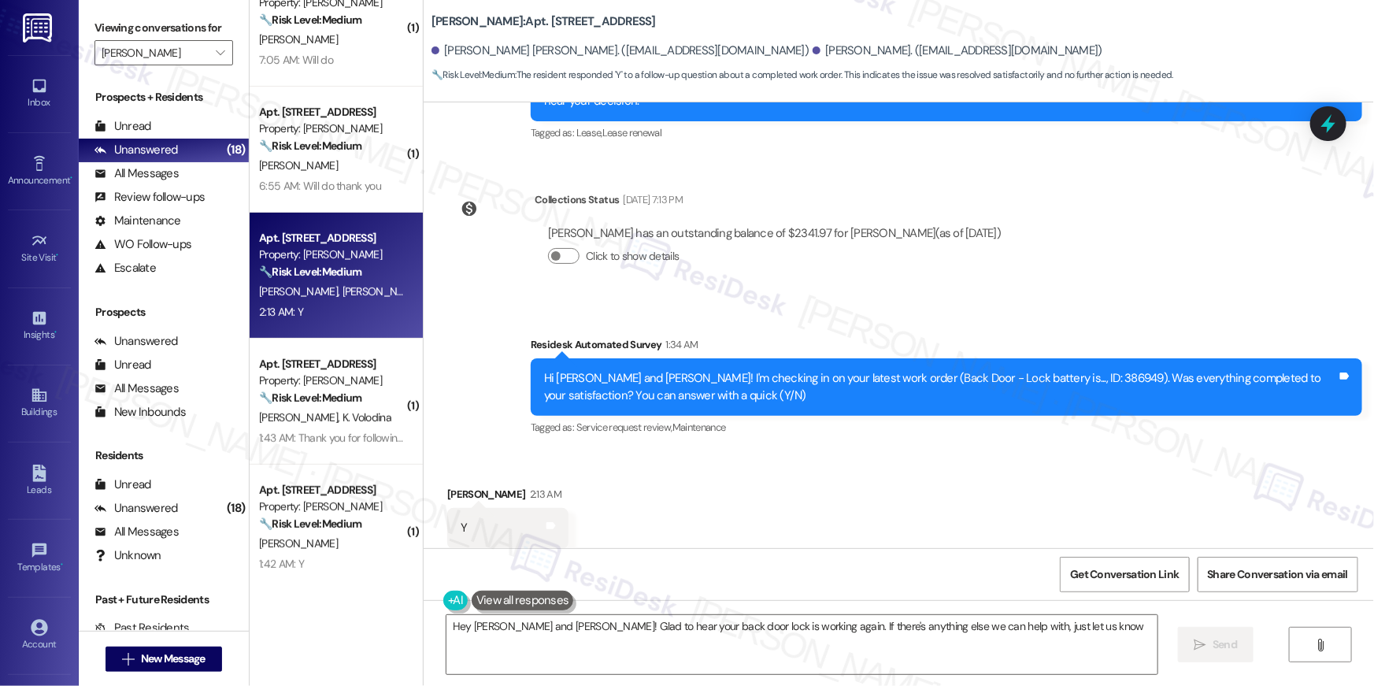
type textarea "Hey Jose and Sonia! Glad to hear your back door lock is working again. If there…"
click at [818, 658] on textarea "Hey Jose and Sonia! Glad to hear your back door lock is working again. If there…" at bounding box center [802, 644] width 711 height 59
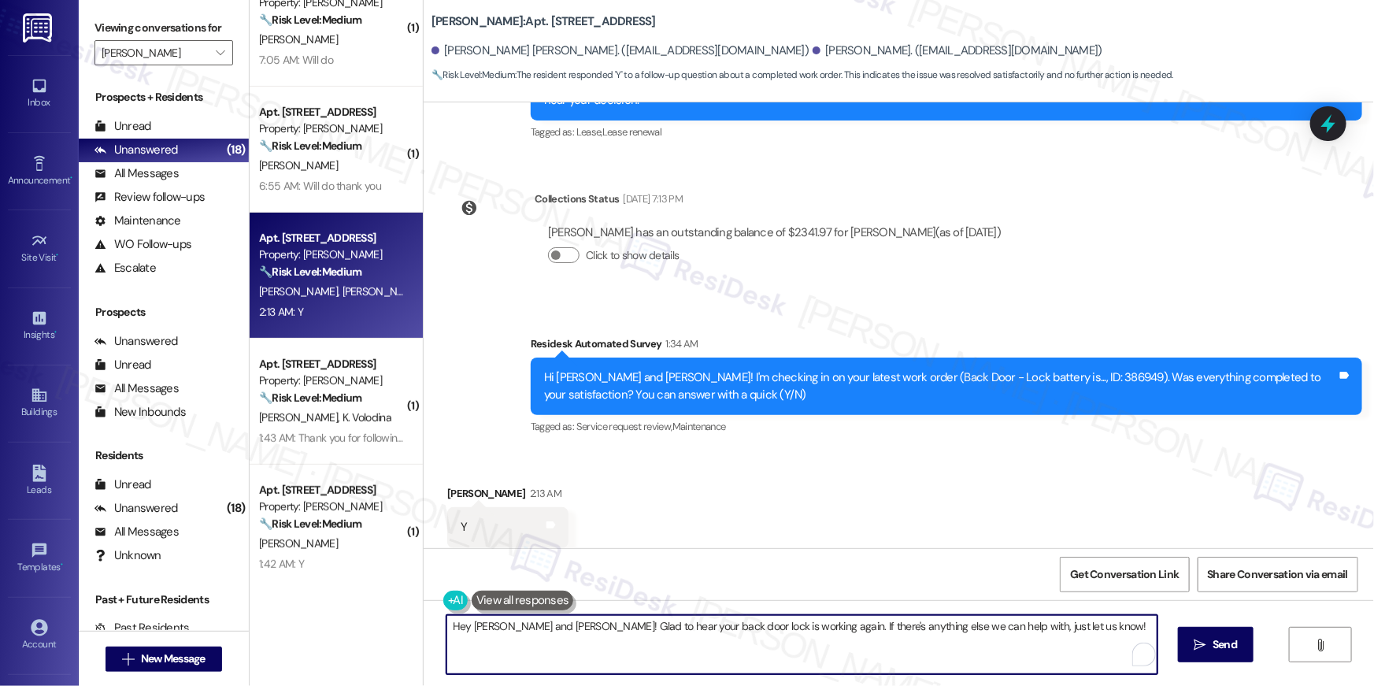
click at [818, 658] on textarea "Hey Jose and Sonia! Glad to hear your back door lock is working again. If there…" at bounding box center [802, 644] width 711 height 59
click at [972, 649] on textarea "Hey Jose and Sonia! Glad to hear your back door lock is working again. If there…" at bounding box center [802, 644] width 711 height 59
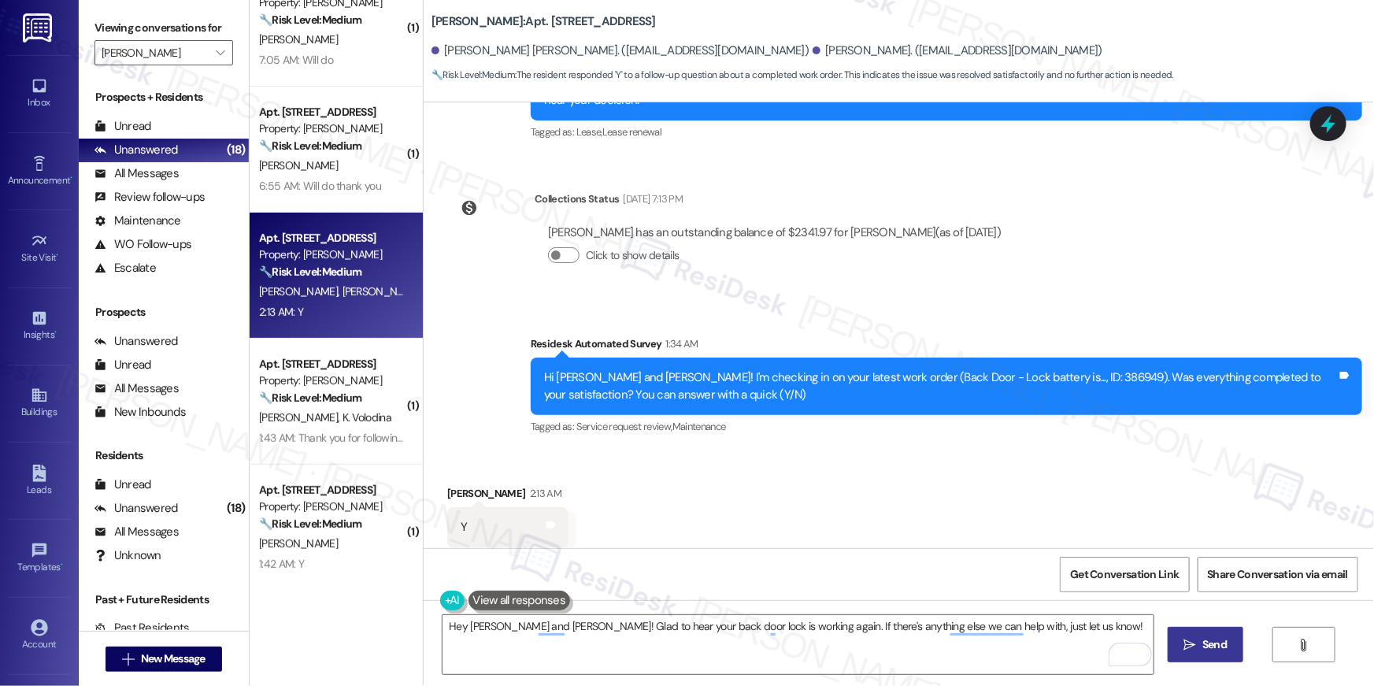
click at [1196, 651] on span " Send" at bounding box center [1206, 644] width 50 height 17
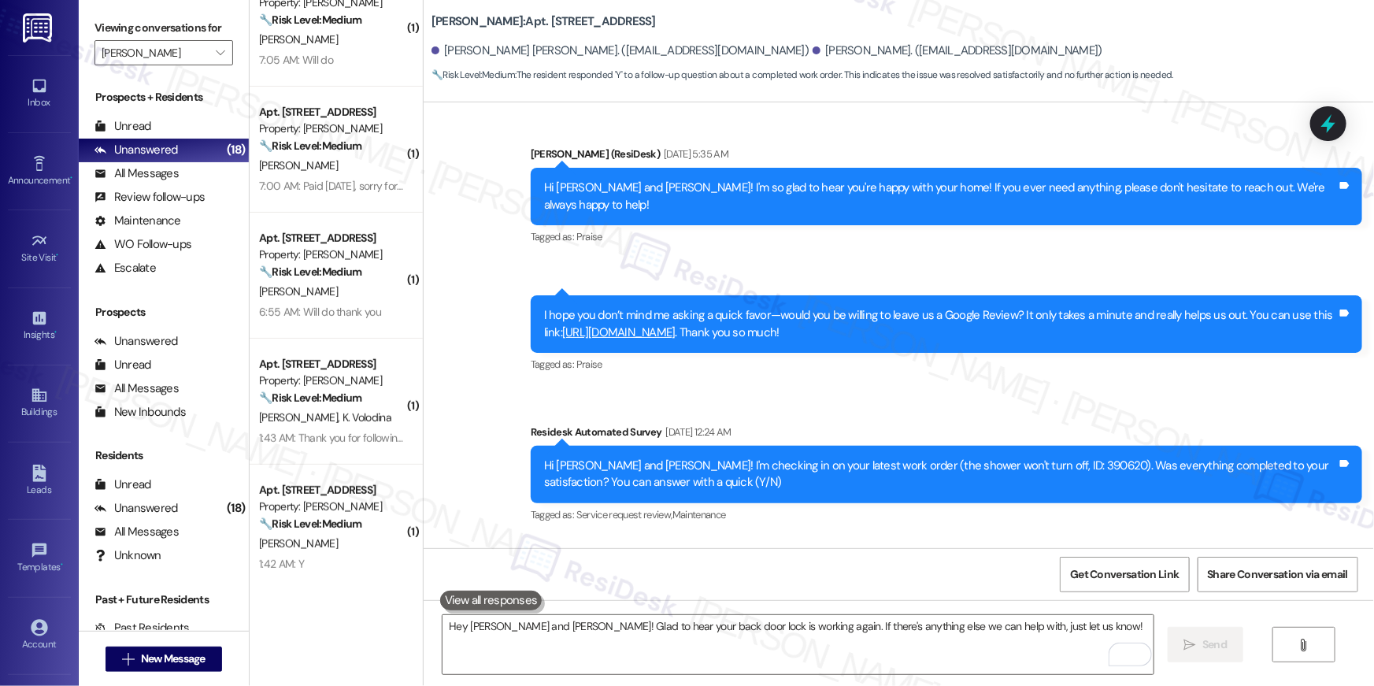
scroll to position [2629, 0]
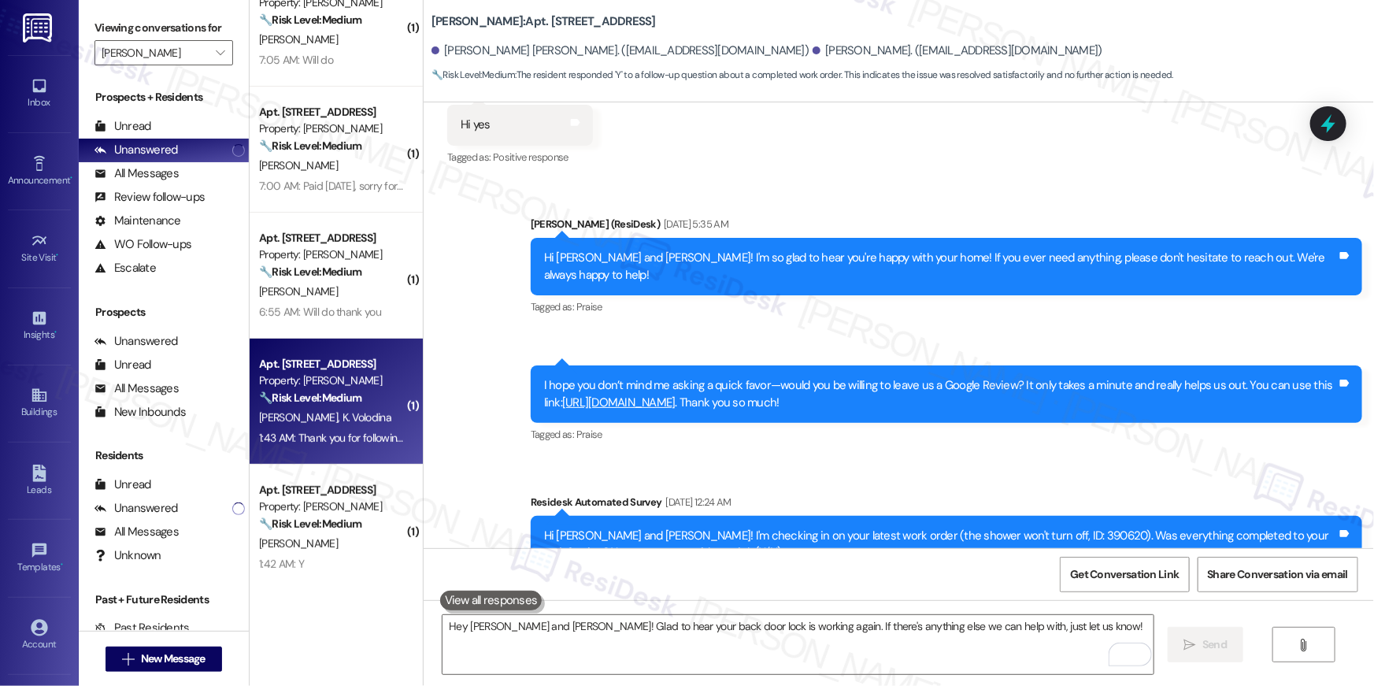
click at [374, 383] on div "Property: [PERSON_NAME]" at bounding box center [332, 380] width 146 height 17
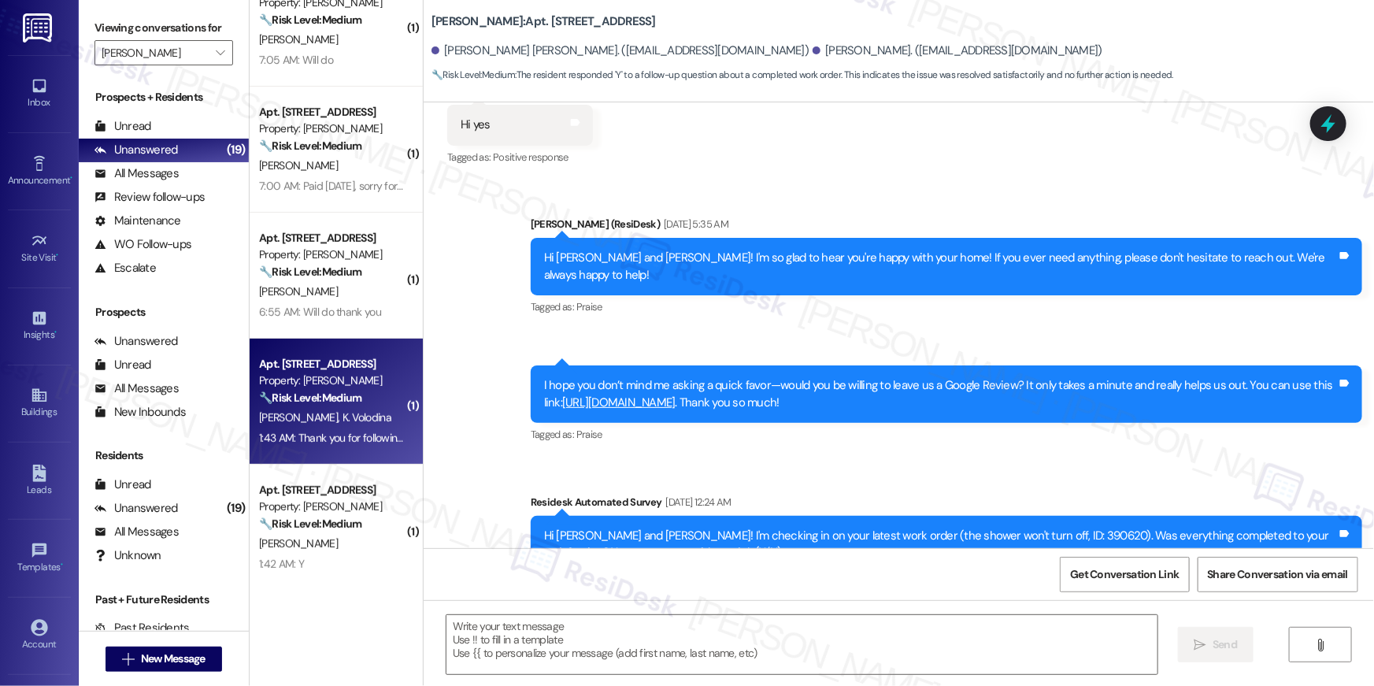
type textarea "Fetching suggested responses. Please feel free to read through the conversation…"
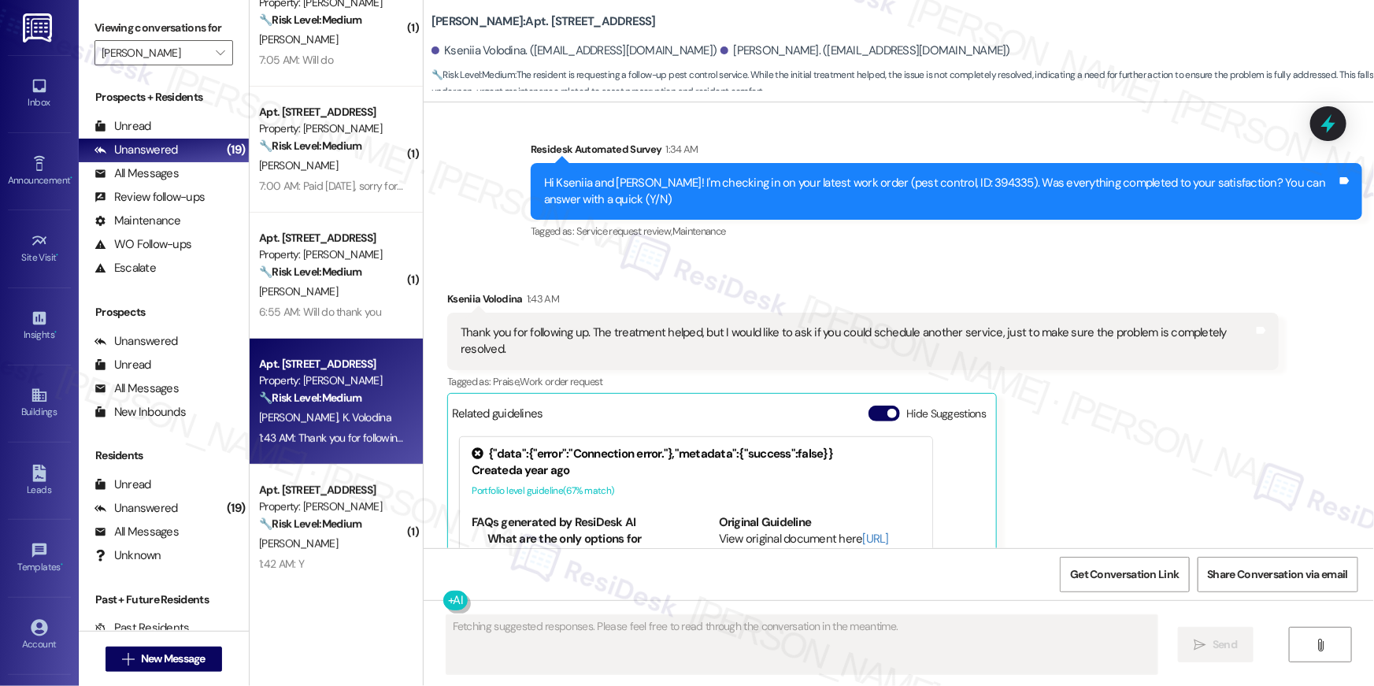
scroll to position [2776, 0]
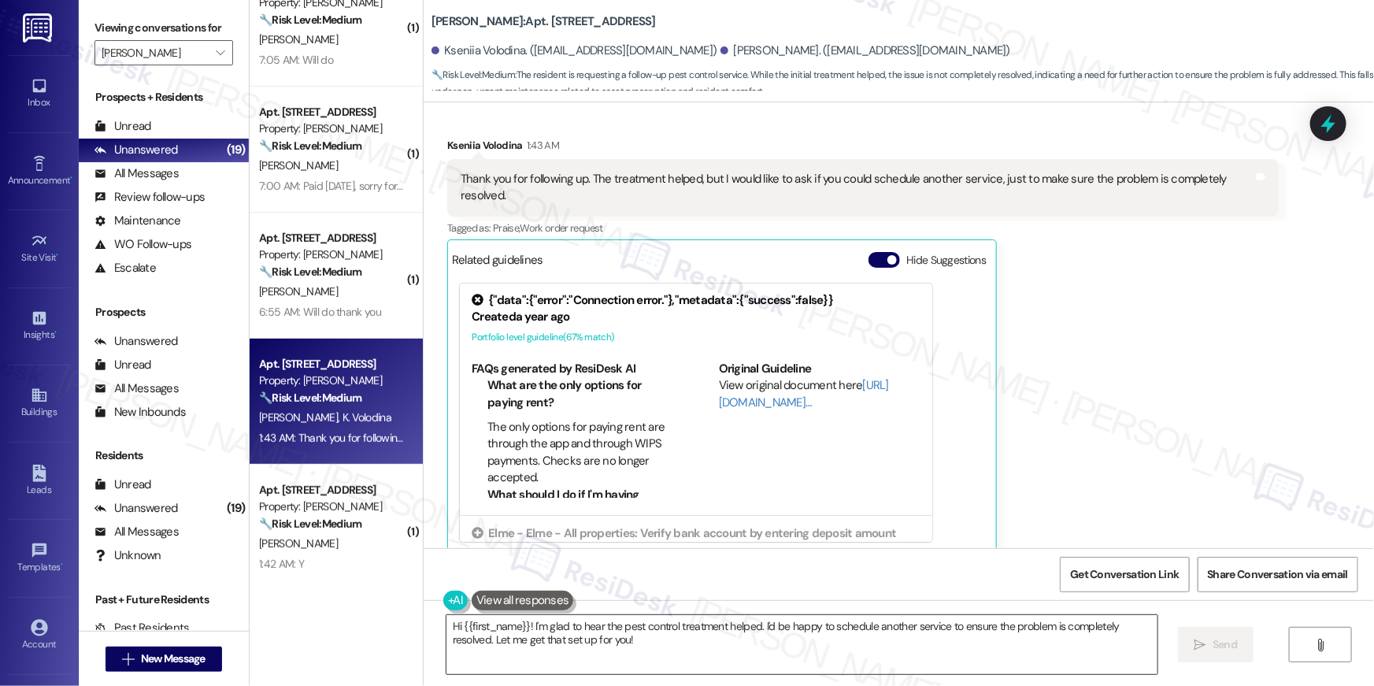
click at [691, 644] on textarea "Hi {{first_name}}! I'm glad to hear the pest control treatment helped. I'd be h…" at bounding box center [802, 644] width 711 height 59
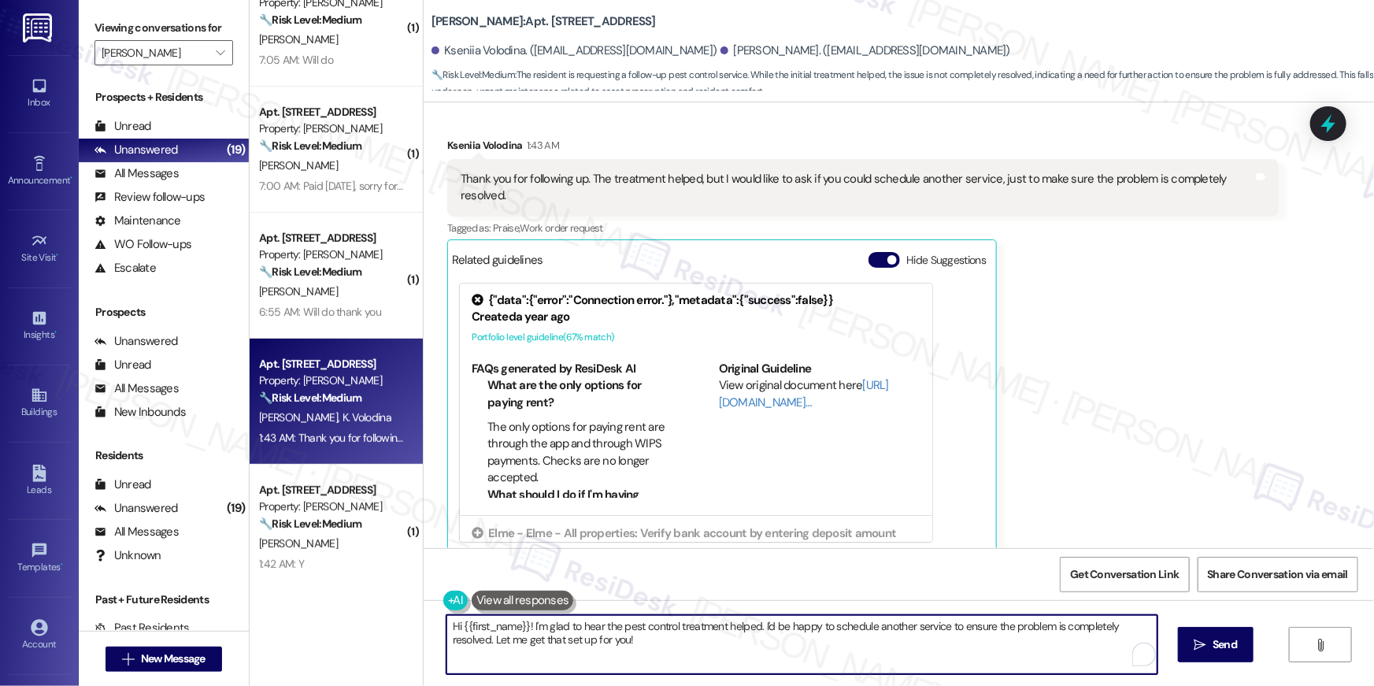
click at [774, 645] on textarea "Hi {{first_name}}! I'm glad to hear the pest control treatment helped. I'd be h…" at bounding box center [802, 644] width 711 height 59
click at [878, 650] on textarea "Hi {{first_name}}! I'm glad to hear the pest control treatment helped. I'd be h…" at bounding box center [802, 644] width 711 height 59
click at [979, 646] on textarea "Hi {{first_name}}! I'm glad to hear the pest control treatment helped. I'd be h…" at bounding box center [802, 644] width 711 height 59
drag, startPoint x: 786, startPoint y: 642, endPoint x: 614, endPoint y: 643, distance: 171.7
click at [613, 643] on textarea "Hi {{first_name}}! I'm glad to hear the pest control treatment helped. I'd be h…" at bounding box center [798, 644] width 711 height 59
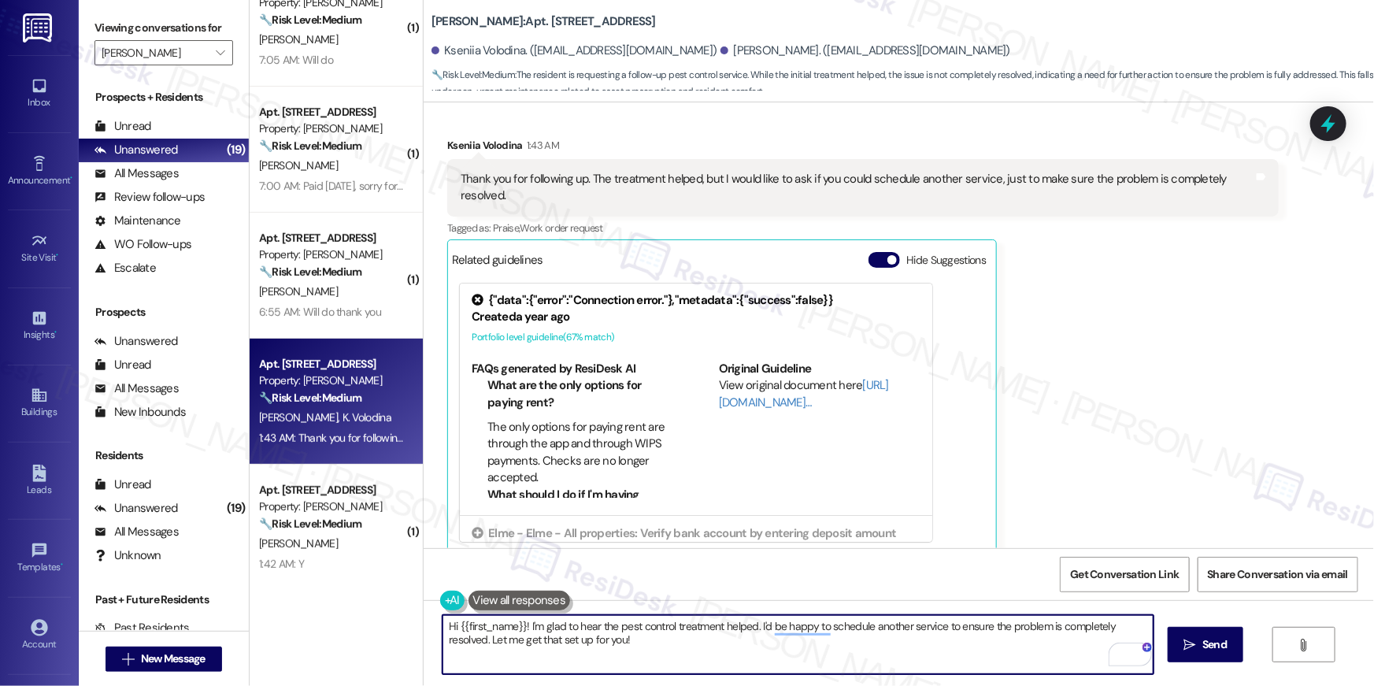
click at [632, 642] on textarea "Hi {{first_name}}! I'm glad to hear the pest control treatment helped. I'd be h…" at bounding box center [798, 644] width 711 height 59
type textarea "Hi {{first_name}}! I'm glad to hear the pest control treatment helped. I'd be h…"
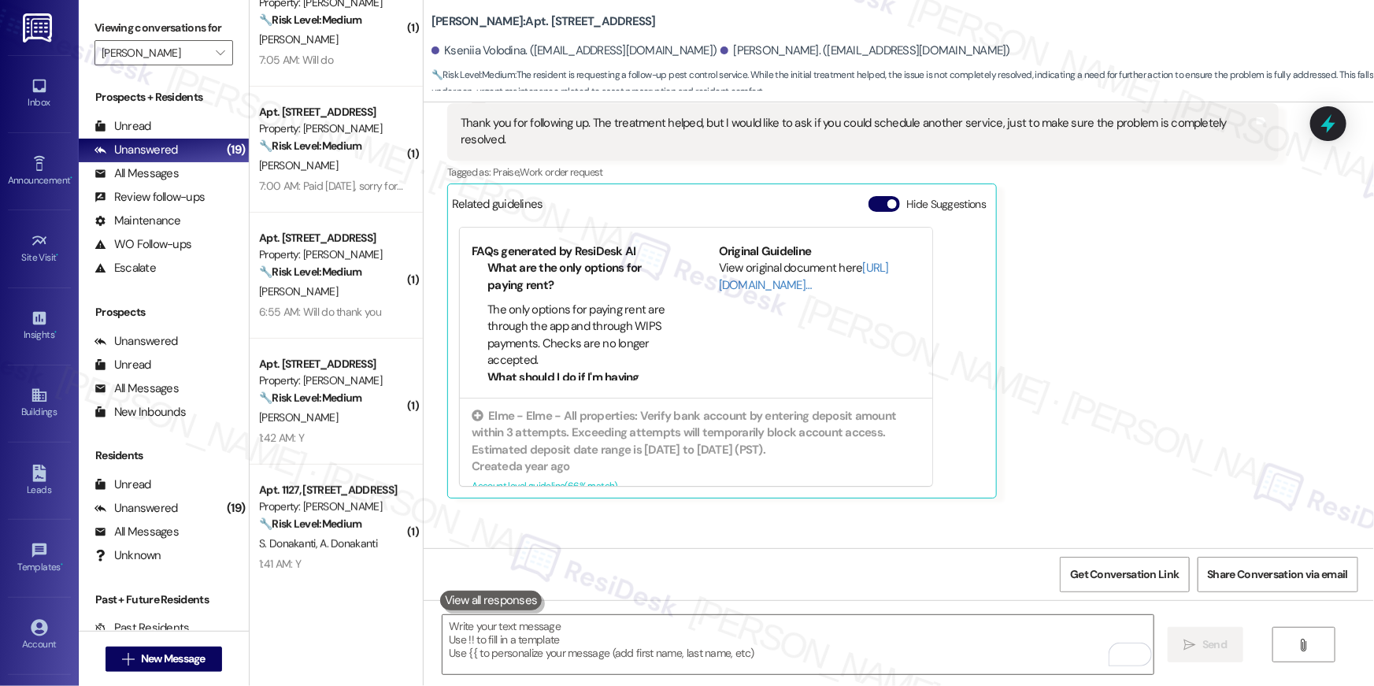
scroll to position [2903, 0]
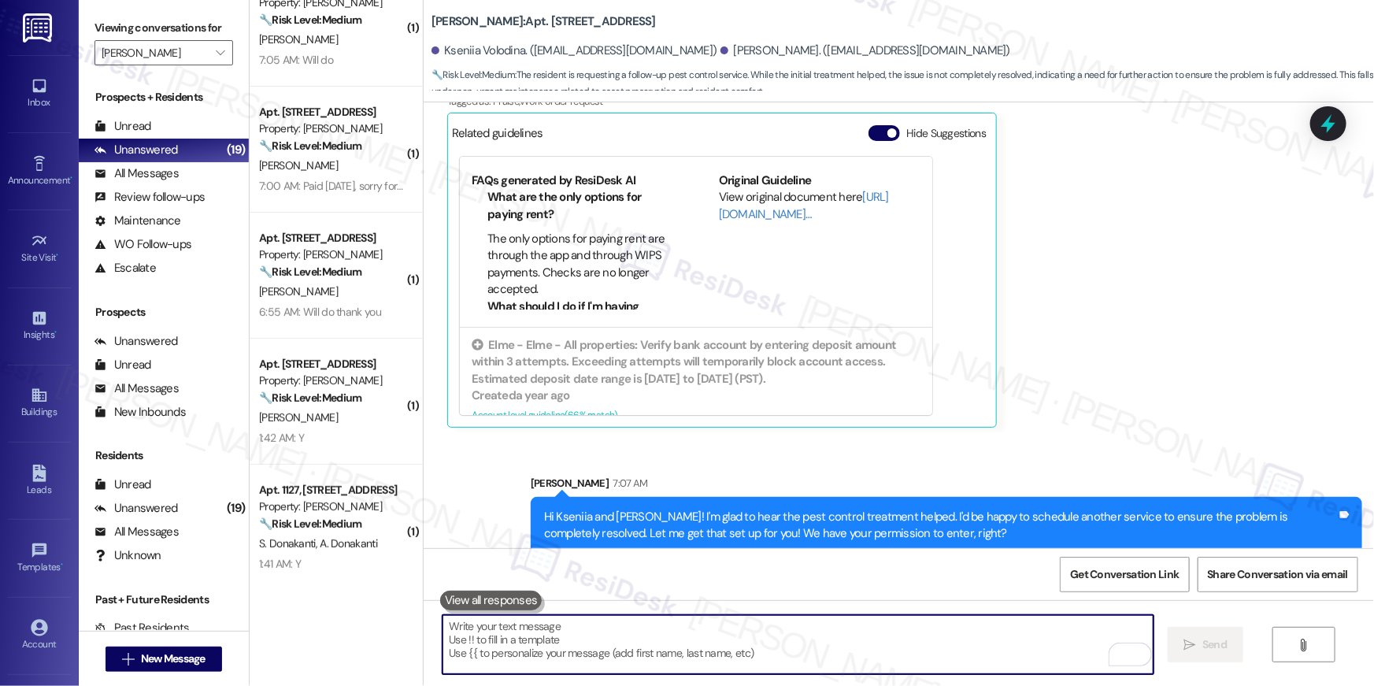
click at [964, 626] on textarea "To enrich screen reader interactions, please activate Accessibility in Grammarl…" at bounding box center [798, 644] width 711 height 59
click at [966, 635] on textarea "To enrich screen reader interactions, please activate Accessibility in Grammarl…" at bounding box center [798, 644] width 711 height 59
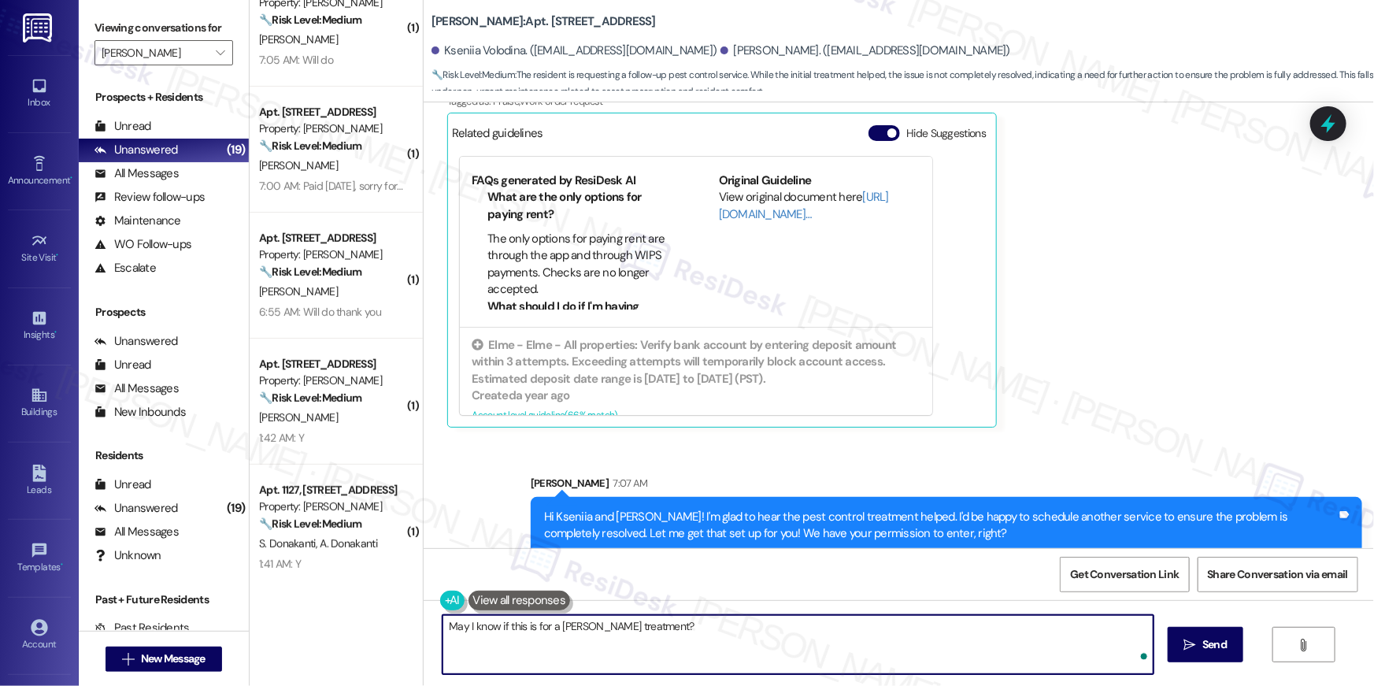
type textarea "May I know if this is for a roach treatment?"
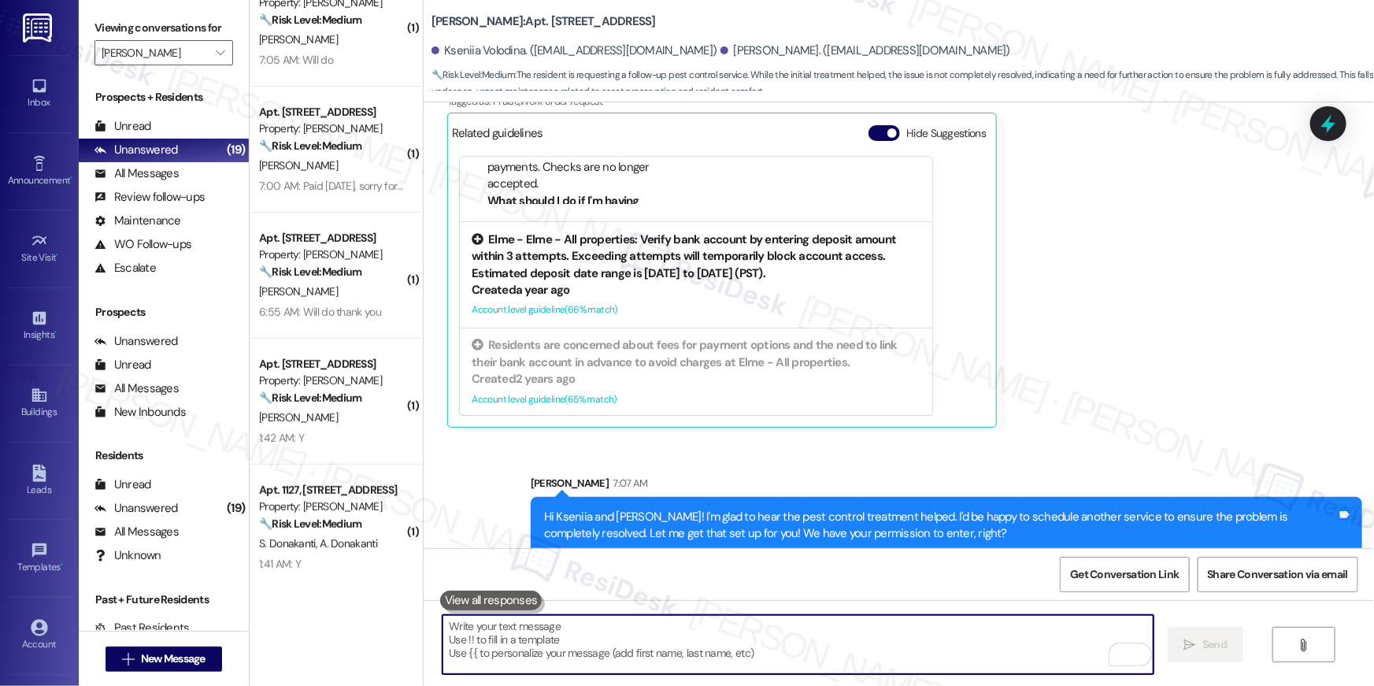
scroll to position [169, 0]
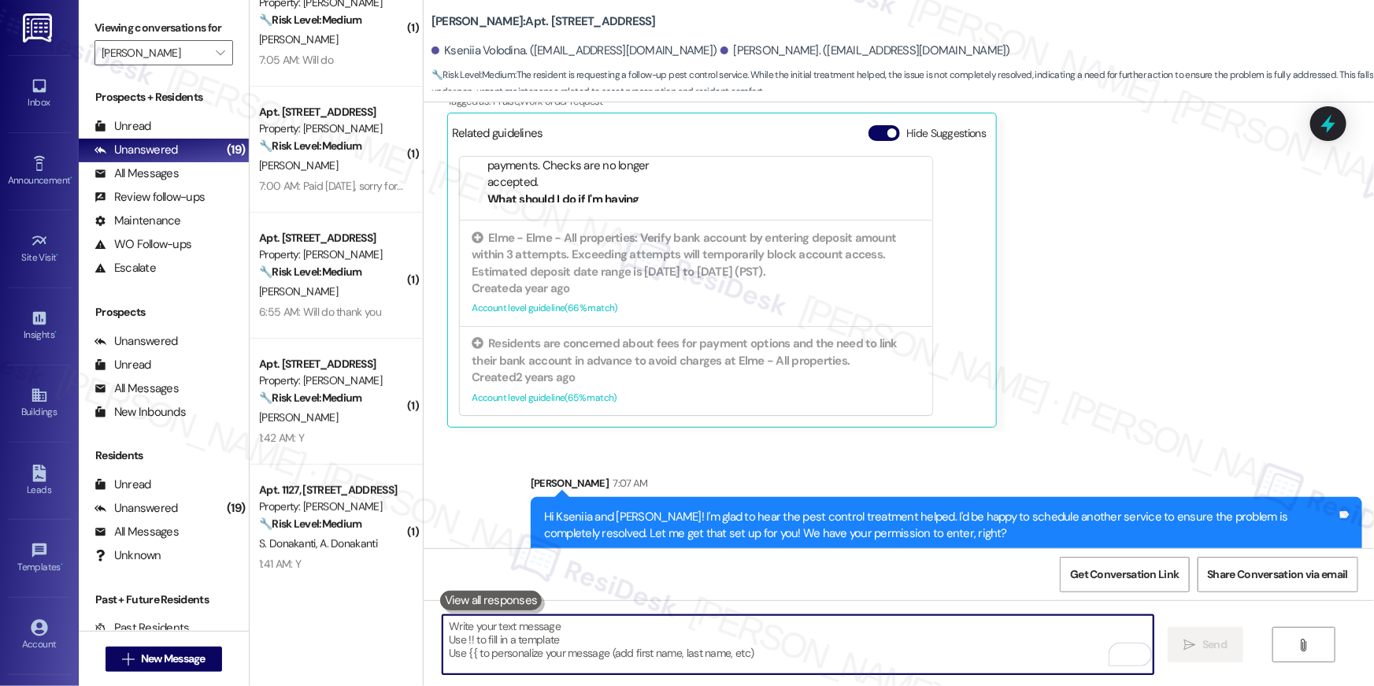
click at [897, 635] on textarea "To enrich screen reader interactions, please activate Accessibility in Grammarl…" at bounding box center [798, 644] width 711 height 59
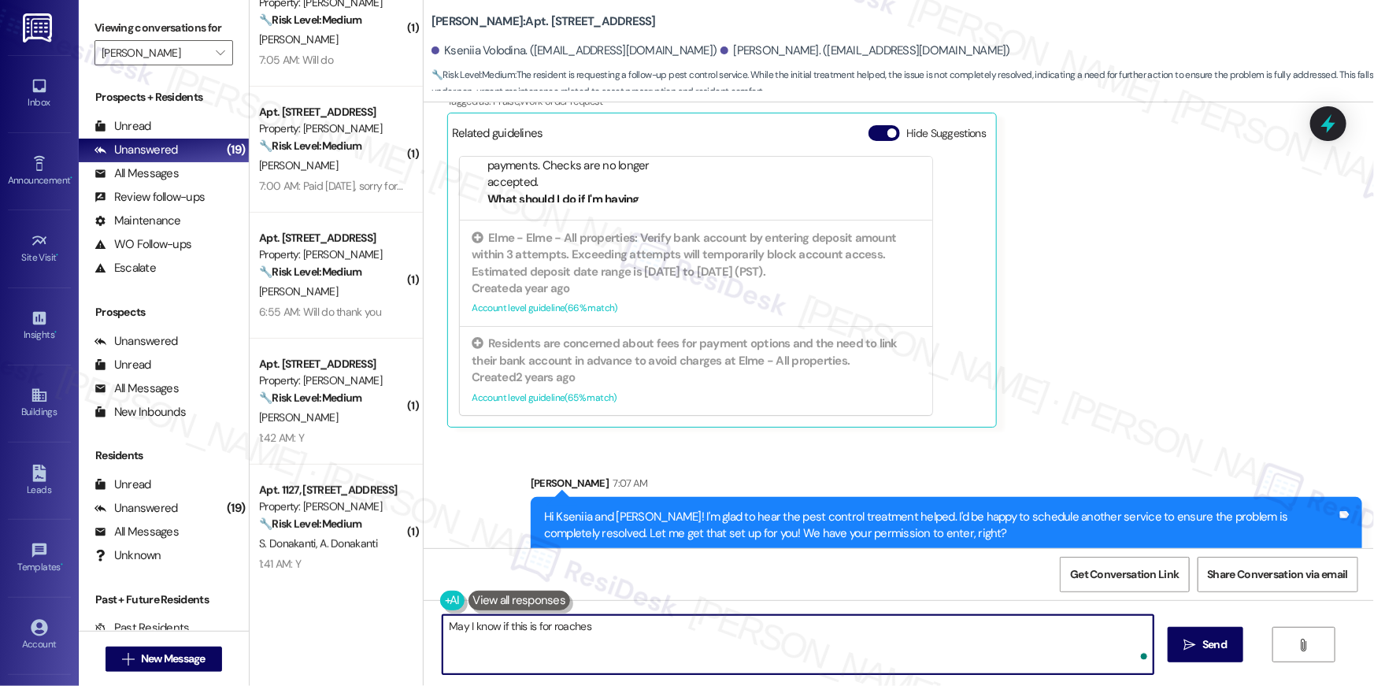
type textarea "May I know if this is for roaches?"
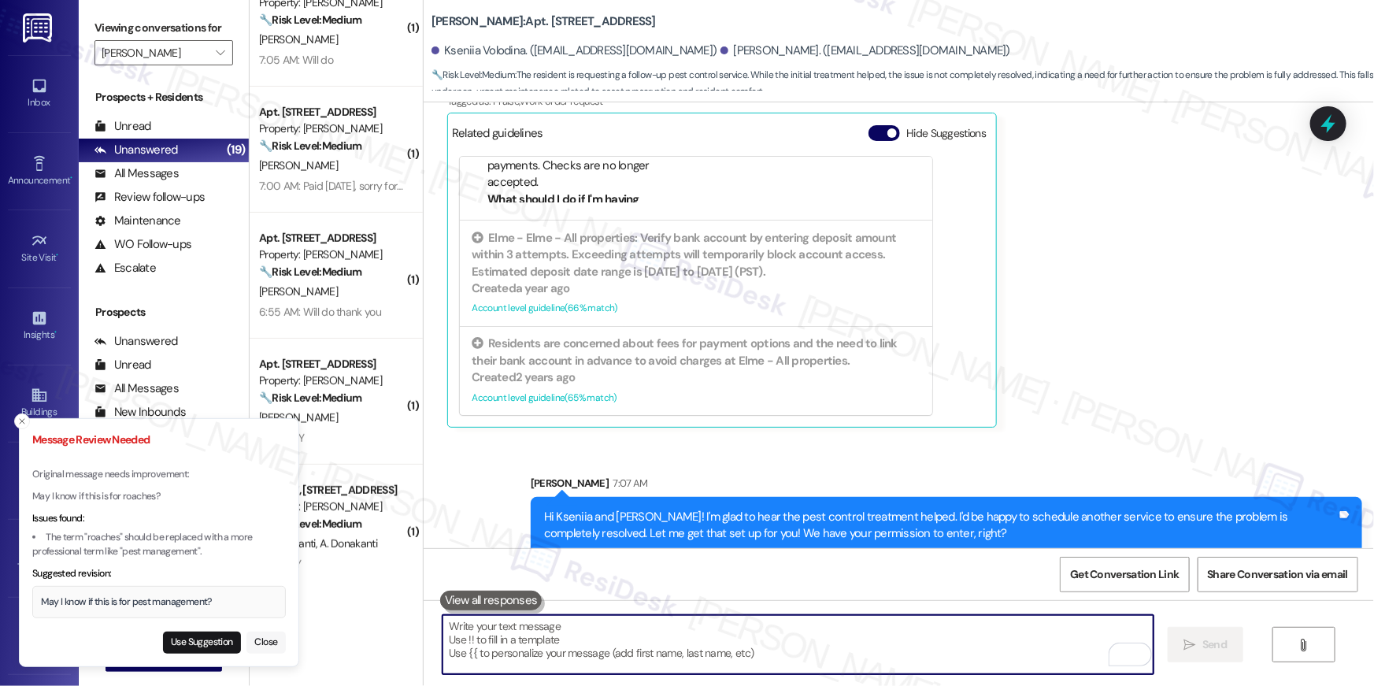
click at [277, 640] on button "Close" at bounding box center [265, 643] width 39 height 22
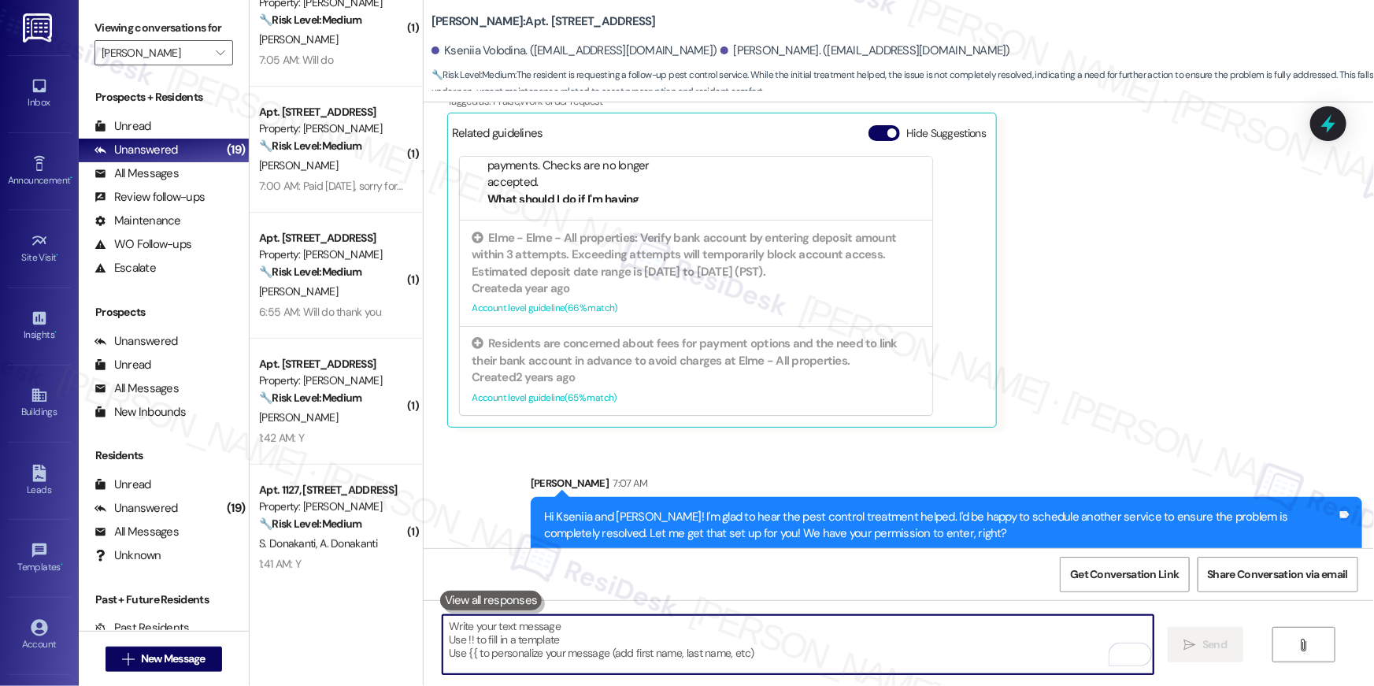
click at [602, 668] on textarea "To enrich screen reader interactions, please activate Accessibility in Grammarl…" at bounding box center [798, 644] width 711 height 59
click at [601, 652] on textarea "To enrich screen reader interactions, please activate Accessibility in Grammarl…" at bounding box center [798, 644] width 711 height 59
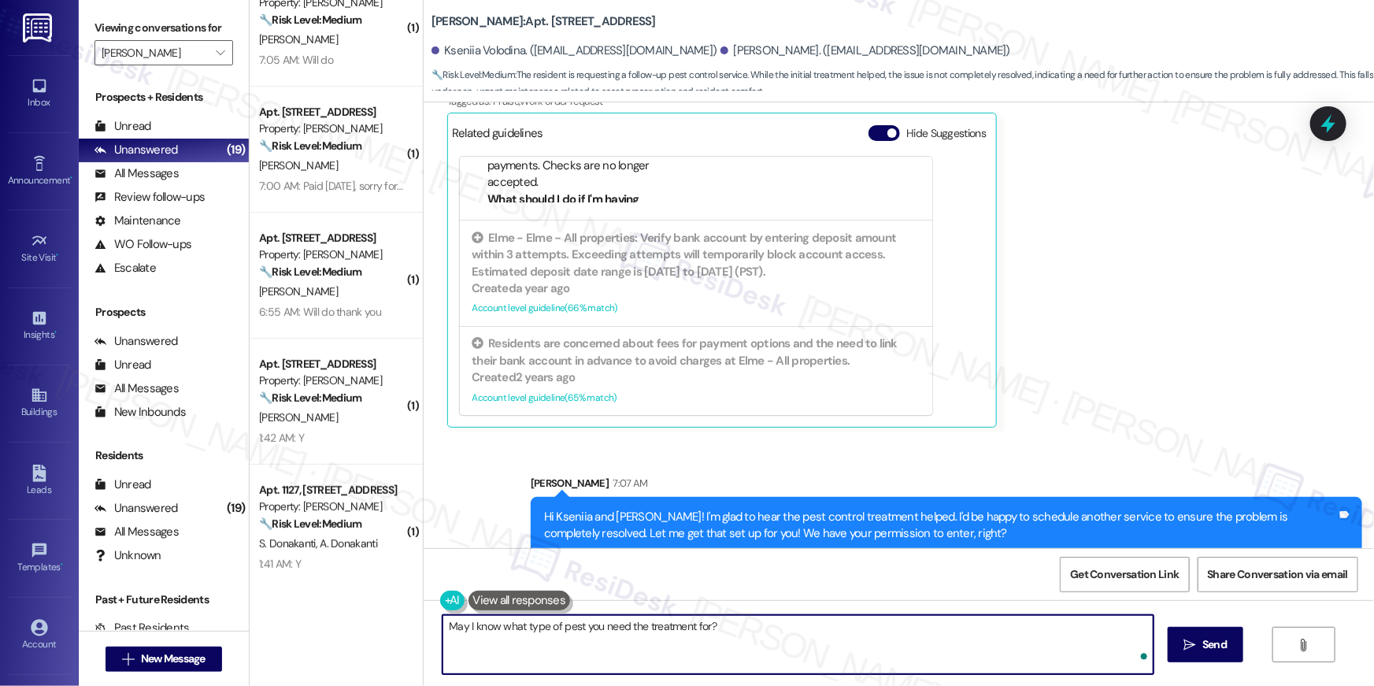
type textarea "May I know what type of pest you need the treatment for?"
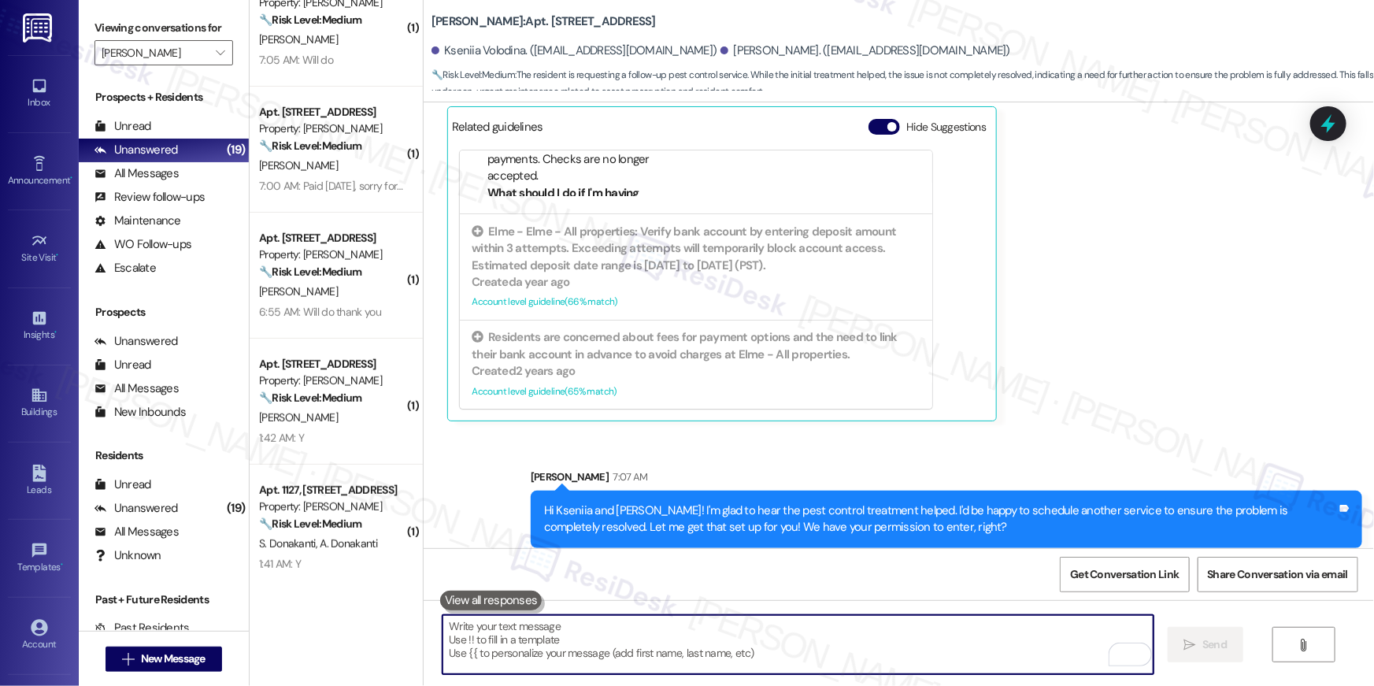
scroll to position [3013, 0]
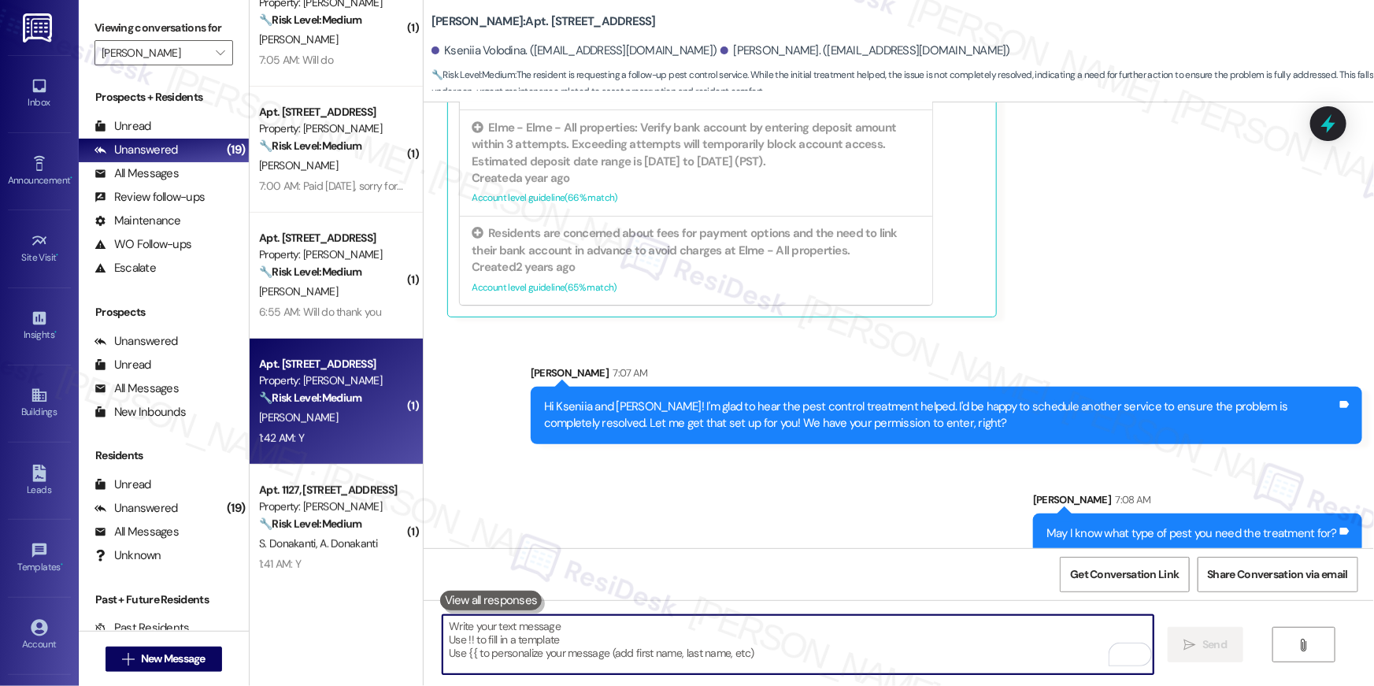
click at [330, 429] on div "1:42 AM: Y 1:42 AM: Y" at bounding box center [332, 438] width 149 height 20
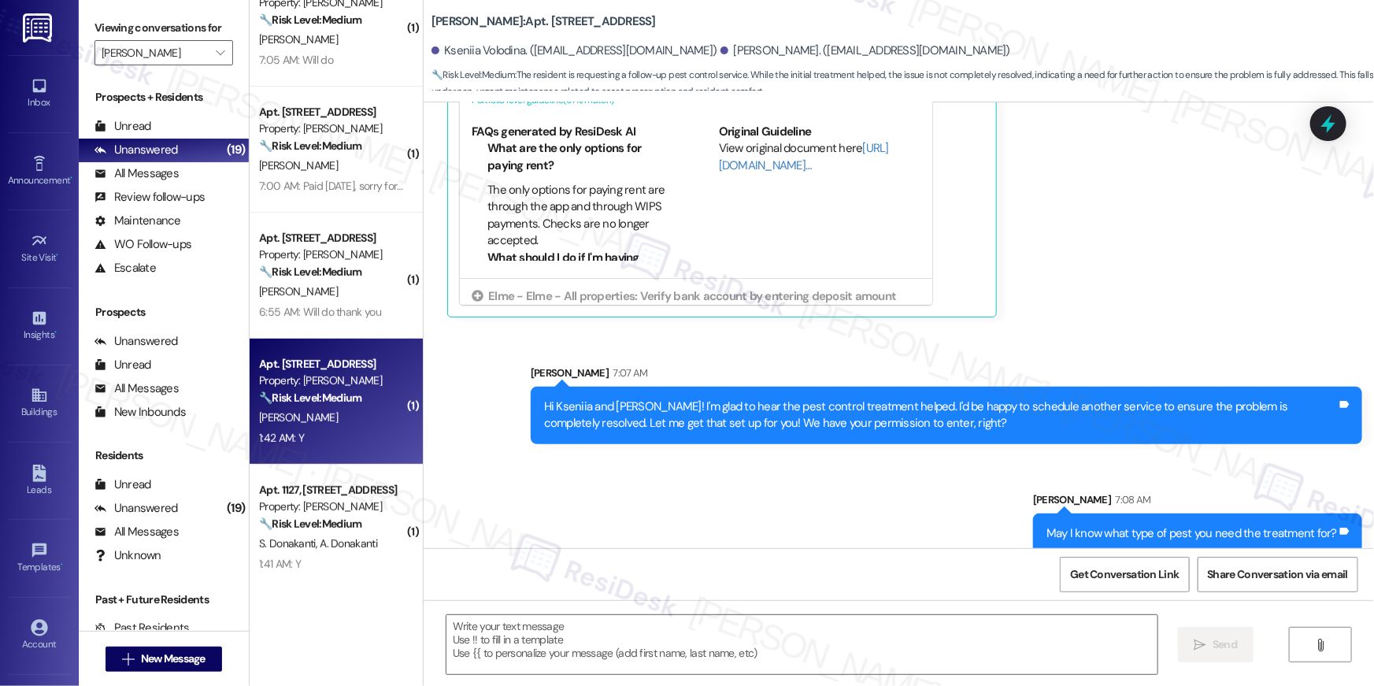
type textarea "Fetching suggested responses. Please feel free to read through the conversation…"
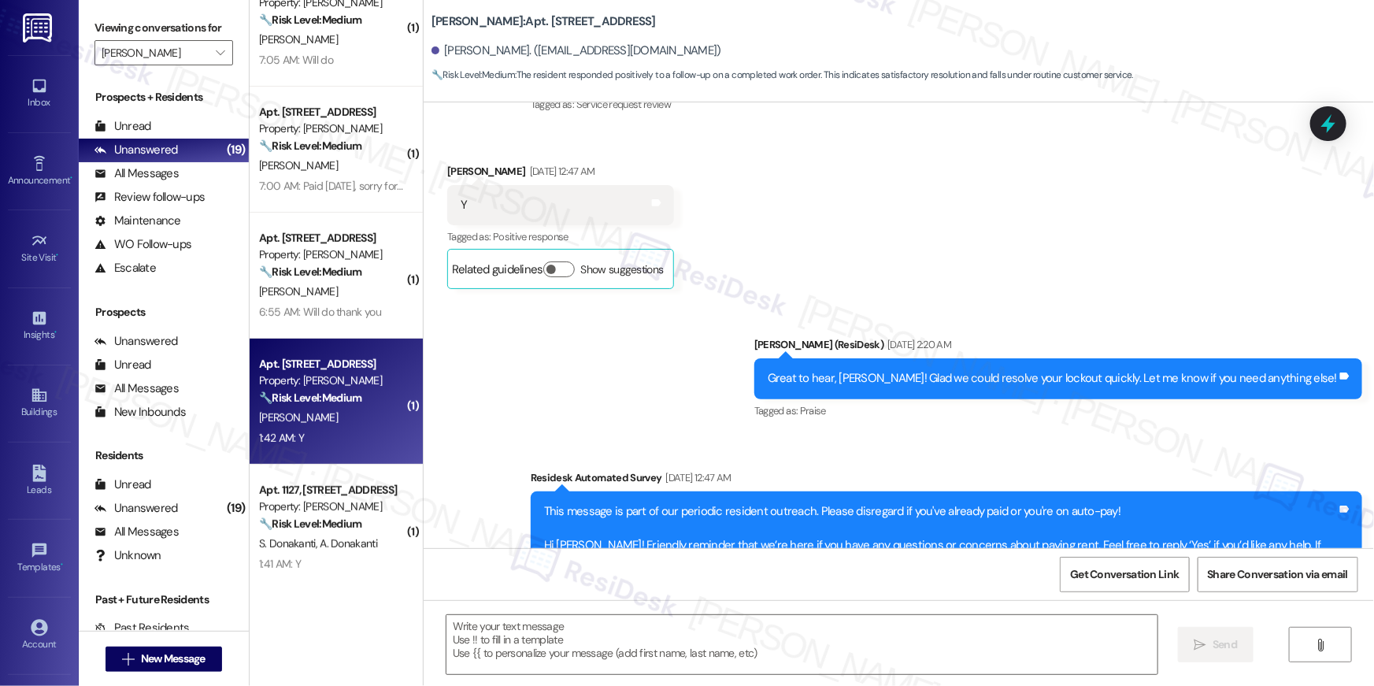
type textarea "Fetching suggested responses. Please feel free to read through the conversation…"
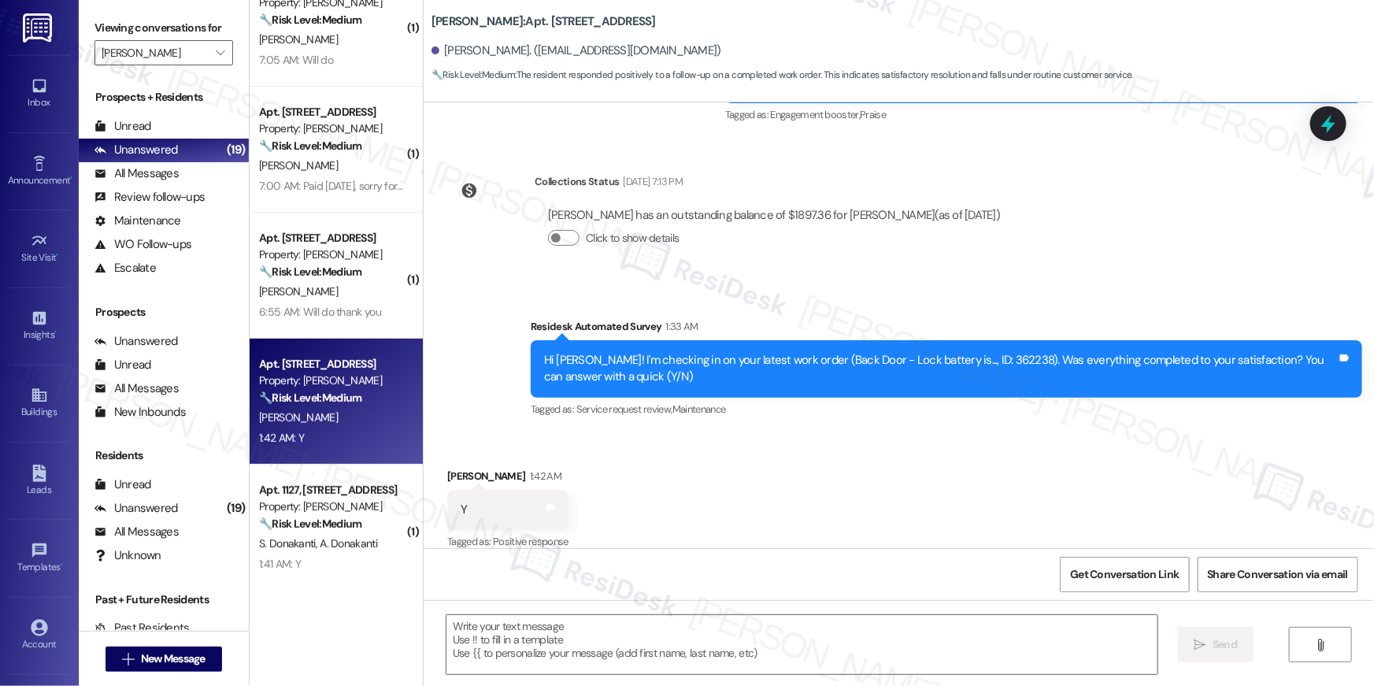
scroll to position [1110, 0]
click at [1011, 475] on div "Received via SMS Joan Schwamlein 1:42 AM Y Tags and notes Tagged as: Positive r…" at bounding box center [899, 498] width 951 height 133
click at [889, 662] on textarea at bounding box center [802, 644] width 711 height 59
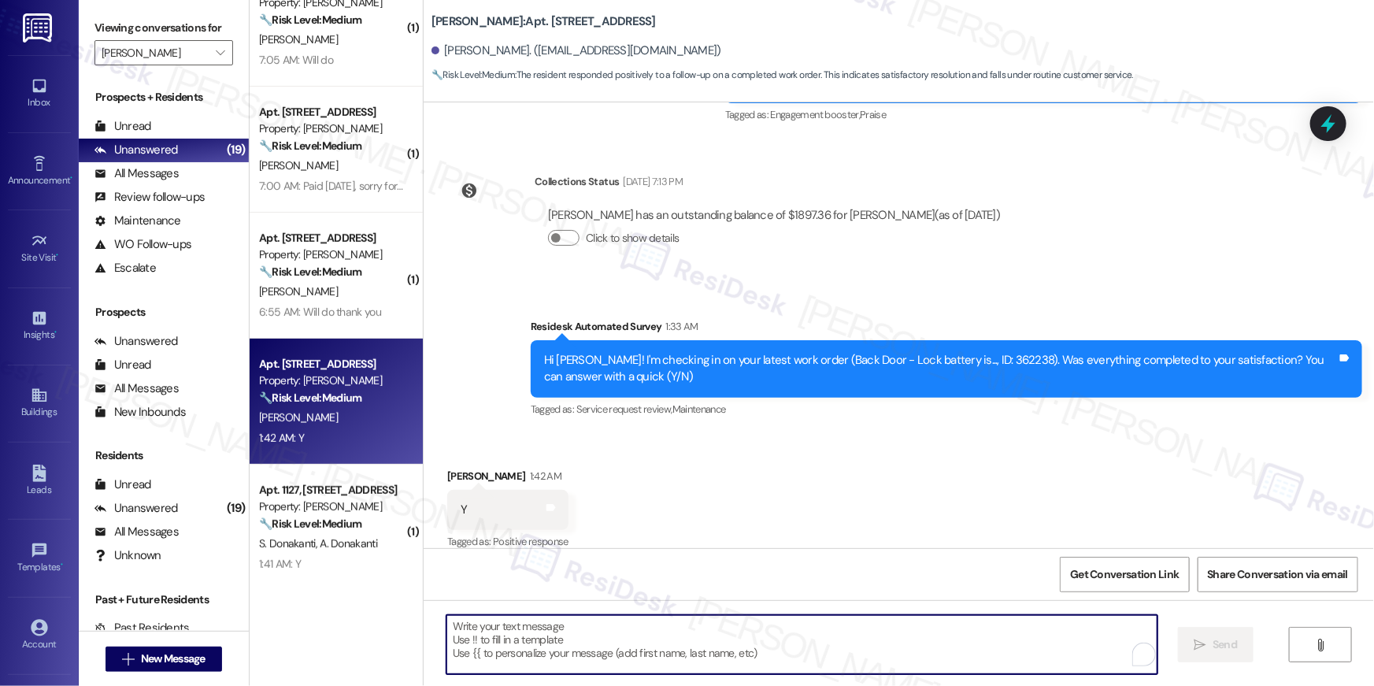
paste textarea "Hi {{first_name}}, I’m happy to hear your work order has been completed! If you…"
type textarea "Hi {{first_name}}, I’m happy to hear your work order has been completed! If you…"
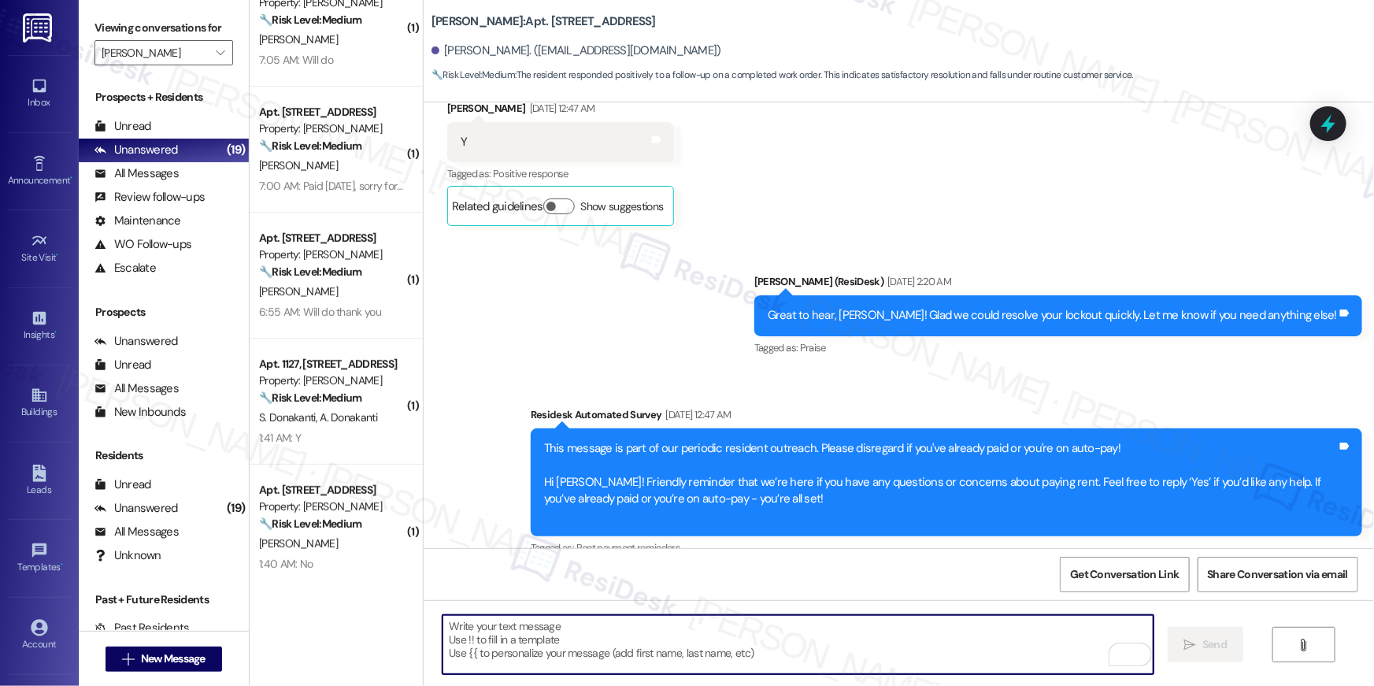
scroll to position [654, 0]
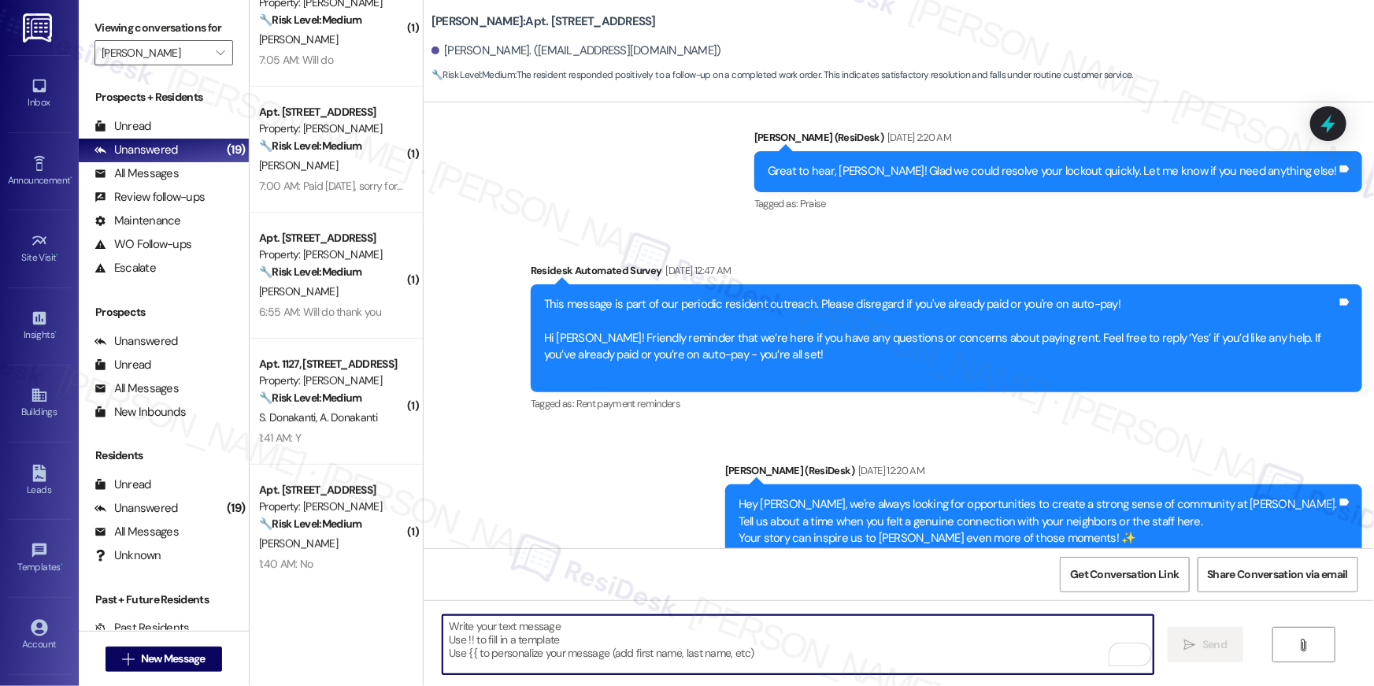
click at [981, 661] on textarea "To enrich screen reader interactions, please activate Accessibility in Grammarl…" at bounding box center [798, 644] width 711 height 59
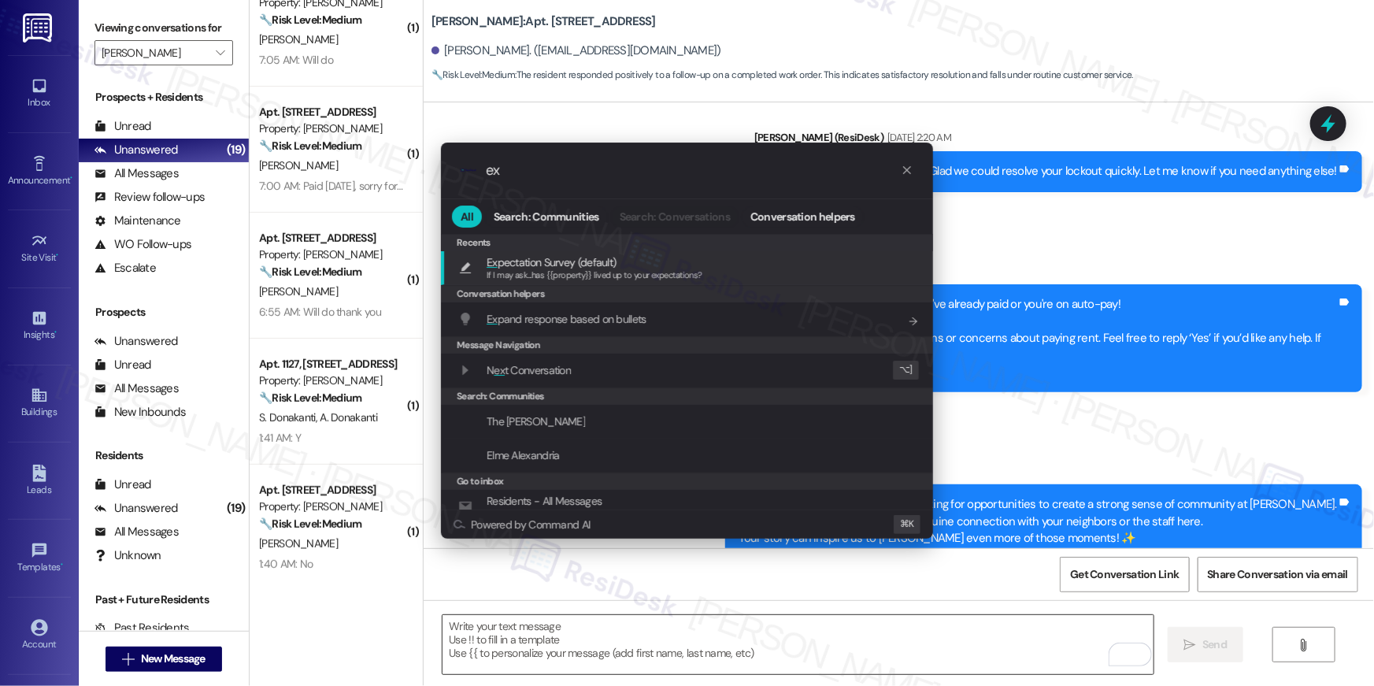
type input "exp"
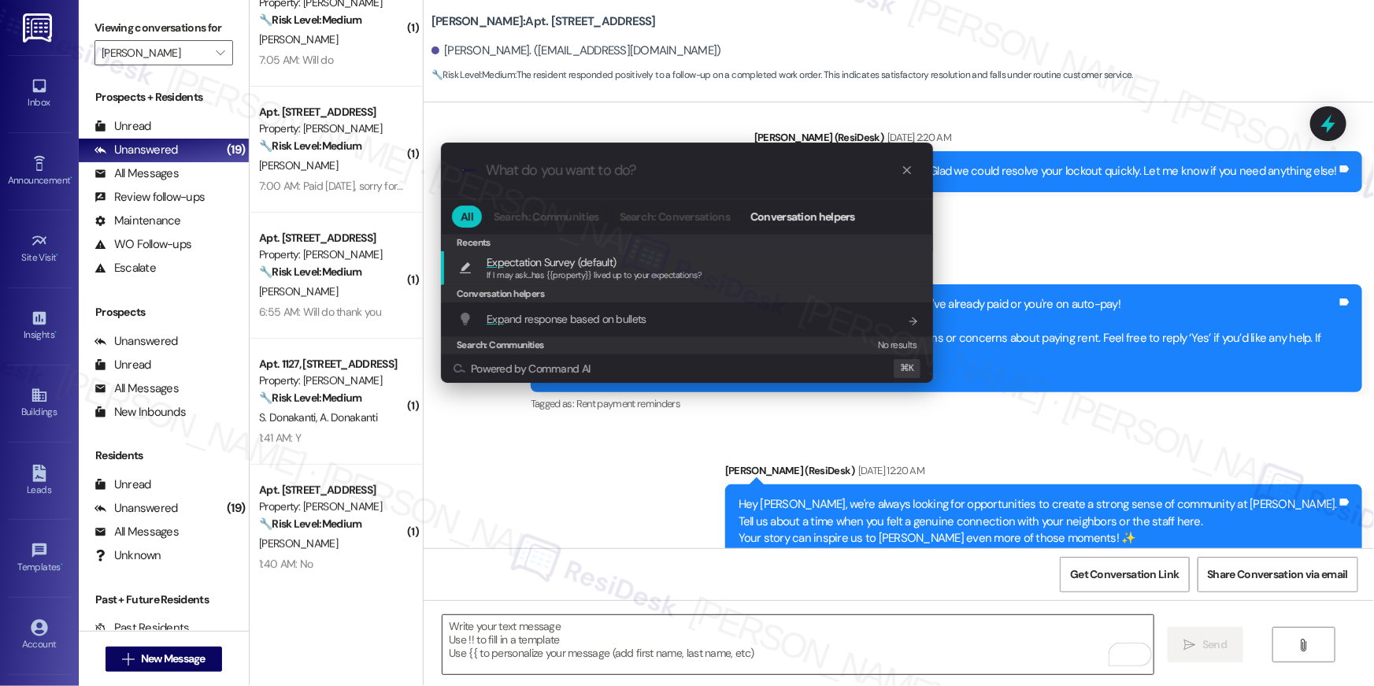
type textarea "If I may ask...has {{property}} lived up to your expectations?"
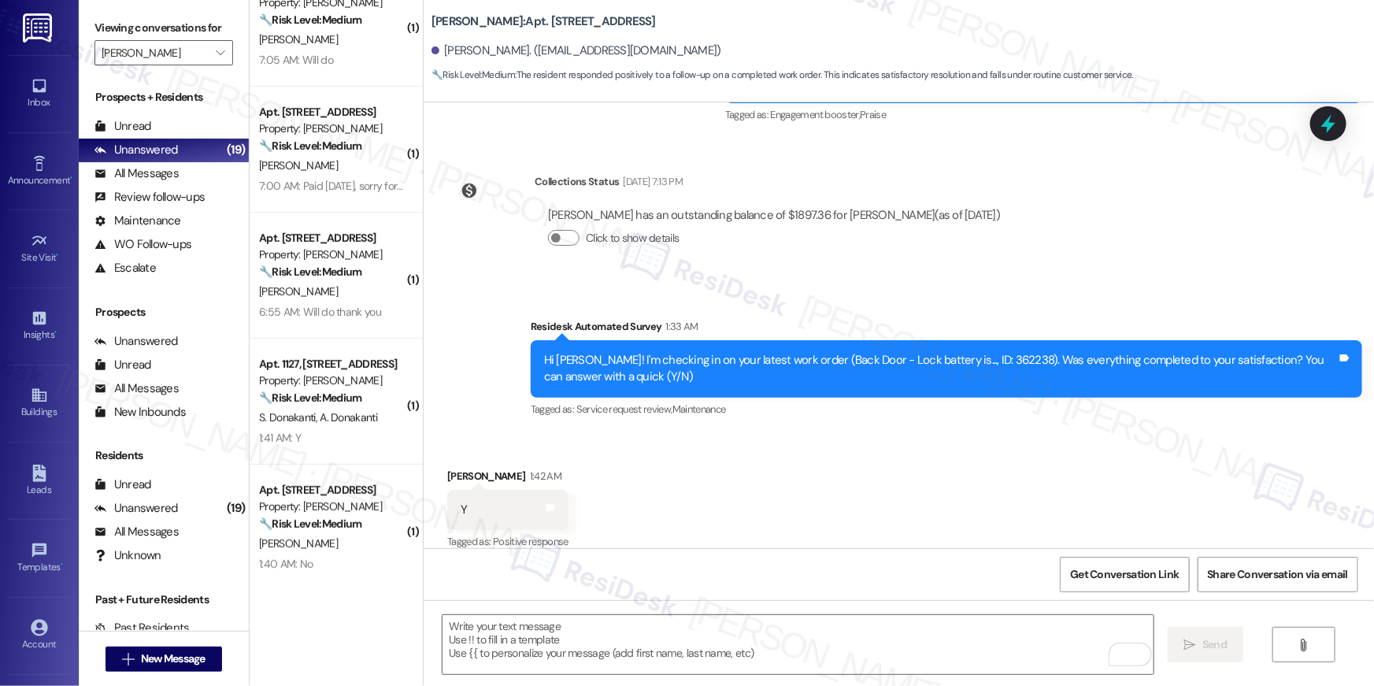
click at [331, 424] on span "A. Donakanti" at bounding box center [348, 417] width 57 height 14
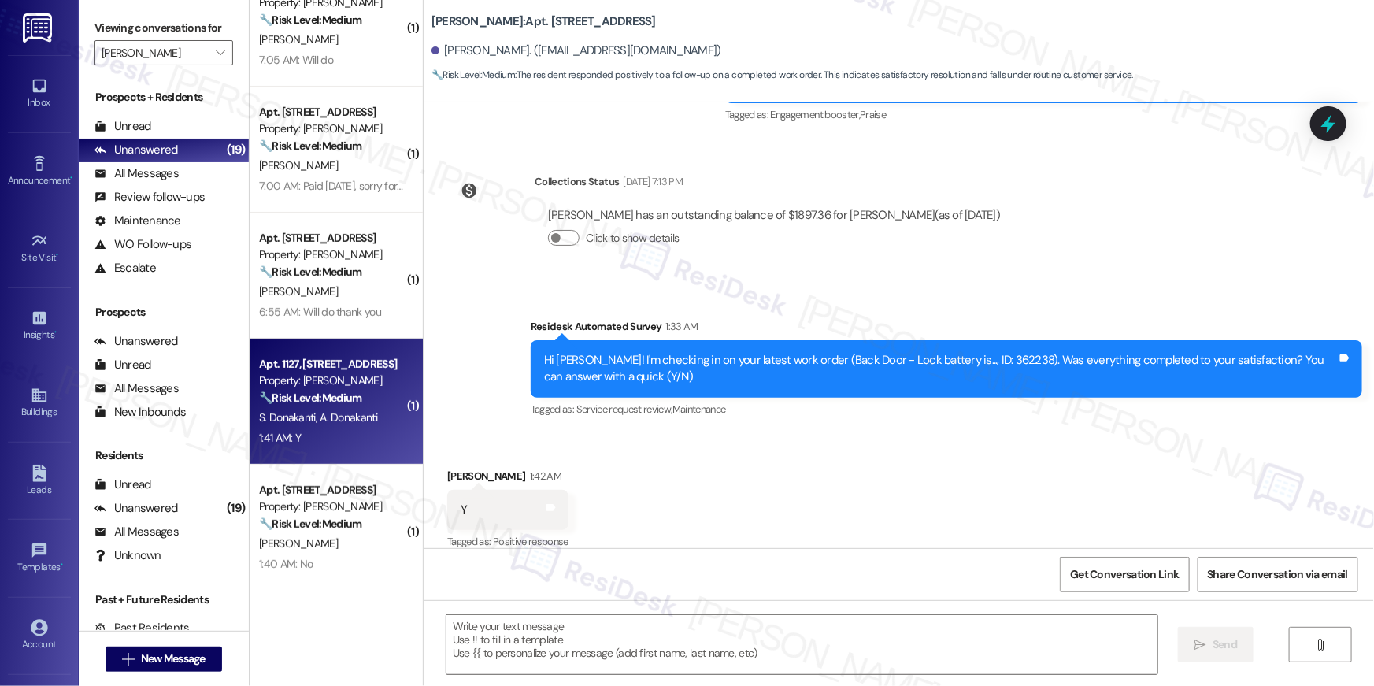
type textarea "Fetching suggested responses. Please feel free to read through the conversation…"
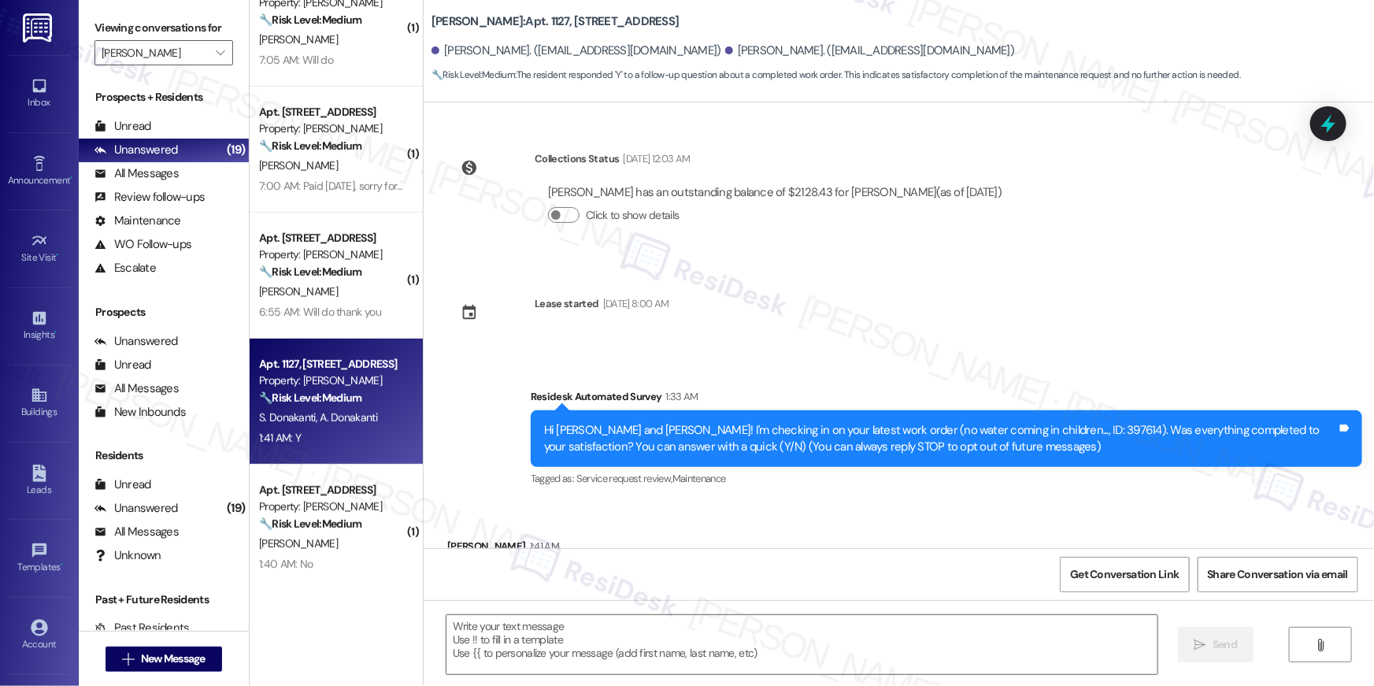
scroll to position [0, 0]
click at [981, 637] on textarea at bounding box center [802, 644] width 711 height 59
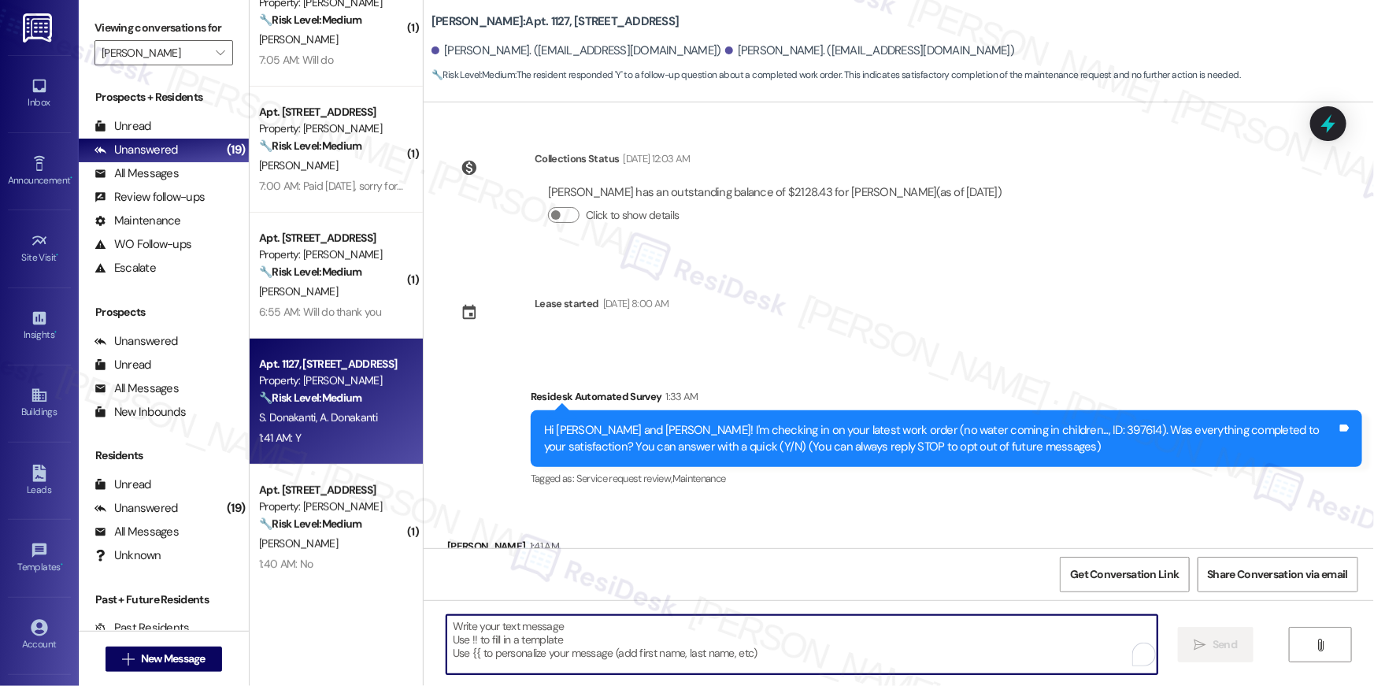
paste textarea "Hi {{first_name}}, I’m happy to hear your work order has been completed! If you…"
type textarea "Hi {{first_name}}, I’m happy to hear your work order has been completed! If you…"
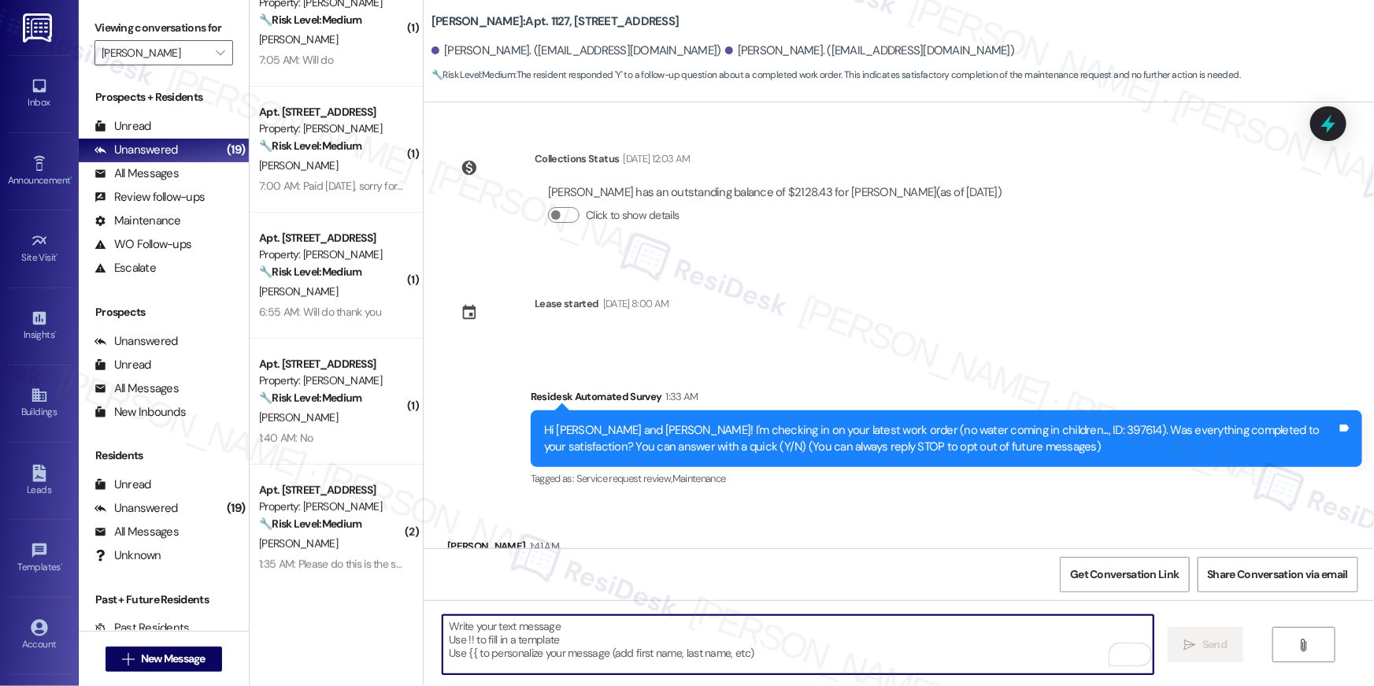
click at [929, 642] on textarea "To enrich screen reader interactions, please activate Accessibility in Grammarl…" at bounding box center [798, 644] width 711 height 59
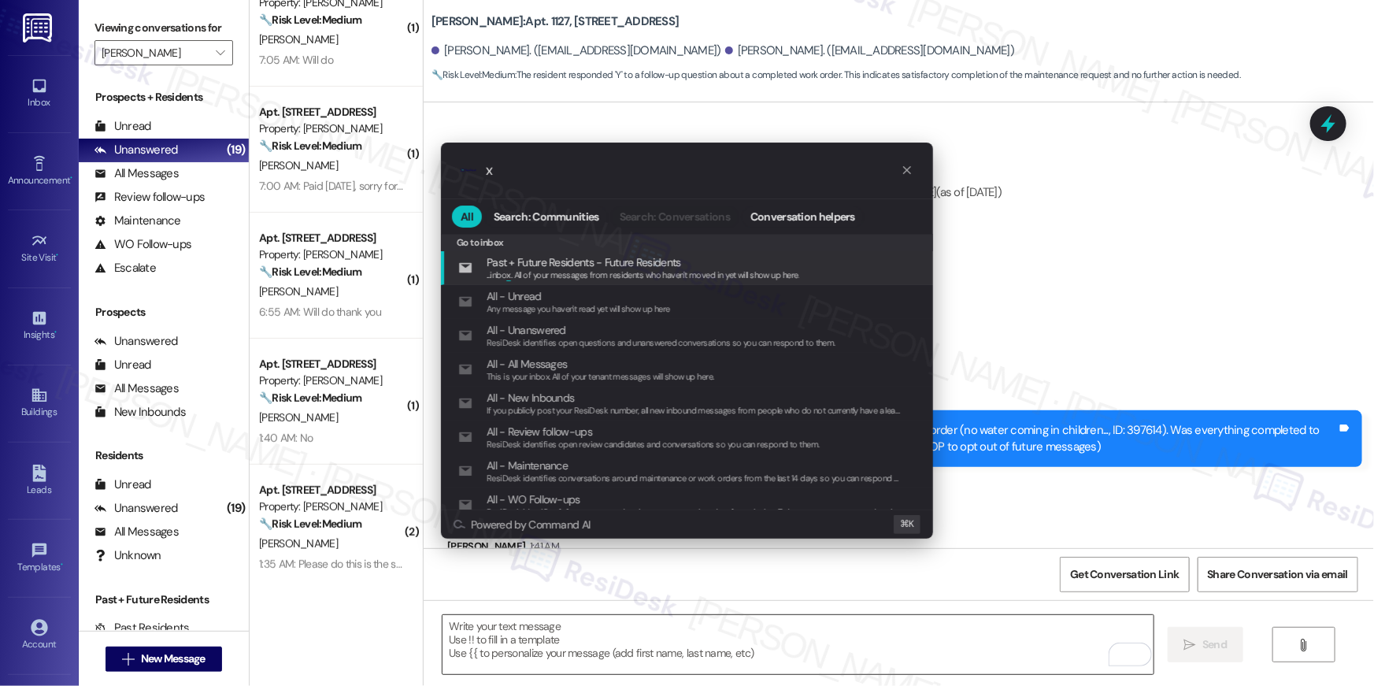
type input "xp"
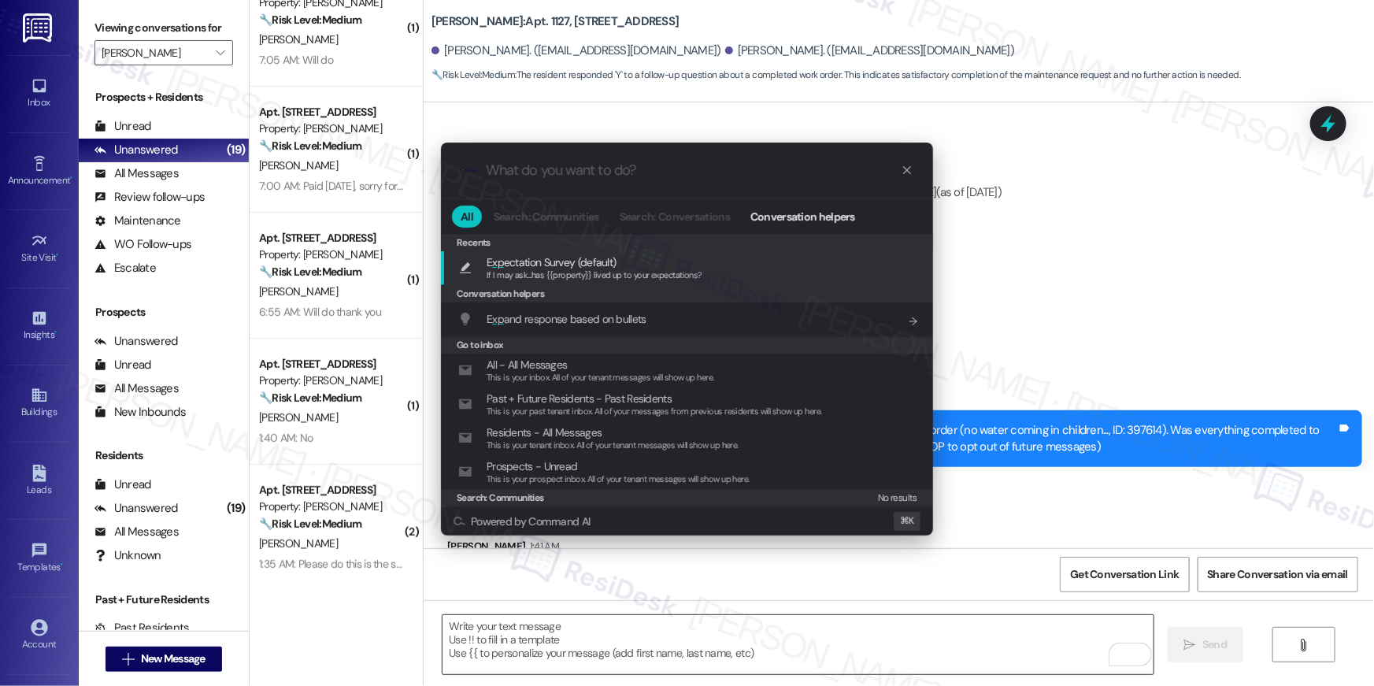
type textarea "If I may ask...has {{property}} lived up to your expectations?"
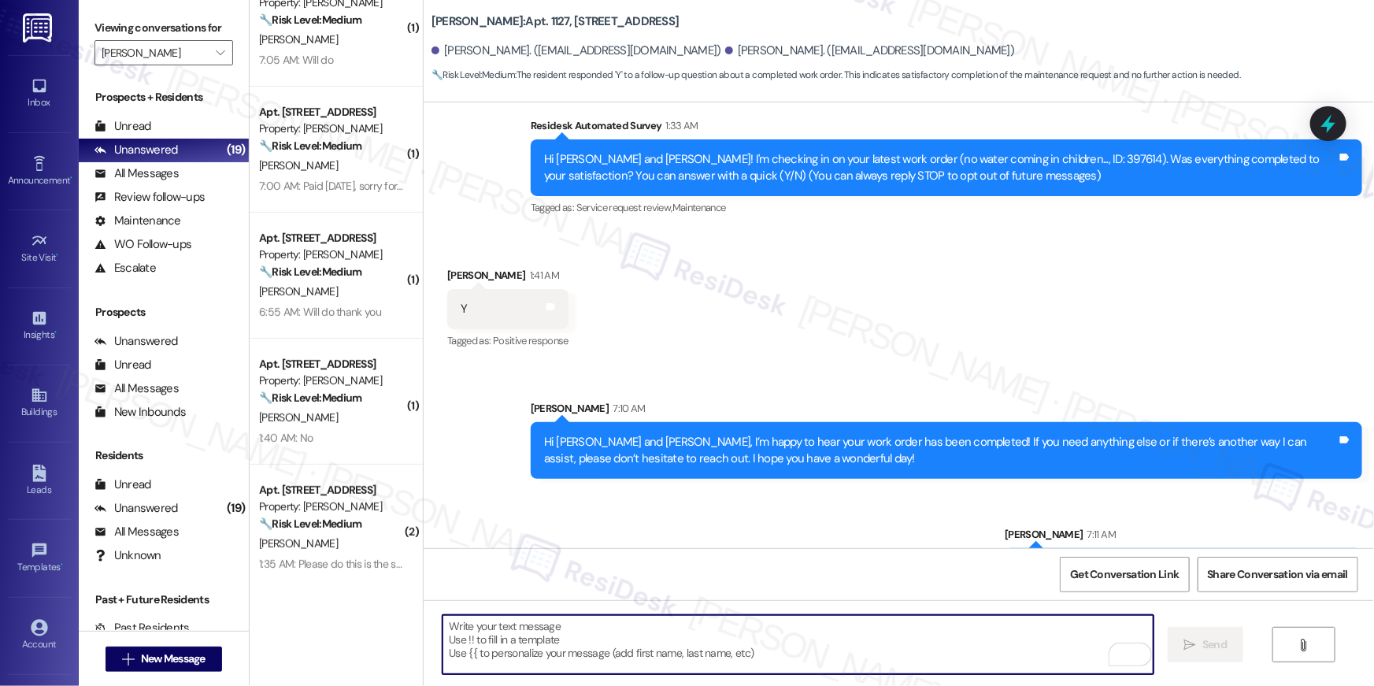
scroll to position [323, 0]
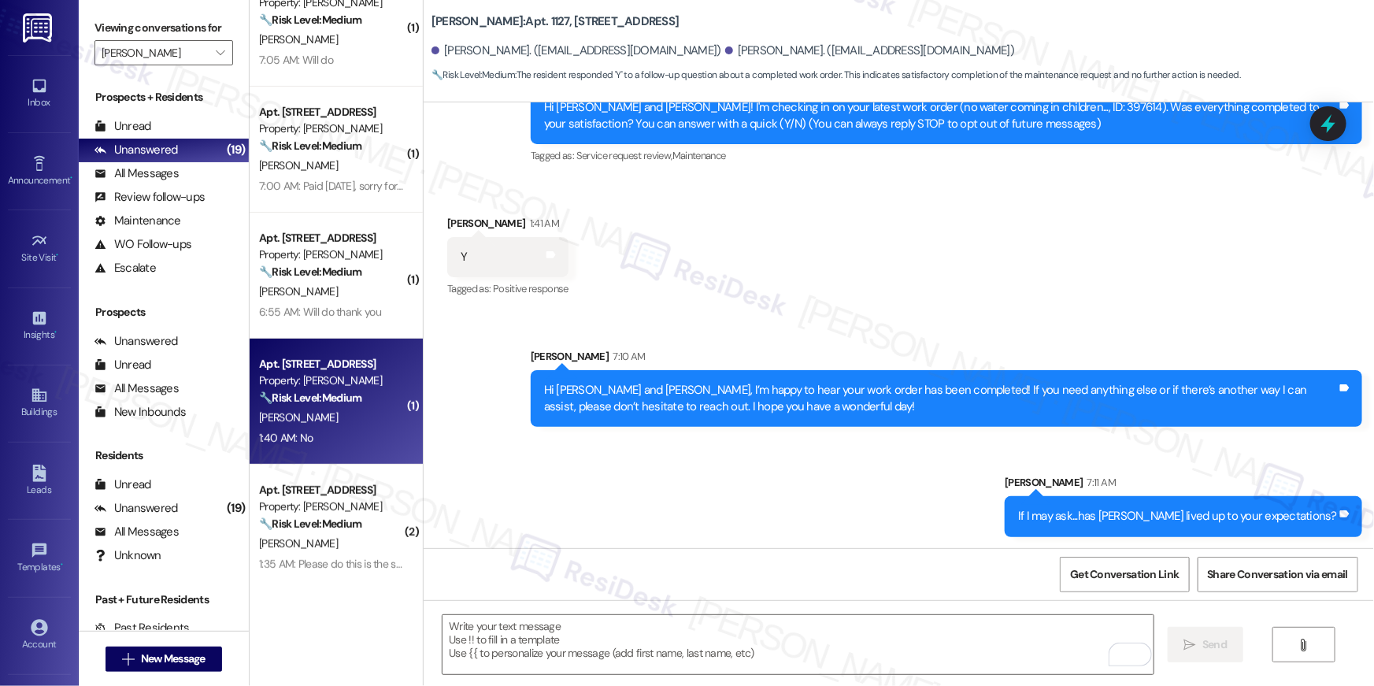
click at [317, 394] on strong "🔧 Risk Level: Medium" at bounding box center [310, 398] width 102 height 14
type textarea "Fetching suggested responses. Please feel free to read through the conversation…"
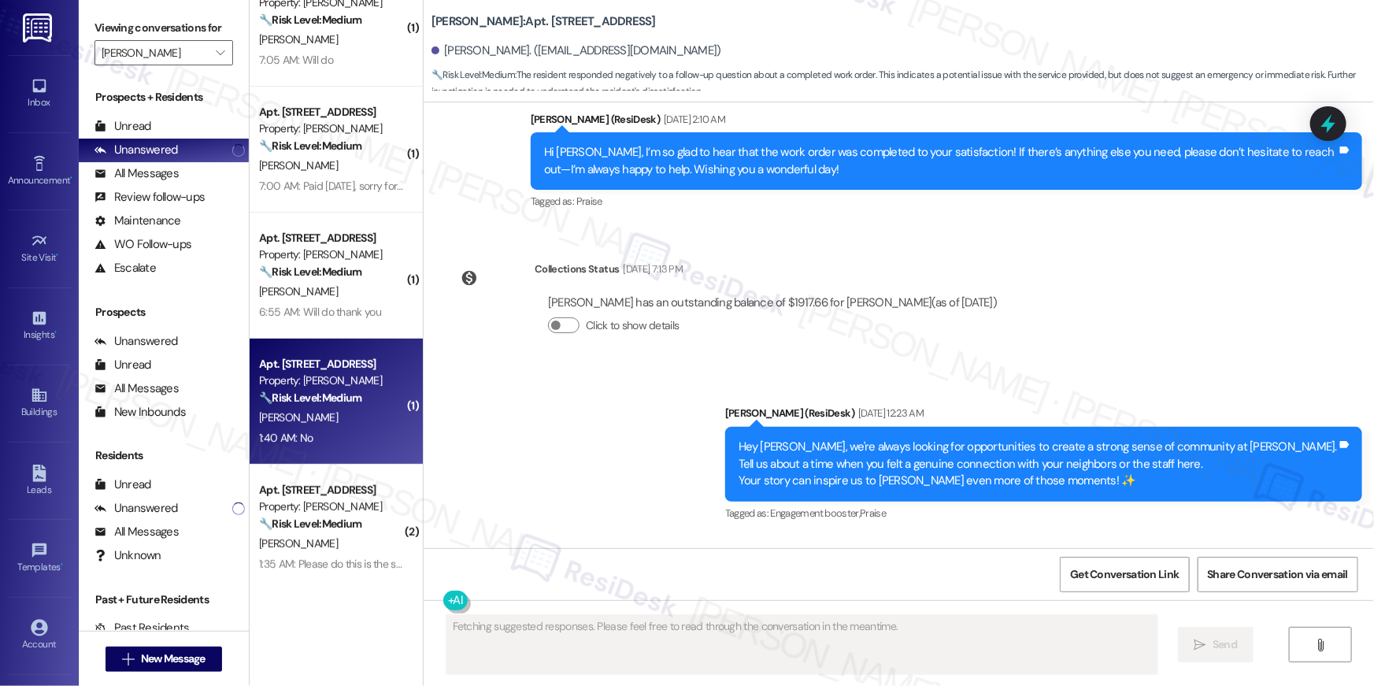
scroll to position [10271, 0]
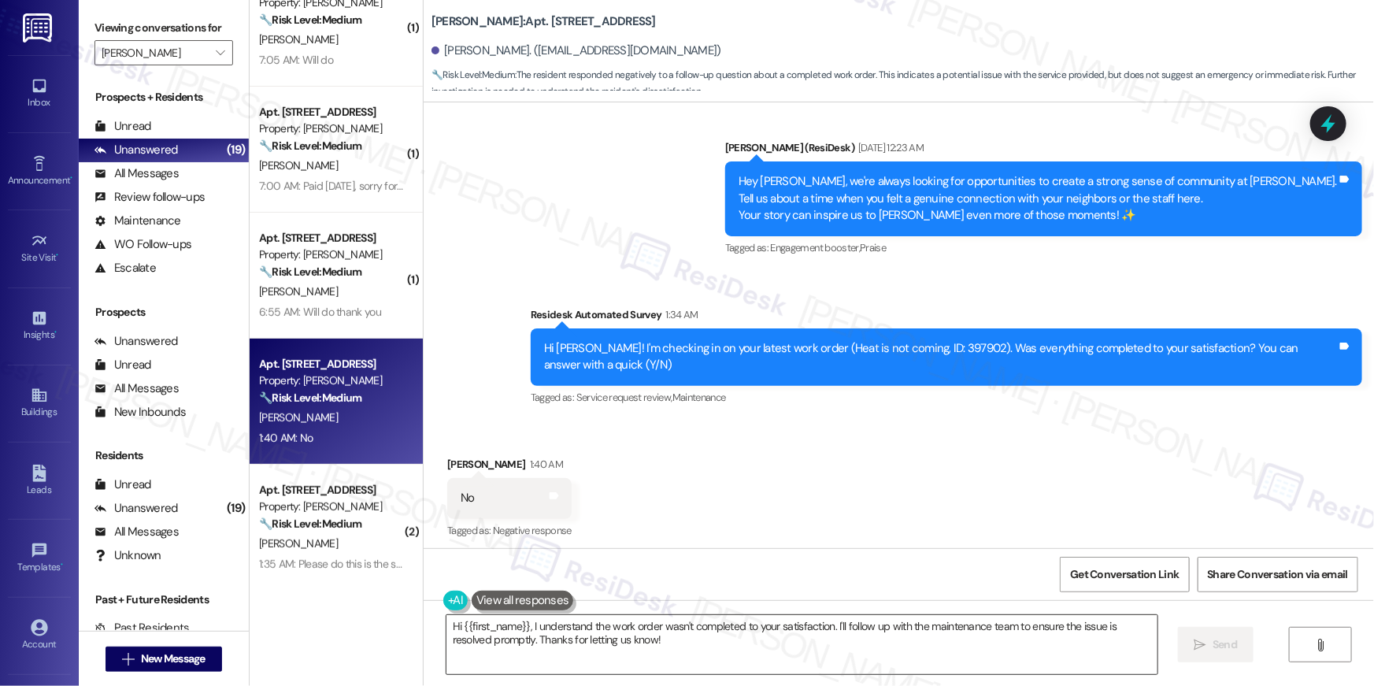
click at [913, 660] on textarea "Hi {{first_name}}, I understand the work order wasn't completed to your satisfa…" at bounding box center [802, 644] width 711 height 59
click at [987, 643] on textarea "Hi {{first_name}}, I understand the work order wasn't completed to your satisfa…" at bounding box center [798, 644] width 711 height 59
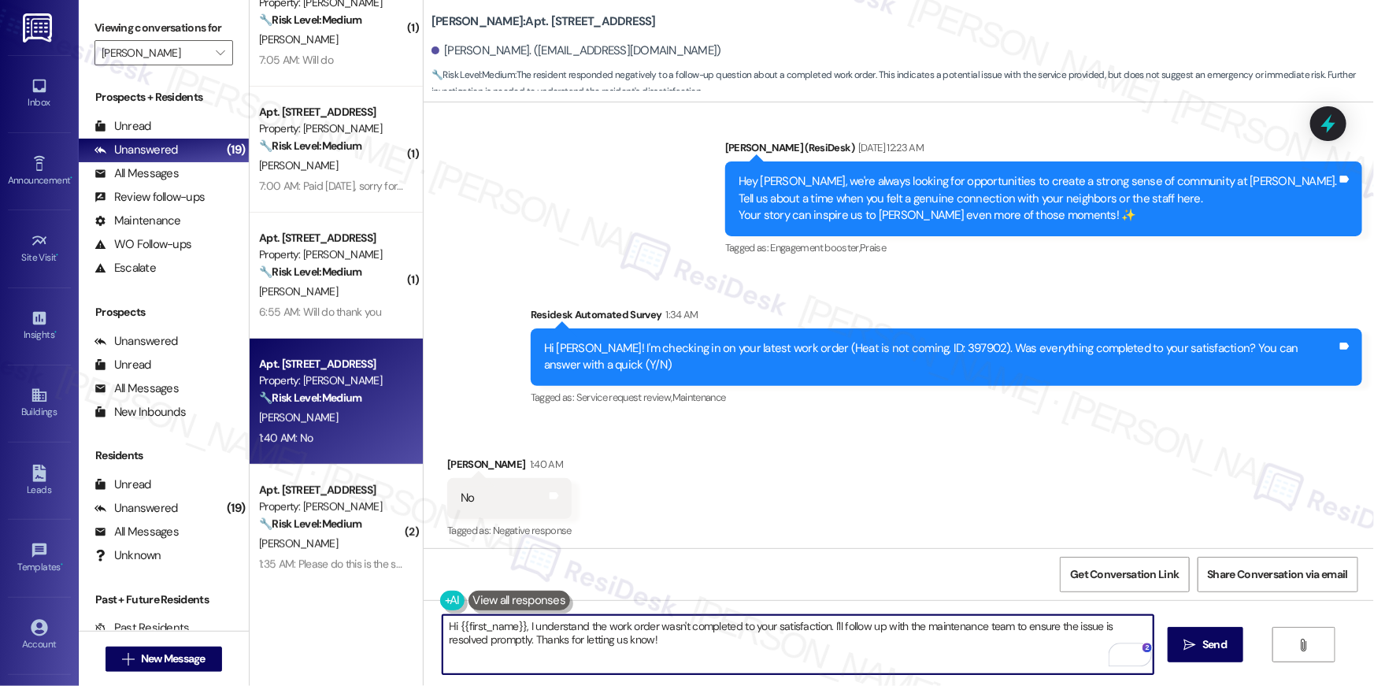
click at [987, 643] on textarea "Hi {{first_name}}, I understand the work order wasn't completed to your satisfa…" at bounding box center [798, 644] width 711 height 59
paste textarea "’m sorry to hear your work order is still not complete. Could you please share …"
type textarea "Hi {{first_name}}, I’m sorry to hear your work order is still not complete. Cou…"
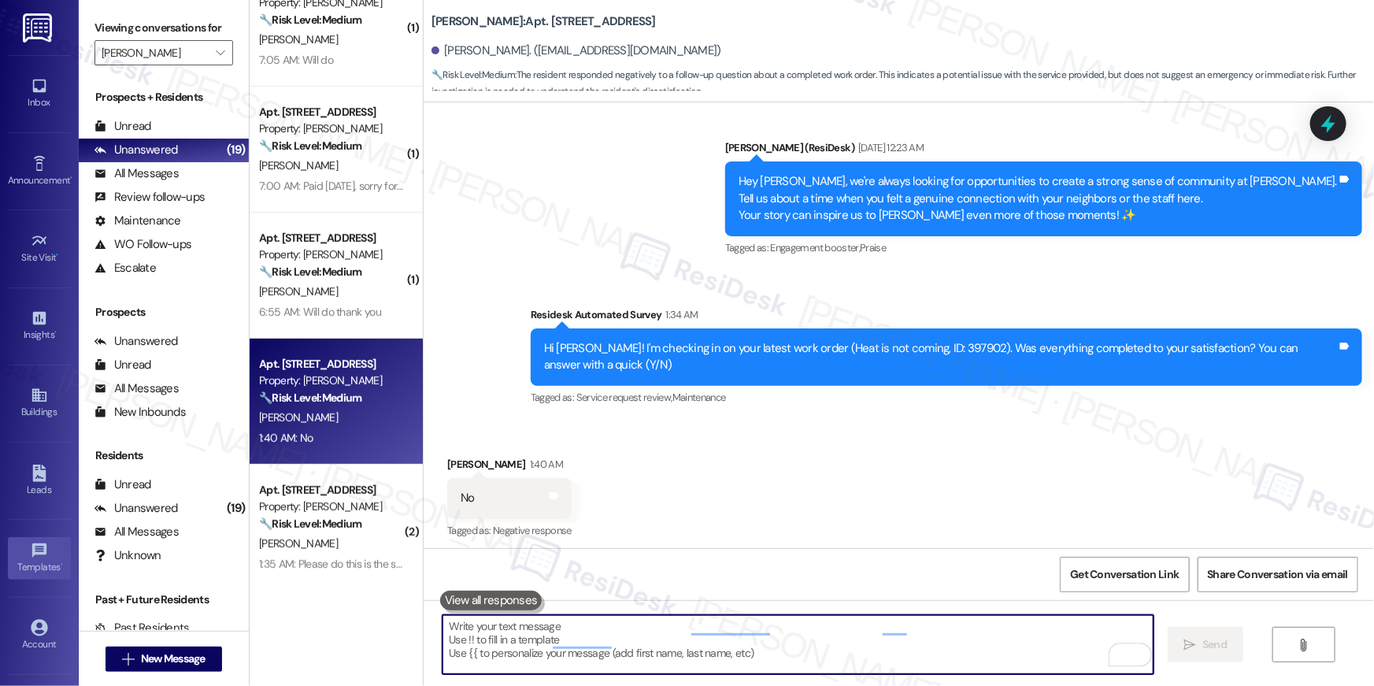
scroll to position [10271, 0]
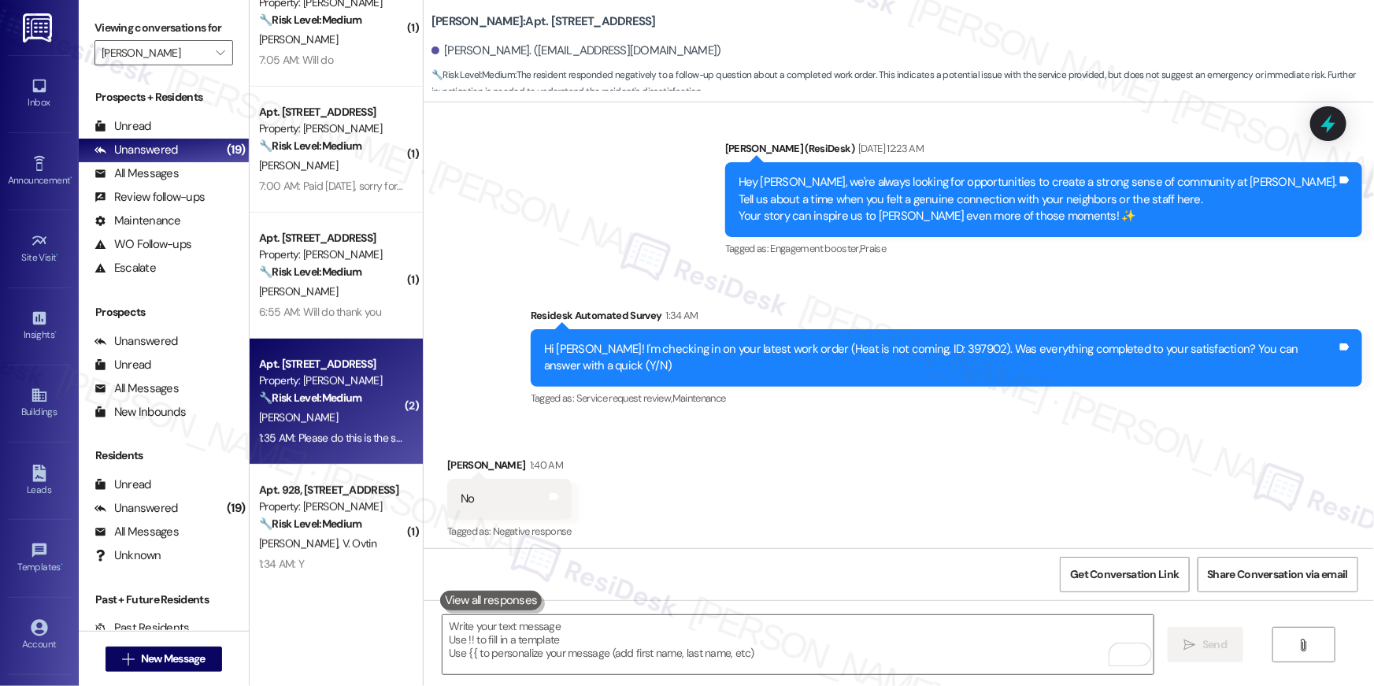
click at [316, 406] on div "Apt. 637, 2511 Farmcrest Drive Property: Elme Herndon 🔧 Risk Level: Medium The …" at bounding box center [332, 381] width 149 height 54
type textarea "Fetching suggested responses. Please feel free to read through the conversation…"
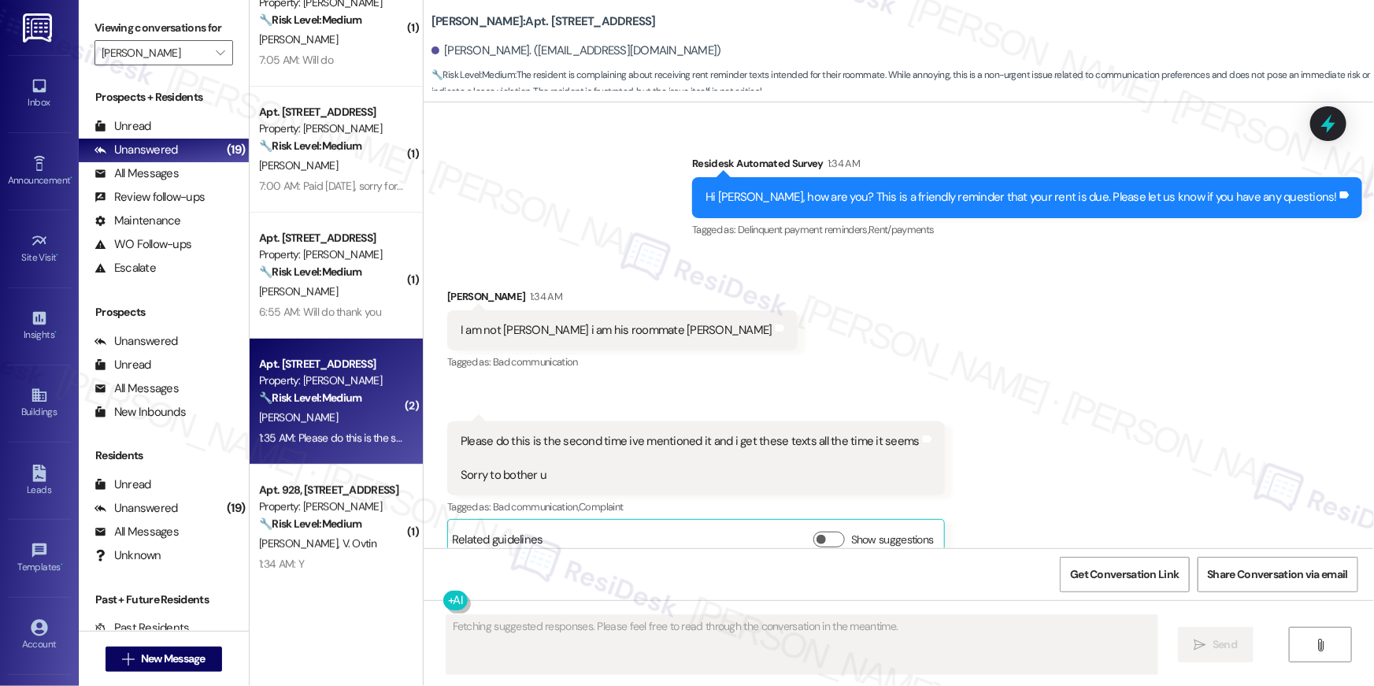
scroll to position [1036, 0]
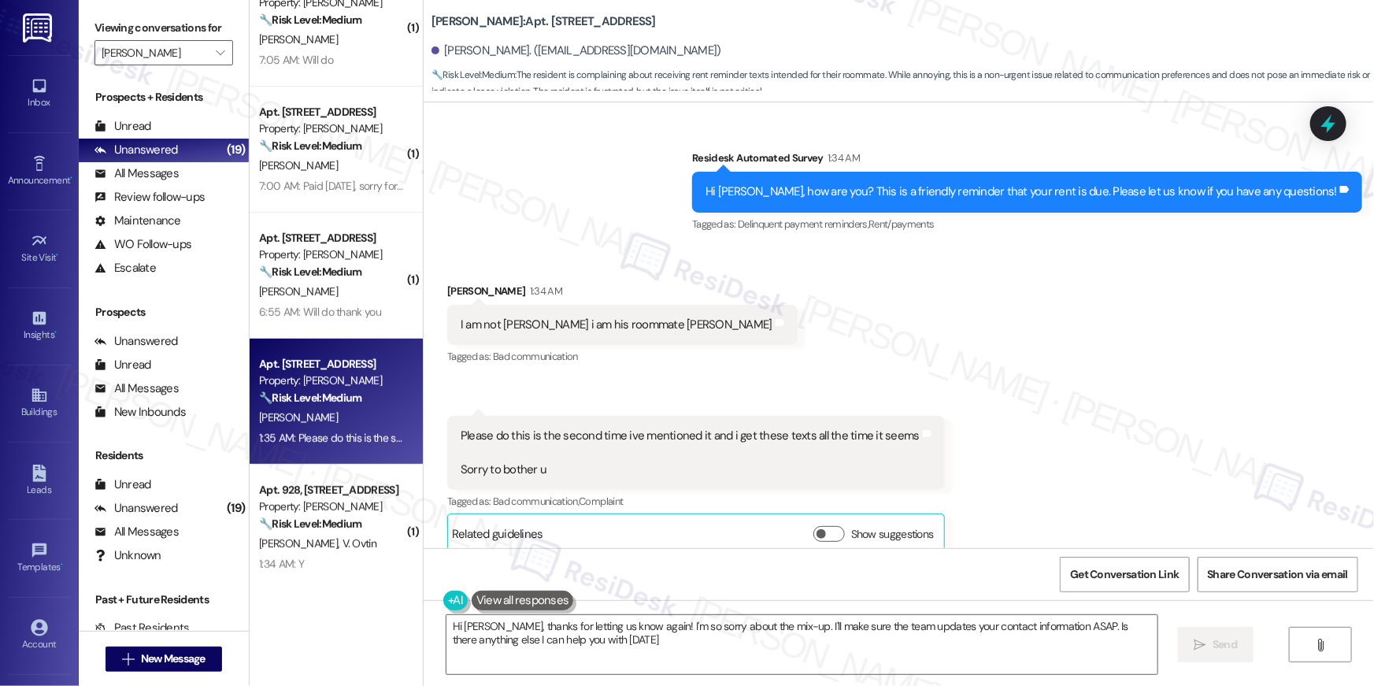
type textarea "Hi Brady, thanks for letting us know again! I'm so sorry about the mix-up. I'll…"
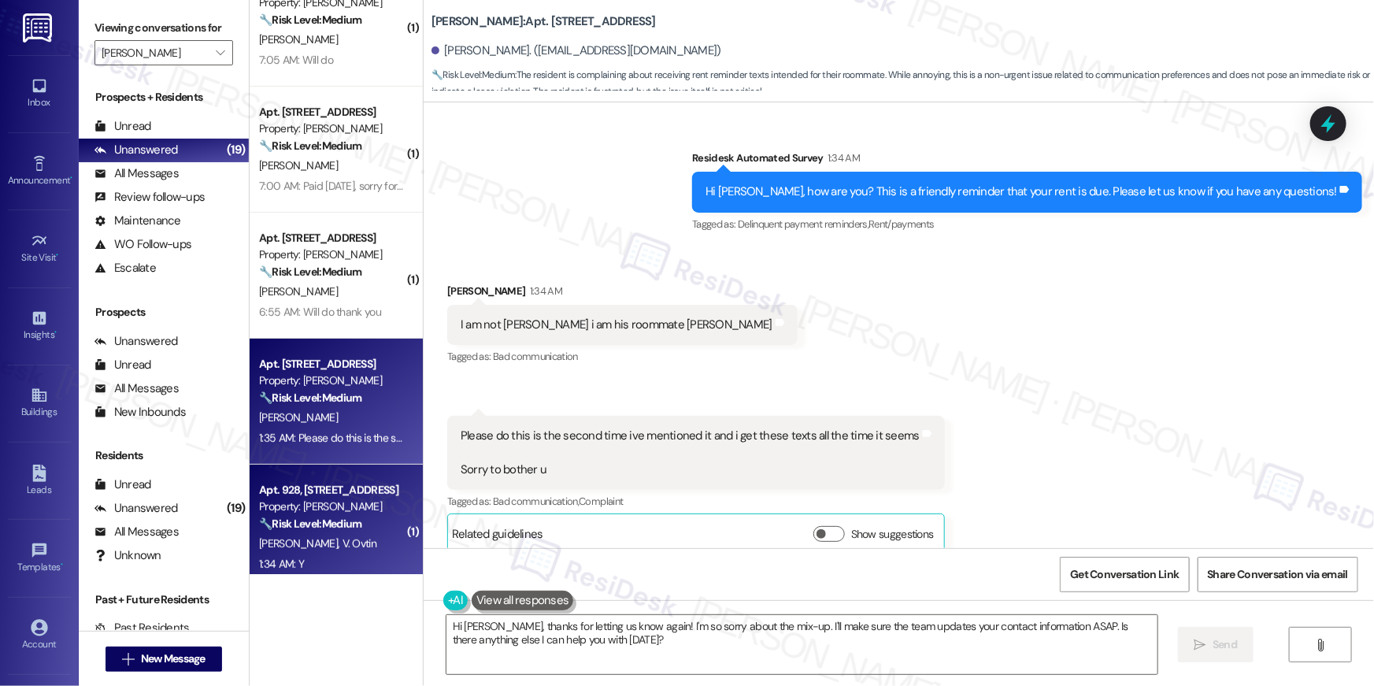
click at [352, 502] on div "Property: Elme Herndon" at bounding box center [332, 506] width 146 height 17
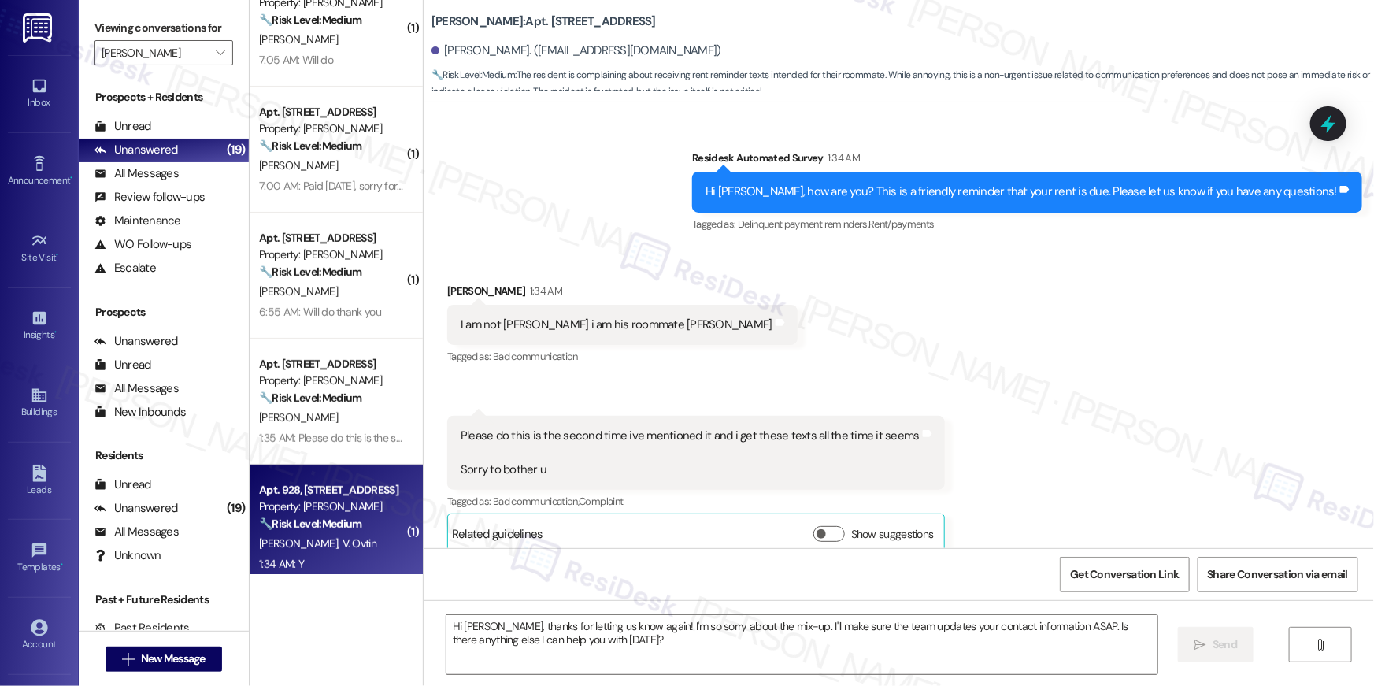
type textarea "Fetching suggested responses. Please feel free to read through the conversation…"
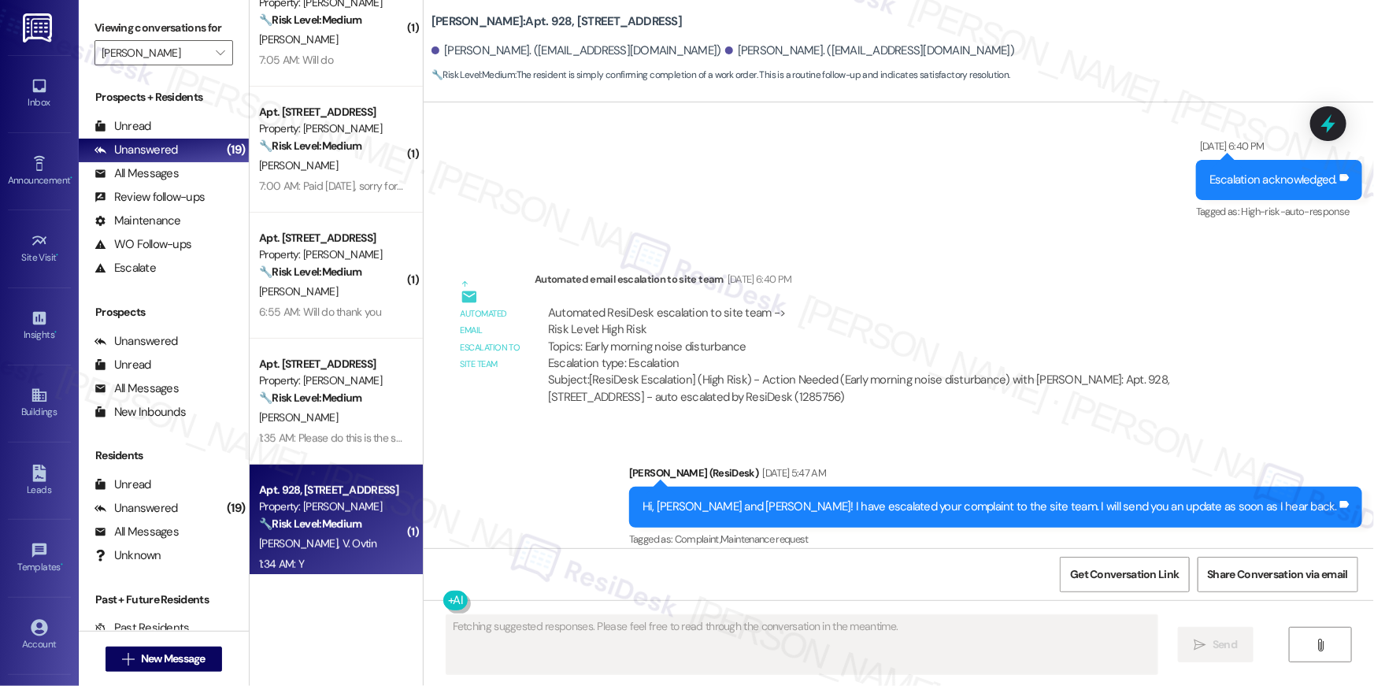
scroll to position [7252, 0]
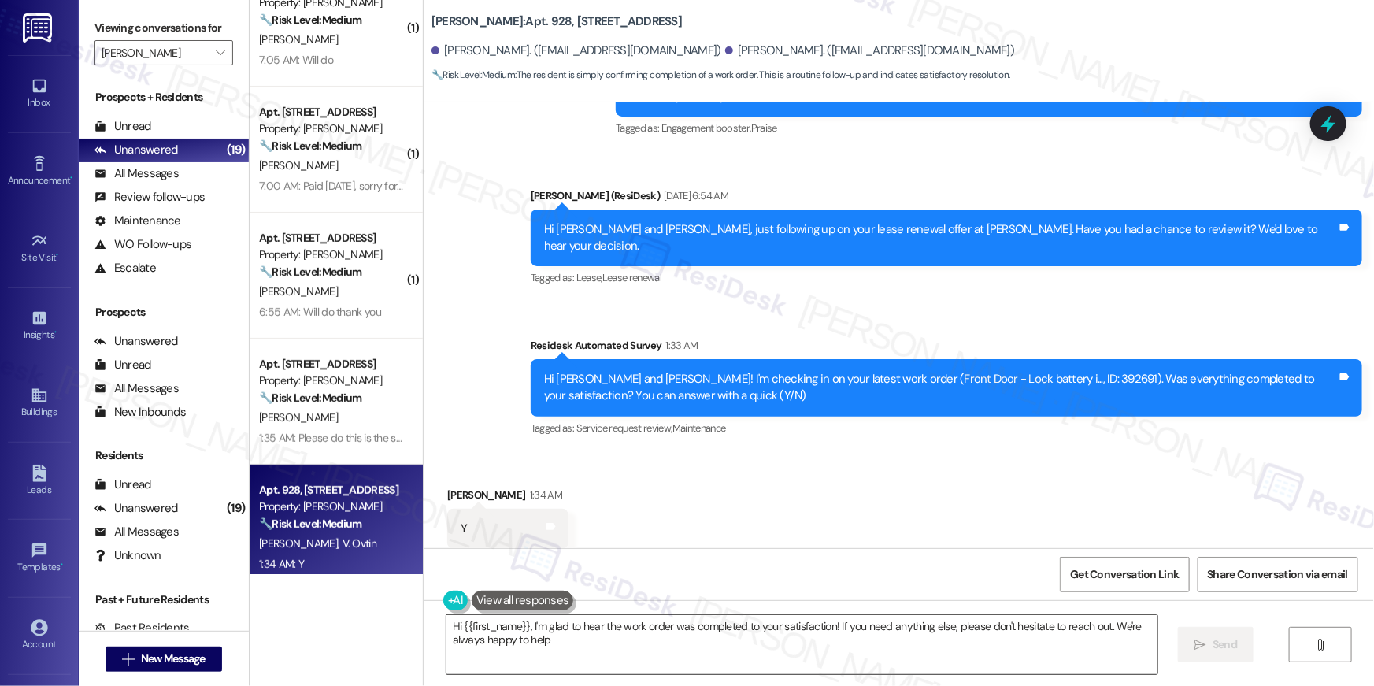
type textarea "Hi {{first_name}}, I'm glad to hear the work order was completed to your satisf…"
click at [842, 655] on textarea "Hi {{first_name}}, I'm glad to hear the work order was completed to your satisf…" at bounding box center [802, 644] width 711 height 59
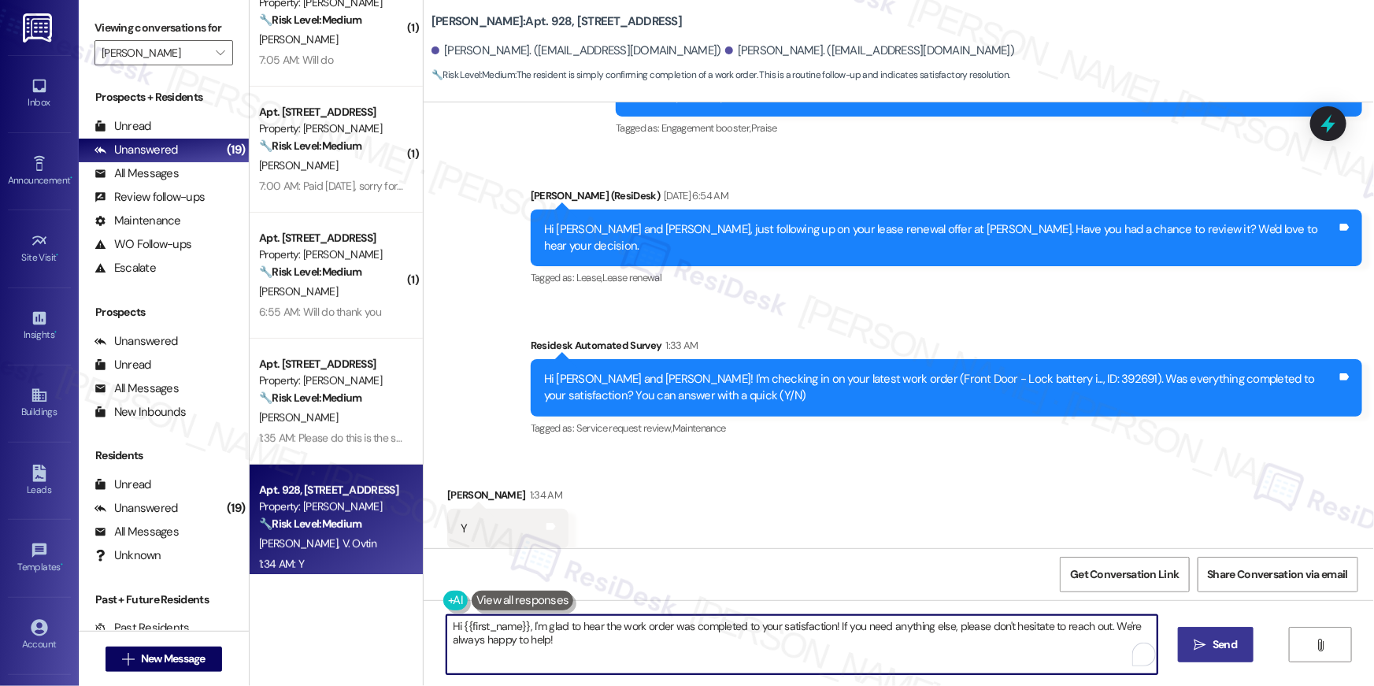
click at [1239, 650] on span "Send" at bounding box center [1225, 644] width 31 height 17
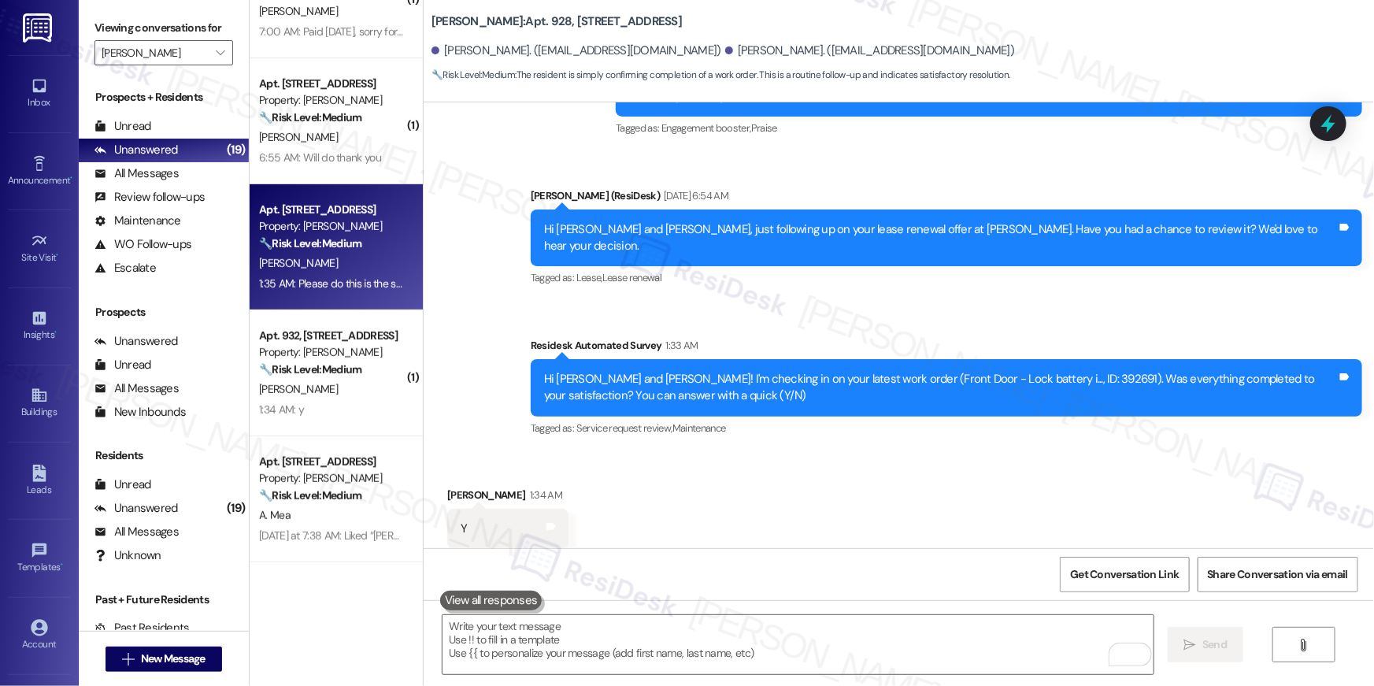
scroll to position [447, 0]
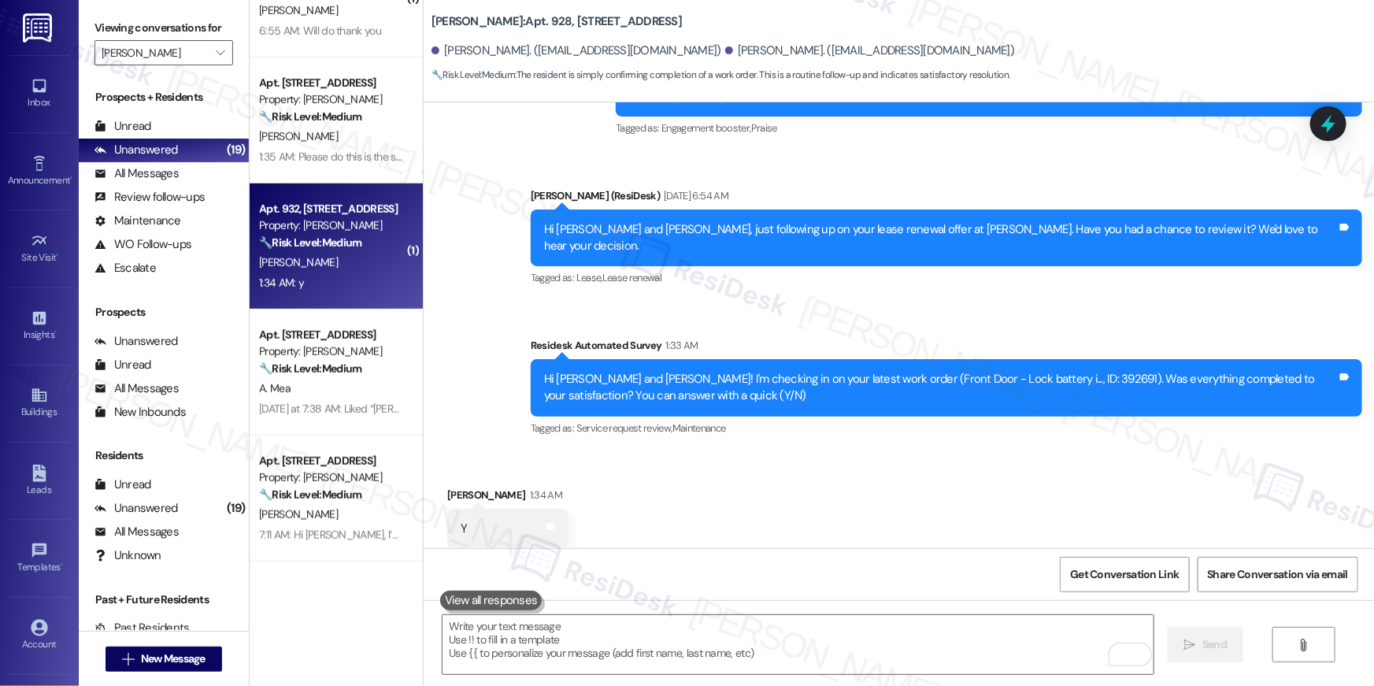
click at [336, 260] on div "M. Suvid" at bounding box center [332, 263] width 149 height 20
type textarea "Fetching suggested responses. Please feel free to read through the conversation…"
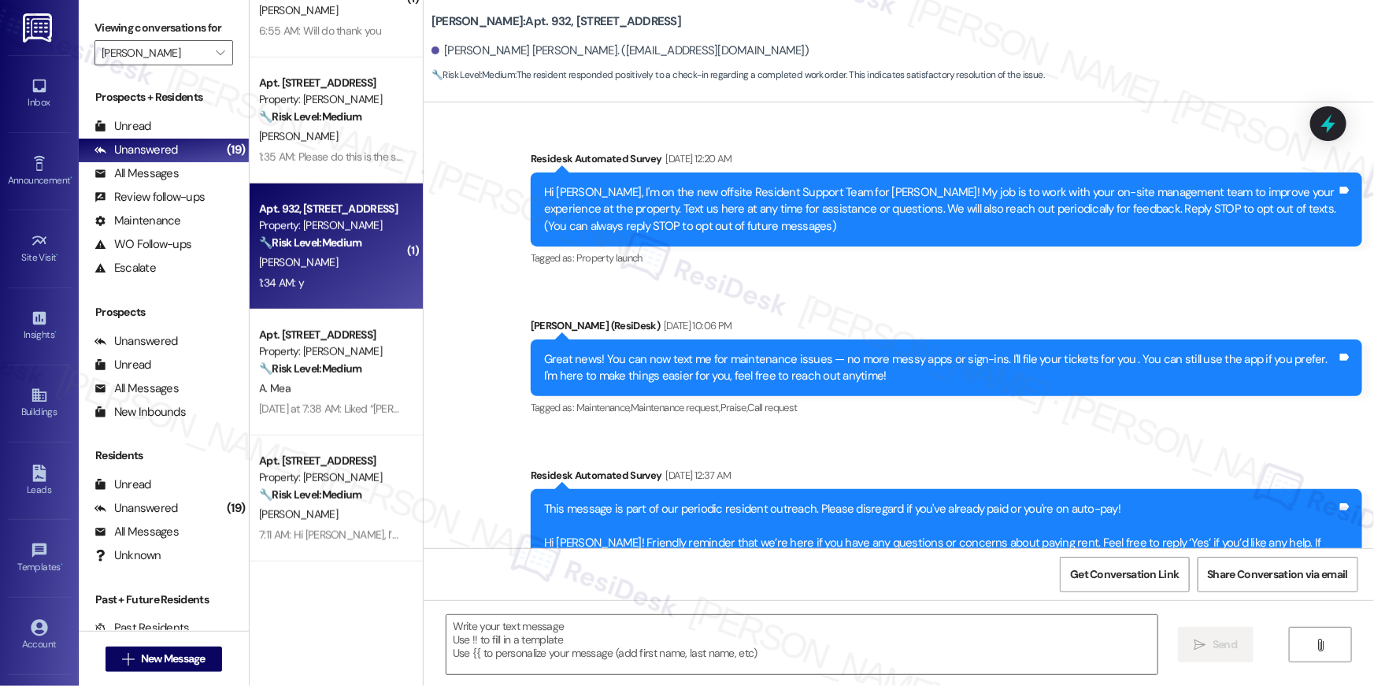
scroll to position [3776, 0]
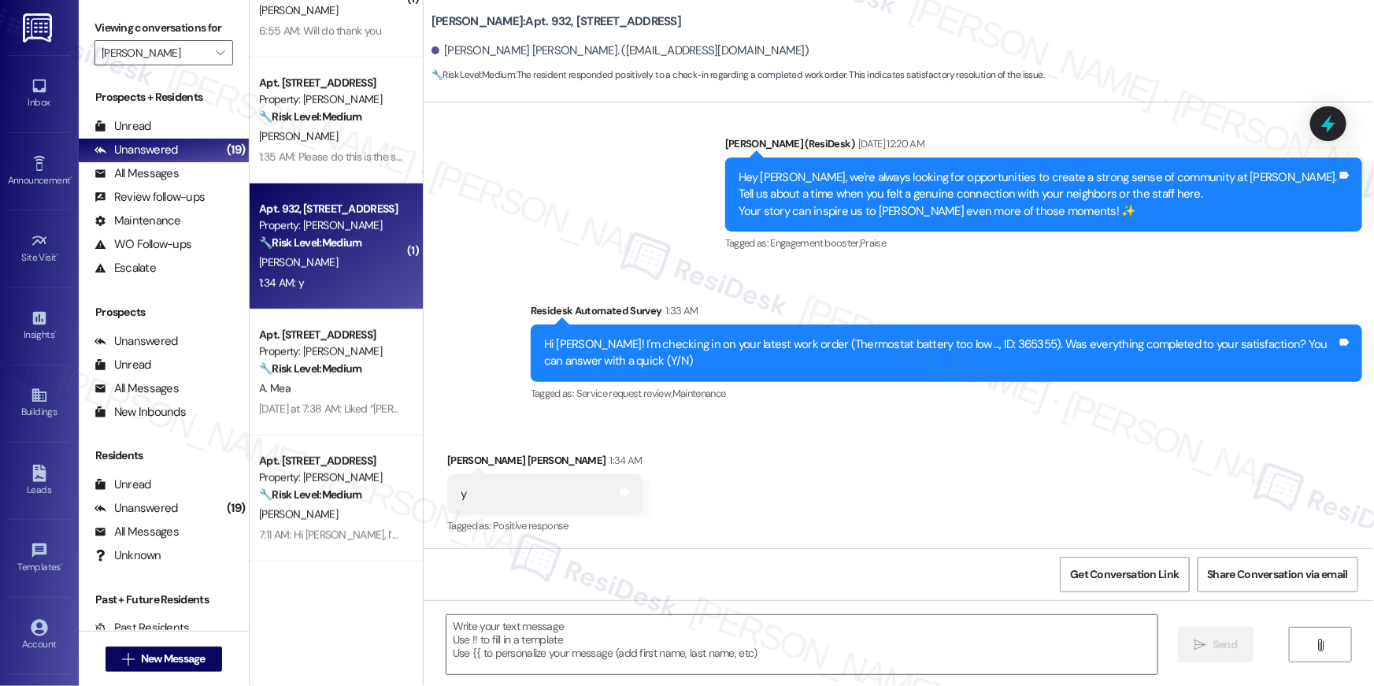
type textarea "Fetching suggested responses. Please feel free to read through the conversation…"
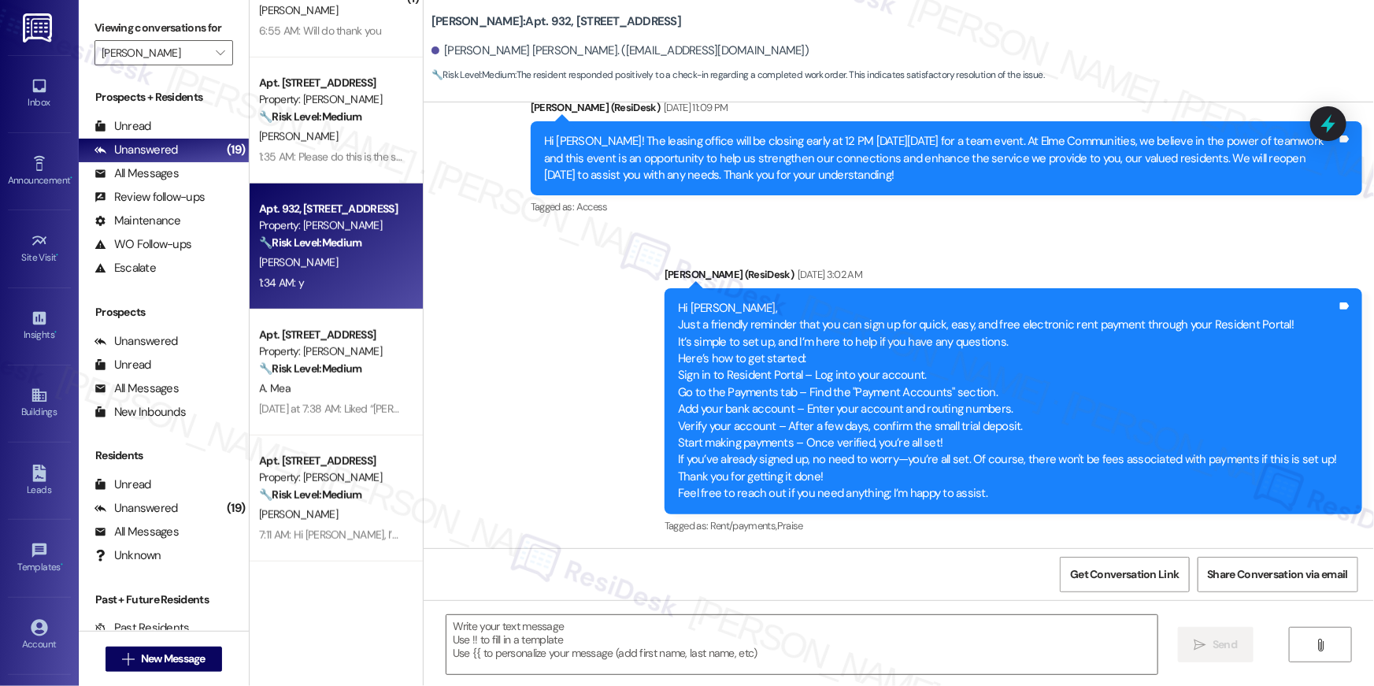
scroll to position [0, 0]
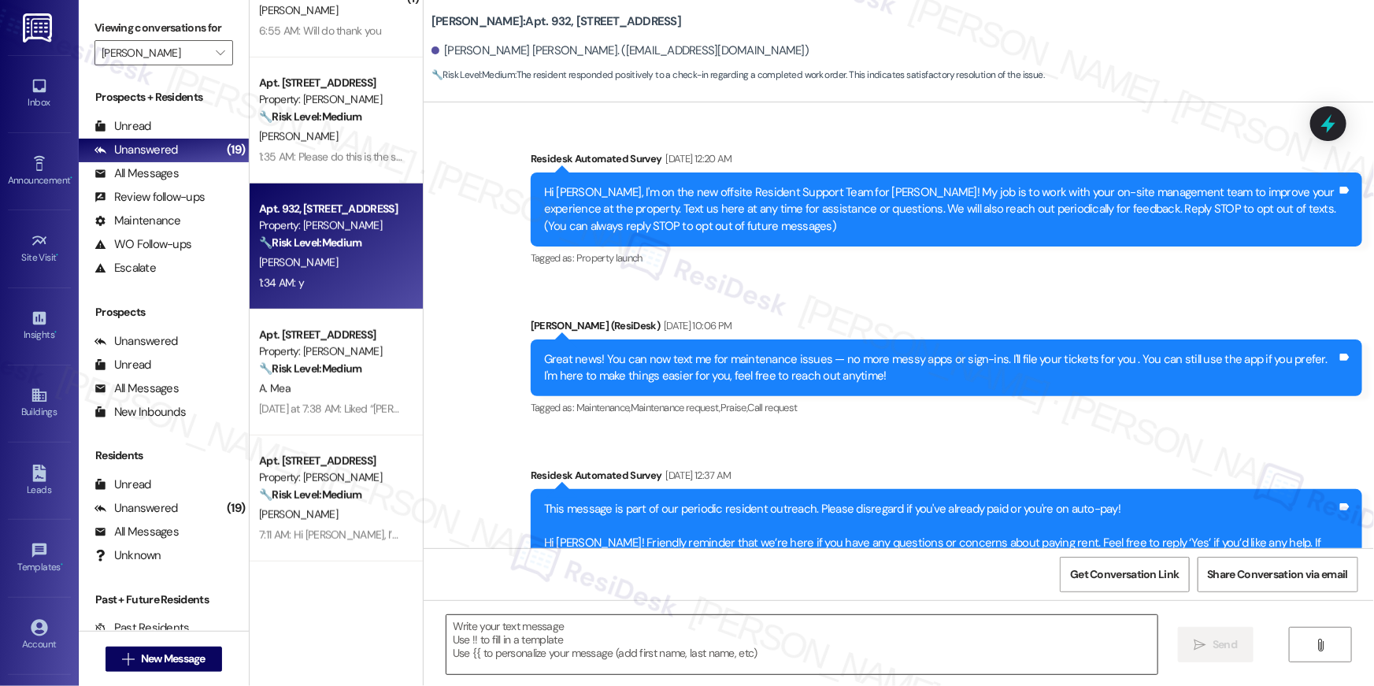
click at [860, 636] on textarea at bounding box center [802, 644] width 711 height 59
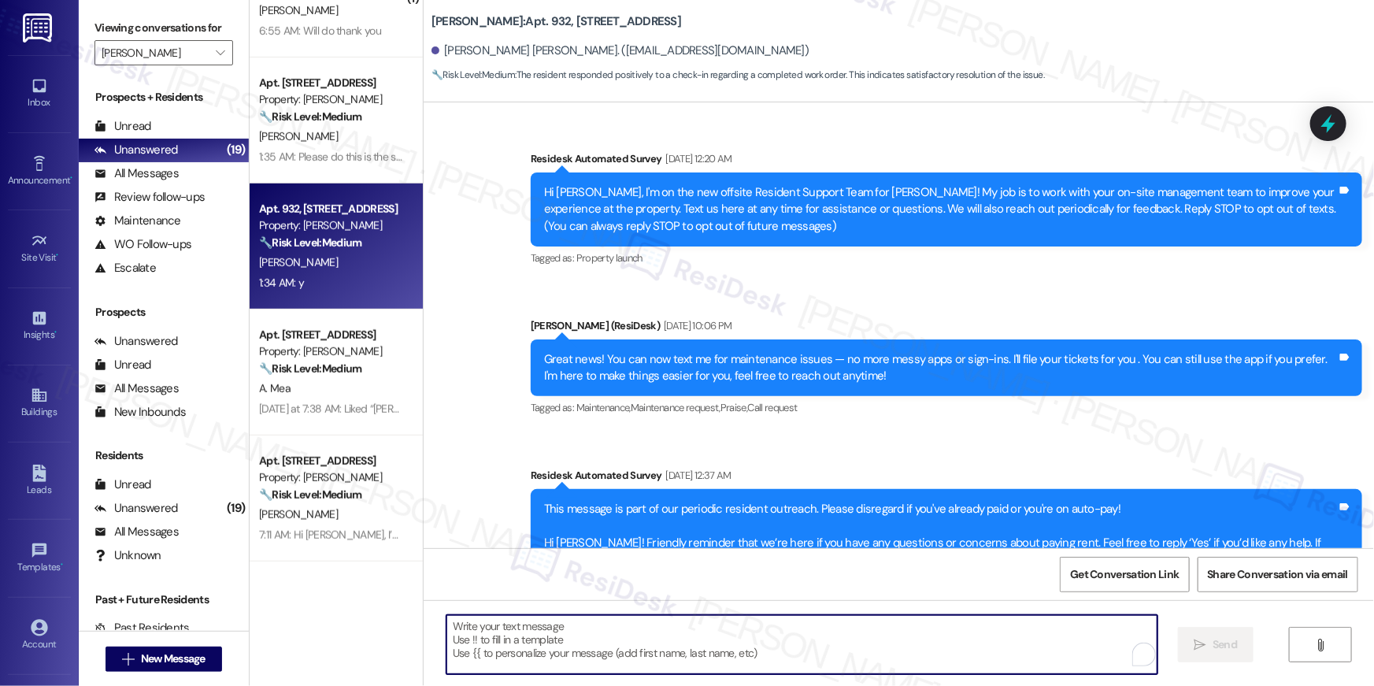
paste textarea "Hi {{first_name}}, I’m happy to hear your work order has been completed! If you…"
type textarea "Hi {{first_name}}, I’m happy to hear your work order has been completed! If you…"
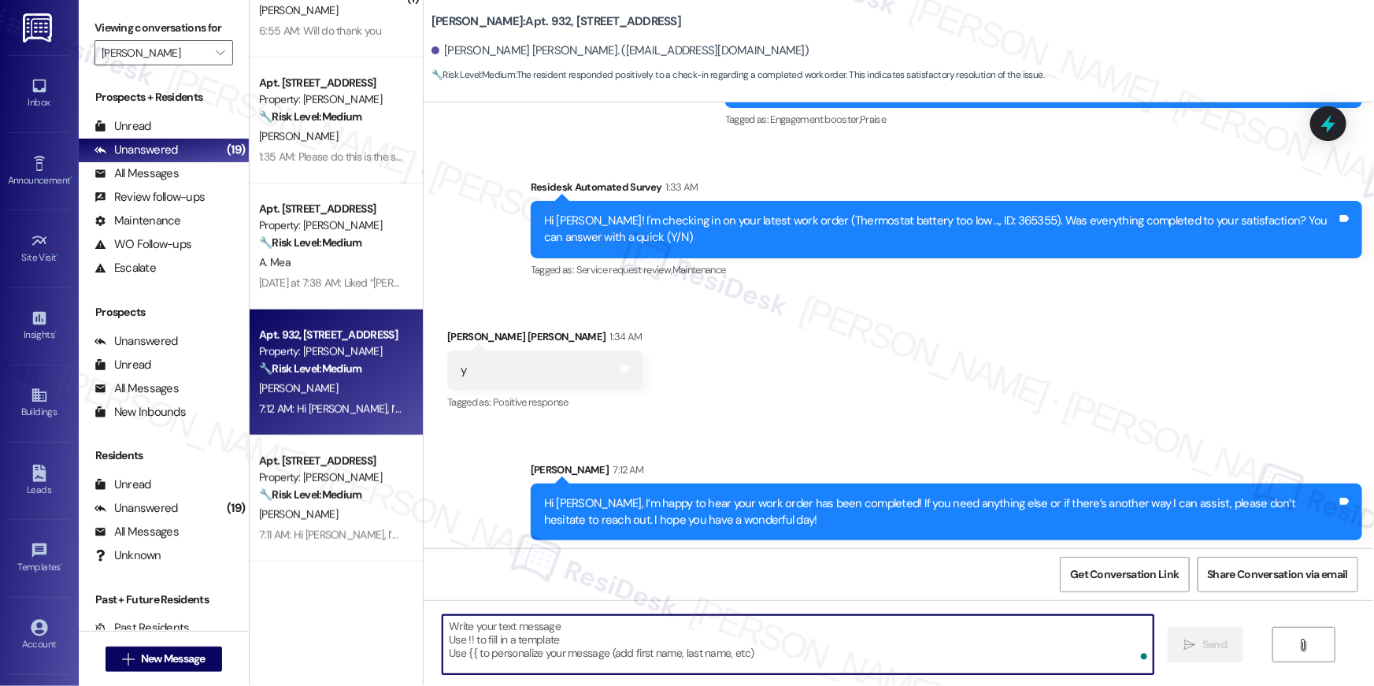
scroll to position [3903, 0]
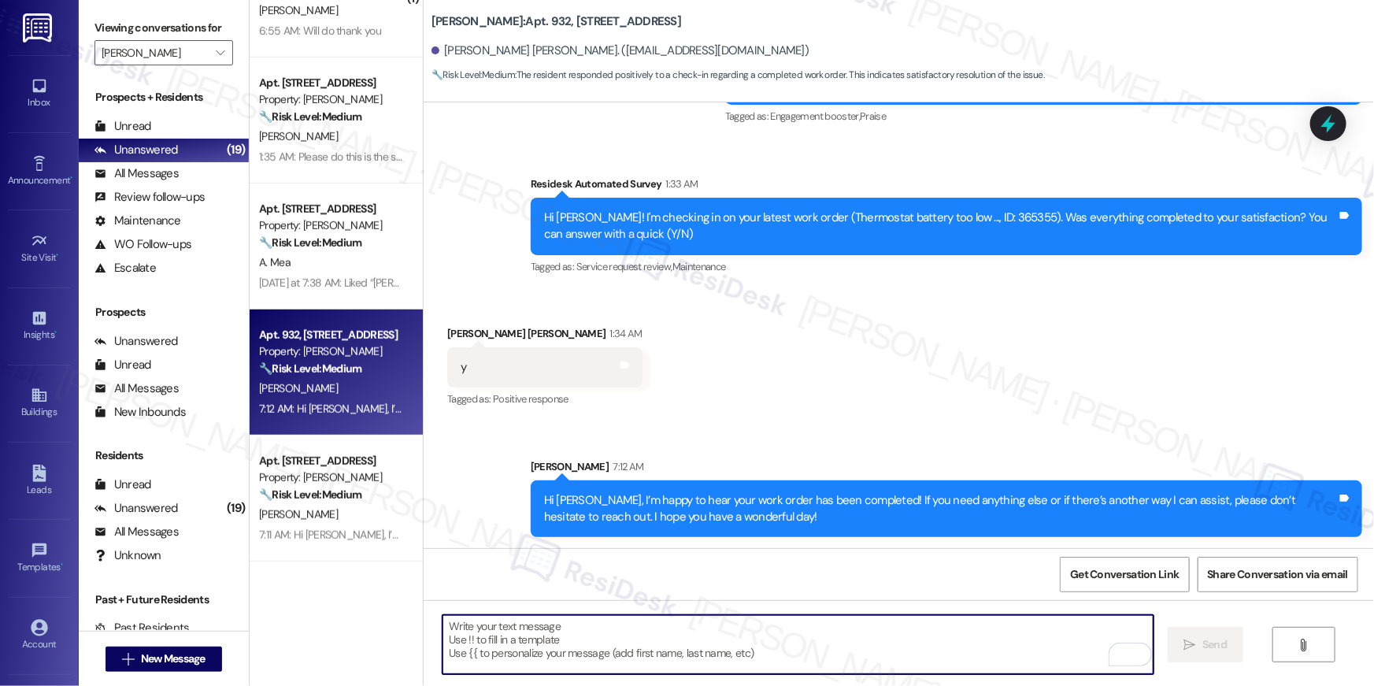
click at [736, 633] on textarea "To enrich screen reader interactions, please activate Accessibility in Grammarl…" at bounding box center [798, 644] width 711 height 59
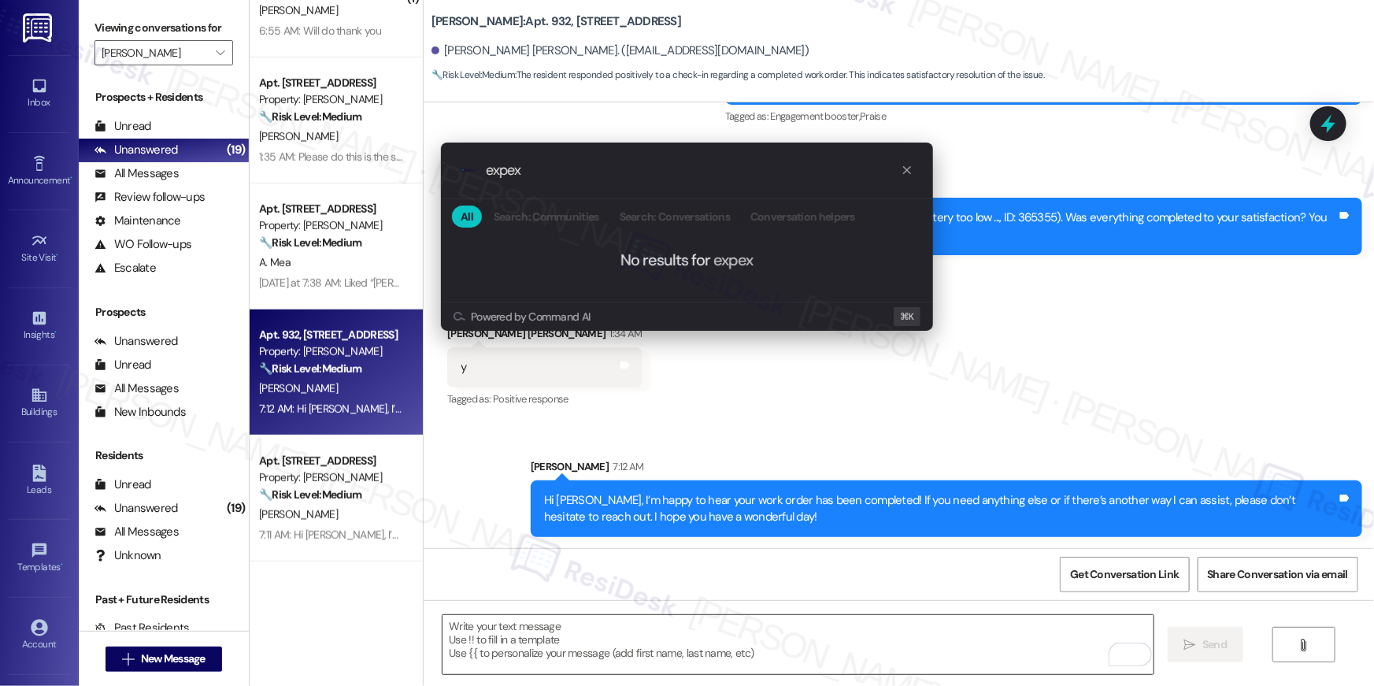
type input "expe"
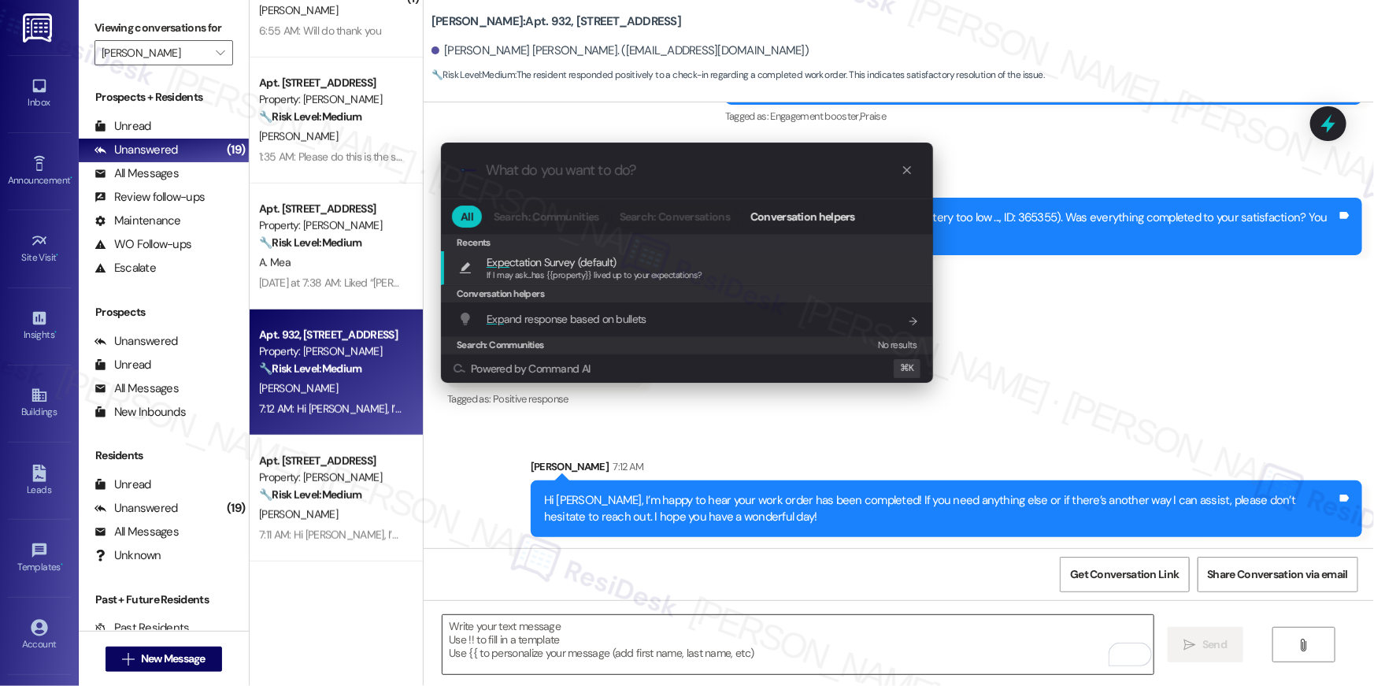
type textarea "If I may ask...has {{property}} lived up to your expectations?"
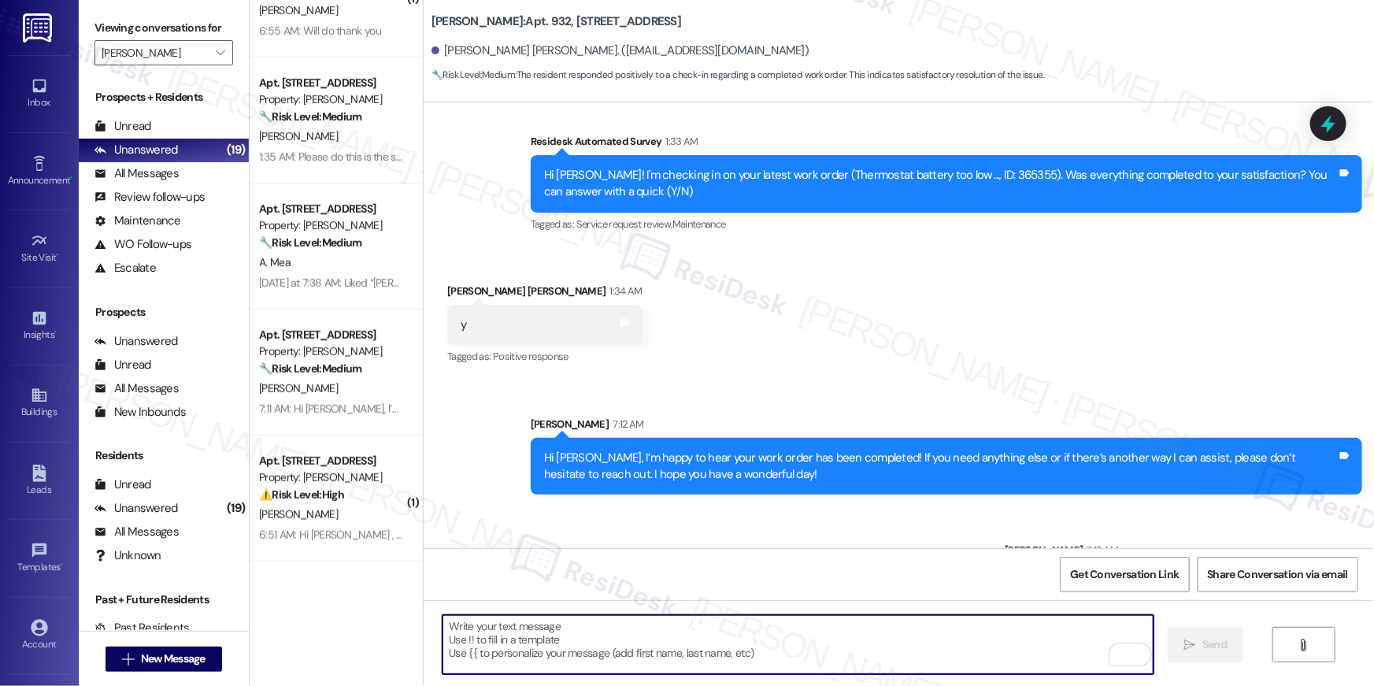
scroll to position [4013, 0]
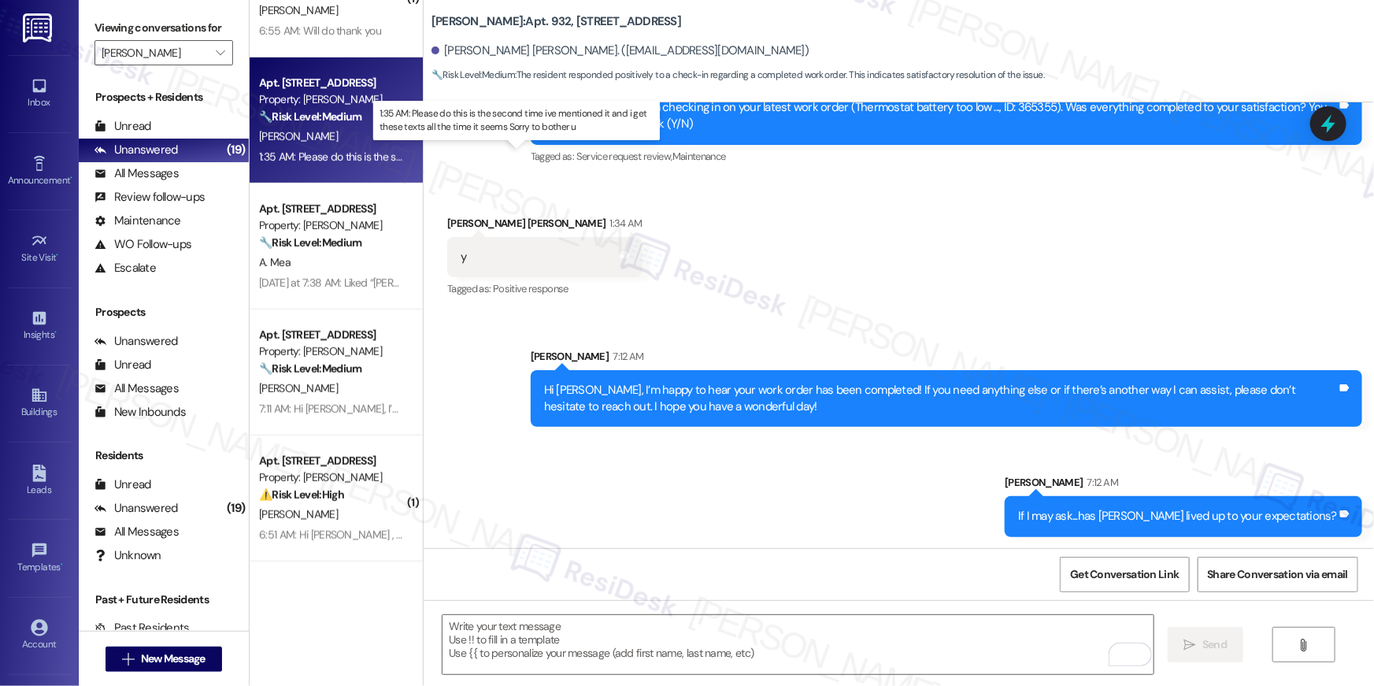
click at [350, 156] on div "1:35 AM: Please do this is the second time ive mentioned it and i get these tex…" at bounding box center [525, 157] width 532 height 14
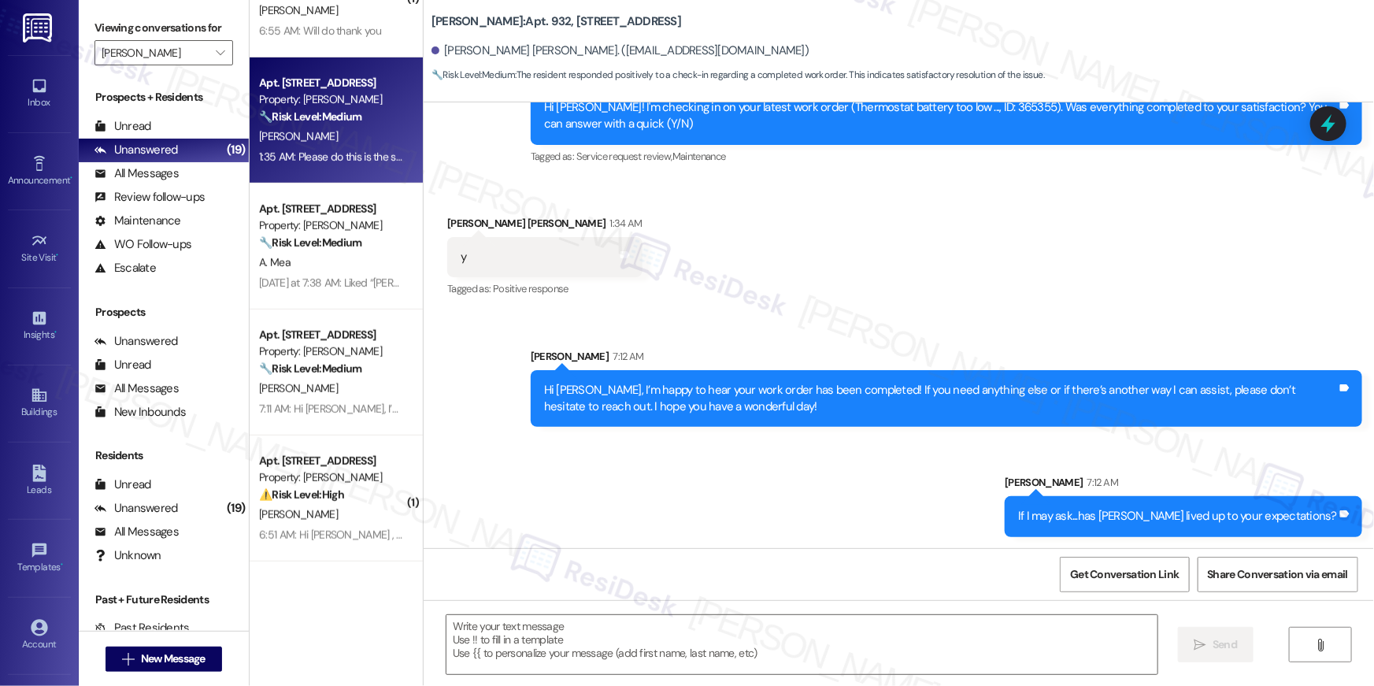
type textarea "Fetching suggested responses. Please feel free to read through the conversation…"
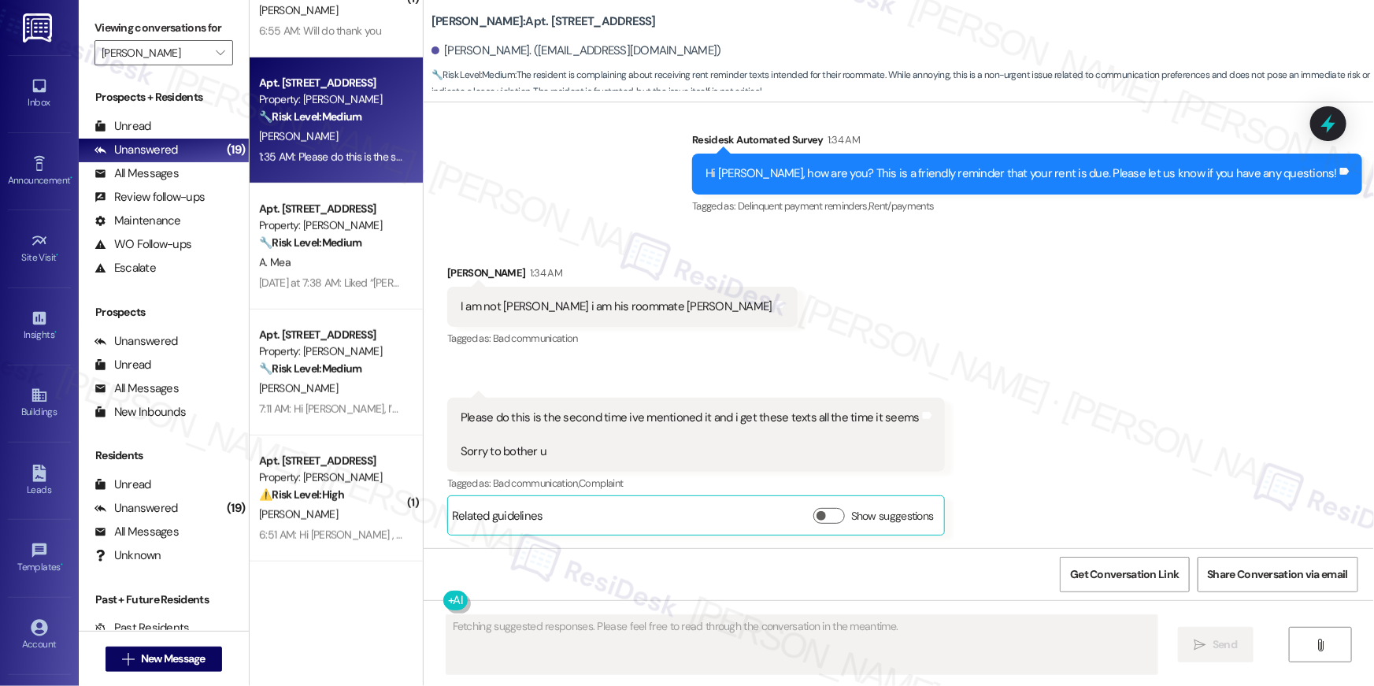
scroll to position [1036, 0]
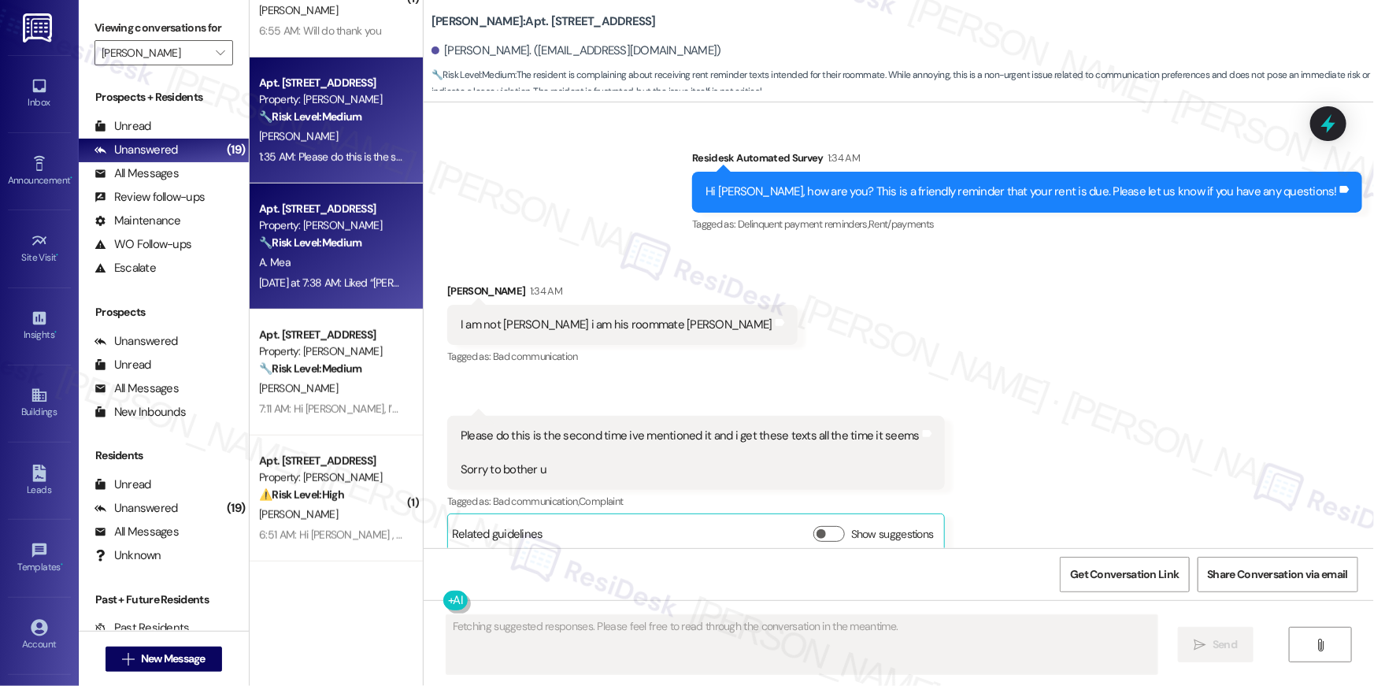
click at [352, 261] on div "A. Mea" at bounding box center [332, 263] width 149 height 20
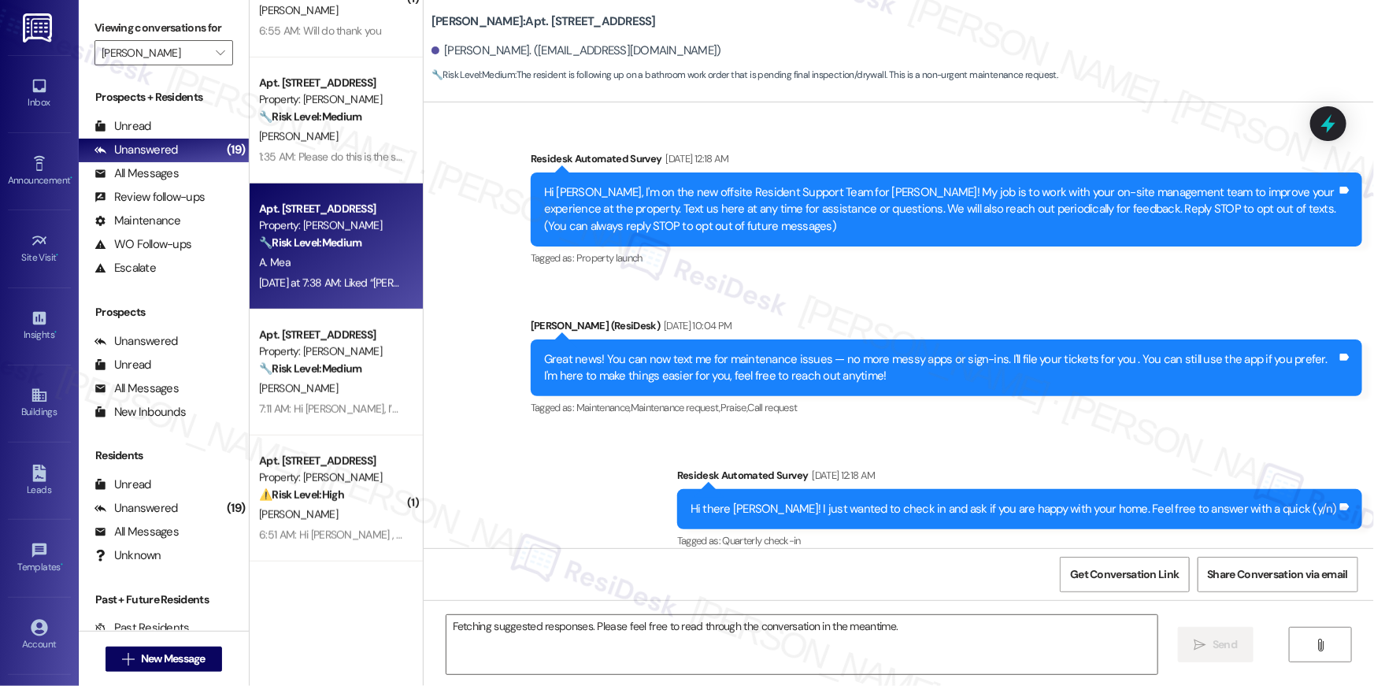
scroll to position [8448, 0]
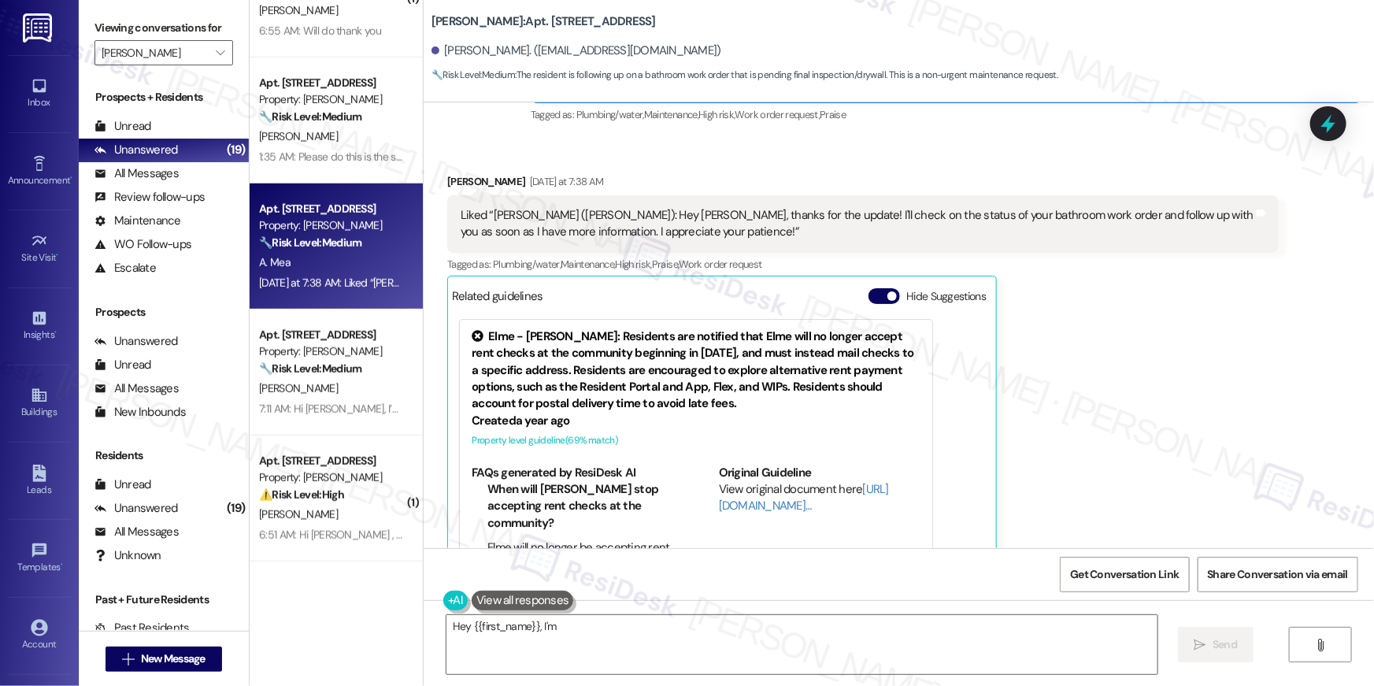
type textarea "Hey {{first_name}}, I'm on"
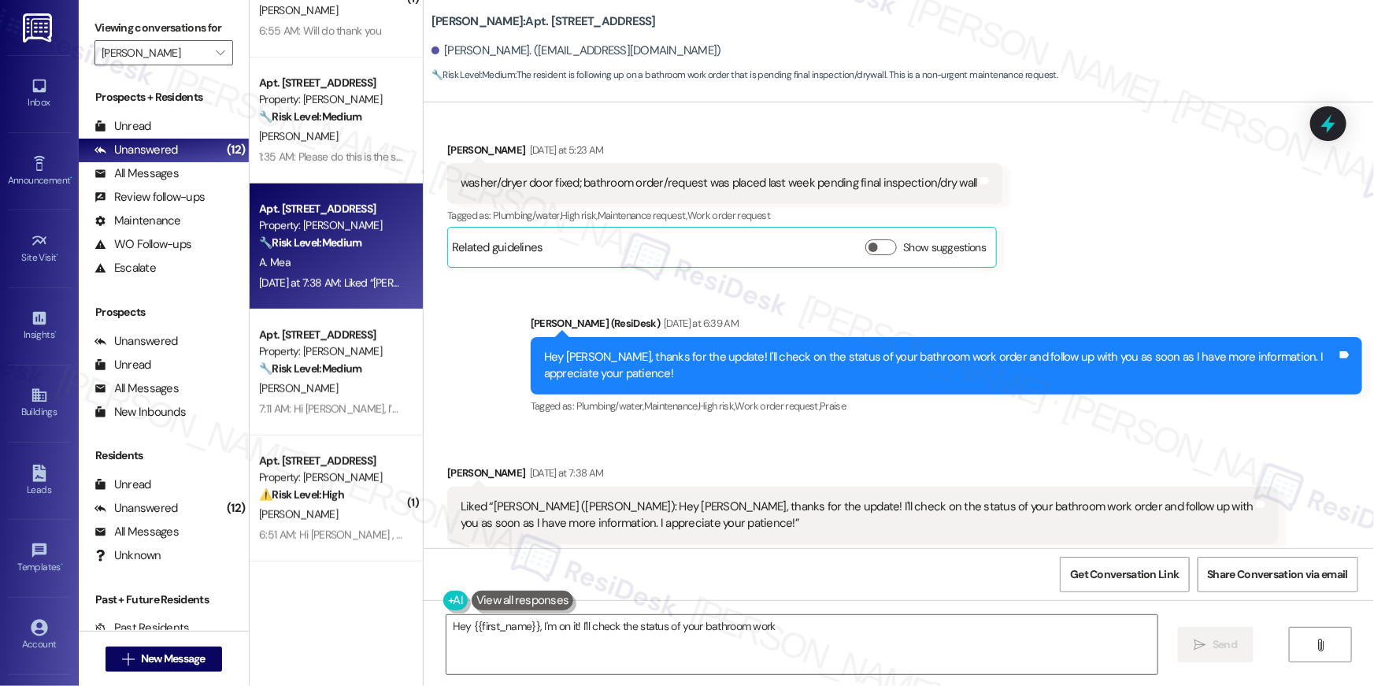
scroll to position [8128, 0]
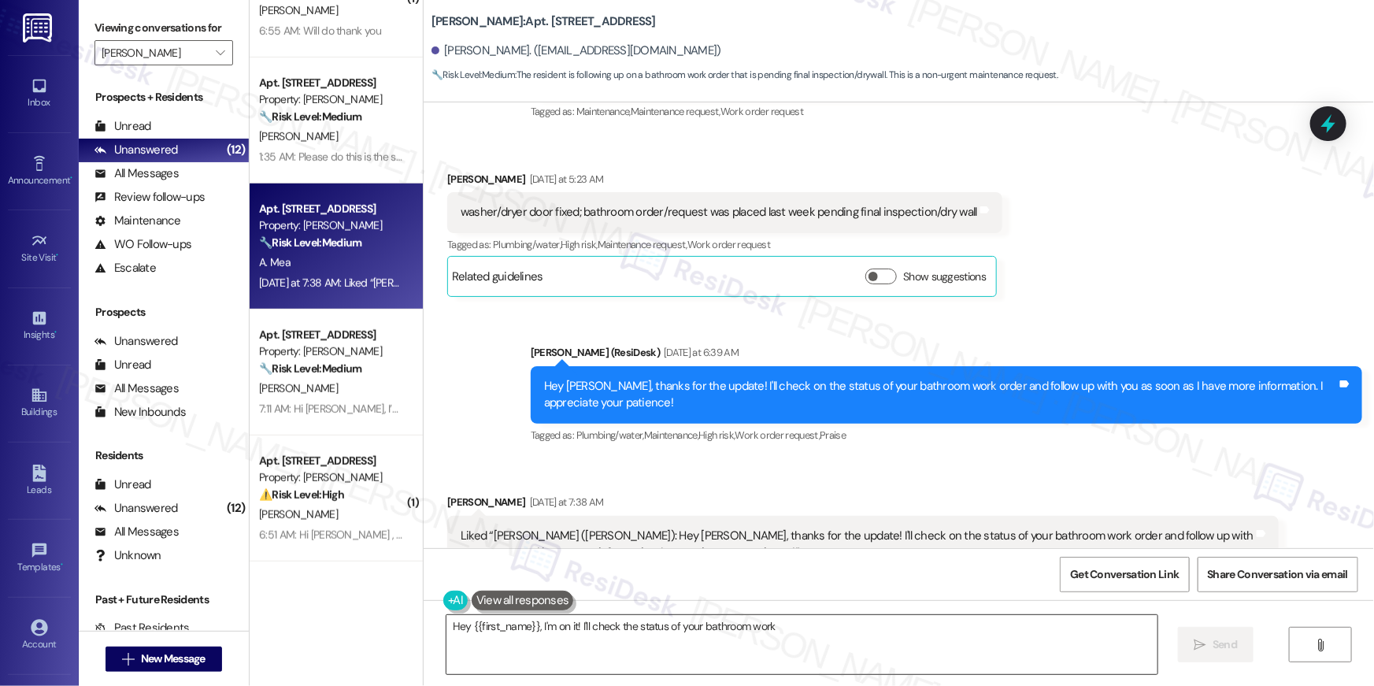
click at [631, 639] on textarea "Hey {{first_name}}, I'm on it! I'll check the status of your bathroom work orde…" at bounding box center [802, 644] width 711 height 59
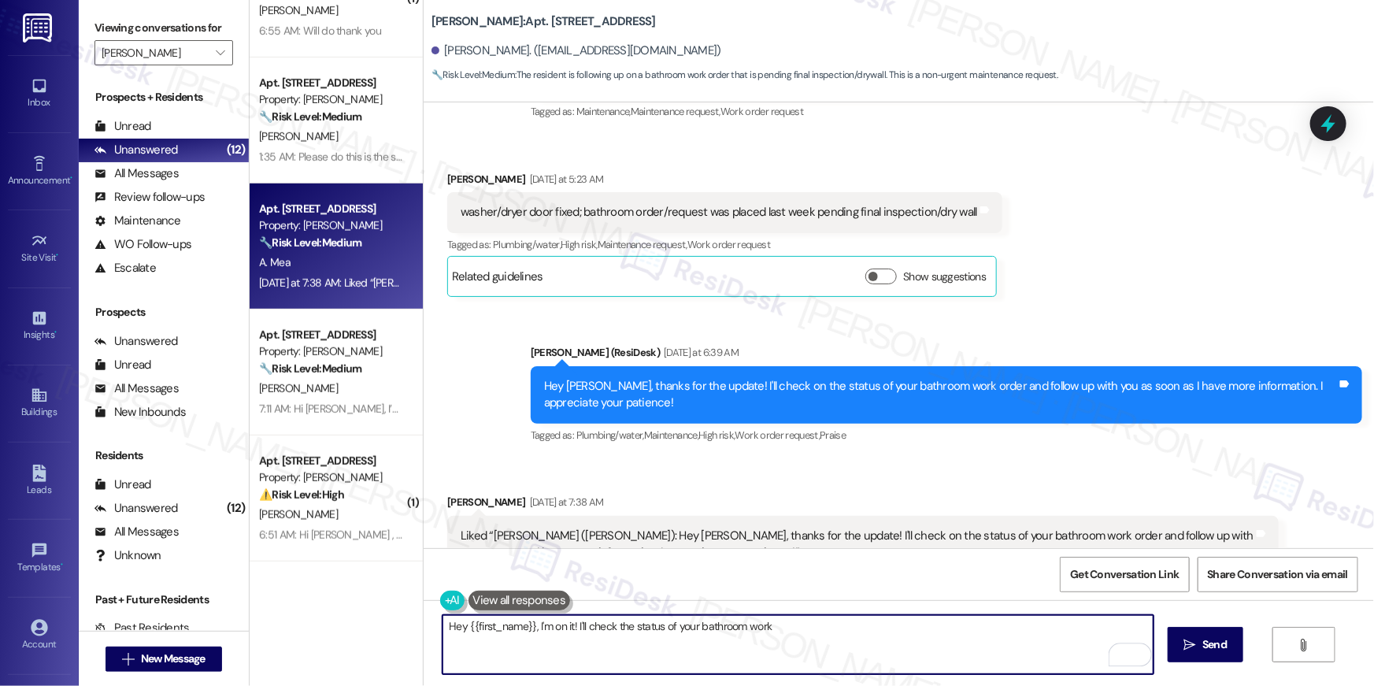
drag, startPoint x: 536, startPoint y: 627, endPoint x: 554, endPoint y: 654, distance: 33.0
click at [554, 654] on textarea "Hey {{first_name}}, I'm on it! I'll check the status of your bathroom work orde…" at bounding box center [798, 644] width 711 height 59
type textarea "Hey {{first_name}}, can I have the work order number for the bathroom request?"
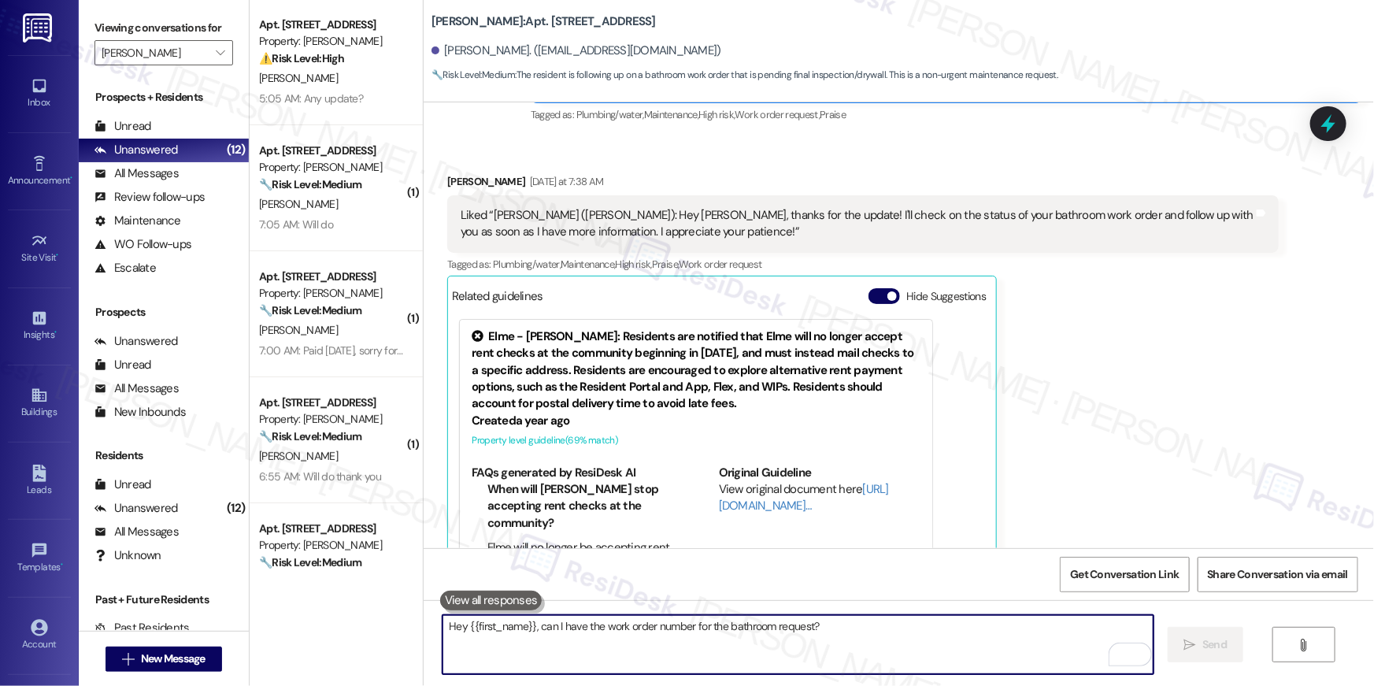
scroll to position [0, 0]
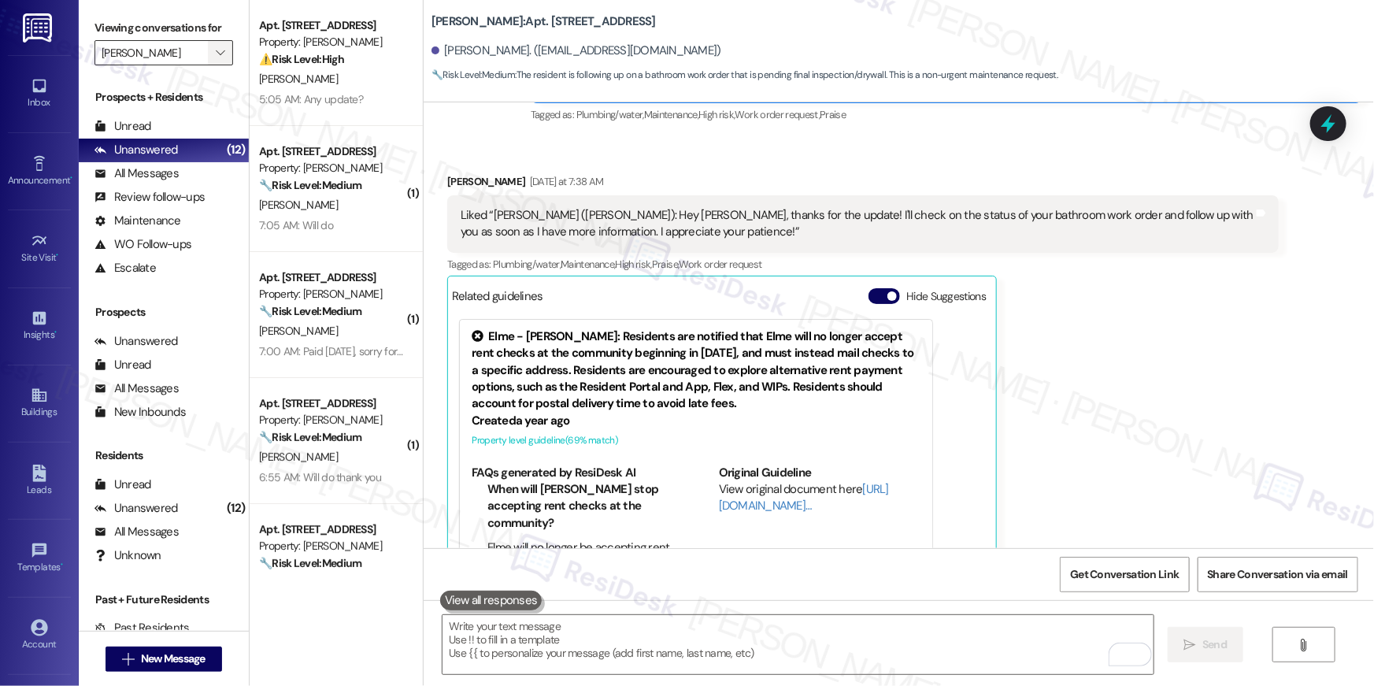
click at [216, 56] on icon "" at bounding box center [220, 52] width 9 height 13
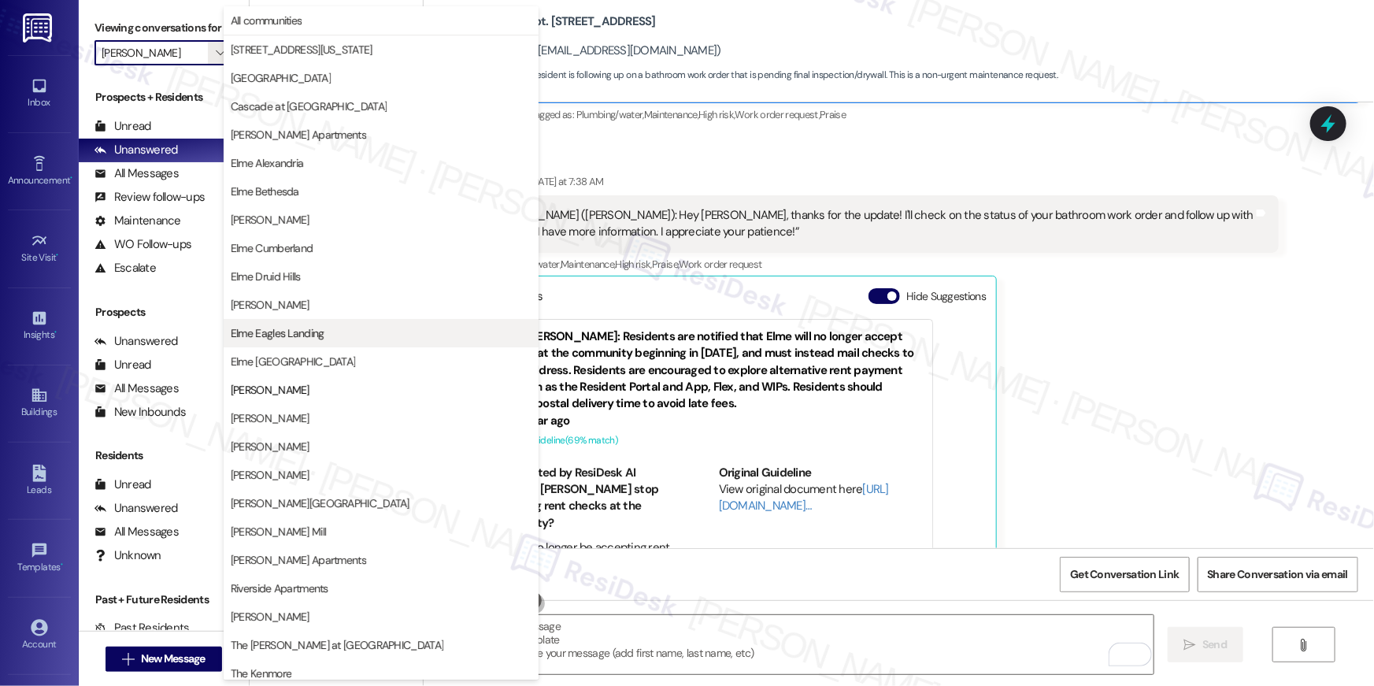
scroll to position [149, 0]
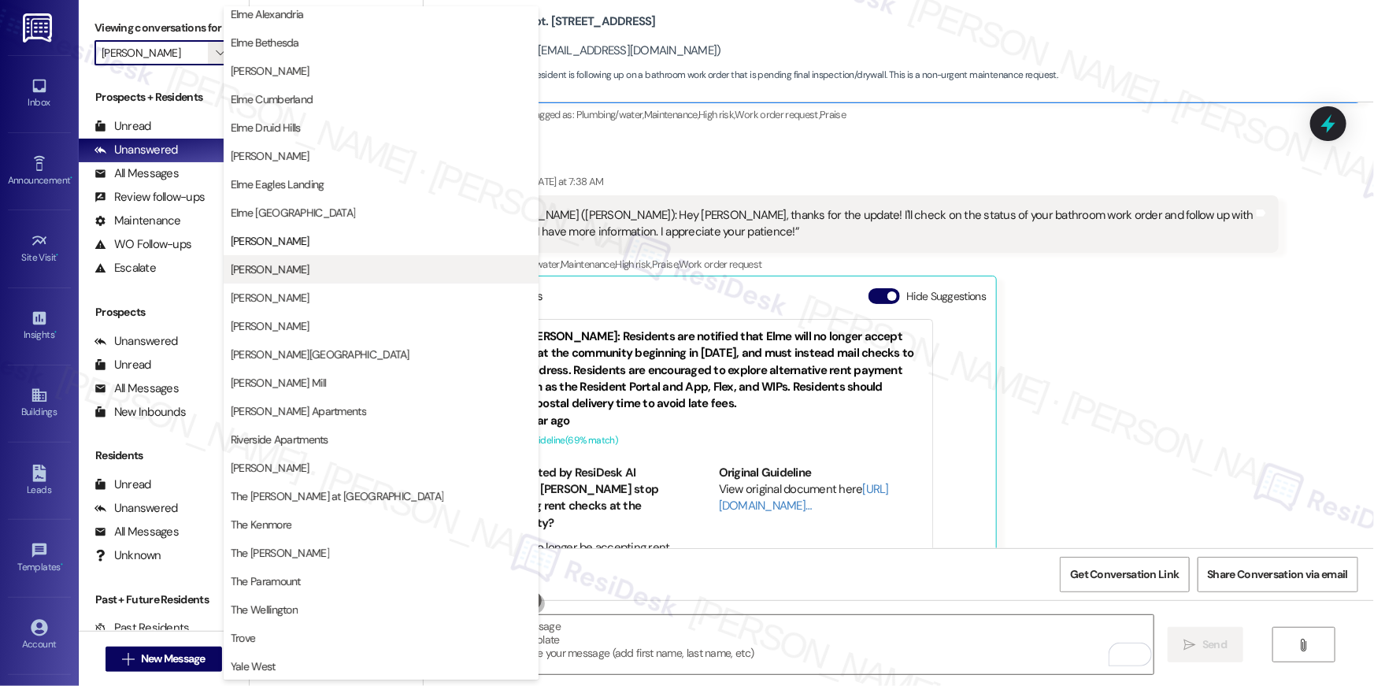
click at [299, 265] on span "[PERSON_NAME]" at bounding box center [381, 269] width 301 height 16
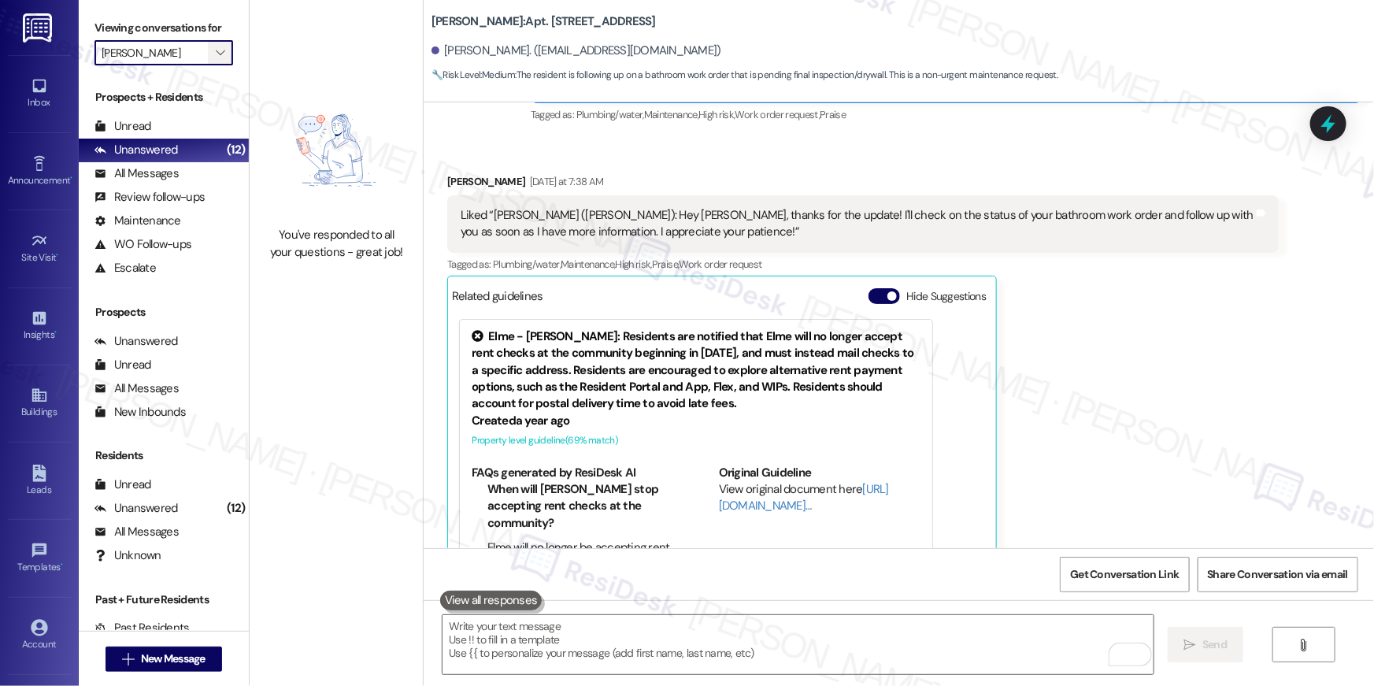
click at [216, 57] on span "" at bounding box center [220, 52] width 15 height 25
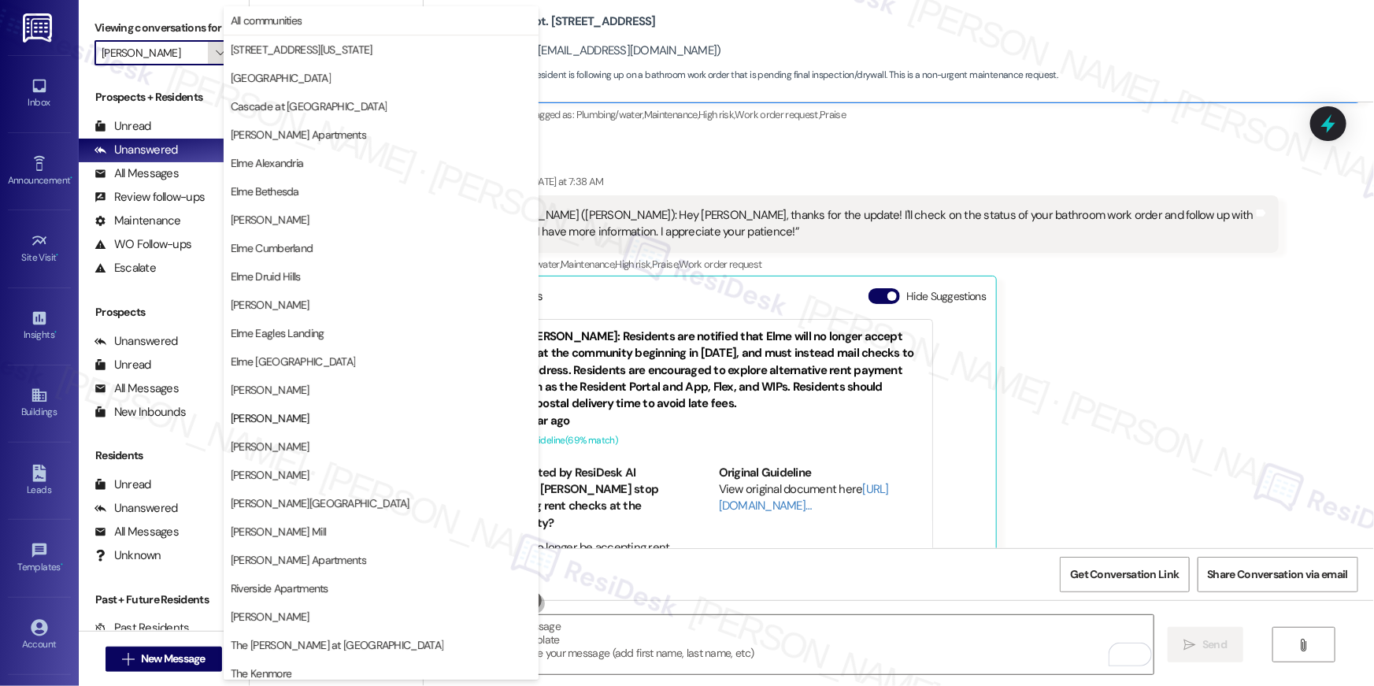
scroll to position [149, 0]
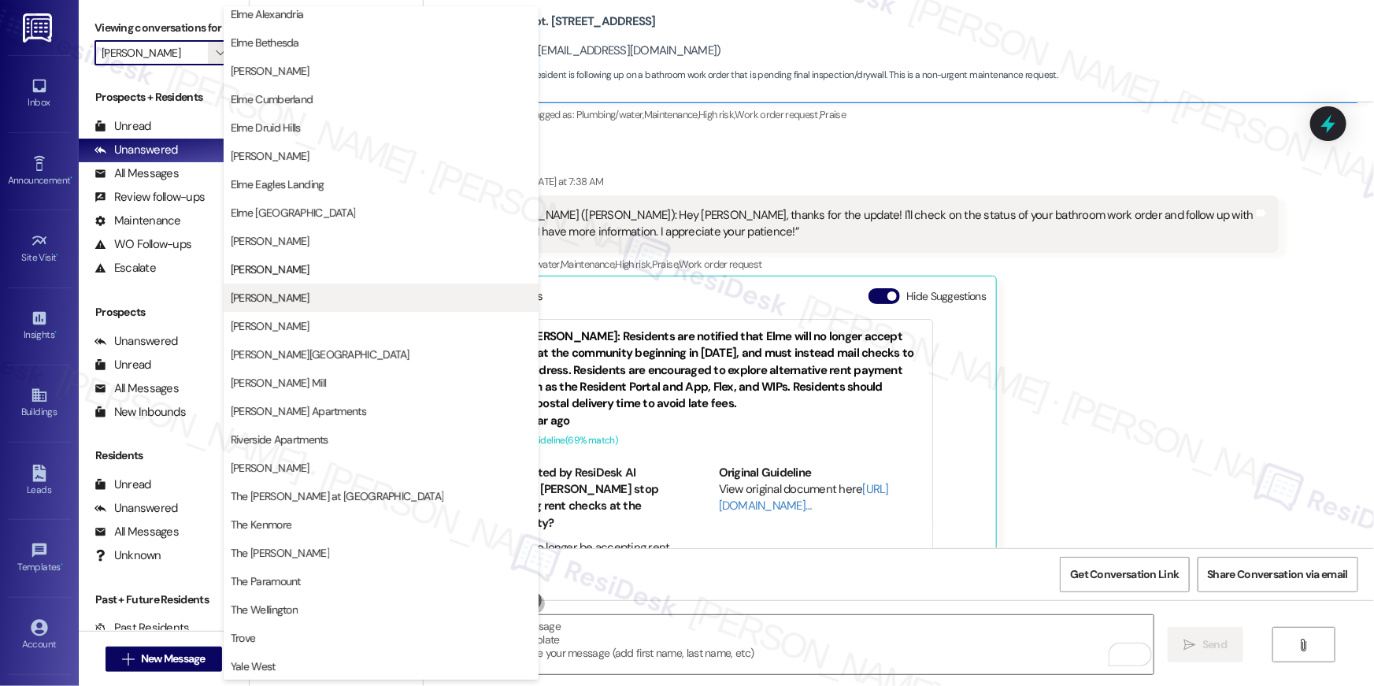
click at [323, 304] on span "[PERSON_NAME]" at bounding box center [381, 298] width 301 height 16
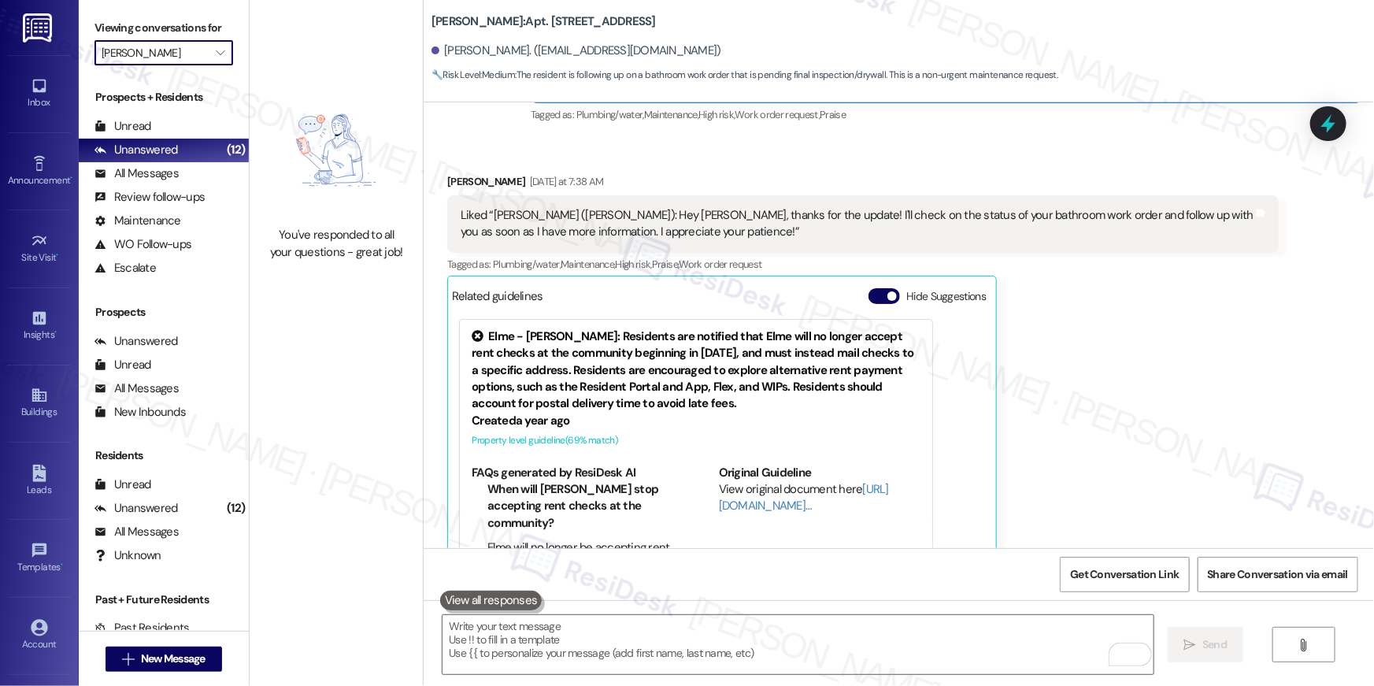
type input "[PERSON_NAME]"
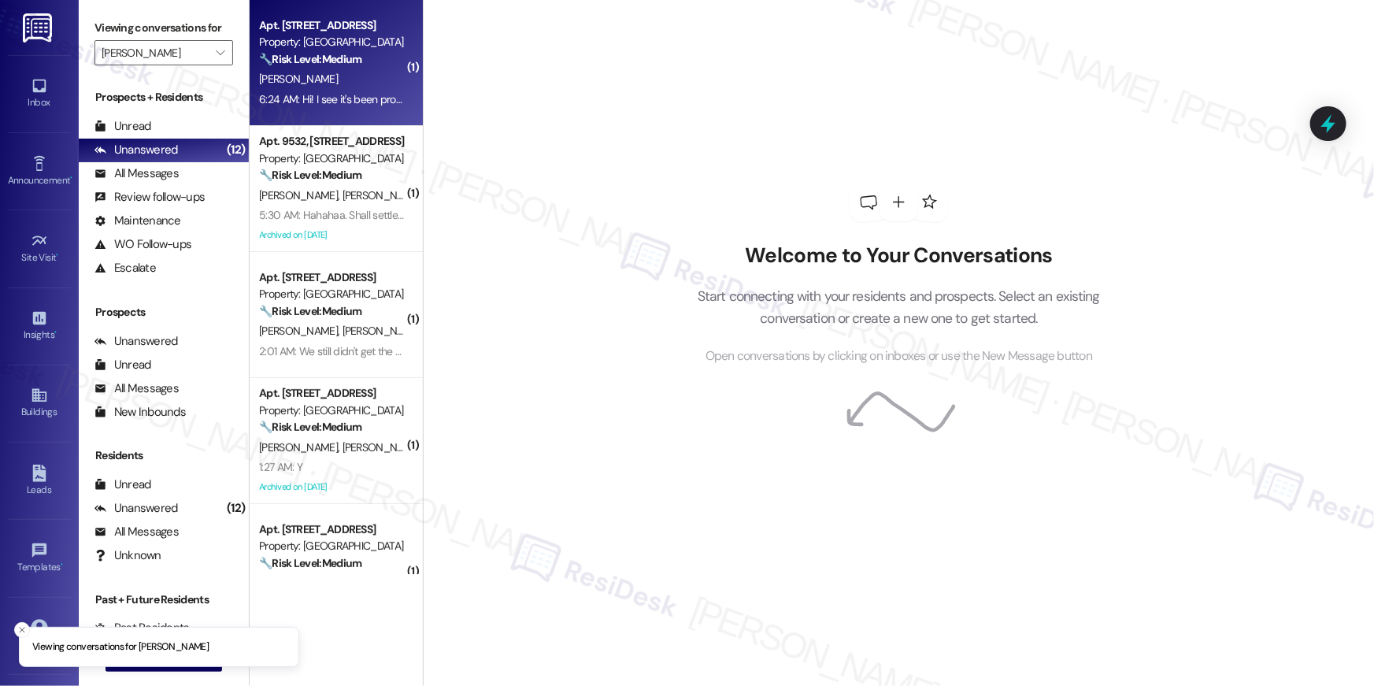
click at [299, 67] on div "🔧 Risk Level: Medium The resident initially inquired about using the Flex app b…" at bounding box center [332, 59] width 146 height 17
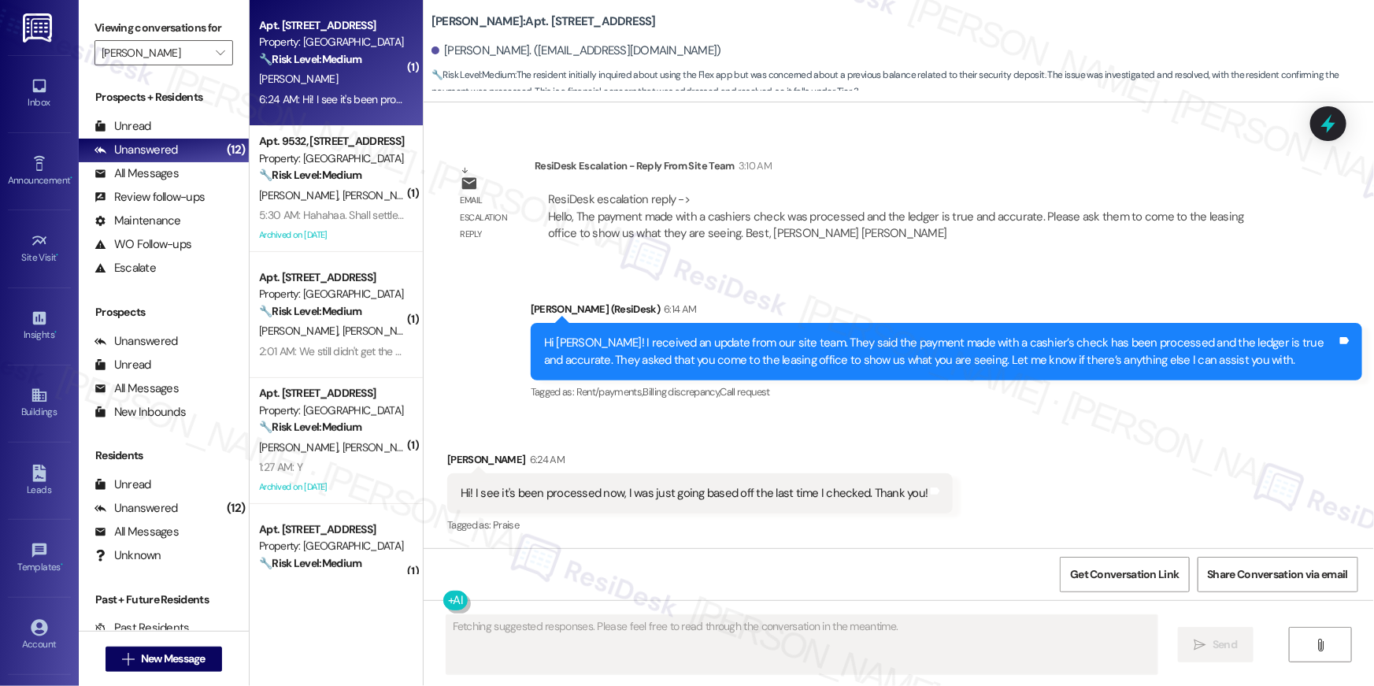
scroll to position [1815, 0]
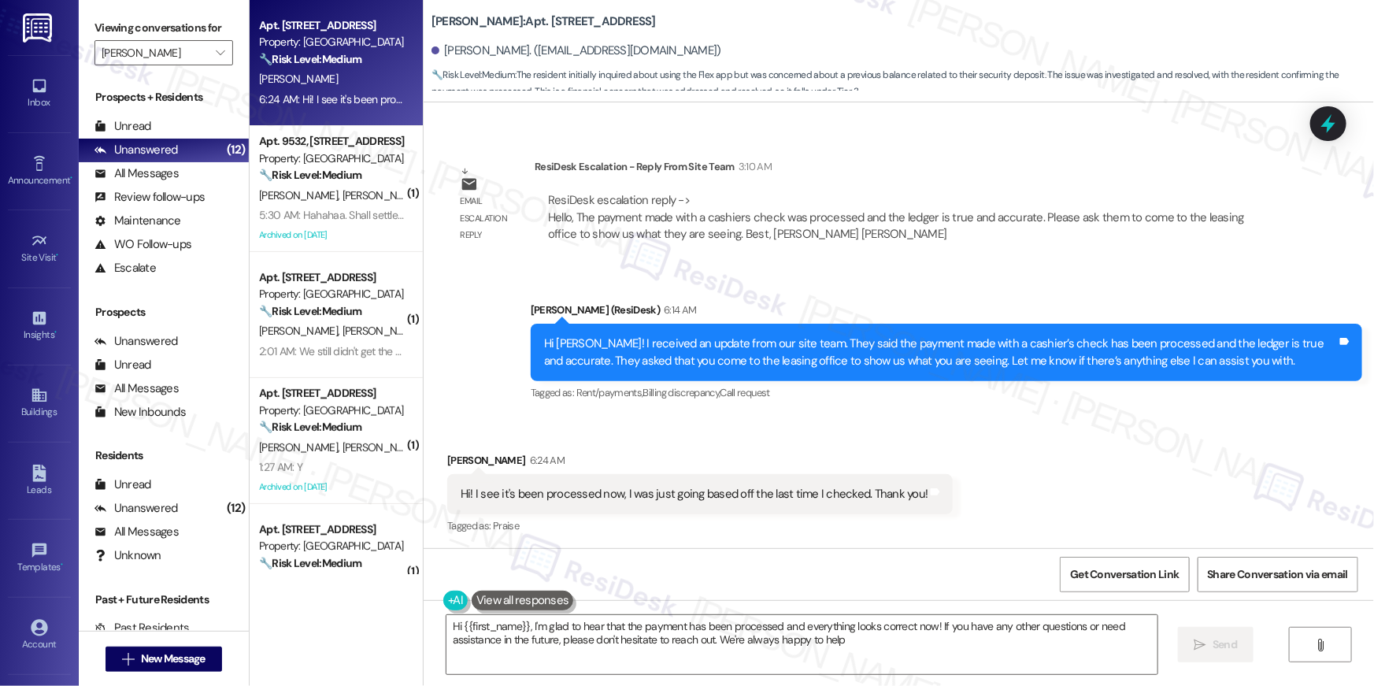
type textarea "Hi {{first_name}}, I'm glad to hear that the payment has been processed and eve…"
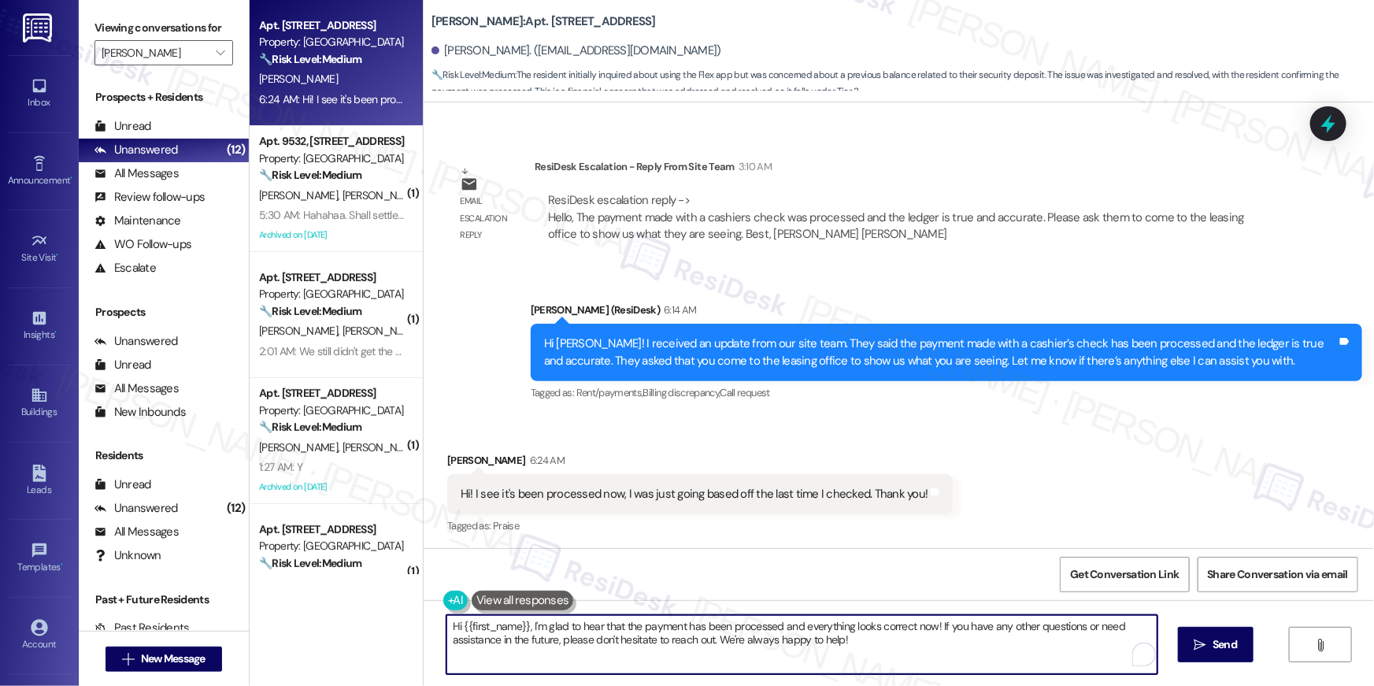
click at [1073, 656] on textarea "Hi {{first_name}}, I'm glad to hear that the payment has been processed and eve…" at bounding box center [802, 644] width 711 height 59
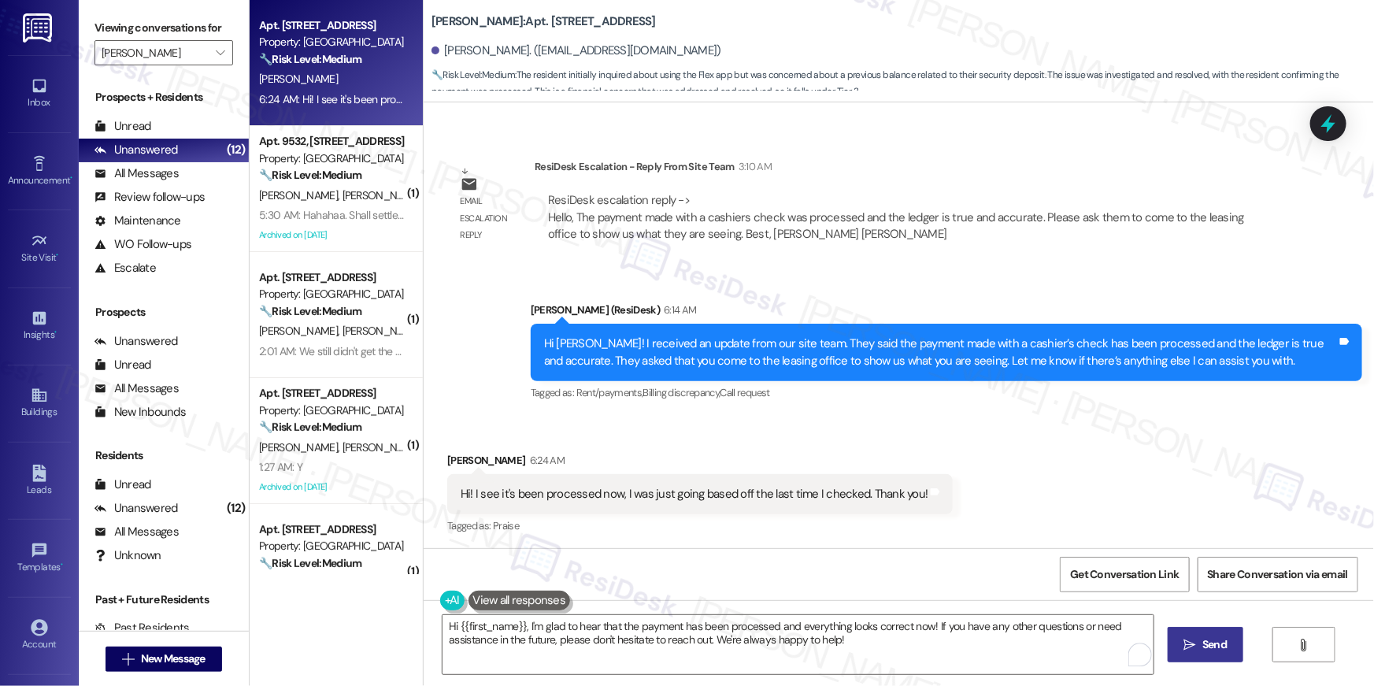
click at [1207, 640] on span "Send" at bounding box center [1215, 644] width 24 height 17
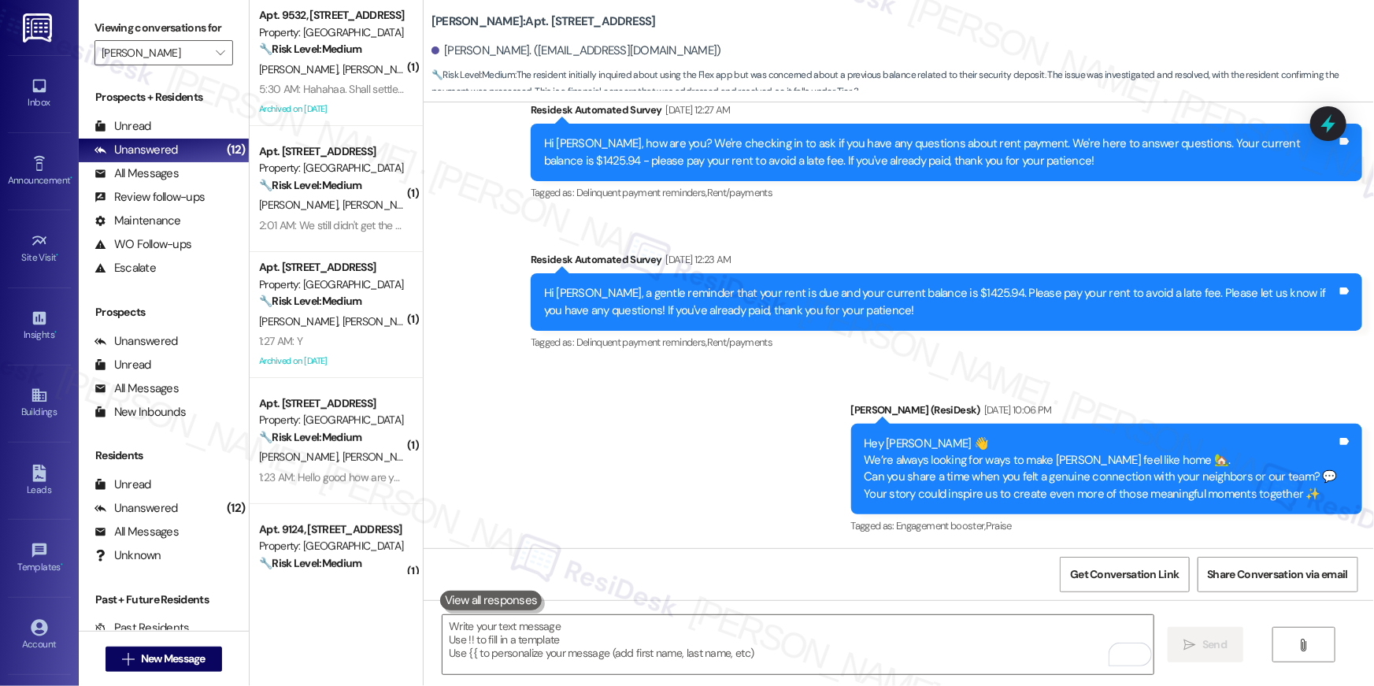
scroll to position [0, 0]
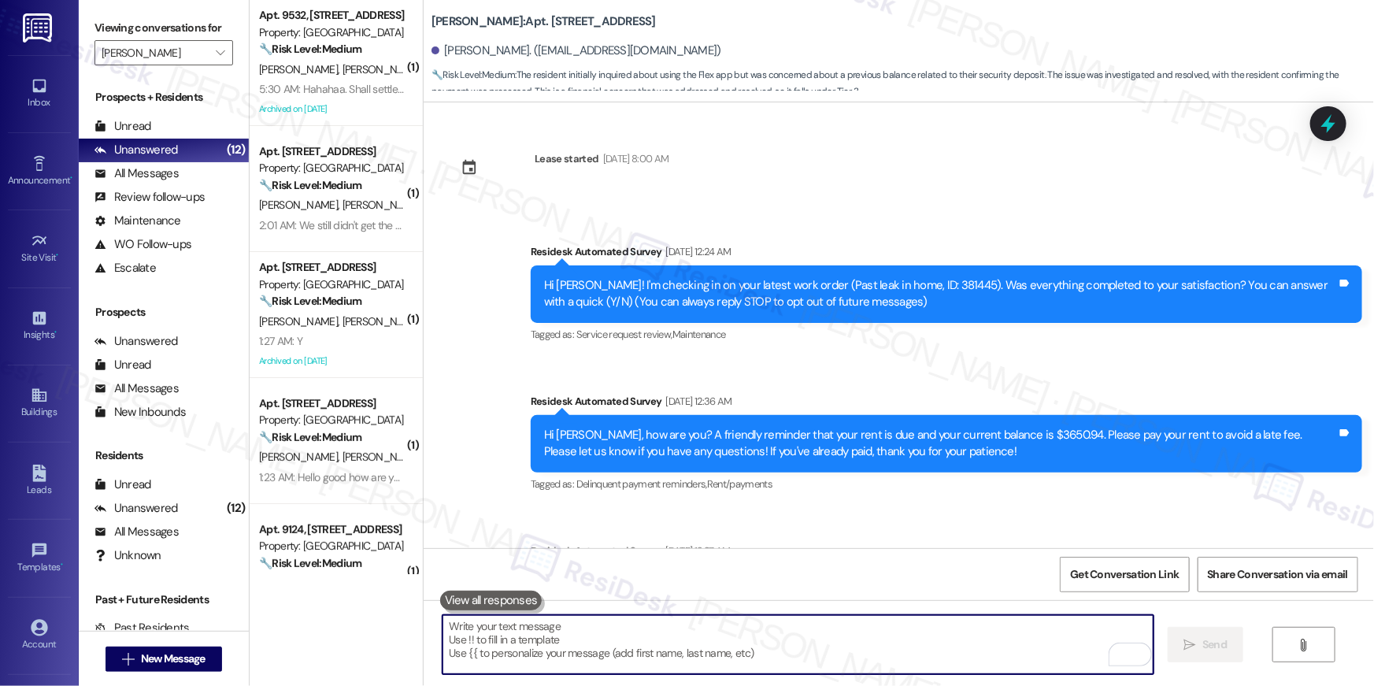
click at [970, 649] on textarea "To enrich screen reader interactions, please activate Accessibility in Grammarl…" at bounding box center [798, 644] width 711 height 59
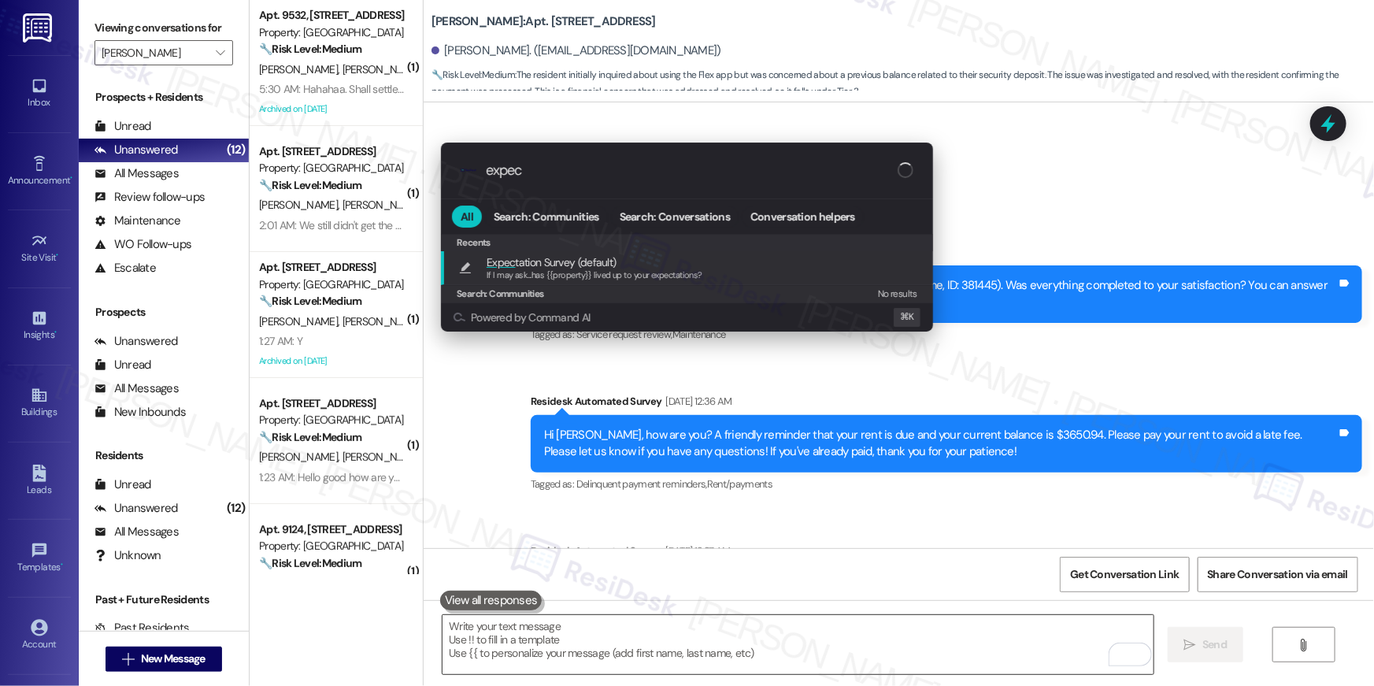
type input "expect"
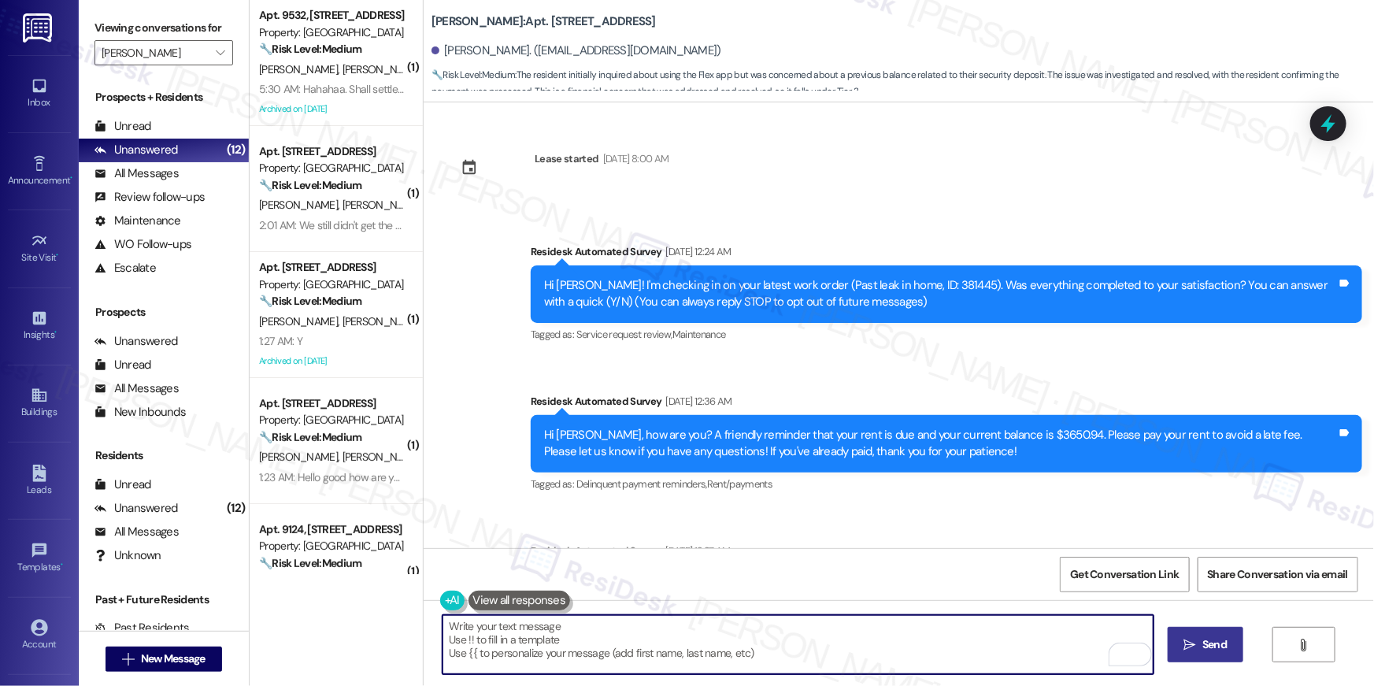
type textarea "If I may ask...has {{property}} lived up to your expectations?"
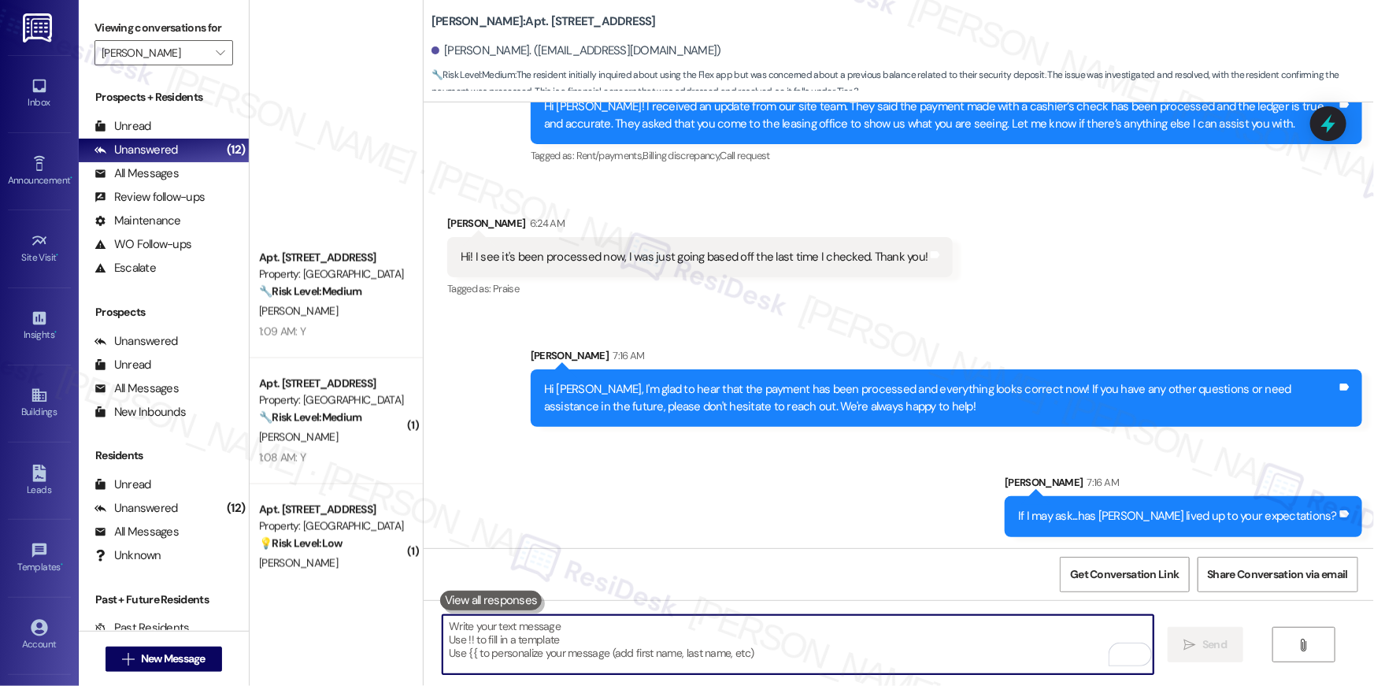
scroll to position [1441, 0]
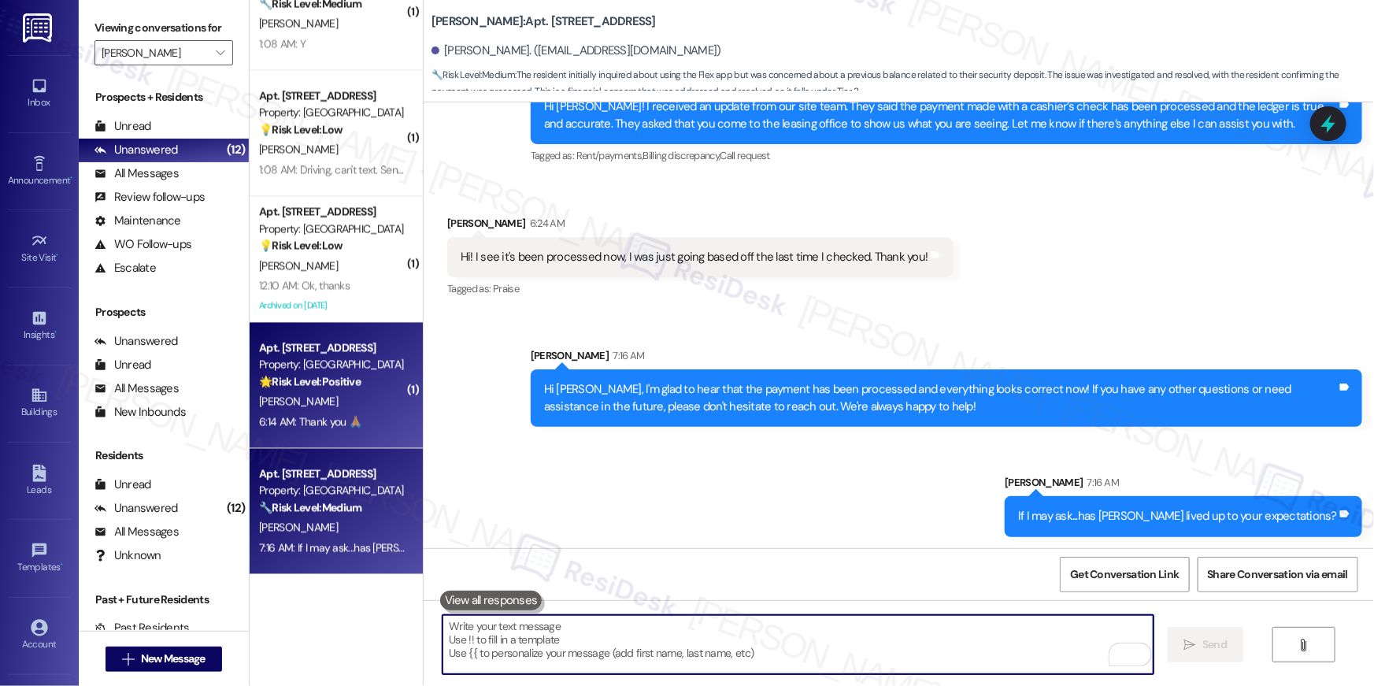
click at [343, 415] on div "6:14 AM: Thank you 🙏🏽 6:14 AM: Thank you 🙏🏽" at bounding box center [310, 422] width 102 height 14
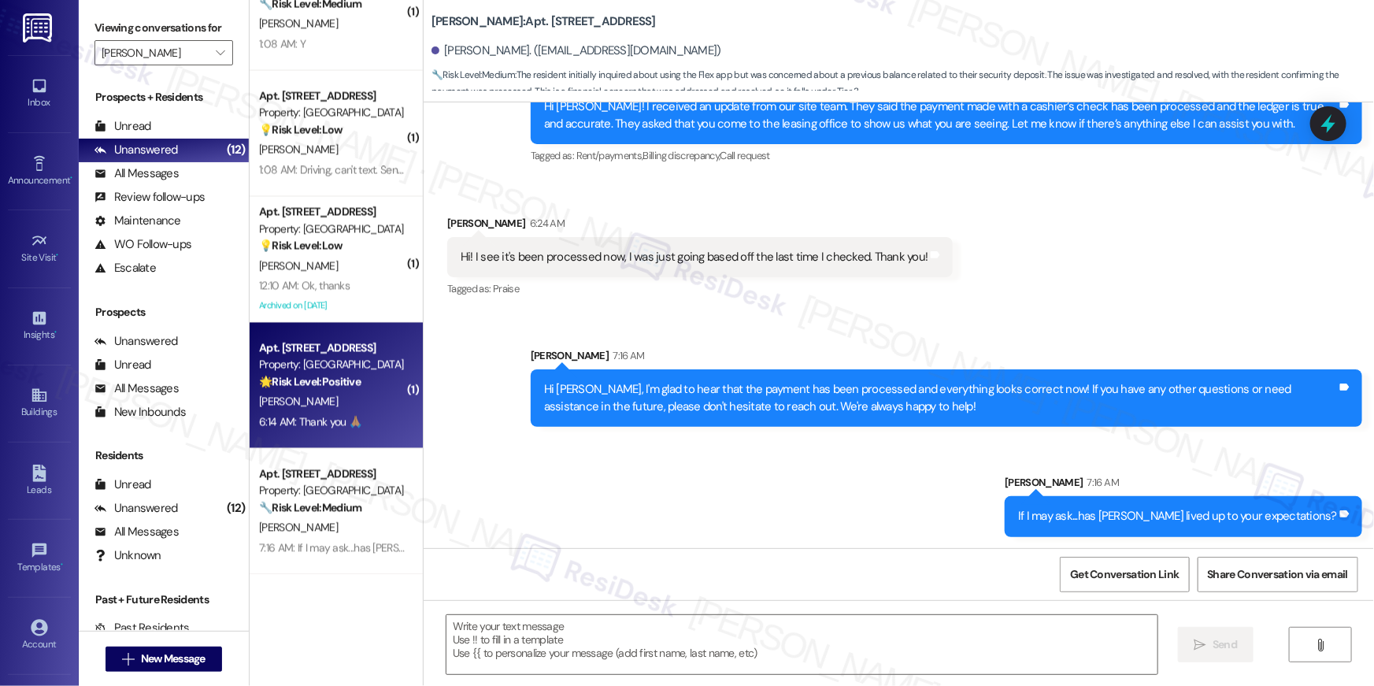
type textarea "Fetching suggested responses. Please feel free to read through the conversation…"
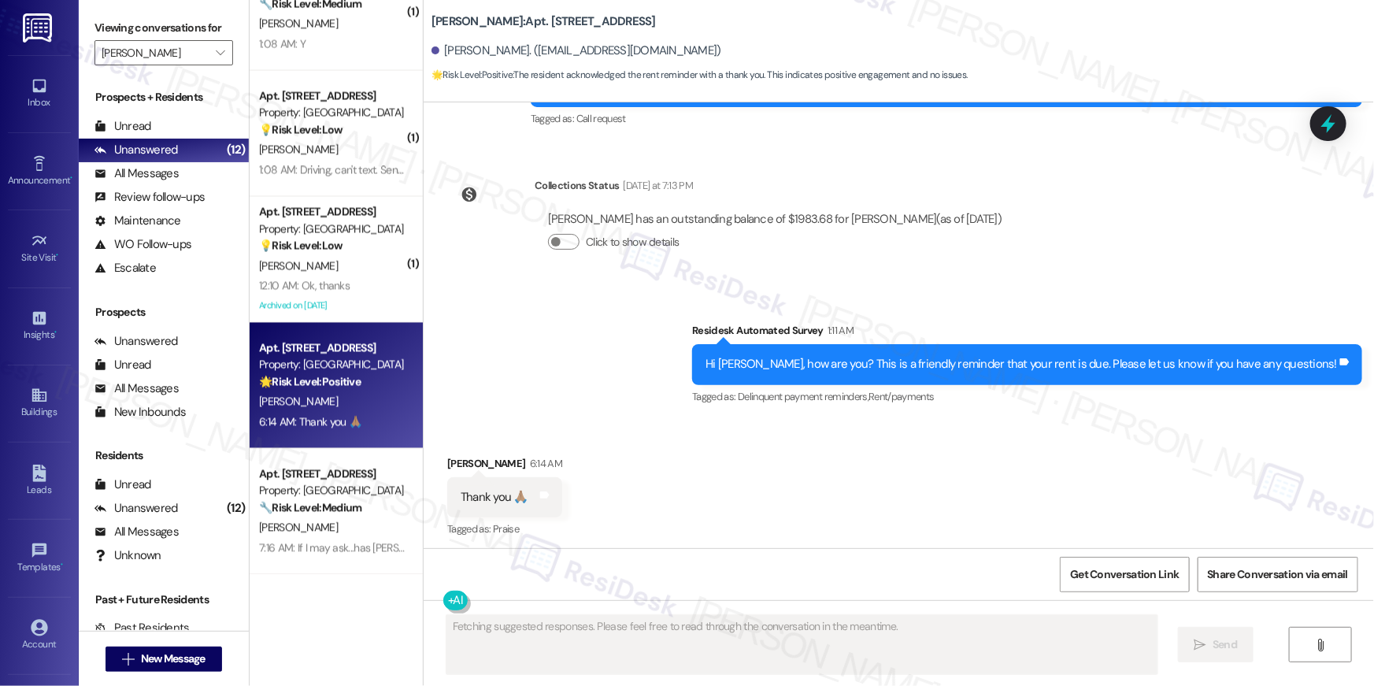
scroll to position [2965, 0]
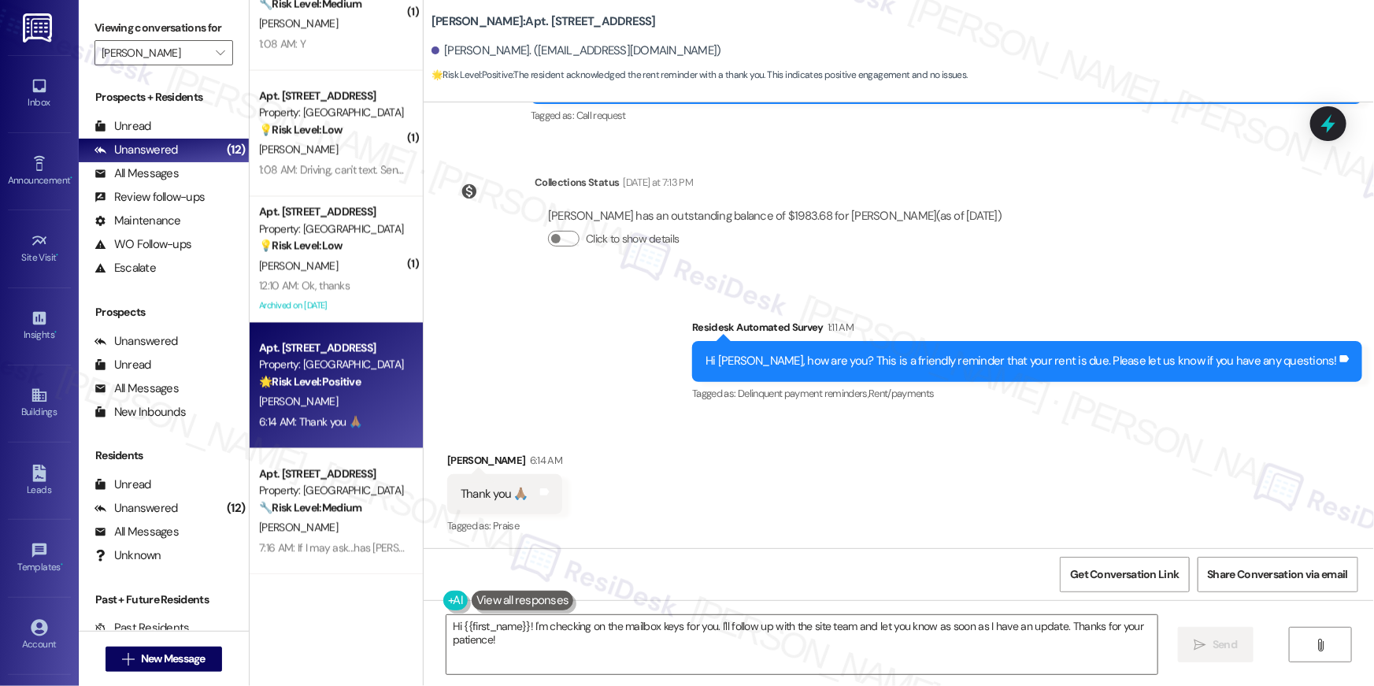
click at [779, 675] on div "Hi {{first_name}}! I'm checking on the mailbox keys for you. I'll follow up wit…" at bounding box center [899, 659] width 951 height 118
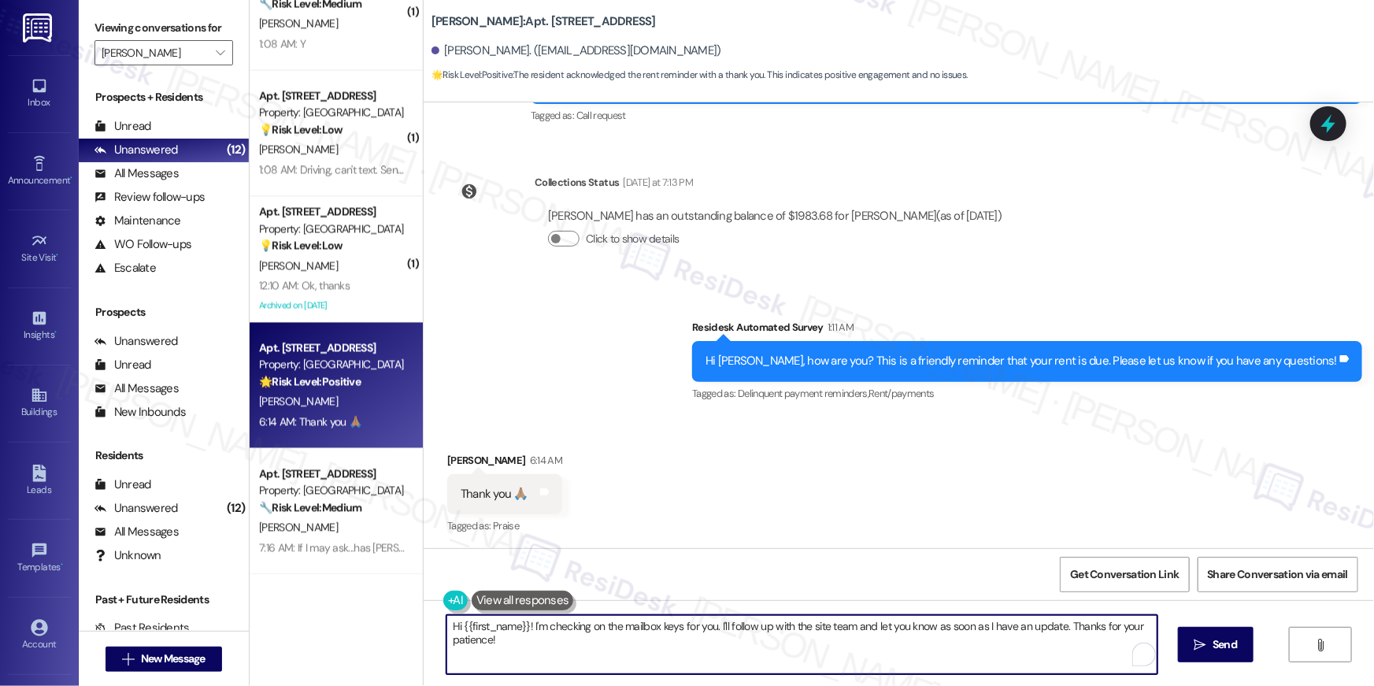
click at [793, 658] on textarea "Hi {{first_name}}! I'm checking on the mailbox keys for you. I'll follow up wit…" at bounding box center [802, 644] width 711 height 59
click at [792, 654] on textarea "Hi {{first_name}}! I'm checking on the mailbox keys for you. I'll follow up wit…" at bounding box center [802, 644] width 711 height 59
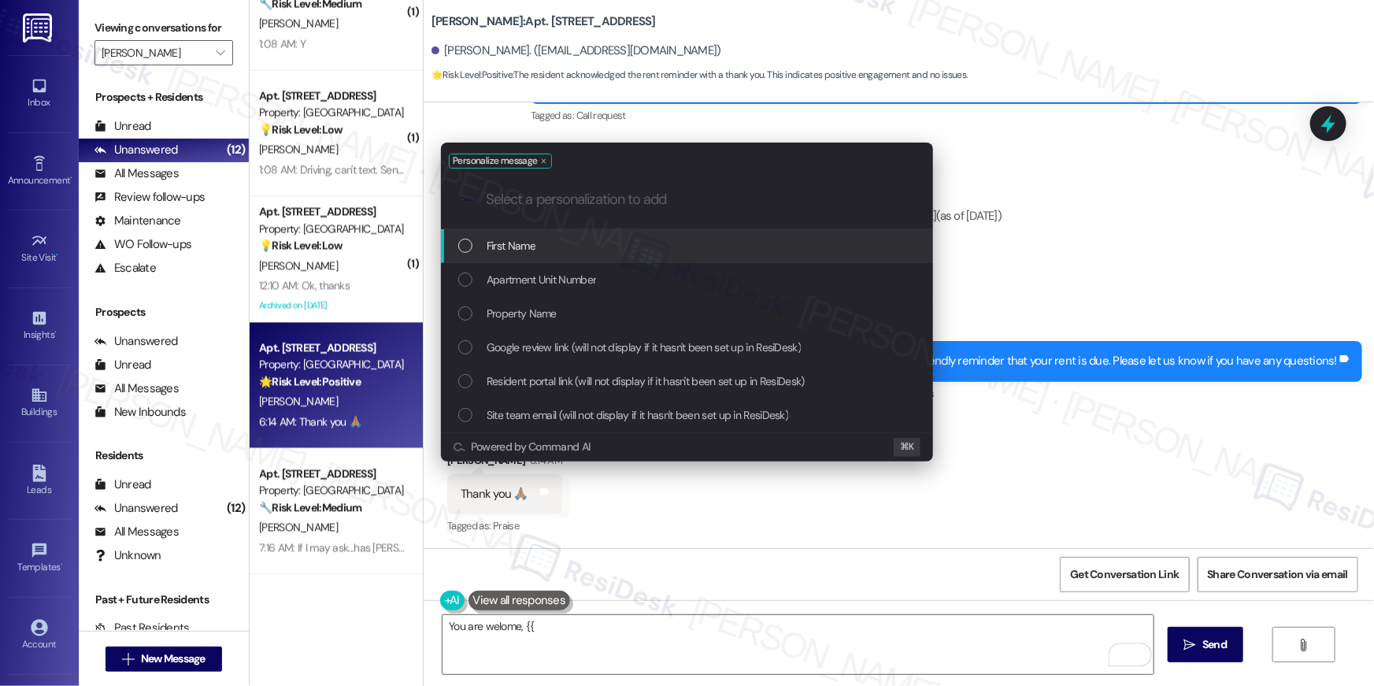
click at [669, 252] on div "First Name" at bounding box center [688, 245] width 461 height 17
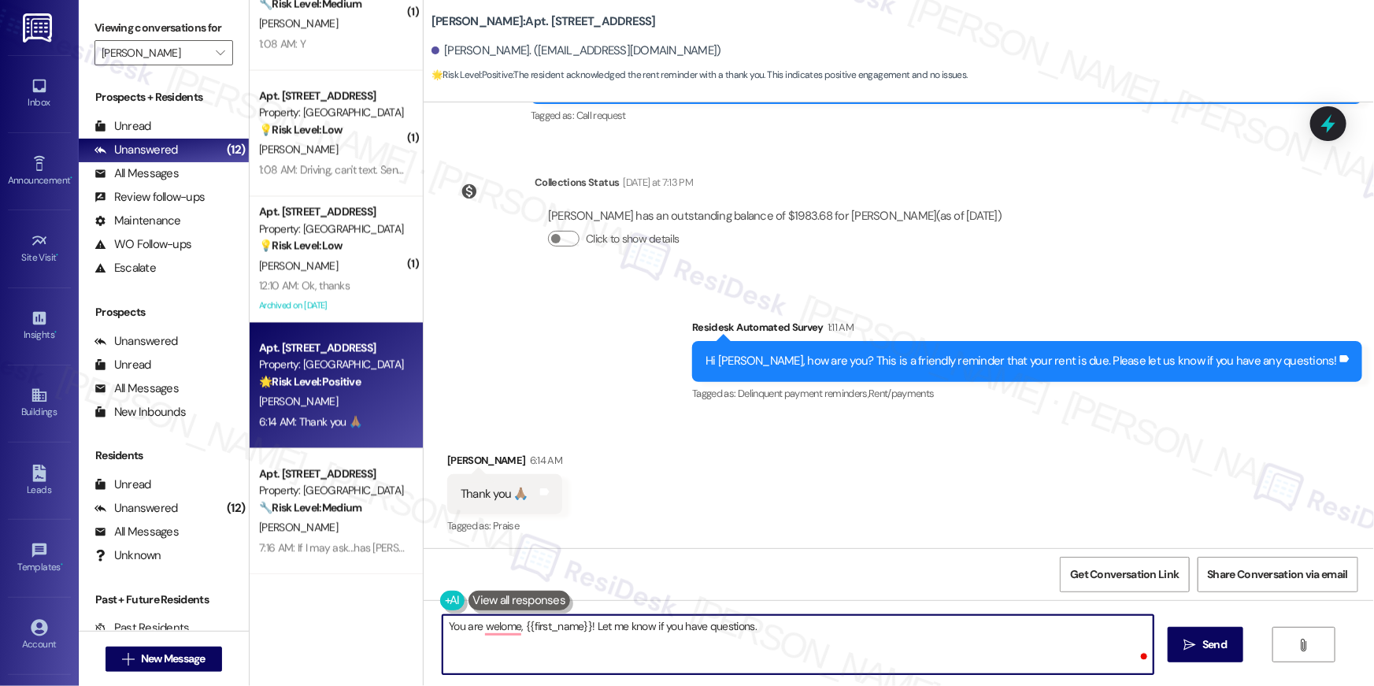
type textarea "You are welome, {{first_name}}! Let me know if you have questions."
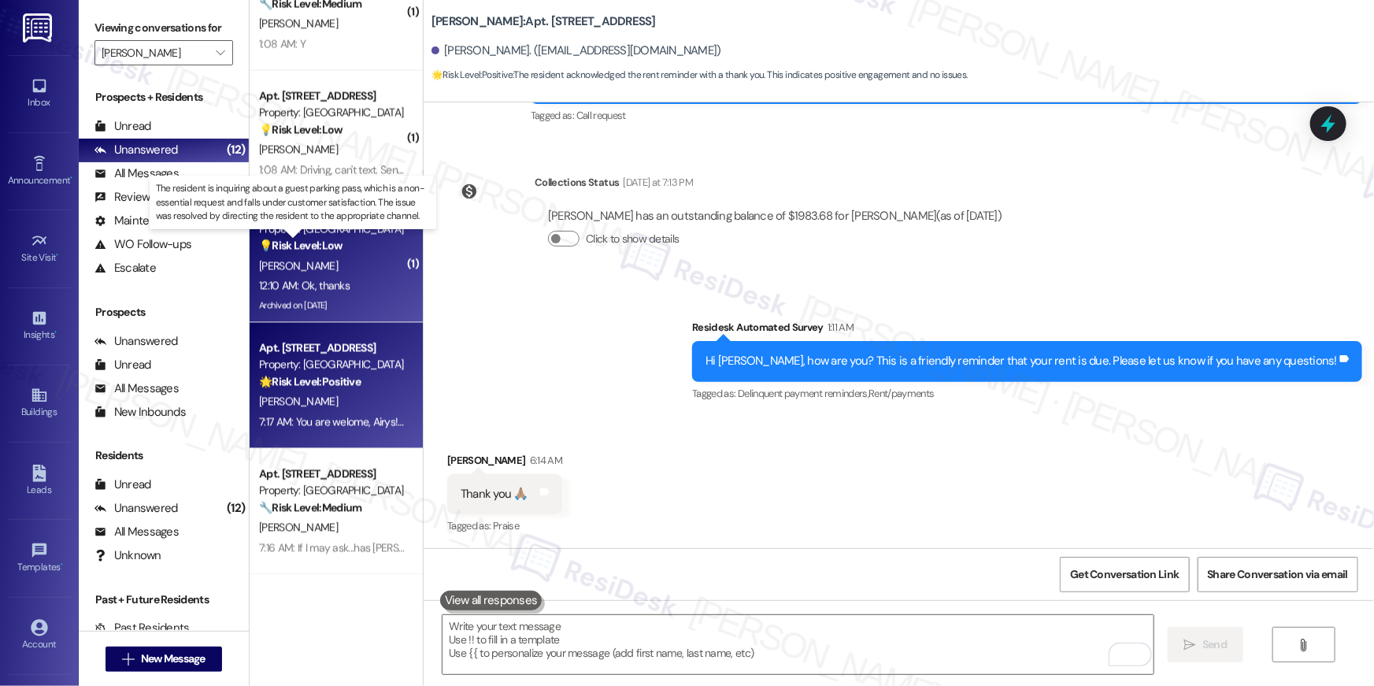
click at [333, 243] on strong "💡 Risk Level: Low" at bounding box center [300, 246] width 83 height 14
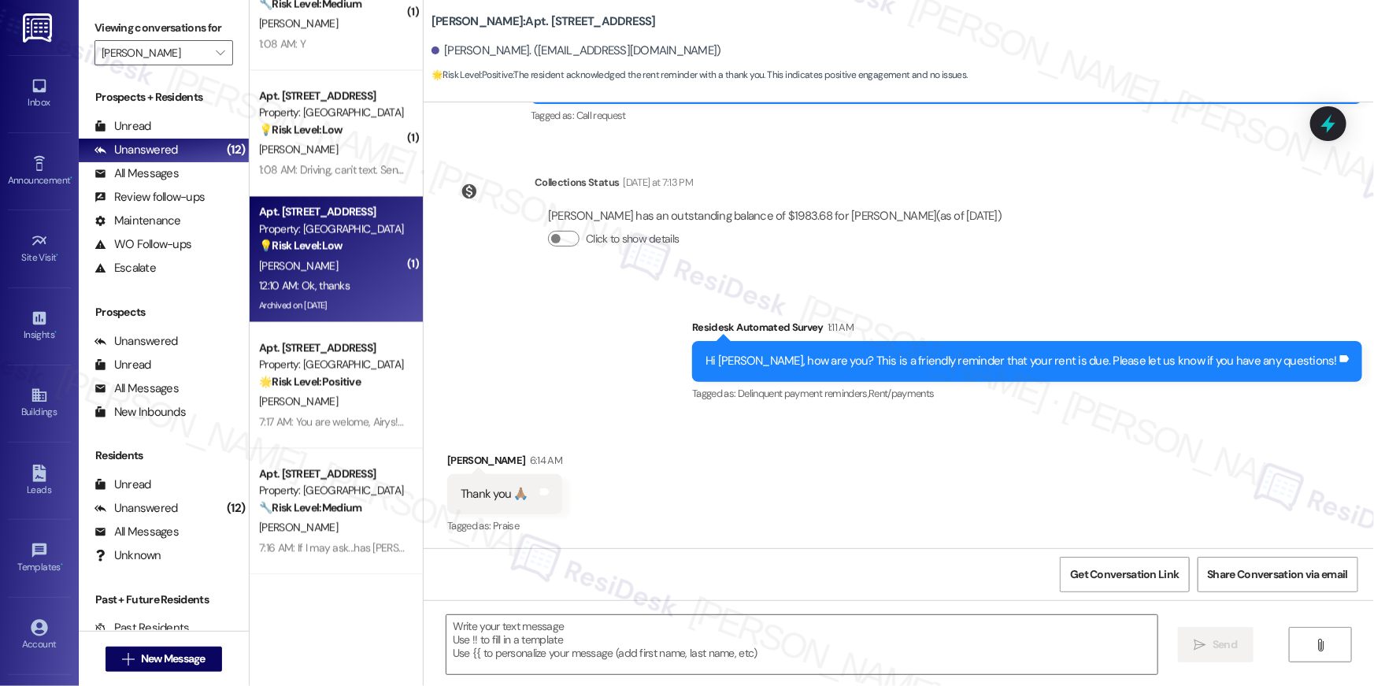
type textarea "Fetching suggested responses. Please feel free to read through the conversation…"
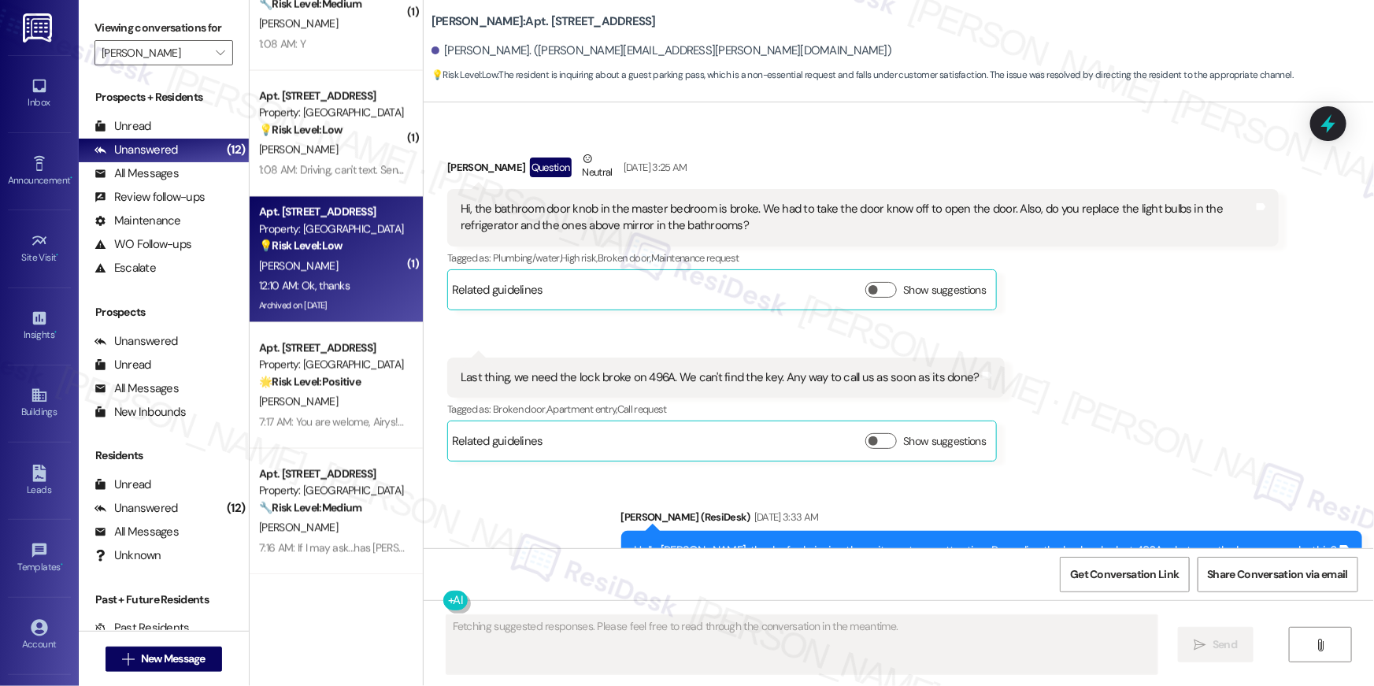
scroll to position [35567, 0]
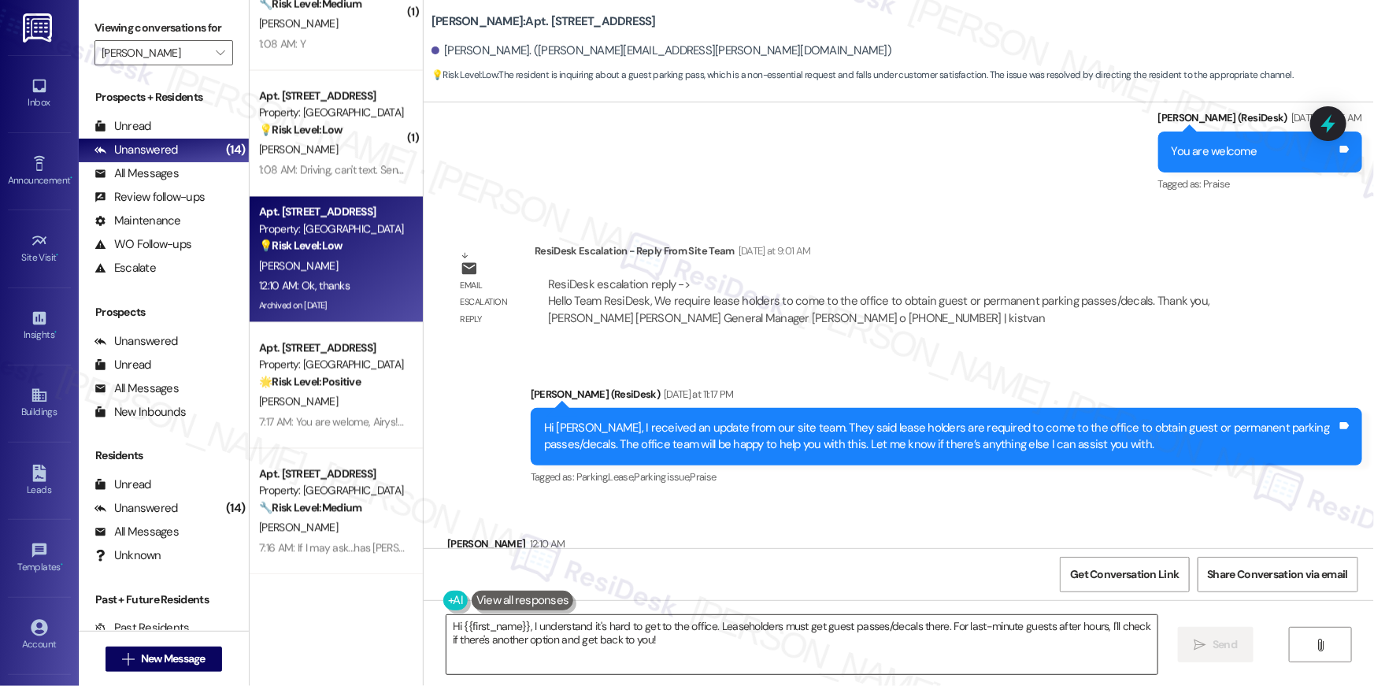
click at [789, 656] on textarea "Hi {{first_name}}, I understand it's hard to get to the office. Leaseholders mu…" at bounding box center [802, 644] width 711 height 59
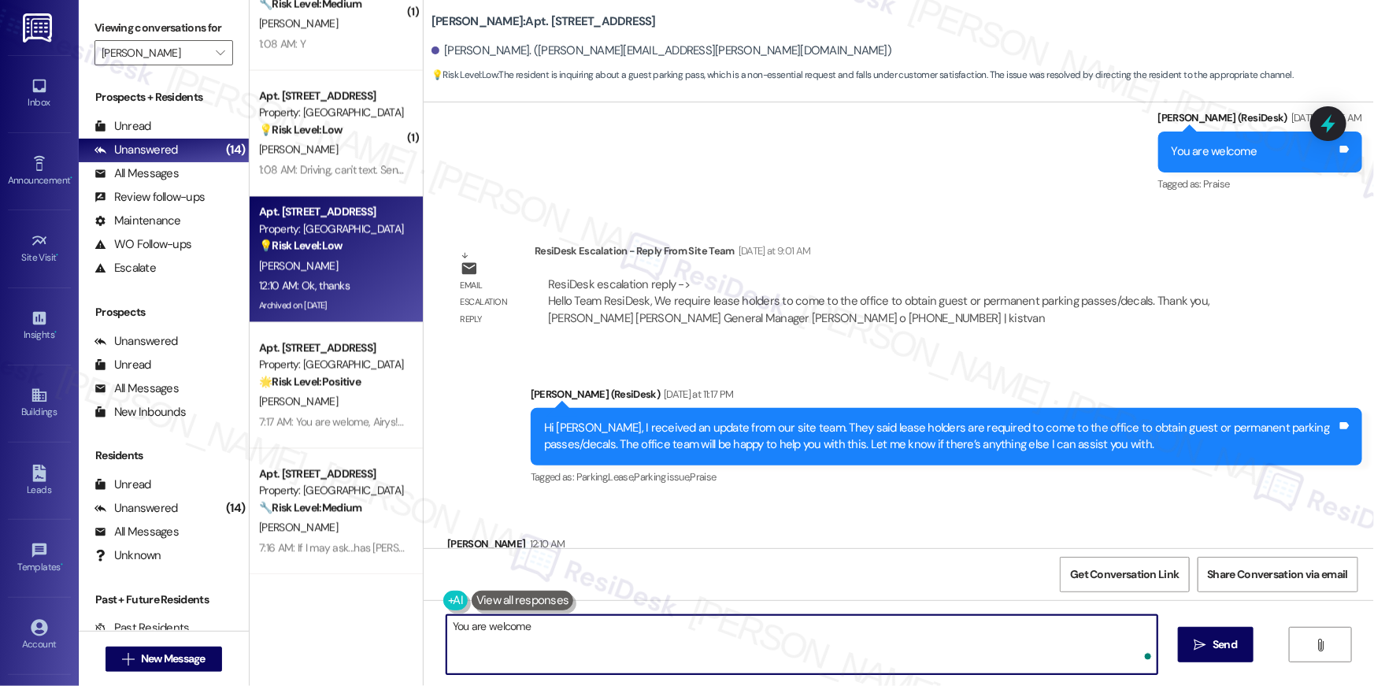
type textarea "You are welcome!"
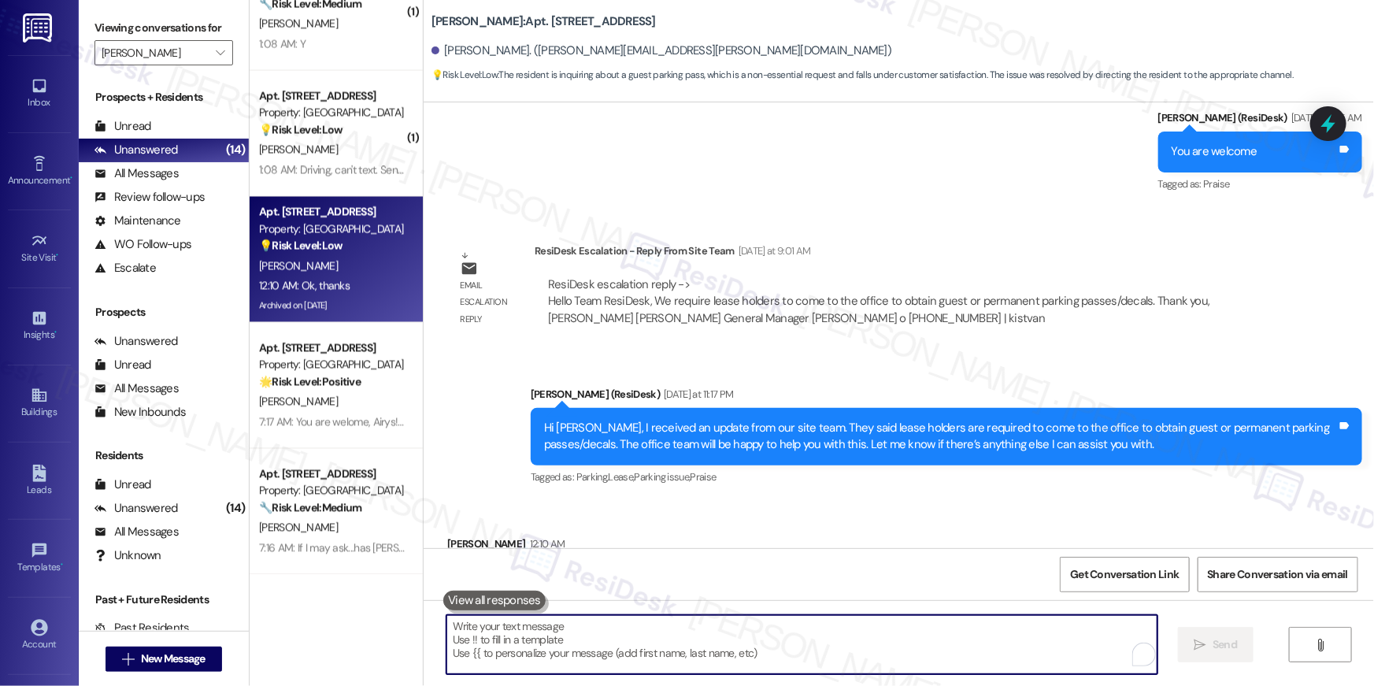
scroll to position [1189, 0]
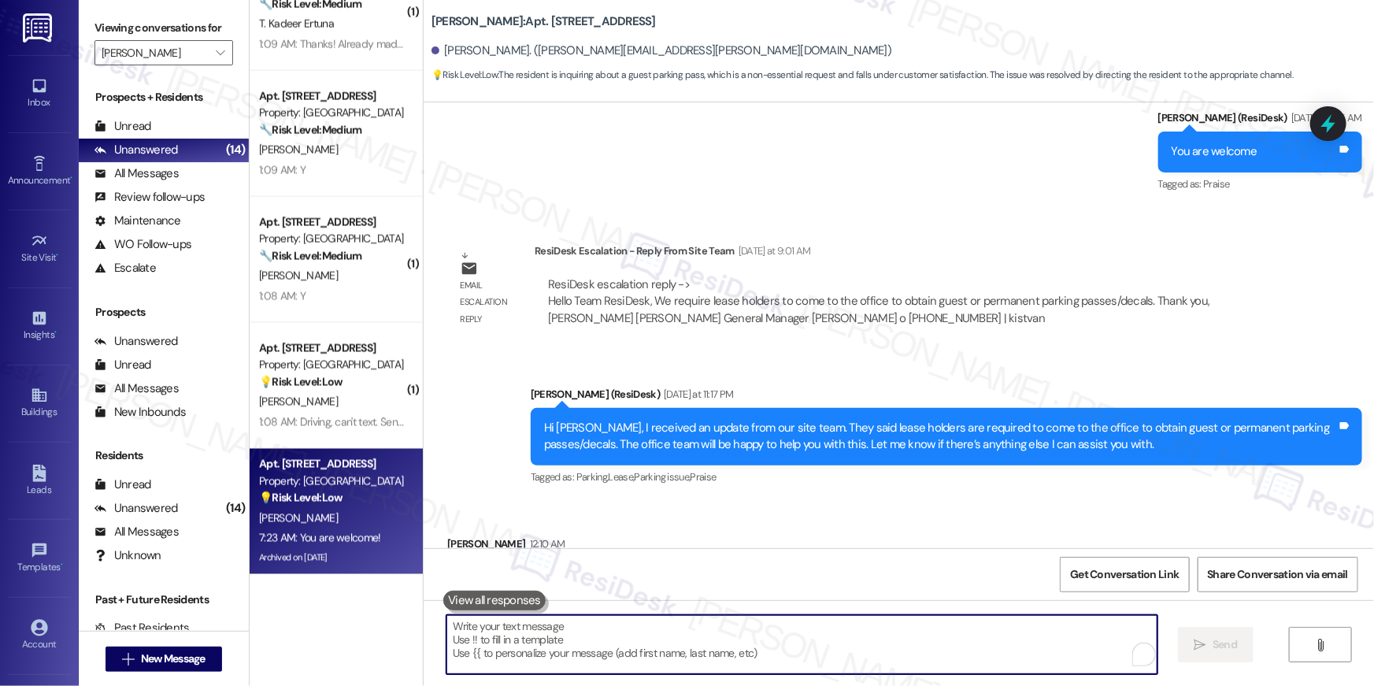
click at [345, 158] on div "L. Lane" at bounding box center [332, 150] width 149 height 20
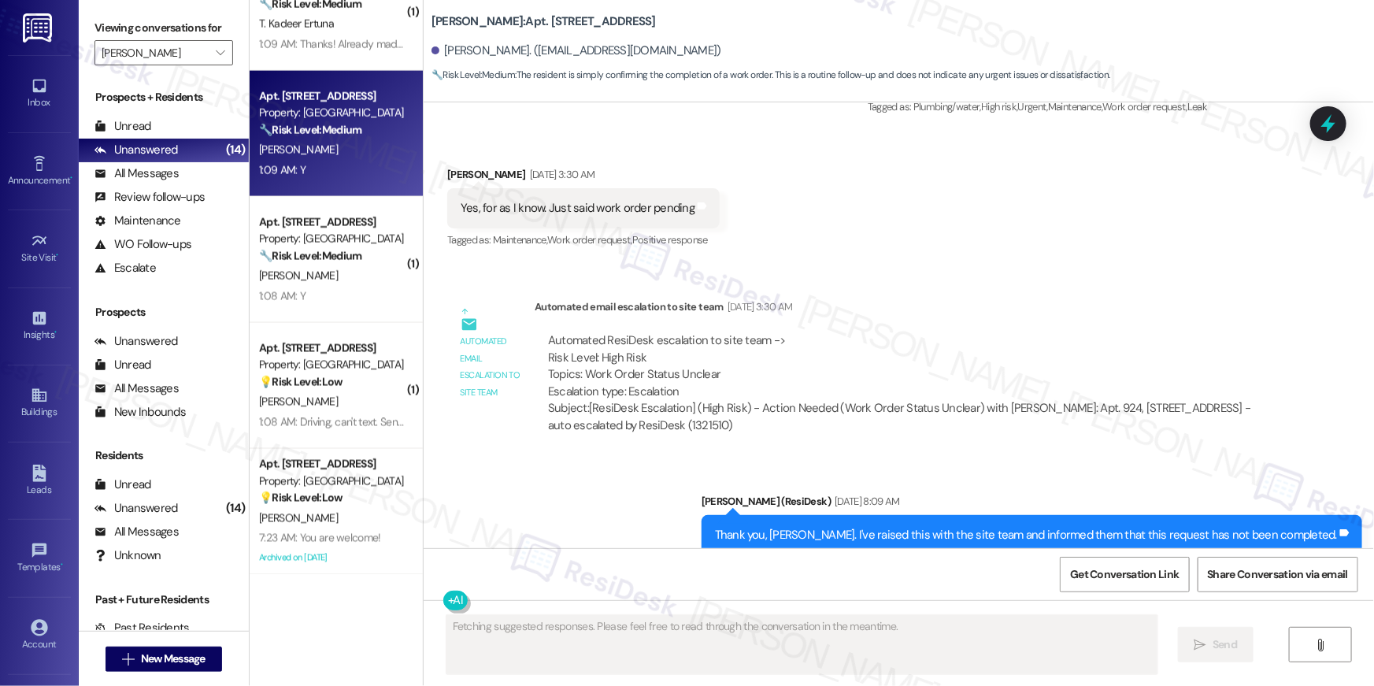
scroll to position [3411, 0]
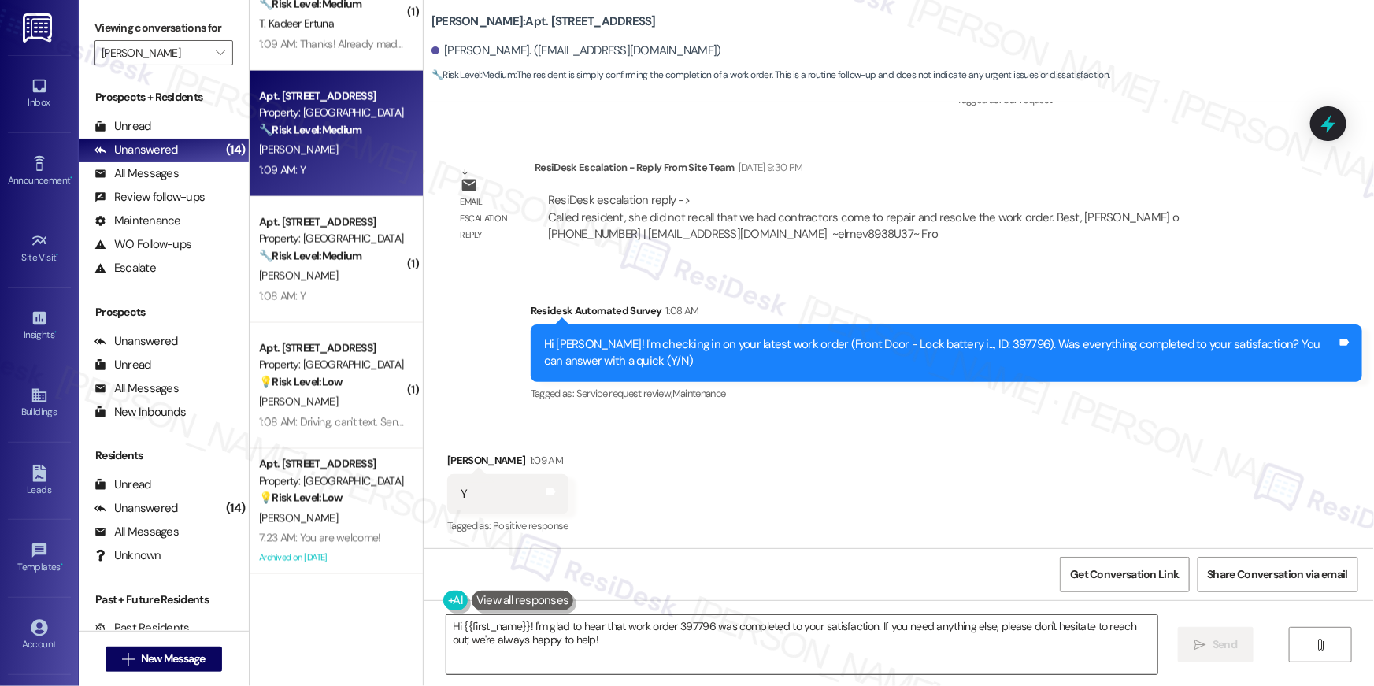
click at [617, 627] on textarea "Hi {{first_name}}! I'm glad to hear that work order 397796 was completed to you…" at bounding box center [802, 644] width 711 height 59
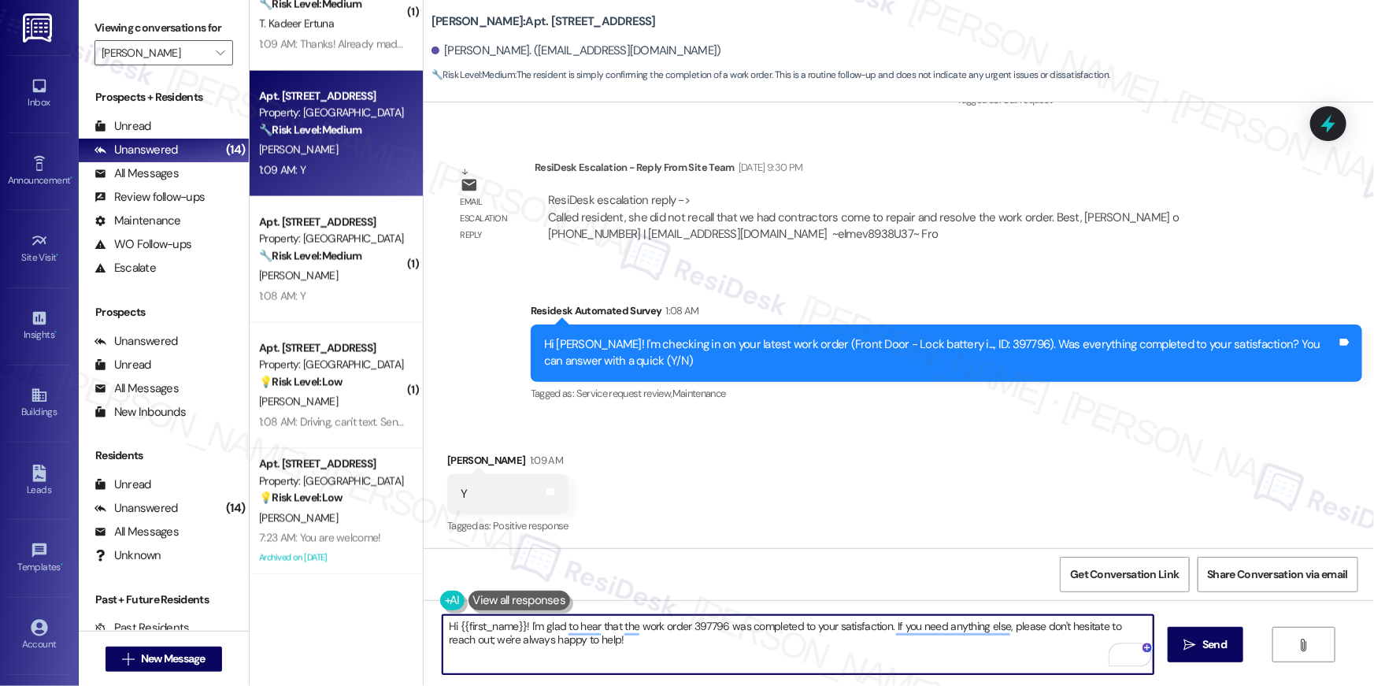
click at [703, 625] on textarea "Hi {{first_name}}! I'm glad to hear that the work order 397796 was completed to…" at bounding box center [798, 644] width 711 height 59
type textarea "Hi {{first_name}}! I'm glad to hear that the work order was completed to your s…"
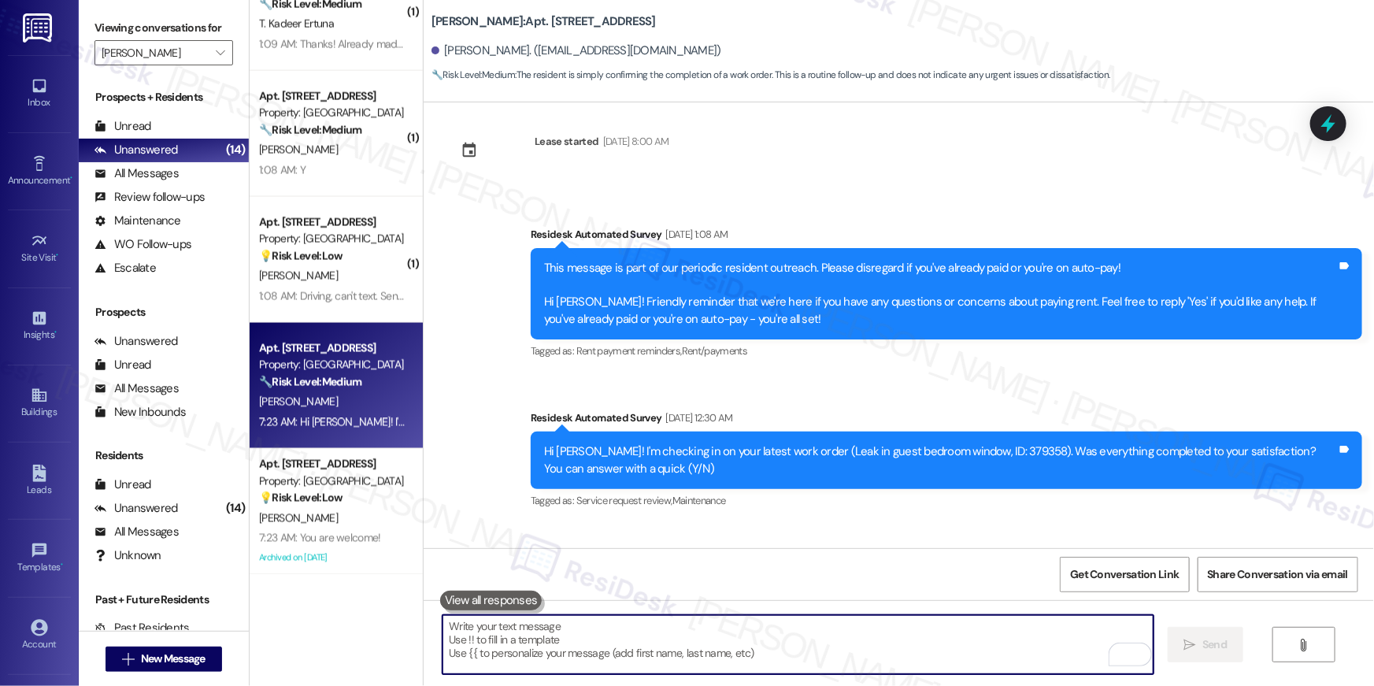
scroll to position [0, 0]
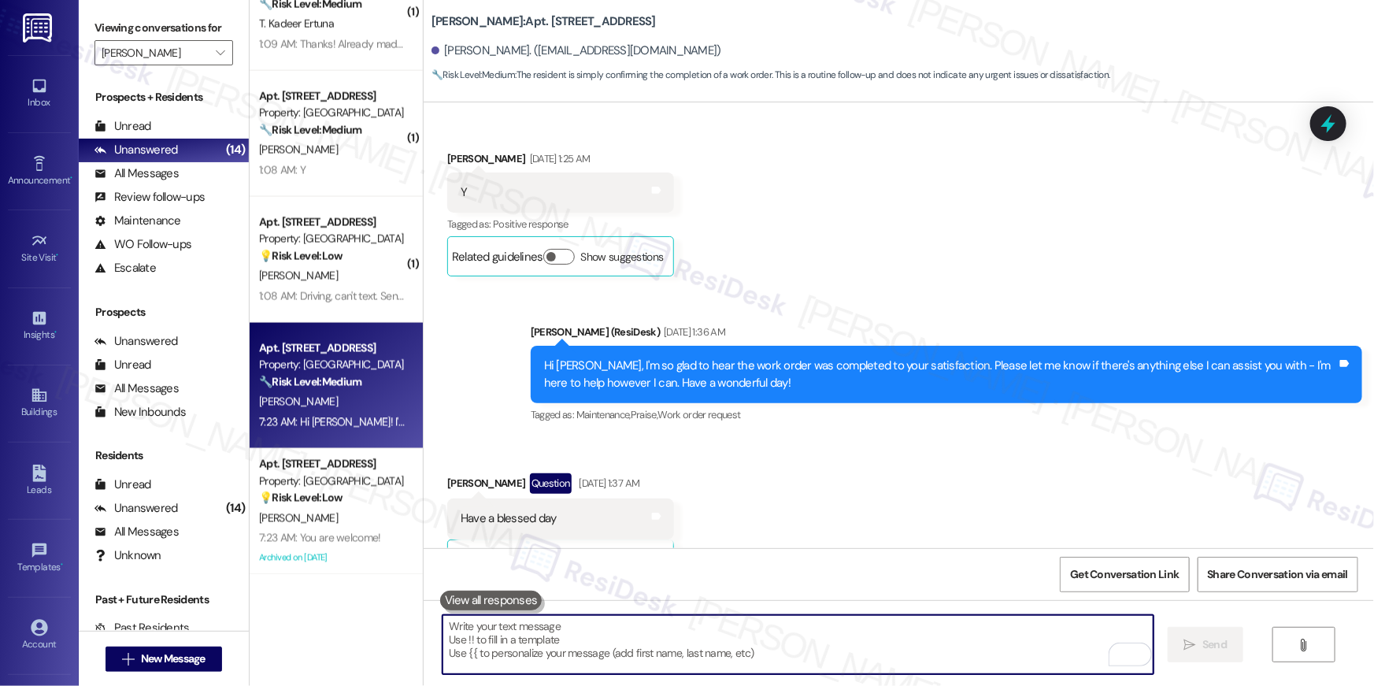
click at [847, 636] on textarea "To enrich screen reader interactions, please activate Accessibility in Grammarl…" at bounding box center [798, 644] width 711 height 59
click at [847, 637] on textarea "To enrich screen reader interactions, please activate Accessibility in Grammarl…" at bounding box center [798, 644] width 711 height 59
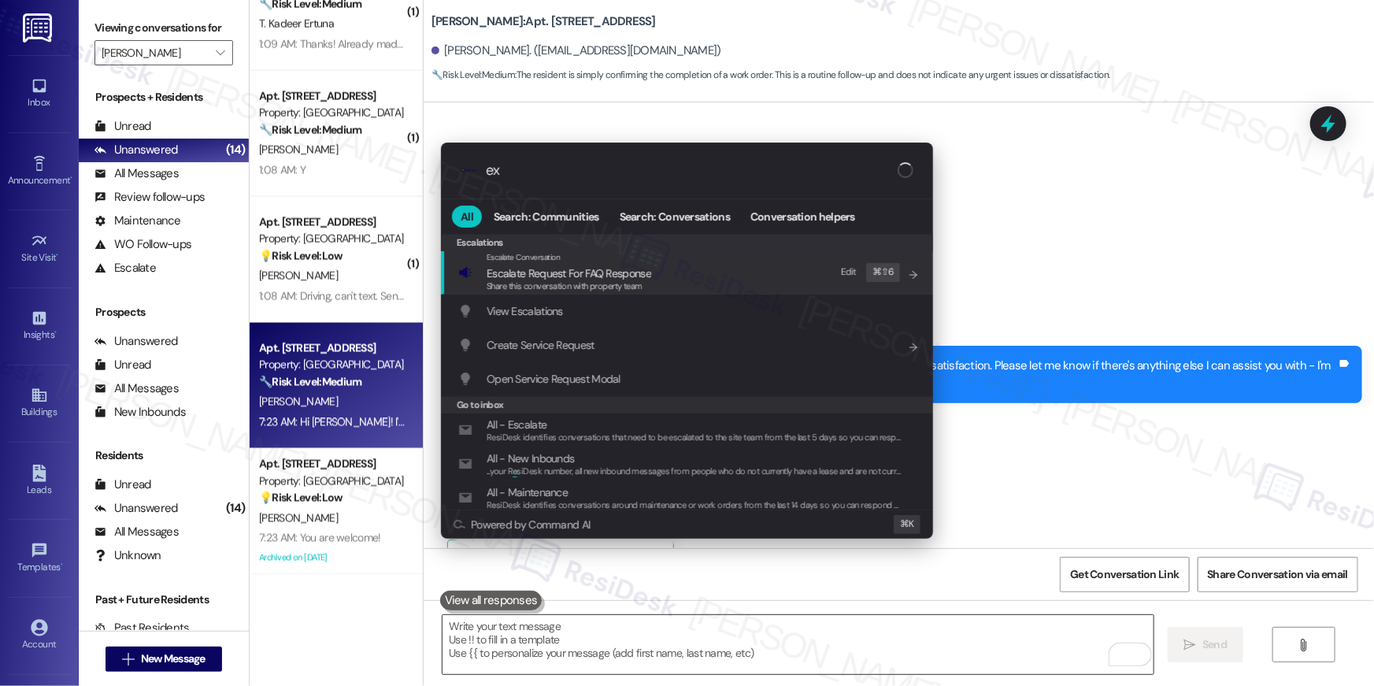
type input "exp"
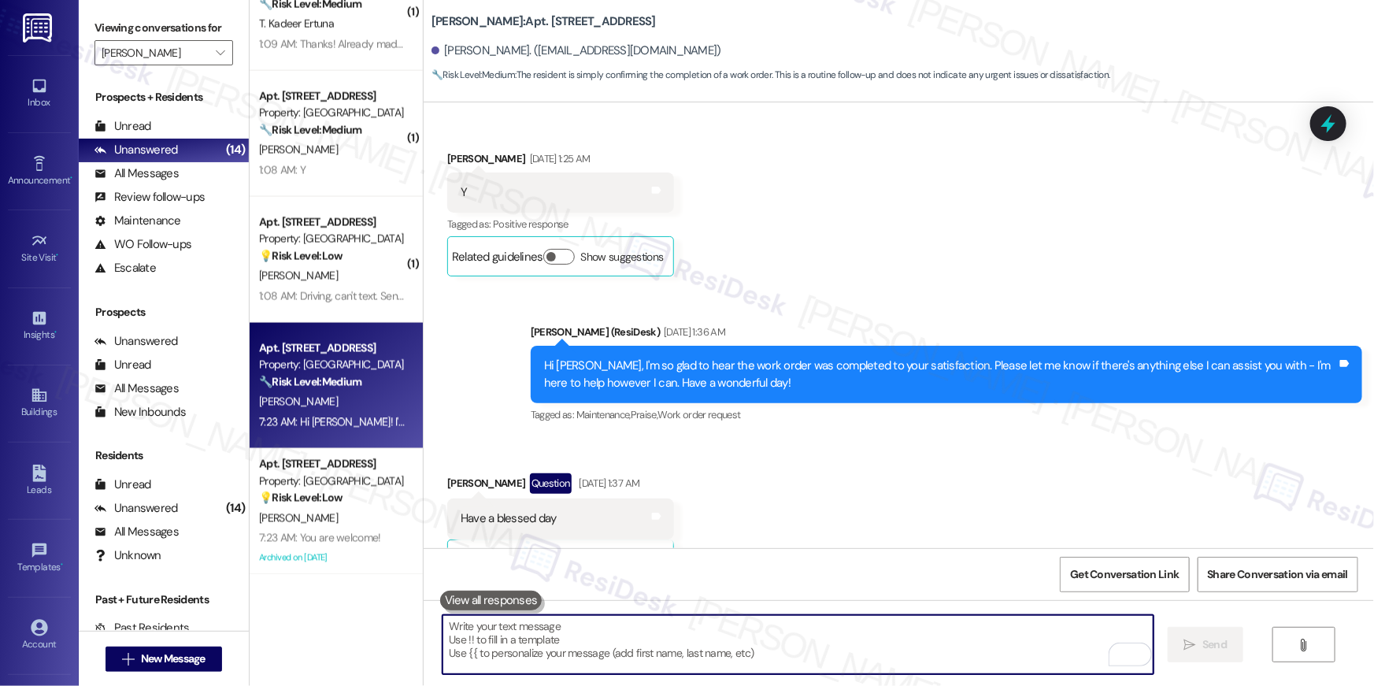
type textarea "If I may ask...has {{property}} lived up to your expectations?"
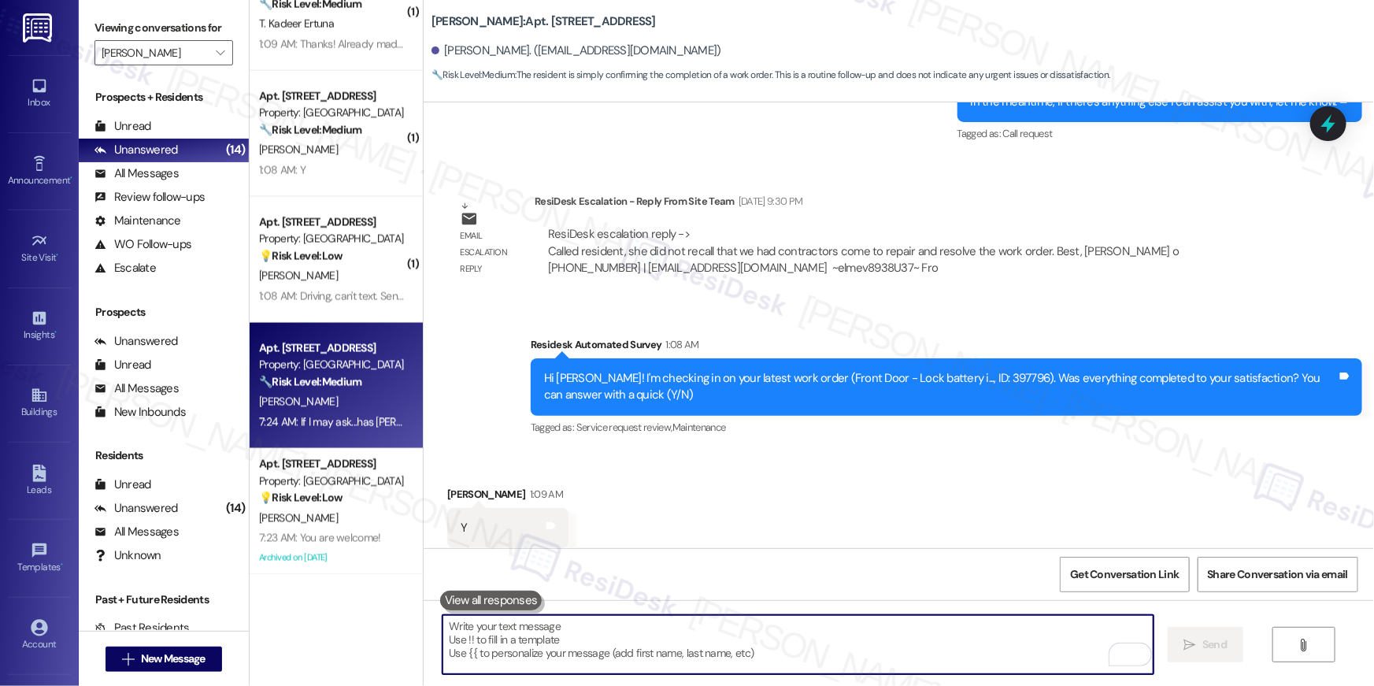
scroll to position [3411, 0]
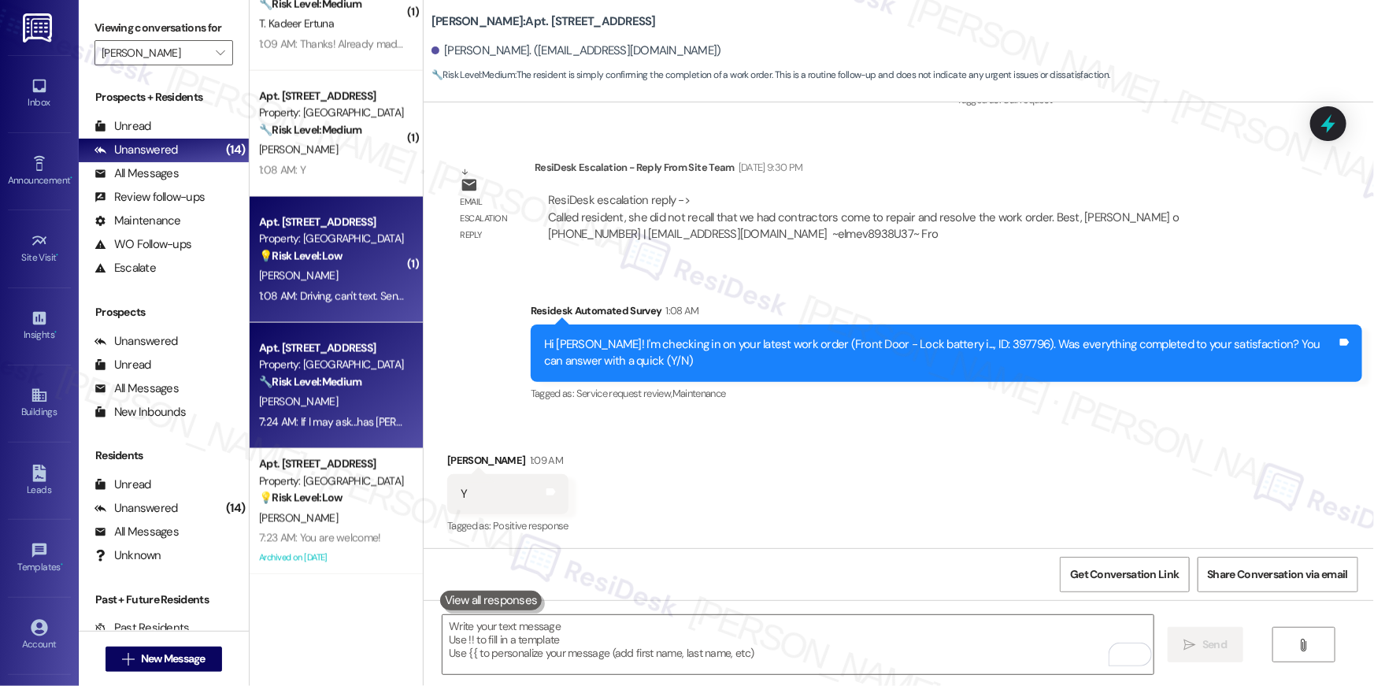
click at [363, 289] on div "1:08 AM: Driving, can't text. Sent from MY ALTIMA 1:08 AM: Driving, can't text.…" at bounding box center [368, 296] width 219 height 14
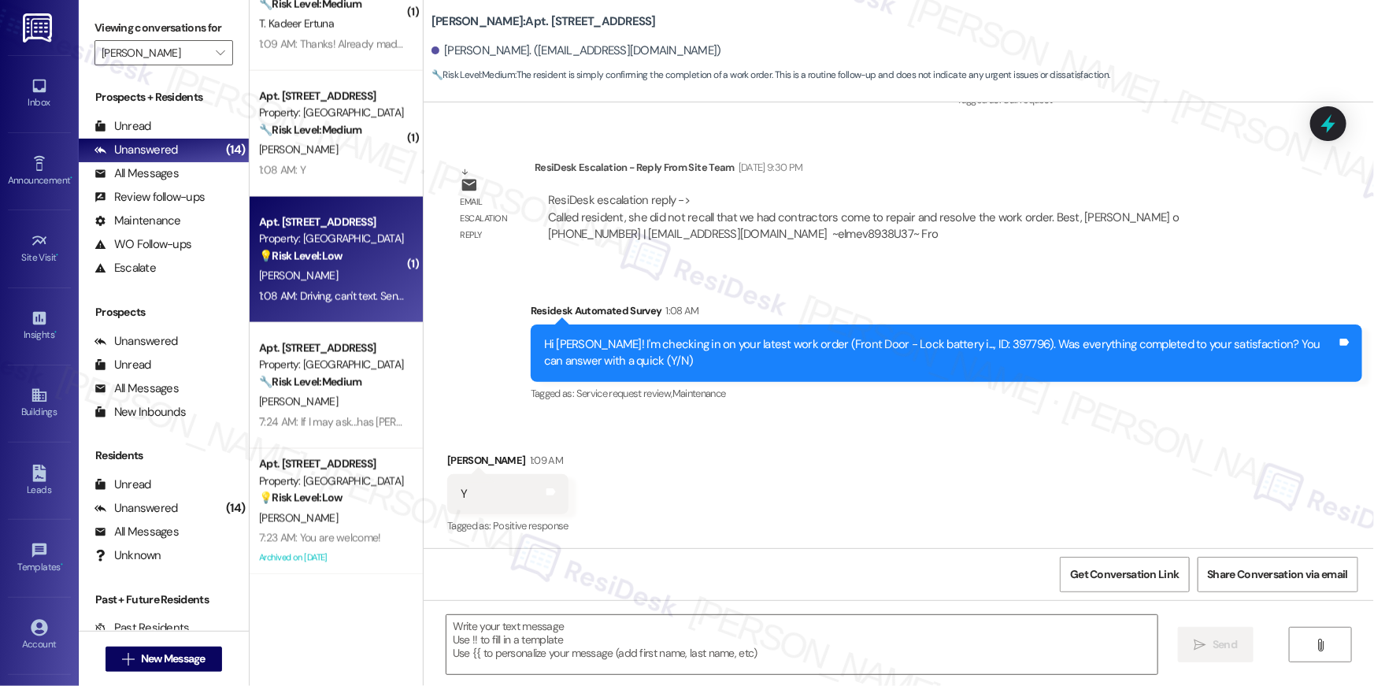
type textarea "Fetching suggested responses. Please feel free to read through the conversation…"
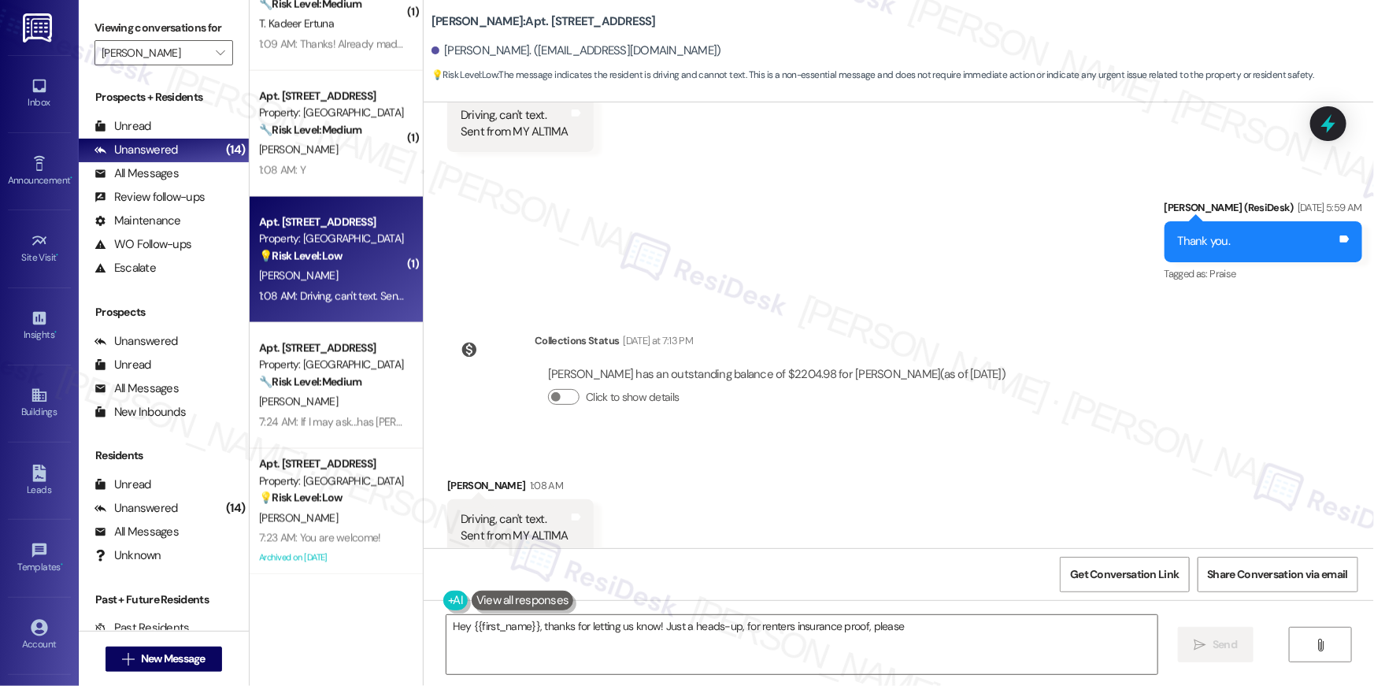
scroll to position [1515, 0]
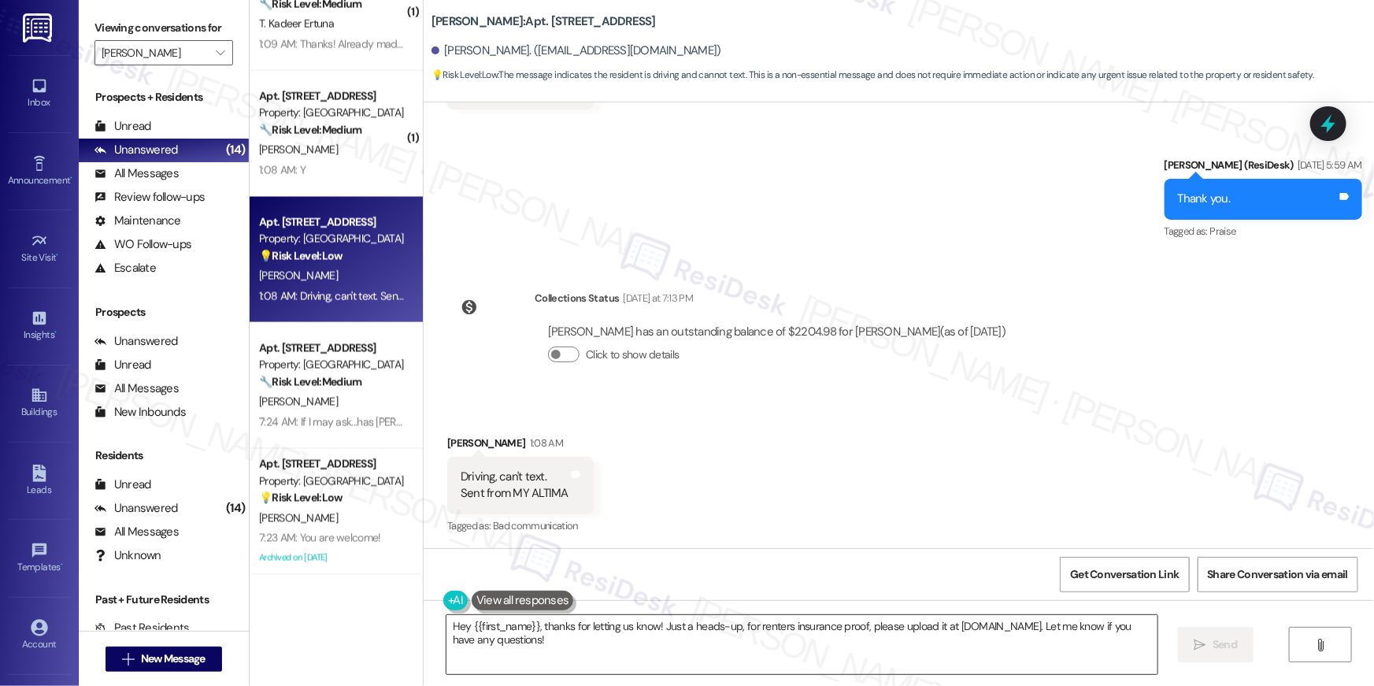
click at [768, 638] on textarea "Hey {{first_name}}, thanks for letting us know! Just a heads-up, for renters in…" at bounding box center [802, 644] width 711 height 59
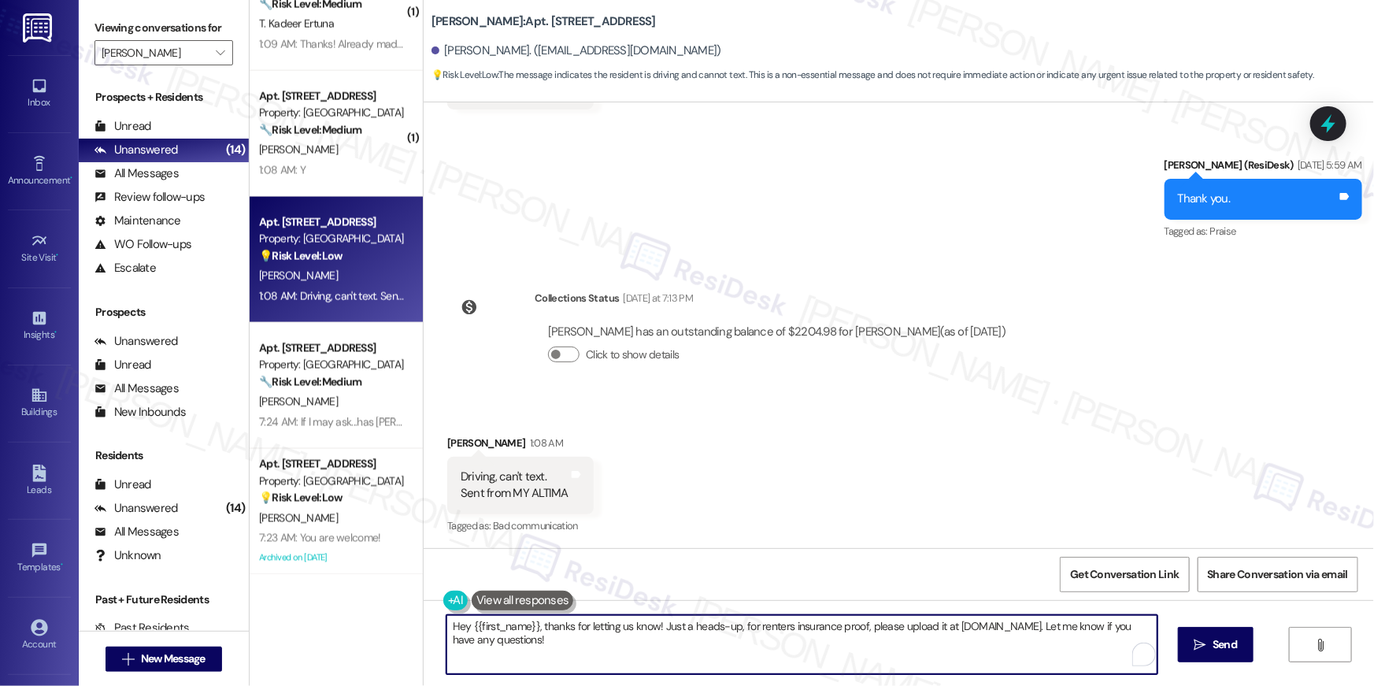
drag, startPoint x: 814, startPoint y: 642, endPoint x: 770, endPoint y: 637, distance: 44.4
click at [770, 637] on textarea "Hey {{first_name}}, thanks for letting us know! Just a heads-up, for renters in…" at bounding box center [802, 644] width 711 height 59
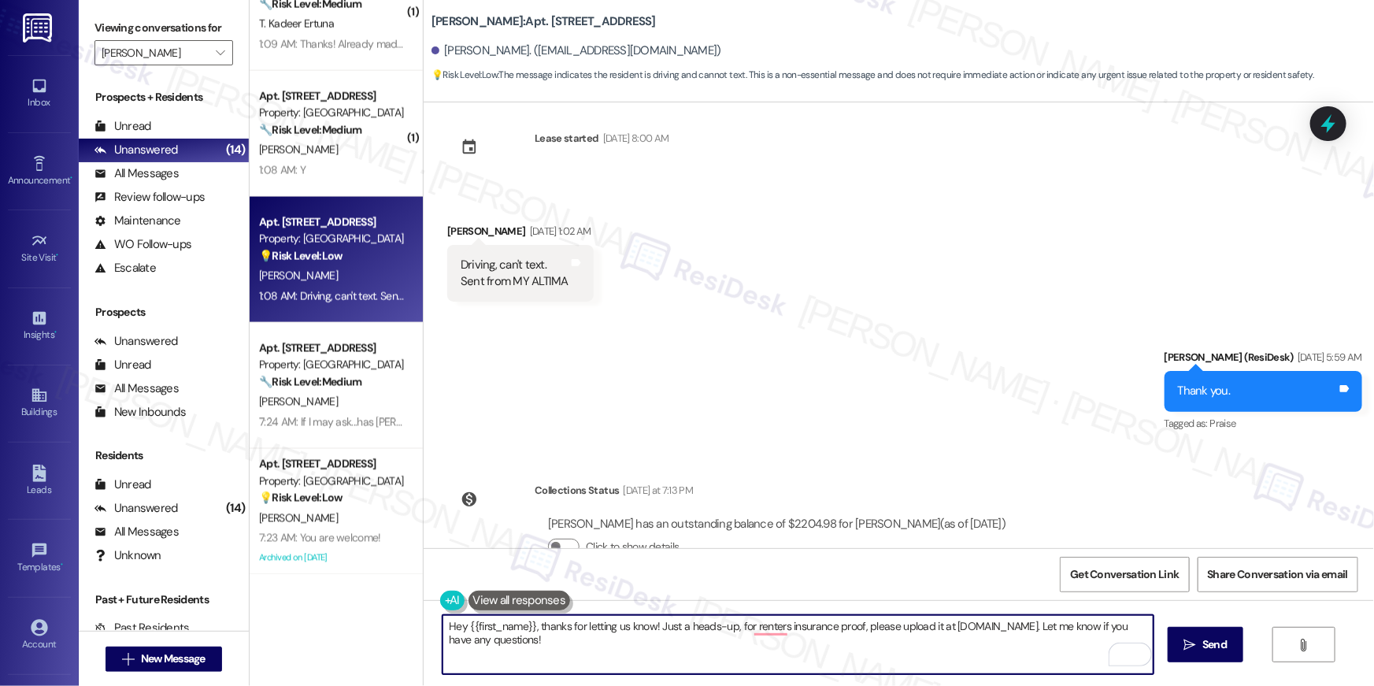
click at [710, 626] on textarea "Hey {{first_name}}, thanks for letting us know! Just a heads-up, for renters in…" at bounding box center [798, 644] width 711 height 59
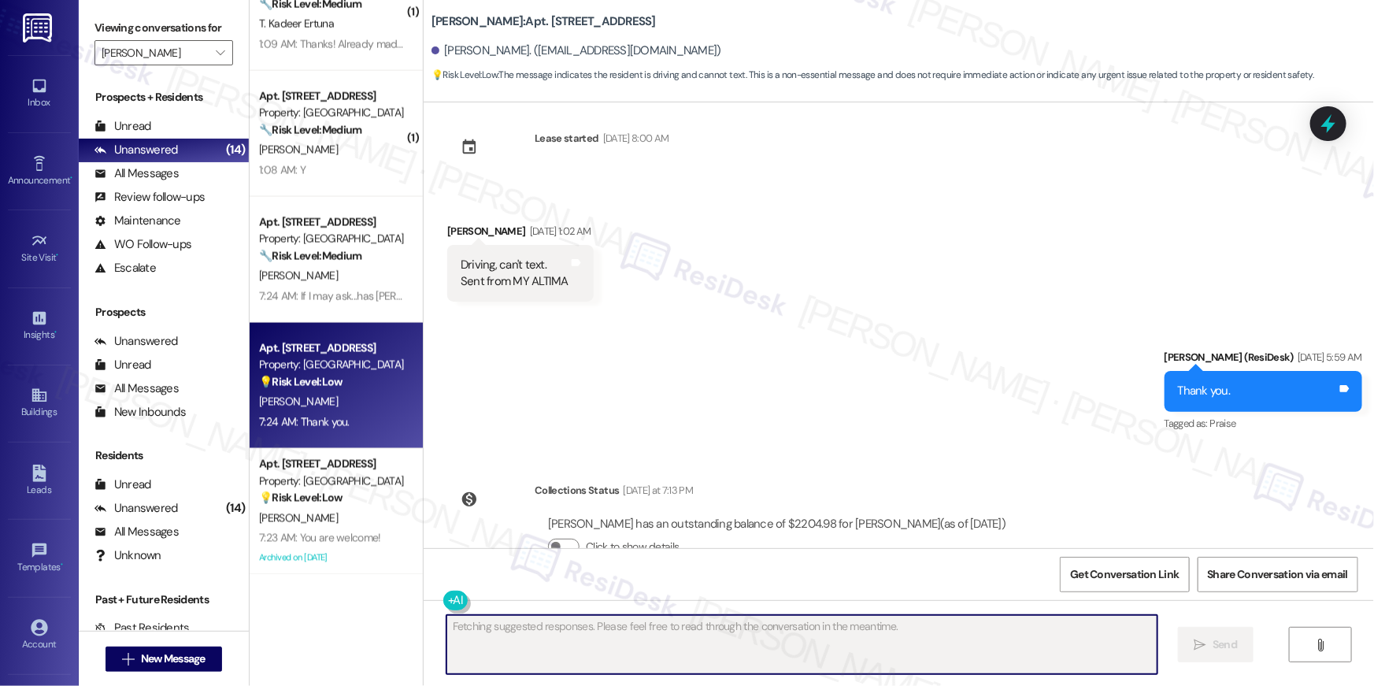
scroll to position [1515, 0]
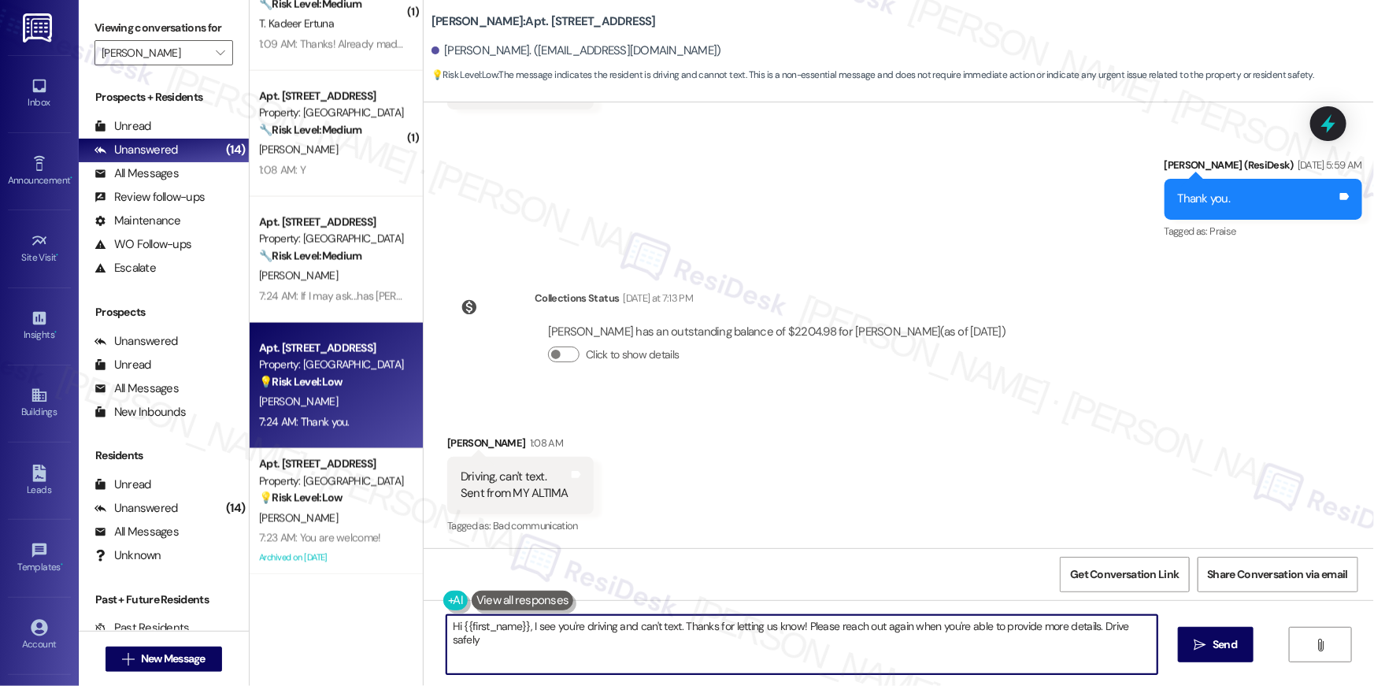
type textarea "Hi {{first_name}}, I see you're driving and can't text. Thanks for letting us k…"
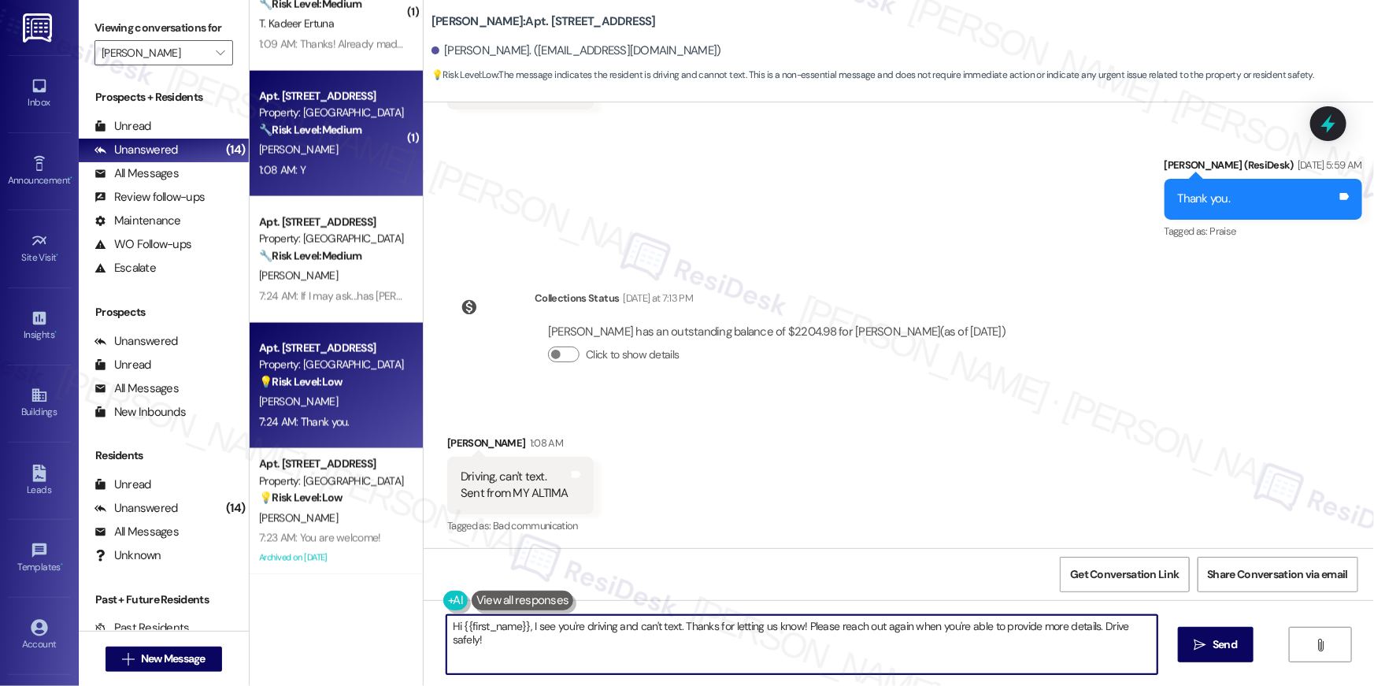
click at [338, 180] on div "Apt. 5821, 10519 Lariat Lane Property: Elme Manassas 🔧 Risk Level: Medium The m…" at bounding box center [336, 134] width 173 height 126
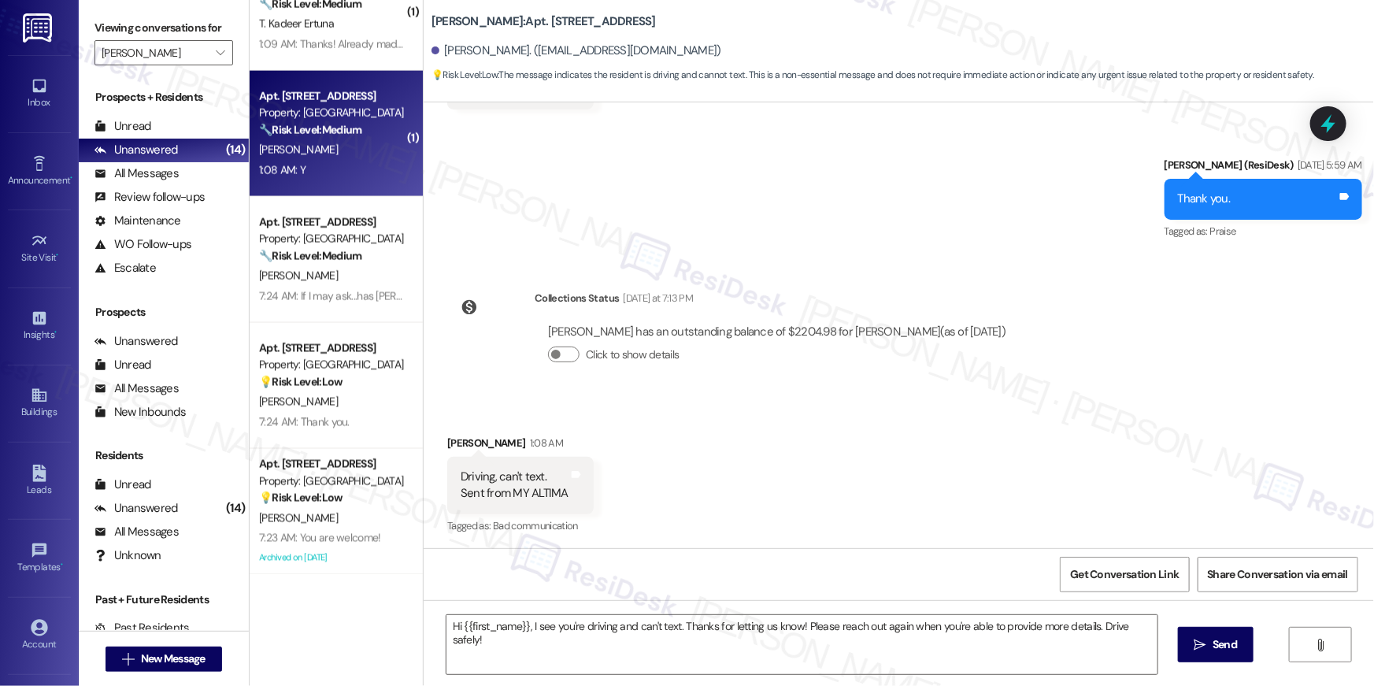
type textarea "Fetching suggested responses. Please feel free to read through the conversation…"
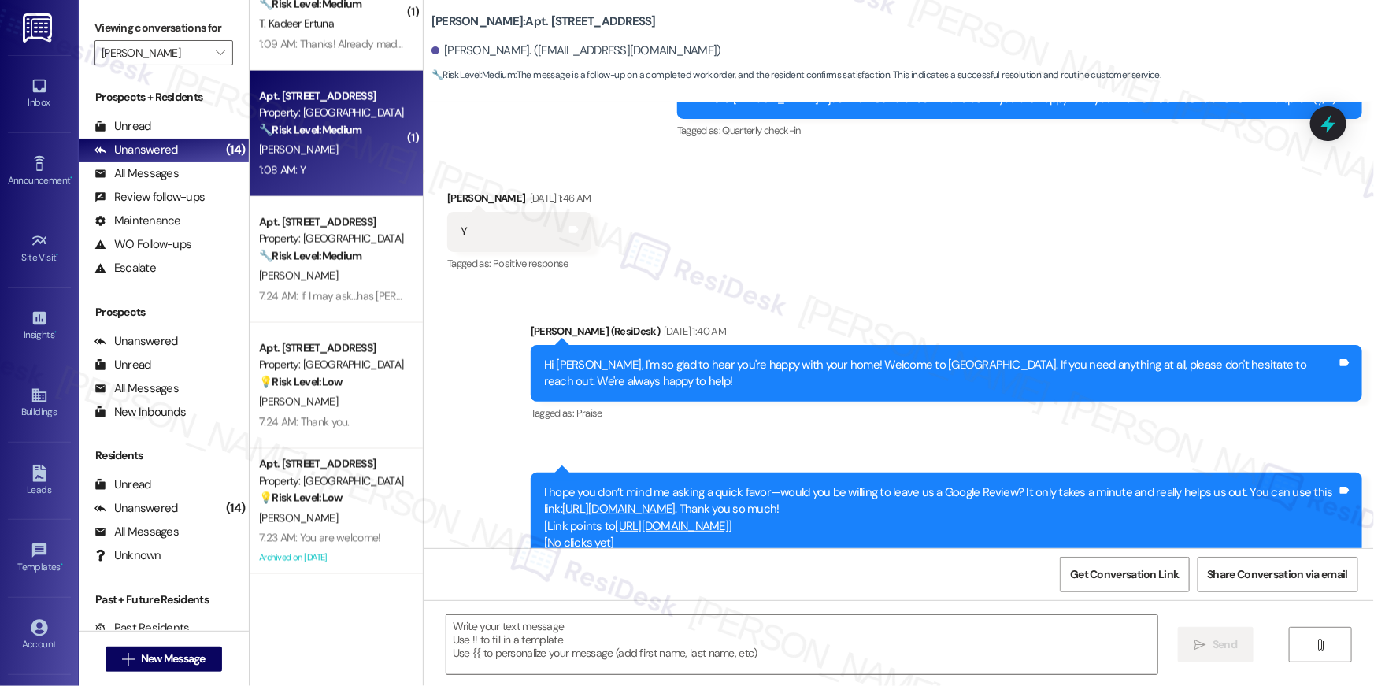
type textarea "Fetching suggested responses. Please feel free to read through the conversation…"
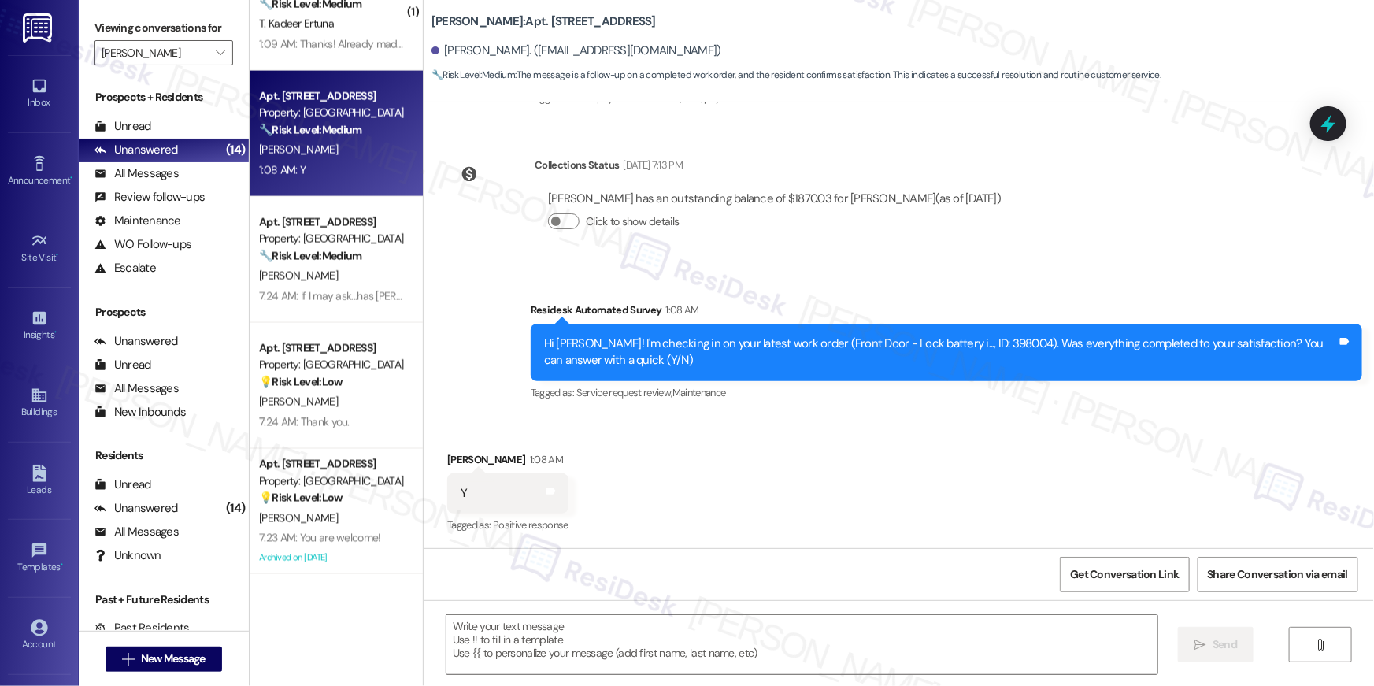
scroll to position [998, 0]
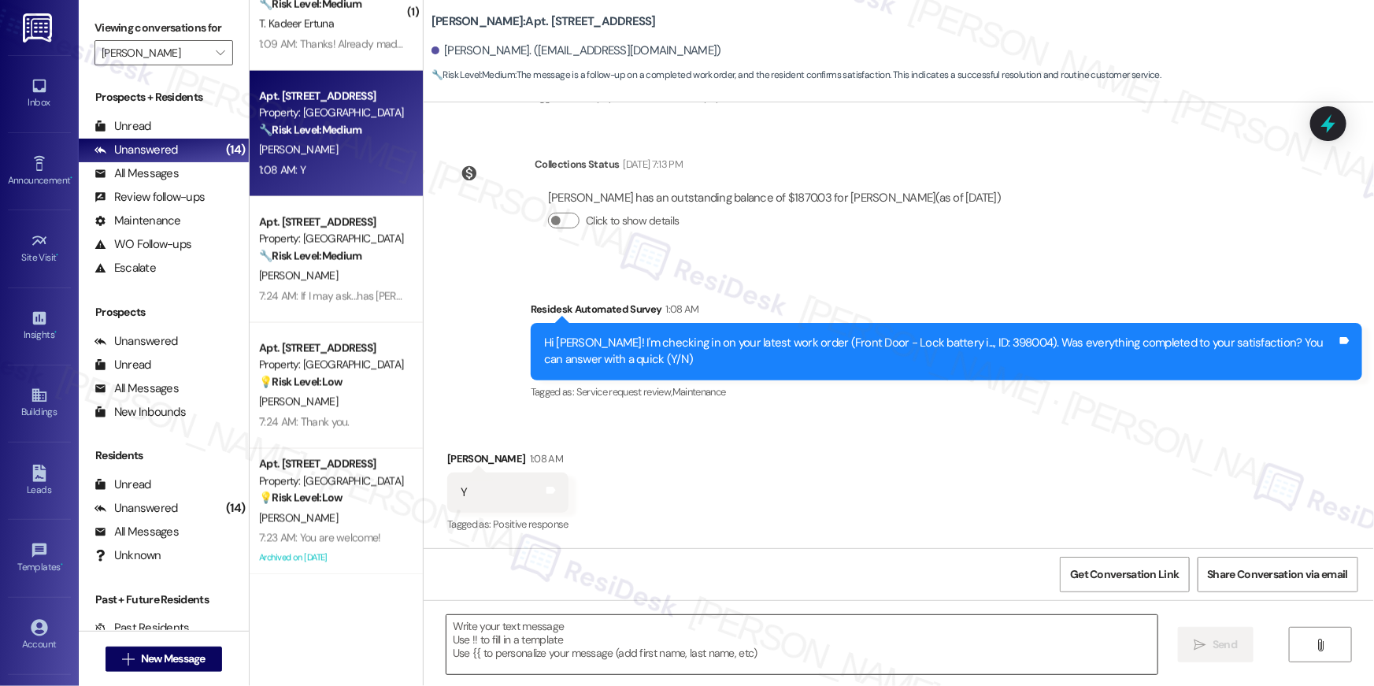
click at [728, 643] on textarea at bounding box center [802, 644] width 711 height 59
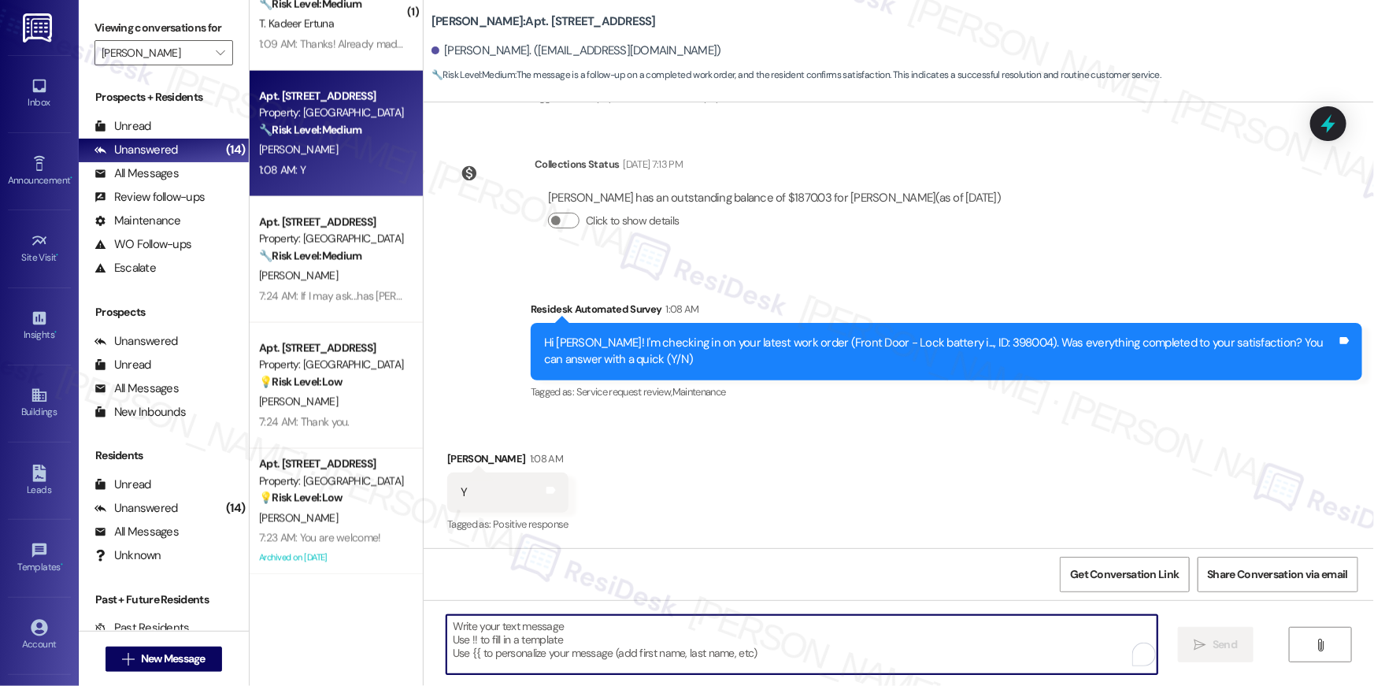
paste textarea "Hi {{first_name}}, I’m happy to hear your work order has been completed! If you…"
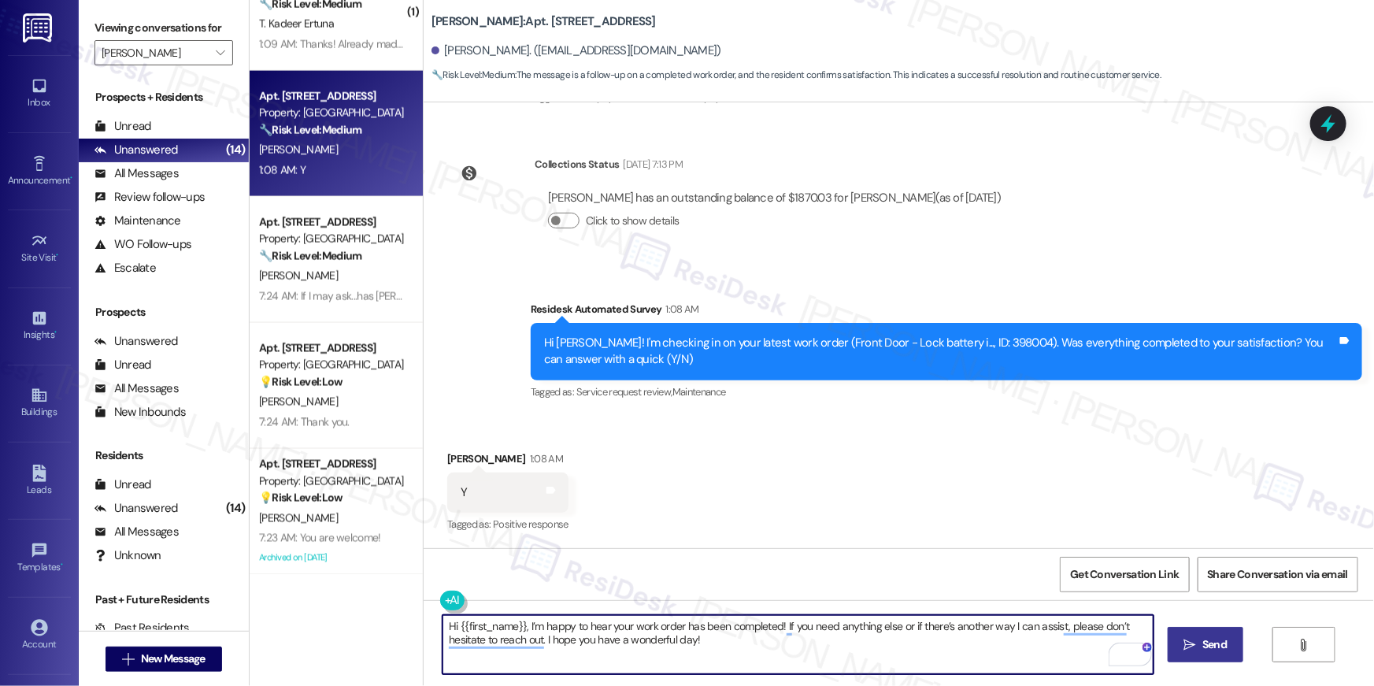
type textarea "Hi {{first_name}}, I’m happy to hear your work order has been completed! If you…"
click at [1207, 650] on span "Send" at bounding box center [1215, 644] width 24 height 17
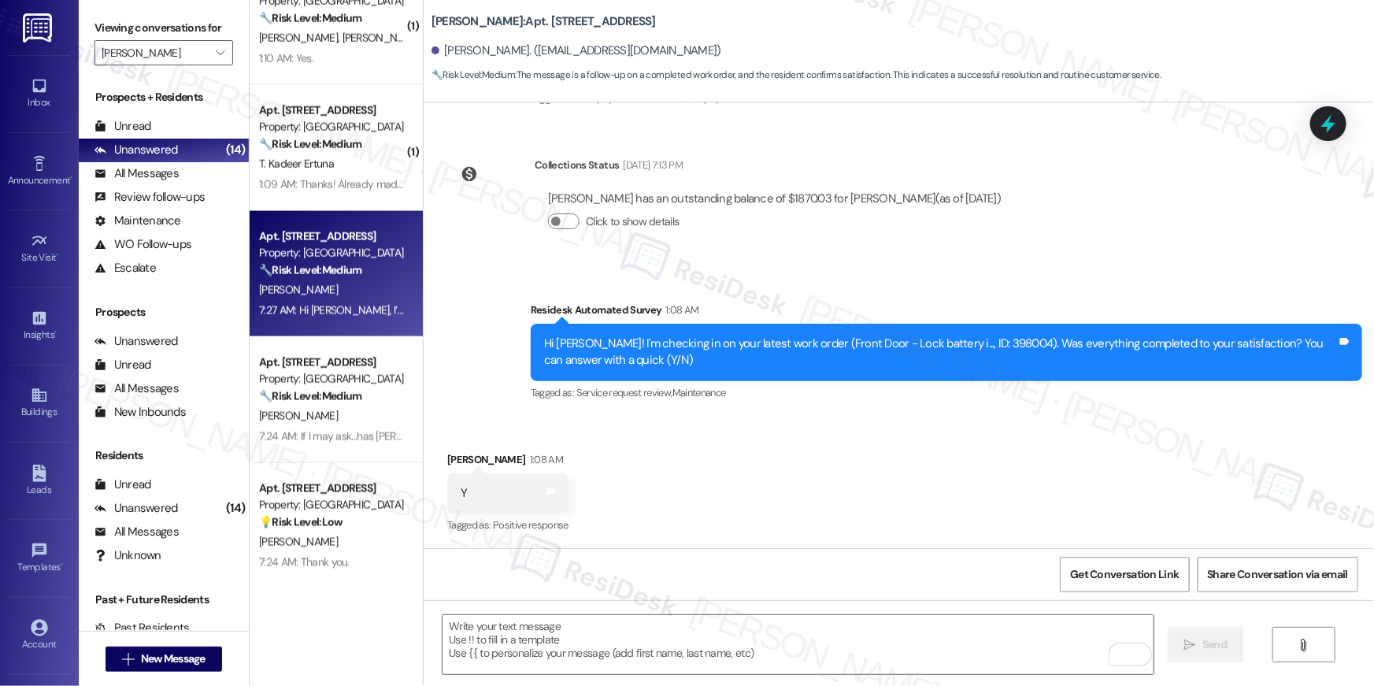
scroll to position [1047, 0]
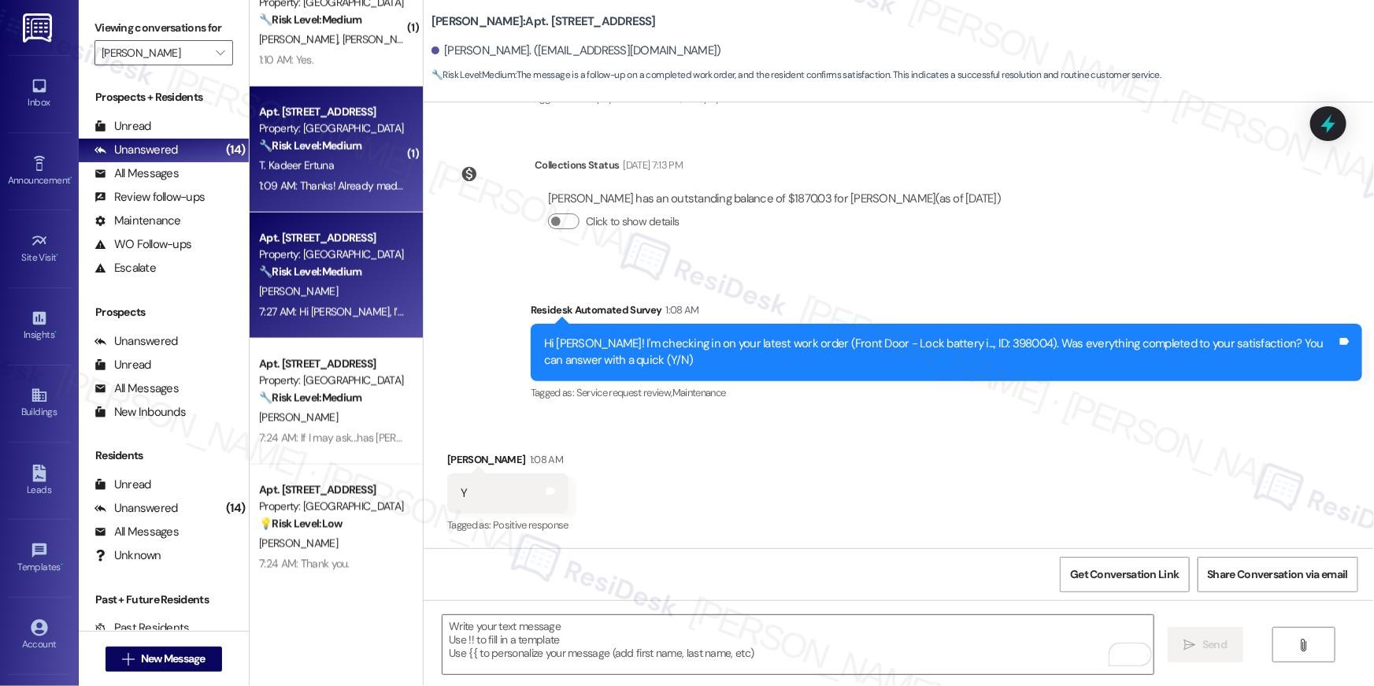
click at [312, 193] on div "1:09 AM: Thanks! Already made the payment. 1:09 AM: Thanks! Already made the pa…" at bounding box center [332, 186] width 149 height 20
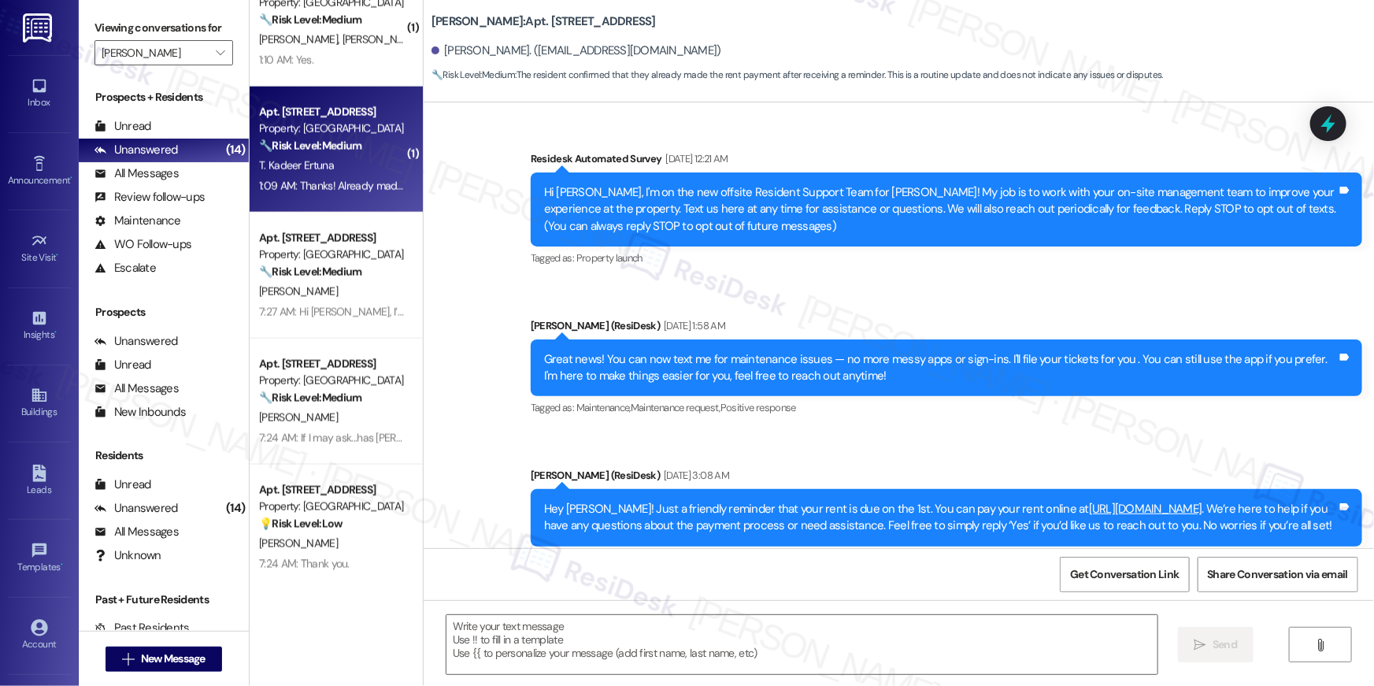
scroll to position [11725, 0]
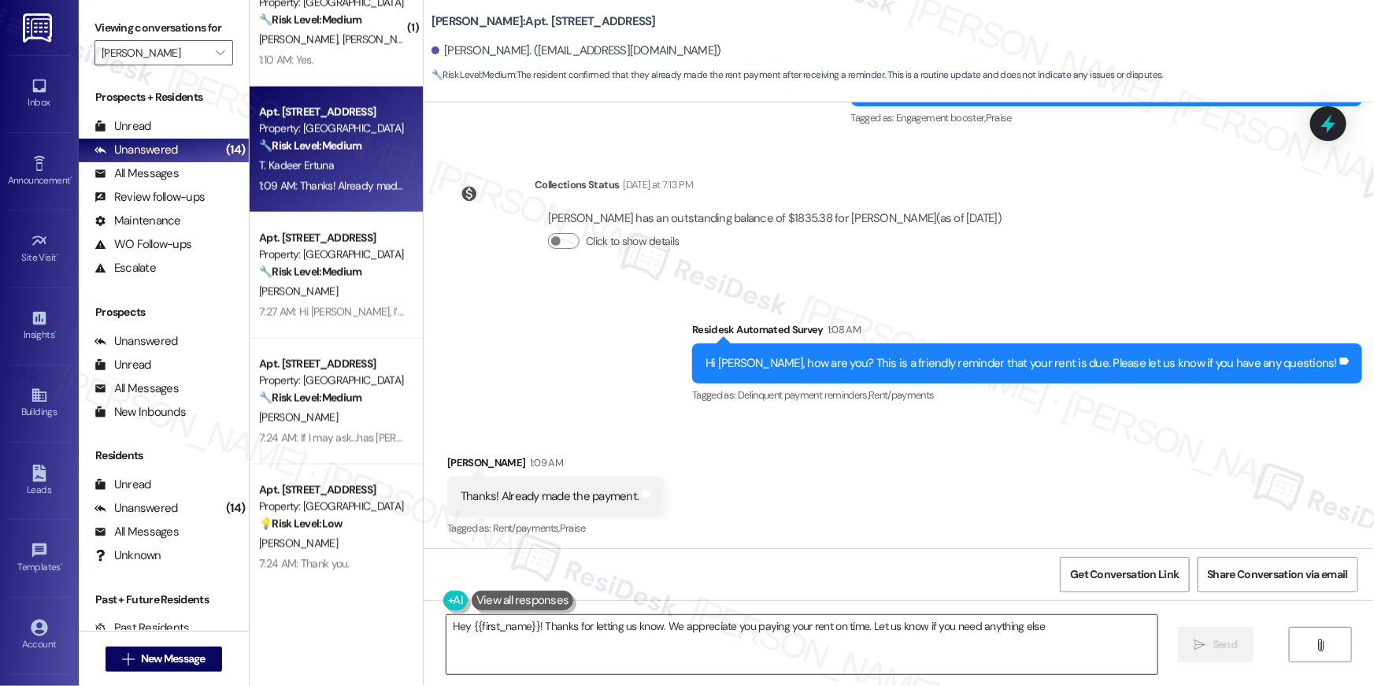
type textarea "Hey {{first_name}}! Thanks for letting us know. We appreciate you paying your r…"
drag, startPoint x: 1121, startPoint y: 644, endPoint x: 1151, endPoint y: 644, distance: 29.9
click at [1121, 644] on textarea "Hey {{first_name}}! Thanks for letting us know. We appreciate you paying your r…" at bounding box center [802, 644] width 711 height 59
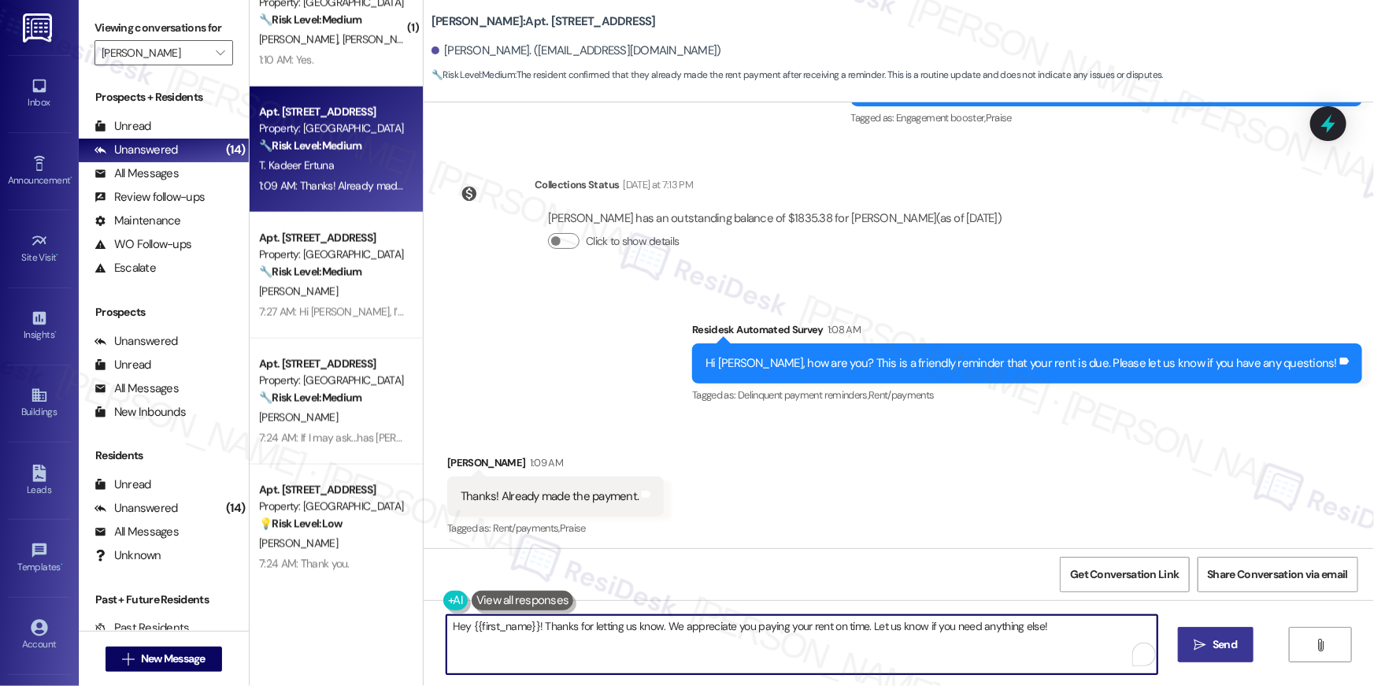
click at [1214, 641] on span "Send" at bounding box center [1225, 644] width 24 height 17
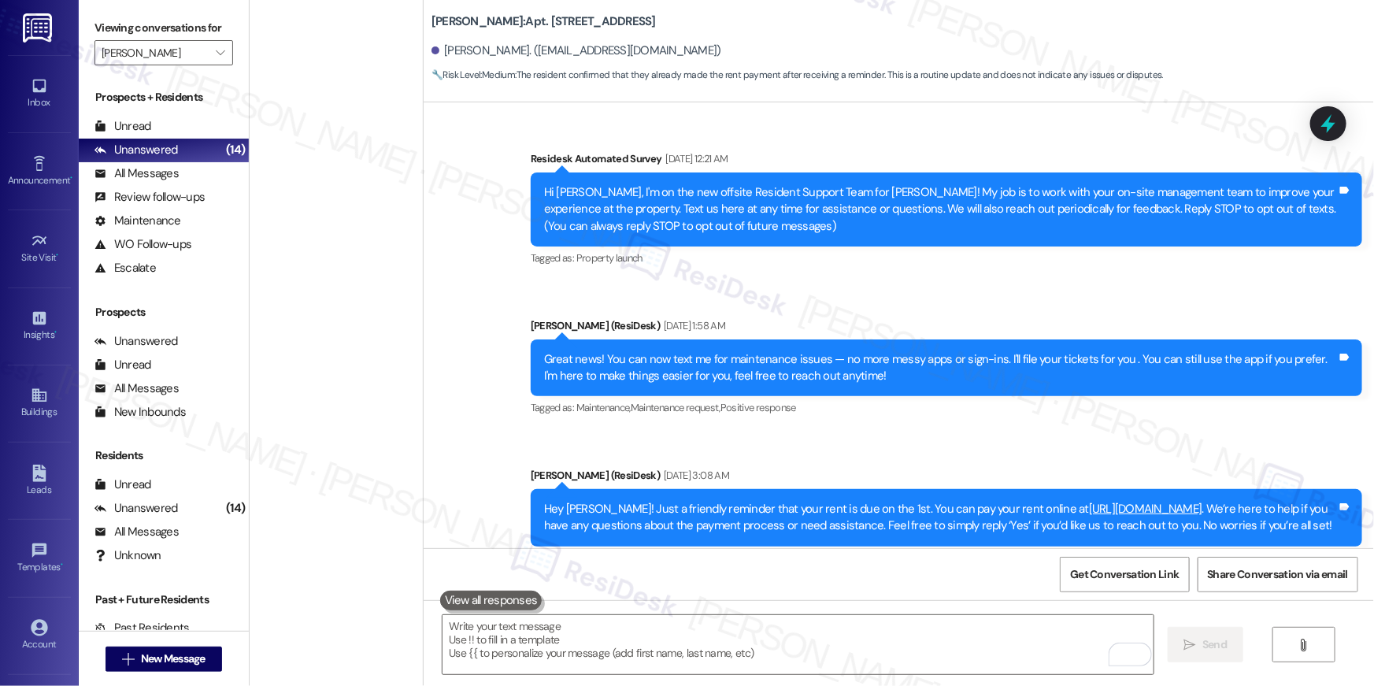
scroll to position [11725, 0]
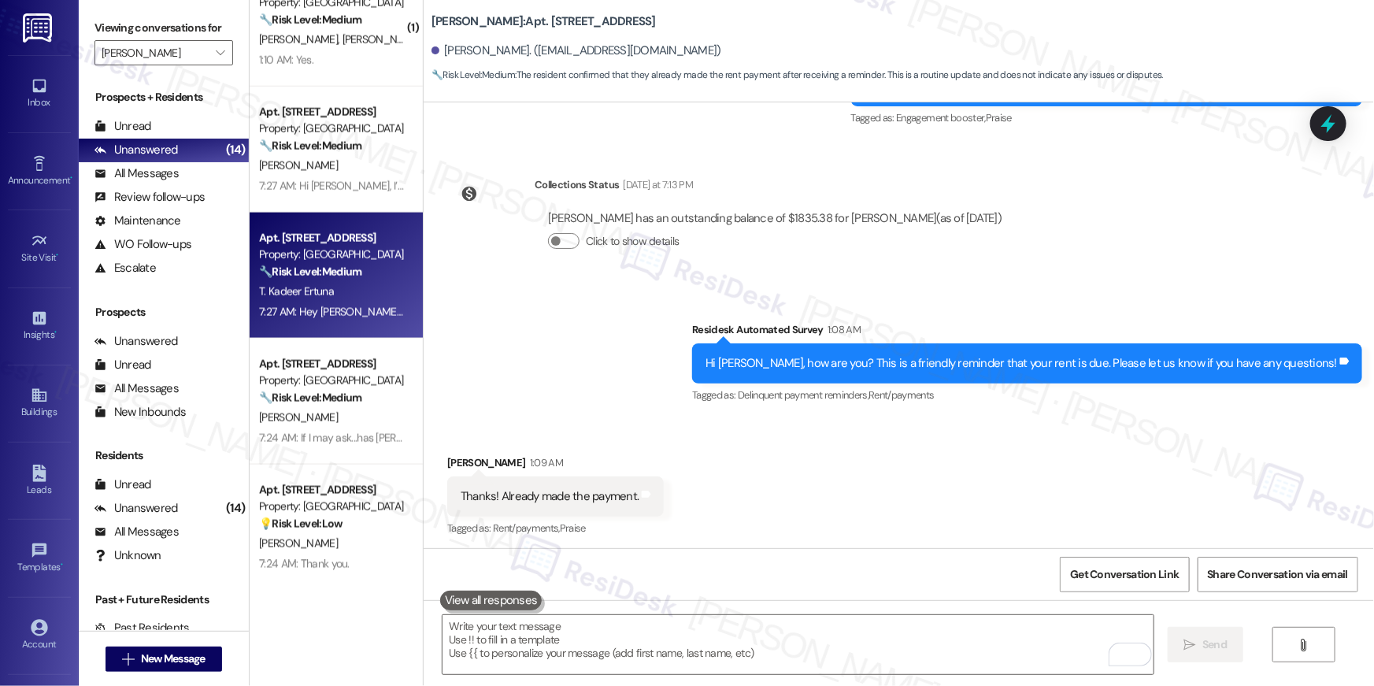
click at [856, 479] on div "Received via SMS [PERSON_NAME] Ertuna 1:09 AM Thanks! Already made the payment.…" at bounding box center [899, 485] width 951 height 133
click at [797, 486] on div "Received via SMS [PERSON_NAME] Ertuna 1:09 AM Thanks! Already made the payment.…" at bounding box center [899, 485] width 951 height 133
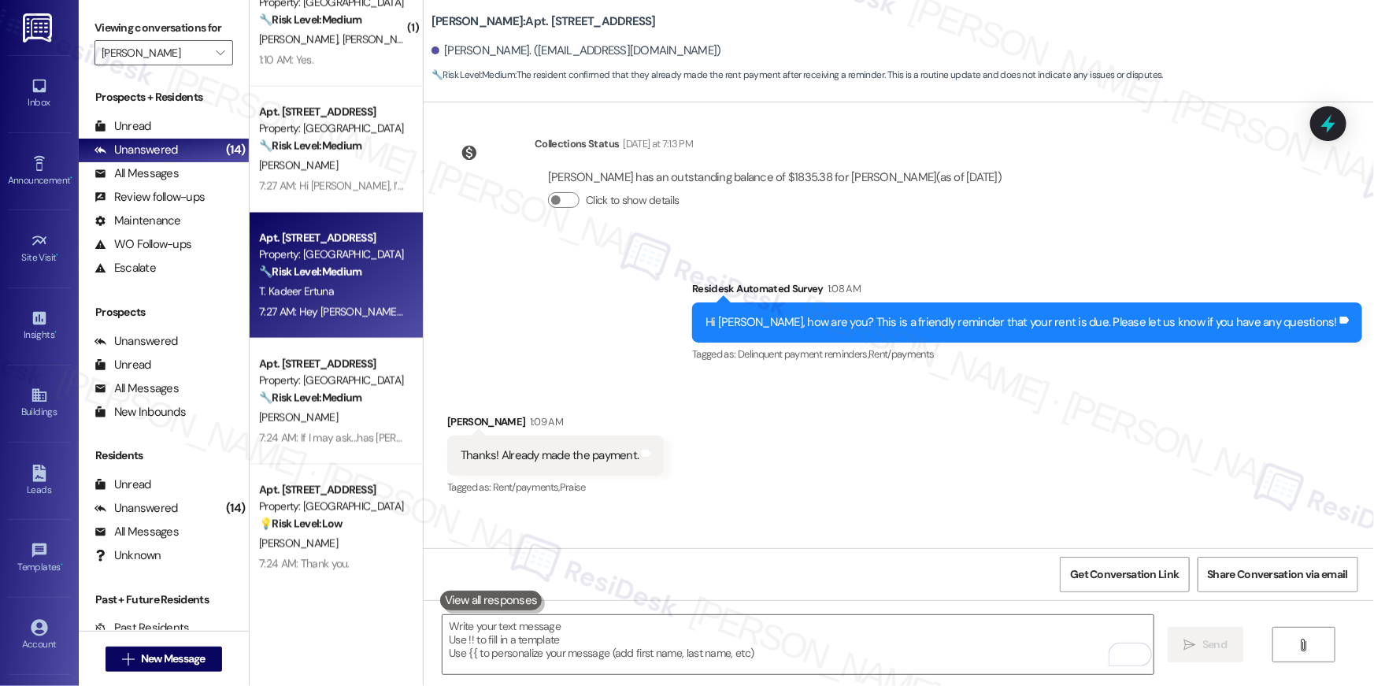
scroll to position [11835, 0]
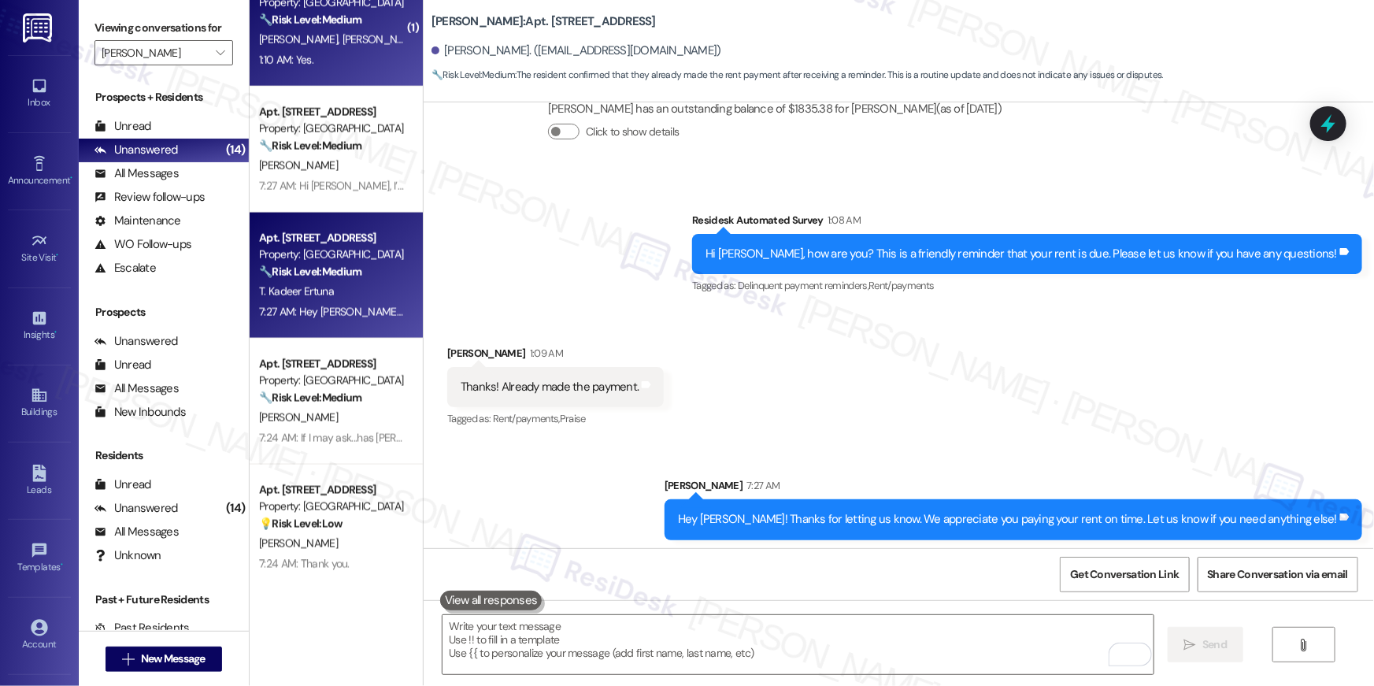
click at [322, 60] on div "1:10 AM: Yes. 1:10 AM: Yes." at bounding box center [332, 60] width 149 height 20
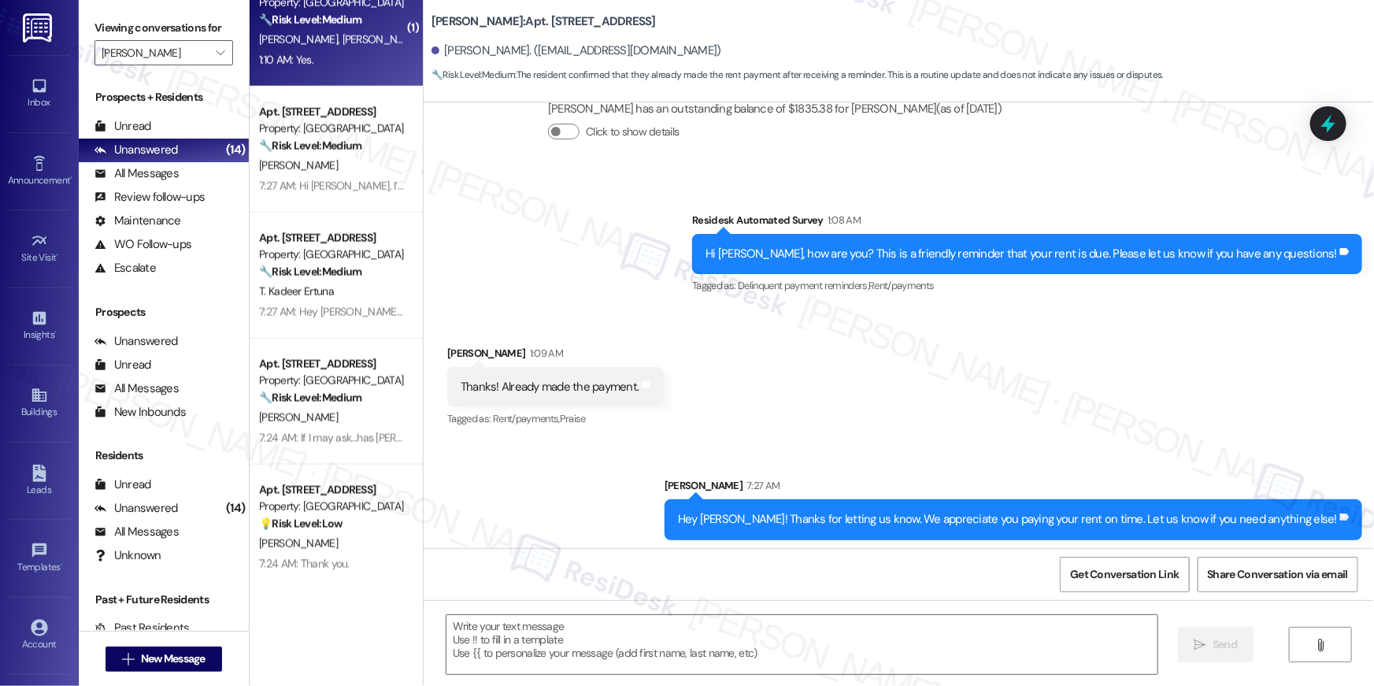
type textarea "Fetching suggested responses. Please feel free to read through the conversation…"
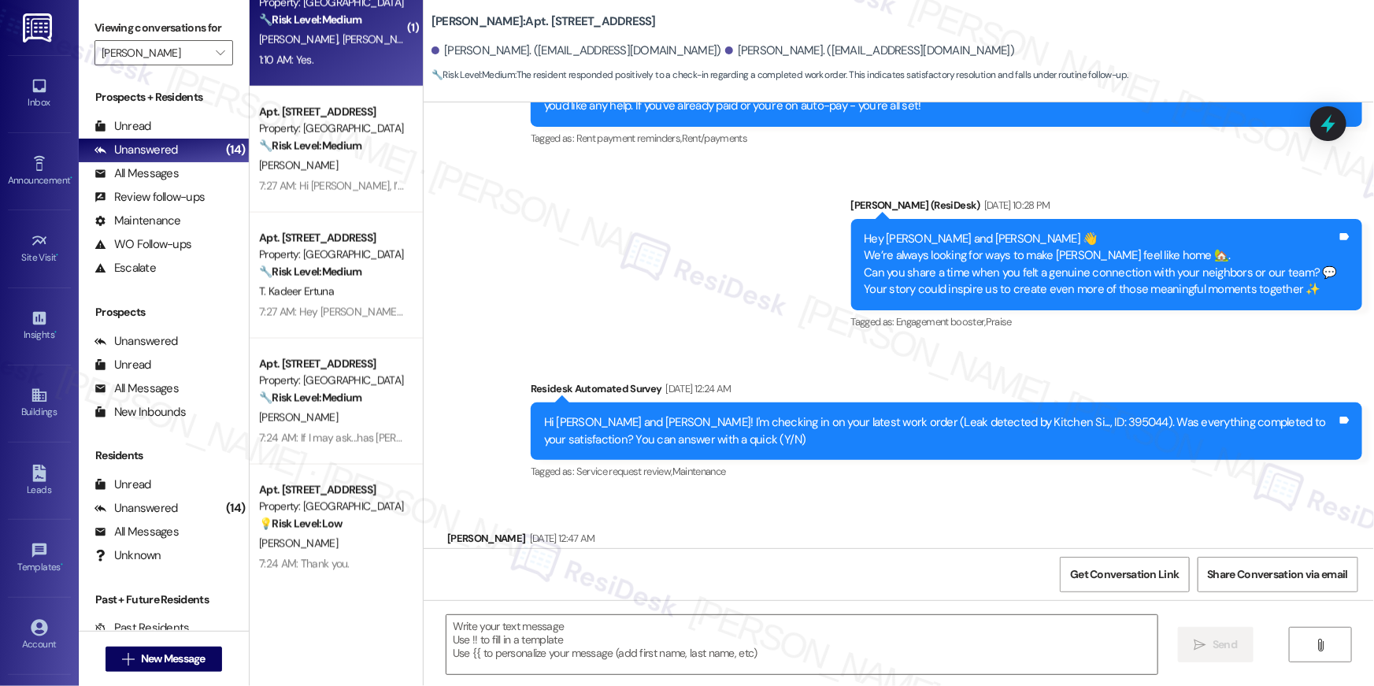
type textarea "Fetching suggested responses. Please feel free to read through the conversation…"
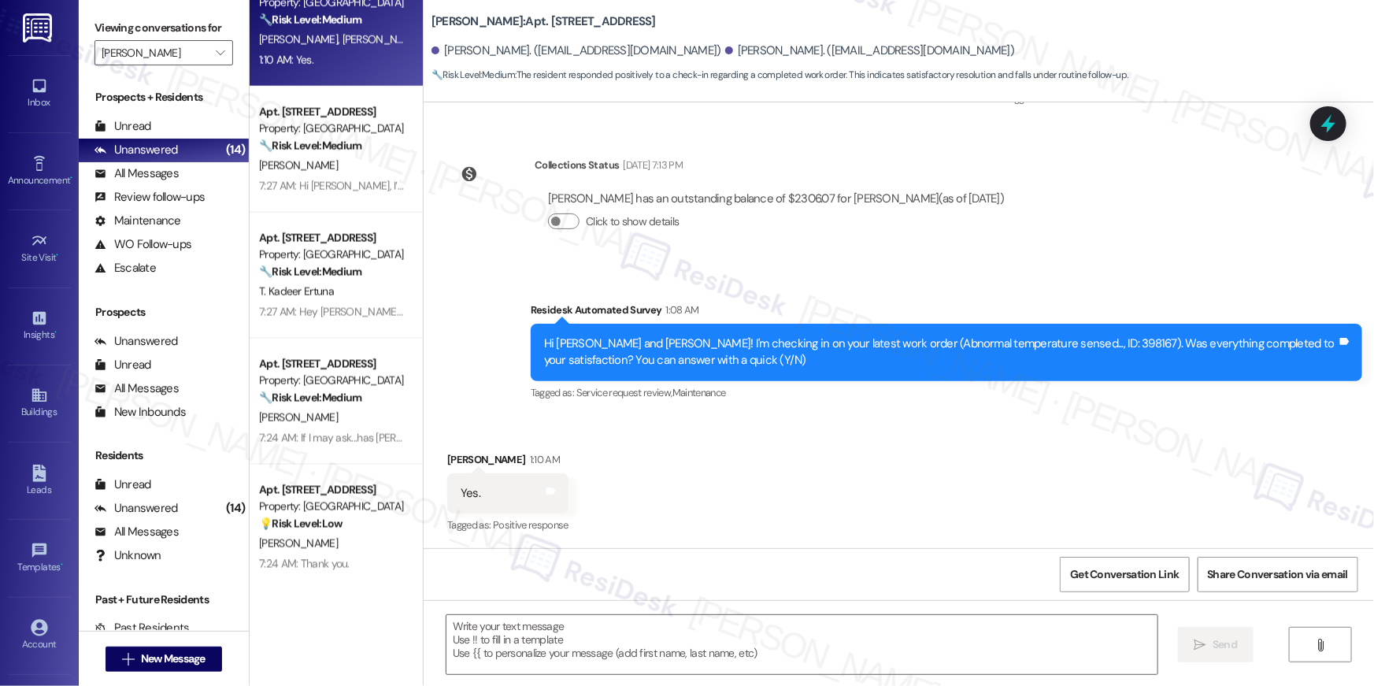
scroll to position [1147, 0]
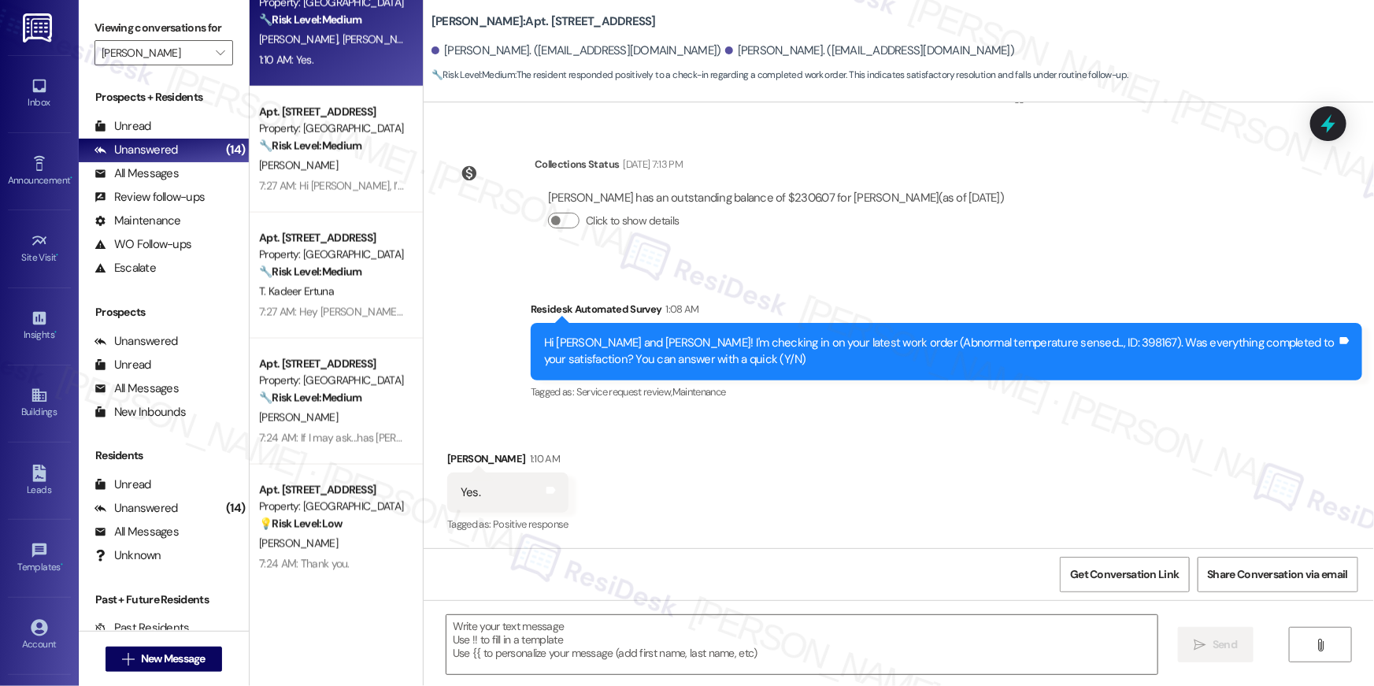
click at [947, 457] on div "Received via SMS [PERSON_NAME] 1:10 AM Yes. Tags and notes Tagged as: Positive …" at bounding box center [899, 481] width 951 height 133
click at [872, 641] on textarea at bounding box center [802, 644] width 711 height 59
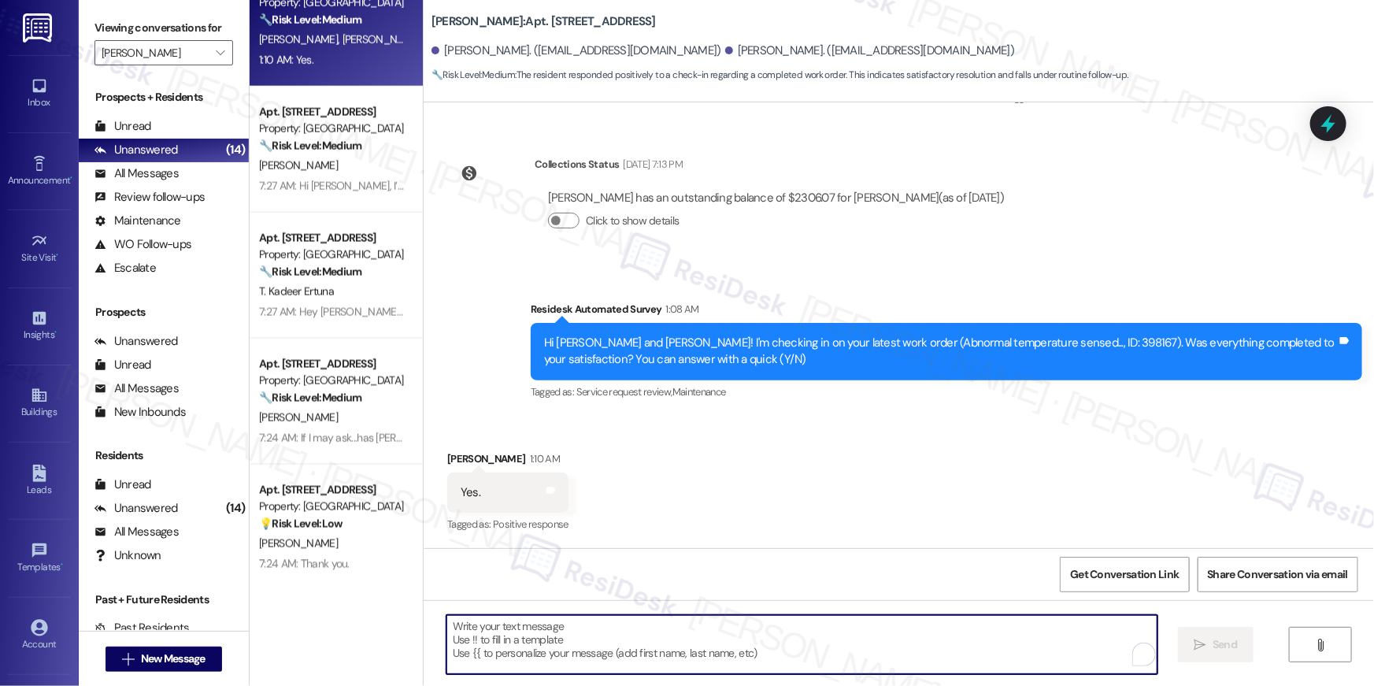
paste textarea "Hi {{first_name}}, I’m happy to hear your work order has been completed! If you…"
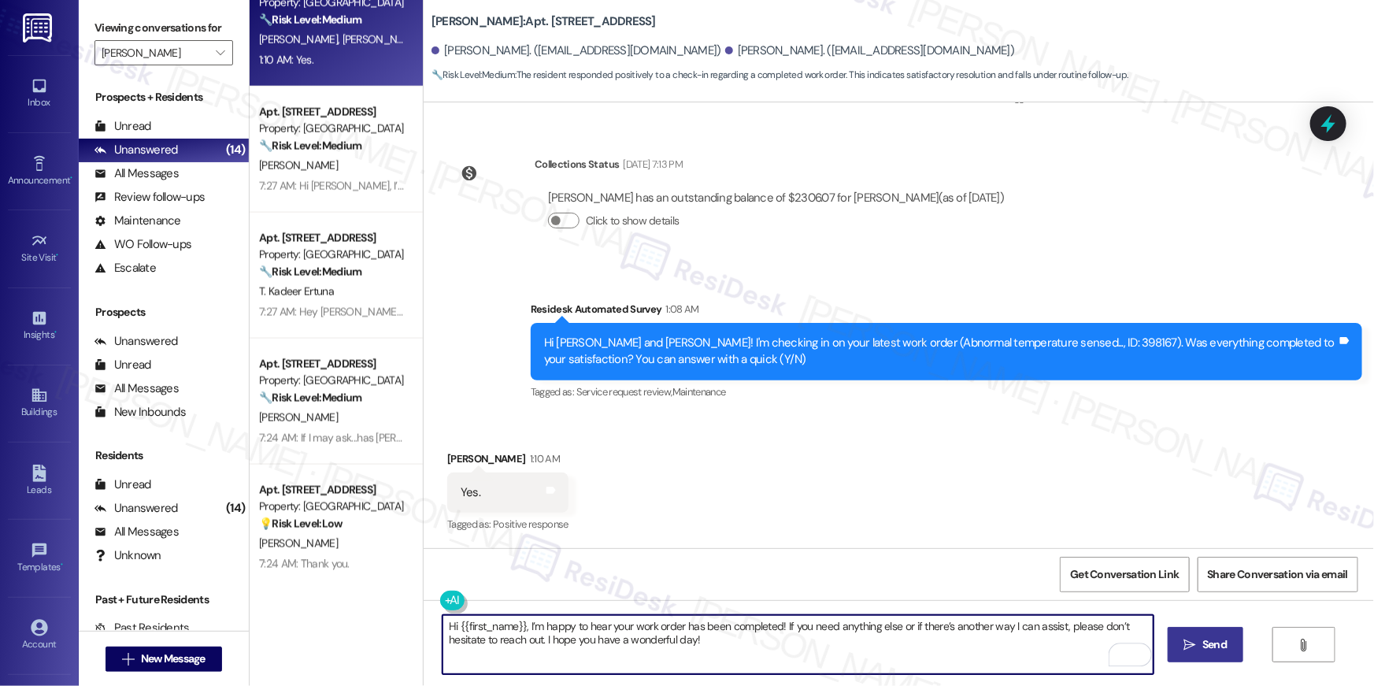
type textarea "Hi {{first_name}}, I’m happy to hear your work order has been completed! If you…"
click at [1203, 638] on span "Send" at bounding box center [1215, 644] width 24 height 17
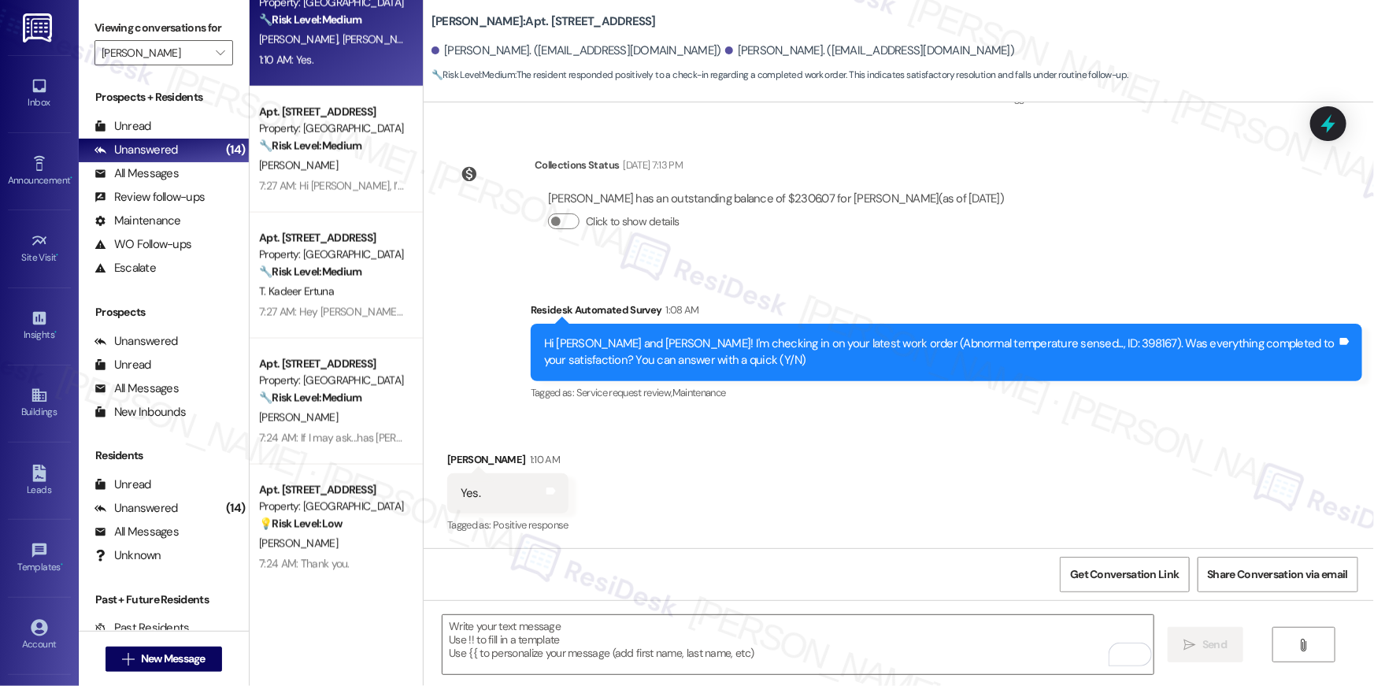
scroll to position [559, 0]
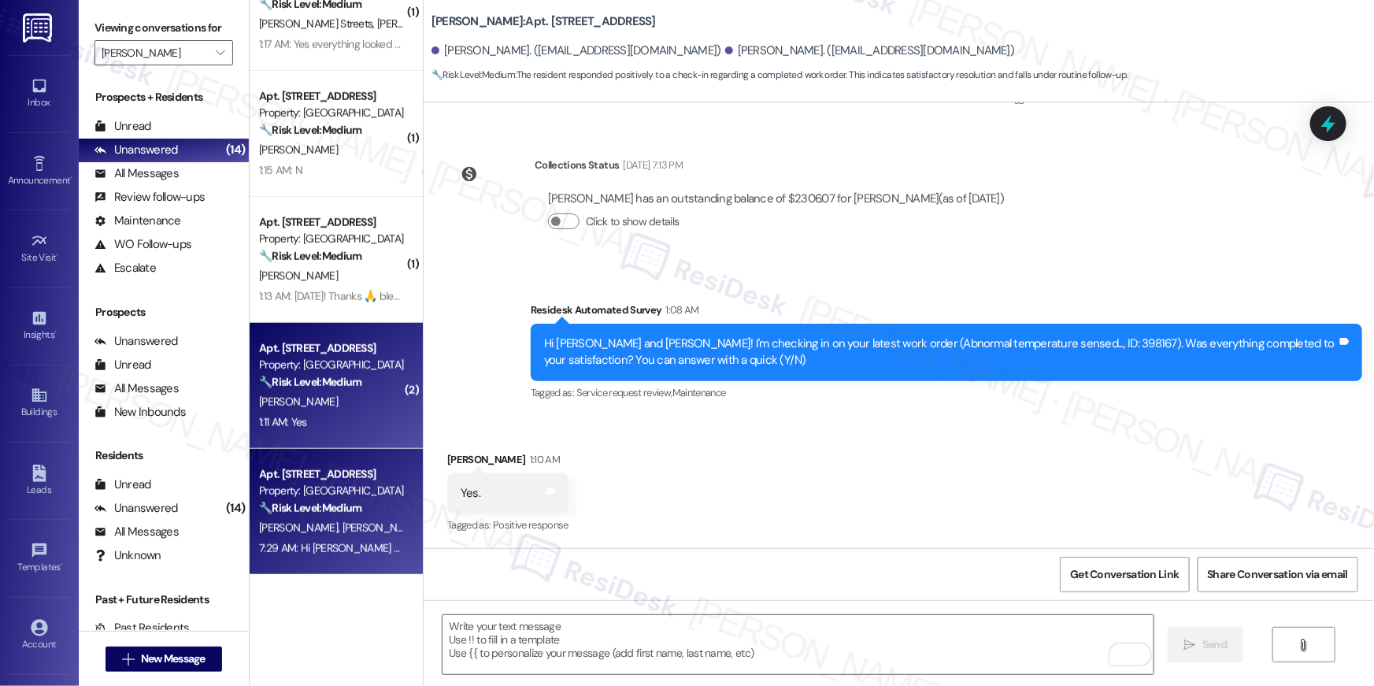
click at [363, 393] on div "[PERSON_NAME]" at bounding box center [332, 402] width 149 height 20
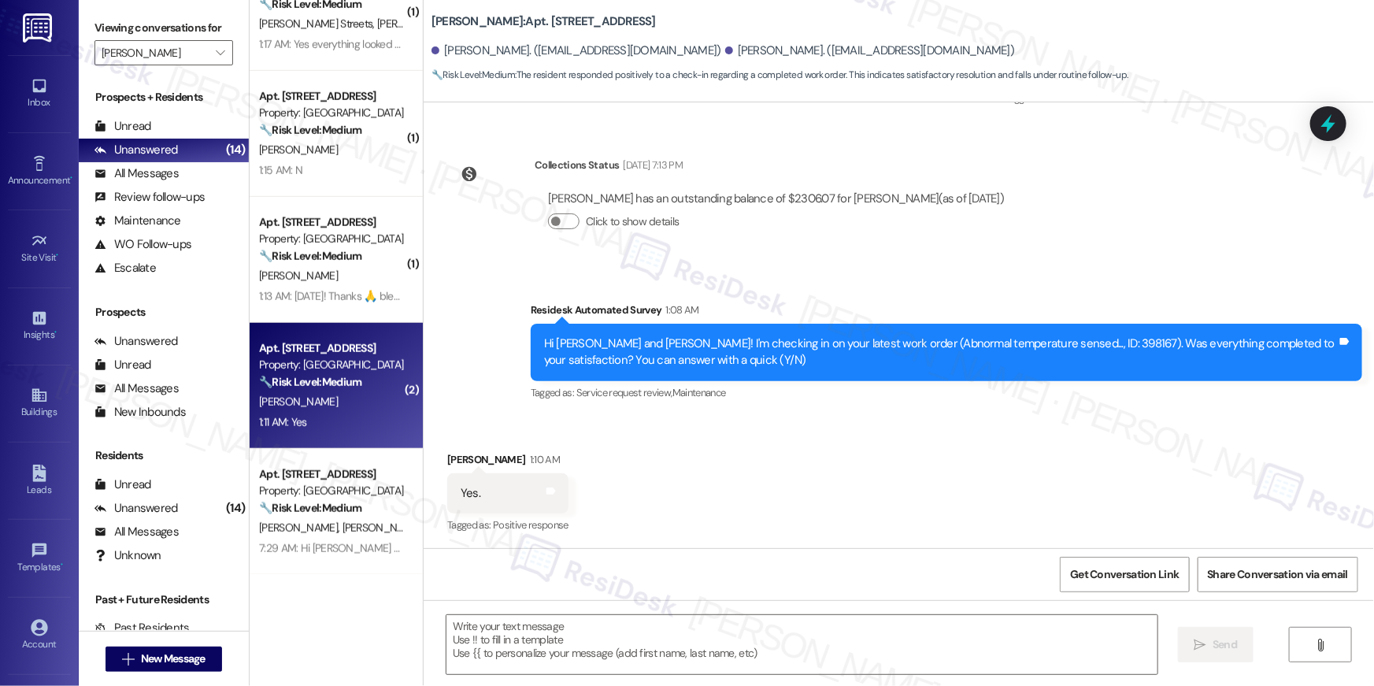
type textarea "Fetching suggested responses. Please feel free to read through the conversation…"
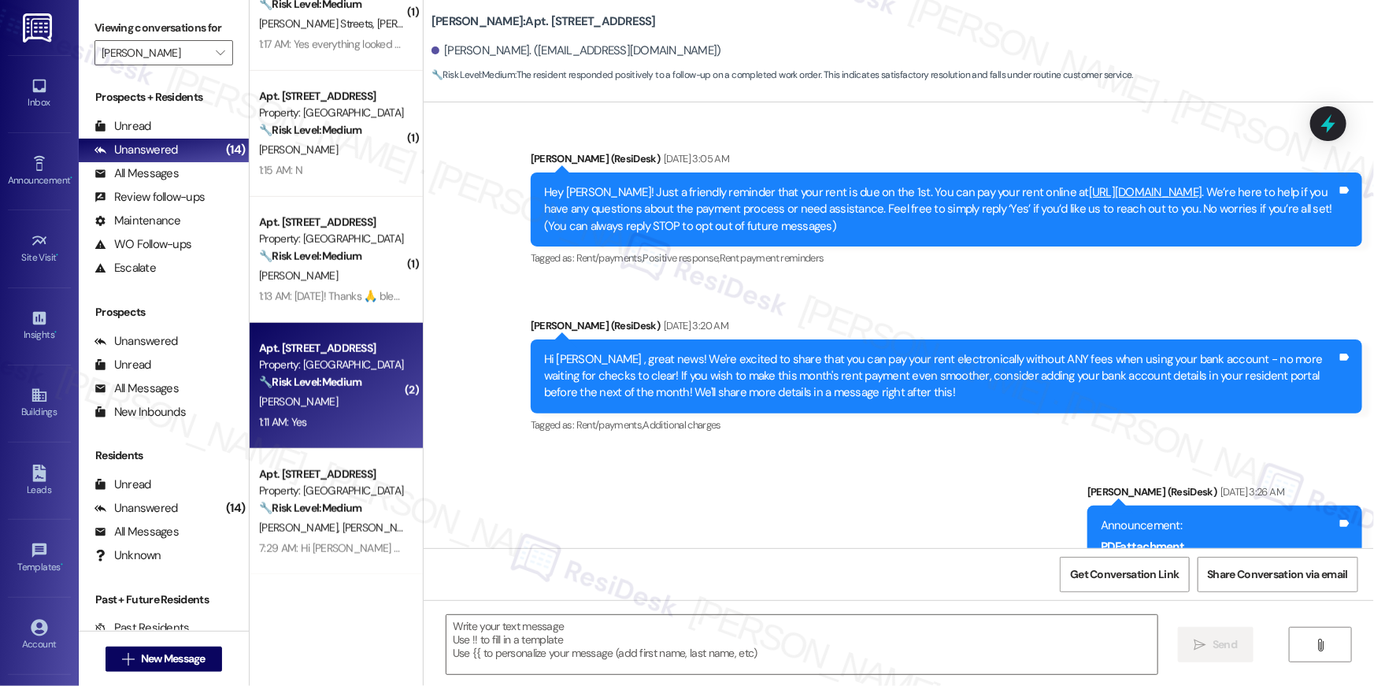
scroll to position [6383, 0]
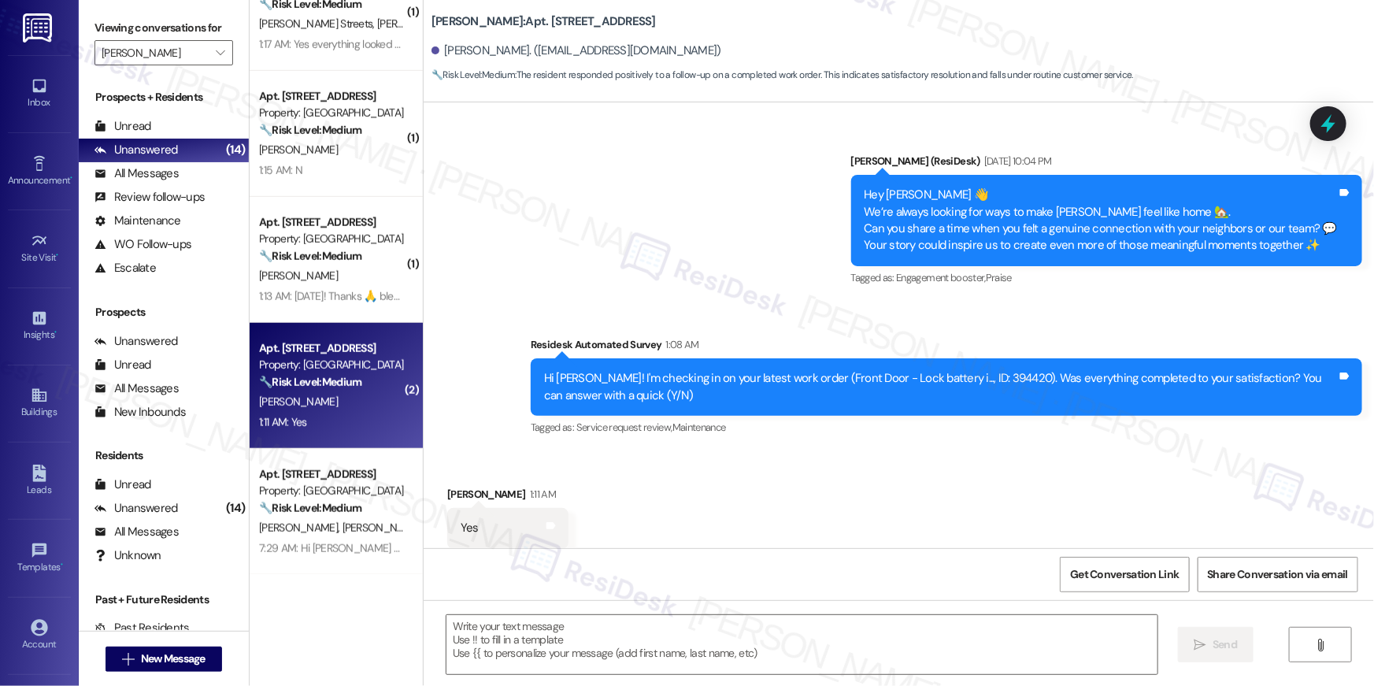
type textarea "Fetching suggested responses. Please feel free to read through the conversation…"
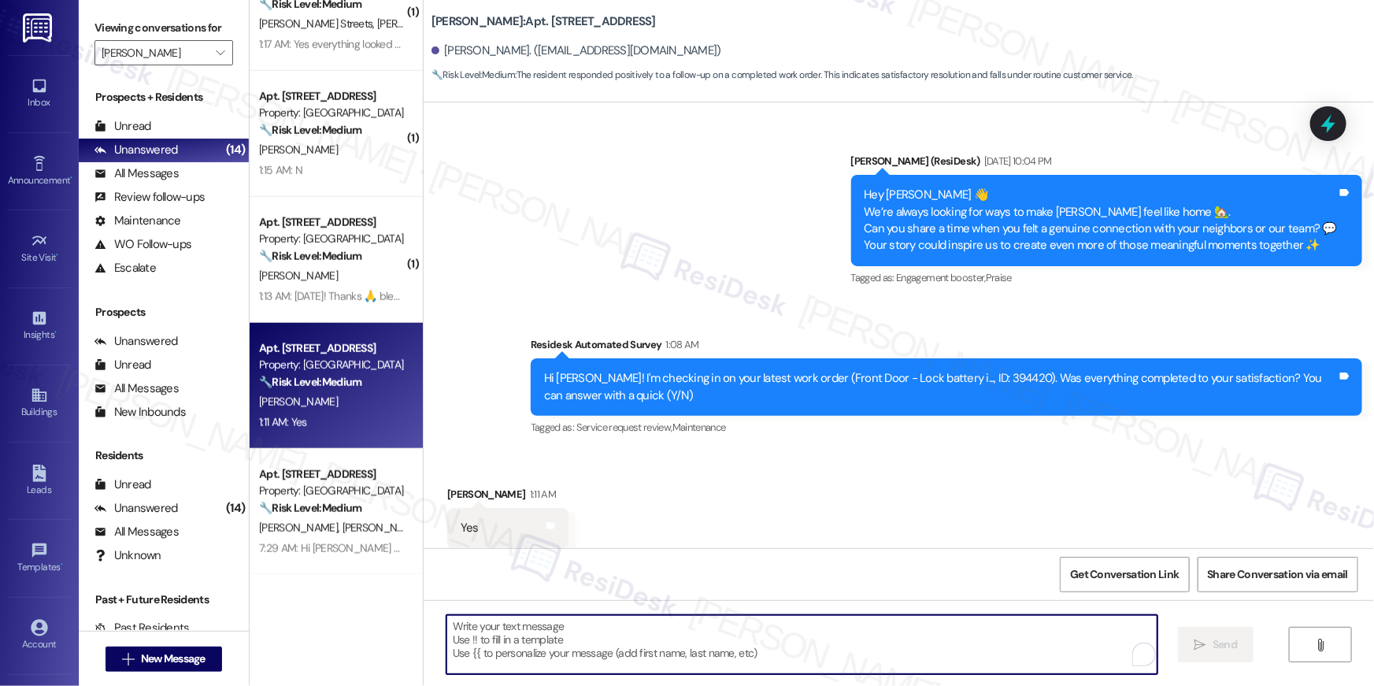
click at [869, 635] on textarea "To enrich screen reader interactions, please activate Accessibility in Grammarl…" at bounding box center [802, 644] width 711 height 59
paste textarea "Hi {{first_name}}, I’m happy to hear your work order has been completed! If you…"
type textarea "Hi {{first_name}}, I’m happy to hear your work order has been completed! If you…"
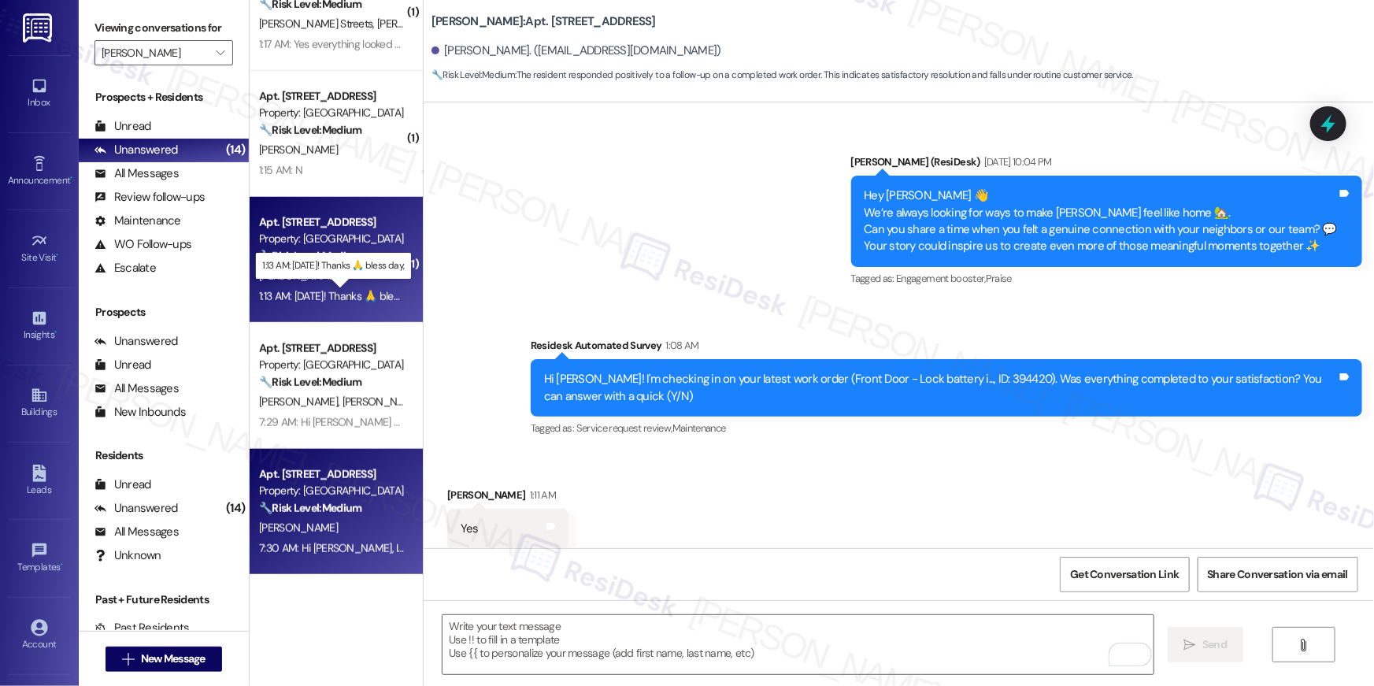
click at [368, 295] on div "1:13 AM: Tomorrow! Thanks 🙏 bless day, 1:13 AM: Tomorrow! Thanks 🙏 bless day," at bounding box center [342, 296] width 166 height 14
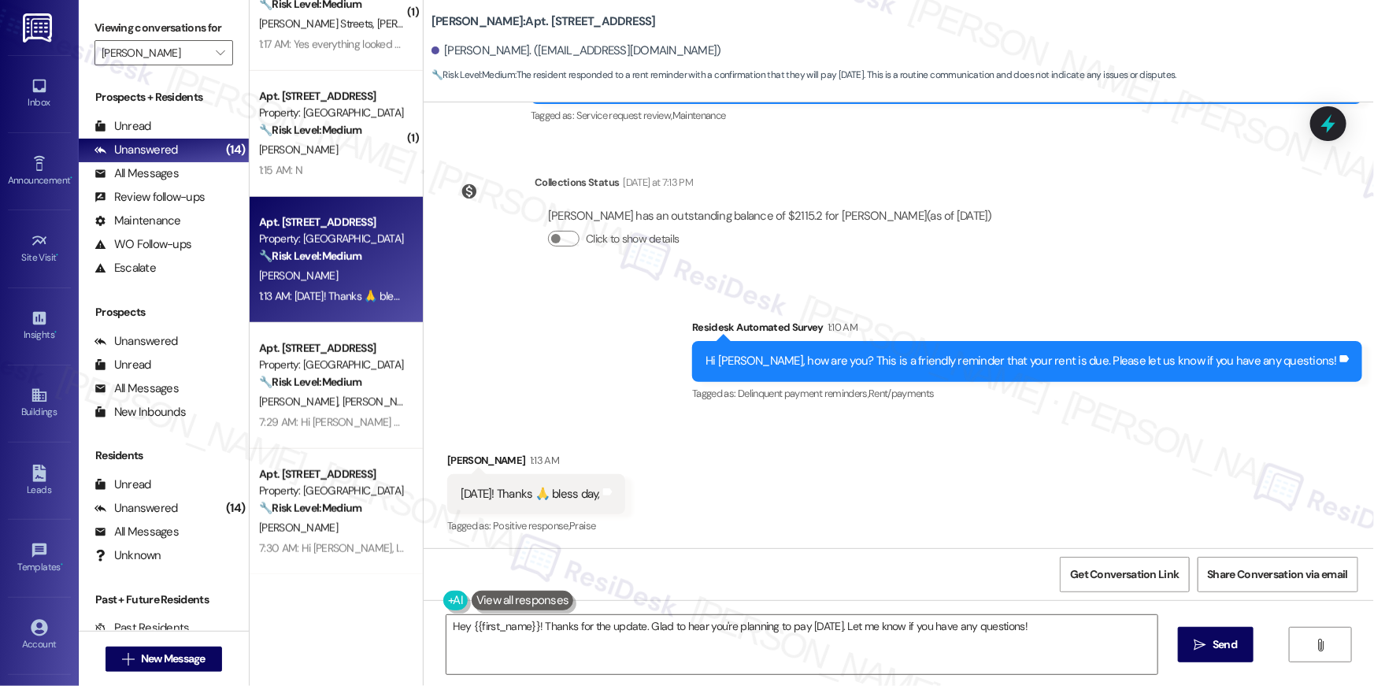
scroll to position [1268, 0]
click at [654, 659] on textarea "Hey {{first_name}}! Thanks for the update. Glad to hear you're planning to pay …" at bounding box center [802, 644] width 711 height 59
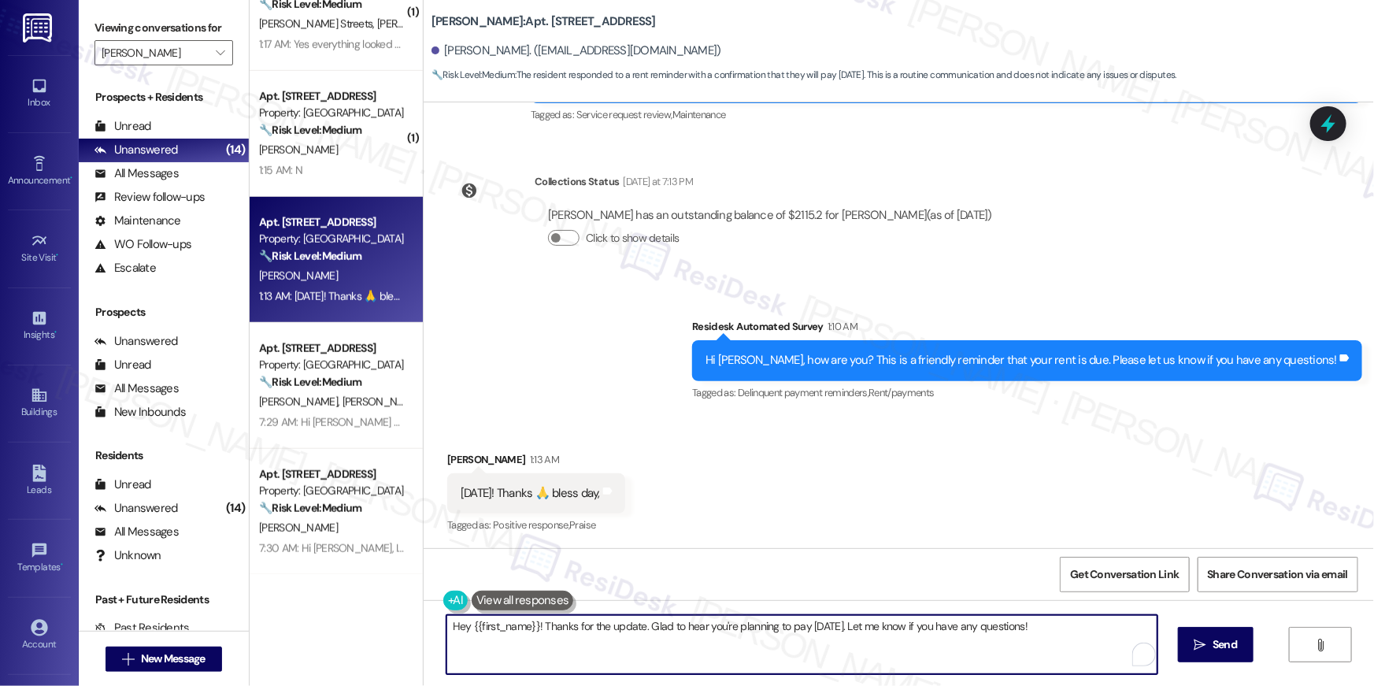
click at [792, 648] on textarea "Hey {{first_name}}! Thanks for the update. Glad to hear you're planning to pay …" at bounding box center [802, 644] width 711 height 59
drag, startPoint x: 639, startPoint y: 629, endPoint x: 839, endPoint y: 625, distance: 200.1
click at [839, 625] on textarea "Hey {{first_name}}! Thanks for the update. Glad to hear you're planning to pay …" at bounding box center [798, 644] width 711 height 59
type textarea "Hey {{first_name}}! Thanks for the update. Let me know if you have any question…"
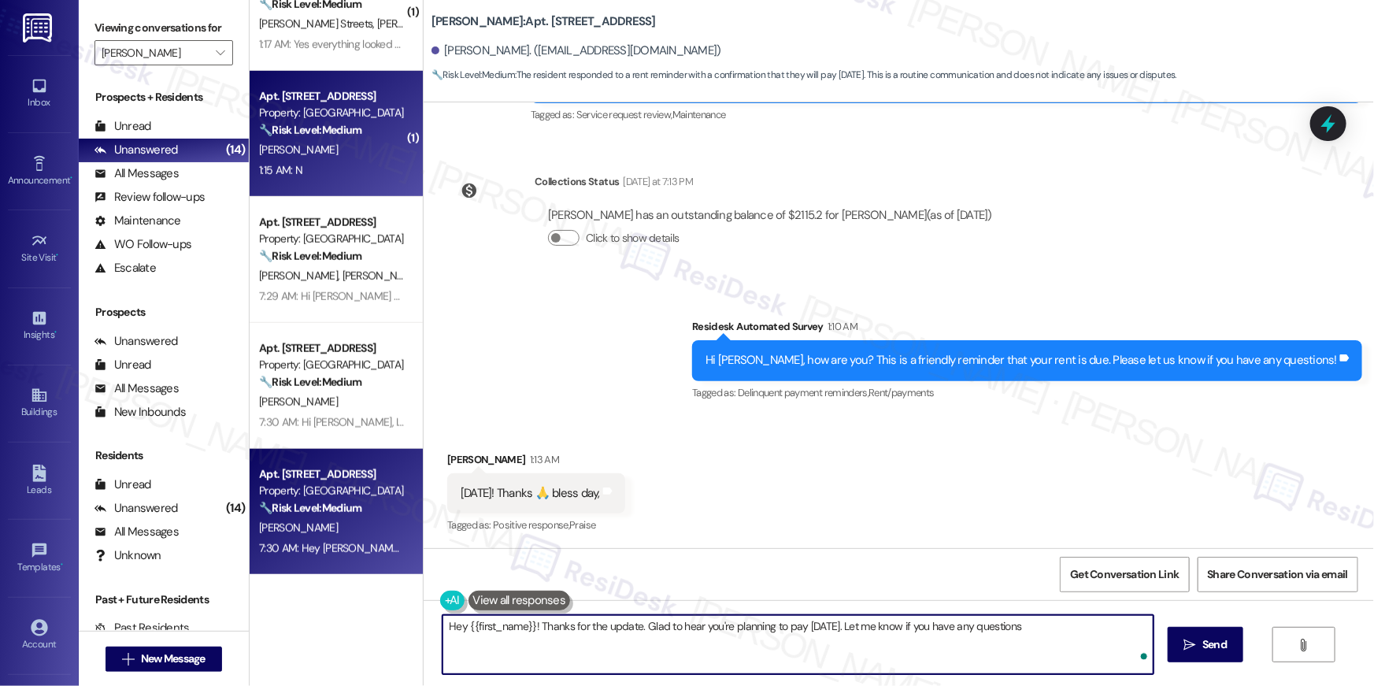
type textarea "Hey {{first_name}}! Thanks for the update. Glad to hear you're planning to pay …"
click at [343, 112] on div "Property: Elme Manassas" at bounding box center [332, 113] width 146 height 17
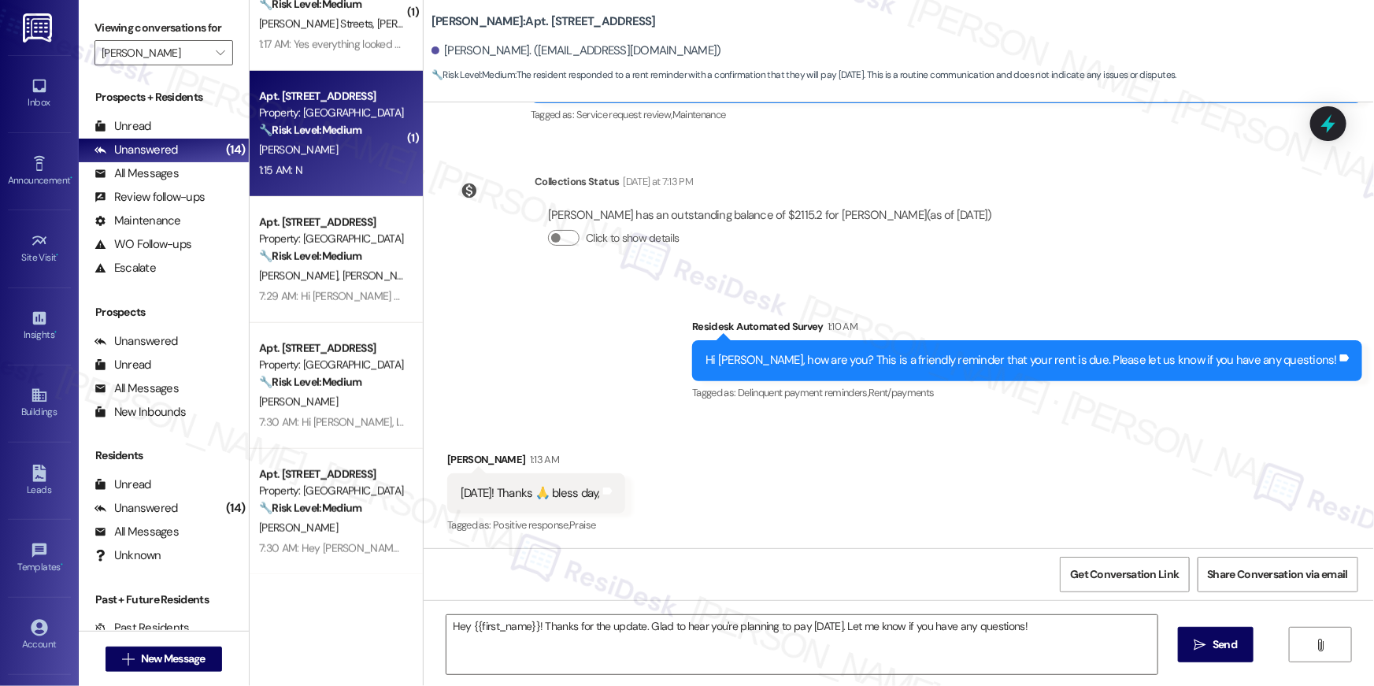
type textarea "Fetching suggested responses. Please feel free to read through the conversation…"
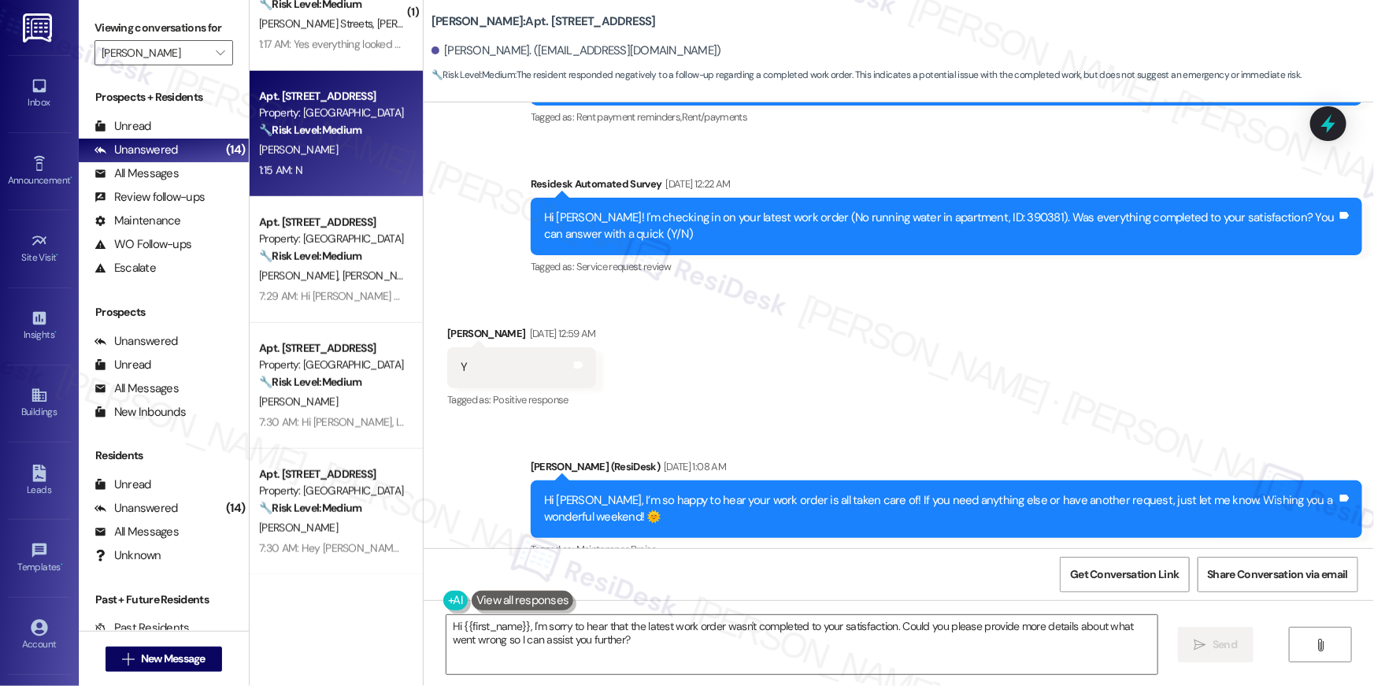
scroll to position [13491, 0]
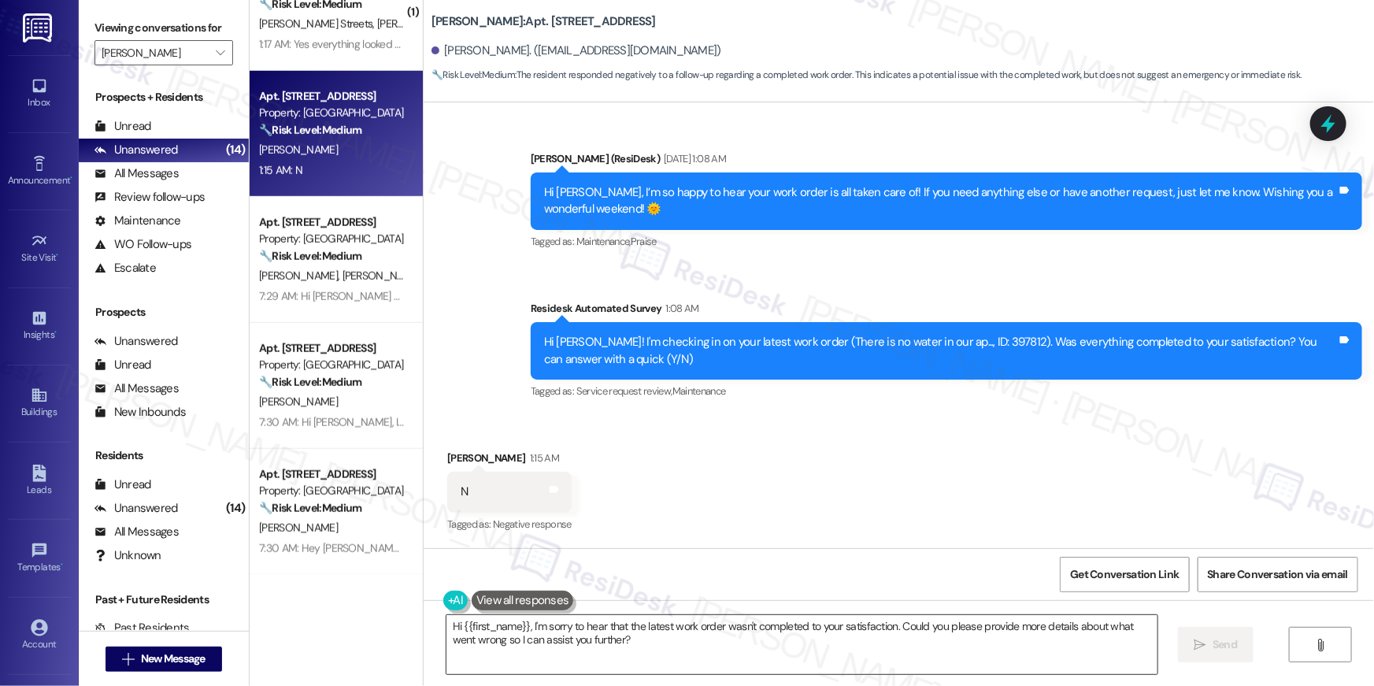
click at [691, 647] on textarea "Hi {{first_name}}, I'm sorry to hear that the latest work order wasn't complete…" at bounding box center [802, 644] width 711 height 59
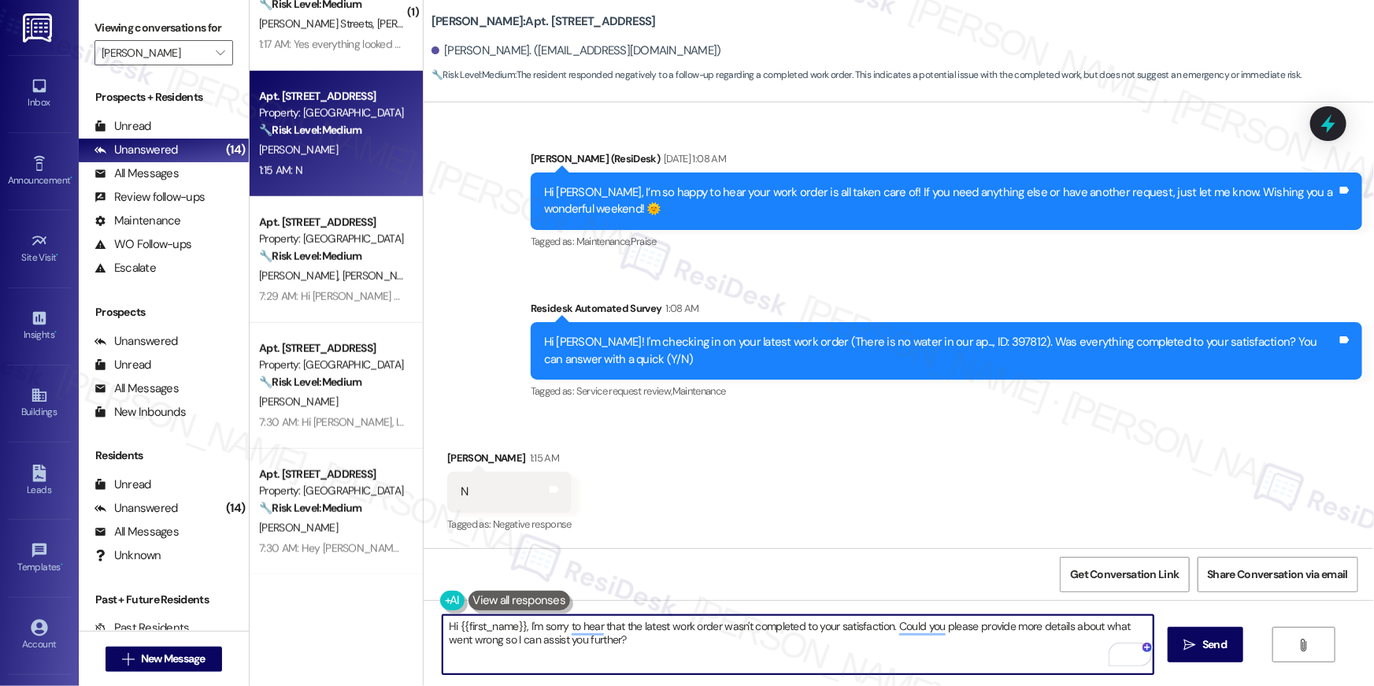
click at [999, 662] on textarea "Hi {{first_name}}, I'm sorry to hear that the latest work order wasn't complete…" at bounding box center [798, 644] width 711 height 59
click at [998, 661] on textarea "Hi {{first_name}}, I'm sorry to hear that the latest work order wasn't complete…" at bounding box center [798, 644] width 711 height 59
paste textarea "Hi {{first_name}}, I’m sorry to hear your work order is still not complete. Cou…"
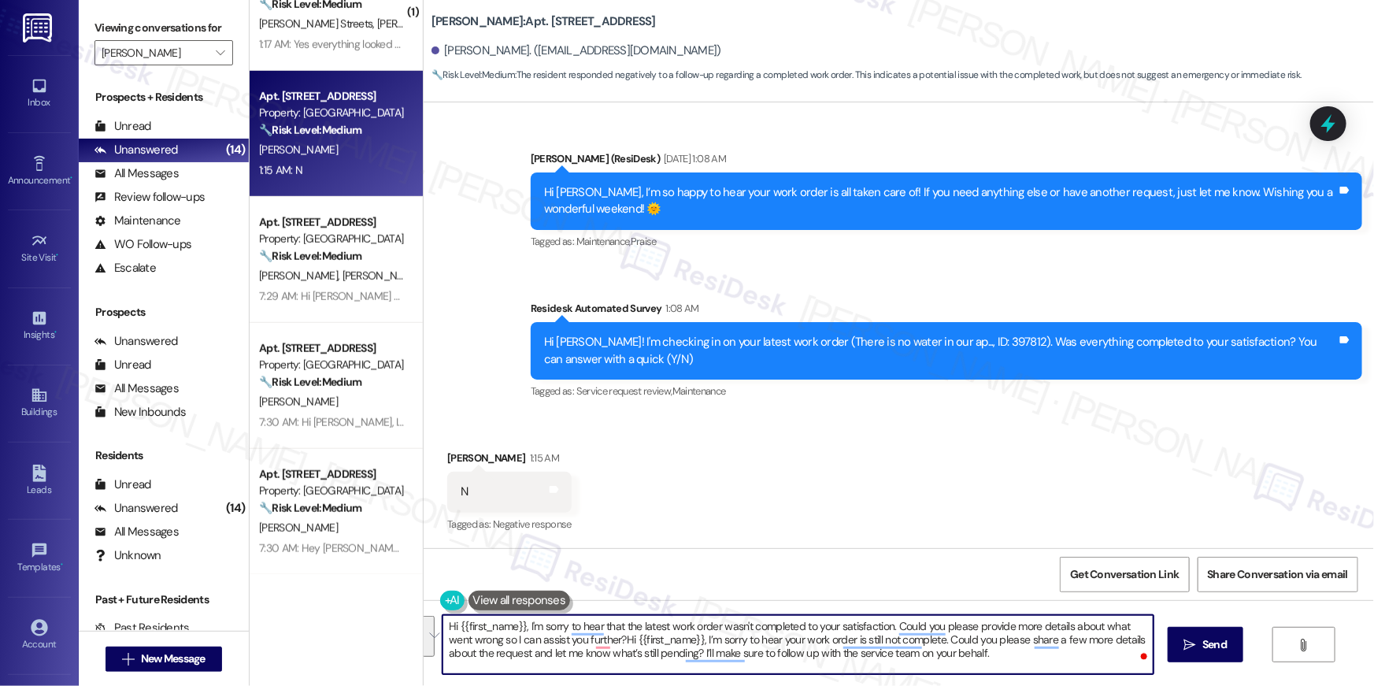
paste textarea "To enrich screen reader interactions, please activate Accessibility in Grammarl…"
type textarea "Hi {{first_name}}, I’m sorry to hear your work order is still not complete. Cou…"
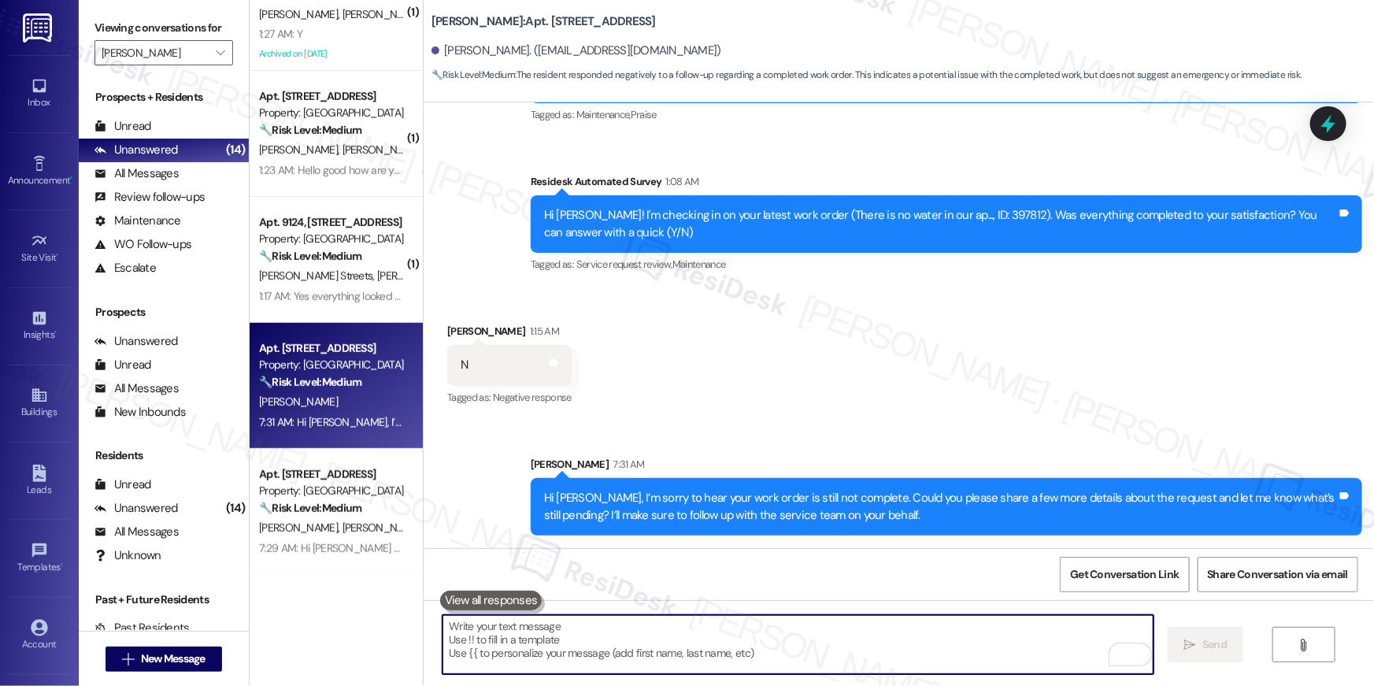
scroll to position [13617, 0]
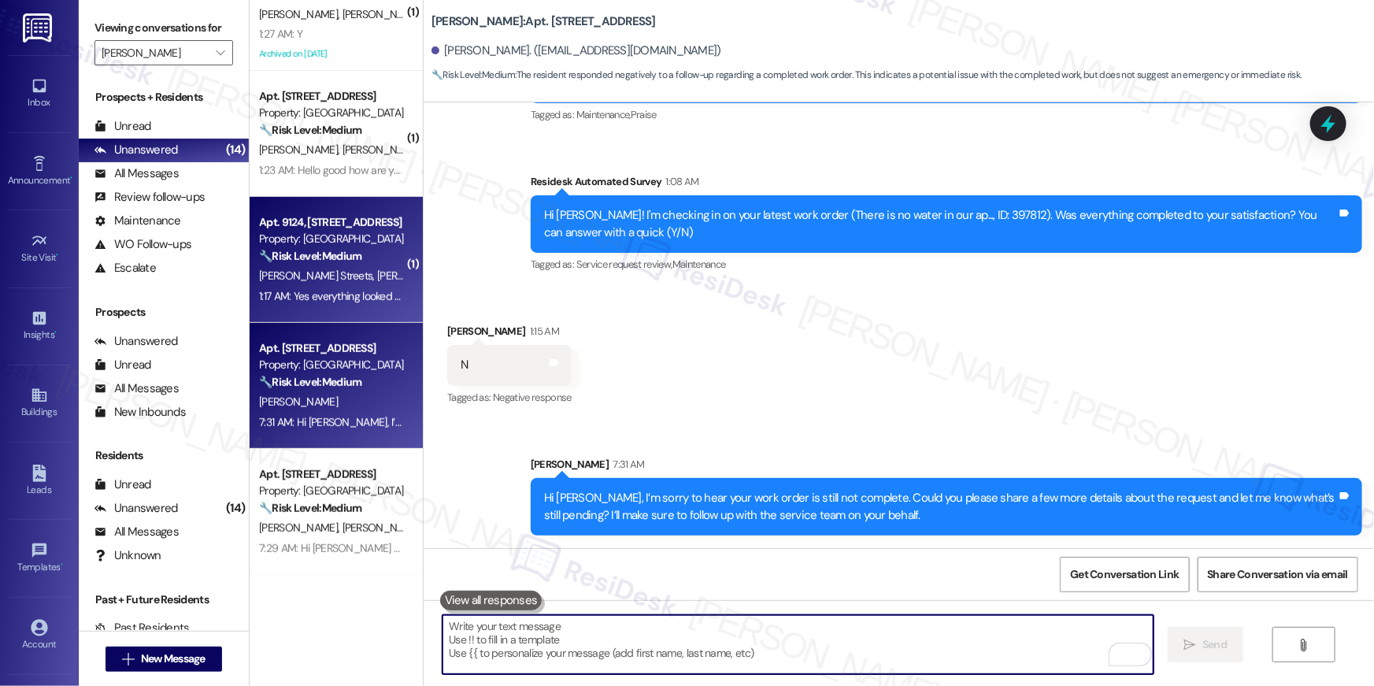
click at [351, 302] on div "1:17 AM: Yes everything looked good 1:17 AM: Yes everything looked good" at bounding box center [332, 297] width 149 height 20
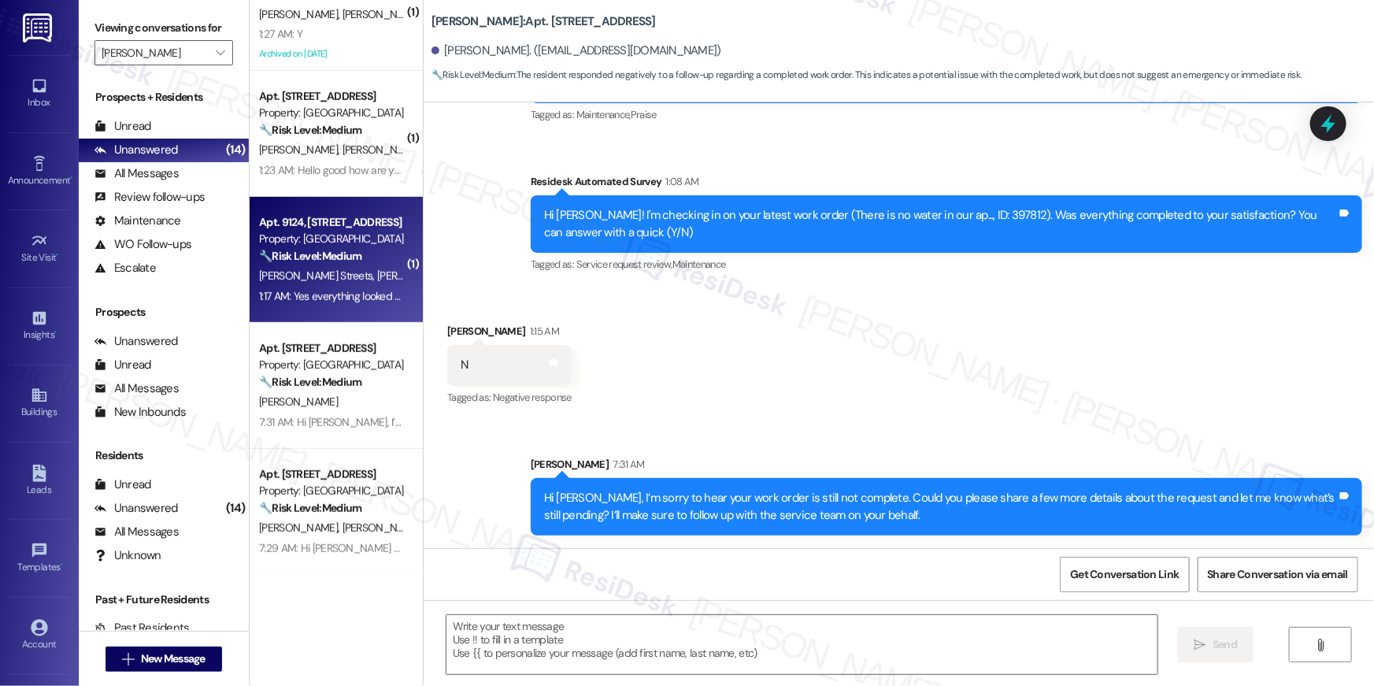
type textarea "Fetching suggested responses. Please feel free to read through the conversation…"
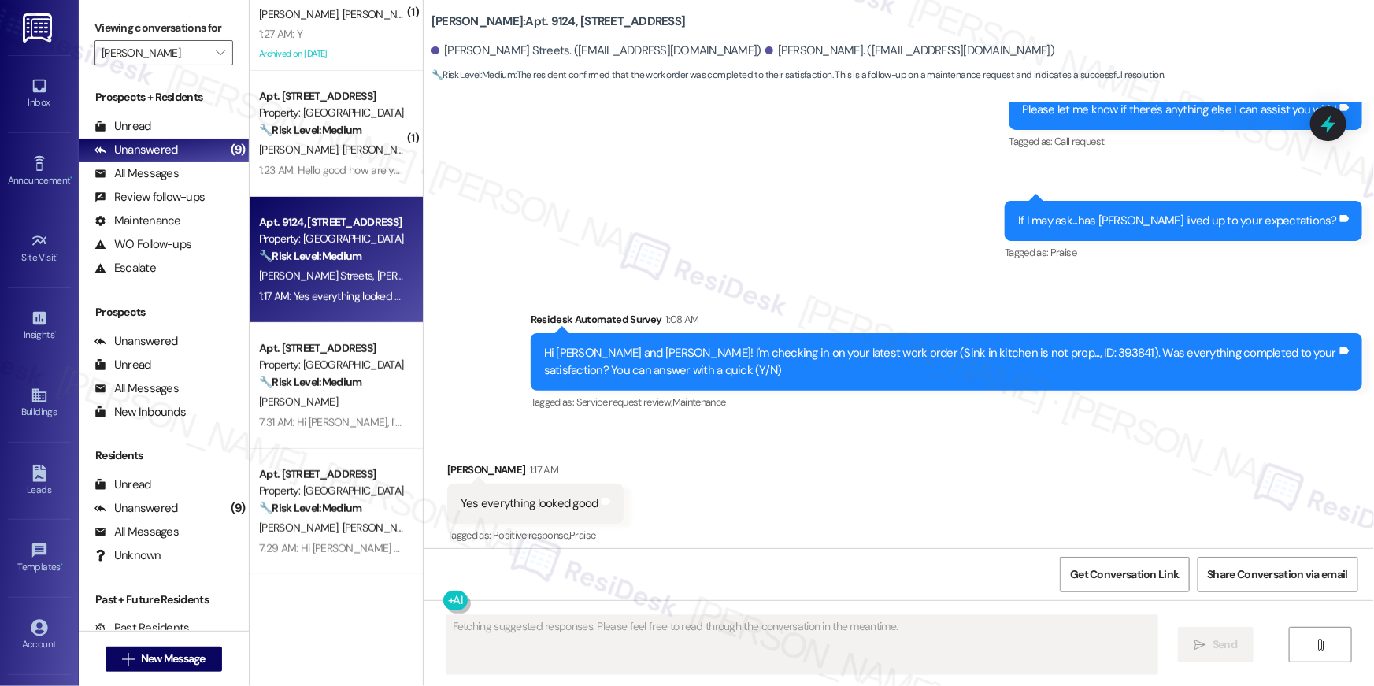
scroll to position [1180, 0]
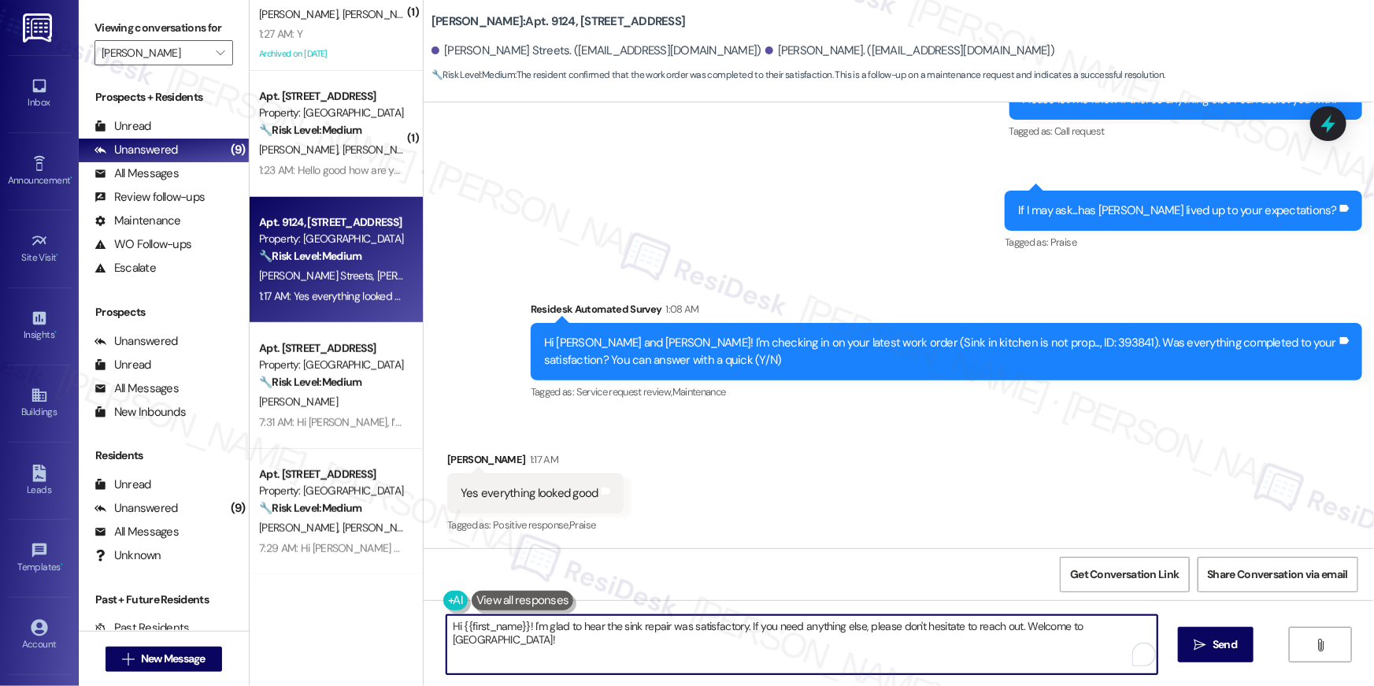
click at [788, 658] on textarea "Hi {{first_name}}! I'm glad to hear the sink repair was satisfactory. If you ne…" at bounding box center [802, 644] width 711 height 59
drag, startPoint x: 1017, startPoint y: 631, endPoint x: 1047, endPoint y: 665, distance: 45.7
click at [1047, 665] on textarea "Hi {{first_name}}! I'm glad to hear the sink repair was satisfactory. If you ne…" at bounding box center [798, 644] width 711 height 59
type textarea "Hi {{first_name}}! I'm glad to hear the sink repair was satisfactory. If you ne…"
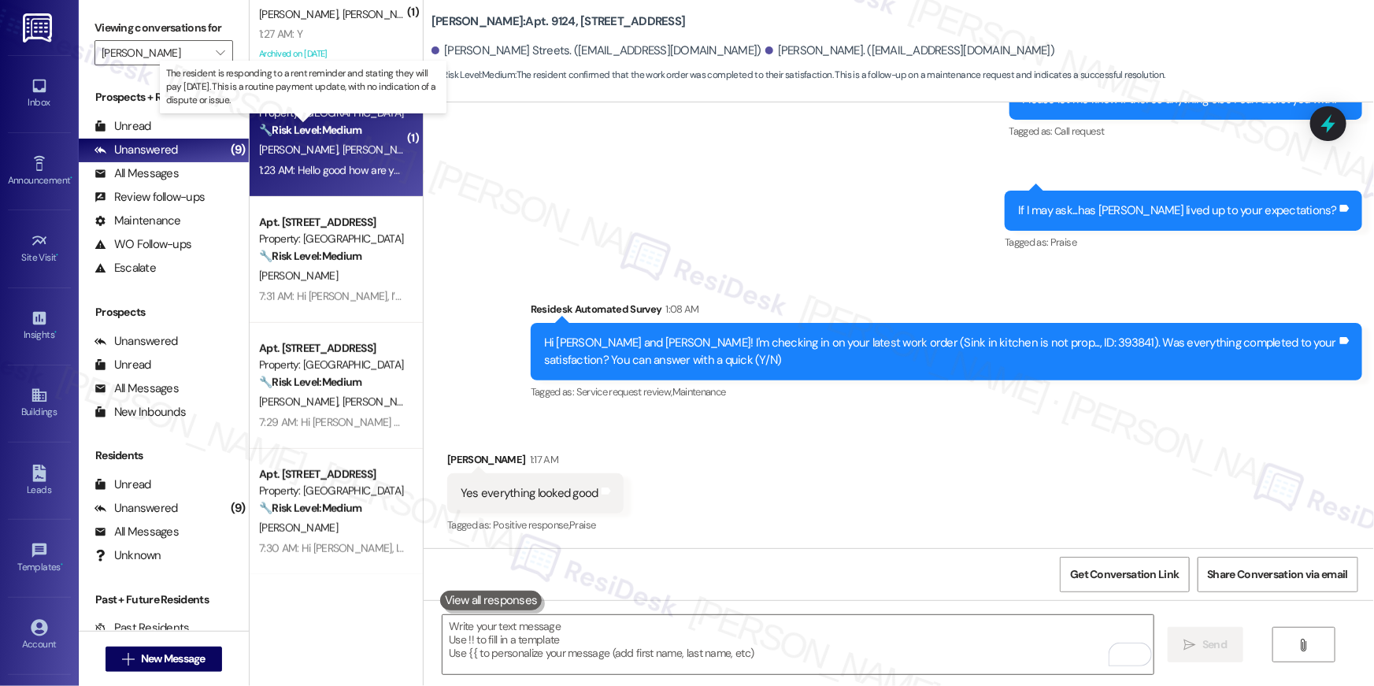
click at [303, 133] on strong "🔧 Risk Level: Medium" at bounding box center [310, 130] width 102 height 14
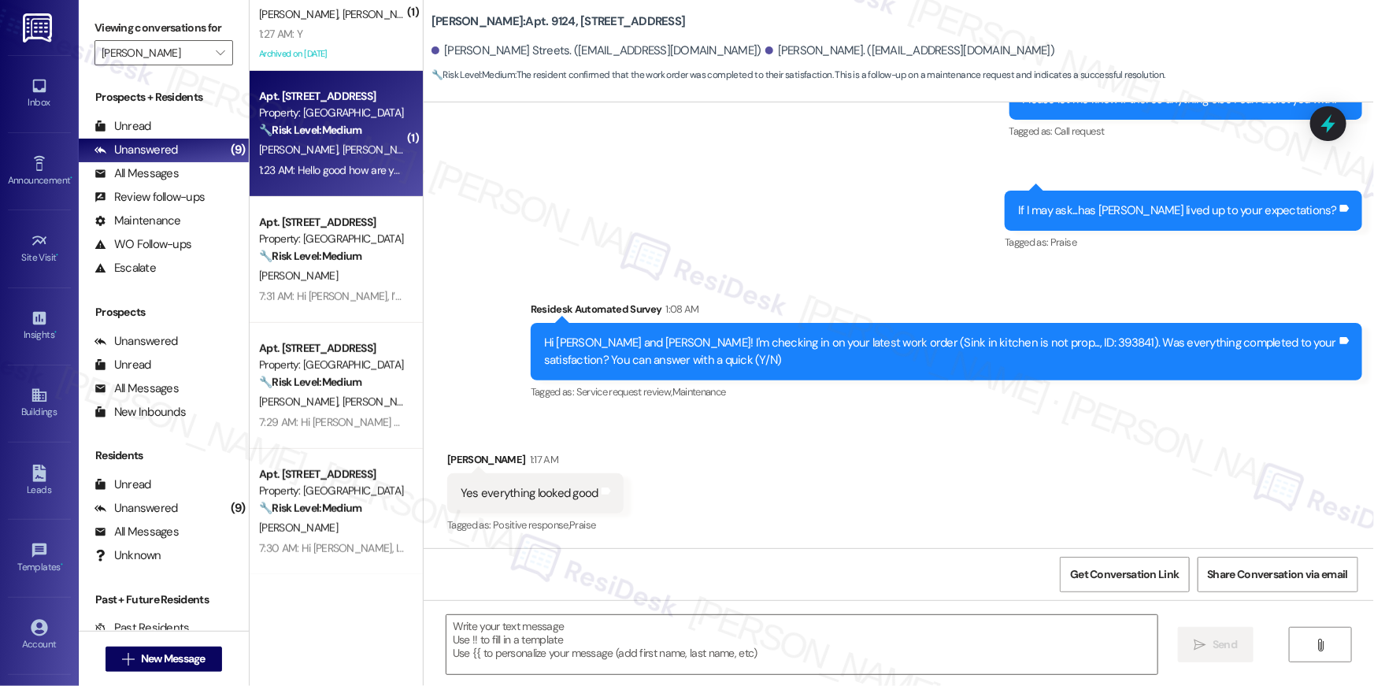
type textarea "Fetching suggested responses. Please feel free to read through the conversation…"
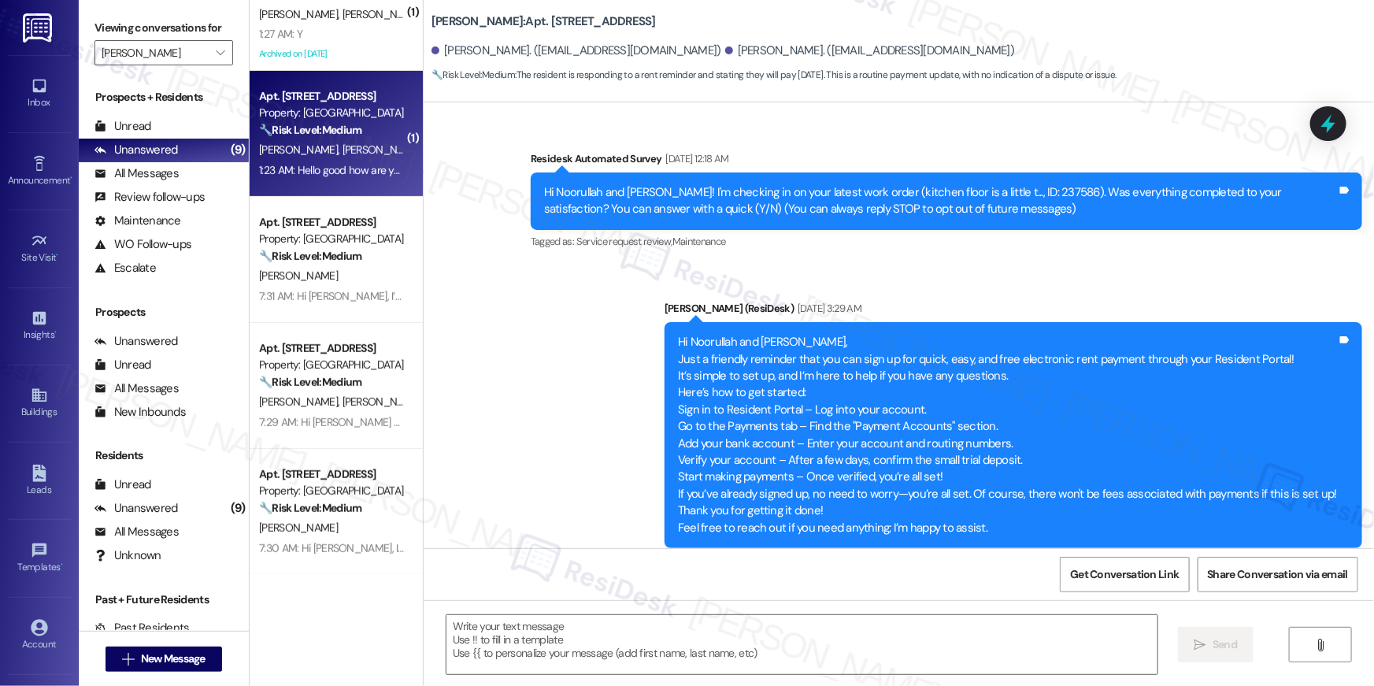
scroll to position [3452, 0]
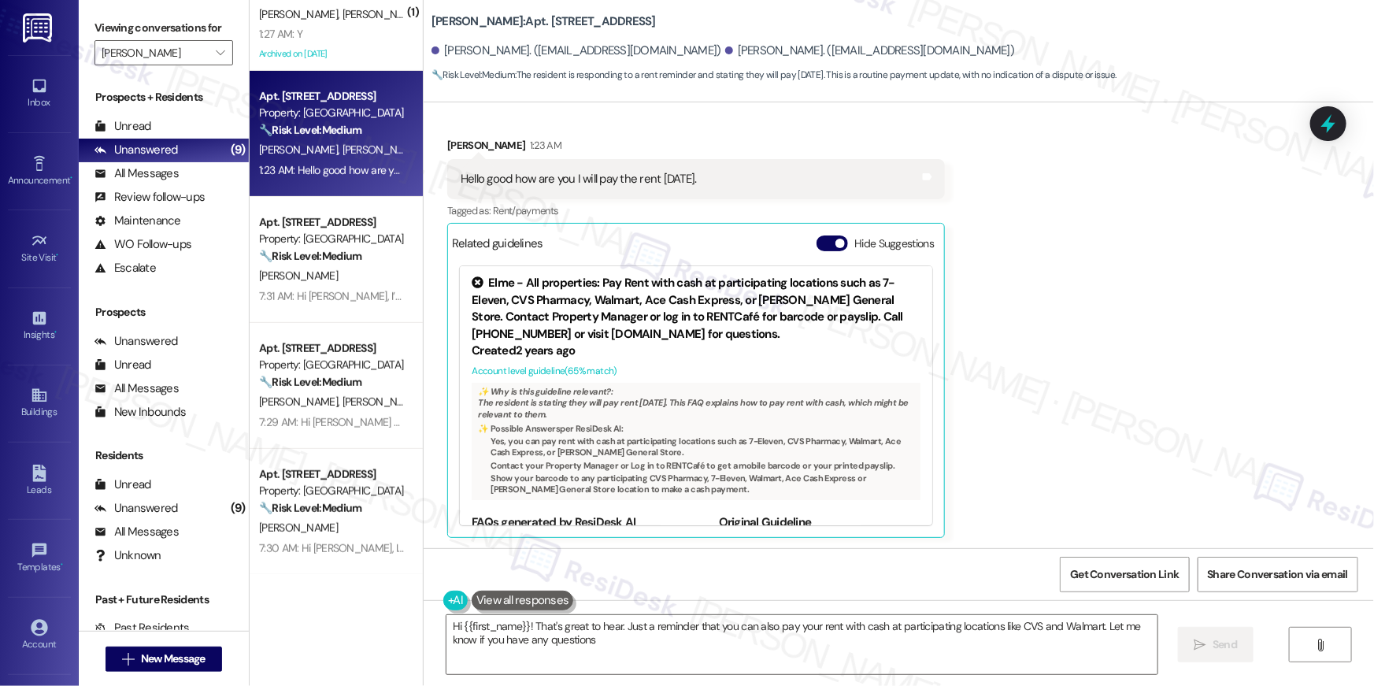
type textarea "Hi {{first_name}}! That's great to hear. Just a reminder that you can also pay …"
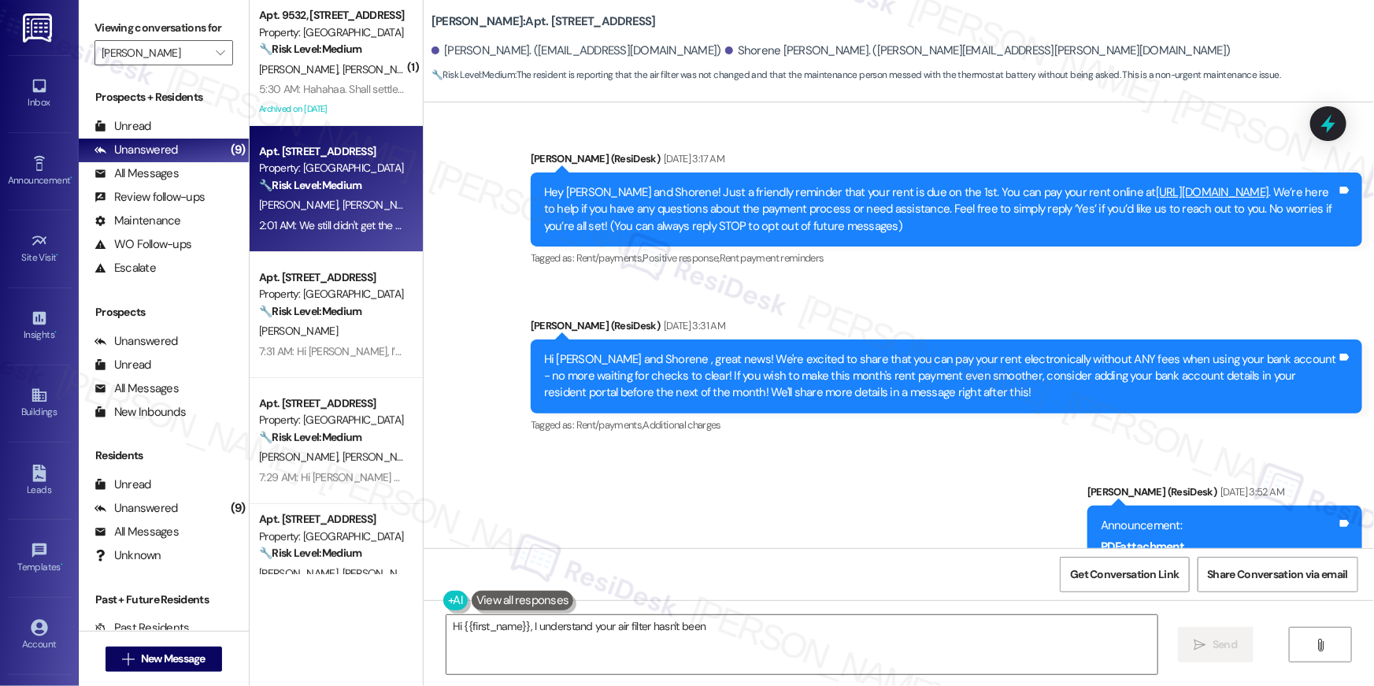
scroll to position [17235, 0]
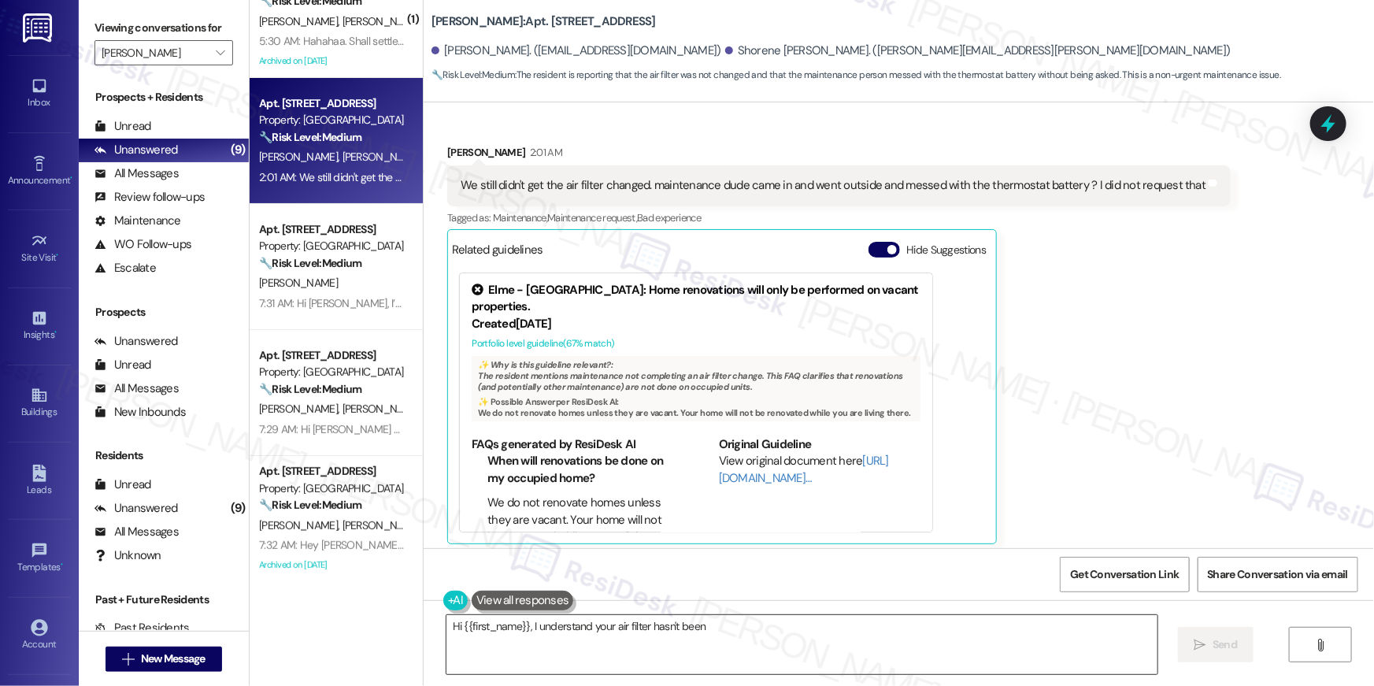
click at [739, 657] on textarea "Hi {{first_name}}, I understand your air filter hasn't been changed yet. I'll f…" at bounding box center [802, 644] width 711 height 59
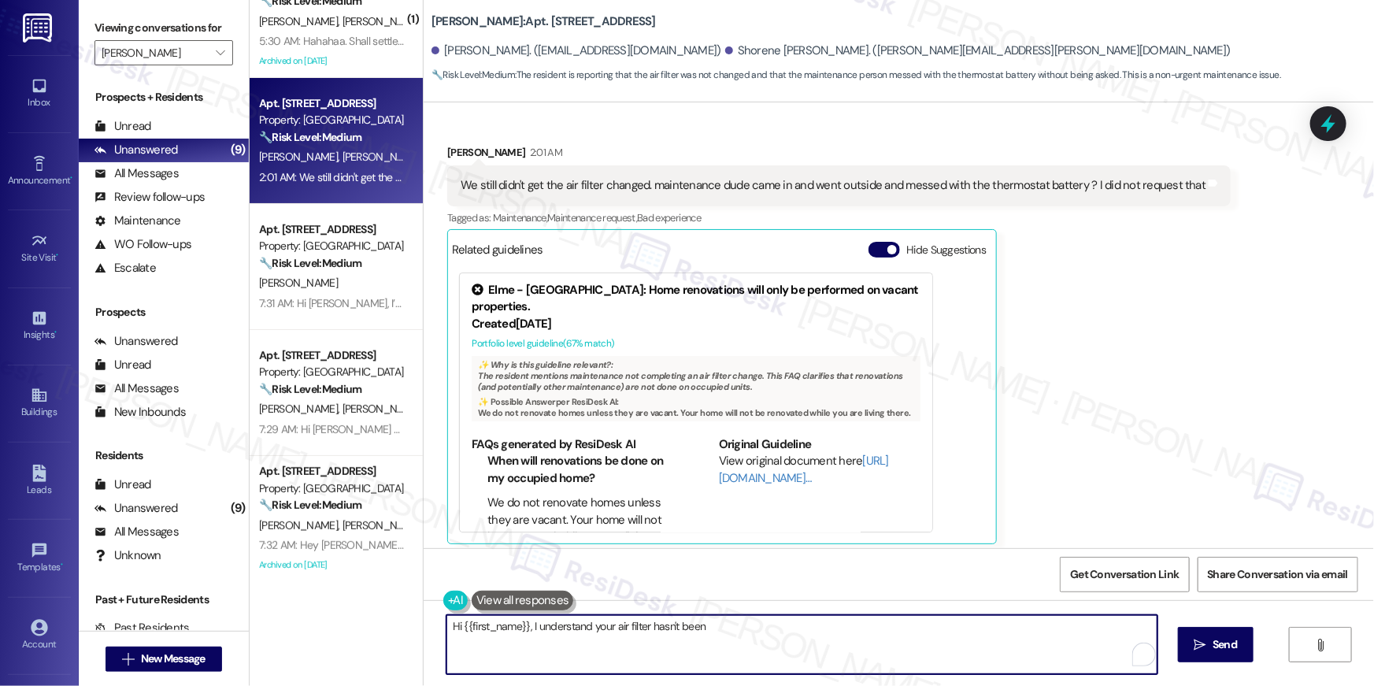
click at [1014, 643] on textarea "Hi {{first_name}}, I understand your air filter hasn't been changed yet. I'll f…" at bounding box center [802, 644] width 711 height 59
click at [1203, 650] on span "Send" at bounding box center [1215, 644] width 24 height 17
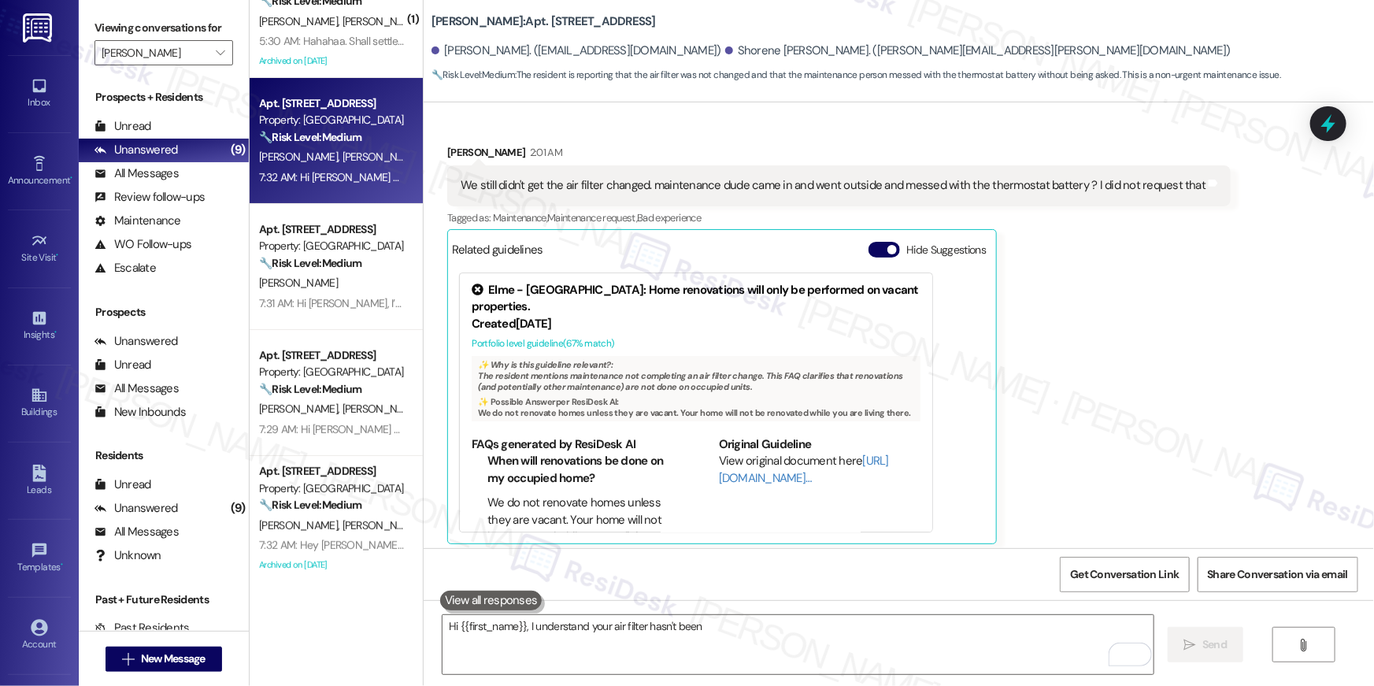
click at [702, 180] on div "We still didn't get the air filter changed. maintenance dude came in and went o…" at bounding box center [833, 185] width 745 height 17
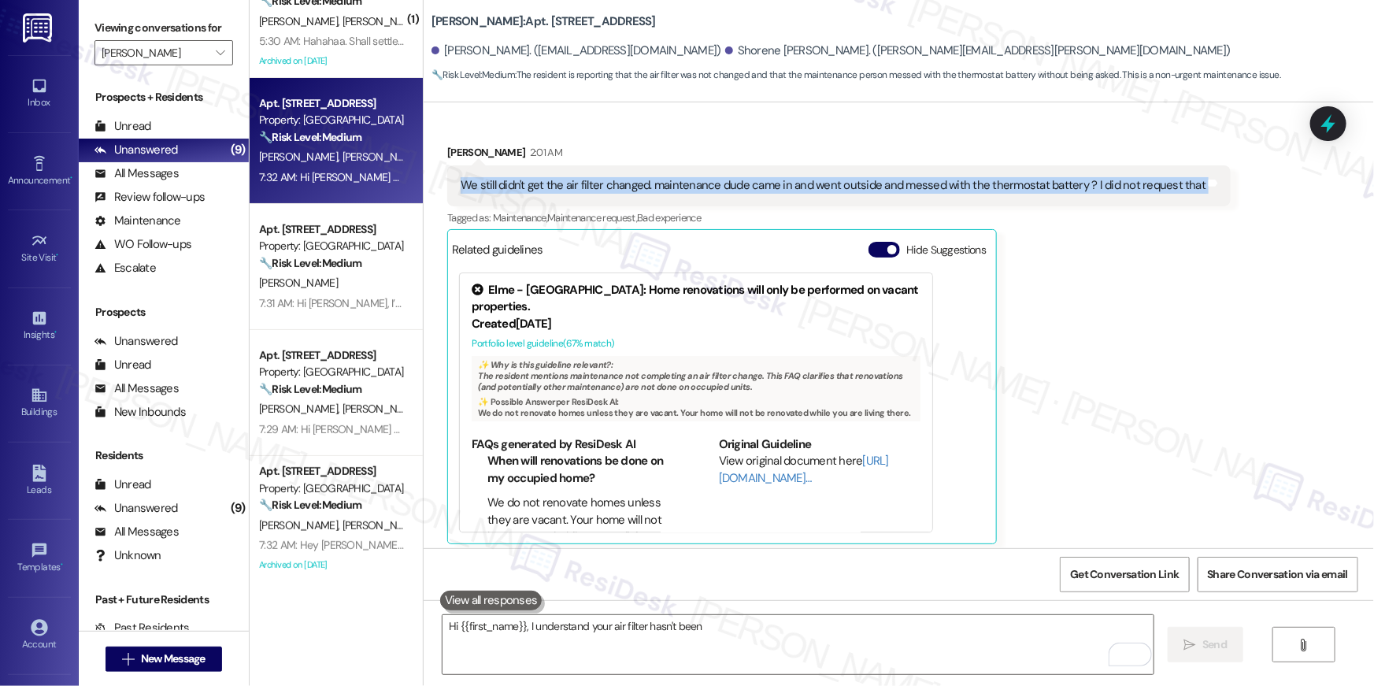
click at [702, 180] on div "We still didn't get the air filter changed. maintenance dude came in and went o…" at bounding box center [833, 185] width 745 height 17
copy div "We still didn't get the air filter changed. maintenance dude came in and went o…"
click at [993, 628] on textarea "Hi {{first_name}}, I understand your air filter hasn't been" at bounding box center [798, 644] width 711 height 59
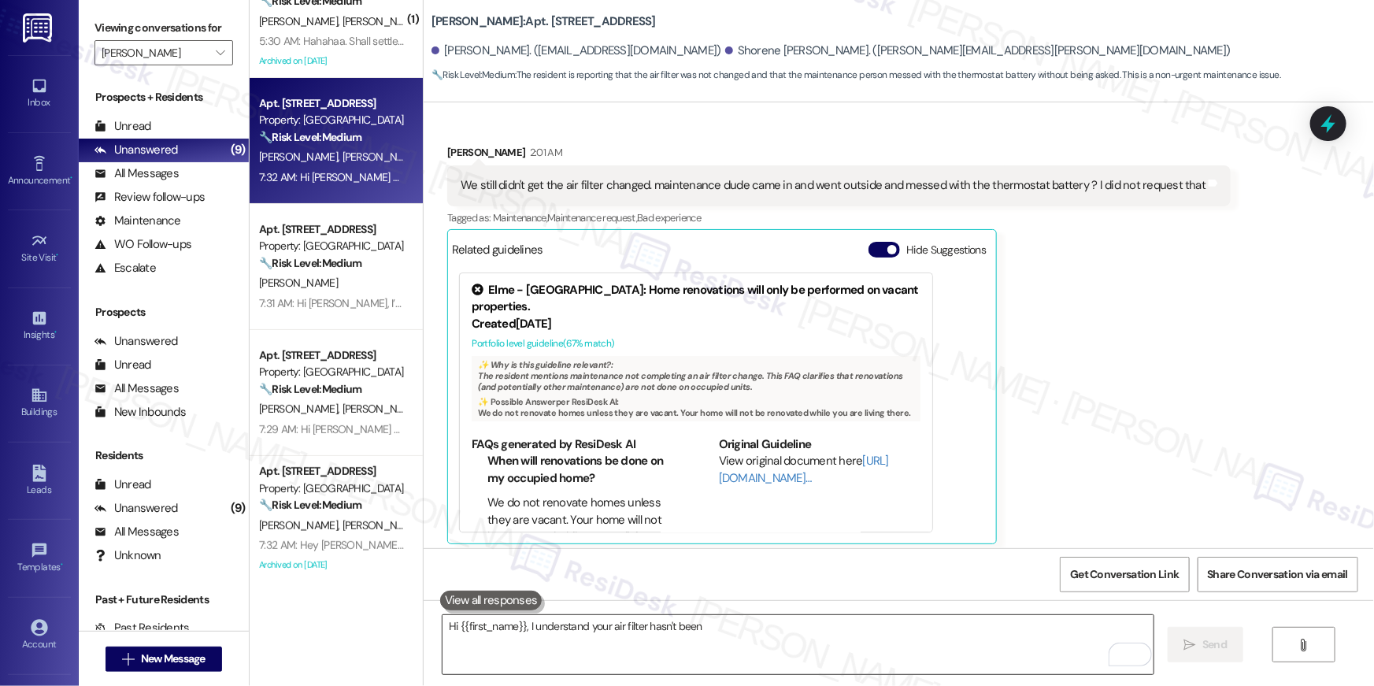
click at [993, 628] on textarea "Hi {{first_name}}, I understand your air filter hasn't been" at bounding box center [798, 644] width 711 height 59
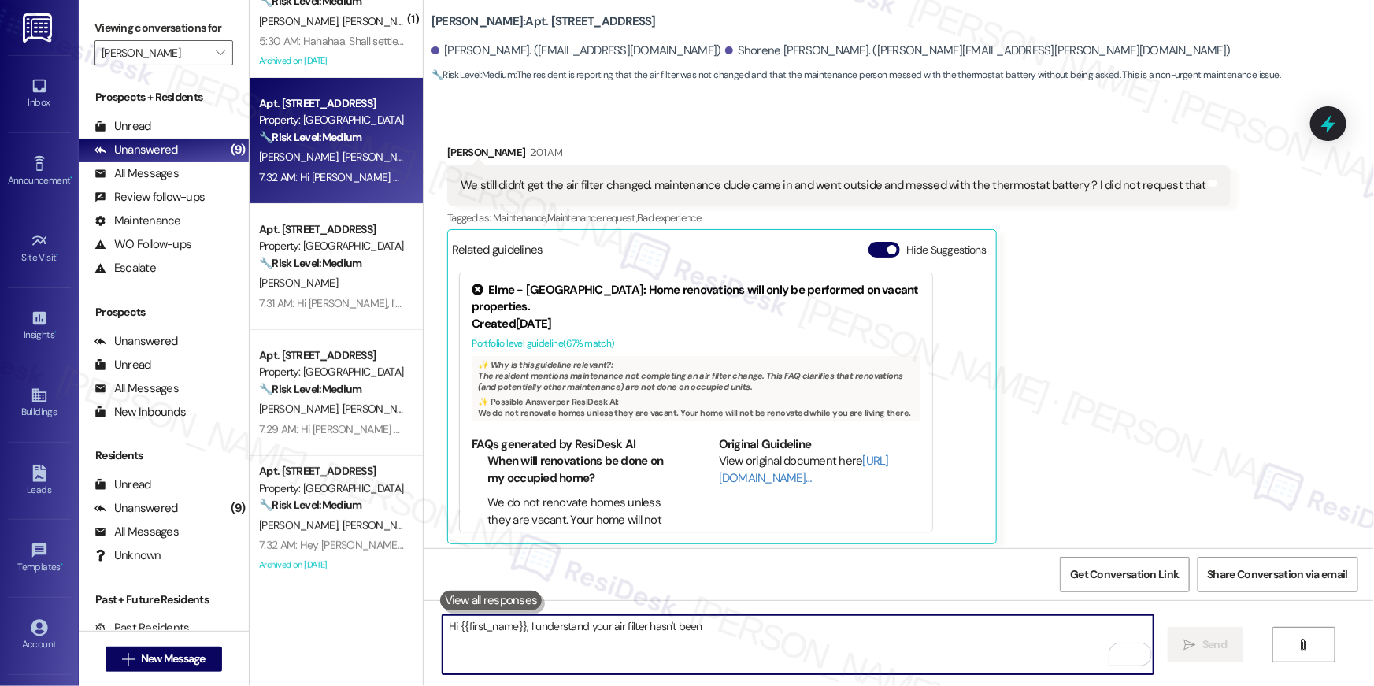
click at [993, 628] on textarea "Hi {{first_name}}, I understand your air filter hasn't been" at bounding box center [798, 644] width 711 height 59
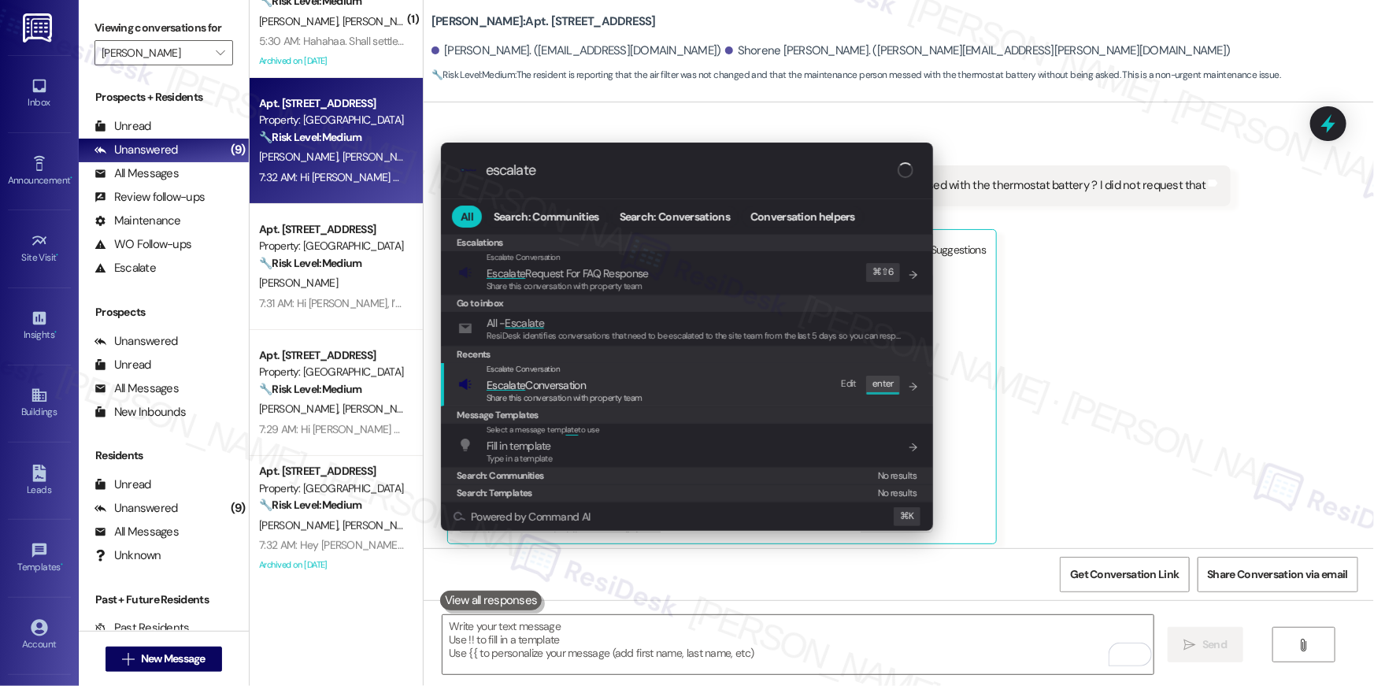
type input "escalate"
click at [518, 387] on span "Escalate" at bounding box center [506, 385] width 39 height 14
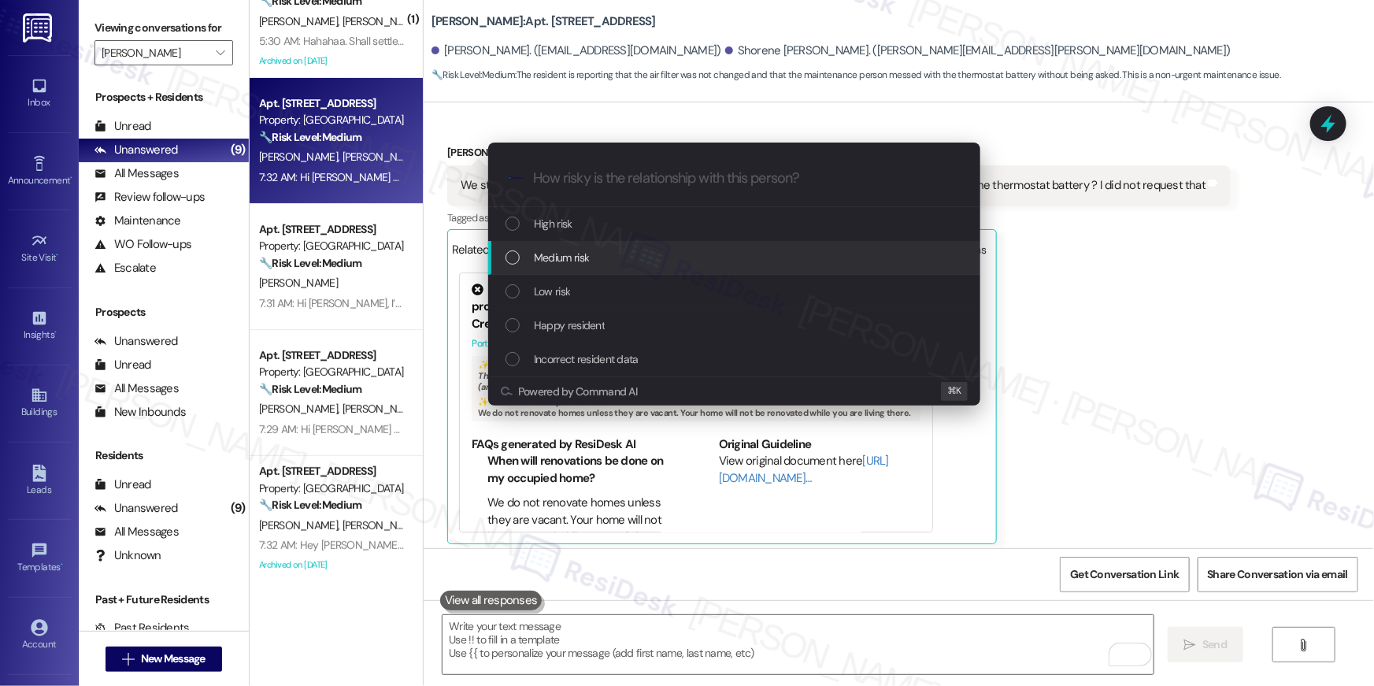
click at [540, 259] on span "Medium risk" at bounding box center [561, 257] width 55 height 17
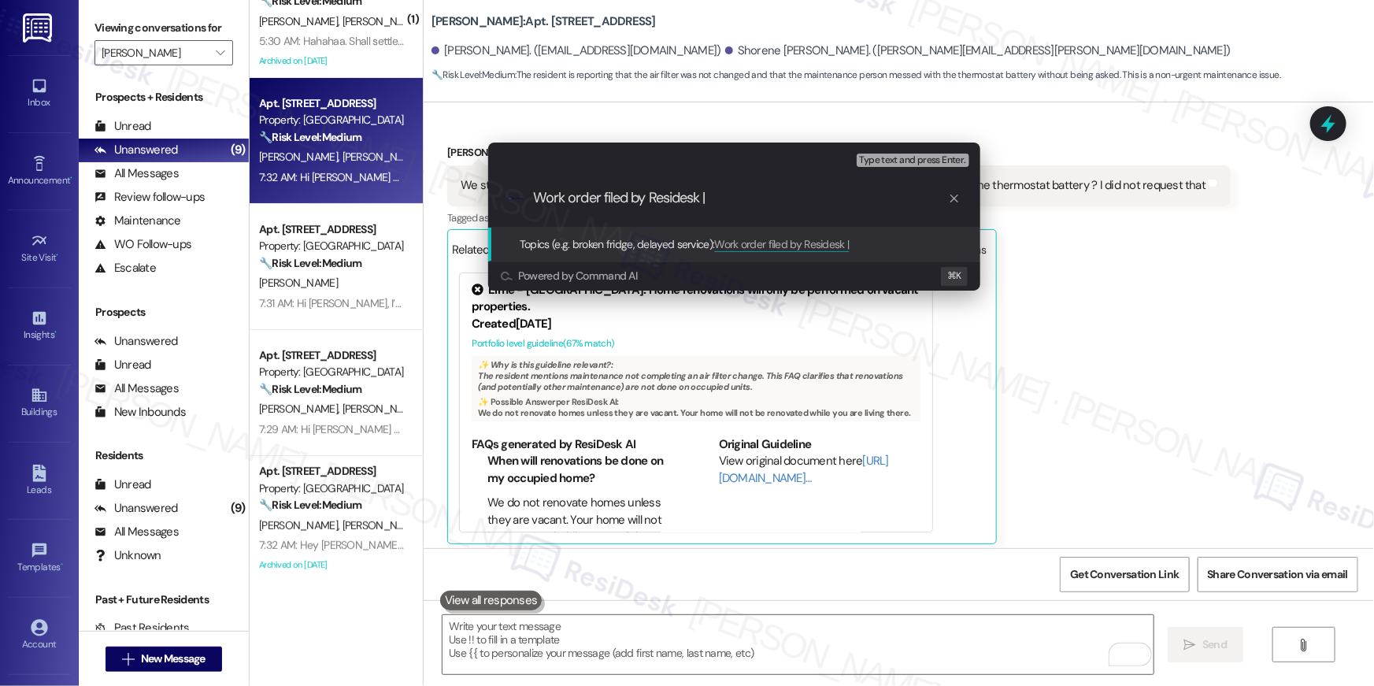
paste input "Work Order # 399245 Air filter change"
type input "Work order filed by Residesk | Work Order # 399245 Air filter change"
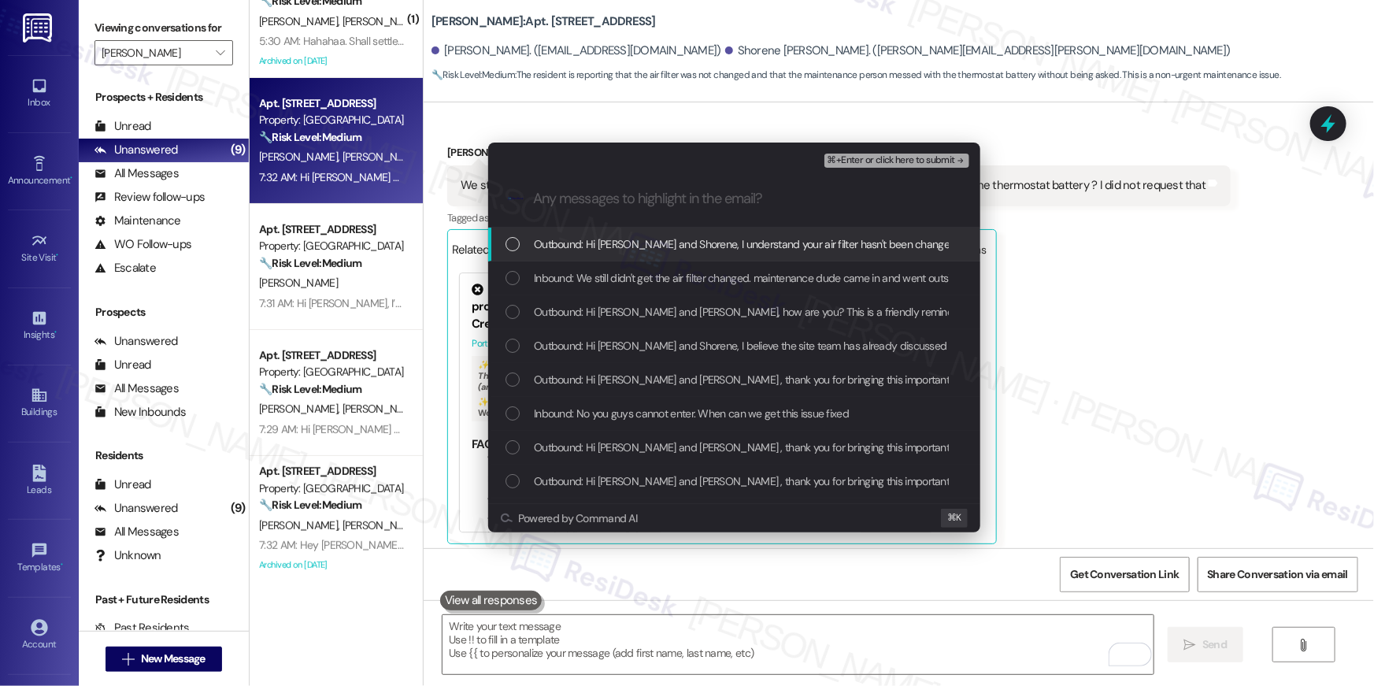
click at [525, 253] on div "Outbound: Hi Jordan and Shorene, I understand your air filter hasn't been chang…" at bounding box center [736, 243] width 461 height 17
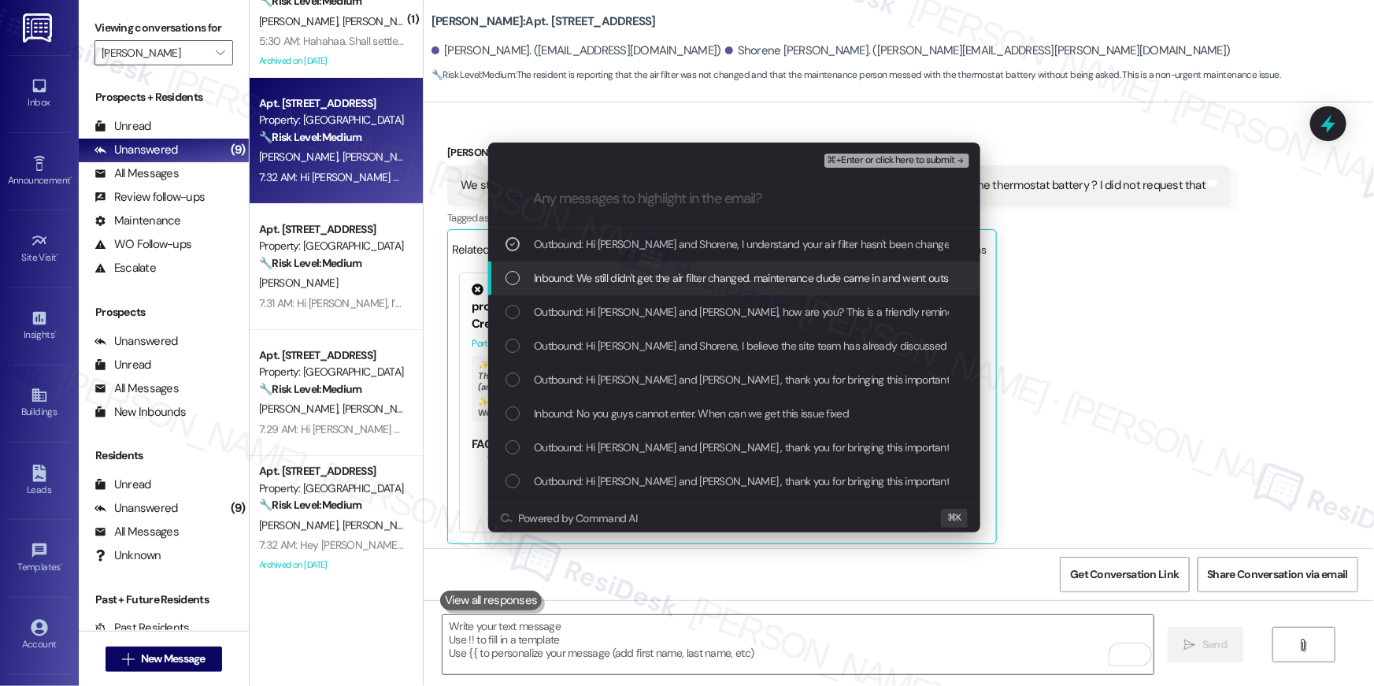
click at [512, 288] on div "Inbound: We still didn't get the air filter changed. maintenance dude came in a…" at bounding box center [734, 278] width 492 height 34
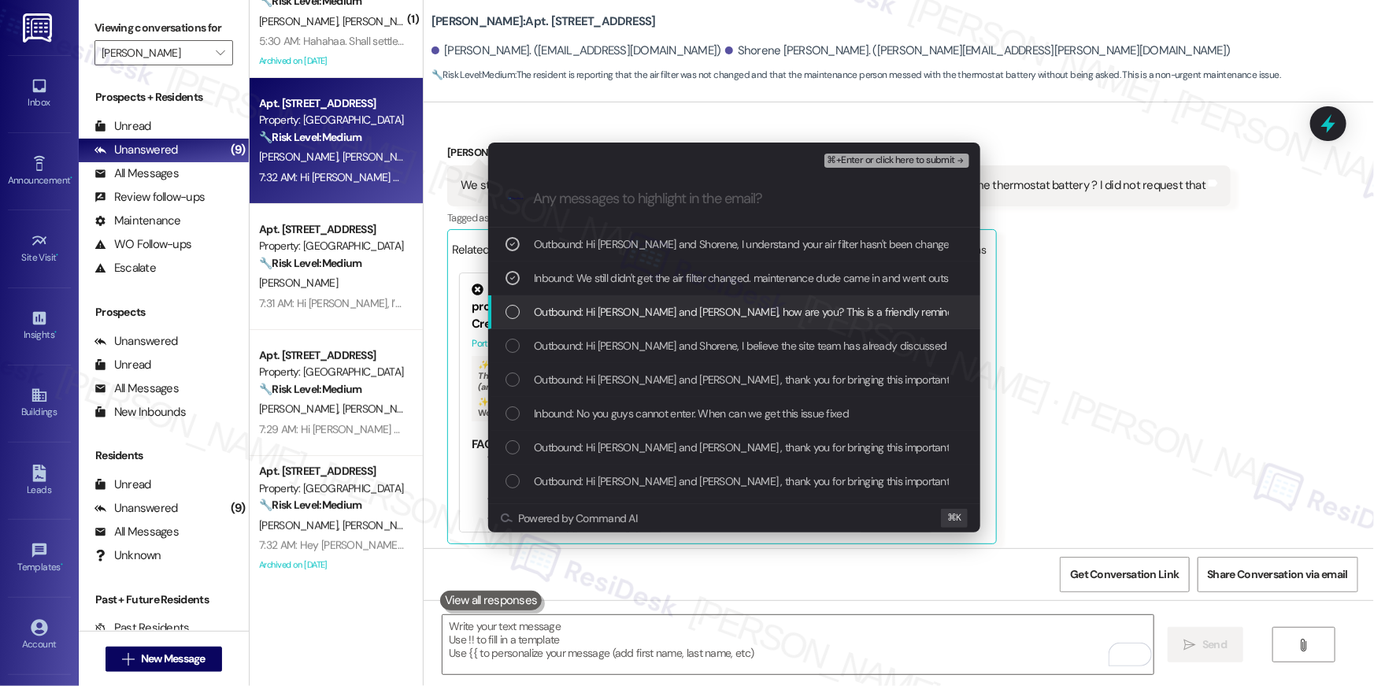
click at [510, 310] on div "List of options" at bounding box center [513, 312] width 14 height 14
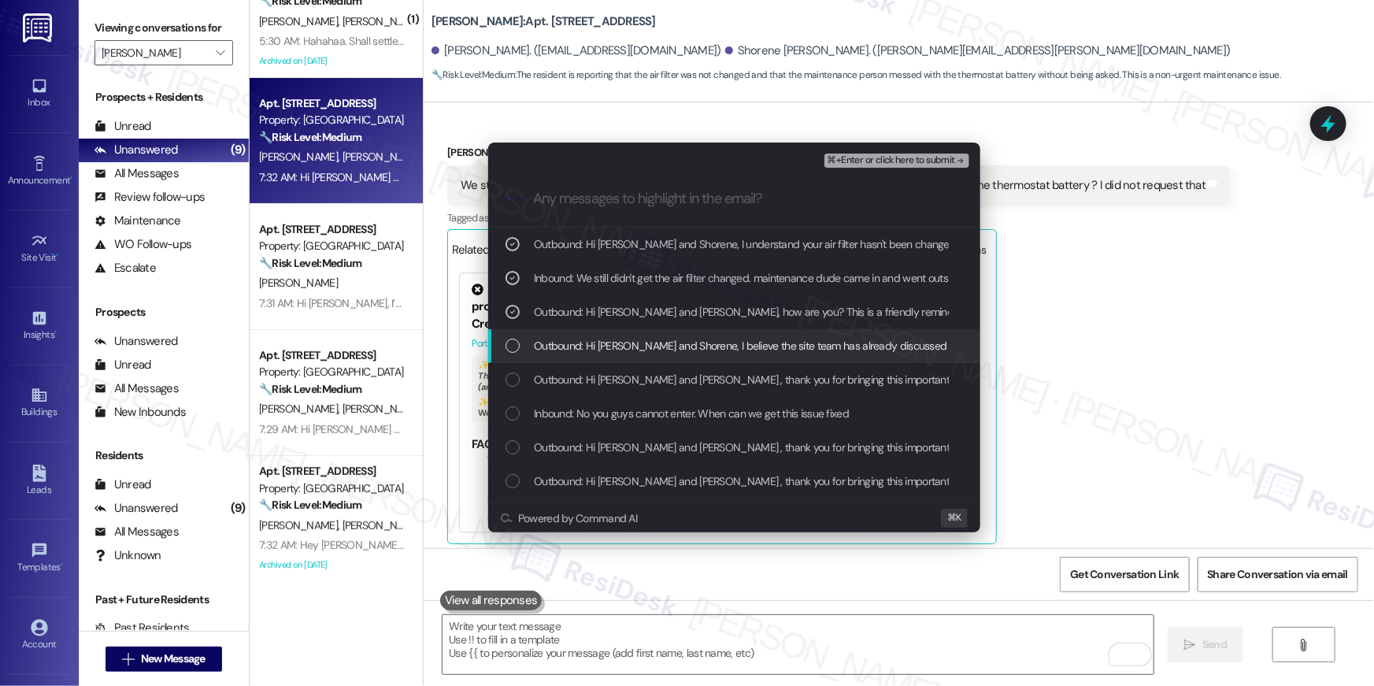
drag, startPoint x: 518, startPoint y: 345, endPoint x: 532, endPoint y: 354, distance: 16.4
click at [518, 346] on div "List of options" at bounding box center [513, 346] width 14 height 14
click at [506, 353] on div "Outbound: Hi Jordan and Shorene, I believe the site team has already discussed …" at bounding box center [736, 345] width 461 height 17
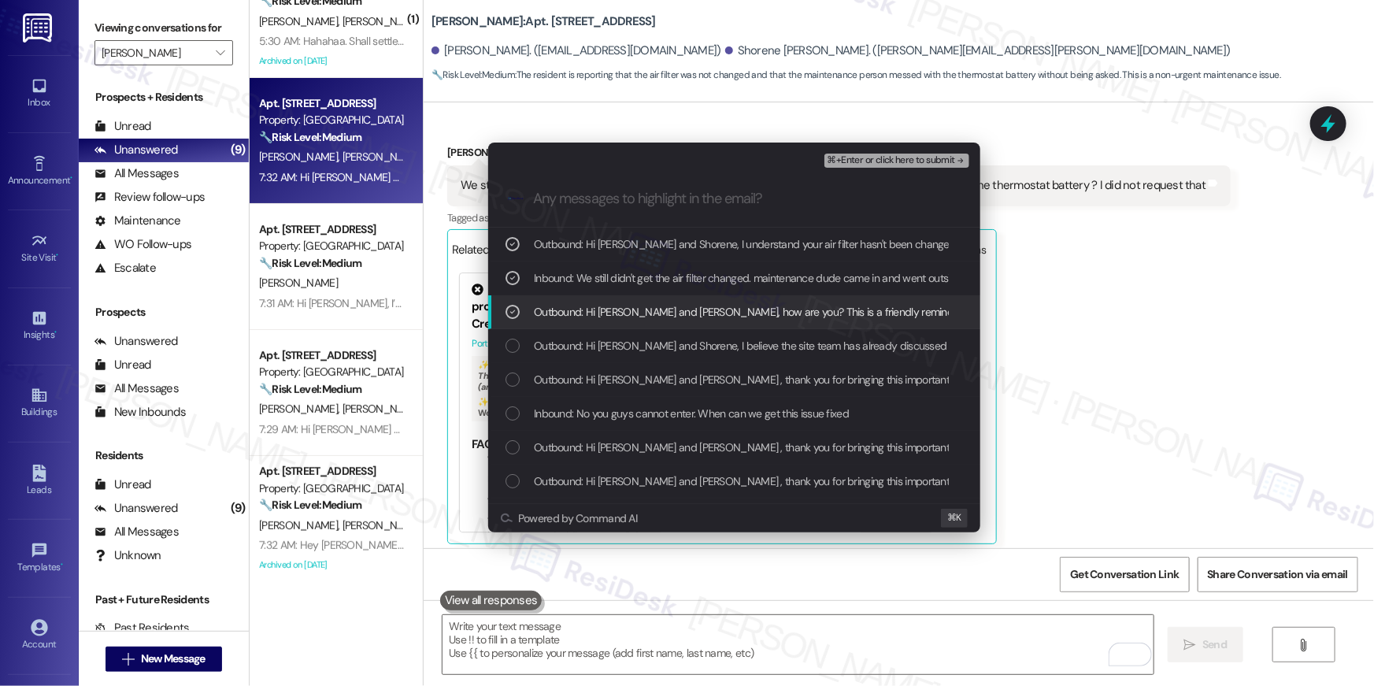
click at [501, 315] on div "Outbound: Hi Jordan and Shorene, how are you? This is a friendly reminder that …" at bounding box center [734, 312] width 492 height 34
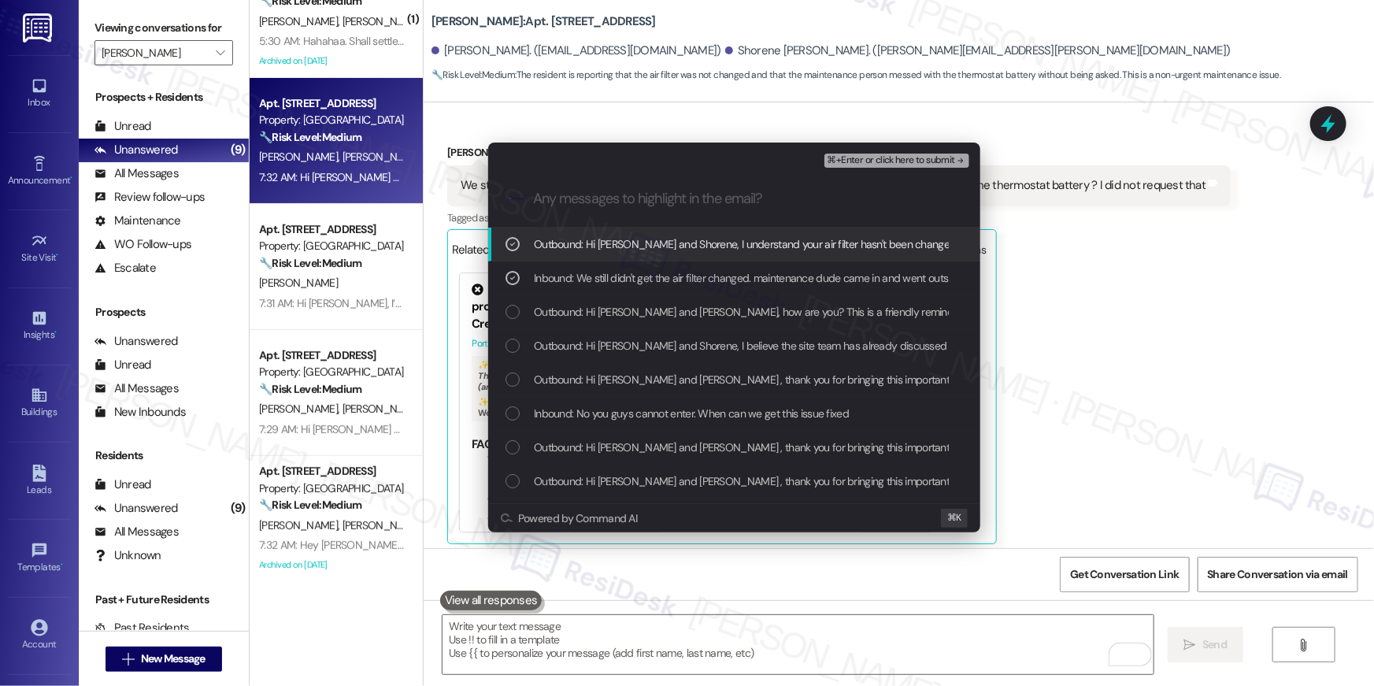
click at [916, 155] on span "⌘+Enter or click here to submit" at bounding box center [892, 160] width 128 height 11
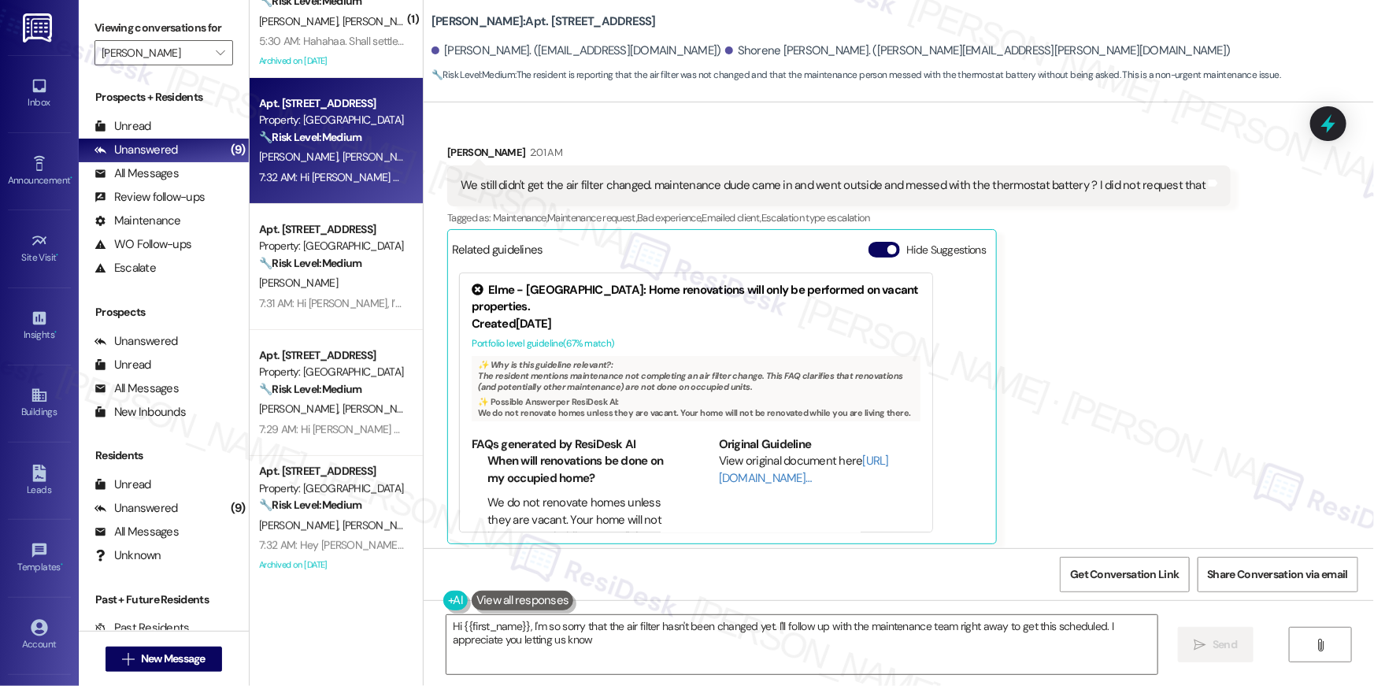
type textarea "Hi {{first_name}}, I'm so sorry that the air filter hasn't been changed yet. I'…"
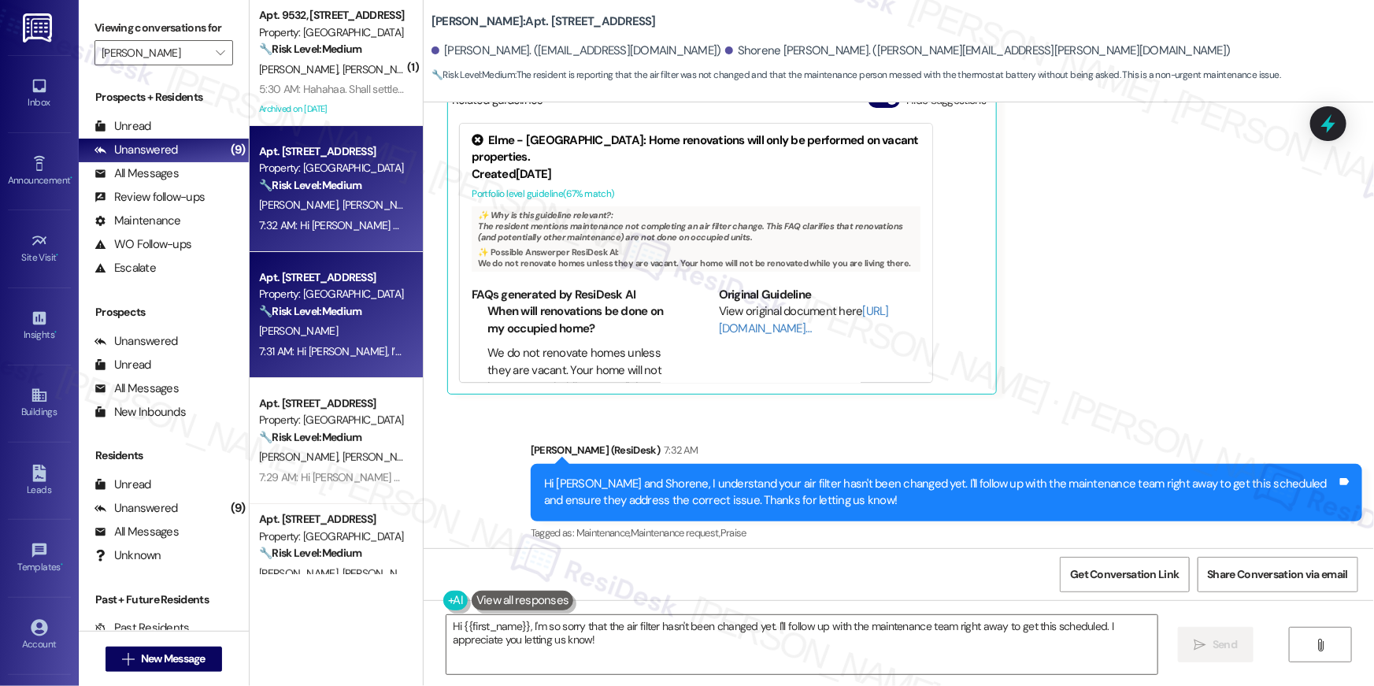
scroll to position [559, 0]
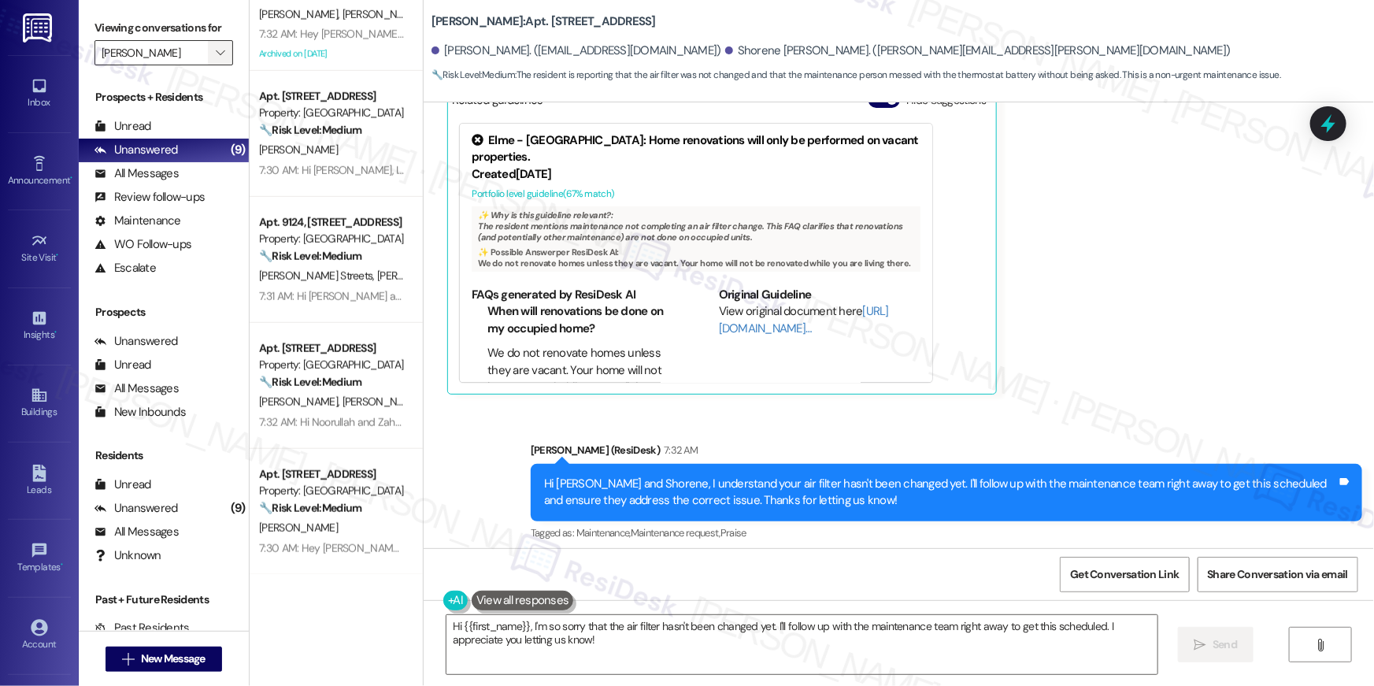
click at [216, 57] on icon "" at bounding box center [220, 52] width 9 height 13
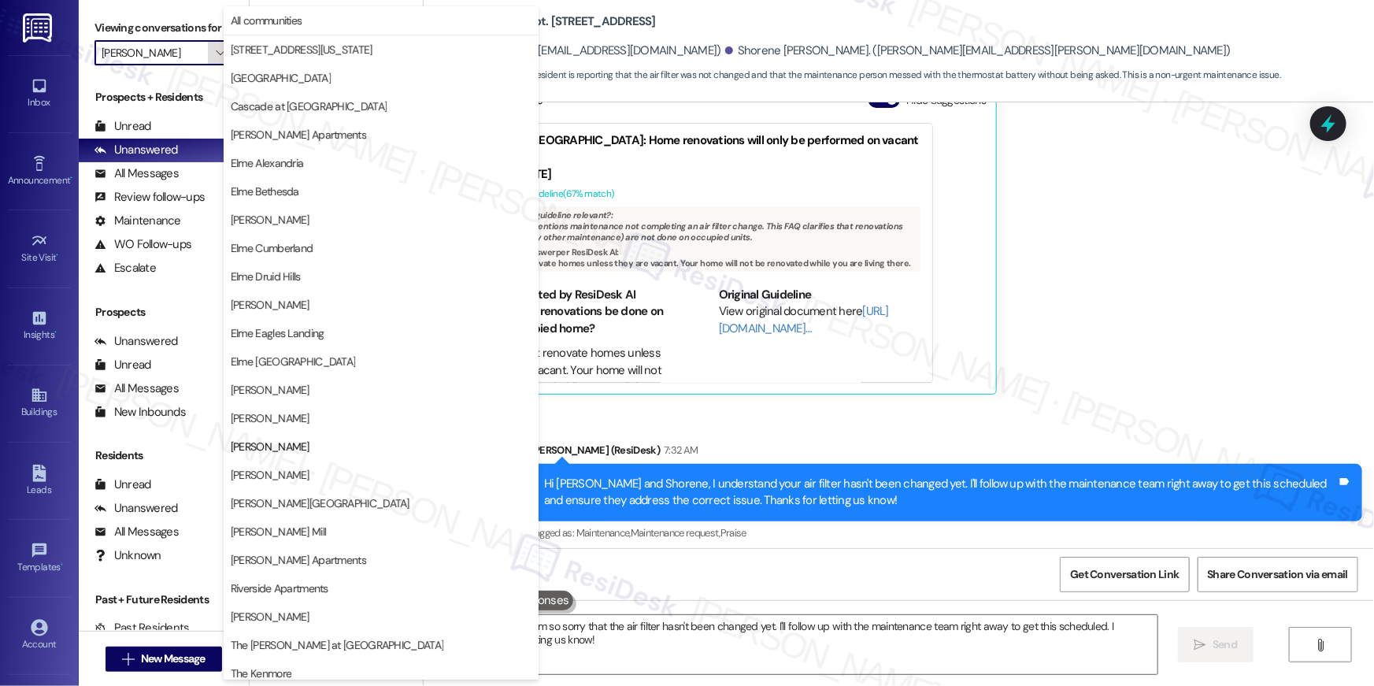
scroll to position [149, 0]
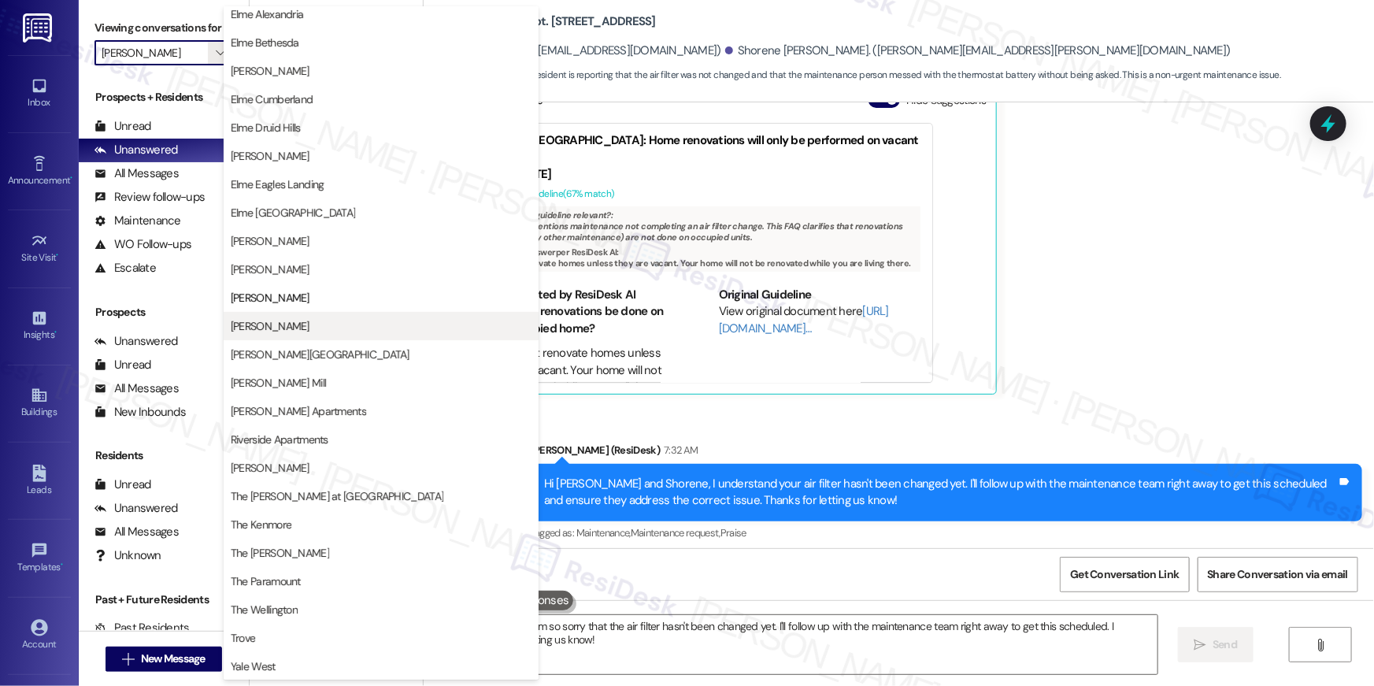
click at [280, 328] on span "[PERSON_NAME]" at bounding box center [270, 326] width 79 height 16
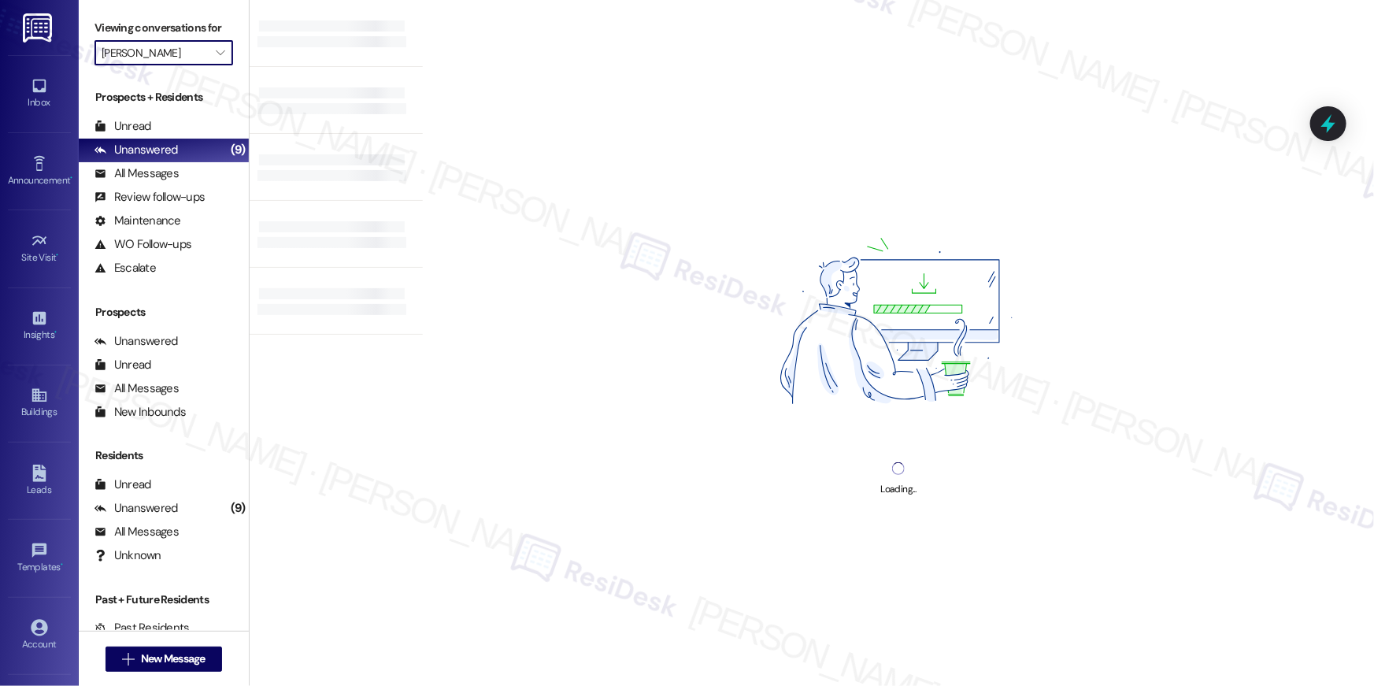
type input "[PERSON_NAME]"
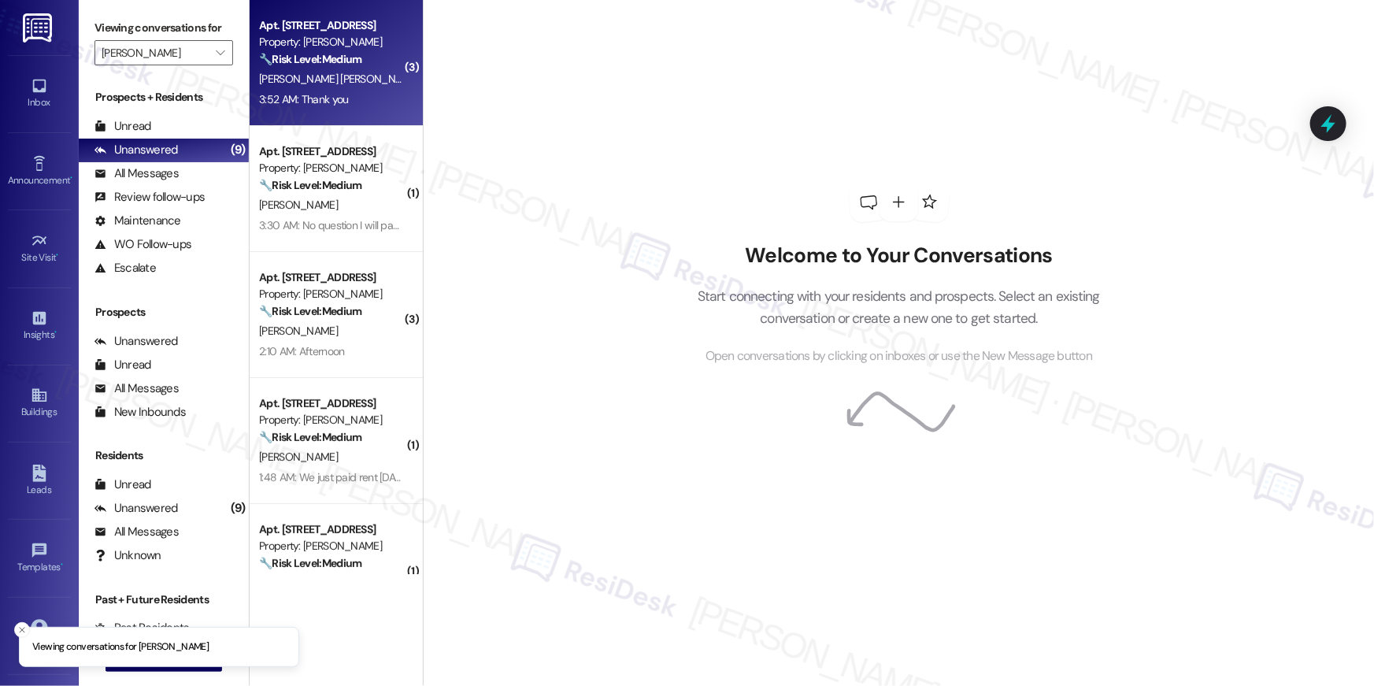
click at [323, 111] on div "Apt. 3524, 1113 Powers Ferry Place SE Property: Elme Marietta 🔧 Risk Level: Med…" at bounding box center [336, 63] width 173 height 126
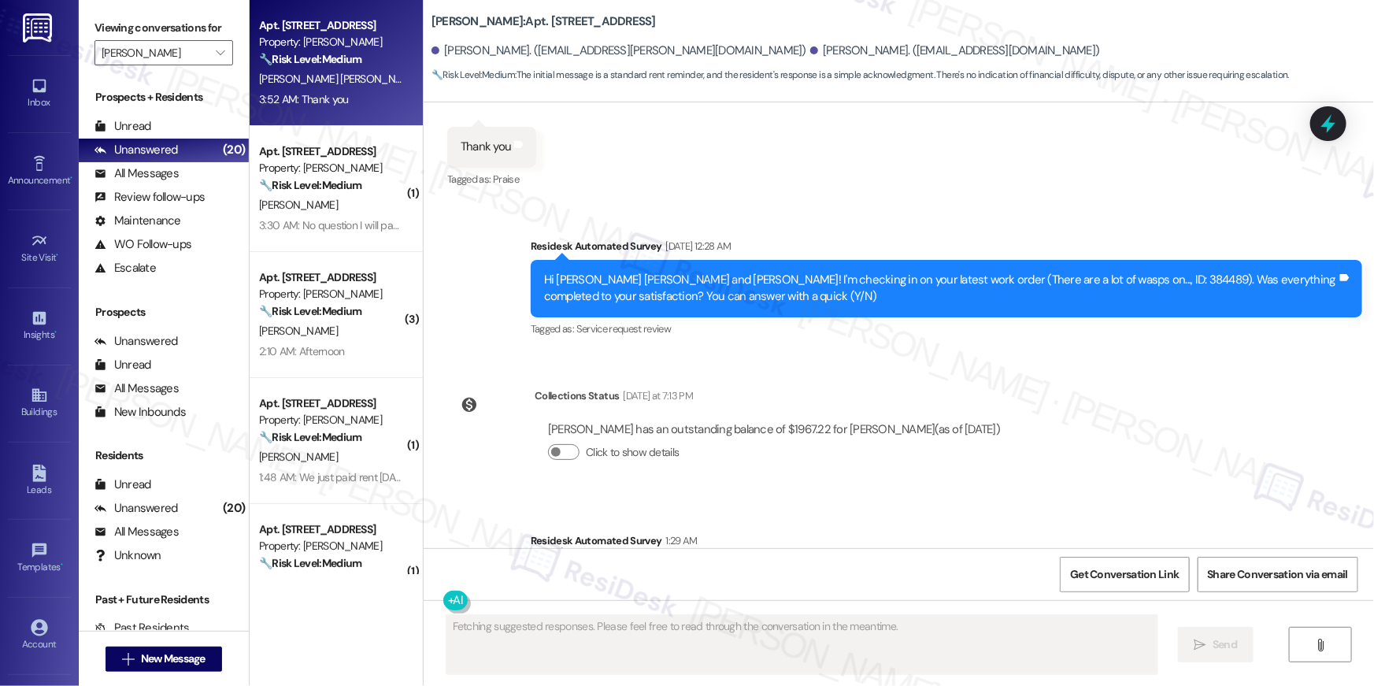
scroll to position [5860, 0]
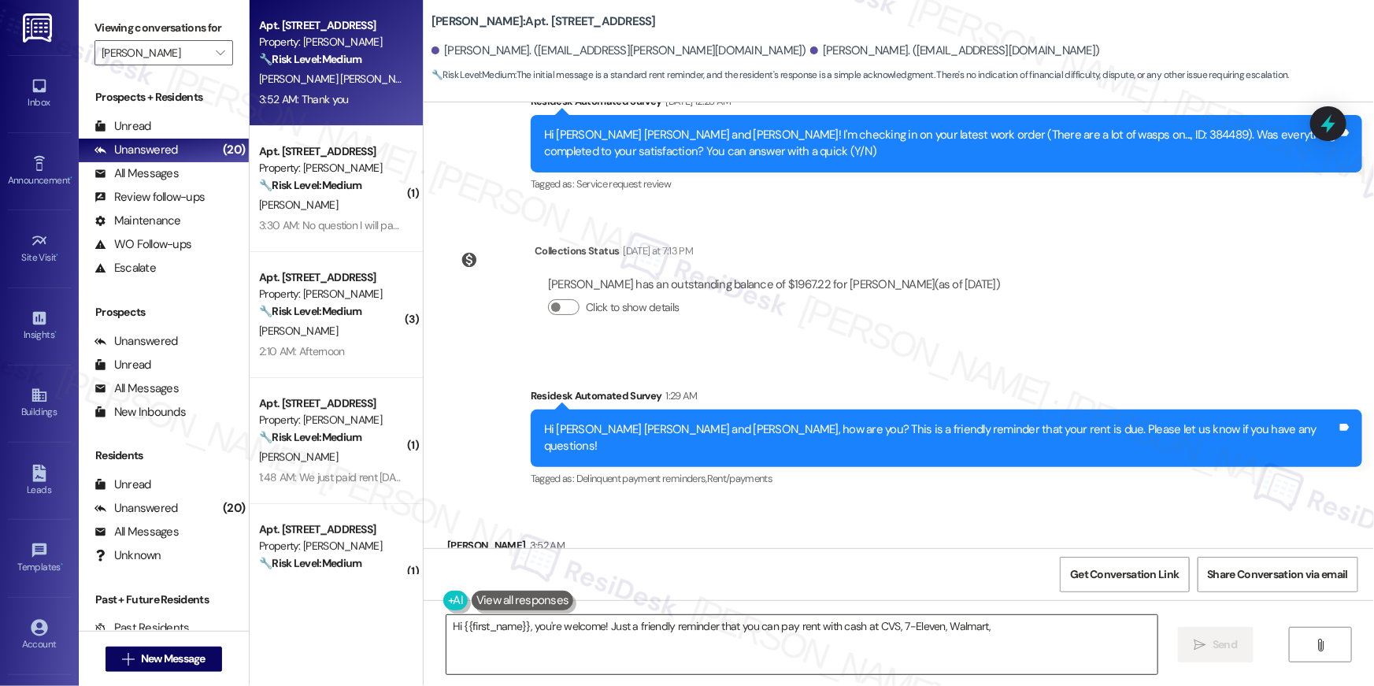
click at [859, 647] on textarea "Hi {{first_name}}, you're welcome! Just a friendly reminder that you can pay re…" at bounding box center [802, 644] width 711 height 59
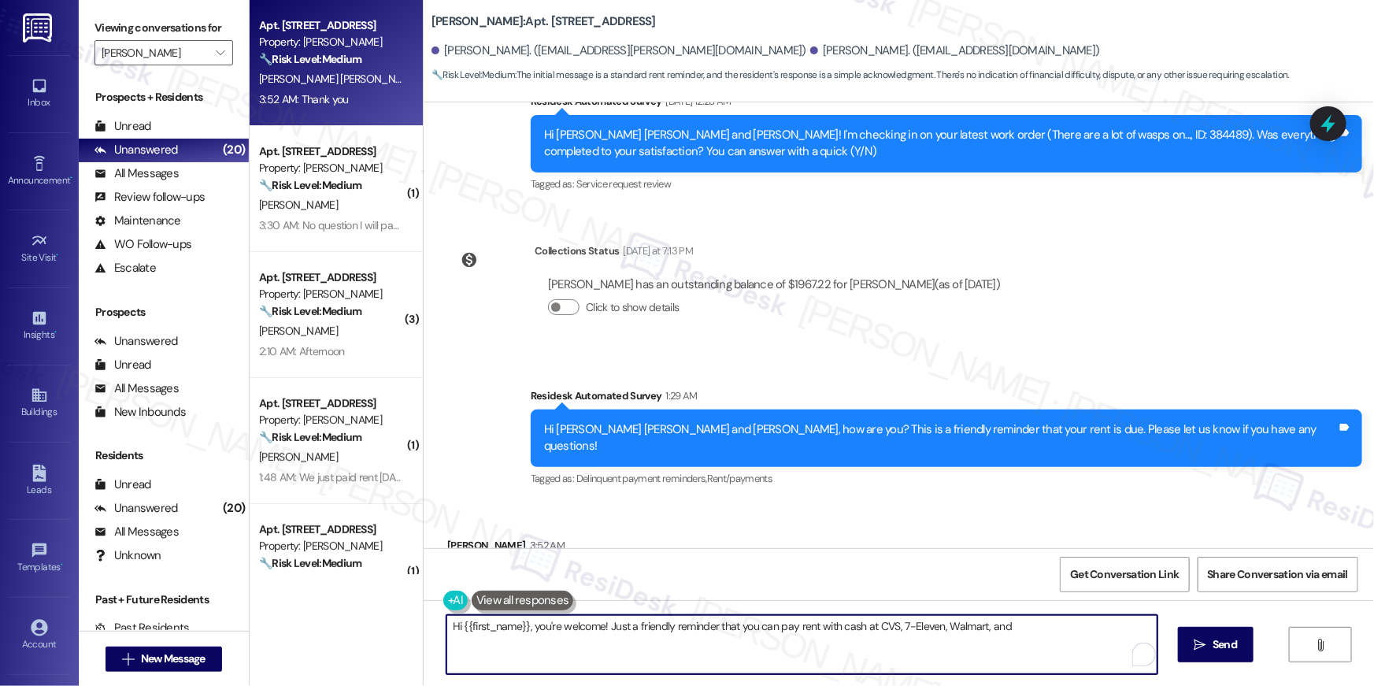
click at [859, 647] on textarea "Hi {{first_name}}, you're welcome! Just a friendly reminder that you can pay re…" at bounding box center [802, 644] width 711 height 59
click at [859, 647] on textarea "Hi {{first_name}}, you're welcome! Just a friendly reminder that you can pay re…" at bounding box center [798, 644] width 711 height 59
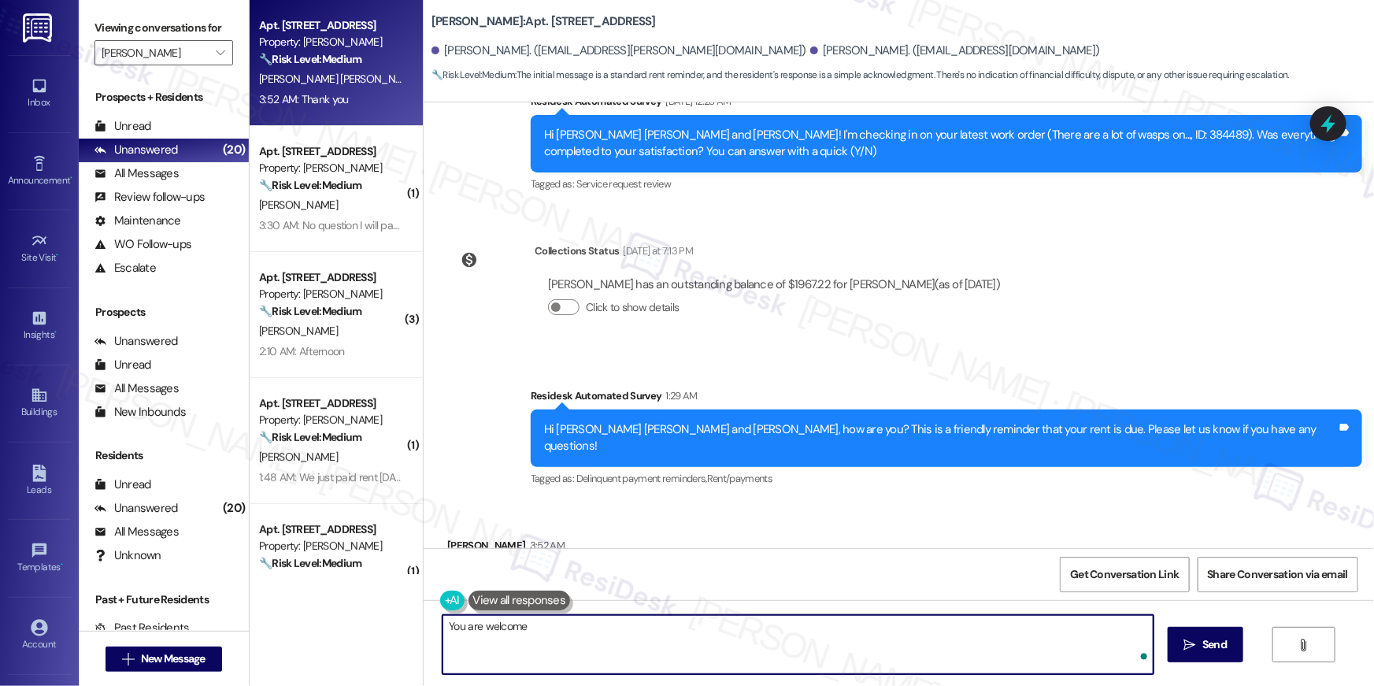
type textarea "You are welcome!"
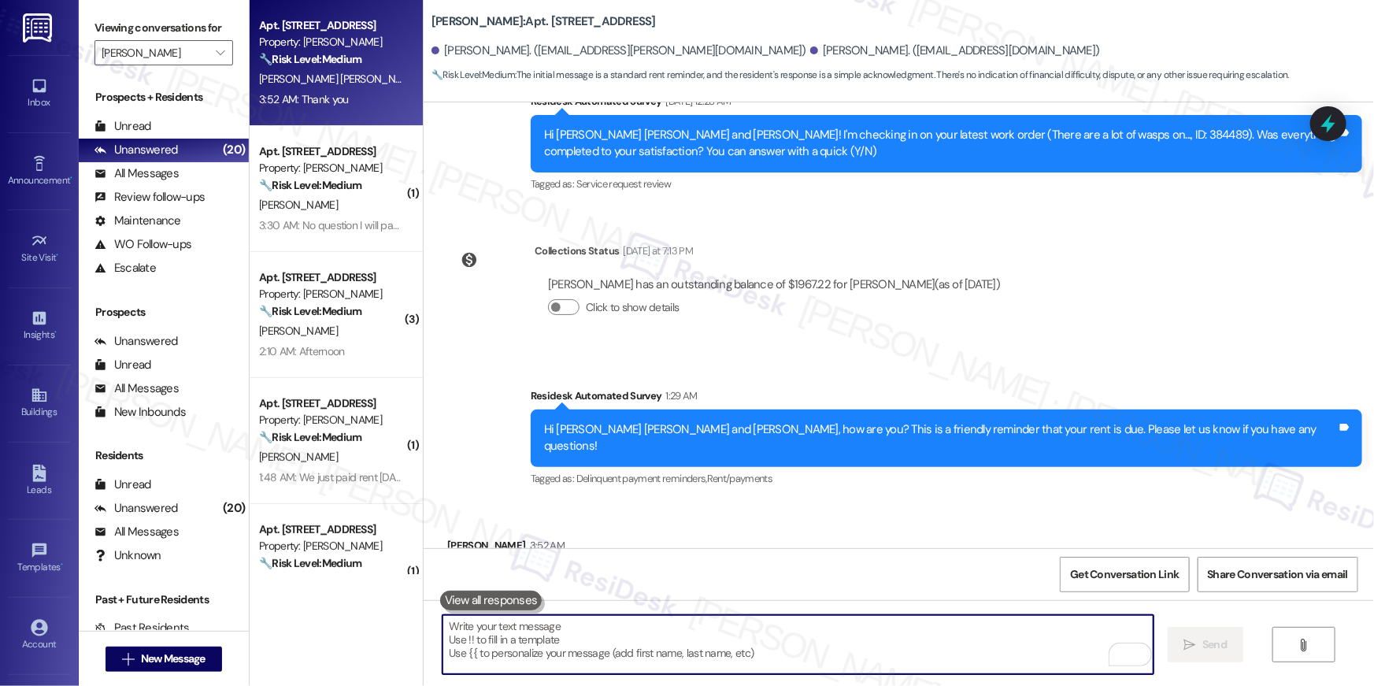
scroll to position [5859, 0]
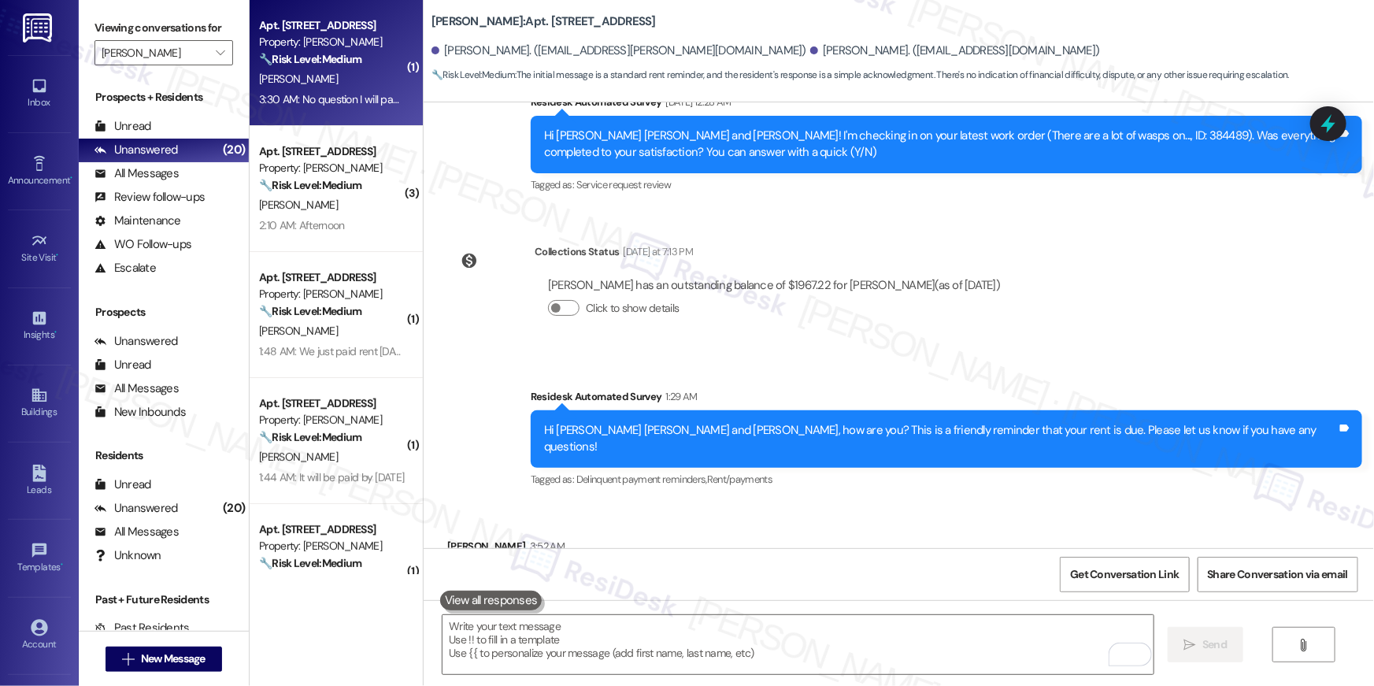
click at [358, 76] on div "C. Young" at bounding box center [332, 79] width 149 height 20
type textarea "Fetching suggested responses. Please feel free to read through the conversation…"
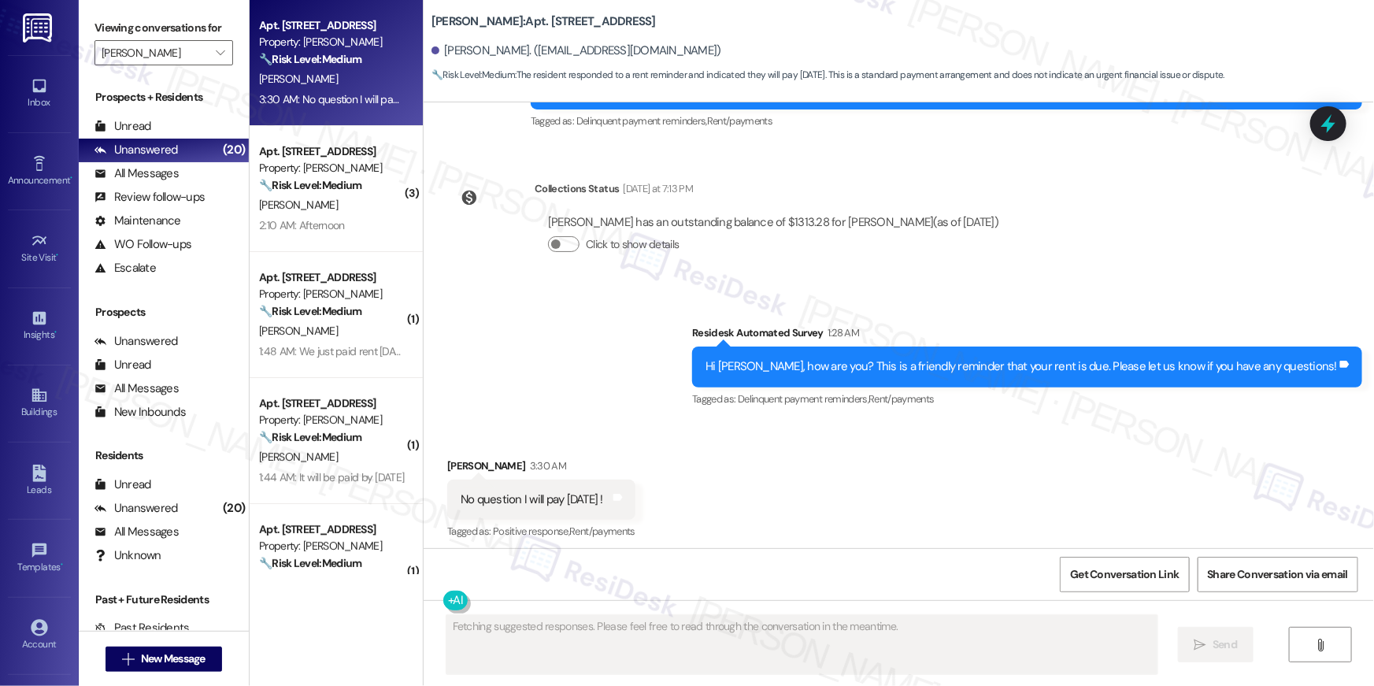
scroll to position [5312, 0]
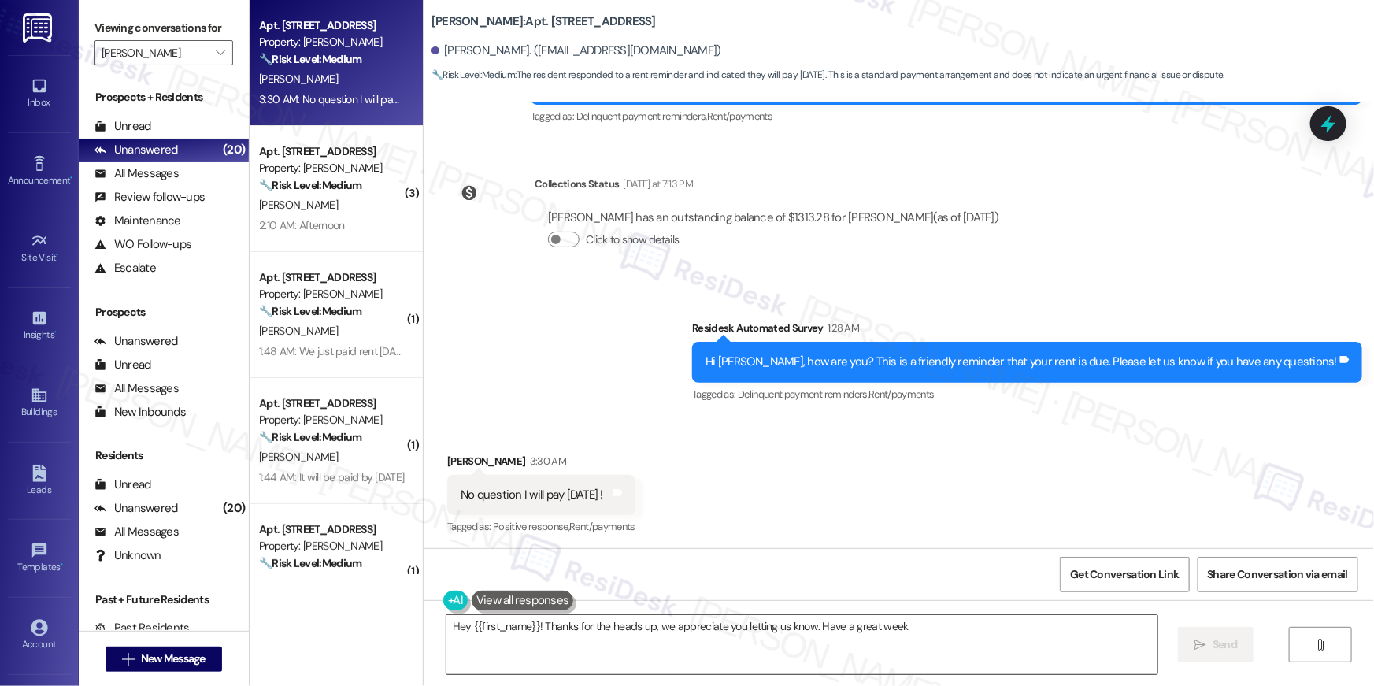
type textarea "Hey {{first_name}}! Thanks for the heads up, we appreciate you letting us know.…"
click at [915, 622] on textarea "Hey {{first_name}}! Thanks for the heads up, we appreciate you letting us know.…" at bounding box center [802, 644] width 711 height 59
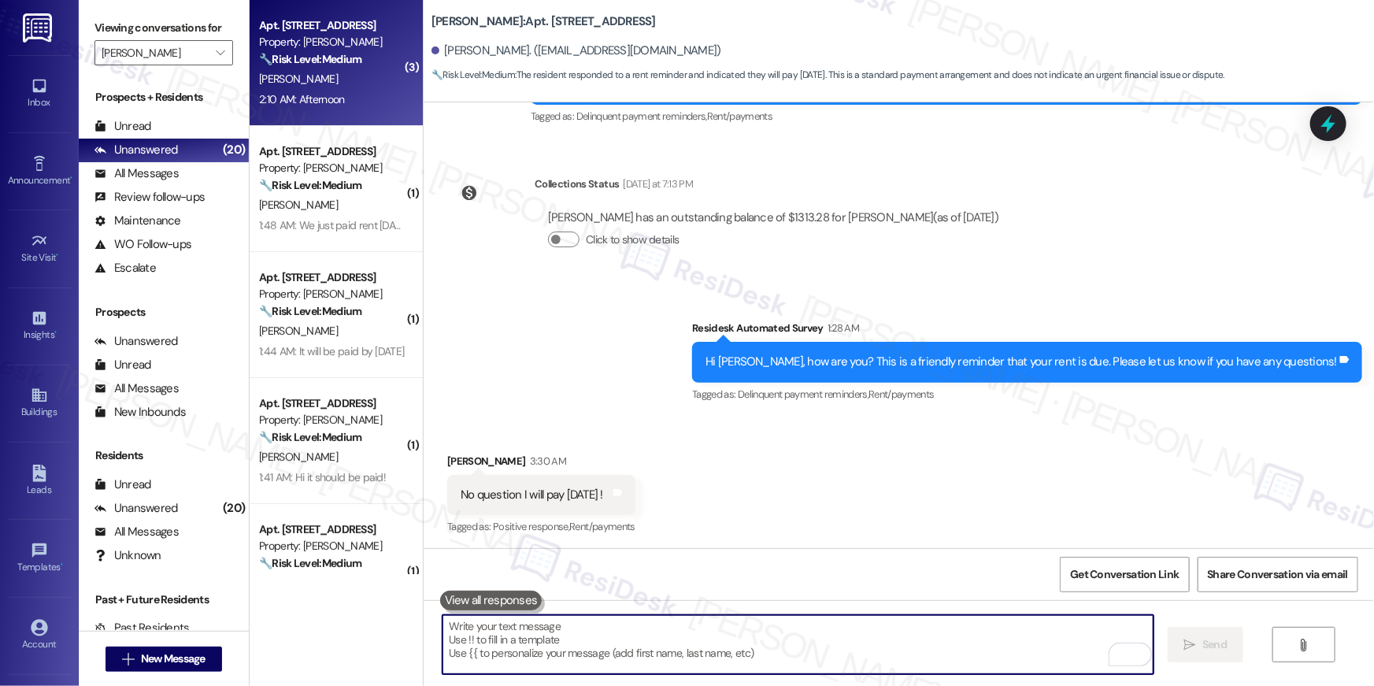
click at [330, 44] on div "Property: [PERSON_NAME]" at bounding box center [332, 42] width 146 height 17
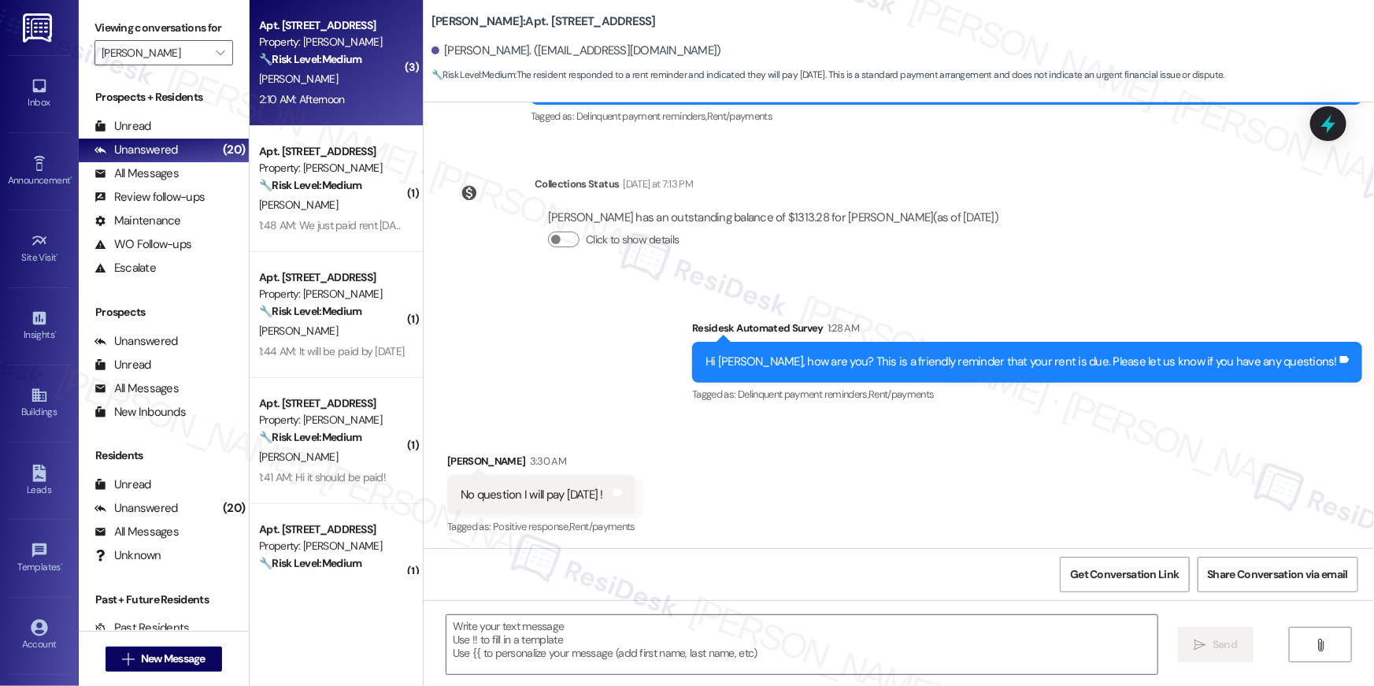
type textarea "Fetching suggested responses. Please feel free to read through the conversation…"
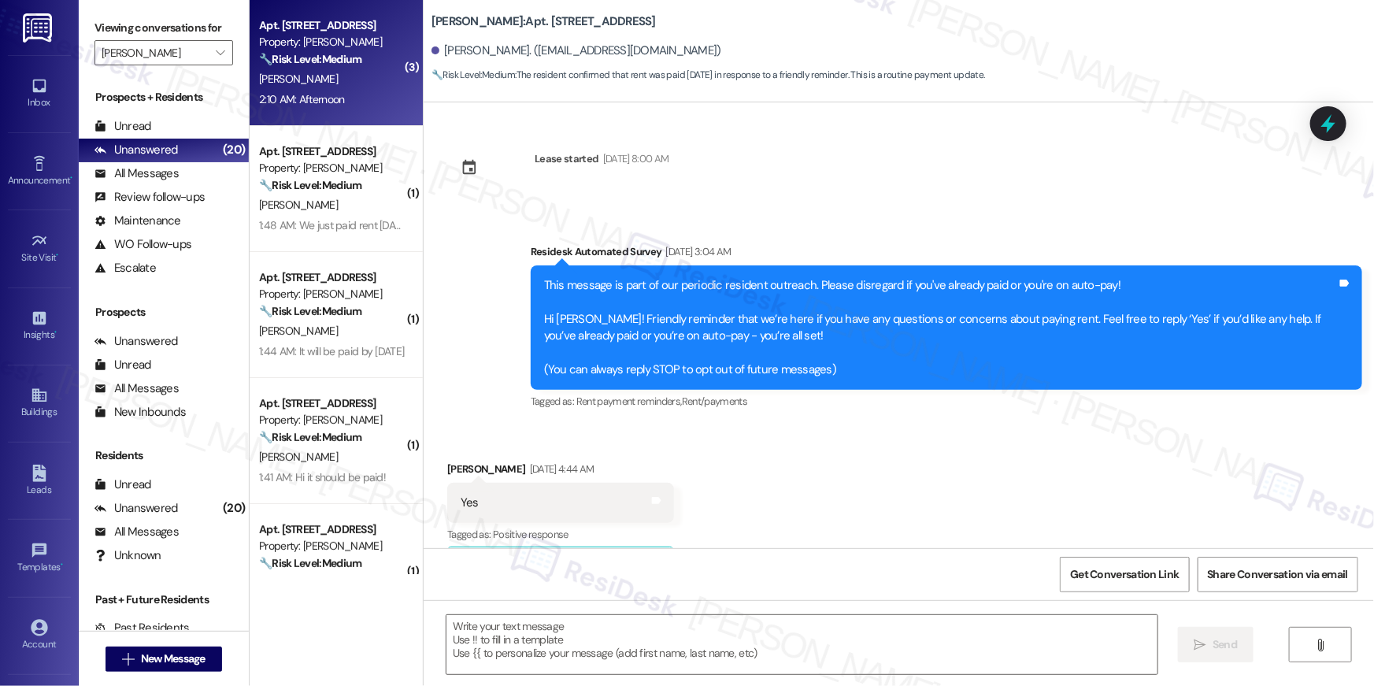
scroll to position [21003, 0]
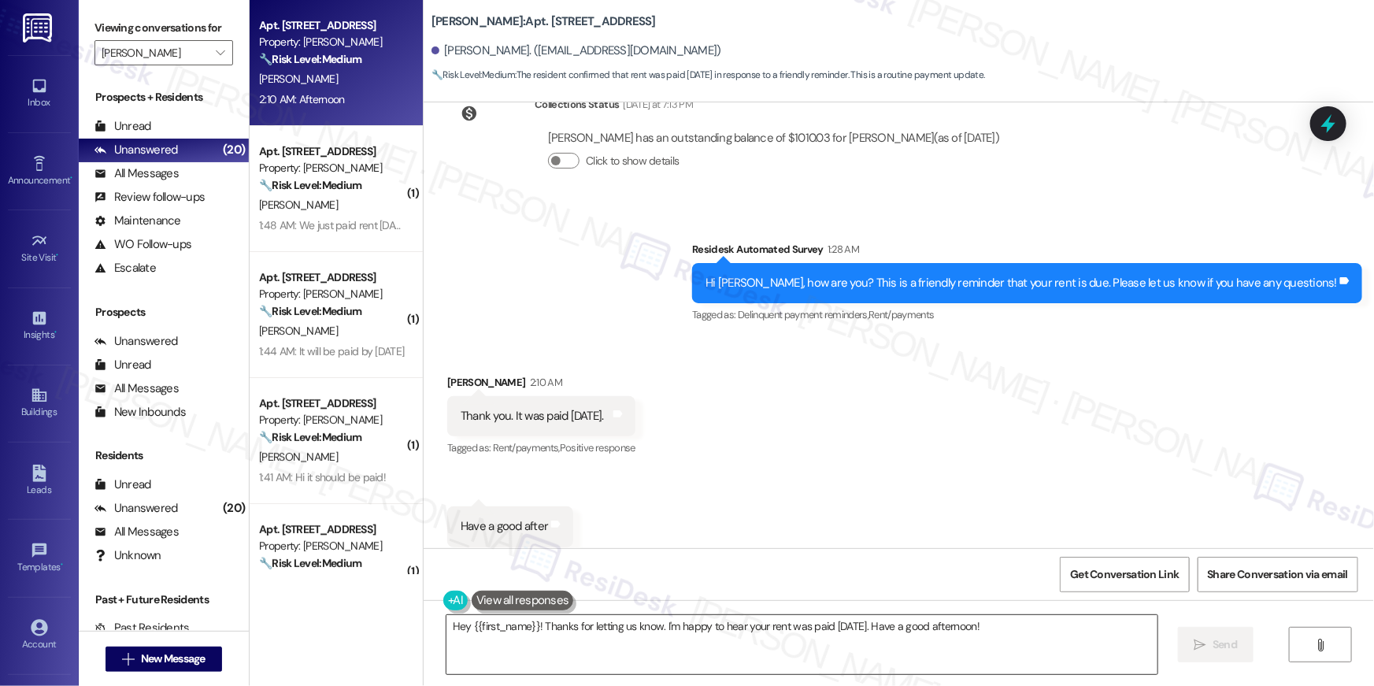
click at [860, 661] on textarea "Hey {{first_name}}! Thanks for letting us know. I'm happy to hear your rent was…" at bounding box center [802, 644] width 711 height 59
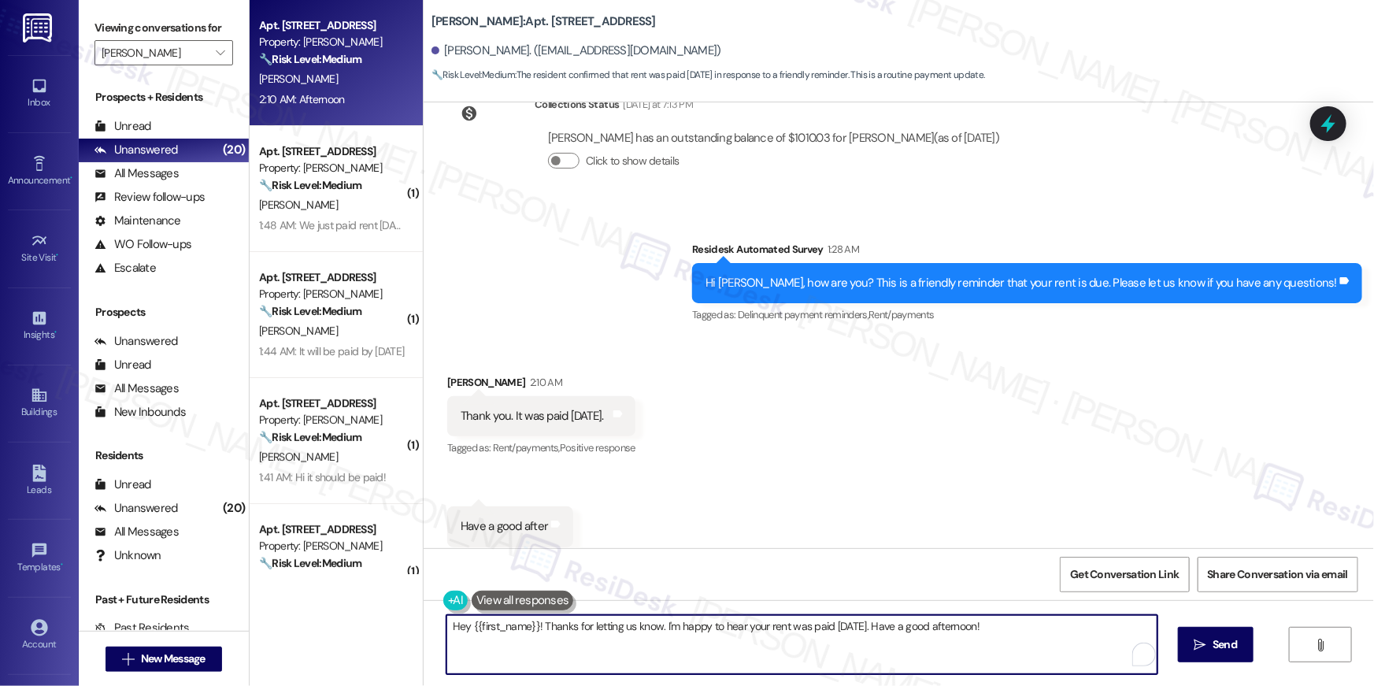
paste textarea "Thank you so much for your payment, {{first_name}}! I’m sorry if the rent remin…"
type textarea "Thank you so much for your payment, {{first_name}}! I’m sorry if the rent remin…"
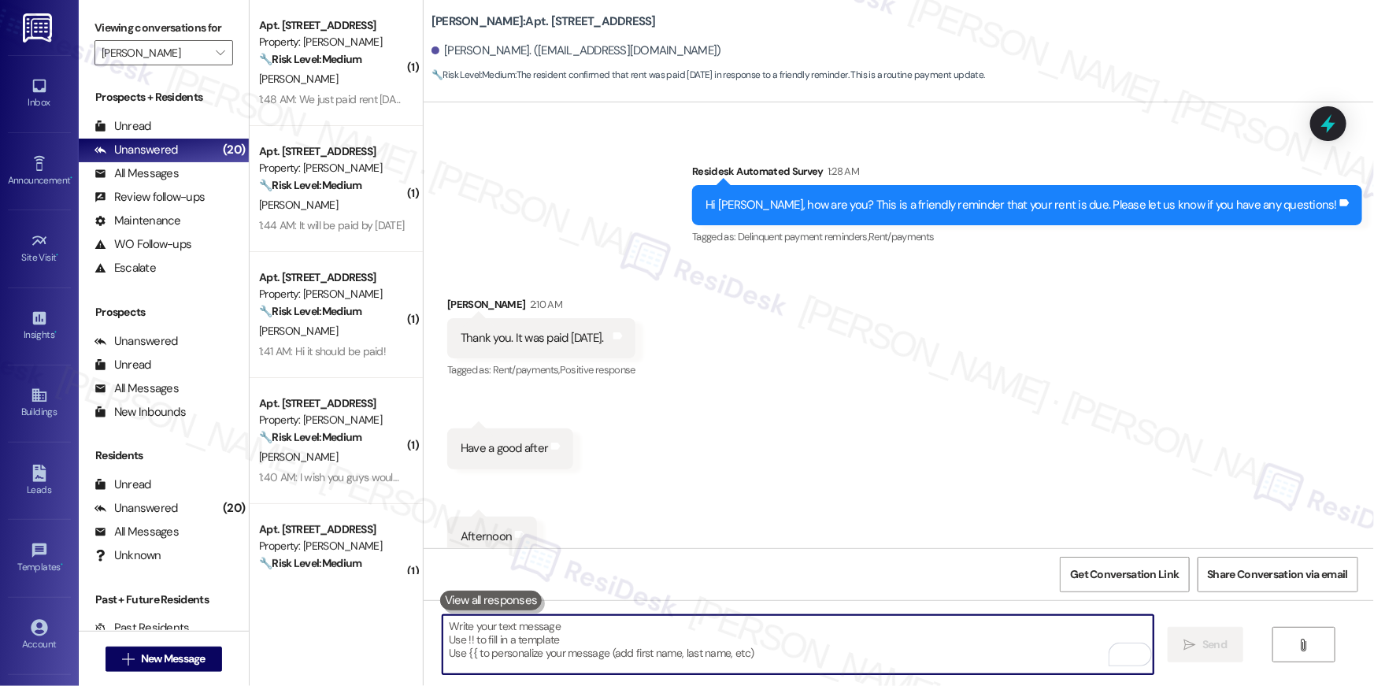
scroll to position [21130, 0]
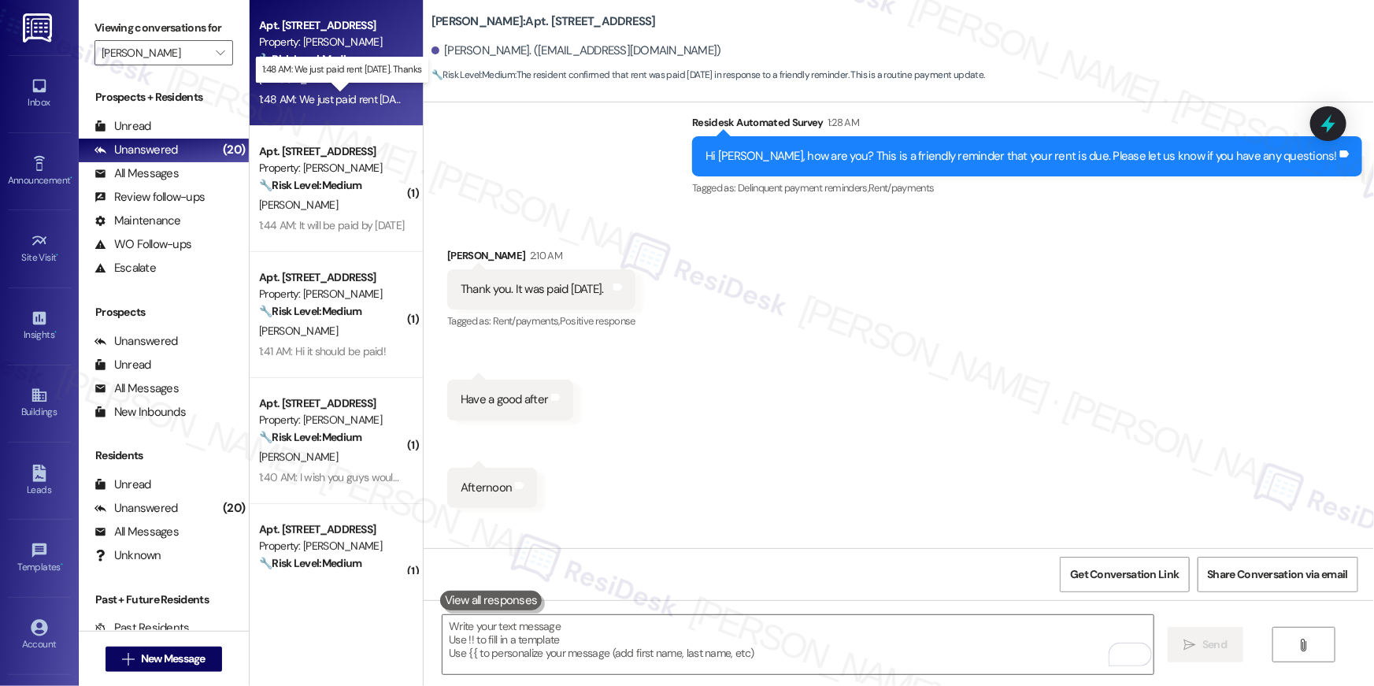
click at [333, 98] on div "1:48 AM: We just paid rent today. Thanks 1:48 AM: We just paid rent today. Than…" at bounding box center [352, 99] width 187 height 14
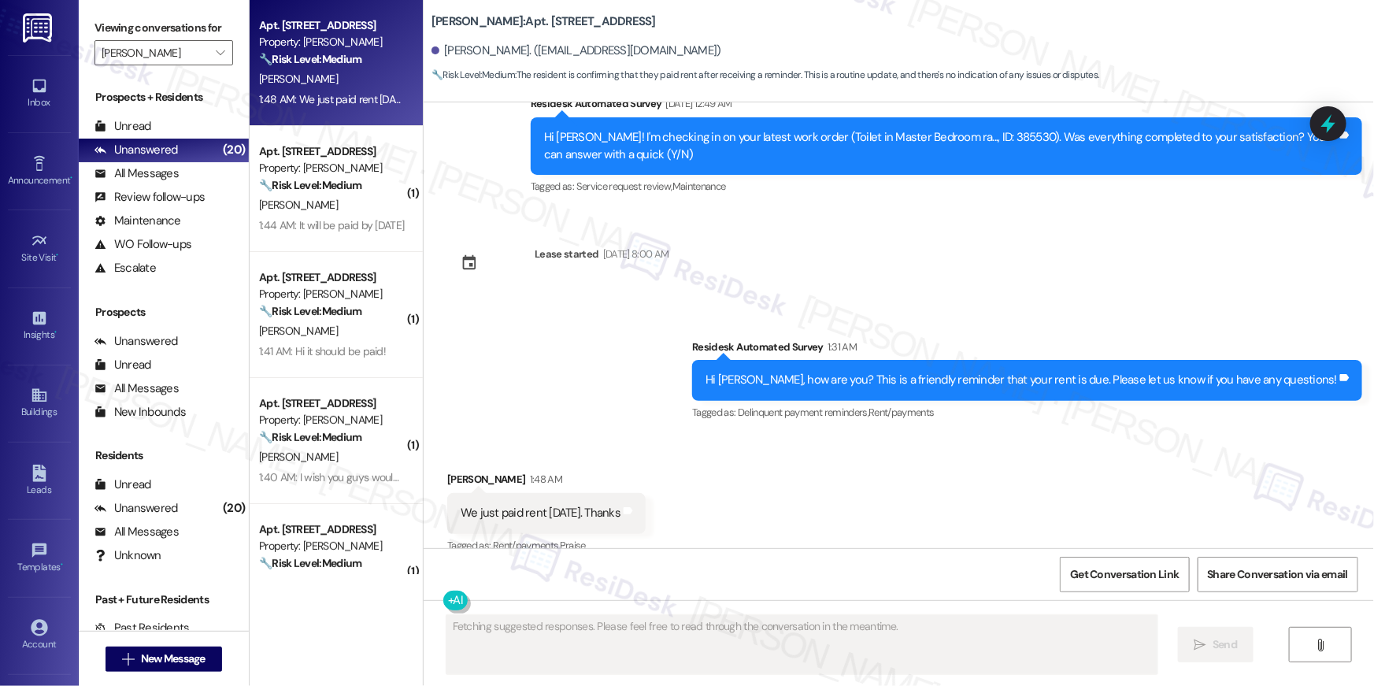
scroll to position [4347, 0]
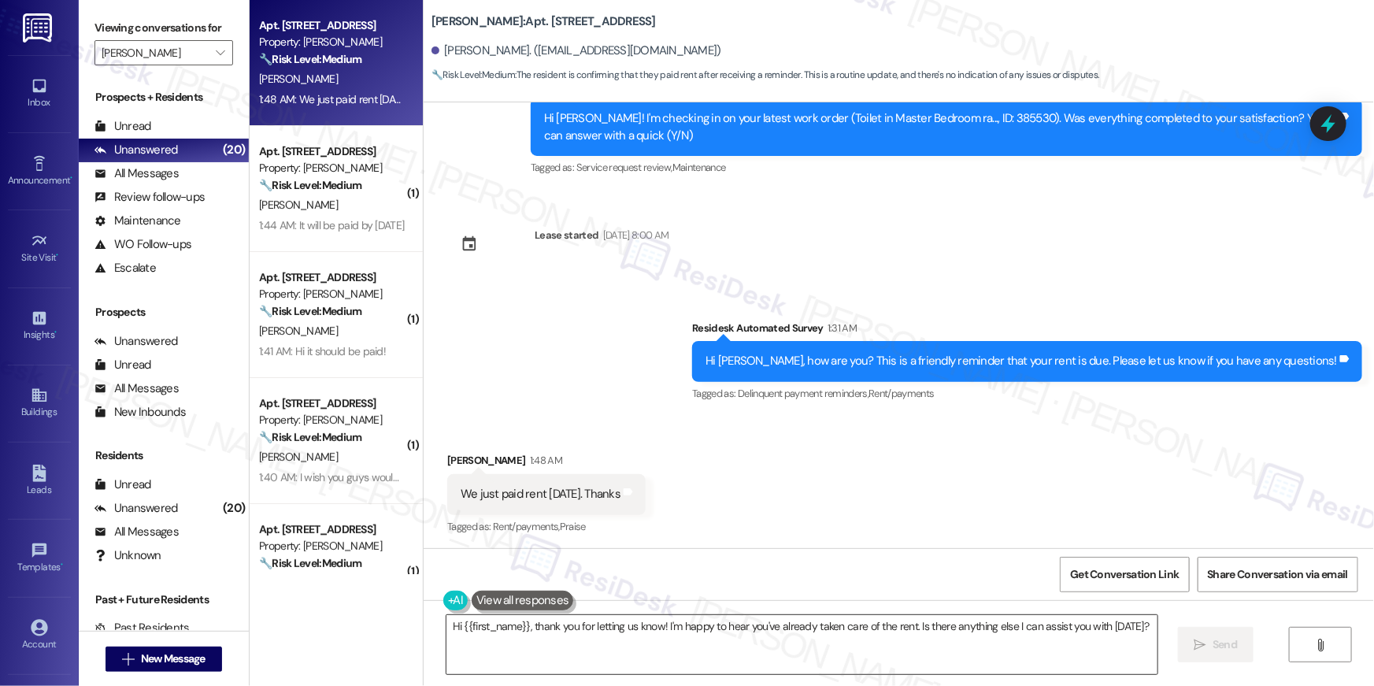
click at [833, 633] on textarea "Hi {{first_name}}, thank you for letting us know! I'm happy to hear you've alre…" at bounding box center [802, 644] width 711 height 59
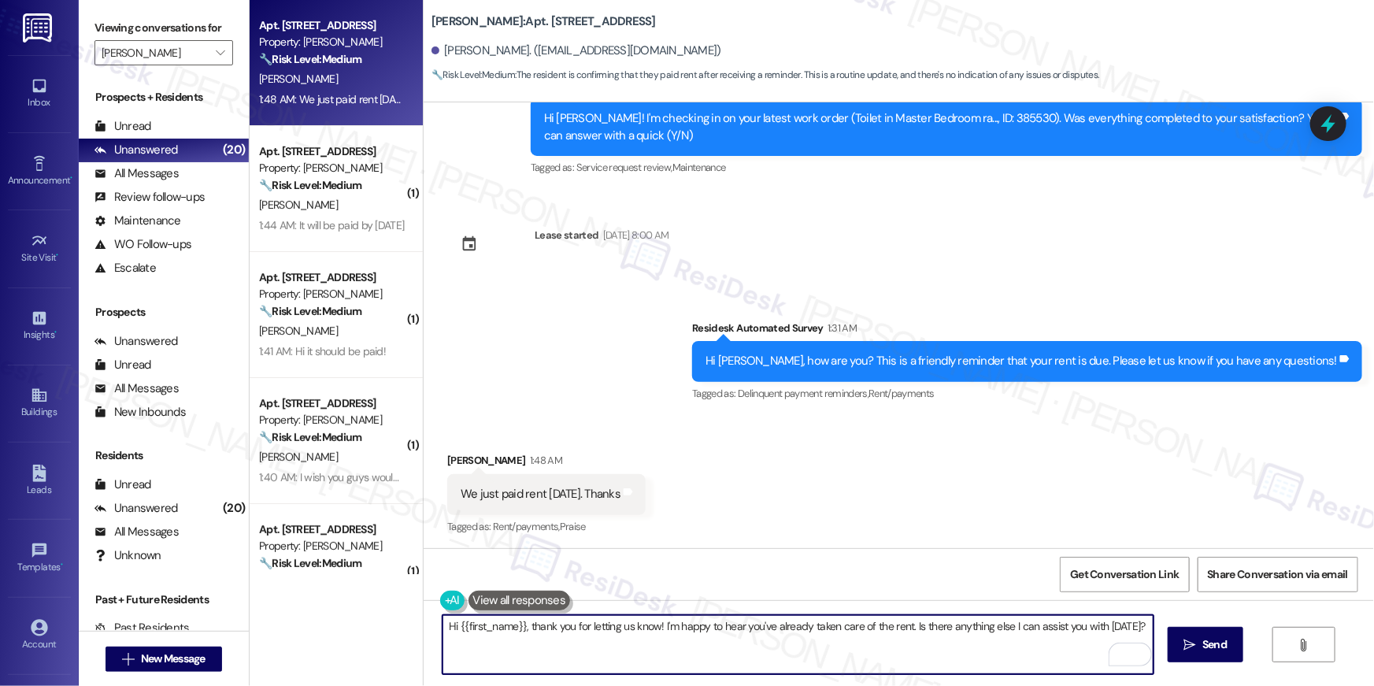
click at [866, 639] on textarea "Hi {{first_name}}, thank you for letting us know! I'm happy to hear you've alre…" at bounding box center [798, 644] width 711 height 59
paste textarea "Thank you, {{first_name}}, for your rent payment, we truly appreciate it! If yo…"
type textarea "Thank you, {{first_name}}, for your rent payment, we truly appreciate it! If yo…"
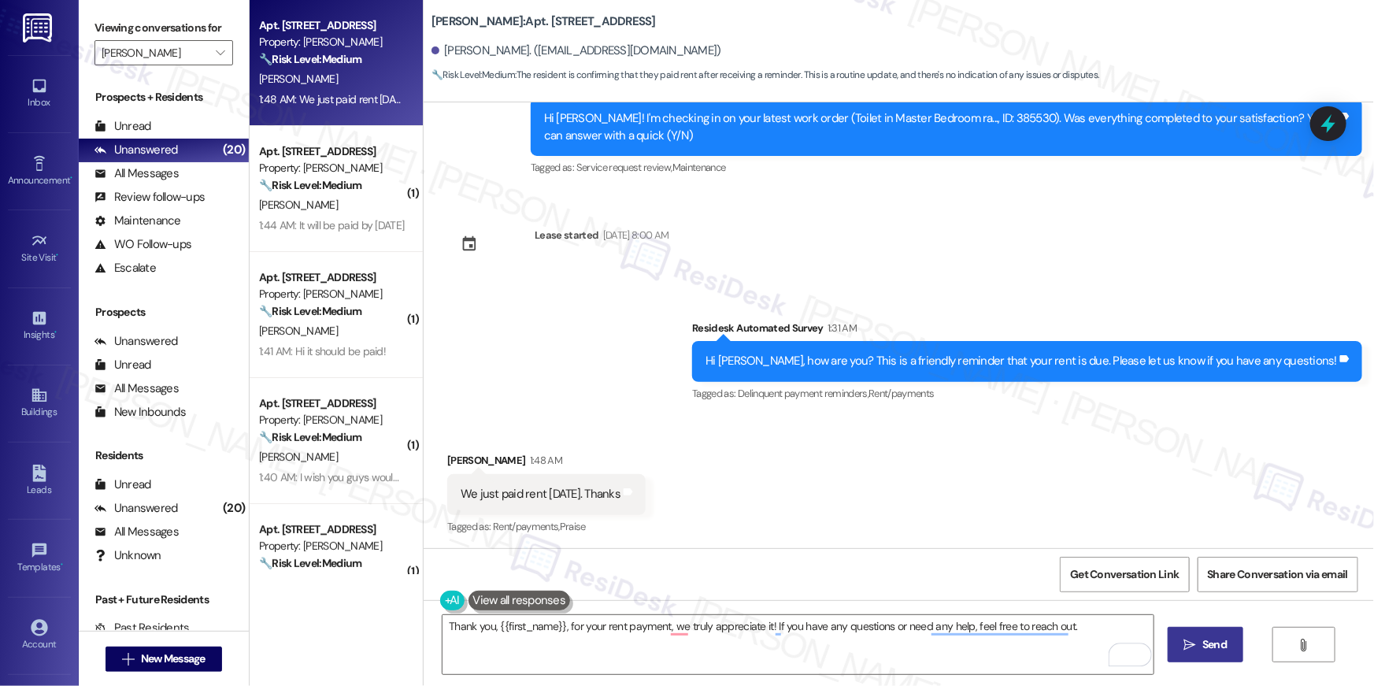
click at [1189, 639] on icon "" at bounding box center [1190, 645] width 12 height 13
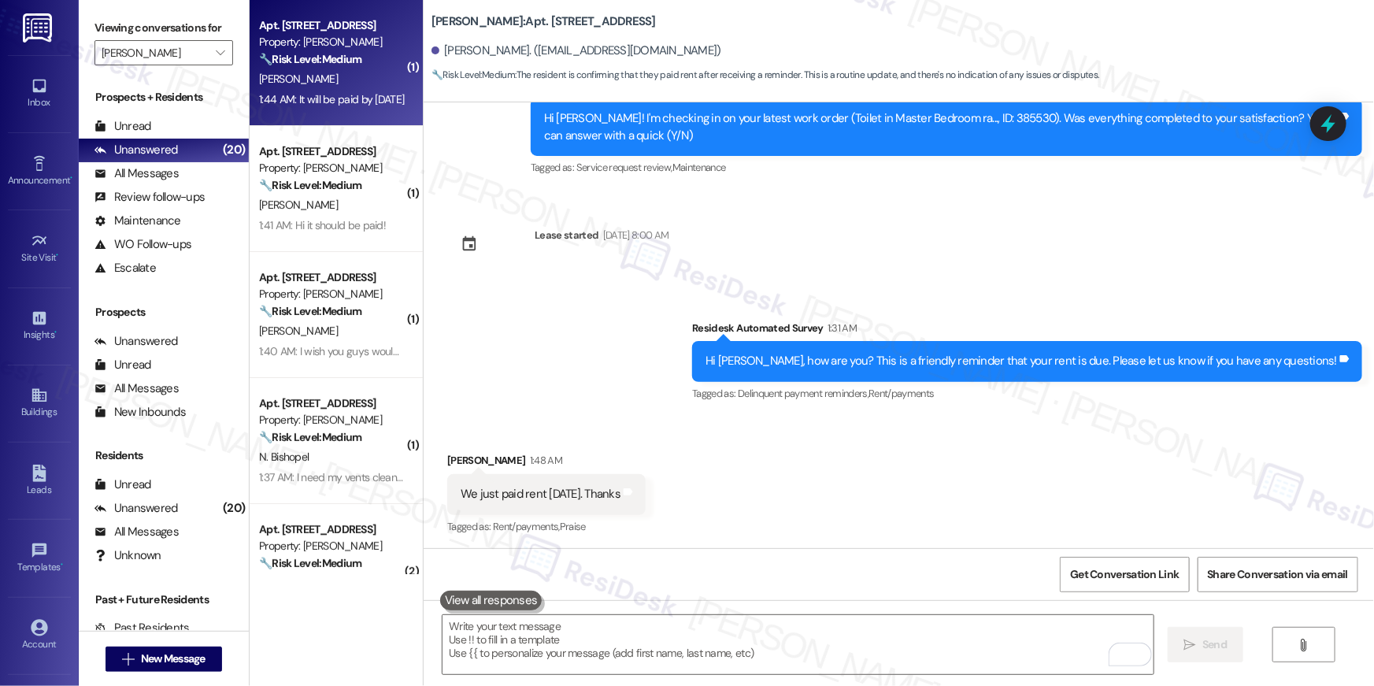
click at [366, 92] on div "1:44 AM: It will be paid by Friday 1:44 AM: It will be paid by Friday" at bounding box center [331, 99] width 145 height 14
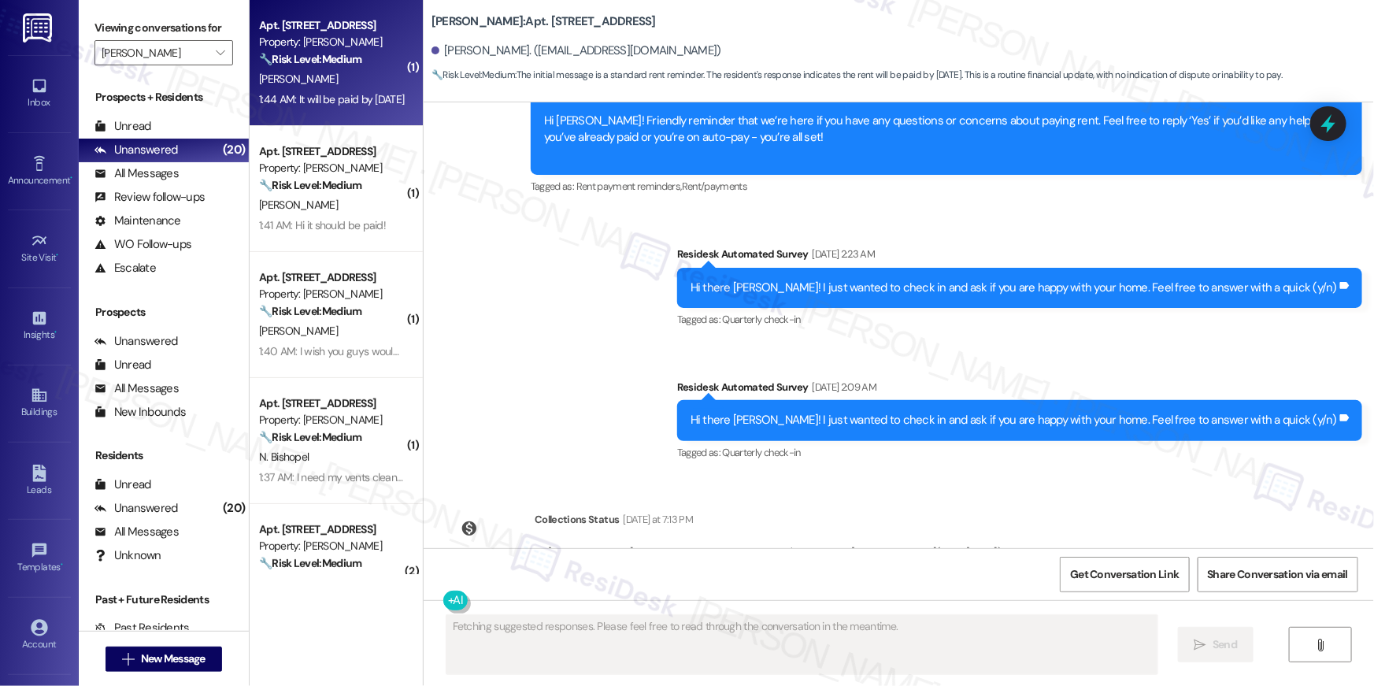
scroll to position [836, 0]
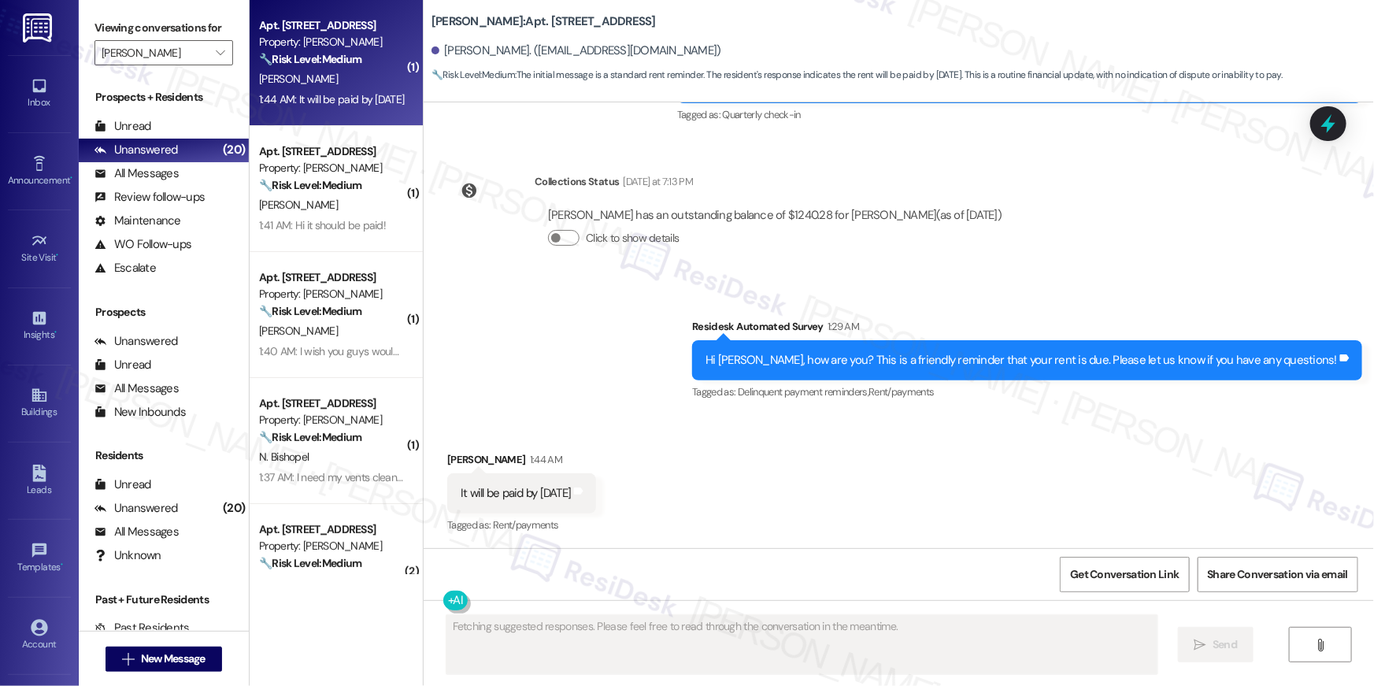
type textarea "Fetching suggested responses. Please feel free to read through the conversation…"
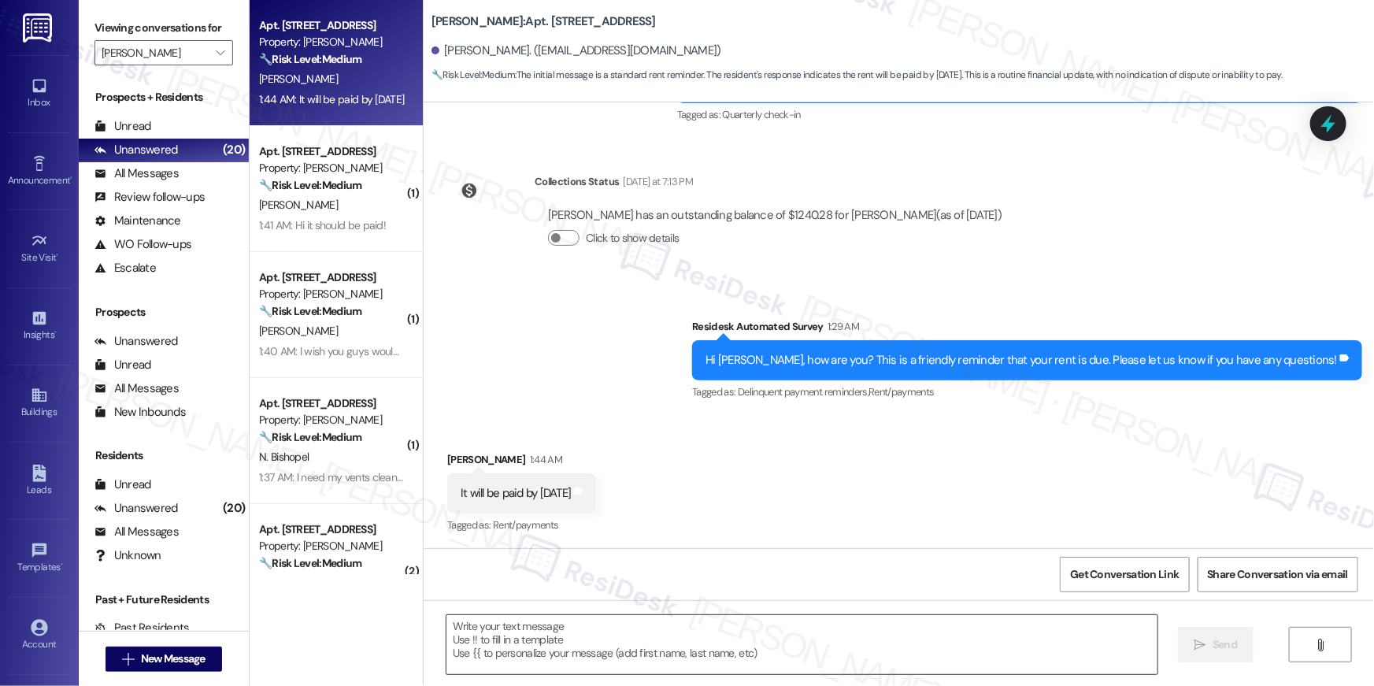
click at [724, 619] on textarea at bounding box center [802, 644] width 711 height 59
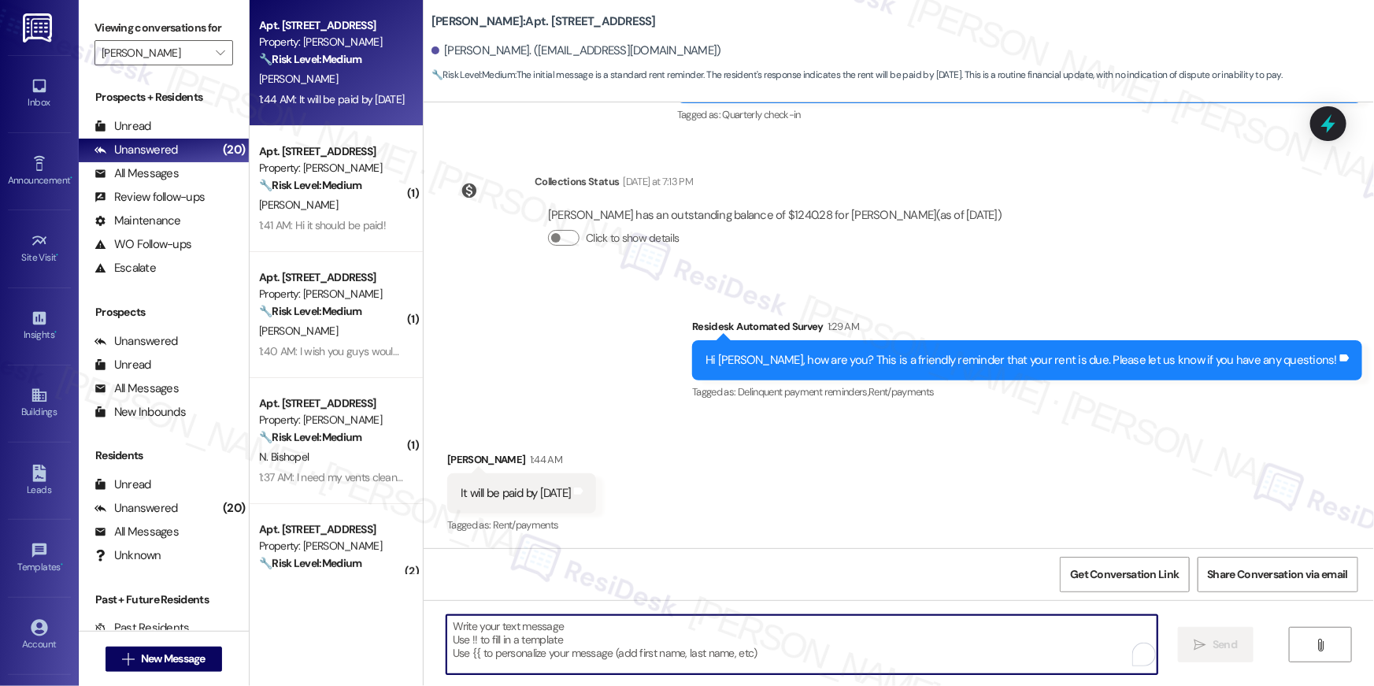
click at [722, 621] on textarea "To enrich screen reader interactions, please activate Accessibility in Grammarl…" at bounding box center [802, 644] width 711 height 59
click at [722, 621] on textarea "To enrich screen reader interactions, please activate Accessibility in Grammarl…" at bounding box center [798, 644] width 711 height 59
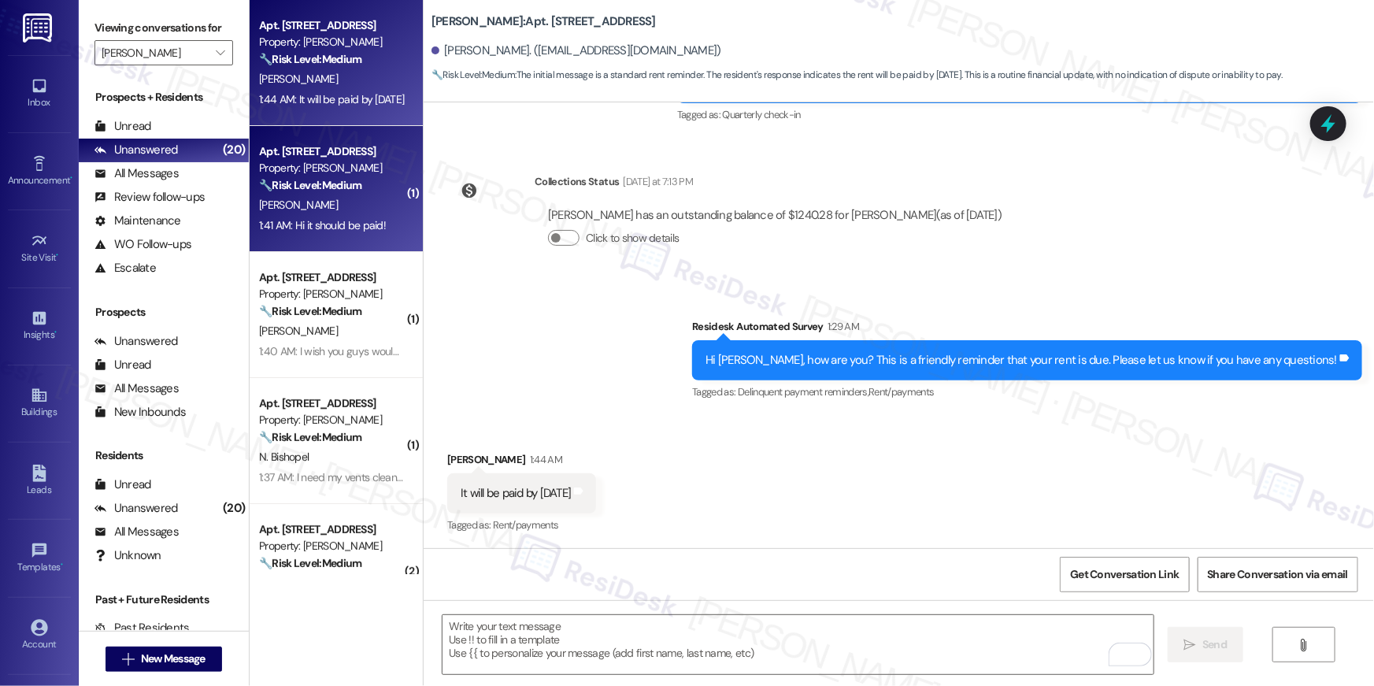
click at [298, 205] on div "D. Williams" at bounding box center [332, 205] width 149 height 20
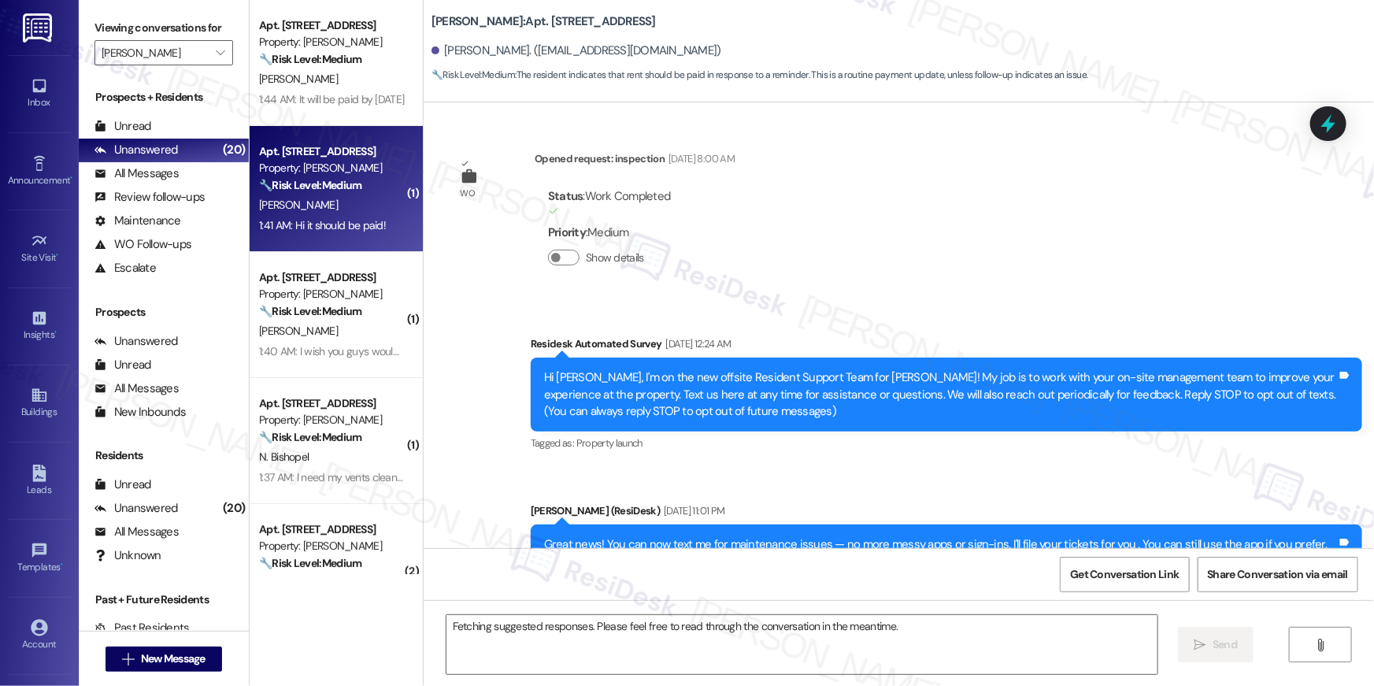
scroll to position [10123, 0]
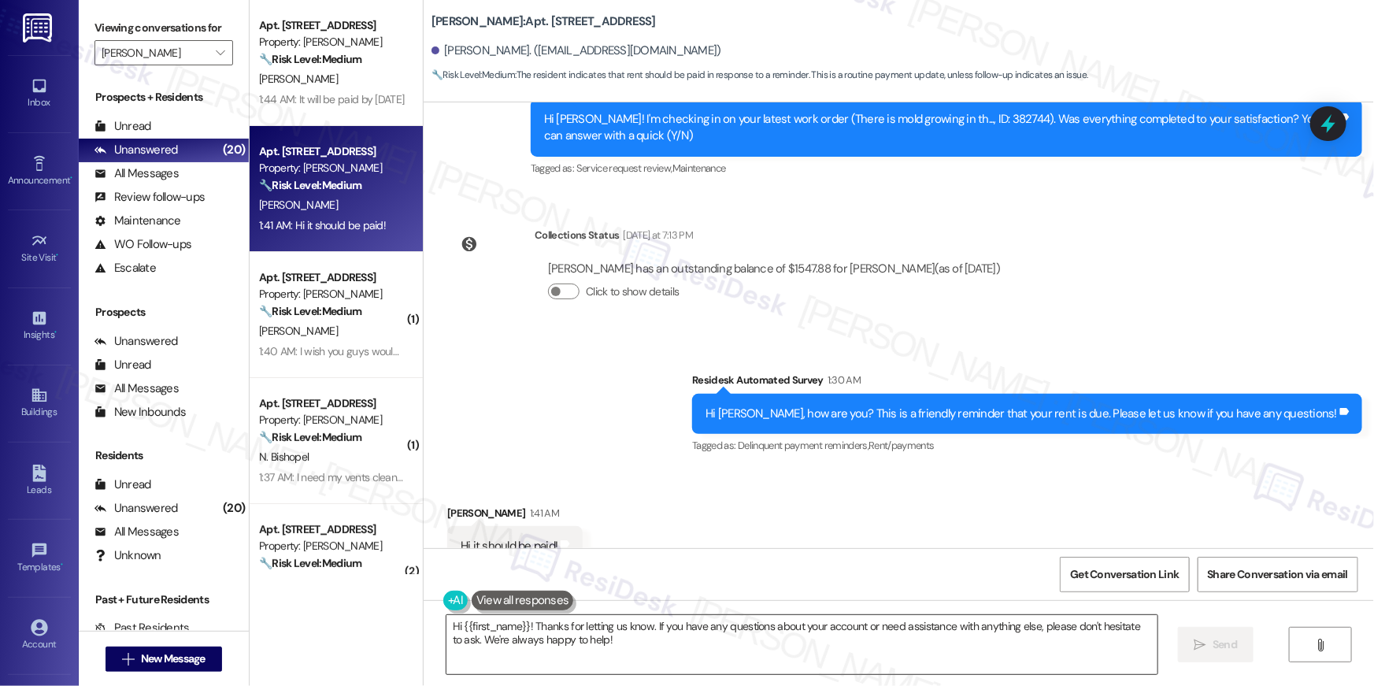
click at [946, 645] on textarea "Hi {{first_name}}! Thanks for letting us know. If you have any questions about …" at bounding box center [802, 644] width 711 height 59
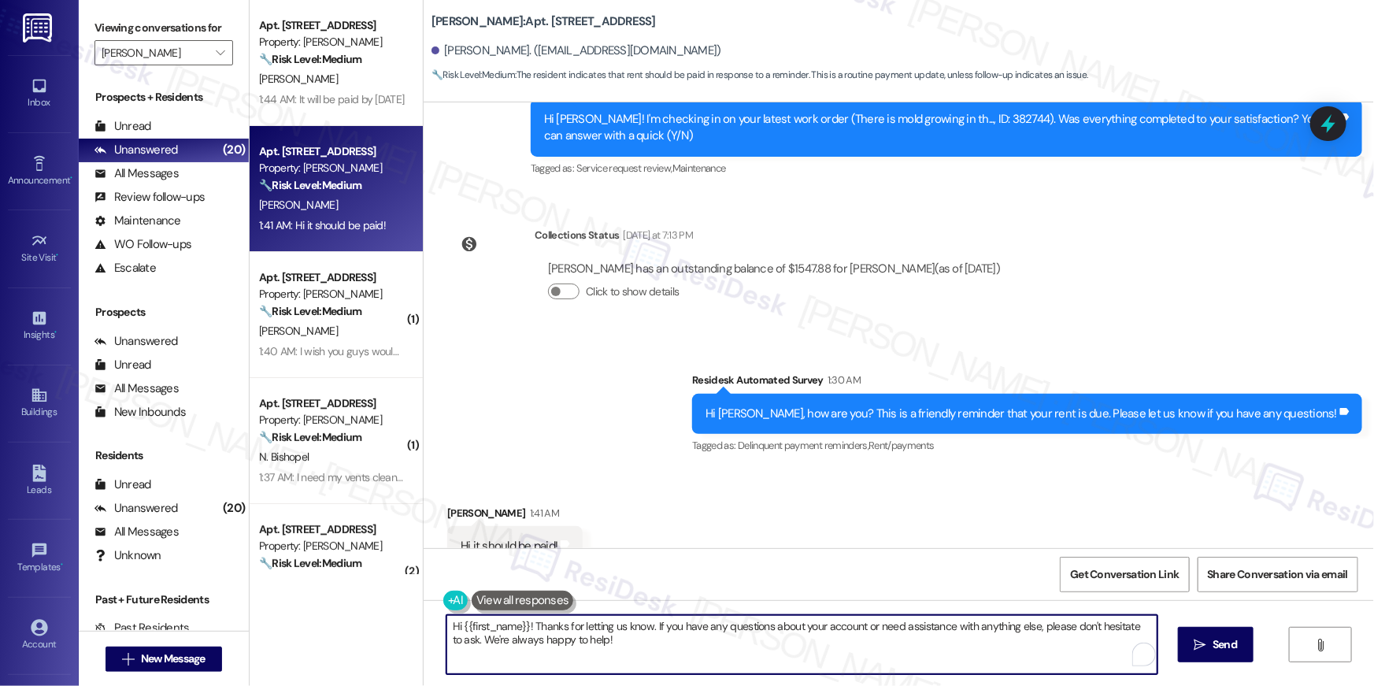
paste textarea "Thank you so much for your payment, {{first_name}}! I’m sorry if the rent remin…"
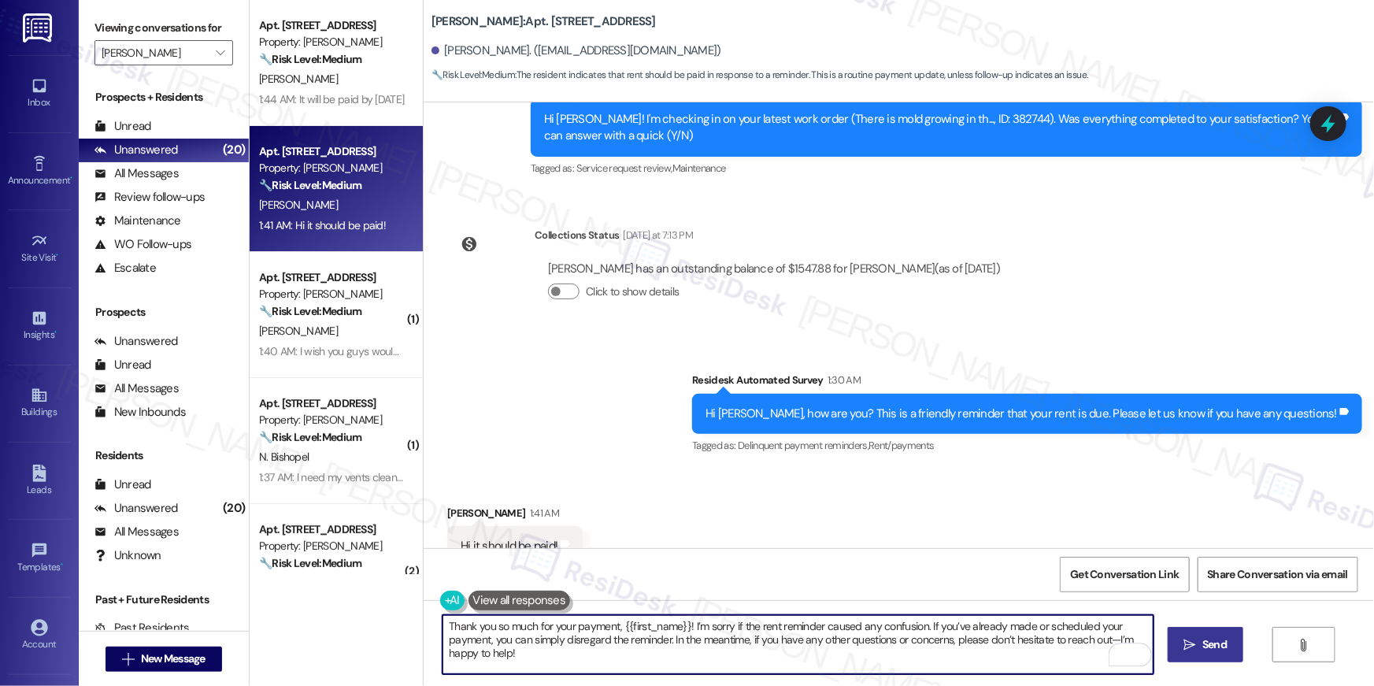
type textarea "Thank you so much for your payment, {{first_name}}! I’m sorry if the rent remin…"
click at [1203, 651] on span "Send" at bounding box center [1215, 644] width 24 height 17
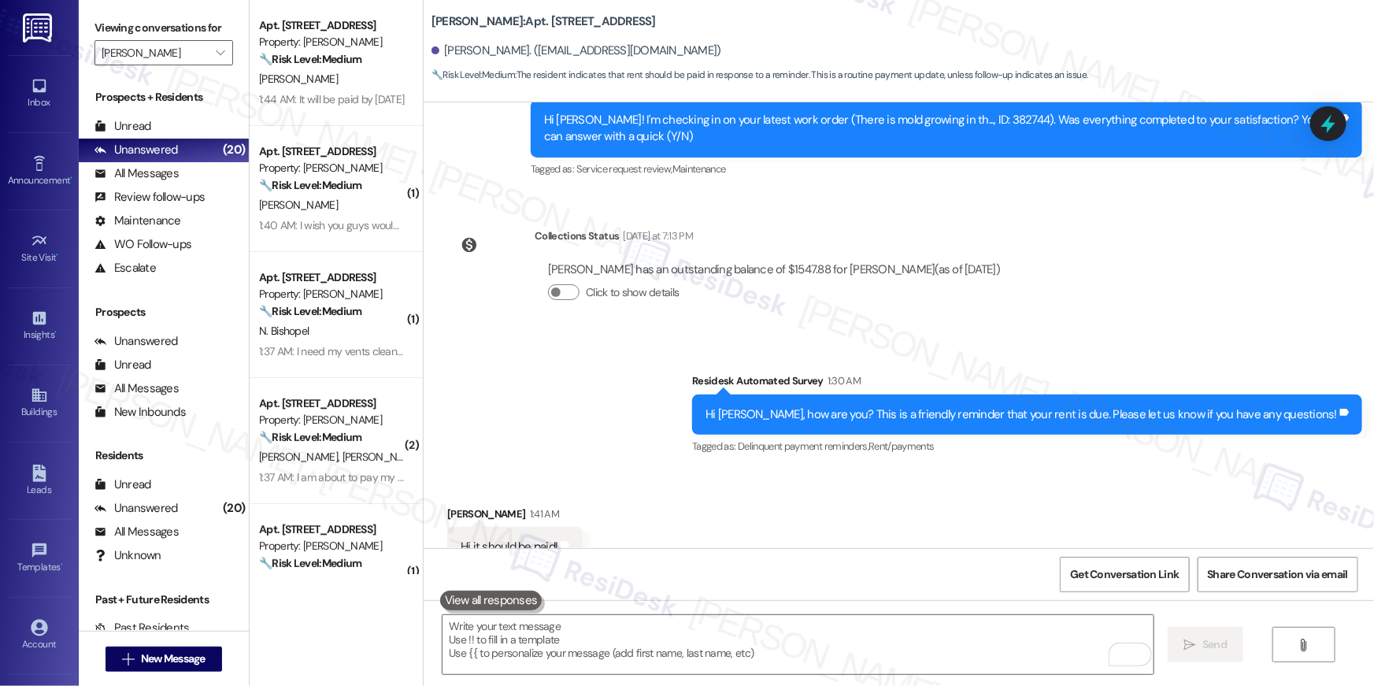
scroll to position [10249, 0]
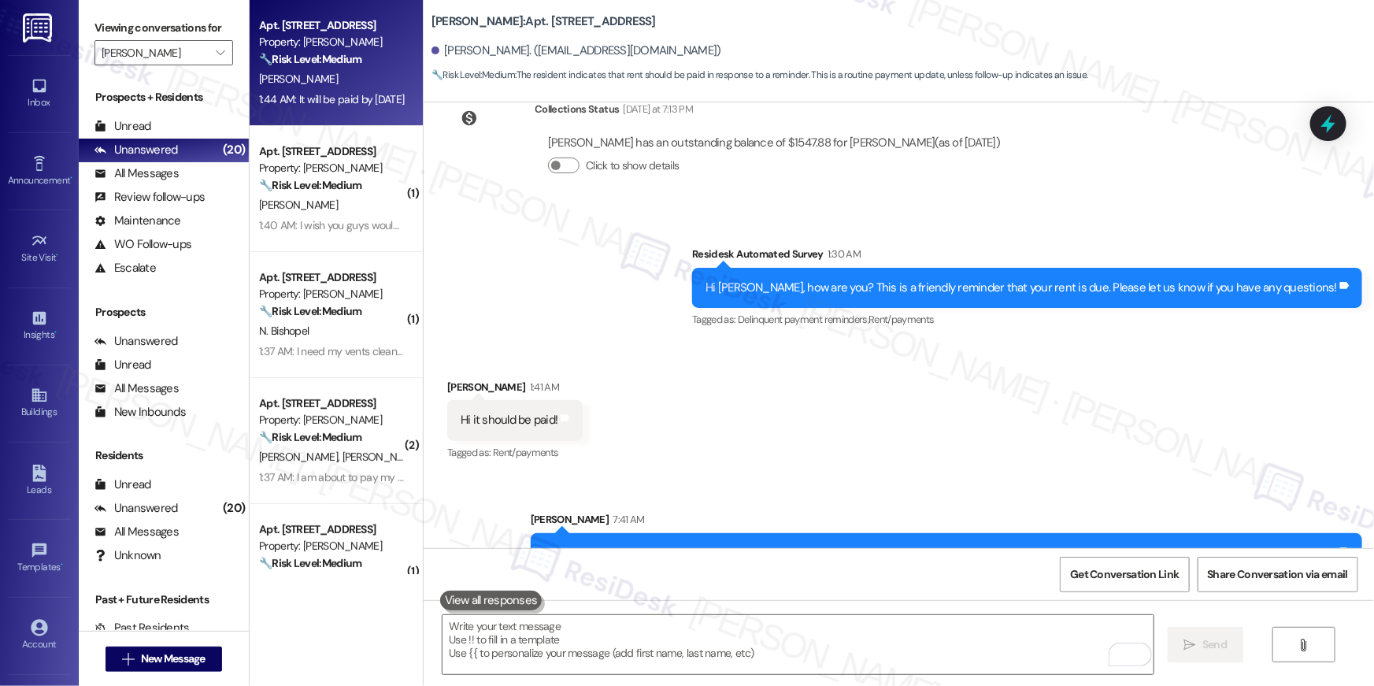
click at [317, 76] on div "J. Wallen" at bounding box center [332, 79] width 149 height 20
type textarea "Fetching suggested responses. Please feel free to read through the conversation…"
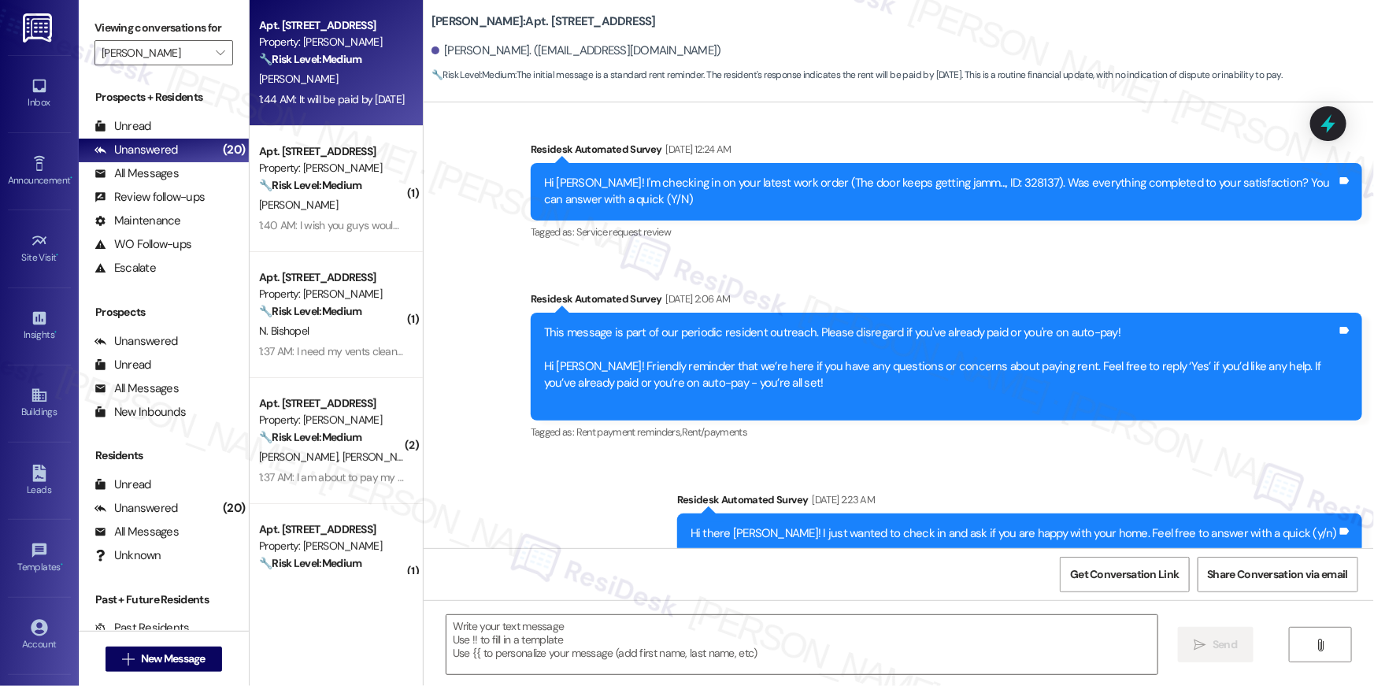
type textarea "Fetching suggested responses. Please feel free to read through the conversation…"
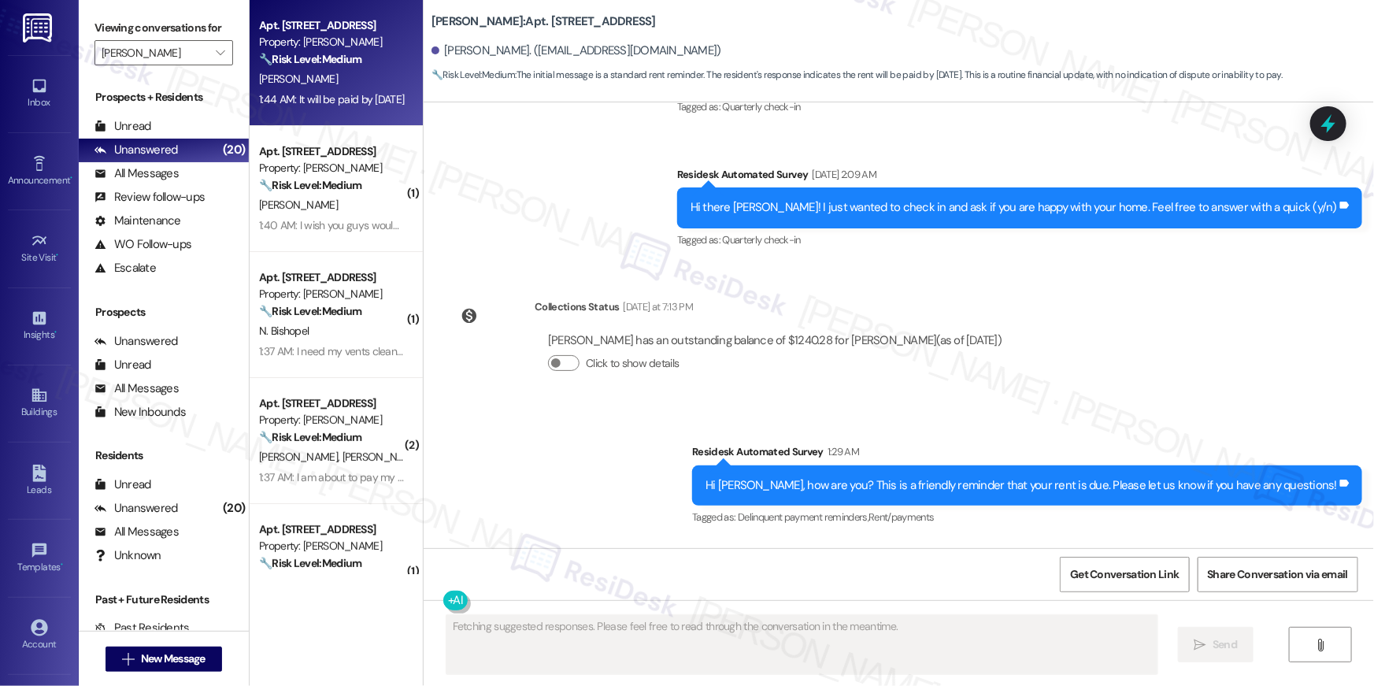
scroll to position [836, 0]
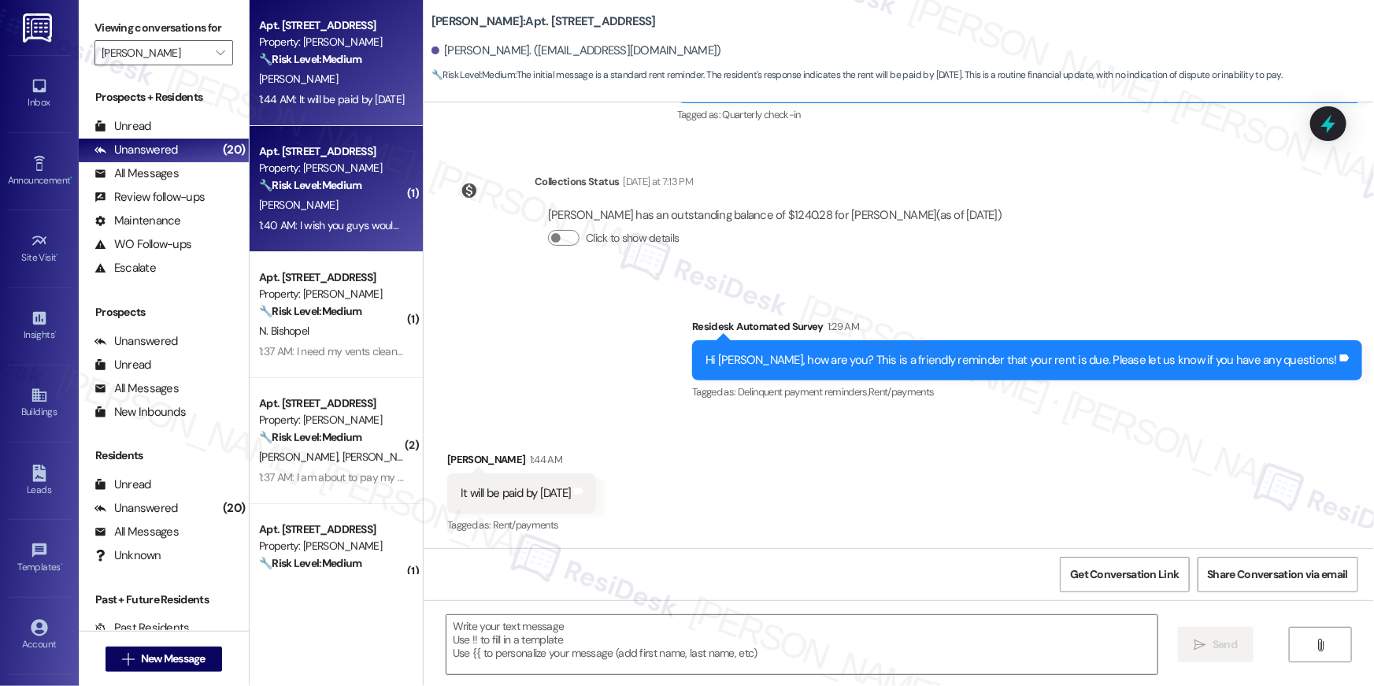
click at [341, 213] on div "T. Milligan" at bounding box center [332, 205] width 149 height 20
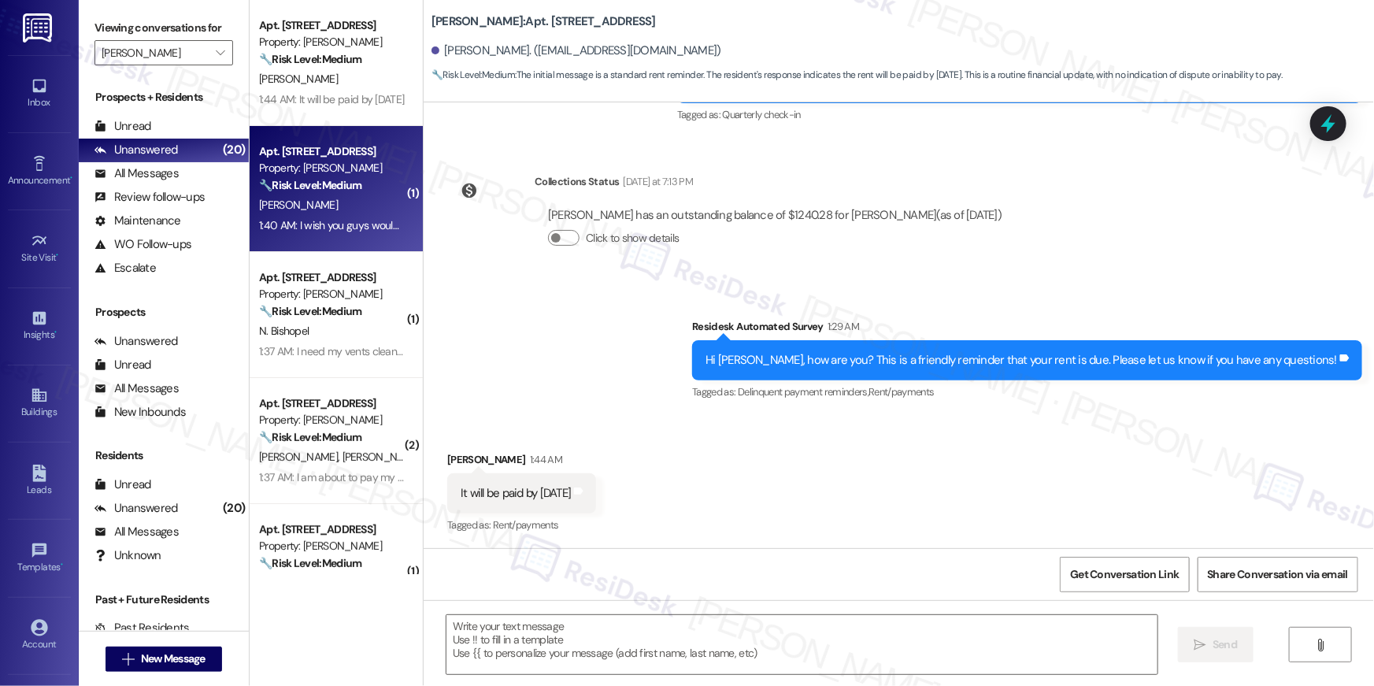
type textarea "Fetching suggested responses. Please feel free to read through the conversation…"
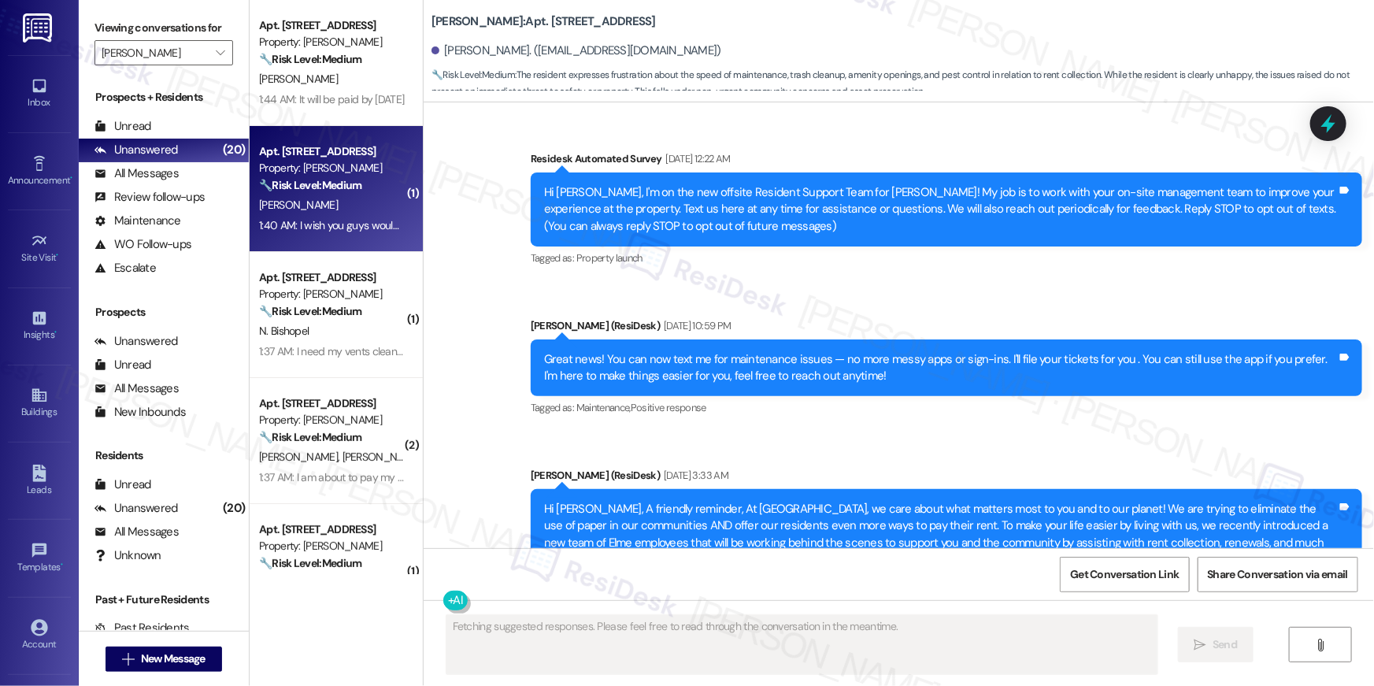
scroll to position [9172, 0]
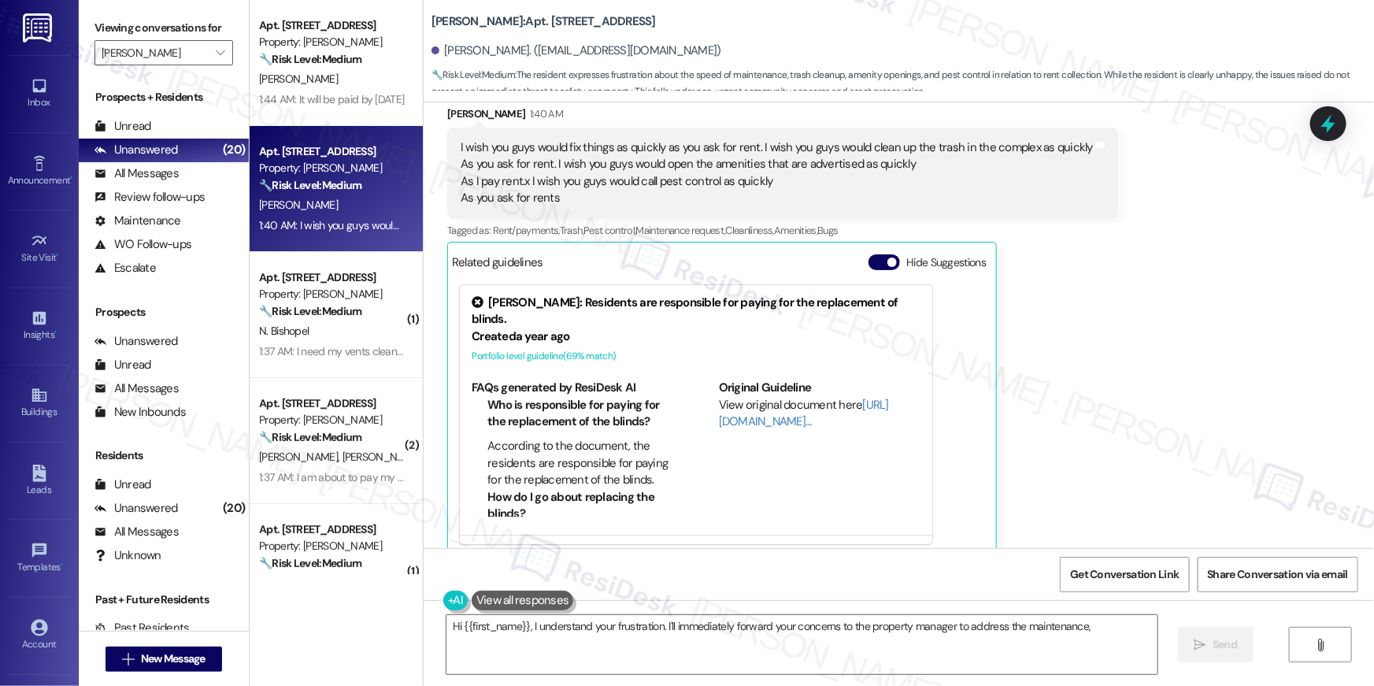
type textarea "Hi {{first_name}}, I understand your frustration. I'll immediately forward your…"
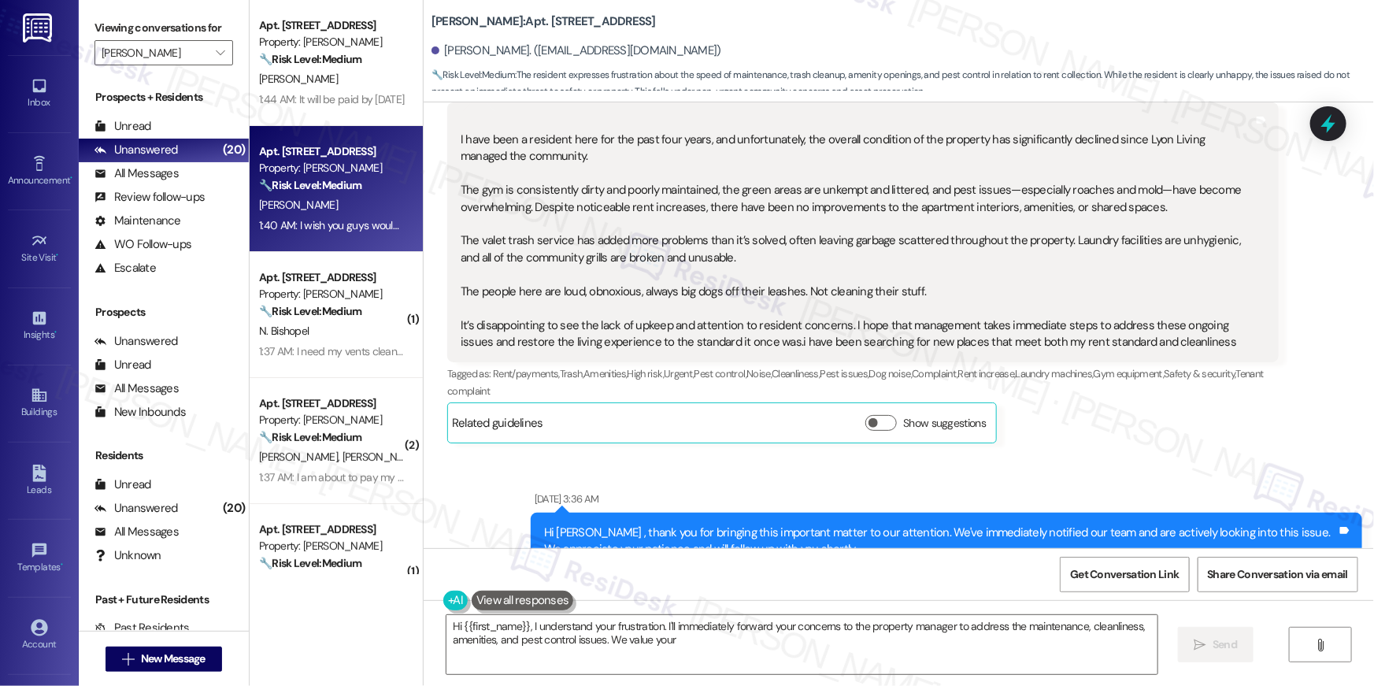
scroll to position [7708, 0]
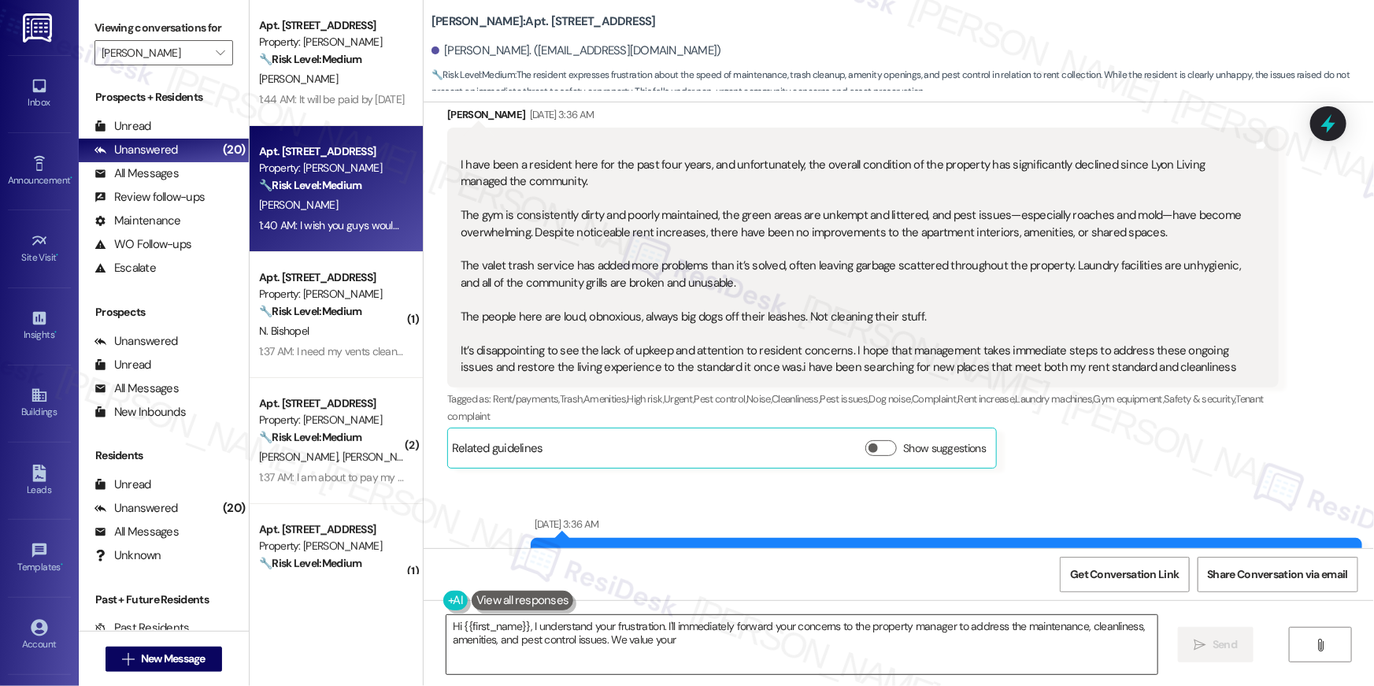
click at [780, 659] on textarea "Hi {{first_name}}, I understand your frustration. I'll immediately forward your…" at bounding box center [802, 644] width 711 height 59
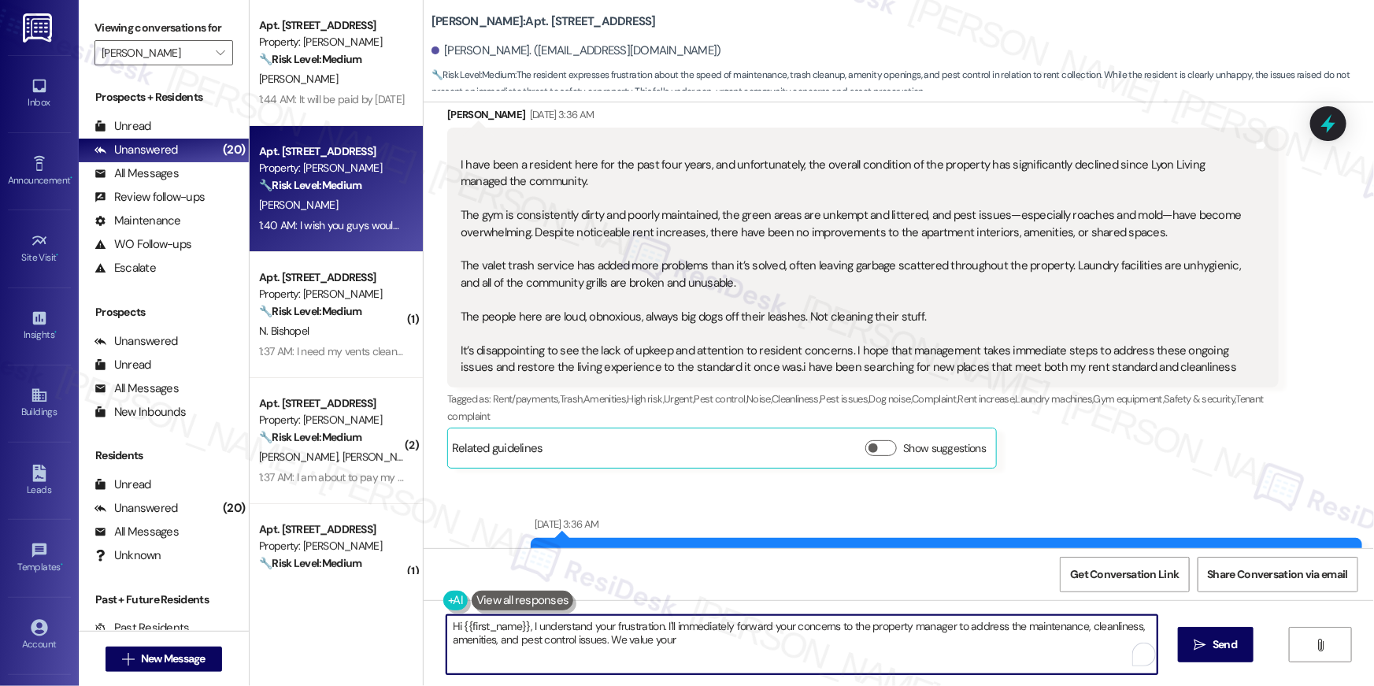
drag, startPoint x: 755, startPoint y: 639, endPoint x: 659, endPoint y: 628, distance: 96.8
click at [659, 628] on textarea "Hi {{first_name}}, I understand your frustration. I'll immediately forward your…" at bounding box center [802, 644] width 711 height 59
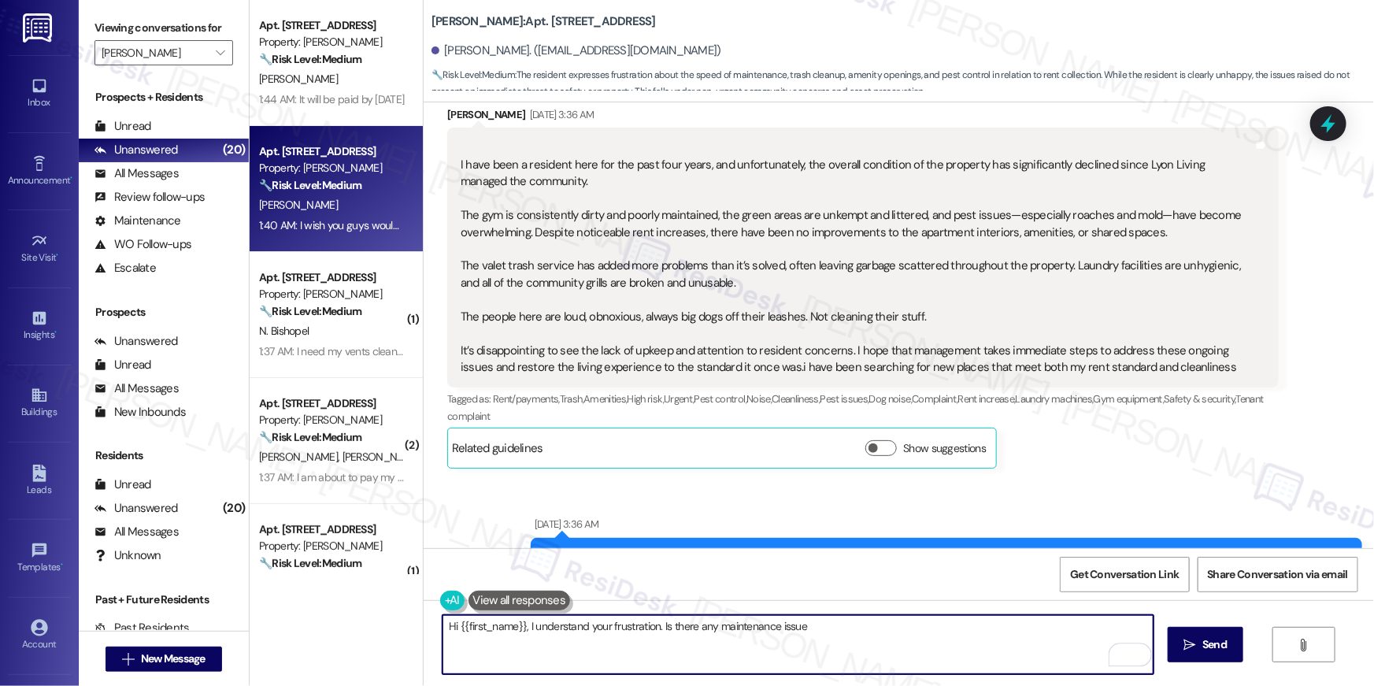
click at [712, 627] on textarea "Hi {{first_name}}, I understand your frustration. Is there any maintenance issue" at bounding box center [798, 644] width 711 height 59
click at [921, 637] on textarea "Hi {{first_name}}, I understand your frustration. Is there any pending maintena…" at bounding box center [798, 644] width 711 height 59
type textarea "Hi {{first_name}}, I understand your frustration. Is there any pending maintena…"
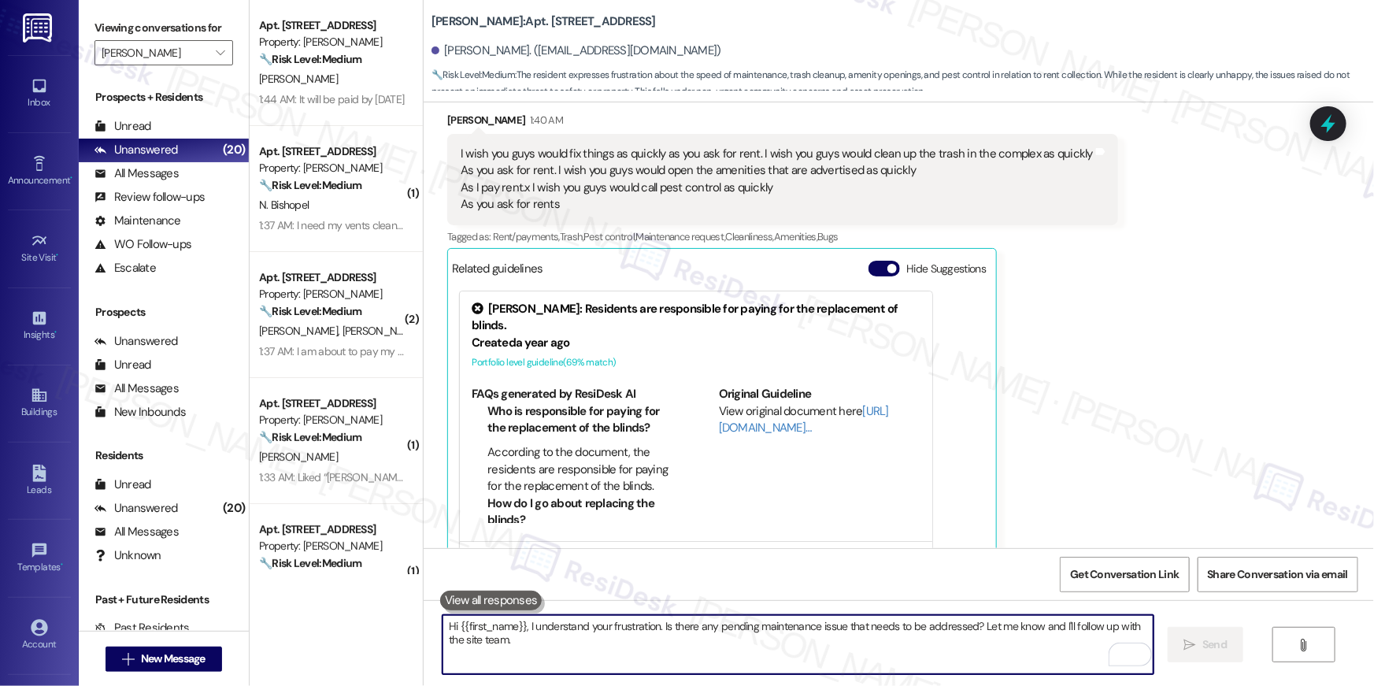
scroll to position [9172, 0]
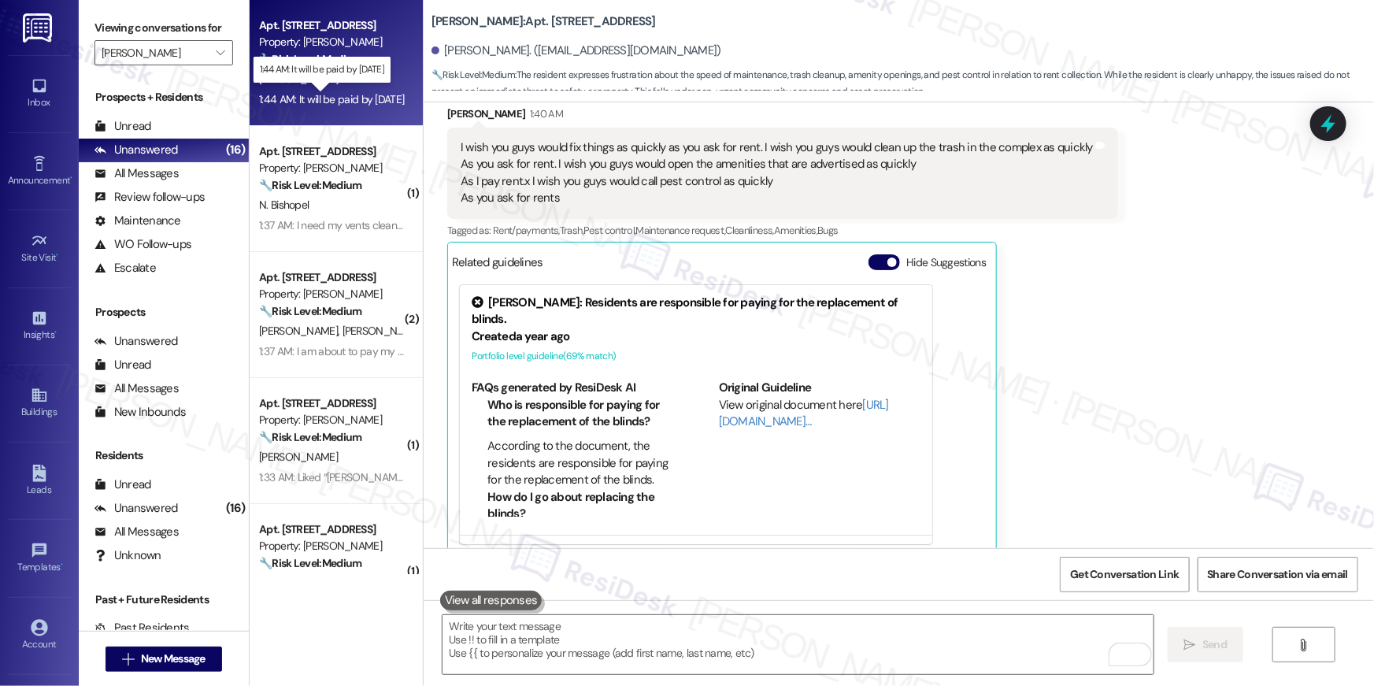
click at [373, 96] on div "1:44 AM: It will be paid by [DATE] 1:44 AM: It will be paid by [DATE]" at bounding box center [331, 99] width 145 height 14
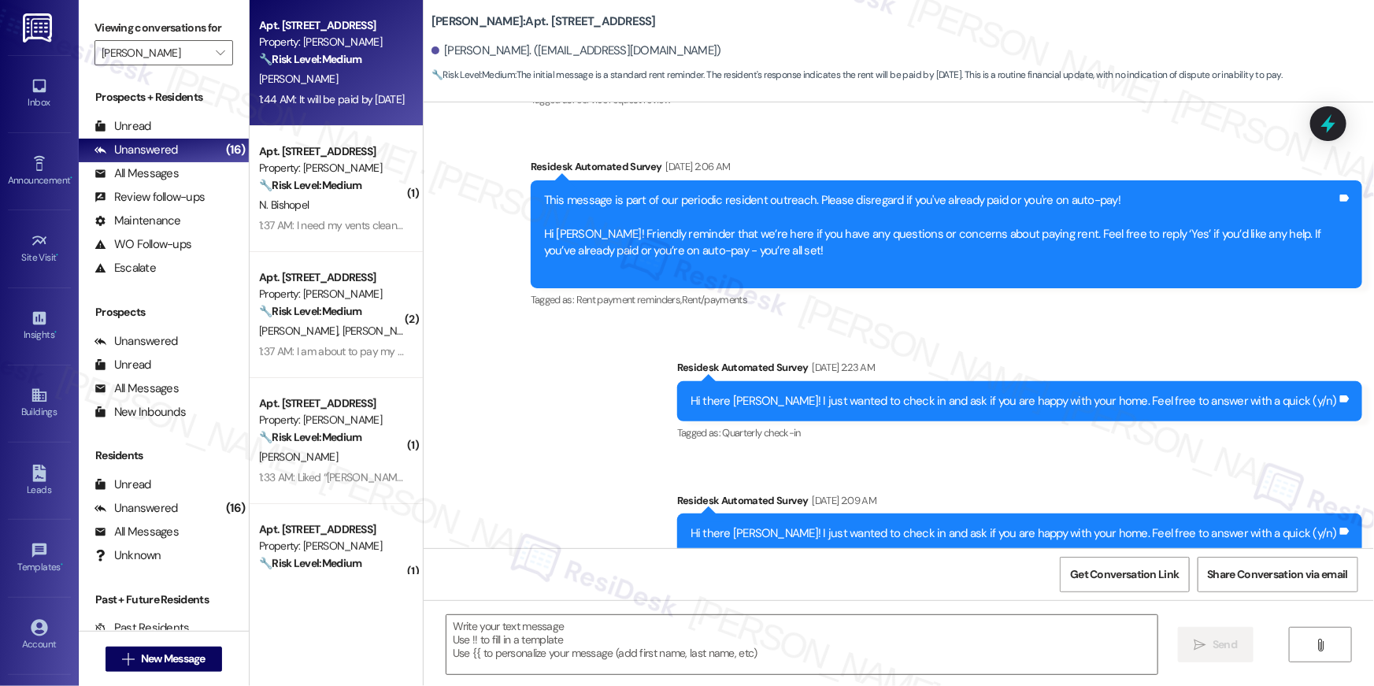
type textarea "Fetching suggested responses. Please feel free to read through the conversation…"
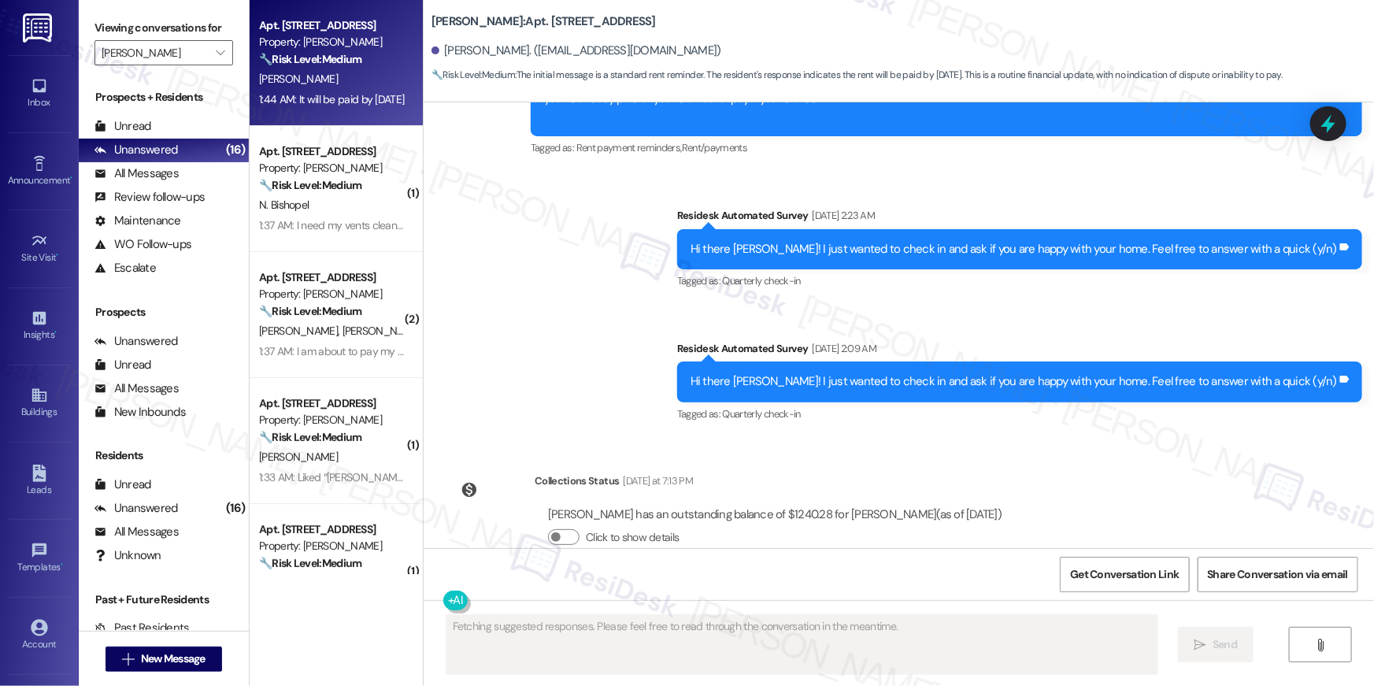
scroll to position [836, 0]
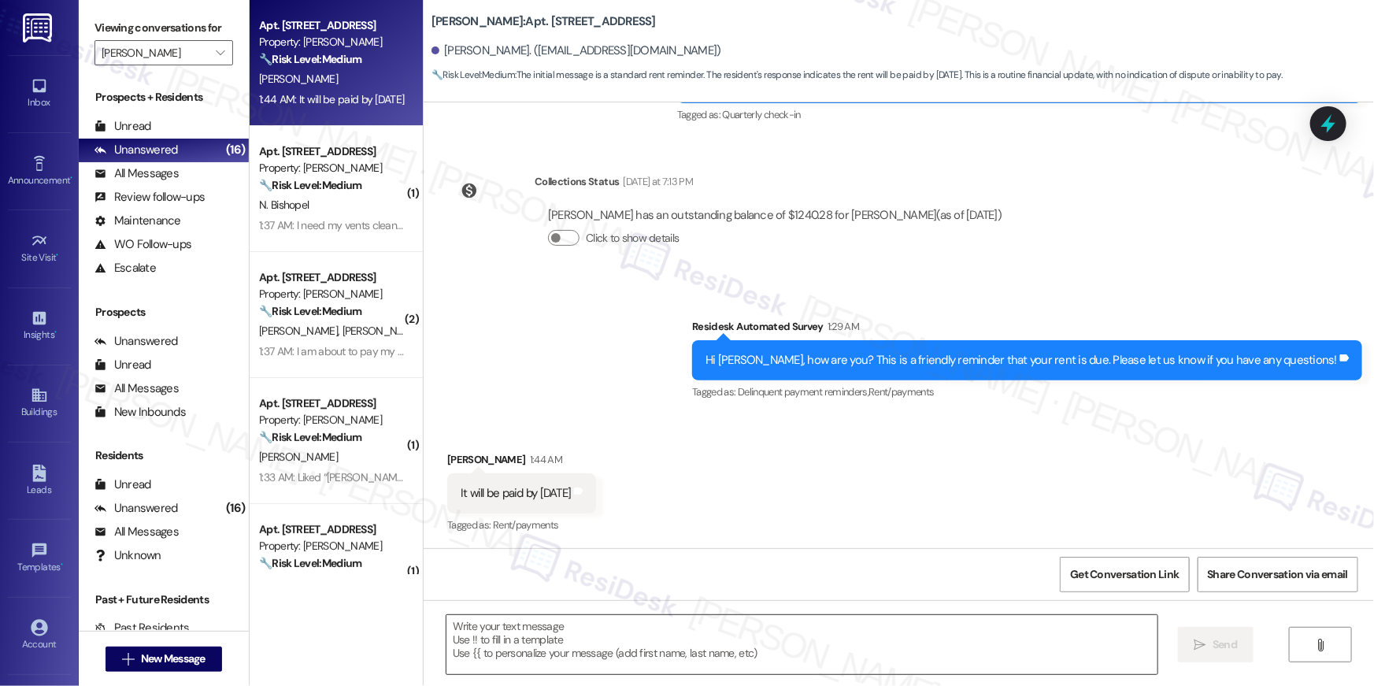
click at [789, 650] on textarea at bounding box center [802, 644] width 711 height 59
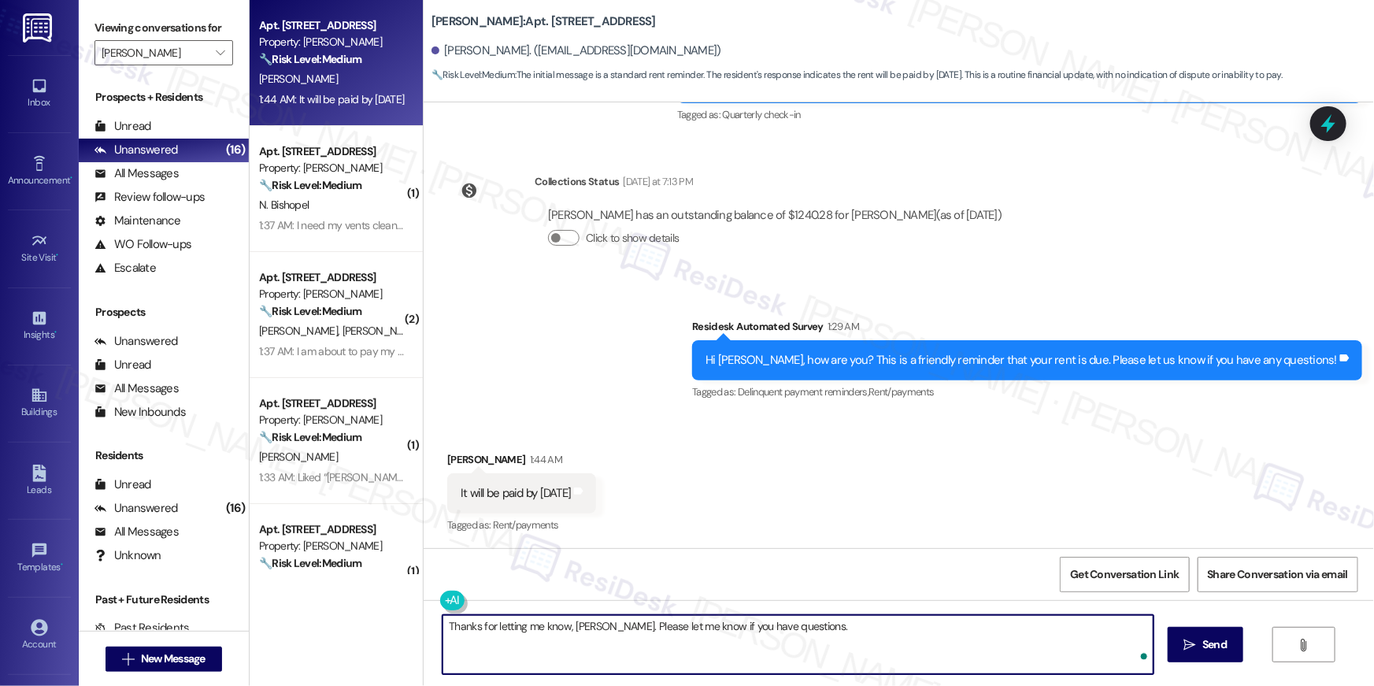
type textarea "Thanks for letting me know, [PERSON_NAME]. Please let me know if you have quest…"
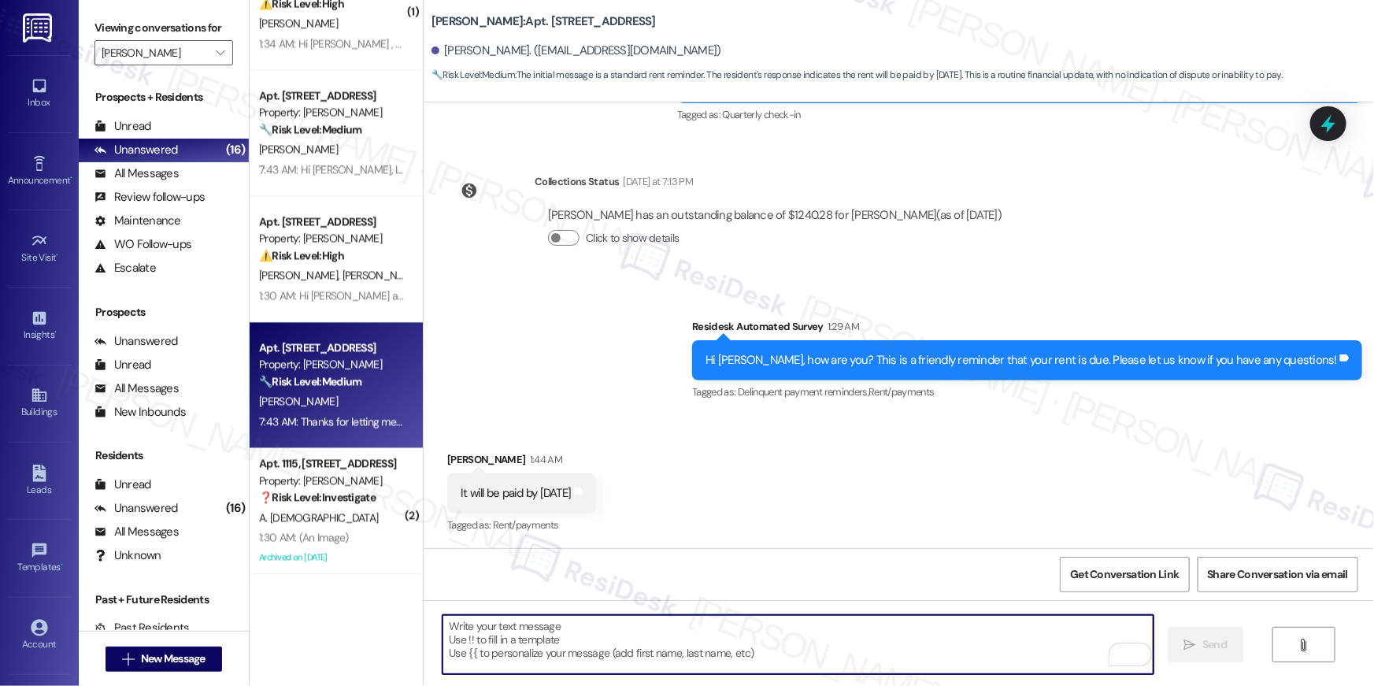
scroll to position [0, 0]
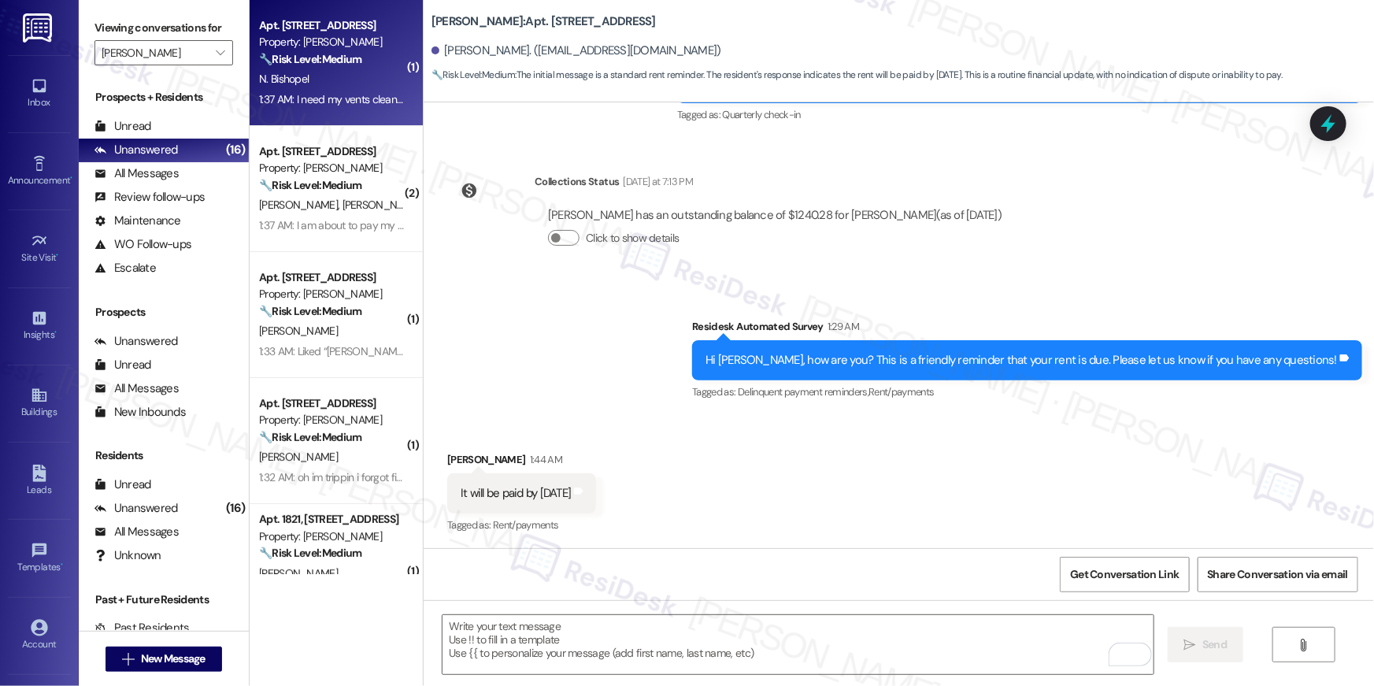
click at [295, 93] on div "1:37 AM: I need my vents cleaned 1:37 AM: I need my vents cleaned" at bounding box center [334, 99] width 150 height 14
type textarea "Fetching suggested responses. Please feel free to read through the conversation…"
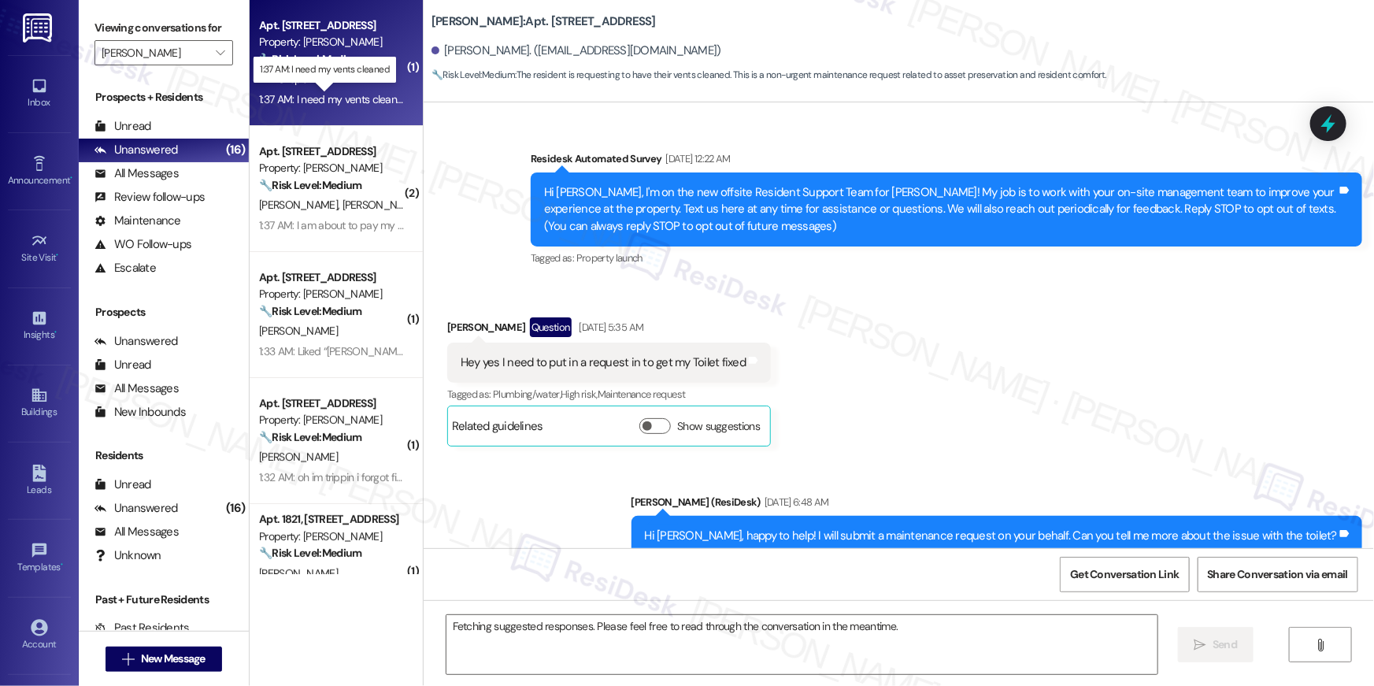
scroll to position [15297, 0]
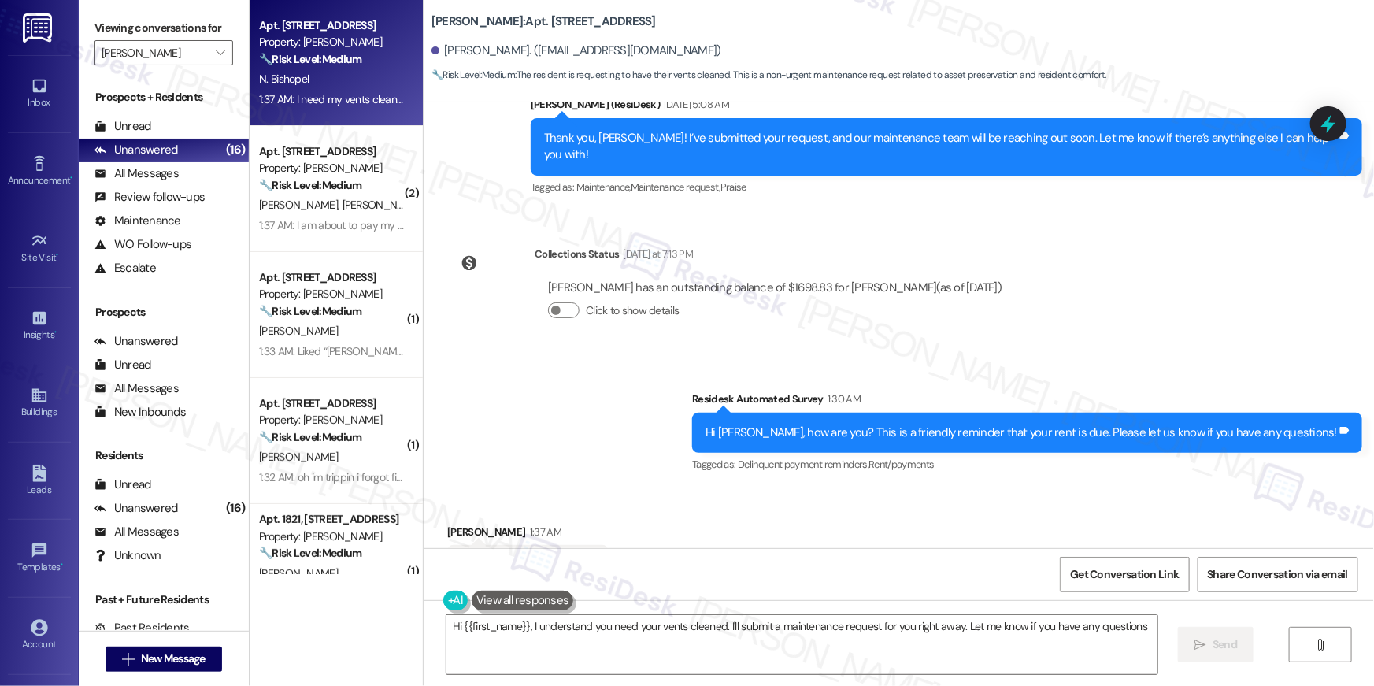
type textarea "Hi {{first_name}}, I understand you need your vents cleaned. I'll submit a main…"
click at [602, 635] on textarea "Hi {{first_name}}, I understand you need your vents cleaned. I'll submit a main…" at bounding box center [802, 644] width 711 height 59
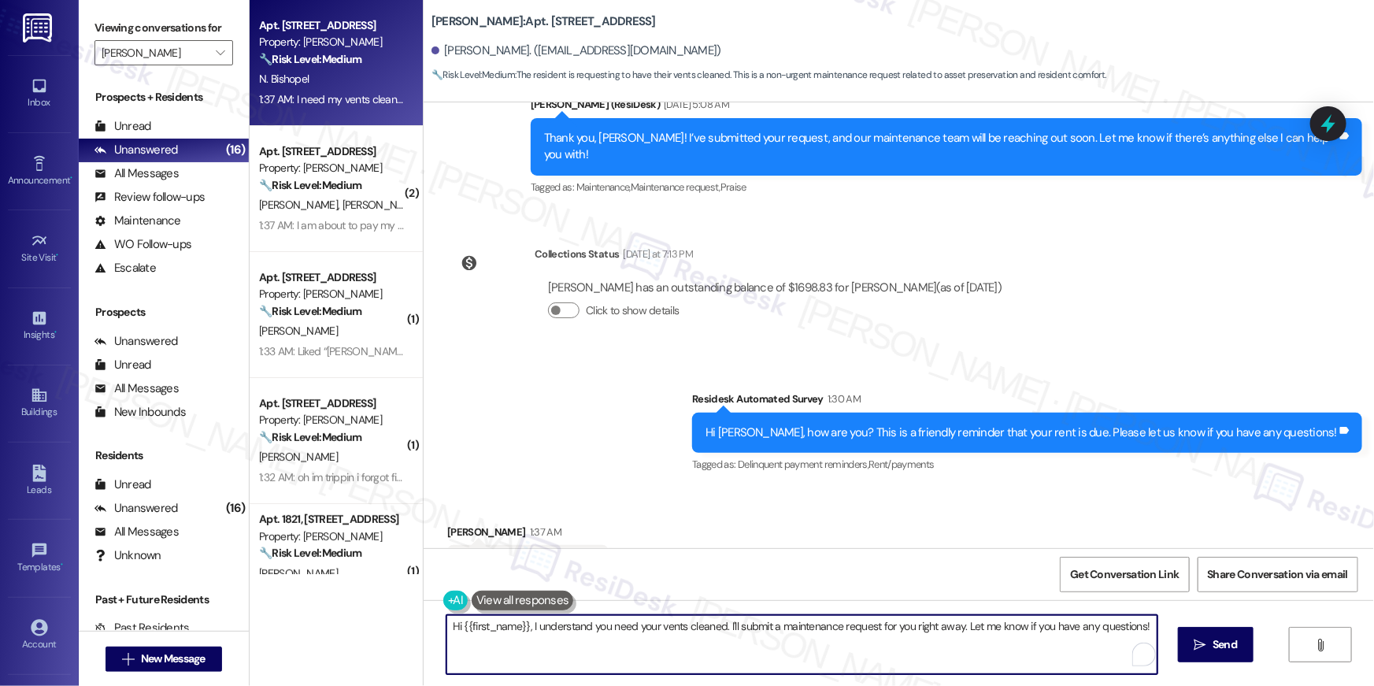
click at [743, 632] on textarea "Hi {{first_name}}, I understand you need your vents cleaned. I'll submit a main…" at bounding box center [802, 644] width 711 height 59
click at [944, 627] on textarea "Hi {{first_name}}, I understand you need your vents cleaned. I'll submit a main…" at bounding box center [798, 644] width 711 height 59
drag, startPoint x: 953, startPoint y: 625, endPoint x: 984, endPoint y: 675, distance: 58.3
click at [984, 675] on div "Hi {{first_name}}, I understand you need your vents cleaned. I'll submit a main…" at bounding box center [899, 659] width 951 height 118
click at [1214, 651] on span "Send" at bounding box center [1215, 644] width 24 height 17
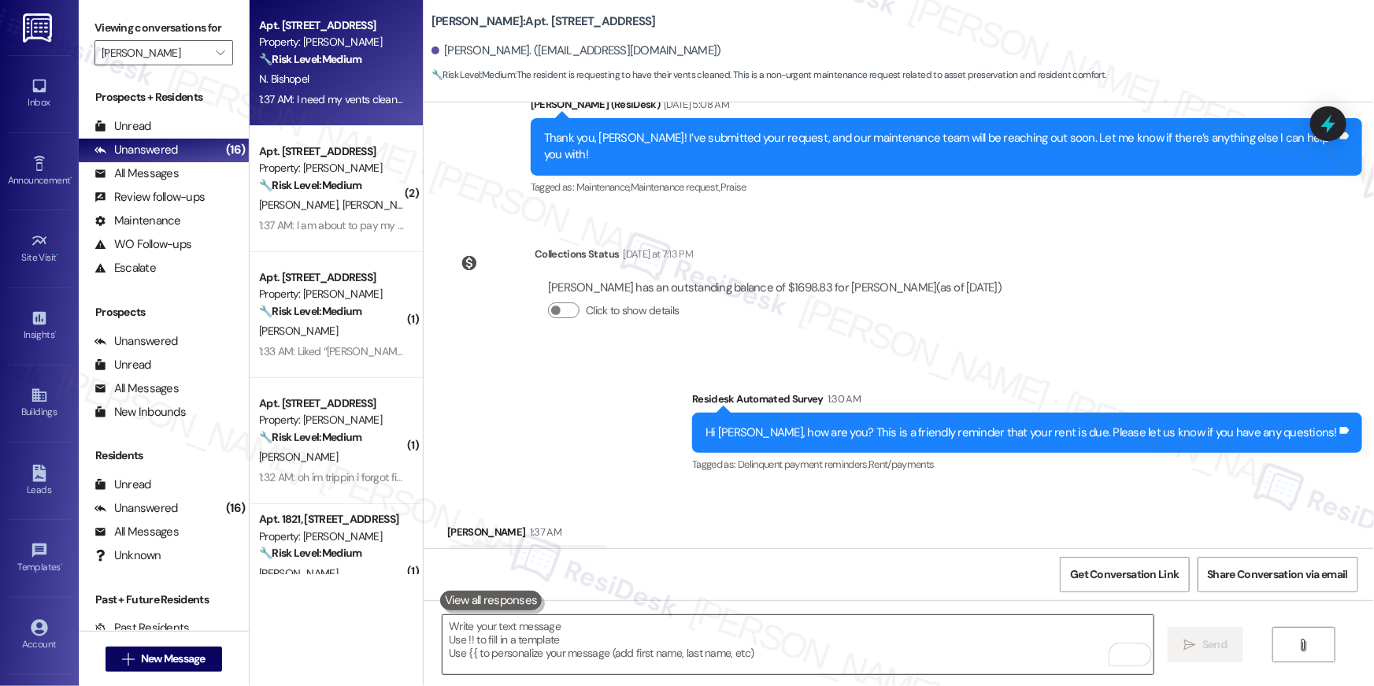
click at [762, 637] on textarea "To enrich screen reader interactions, please activate Accessibility in Grammarl…" at bounding box center [798, 644] width 711 height 59
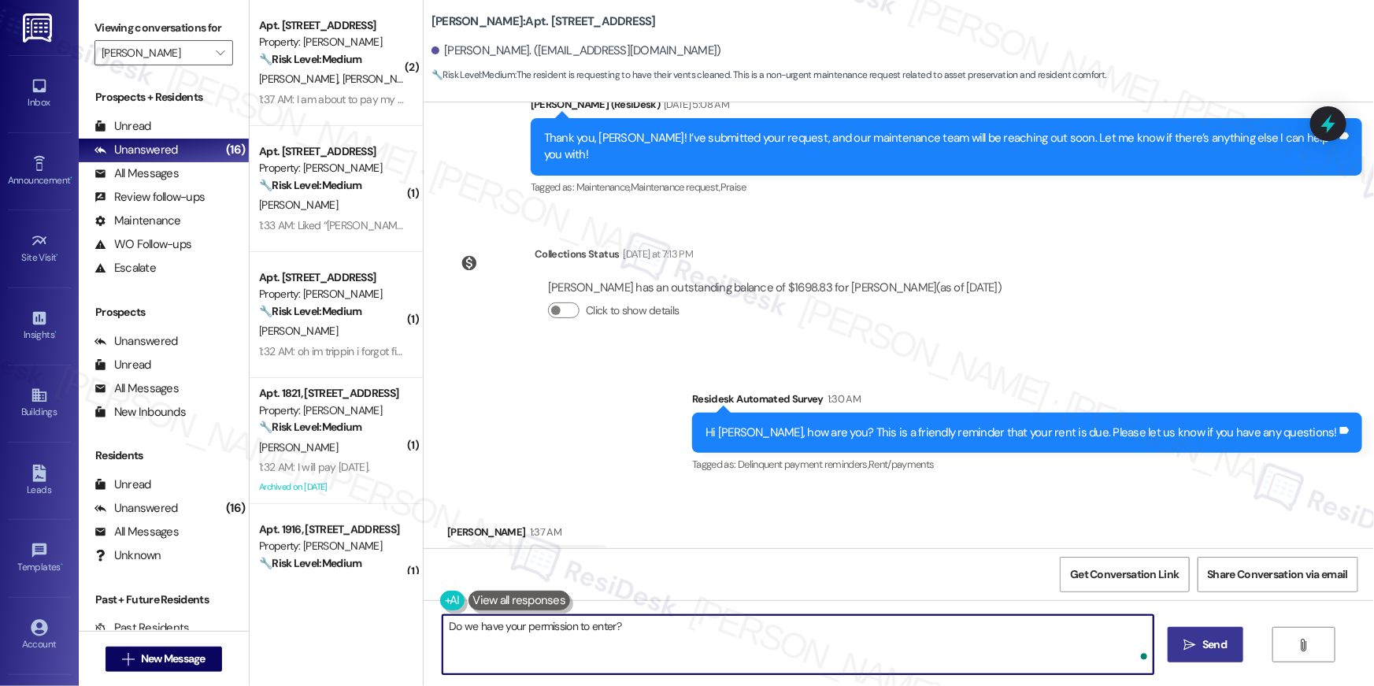
type textarea "Do we have your permission to enter?"
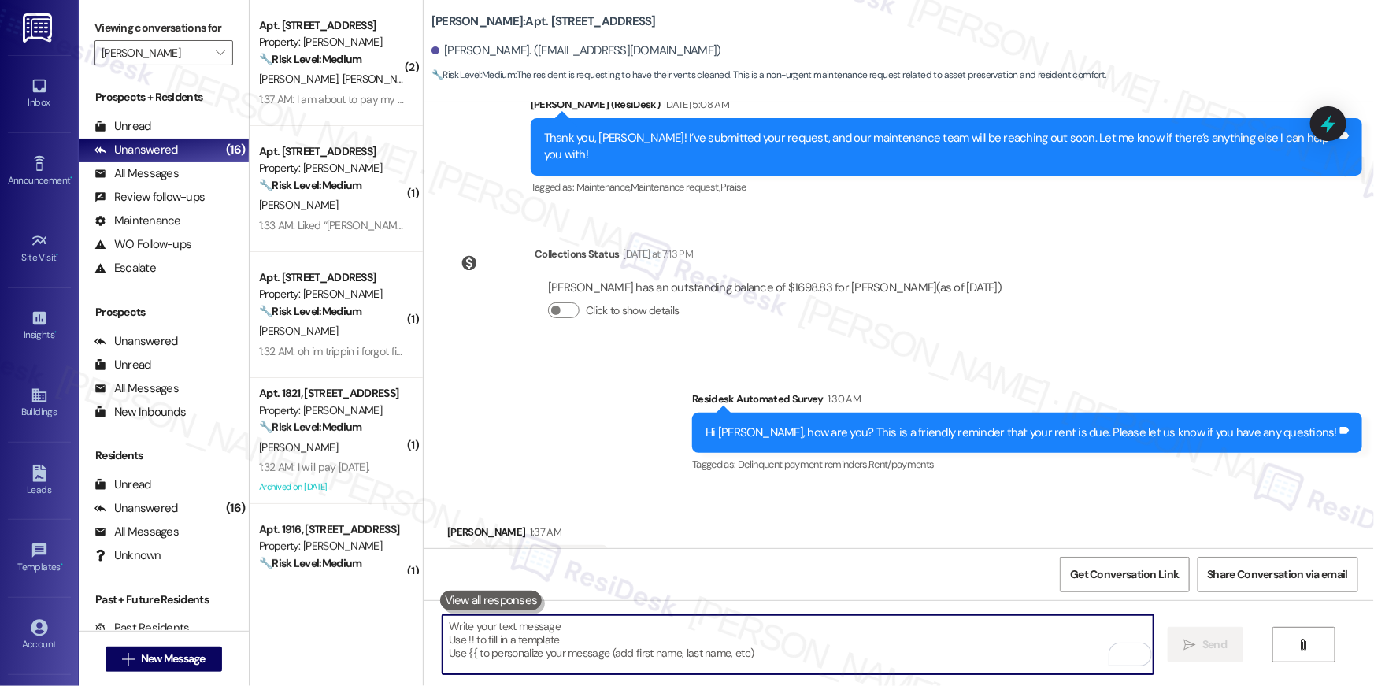
click at [812, 635] on textarea "To enrich screen reader interactions, please activate Accessibility in Grammarl…" at bounding box center [798, 644] width 711 height 59
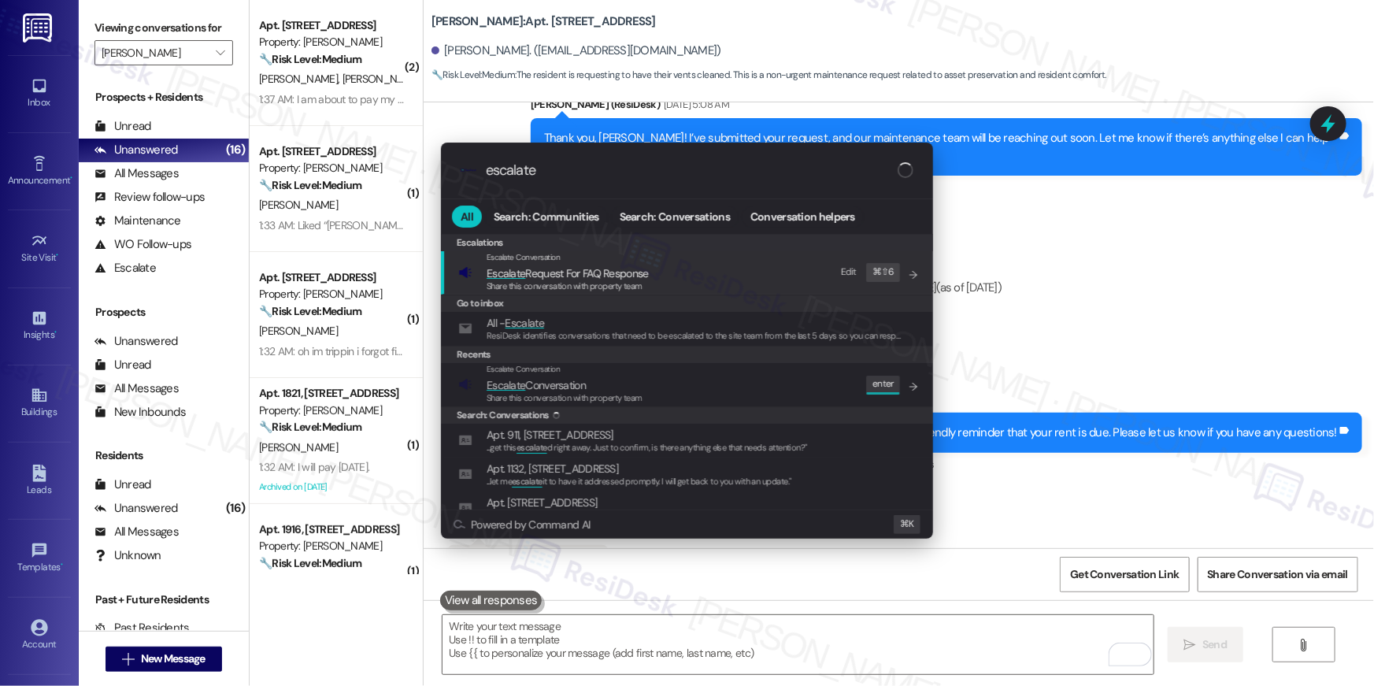
type input "escalate"
click at [665, 374] on div "Escalate Conversation Escalate Conversation Share this conversation with proper…" at bounding box center [688, 384] width 461 height 43
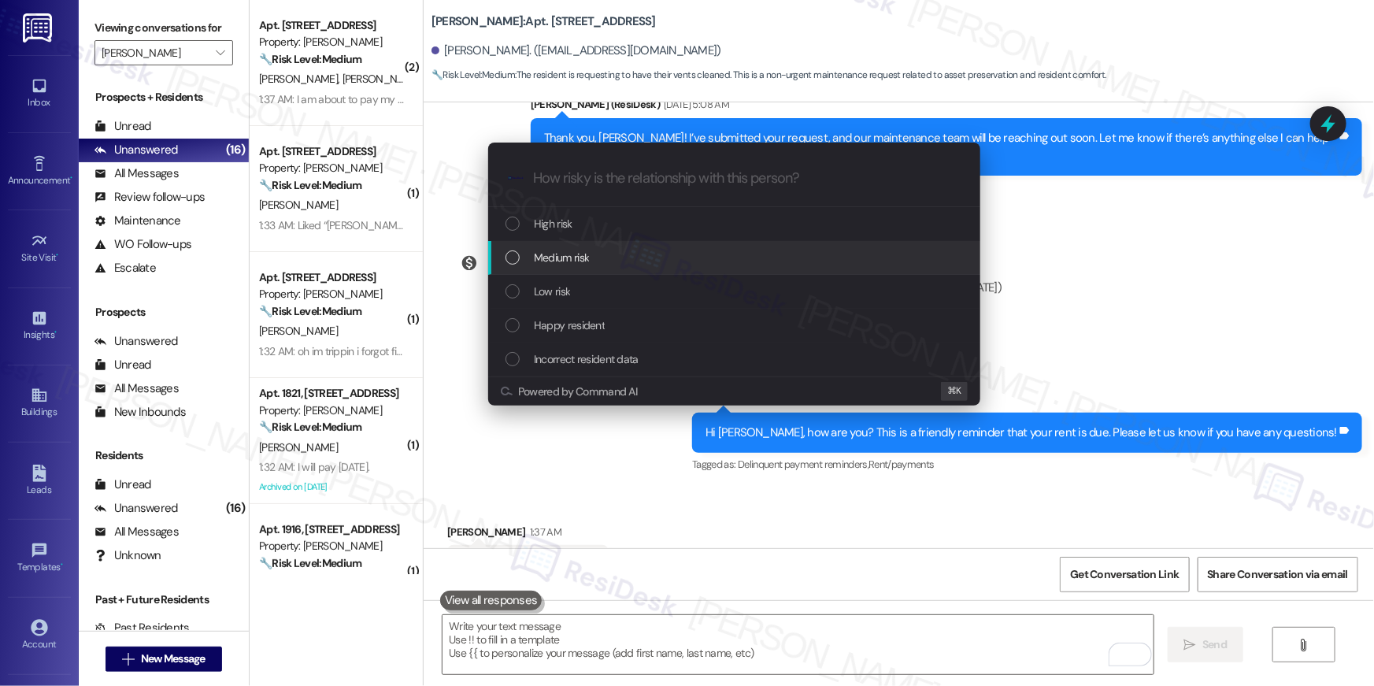
click at [584, 261] on span "Medium risk" at bounding box center [561, 257] width 55 height 17
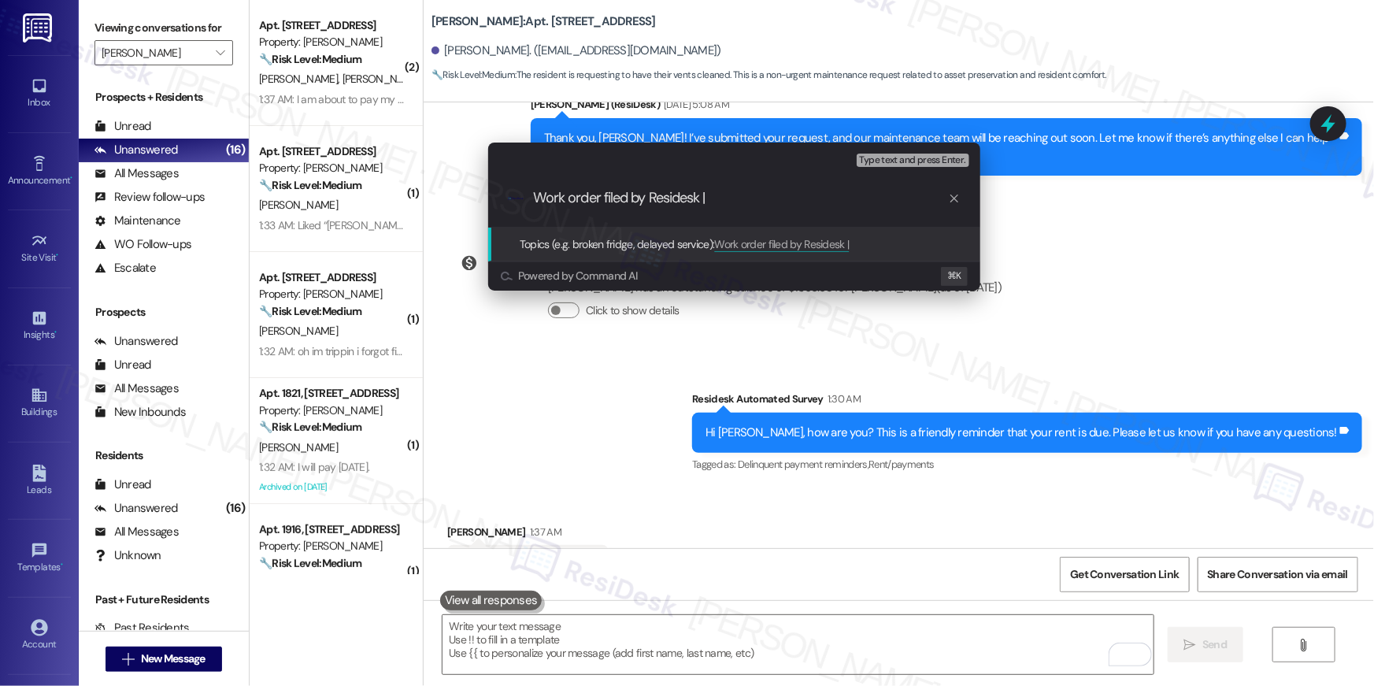
paste input "Work Order # 399248 Vents"
type input "Work order filed by Residesk | Work Order # 399248 Vents"
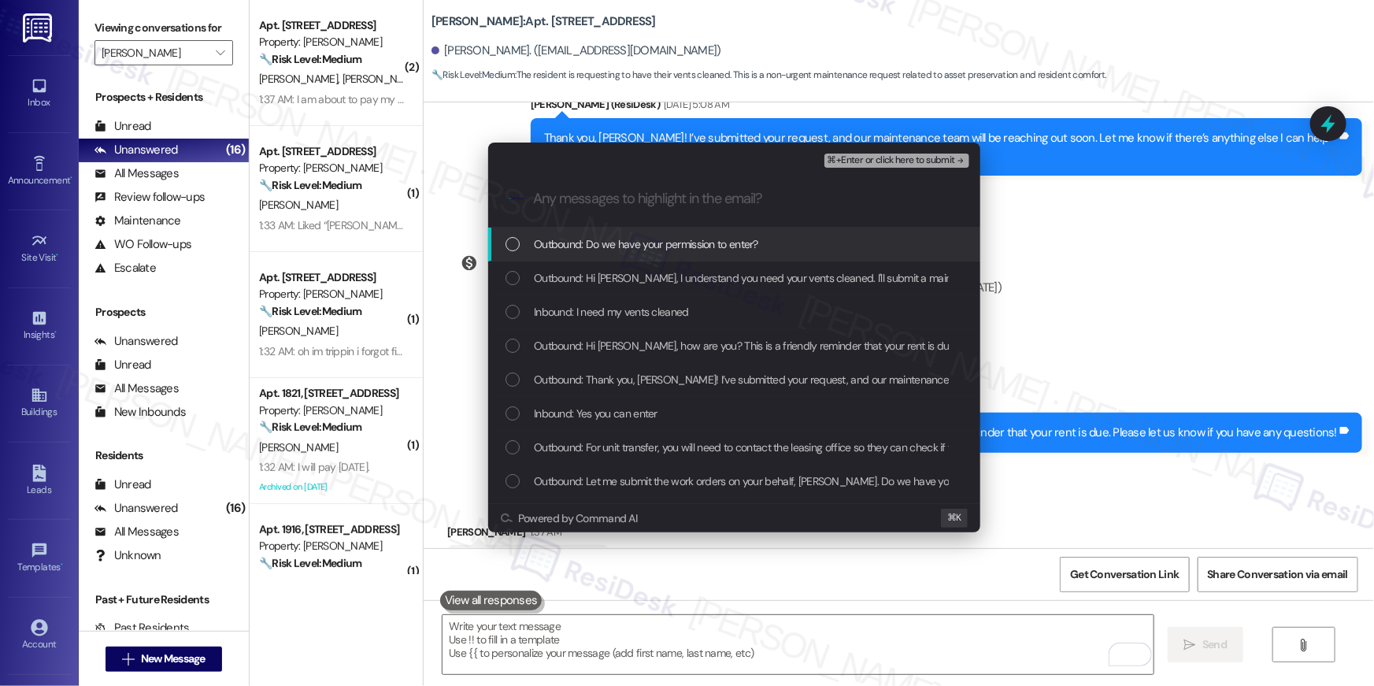
click at [589, 254] on div "Outbound: Do we have your permission to enter?" at bounding box center [734, 245] width 492 height 34
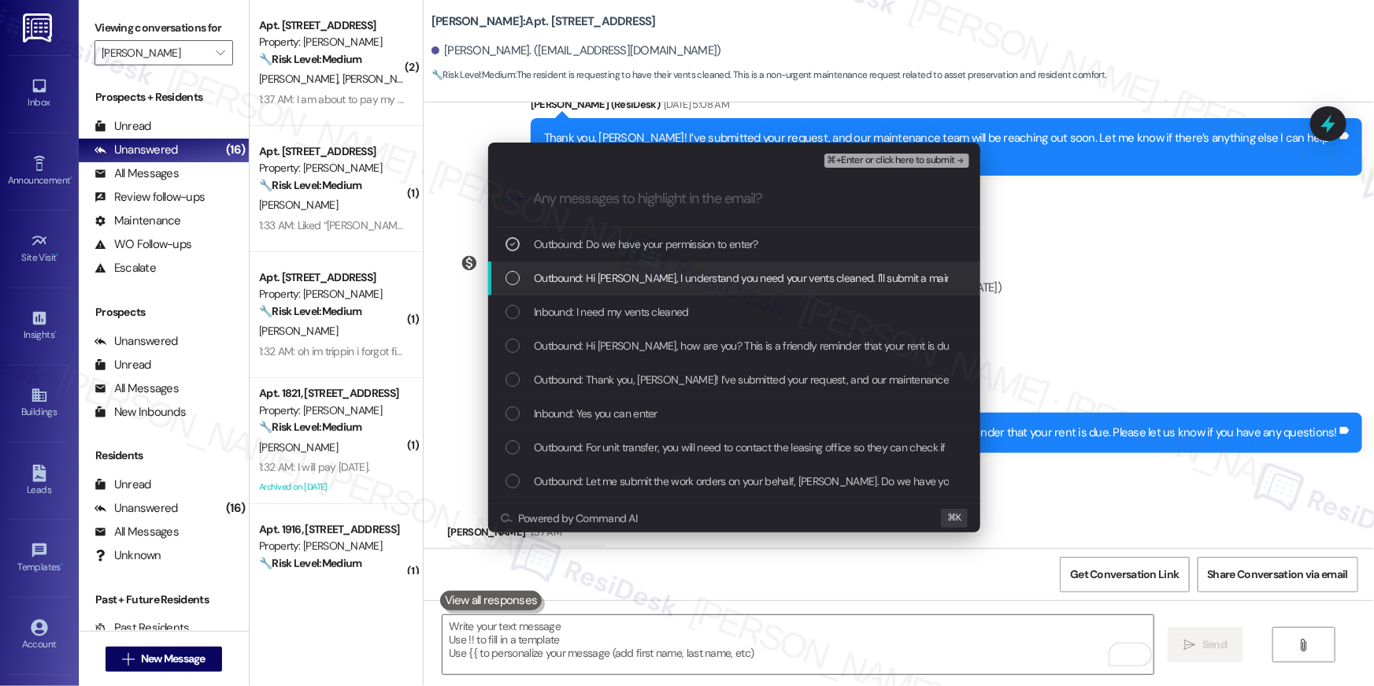
click at [587, 283] on span "Outbound: Hi [PERSON_NAME], I understand you need your vents cleaned. I'll subm…" at bounding box center [915, 277] width 762 height 17
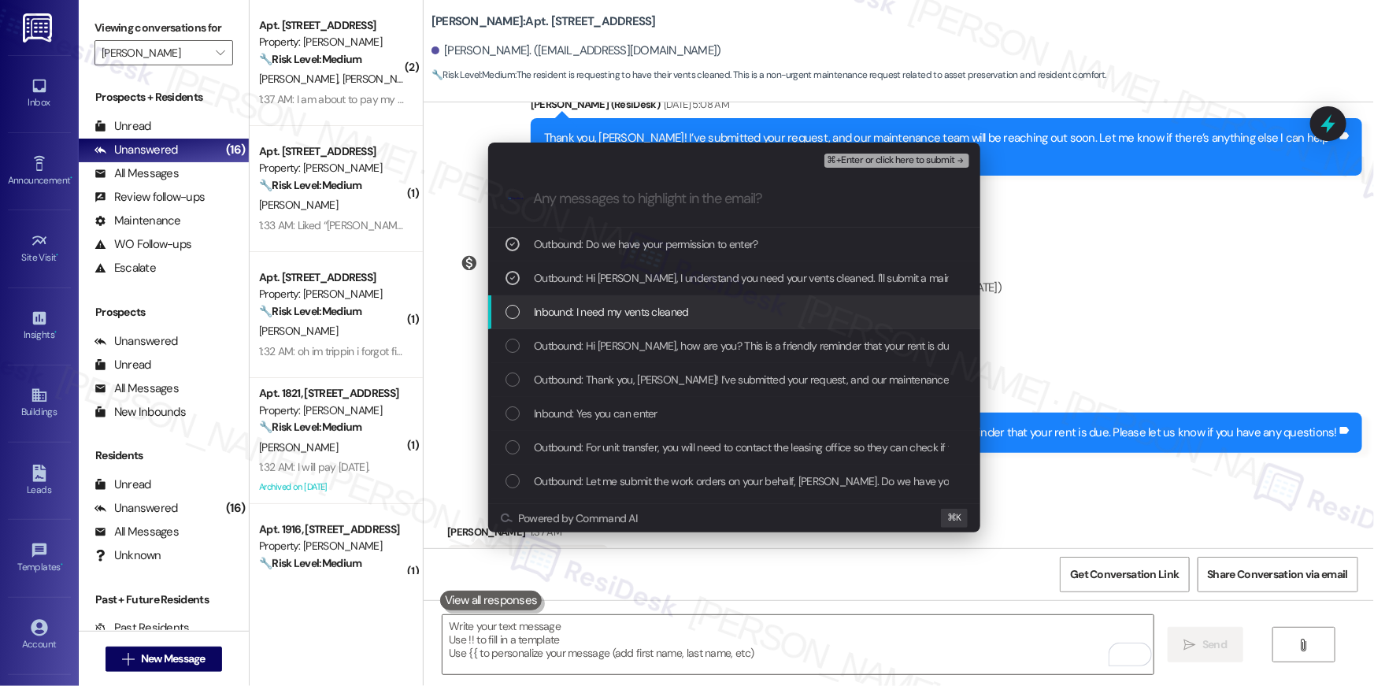
drag, startPoint x: 588, startPoint y: 309, endPoint x: 599, endPoint y: 321, distance: 15.6
click at [588, 309] on span "Inbound: I need my vents cleaned" at bounding box center [611, 311] width 155 height 17
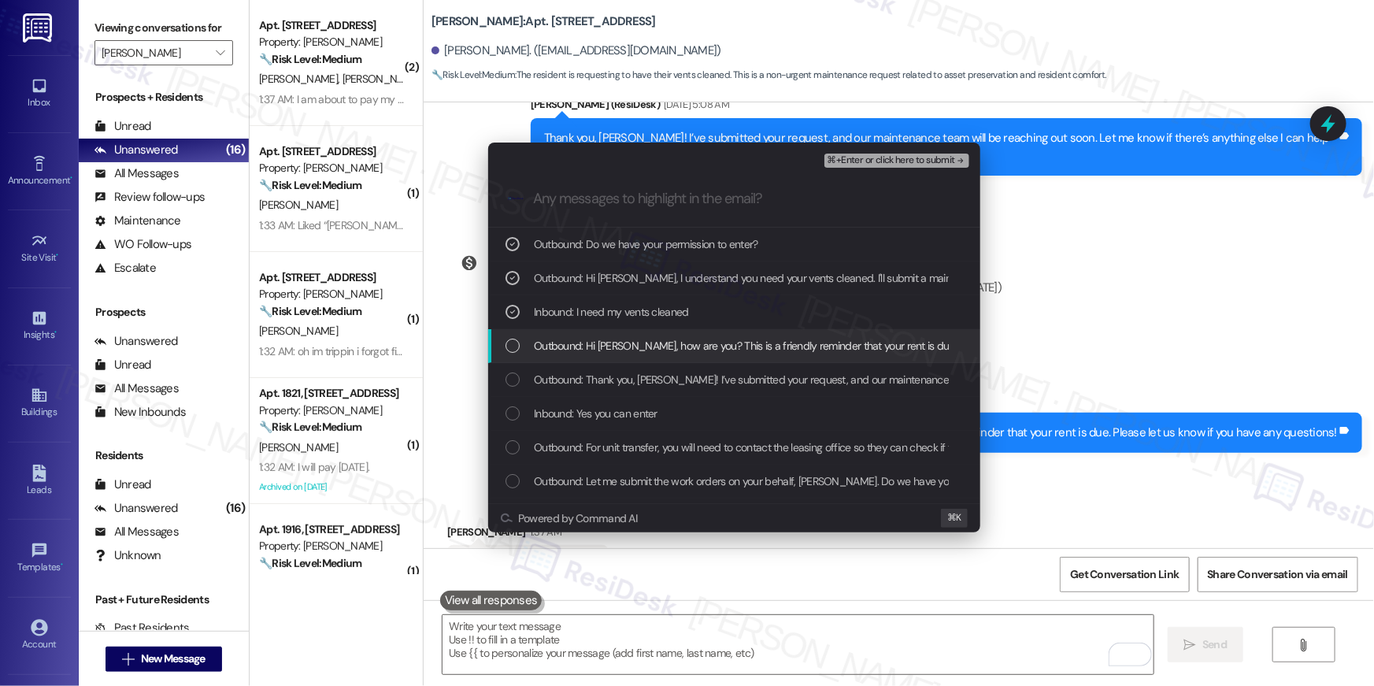
click at [607, 345] on span "Outbound: Hi [PERSON_NAME], how are you? This is a friendly reminder that your …" at bounding box center [849, 345] width 631 height 17
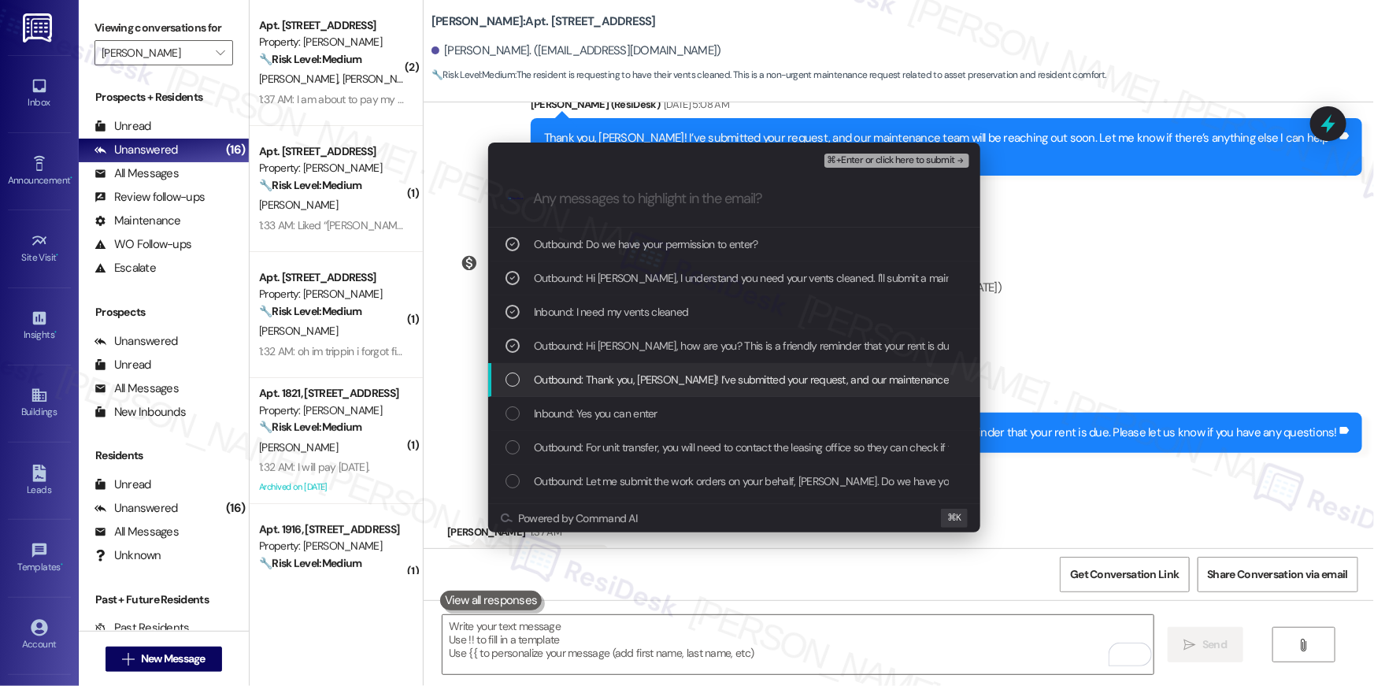
click at [637, 387] on span "Outbound: Thank you, [PERSON_NAME]! I’ve submitted your request, and our mainte…" at bounding box center [940, 379] width 813 height 17
click at [652, 382] on span "Outbound: Thank you, [PERSON_NAME]! I’ve submitted your request, and our mainte…" at bounding box center [940, 379] width 813 height 17
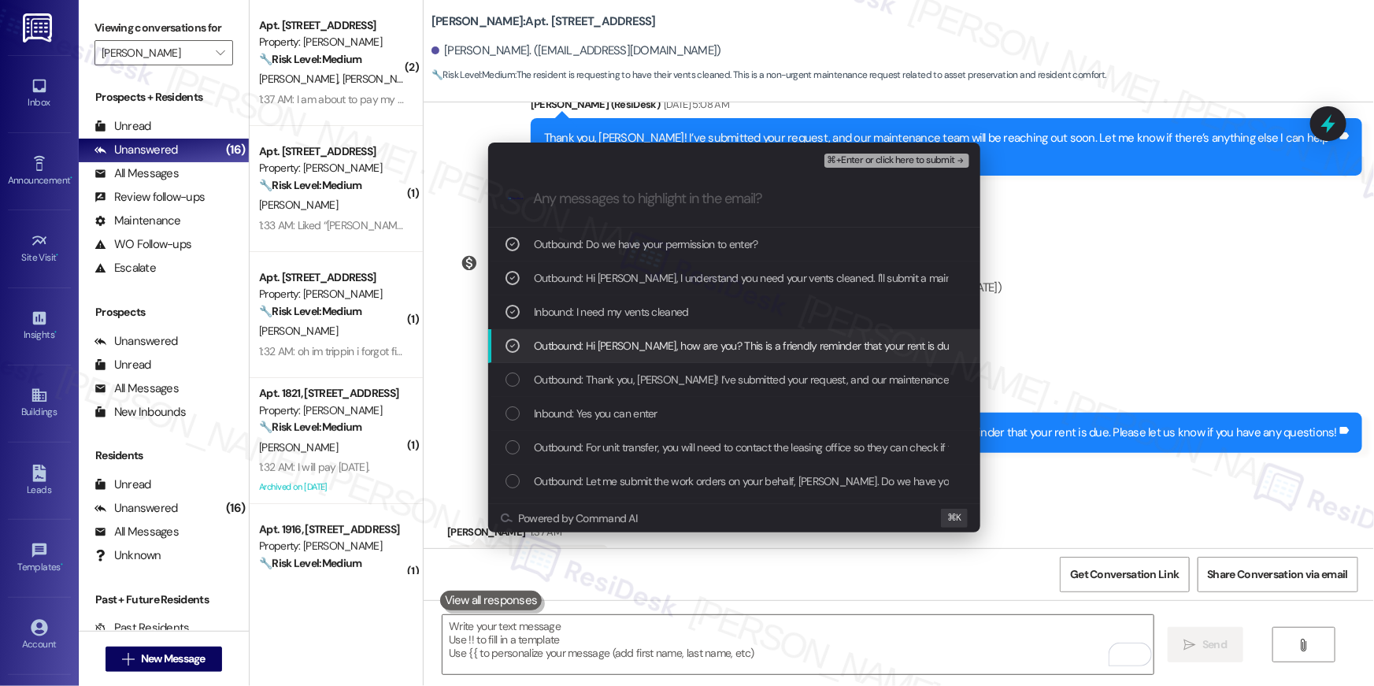
click at [655, 351] on span "Outbound: Hi [PERSON_NAME], how are you? This is a friendly reminder that your …" at bounding box center [849, 345] width 631 height 17
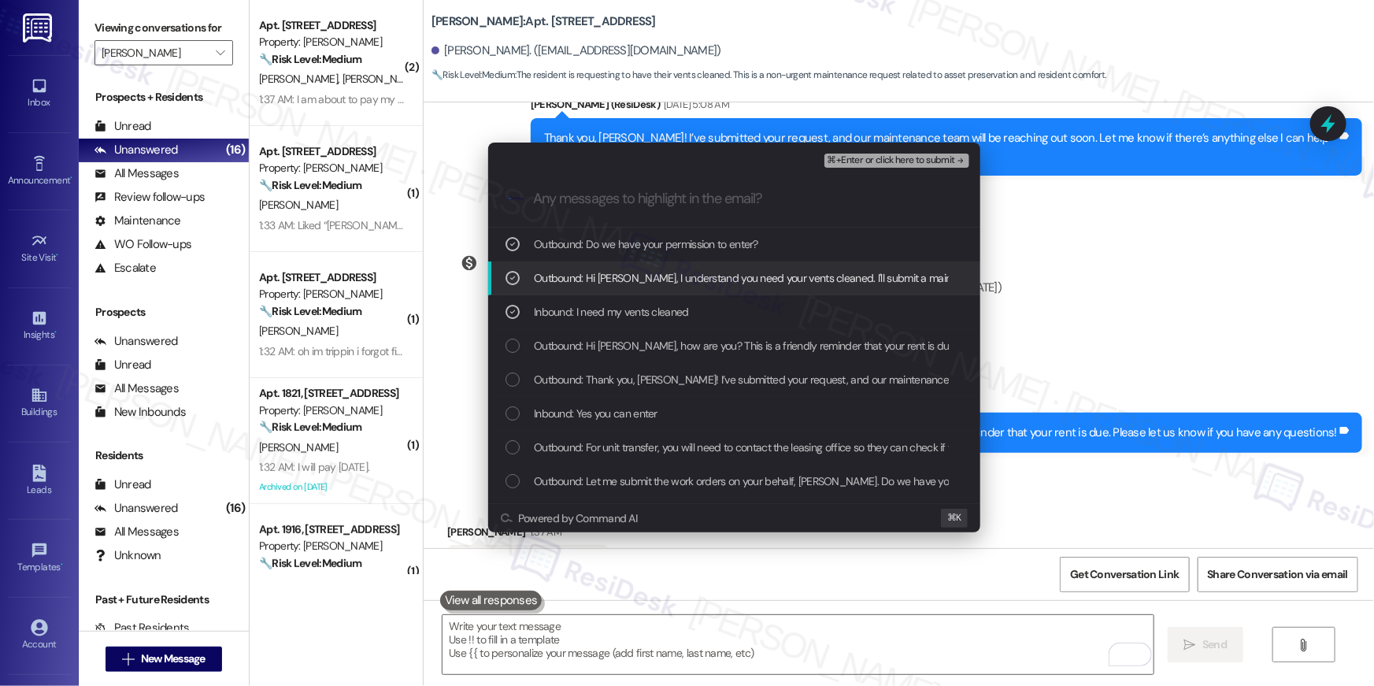
click at [884, 159] on span "⌘+Enter or click here to submit" at bounding box center [892, 160] width 128 height 11
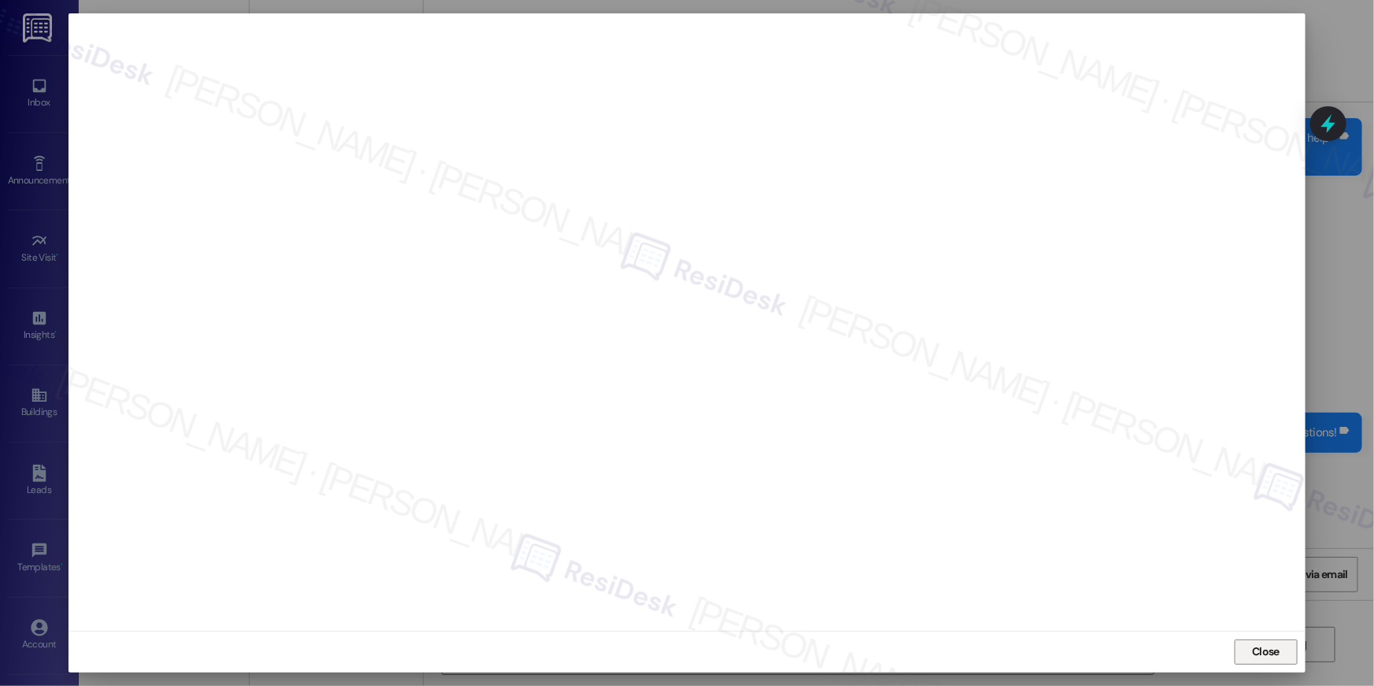
click at [1274, 647] on span "Close" at bounding box center [1266, 651] width 28 height 17
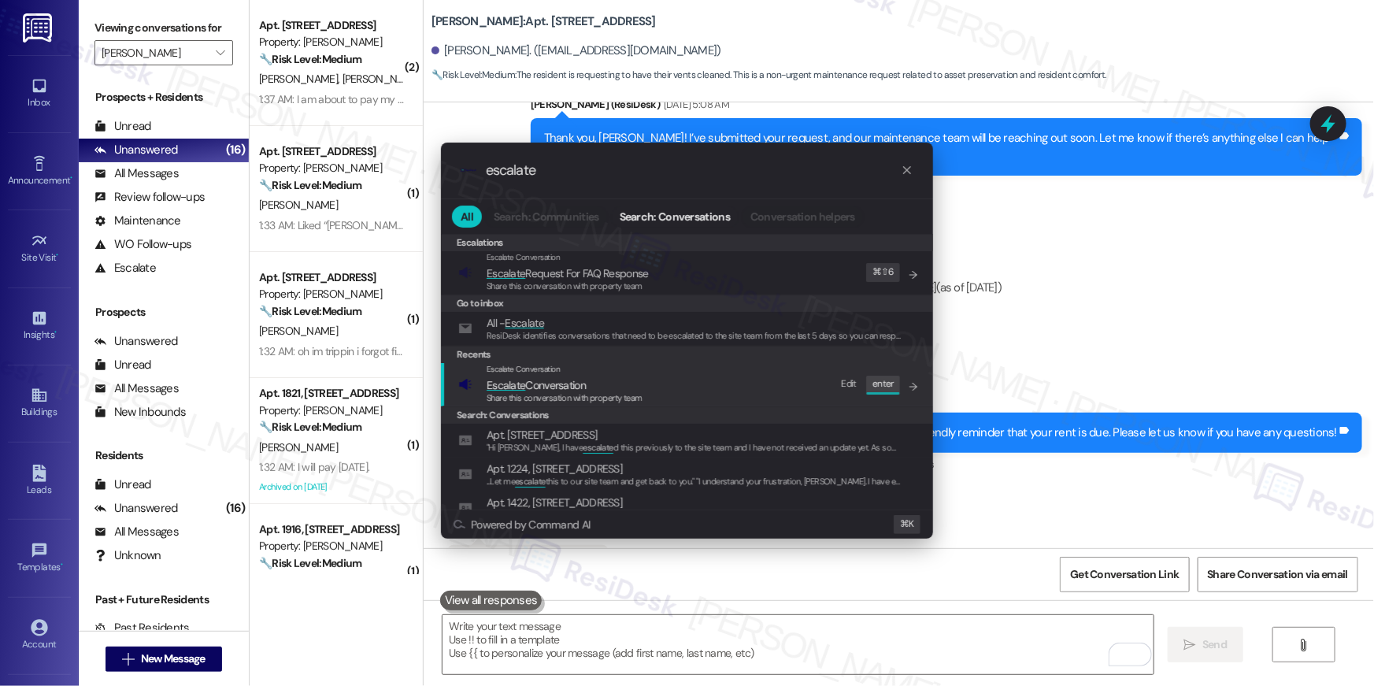
type input "escalate"
click at [668, 384] on div "Escalate Conversation Escalate Conversation Share this conversation with proper…" at bounding box center [688, 384] width 461 height 43
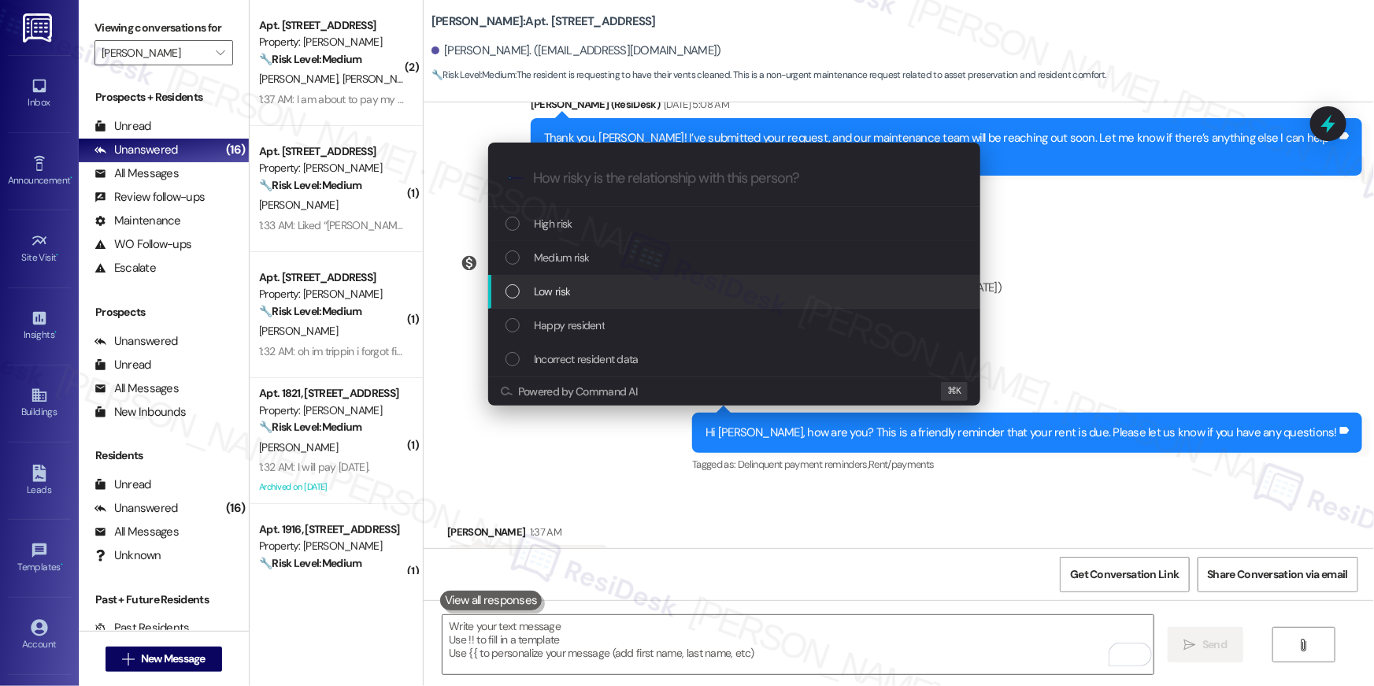
click at [609, 298] on div "Low risk" at bounding box center [736, 291] width 461 height 17
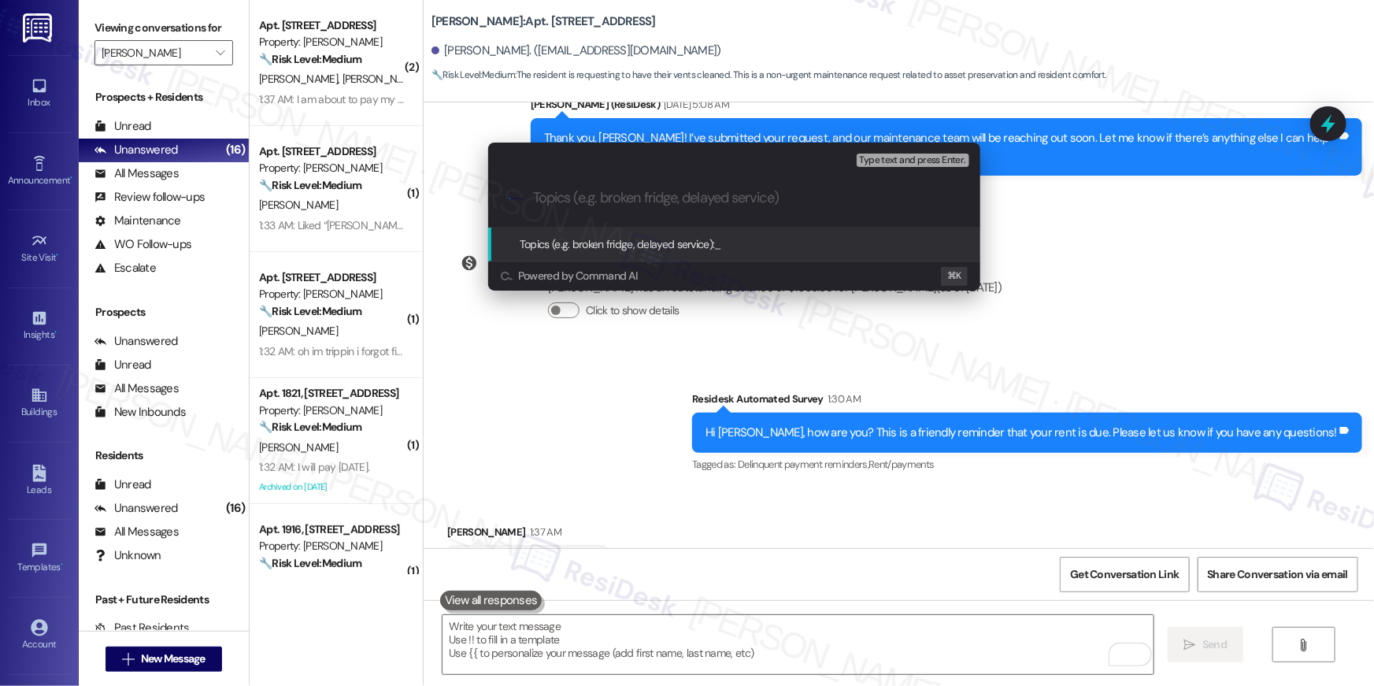
paste input "Work order filed by Residesk | Work Order # 399248 Vents"
type input "Work order filed by Residesk | Work Order # 399248 Vents"
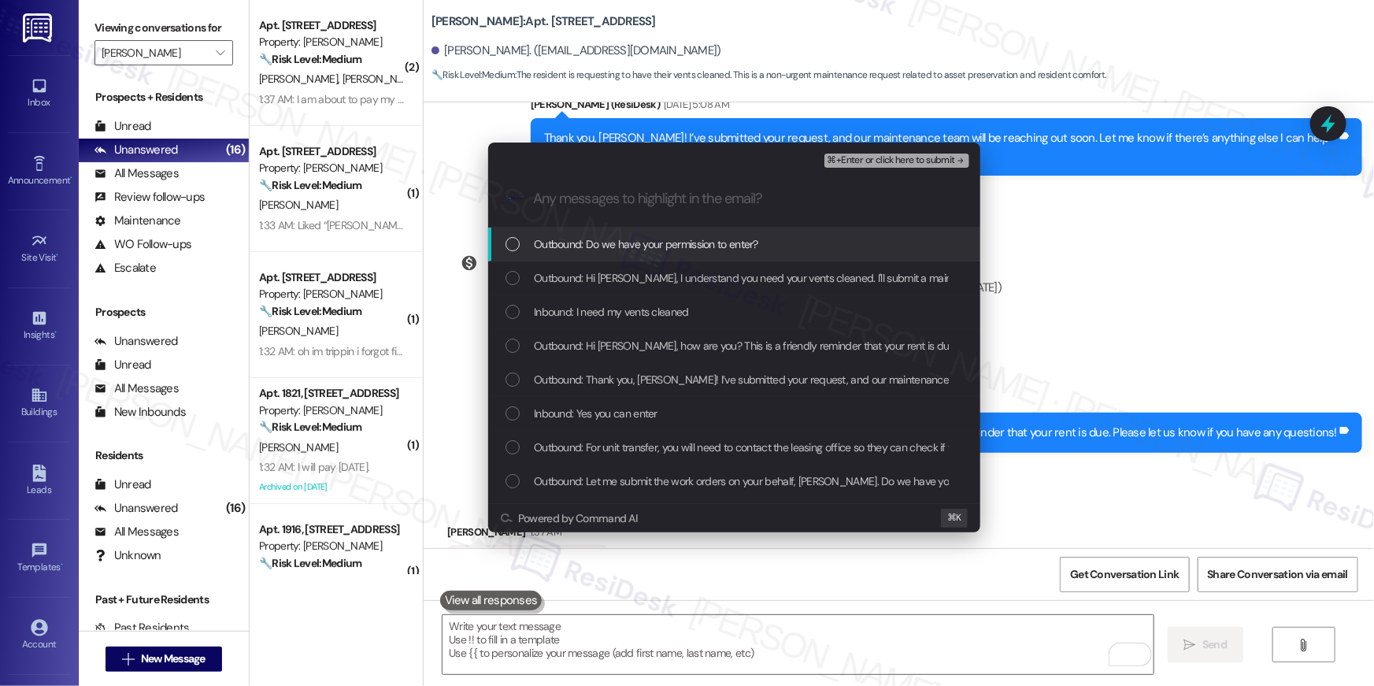
click at [611, 250] on span "Outbound: Do we have your permission to enter?" at bounding box center [646, 243] width 224 height 17
drag, startPoint x: 612, startPoint y: 260, endPoint x: 614, endPoint y: 270, distance: 10.5
click at [612, 260] on div "Outbound: Do we have your permission to enter?" at bounding box center [734, 245] width 492 height 34
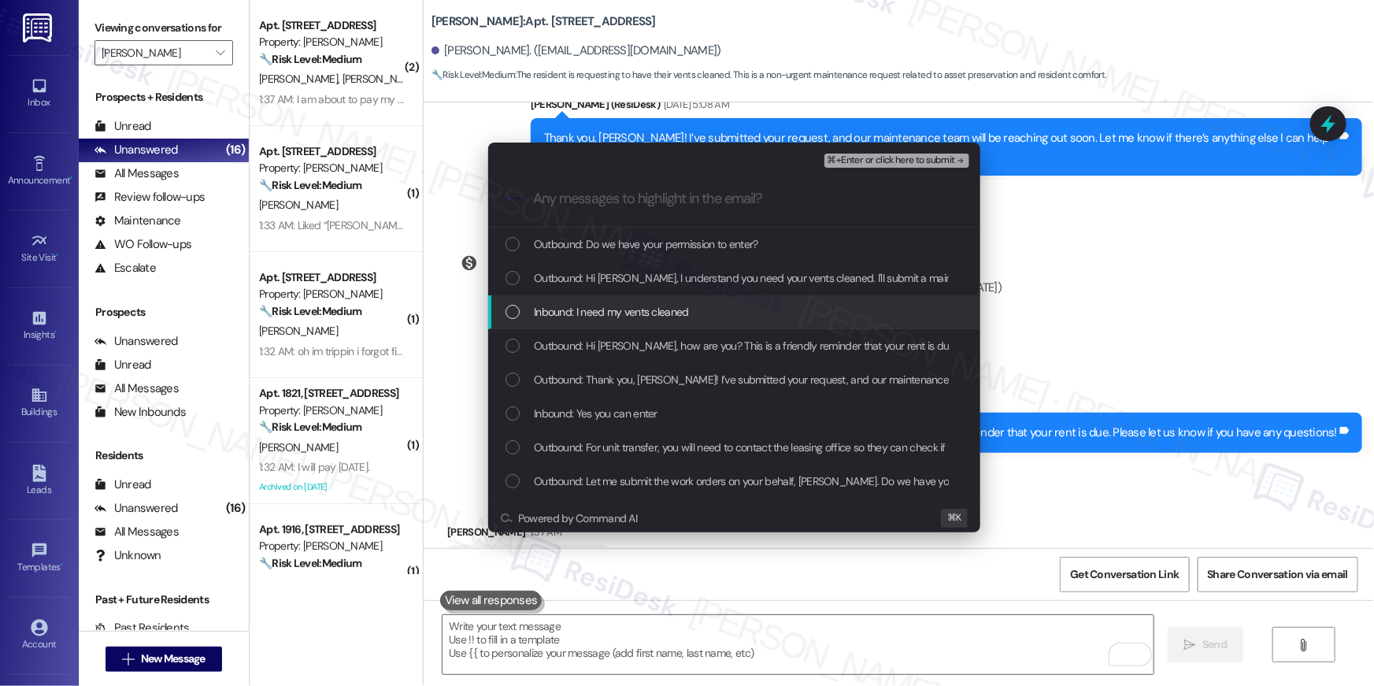
click at [627, 308] on span "Inbound: I need my vents cleaned" at bounding box center [611, 311] width 155 height 17
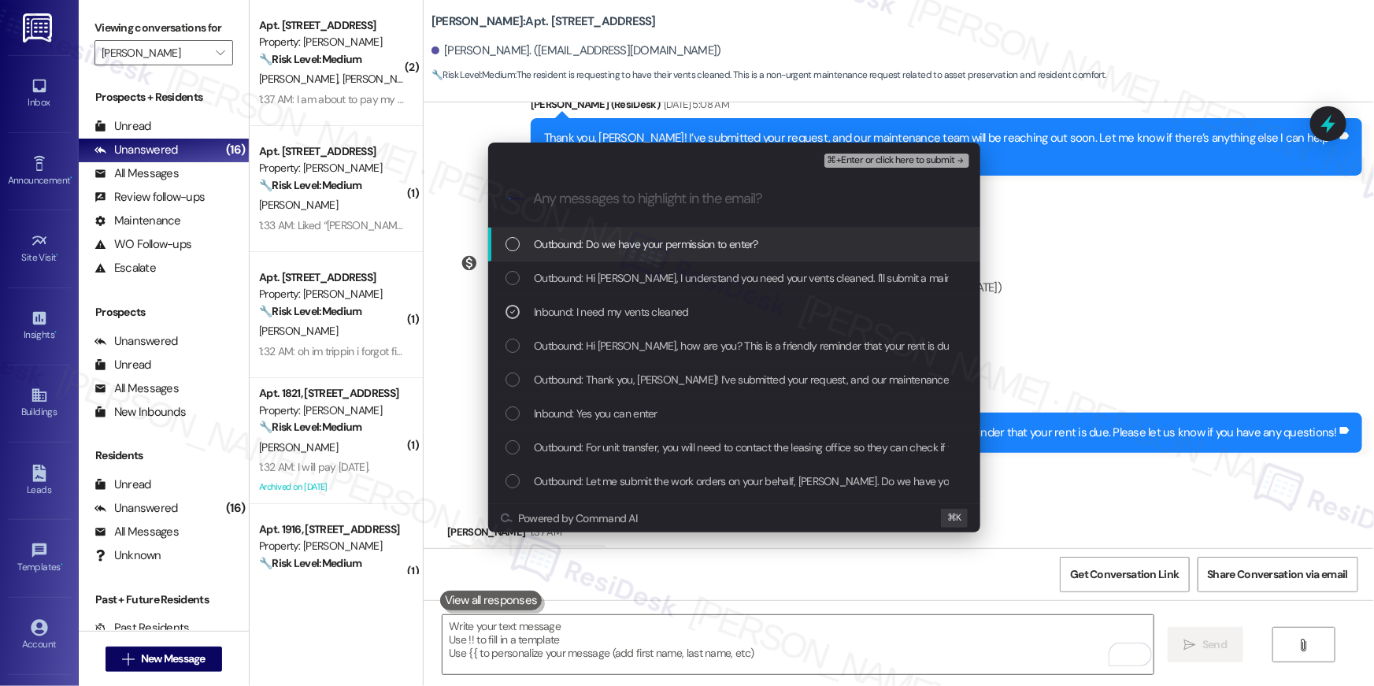
drag, startPoint x: 683, startPoint y: 243, endPoint x: 682, endPoint y: 262, distance: 19.7
click at [683, 244] on span "Outbound: Do we have your permission to enter?" at bounding box center [646, 243] width 224 height 17
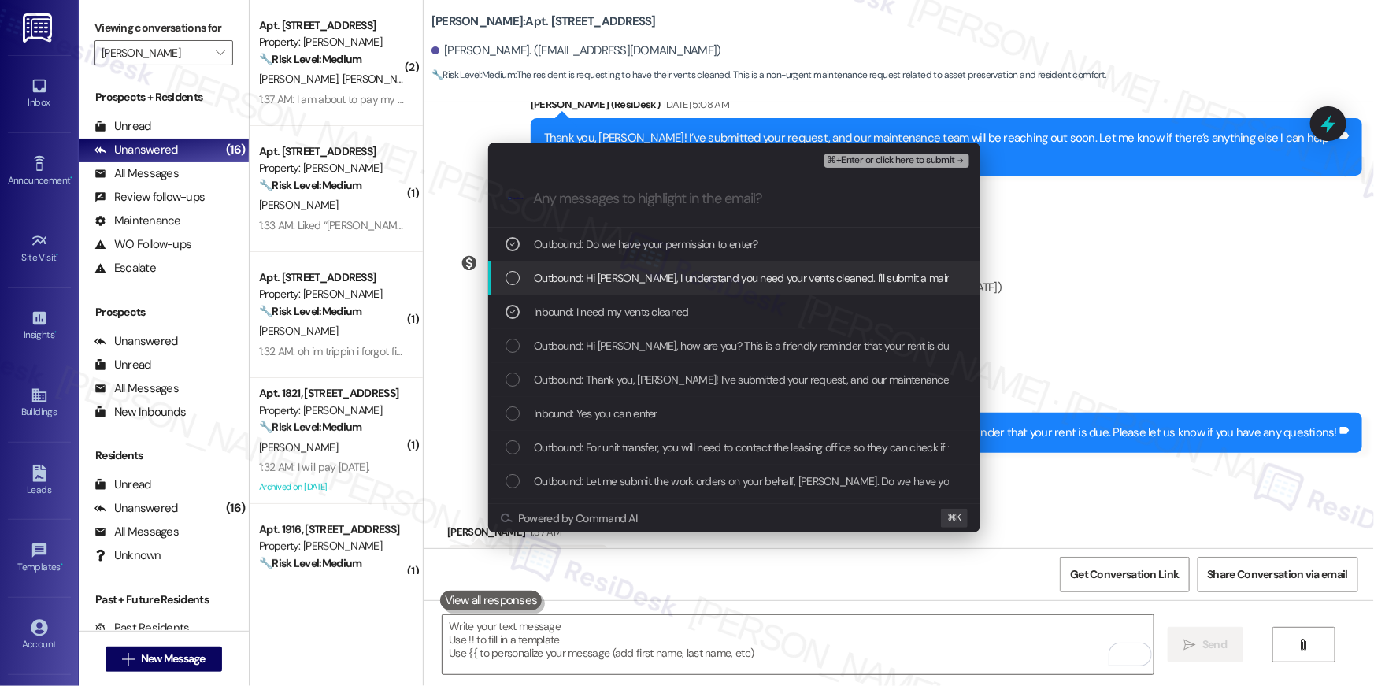
drag, startPoint x: 682, startPoint y: 280, endPoint x: 773, endPoint y: 224, distance: 107.5
click at [682, 280] on span "Outbound: Hi Noelle, I understand you need your vents cleaned. I'll submit a ma…" at bounding box center [915, 277] width 762 height 17
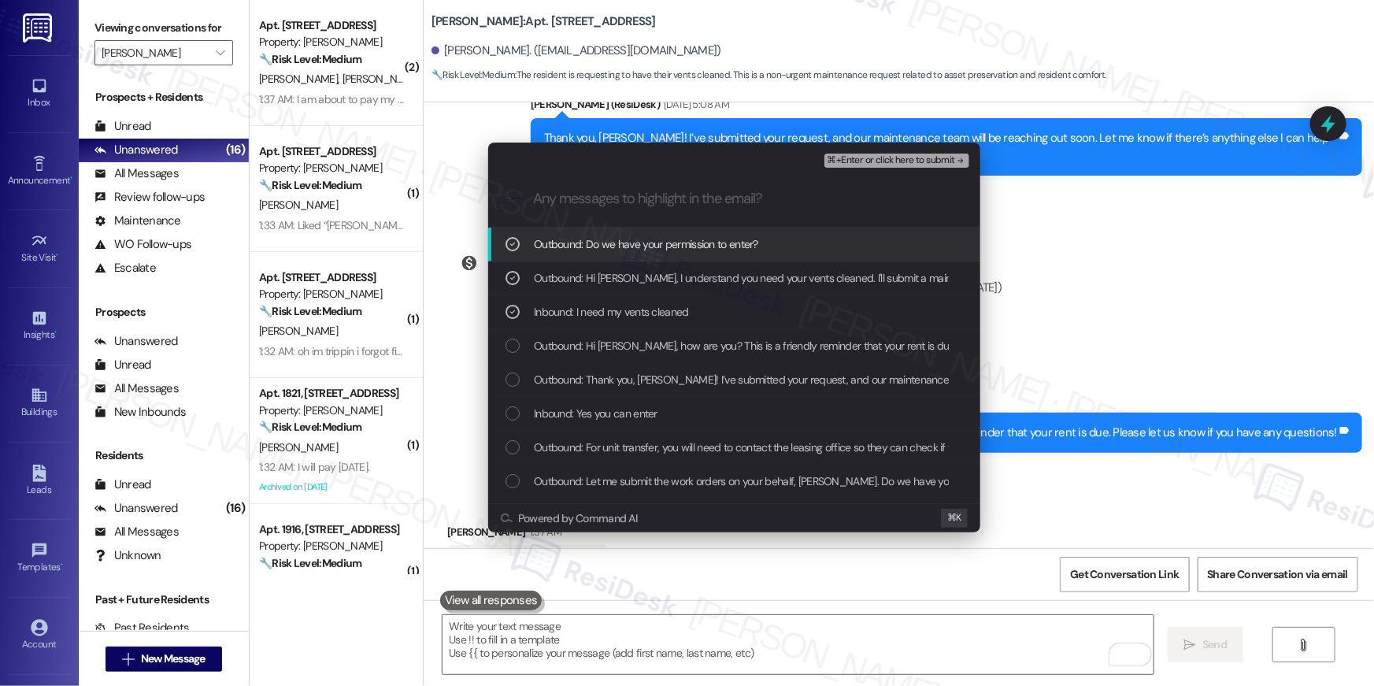
click at [860, 172] on div ".cls-1{fill:#0a055f;}.cls-2{fill:#0cc4c4;} resideskLogoBlueOrange" at bounding box center [734, 199] width 492 height 56
click at [862, 167] on div "⌘+Enter or click here to submit" at bounding box center [899, 161] width 148 height 14
click at [868, 158] on span "⌘+Enter or click here to submit" at bounding box center [892, 160] width 128 height 11
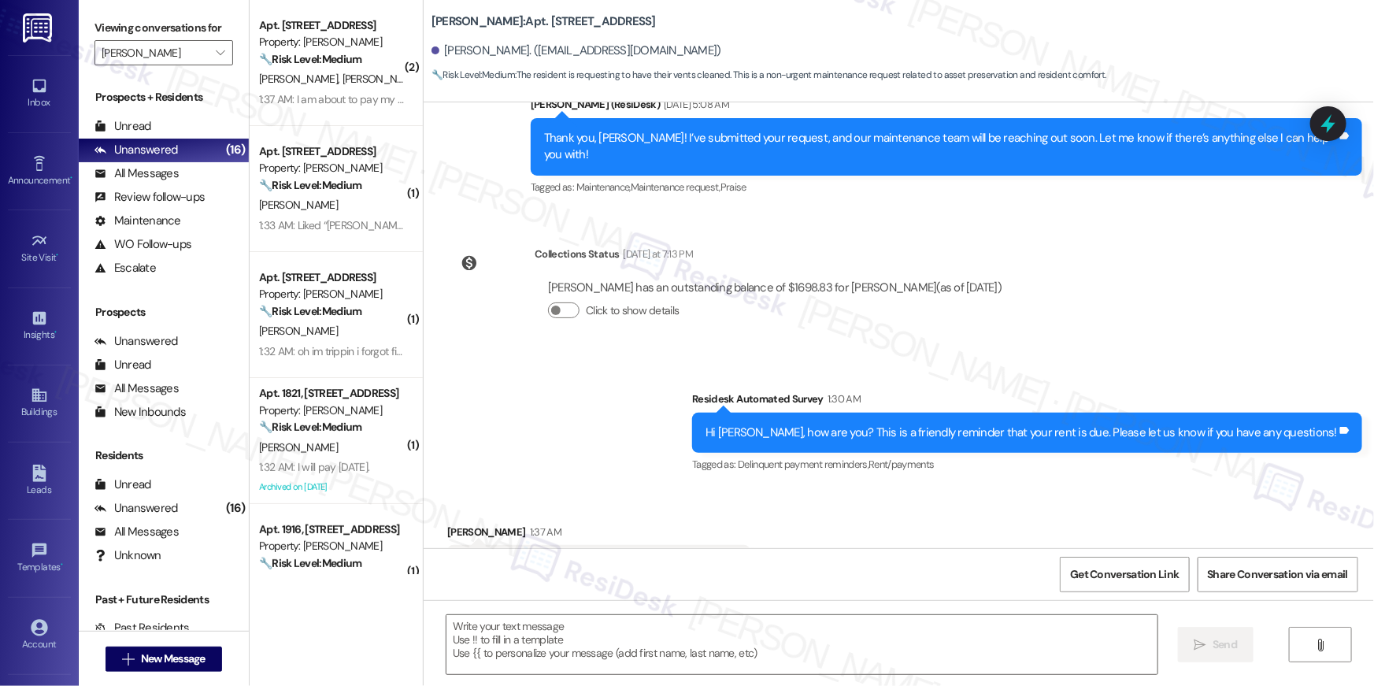
type textarea "Fetching suggested responses. Please feel free to read through the conversation…"
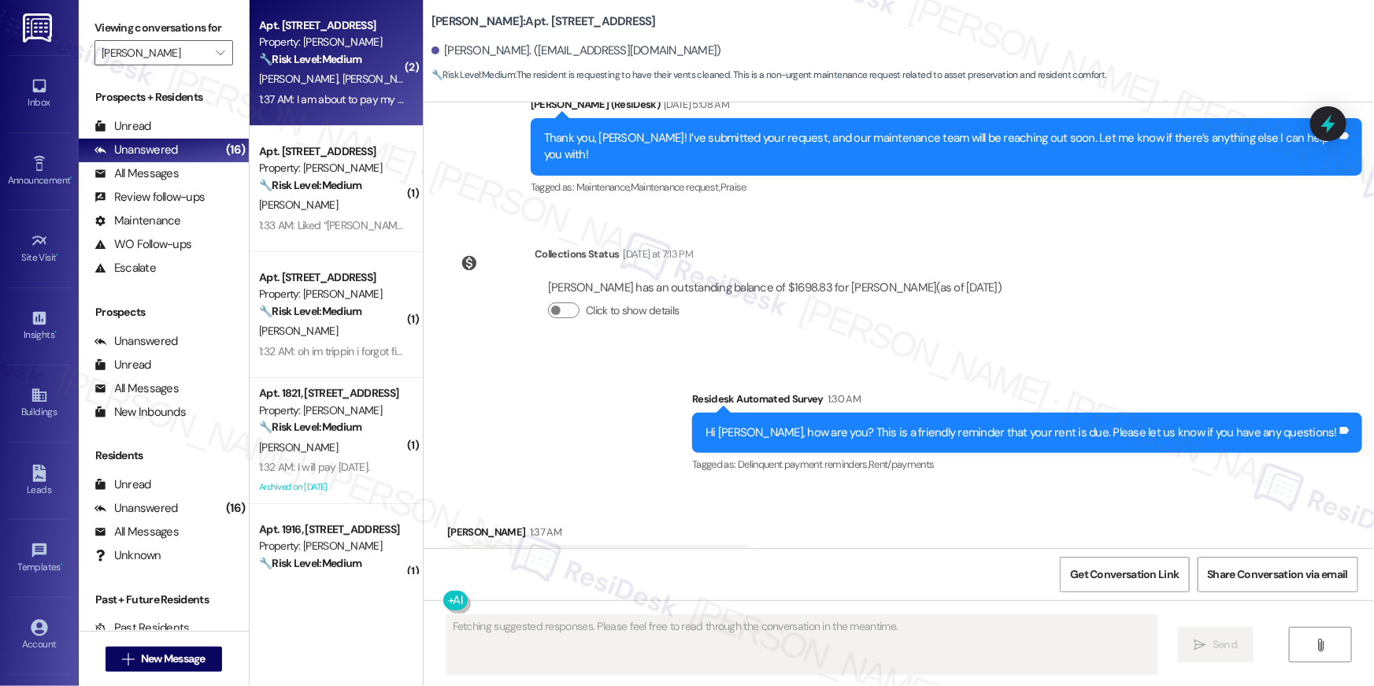
click at [259, 80] on span "S. Thompson" at bounding box center [300, 79] width 83 height 14
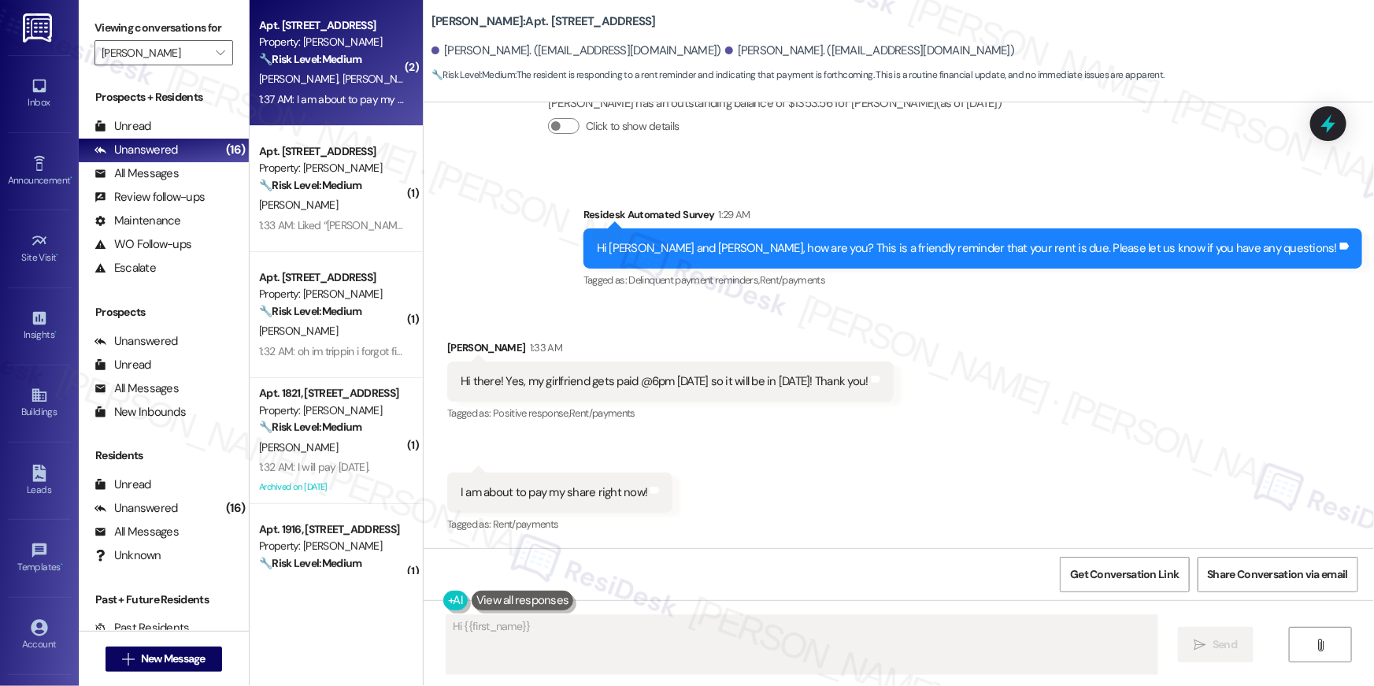
scroll to position [2022, 0]
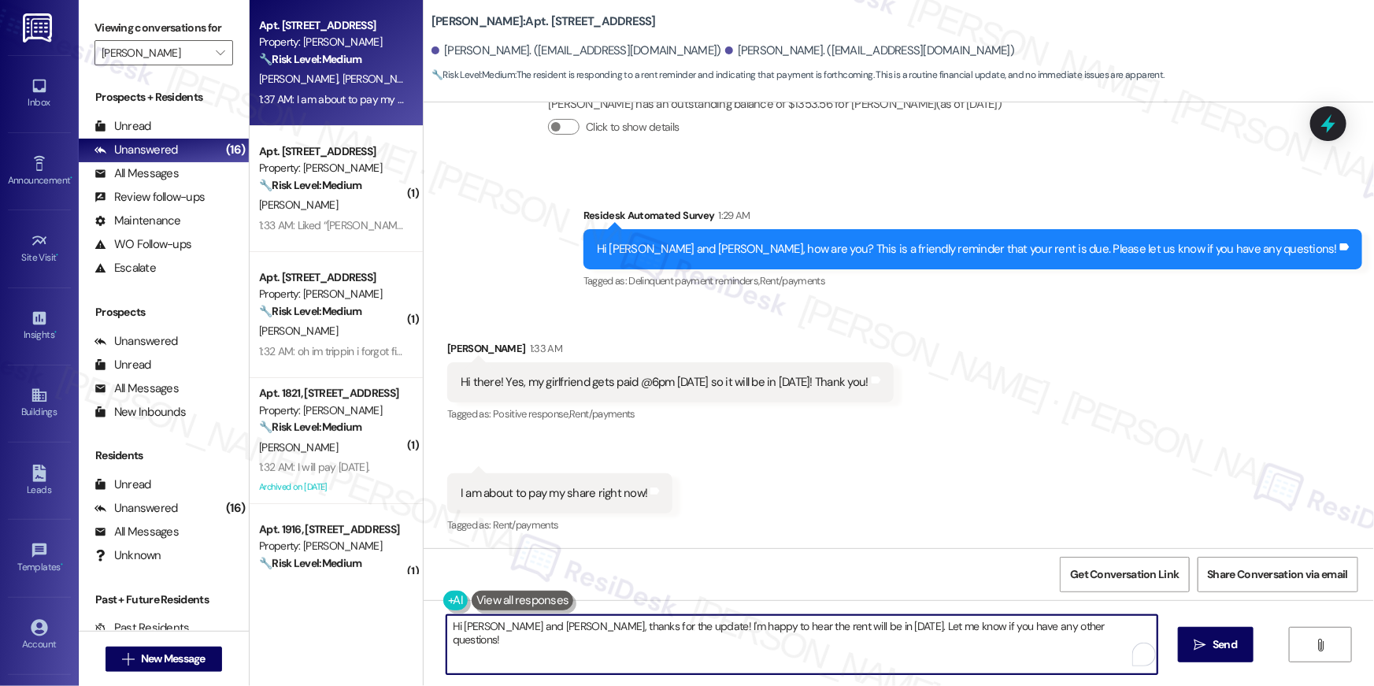
click at [676, 660] on textarea "Hi Jennifer and Shayla, thanks for the update! I'm happy to hear the rent will …" at bounding box center [802, 644] width 711 height 59
click at [676, 650] on textarea "Hi Jennifer and Shayla, thanks for the update! I'm happy to hear the rent will …" at bounding box center [802, 644] width 711 height 59
click at [676, 652] on textarea "Hi Jennifer and Shayla, thanks for the update! I'm happy to hear the rent will …" at bounding box center [798, 644] width 711 height 59
click at [758, 634] on textarea "Hi Jennifer and Shayla, thanks for the update! I'm happy to hear the rent will …" at bounding box center [798, 644] width 711 height 59
drag, startPoint x: 838, startPoint y: 628, endPoint x: 439, endPoint y: 627, distance: 398.5
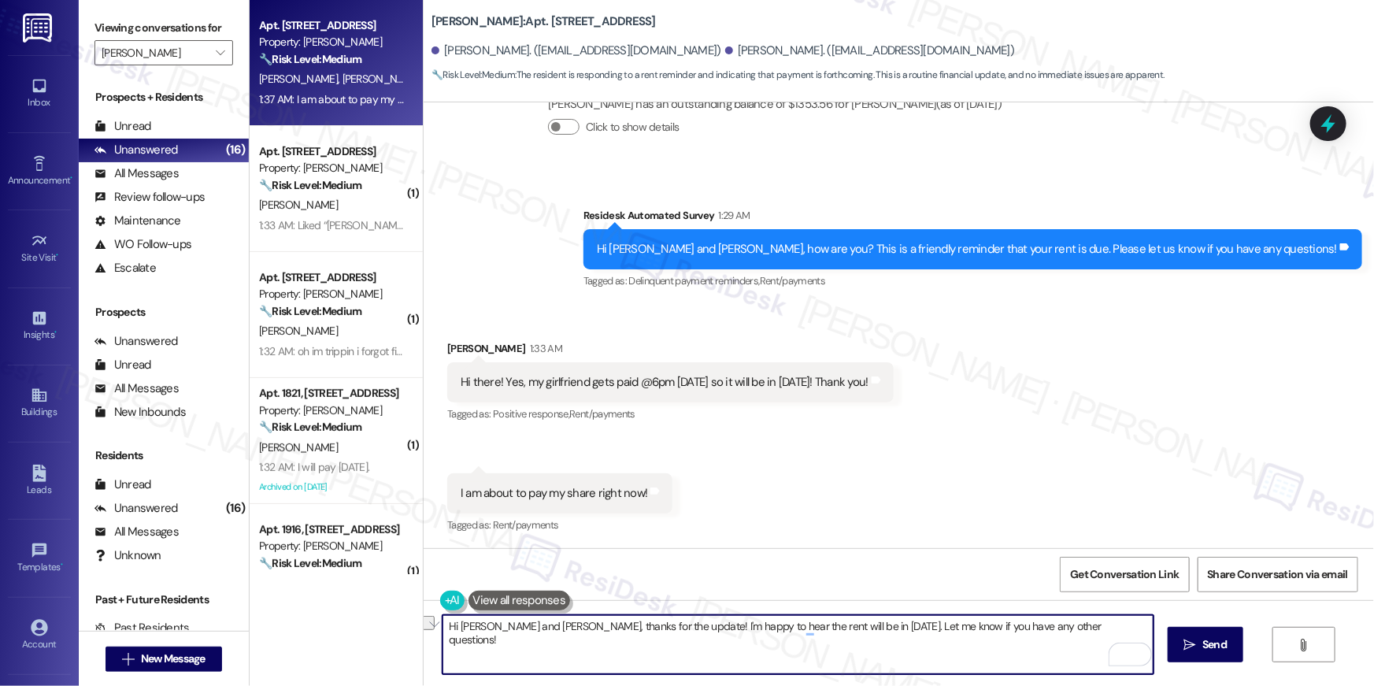
click at [443, 627] on textarea "Hi Jennifer and Shayla, thanks for the update! I'm happy to hear the rent will …" at bounding box center [798, 644] width 711 height 59
type textarea "Thanks for letting me know, Shayla! Let me know if you have any other questions!"
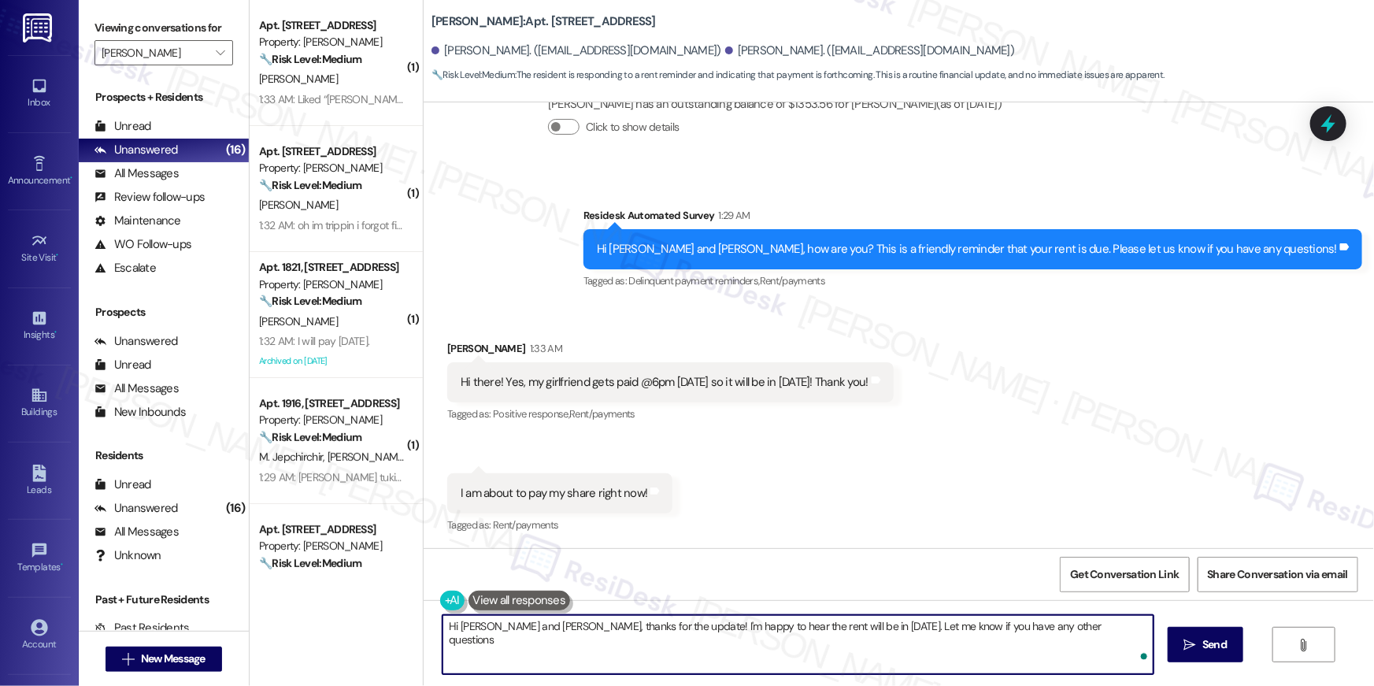
type textarea "Hi Jennifer and Shayla, thanks for the update! I'm happy to hear the rent will …"
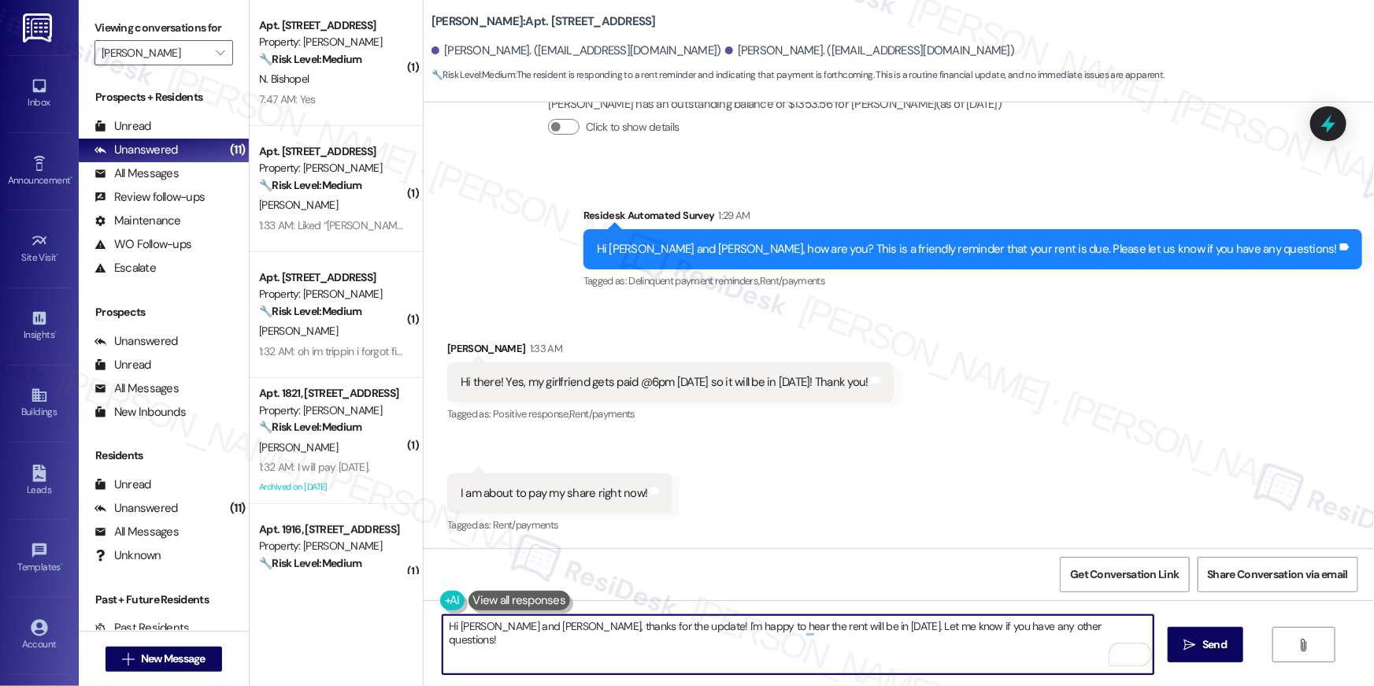
click at [844, 487] on div "Received via SMS Shayla Thompson 1:33 AM Hi there! Yes, my girlfriend gets paid…" at bounding box center [899, 427] width 951 height 244
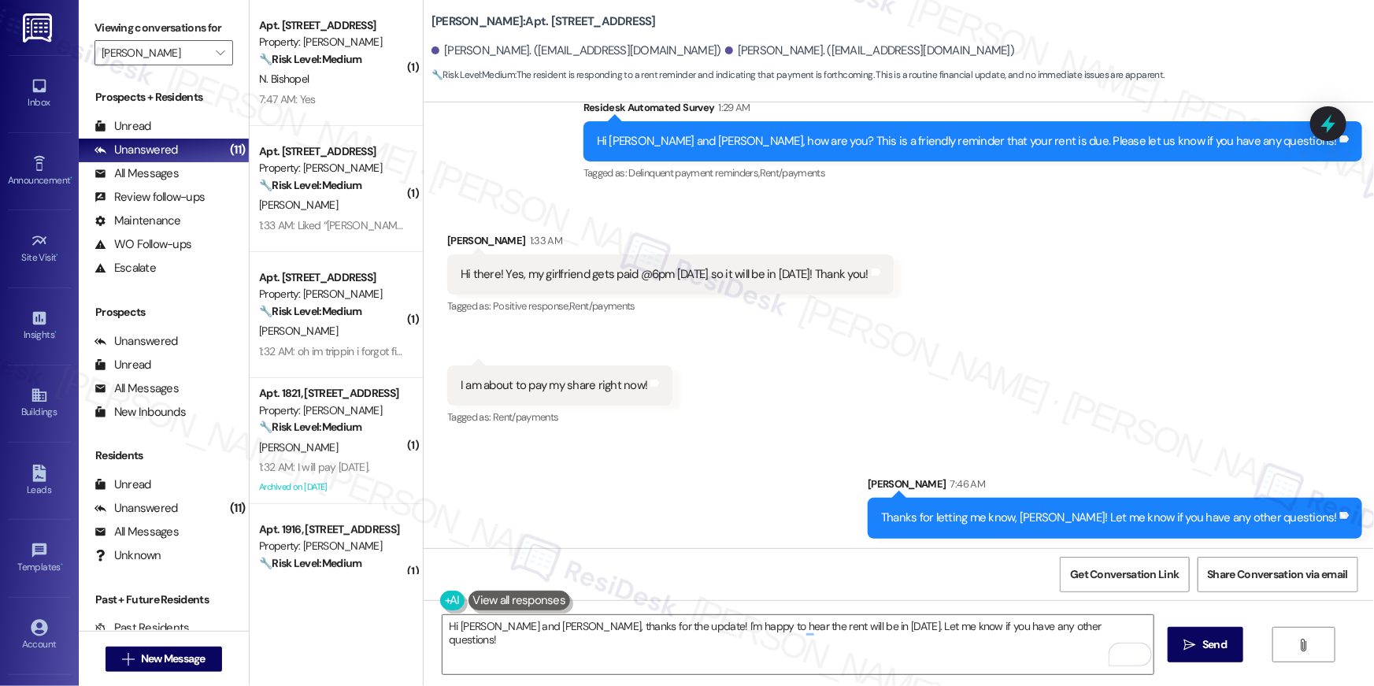
scroll to position [2132, 0]
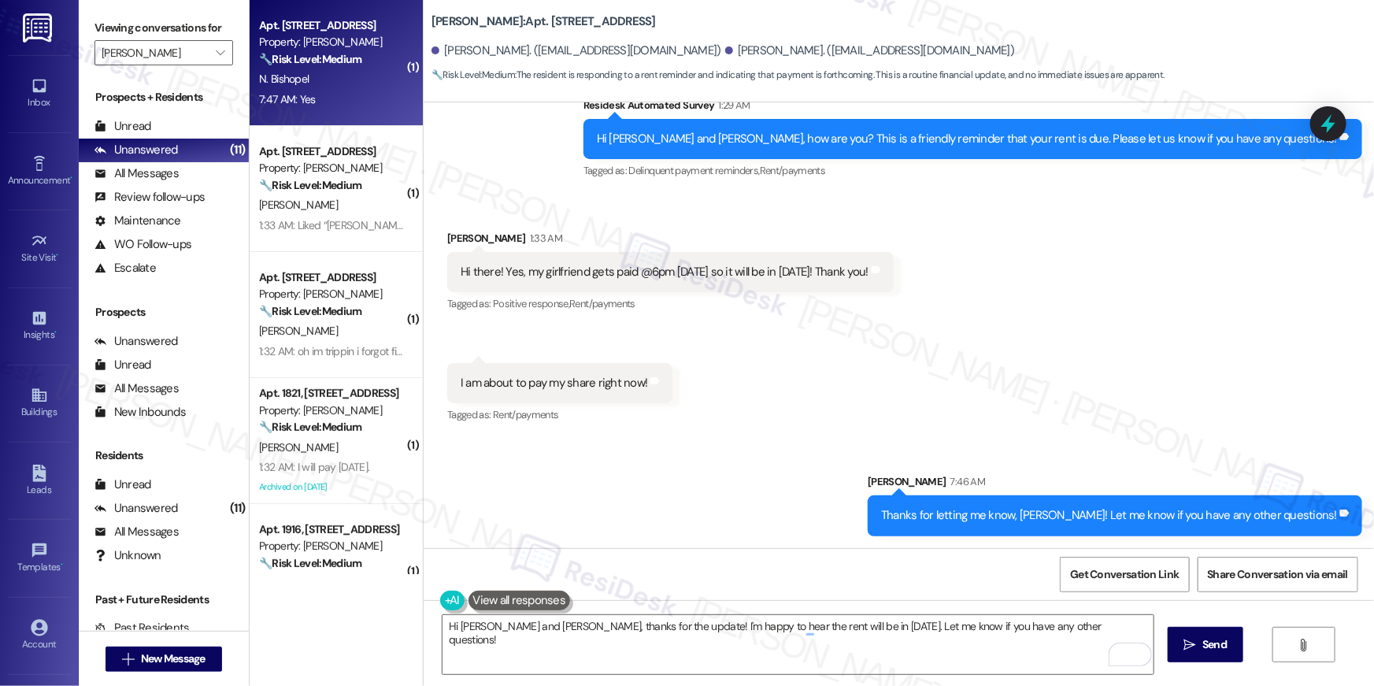
click at [335, 98] on div "7:47 AM: Yes 7:47 AM: Yes" at bounding box center [332, 100] width 149 height 20
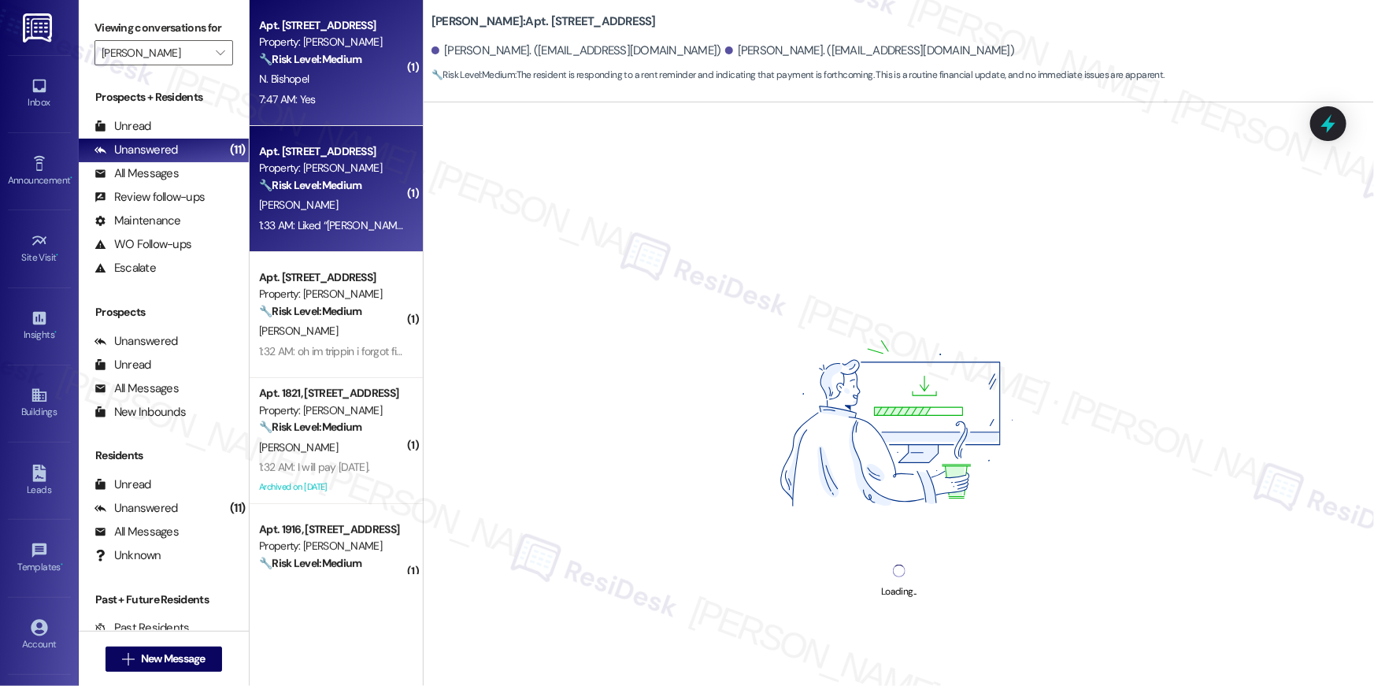
click at [332, 239] on div "Apt. 1218, 1113 Powers Ferry Place SE Property: Elme Marietta 🔧 Risk Level: Med…" at bounding box center [336, 189] width 173 height 126
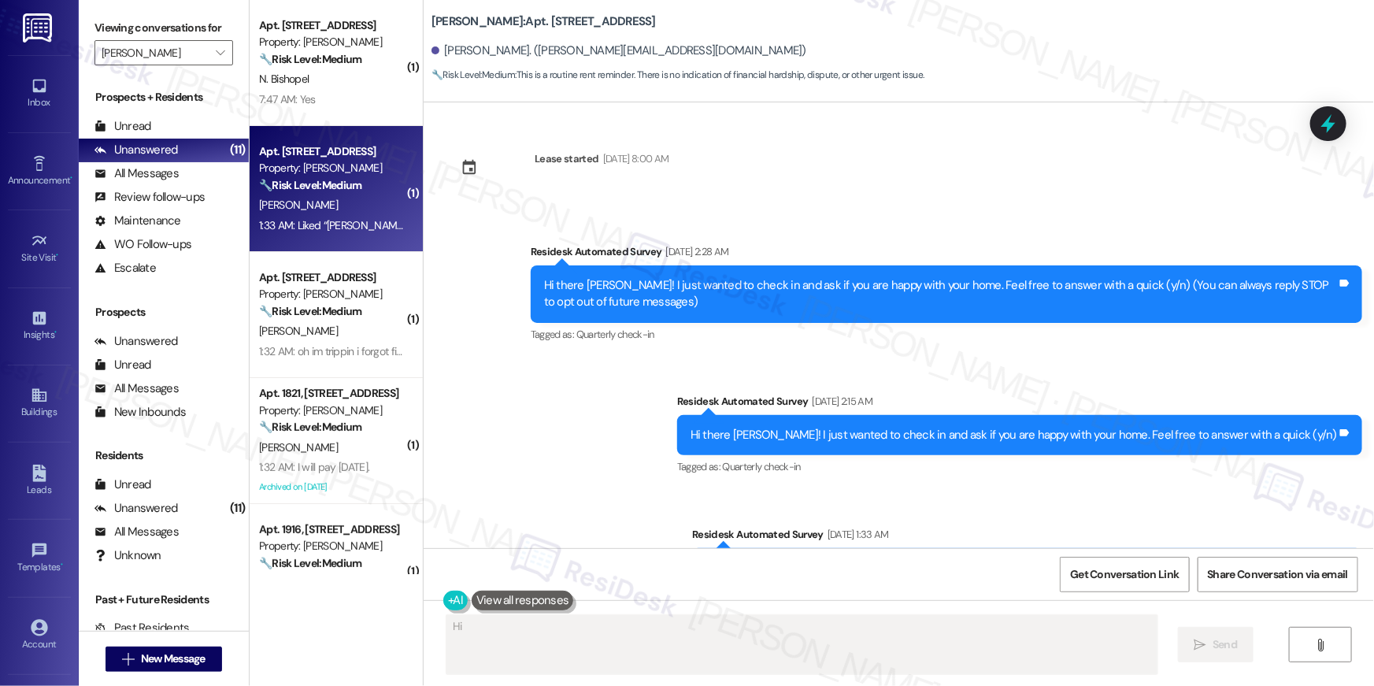
scroll to position [803, 0]
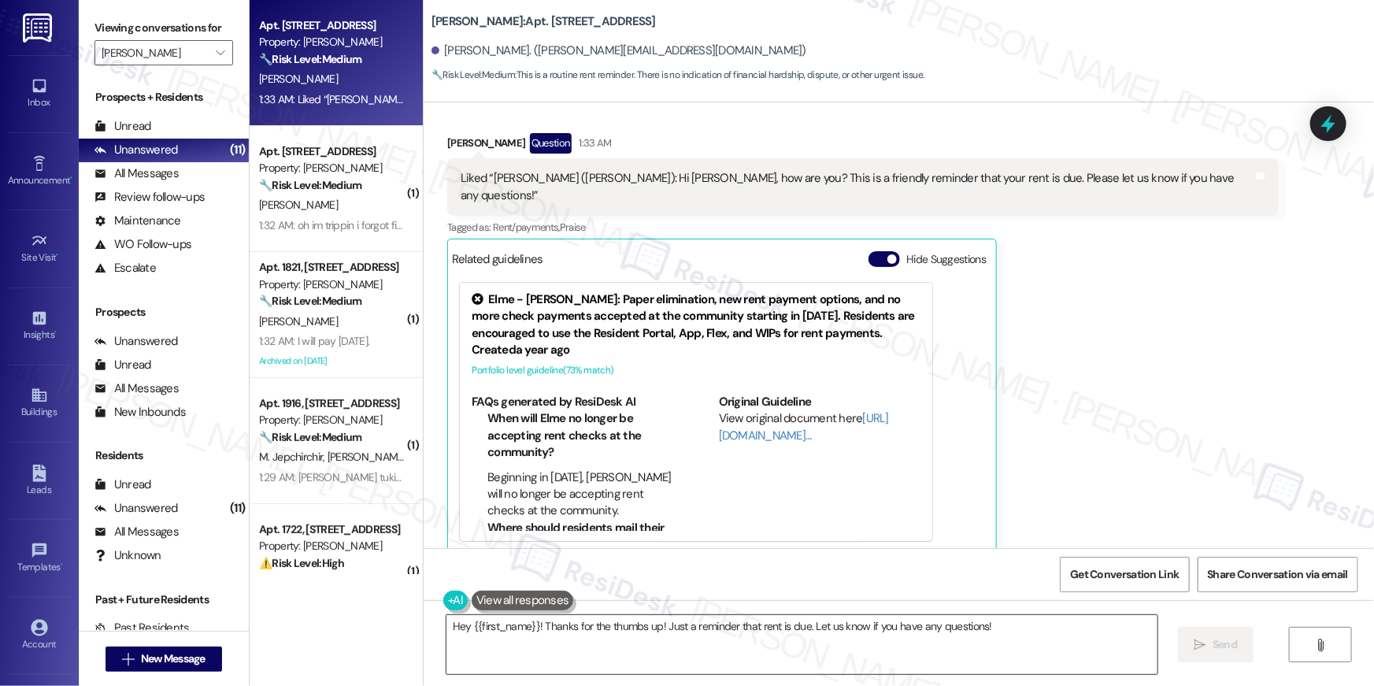
click at [946, 658] on textarea "Hey {{first_name}}! Thanks for the thumbs up! Just a reminder that rent is due.…" at bounding box center [802, 644] width 711 height 59
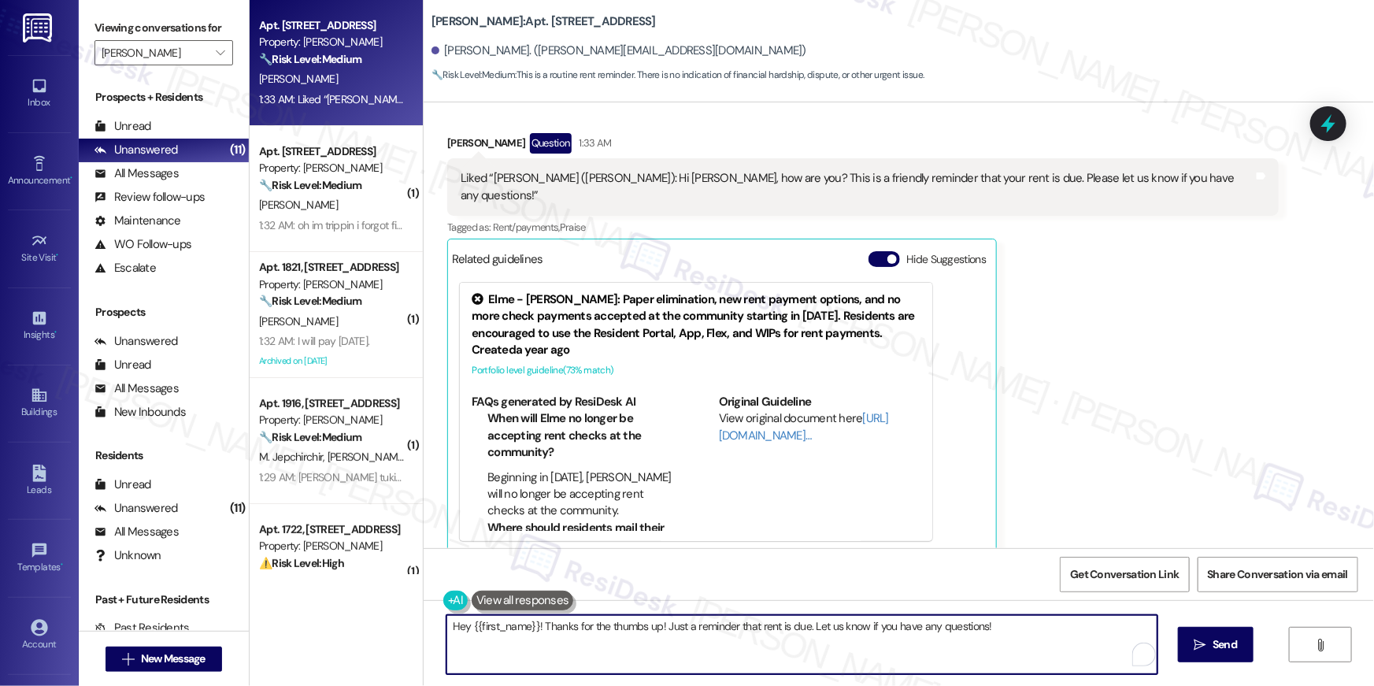
click at [946, 658] on textarea "Hey {{first_name}}! Thanks for the thumbs up! Just a reminder that rent is due.…" at bounding box center [802, 644] width 711 height 59
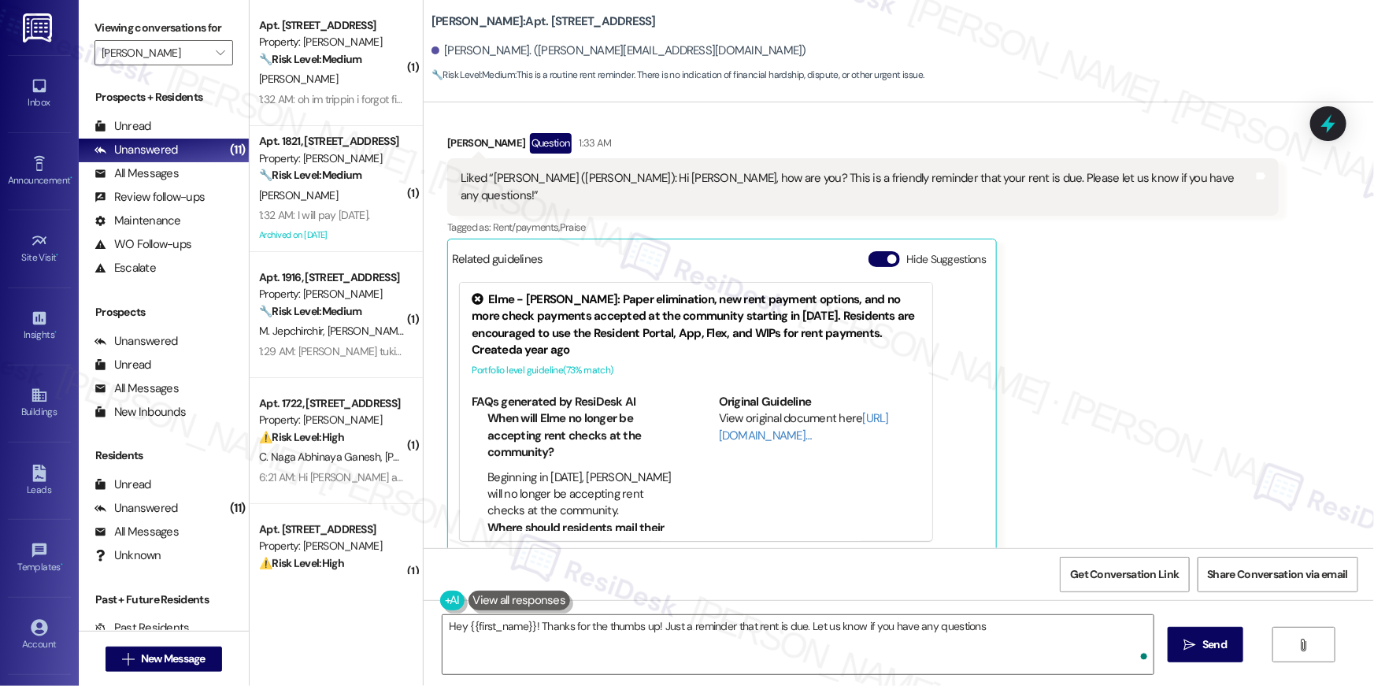
type textarea "Hey {{first_name}}! Thanks for the thumbs up! Just a reminder that rent is due.…"
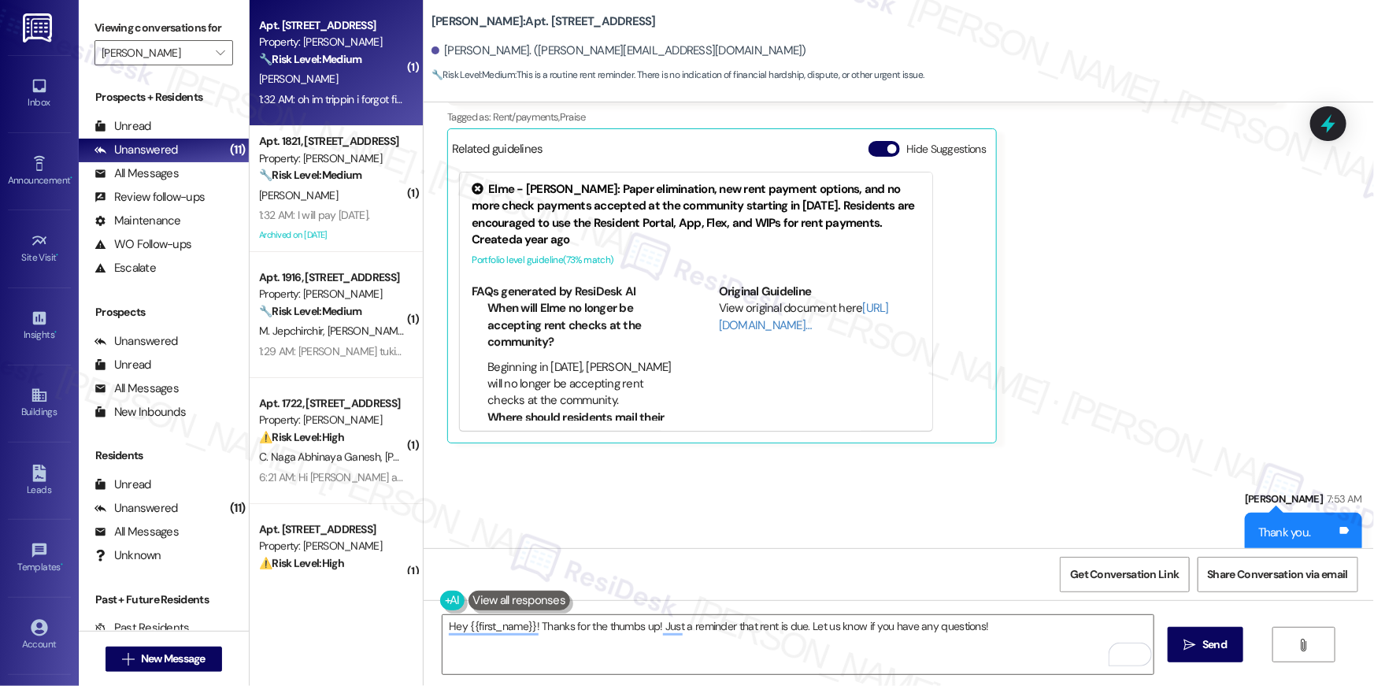
click at [312, 57] on strong "🔧 Risk Level: Medium" at bounding box center [310, 59] width 102 height 14
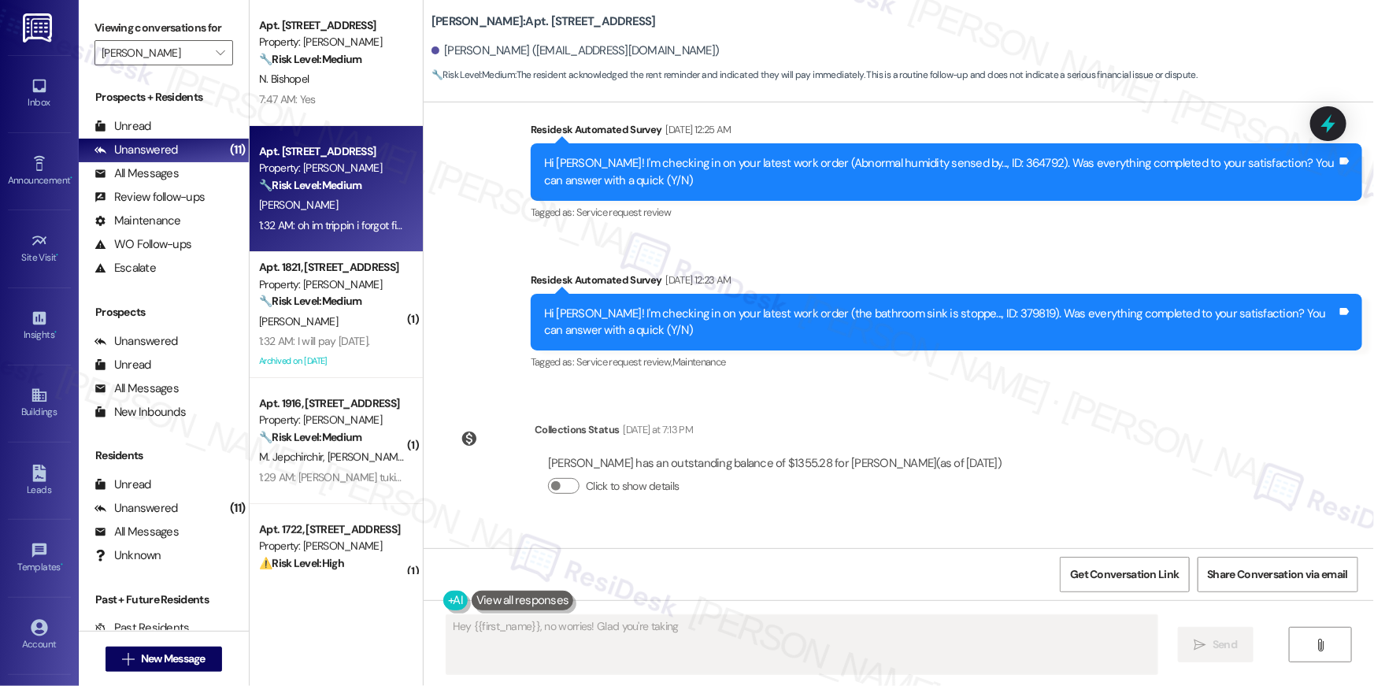
scroll to position [2035, 0]
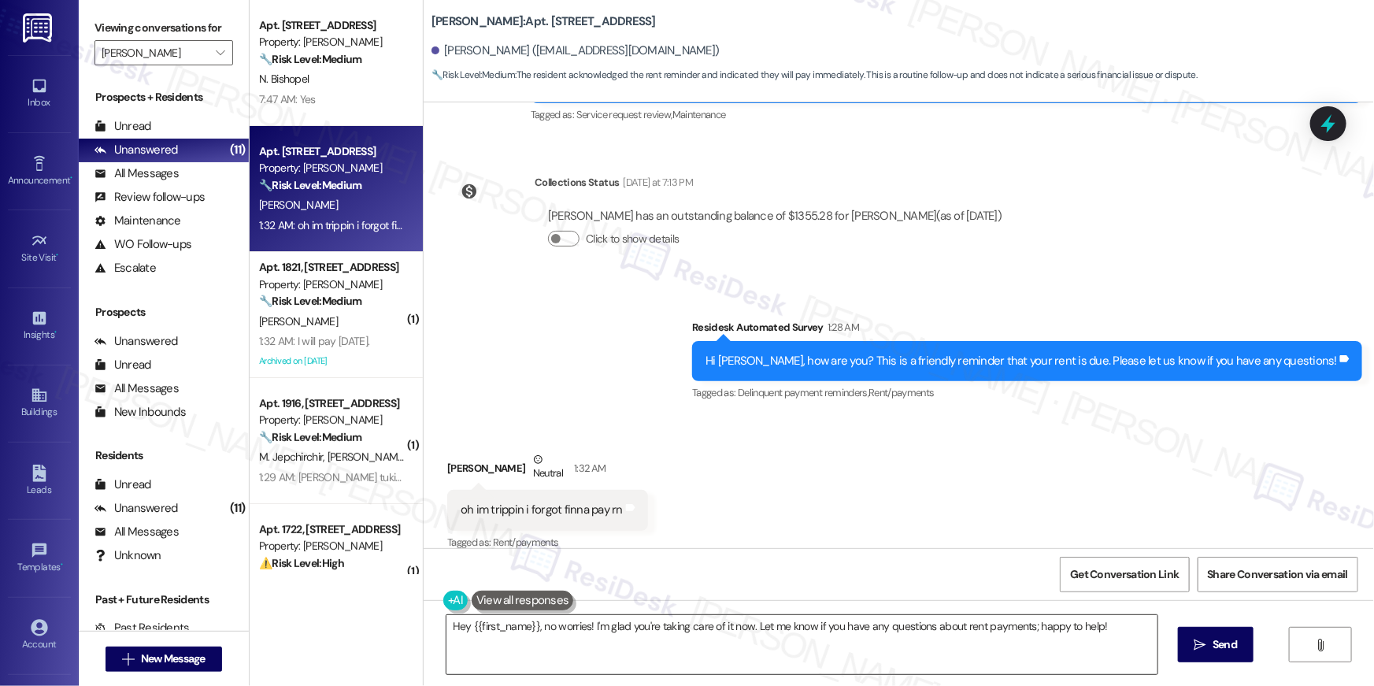
click at [695, 665] on textarea "Hey {{first_name}}, no worries! I'm glad you're taking care of it now. Let me k…" at bounding box center [802, 644] width 711 height 59
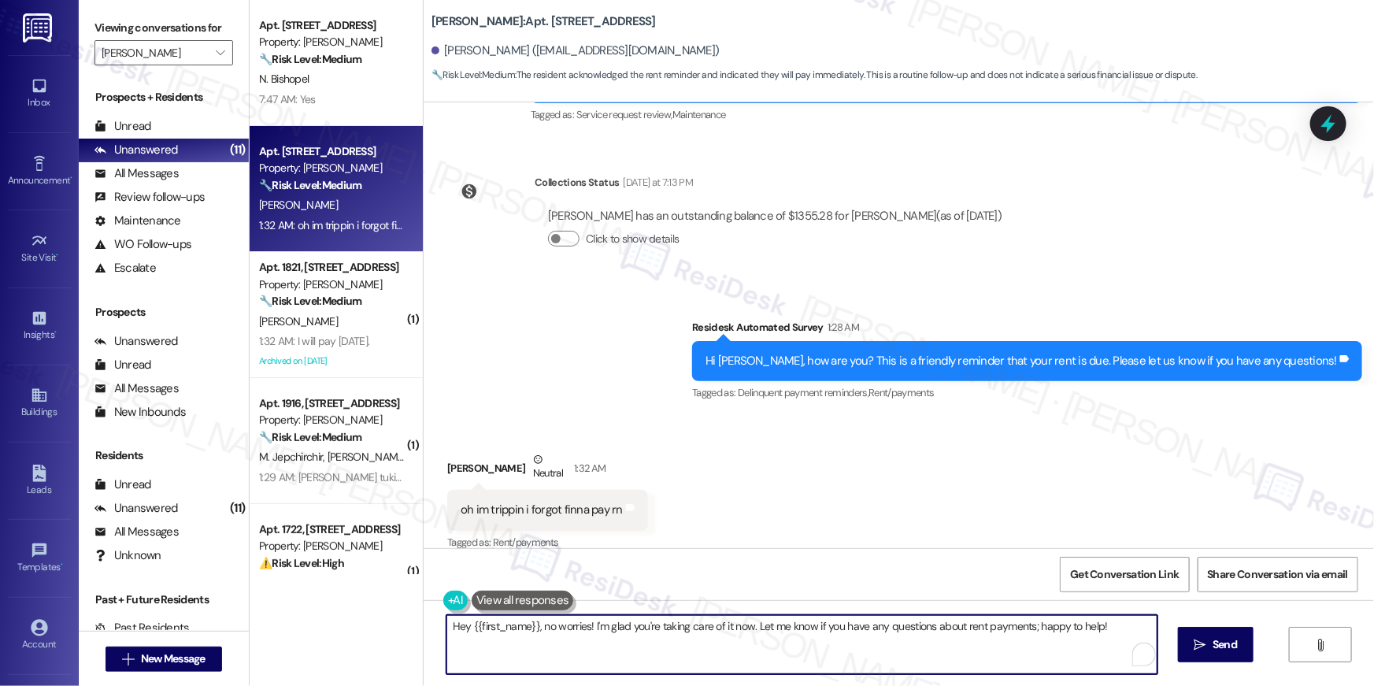
click at [625, 658] on textarea "Hey {{first_name}}, no worries! I'm glad you're taking care of it now. Let me k…" at bounding box center [802, 644] width 711 height 59
click at [721, 658] on textarea "Hey {{first_name}}, no worries! I'm glad you're taking care of it now. Let me k…" at bounding box center [798, 644] width 711 height 59
drag, startPoint x: 740, startPoint y: 628, endPoint x: 584, endPoint y: 627, distance: 156.7
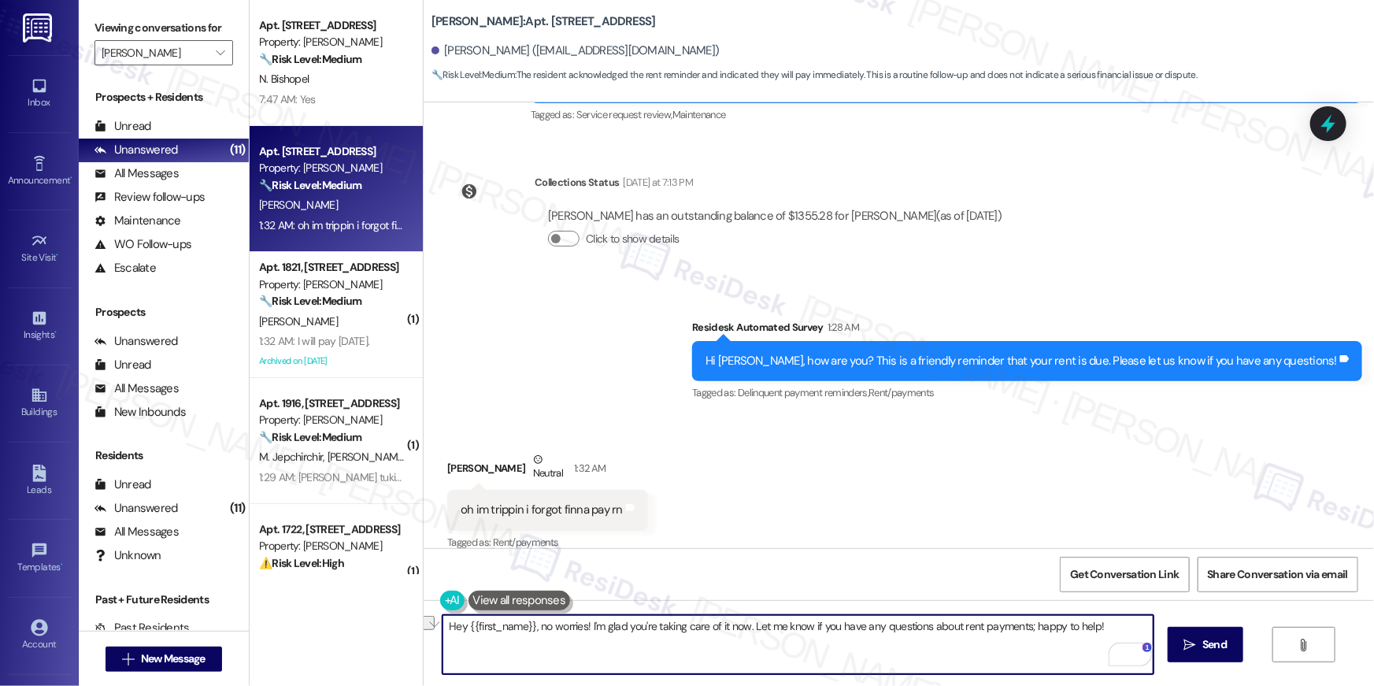
click at [584, 627] on textarea "Hey {{first_name}}, no worries! I'm glad you're taking care of it now. Let me k…" at bounding box center [798, 644] width 711 height 59
type textarea "Hey {{first_name}}, no worries! Let me know if you have any questions about ren…"
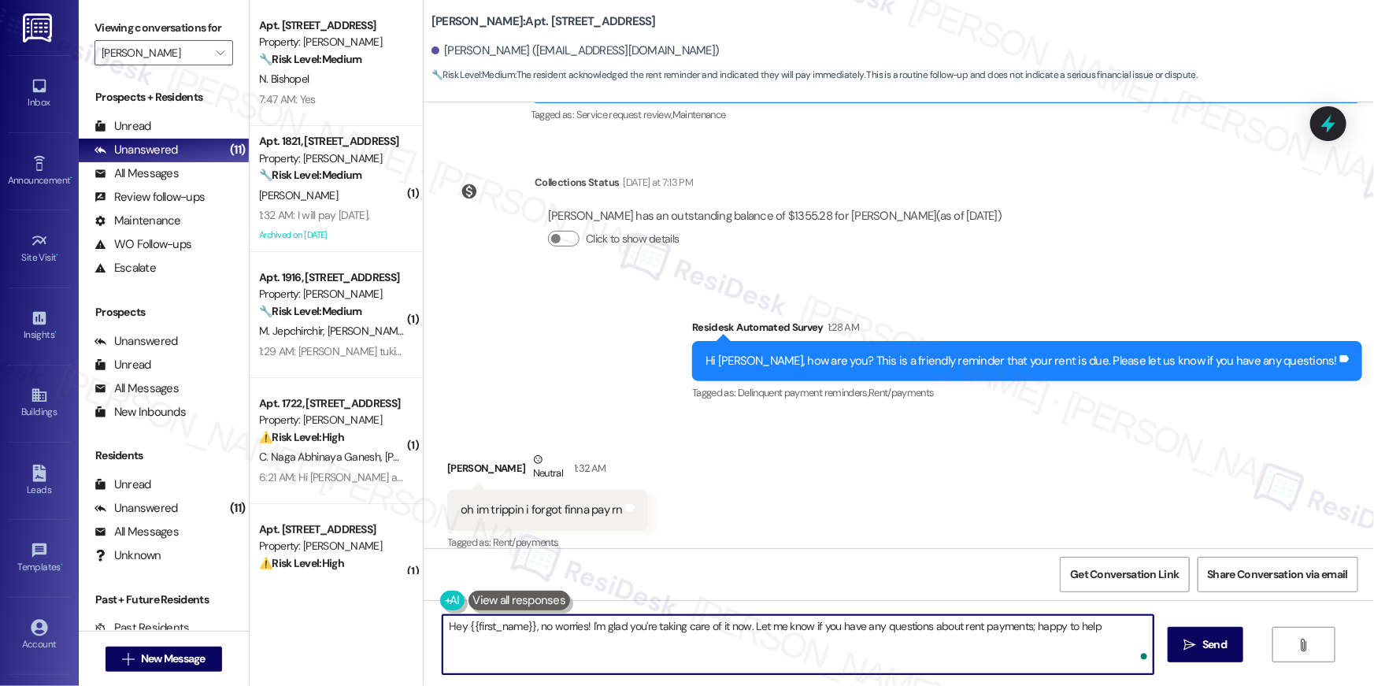
type textarea "Hey {{first_name}}, no worries! I'm glad you're taking care of it now. Let me k…"
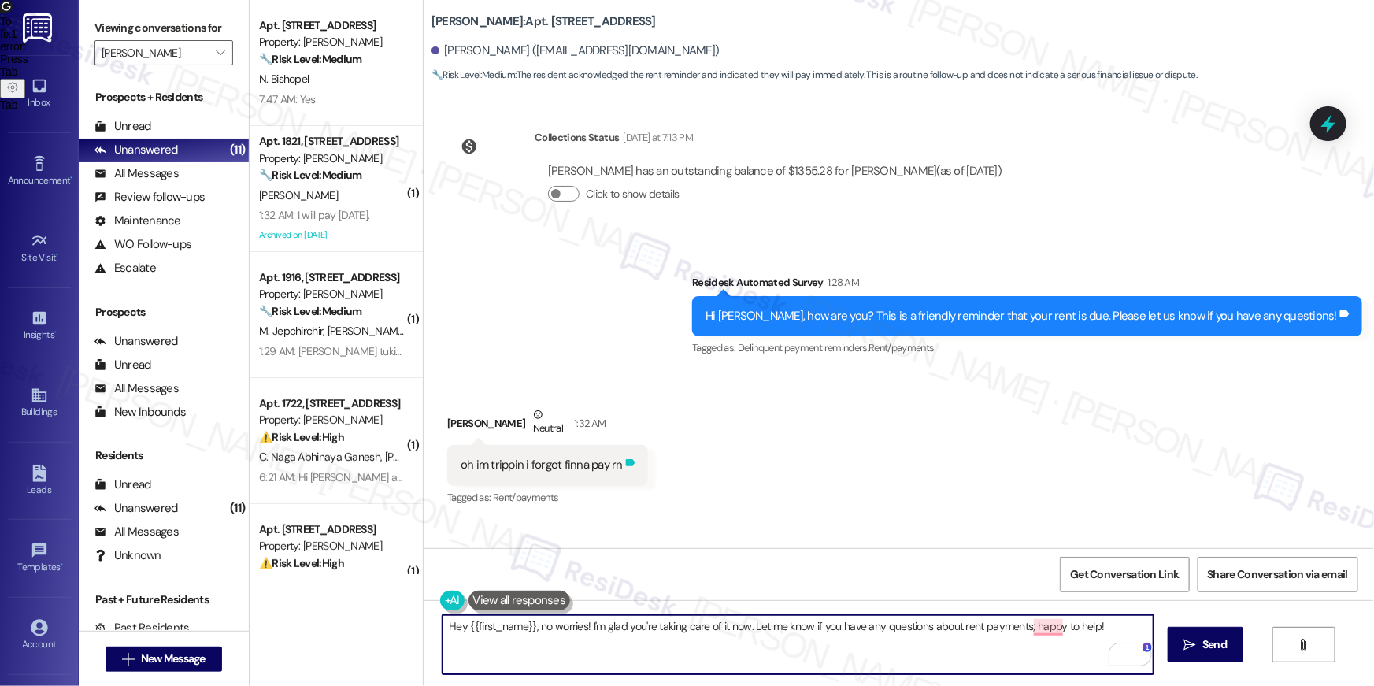
scroll to position [2145, 0]
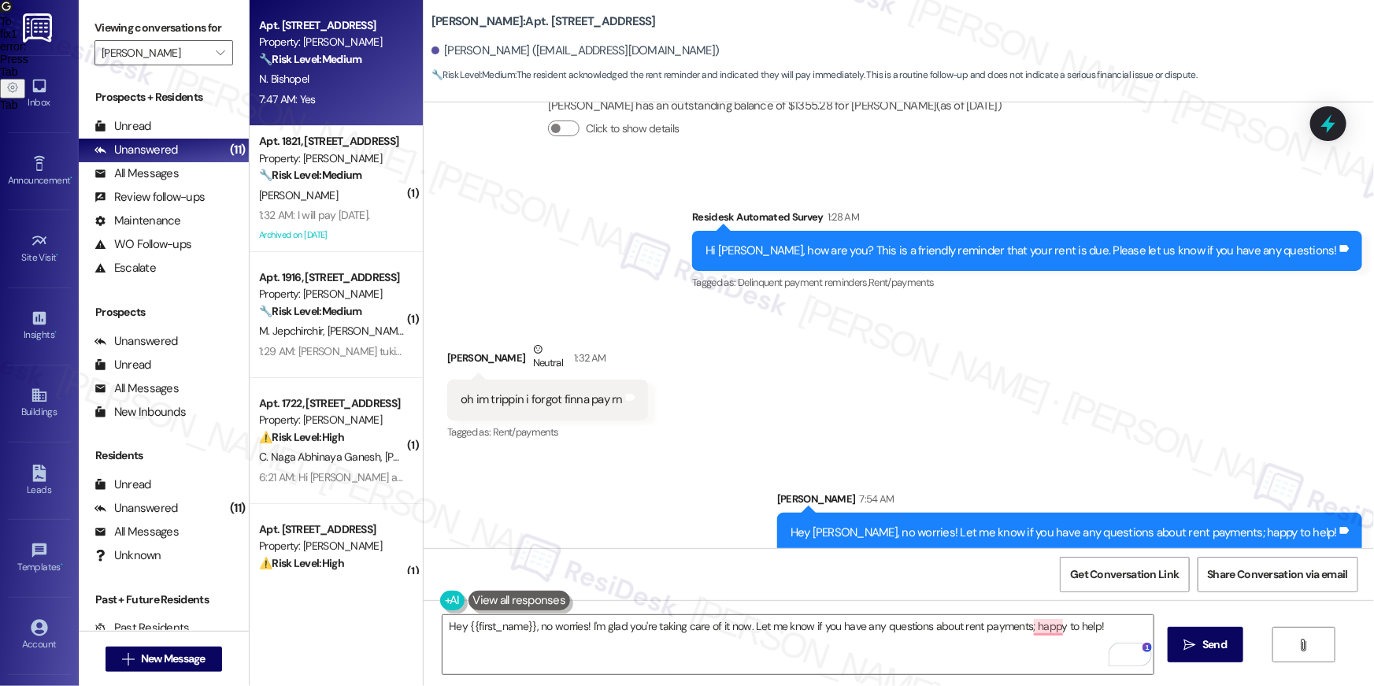
click at [333, 87] on div "N. Bishopel" at bounding box center [332, 79] width 149 height 20
type textarea "Fetching suggested responses. Please feel free to read through the conversation…"
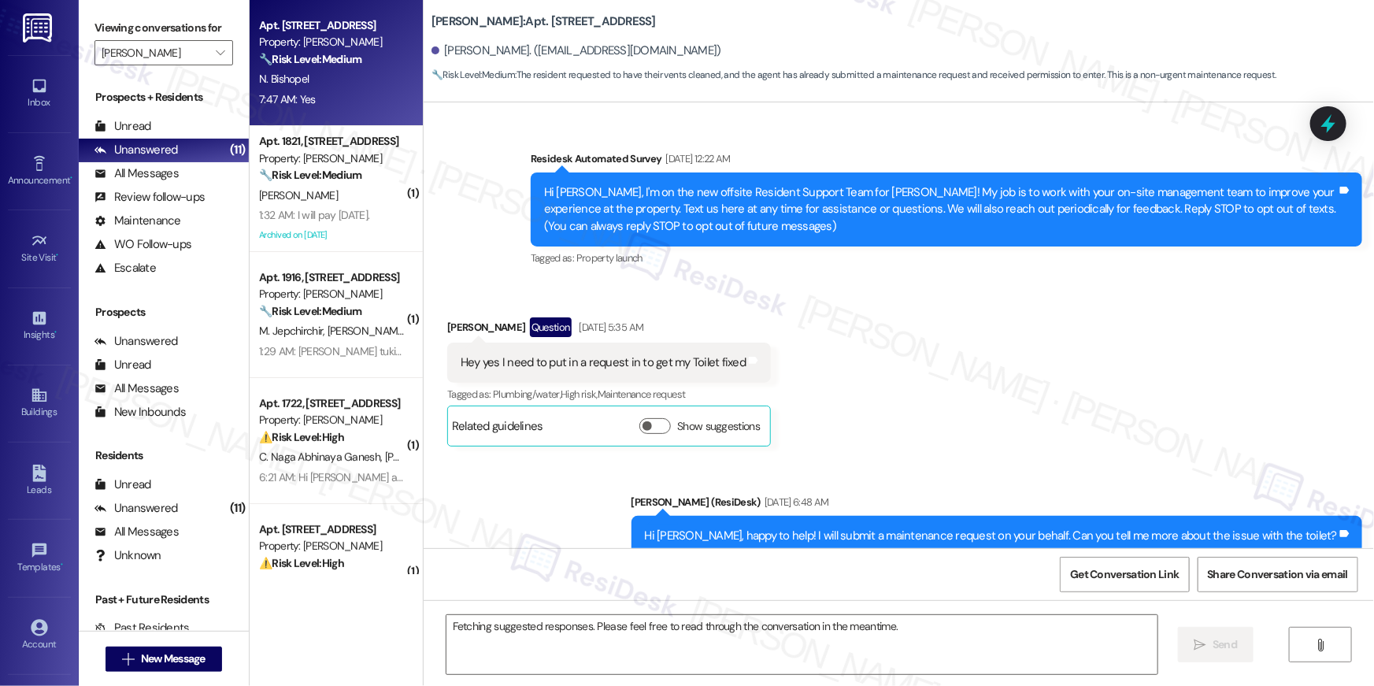
scroll to position [15868, 0]
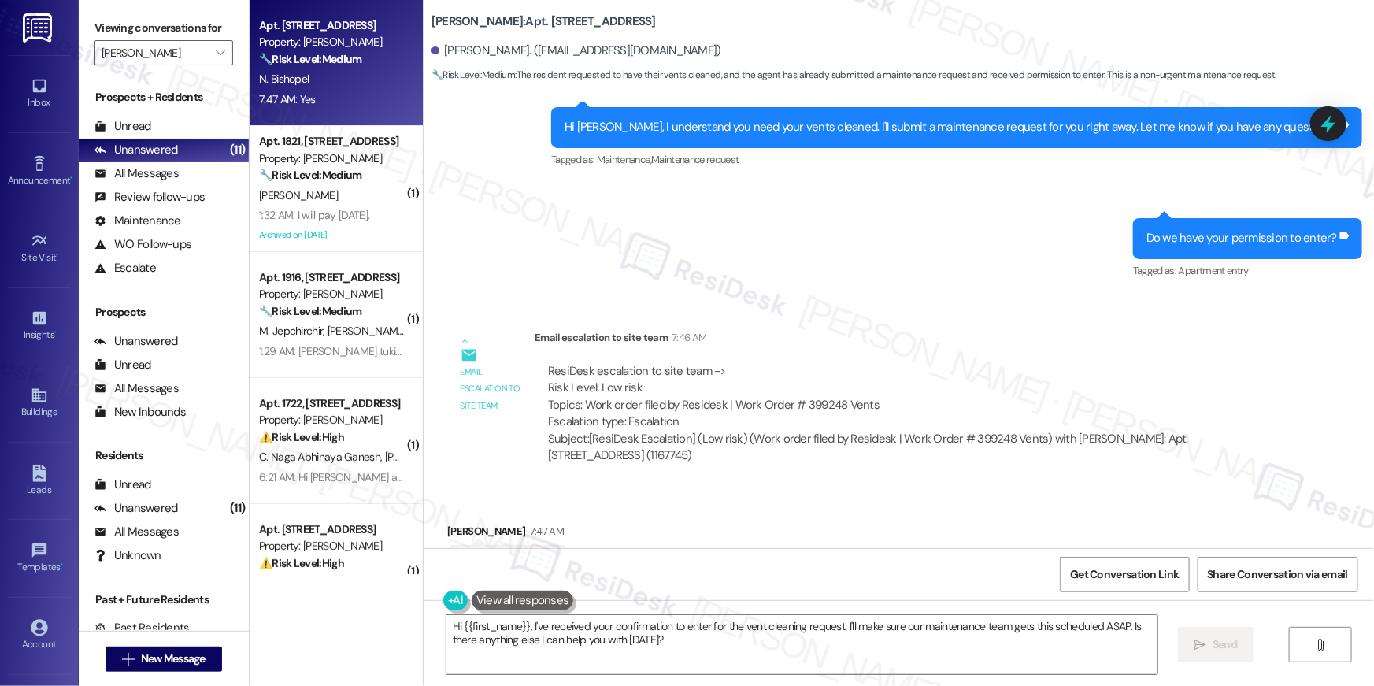
click at [779, 487] on div "Received via SMS Noelle Bishopel 7:47 AM Yes Tags and notes Tagged as: Positive…" at bounding box center [899, 553] width 951 height 133
click at [879, 649] on textarea "Hi {{first_name}}, I've received your confirmation to enter for the vent cleani…" at bounding box center [802, 644] width 711 height 59
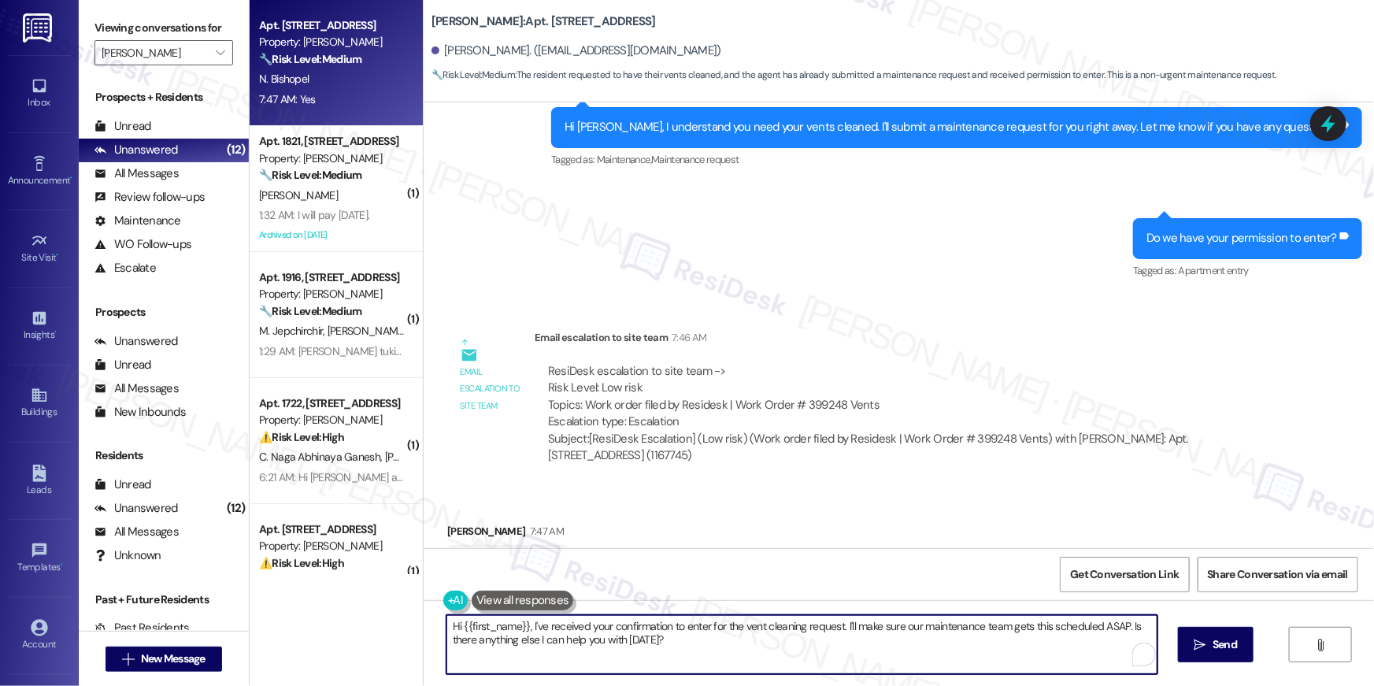
paste textarea "Thank you, {{first_name}}! I’ve submitted your request, and our maintenance tea…"
type textarea "Thank you, {{first_name}}! I’ve submitted your request, and our maintenance tea…"
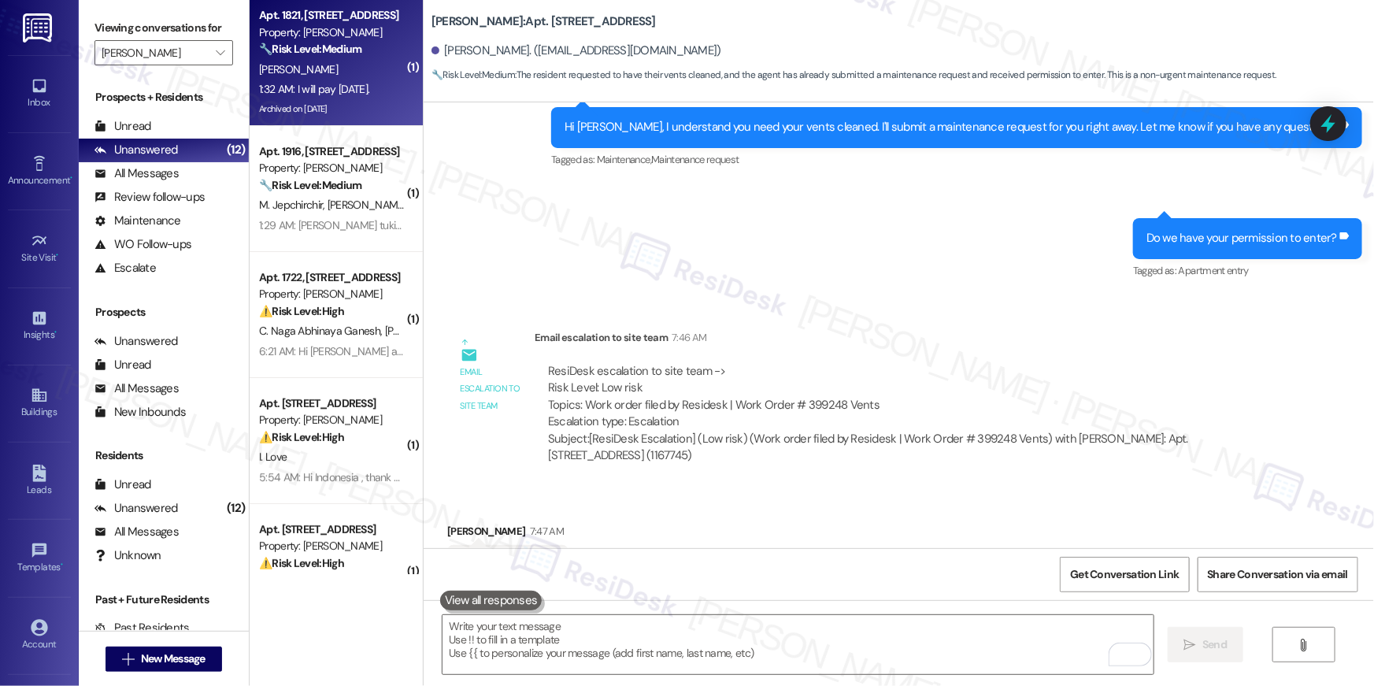
click at [281, 72] on span "[PERSON_NAME]" at bounding box center [298, 69] width 79 height 14
type textarea "Fetching suggested responses. Please feel free to read through the conversation…"
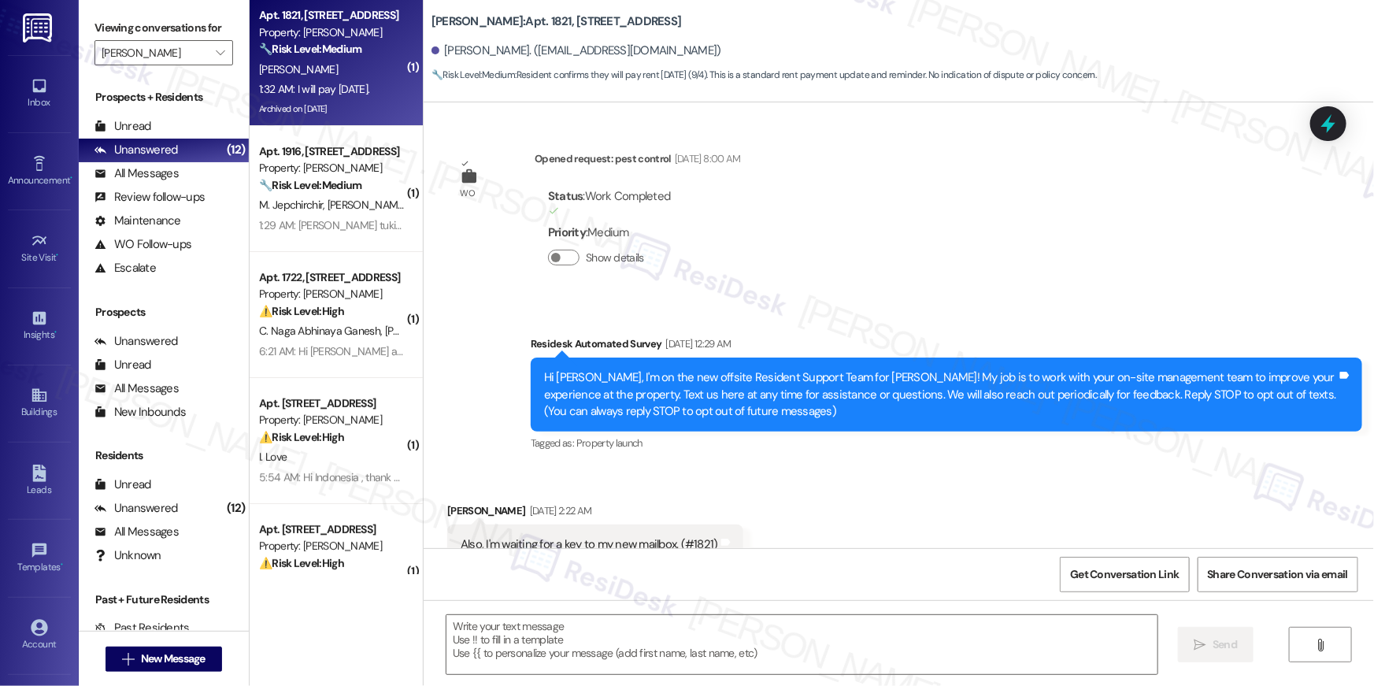
scroll to position [22263, 0]
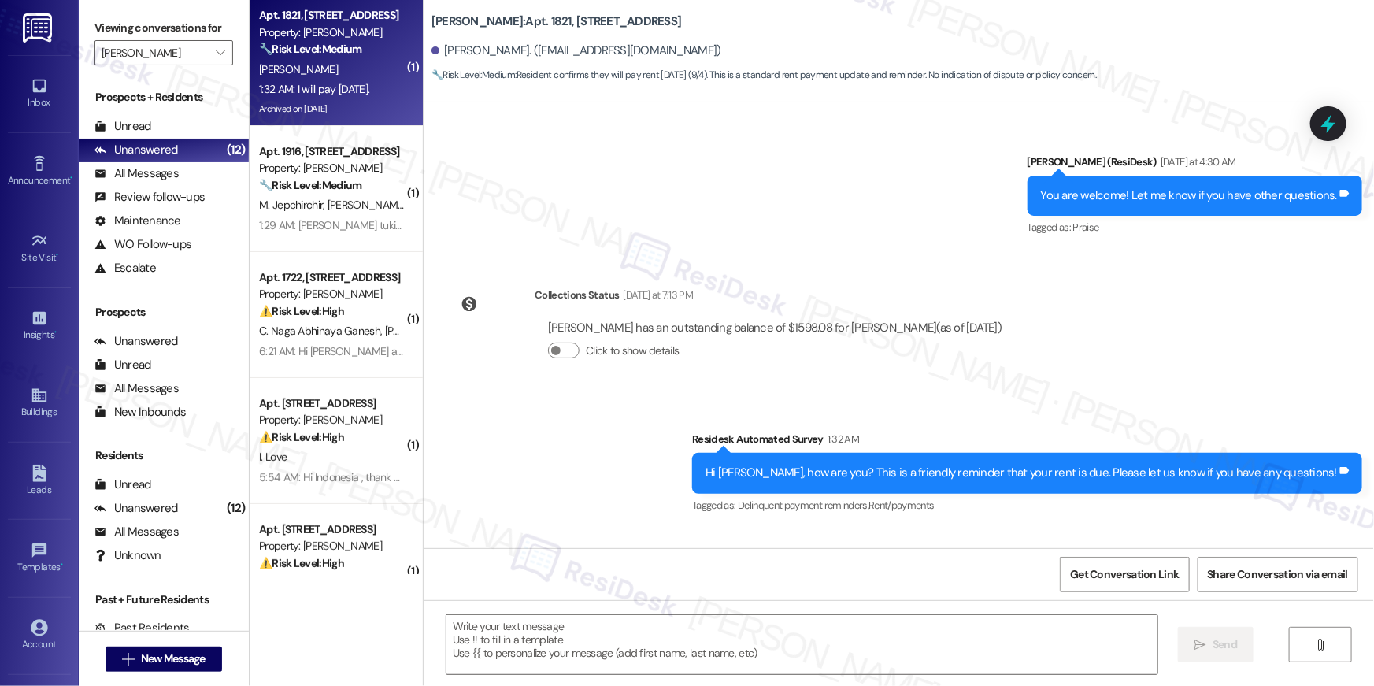
type textarea "Fetching suggested responses. Please feel free to read through the conversation…"
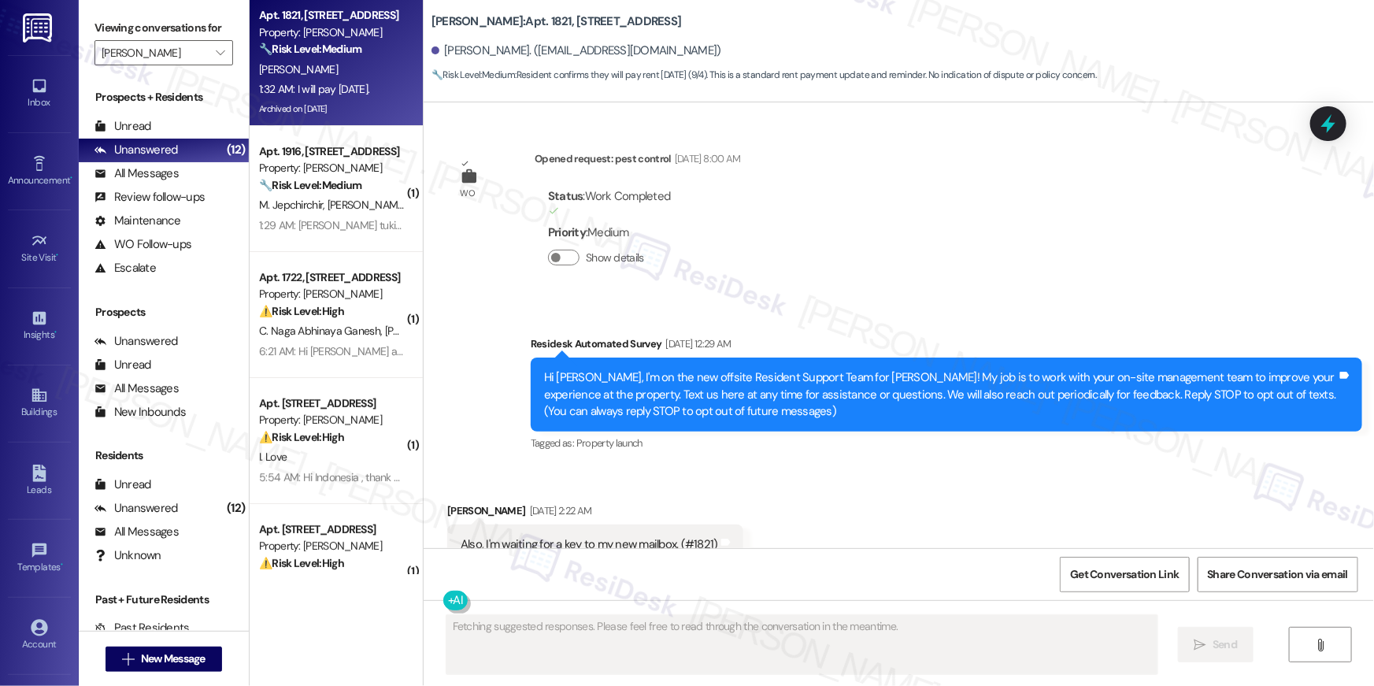
scroll to position [22263, 0]
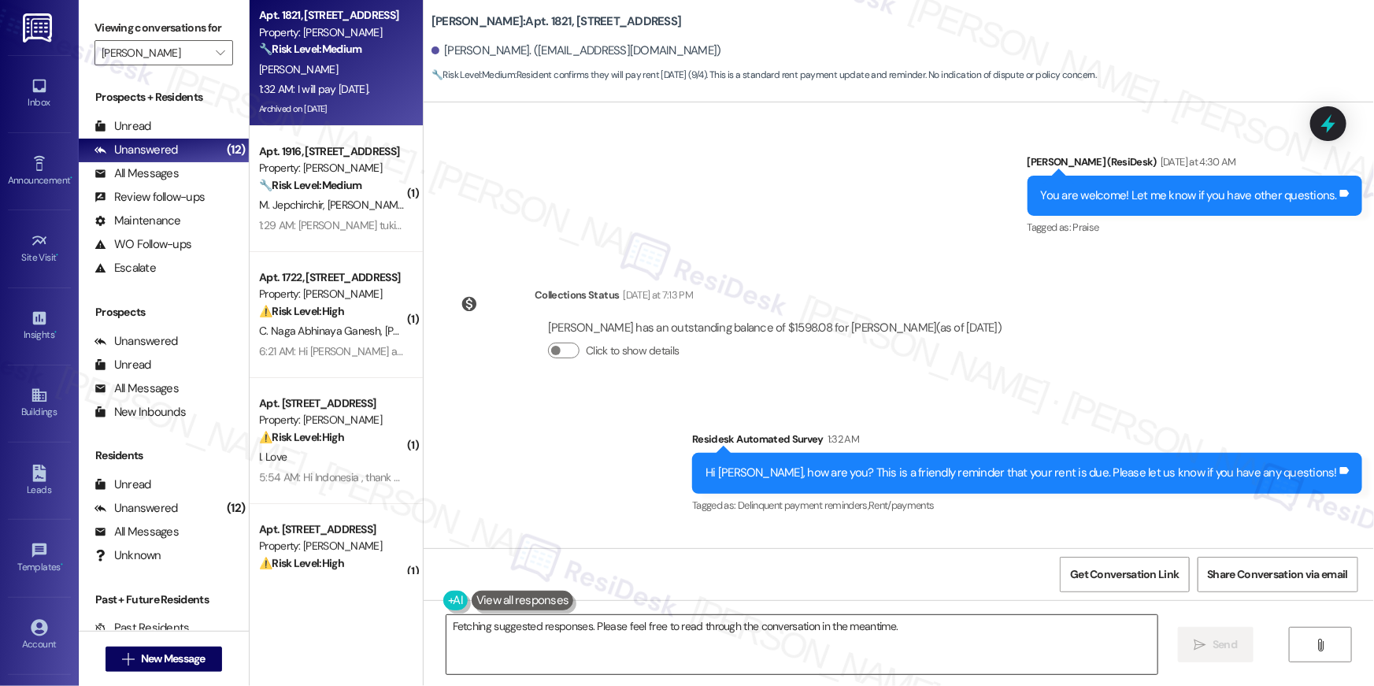
click at [776, 640] on textarea "Hi {{first_name}}, thanks for the update! Just a friendly reminder that rent is…" at bounding box center [802, 644] width 711 height 59
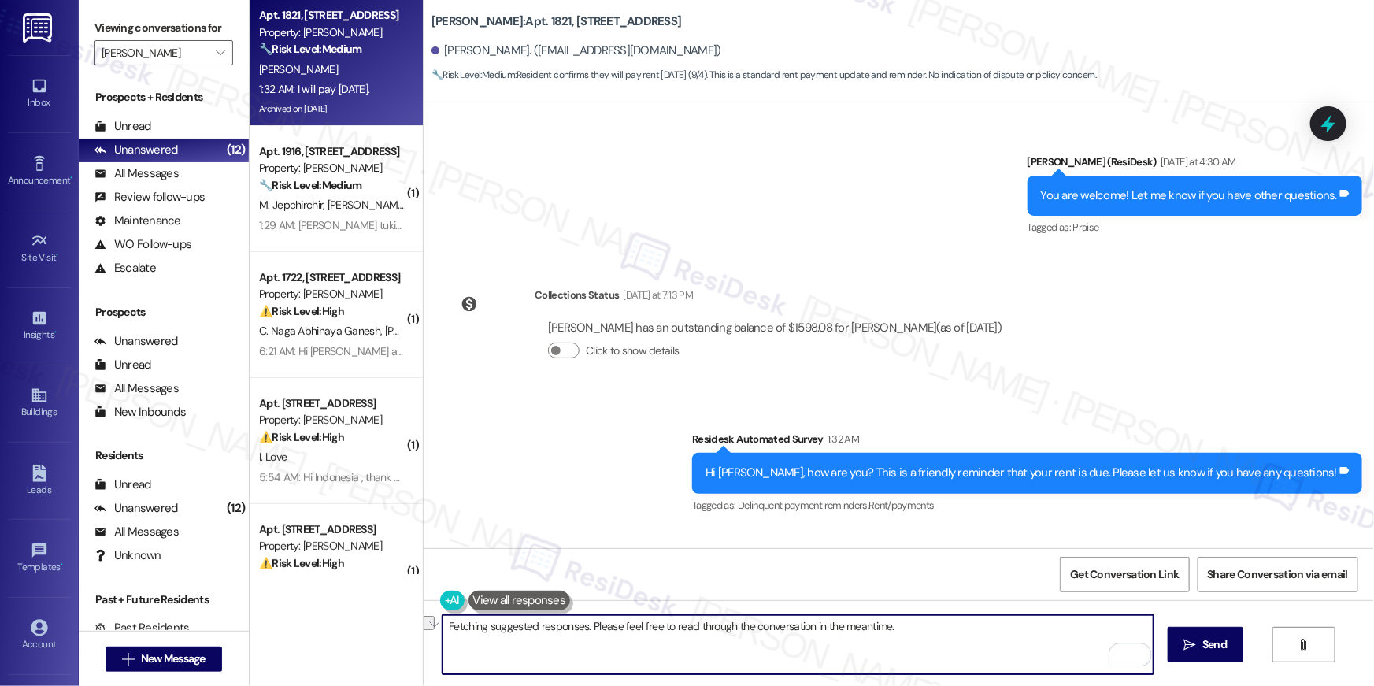
drag, startPoint x: 684, startPoint y: 628, endPoint x: 936, endPoint y: 632, distance: 252.8
click at [936, 632] on textarea "Hi {{first_name}}, thanks for the update! Just a friendly reminder that rent is…" at bounding box center [798, 644] width 711 height 59
type textarea "Hi {{first_name}}, thanks for the update! Let me know if you have any questions!"
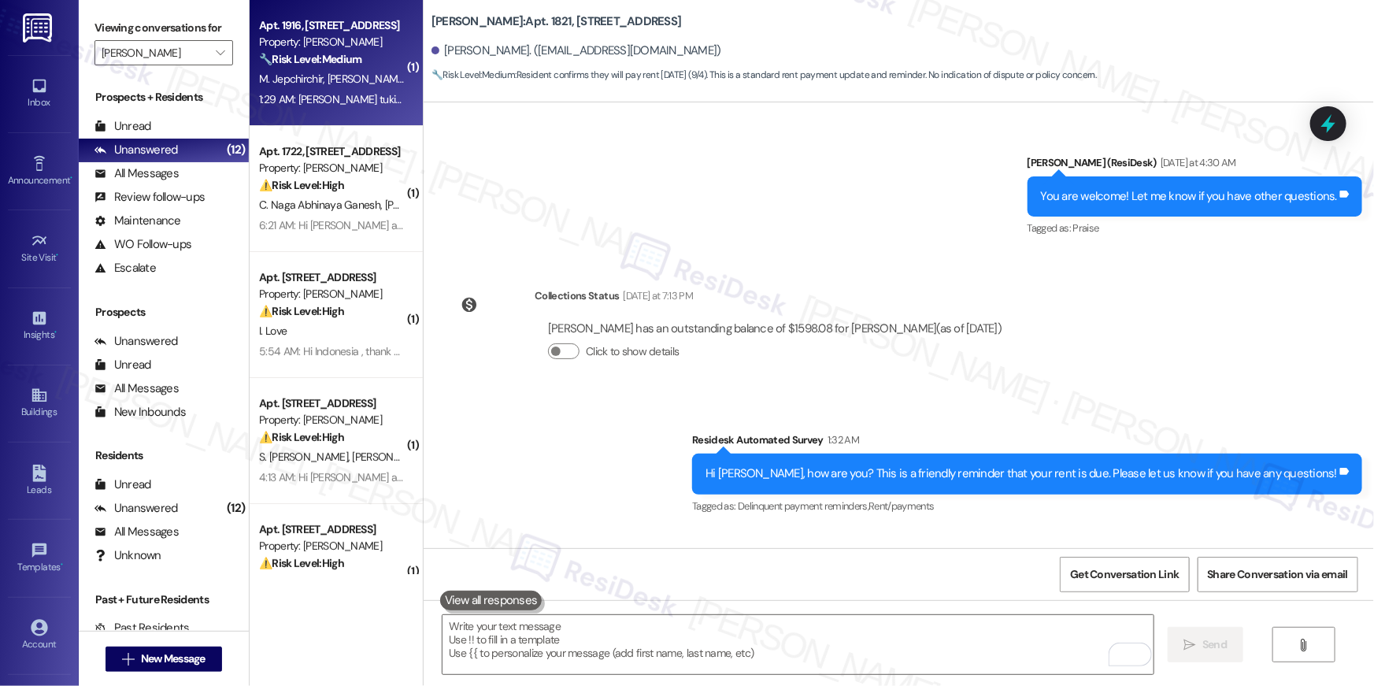
click at [335, 100] on div "1:29 AM: [PERSON_NAME] tukifika home ntacheck kama fridge inafanya kazi vizuri.…" at bounding box center [445, 99] width 372 height 14
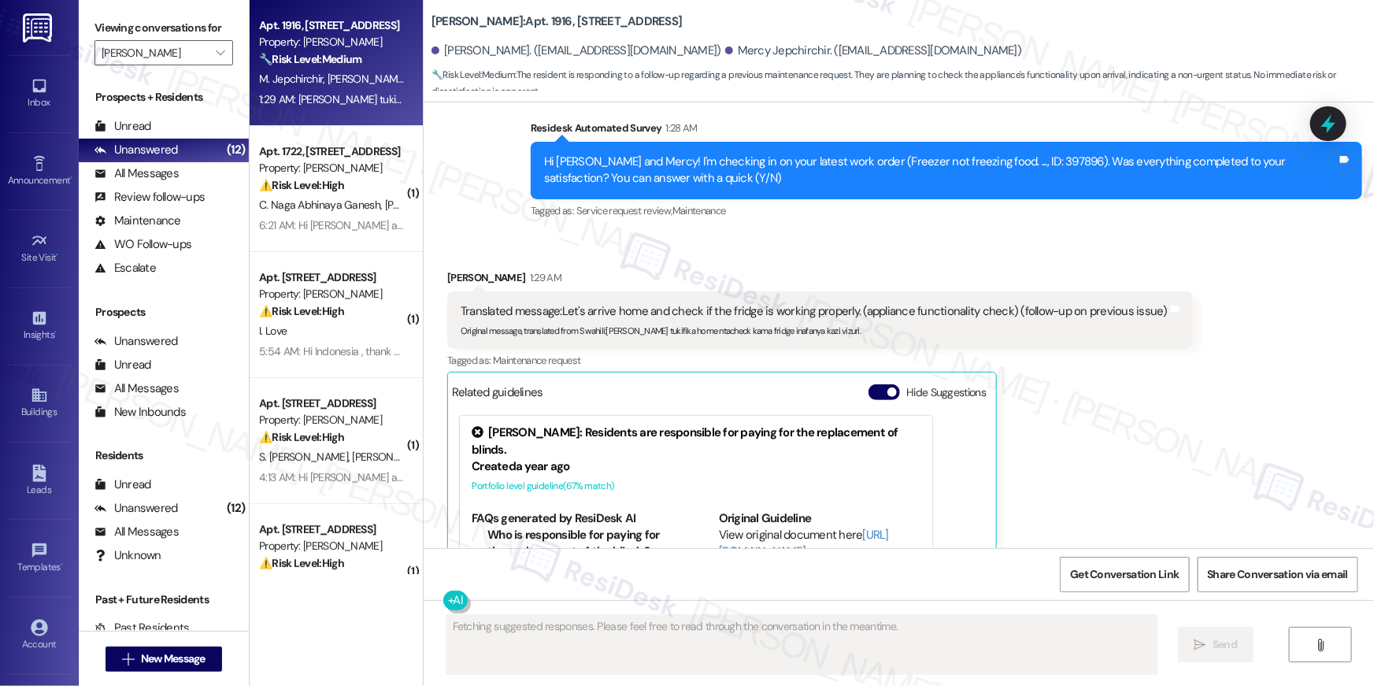
scroll to position [3874, 0]
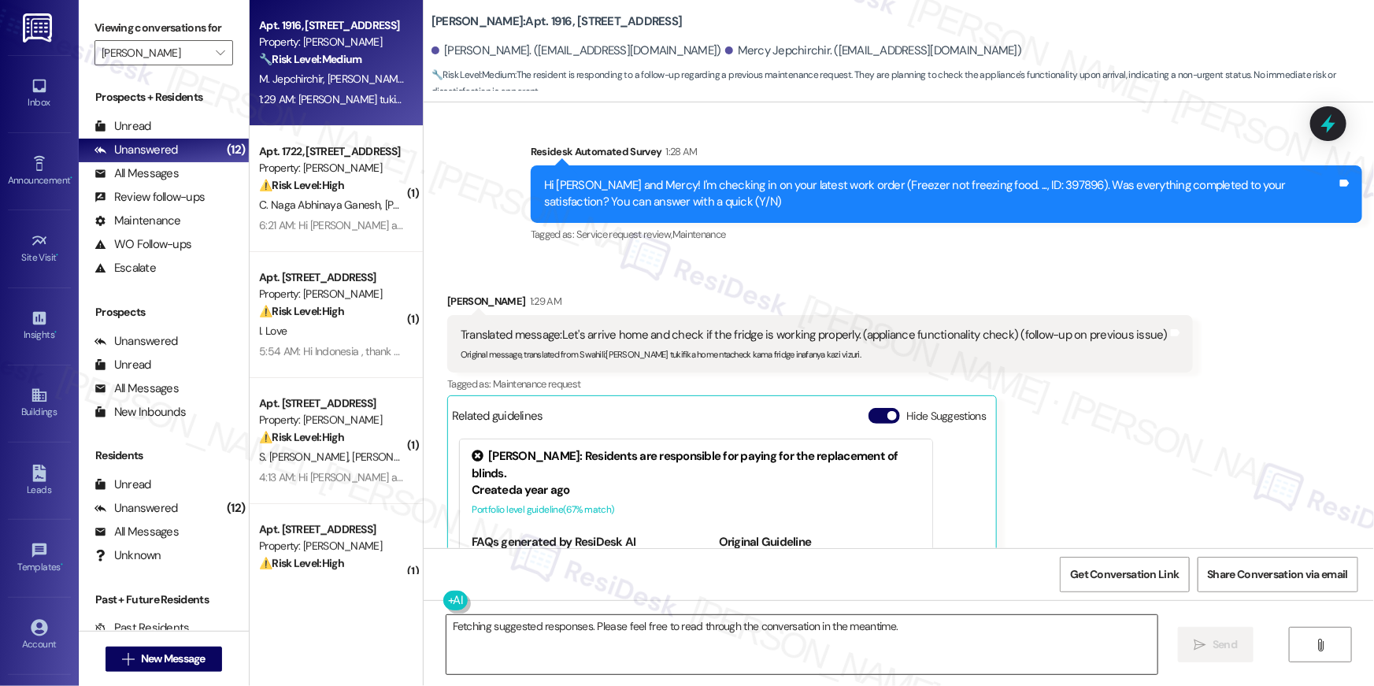
click at [778, 639] on textarea "Fetching suggested responses. Please feel free to read through the conversation…" at bounding box center [802, 644] width 711 height 59
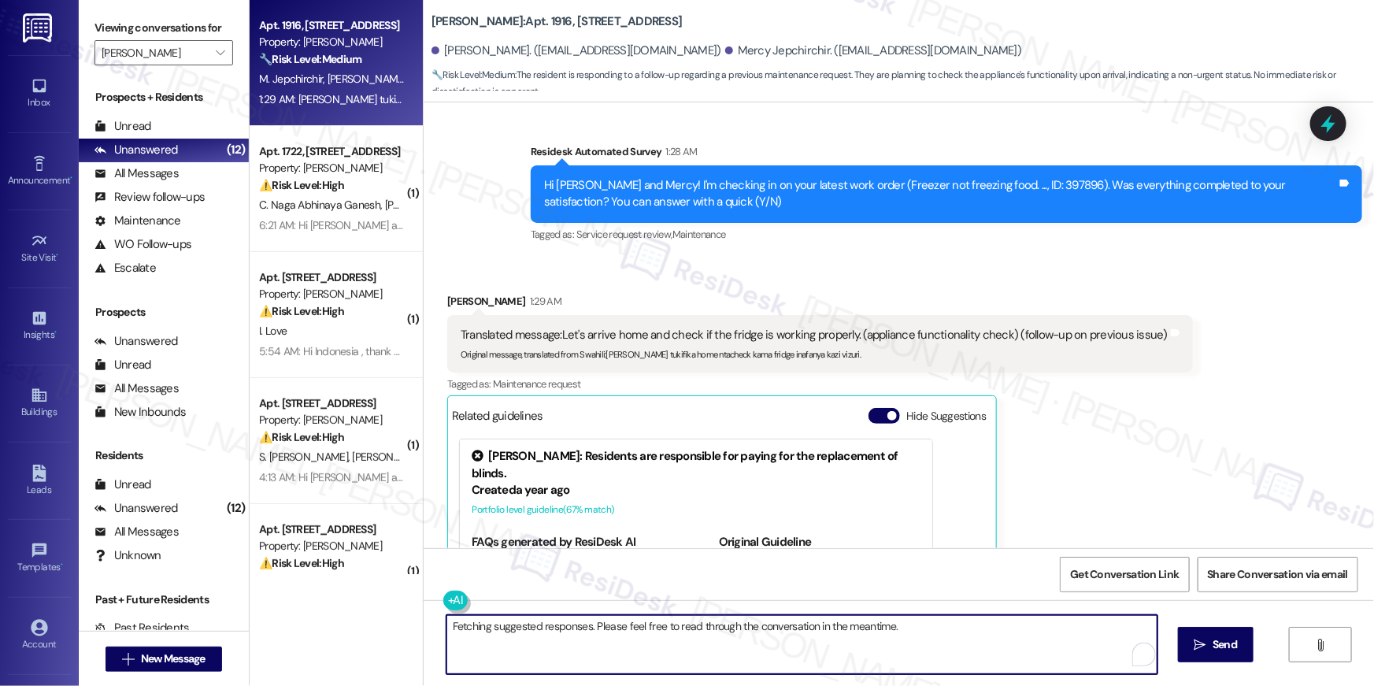
click at [780, 639] on textarea "Fetching suggested responses. Please feel free to read through the conversation…" at bounding box center [802, 644] width 711 height 59
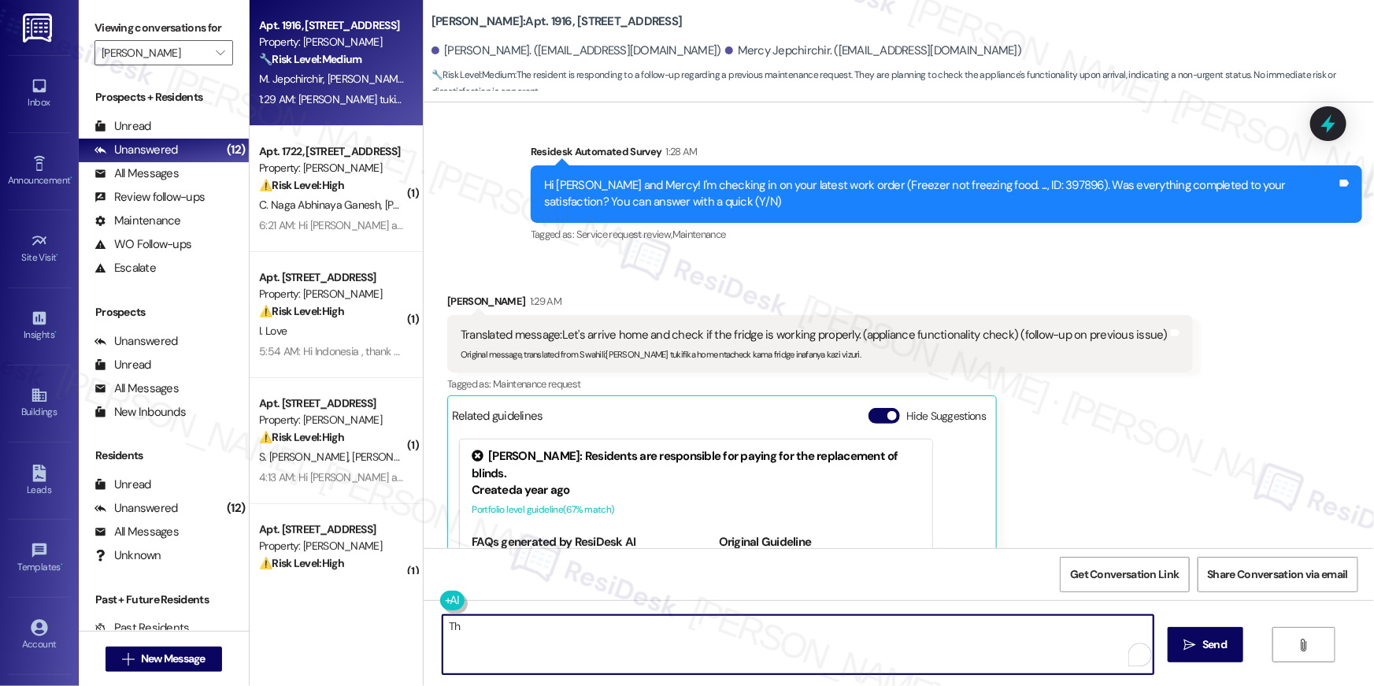
type textarea "T"
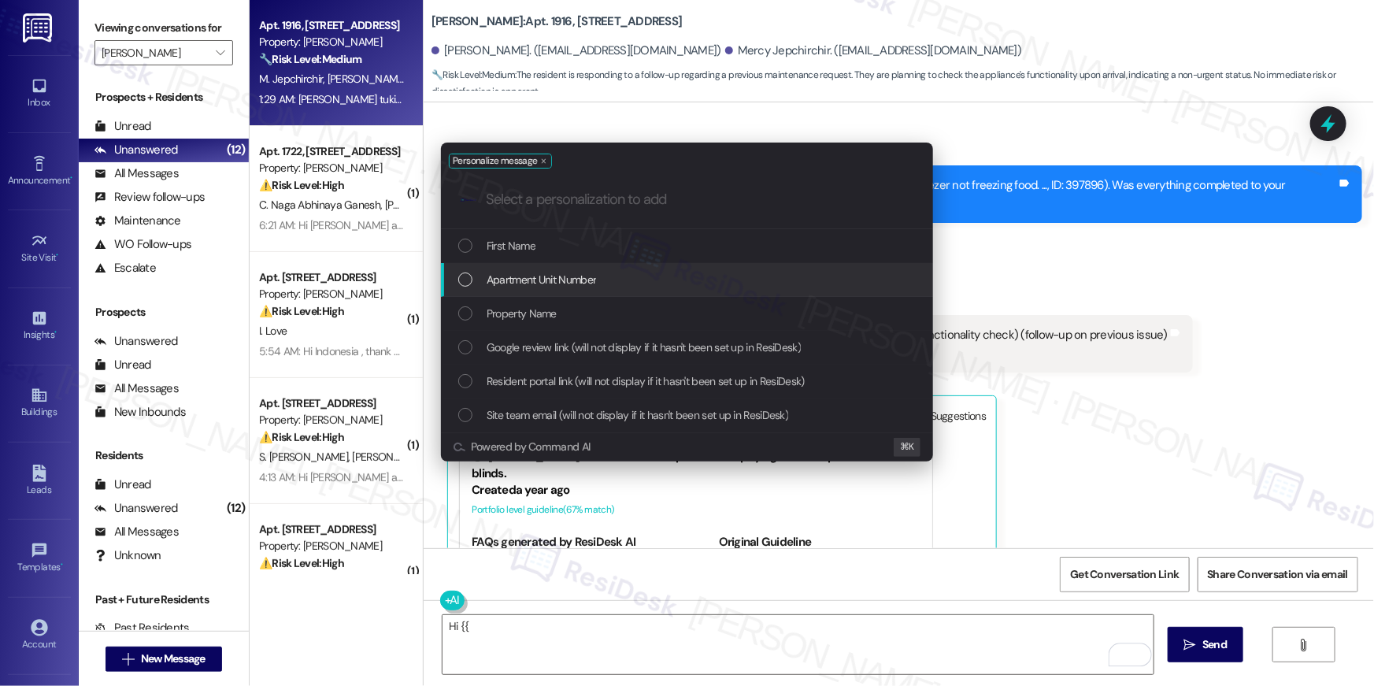
click at [669, 263] on div "Apartment Unit Number" at bounding box center [687, 280] width 492 height 34
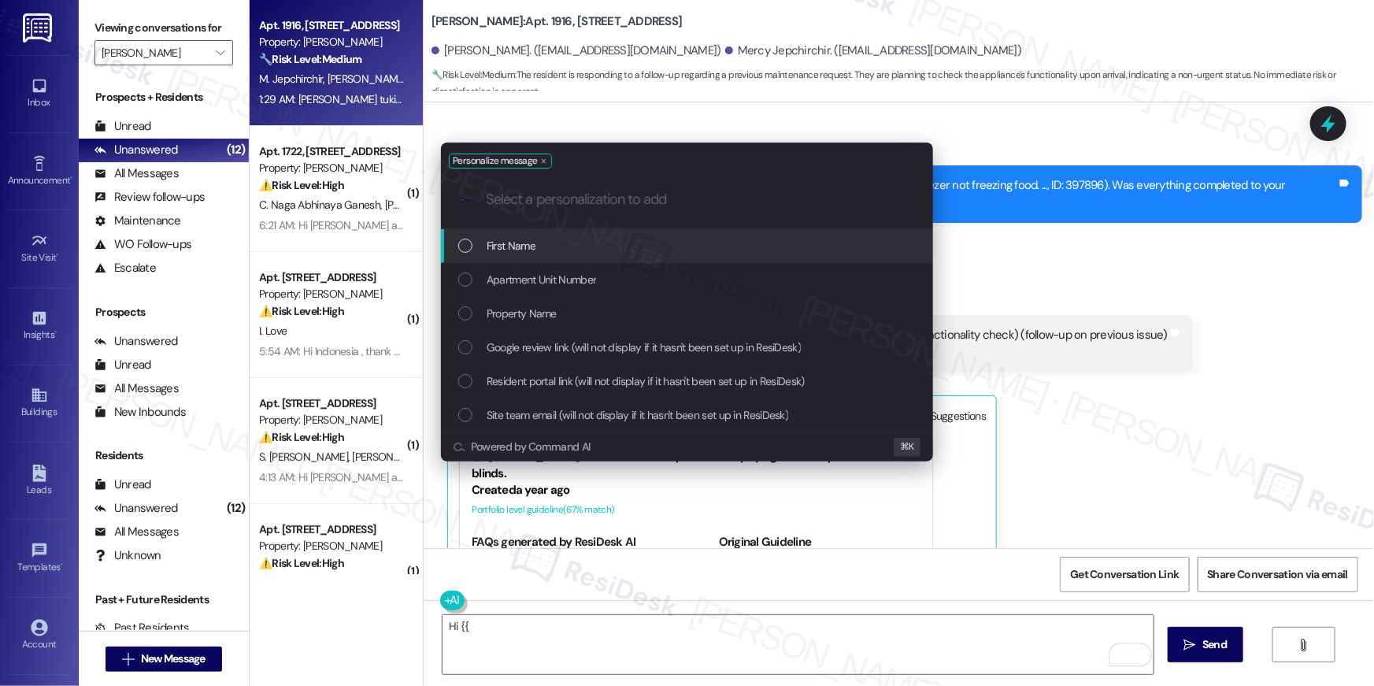
click at [579, 255] on div "First Name" at bounding box center [687, 246] width 492 height 34
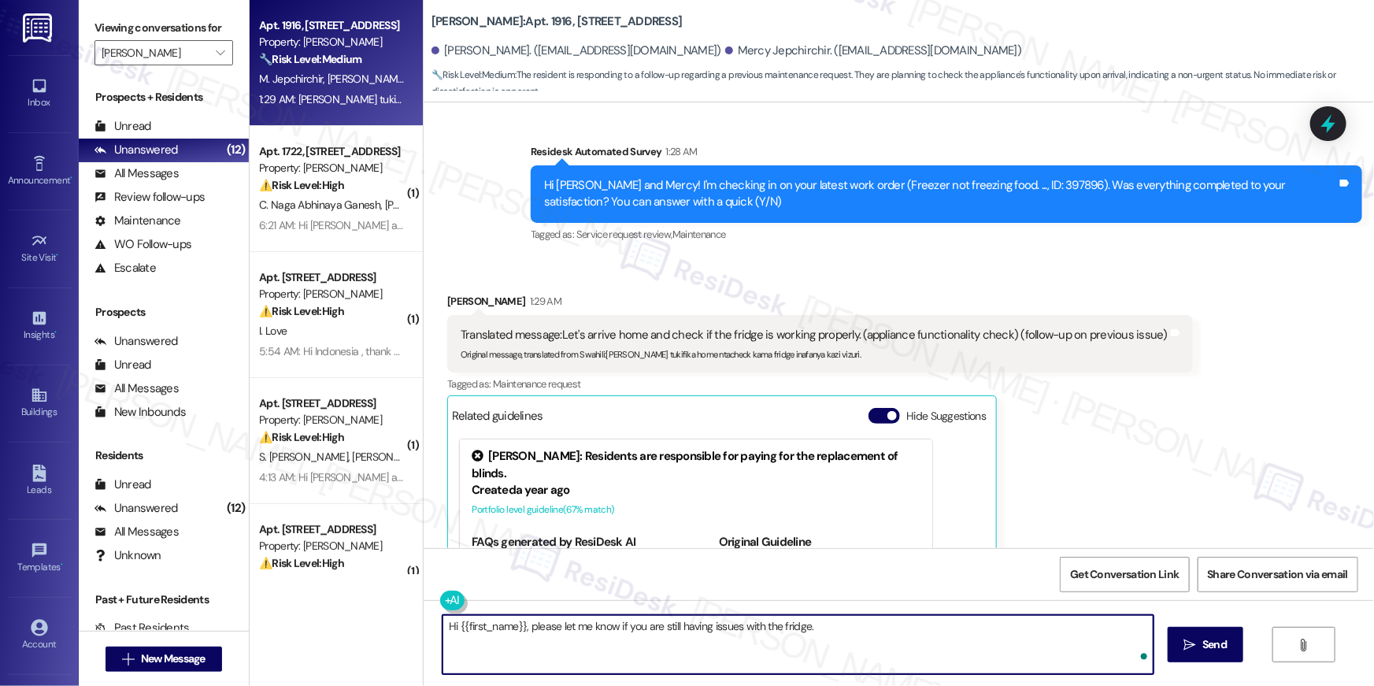
type textarea "Hi {{first_name}}, please let me know if you are still having issues with the f…"
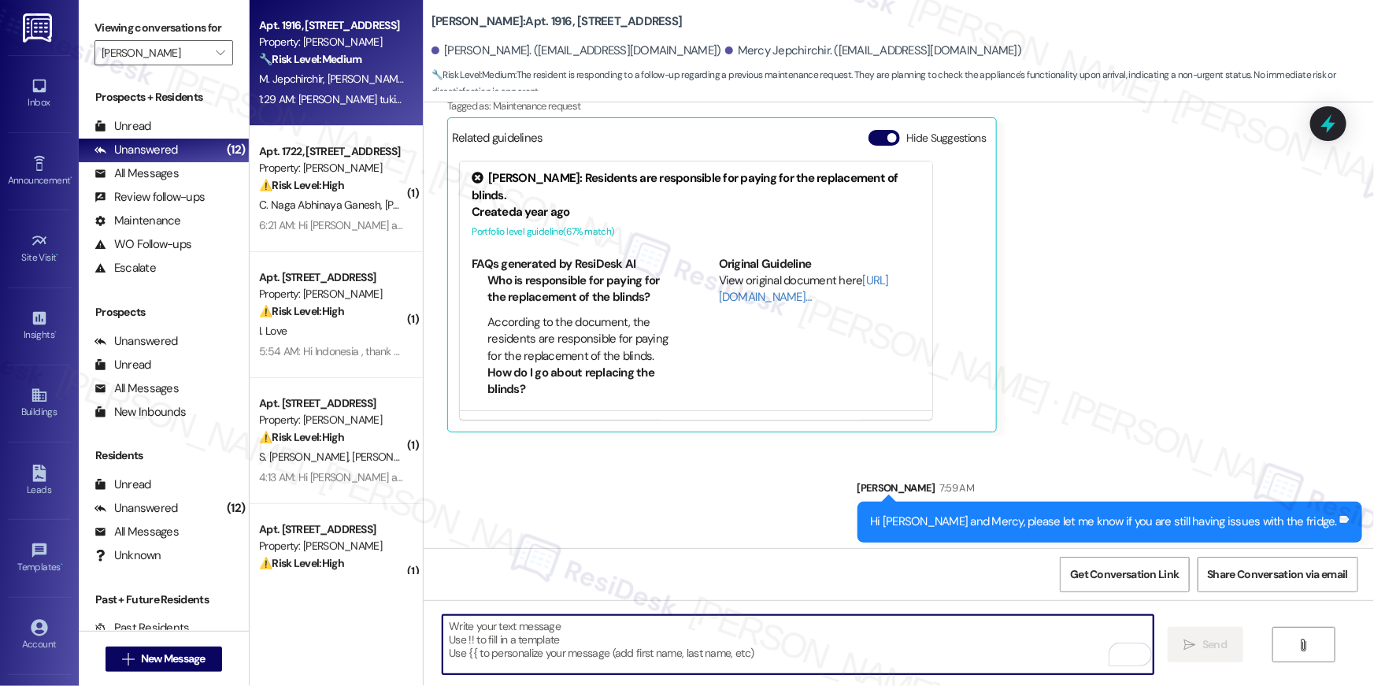
scroll to position [4156, 0]
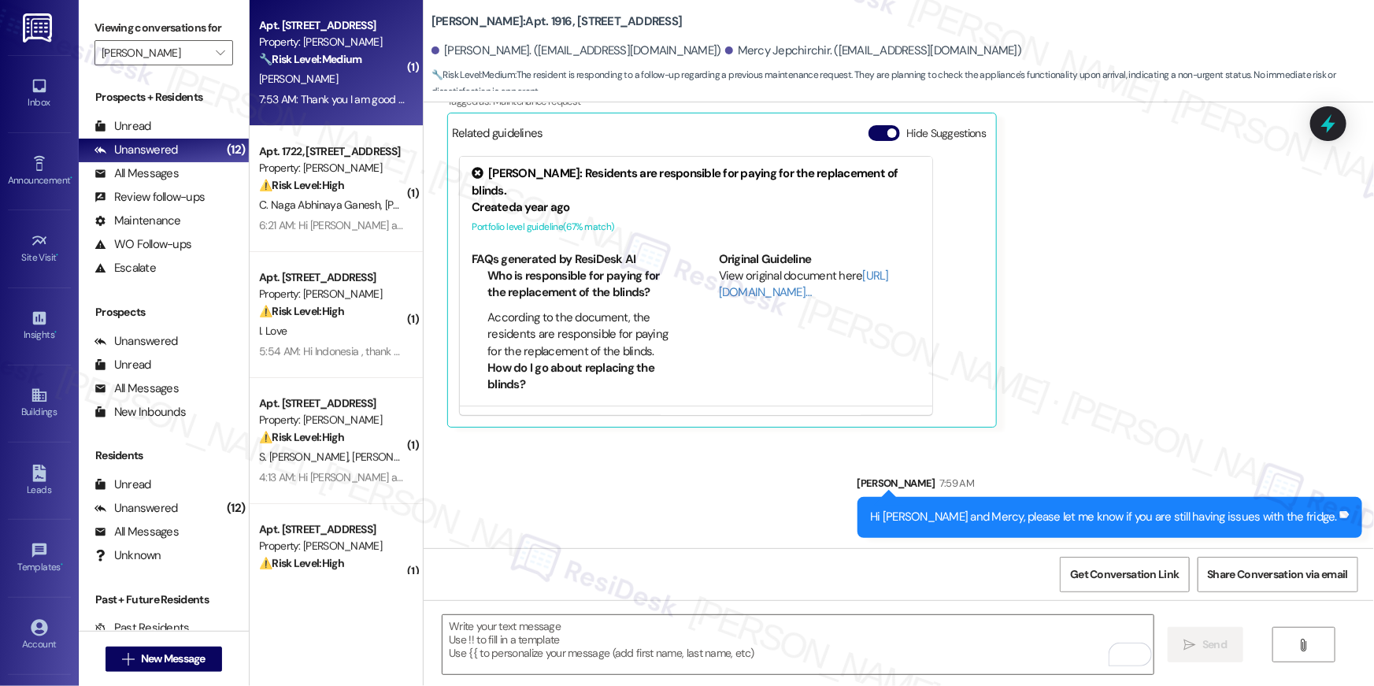
click at [370, 99] on div "7:53 AM: Thank you I am good I will be paying [DATE]. 7:53 AM: Thank you I am g…" at bounding box center [378, 99] width 239 height 14
type textarea "Fetching suggested responses. Please feel free to read through the conversation…"
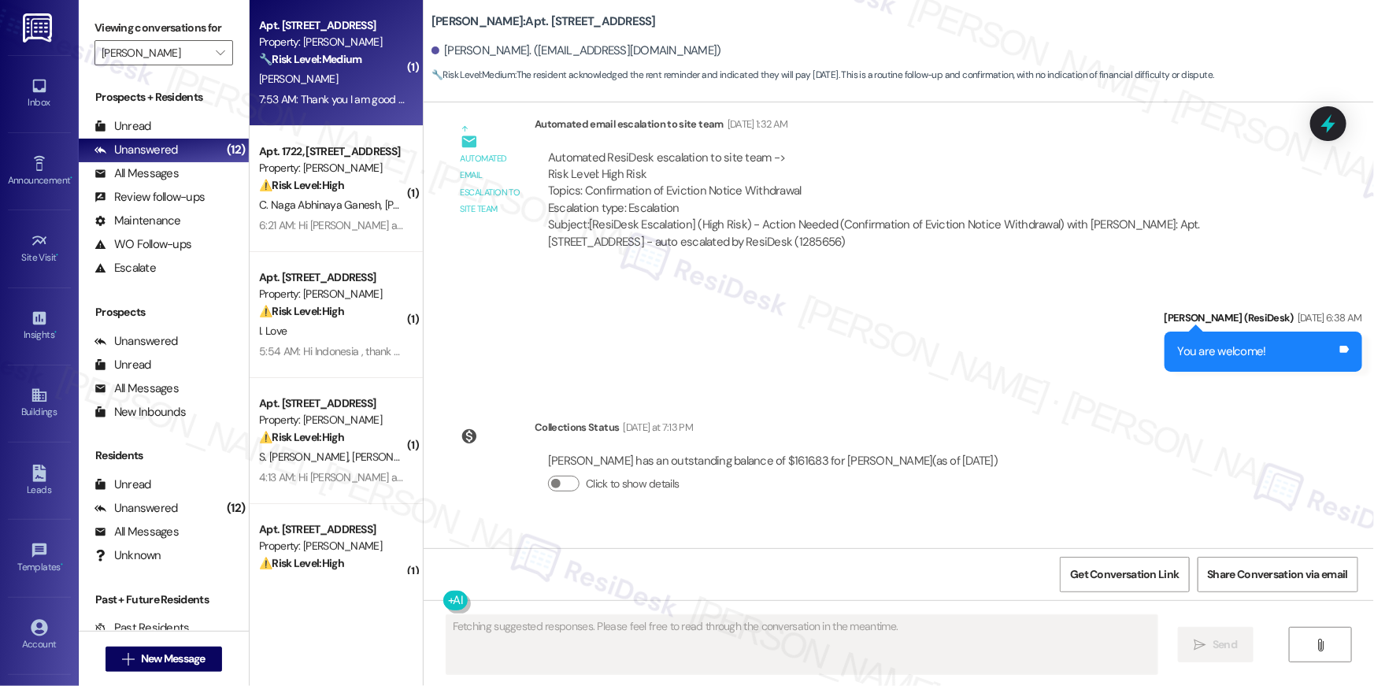
scroll to position [8082, 0]
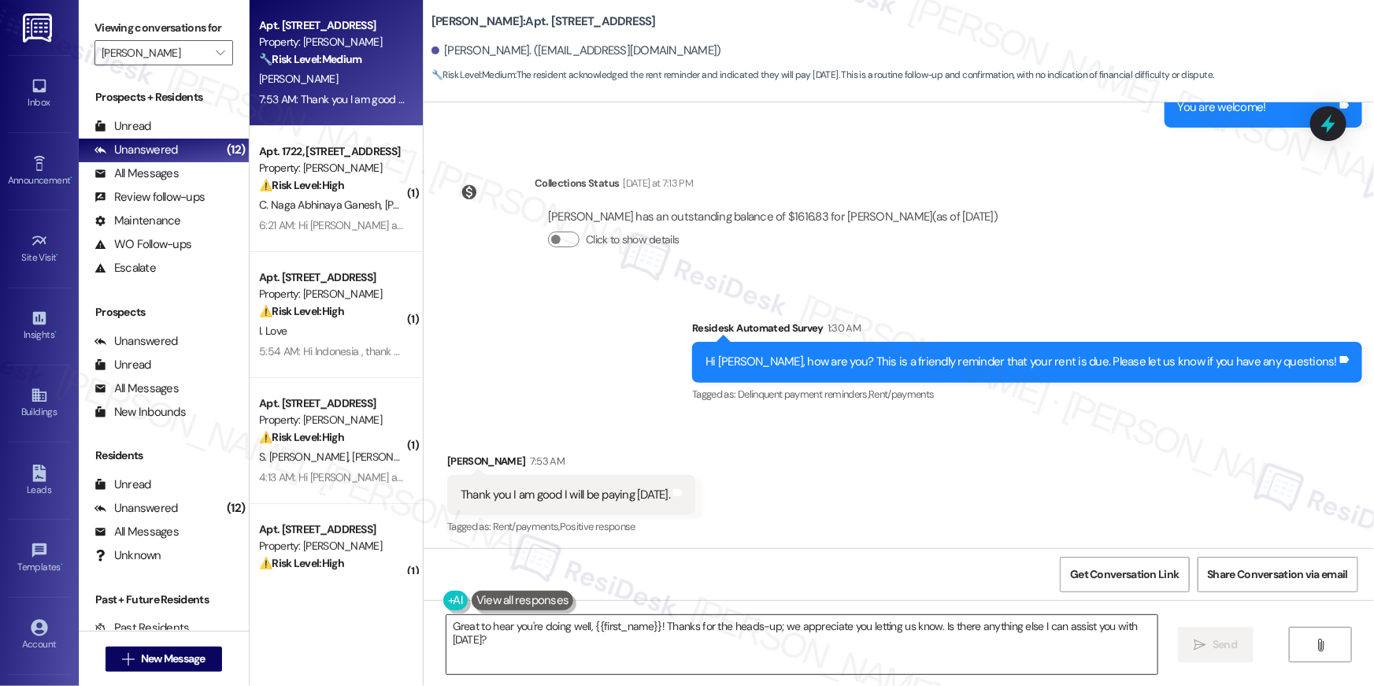
click at [699, 642] on textarea "Great to hear you're doing well, {{first_name}}! Thanks for the heads-up; we ap…" at bounding box center [802, 644] width 711 height 59
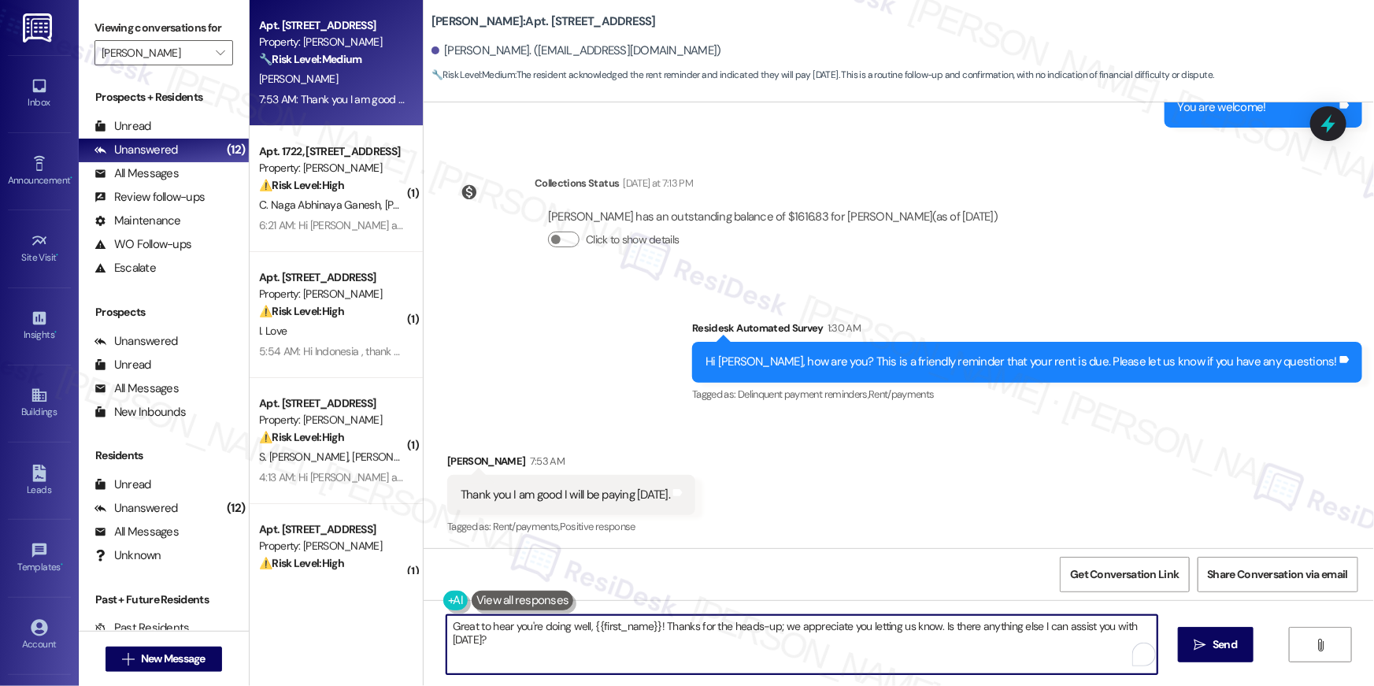
click at [705, 644] on textarea "Great to hear you're doing well, {{first_name}}! Thanks for the heads-up; we ap…" at bounding box center [802, 644] width 711 height 59
click at [810, 642] on textarea "Great to hear you're doing well, {{first_name}}! Thanks for the heads-up; we ap…" at bounding box center [798, 644] width 711 height 59
drag, startPoint x: 933, startPoint y: 628, endPoint x: 947, endPoint y: 676, distance: 49.9
click at [947, 676] on div "Great to hear you're doing well, {{first_name}}! Thanks for the heads-up; we ap…" at bounding box center [899, 659] width 951 height 118
type textarea "Great to hear you're doing well, {{first_name}}! Thanks for the heads-up; we ap…"
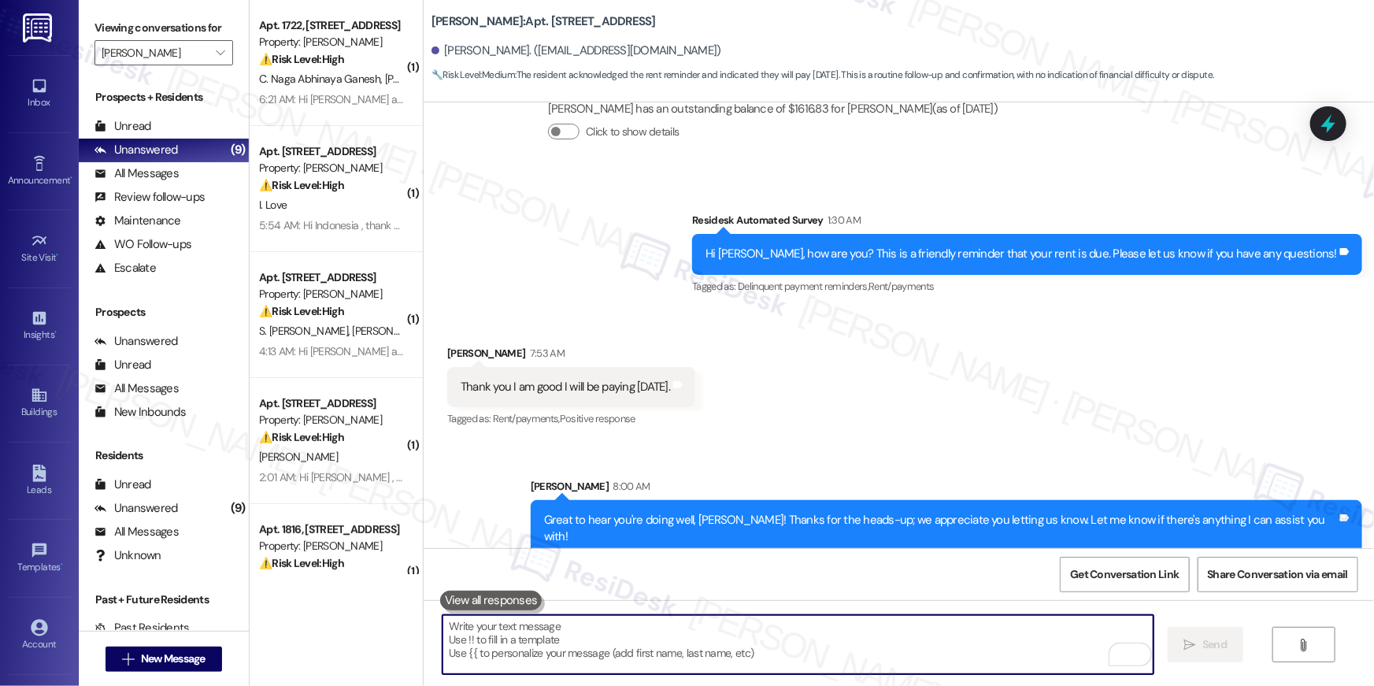
scroll to position [8192, 0]
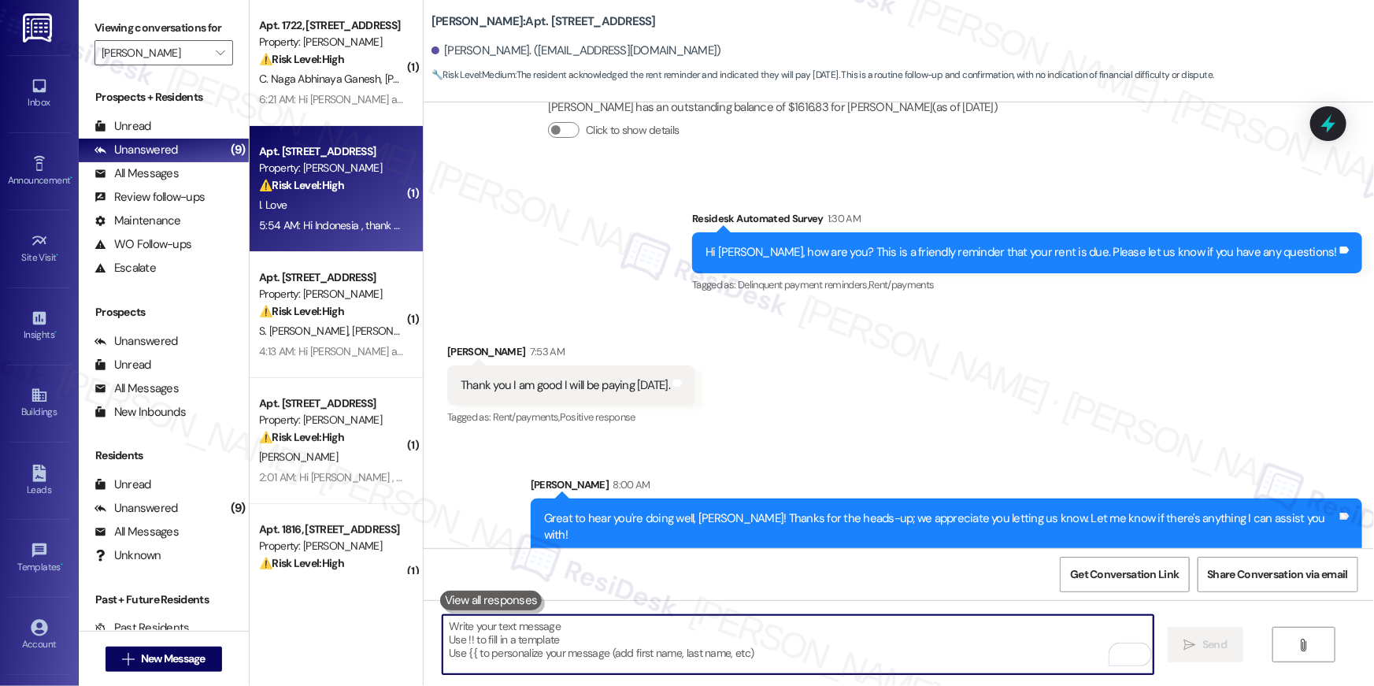
click at [357, 191] on div "⚠️ Risk Level: High The resident has informed the property management team that…" at bounding box center [332, 185] width 146 height 17
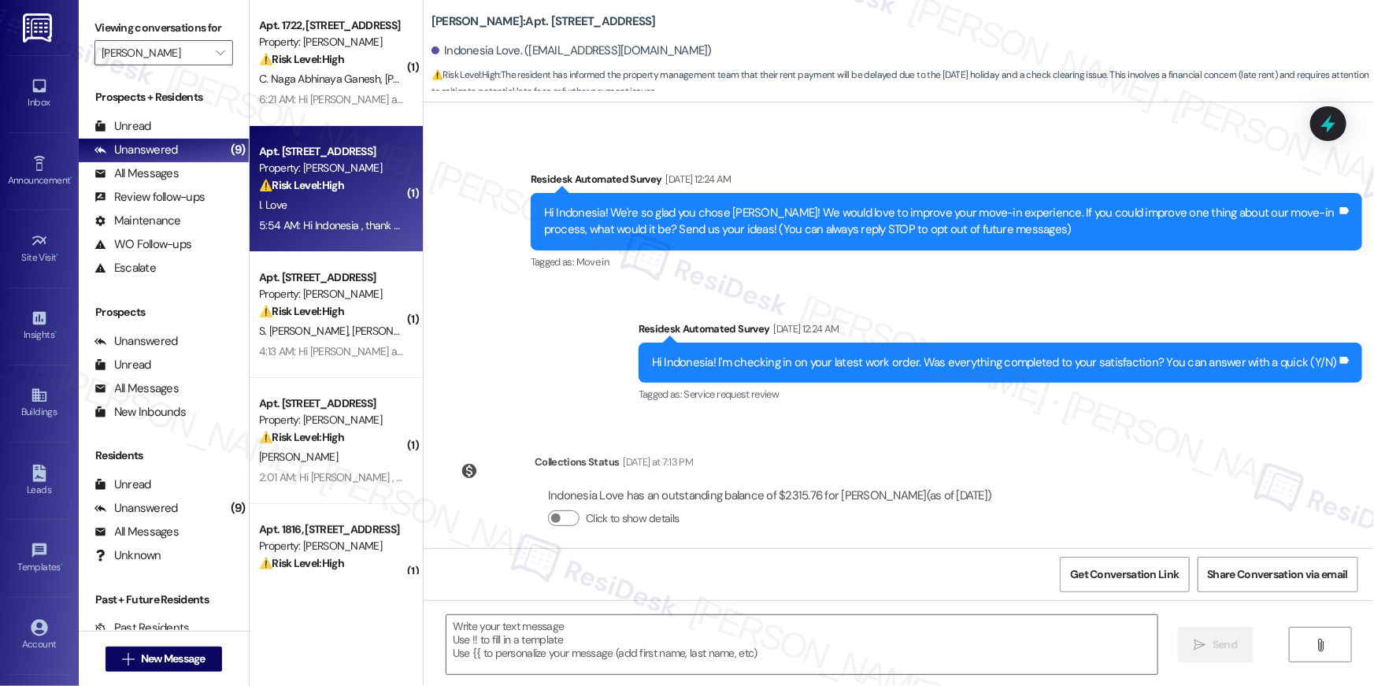
type textarea "Fetching suggested responses. Please feel free to read through the conversation…"
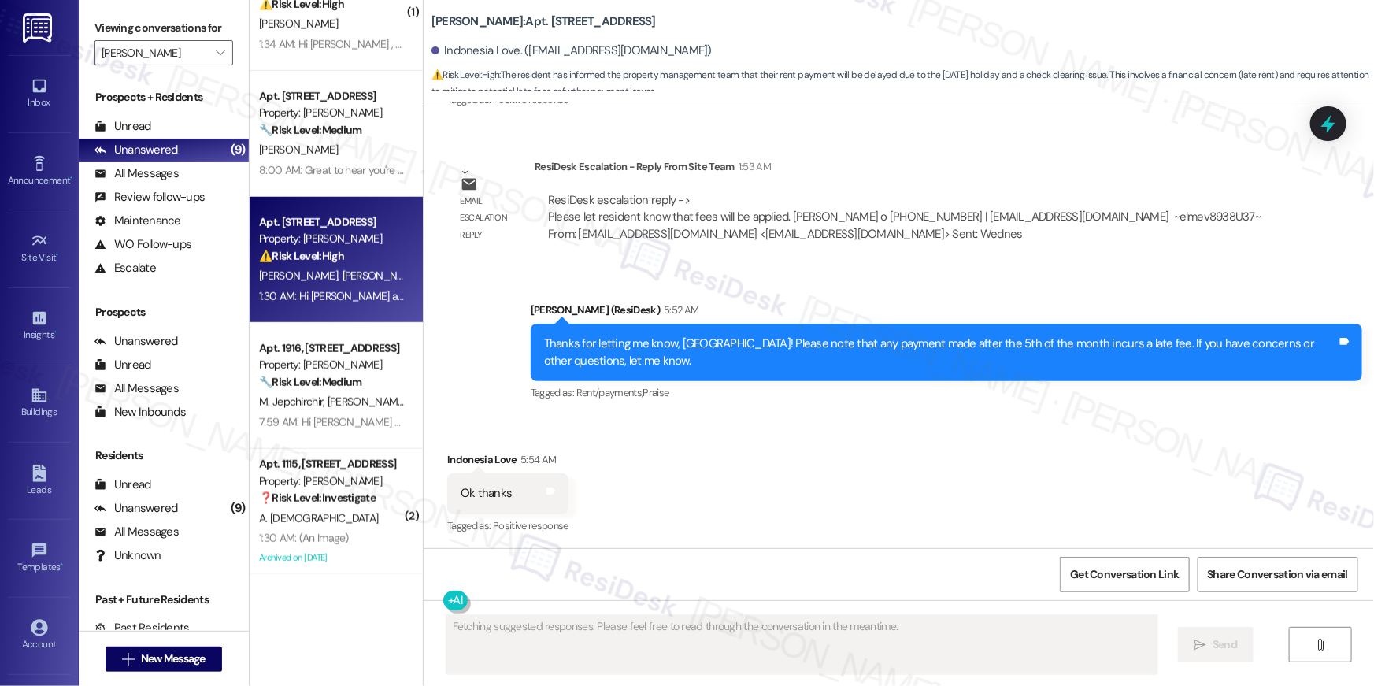
scroll to position [506, 0]
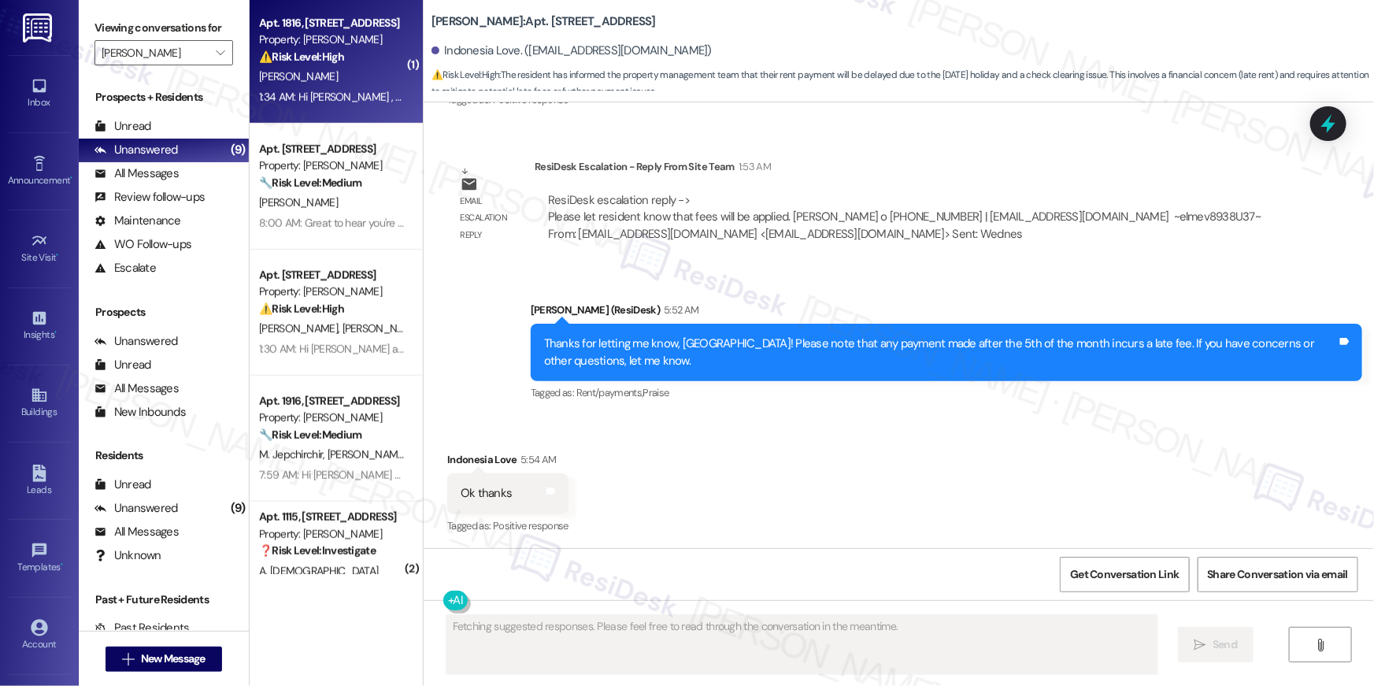
click at [312, 103] on div "1:34 AM: Hi [PERSON_NAME] , thank you for bringing this important matter to our…" at bounding box center [332, 97] width 149 height 20
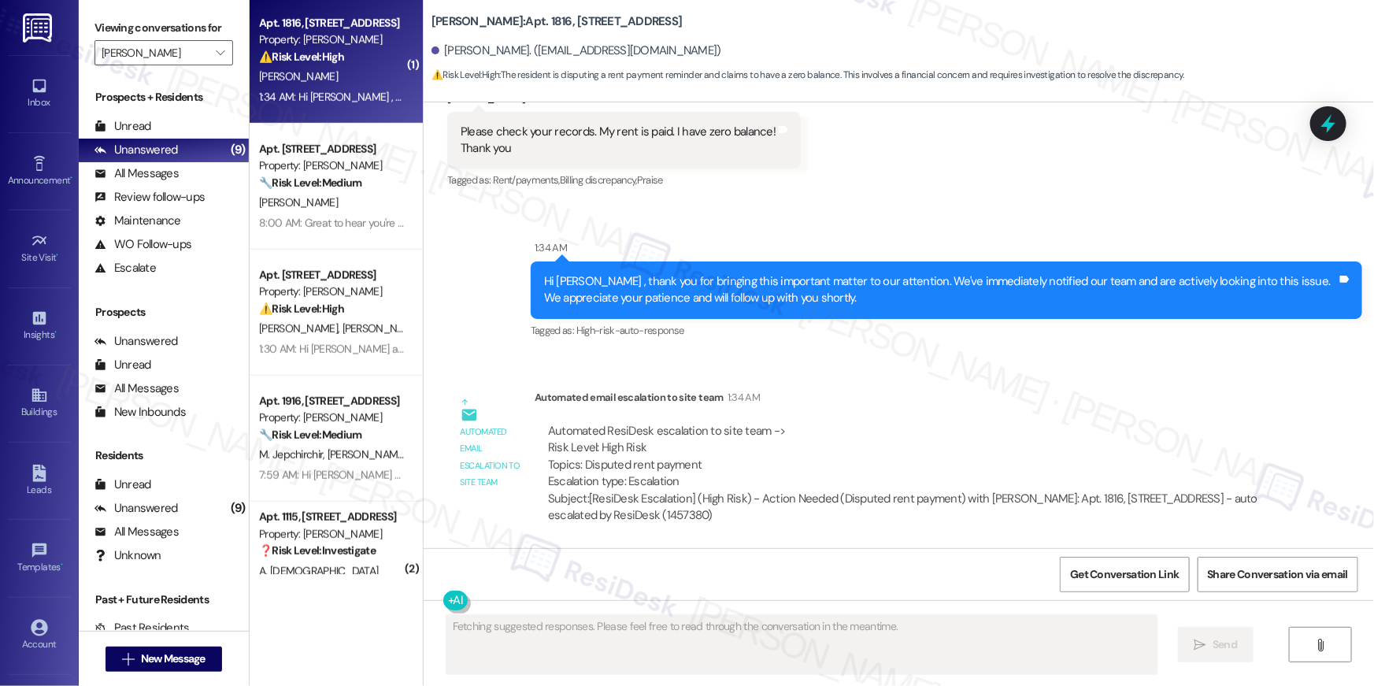
scroll to position [581, 0]
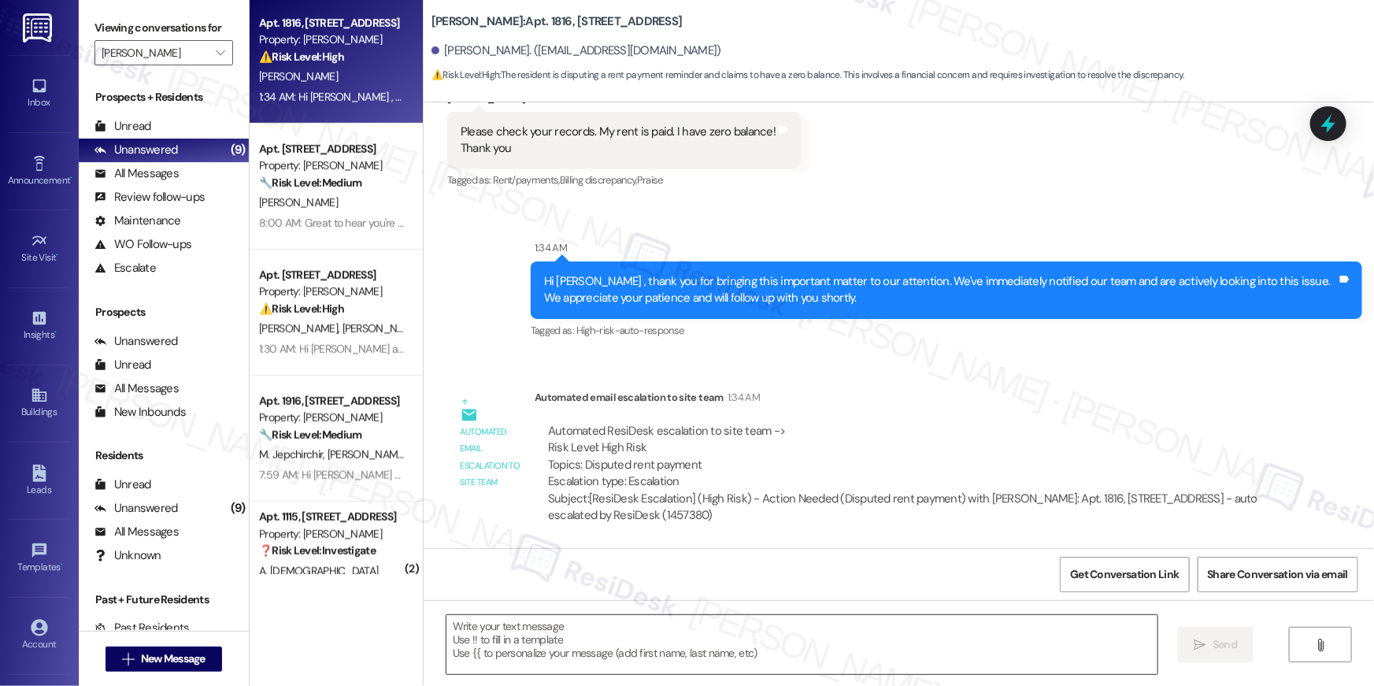
click at [970, 639] on textarea at bounding box center [802, 644] width 711 height 59
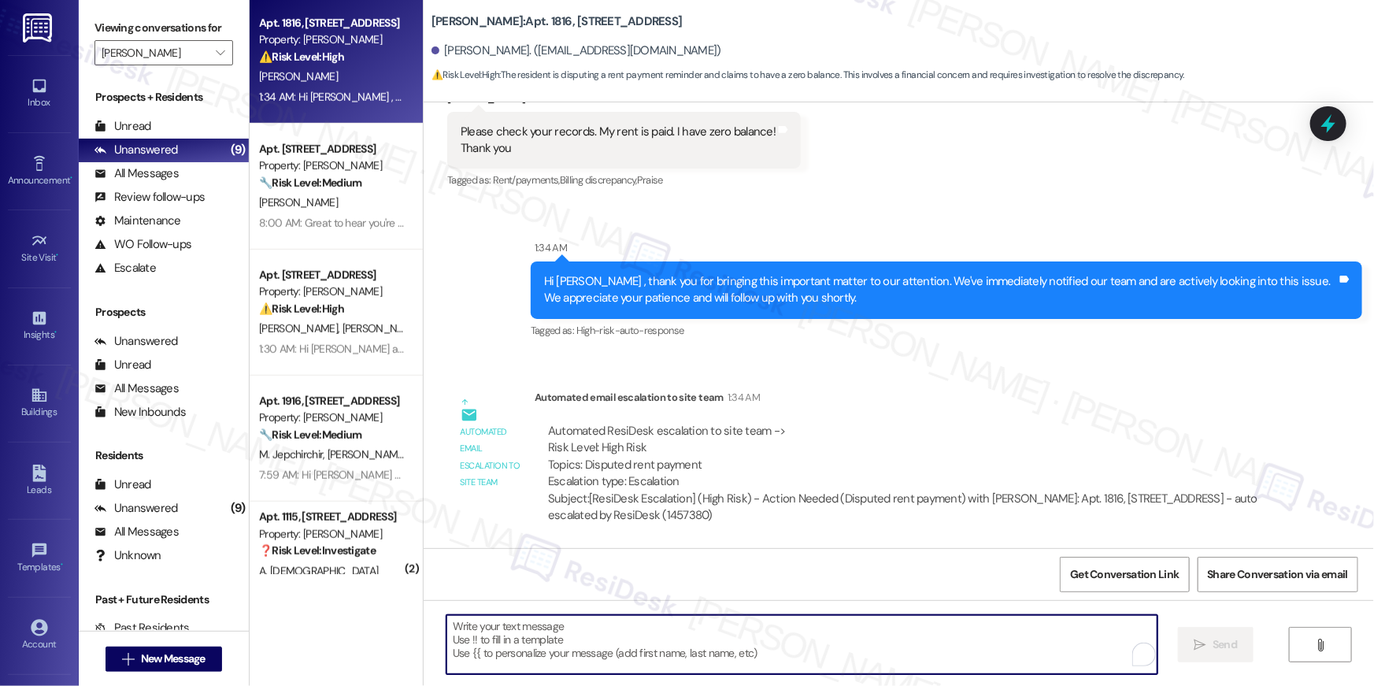
paste textarea "Thank you so much for your payment, {{first_name}}! I’m sorry if the rent remin…"
type textarea "Thank you so much for your payment, {{first_name}}! I’m sorry if the rent remin…"
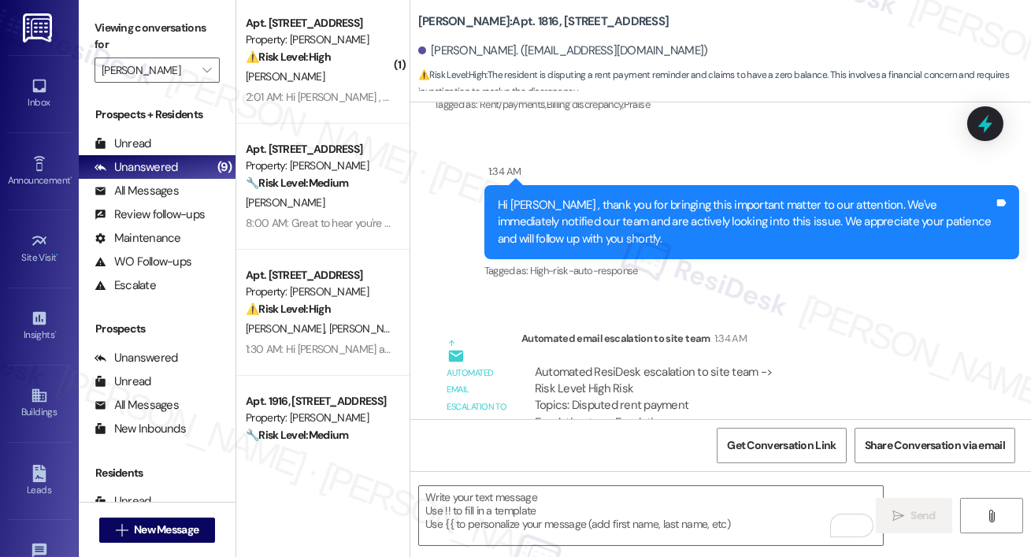
scroll to position [758, 0]
